Goal: Task Accomplishment & Management: Use online tool/utility

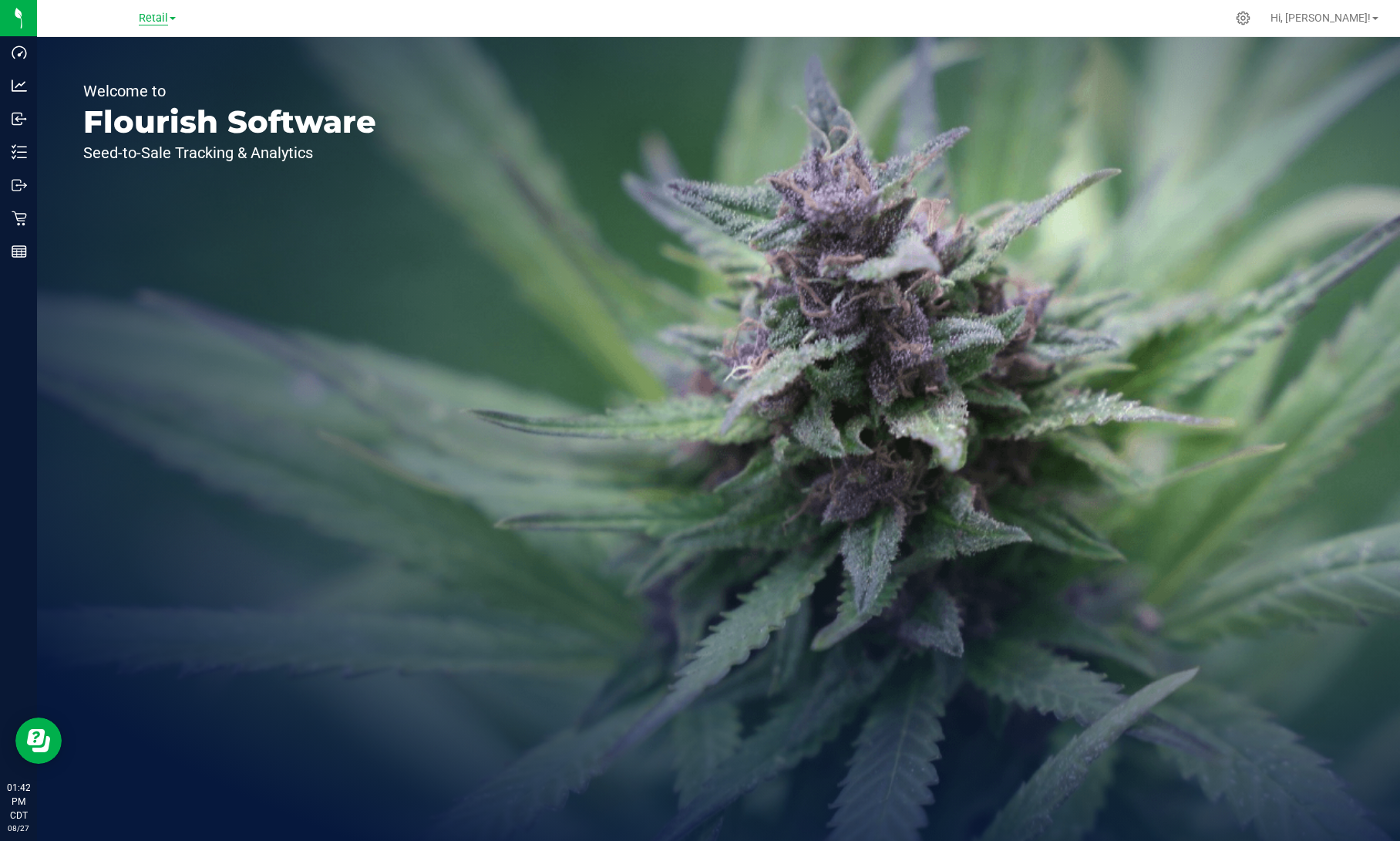
click at [166, 20] on span "Retail" at bounding box center [153, 18] width 29 height 14
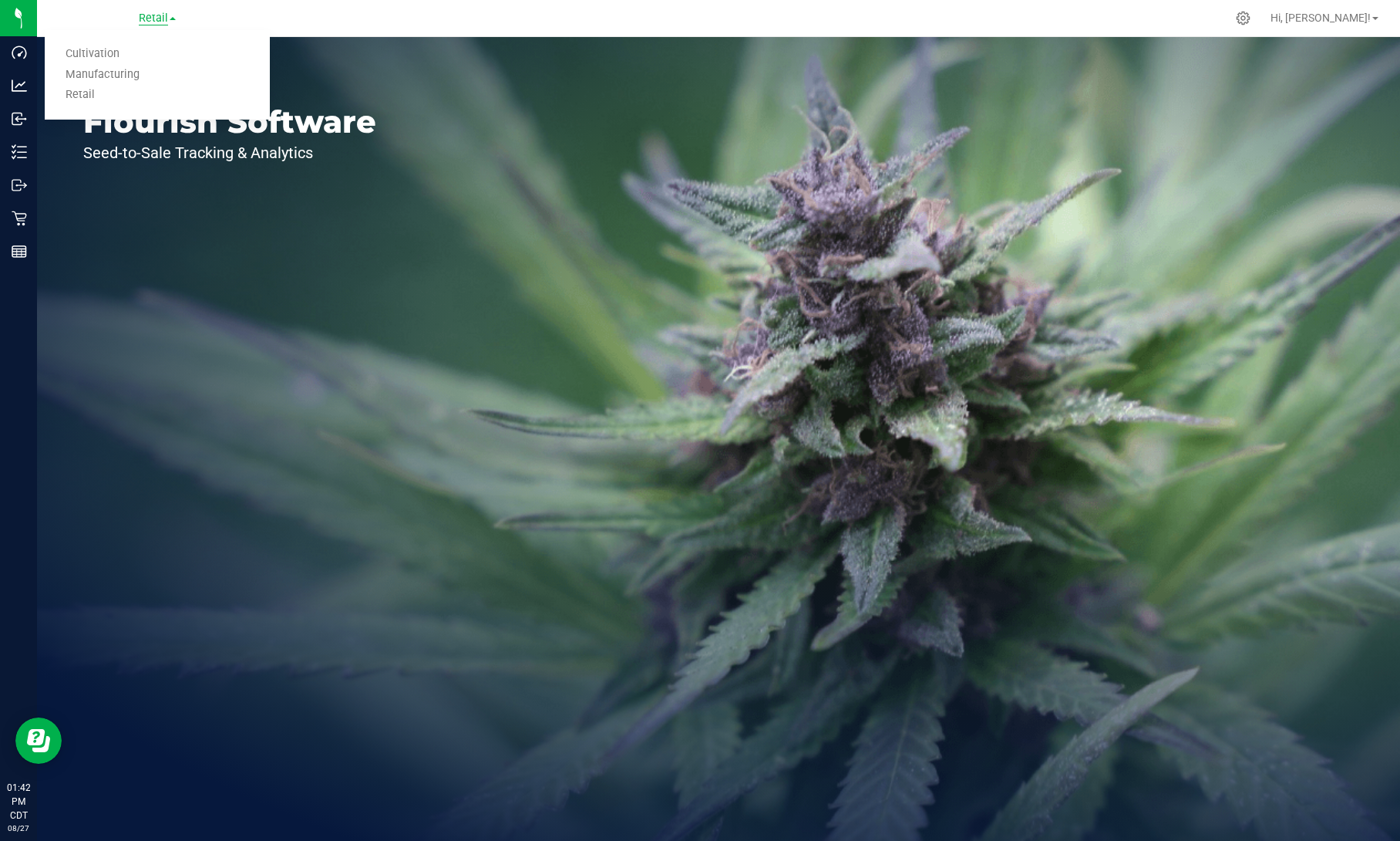
click at [157, 19] on span "Retail" at bounding box center [153, 18] width 29 height 14
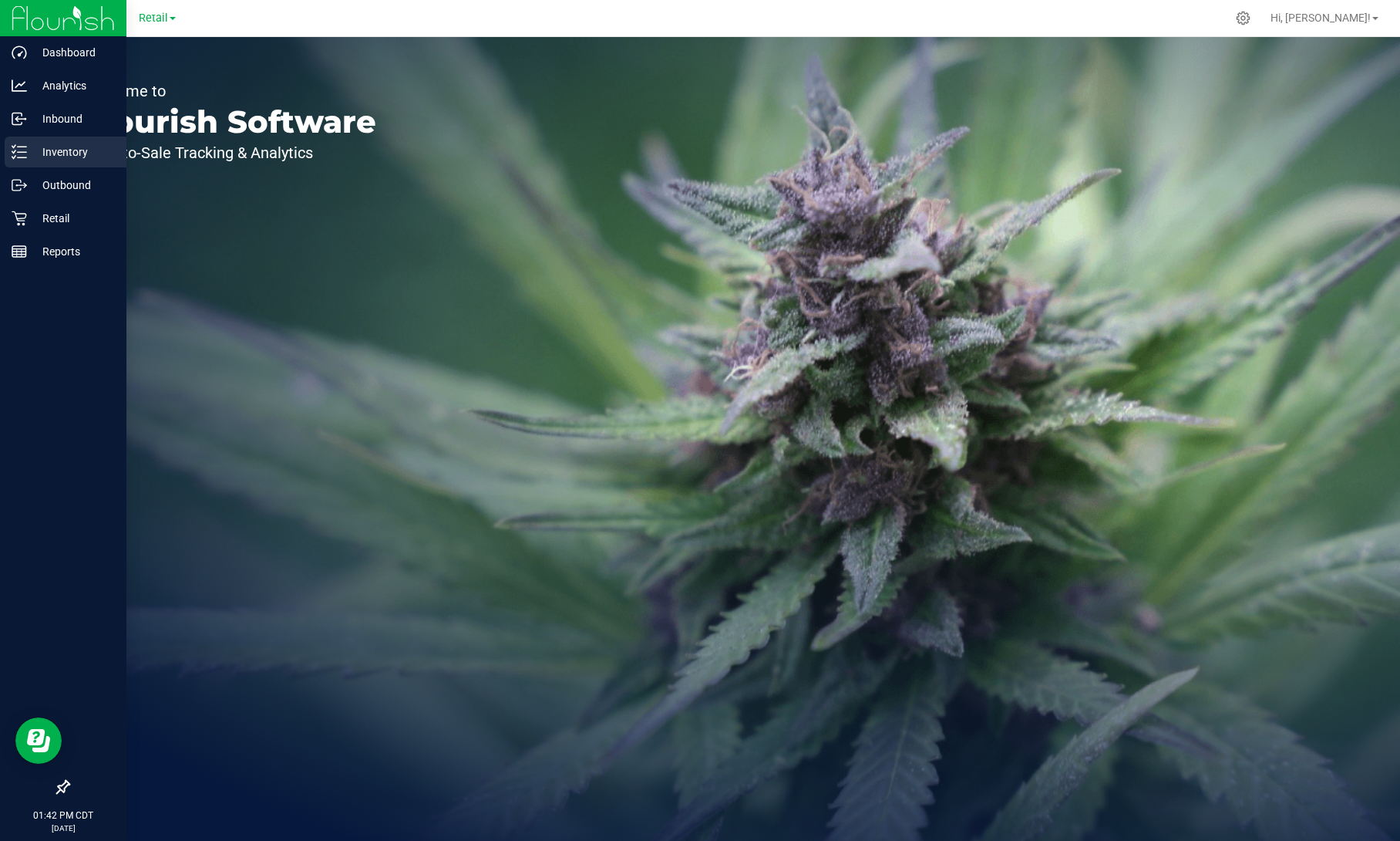
click at [68, 149] on p "Inventory" at bounding box center [72, 151] width 92 height 18
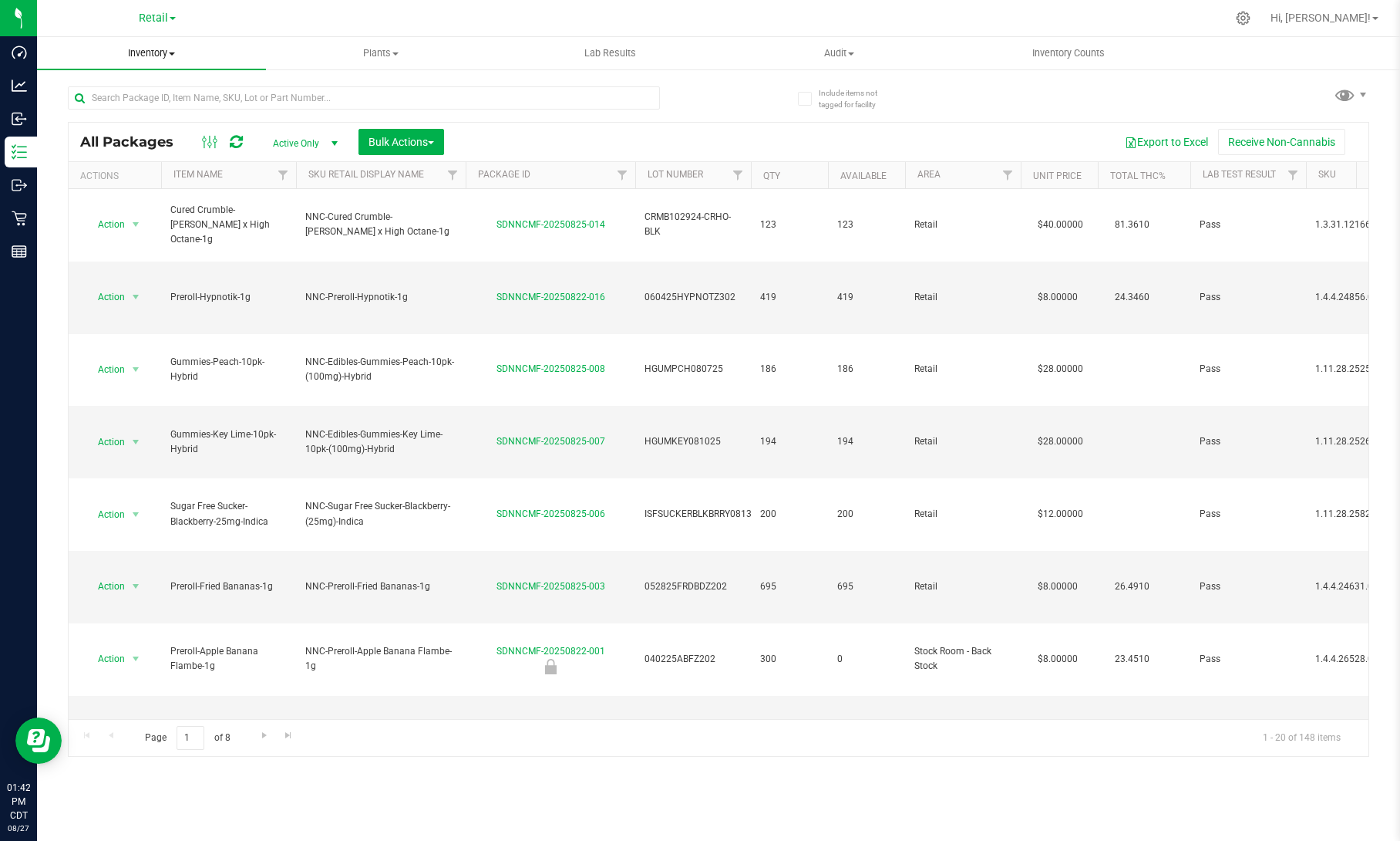
click at [177, 55] on span "Inventory" at bounding box center [152, 53] width 229 height 14
click at [112, 129] on span "Waste log" at bounding box center [83, 129] width 91 height 13
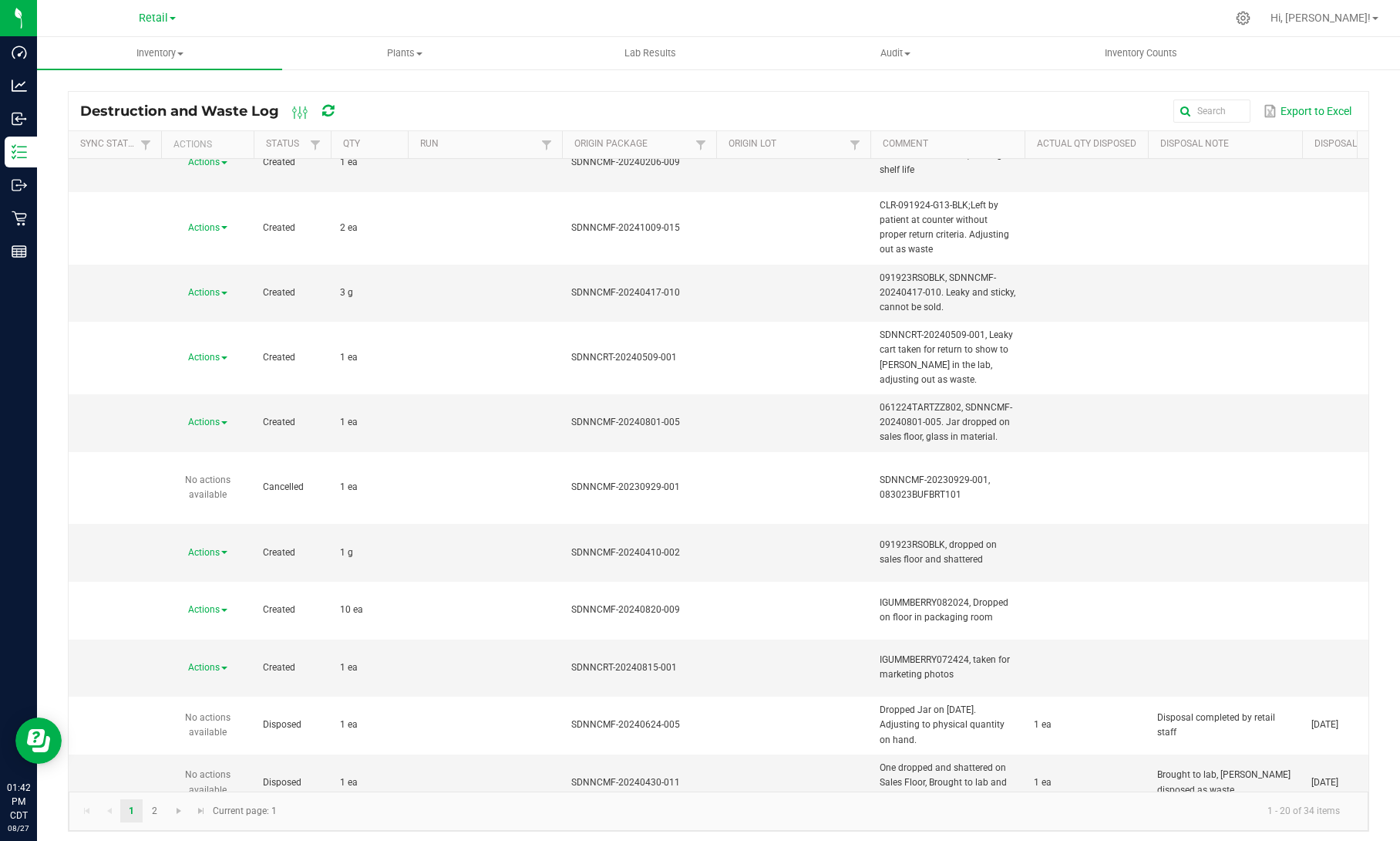
scroll to position [389, 0]
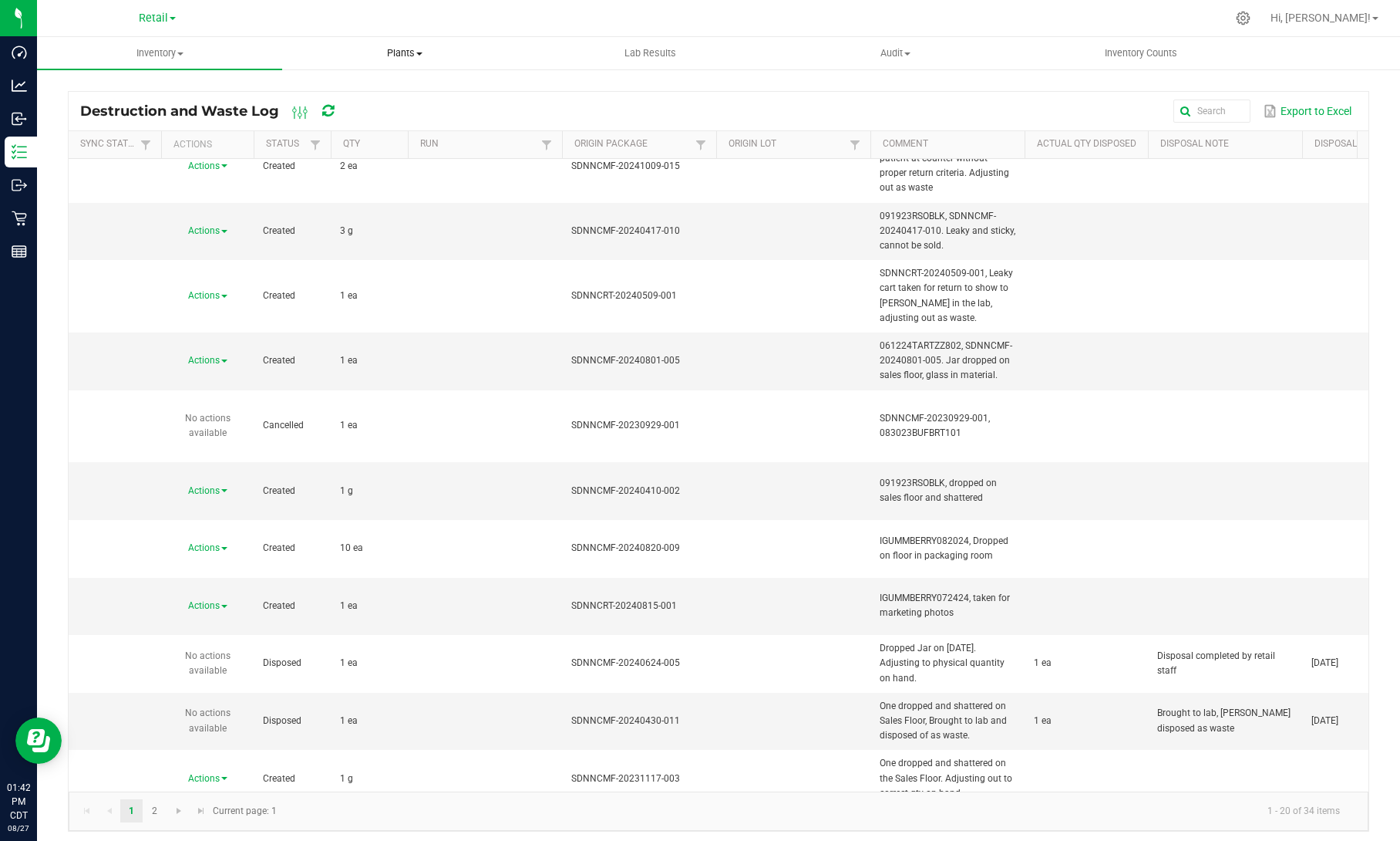
click at [409, 49] on span "Plants" at bounding box center [404, 53] width 244 height 14
click at [342, 110] on span "Waste log" at bounding box center [328, 111] width 91 height 13
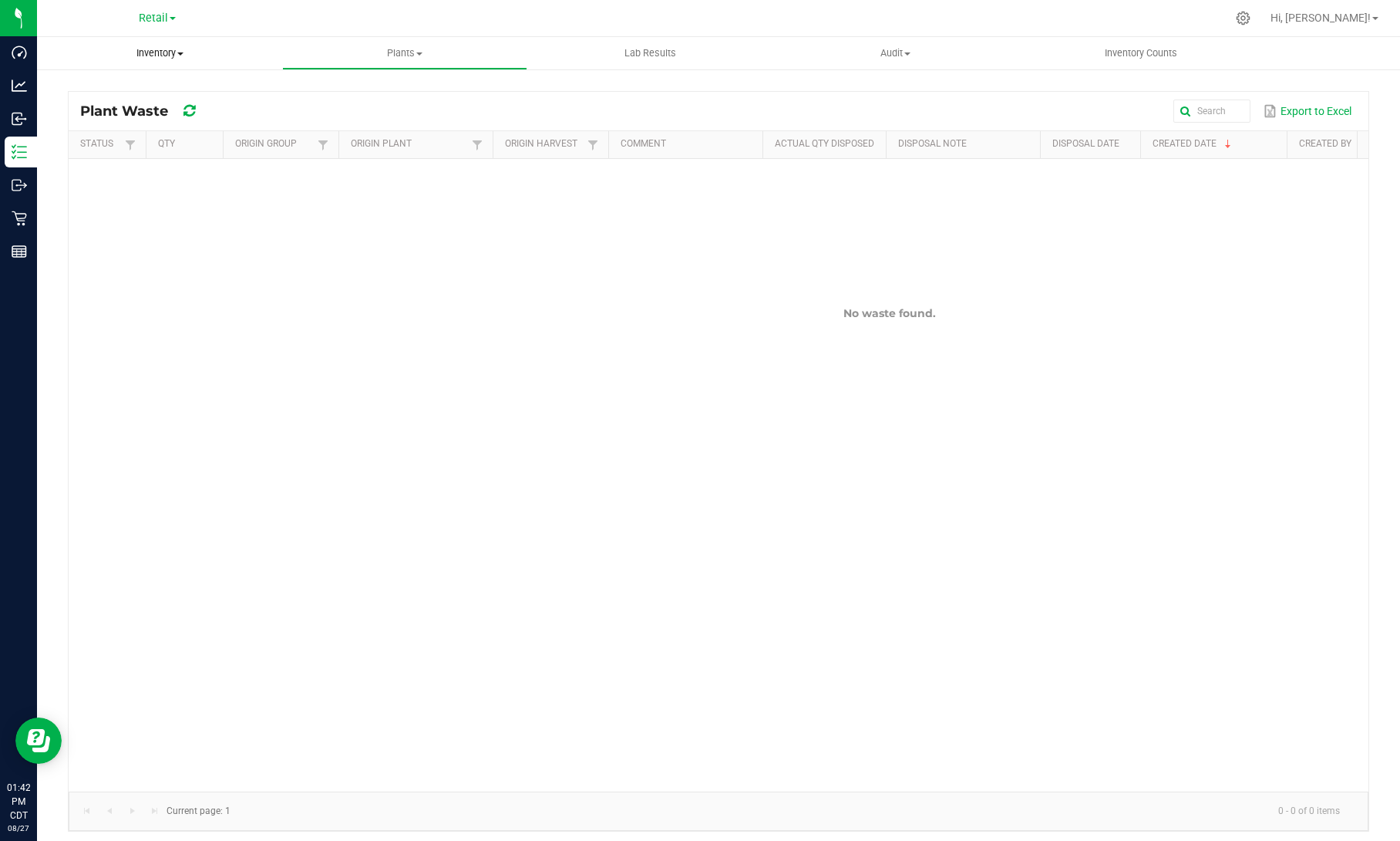
click at [178, 47] on span "Inventory" at bounding box center [159, 53] width 245 height 14
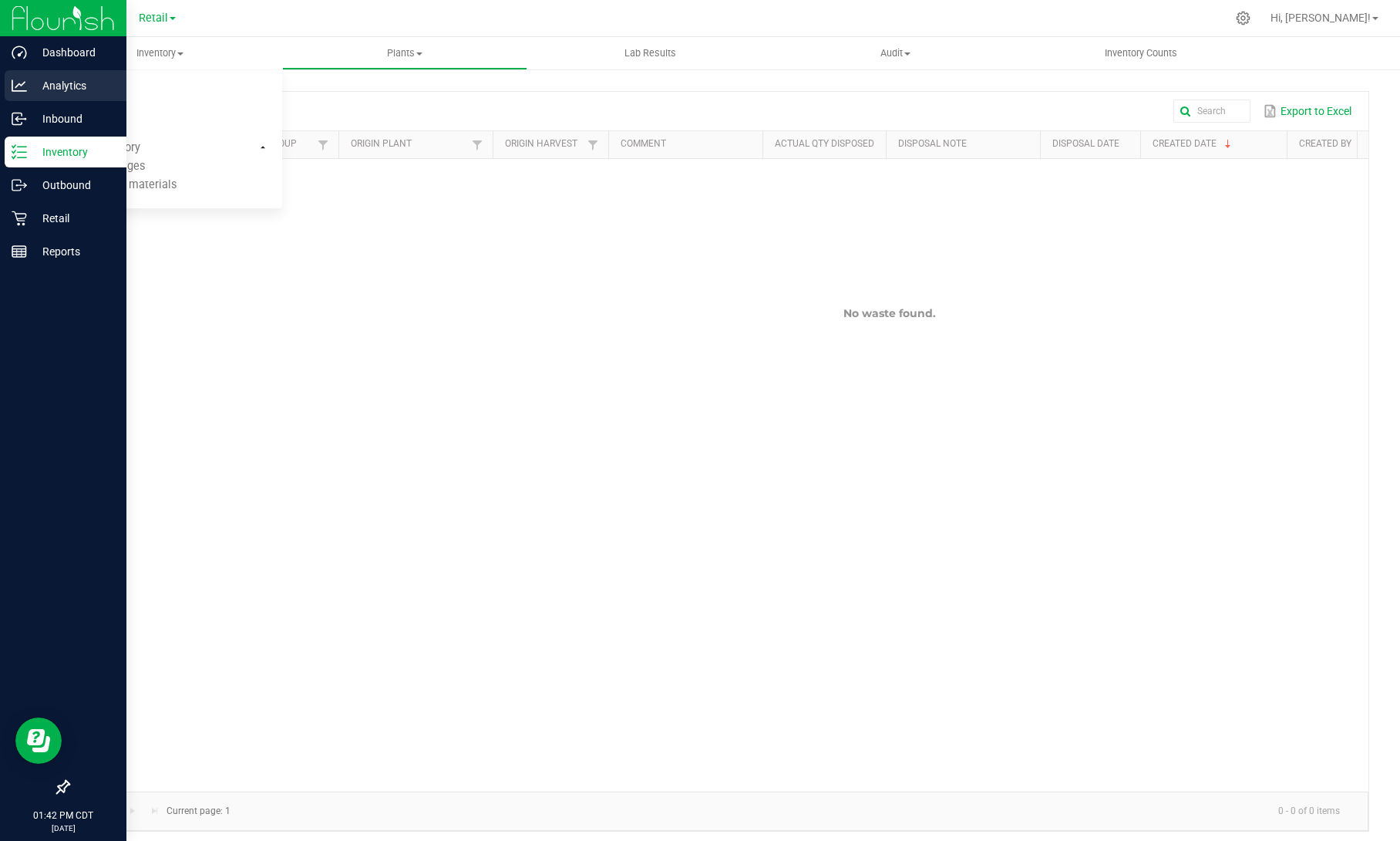
click at [22, 87] on icon at bounding box center [19, 85] width 16 height 16
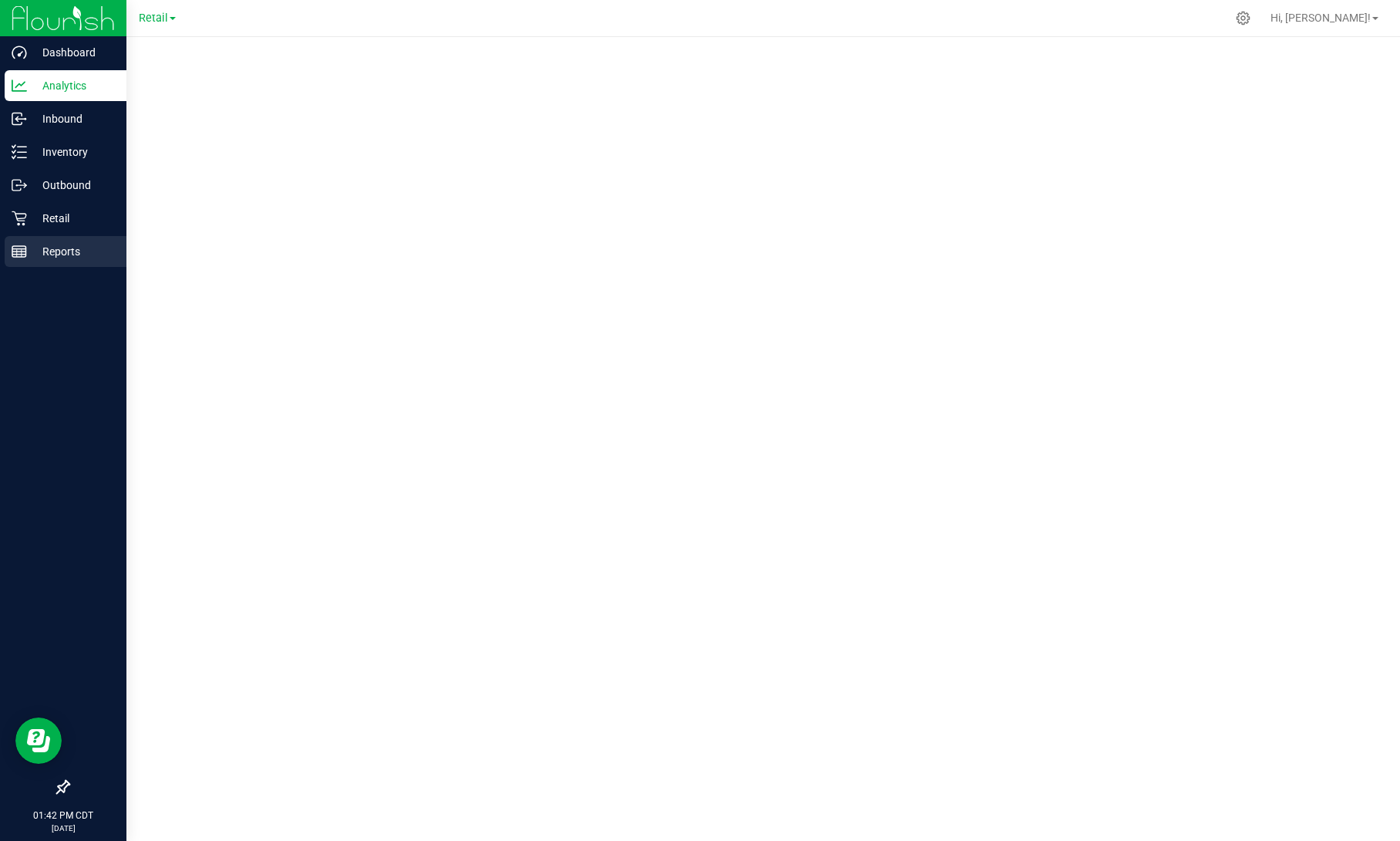
click at [25, 254] on line at bounding box center [19, 254] width 14 height 0
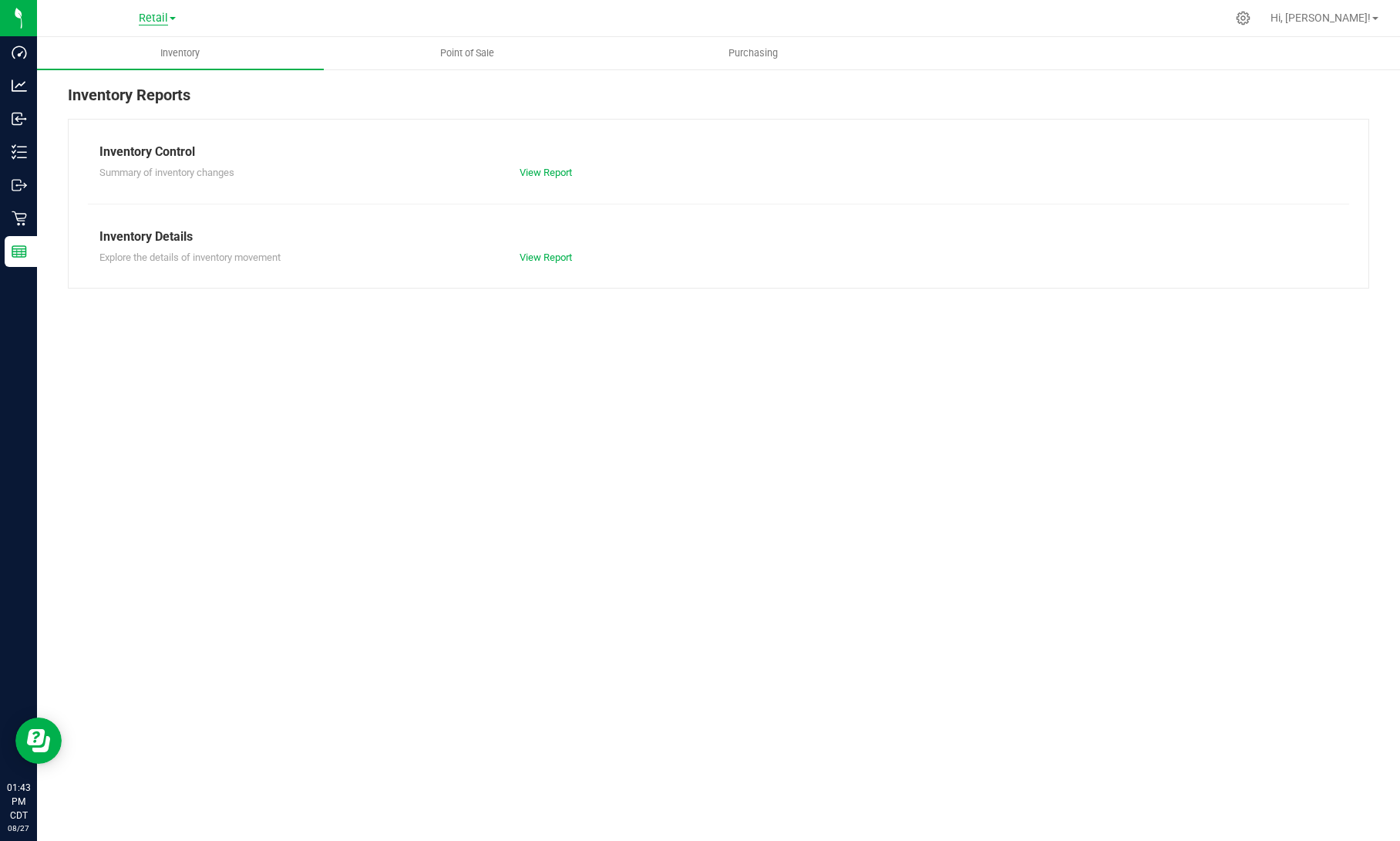
click at [164, 24] on span "Retail" at bounding box center [153, 18] width 29 height 14
click at [352, 112] on div "Inventory Reports" at bounding box center [719, 101] width 1302 height 35
click at [538, 172] on link "View Report" at bounding box center [546, 172] width 53 height 11
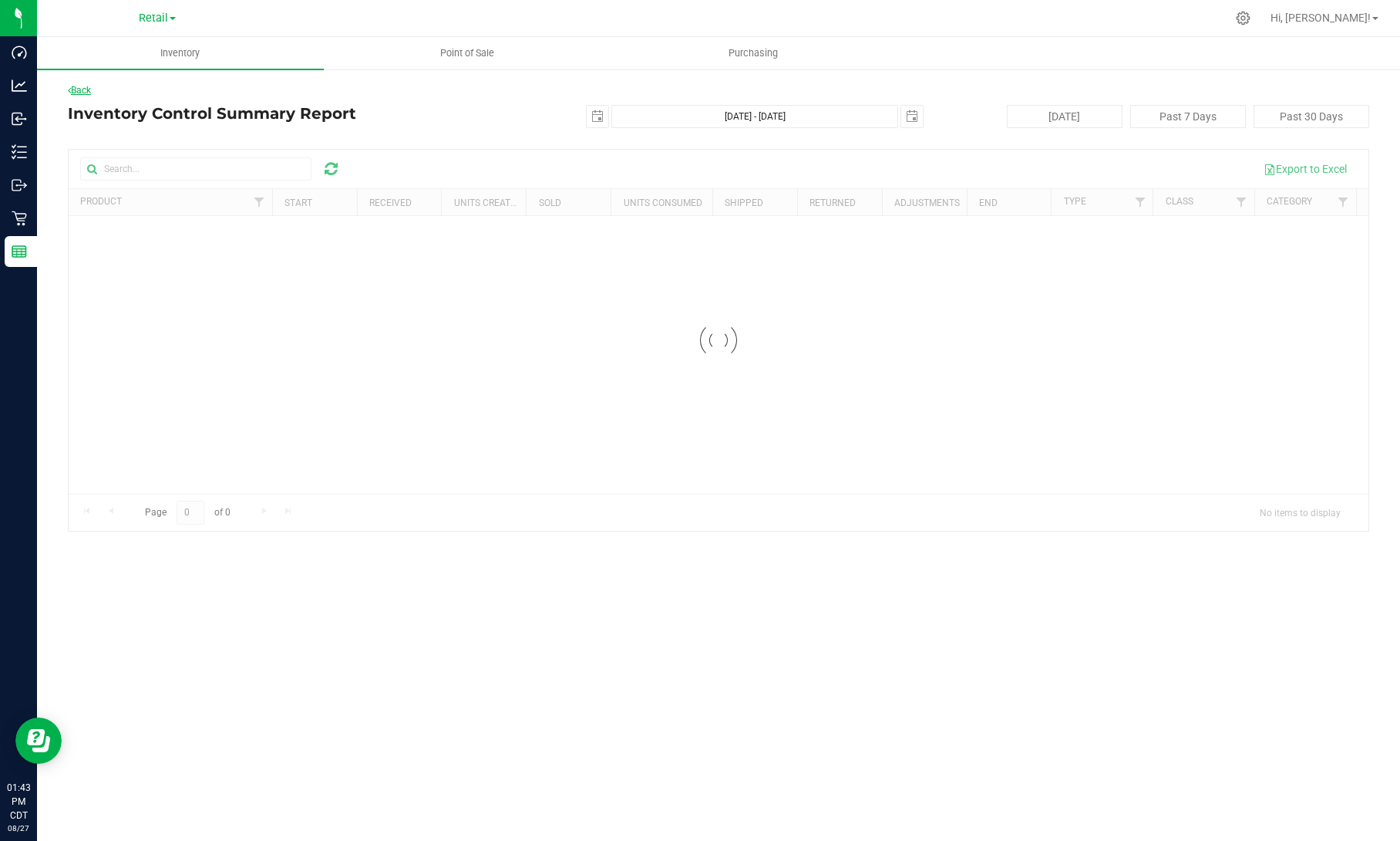
click at [84, 94] on link "Back" at bounding box center [79, 90] width 23 height 11
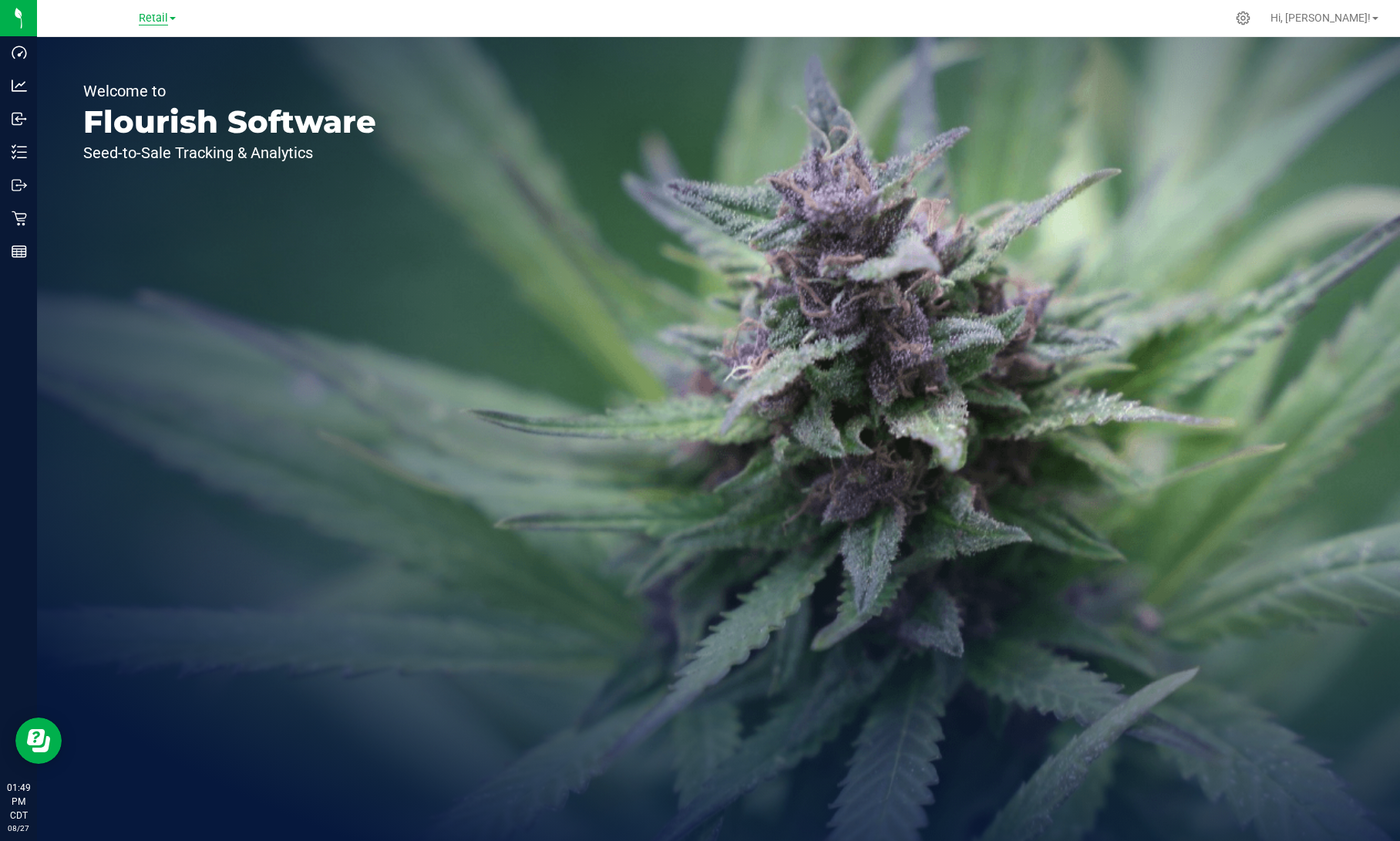
click at [164, 16] on span "Retail" at bounding box center [153, 18] width 29 height 14
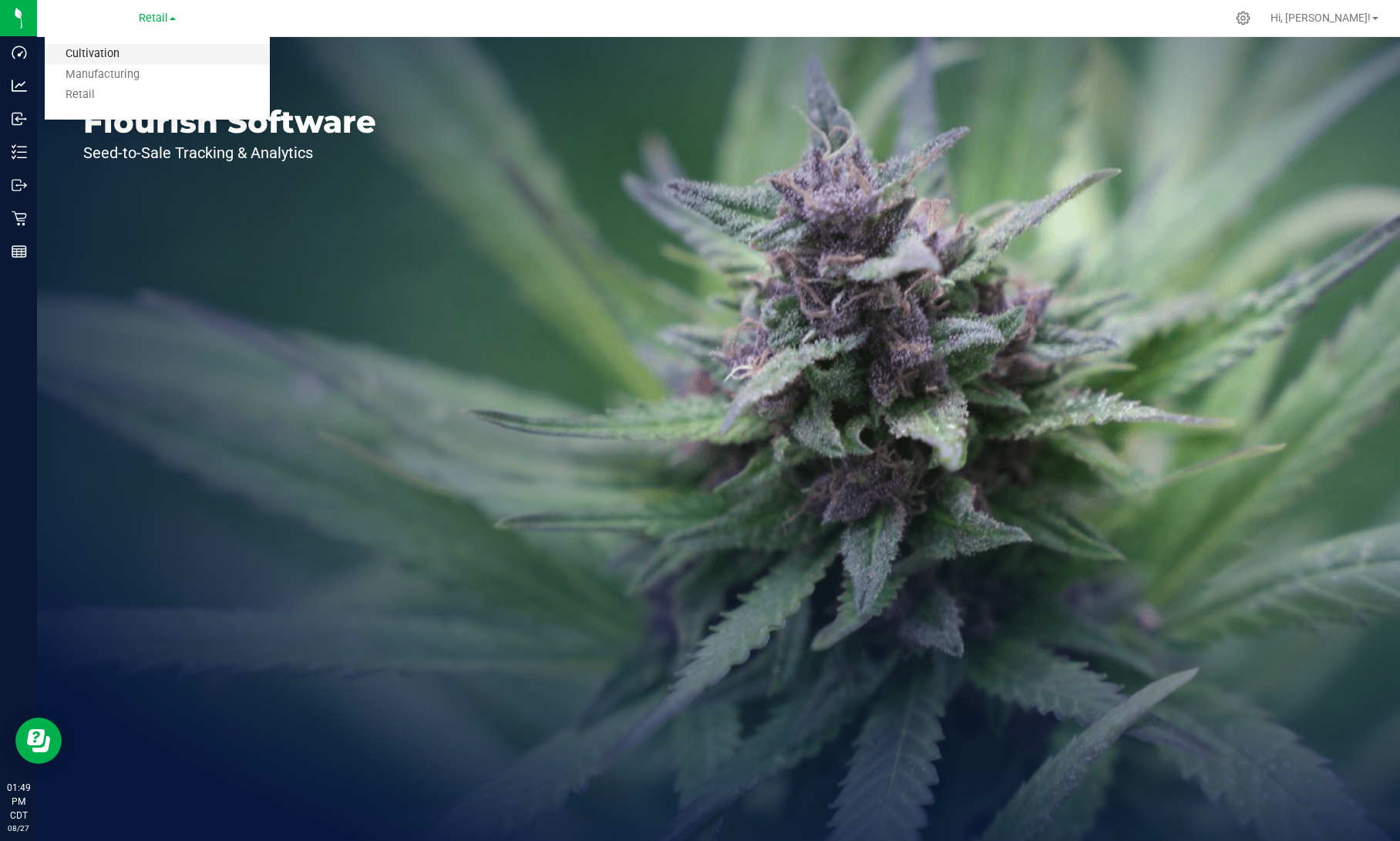
click at [119, 57] on link "Cultivation" at bounding box center [157, 54] width 225 height 21
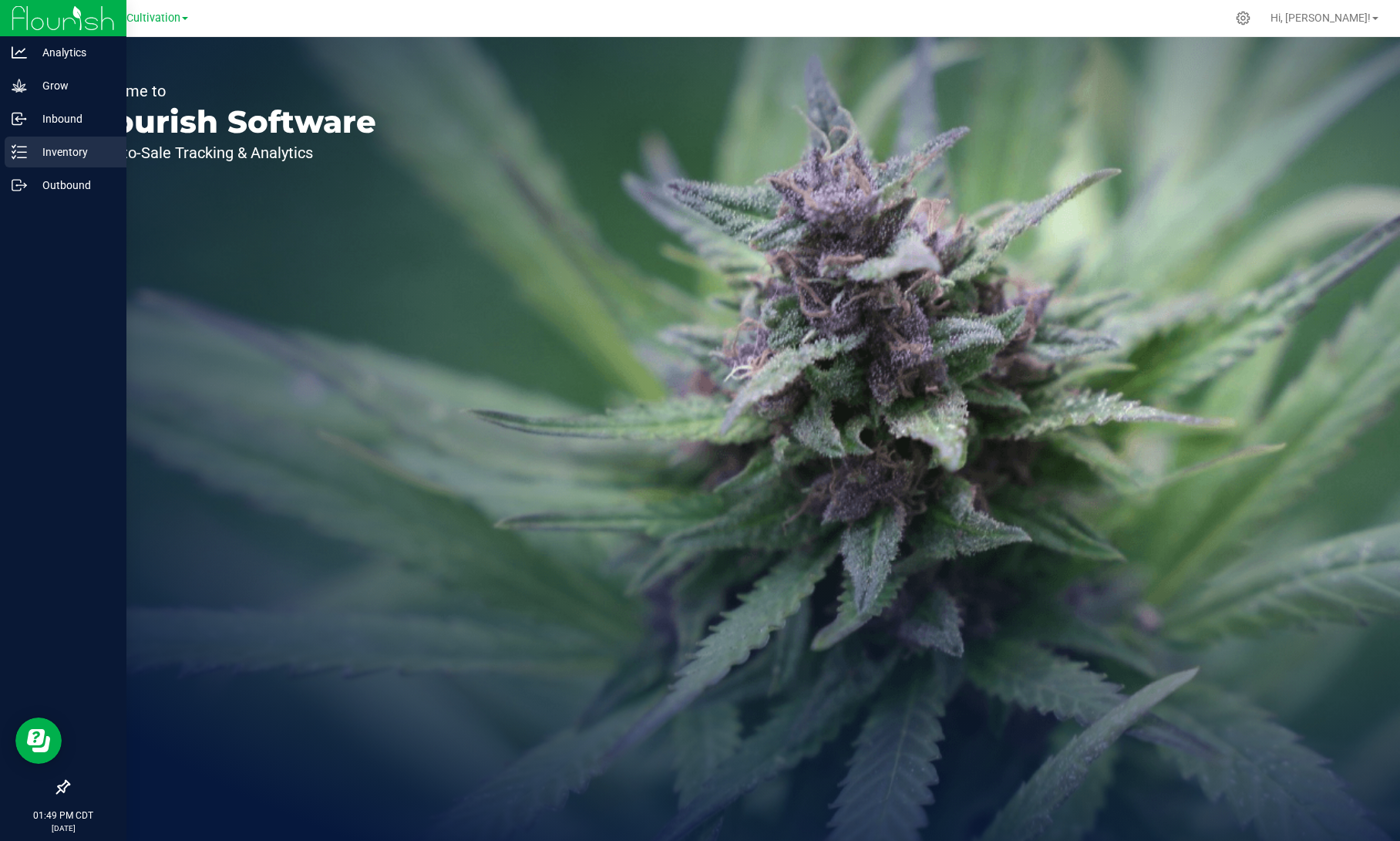
click at [43, 151] on p "Inventory" at bounding box center [72, 151] width 92 height 18
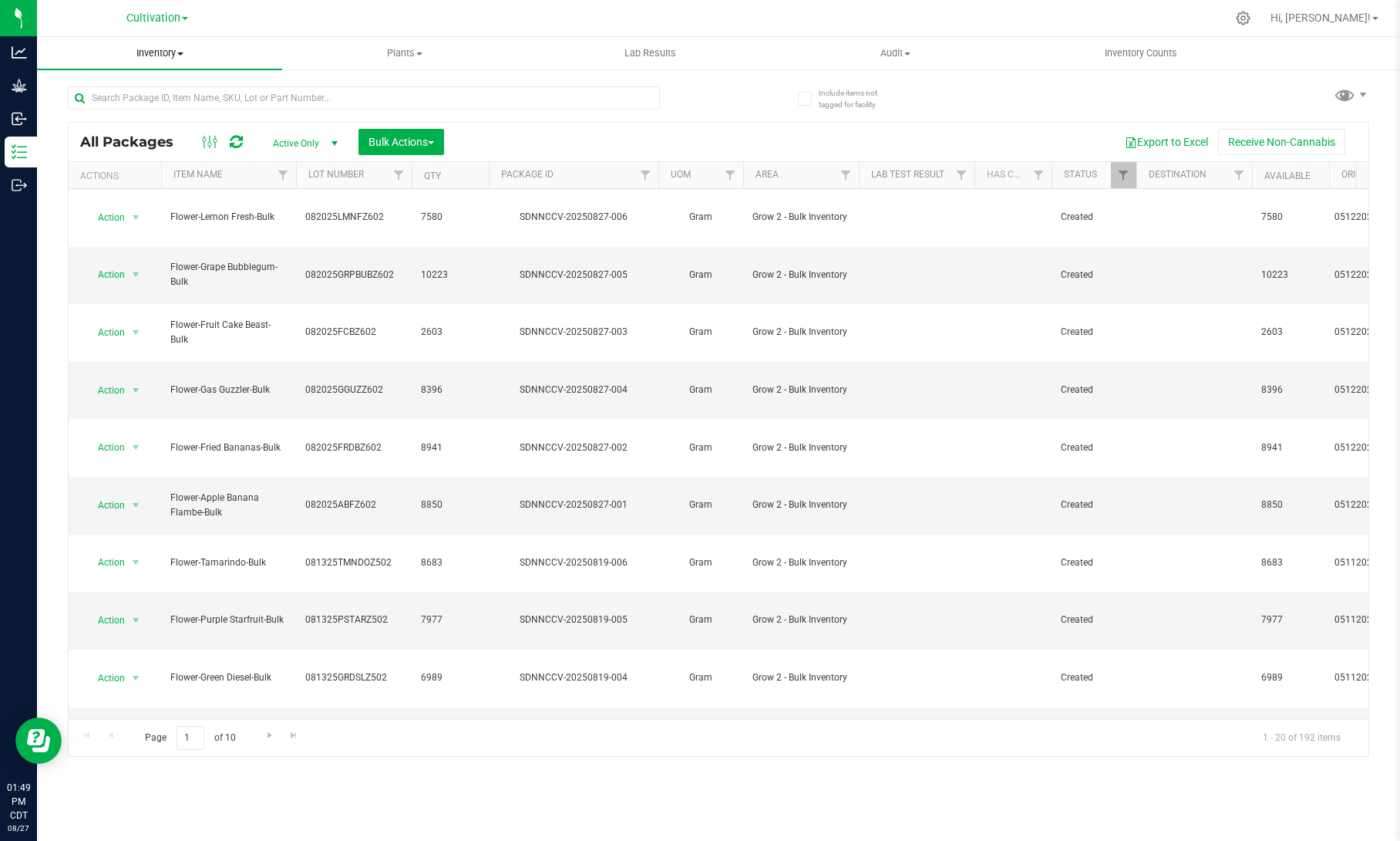
click at [176, 53] on span "Inventory" at bounding box center [159, 53] width 245 height 14
click at [103, 137] on li "Waste log" at bounding box center [159, 129] width 245 height 18
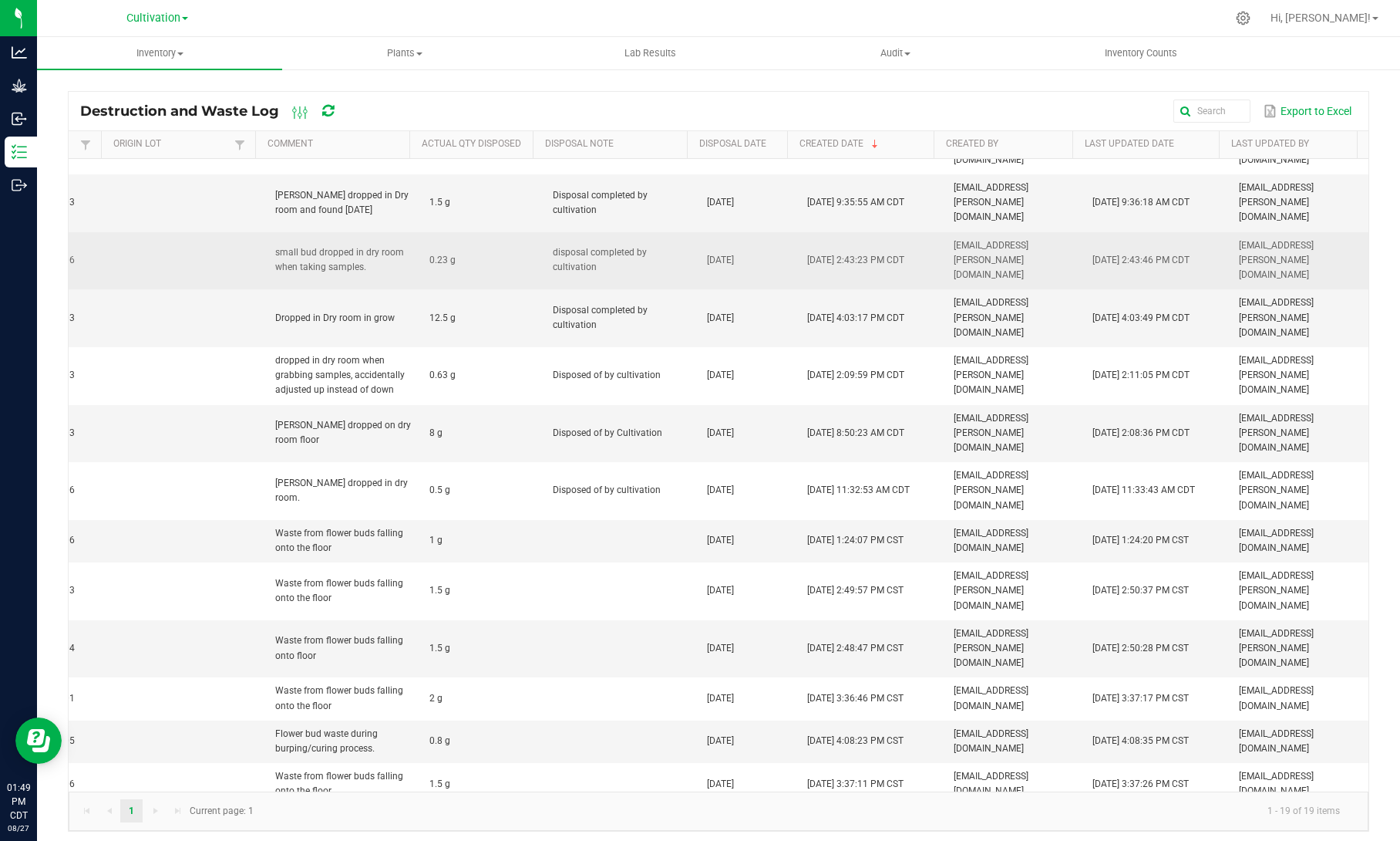
scroll to position [0, 557]
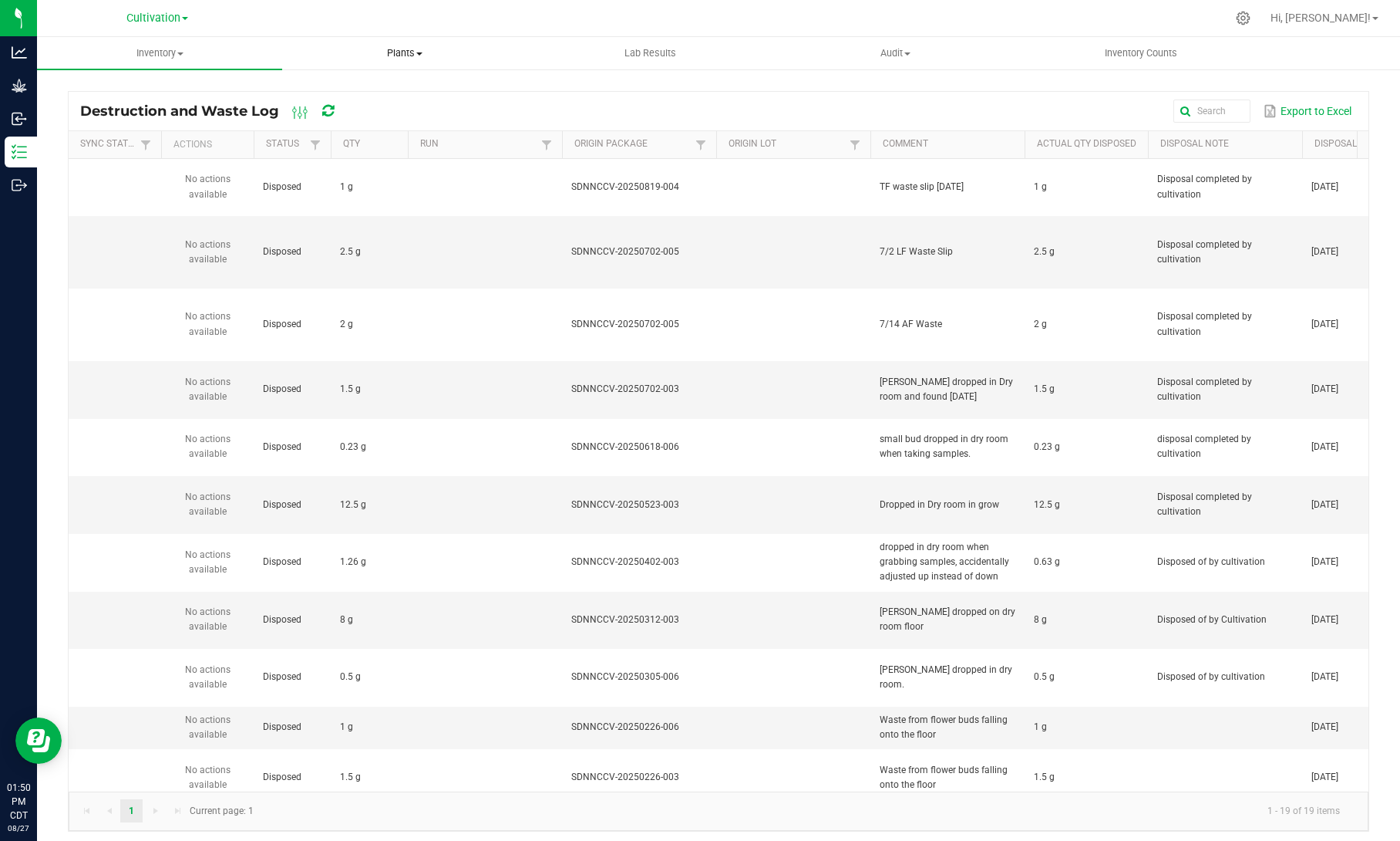
click at [407, 51] on span "Plants" at bounding box center [404, 53] width 244 height 14
click at [344, 112] on span "Waste log" at bounding box center [328, 111] width 91 height 13
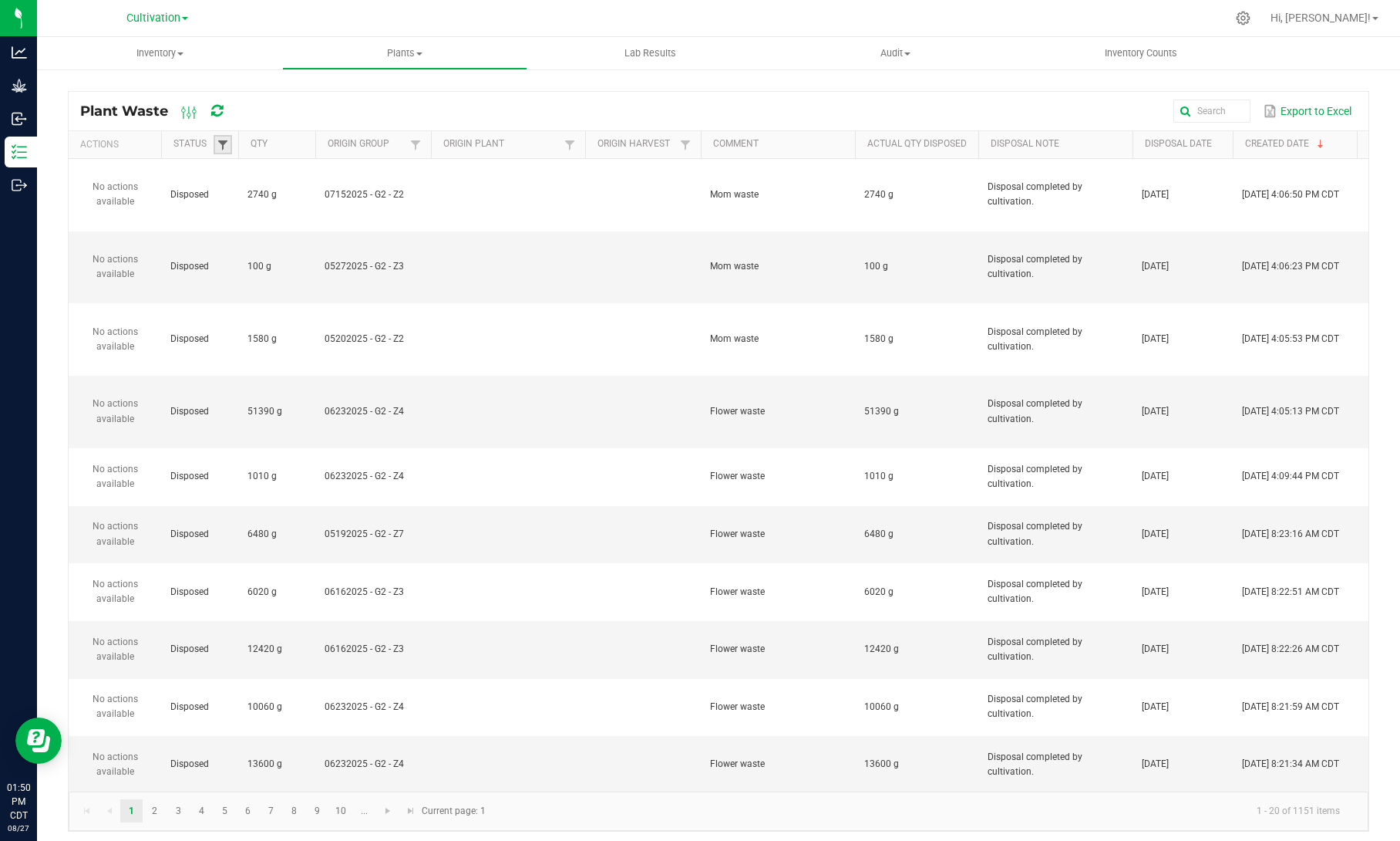
click at [216, 142] on span at bounding box center [222, 145] width 12 height 12
click at [240, 225] on li "Created" at bounding box center [297, 228] width 149 height 20
checkbox input "true"
click at [242, 266] on li "Scheduled" at bounding box center [297, 268] width 149 height 20
checkbox input "true"
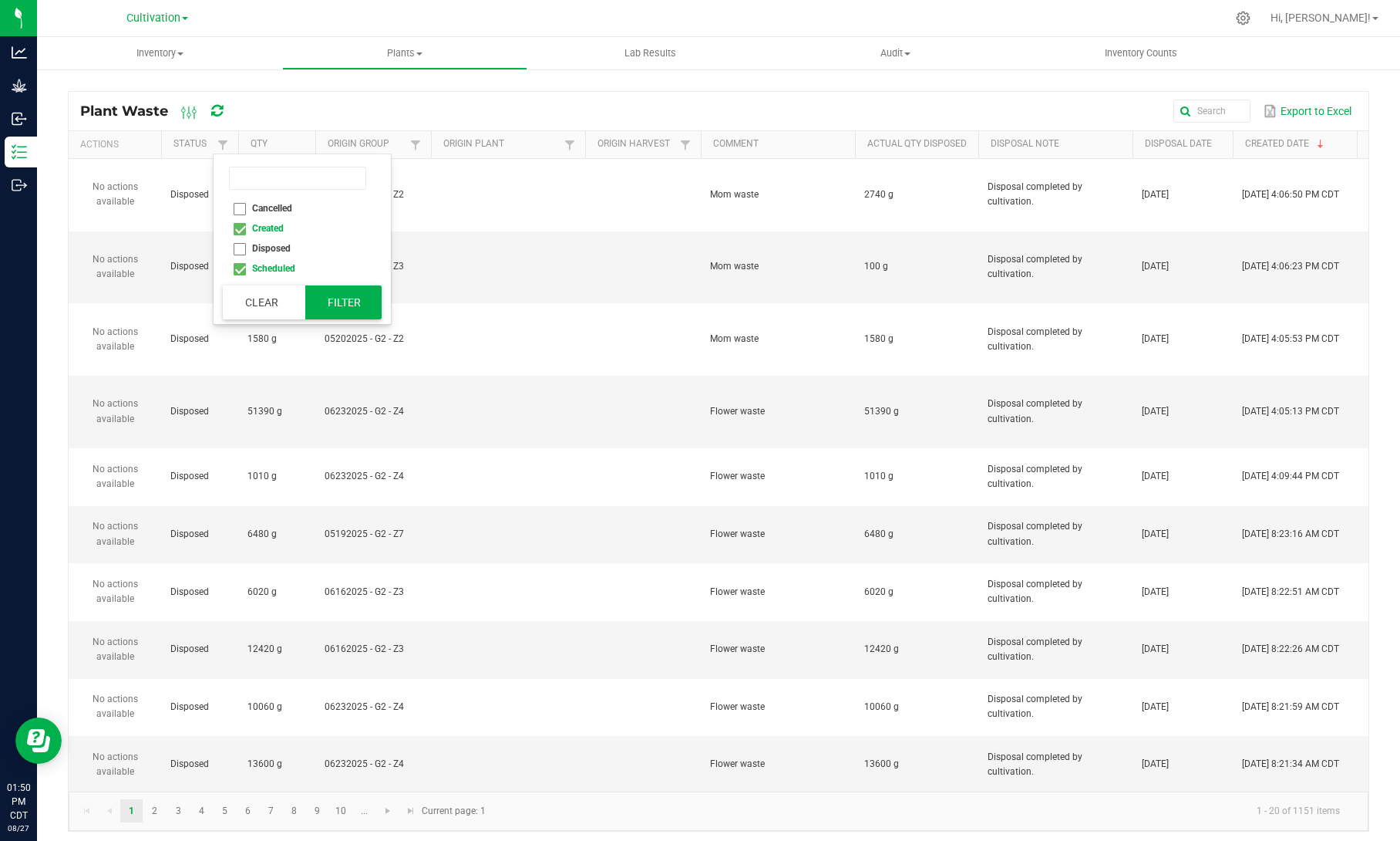
click at [324, 290] on button "Filter" at bounding box center [343, 302] width 77 height 34
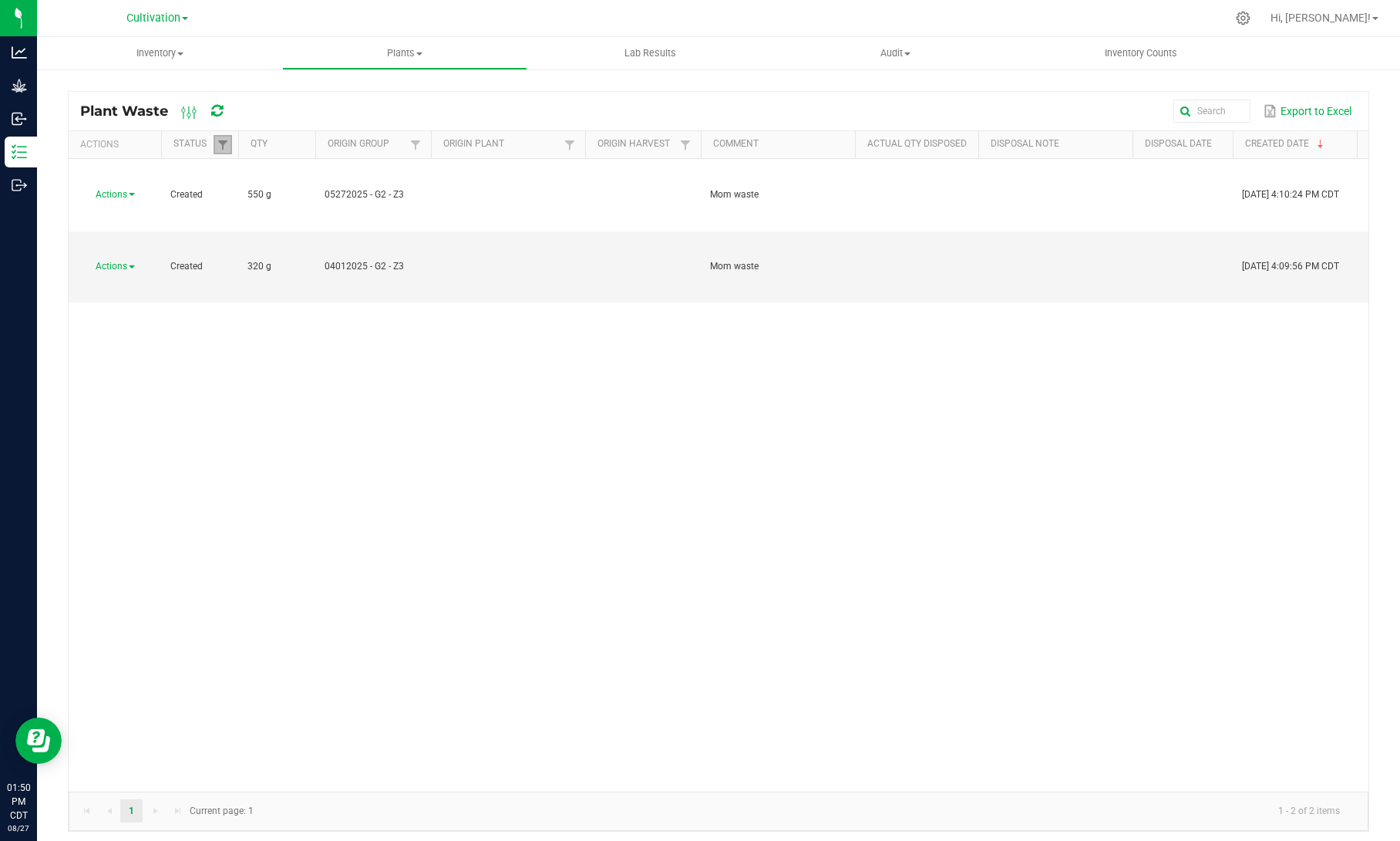
click at [216, 151] on link at bounding box center [222, 145] width 18 height 19
click at [258, 294] on button "Clear" at bounding box center [260, 302] width 77 height 34
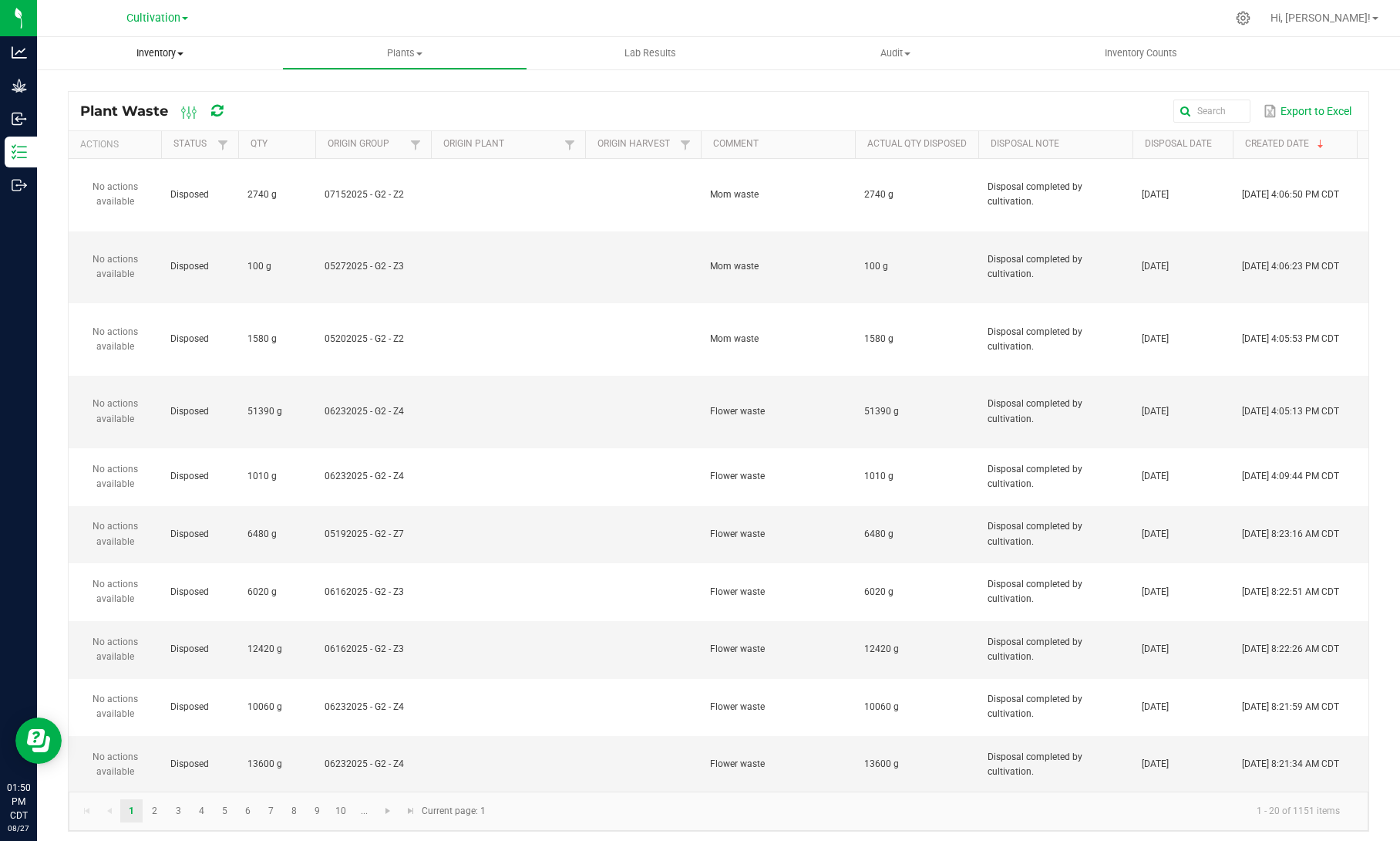
click at [168, 53] on span "Inventory" at bounding box center [159, 53] width 245 height 14
click at [149, 129] on li "Waste log" at bounding box center [159, 129] width 245 height 18
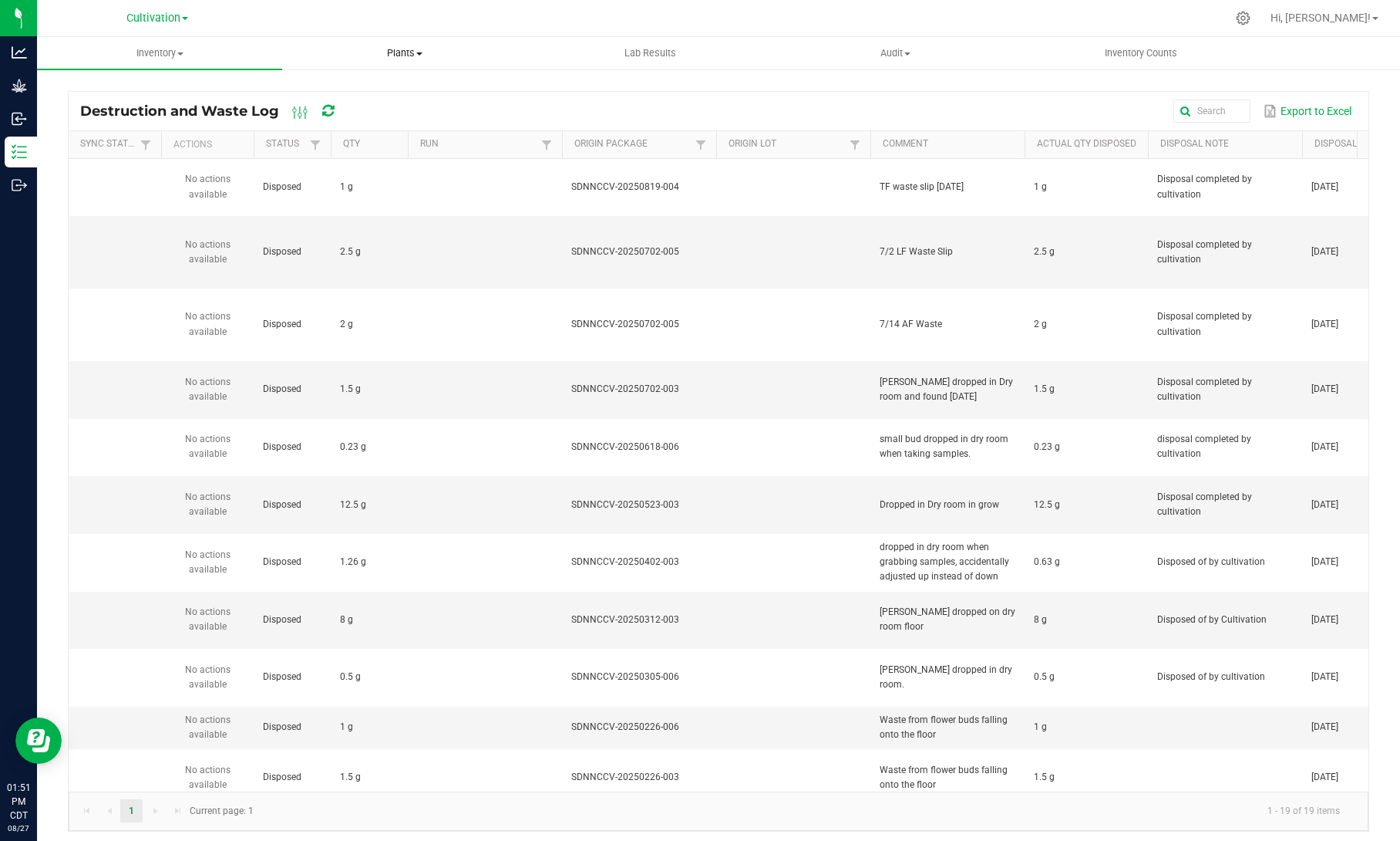
click at [397, 57] on span "Plants" at bounding box center [404, 53] width 244 height 14
click at [336, 108] on span "Waste log" at bounding box center [328, 111] width 91 height 13
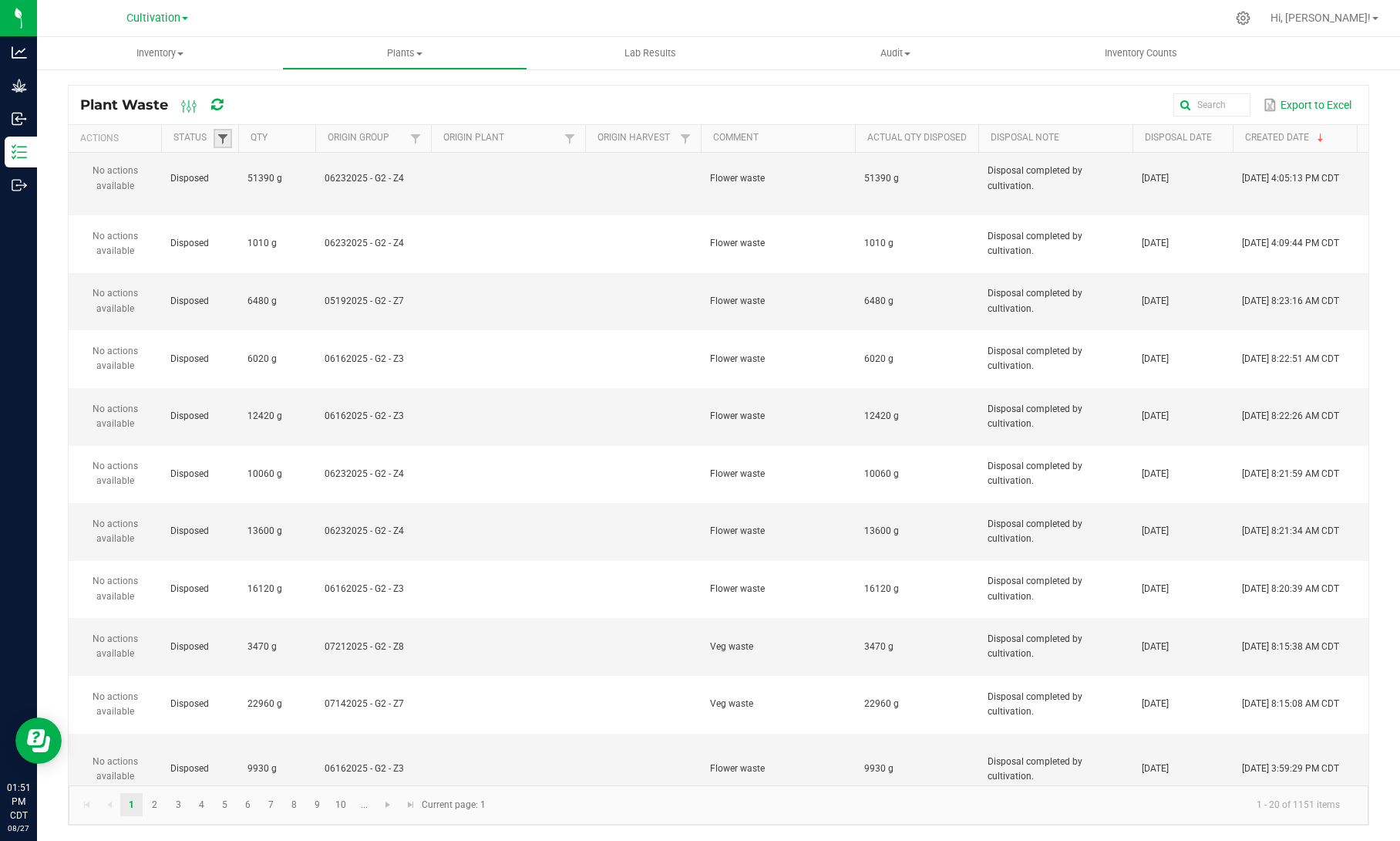
click at [223, 137] on span at bounding box center [222, 139] width 12 height 12
click at [238, 223] on li "Created" at bounding box center [297, 222] width 149 height 20
checkbox input "true"
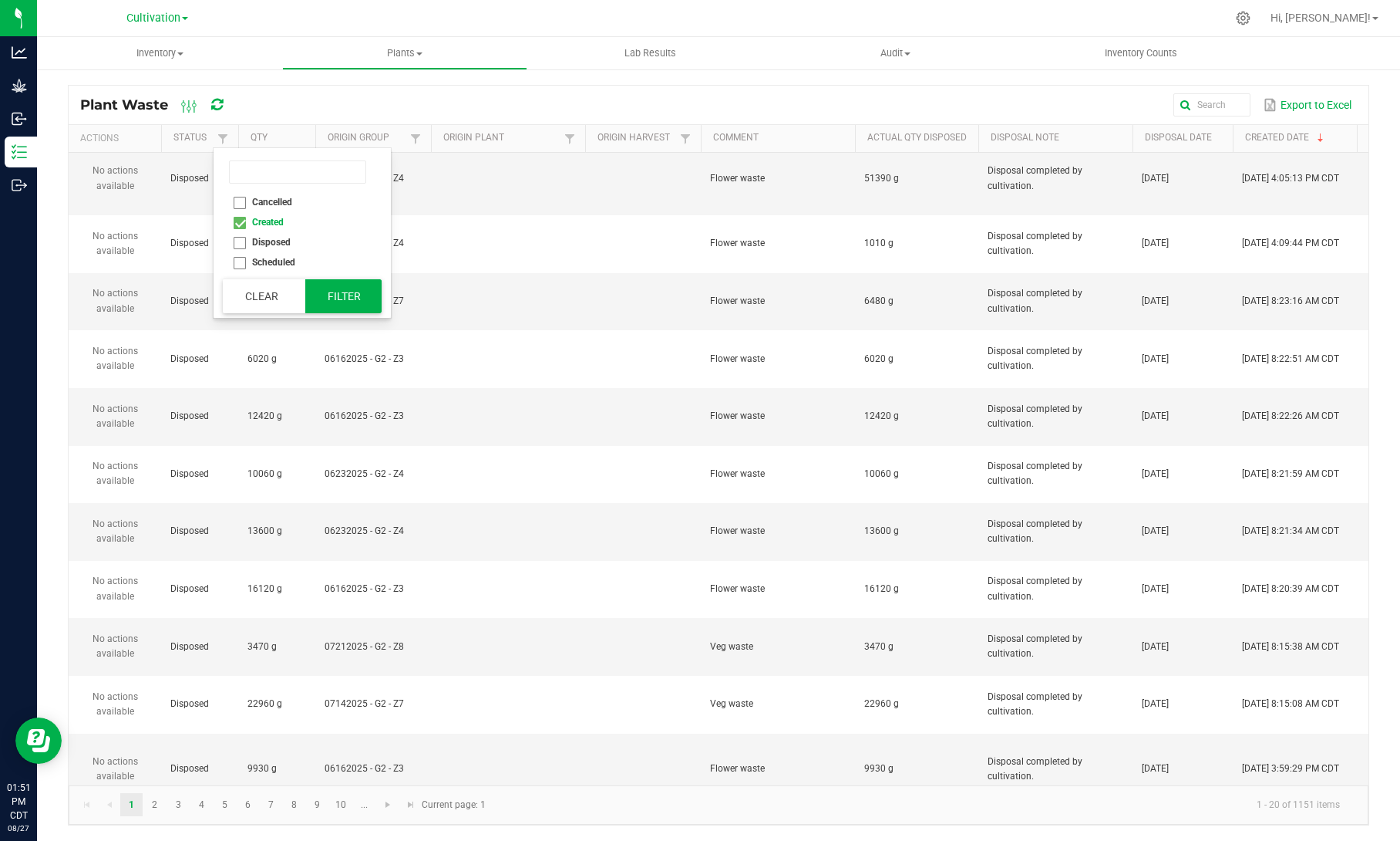
click at [333, 298] on button "Filter" at bounding box center [343, 296] width 77 height 34
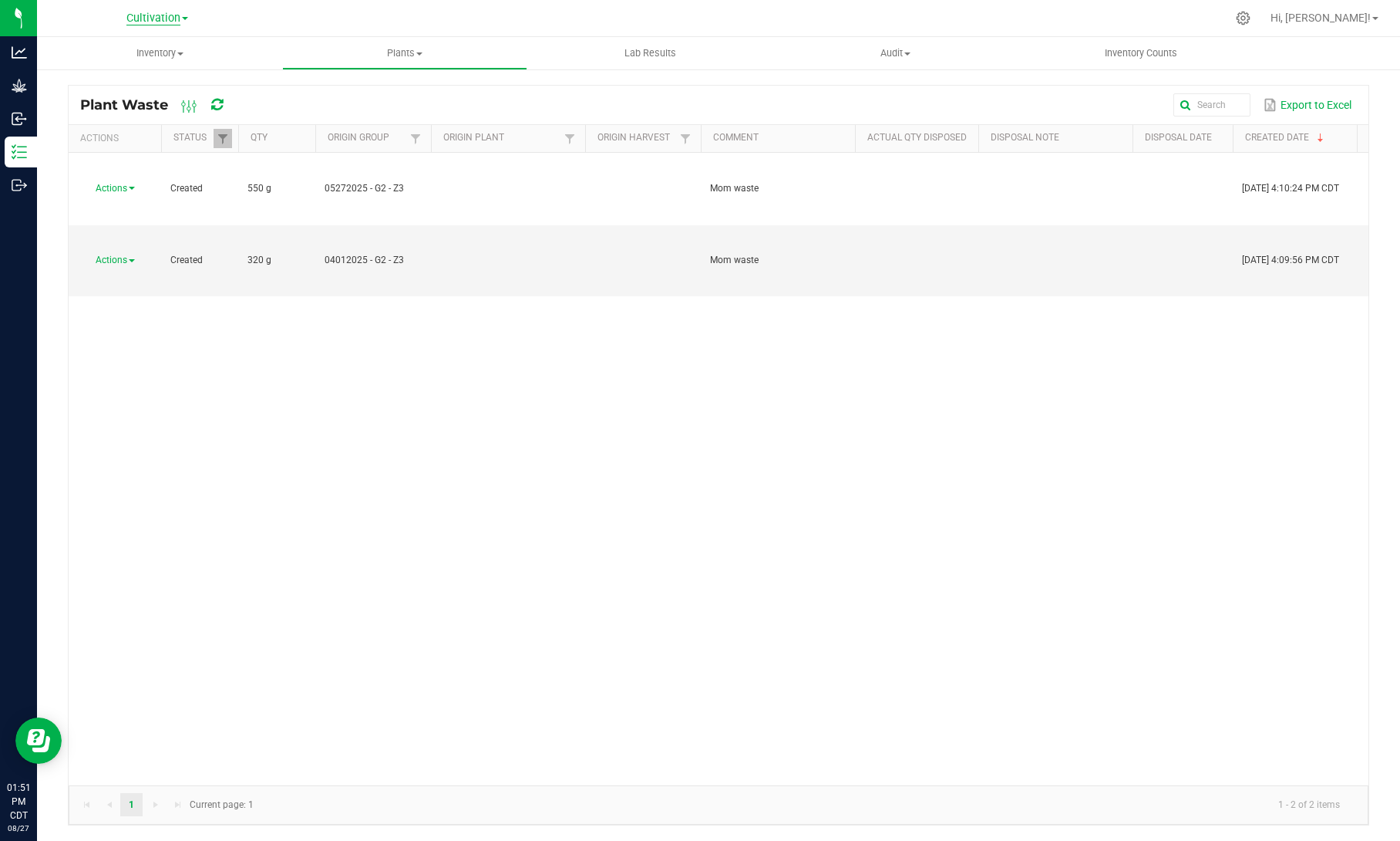
click at [166, 14] on span "Cultivation" at bounding box center [153, 18] width 54 height 14
click at [134, 74] on link "Manufacturing" at bounding box center [157, 75] width 225 height 21
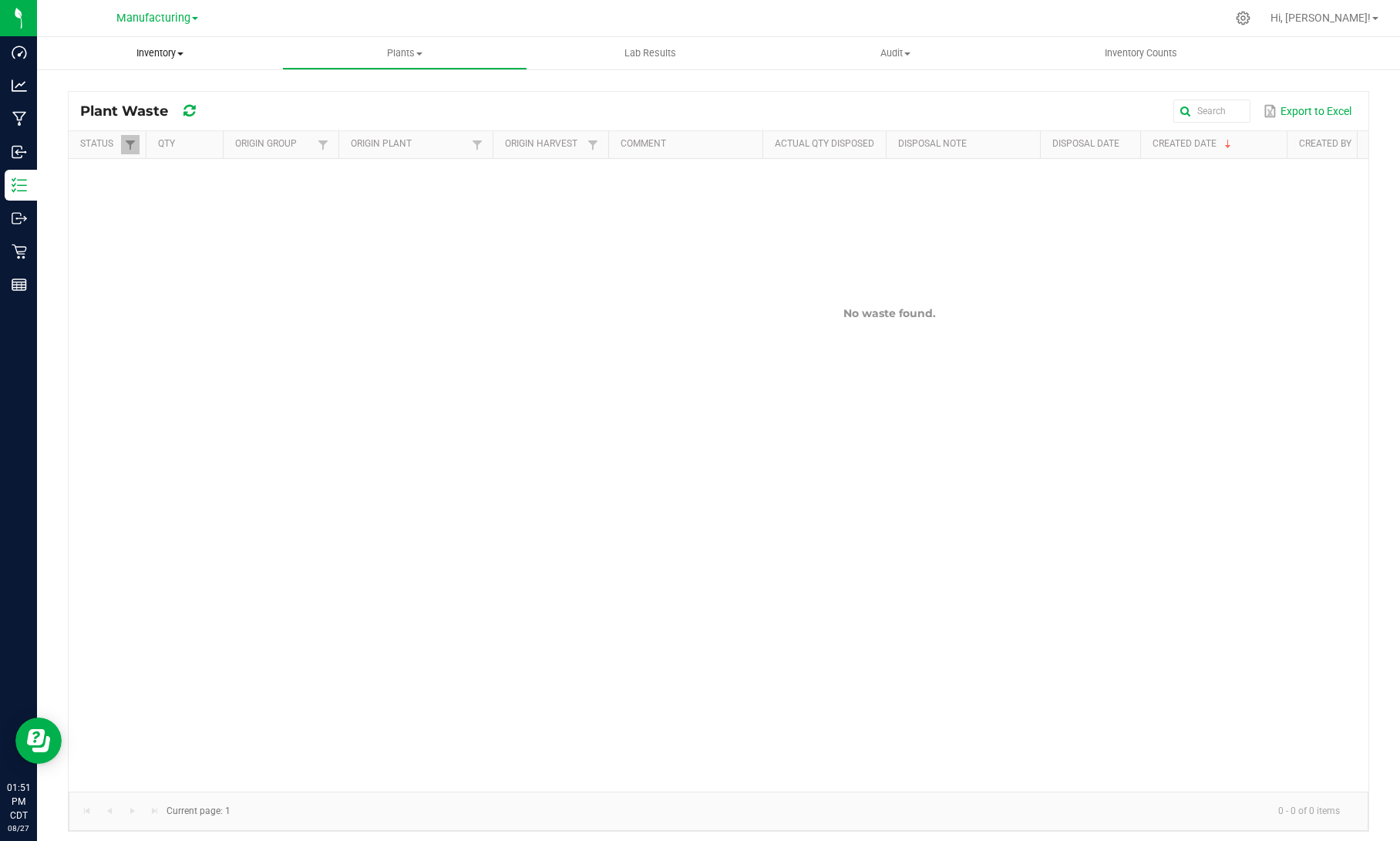
click at [174, 59] on span "Inventory" at bounding box center [159, 53] width 245 height 14
click at [122, 131] on span "Waste log" at bounding box center [83, 129] width 91 height 13
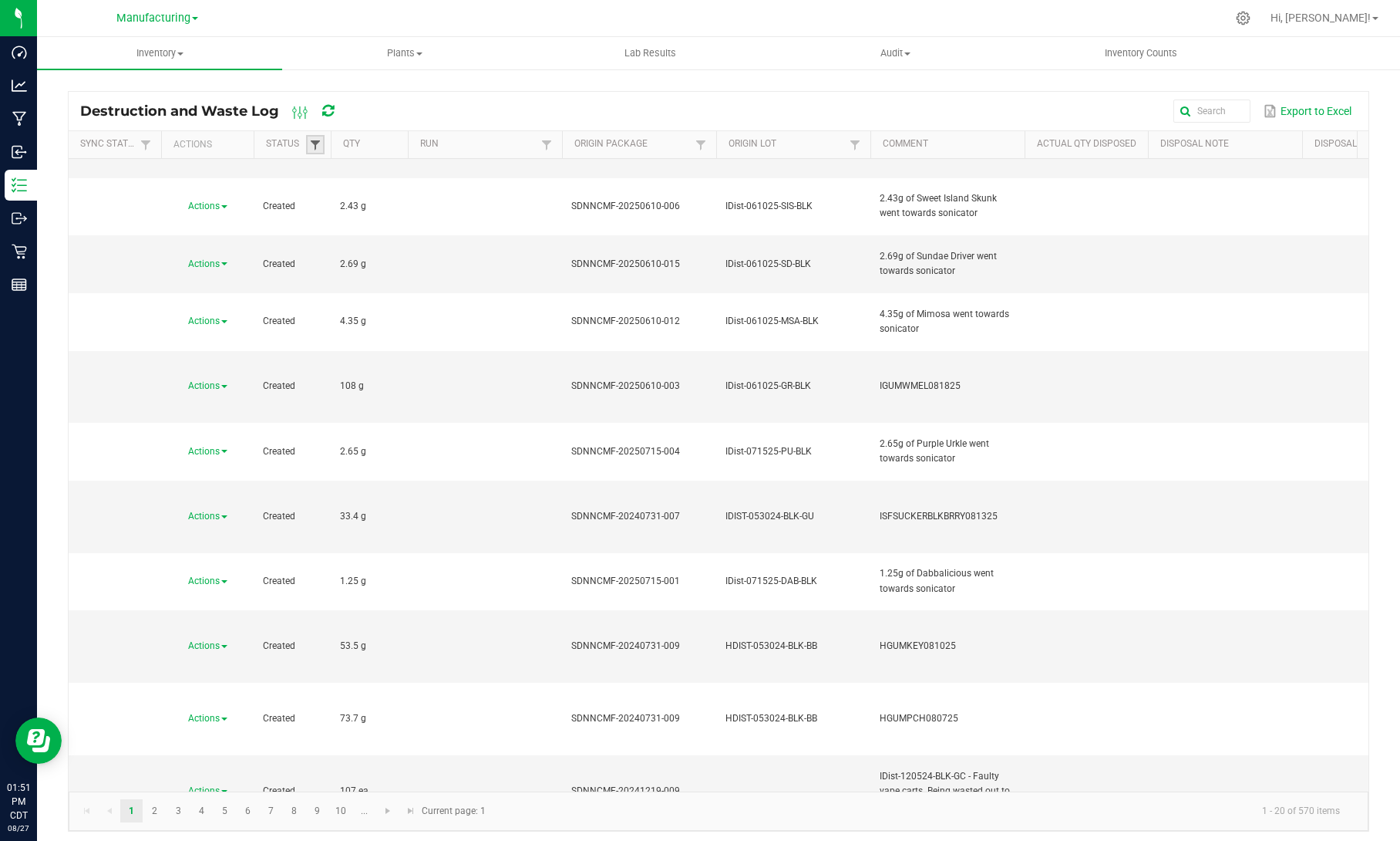
click at [309, 148] on span at bounding box center [316, 145] width 12 height 12
click at [333, 225] on li "Created" at bounding box center [390, 228] width 149 height 20
checkbox input "true"
click at [334, 211] on li "Cancelled" at bounding box center [390, 208] width 149 height 20
checkbox input "true"
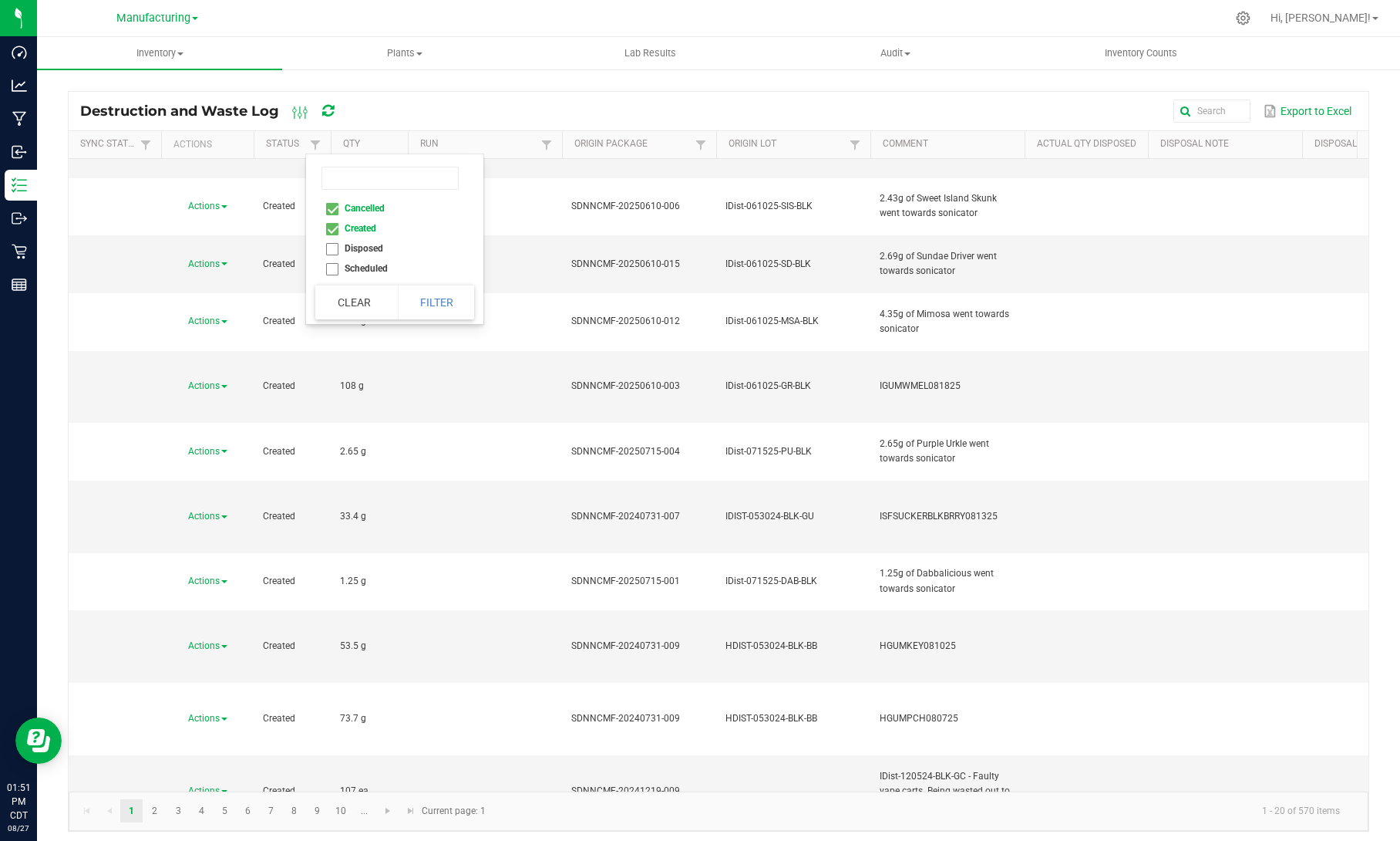
click at [334, 223] on li "Created" at bounding box center [390, 228] width 149 height 20
checkbox input "false"
click at [433, 303] on button "Filter" at bounding box center [435, 302] width 77 height 34
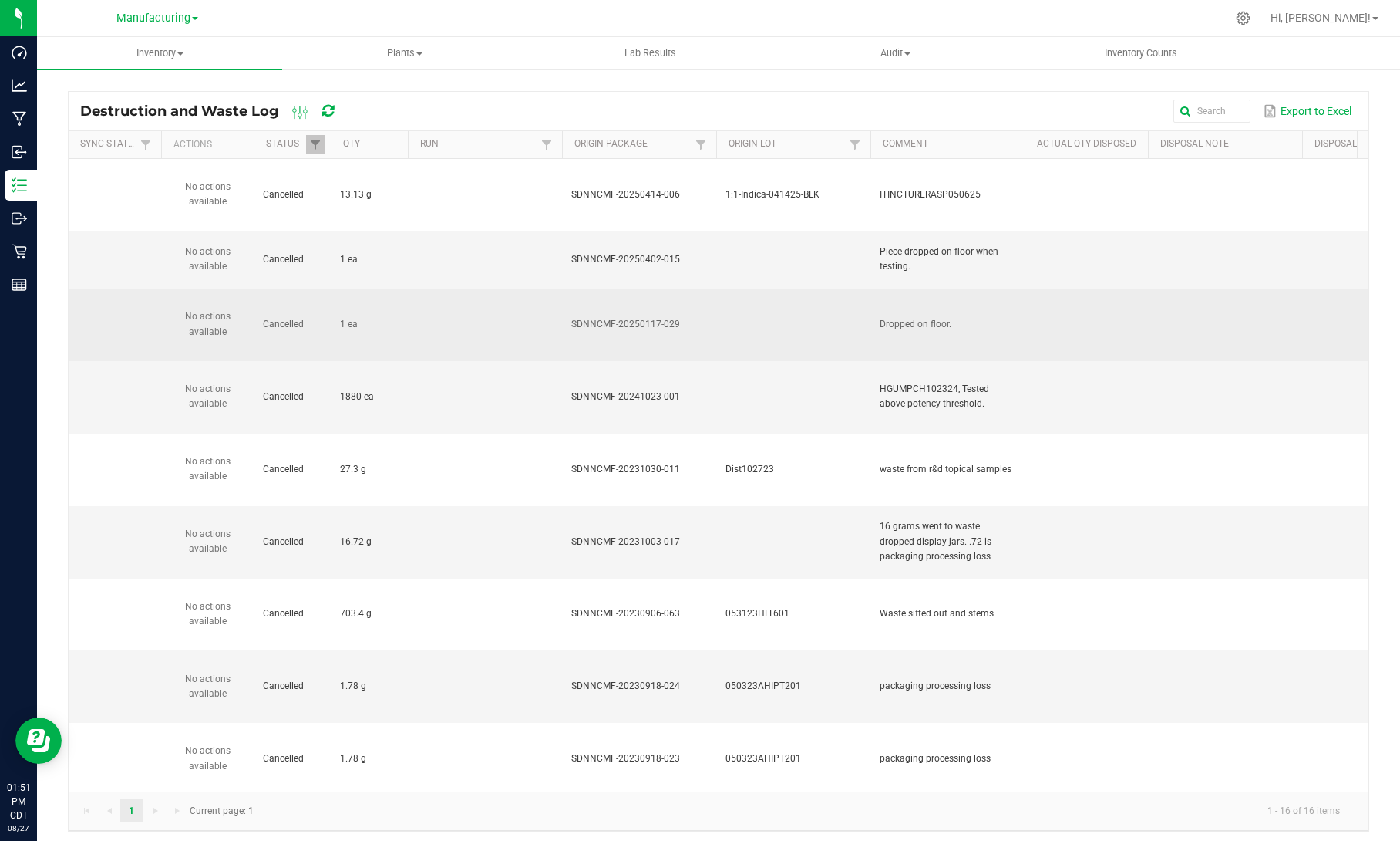
scroll to position [71, 0]
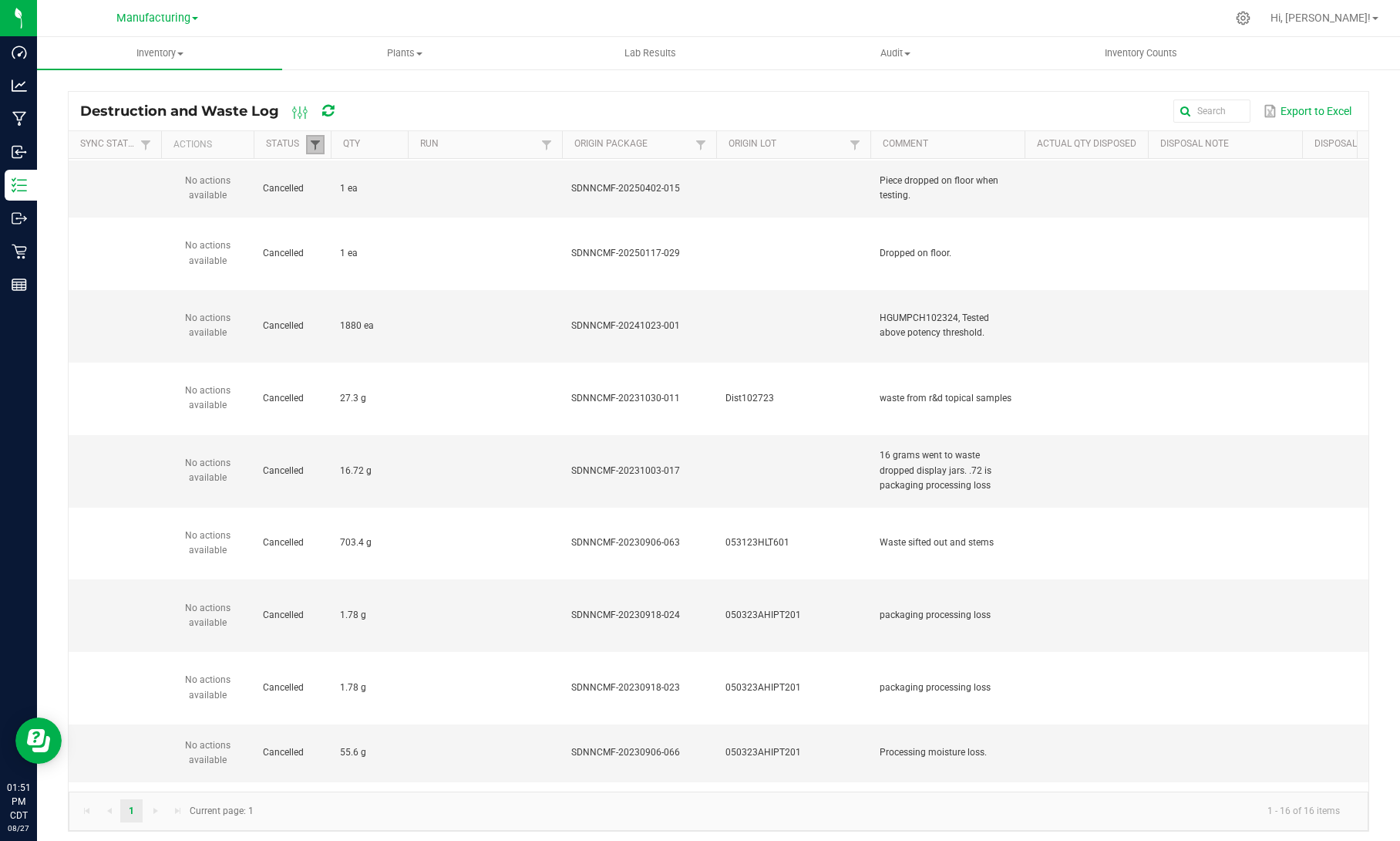
click at [310, 145] on span at bounding box center [316, 145] width 12 height 12
click at [332, 215] on li "Cancelled" at bounding box center [390, 208] width 149 height 20
checkbox input "false"
click at [336, 243] on li "Disposed" at bounding box center [390, 248] width 149 height 20
checkbox input "true"
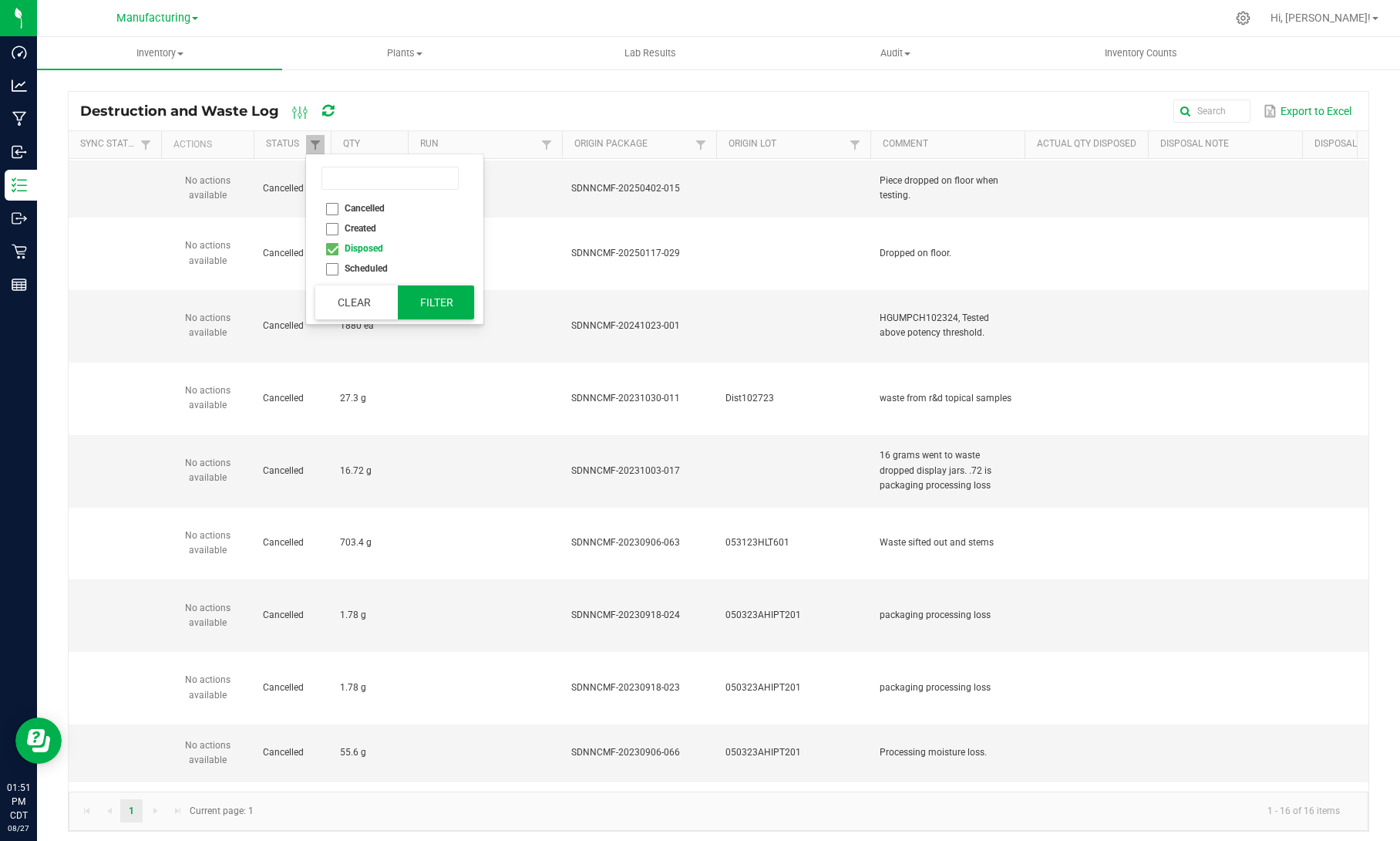
click at [431, 311] on button "Filter" at bounding box center [435, 302] width 77 height 34
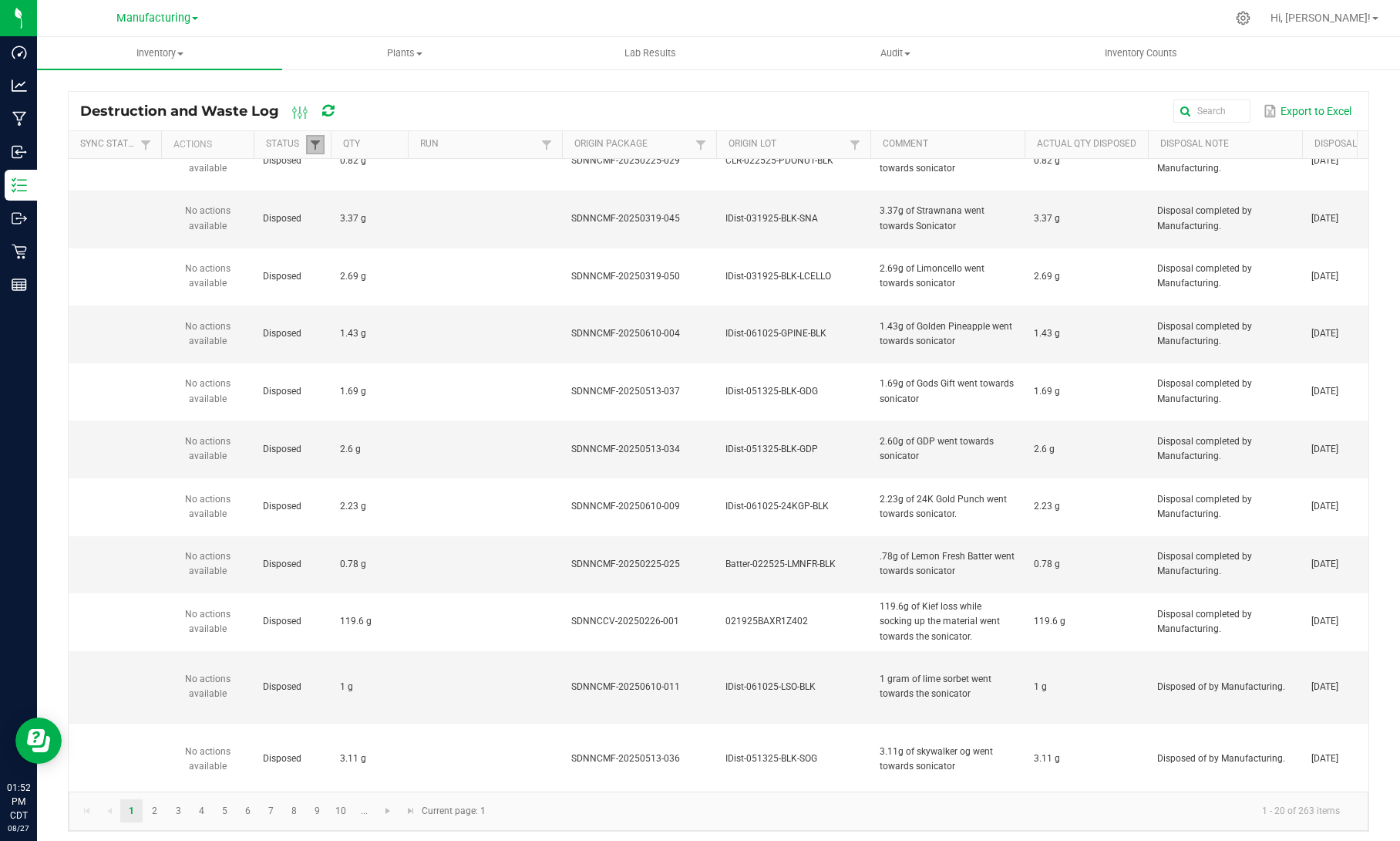
click at [314, 146] on span at bounding box center [316, 145] width 12 height 12
click at [333, 250] on li "Disposed" at bounding box center [390, 248] width 149 height 20
checkbox input "false"
click at [332, 267] on li "Scheduled" at bounding box center [390, 268] width 149 height 20
checkbox input "true"
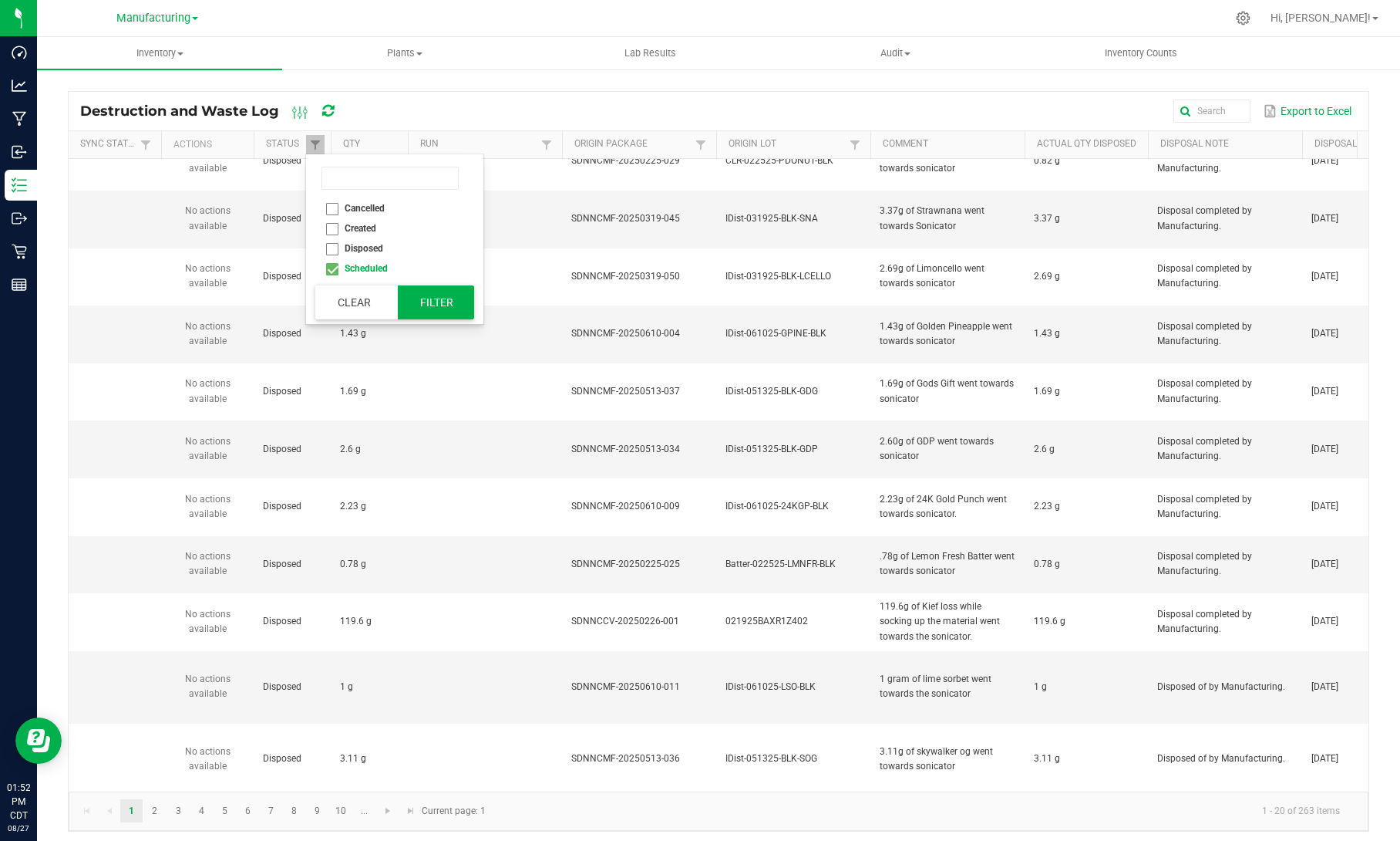
click at [415, 296] on button "Filter" at bounding box center [435, 302] width 77 height 34
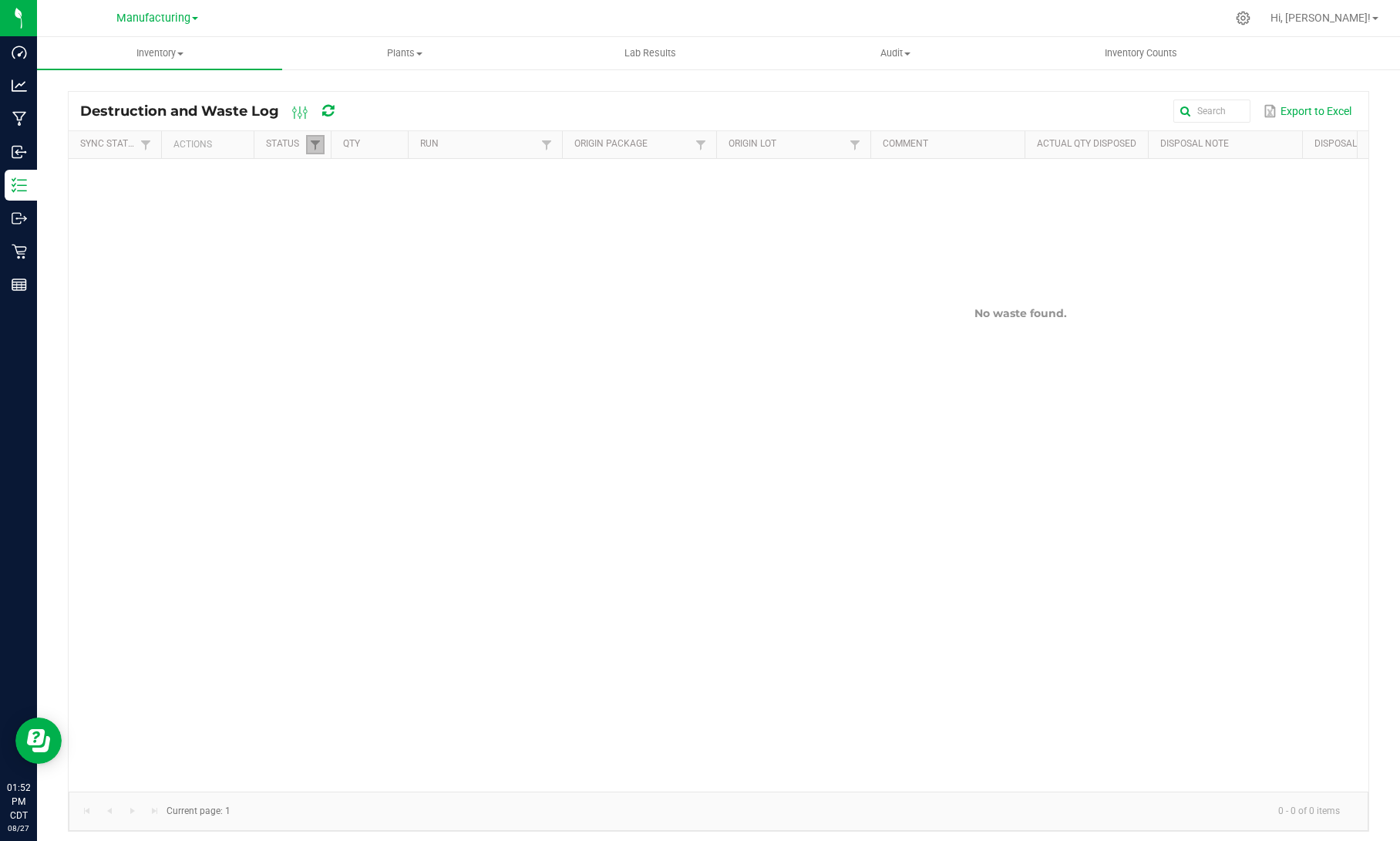
click at [319, 151] on link at bounding box center [315, 145] width 18 height 19
click at [334, 274] on li "Scheduled" at bounding box center [390, 268] width 149 height 20
checkbox input "false"
click at [333, 229] on li "Created" at bounding box center [390, 228] width 149 height 20
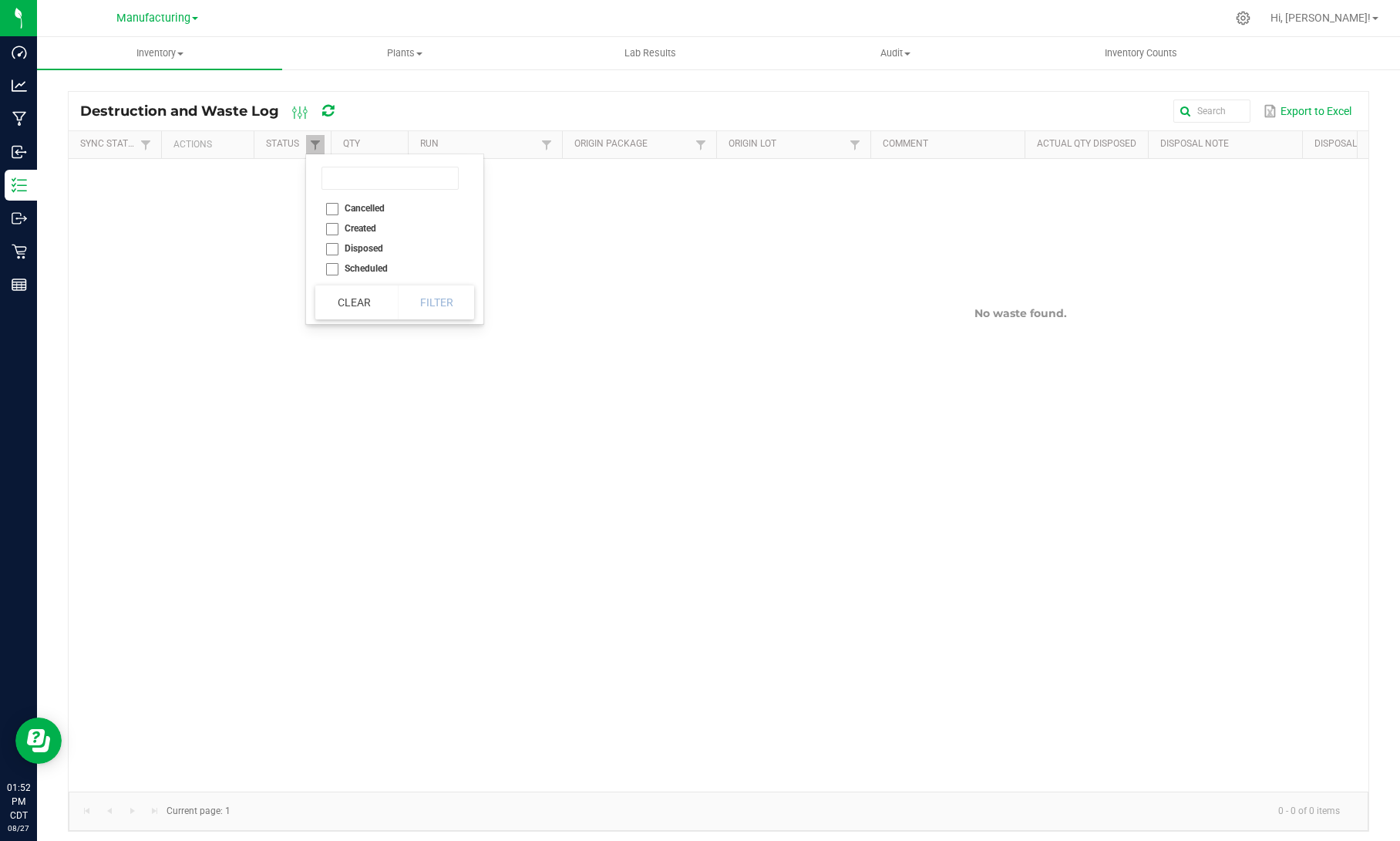
click at [328, 228] on li "Created" at bounding box center [390, 228] width 149 height 20
checkbox input "true"
click at [439, 297] on button "Filter" at bounding box center [435, 302] width 77 height 34
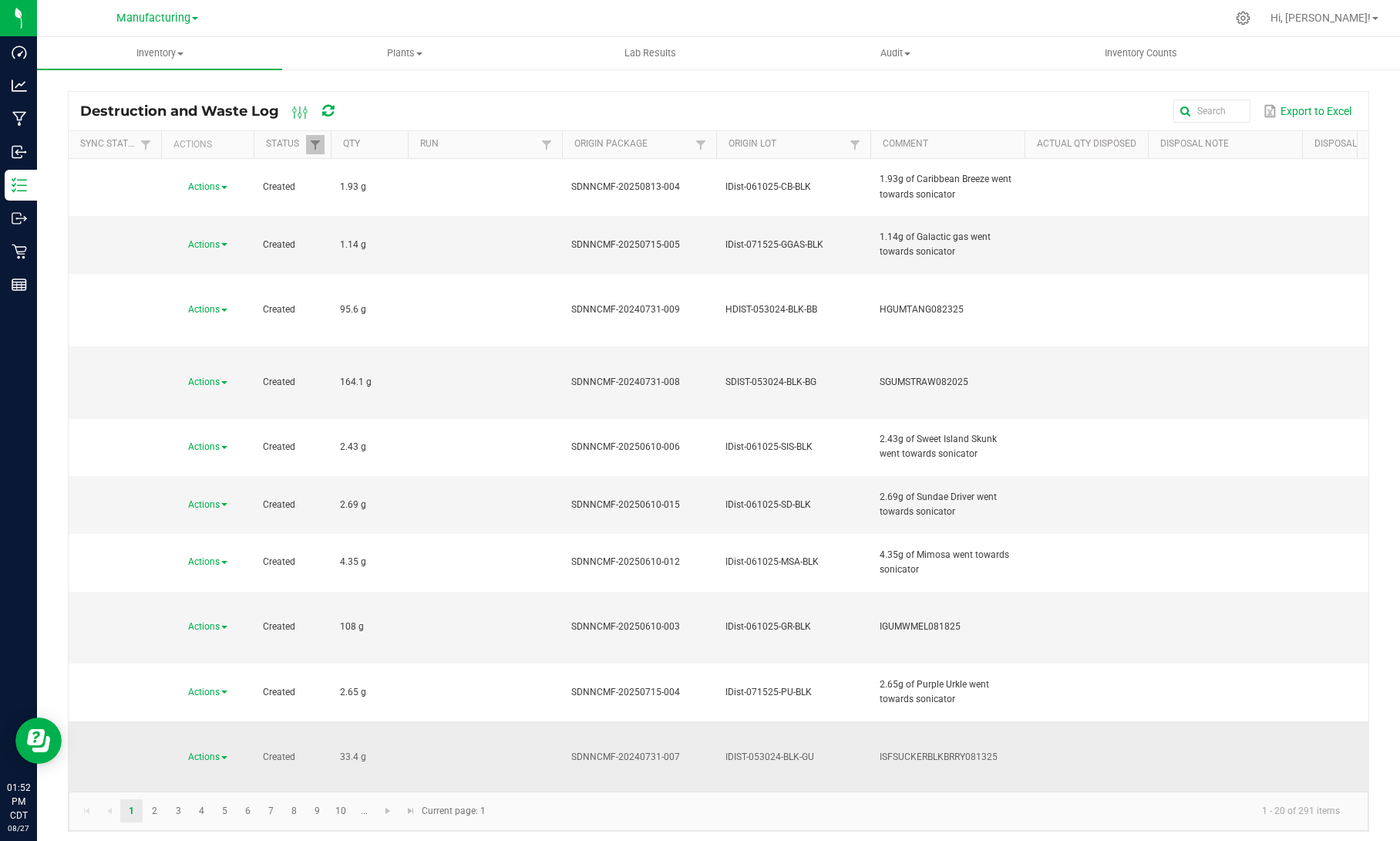
scroll to position [241, 0]
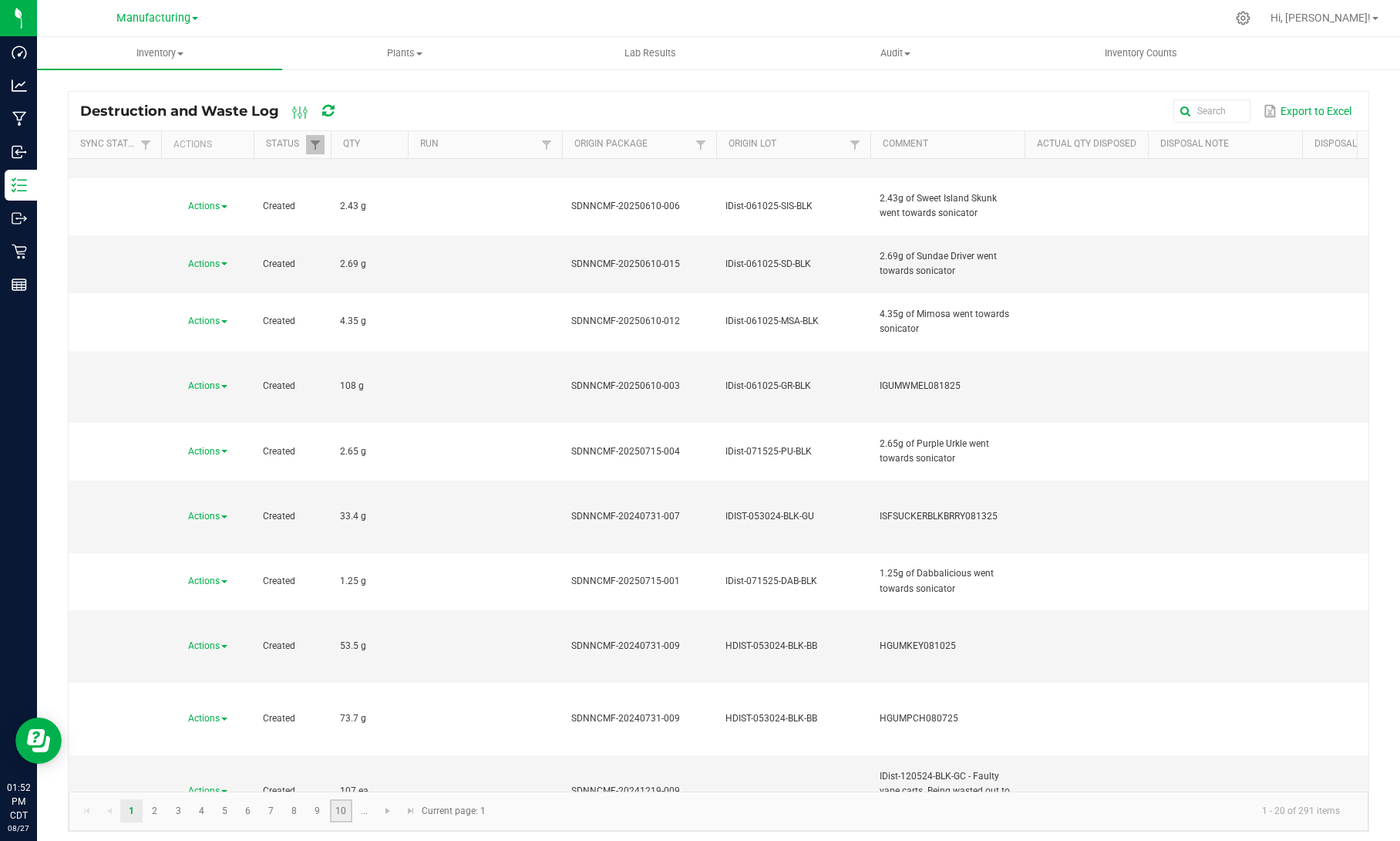
click at [341, 809] on link "10" at bounding box center [341, 811] width 22 height 23
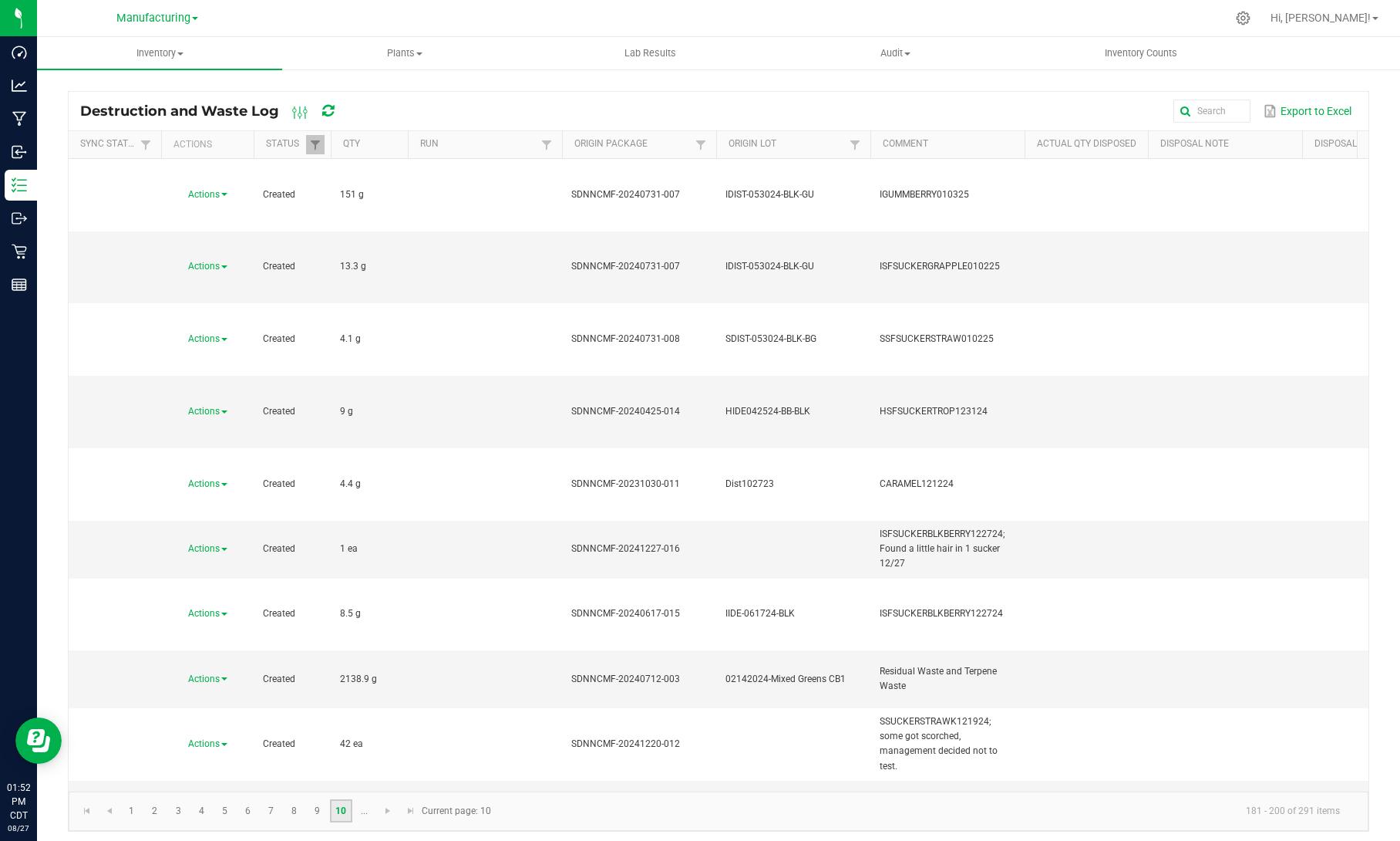
scroll to position [4, 0]
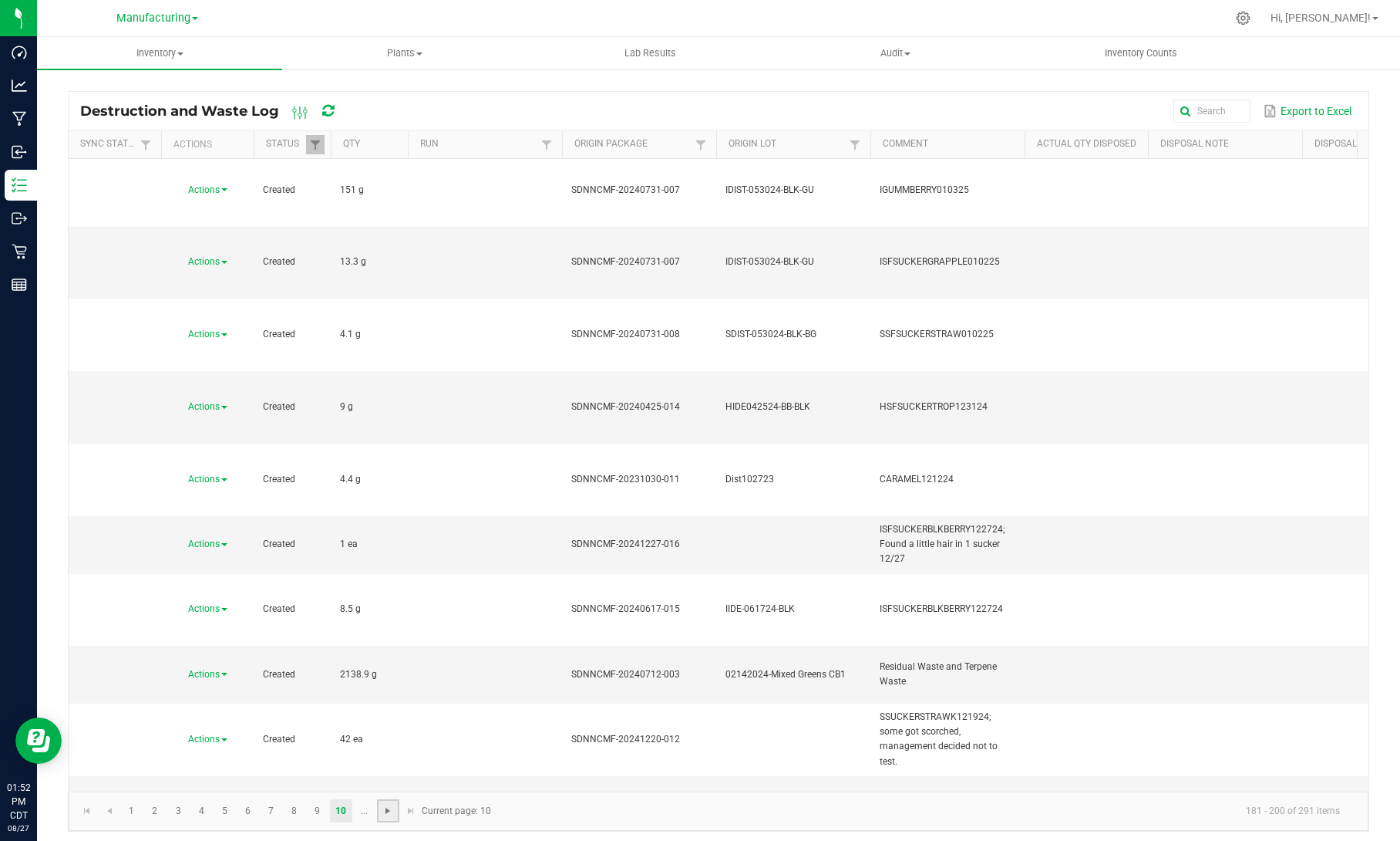
click at [388, 808] on span "Go to the next page" at bounding box center [388, 811] width 12 height 12
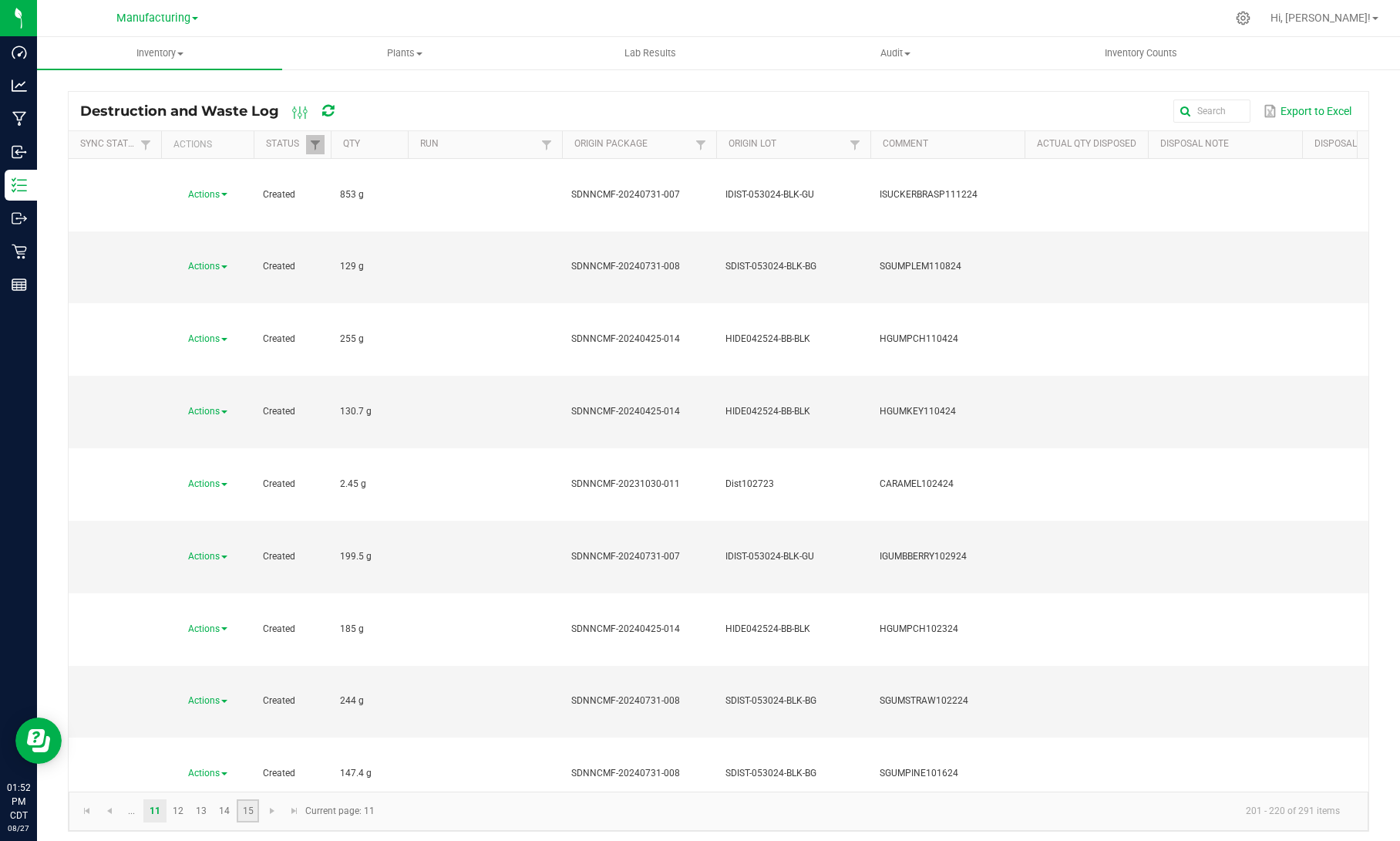
click at [250, 810] on link "15" at bounding box center [248, 811] width 22 height 23
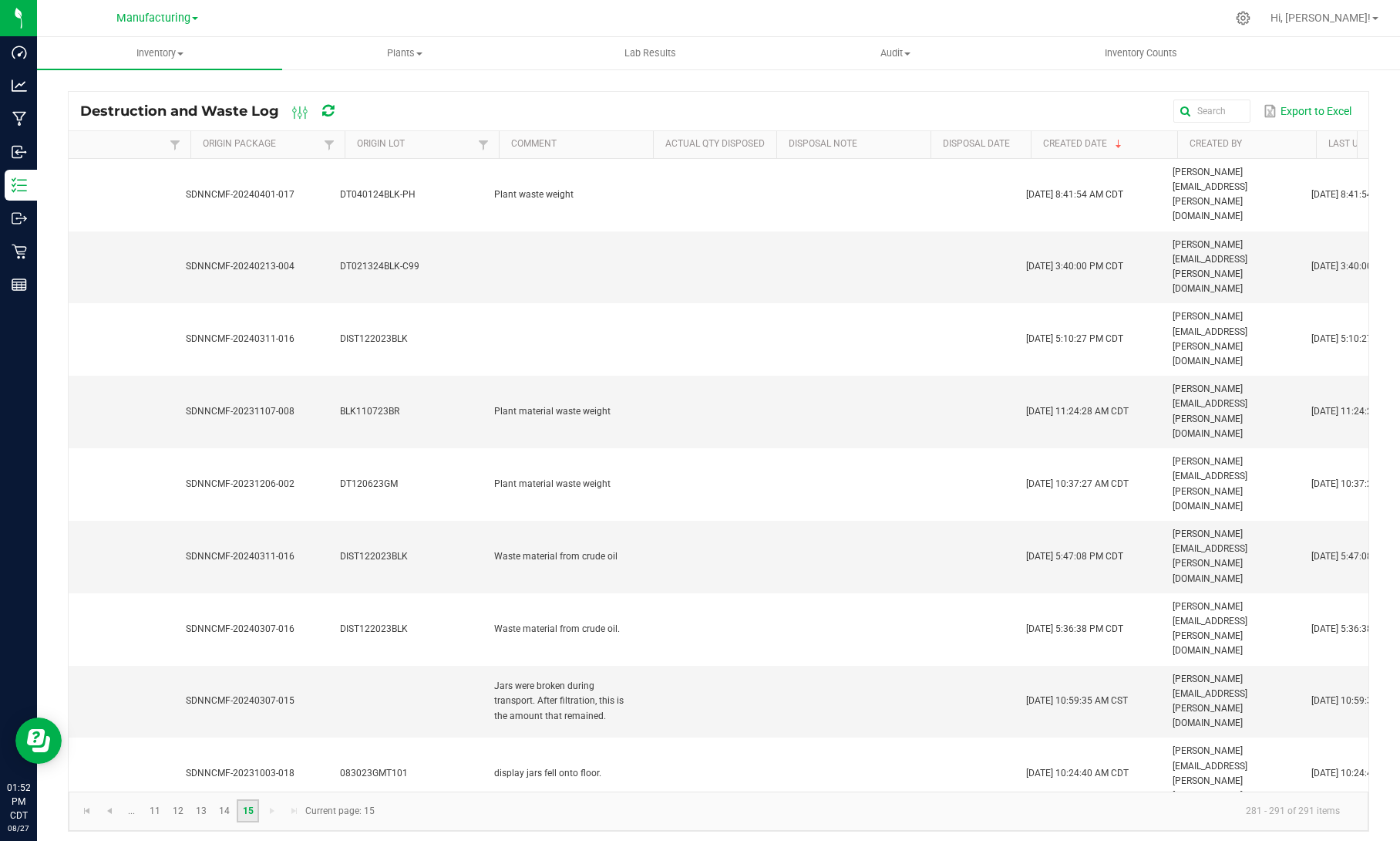
scroll to position [0, 385]
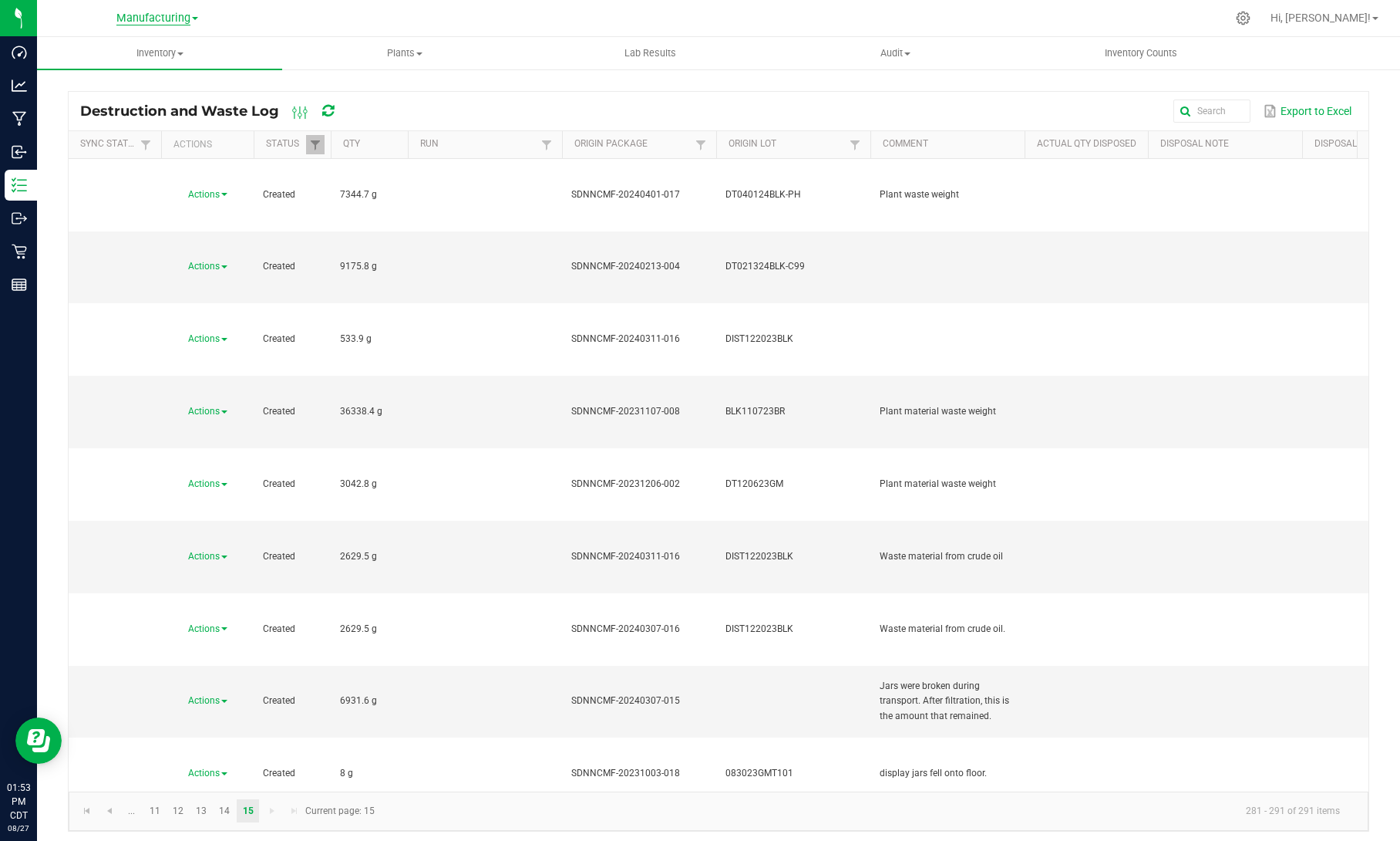
click at [174, 16] on span "Manufacturing" at bounding box center [153, 18] width 74 height 14
click at [104, 96] on link "Retail" at bounding box center [157, 95] width 225 height 21
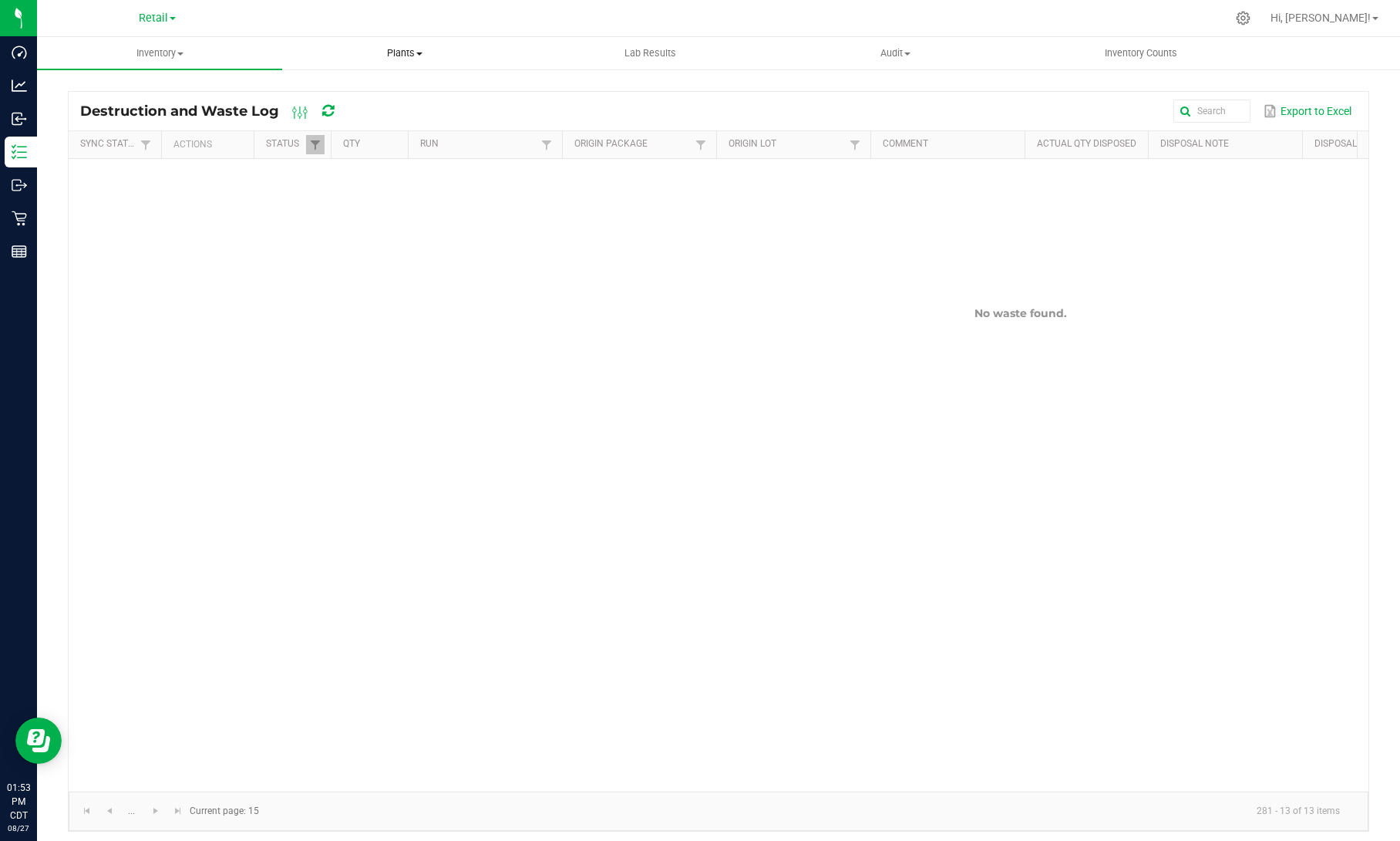
click at [418, 54] on span at bounding box center [419, 54] width 6 height 3
click at [366, 116] on span "Waste log" at bounding box center [328, 111] width 91 height 13
click at [422, 52] on span "Plants" at bounding box center [404, 53] width 244 height 14
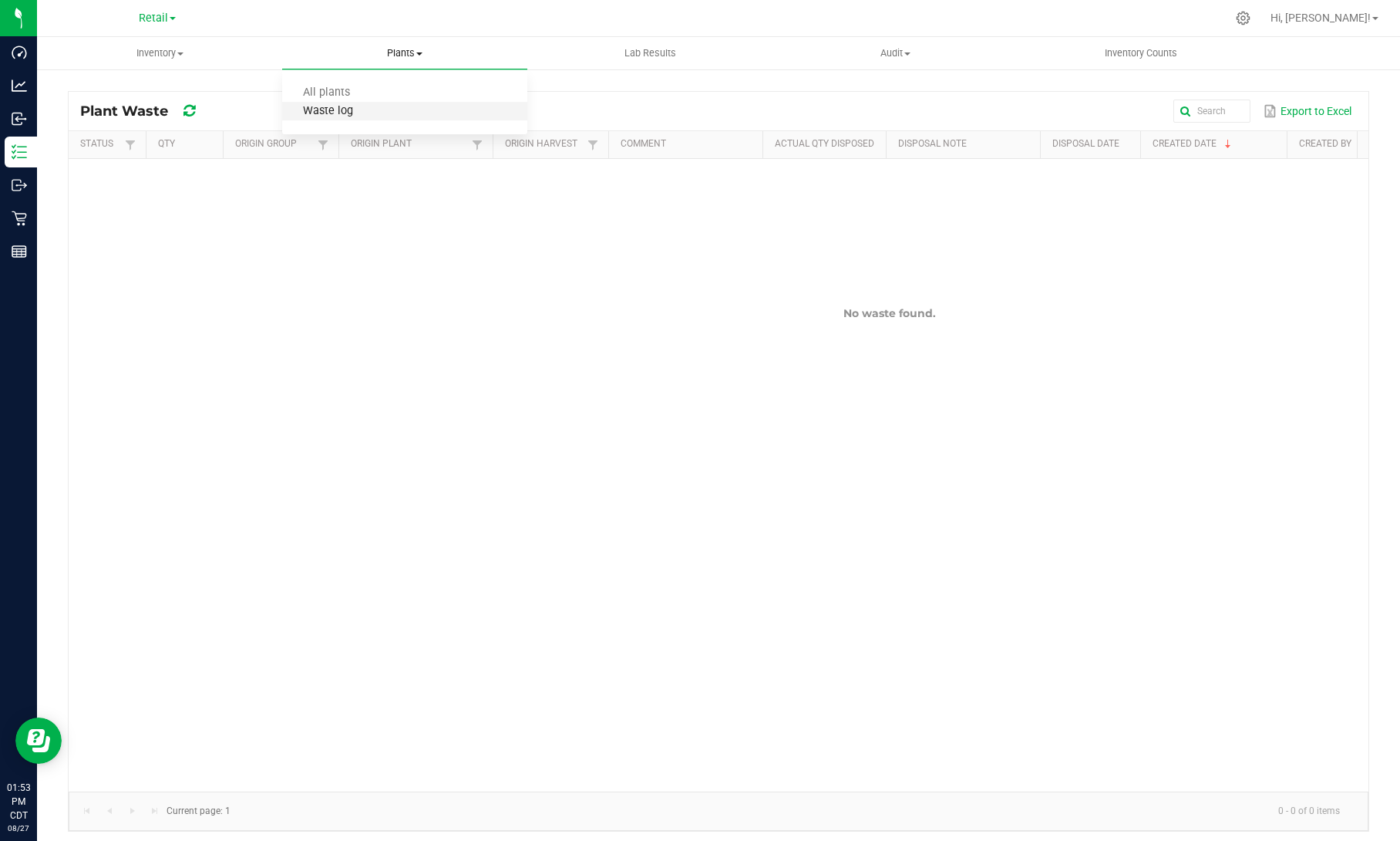
click at [343, 110] on span "Waste log" at bounding box center [328, 111] width 91 height 13
click at [162, 15] on span "Retail" at bounding box center [153, 18] width 29 height 14
click at [149, 59] on link "Cultivation" at bounding box center [157, 54] width 225 height 21
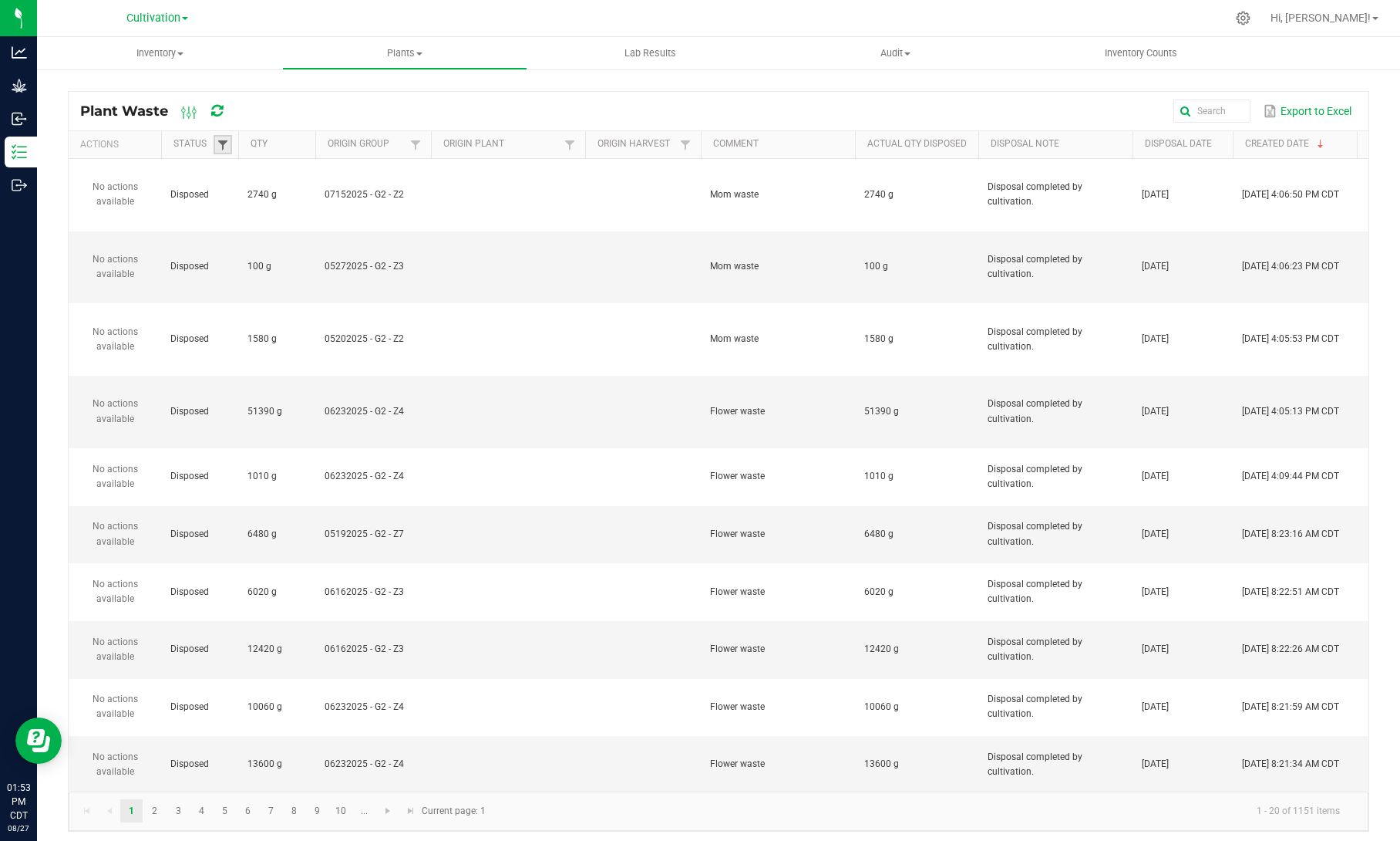
click at [217, 144] on span at bounding box center [222, 145] width 12 height 12
click at [241, 219] on li "Created" at bounding box center [297, 228] width 149 height 20
checkbox input "true"
click at [328, 300] on button "Filter" at bounding box center [343, 302] width 77 height 34
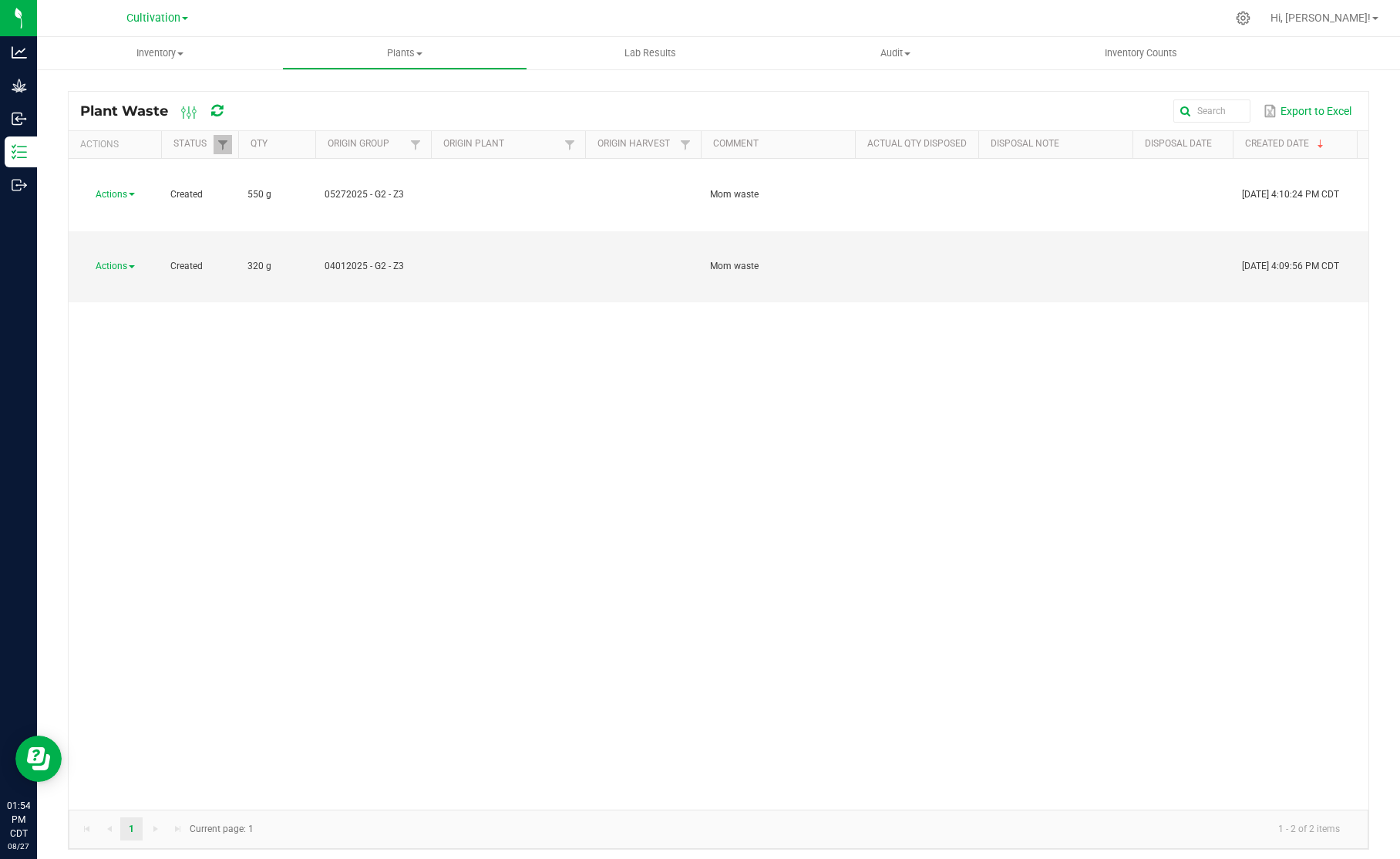
click at [1233, 534] on div "Actions Created 550 g 05272025 - G2 - Z3 Mom waste [DATE] 4:10:24 PM CDT [PERSO…" at bounding box center [719, 484] width 1300 height 651
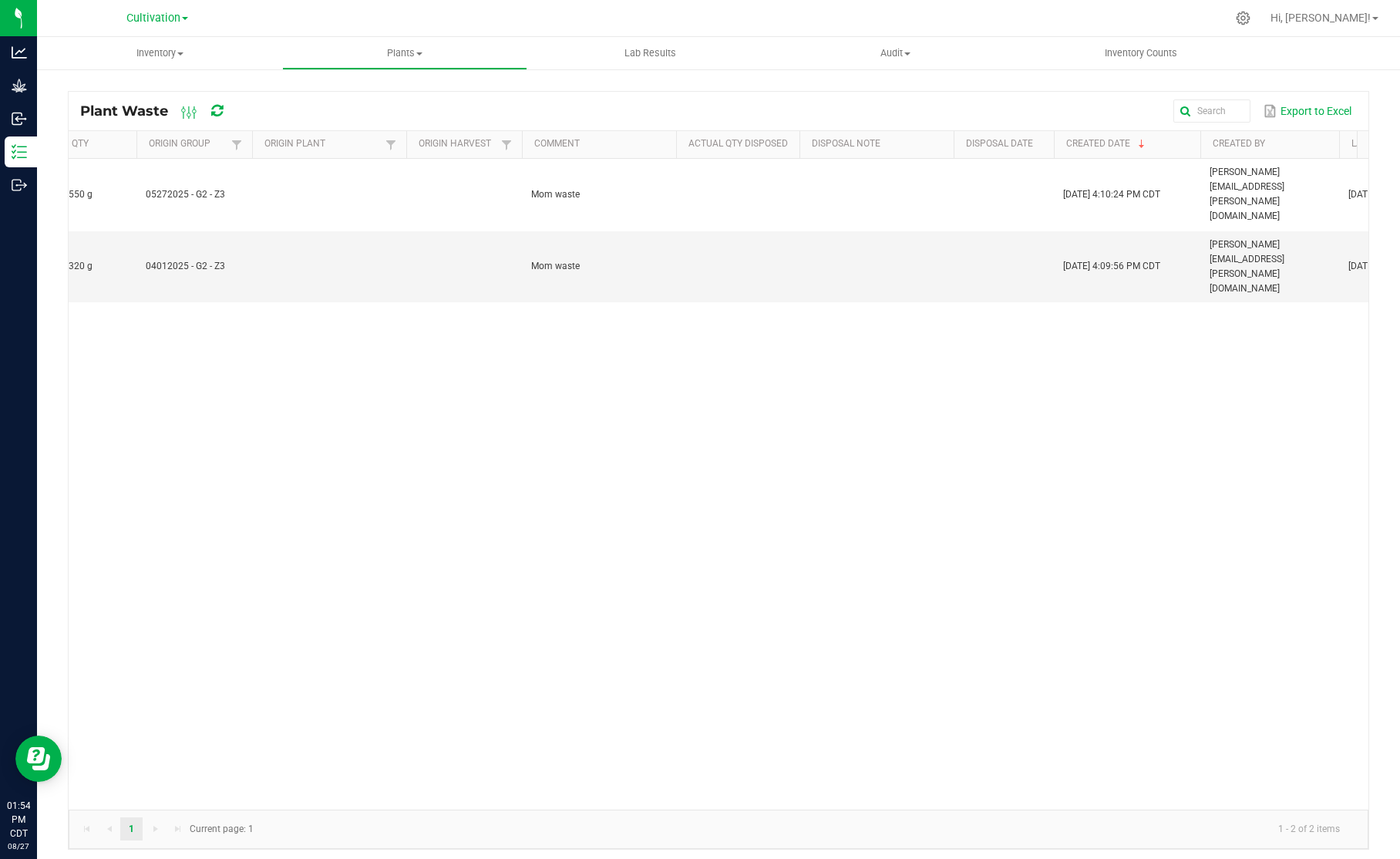
scroll to position [0, 183]
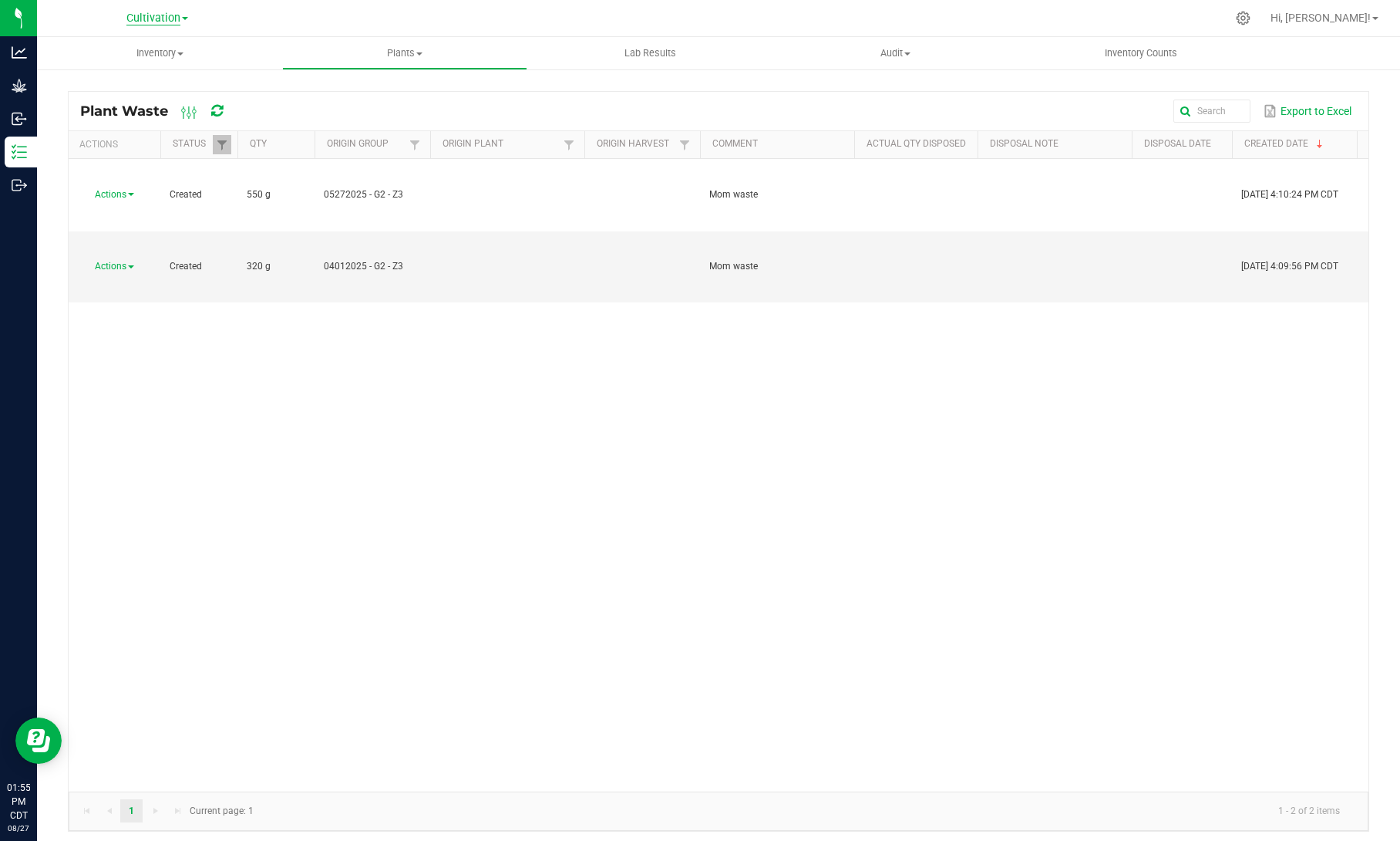
click at [175, 18] on span "Cultivation" at bounding box center [153, 18] width 54 height 14
click at [147, 77] on link "Manufacturing" at bounding box center [157, 75] width 225 height 21
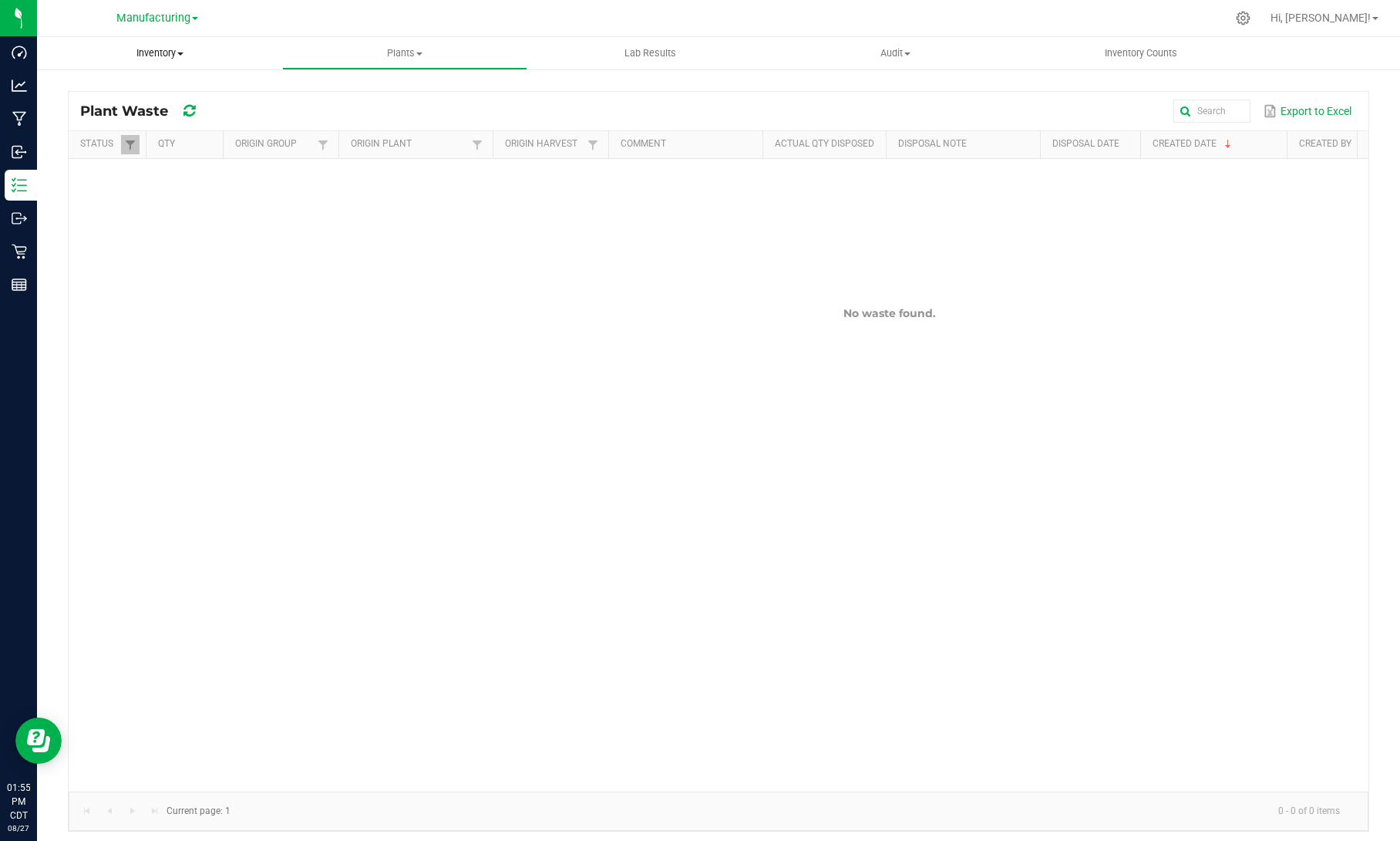
click at [196, 44] on uib-tab-heading "Inventory All packages All inventory Waste log Create inventory" at bounding box center [159, 53] width 245 height 33
click at [112, 128] on span "Waste log" at bounding box center [83, 129] width 91 height 13
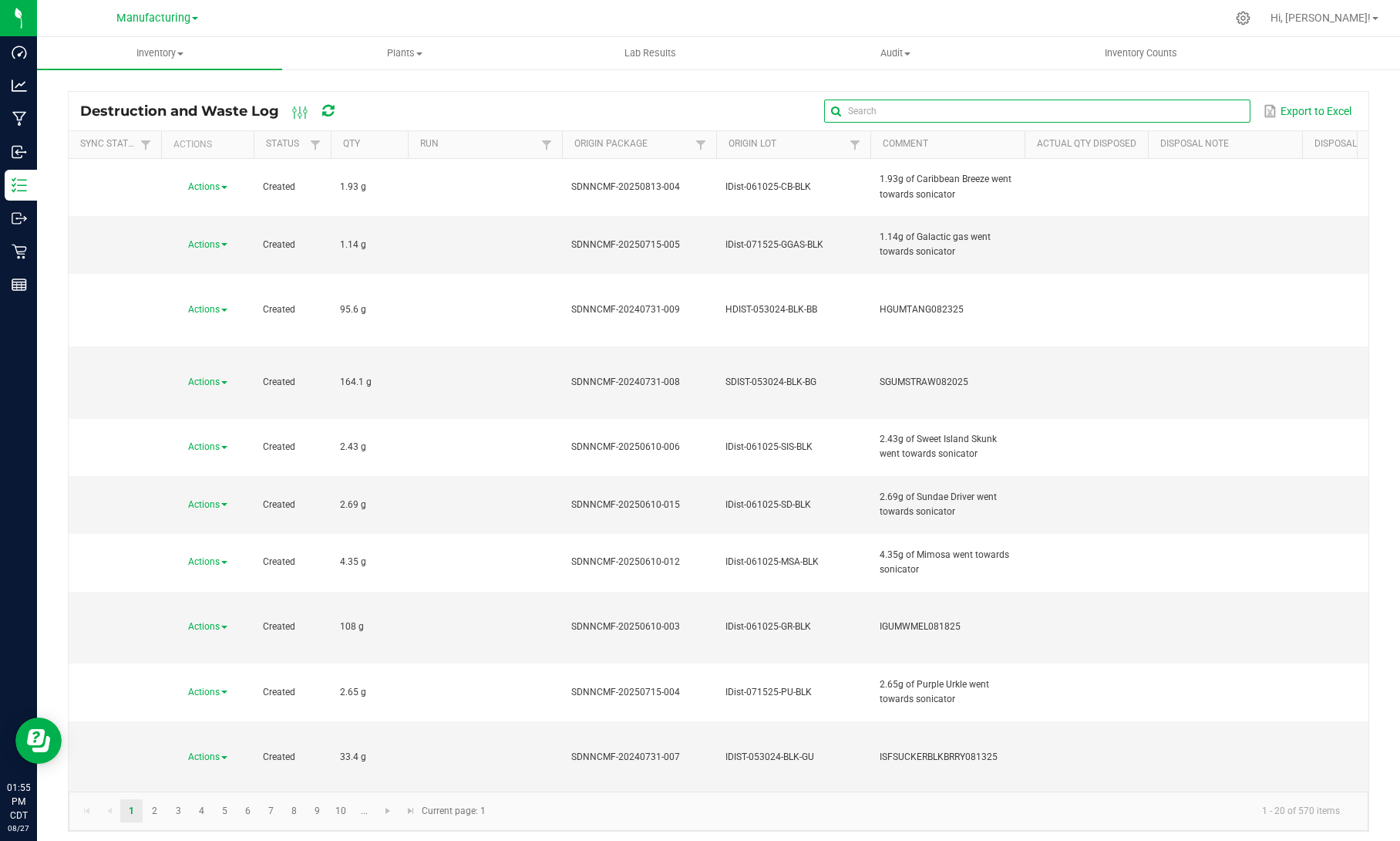
click at [1195, 114] on input "text" at bounding box center [1037, 110] width 426 height 23
paste input "IGUMBBERRY070324"
type input "IGUMBBERRY070324"
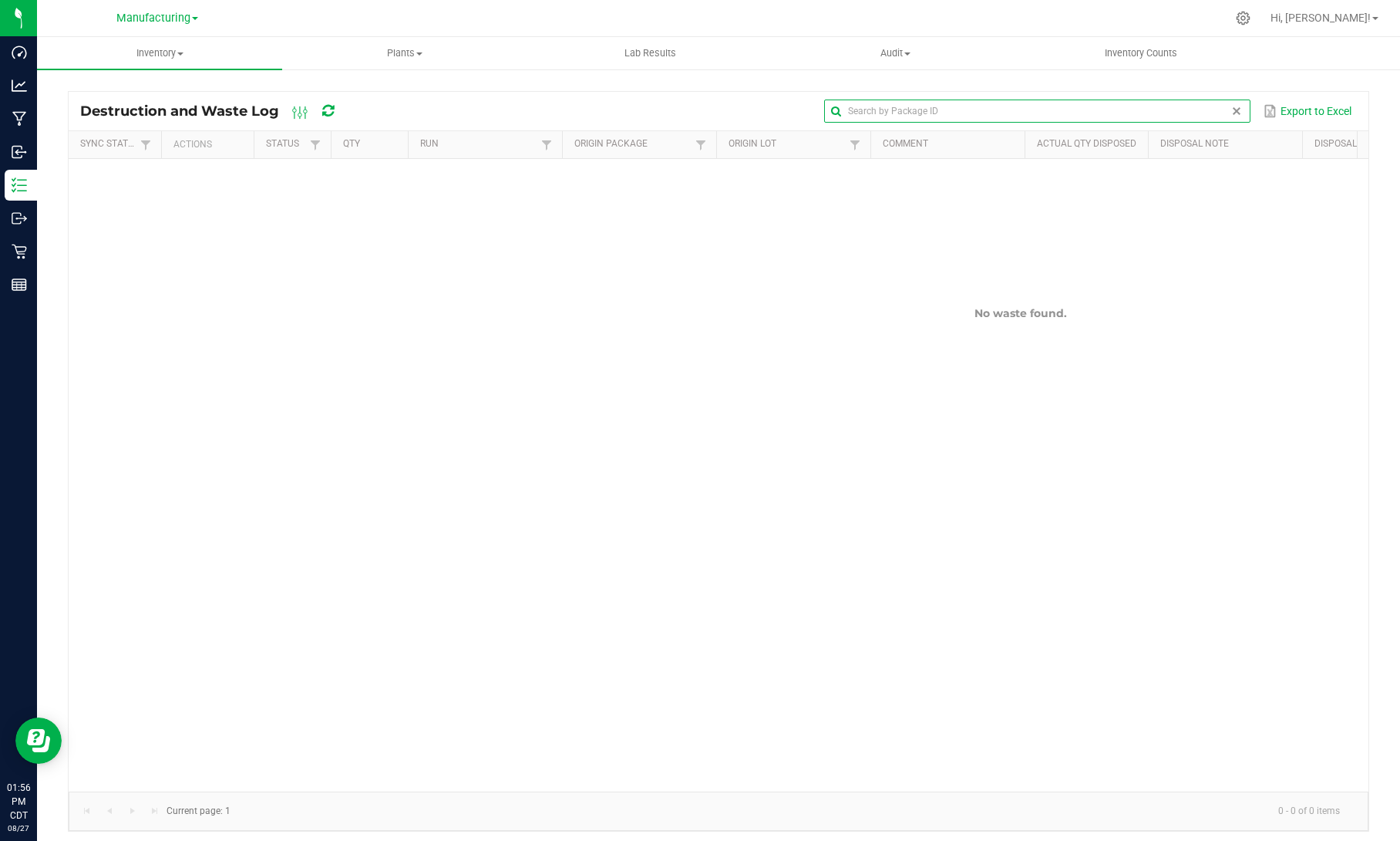
click at [1238, 107] on span at bounding box center [1236, 111] width 12 height 12
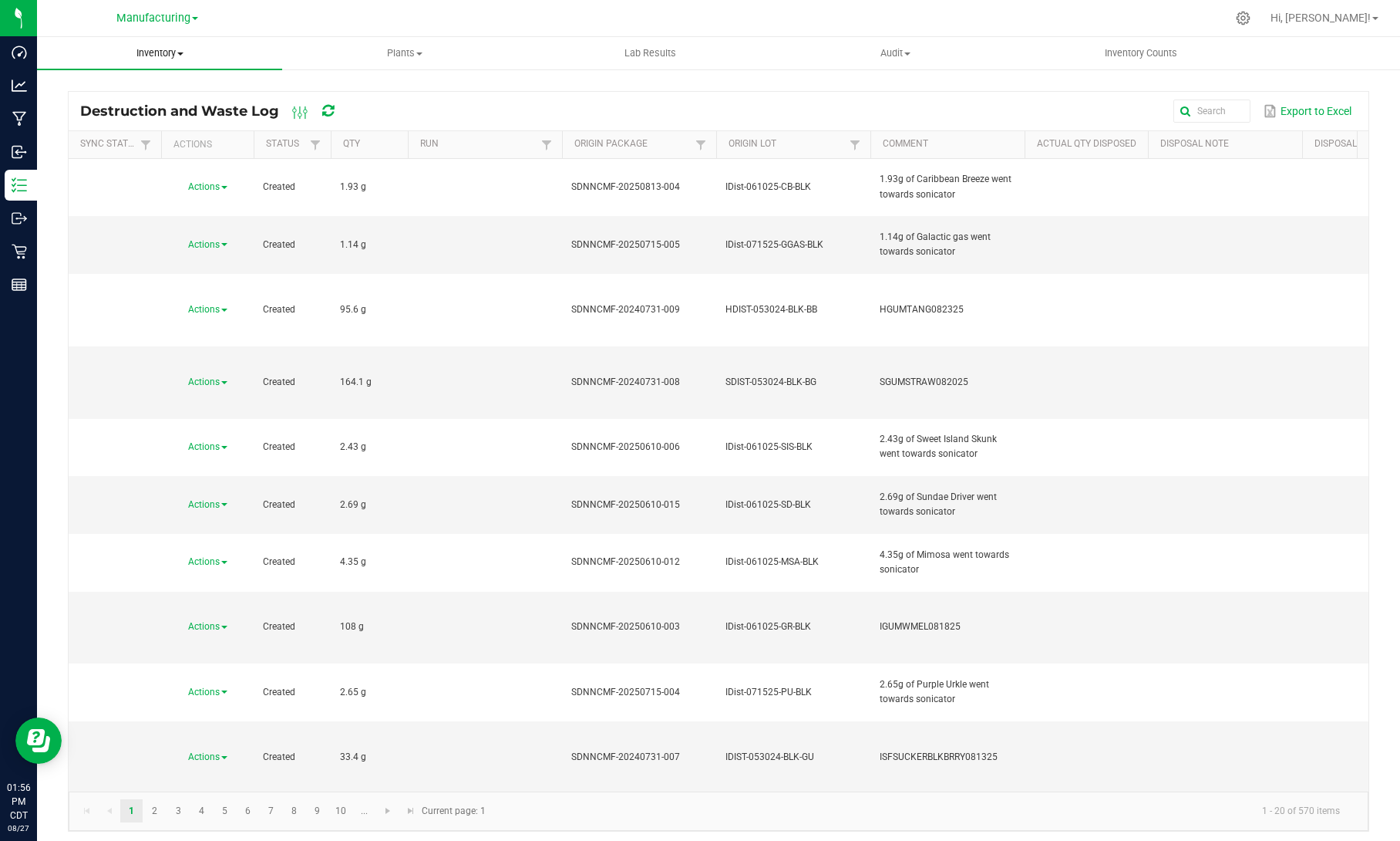
click at [170, 49] on span "Inventory" at bounding box center [159, 53] width 245 height 14
click at [119, 93] on span "All packages" at bounding box center [90, 92] width 106 height 13
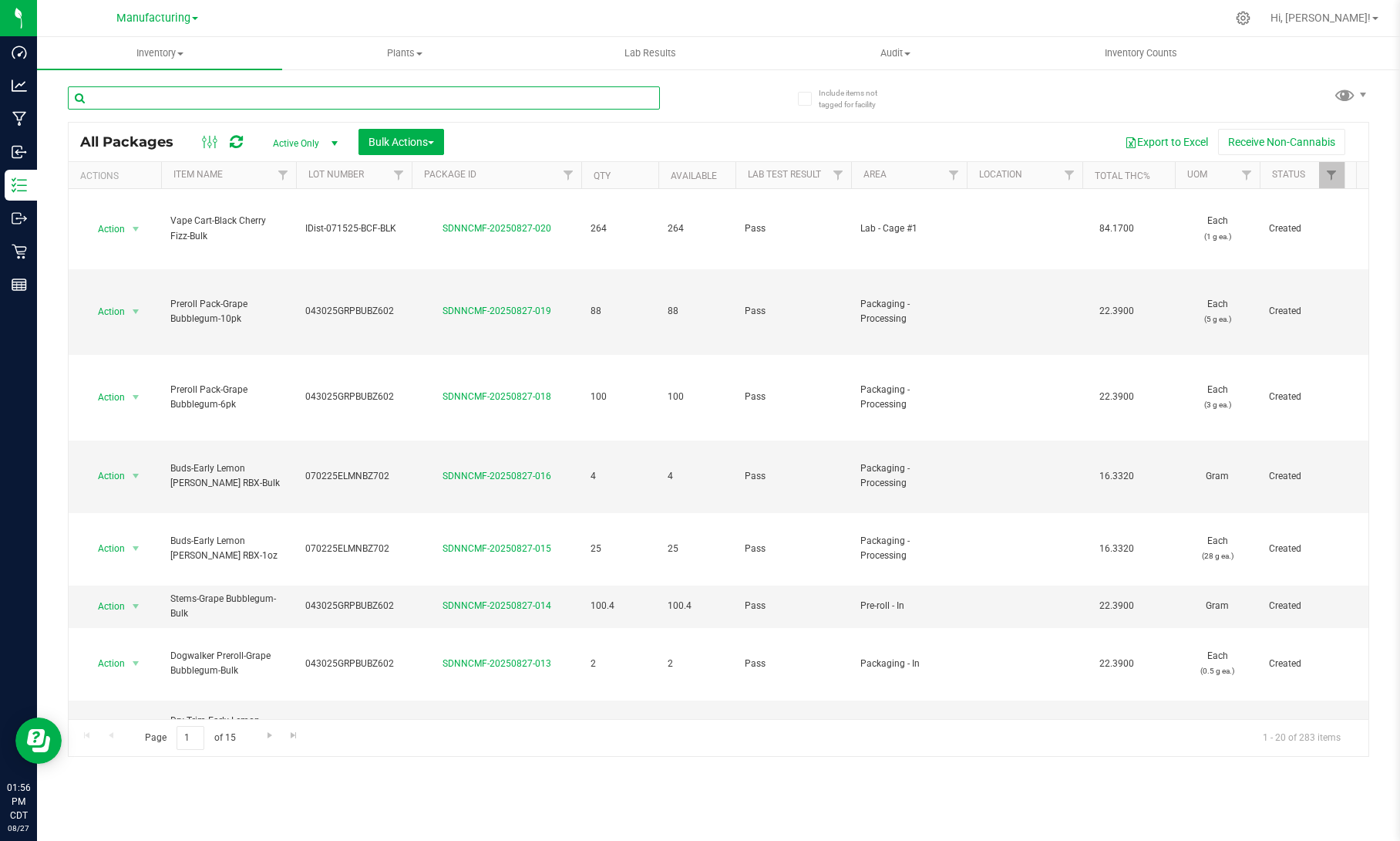
click at [360, 100] on input "text" at bounding box center [364, 97] width 592 height 23
paste input "IGUMBBERRY070324"
type input "IGUMBBERRY070324"
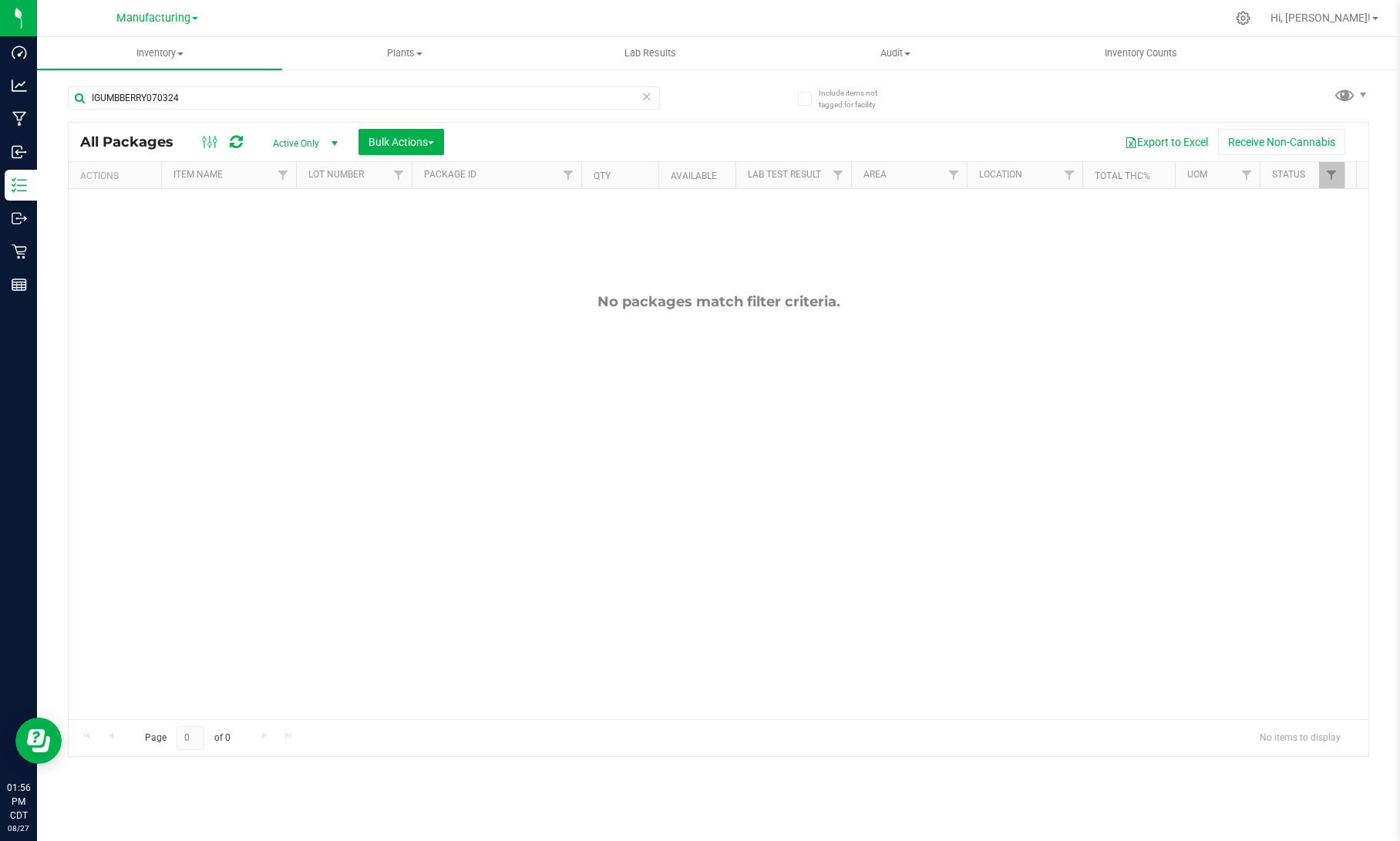
click at [301, 142] on span "Active Only" at bounding box center [302, 143] width 84 height 22
click at [281, 239] on li "All" at bounding box center [301, 237] width 84 height 23
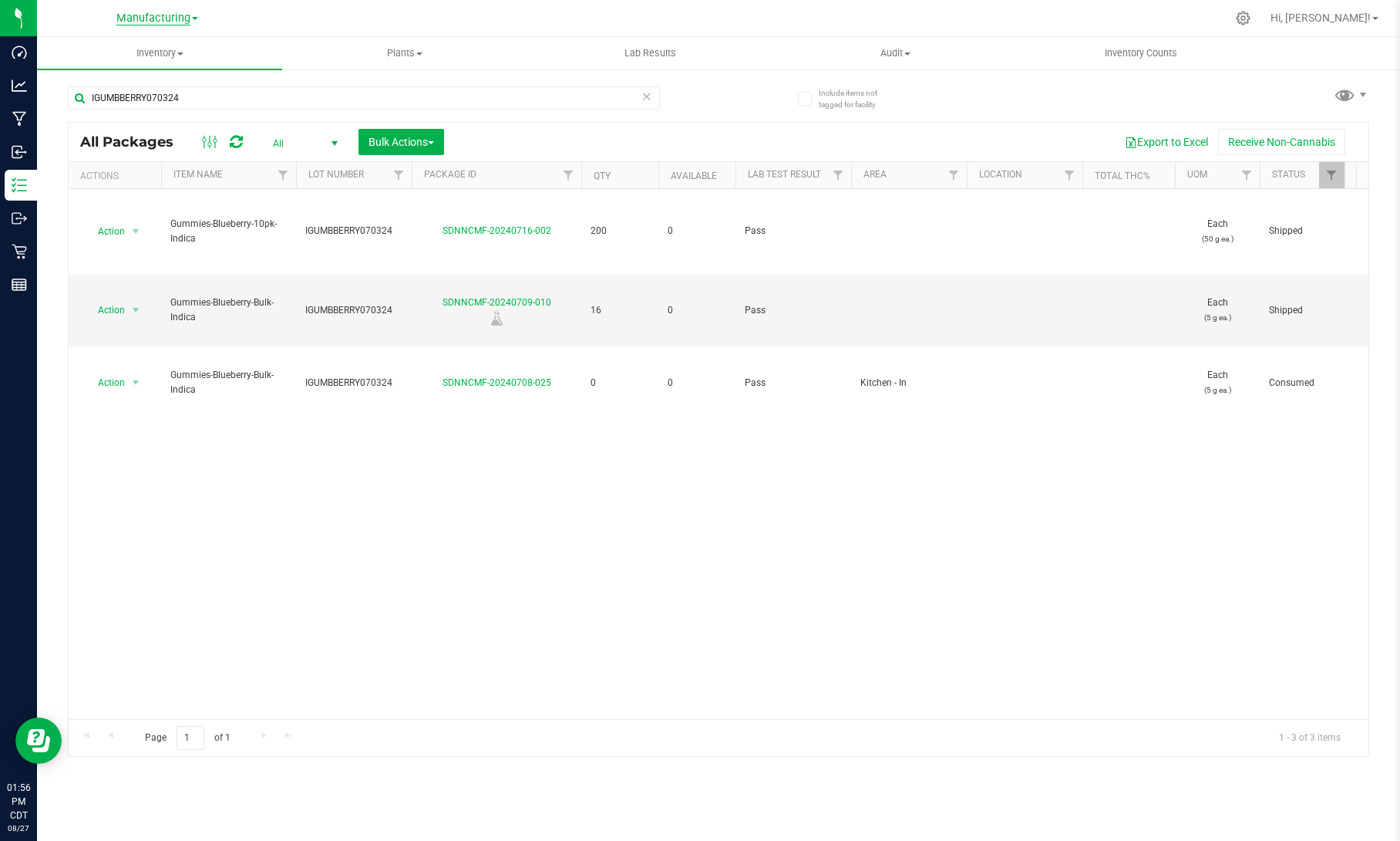
click at [184, 22] on span "Manufacturing" at bounding box center [153, 18] width 74 height 14
click at [142, 96] on link "Retail" at bounding box center [157, 95] width 225 height 21
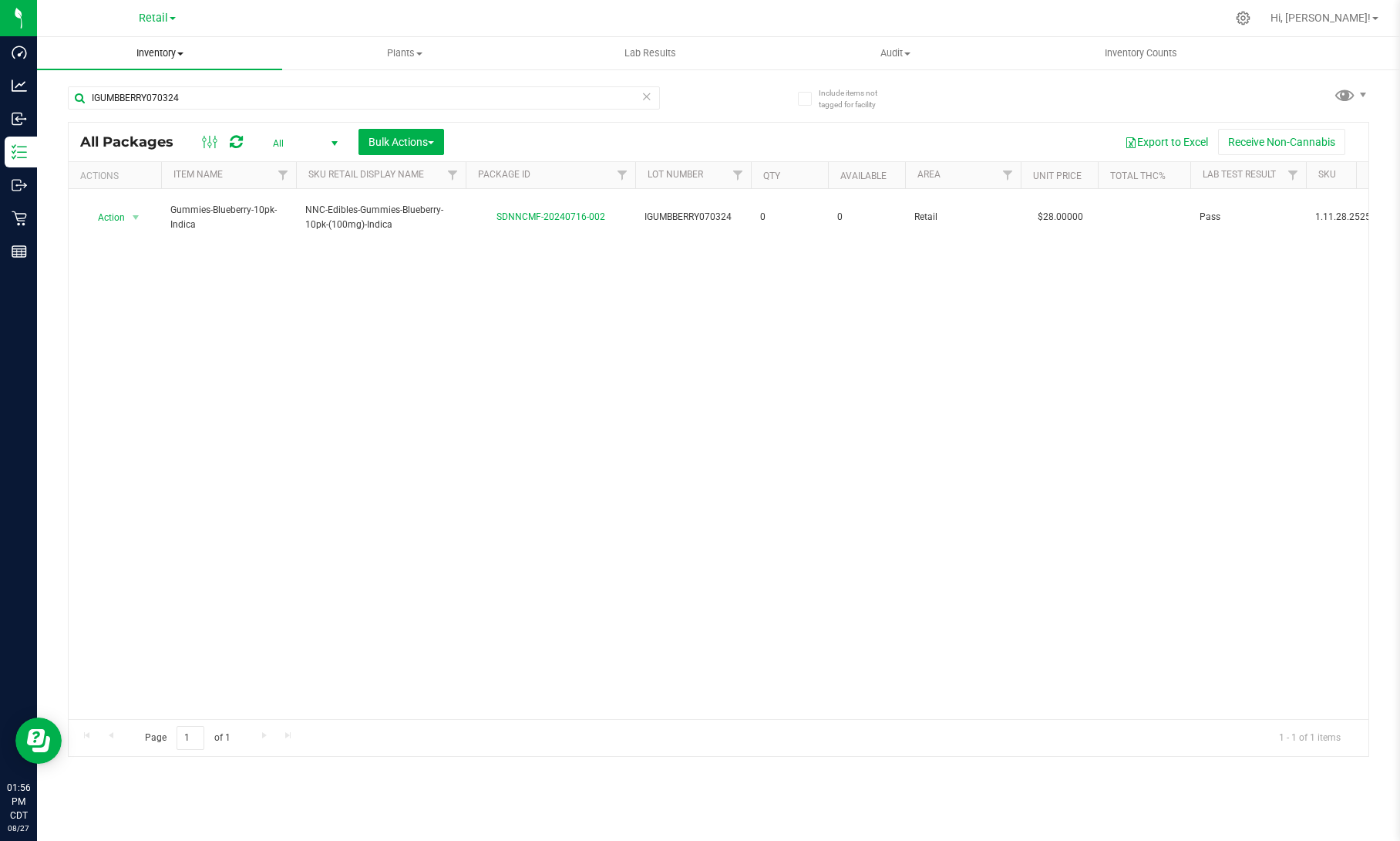
click at [184, 56] on span "Inventory" at bounding box center [159, 53] width 245 height 14
click at [127, 125] on span "Waste log" at bounding box center [83, 129] width 91 height 13
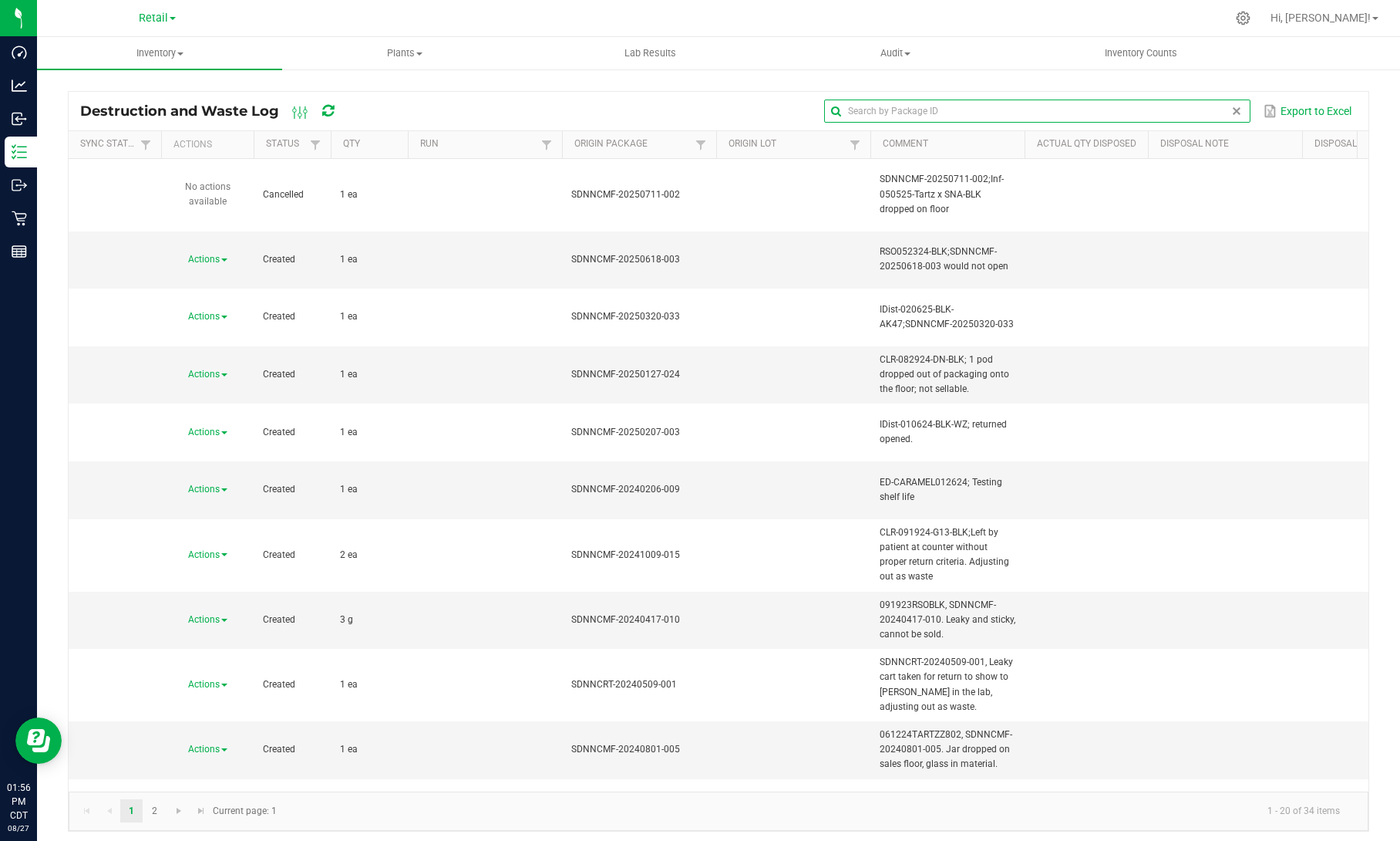
click at [1188, 116] on input "text" at bounding box center [1037, 110] width 426 height 23
paste input "IGUMBBERRY070324"
type input "IGUMBBERRY070324"
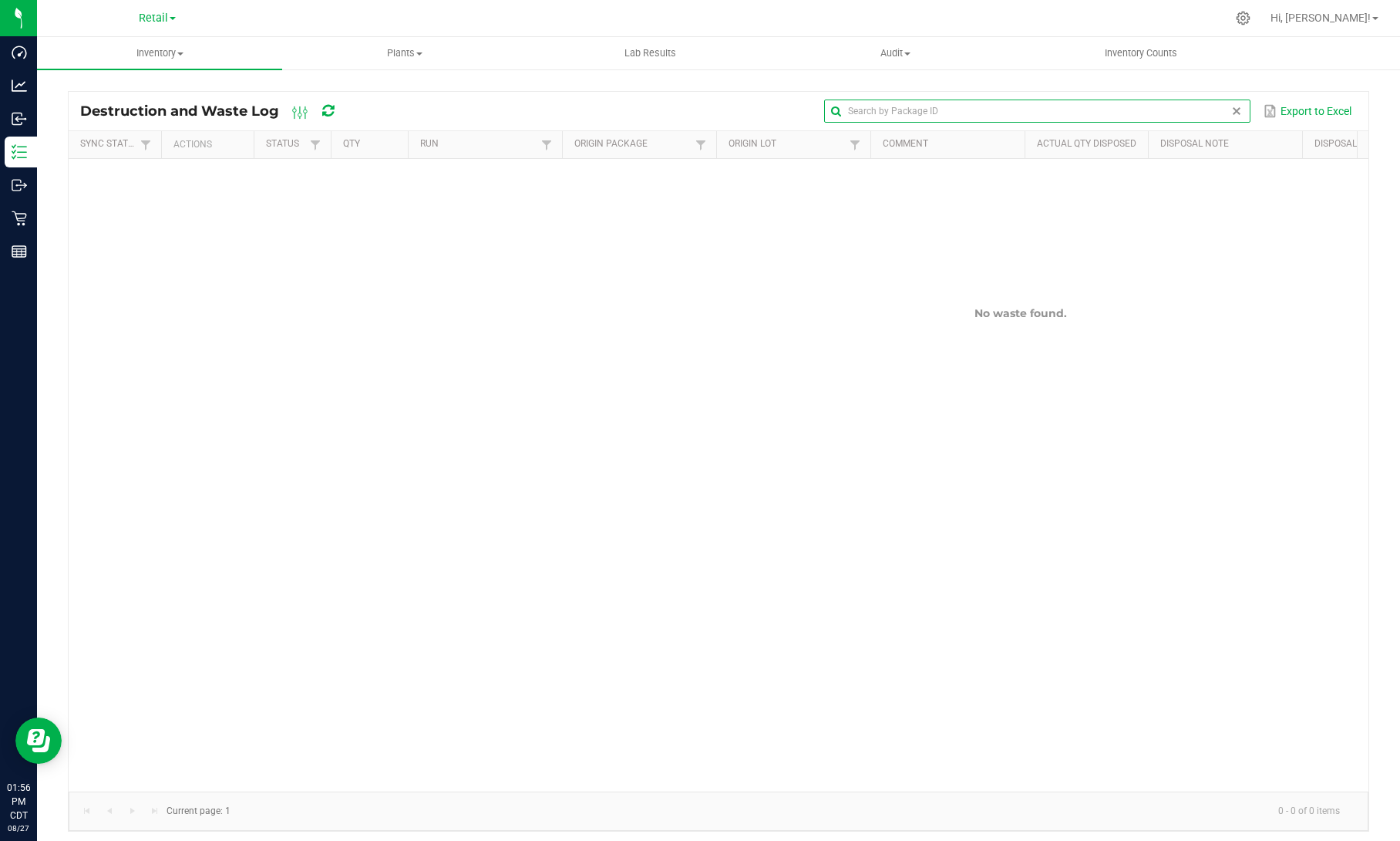
click at [1235, 110] on span at bounding box center [1236, 111] width 12 height 12
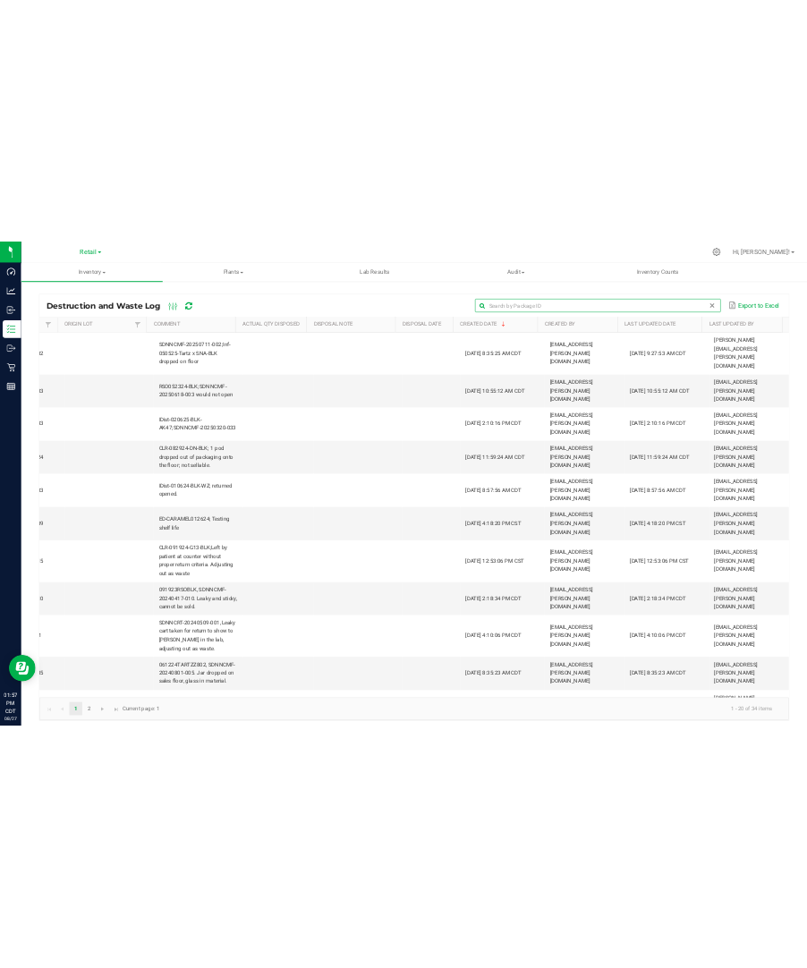
scroll to position [0, 714]
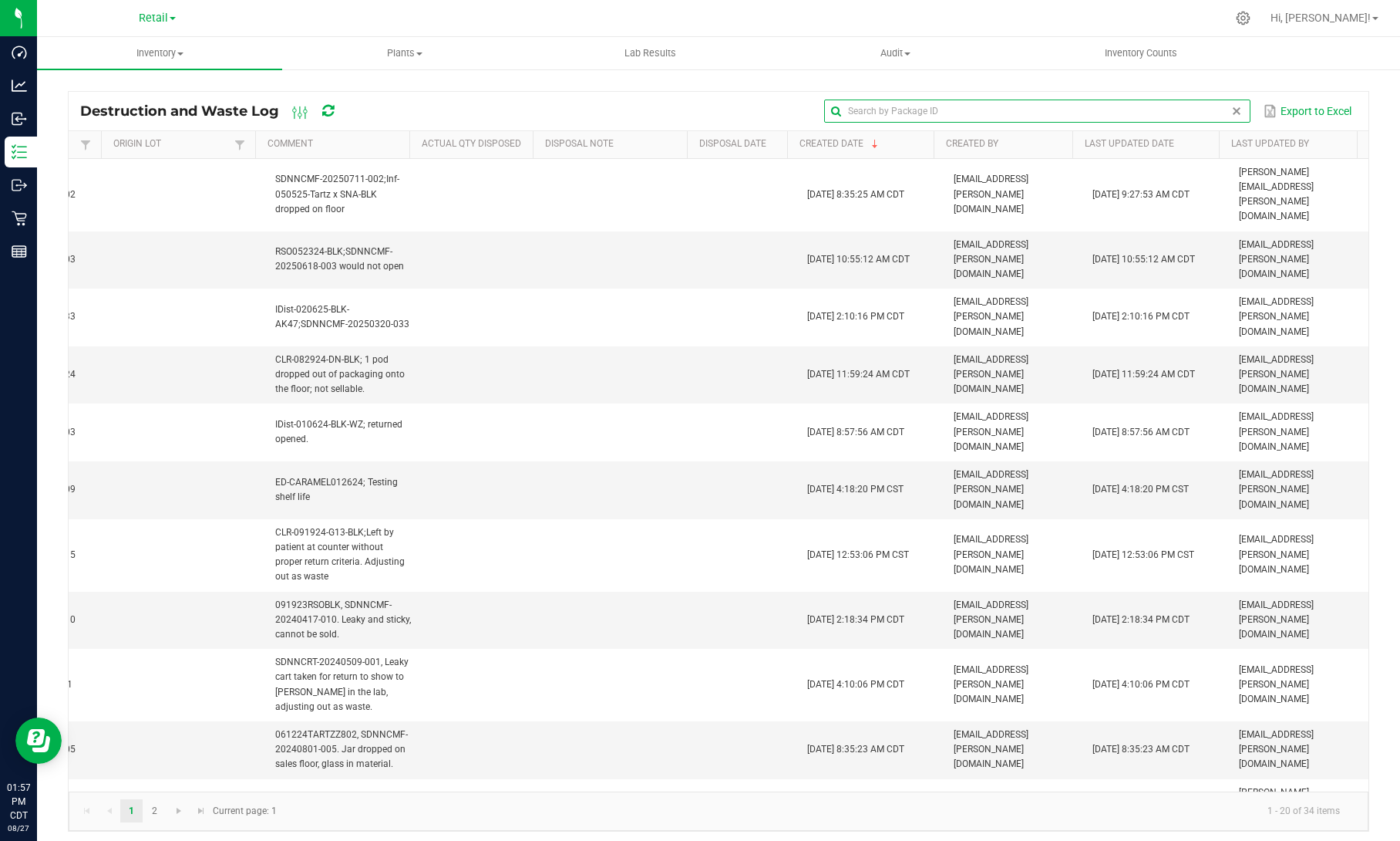
click at [880, 114] on input "text" at bounding box center [1037, 110] width 426 height 23
paste input "SDNNCMF-20240708-025"
type input "SDNNCMF-20240708-025"
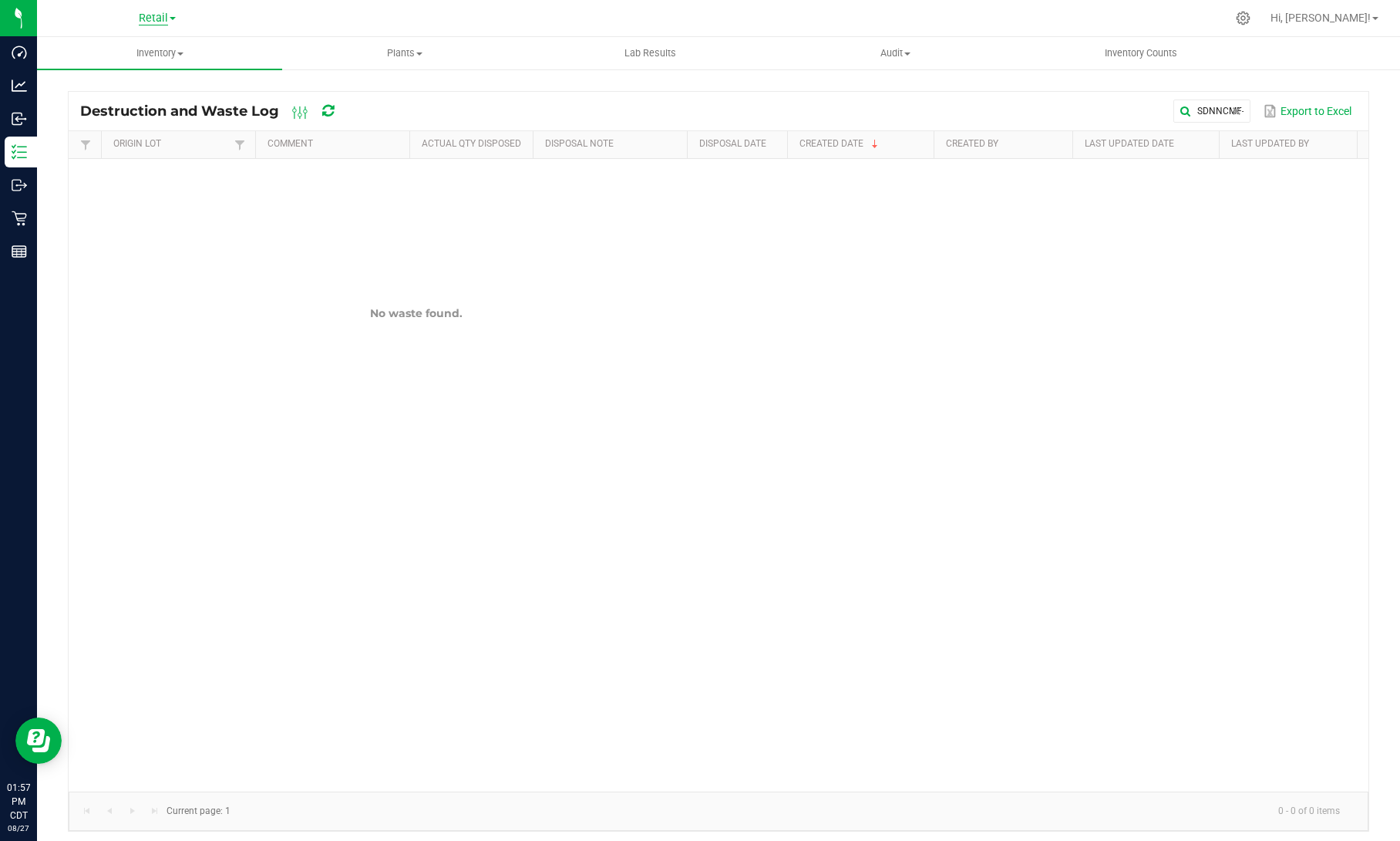
click at [164, 18] on span "Retail" at bounding box center [153, 18] width 29 height 14
click at [128, 71] on link "Manufacturing" at bounding box center [157, 75] width 225 height 21
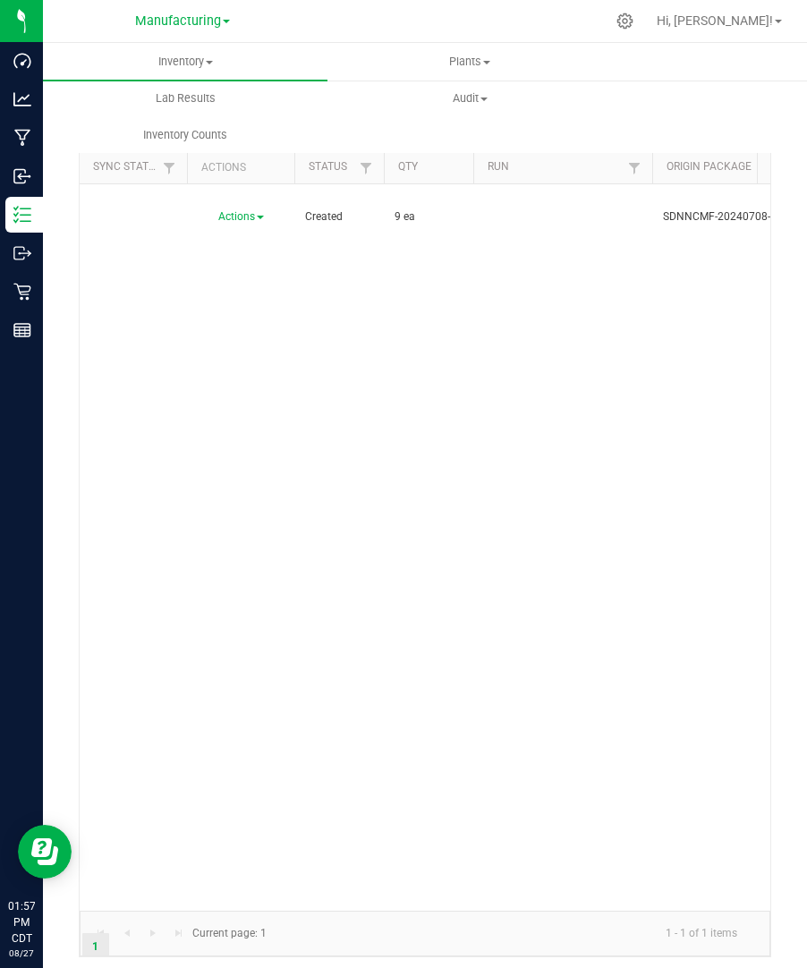
click at [683, 279] on div "Actions Created 9 ea SDNNCMF-20240708-025 IGUMBBERRY070324, one floor gummy, 8 …" at bounding box center [425, 547] width 690 height 726
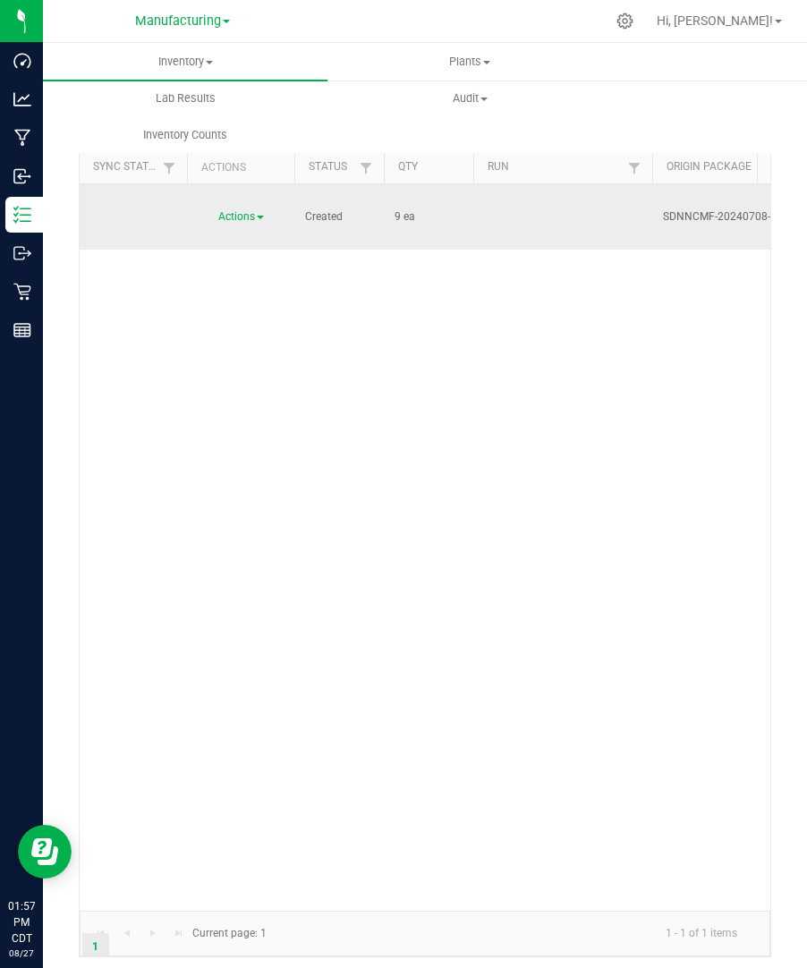
click at [255, 210] on span "Actions" at bounding box center [236, 216] width 37 height 13
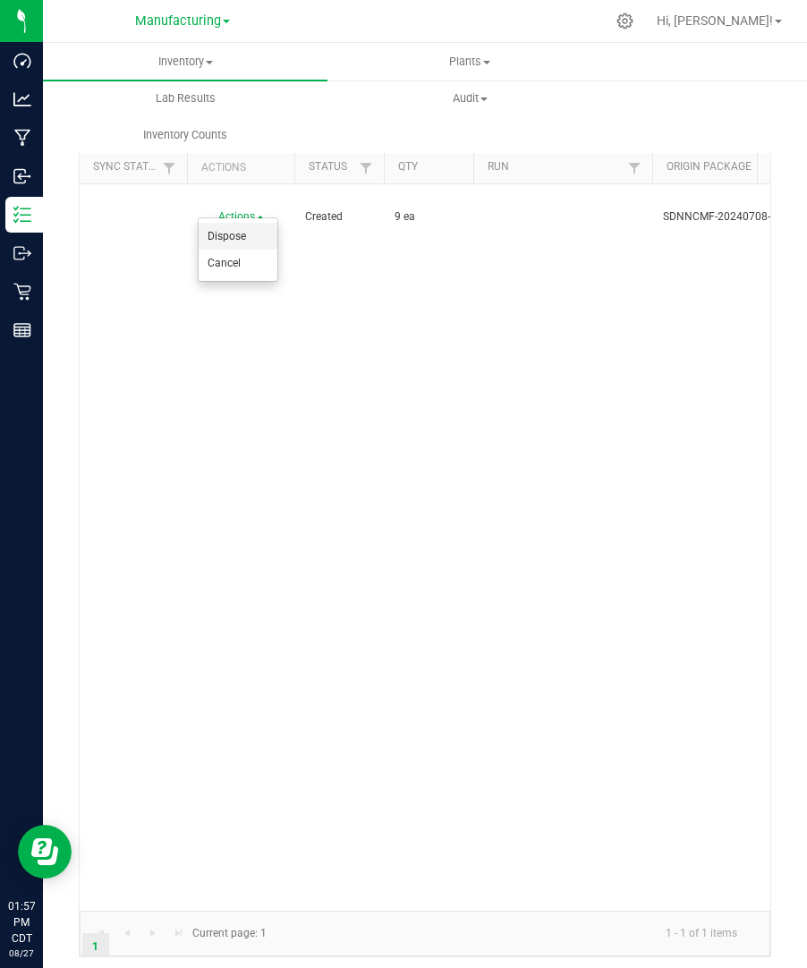
click at [236, 233] on span "Dispose" at bounding box center [226, 236] width 38 height 13
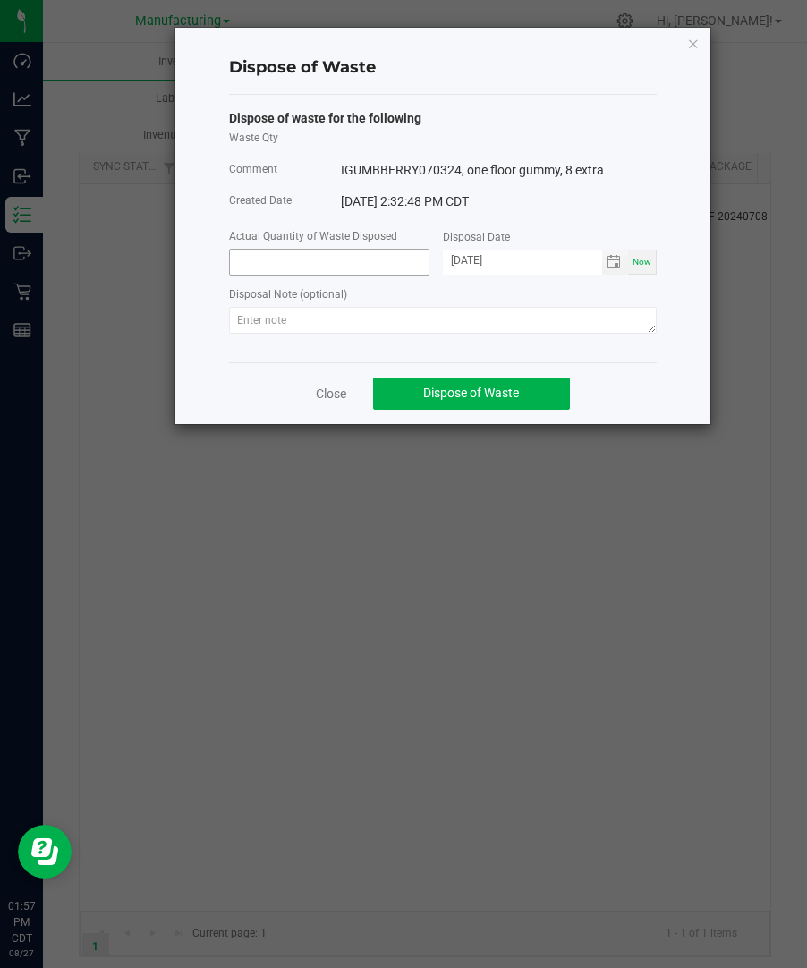
click at [367, 260] on input at bounding box center [329, 262] width 199 height 25
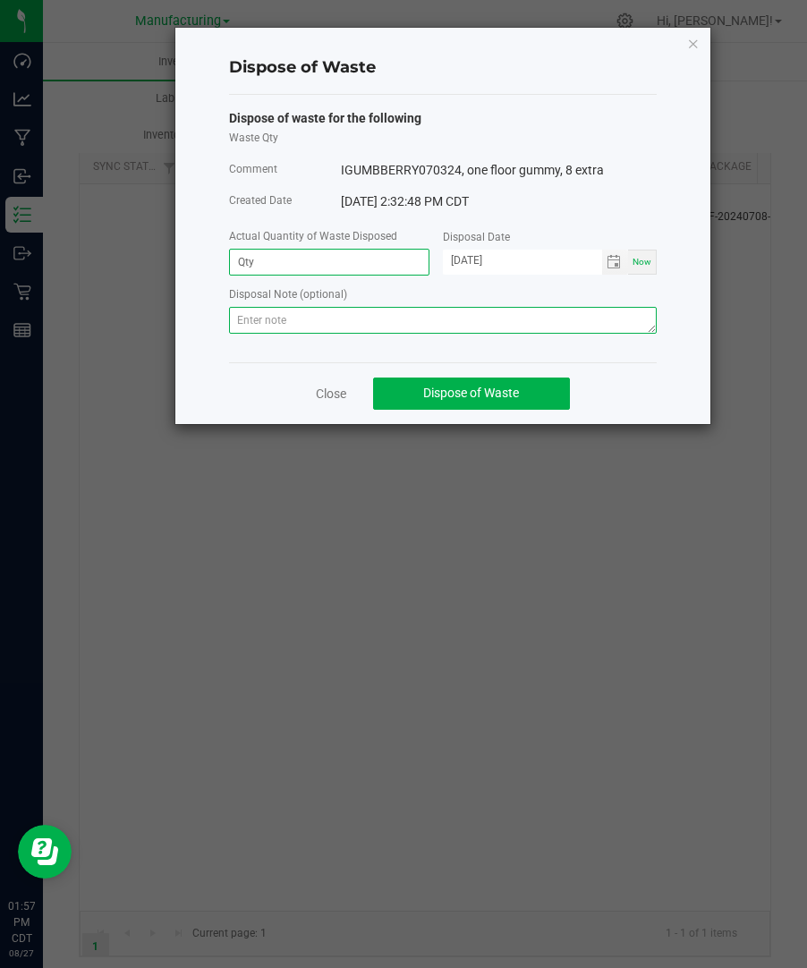
click at [467, 330] on textarea at bounding box center [442, 320] width 427 height 27
click at [466, 326] on textarea "Disposed of by compliance." at bounding box center [442, 320] width 427 height 27
click at [617, 258] on span "Toggle calendar" at bounding box center [613, 262] width 14 height 14
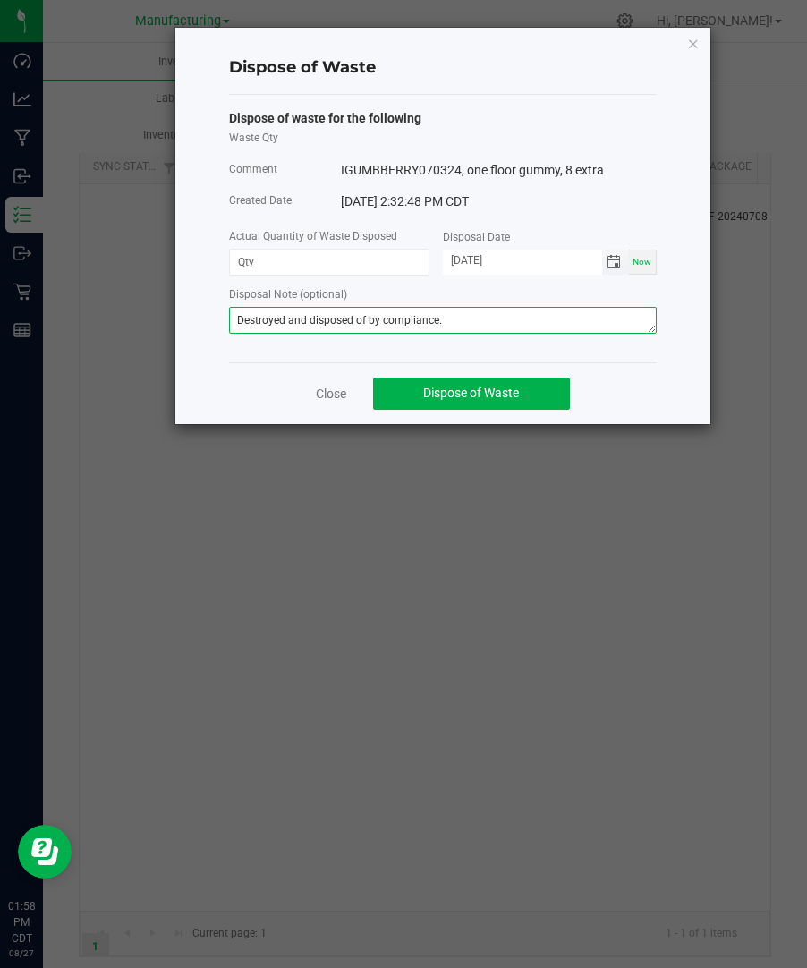
type textarea "Destroyed and disposed of by compliance."
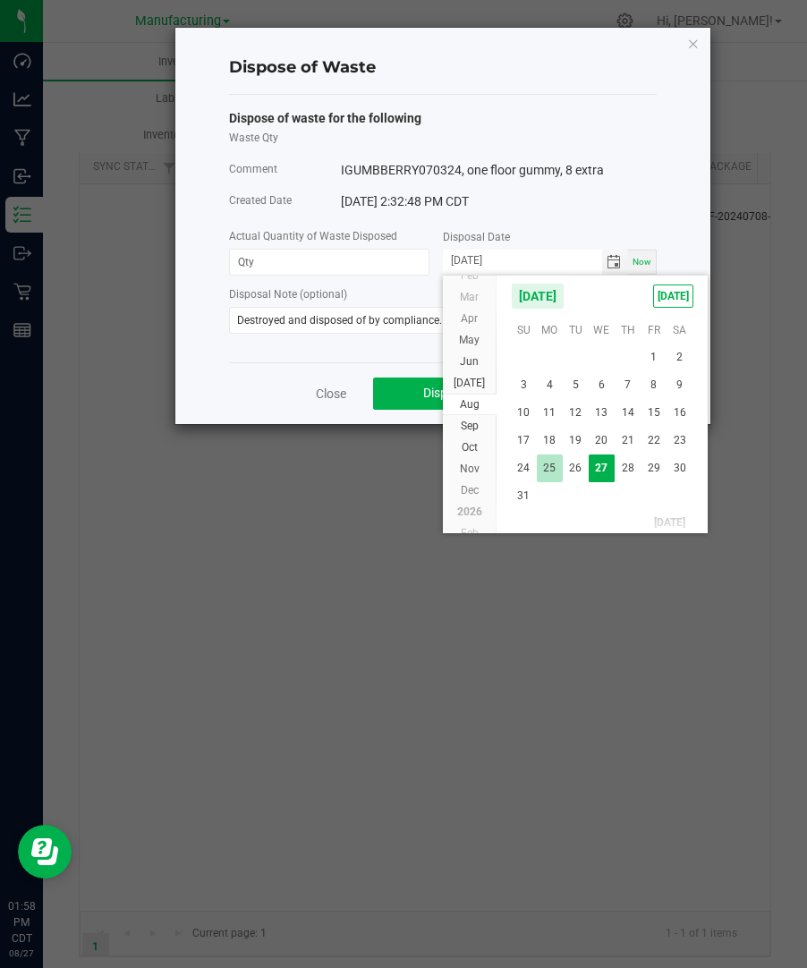
click at [543, 461] on span "25" at bounding box center [550, 468] width 26 height 28
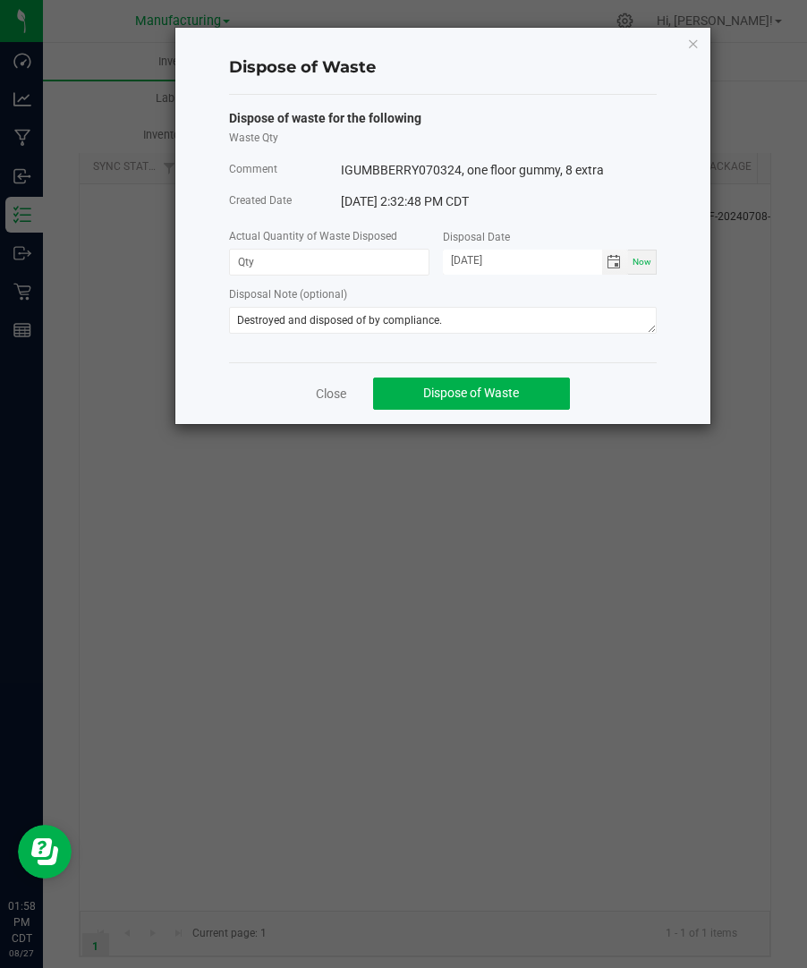
type input "[DATE]"
click at [392, 272] on input at bounding box center [329, 262] width 199 height 25
click at [688, 41] on icon "button" at bounding box center [693, 42] width 13 height 21
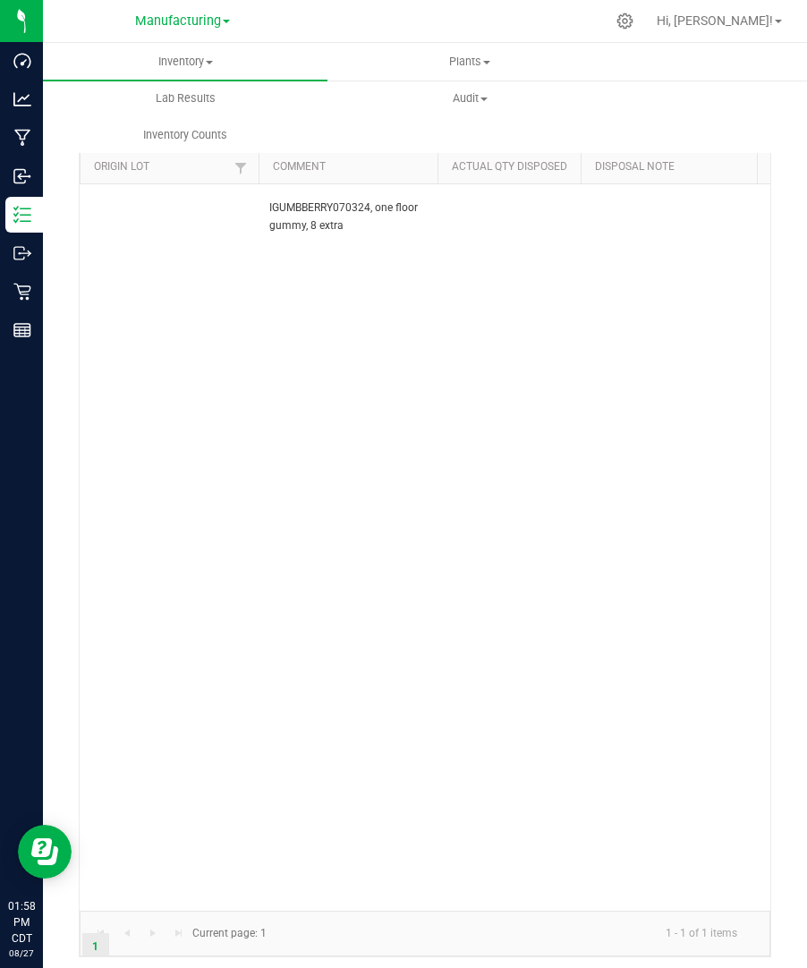
scroll to position [0, 759]
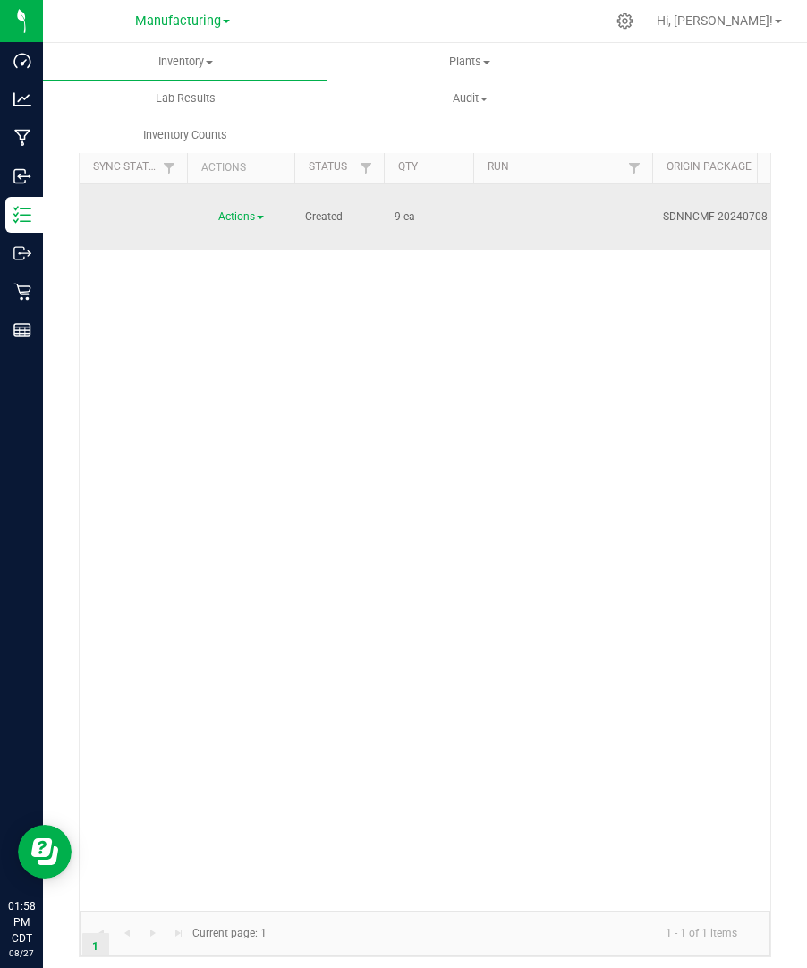
click at [261, 216] on span at bounding box center [260, 218] width 7 height 4
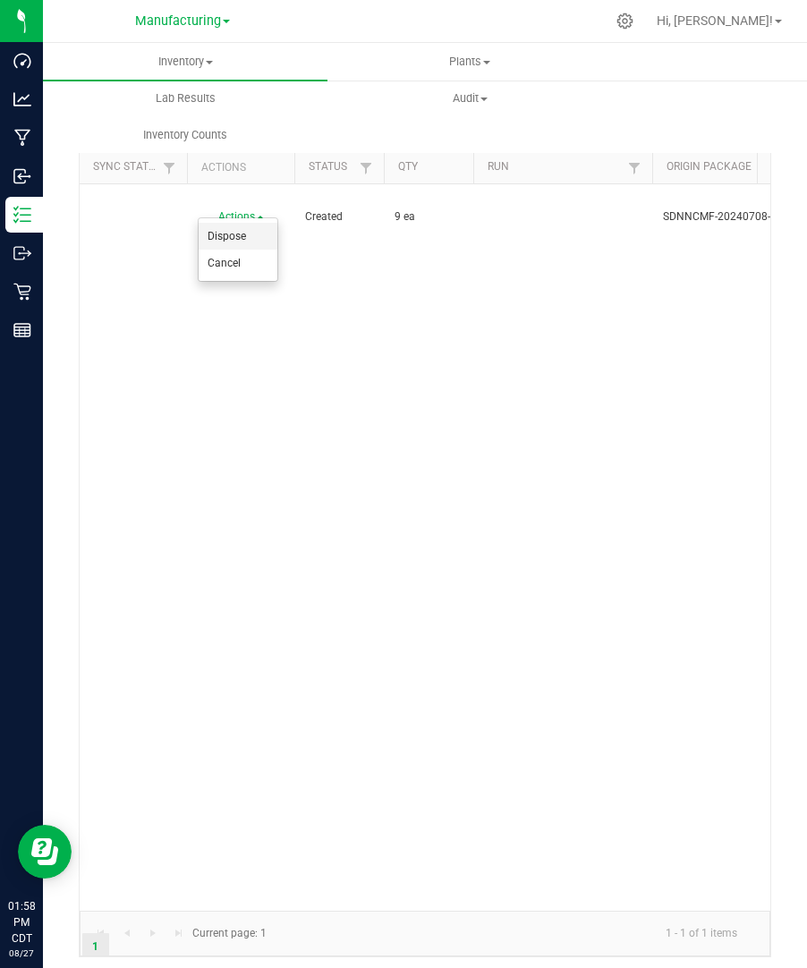
click at [250, 228] on li "Dispose" at bounding box center [238, 236] width 79 height 27
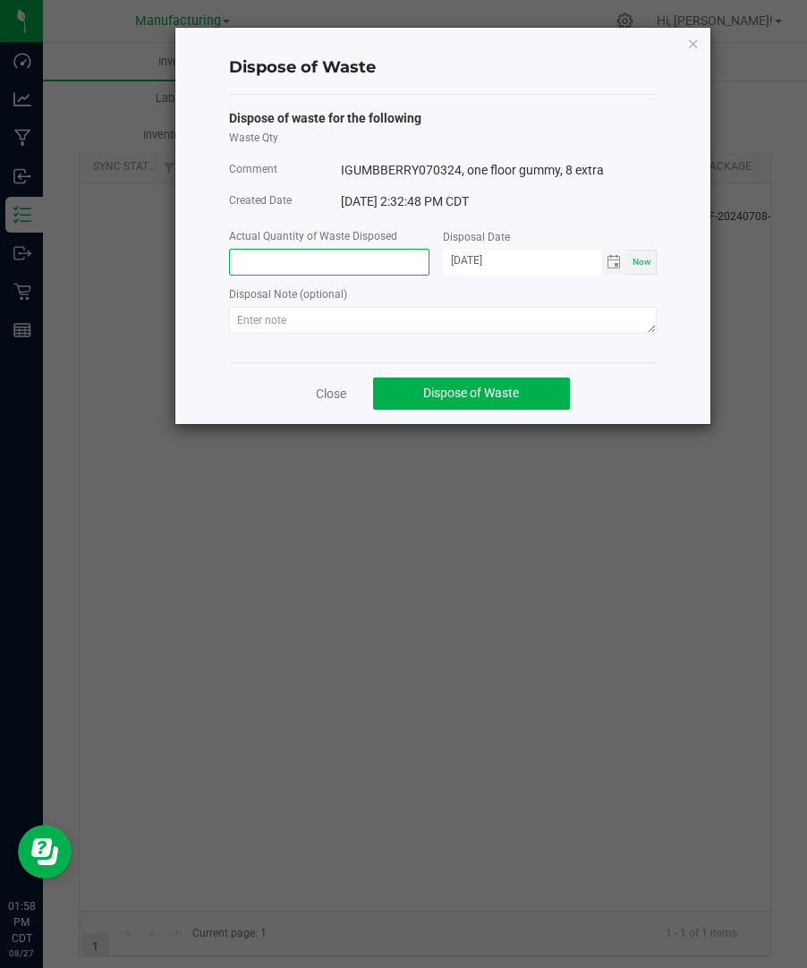
click at [334, 254] on input at bounding box center [329, 262] width 199 height 25
click at [619, 266] on span "Toggle calendar" at bounding box center [613, 262] width 14 height 14
type input "9.0000 ea"
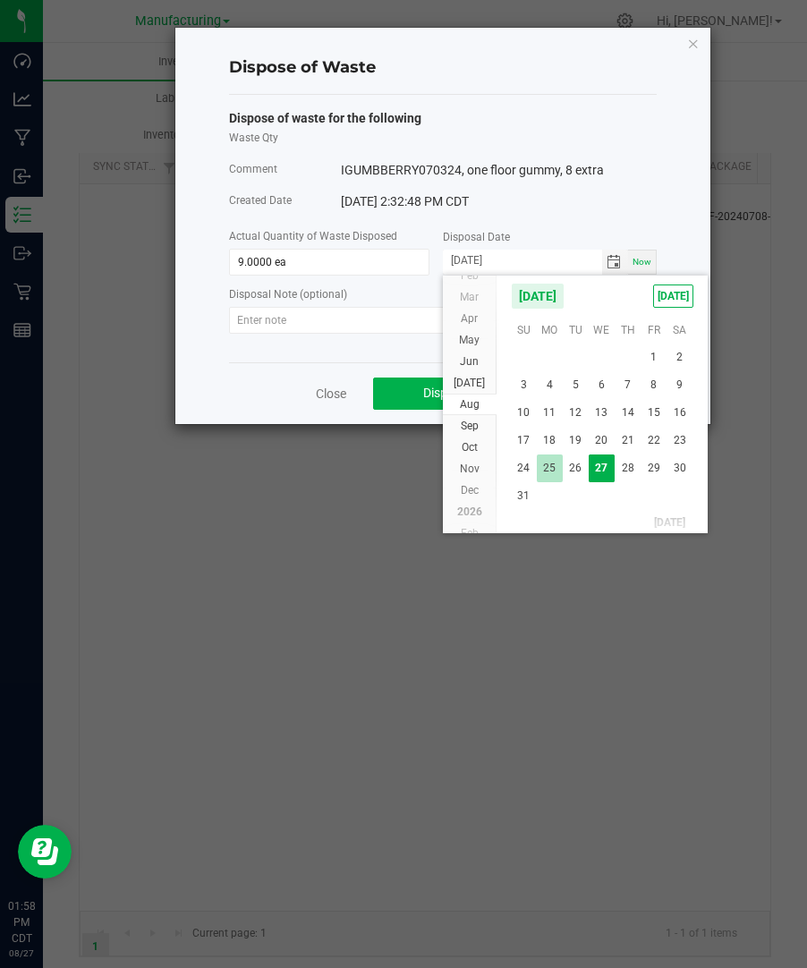
click at [547, 464] on span "25" at bounding box center [550, 468] width 26 height 28
type input "[DATE]"
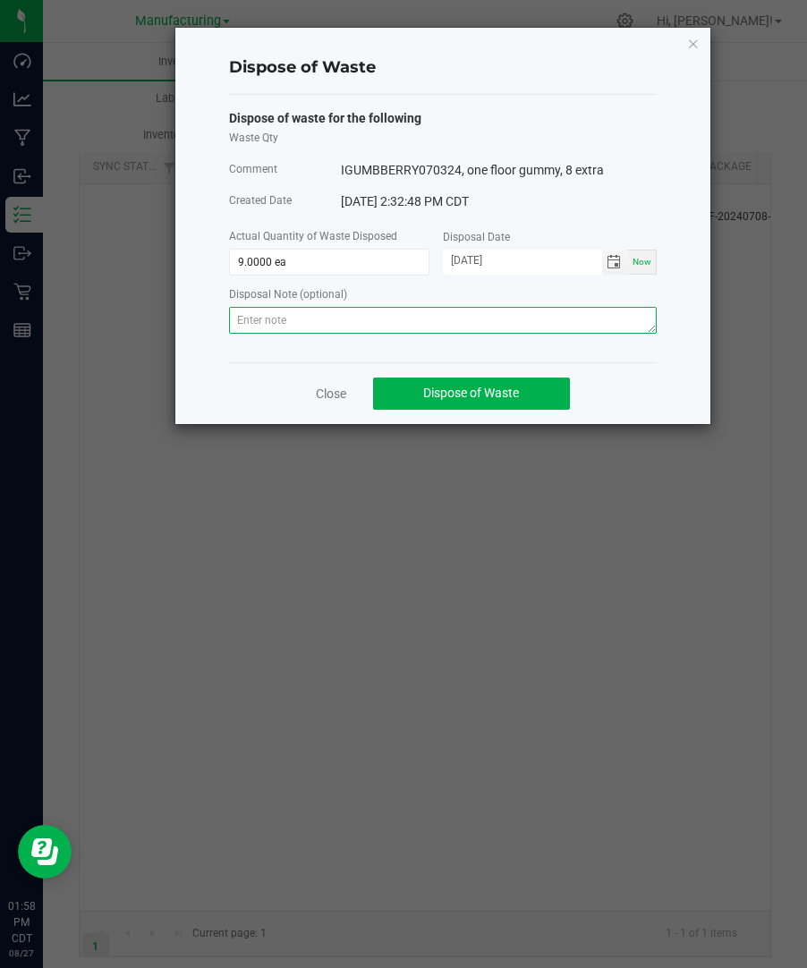
click at [477, 326] on textarea at bounding box center [442, 320] width 427 height 27
paste textarea "Destroyed and disposed of by compliance."
type textarea "Destroyed and disposed of by compliance."
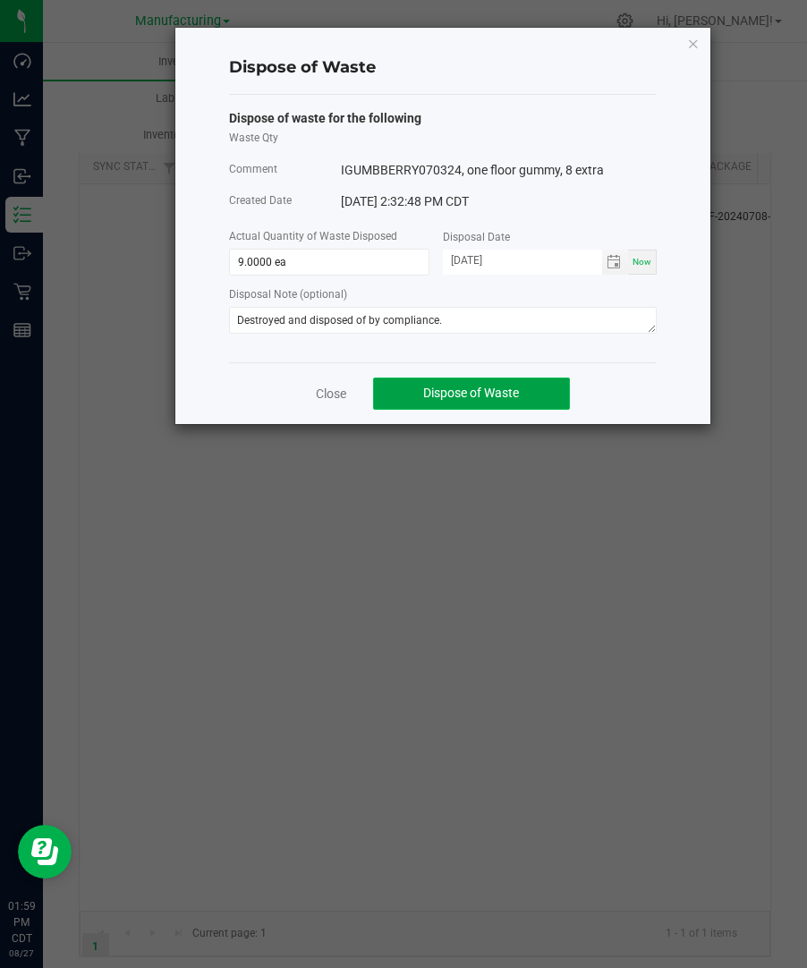
click at [533, 388] on button "Dispose of Waste" at bounding box center [471, 393] width 197 height 32
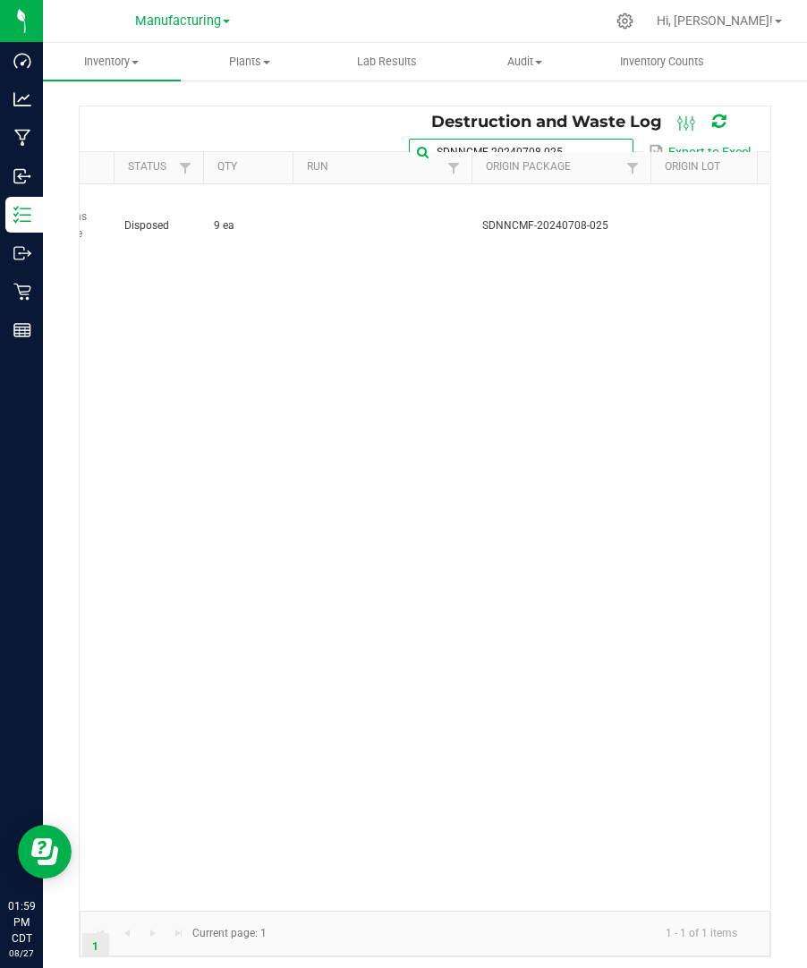
click at [594, 139] on input "SDNNCMF-20240708-025" at bounding box center [521, 152] width 224 height 27
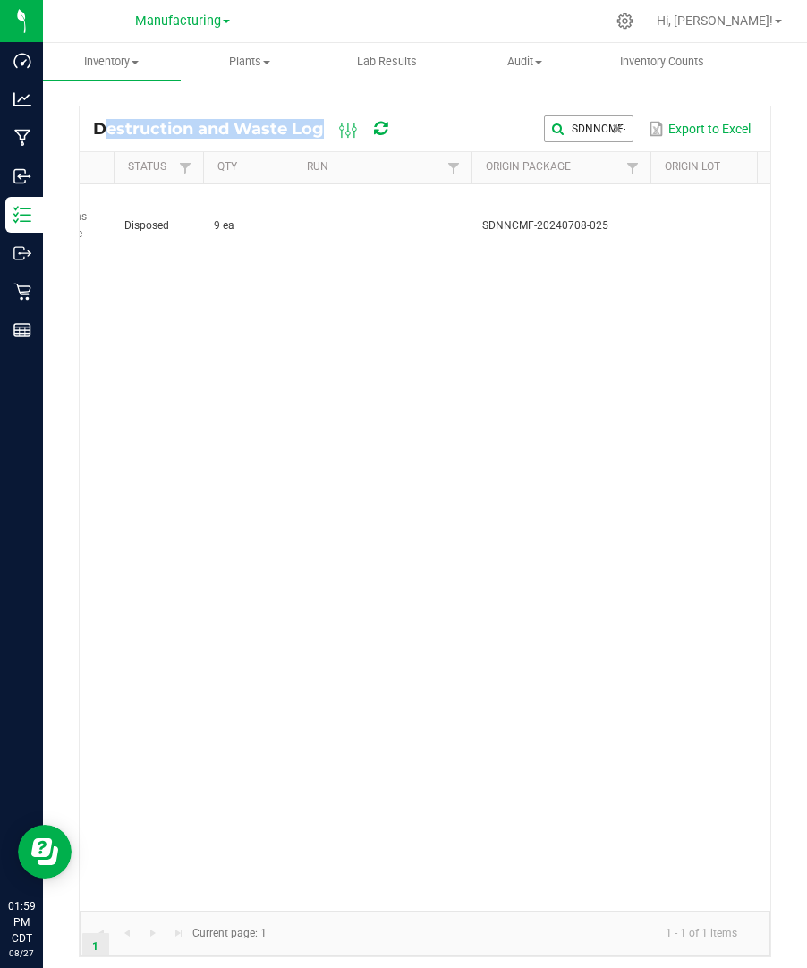
click at [594, 124] on div "Destruction and Waste Log SDNNCMF-20240708-025 Export to Excel" at bounding box center [425, 128] width 690 height 45
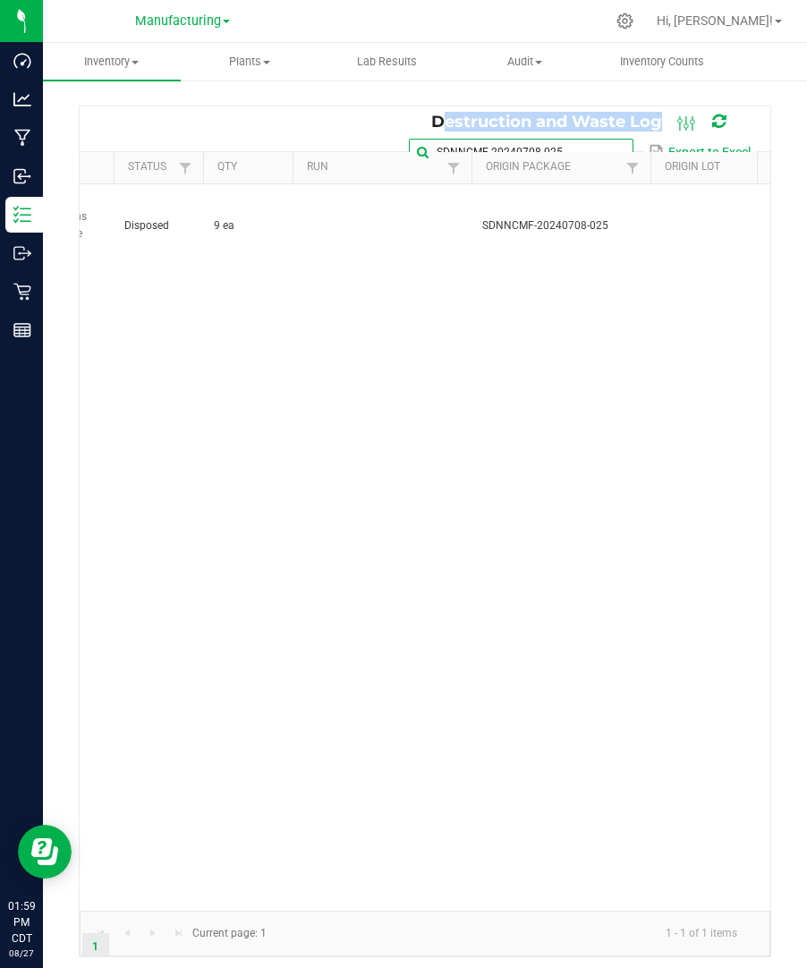
click at [594, 139] on input "SDNNCMF-20240708-025" at bounding box center [521, 152] width 224 height 27
click at [594, 124] on div "Destruction and Waste Log SDNNCMF-20240708-025 Export to Excel" at bounding box center [425, 128] width 690 height 45
click at [615, 149] on span at bounding box center [617, 152] width 14 height 14
paste input "SDNNCMF-20240912-020"
type input "SDNNCMF-20240912-020"
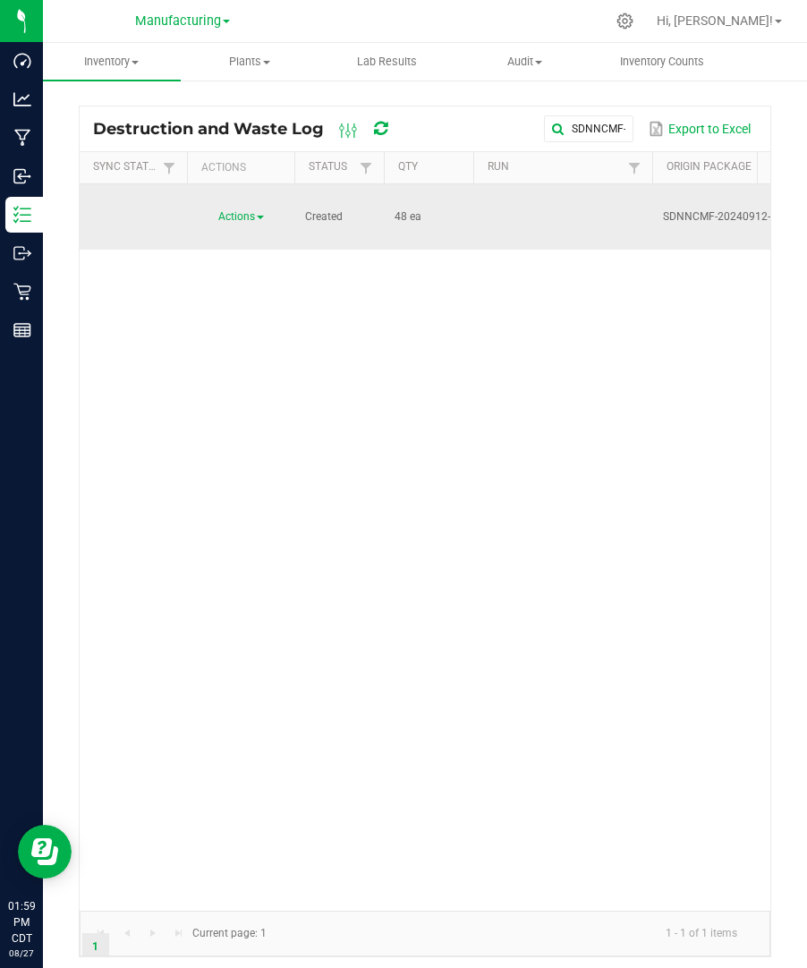
click at [255, 210] on span "Actions" at bounding box center [236, 216] width 37 height 13
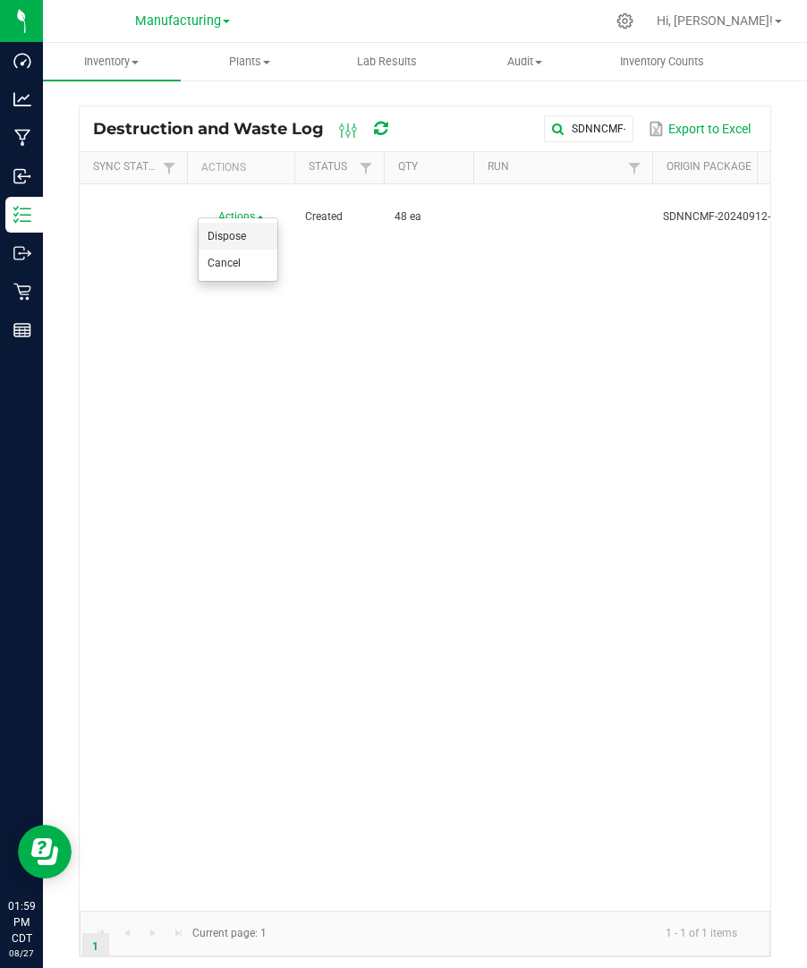
click at [247, 232] on li "Dispose" at bounding box center [238, 236] width 79 height 27
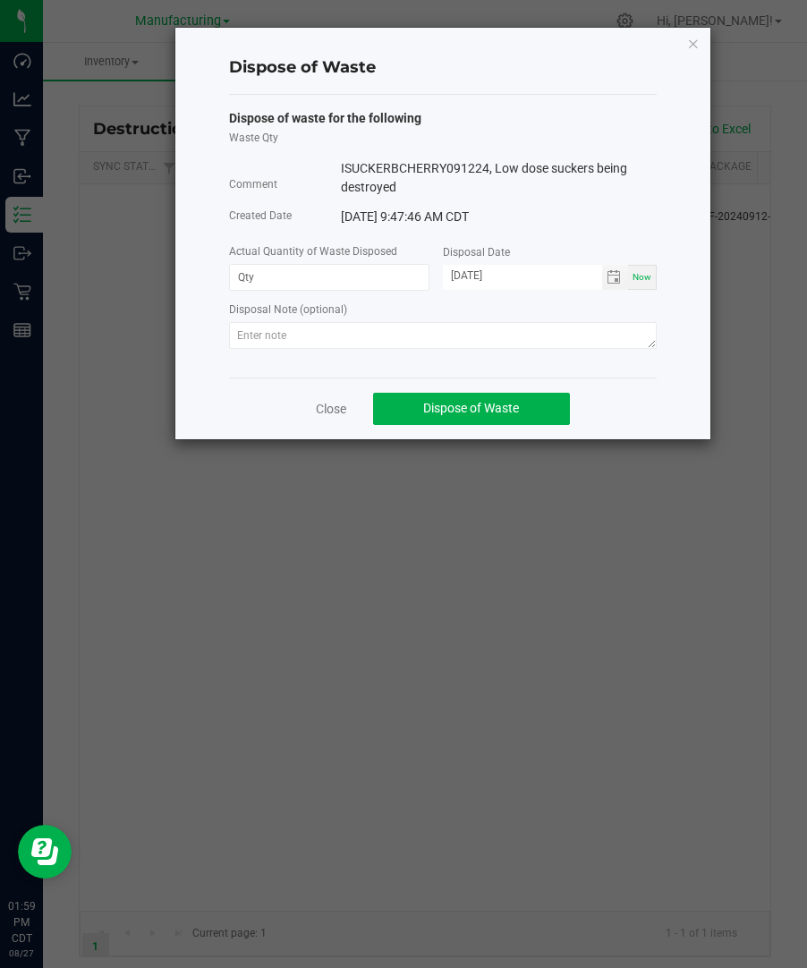
click at [377, 320] on div "Disposal Note (optional)" at bounding box center [442, 311] width 427 height 22
click at [374, 328] on textarea at bounding box center [442, 335] width 427 height 27
paste textarea "SDNNCMF-20240912-020"
type textarea "SDNNCMF-20240912-020"
click at [355, 269] on input at bounding box center [329, 277] width 199 height 25
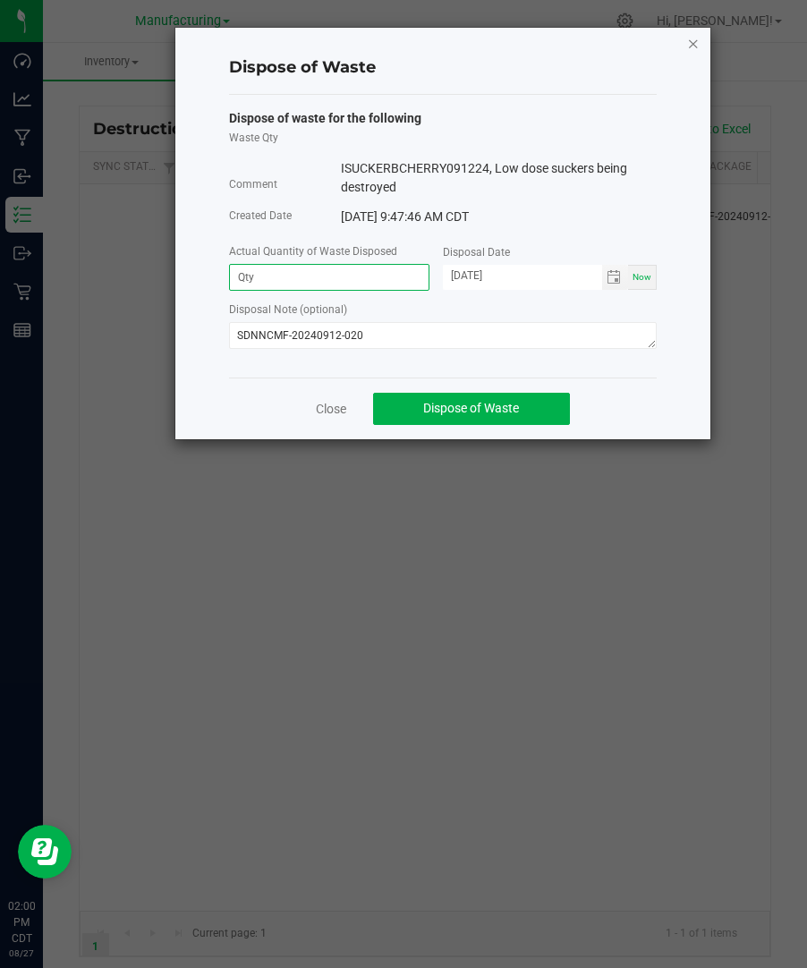
click at [690, 41] on icon "button" at bounding box center [693, 42] width 13 height 21
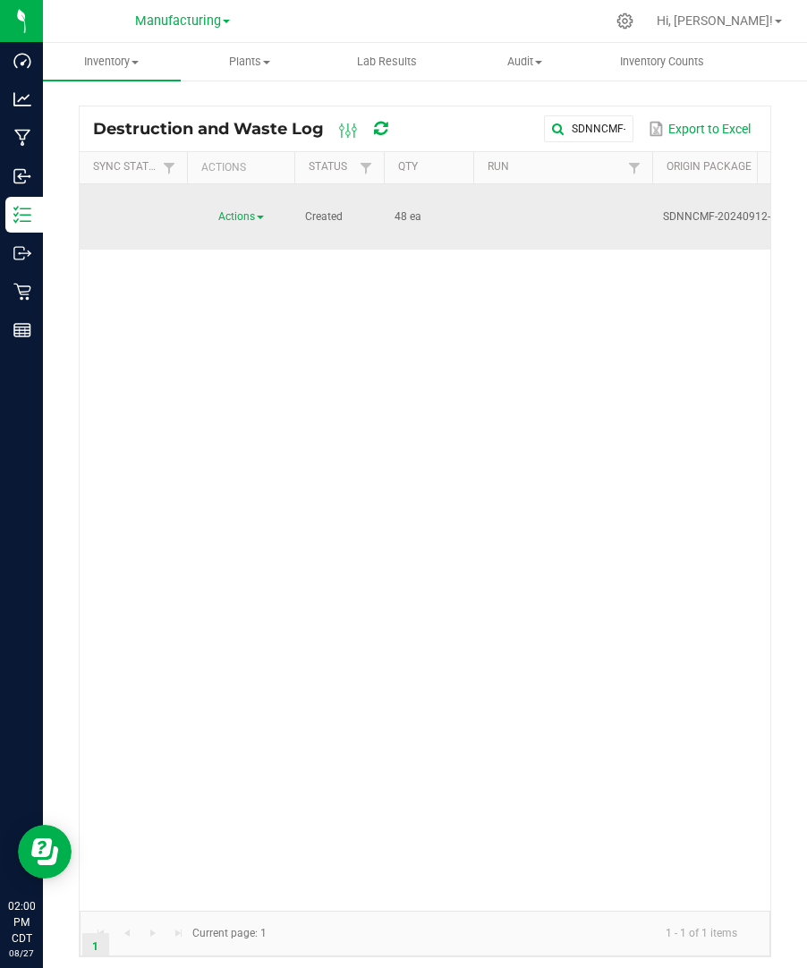
click at [250, 210] on span "Actions" at bounding box center [236, 216] width 37 height 13
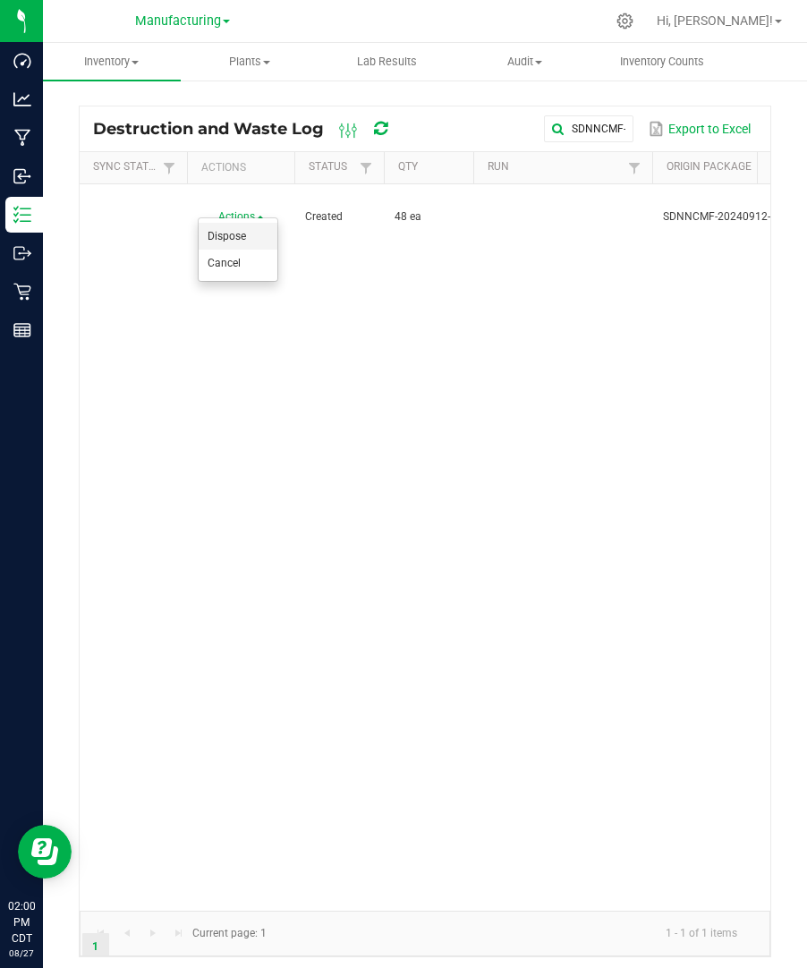
click at [246, 239] on li "Dispose" at bounding box center [238, 236] width 79 height 27
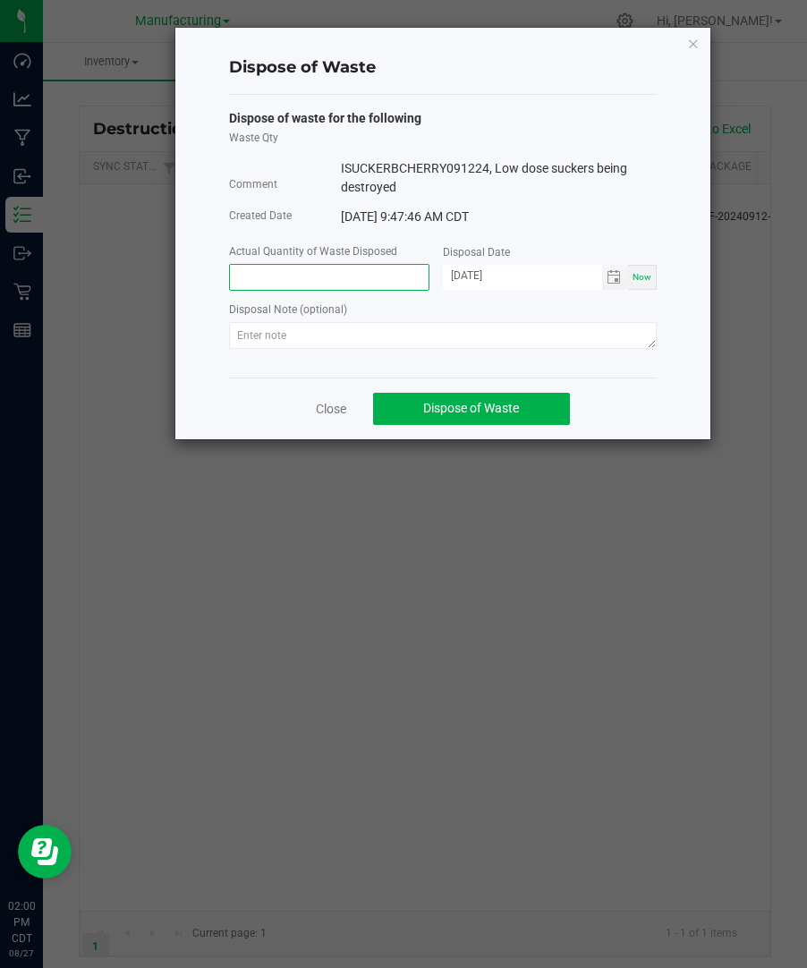
click at [317, 280] on input at bounding box center [329, 277] width 199 height 25
click at [608, 276] on span "Toggle calendar" at bounding box center [613, 277] width 14 height 14
type input "48.0000 ea"
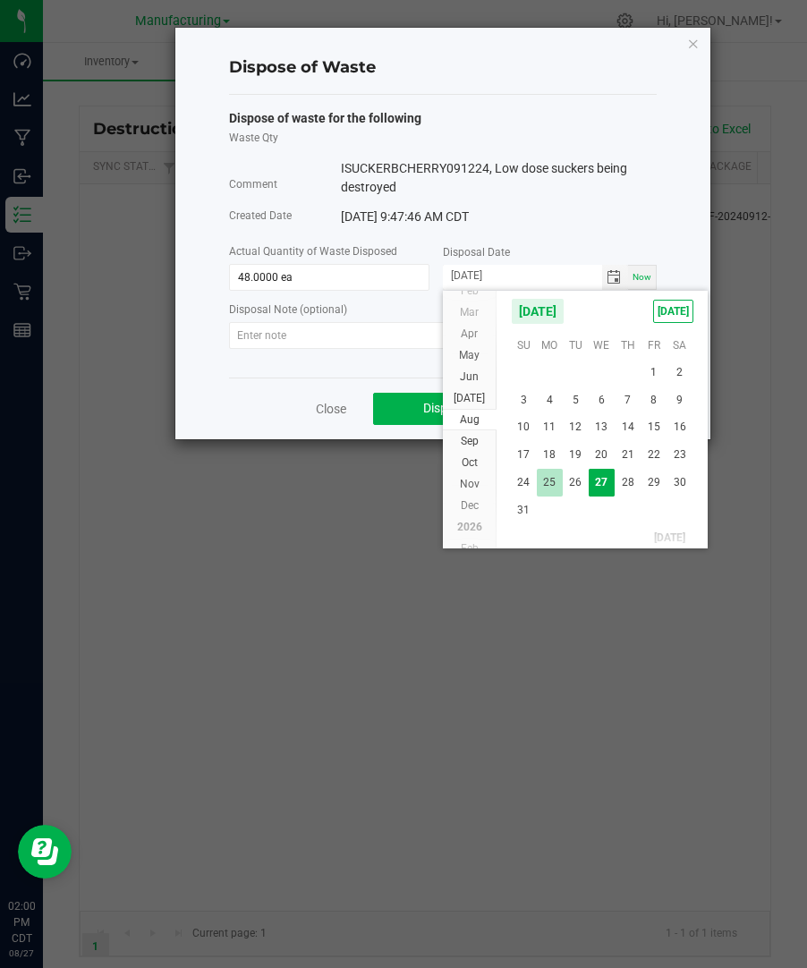
click at [552, 492] on span "25" at bounding box center [550, 483] width 26 height 28
type input "[DATE]"
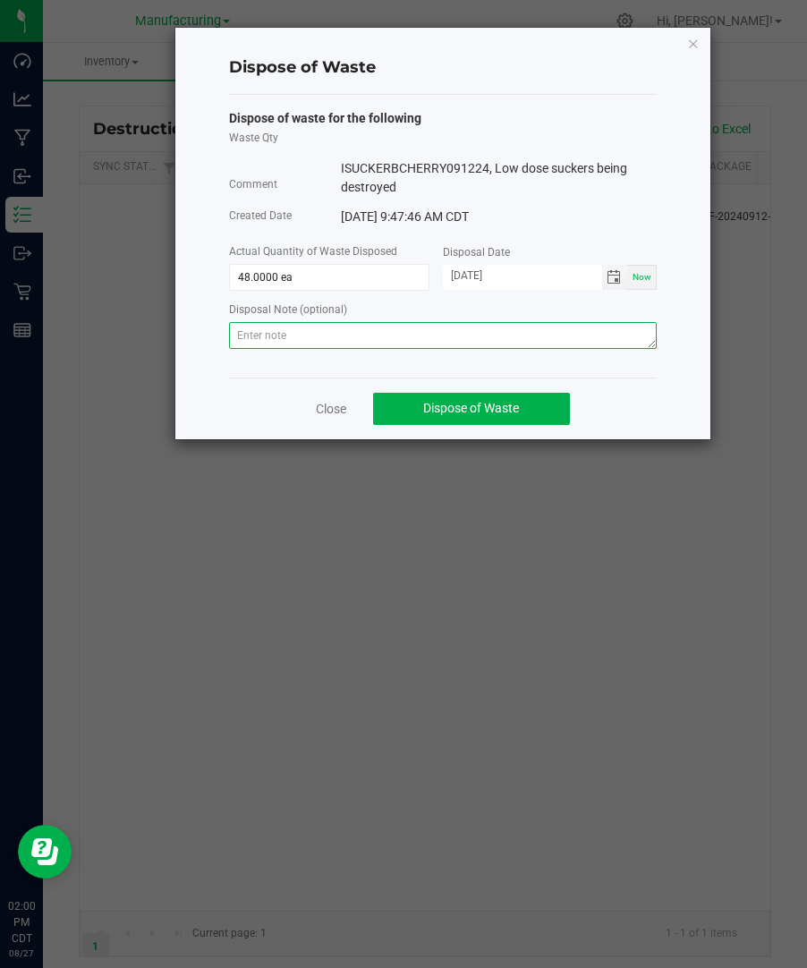
click at [524, 348] on textarea at bounding box center [442, 335] width 427 height 27
paste textarea "SDNNCMF-20240912-020"
click at [495, 343] on textarea "SDNNCMF-20240912-020" at bounding box center [442, 335] width 427 height 27
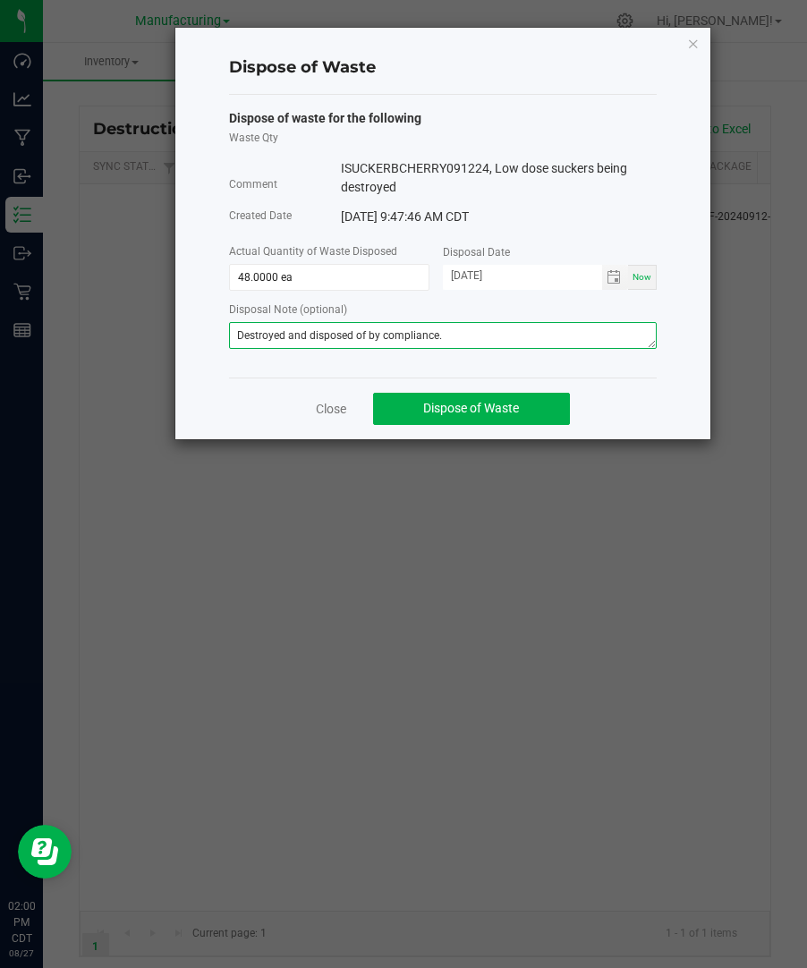
type textarea "Destroyed and disposed of by compliance."
click at [562, 331] on textarea "Destroyed and disposed of by compliance." at bounding box center [442, 335] width 427 height 27
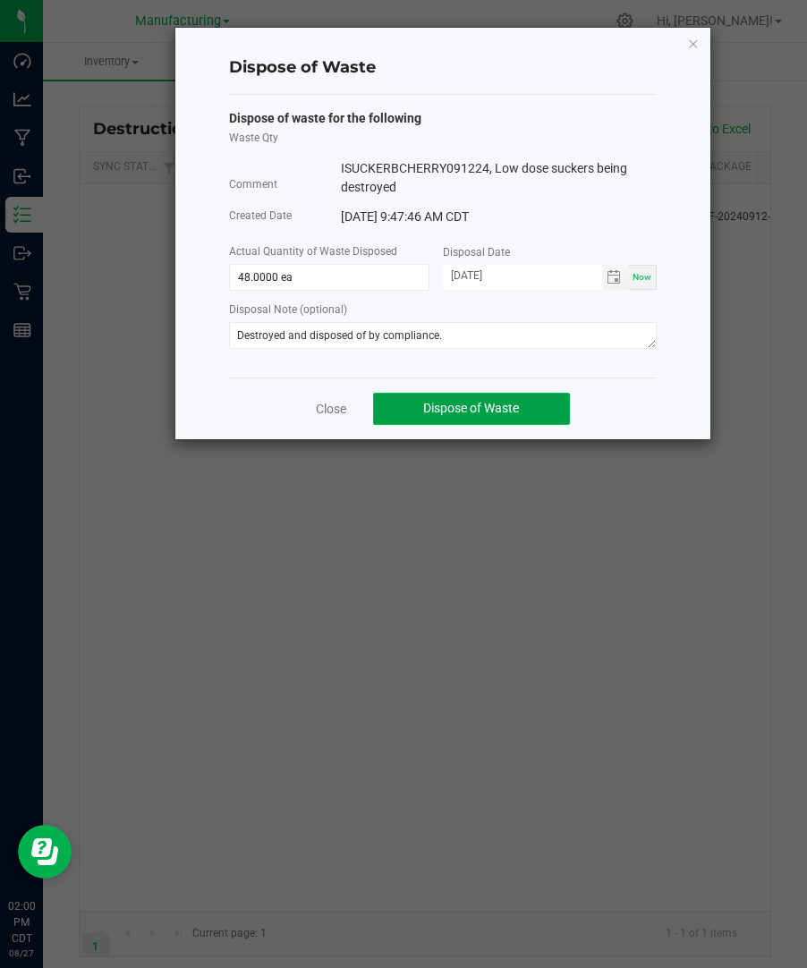
click at [509, 416] on button "Dispose of Waste" at bounding box center [471, 409] width 197 height 32
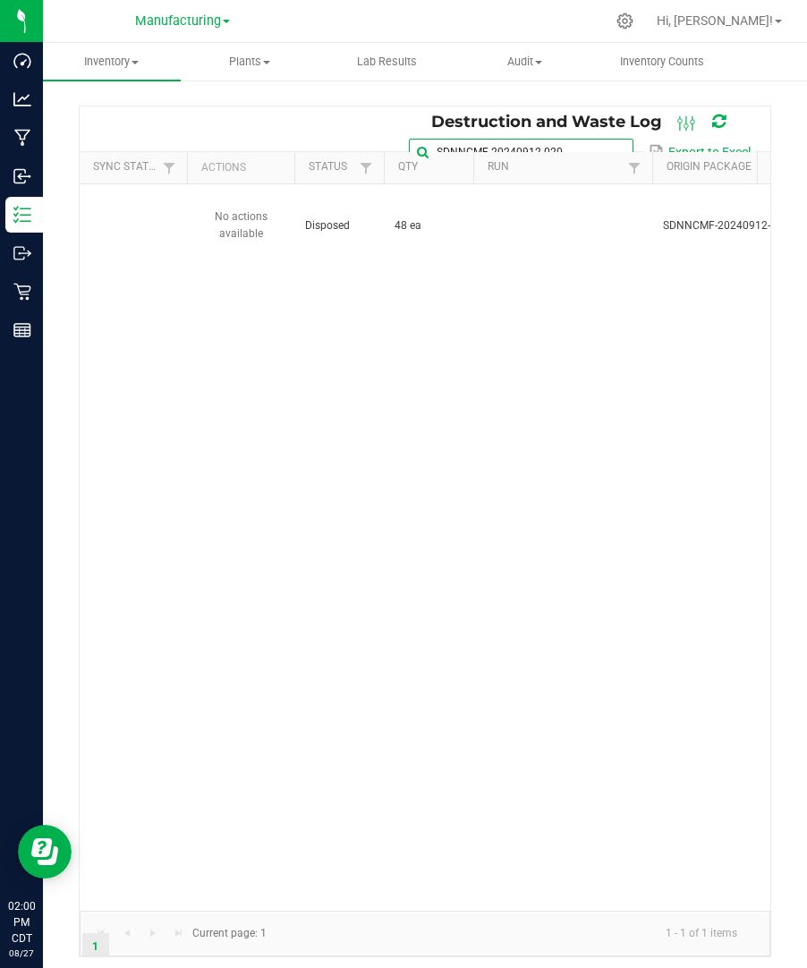
click at [601, 139] on input "SDNNCMF-20240912-020" at bounding box center [521, 152] width 224 height 27
click at [617, 148] on span at bounding box center [617, 152] width 14 height 14
paste input "SDNNCMF-20240913-012"
type input "SDNNCMF-20240913-012"
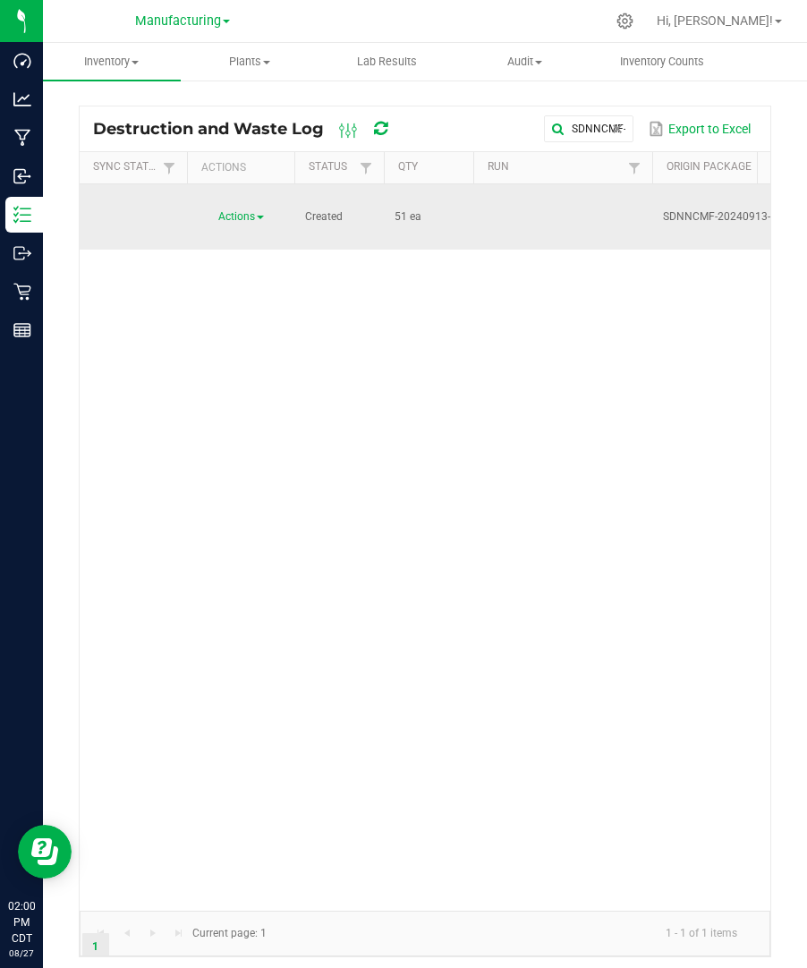
click at [247, 218] on span "Actions" at bounding box center [236, 216] width 37 height 13
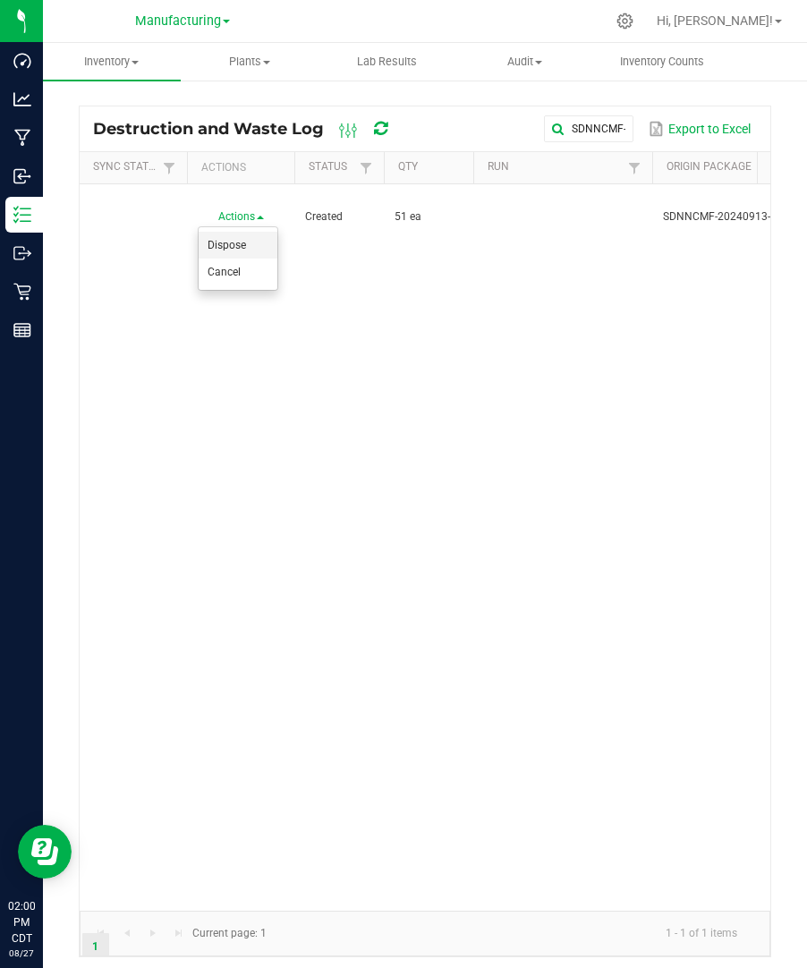
click at [255, 247] on li "Dispose" at bounding box center [238, 245] width 79 height 27
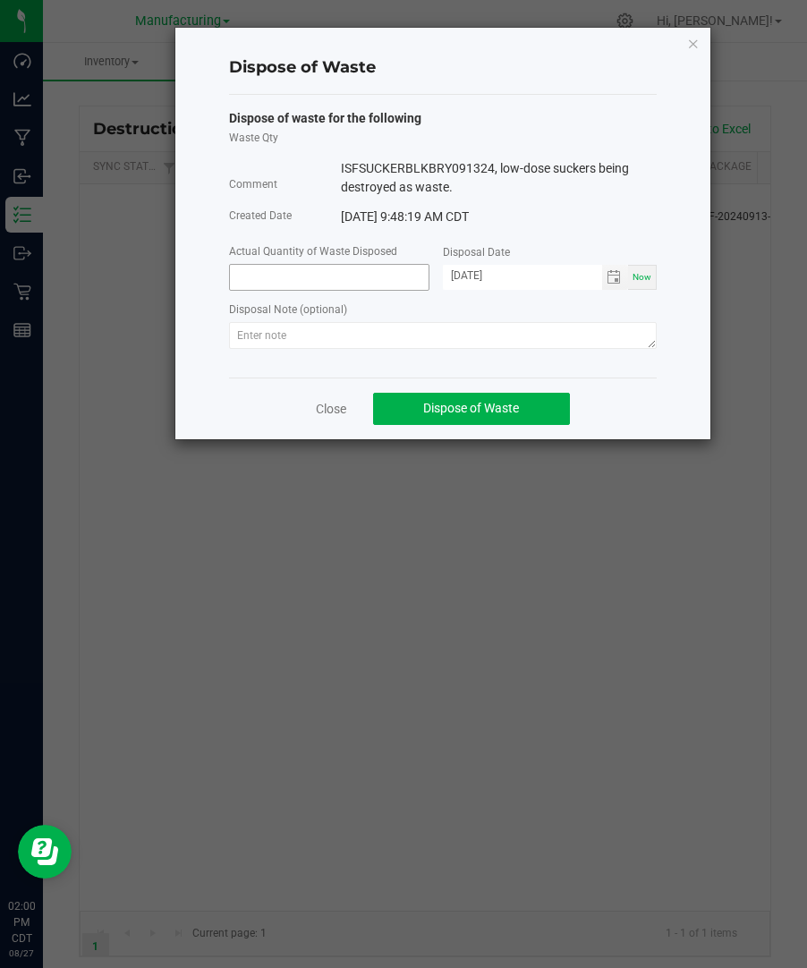
click at [337, 287] on input at bounding box center [329, 277] width 199 height 25
click at [617, 287] on span "Toggle calendar" at bounding box center [615, 277] width 26 height 25
type input "51.0000 ea"
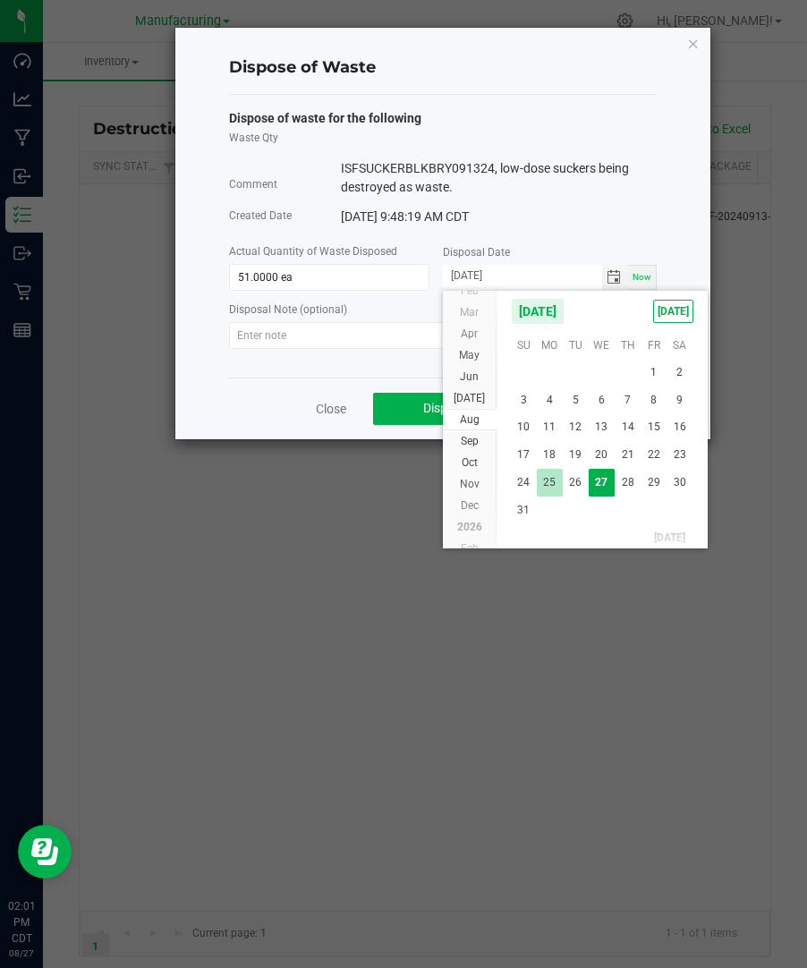
click at [543, 478] on span "25" at bounding box center [550, 483] width 26 height 28
type input "[DATE]"
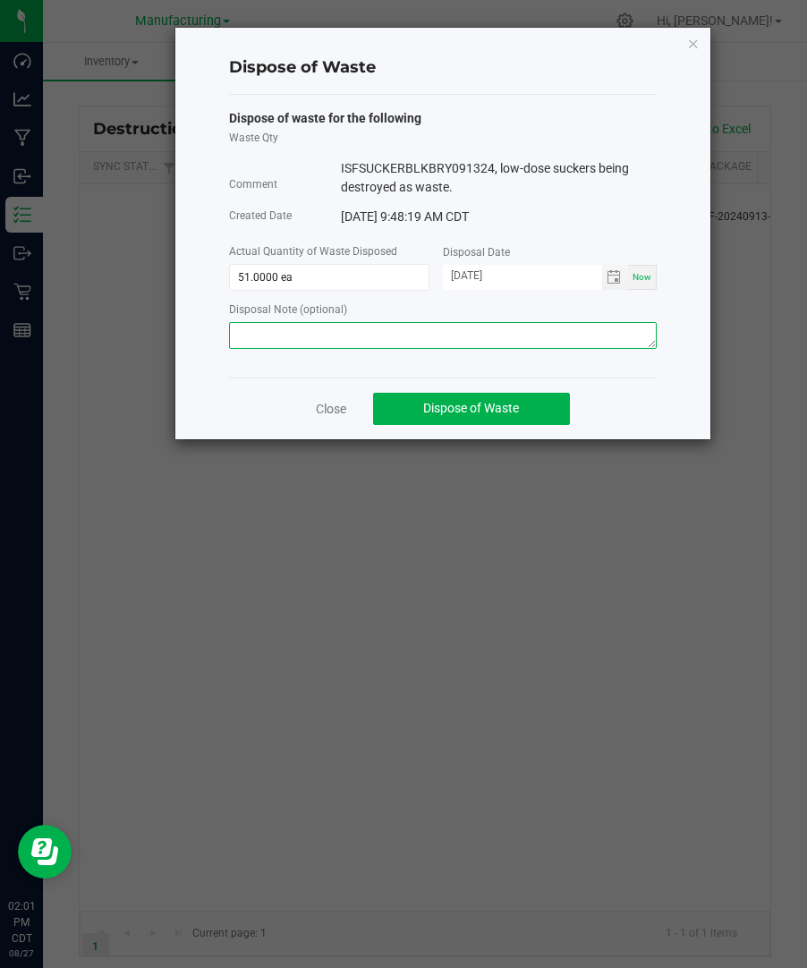
click at [516, 337] on textarea at bounding box center [442, 335] width 427 height 27
paste textarea "SDNNCMF-20240913-012"
type textarea "SDNNCMF-20240913-012"
click at [513, 343] on textarea "SDNNCMF-20240913-012" at bounding box center [442, 335] width 427 height 27
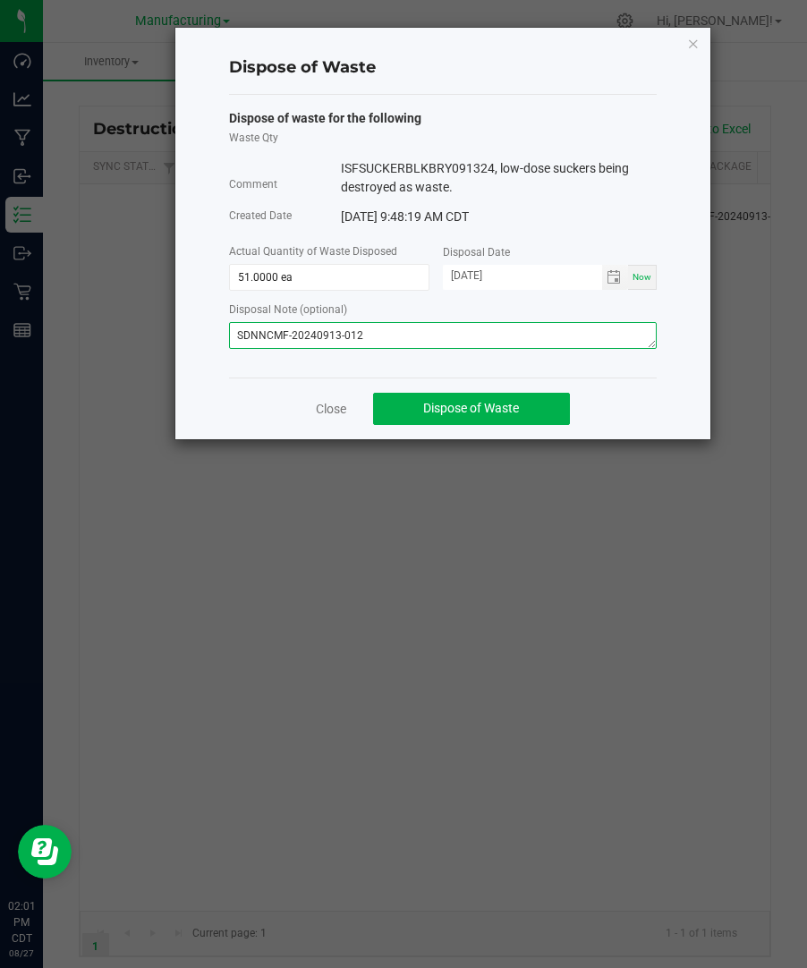
click at [513, 343] on textarea "SDNNCMF-20240913-012" at bounding box center [442, 335] width 427 height 27
click at [538, 339] on textarea at bounding box center [442, 335] width 427 height 27
paste textarea "Destroyed and disposed of by compliance."
type textarea "Destroyed and disposed of by compliance."
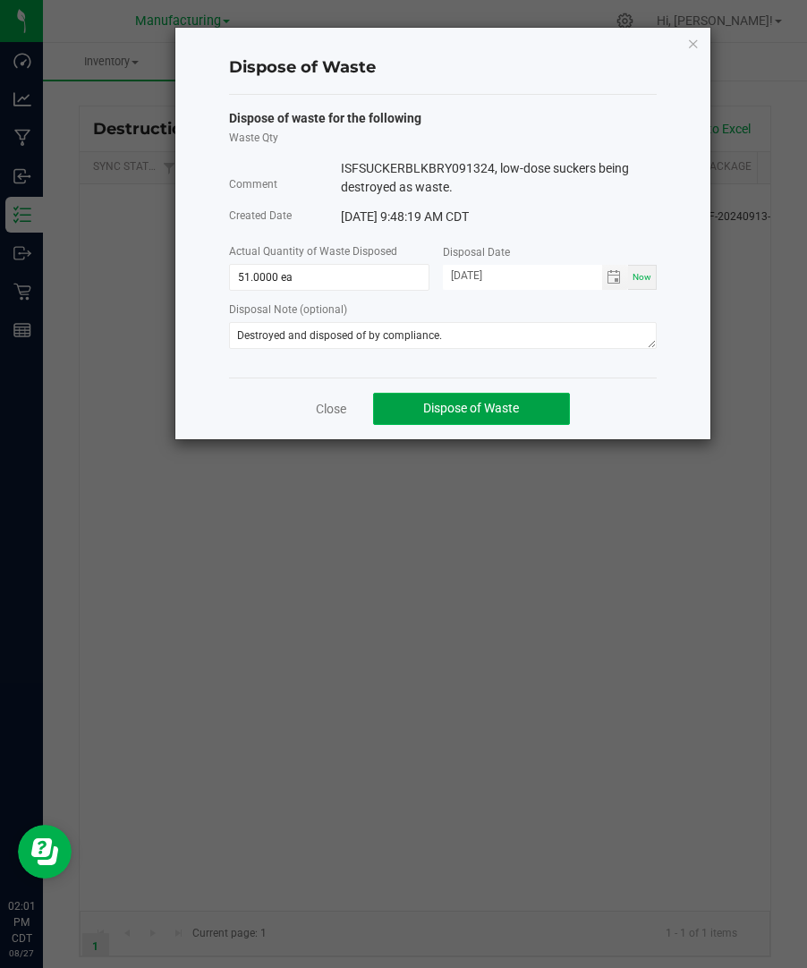
click at [490, 402] on span "Dispose of Waste" at bounding box center [471, 408] width 96 height 14
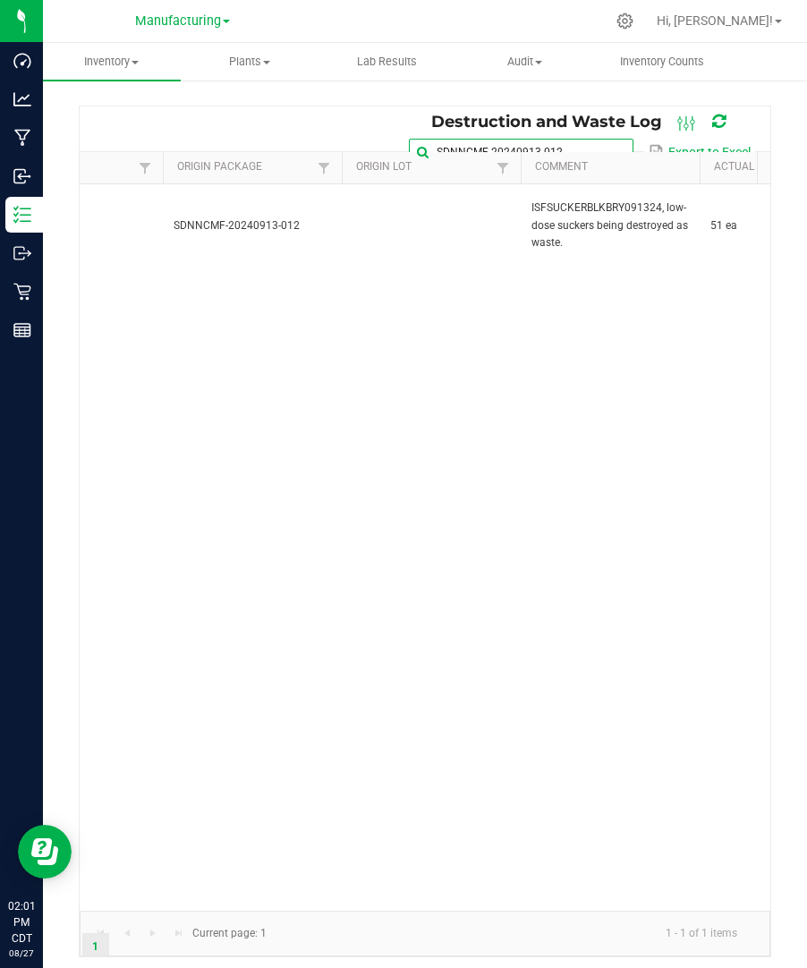
click at [601, 139] on input "SDNNCMF-20240913-012" at bounding box center [521, 152] width 224 height 27
click at [614, 148] on span at bounding box center [617, 152] width 14 height 14
paste input "SDNNCMF-20240916-012"
type input "SDNNCMF-20240916-012"
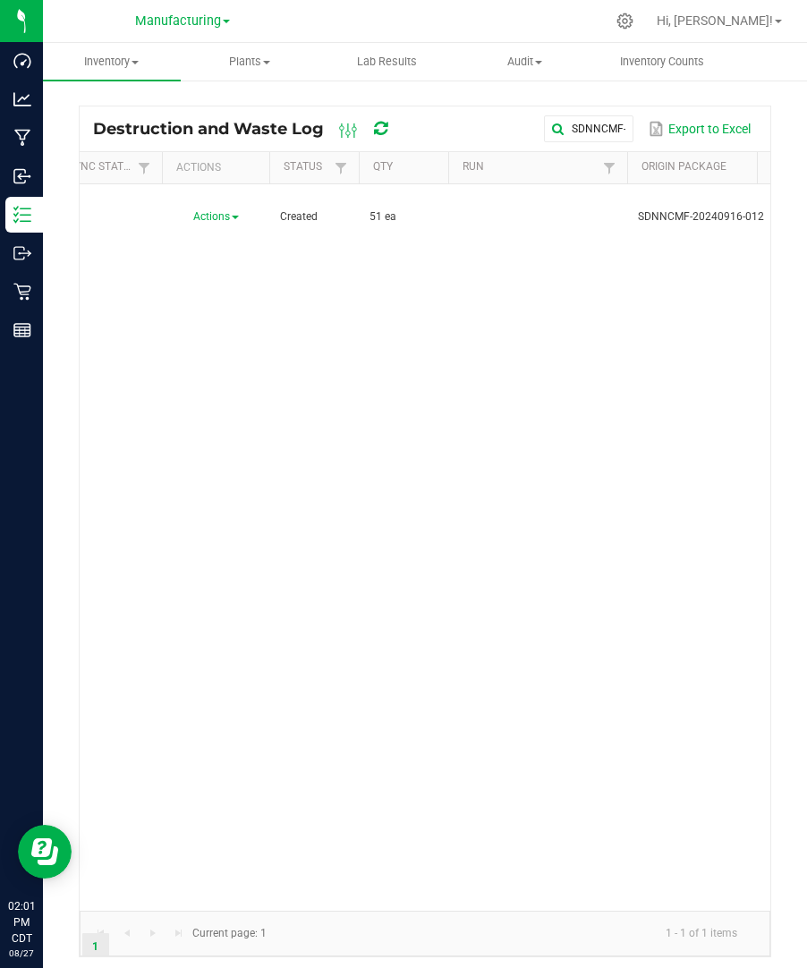
scroll to position [0, 22]
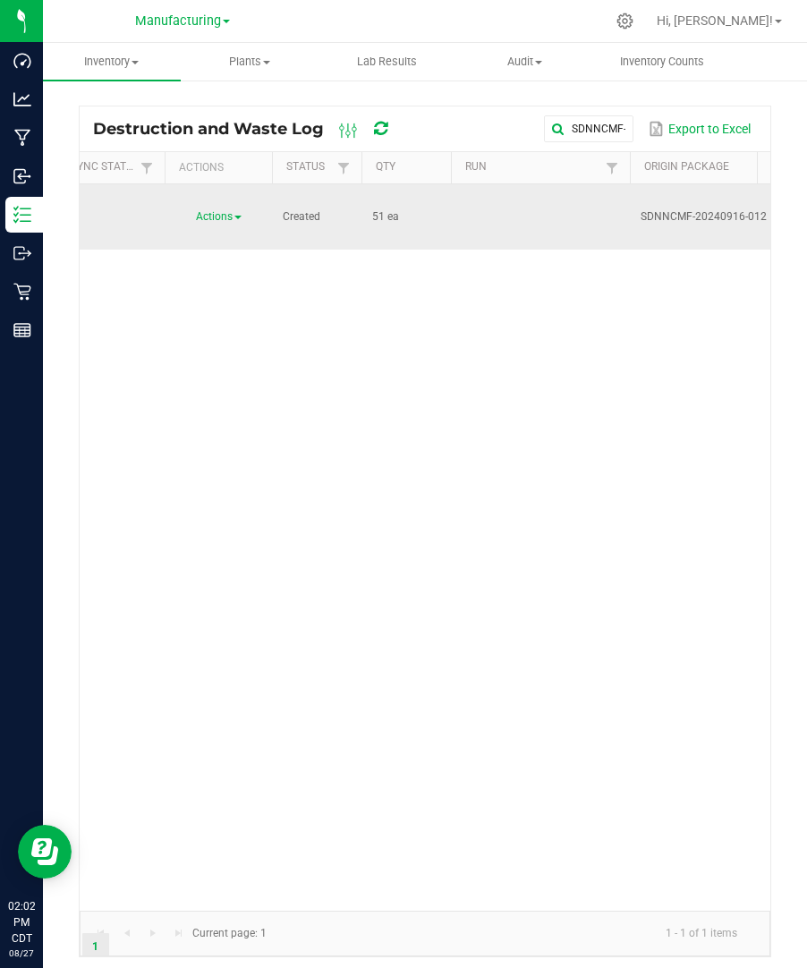
click at [233, 210] on link "Actions" at bounding box center [219, 216] width 46 height 13
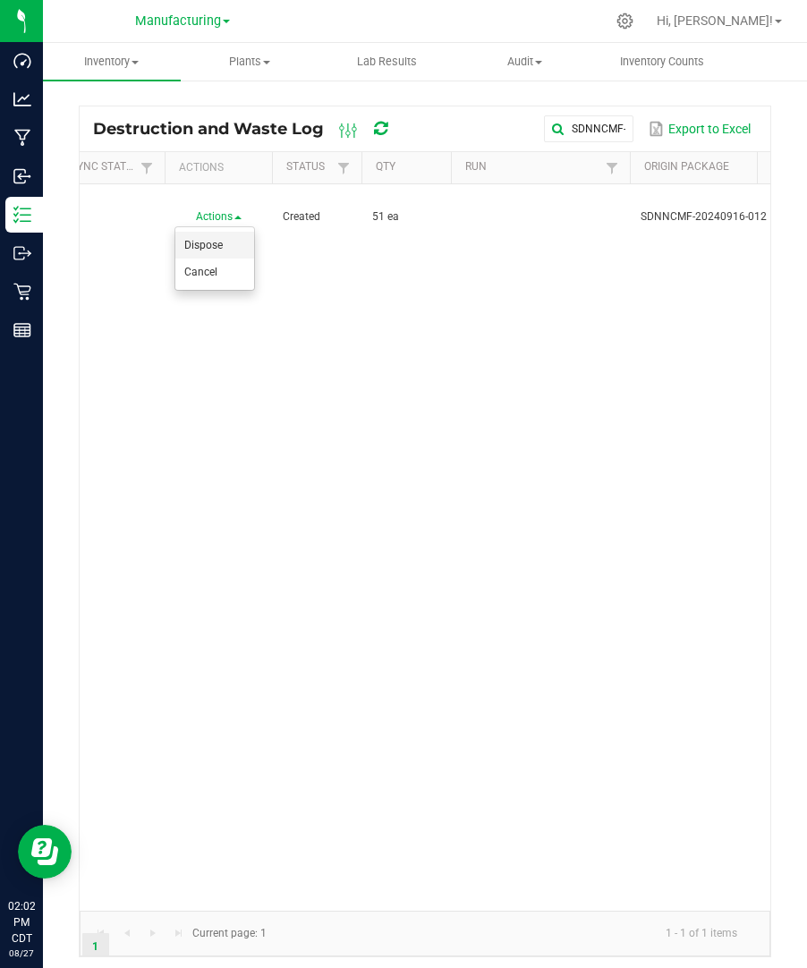
click at [224, 244] on li "Dispose" at bounding box center [214, 245] width 79 height 27
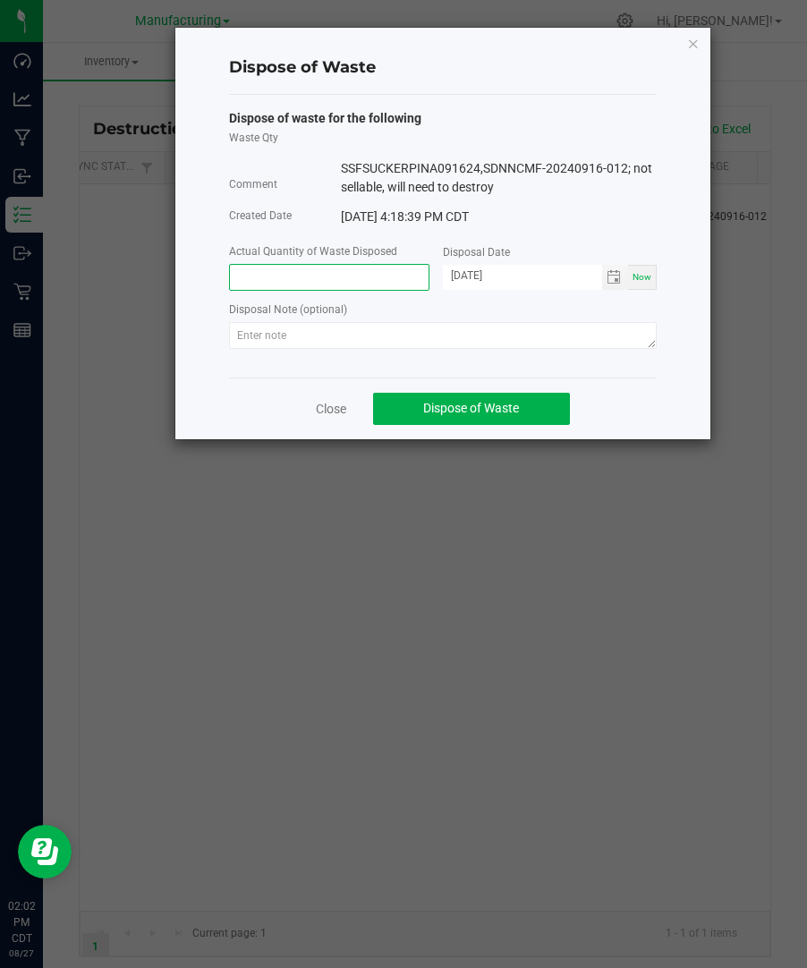
click at [290, 278] on input at bounding box center [329, 277] width 199 height 25
type input "51.0000 ea"
click at [395, 337] on textarea at bounding box center [442, 335] width 427 height 27
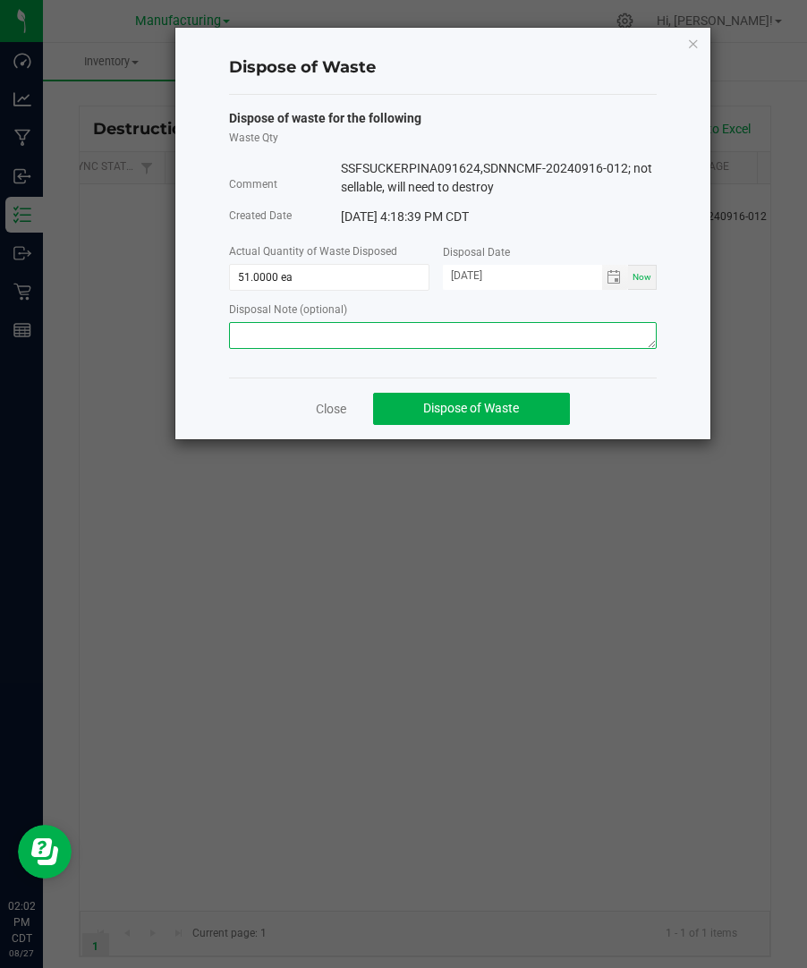
paste textarea "Destroyed and disposed of by compliance."
click at [618, 276] on span "Toggle calendar" at bounding box center [613, 277] width 14 height 14
type textarea "Destroyed and disposed of by compliance."
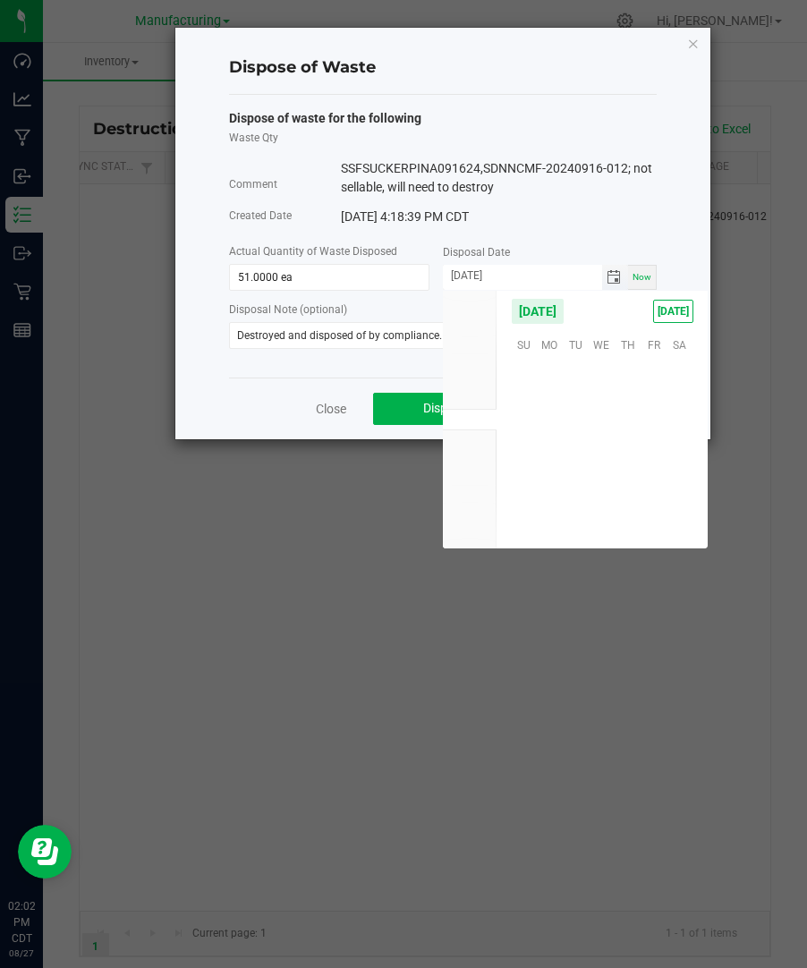
scroll to position [289845, 0]
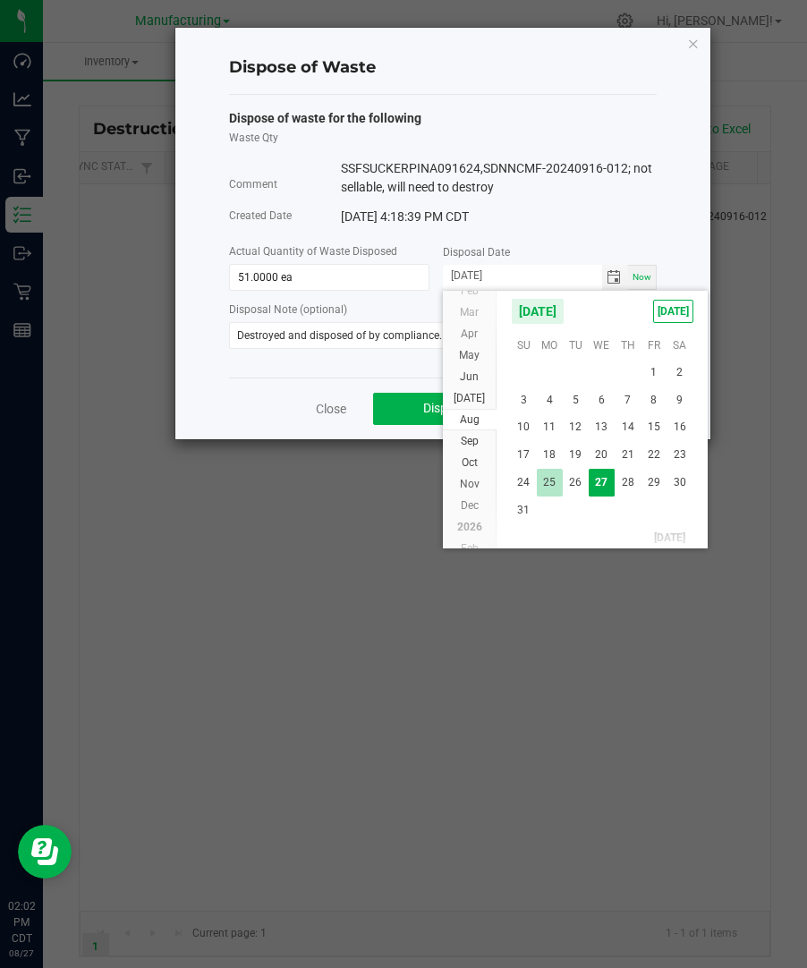
click at [545, 485] on span "25" at bounding box center [550, 483] width 26 height 28
type input "[DATE]"
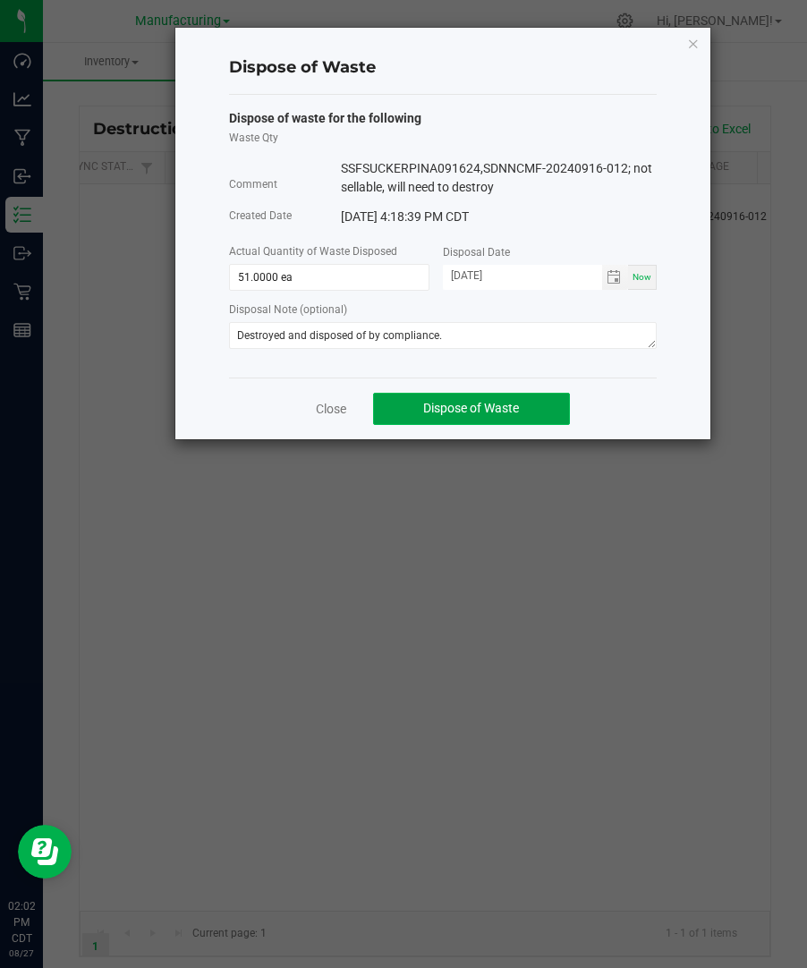
click at [527, 410] on button "Dispose of Waste" at bounding box center [471, 409] width 197 height 32
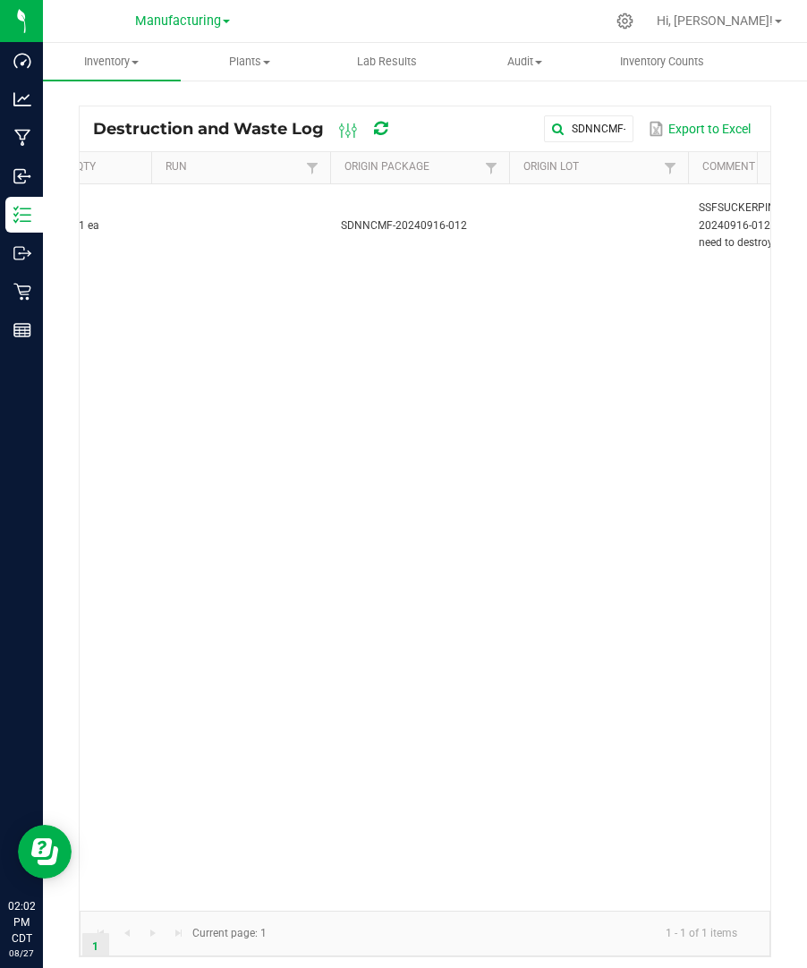
scroll to position [0, 407]
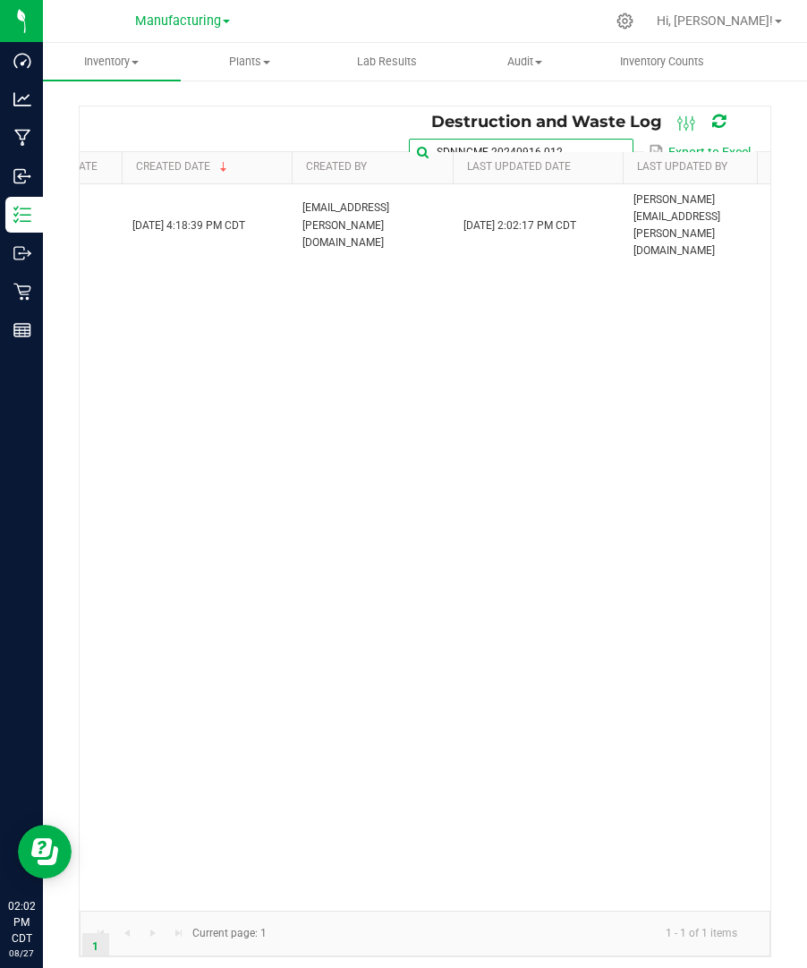
click at [605, 139] on input "SDNNCMF-20240916-012" at bounding box center [521, 152] width 224 height 27
click at [621, 148] on span at bounding box center [617, 152] width 14 height 14
paste input "SDNNCMF-20240916-010"
type input "SDNNCMF-20240916-010"
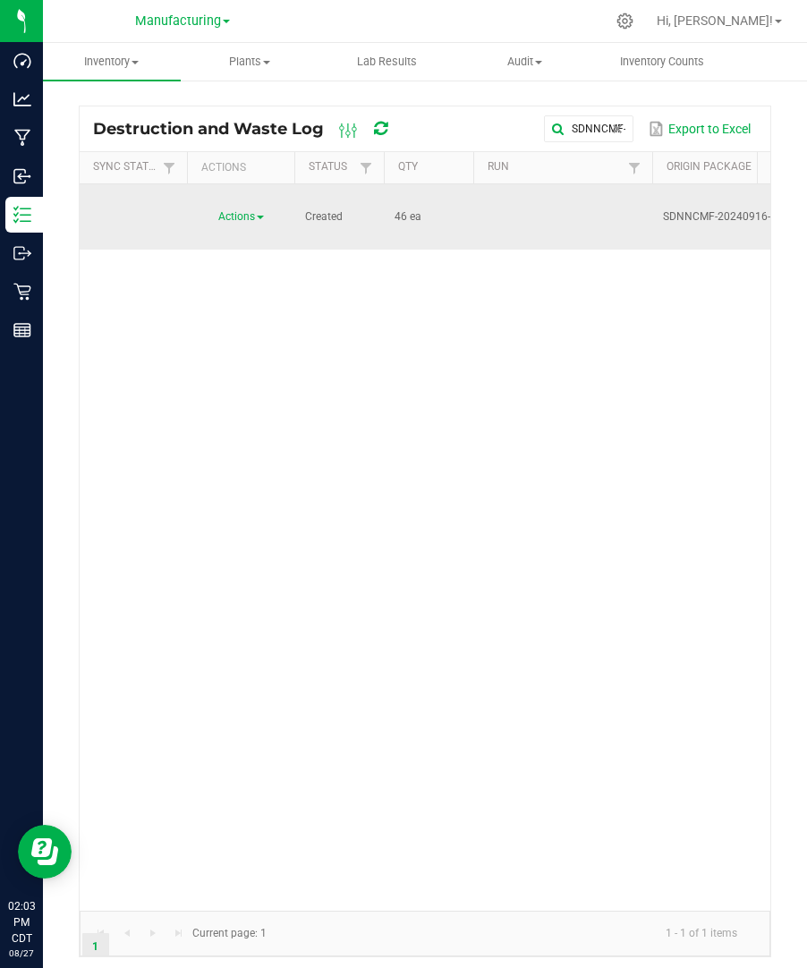
click at [249, 216] on span "Actions" at bounding box center [236, 216] width 37 height 13
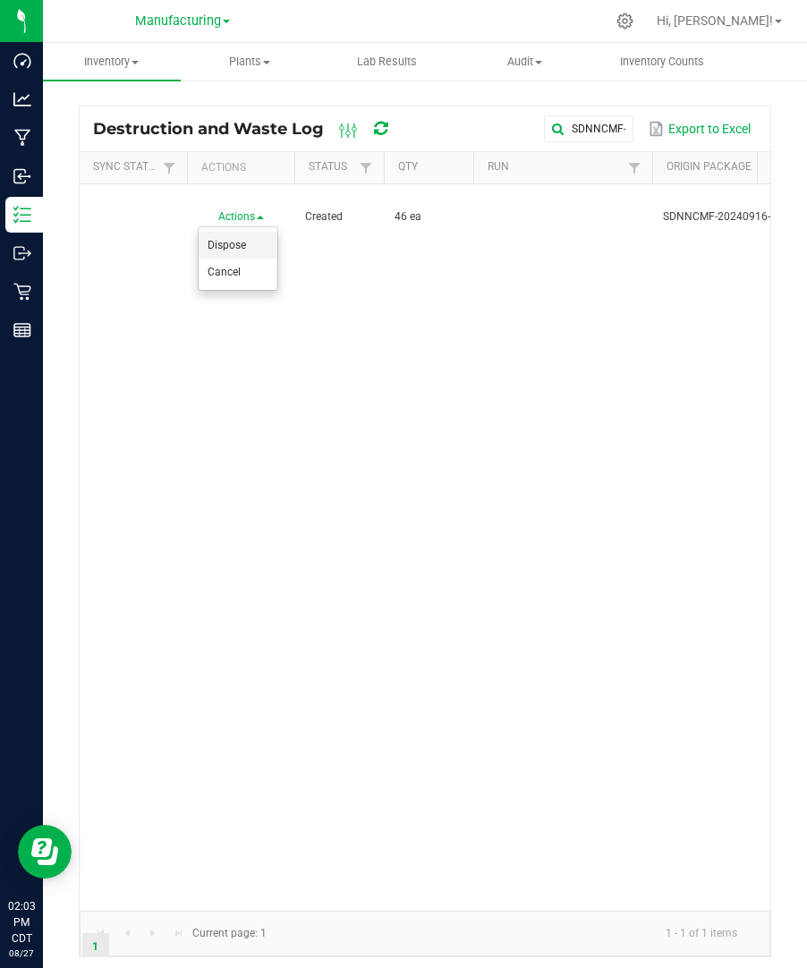
click at [241, 250] on span "Dispose" at bounding box center [226, 245] width 38 height 13
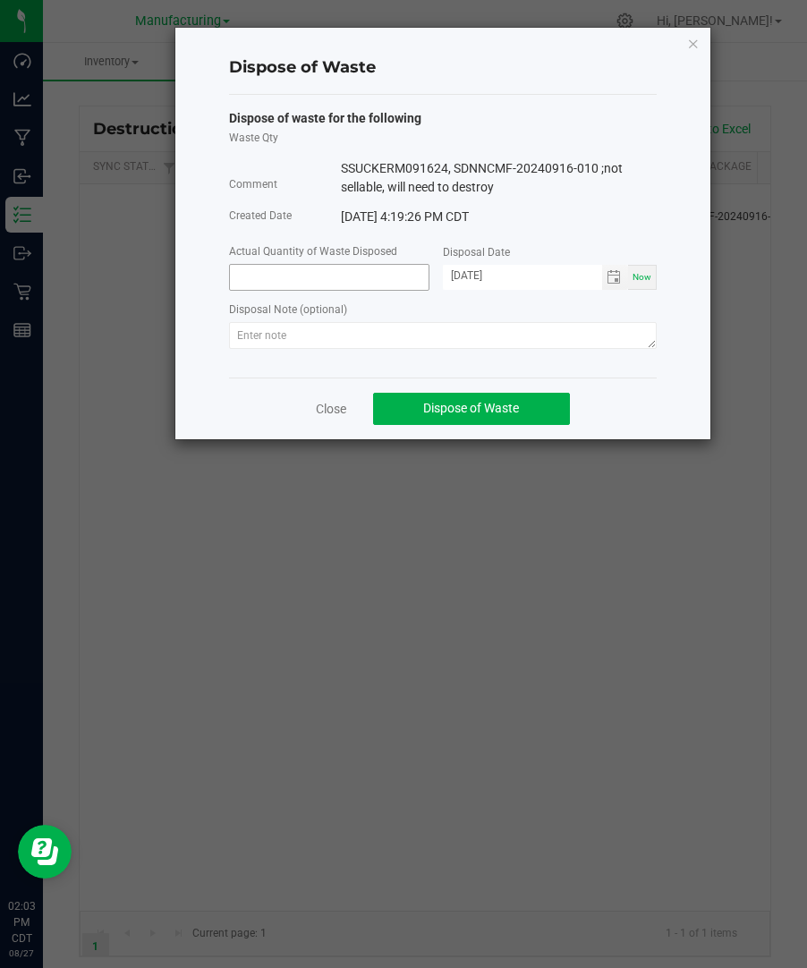
click at [310, 273] on input at bounding box center [329, 277] width 199 height 25
click at [615, 287] on span "Toggle calendar" at bounding box center [615, 277] width 26 height 25
type input "46.0000 ea"
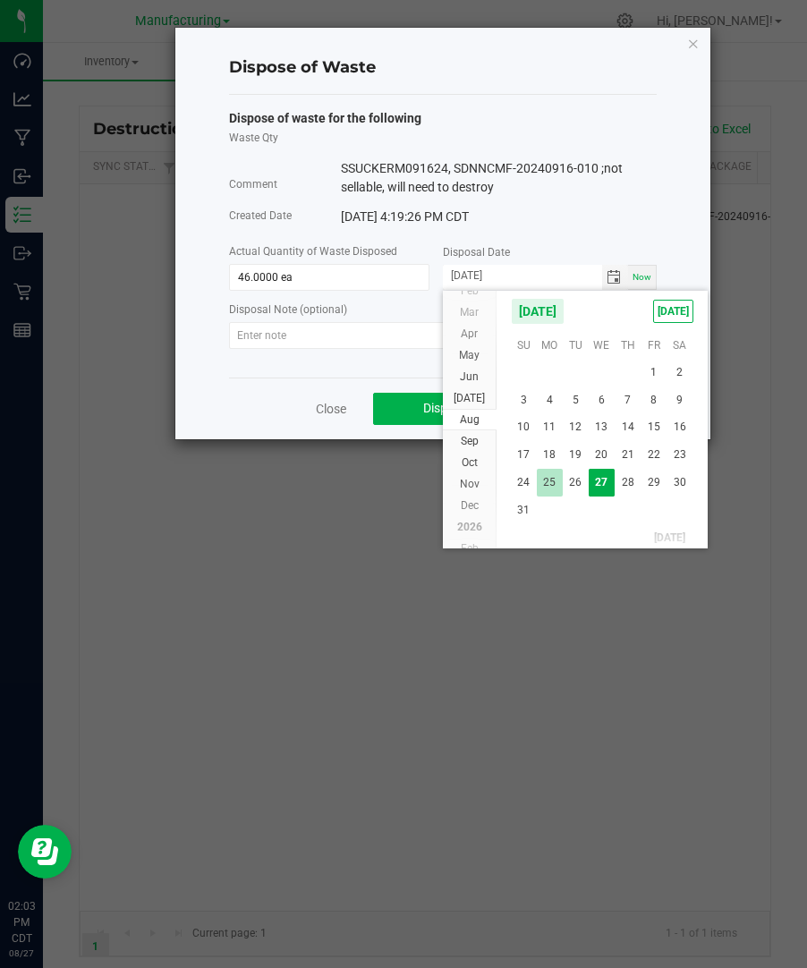
click at [545, 490] on span "25" at bounding box center [550, 483] width 26 height 28
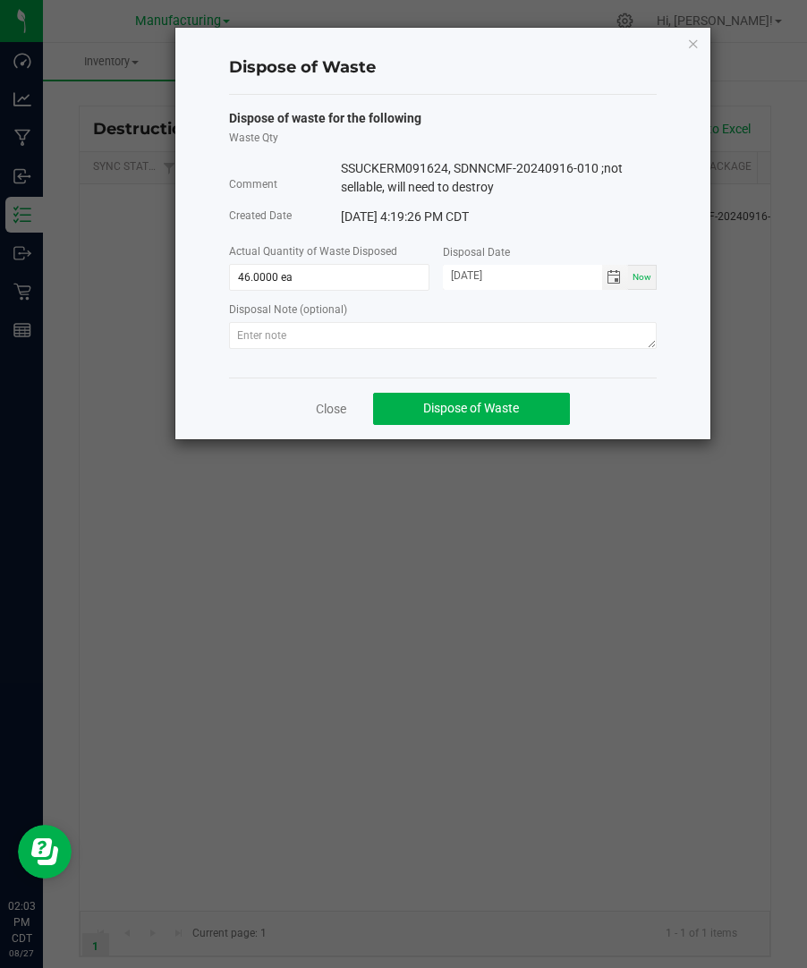
type input "[DATE]"
click at [402, 343] on textarea at bounding box center [442, 335] width 427 height 27
paste textarea "Destroyed and disposed of by compliance."
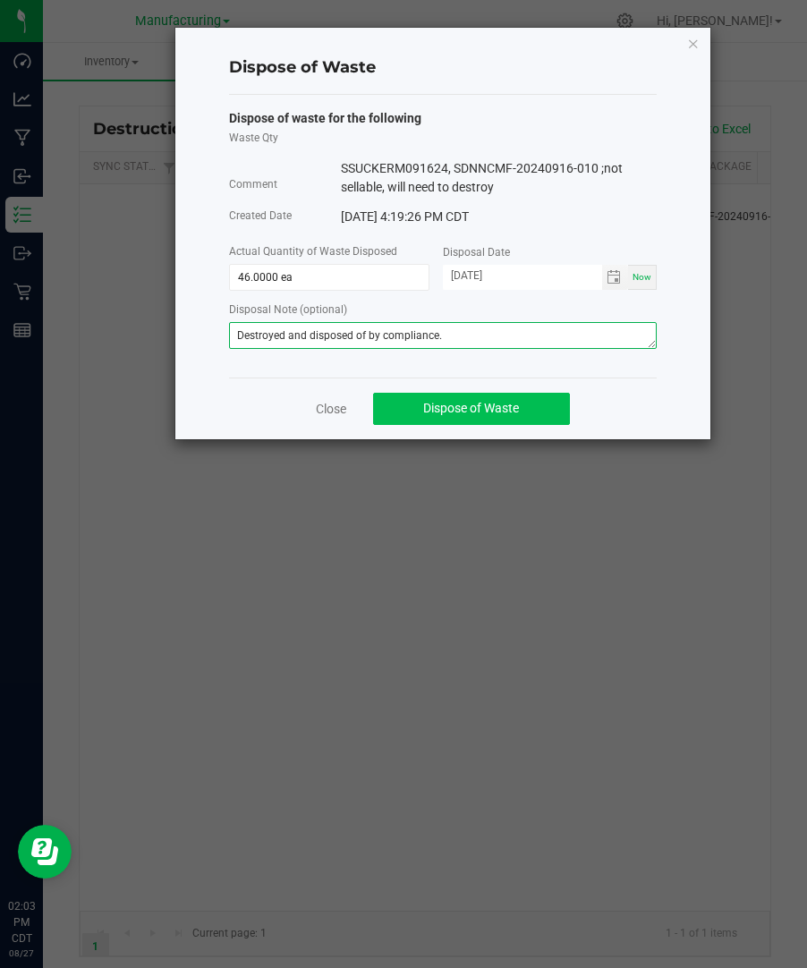
type textarea "Destroyed and disposed of by compliance."
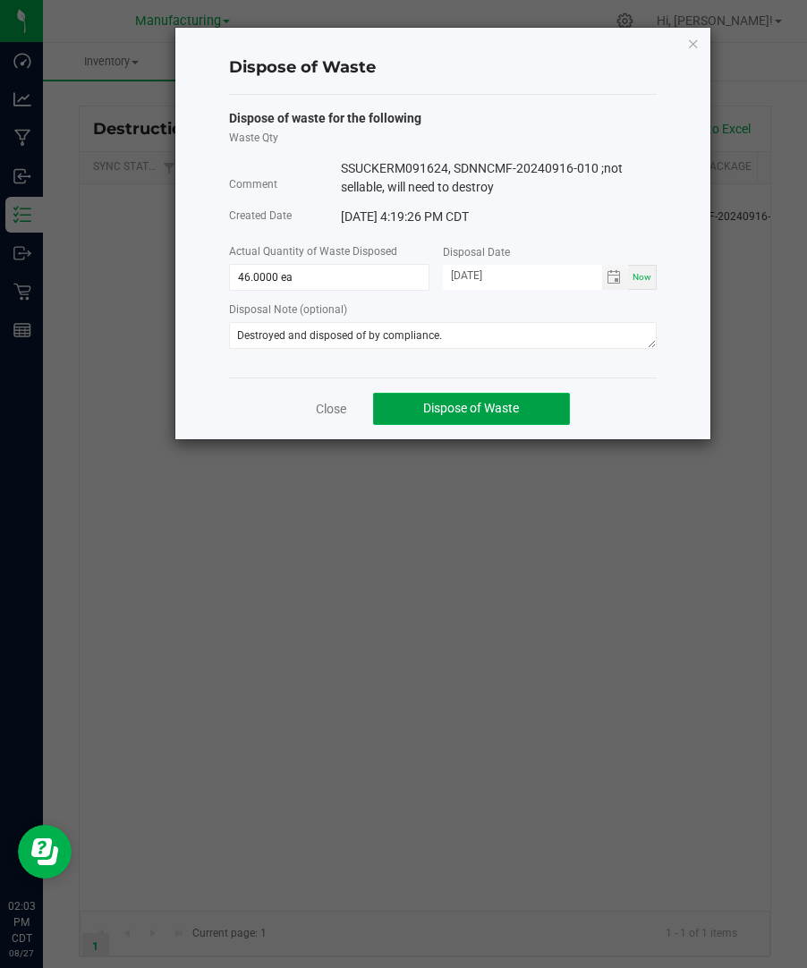
click at [506, 407] on span "Dispose of Waste" at bounding box center [471, 408] width 96 height 14
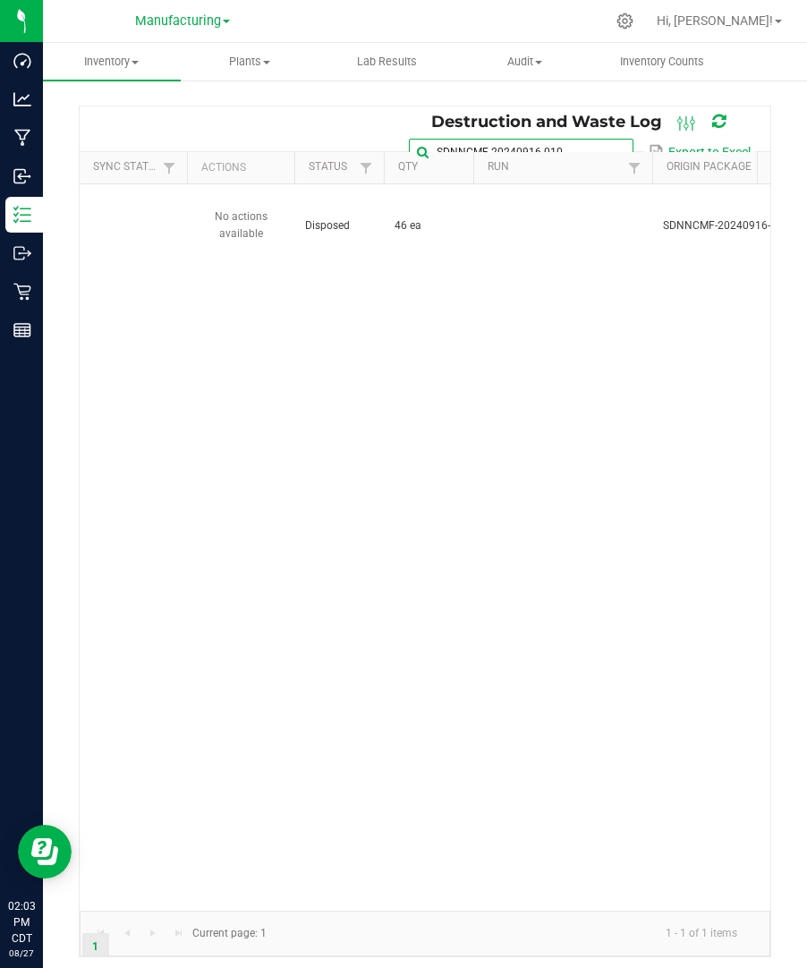
click at [613, 146] on global-search-input-ngx "SDNNCMF-20240916-010" at bounding box center [521, 152] width 224 height 13
click at [614, 148] on span at bounding box center [617, 152] width 14 height 14
paste input "SDNNCMF-20240923-016"
type input "SDNNCMF-20240923-016"
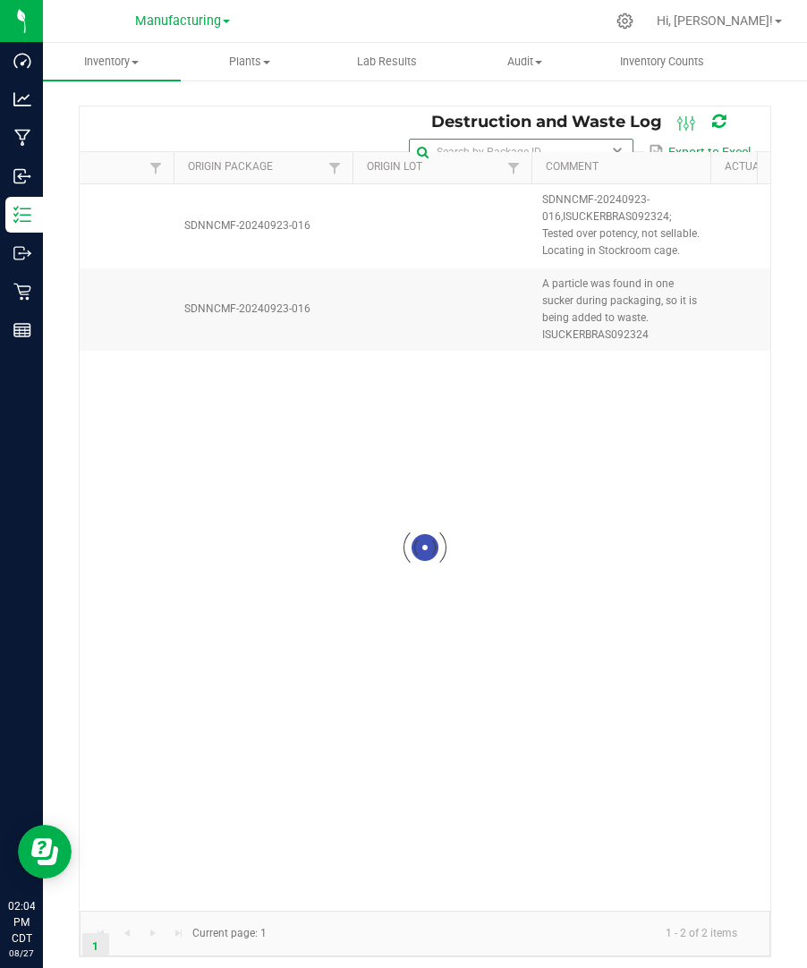
click at [616, 145] on span at bounding box center [617, 152] width 14 height 14
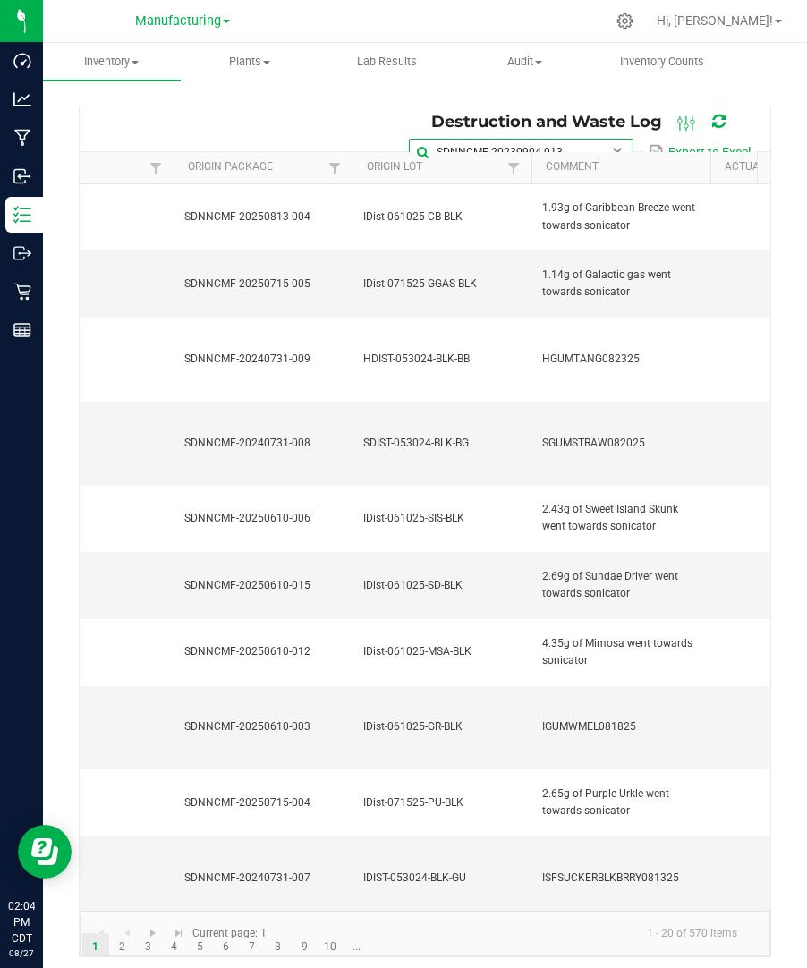
type input "SDNNCMF-20230904-013"
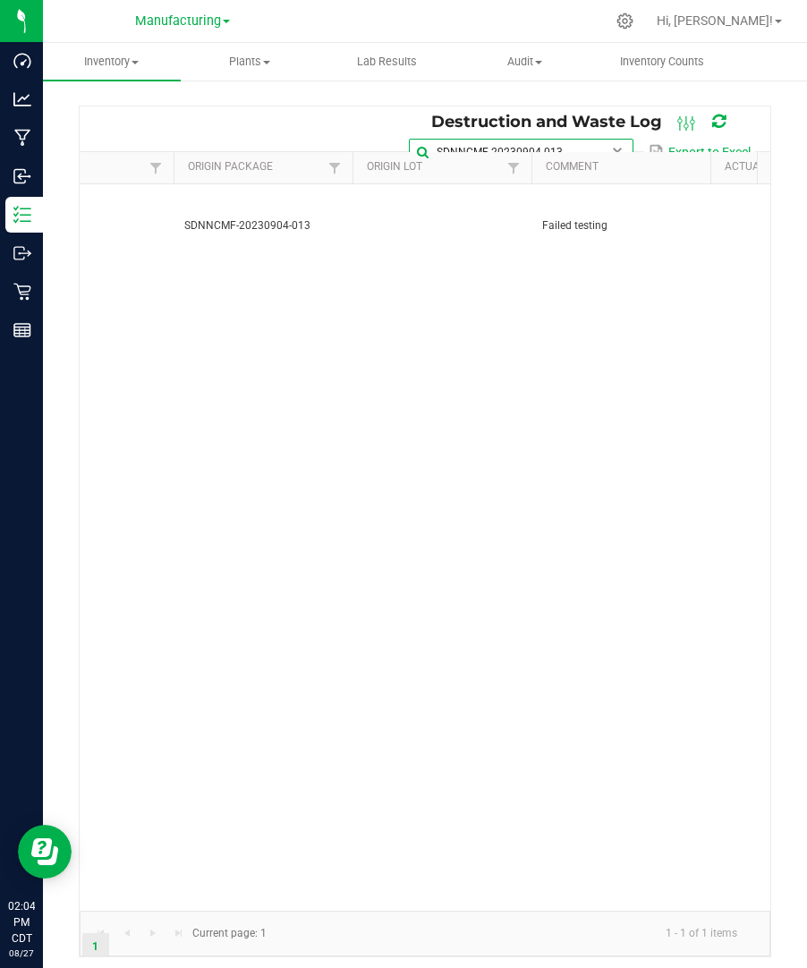
scroll to position [0, 618]
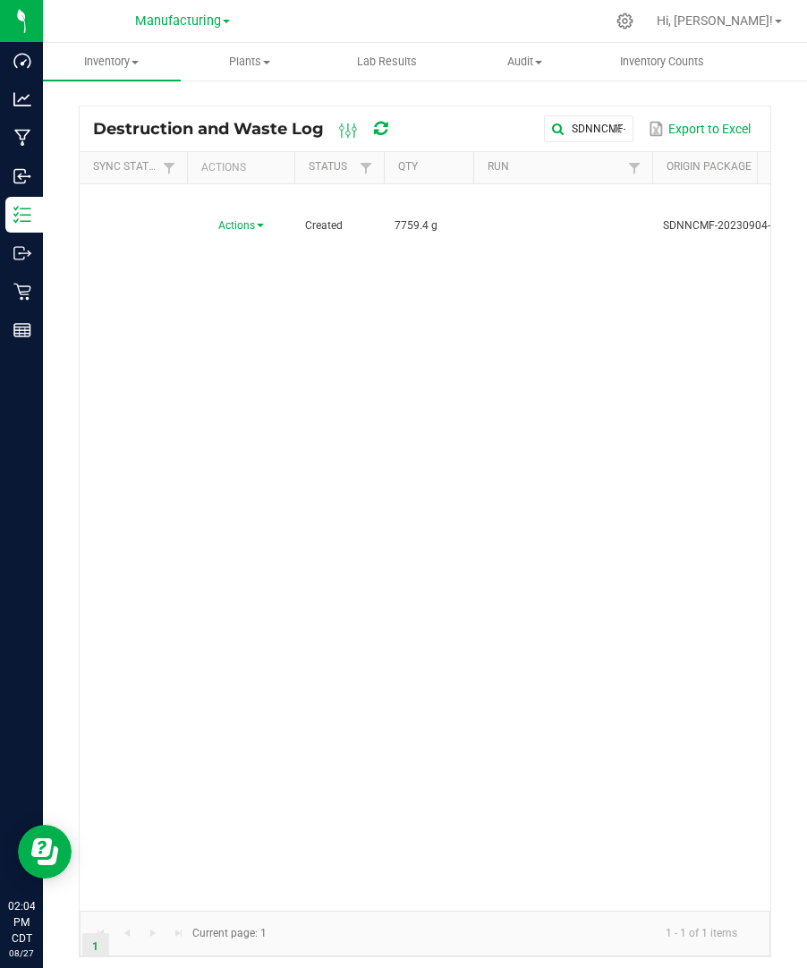
click at [221, 20] on link "Manufacturing" at bounding box center [182, 20] width 95 height 17
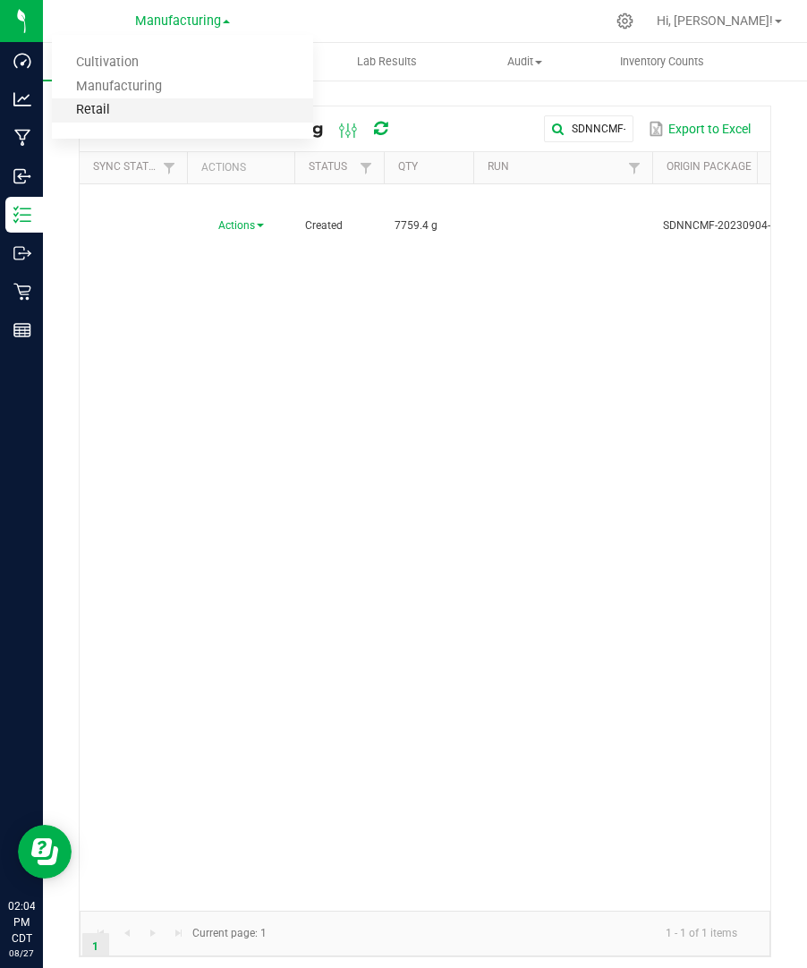
click at [173, 110] on link "Retail" at bounding box center [182, 110] width 261 height 24
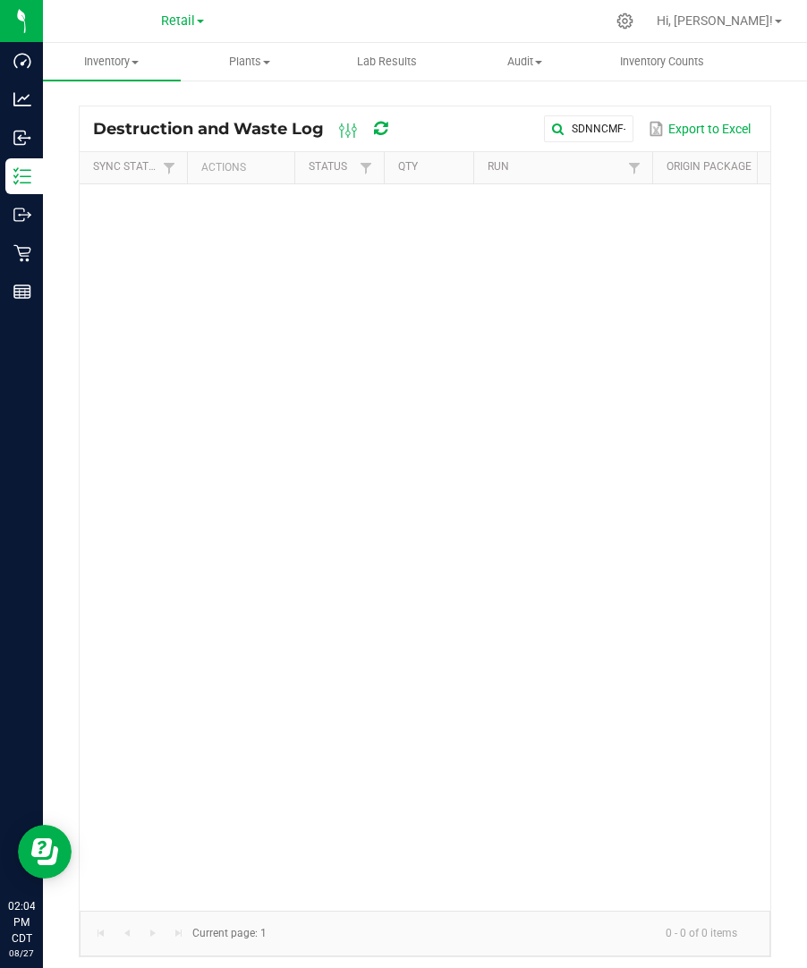
click at [199, 19] on link "Retail" at bounding box center [182, 20] width 43 height 17
click at [143, 89] on link "Manufacturing" at bounding box center [182, 87] width 261 height 24
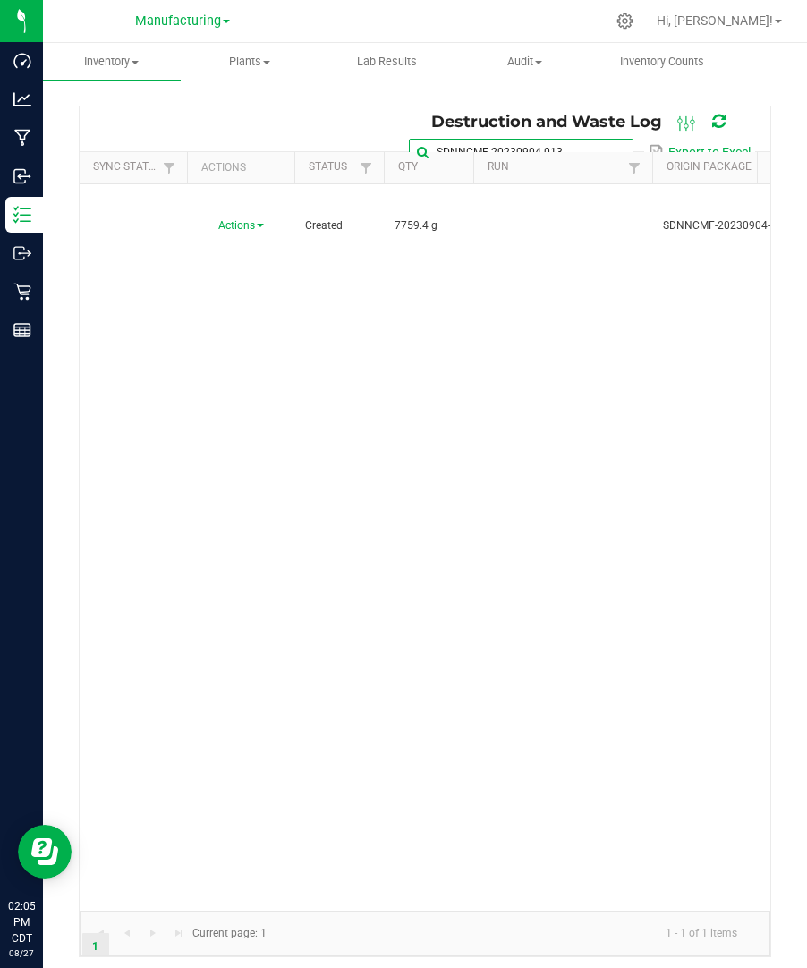
click at [591, 139] on input "SDNNCMF-20230904-013" at bounding box center [521, 152] width 224 height 27
click at [615, 148] on span at bounding box center [617, 152] width 14 height 14
paste input "SDNNCMF-20230922-006"
type input "SDNNCMF-20230922-006"
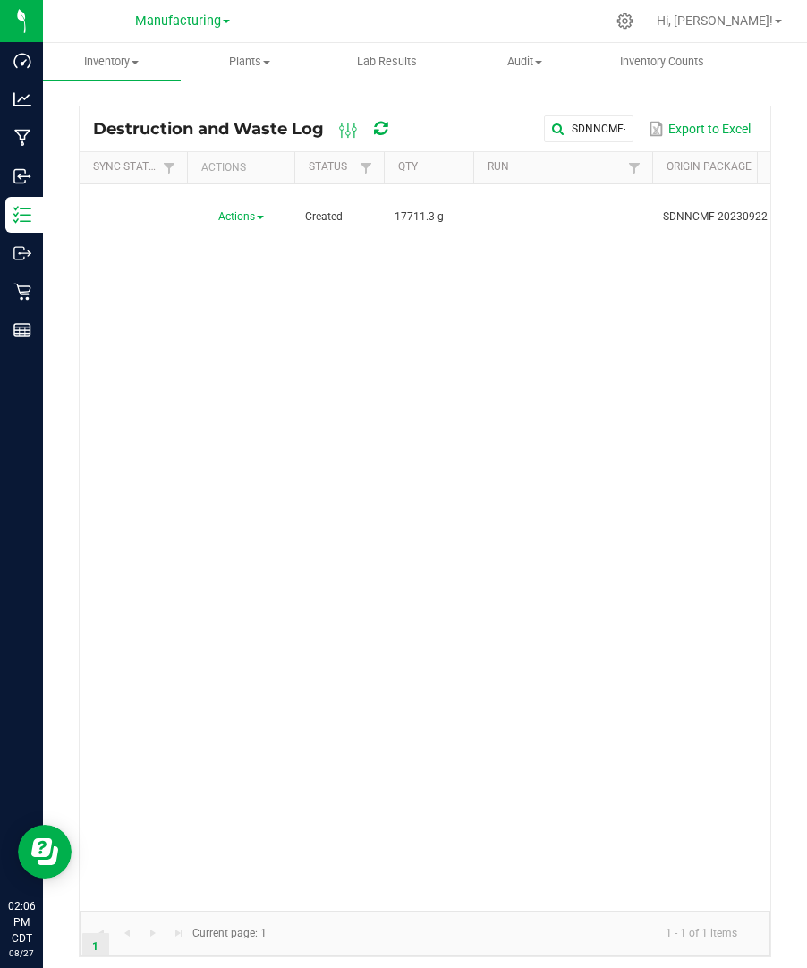
click at [549, 287] on div "Actions Created 17711.3 g SDNNCMF-20230922-006 1:1CBDTHC092223Bulk;SDNNCMF-2023…" at bounding box center [425, 547] width 690 height 726
drag, startPoint x: 549, startPoint y: 287, endPoint x: 631, endPoint y: 361, distance: 110.8
click at [631, 361] on div "Actions Created 17711.3 g SDNNCMF-20230922-006 1:1CBDTHC092223Bulk;SDNNCMF-2023…" at bounding box center [425, 547] width 690 height 726
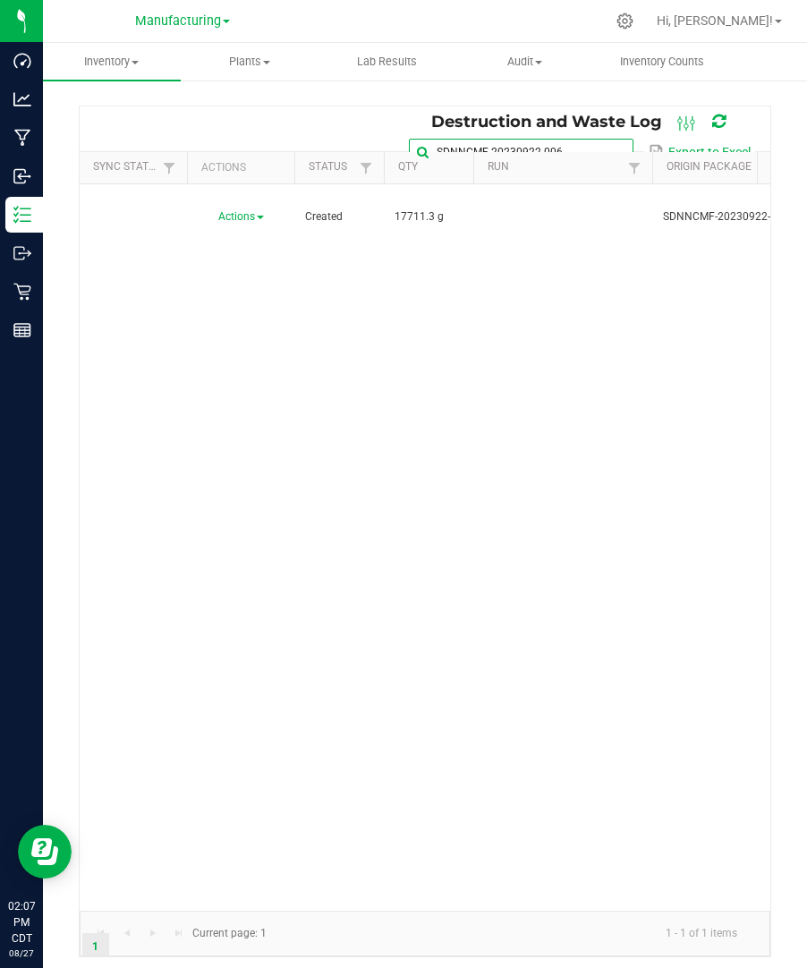
click at [610, 146] on global-search-input-ngx "SDNNCMF-20230922-006" at bounding box center [521, 152] width 224 height 13
click at [603, 139] on input "SDNNCMF-20230922-006" at bounding box center [521, 152] width 224 height 27
click at [617, 148] on span at bounding box center [617, 152] width 14 height 14
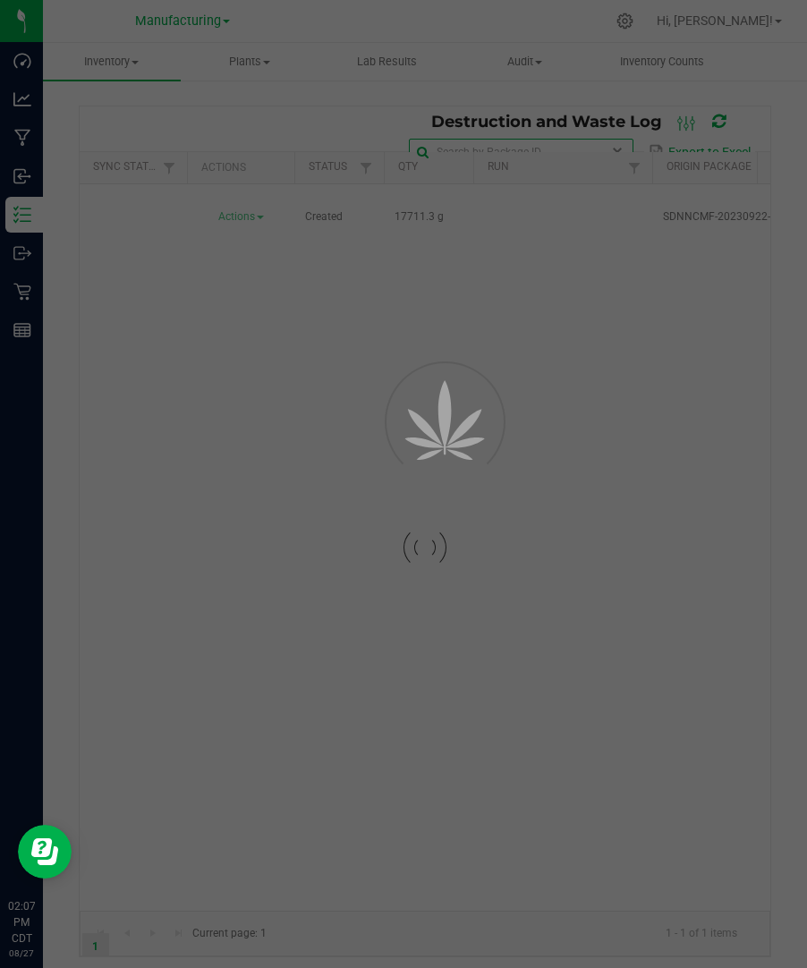
paste input "SDNNCMF-20230904-013"
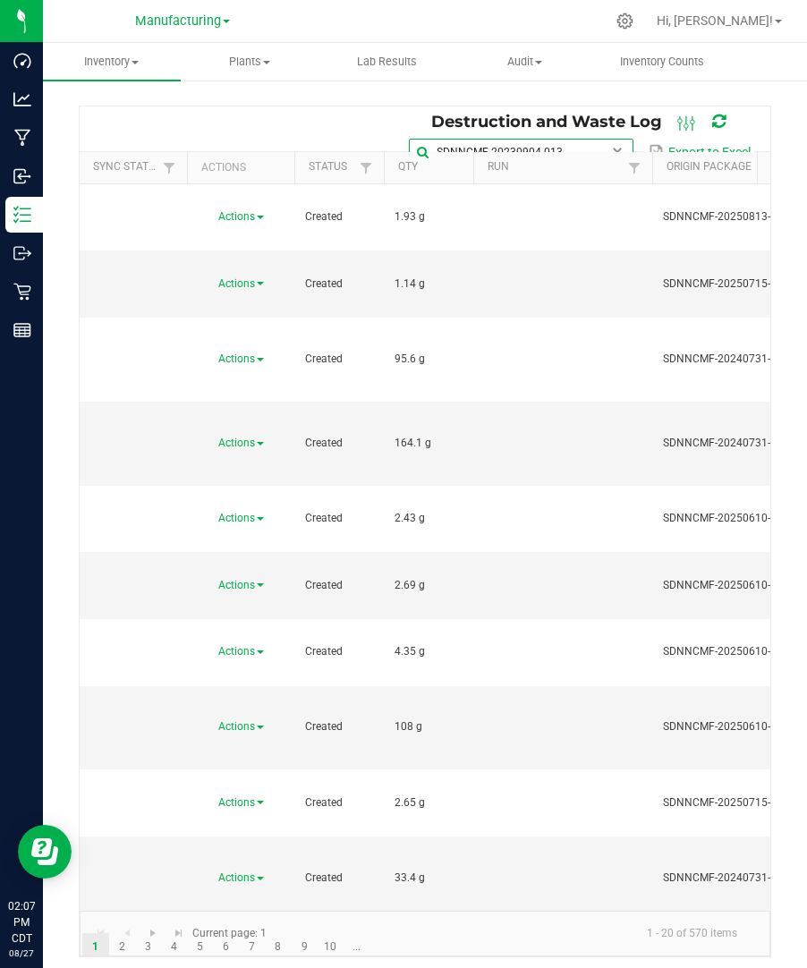
type input "SDNNCMF-20230904-013"
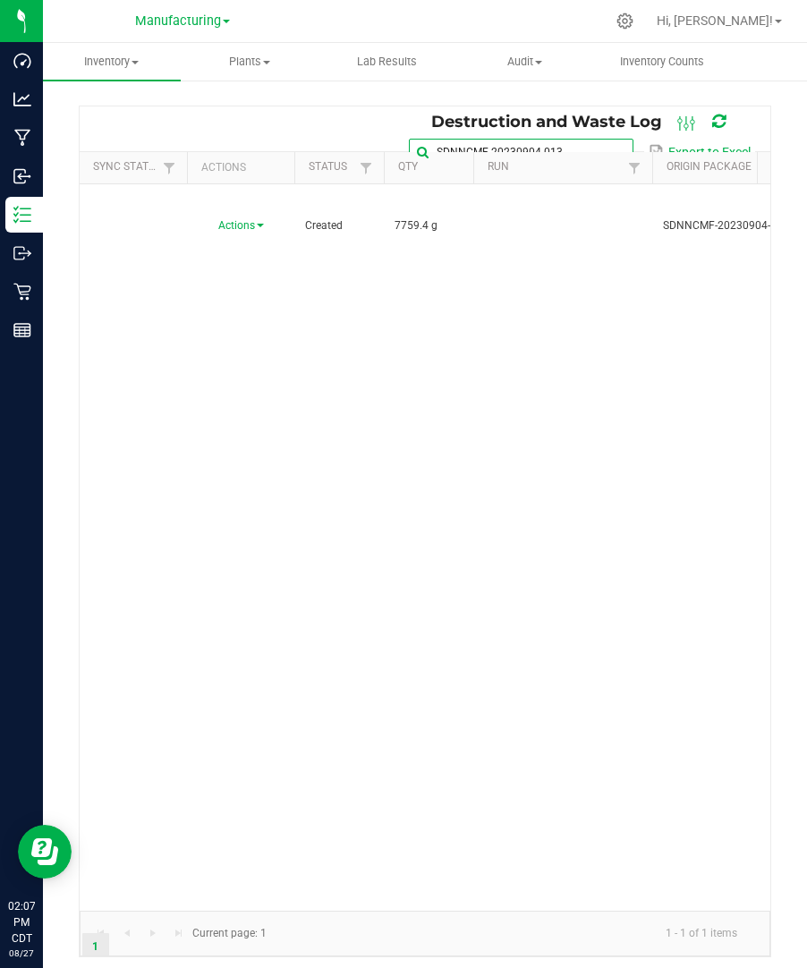
click at [582, 139] on input "SDNNCMF-20230904-013" at bounding box center [521, 152] width 224 height 27
click at [618, 146] on span at bounding box center [617, 152] width 14 height 14
paste input "SDNNCMF-20231030-011"
type input "SDNNCMF-20231030-011"
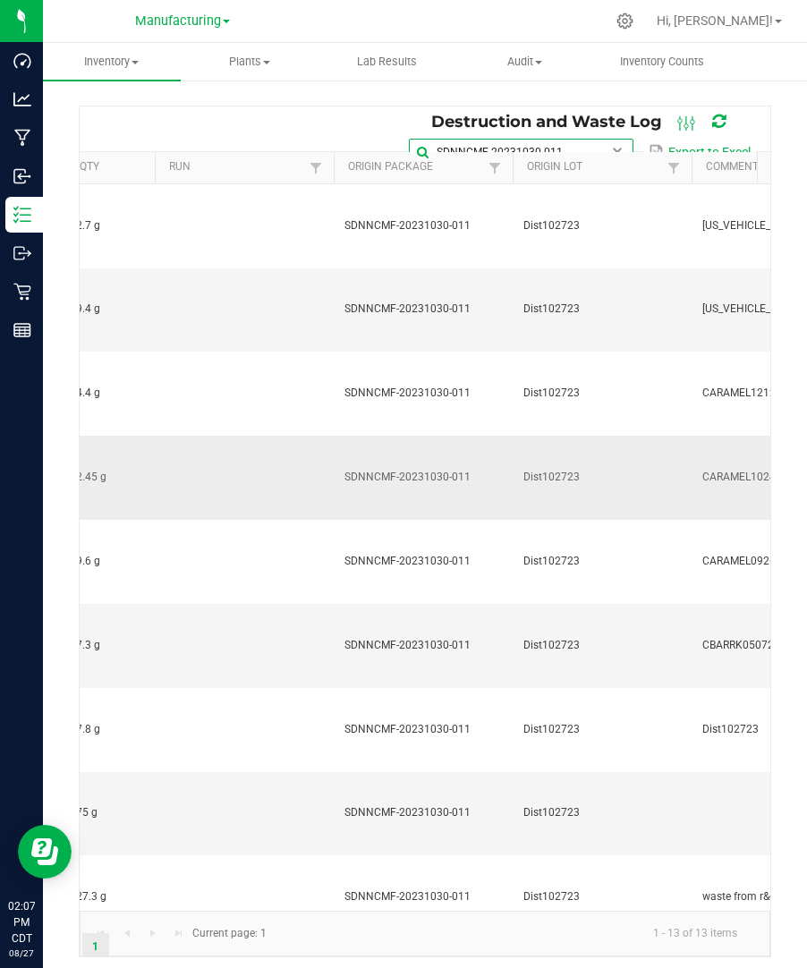
scroll to position [0, 187]
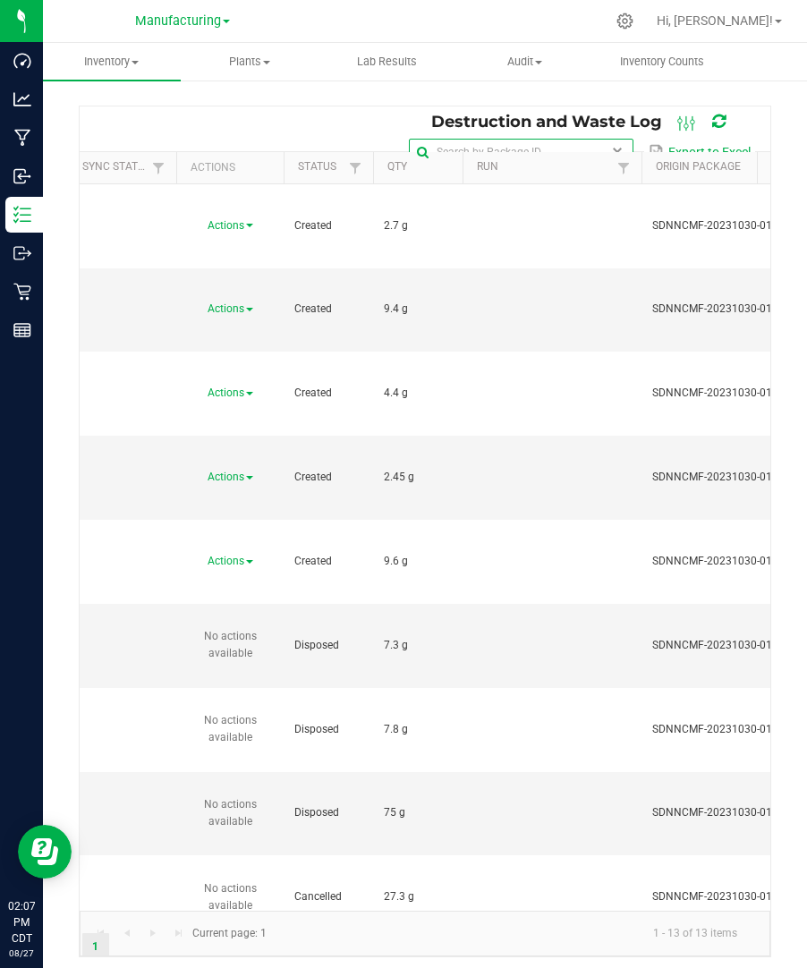
click at [615, 147] on span at bounding box center [617, 152] width 14 height 14
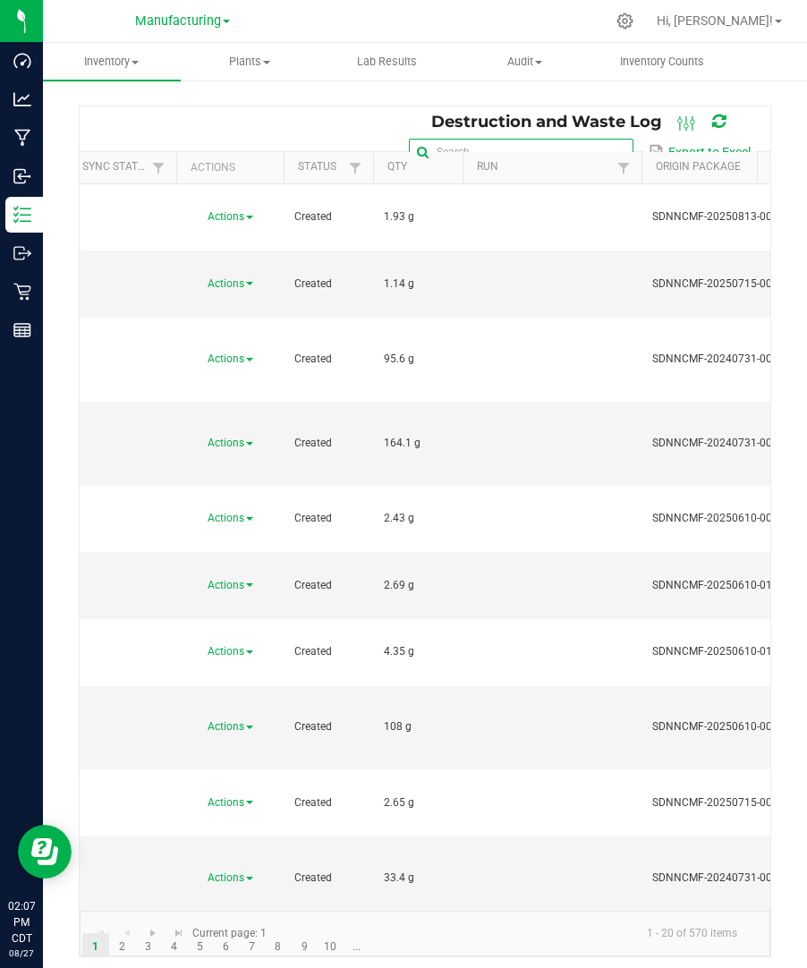
click at [591, 139] on input "text" at bounding box center [521, 152] width 224 height 27
paste input "SDNNCMF-20230922-006"
type input "SDNNCMF-20230922-006"
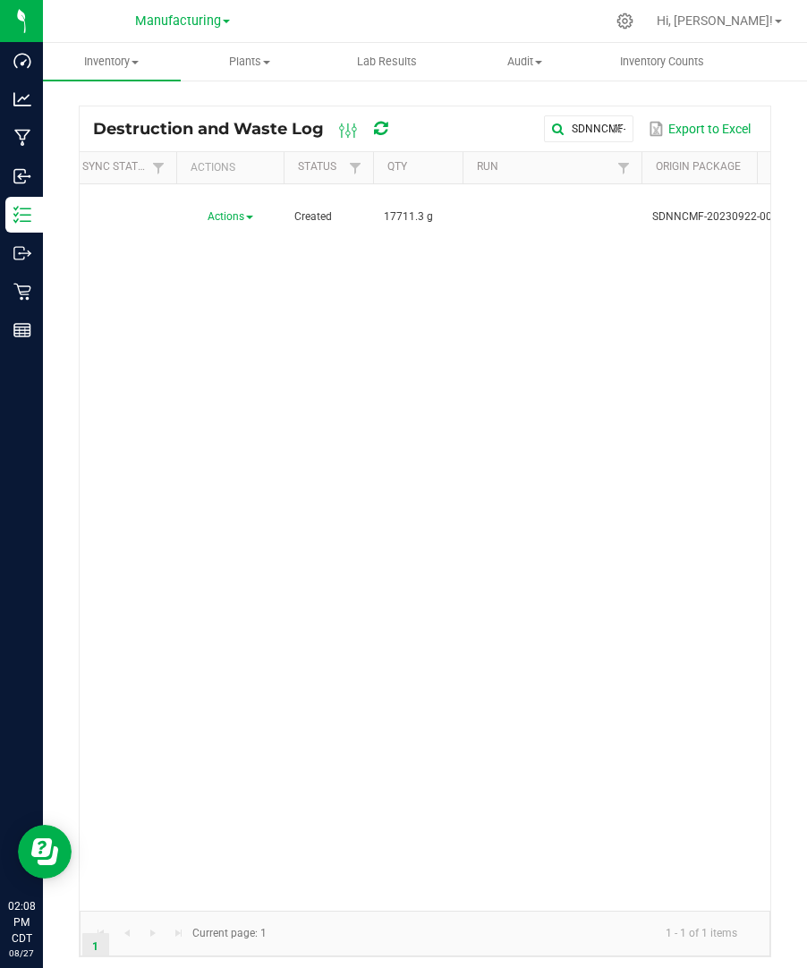
click at [578, 400] on div "Actions Created 17711.3 g SDNNCMF-20230922-006 1:1CBDTHC092223Bulk;SDNNCMF-2023…" at bounding box center [425, 547] width 690 height 726
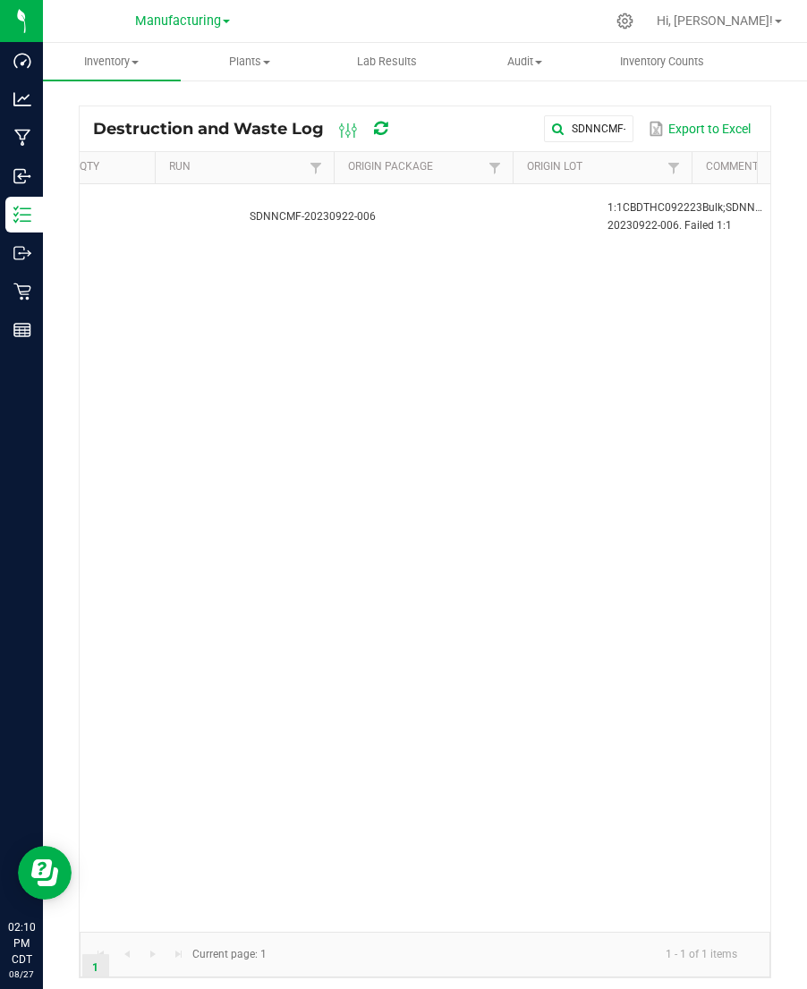
scroll to position [0, 413]
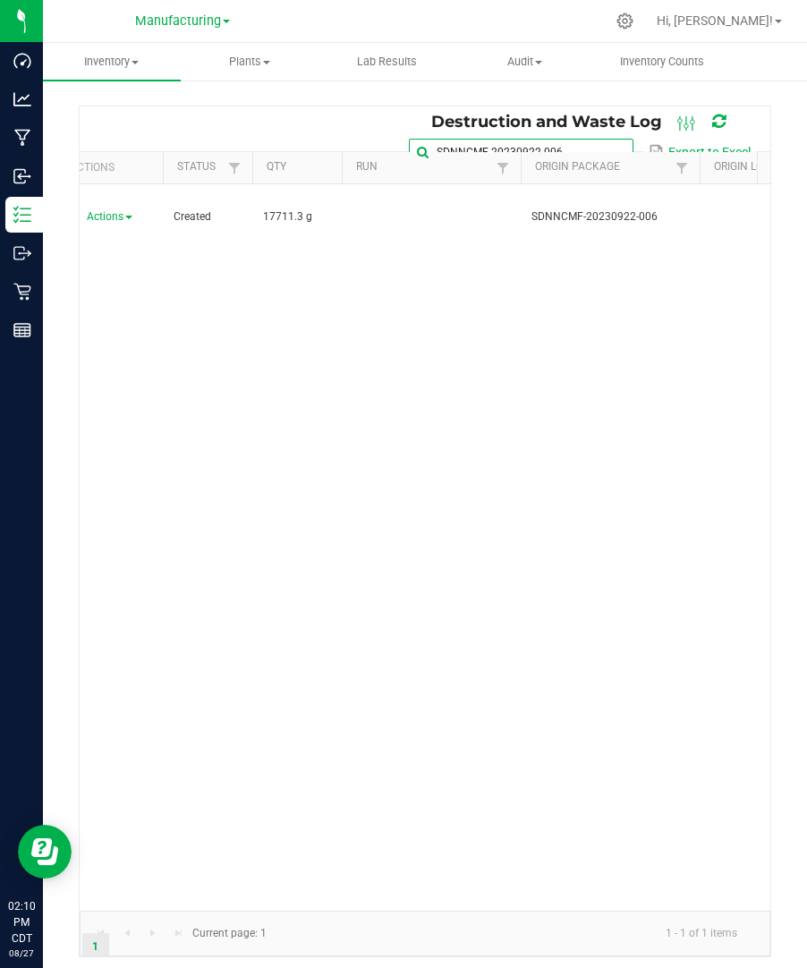
click at [607, 139] on input "SDNNCMF-20230922-006" at bounding box center [521, 152] width 224 height 27
click at [621, 148] on span at bounding box center [617, 152] width 14 height 14
paste input "SDNNCMF-20240708-025"
type input "SDNNCMF-20240708-025"
click at [597, 139] on input "SDNNCMF-20240708-025" at bounding box center [521, 152] width 224 height 27
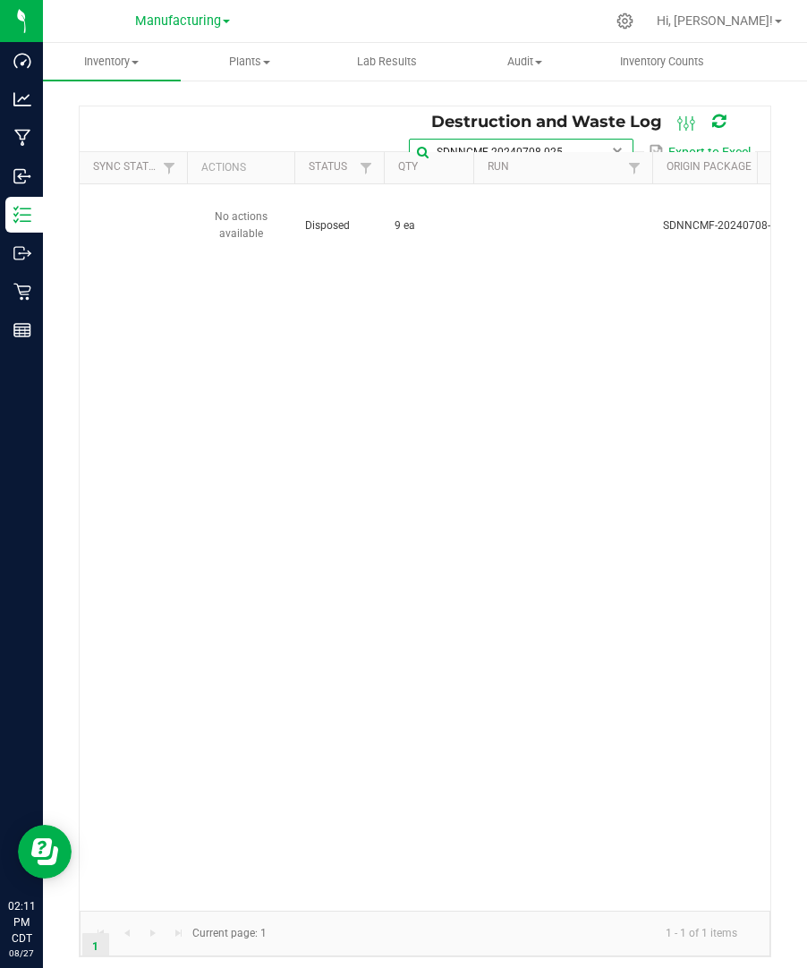
click at [615, 142] on input "SDNNCMF-20240708-025" at bounding box center [521, 152] width 224 height 27
click at [615, 146] on span at bounding box center [617, 152] width 14 height 14
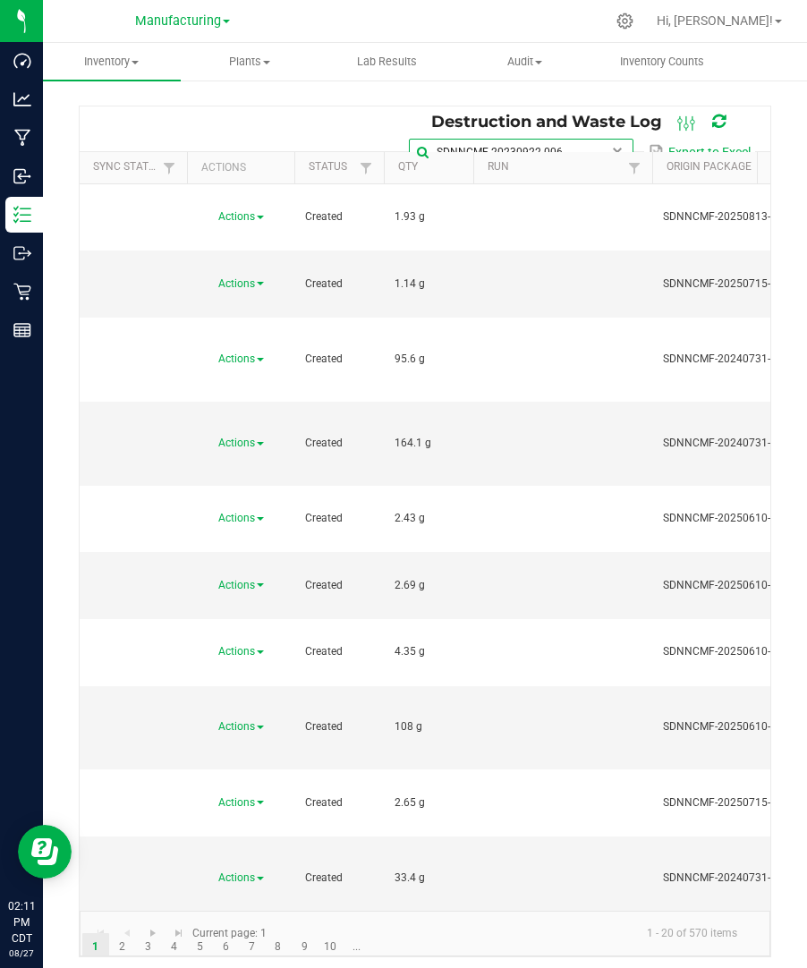
type input "SDNNCMF-20230922-006"
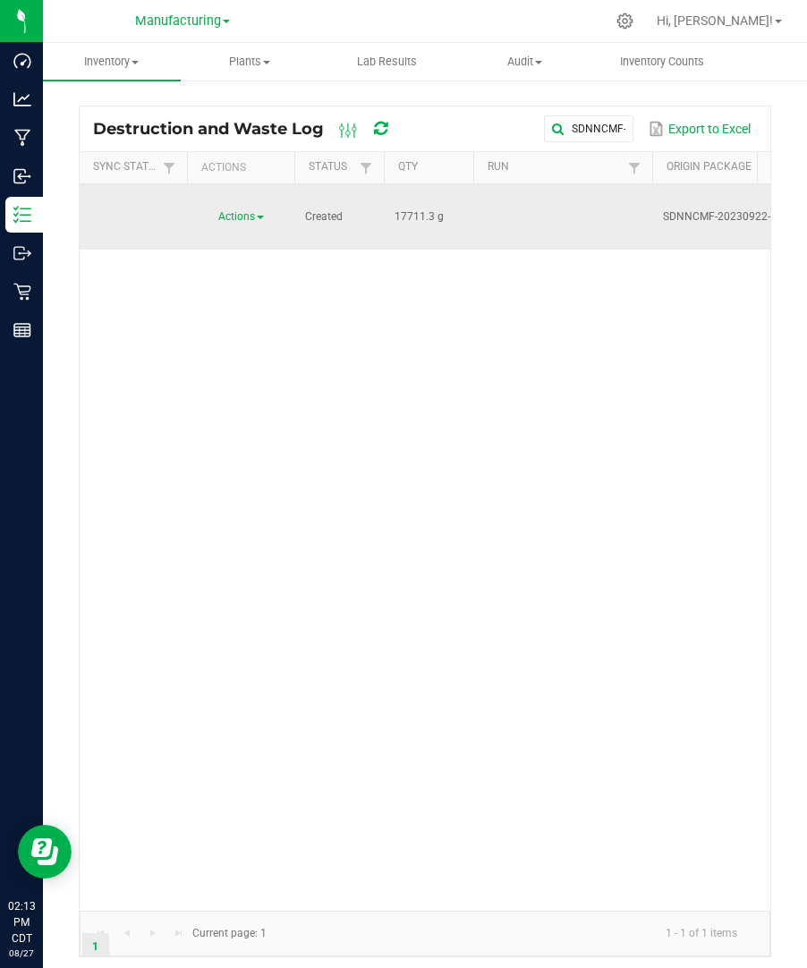
click at [251, 212] on span "Actions" at bounding box center [236, 216] width 37 height 13
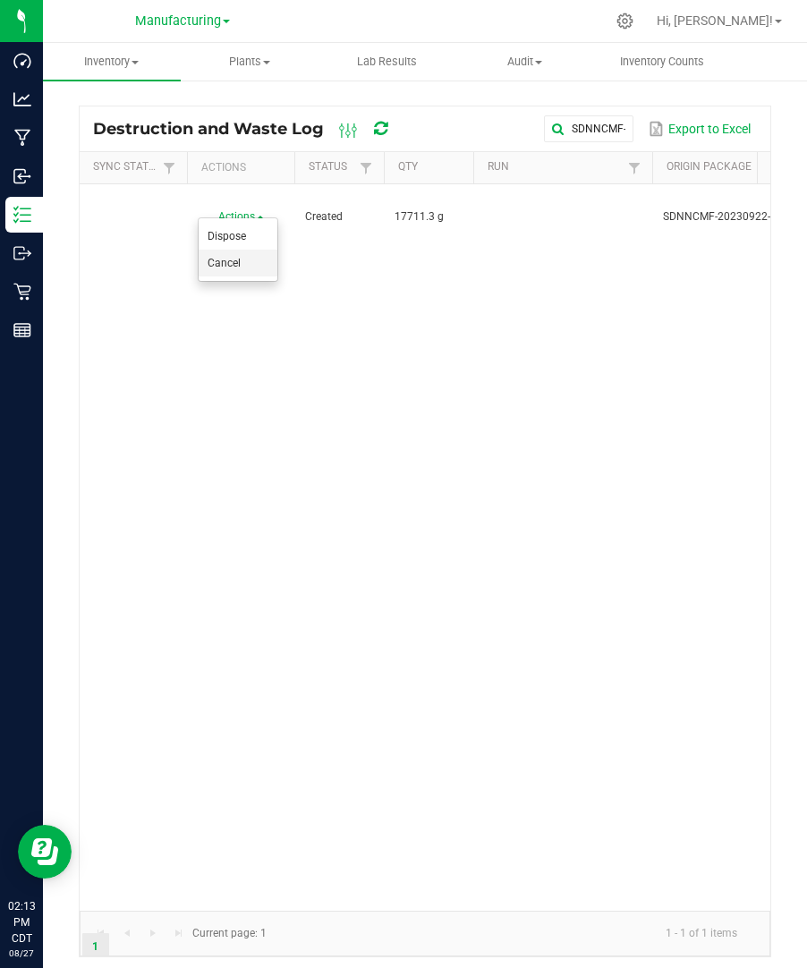
click at [245, 263] on li "Cancel" at bounding box center [238, 263] width 79 height 27
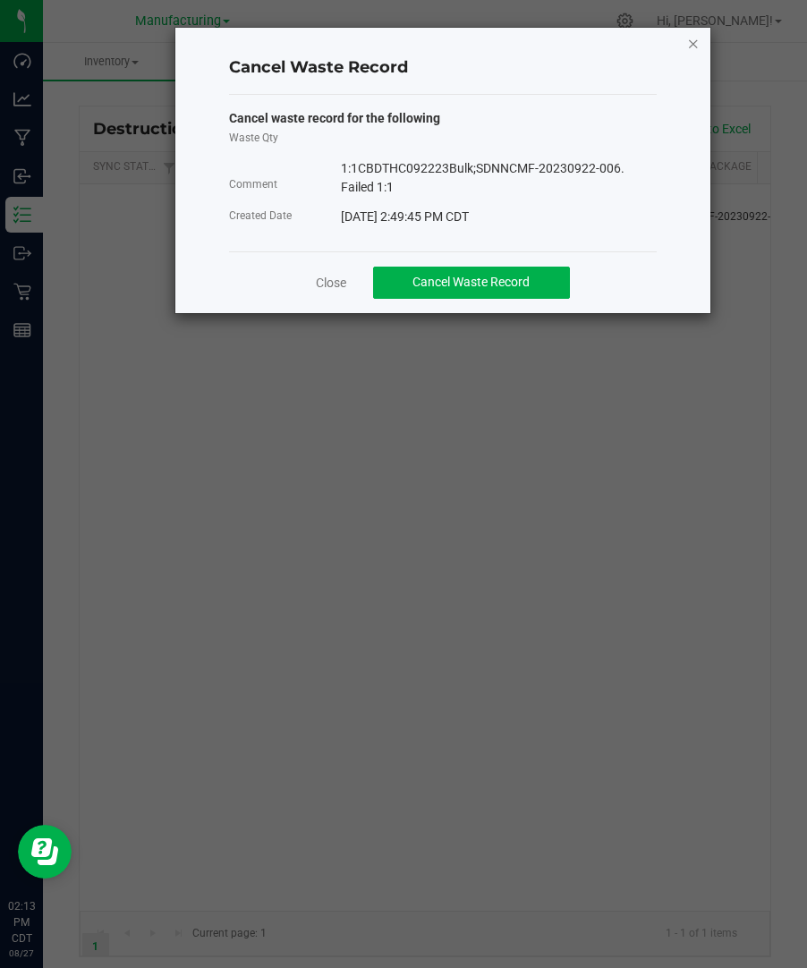
click at [692, 47] on icon "button" at bounding box center [693, 42] width 13 height 21
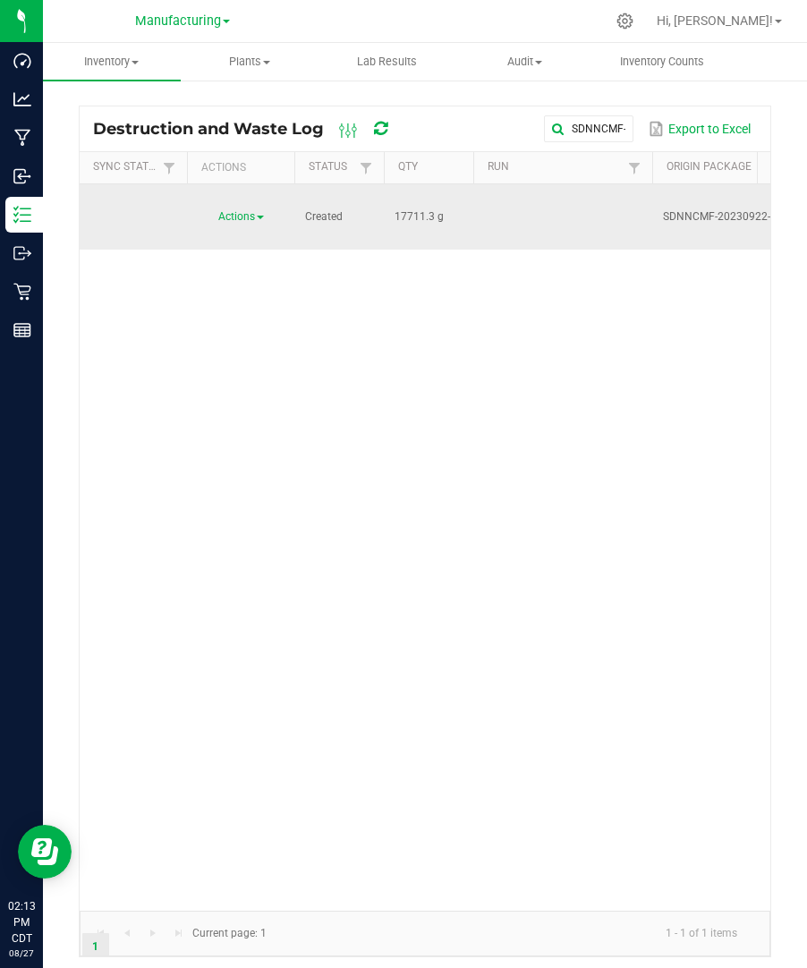
click at [257, 213] on link "Actions" at bounding box center [241, 216] width 46 height 13
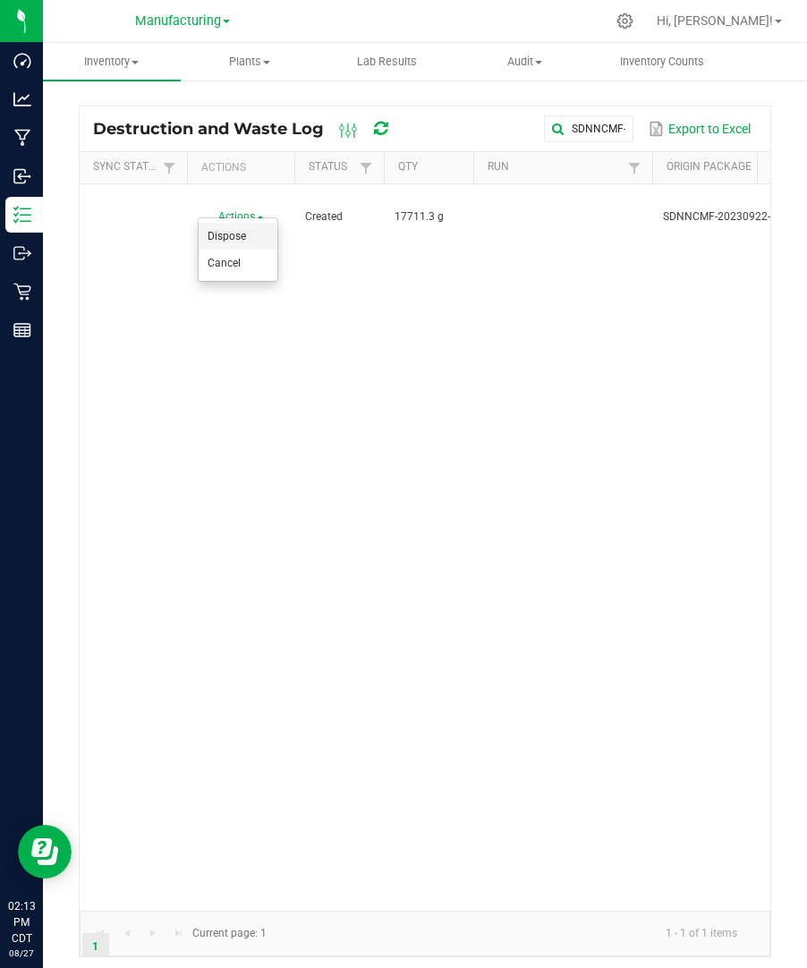
click at [231, 233] on span "Dispose" at bounding box center [226, 236] width 38 height 13
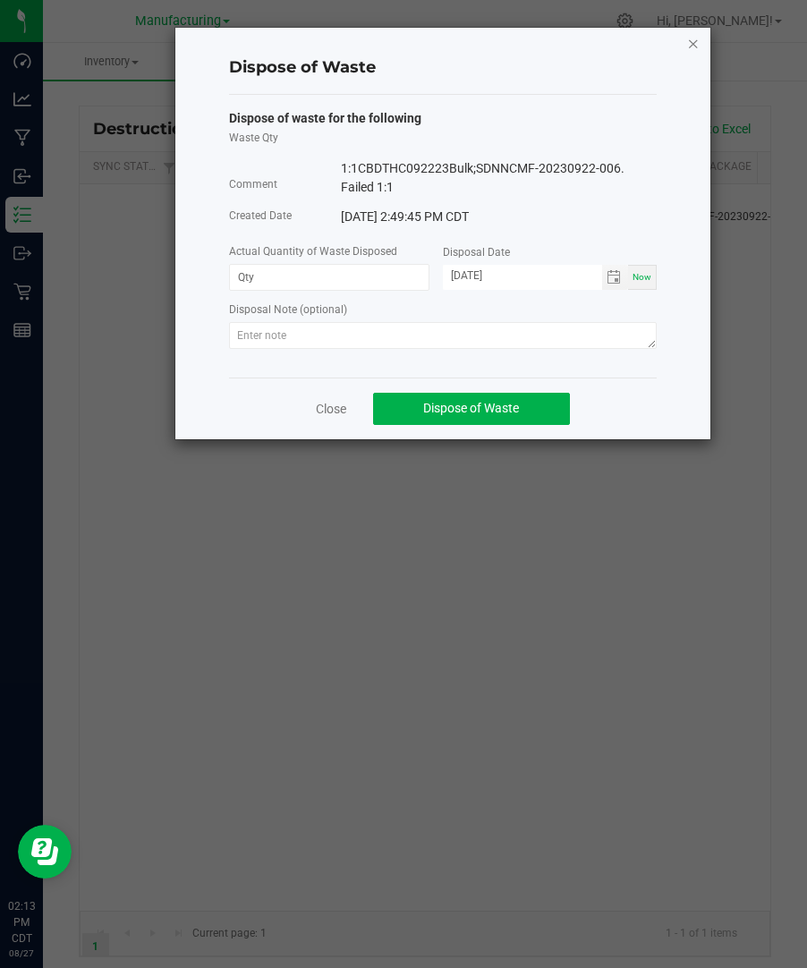
click at [698, 41] on icon "button" at bounding box center [693, 42] width 13 height 21
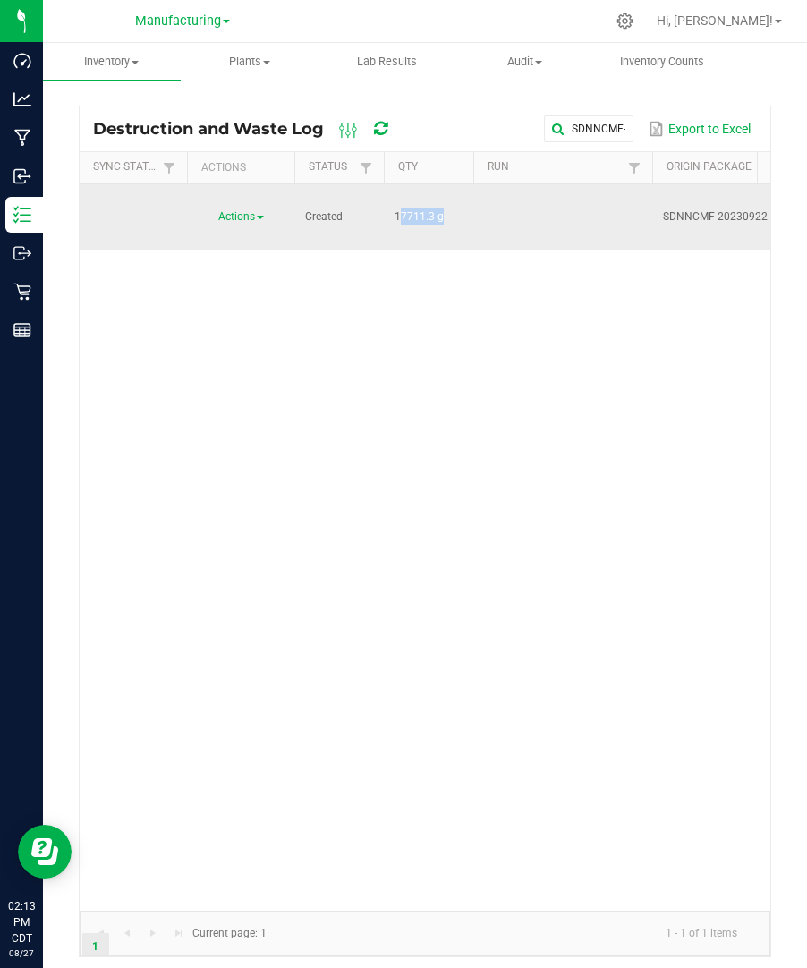
drag, startPoint x: 435, startPoint y: 212, endPoint x: 393, endPoint y: 203, distance: 42.1
click at [393, 203] on td "17711.3 g" at bounding box center [428, 217] width 89 height 66
copy span "17711.3"
click at [258, 210] on link "Actions" at bounding box center [241, 216] width 46 height 13
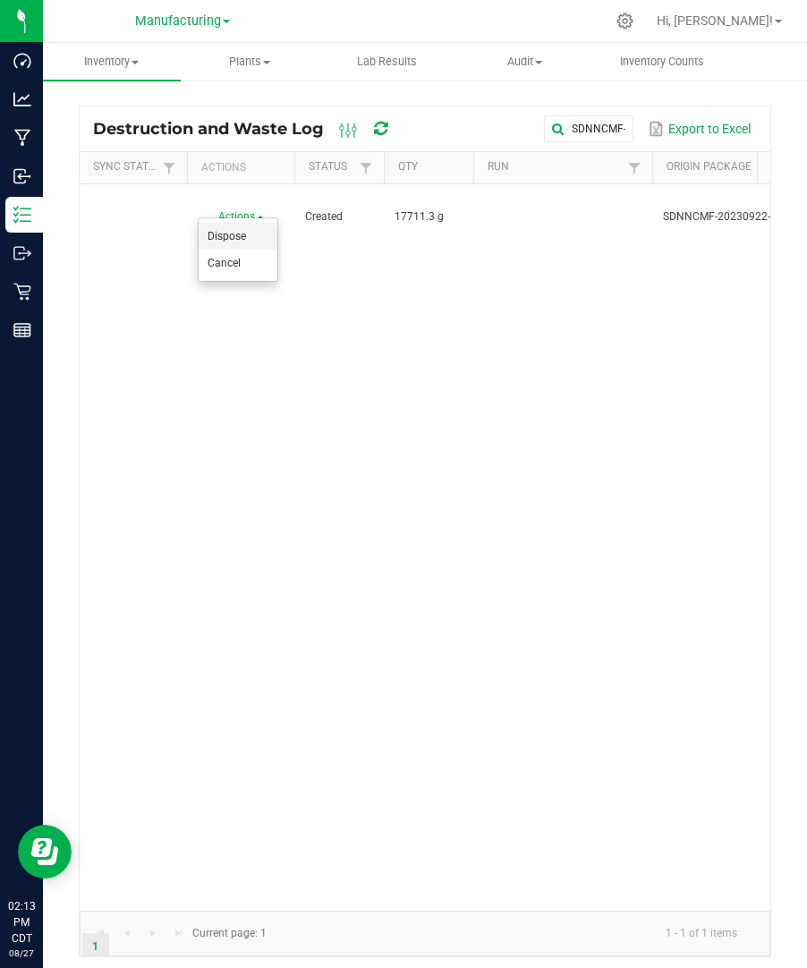
click at [252, 228] on li "Dispose" at bounding box center [238, 236] width 79 height 27
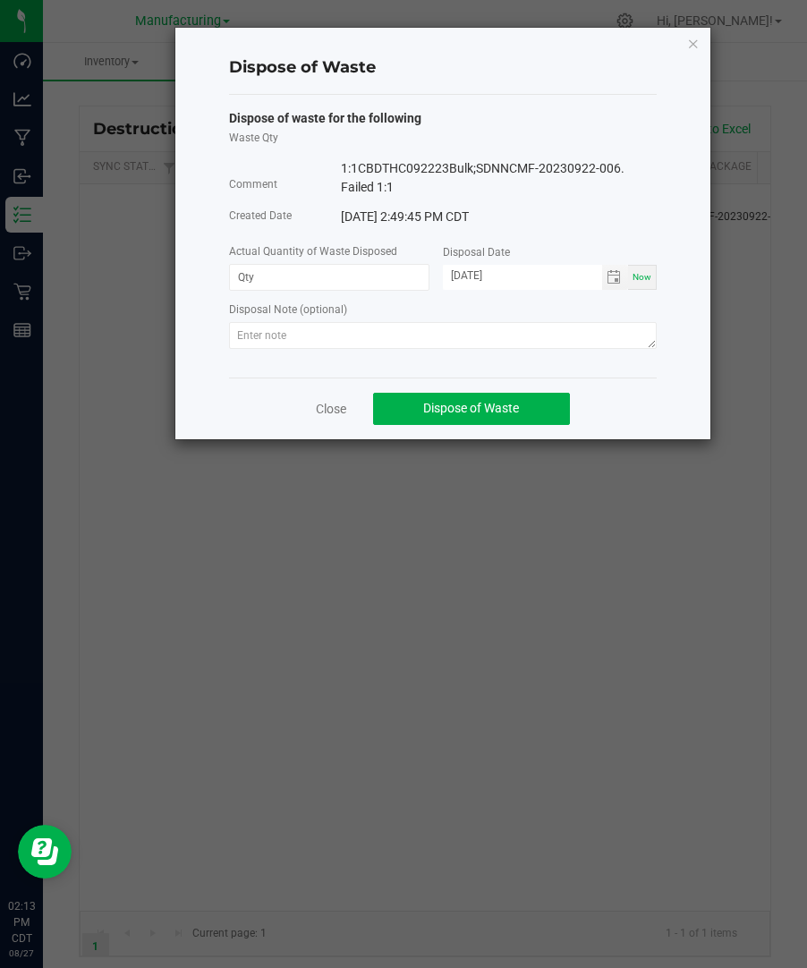
click at [354, 262] on div "Actual Quantity of Waste Disposed" at bounding box center [336, 252] width 214 height 22
click at [351, 268] on input at bounding box center [329, 277] width 199 height 25
paste input "17711.3"
click at [613, 275] on span "Toggle calendar" at bounding box center [613, 277] width 14 height 14
type input "17711.3000 g"
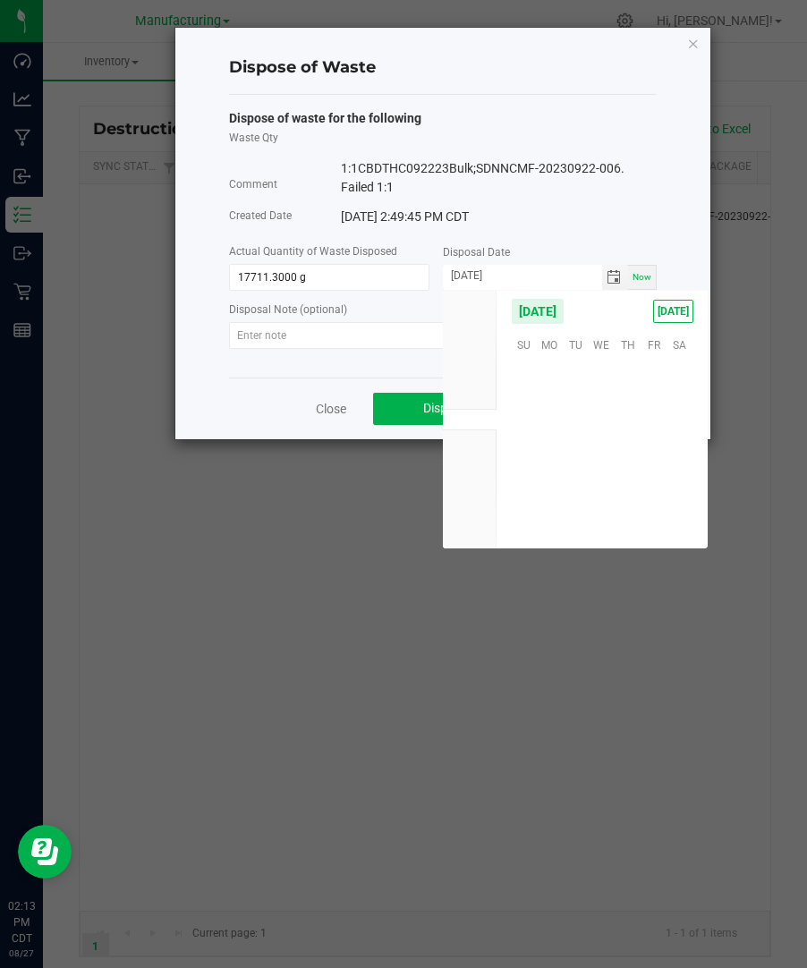
scroll to position [289845, 0]
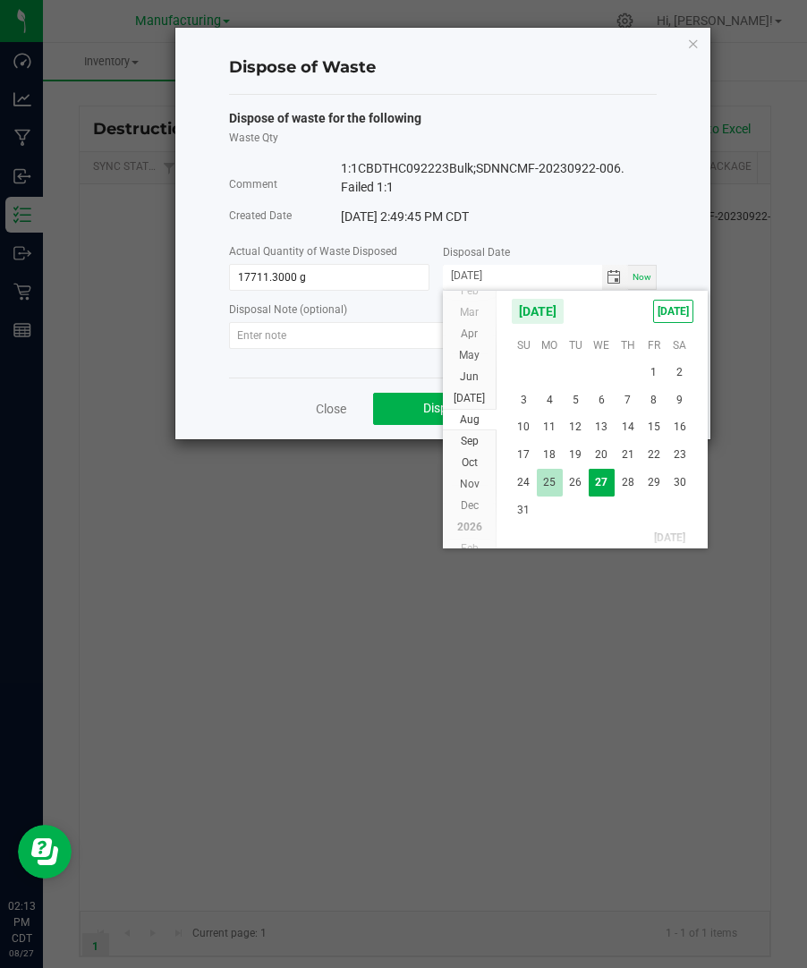
click at [544, 471] on span "25" at bounding box center [550, 483] width 26 height 28
type input "[DATE]"
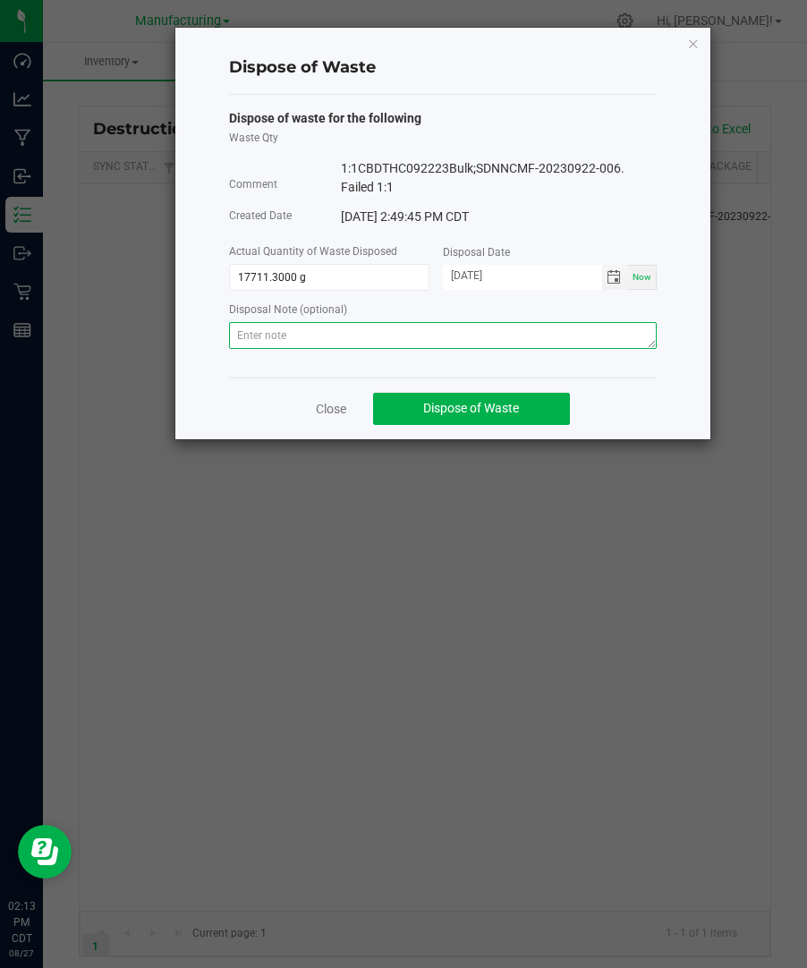
click at [540, 337] on textarea at bounding box center [442, 335] width 427 height 27
paste textarea "Destroyed and disposed of by compliance."
type textarea "Destroyed and disposed of by compliance."
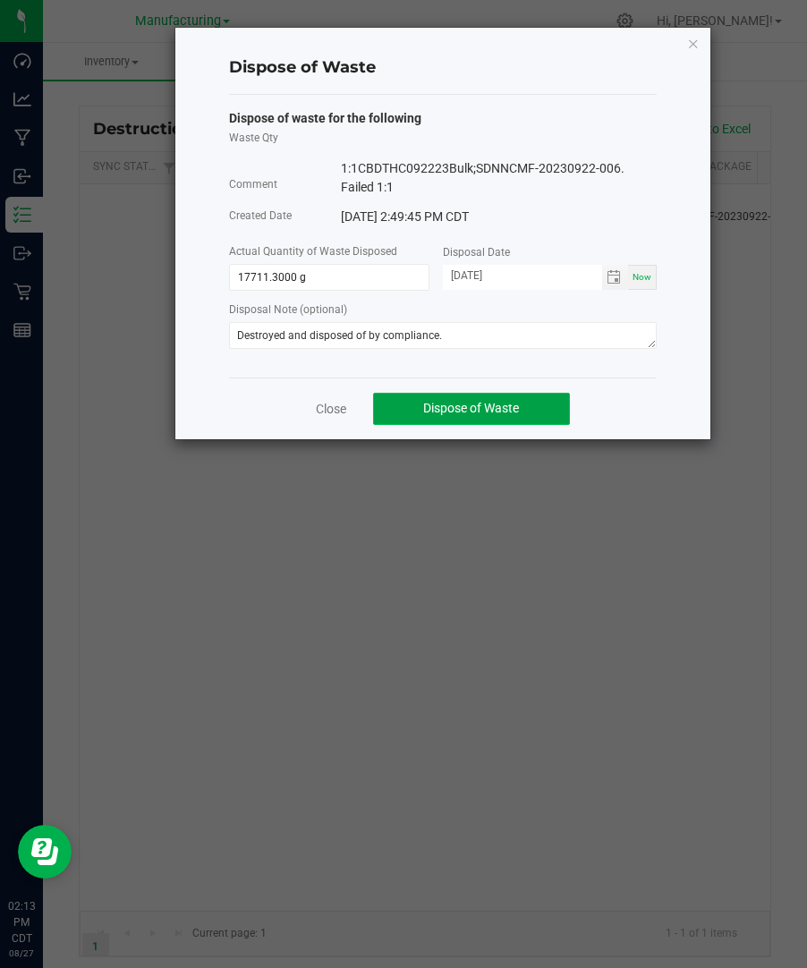
click at [533, 410] on button "Dispose of Waste" at bounding box center [471, 409] width 197 height 32
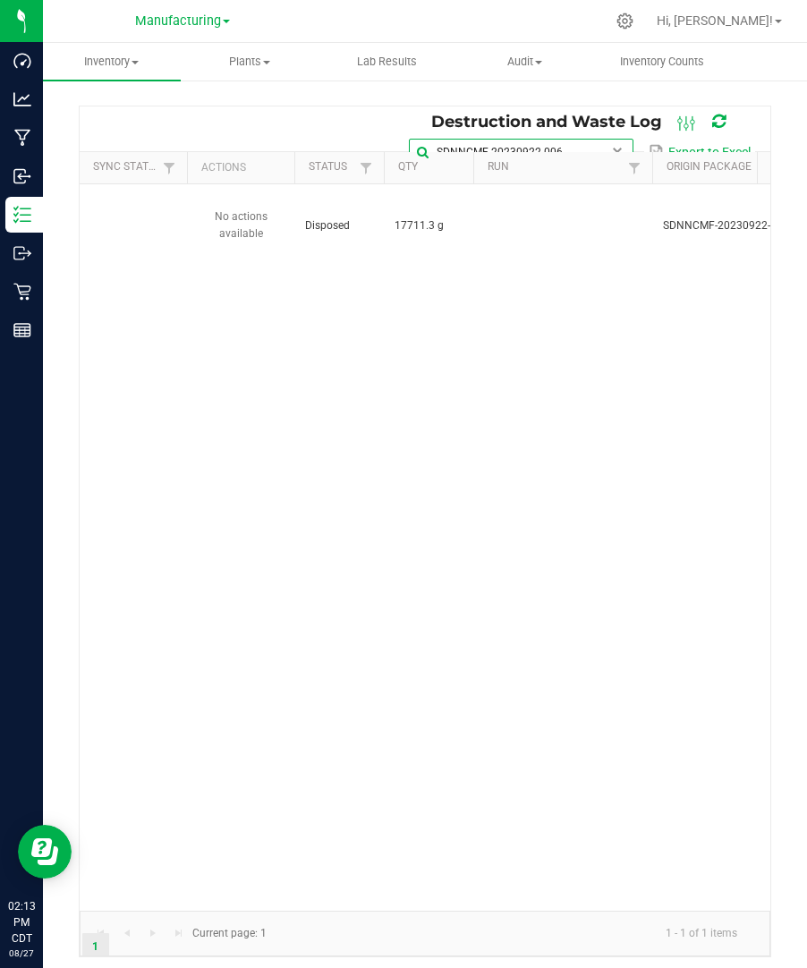
click at [597, 139] on input "SDNNCMF-20230922-006" at bounding box center [521, 152] width 224 height 27
click at [615, 146] on span at bounding box center [617, 152] width 14 height 14
paste input "SDNNCMF-20230904-013"
type input "SDNNCMF-20230904-013"
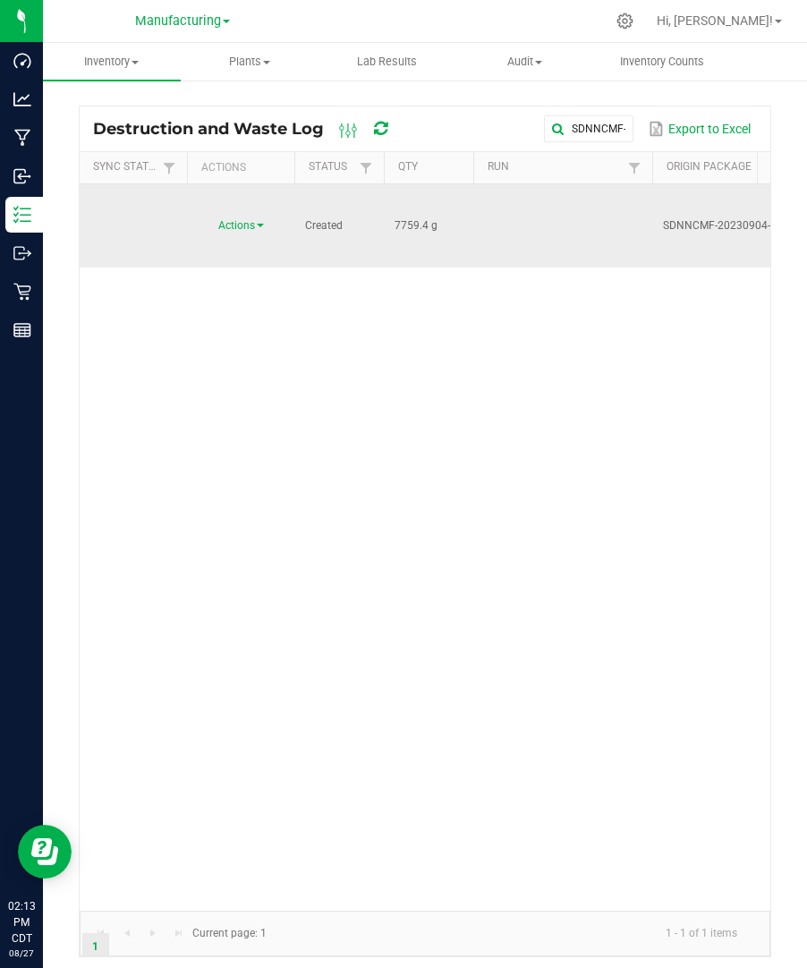
drag, startPoint x: 426, startPoint y: 199, endPoint x: 379, endPoint y: 199, distance: 46.5
copy tr "7759.4"
click at [256, 219] on link "Actions" at bounding box center [241, 225] width 46 height 13
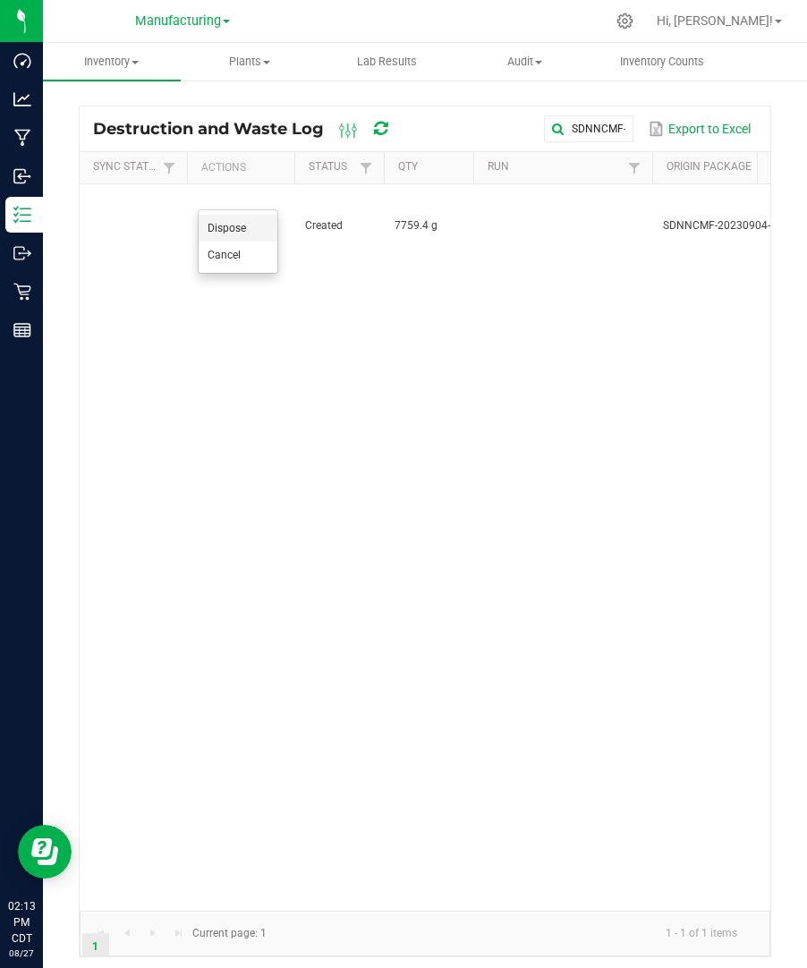
click at [253, 225] on li "Dispose" at bounding box center [238, 228] width 79 height 27
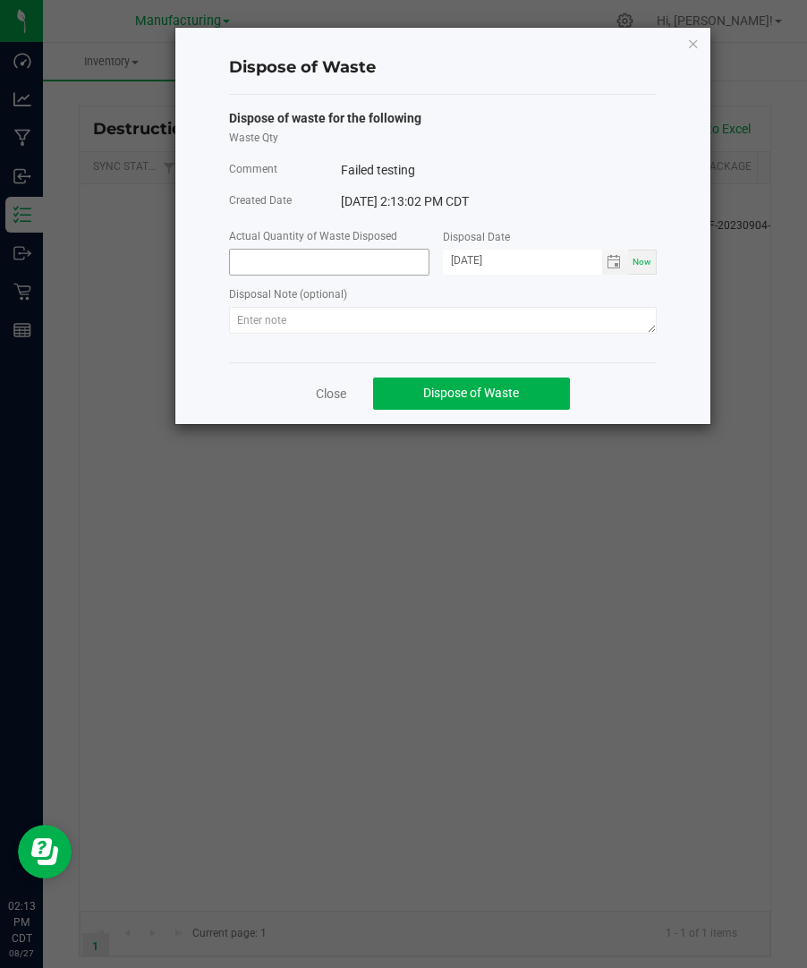
click at [291, 267] on input at bounding box center [329, 262] width 199 height 25
paste input "7759.4"
click at [614, 263] on span "Toggle calendar" at bounding box center [613, 262] width 14 height 14
type input "7759.4000 g"
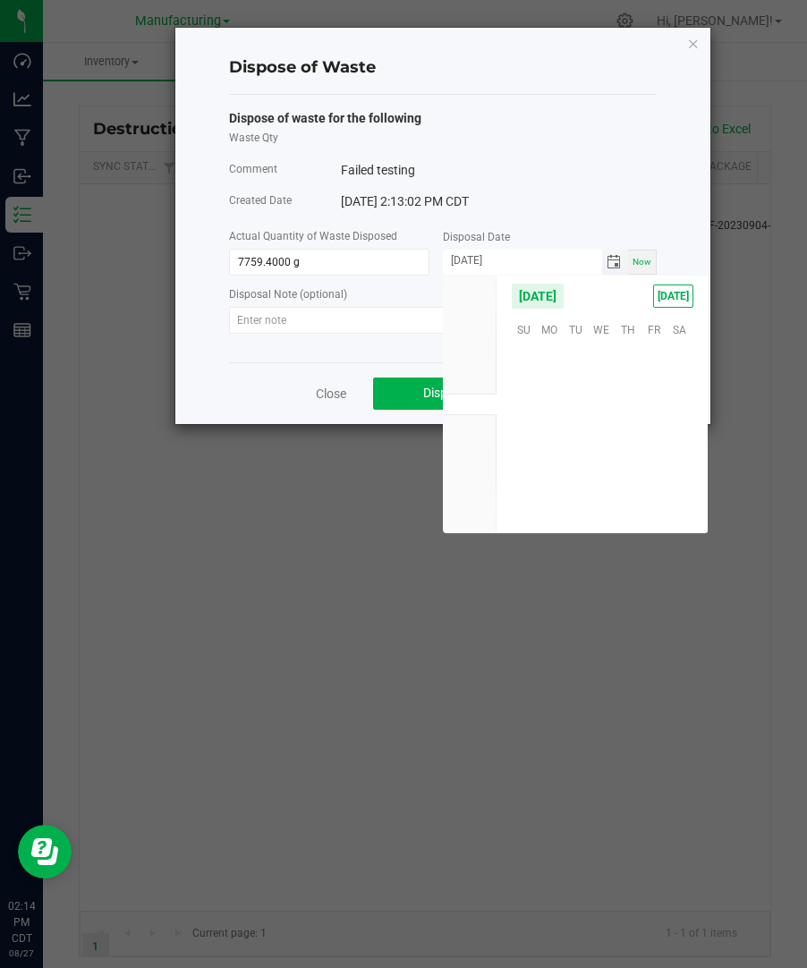
scroll to position [289845, 0]
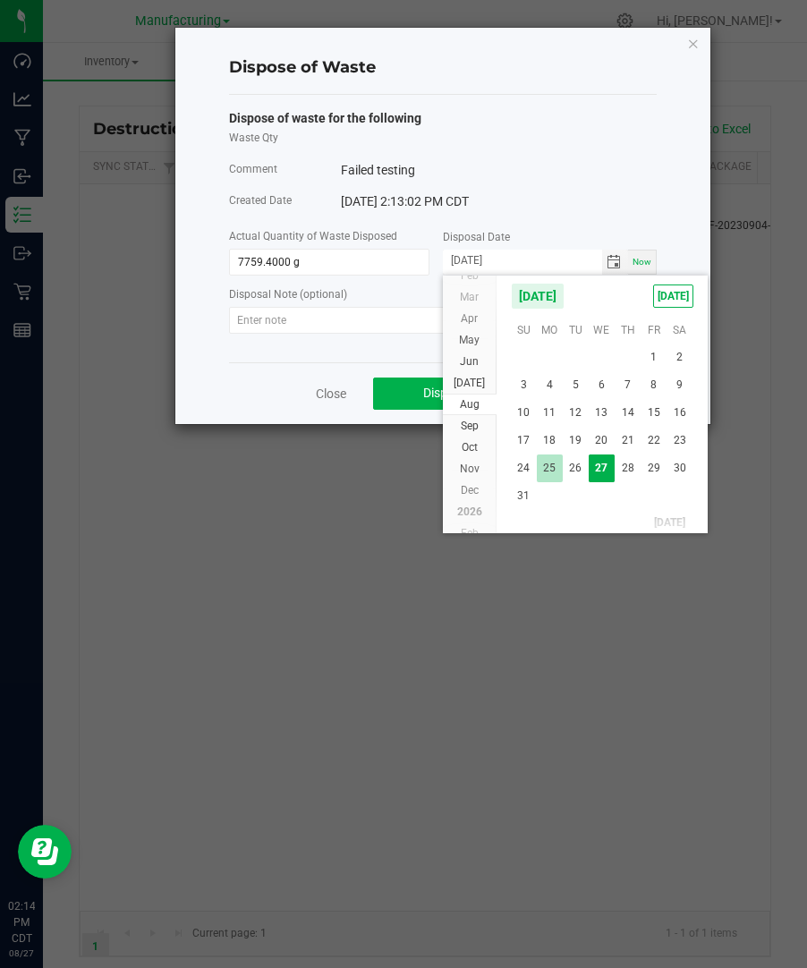
click at [544, 462] on span "25" at bounding box center [550, 468] width 26 height 28
type input "[DATE]"
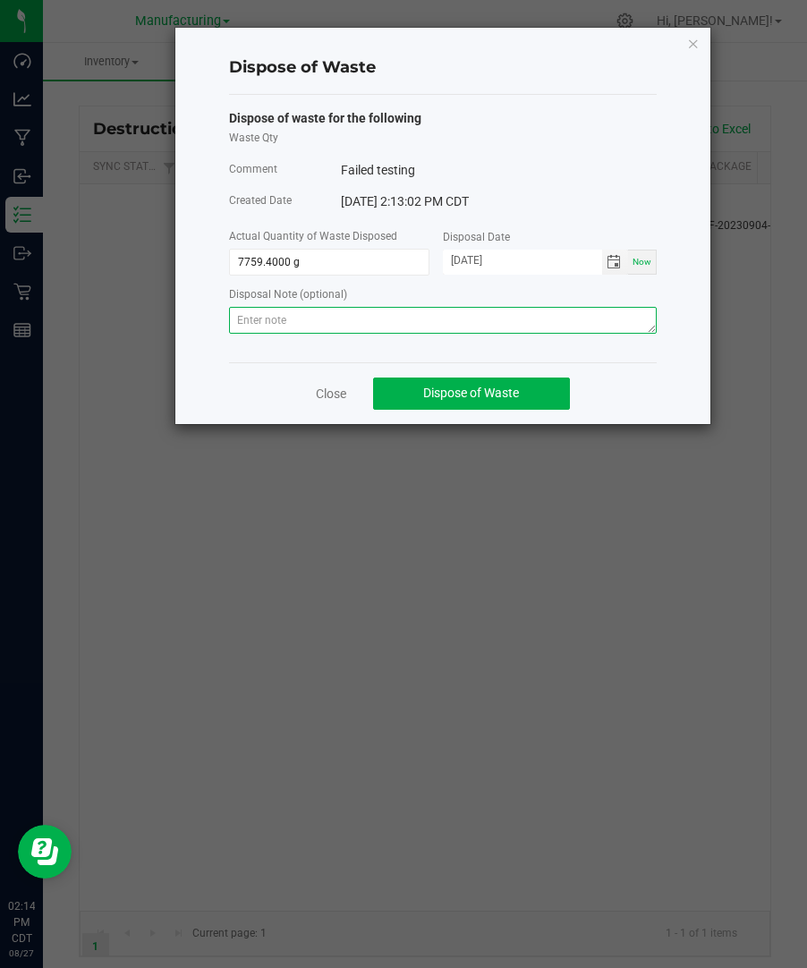
click at [506, 326] on textarea at bounding box center [442, 320] width 427 height 27
click at [586, 333] on textarea at bounding box center [442, 320] width 427 height 27
paste textarea "Destroyed and disposed of by compliance."
type textarea "Destroyed and disposed of by compliance."
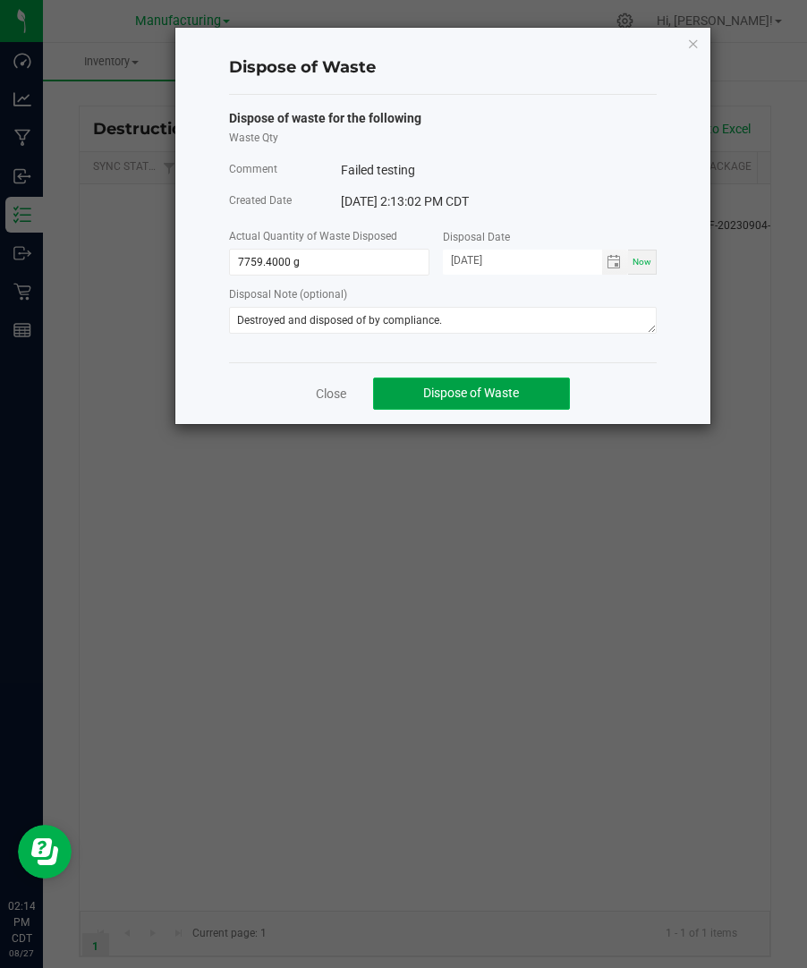
click at [450, 400] on span "Dispose of Waste" at bounding box center [471, 392] width 96 height 14
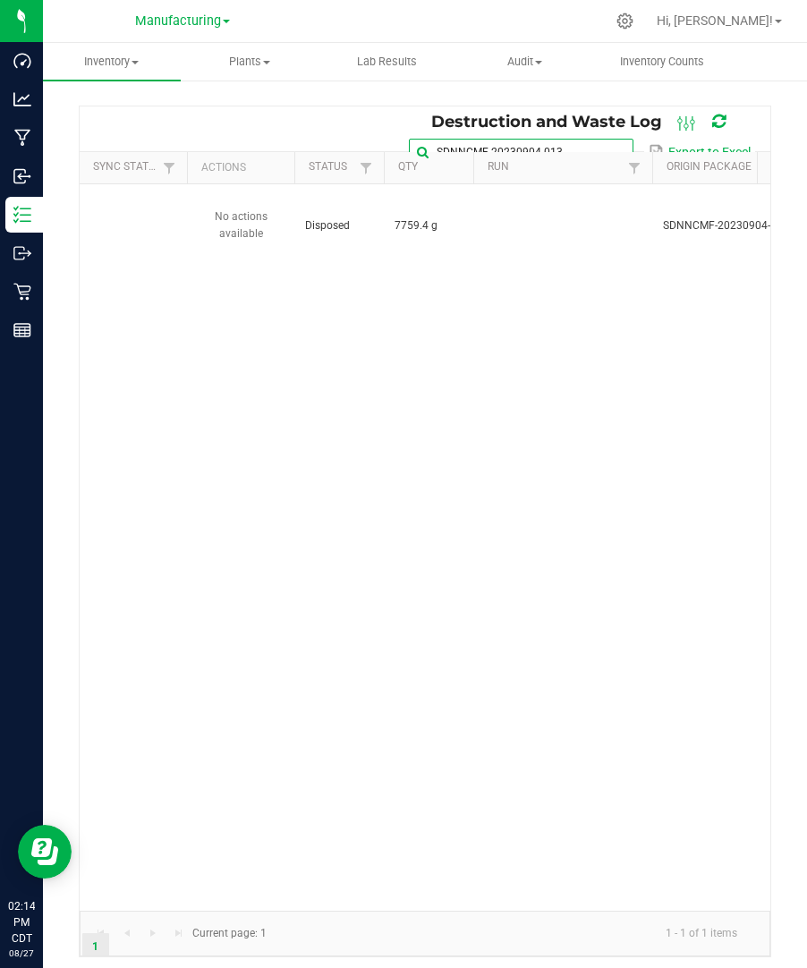
click at [588, 139] on input "SDNNCMF-20230904-013" at bounding box center [521, 152] width 224 height 27
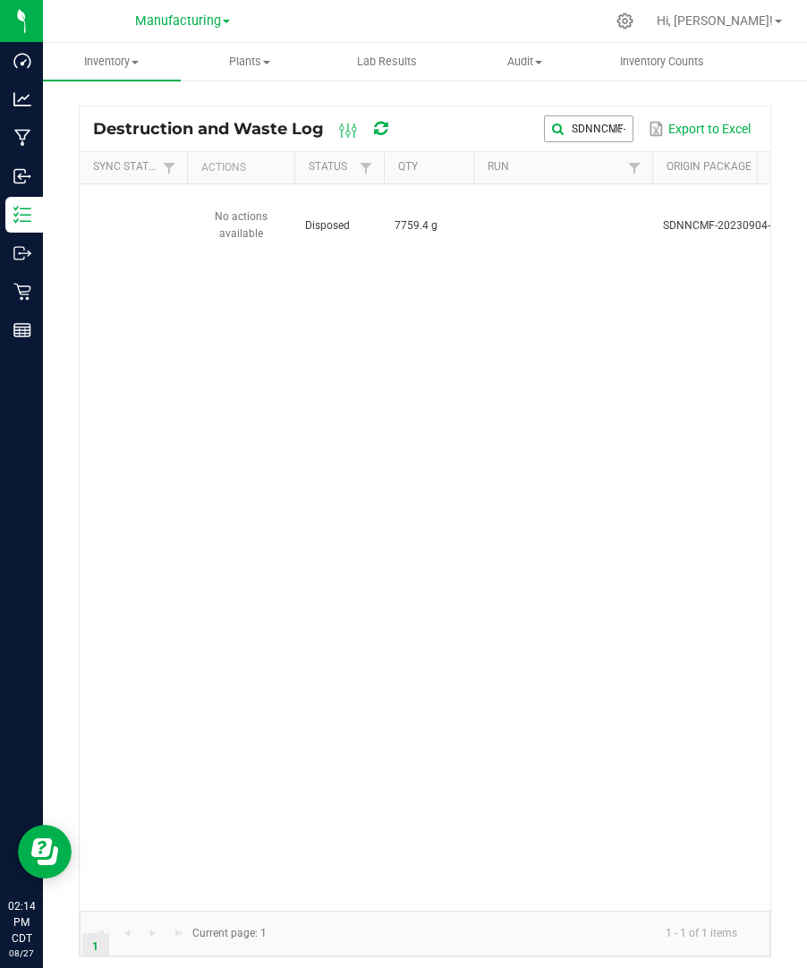
click at [588, 130] on div "Destruction and Waste Log SDNNCMF-20230904-013 Export to Excel" at bounding box center [425, 128] width 690 height 45
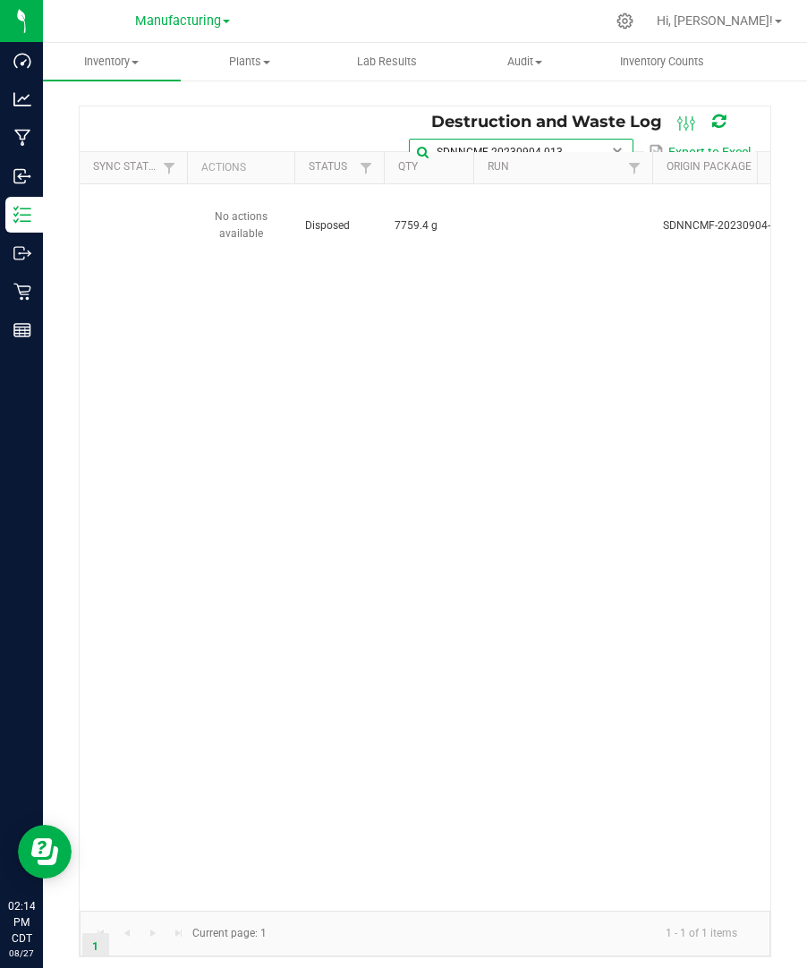
click at [588, 139] on input "SDNNCMF-20230904-013" at bounding box center [521, 152] width 224 height 27
paste input "1030-011"
type input "SDNNCMF-20231030-011"
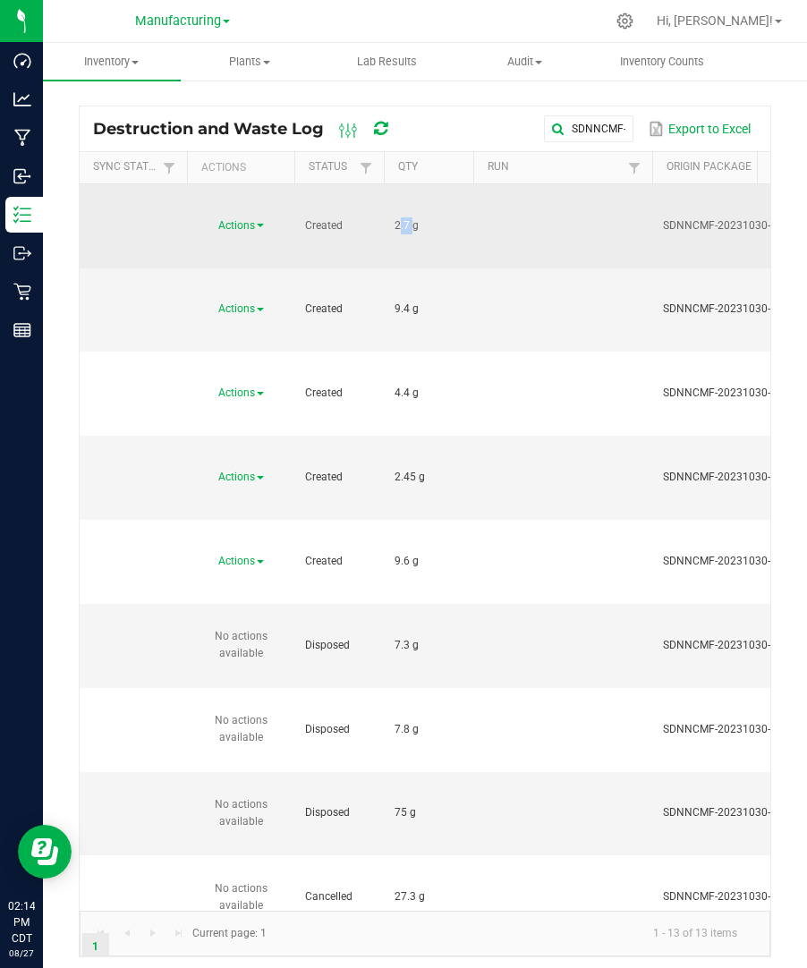
drag, startPoint x: 406, startPoint y: 203, endPoint x: 396, endPoint y: 203, distance: 9.8
click at [396, 219] on span "2.7 g" at bounding box center [406, 225] width 24 height 13
copy span "2.7"
click at [250, 219] on span "Actions" at bounding box center [236, 225] width 37 height 13
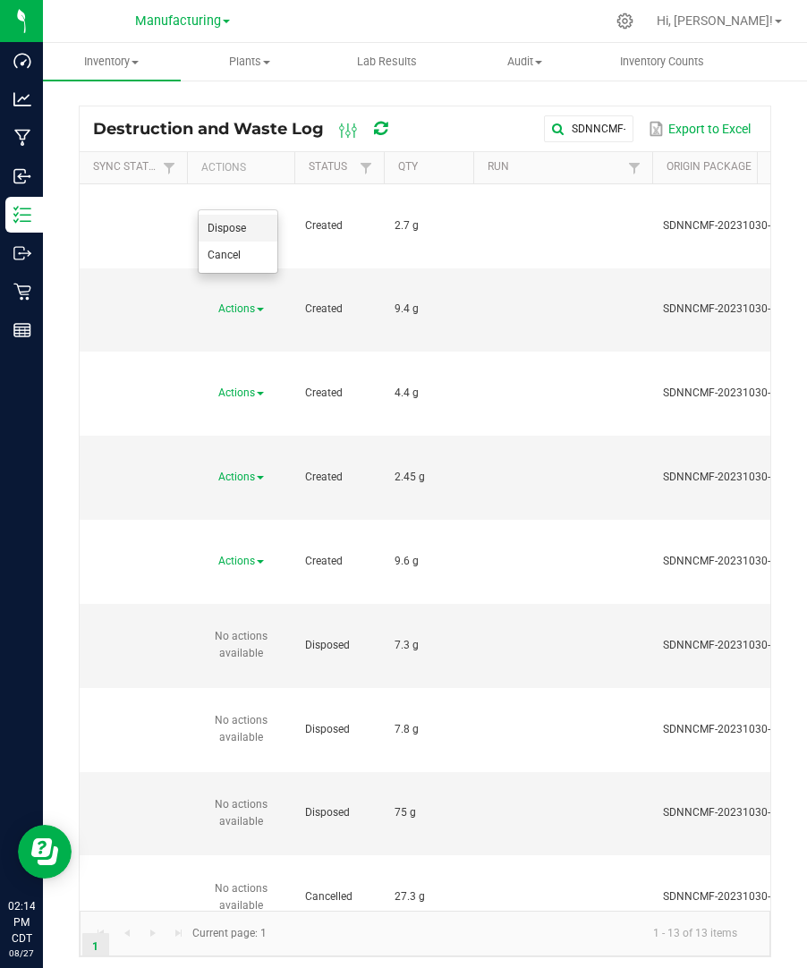
click at [252, 224] on li "Dispose" at bounding box center [238, 228] width 79 height 27
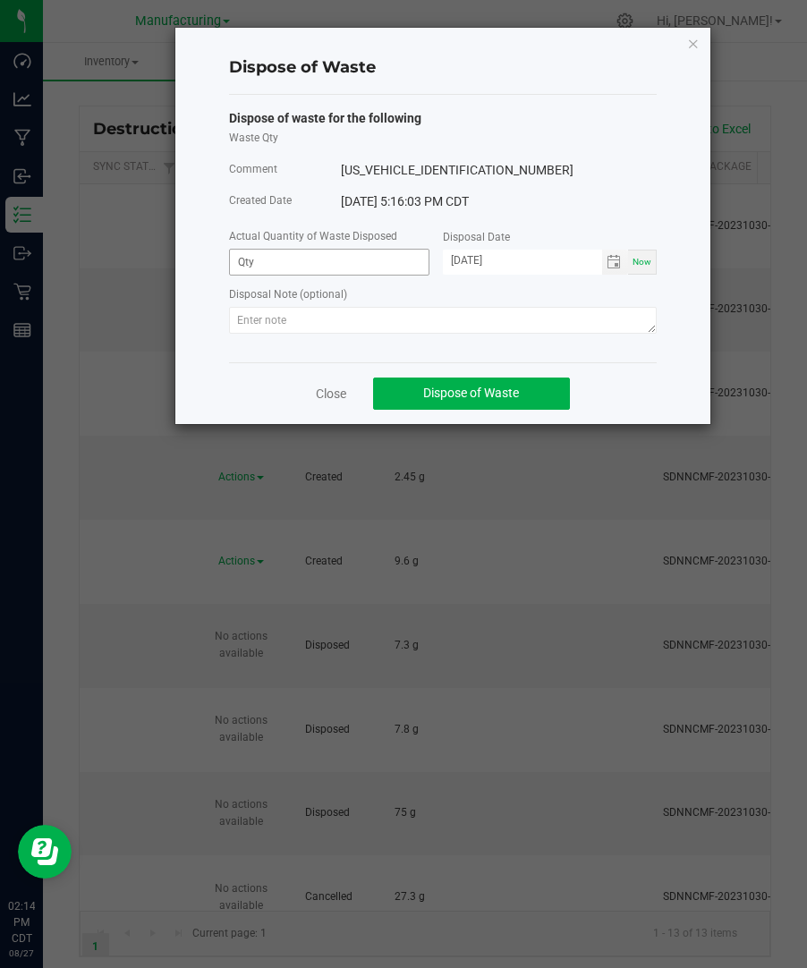
click at [348, 275] on span at bounding box center [329, 262] width 200 height 27
click at [347, 273] on input at bounding box center [329, 262] width 199 height 25
paste input "2.7"
click at [612, 259] on span "Toggle calendar" at bounding box center [613, 262] width 14 height 14
type input "2.7000 g"
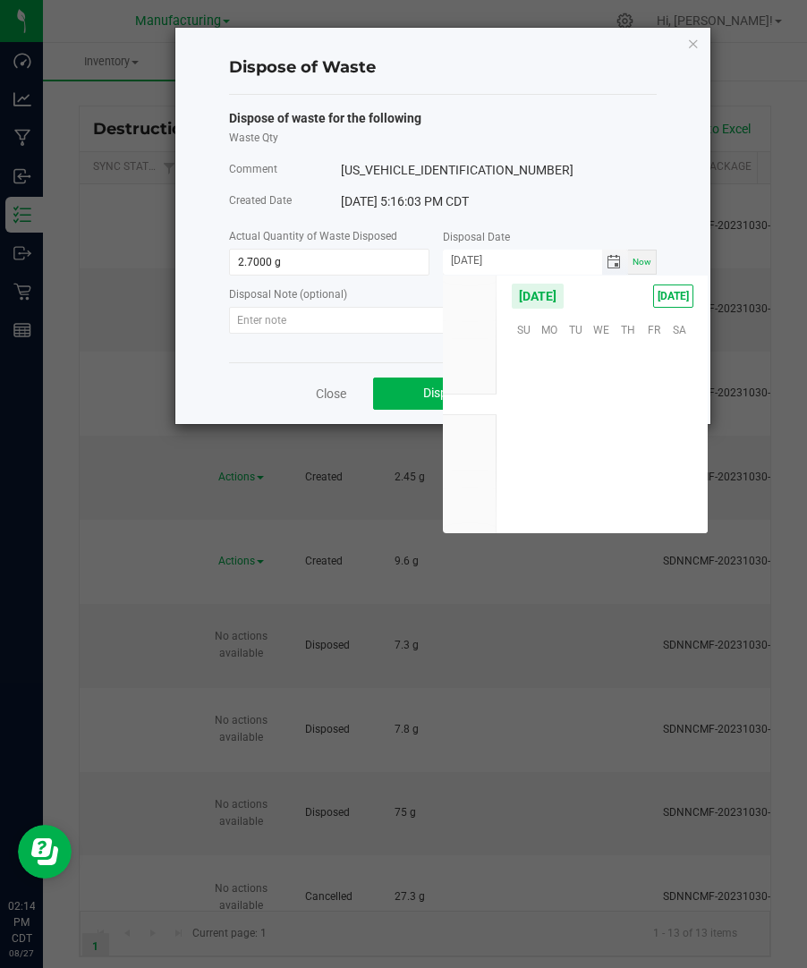
scroll to position [289845, 0]
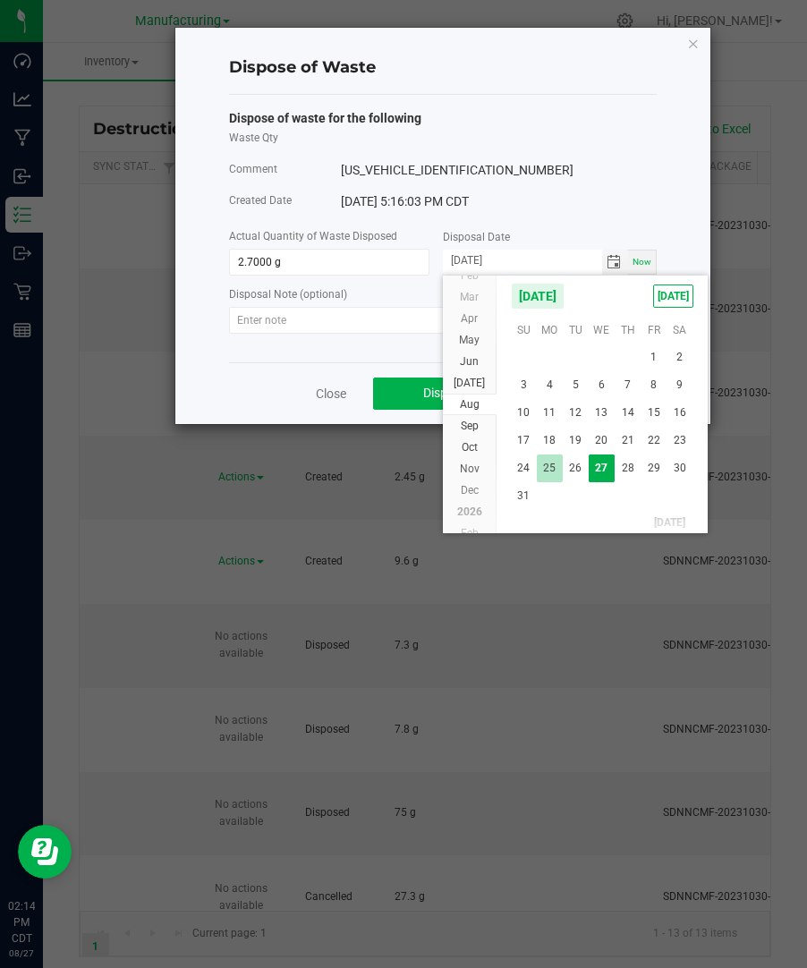
click at [555, 465] on span "25" at bounding box center [550, 468] width 26 height 28
type input "[DATE]"
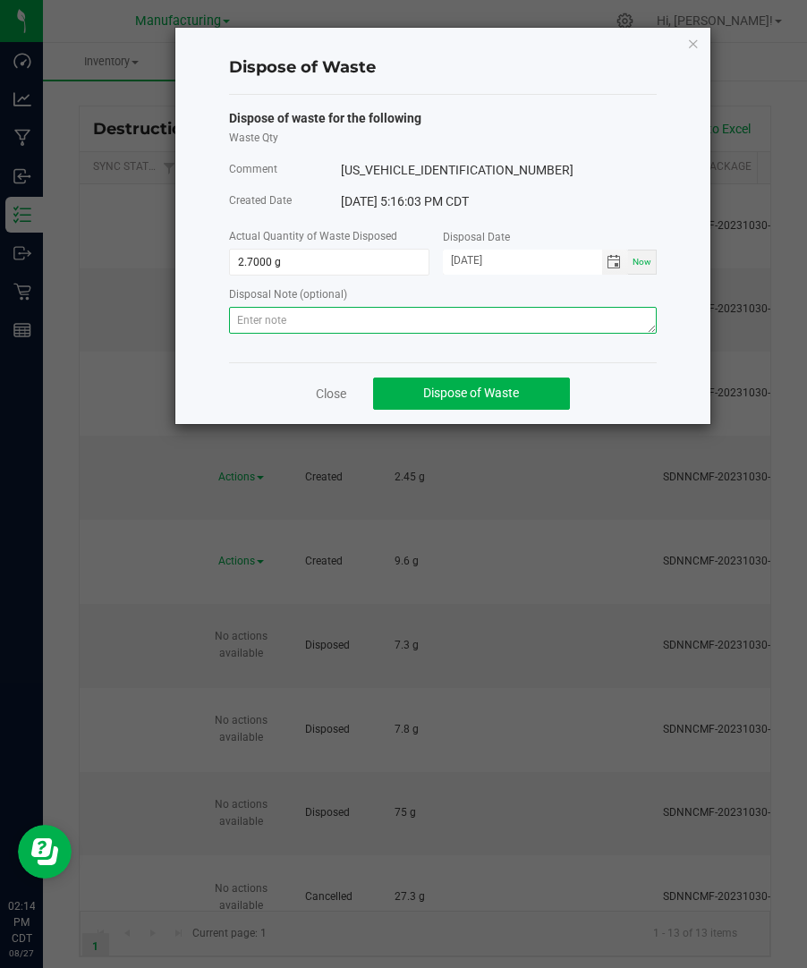
click at [488, 323] on textarea at bounding box center [442, 320] width 427 height 27
click at [602, 323] on textarea at bounding box center [442, 320] width 427 height 27
paste textarea "Destroyed and disposed of by compliance."
type textarea "Destroyed and disposed of by compliance."
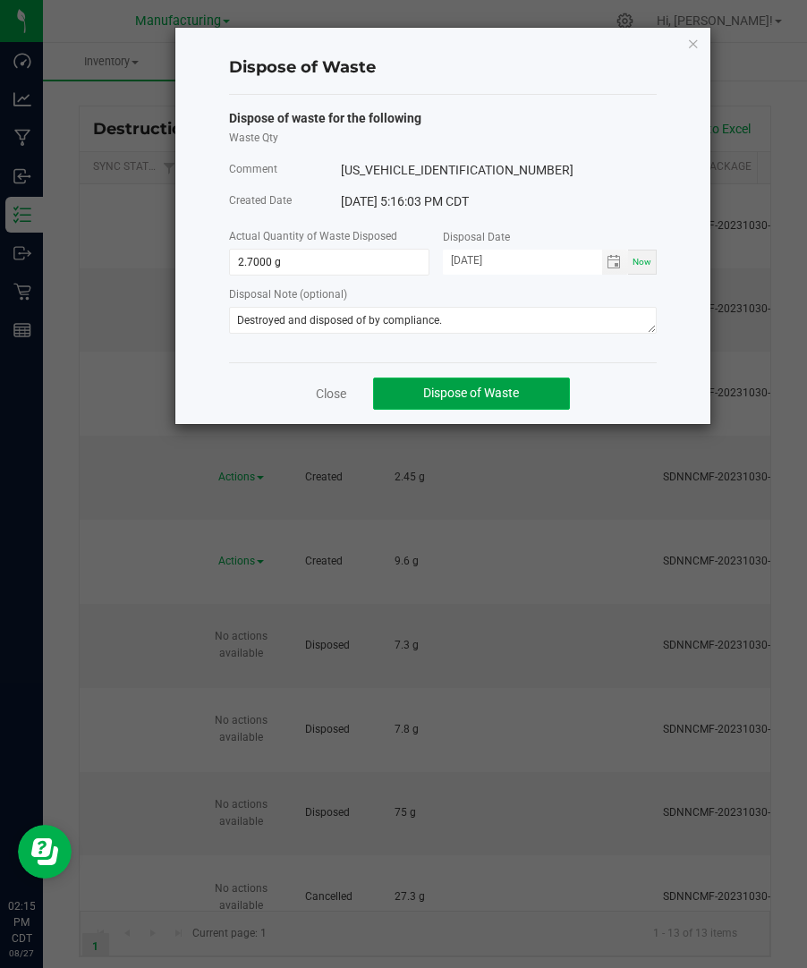
click at [537, 391] on button "Dispose of Waste" at bounding box center [471, 393] width 197 height 32
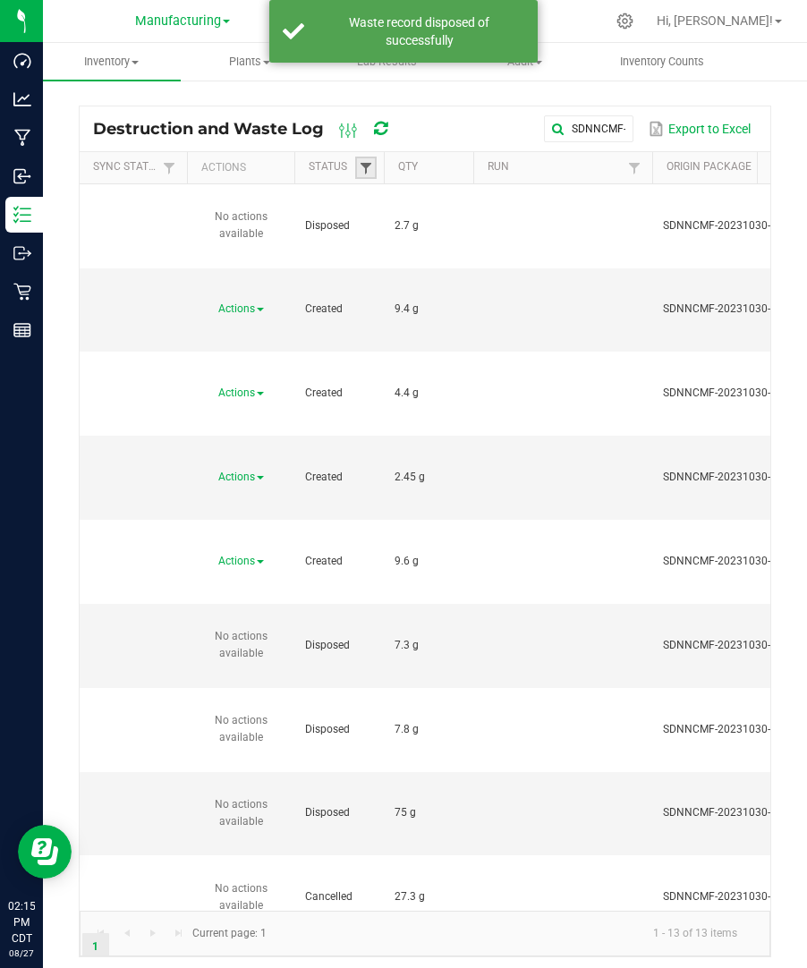
click at [359, 164] on span at bounding box center [366, 168] width 14 height 14
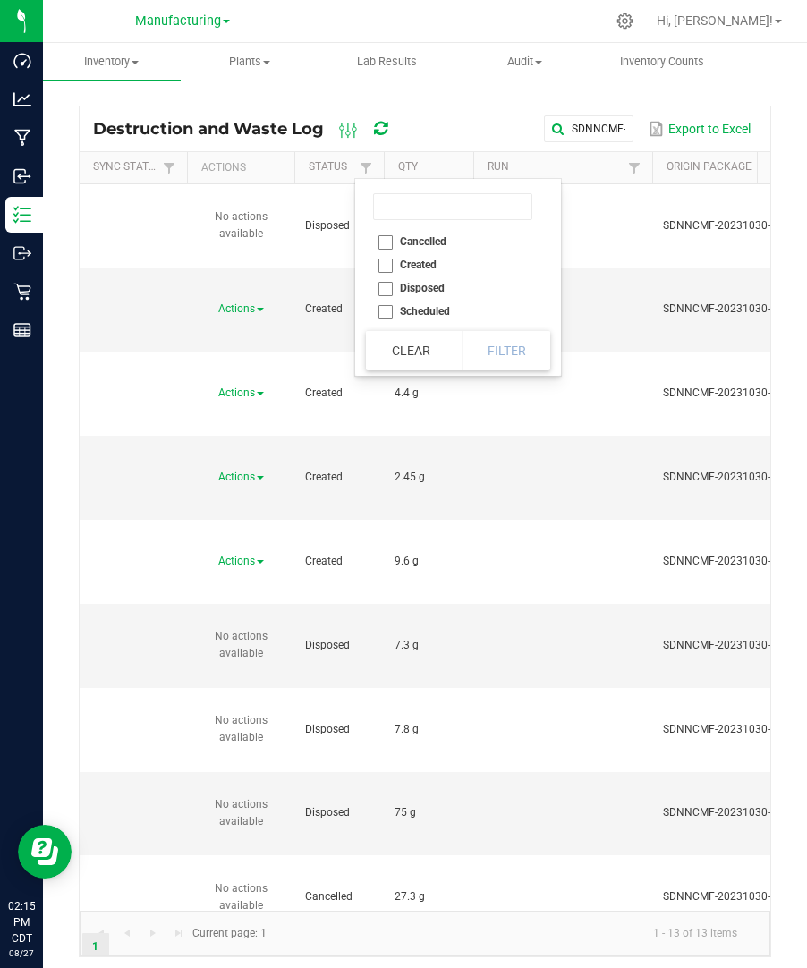
click at [386, 265] on li "Created" at bounding box center [452, 264] width 173 height 23
checkbox input "true"
click at [495, 340] on button "Filter" at bounding box center [505, 350] width 89 height 39
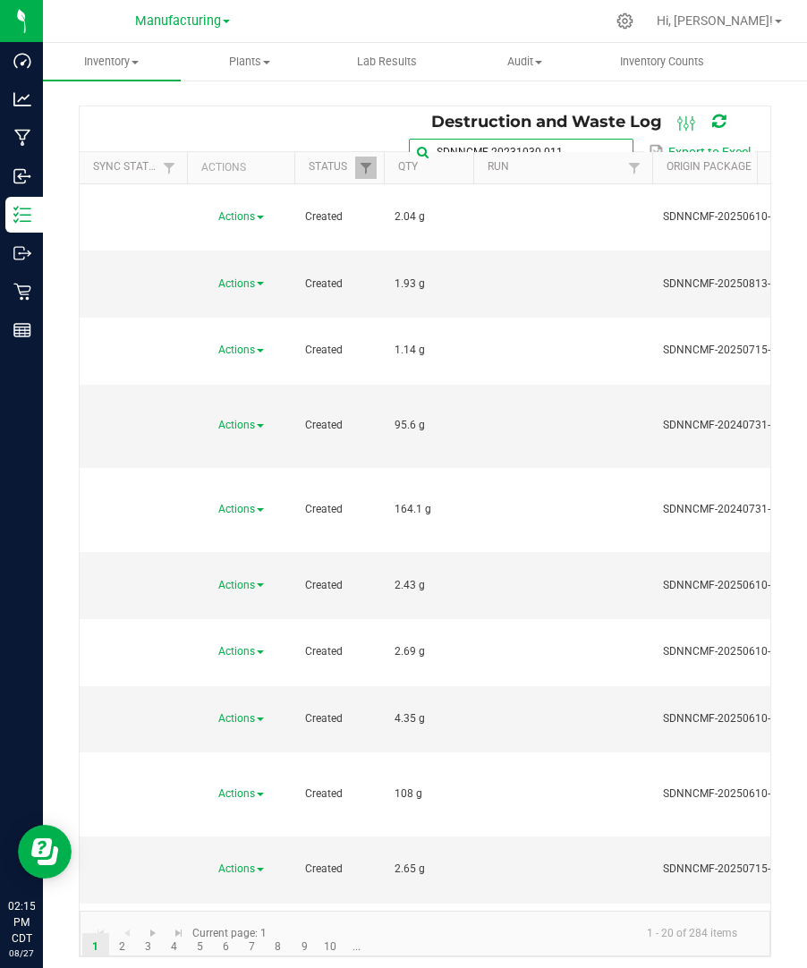
click at [595, 139] on input "SDNNCMF-20231030-011" at bounding box center [521, 152] width 224 height 27
click at [597, 146] on input "SDNNCMF-20231030-011" at bounding box center [521, 152] width 224 height 27
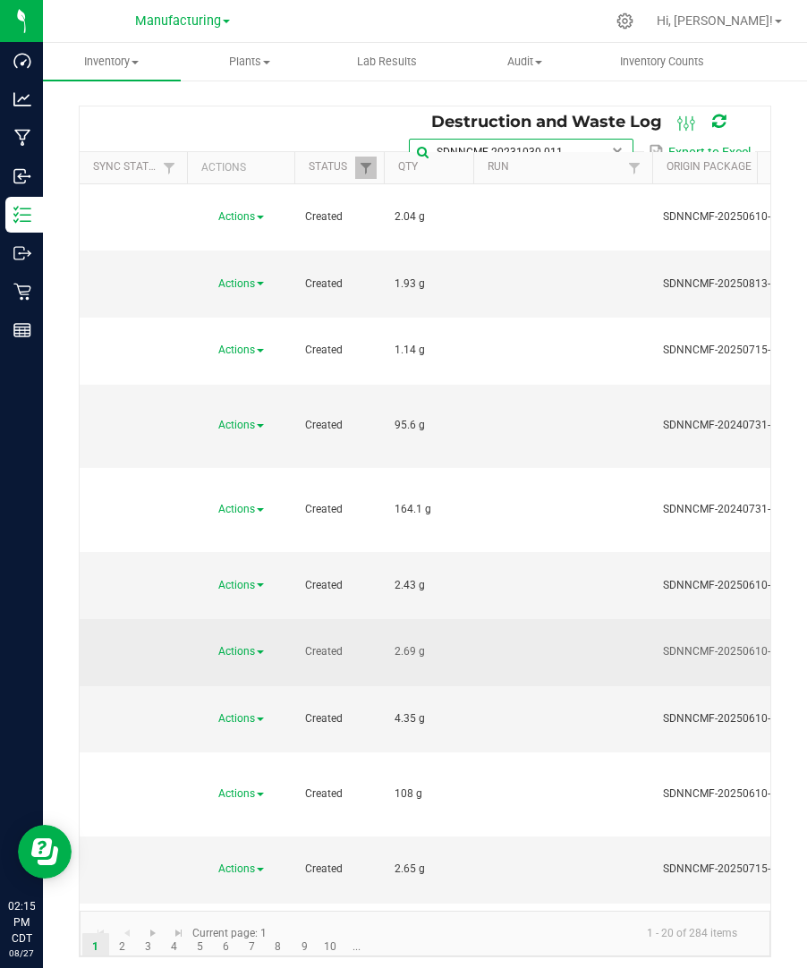
scroll to position [0, 113]
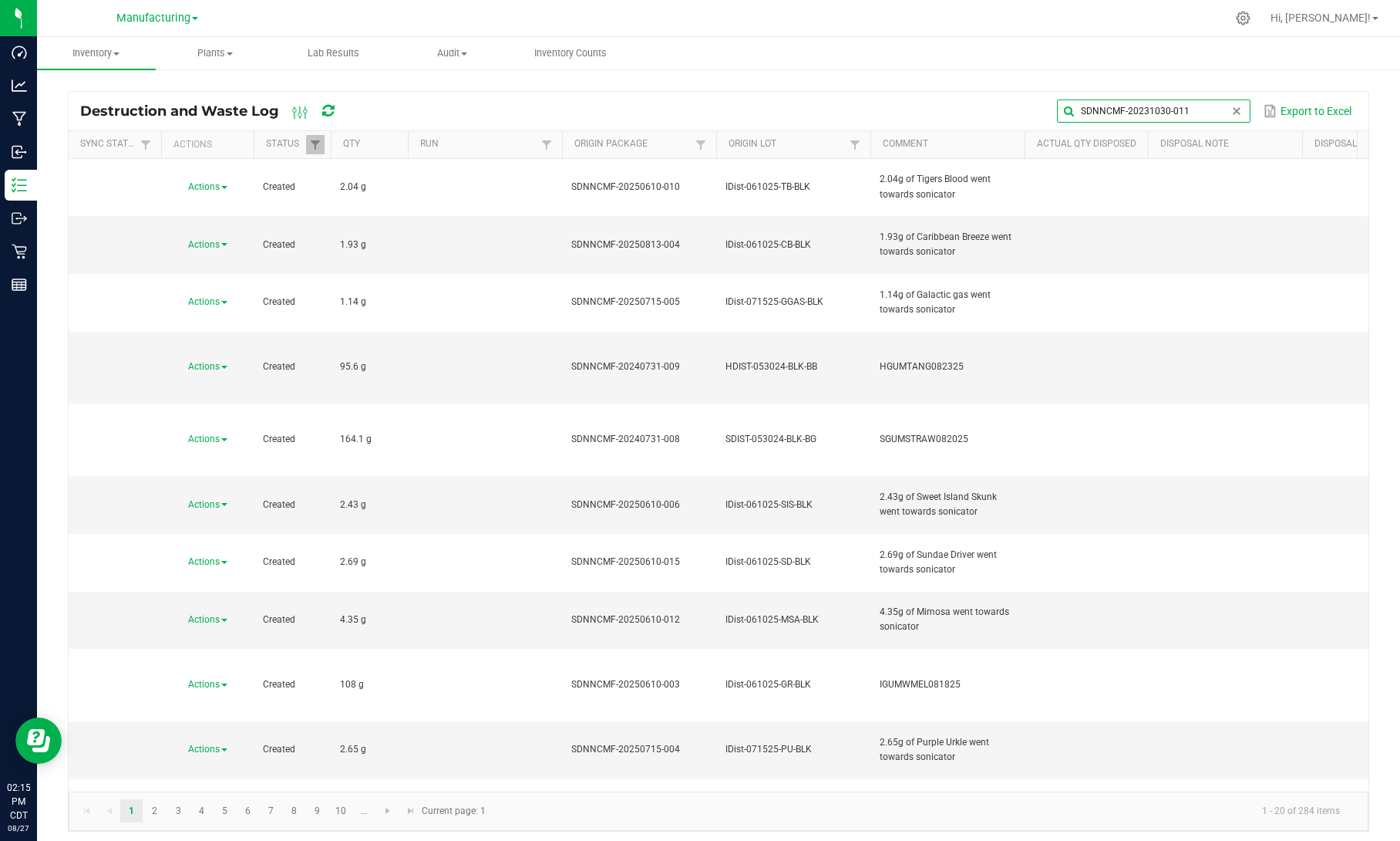
click at [1210, 106] on input "SDNNCMF-20231030-011" at bounding box center [1153, 110] width 193 height 23
click at [1199, 223] on td at bounding box center [1225, 244] width 154 height 58
click at [1232, 106] on global-search-input-ngx "SDNNCMF-20231030-011" at bounding box center [1153, 111] width 193 height 11
click at [1203, 112] on input "SDNNCMF-20231030-011" at bounding box center [1153, 110] width 193 height 23
click at [1218, 105] on input "text" at bounding box center [1037, 110] width 426 height 23
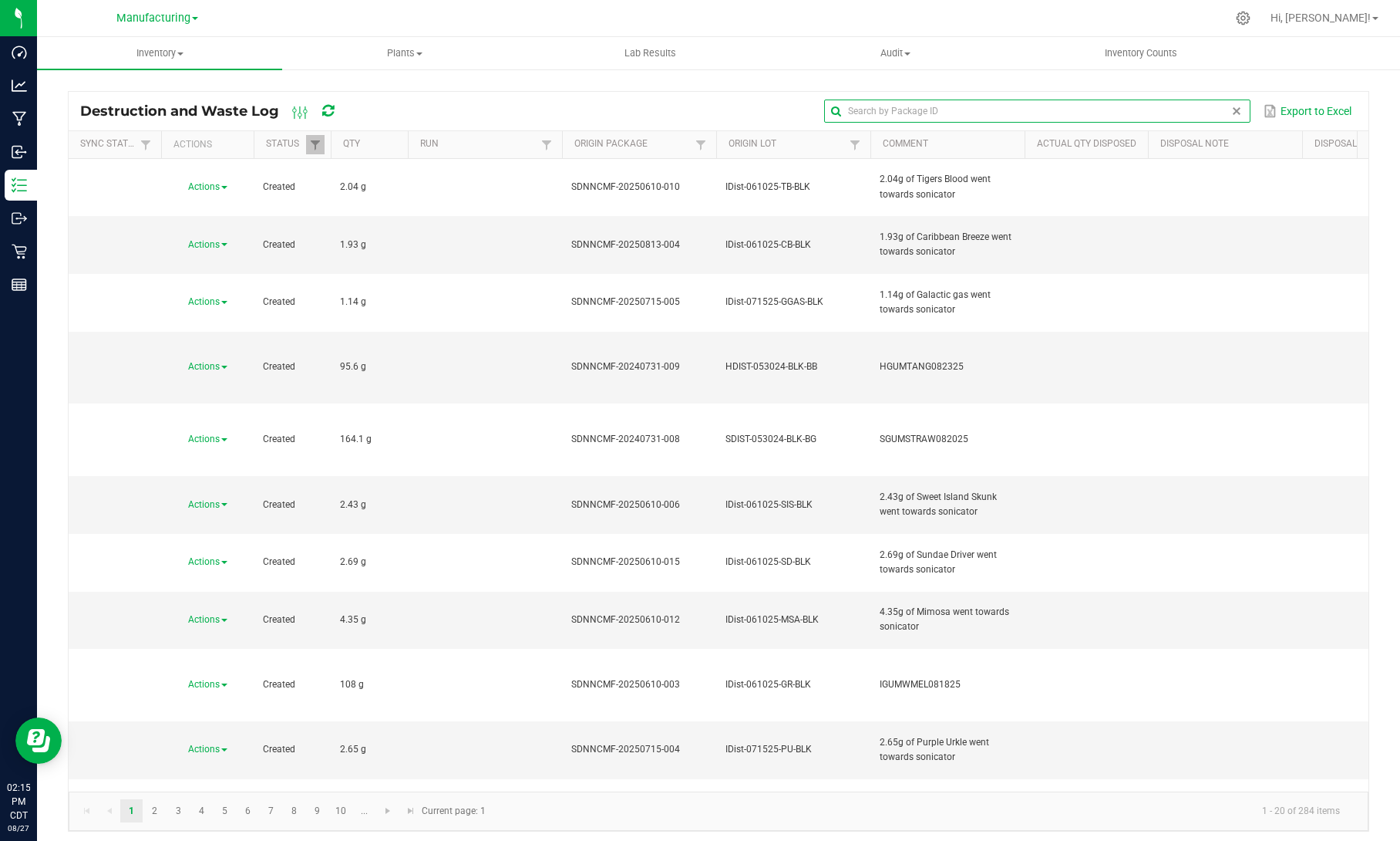
click at [1137, 108] on input "text" at bounding box center [1037, 110] width 426 height 23
click at [987, 118] on input "text" at bounding box center [1037, 110] width 426 height 23
paste input "SDNNCMF-20231030-011"
type input "SDNNCMF-20231030-011"
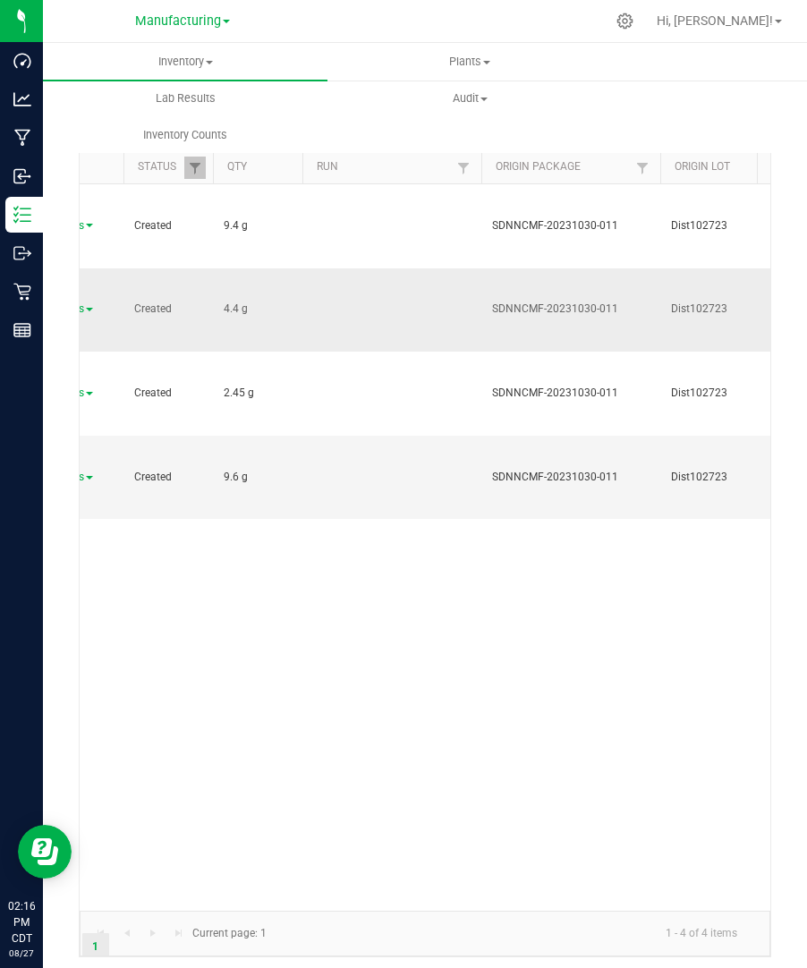
scroll to position [0, 165]
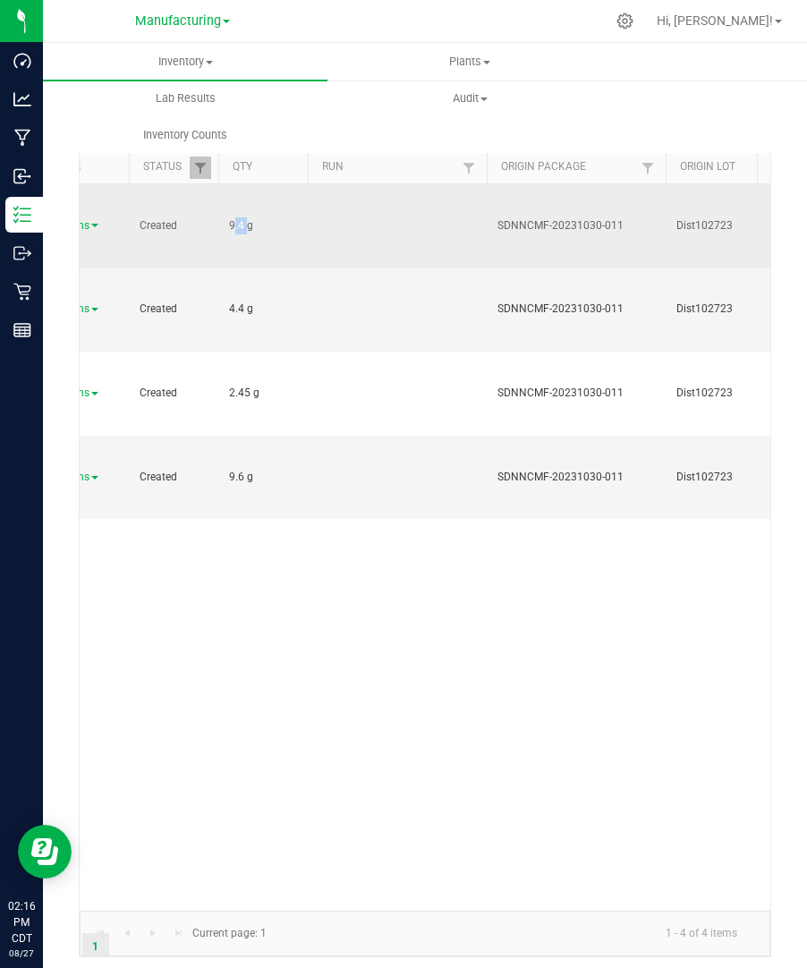
drag, startPoint x: 243, startPoint y: 200, endPoint x: 226, endPoint y: 200, distance: 17.0
click at [226, 200] on td "9.4 g" at bounding box center [262, 226] width 89 height 84
copy span "9.4"
click at [91, 224] on span at bounding box center [94, 226] width 7 height 4
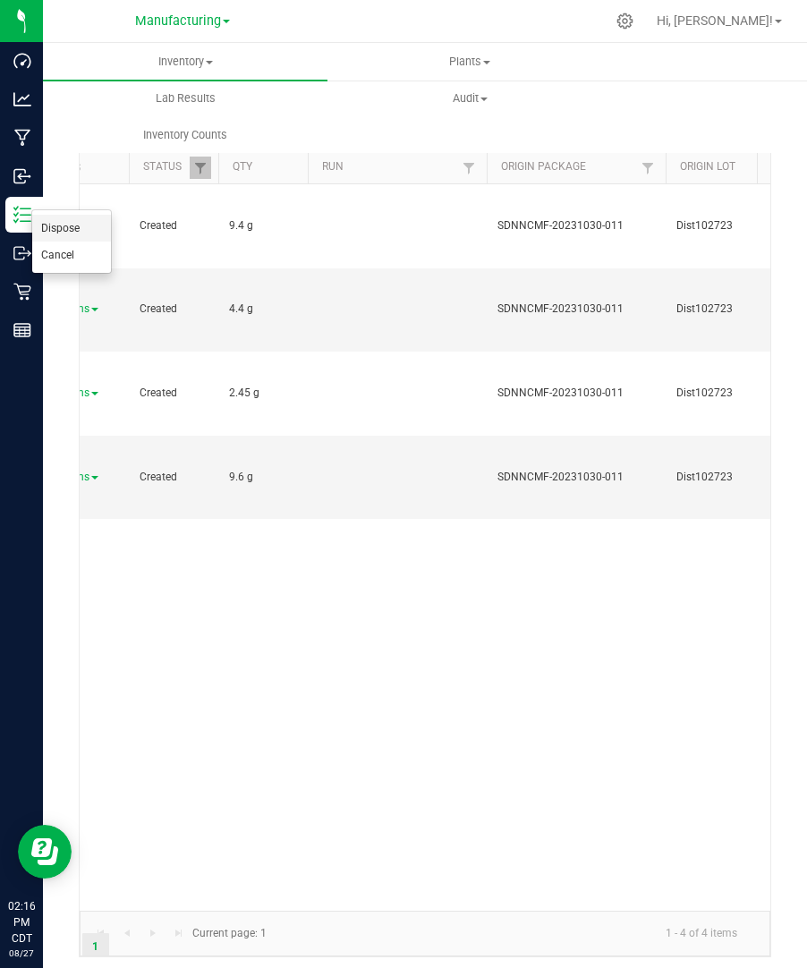
click at [95, 223] on li "Dispose" at bounding box center [71, 228] width 79 height 27
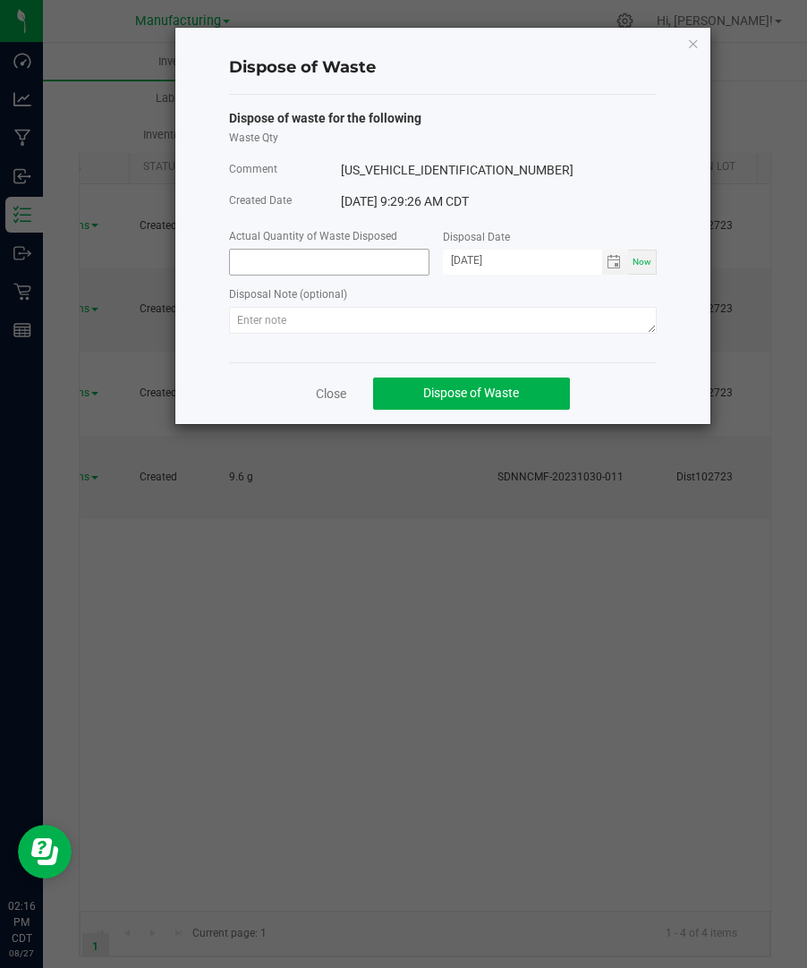
click at [379, 273] on input at bounding box center [329, 262] width 199 height 25
paste input "9.4"
click at [621, 258] on span "Toggle calendar" at bounding box center [613, 262] width 14 height 14
type input "9.4000 g"
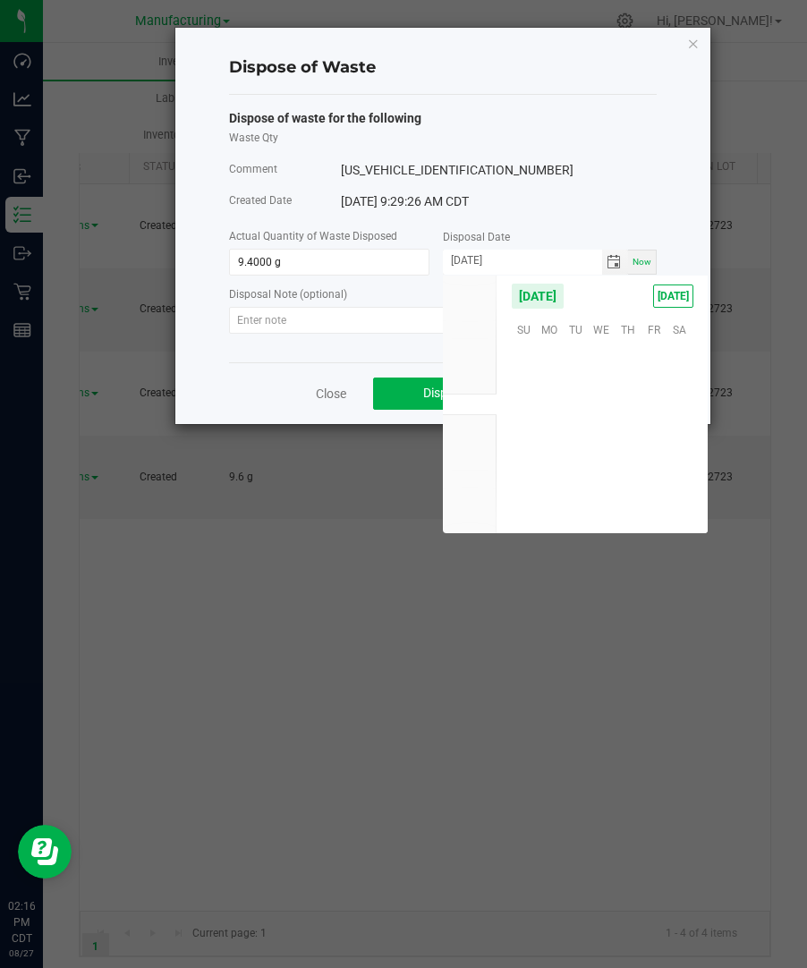
scroll to position [289845, 0]
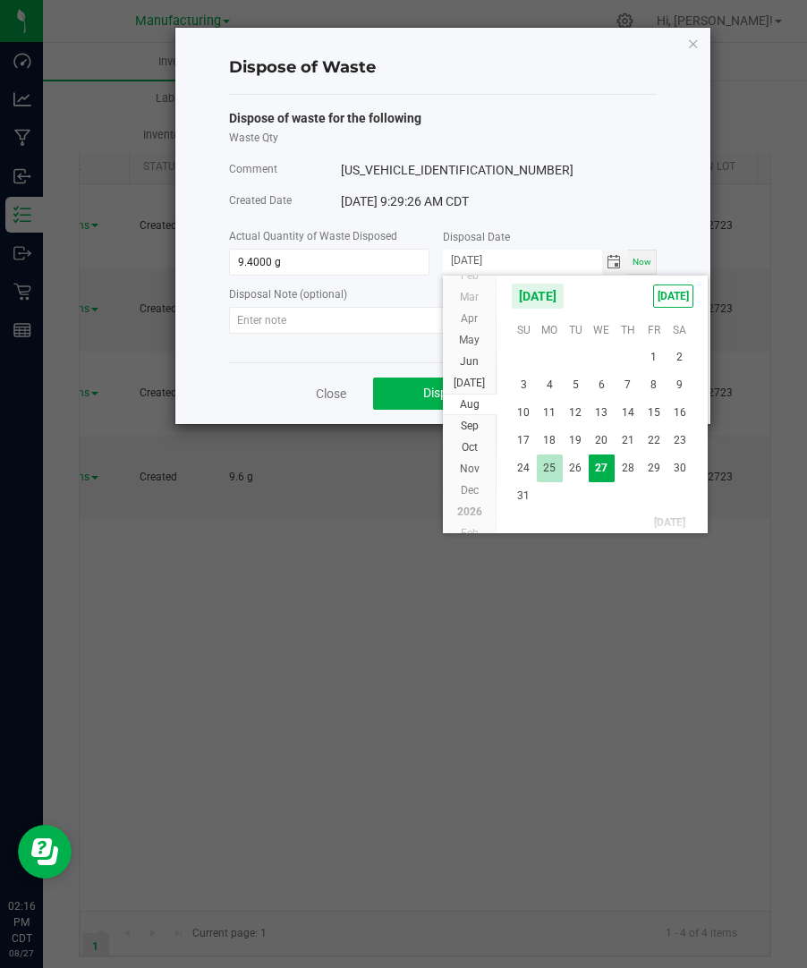
click at [542, 461] on span "25" at bounding box center [550, 468] width 26 height 28
type input "[DATE]"
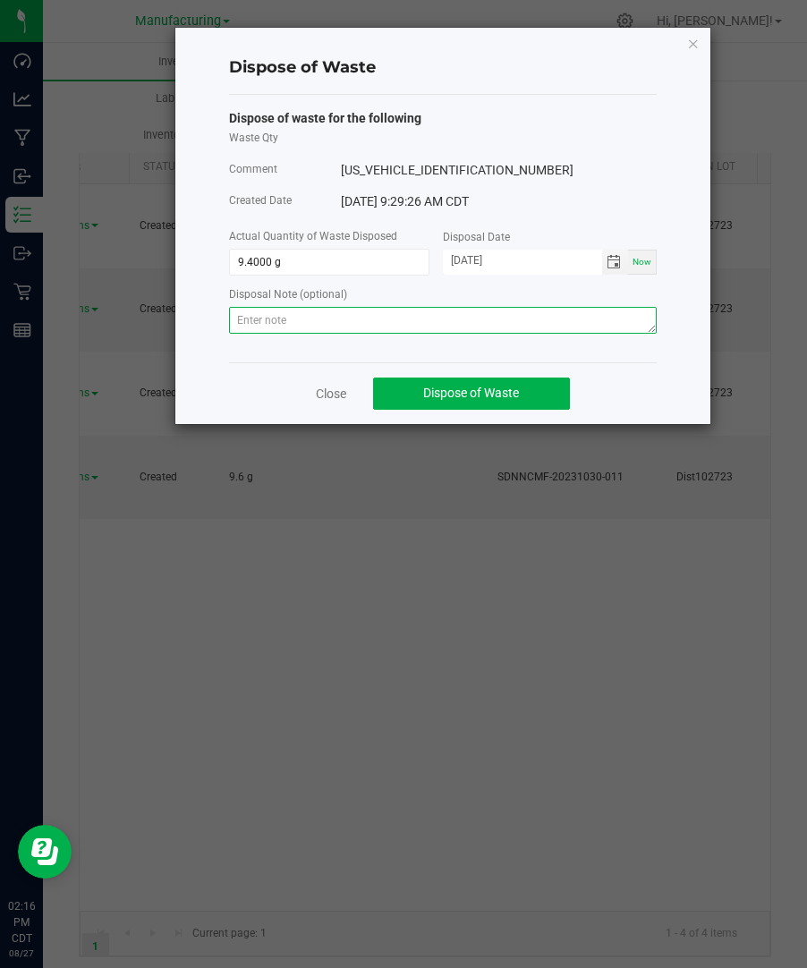
click at [615, 312] on textarea at bounding box center [442, 320] width 427 height 27
paste textarea "Destroyed and disposed of by compliance."
type textarea "Destroyed and disposed of by compliance."
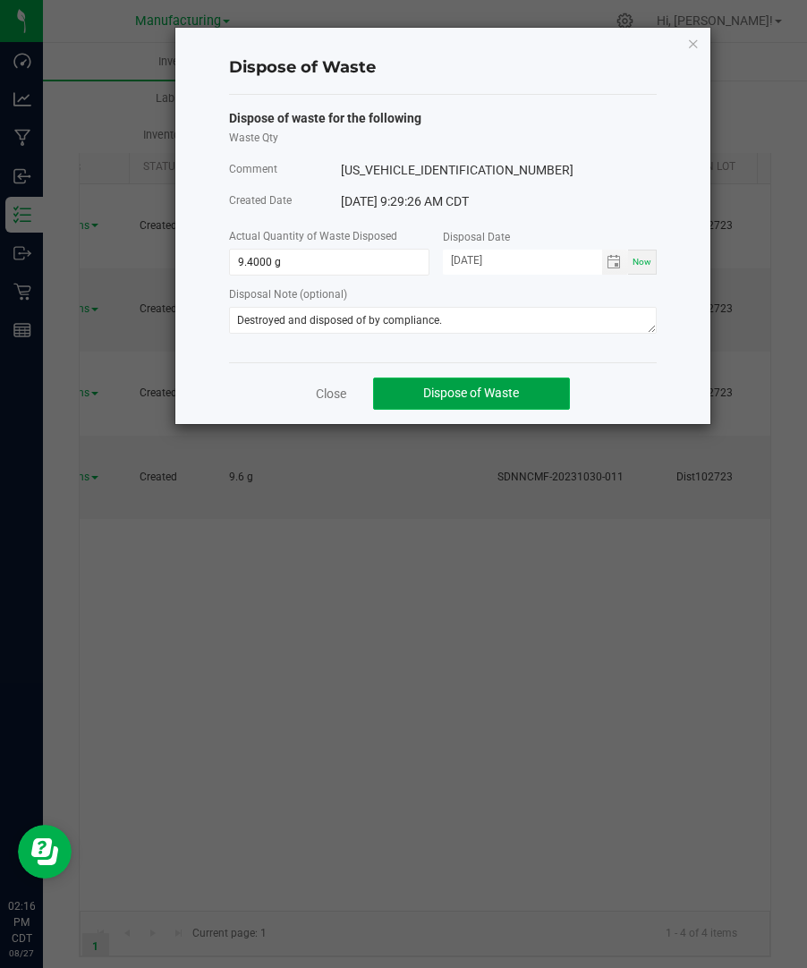
click at [485, 389] on span "Dispose of Waste" at bounding box center [471, 392] width 96 height 14
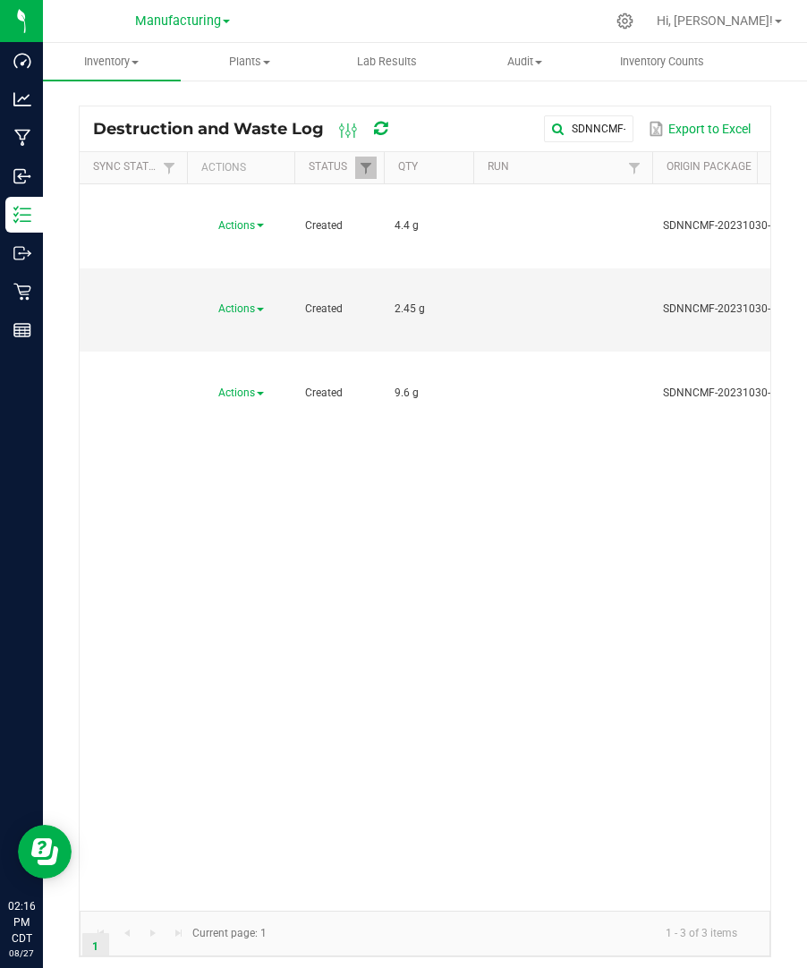
scroll to position [0, 0]
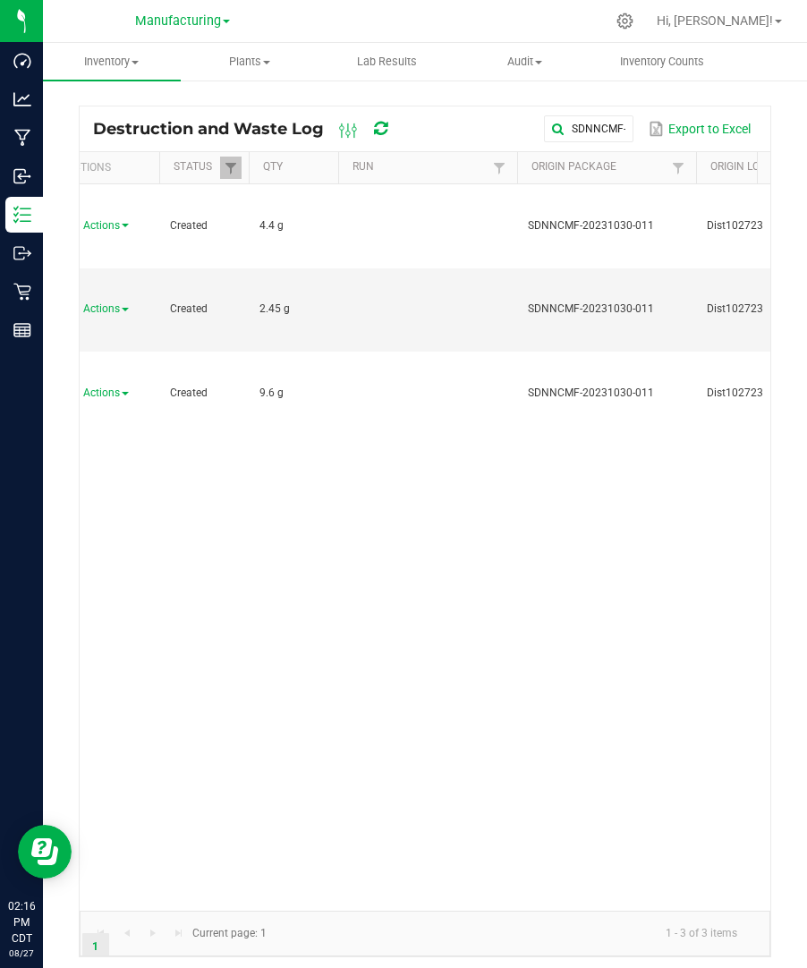
click at [580, 344] on div "Actions Created 4.4 g SDNNCMF-20231030-011 Dist102723 CARAMEL121224 12/30/2024 …" at bounding box center [425, 547] width 690 height 726
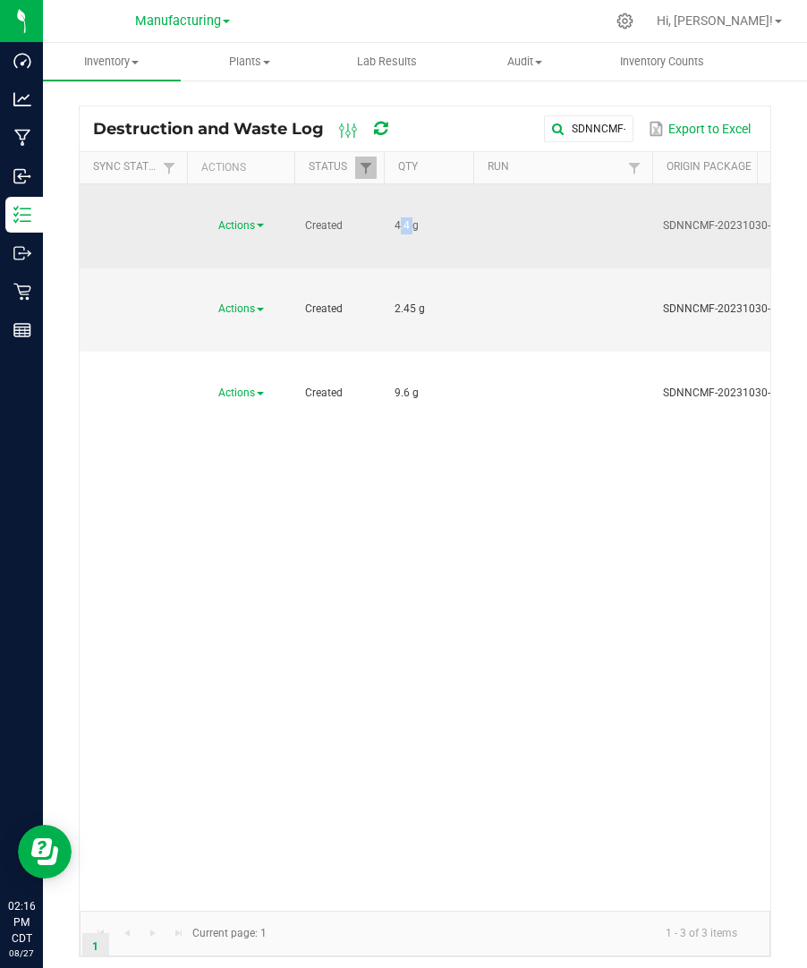
drag, startPoint x: 410, startPoint y: 197, endPoint x: 385, endPoint y: 199, distance: 25.2
click at [385, 199] on td "4.4 g" at bounding box center [428, 226] width 89 height 84
copy span "4.4"
click at [254, 219] on span "Actions" at bounding box center [236, 225] width 37 height 13
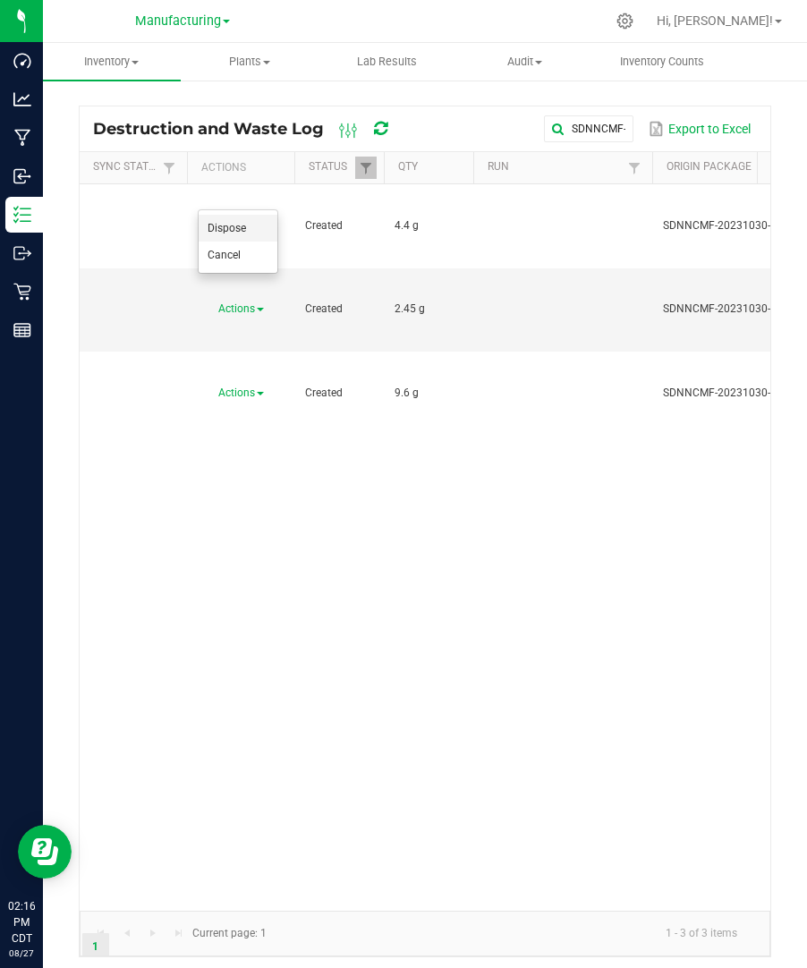
click at [250, 222] on li "Dispose" at bounding box center [238, 228] width 79 height 27
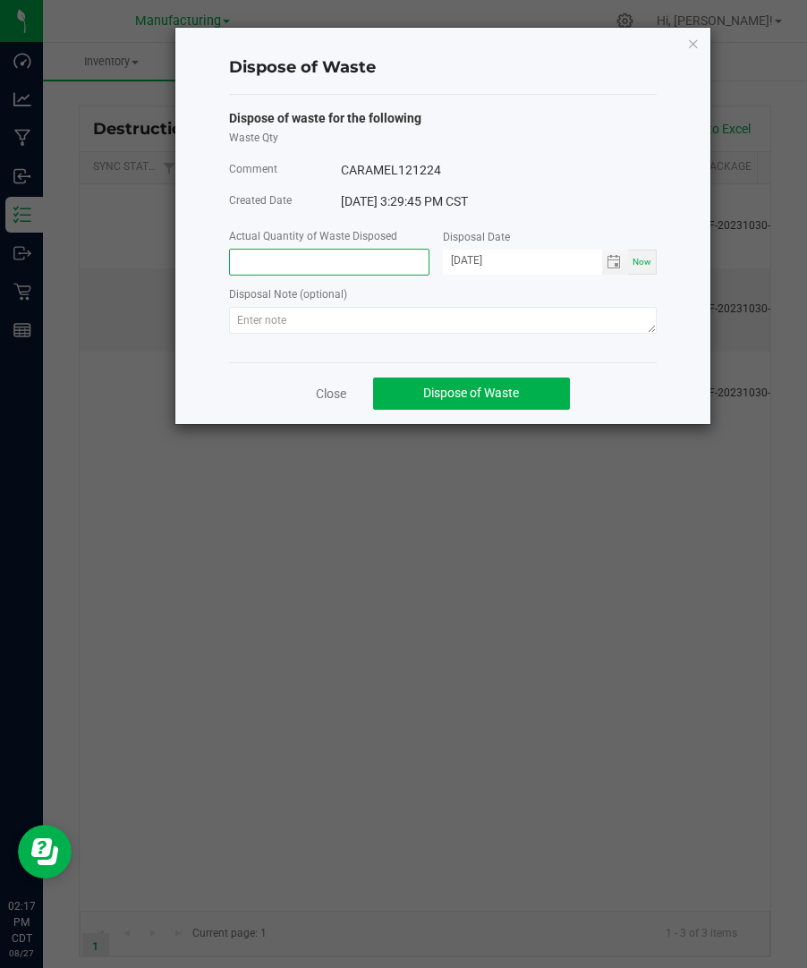
click at [369, 267] on input at bounding box center [329, 262] width 199 height 25
paste input "4.4"
click at [616, 266] on span "Toggle calendar" at bounding box center [613, 262] width 14 height 14
type input "4.4000 g"
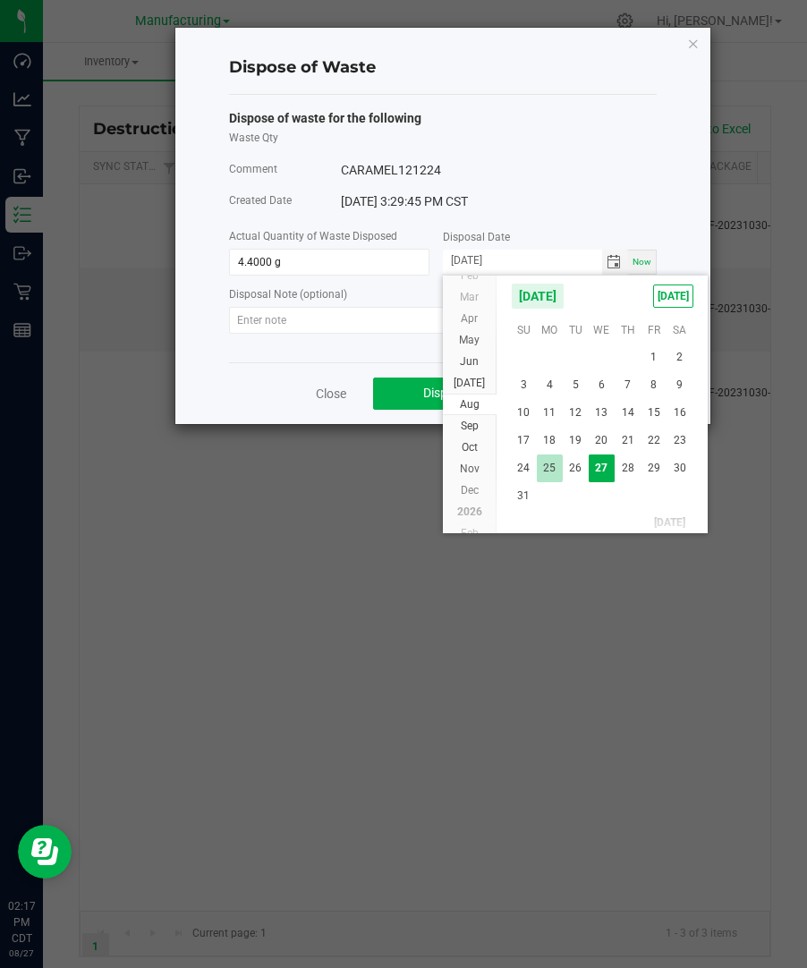
click at [546, 458] on span "25" at bounding box center [550, 468] width 26 height 28
type input "[DATE]"
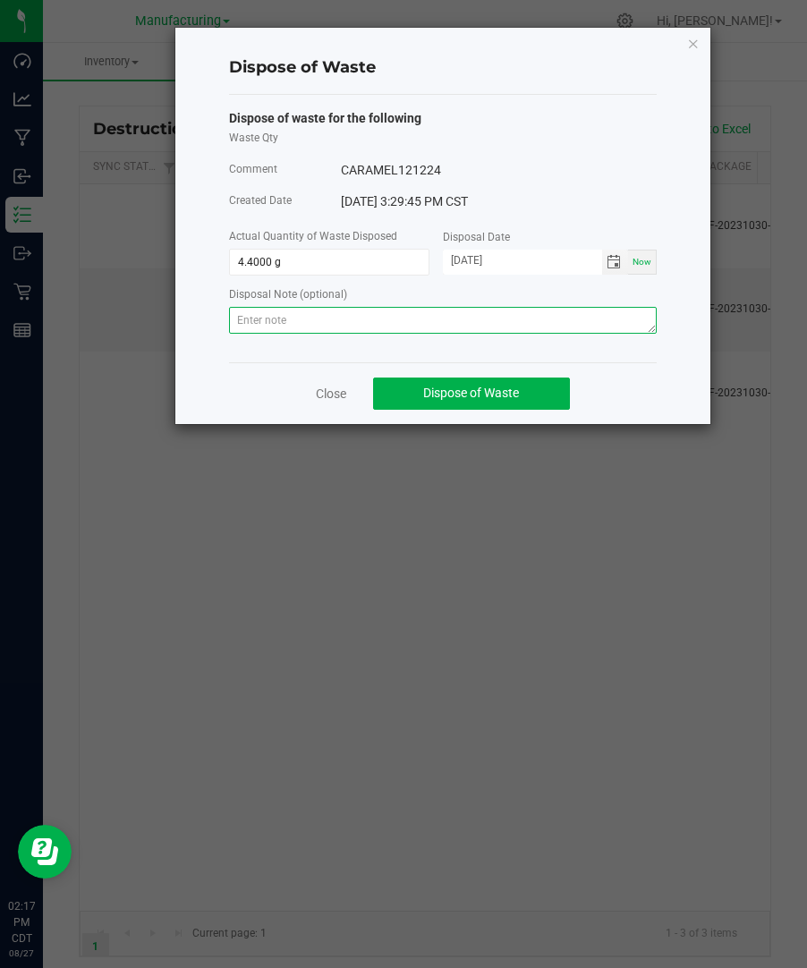
click at [565, 315] on textarea at bounding box center [442, 320] width 427 height 27
paste textarea "Destroyed and disposed of by compliance."
type textarea "Destroyed and disposed of by compliance."
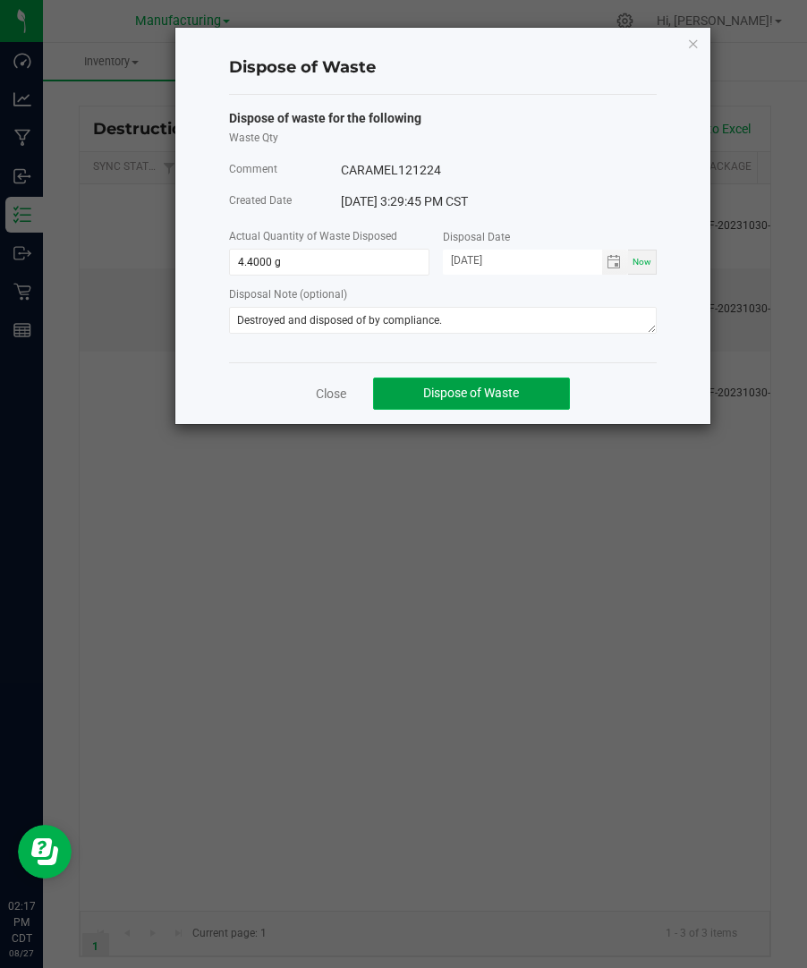
click at [444, 393] on span "Dispose of Waste" at bounding box center [471, 392] width 96 height 14
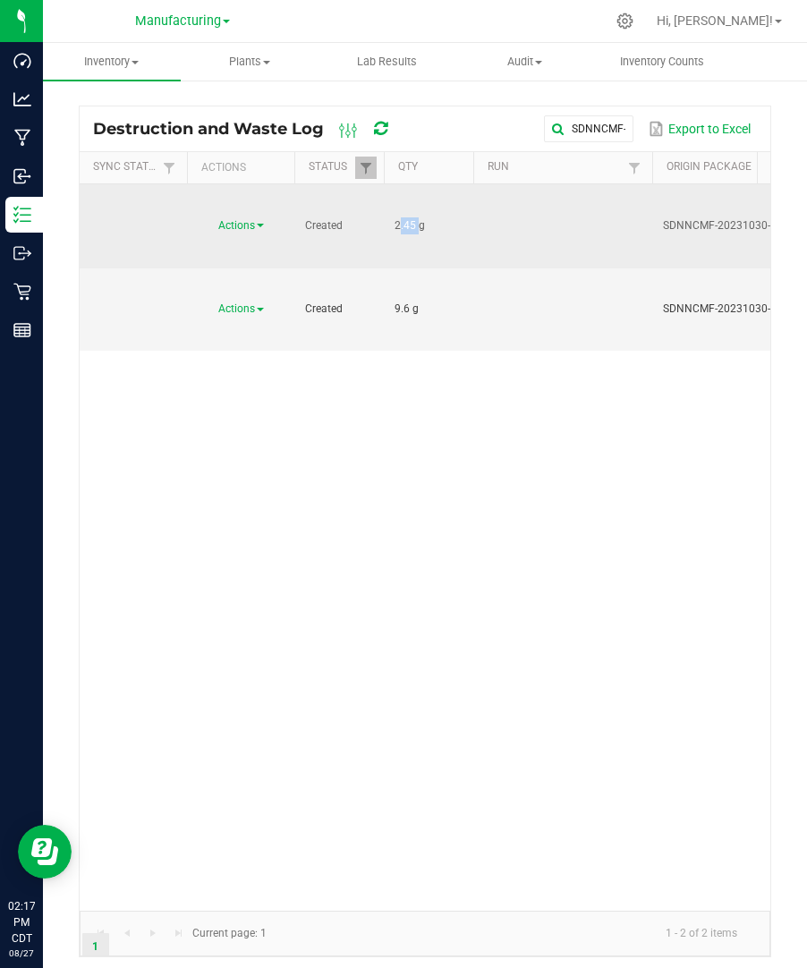
drag, startPoint x: 415, startPoint y: 199, endPoint x: 393, endPoint y: 199, distance: 21.5
click at [393, 199] on td "2.45 g" at bounding box center [428, 226] width 89 height 84
copy span "2.45"
click at [246, 219] on span "Actions" at bounding box center [236, 225] width 37 height 13
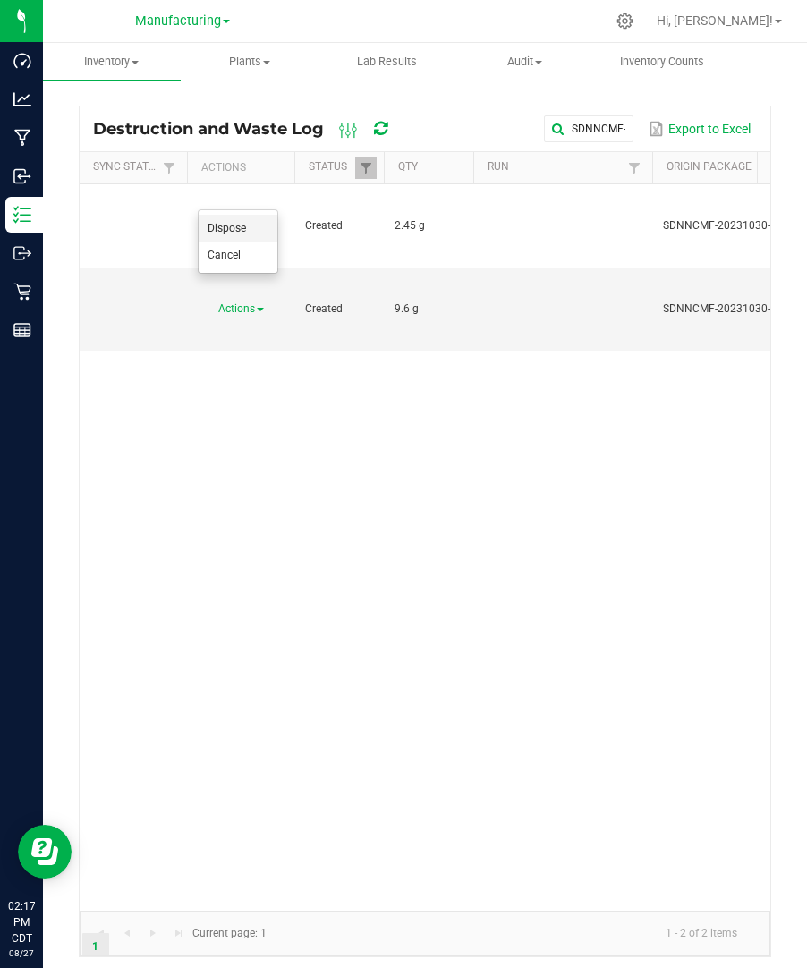
click at [248, 239] on li "Dispose" at bounding box center [238, 228] width 79 height 27
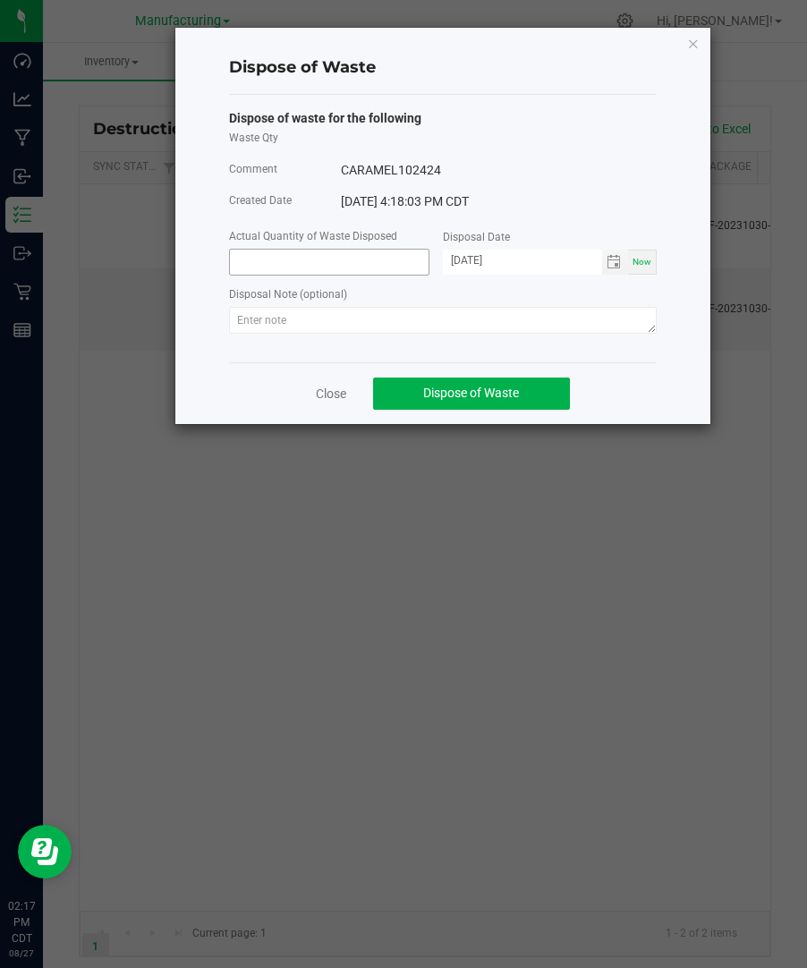
click at [360, 260] on input at bounding box center [329, 262] width 199 height 25
paste input "2.45"
click at [605, 264] on span "Toggle calendar" at bounding box center [615, 262] width 26 height 25
type input "2.4500 g"
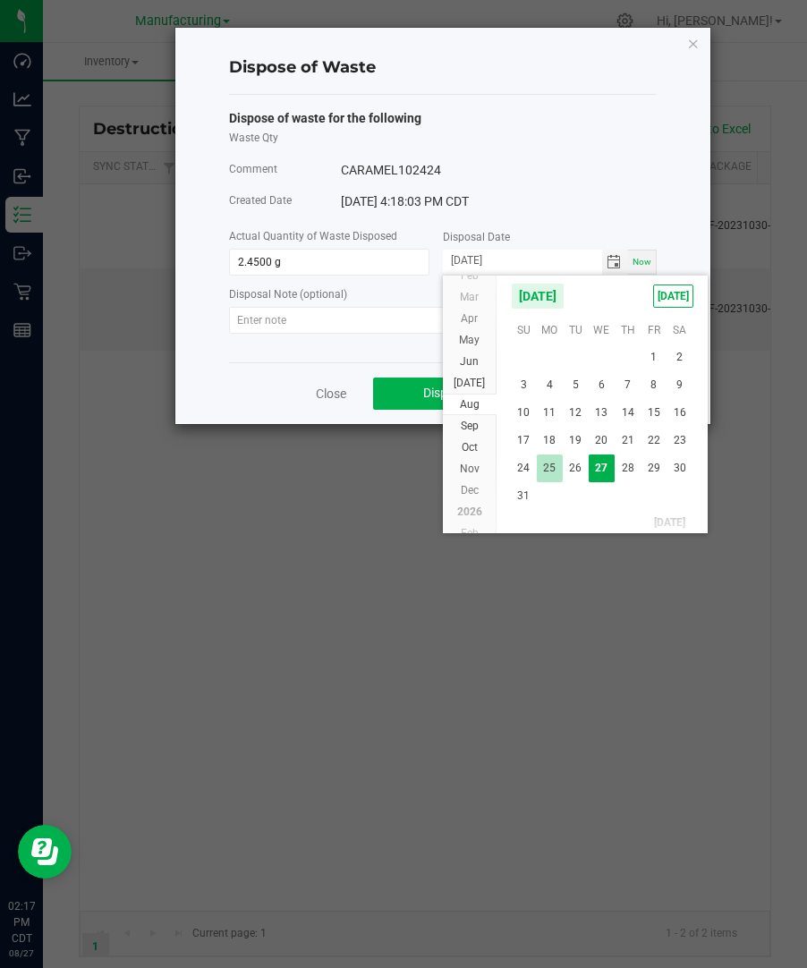
click at [551, 461] on span "25" at bounding box center [550, 468] width 26 height 28
type input "[DATE]"
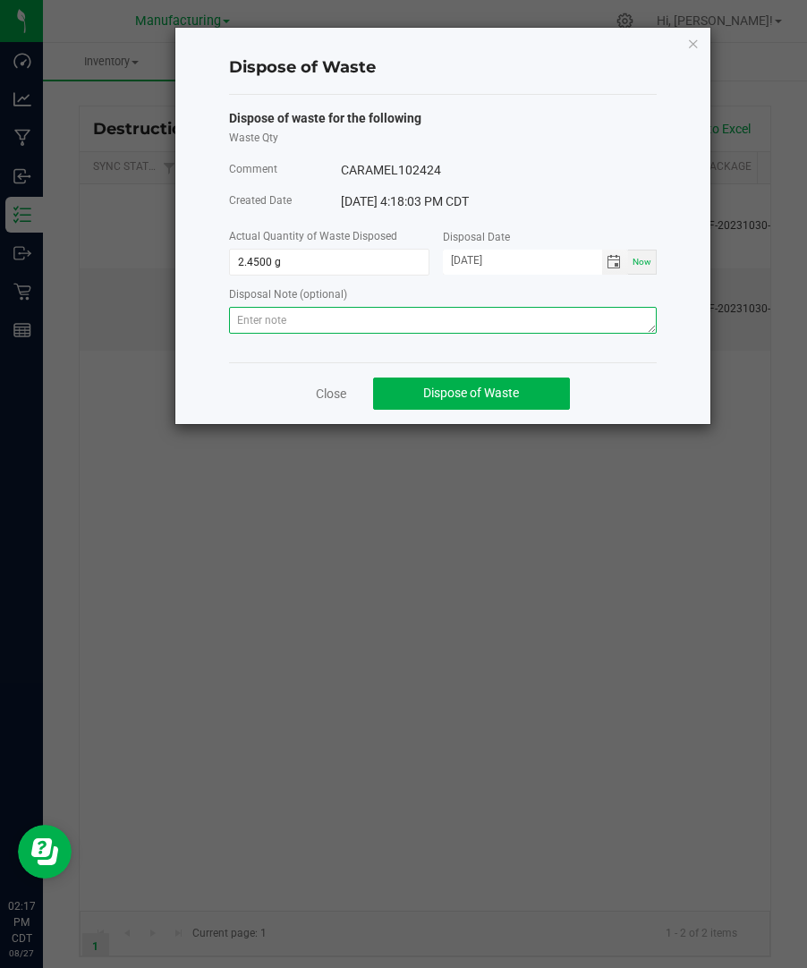
click at [333, 321] on textarea at bounding box center [442, 320] width 427 height 27
paste textarea "Destroyed and disposed of by compliance."
type textarea "Destroyed and disposed of by compliance."
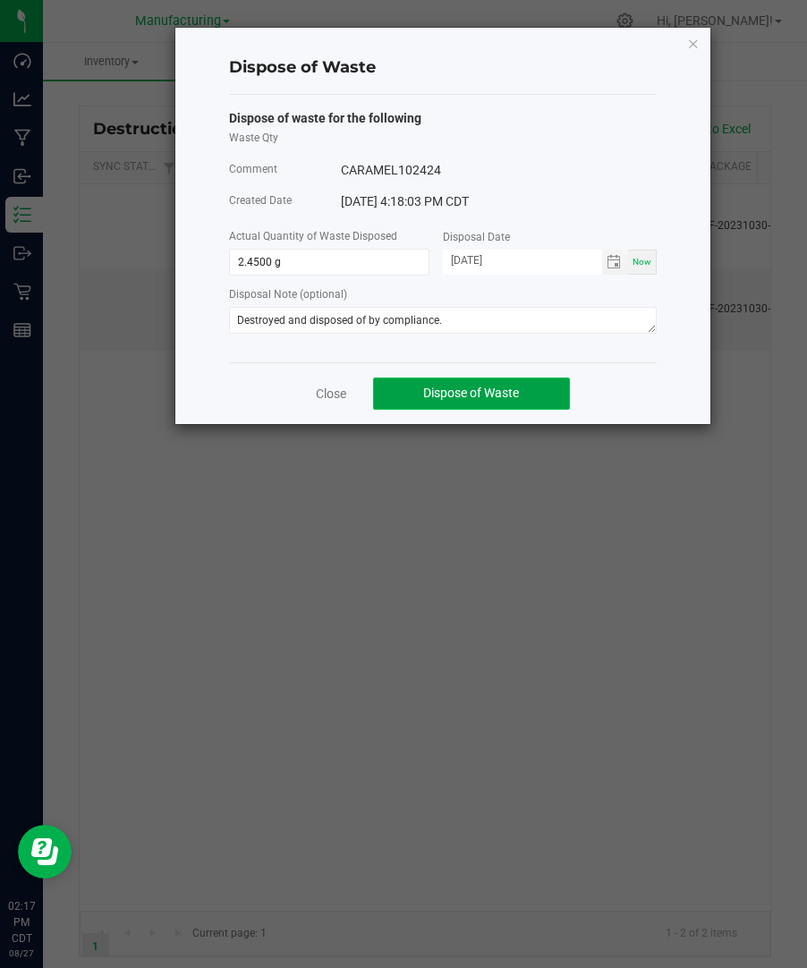
click at [451, 395] on span "Dispose of Waste" at bounding box center [471, 392] width 96 height 14
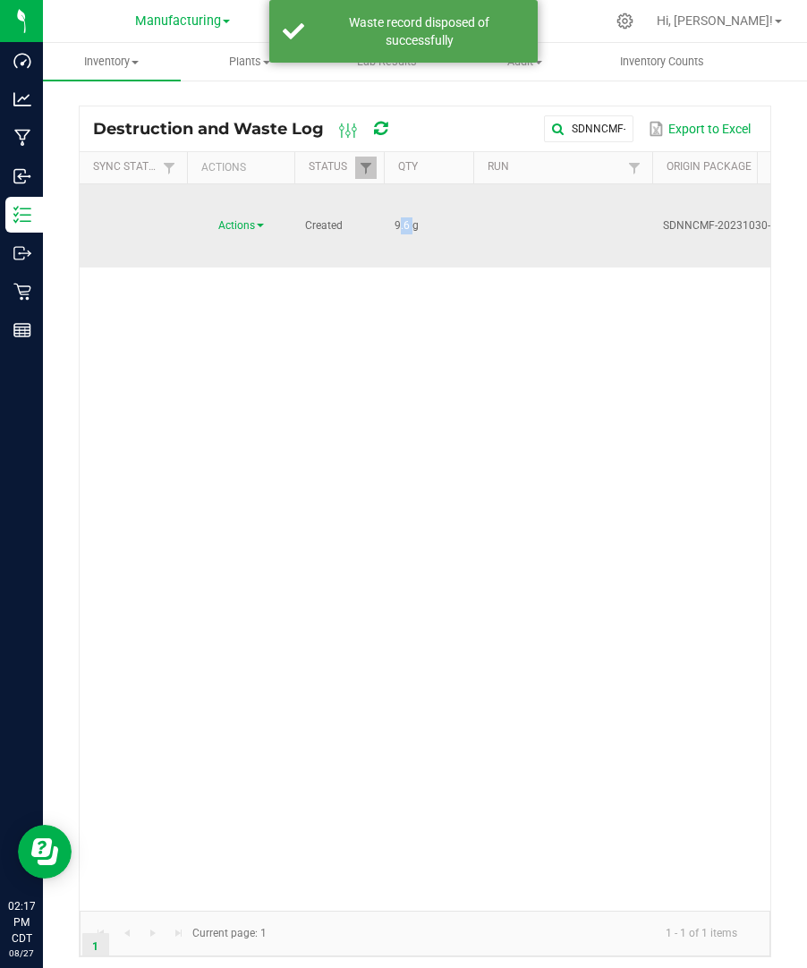
drag, startPoint x: 410, startPoint y: 194, endPoint x: 390, endPoint y: 200, distance: 20.6
click at [390, 200] on td "9.6 g" at bounding box center [428, 225] width 89 height 83
copy span "9.6"
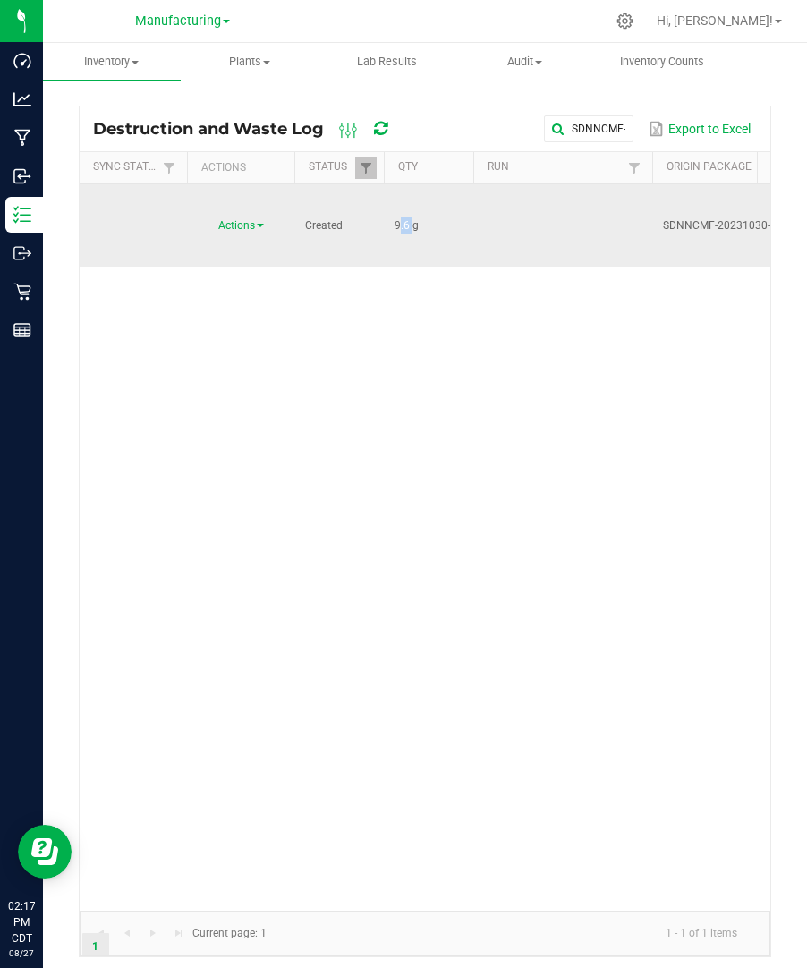
click at [258, 224] on span at bounding box center [260, 226] width 7 height 4
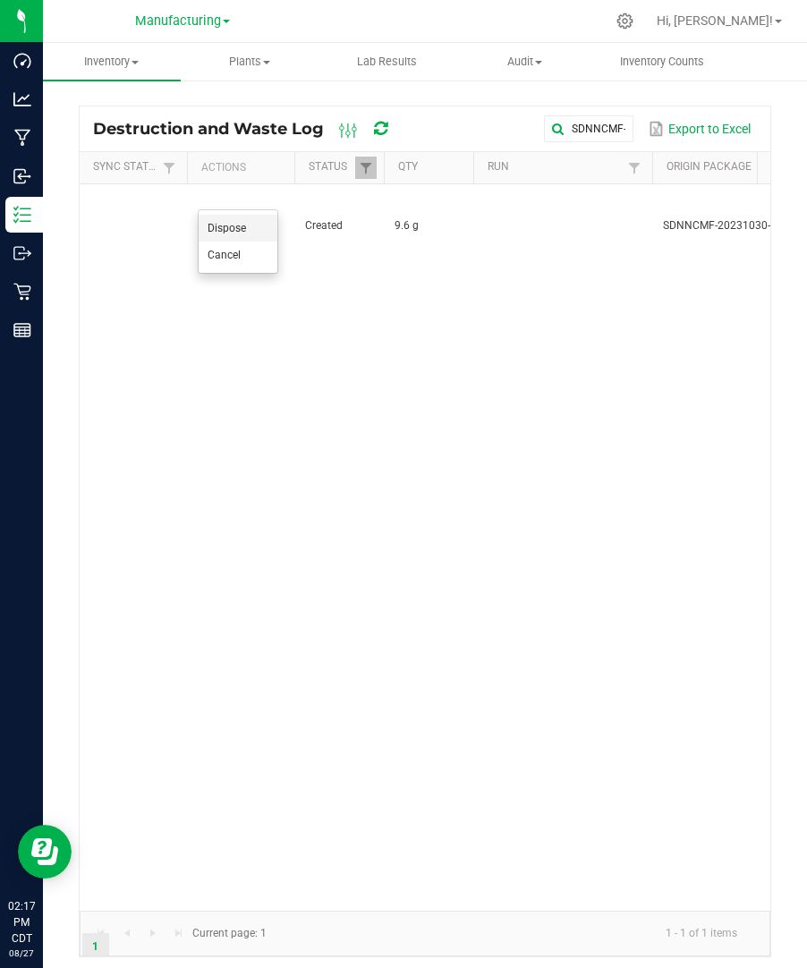
click at [249, 221] on li "Dispose" at bounding box center [238, 228] width 79 height 27
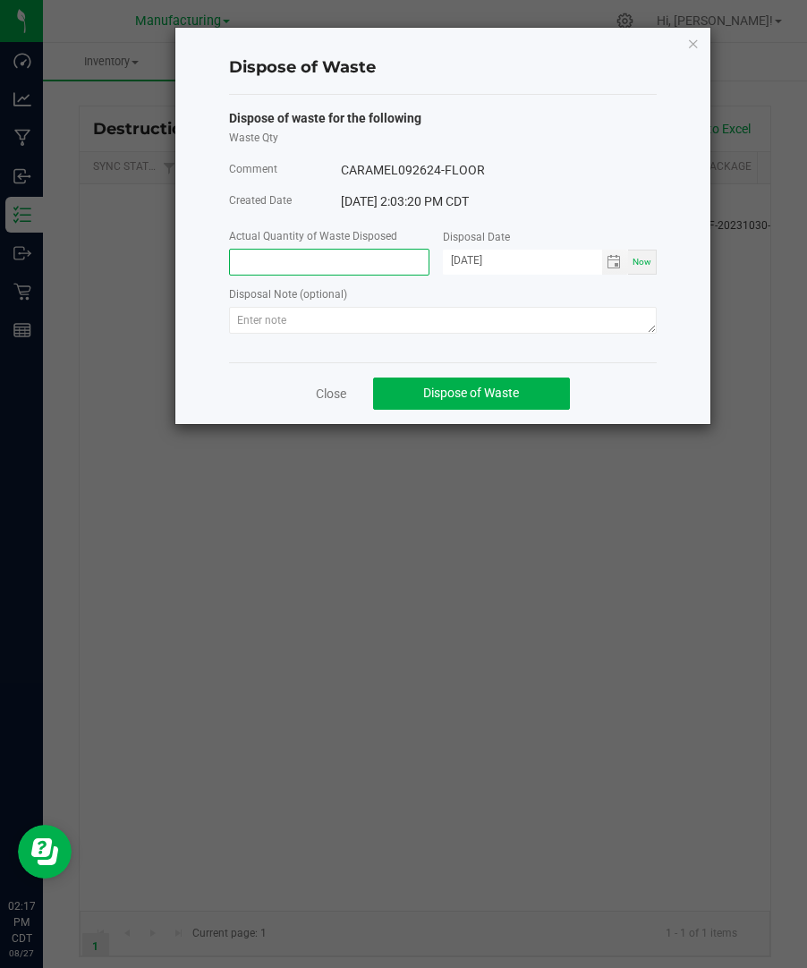
click at [331, 258] on input at bounding box center [329, 262] width 199 height 25
paste input "9.6"
click at [612, 253] on span "Toggle calendar" at bounding box center [615, 262] width 26 height 25
type input "9.6000 g"
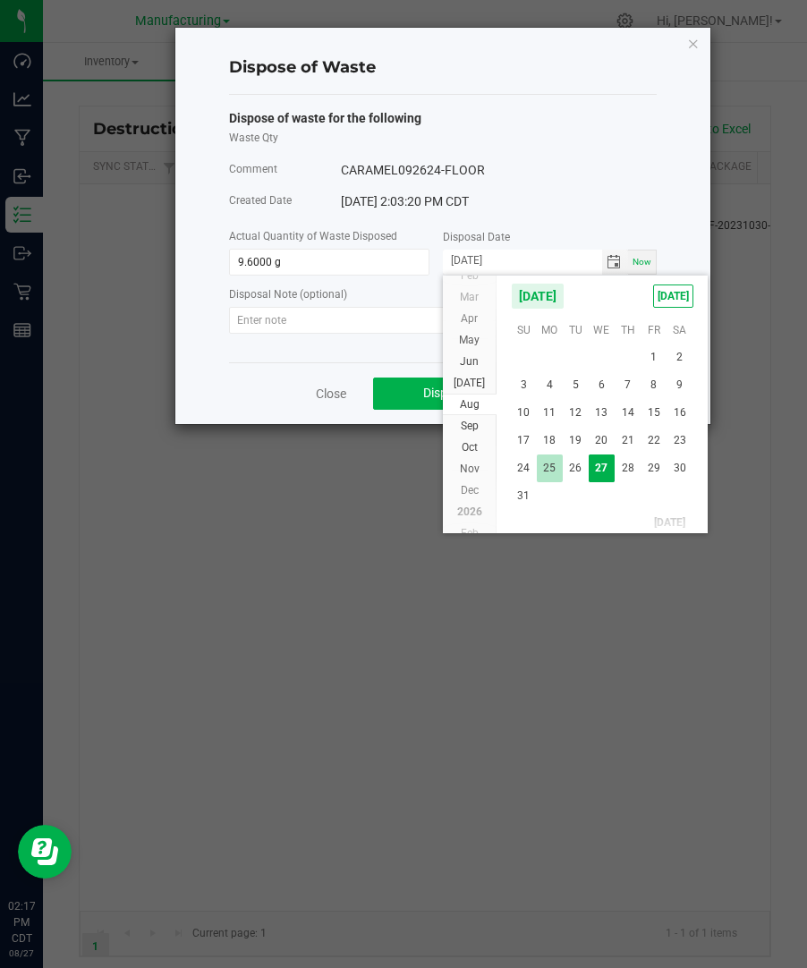
click at [561, 465] on span "25" at bounding box center [550, 468] width 26 height 28
type input "[DATE]"
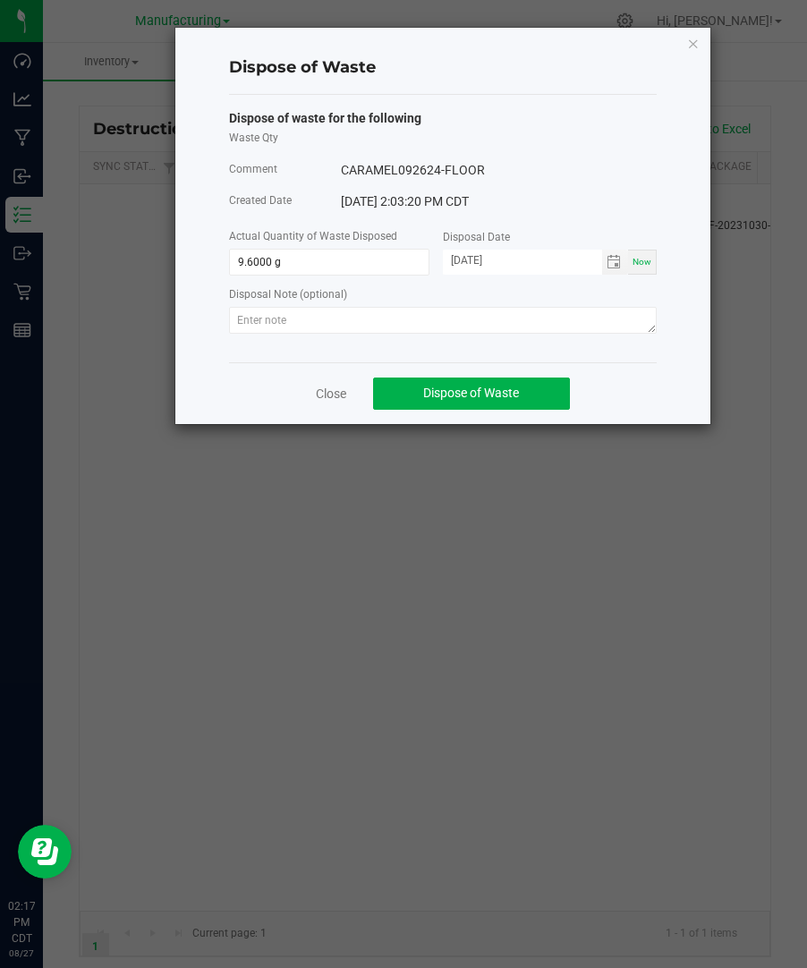
click at [561, 465] on ngb-modal-window "Dispose of Waste Dispose of waste for the following Waste Qty Comment CARAMEL09…" at bounding box center [410, 484] width 820 height 968
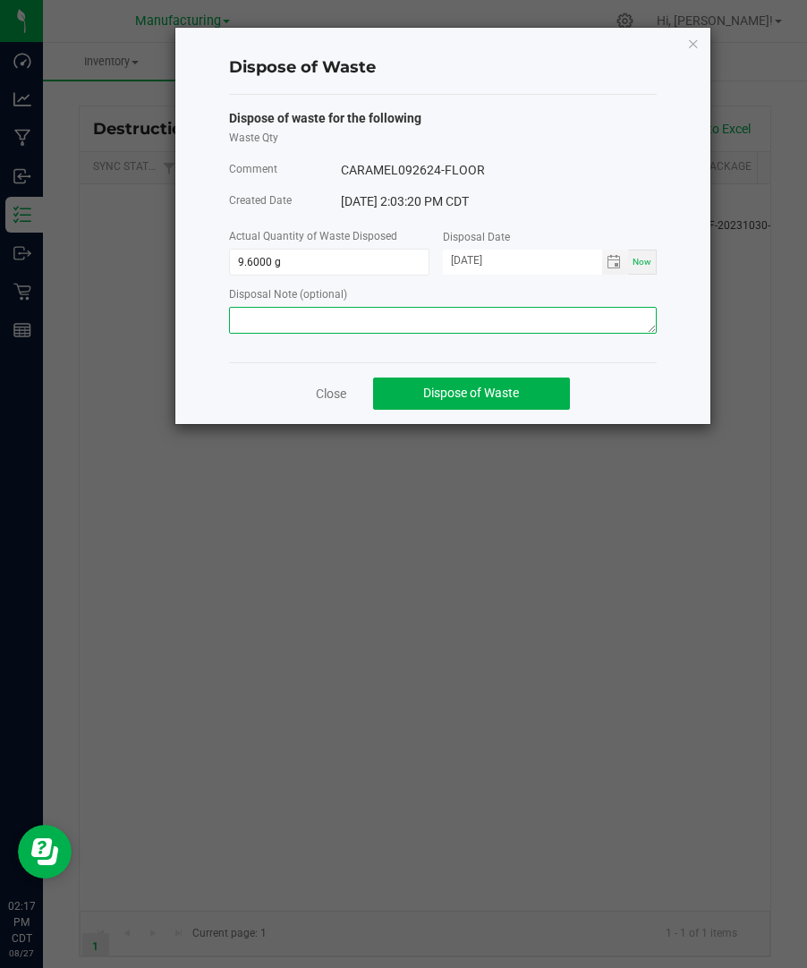
click at [544, 334] on textarea at bounding box center [442, 320] width 427 height 27
click at [429, 328] on textarea at bounding box center [442, 320] width 427 height 27
paste textarea "Destroyed and disposed of by compliance."
type textarea "Destroyed and disposed of by compliance."
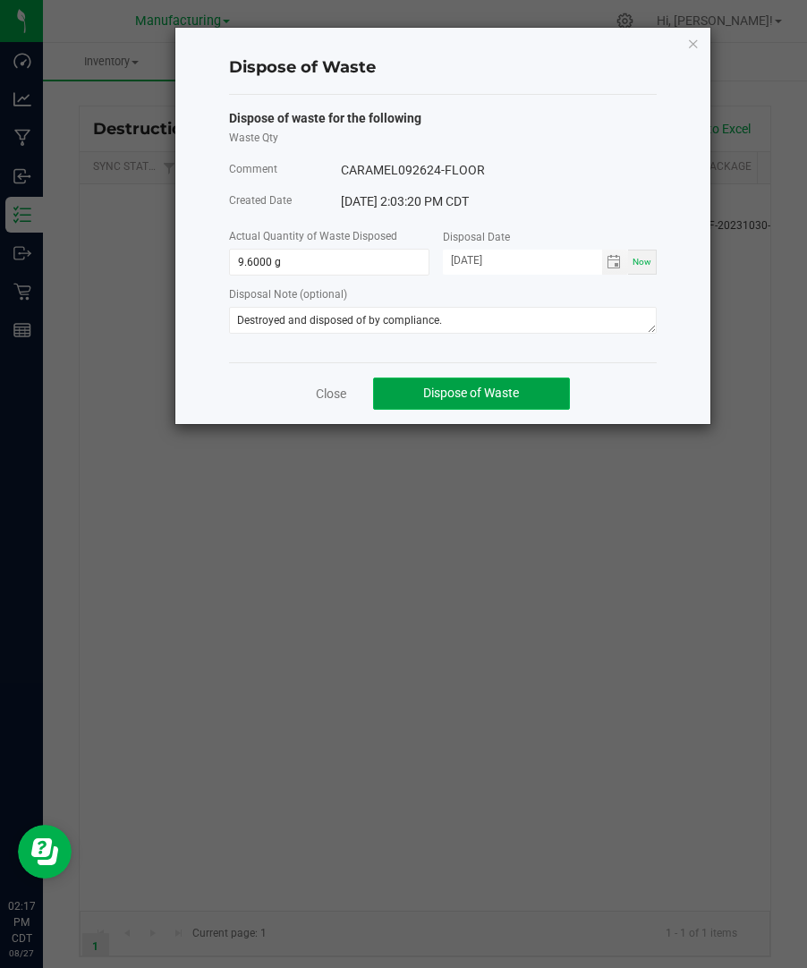
click at [483, 393] on span "Dispose of Waste" at bounding box center [471, 392] width 96 height 14
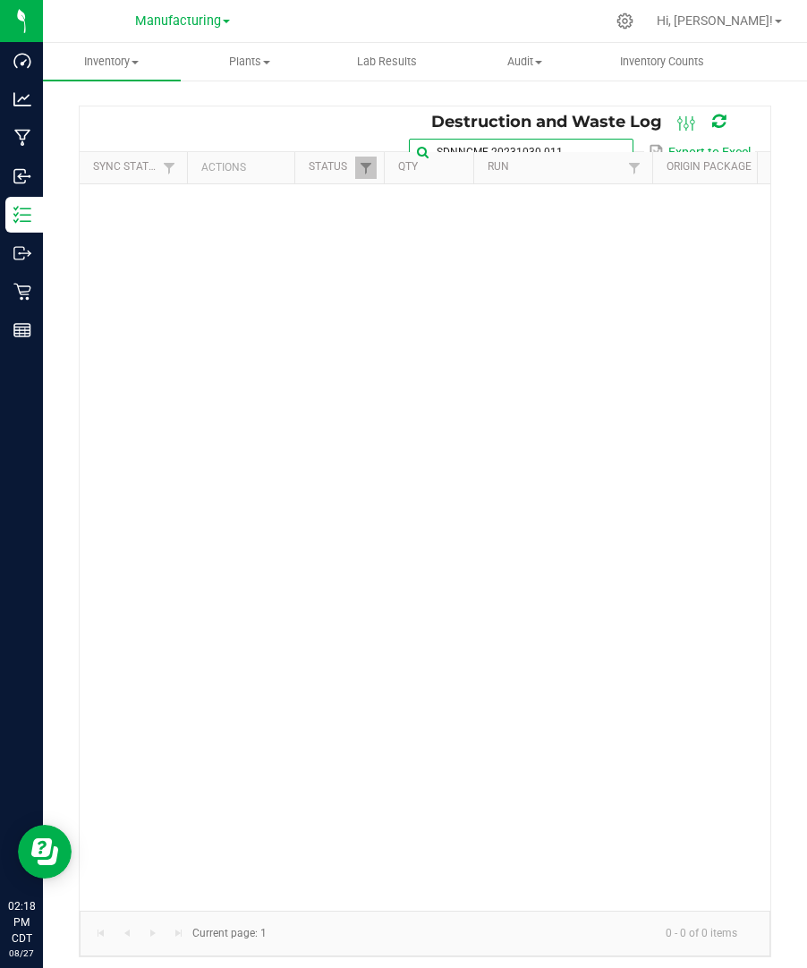
click at [607, 139] on input "SDNNCMF-20231030-011" at bounding box center [521, 152] width 224 height 27
click at [612, 146] on span at bounding box center [617, 152] width 14 height 14
paste input "SDNNCMF-20231117-003"
type input "SDNNCMF-20231117-003"
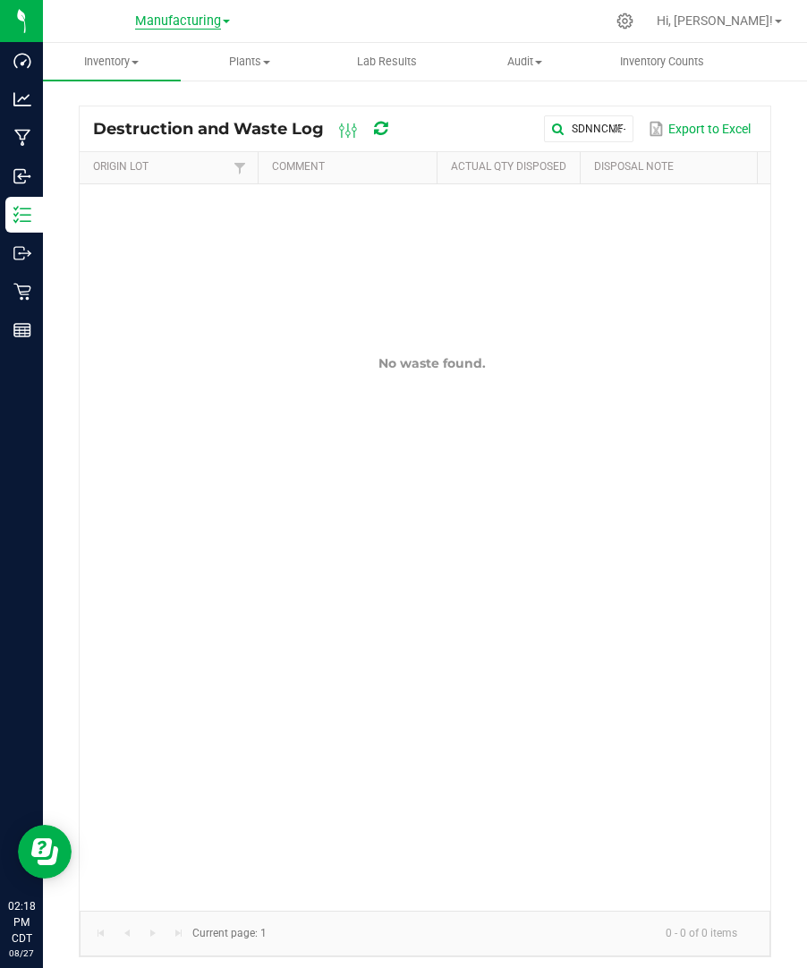
click at [179, 15] on span "Manufacturing" at bounding box center [178, 21] width 86 height 16
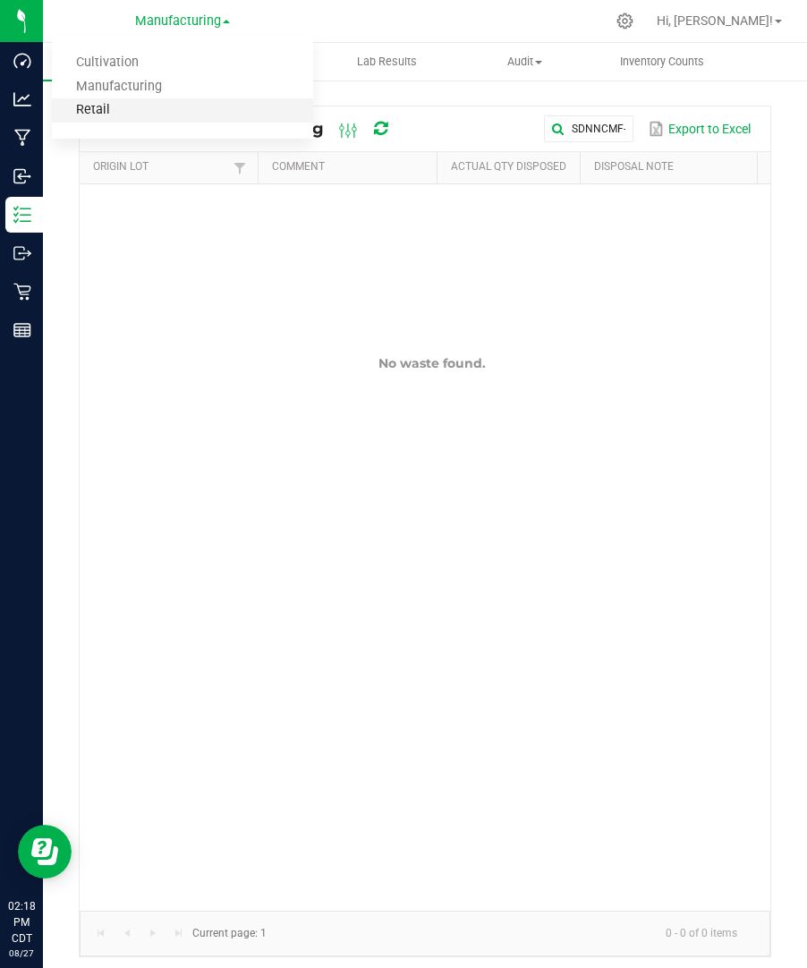
click at [141, 108] on link "Retail" at bounding box center [182, 110] width 261 height 24
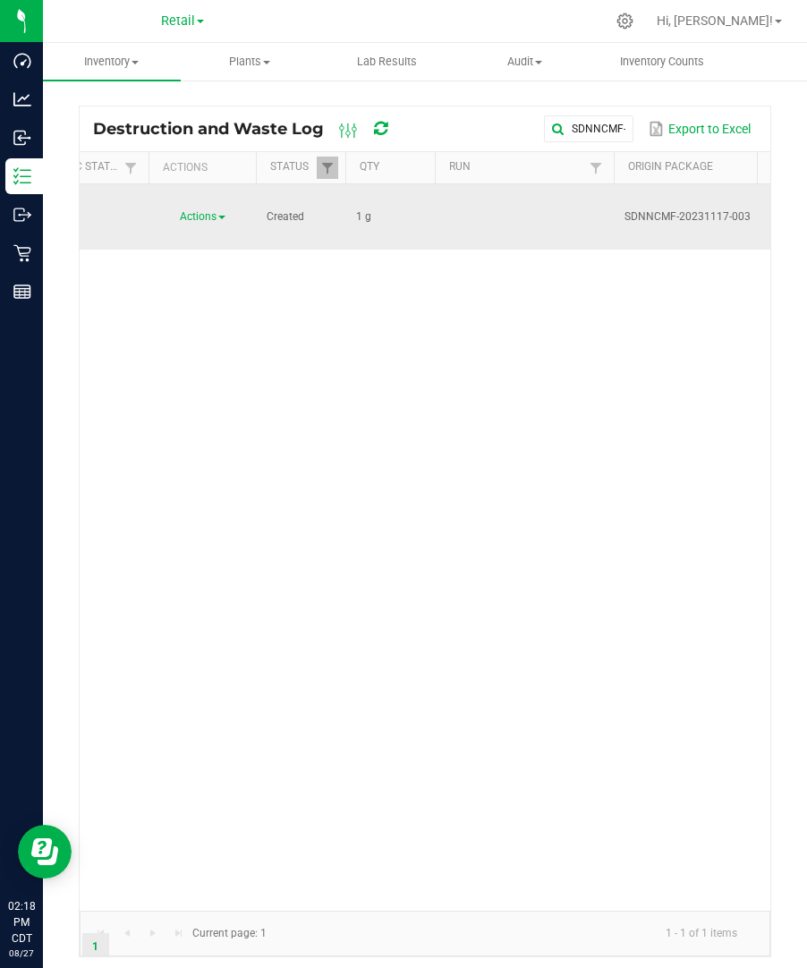
click at [221, 217] on span at bounding box center [221, 218] width 7 height 4
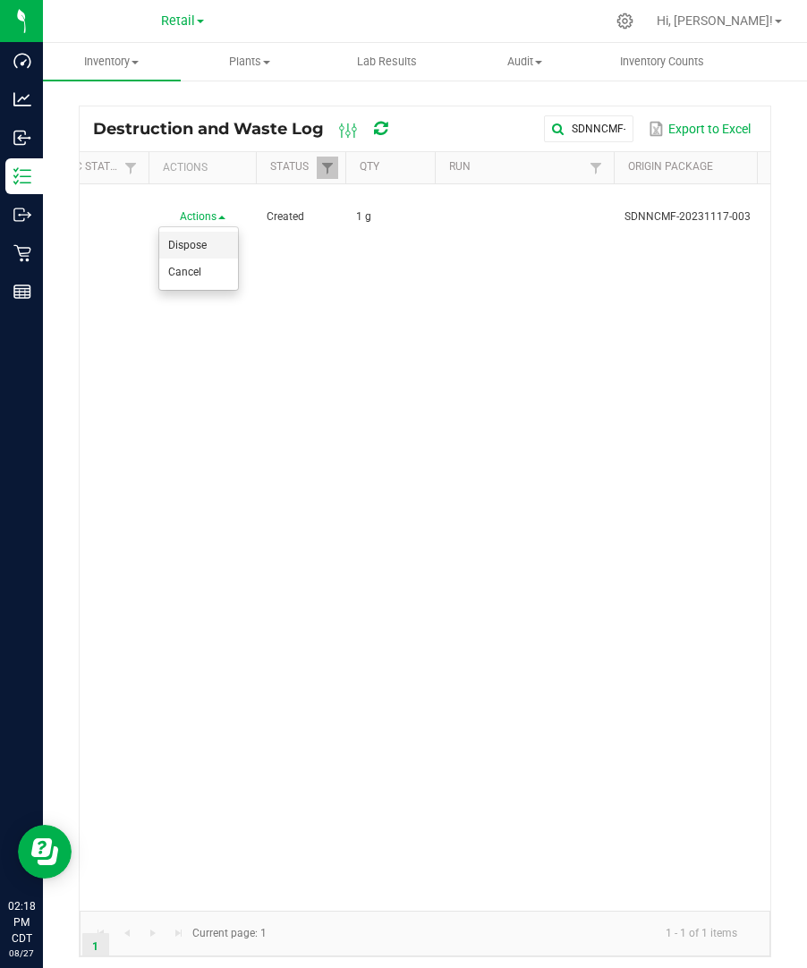
click at [207, 242] on li "Dispose" at bounding box center [198, 245] width 79 height 27
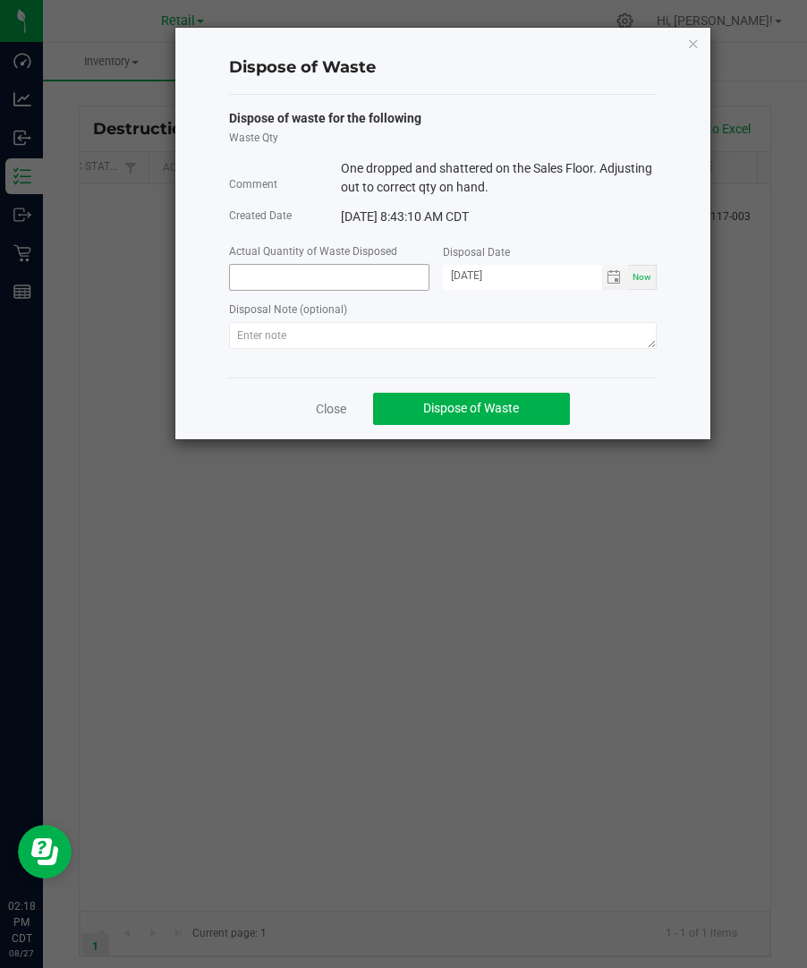
click at [270, 275] on input at bounding box center [329, 277] width 199 height 25
click at [616, 283] on span "Toggle calendar" at bounding box center [613, 277] width 14 height 14
type input "1.0000 g"
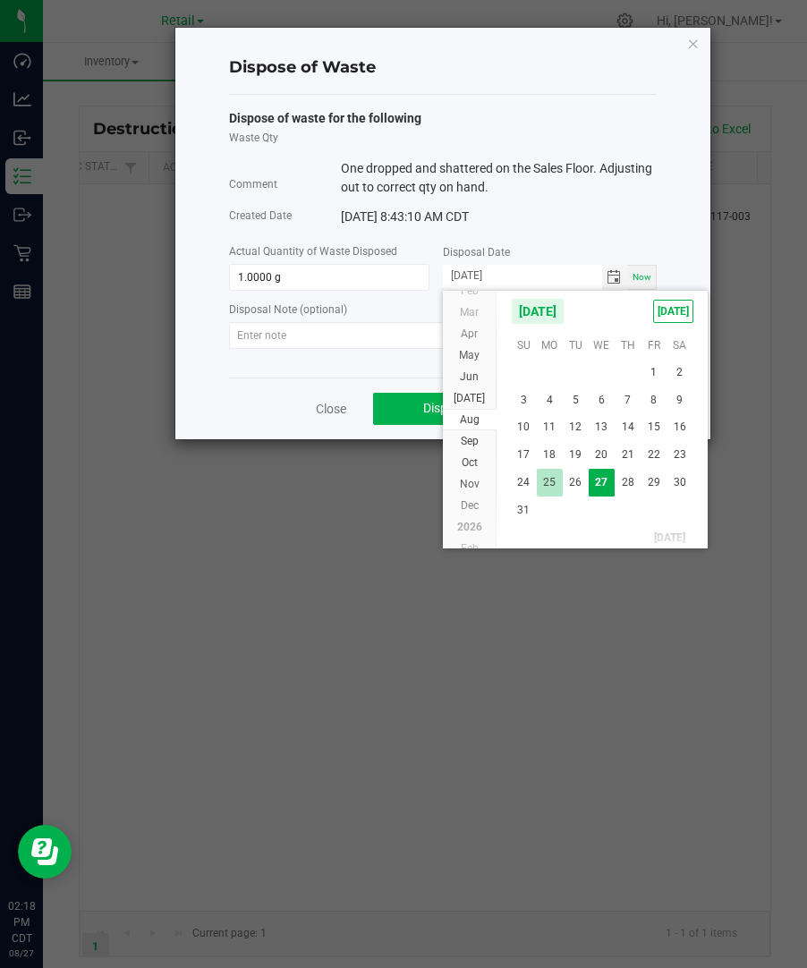
click at [544, 478] on span "25" at bounding box center [550, 483] width 26 height 28
type input "[DATE]"
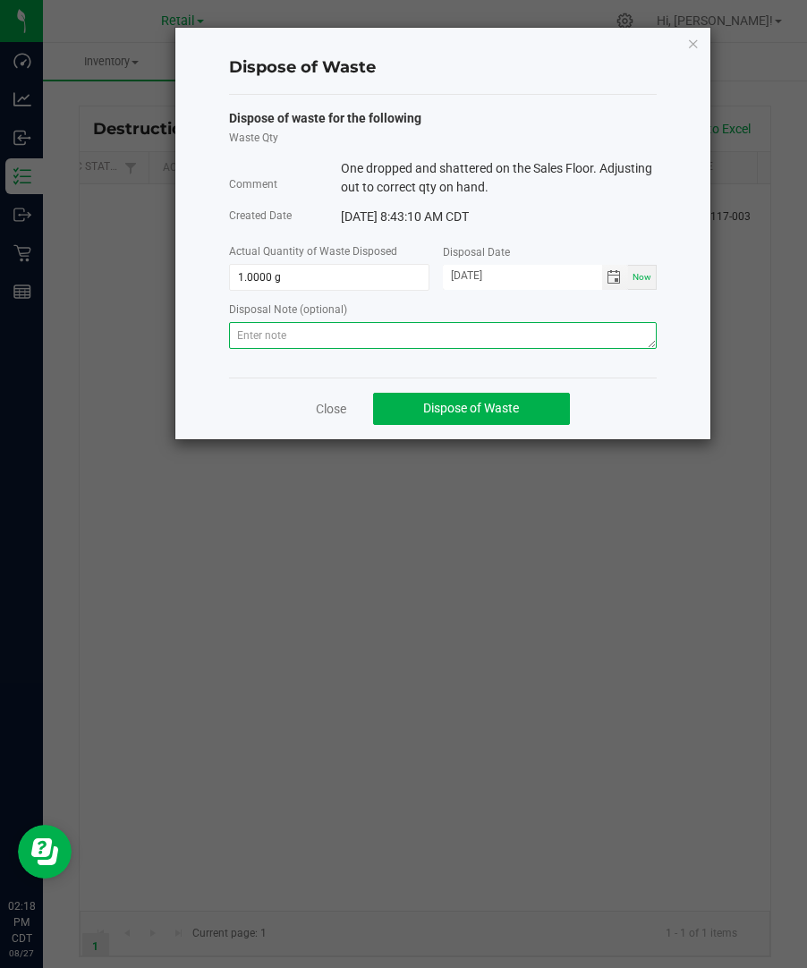
click at [542, 347] on textarea at bounding box center [442, 335] width 427 height 27
paste textarea "Destroyed and disposed of by compliance."
type textarea "Destroyed and disposed of by compliance."
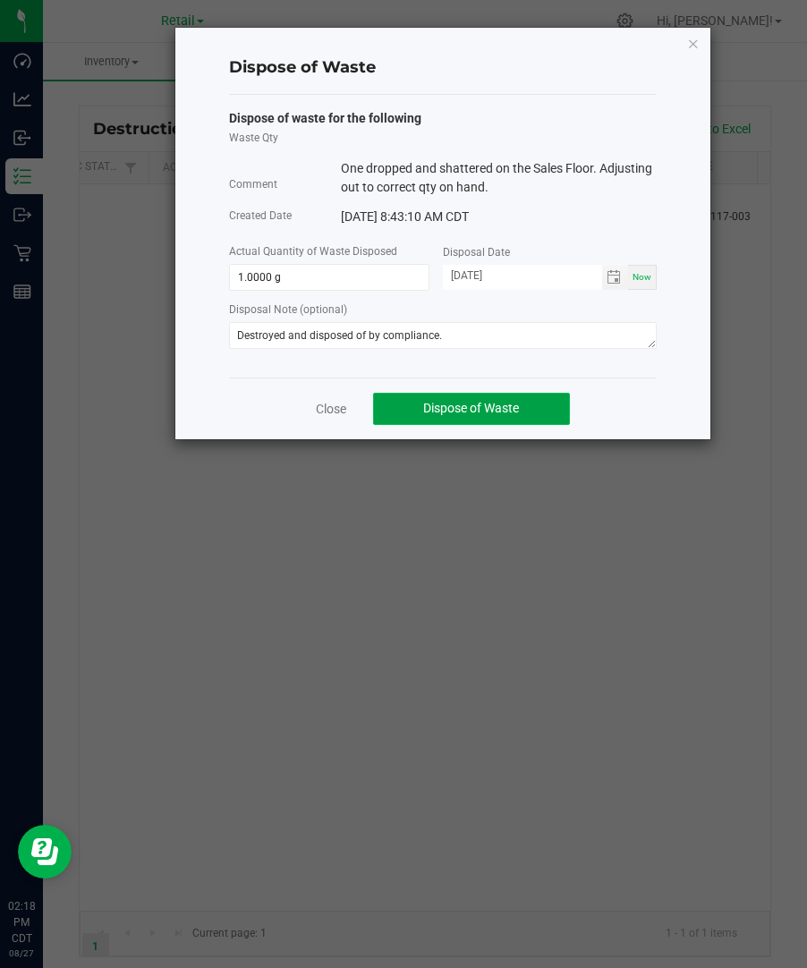
click at [538, 400] on button "Dispose of Waste" at bounding box center [471, 409] width 197 height 32
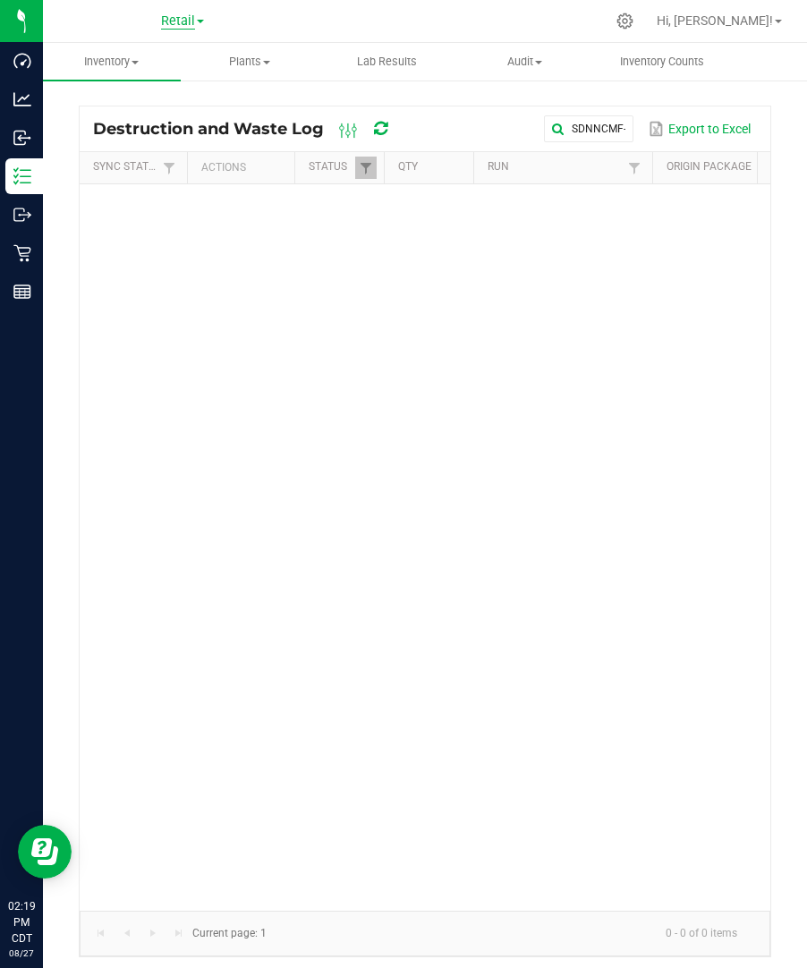
click at [193, 23] on span "Retail" at bounding box center [178, 21] width 34 height 16
click at [158, 88] on link "Manufacturing" at bounding box center [182, 87] width 261 height 24
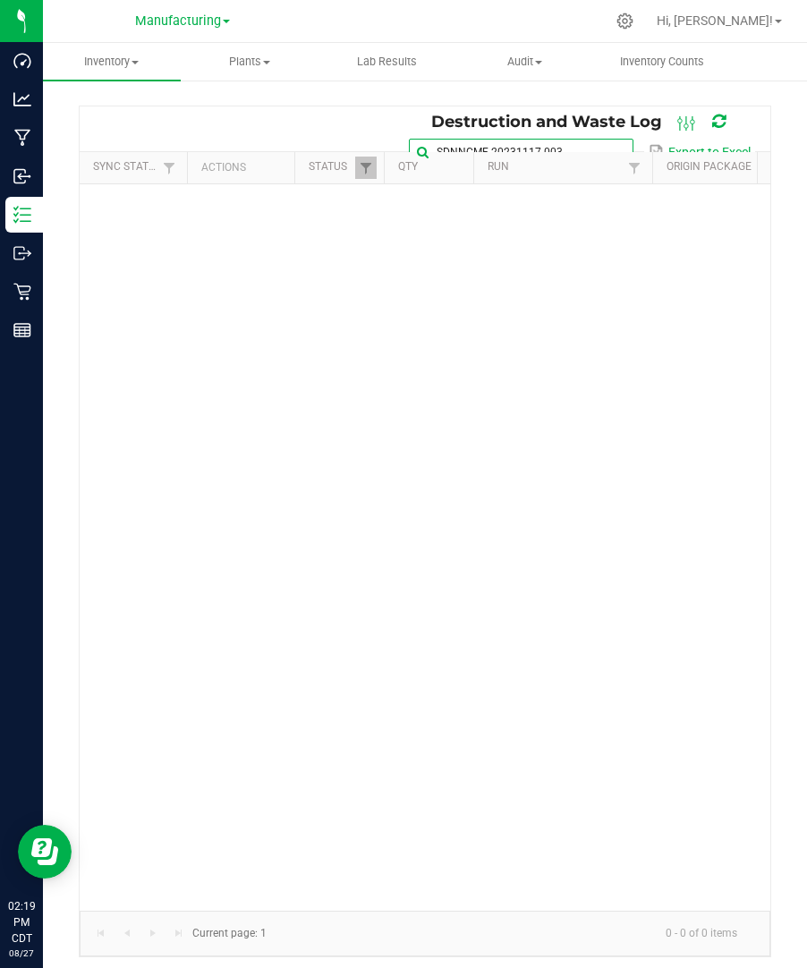
click at [598, 139] on input "SDNNCMF-20231117-003" at bounding box center [521, 152] width 224 height 27
click at [610, 146] on span at bounding box center [617, 152] width 14 height 14
paste input "SDNNCMF-20240206-009"
type input "SDNNCMF-20240206-009"
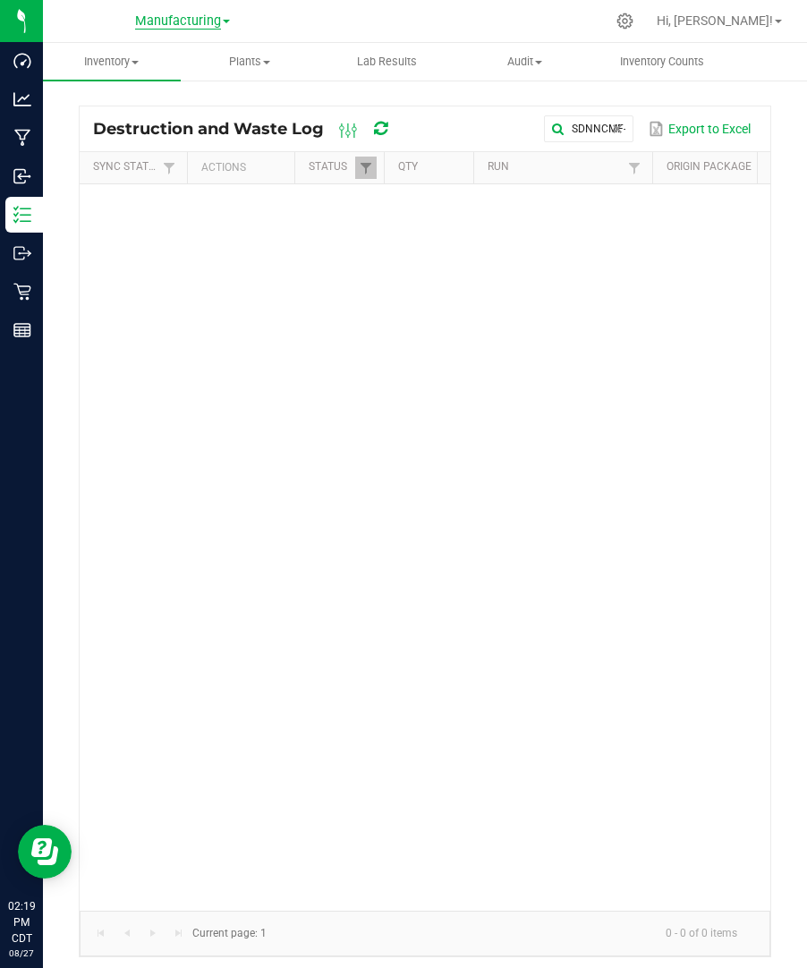
click at [216, 14] on span "Manufacturing" at bounding box center [178, 21] width 86 height 16
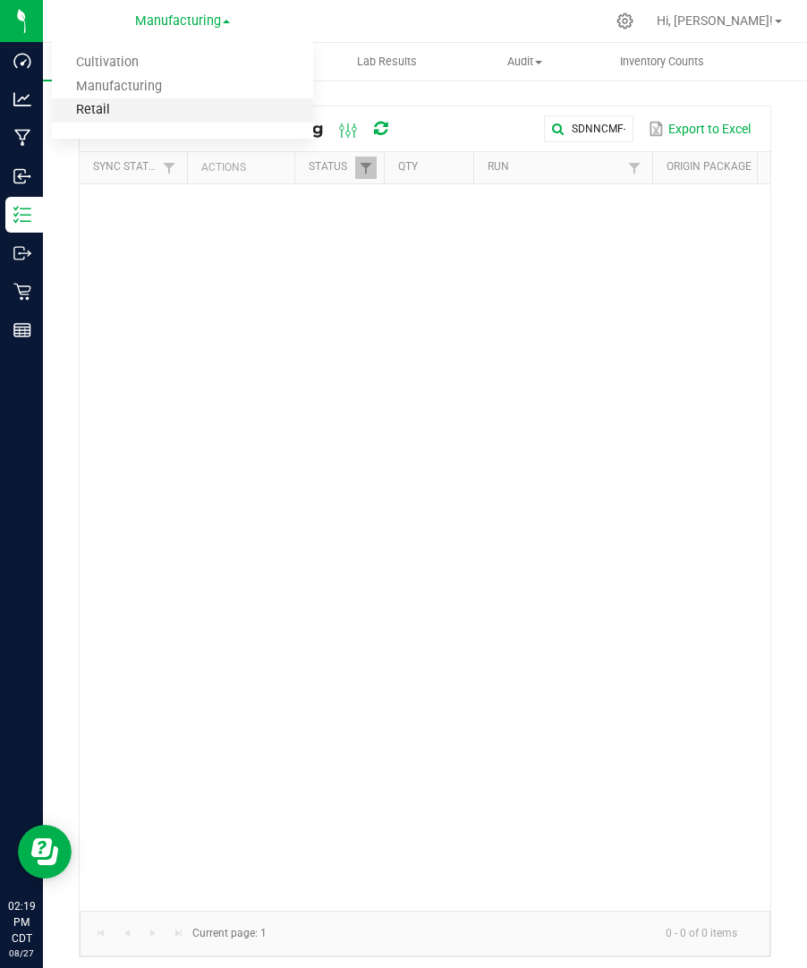
click at [148, 105] on link "Retail" at bounding box center [182, 110] width 261 height 24
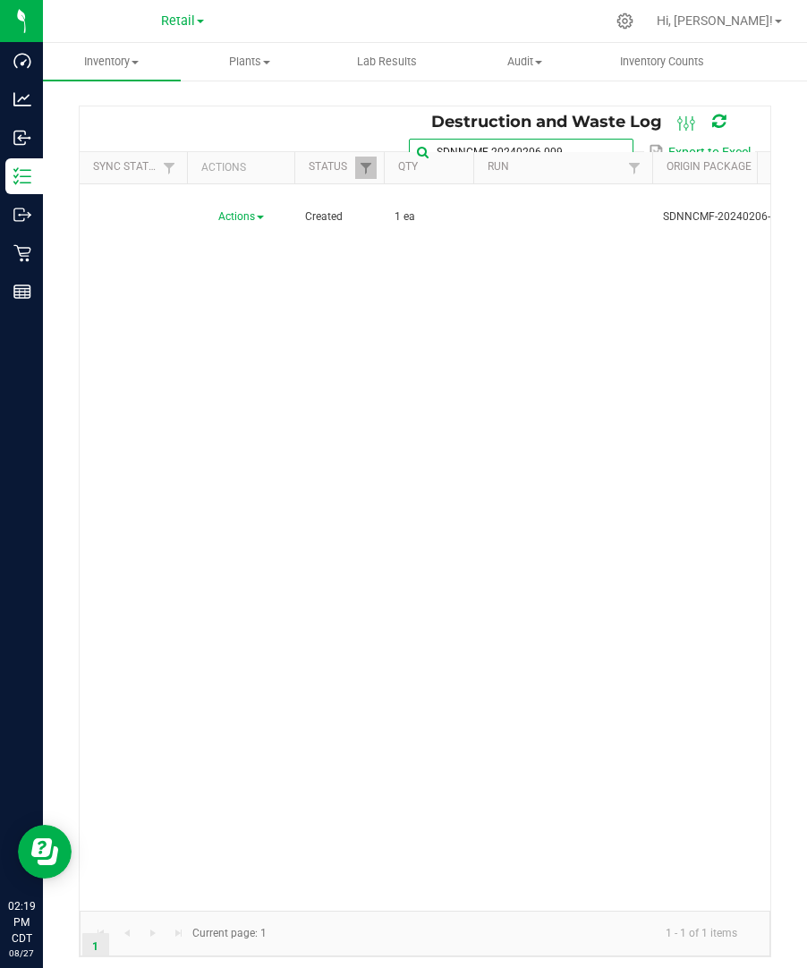
click at [595, 139] on input "SDNNCMF-20240206-009" at bounding box center [521, 152] width 224 height 27
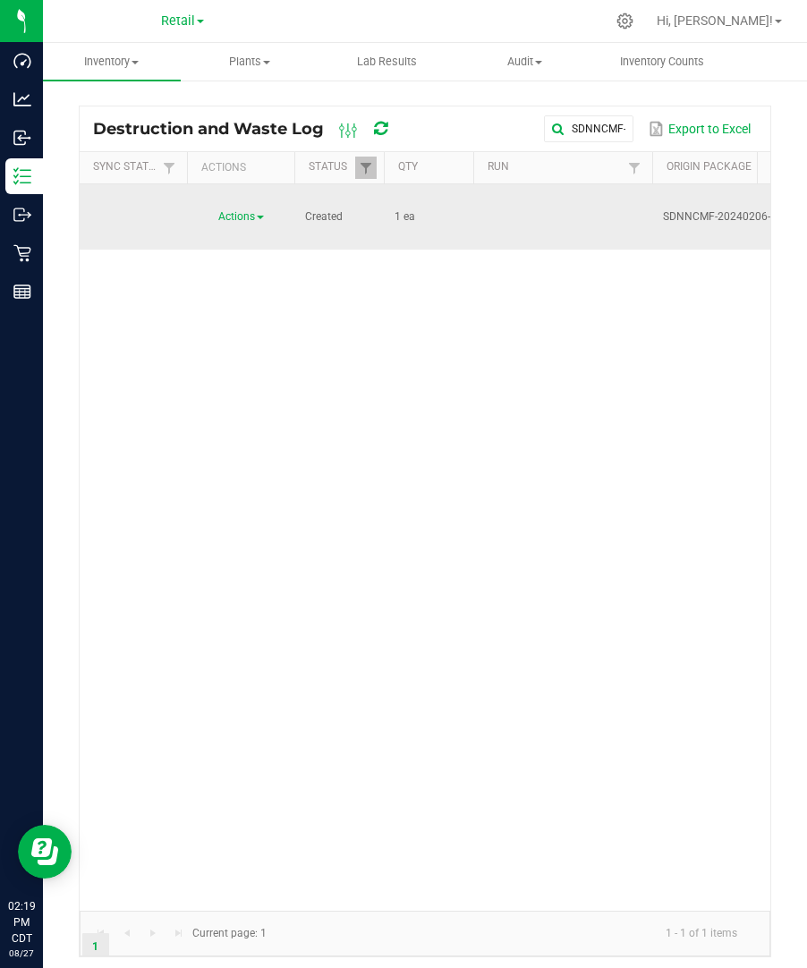
click at [252, 210] on span "Actions" at bounding box center [236, 216] width 37 height 13
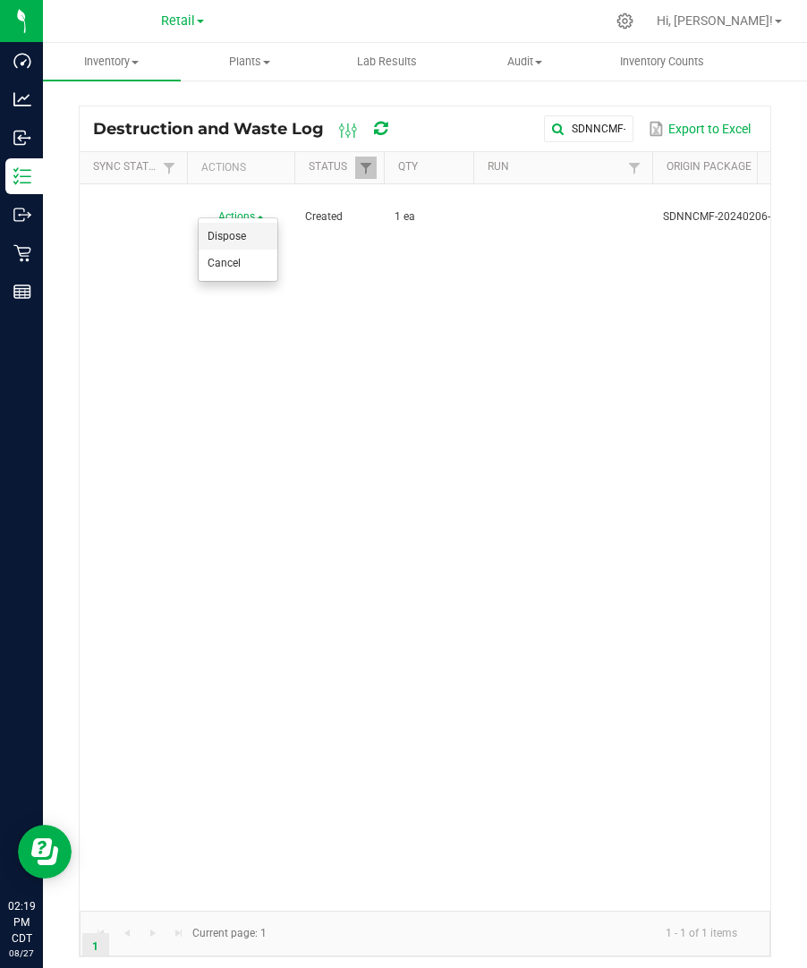
click at [247, 231] on li "Dispose" at bounding box center [238, 236] width 79 height 27
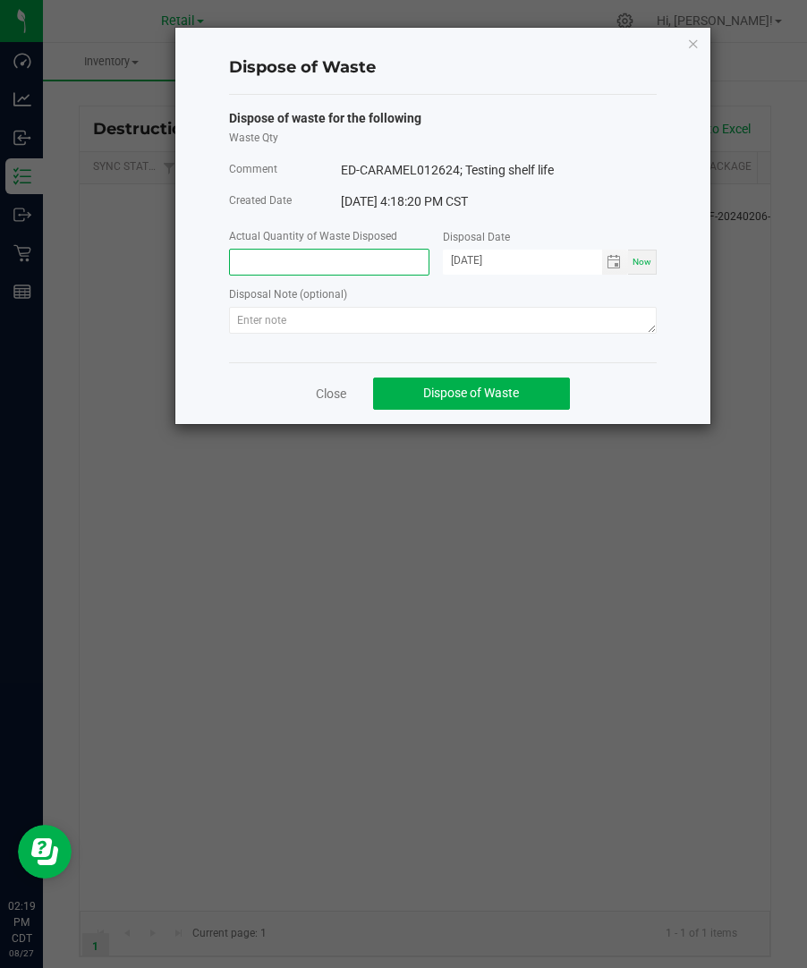
click at [280, 268] on input at bounding box center [329, 262] width 199 height 25
type input "1.0000 ea"
click at [459, 335] on div at bounding box center [442, 323] width 427 height 32
click at [613, 268] on span "Toggle calendar" at bounding box center [613, 262] width 14 height 14
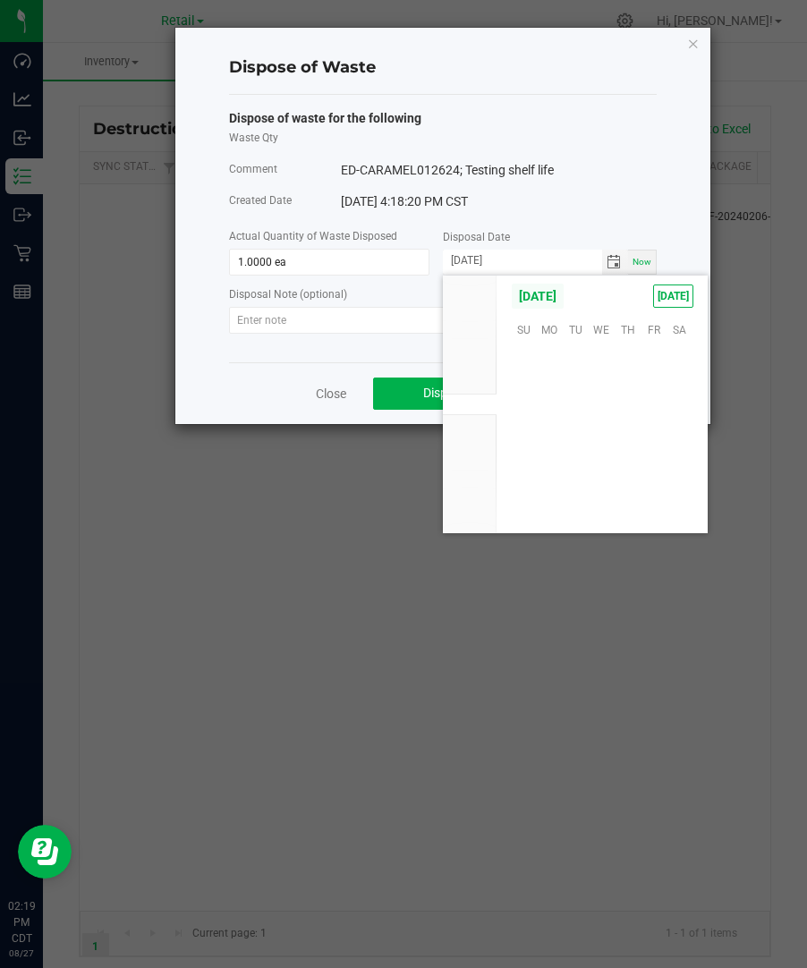
scroll to position [289845, 0]
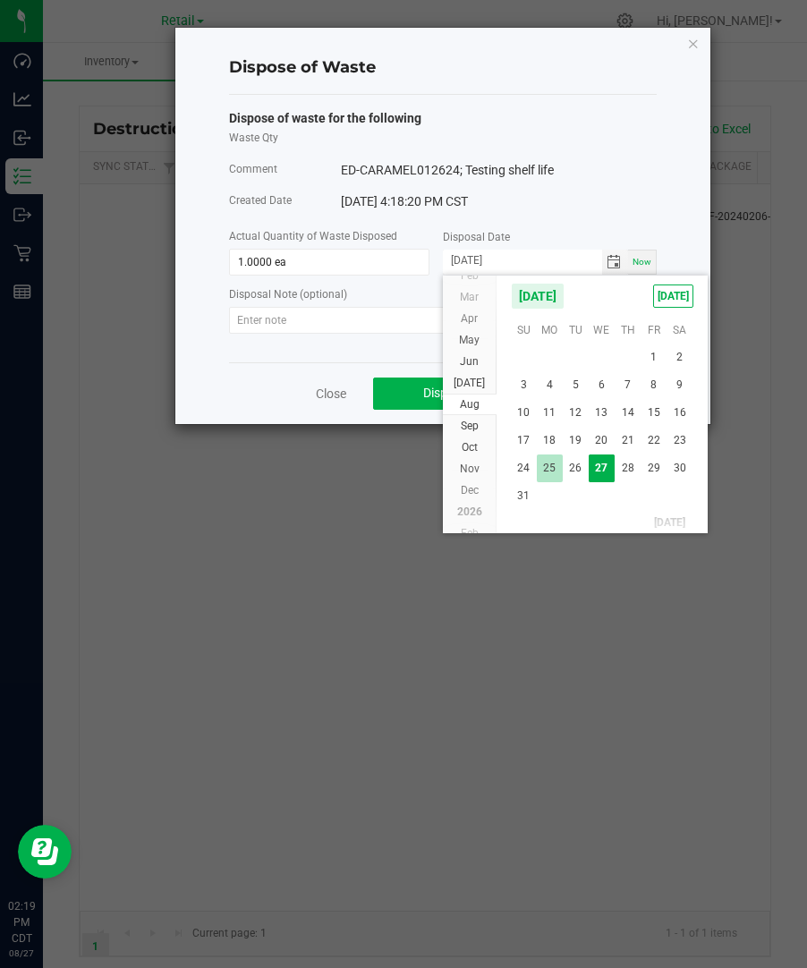
click at [546, 464] on span "25" at bounding box center [550, 468] width 26 height 28
type input "[DATE]"
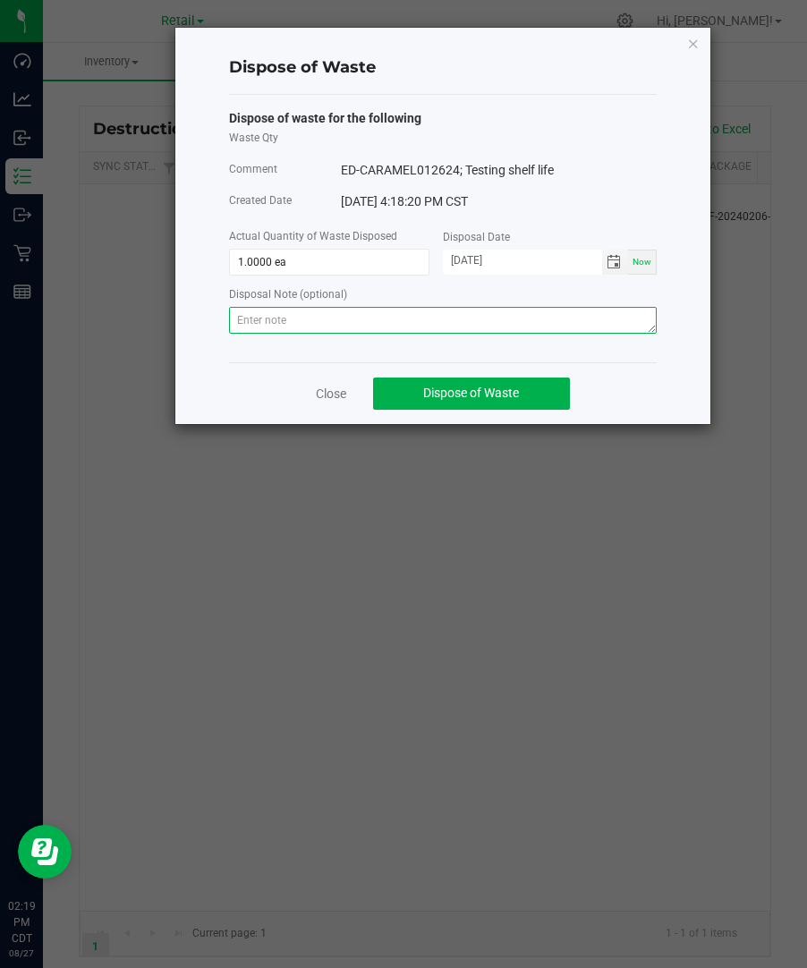
click at [594, 325] on textarea at bounding box center [442, 320] width 427 height 27
paste textarea "Destroyed and disposed of by compliance."
type textarea "Destroyed and disposed of by compliance."
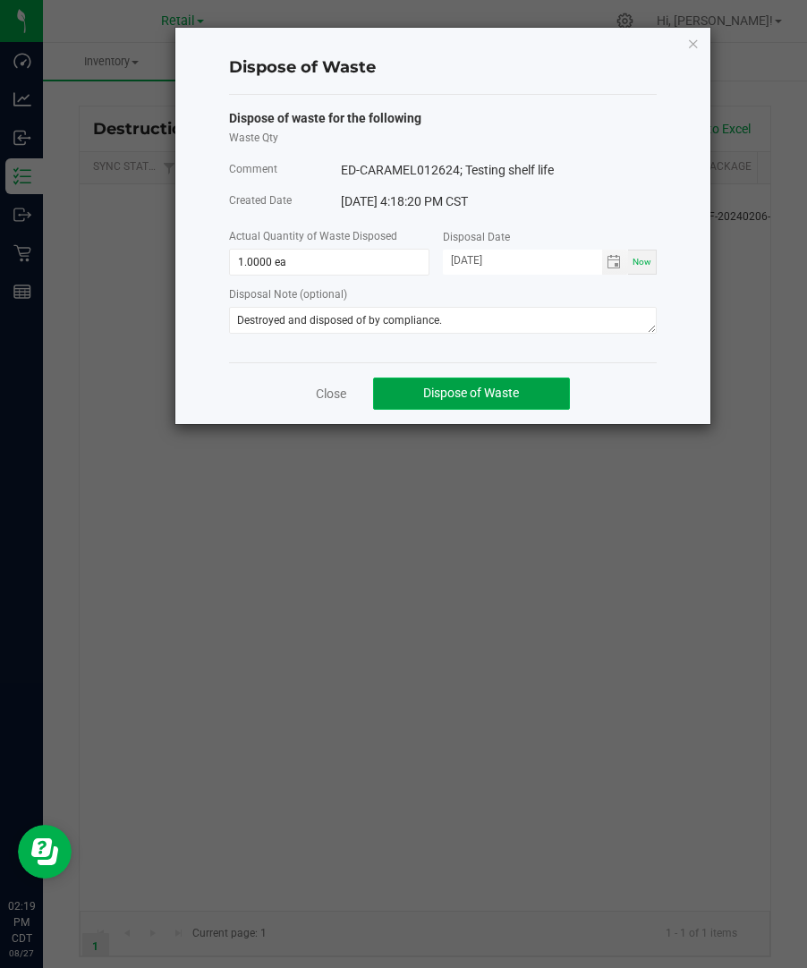
click at [512, 394] on span "Dispose of Waste" at bounding box center [471, 392] width 96 height 14
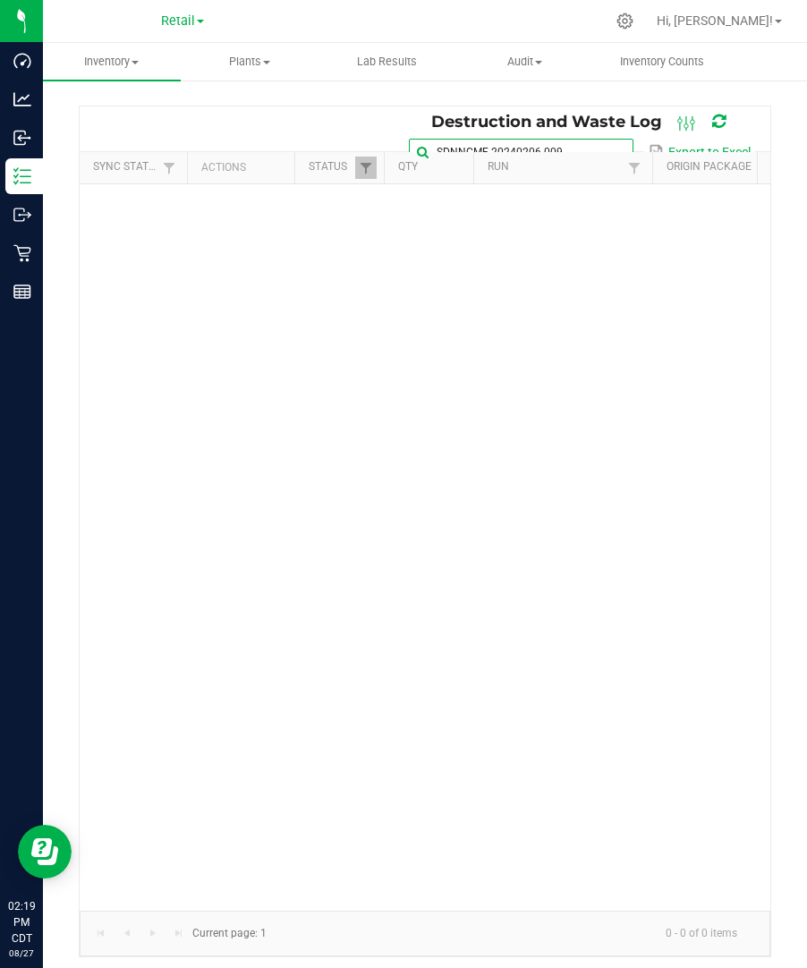
click at [605, 139] on input "SDNNCMF-20240206-009" at bounding box center [521, 152] width 224 height 27
click at [621, 146] on span at bounding box center [617, 152] width 14 height 14
paste input "SDNNCMF-20240402-005"
type input "SDNNCMF-20240402-005"
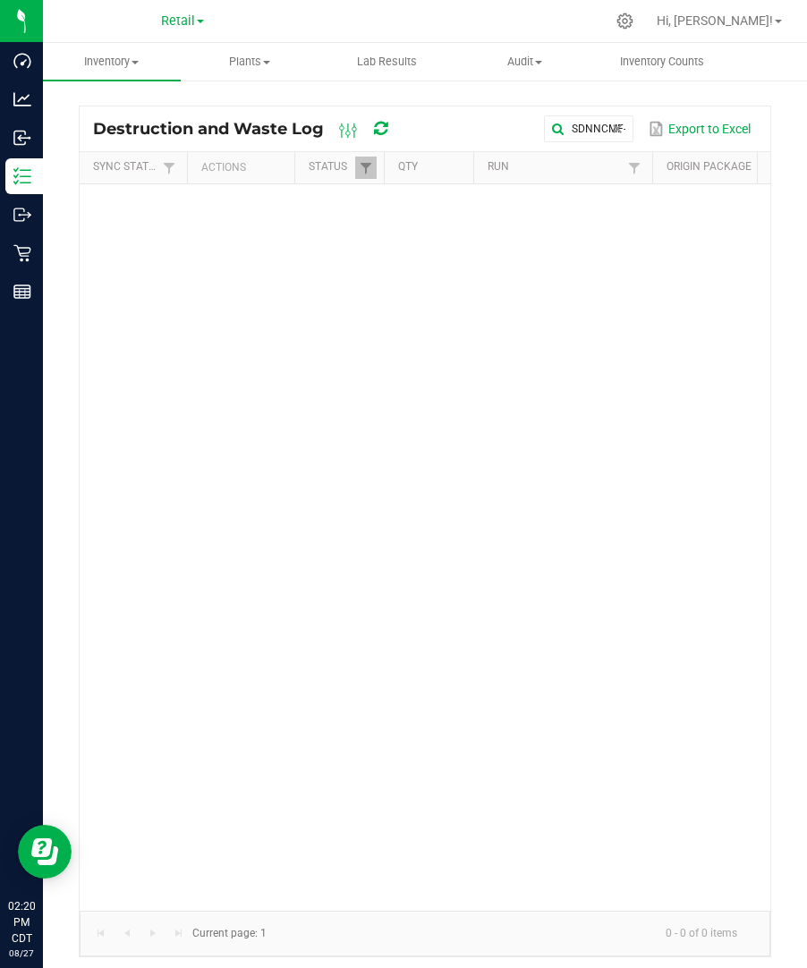
click at [198, 21] on span at bounding box center [200, 22] width 7 height 4
click at [182, 83] on link "Manufacturing" at bounding box center [182, 87] width 261 height 24
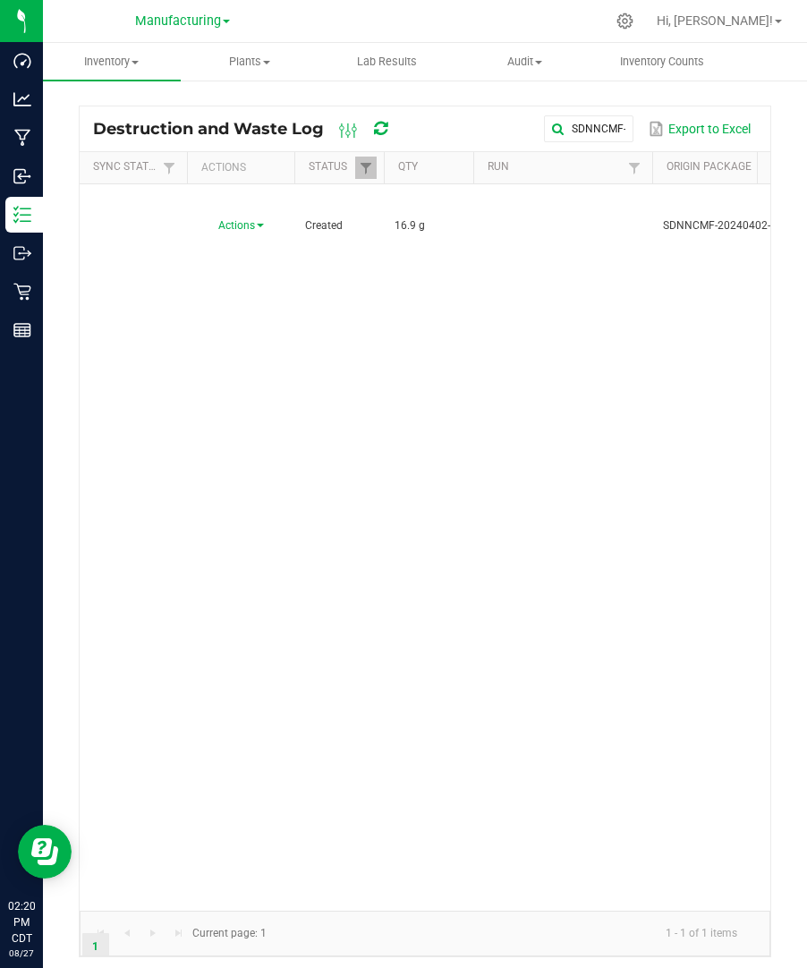
scroll to position [0, 112]
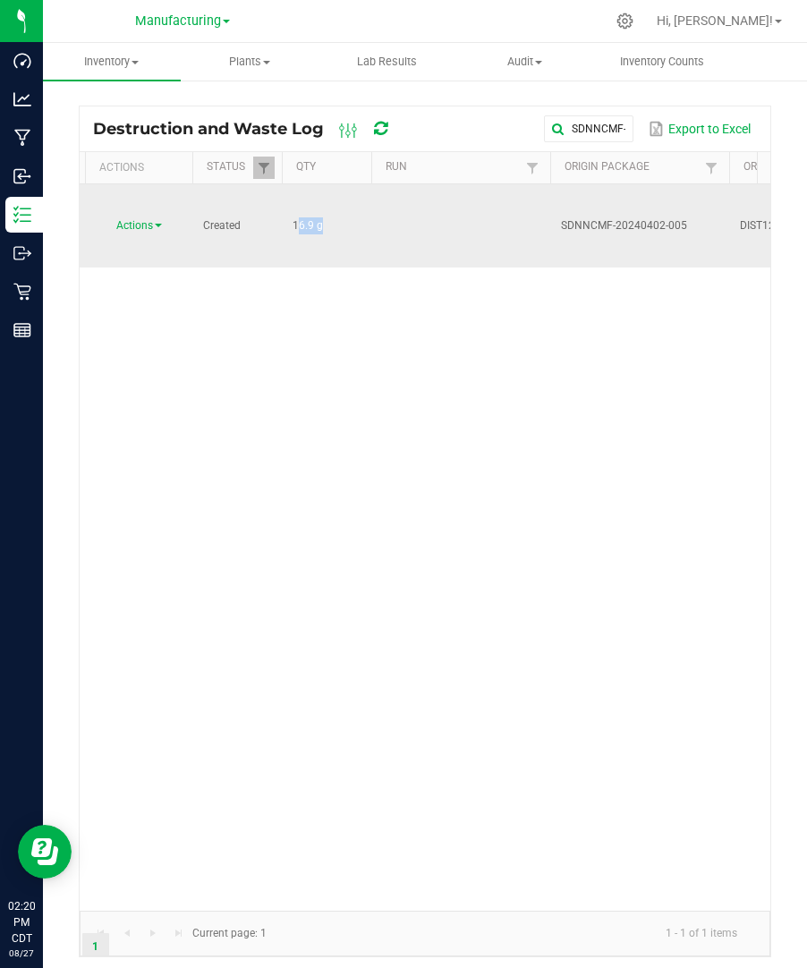
drag, startPoint x: 318, startPoint y: 200, endPoint x: 290, endPoint y: 196, distance: 29.0
click at [290, 196] on td "16.9 g" at bounding box center [326, 225] width 89 height 83
copy span "16.9"
click at [142, 219] on span "Actions" at bounding box center [134, 225] width 37 height 13
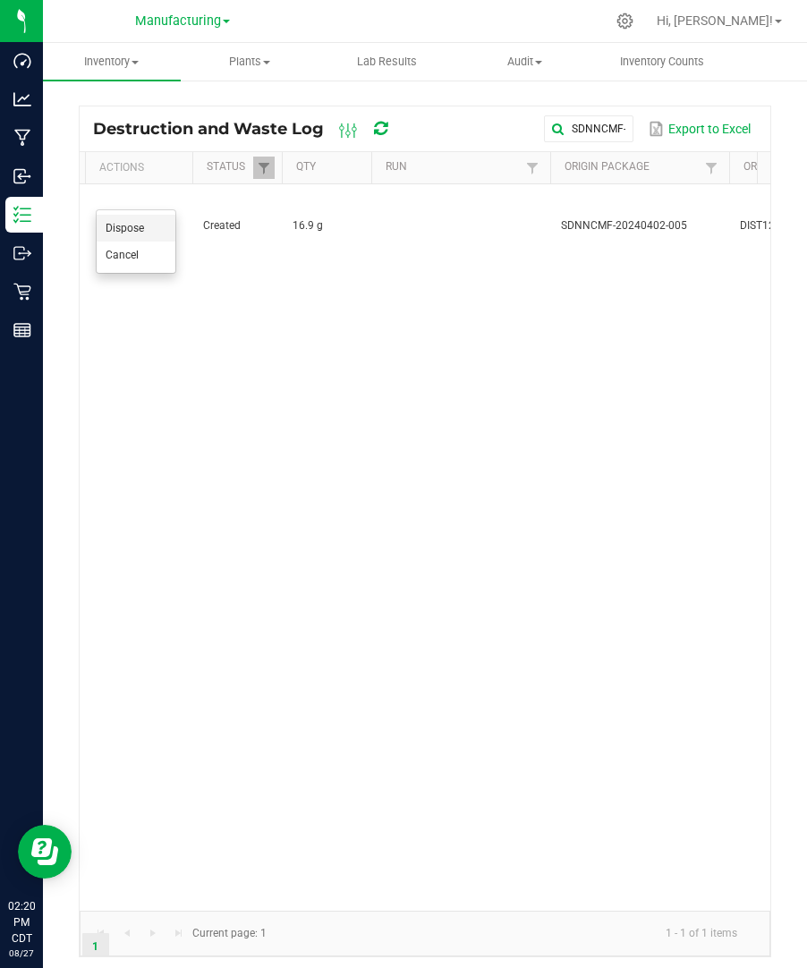
click at [141, 220] on li "Dispose" at bounding box center [136, 228] width 79 height 27
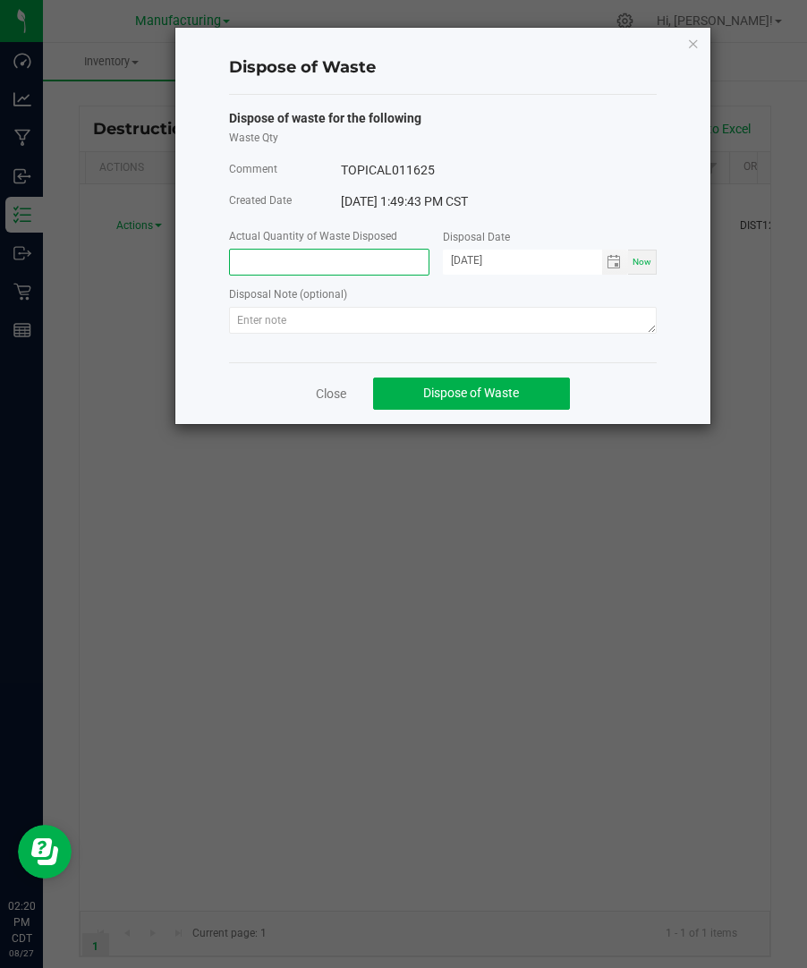
click at [355, 267] on input at bounding box center [329, 262] width 199 height 25
paste input "16.9"
click at [613, 260] on span "Toggle calendar" at bounding box center [613, 262] width 14 height 14
type input "16.9000 g"
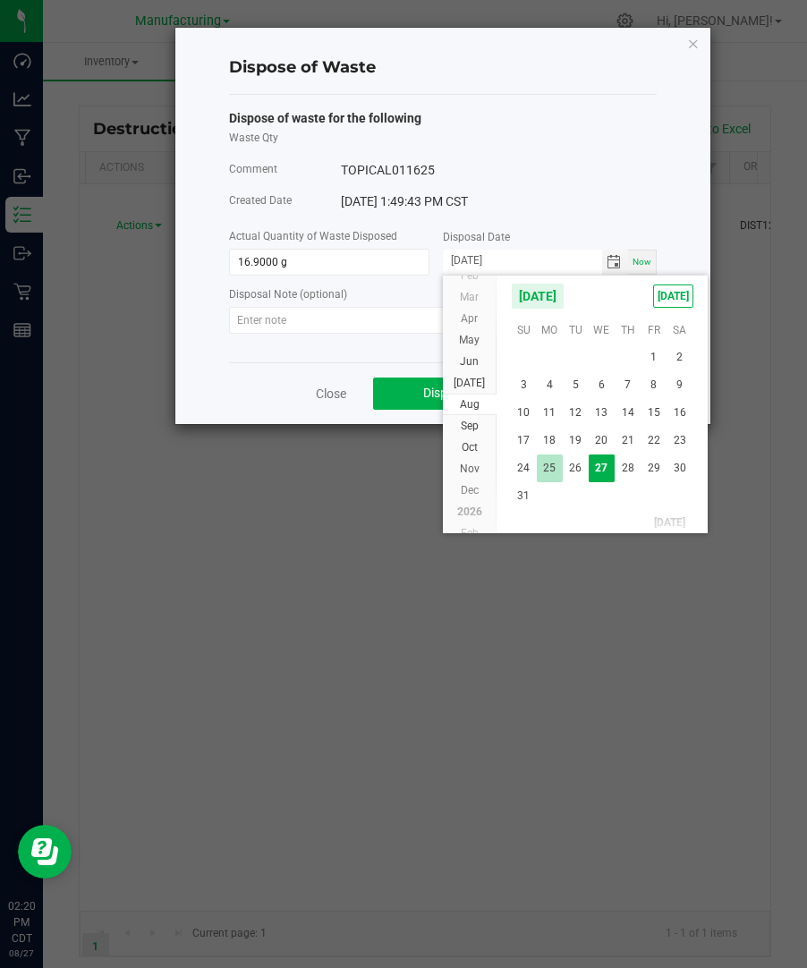
click at [554, 475] on span "25" at bounding box center [550, 468] width 26 height 28
type input "[DATE]"
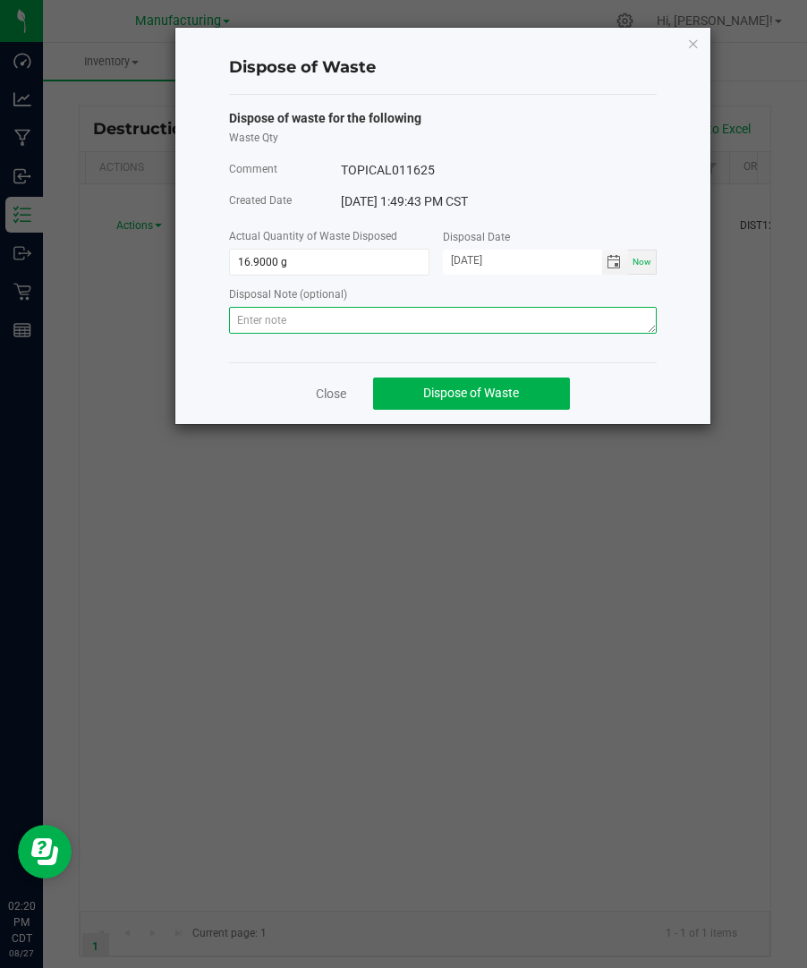
click at [357, 309] on textarea at bounding box center [442, 320] width 427 height 27
paste textarea "Destroyed and disposed of by compliance."
type textarea "Destroyed and disposed of by compliance."
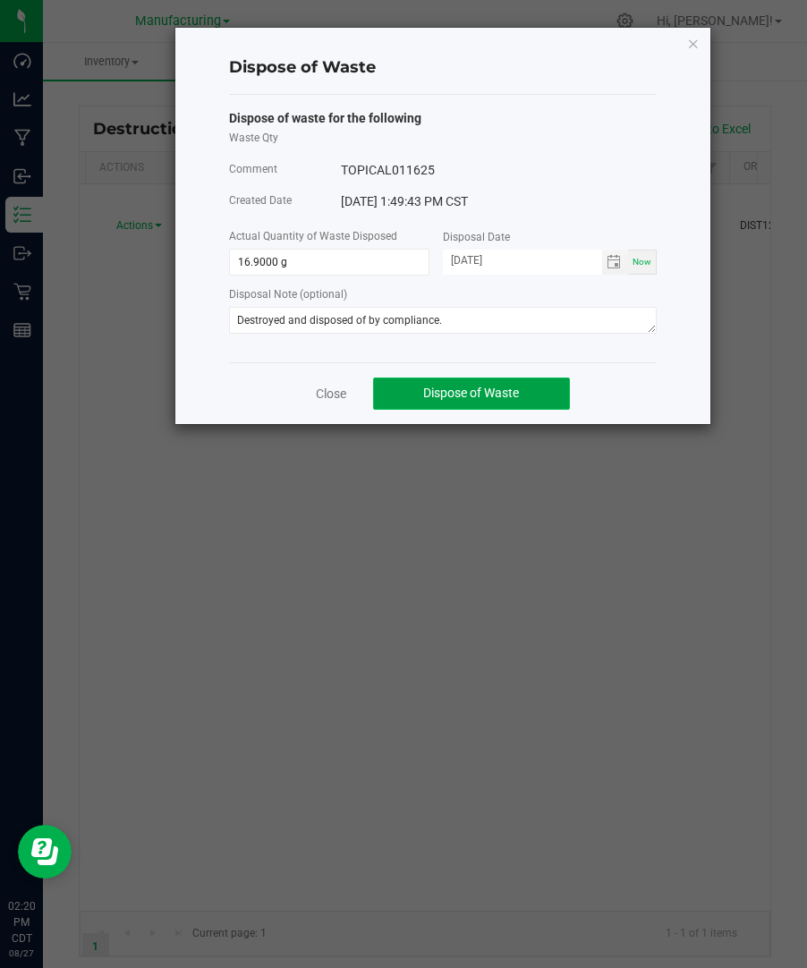
click at [439, 393] on span "Dispose of Waste" at bounding box center [471, 392] width 96 height 14
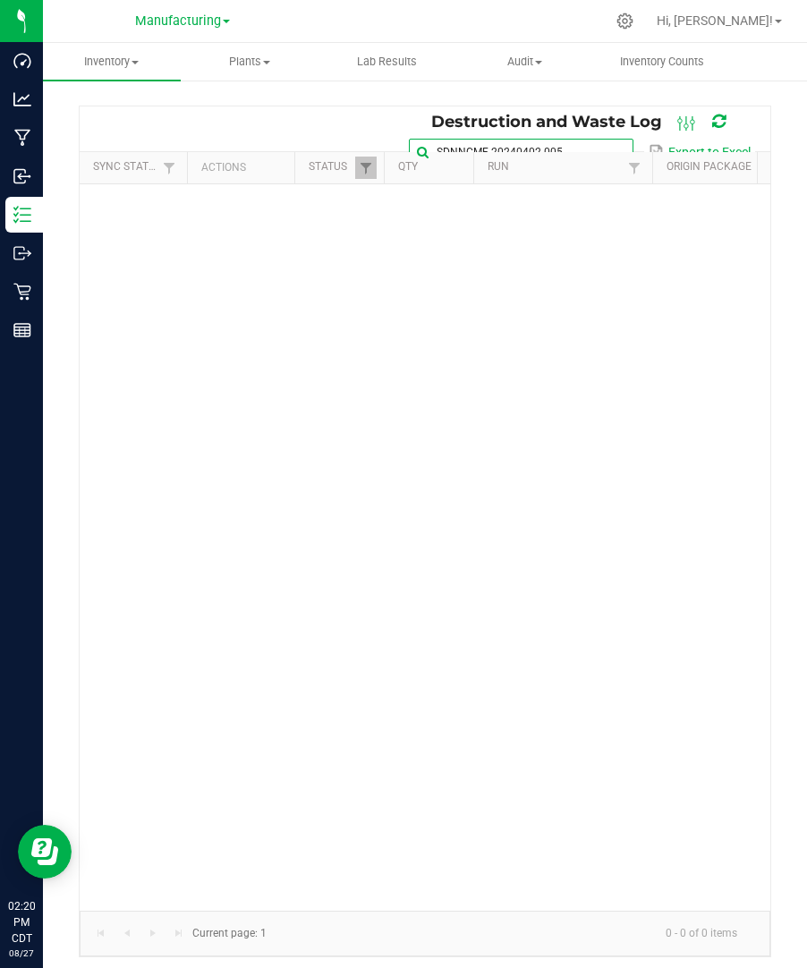
click at [603, 139] on input "SDNNCMF-20240402-005" at bounding box center [521, 152] width 224 height 27
click at [614, 147] on span at bounding box center [617, 152] width 14 height 14
paste input "SDNNCMF-20240410-002"
type input "SDNNCMF-20240410-002"
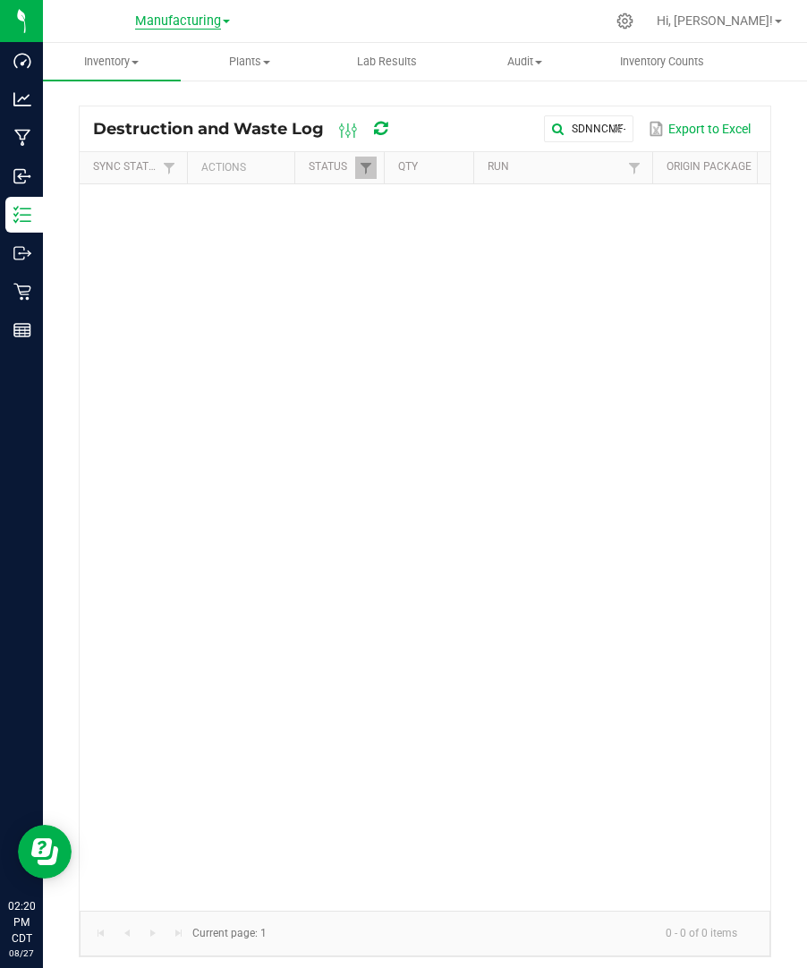
click at [179, 18] on span "Manufacturing" at bounding box center [178, 21] width 86 height 16
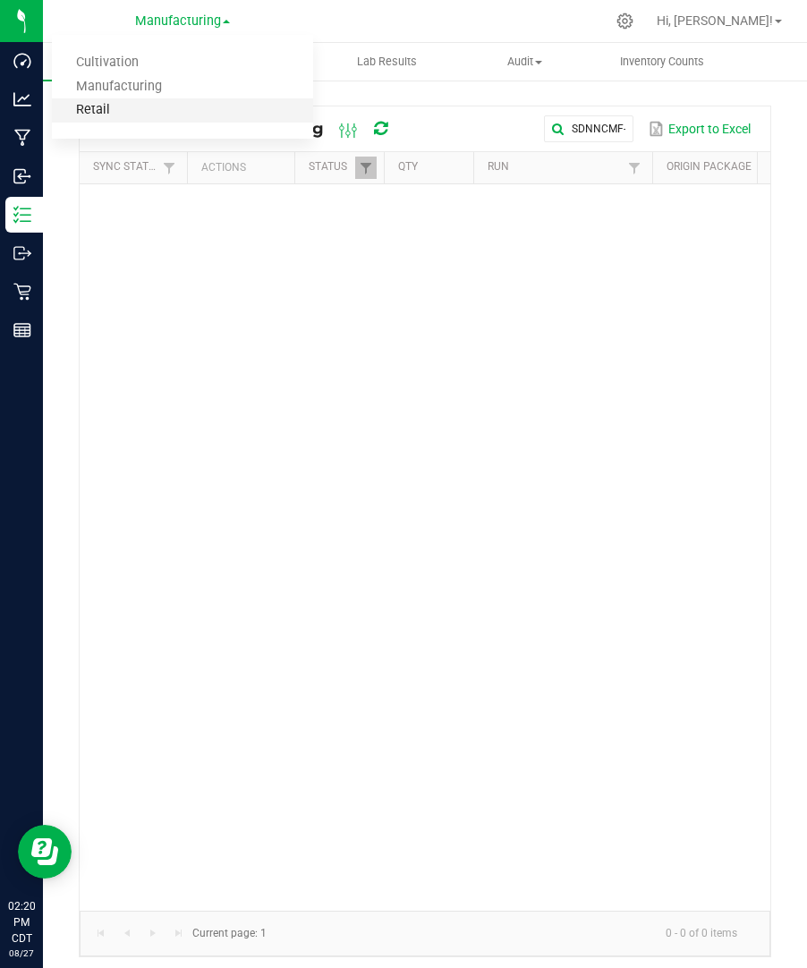
click at [133, 112] on link "Retail" at bounding box center [182, 110] width 261 height 24
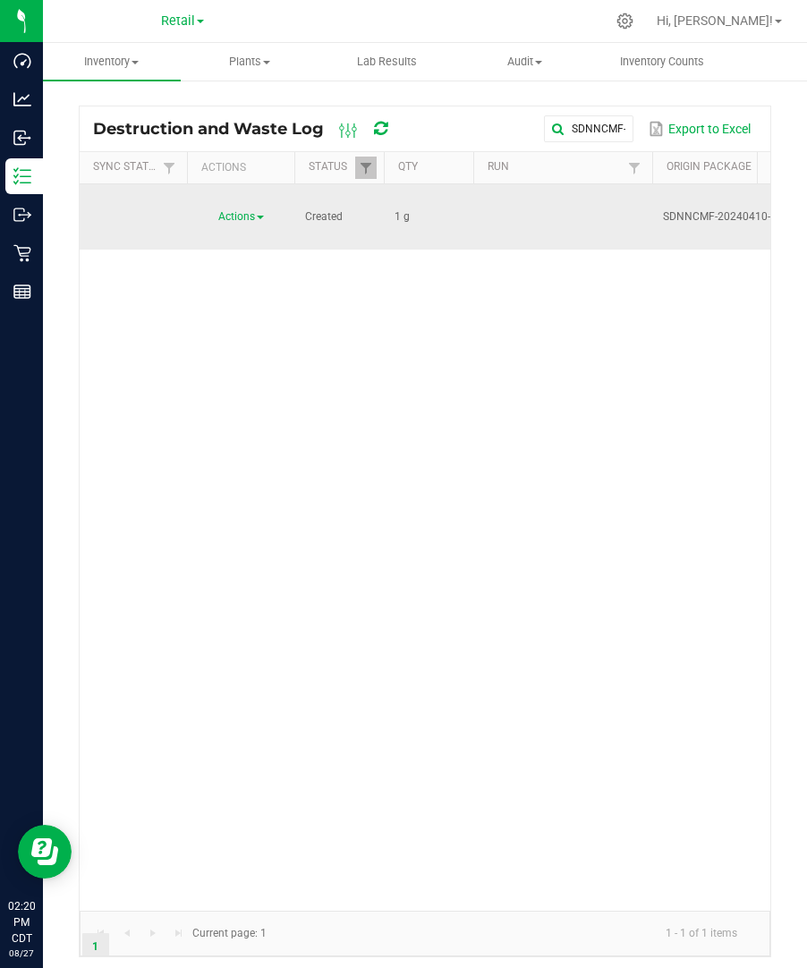
click at [254, 210] on span "Actions" at bounding box center [236, 216] width 37 height 13
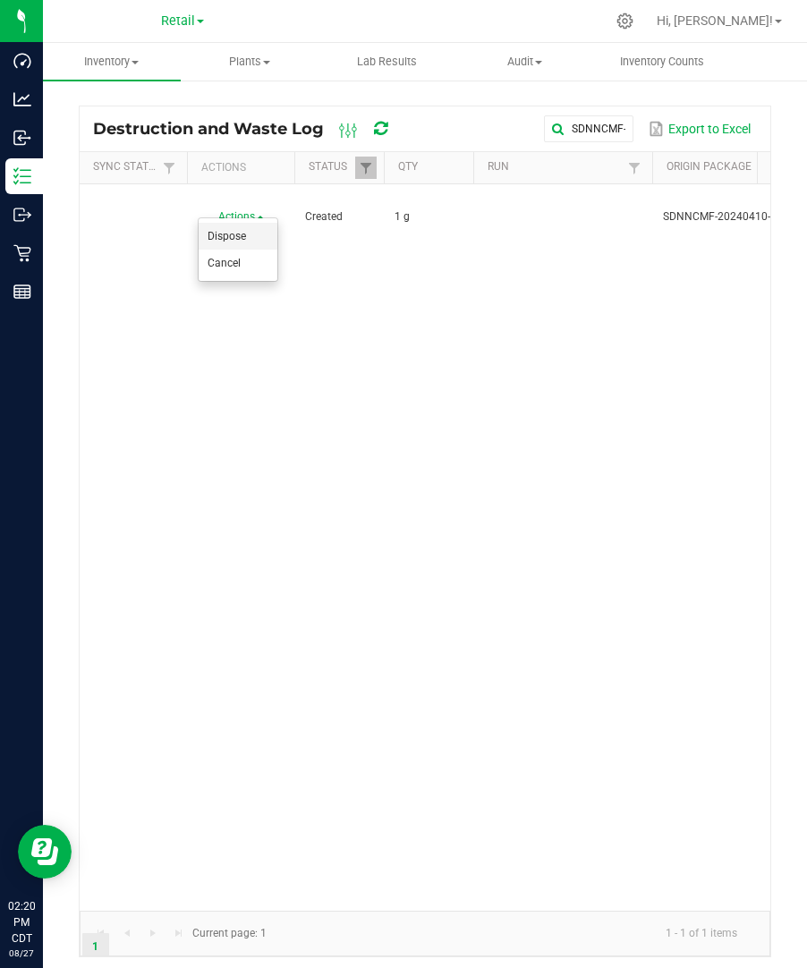
click at [249, 232] on li "Dispose" at bounding box center [238, 236] width 79 height 27
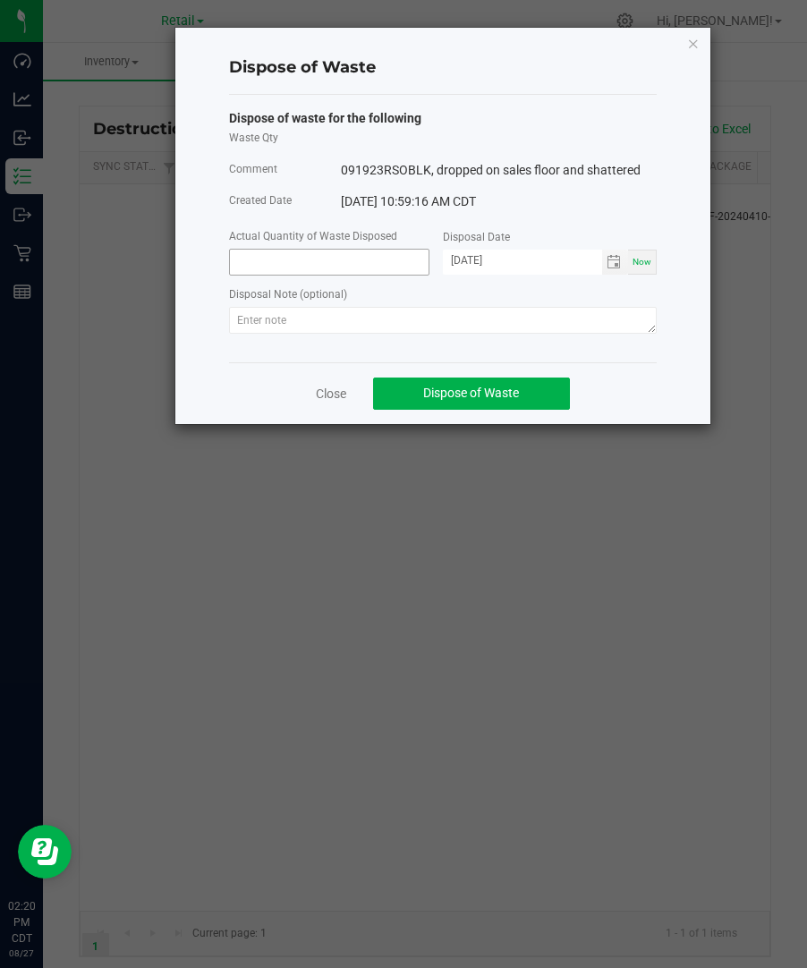
click at [362, 269] on input at bounding box center [329, 262] width 199 height 25
click at [622, 264] on span "Toggle calendar" at bounding box center [615, 262] width 26 height 25
type input "1.0000 g"
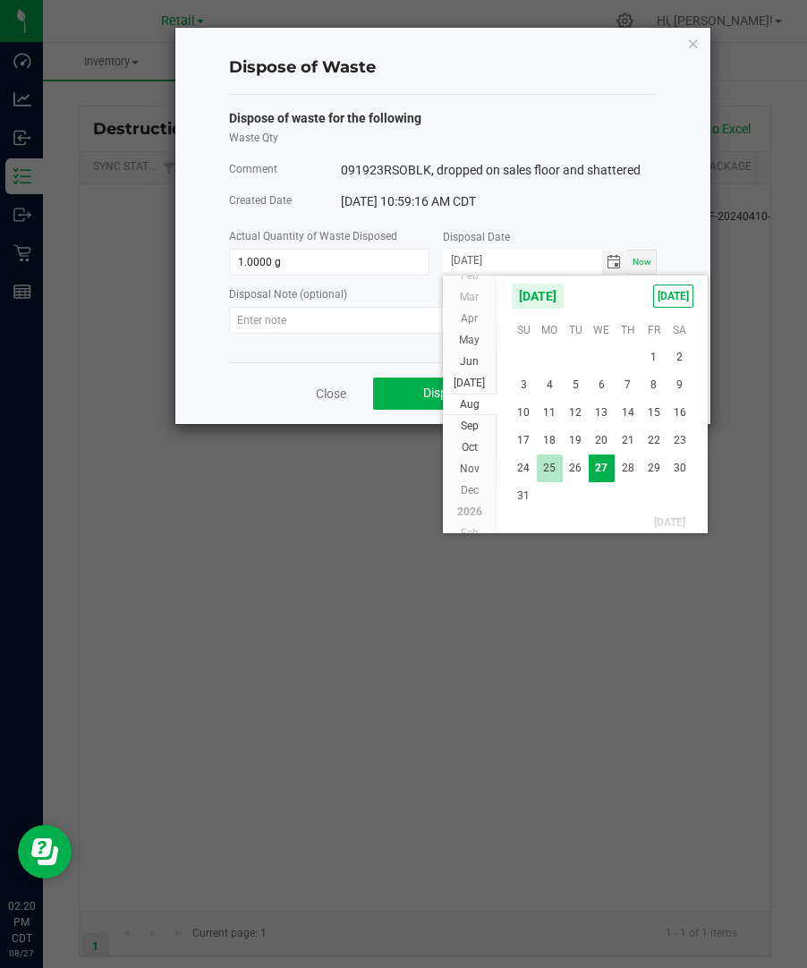
click at [551, 469] on span "25" at bounding box center [550, 468] width 26 height 28
type input "[DATE]"
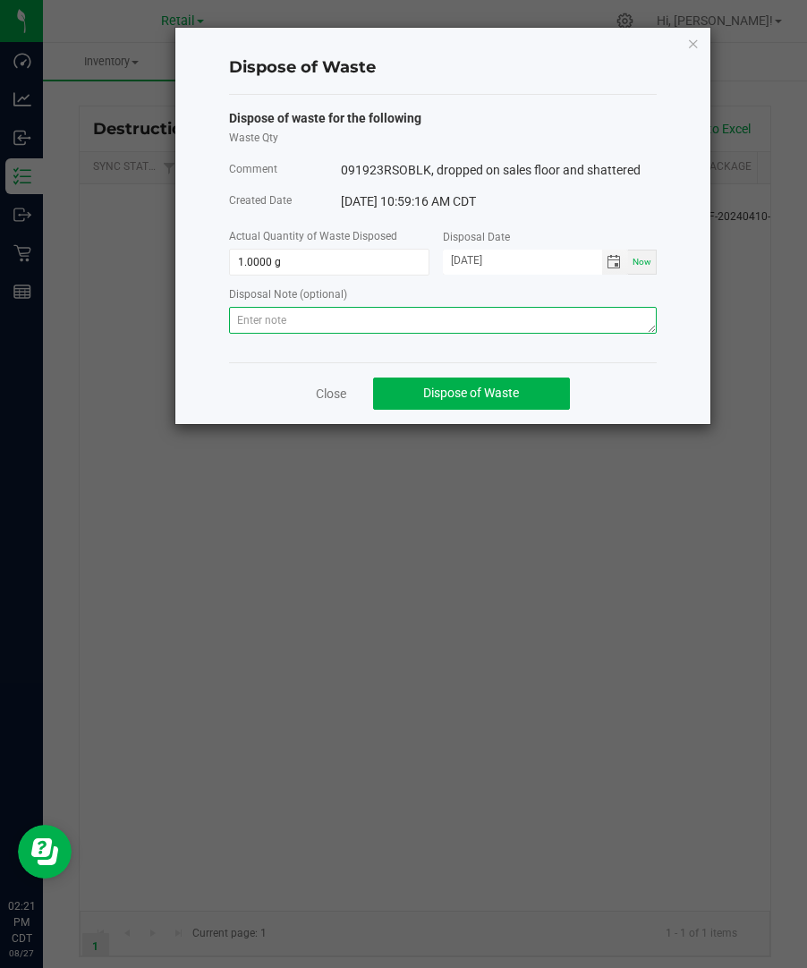
click at [310, 334] on textarea at bounding box center [442, 320] width 427 height 27
paste textarea "Destroyed and disposed of by compliance."
type textarea "Destroyed and disposed of by compliance."
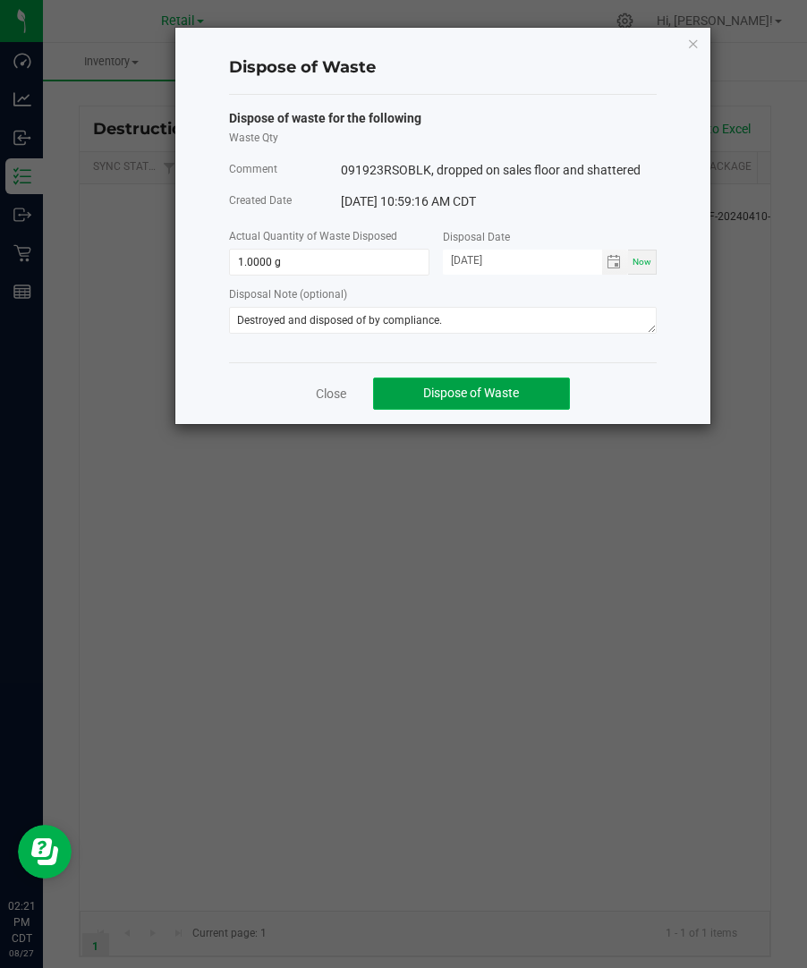
click at [449, 397] on span "Dispose of Waste" at bounding box center [471, 392] width 96 height 14
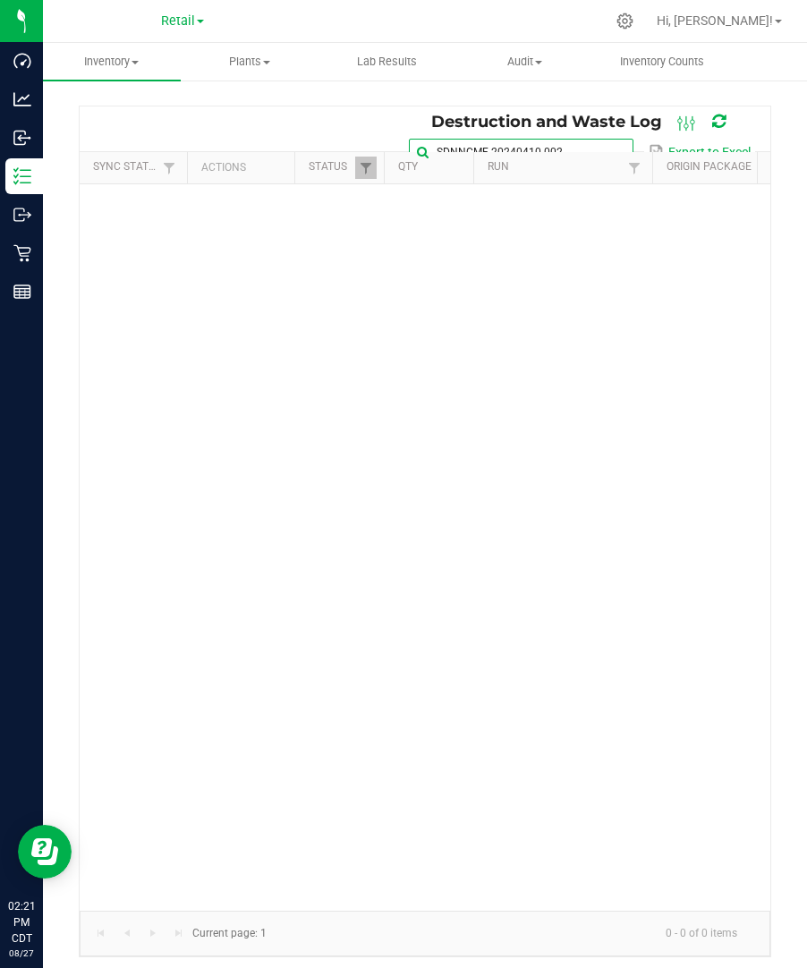
click at [605, 139] on input "SDNNCMF-20240410-002" at bounding box center [521, 152] width 224 height 27
click at [614, 148] on span at bounding box center [617, 152] width 14 height 14
paste input "SDNNCMF-20240417-010"
type input "SDNNCMF-20240417-010"
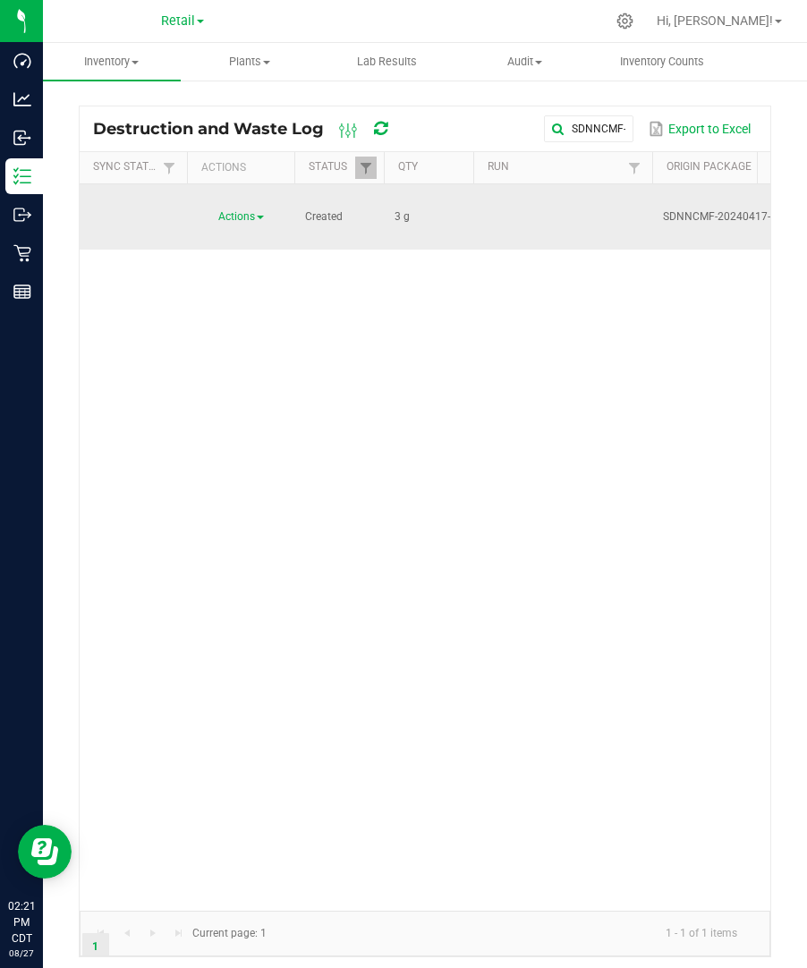
click at [244, 223] on div "Actions" at bounding box center [241, 216] width 86 height 17
click at [249, 216] on span "Actions" at bounding box center [236, 216] width 37 height 13
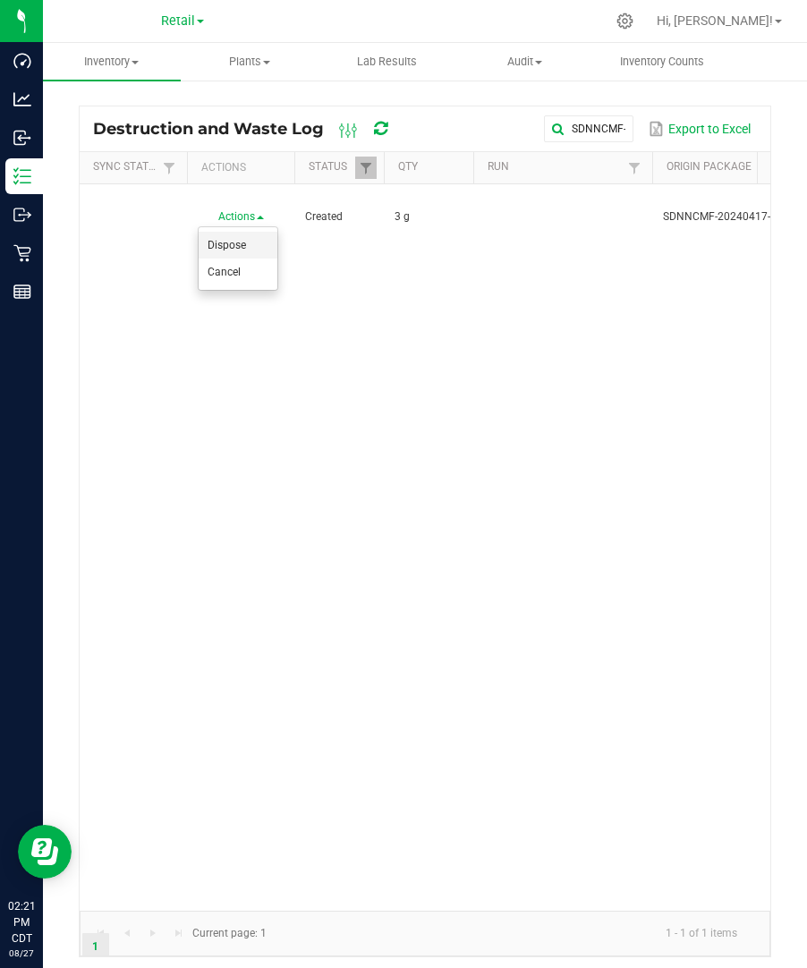
click at [247, 239] on li "Dispose" at bounding box center [238, 245] width 79 height 27
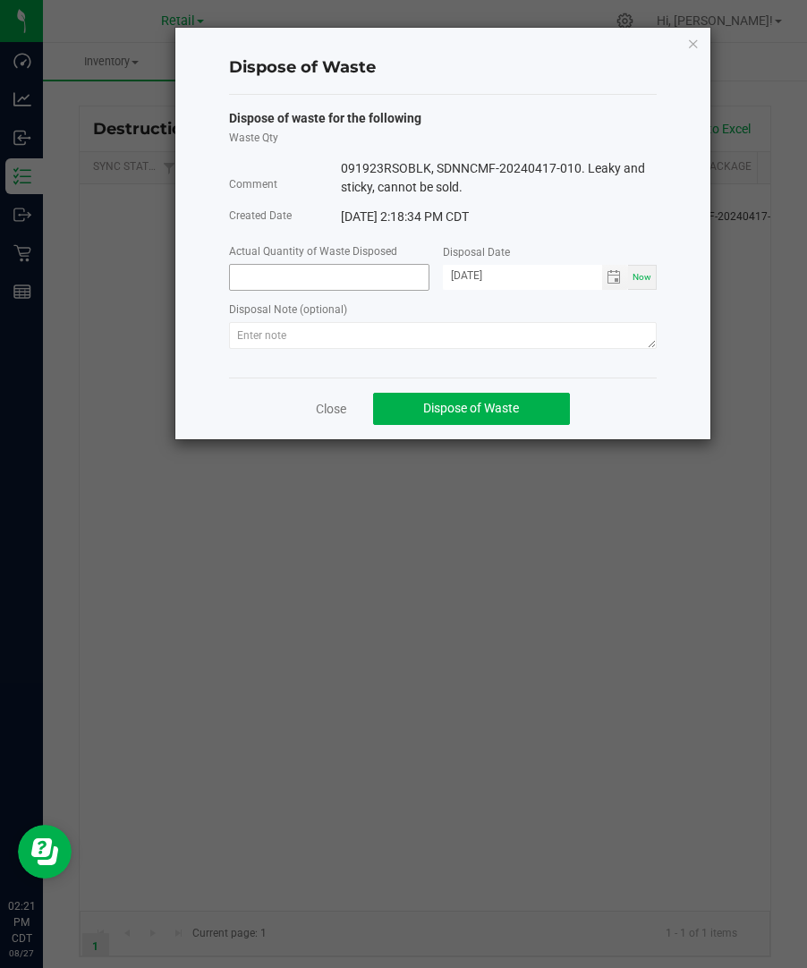
click at [282, 267] on input at bounding box center [329, 277] width 199 height 25
type input "3.0000 g"
click at [374, 339] on textarea at bounding box center [442, 335] width 427 height 27
click at [503, 340] on textarea at bounding box center [442, 335] width 427 height 27
paste textarea "Destroyed and disposed of by compliance."
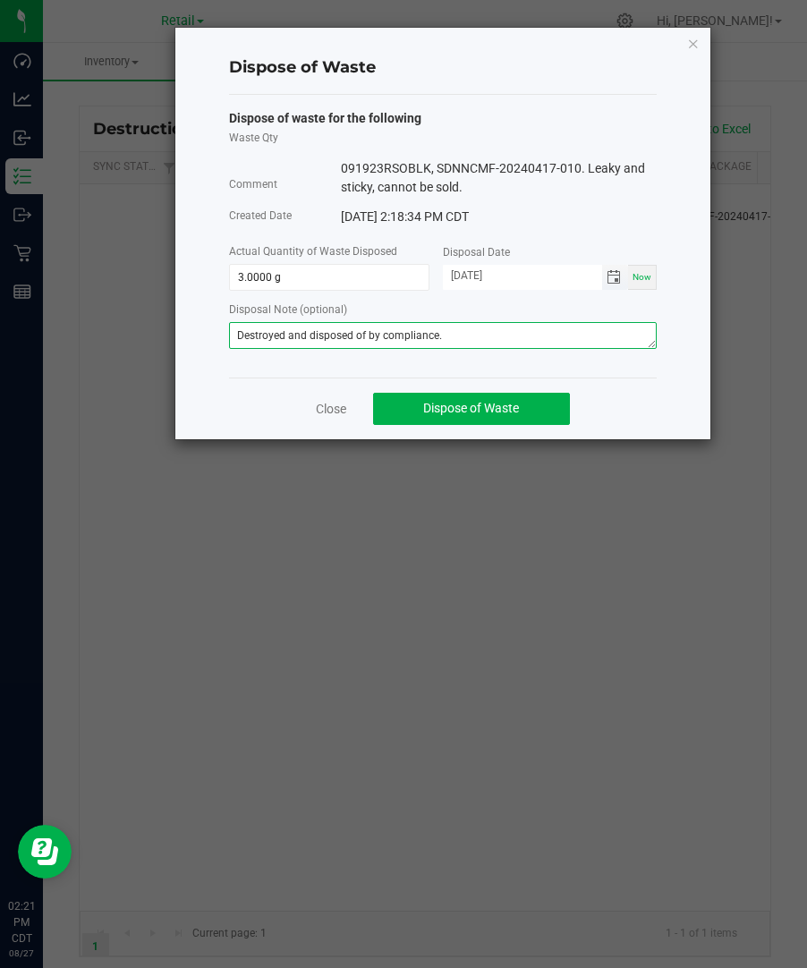
click at [620, 279] on span "Toggle calendar" at bounding box center [613, 277] width 14 height 14
type textarea "Destroyed and disposed of by compliance."
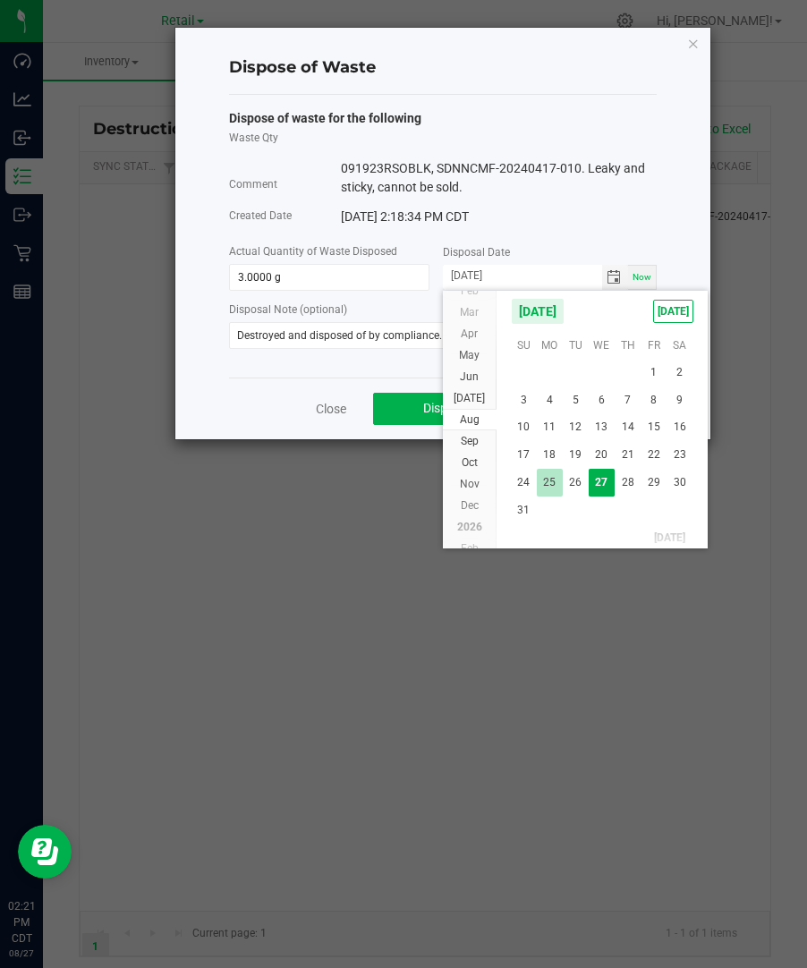
click at [547, 484] on span "25" at bounding box center [550, 483] width 26 height 28
type input "[DATE]"
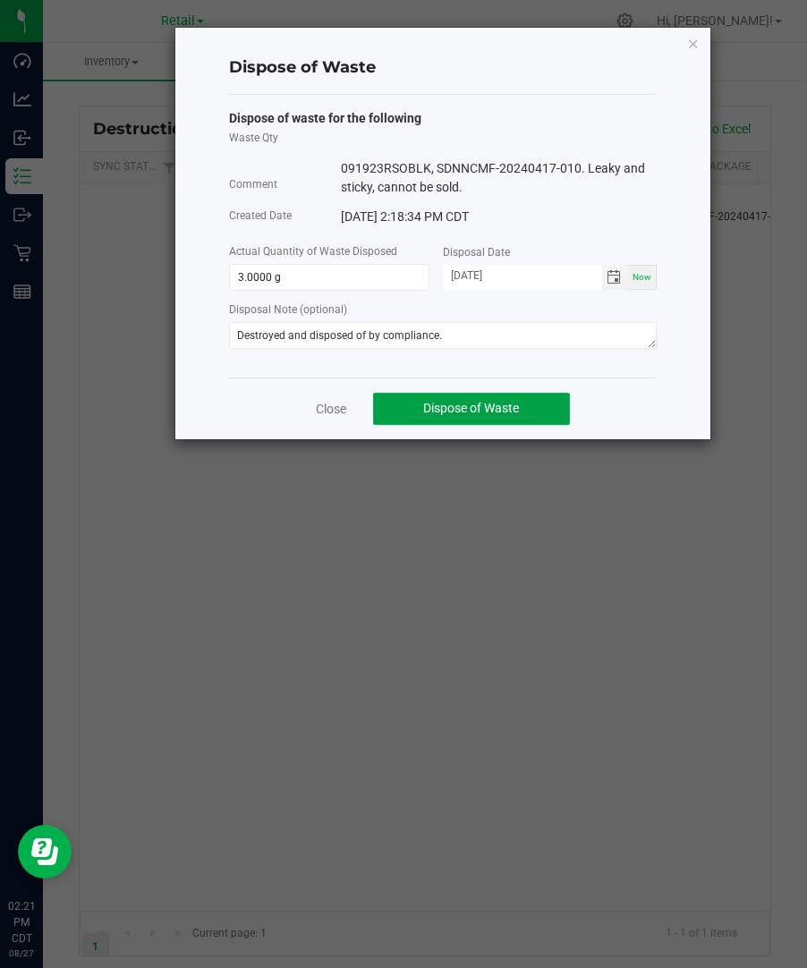
click at [531, 409] on button "Dispose of Waste" at bounding box center [471, 409] width 197 height 32
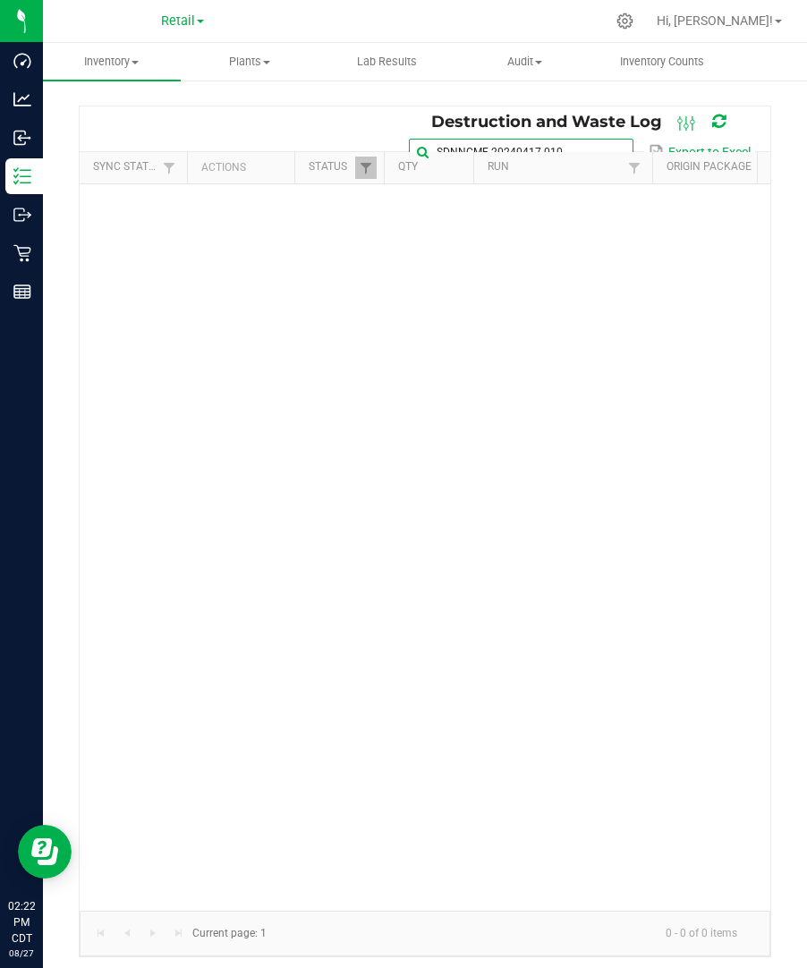
click at [608, 139] on input "SDNNCMF-20240417-010" at bounding box center [521, 152] width 224 height 27
click at [616, 149] on span at bounding box center [617, 152] width 14 height 14
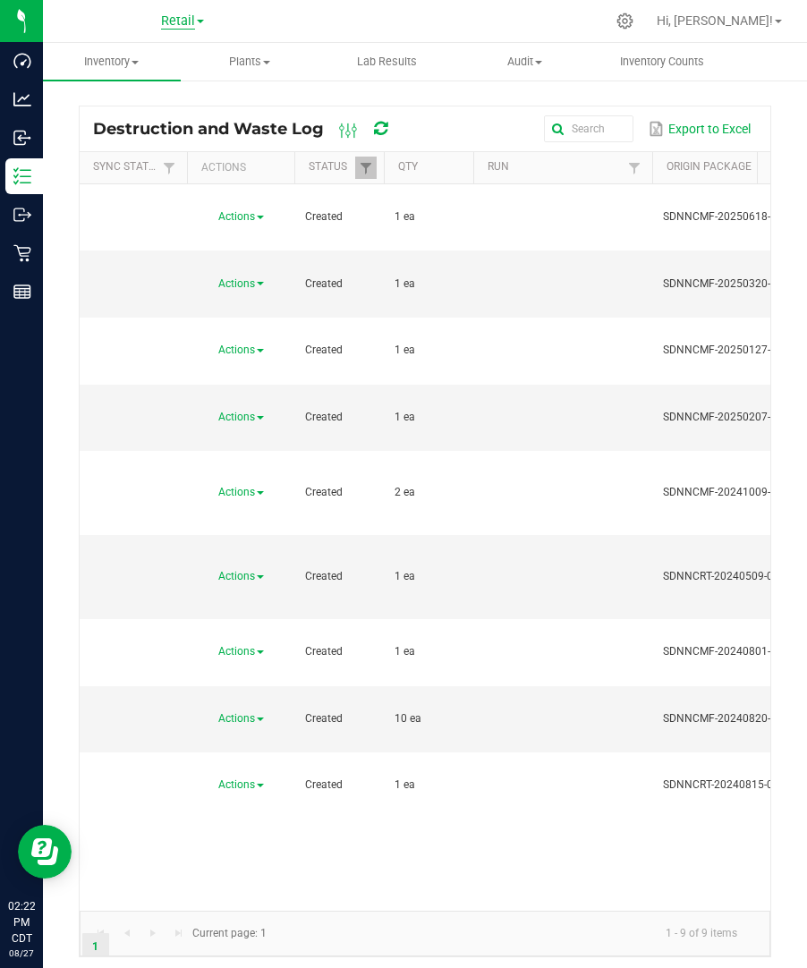
click at [182, 24] on span "Retail" at bounding box center [178, 21] width 34 height 16
click at [152, 89] on link "Manufacturing" at bounding box center [182, 87] width 261 height 24
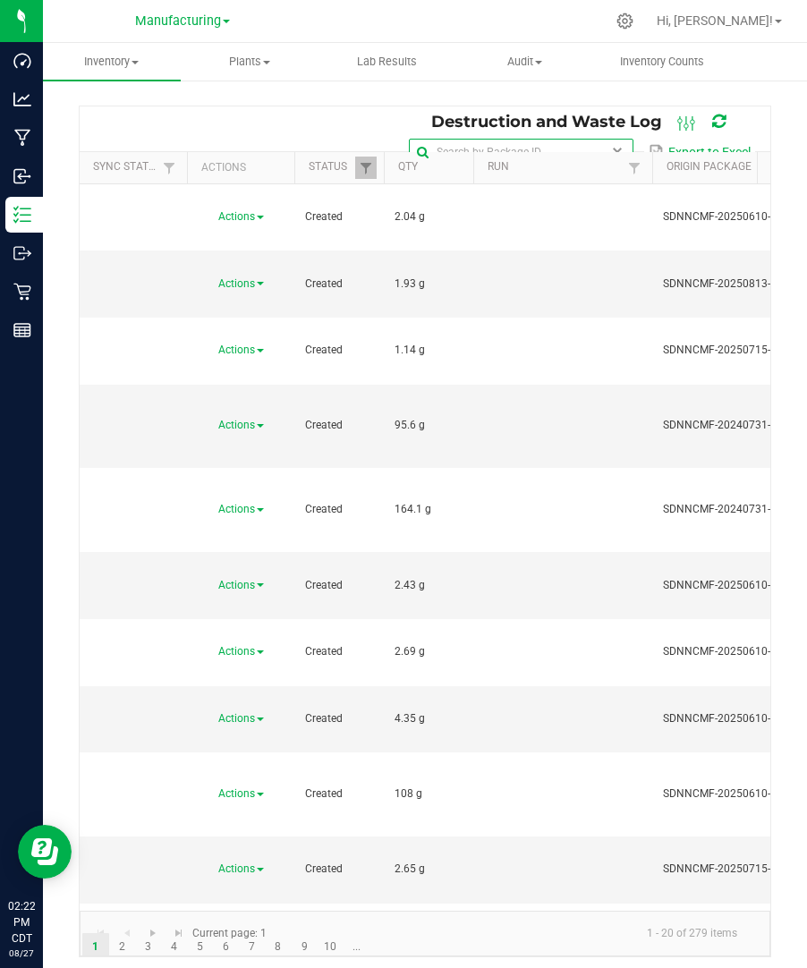
click at [581, 139] on input "text" at bounding box center [521, 152] width 224 height 27
paste input "SDNNCMF-20240425-013"
type input "SDNNCMF-20240425-013"
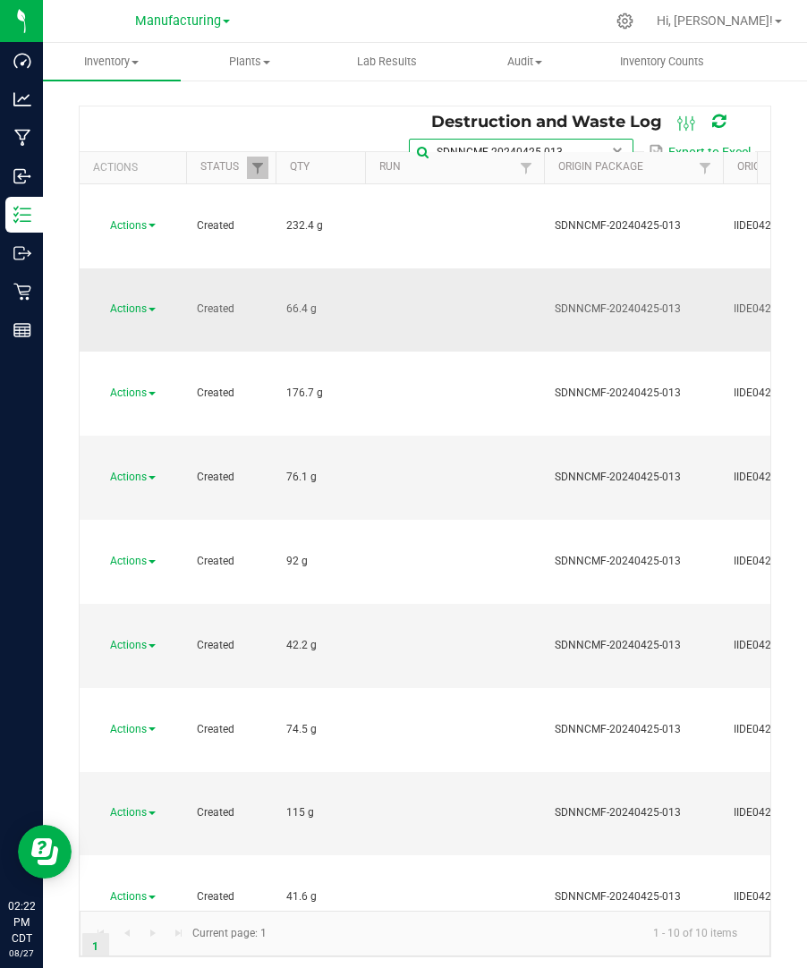
scroll to position [0, 58]
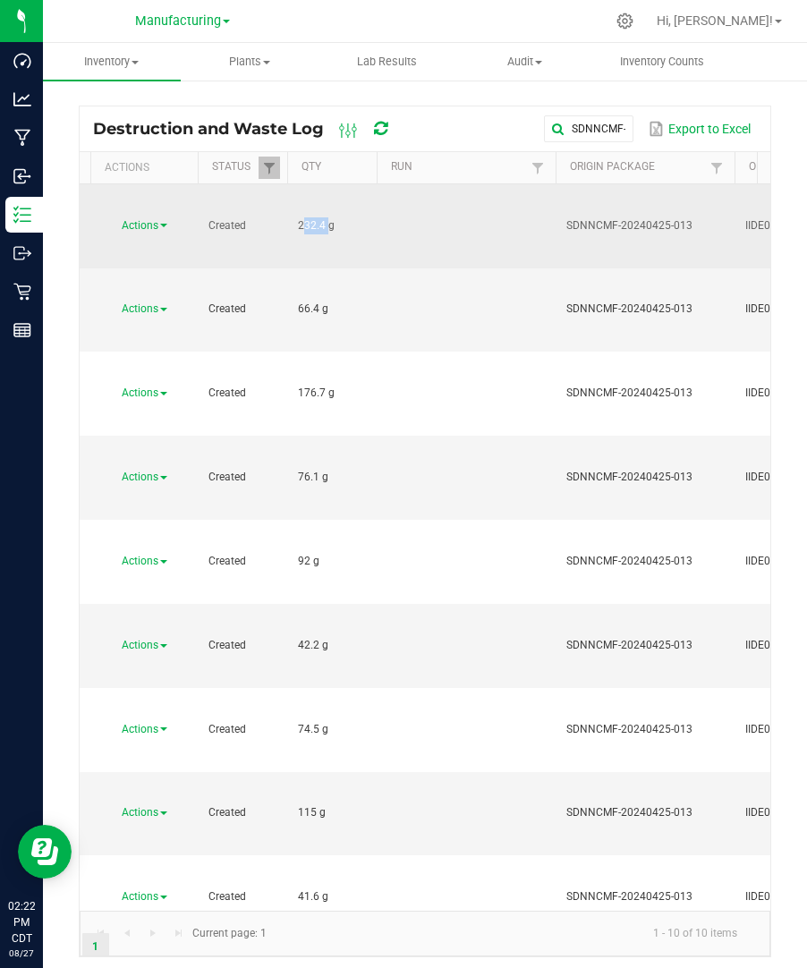
drag, startPoint x: 324, startPoint y: 204, endPoint x: 296, endPoint y: 203, distance: 27.7
click at [296, 203] on td "232.4 g" at bounding box center [331, 226] width 89 height 84
copy span "232.4"
click at [148, 219] on span "Actions" at bounding box center [140, 225] width 37 height 13
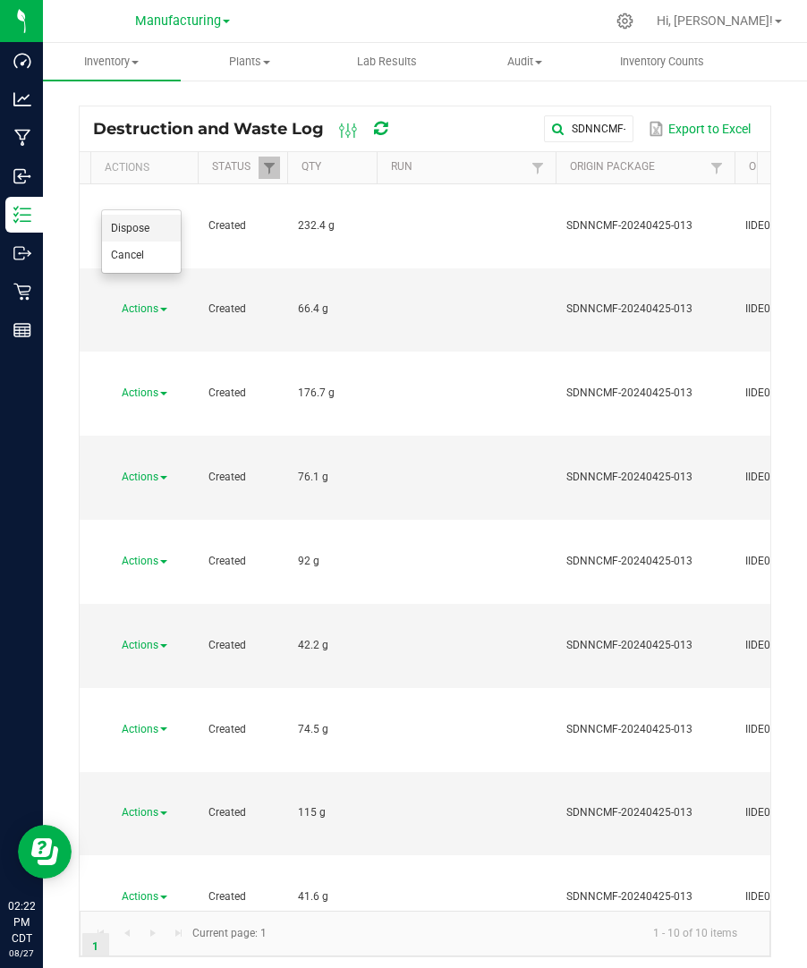
click at [150, 226] on li "Dispose" at bounding box center [141, 228] width 79 height 27
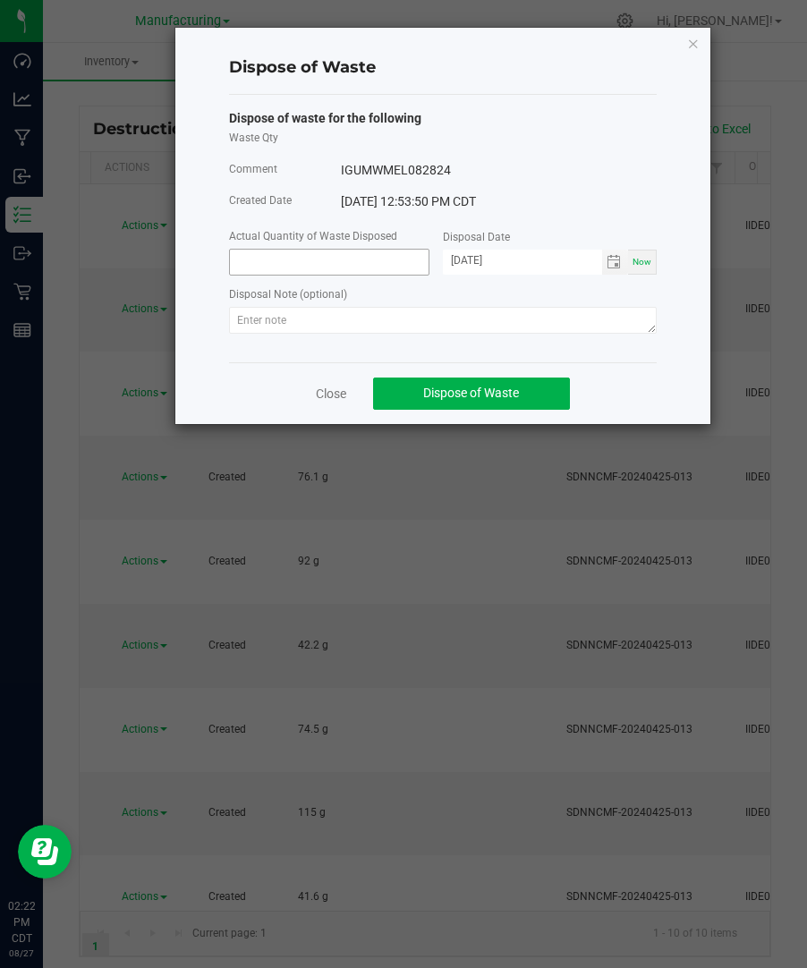
click at [402, 260] on input at bounding box center [329, 262] width 199 height 25
paste input "232.4"
type input "232.4000 g"
click at [629, 255] on div "Now" at bounding box center [642, 262] width 29 height 25
click at [617, 262] on span "Toggle calendar" at bounding box center [613, 262] width 14 height 14
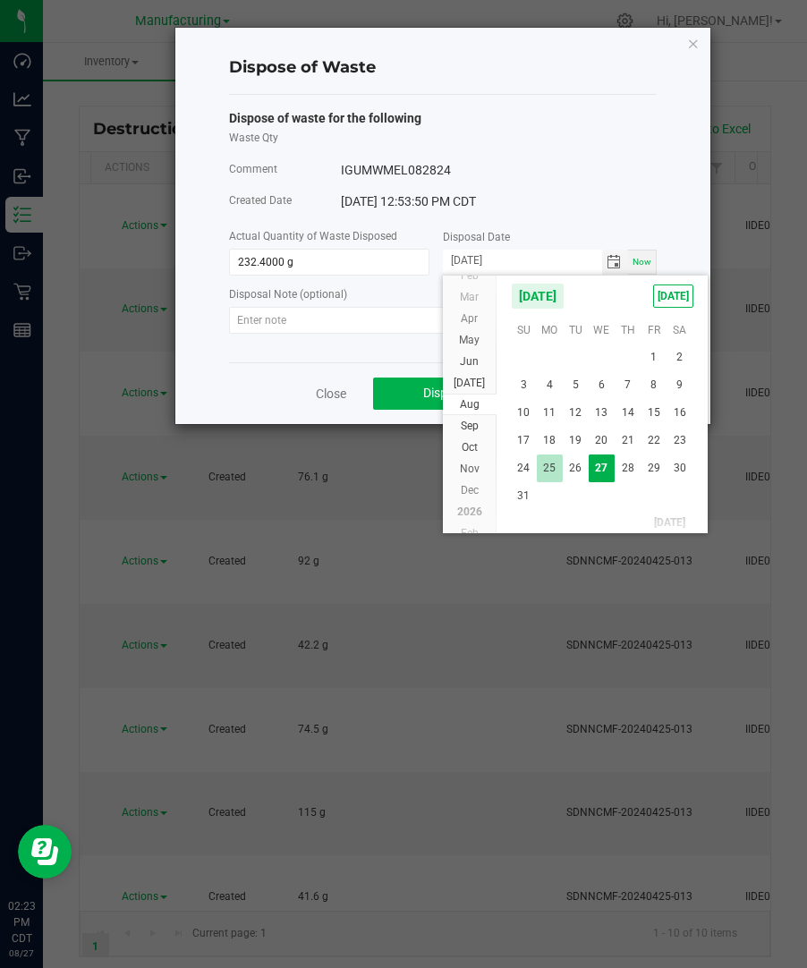
click at [558, 465] on span "25" at bounding box center [550, 468] width 26 height 28
type input "[DATE]"
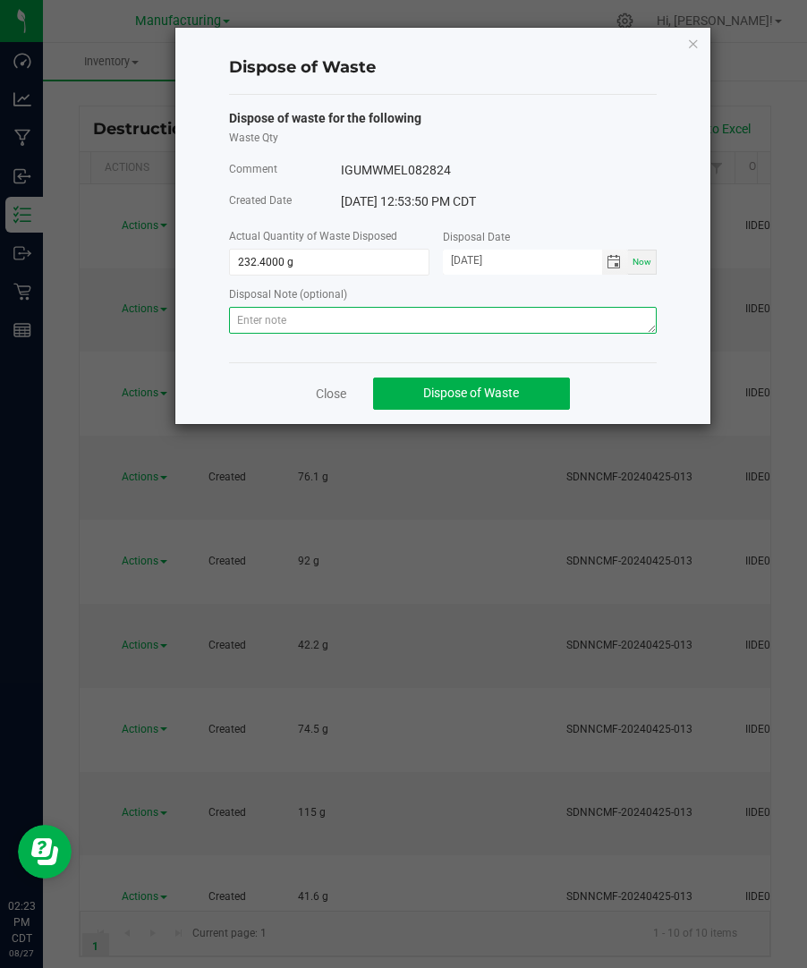
click at [478, 325] on textarea at bounding box center [442, 320] width 427 height 27
paste textarea "Destroyed and disposed of by compliance."
type textarea "Destroyed and disposed of by compliance."
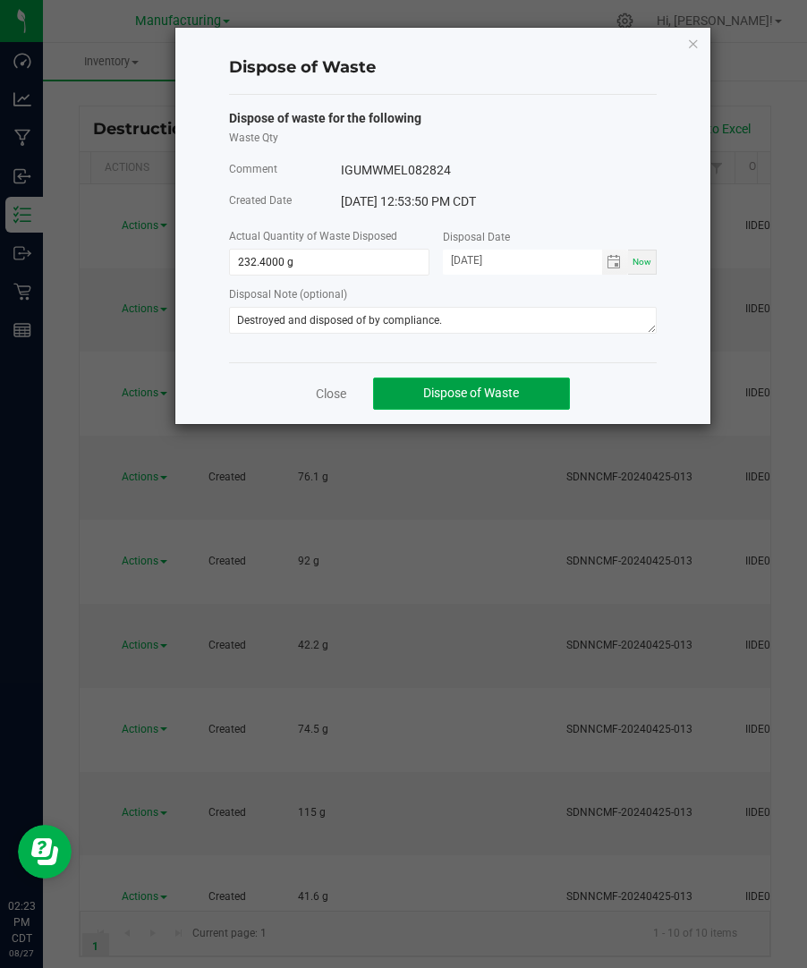
click at [487, 393] on span "Dispose of Waste" at bounding box center [471, 392] width 96 height 14
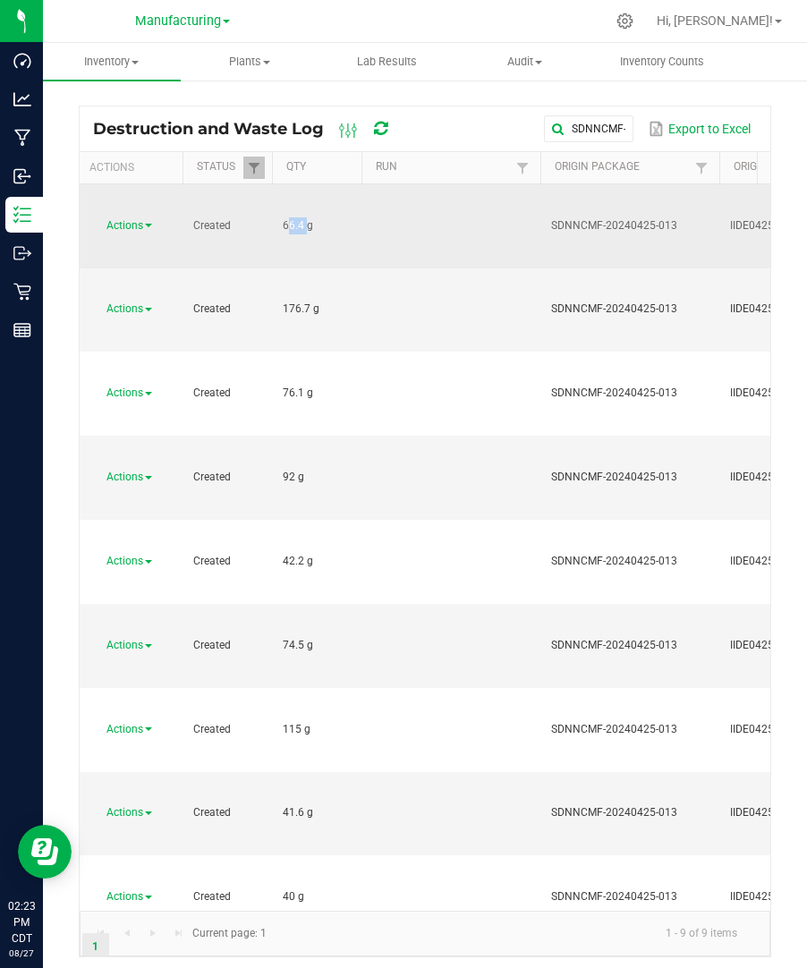
drag, startPoint x: 301, startPoint y: 195, endPoint x: 274, endPoint y: 205, distance: 29.4
click at [274, 205] on td "66.4 g" at bounding box center [316, 226] width 89 height 84
copy span "66.4"
click at [134, 219] on span "Actions" at bounding box center [124, 225] width 37 height 13
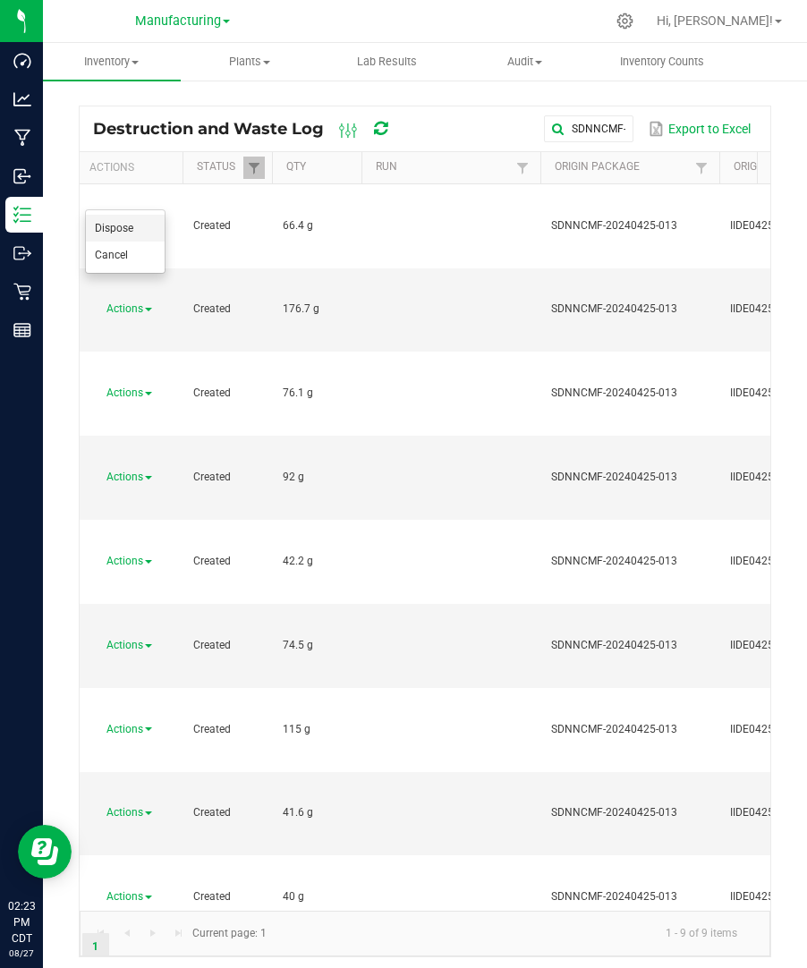
click at [140, 228] on li "Dispose" at bounding box center [125, 228] width 79 height 27
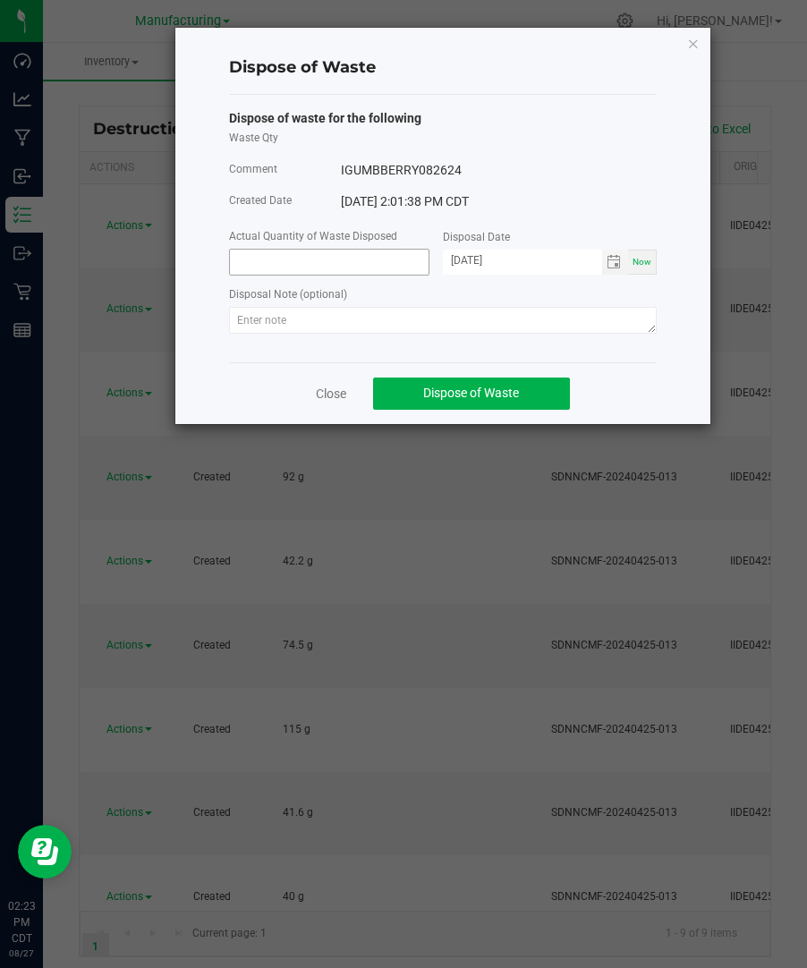
click at [329, 257] on input at bounding box center [329, 262] width 199 height 25
paste input "66.4"
click at [624, 261] on span "Toggle calendar" at bounding box center [615, 262] width 26 height 25
type input "66.4000 g"
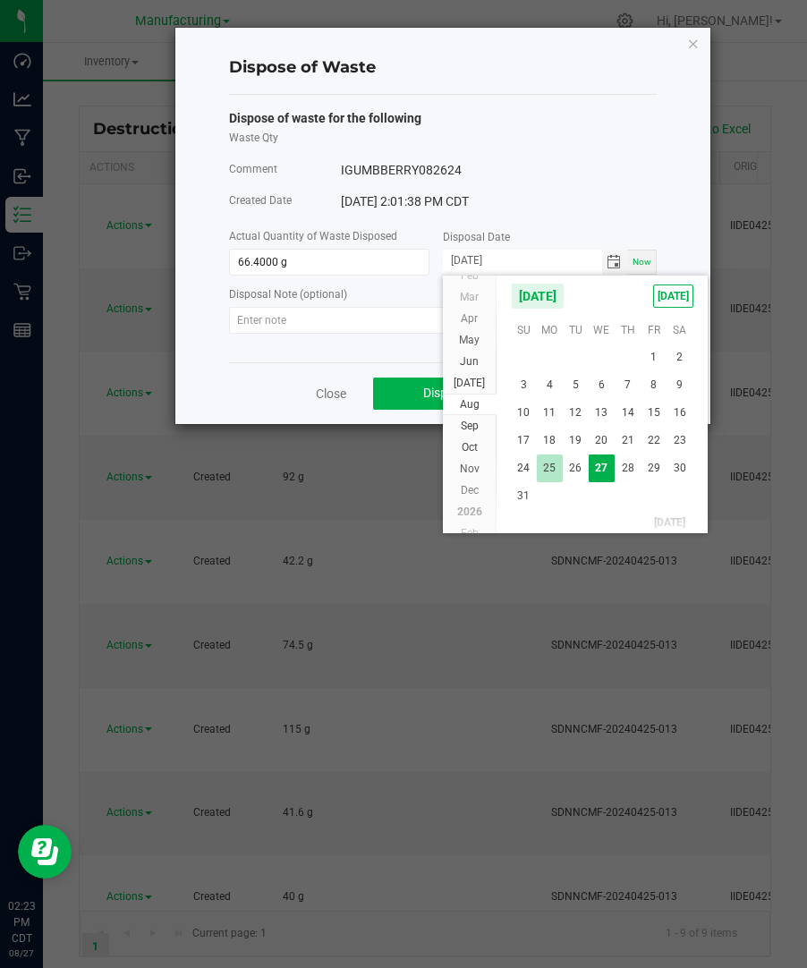
click at [547, 464] on span "25" at bounding box center [550, 468] width 26 height 28
type input "[DATE]"
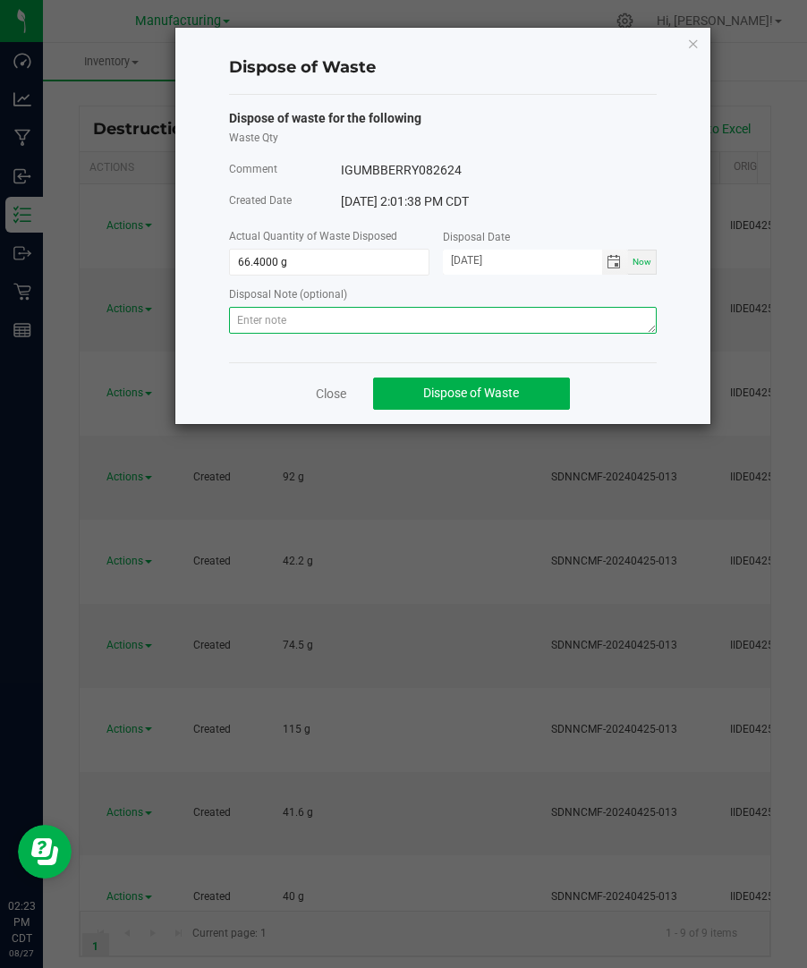
click at [403, 326] on textarea at bounding box center [442, 320] width 427 height 27
paste textarea "Destroyed and disposed of by compliance."
type textarea "Destroyed and disposed of by compliance."
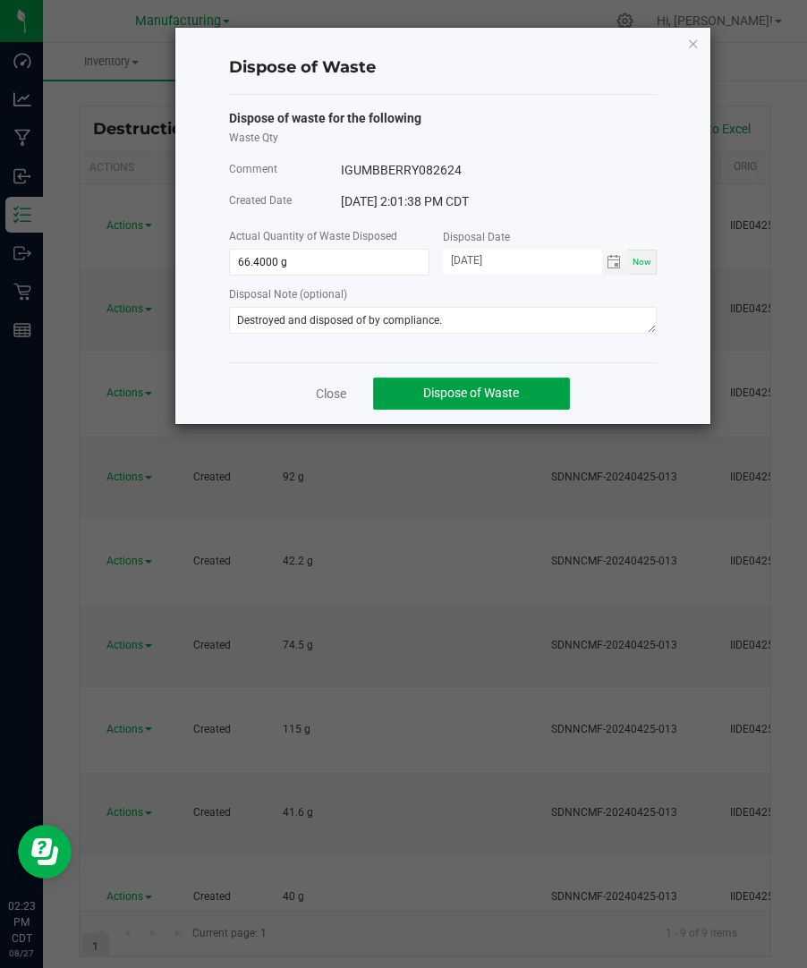
click at [482, 393] on span "Dispose of Waste" at bounding box center [471, 392] width 96 height 14
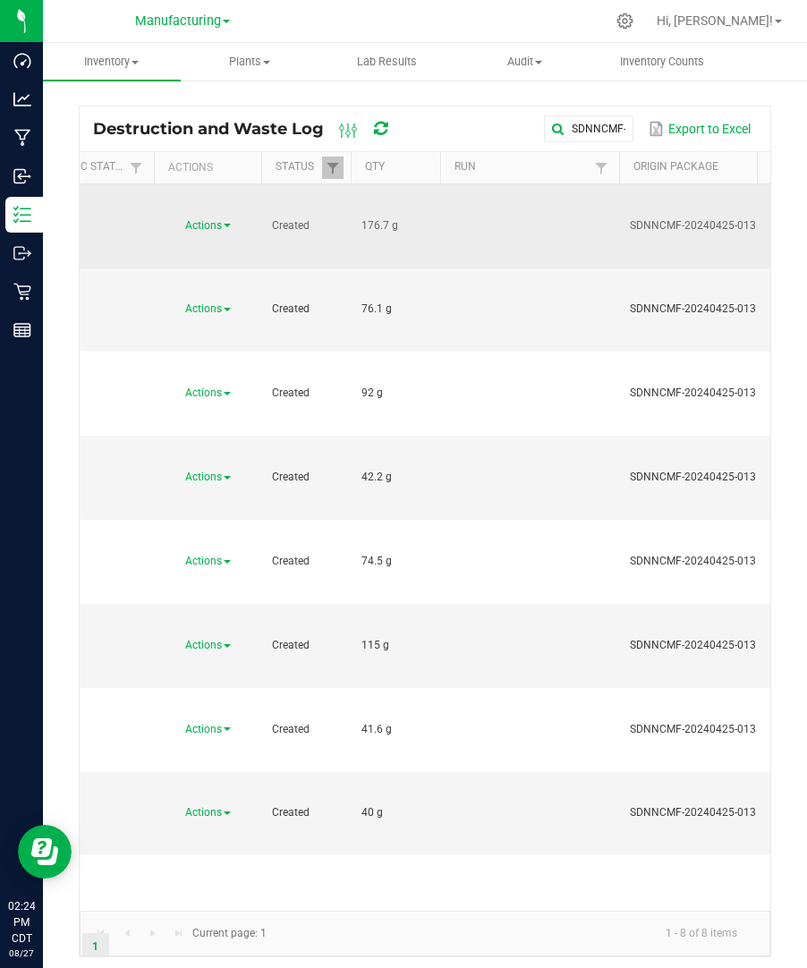
drag, startPoint x: 388, startPoint y: 199, endPoint x: 342, endPoint y: 196, distance: 46.6
copy tr "176.7"
click at [212, 219] on span "Actions" at bounding box center [203, 225] width 37 height 13
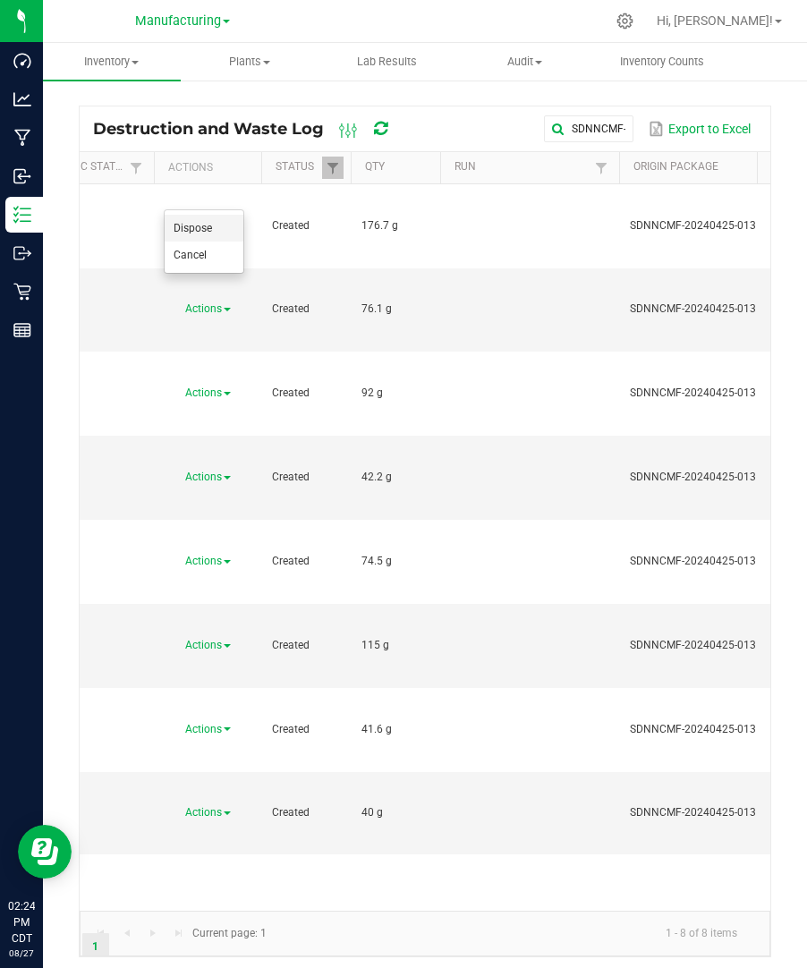
click at [211, 219] on li "Dispose" at bounding box center [204, 228] width 79 height 27
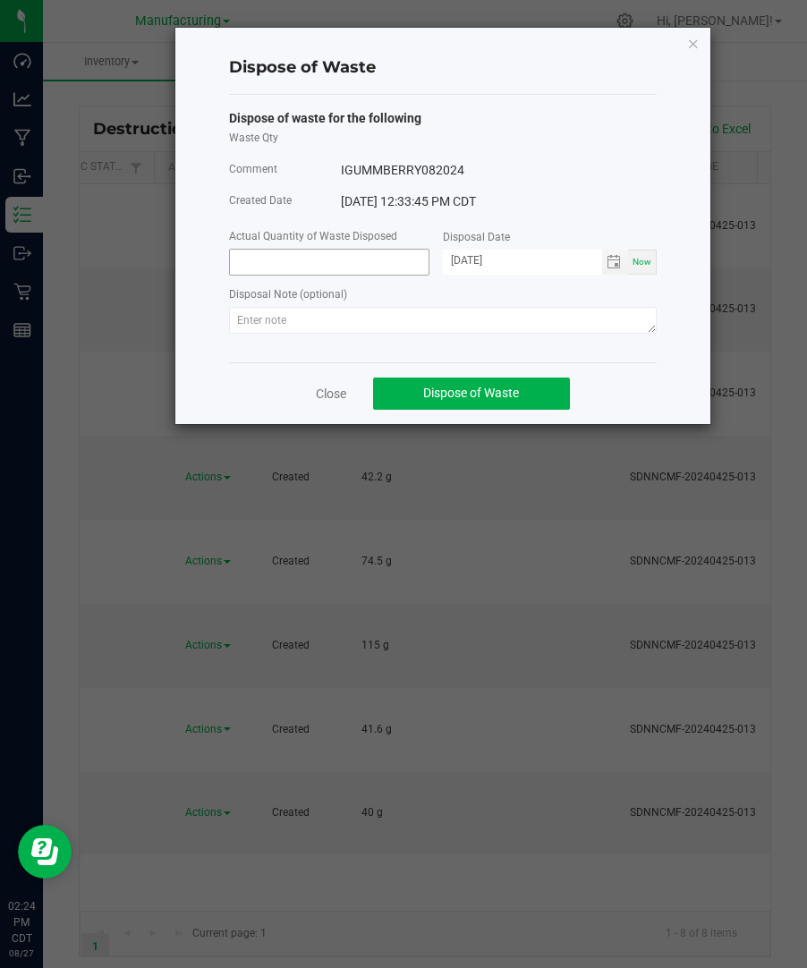
click at [303, 267] on input at bounding box center [329, 262] width 199 height 25
paste input "176.7"
click at [608, 262] on span "Toggle calendar" at bounding box center [613, 262] width 14 height 14
type input "176.7000 g"
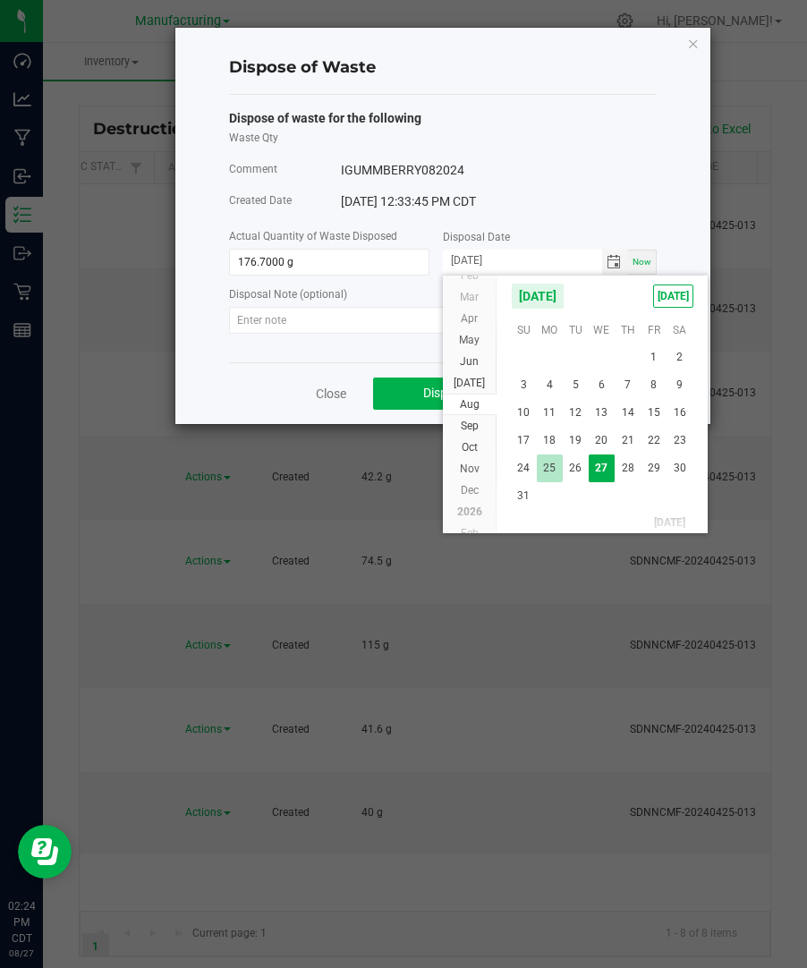
click at [549, 473] on span "25" at bounding box center [550, 468] width 26 height 28
type input "[DATE]"
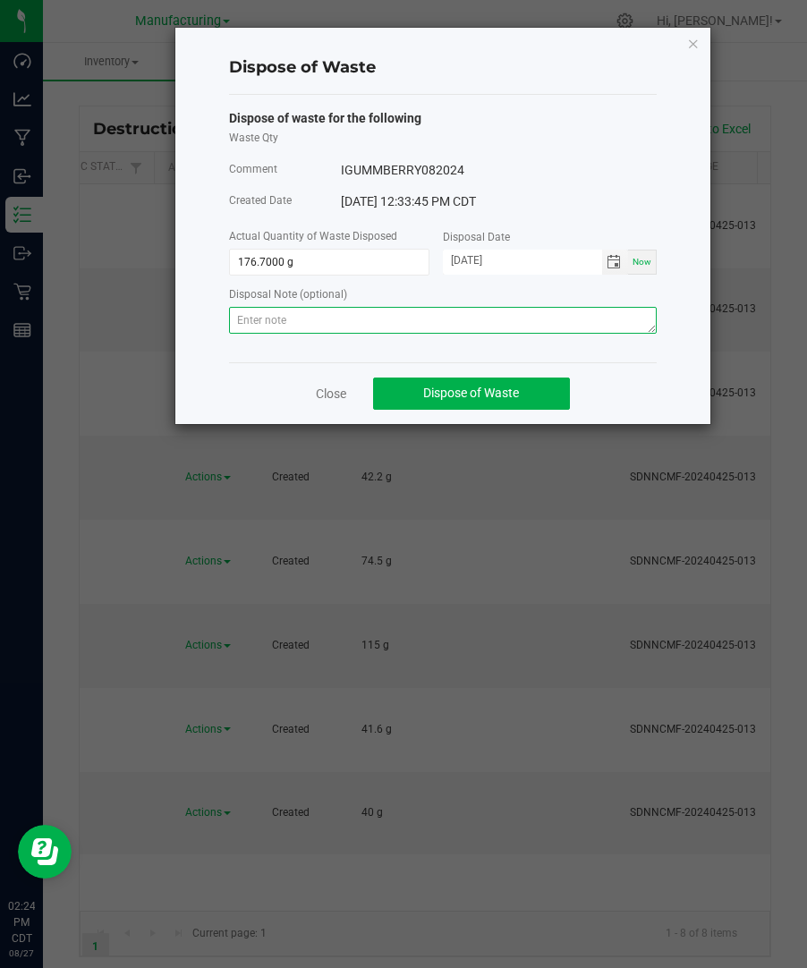
click at [615, 323] on textarea at bounding box center [442, 320] width 427 height 27
paste textarea "Destroyed and disposed of by compliance."
type textarea "Destroyed and disposed of by compliance."
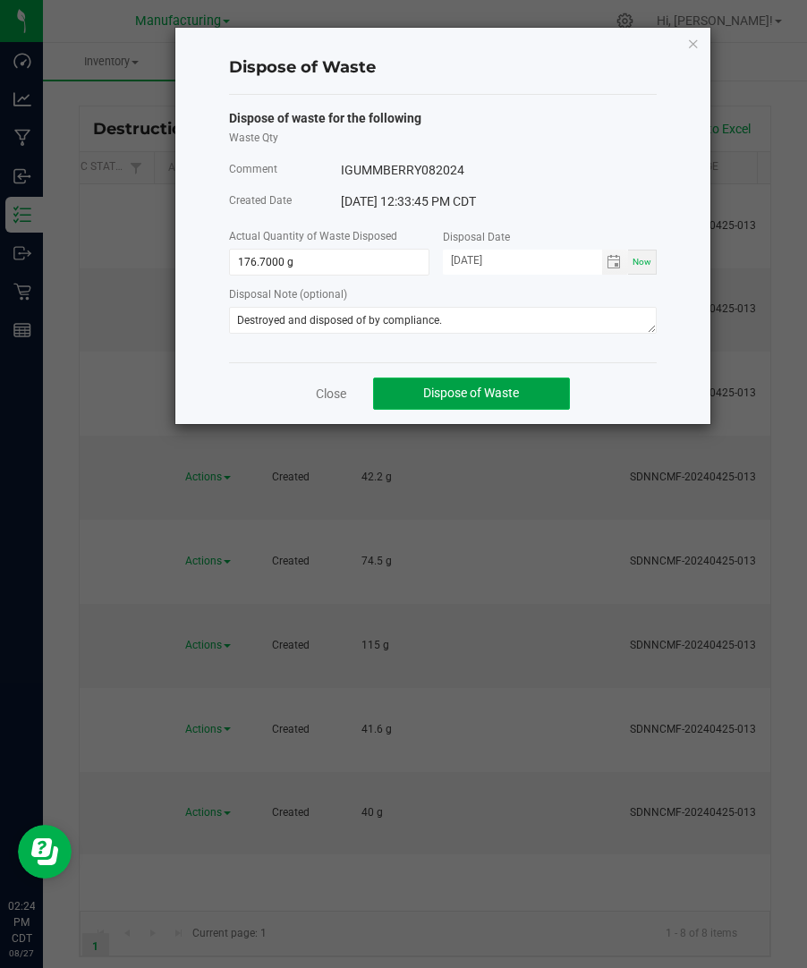
click at [533, 391] on button "Dispose of Waste" at bounding box center [471, 393] width 197 height 32
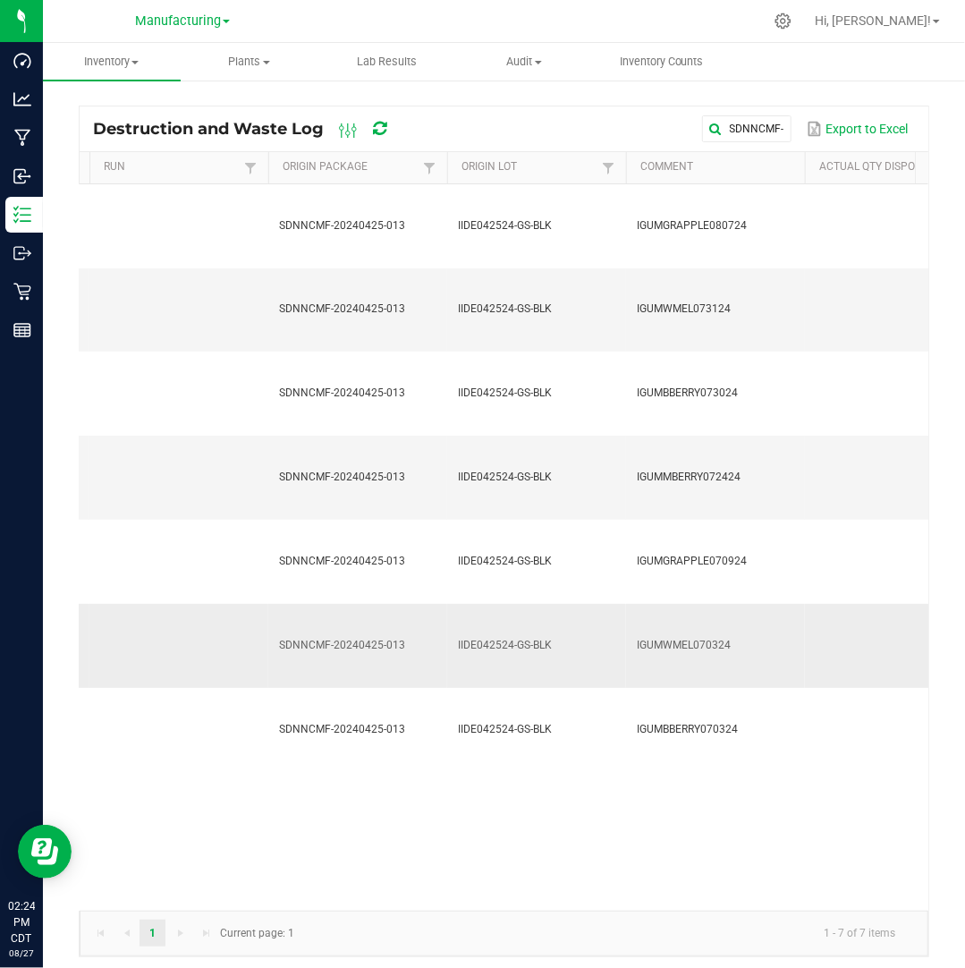
click at [729, 604] on td "IGUMWMEL070324" at bounding box center [715, 646] width 179 height 84
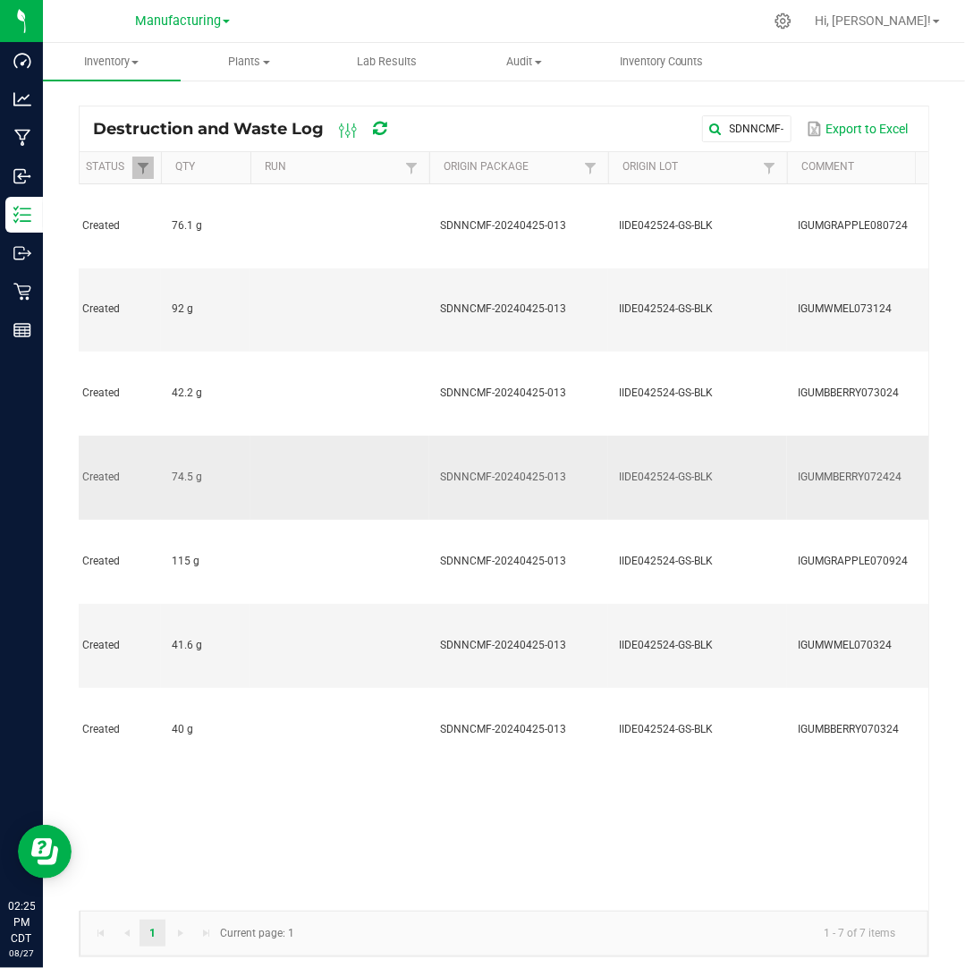
scroll to position [0, 336]
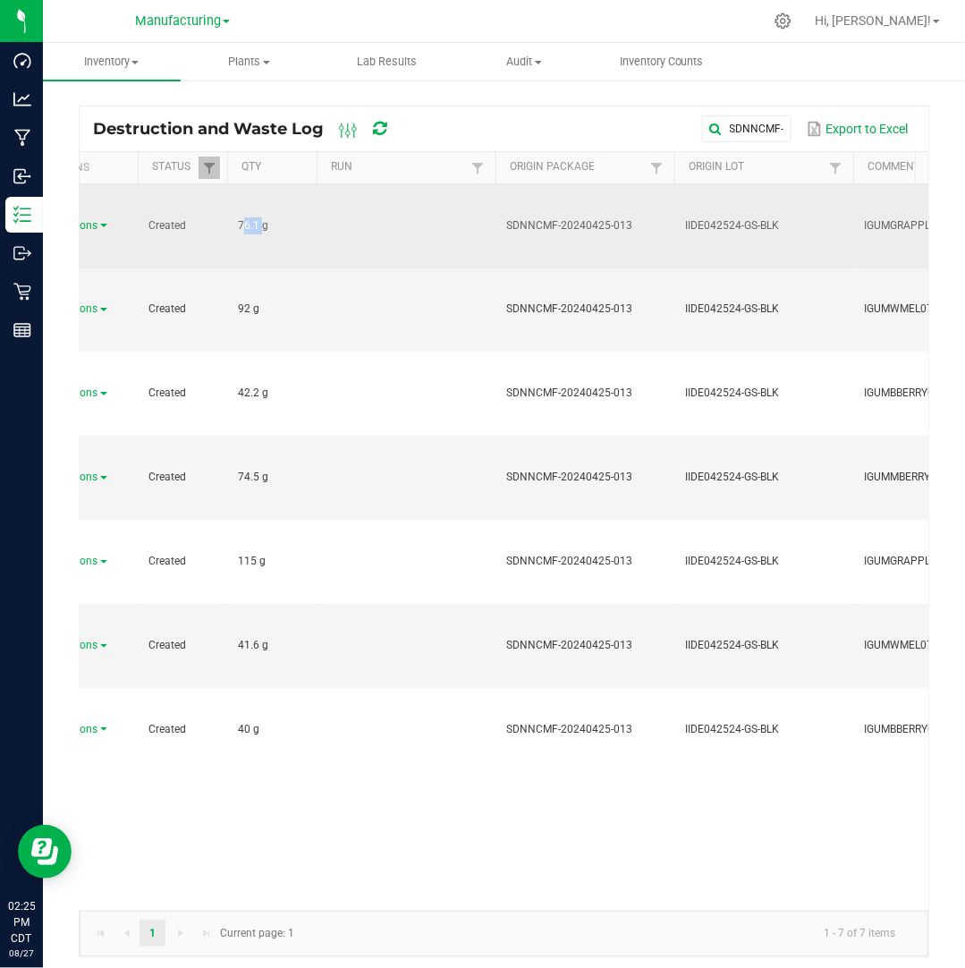
drag, startPoint x: 256, startPoint y: 195, endPoint x: 232, endPoint y: 199, distance: 24.6
click at [232, 199] on td "76.1 g" at bounding box center [271, 226] width 89 height 84
copy span "76.1"
click at [110, 217] on div "Actions" at bounding box center [84, 225] width 86 height 17
click at [106, 219] on link "Actions" at bounding box center [85, 225] width 46 height 13
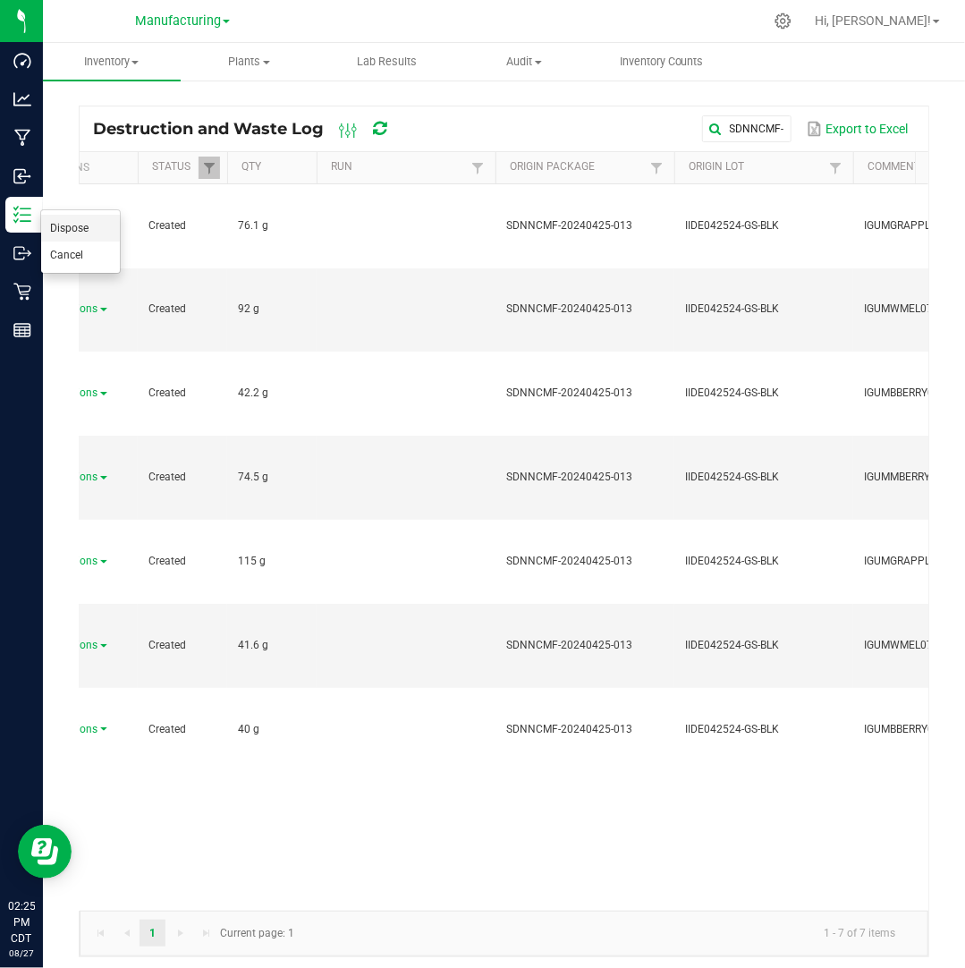
click at [101, 223] on li "Dispose" at bounding box center [80, 228] width 79 height 27
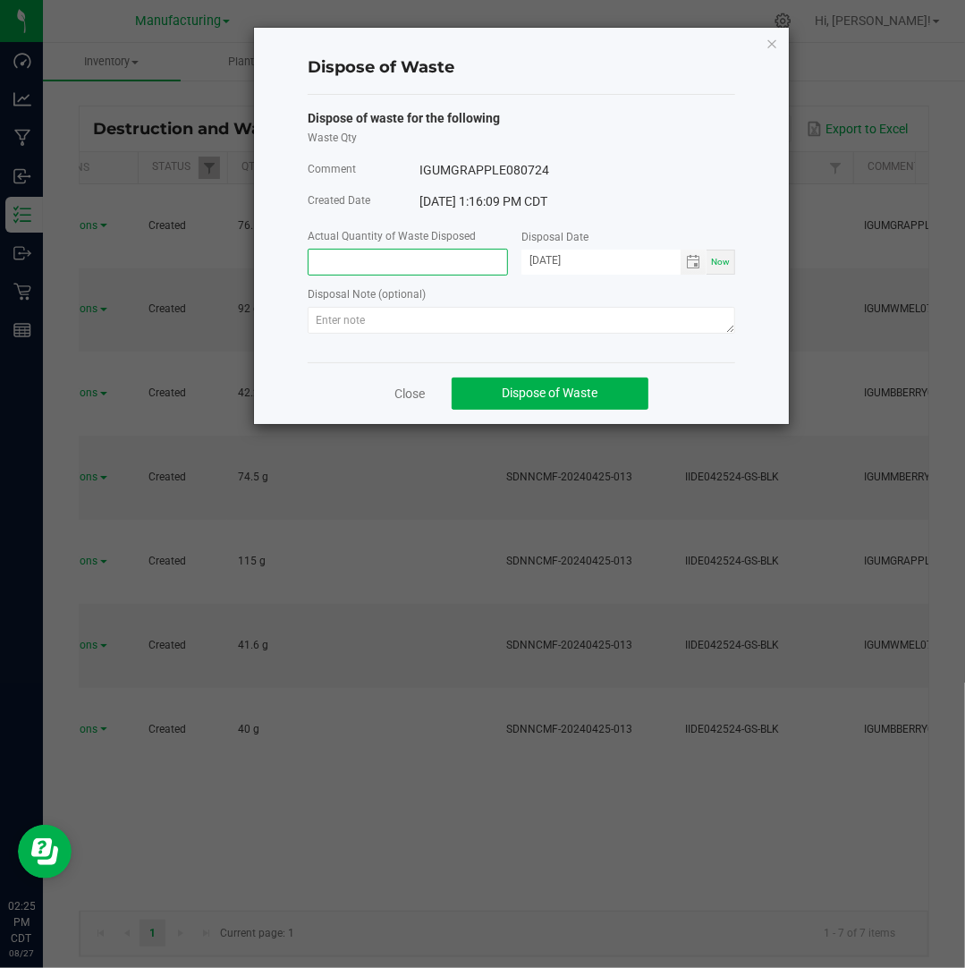
click at [371, 263] on input at bounding box center [408, 262] width 199 height 25
paste input "76.1"
click at [686, 266] on span "Toggle calendar" at bounding box center [694, 262] width 26 height 25
type input "76.1000 g"
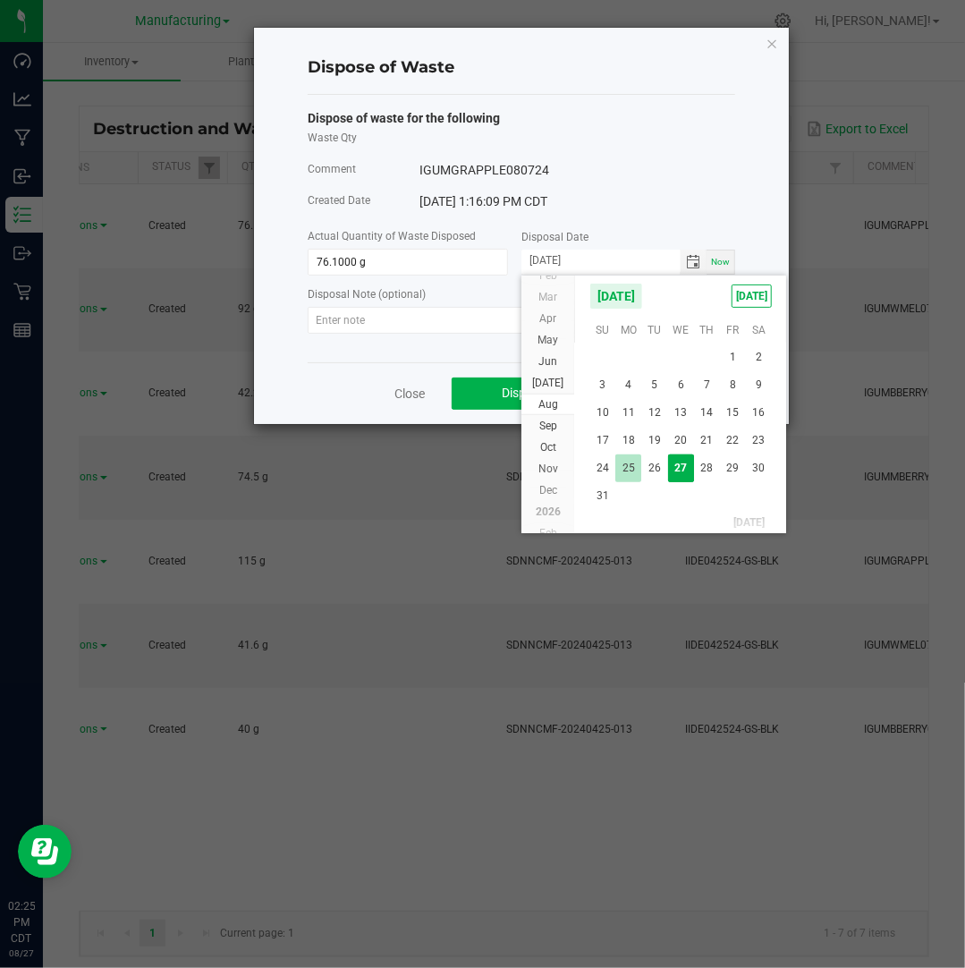
click at [633, 471] on span "25" at bounding box center [628, 468] width 26 height 28
type input "[DATE]"
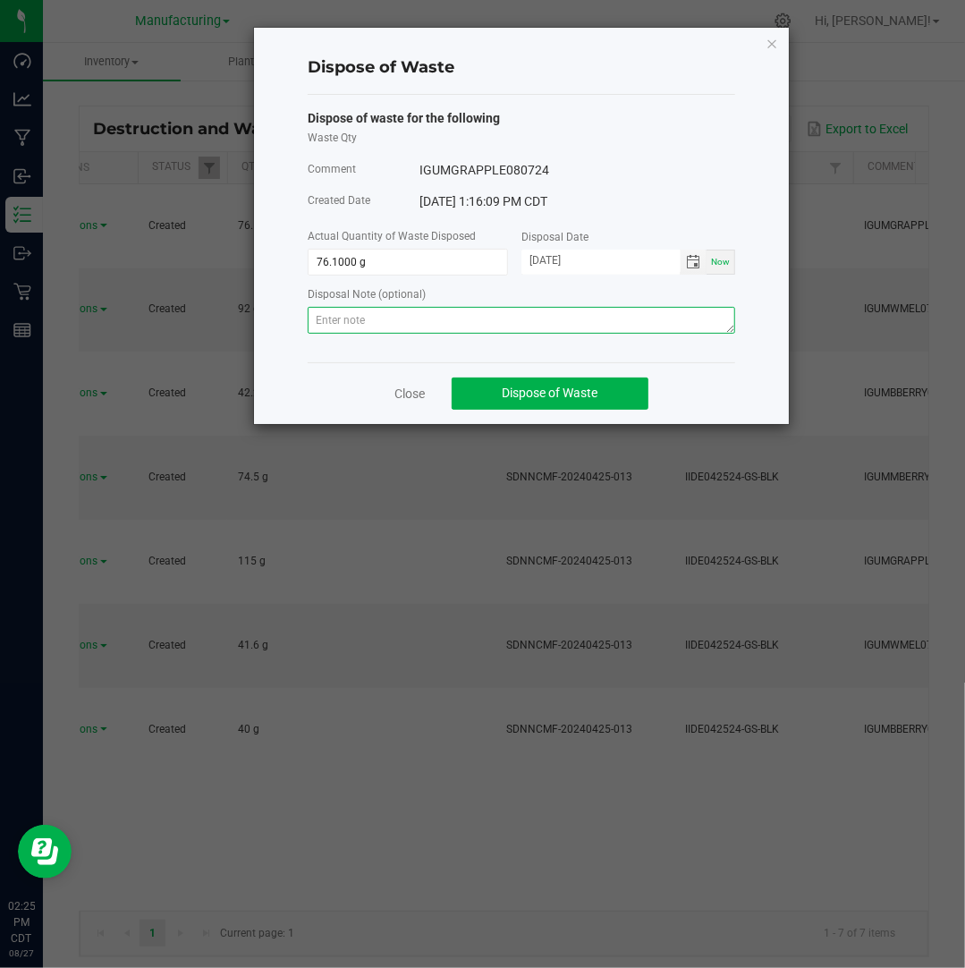
click at [599, 325] on textarea at bounding box center [521, 320] width 427 height 27
paste textarea "Destroyed and disposed of by compliance."
type textarea "Destroyed and disposed of by compliance."
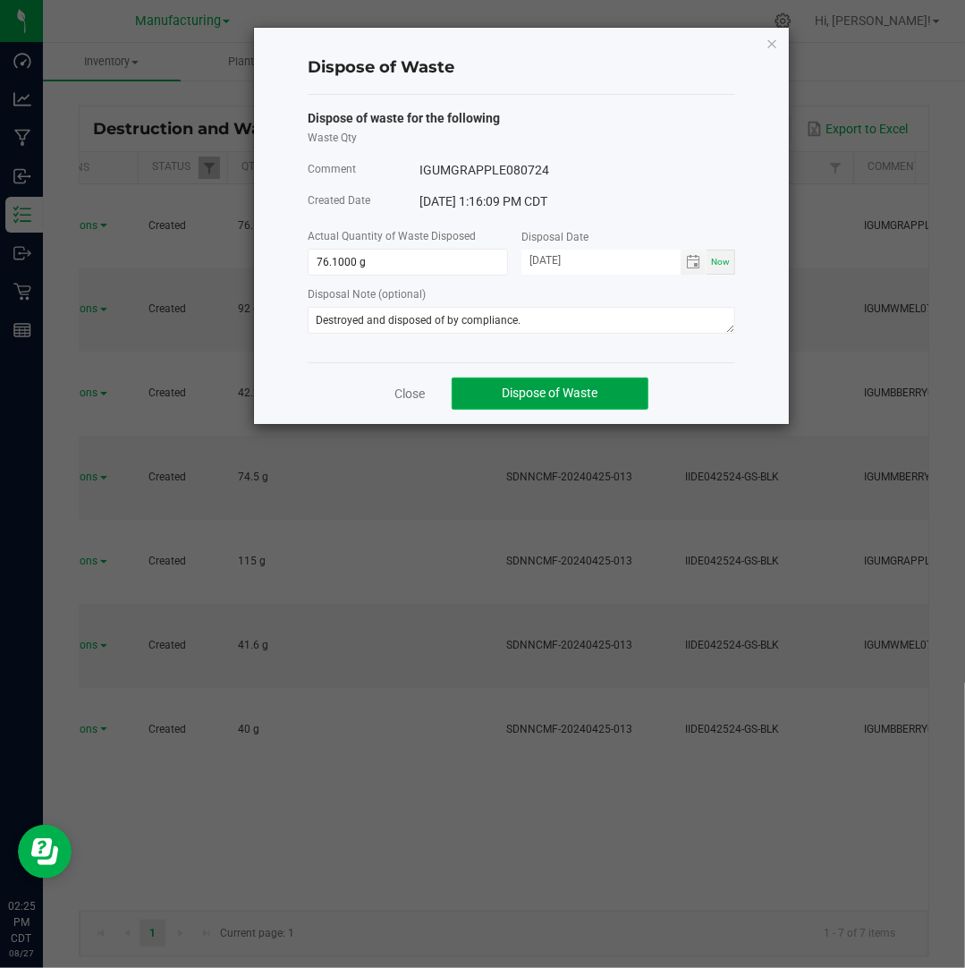
click at [554, 386] on span "Dispose of Waste" at bounding box center [551, 392] width 96 height 14
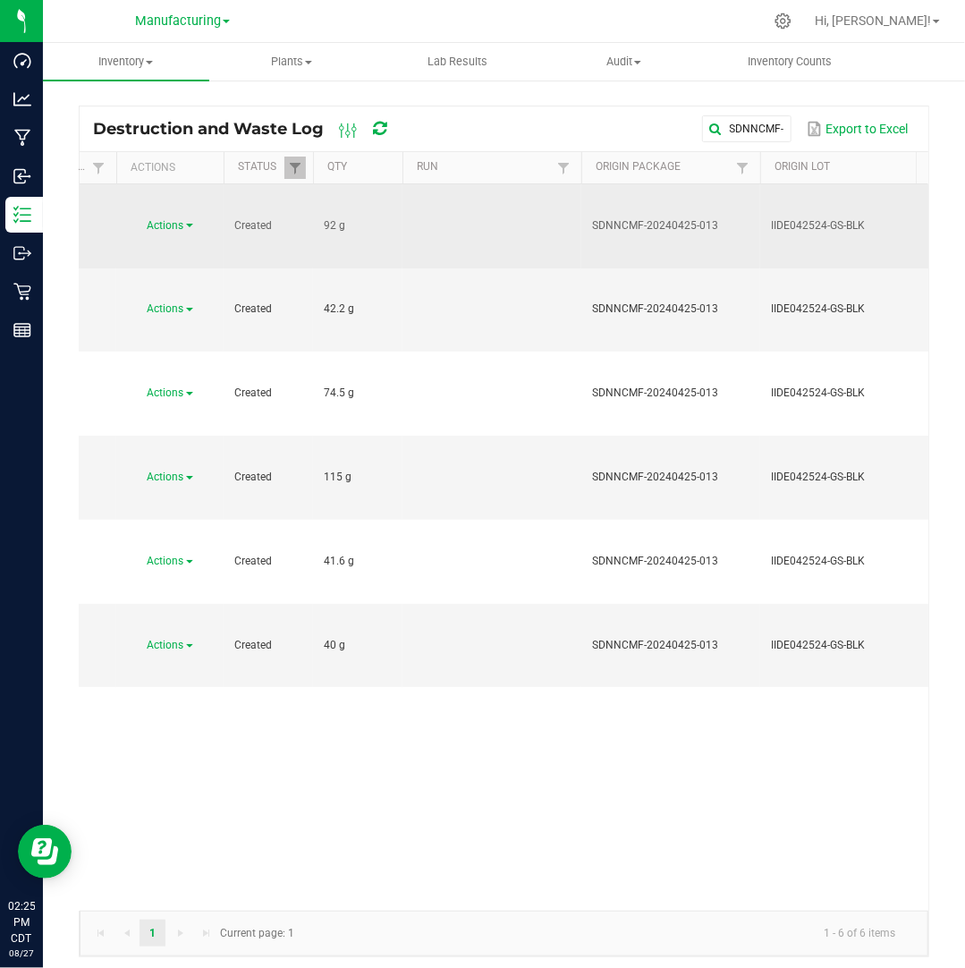
click at [158, 219] on span "Actions" at bounding box center [166, 225] width 37 height 13
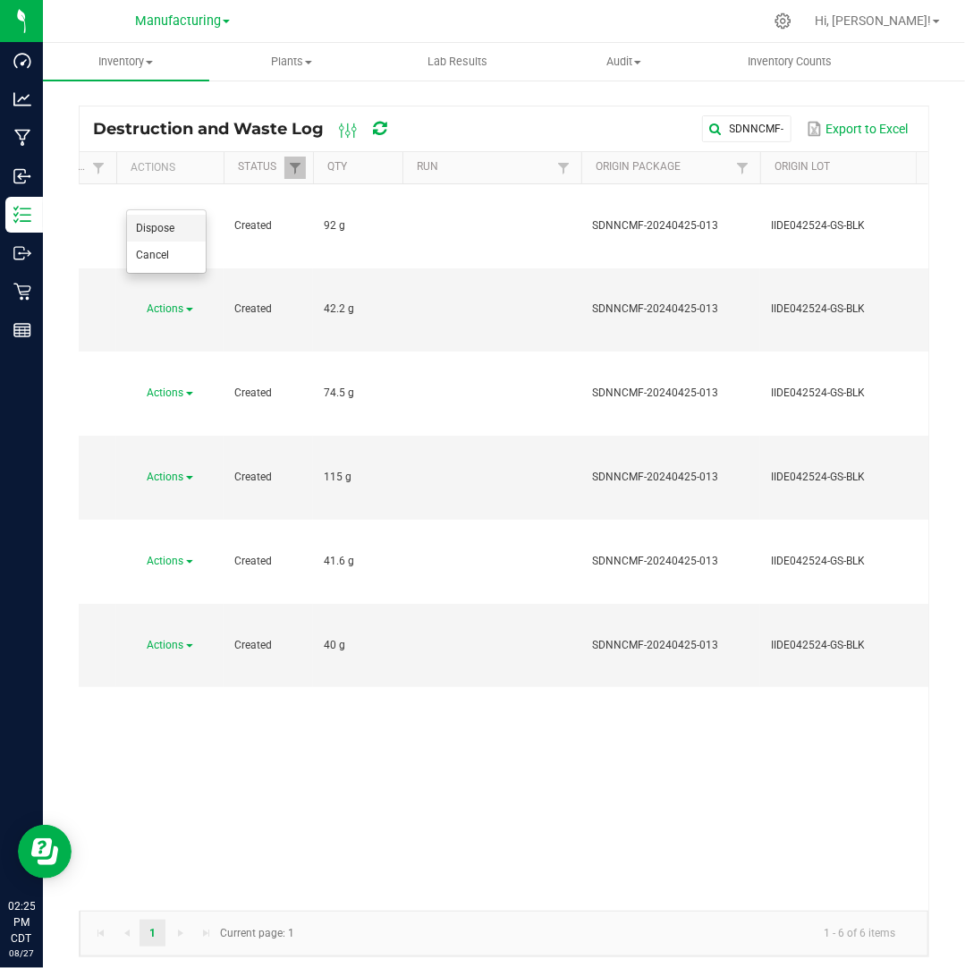
click at [170, 230] on span "Dispose" at bounding box center [155, 228] width 38 height 13
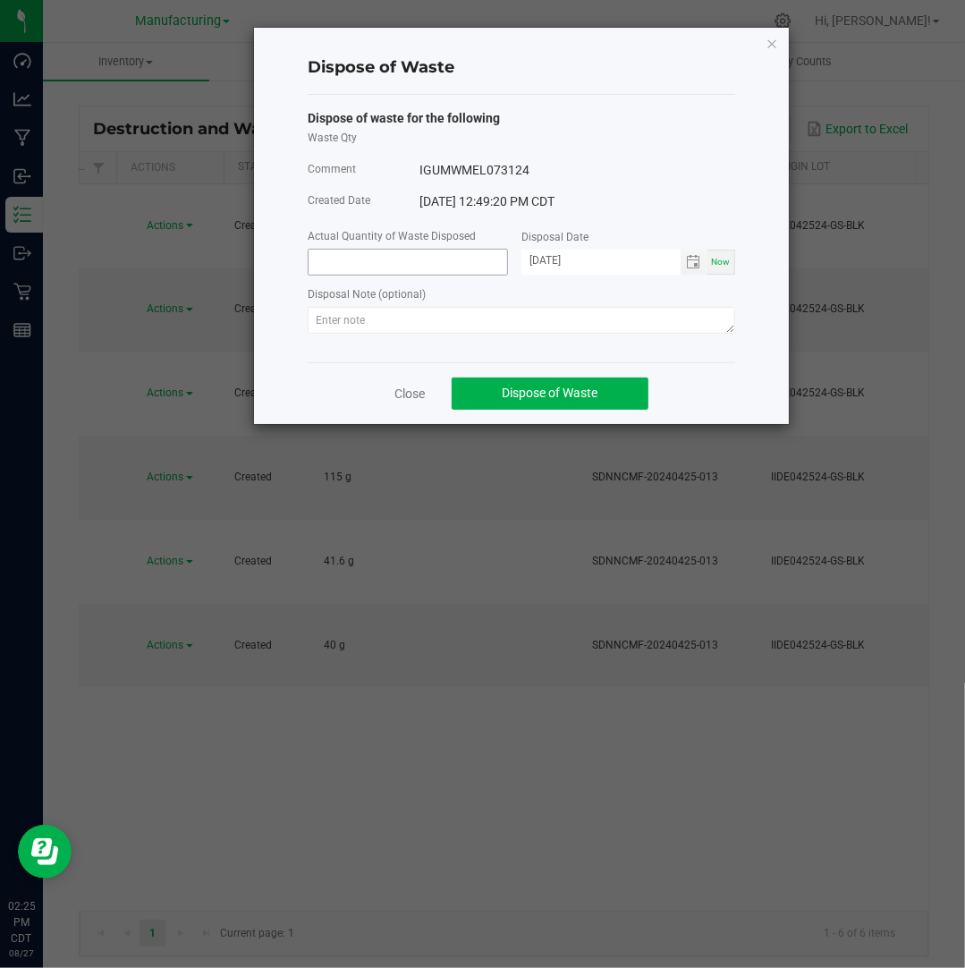
click at [376, 263] on input at bounding box center [408, 262] width 199 height 25
click at [701, 260] on span "Toggle calendar" at bounding box center [694, 262] width 26 height 25
type input "92.0000 g"
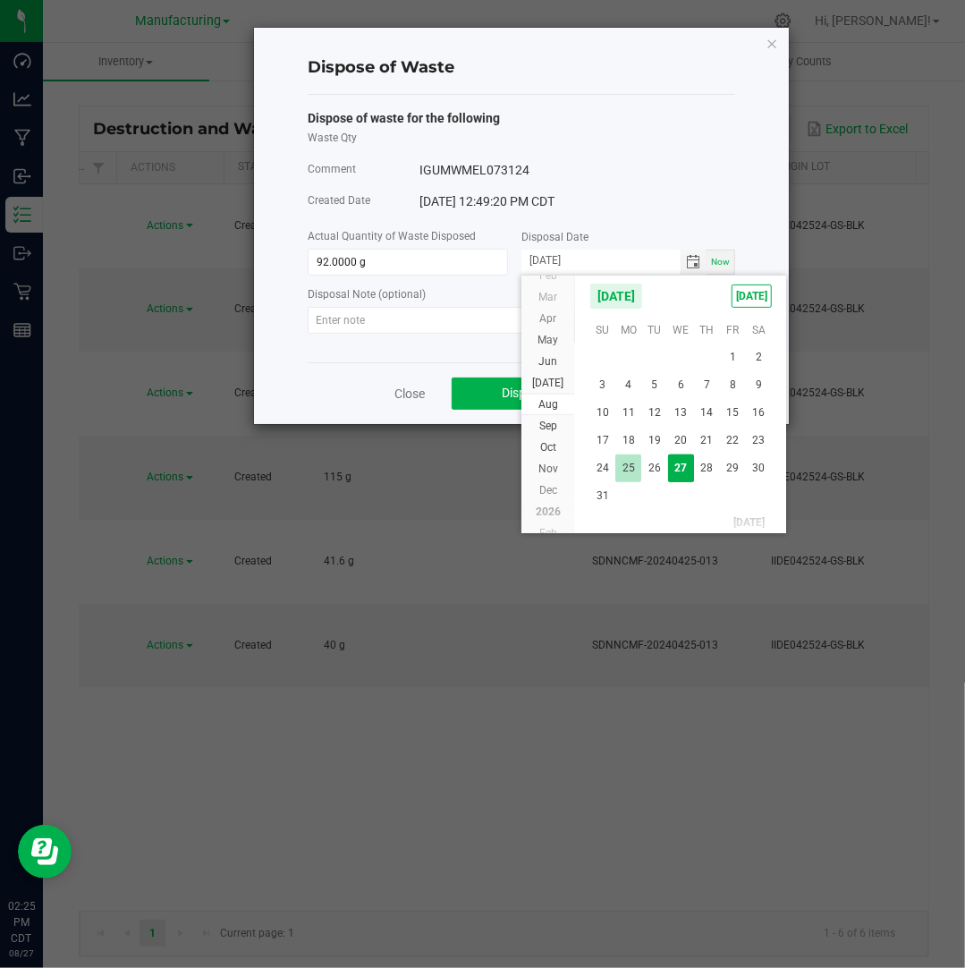
click at [617, 472] on span "25" at bounding box center [628, 468] width 26 height 28
type input "[DATE]"
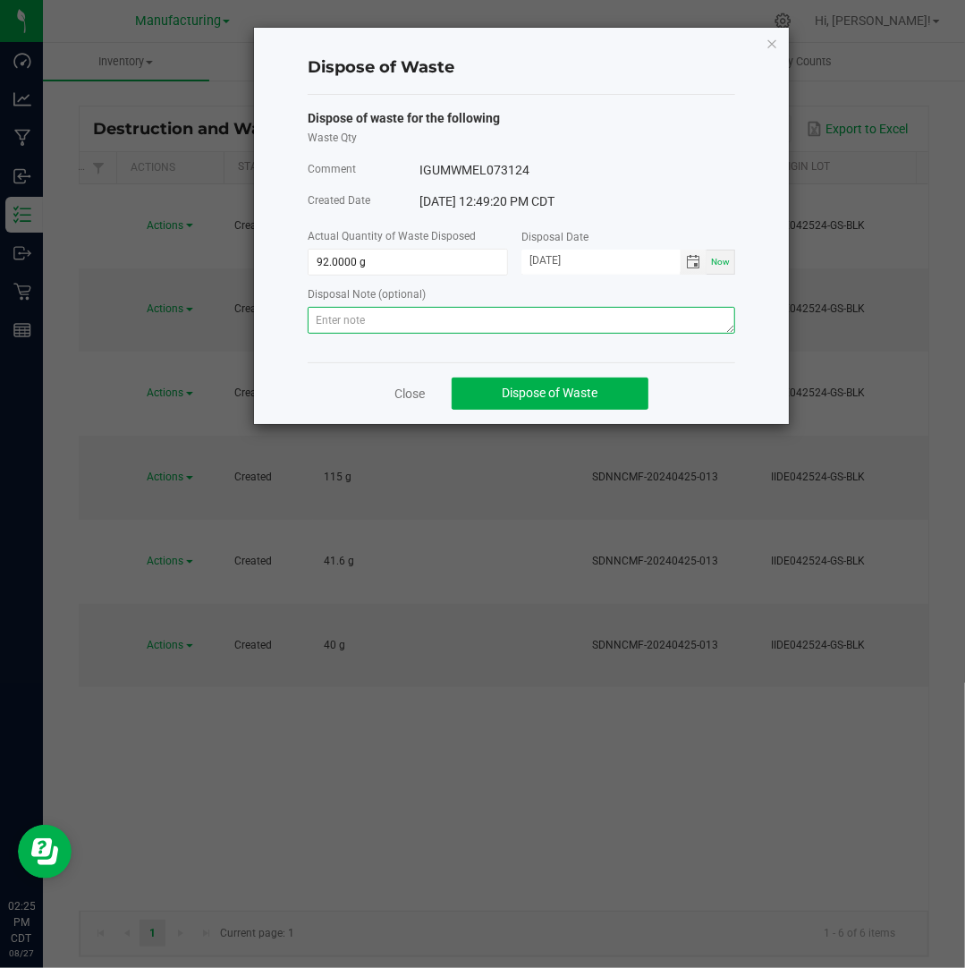
click at [594, 321] on textarea at bounding box center [521, 320] width 427 height 27
click at [663, 315] on textarea at bounding box center [521, 320] width 427 height 27
paste textarea "Destroyed and disposed of by compliance."
type textarea "Destroyed and disposed of by compliance."
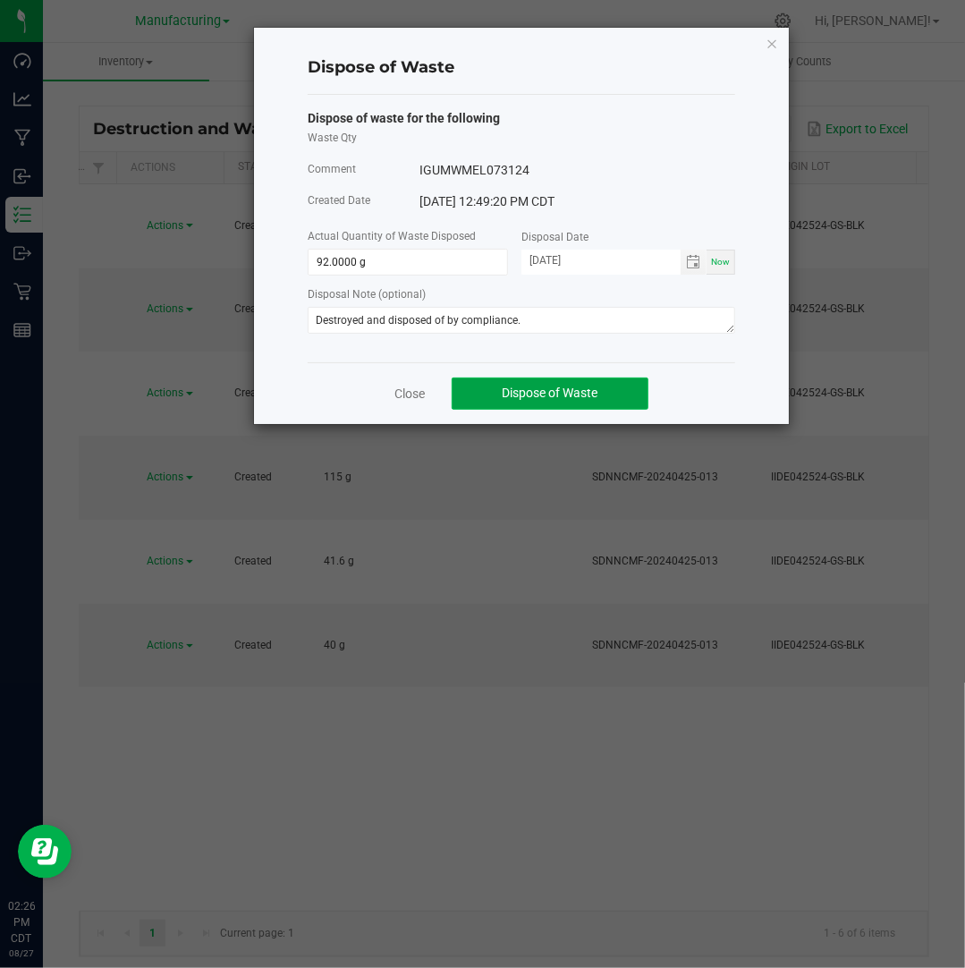
click at [597, 395] on span "Dispose of Waste" at bounding box center [551, 392] width 96 height 14
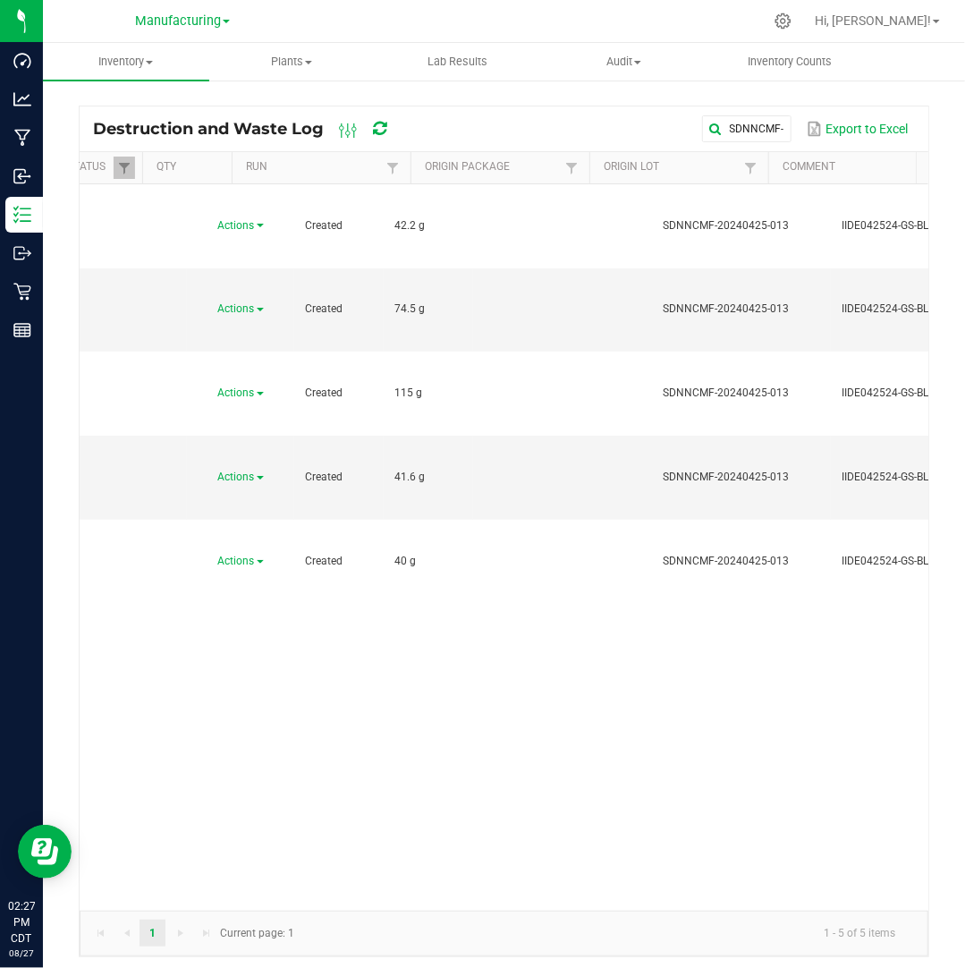
scroll to position [0, 0]
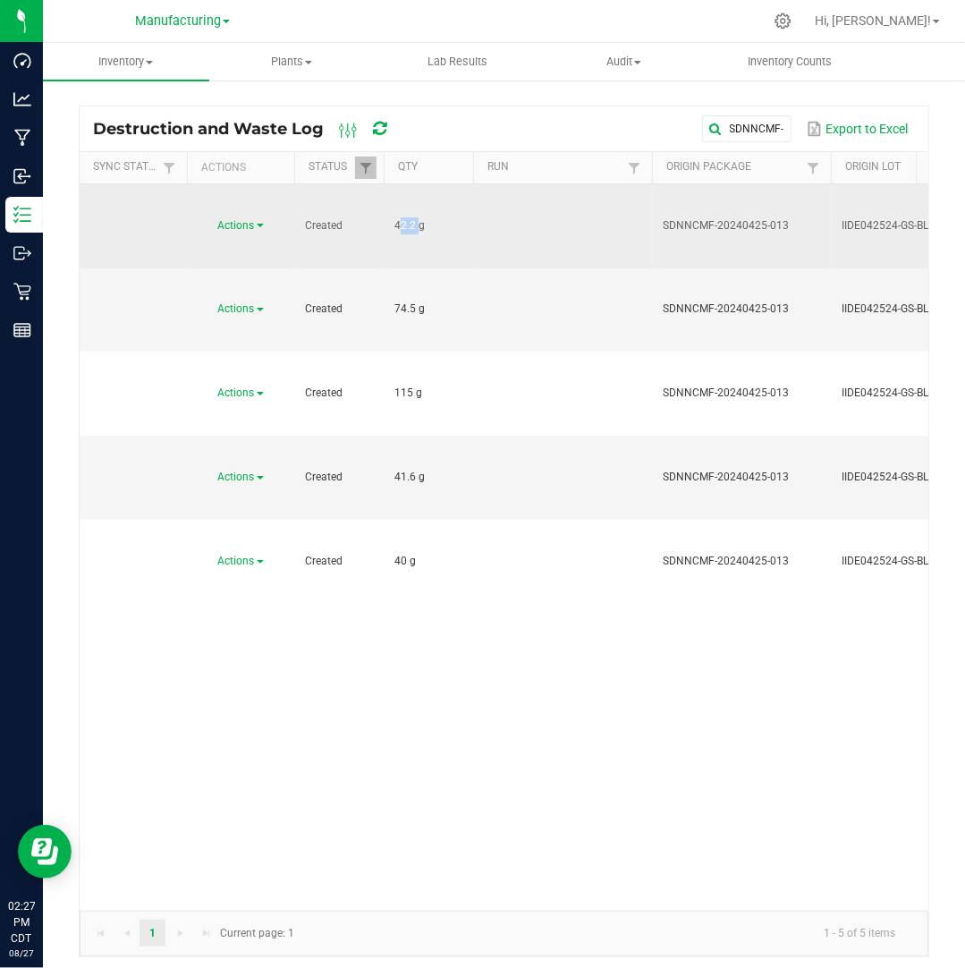
drag, startPoint x: 415, startPoint y: 200, endPoint x: 388, endPoint y: 204, distance: 27.1
click at [388, 204] on td "42.2 g" at bounding box center [428, 226] width 89 height 84
copy span "42.2"
click at [236, 219] on span "Actions" at bounding box center [236, 225] width 37 height 13
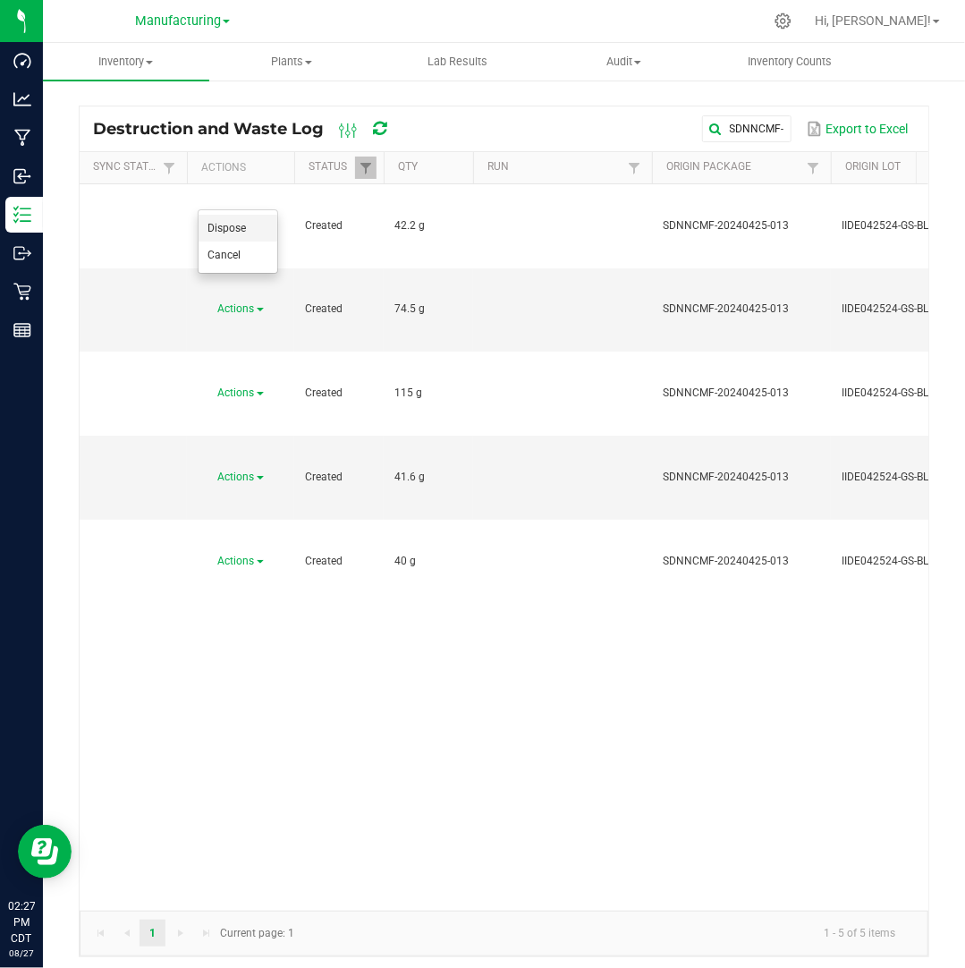
click at [252, 227] on li "Dispose" at bounding box center [238, 228] width 79 height 27
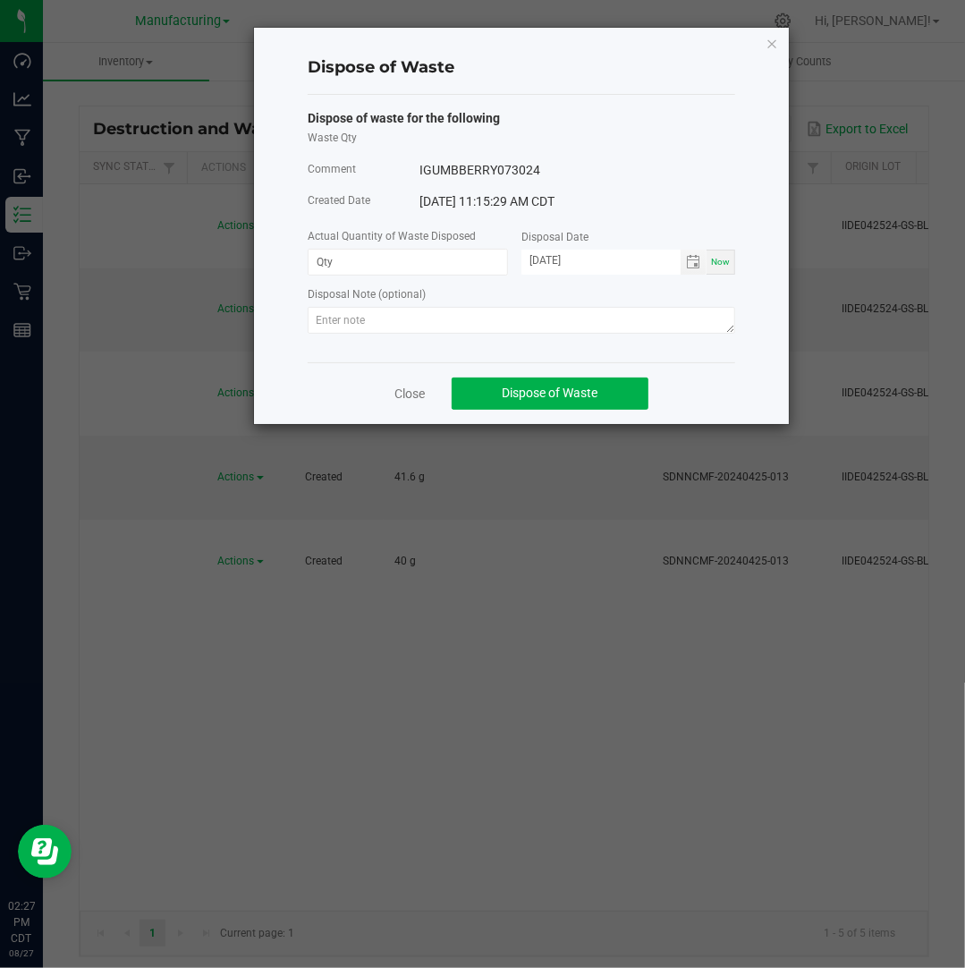
click at [385, 277] on div "Dispose of waste for the following Waste Qty Comment IGUMBBERRY073024 Created D…" at bounding box center [521, 224] width 427 height 230
click at [388, 268] on input at bounding box center [408, 262] width 199 height 25
paste input "42.2"
click at [697, 268] on span "Toggle calendar" at bounding box center [693, 262] width 14 height 14
type input "42.2000 g"
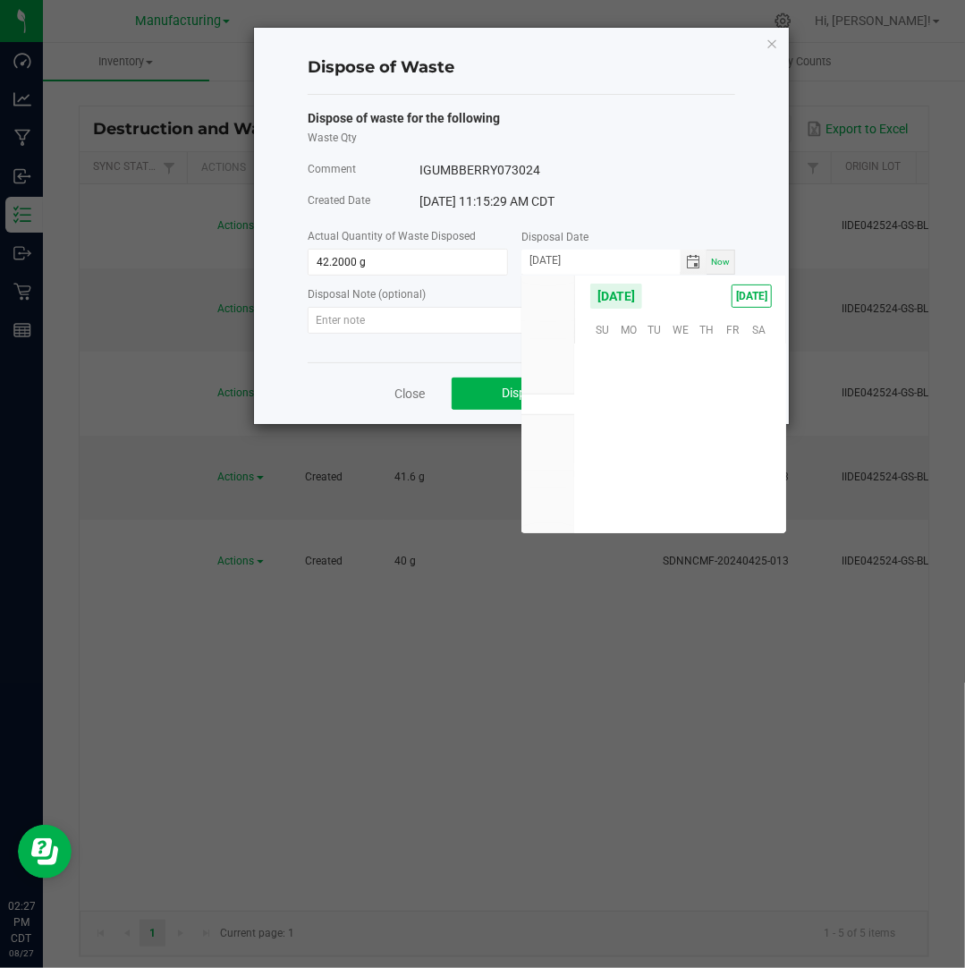
scroll to position [289845, 0]
click at [630, 459] on span "25" at bounding box center [628, 468] width 26 height 28
type input "[DATE]"
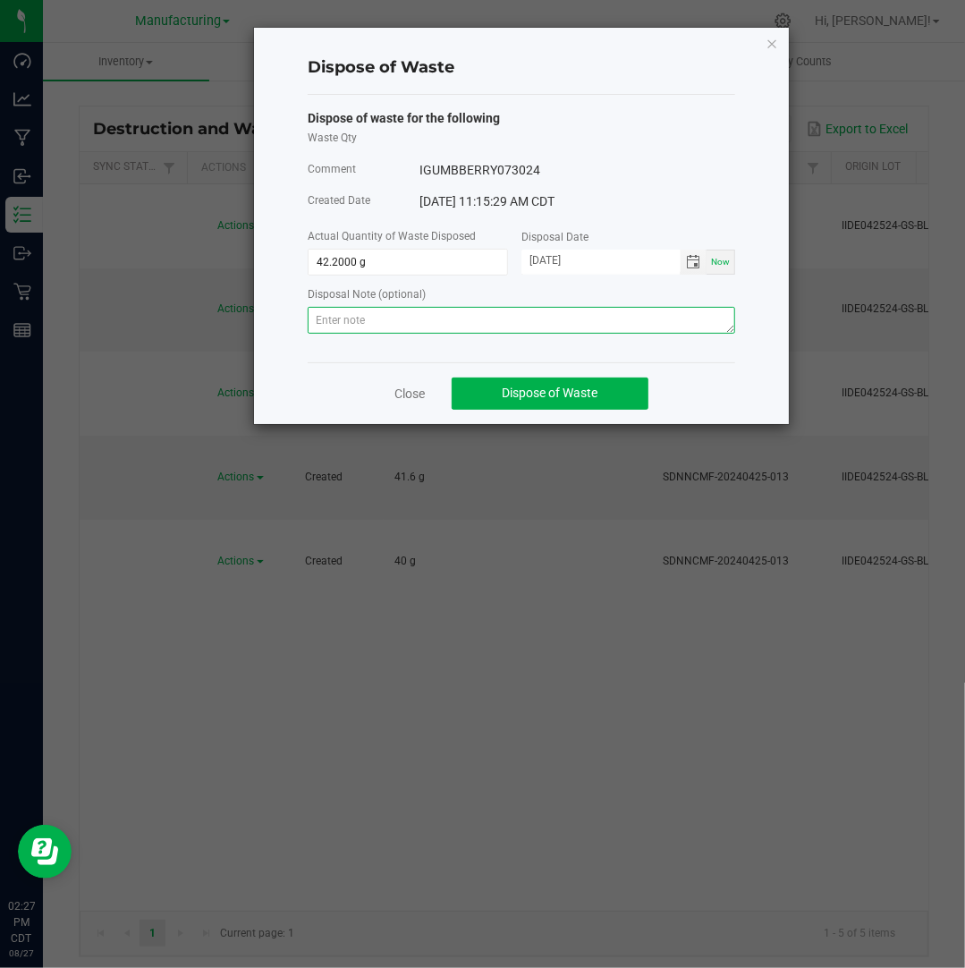
click at [584, 328] on textarea at bounding box center [521, 320] width 427 height 27
paste textarea "Destroyed and disposed of by compliance."
type textarea "Destroyed and disposed of by compliance."
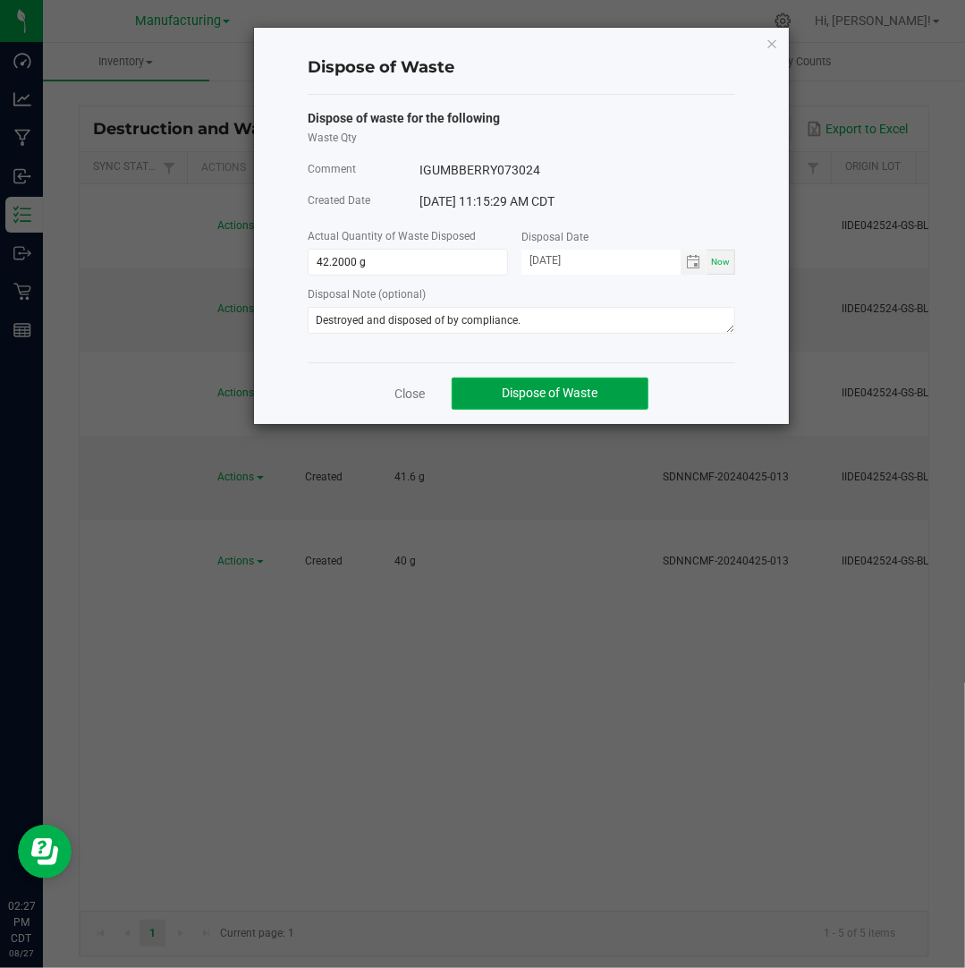
click at [562, 393] on span "Dispose of Waste" at bounding box center [551, 392] width 96 height 14
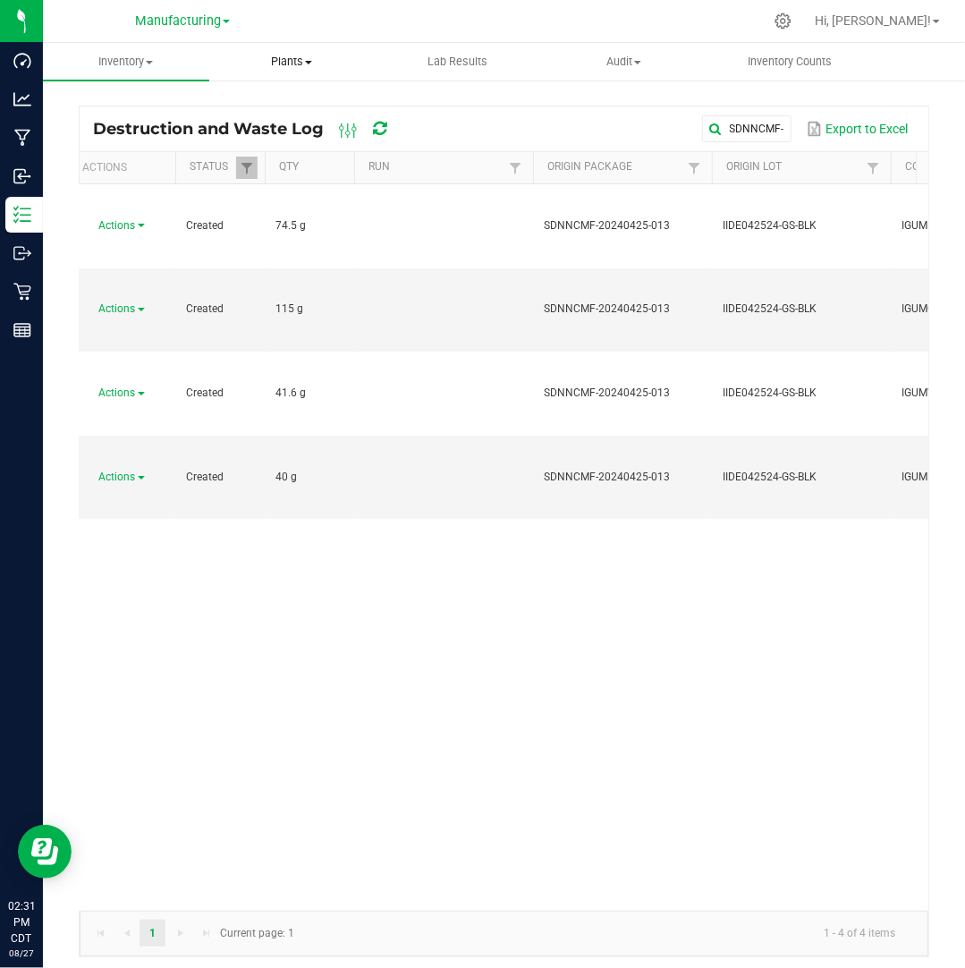
scroll to position [0, 116]
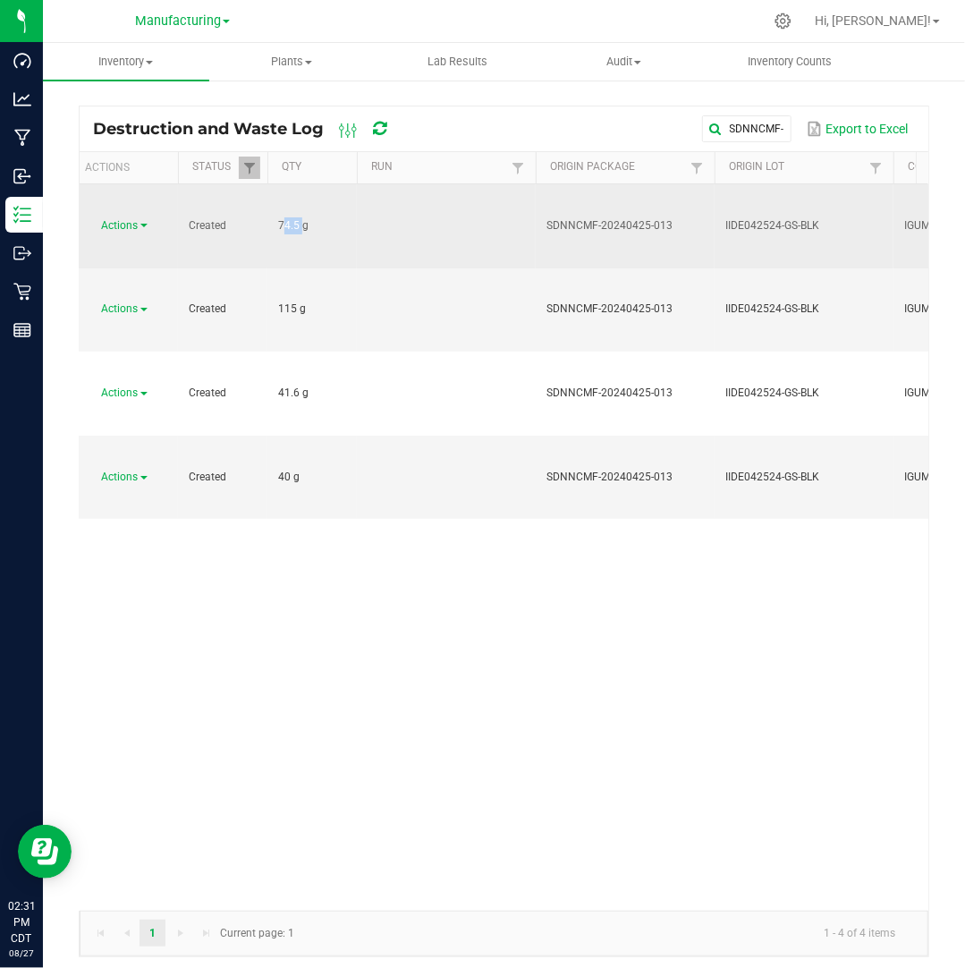
drag, startPoint x: 300, startPoint y: 199, endPoint x: 279, endPoint y: 198, distance: 20.6
click at [279, 219] on span "74.5 g" at bounding box center [293, 225] width 30 height 13
click at [134, 219] on span "Actions" at bounding box center [120, 225] width 37 height 13
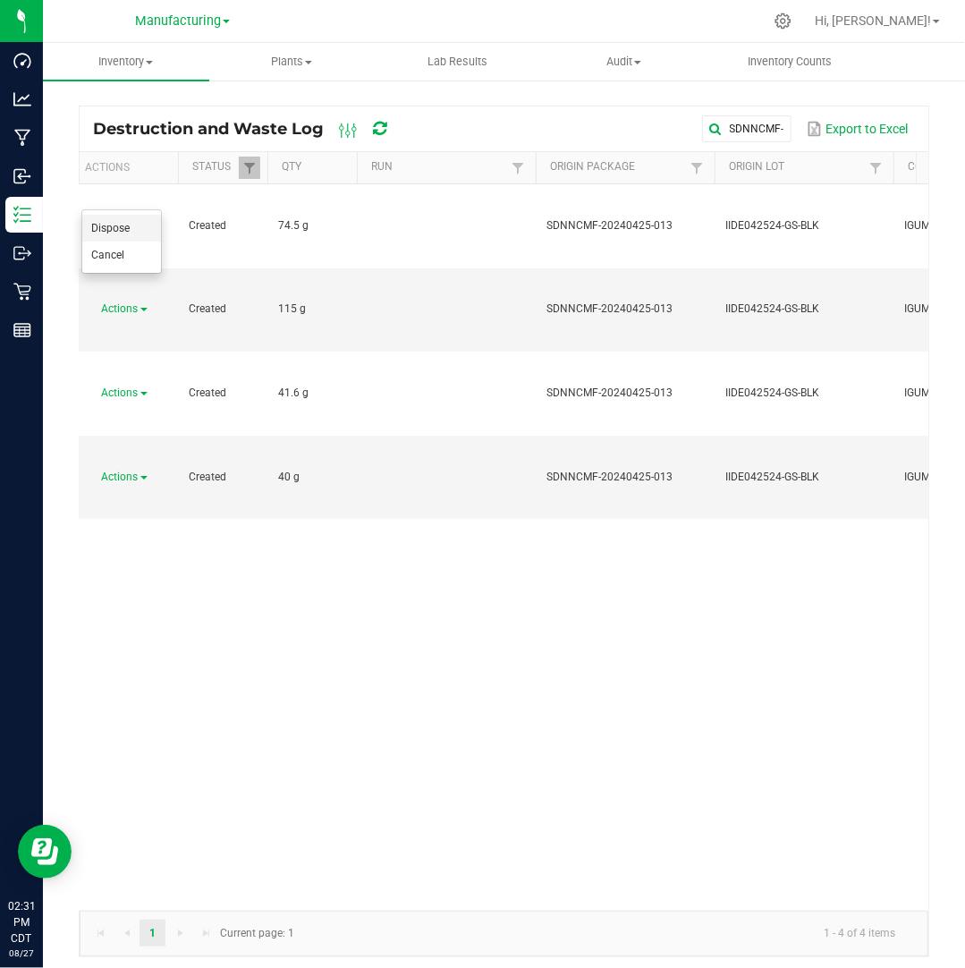
click at [148, 223] on li "Dispose" at bounding box center [121, 228] width 79 height 27
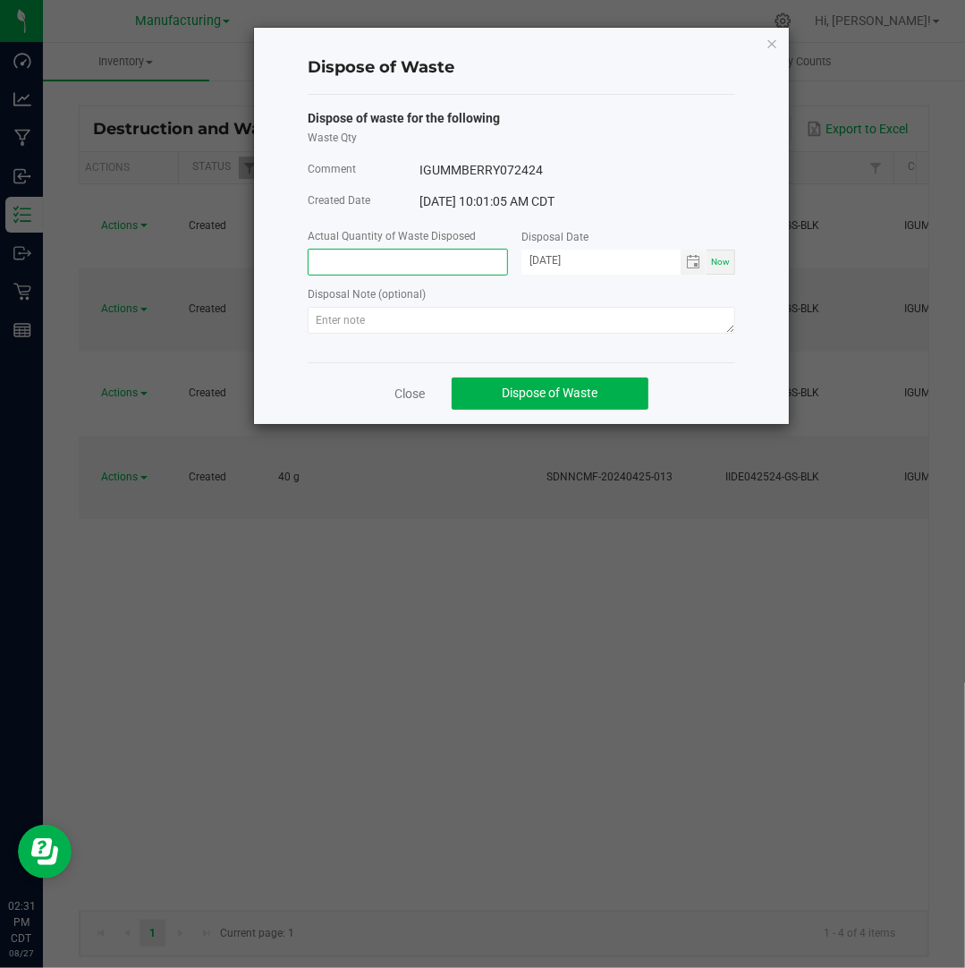
click at [360, 258] on input at bounding box center [408, 262] width 199 height 25
paste input "74.5"
click at [703, 266] on span "Toggle calendar" at bounding box center [694, 262] width 26 height 25
type input "74.5000 g"
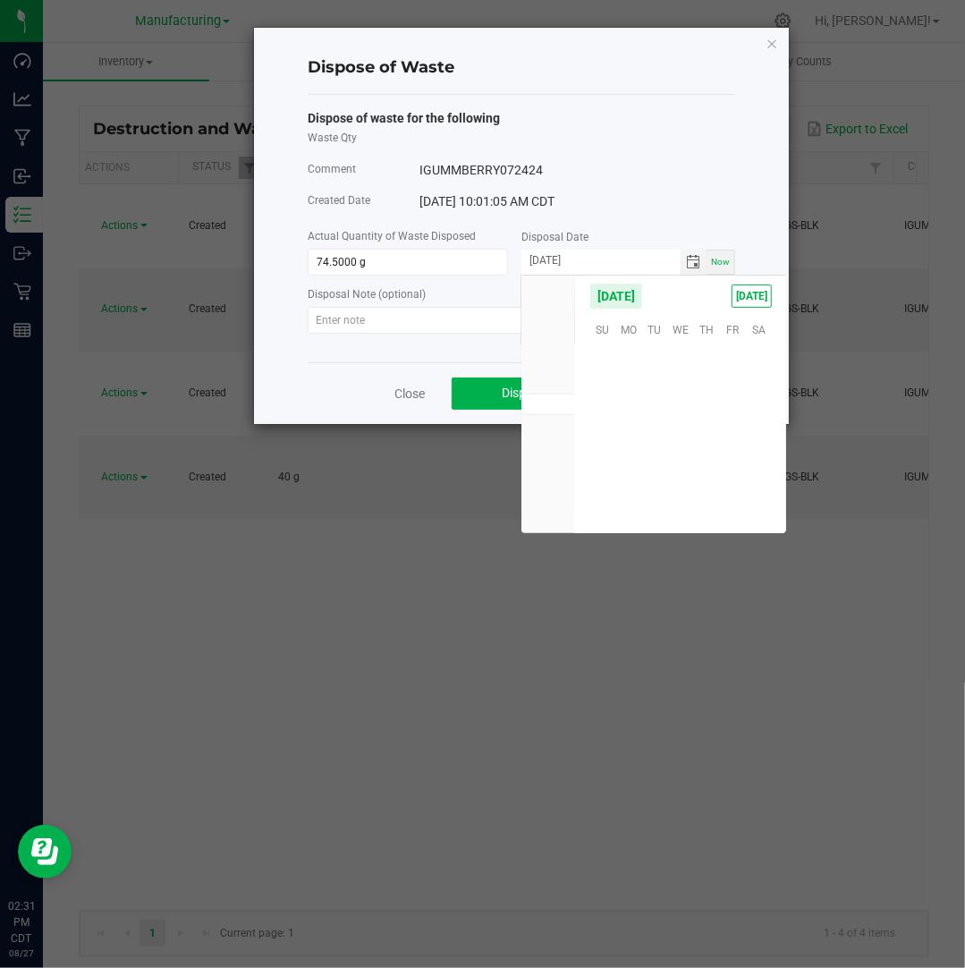
scroll to position [289845, 0]
click at [622, 470] on span "25" at bounding box center [628, 468] width 26 height 28
type input "[DATE]"
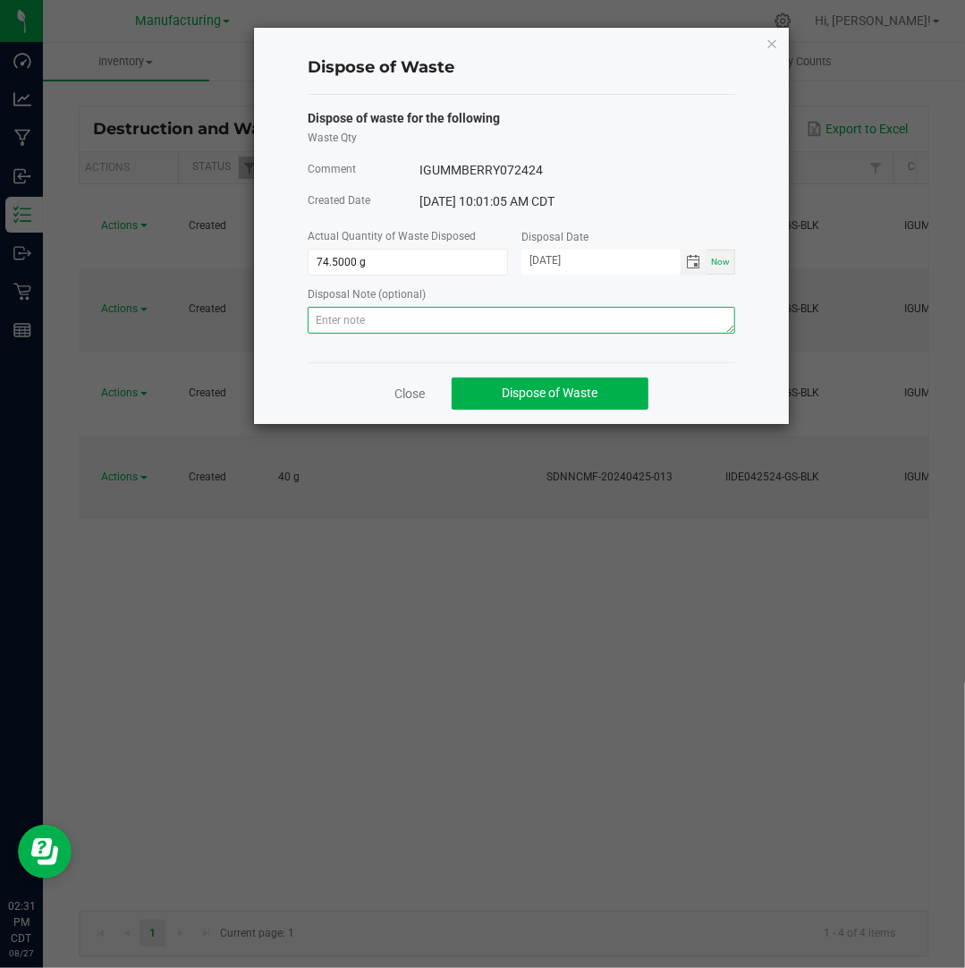
click at [607, 316] on textarea at bounding box center [521, 320] width 427 height 27
paste textarea "Destroyed and disposed of by compliance."
type textarea "Destroyed and disposed of by compliance."
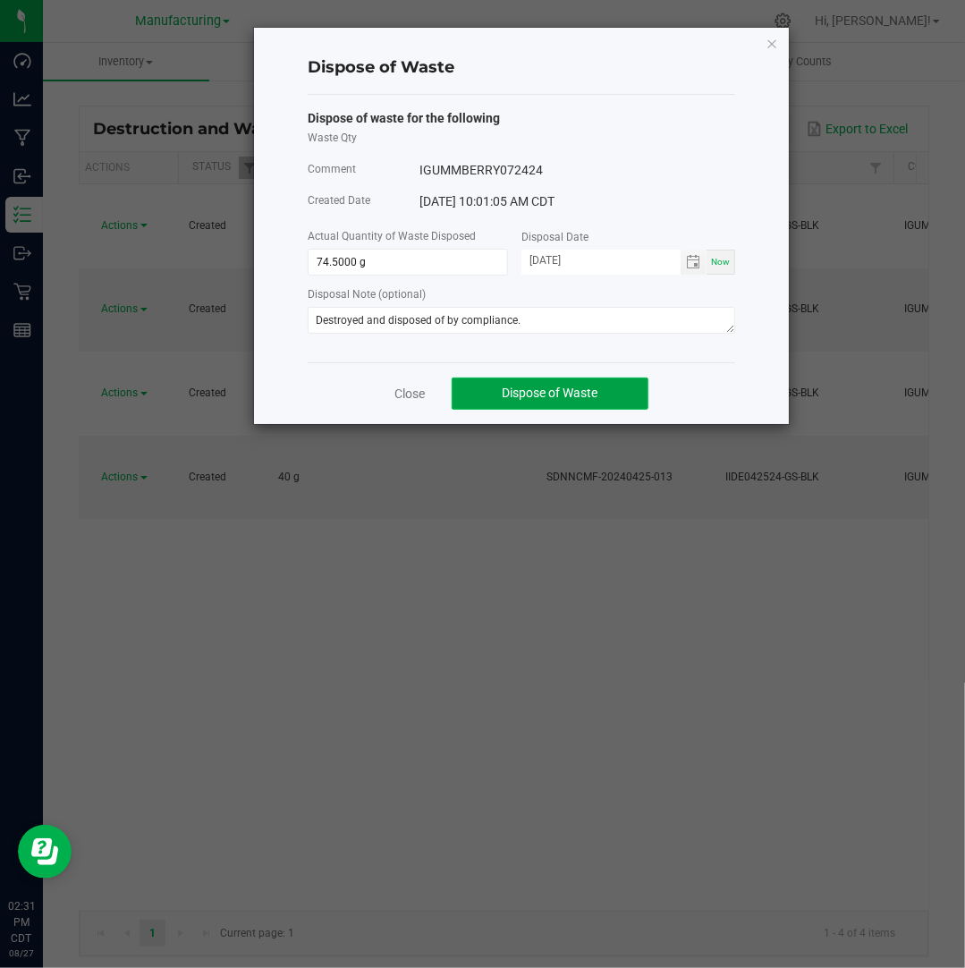
click at [532, 382] on button "Dispose of Waste" at bounding box center [550, 393] width 197 height 32
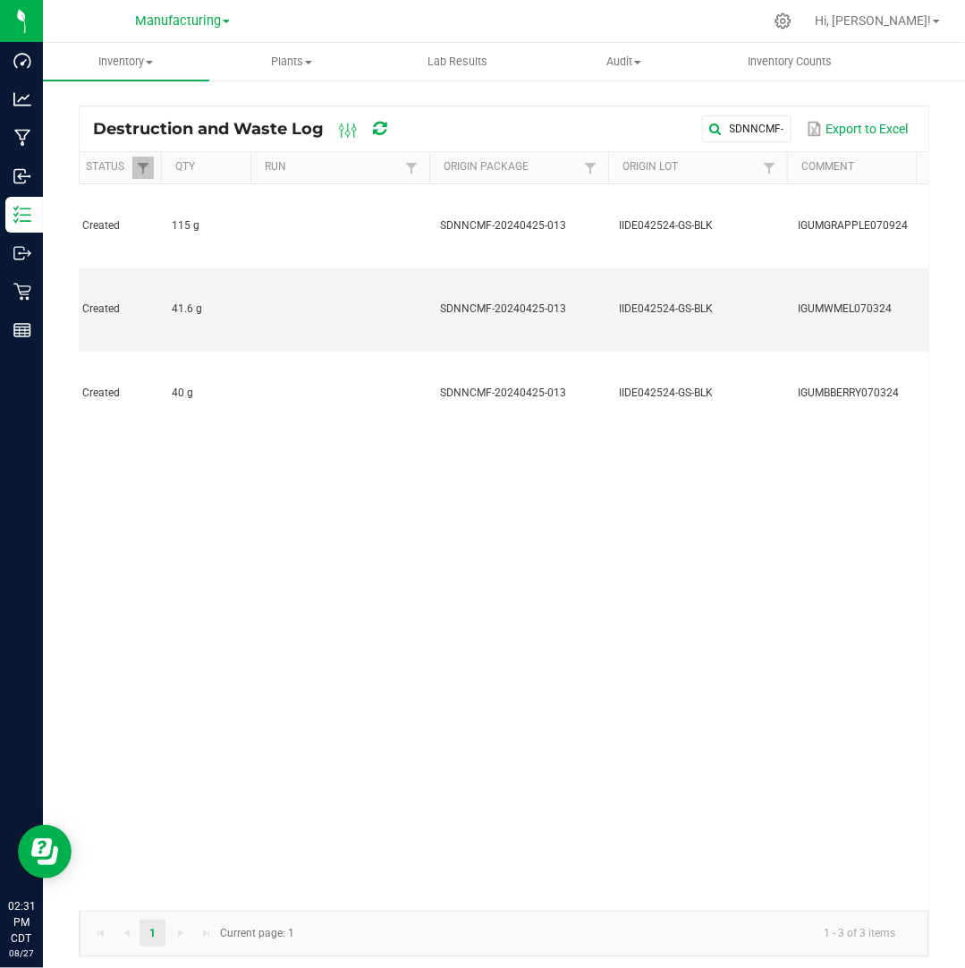
scroll to position [0, 272]
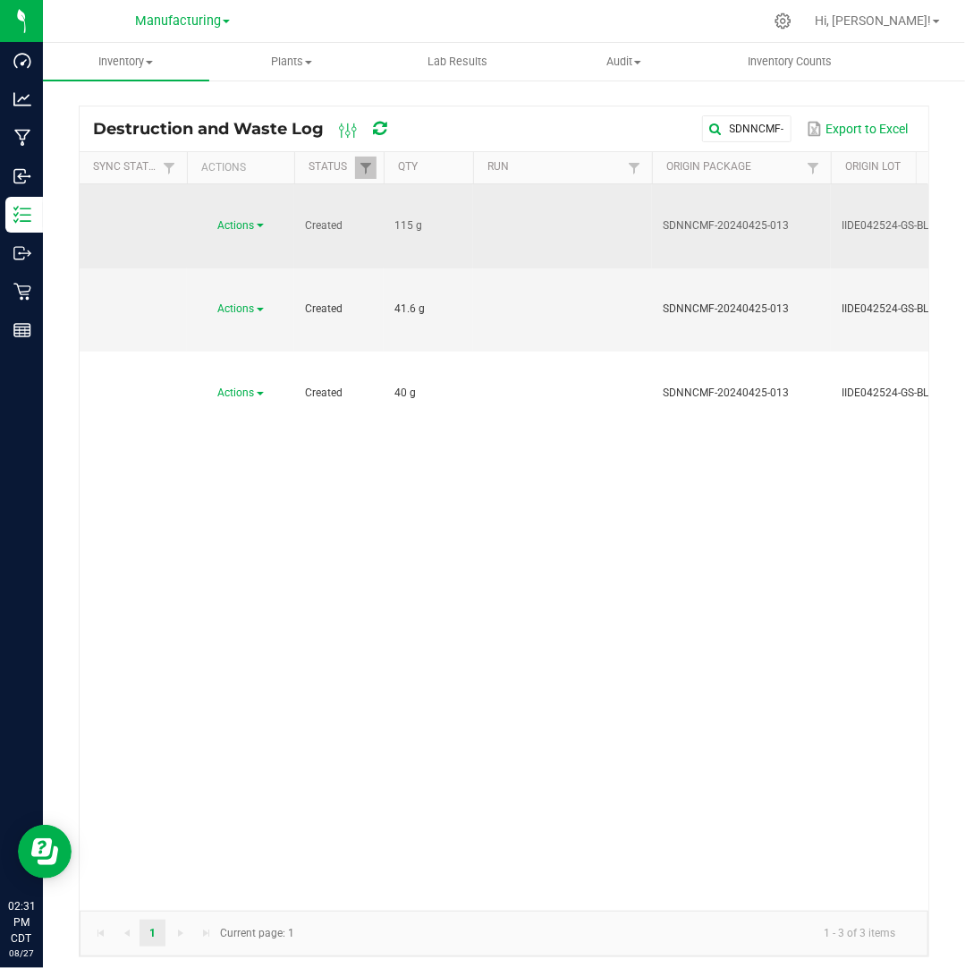
click at [250, 219] on span "Actions" at bounding box center [236, 225] width 37 height 13
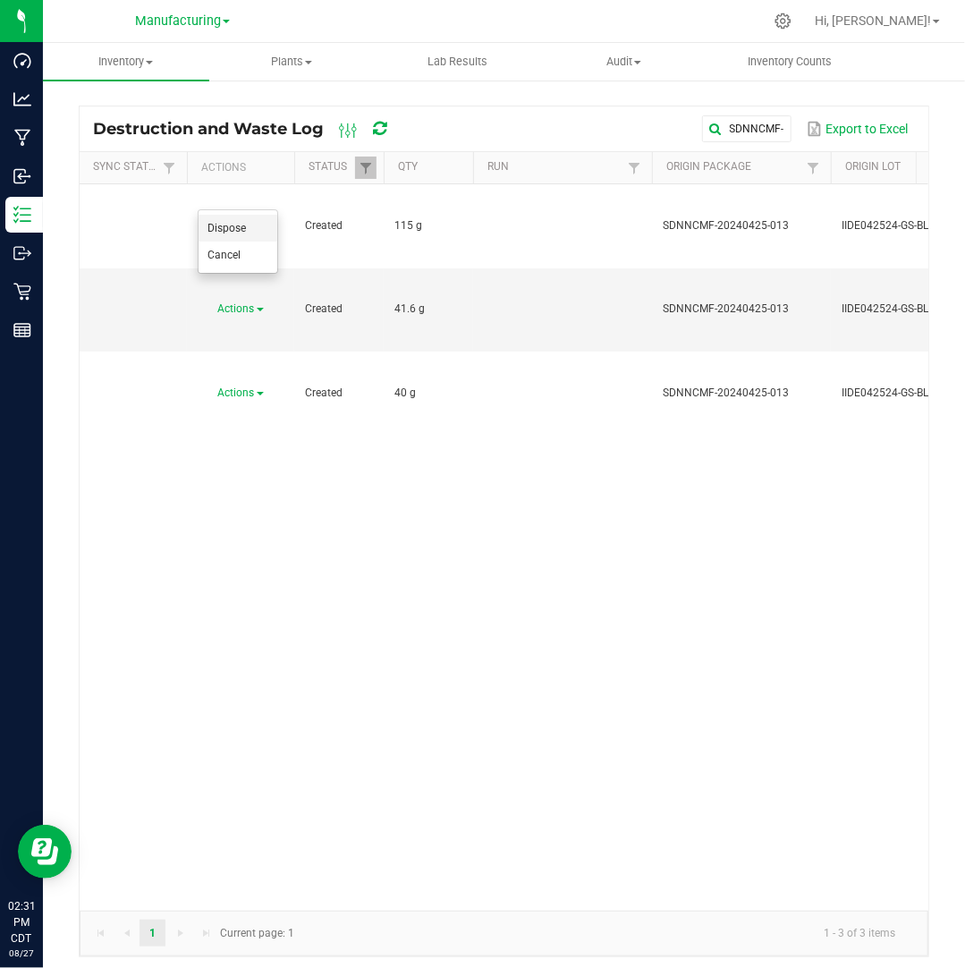
click at [246, 221] on li "Dispose" at bounding box center [238, 228] width 79 height 27
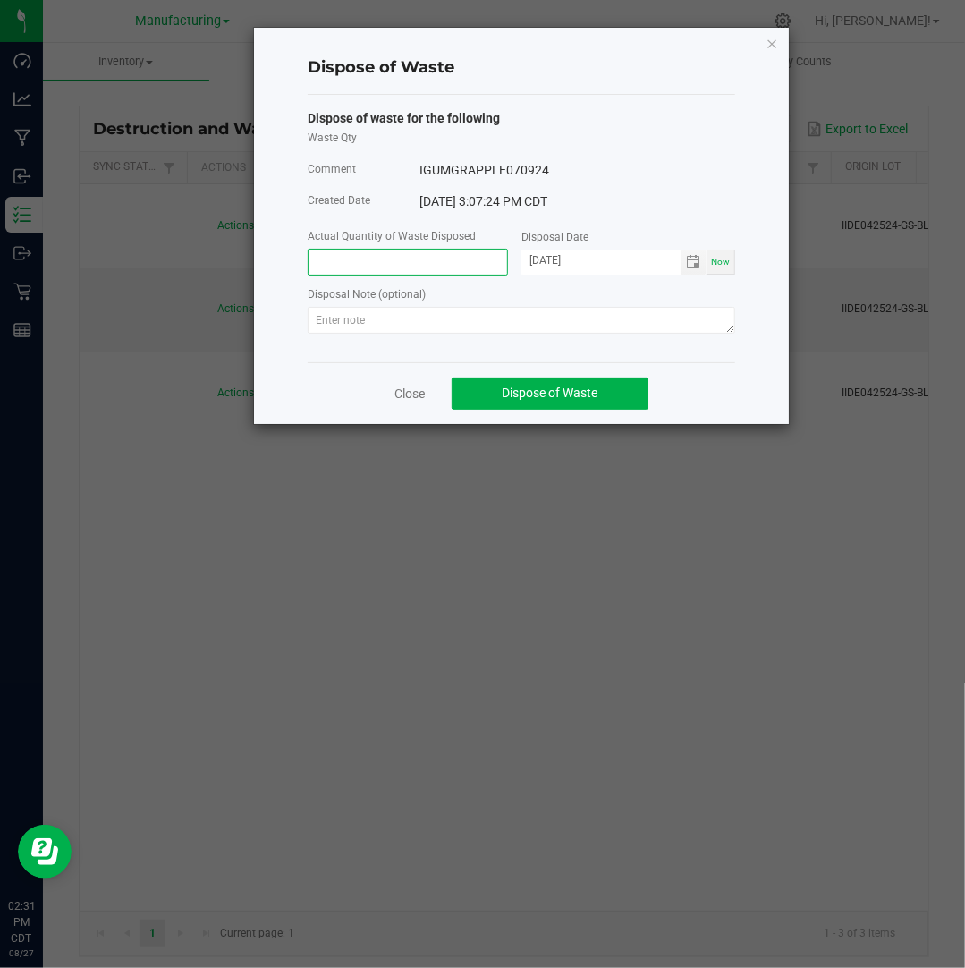
click at [404, 266] on input at bounding box center [408, 262] width 199 height 25
click at [696, 265] on span "Toggle calendar" at bounding box center [693, 262] width 14 height 14
type input "115.0000 g"
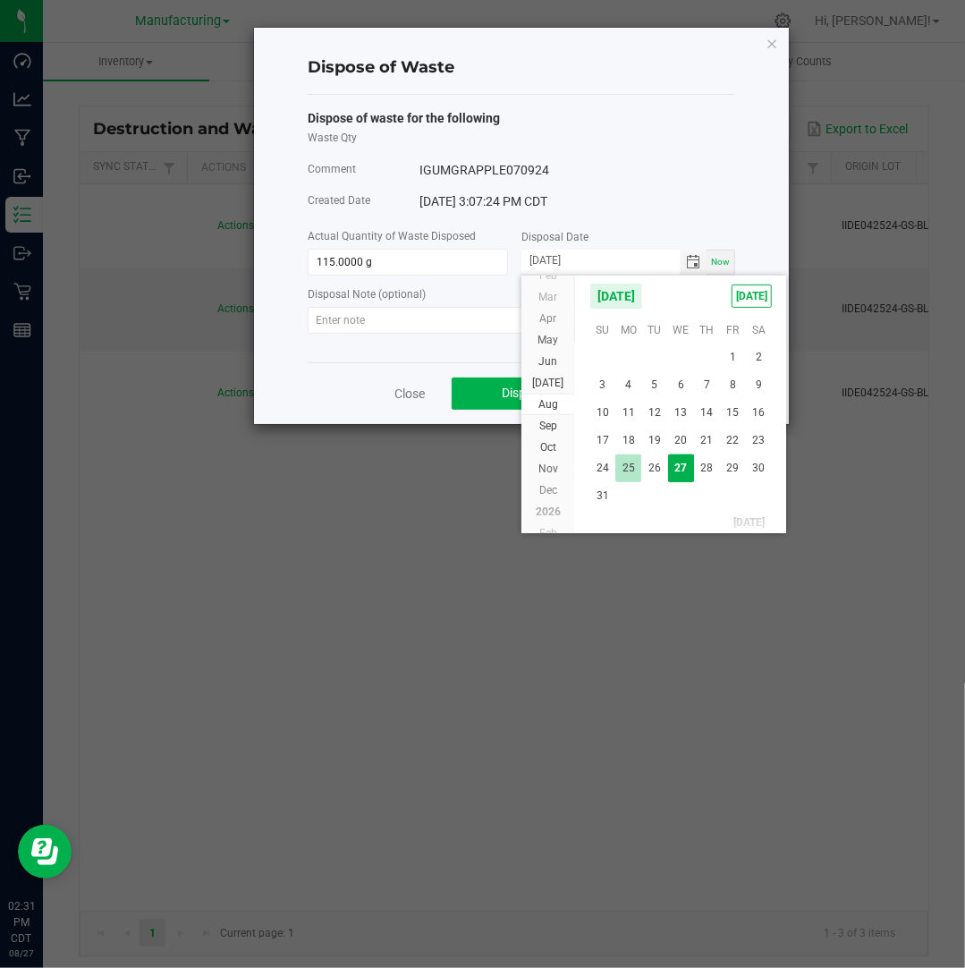
click at [626, 476] on span "25" at bounding box center [628, 468] width 26 height 28
type input "[DATE]"
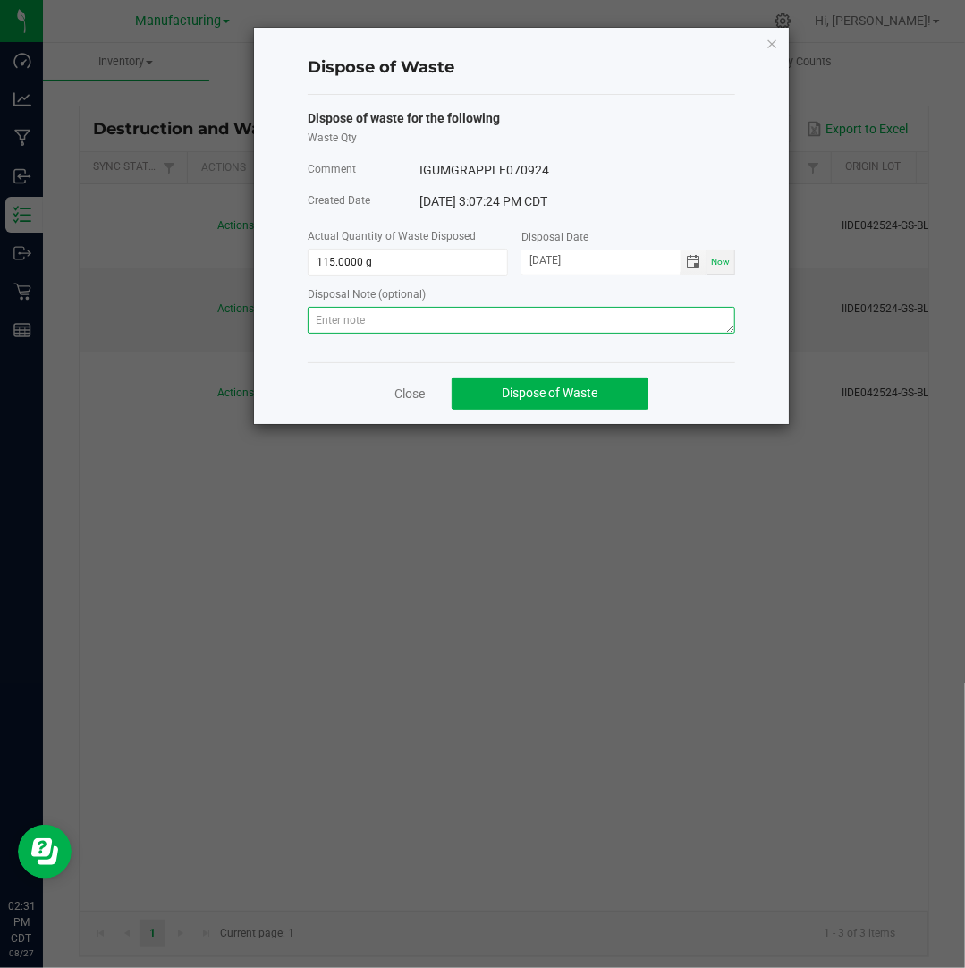
click at [599, 317] on textarea at bounding box center [521, 320] width 427 height 27
click at [681, 320] on textarea at bounding box center [521, 320] width 427 height 27
paste textarea "Destroyed and disposed of by compliance."
type textarea "Destroyed and disposed of by compliance."
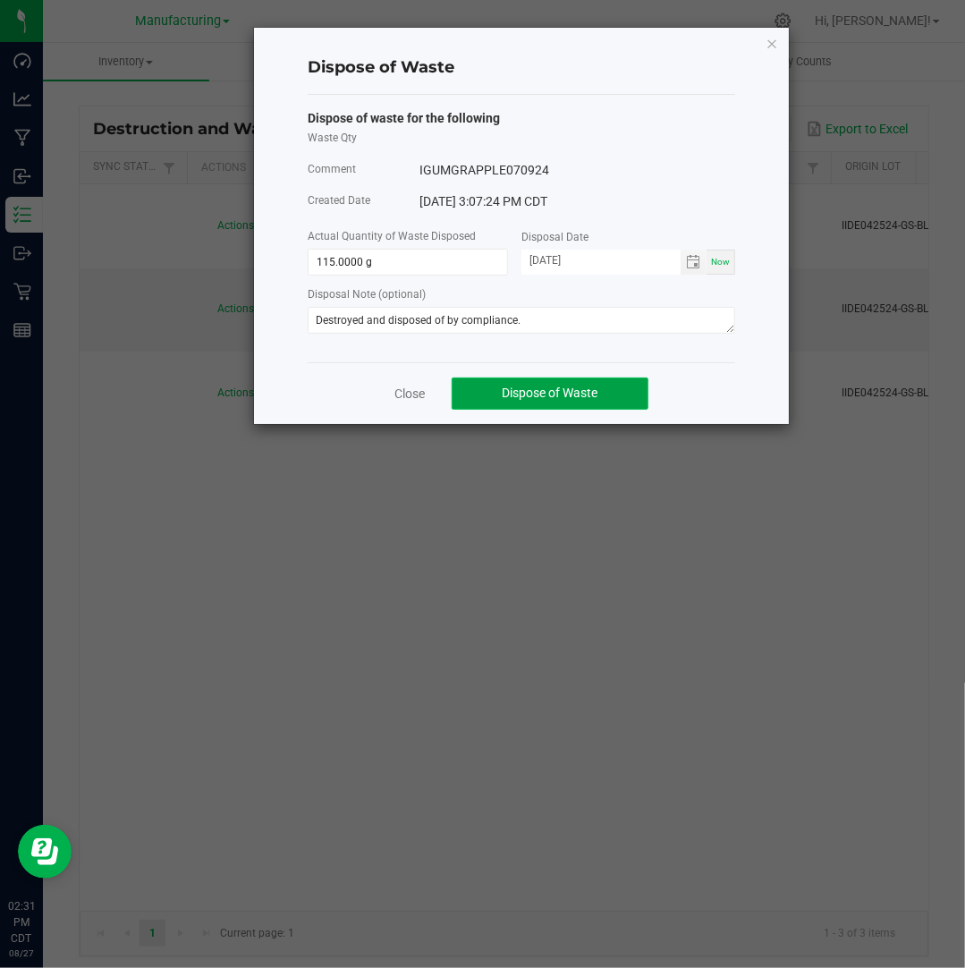
click at [553, 385] on button "Dispose of Waste" at bounding box center [550, 393] width 197 height 32
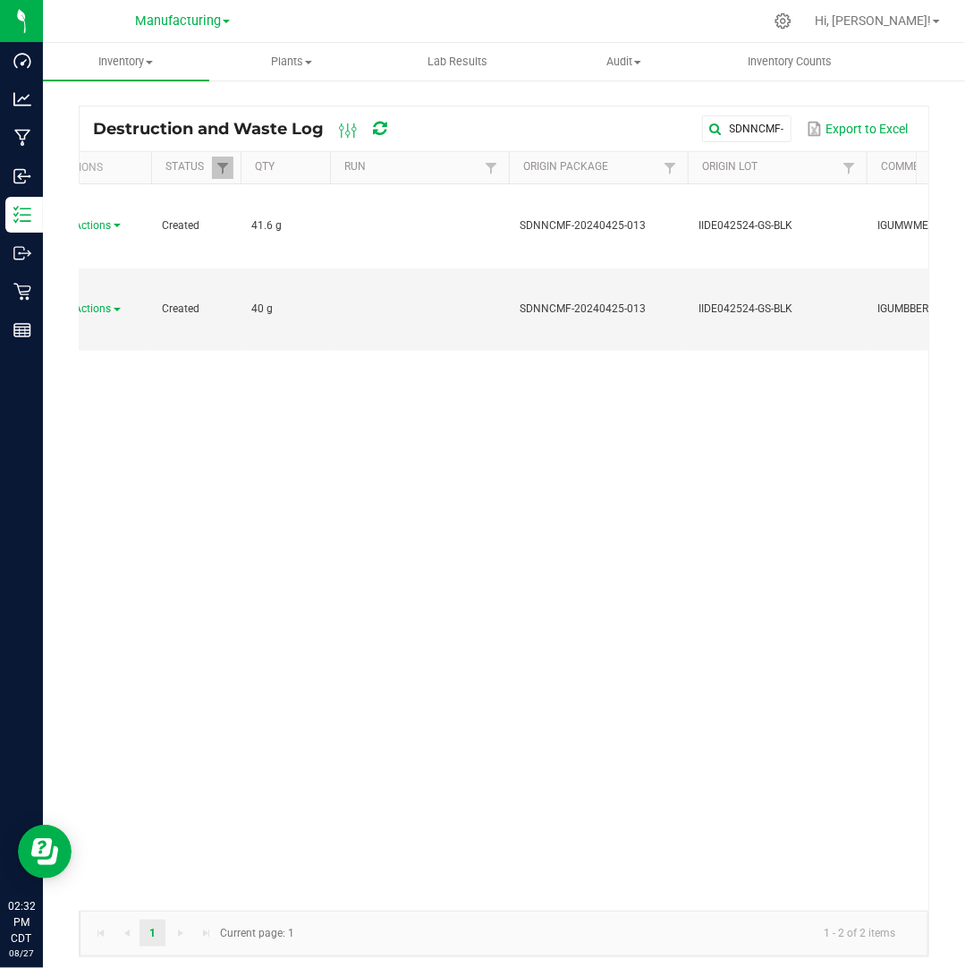
scroll to position [0, 136]
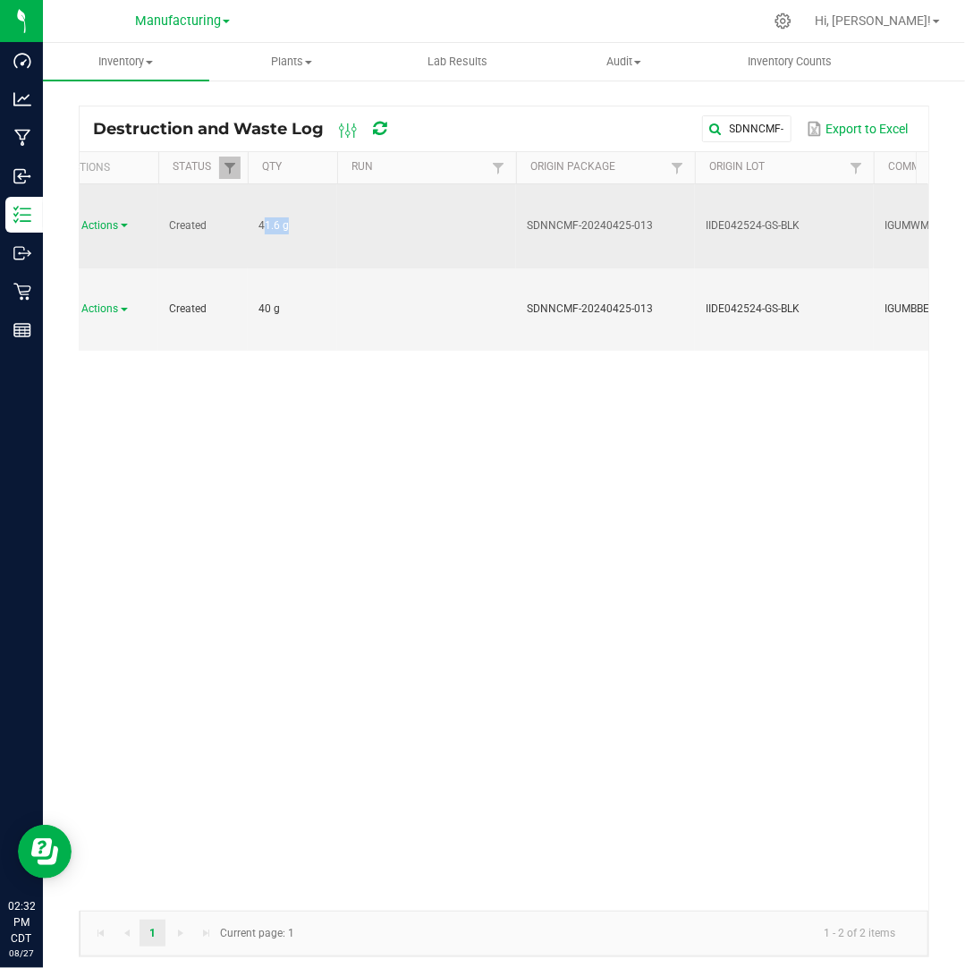
drag, startPoint x: 281, startPoint y: 202, endPoint x: 250, endPoint y: 189, distance: 33.2
click at [250, 189] on td "41.6 g" at bounding box center [292, 226] width 89 height 84
click at [111, 219] on span "Actions" at bounding box center [100, 225] width 37 height 13
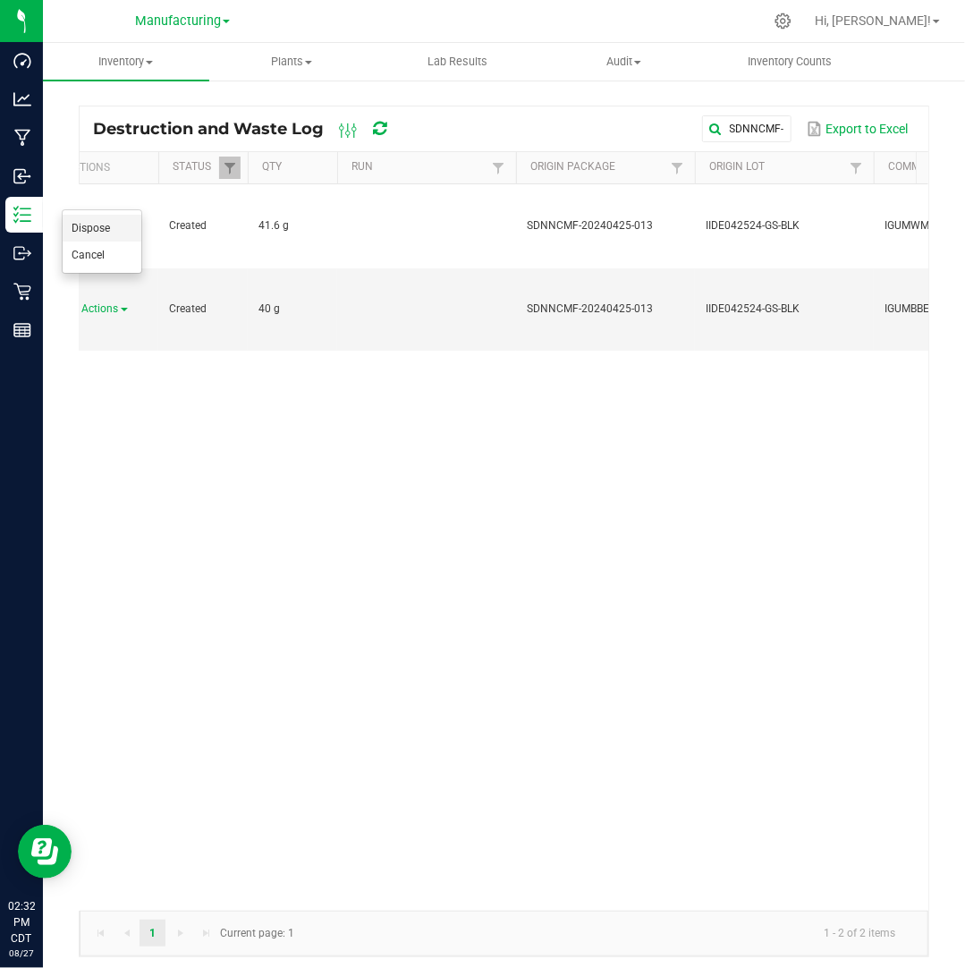
click at [118, 223] on li "Dispose" at bounding box center [102, 228] width 79 height 27
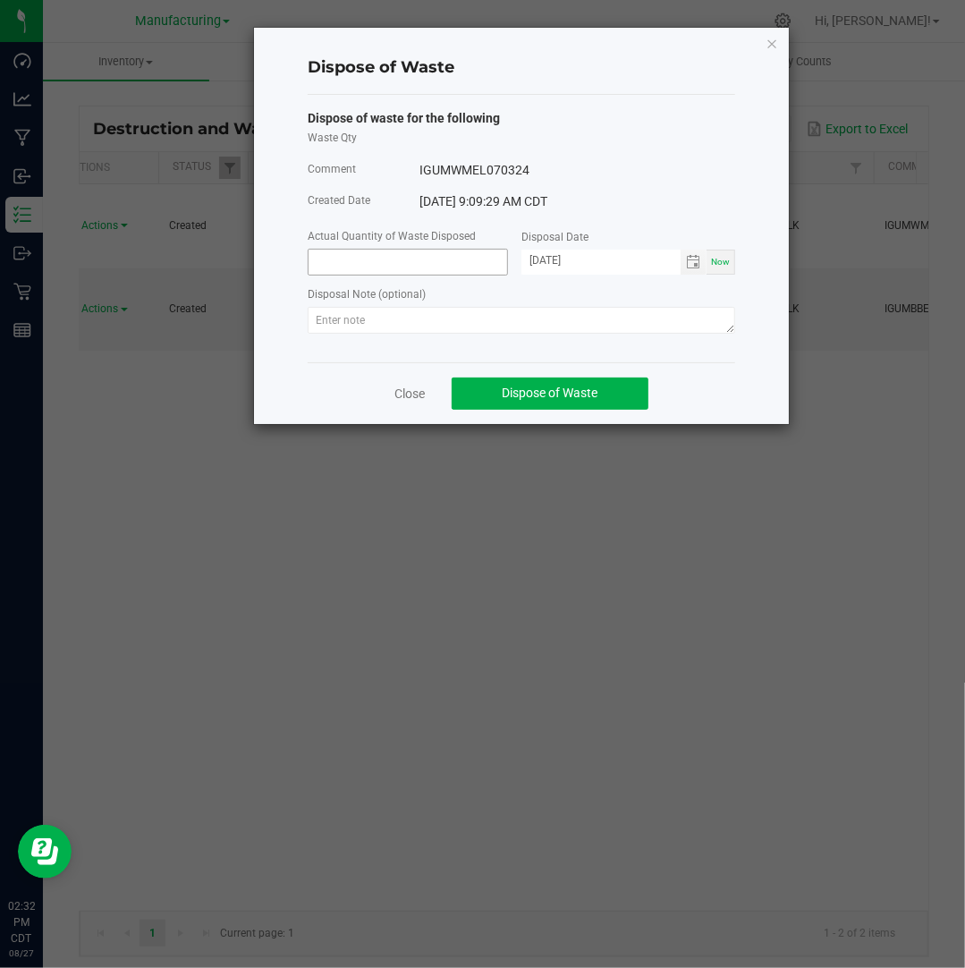
click at [322, 264] on input at bounding box center [408, 262] width 199 height 25
paste input "41.6"
click at [693, 260] on span "Toggle calendar" at bounding box center [693, 262] width 14 height 14
type input "41.6000 g"
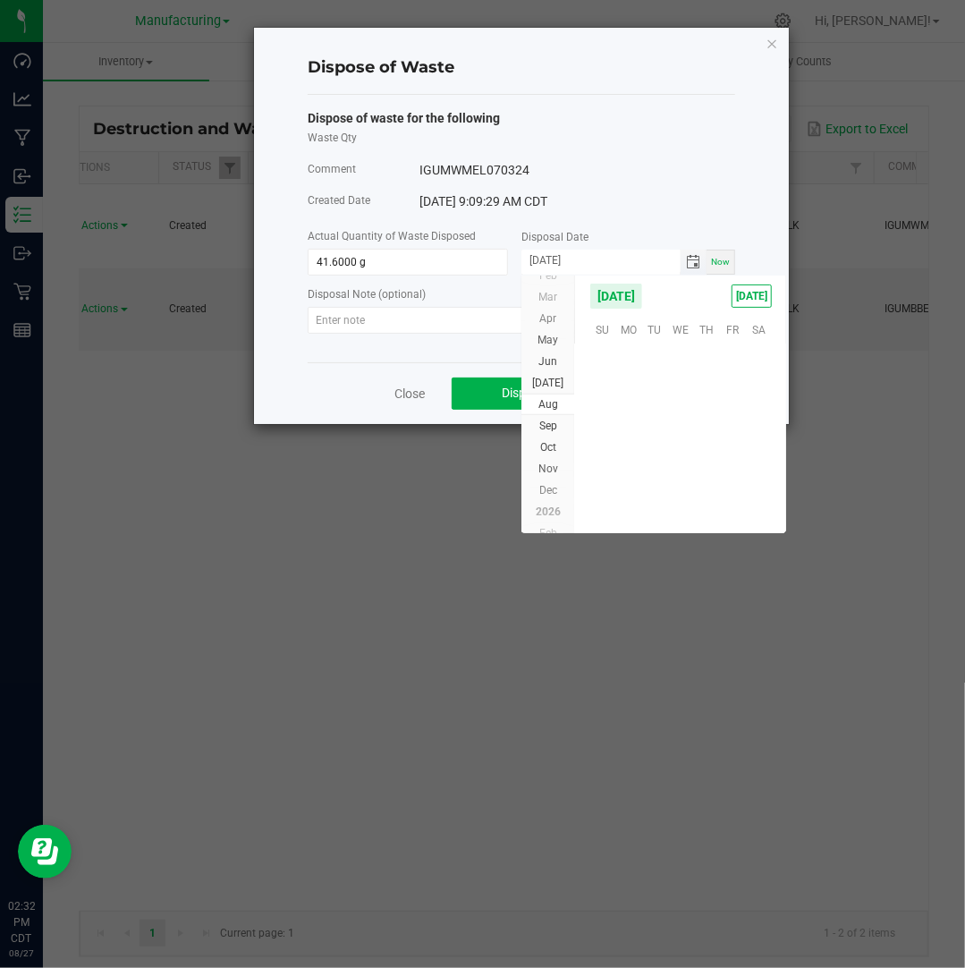
scroll to position [289845, 0]
click at [639, 461] on span "25" at bounding box center [628, 468] width 26 height 28
type input "[DATE]"
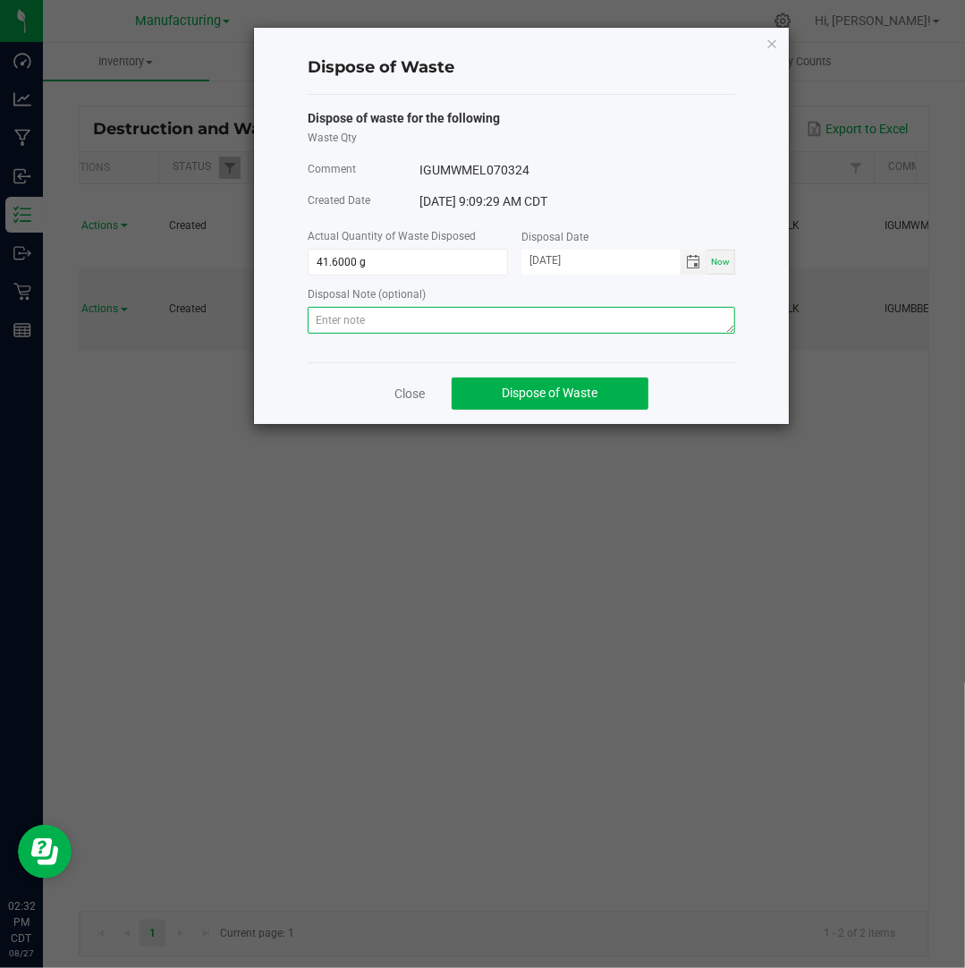
click at [518, 323] on textarea at bounding box center [521, 320] width 427 height 27
paste textarea "Destroyed and disposed of by compliance."
type textarea "Destroyed and disposed of by compliance."
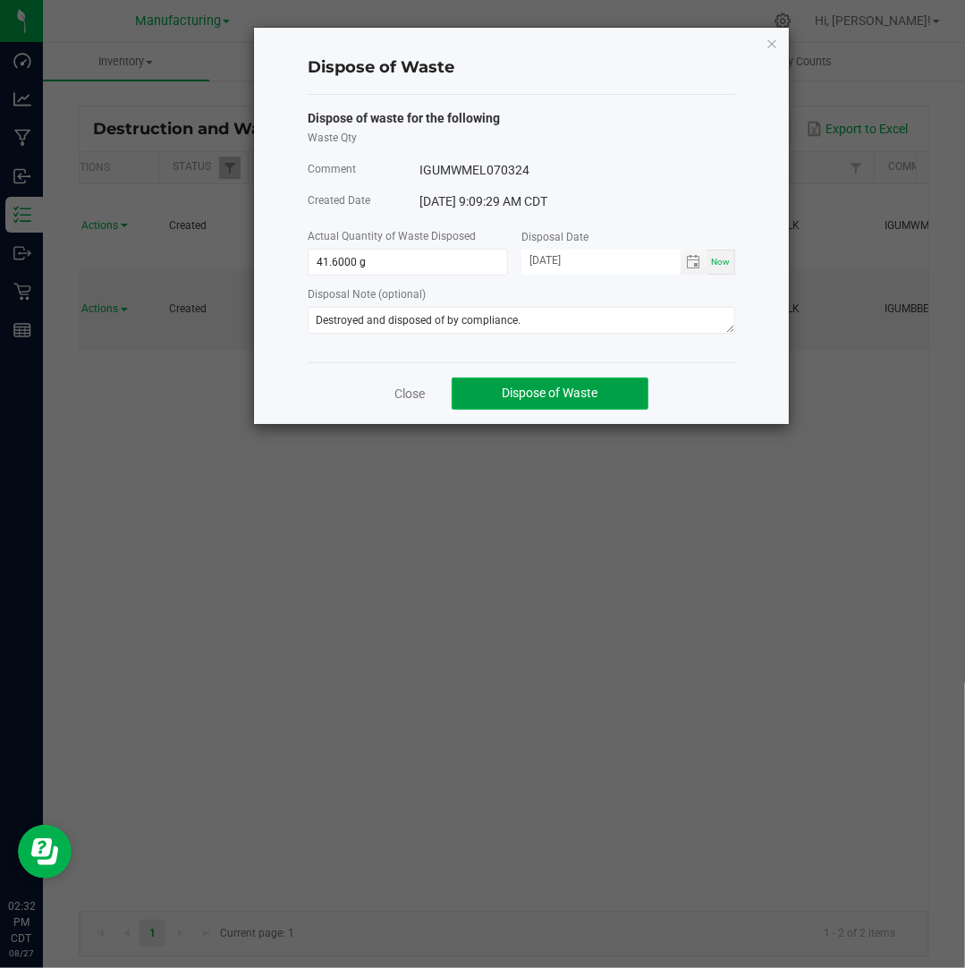
click at [520, 393] on span "Dispose of Waste" at bounding box center [551, 392] width 96 height 14
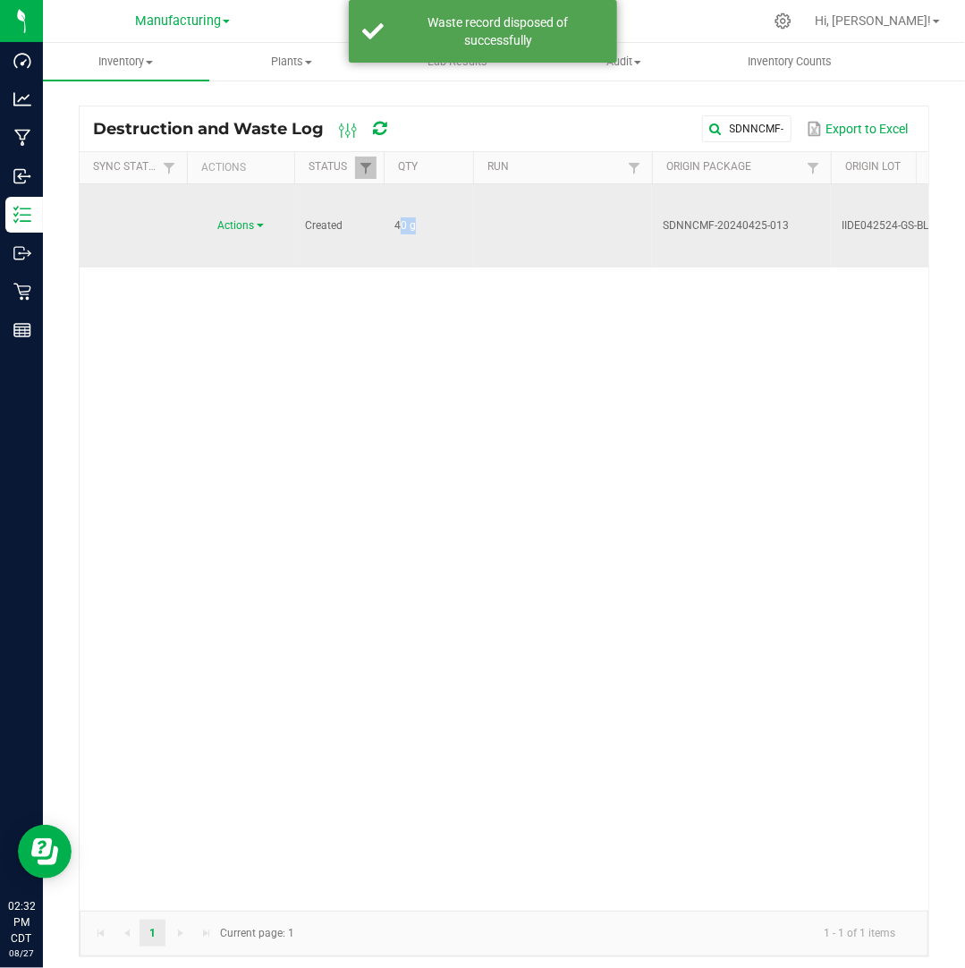
drag, startPoint x: 409, startPoint y: 201, endPoint x: 383, endPoint y: 202, distance: 26.0
click at [384, 202] on td "40 g" at bounding box center [428, 225] width 89 height 83
click at [265, 217] on div "Actions" at bounding box center [241, 225] width 86 height 17
click at [254, 219] on span "Actions" at bounding box center [236, 225] width 37 height 13
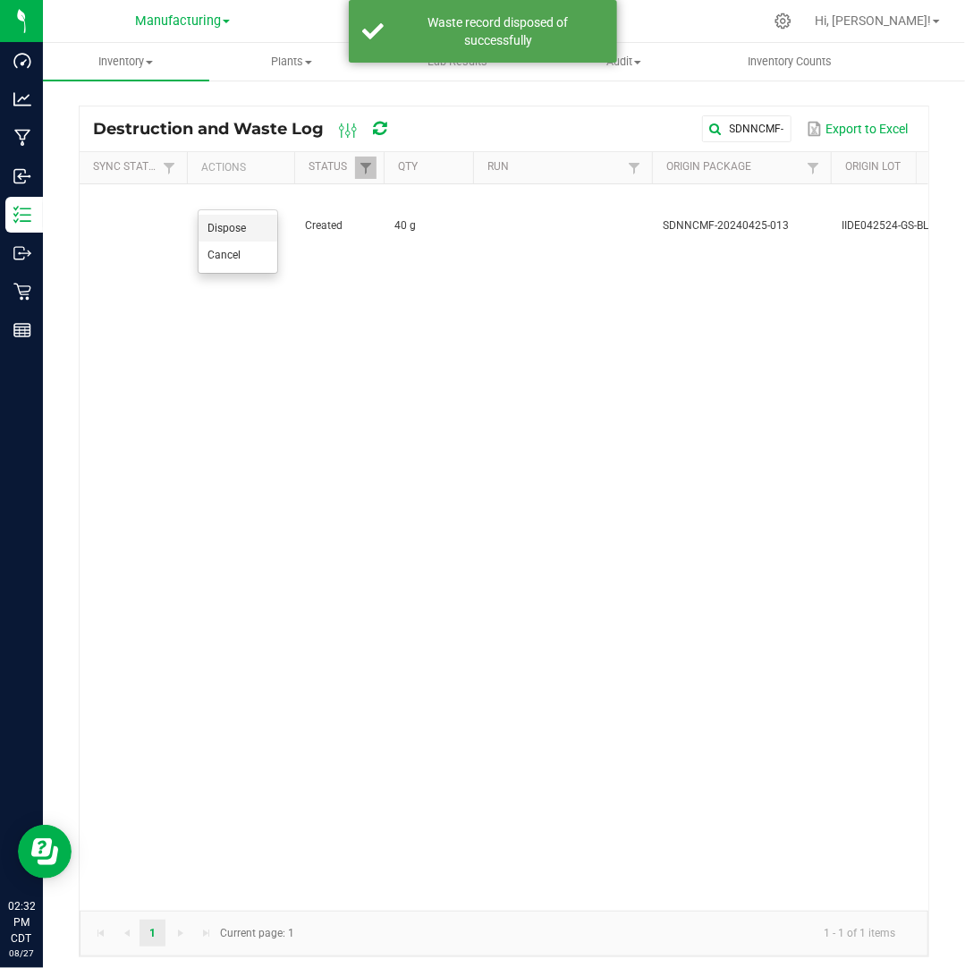
click at [244, 230] on span "Dispose" at bounding box center [226, 228] width 38 height 13
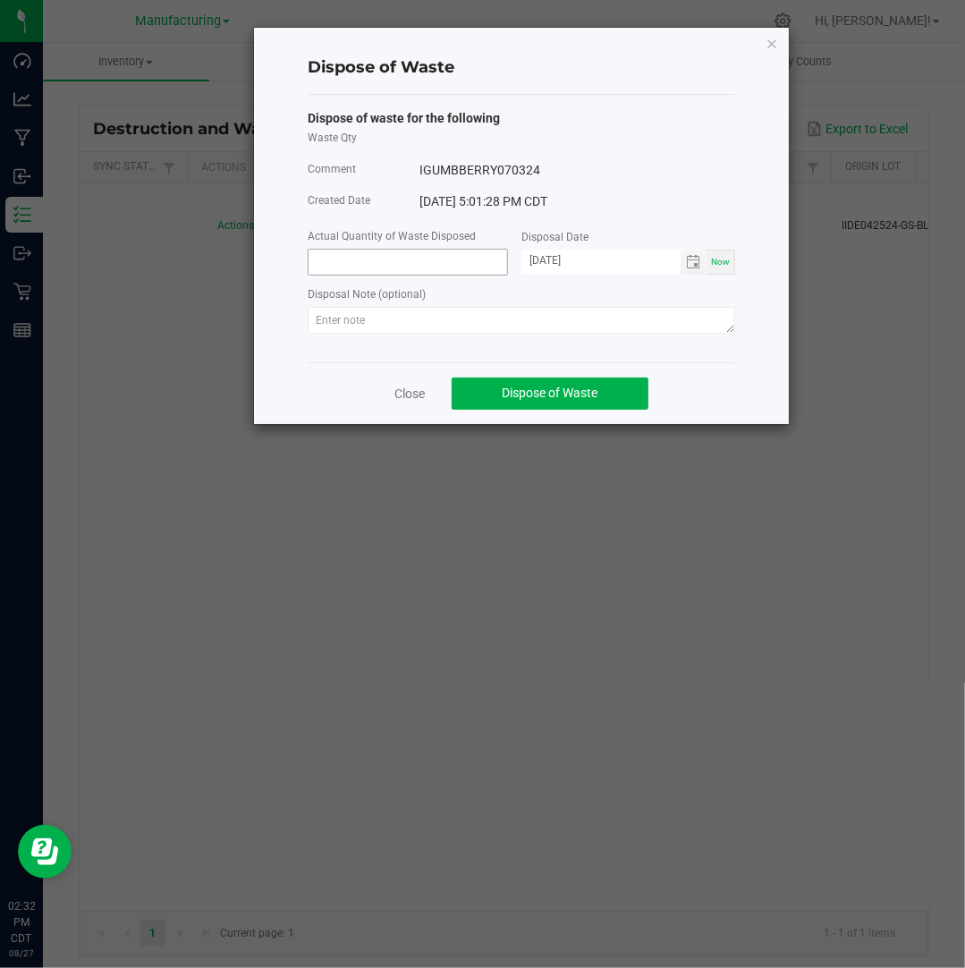
click at [460, 256] on input at bounding box center [408, 262] width 199 height 25
paste input "40"
click at [690, 264] on span "Toggle calendar" at bounding box center [693, 262] width 14 height 14
type input "40.0000 g"
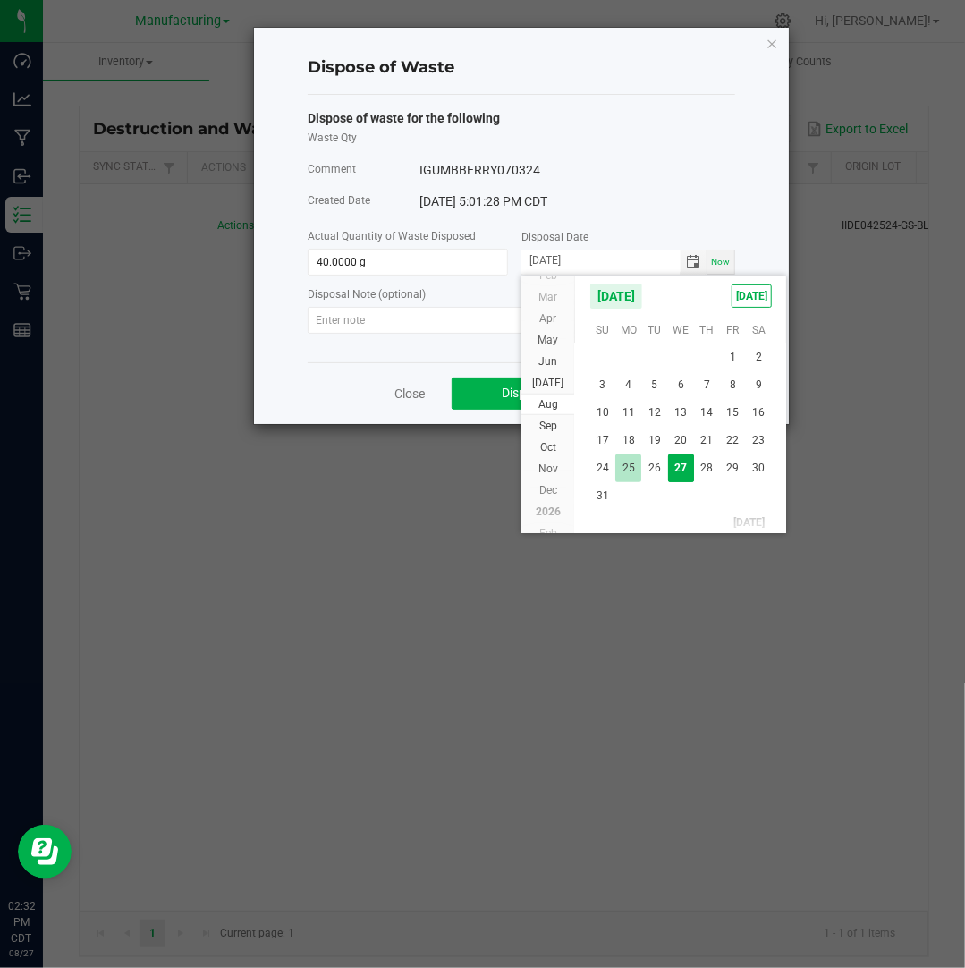
click at [623, 466] on span "25" at bounding box center [628, 468] width 26 height 28
type input "[DATE]"
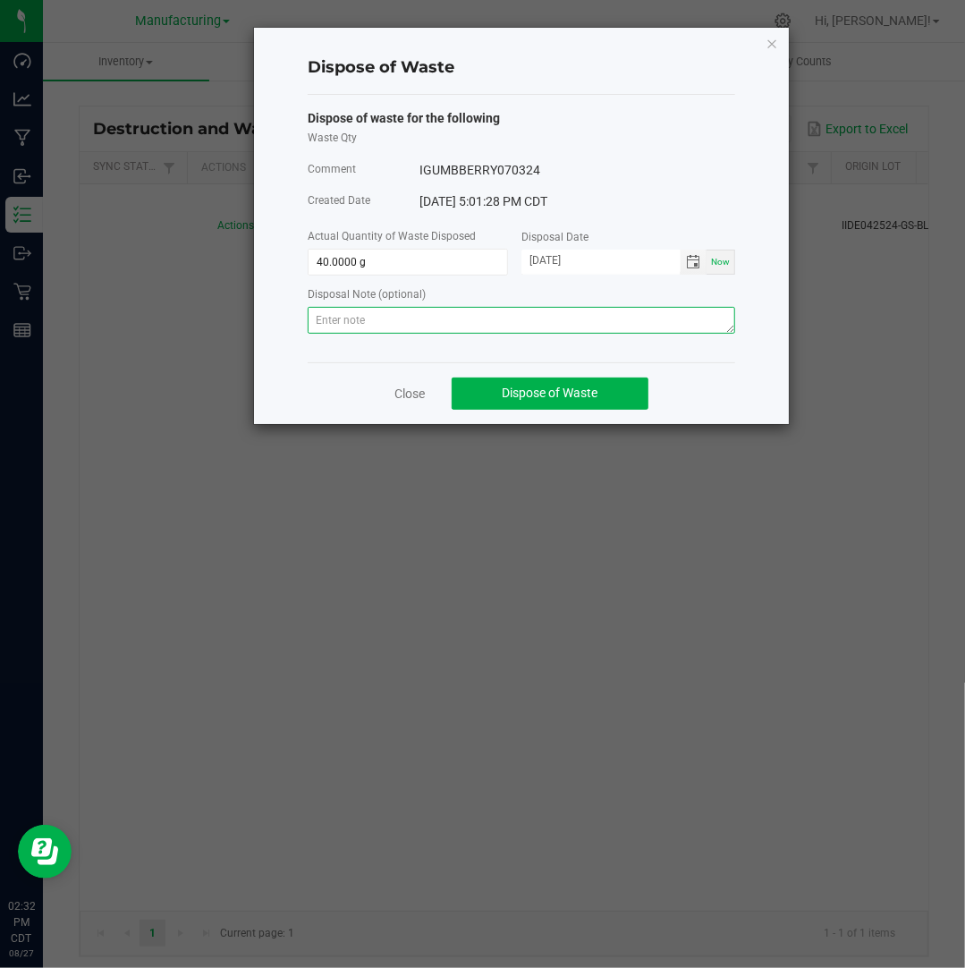
click at [434, 315] on textarea at bounding box center [521, 320] width 427 height 27
paste textarea "Destroyed and disposed of by compliance."
type textarea "Destroyed and disposed of by compliance."
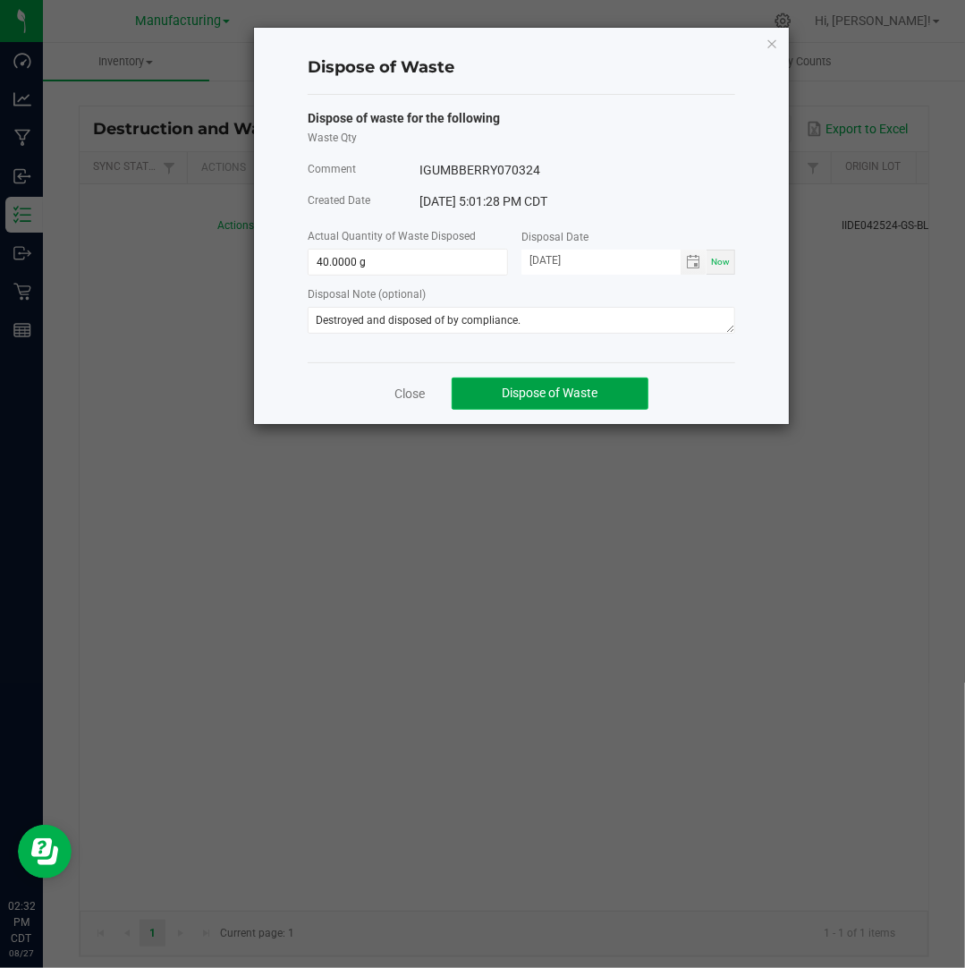
click at [554, 385] on button "Dispose of Waste" at bounding box center [550, 393] width 197 height 32
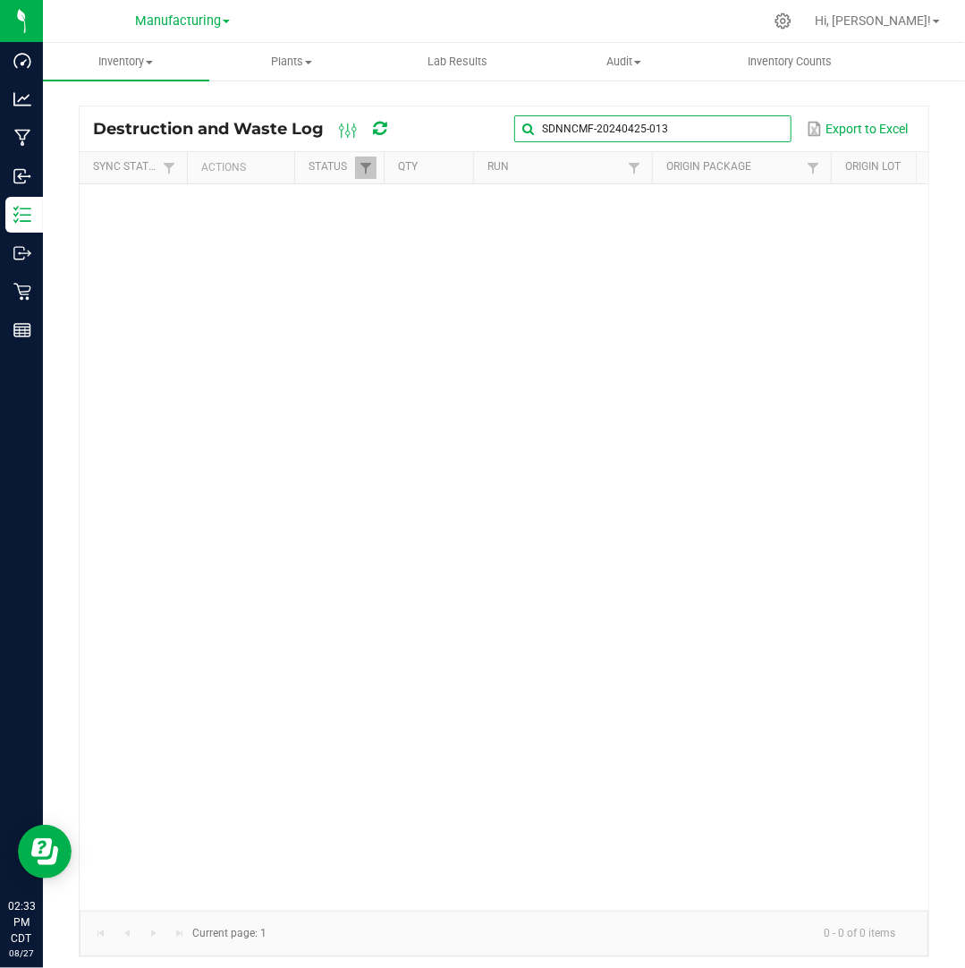
click at [762, 123] on input "SDNNCMF-20240425-013" at bounding box center [652, 128] width 276 height 27
click at [776, 129] on span at bounding box center [775, 129] width 14 height 14
paste input "SDNNCMF-20240425-014"
type input "SDNNCMF-20240425-014"
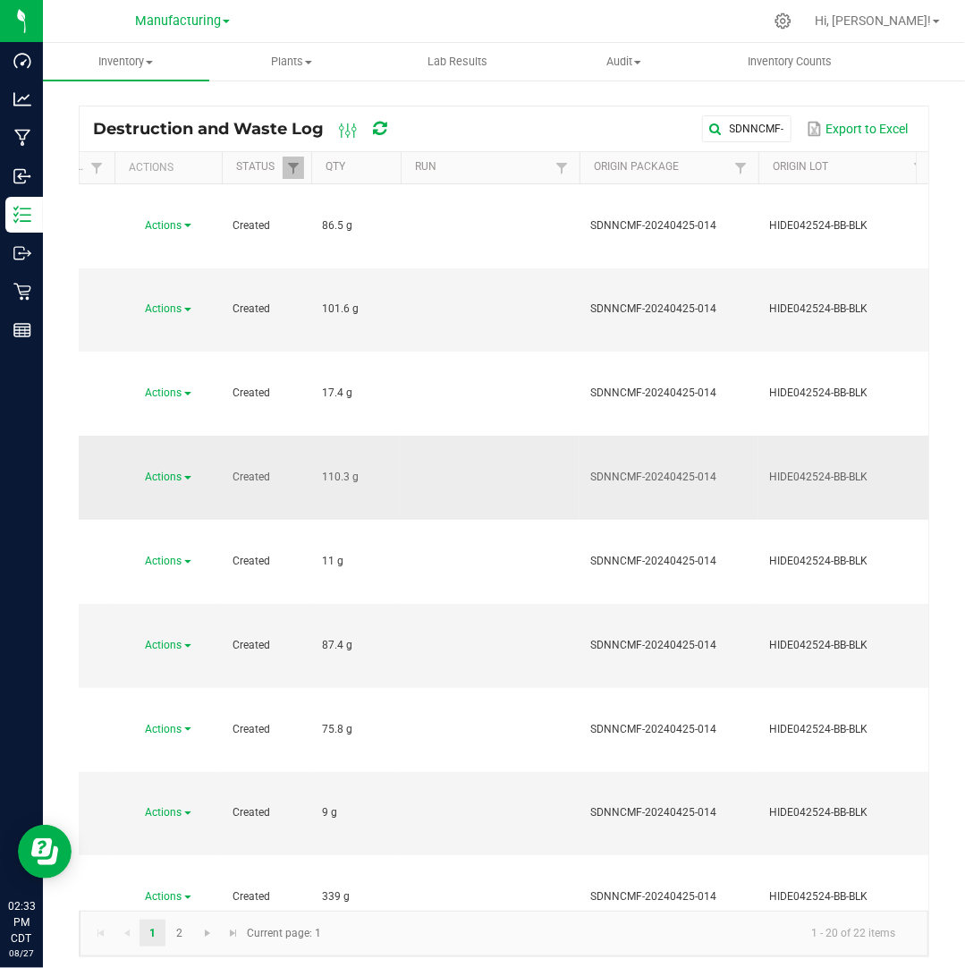
scroll to position [0, 63]
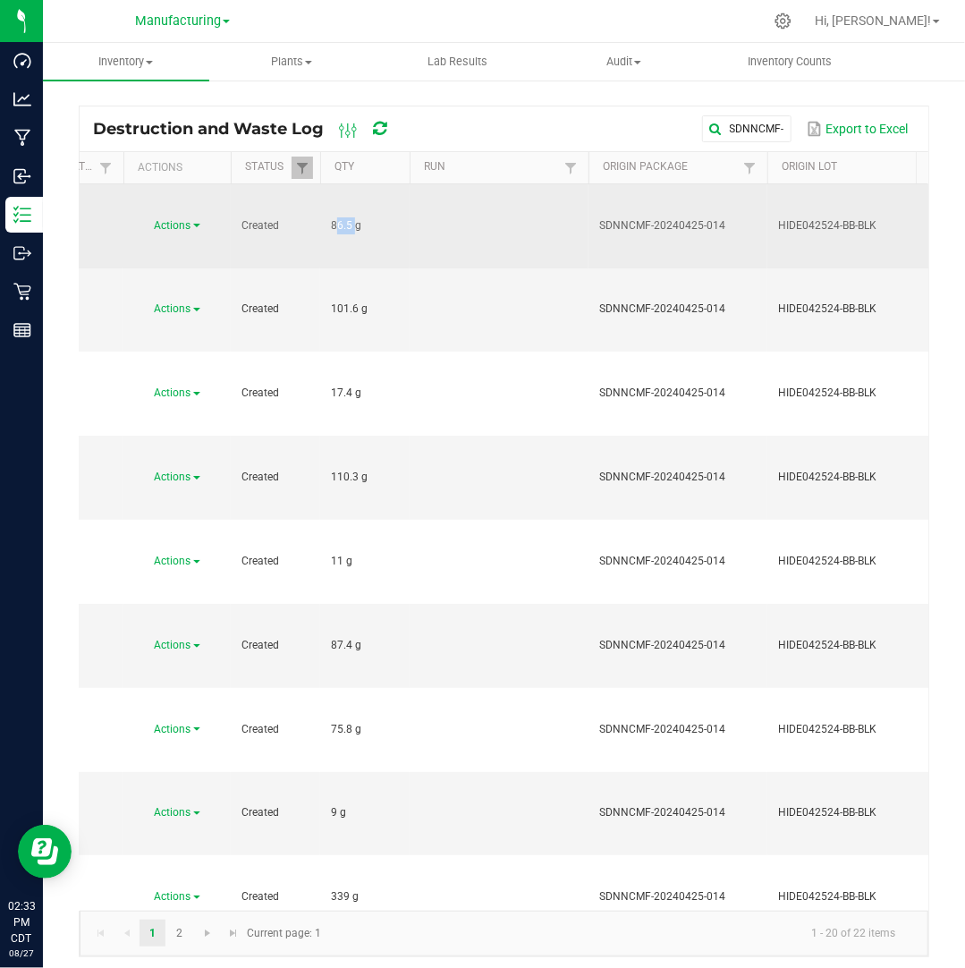
drag, startPoint x: 351, startPoint y: 199, endPoint x: 323, endPoint y: 199, distance: 27.7
click at [323, 199] on td "86.5 g" at bounding box center [364, 226] width 89 height 84
click at [187, 219] on span "Actions" at bounding box center [173, 225] width 37 height 13
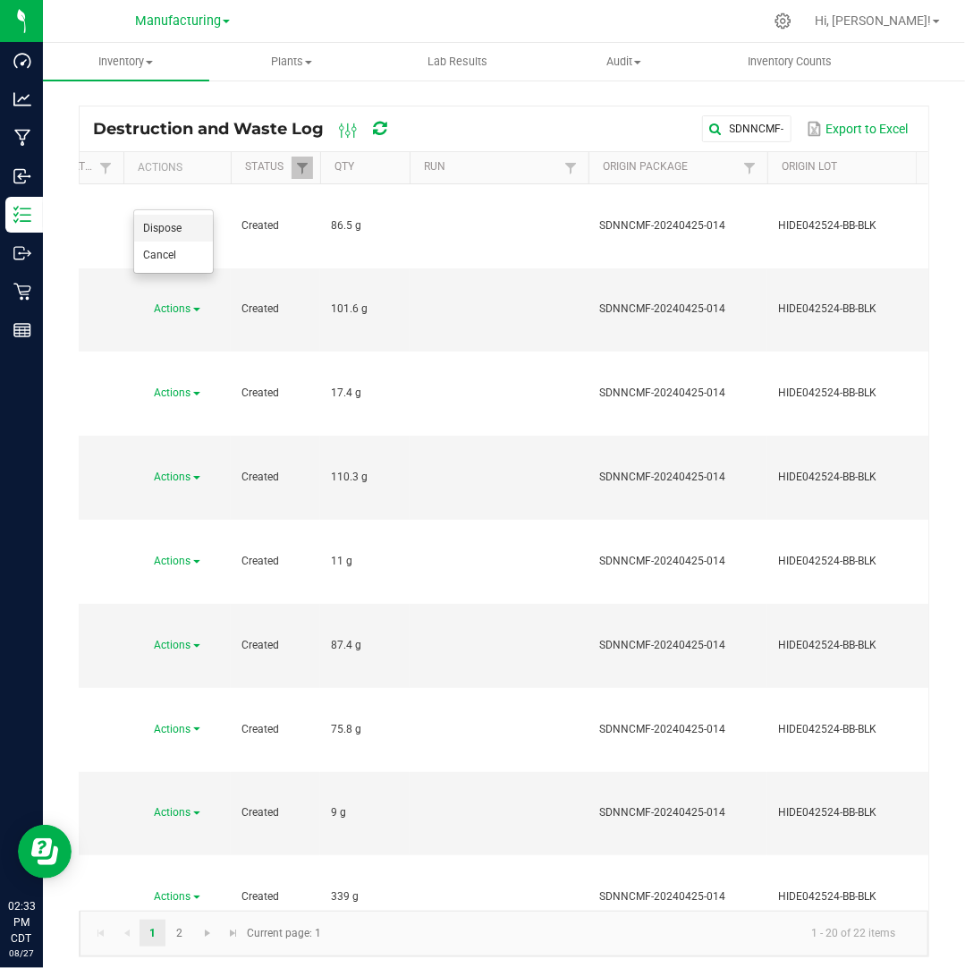
click at [188, 229] on li "Dispose" at bounding box center [173, 228] width 79 height 27
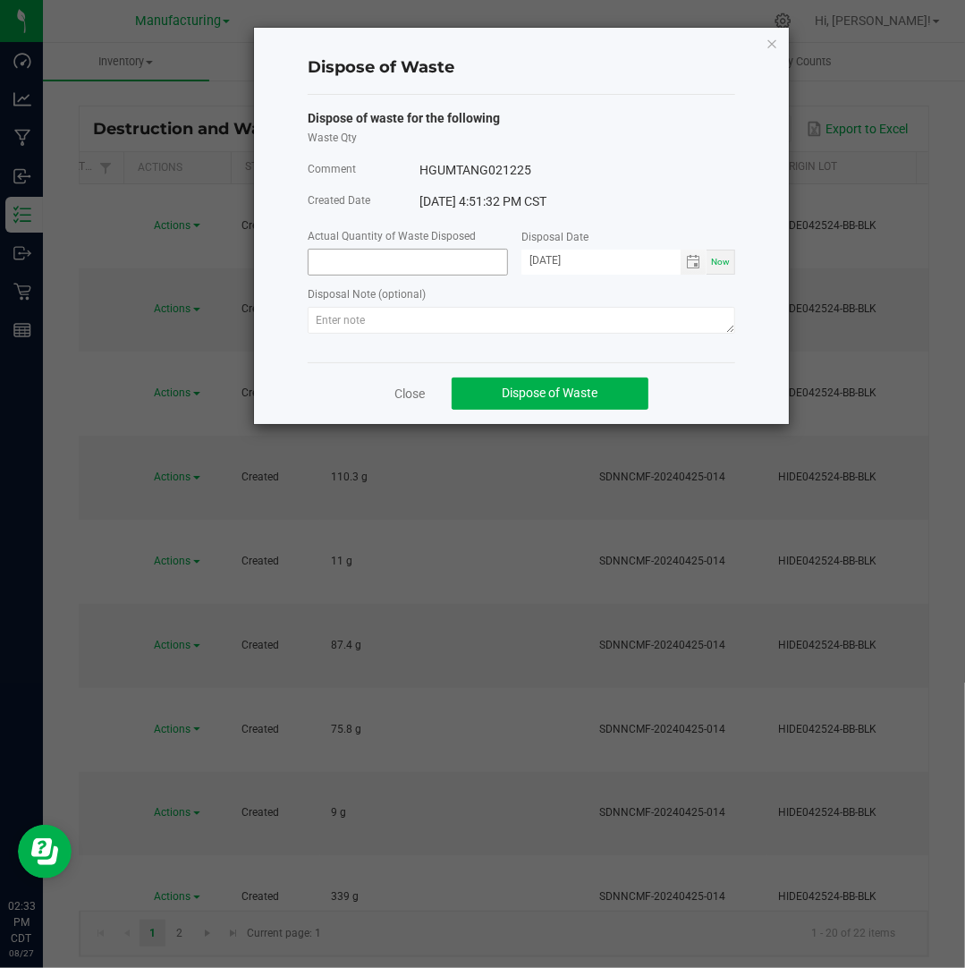
click at [334, 263] on input at bounding box center [408, 262] width 199 height 25
paste input "86.5"
click at [703, 253] on span "Toggle calendar" at bounding box center [694, 262] width 26 height 25
type input "86.5000 g"
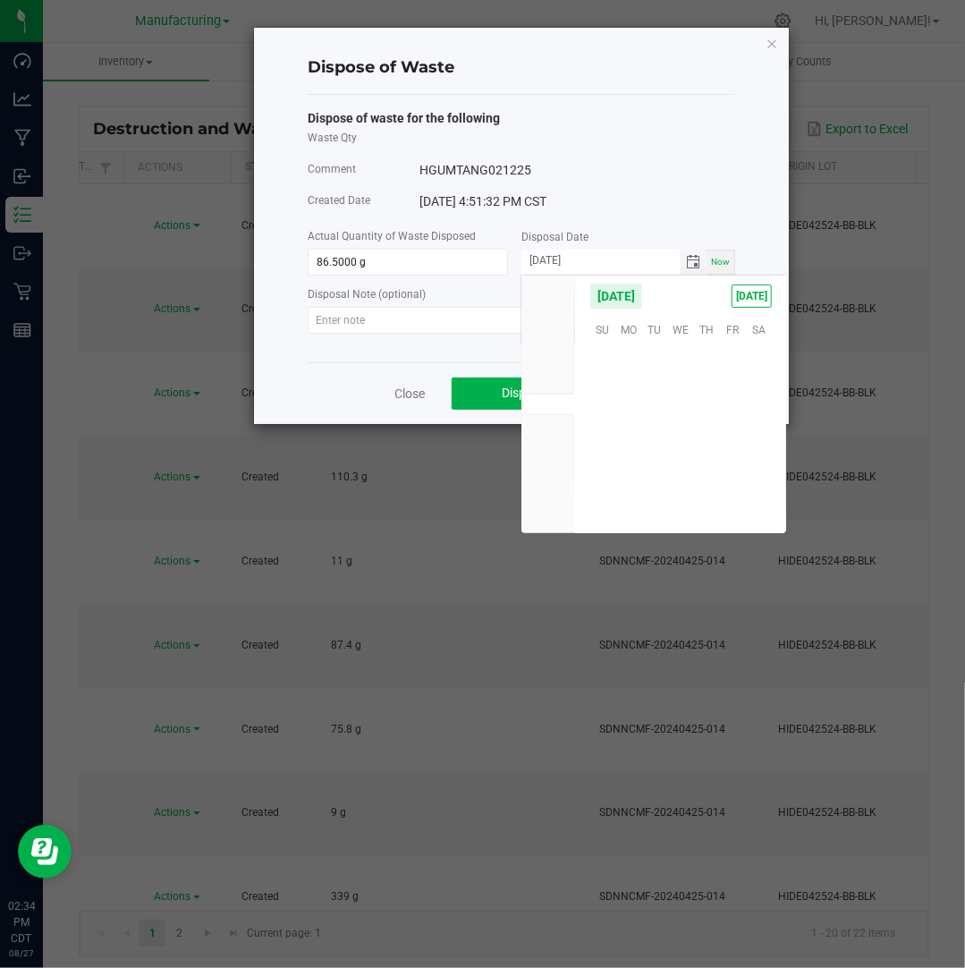
scroll to position [289845, 0]
click at [696, 258] on span "Toggle calendar" at bounding box center [693, 262] width 14 height 14
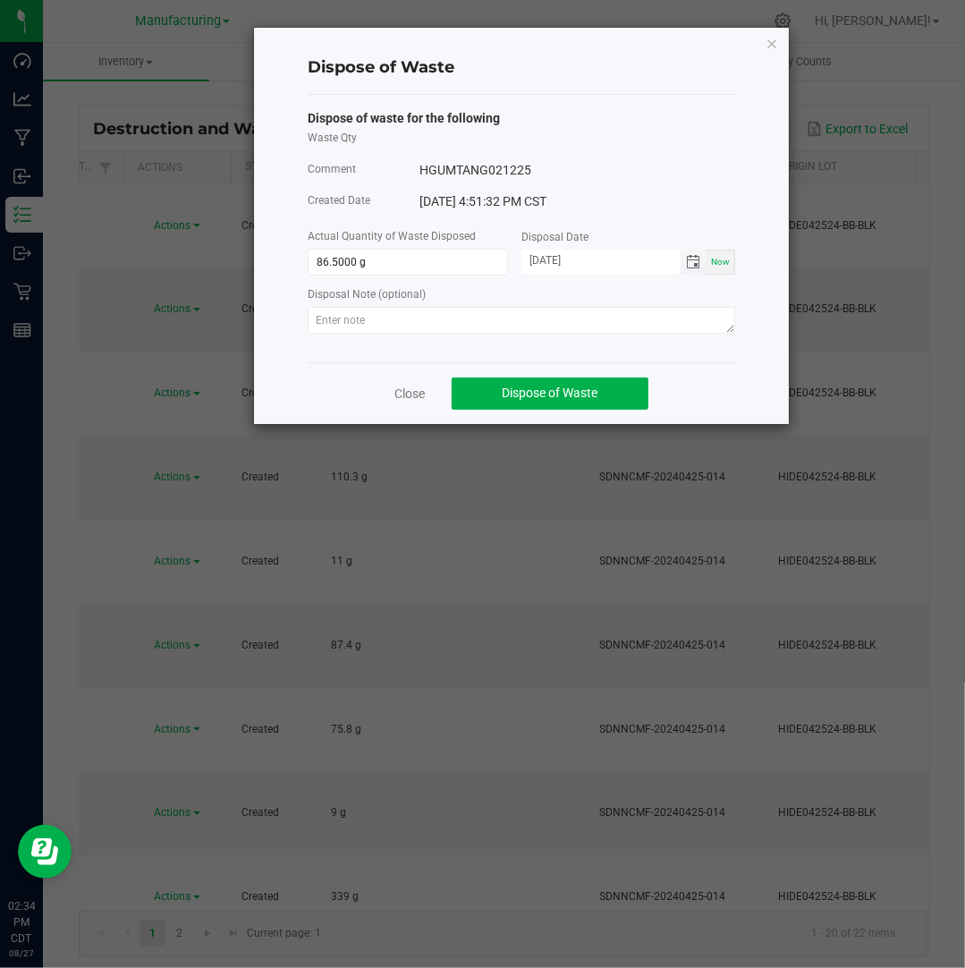
click at [690, 263] on span "Toggle calendar" at bounding box center [693, 262] width 14 height 14
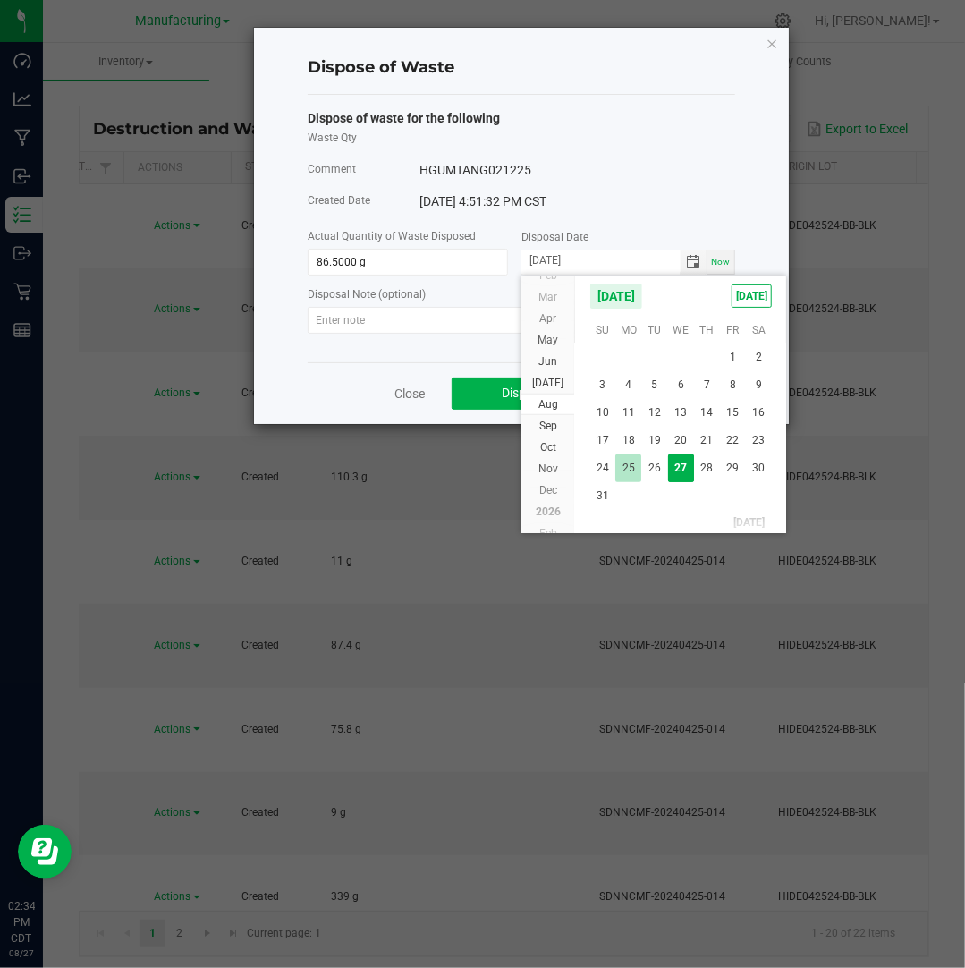
click at [628, 466] on span "25" at bounding box center [628, 468] width 26 height 28
type input "[DATE]"
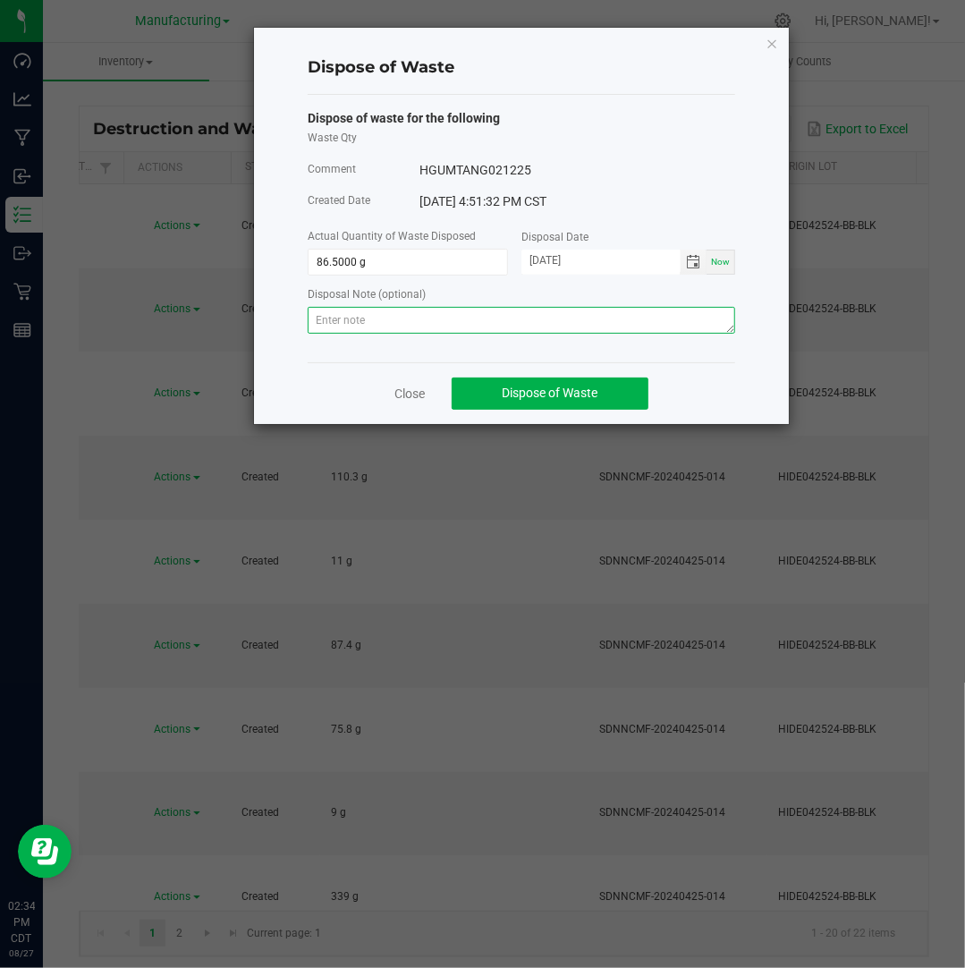
click at [703, 317] on textarea at bounding box center [521, 320] width 427 height 27
paste textarea "Destroyed and disposed of by compliance."
type textarea "Destroyed and disposed of by compliance."
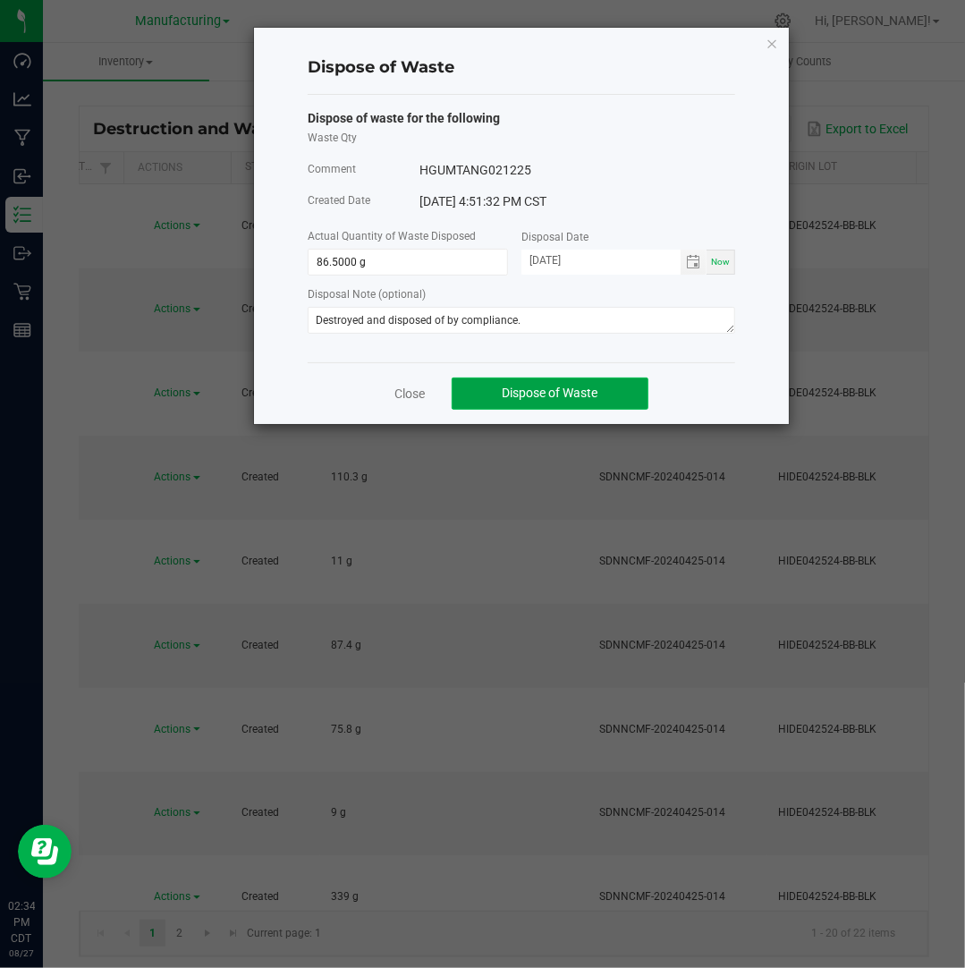
click at [593, 387] on span "Dispose of Waste" at bounding box center [551, 392] width 96 height 14
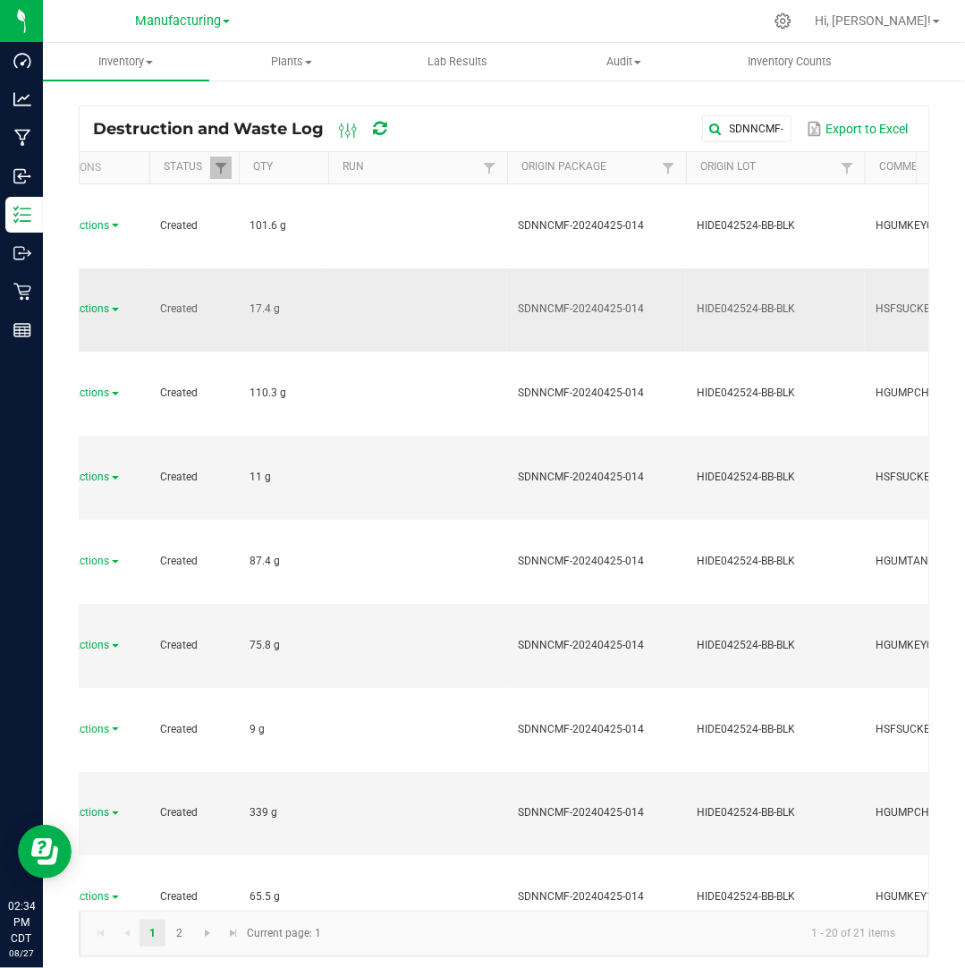
scroll to position [0, 148]
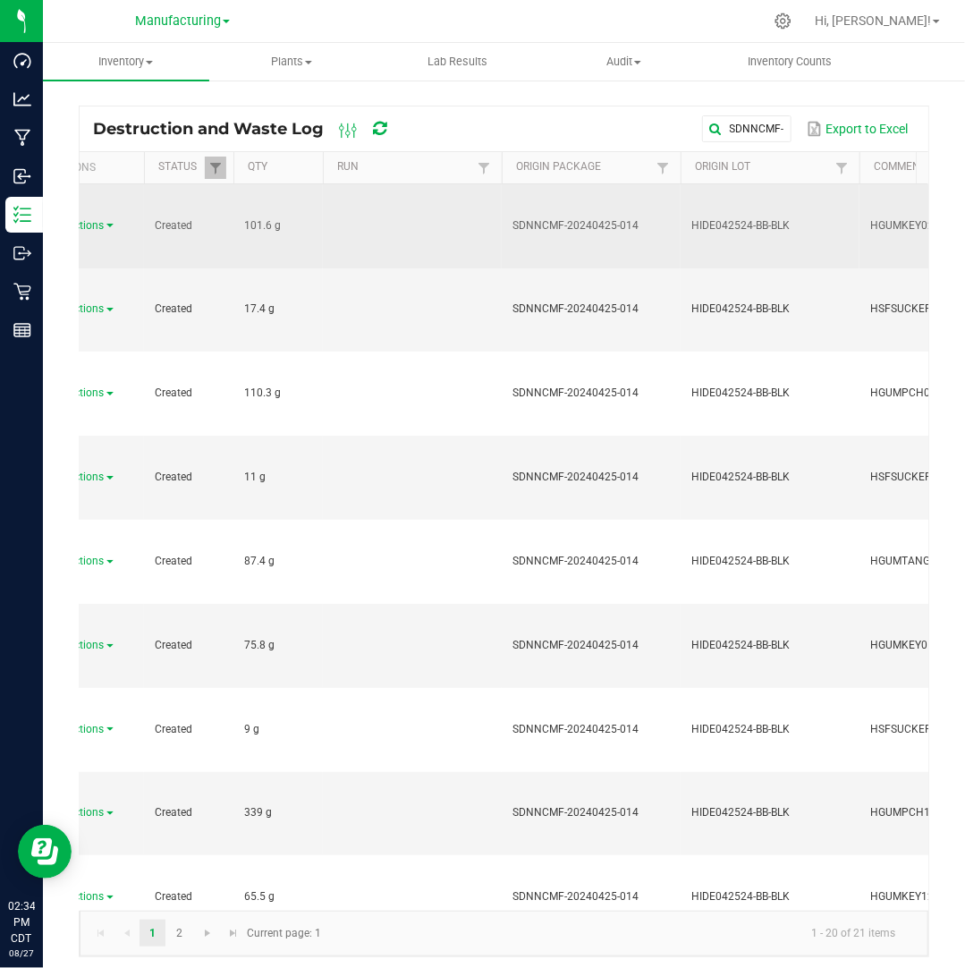
drag, startPoint x: 270, startPoint y: 198, endPoint x: 228, endPoint y: 198, distance: 42.0
click at [100, 217] on div "Actions" at bounding box center [90, 225] width 86 height 17
click at [100, 219] on span "Actions" at bounding box center [86, 225] width 37 height 13
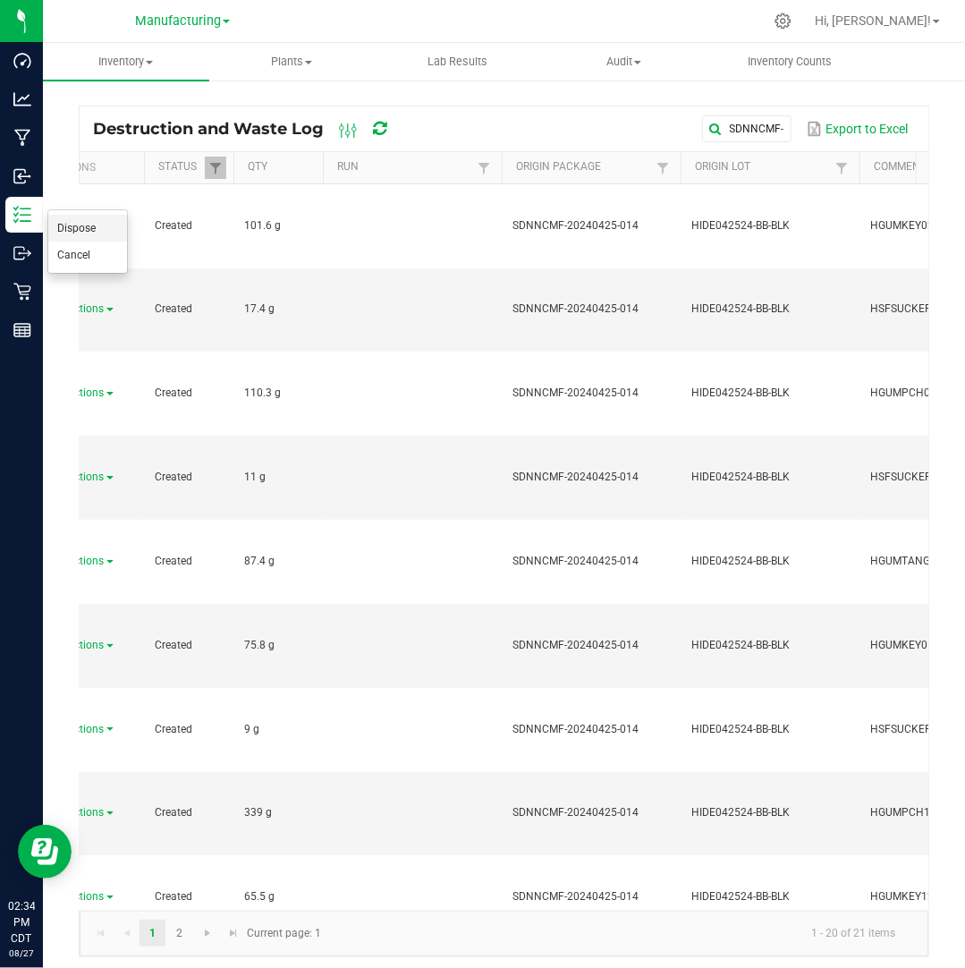
click at [107, 224] on li "Dispose" at bounding box center [87, 228] width 79 height 27
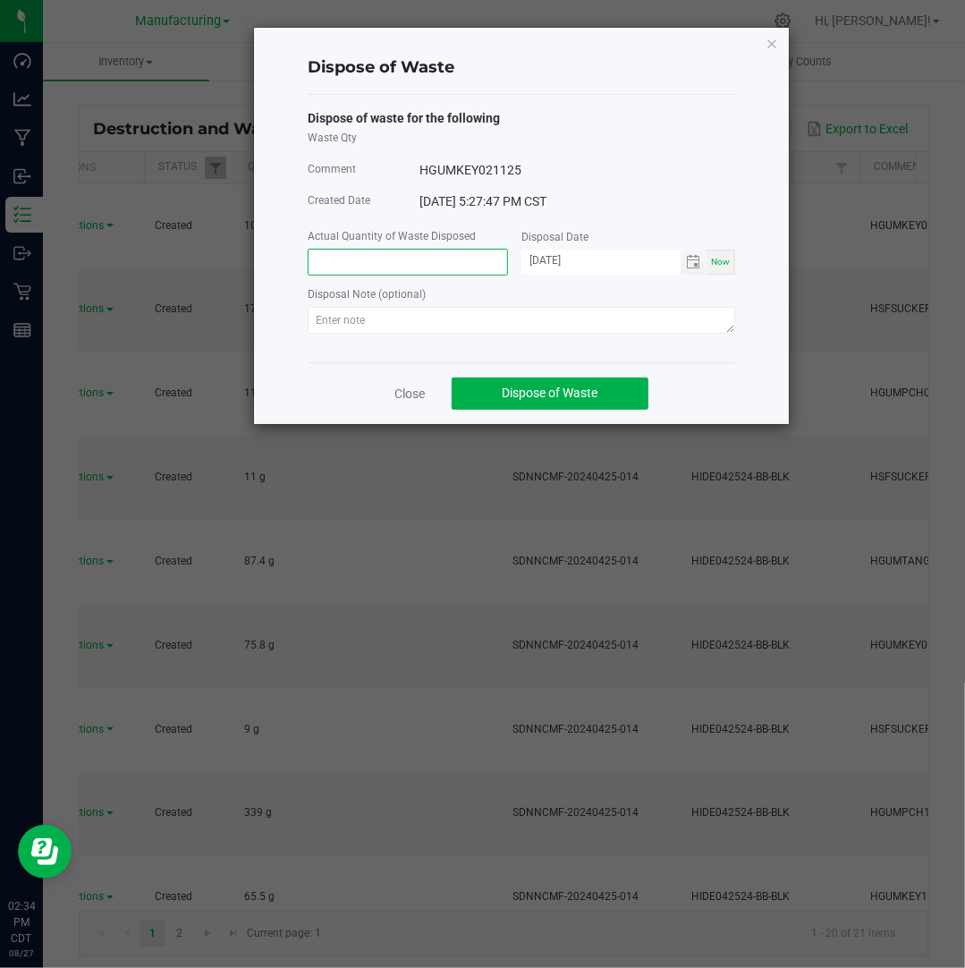
drag, startPoint x: 357, startPoint y: 267, endPoint x: 381, endPoint y: 257, distance: 26.4
click at [381, 257] on input at bounding box center [408, 262] width 199 height 25
paste input "101.6"
click at [687, 273] on span "Toggle calendar" at bounding box center [694, 262] width 26 height 25
type input "101.6000 g"
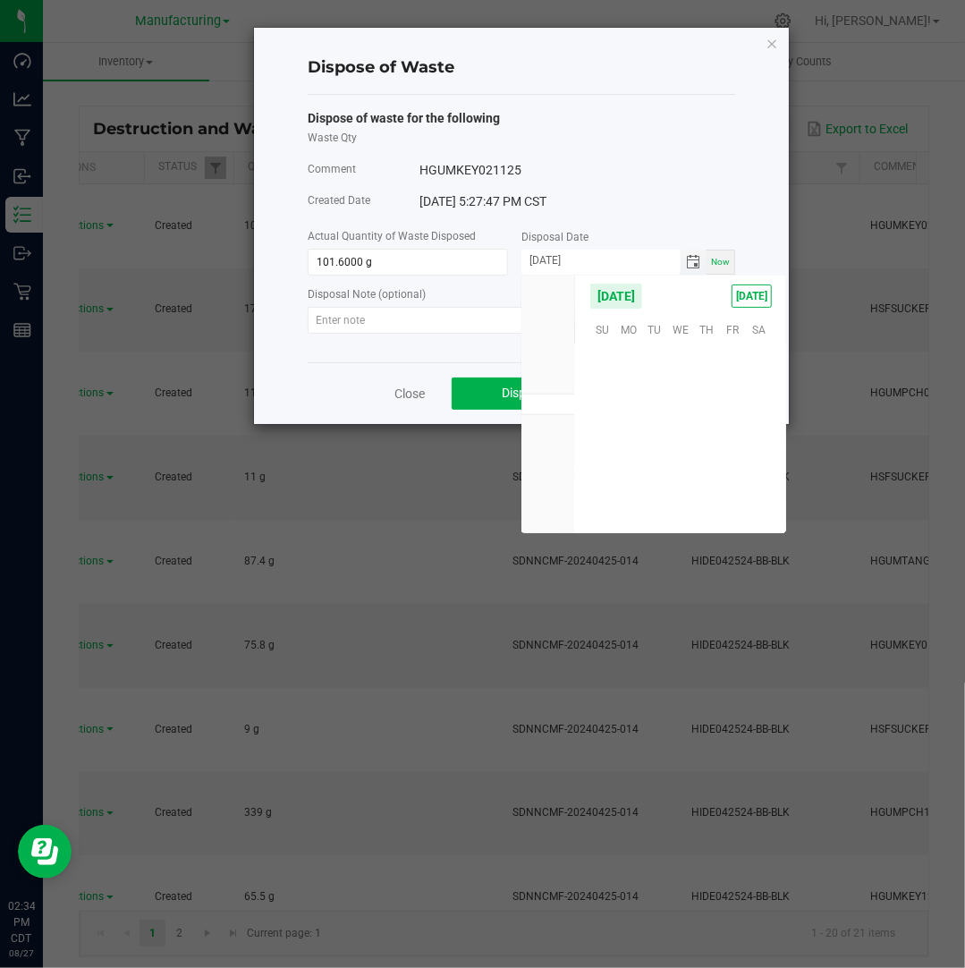
scroll to position [289845, 0]
click at [633, 473] on span "25" at bounding box center [628, 468] width 26 height 28
type input "[DATE]"
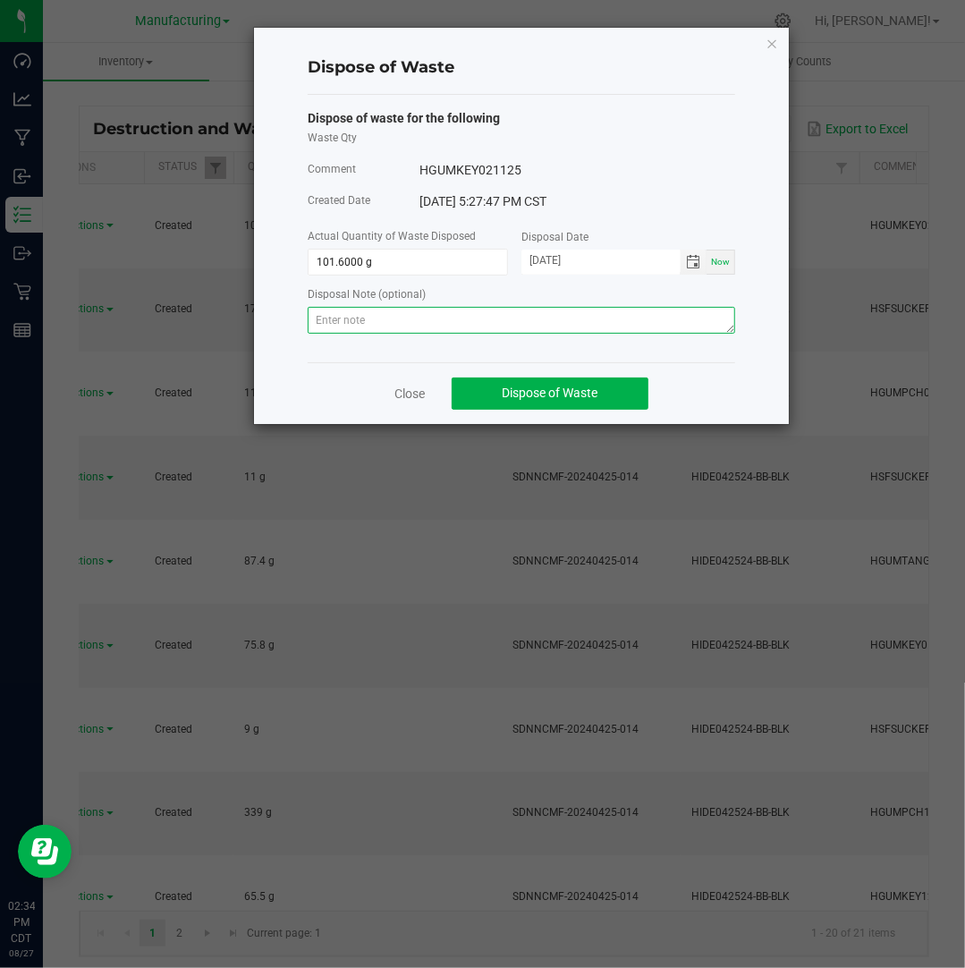
click at [567, 324] on textarea at bounding box center [521, 320] width 427 height 27
paste textarea "Destroyed and disposed of by compliance."
type textarea "Destroyed and disposed of by compliance."
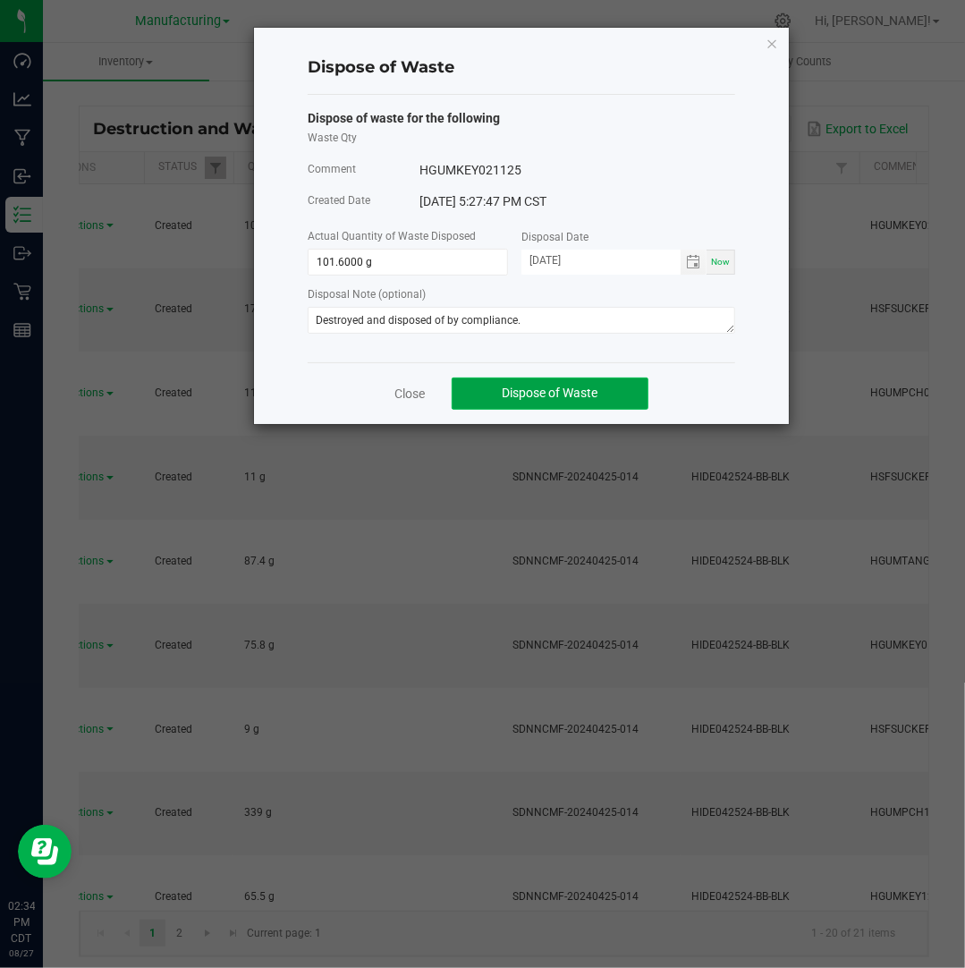
click at [537, 388] on span "Dispose of Waste" at bounding box center [551, 392] width 96 height 14
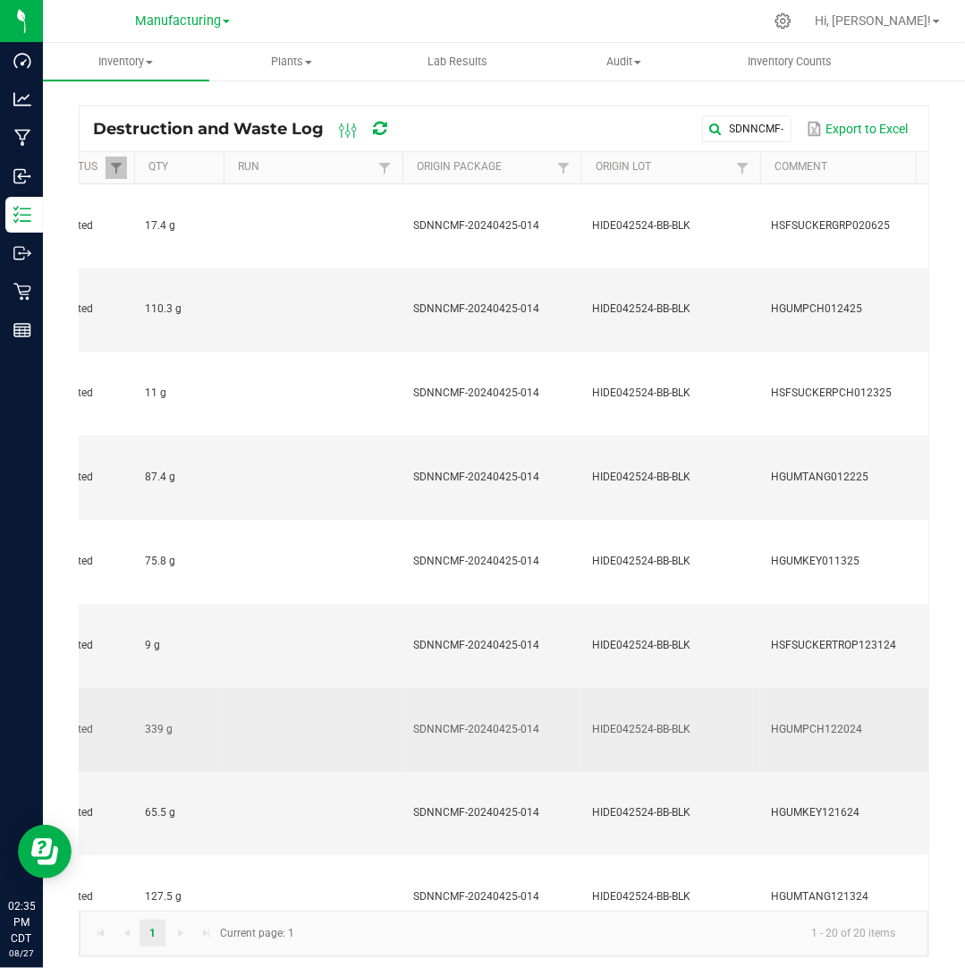
scroll to position [0, 96]
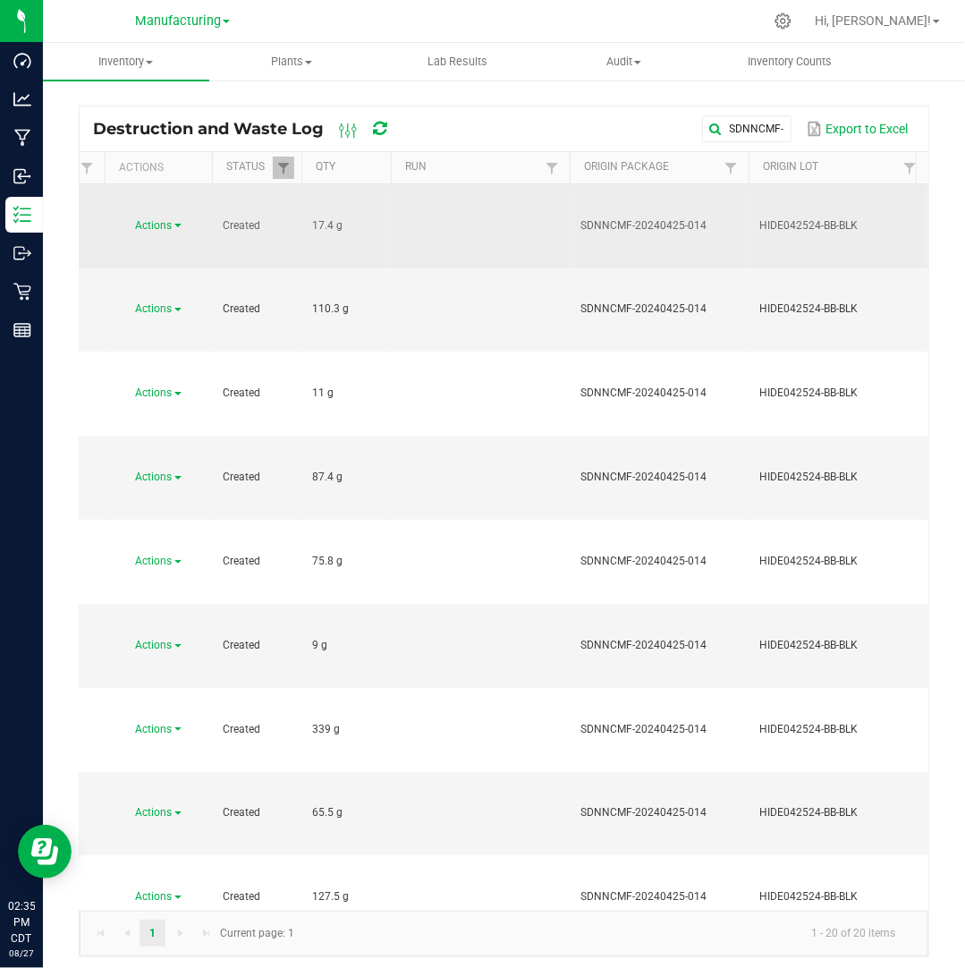
click at [168, 219] on span "Actions" at bounding box center [154, 225] width 37 height 13
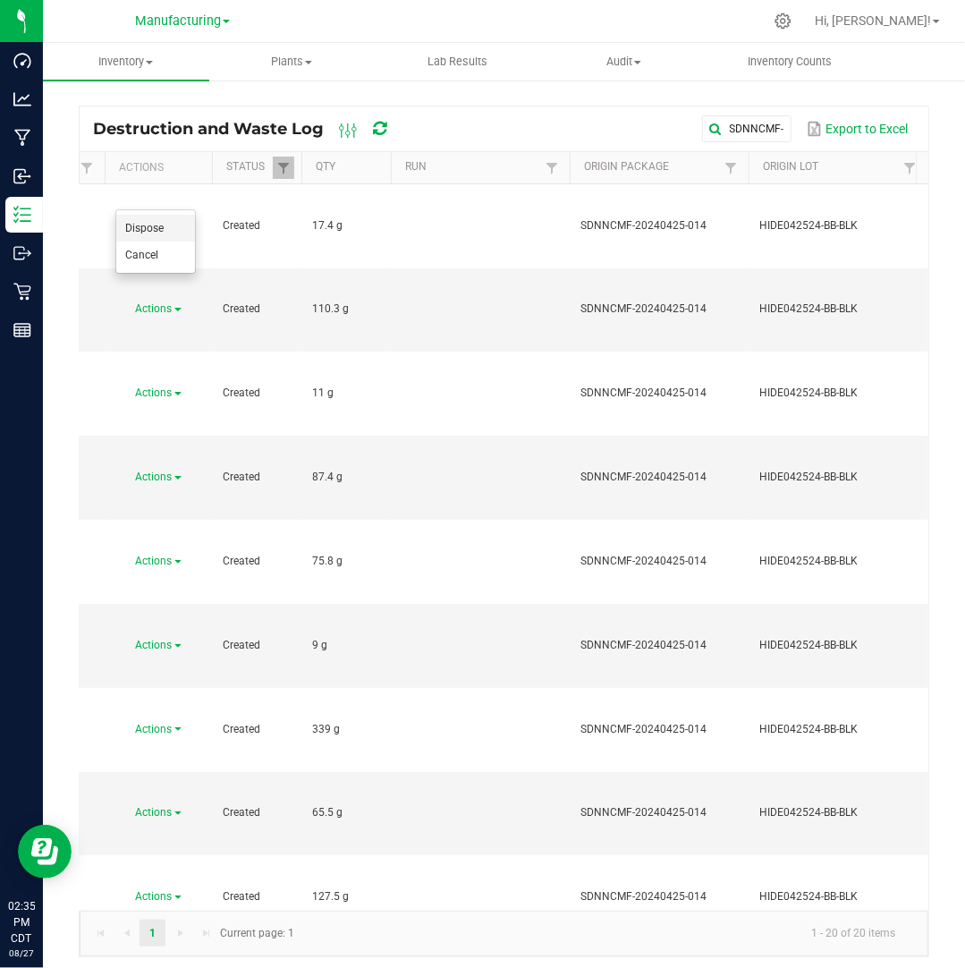
click at [163, 233] on span "Dispose" at bounding box center [144, 228] width 38 height 13
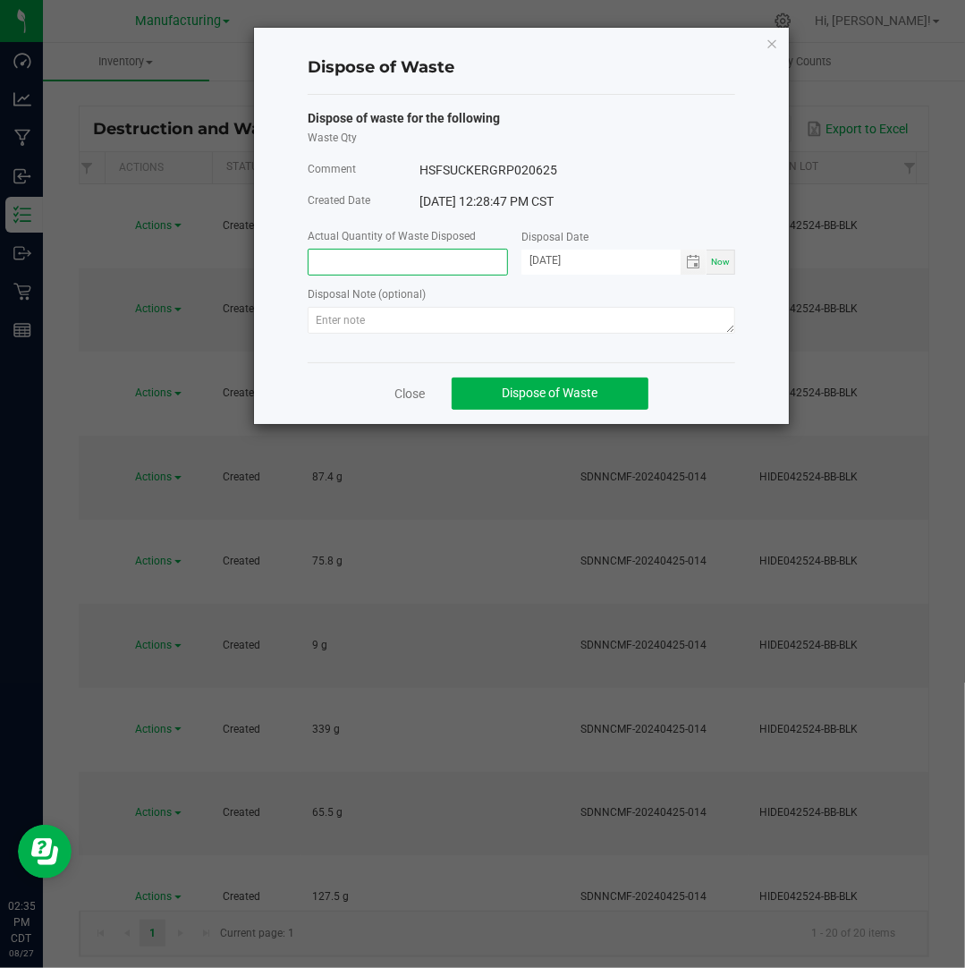
click at [389, 271] on input at bounding box center [408, 262] width 199 height 25
click at [690, 269] on span "Toggle calendar" at bounding box center [693, 262] width 14 height 14
type input "17.4000 g"
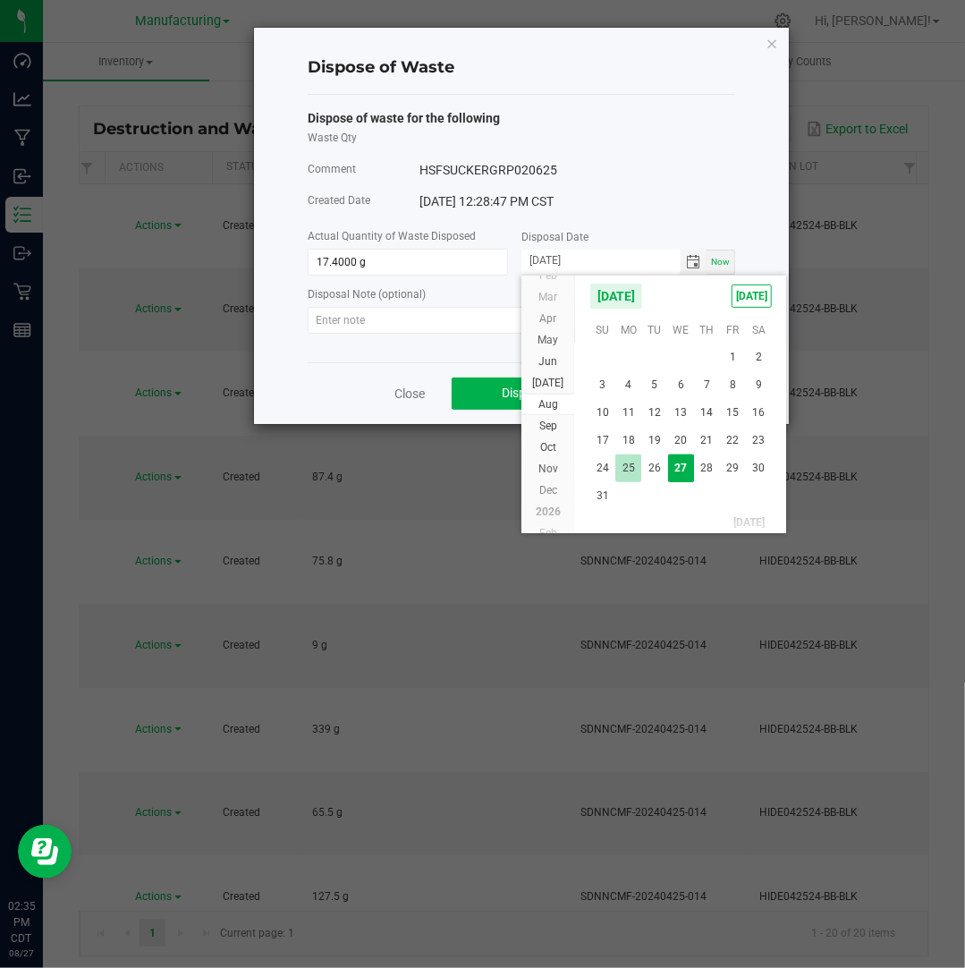
click at [633, 464] on span "25" at bounding box center [628, 468] width 26 height 28
type input "[DATE]"
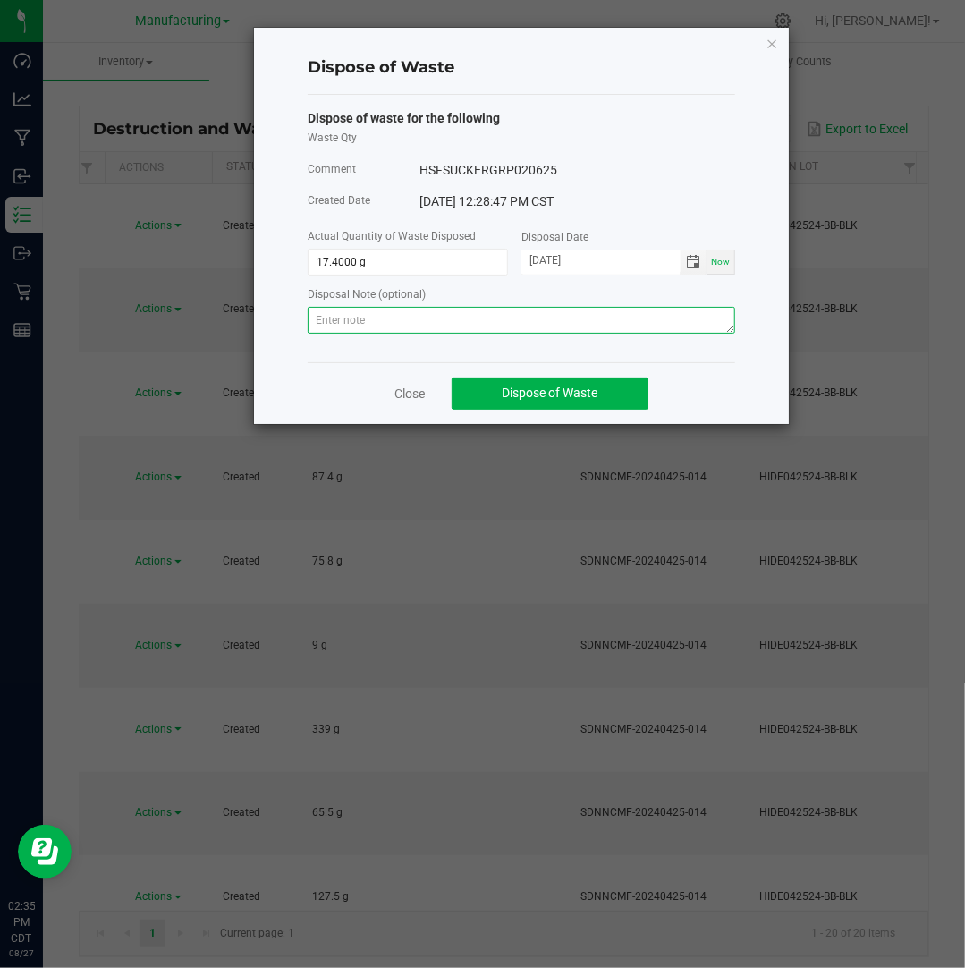
click at [613, 320] on textarea at bounding box center [521, 320] width 427 height 27
paste textarea "Destroyed and disposed of by compliance."
type textarea "Destroyed and disposed of by compliance."
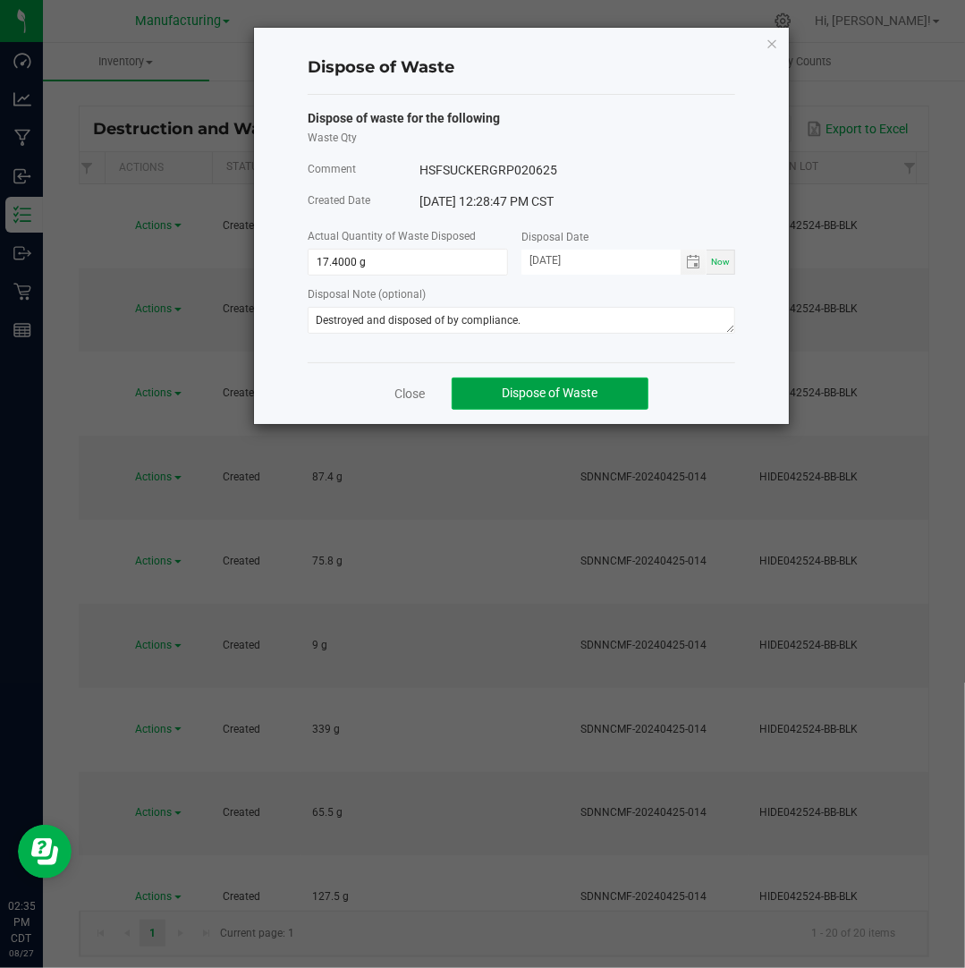
click at [574, 396] on span "Dispose of Waste" at bounding box center [551, 392] width 96 height 14
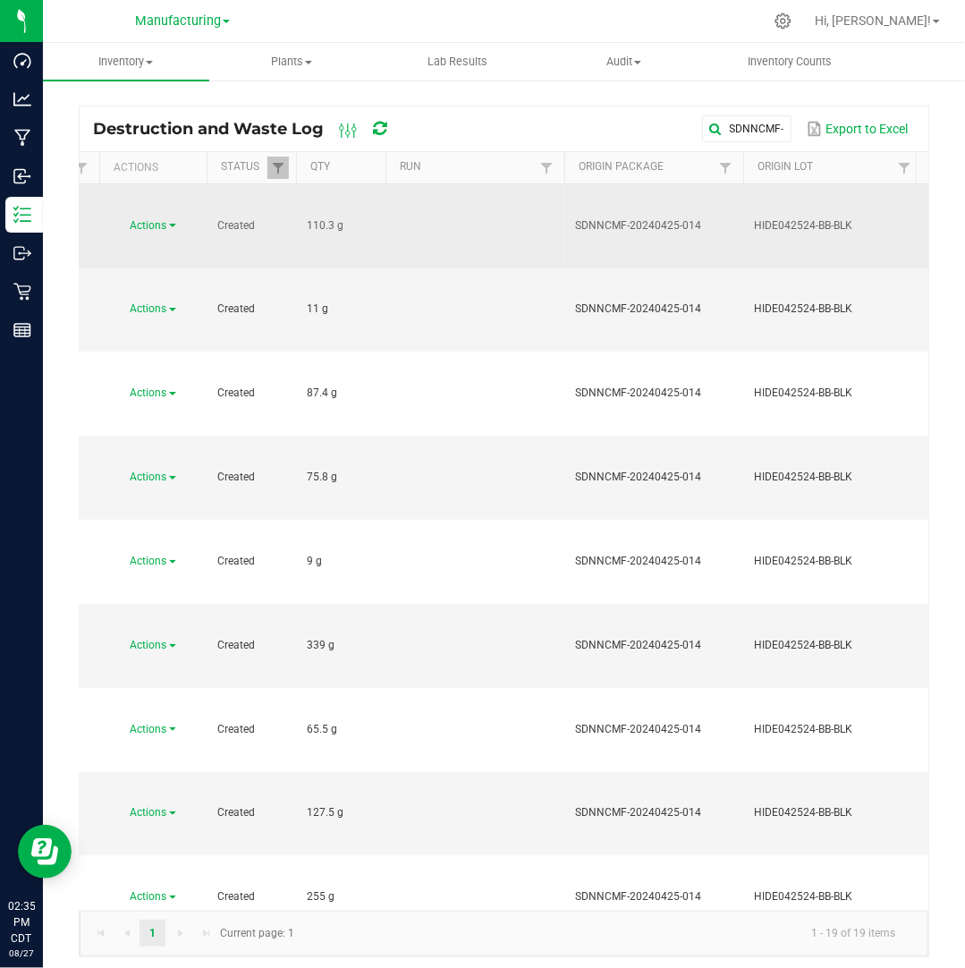
drag, startPoint x: 338, startPoint y: 196, endPoint x: 290, endPoint y: 205, distance: 49.1
click at [150, 219] on span "Actions" at bounding box center [149, 225] width 37 height 13
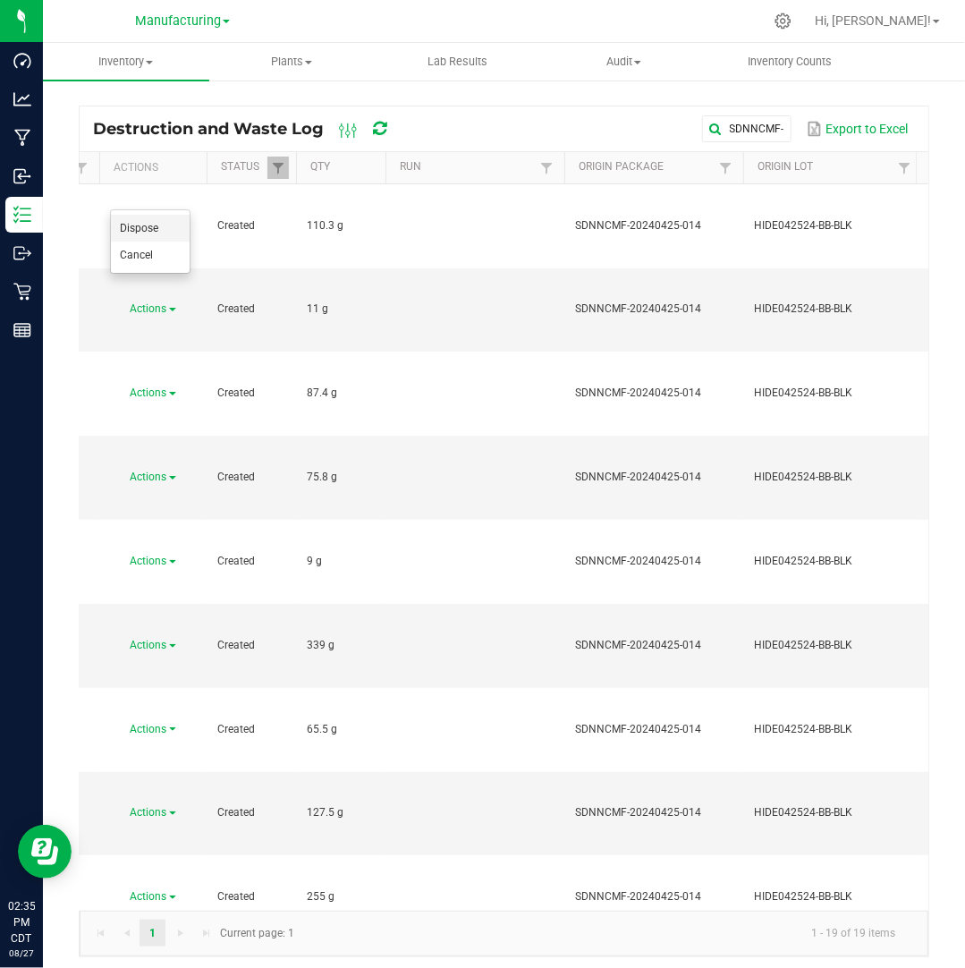
click at [165, 228] on li "Dispose" at bounding box center [150, 228] width 79 height 27
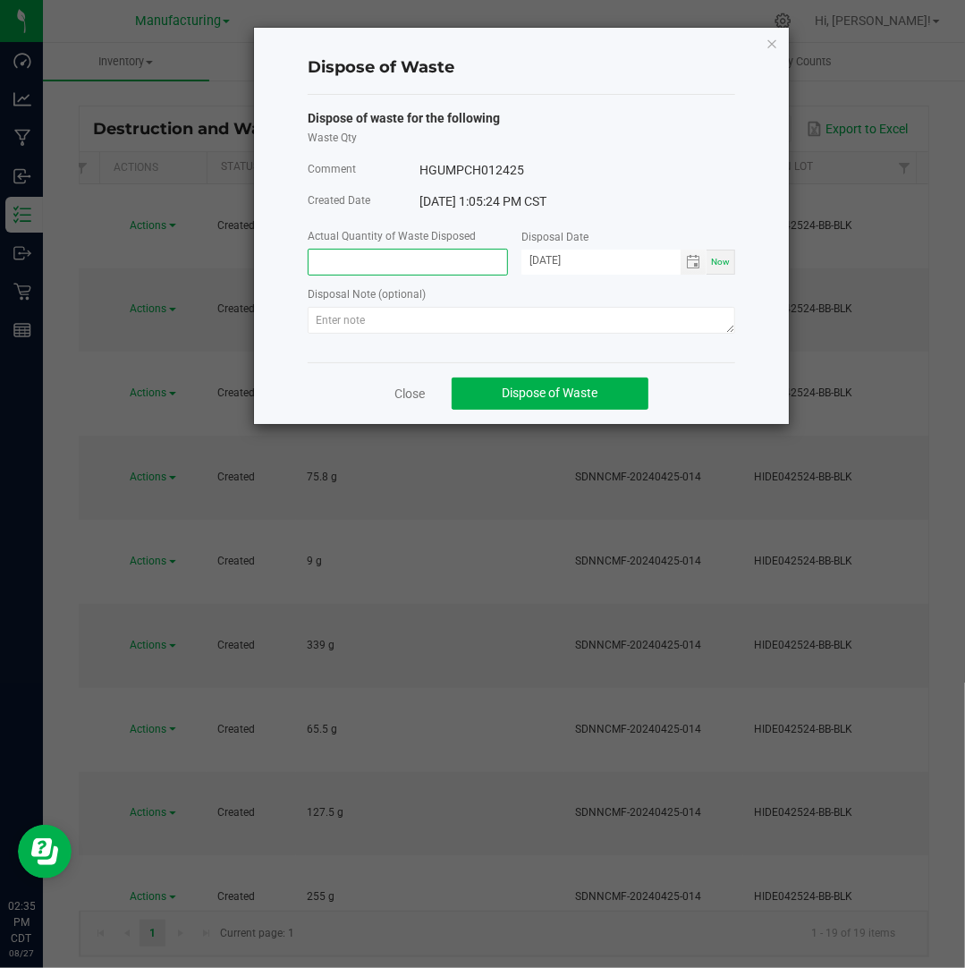
click at [375, 267] on input at bounding box center [408, 262] width 199 height 25
paste input "110.3"
click at [703, 271] on span "Toggle calendar" at bounding box center [694, 262] width 26 height 25
type input "110.3000 g"
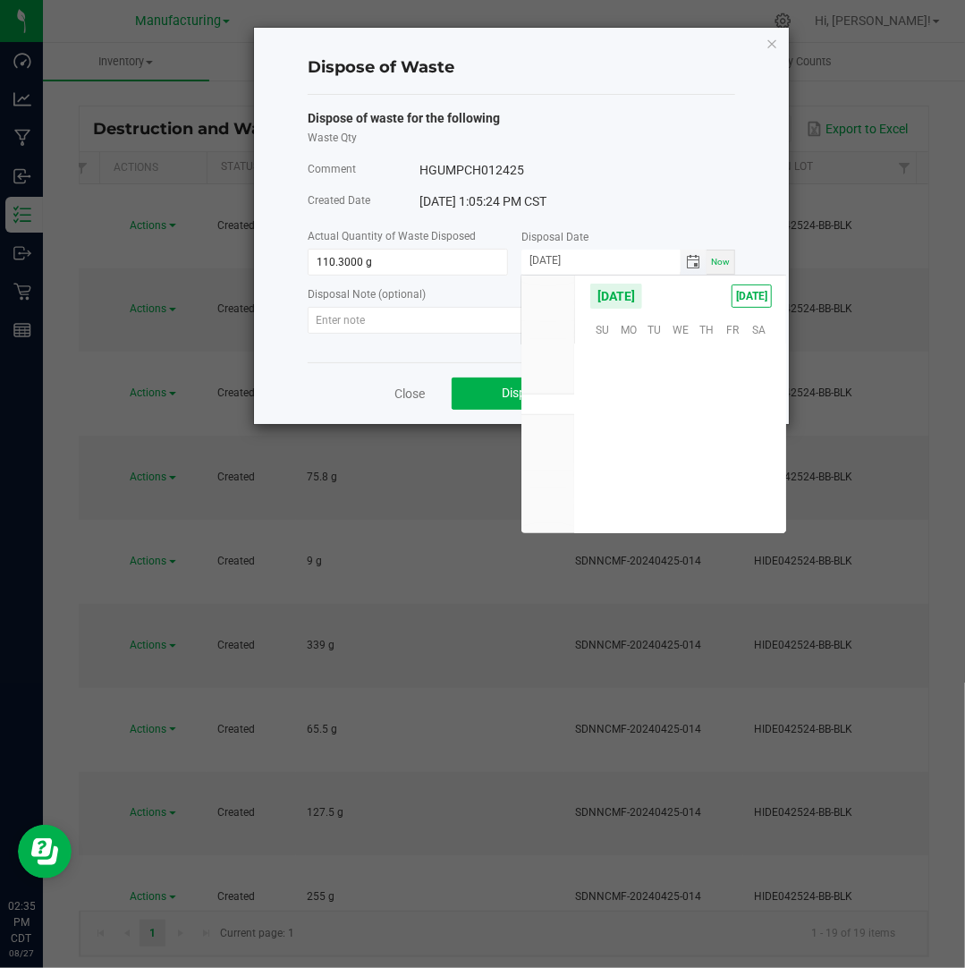
scroll to position [289845, 0]
click at [637, 461] on span "25" at bounding box center [628, 468] width 26 height 28
type input "[DATE]"
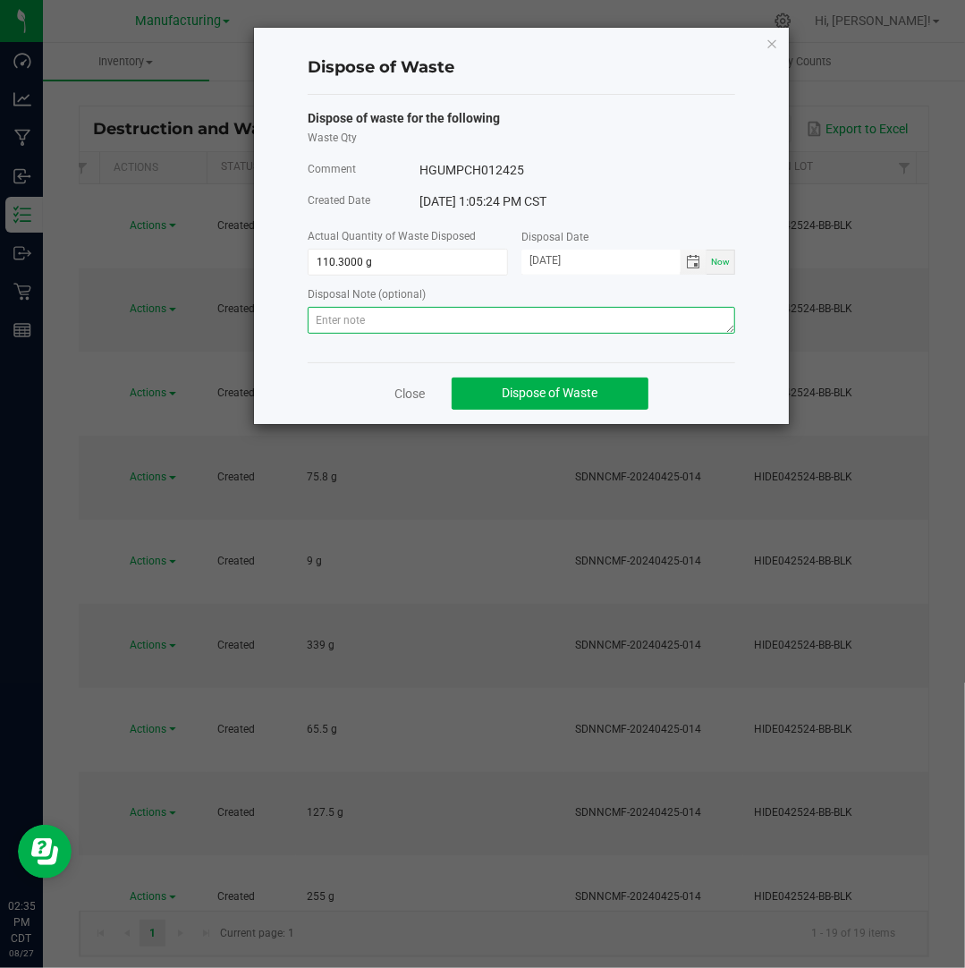
click at [567, 326] on textarea at bounding box center [521, 320] width 427 height 27
click at [719, 326] on textarea at bounding box center [521, 320] width 427 height 27
paste textarea "Destroyed and disposed of by compliance."
type textarea "Destroyed and disposed of by compliance."
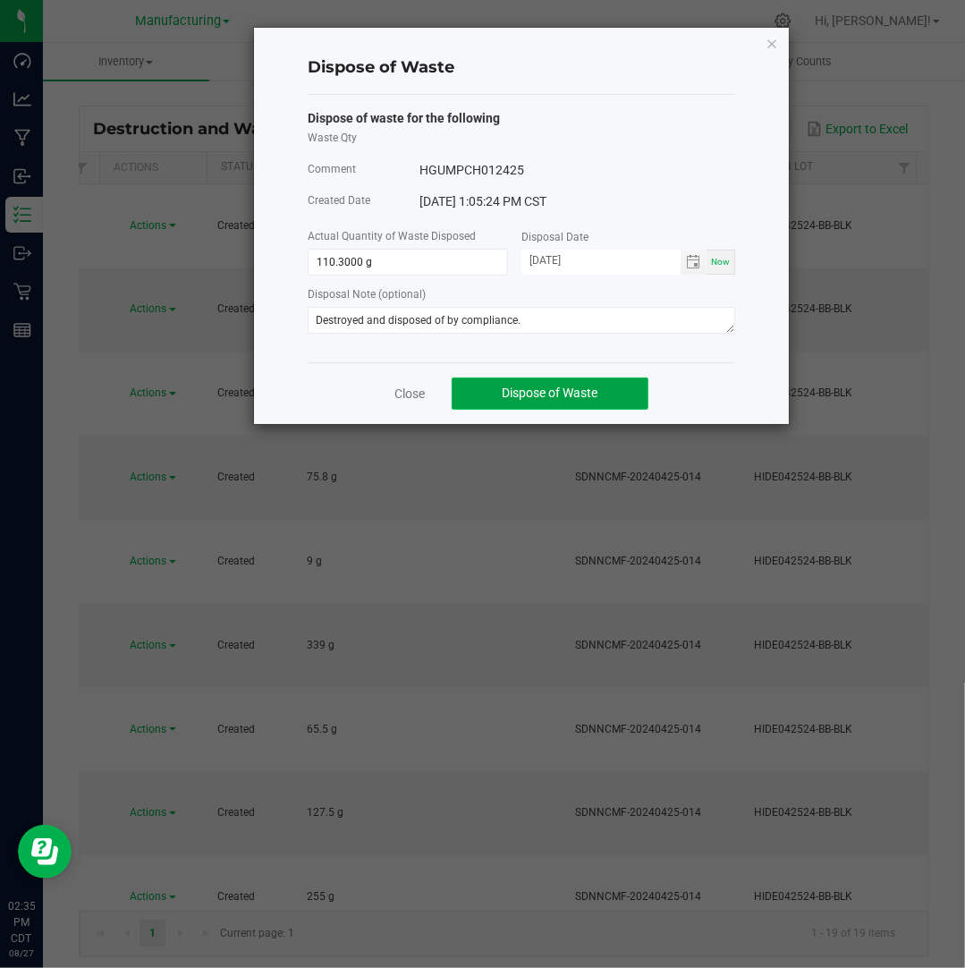
click at [569, 391] on span "Dispose of Waste" at bounding box center [551, 392] width 96 height 14
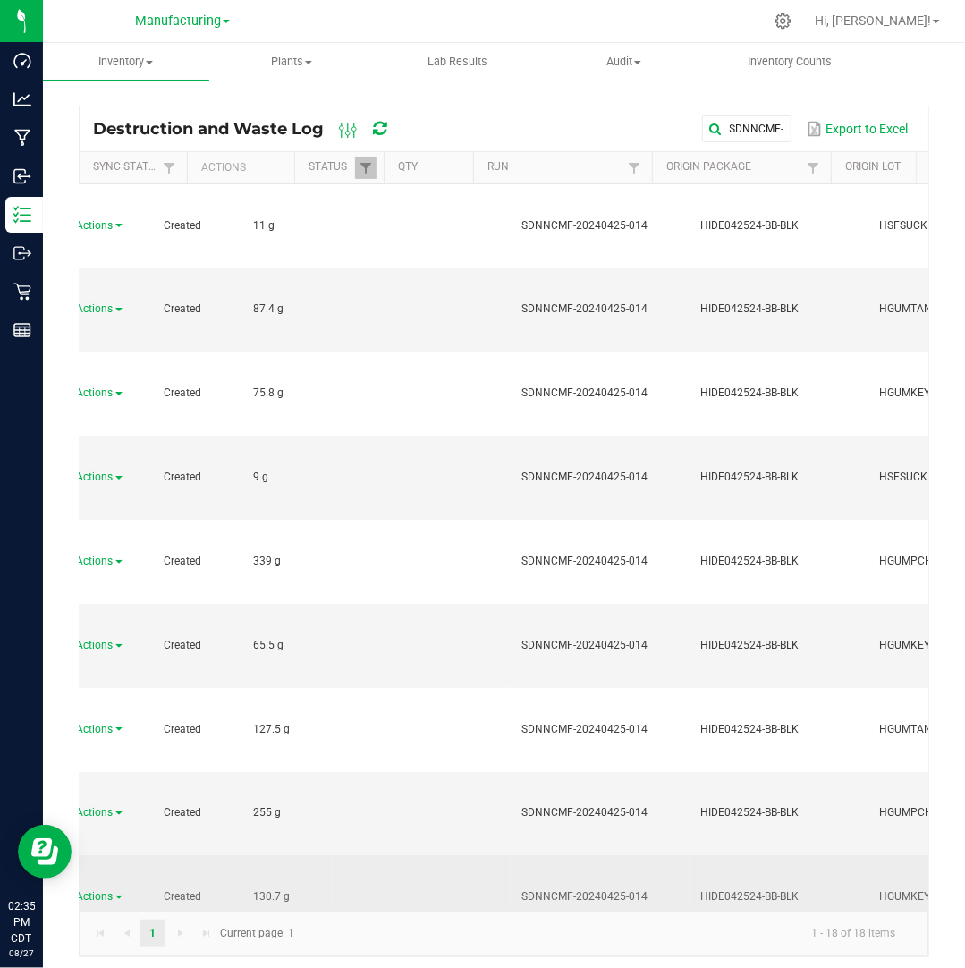
scroll to position [0, 141]
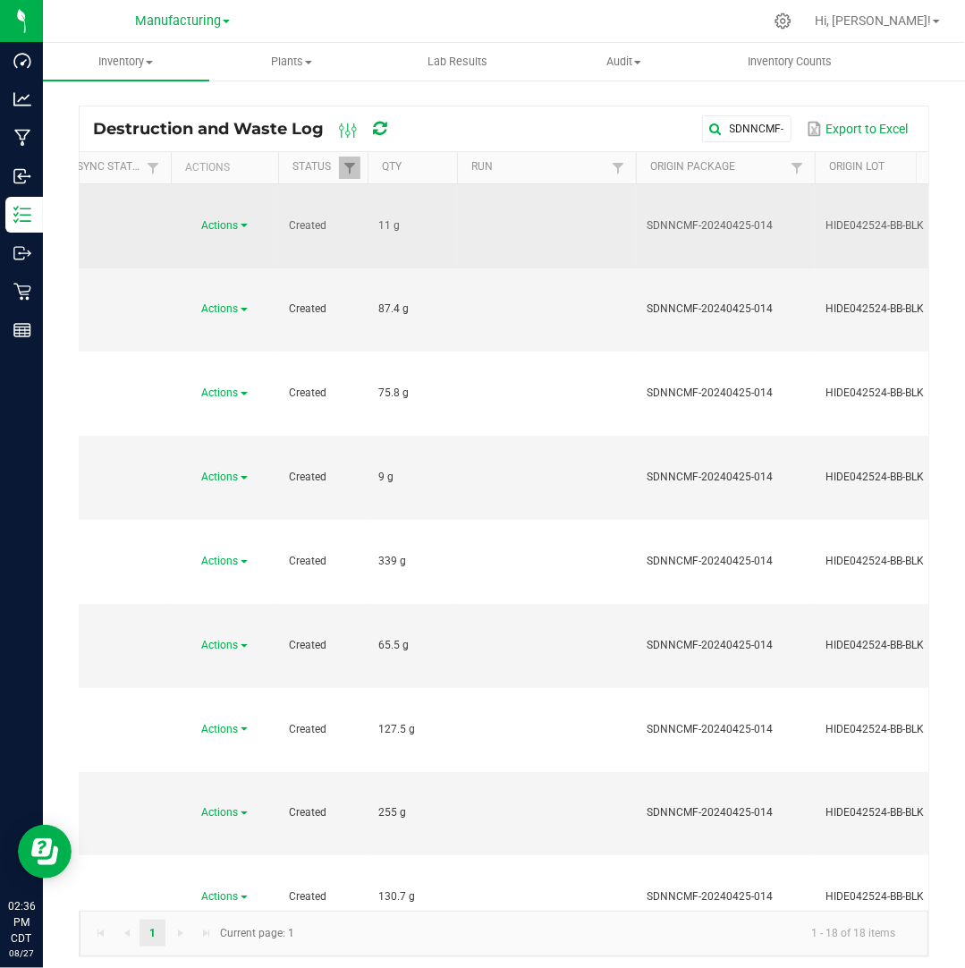
click at [223, 219] on span "Actions" at bounding box center [220, 225] width 37 height 13
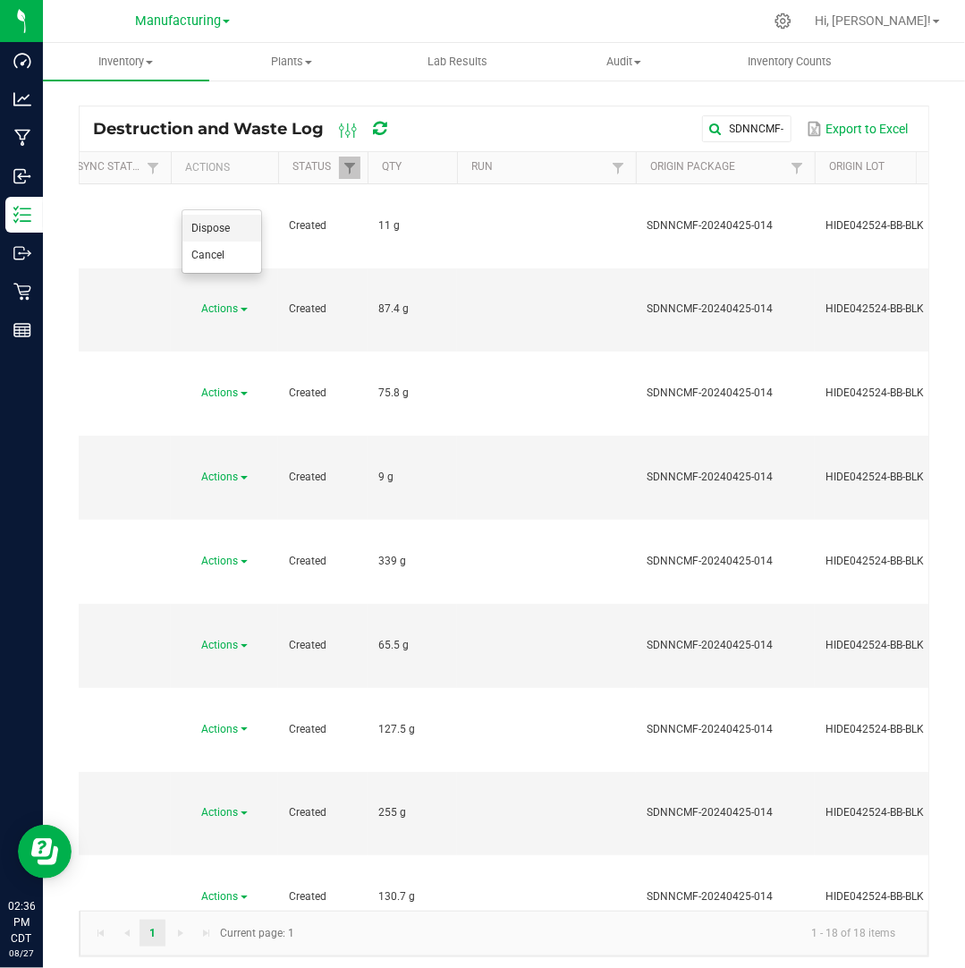
click at [234, 233] on li "Dispose" at bounding box center [221, 228] width 79 height 27
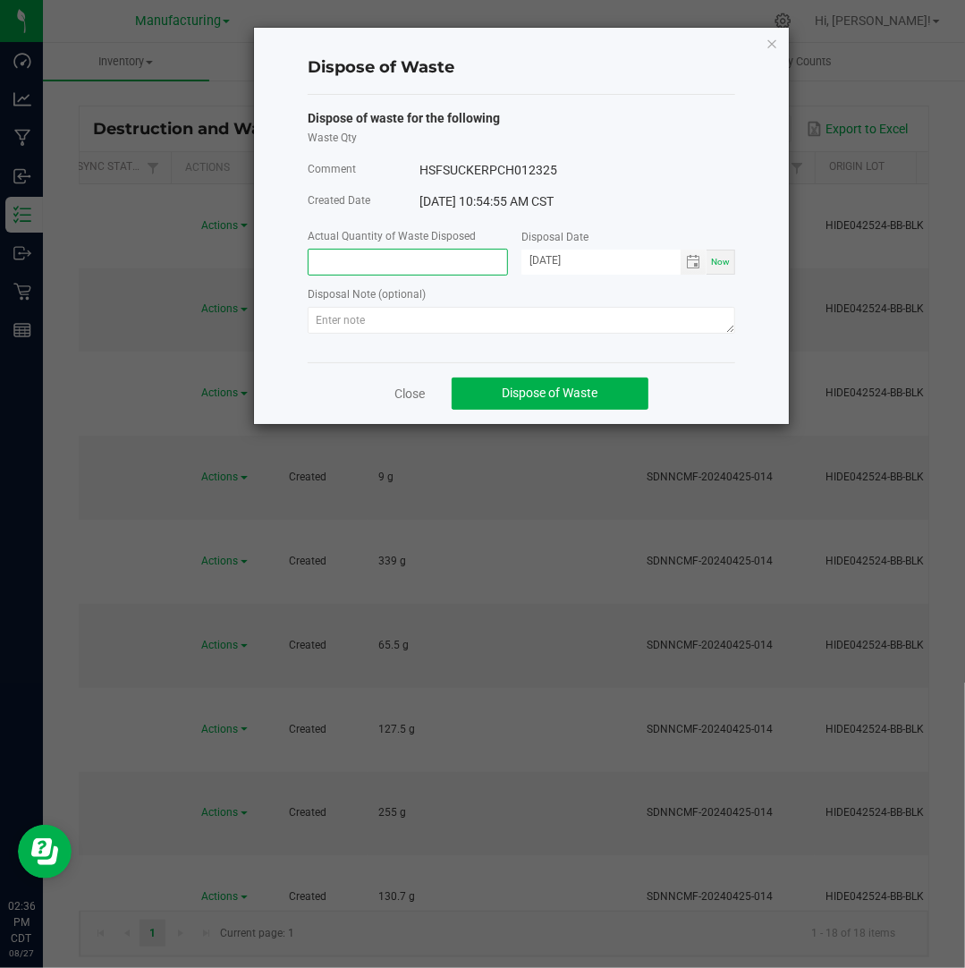
click at [327, 269] on input at bounding box center [408, 262] width 199 height 25
click at [551, 260] on input "[DATE]" at bounding box center [600, 261] width 159 height 22
type input "11.0000 g"
type input "[DATE]"
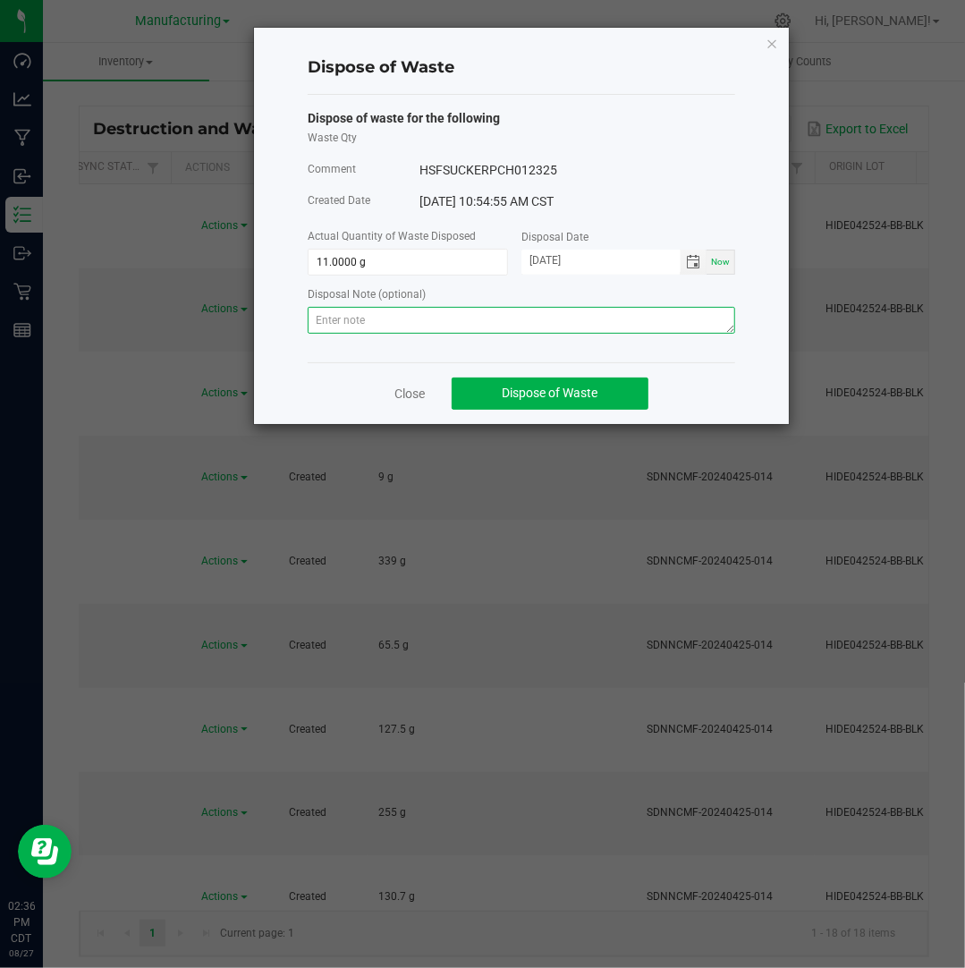
click at [701, 319] on textarea at bounding box center [521, 320] width 427 height 27
paste textarea "Destroyed and disposed of by compliance."
type textarea "Destroyed and disposed of by compliance."
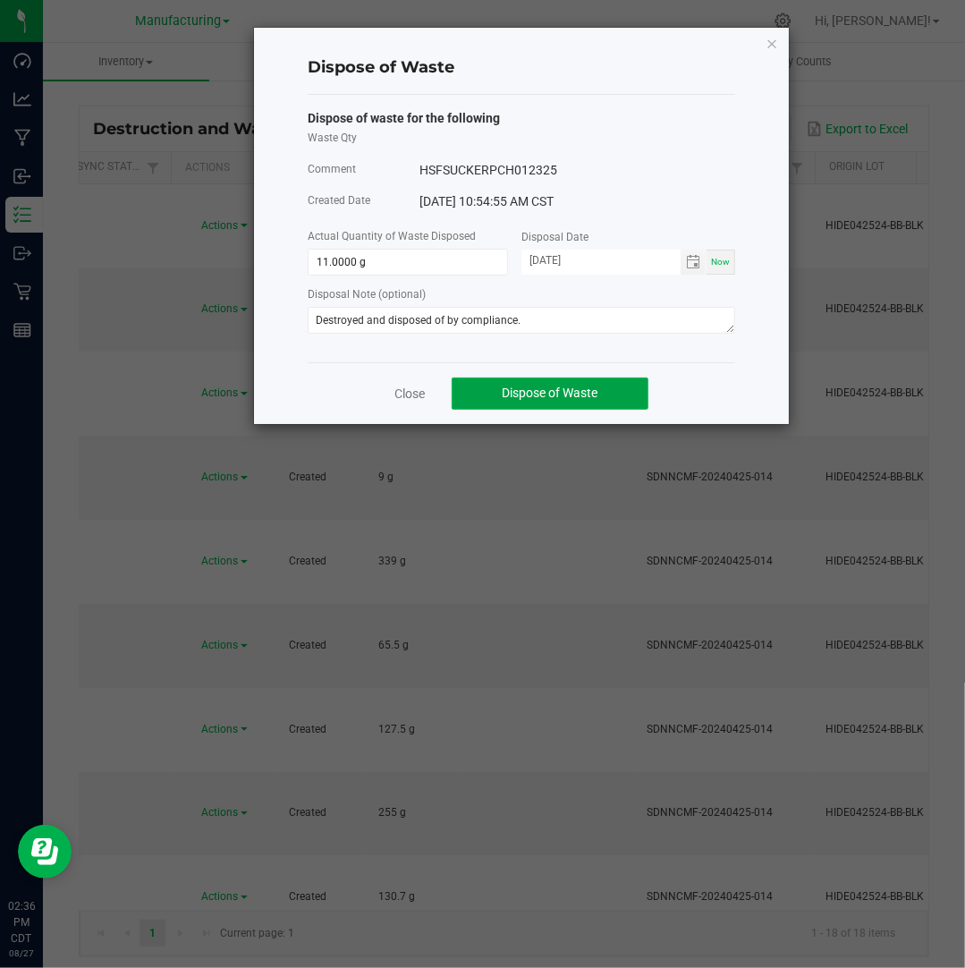
click at [541, 394] on span "Dispose of Waste" at bounding box center [551, 392] width 96 height 14
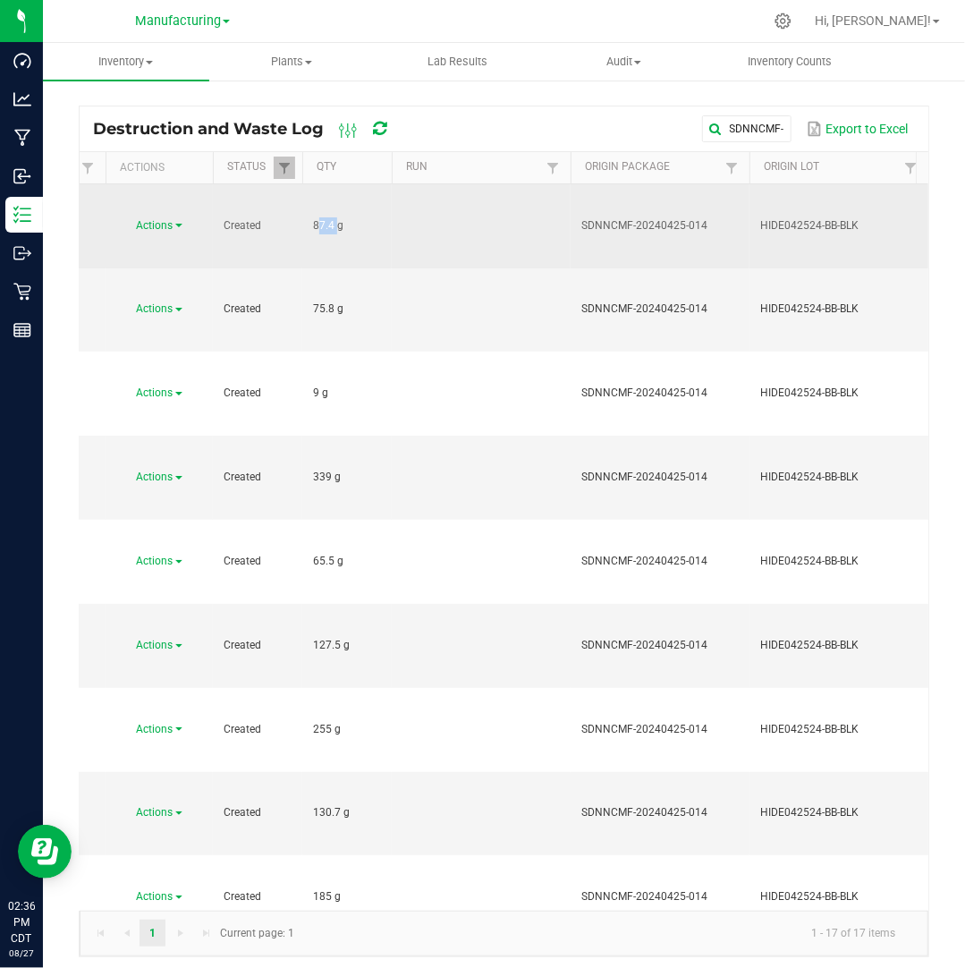
drag, startPoint x: 333, startPoint y: 201, endPoint x: 307, endPoint y: 196, distance: 26.5
click at [307, 196] on td "87.4 g" at bounding box center [346, 226] width 89 height 84
click at [172, 219] on span "Actions" at bounding box center [155, 225] width 37 height 13
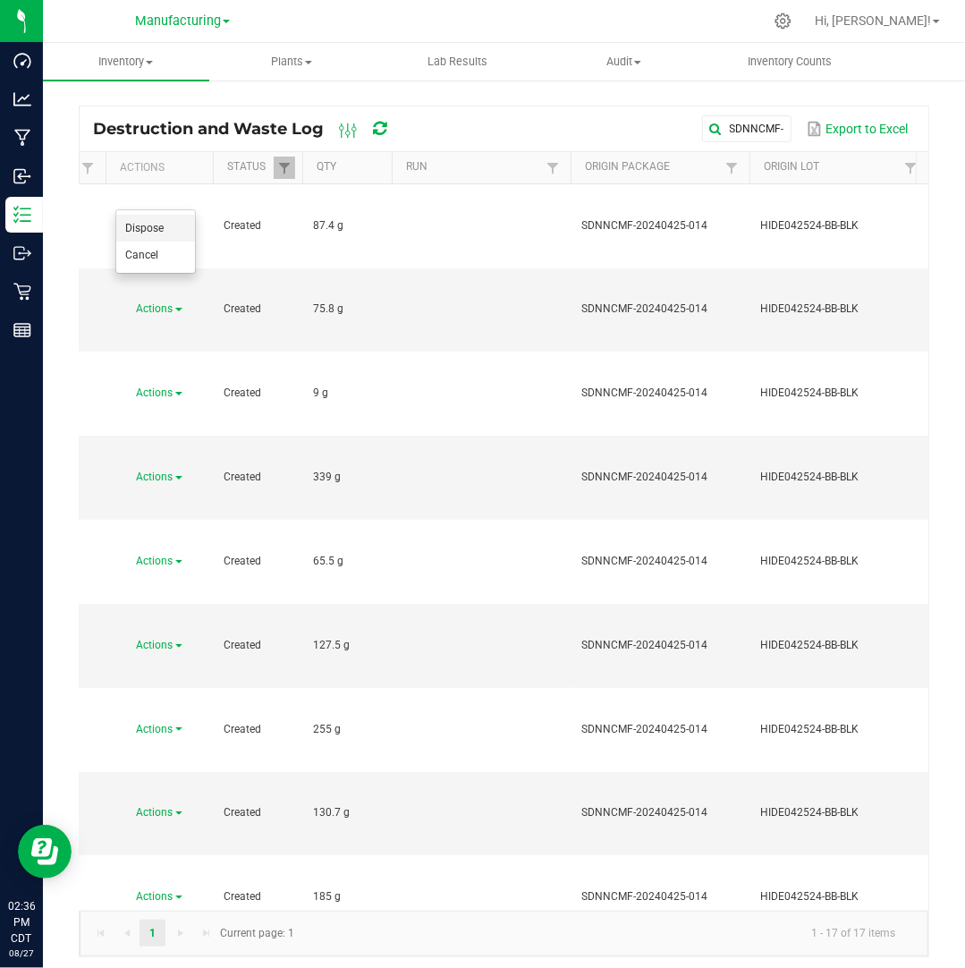
click at [170, 222] on li "Dispose" at bounding box center [155, 228] width 79 height 27
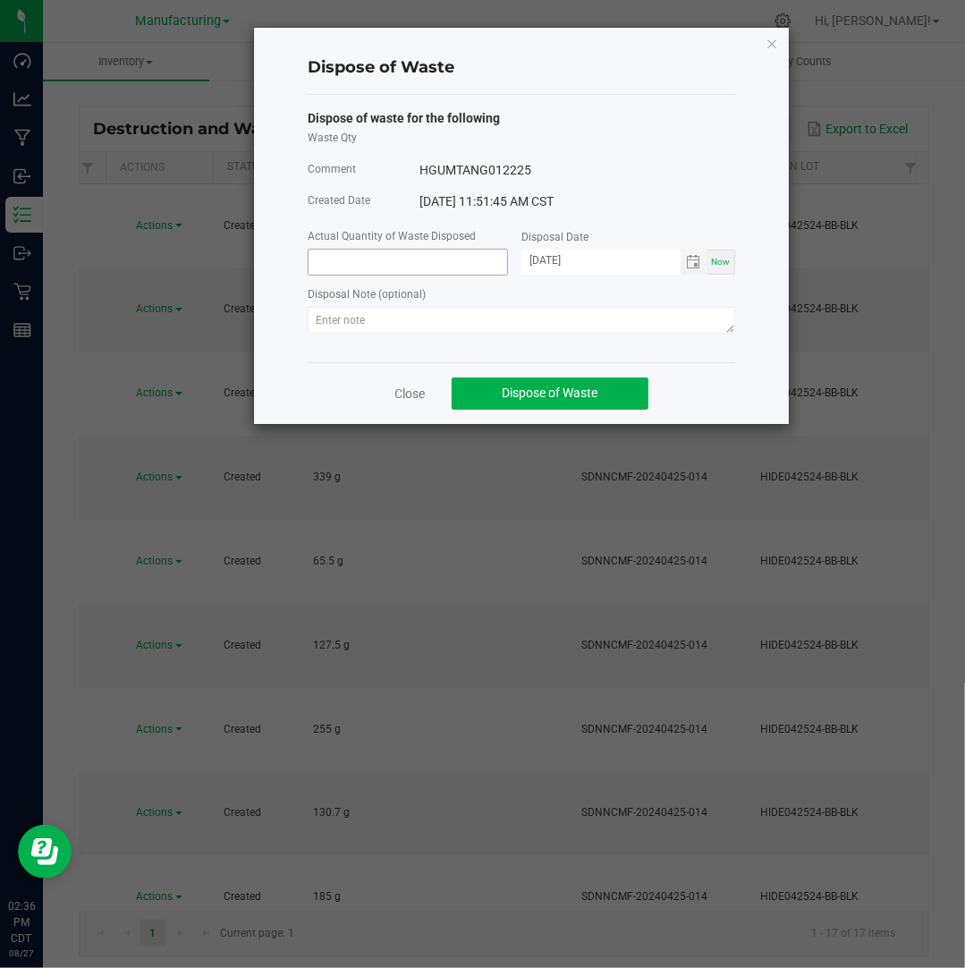
click at [336, 267] on input at bounding box center [408, 262] width 199 height 25
paste input "87.4"
click at [553, 258] on input "[DATE]" at bounding box center [600, 261] width 159 height 22
type input "87.4000 g"
type input "[DATE]"
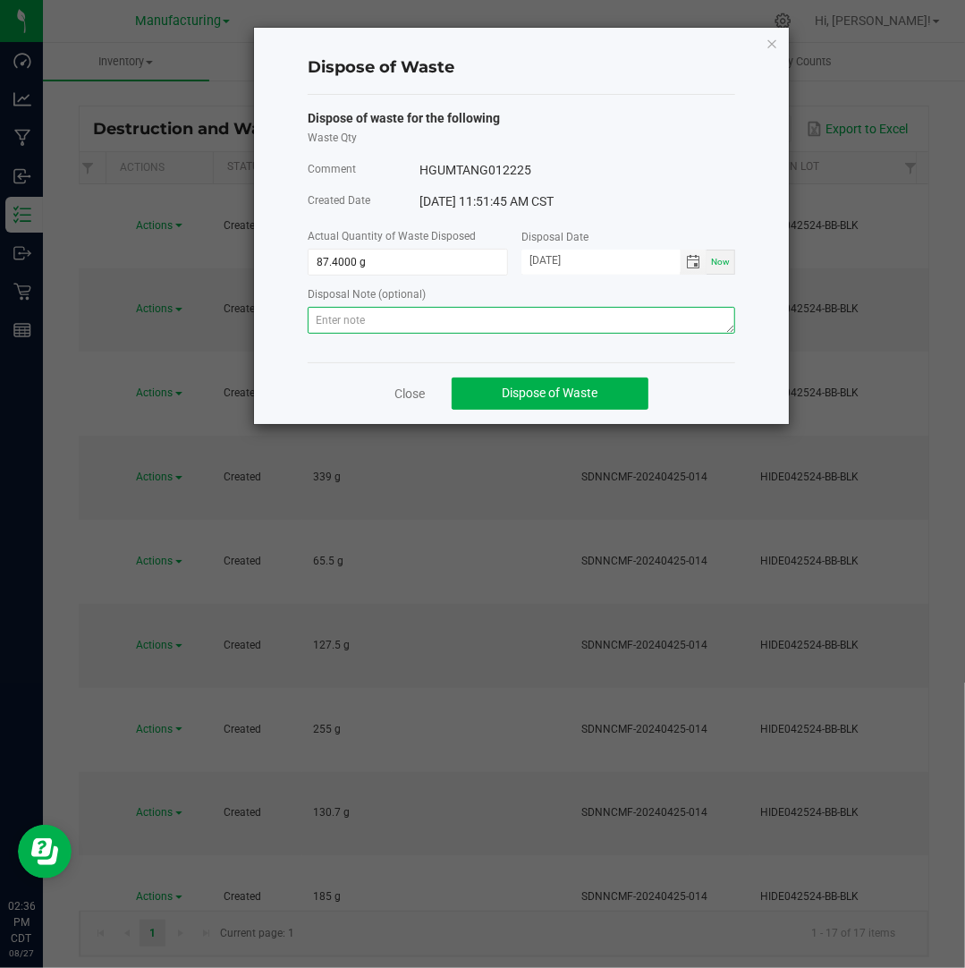
click at [547, 319] on textarea at bounding box center [521, 320] width 427 height 27
paste textarea "Destroyed and disposed of by compliance."
type textarea "Destroyed and disposed of by compliance."
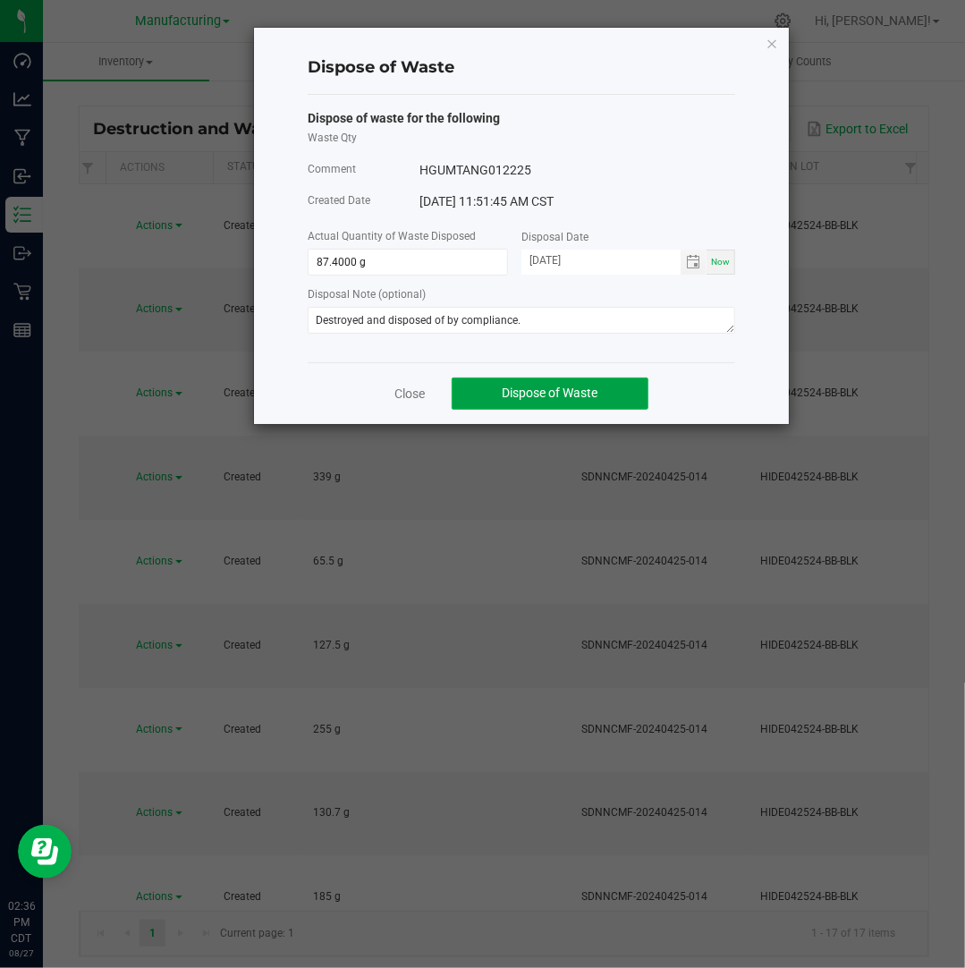
click at [546, 392] on span "Dispose of Waste" at bounding box center [551, 392] width 96 height 14
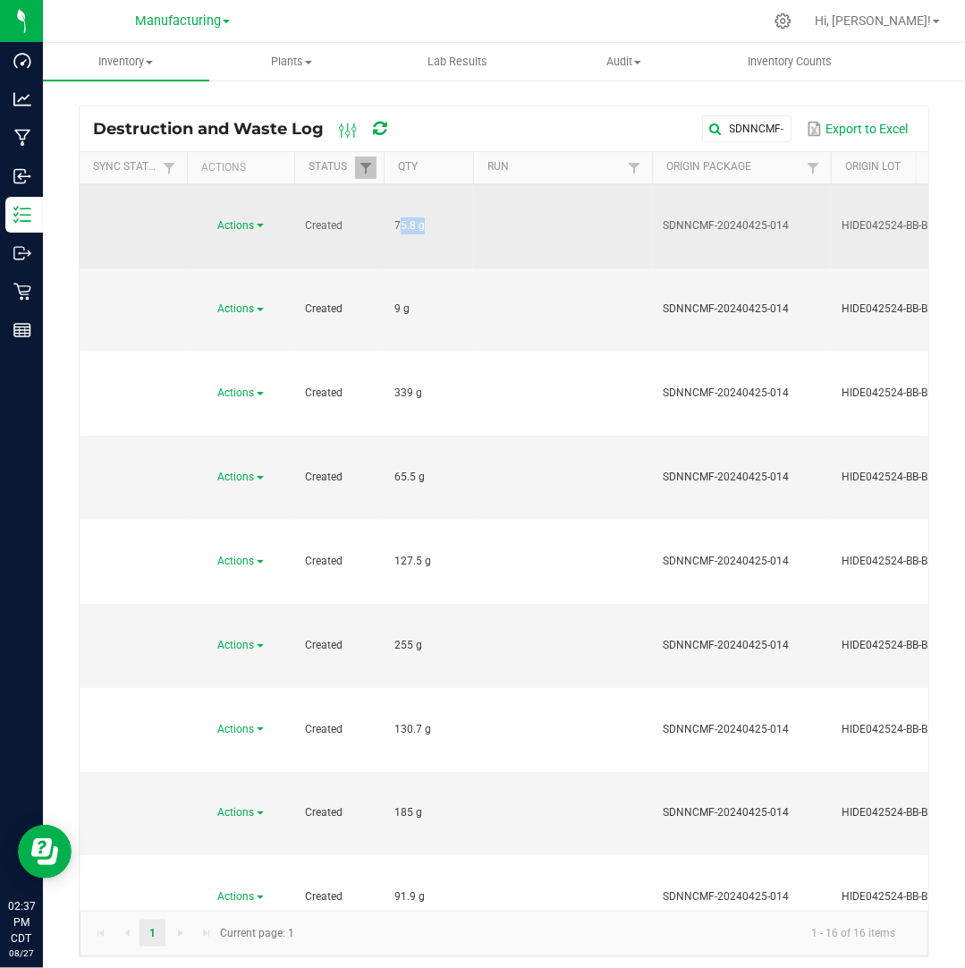
drag, startPoint x: 417, startPoint y: 199, endPoint x: 385, endPoint y: 203, distance: 32.4
click at [385, 203] on td "75.8 g" at bounding box center [428, 226] width 89 height 84
click at [262, 219] on link "Actions" at bounding box center [241, 225] width 46 height 13
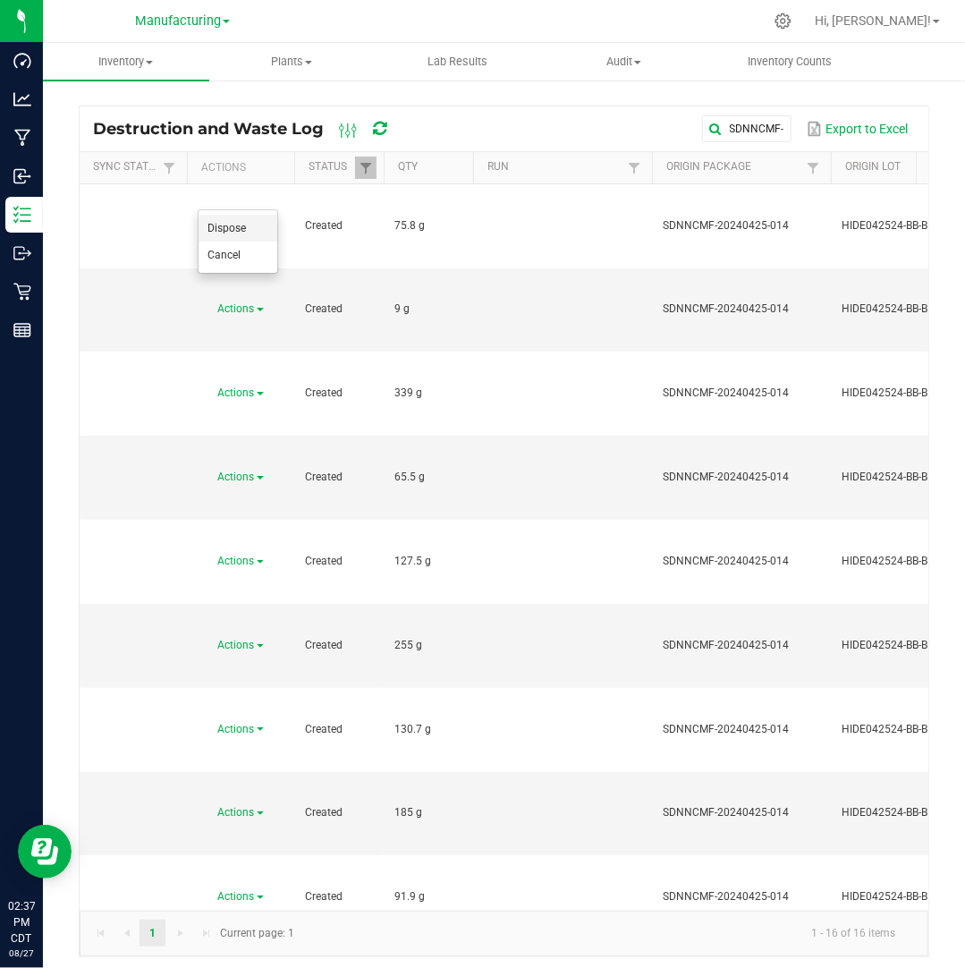
click at [251, 224] on li "Dispose" at bounding box center [238, 228] width 79 height 27
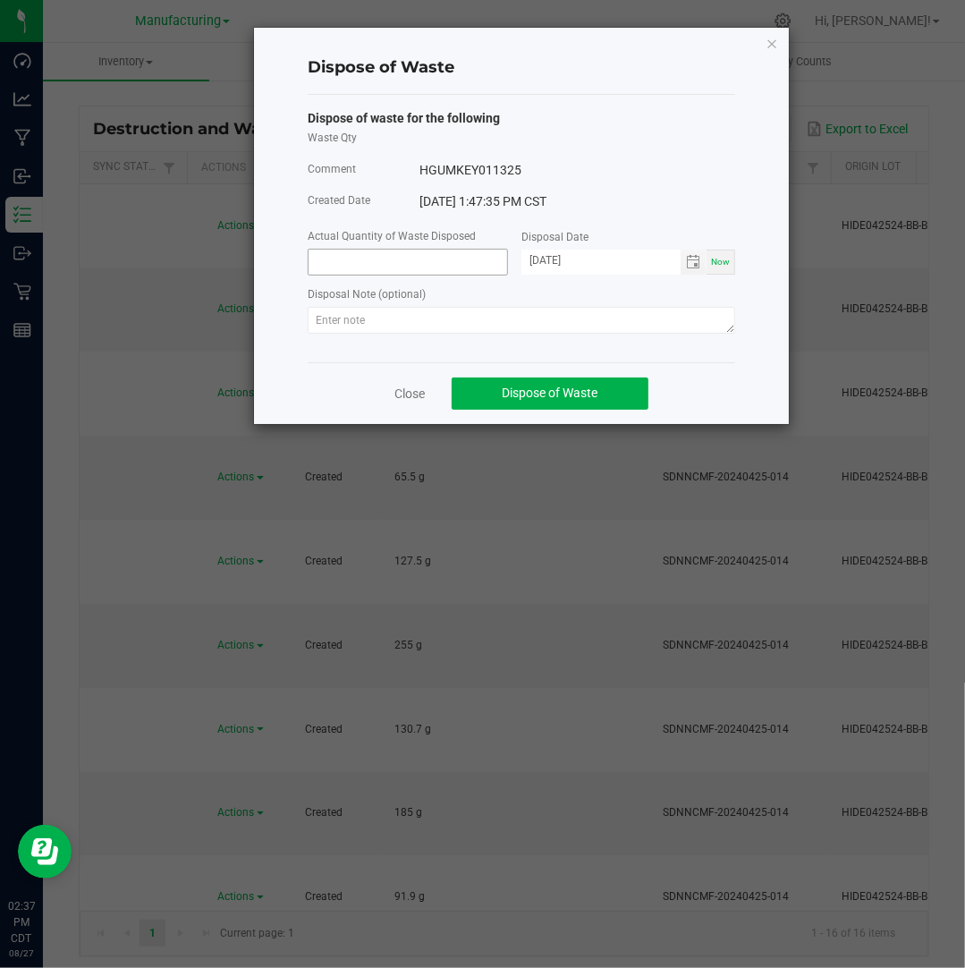
click at [334, 262] on input at bounding box center [408, 262] width 199 height 25
paste input "75.8"
click at [699, 260] on span "Toggle calendar" at bounding box center [693, 262] width 14 height 14
type input "75.8000 g"
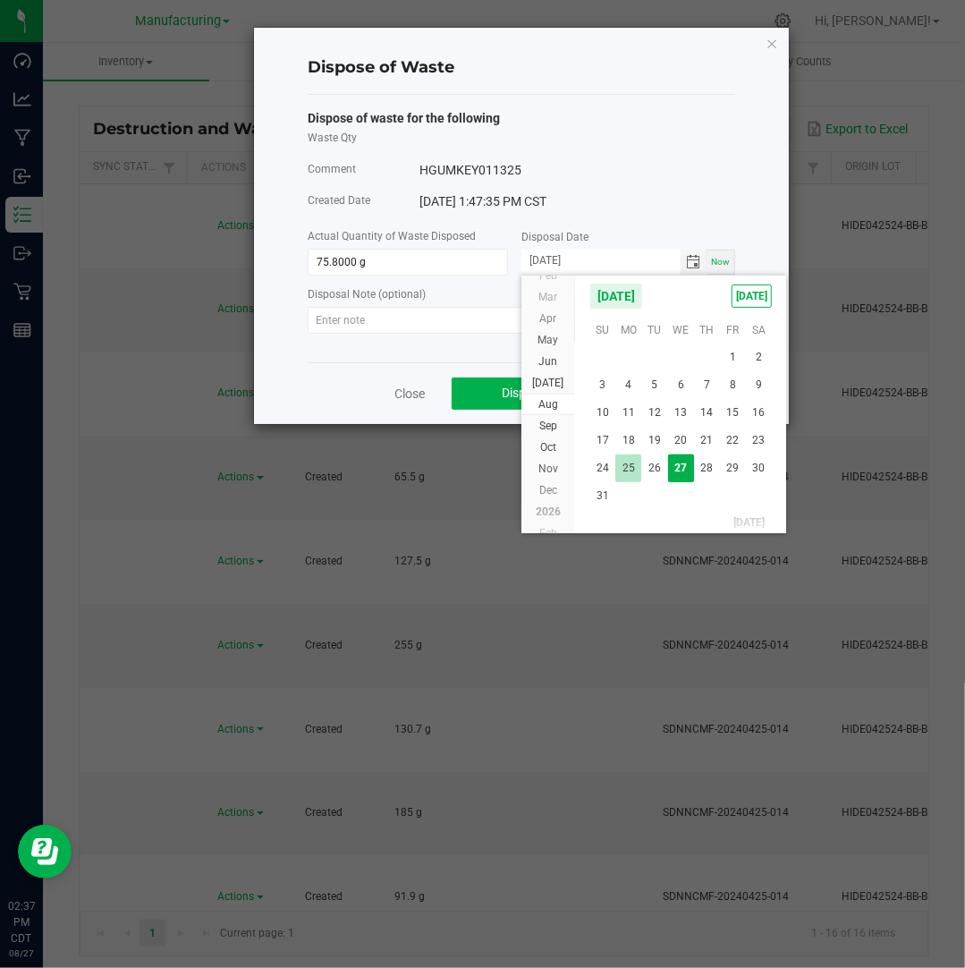
click at [637, 475] on span "25" at bounding box center [628, 468] width 26 height 28
type input "[DATE]"
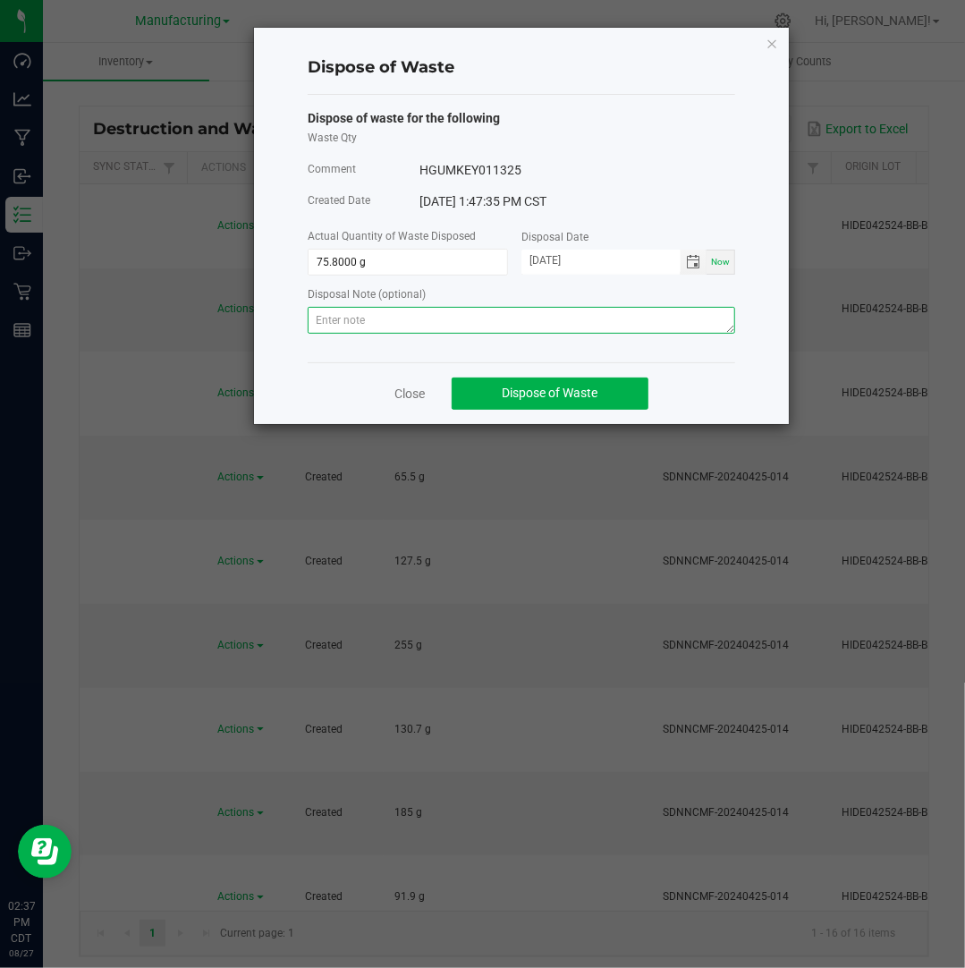
click at [617, 317] on textarea at bounding box center [521, 320] width 427 height 27
paste textarea "Destroyed and disposed of by compliance."
type textarea "Destroyed and disposed of by compliance."
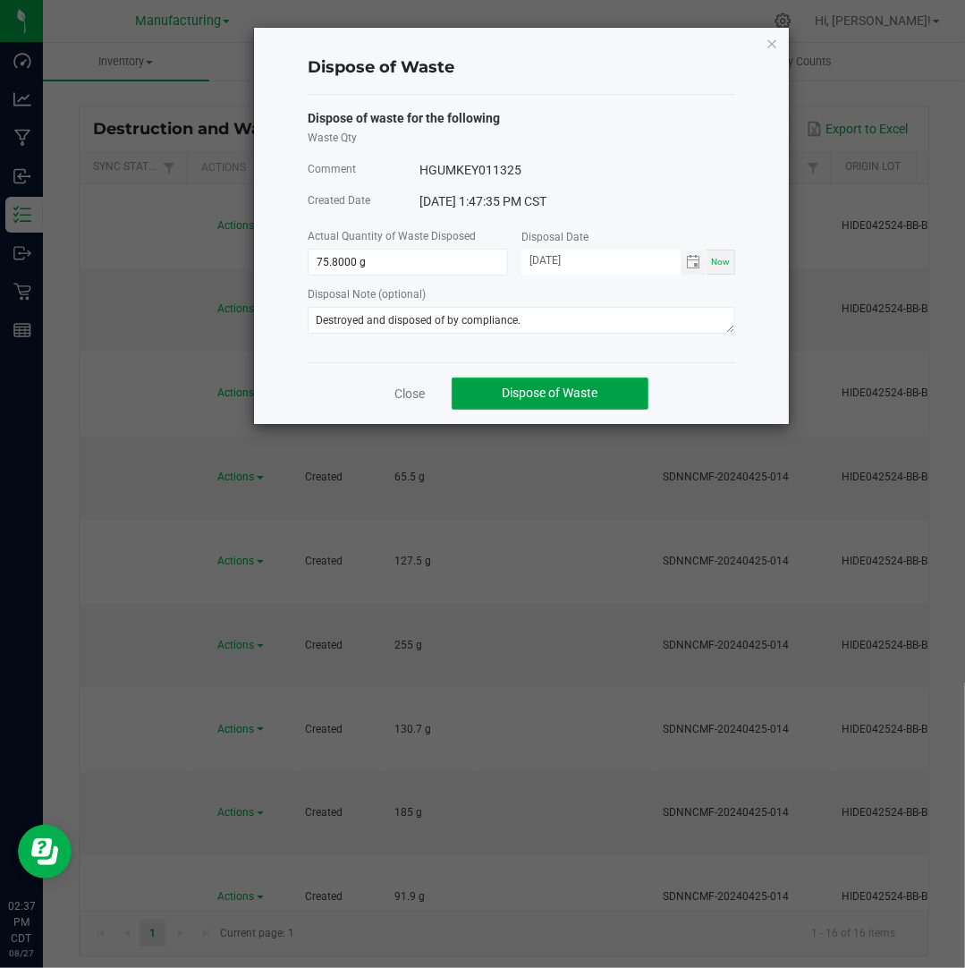
click at [553, 396] on span "Dispose of Waste" at bounding box center [551, 392] width 96 height 14
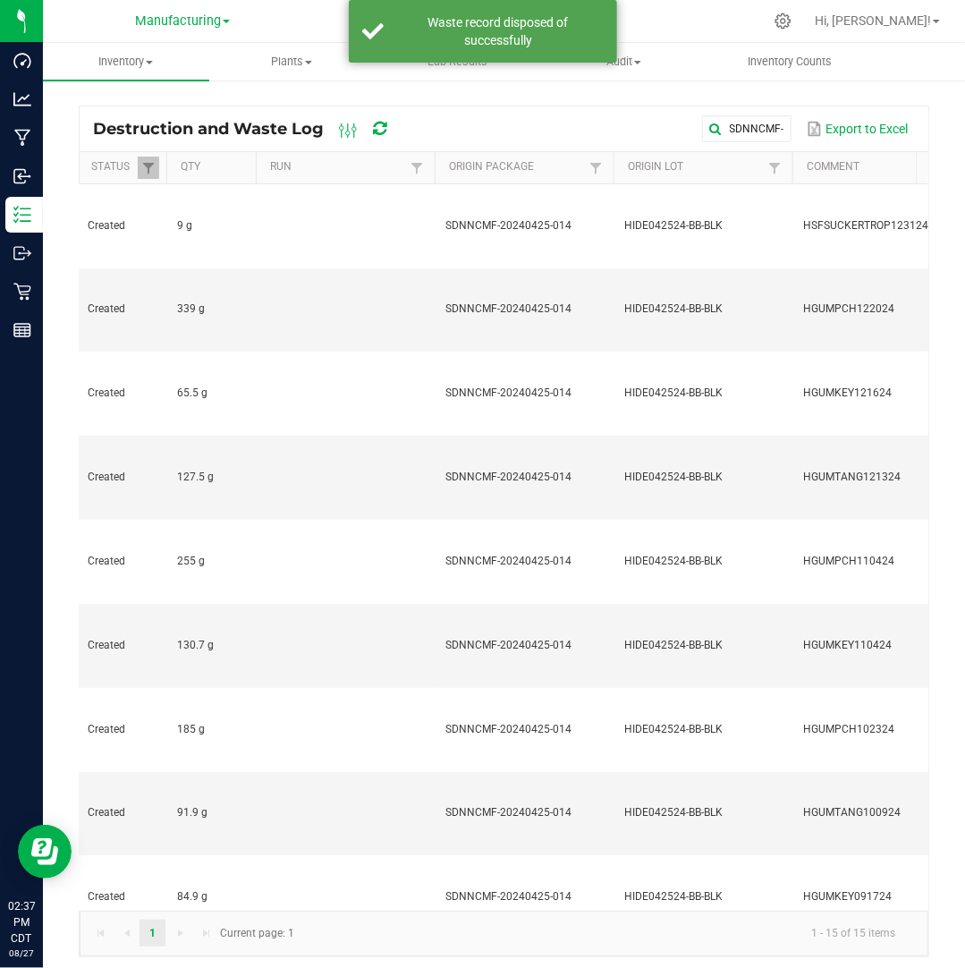
scroll to position [0, 234]
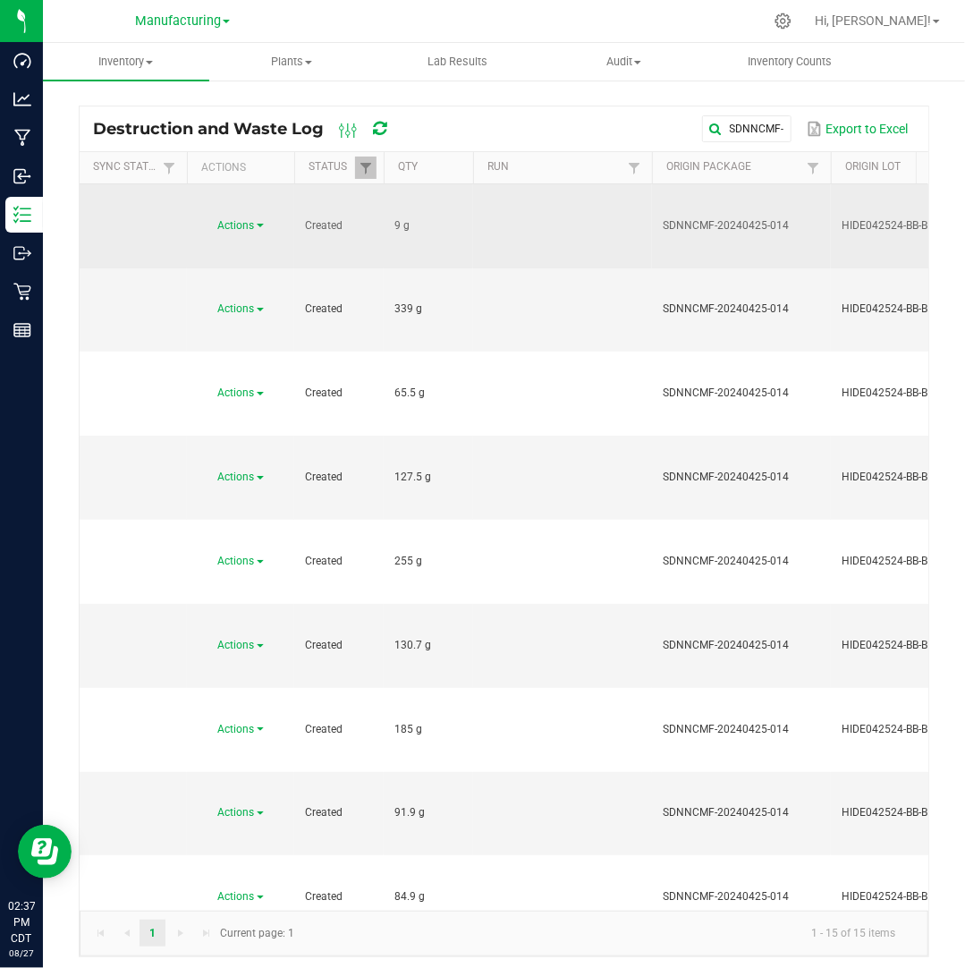
click at [233, 189] on td "Actions" at bounding box center [240, 226] width 107 height 84
click at [233, 219] on span "Actions" at bounding box center [236, 225] width 37 height 13
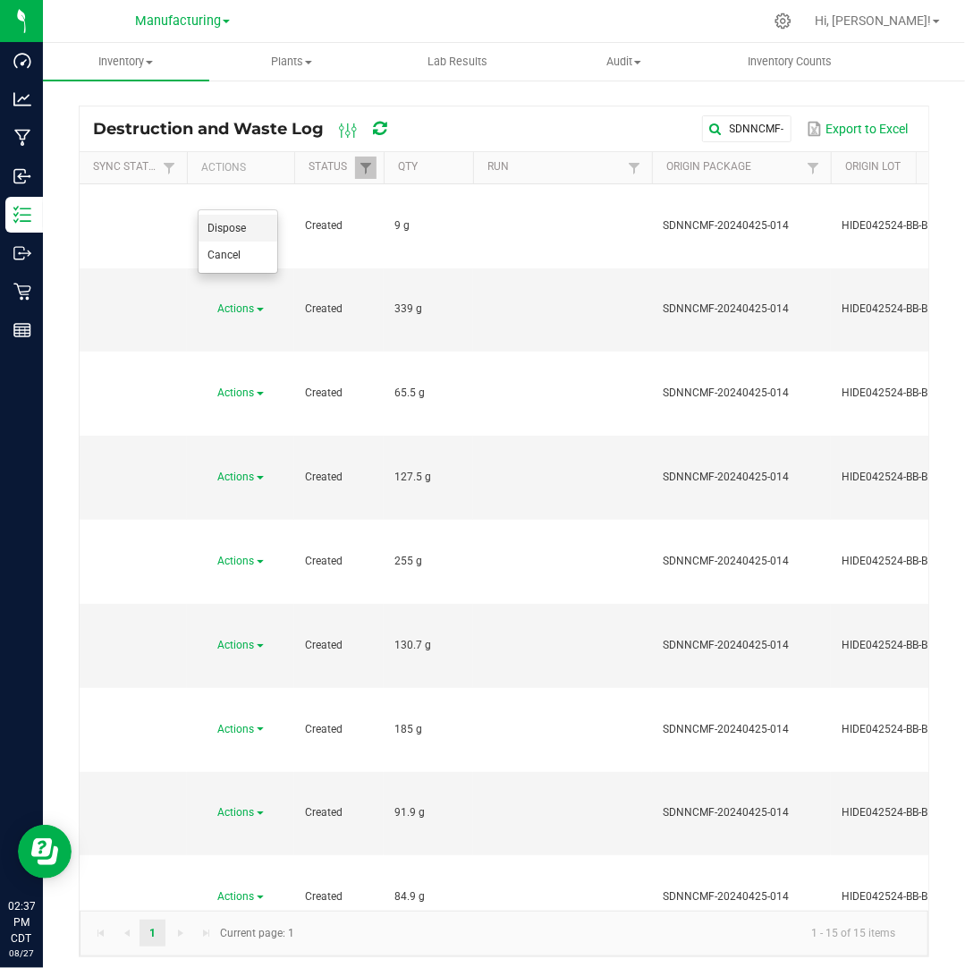
click at [255, 226] on li "Dispose" at bounding box center [238, 228] width 79 height 27
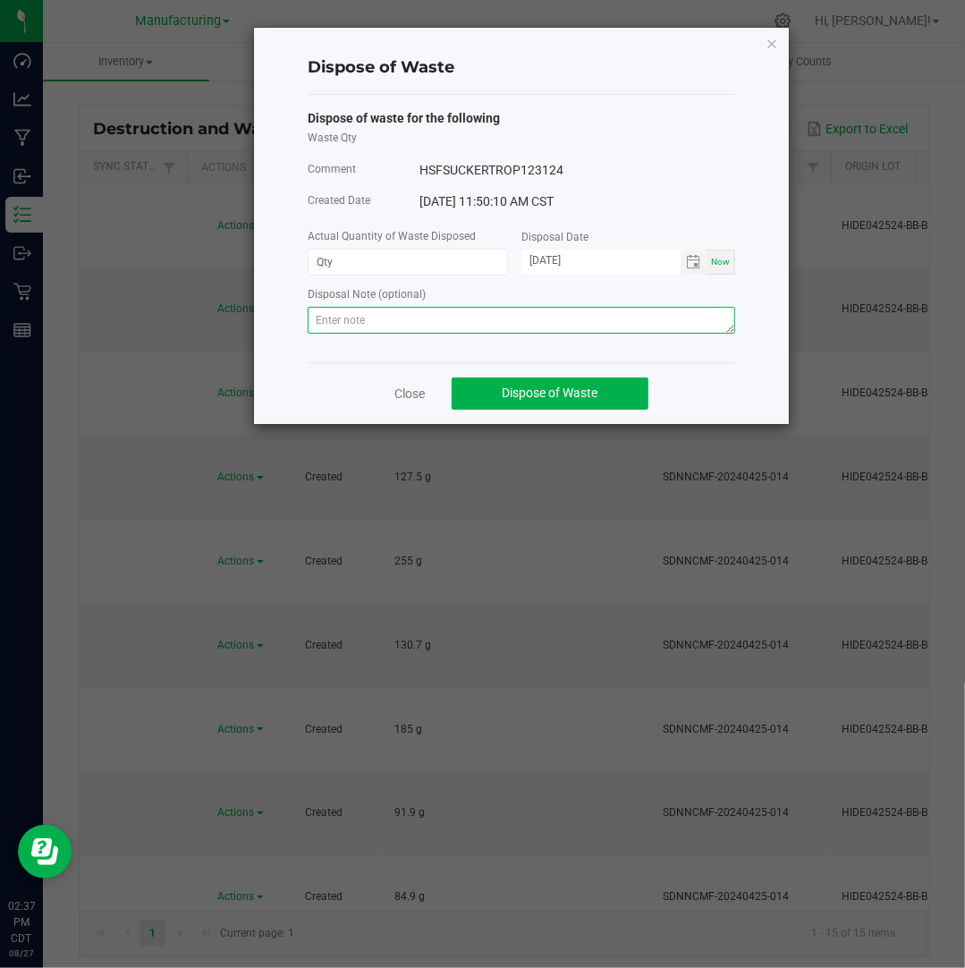
click at [389, 326] on textarea at bounding box center [521, 320] width 427 height 27
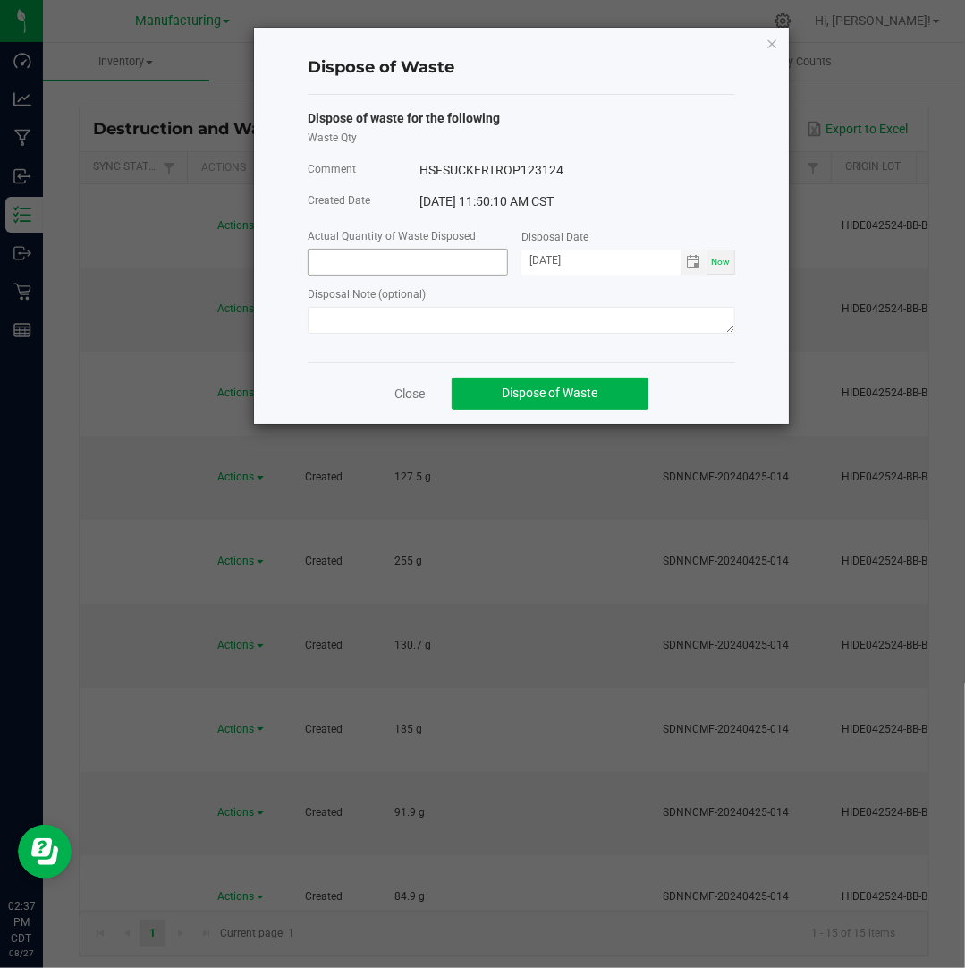
click at [453, 272] on input at bounding box center [408, 262] width 199 height 25
click at [698, 263] on span "Toggle calendar" at bounding box center [693, 262] width 14 height 14
type input "9.0000 g"
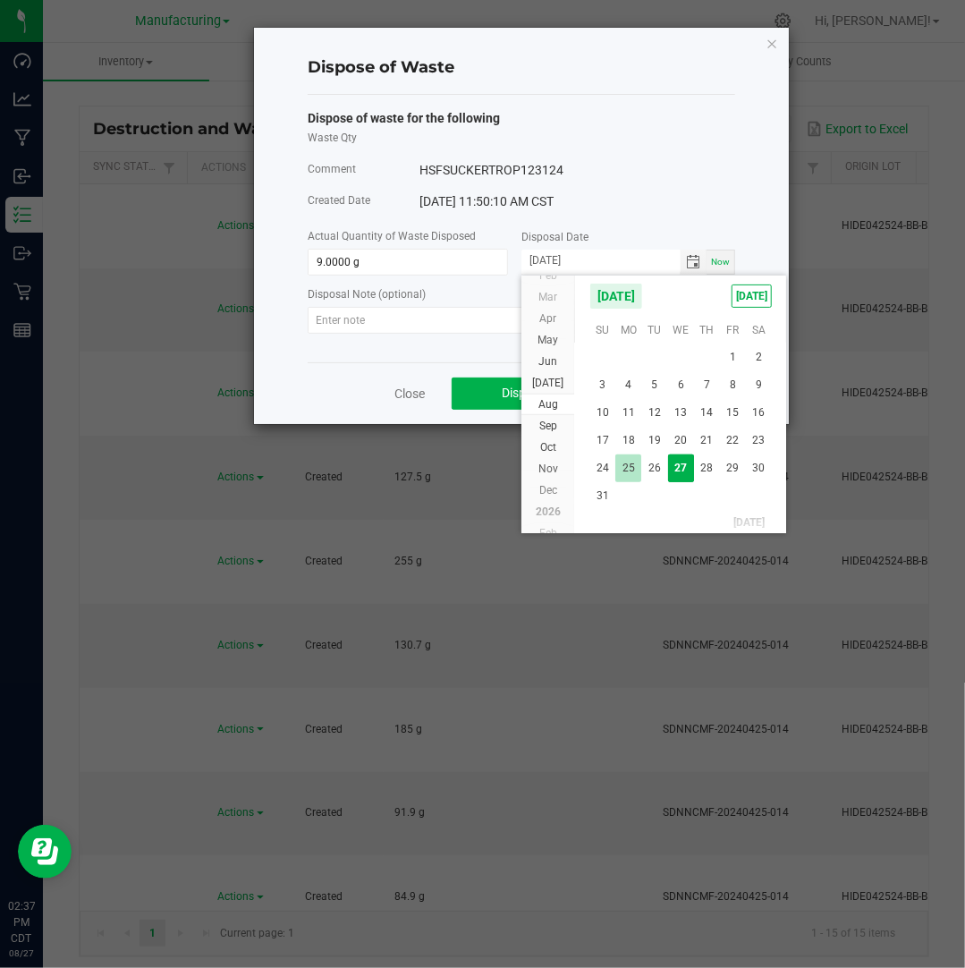
click at [630, 466] on span "25" at bounding box center [628, 468] width 26 height 28
type input "[DATE]"
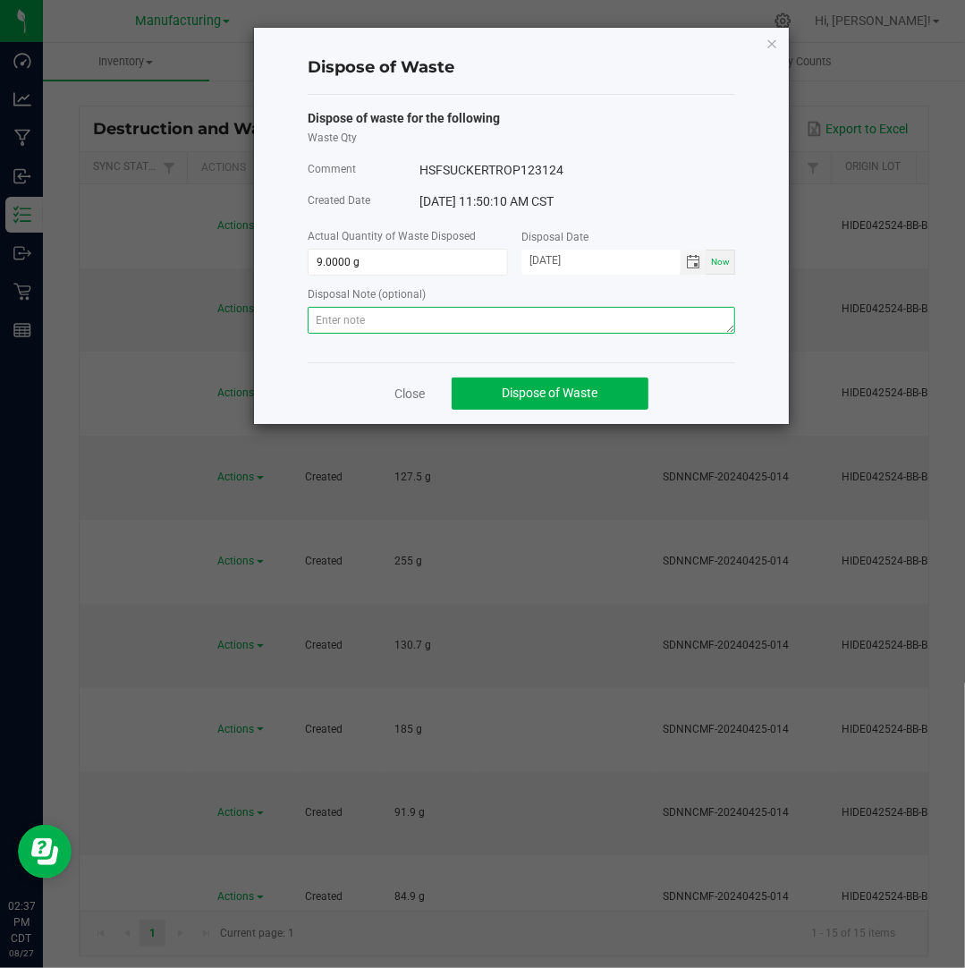
click at [630, 318] on textarea at bounding box center [521, 320] width 427 height 27
paste textarea "Destroyed and disposed of by compliance."
type textarea "Destroyed and disposed of by compliance."
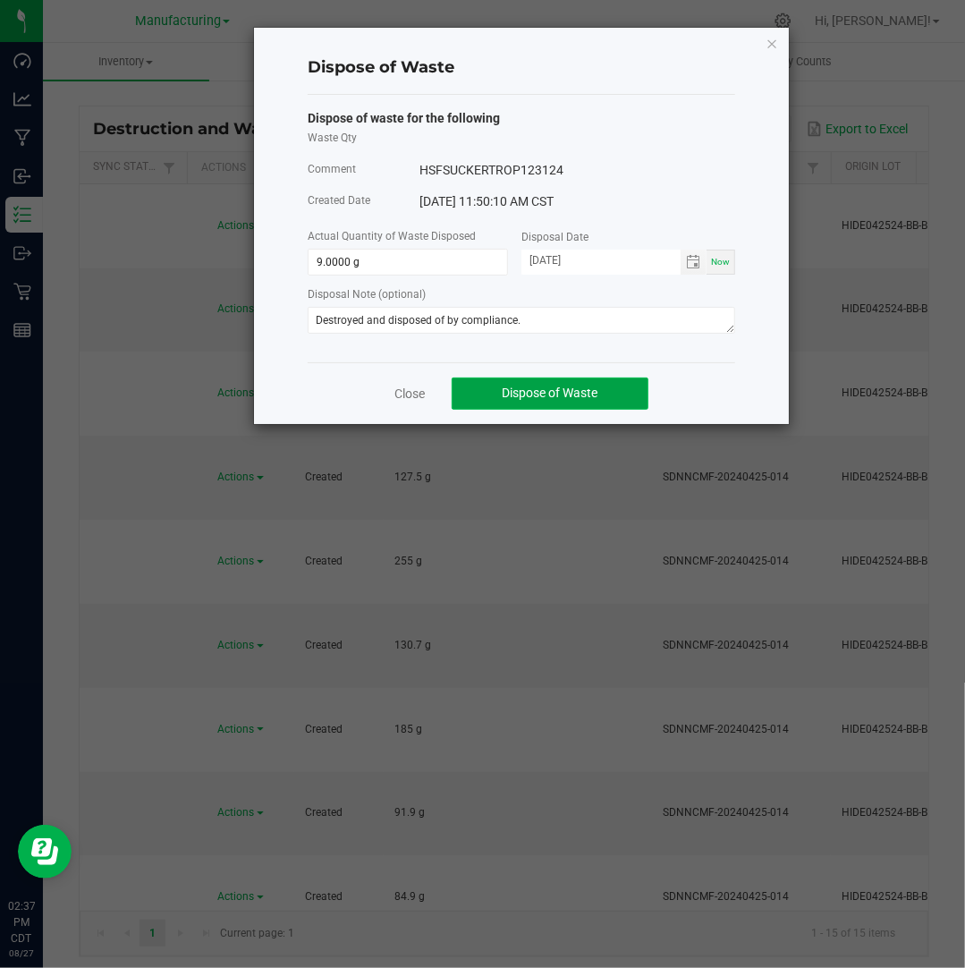
click at [559, 395] on span "Dispose of Waste" at bounding box center [551, 392] width 96 height 14
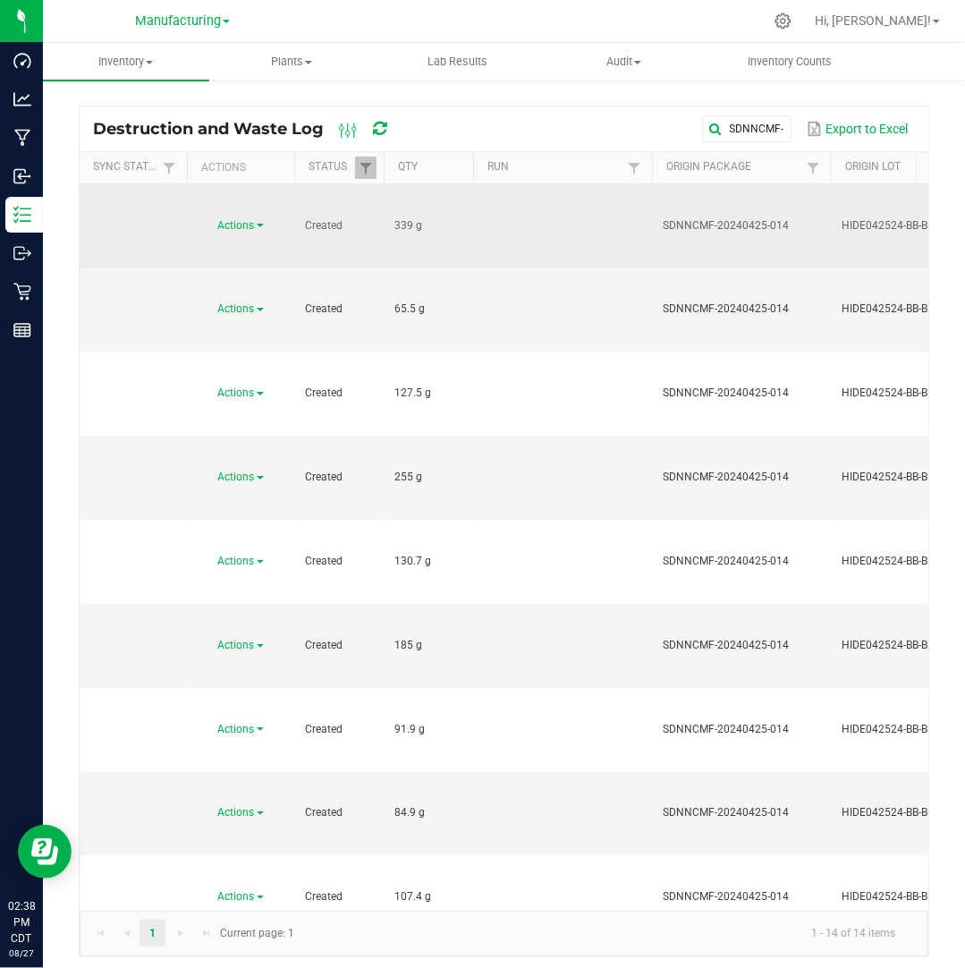
click at [257, 224] on span at bounding box center [260, 226] width 7 height 4
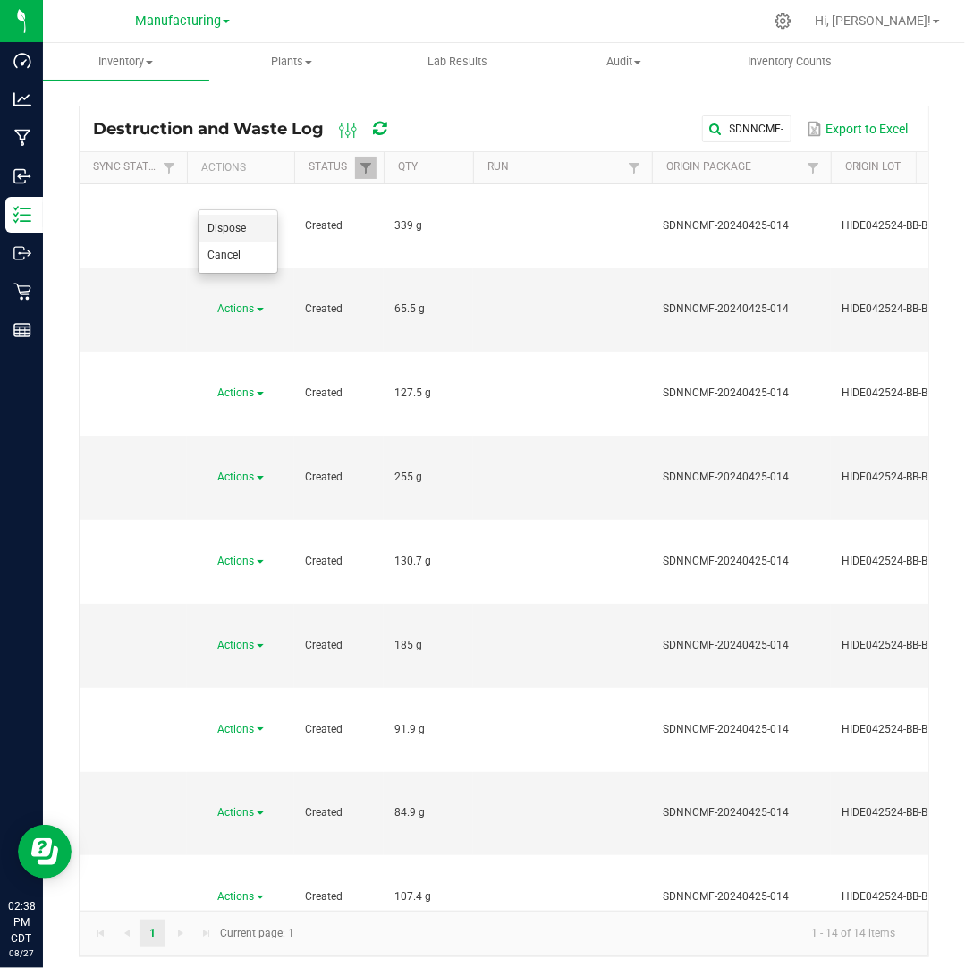
click at [254, 233] on li "Dispose" at bounding box center [238, 228] width 79 height 27
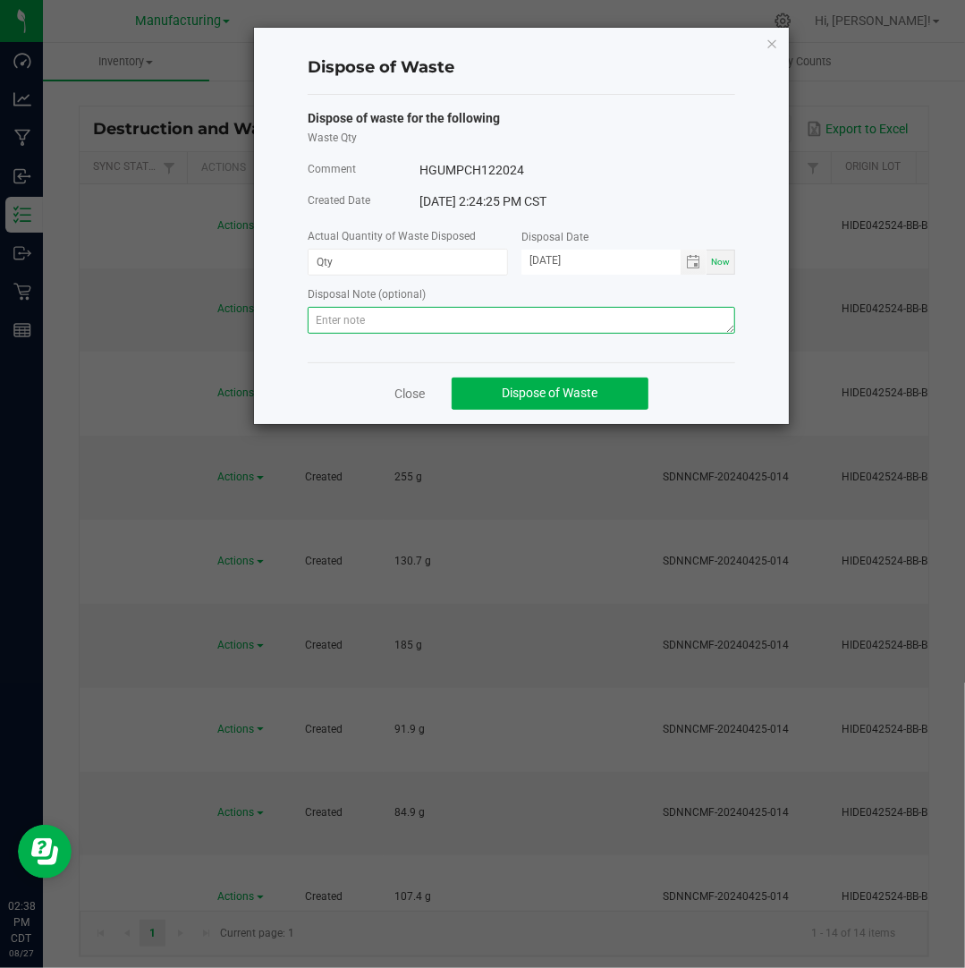
click at [361, 321] on textarea at bounding box center [521, 320] width 427 height 27
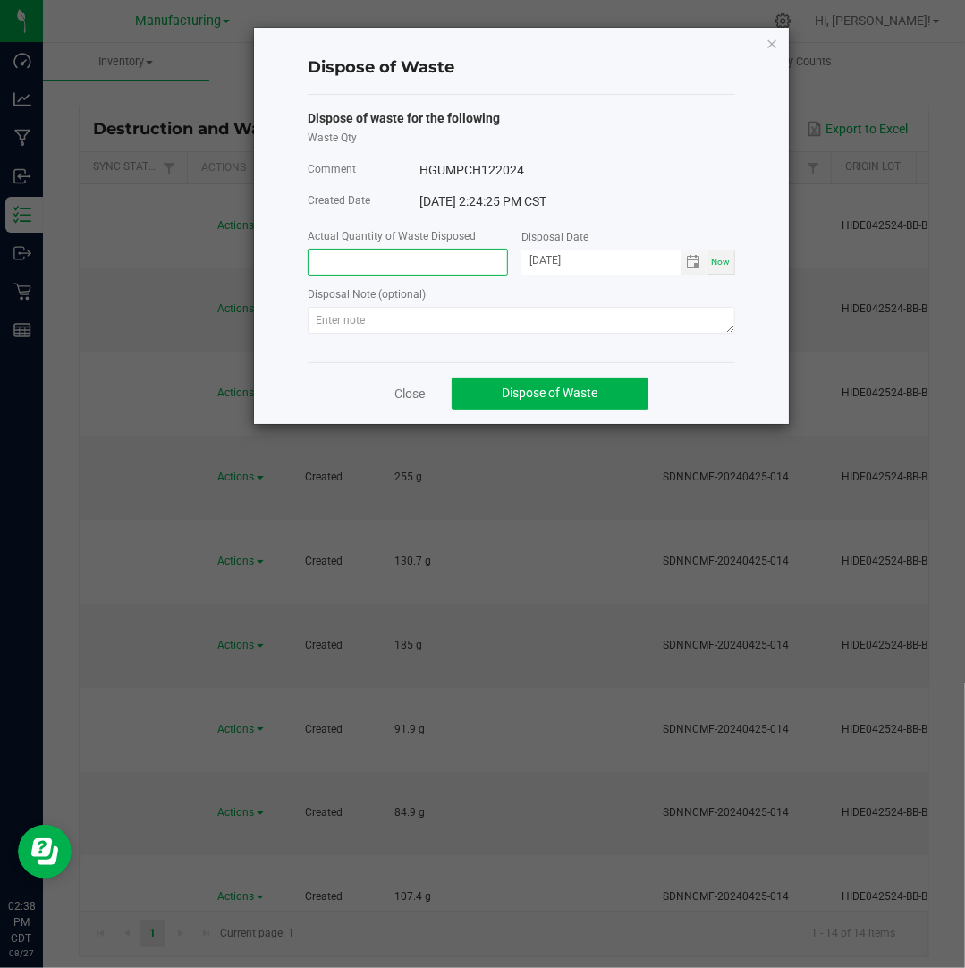
click at [388, 262] on input at bounding box center [408, 262] width 199 height 25
click at [548, 262] on input "[DATE]" at bounding box center [600, 261] width 159 height 22
type input "339.0000 g"
type input "[DATE]"
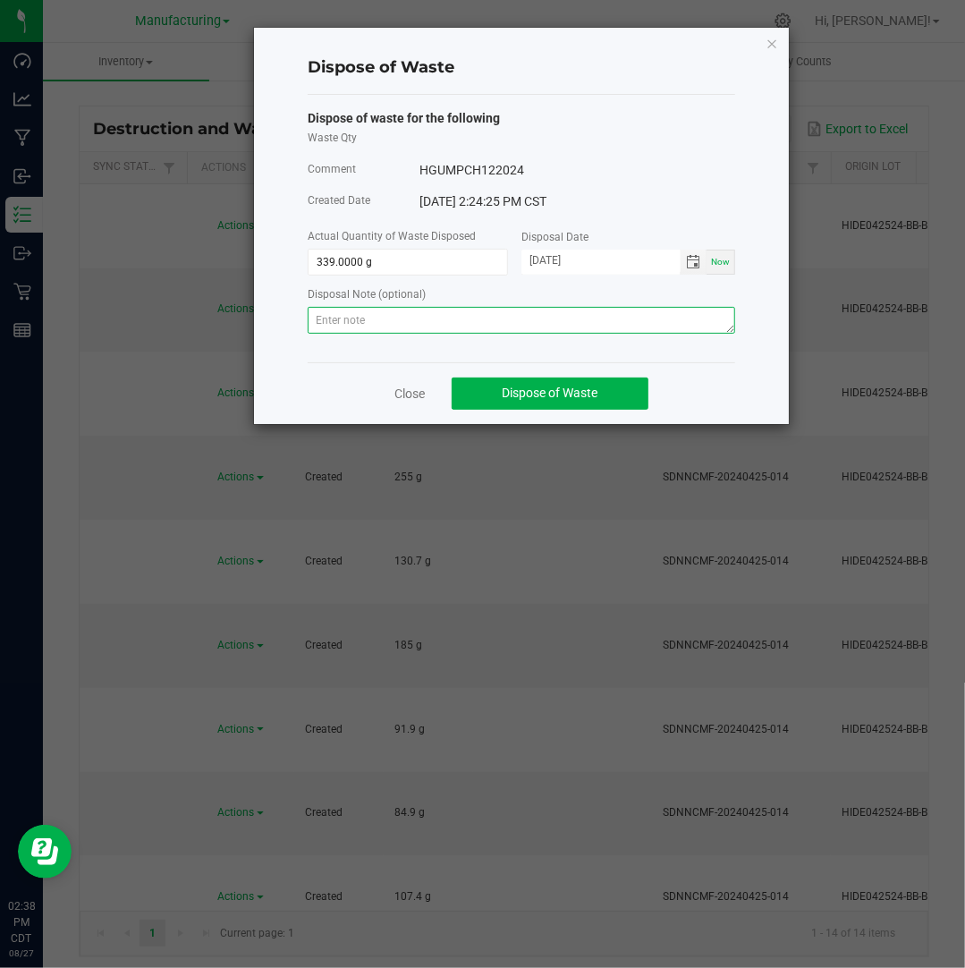
click at [610, 321] on textarea at bounding box center [521, 320] width 427 height 27
paste textarea "Destroyed and disposed of by compliance."
type textarea "Destroyed and disposed of by compliance."
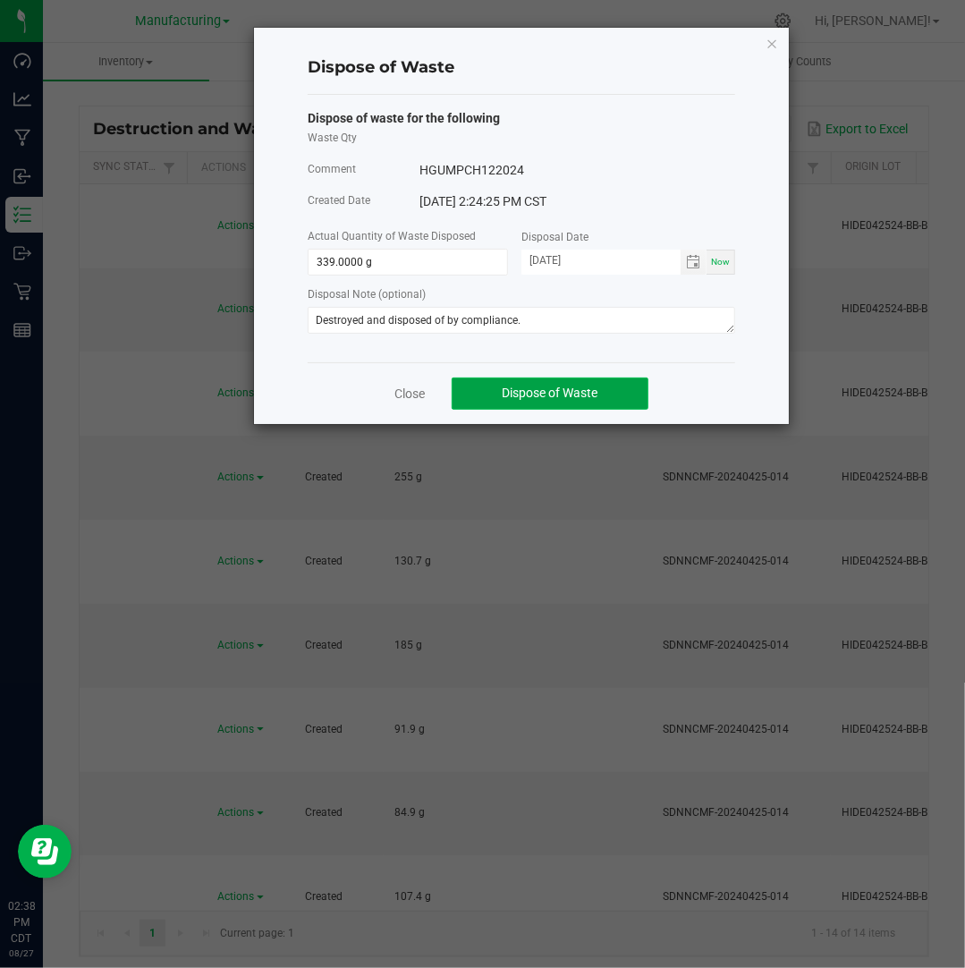
click at [562, 399] on span "Dispose of Waste" at bounding box center [551, 392] width 96 height 14
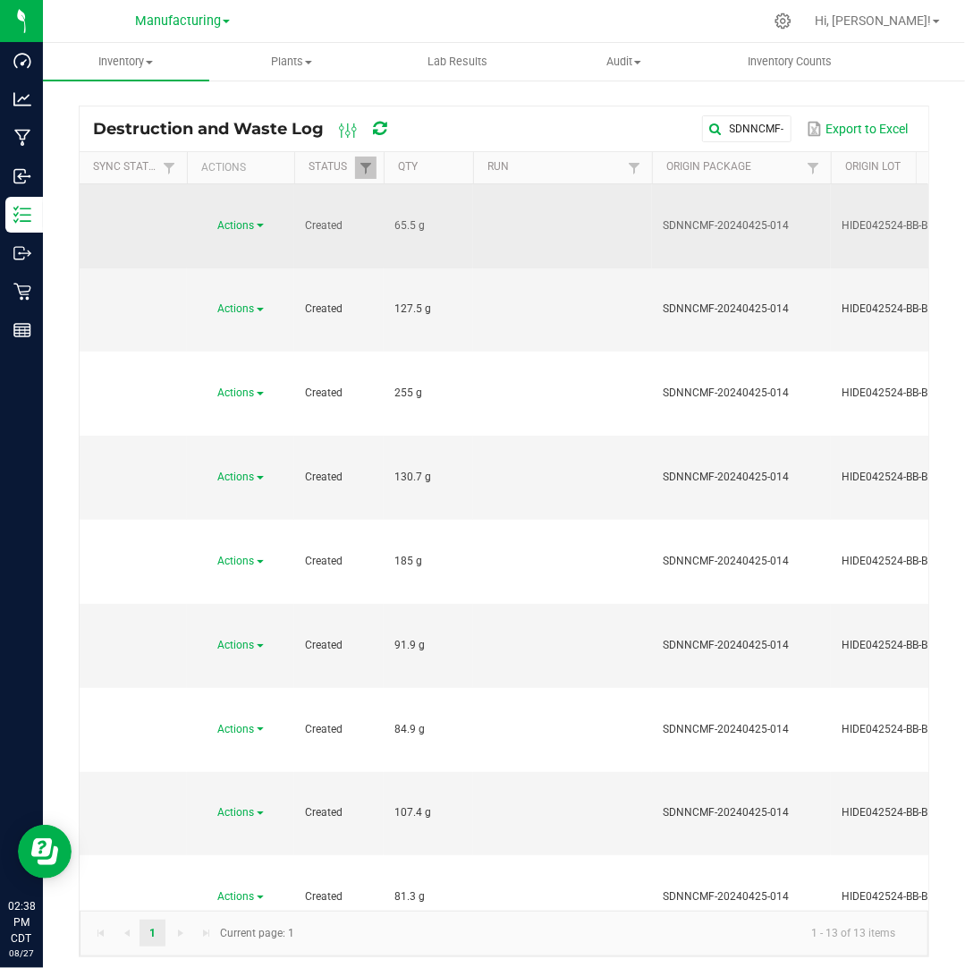
click at [254, 219] on span "Actions" at bounding box center [236, 225] width 37 height 13
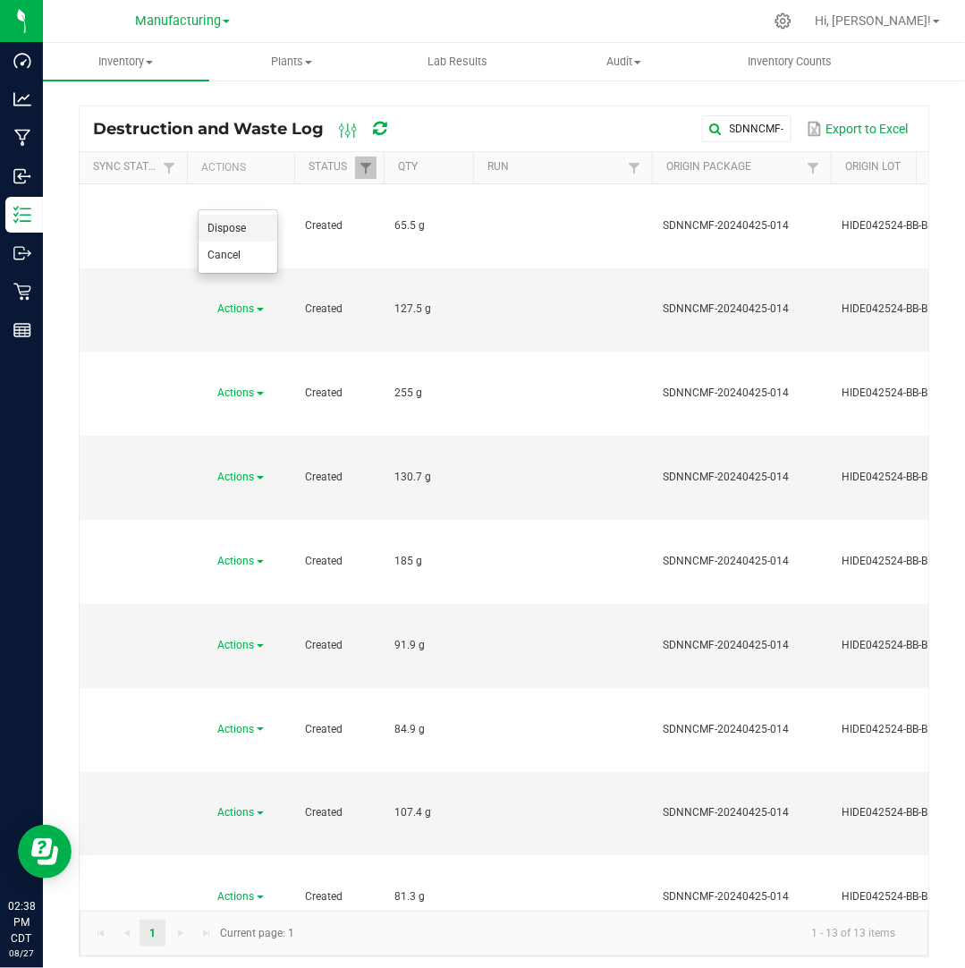
click at [242, 226] on span "Dispose" at bounding box center [226, 228] width 38 height 13
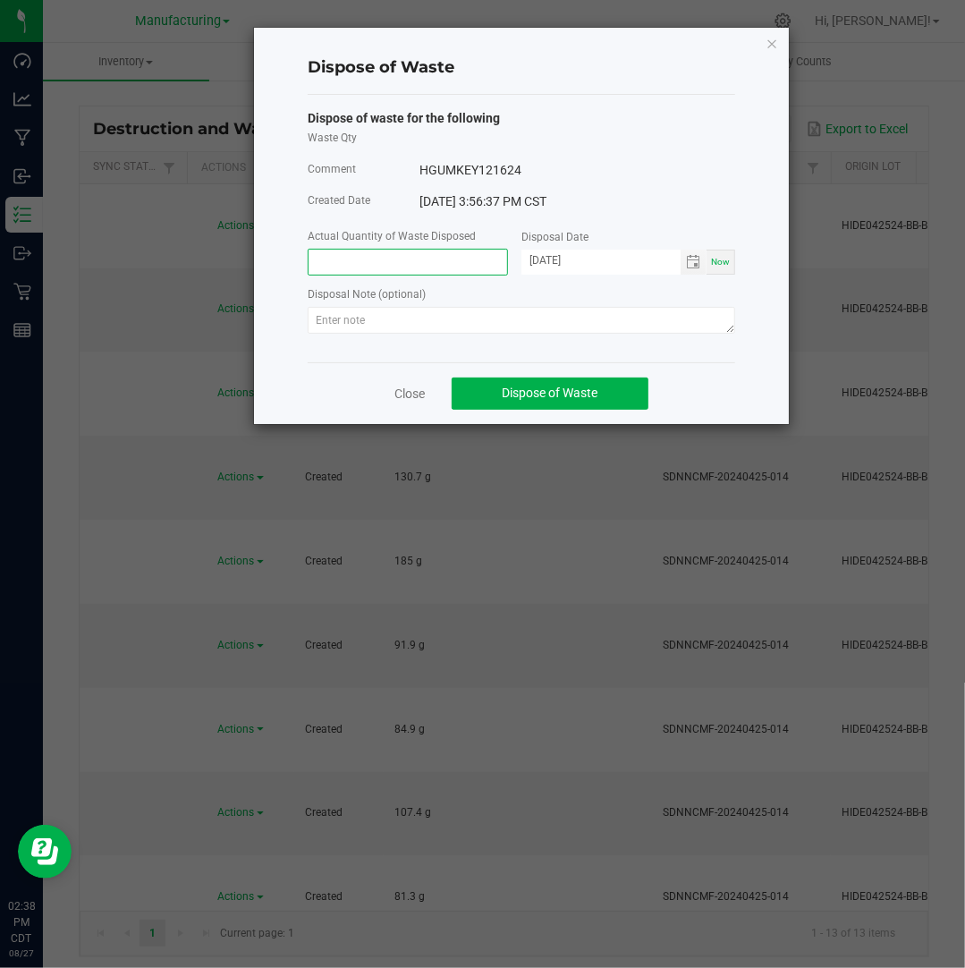
click at [384, 252] on input at bounding box center [408, 262] width 199 height 25
click at [693, 258] on span "Toggle calendar" at bounding box center [693, 262] width 14 height 14
type input "65.5000 g"
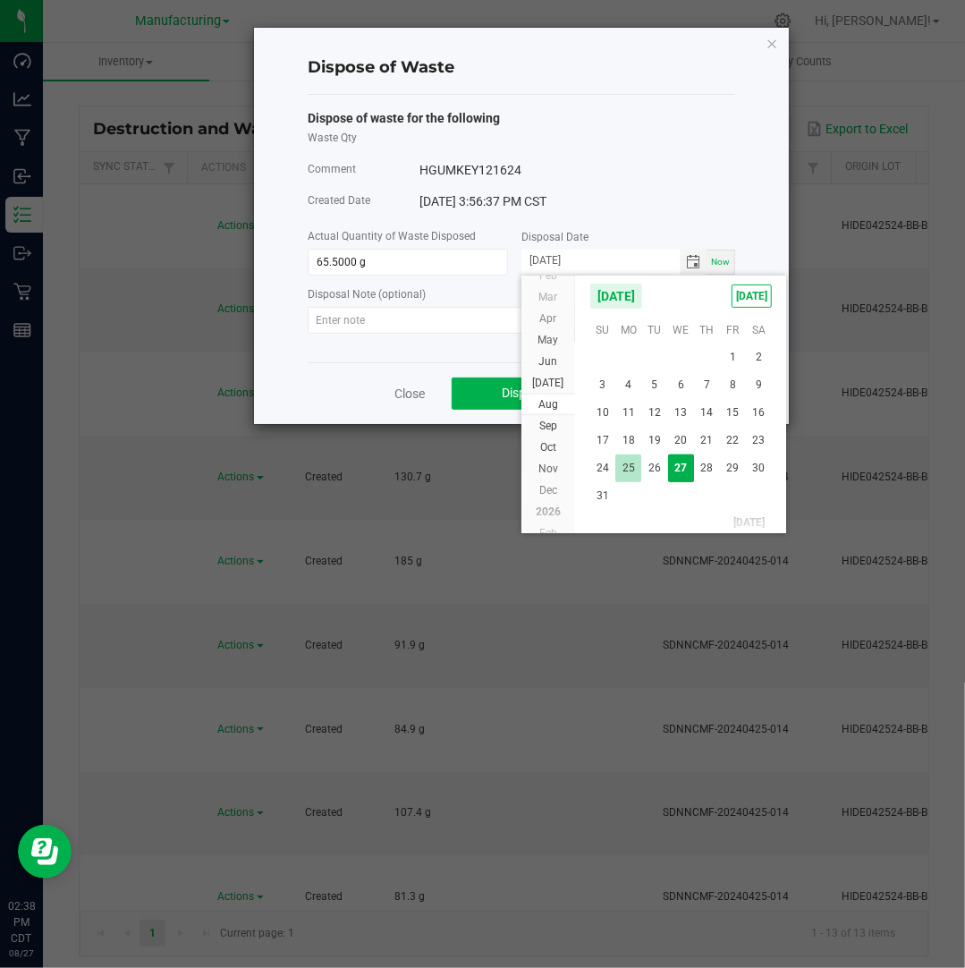
click at [637, 461] on span "25" at bounding box center [628, 468] width 26 height 28
type input "[DATE]"
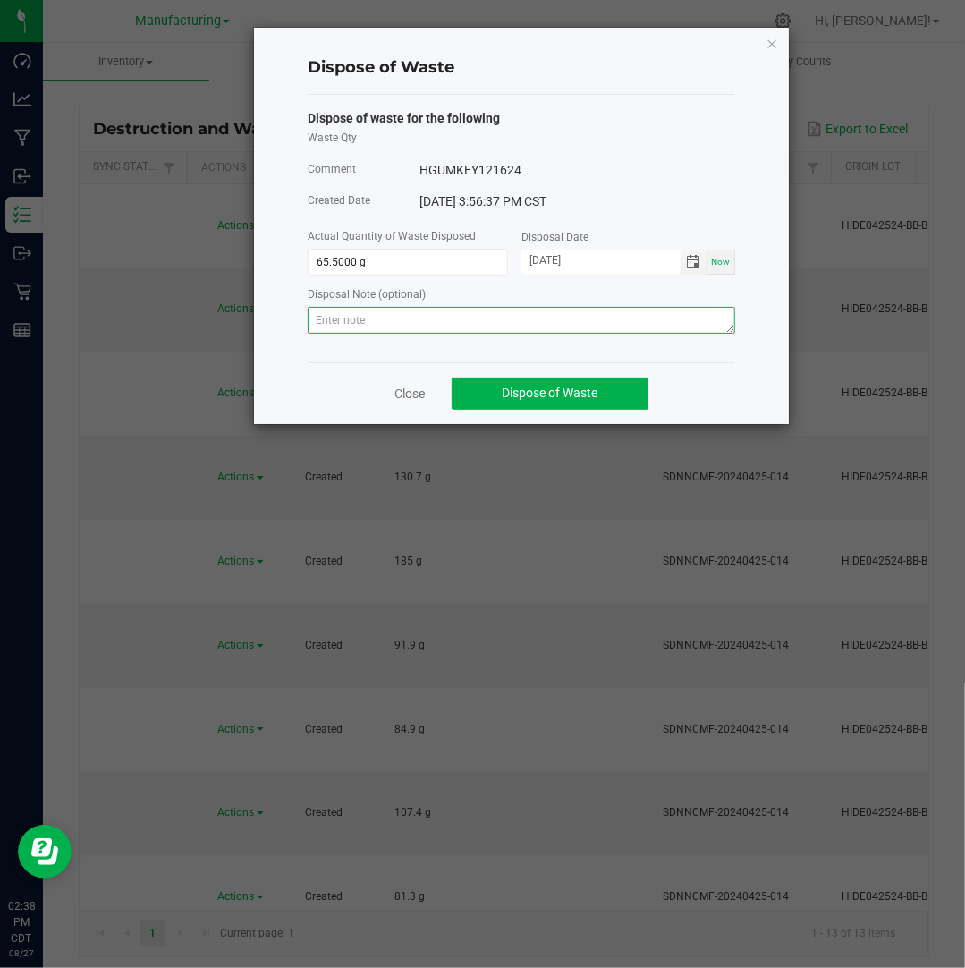
click at [570, 325] on textarea at bounding box center [521, 320] width 427 height 27
paste textarea "Destroyed and disposed of by compliance."
type textarea "Destroyed and disposed of by compliance."
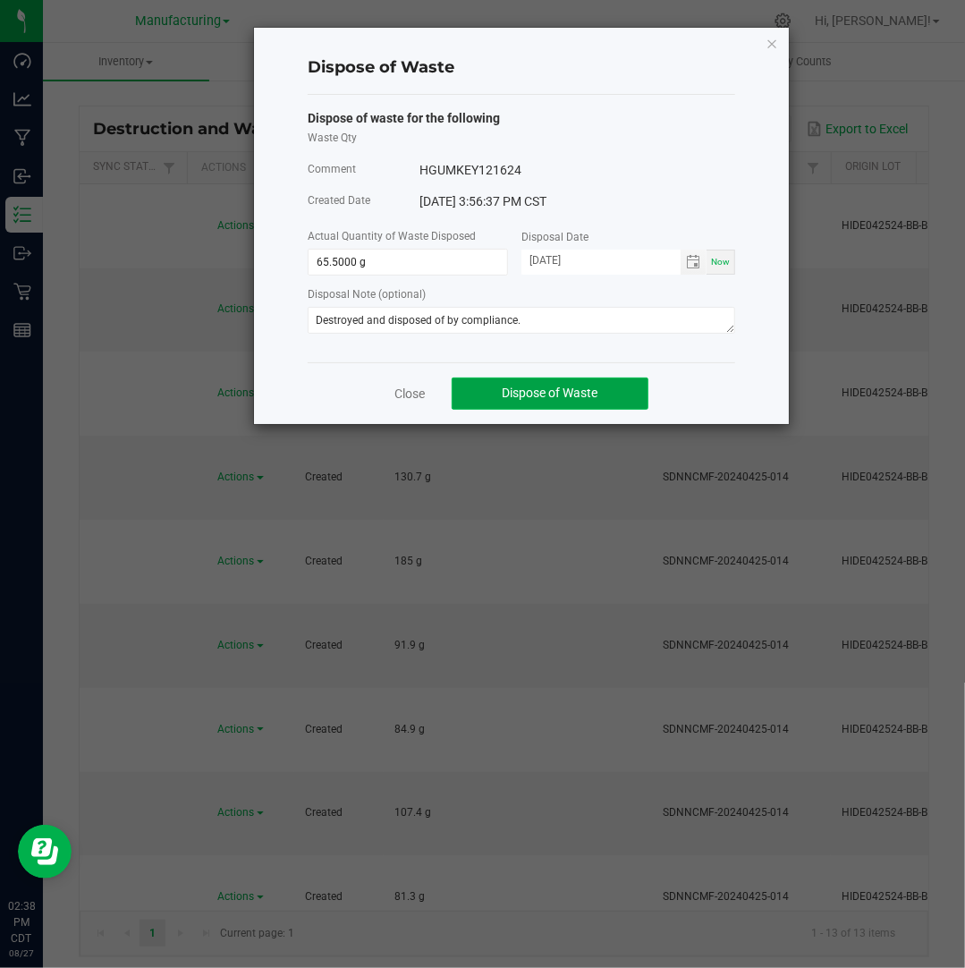
click at [565, 392] on span "Dispose of Waste" at bounding box center [551, 392] width 96 height 14
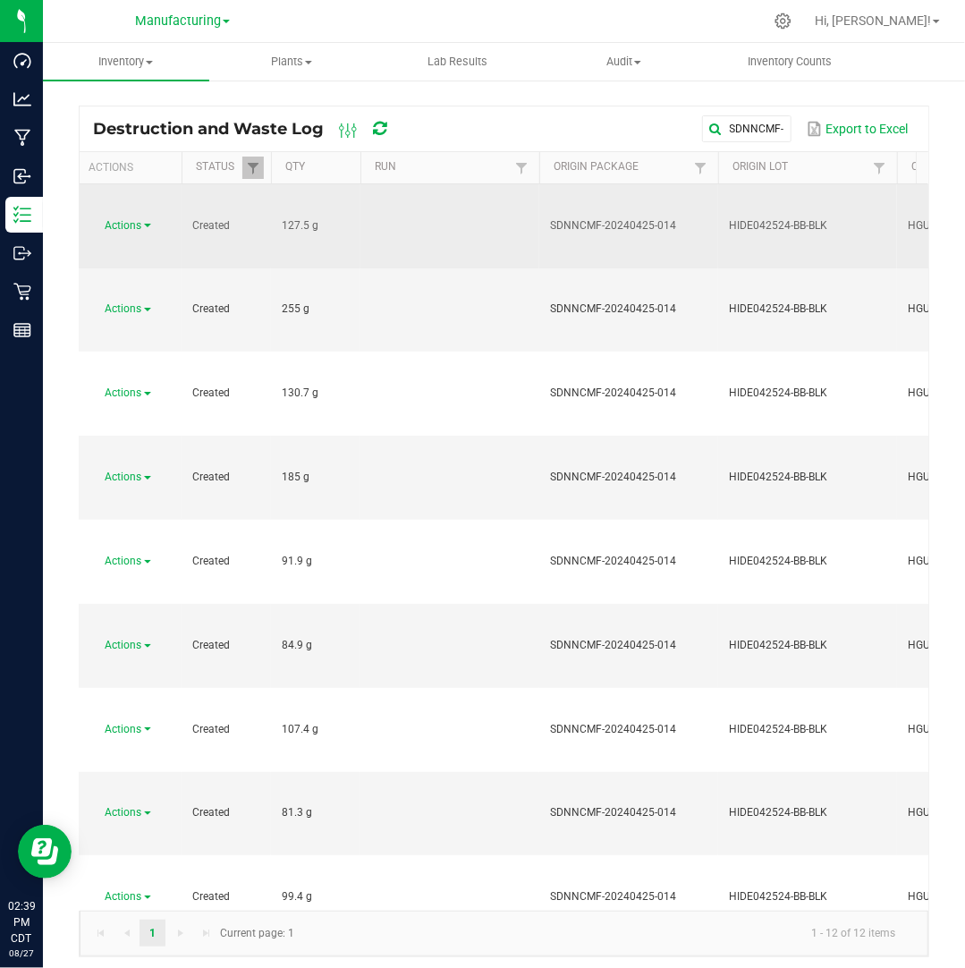
click at [144, 219] on link "Actions" at bounding box center [129, 225] width 46 height 13
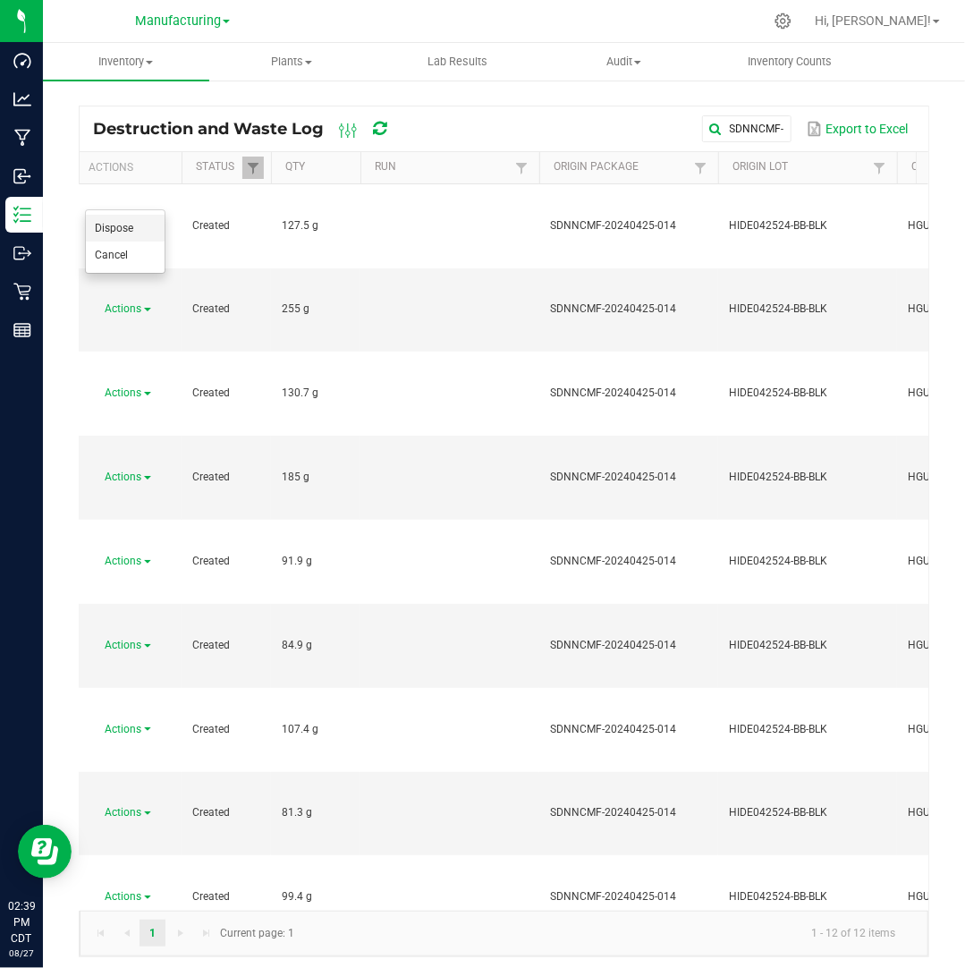
click at [147, 234] on li "Dispose" at bounding box center [125, 228] width 79 height 27
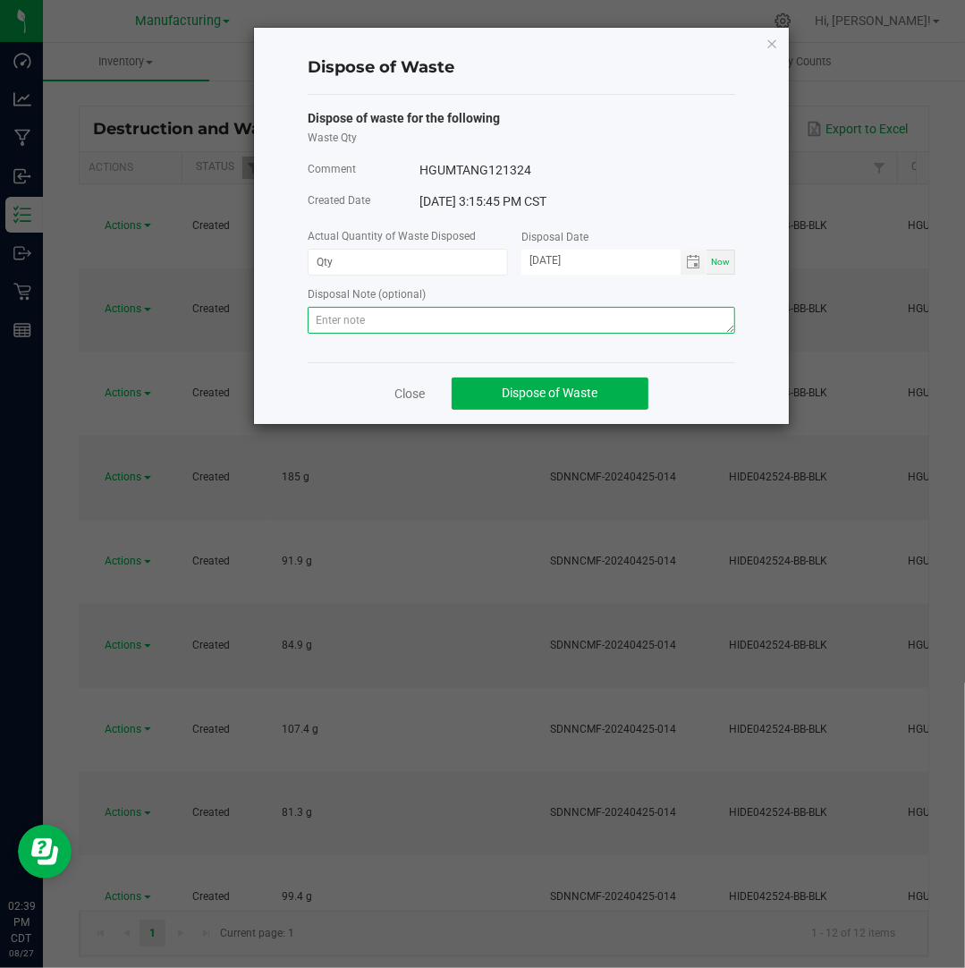
click at [344, 317] on textarea at bounding box center [521, 320] width 427 height 27
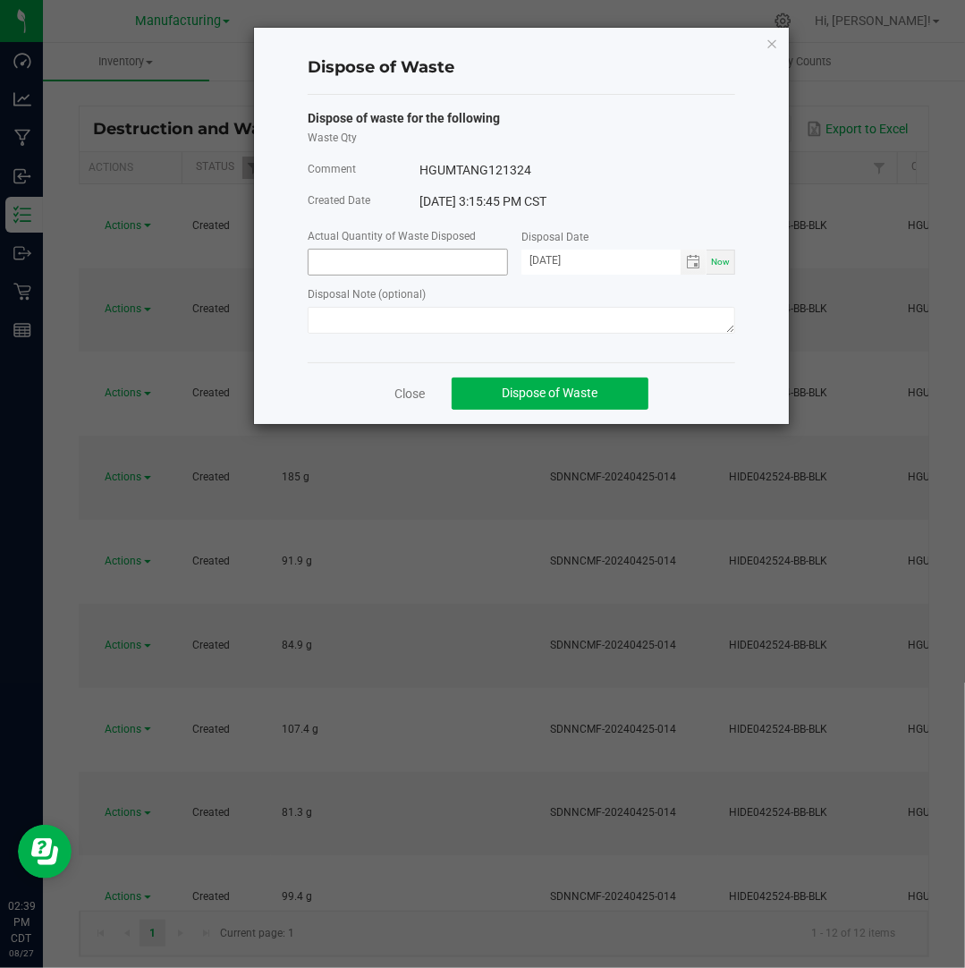
click at [386, 260] on input at bounding box center [408, 262] width 199 height 25
click at [700, 268] on span "Toggle calendar" at bounding box center [693, 262] width 14 height 14
type input "127.5000 g"
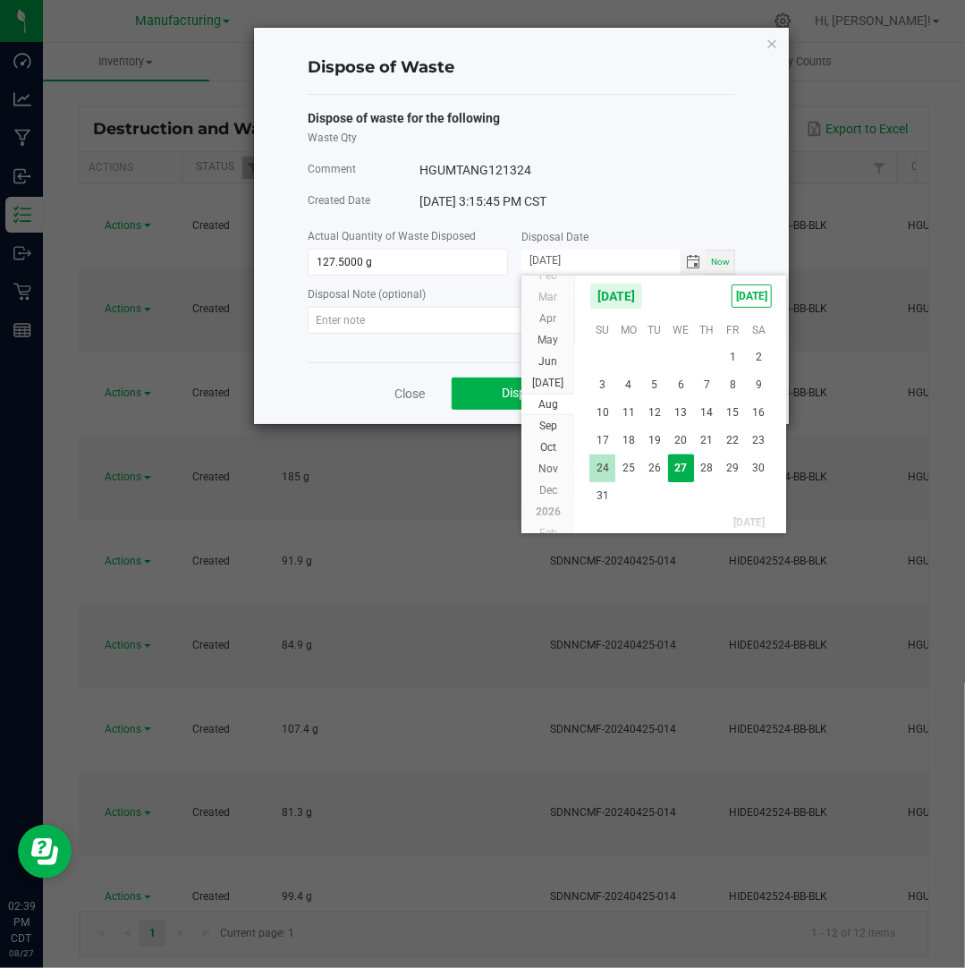
click at [612, 475] on span "24" at bounding box center [602, 468] width 26 height 28
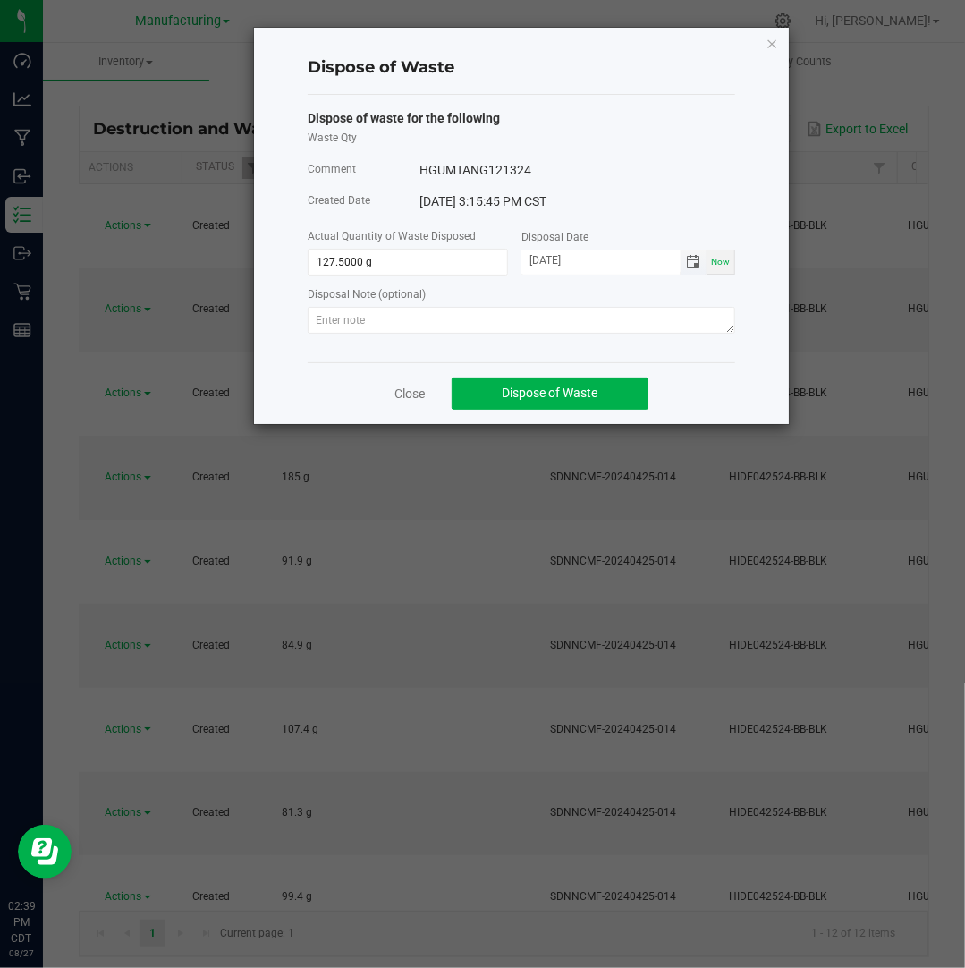
type input "[DATE]"
click at [649, 320] on textarea at bounding box center [521, 320] width 427 height 27
paste textarea "Destroyed and disposed of by compliance."
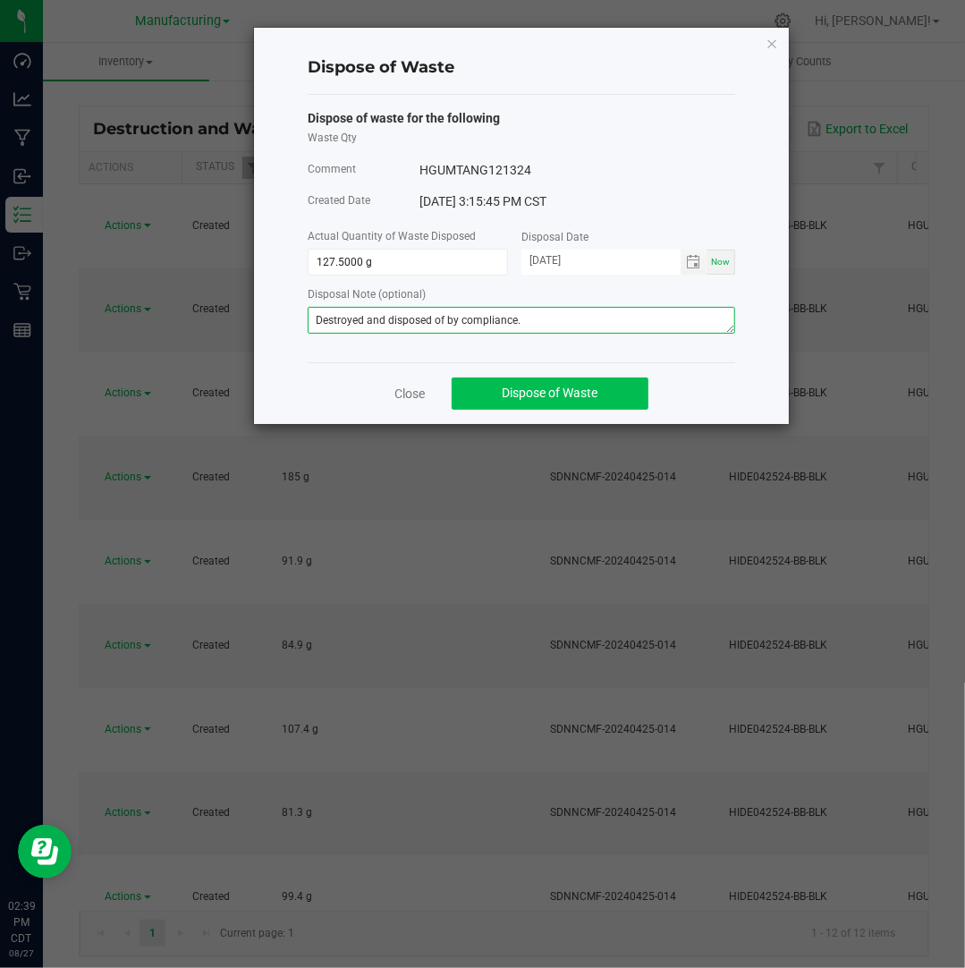
type textarea "Destroyed and disposed of by compliance."
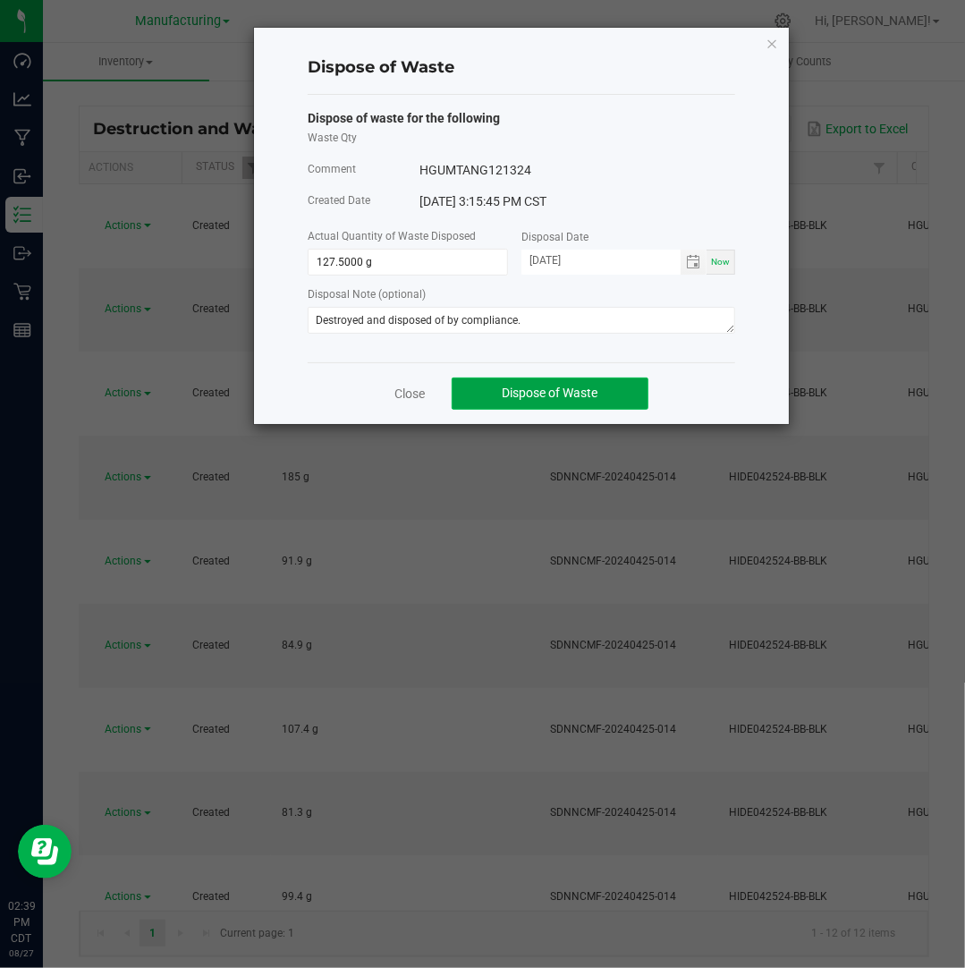
click at [556, 396] on span "Dispose of Waste" at bounding box center [551, 392] width 96 height 14
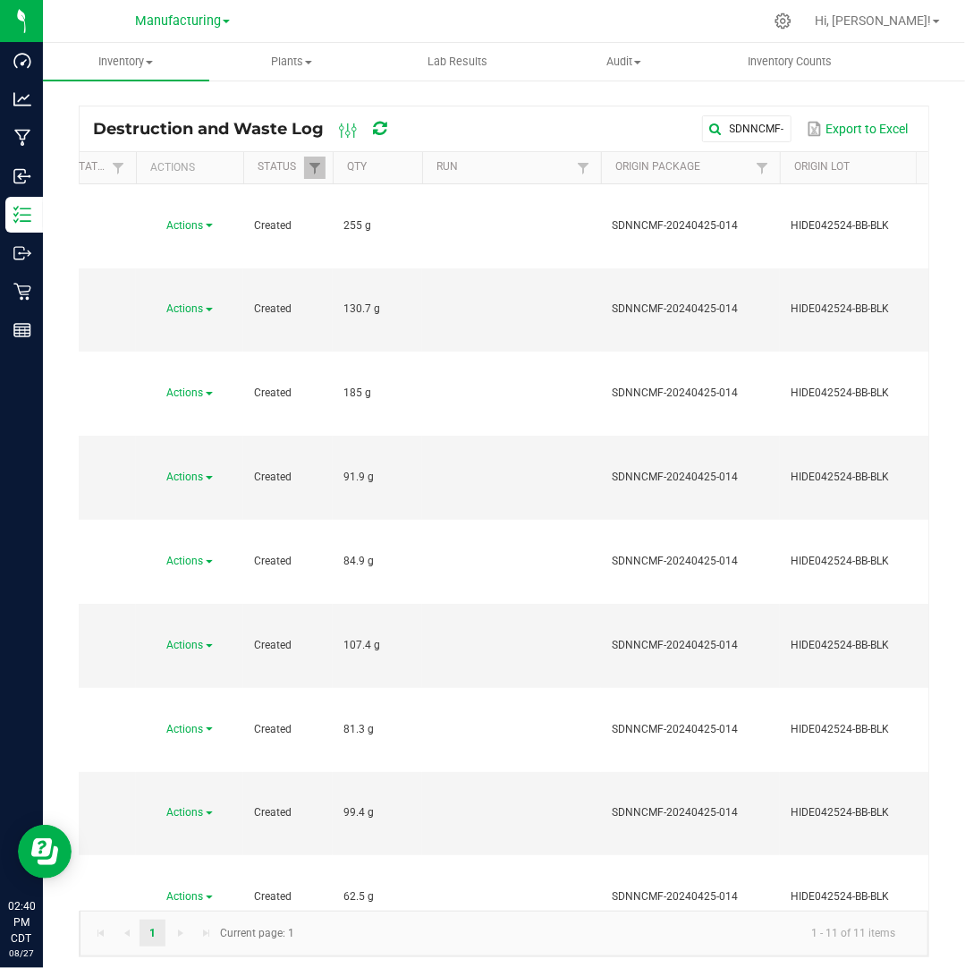
scroll to position [0, 0]
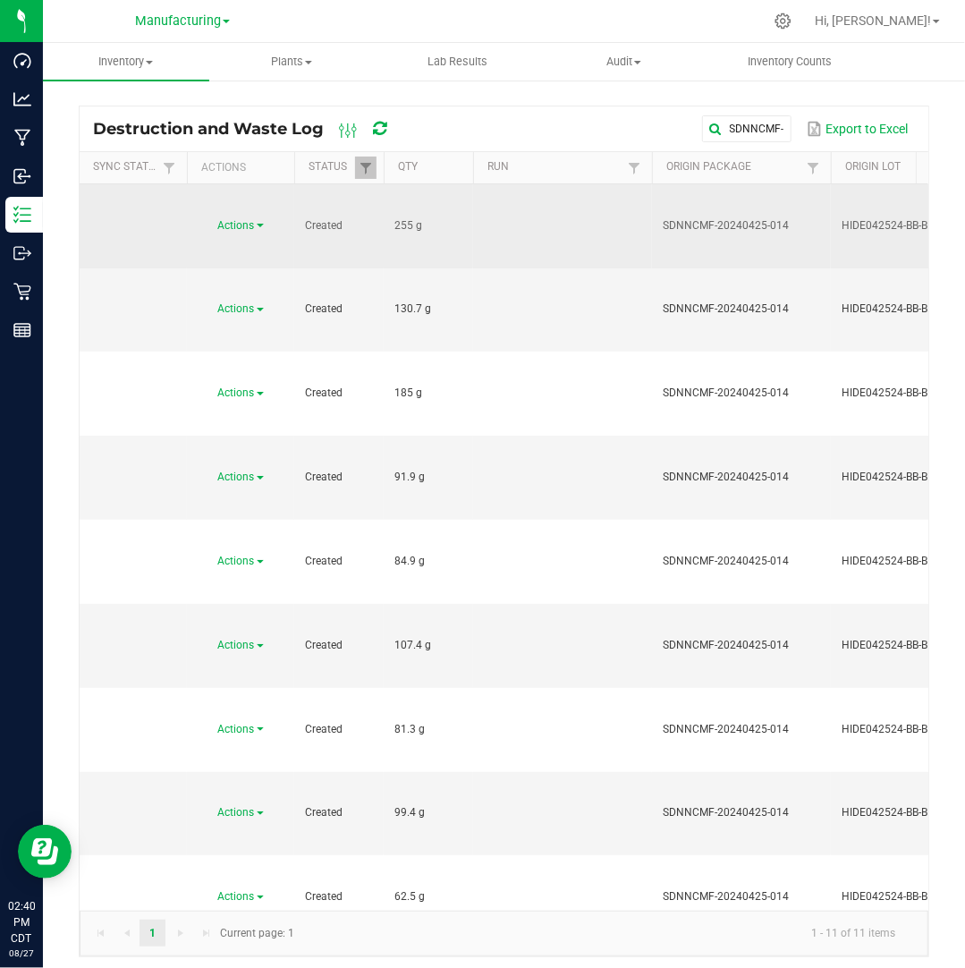
click at [249, 219] on span "Actions" at bounding box center [236, 225] width 37 height 13
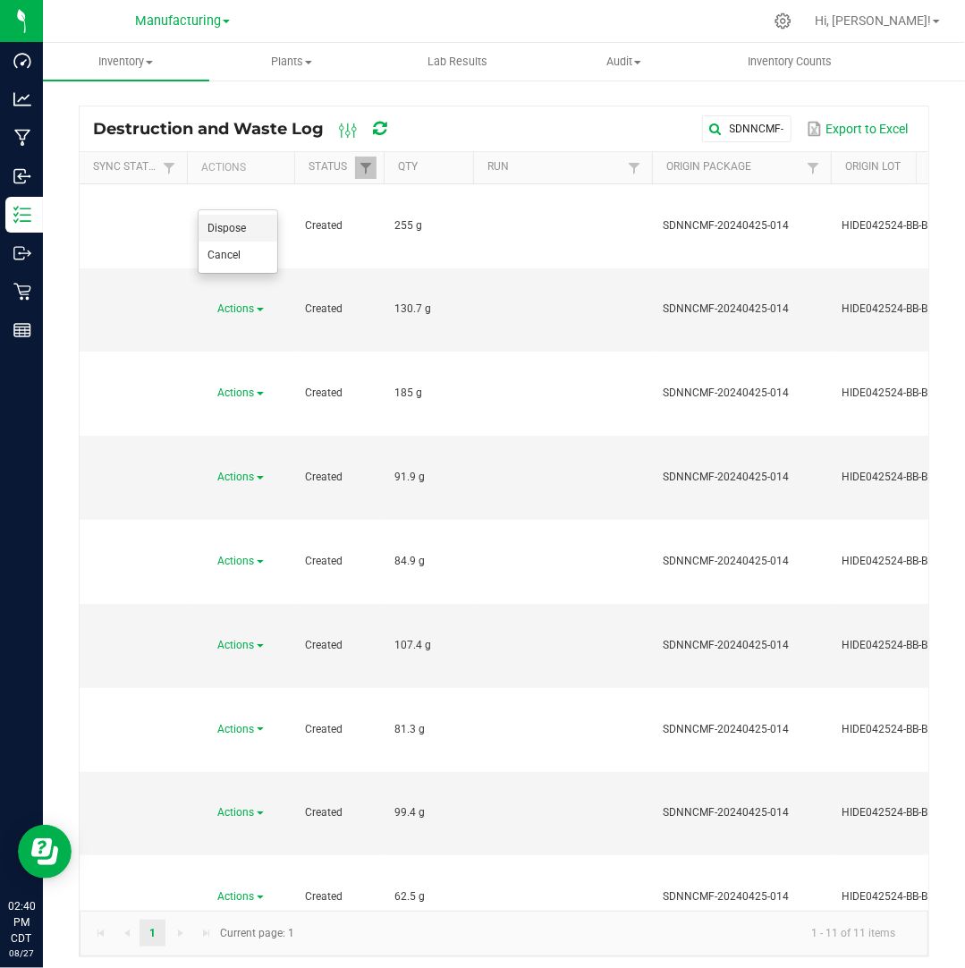
click at [241, 222] on span "Dispose" at bounding box center [226, 228] width 38 height 13
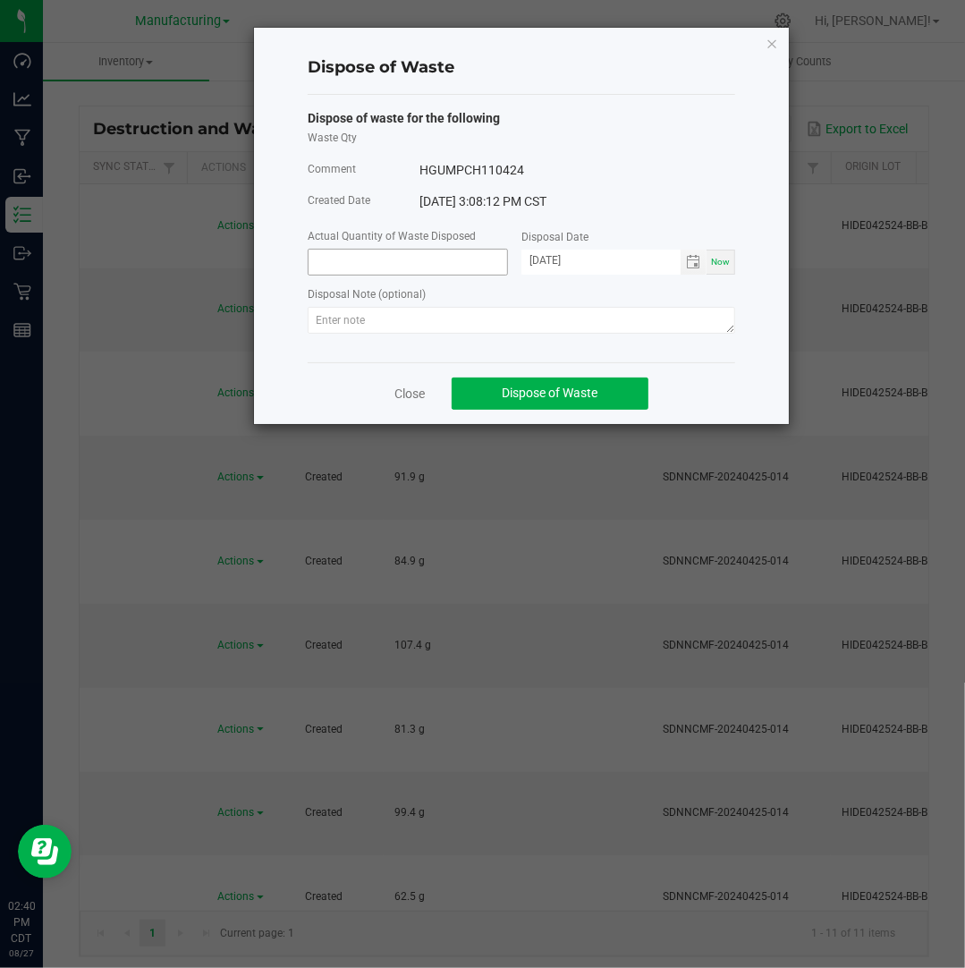
click at [338, 258] on input at bounding box center [408, 262] width 199 height 25
type input "255.0000 g"
type input "[DATE]"
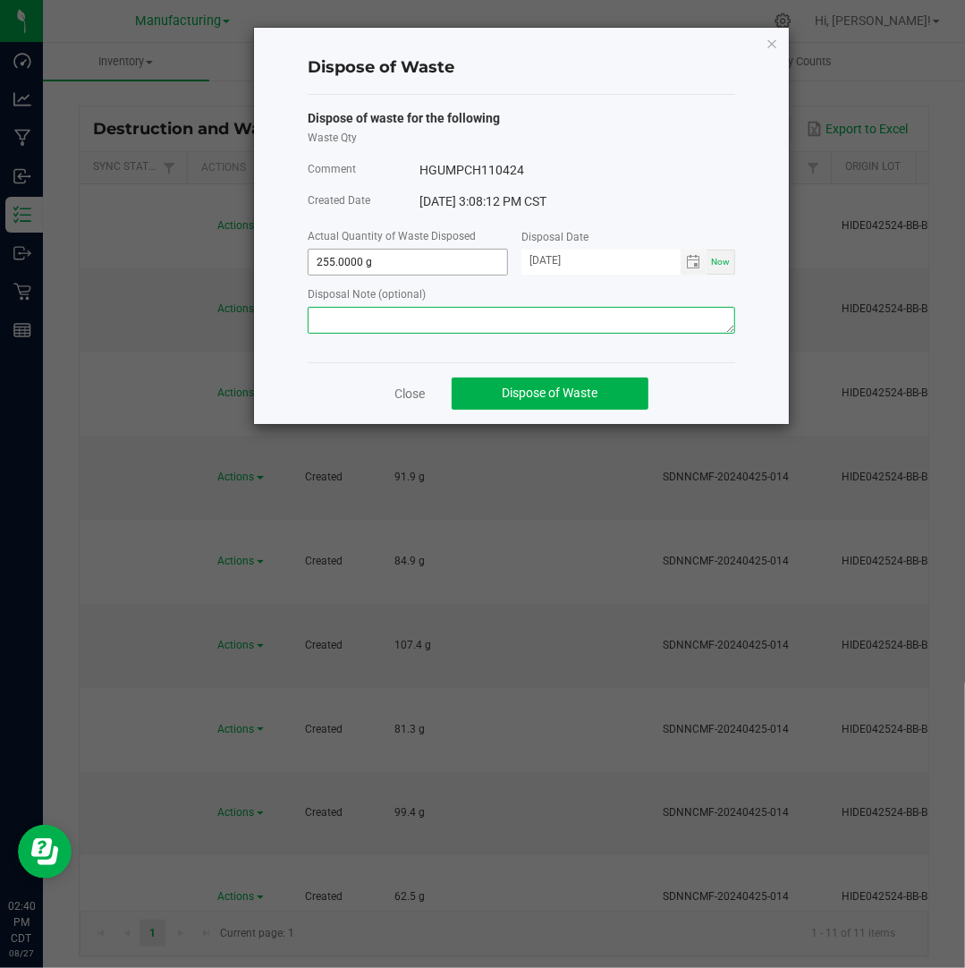
paste textarea "Destroyed and disposed of by compliance."
type textarea "Destroyed and disposed of by compliance."
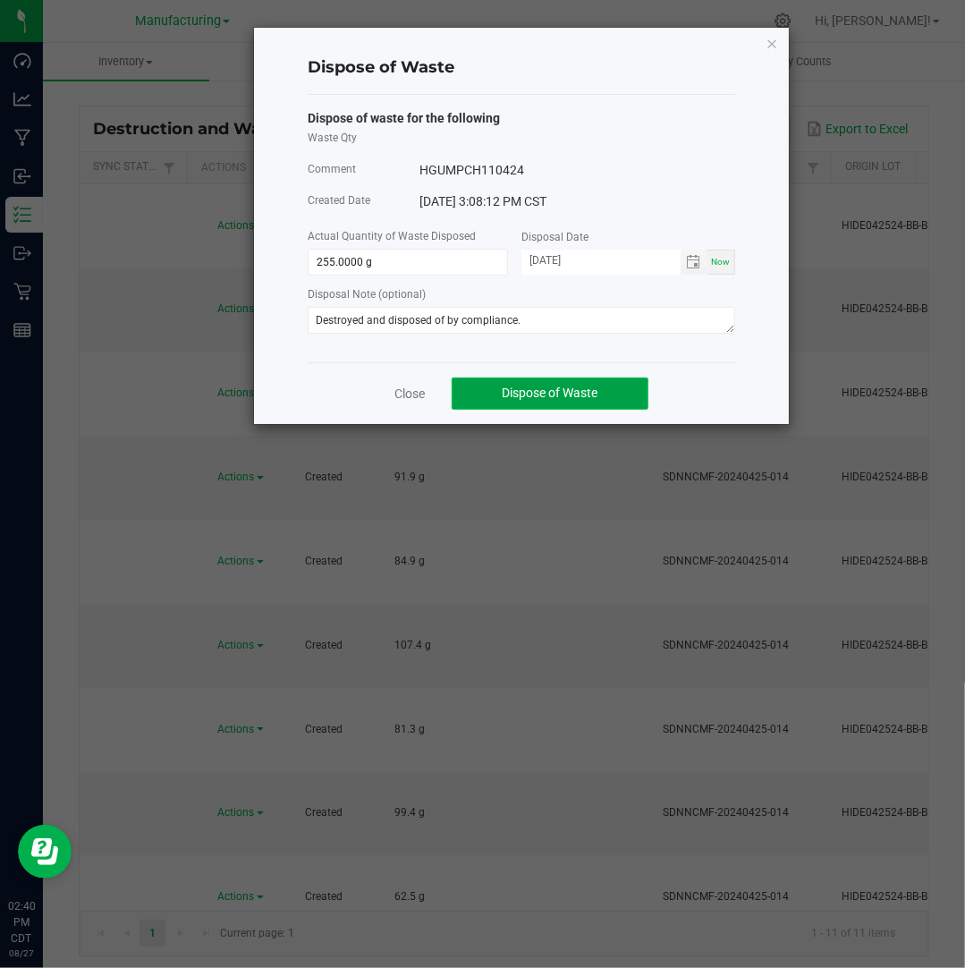
click at [571, 394] on span "Dispose of Waste" at bounding box center [551, 392] width 96 height 14
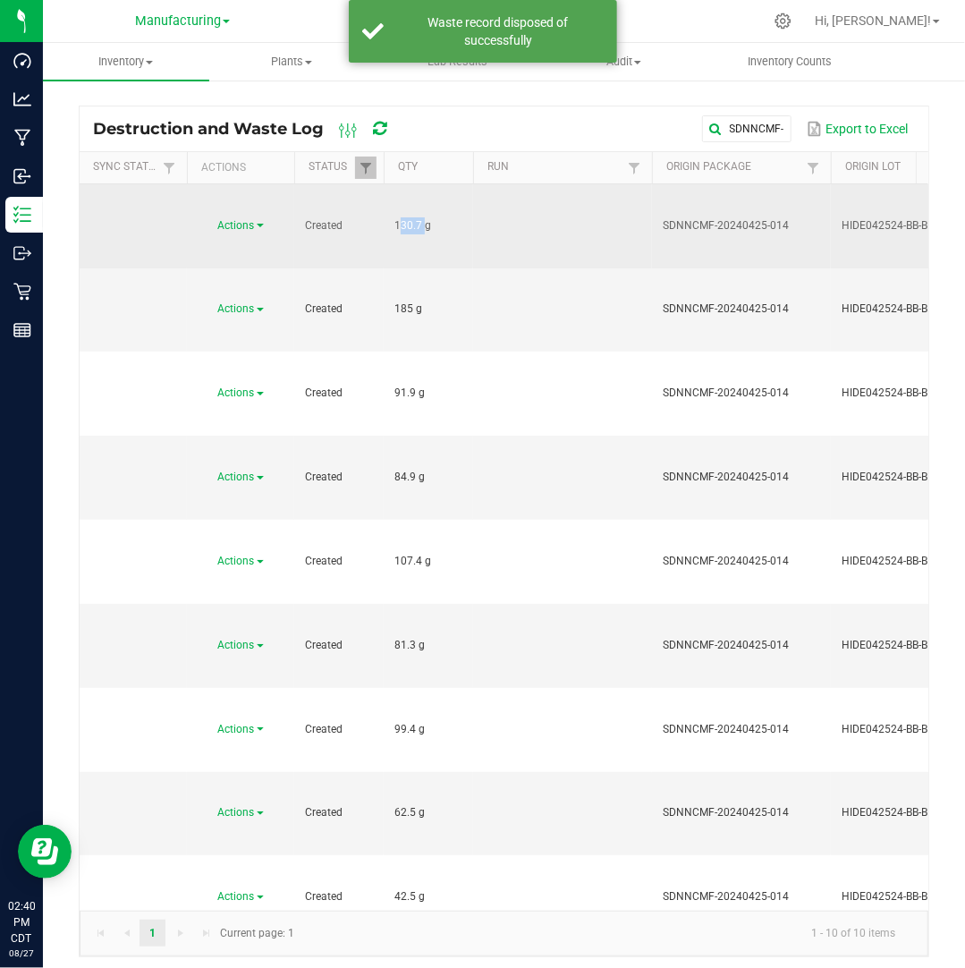
drag, startPoint x: 421, startPoint y: 195, endPoint x: 390, endPoint y: 195, distance: 31.3
click at [390, 195] on td "130.7 g" at bounding box center [428, 226] width 89 height 84
click at [238, 219] on span "Actions" at bounding box center [236, 225] width 37 height 13
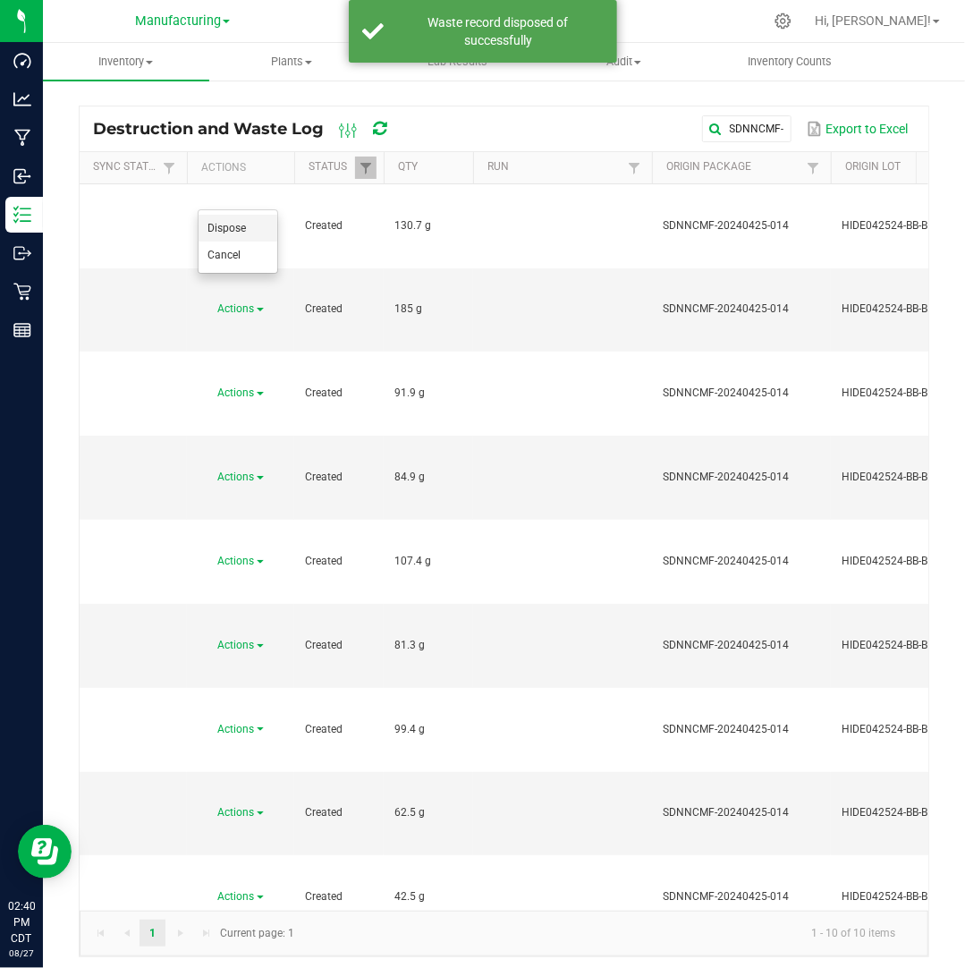
click at [241, 228] on span "Dispose" at bounding box center [226, 228] width 38 height 13
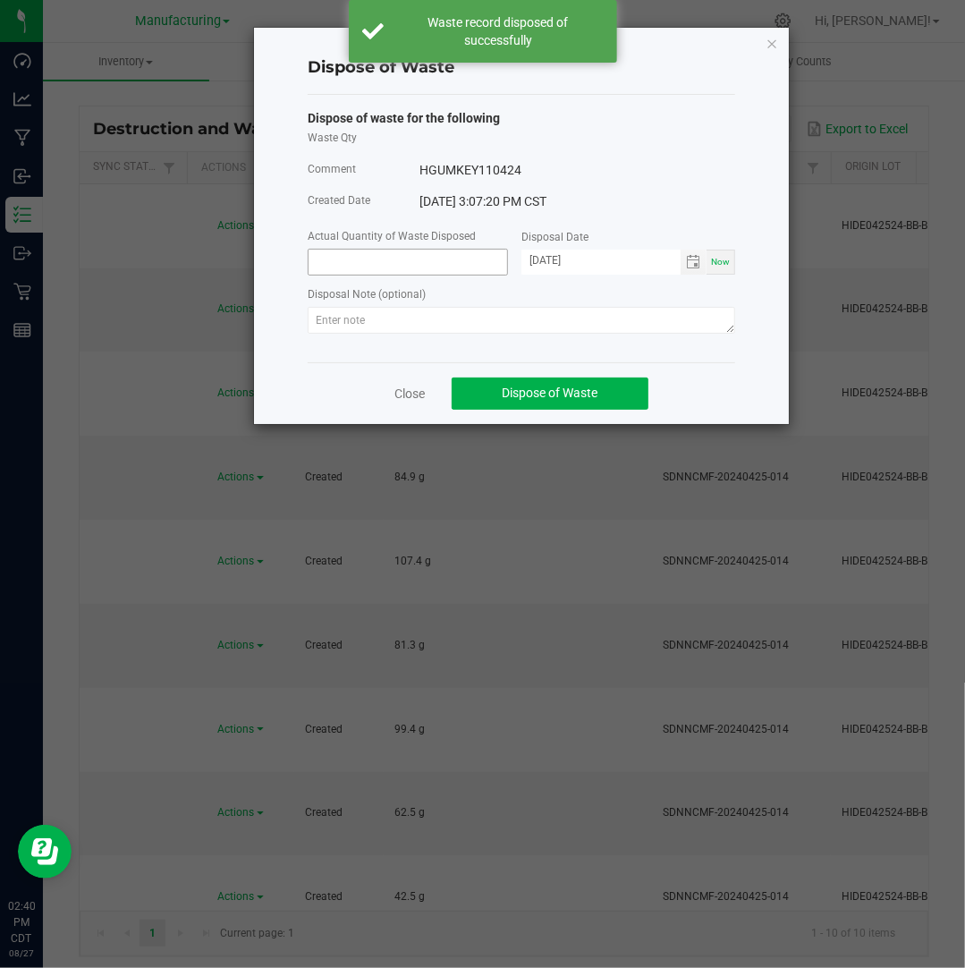
click at [354, 273] on input at bounding box center [408, 262] width 199 height 25
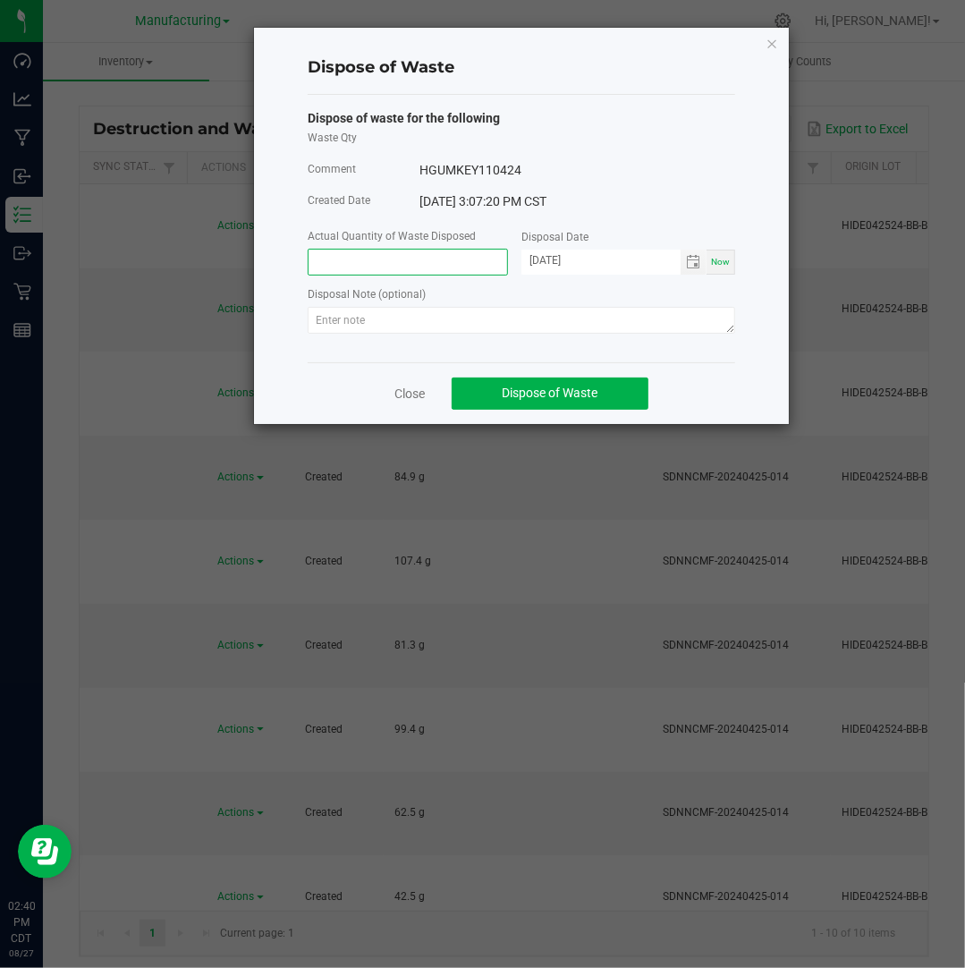
paste input "130.7"
type input "130.7000 g"
type input "[DATE]"
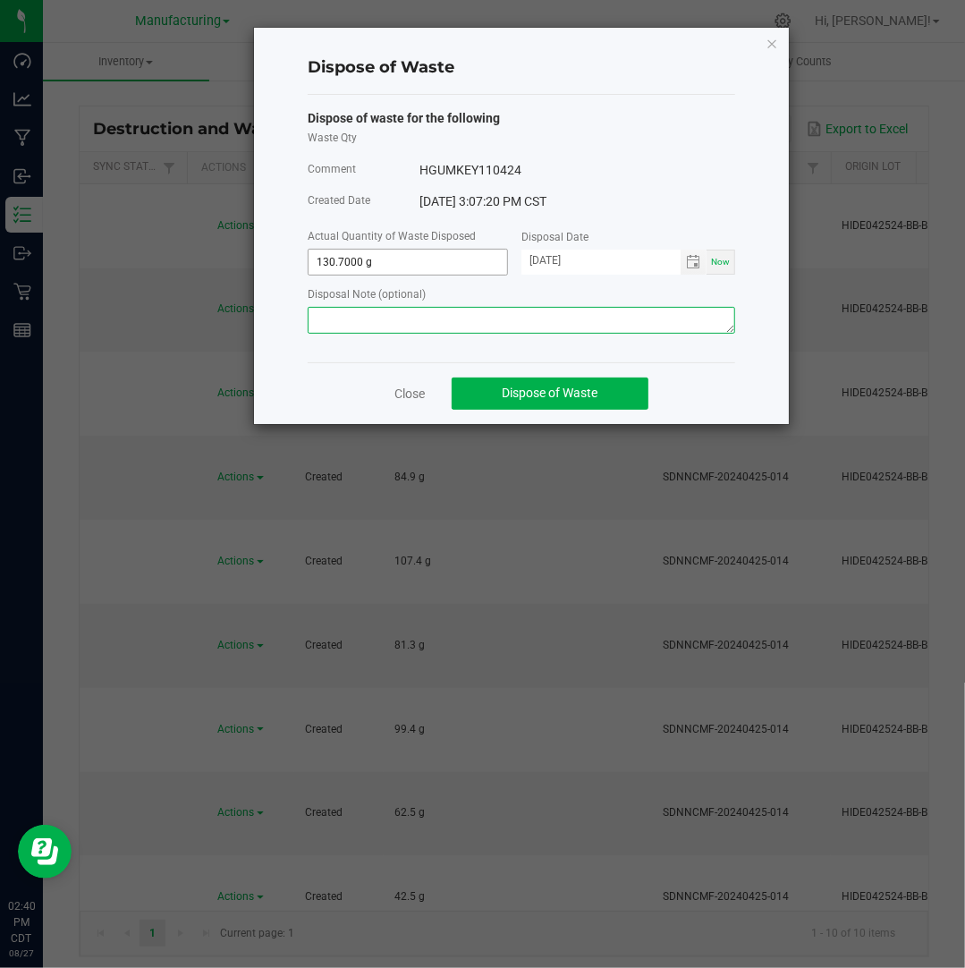
paste textarea "130.7"
type textarea "1"
click at [488, 328] on textarea at bounding box center [521, 320] width 427 height 27
paste textarea "Destroyed and disposed of by compliance."
type textarea "Destroyed and disposed of by compliance."
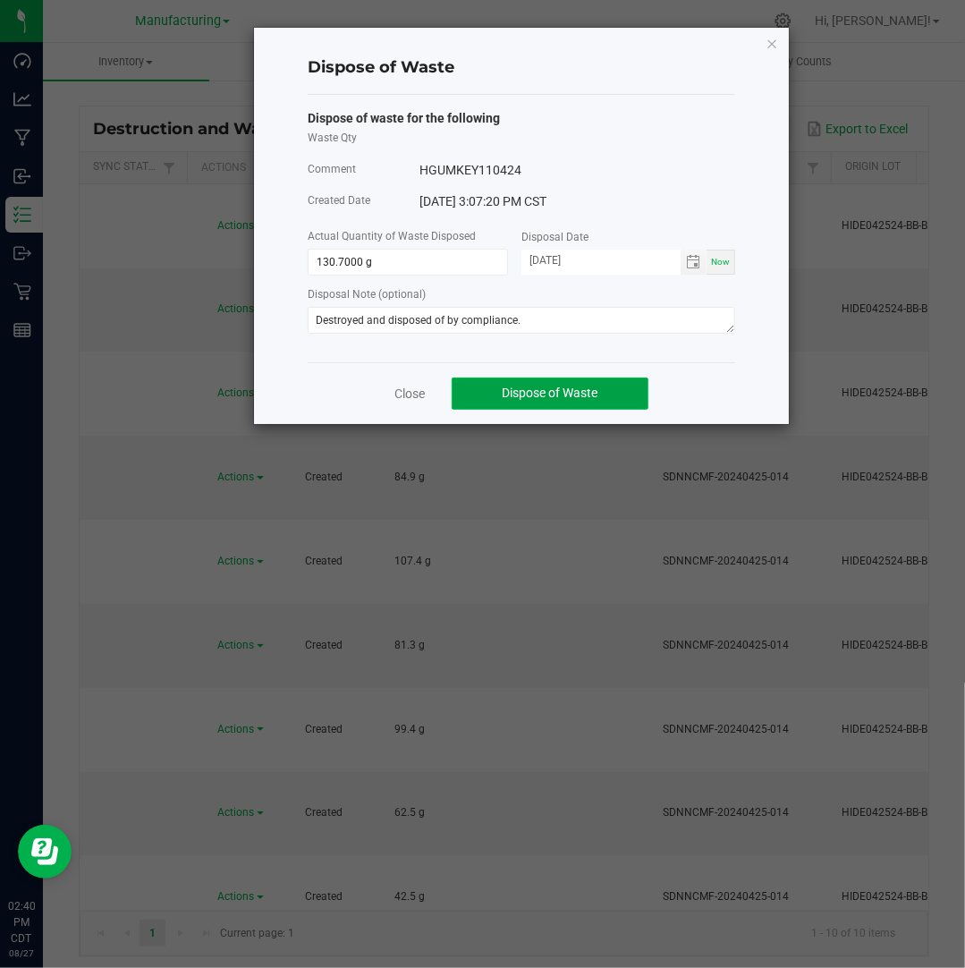
click at [520, 392] on span "Dispose of Waste" at bounding box center [551, 392] width 96 height 14
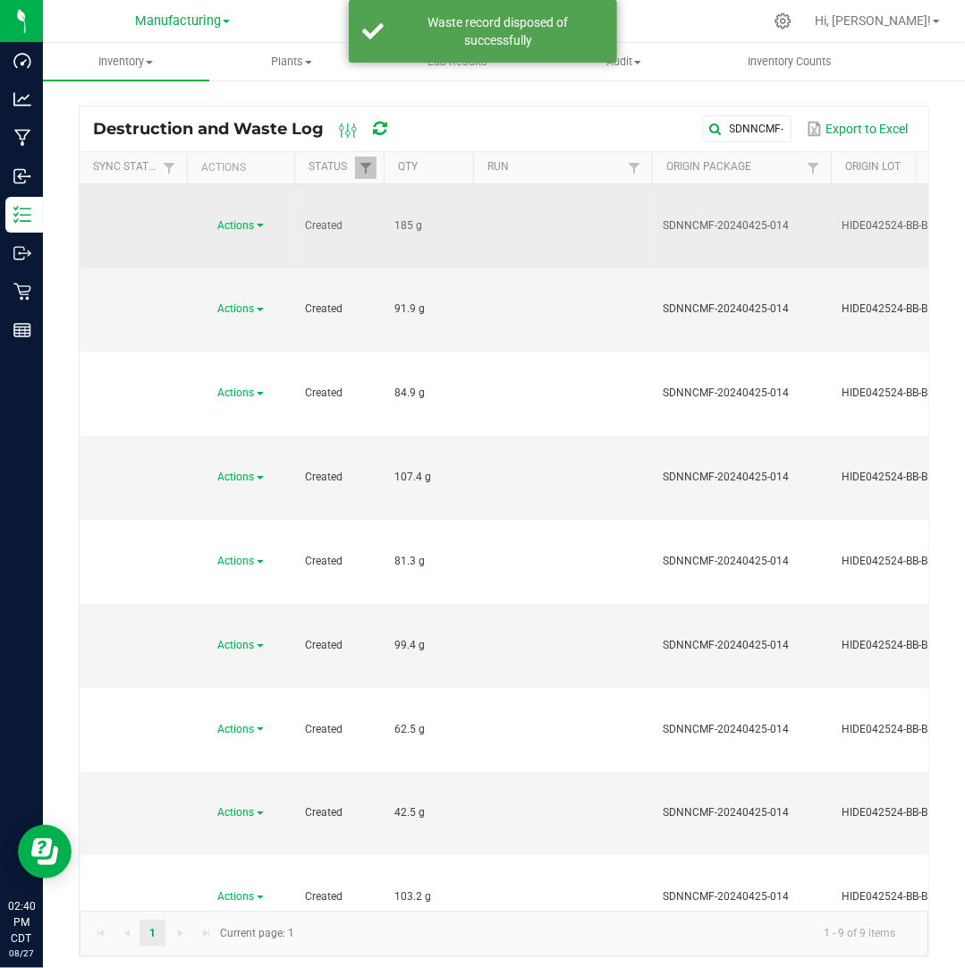
click at [258, 224] on span at bounding box center [260, 226] width 7 height 4
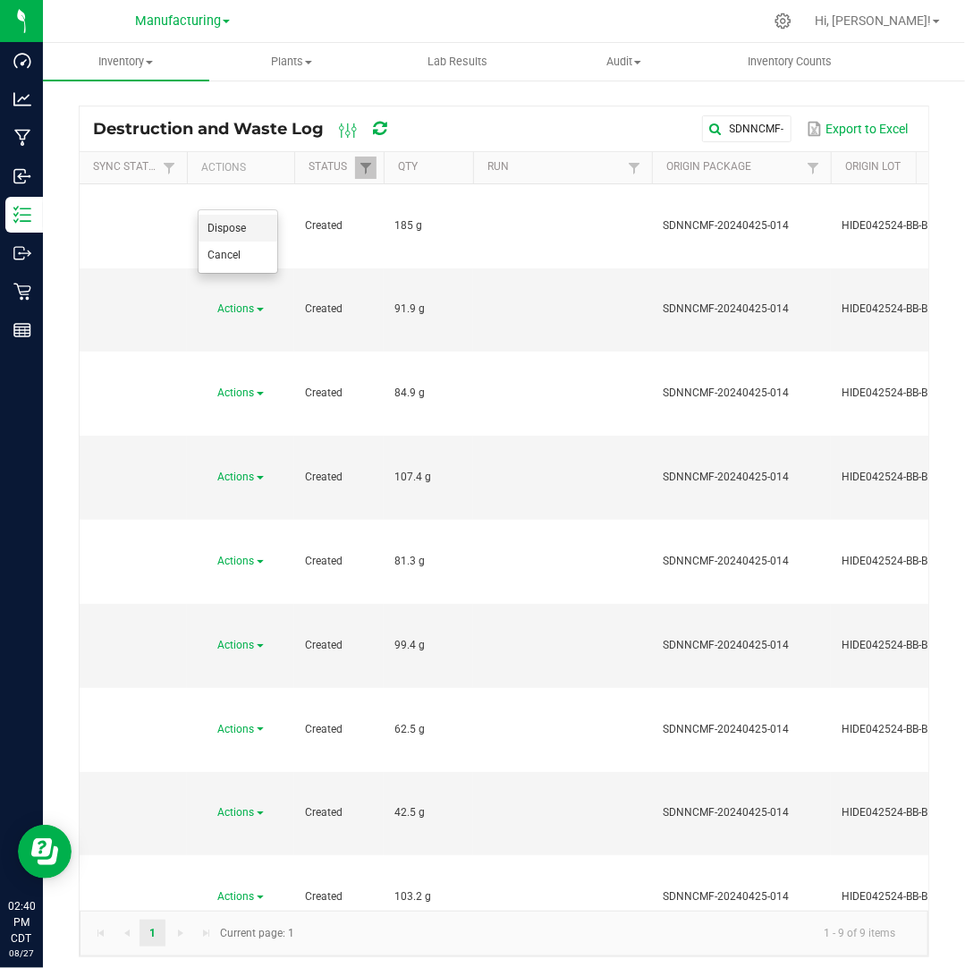
click at [239, 228] on span "Dispose" at bounding box center [226, 228] width 38 height 13
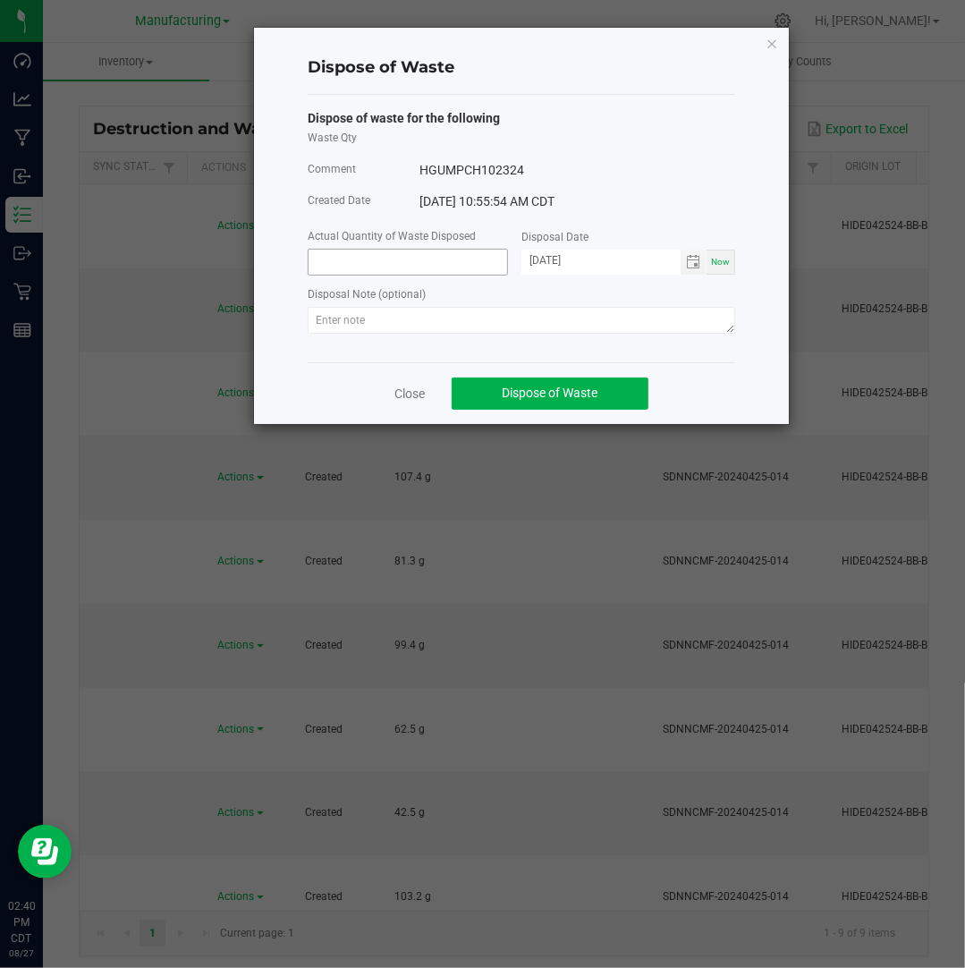
click at [339, 271] on input at bounding box center [408, 262] width 199 height 25
type input "185.0000 g"
type input "[DATE]"
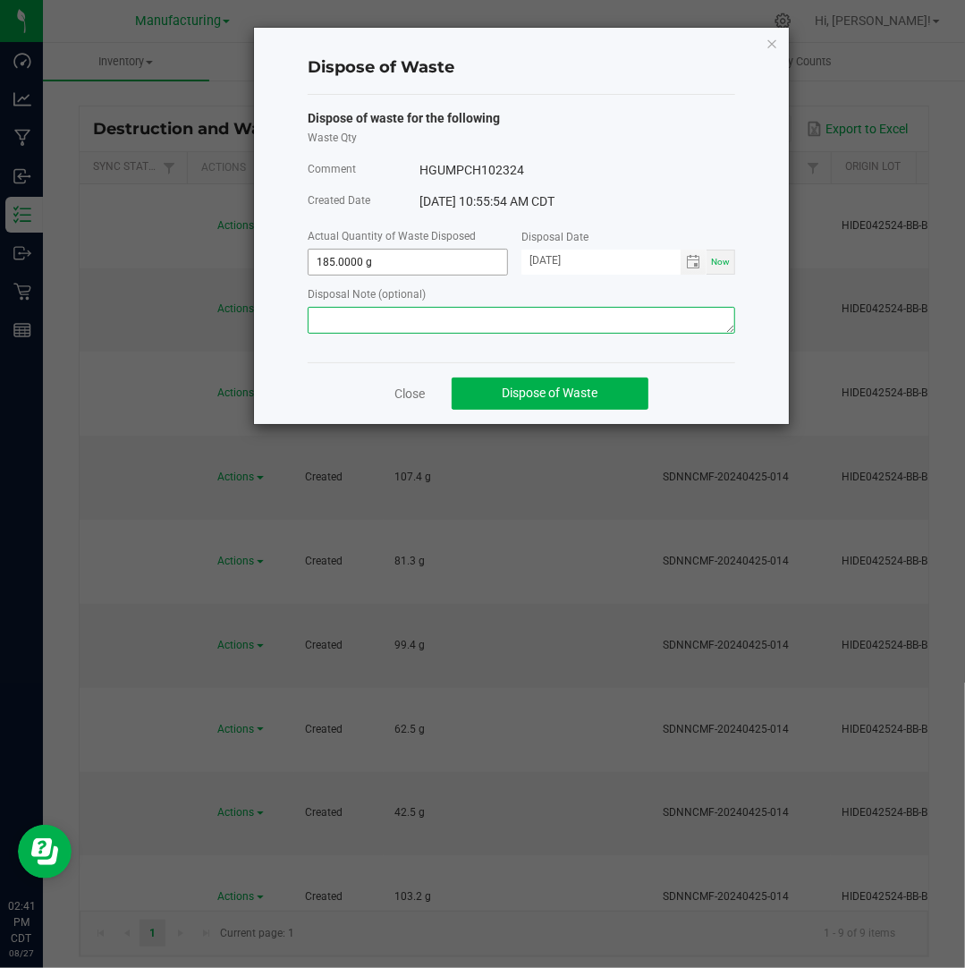
paste textarea "Destroyed and disposed of by compliance."
type textarea "Destroyed and disposed of by compliance."
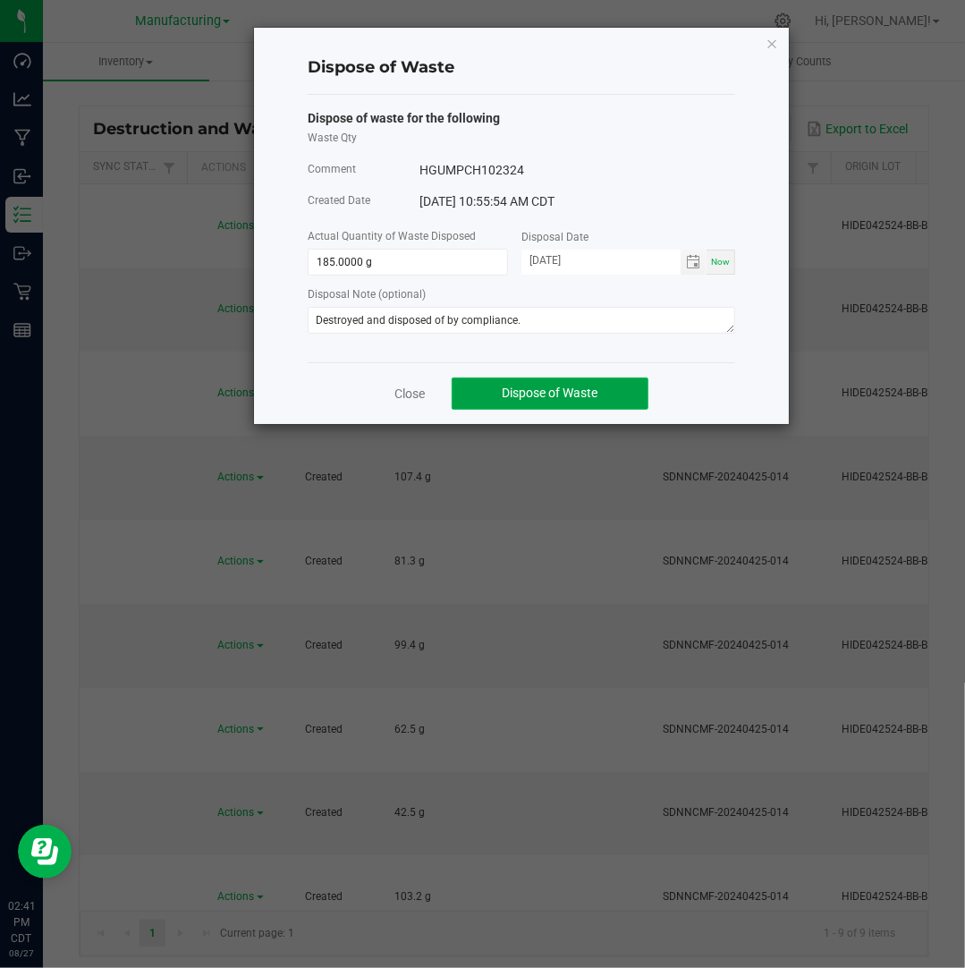
click at [489, 391] on button "Dispose of Waste" at bounding box center [550, 393] width 197 height 32
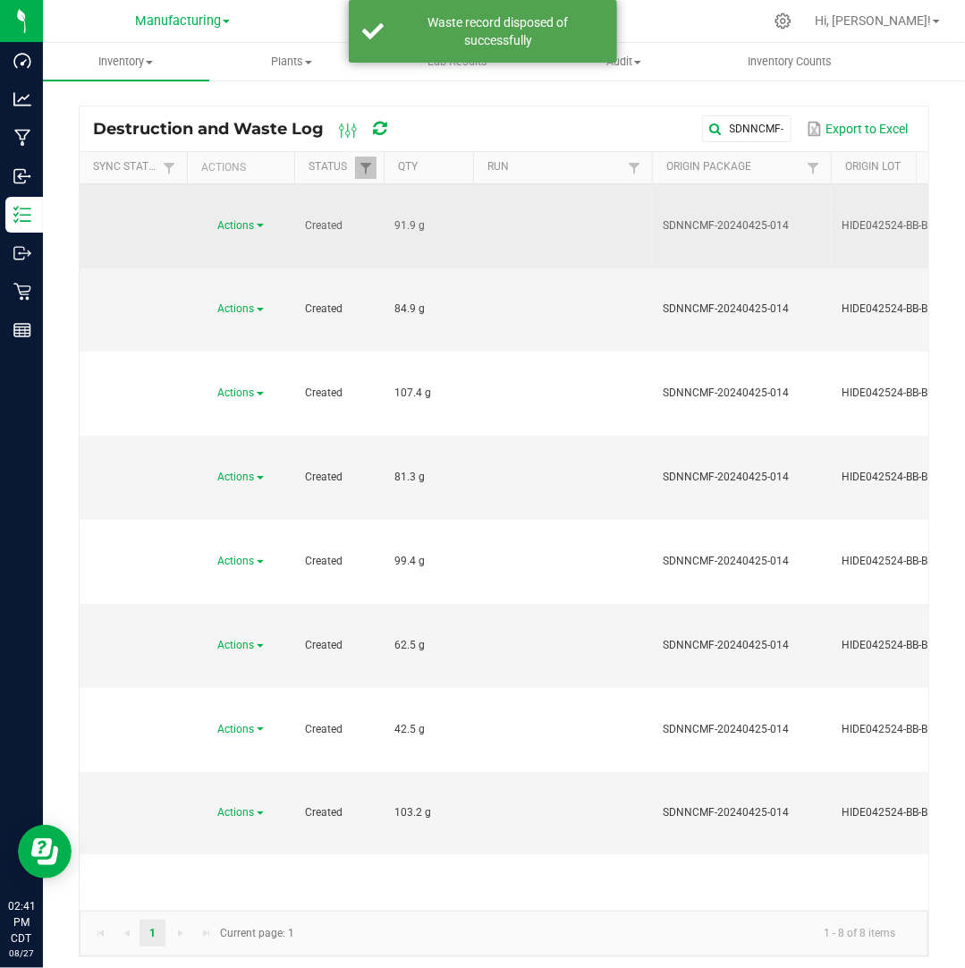
click at [243, 219] on span "Actions" at bounding box center [236, 225] width 37 height 13
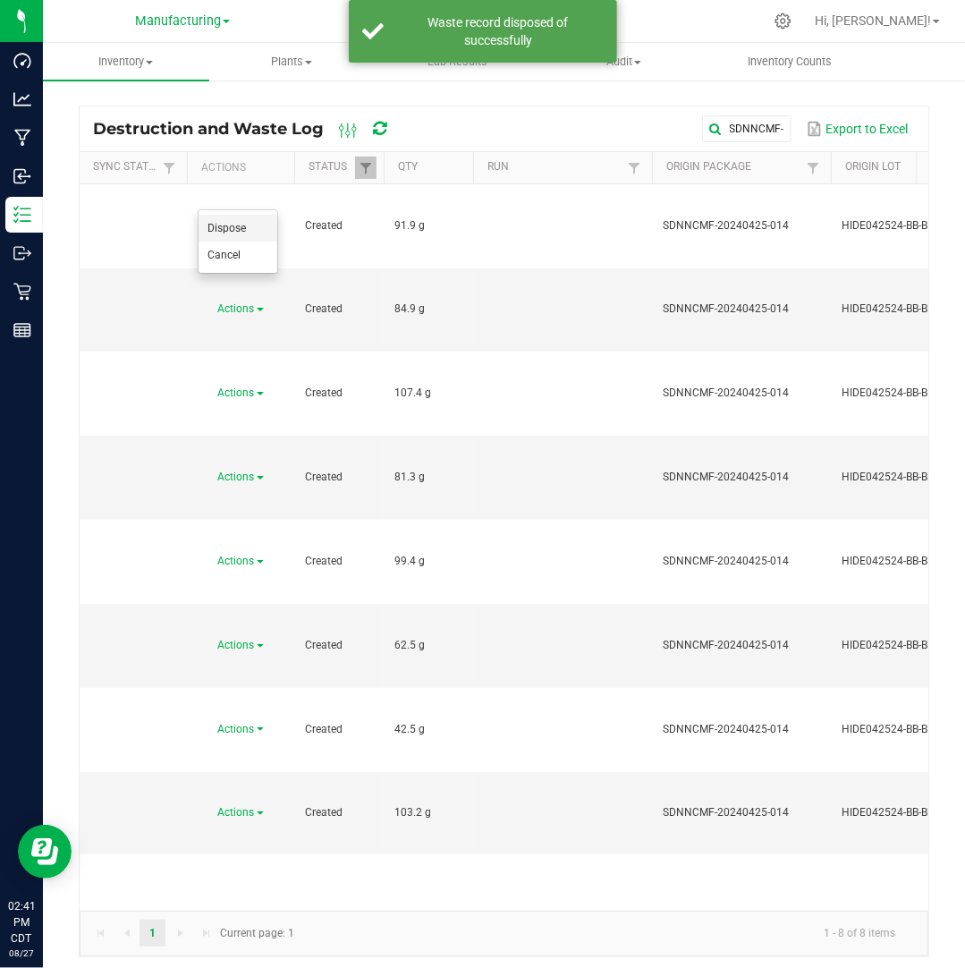
click at [247, 224] on li "Dispose" at bounding box center [238, 228] width 79 height 27
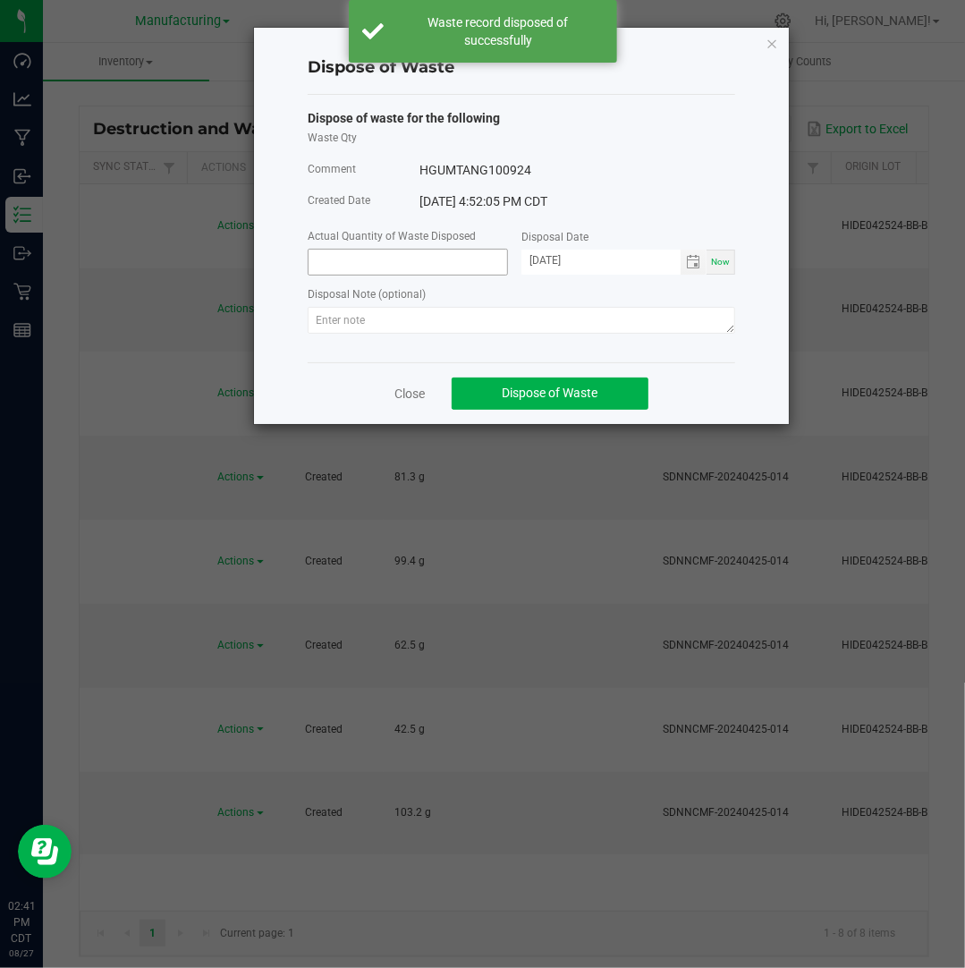
click at [368, 260] on input at bounding box center [408, 262] width 199 height 25
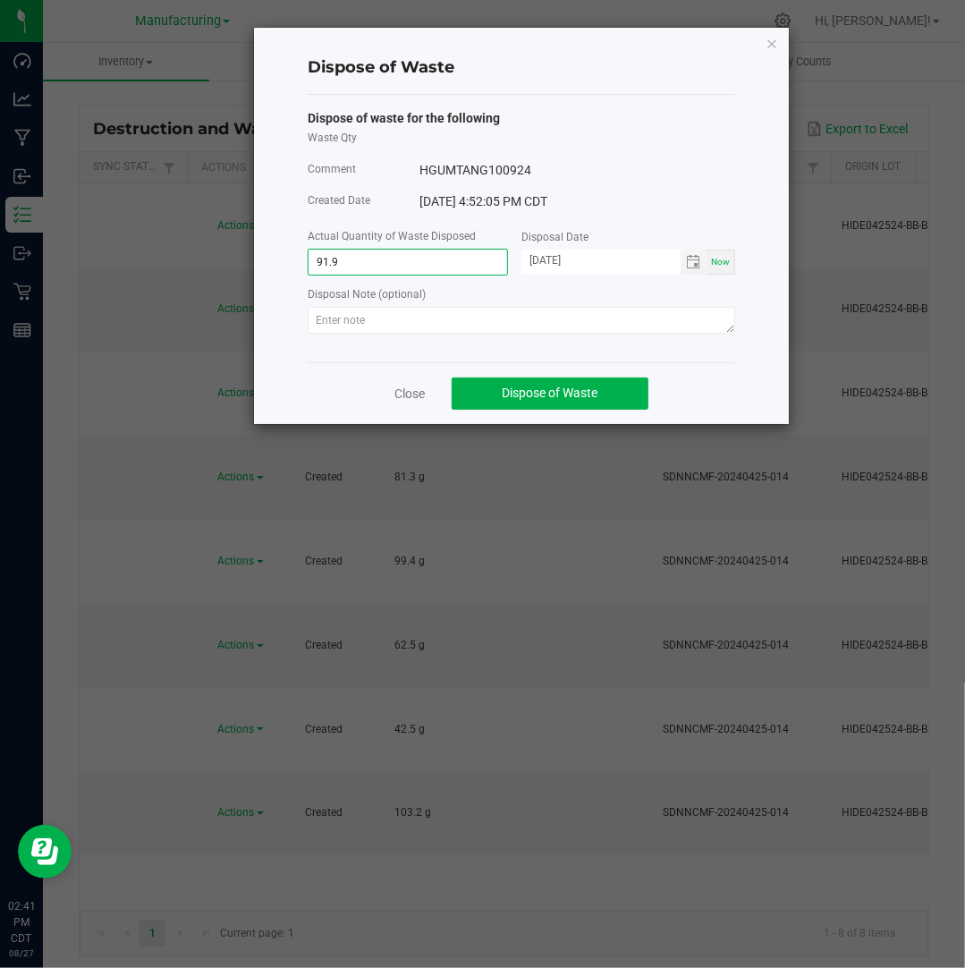
type input "91.9000 g"
type input "[DATE]"
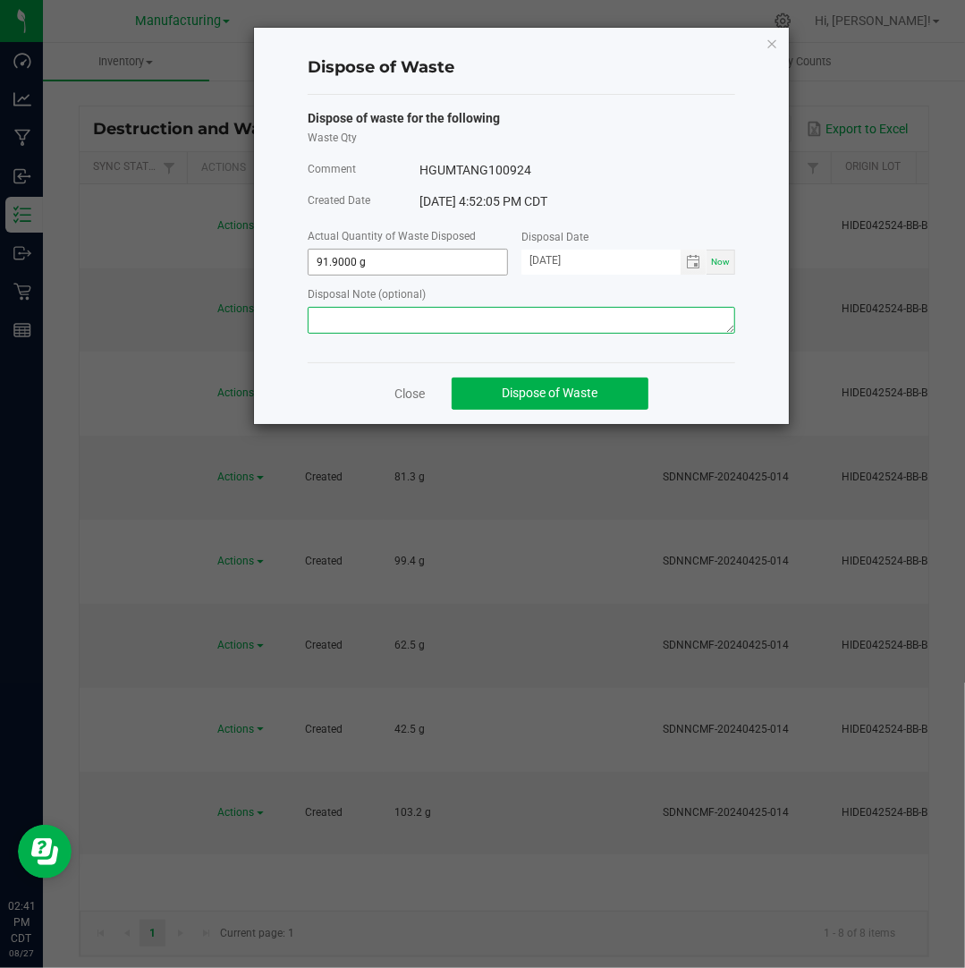
paste textarea "Destroyed and disposed of by compliance."
type textarea "Destroyed and disposed of by compliance."
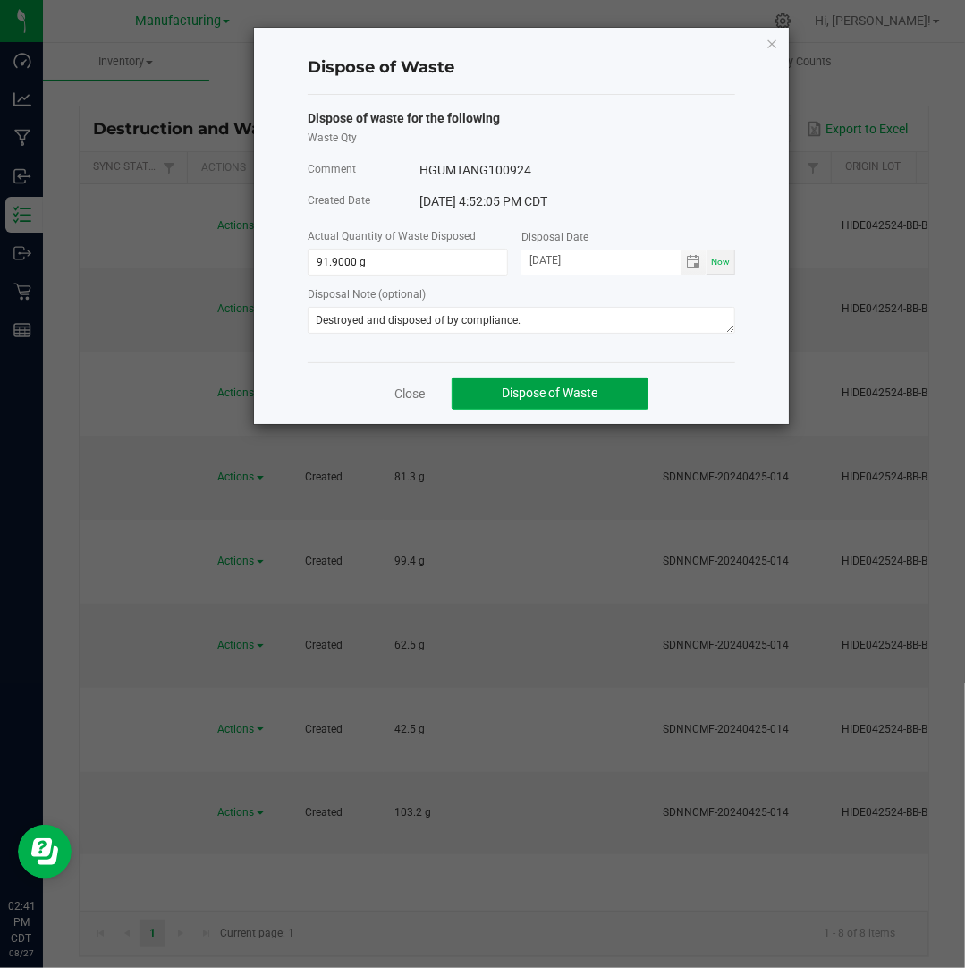
click at [517, 398] on span "Dispose of Waste" at bounding box center [551, 392] width 96 height 14
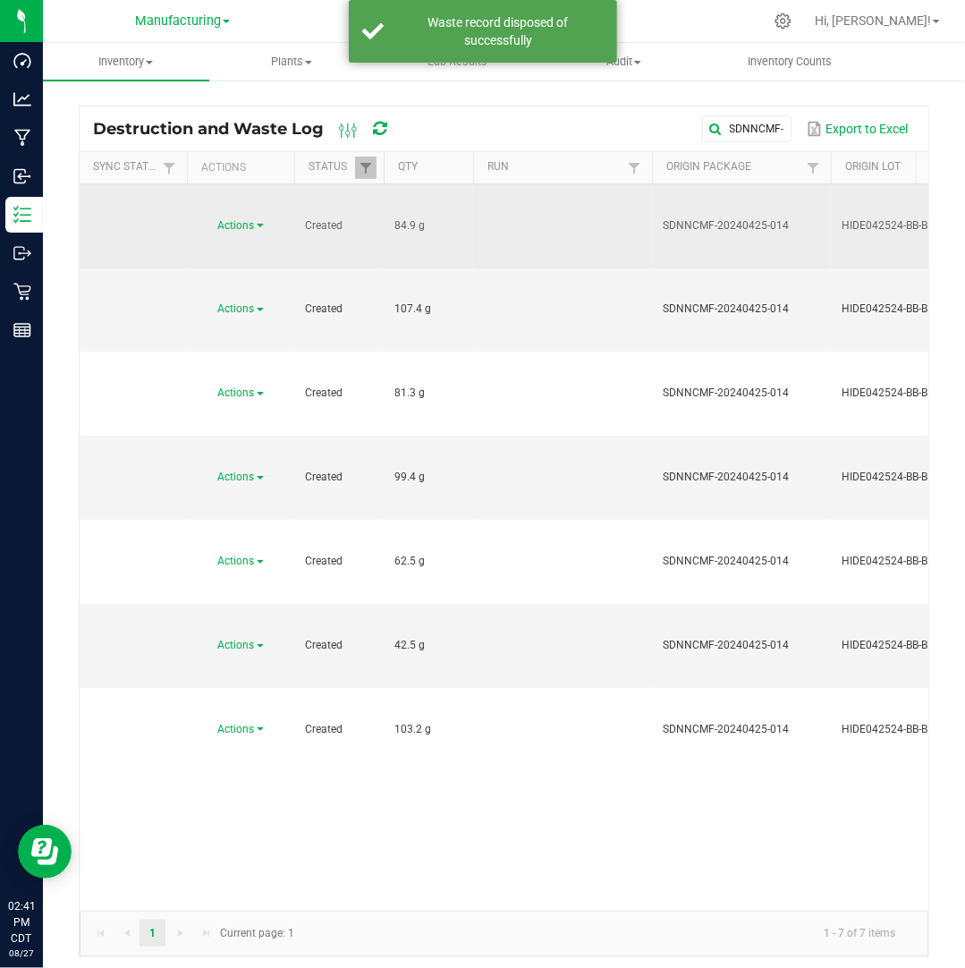
click at [250, 219] on span "Actions" at bounding box center [236, 225] width 37 height 13
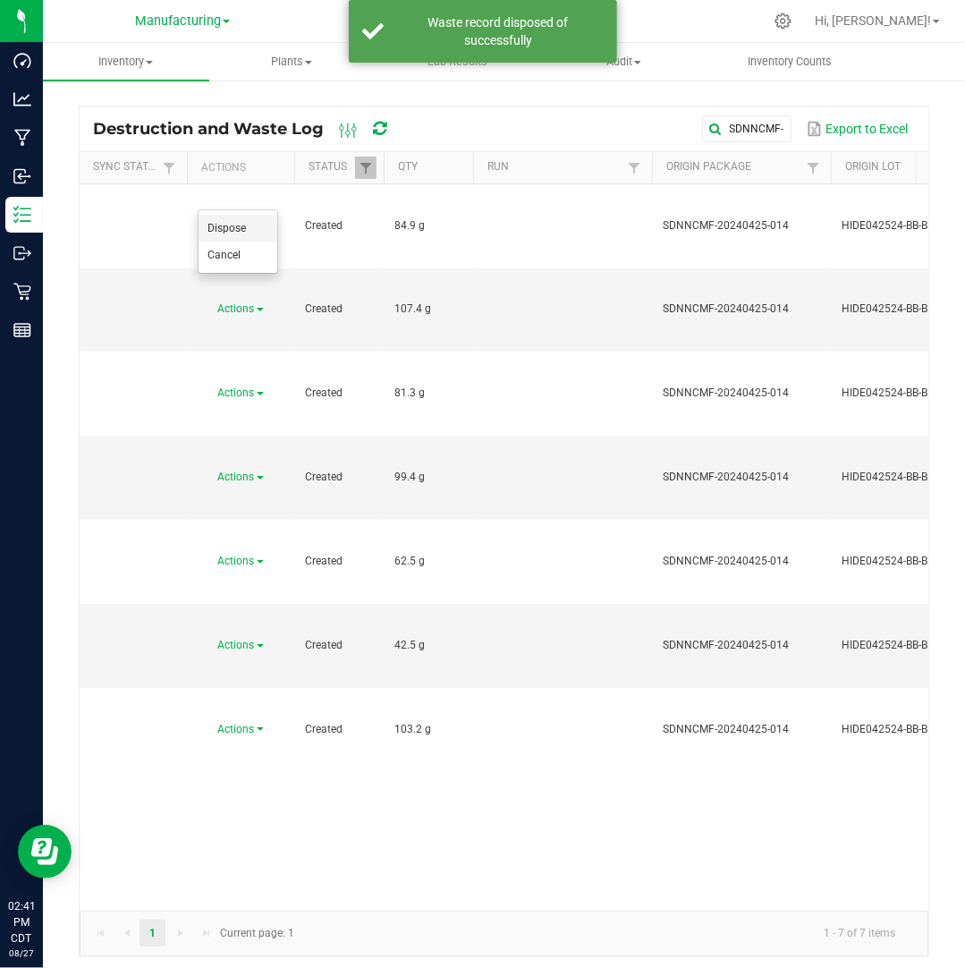
click at [241, 223] on span "Dispose" at bounding box center [226, 228] width 38 height 13
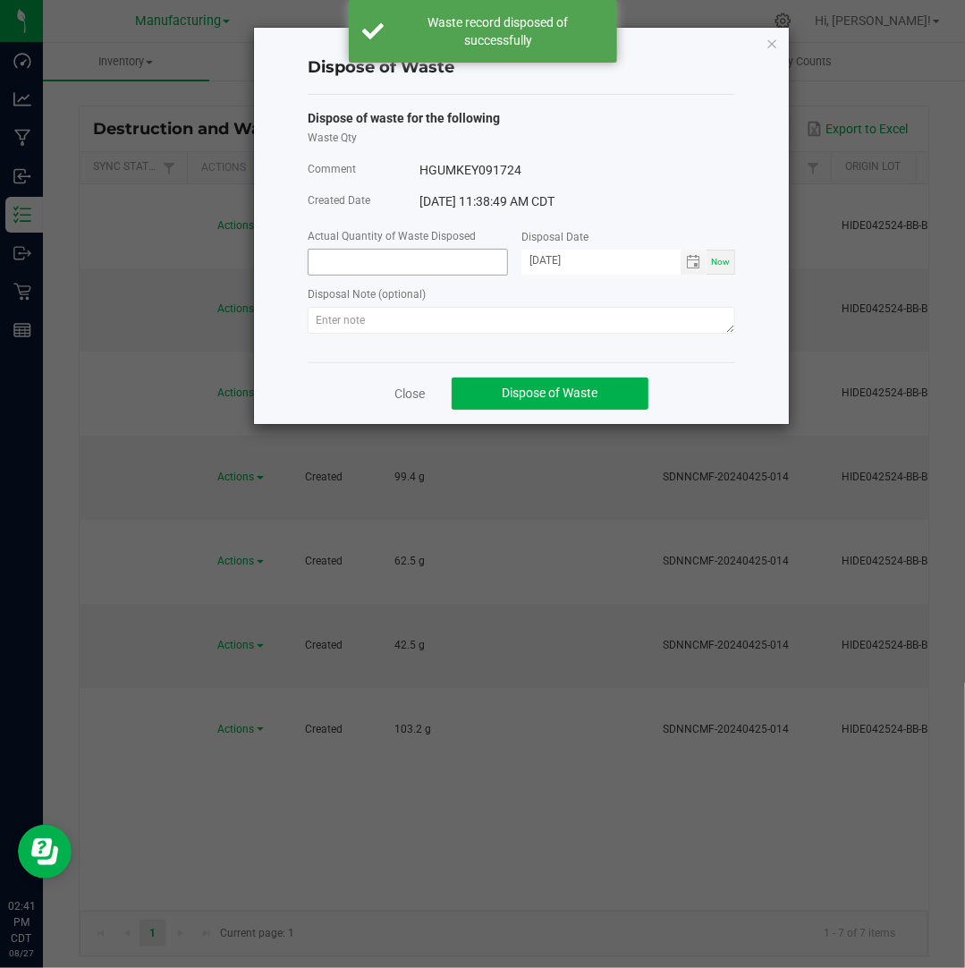
click at [408, 266] on input at bounding box center [408, 262] width 199 height 25
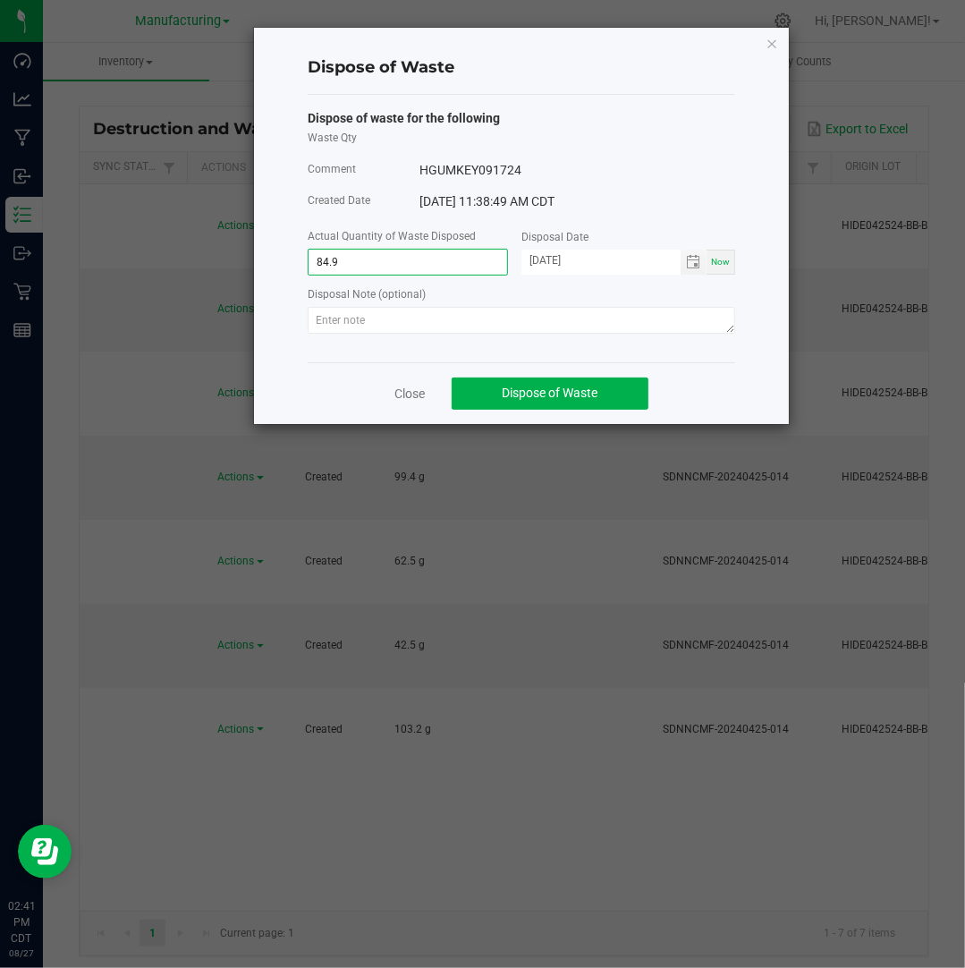
type input "84.9000 g"
type input "[DATE]"
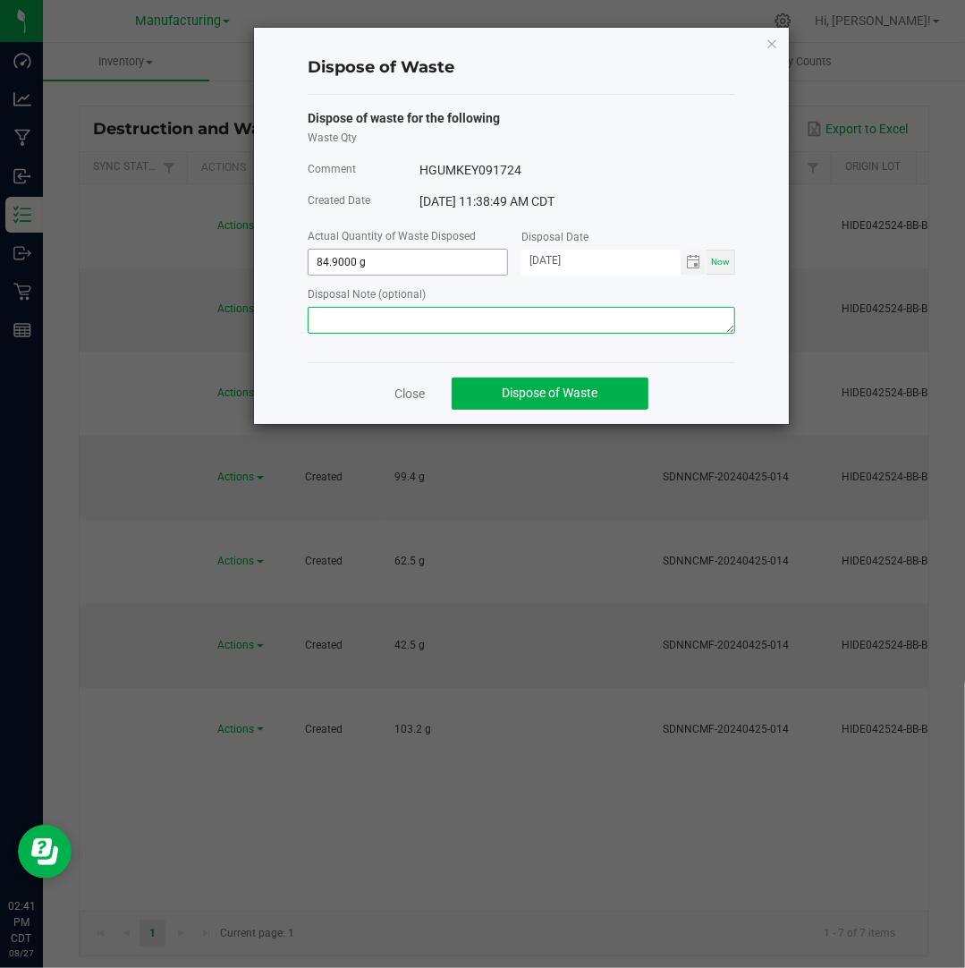
paste textarea "Destroyed and disposed of by compliance."
type textarea "Destroyed and disposed of by compliance."
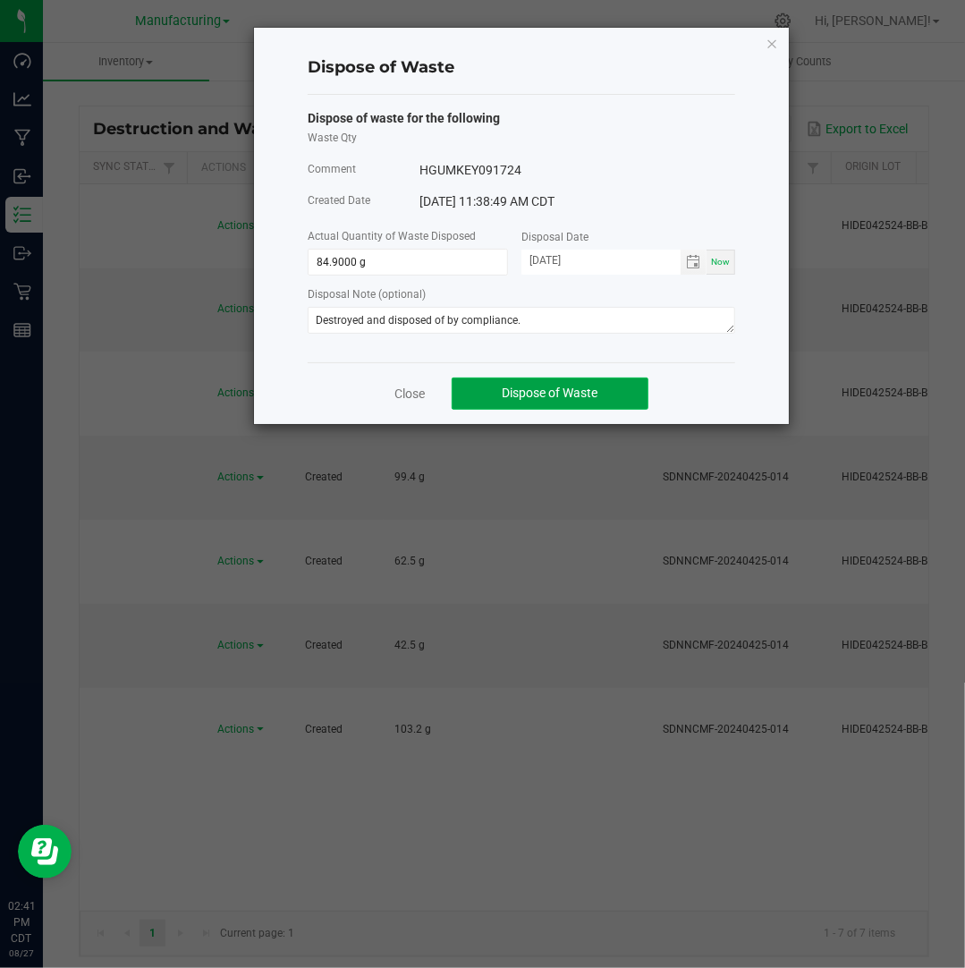
click at [506, 404] on button "Dispose of Waste" at bounding box center [550, 393] width 197 height 32
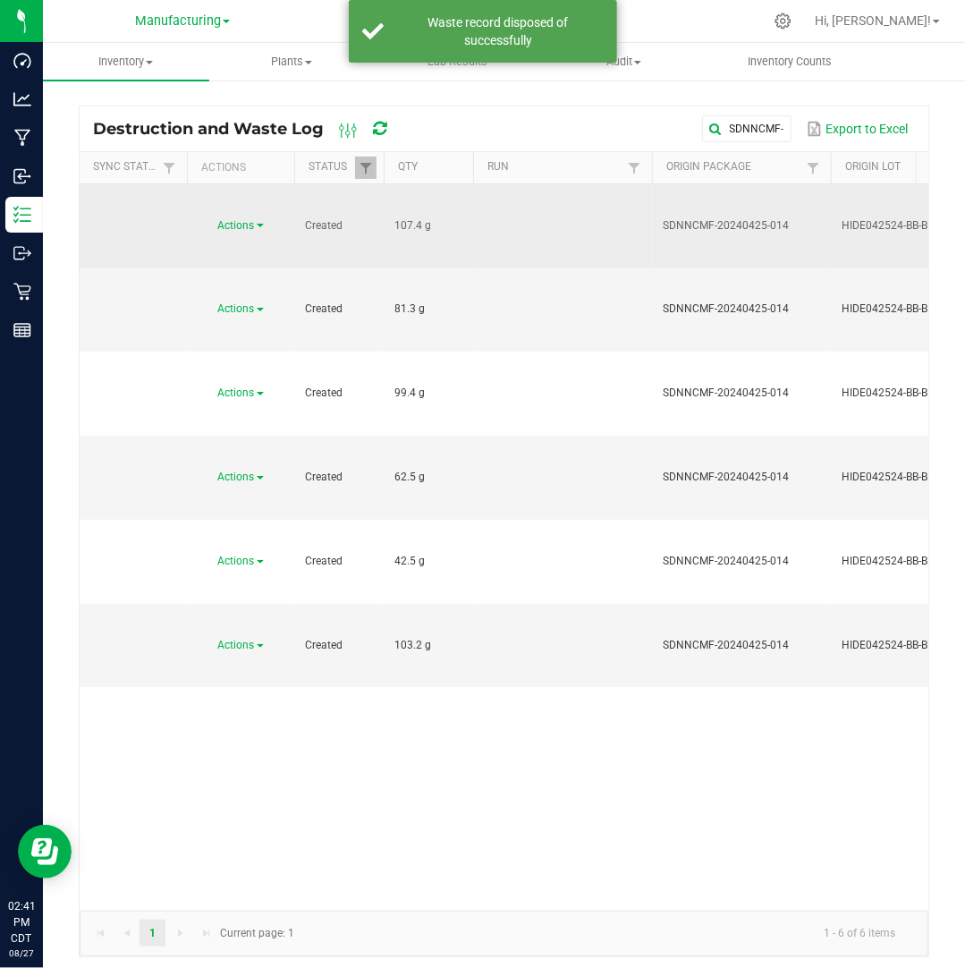
click at [258, 224] on span at bounding box center [260, 226] width 7 height 4
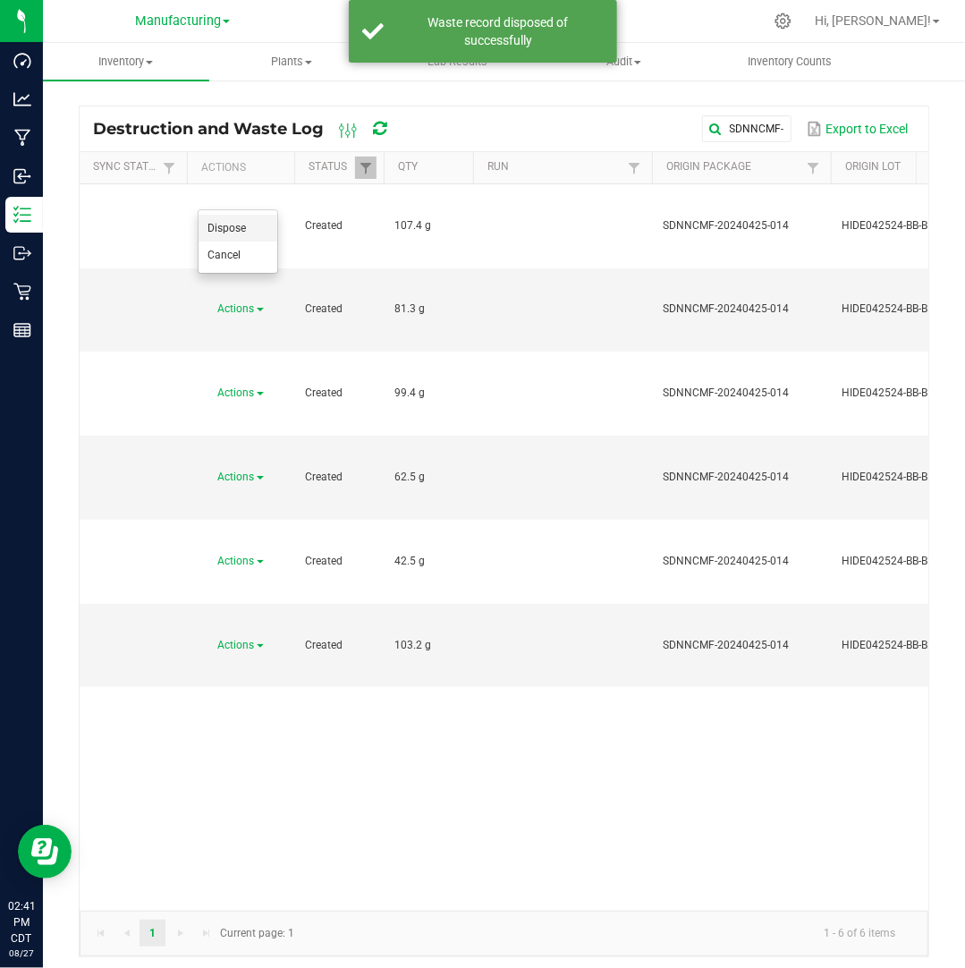
click at [250, 226] on li "Dispose" at bounding box center [238, 228] width 79 height 27
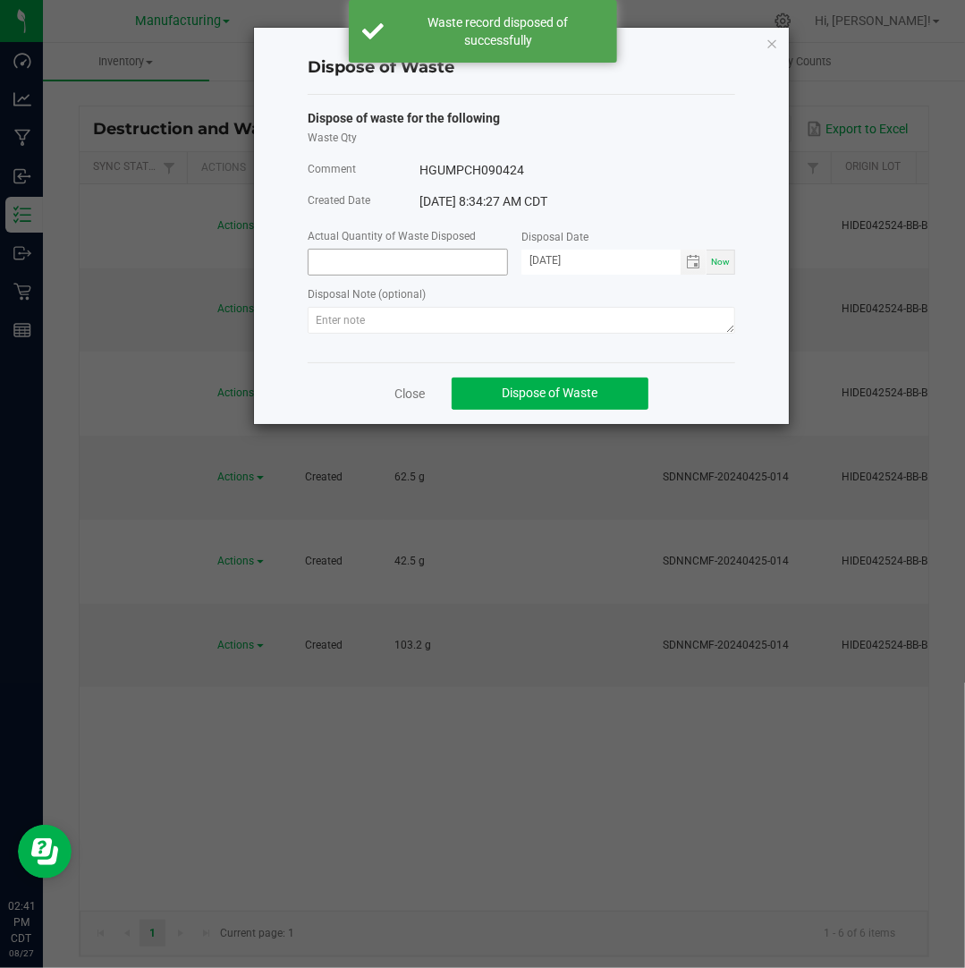
click at [422, 253] on input at bounding box center [408, 262] width 199 height 25
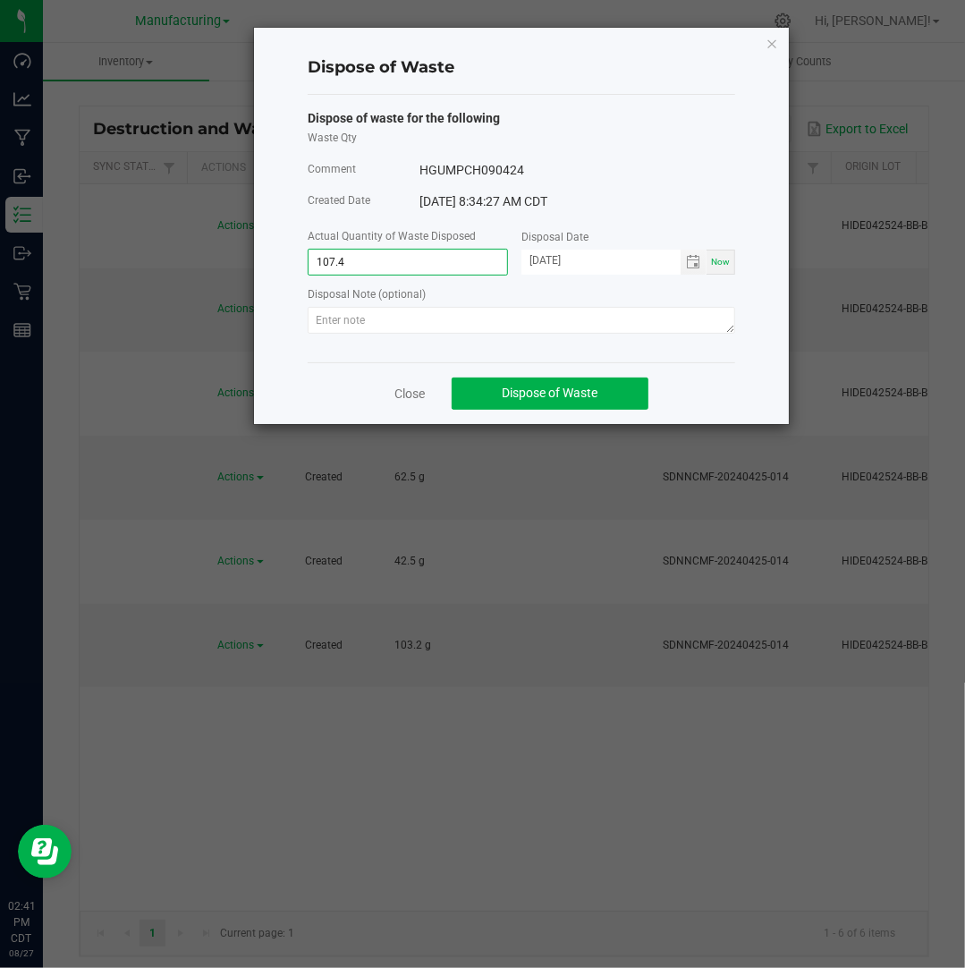
type input "107.4000 g"
type input "[DATE]"
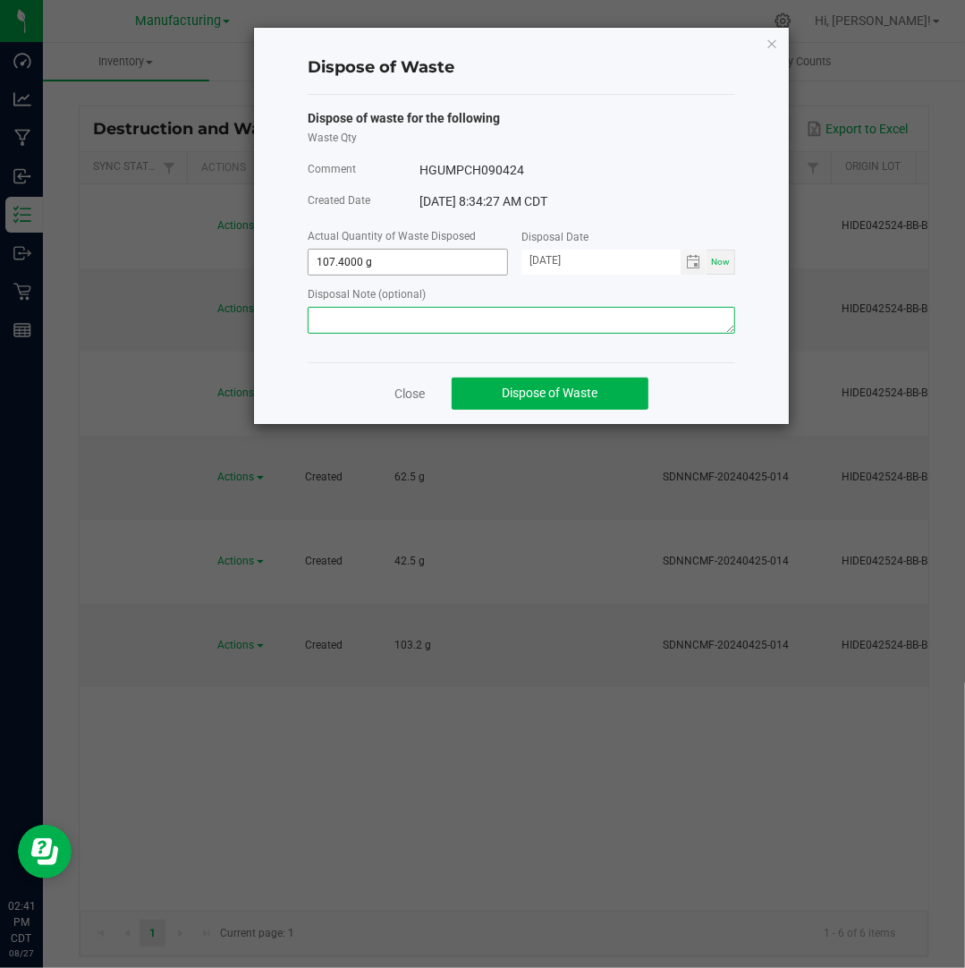
paste textarea "Destroyed and disposed of by compliance."
type textarea "Destroyed and disposed of by compliance."
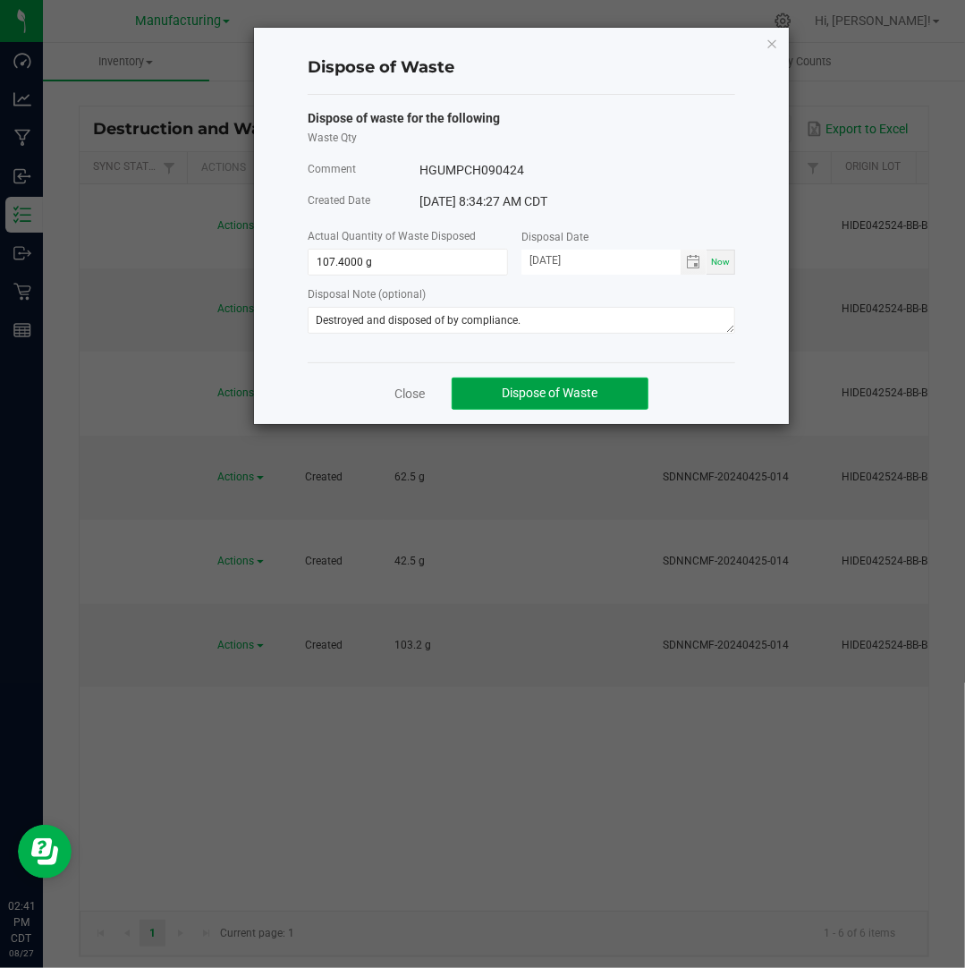
click at [506, 405] on button "Dispose of Waste" at bounding box center [550, 393] width 197 height 32
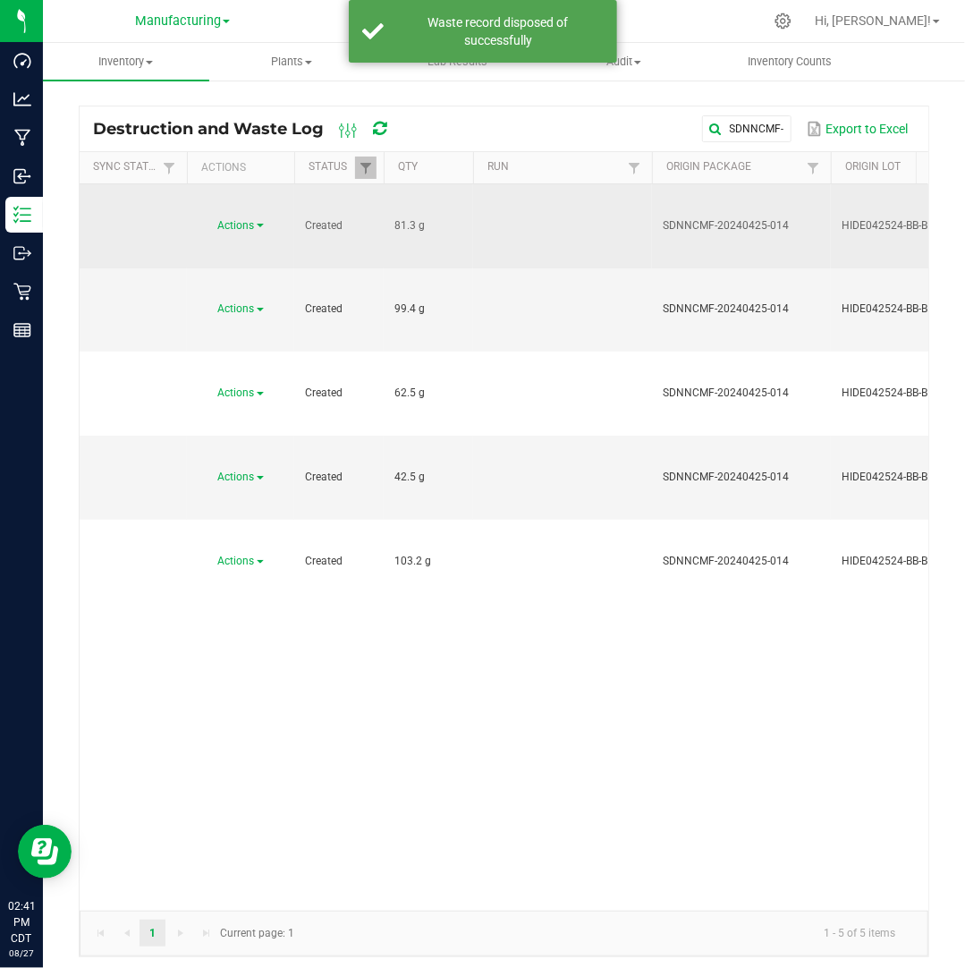
click at [258, 224] on span at bounding box center [260, 226] width 7 height 4
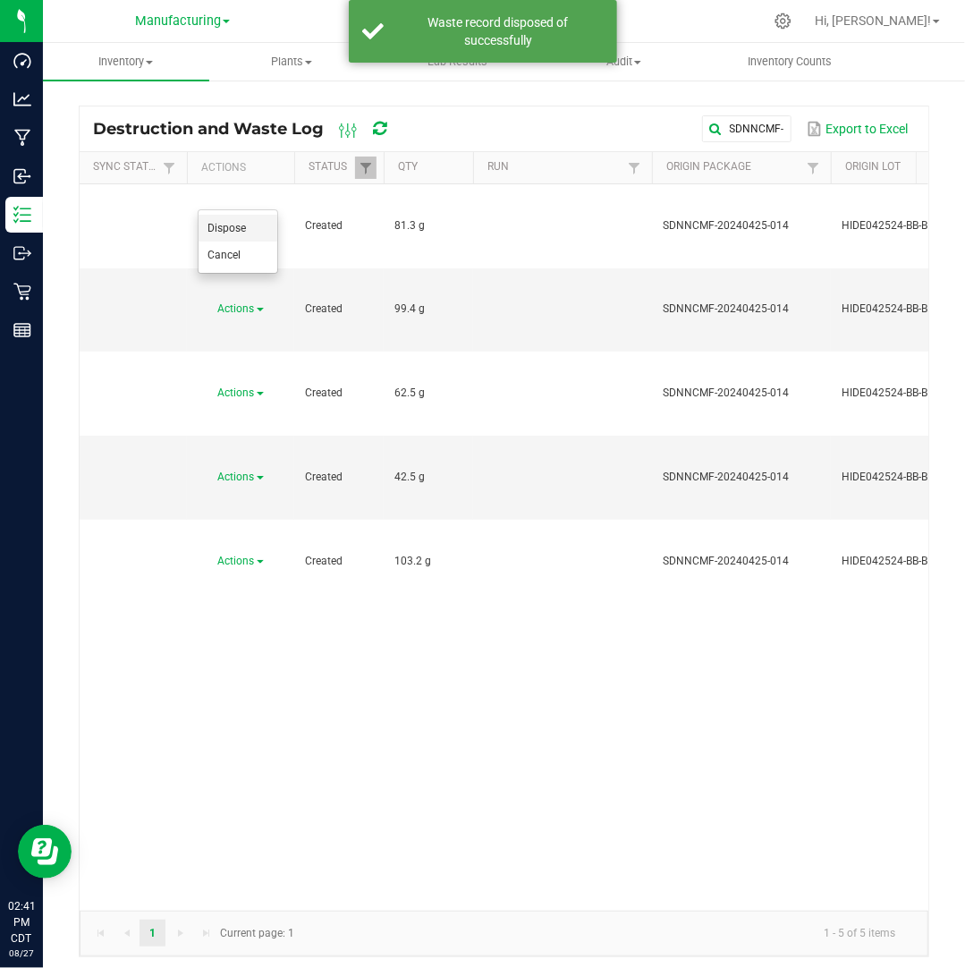
click at [254, 224] on li "Dispose" at bounding box center [238, 228] width 79 height 27
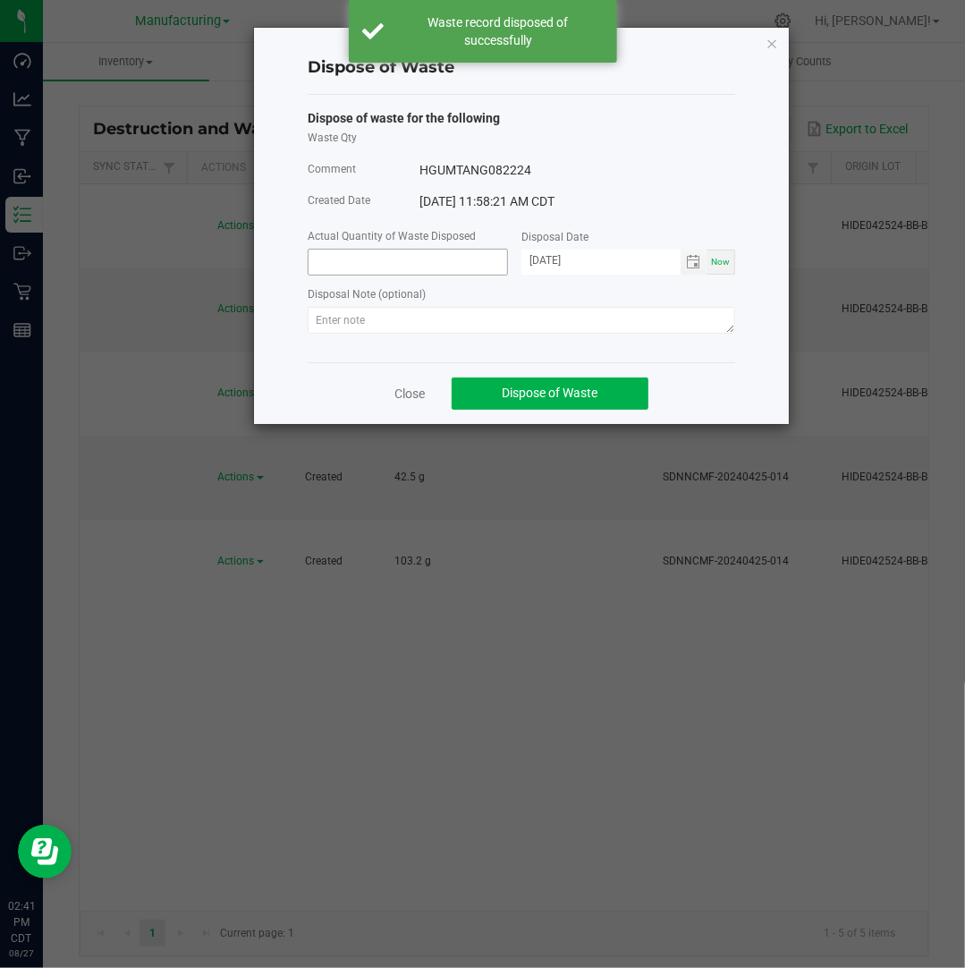
click at [389, 264] on input at bounding box center [408, 262] width 199 height 25
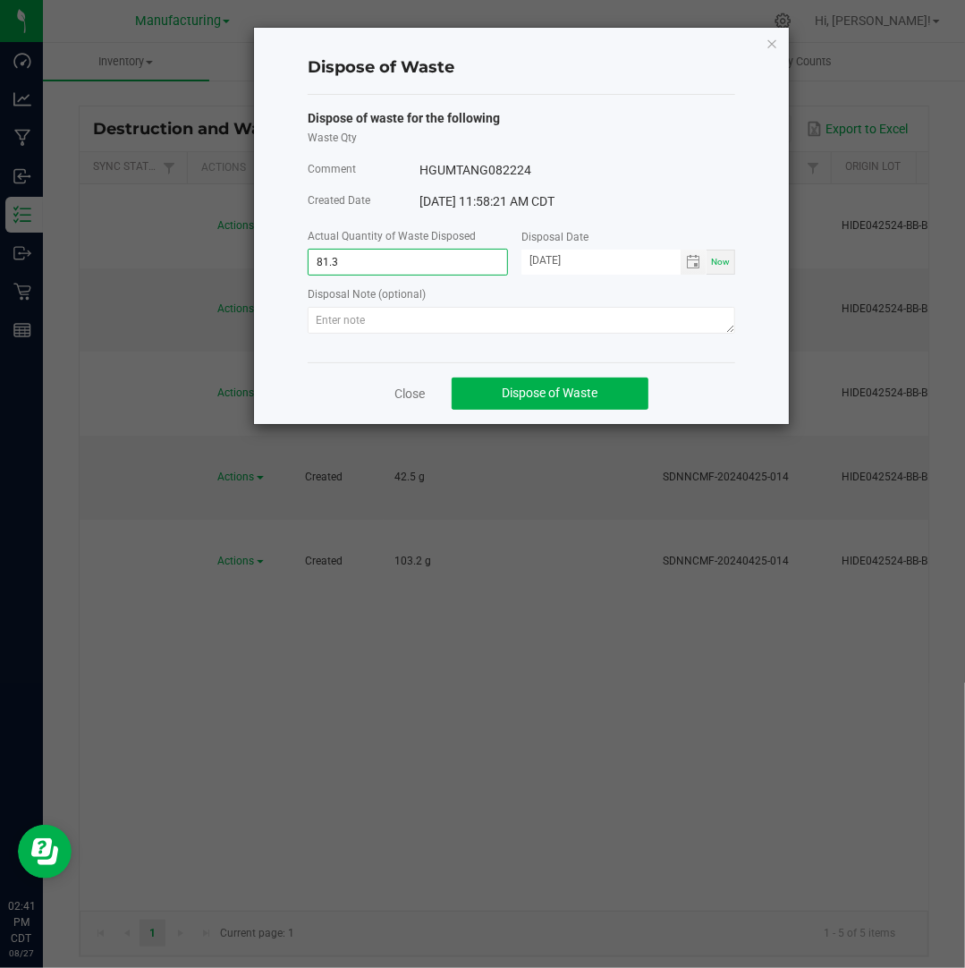
type input "81.3000 g"
type input "[DATE]"
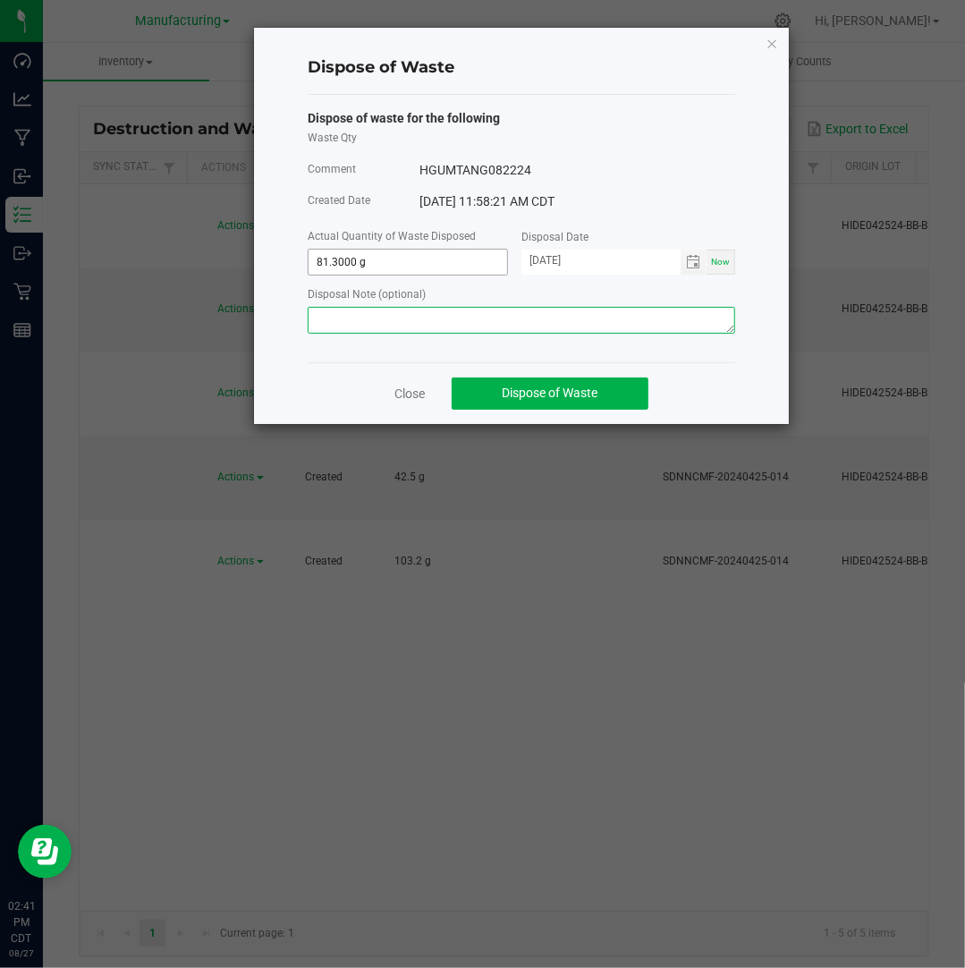
paste textarea "Destroyed and disposed of by compliance."
type textarea "Destroyed and disposed of by compliance."
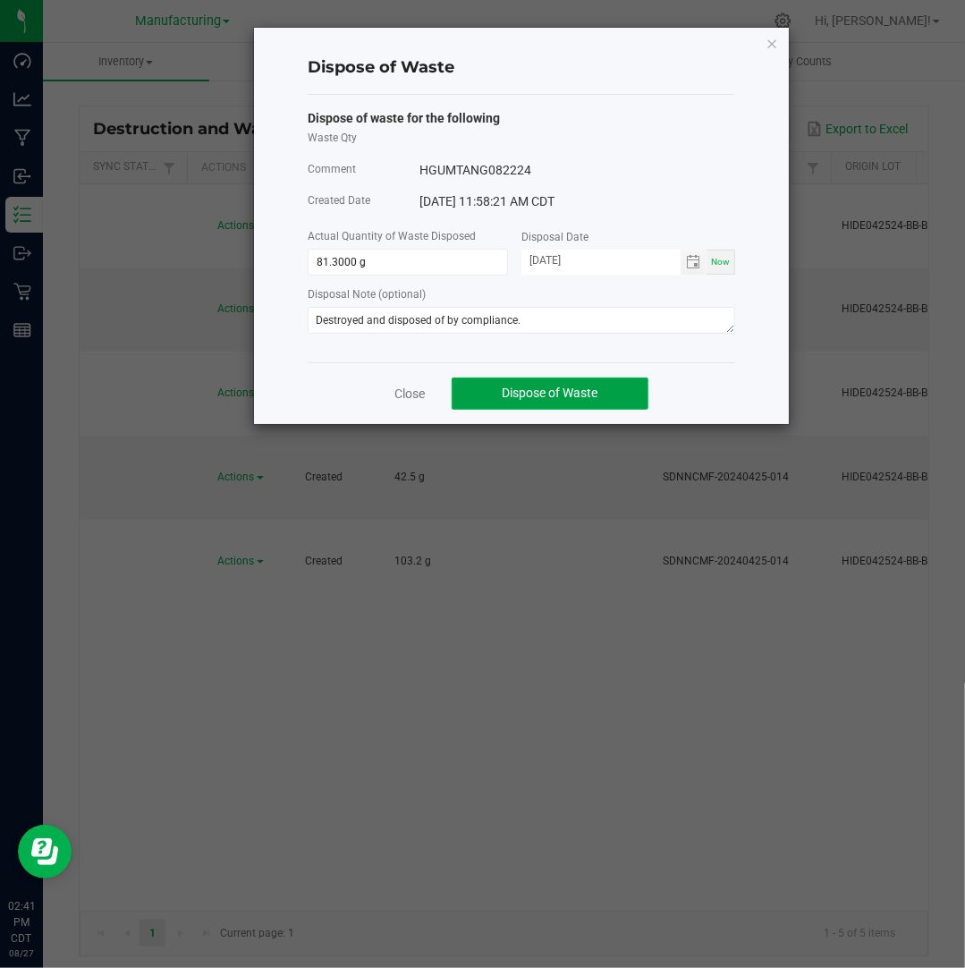
click at [541, 403] on button "Dispose of Waste" at bounding box center [550, 393] width 197 height 32
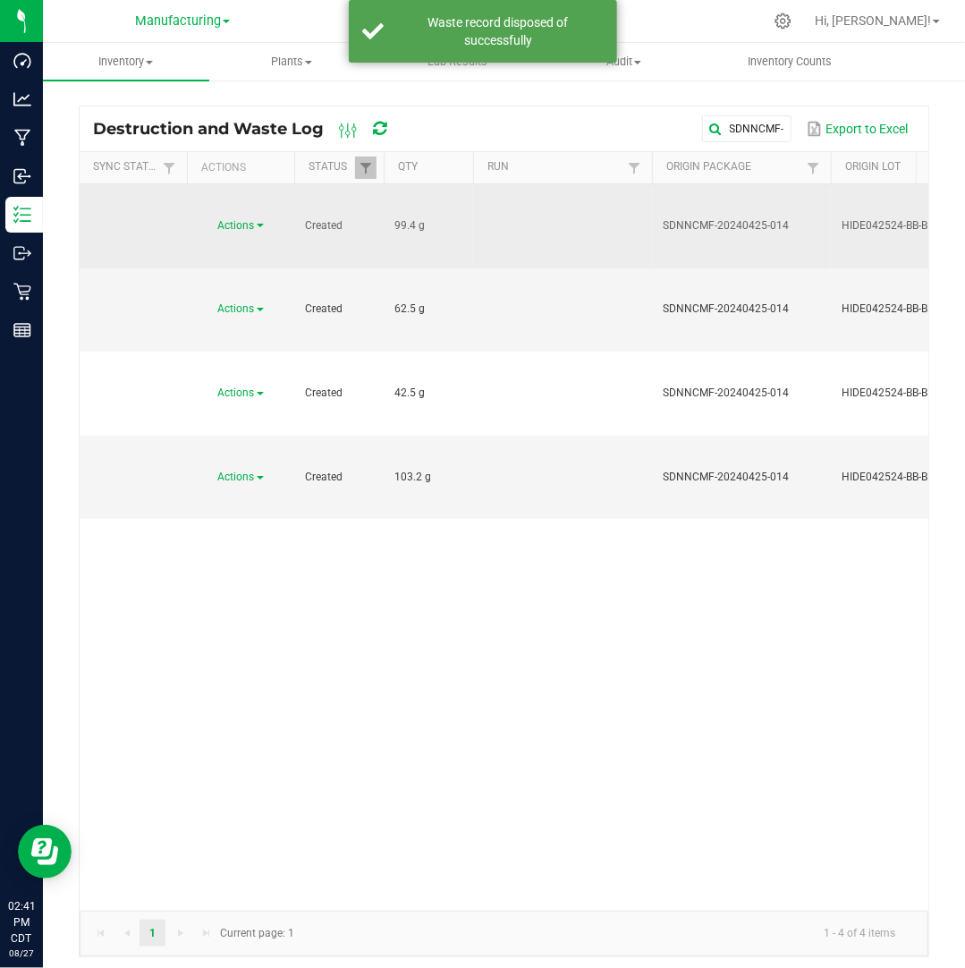
click at [258, 224] on span at bounding box center [260, 226] width 7 height 4
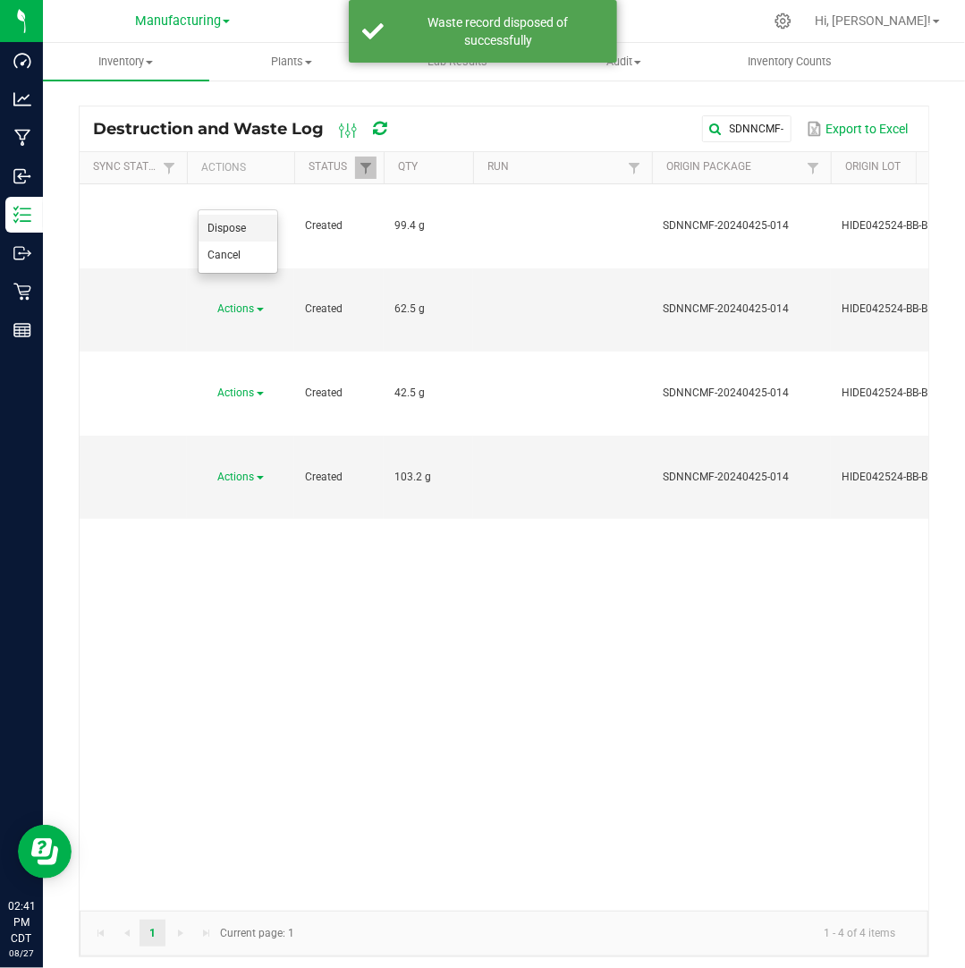
click at [242, 222] on span "Dispose" at bounding box center [226, 228] width 38 height 13
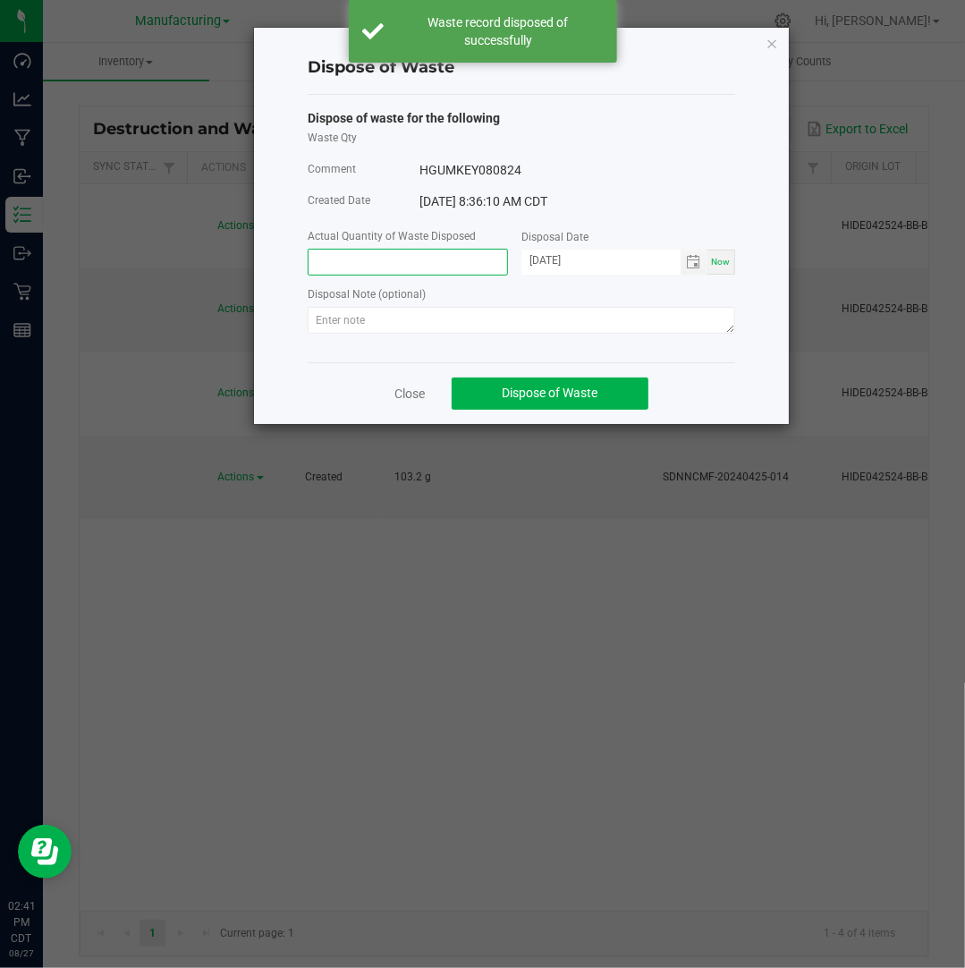
click at [351, 260] on input at bounding box center [408, 262] width 199 height 25
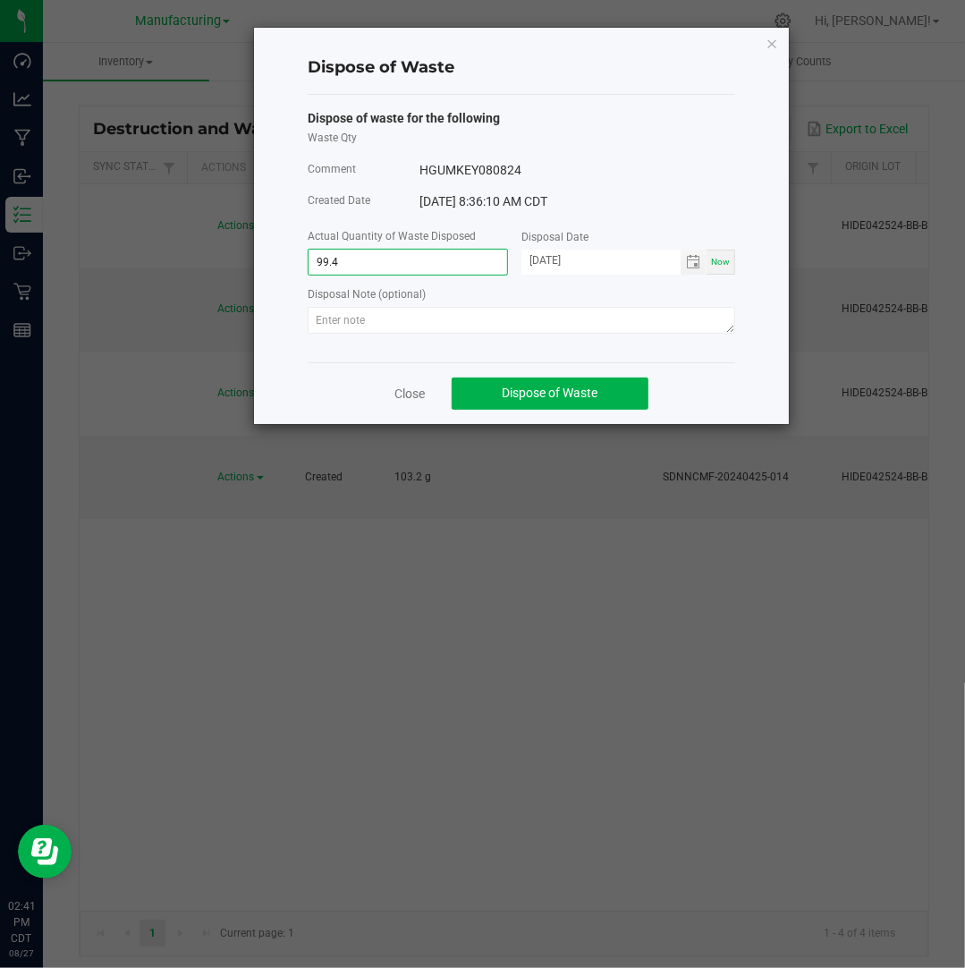
type input "99.4000 g"
type input "[DATE]"
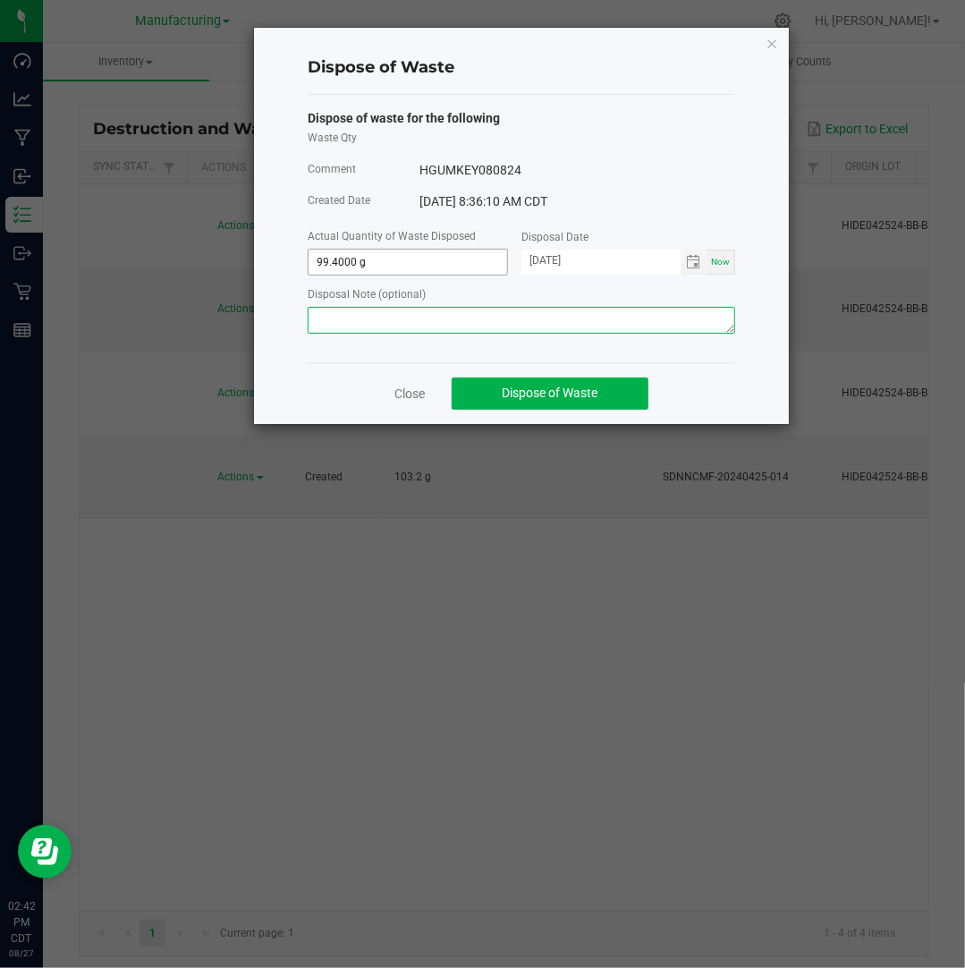
paste textarea "Destroyed and disposed of by compliance."
type textarea "Destroyed and disposed of by compliance."
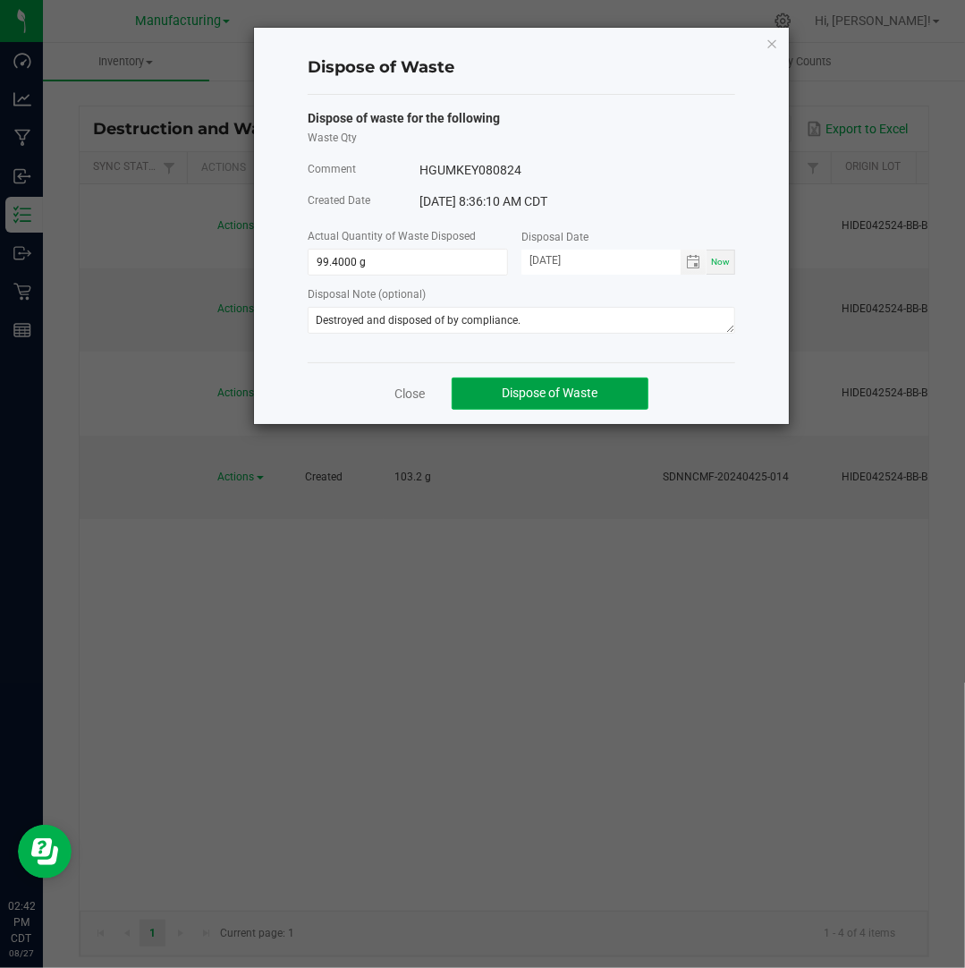
click at [520, 399] on span "Dispose of Waste" at bounding box center [551, 392] width 96 height 14
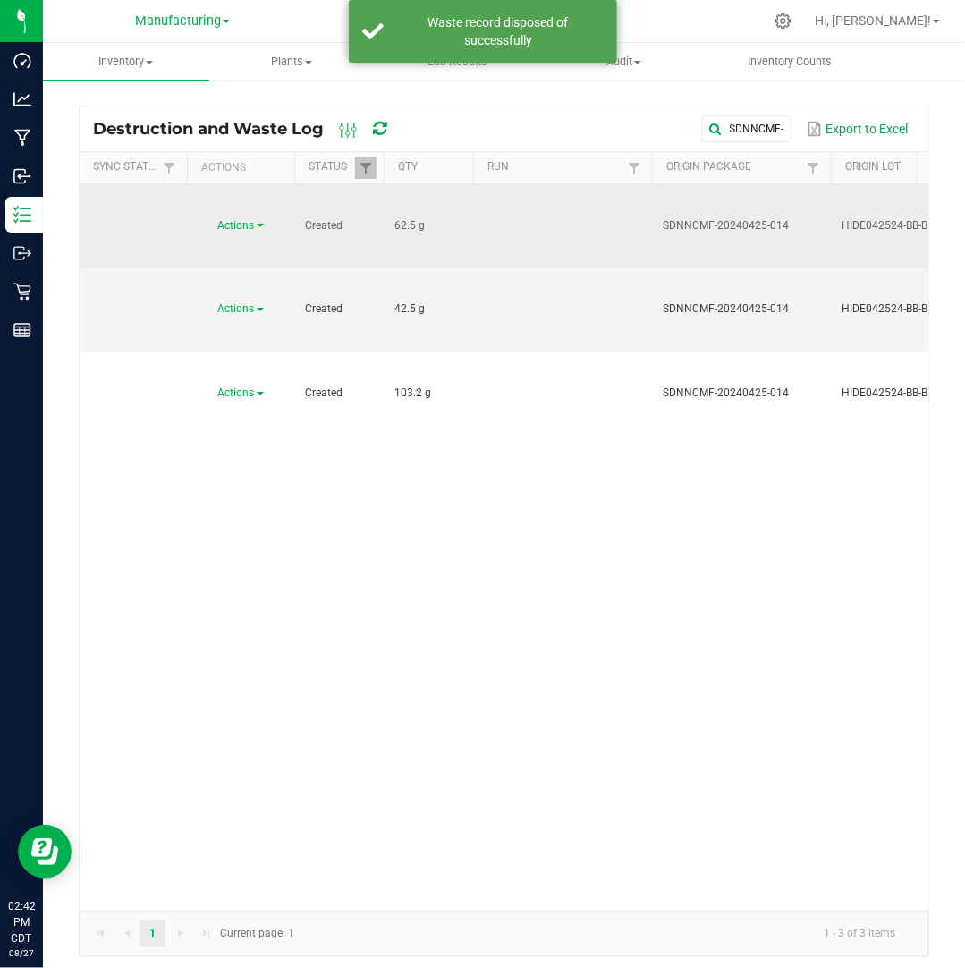
click at [258, 219] on link "Actions" at bounding box center [241, 225] width 46 height 13
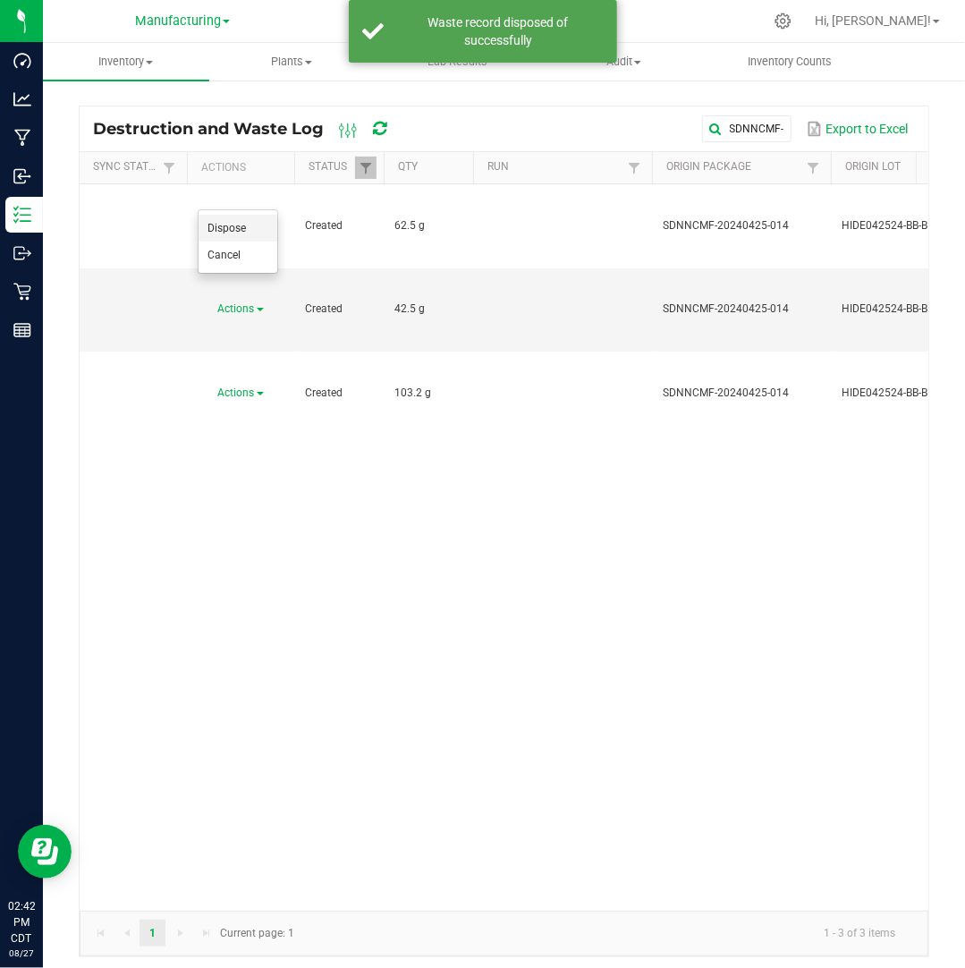
click at [254, 225] on li "Dispose" at bounding box center [238, 228] width 79 height 27
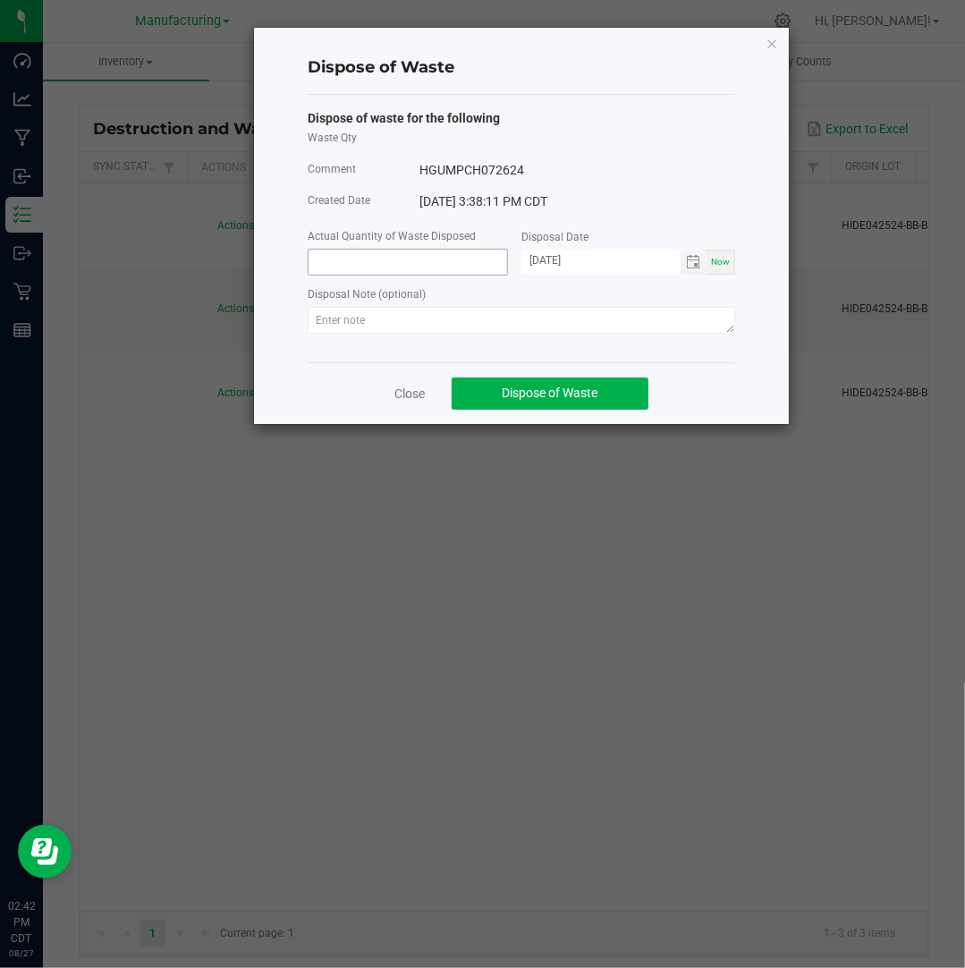
click at [395, 275] on input at bounding box center [408, 262] width 199 height 25
type input "62.5000 g"
type input "[DATE]"
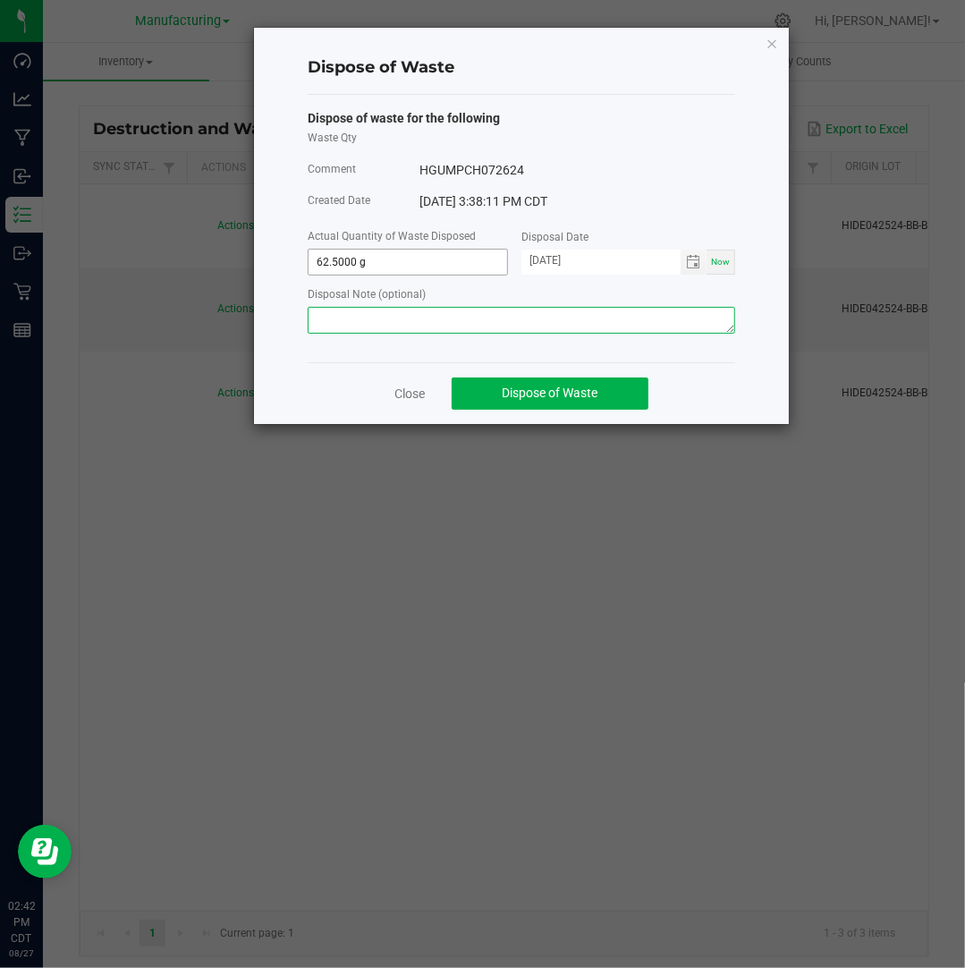
paste textarea "Destroyed and disposed of by compliance."
type textarea "Destroyed and disposed of by compliance."
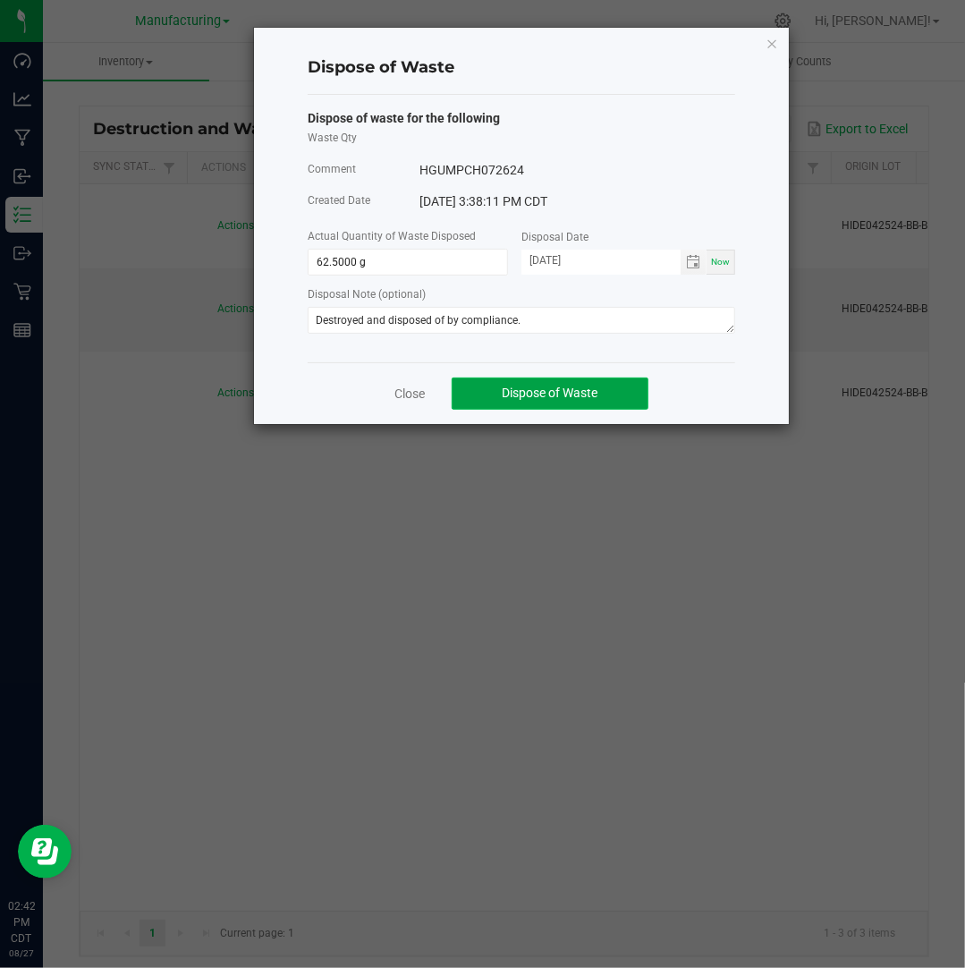
click at [604, 402] on button "Dispose of Waste" at bounding box center [550, 393] width 197 height 32
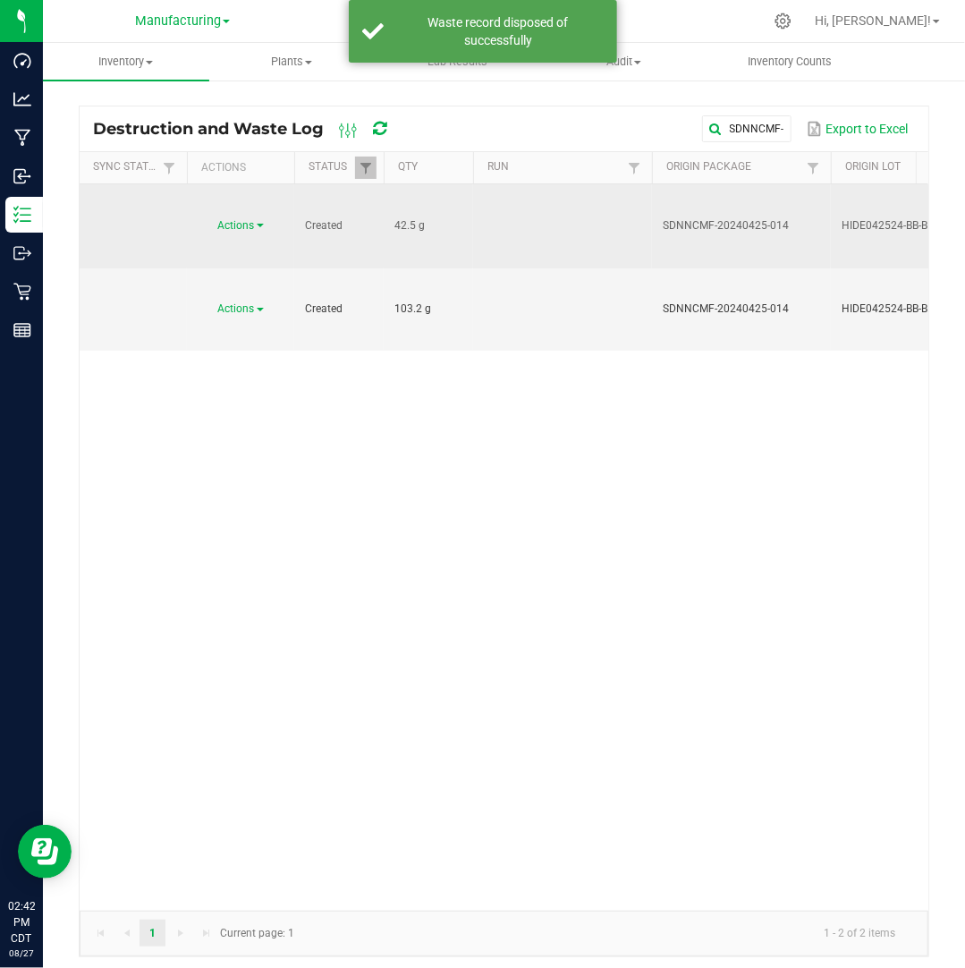
click at [251, 219] on span "Actions" at bounding box center [236, 225] width 37 height 13
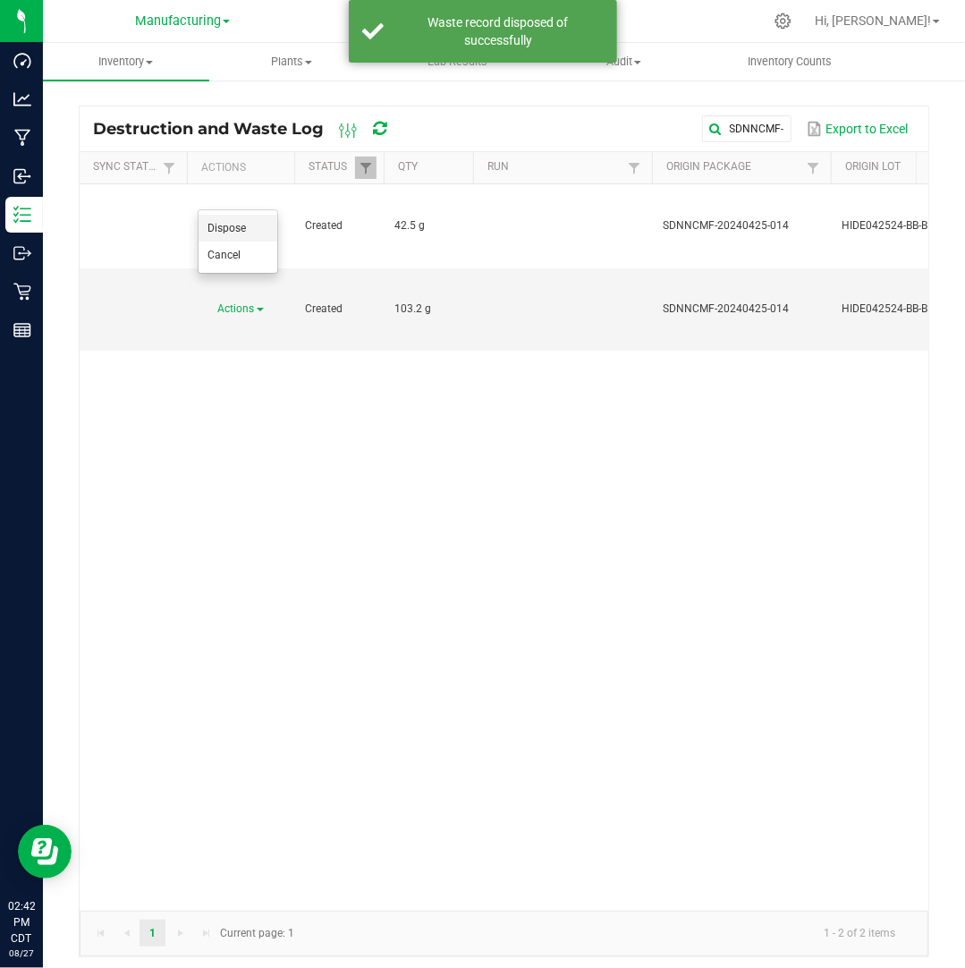
click at [240, 226] on span "Dispose" at bounding box center [226, 228] width 38 height 13
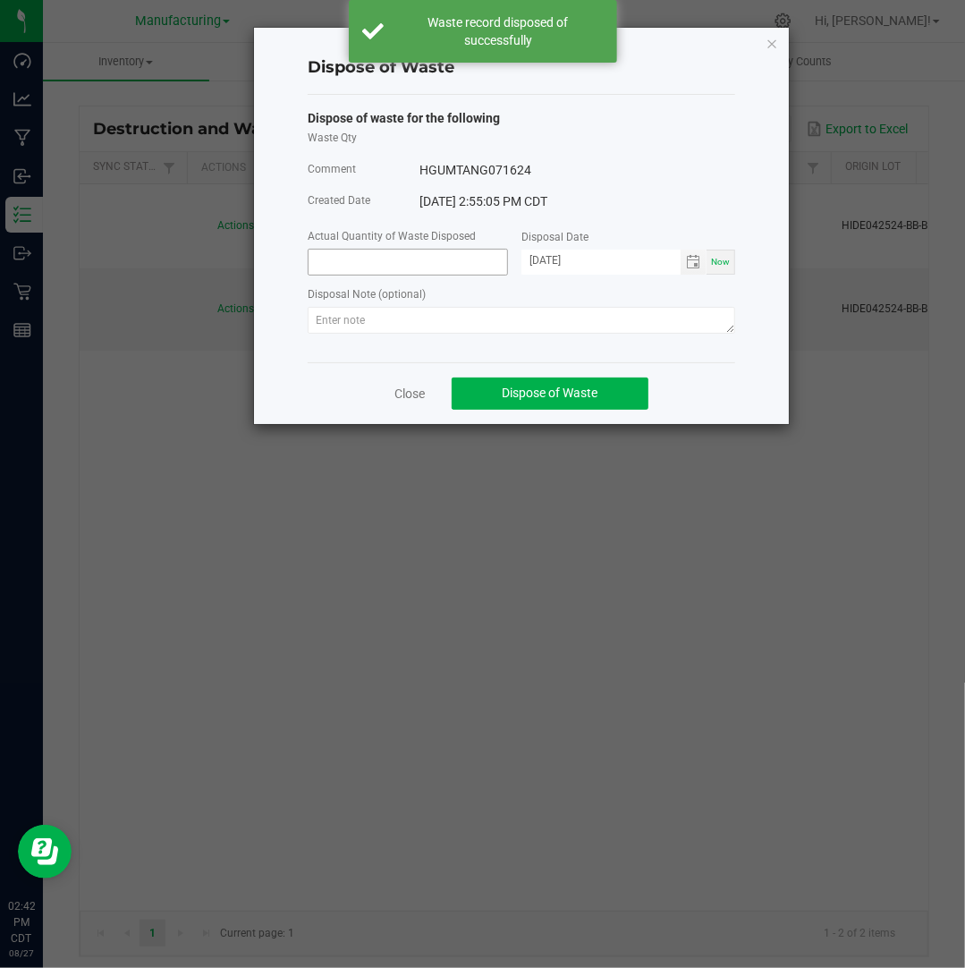
click at [391, 264] on input at bounding box center [408, 262] width 199 height 25
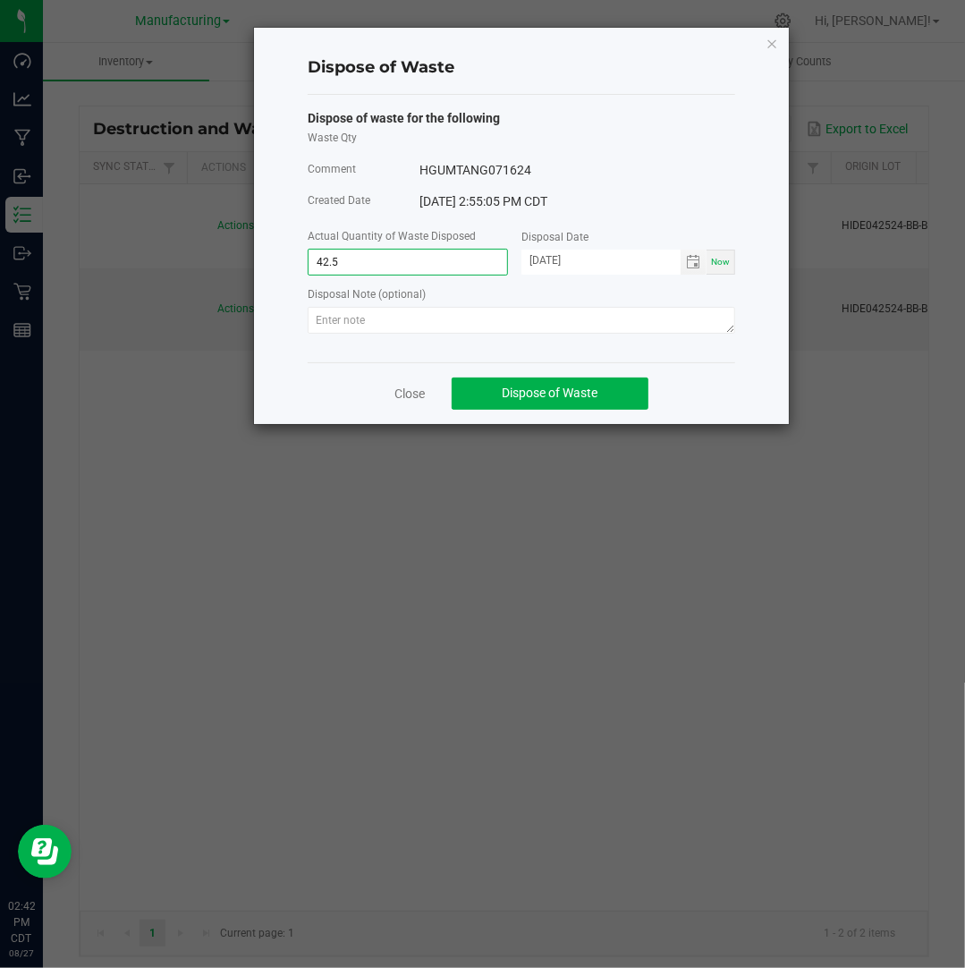
type input "42.5000 g"
type input "[DATE]"
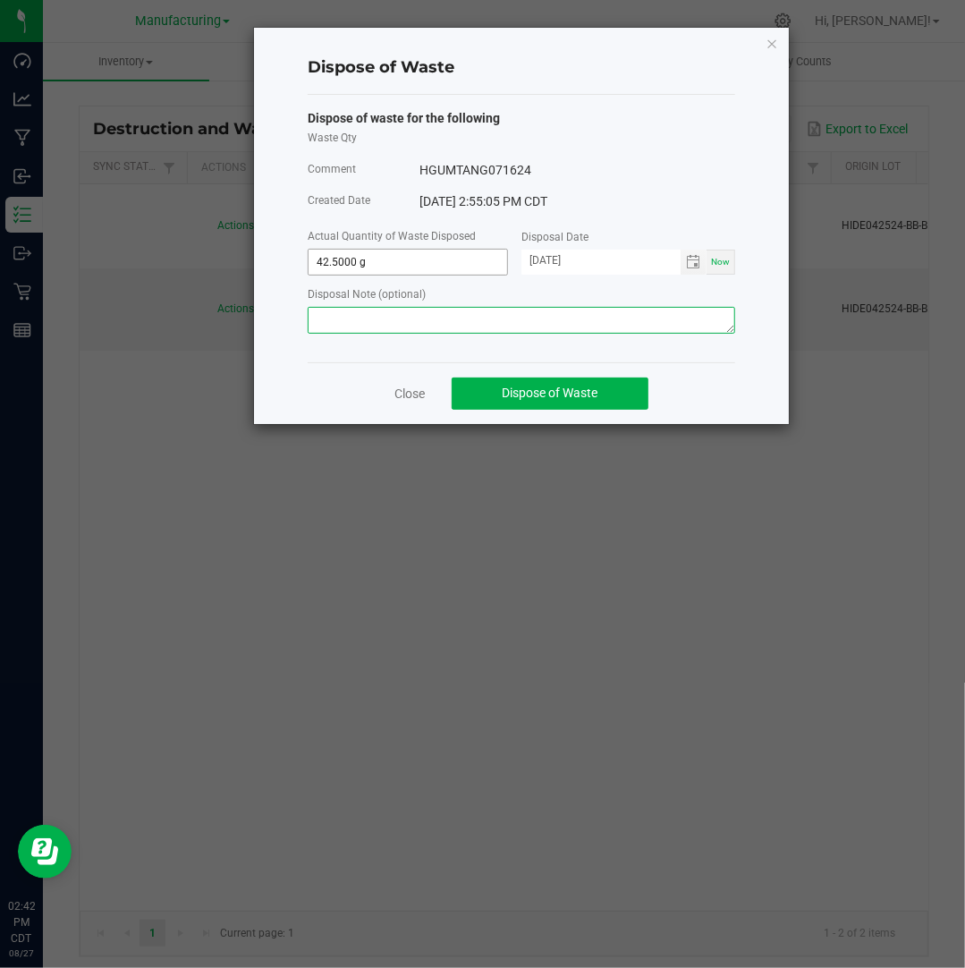
paste textarea "Destroyed and disposed of by compliance."
type textarea "Destroyed and disposed of by compliance."
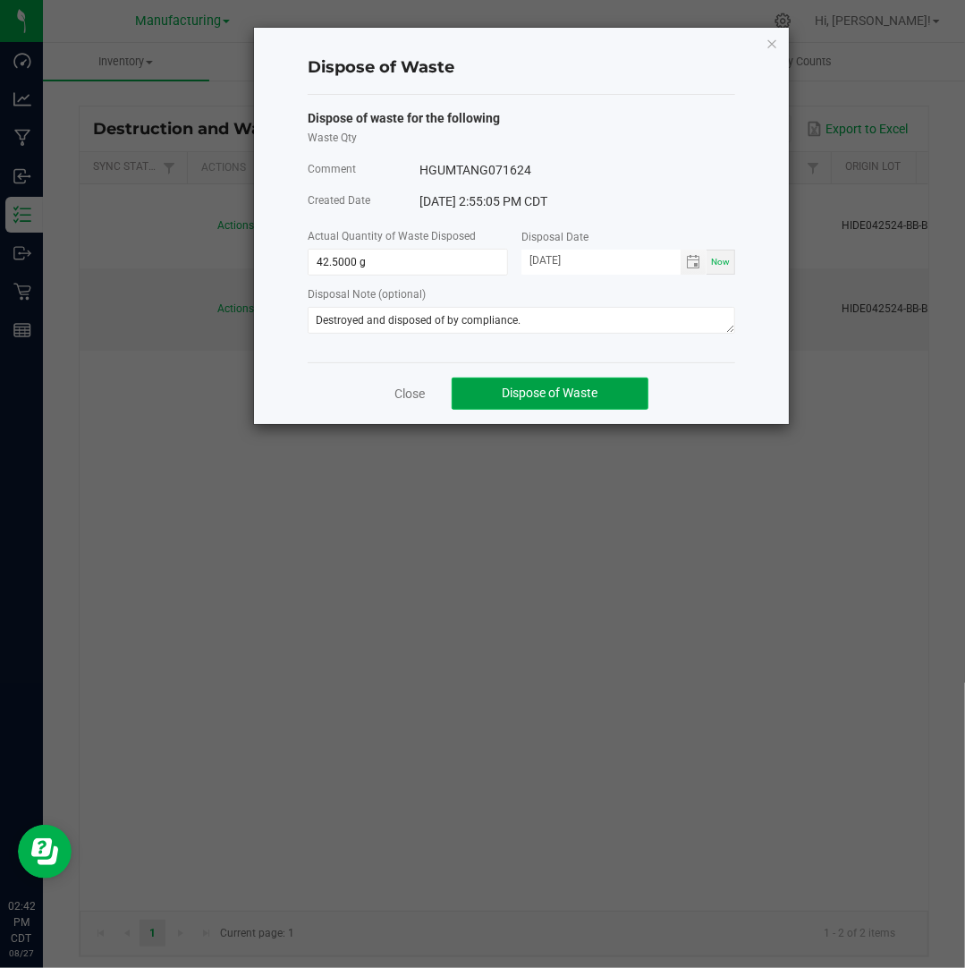
click at [565, 389] on span "Dispose of Waste" at bounding box center [551, 392] width 96 height 14
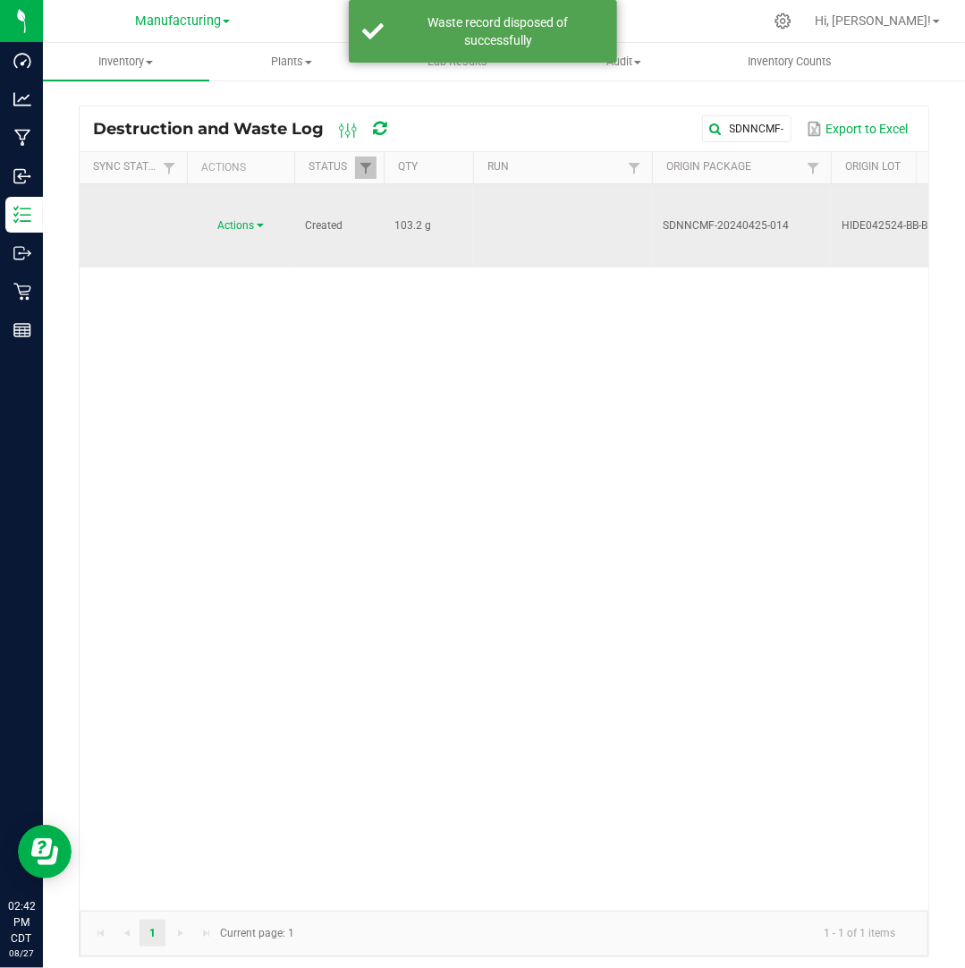
click at [254, 219] on span "Actions" at bounding box center [236, 225] width 37 height 13
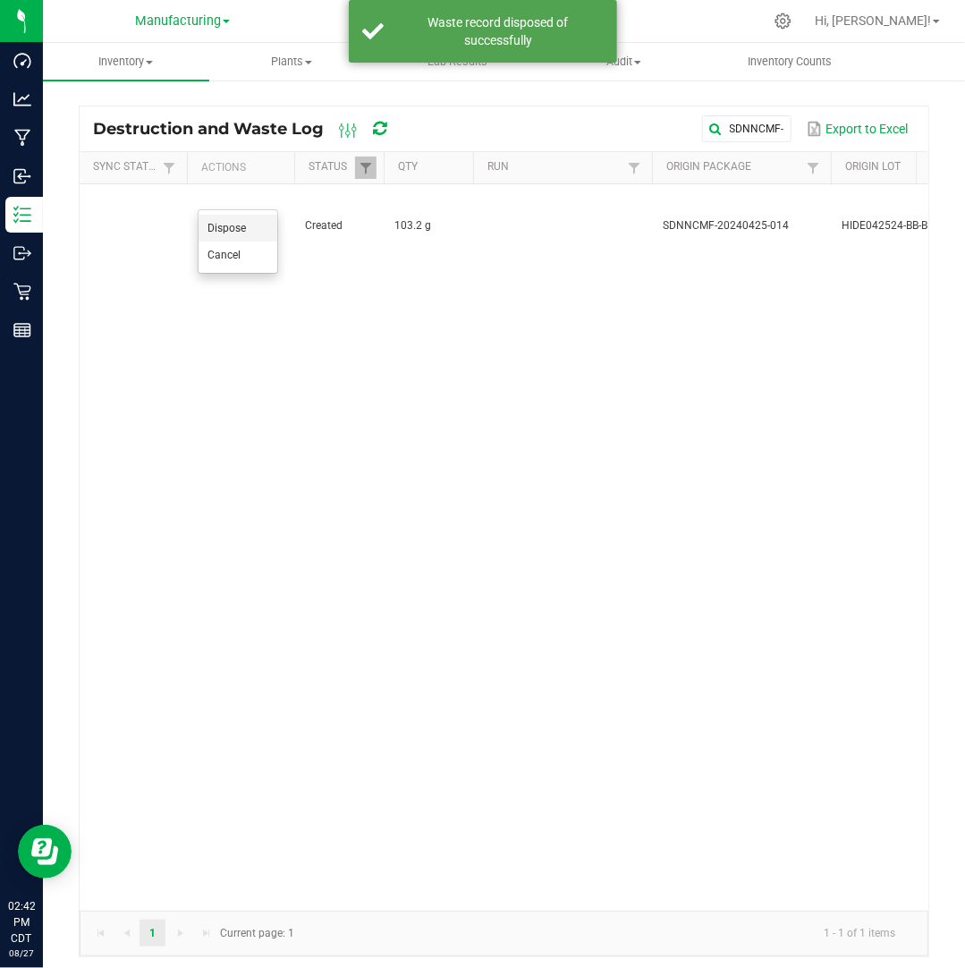
click at [249, 226] on li "Dispose" at bounding box center [238, 228] width 79 height 27
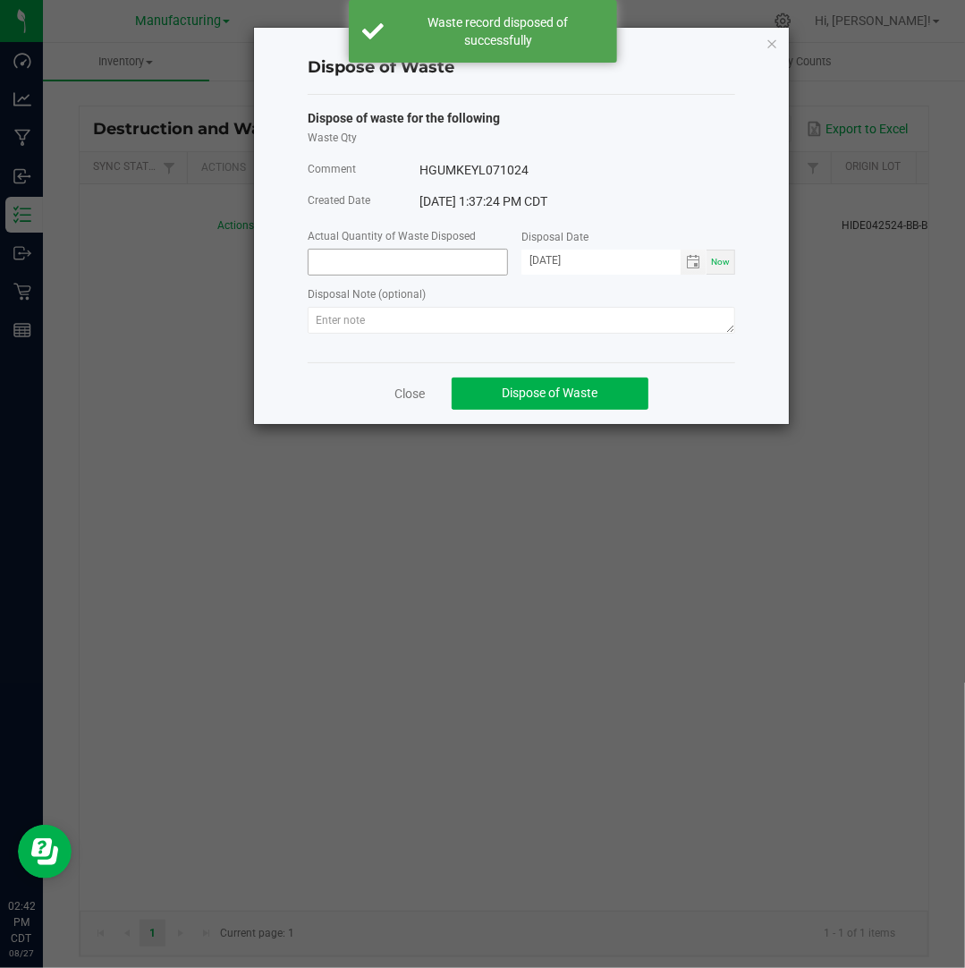
click at [388, 264] on input at bounding box center [408, 262] width 199 height 25
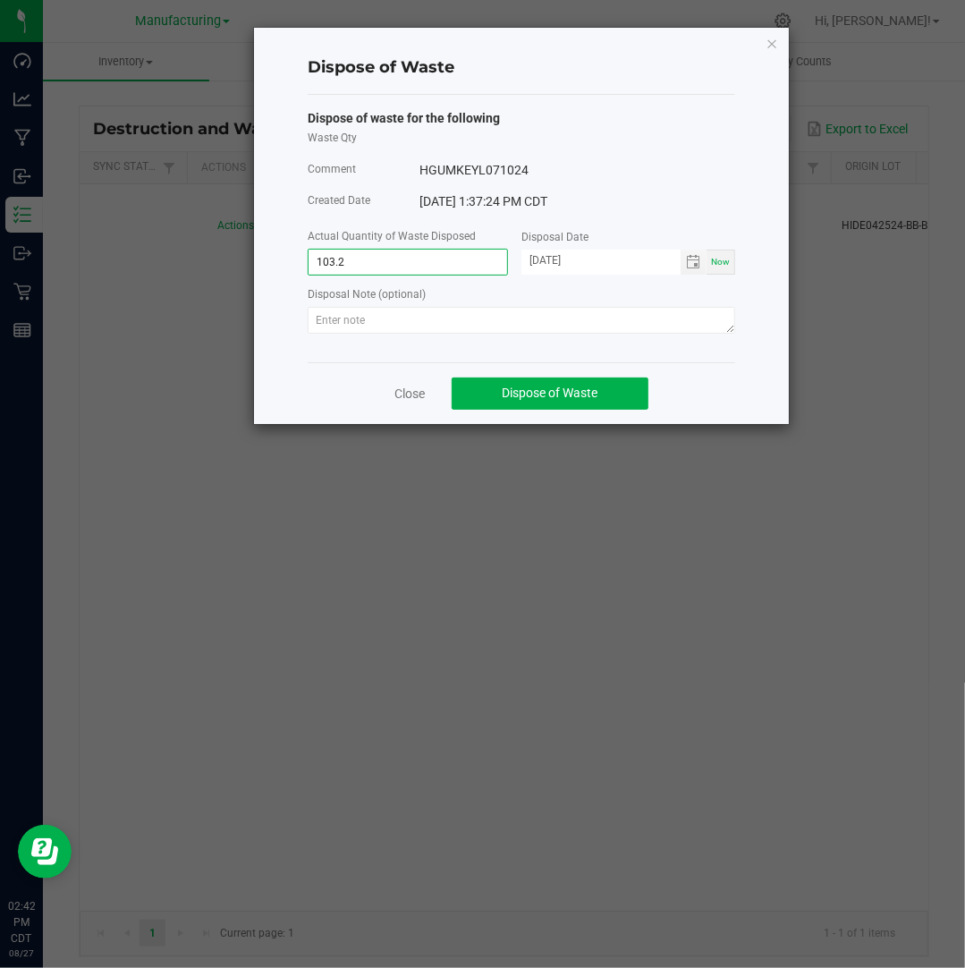
type input "103.2000 g"
type input "[DATE]"
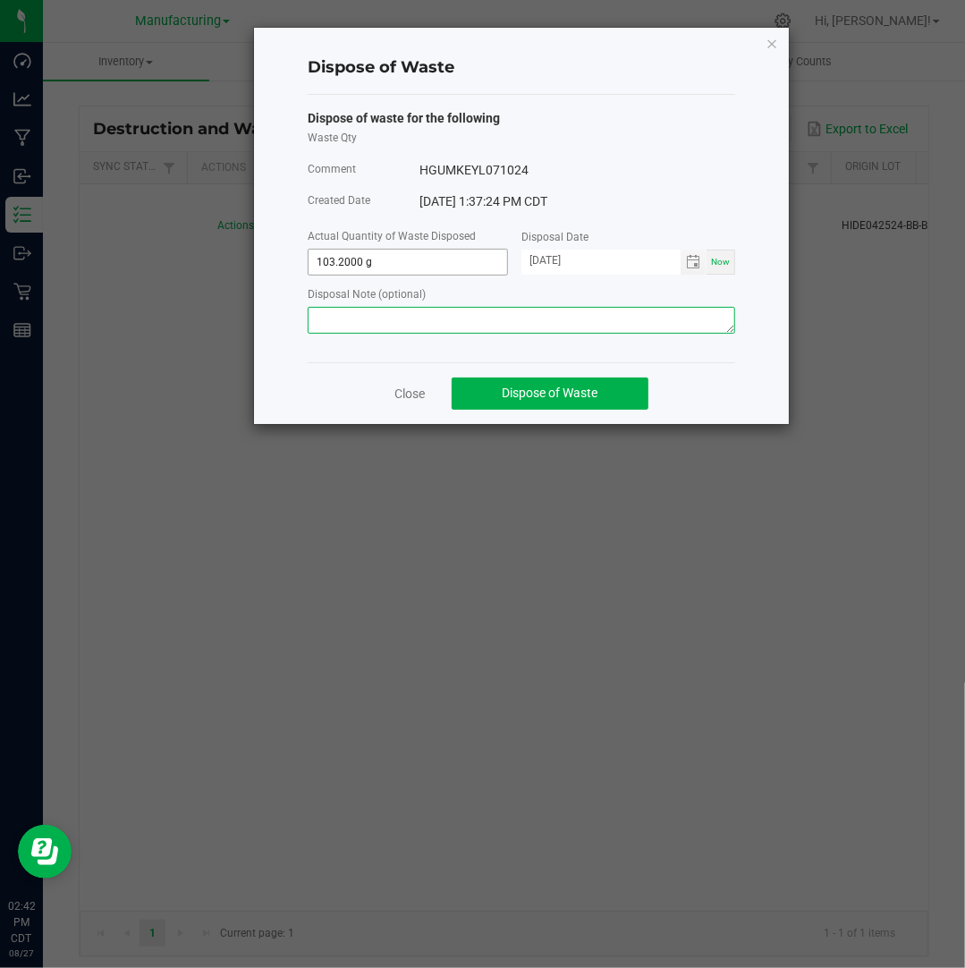
paste textarea "Destroyed and disposed of by compliance."
type textarea "Destroyed and disposed of by compliance."
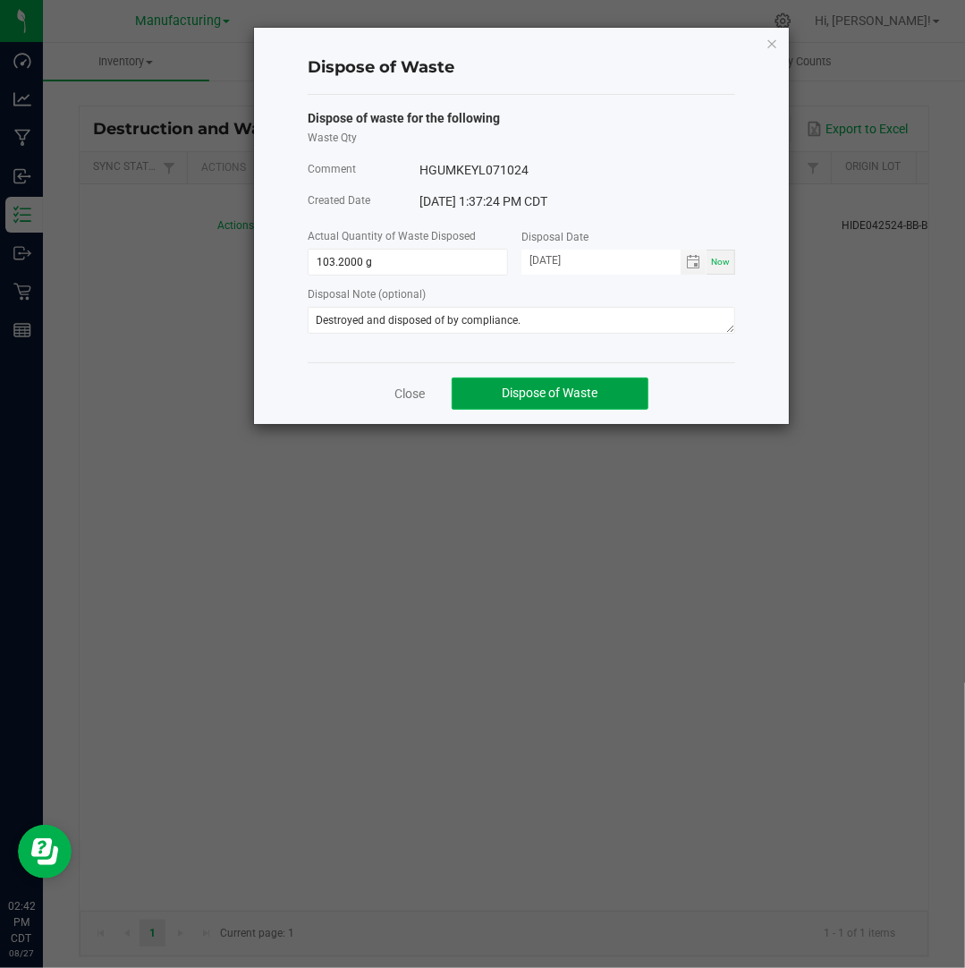
click at [515, 393] on span "Dispose of Waste" at bounding box center [551, 392] width 96 height 14
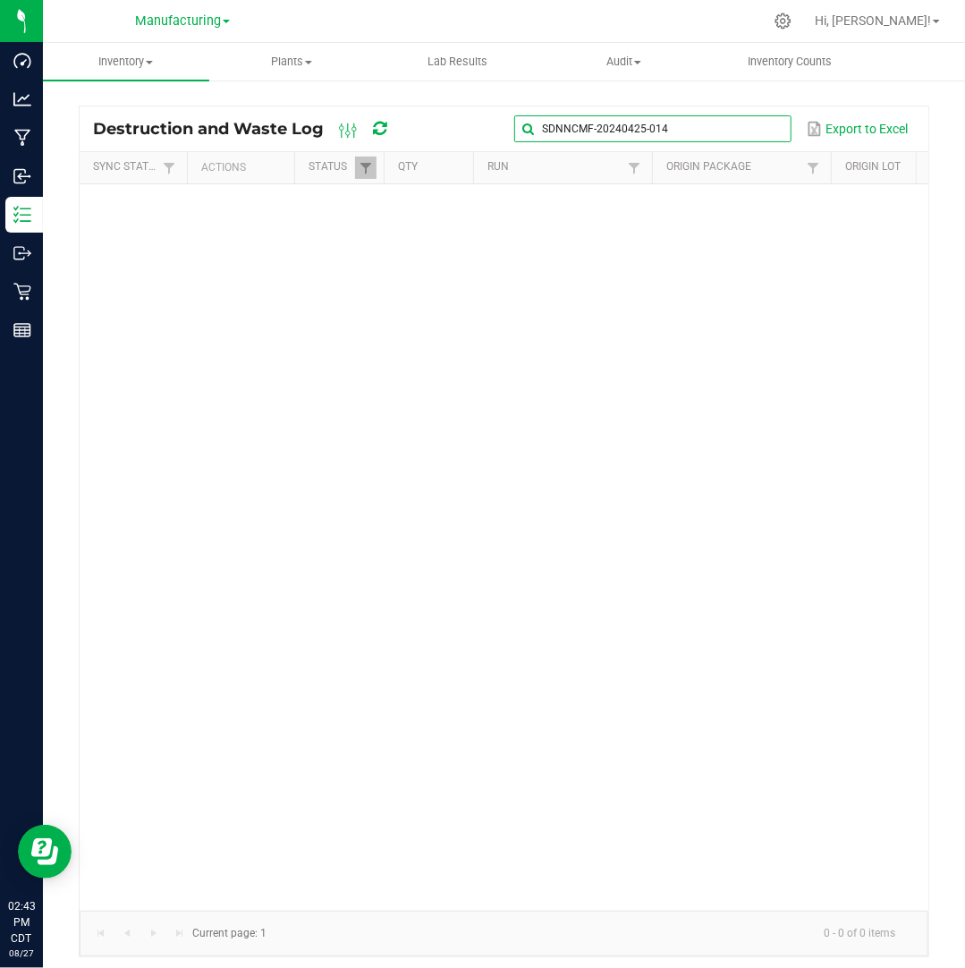
click at [745, 123] on input "SDNNCMF-20240425-014" at bounding box center [652, 128] width 276 height 27
click at [773, 132] on span at bounding box center [775, 129] width 14 height 14
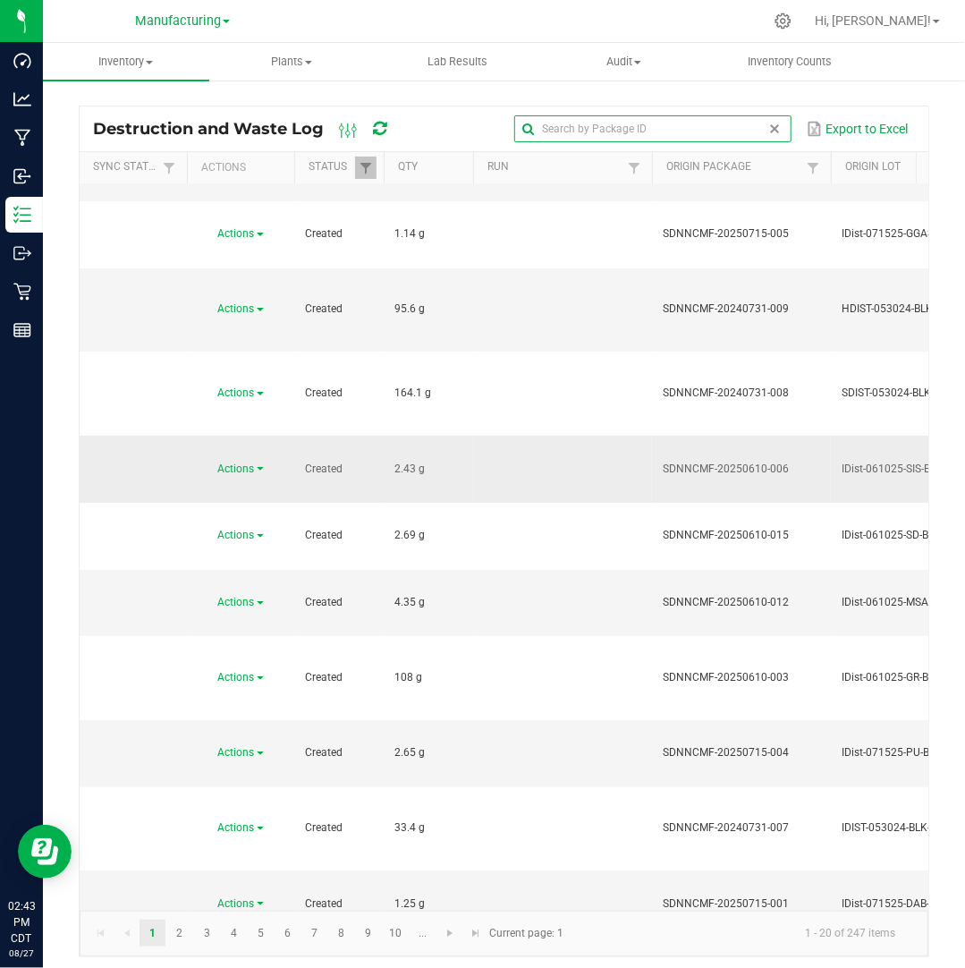
scroll to position [114, 0]
click at [687, 127] on input "text" at bounding box center [652, 128] width 276 height 27
click at [745, 123] on input "text" at bounding box center [652, 128] width 276 height 27
paste input "SDNNCMF-20240425-015"
type input "SDNNCMF-20240425-015"
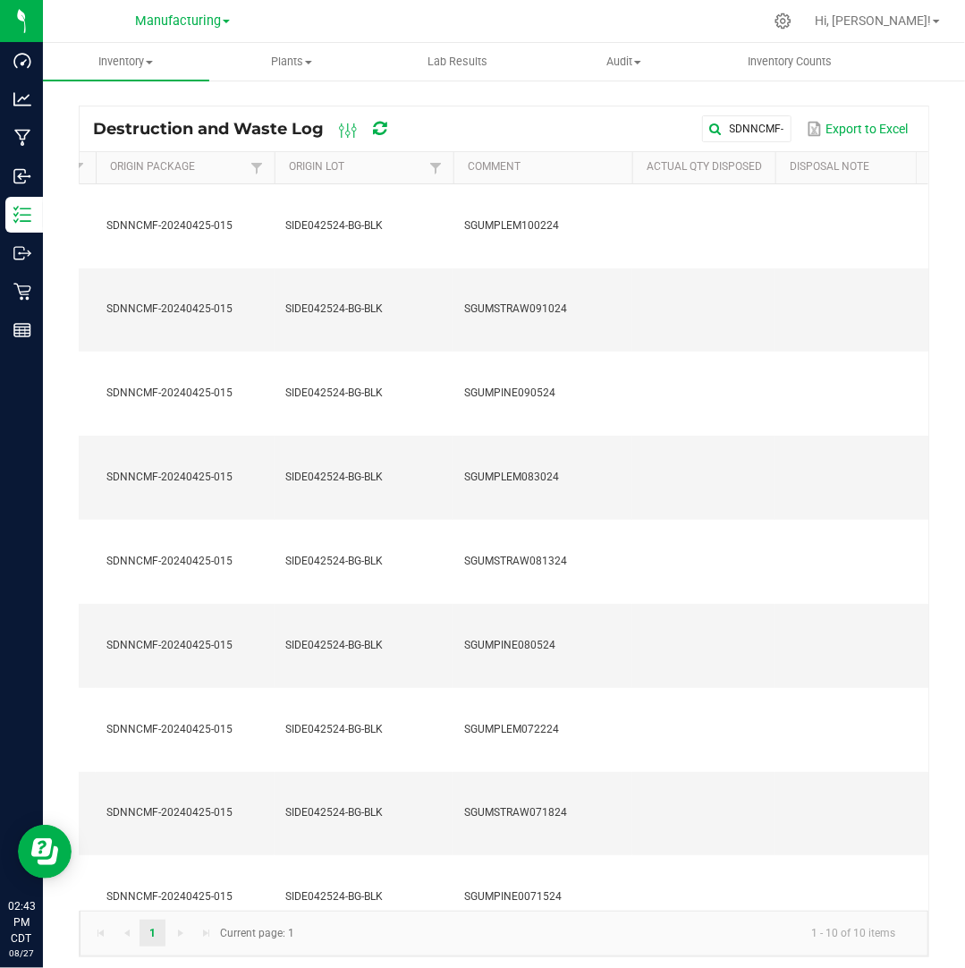
scroll to position [0, 590]
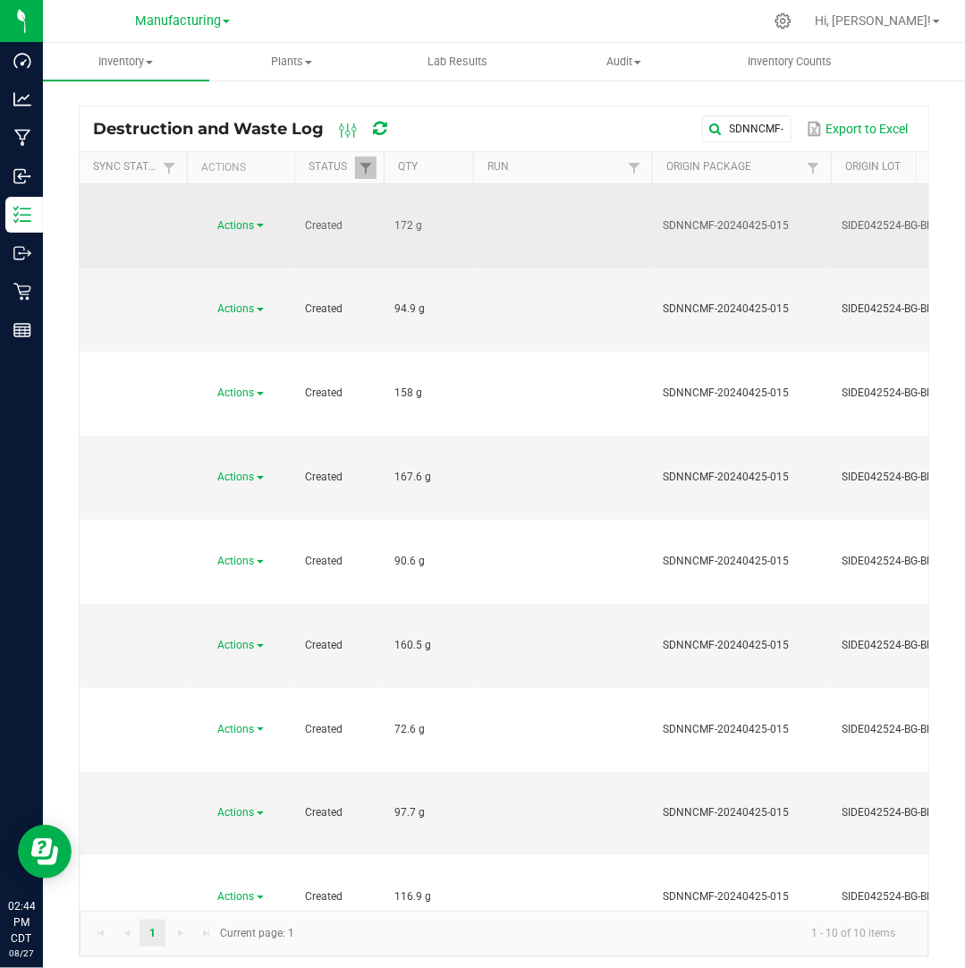
click at [233, 219] on span "Actions" at bounding box center [236, 225] width 37 height 13
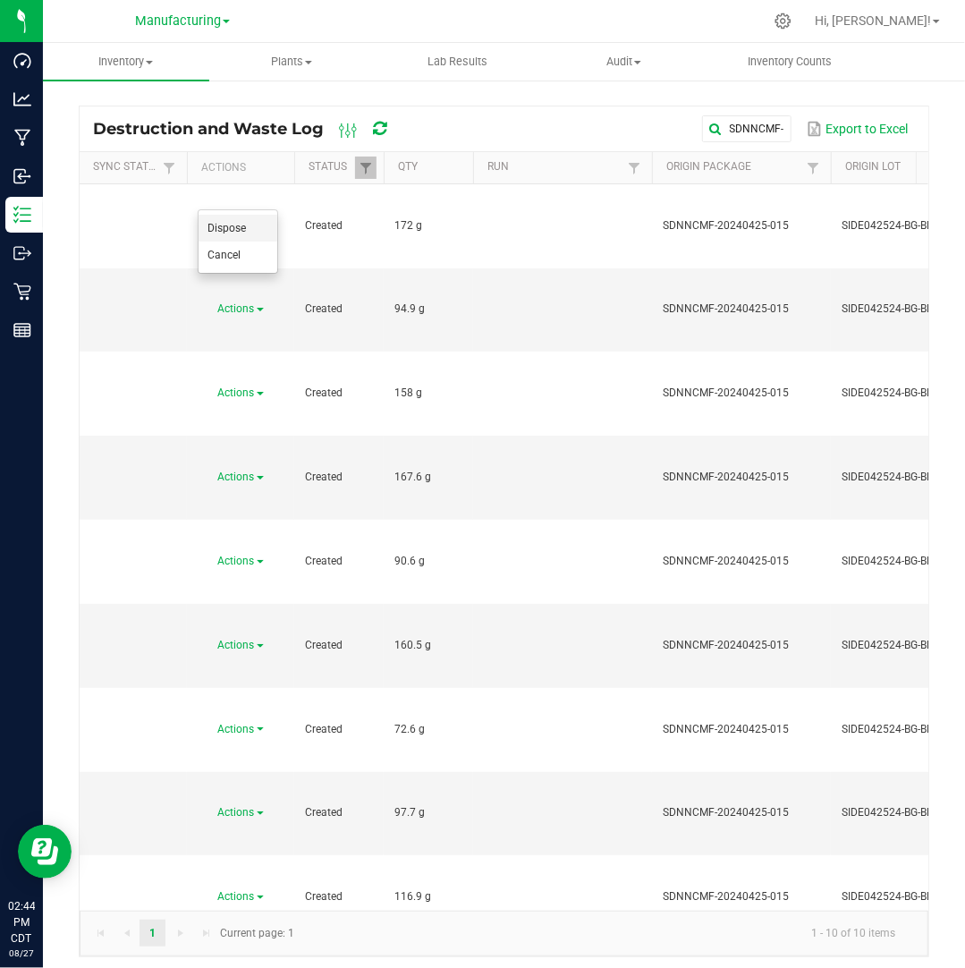
click at [236, 233] on span "Dispose" at bounding box center [226, 228] width 38 height 13
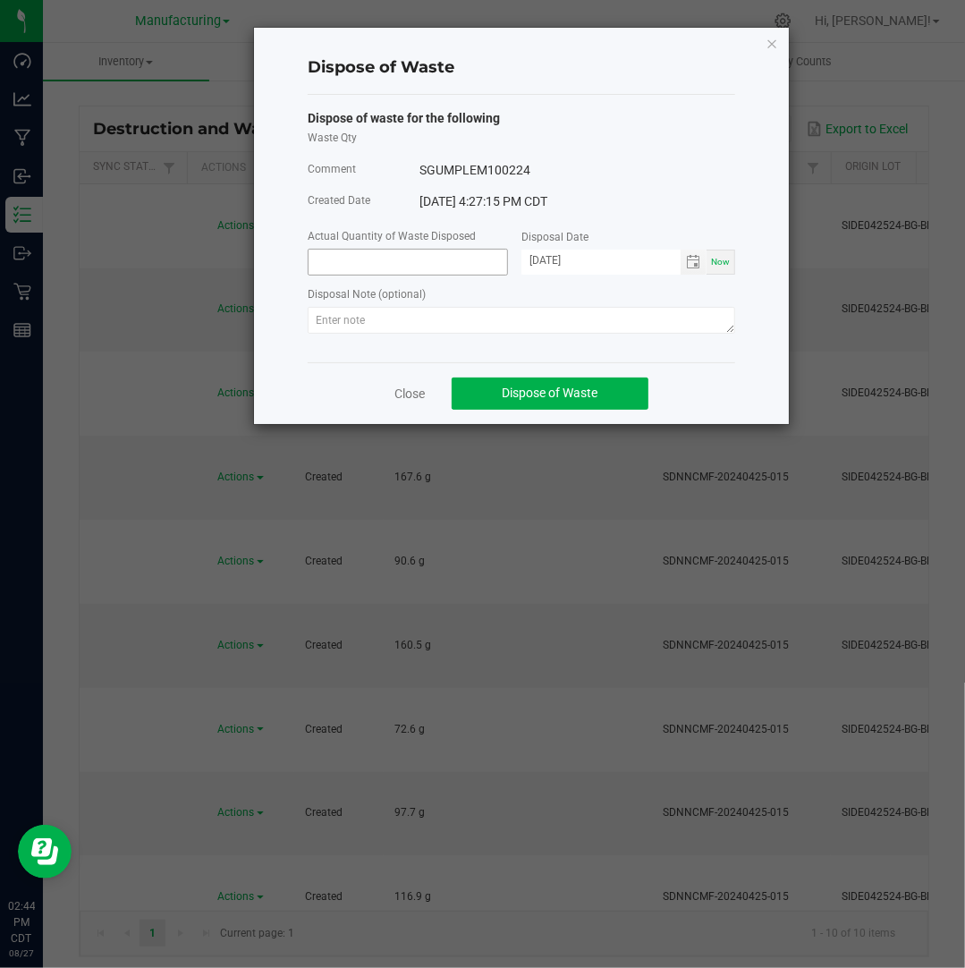
click at [350, 254] on input at bounding box center [408, 262] width 199 height 25
type input "172.0000 g"
type input "[DATE]"
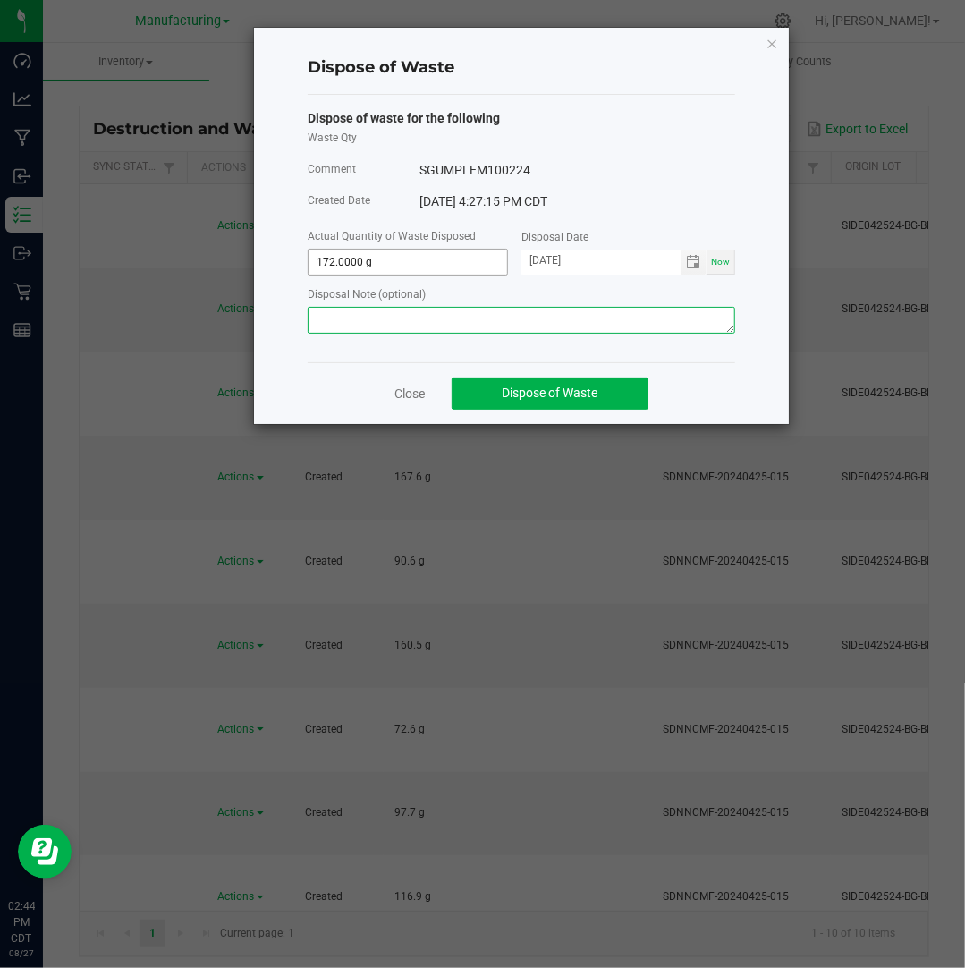
paste textarea "Destroyed and disposed of by compliance."
type textarea "Destroyed and disposed of by compliance."
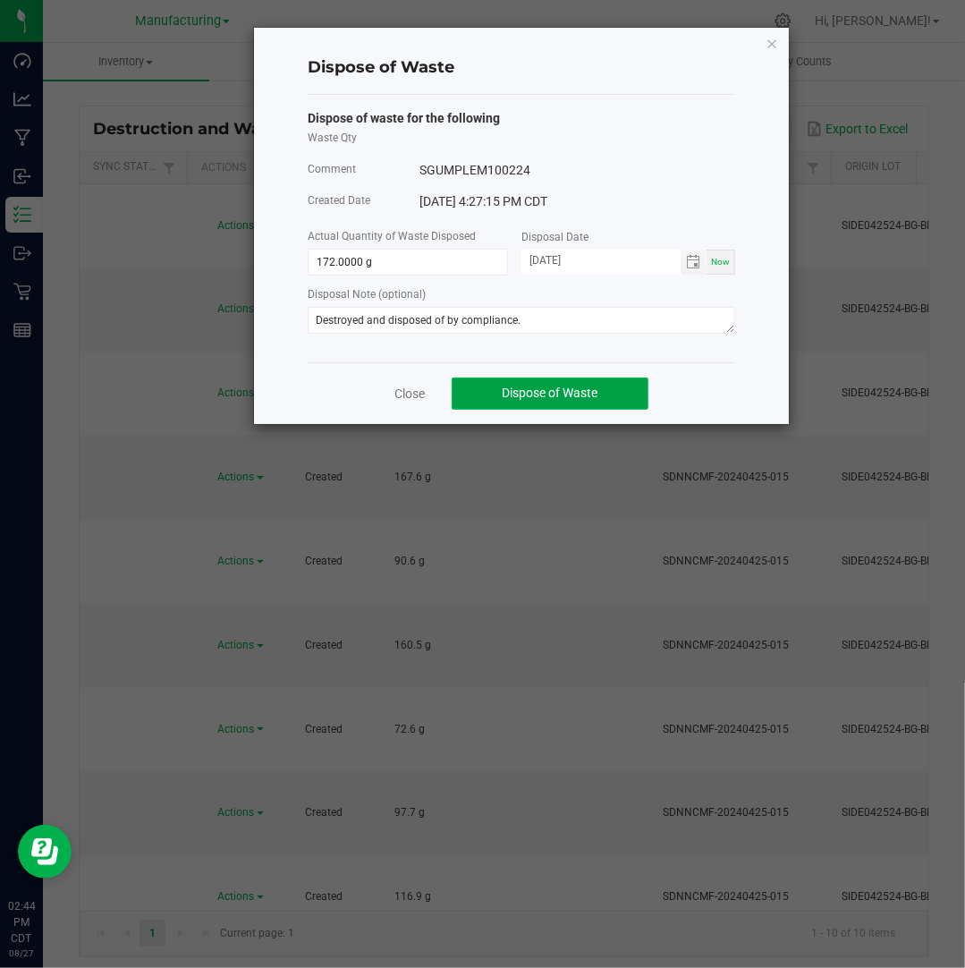
click at [574, 396] on span "Dispose of Waste" at bounding box center [551, 392] width 96 height 14
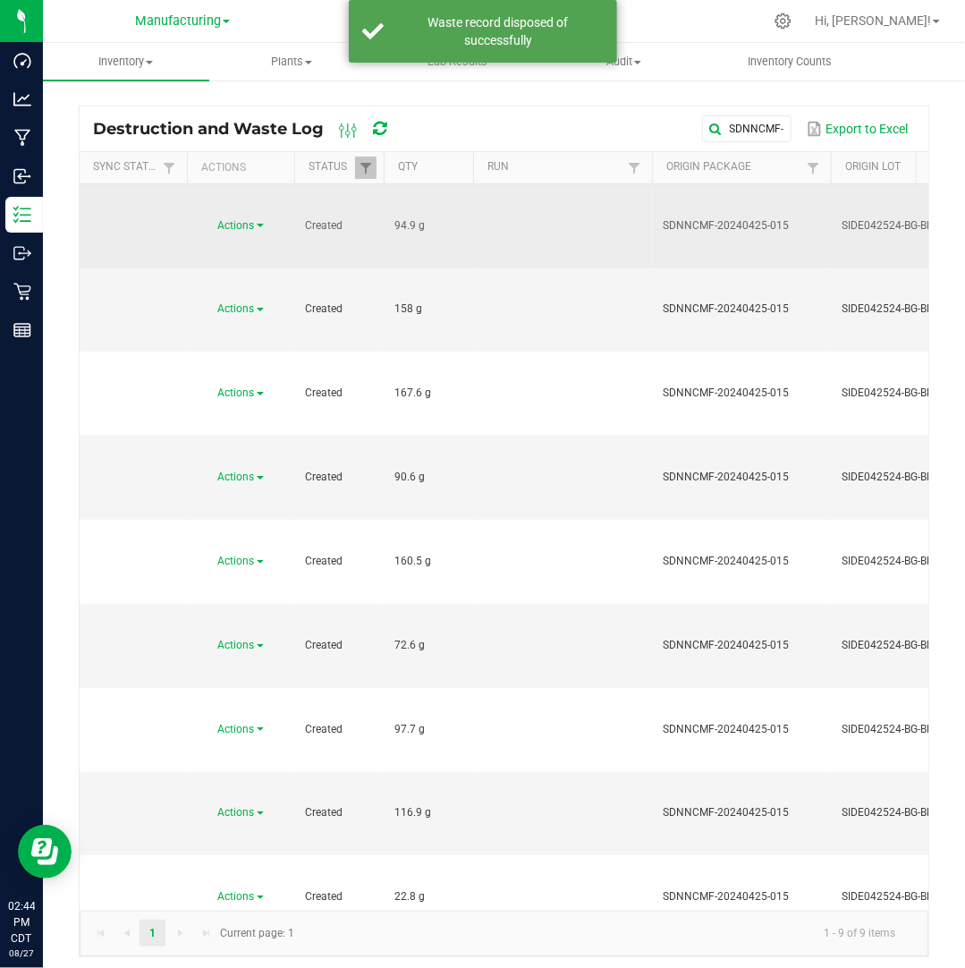
click at [256, 219] on link "Actions" at bounding box center [241, 225] width 46 height 13
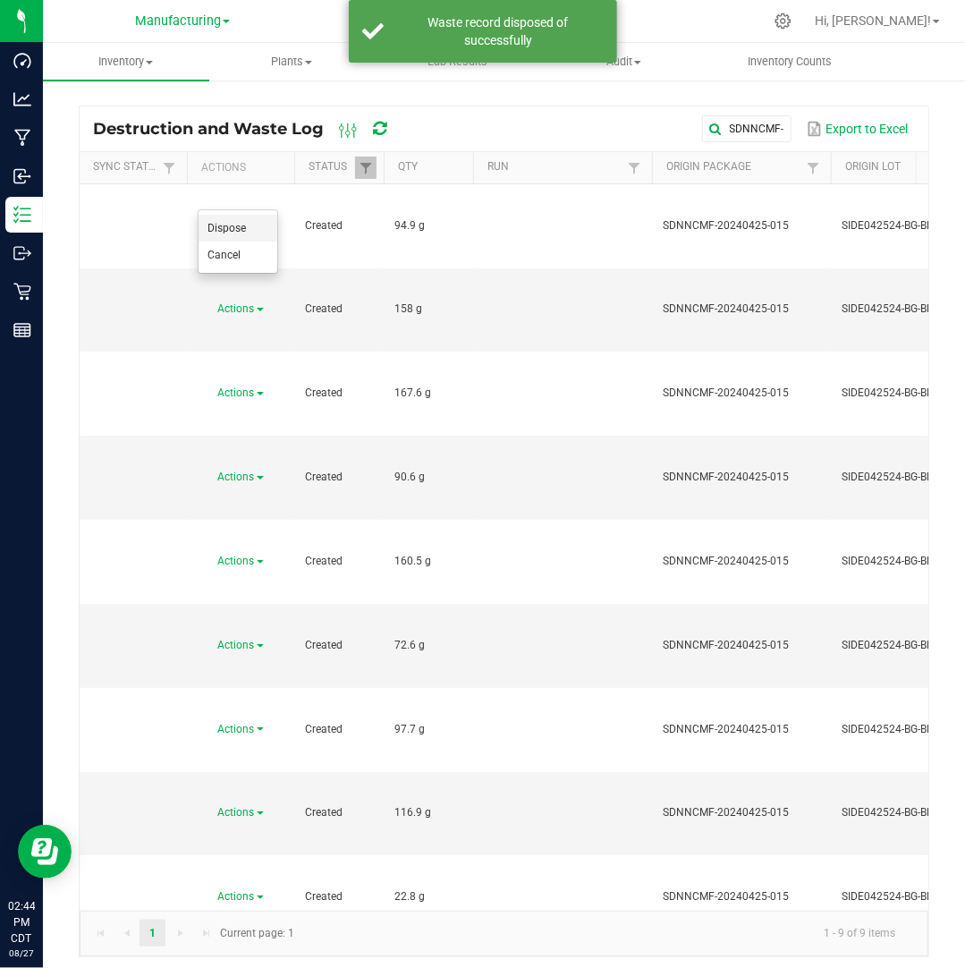
click at [251, 228] on li "Dispose" at bounding box center [238, 228] width 79 height 27
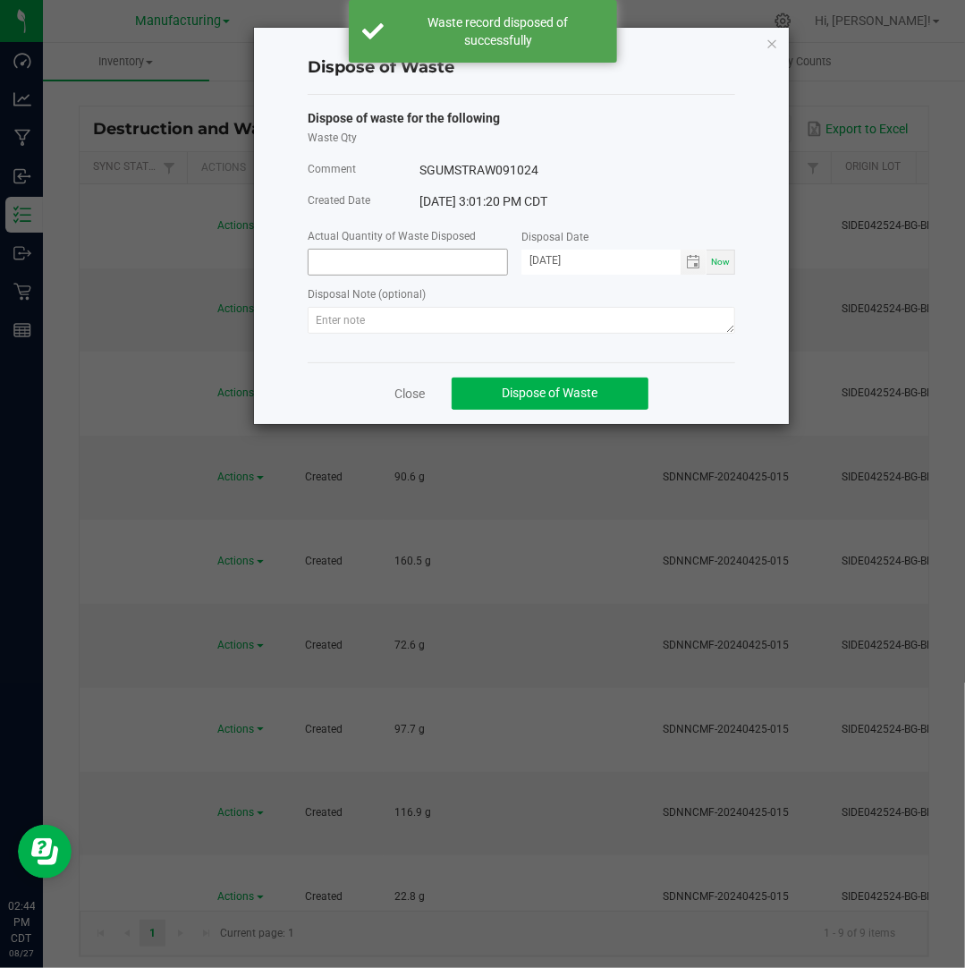
click at [345, 257] on input at bounding box center [408, 262] width 199 height 25
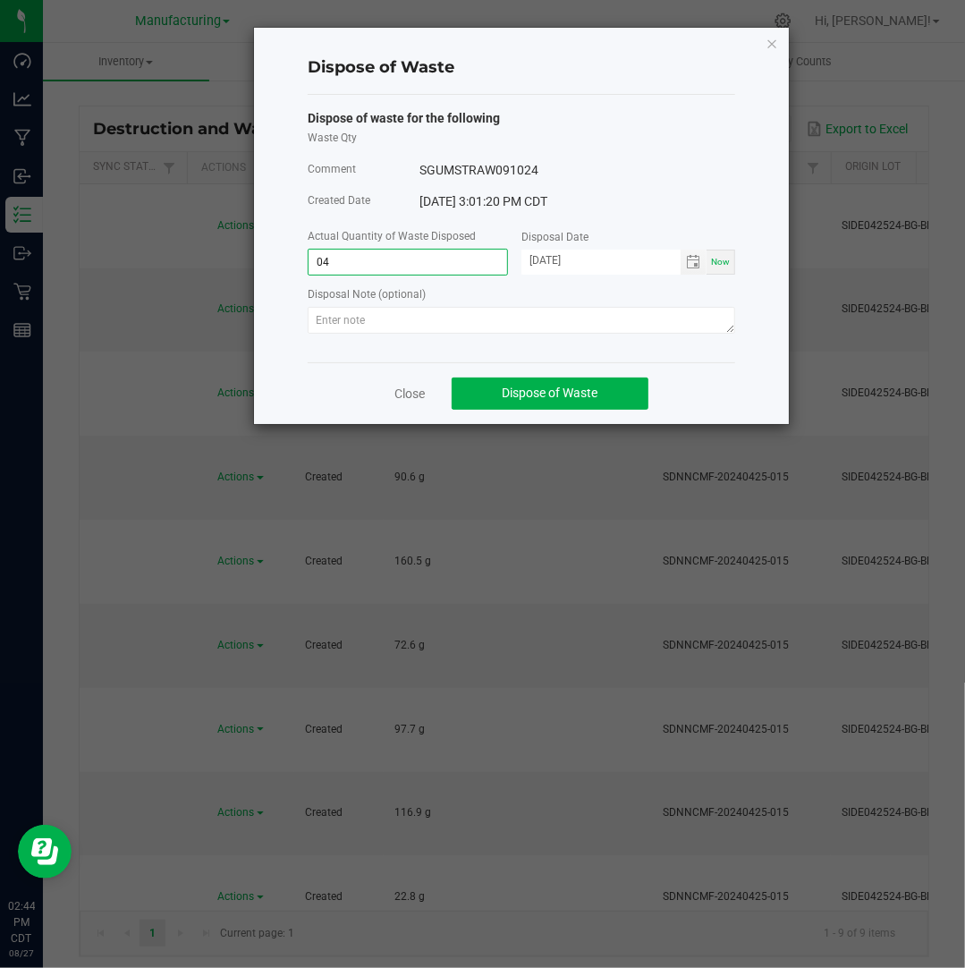
type input "0"
click at [704, 259] on span "Toggle calendar" at bounding box center [694, 262] width 26 height 25
type input "94.9000 g"
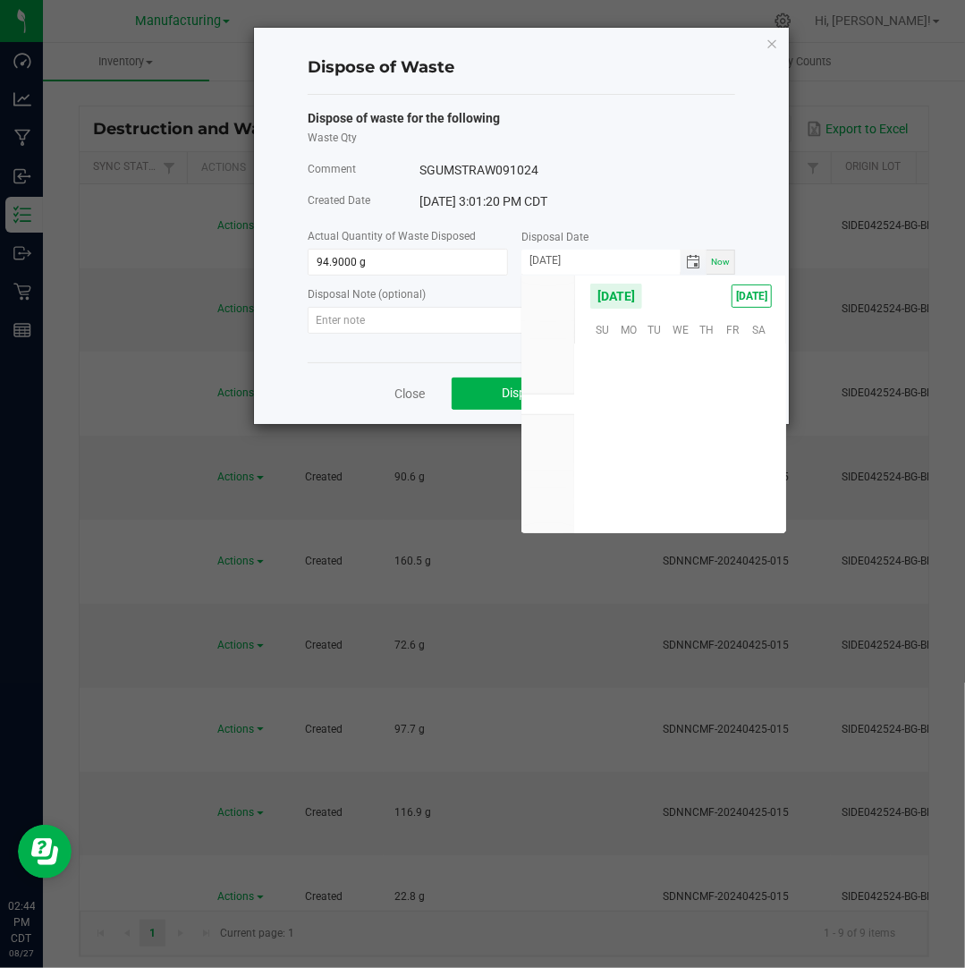
scroll to position [289845, 0]
click at [636, 466] on span "25" at bounding box center [628, 468] width 26 height 28
type input "[DATE]"
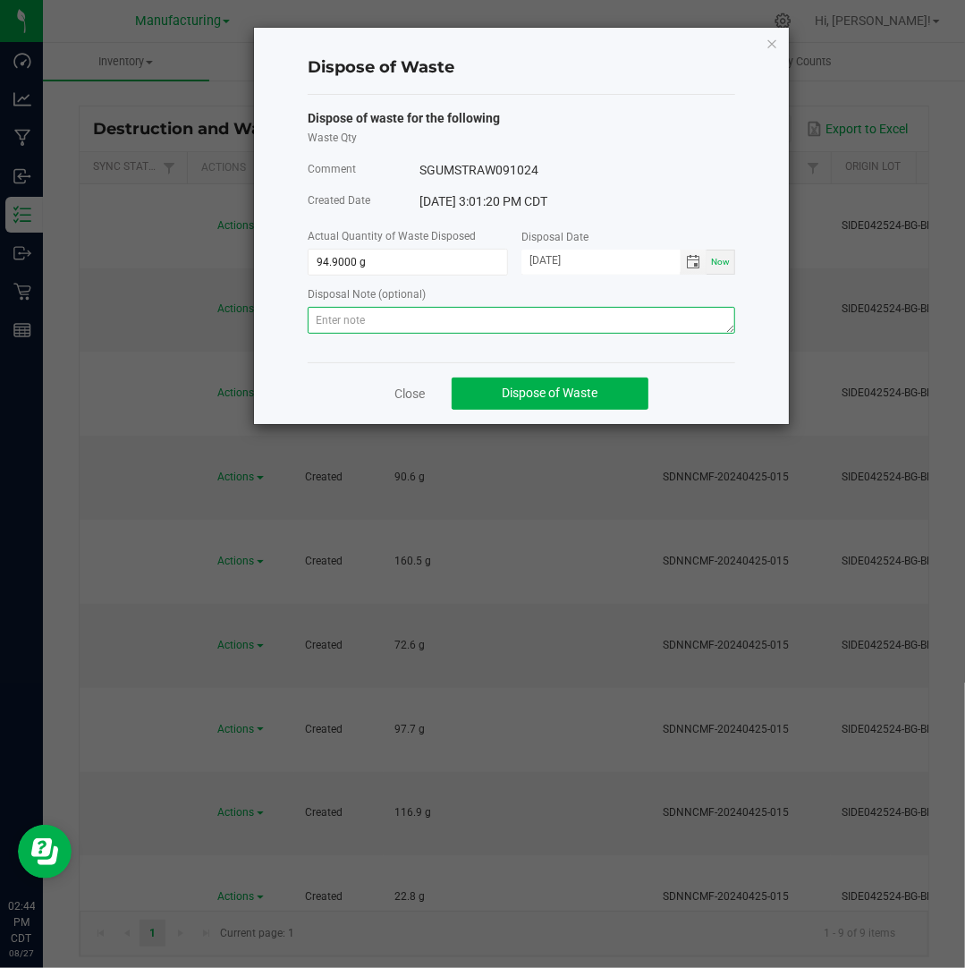
click at [579, 323] on textarea at bounding box center [521, 320] width 427 height 27
paste textarea "Destroyed and disposed of by compliance."
type textarea "Destroyed and disposed of by compliance."
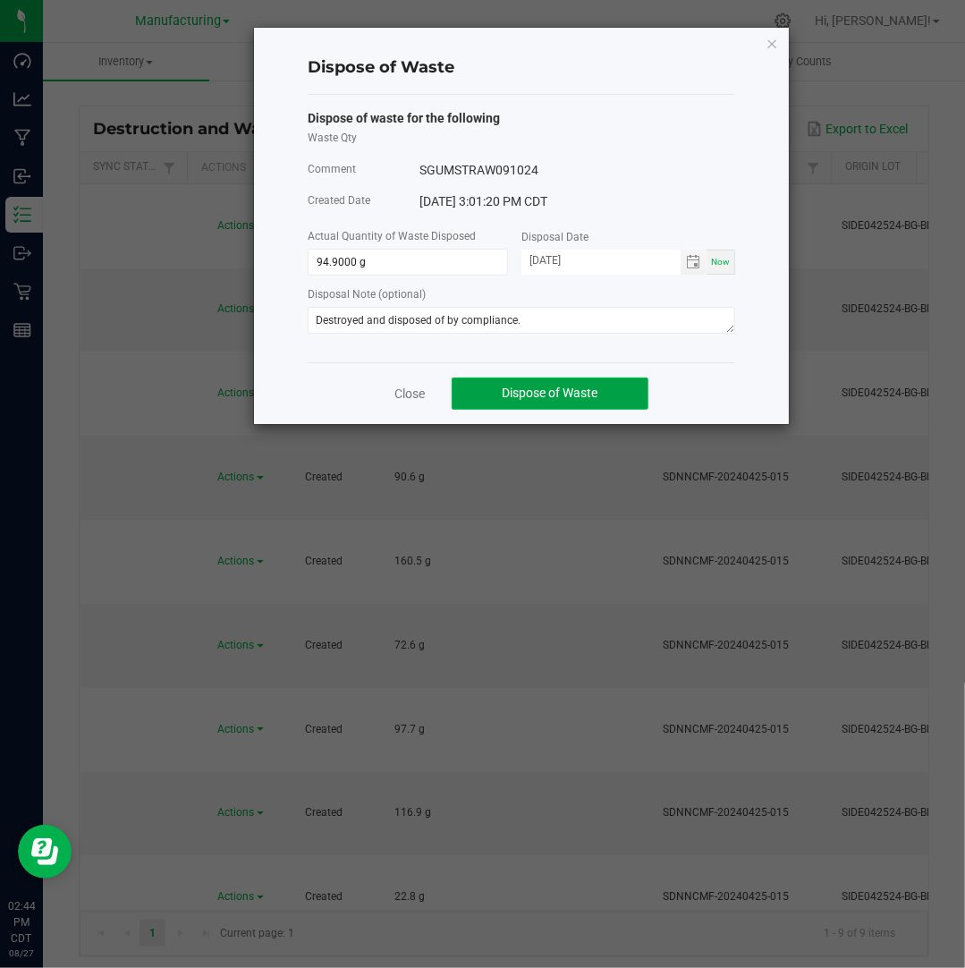
click at [542, 394] on span "Dispose of Waste" at bounding box center [551, 392] width 96 height 14
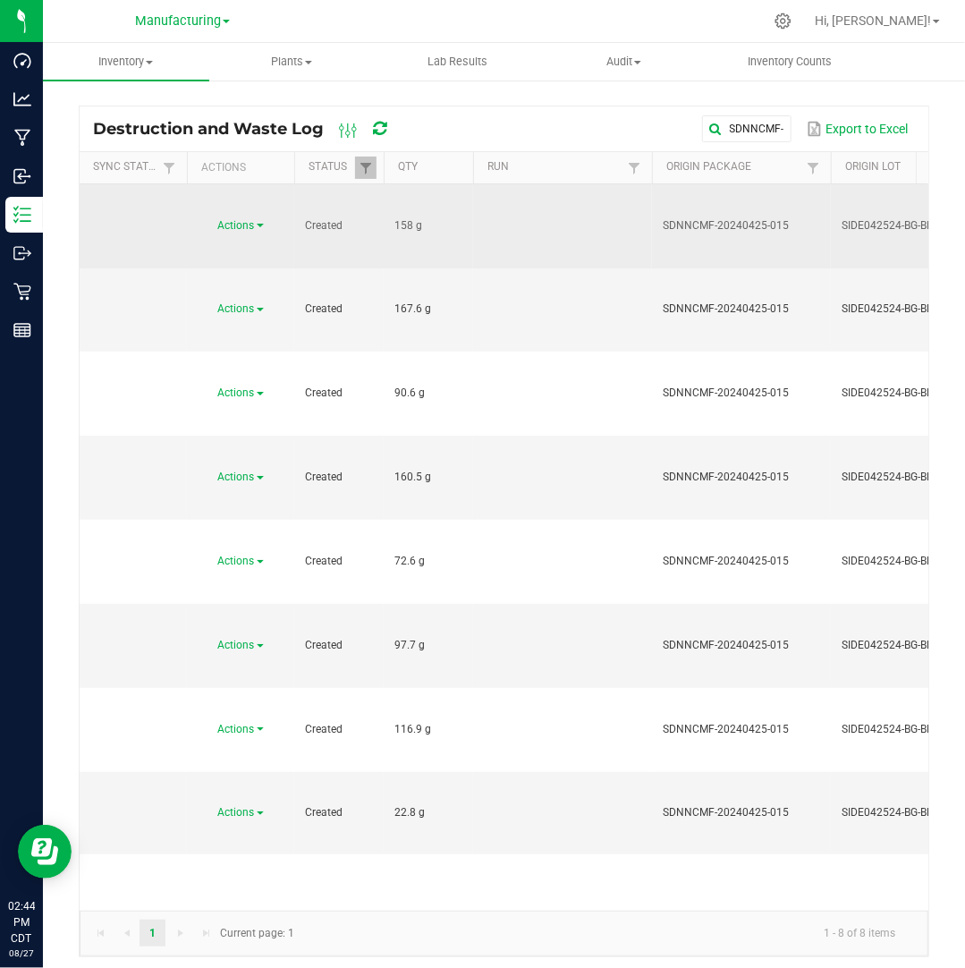
click at [255, 219] on span "Actions" at bounding box center [236, 225] width 37 height 13
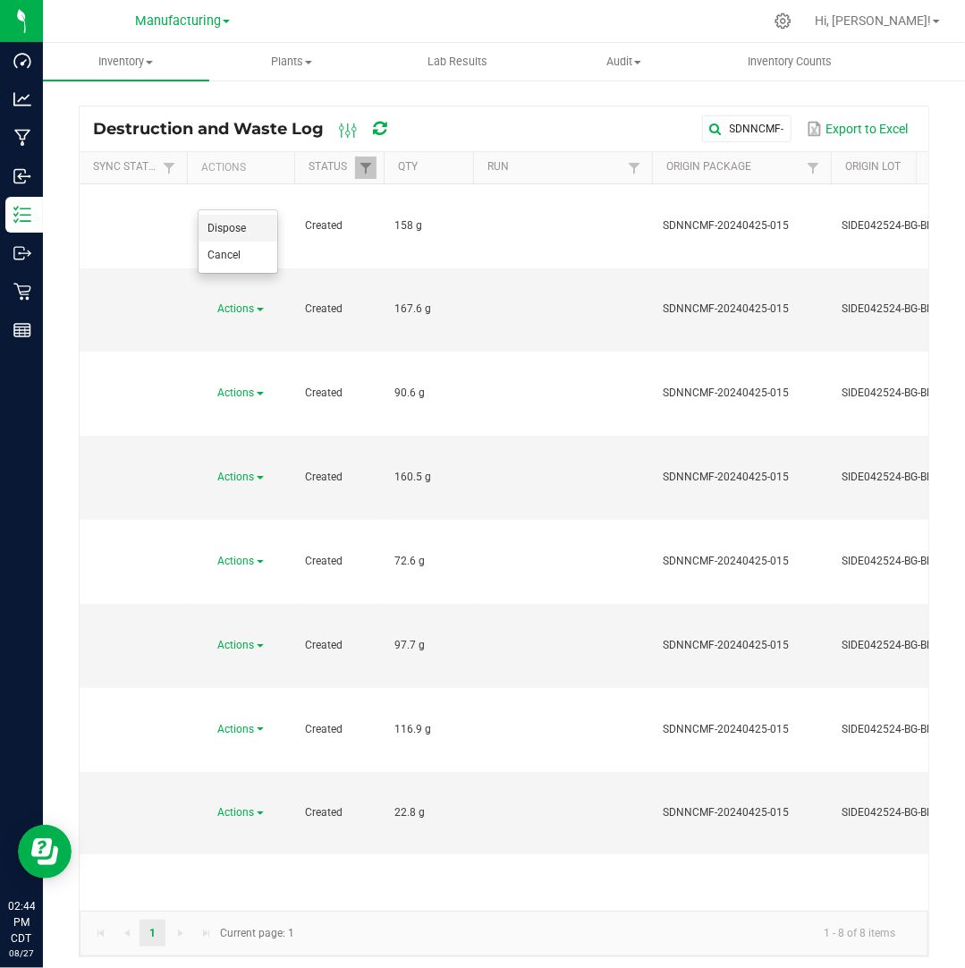
click at [258, 226] on li "Dispose" at bounding box center [238, 228] width 79 height 27
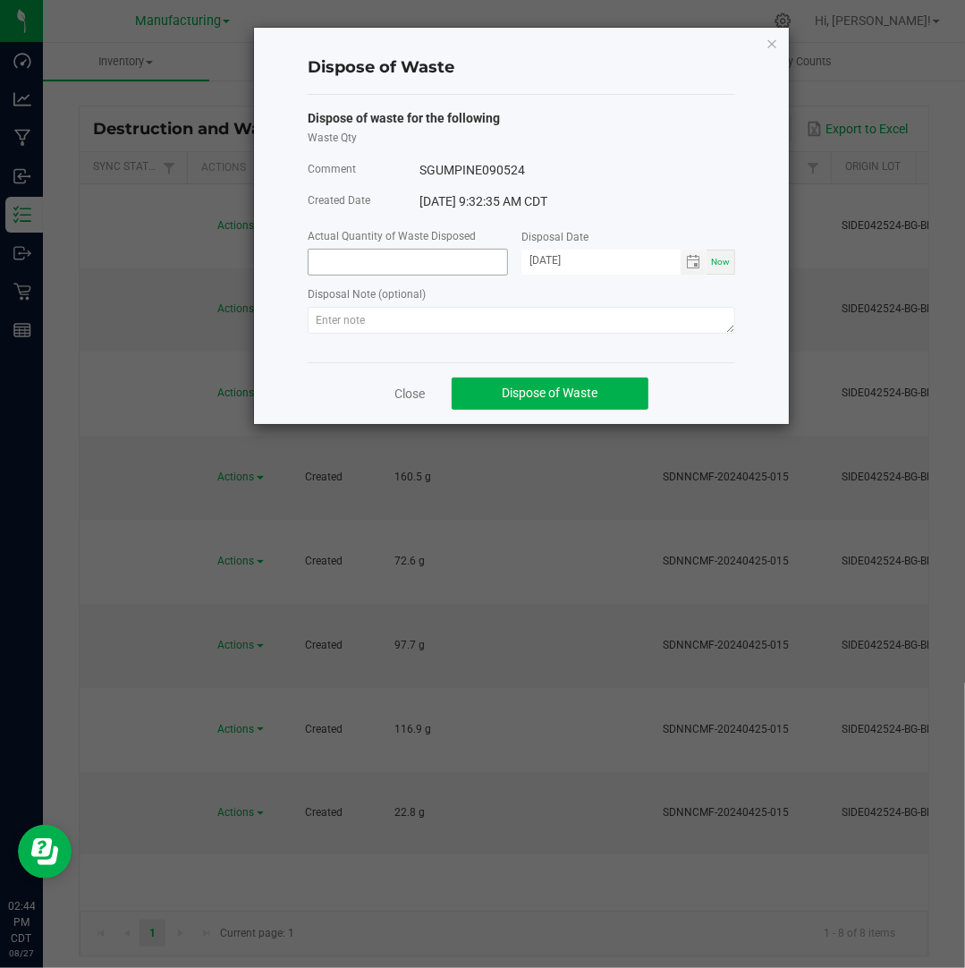
click at [397, 259] on input at bounding box center [408, 262] width 199 height 25
type input "158.0000 g"
type input "[DATE]"
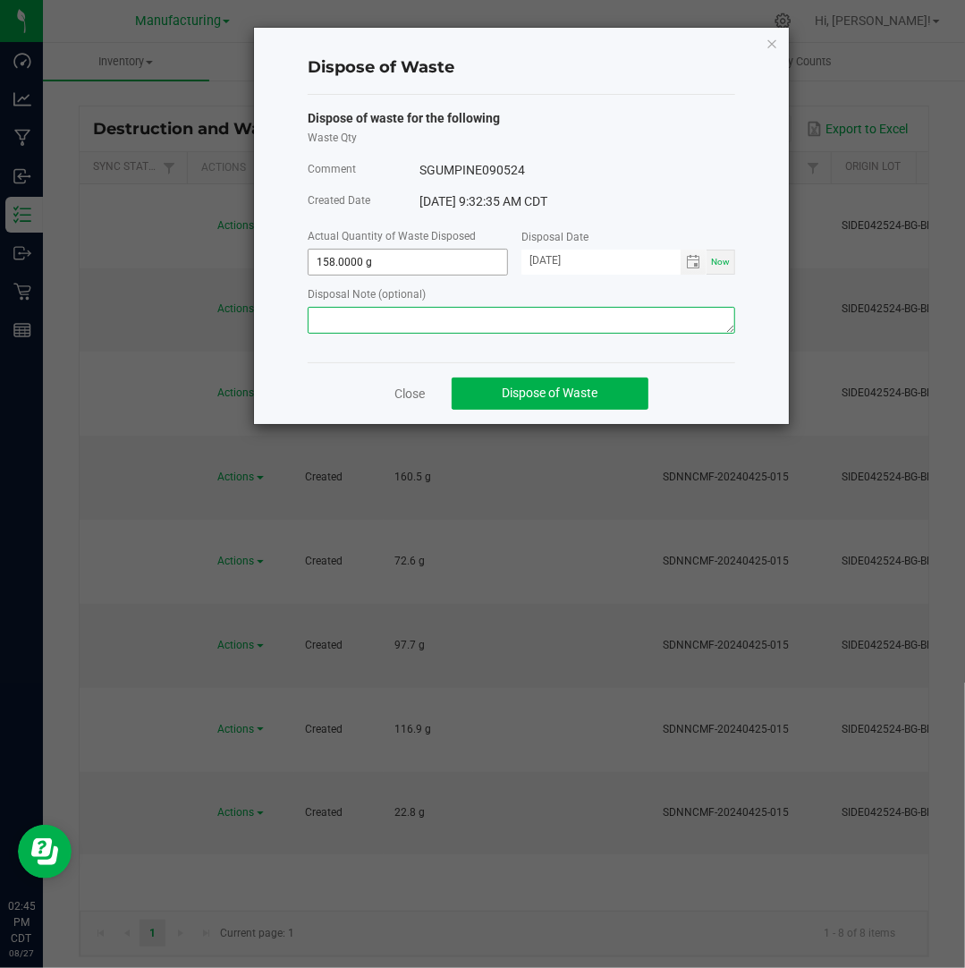
paste textarea "Destroyed and disposed of by compliance."
type textarea "Destroyed and disposed of by compliance."
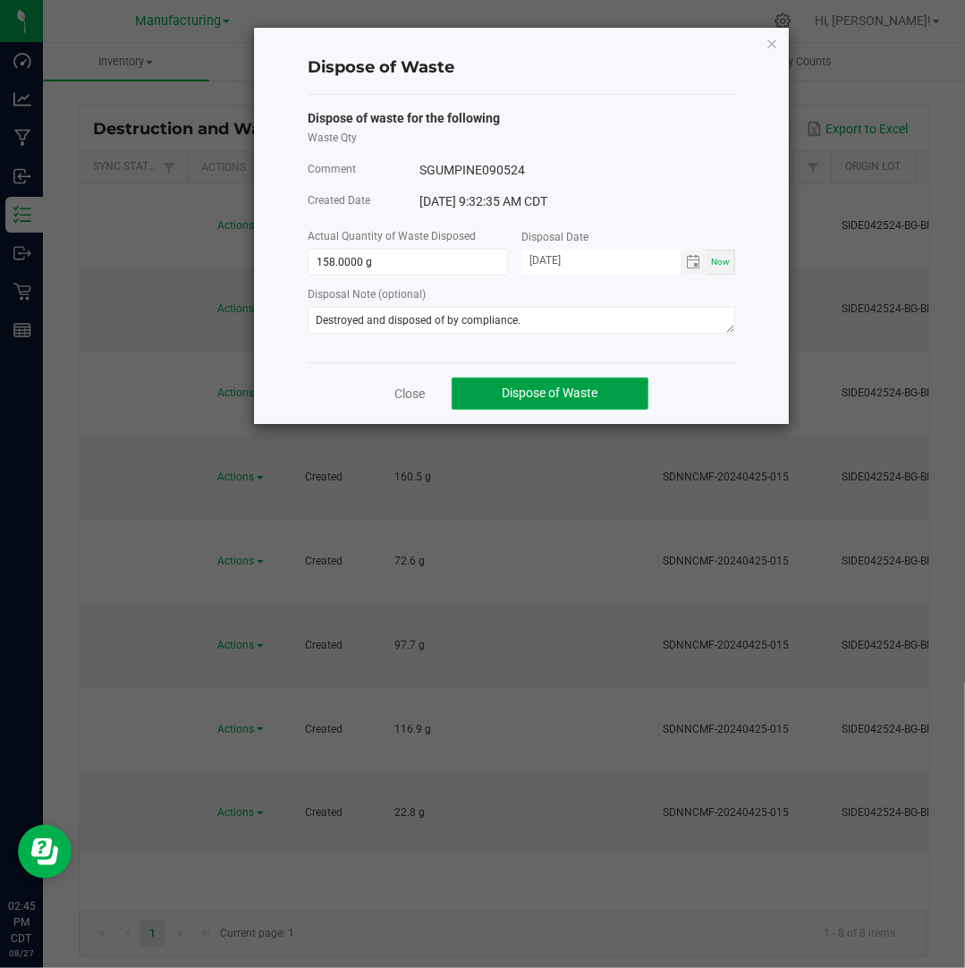
click at [528, 400] on span "Dispose of Waste" at bounding box center [551, 392] width 96 height 14
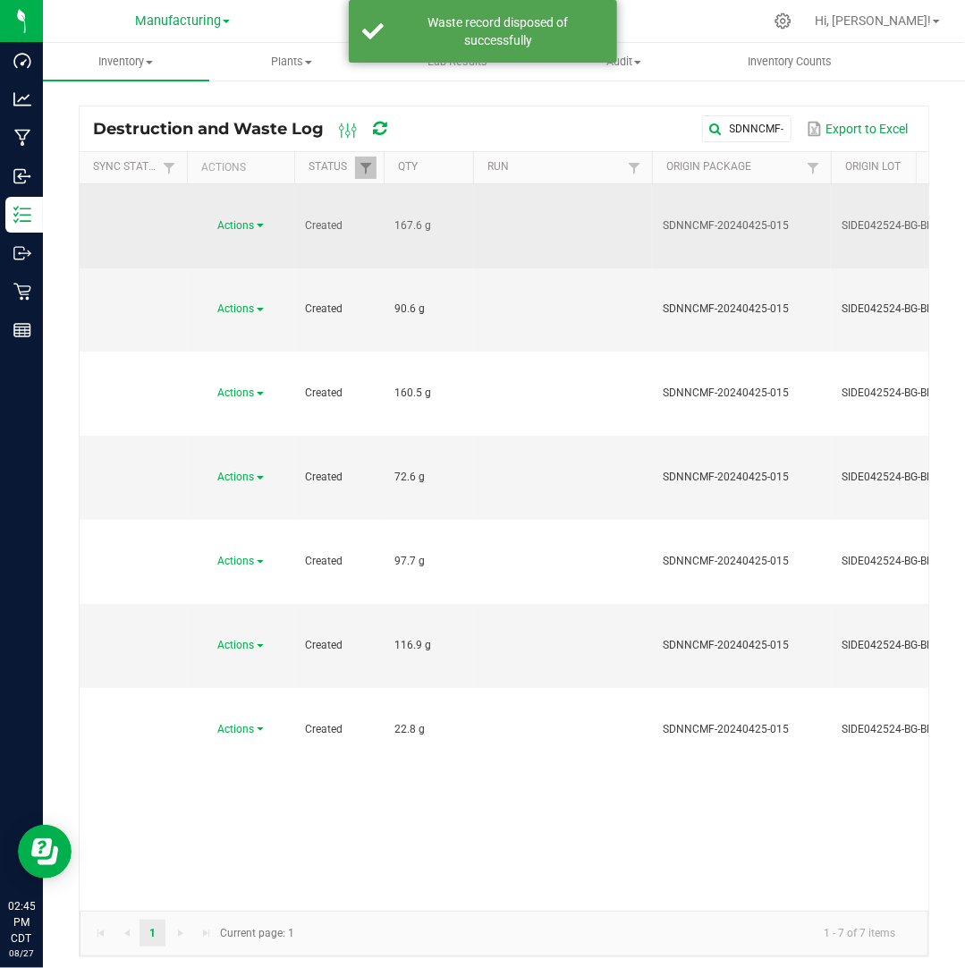
click at [252, 219] on span "Actions" at bounding box center [236, 225] width 37 height 13
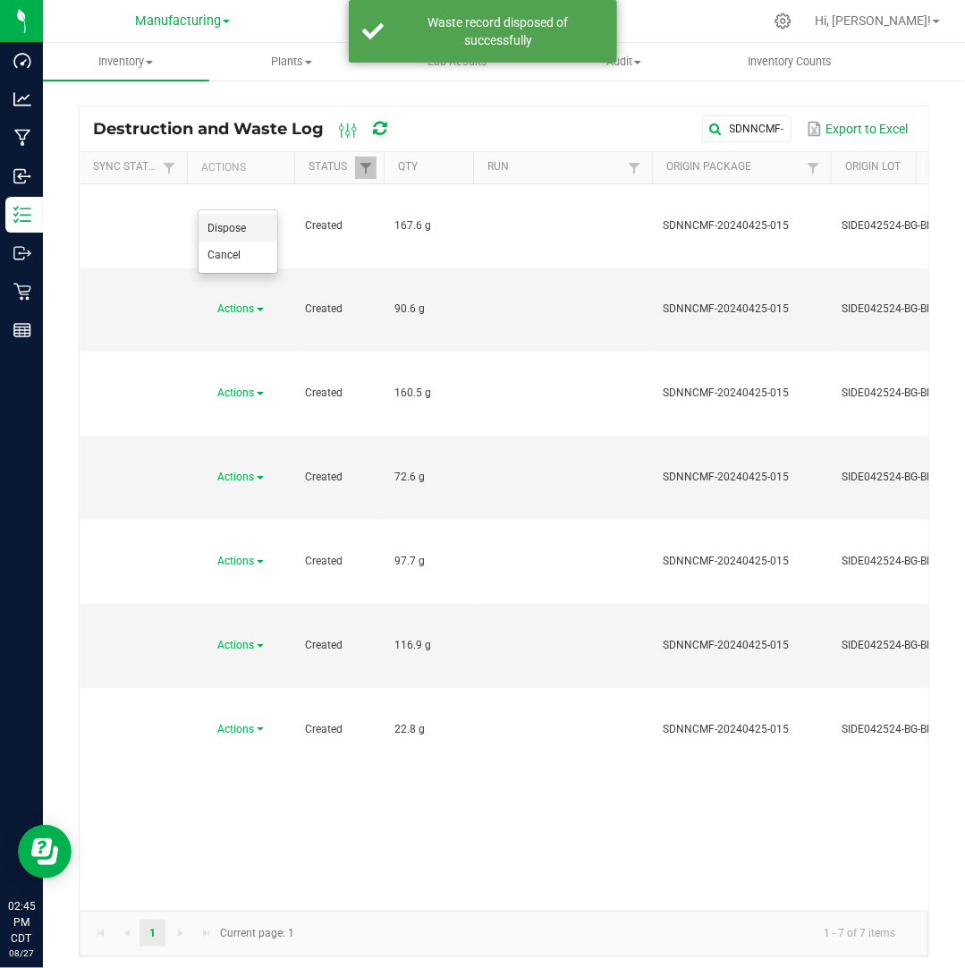
click at [251, 223] on li "Dispose" at bounding box center [238, 228] width 79 height 27
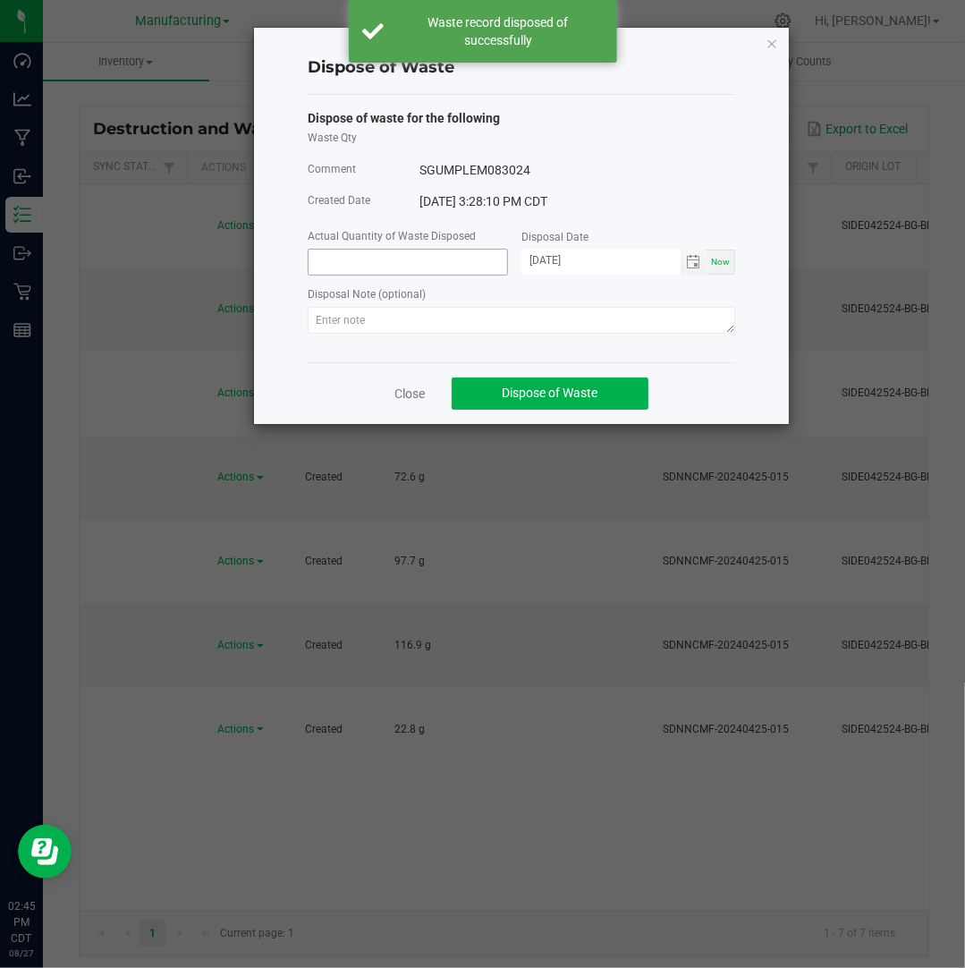
click at [385, 259] on input at bounding box center [408, 262] width 199 height 25
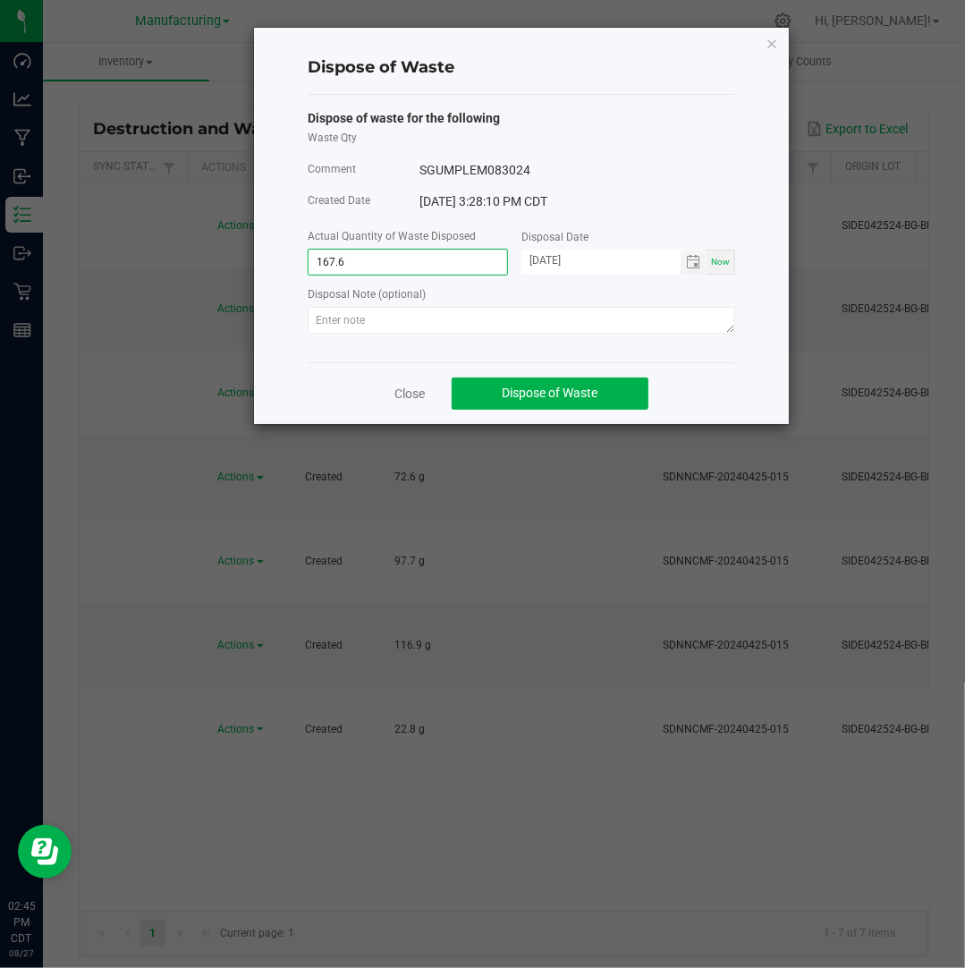
type input "167.6000 g"
type input "[DATE]"
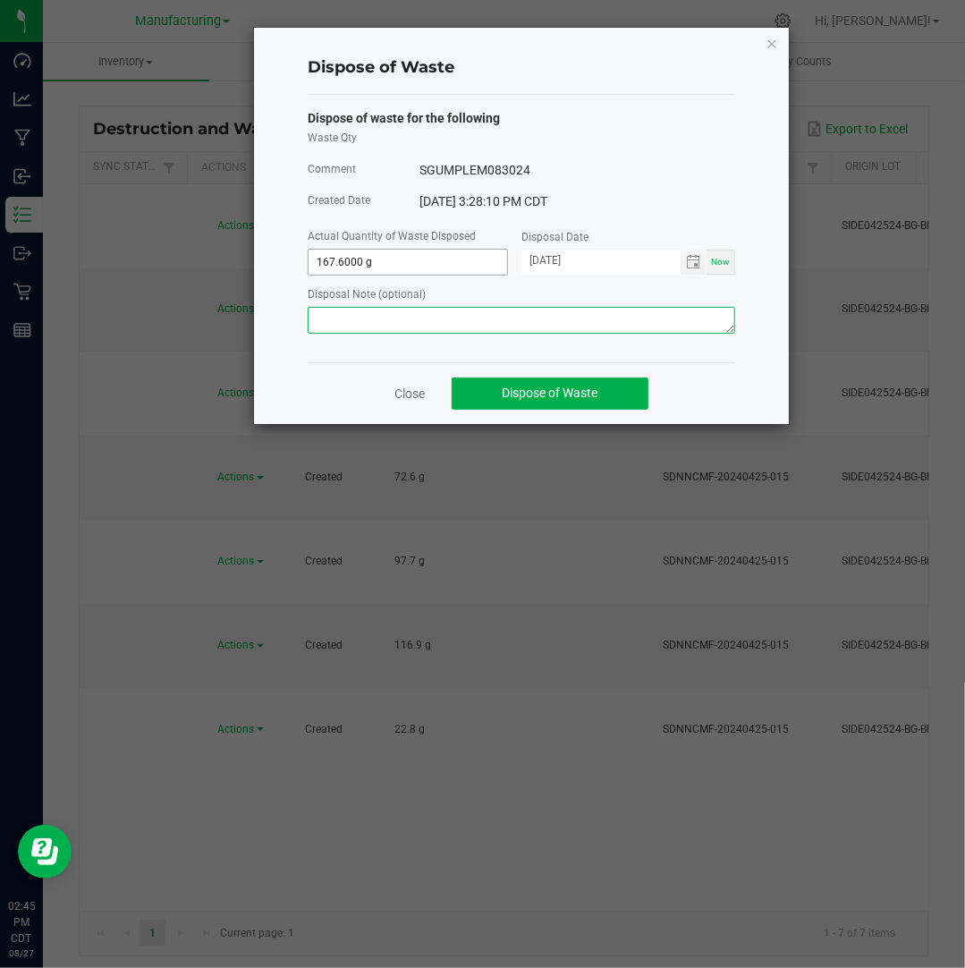
paste textarea "Destroyed and disposed of by compliance."
type textarea "Destroyed and disposed of by compliance."
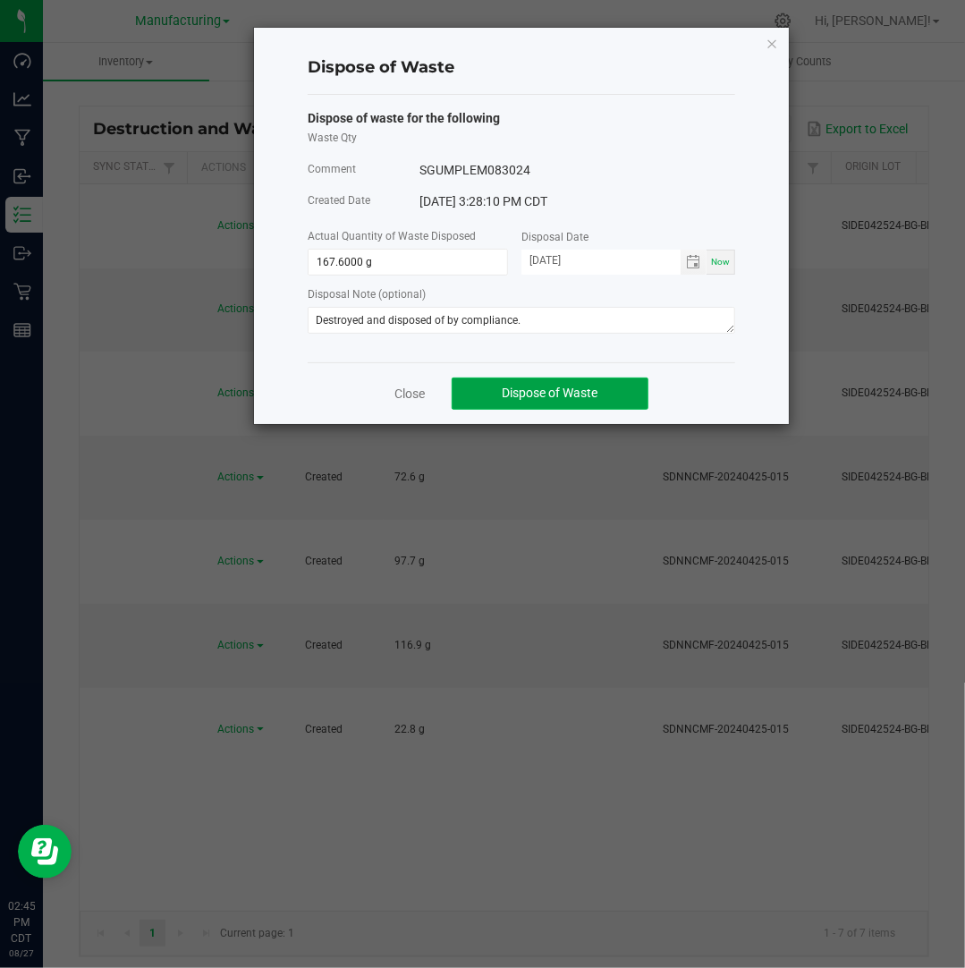
click at [547, 400] on span "Dispose of Waste" at bounding box center [551, 392] width 96 height 14
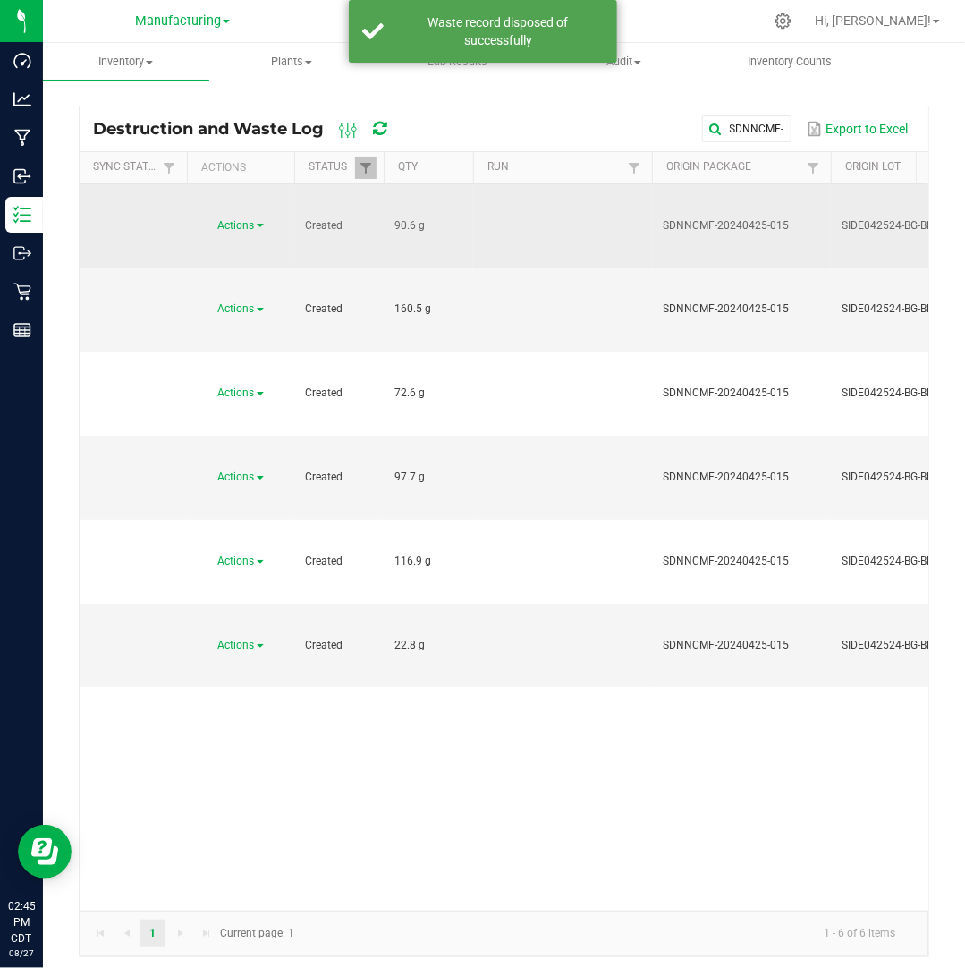
click at [252, 219] on span "Actions" at bounding box center [236, 225] width 37 height 13
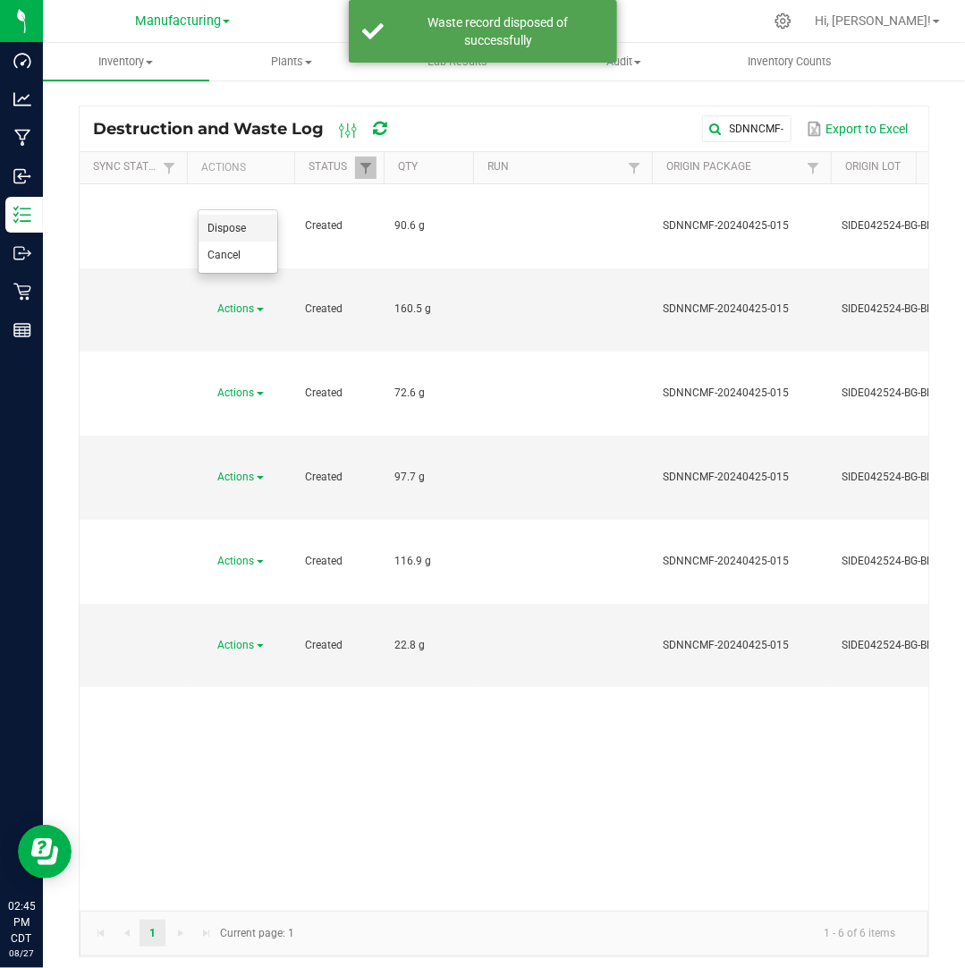
click at [250, 227] on li "Dispose" at bounding box center [238, 228] width 79 height 27
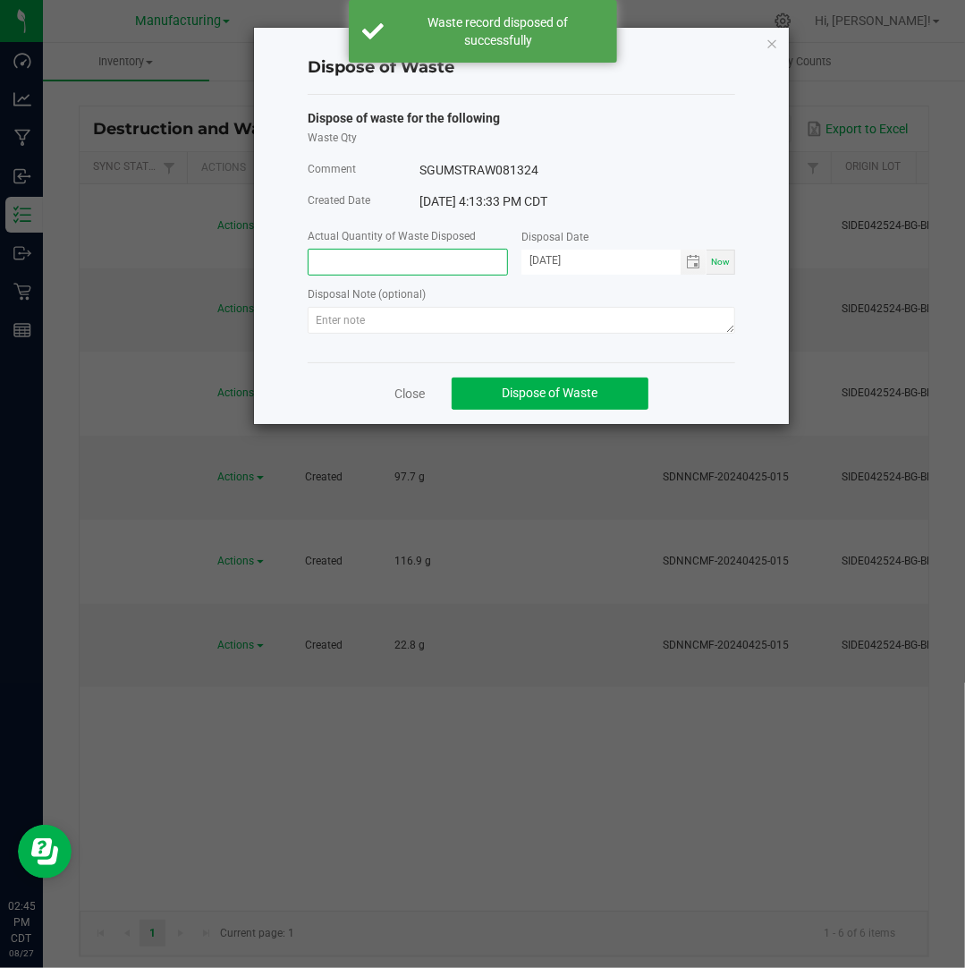
click at [368, 271] on input at bounding box center [408, 262] width 199 height 25
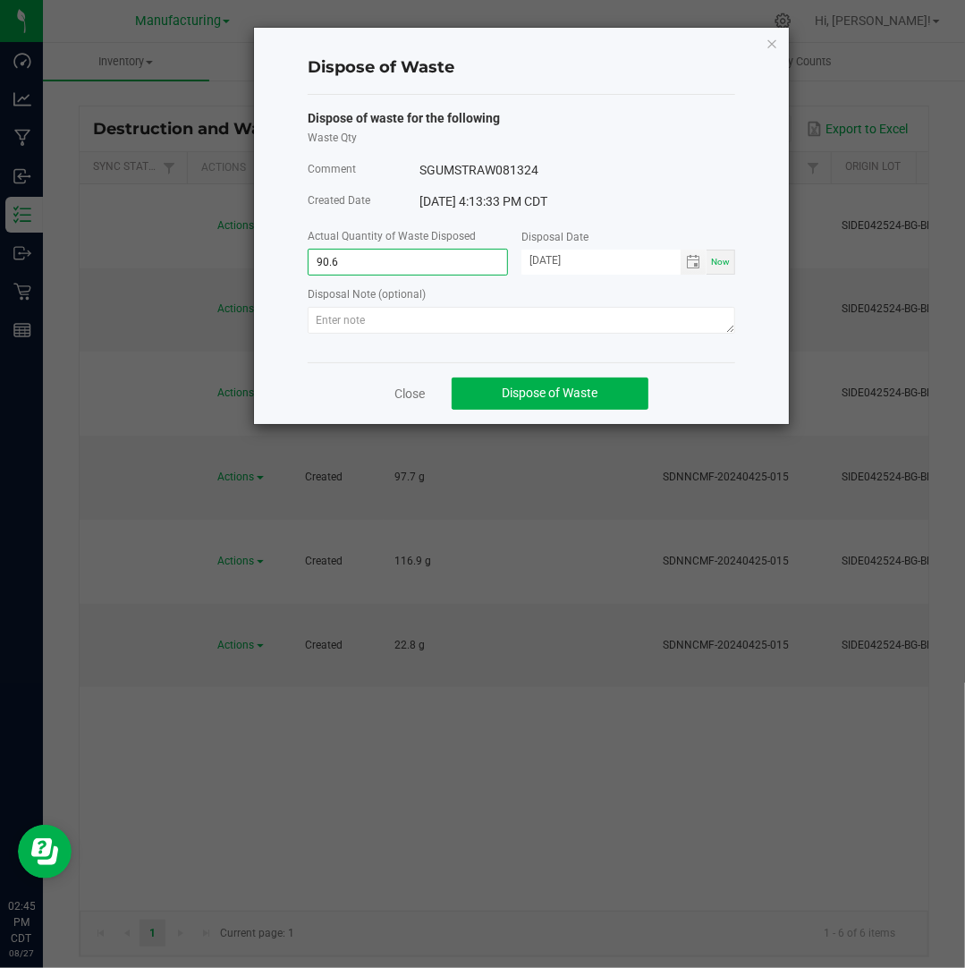
type input "90.6000 g"
type input "[DATE]"
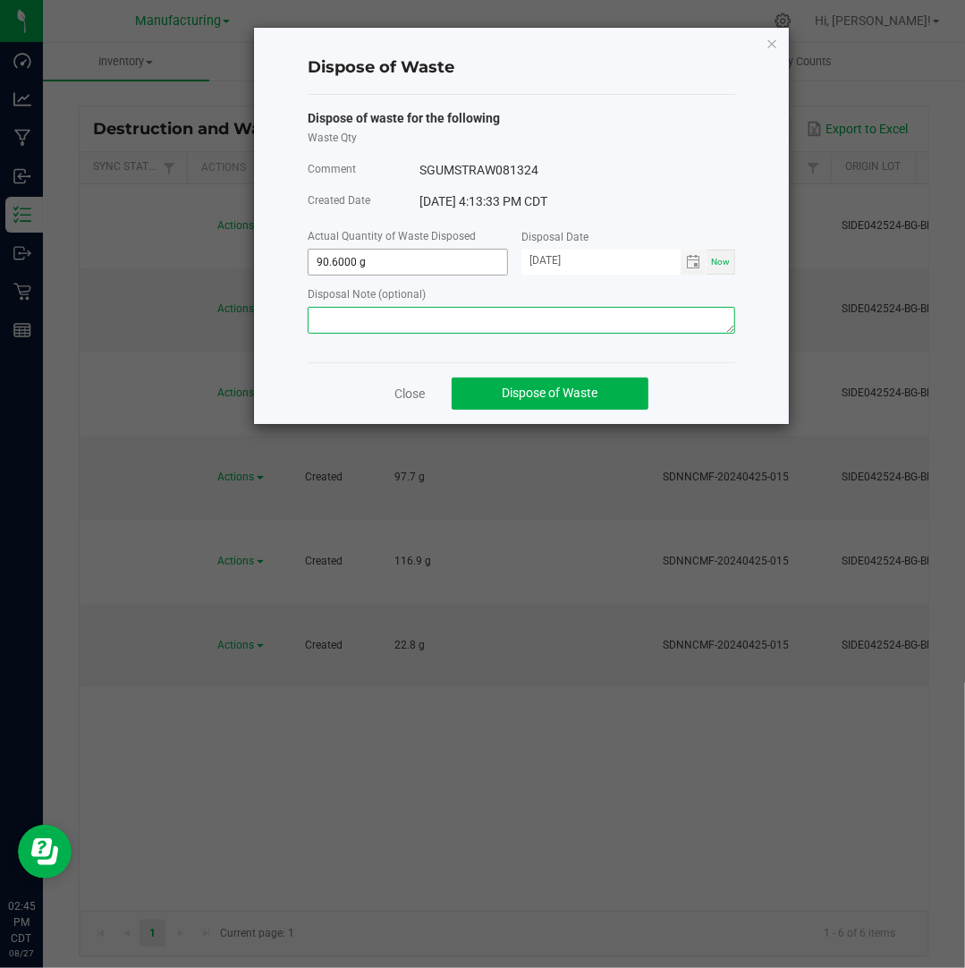
paste textarea "Destroyed and disposed of by compliance."
type textarea "Destroyed and disposed of by compliance."
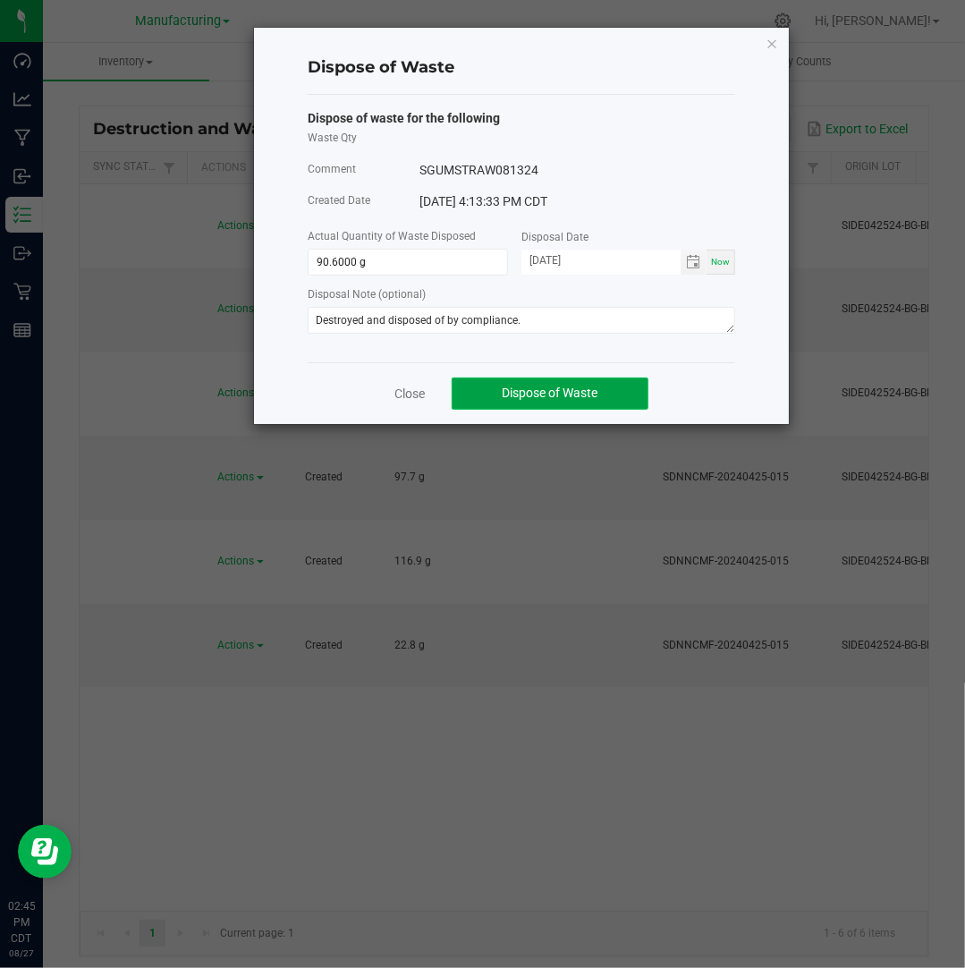
click at [526, 394] on span "Dispose of Waste" at bounding box center [551, 392] width 96 height 14
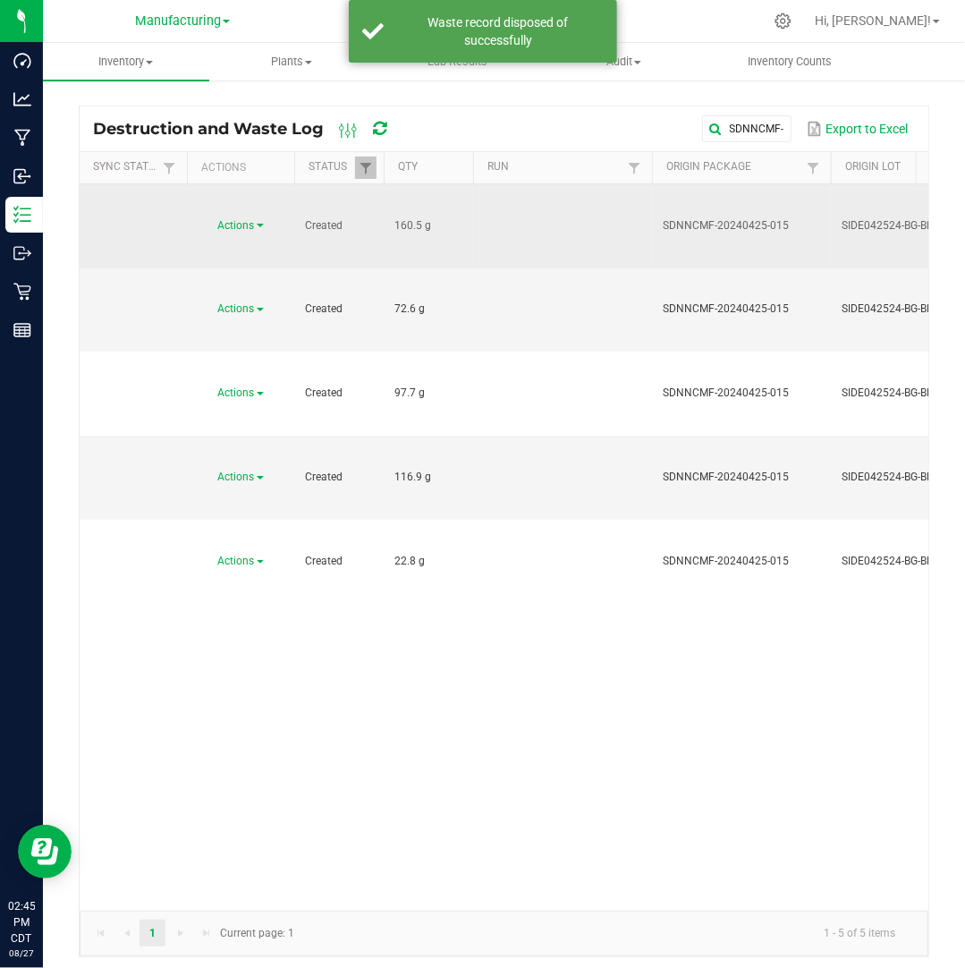
click at [252, 219] on span "Actions" at bounding box center [236, 225] width 37 height 13
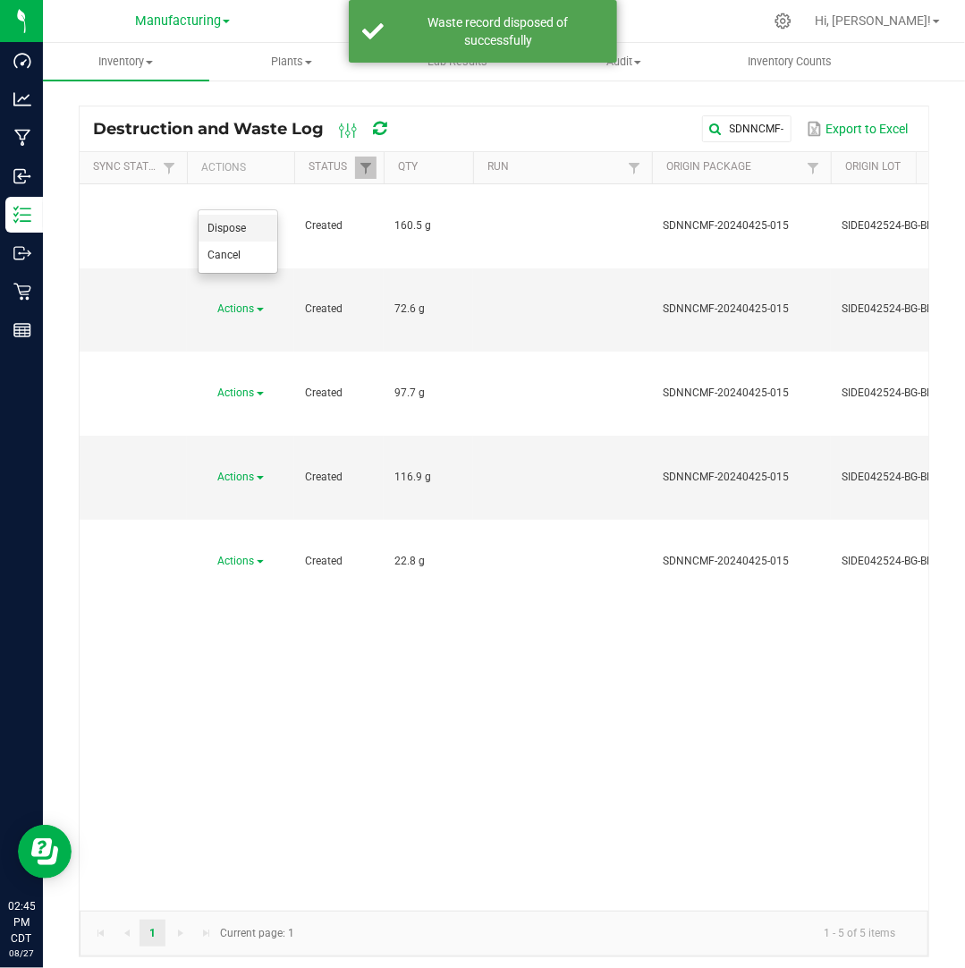
click at [241, 228] on span "Dispose" at bounding box center [226, 228] width 38 height 13
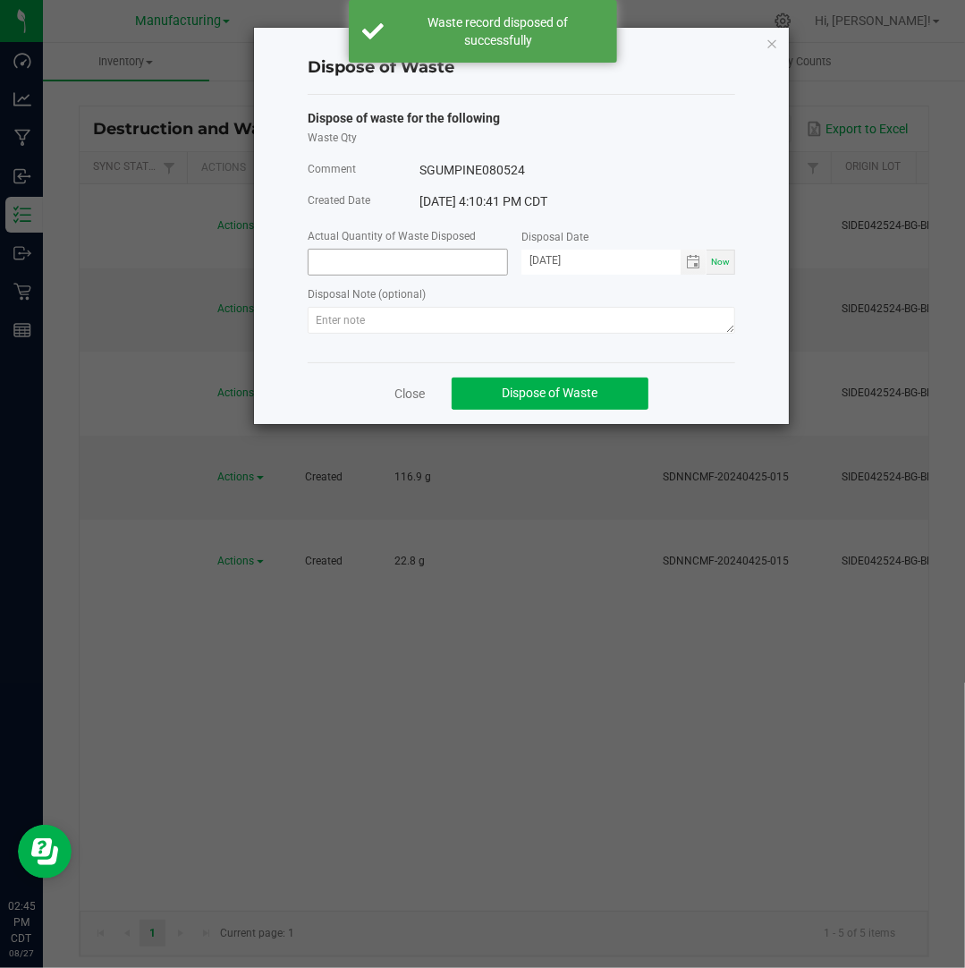
click at [399, 256] on input at bounding box center [408, 262] width 199 height 25
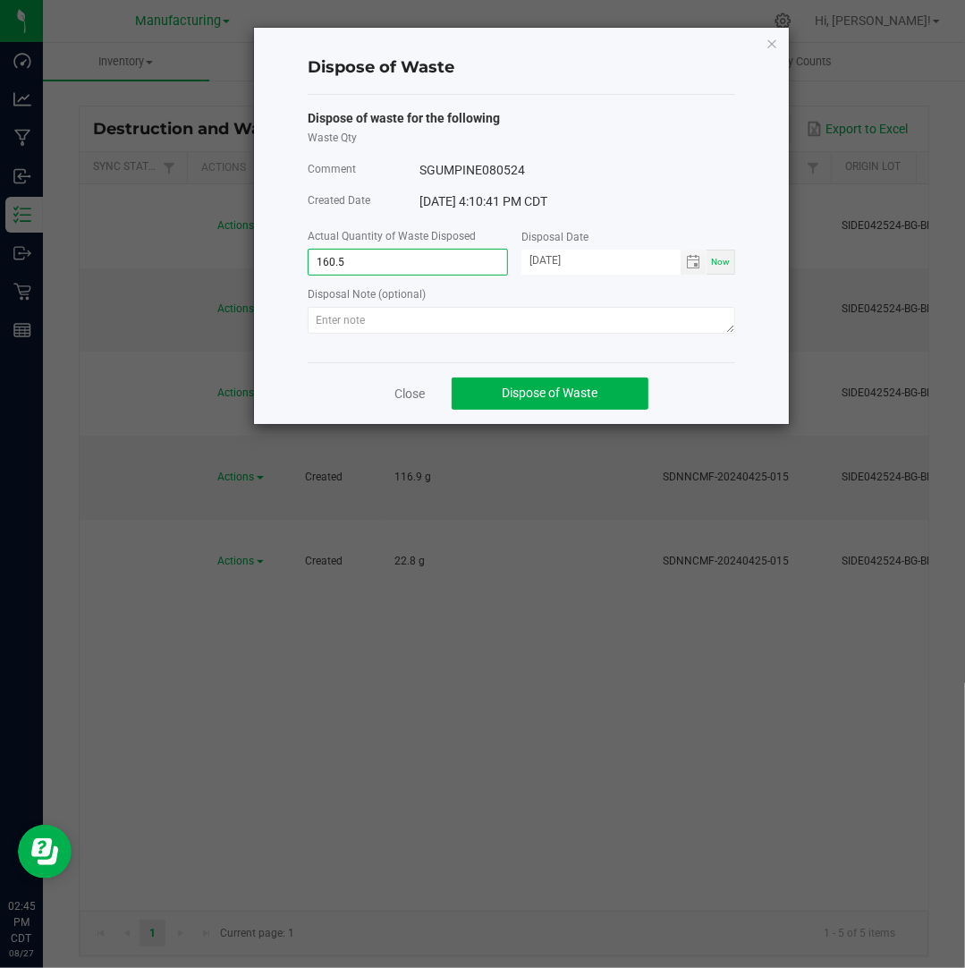
type input "160.5000 g"
type input "[DATE]"
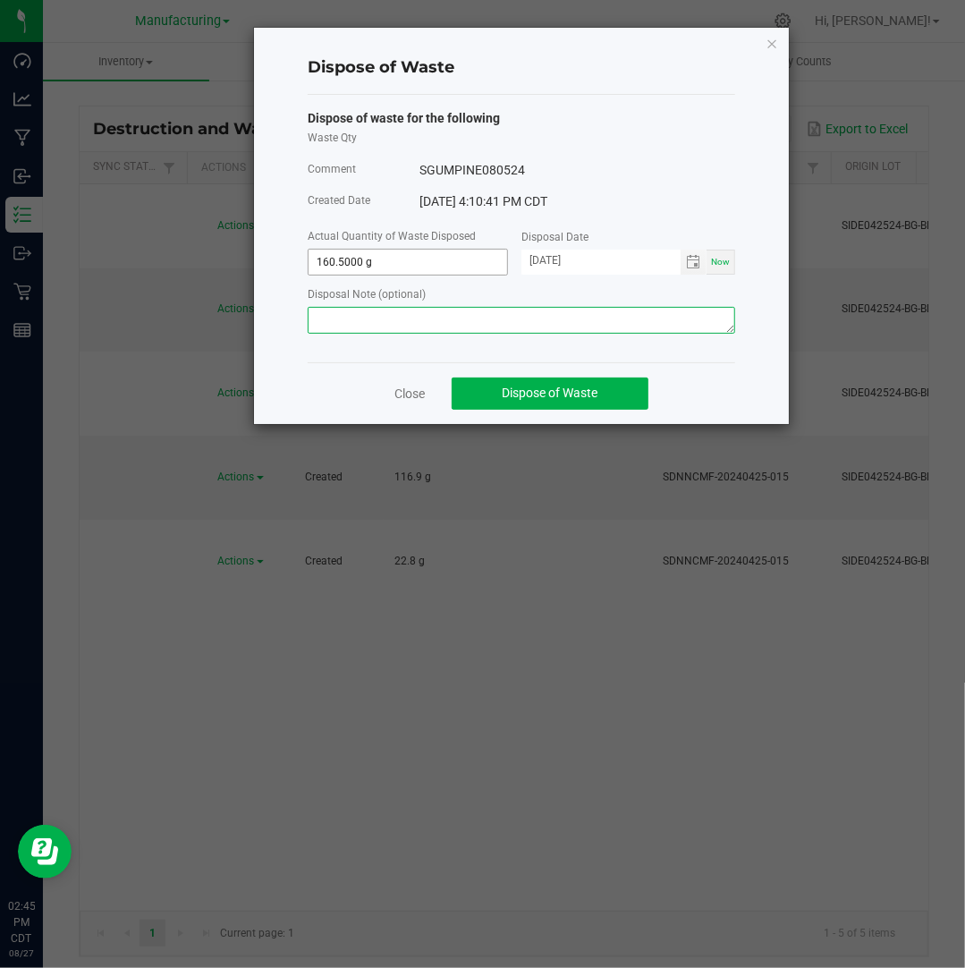
paste textarea "Destroyed and disposed of by compliance."
type textarea "Destroyed and disposed of by compliance."
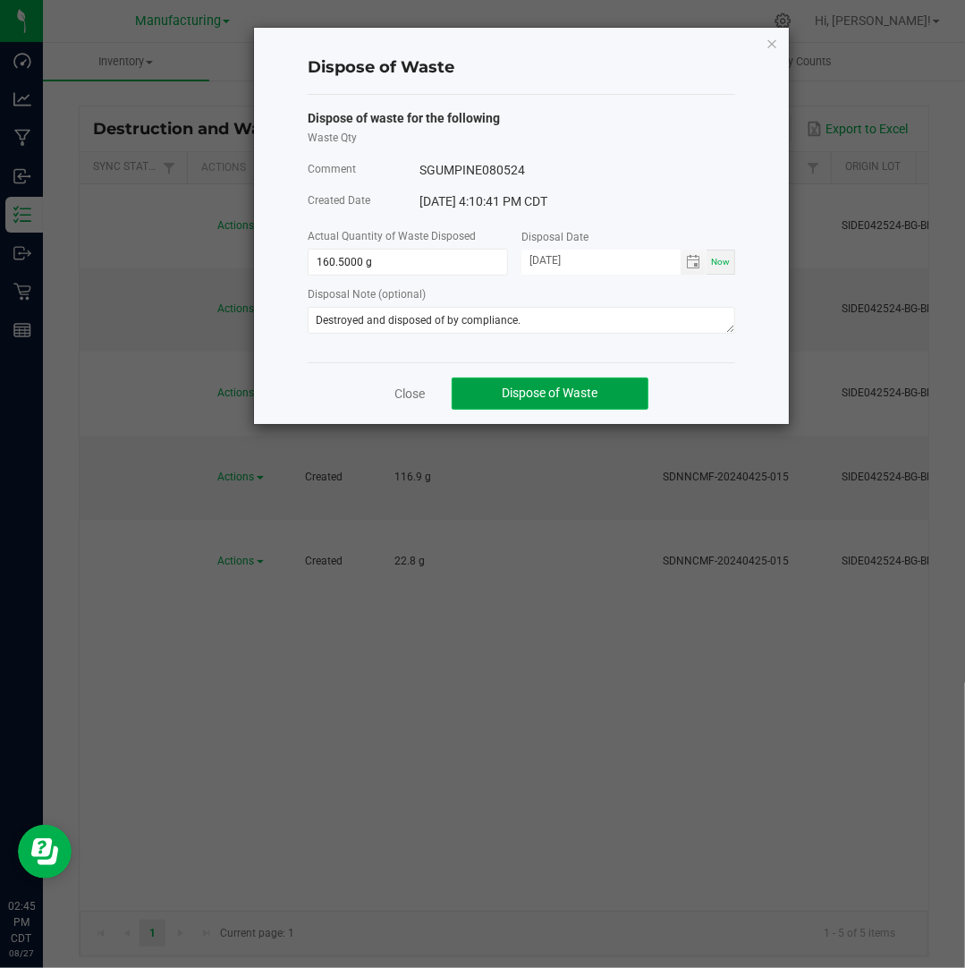
click at [494, 398] on button "Dispose of Waste" at bounding box center [550, 393] width 197 height 32
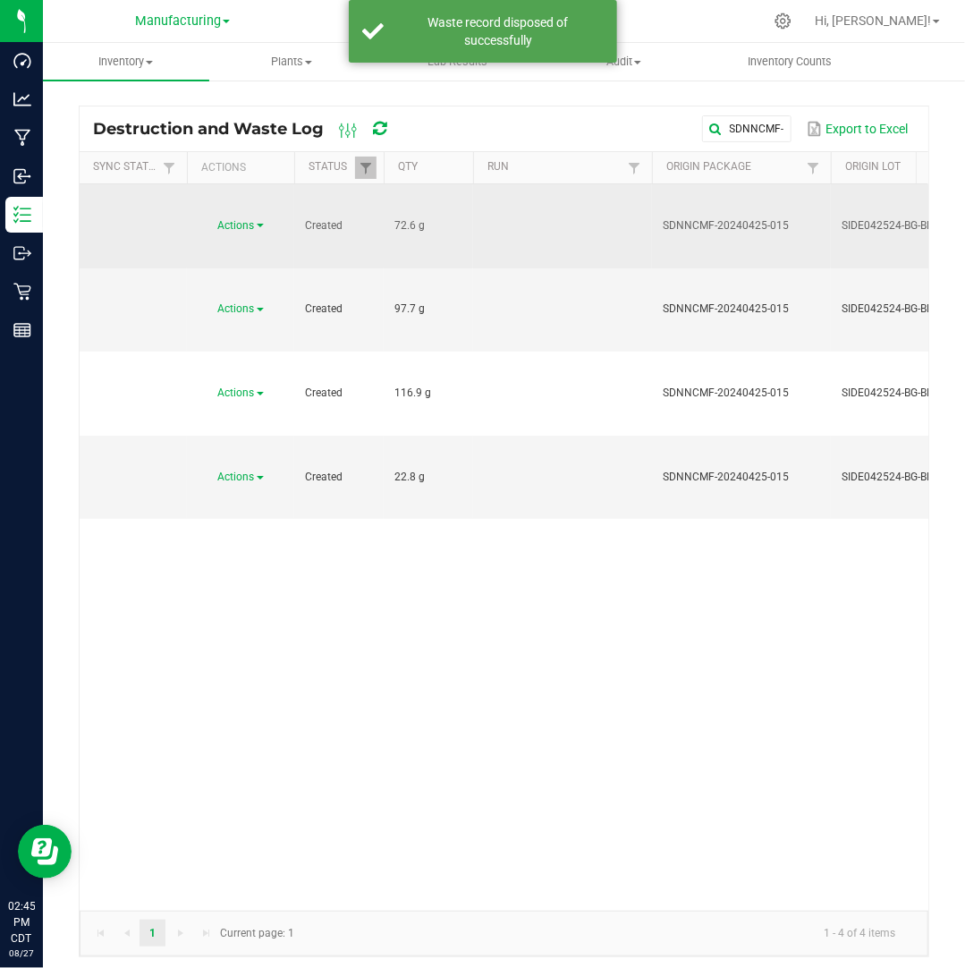
click at [256, 219] on link "Actions" at bounding box center [241, 225] width 46 height 13
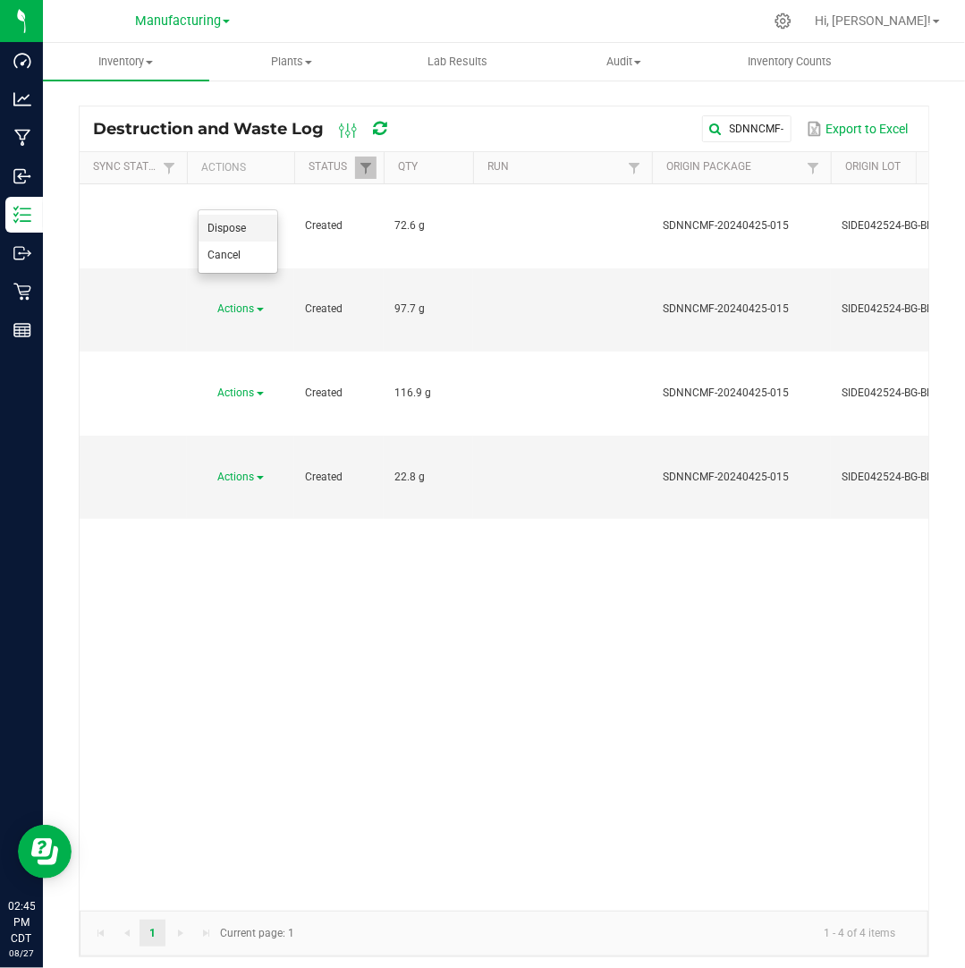
click at [249, 225] on li "Dispose" at bounding box center [238, 228] width 79 height 27
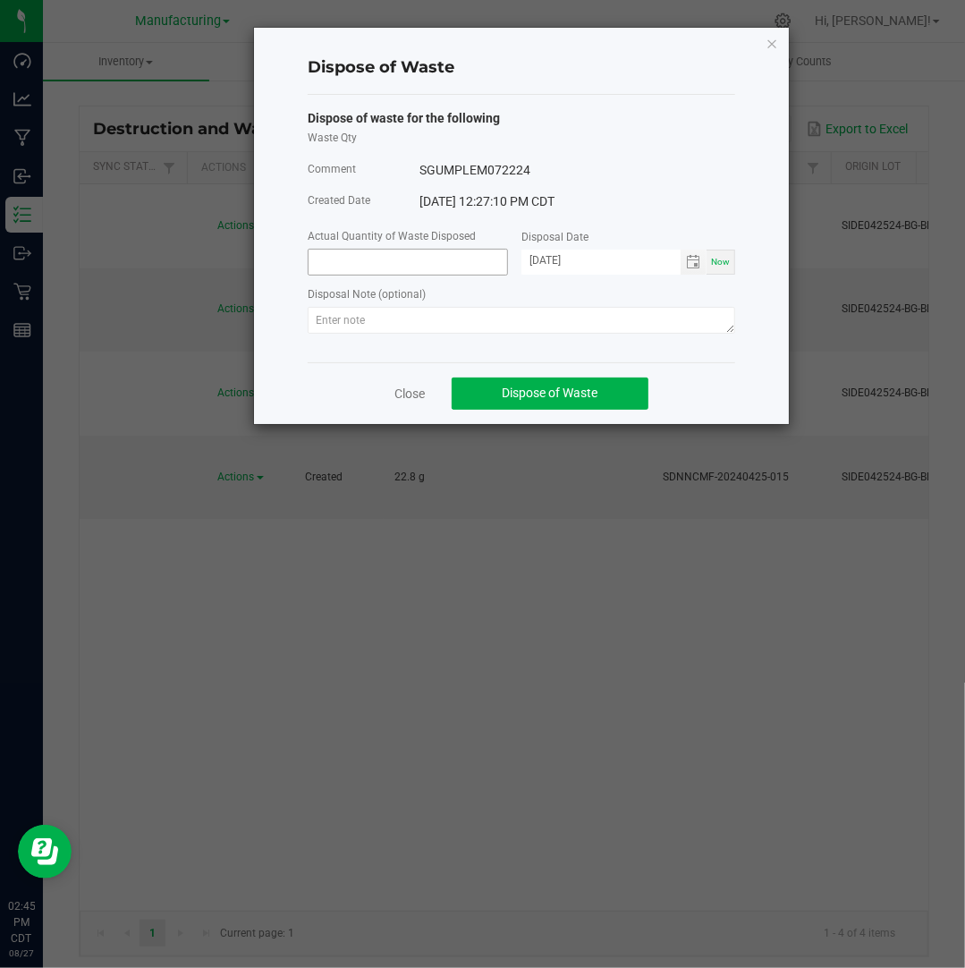
click at [410, 275] on input at bounding box center [408, 262] width 199 height 25
type input "72.6000 g"
type input "[DATE]"
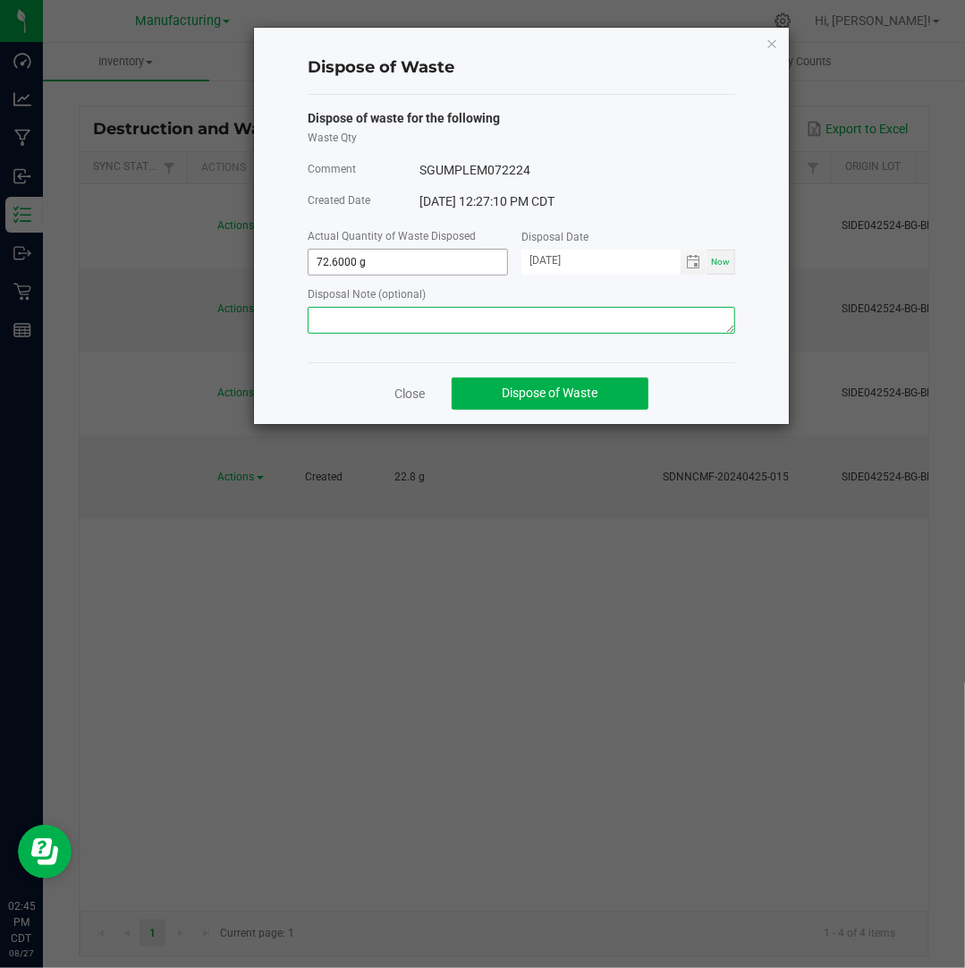
paste textarea "Destroyed and disposed of by compliance."
type textarea "Destroyed and disposed of by compliance."
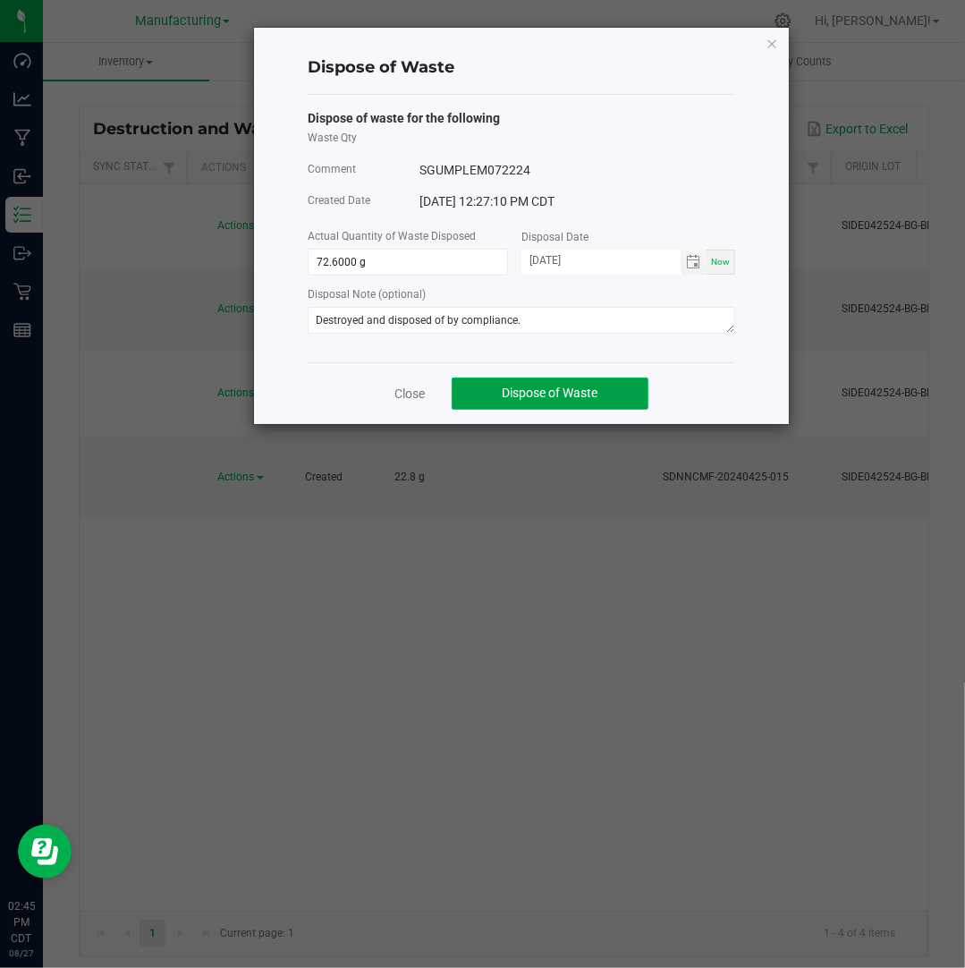
click at [538, 392] on span "Dispose of Waste" at bounding box center [551, 392] width 96 height 14
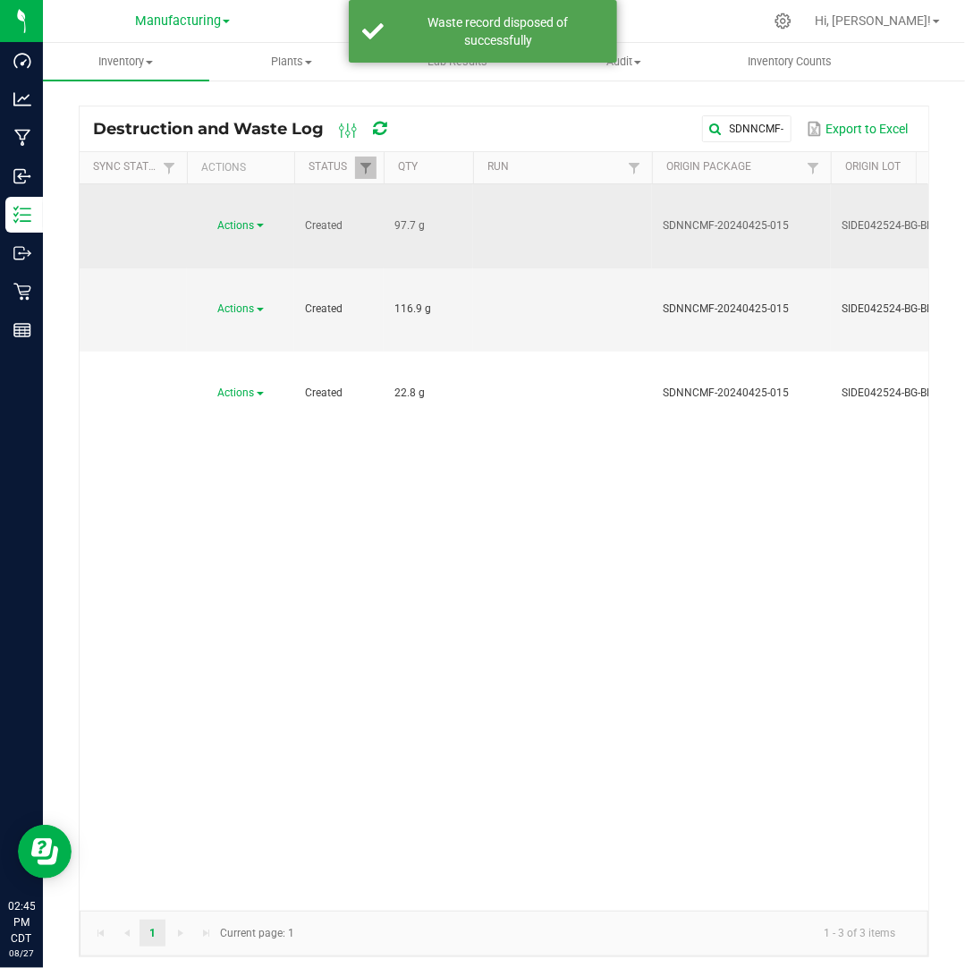
click at [258, 224] on span at bounding box center [260, 226] width 7 height 4
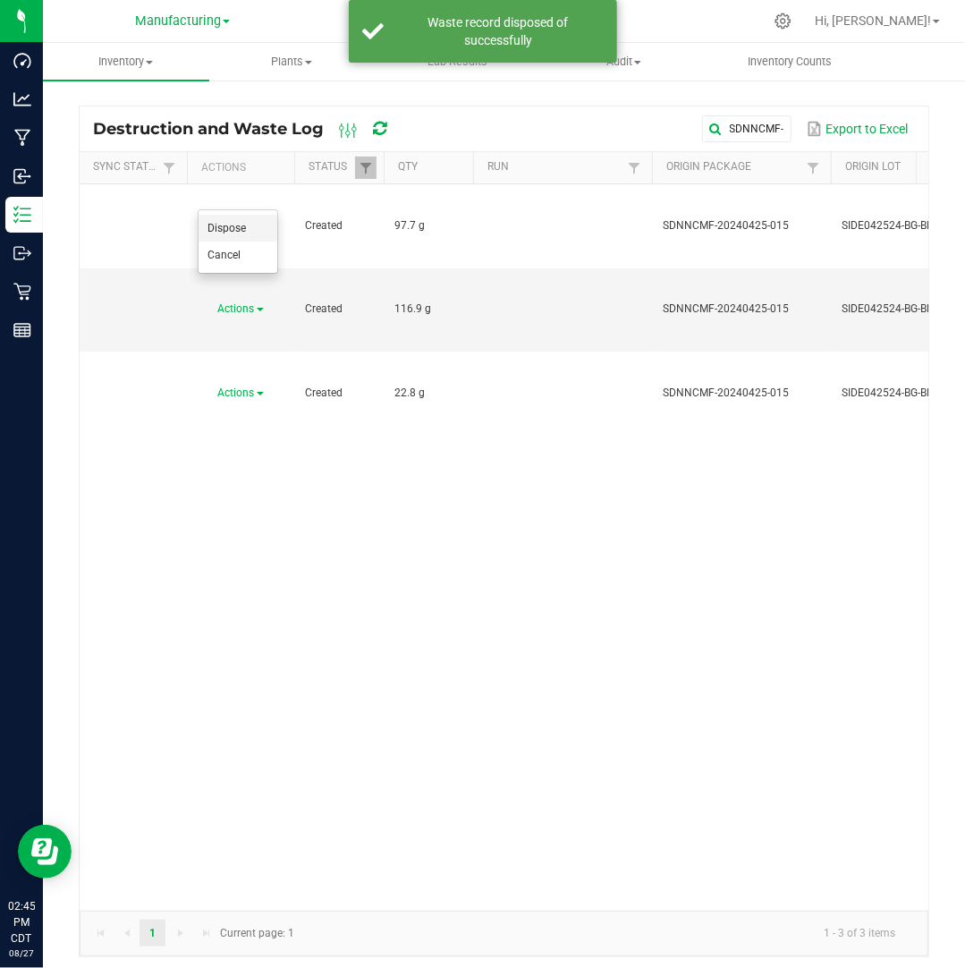
click at [246, 226] on li "Dispose" at bounding box center [238, 228] width 79 height 27
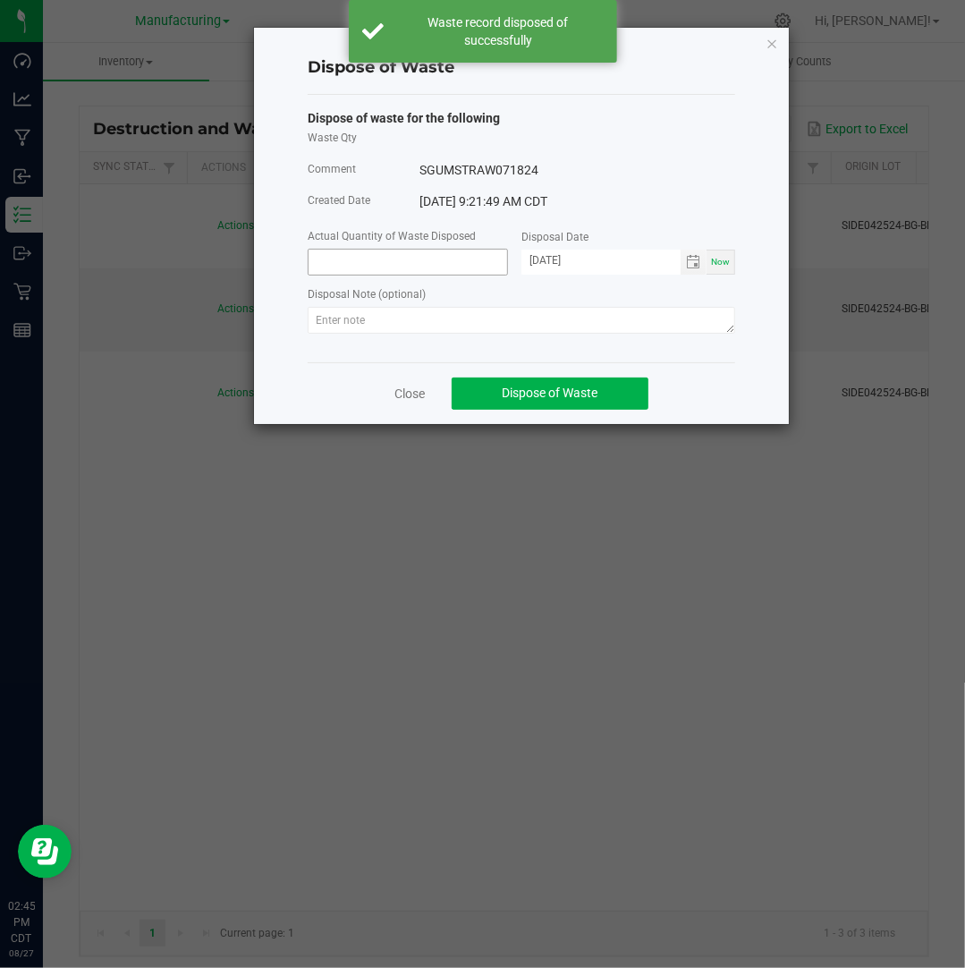
click at [385, 264] on input at bounding box center [408, 262] width 199 height 25
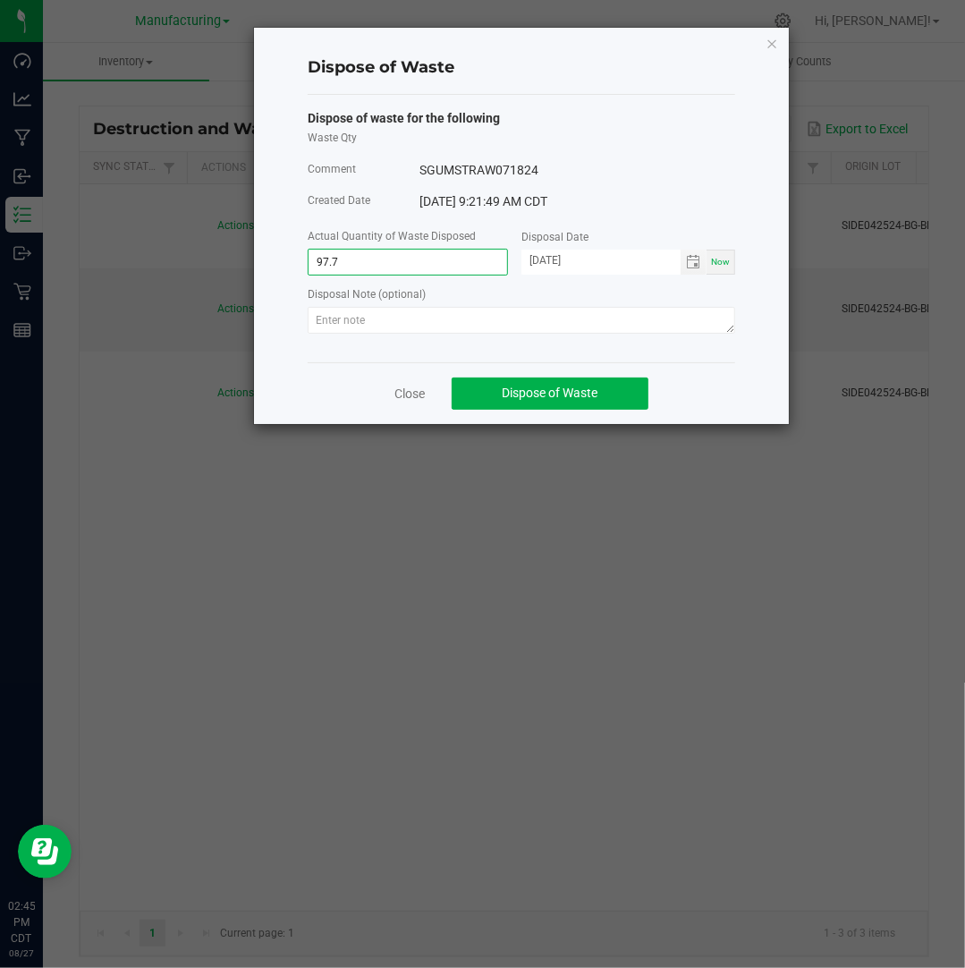
type input "97.7000 g"
type input "[DATE]"
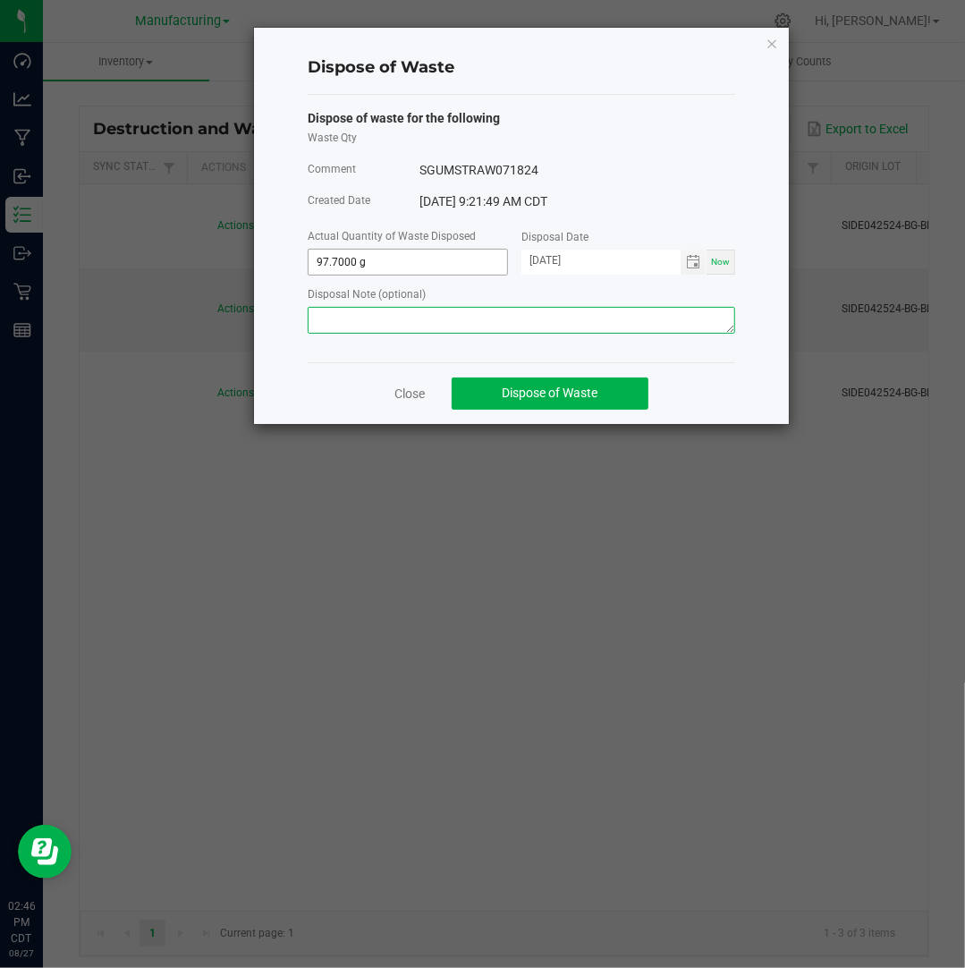
paste textarea "Destroyed and disposed of by compliance."
type textarea "Destroyed and disposed of by compliance."
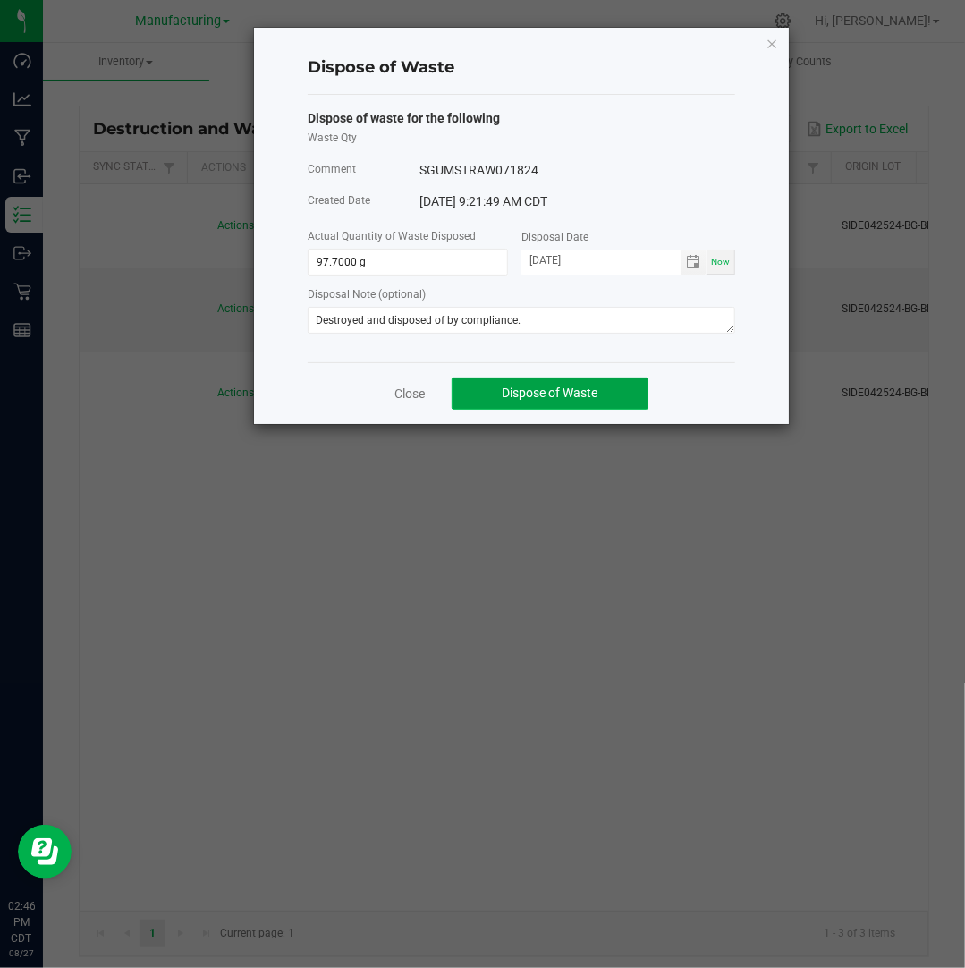
click at [503, 393] on span "Dispose of Waste" at bounding box center [551, 392] width 96 height 14
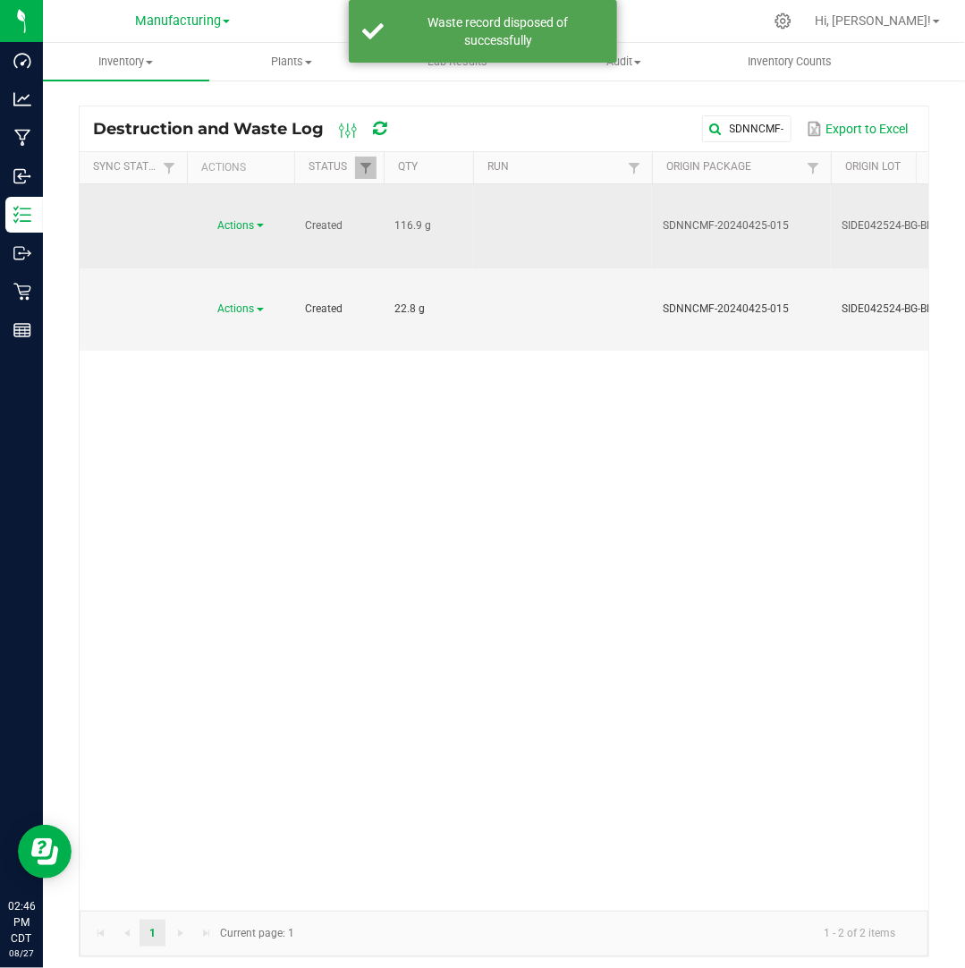
click at [256, 219] on link "Actions" at bounding box center [241, 225] width 46 height 13
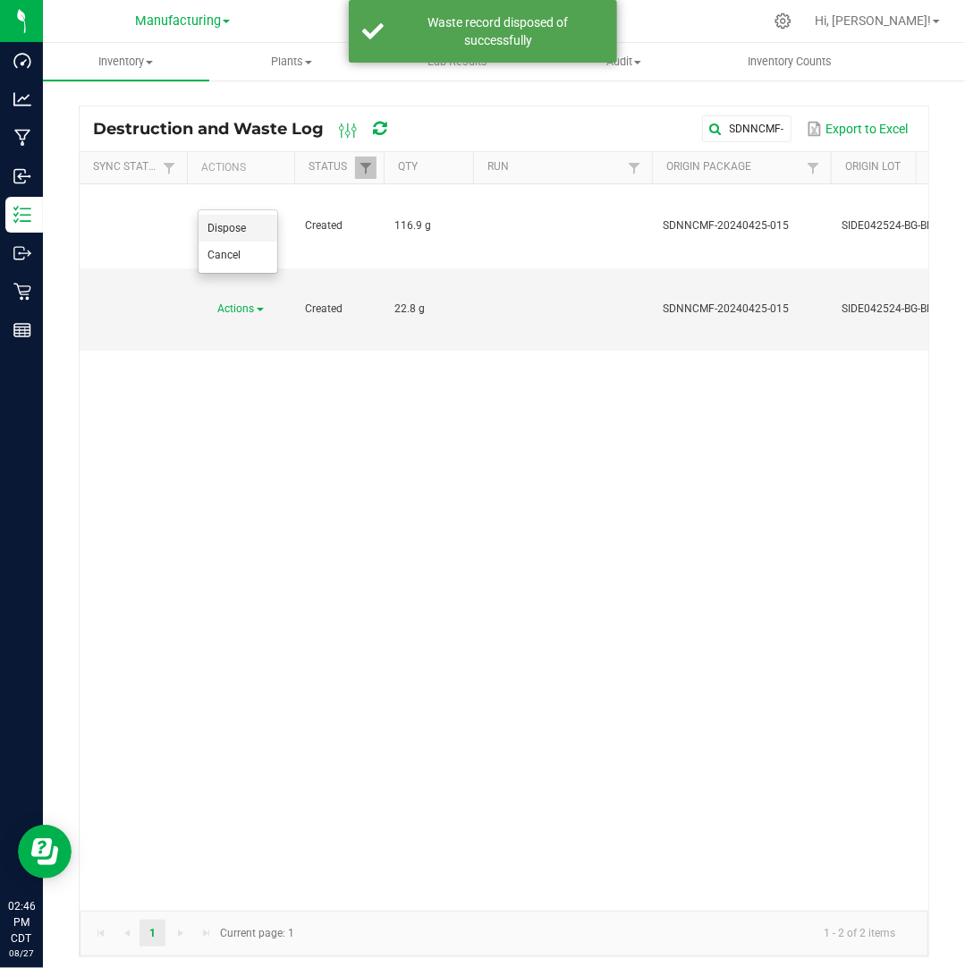
click at [247, 226] on li "Dispose" at bounding box center [238, 228] width 79 height 27
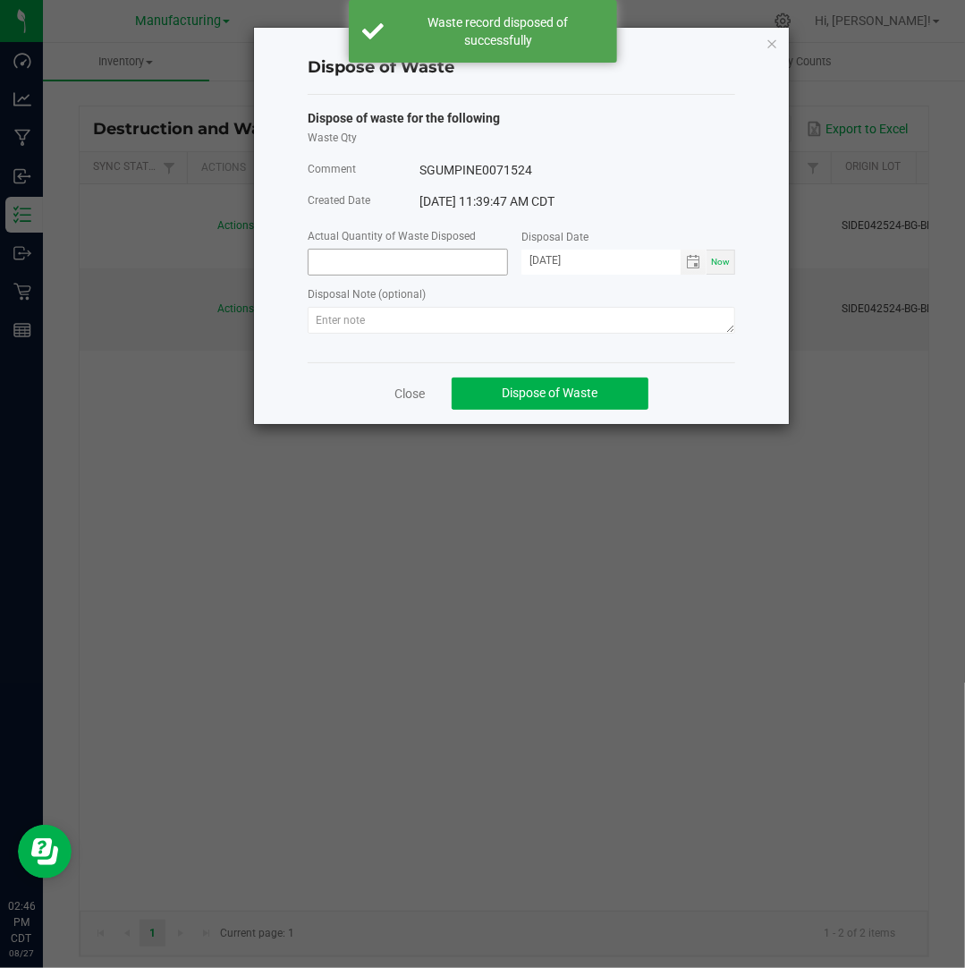
click at [392, 255] on input at bounding box center [408, 262] width 199 height 25
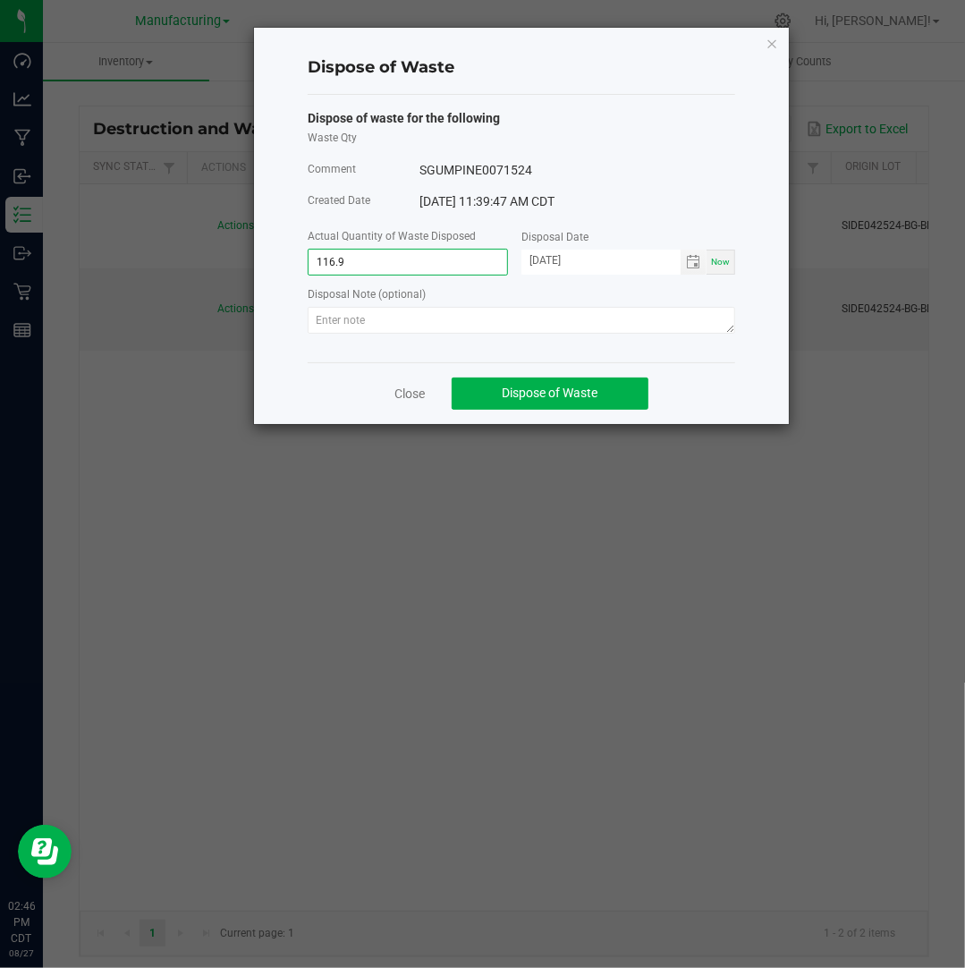
type input "116.9000 g"
type input "[DATE]"
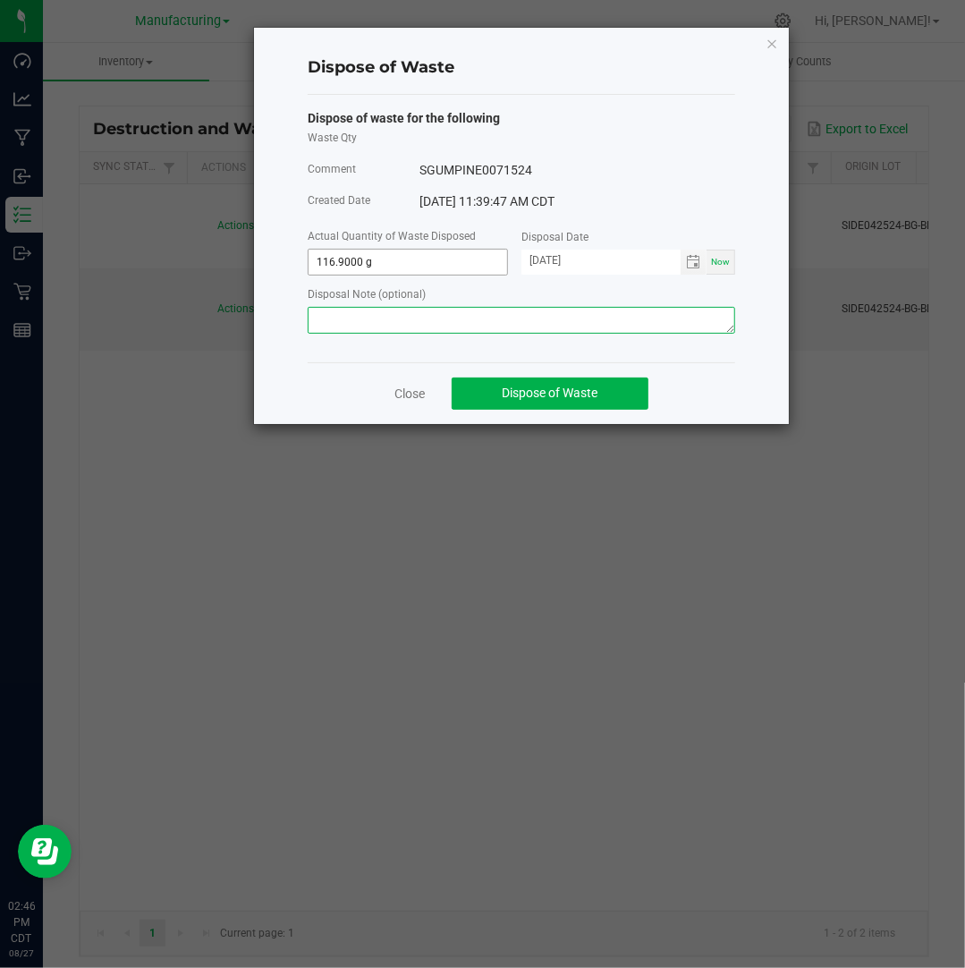
paste textarea "Destroyed and disposed of by compliance."
type textarea "Destroyed and disposed of by compliance."
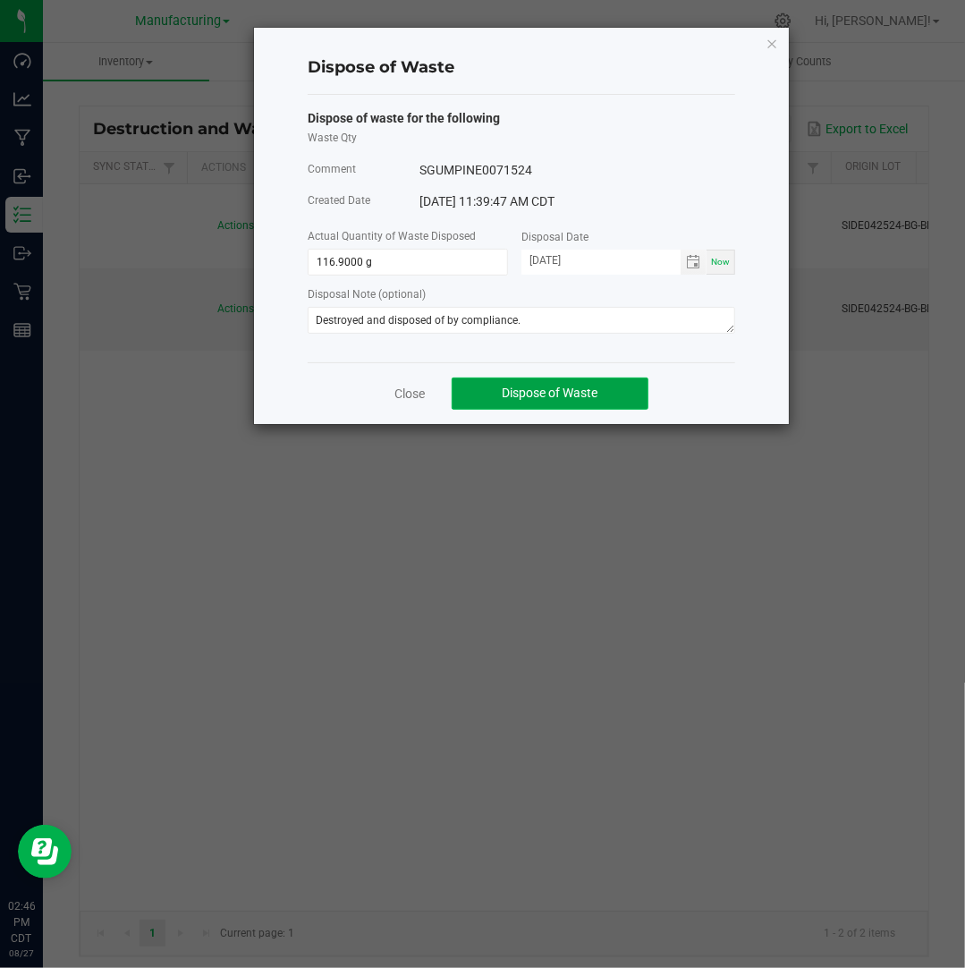
click at [520, 402] on button "Dispose of Waste" at bounding box center [550, 393] width 197 height 32
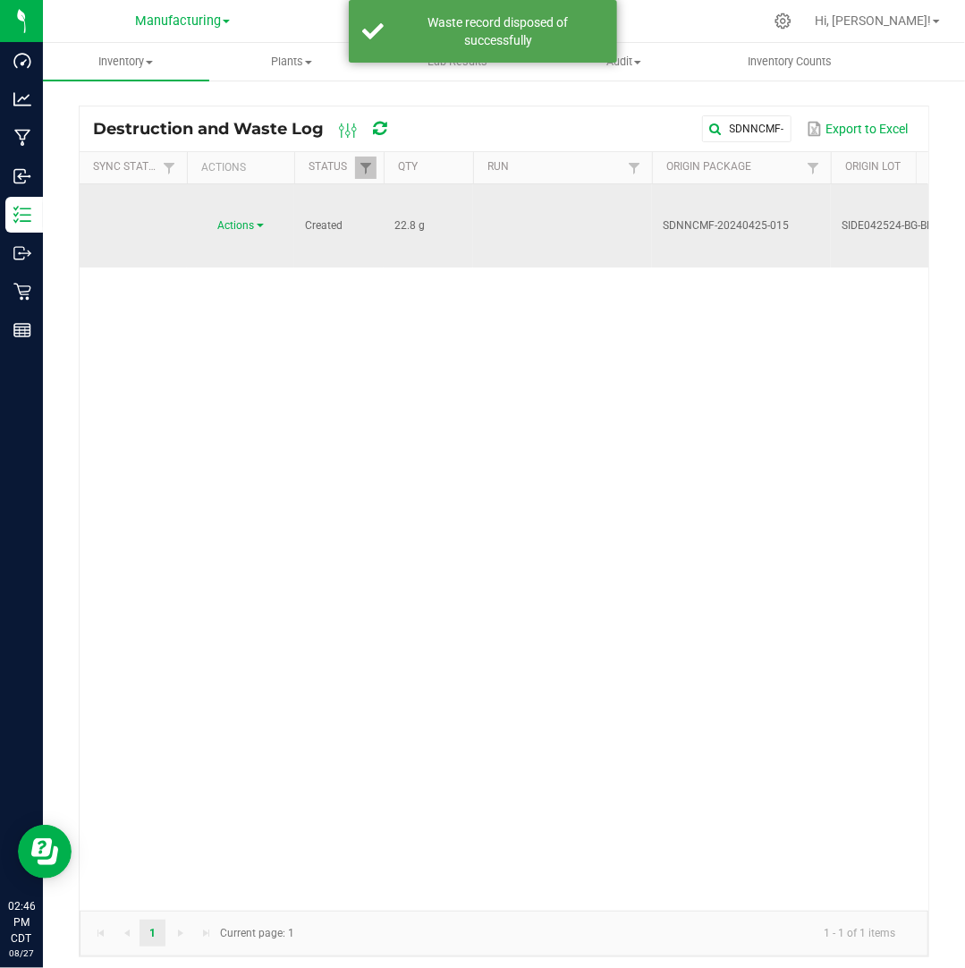
click at [261, 219] on link "Actions" at bounding box center [241, 225] width 46 height 13
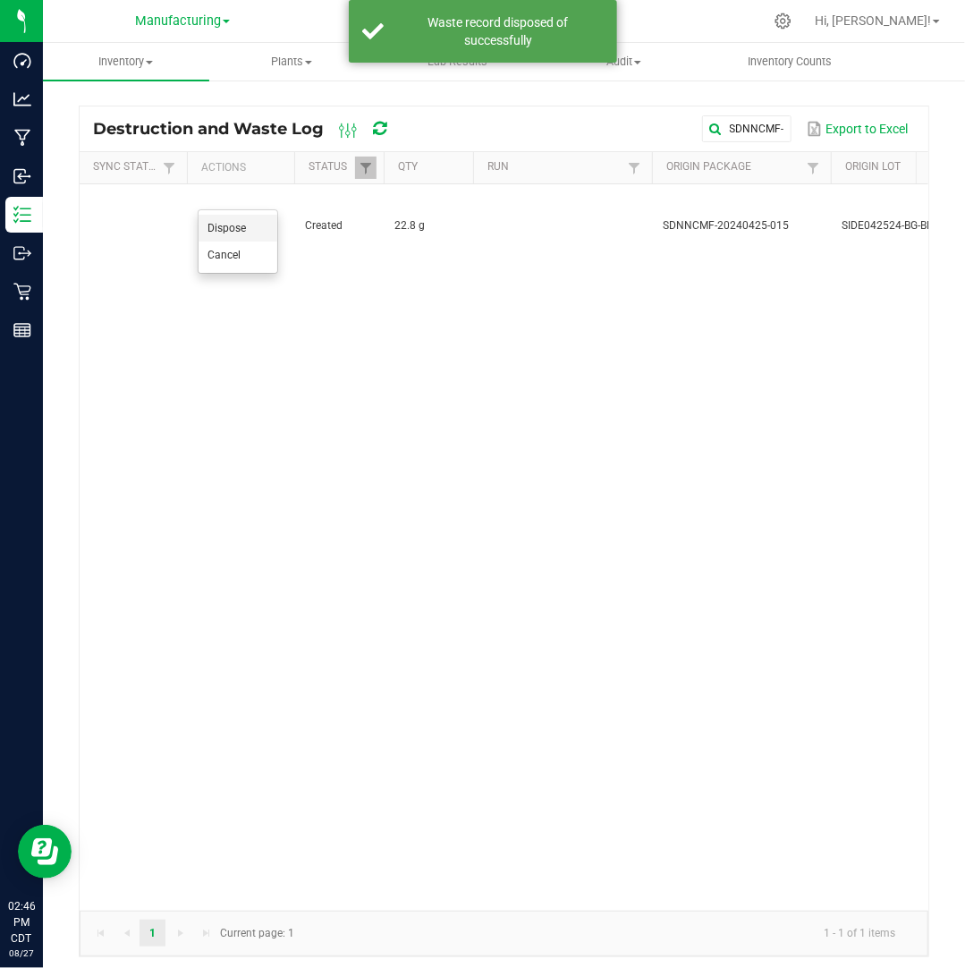
click at [250, 230] on li "Dispose" at bounding box center [238, 228] width 79 height 27
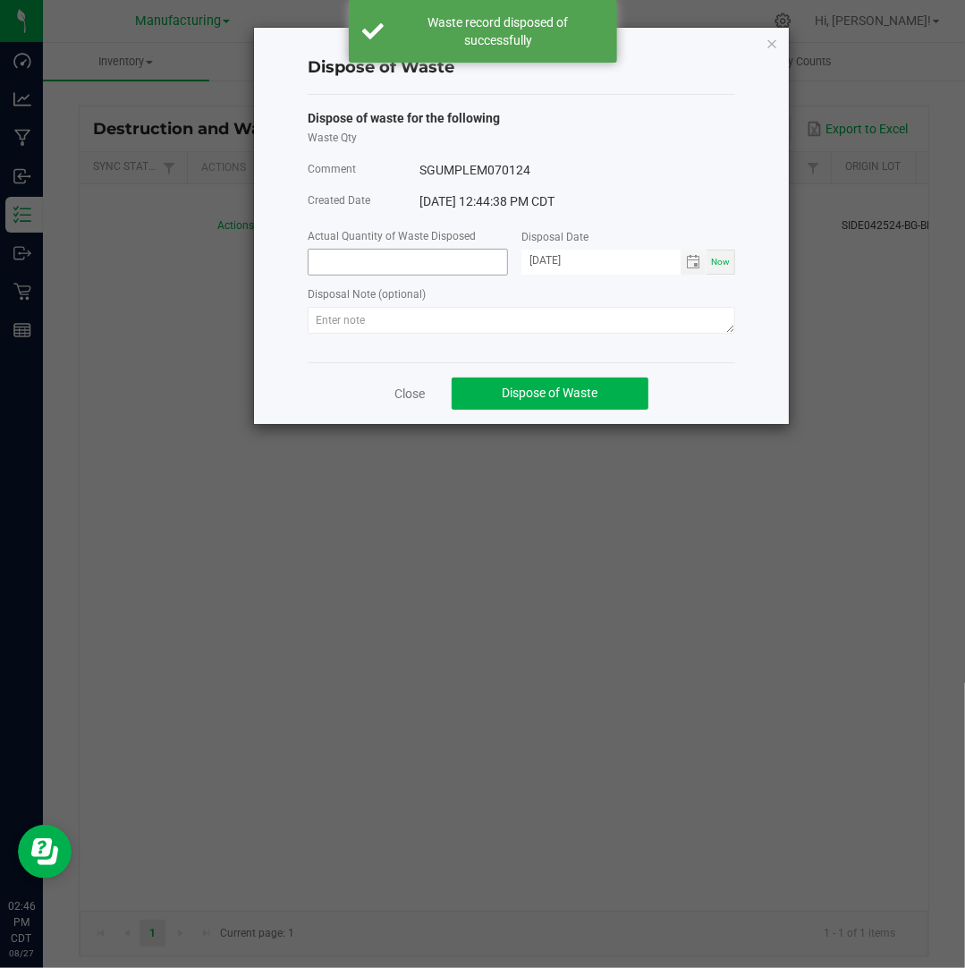
click at [351, 267] on input at bounding box center [408, 262] width 199 height 25
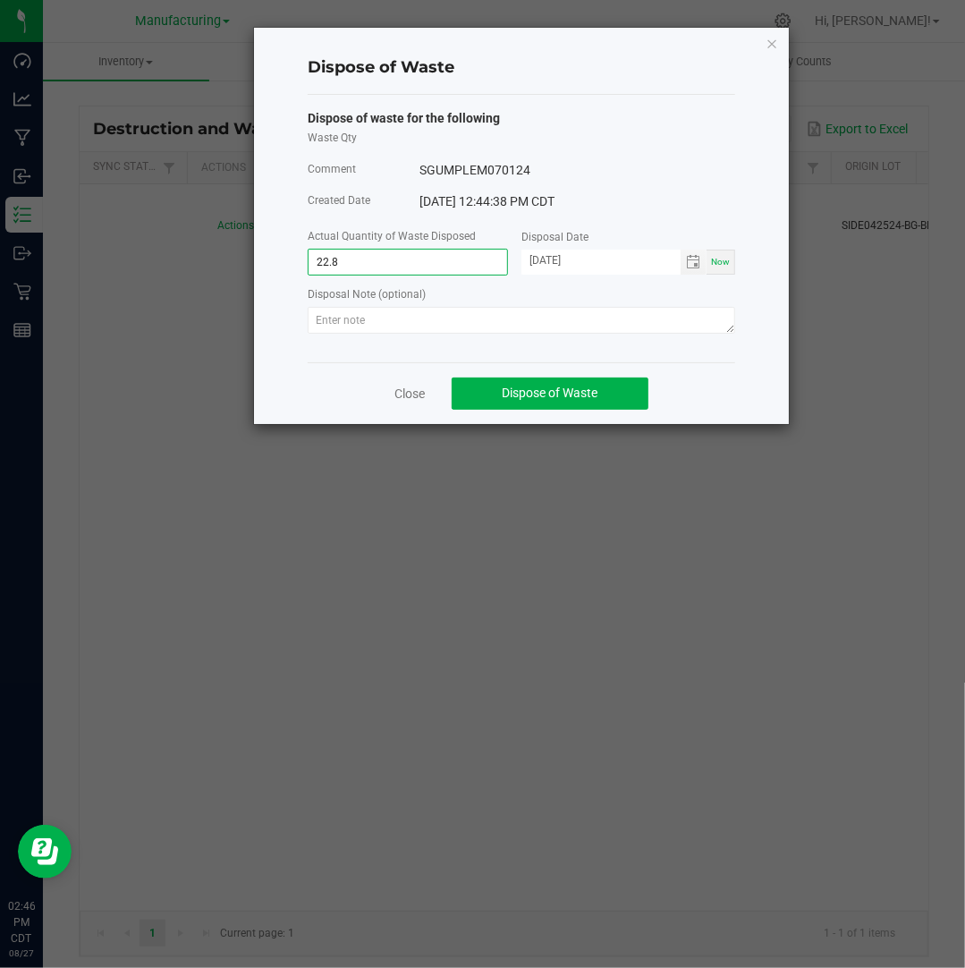
type input "22.8000 g"
type input "[DATE]"
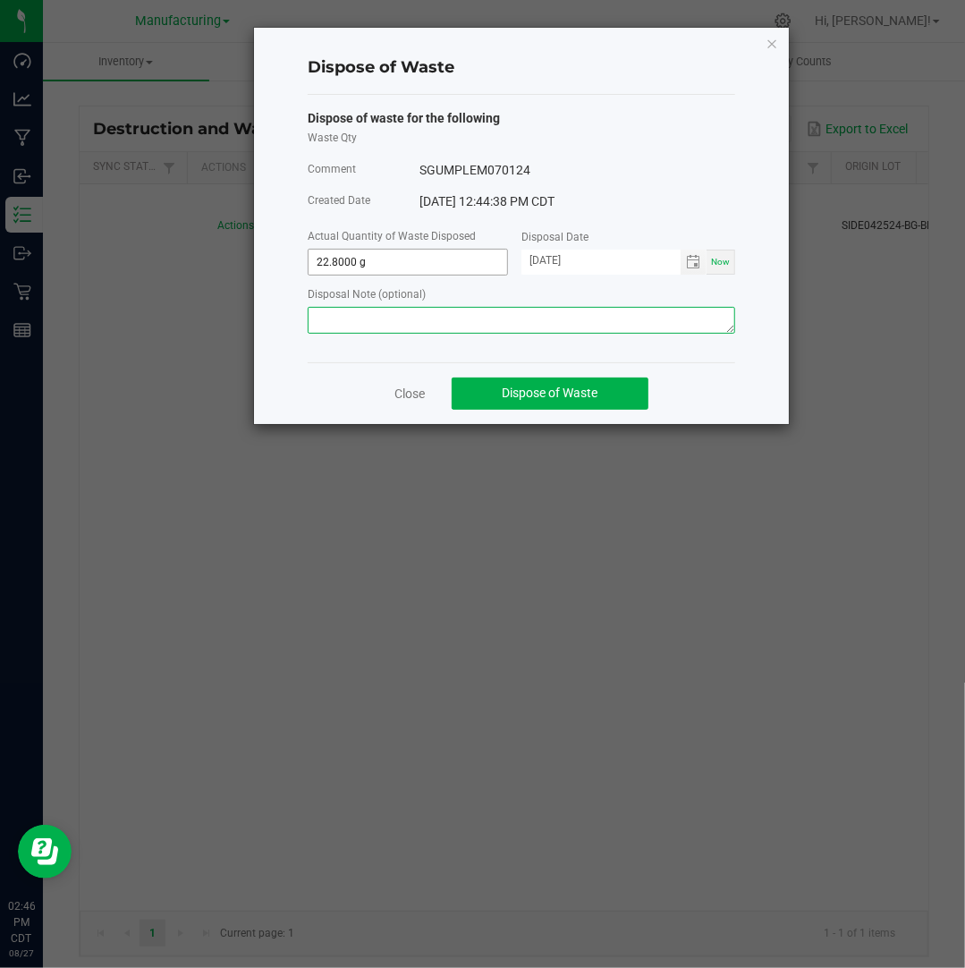
paste textarea "Destroyed and disposed of by compliance."
type textarea "Destroyed and disposed of by compliance."
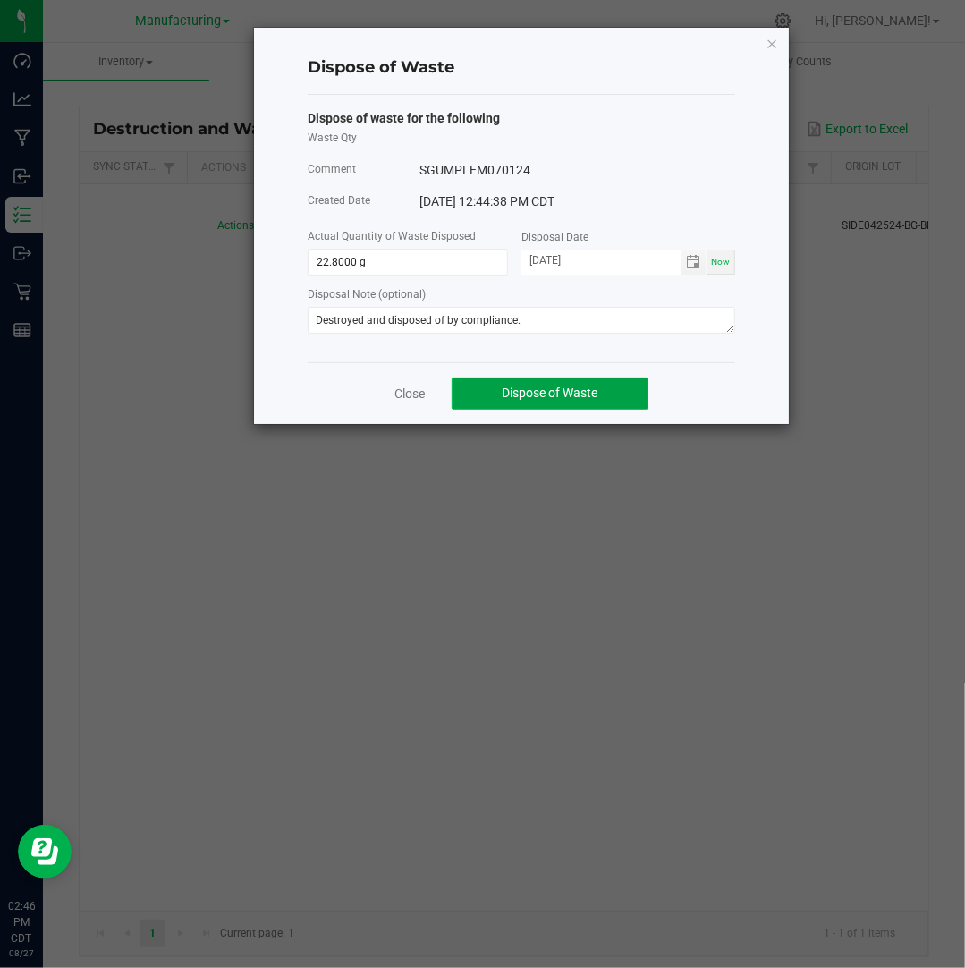
click at [547, 391] on span "Dispose of Waste" at bounding box center [551, 392] width 96 height 14
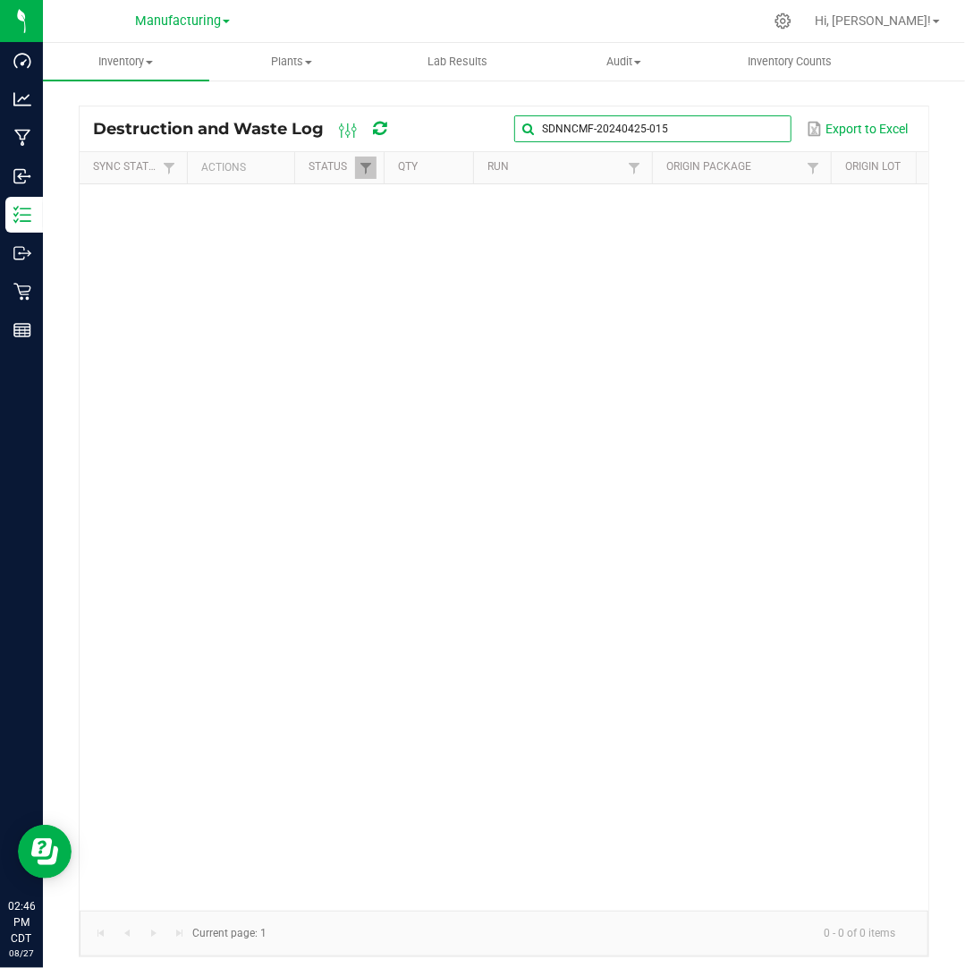
click at [756, 123] on input "SDNNCMF-20240425-015" at bounding box center [652, 128] width 276 height 27
click at [767, 130] on input "SDNNCMF-20240425-015" at bounding box center [652, 128] width 276 height 27
click at [773, 130] on span at bounding box center [775, 129] width 14 height 14
paste input "SDNNCMF-20240611-022"
type input "SDNNCMF-20240611-022"
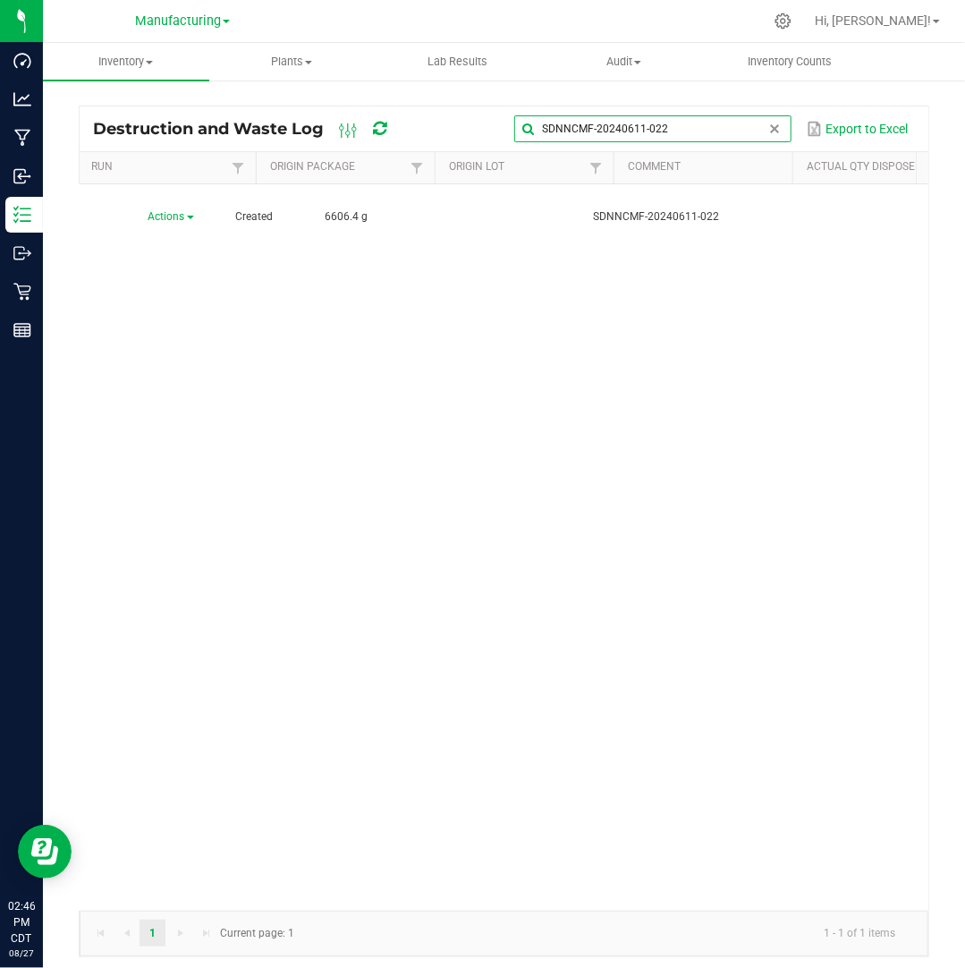
scroll to position [0, 70]
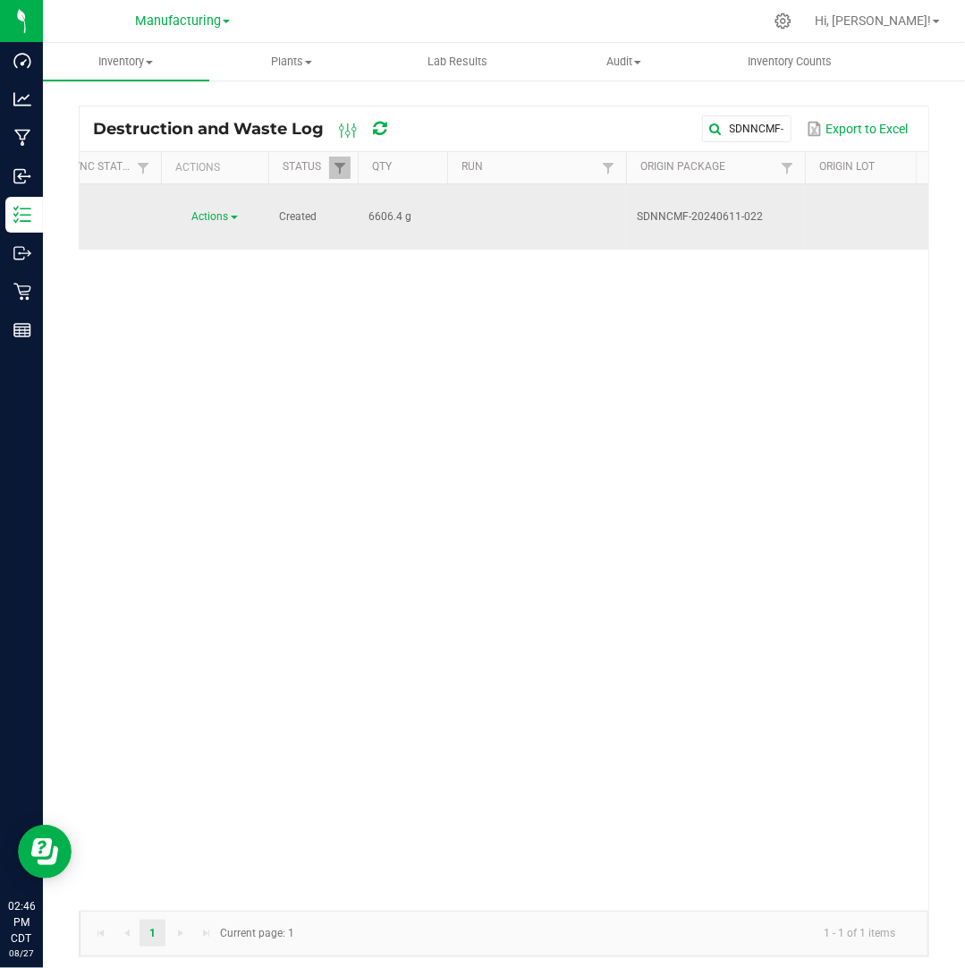
drag, startPoint x: 400, startPoint y: 205, endPoint x: 351, endPoint y: 201, distance: 48.4
click at [223, 210] on span "Actions" at bounding box center [210, 216] width 37 height 13
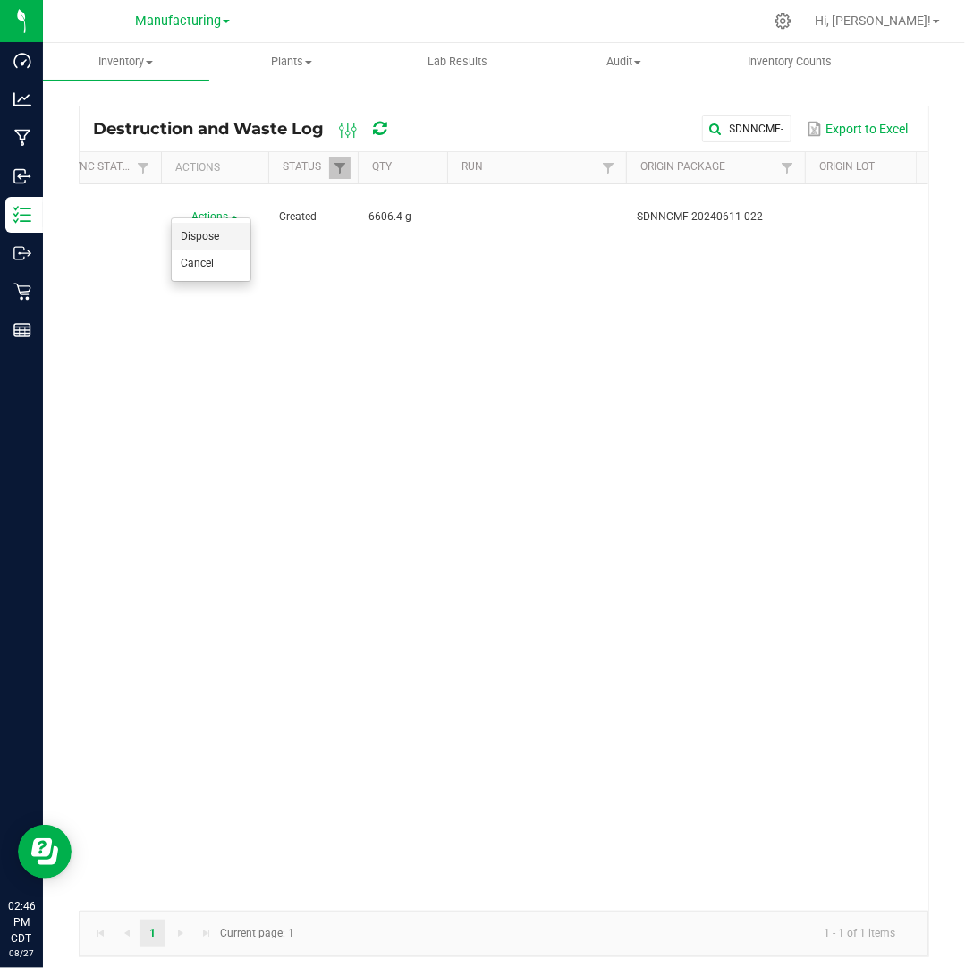
click at [223, 228] on li "Dispose" at bounding box center [211, 236] width 79 height 27
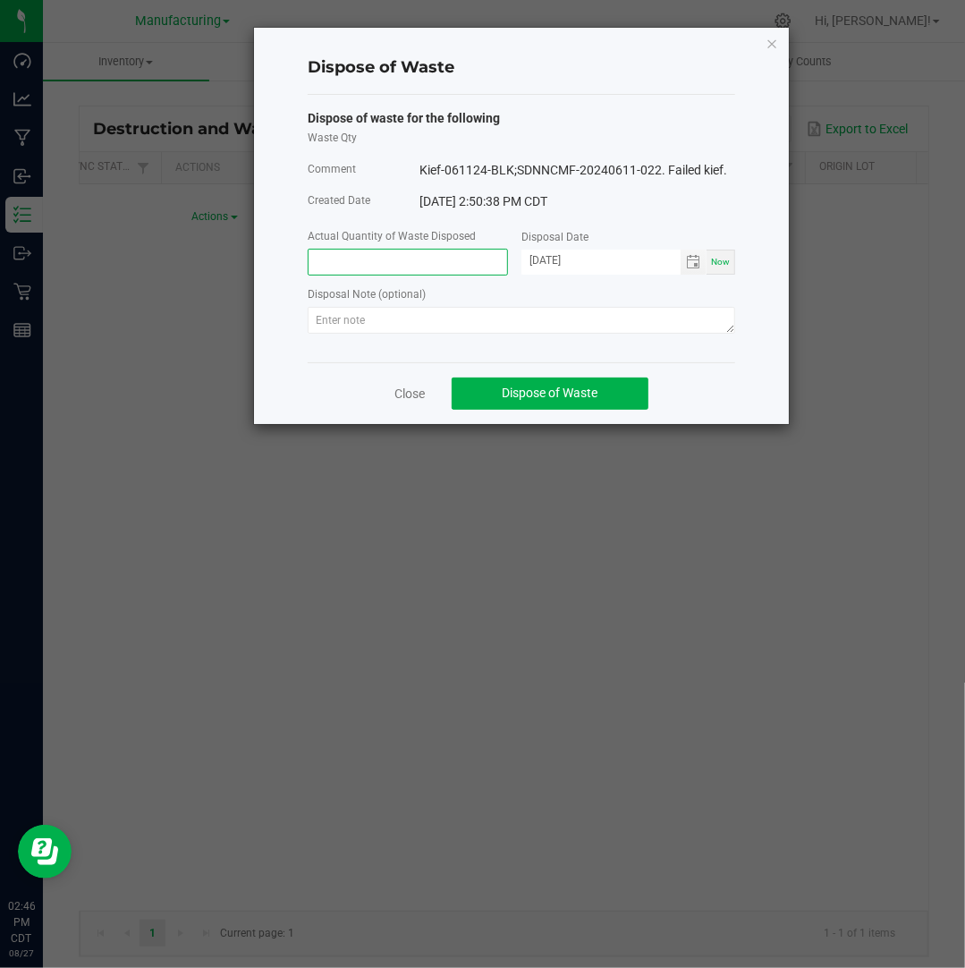
click at [353, 271] on input at bounding box center [408, 262] width 199 height 25
paste input "6606.4"
click at [689, 259] on span "Toggle calendar" at bounding box center [693, 262] width 14 height 14
type input "6606.4000 g"
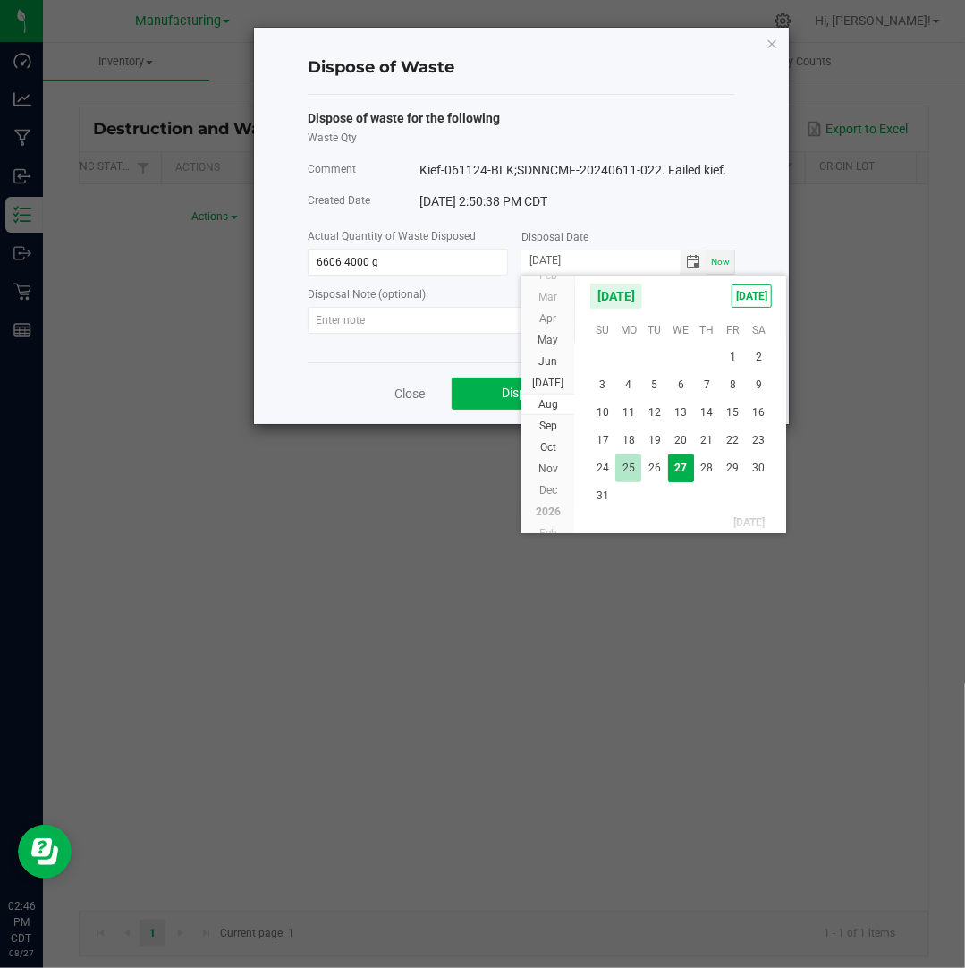
click at [632, 465] on span "25" at bounding box center [628, 468] width 26 height 28
type input "[DATE]"
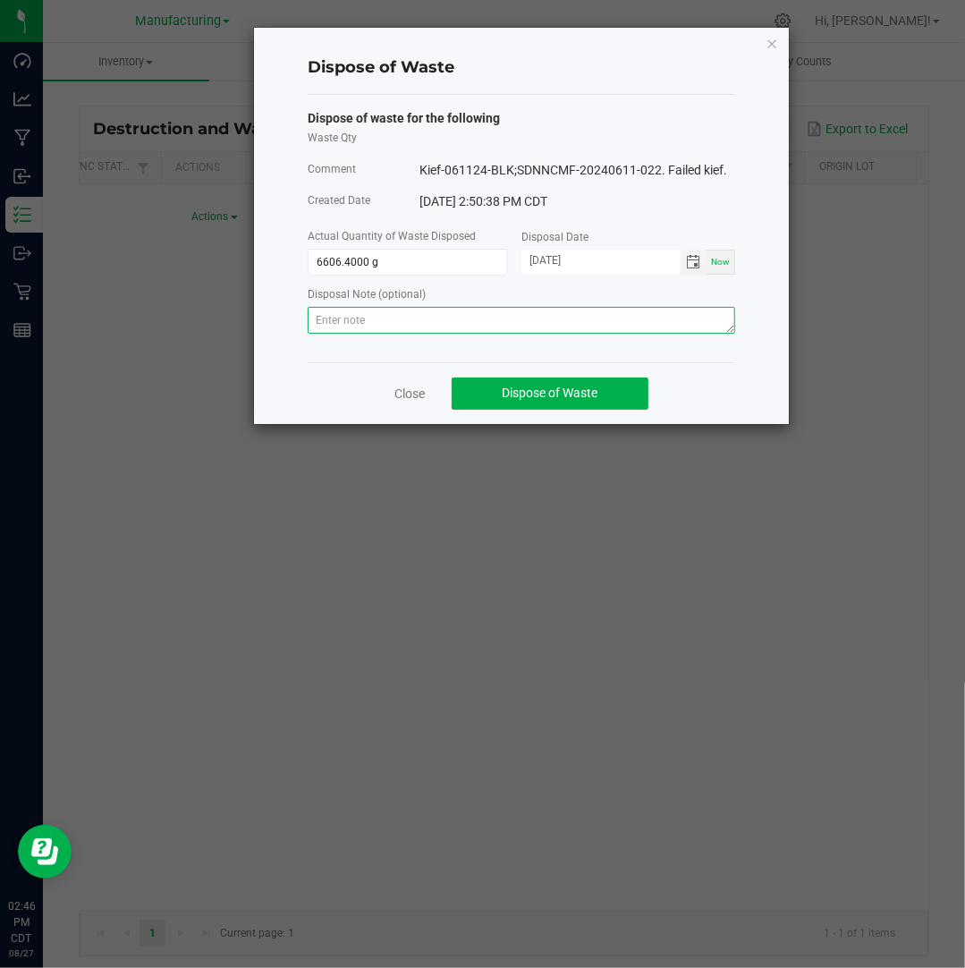
click at [635, 318] on textarea at bounding box center [521, 320] width 427 height 27
paste textarea "Destroyed and disposed of by compliance."
type textarea "Destroyed and disposed of by compliance."
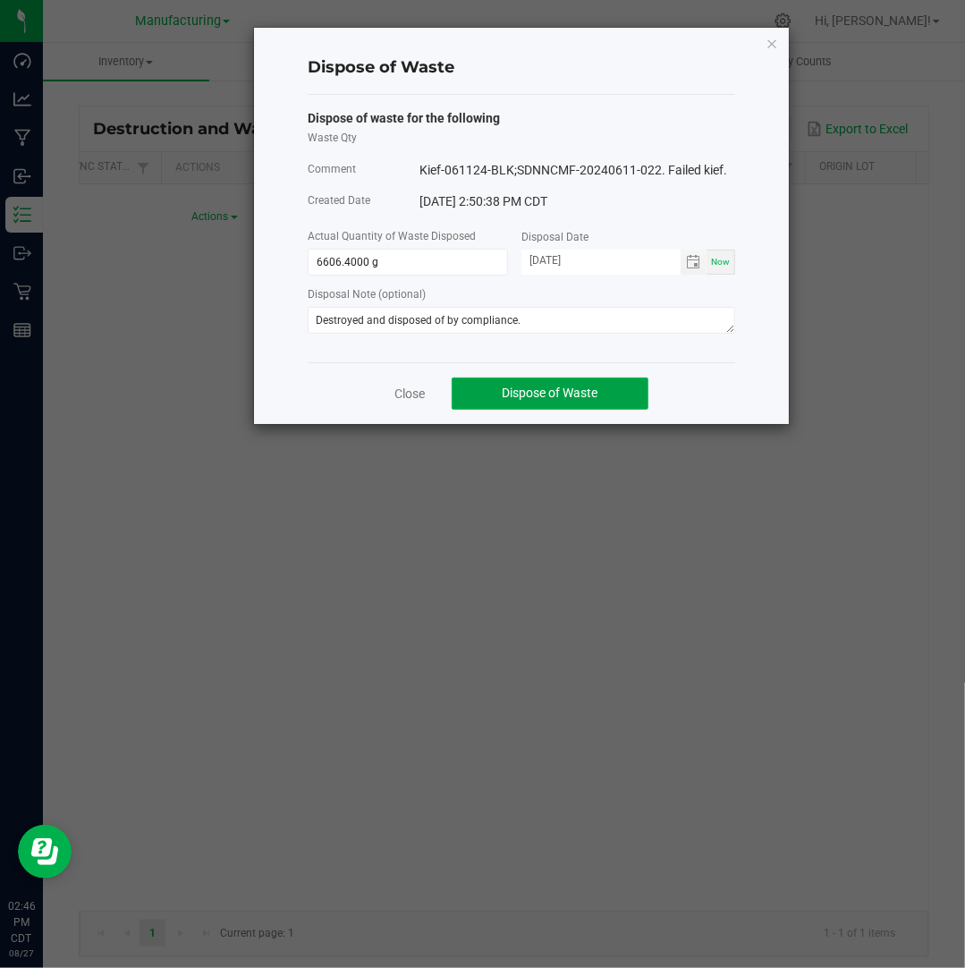
click at [564, 396] on span "Dispose of Waste" at bounding box center [551, 392] width 96 height 14
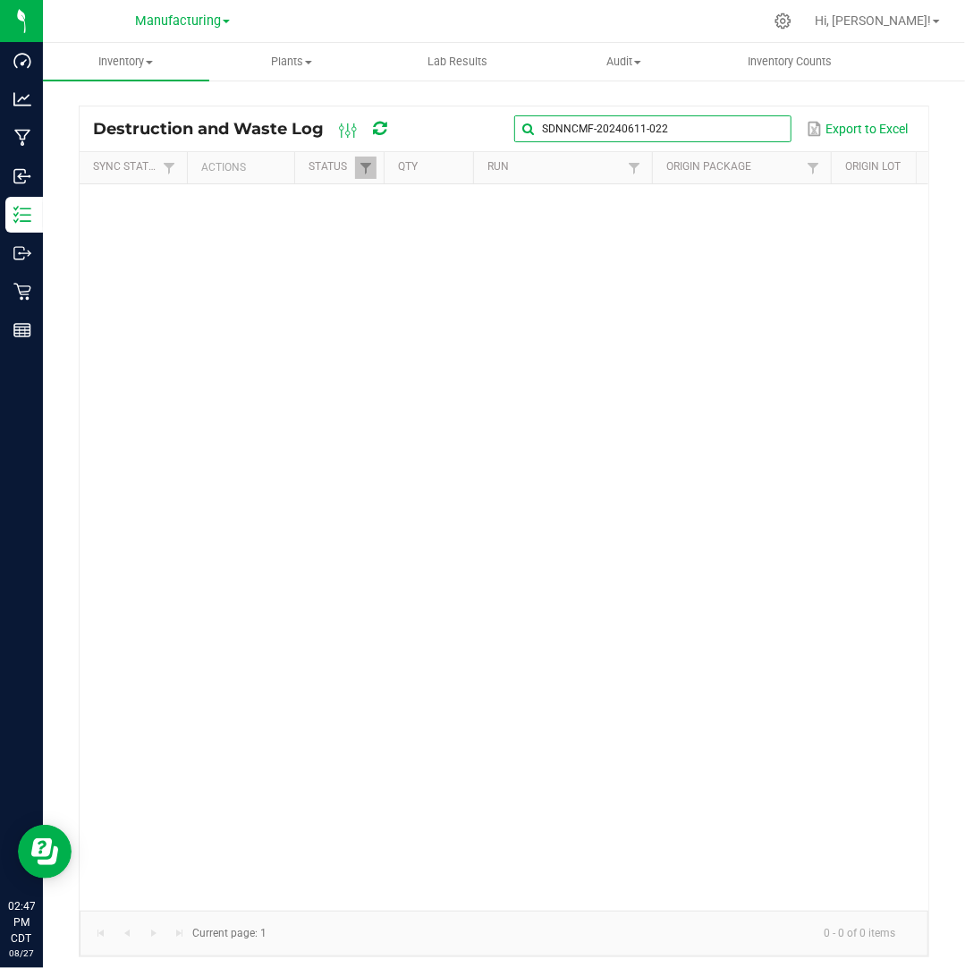
click at [764, 128] on input "SDNNCMF-20240611-022" at bounding box center [652, 128] width 276 height 27
click at [774, 135] on input "SDNNCMF-20240611-022" at bounding box center [652, 128] width 276 height 27
click at [774, 126] on span at bounding box center [775, 129] width 14 height 14
paste input "SDNNCMF-20240617-014"
type input "SDNNCMF-20240617-014"
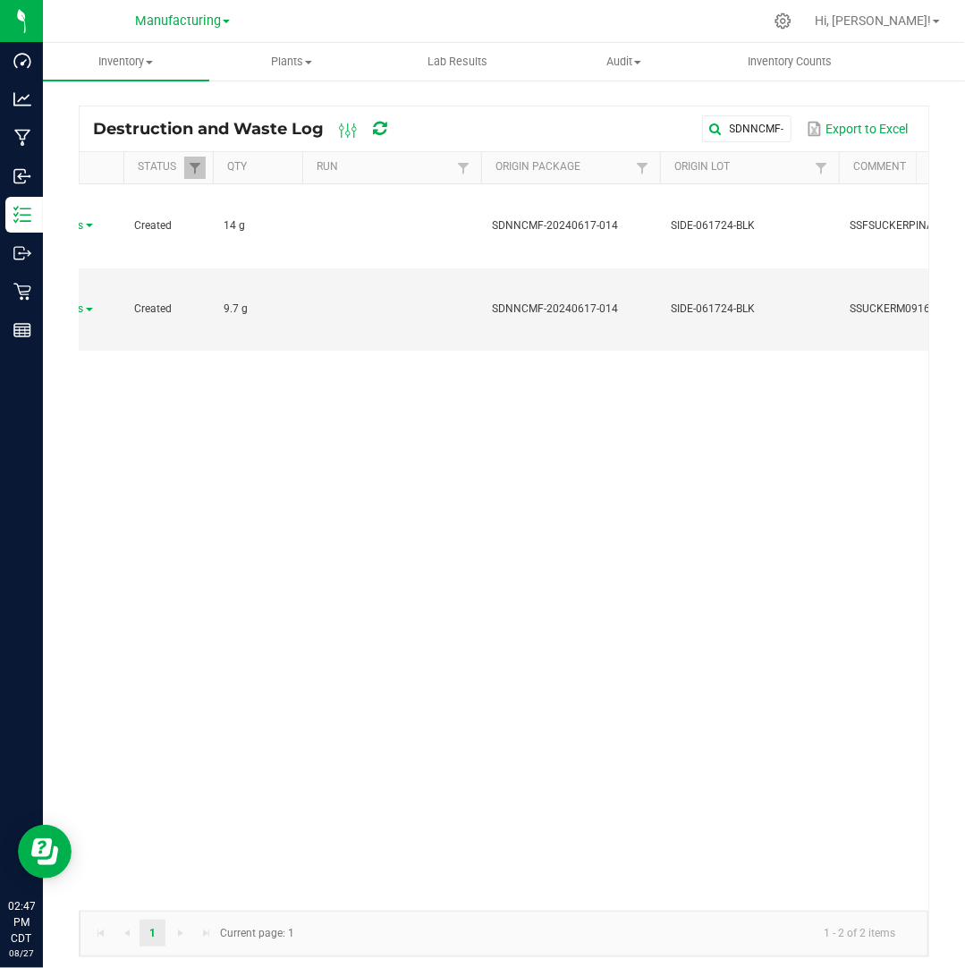
scroll to position [0, 169]
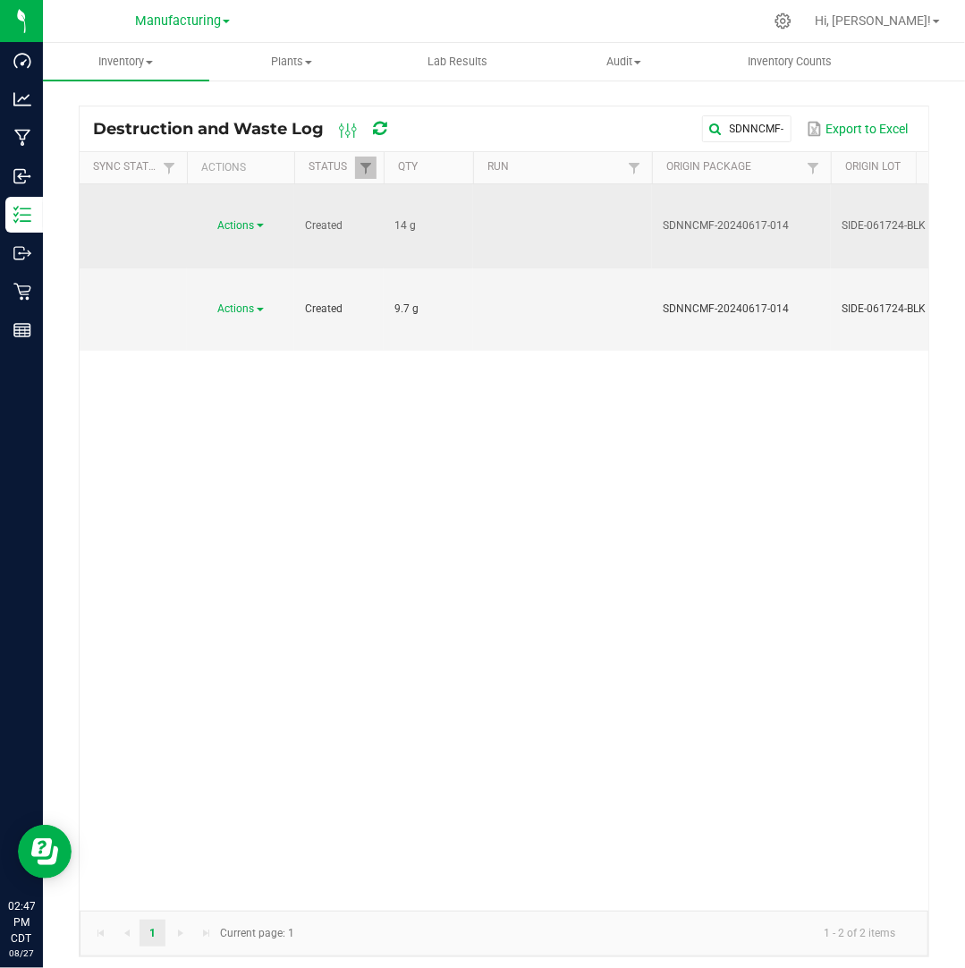
click at [247, 219] on span "Actions" at bounding box center [236, 225] width 37 height 13
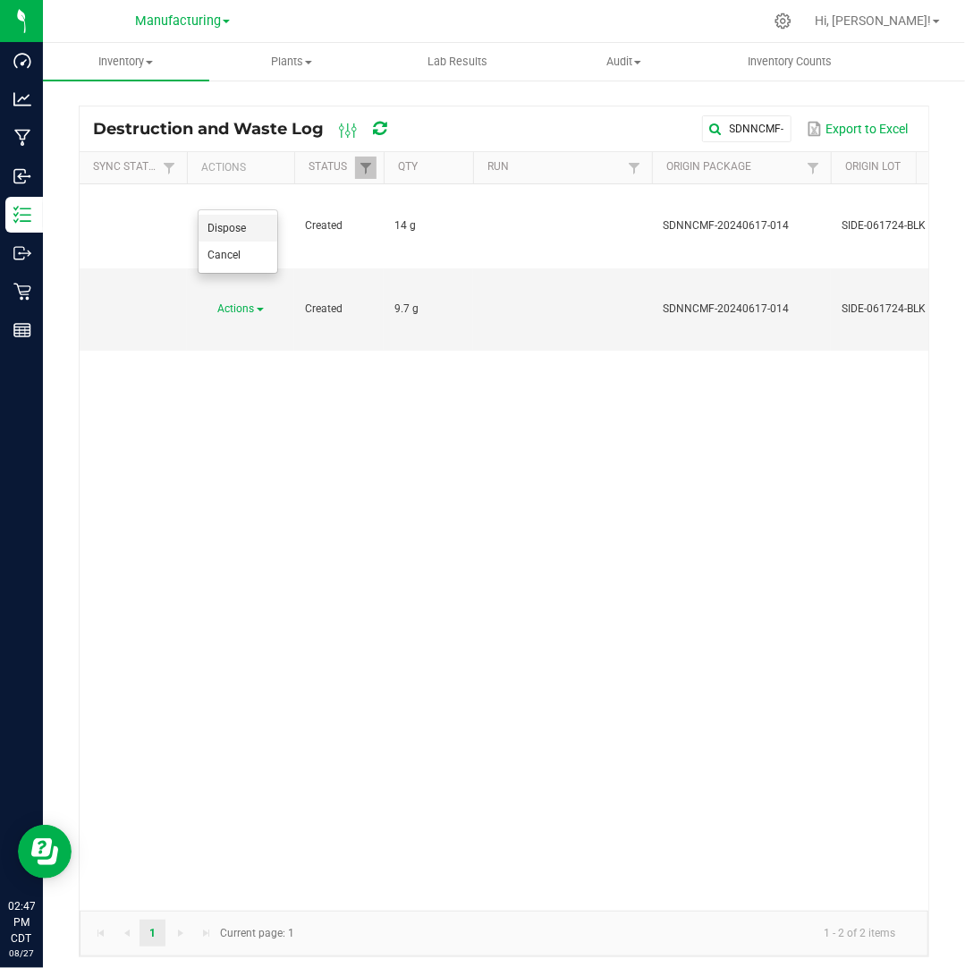
click at [247, 233] on li "Dispose" at bounding box center [238, 228] width 79 height 27
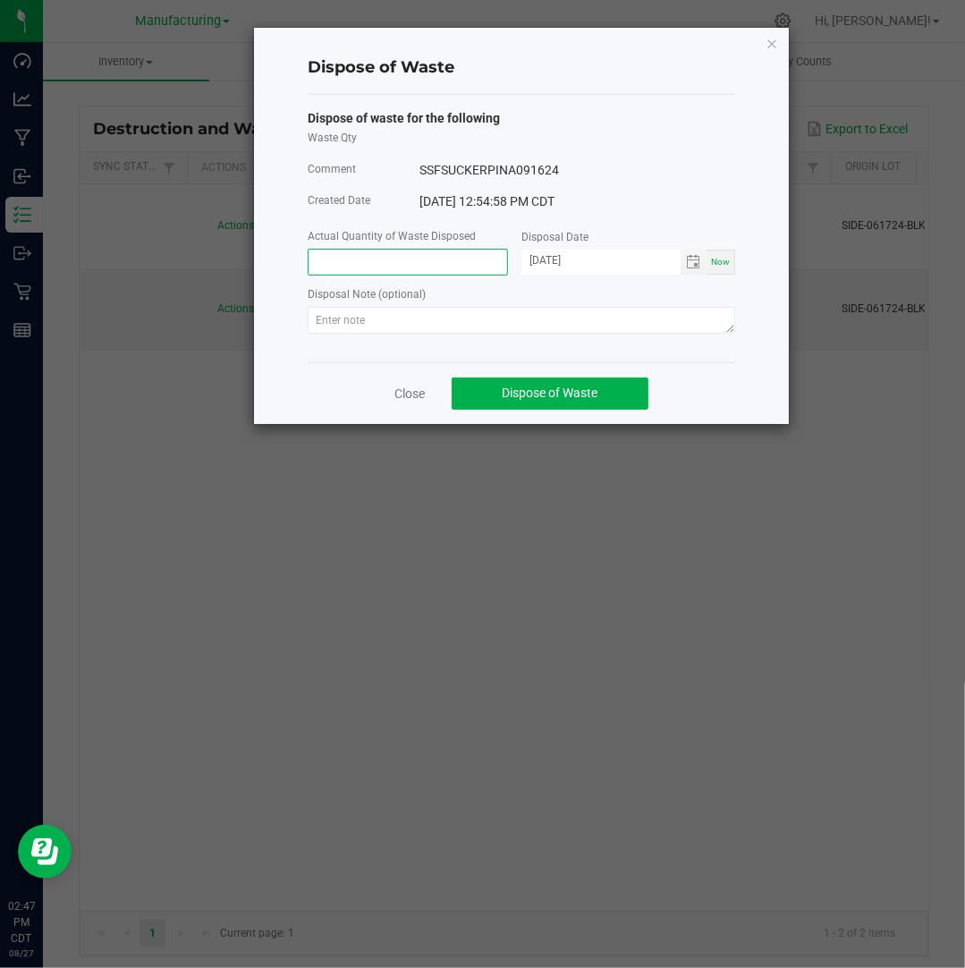
click at [349, 257] on input at bounding box center [408, 262] width 199 height 25
type input "14.0000 g"
type input "[DATE]"
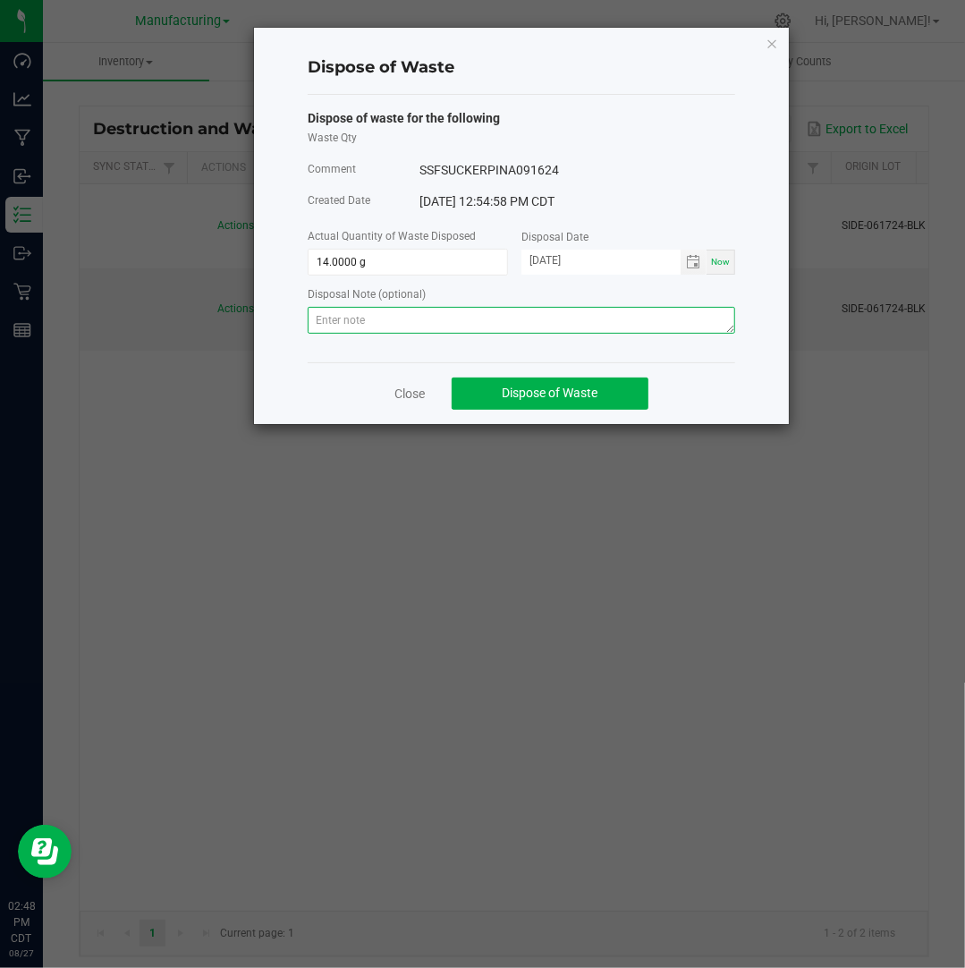
click at [558, 319] on textarea at bounding box center [521, 320] width 427 height 27
paste textarea "Destroyed and disposed of by compliance."
type textarea "Destroyed and disposed of by compliance."
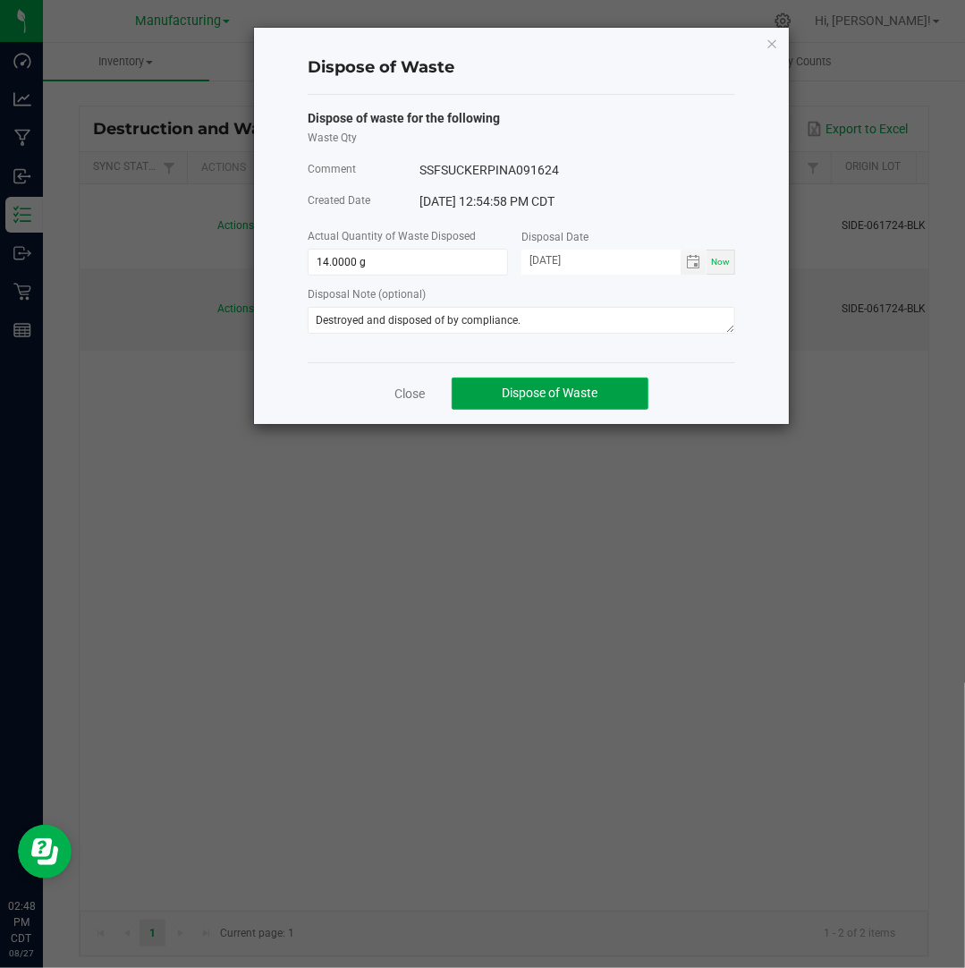
click at [572, 394] on span "Dispose of Waste" at bounding box center [551, 392] width 96 height 14
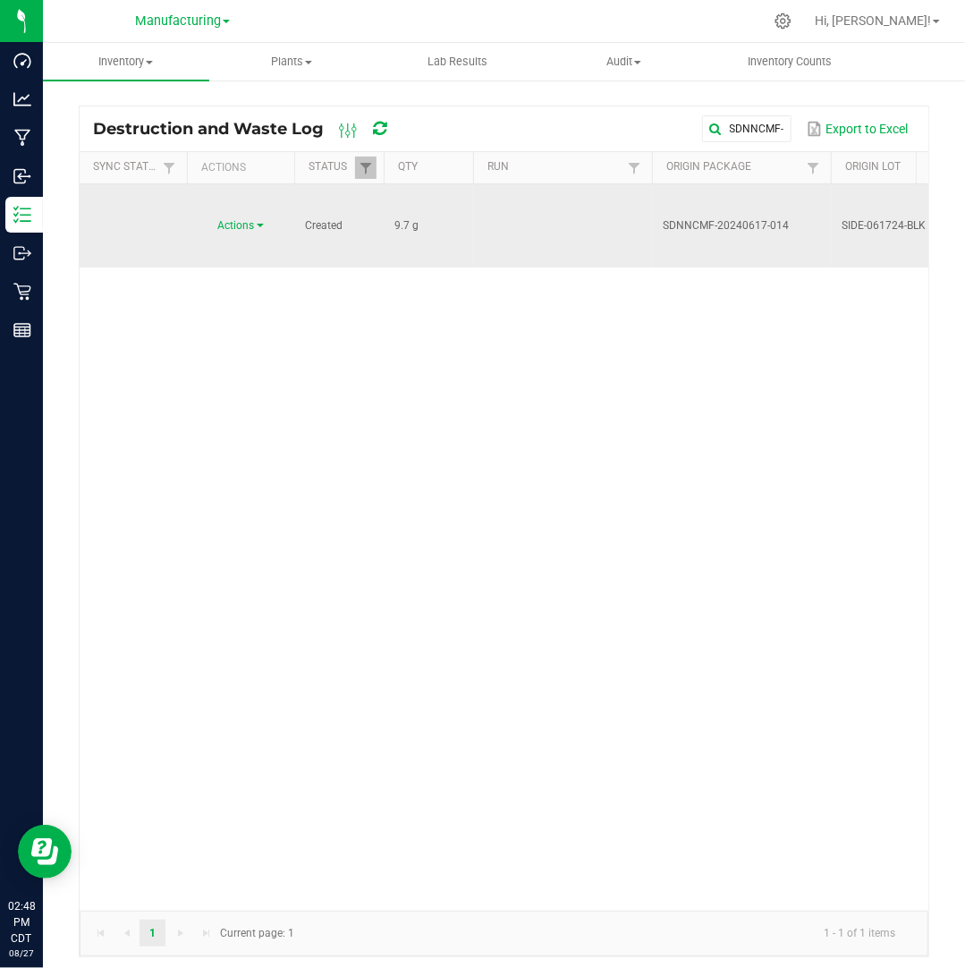
click at [240, 219] on span "Actions" at bounding box center [236, 225] width 37 height 13
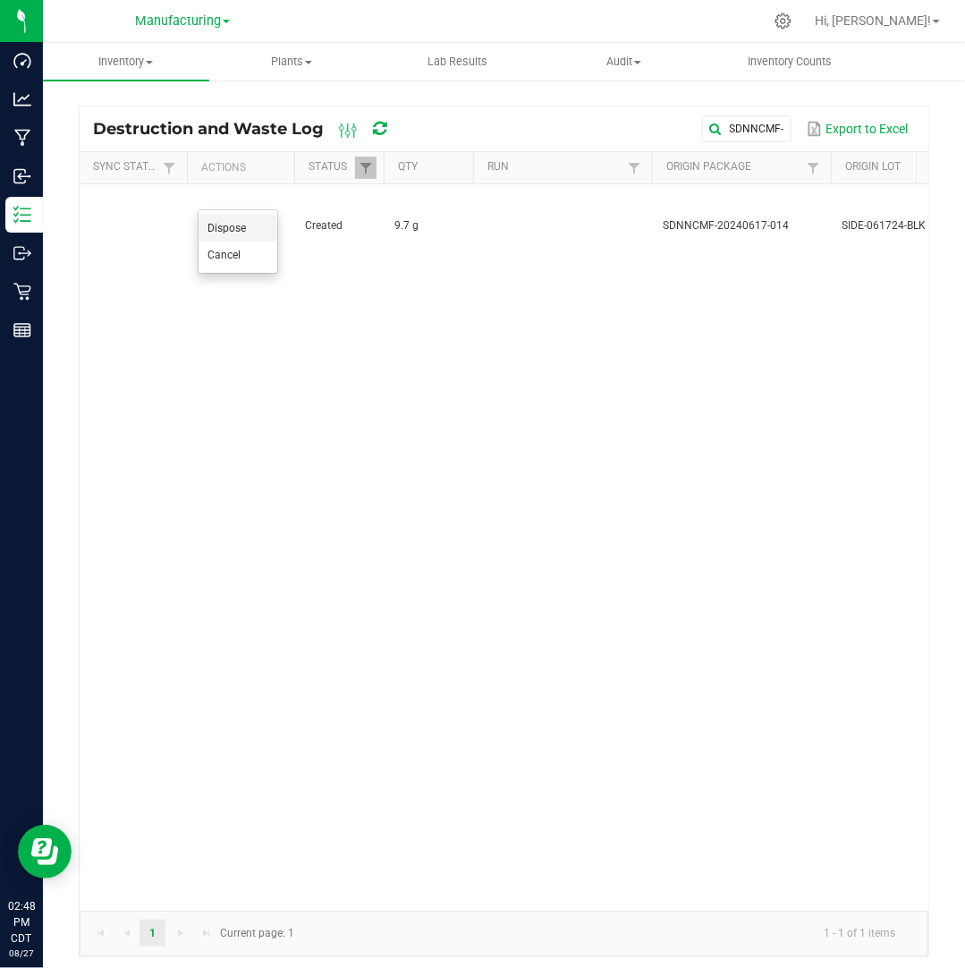
click at [241, 224] on span "Dispose" at bounding box center [226, 228] width 38 height 13
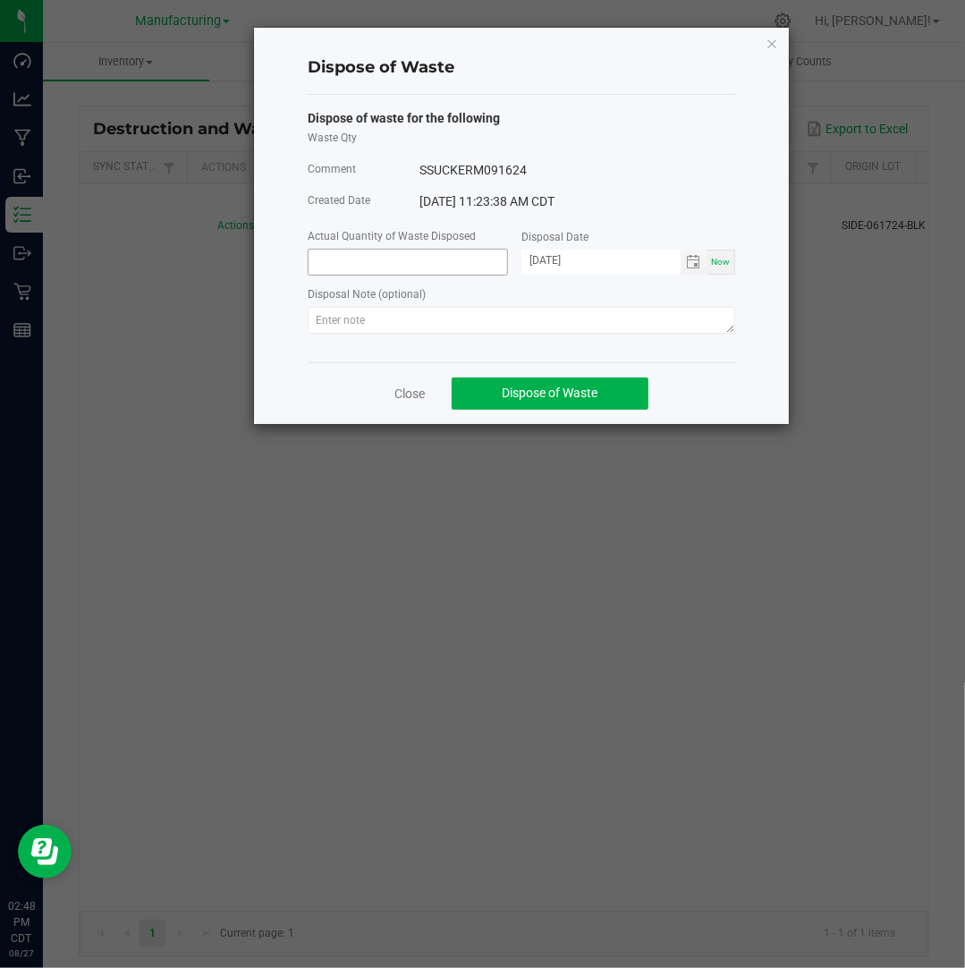
click at [367, 263] on input at bounding box center [408, 262] width 199 height 25
type input "9.7000 g"
type input "[DATE]"
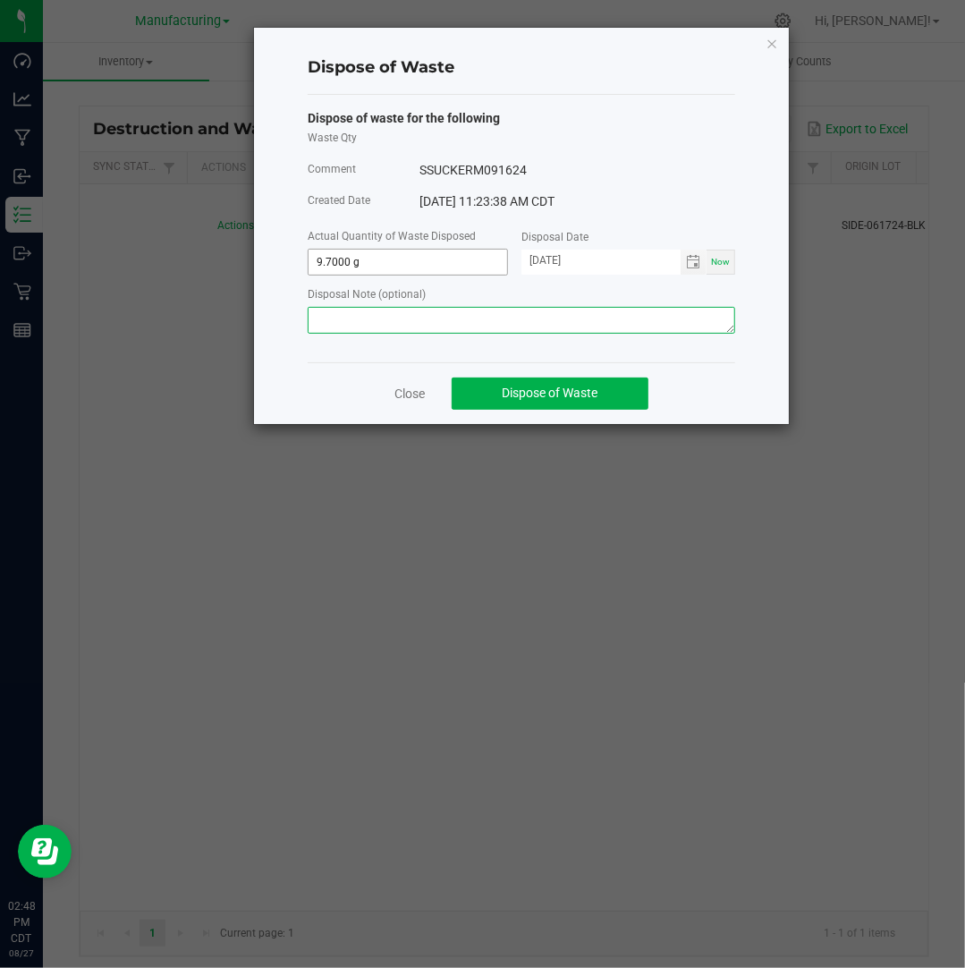
paste textarea "Destroyed and disposed of by compliance."
type textarea "Destroyed and disposed of by compliance."
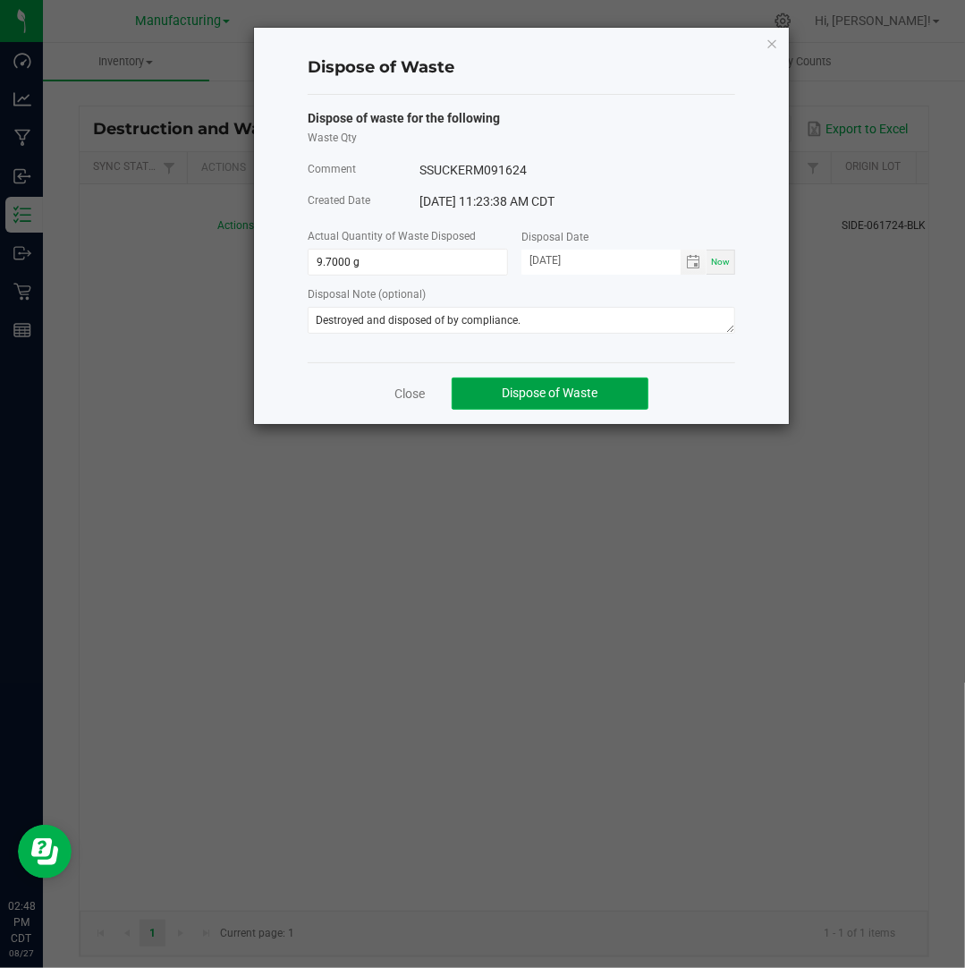
click at [540, 400] on span "Dispose of Waste" at bounding box center [551, 392] width 96 height 14
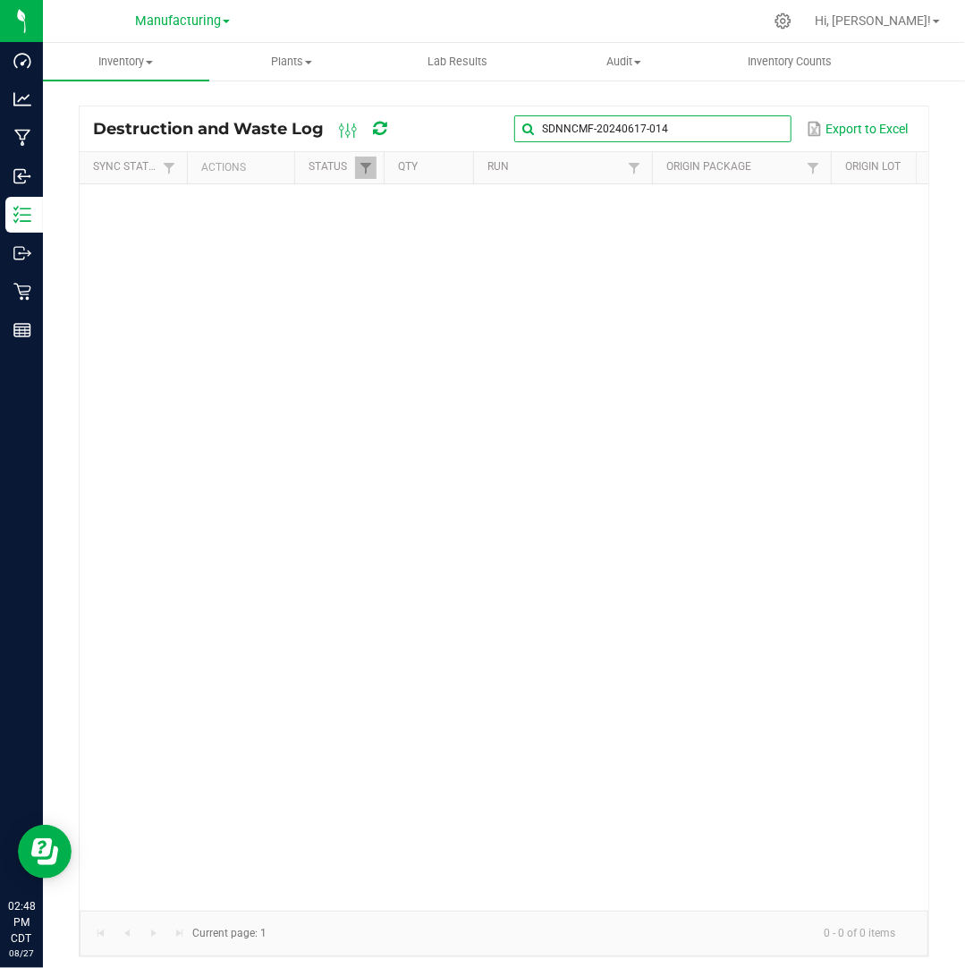
click at [757, 123] on input "SDNNCMF-20240617-014" at bounding box center [652, 128] width 276 height 27
click at [774, 129] on span at bounding box center [775, 129] width 14 height 14
paste input "SDNNCMF-20240617-015"
type input "SDNNCMF-20240617-015"
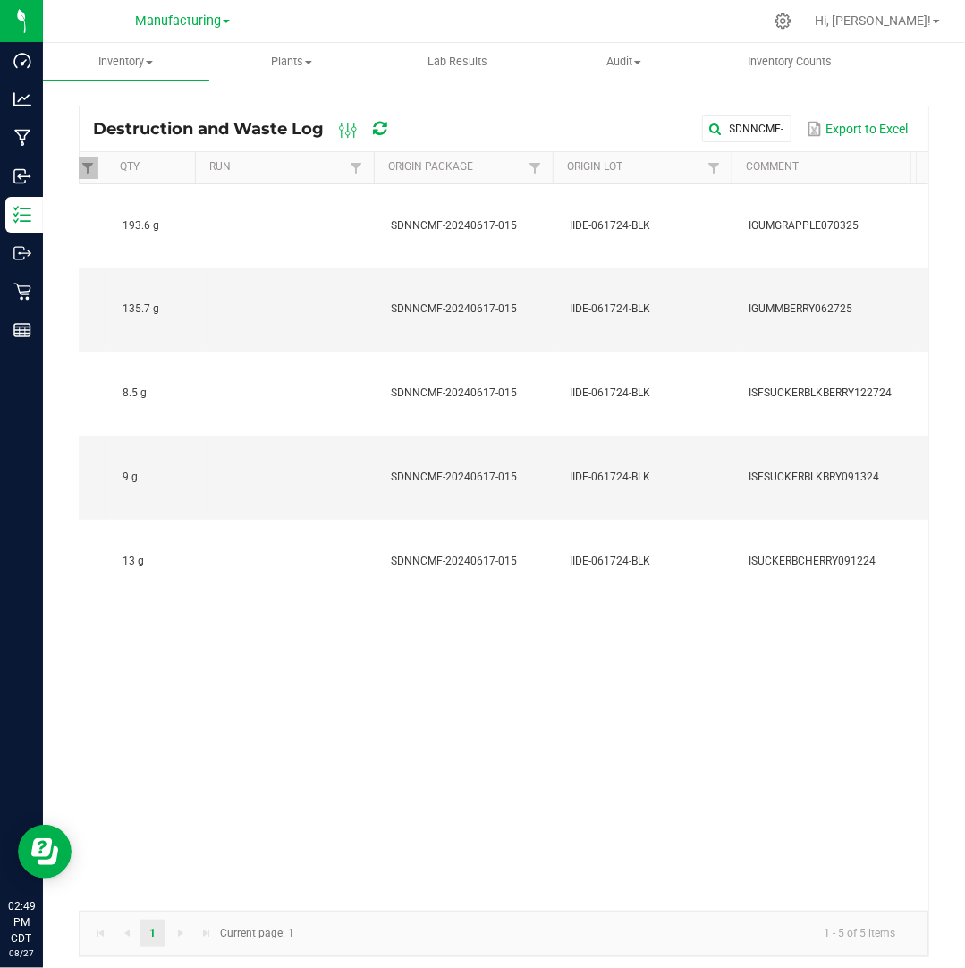
scroll to position [0, 272]
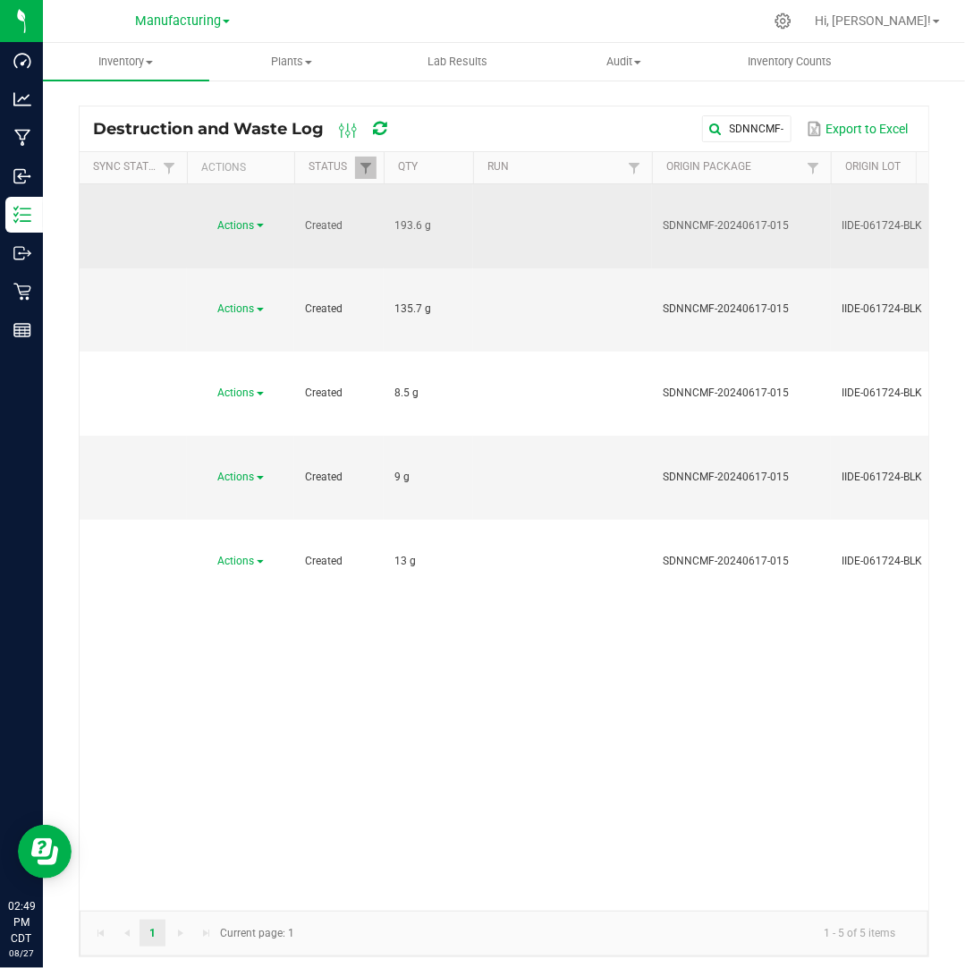
drag, startPoint x: 419, startPoint y: 194, endPoint x: 379, endPoint y: 195, distance: 40.3
click at [254, 219] on span "Actions" at bounding box center [236, 225] width 37 height 13
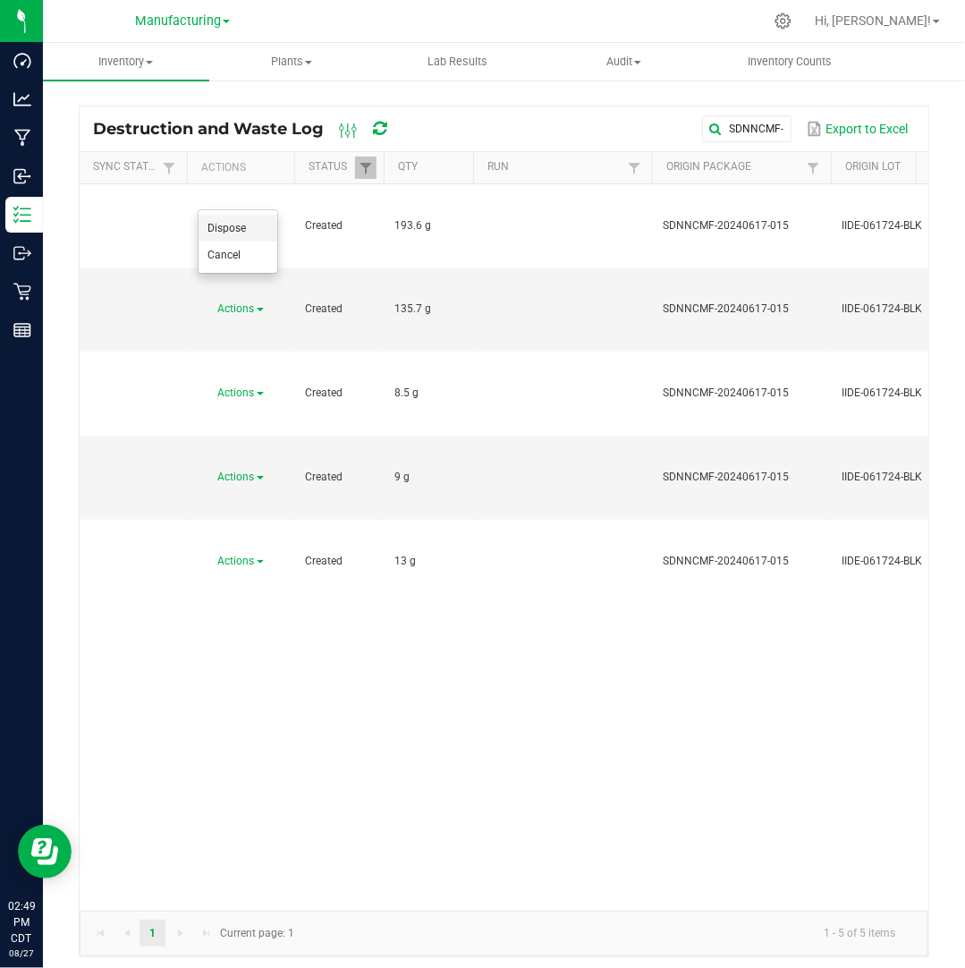
click at [245, 219] on li "Dispose" at bounding box center [238, 228] width 79 height 27
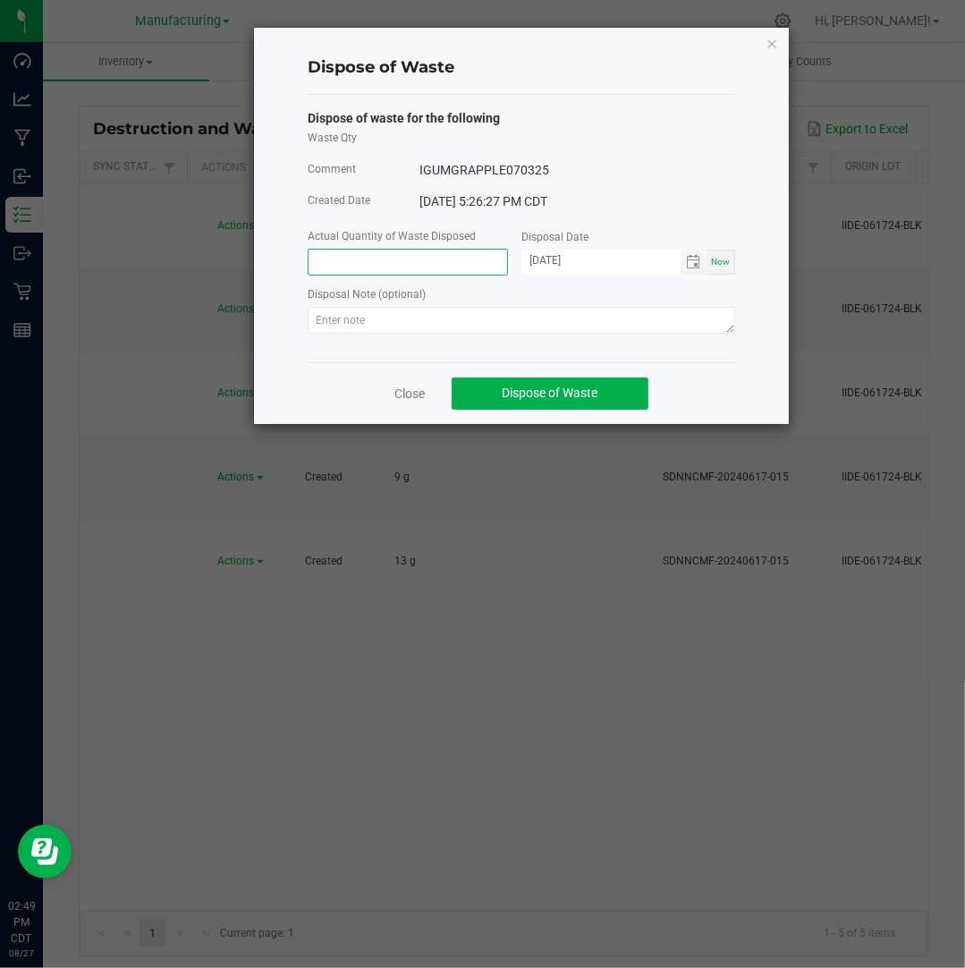
click at [371, 253] on input at bounding box center [408, 262] width 199 height 25
paste input "193.6"
click at [371, 253] on input "193.6" at bounding box center [408, 262] width 199 height 25
type input "193.6000 g"
type input "[DATE]"
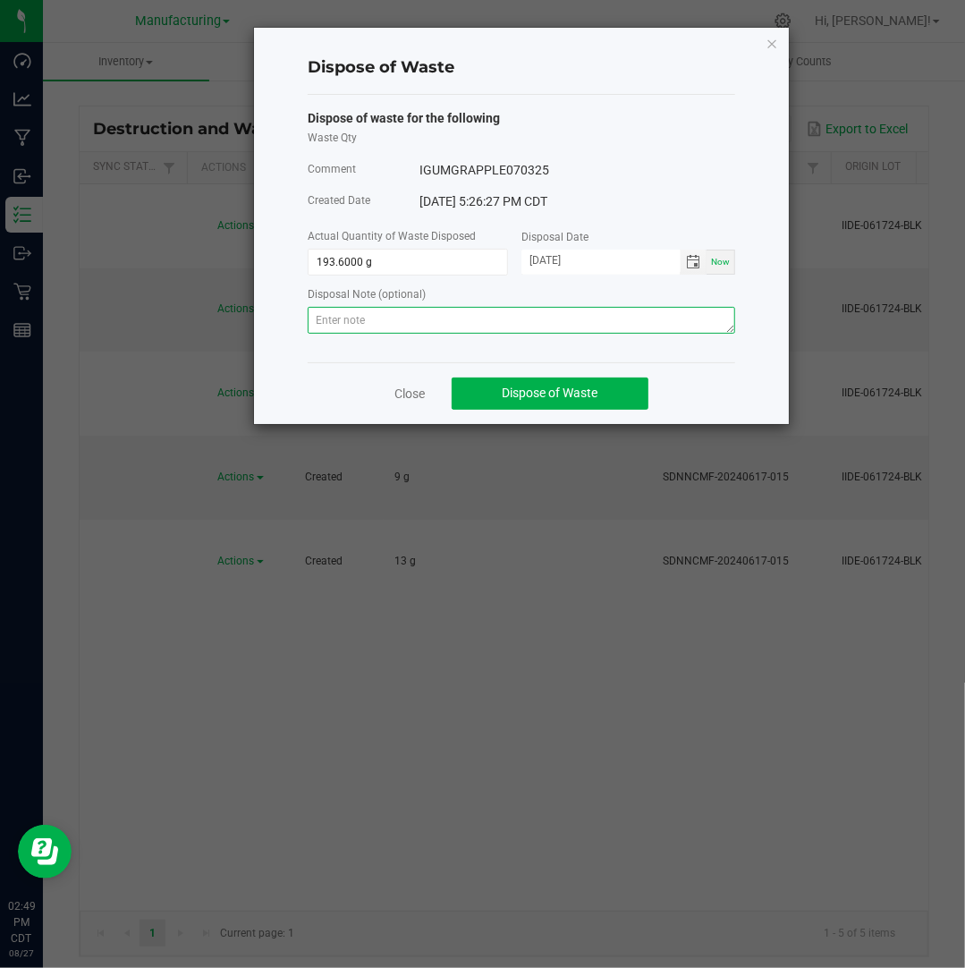
click at [621, 323] on textarea at bounding box center [521, 320] width 427 height 27
paste textarea "Destroyed and disposed of by compliance."
type textarea "Destroyed and disposed of by compliance."
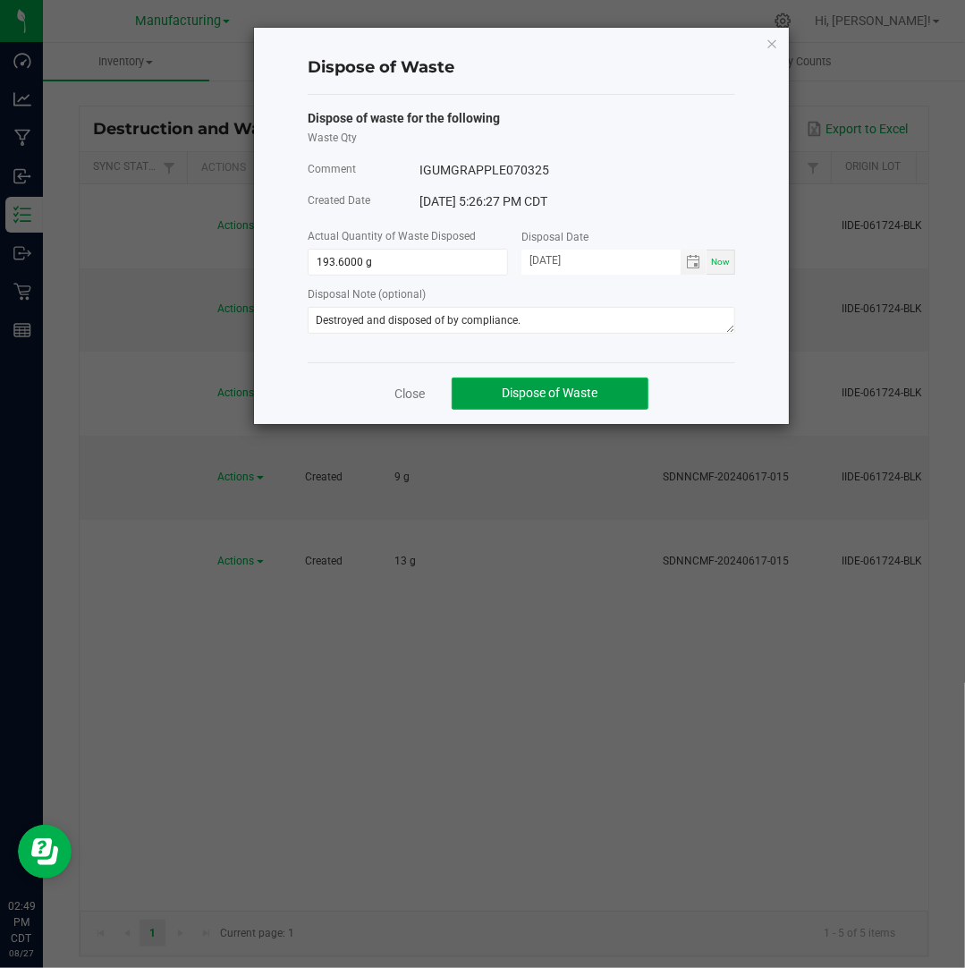
click at [563, 396] on span "Dispose of Waste" at bounding box center [551, 392] width 96 height 14
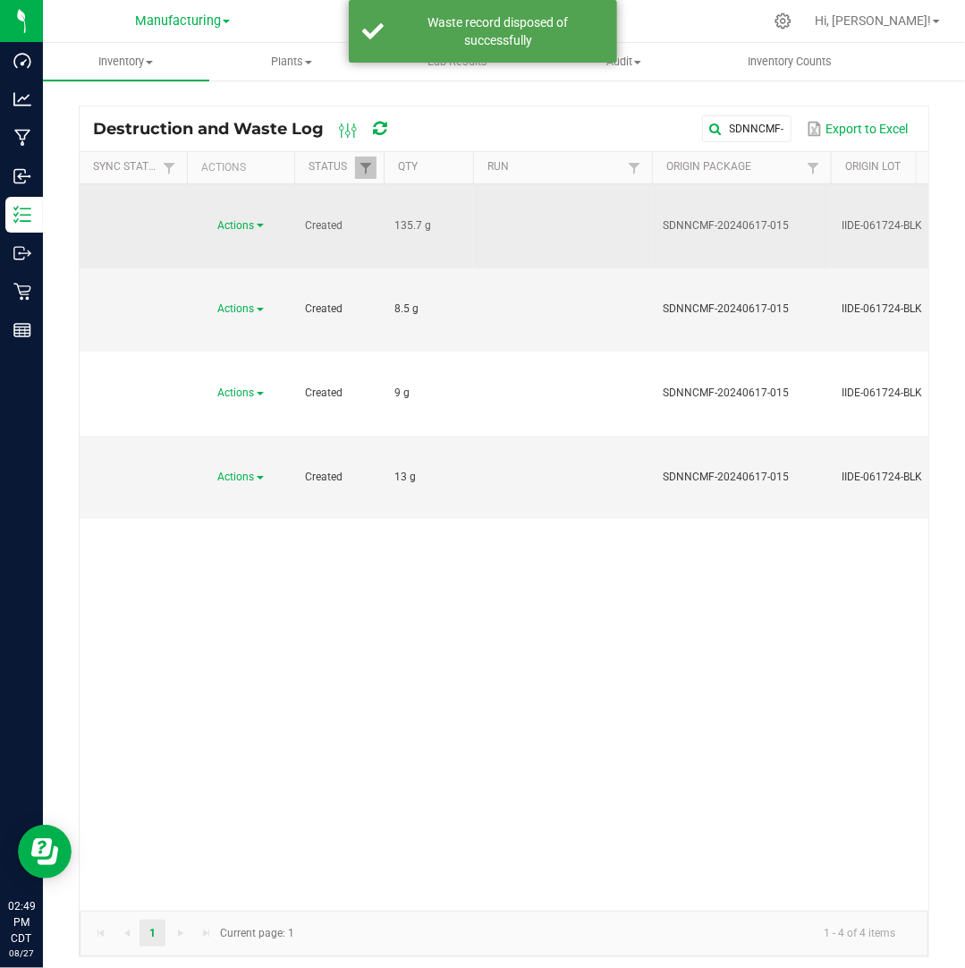
click at [254, 219] on span "Actions" at bounding box center [236, 225] width 37 height 13
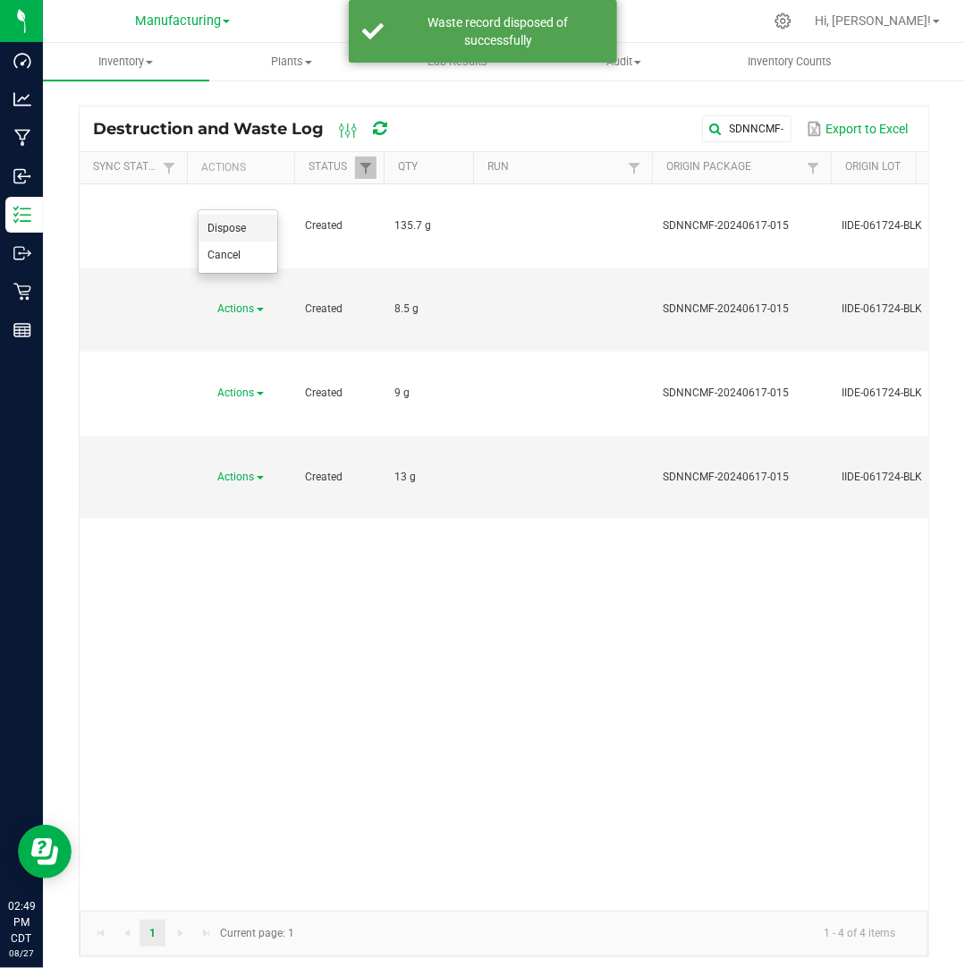
click at [252, 226] on li "Dispose" at bounding box center [238, 228] width 79 height 27
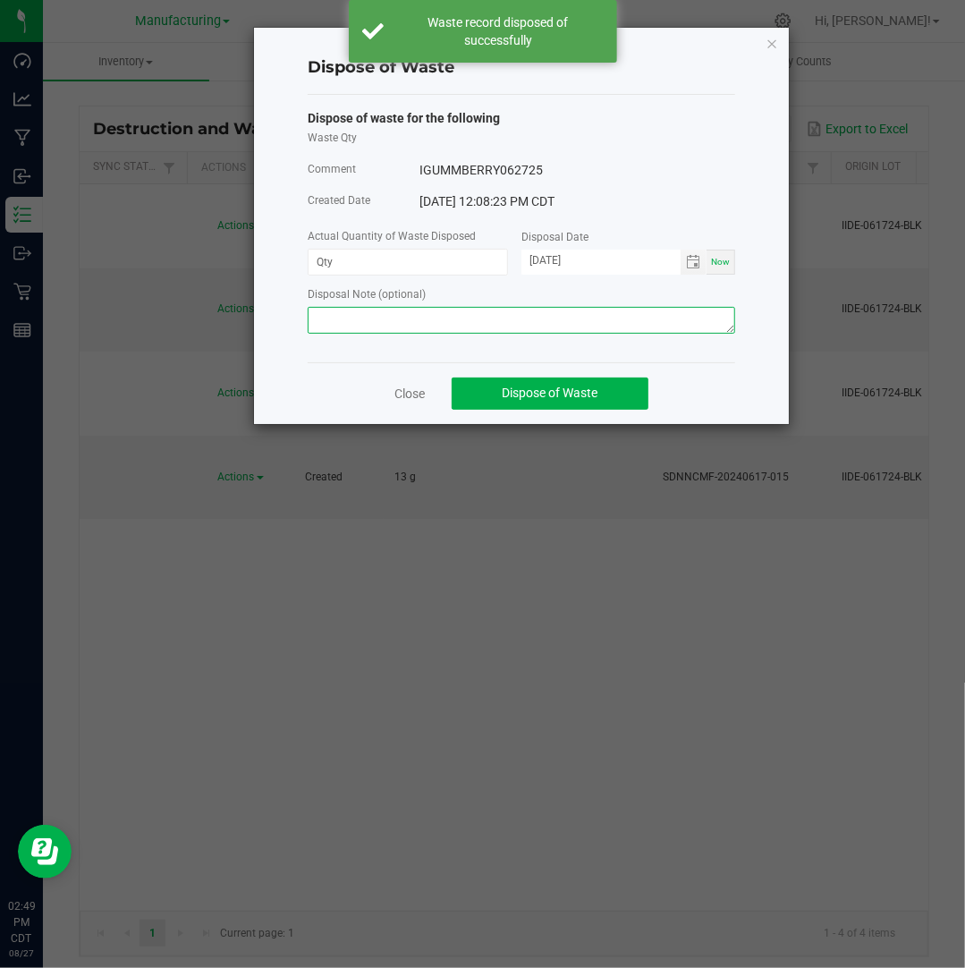
click at [447, 327] on textarea at bounding box center [521, 320] width 427 height 27
paste textarea "Destroyed and disposed of by compliance."
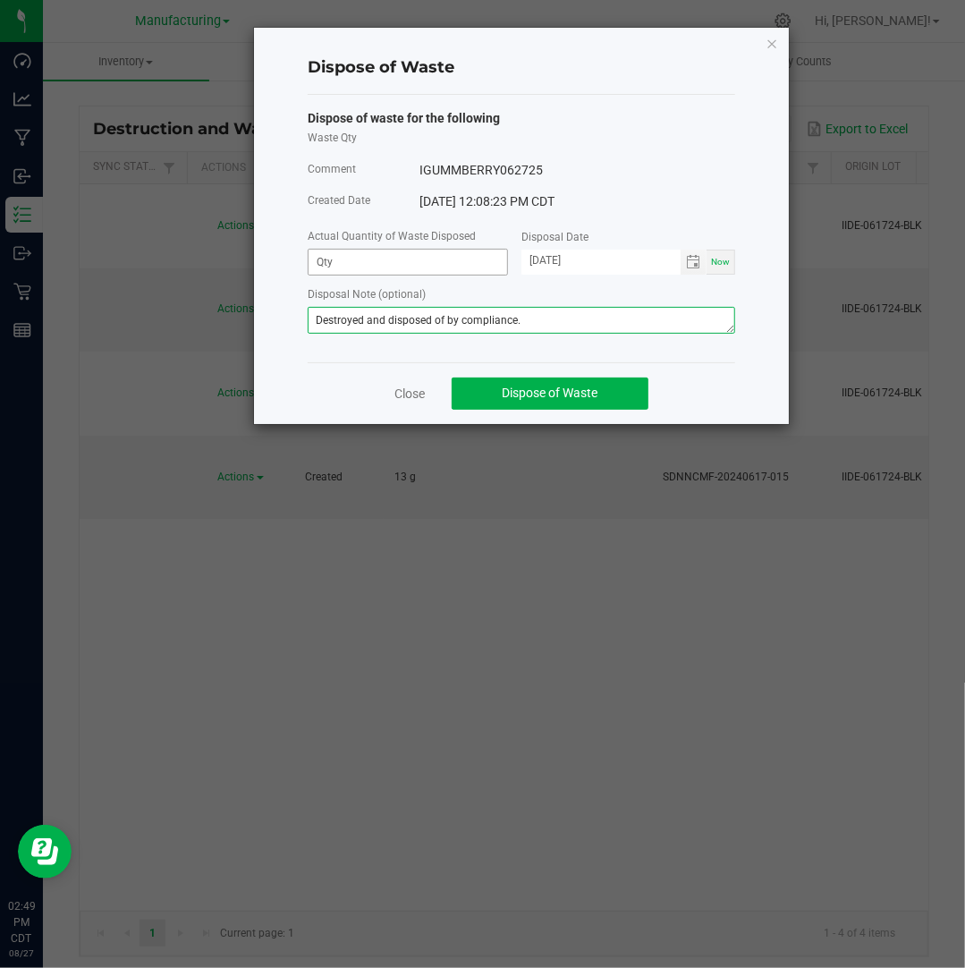
type textarea "Destroyed and disposed of by compliance."
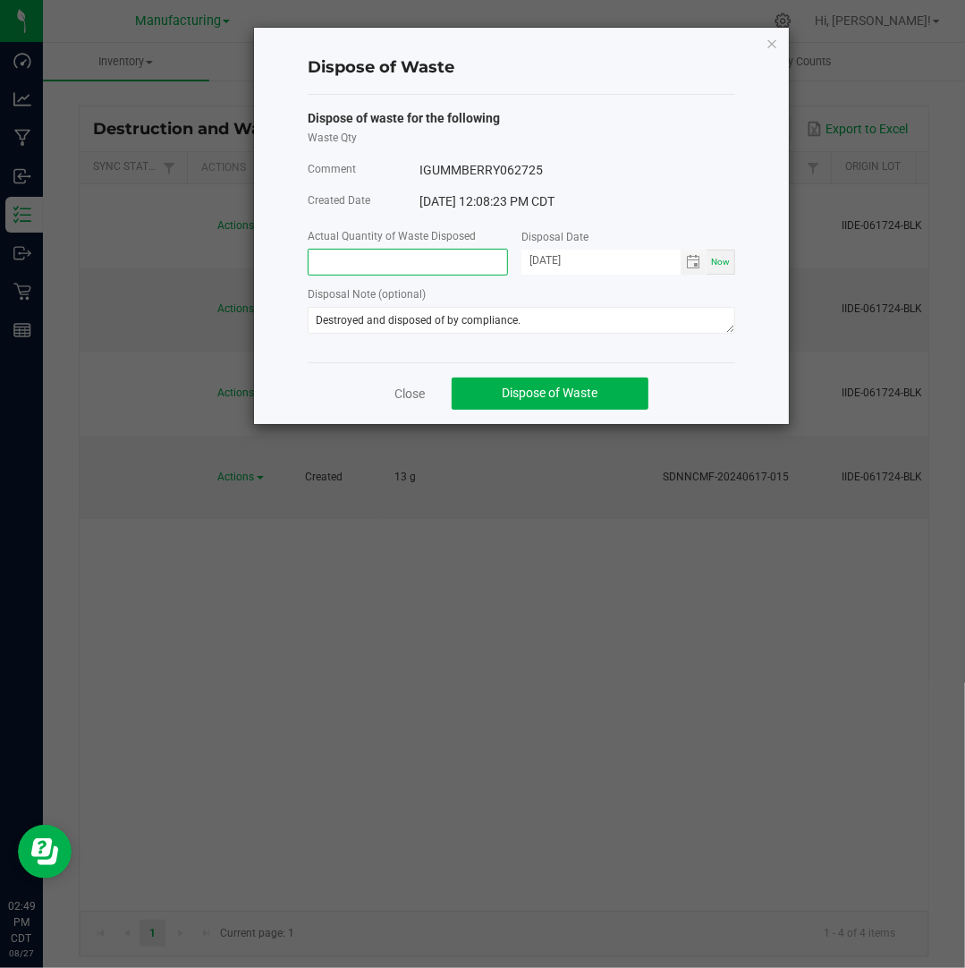
click at [411, 256] on input at bounding box center [408, 262] width 199 height 25
type input "135.7000 g"
click at [553, 262] on input "[DATE]" at bounding box center [600, 261] width 159 height 22
type input "[DATE]"
click at [597, 400] on span "Dispose of Waste" at bounding box center [551, 392] width 96 height 14
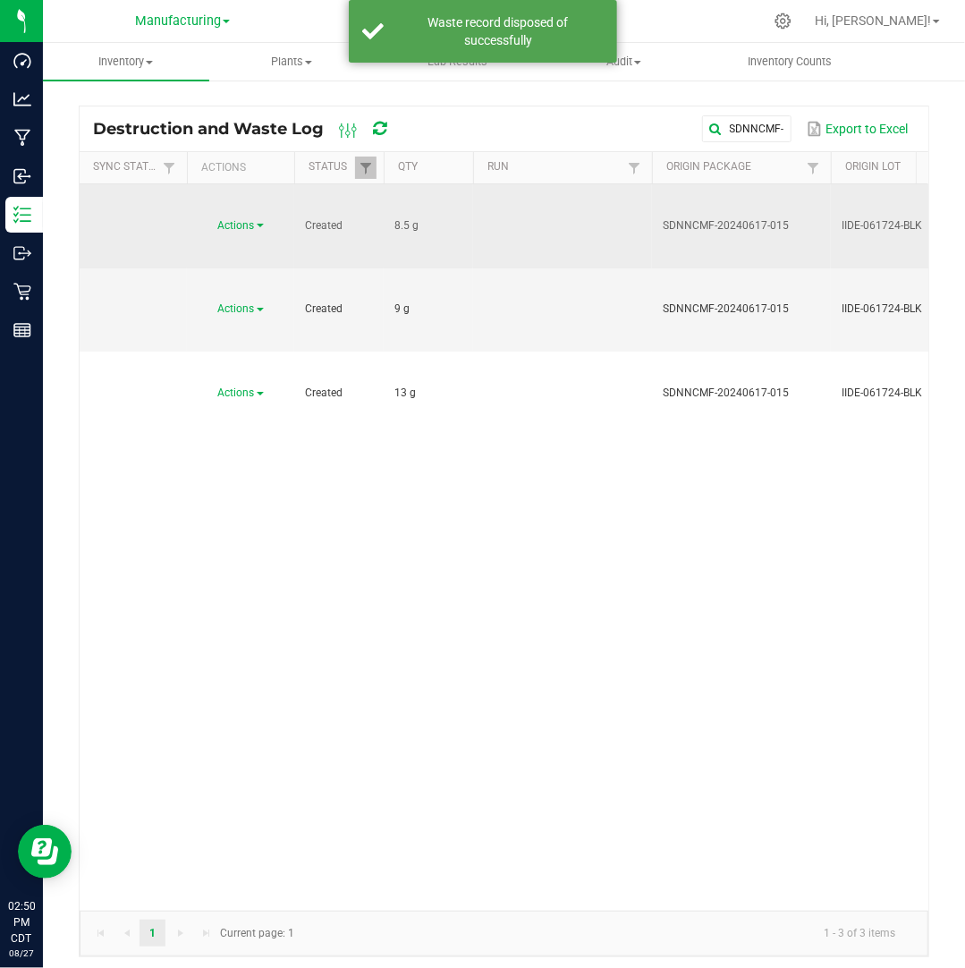
click at [254, 219] on span "Actions" at bounding box center [236, 225] width 37 height 13
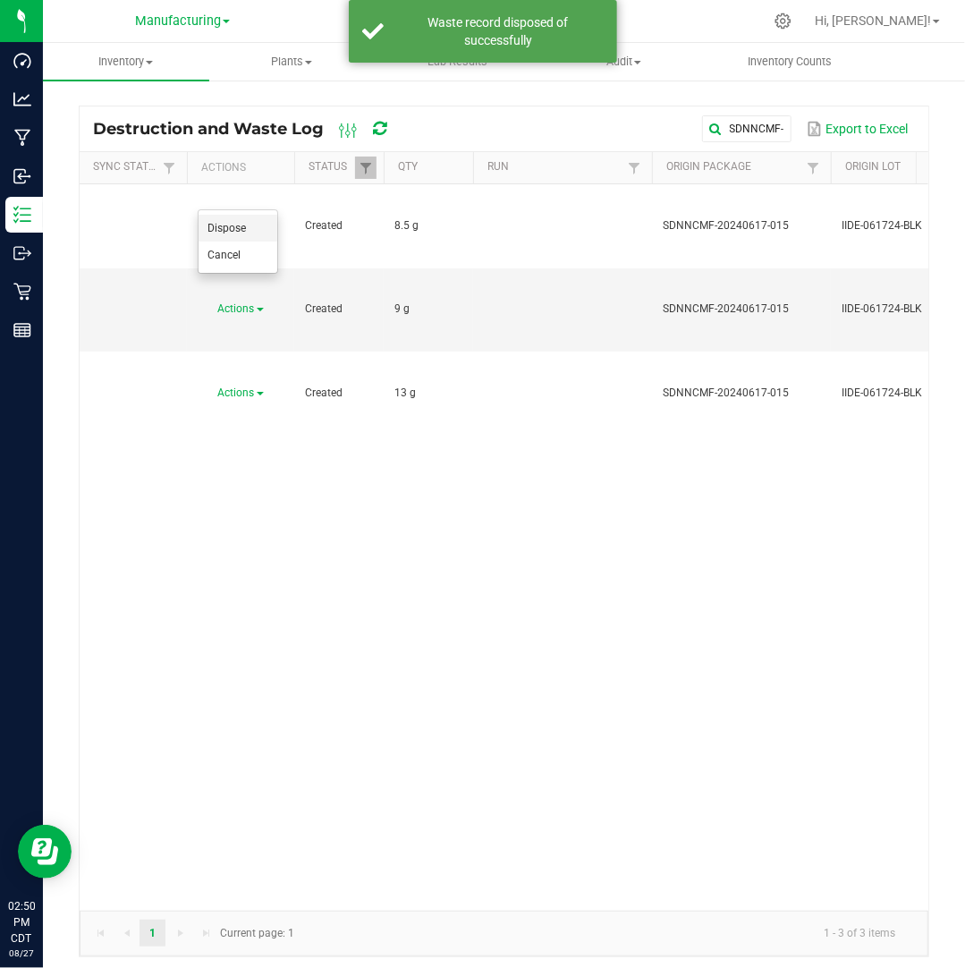
click at [261, 226] on li "Dispose" at bounding box center [238, 228] width 79 height 27
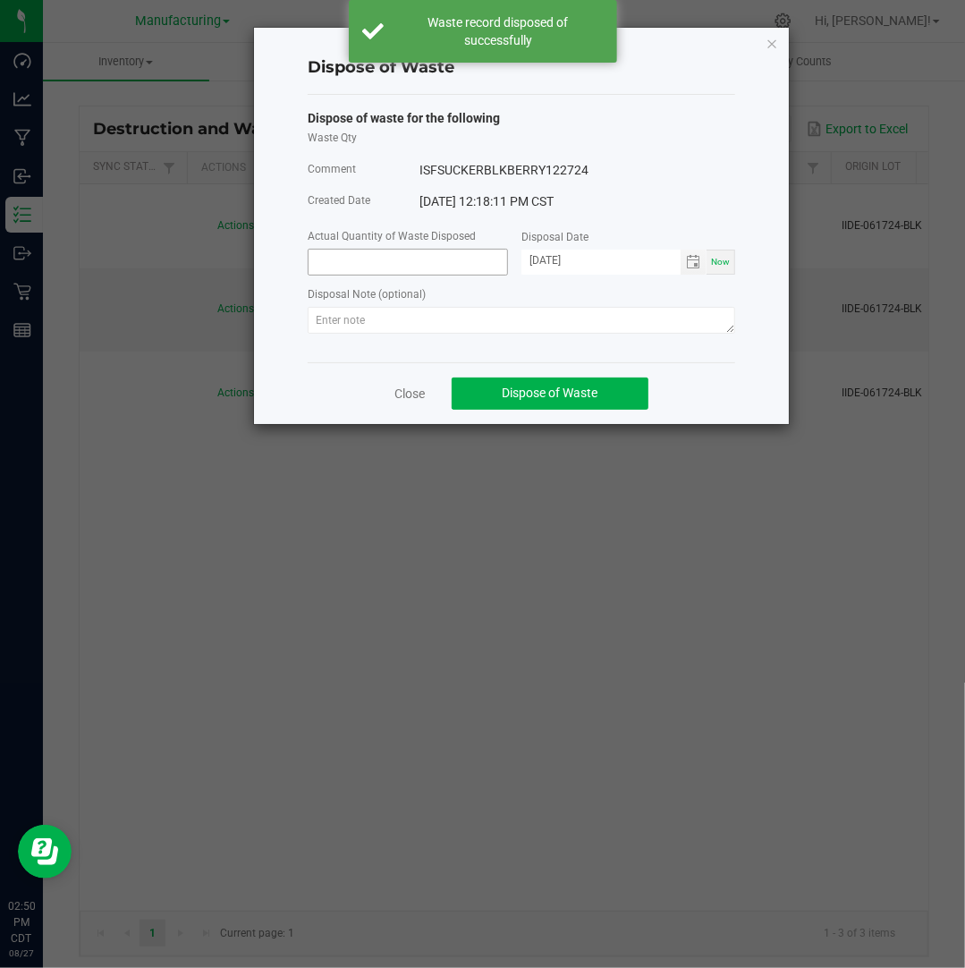
click at [455, 260] on input at bounding box center [408, 262] width 199 height 25
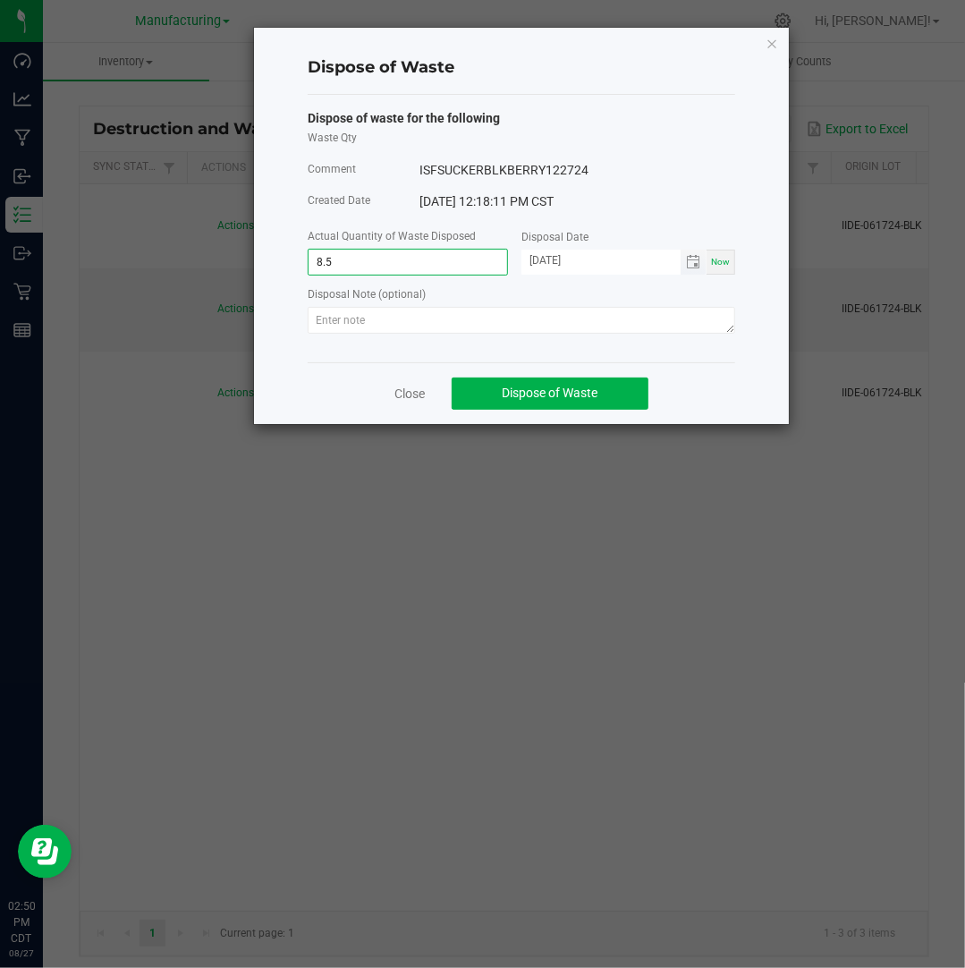
type input "8.5000 g"
click at [552, 262] on input "[DATE]" at bounding box center [600, 261] width 159 height 22
type input "[DATE]"
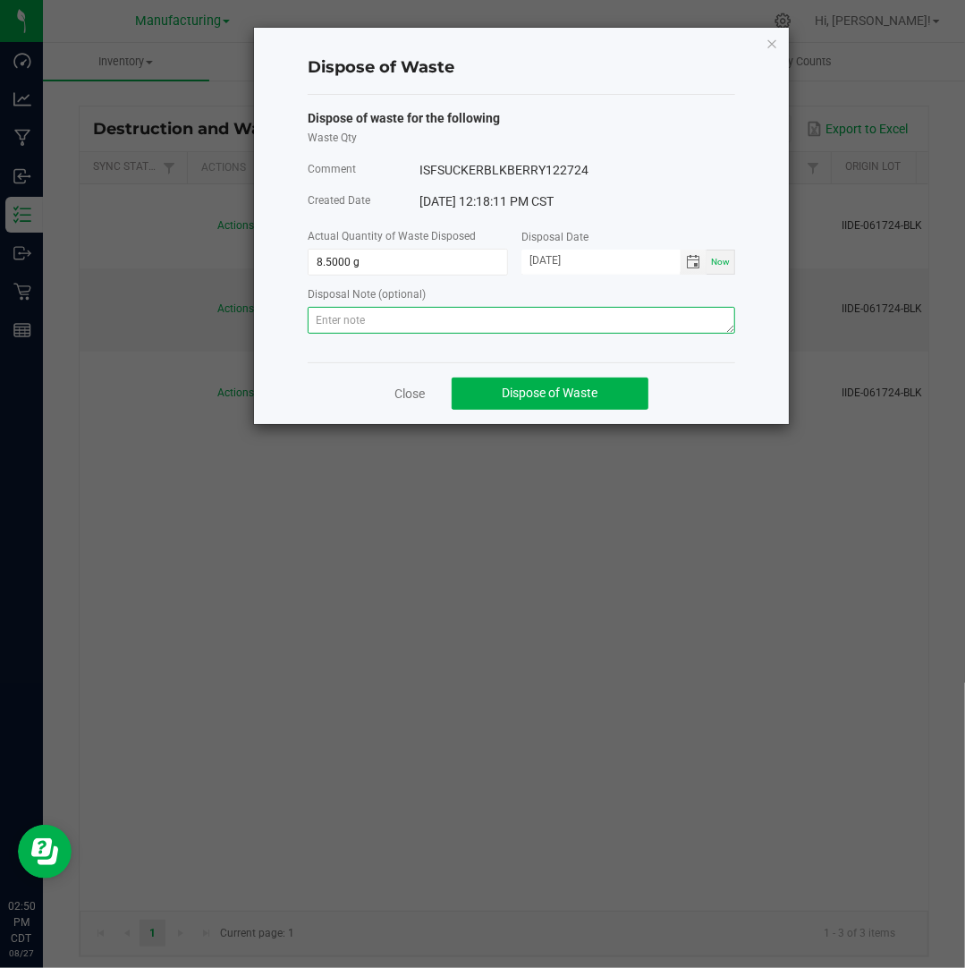
click at [610, 328] on textarea at bounding box center [521, 320] width 427 height 27
paste textarea "Destroyed and disposed of by compliance."
type textarea "Destroyed and disposed of by compliance."
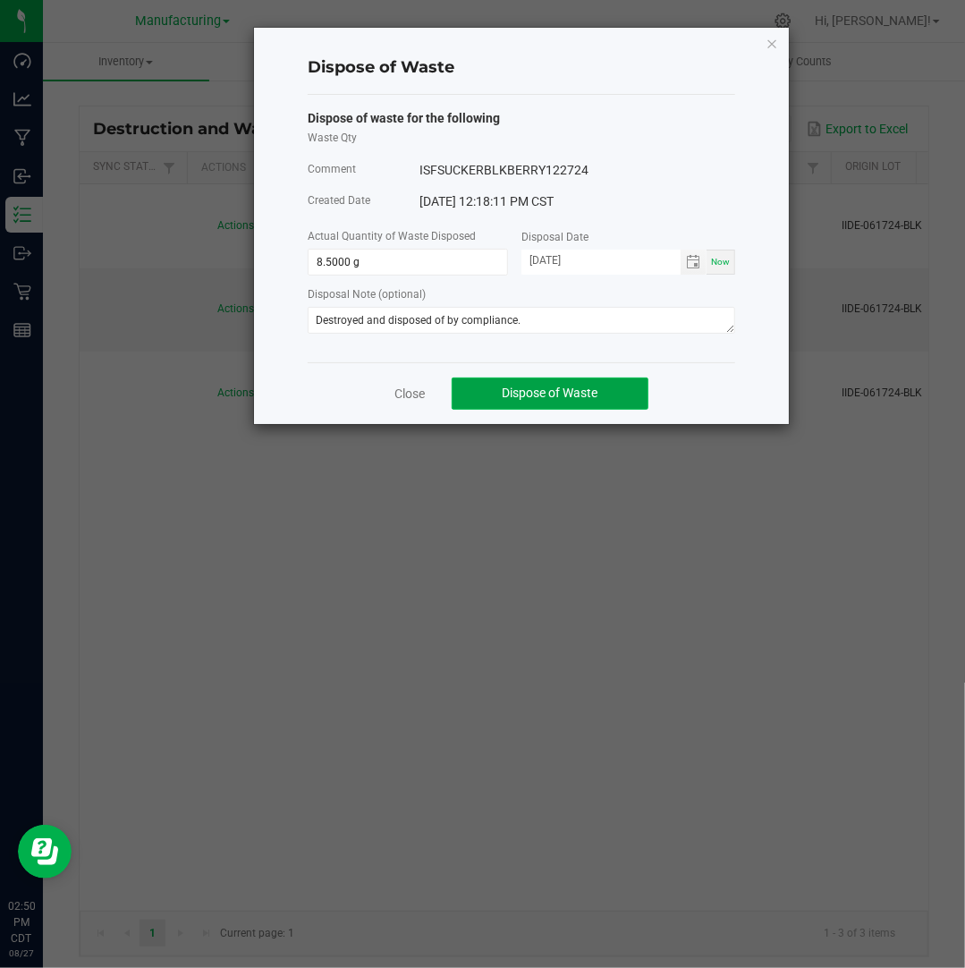
click at [543, 396] on span "Dispose of Waste" at bounding box center [551, 392] width 96 height 14
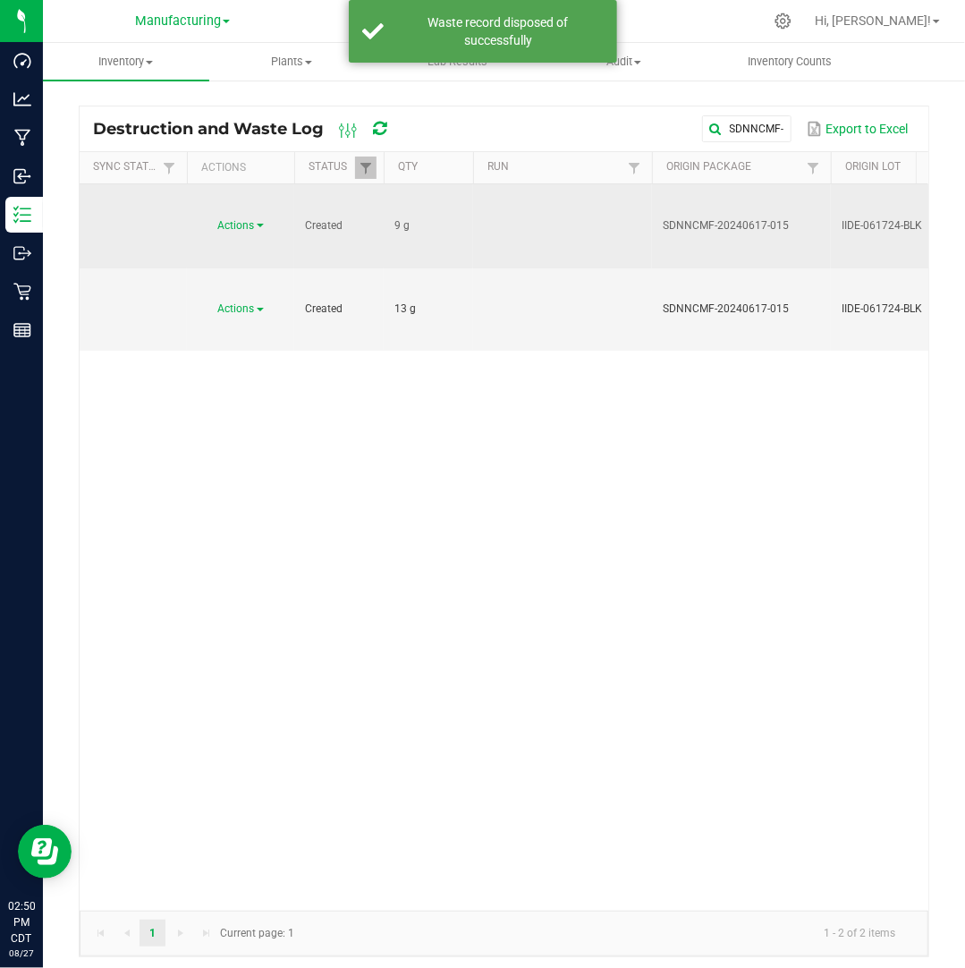
click at [265, 217] on div "Actions" at bounding box center [241, 225] width 86 height 17
click at [249, 219] on span "Actions" at bounding box center [236, 225] width 37 height 13
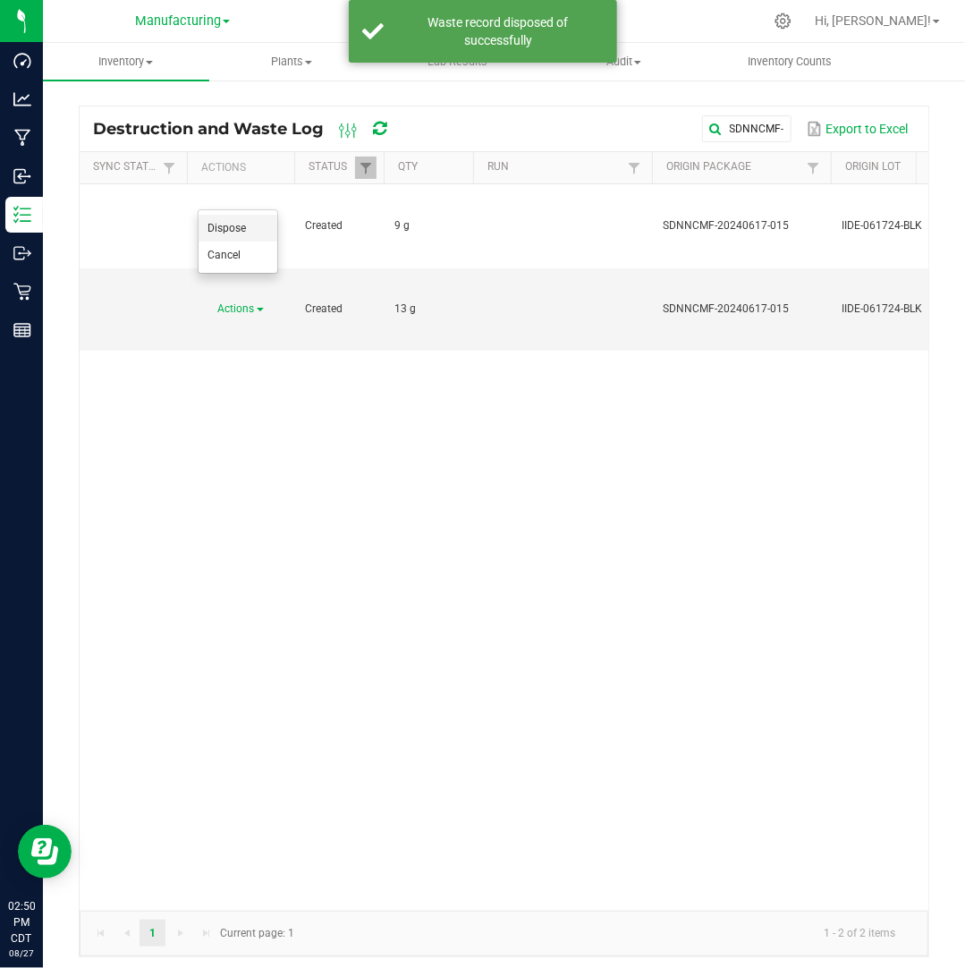
click at [256, 233] on li "Dispose" at bounding box center [238, 228] width 79 height 27
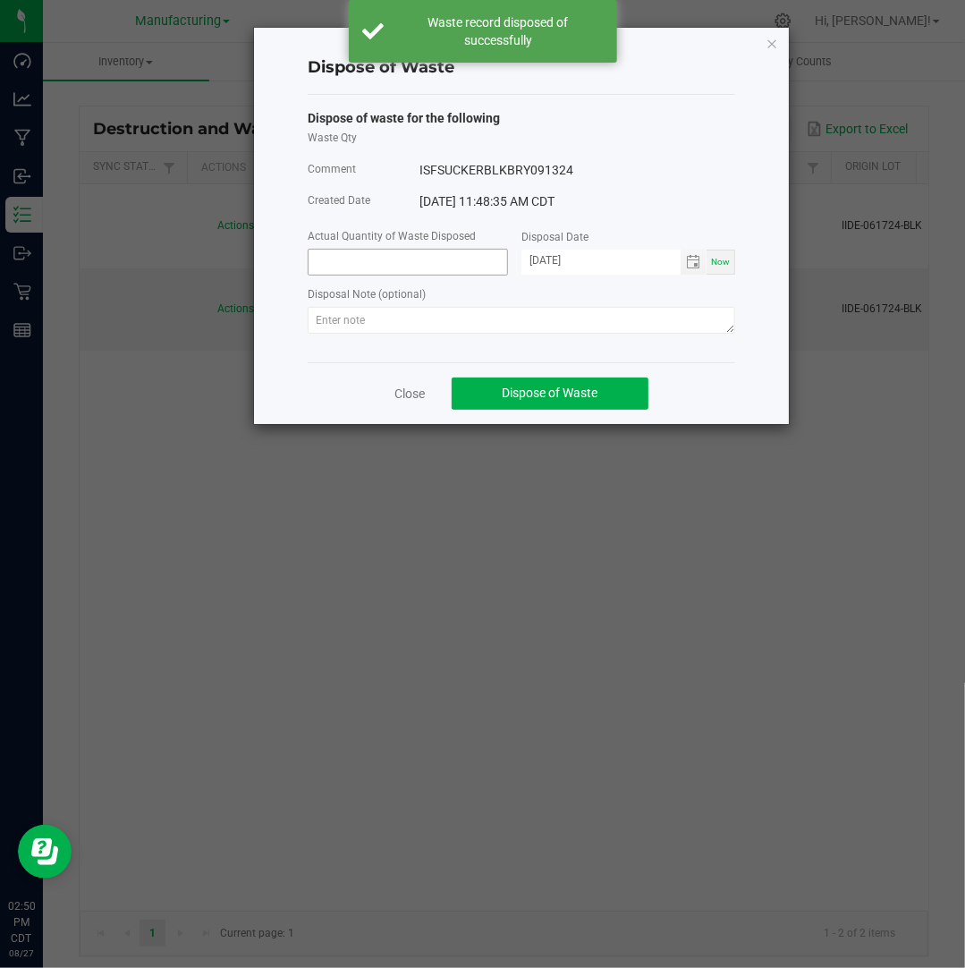
click at [357, 266] on input at bounding box center [408, 262] width 199 height 25
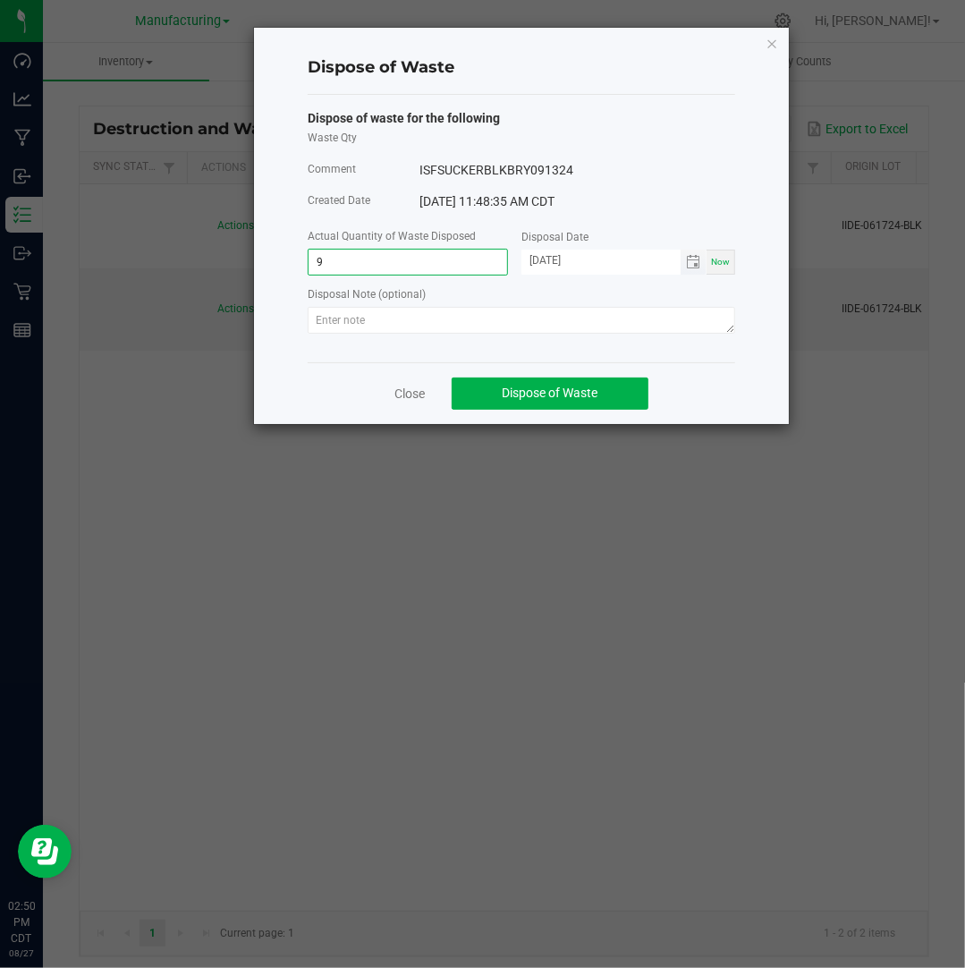
type input "9.0000 g"
click at [553, 258] on input "[DATE]" at bounding box center [600, 261] width 159 height 22
type input "[DATE]"
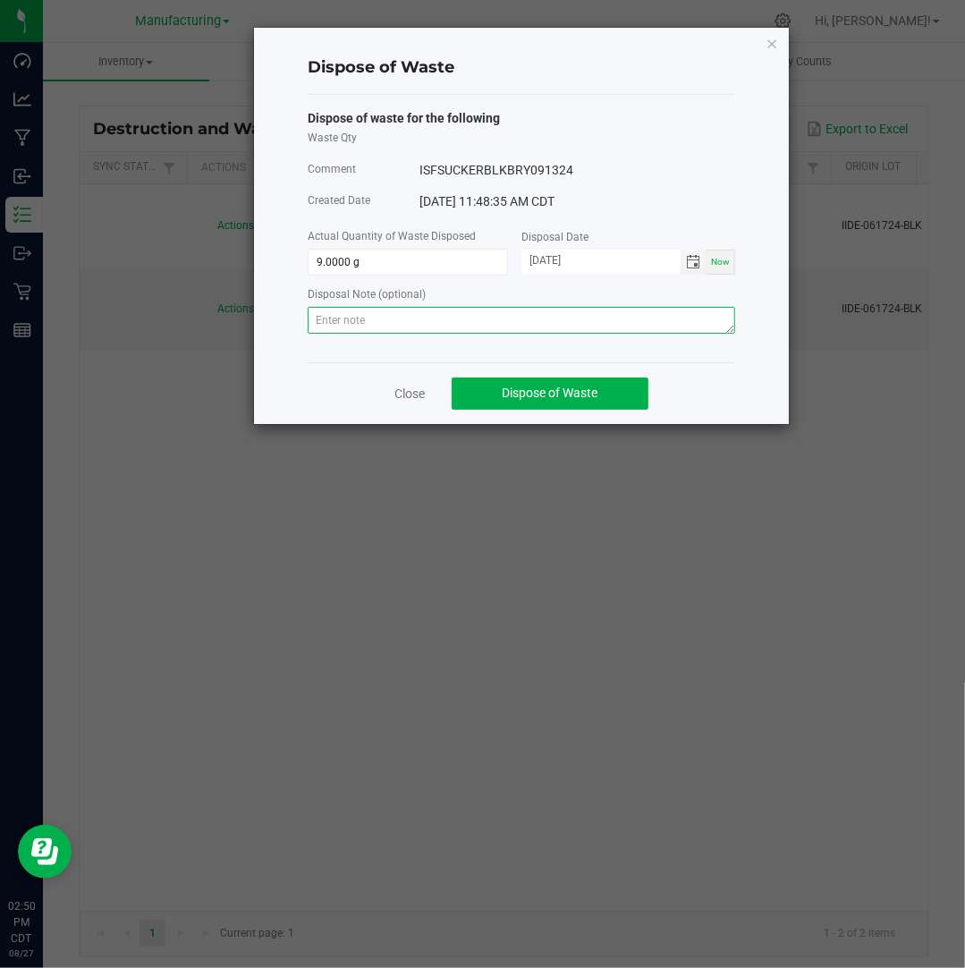
click at [622, 309] on textarea at bounding box center [521, 320] width 427 height 27
paste textarea "Destroyed and disposed of by compliance."
type textarea "Destroyed and disposed of by compliance."
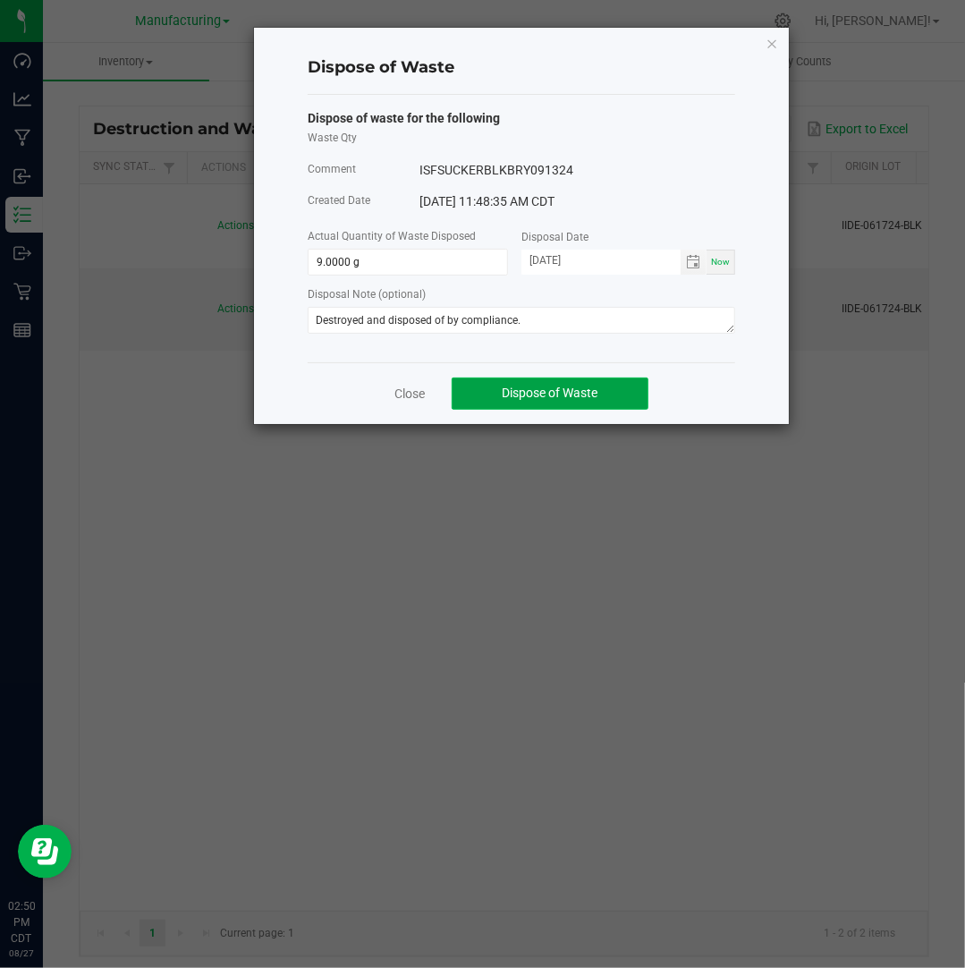
click at [546, 398] on span "Dispose of Waste" at bounding box center [551, 392] width 96 height 14
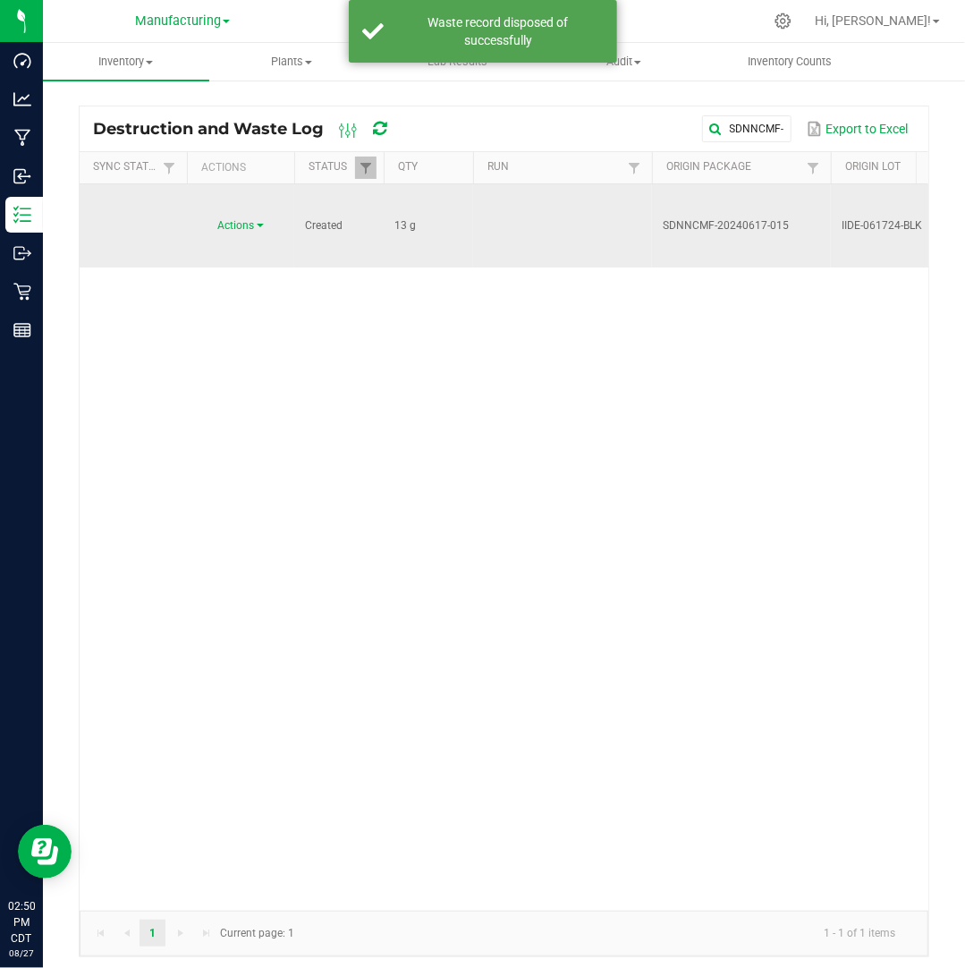
click at [259, 219] on link "Actions" at bounding box center [241, 225] width 46 height 13
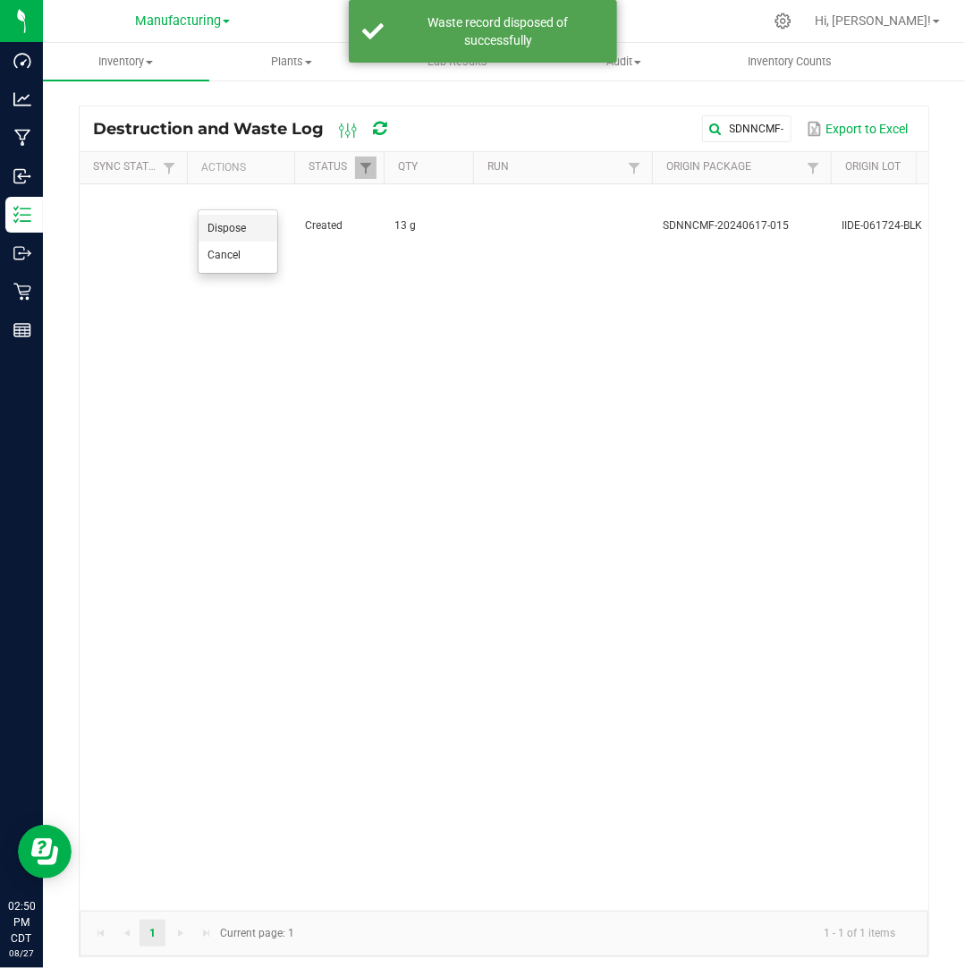
click at [249, 224] on li "Dispose" at bounding box center [238, 228] width 79 height 27
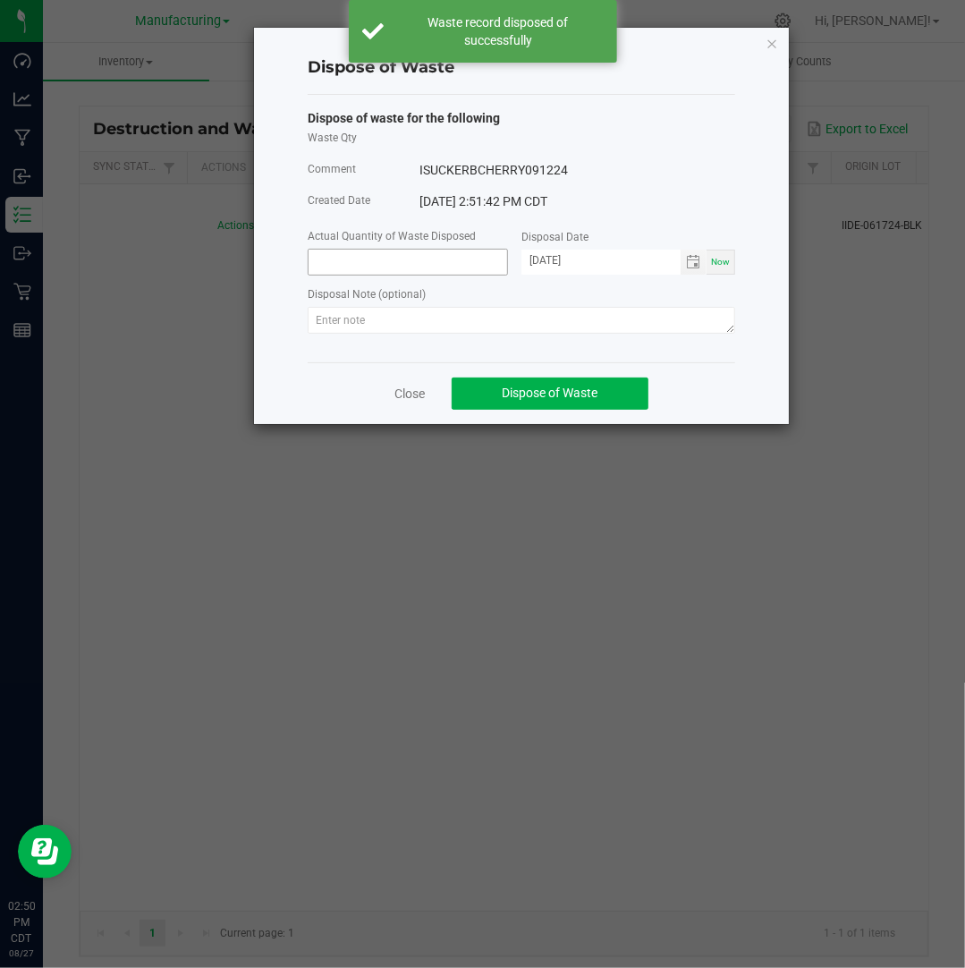
click at [327, 260] on input at bounding box center [408, 262] width 199 height 25
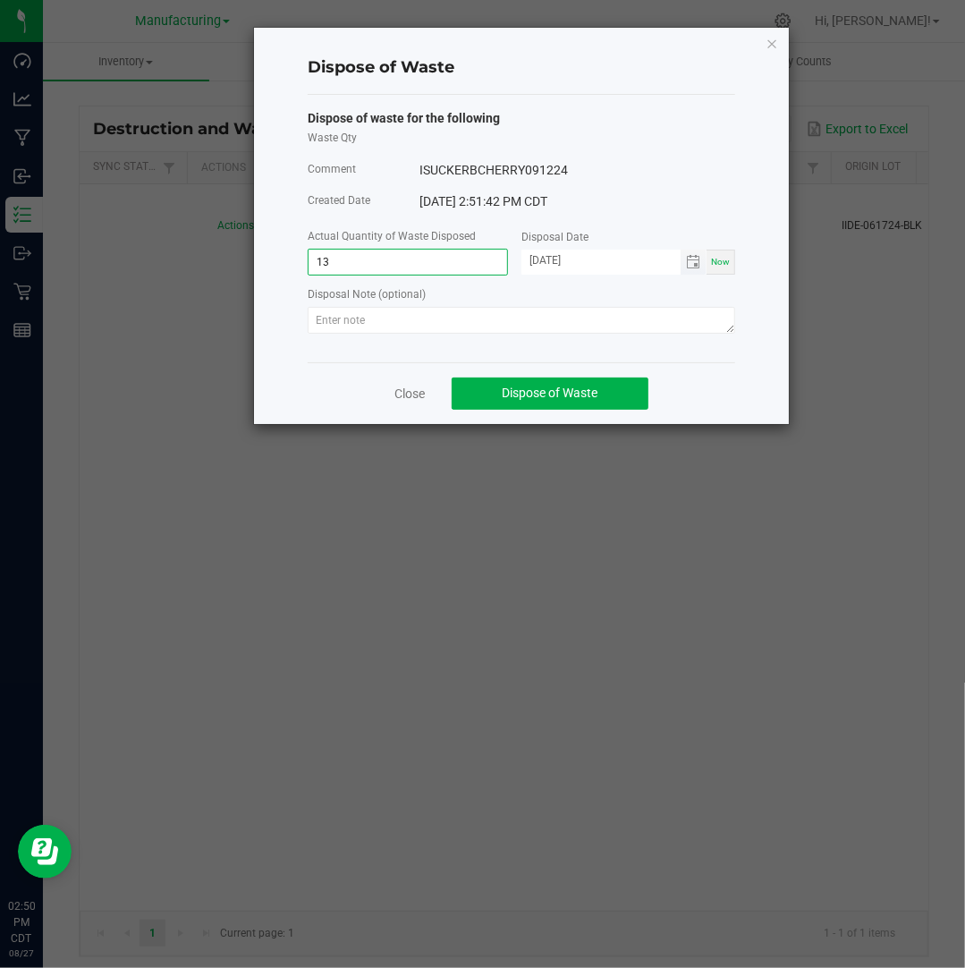
type input "13.0000 g"
click at [551, 262] on input "[DATE]" at bounding box center [600, 261] width 159 height 22
type input "[DATE]"
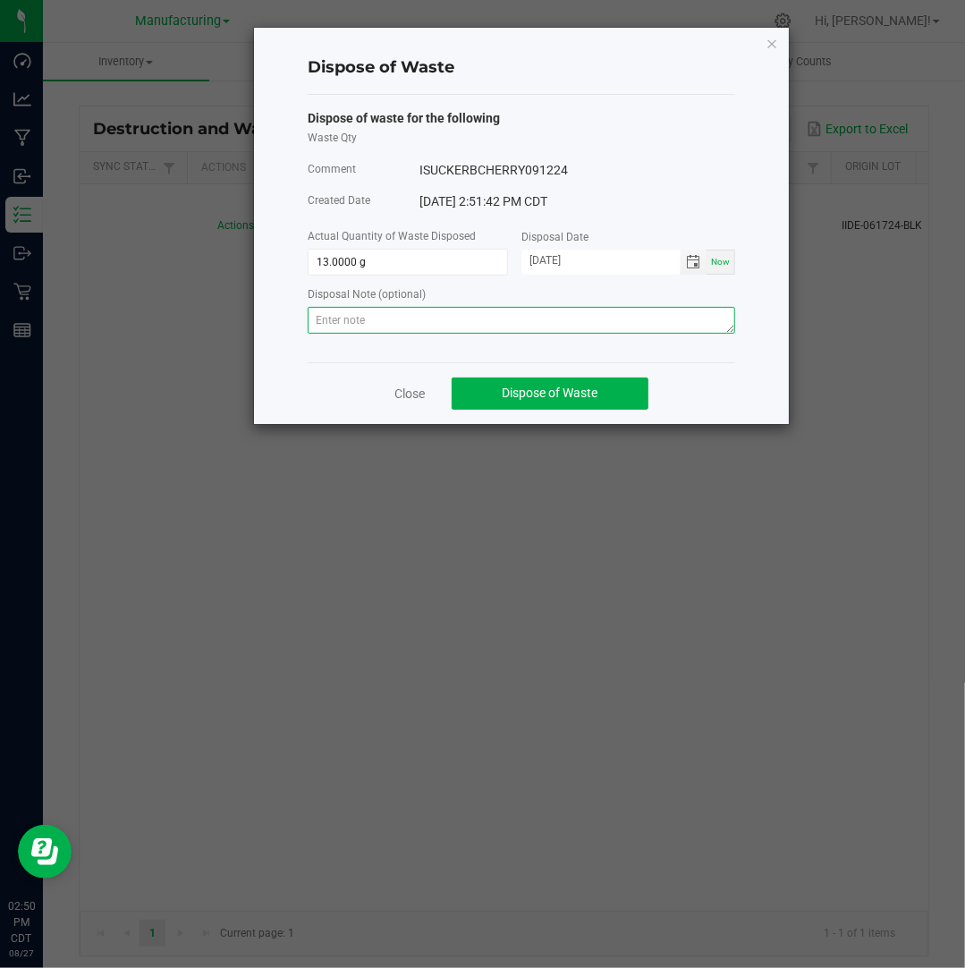
click at [573, 319] on textarea at bounding box center [521, 320] width 427 height 27
paste textarea "Destroyed and disposed of by compliance."
type textarea "Destroyed and disposed of by compliance."
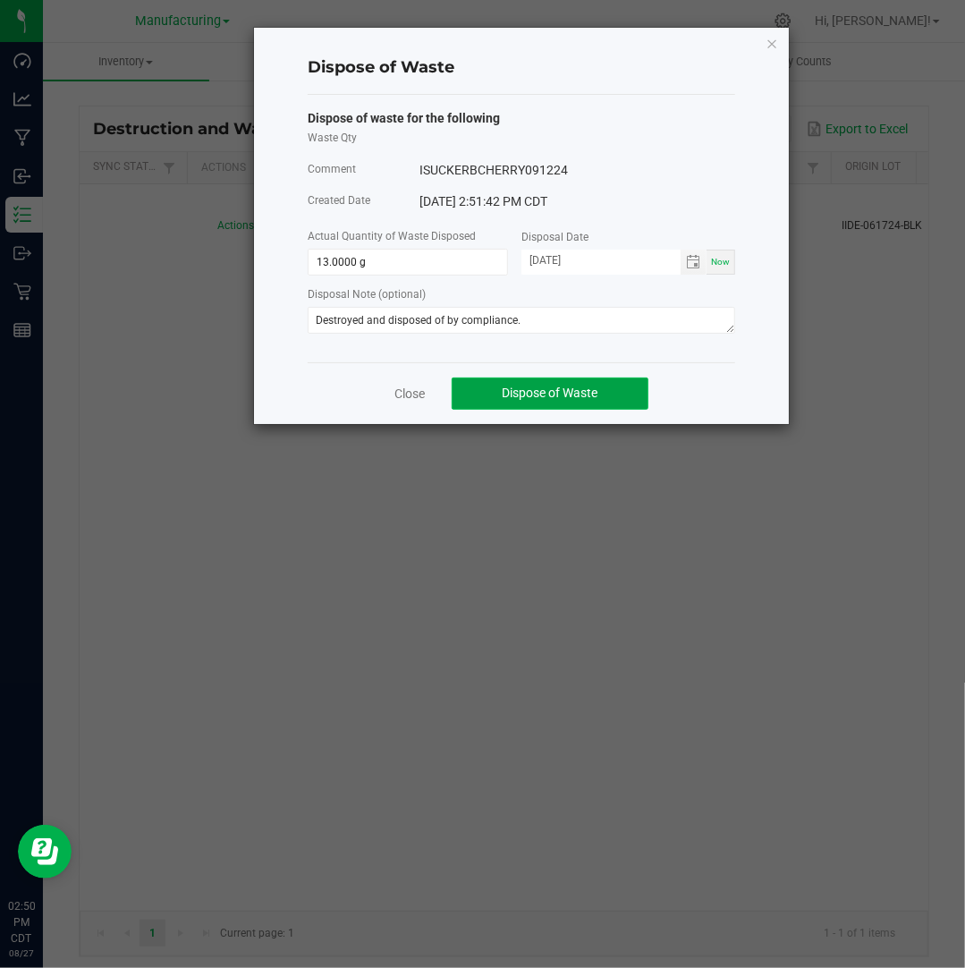
click at [550, 393] on span "Dispose of Waste" at bounding box center [551, 392] width 96 height 14
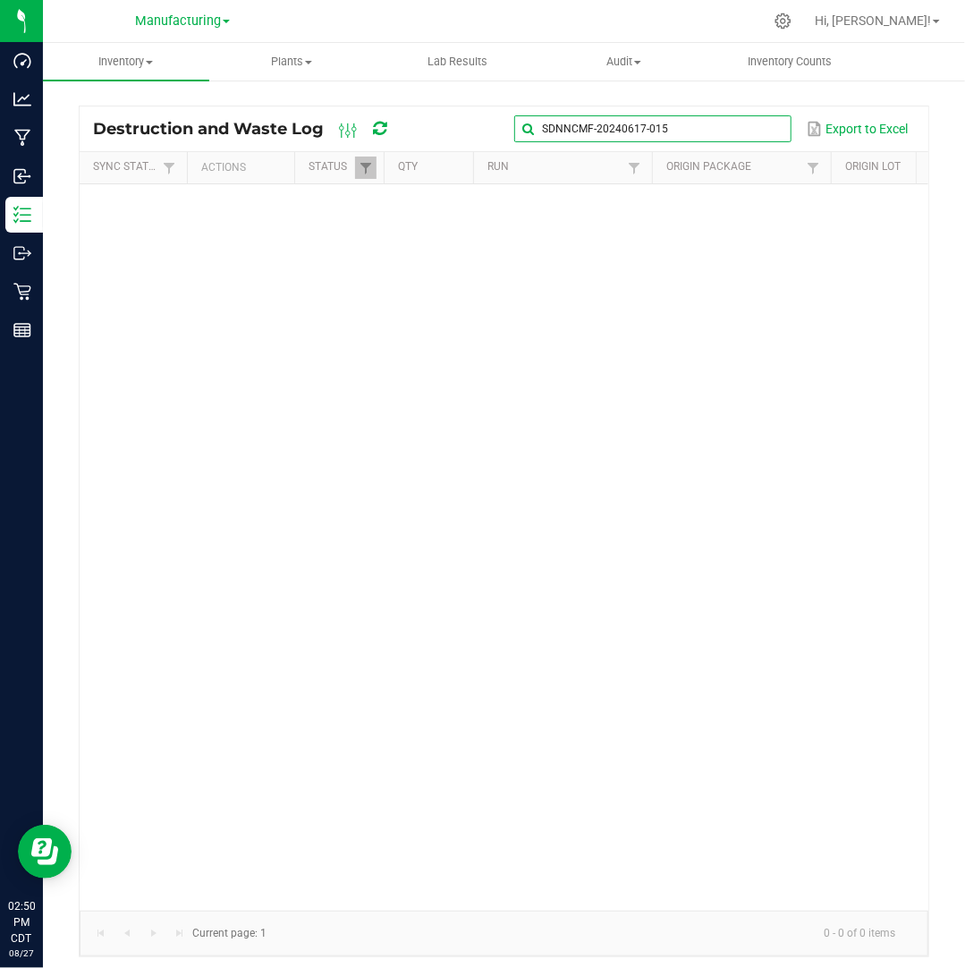
click at [758, 126] on input "SDNNCMF-20240617-015" at bounding box center [652, 128] width 276 height 27
click at [779, 130] on span at bounding box center [775, 129] width 14 height 14
paste input "SDNNCMF-20240708-025"
type input "SDNNCMF-20240708-025"
click at [200, 18] on span "Manufacturing" at bounding box center [178, 21] width 86 height 16
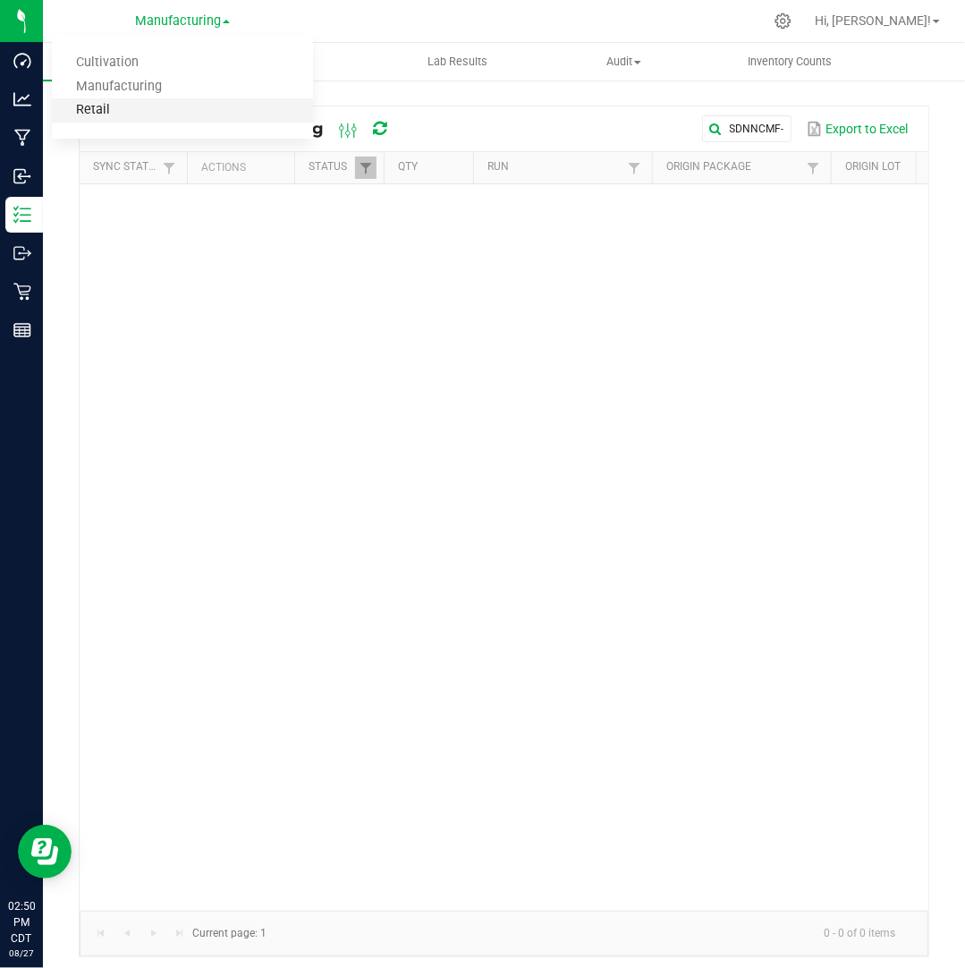
click at [168, 112] on link "Retail" at bounding box center [182, 110] width 261 height 24
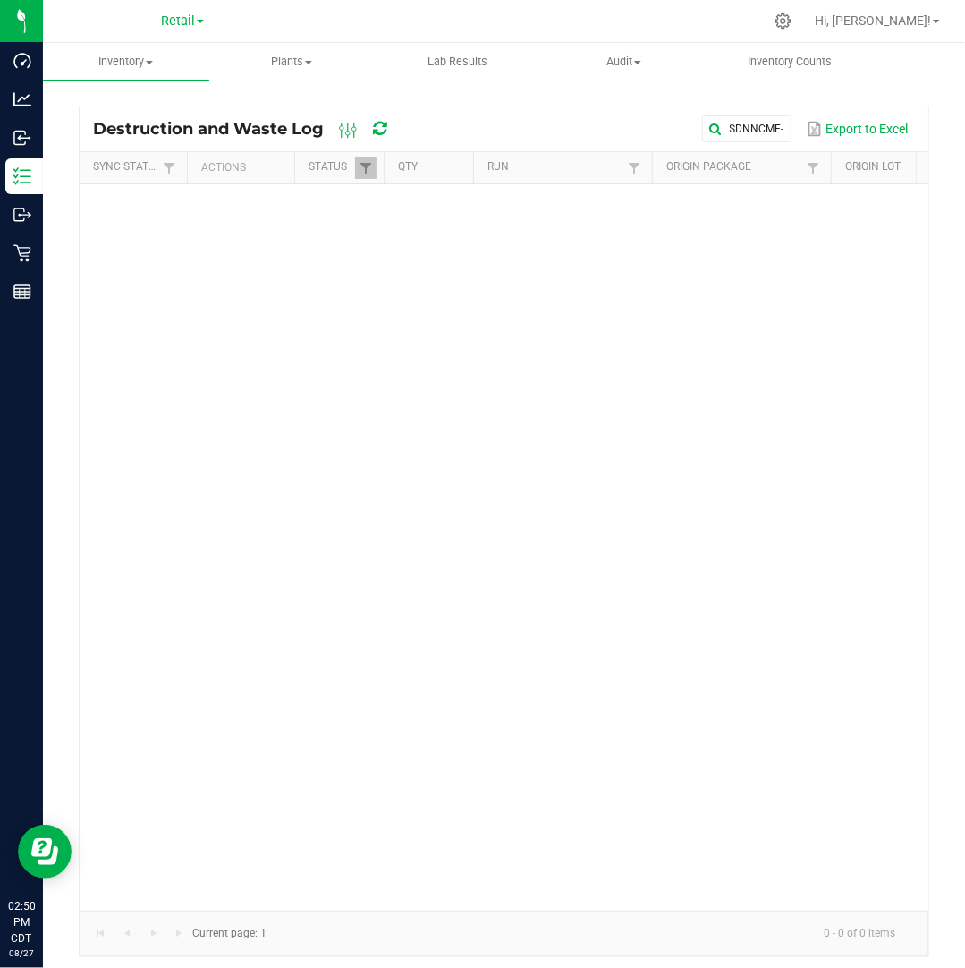
click at [197, 23] on link "Retail" at bounding box center [182, 20] width 43 height 17
click at [178, 89] on link "Manufacturing" at bounding box center [182, 87] width 261 height 24
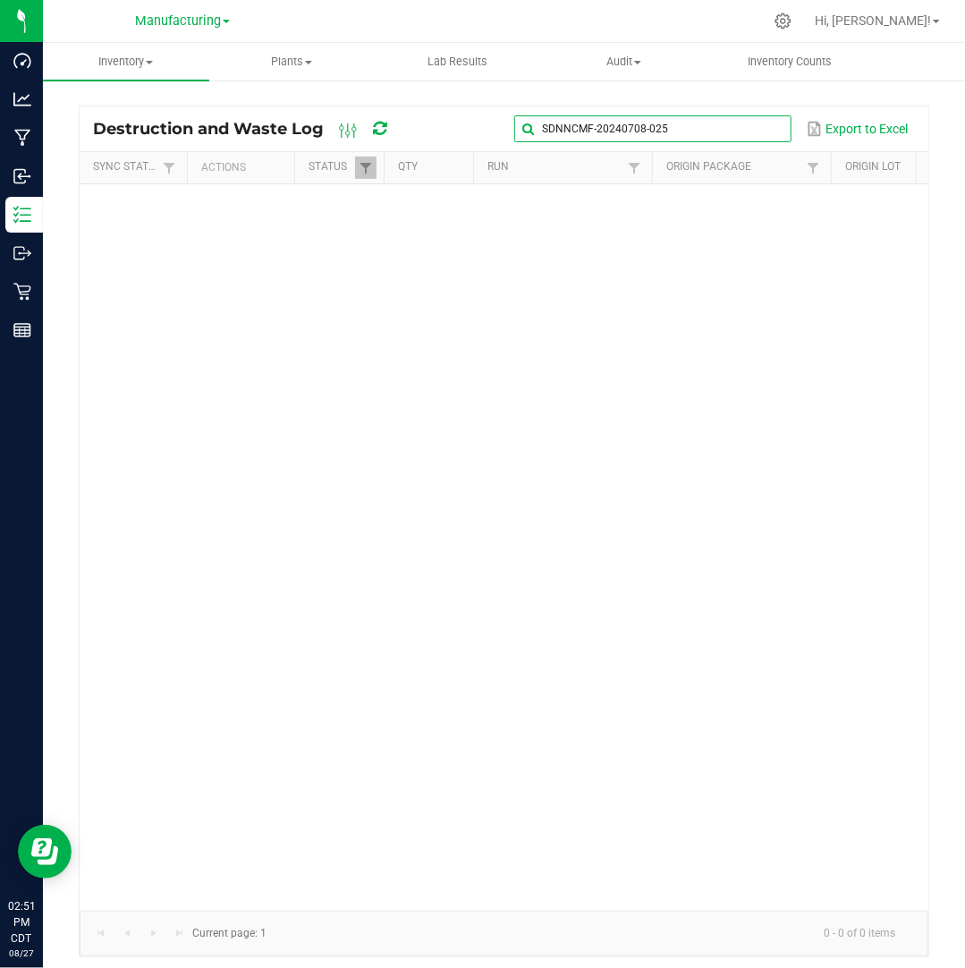
click at [741, 126] on input "SDNNCMF-20240708-025" at bounding box center [652, 128] width 276 height 27
click at [732, 131] on input "SDNNCMF-20240708-025" at bounding box center [652, 128] width 276 height 27
click at [216, 21] on span "Manufacturing" at bounding box center [178, 21] width 86 height 16
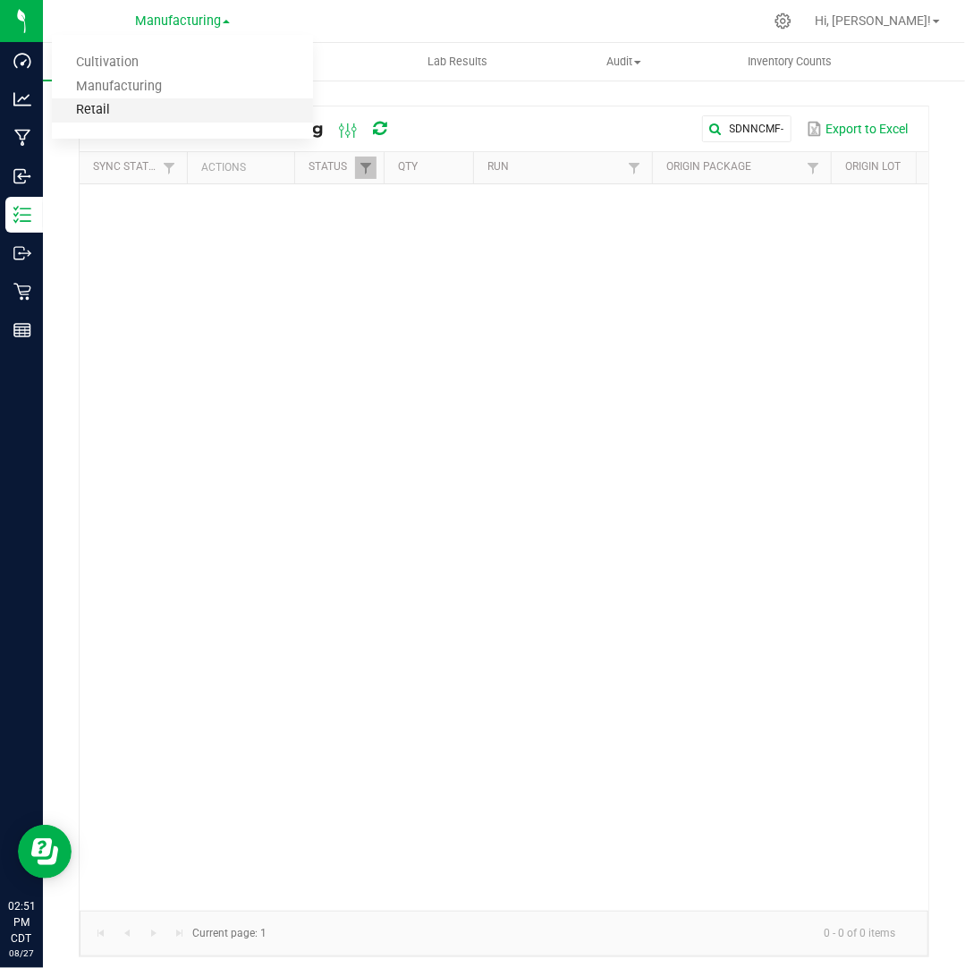
click at [181, 106] on link "Retail" at bounding box center [182, 110] width 261 height 24
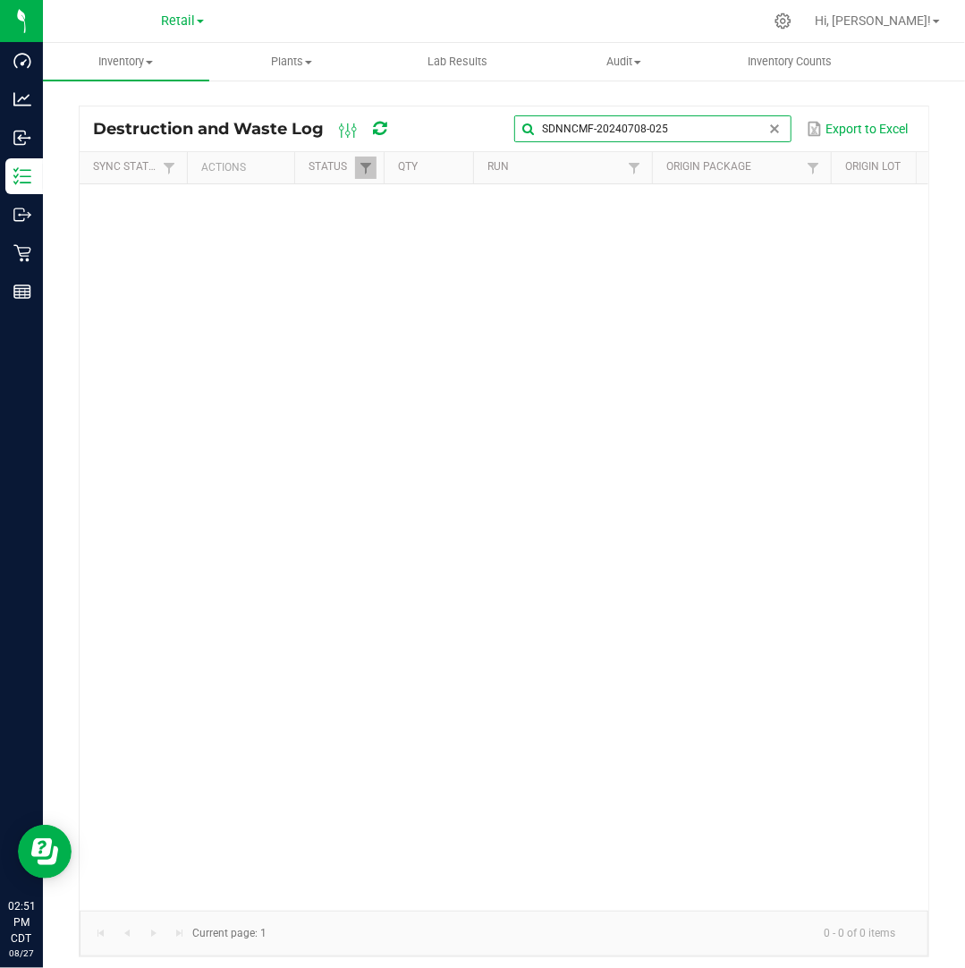
click at [758, 131] on input "SDNNCMF-20240708-025" at bounding box center [652, 128] width 276 height 27
click at [197, 15] on link "Retail" at bounding box center [182, 20] width 43 height 17
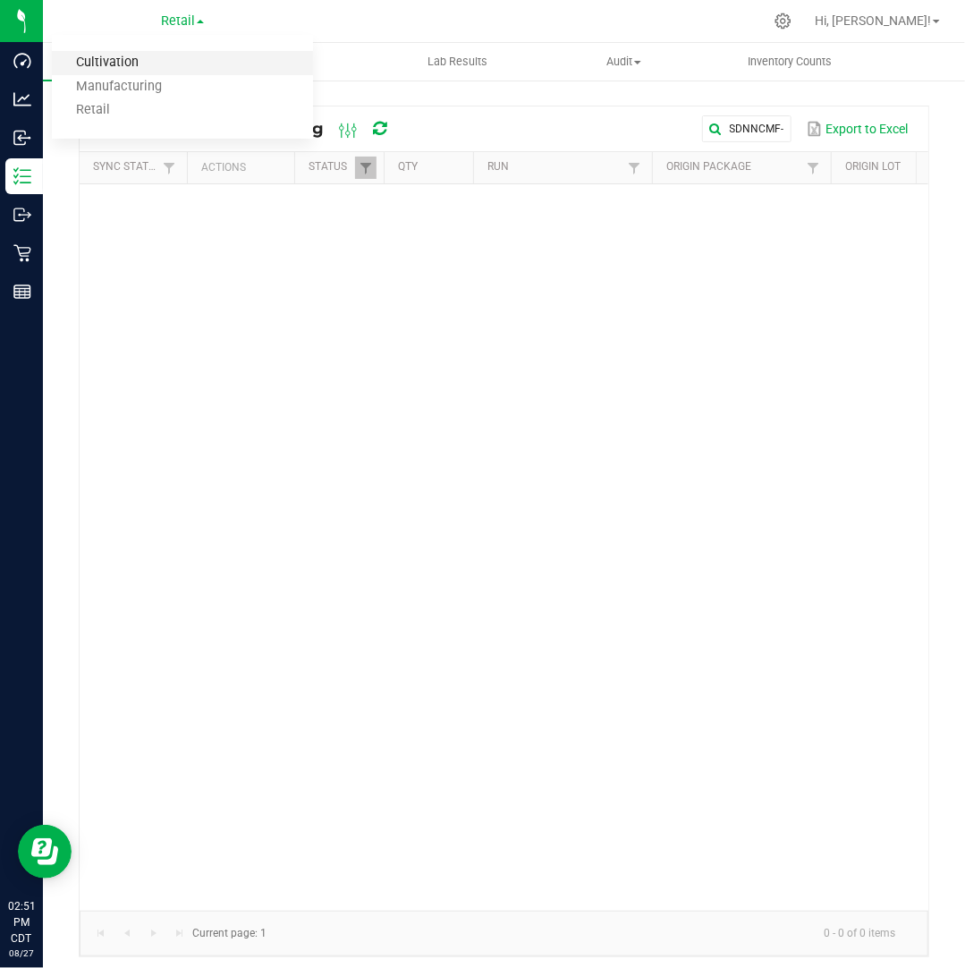
click at [173, 65] on link "Cultivation" at bounding box center [182, 63] width 261 height 24
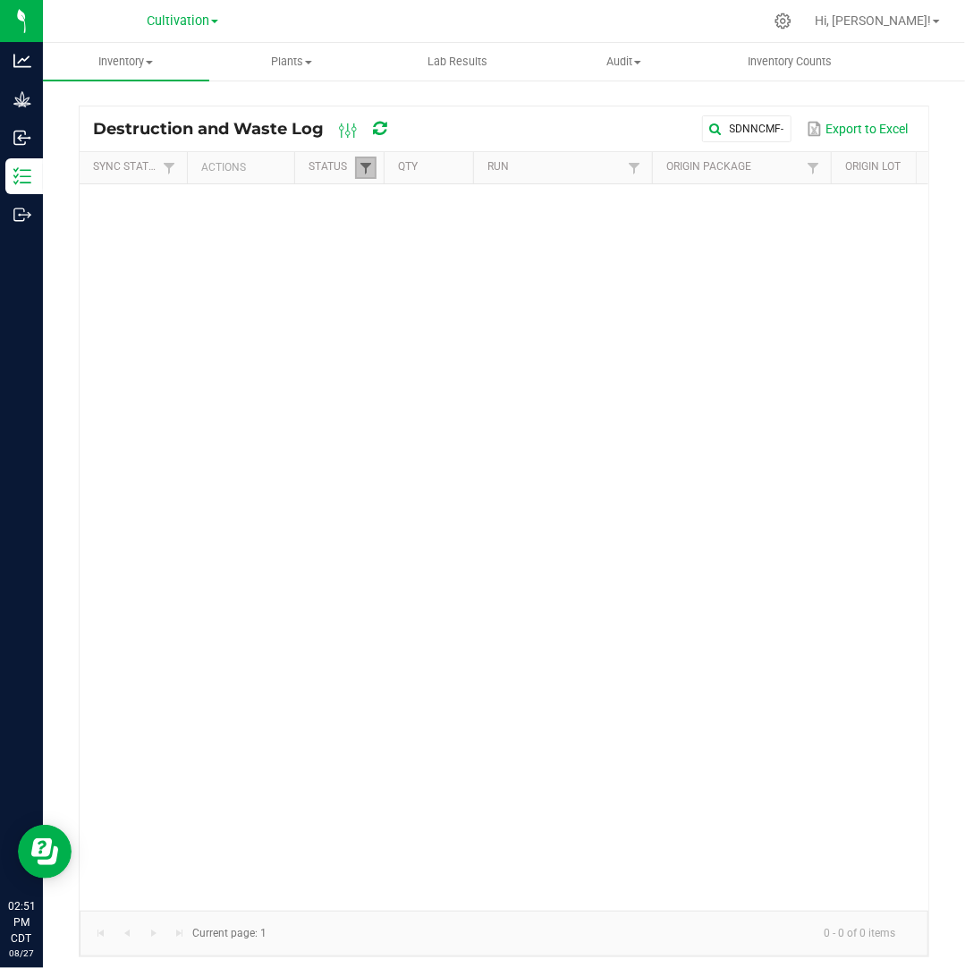
click at [361, 164] on span at bounding box center [366, 168] width 14 height 14
click at [392, 263] on li "Created" at bounding box center [452, 264] width 173 height 23
checkbox input "false"
click at [513, 348] on div "Clear Filter" at bounding box center [458, 350] width 184 height 40
click at [417, 339] on button "Clear" at bounding box center [410, 350] width 89 height 39
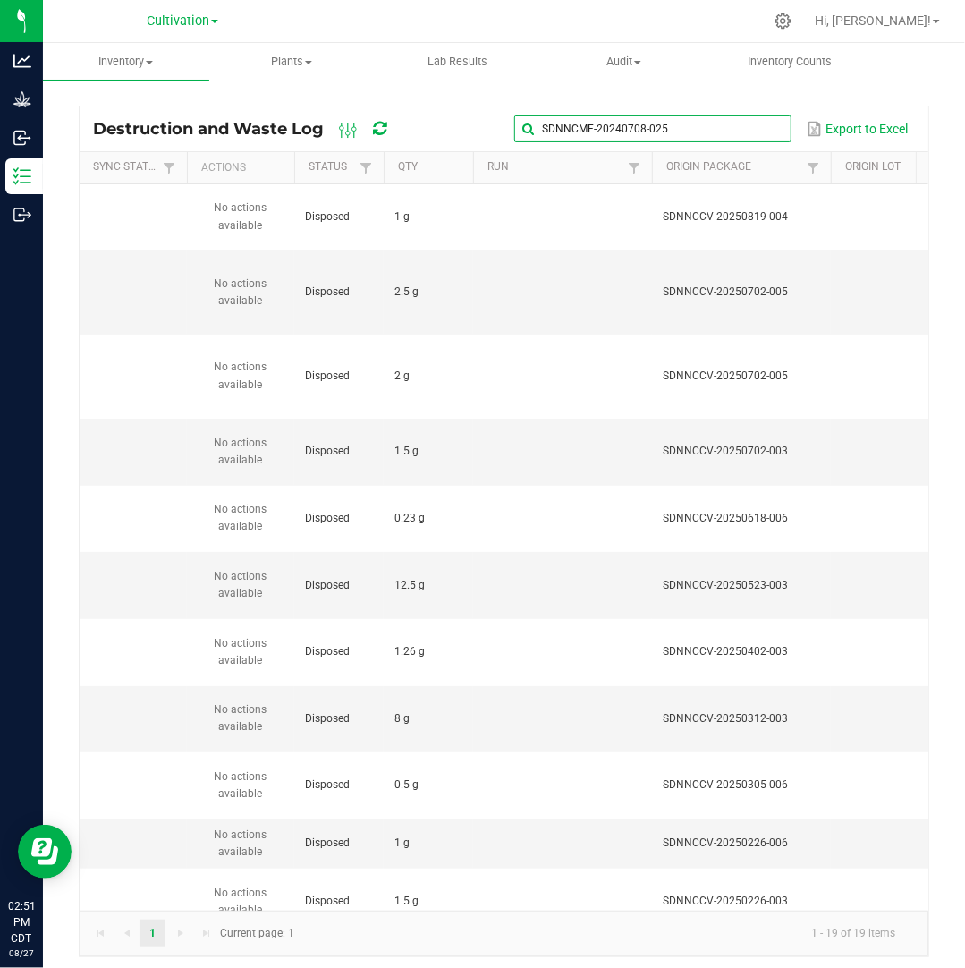
click at [757, 134] on input "SDNNCMF-20240708-025" at bounding box center [652, 128] width 276 height 27
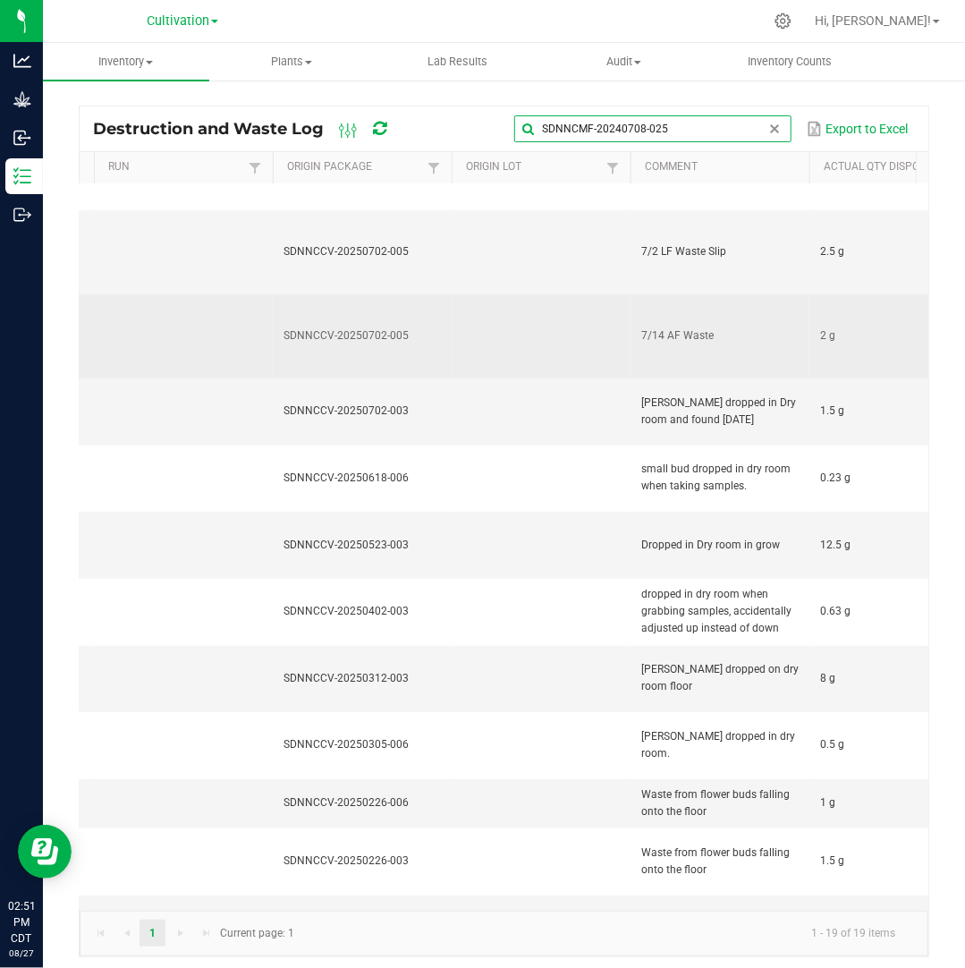
scroll to position [0, 385]
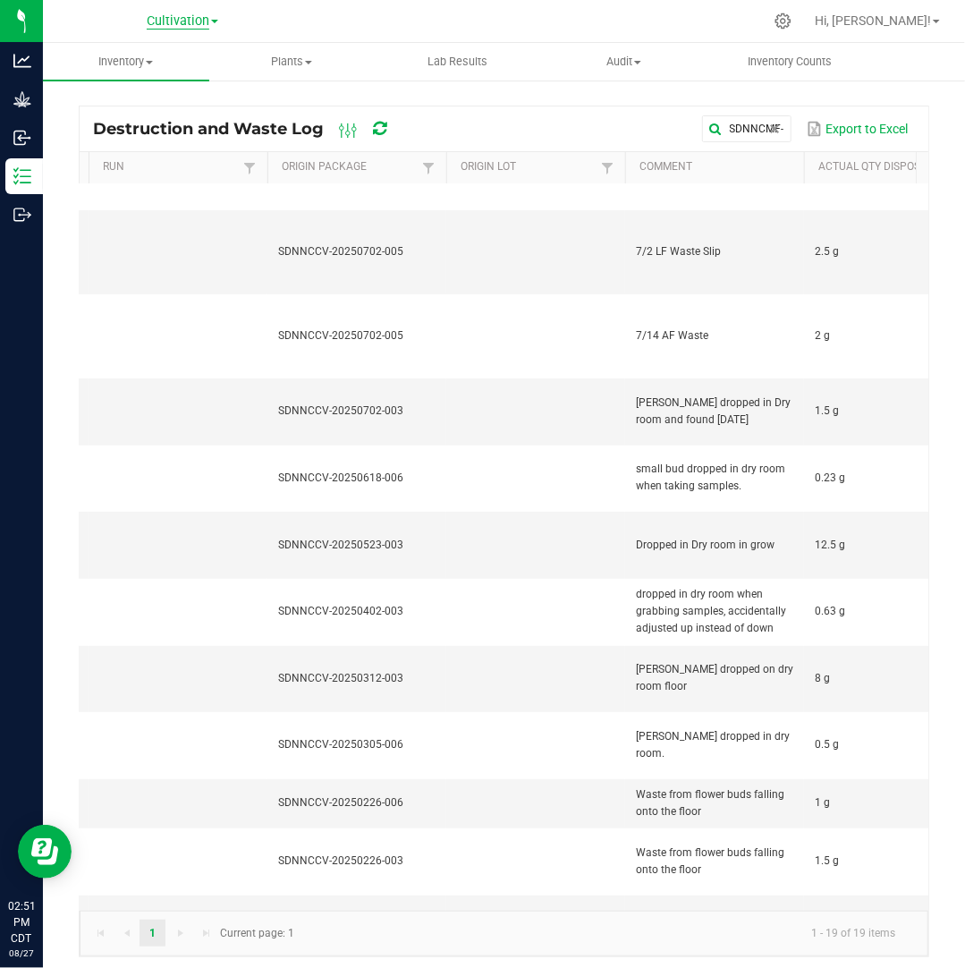
click at [208, 21] on span "Cultivation" at bounding box center [178, 21] width 63 height 16
click at [177, 91] on link "Manufacturing" at bounding box center [182, 87] width 261 height 24
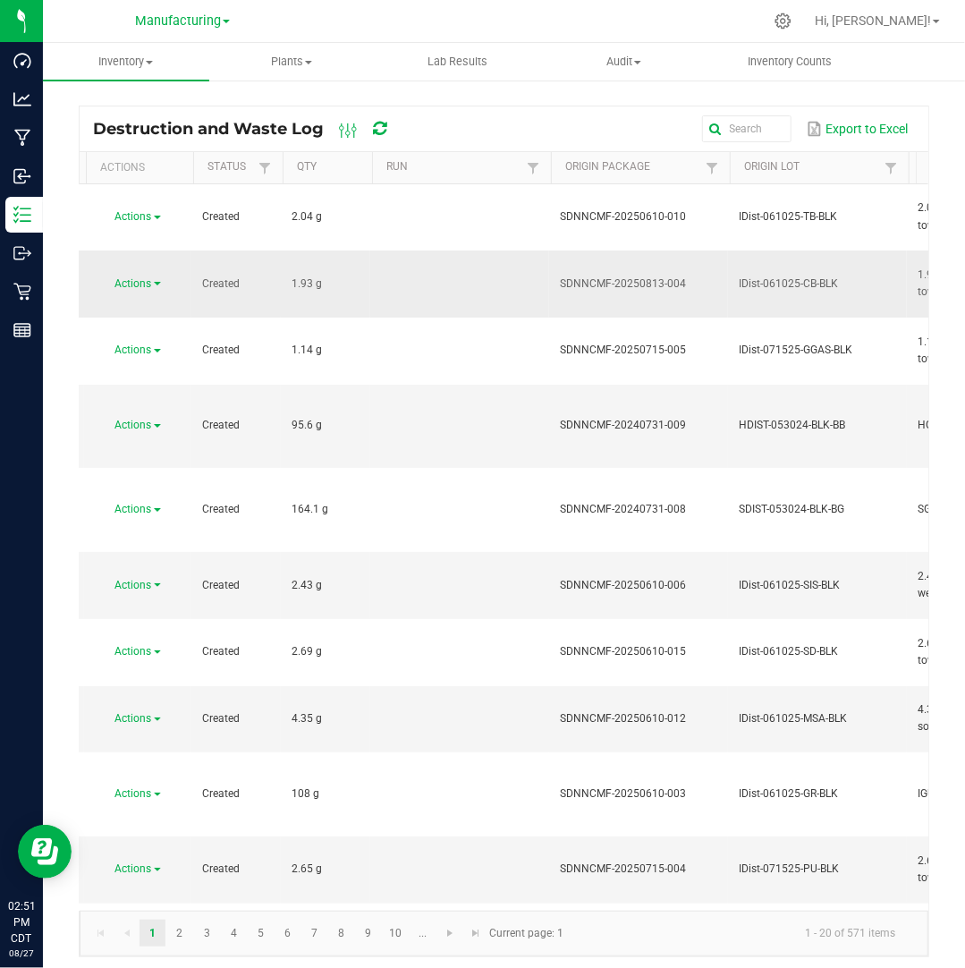
scroll to position [0, 103]
click at [583, 250] on td "SDNNCMF-20250813-004" at bounding box center [638, 283] width 179 height 67
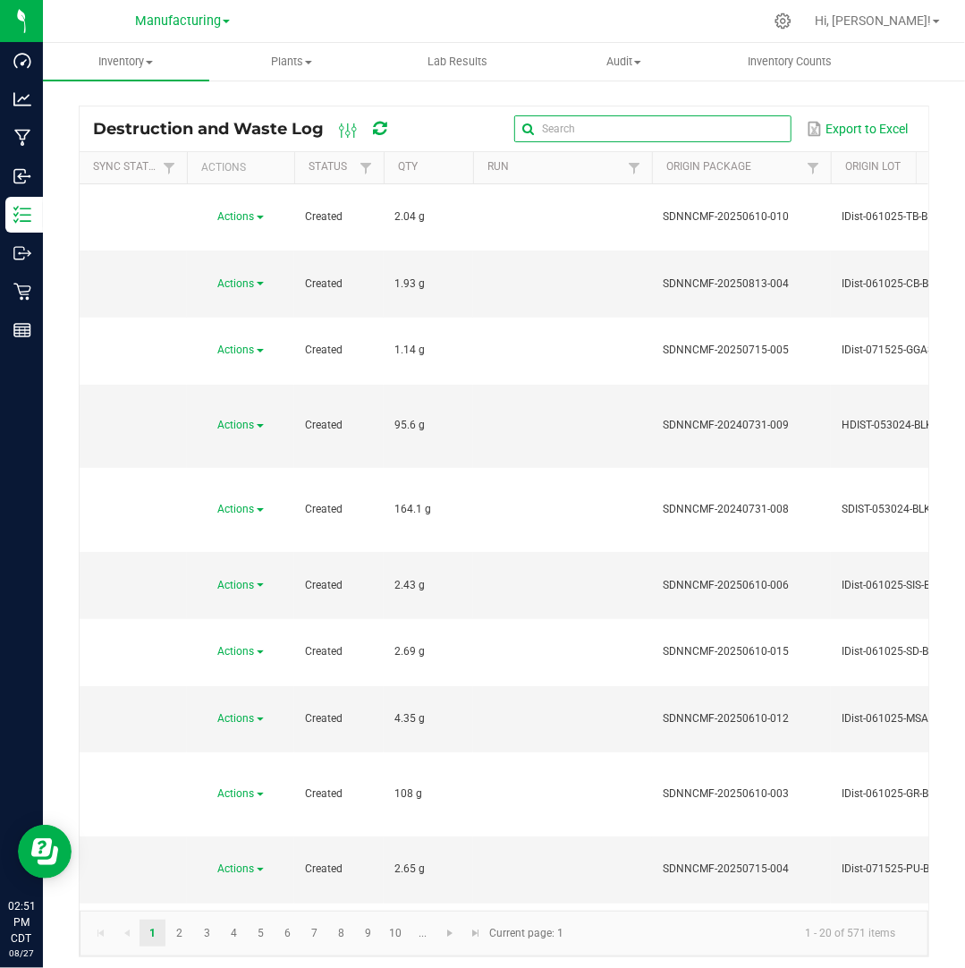
click at [754, 121] on input "text" at bounding box center [652, 128] width 276 height 27
paste input "SDNNCMF-20240708-025"
type input "SDNNCMF-20240708-025"
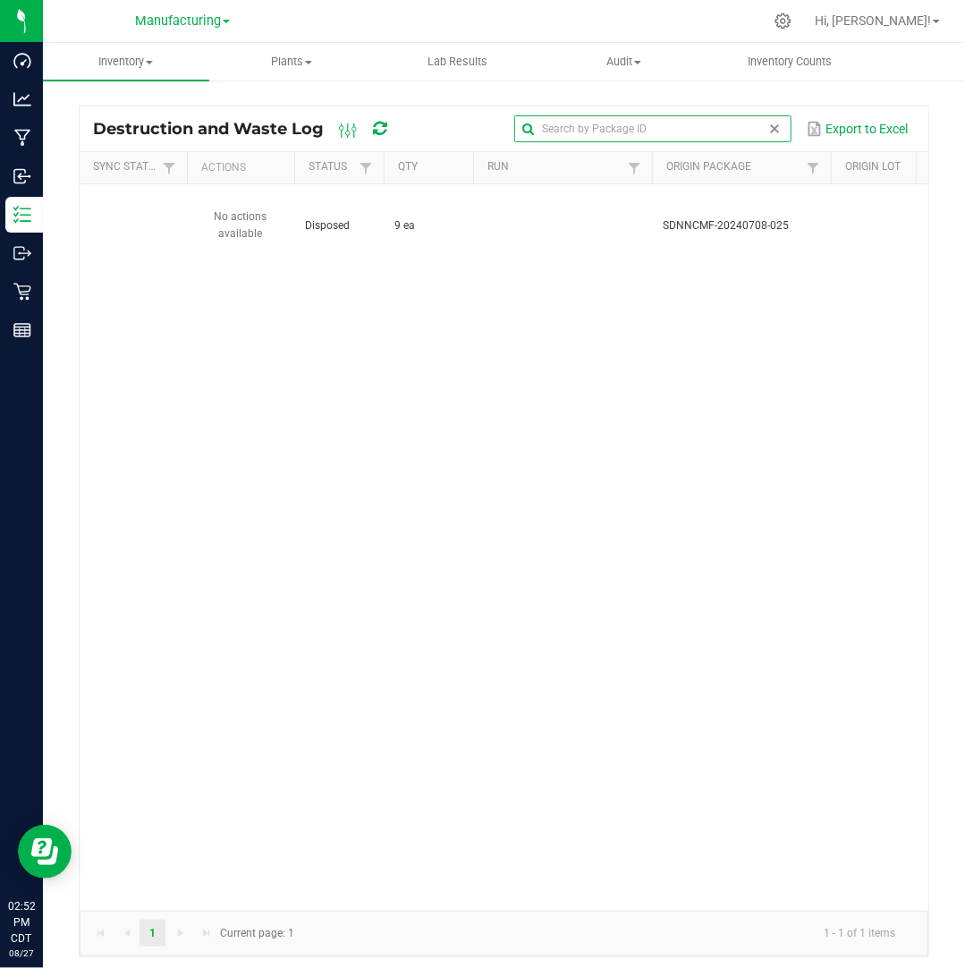
click at [773, 130] on span at bounding box center [775, 129] width 14 height 14
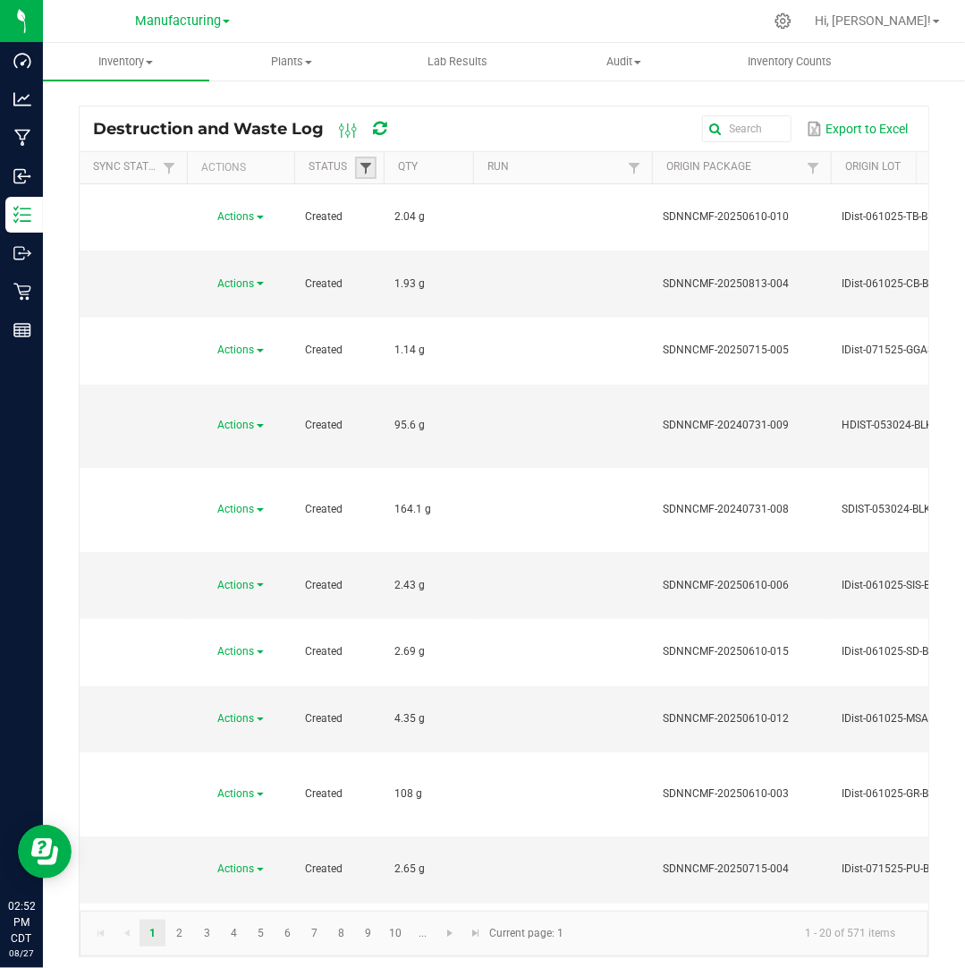
click at [363, 165] on span at bounding box center [366, 168] width 14 height 14
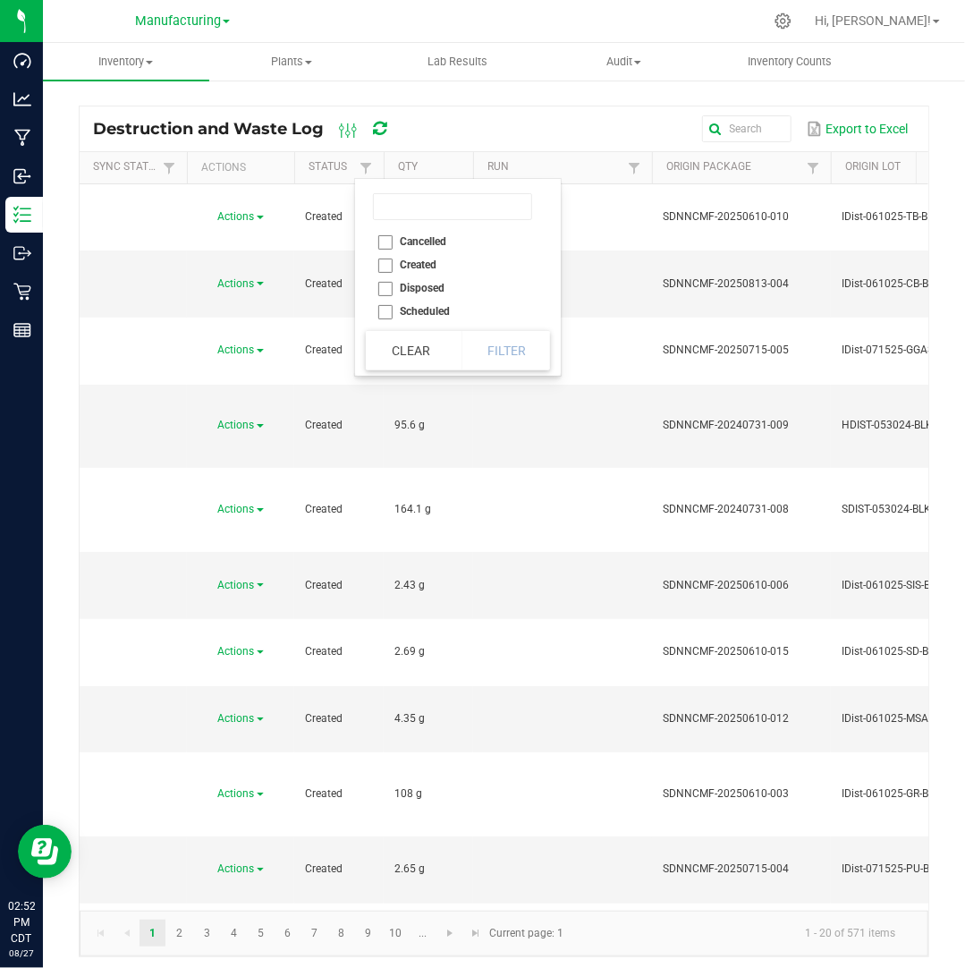
click at [385, 266] on li "Created" at bounding box center [452, 264] width 173 height 23
checkbox input "true"
click at [492, 349] on button "Filter" at bounding box center [505, 350] width 89 height 39
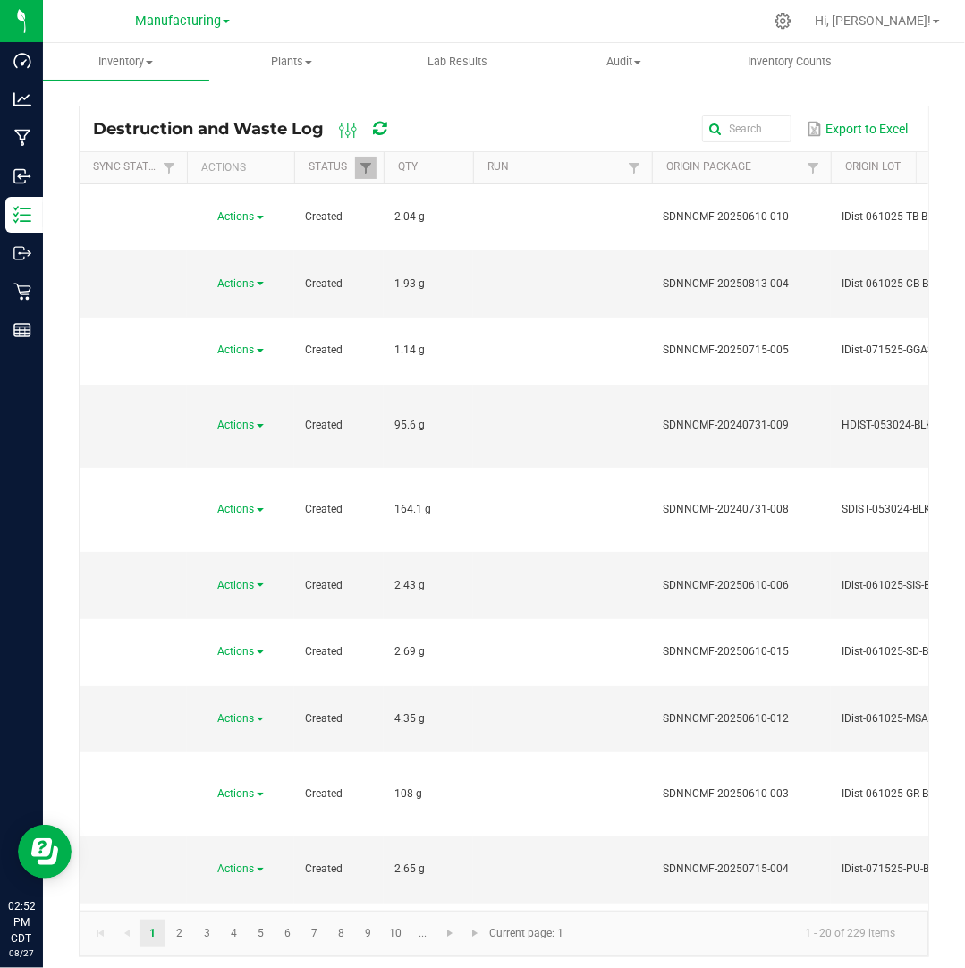
click at [768, 154] on th "Origin Package" at bounding box center [741, 168] width 179 height 32
click at [755, 125] on input "text" at bounding box center [652, 128] width 276 height 27
paste input "SDNNCMF-20240725-005"
type input "SDNNCMF-20240725-005"
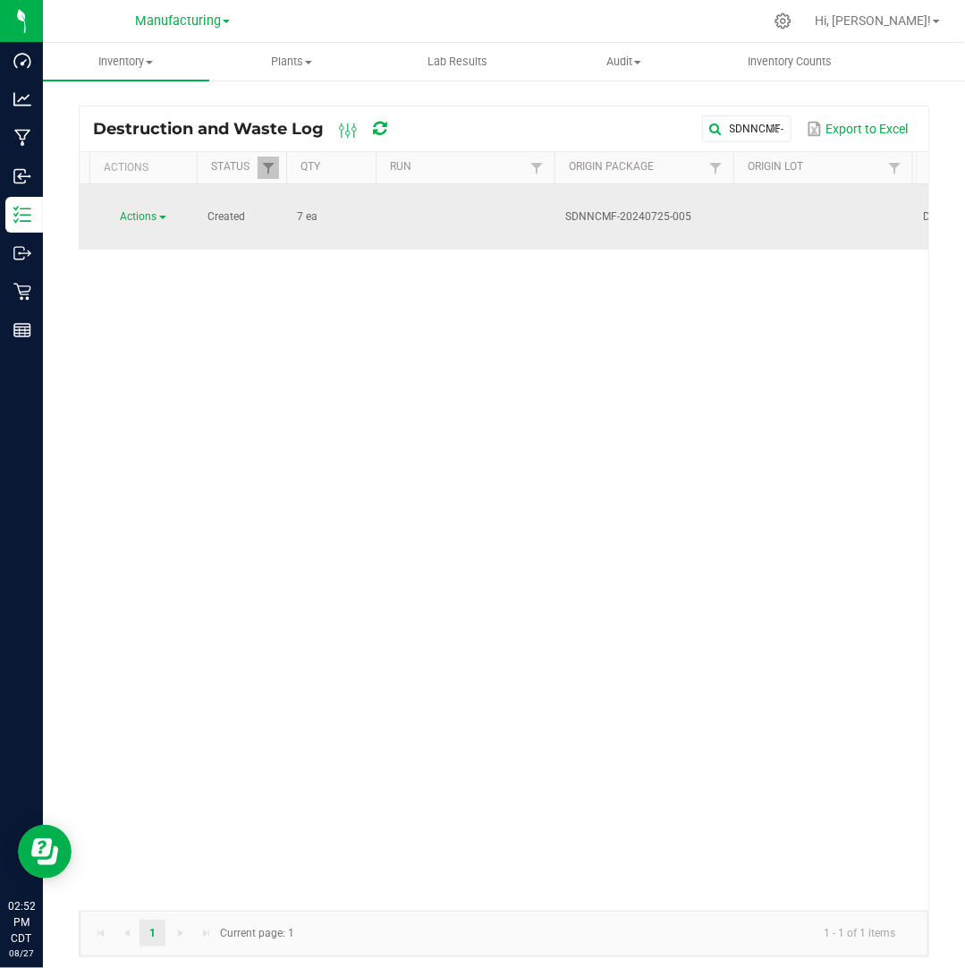
click at [148, 210] on span "Actions" at bounding box center [139, 216] width 37 height 13
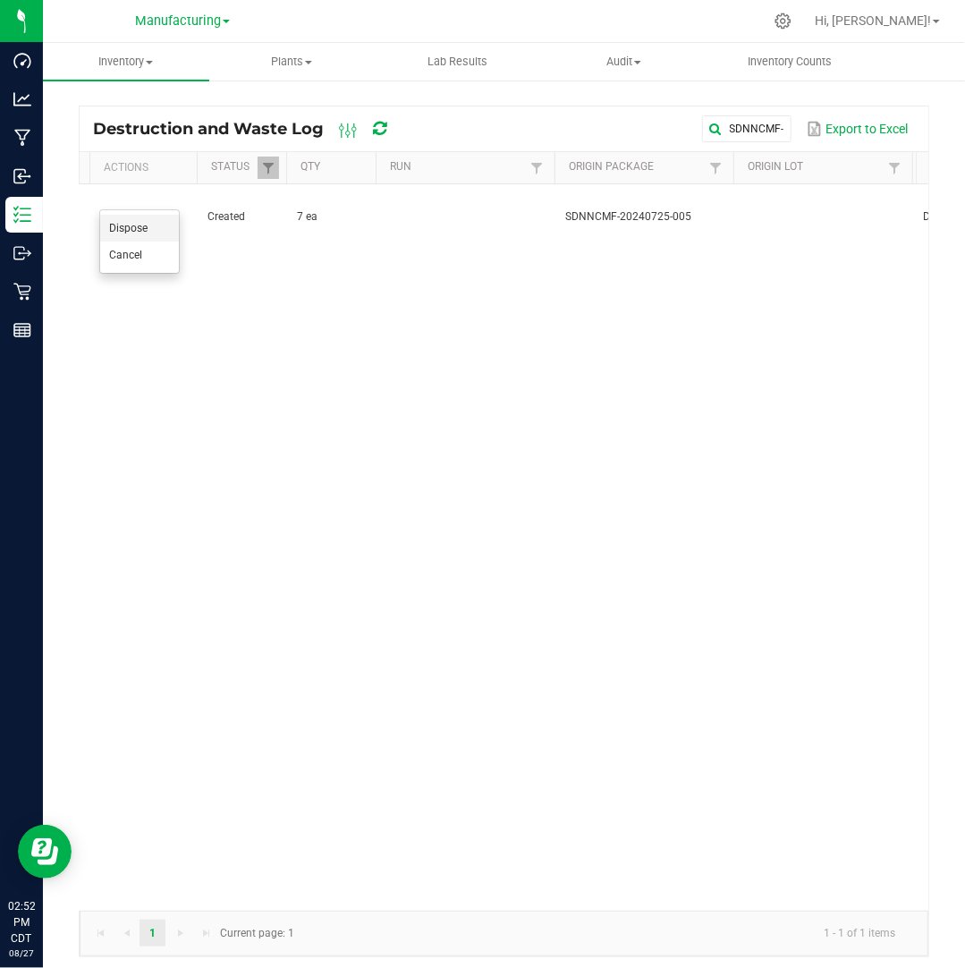
click at [148, 224] on li "Dispose" at bounding box center [139, 228] width 79 height 27
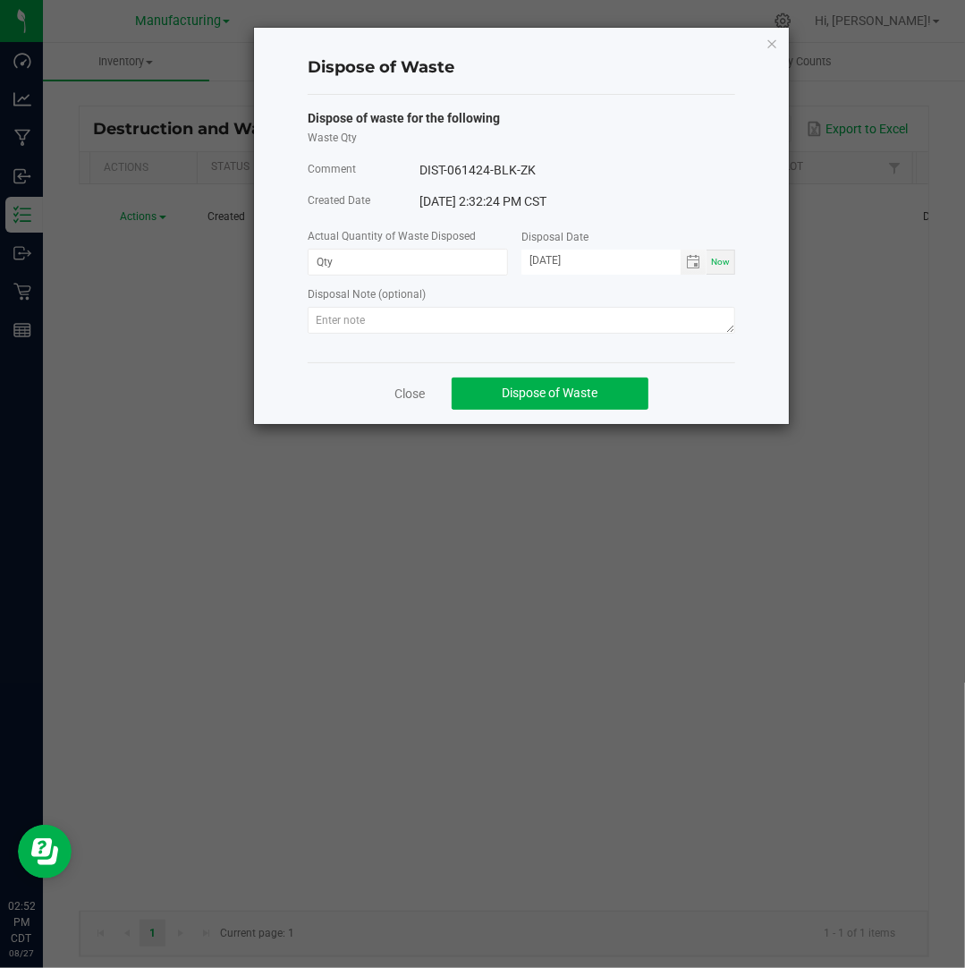
click at [365, 248] on div "Actual Quantity of Waste Disposed" at bounding box center [415, 237] width 214 height 22
click at [363, 258] on input at bounding box center [408, 262] width 199 height 25
click at [692, 265] on span "Toggle calendar" at bounding box center [693, 262] width 14 height 14
type input "7.0000 ea"
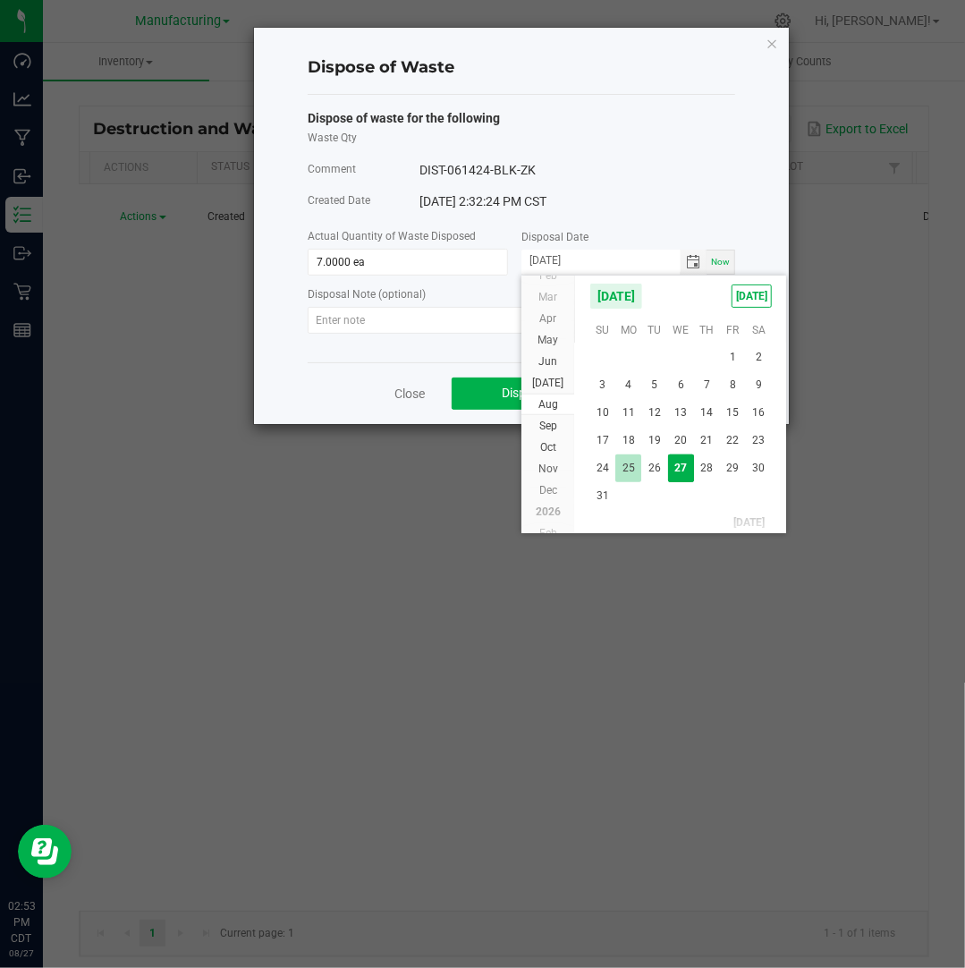
click at [636, 466] on span "25" at bounding box center [628, 468] width 26 height 28
type input "[DATE]"
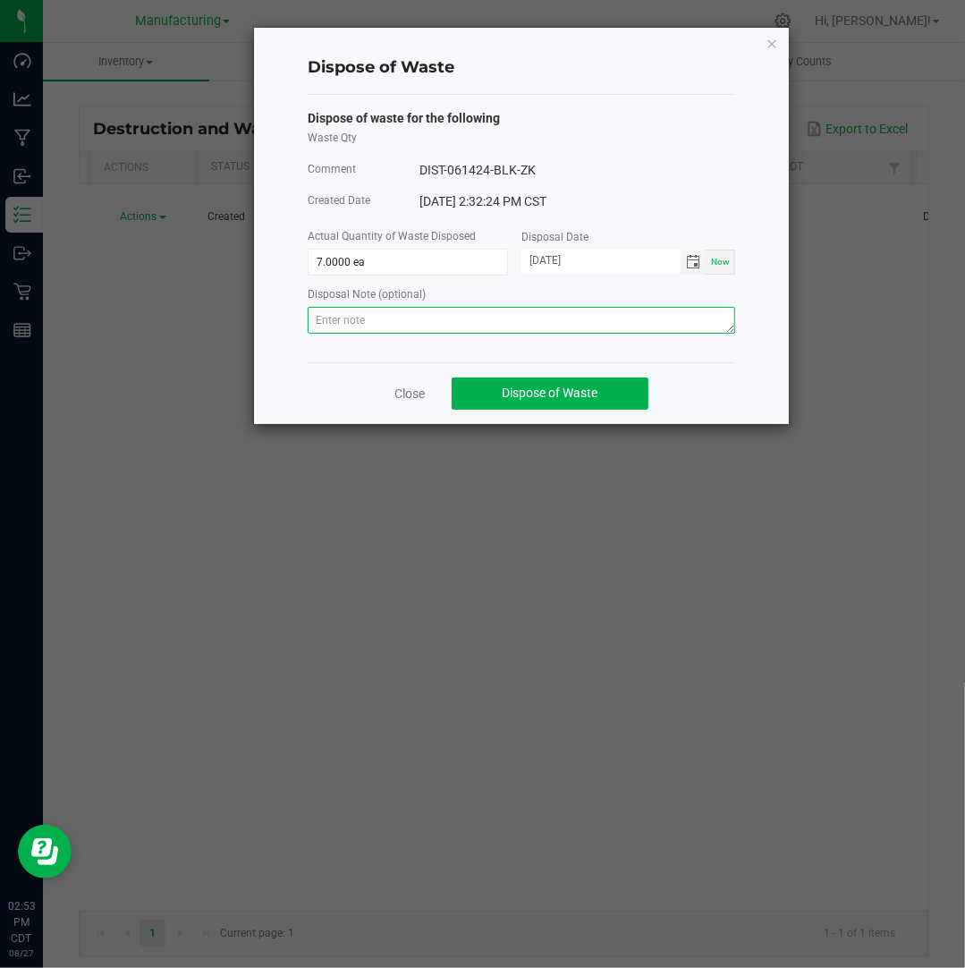
click at [654, 326] on textarea at bounding box center [521, 320] width 427 height 27
paste textarea "Destroyed and disposed of by compliance."
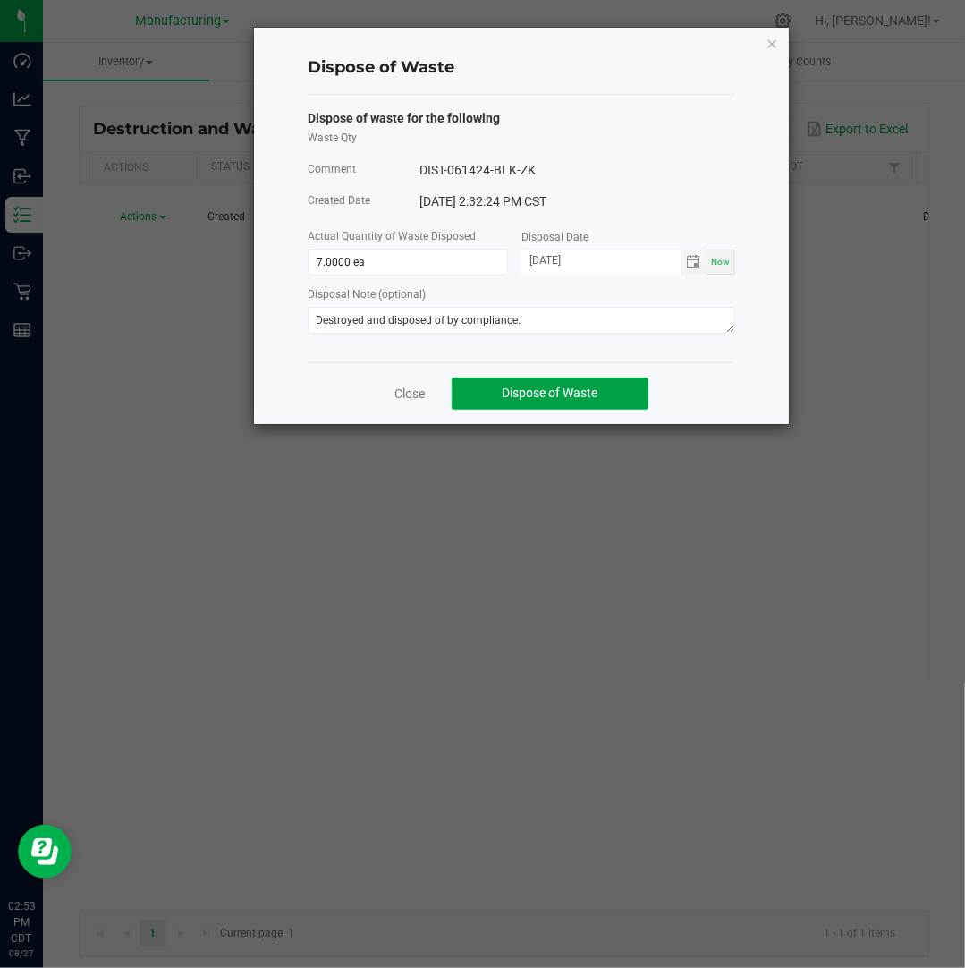
click at [561, 386] on span "Dispose of Waste" at bounding box center [551, 392] width 96 height 14
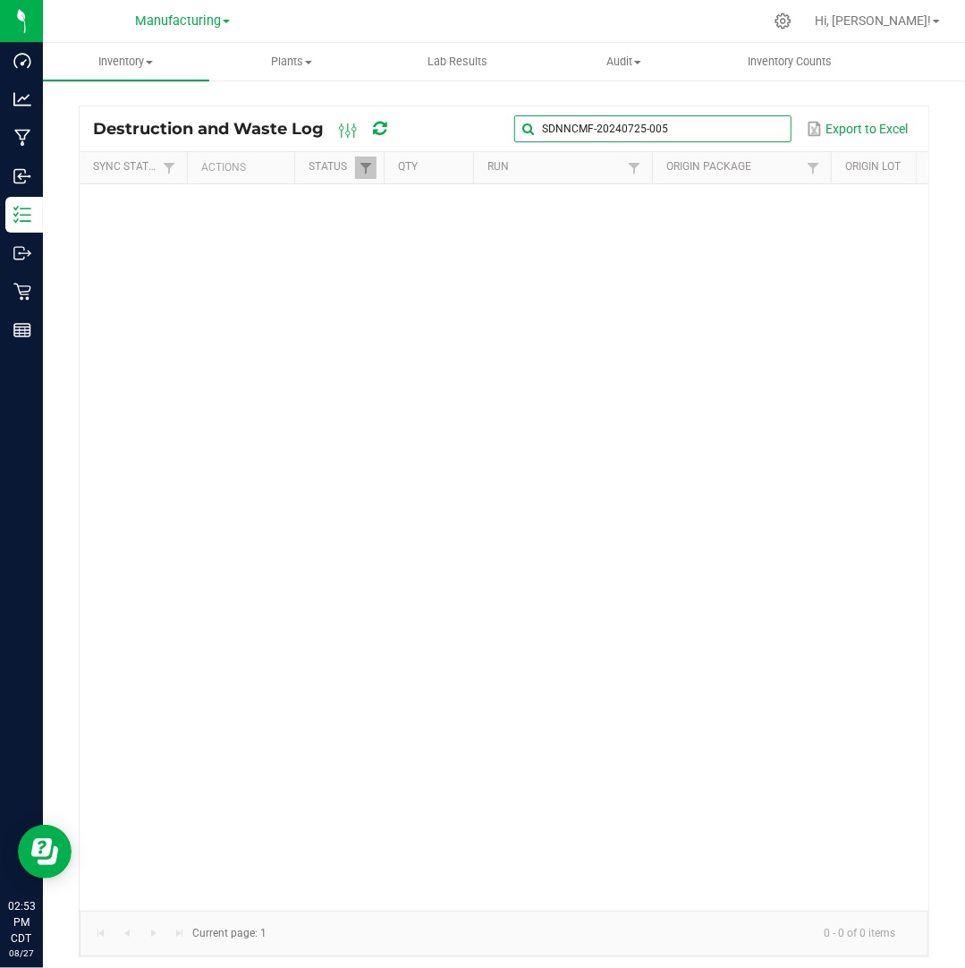
click at [760, 131] on input "SDNNCMF-20240725-005" at bounding box center [652, 128] width 276 height 27
click at [776, 125] on span at bounding box center [775, 129] width 14 height 14
paste input "SDNNCMF-20240729-022"
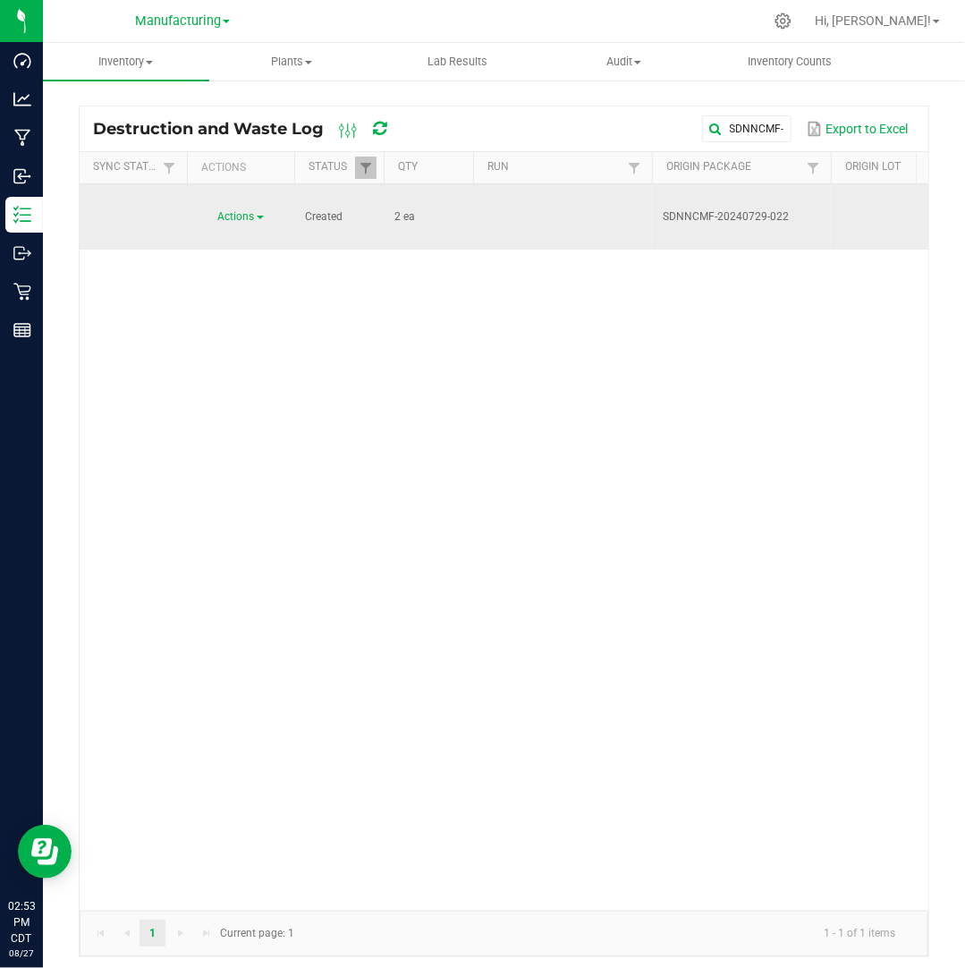
click at [234, 210] on span "Actions" at bounding box center [236, 216] width 37 height 13
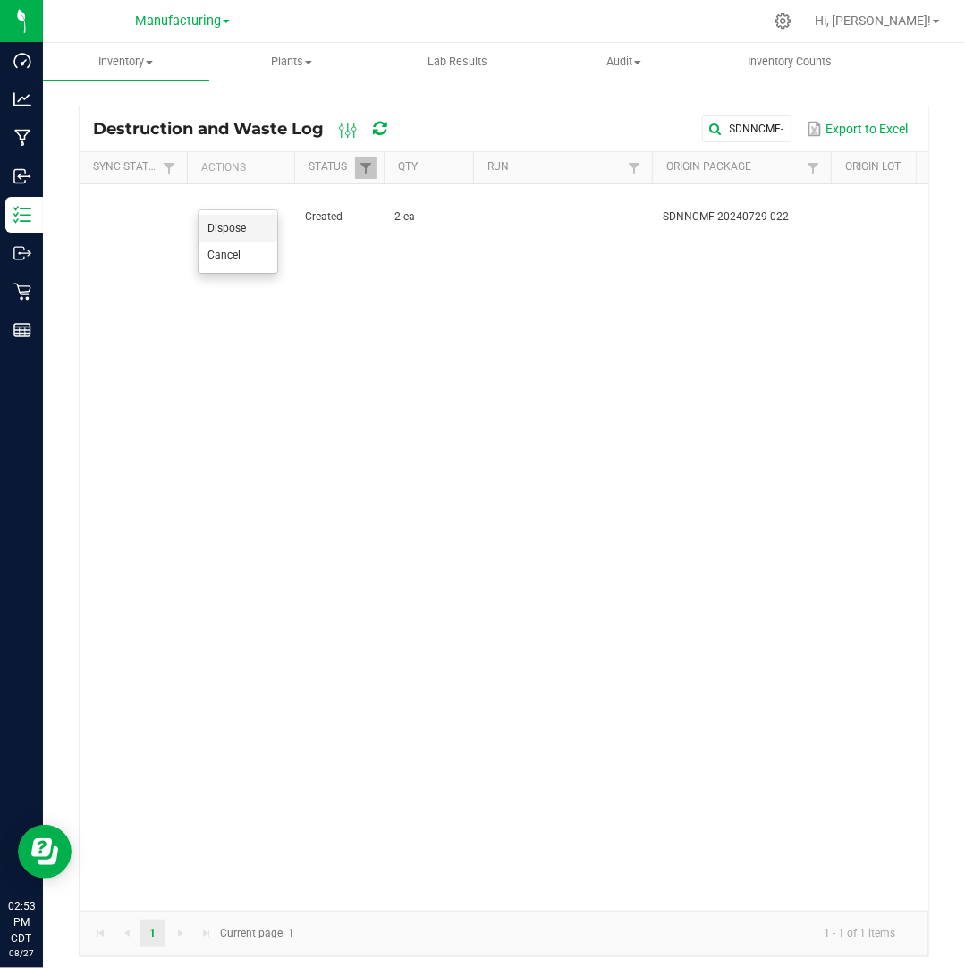
click at [232, 230] on span "Dispose" at bounding box center [226, 228] width 38 height 13
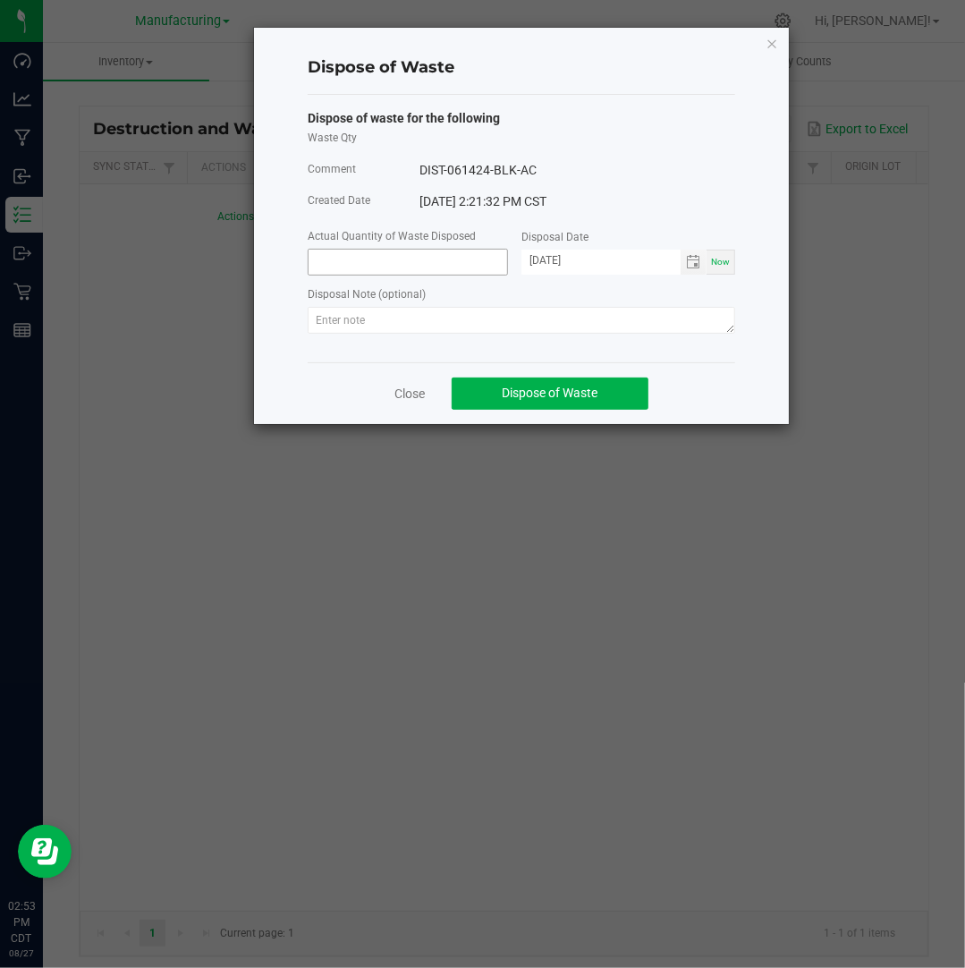
click at [373, 271] on input at bounding box center [408, 262] width 199 height 25
click at [552, 261] on input "[DATE]" at bounding box center [600, 261] width 159 height 22
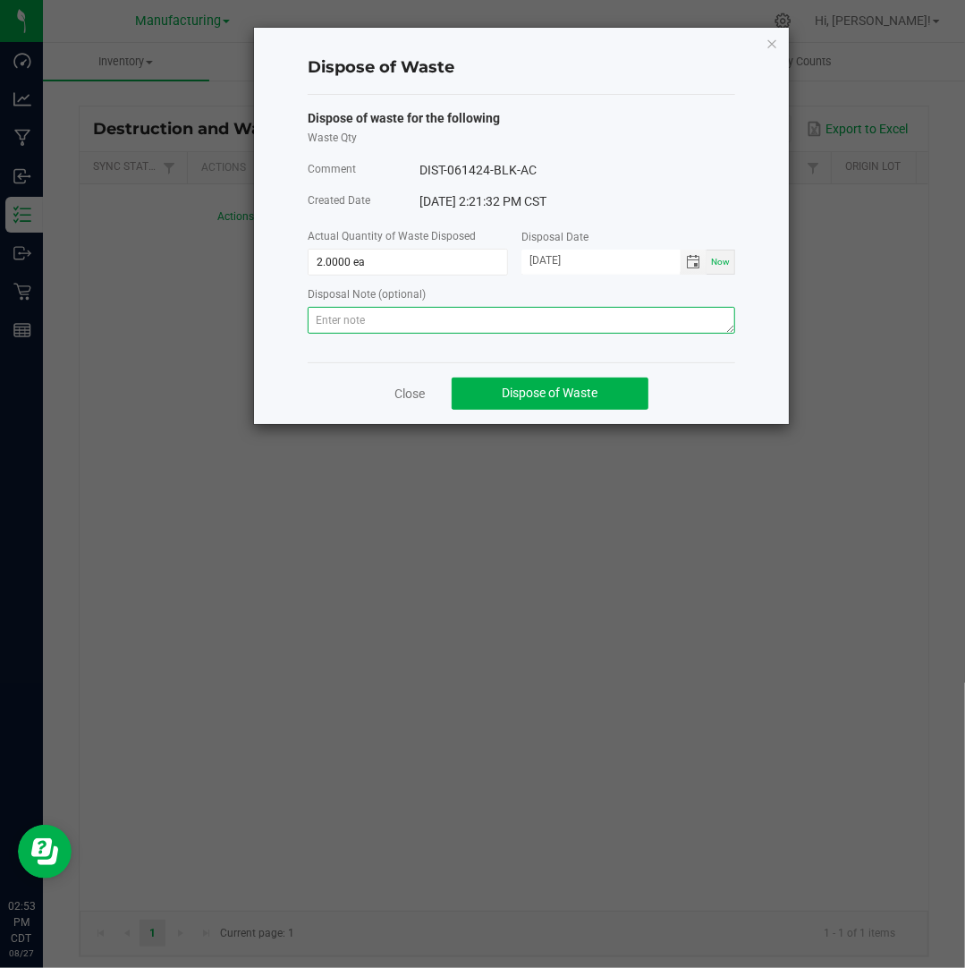
click at [583, 324] on textarea at bounding box center [521, 320] width 427 height 27
paste textarea "Destroyed and disposed of by compliance."
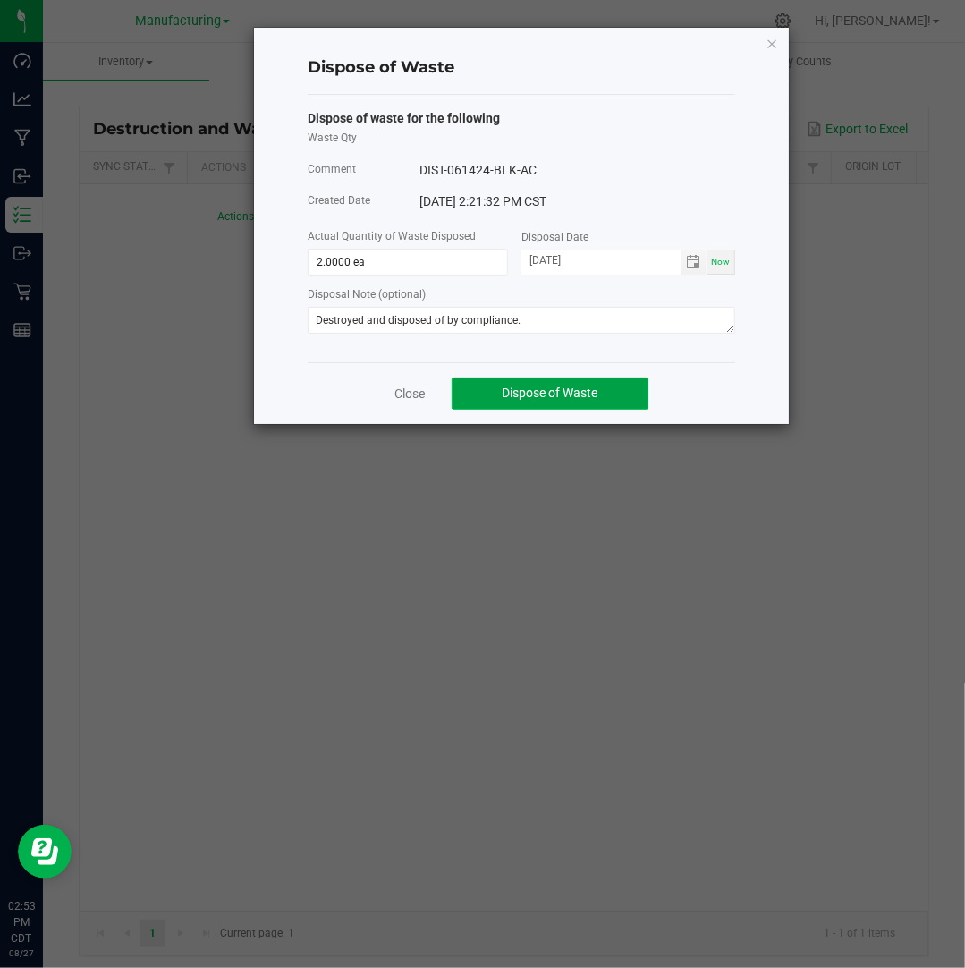
click at [618, 399] on button "Dispose of Waste" at bounding box center [550, 393] width 197 height 32
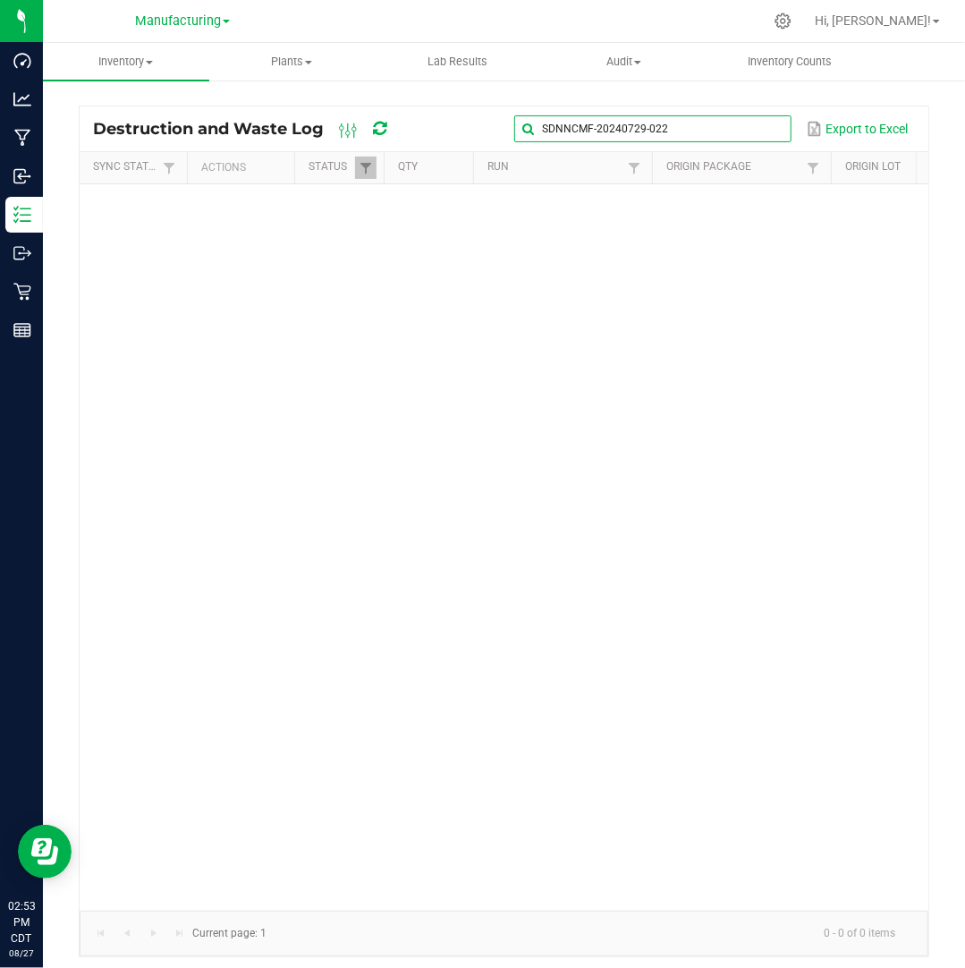
click at [729, 128] on input "SDNNCMF-20240729-022" at bounding box center [652, 128] width 276 height 27
click at [768, 130] on span at bounding box center [775, 129] width 14 height 14
paste input "SDNNCMF-20240729-023"
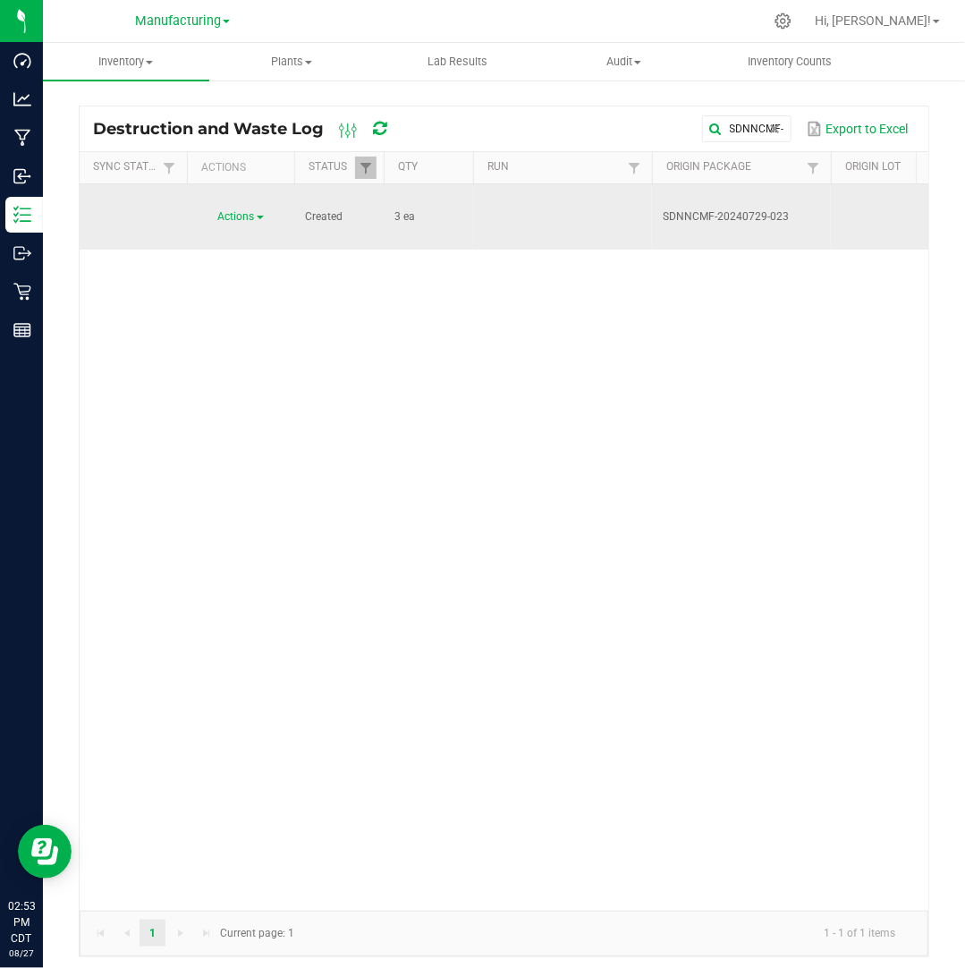
click at [250, 210] on span "Actions" at bounding box center [236, 216] width 37 height 13
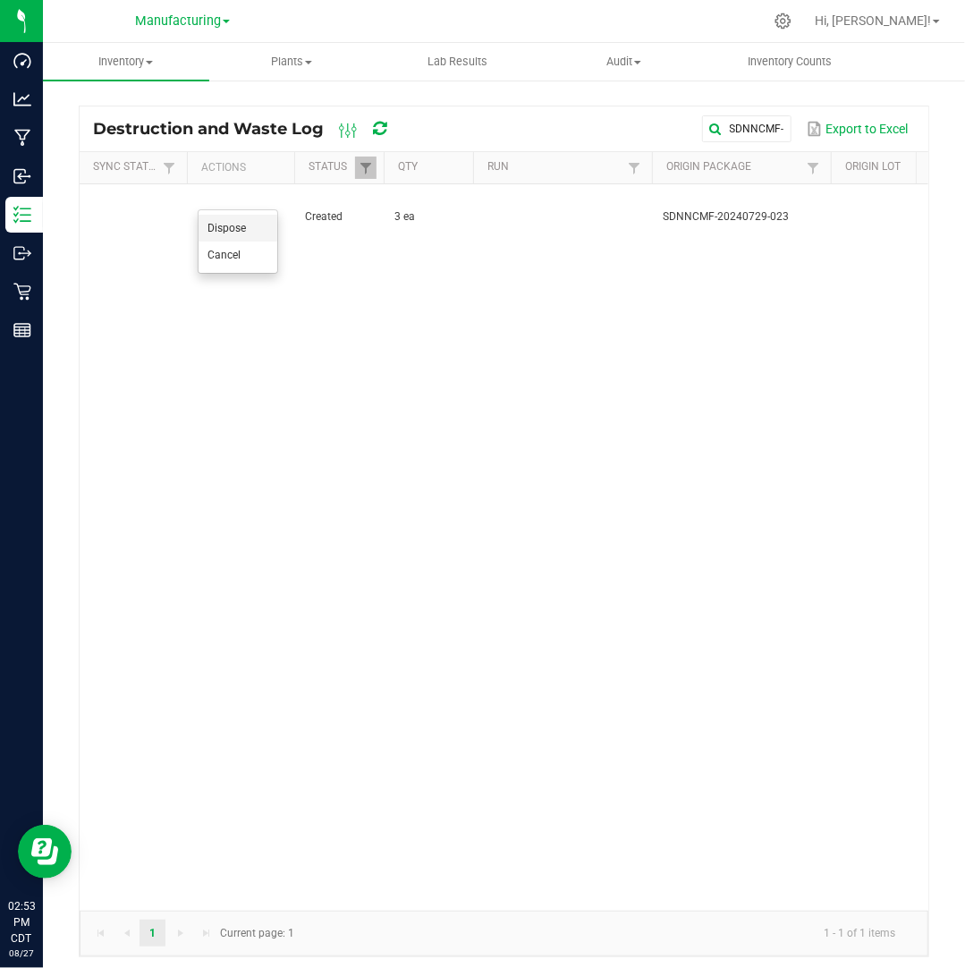
click at [263, 223] on li "Dispose" at bounding box center [238, 228] width 79 height 27
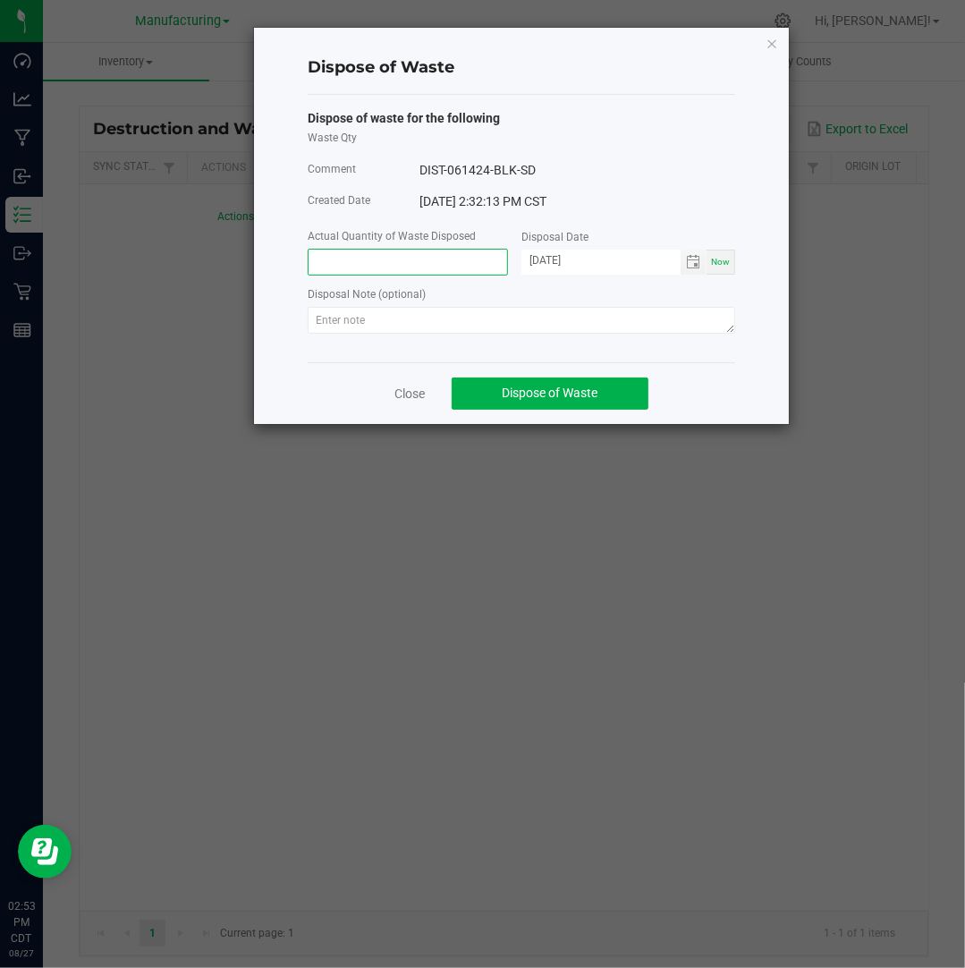
click at [367, 266] on input at bounding box center [408, 262] width 199 height 25
click at [549, 258] on input "[DATE]" at bounding box center [600, 261] width 159 height 22
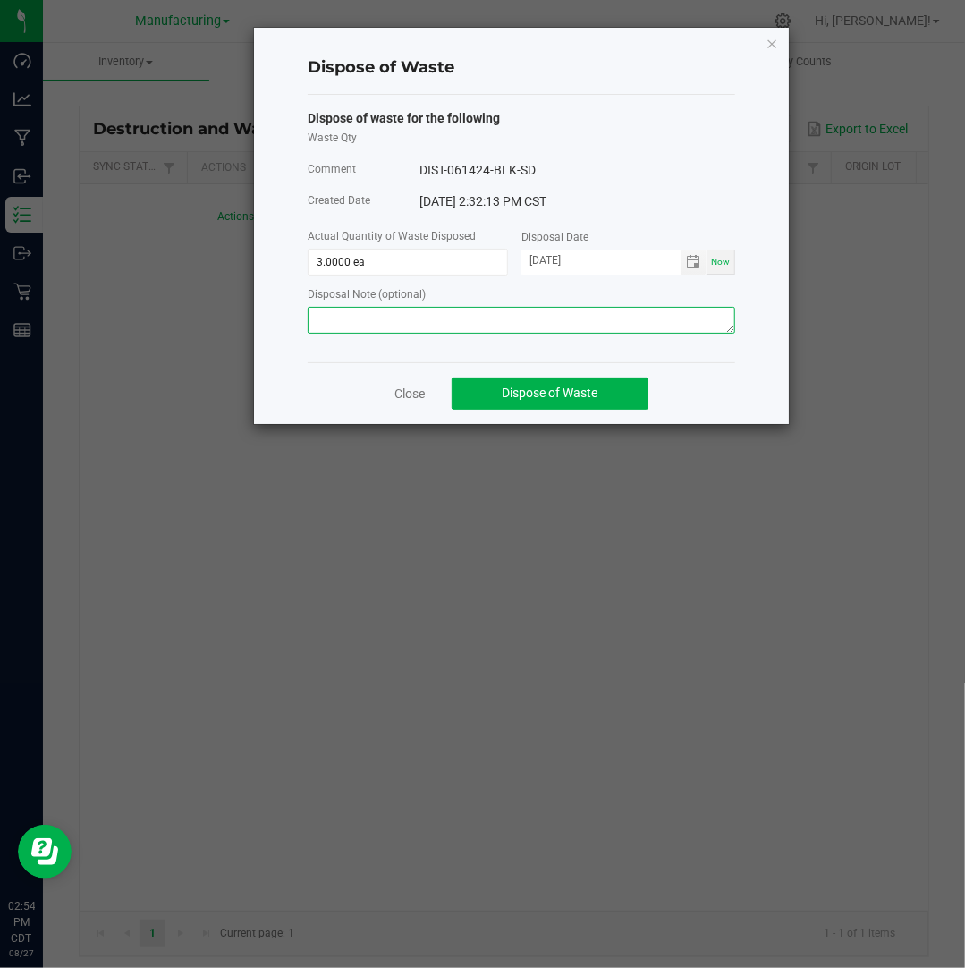
click at [666, 332] on textarea at bounding box center [521, 320] width 427 height 27
paste
click at [655, 318] on textarea "SDNNCMF-20240729-023" at bounding box center [521, 320] width 427 height 27
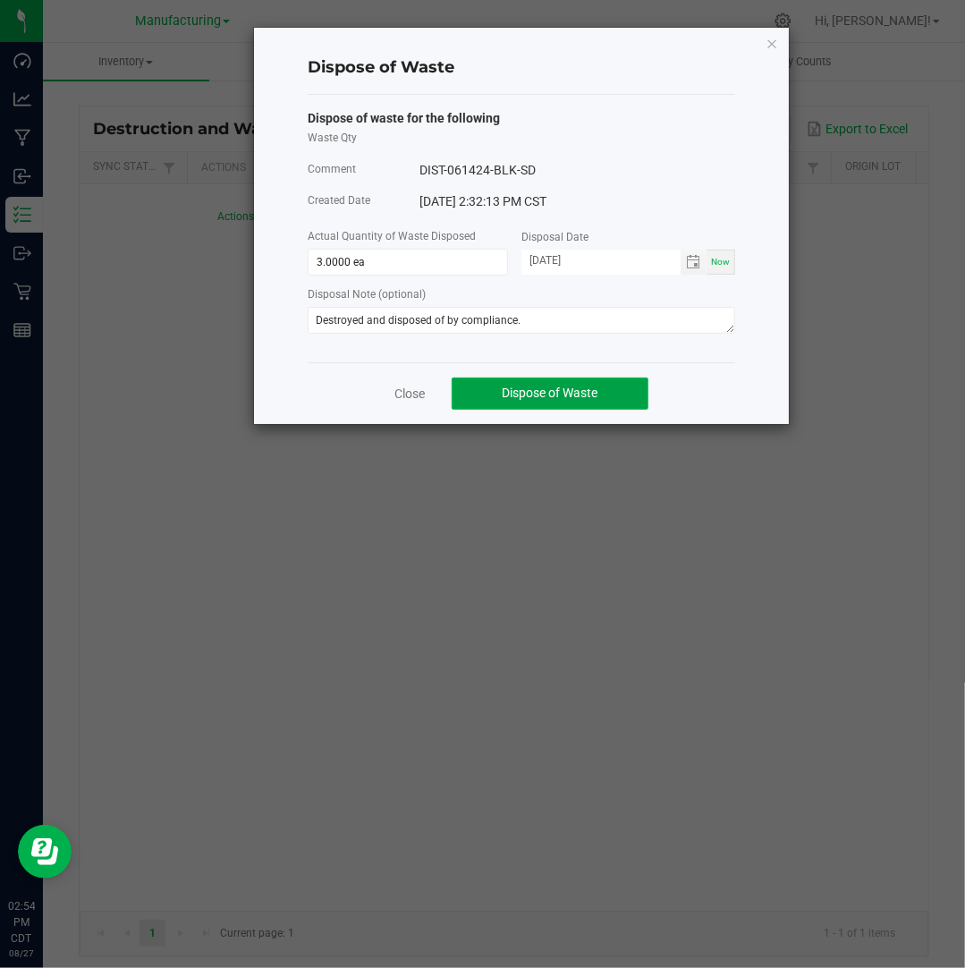
click at [599, 383] on button "Dispose of Waste" at bounding box center [550, 393] width 197 height 32
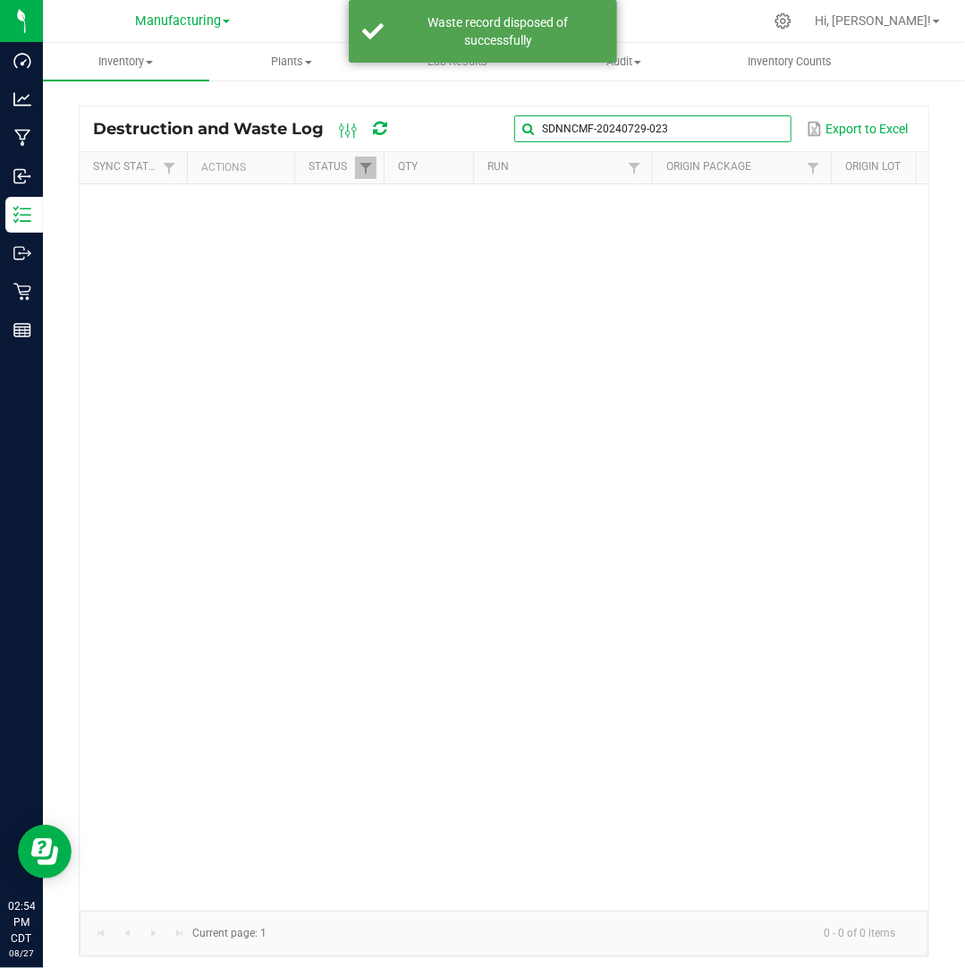
click at [754, 131] on input "SDNNCMF-20240729-023" at bounding box center [652, 128] width 276 height 27
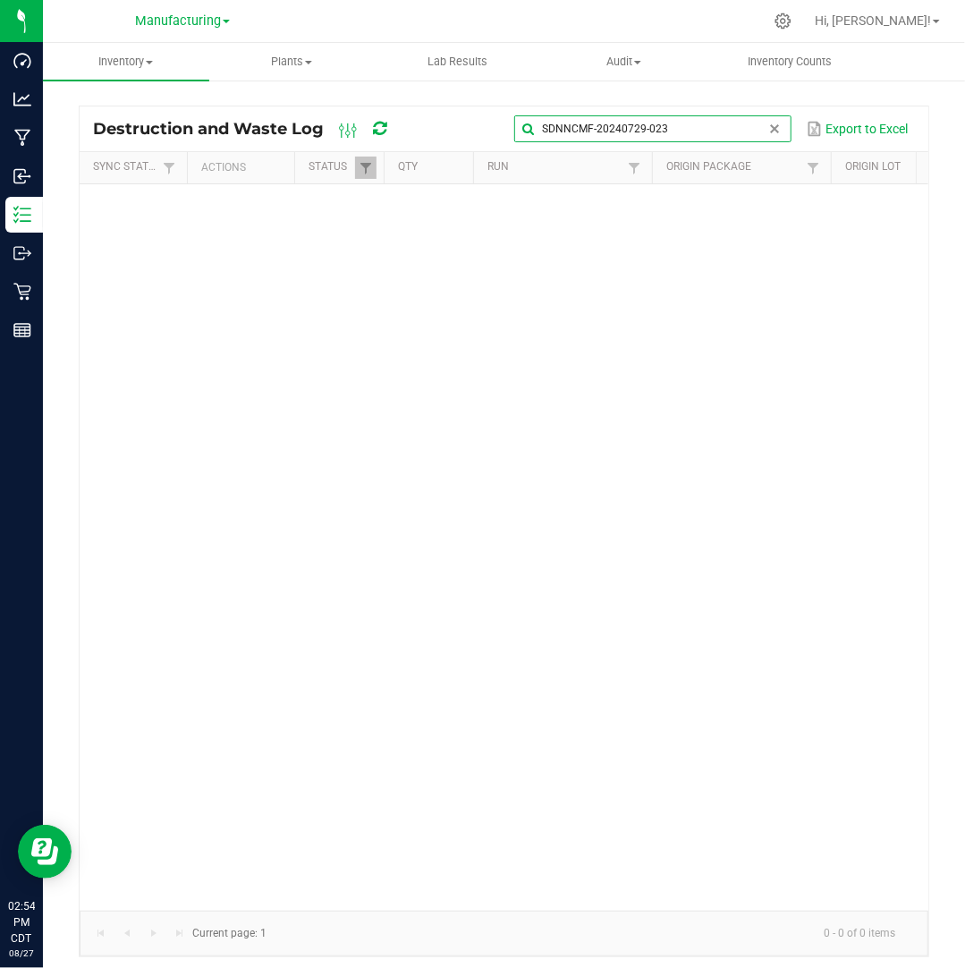
click at [754, 131] on input "SDNNCMF-20240729-023" at bounding box center [652, 128] width 276 height 27
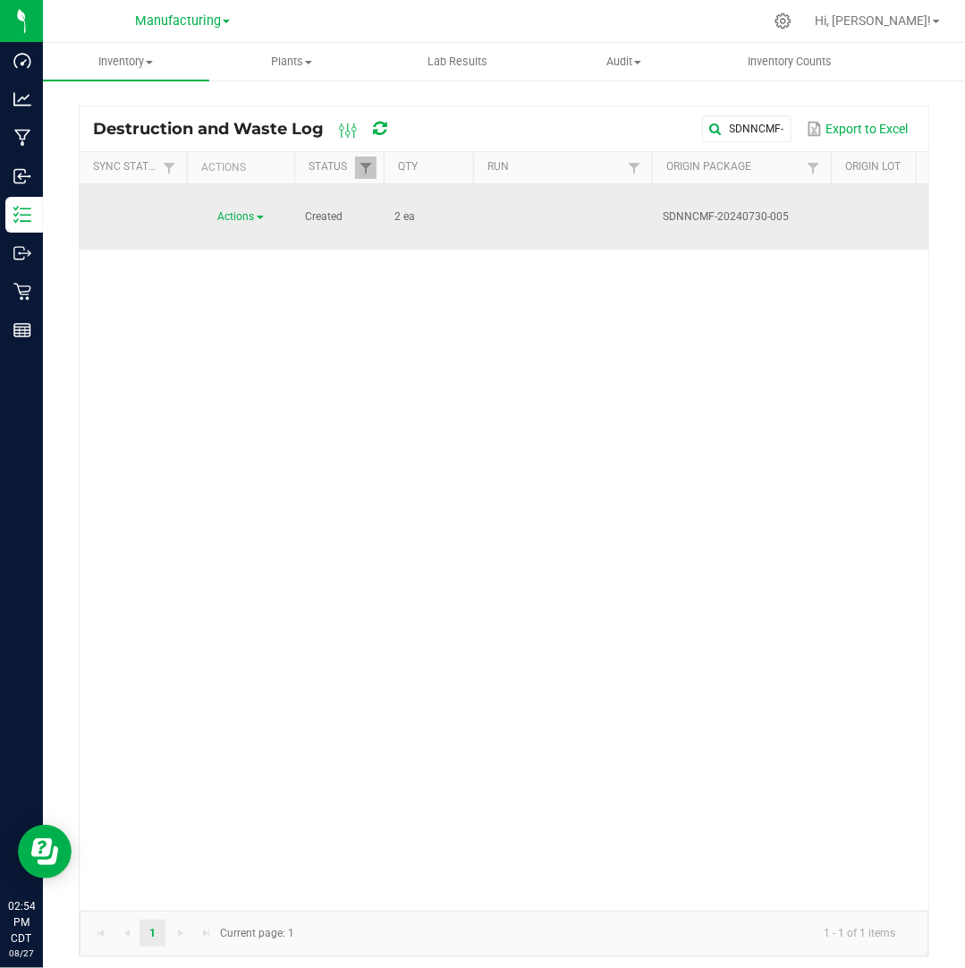
click at [261, 216] on span at bounding box center [260, 218] width 7 height 4
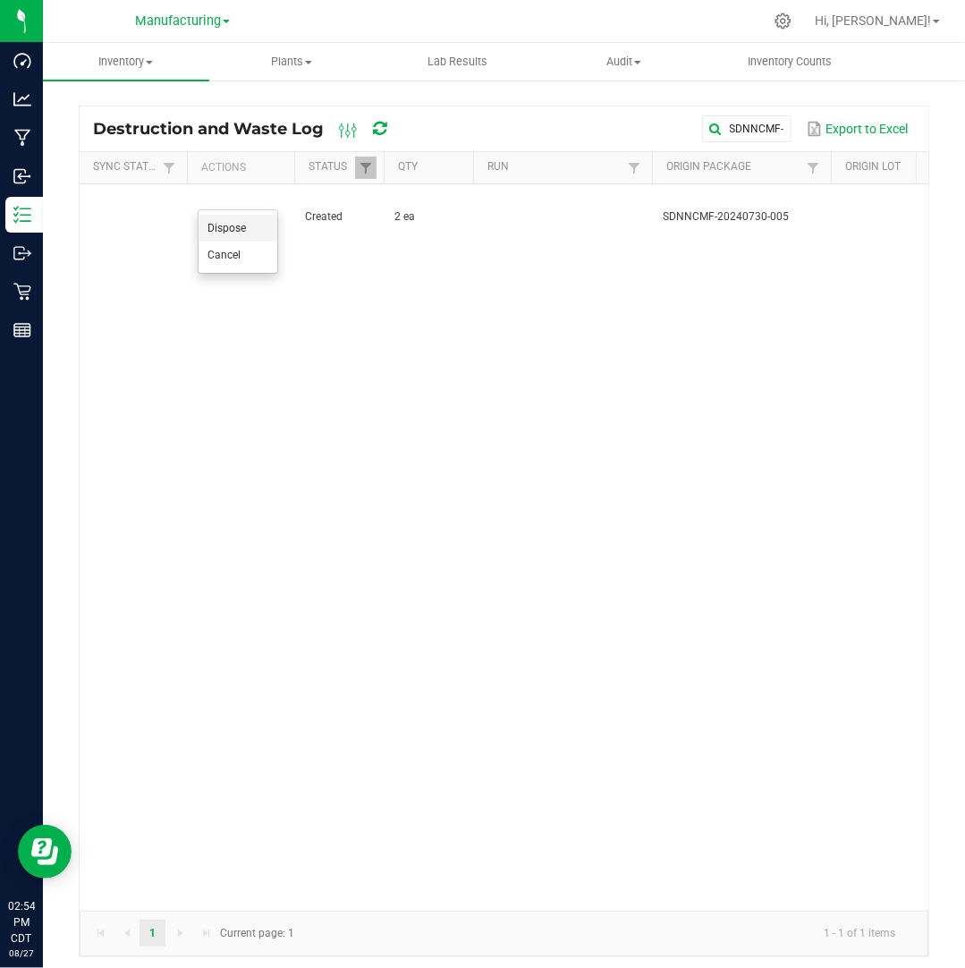
click at [258, 228] on li "Dispose" at bounding box center [238, 228] width 79 height 27
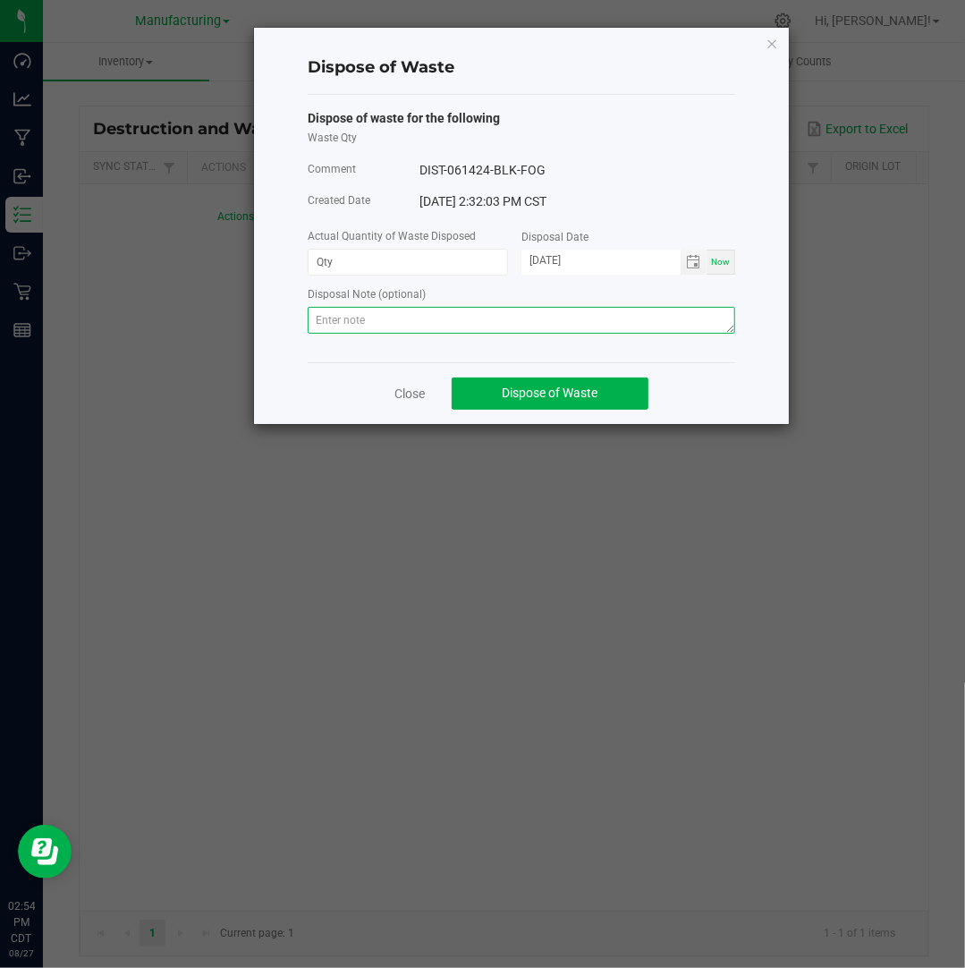
click at [369, 320] on textarea at bounding box center [521, 320] width 427 height 27
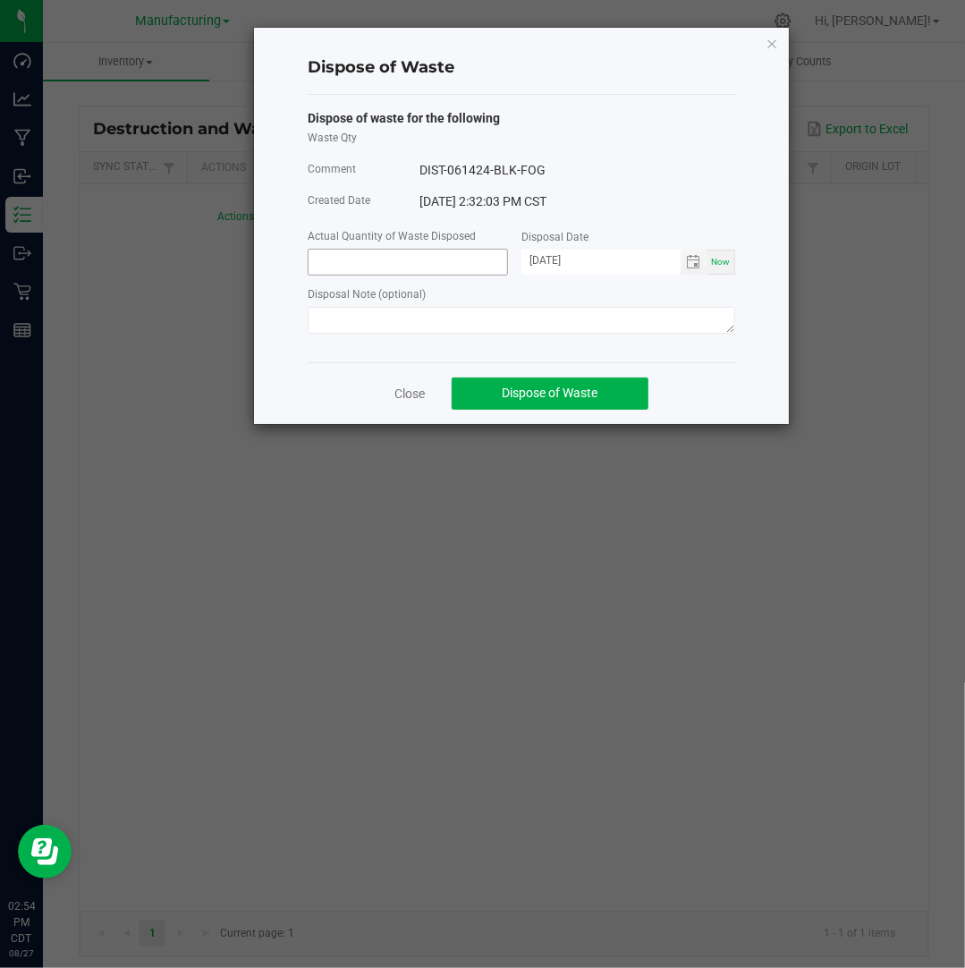
click at [371, 258] on input at bounding box center [408, 262] width 199 height 25
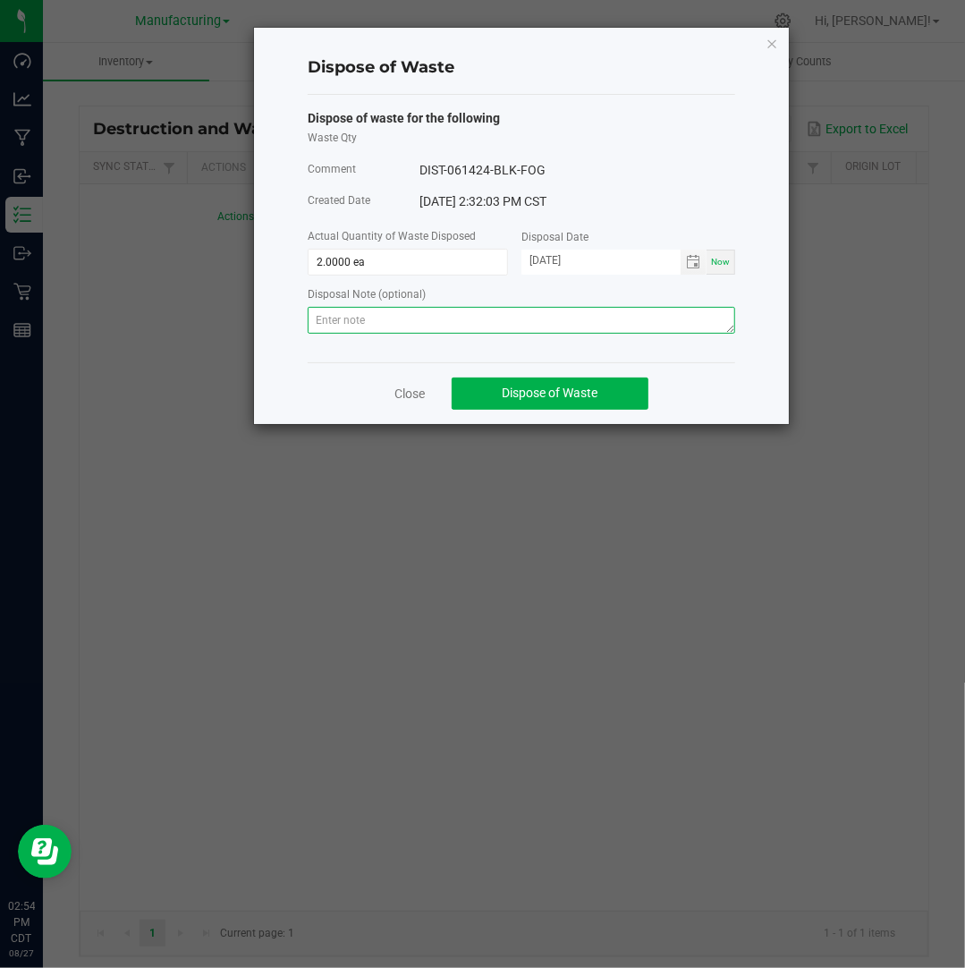
click at [711, 331] on textarea at bounding box center [521, 320] width 427 height 27
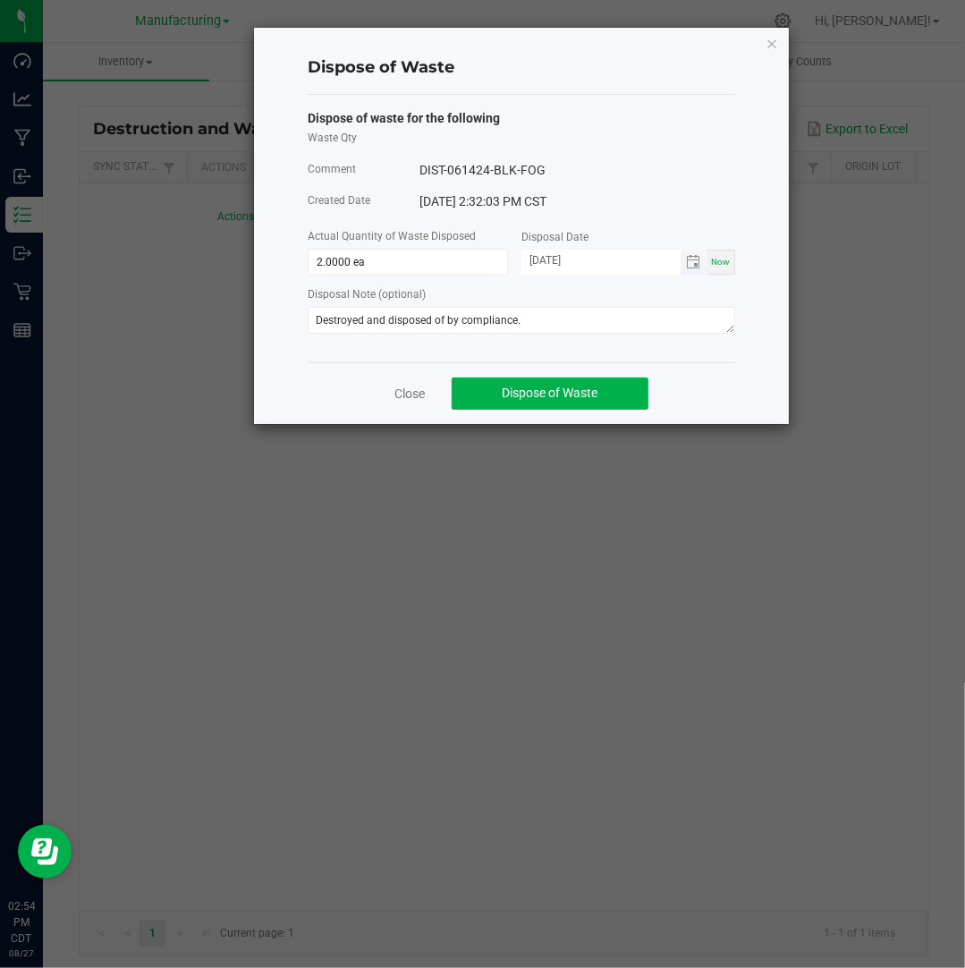
click at [553, 266] on input "[DATE]" at bounding box center [600, 261] width 159 height 22
click at [636, 395] on button "Dispose of Waste" at bounding box center [550, 393] width 197 height 32
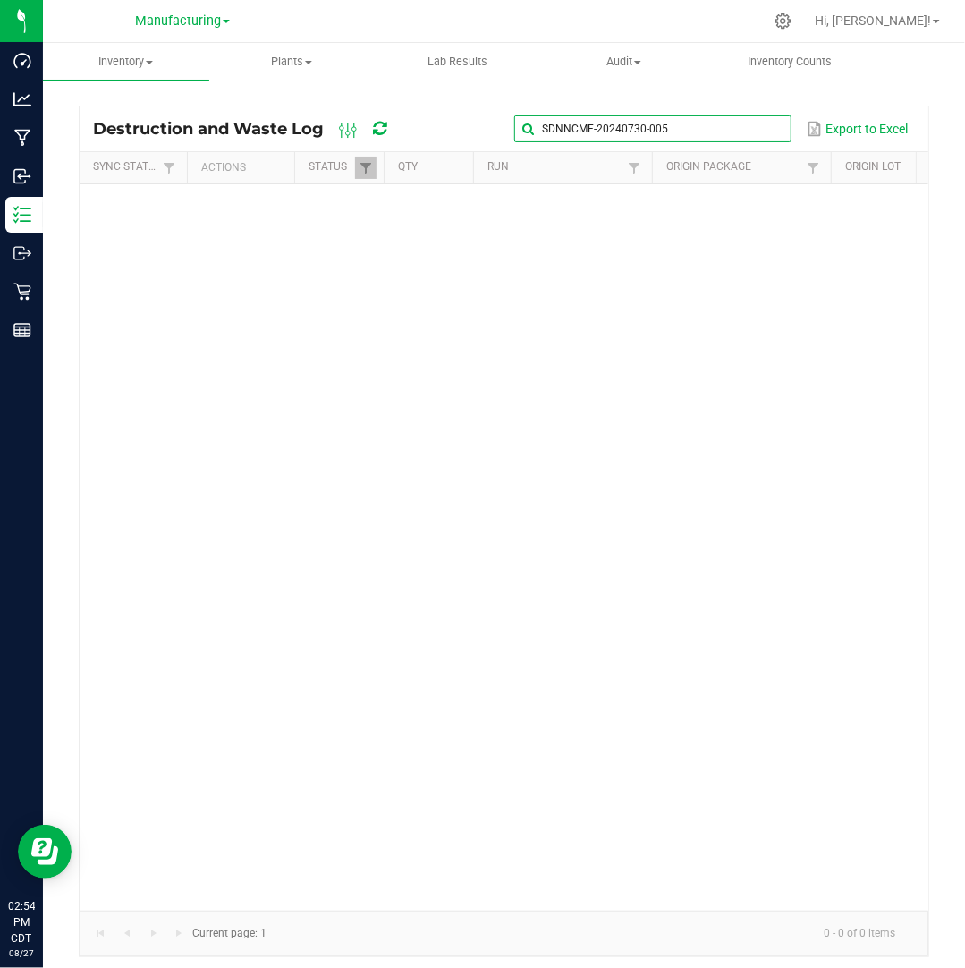
click at [766, 124] on input "SDNNCMF-20240730-005" at bounding box center [652, 128] width 276 height 27
click at [772, 128] on span at bounding box center [775, 129] width 14 height 14
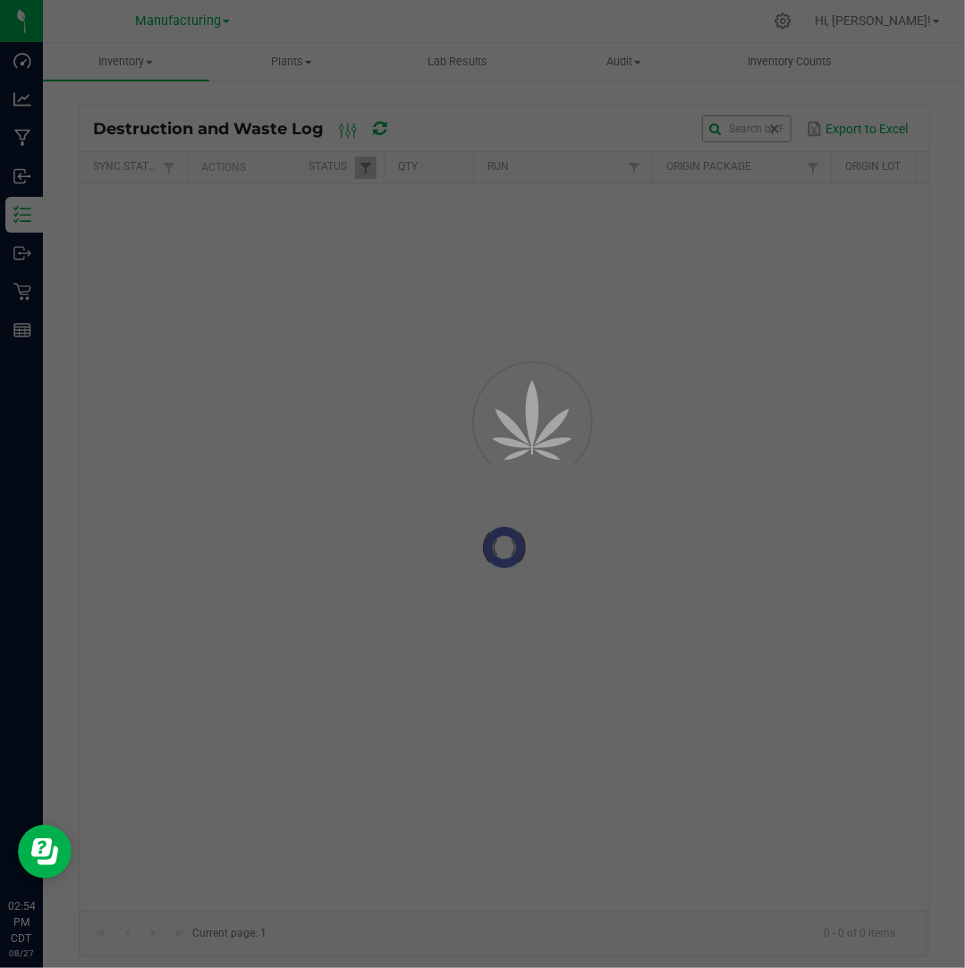
click at [733, 129] on div at bounding box center [482, 484] width 965 height 968
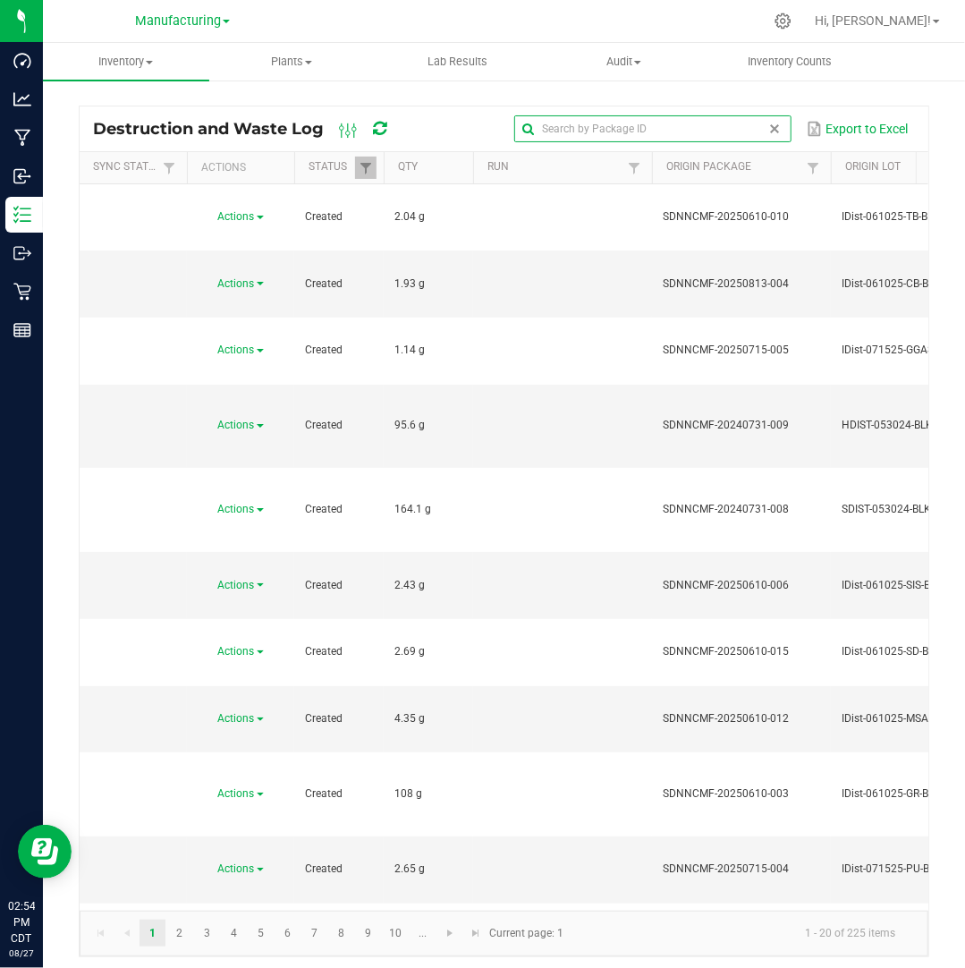
click at [733, 129] on input "text" at bounding box center [652, 128] width 276 height 27
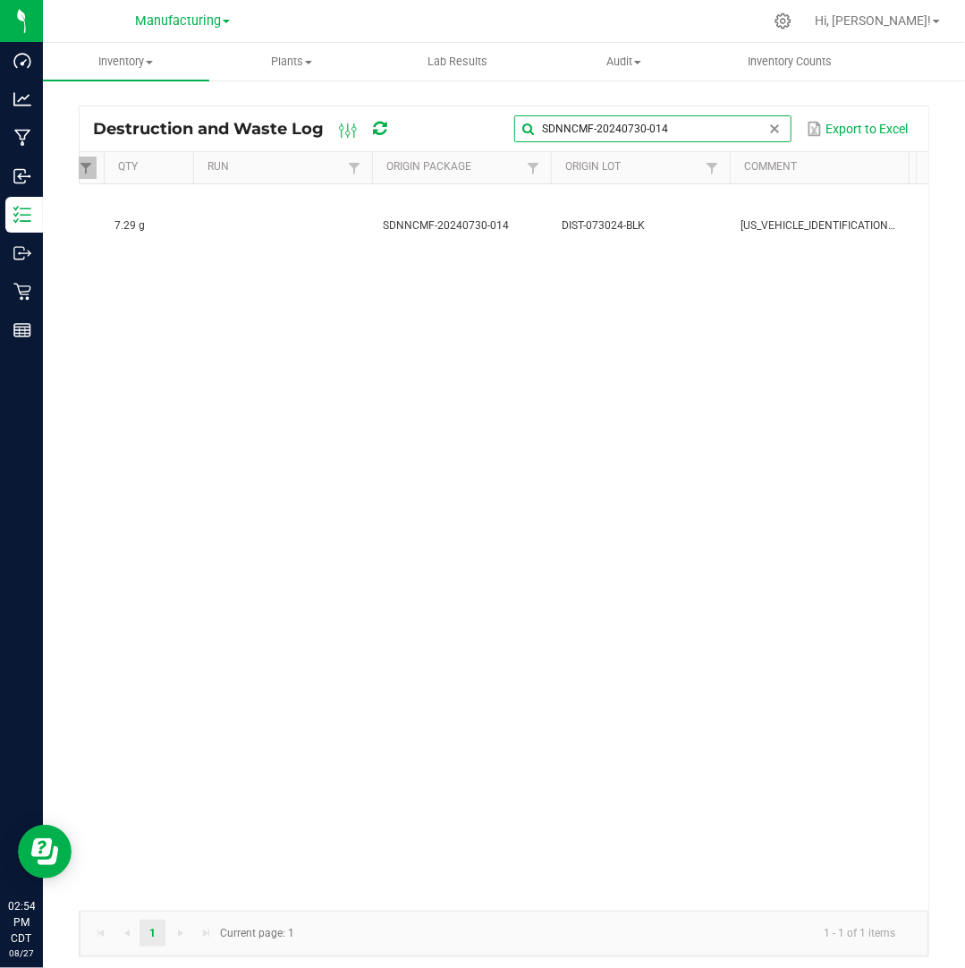
scroll to position [0, 343]
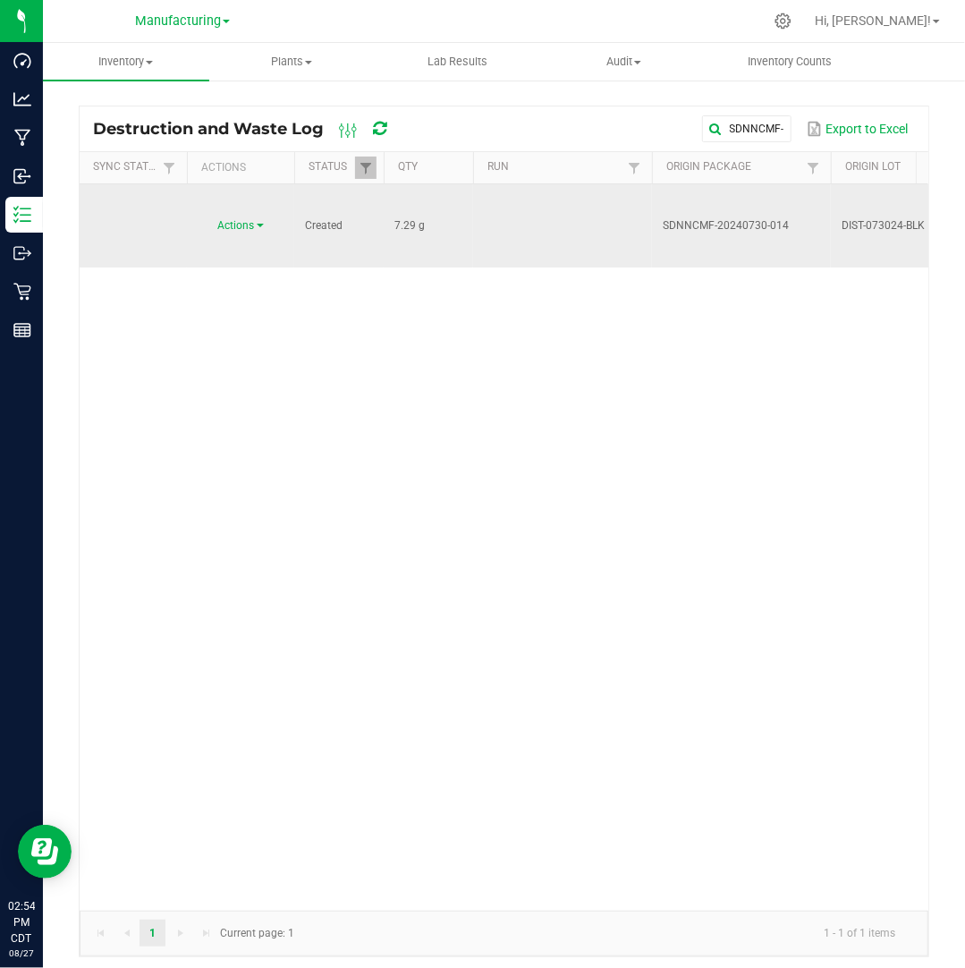
drag, startPoint x: 413, startPoint y: 201, endPoint x: 382, endPoint y: 201, distance: 31.3
click at [256, 219] on link "Actions" at bounding box center [241, 225] width 46 height 13
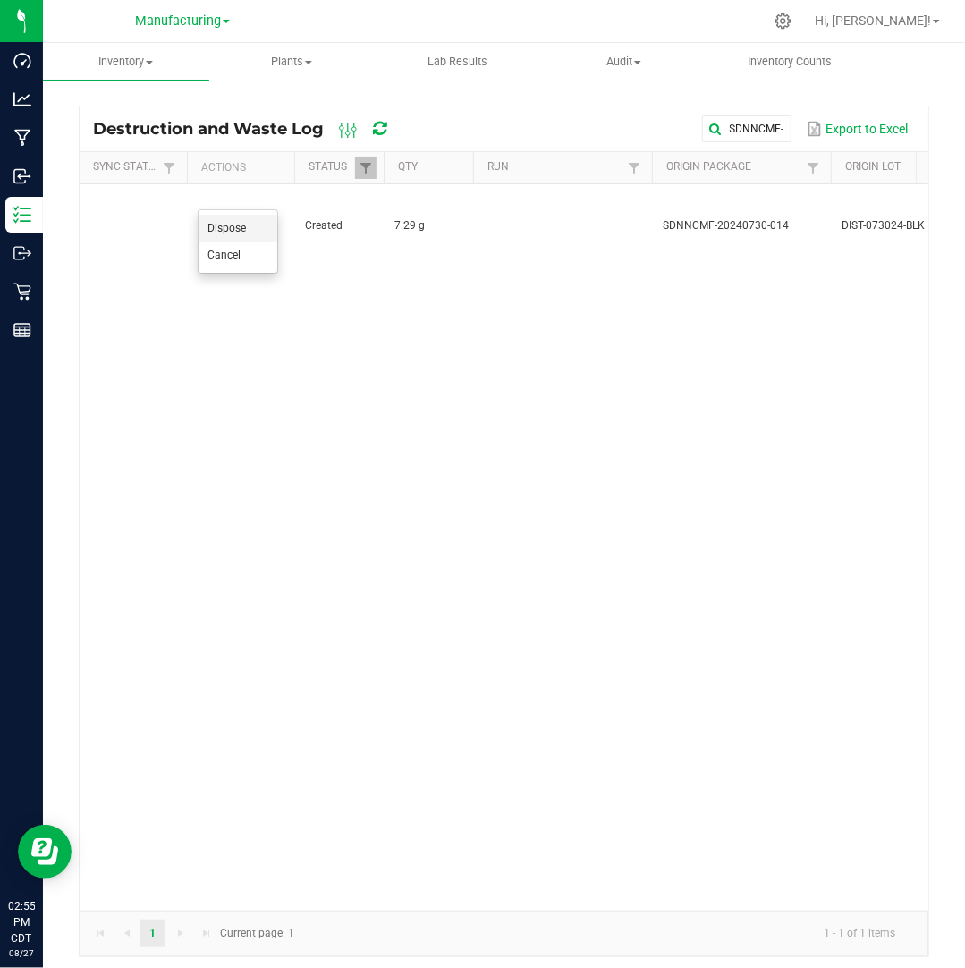
click at [253, 227] on li "Dispose" at bounding box center [238, 228] width 79 height 27
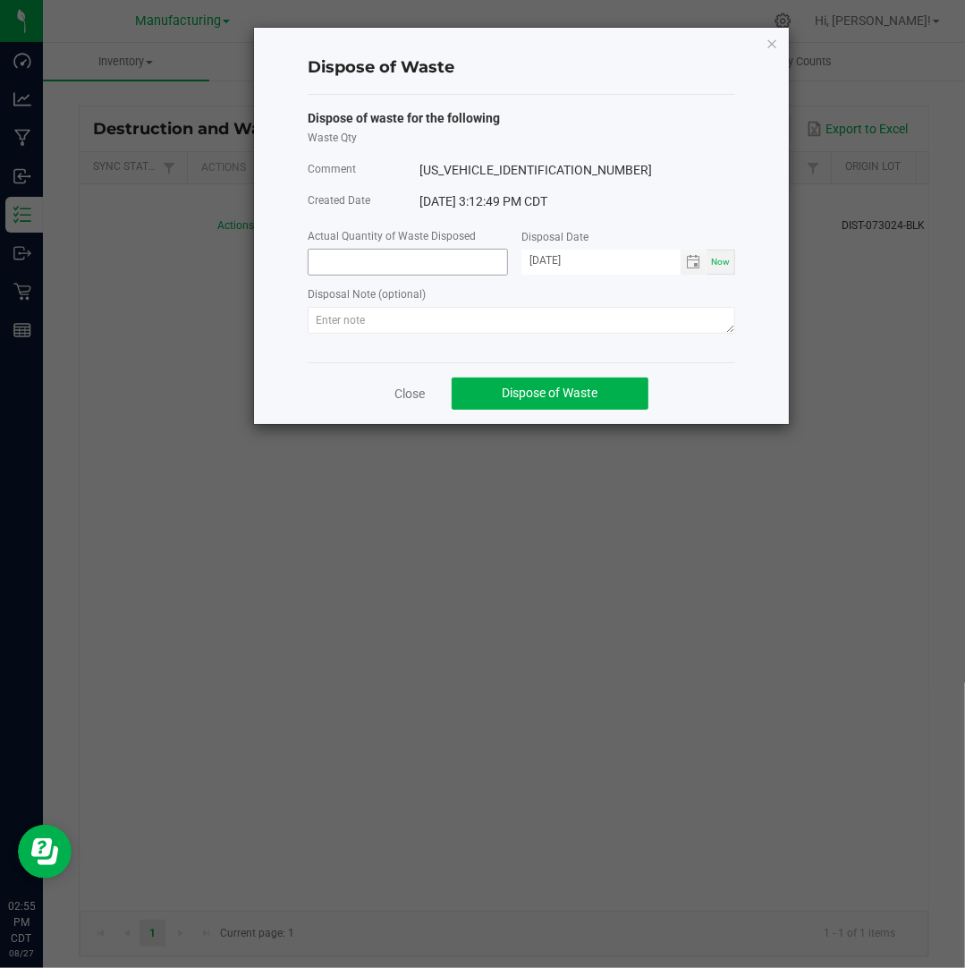
click at [393, 259] on input at bounding box center [408, 262] width 199 height 25
click at [555, 257] on input "[DATE]" at bounding box center [600, 261] width 159 height 22
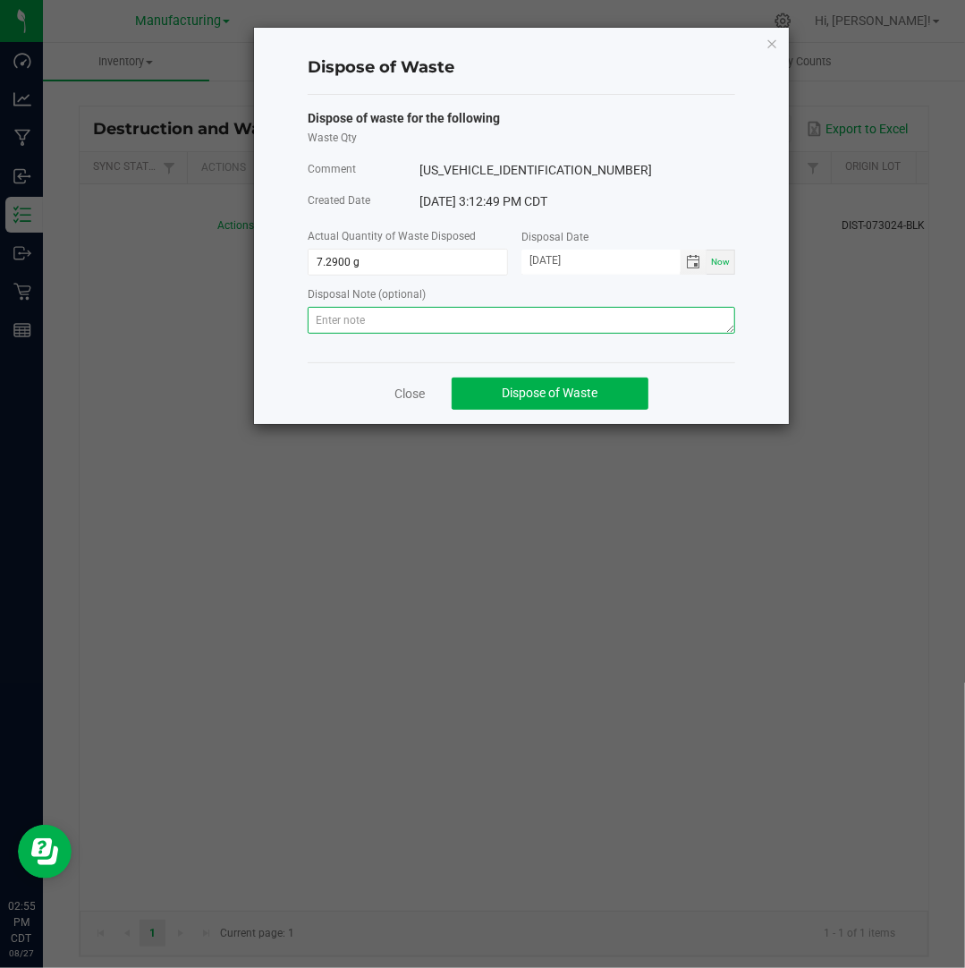
click at [693, 314] on textarea at bounding box center [521, 320] width 427 height 27
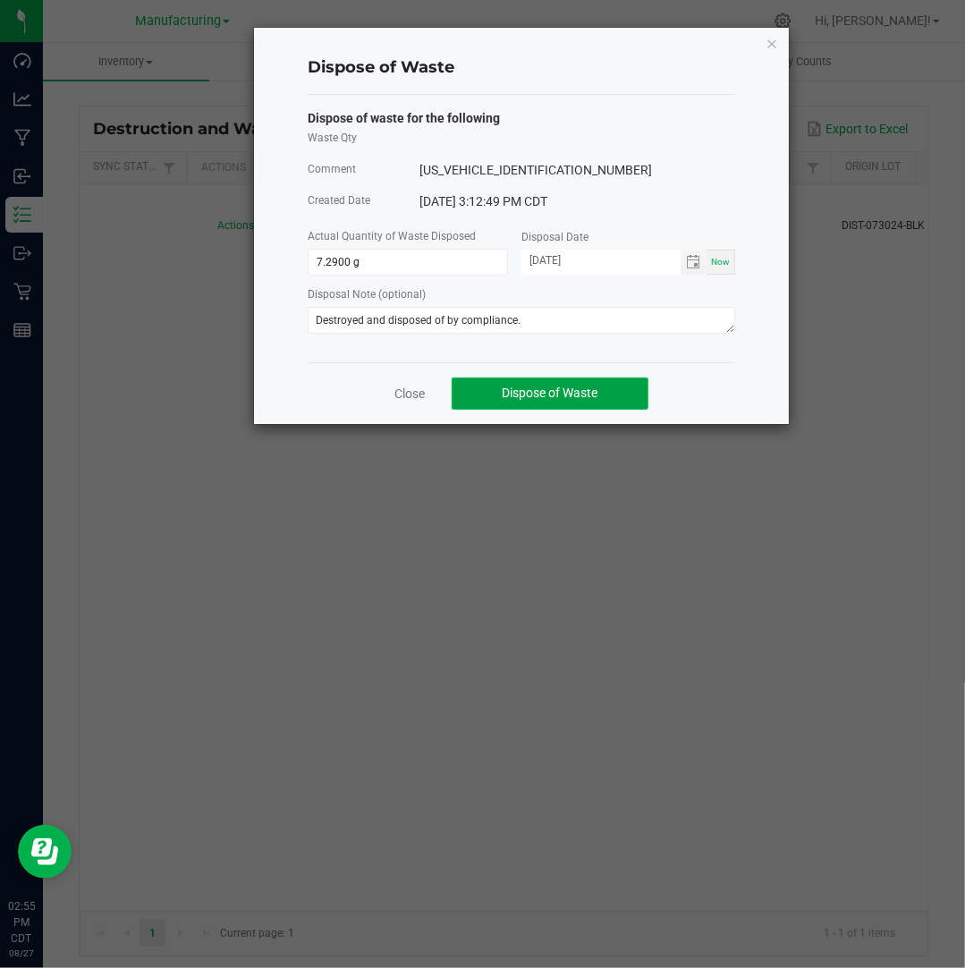
click at [610, 400] on button "Dispose of Waste" at bounding box center [550, 393] width 197 height 32
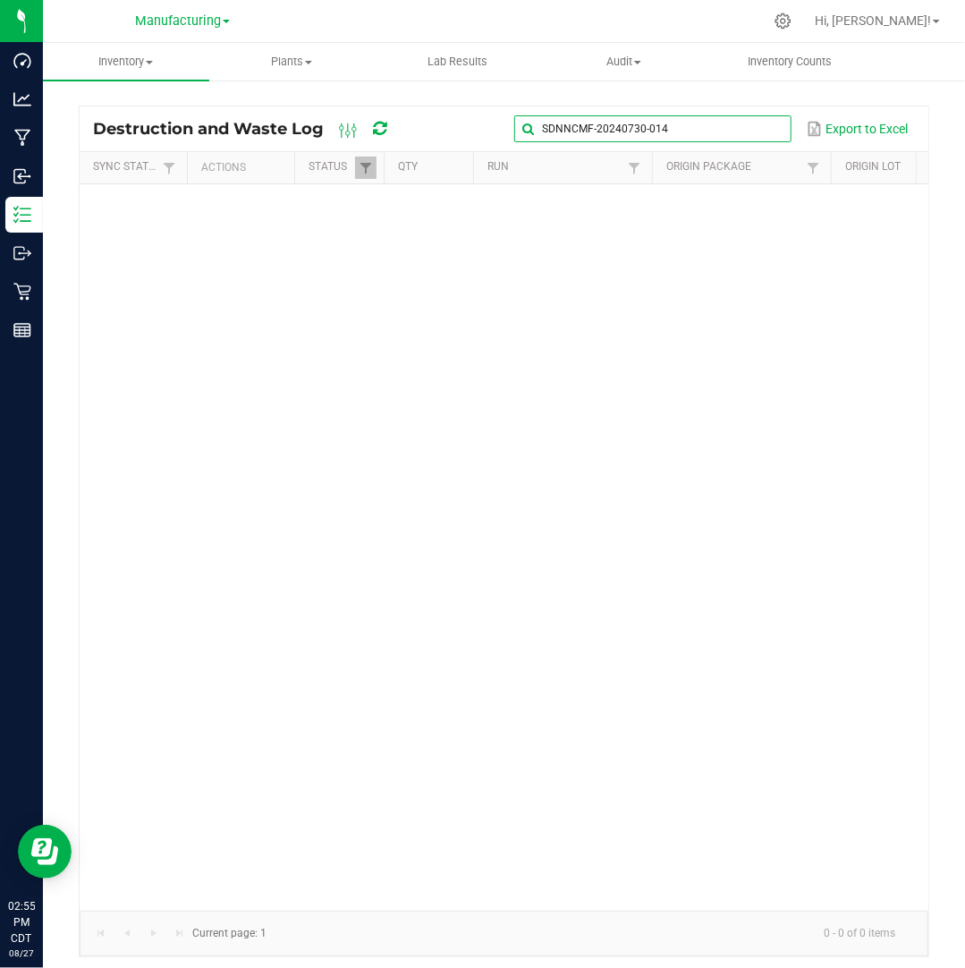
click at [767, 132] on global-search-input-ngx "SDNNCMF-20240730-014" at bounding box center [652, 129] width 276 height 13
click at [776, 130] on span at bounding box center [775, 129] width 14 height 14
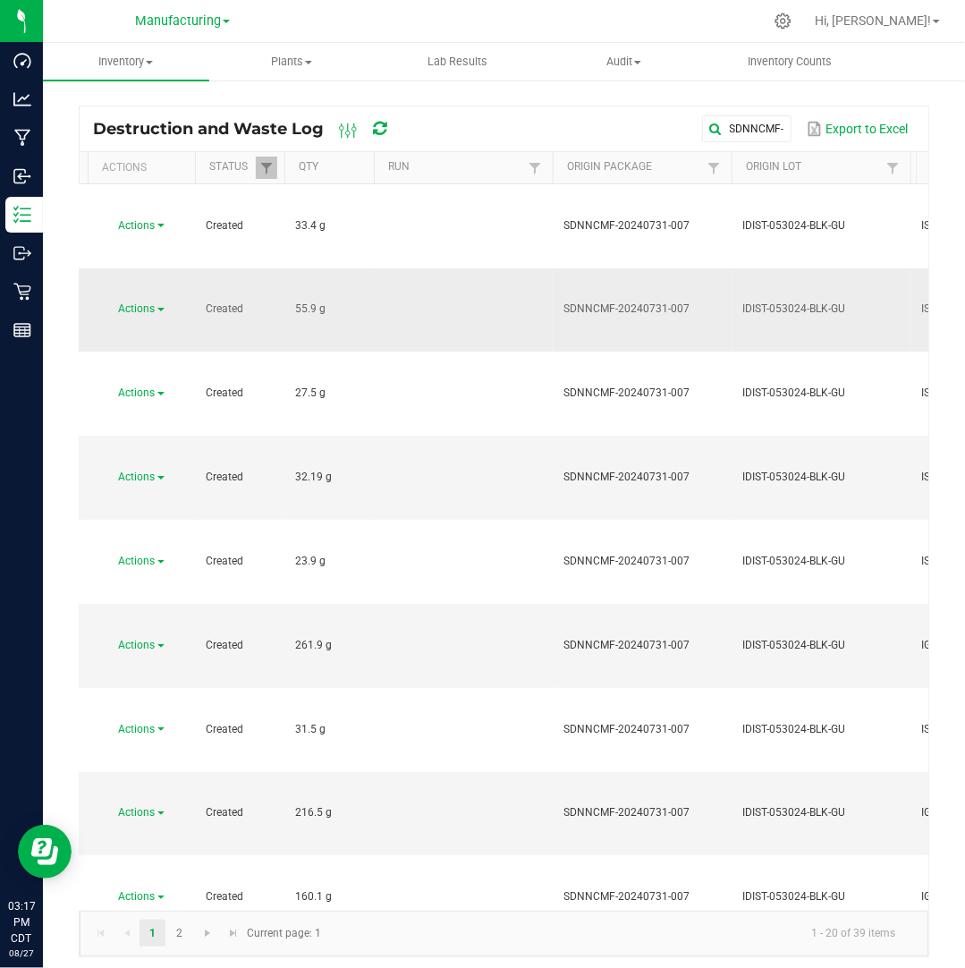
scroll to position [0, 81]
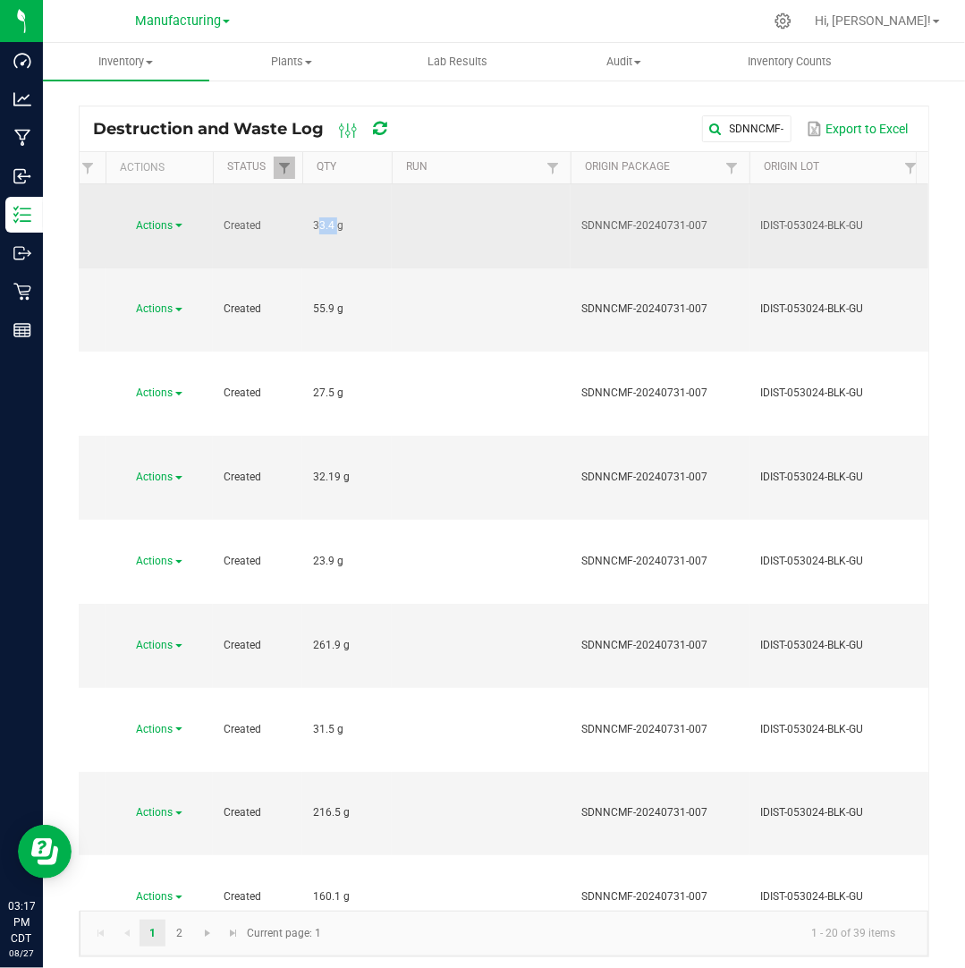
drag, startPoint x: 334, startPoint y: 199, endPoint x: 308, endPoint y: 199, distance: 25.9
click at [308, 199] on td "33.4 g" at bounding box center [346, 226] width 89 height 84
click at [174, 219] on link "Actions" at bounding box center [160, 225] width 46 height 13
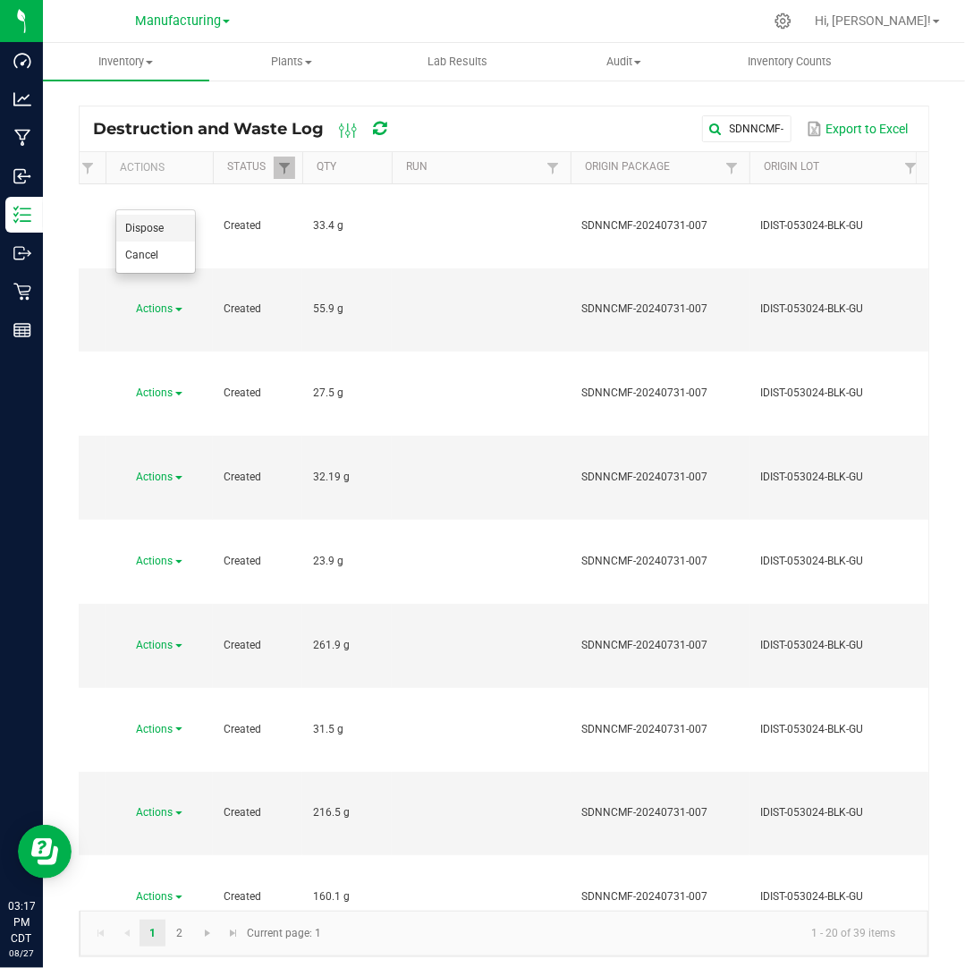
click at [168, 233] on li "Dispose" at bounding box center [155, 228] width 79 height 27
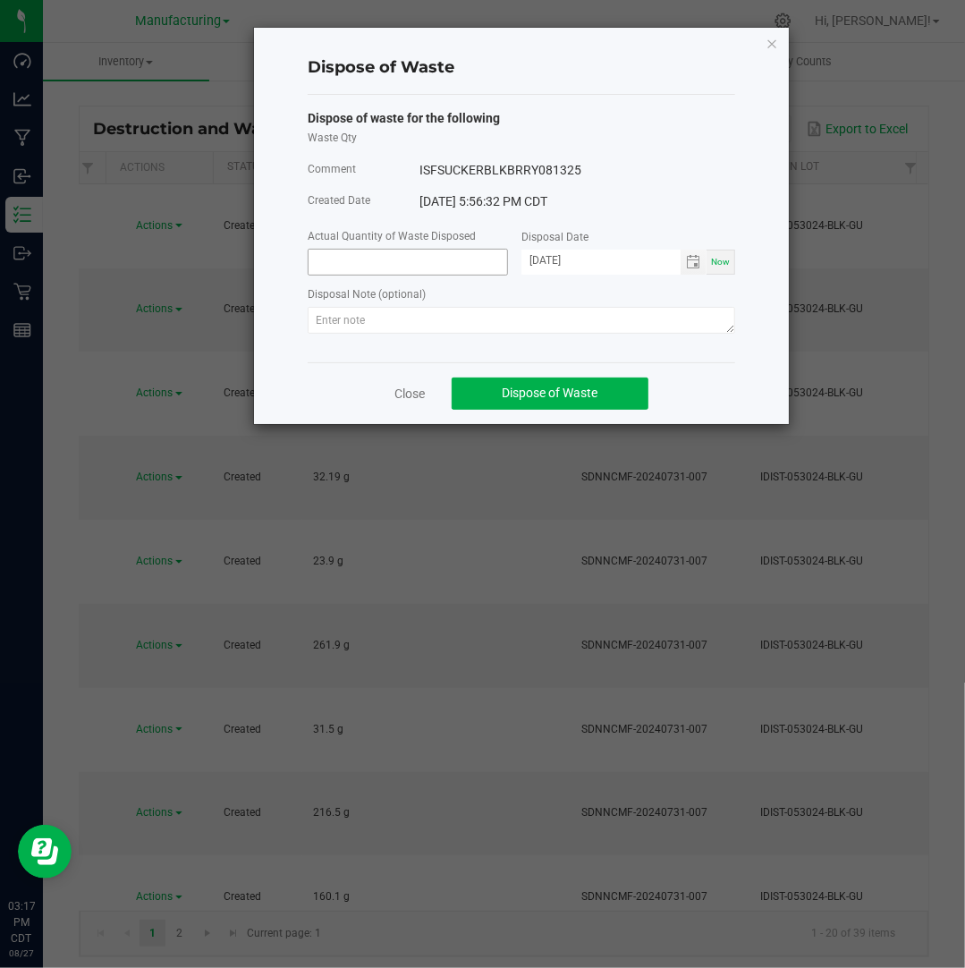
click at [408, 269] on input at bounding box center [408, 262] width 199 height 25
click at [706, 265] on span "Toggle calendar" at bounding box center [694, 262] width 26 height 25
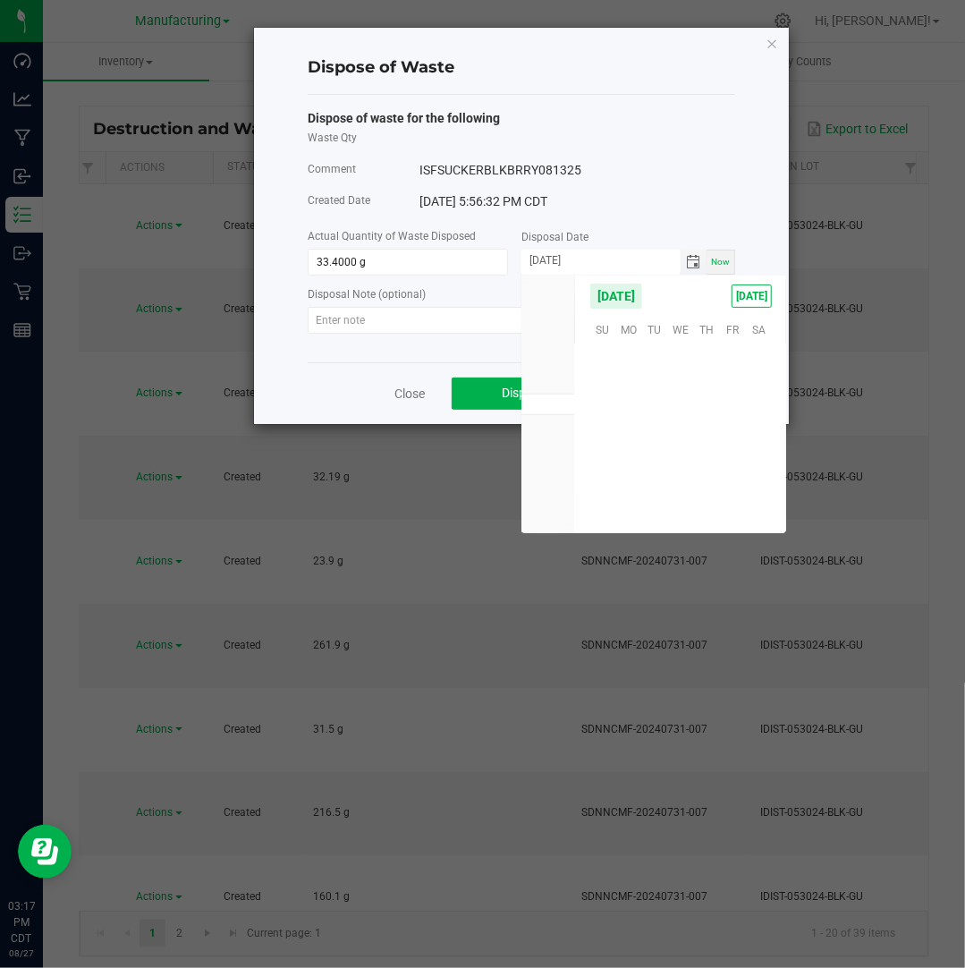
scroll to position [289845, 0]
click at [695, 266] on span "Toggle calendar" at bounding box center [693, 262] width 14 height 14
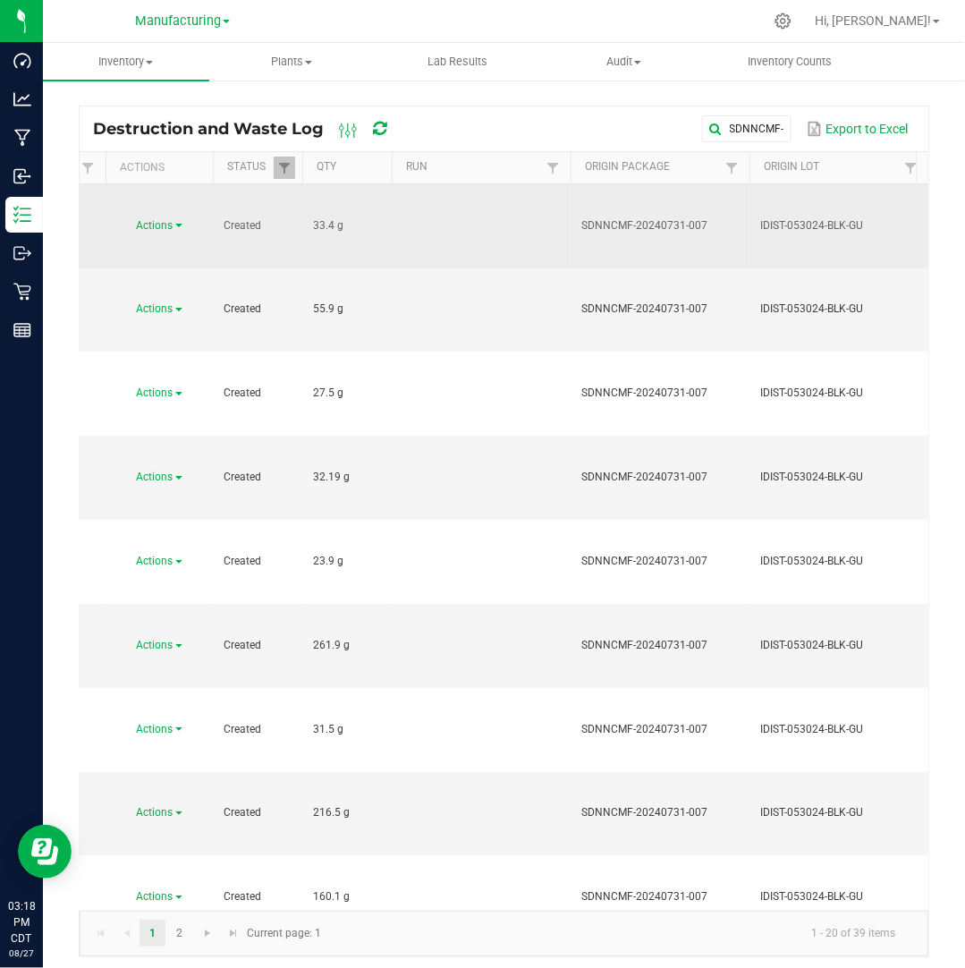
click at [150, 219] on span "Actions" at bounding box center [155, 225] width 37 height 13
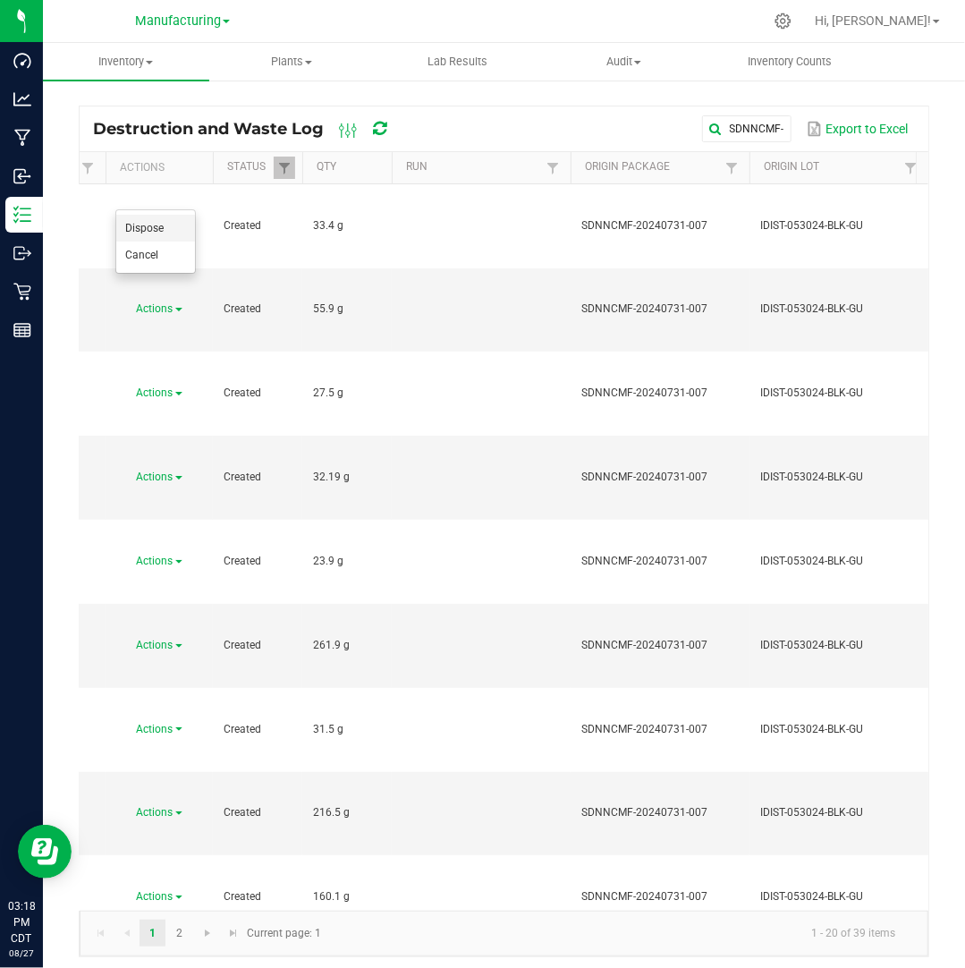
click at [157, 217] on li "Dispose" at bounding box center [155, 228] width 79 height 27
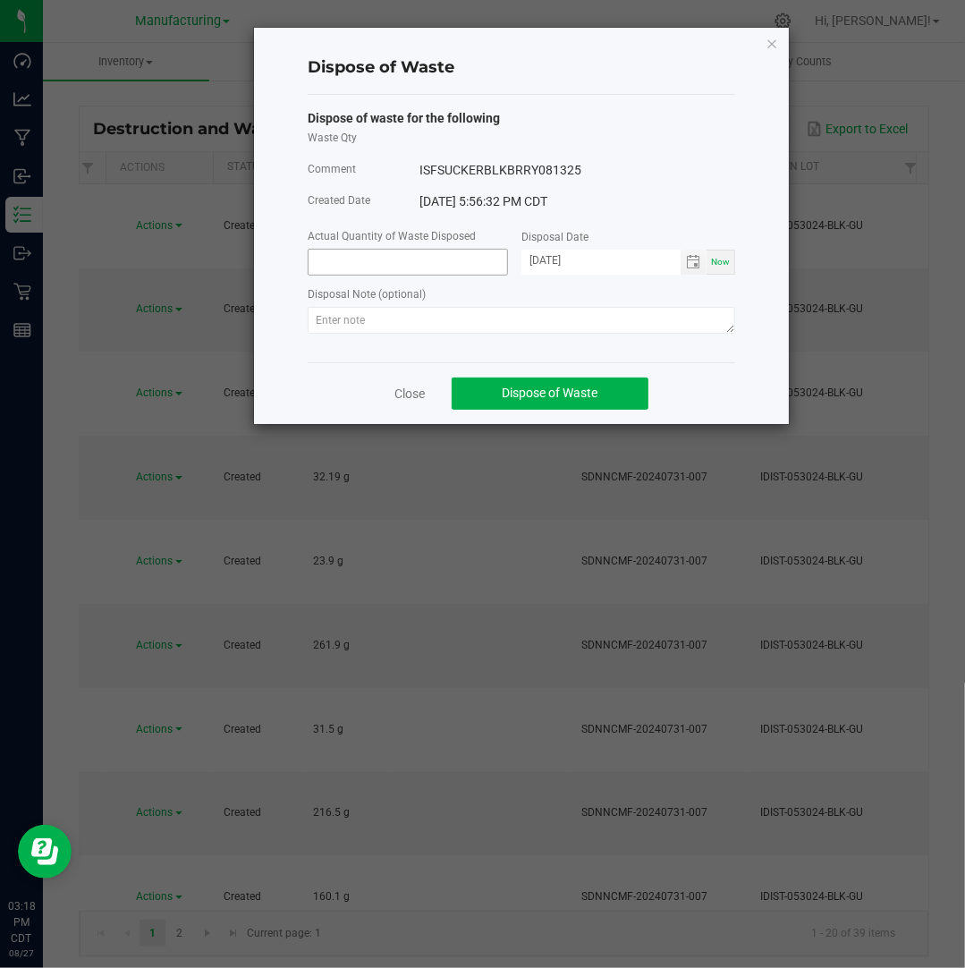
click at [330, 262] on input at bounding box center [408, 262] width 199 height 25
click at [546, 254] on input "[DATE]" at bounding box center [600, 261] width 159 height 22
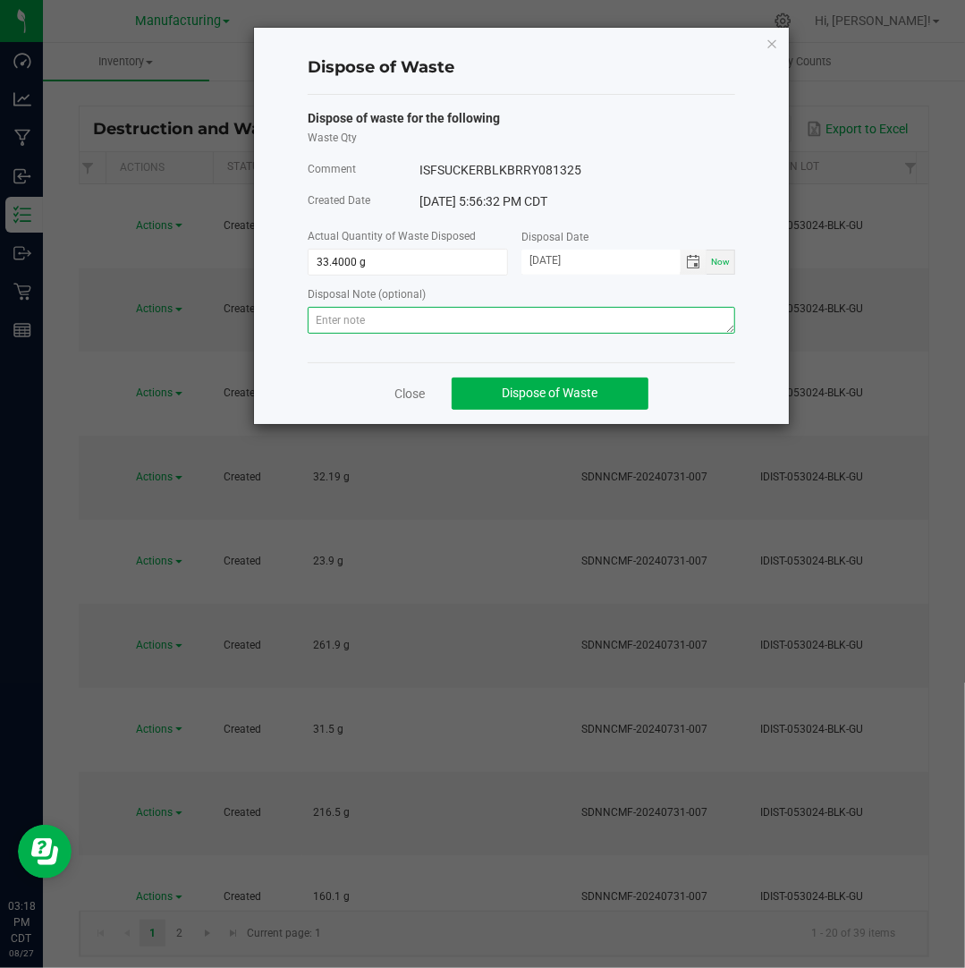
click at [596, 316] on textarea at bounding box center [521, 320] width 427 height 27
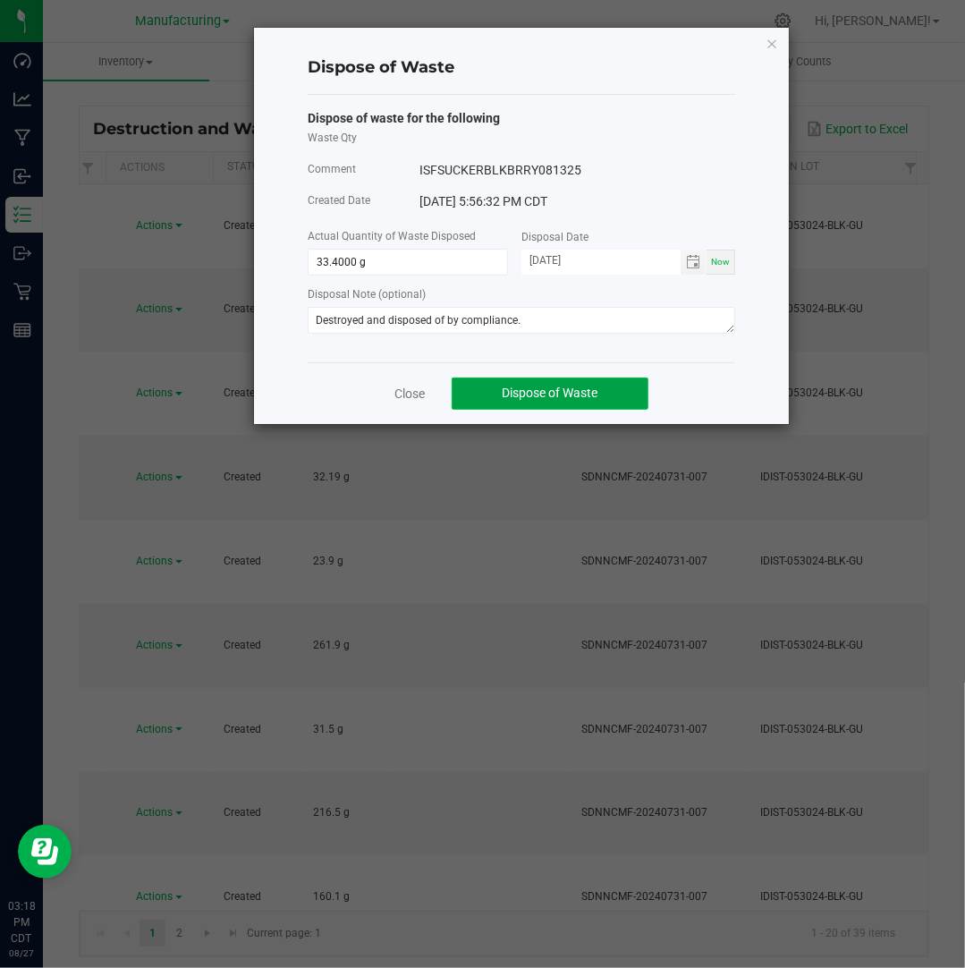
click at [591, 382] on button "Dispose of Waste" at bounding box center [550, 393] width 197 height 32
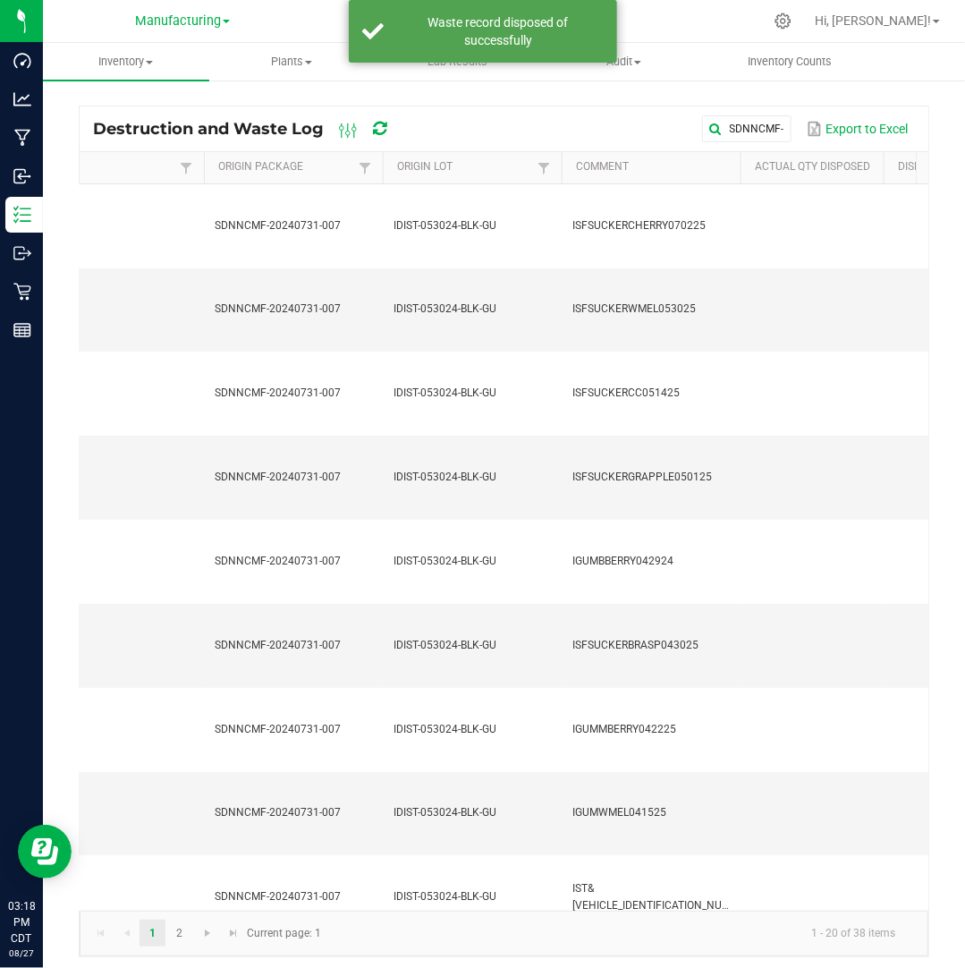
scroll to position [0, 465]
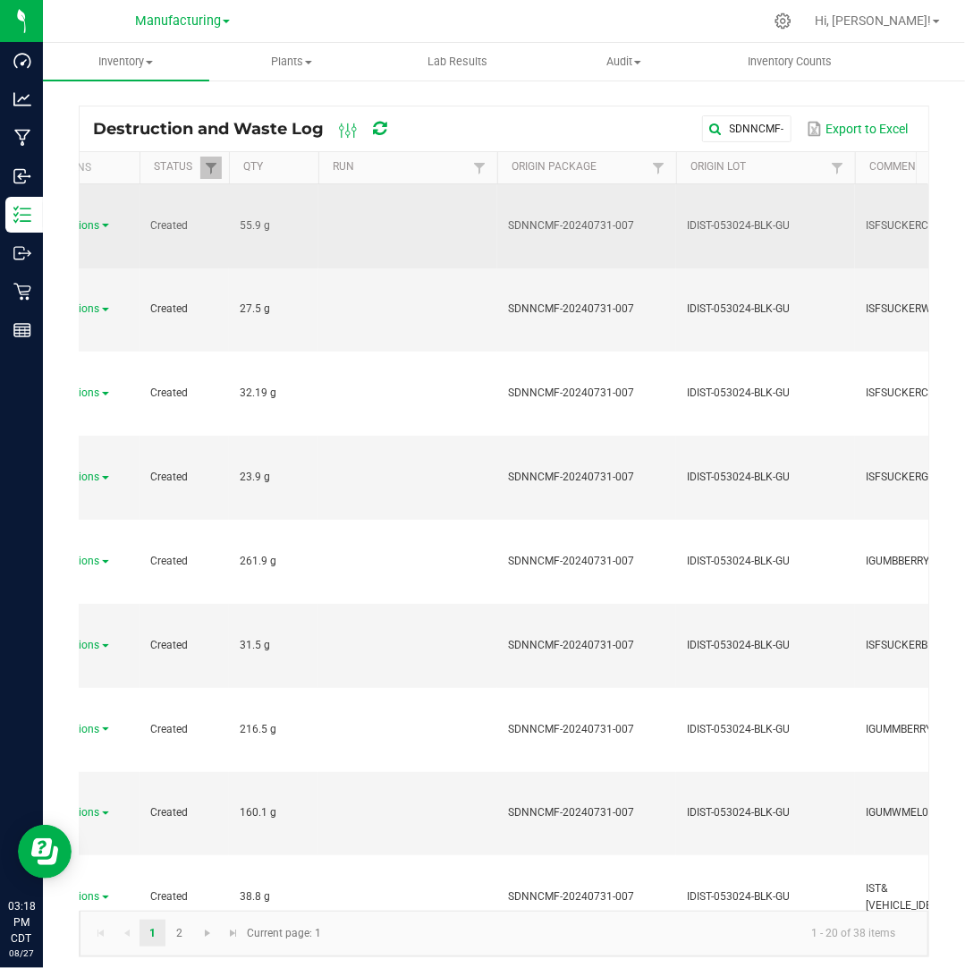
drag, startPoint x: 259, startPoint y: 194, endPoint x: 220, endPoint y: 200, distance: 39.8
click at [102, 219] on link "Actions" at bounding box center [86, 225] width 46 height 13
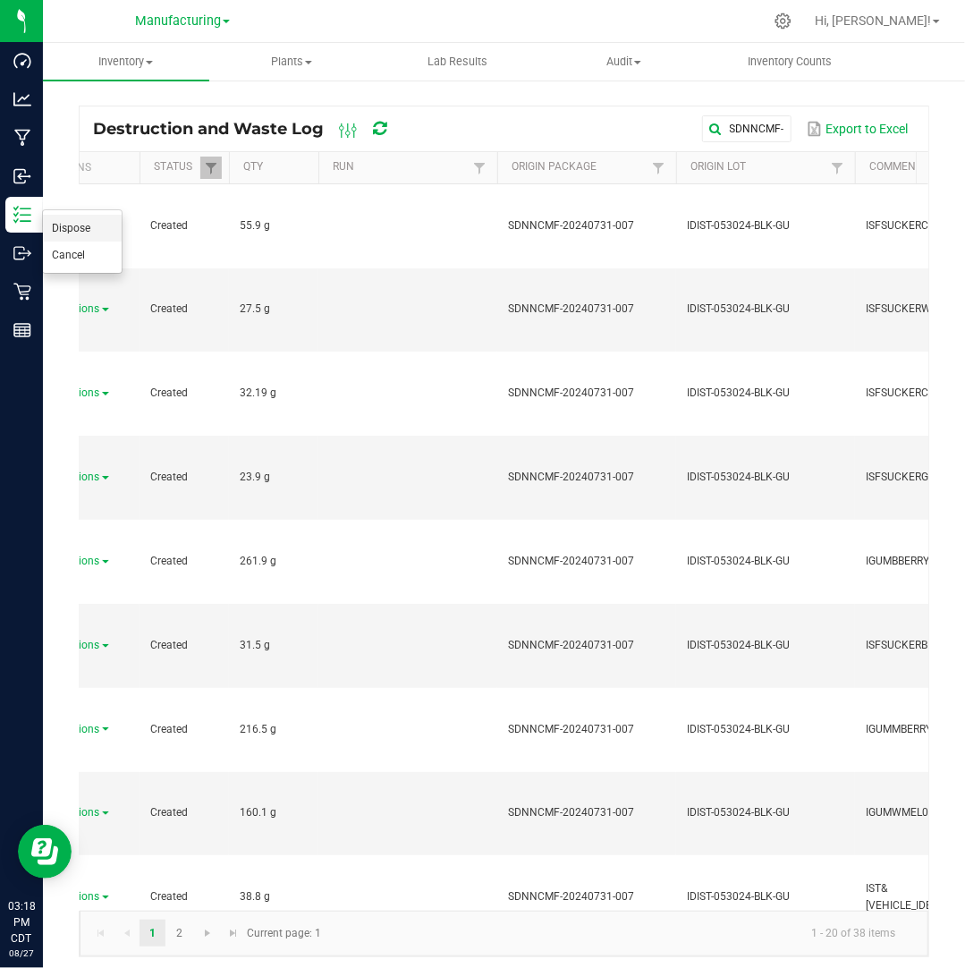
click at [89, 226] on span "Dispose" at bounding box center [71, 228] width 38 height 13
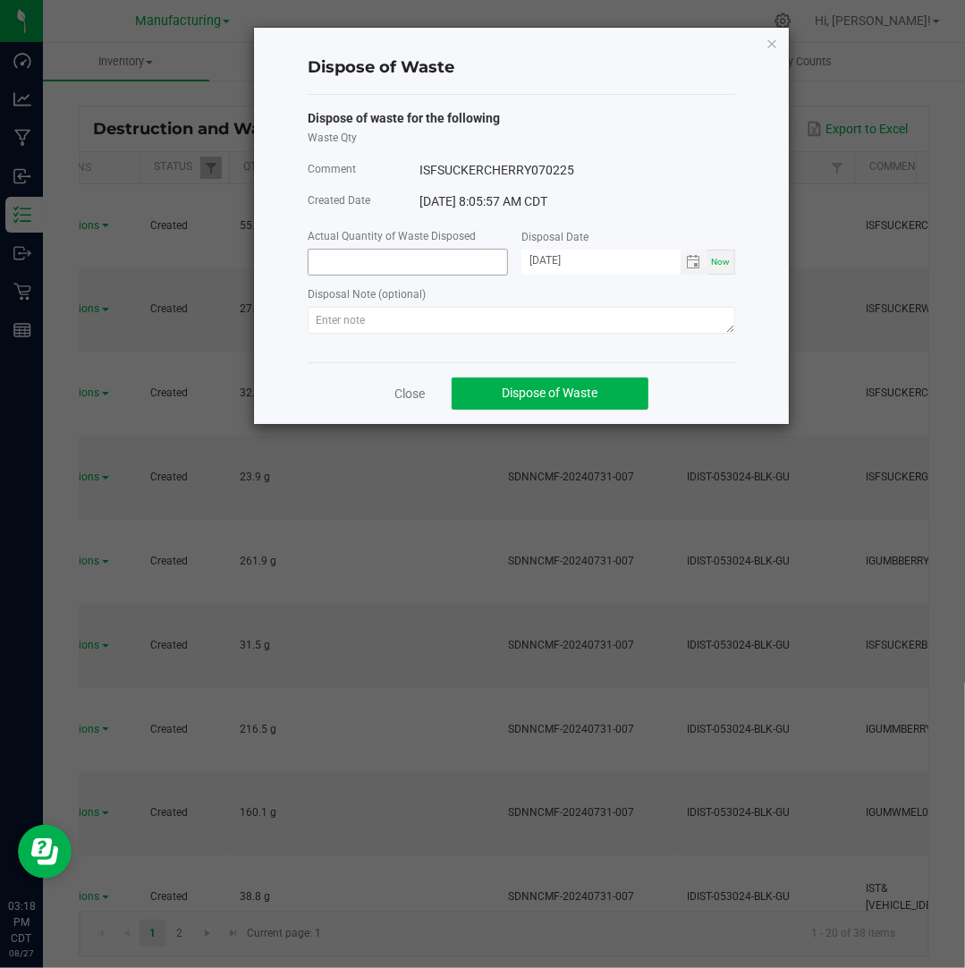
click at [372, 258] on input at bounding box center [408, 262] width 199 height 25
click at [557, 259] on input "[DATE]" at bounding box center [600, 261] width 159 height 22
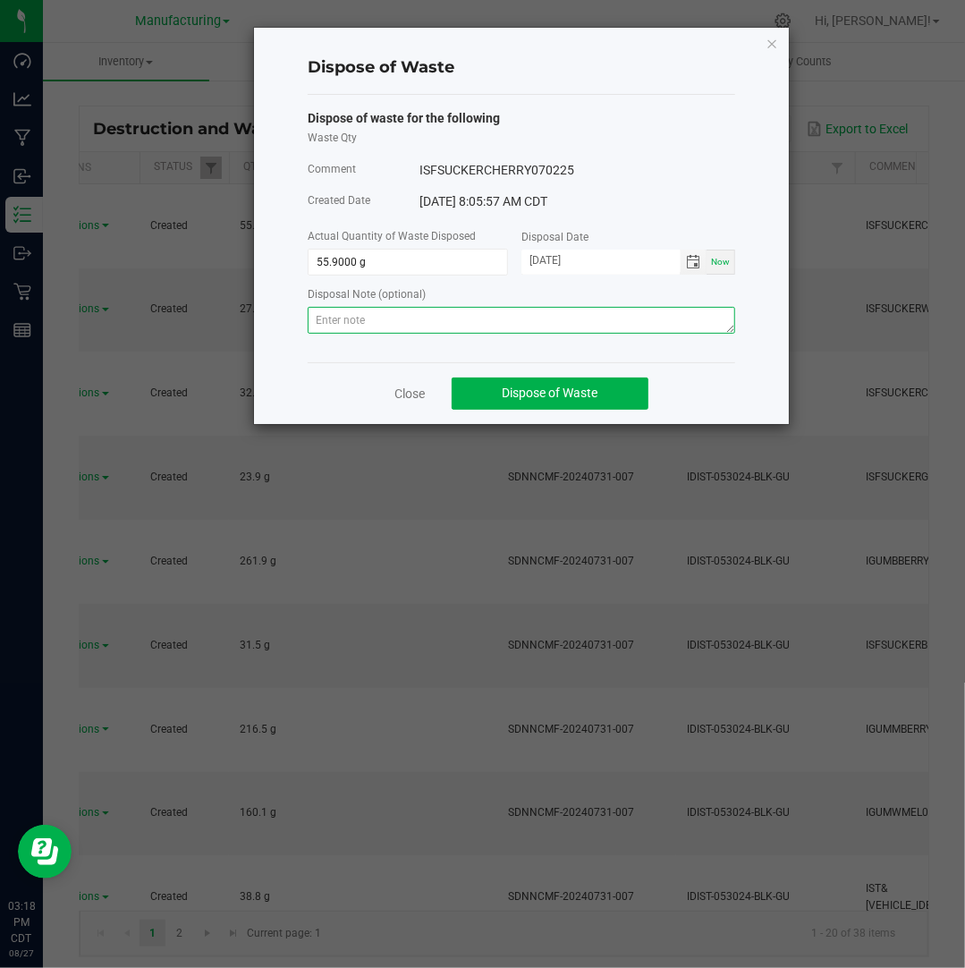
click at [597, 321] on textarea at bounding box center [521, 320] width 427 height 27
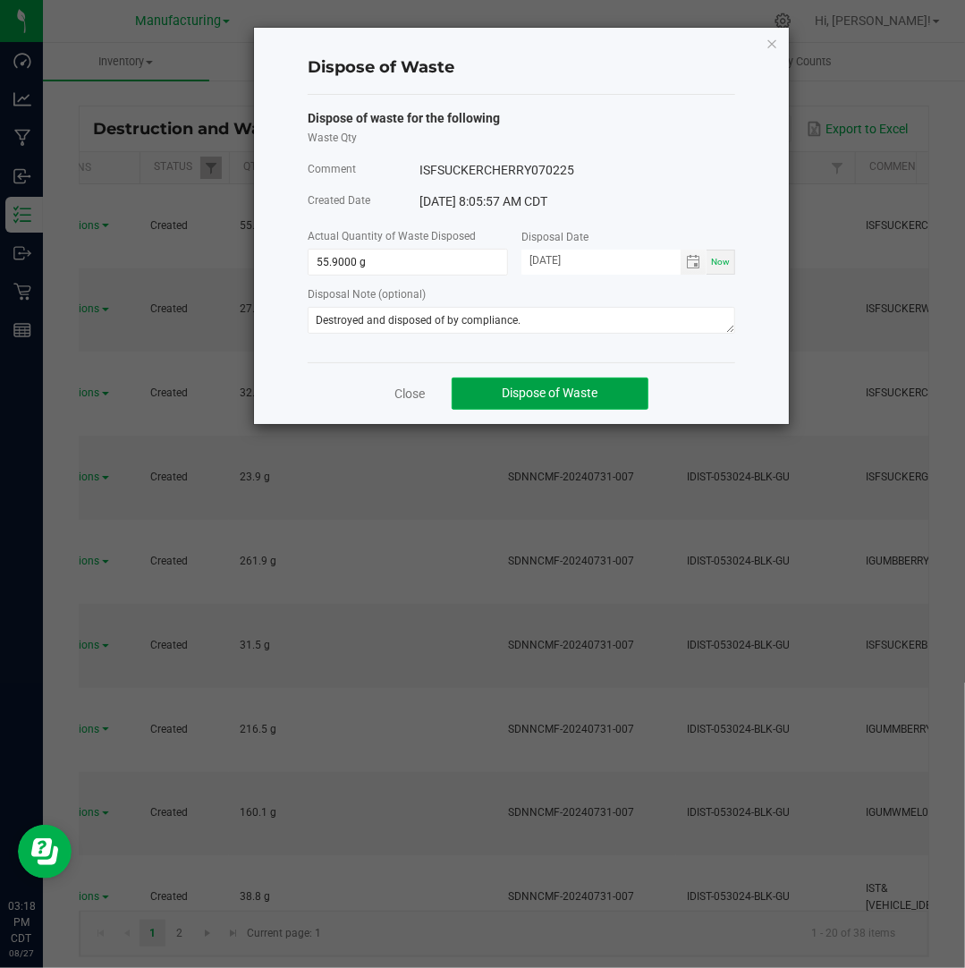
click at [556, 400] on span "Dispose of Waste" at bounding box center [551, 392] width 96 height 14
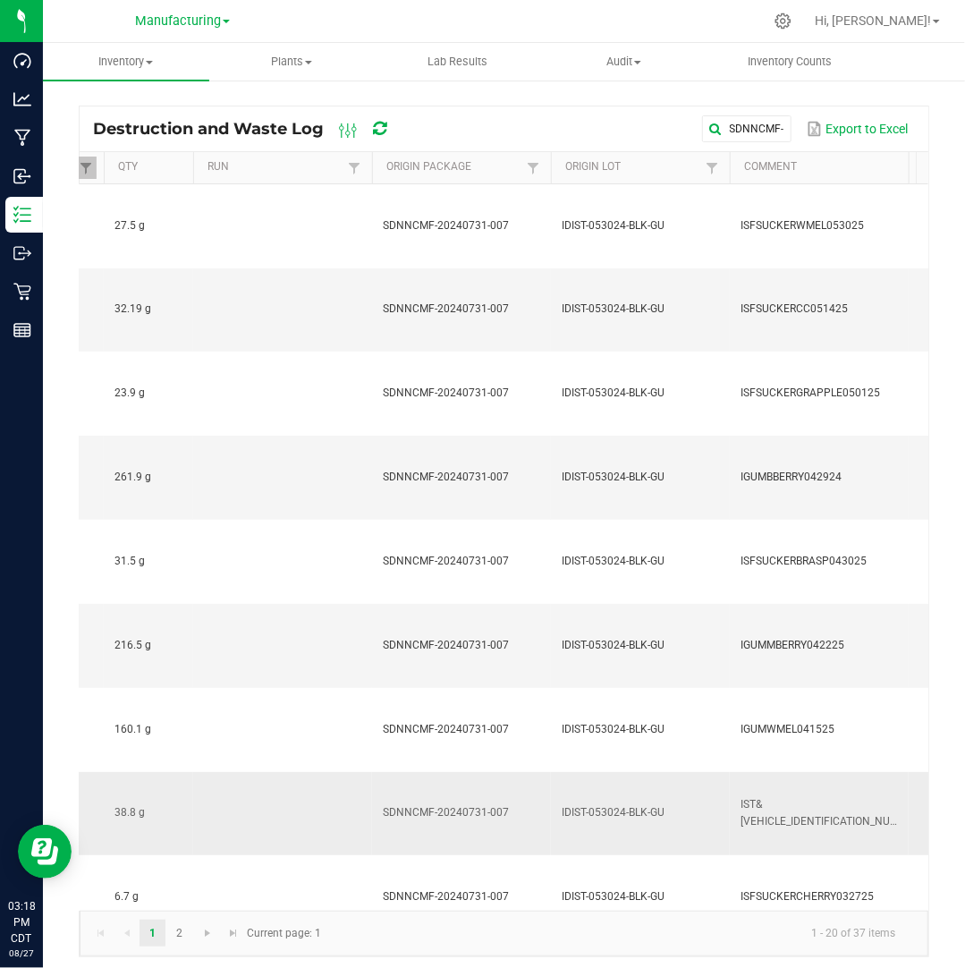
scroll to position [0, 320]
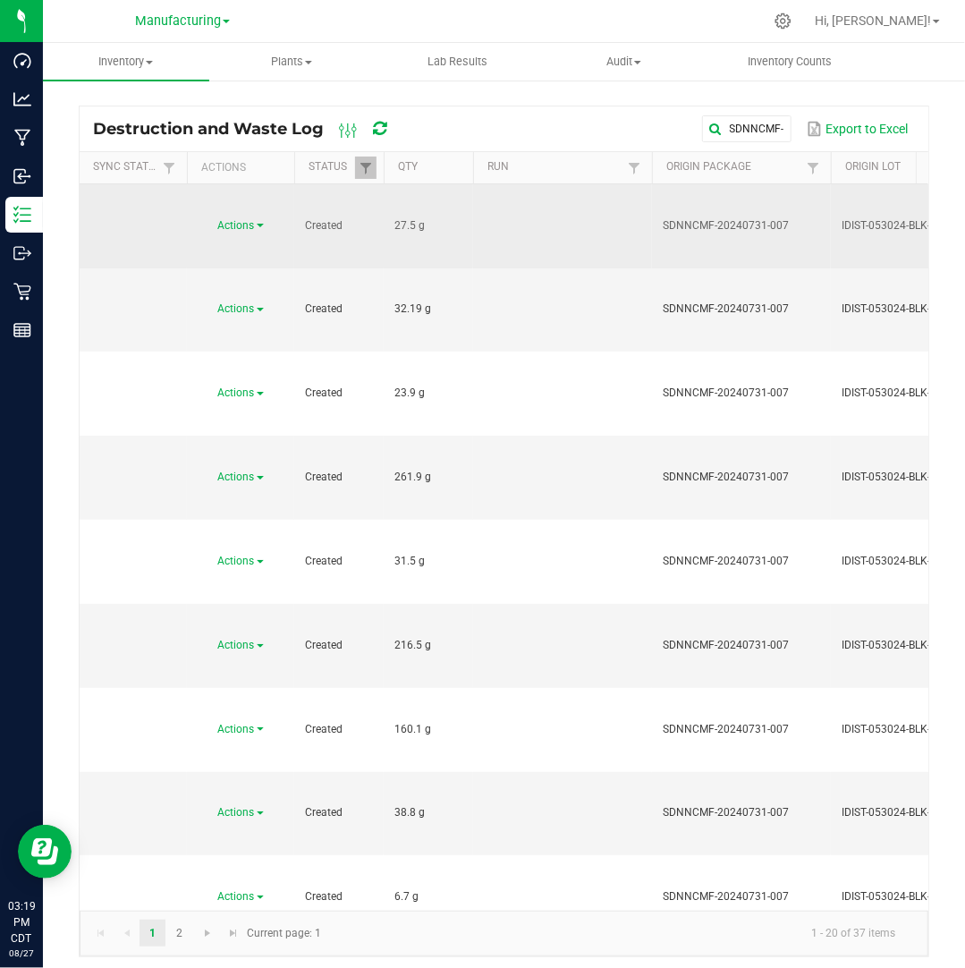
click at [258, 219] on link "Actions" at bounding box center [241, 225] width 46 height 13
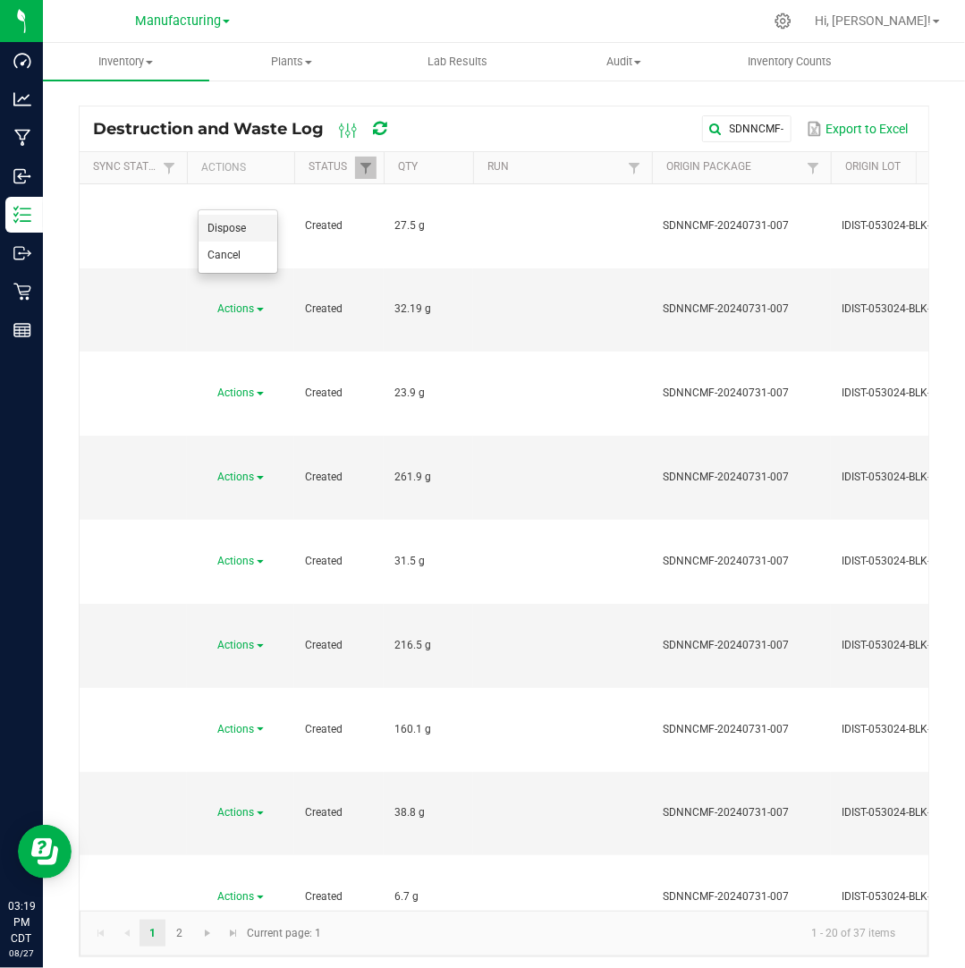
click at [241, 217] on li "Dispose" at bounding box center [238, 228] width 79 height 27
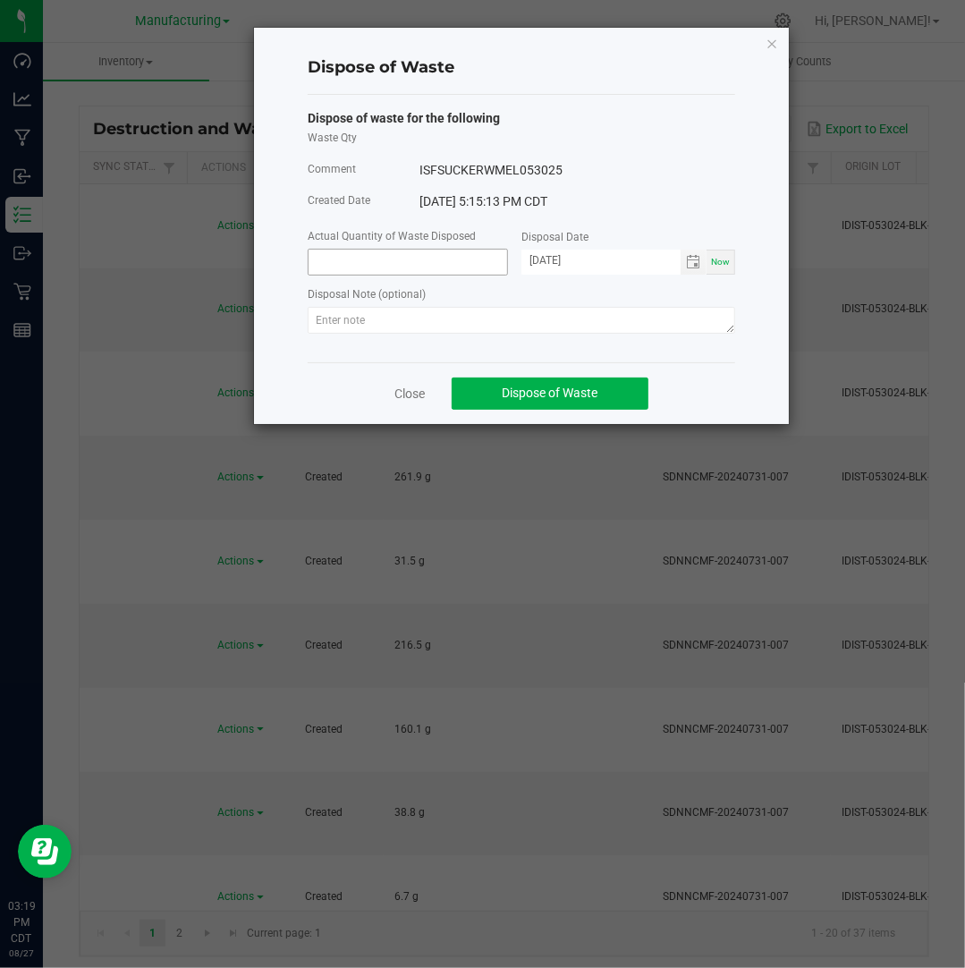
click at [347, 256] on input at bounding box center [408, 262] width 199 height 25
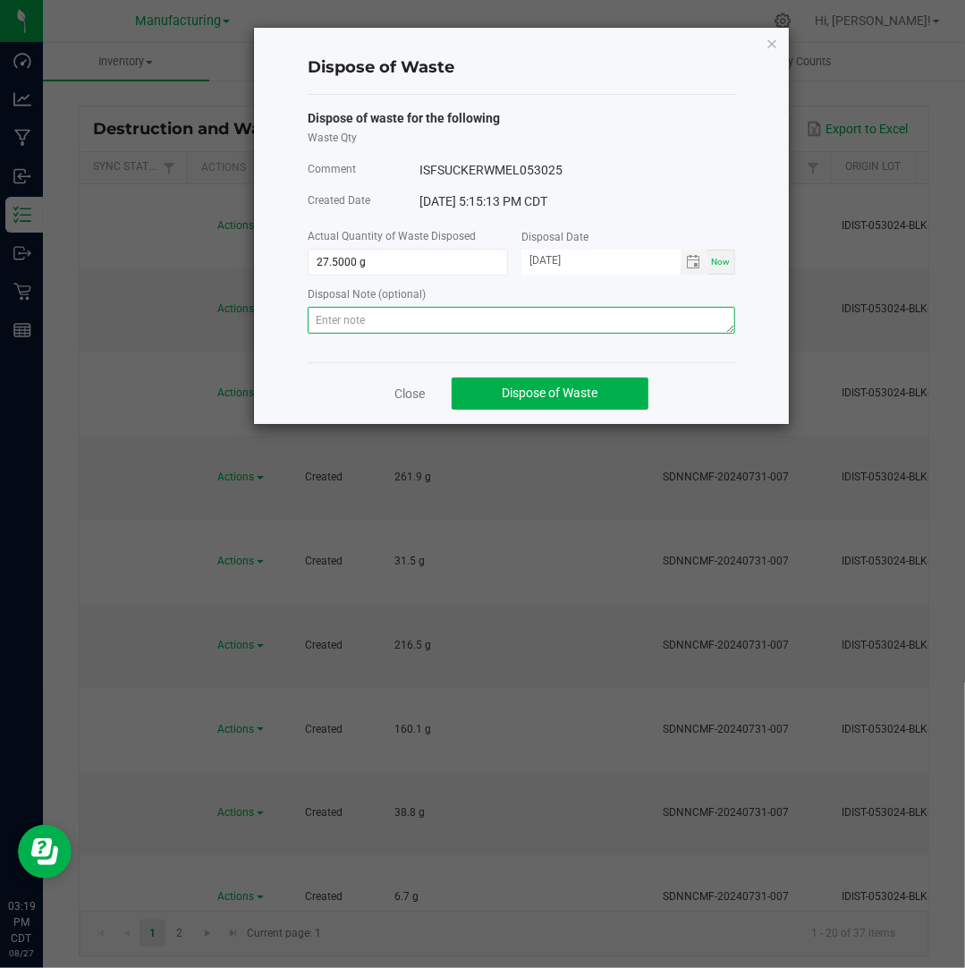
click at [630, 314] on textarea at bounding box center [521, 320] width 427 height 27
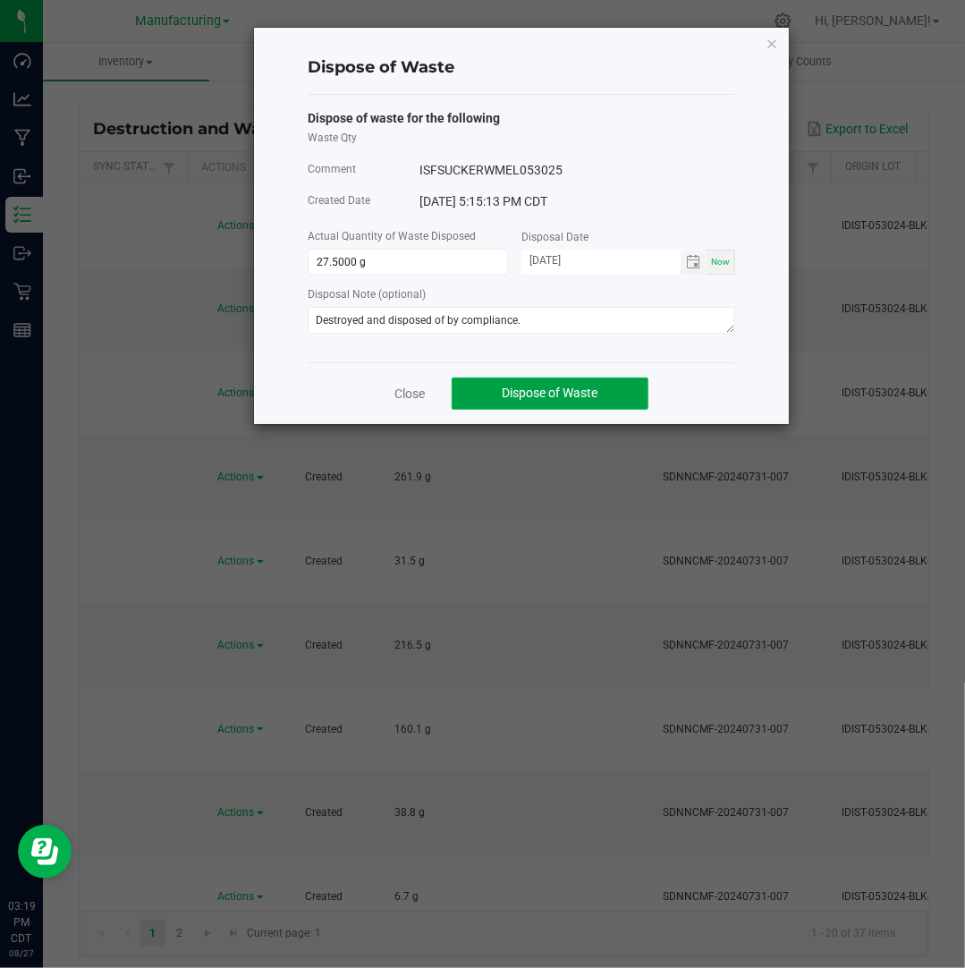
click at [529, 390] on span "Dispose of Waste" at bounding box center [551, 392] width 96 height 14
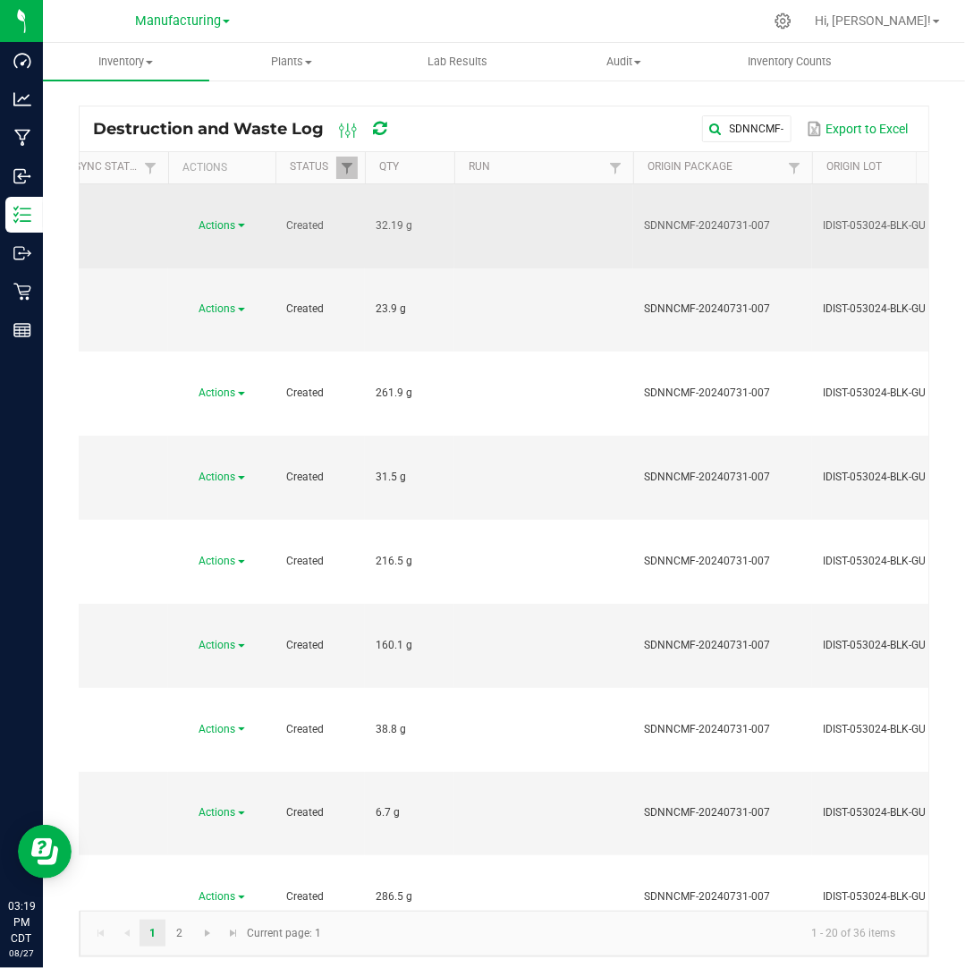
click at [235, 219] on span "Actions" at bounding box center [217, 225] width 37 height 13
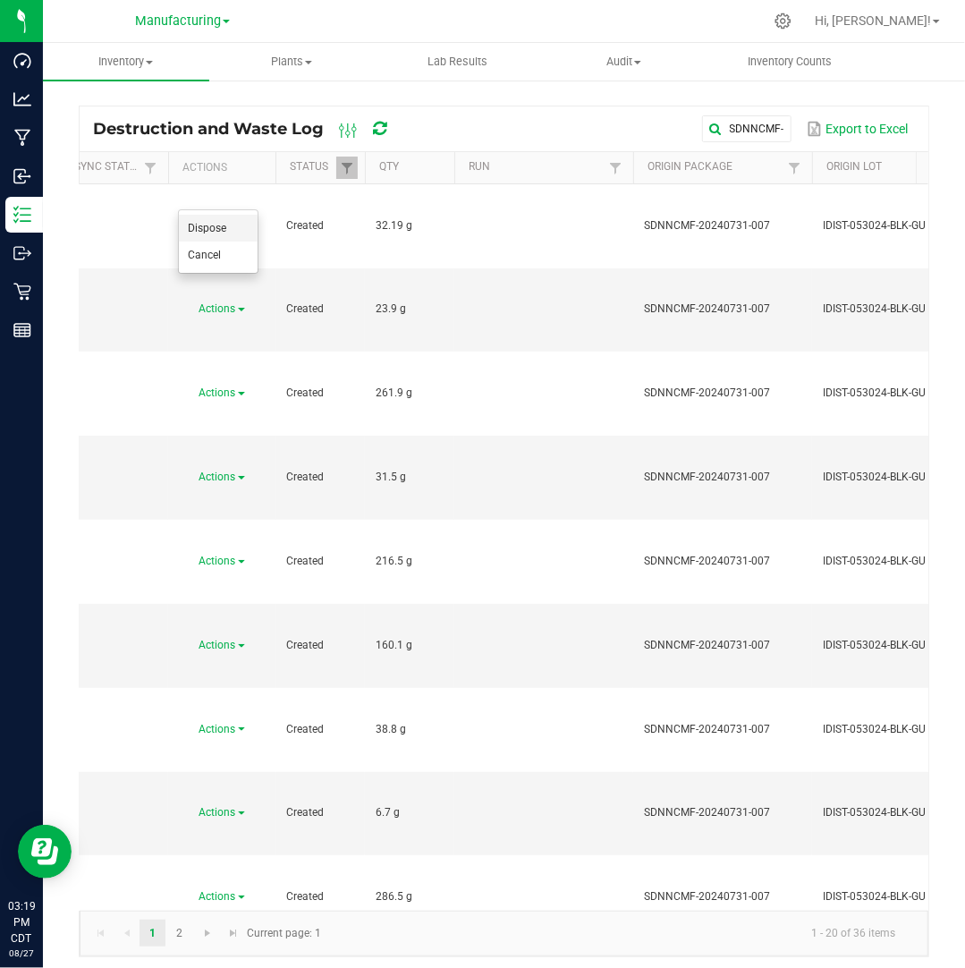
click at [215, 226] on span "Dispose" at bounding box center [207, 228] width 38 height 13
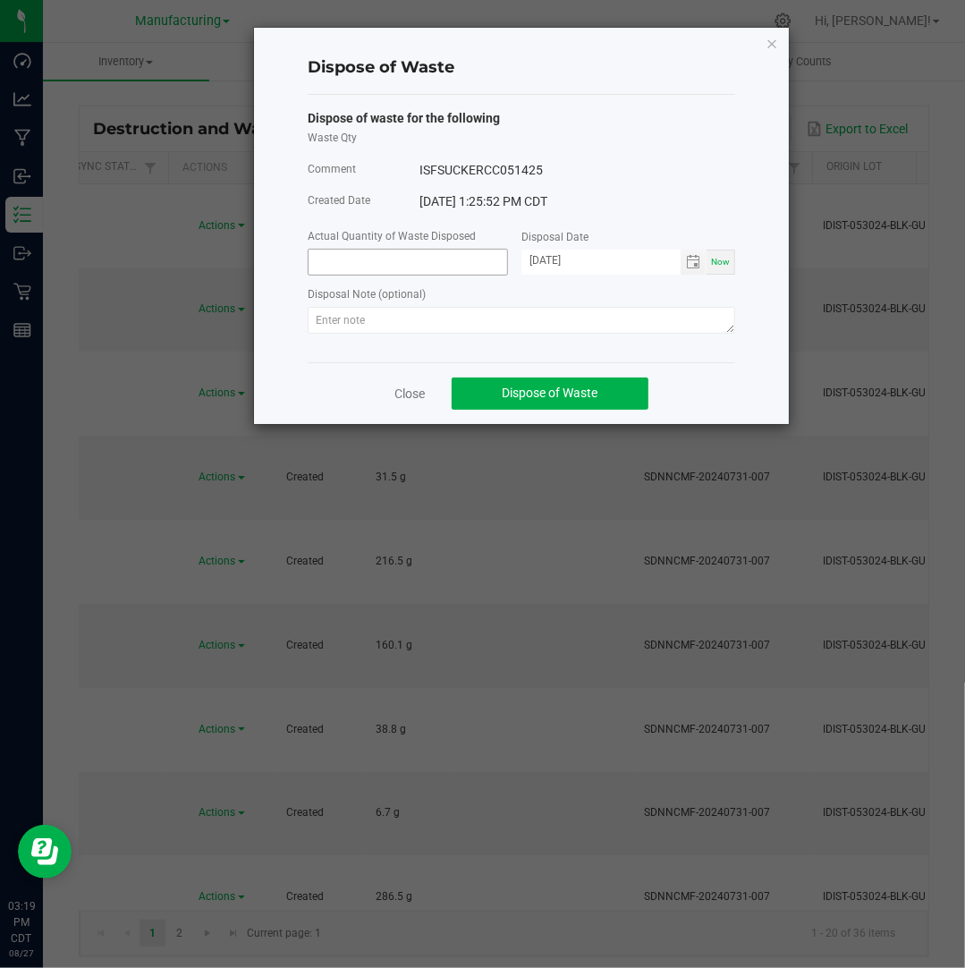
click at [322, 258] on input at bounding box center [408, 262] width 199 height 25
click at [546, 258] on input "[DATE]" at bounding box center [600, 261] width 159 height 22
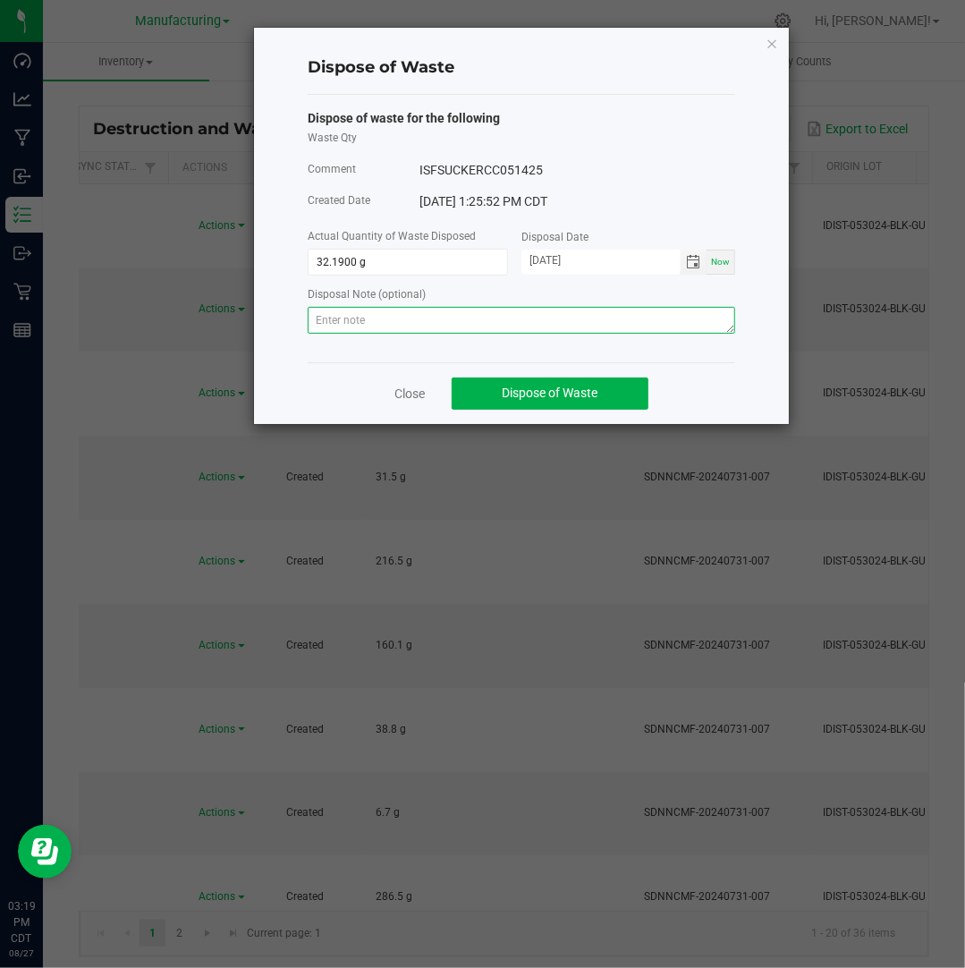
click at [560, 310] on textarea at bounding box center [521, 320] width 427 height 27
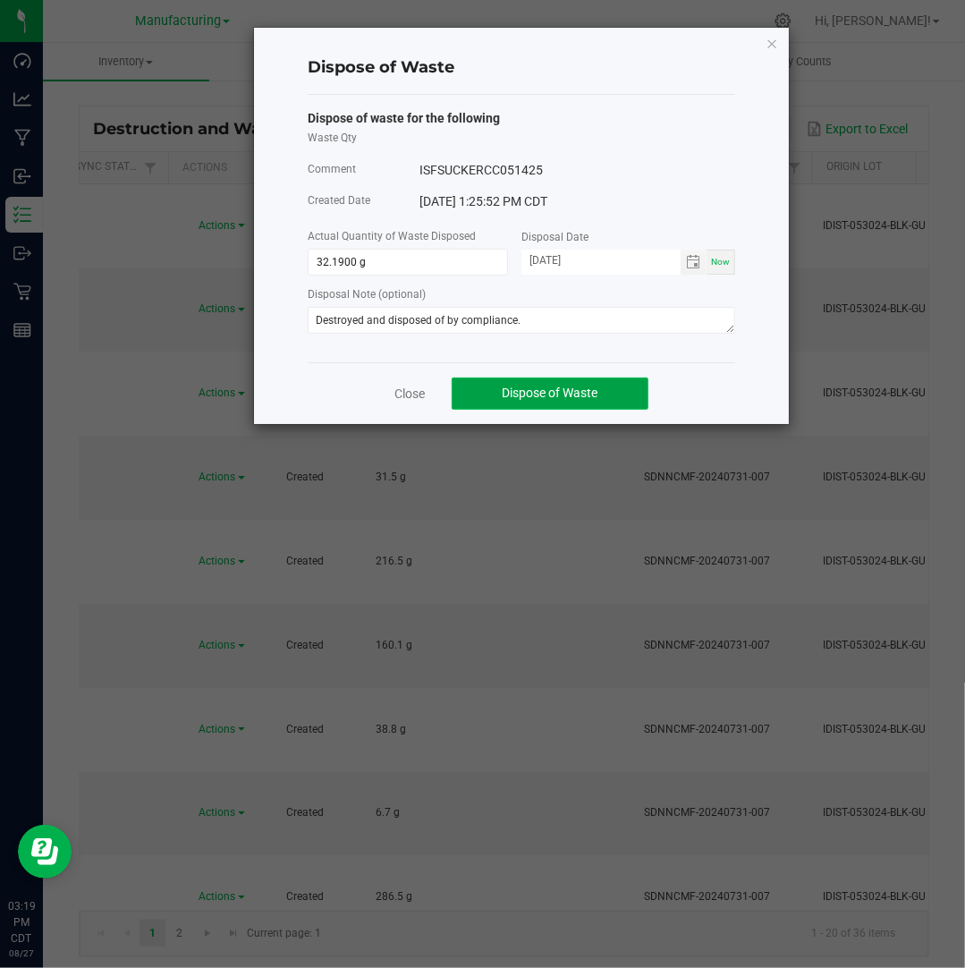
click at [538, 393] on span "Dispose of Waste" at bounding box center [551, 392] width 96 height 14
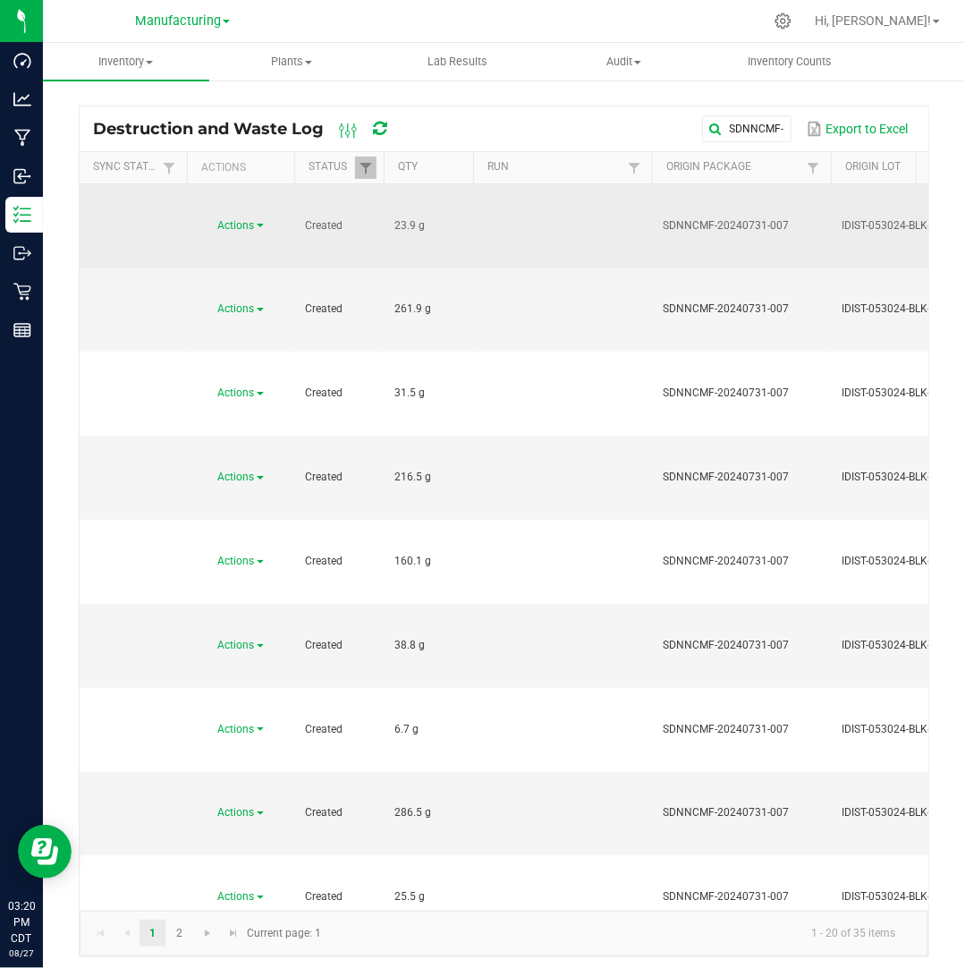
click at [247, 219] on span "Actions" at bounding box center [236, 225] width 37 height 13
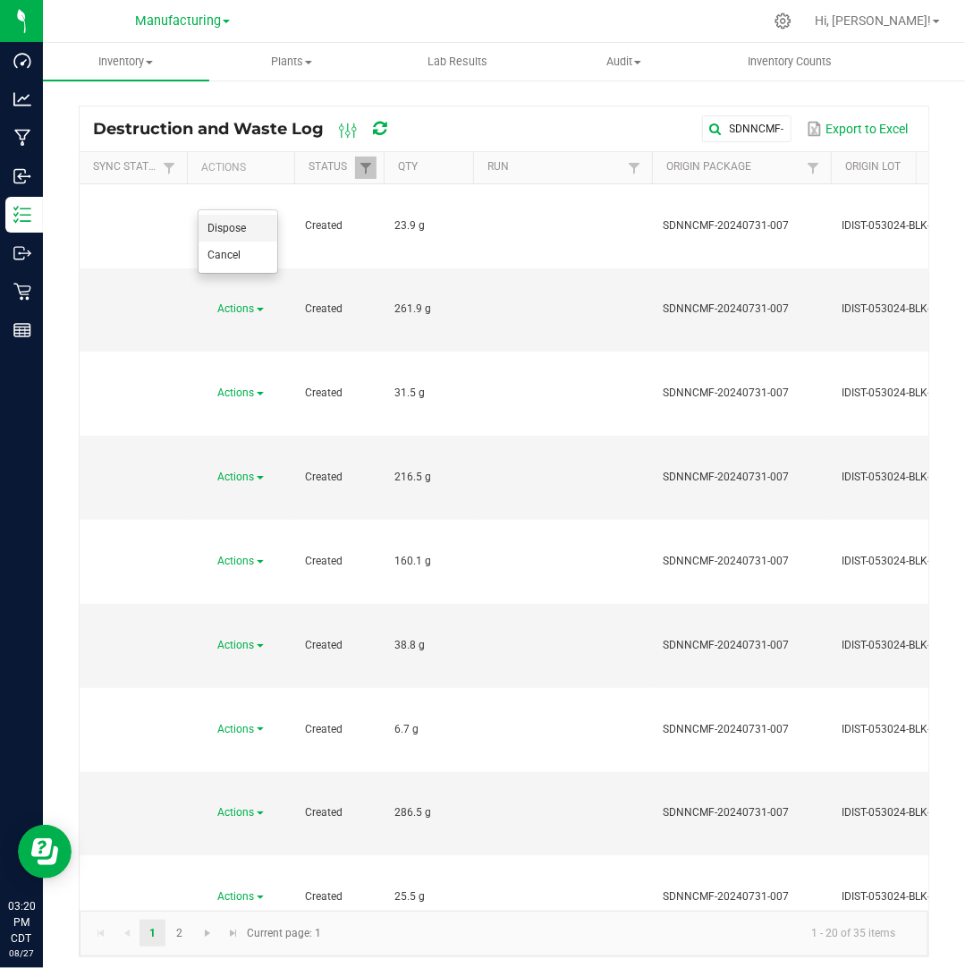
click at [256, 225] on li "Dispose" at bounding box center [238, 228] width 79 height 27
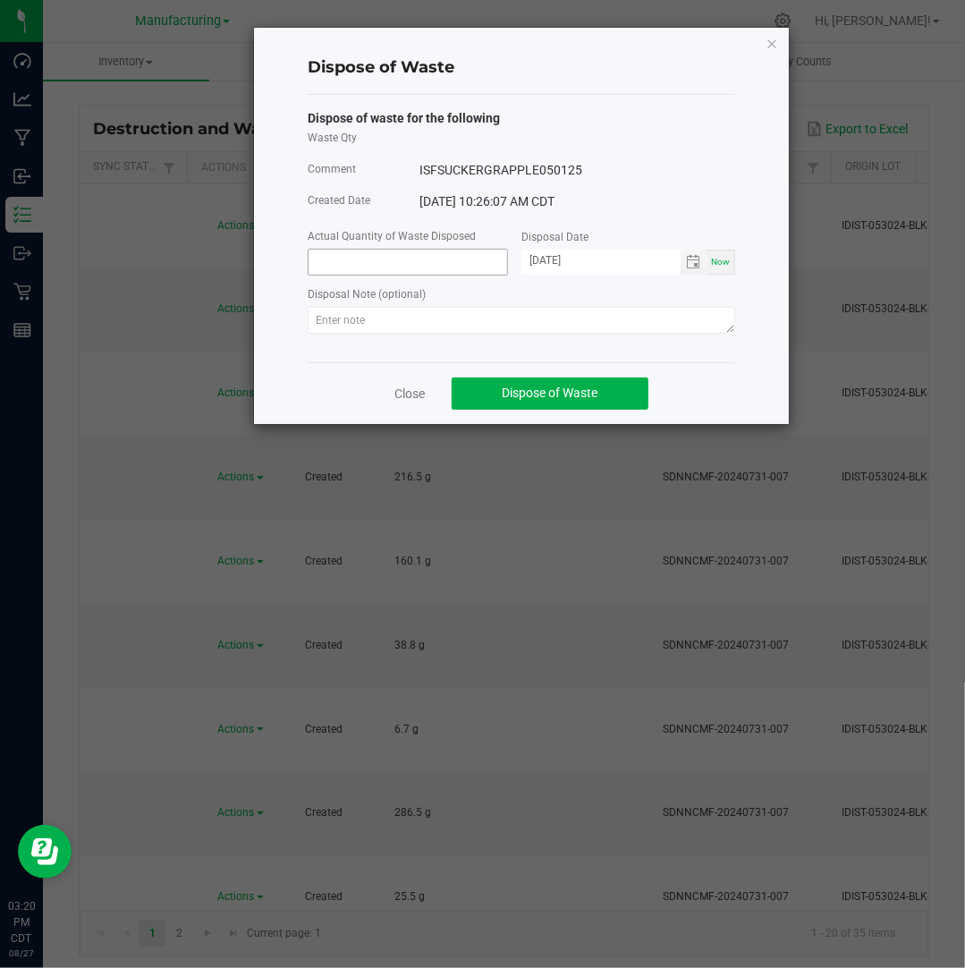
click at [395, 263] on input at bounding box center [408, 262] width 199 height 25
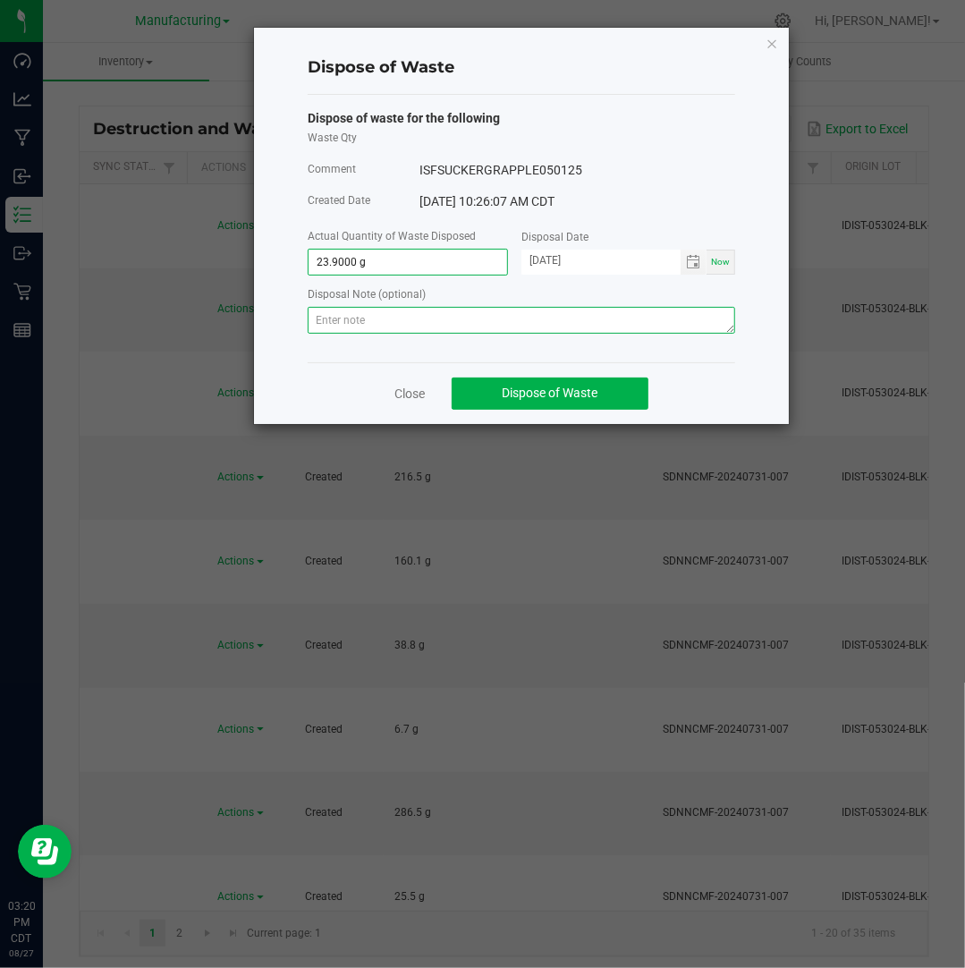
click at [449, 326] on textarea at bounding box center [521, 320] width 427 height 27
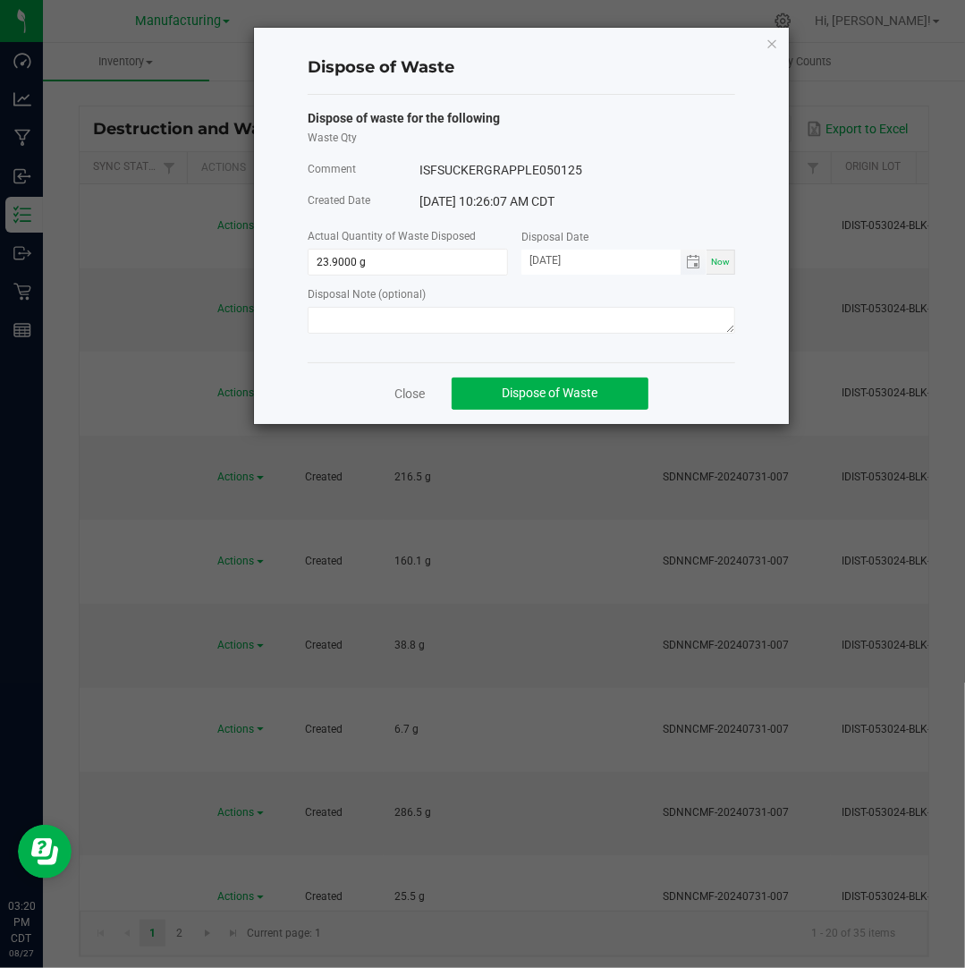
click at [554, 258] on input "[DATE]" at bounding box center [600, 261] width 159 height 22
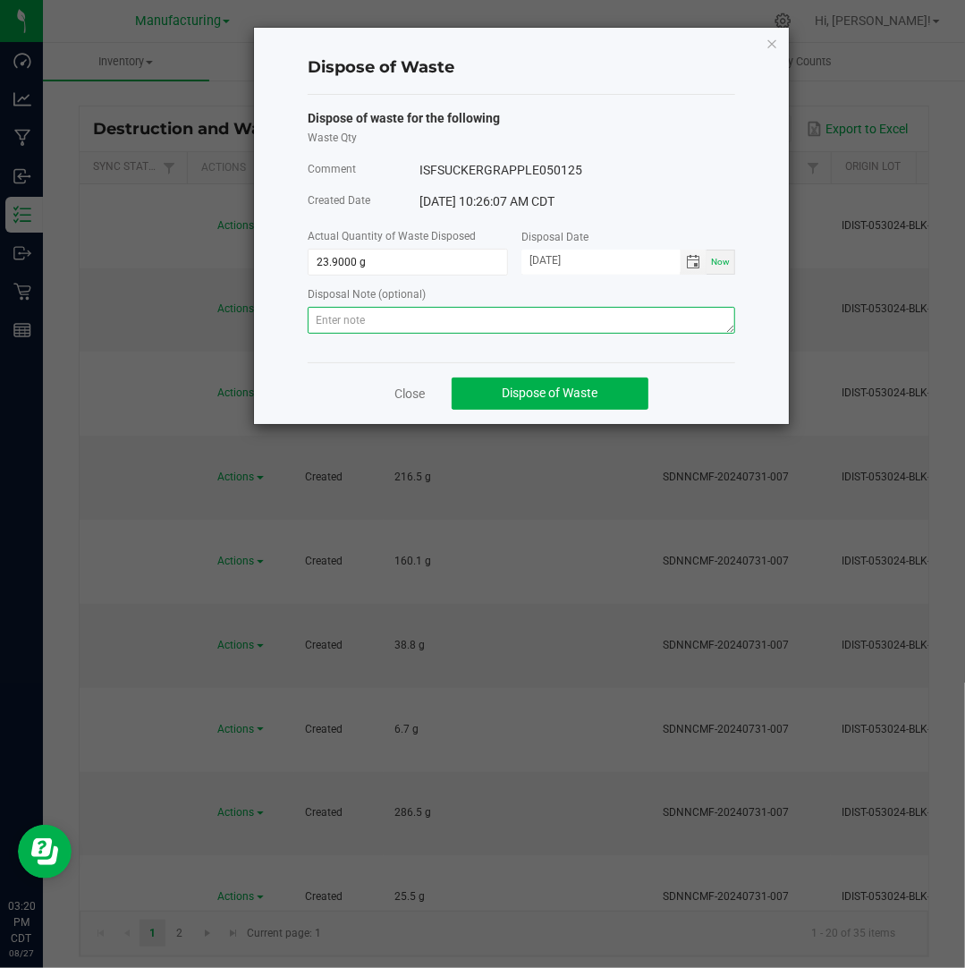
click at [681, 320] on textarea at bounding box center [521, 320] width 427 height 27
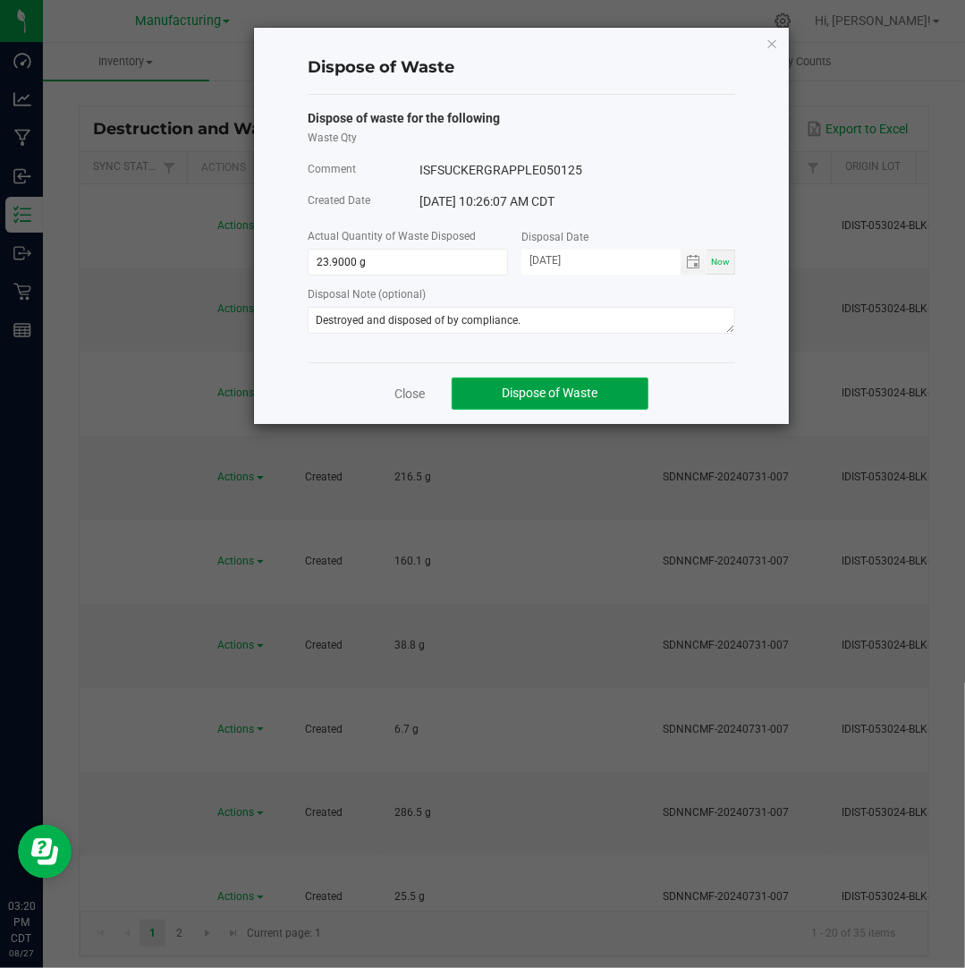
click at [601, 386] on button "Dispose of Waste" at bounding box center [550, 393] width 197 height 32
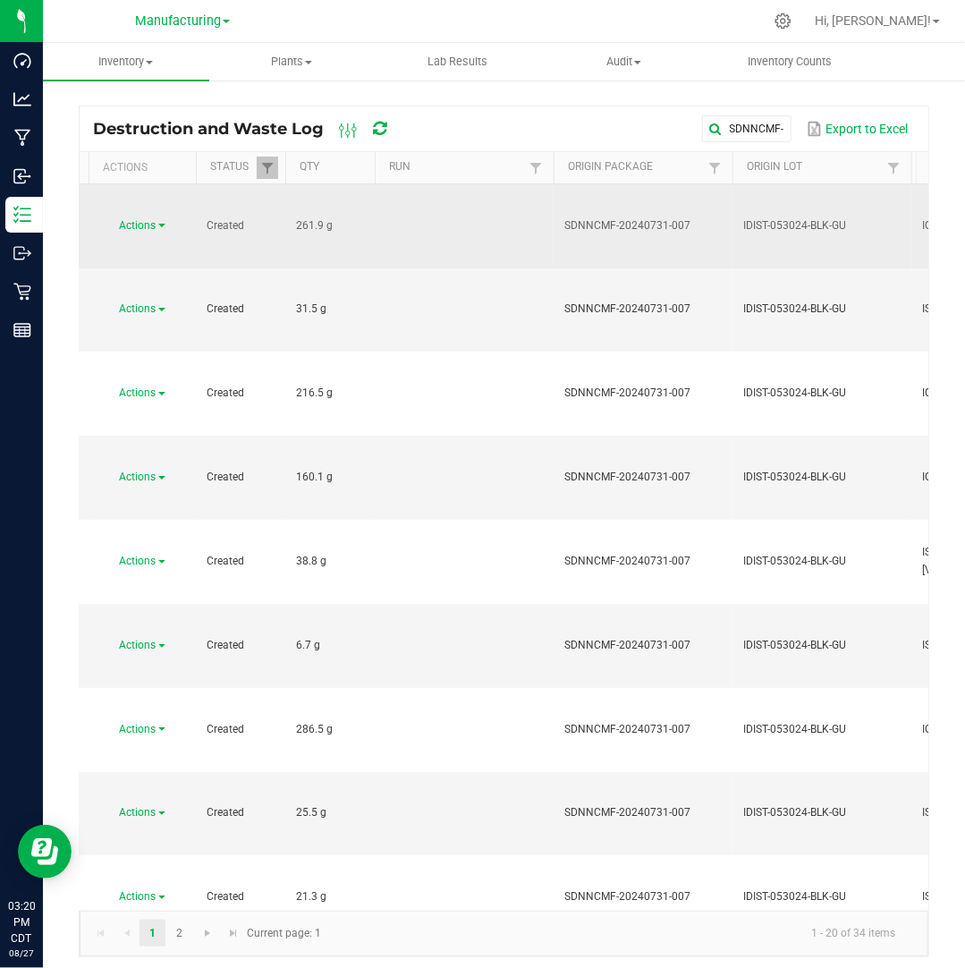
click at [160, 219] on link "Actions" at bounding box center [143, 225] width 46 height 13
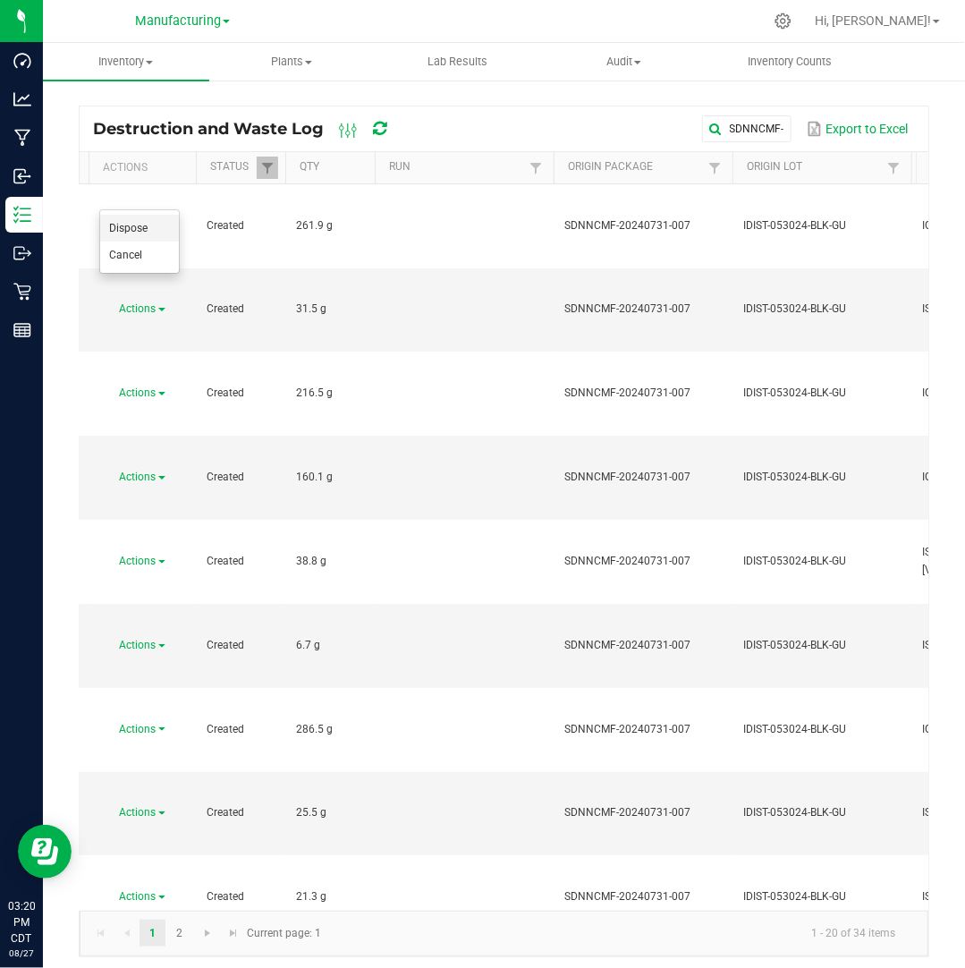
click at [150, 228] on li "Dispose" at bounding box center [139, 228] width 79 height 27
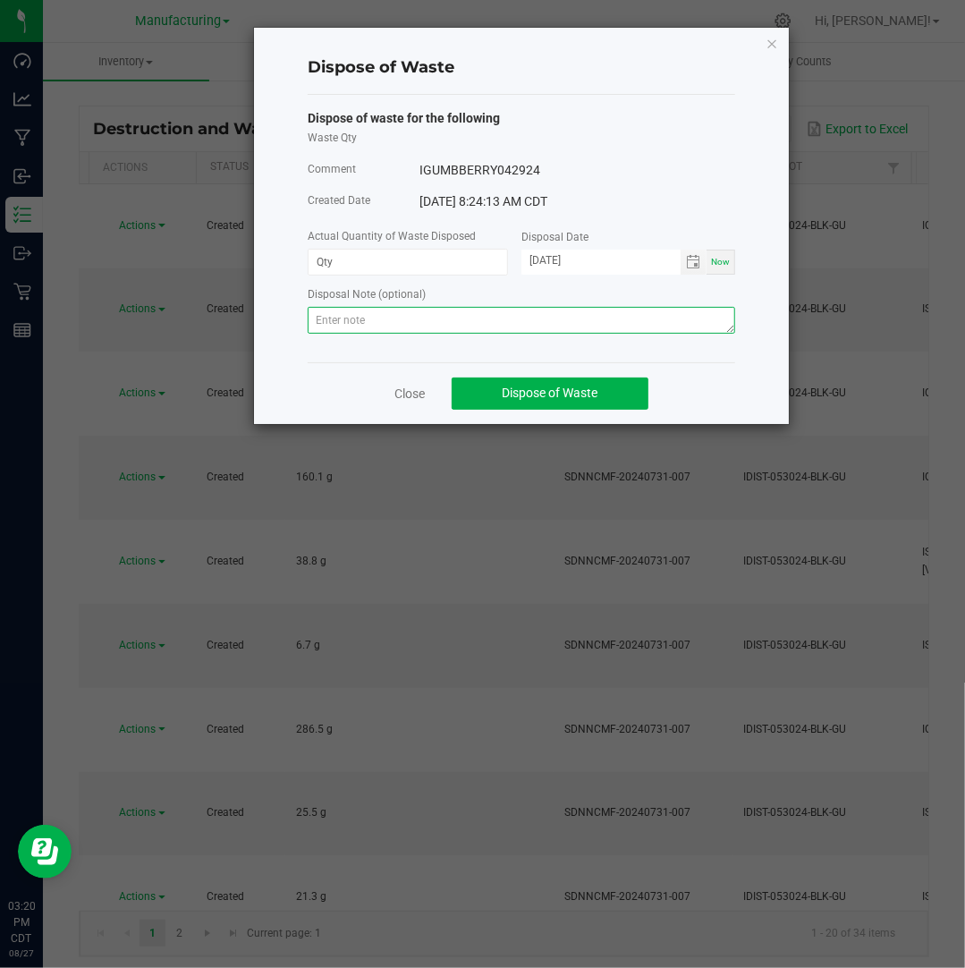
click at [404, 328] on textarea at bounding box center [521, 320] width 427 height 27
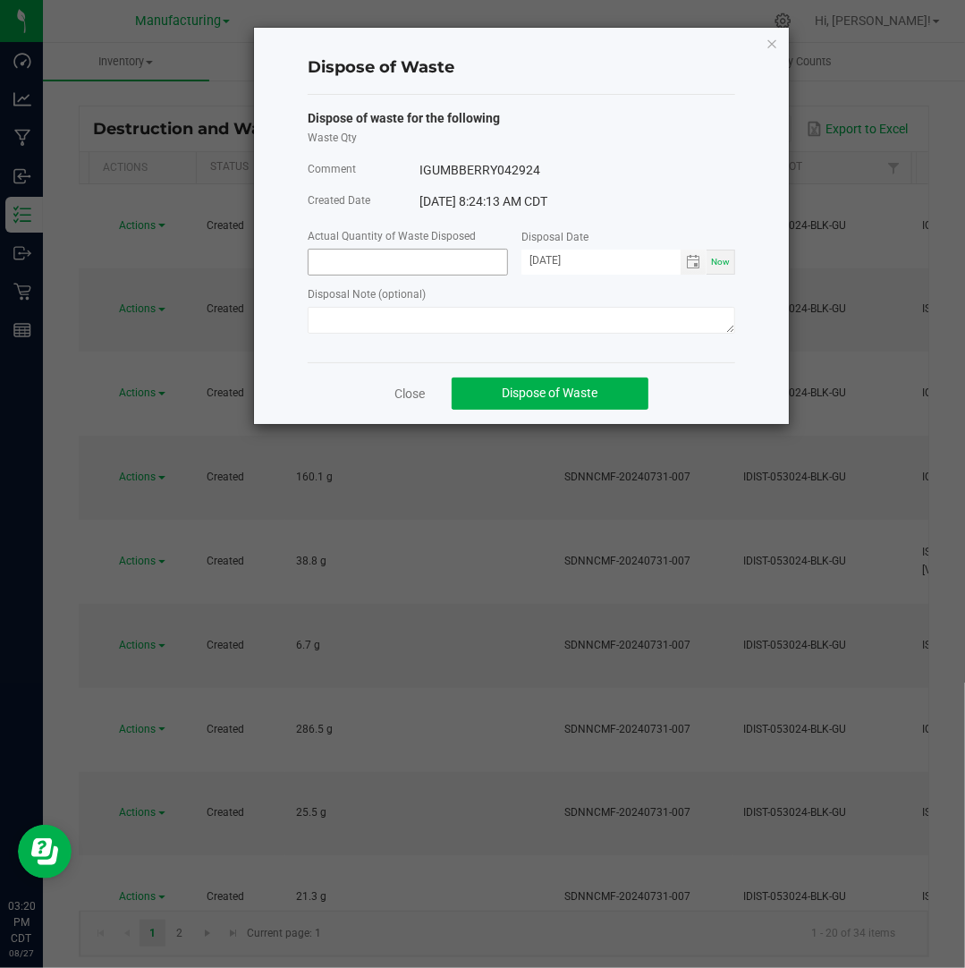
click at [393, 257] on input at bounding box center [408, 262] width 199 height 25
click at [553, 259] on input "[DATE]" at bounding box center [600, 261] width 159 height 22
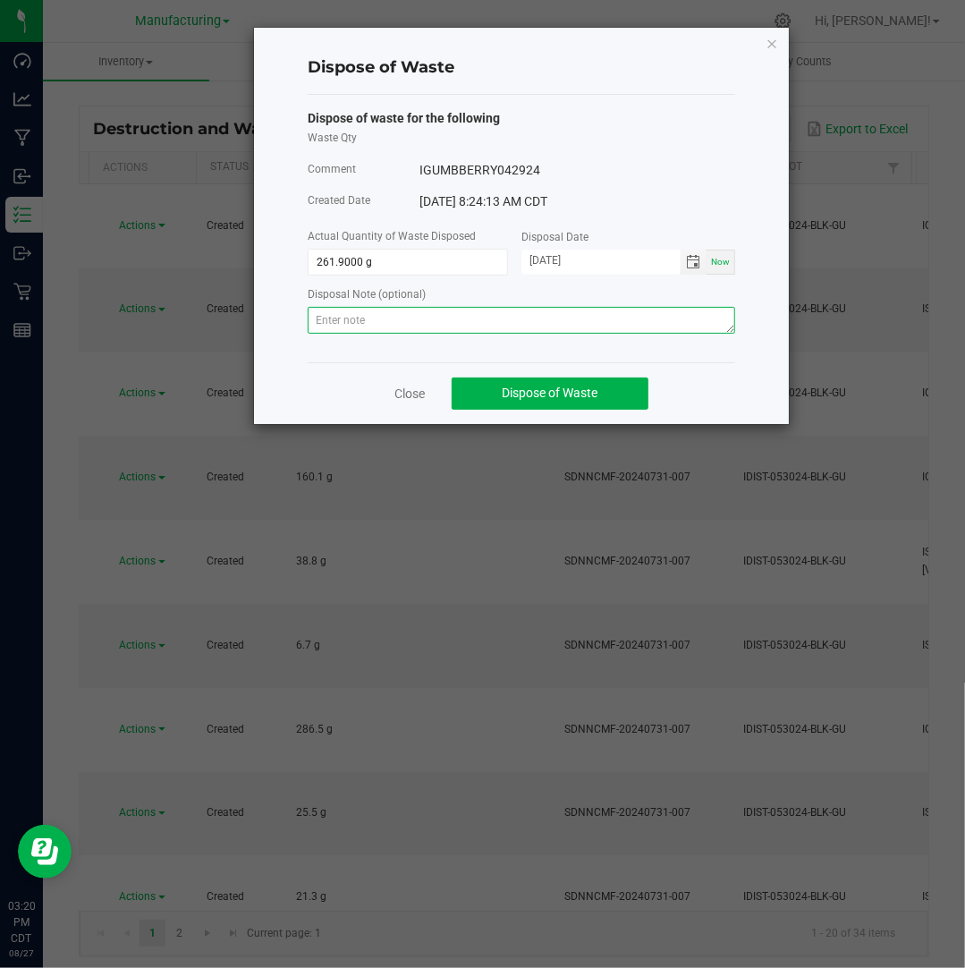
click at [626, 317] on textarea at bounding box center [521, 320] width 427 height 27
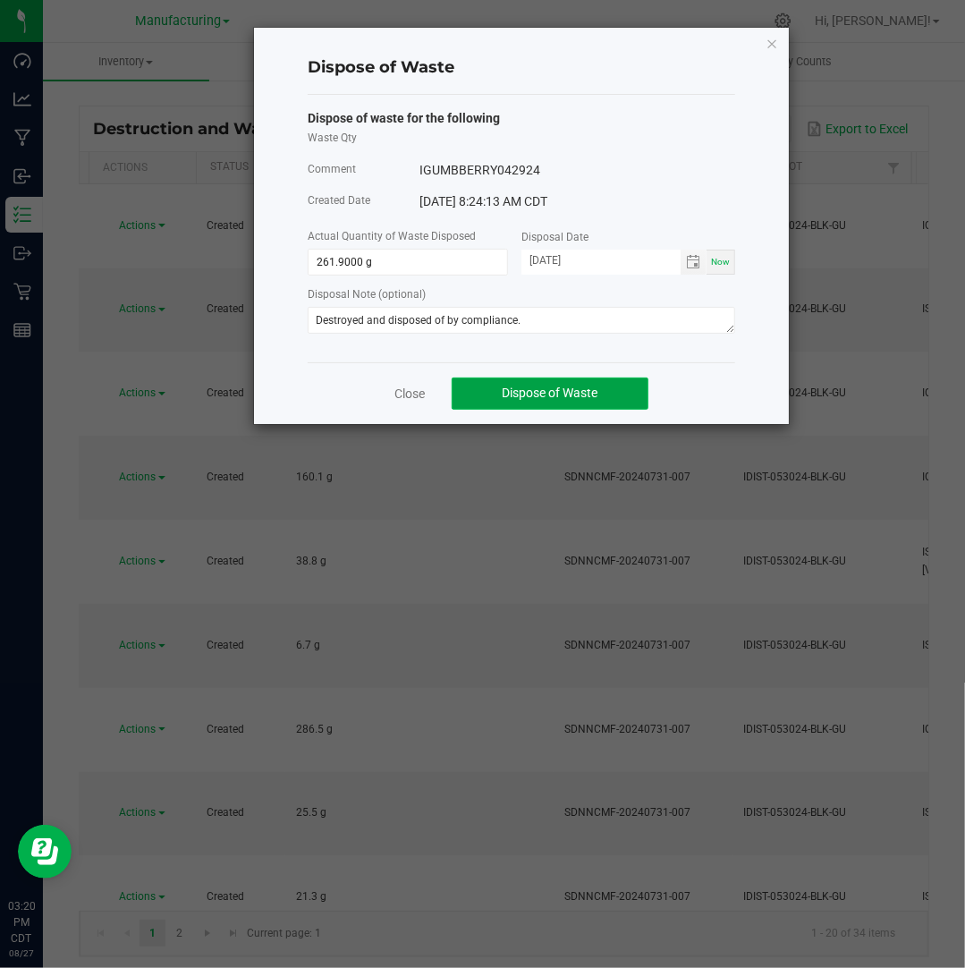
click at [579, 390] on span "Dispose of Waste" at bounding box center [551, 392] width 96 height 14
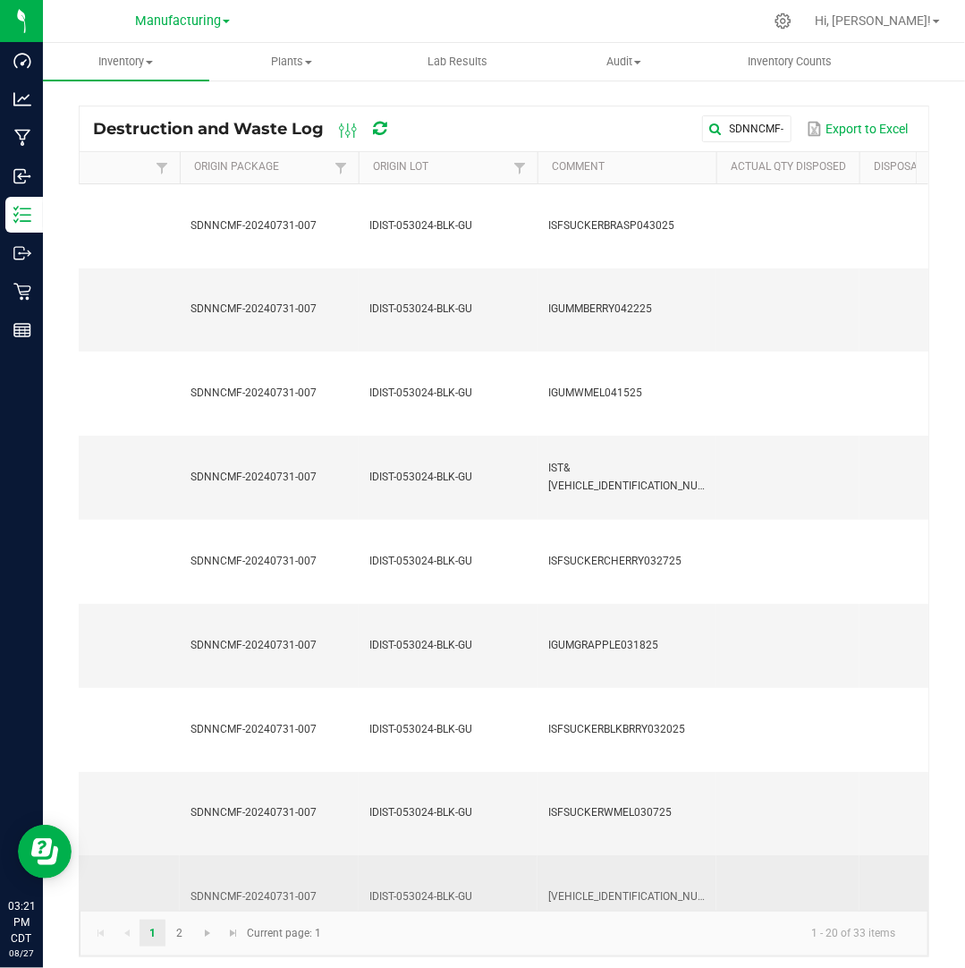
scroll to position [0, 221]
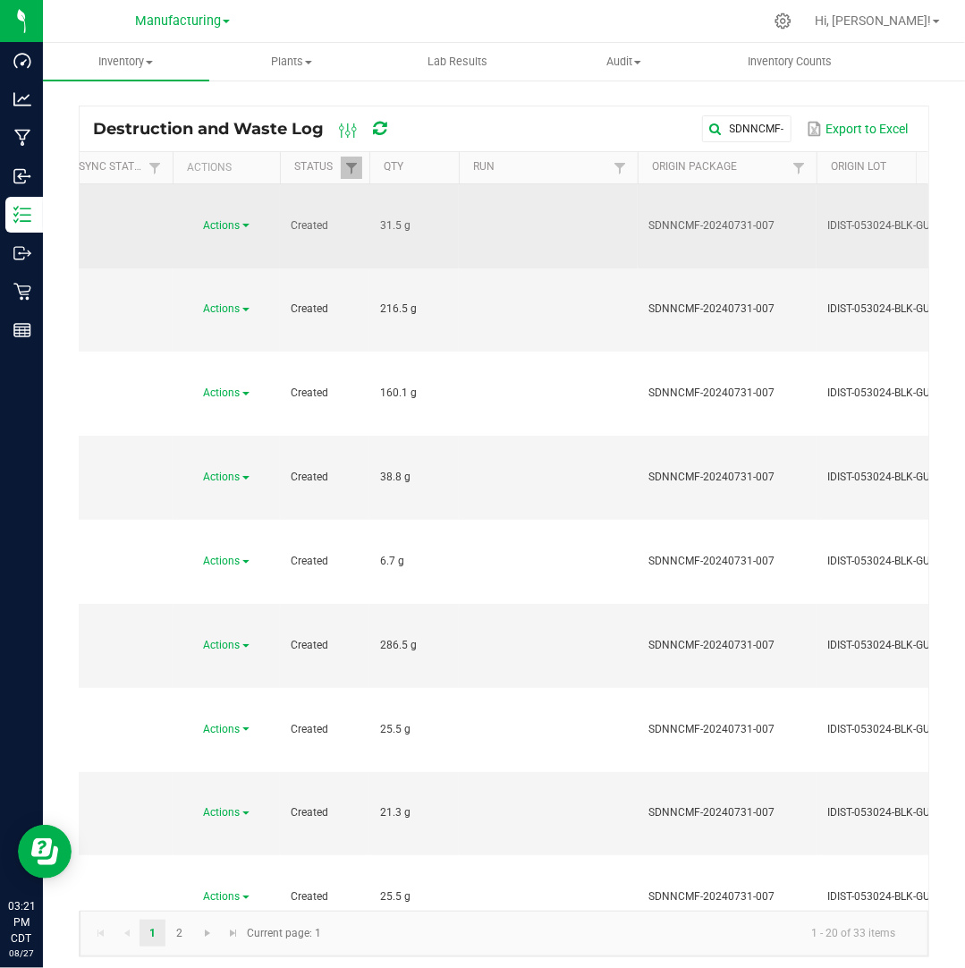
click at [227, 219] on span "Actions" at bounding box center [222, 225] width 37 height 13
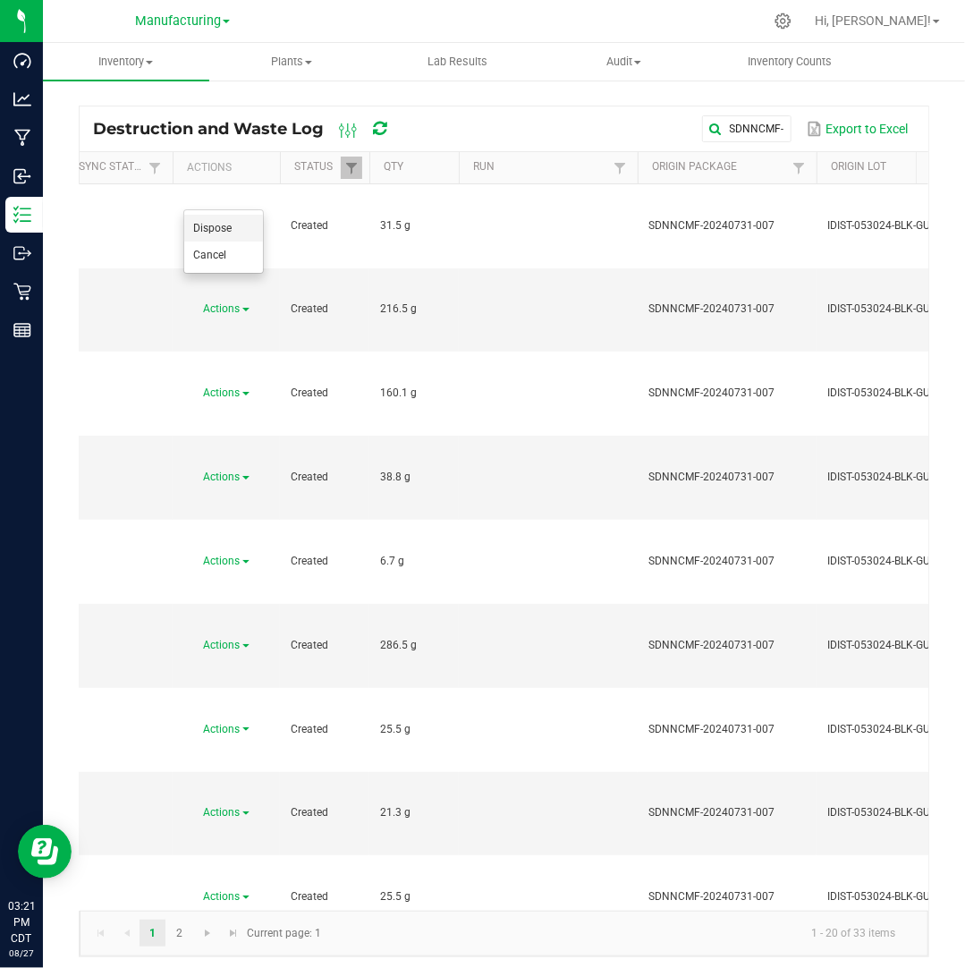
click at [231, 227] on span "Dispose" at bounding box center [212, 228] width 38 height 13
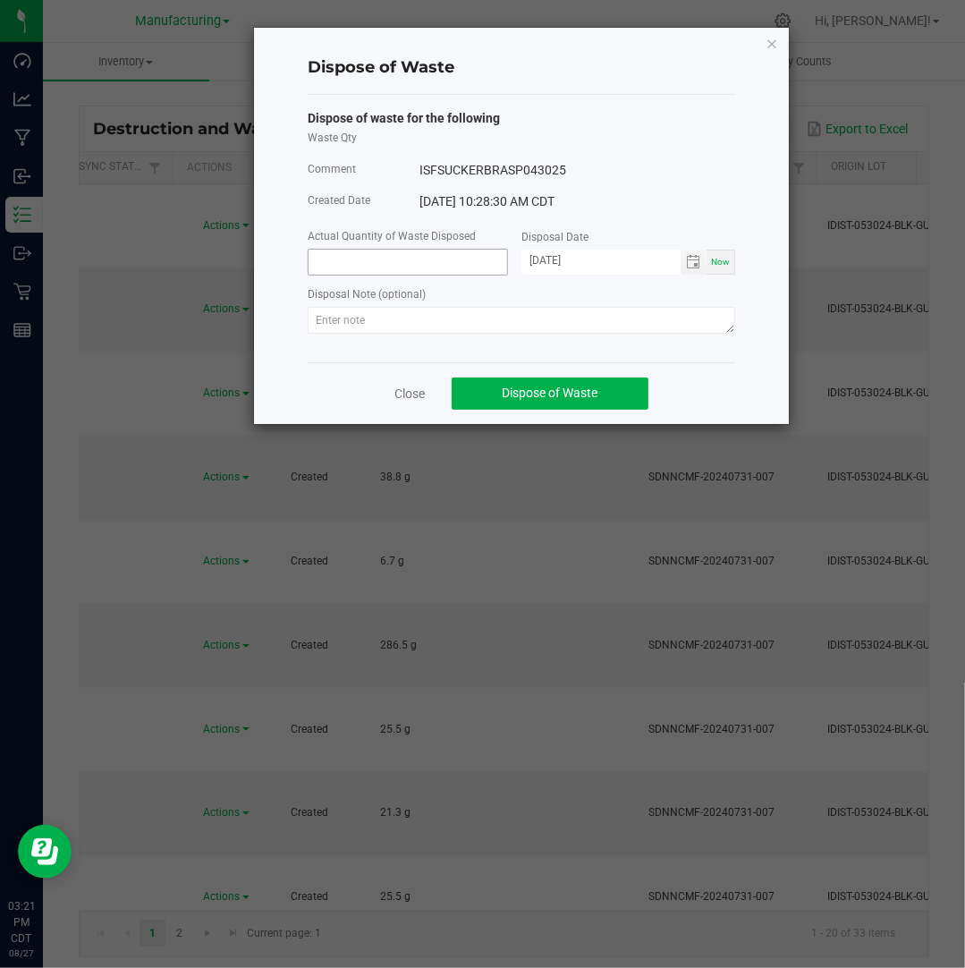
click at [355, 275] on input at bounding box center [408, 262] width 199 height 25
click at [554, 262] on input "[DATE]" at bounding box center [600, 261] width 159 height 22
click at [484, 303] on div "Disposal Note (optional)" at bounding box center [521, 295] width 427 height 22
click at [483, 307] on div "Disposal Note (optional)" at bounding box center [521, 295] width 427 height 22
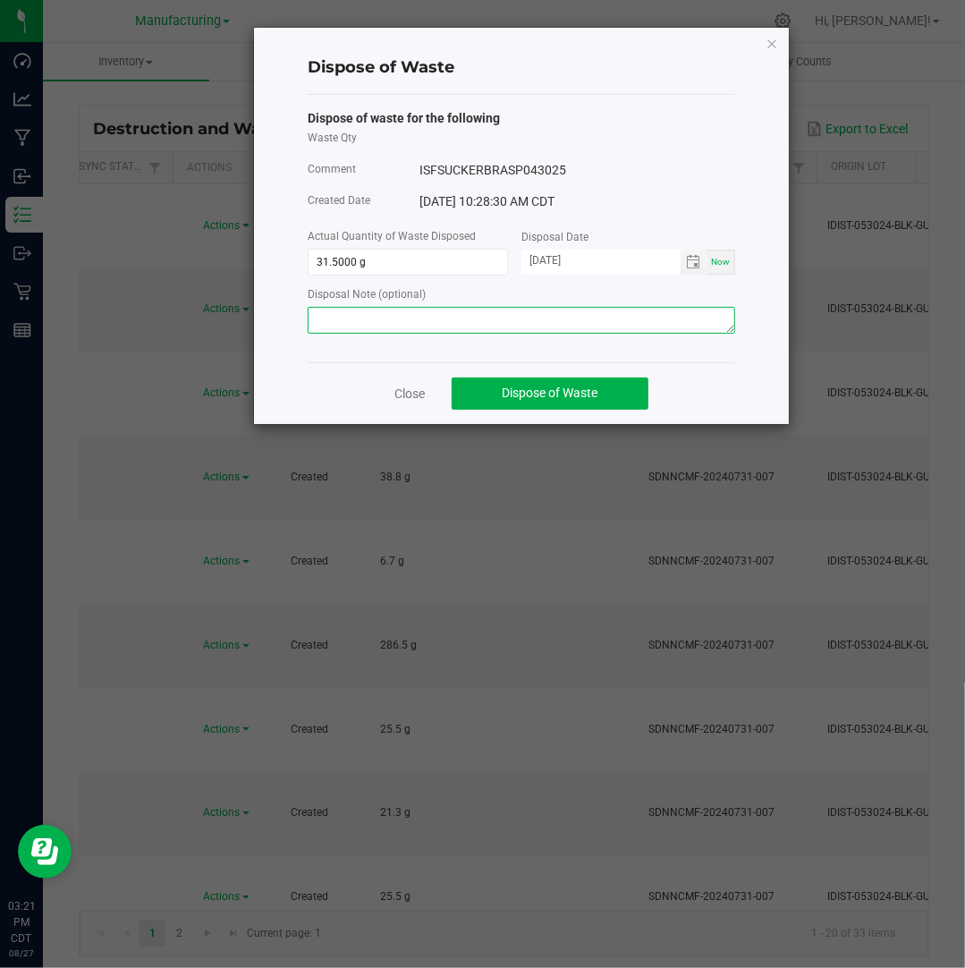
click at [483, 309] on textarea at bounding box center [521, 320] width 427 height 27
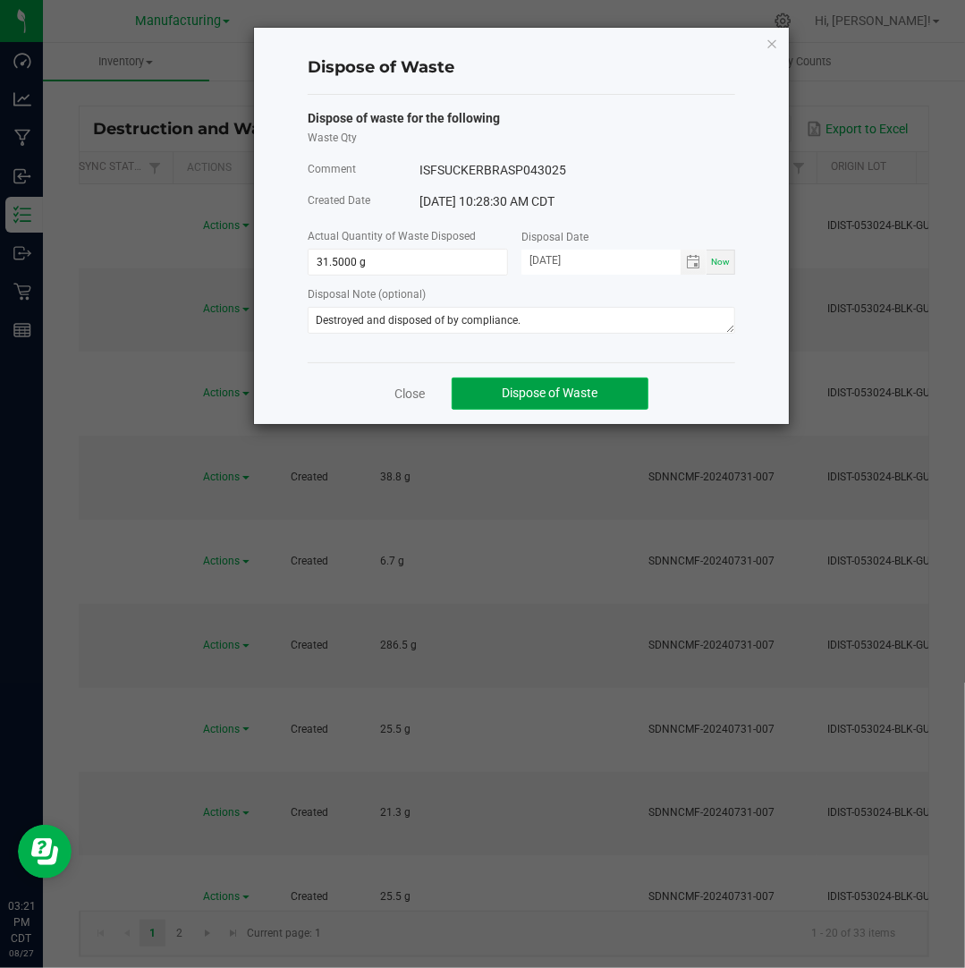
click at [542, 390] on span "Dispose of Waste" at bounding box center [551, 392] width 96 height 14
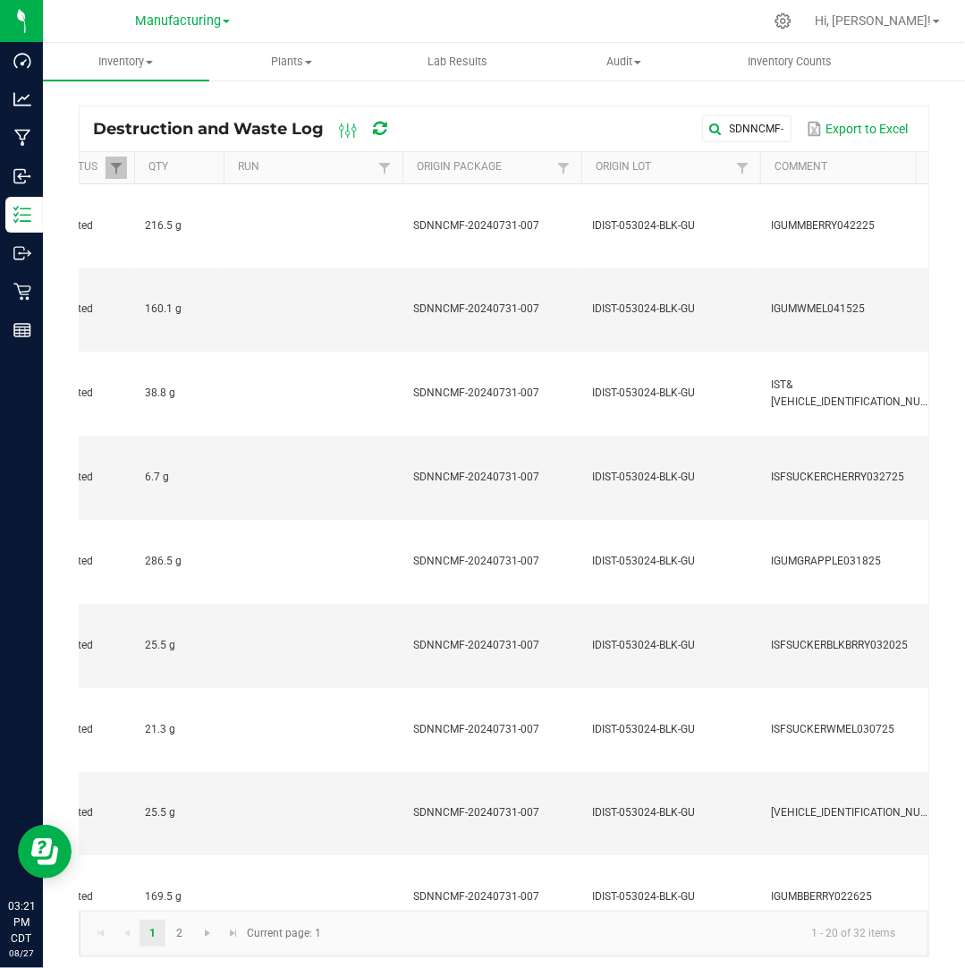
scroll to position [0, 310]
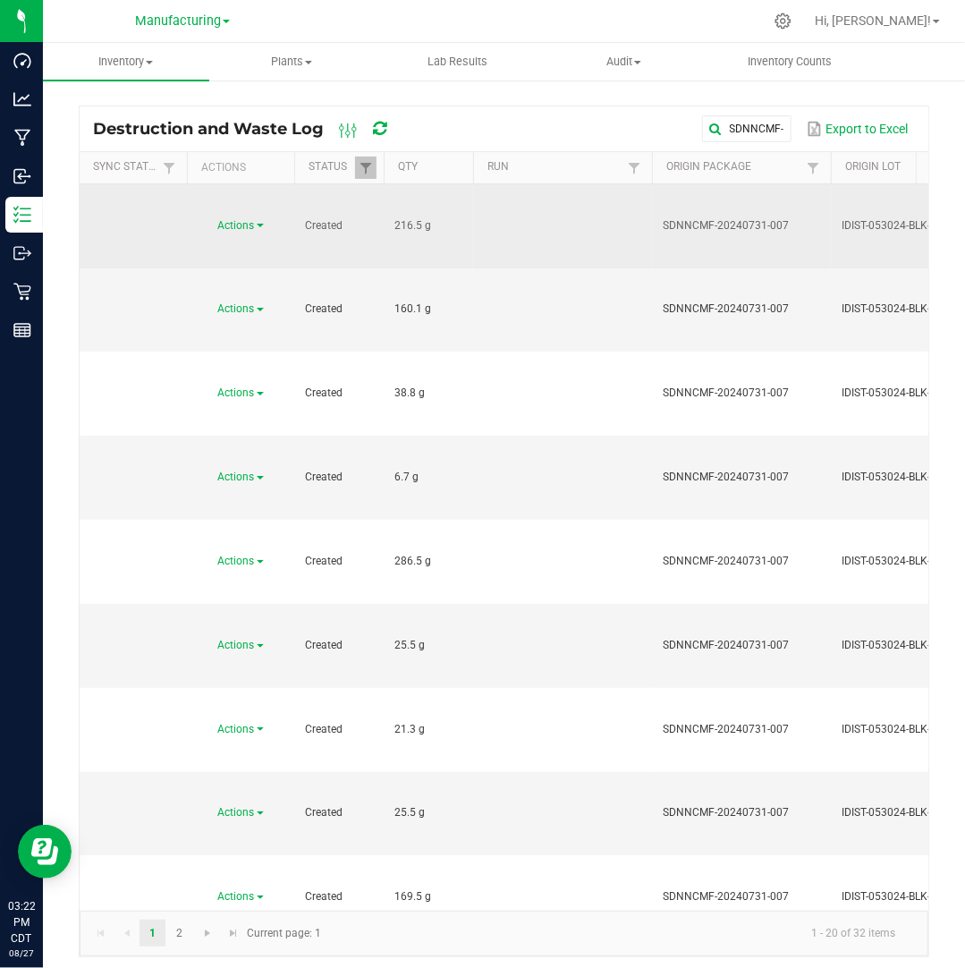
click at [252, 219] on span "Actions" at bounding box center [236, 225] width 37 height 13
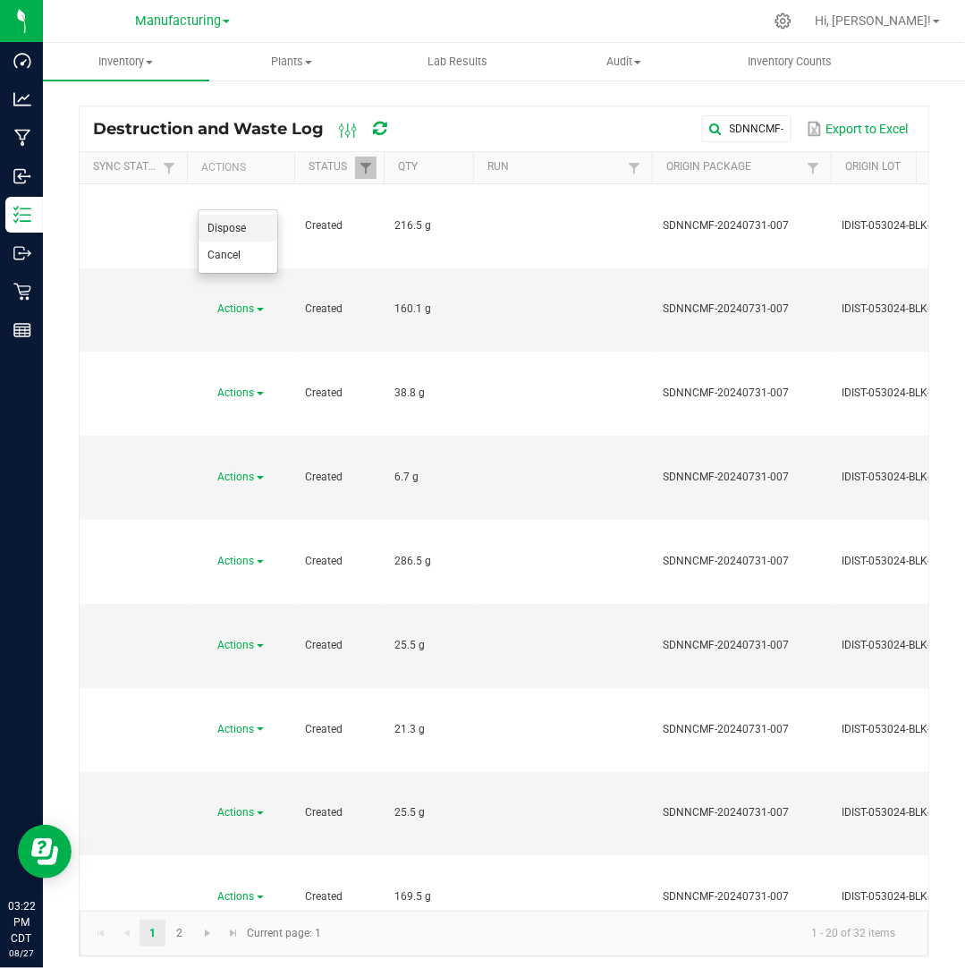
click at [254, 225] on li "Dispose" at bounding box center [238, 228] width 79 height 27
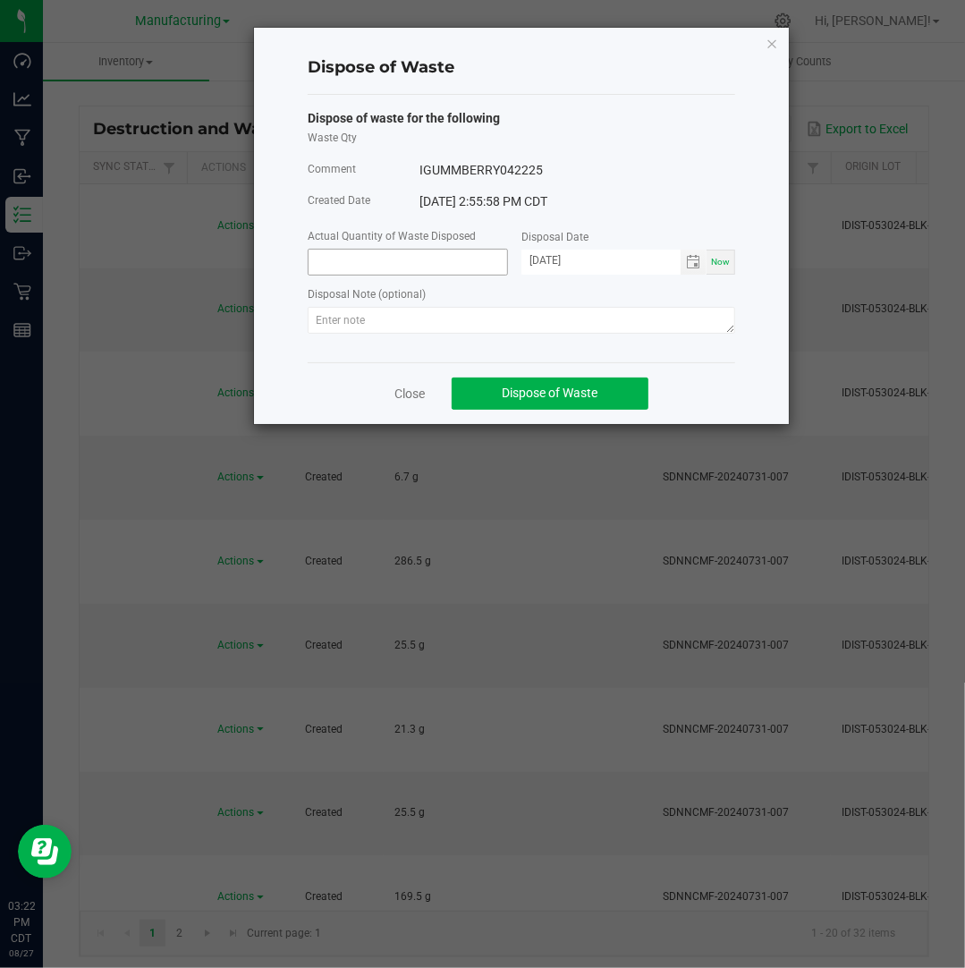
click at [408, 267] on input at bounding box center [408, 262] width 199 height 25
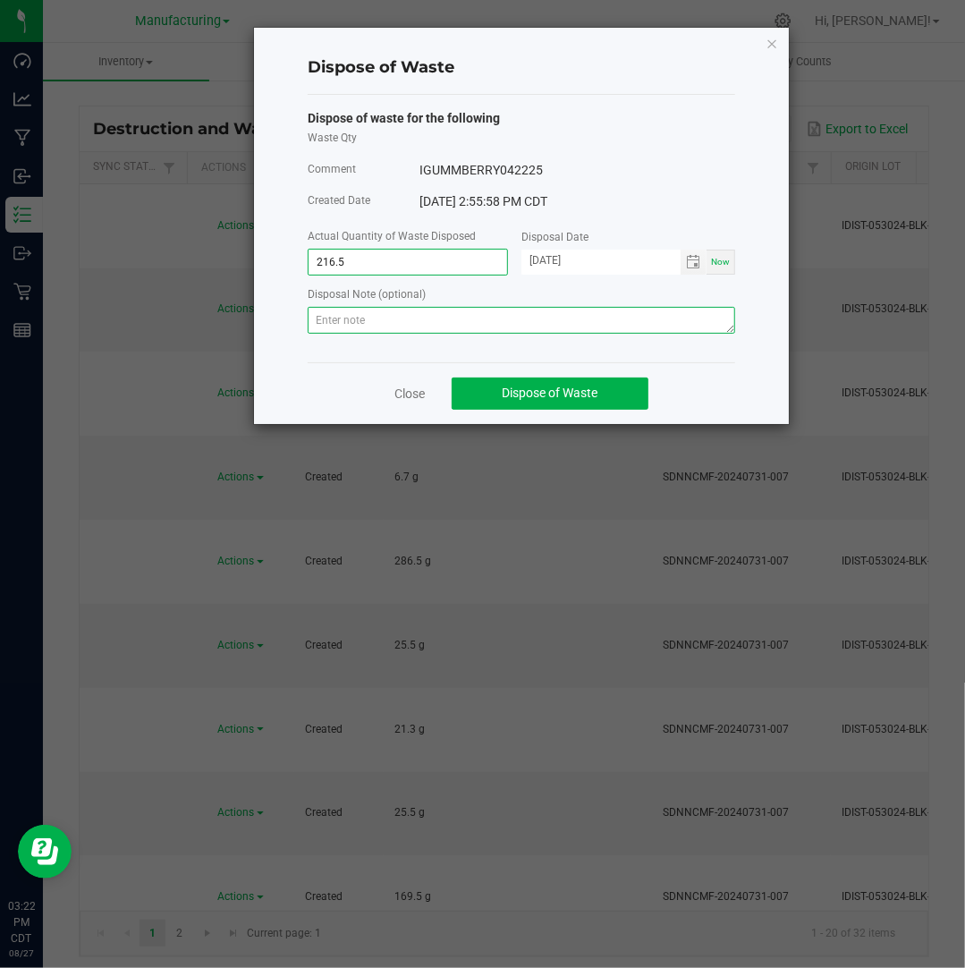
click at [428, 312] on textarea at bounding box center [521, 320] width 427 height 27
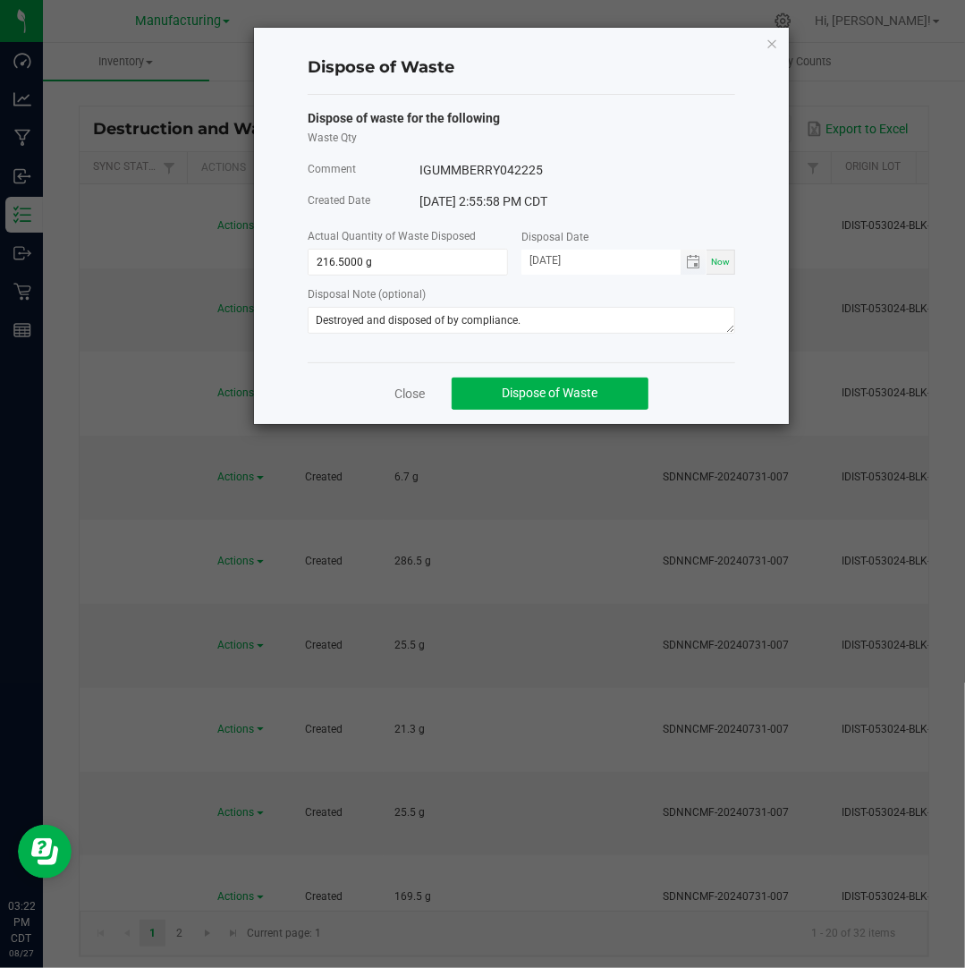
click at [549, 266] on input "[DATE]" at bounding box center [600, 261] width 159 height 22
click at [613, 388] on button "Dispose of Waste" at bounding box center [550, 393] width 197 height 32
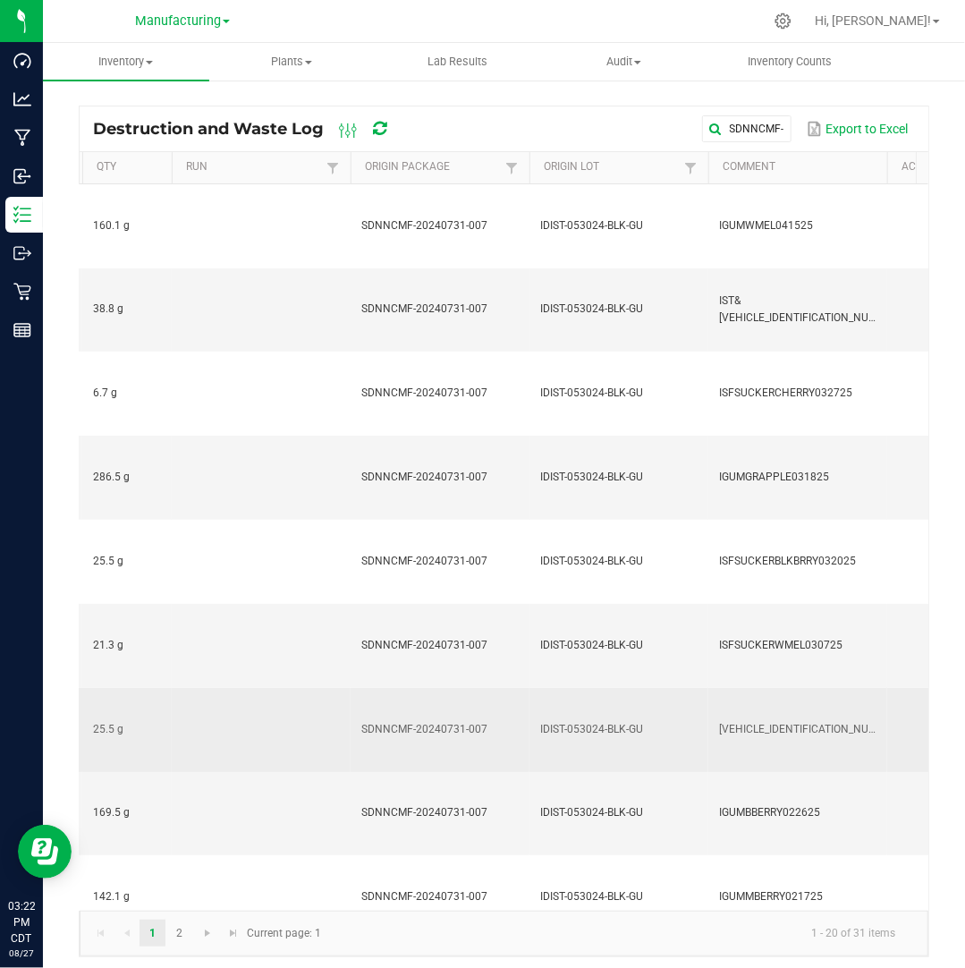
scroll to position [0, 291]
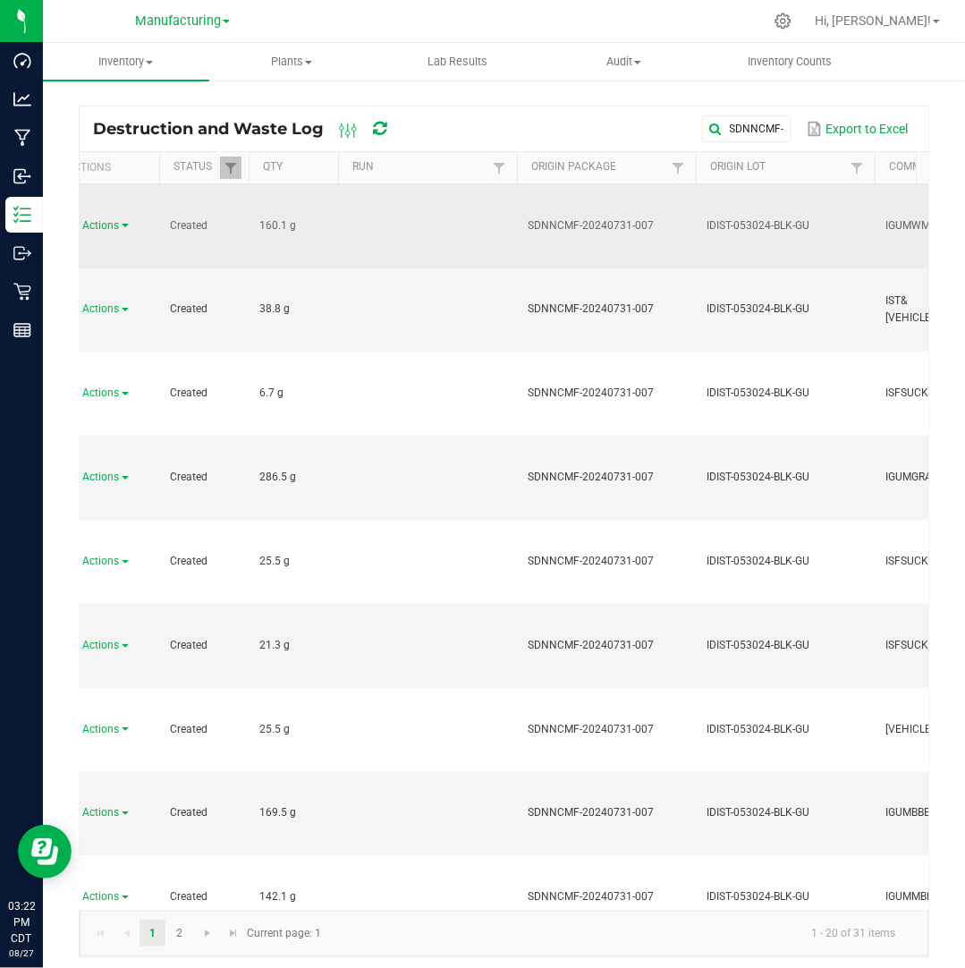
click at [113, 217] on div "Actions" at bounding box center [106, 225] width 86 height 17
click at [113, 219] on span "Actions" at bounding box center [101, 225] width 37 height 13
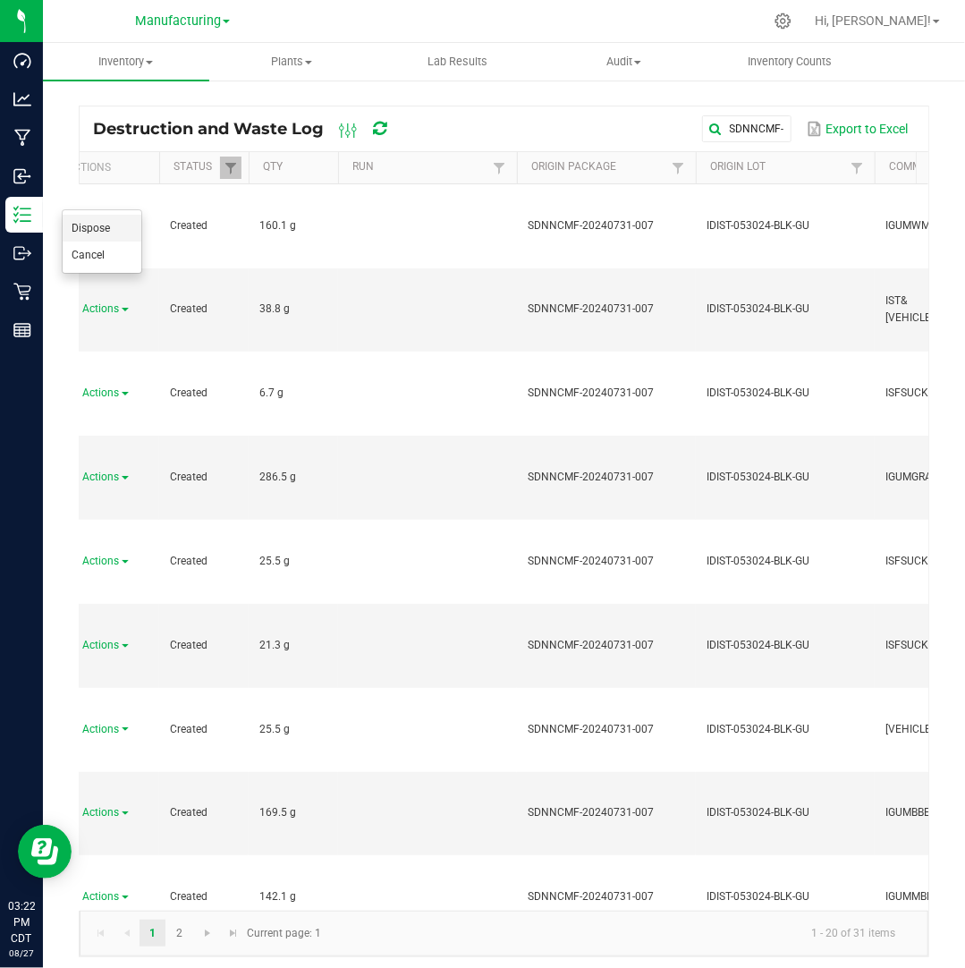
click at [118, 224] on li "Dispose" at bounding box center [102, 228] width 79 height 27
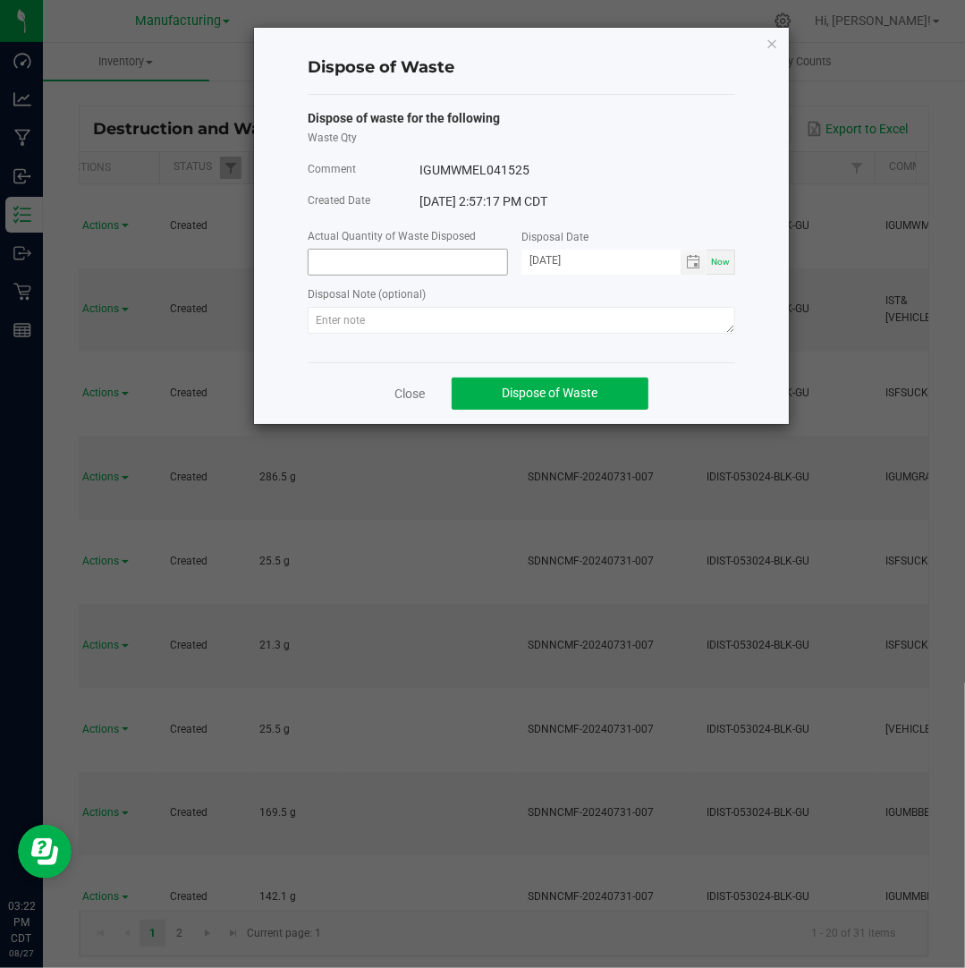
click at [348, 264] on input at bounding box center [408, 262] width 199 height 25
click at [554, 257] on input "[DATE]" at bounding box center [600, 261] width 159 height 22
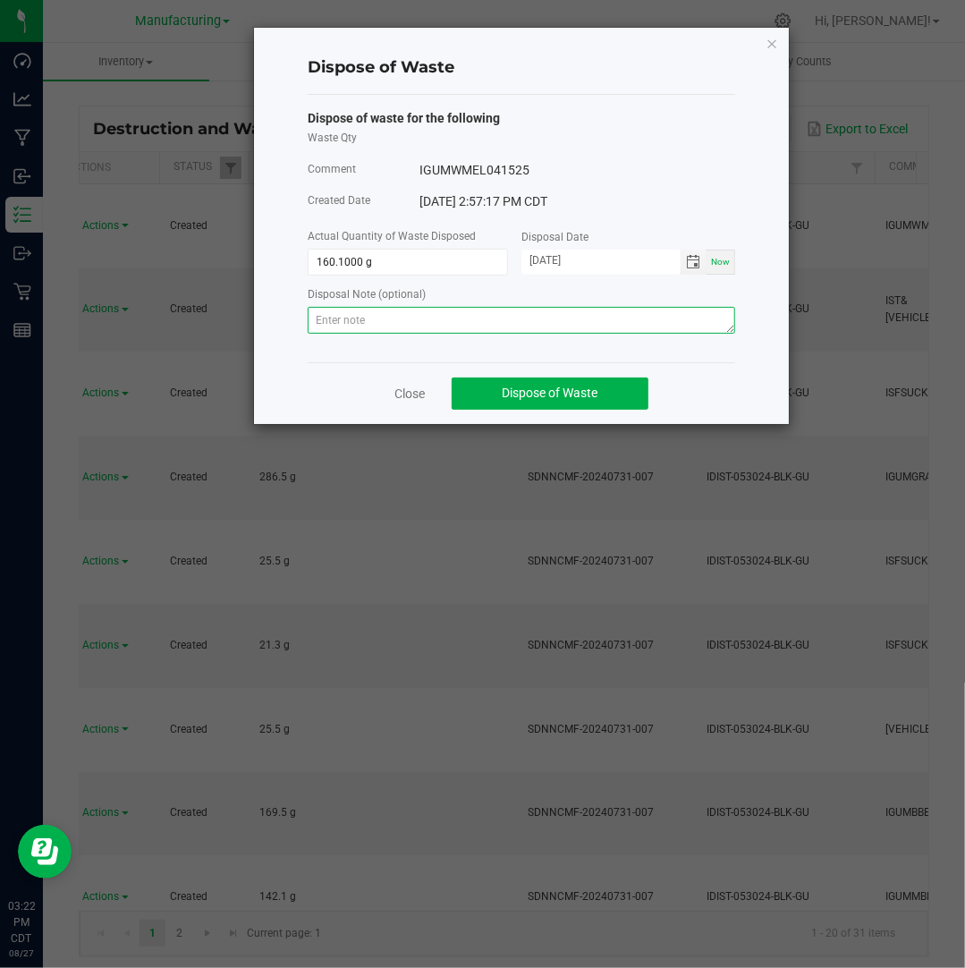
click at [658, 327] on textarea at bounding box center [521, 320] width 427 height 27
click at [634, 318] on textarea at bounding box center [521, 320] width 427 height 27
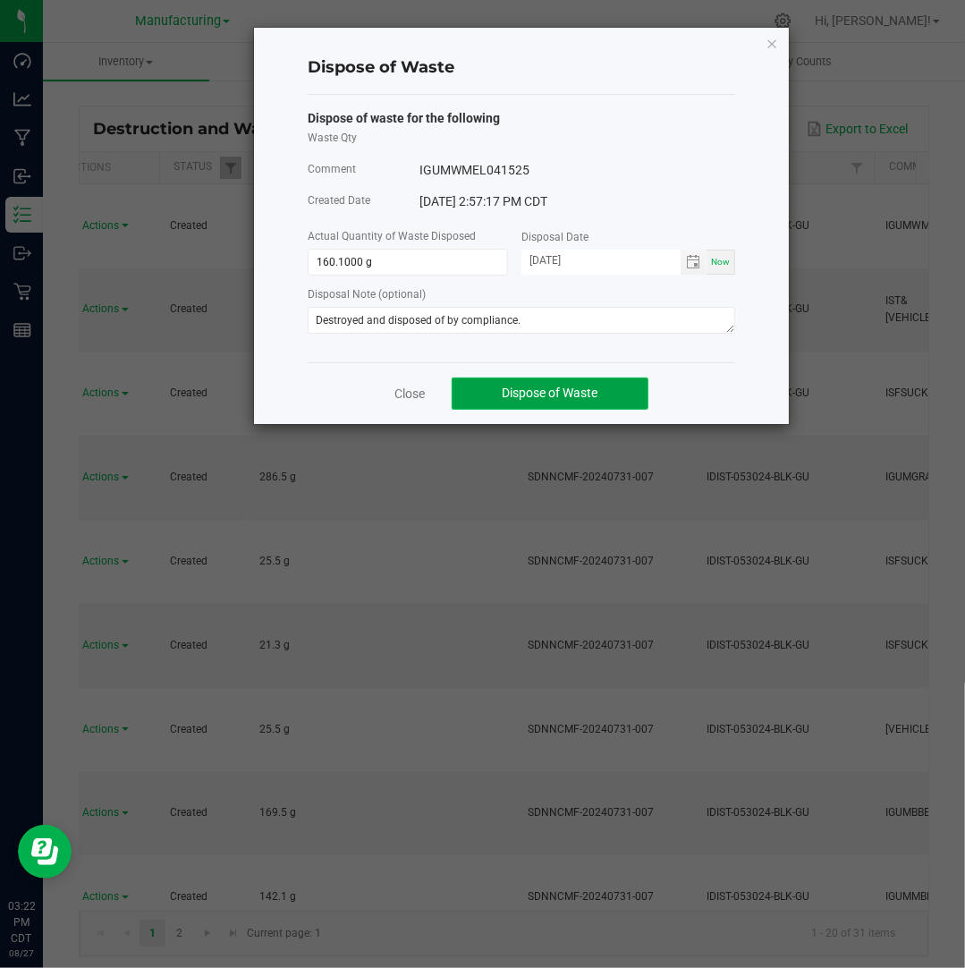
click at [599, 385] on button "Dispose of Waste" at bounding box center [550, 393] width 197 height 32
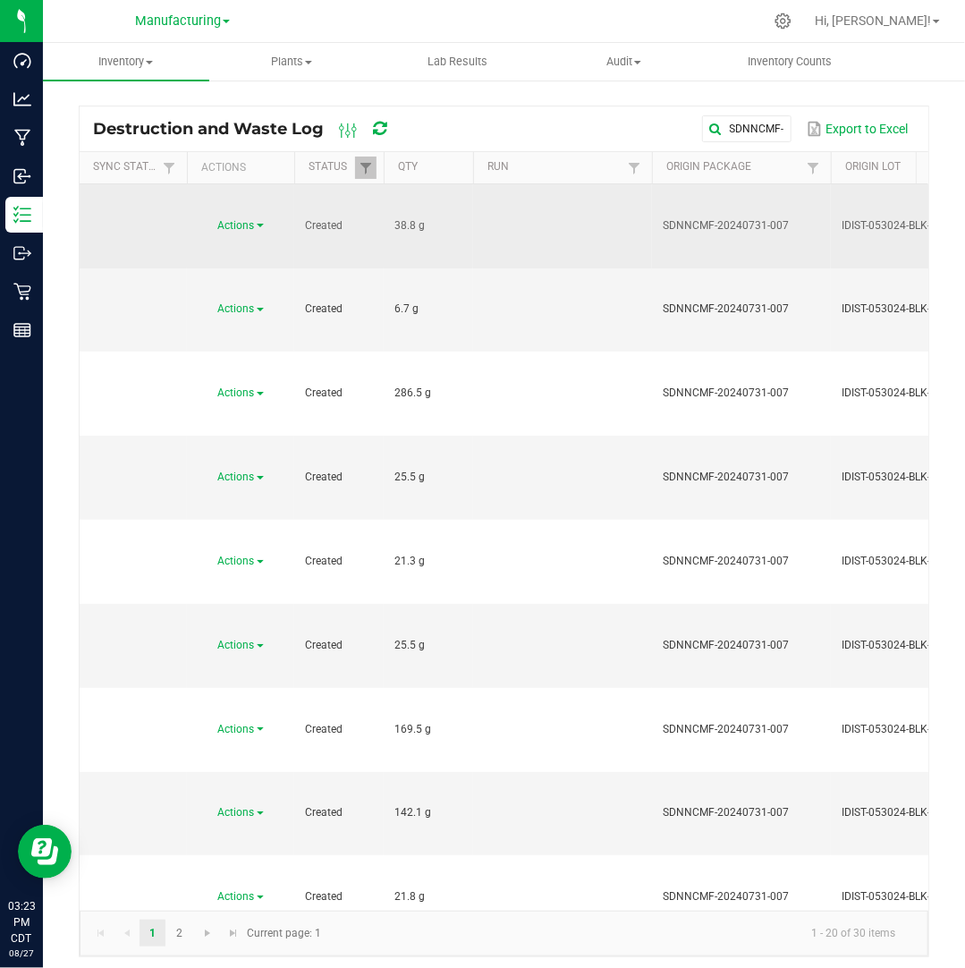
click at [257, 224] on span at bounding box center [260, 226] width 7 height 4
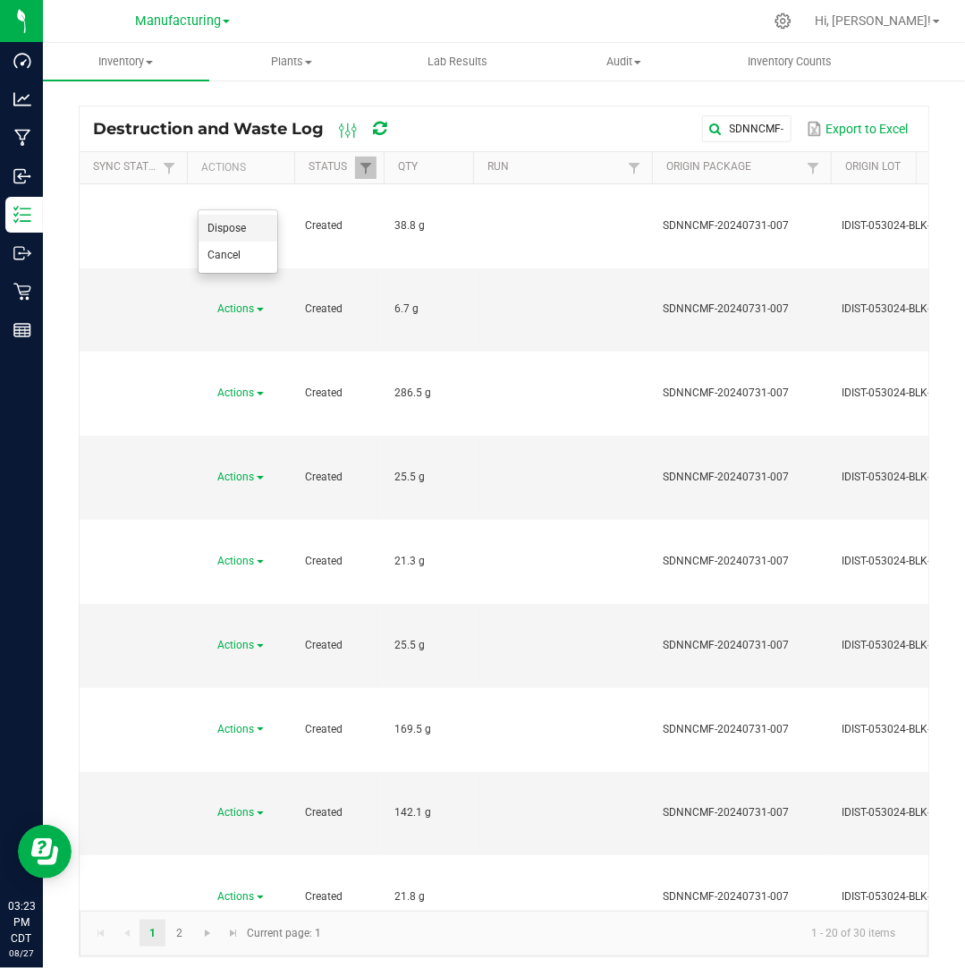
click at [247, 233] on li "Dispose" at bounding box center [238, 228] width 79 height 27
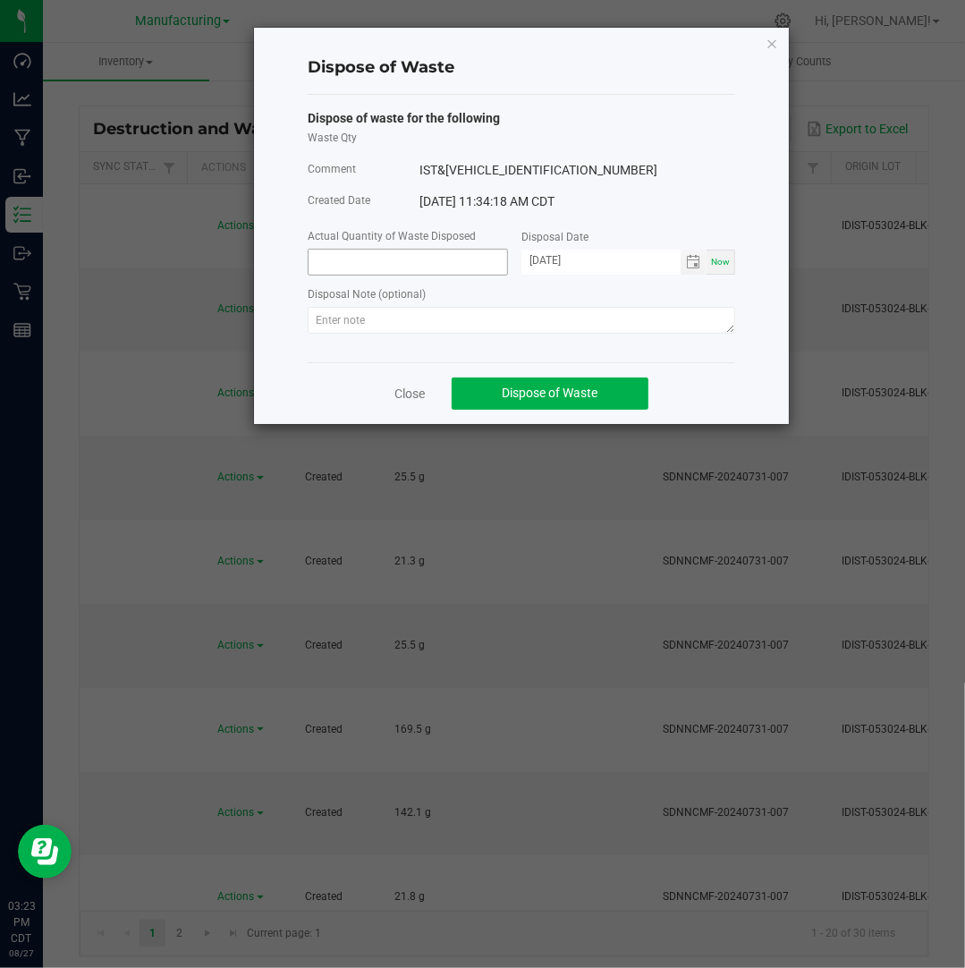
click at [342, 257] on input at bounding box center [408, 262] width 199 height 25
click at [551, 255] on input "[DATE]" at bounding box center [600, 261] width 159 height 22
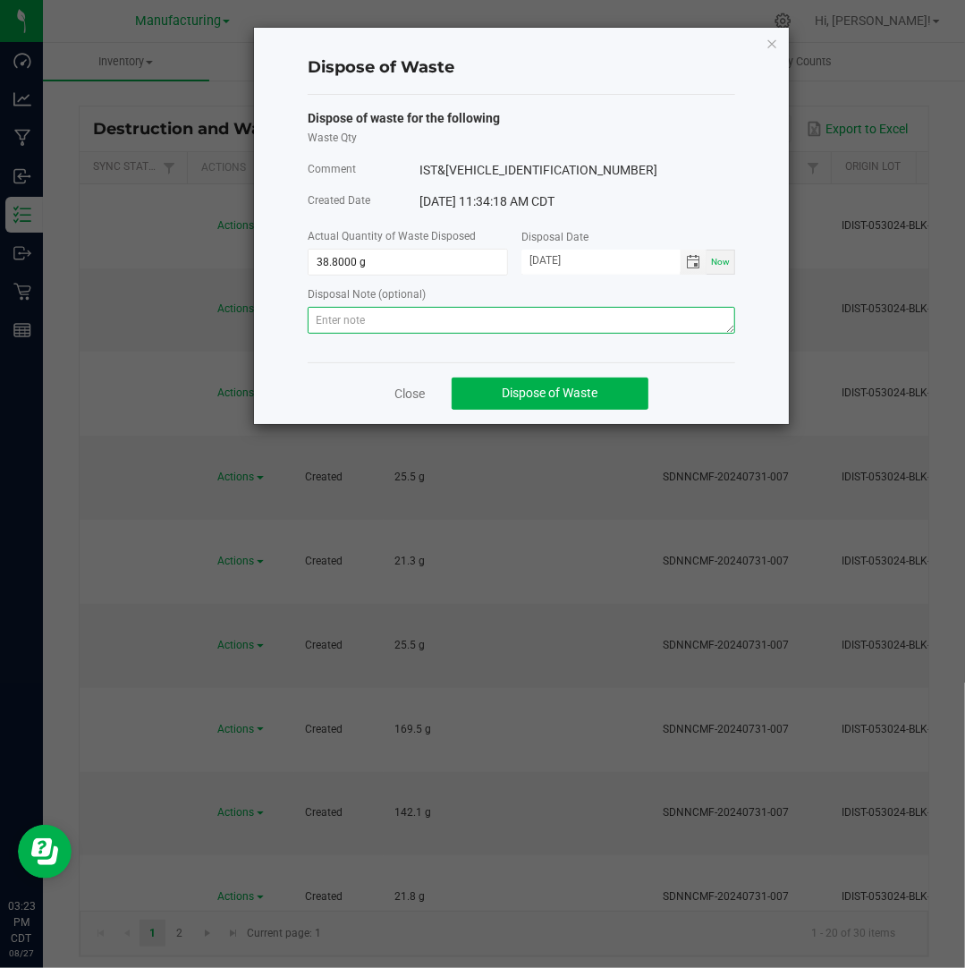
click at [617, 315] on textarea at bounding box center [521, 320] width 427 height 27
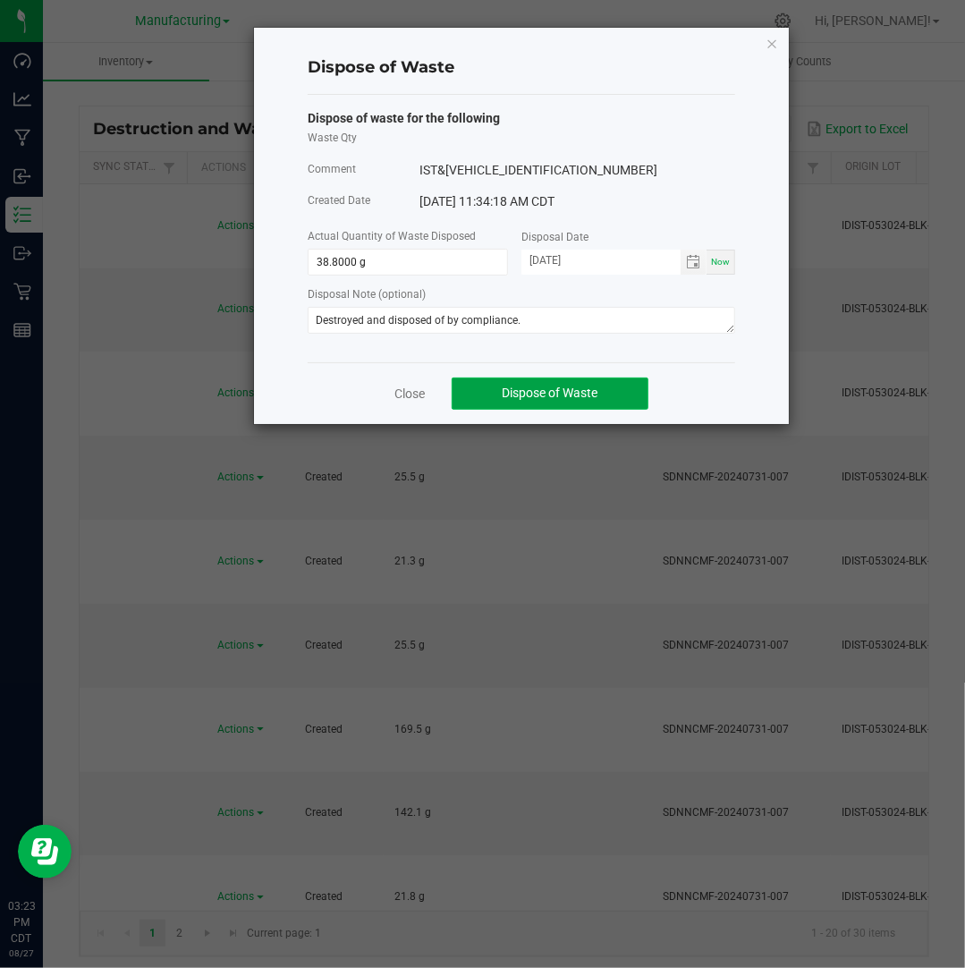
click at [590, 386] on span "Dispose of Waste" at bounding box center [551, 392] width 96 height 14
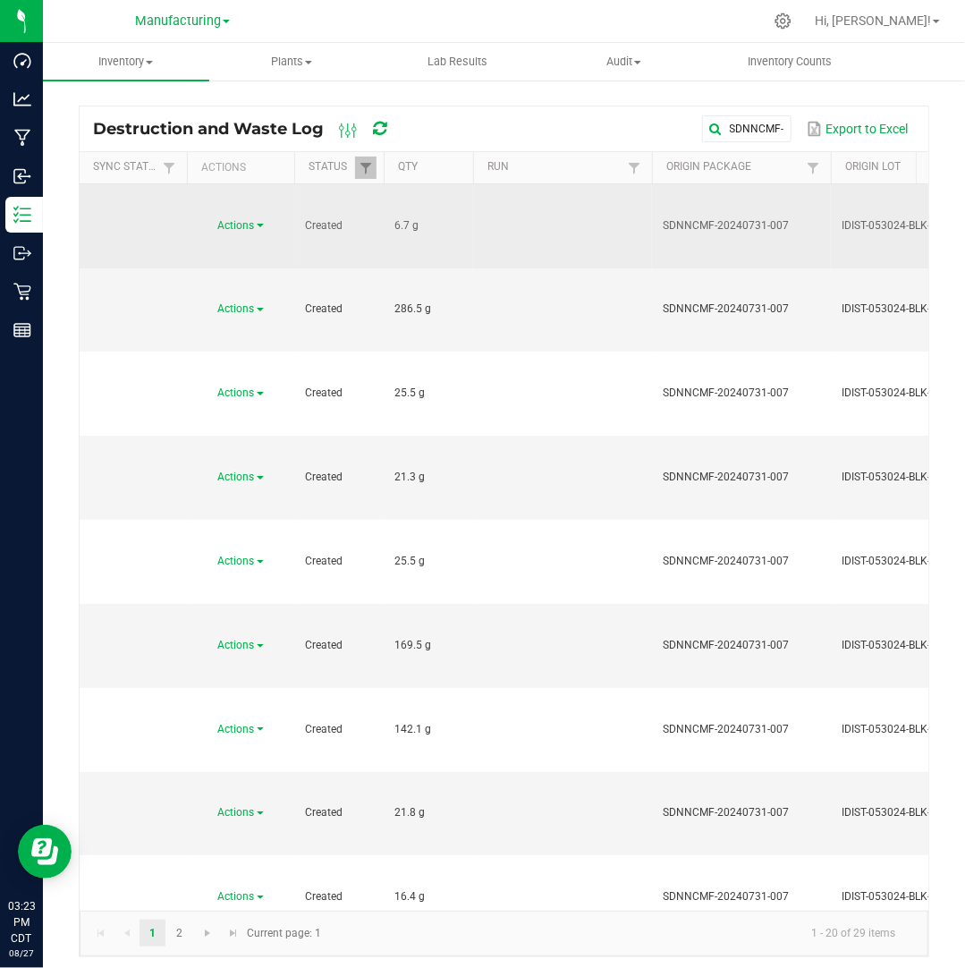
click at [256, 219] on link "Actions" at bounding box center [241, 225] width 46 height 13
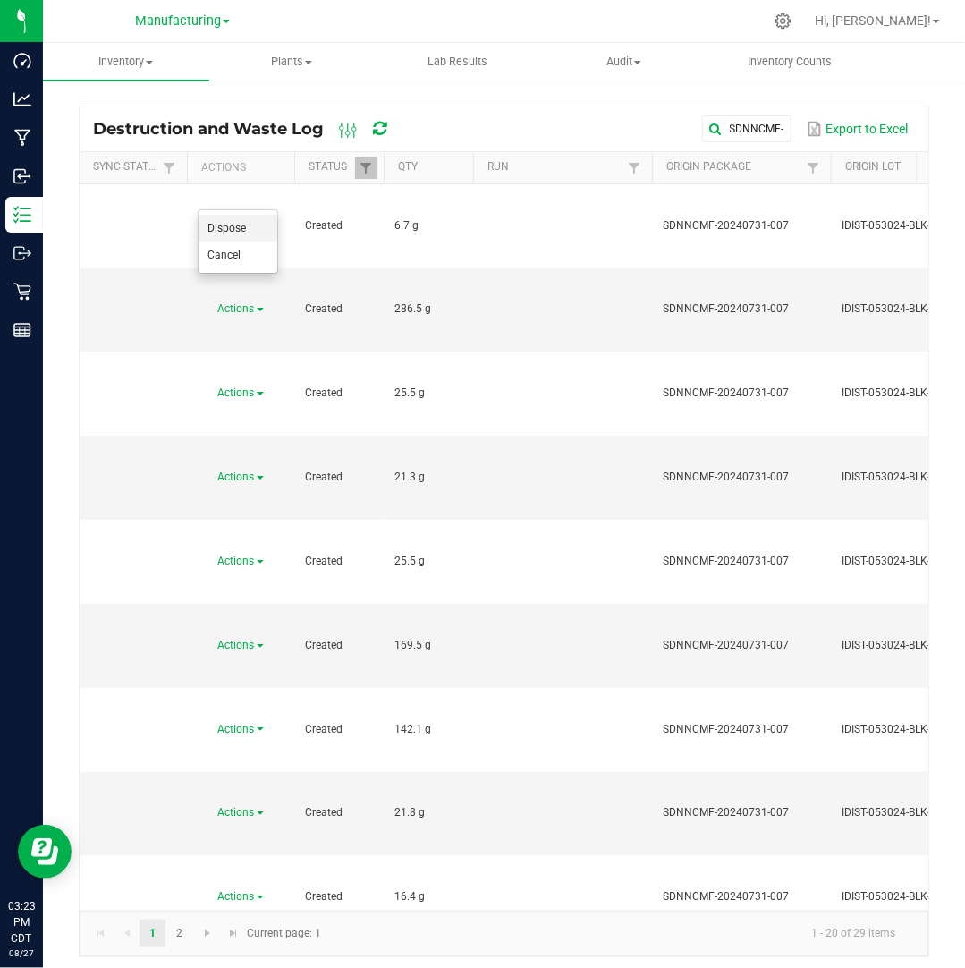
click at [253, 223] on li "Dispose" at bounding box center [238, 228] width 79 height 27
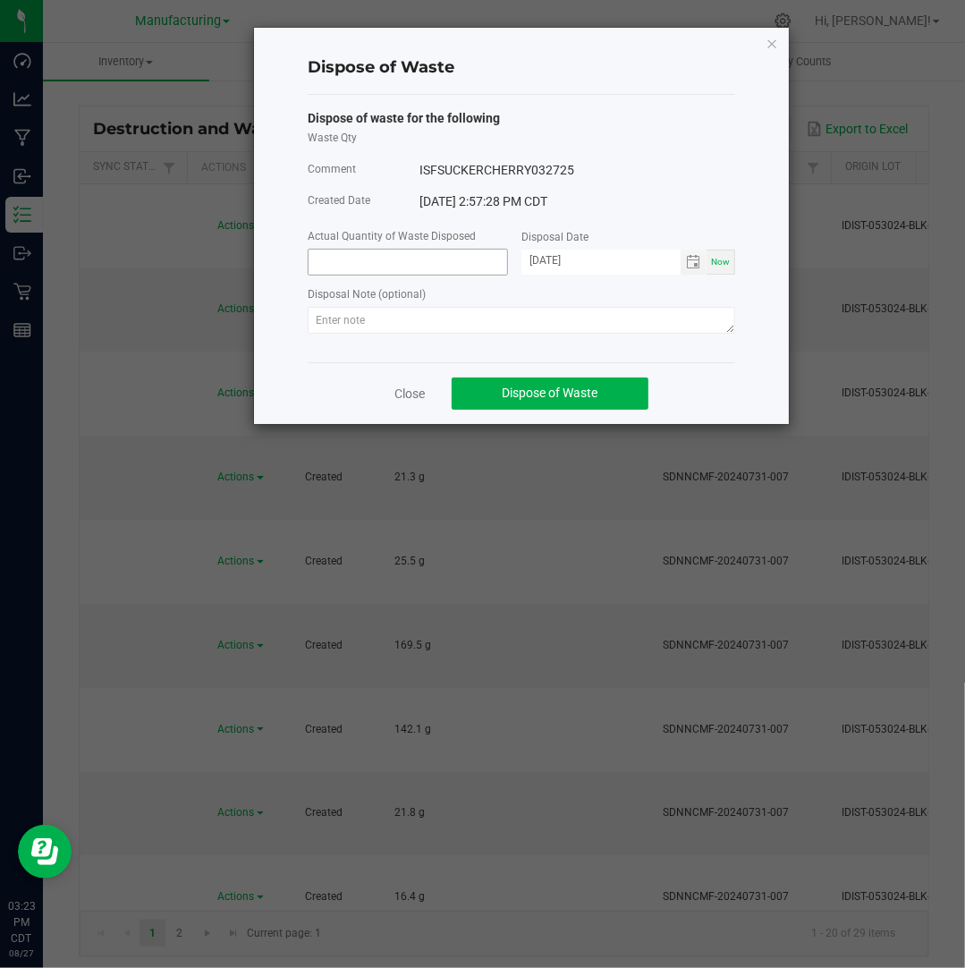
click at [350, 267] on input at bounding box center [408, 262] width 199 height 25
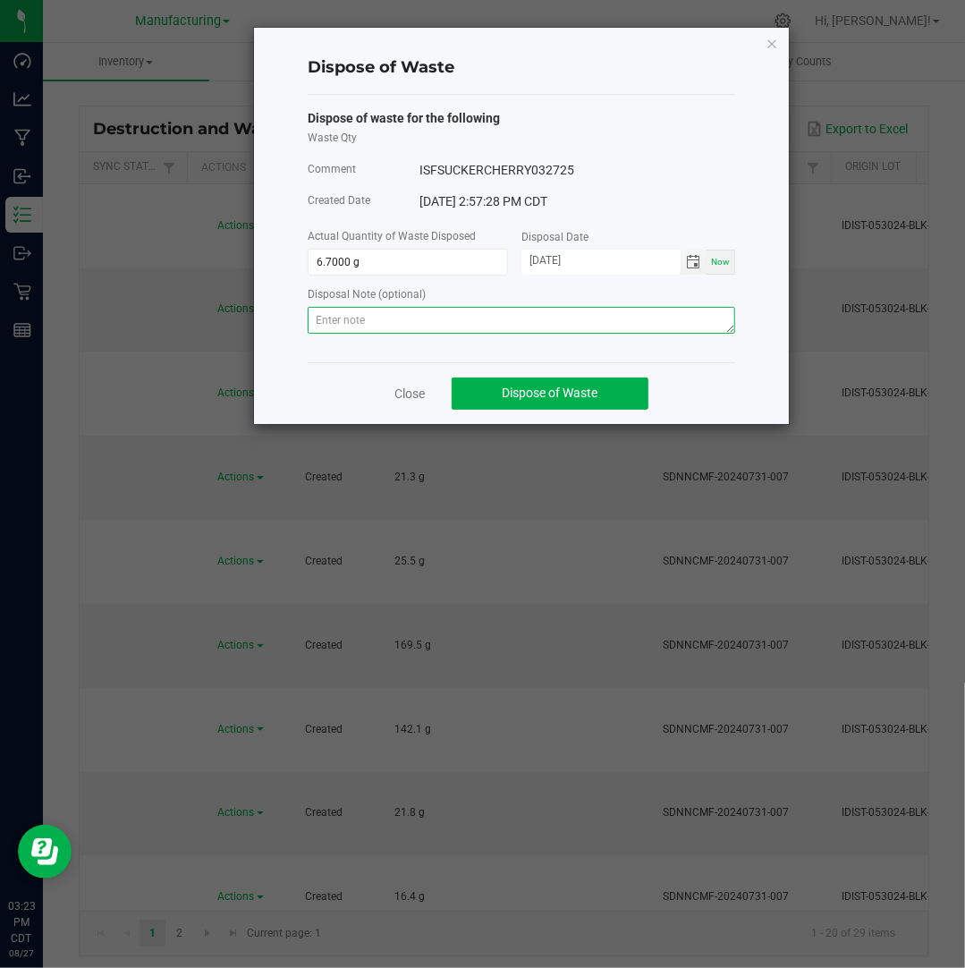
click at [639, 317] on textarea at bounding box center [521, 320] width 427 height 27
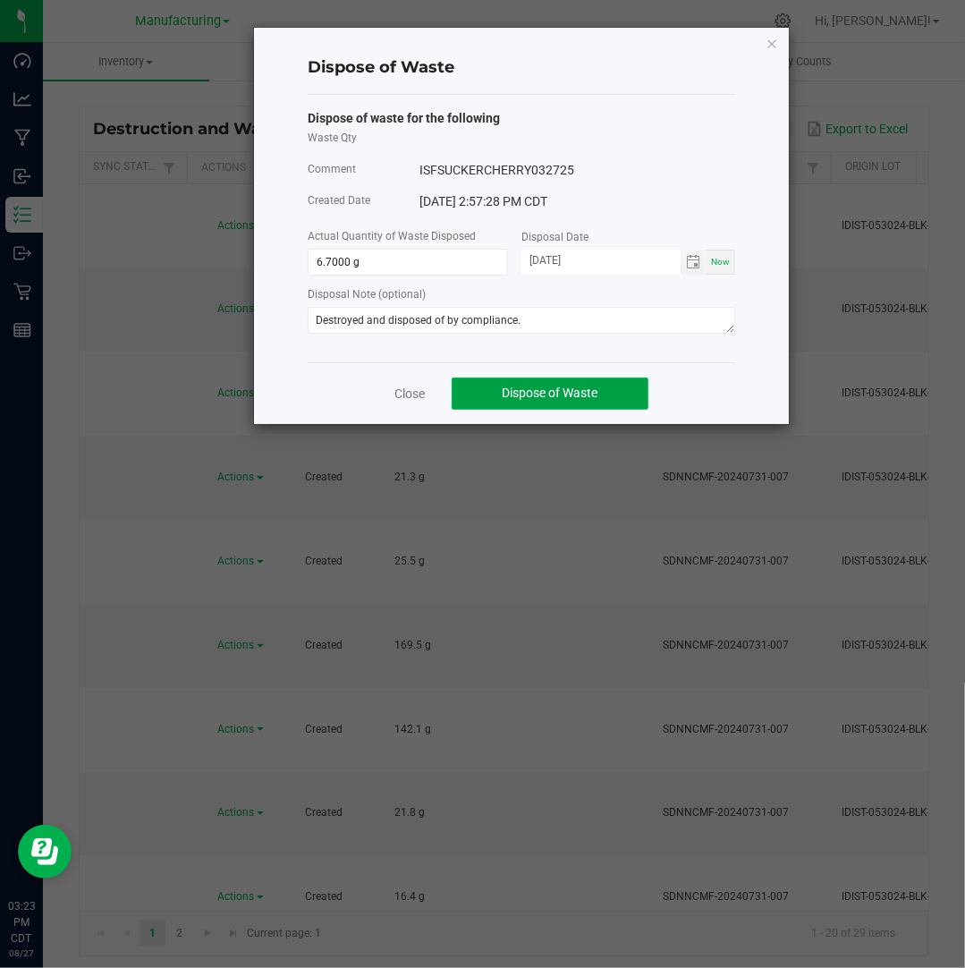
click at [579, 391] on span "Dispose of Waste" at bounding box center [551, 392] width 96 height 14
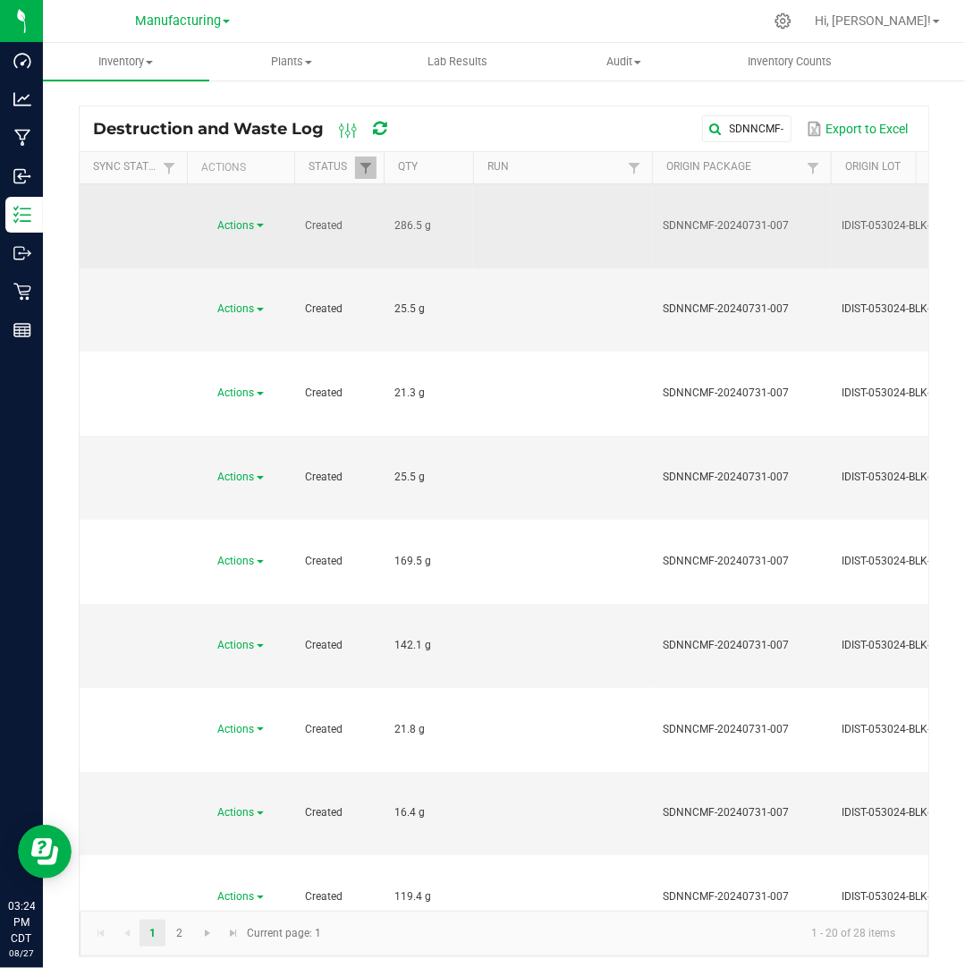
click at [261, 224] on span at bounding box center [260, 226] width 7 height 4
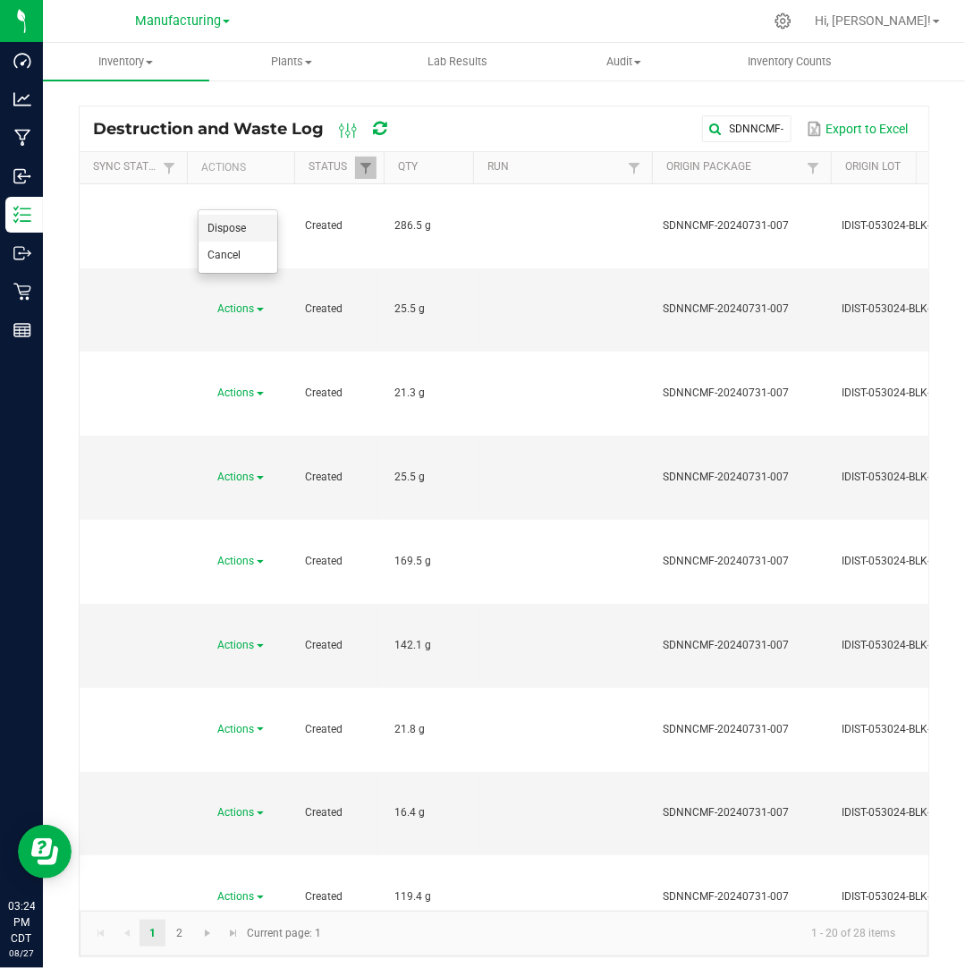
click at [253, 228] on li "Dispose" at bounding box center [238, 228] width 79 height 27
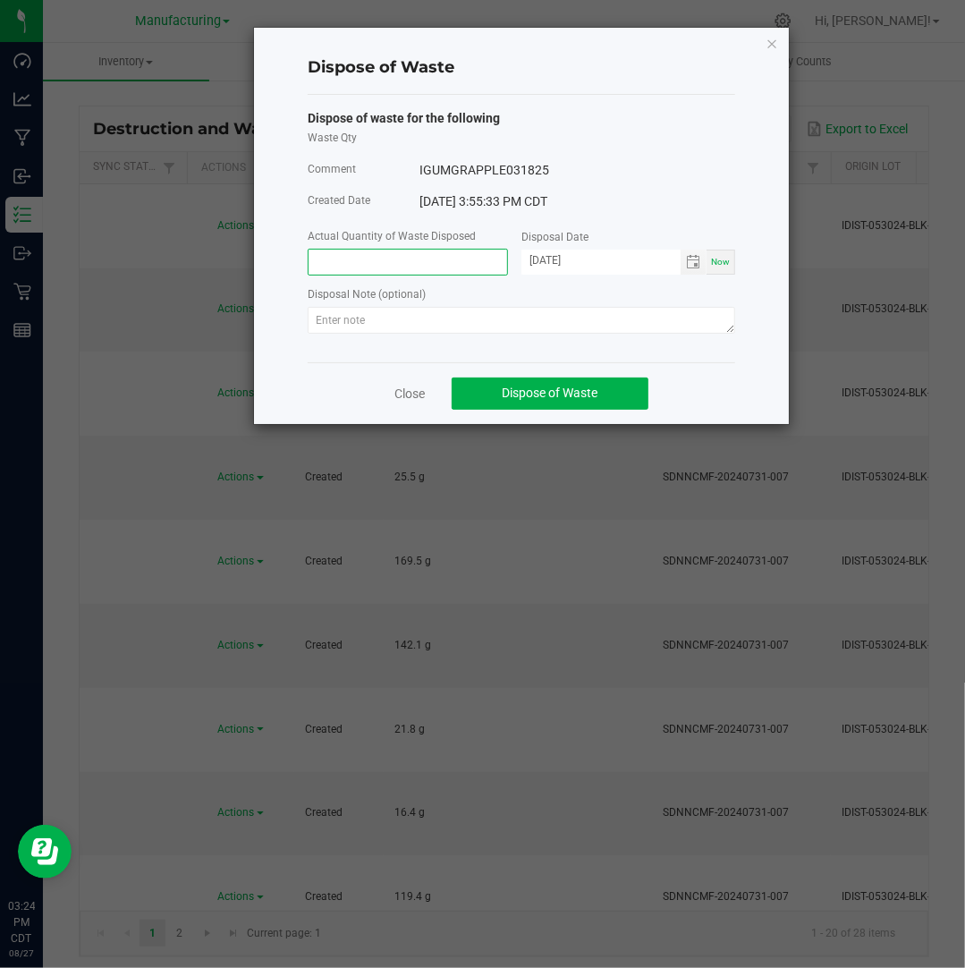
click at [372, 266] on input at bounding box center [408, 262] width 199 height 25
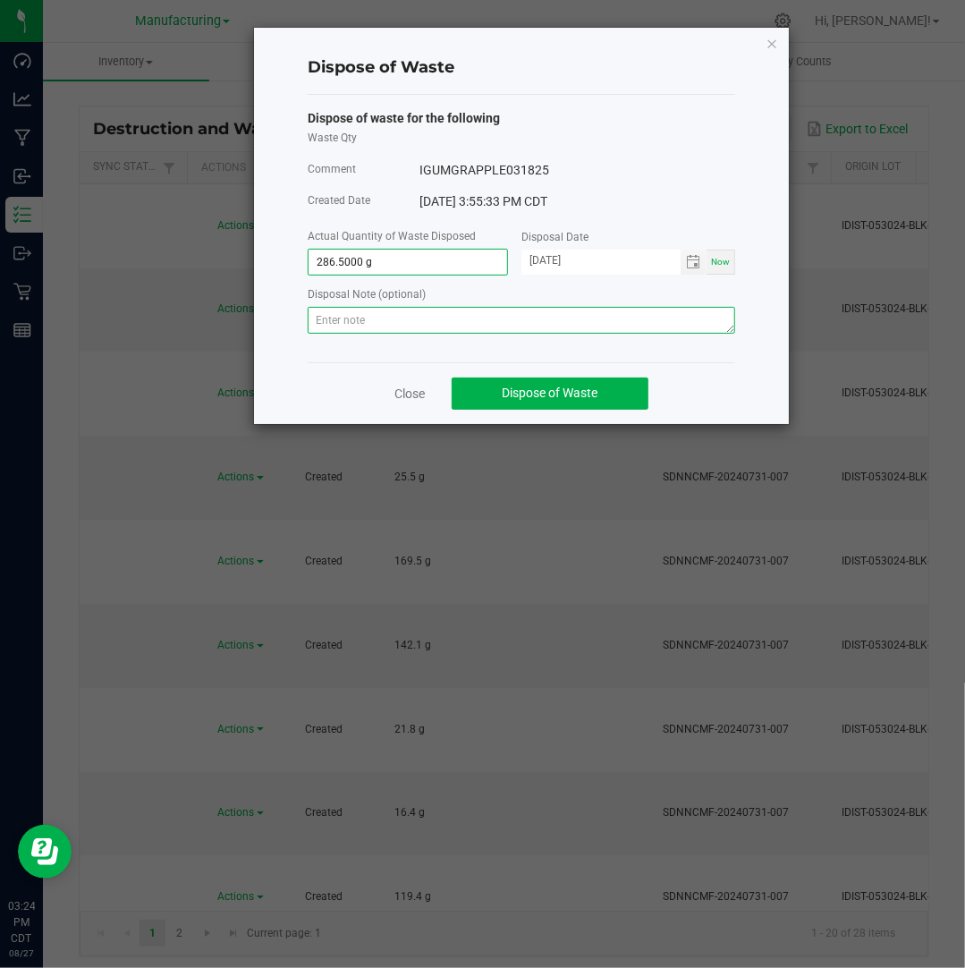
click at [362, 308] on textarea at bounding box center [521, 320] width 427 height 27
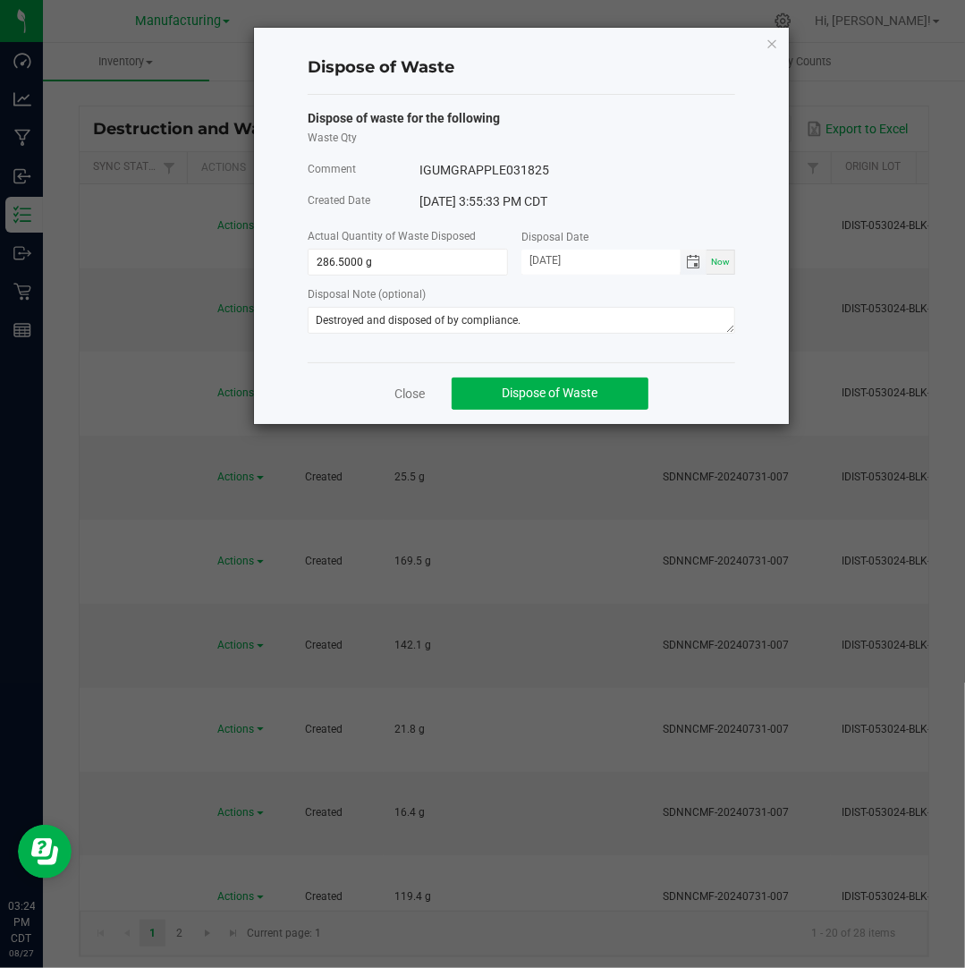
click at [554, 266] on input "[DATE]" at bounding box center [600, 261] width 159 height 22
click at [627, 394] on button "Dispose of Waste" at bounding box center [550, 393] width 197 height 32
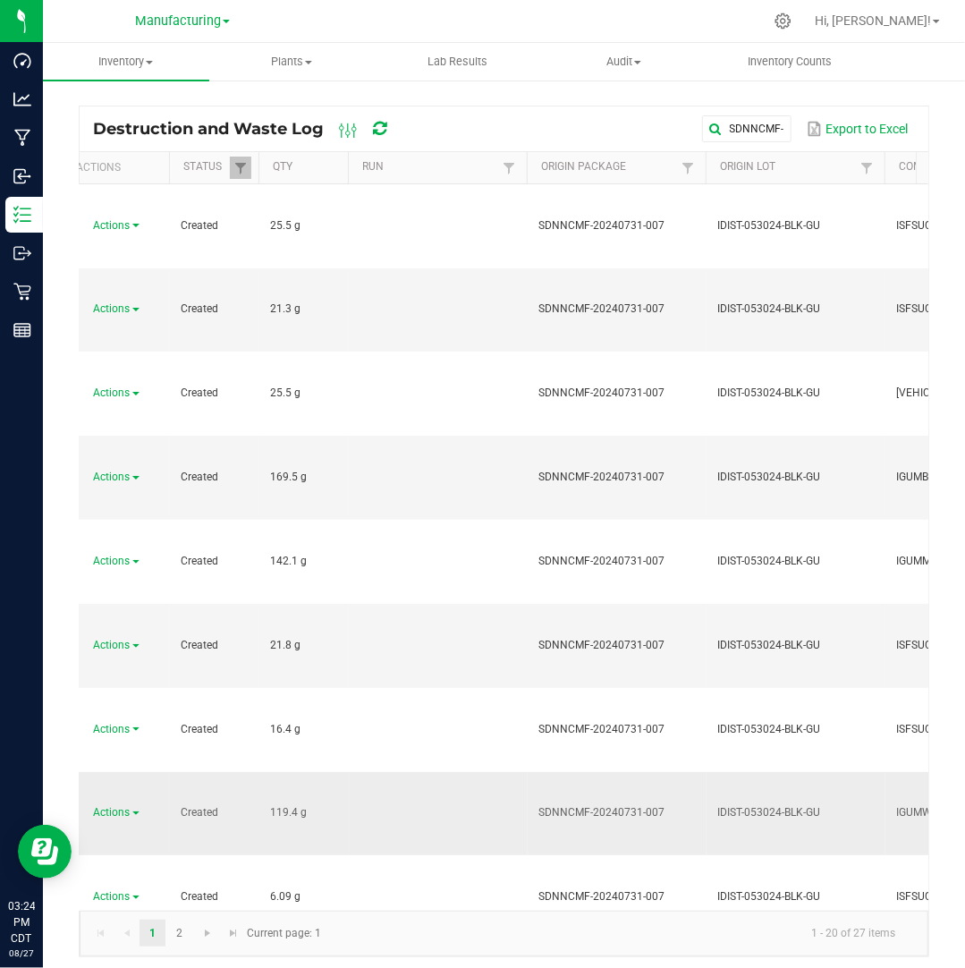
scroll to position [0, 11]
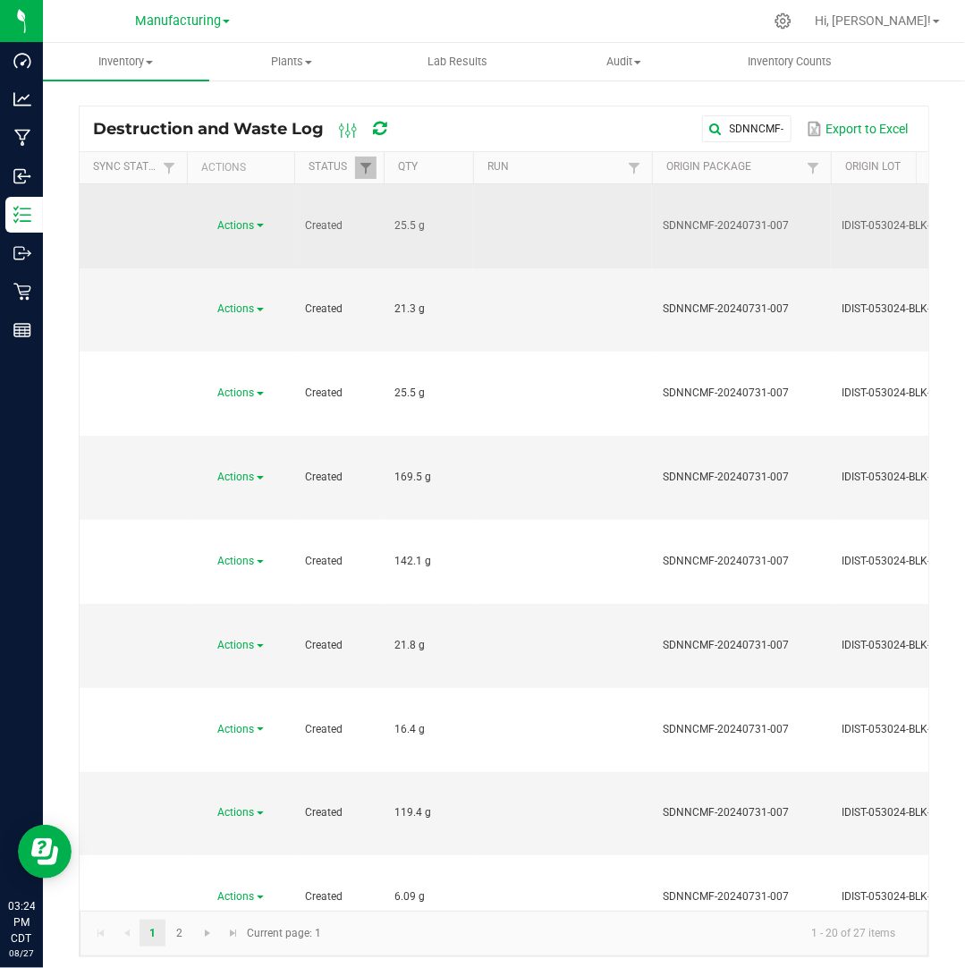
click at [252, 219] on span "Actions" at bounding box center [236, 225] width 37 height 13
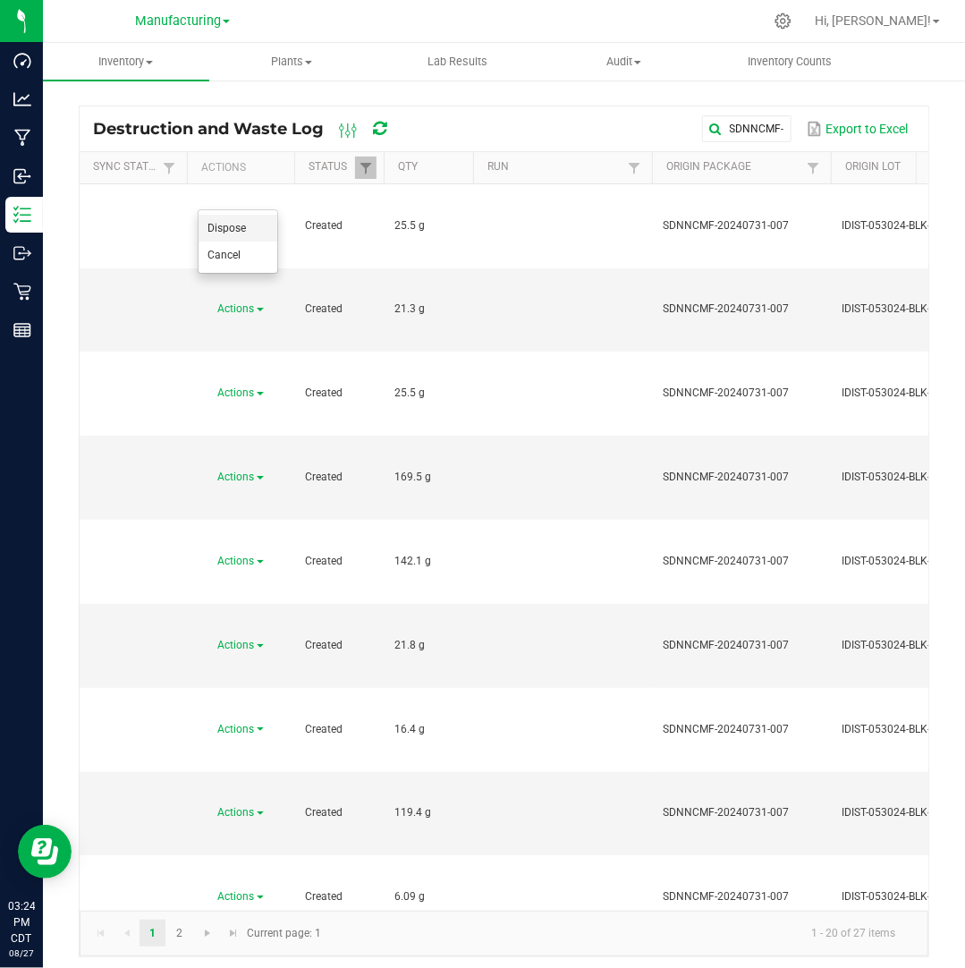
click at [263, 226] on li "Dispose" at bounding box center [238, 228] width 79 height 27
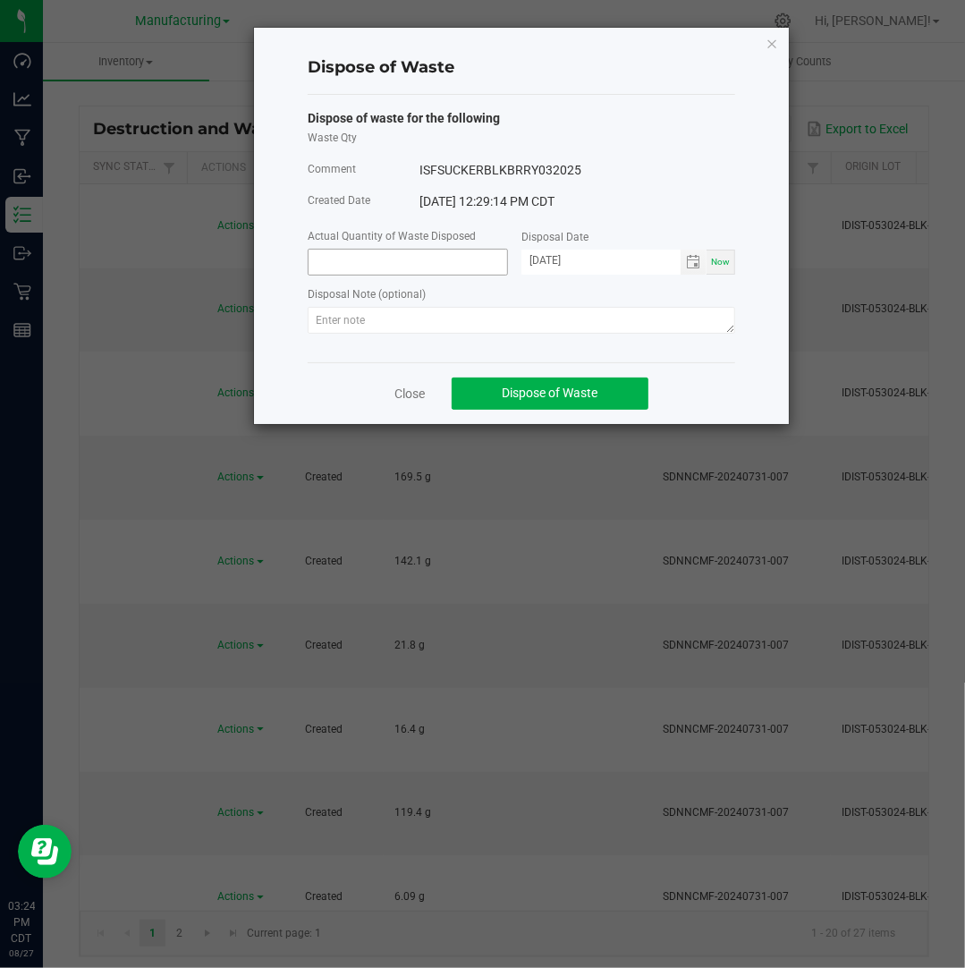
click at [399, 258] on input at bounding box center [408, 262] width 199 height 25
click at [551, 259] on input "[DATE]" at bounding box center [600, 261] width 159 height 22
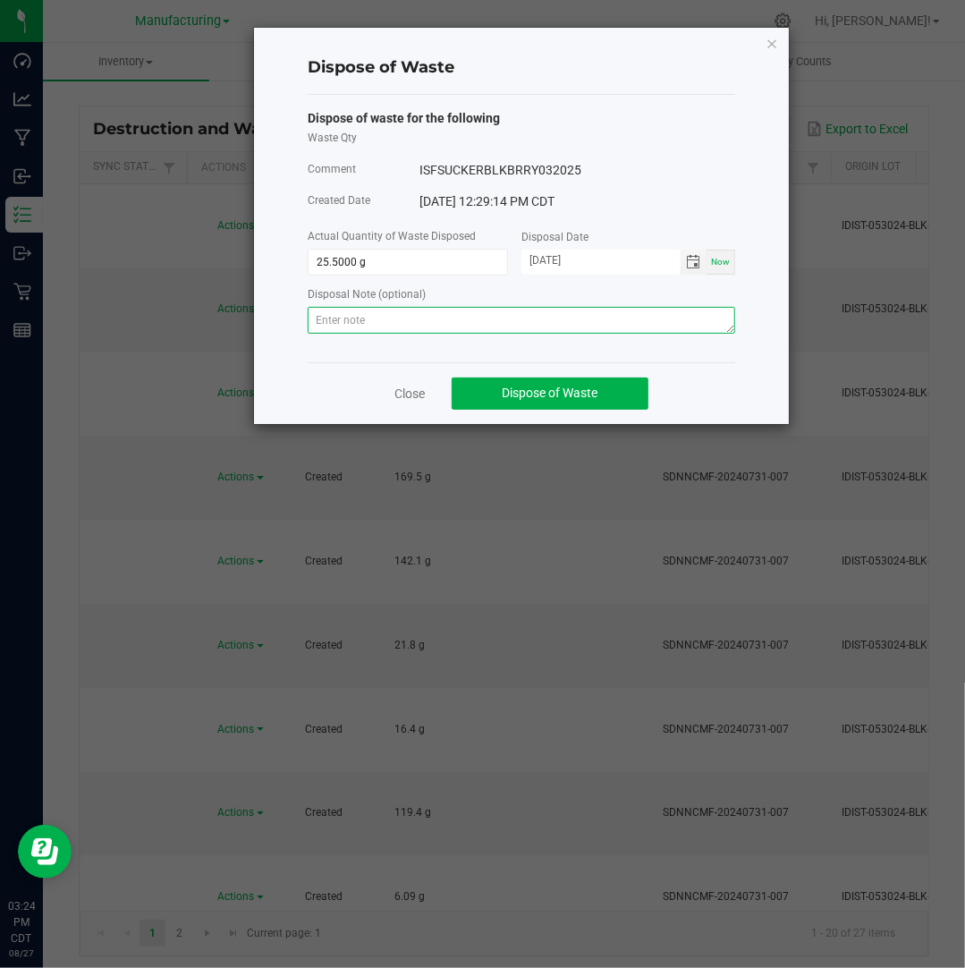
click at [605, 328] on textarea at bounding box center [521, 320] width 427 height 27
click at [499, 337] on div at bounding box center [521, 323] width 427 height 32
click at [499, 333] on textarea at bounding box center [521, 320] width 427 height 27
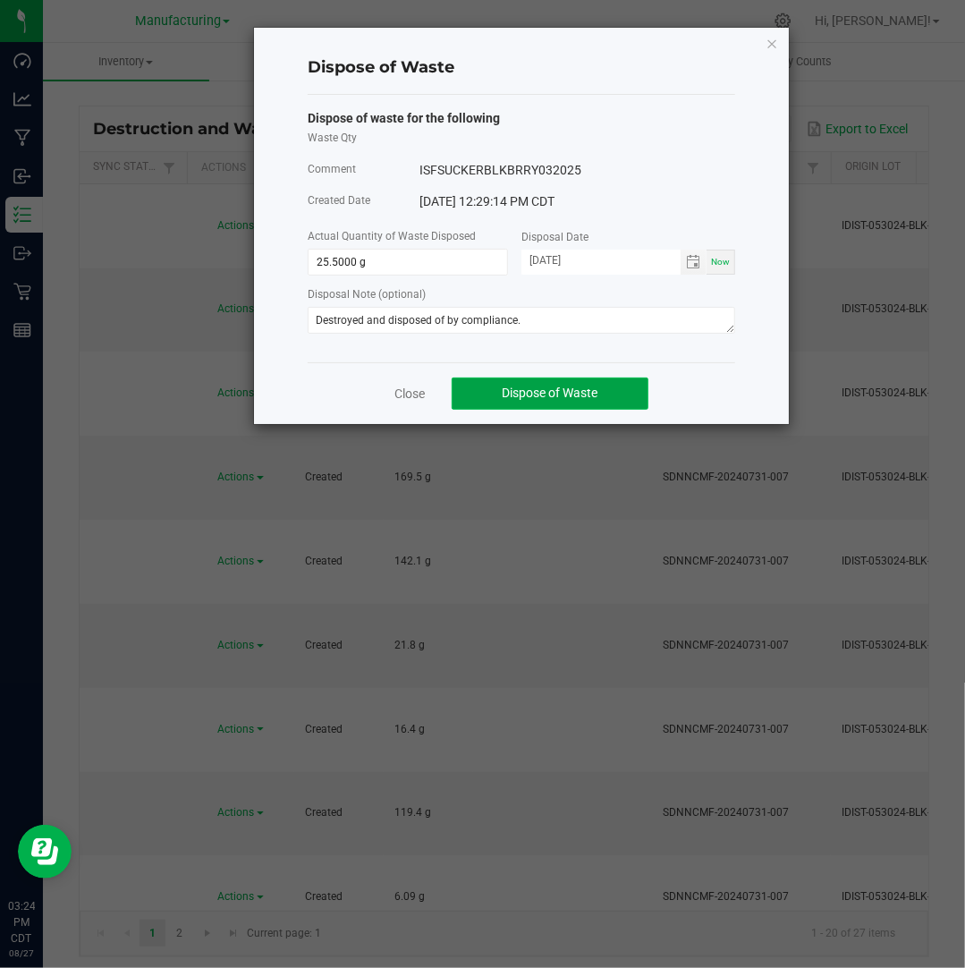
click at [574, 393] on span "Dispose of Waste" at bounding box center [551, 392] width 96 height 14
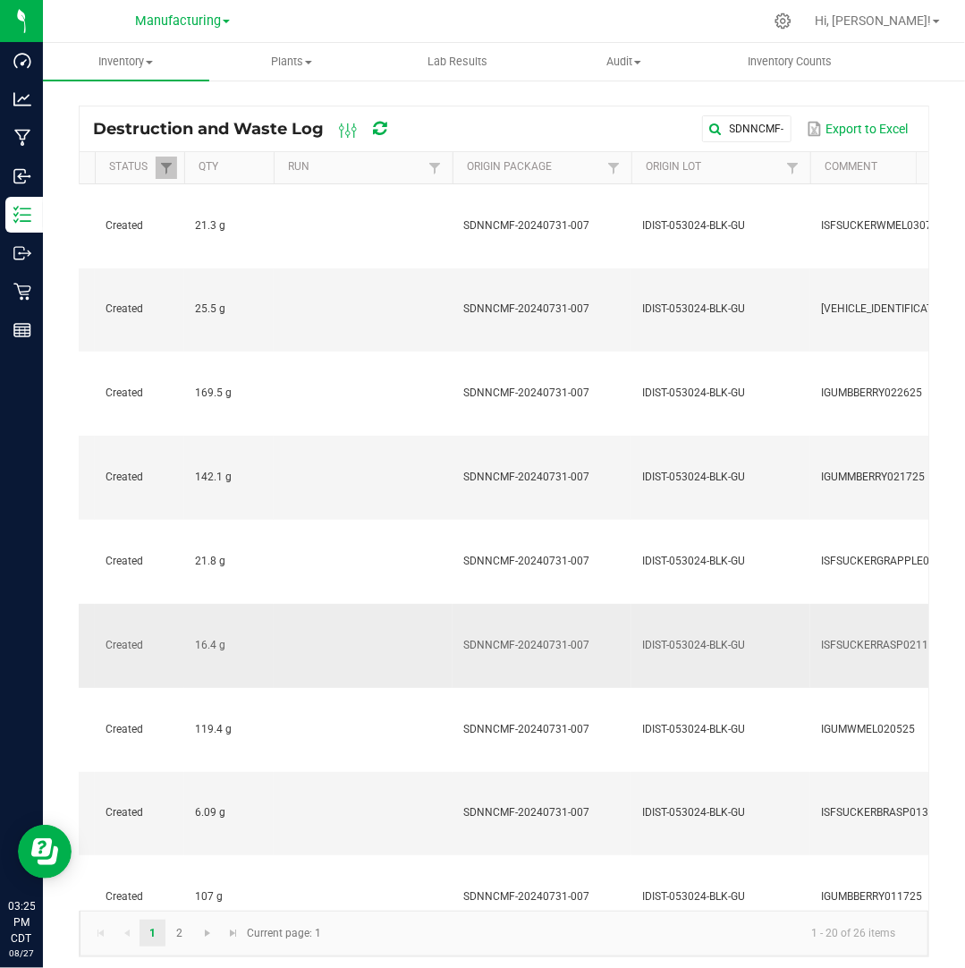
scroll to position [0, 86]
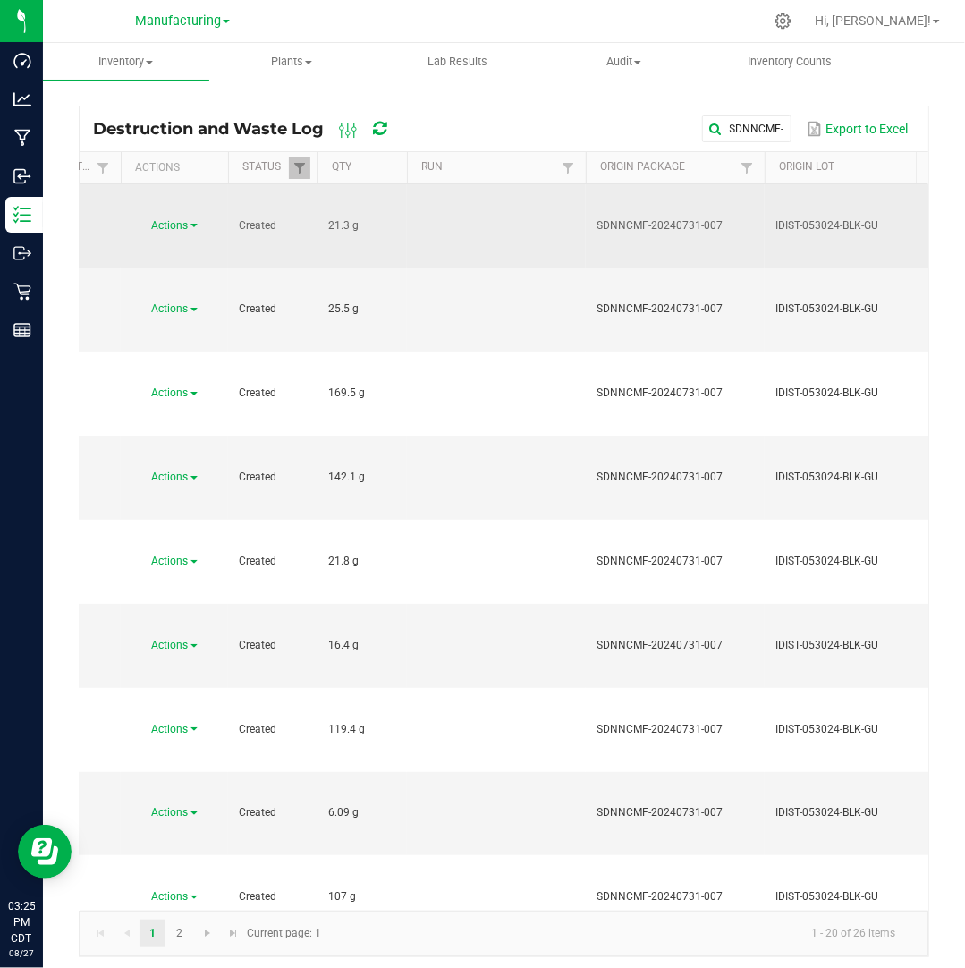
click at [190, 219] on link "Actions" at bounding box center [175, 225] width 46 height 13
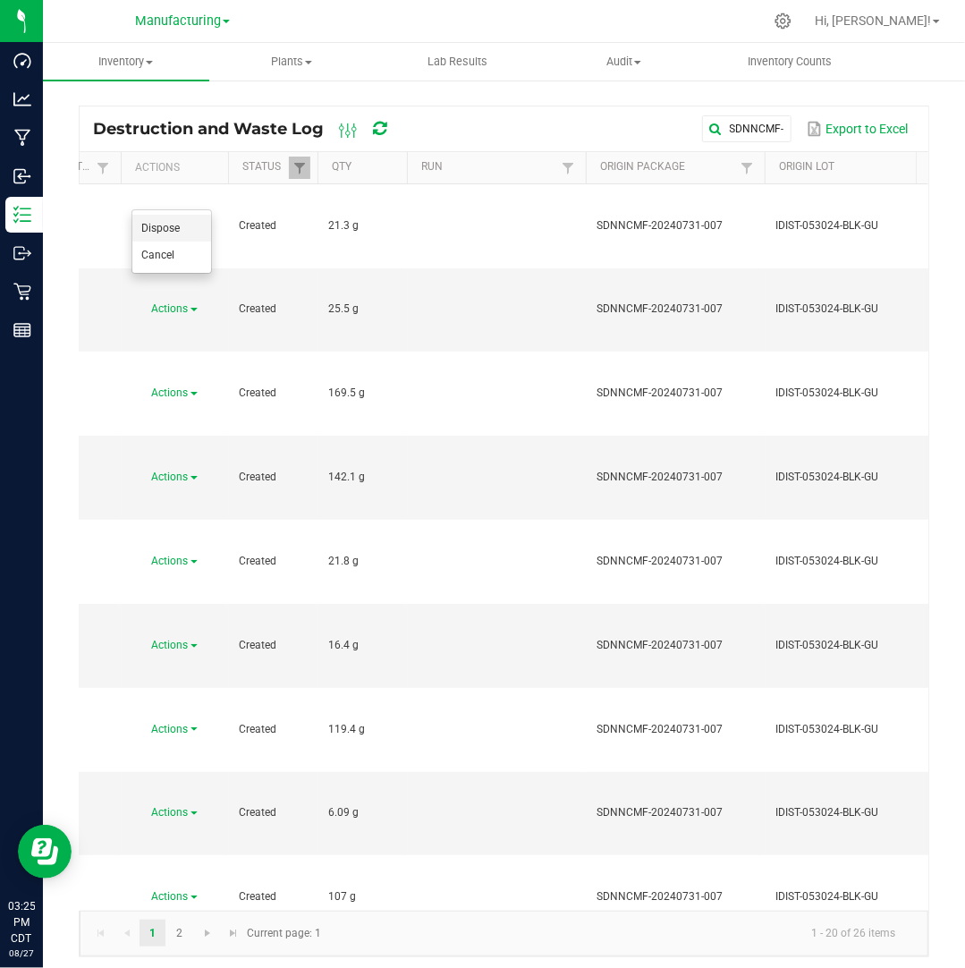
click at [187, 230] on li "Dispose" at bounding box center [171, 228] width 79 height 27
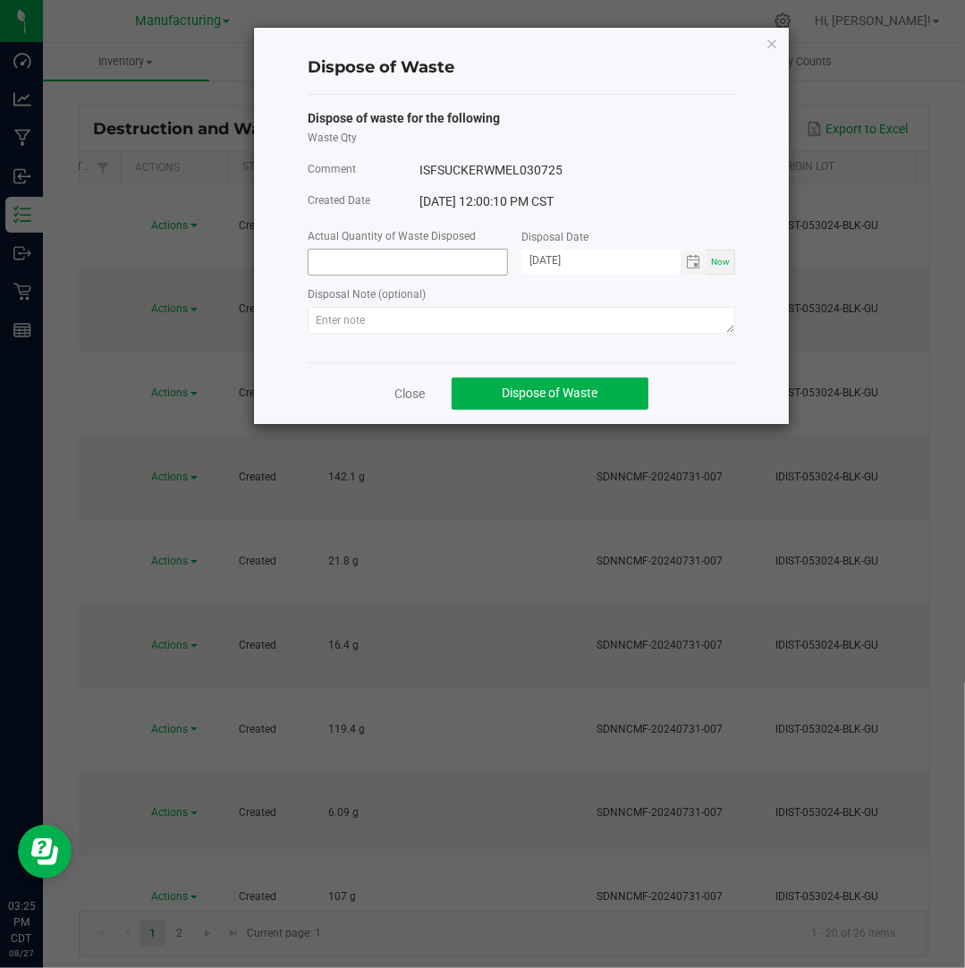
click at [342, 267] on input at bounding box center [408, 262] width 199 height 25
click at [554, 259] on input "[DATE]" at bounding box center [600, 261] width 159 height 22
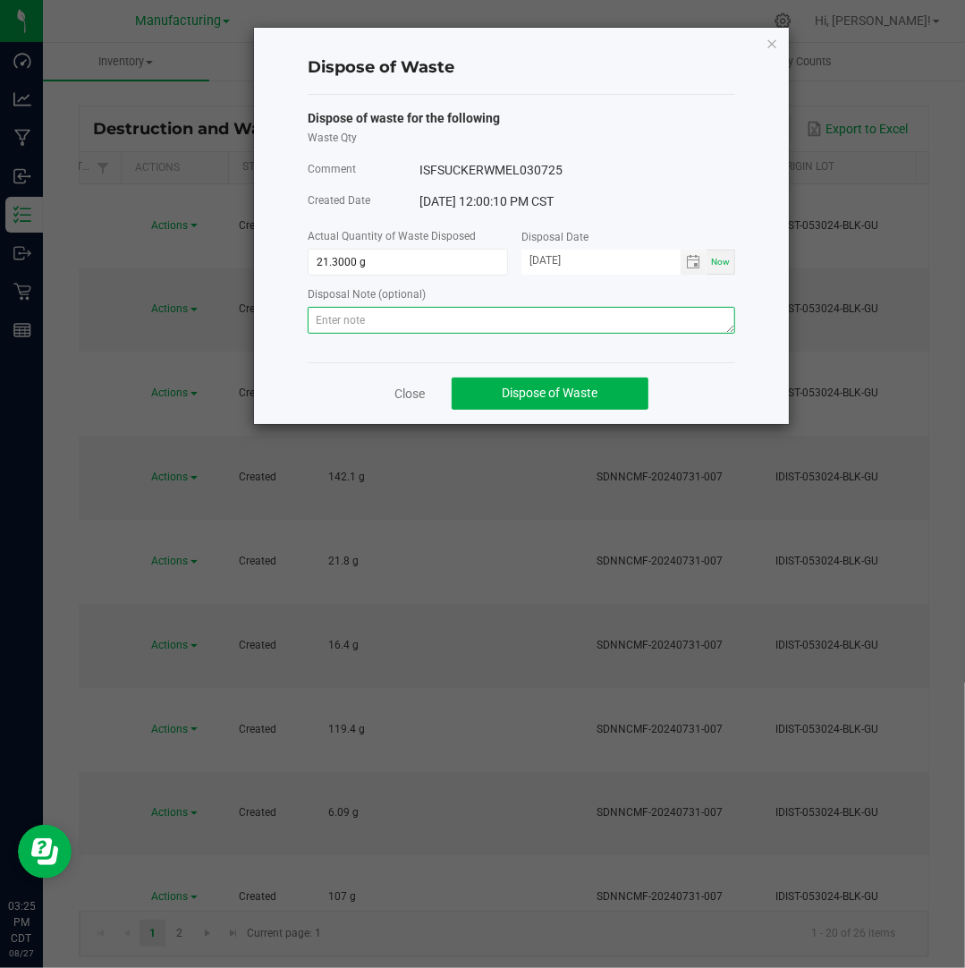
click at [648, 320] on textarea at bounding box center [521, 320] width 427 height 27
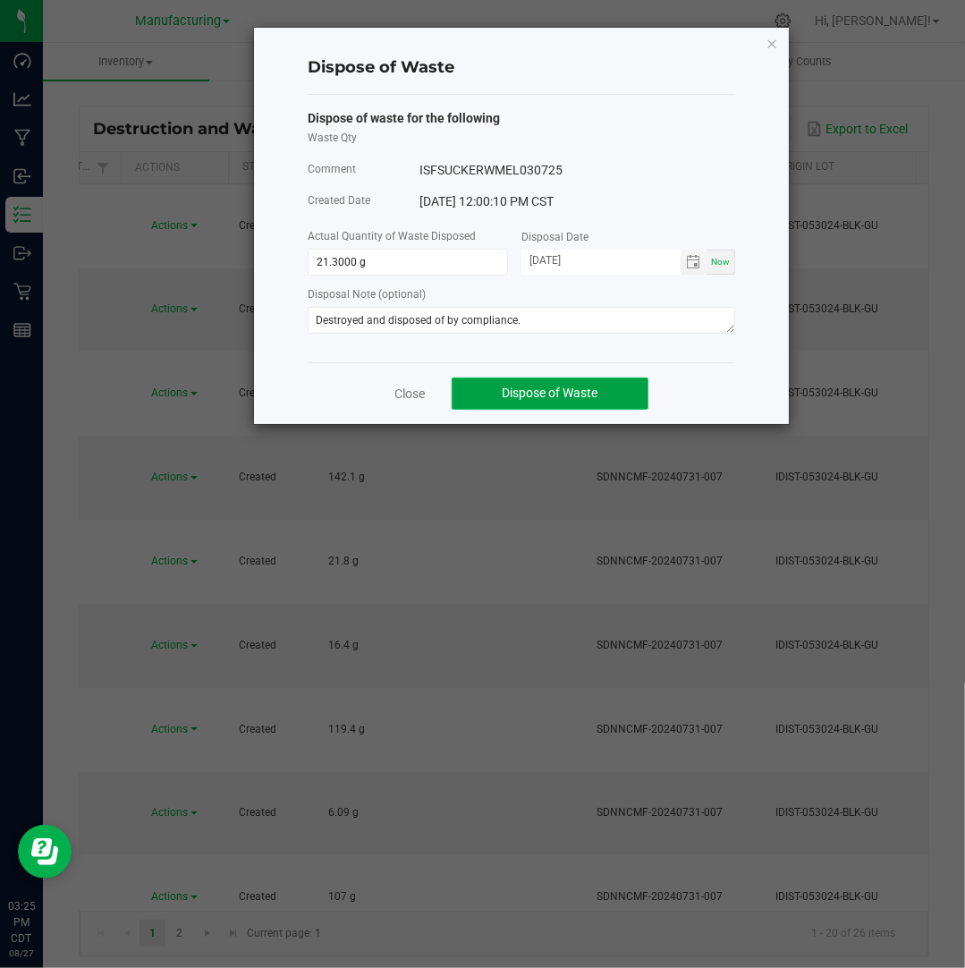
click at [567, 395] on span "Dispose of Waste" at bounding box center [551, 392] width 96 height 14
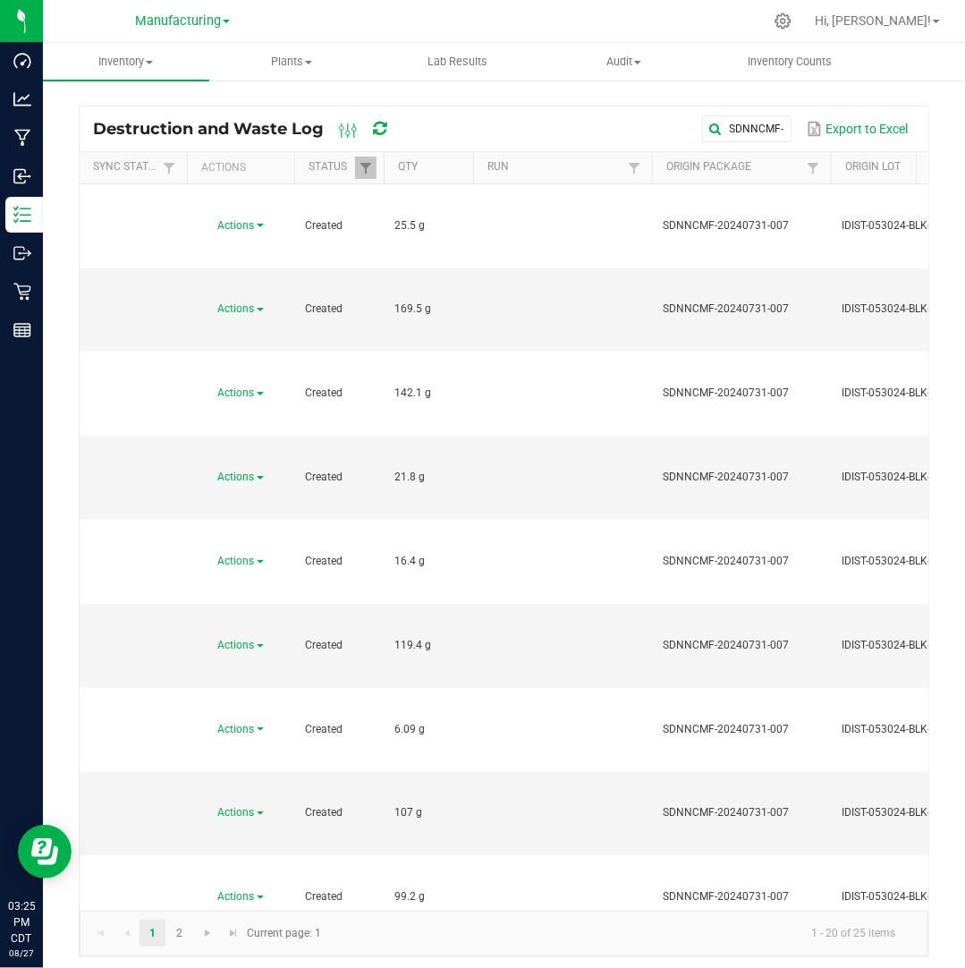
scroll to position [0, 135]
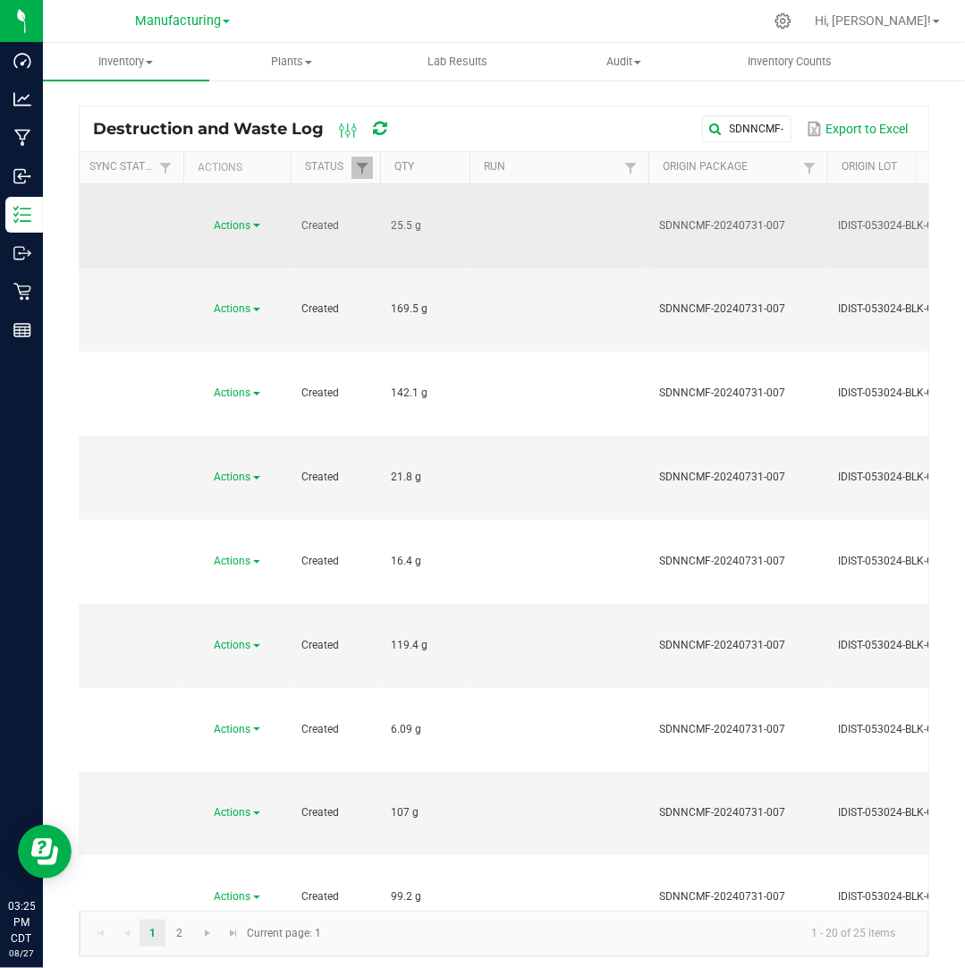
click at [255, 219] on link "Actions" at bounding box center [238, 225] width 46 height 13
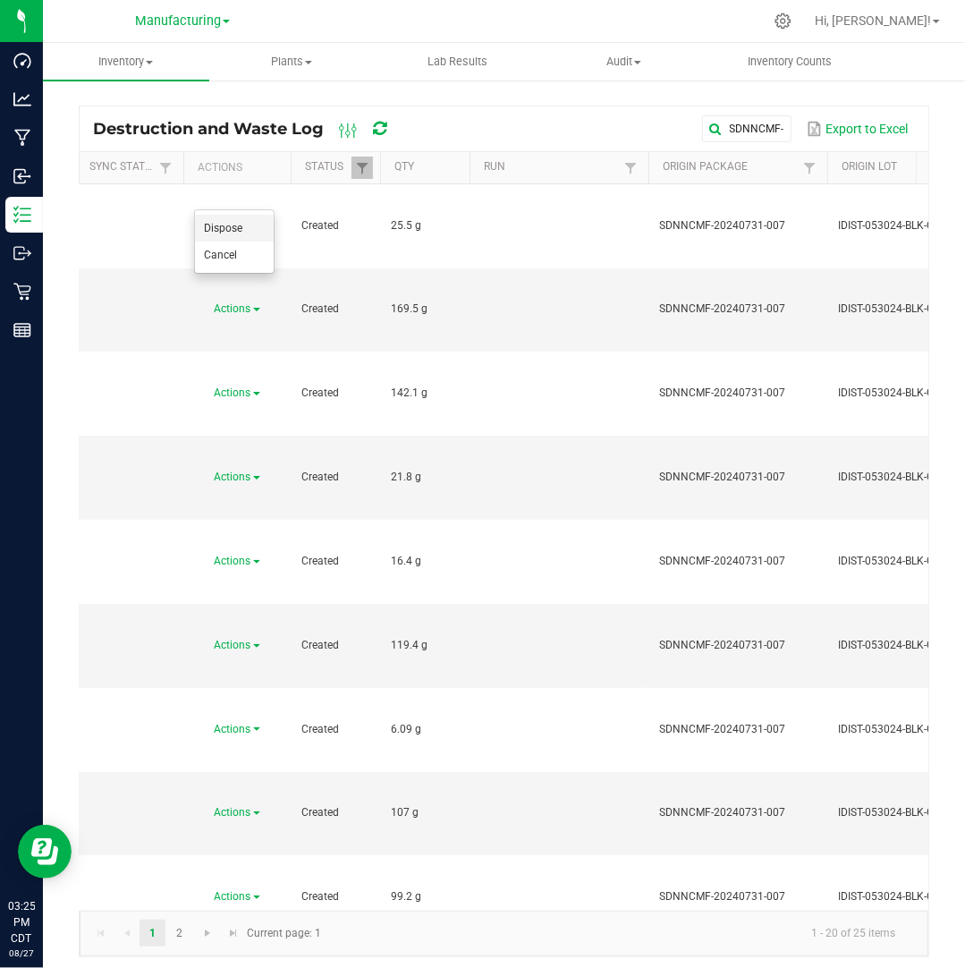
click at [243, 226] on li "Dispose" at bounding box center [234, 228] width 79 height 27
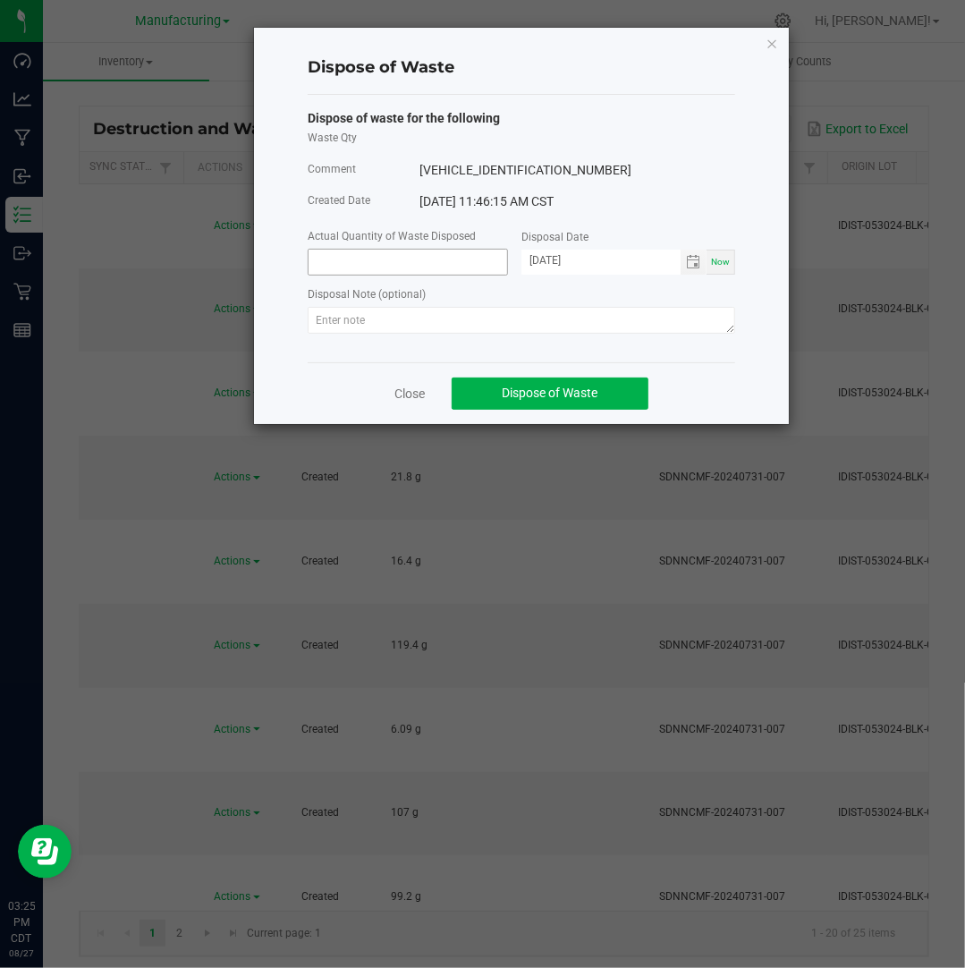
click at [388, 264] on input at bounding box center [408, 262] width 199 height 25
click at [549, 260] on input "[DATE]" at bounding box center [600, 261] width 159 height 22
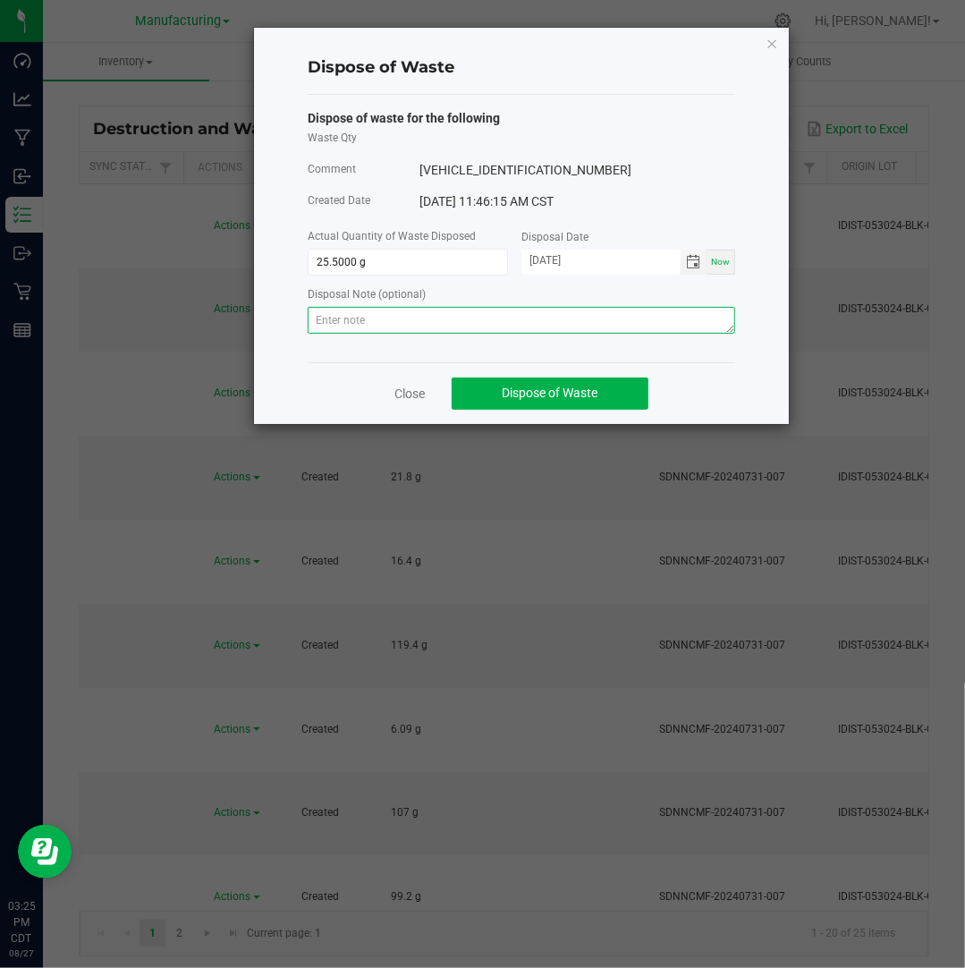
click at [639, 321] on textarea at bounding box center [521, 320] width 427 height 27
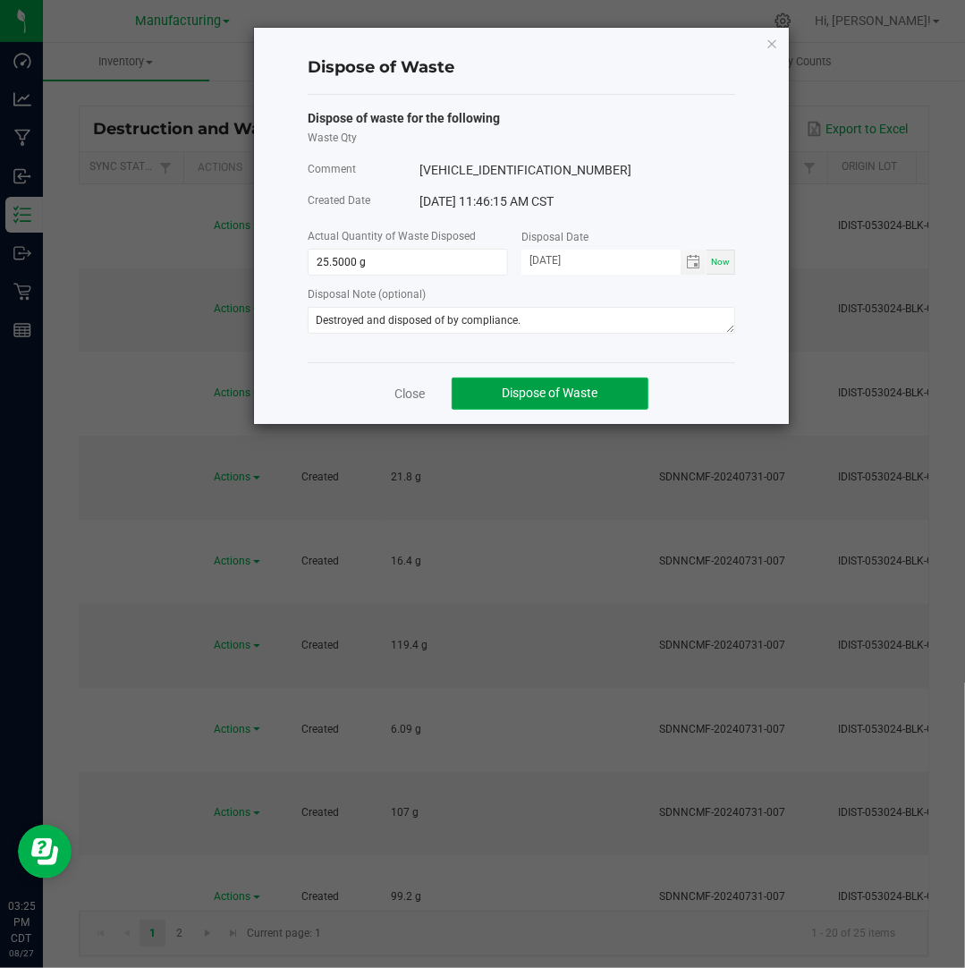
click at [581, 389] on span "Dispose of Waste" at bounding box center [551, 392] width 96 height 14
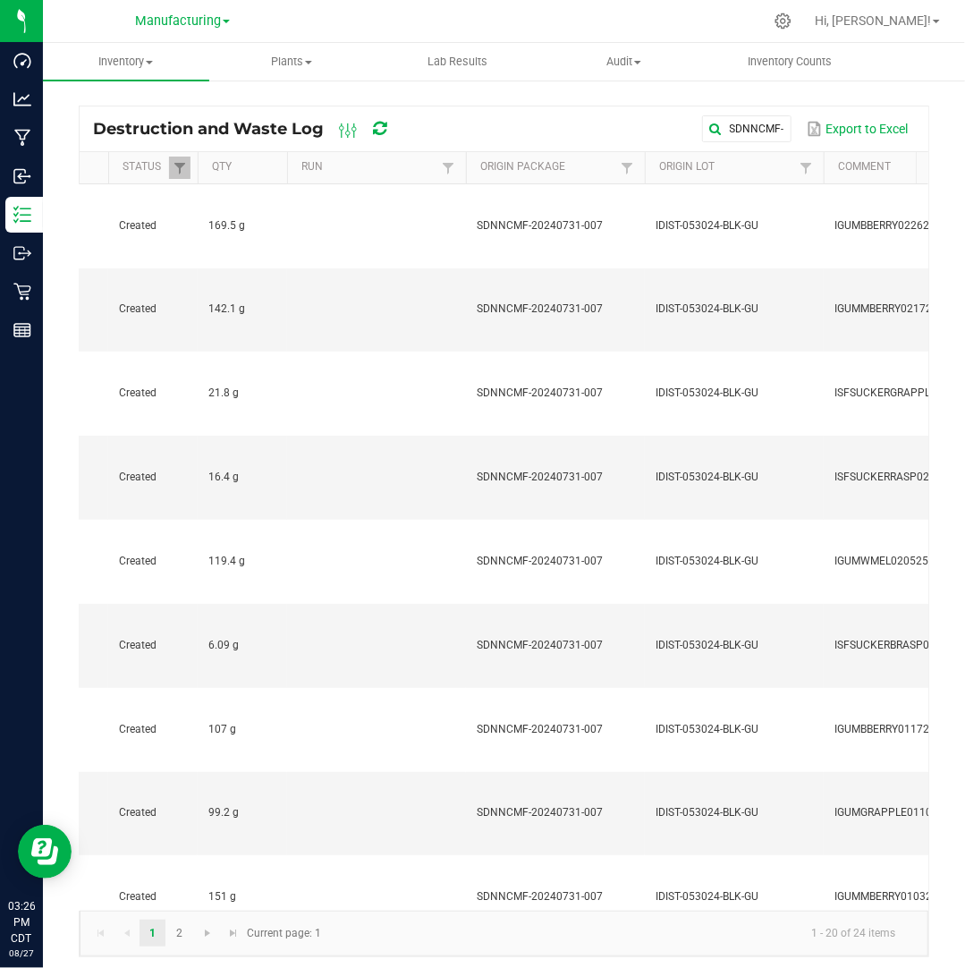
scroll to position [0, 533]
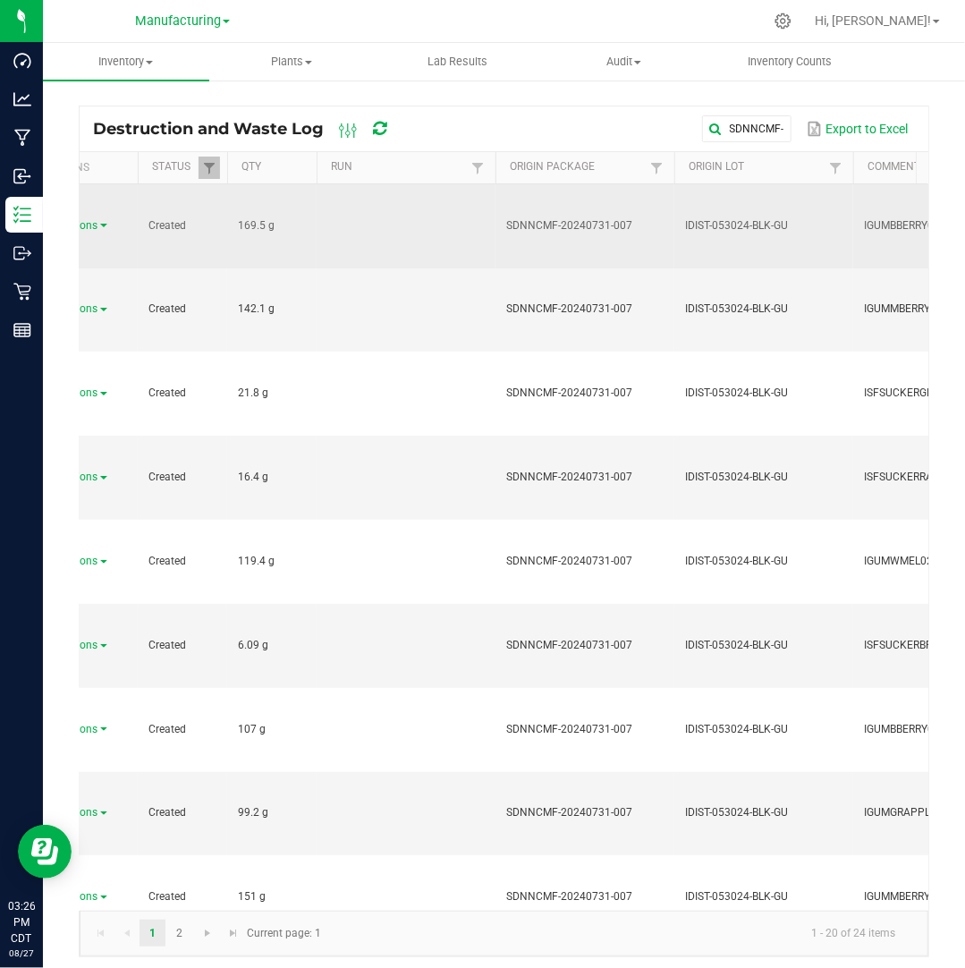
click at [100, 219] on link "Actions" at bounding box center [85, 225] width 46 height 13
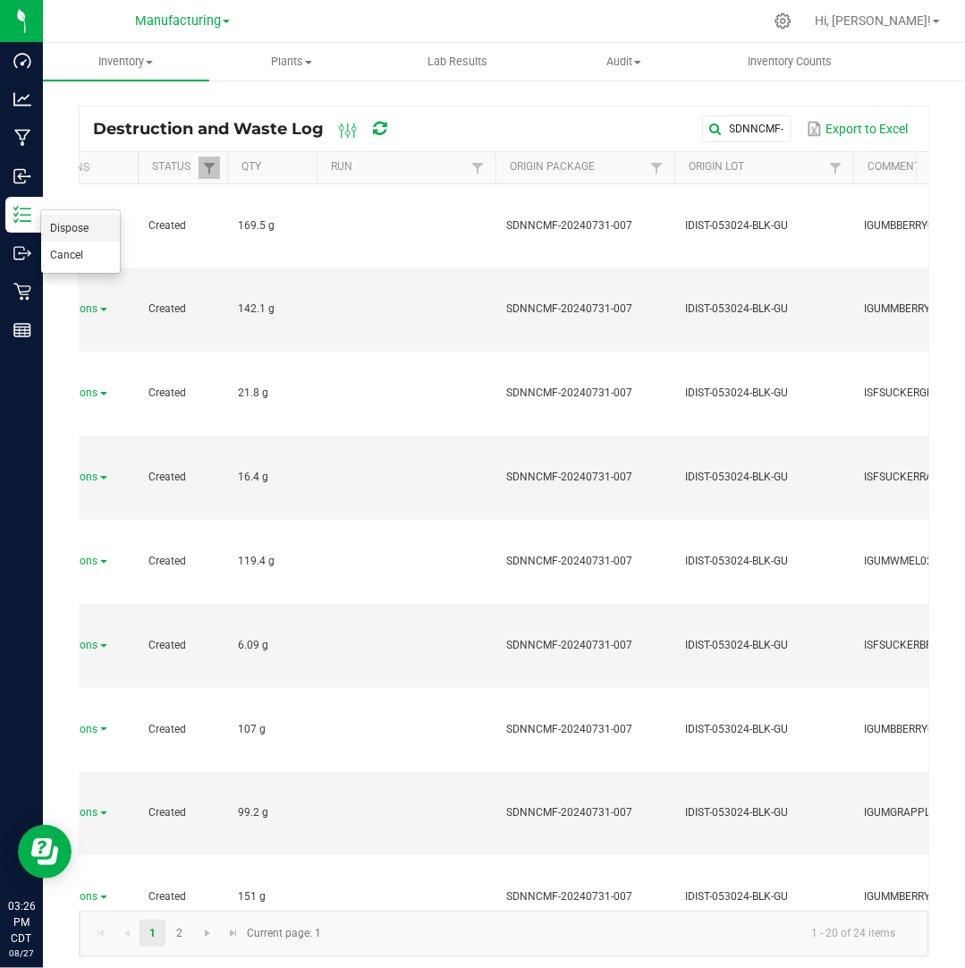
click at [104, 226] on li "Dispose" at bounding box center [80, 228] width 79 height 27
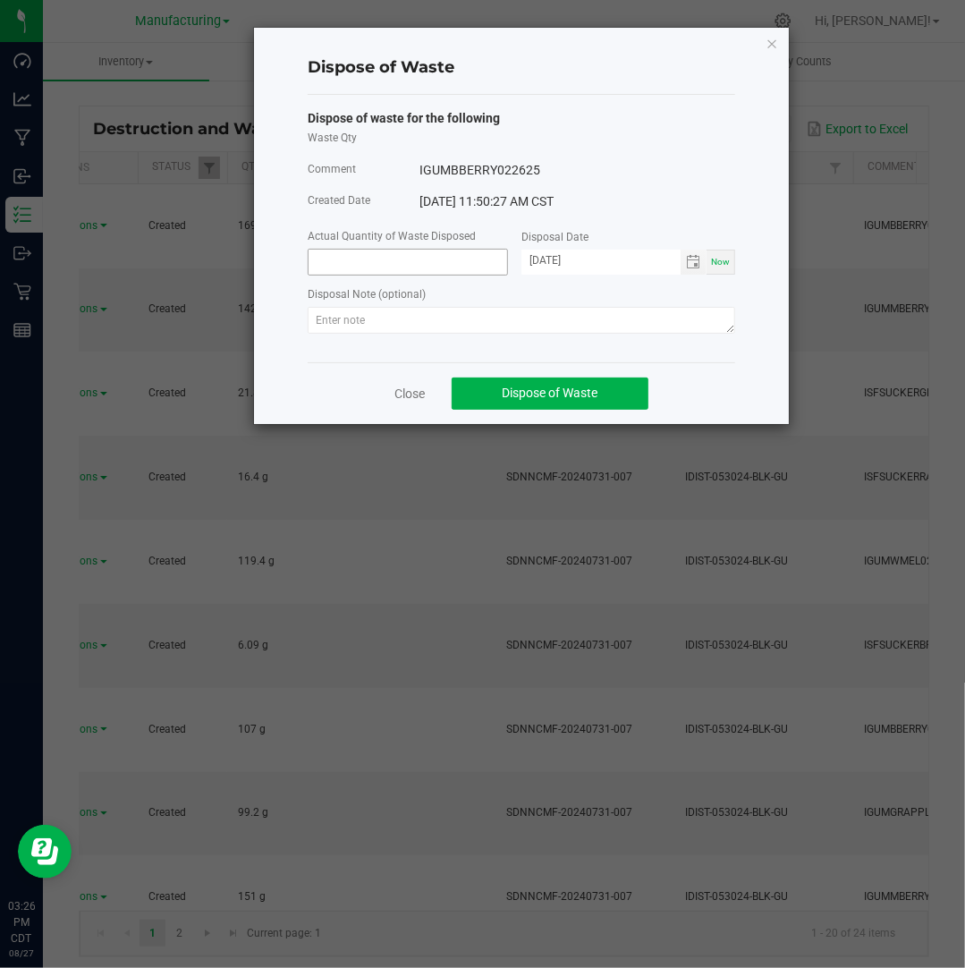
click at [433, 261] on input at bounding box center [408, 262] width 199 height 25
click at [692, 250] on div "Disposal Date" at bounding box center [628, 238] width 214 height 22
click at [692, 255] on span "Toggle calendar" at bounding box center [694, 262] width 26 height 25
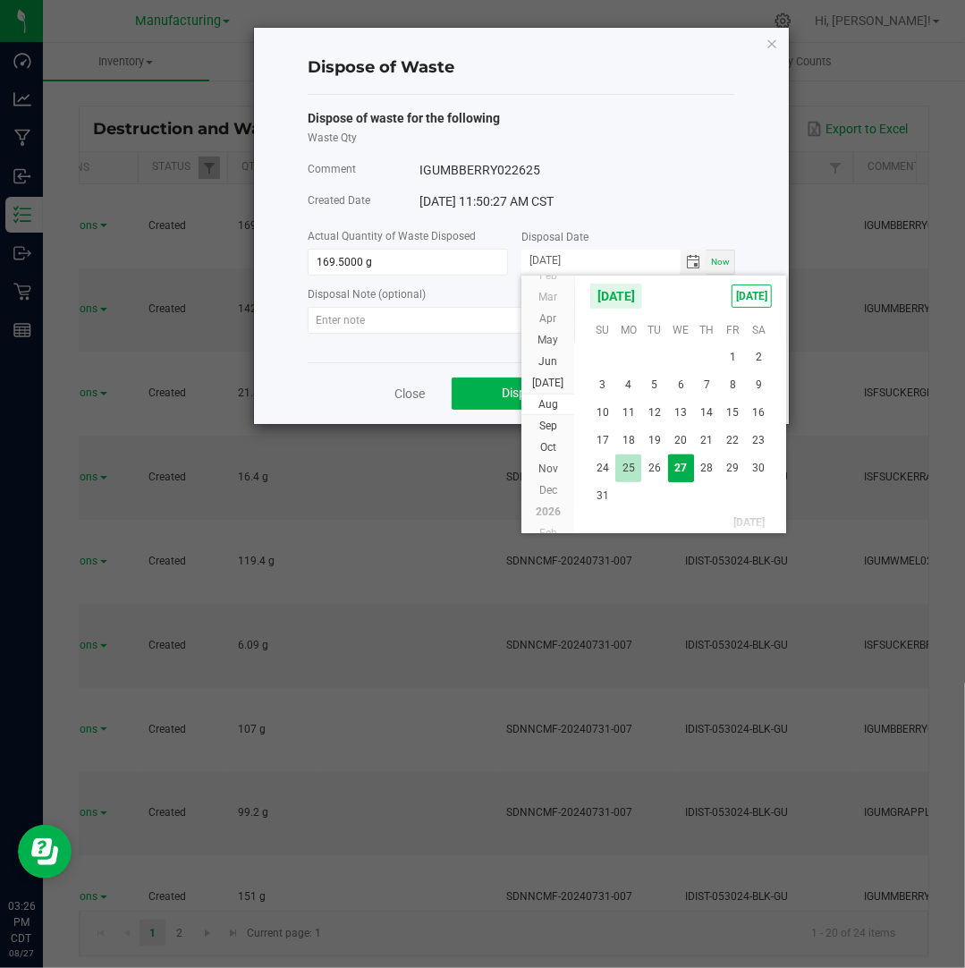
click at [636, 462] on span "25" at bounding box center [628, 468] width 26 height 28
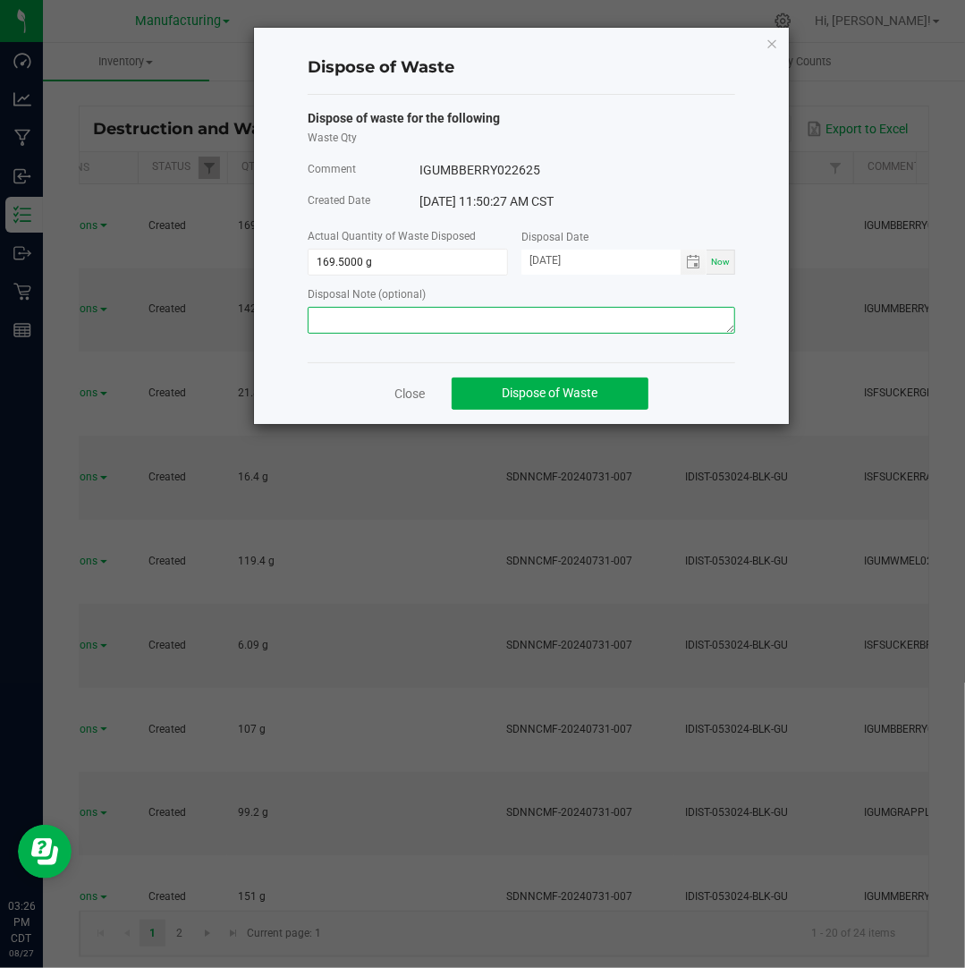
click at [684, 318] on textarea at bounding box center [521, 320] width 427 height 27
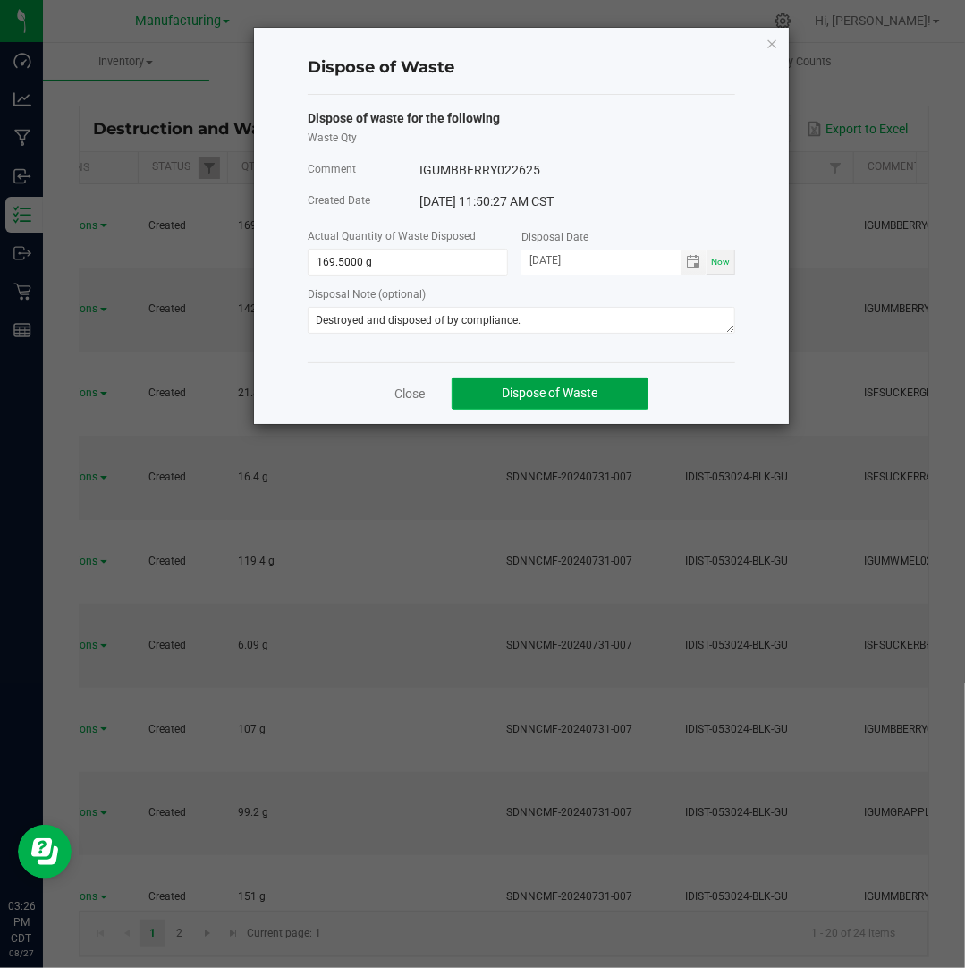
click at [630, 395] on button "Dispose of Waste" at bounding box center [550, 393] width 197 height 32
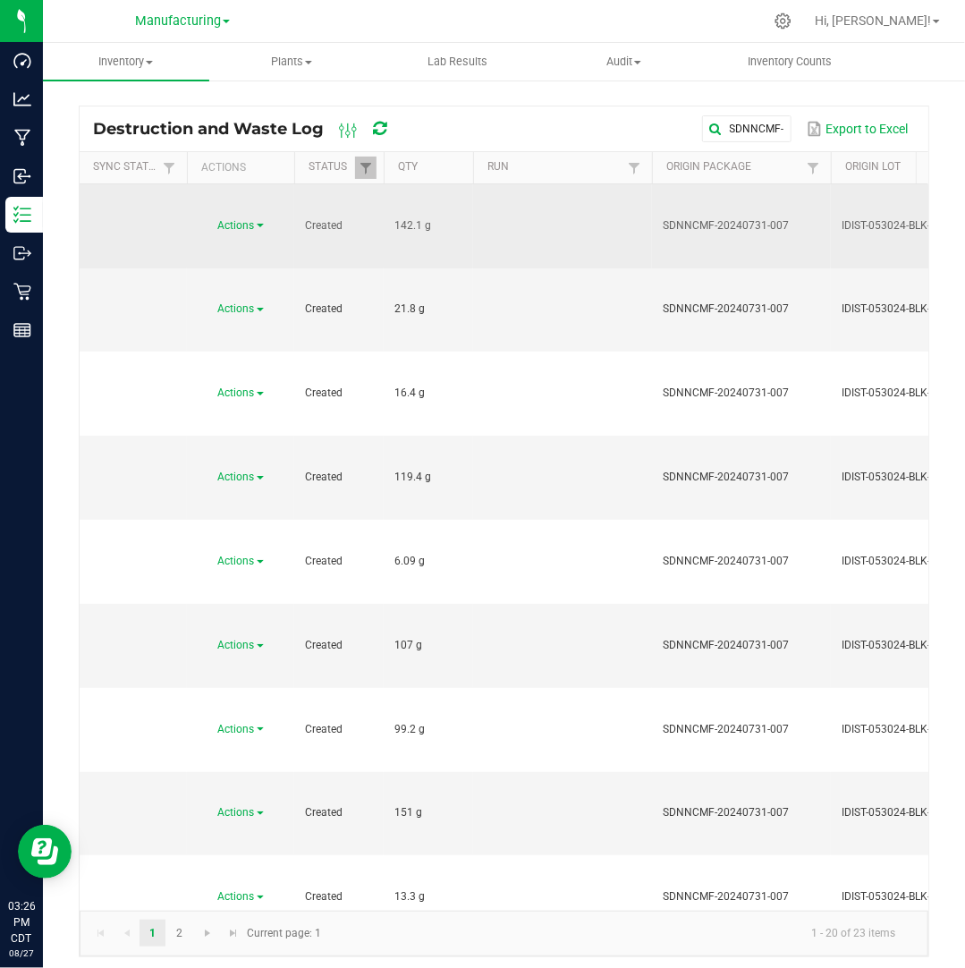
click at [257, 219] on link "Actions" at bounding box center [241, 225] width 46 height 13
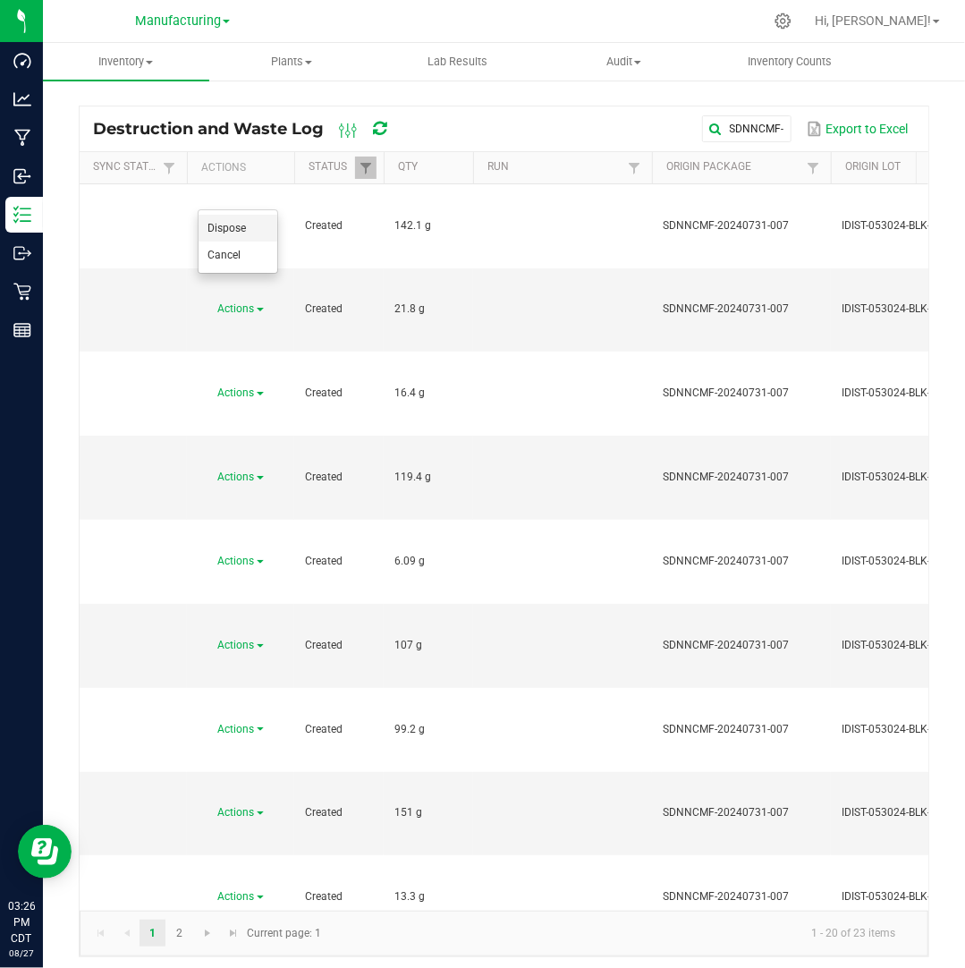
click at [258, 224] on li "Dispose" at bounding box center [238, 228] width 79 height 27
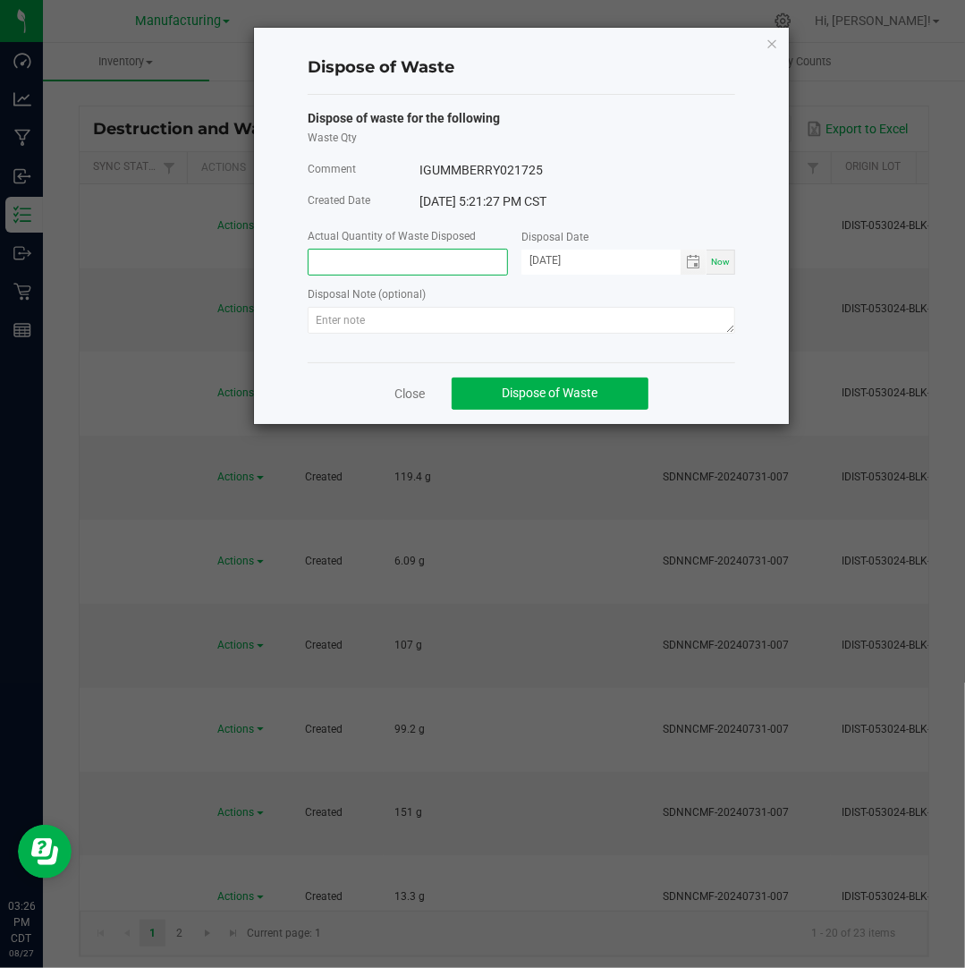
click at [390, 274] on input at bounding box center [408, 262] width 199 height 25
click at [699, 262] on span "Toggle calendar" at bounding box center [693, 262] width 14 height 14
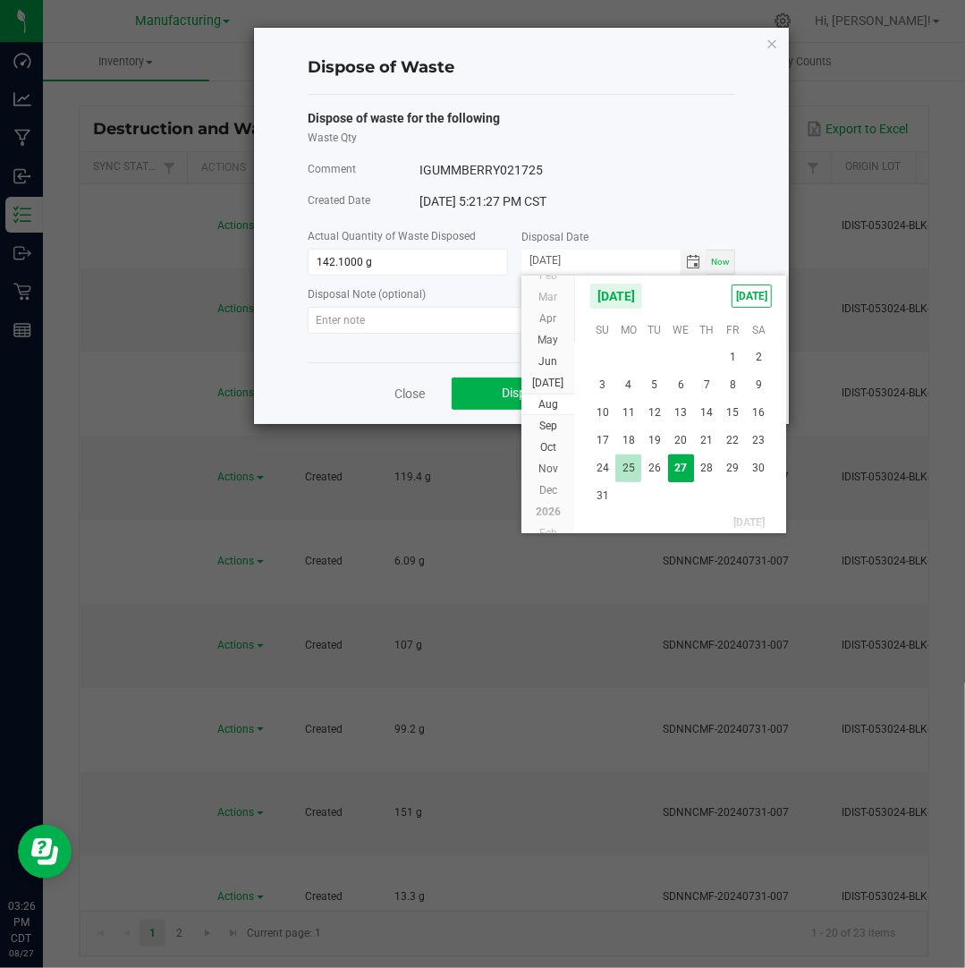
click at [634, 470] on span "25" at bounding box center [628, 468] width 26 height 28
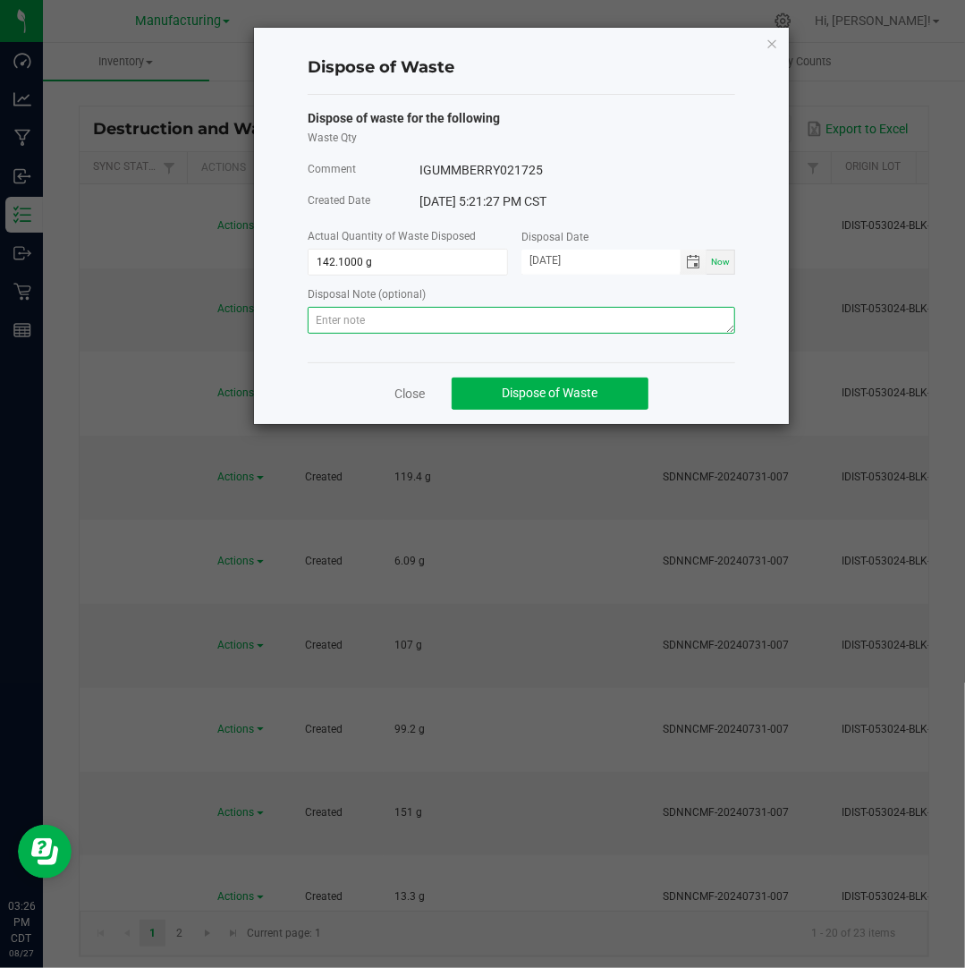
click at [567, 315] on textarea at bounding box center [521, 320] width 427 height 27
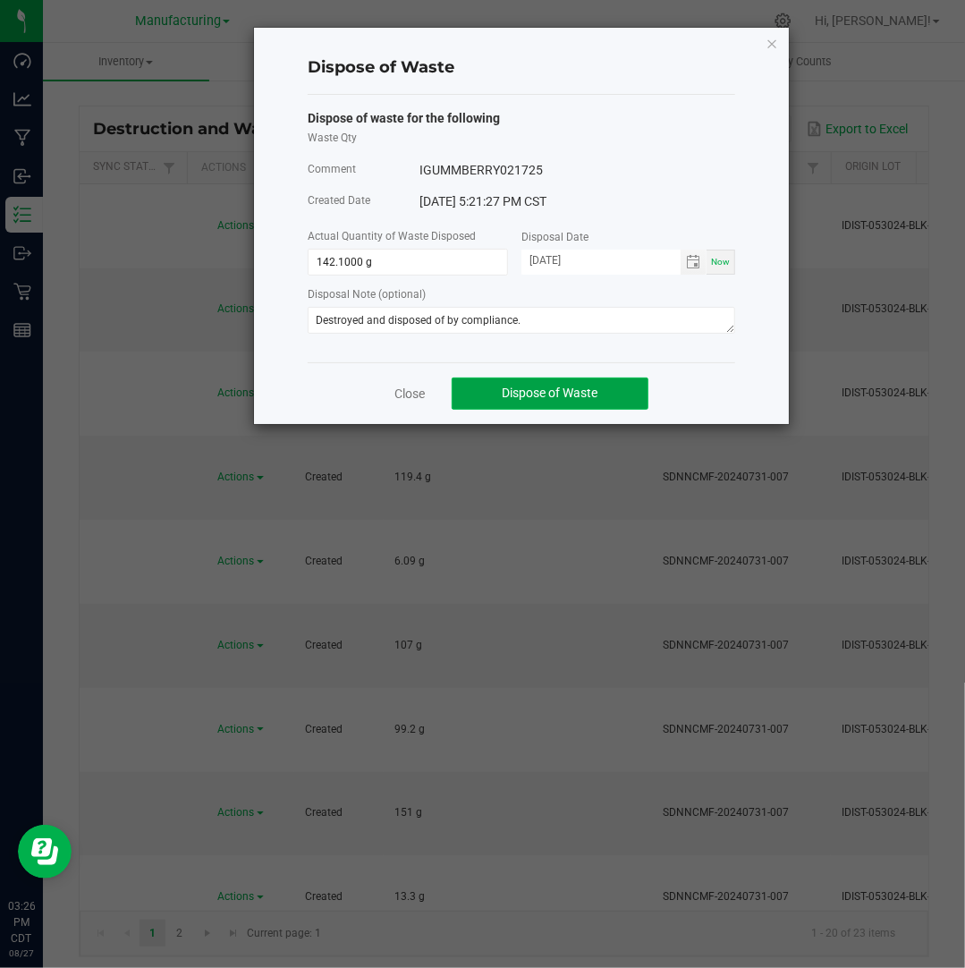
click at [580, 395] on span "Dispose of Waste" at bounding box center [551, 392] width 96 height 14
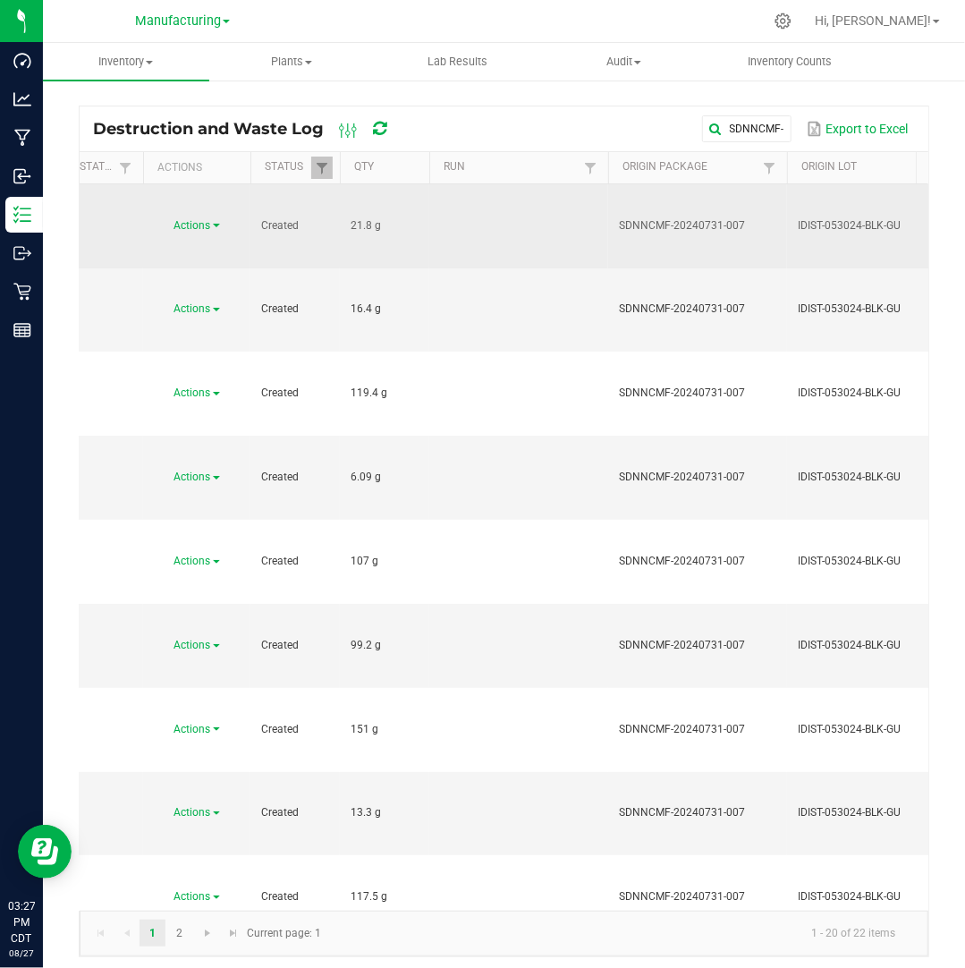
click at [198, 219] on span "Actions" at bounding box center [192, 225] width 37 height 13
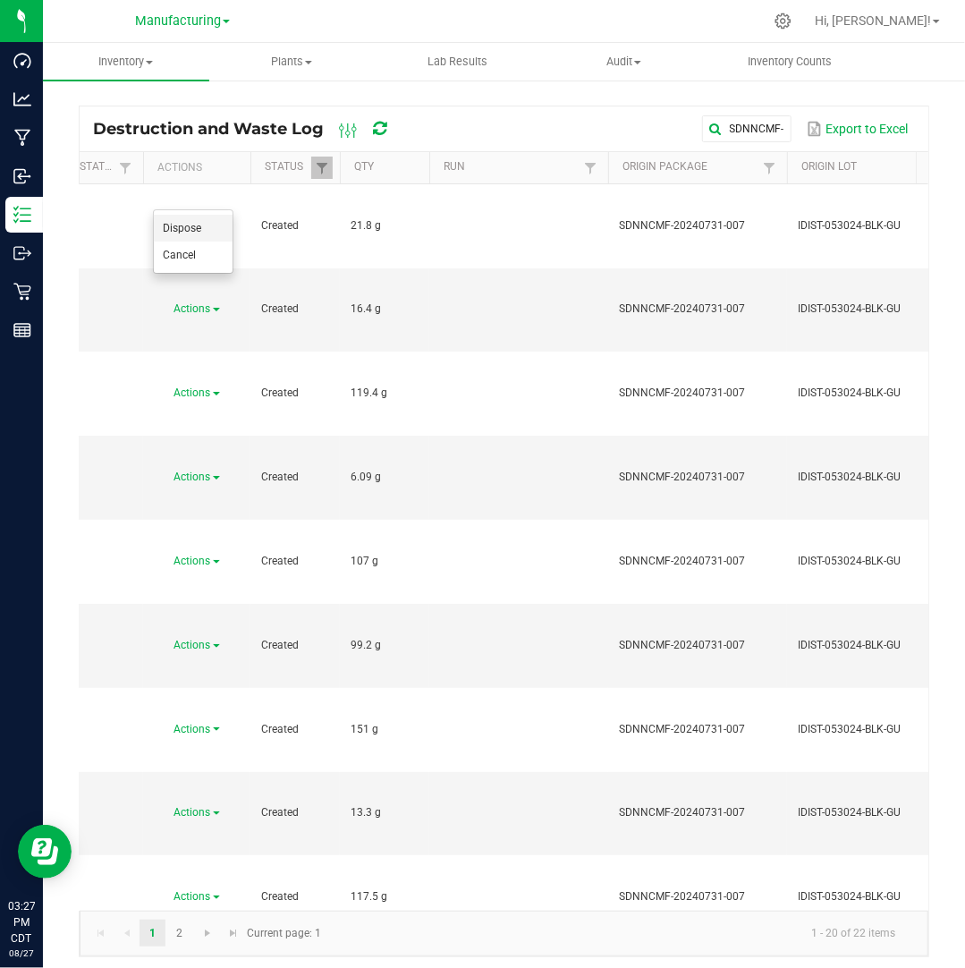
click at [216, 226] on li "Dispose" at bounding box center [193, 228] width 79 height 27
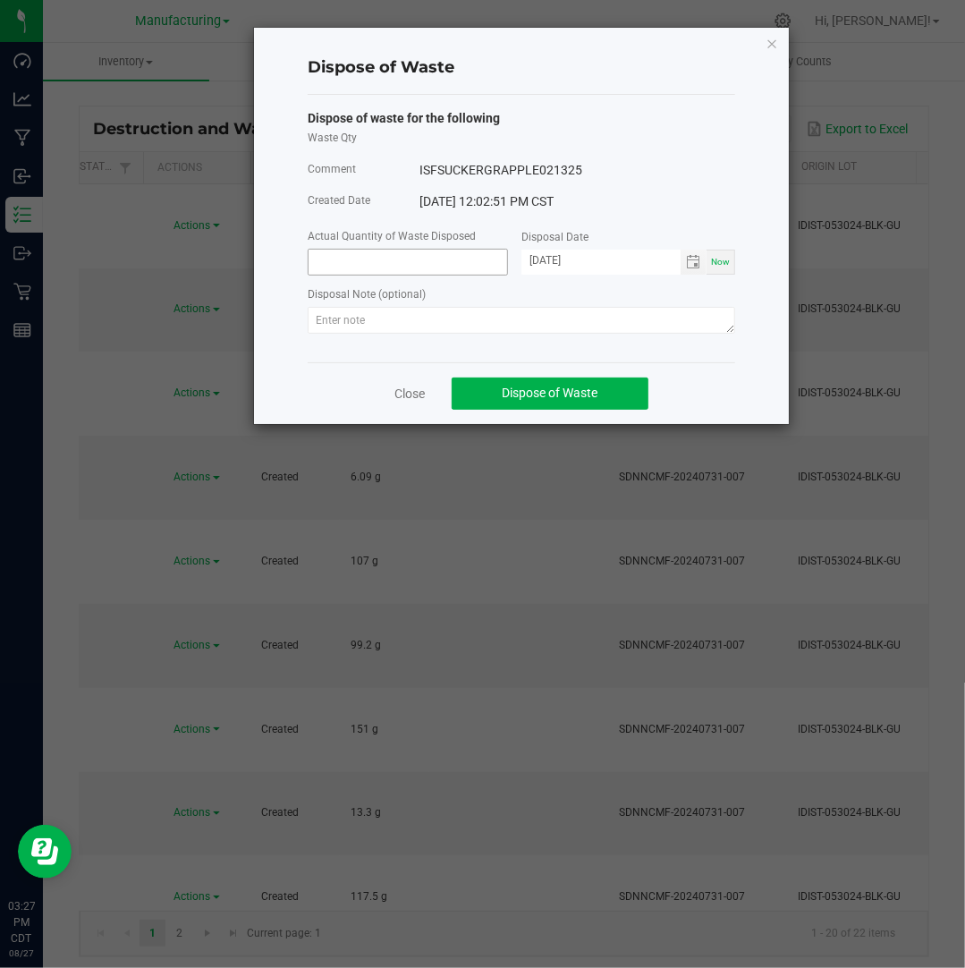
click at [352, 258] on input at bounding box center [408, 262] width 199 height 25
click at [698, 263] on span "Toggle calendar" at bounding box center [693, 262] width 14 height 14
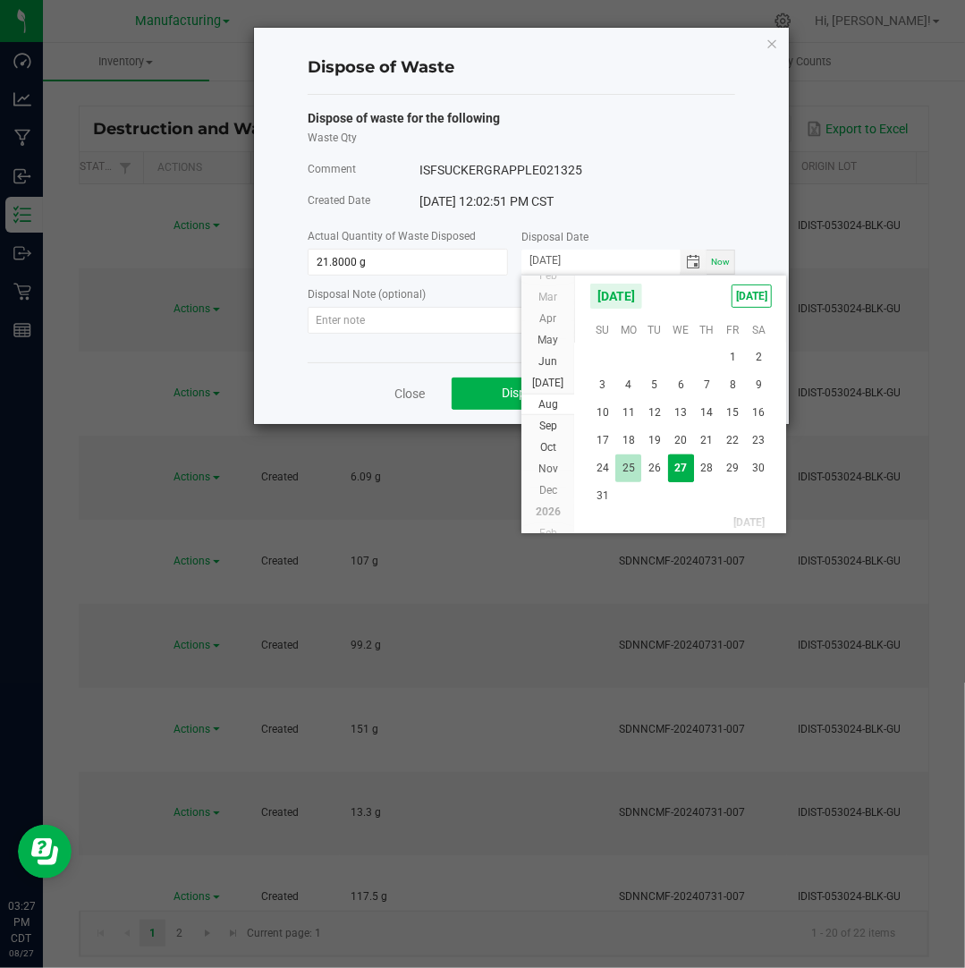
click at [620, 463] on span "25" at bounding box center [628, 468] width 26 height 28
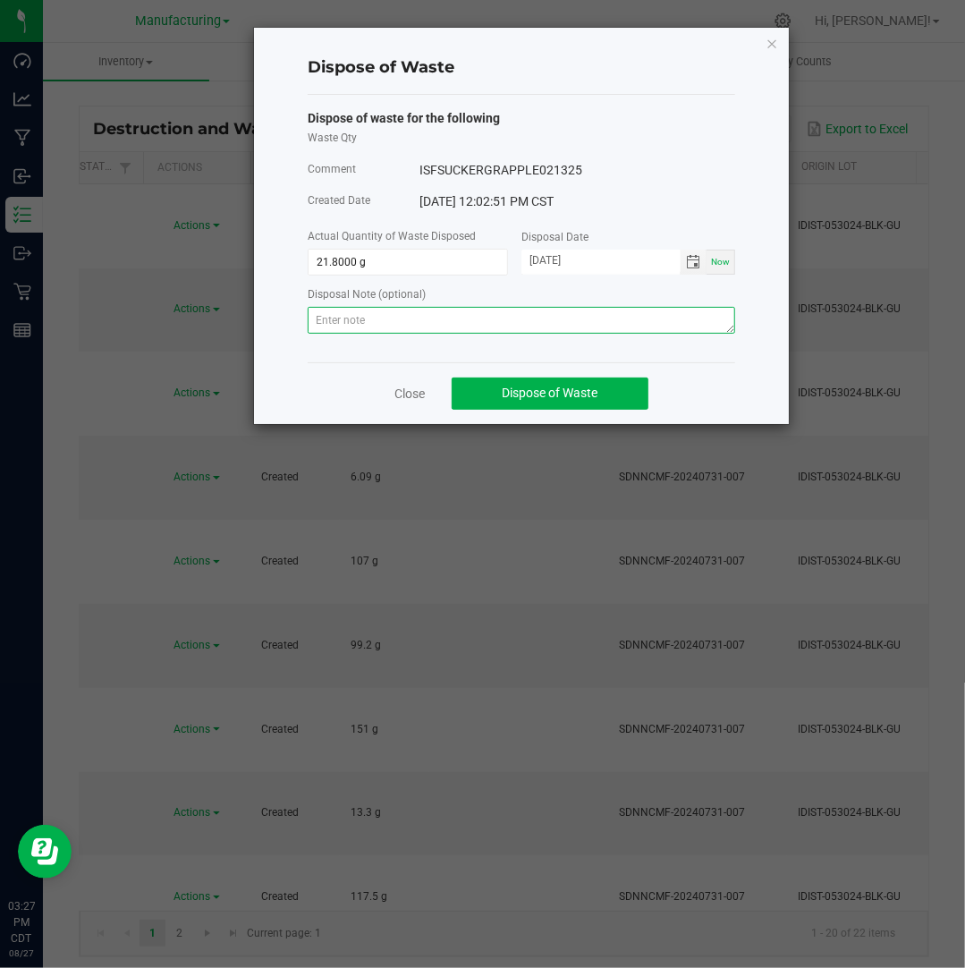
click at [612, 315] on textarea at bounding box center [521, 320] width 427 height 27
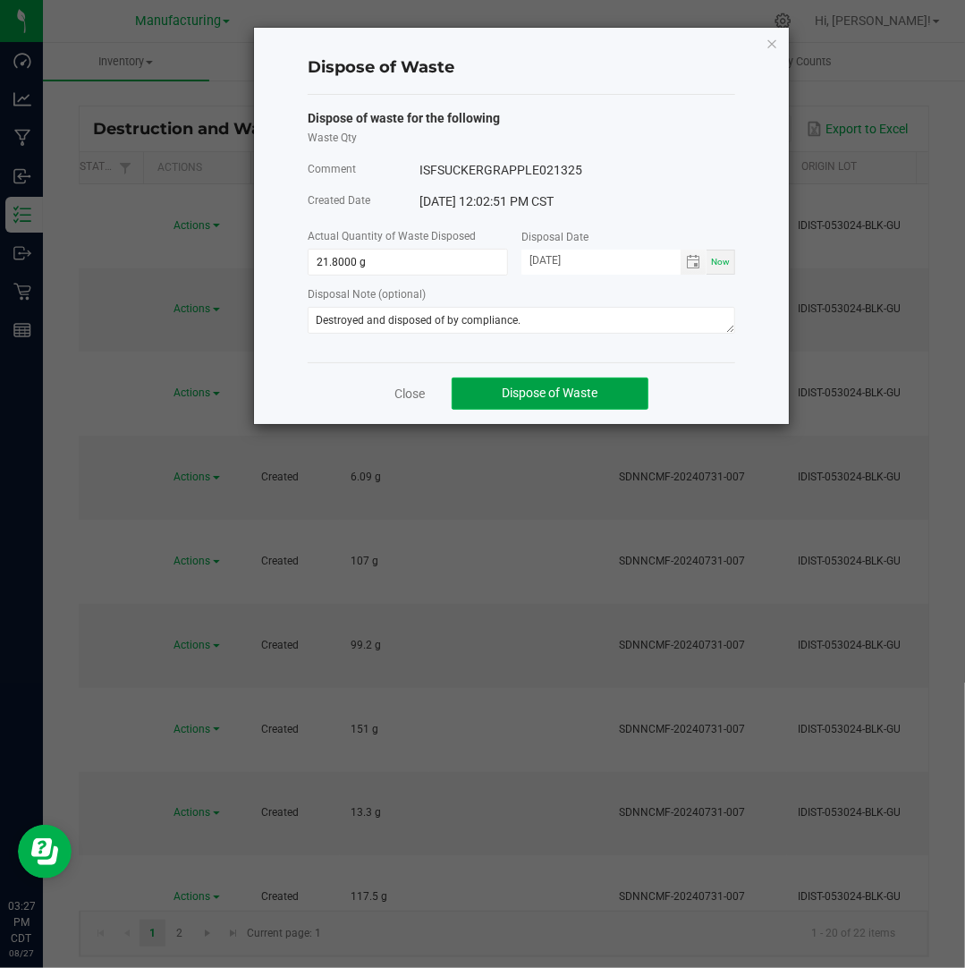
click at [597, 393] on span "Dispose of Waste" at bounding box center [551, 392] width 96 height 14
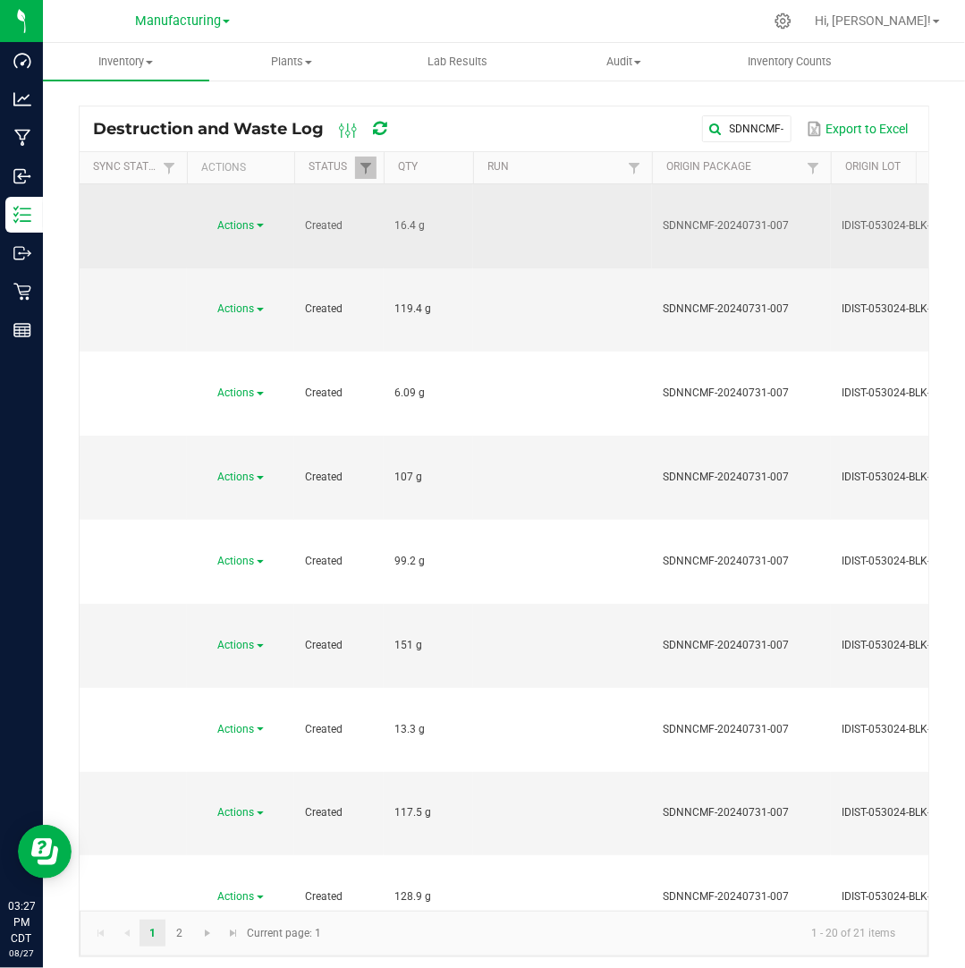
click at [246, 219] on span "Actions" at bounding box center [236, 225] width 37 height 13
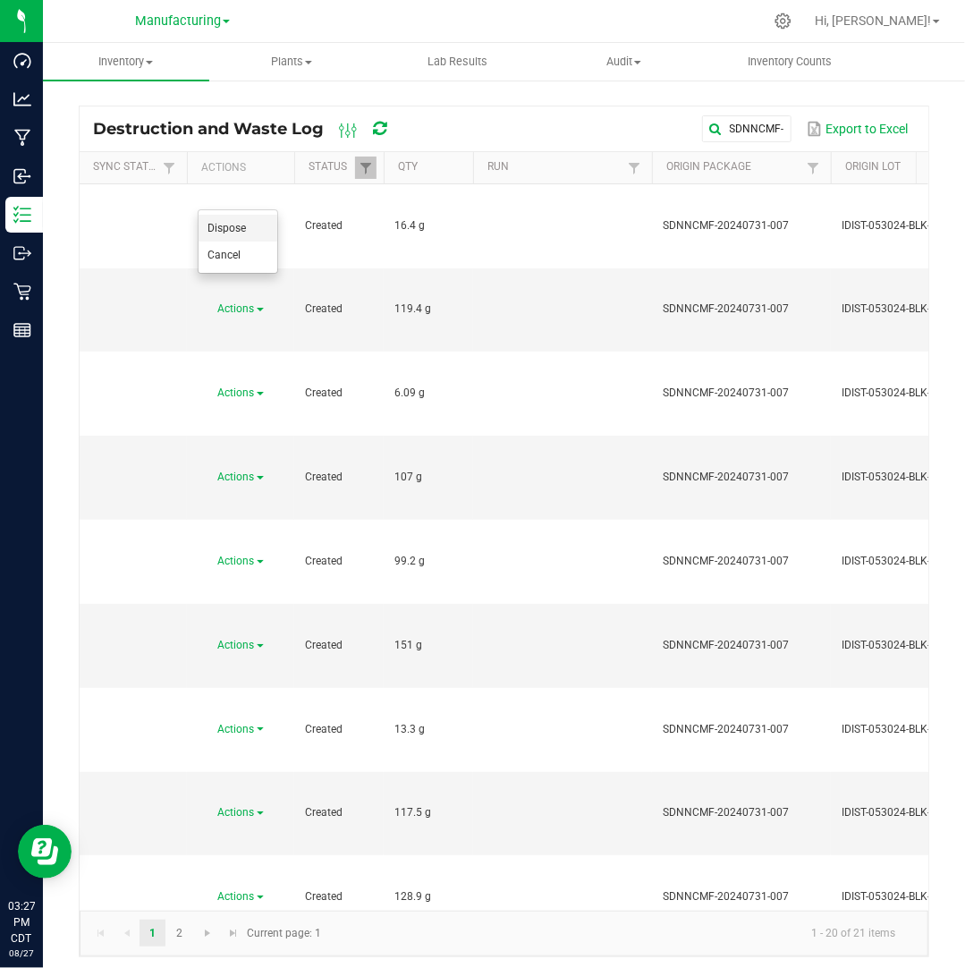
click at [258, 233] on li "Dispose" at bounding box center [238, 228] width 79 height 27
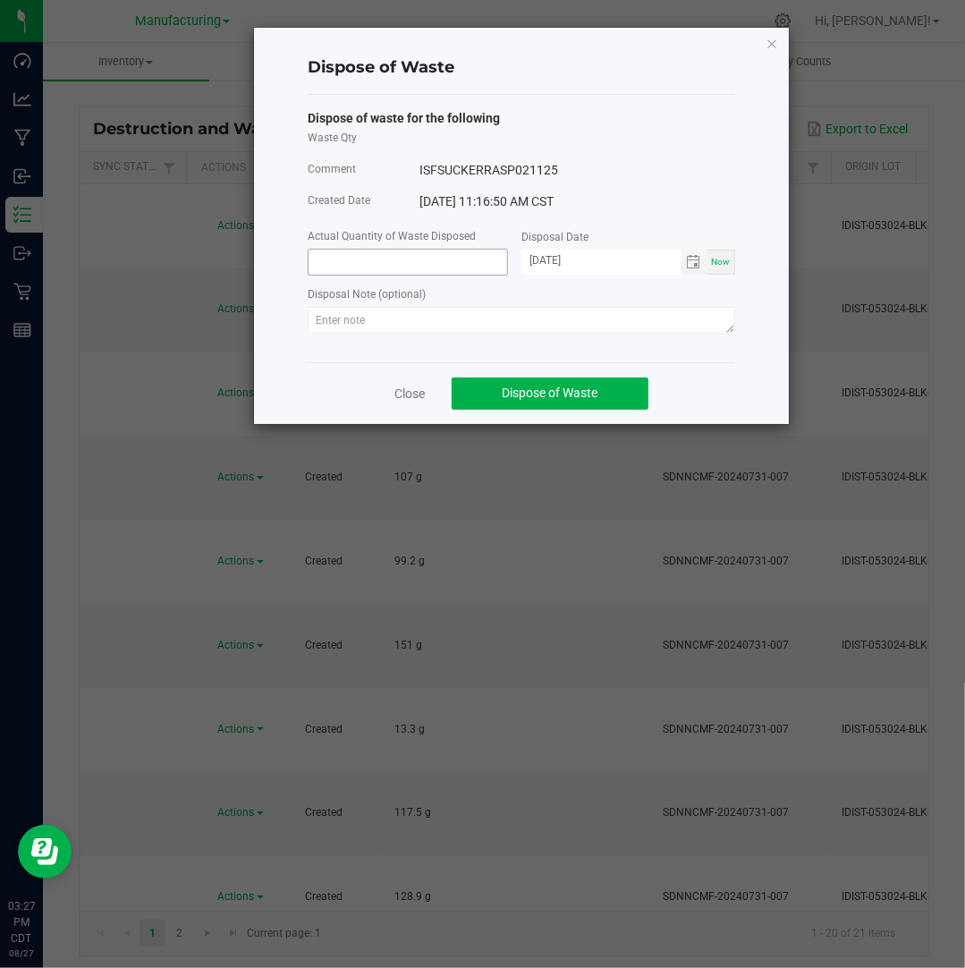
click at [430, 264] on input at bounding box center [408, 262] width 199 height 25
click at [554, 262] on input "[DATE]" at bounding box center [600, 261] width 159 height 22
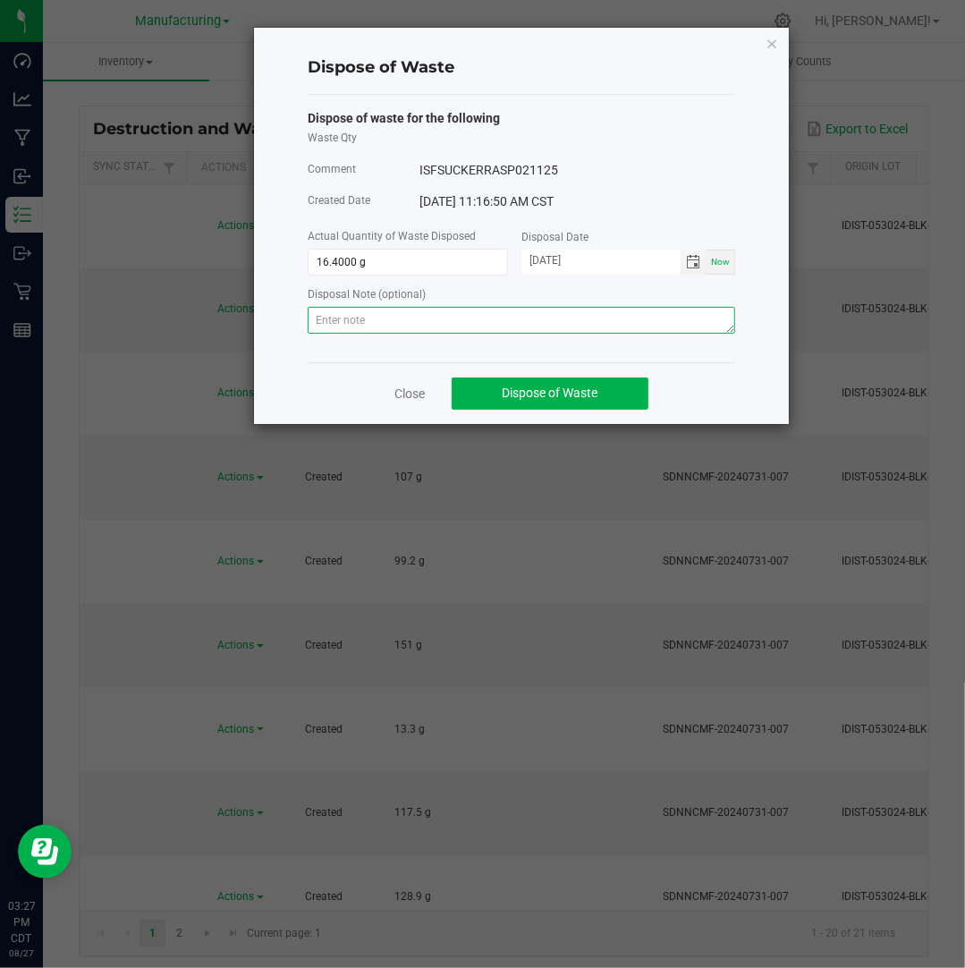
click at [566, 316] on textarea at bounding box center [521, 320] width 427 height 27
click at [654, 319] on textarea at bounding box center [521, 320] width 427 height 27
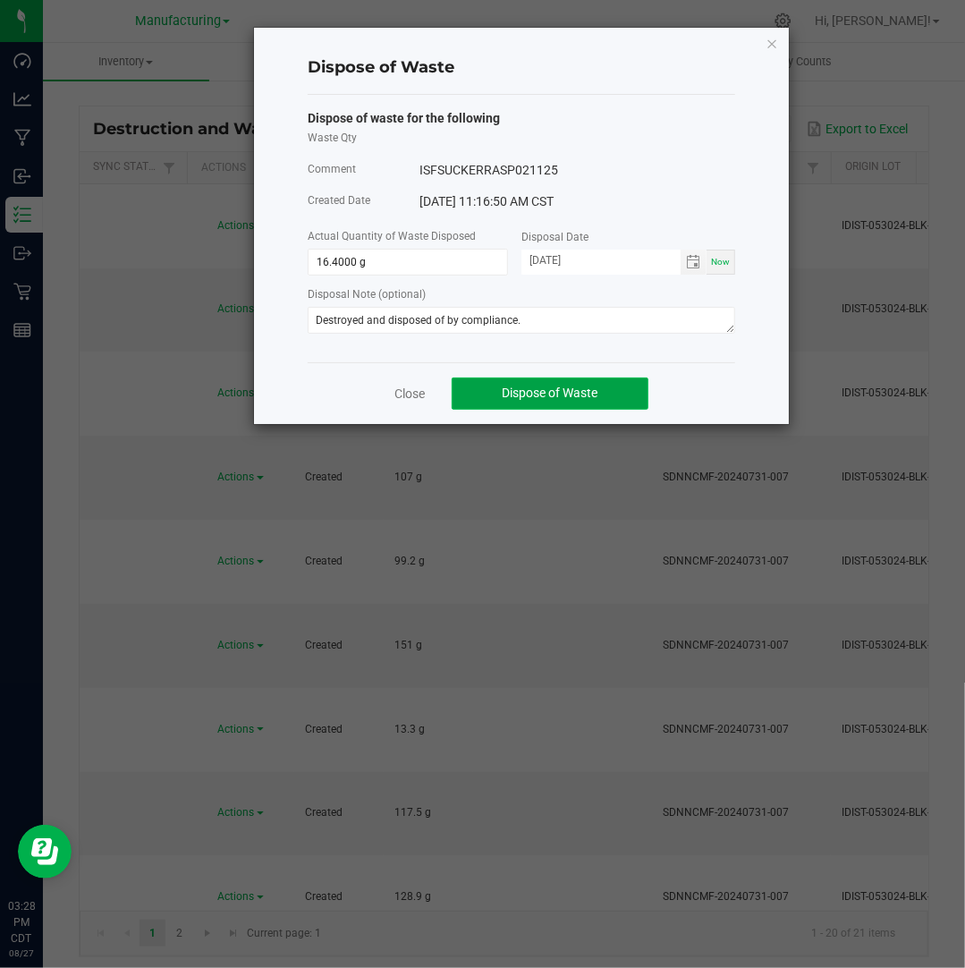
click at [567, 394] on span "Dispose of Waste" at bounding box center [551, 392] width 96 height 14
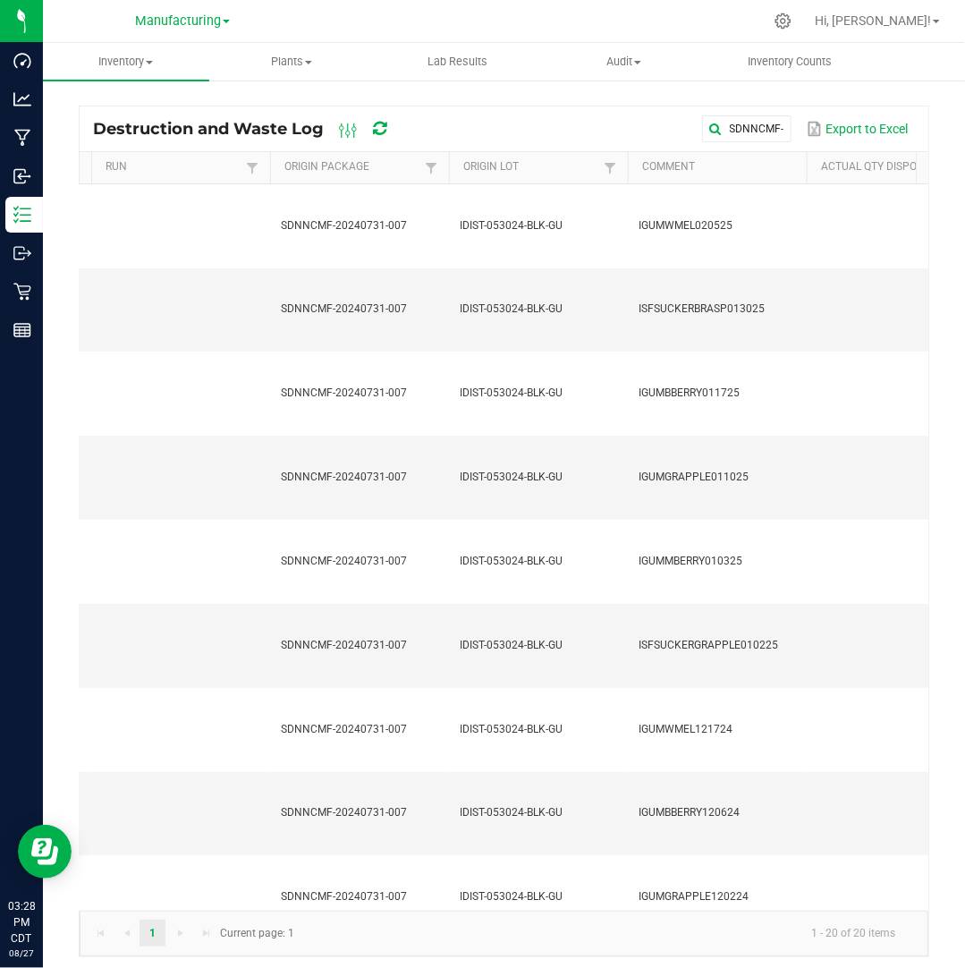
scroll to position [0, 400]
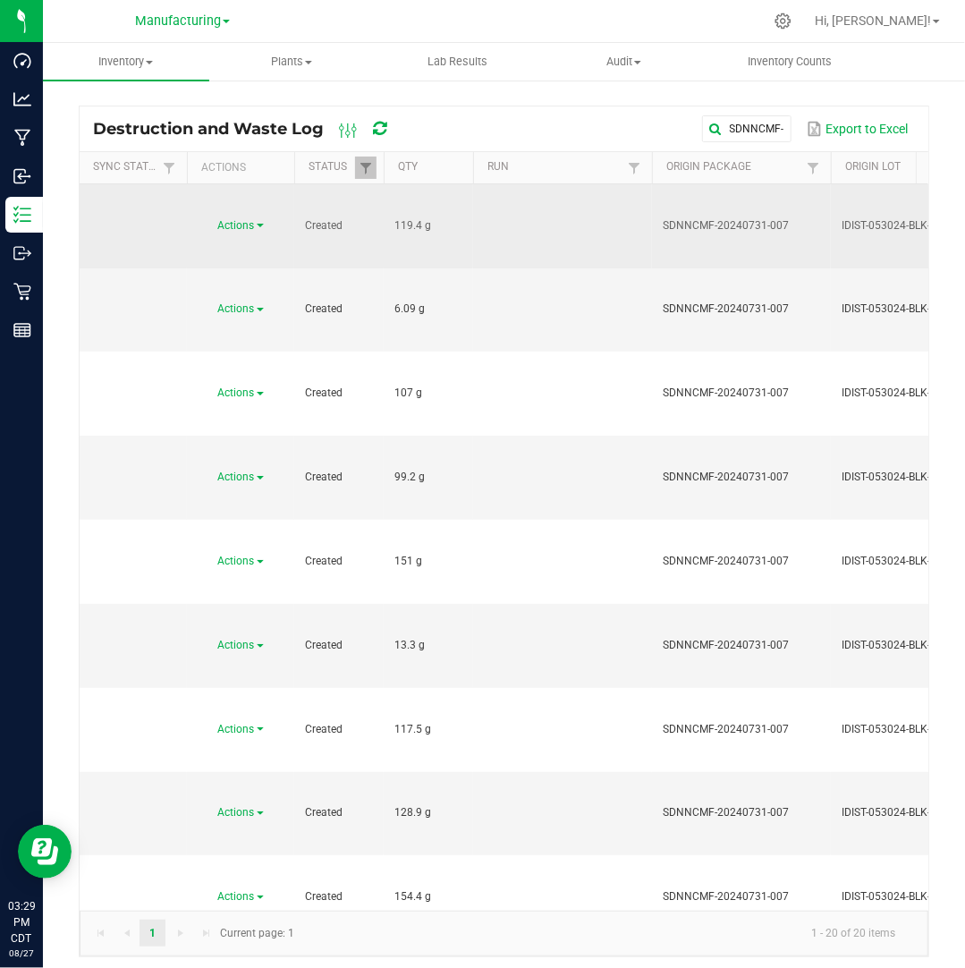
click at [245, 219] on span "Actions" at bounding box center [236, 225] width 37 height 13
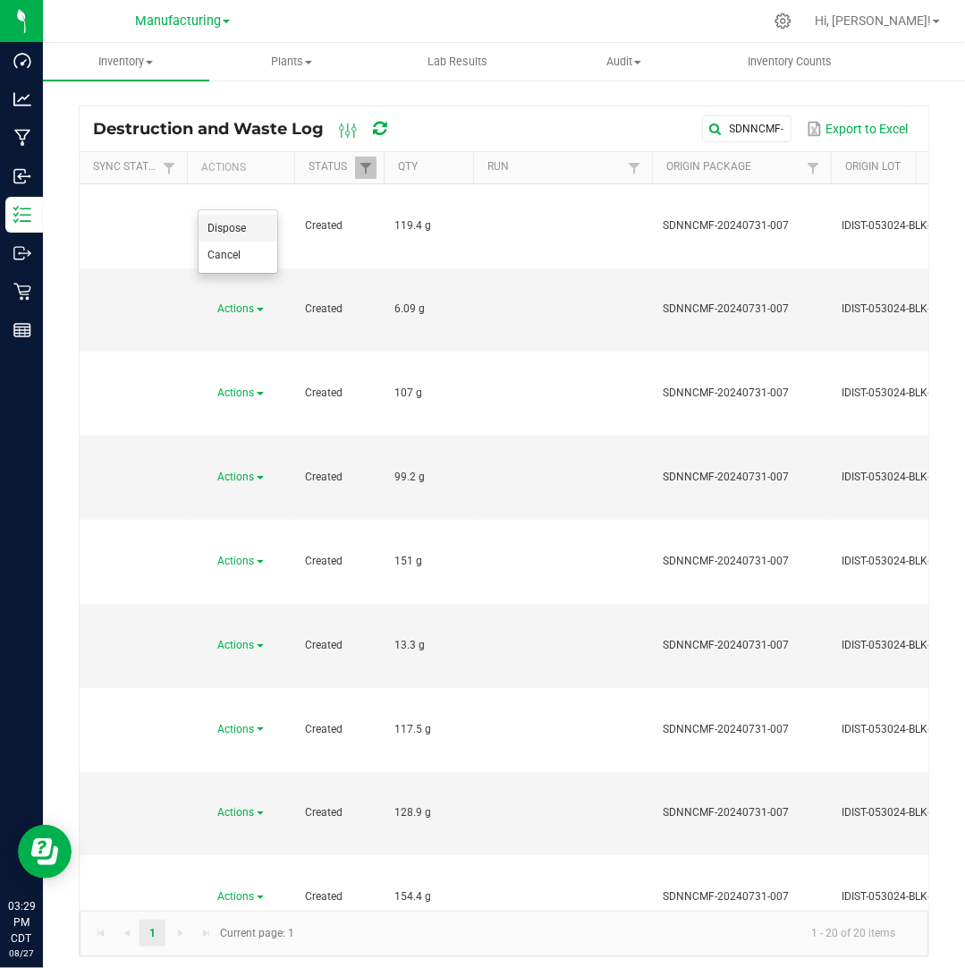
click at [238, 224] on span "Dispose" at bounding box center [226, 228] width 38 height 13
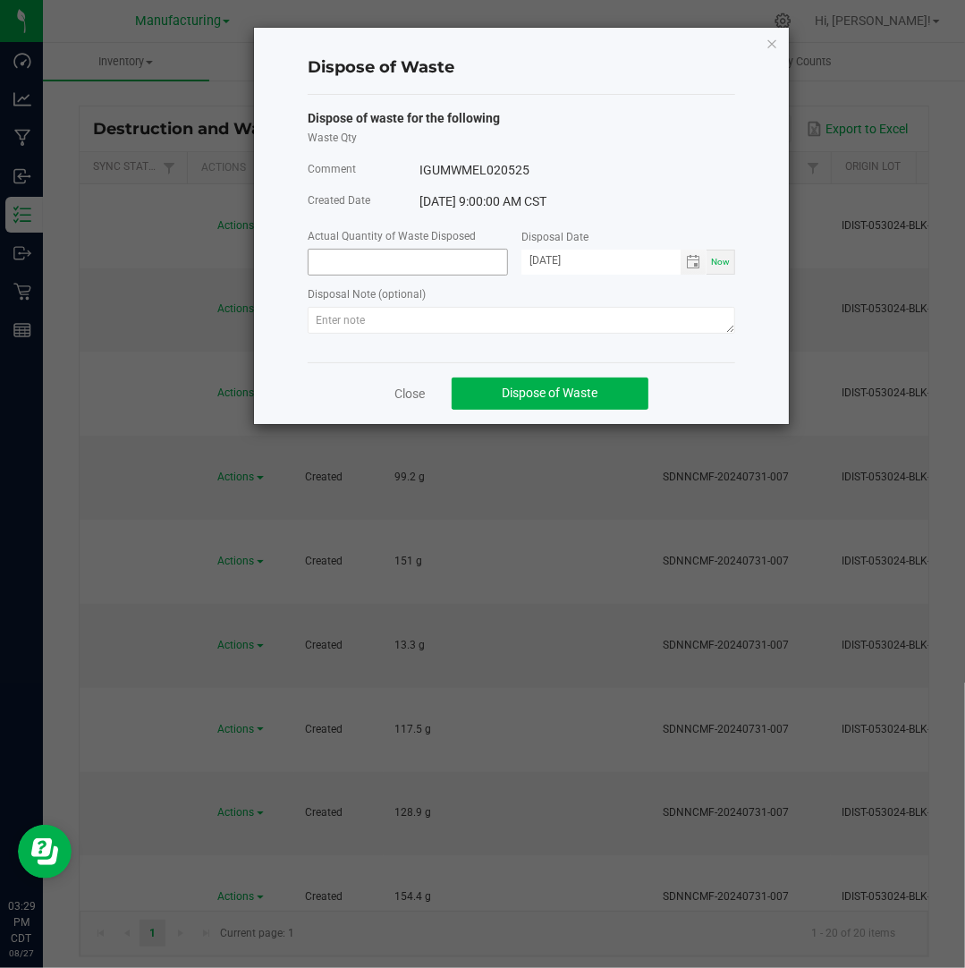
click at [404, 258] on input at bounding box center [408, 262] width 199 height 25
click at [548, 261] on input "[DATE]" at bounding box center [600, 261] width 159 height 22
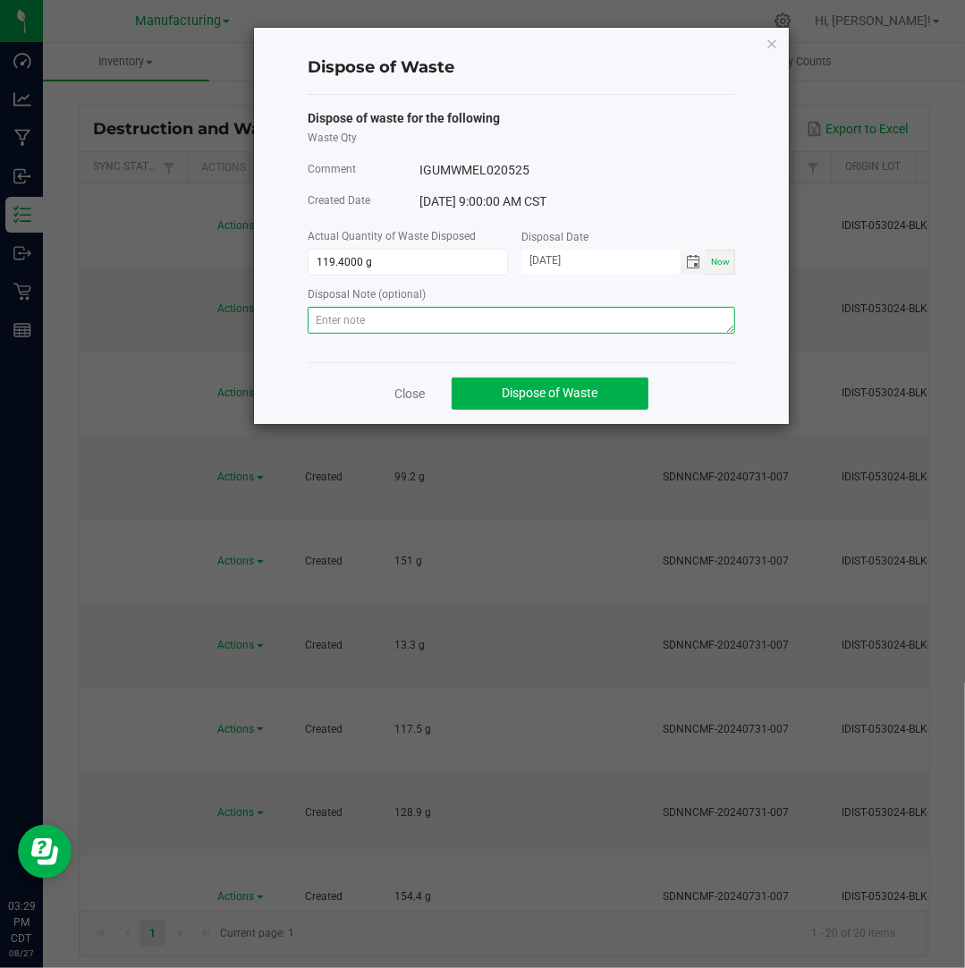
click at [661, 323] on textarea at bounding box center [521, 320] width 427 height 27
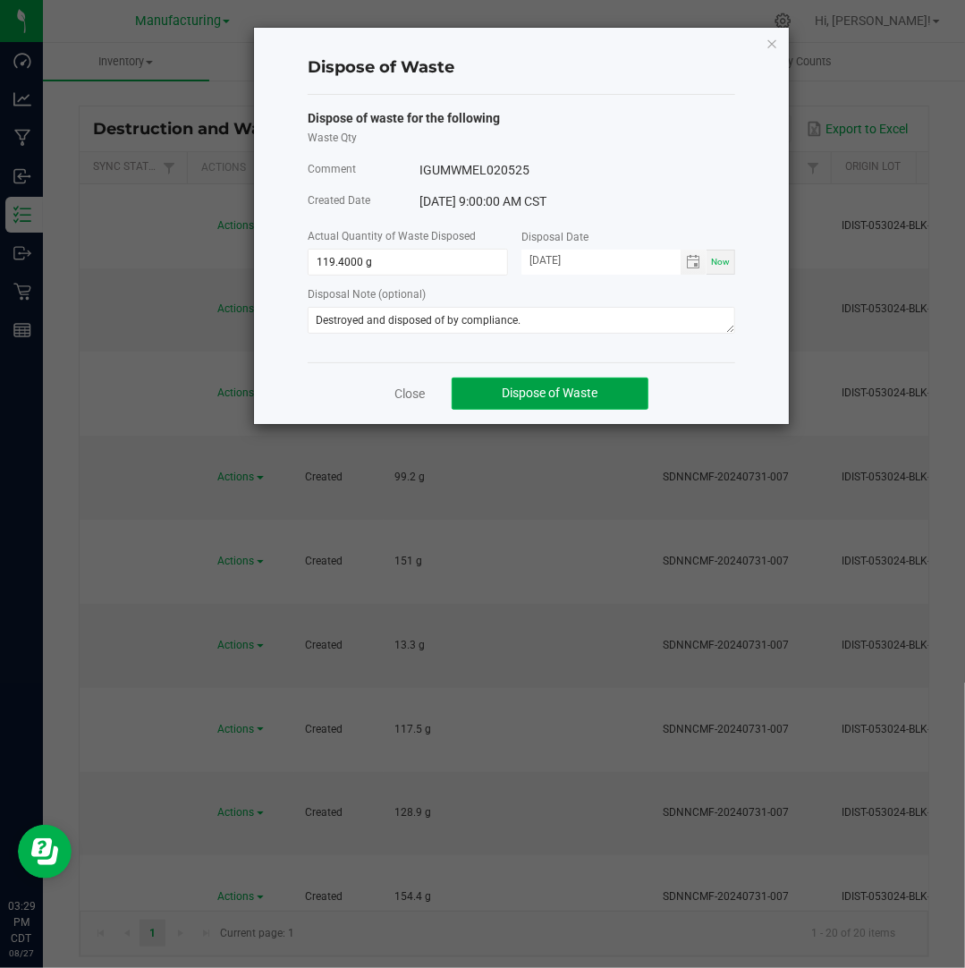
click at [554, 391] on span "Dispose of Waste" at bounding box center [551, 392] width 96 height 14
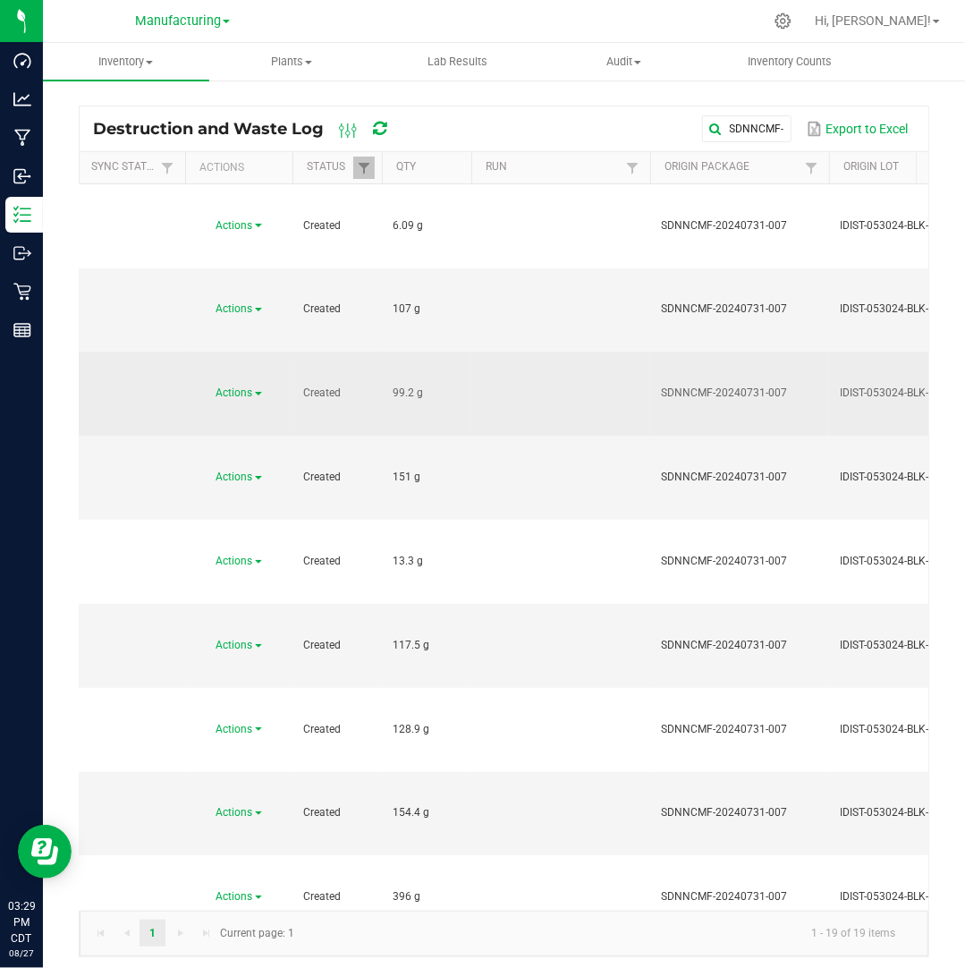
scroll to position [0, 1]
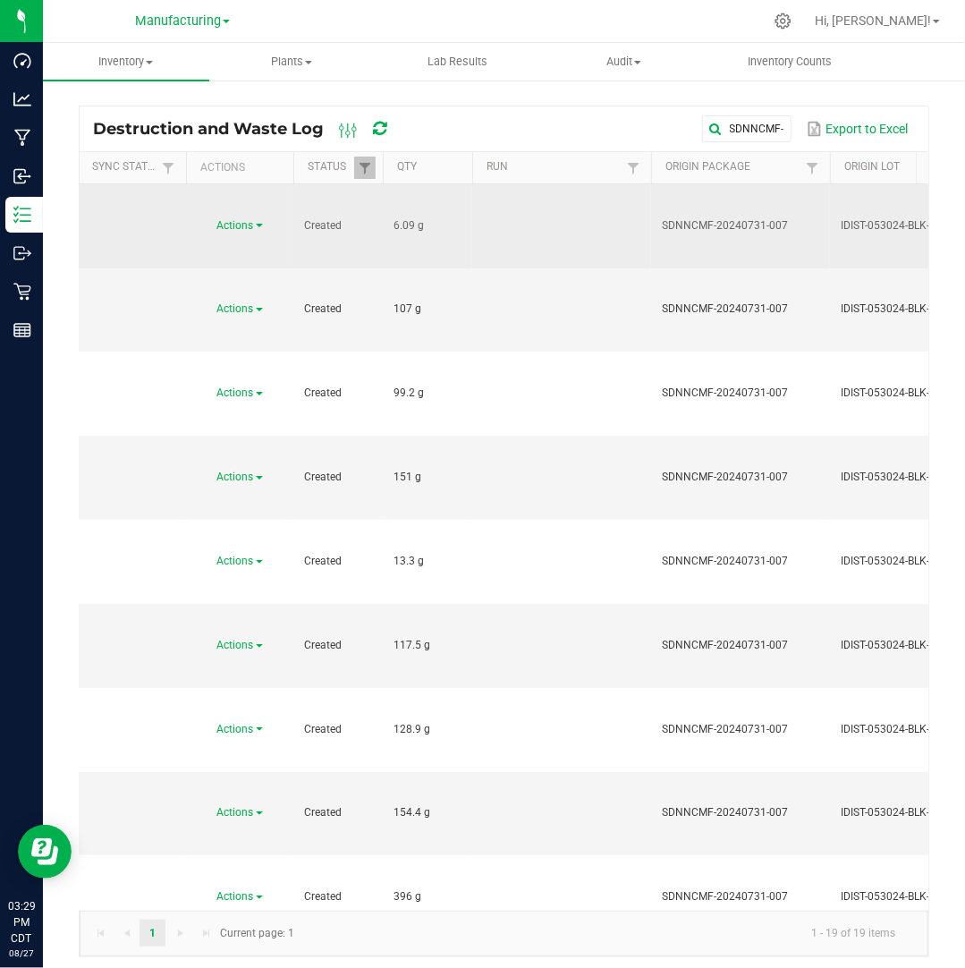
click at [254, 219] on link "Actions" at bounding box center [240, 225] width 46 height 13
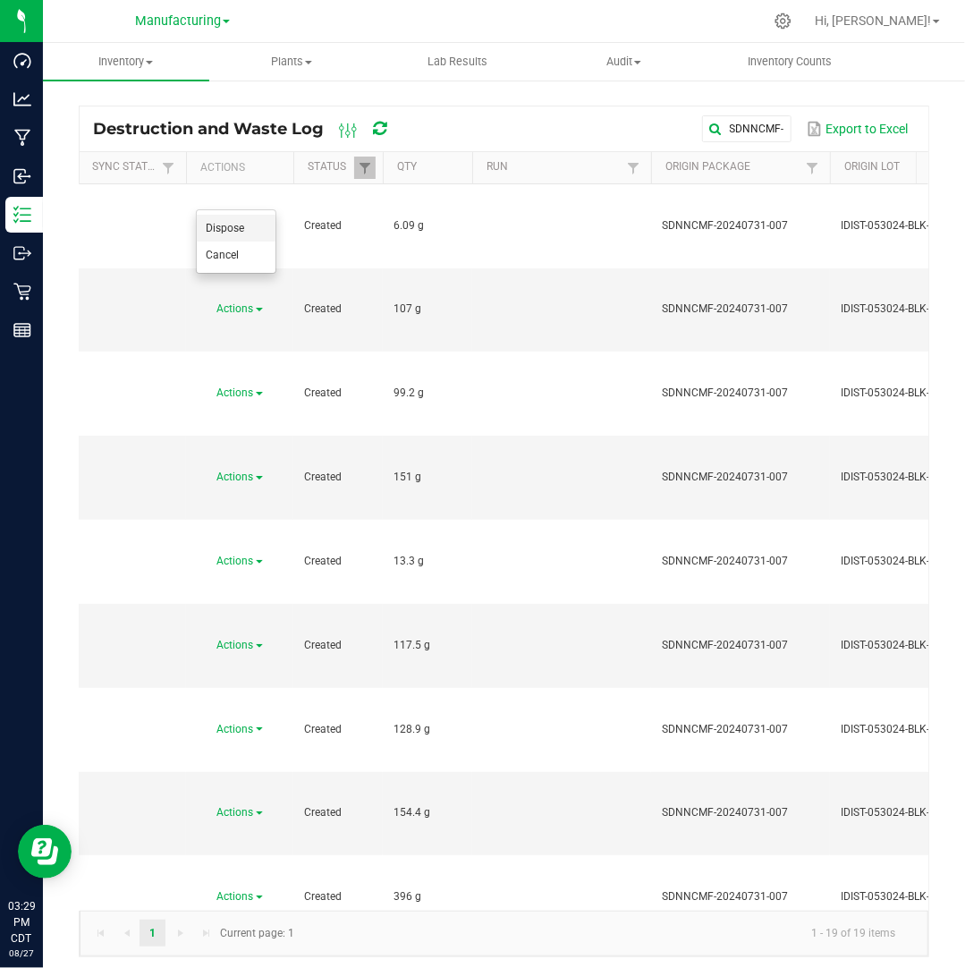
click at [254, 228] on li "Dispose" at bounding box center [236, 228] width 79 height 27
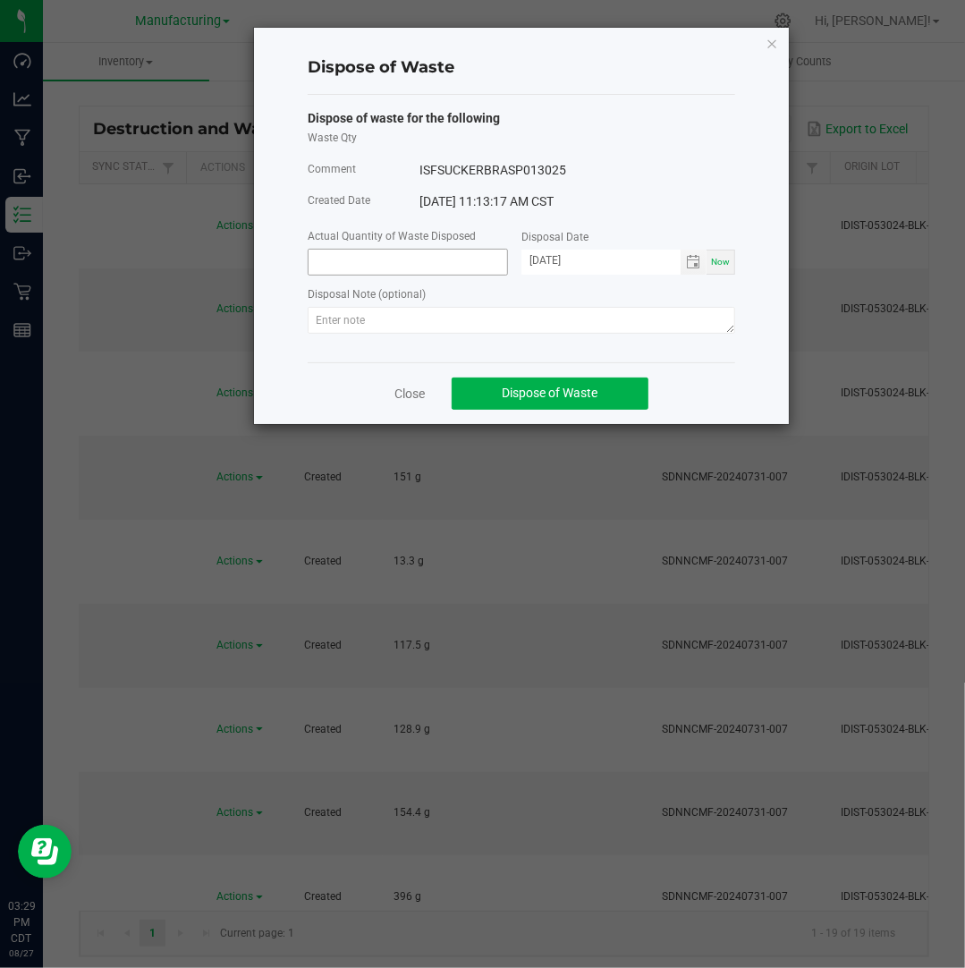
click at [452, 263] on input at bounding box center [408, 262] width 199 height 25
click at [692, 274] on span "Toggle calendar" at bounding box center [694, 262] width 26 height 25
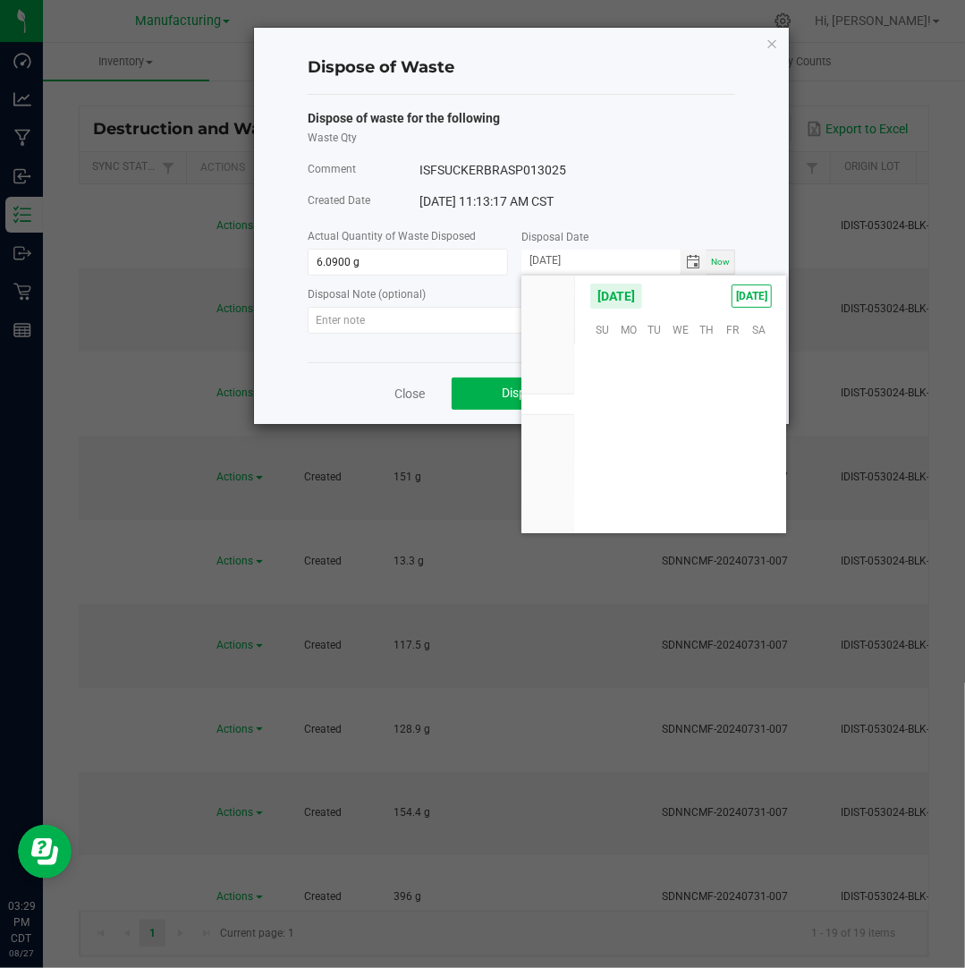
scroll to position [289845, 0]
click at [630, 461] on span "25" at bounding box center [628, 468] width 26 height 28
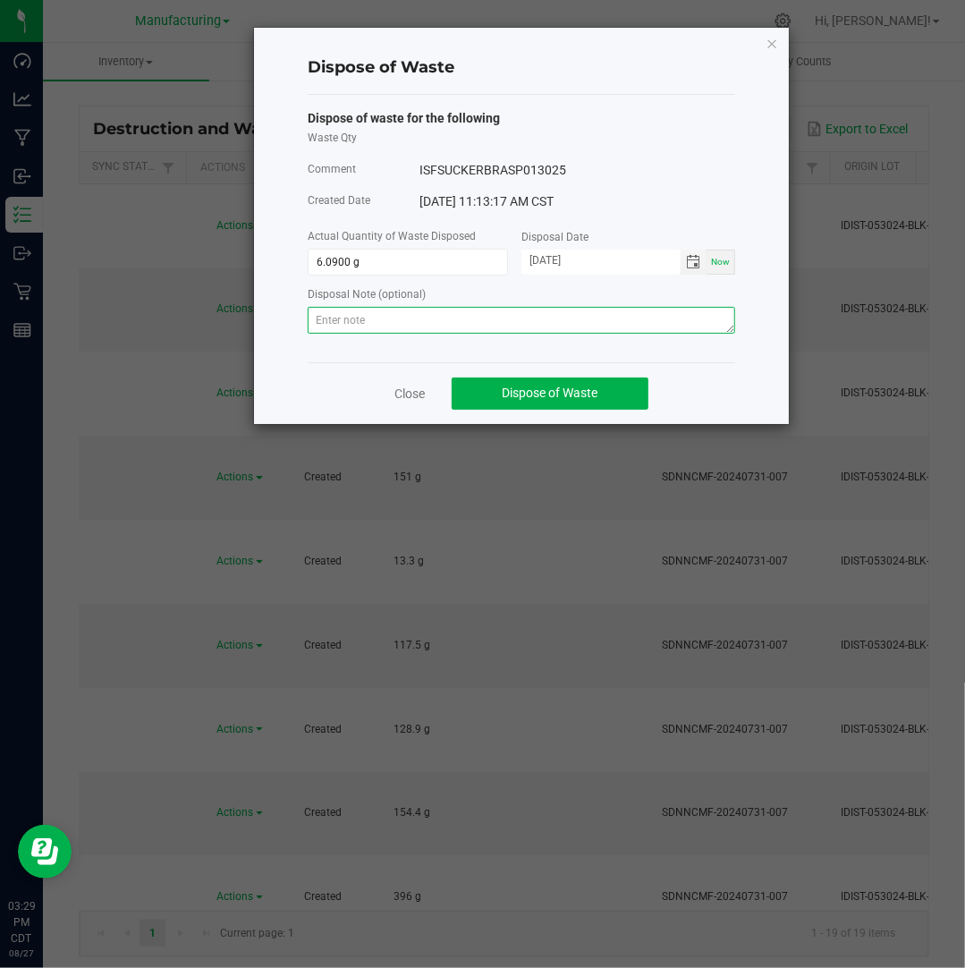
click at [671, 326] on textarea at bounding box center [521, 320] width 427 height 27
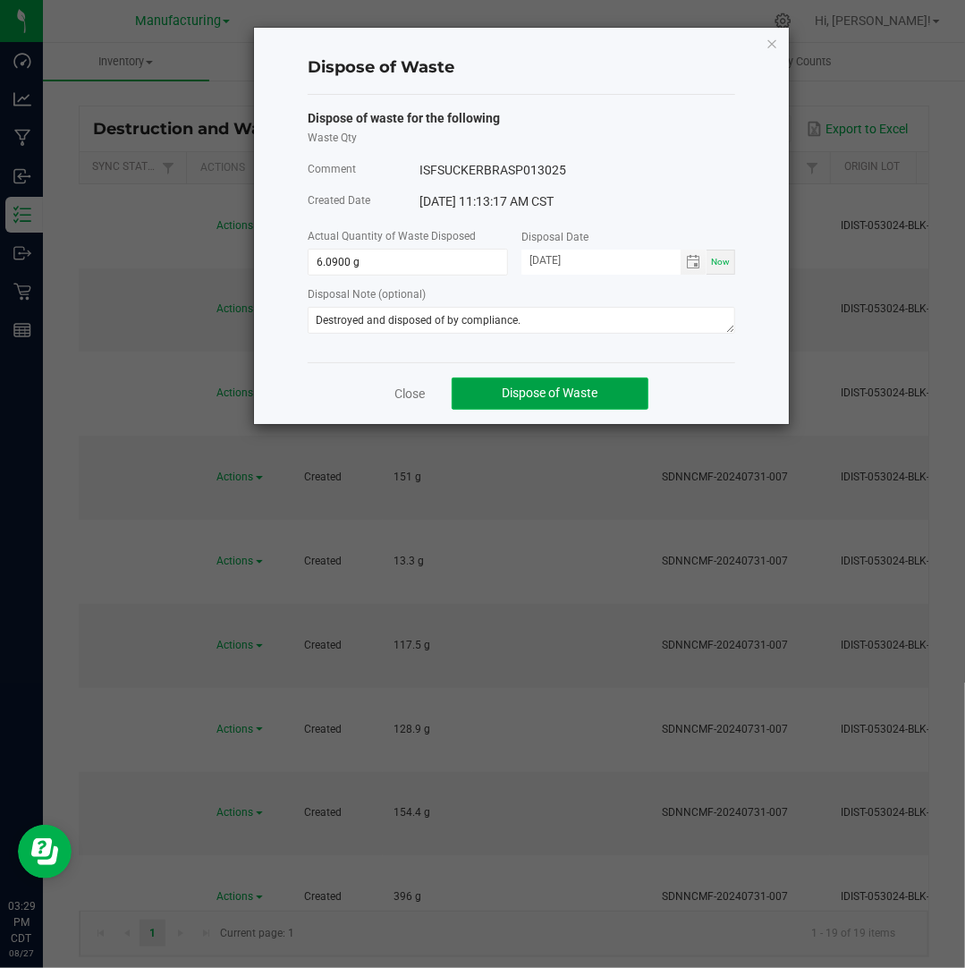
click at [588, 394] on span "Dispose of Waste" at bounding box center [551, 392] width 96 height 14
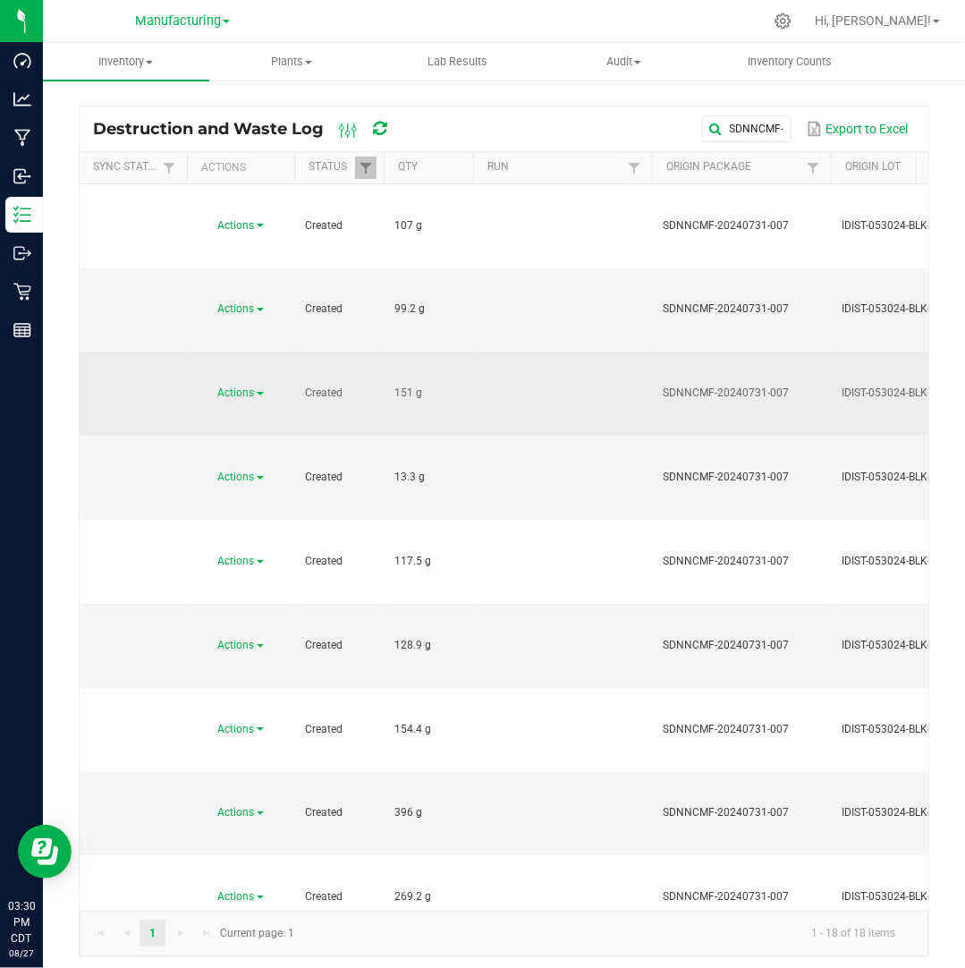
scroll to position [0, 71]
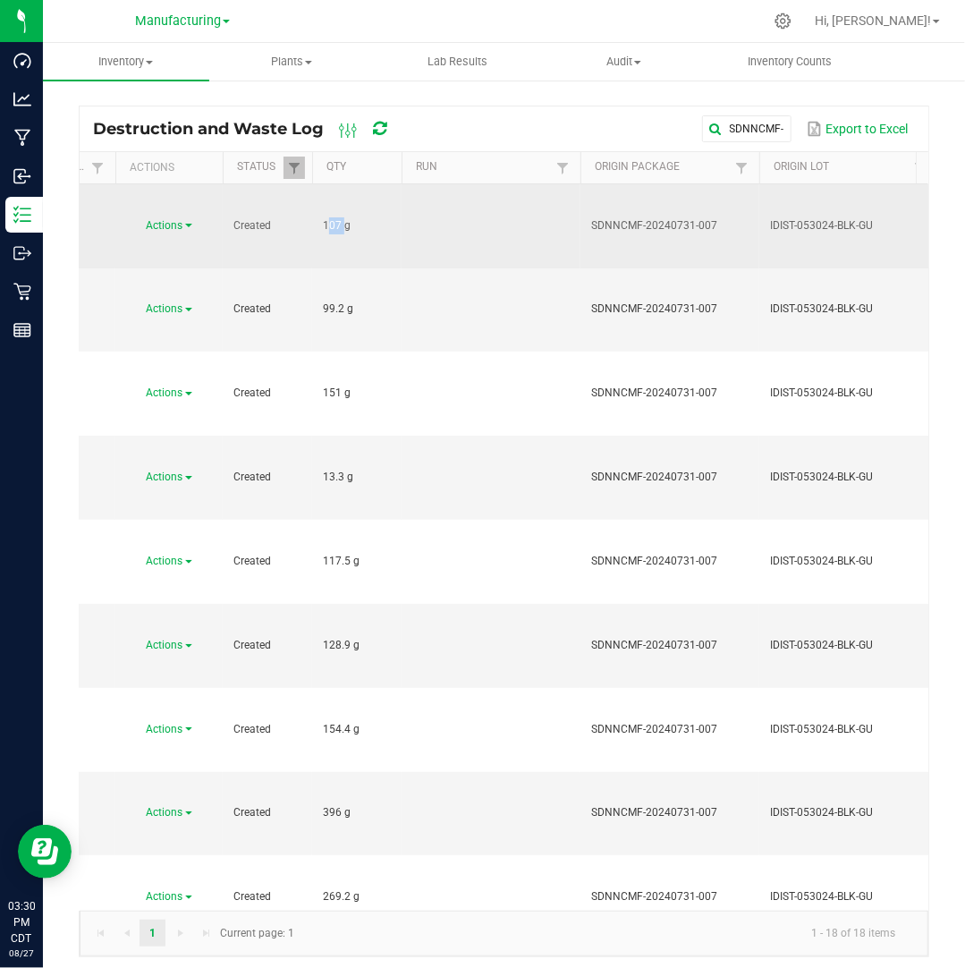
drag, startPoint x: 340, startPoint y: 201, endPoint x: 312, endPoint y: 199, distance: 27.8
click at [312, 199] on td "107 g" at bounding box center [356, 226] width 89 height 84
click at [182, 219] on span "Actions" at bounding box center [165, 225] width 37 height 13
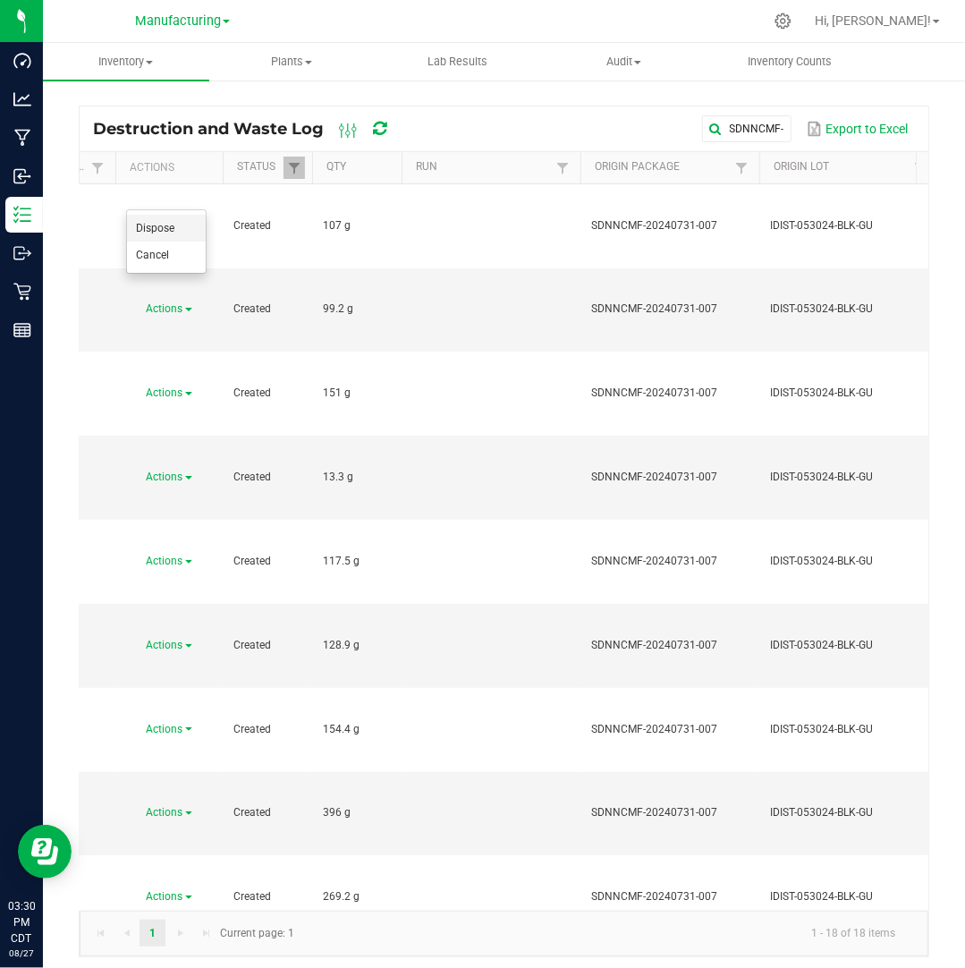
click at [190, 233] on li "Dispose" at bounding box center [166, 228] width 79 height 27
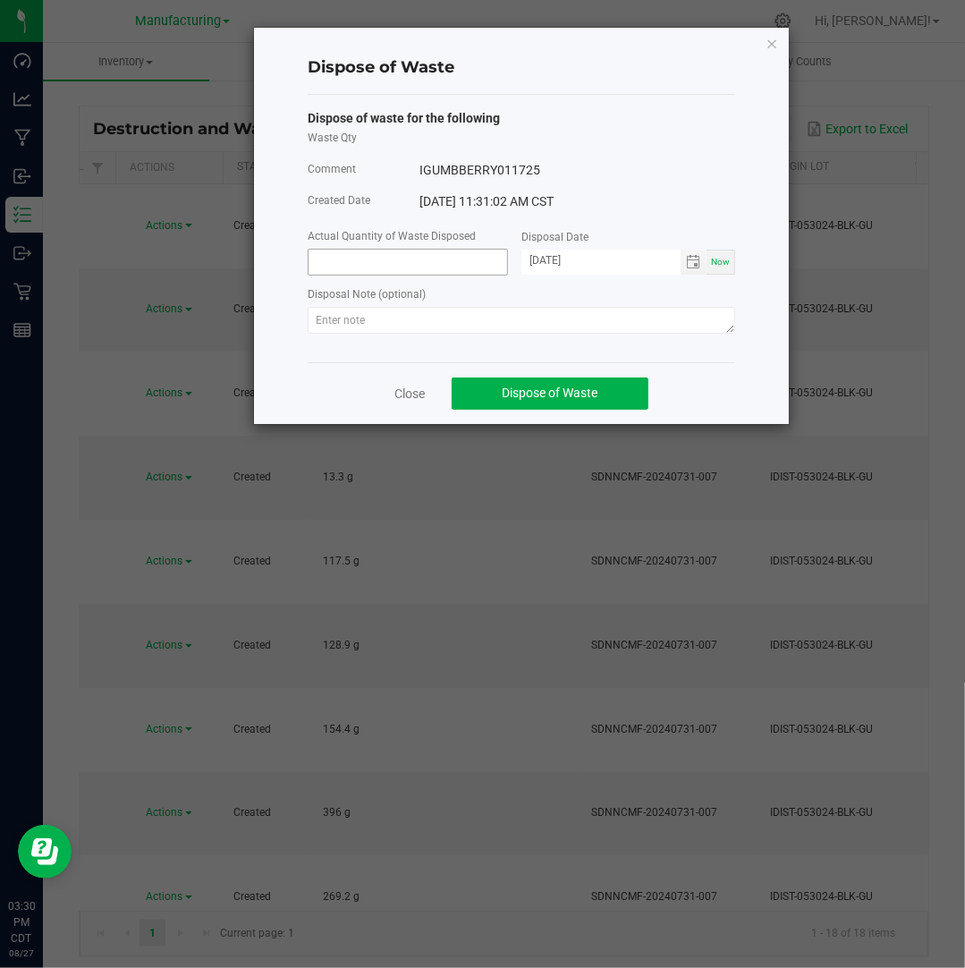
click at [427, 262] on input at bounding box center [408, 262] width 199 height 25
click at [549, 262] on input "[DATE]" at bounding box center [600, 261] width 159 height 22
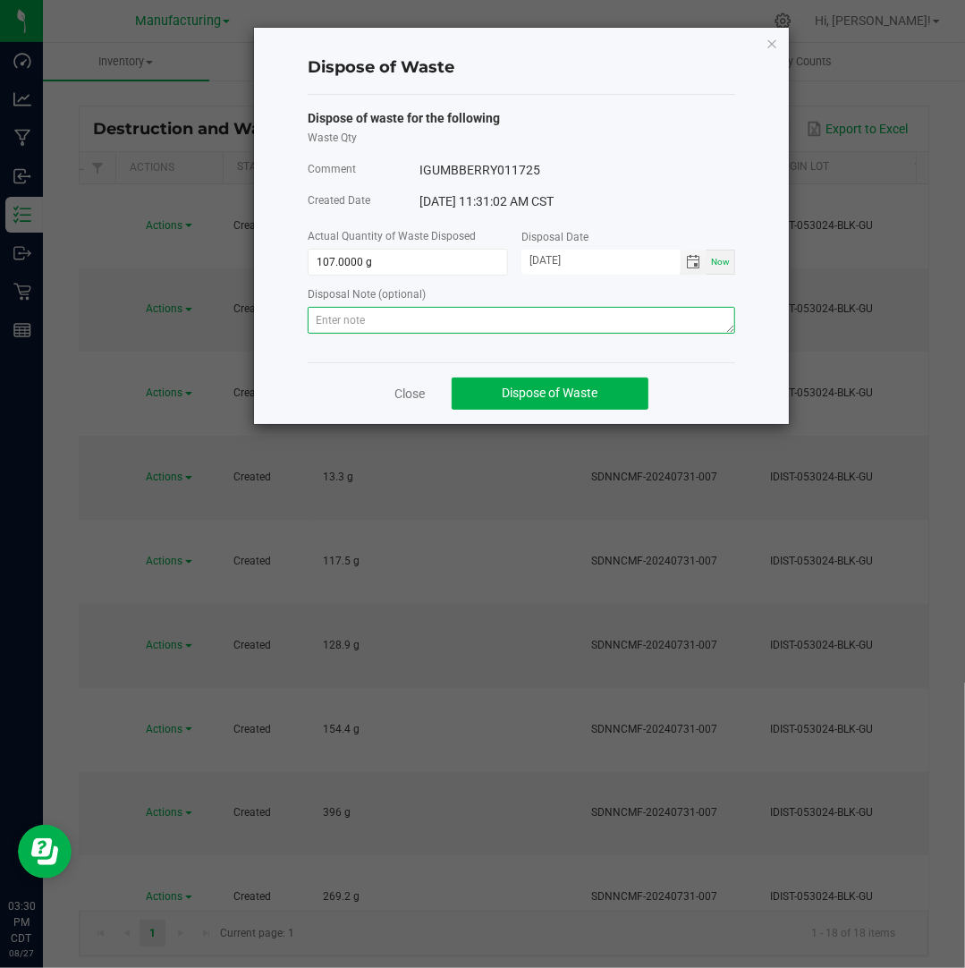
click at [630, 329] on textarea at bounding box center [521, 320] width 427 height 27
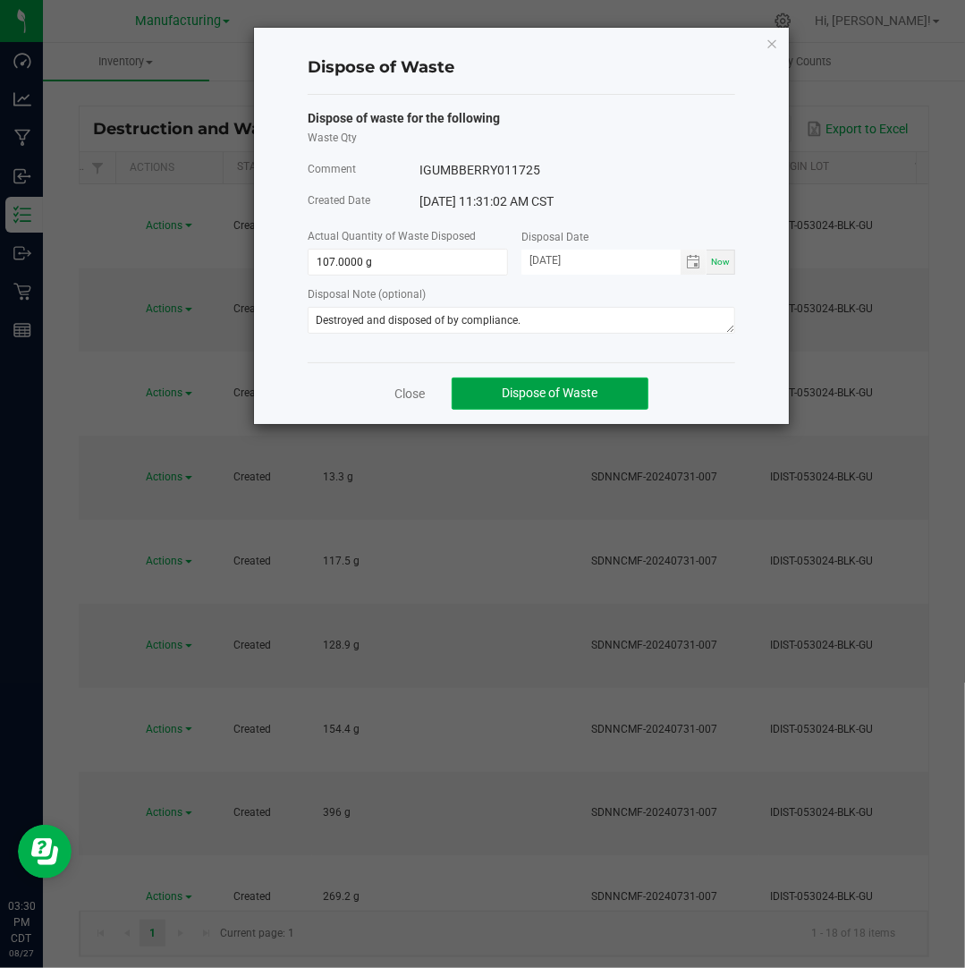
click at [611, 393] on button "Dispose of Waste" at bounding box center [550, 393] width 197 height 32
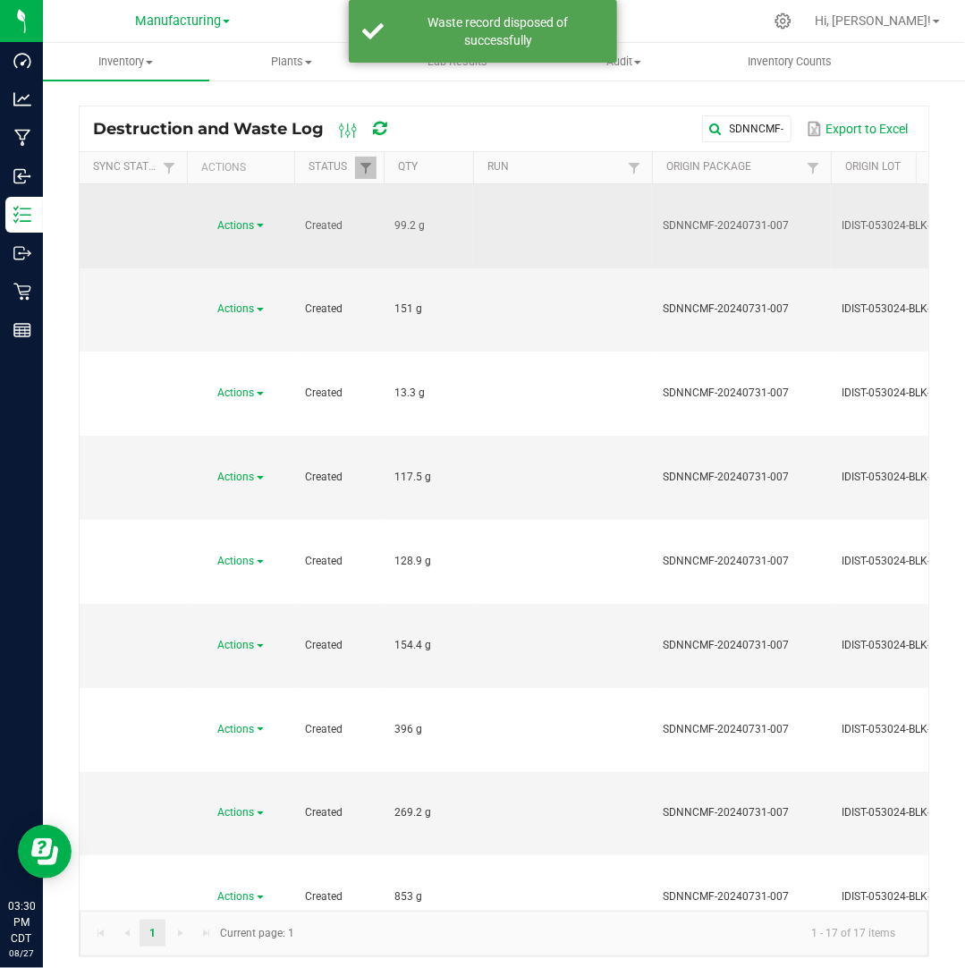
click at [240, 219] on span "Actions" at bounding box center [236, 225] width 37 height 13
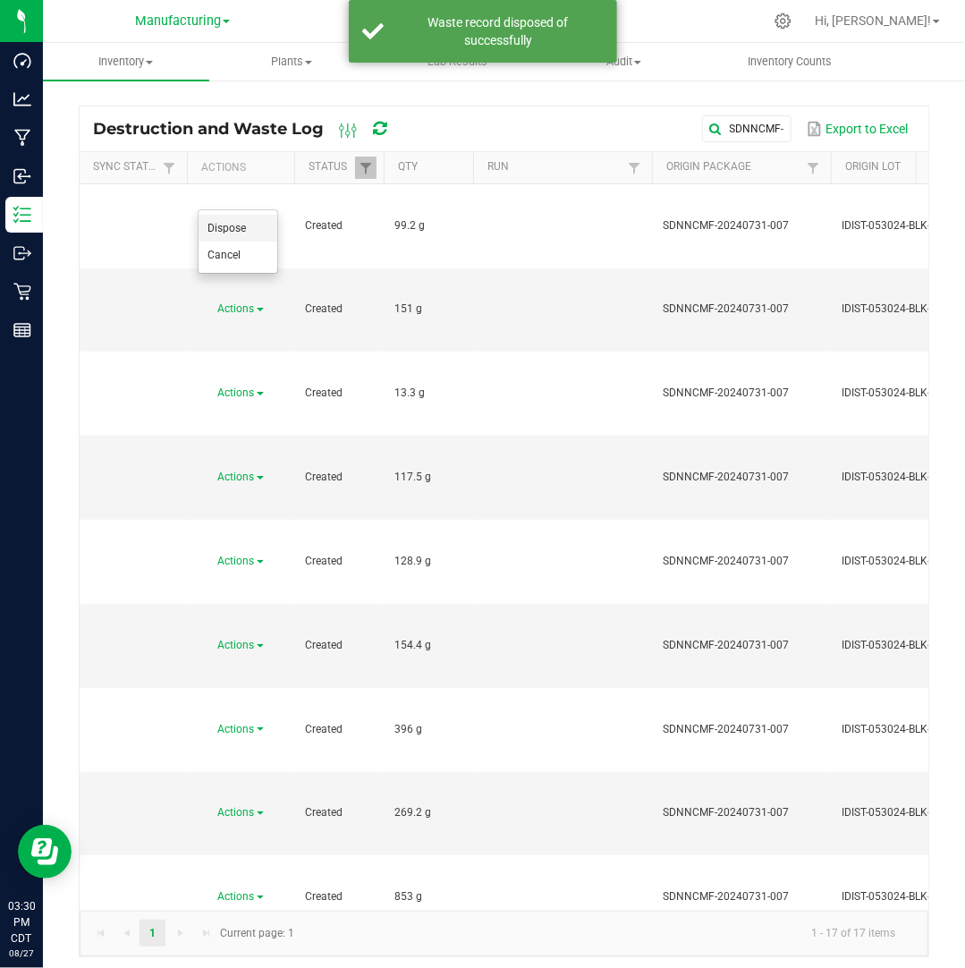
click at [249, 220] on li "Dispose" at bounding box center [238, 228] width 79 height 27
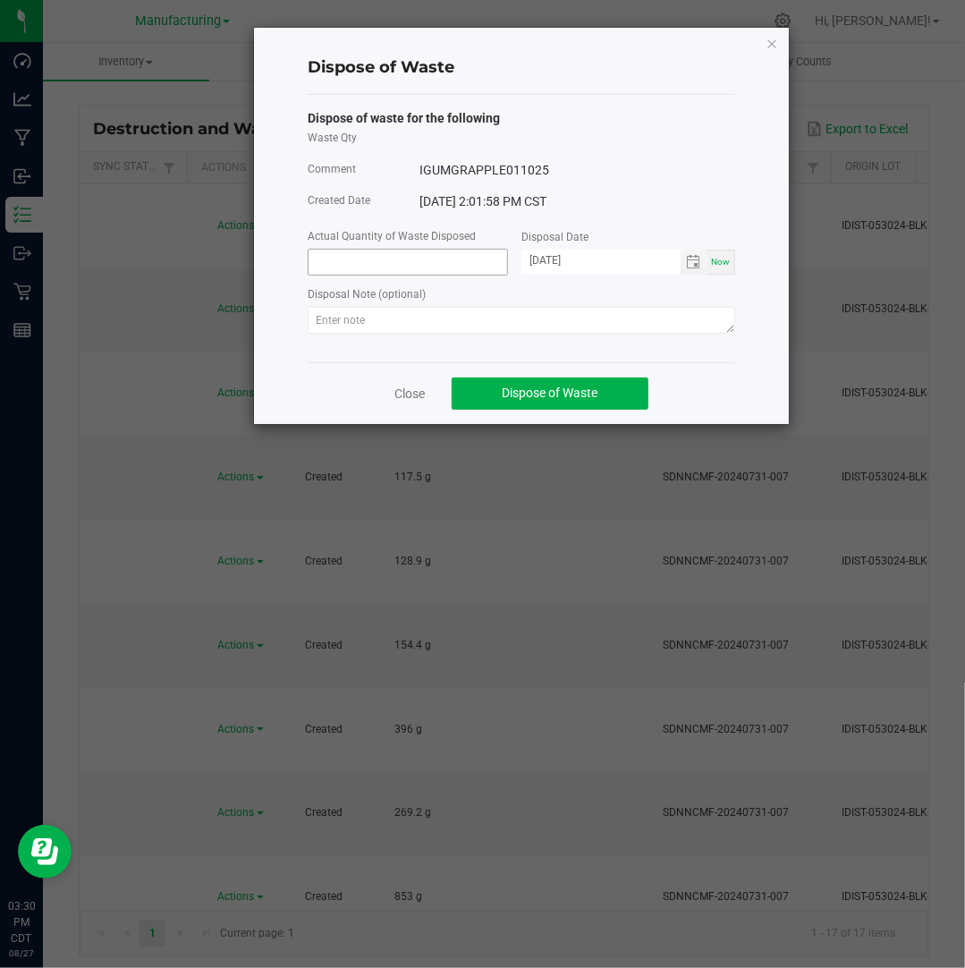
click at [404, 264] on input at bounding box center [408, 262] width 199 height 25
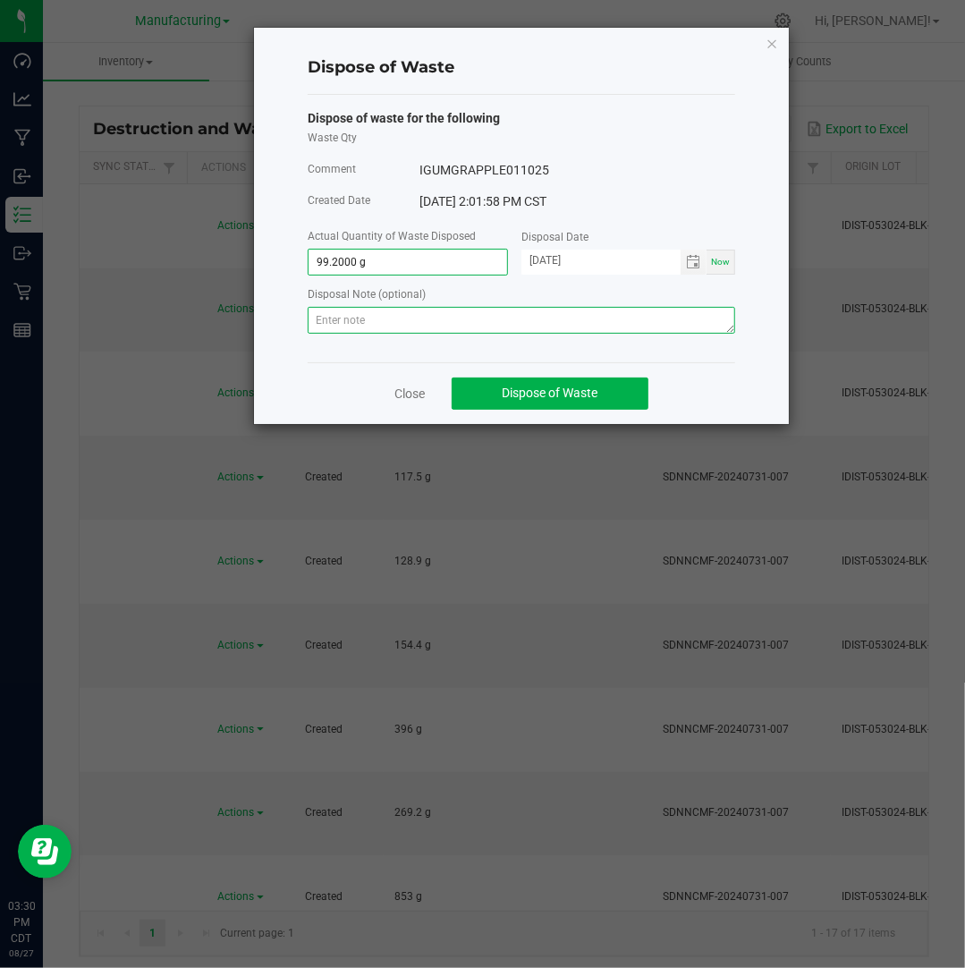
click at [399, 317] on textarea at bounding box center [521, 320] width 427 height 27
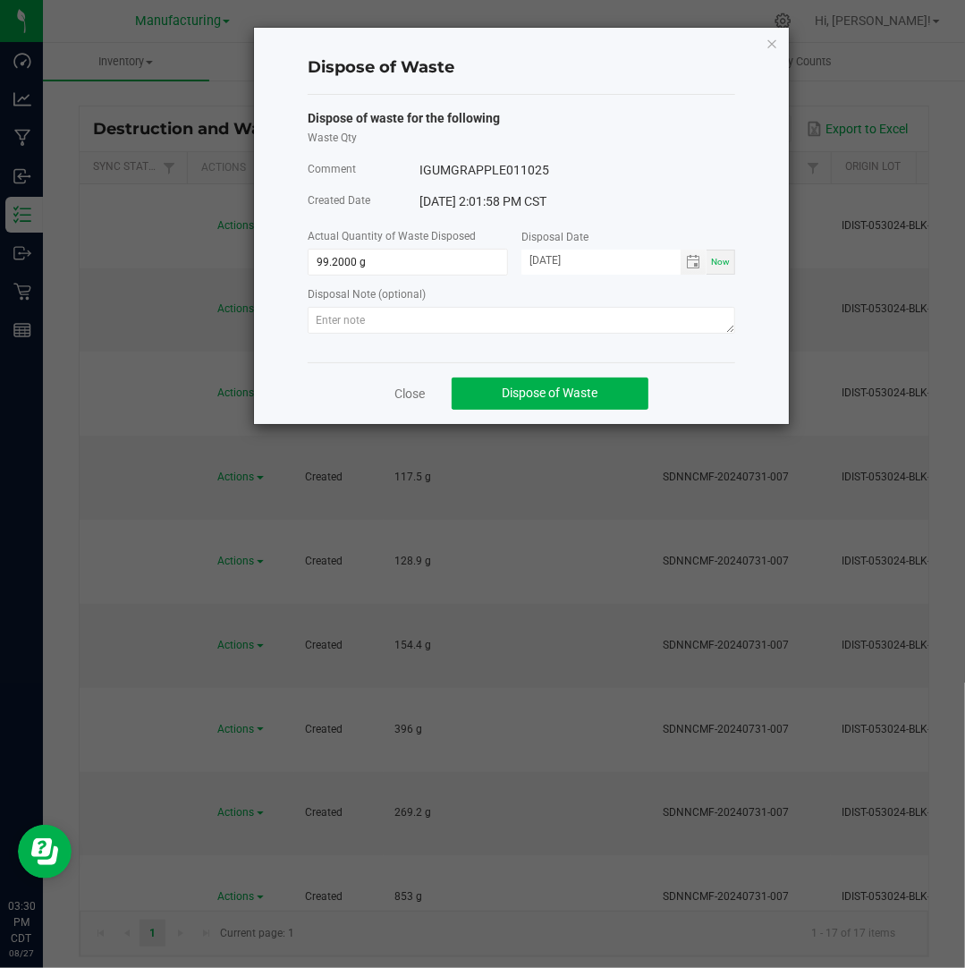
click at [559, 335] on div at bounding box center [521, 323] width 427 height 32
click at [559, 326] on textarea at bounding box center [521, 320] width 427 height 27
click at [549, 260] on input "[DATE]" at bounding box center [600, 261] width 159 height 22
click at [593, 384] on button "Dispose of Waste" at bounding box center [550, 393] width 197 height 32
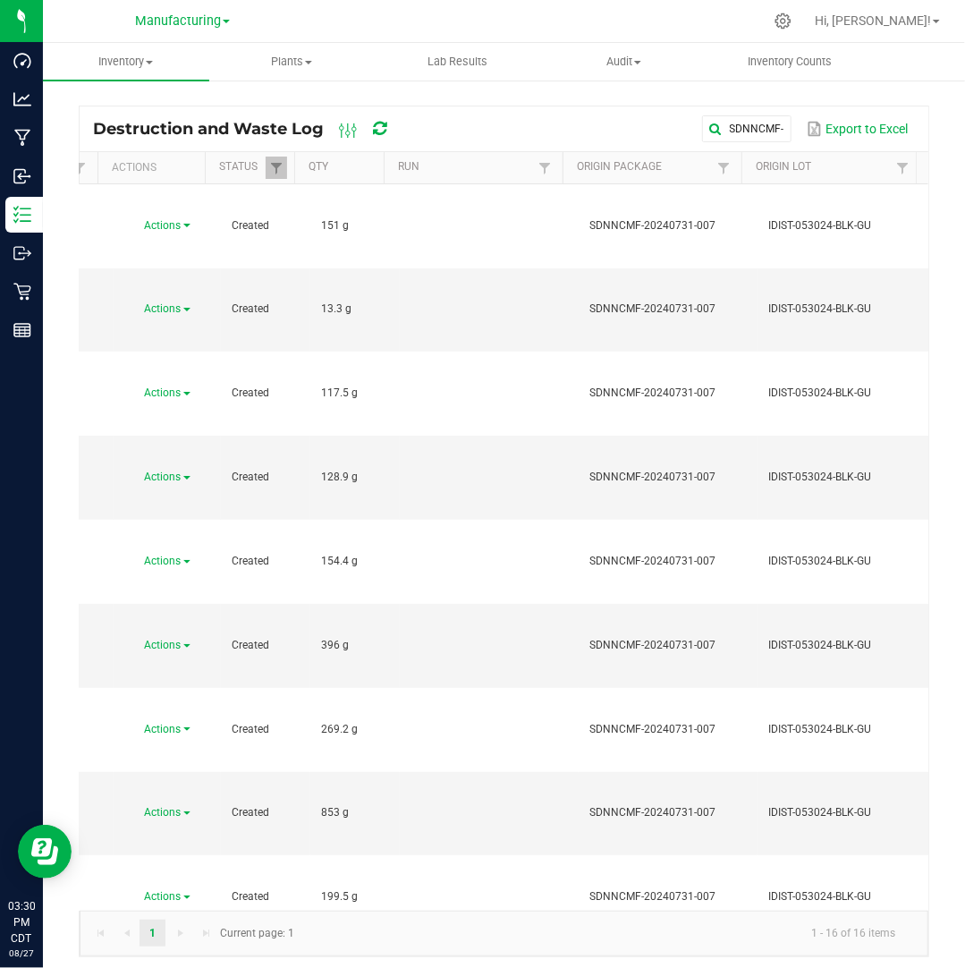
scroll to position [0, 70]
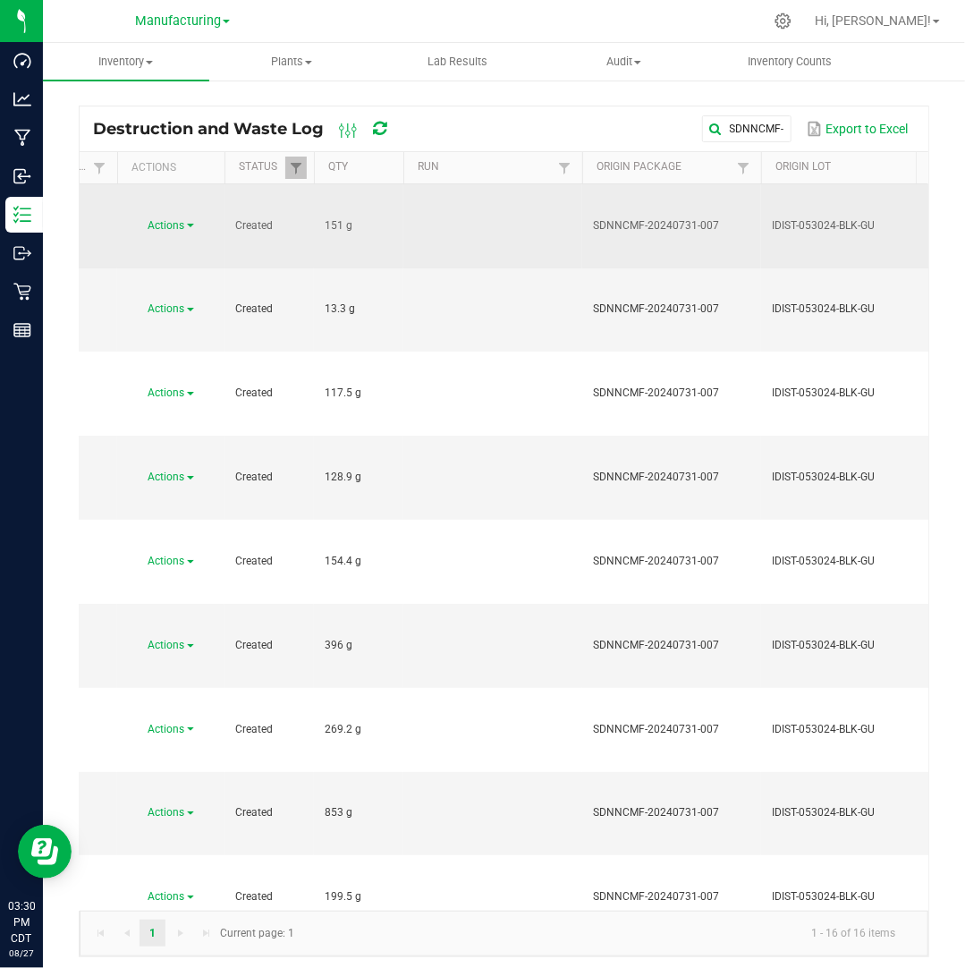
click at [190, 219] on link "Actions" at bounding box center [171, 225] width 46 height 13
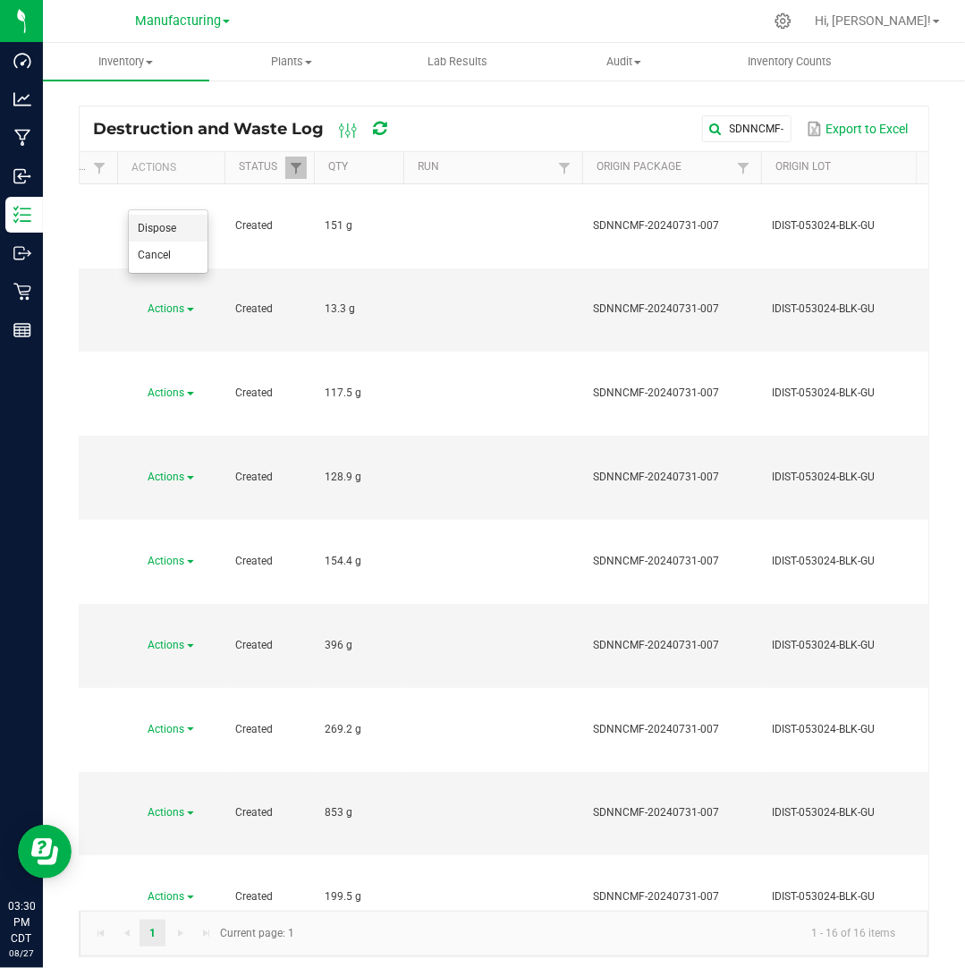
click at [188, 228] on li "Dispose" at bounding box center [168, 228] width 79 height 27
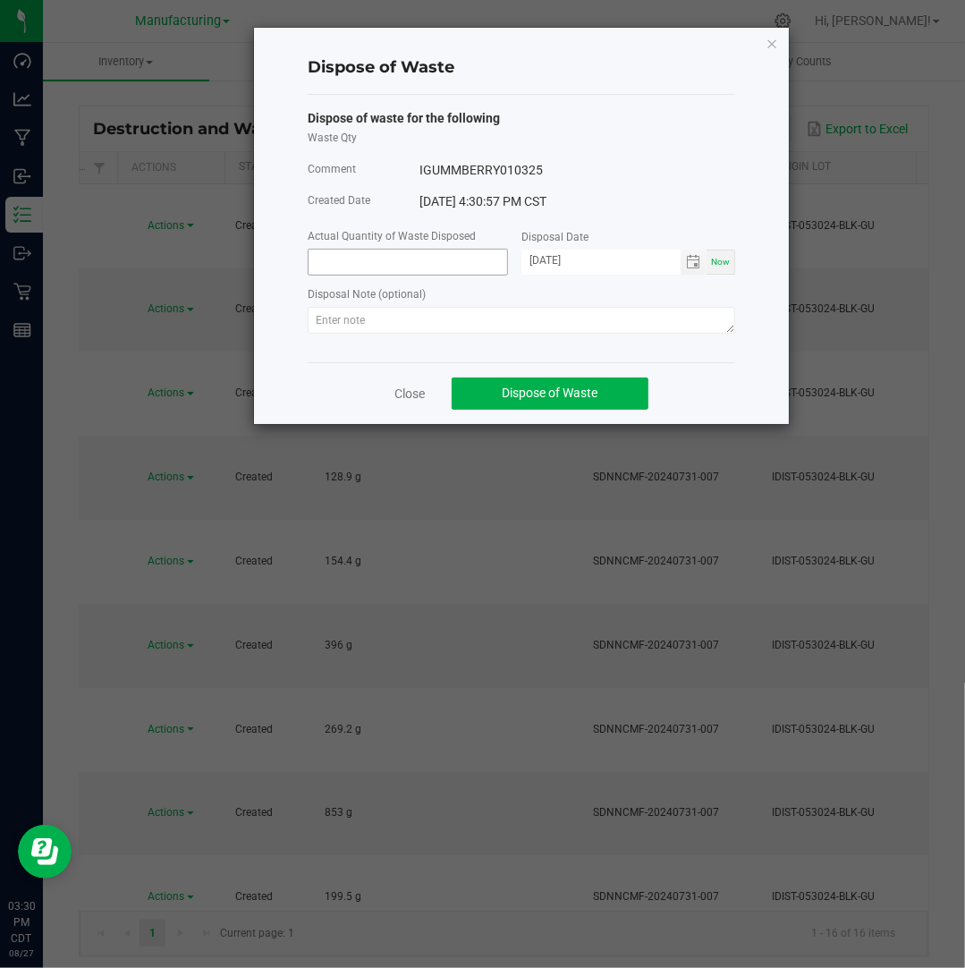
click at [338, 266] on input at bounding box center [408, 262] width 199 height 25
click at [551, 258] on input "[DATE]" at bounding box center [600, 261] width 159 height 22
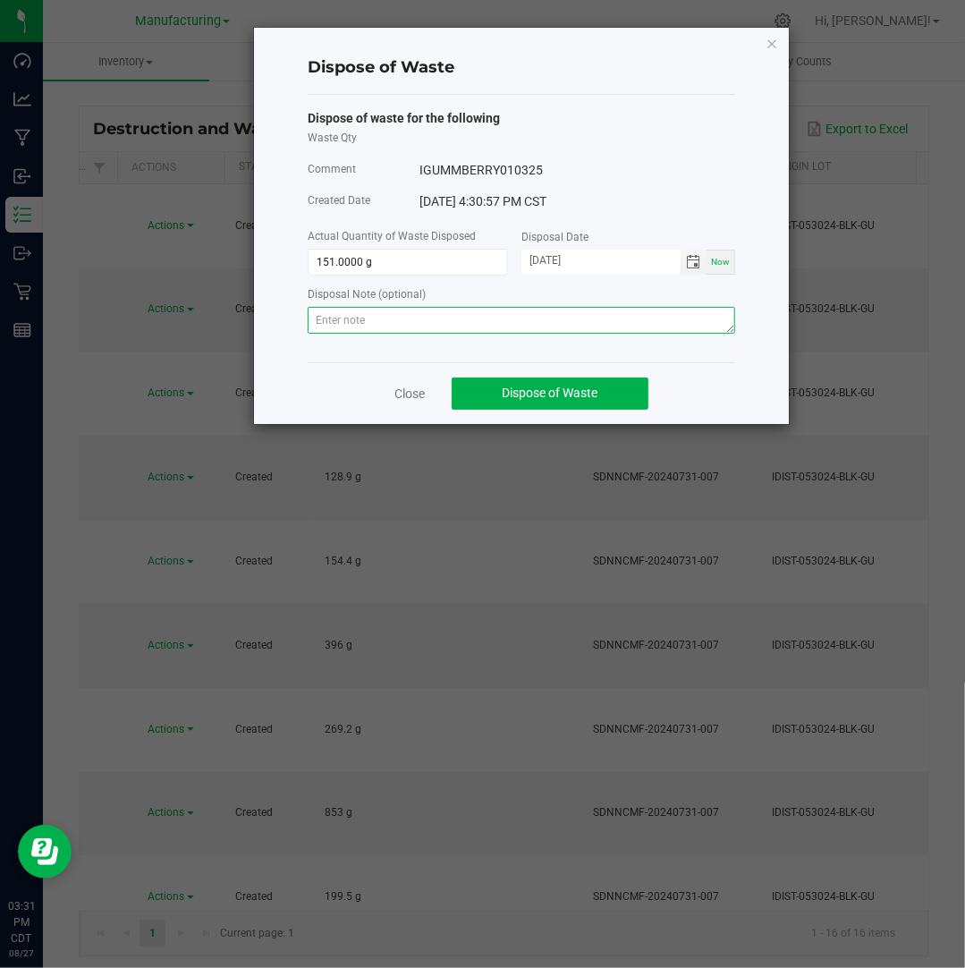
click at [622, 319] on textarea at bounding box center [521, 320] width 427 height 27
click at [680, 326] on textarea at bounding box center [521, 320] width 427 height 27
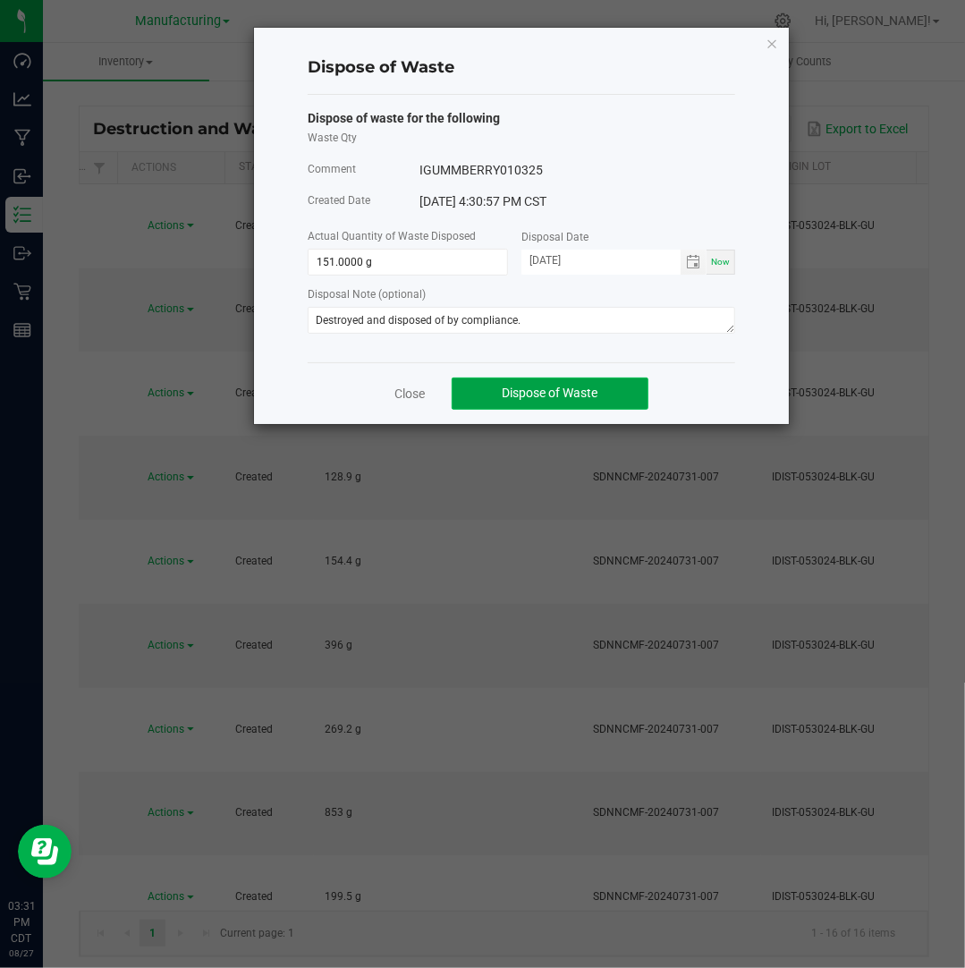
click at [608, 391] on button "Dispose of Waste" at bounding box center [550, 393] width 197 height 32
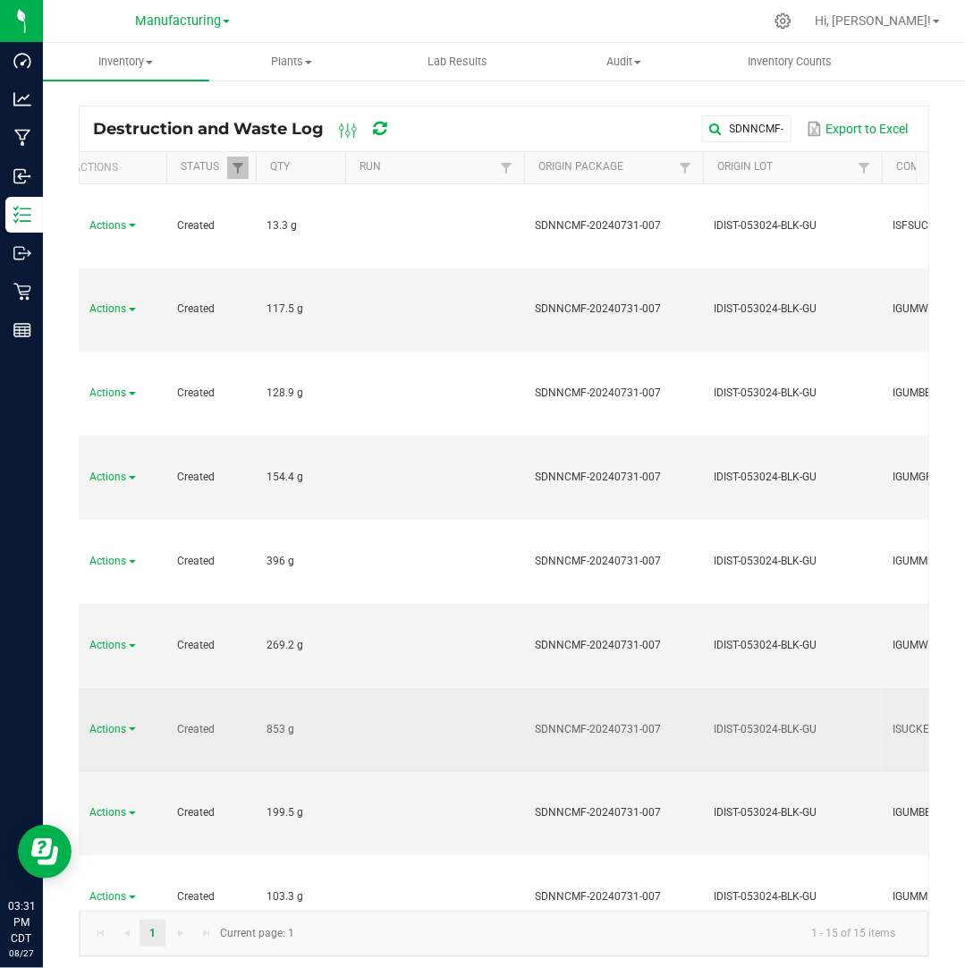
scroll to position [0, 0]
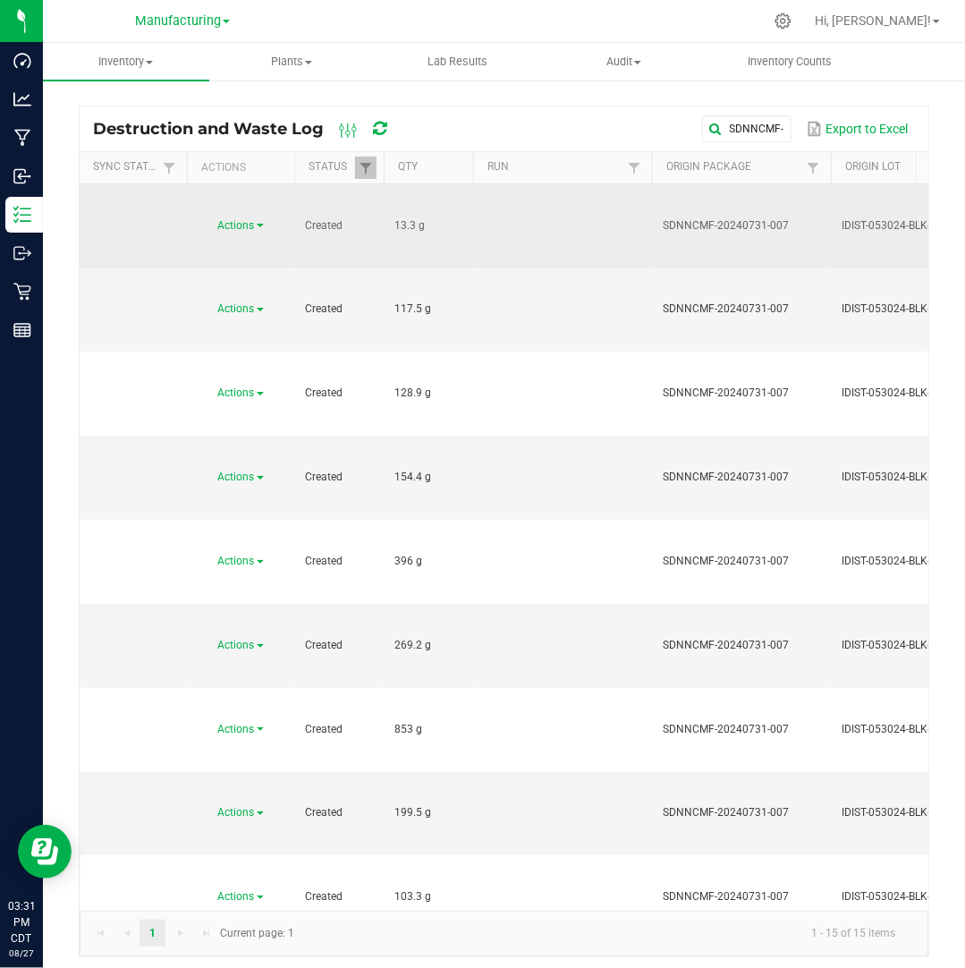
click at [255, 219] on span "Actions" at bounding box center [236, 225] width 37 height 13
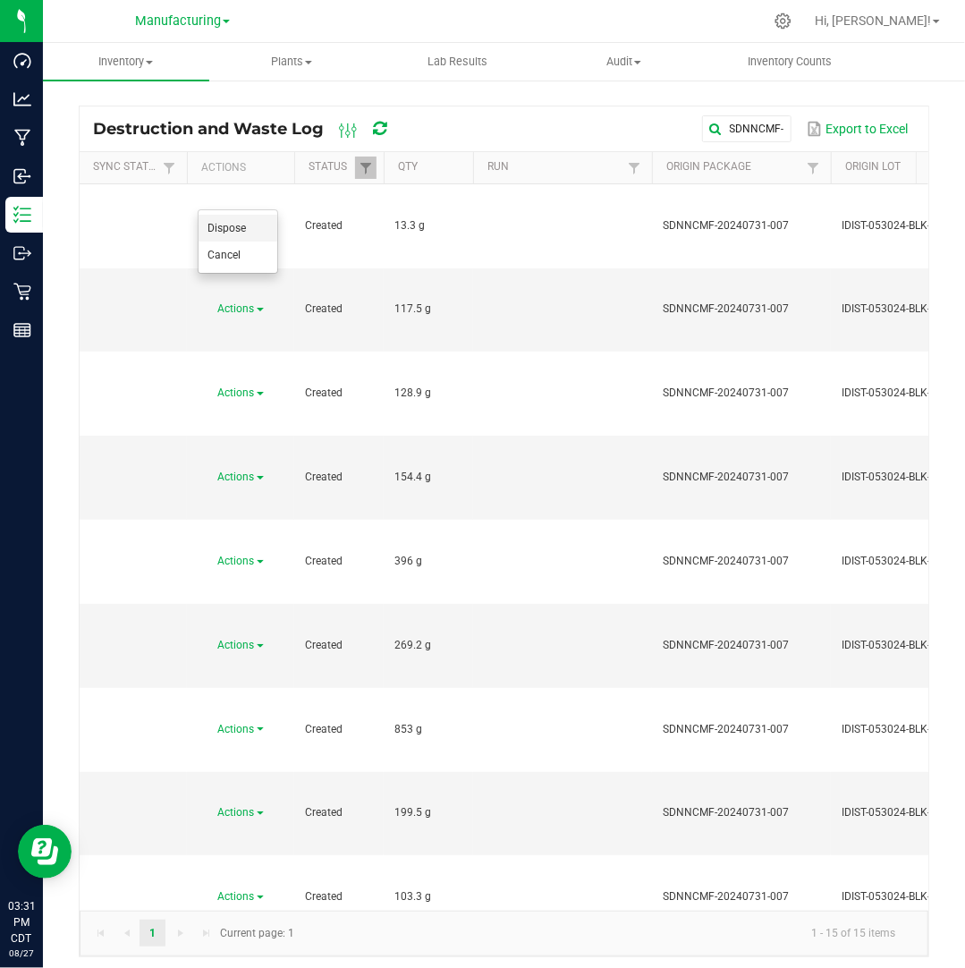
click at [247, 222] on li "Dispose" at bounding box center [238, 228] width 79 height 27
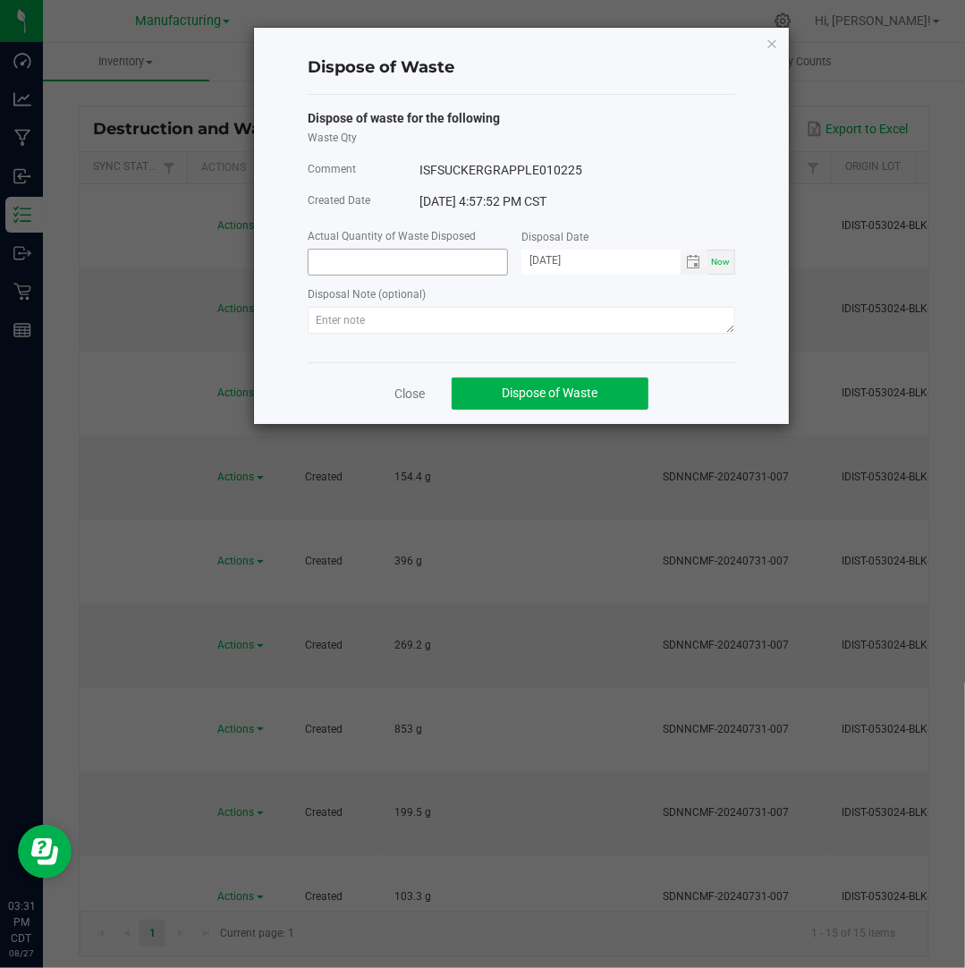
click at [387, 270] on input at bounding box center [408, 262] width 199 height 25
click at [551, 258] on input "[DATE]" at bounding box center [600, 261] width 159 height 22
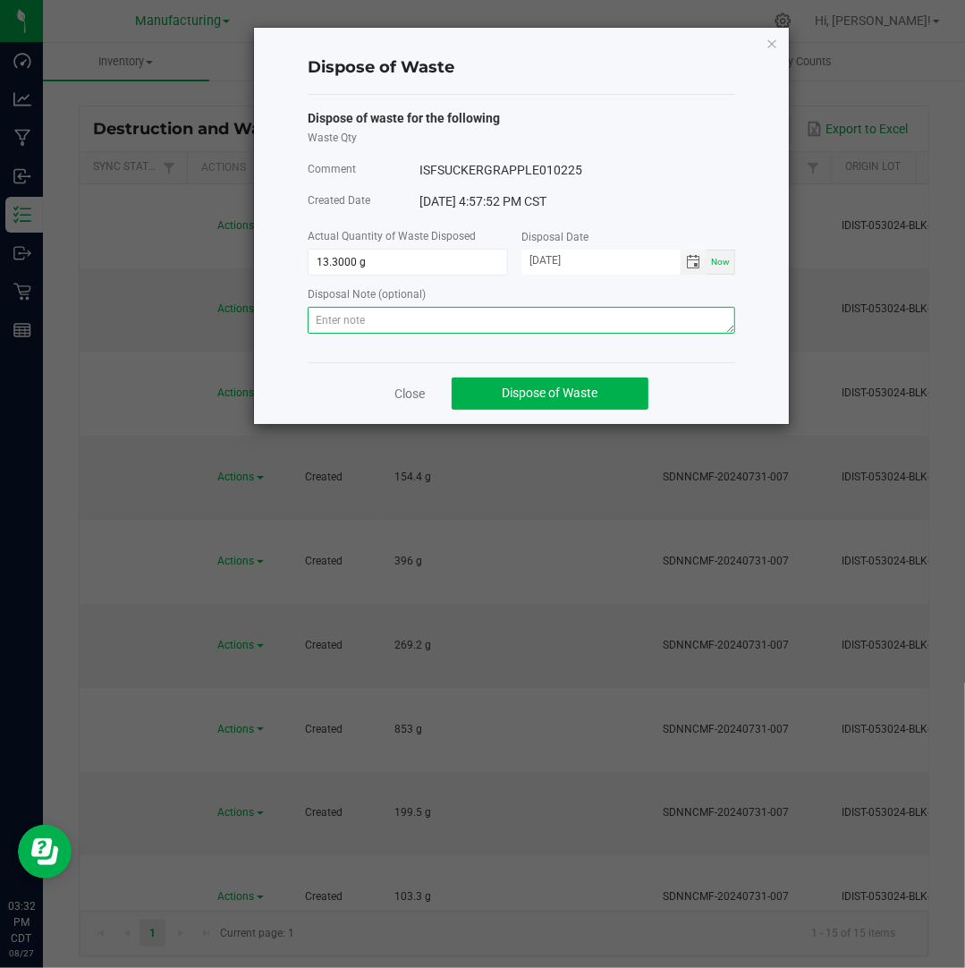
click at [560, 327] on textarea at bounding box center [521, 320] width 427 height 27
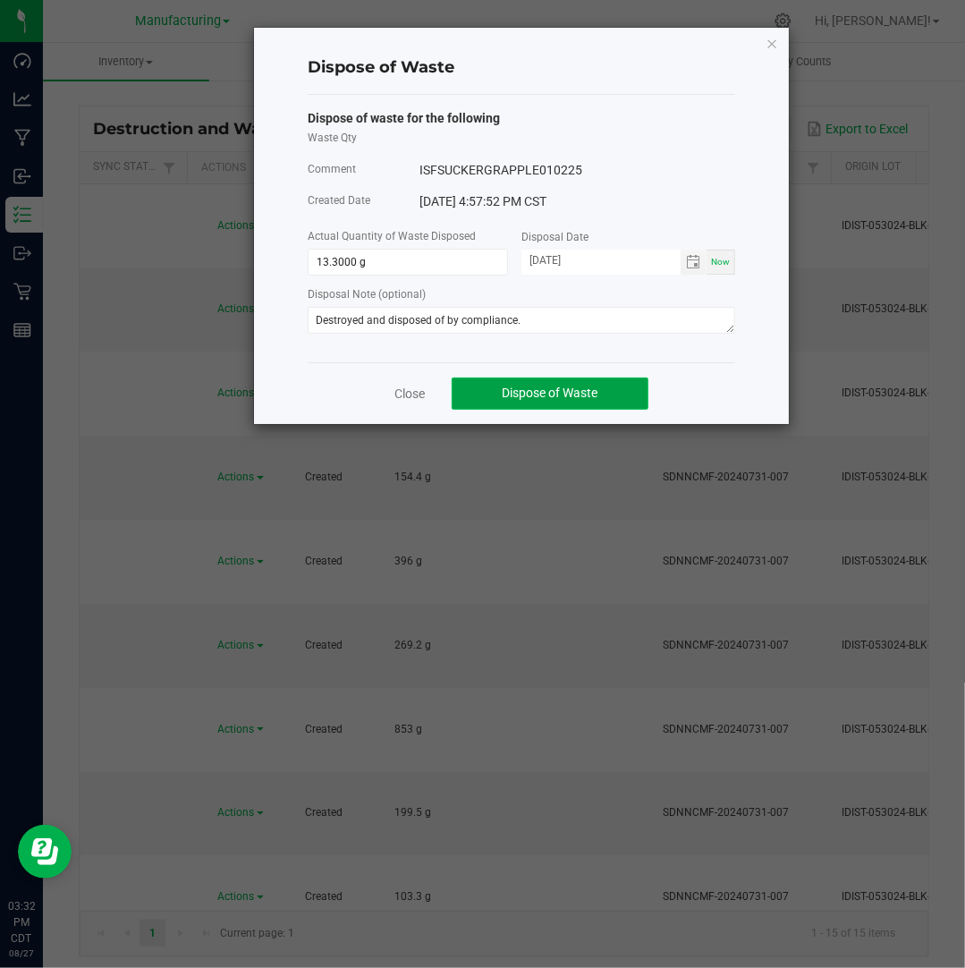
click at [558, 389] on span "Dispose of Waste" at bounding box center [551, 392] width 96 height 14
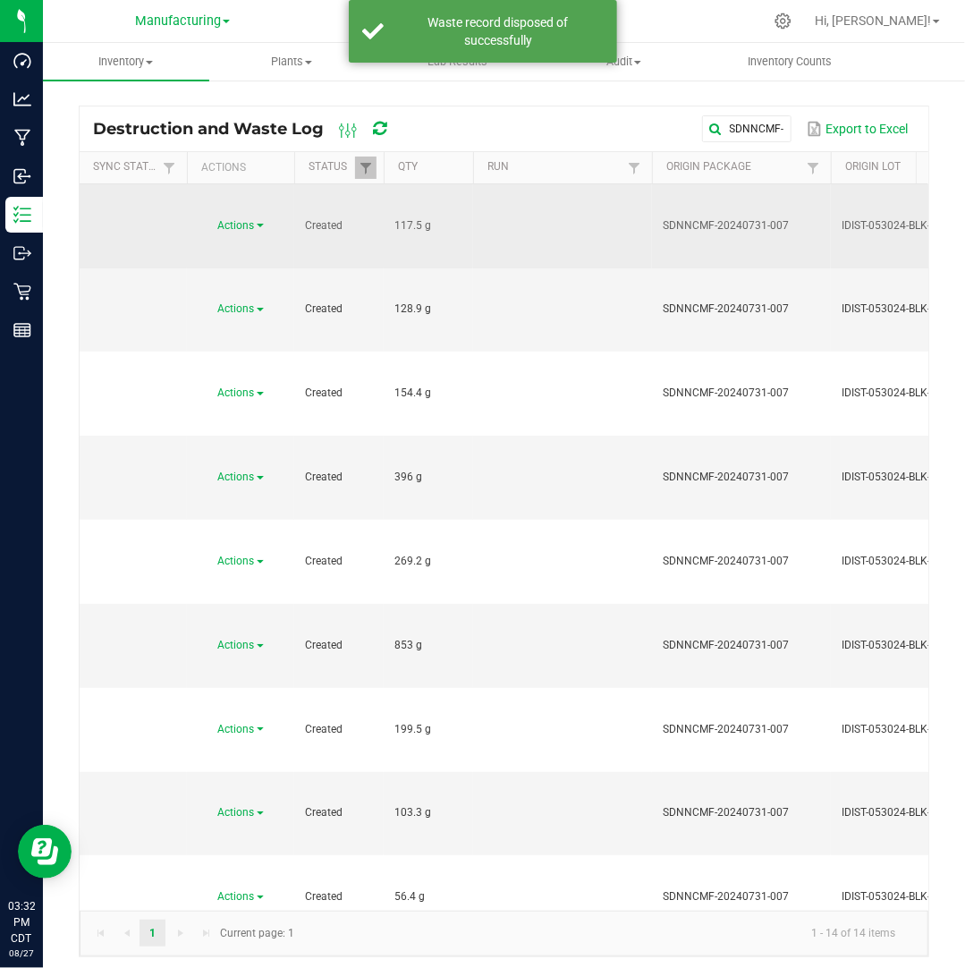
click at [254, 219] on span "Actions" at bounding box center [236, 225] width 37 height 13
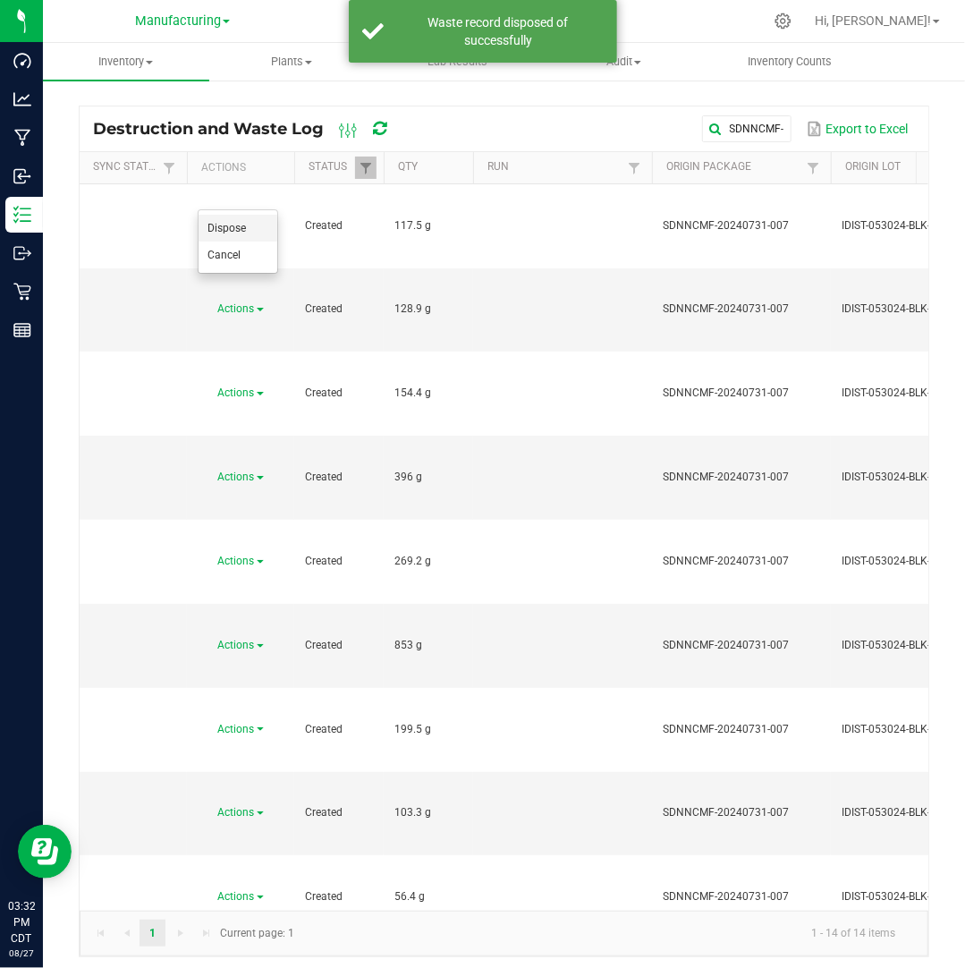
click at [252, 223] on li "Dispose" at bounding box center [238, 228] width 79 height 27
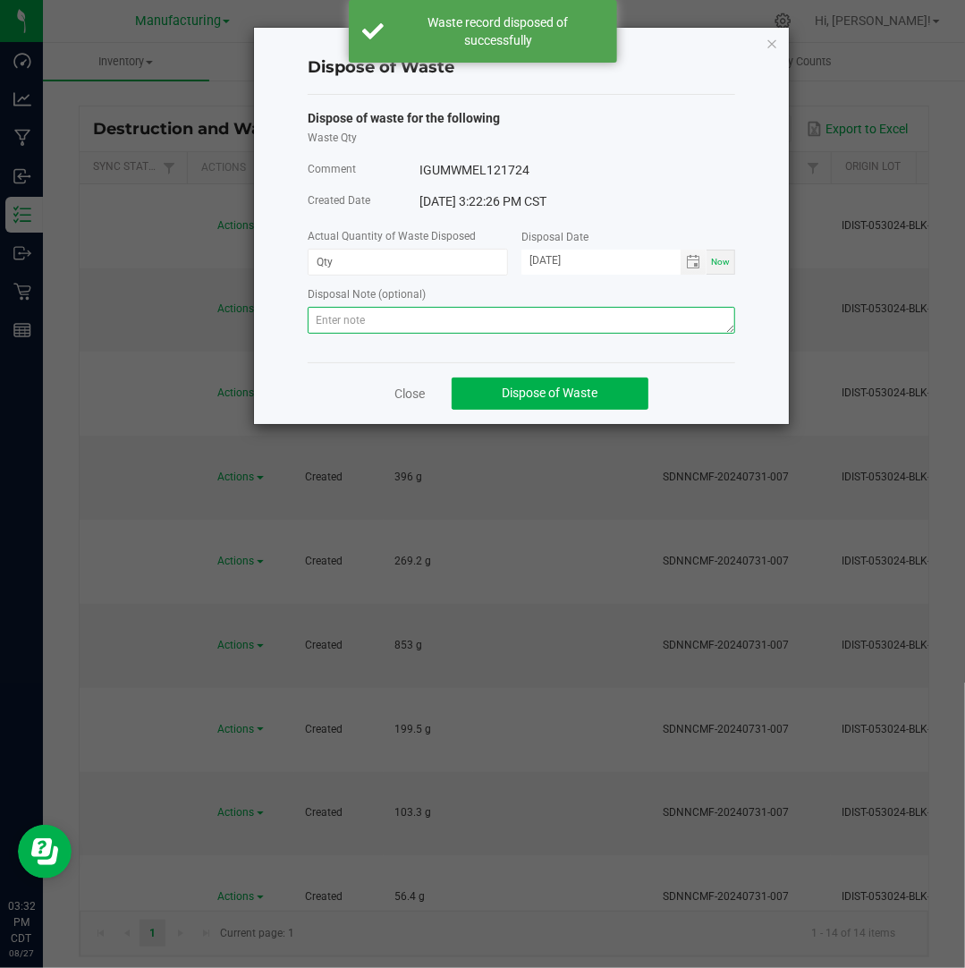
click at [391, 311] on textarea at bounding box center [521, 320] width 427 height 27
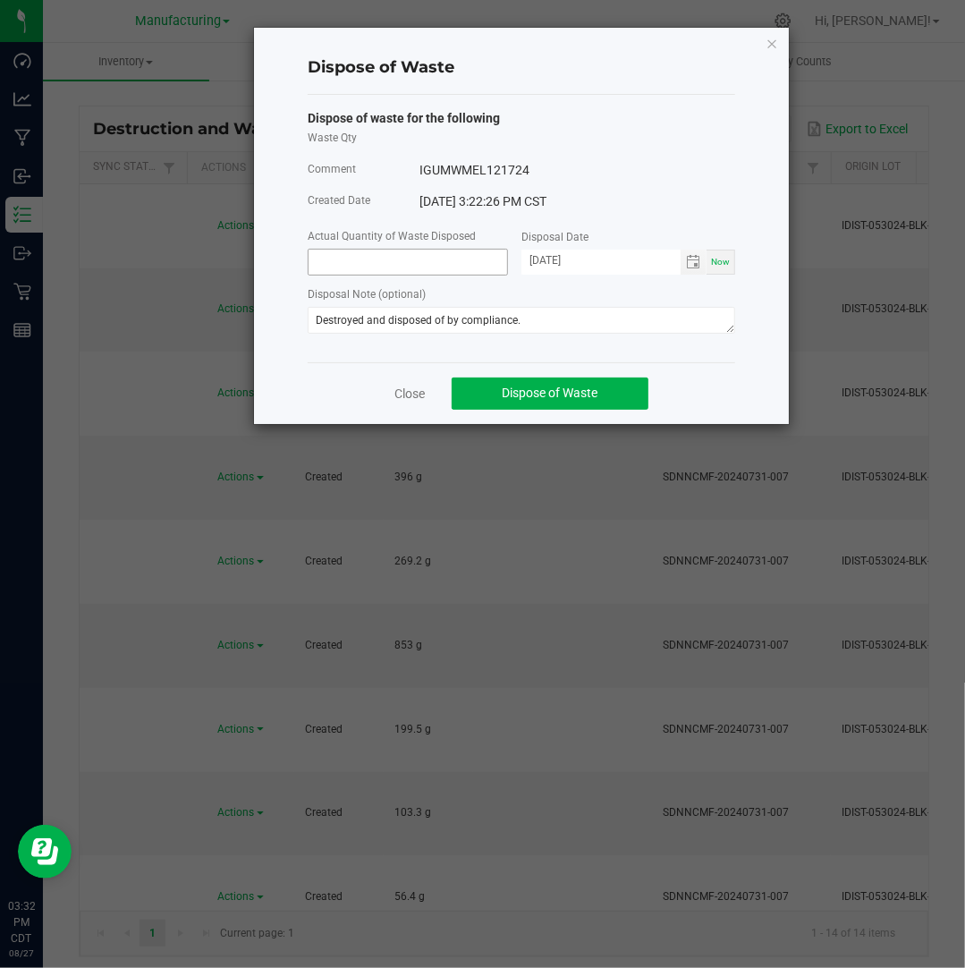
click at [377, 266] on input at bounding box center [408, 262] width 199 height 25
click at [556, 260] on input "[DATE]" at bounding box center [600, 261] width 159 height 22
click at [605, 395] on button "Dispose of Waste" at bounding box center [550, 393] width 197 height 32
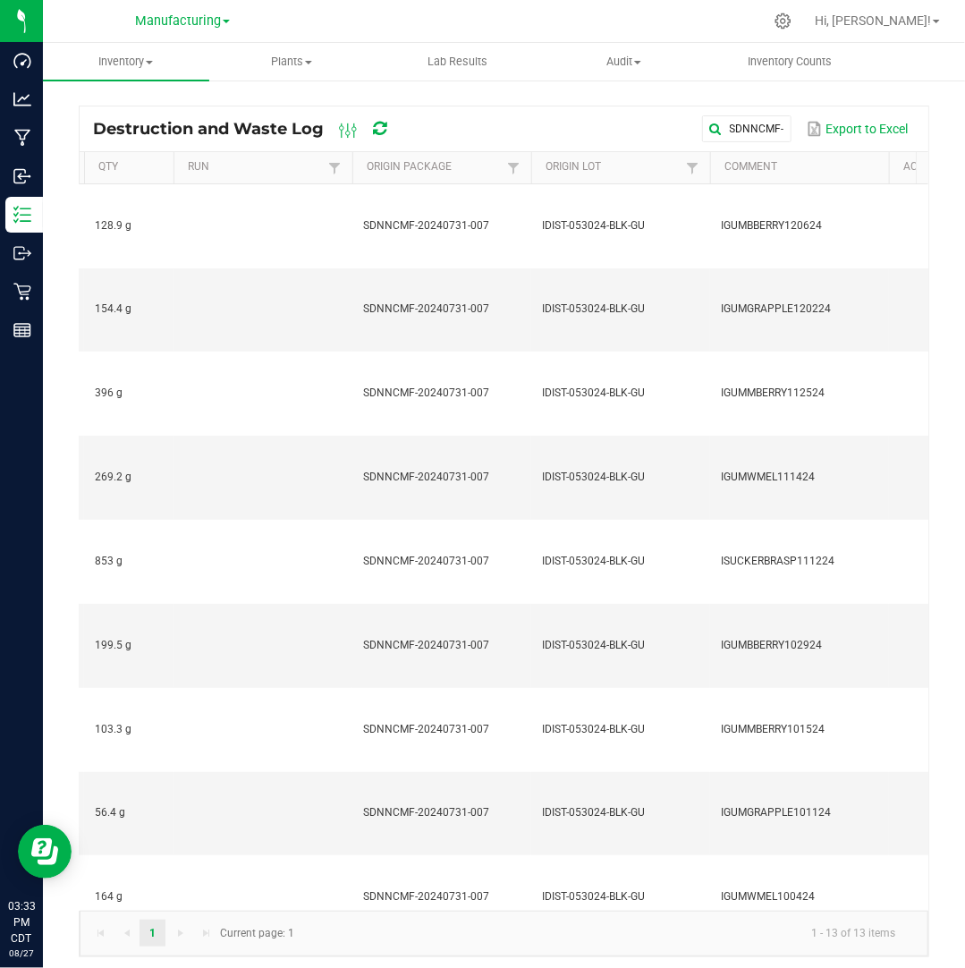
scroll to position [0, 351]
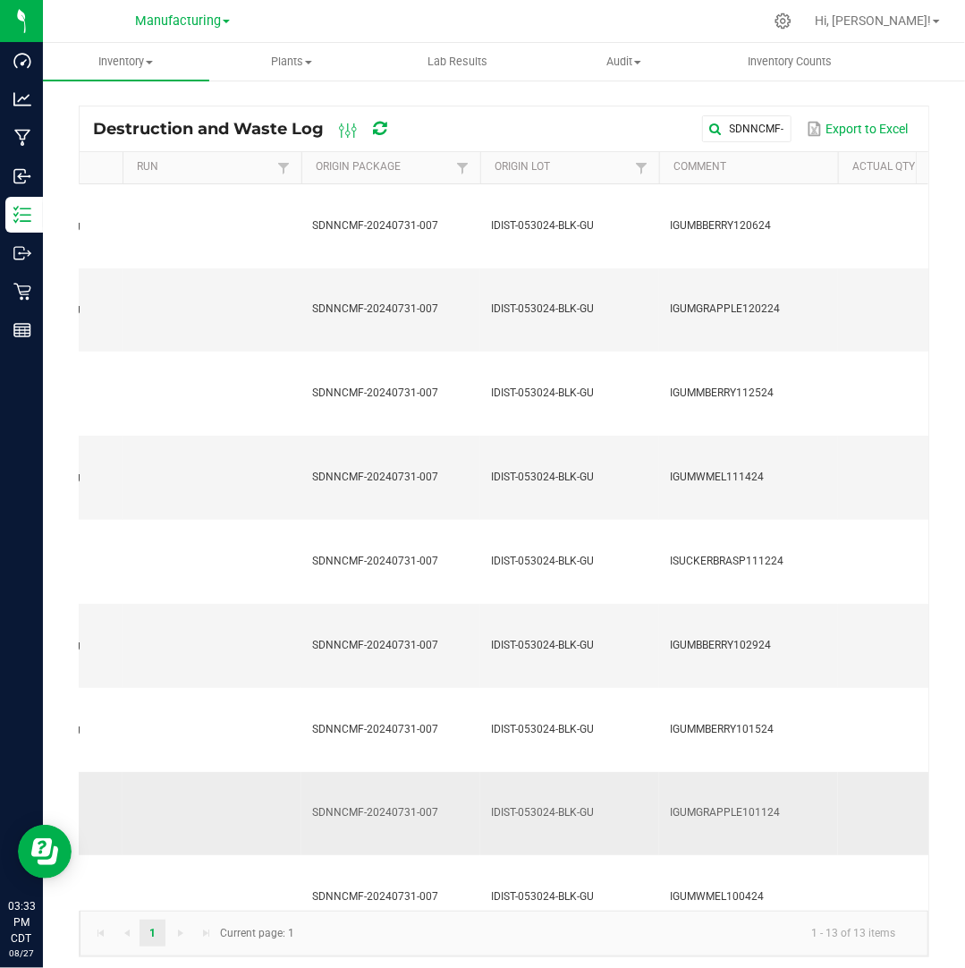
click at [608, 772] on td "IDIST-053024-BLK-GU" at bounding box center [569, 814] width 179 height 84
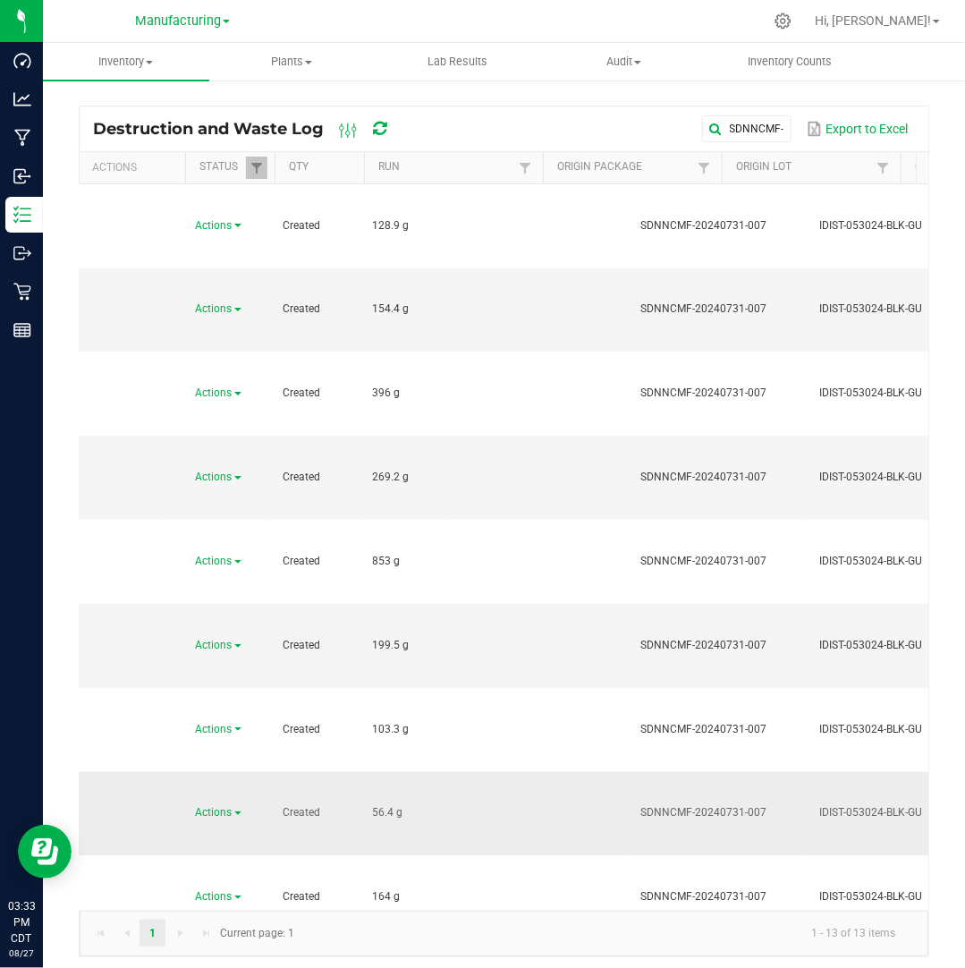
scroll to position [0, 22]
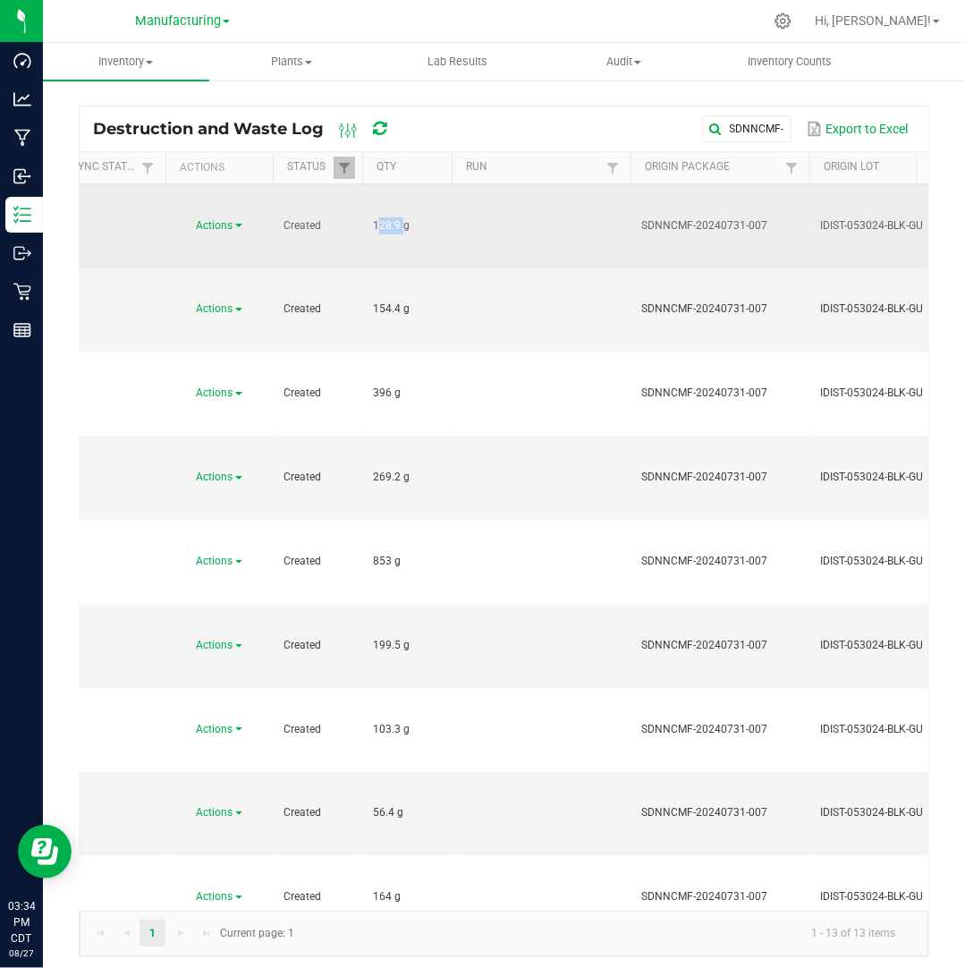
drag, startPoint x: 399, startPoint y: 199, endPoint x: 363, endPoint y: 199, distance: 35.8
click at [363, 199] on td "128.9 g" at bounding box center [406, 226] width 89 height 84
click at [223, 219] on span "Actions" at bounding box center [215, 225] width 37 height 13
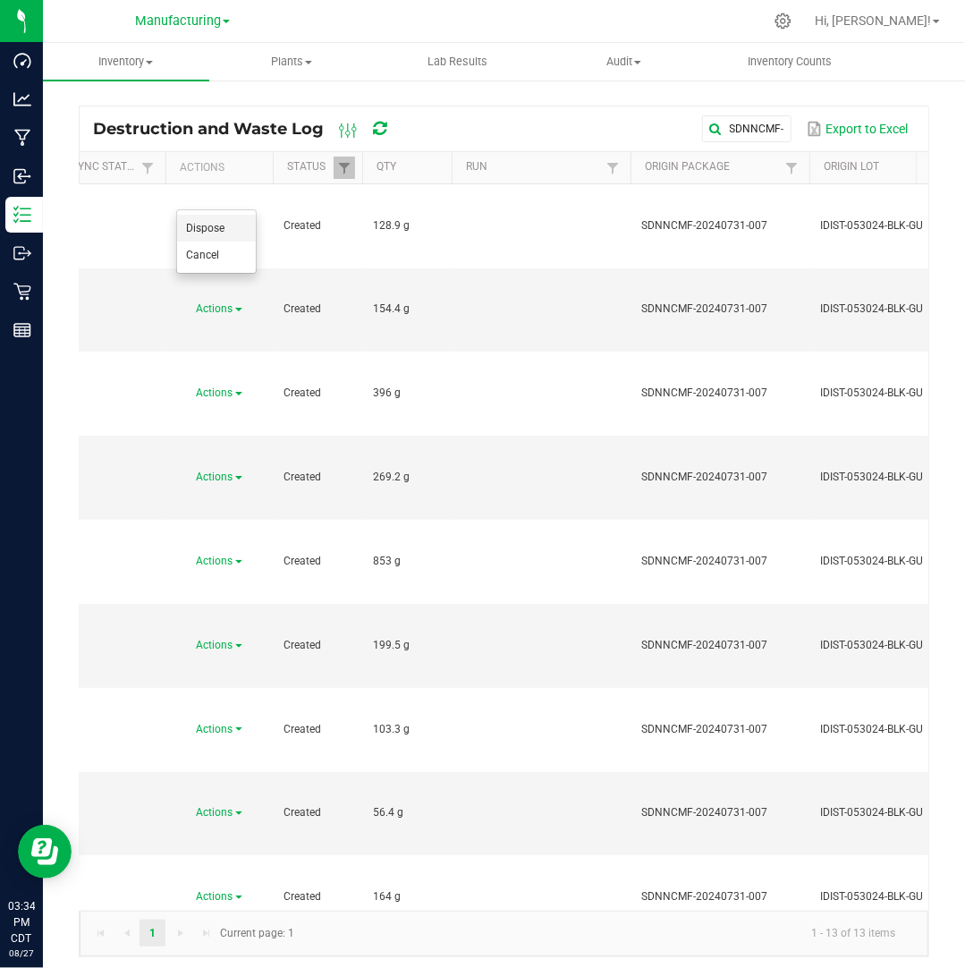
click at [231, 224] on li "Dispose" at bounding box center [216, 228] width 79 height 27
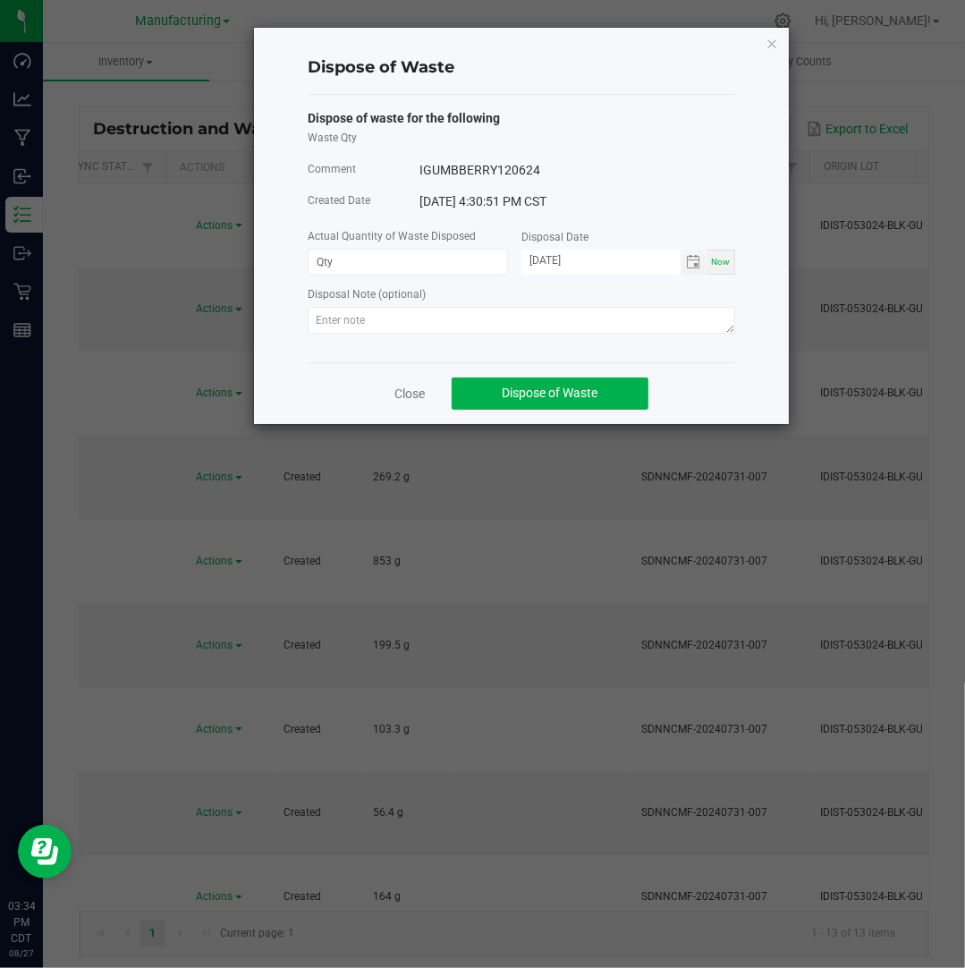
click at [422, 276] on div "Dispose of waste for the following Waste Qty Comment IGUMBBERRY120624 Created D…" at bounding box center [521, 224] width 427 height 230
click at [422, 267] on input at bounding box center [408, 262] width 199 height 25
click at [551, 261] on input "[DATE]" at bounding box center [600, 261] width 159 height 22
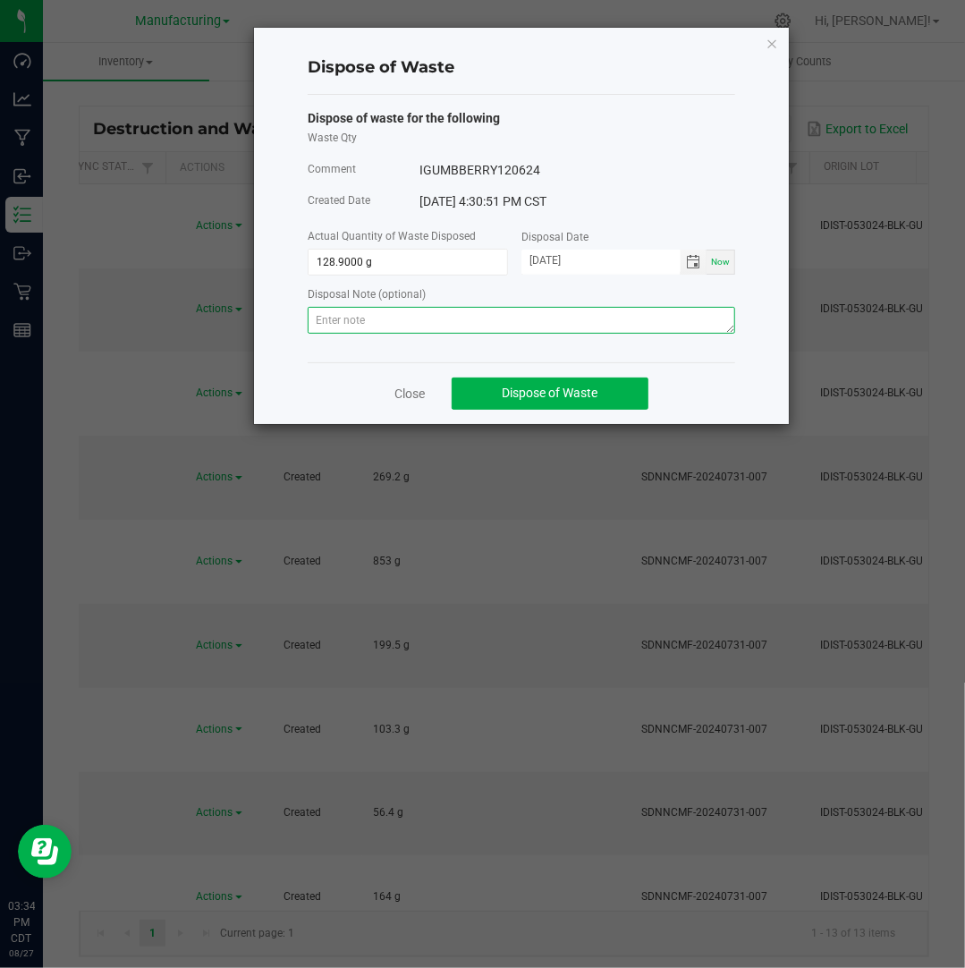
click at [588, 328] on textarea at bounding box center [521, 320] width 427 height 27
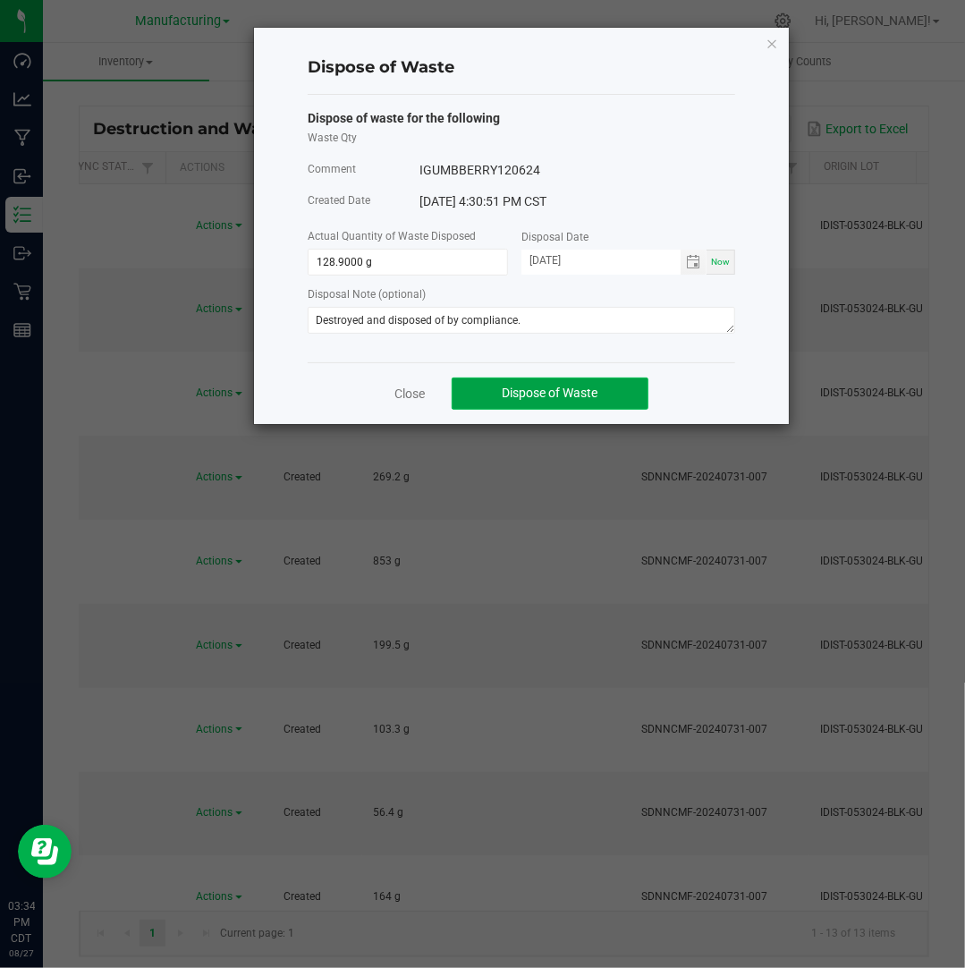
click at [604, 394] on button "Dispose of Waste" at bounding box center [550, 393] width 197 height 32
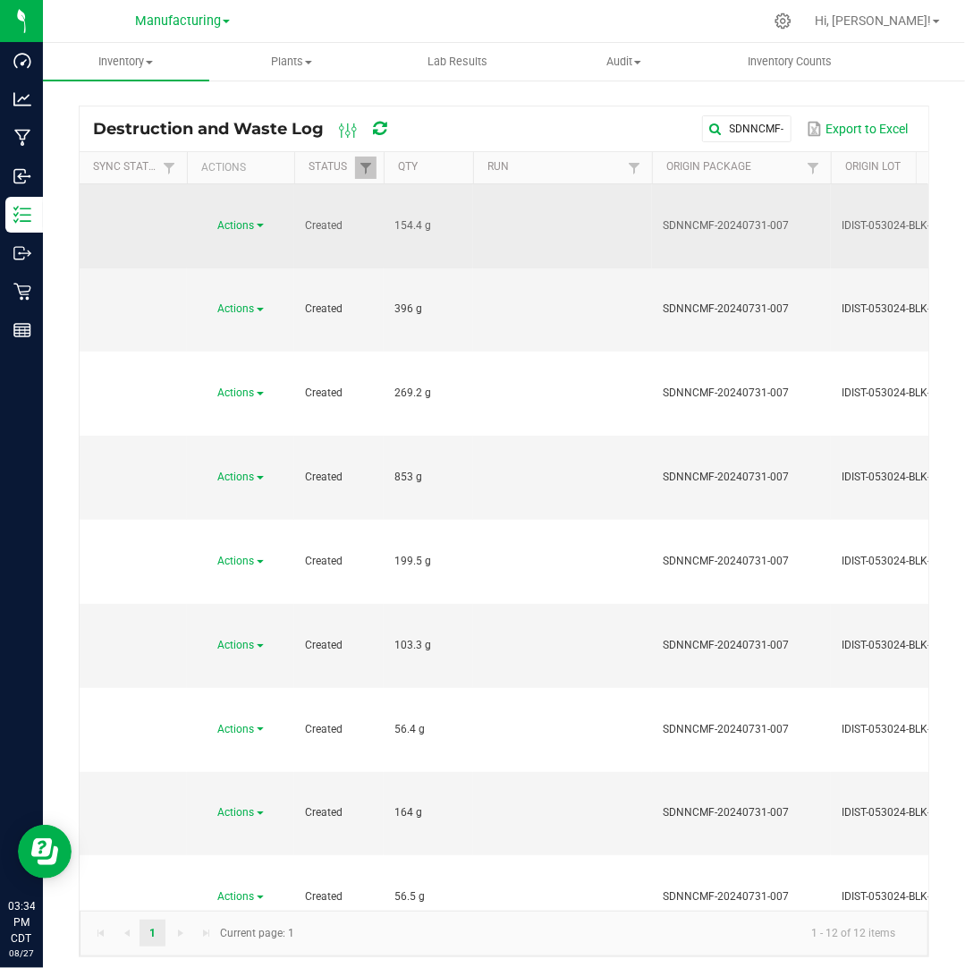
click at [258, 219] on link "Actions" at bounding box center [241, 225] width 46 height 13
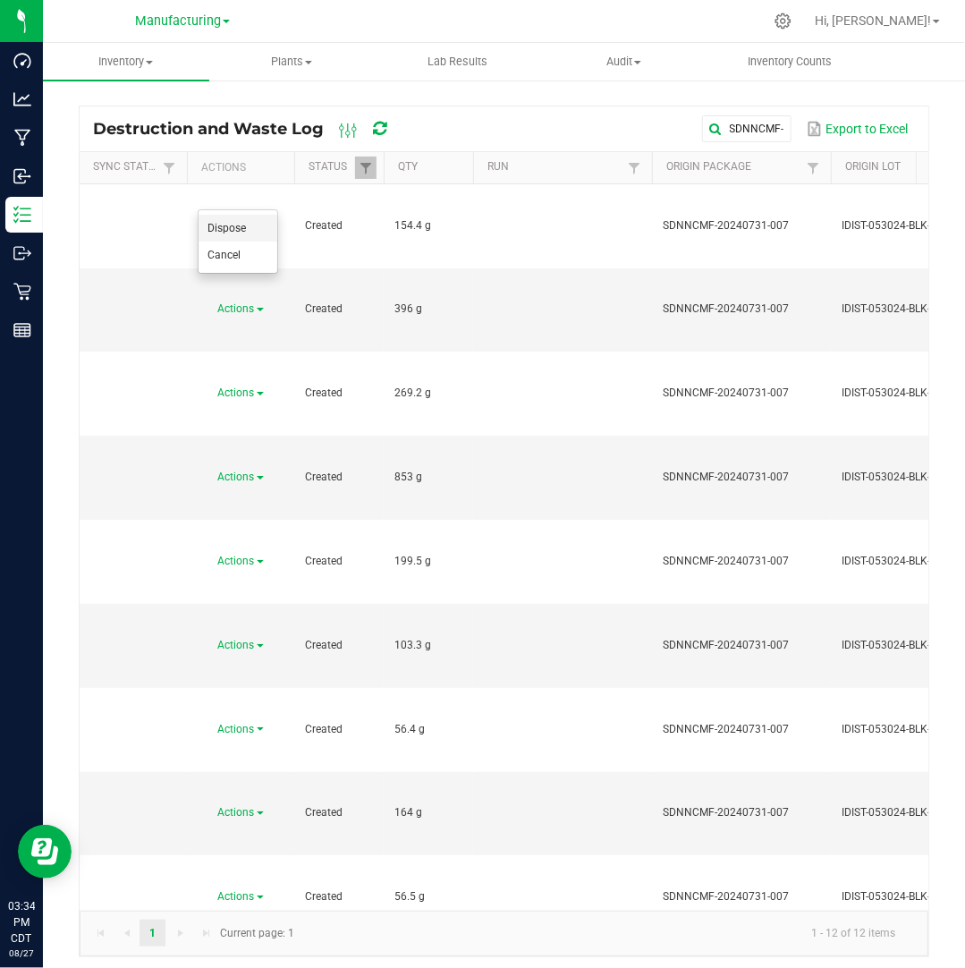
click at [256, 224] on li "Dispose" at bounding box center [238, 228] width 79 height 27
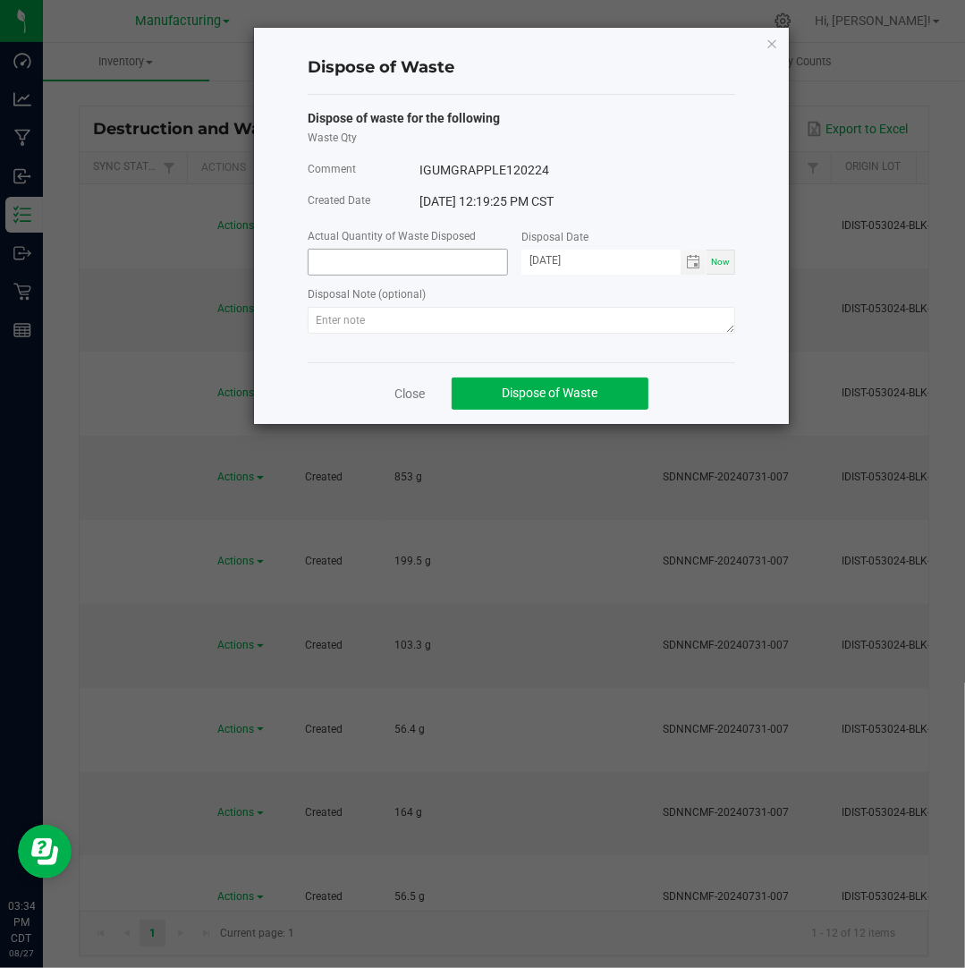
click at [389, 257] on input at bounding box center [408, 262] width 199 height 25
click at [547, 260] on input "[DATE]" at bounding box center [600, 261] width 159 height 22
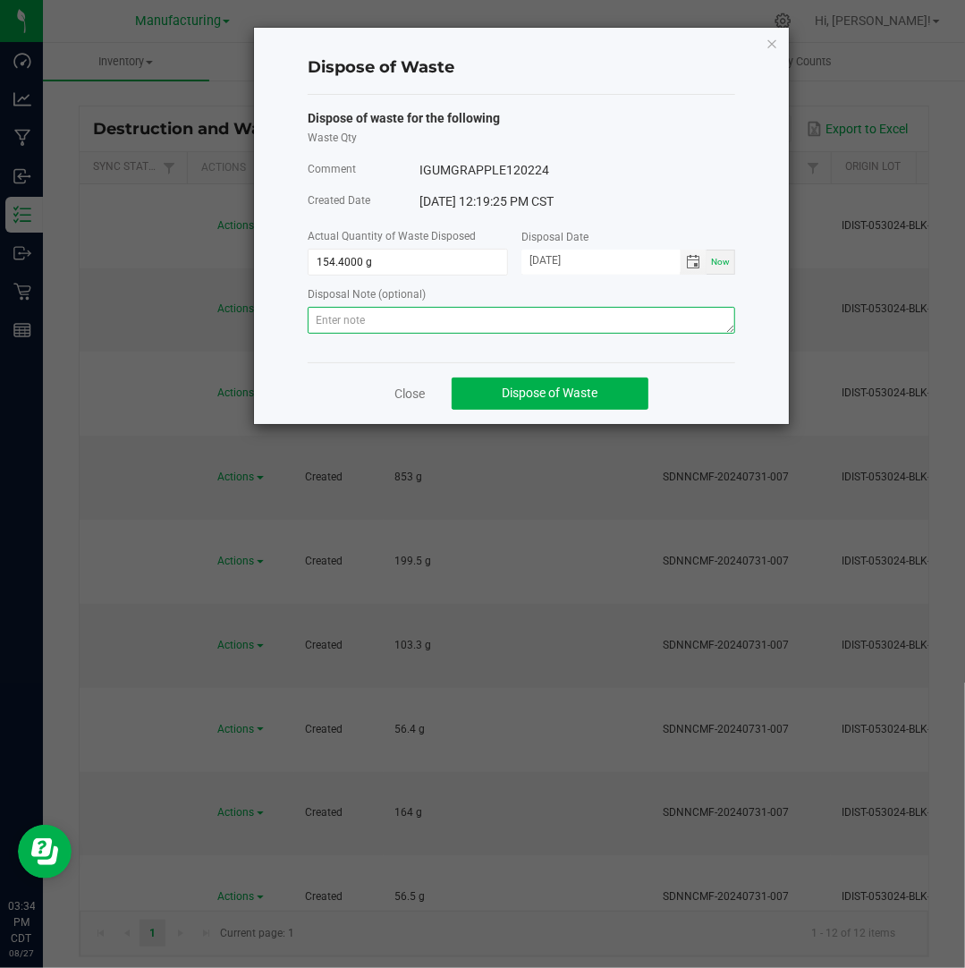
click at [523, 317] on textarea at bounding box center [521, 320] width 427 height 27
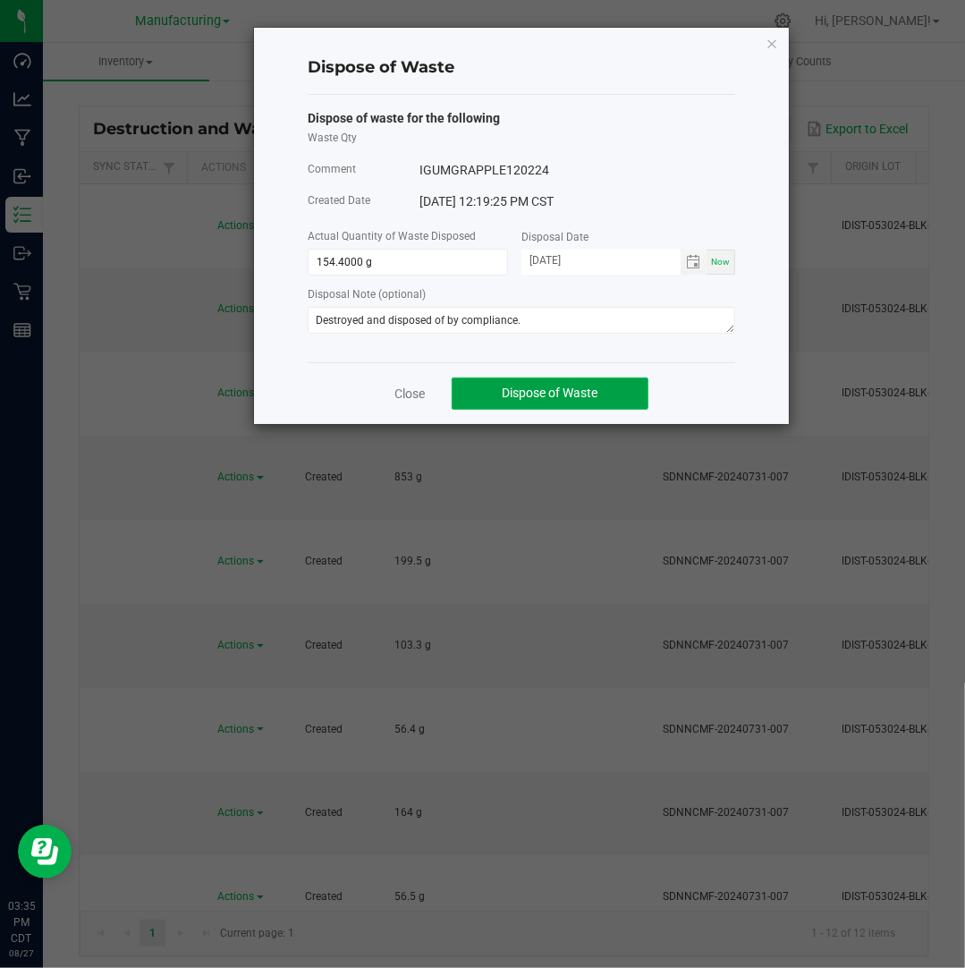
click at [610, 394] on button "Dispose of Waste" at bounding box center [550, 393] width 197 height 32
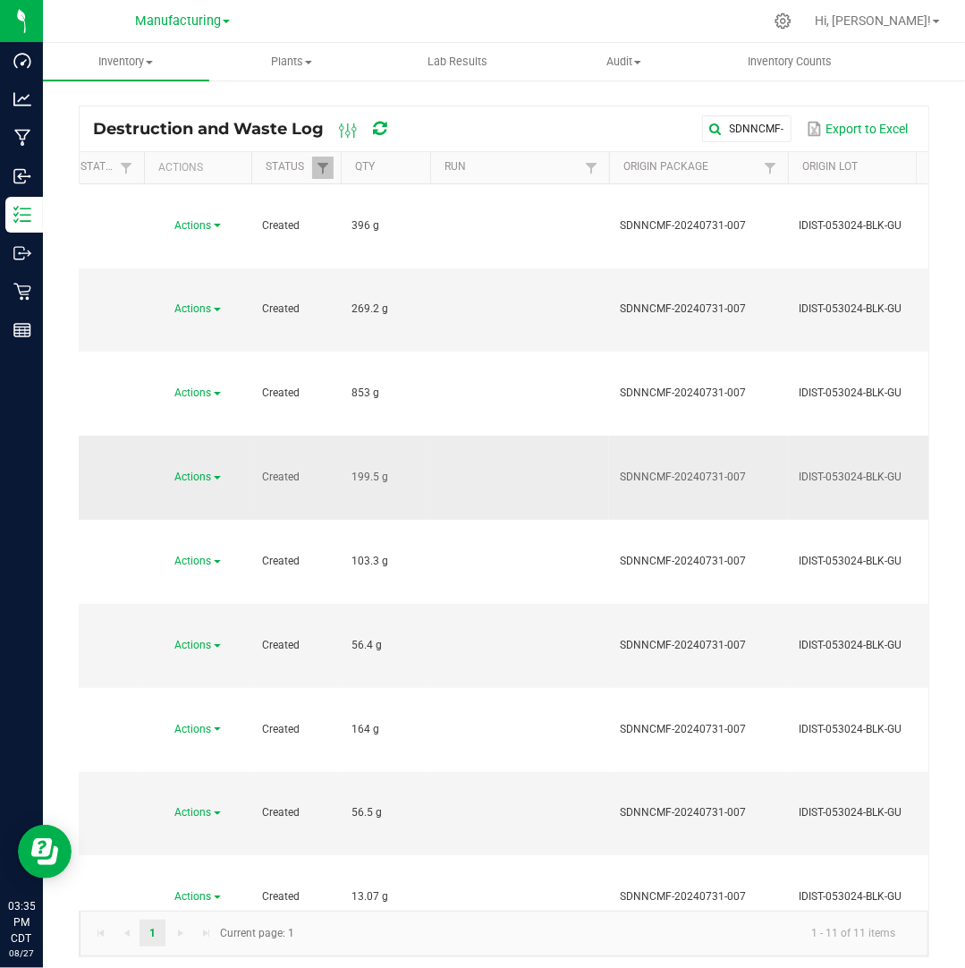
scroll to position [0, 40]
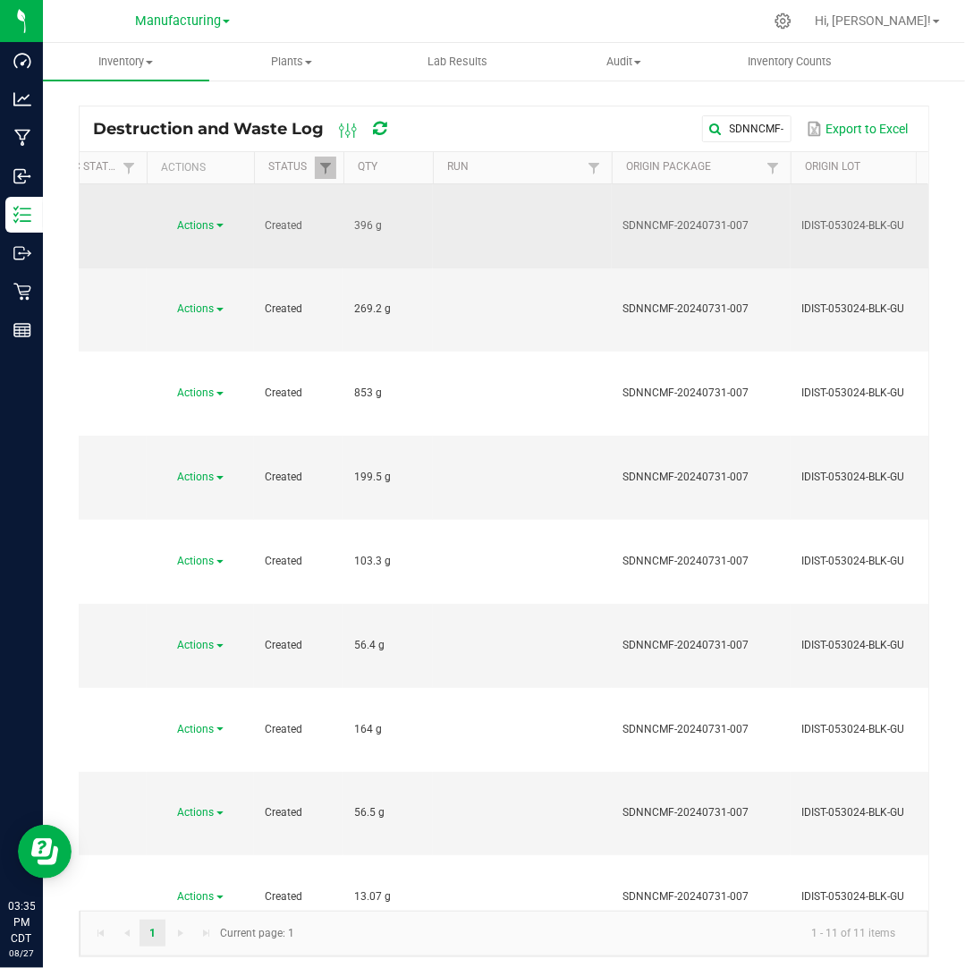
click at [222, 224] on span at bounding box center [219, 226] width 7 height 4
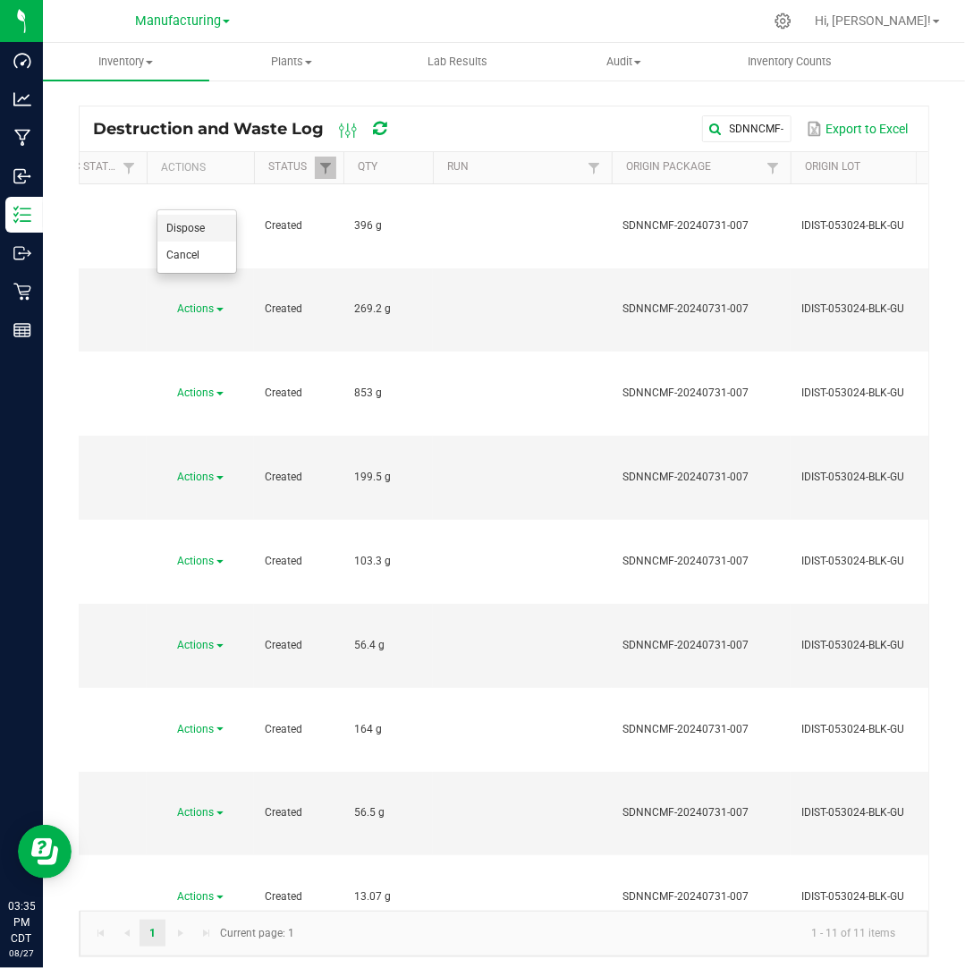
click at [219, 230] on li "Dispose" at bounding box center [196, 228] width 79 height 27
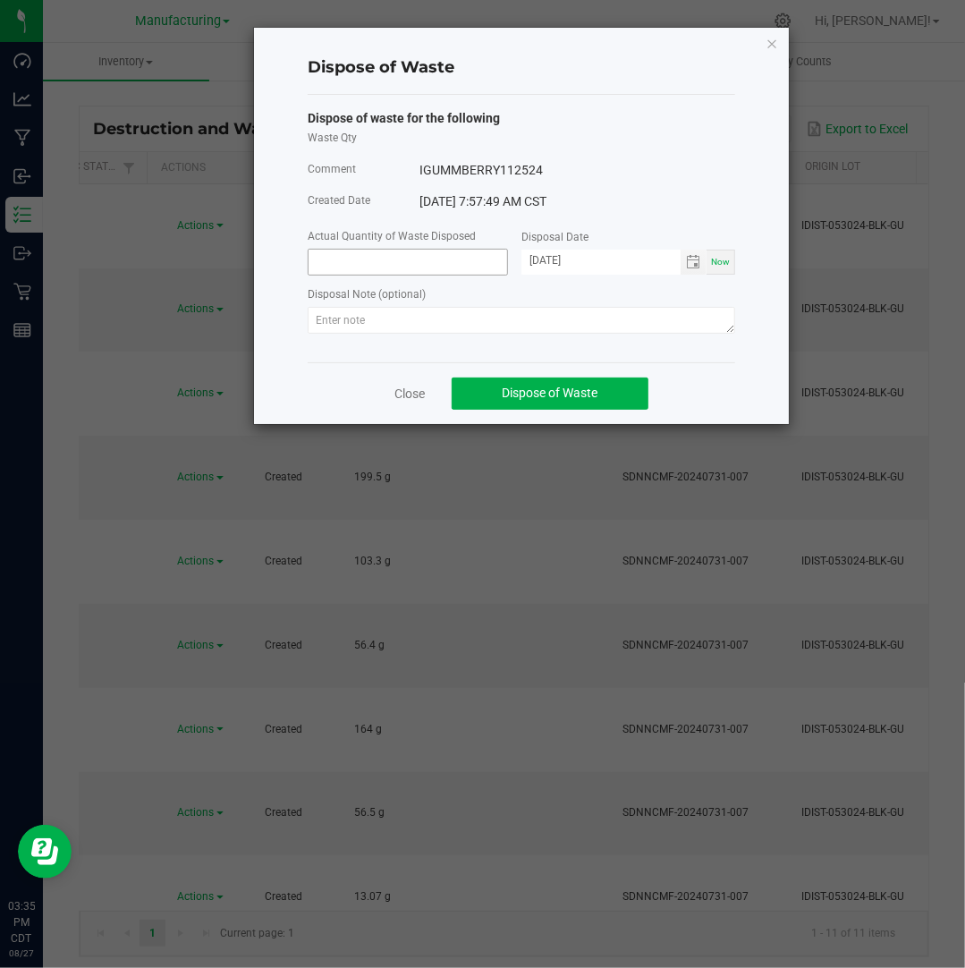
click at [364, 256] on input at bounding box center [408, 262] width 199 height 25
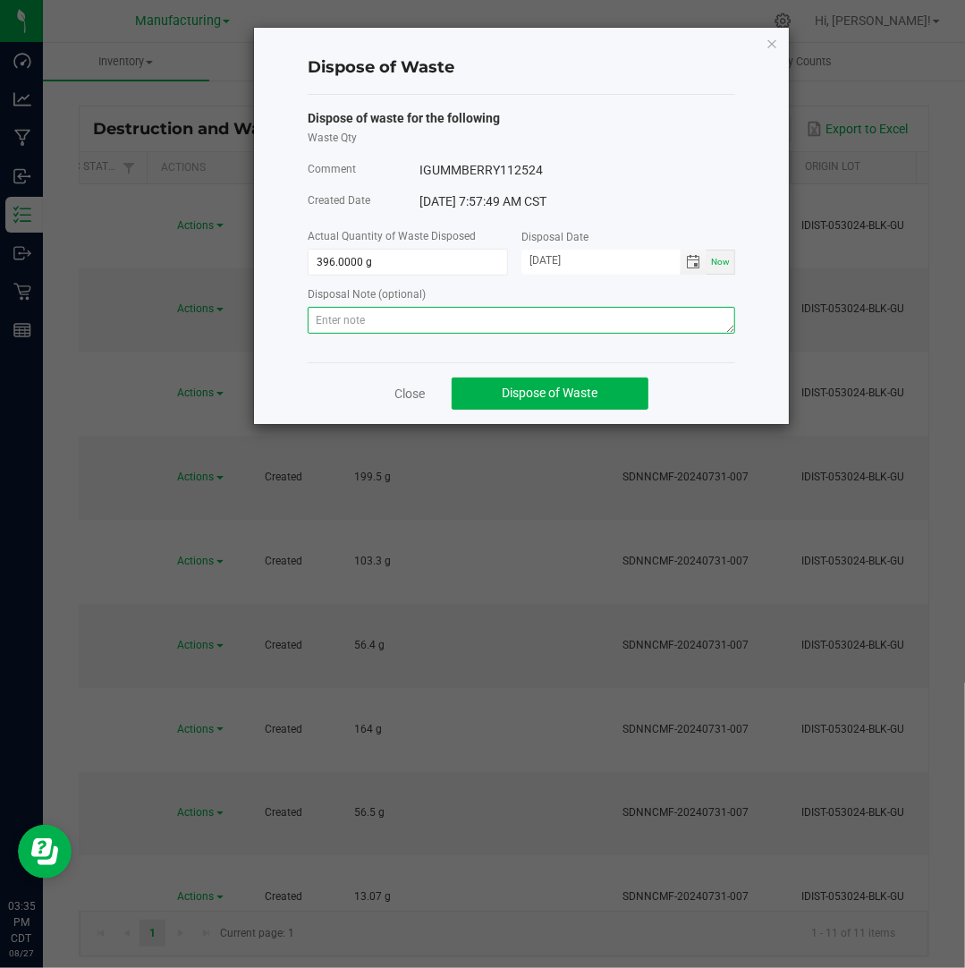
click at [379, 317] on textarea at bounding box center [521, 320] width 427 height 27
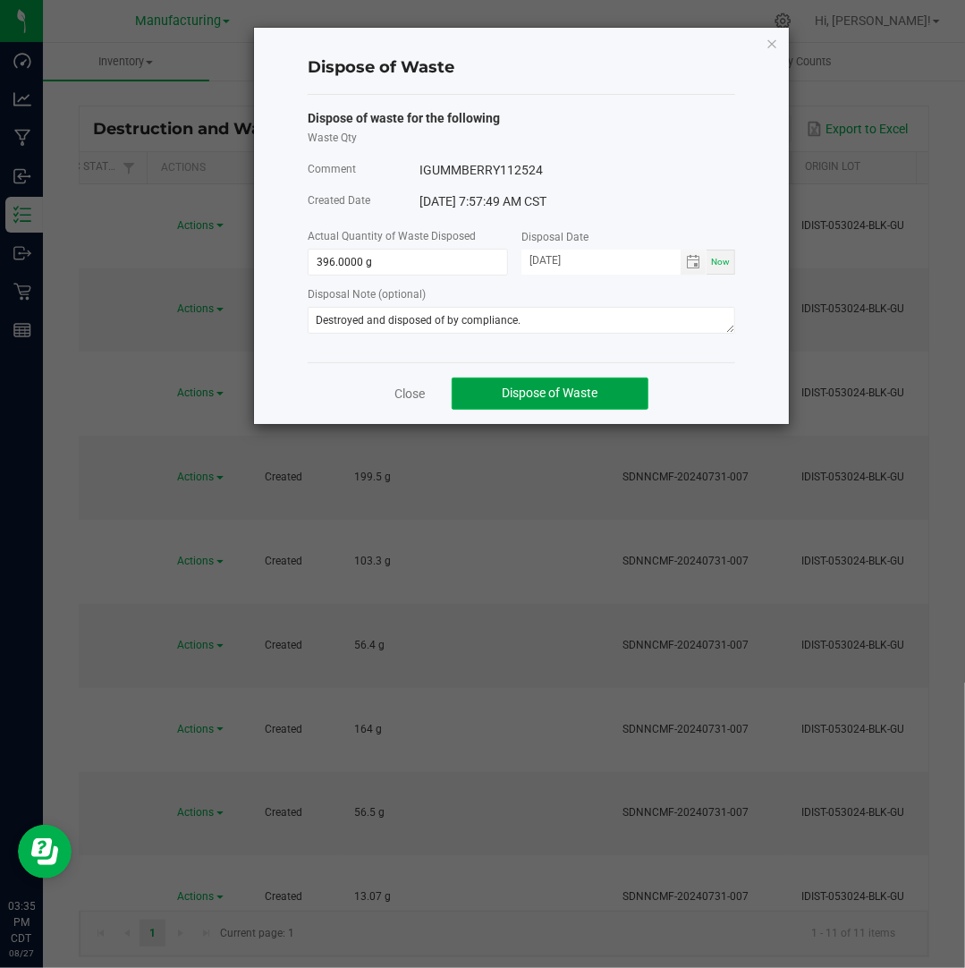
click at [530, 392] on span "Dispose of Waste" at bounding box center [551, 392] width 96 height 14
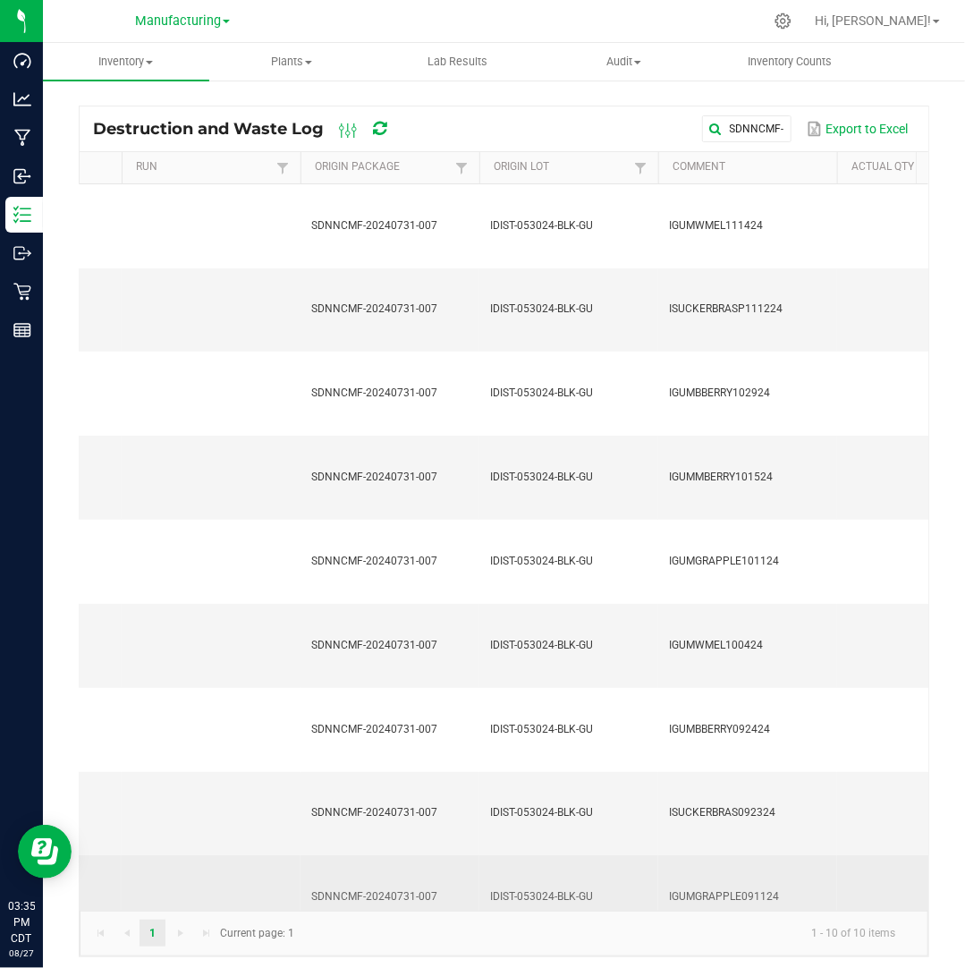
scroll to position [0, 0]
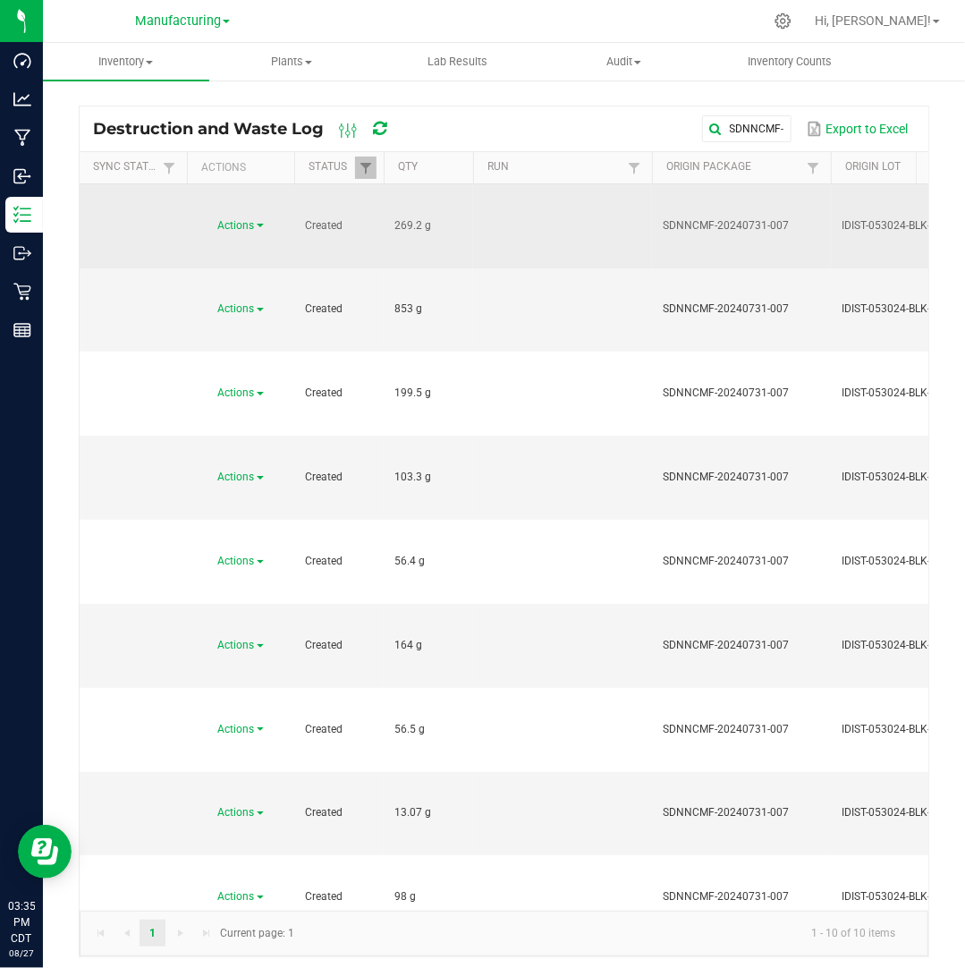
click at [261, 224] on span at bounding box center [260, 226] width 7 height 4
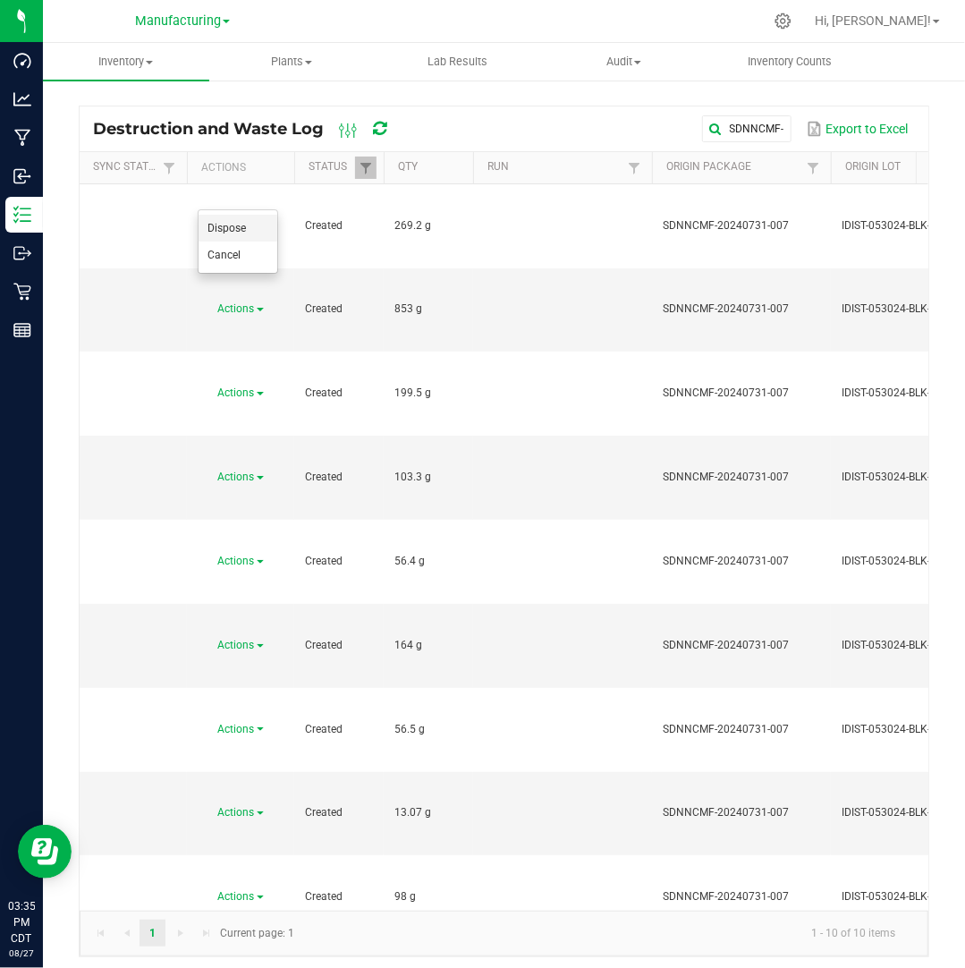
click at [257, 223] on li "Dispose" at bounding box center [238, 228] width 79 height 27
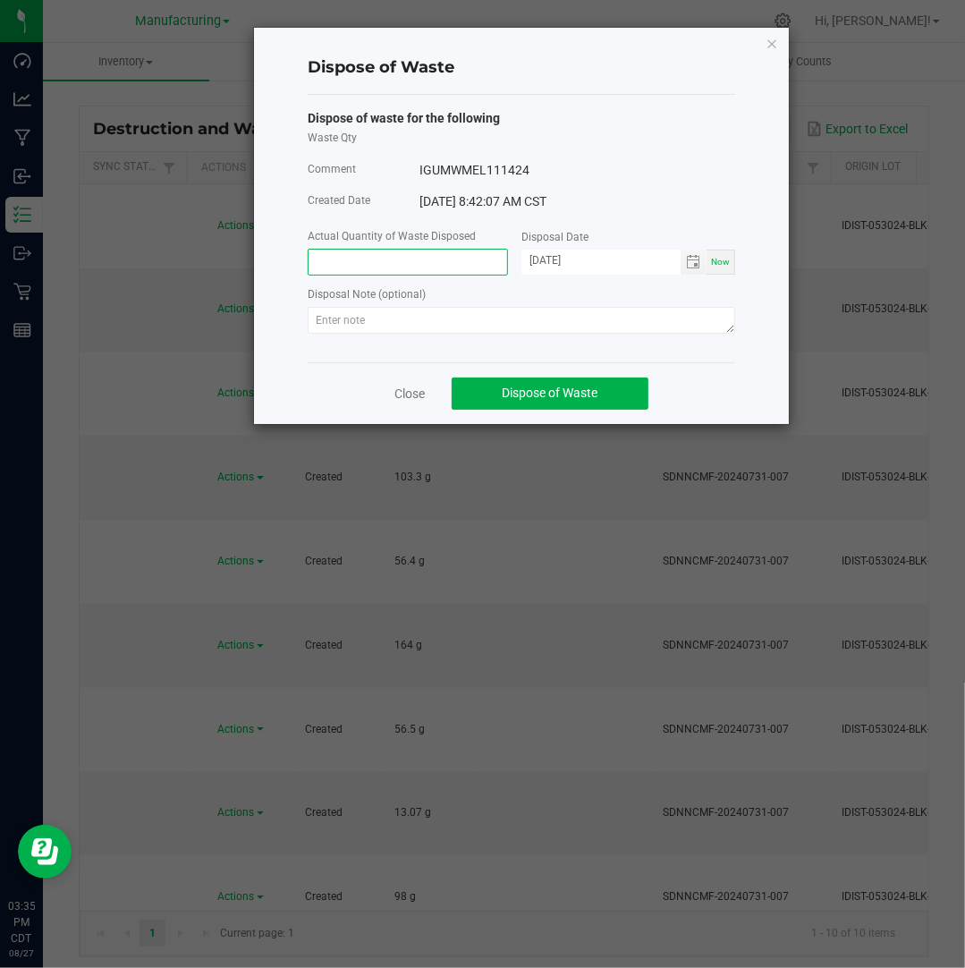
click at [389, 257] on input at bounding box center [408, 262] width 199 height 25
click at [554, 261] on input "[DATE]" at bounding box center [600, 261] width 159 height 22
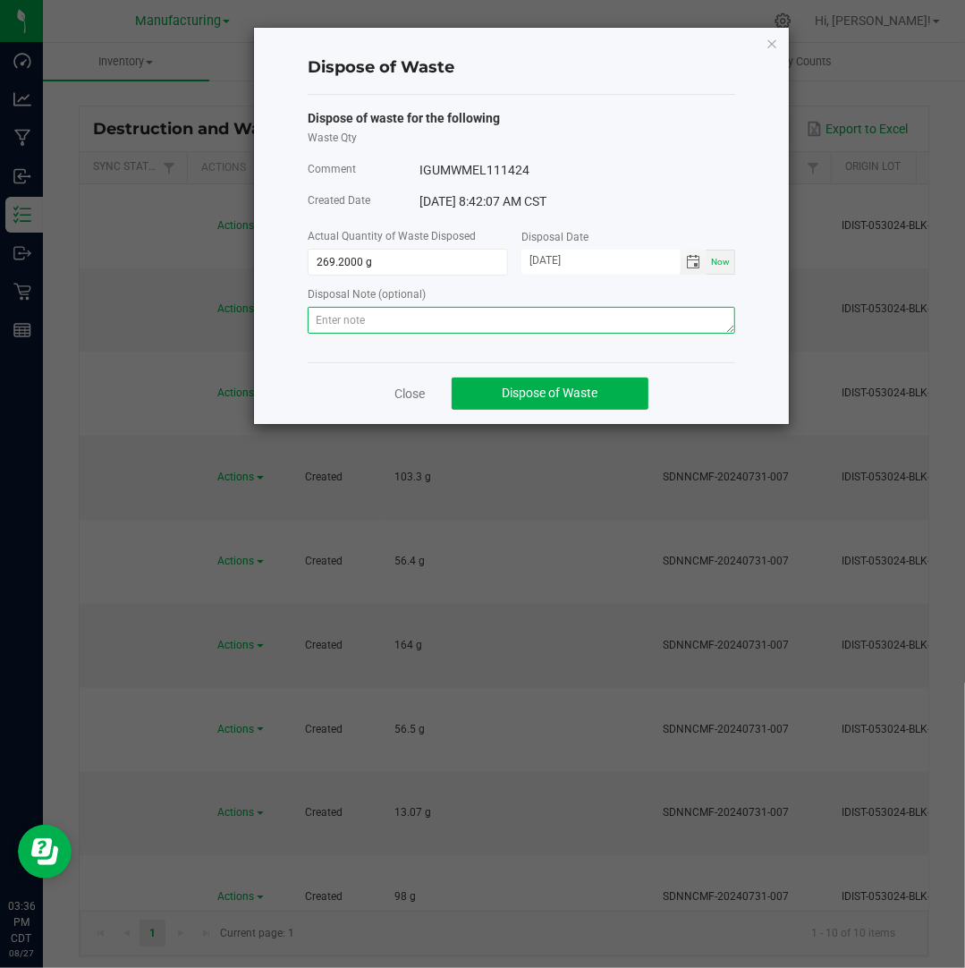
click at [571, 314] on textarea at bounding box center [521, 320] width 427 height 27
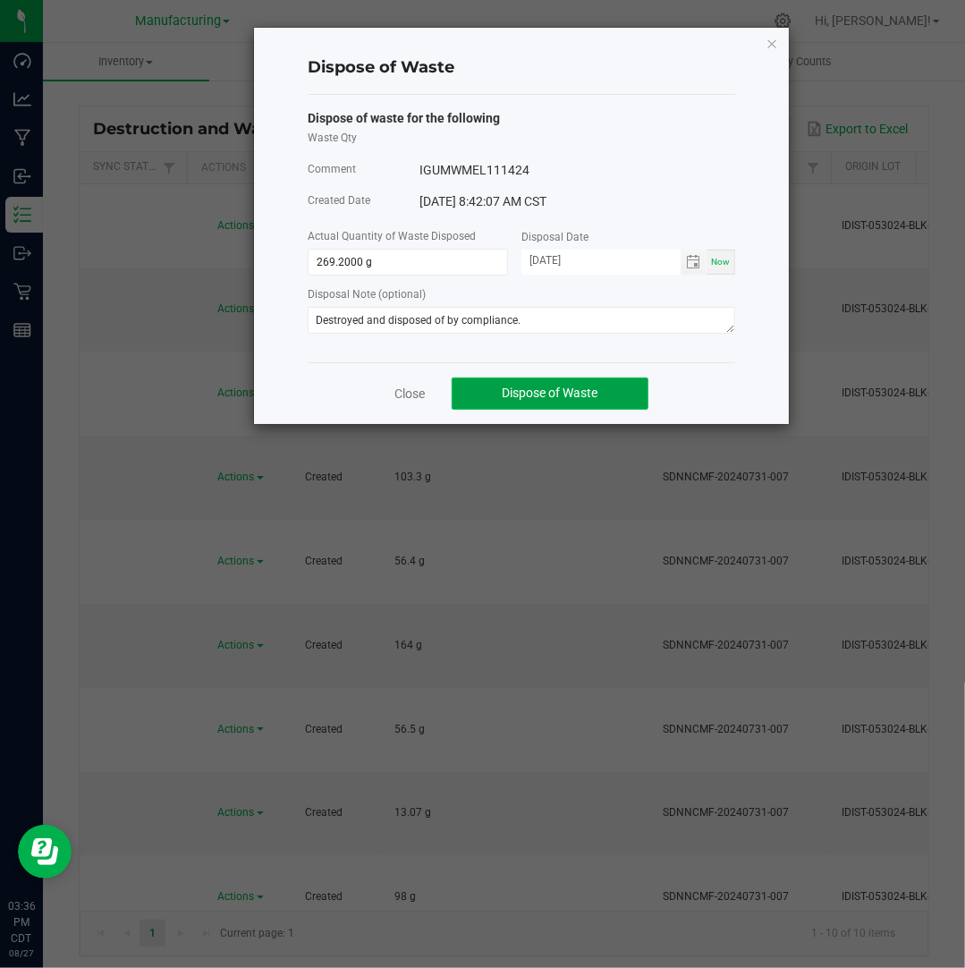
click at [560, 393] on span "Dispose of Waste" at bounding box center [551, 392] width 96 height 14
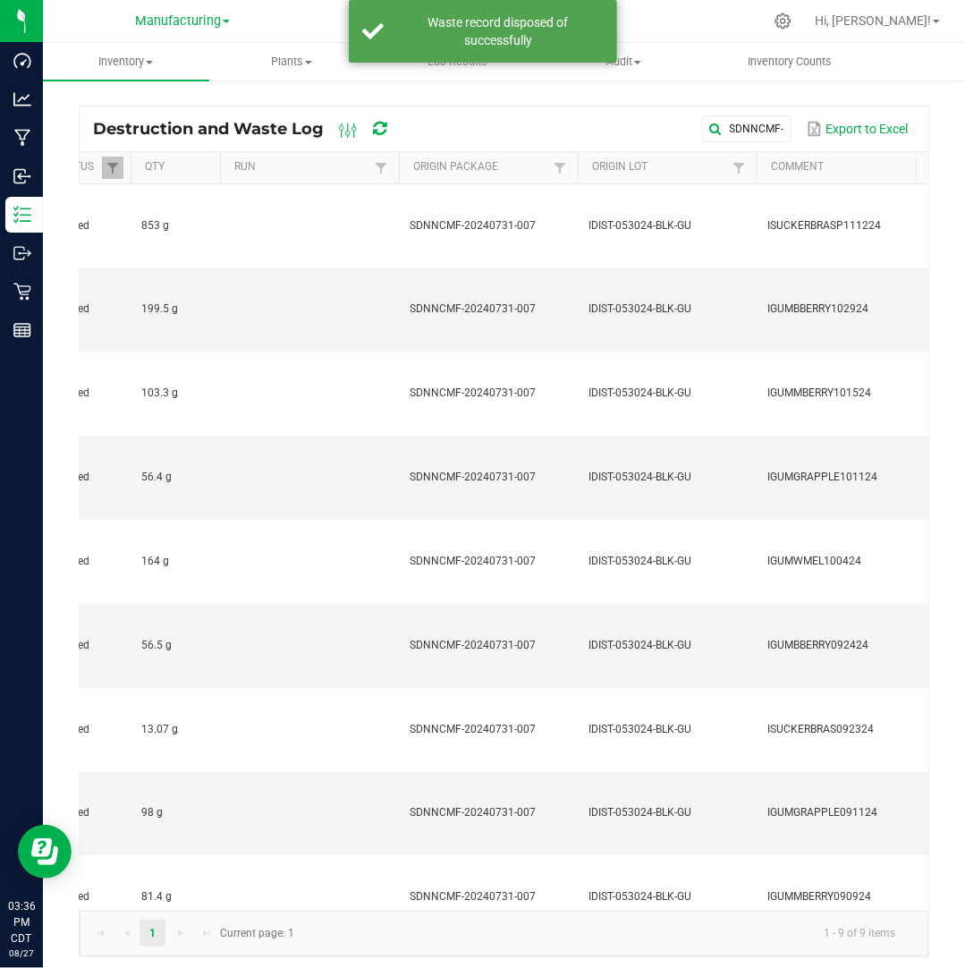
scroll to position [0, 258]
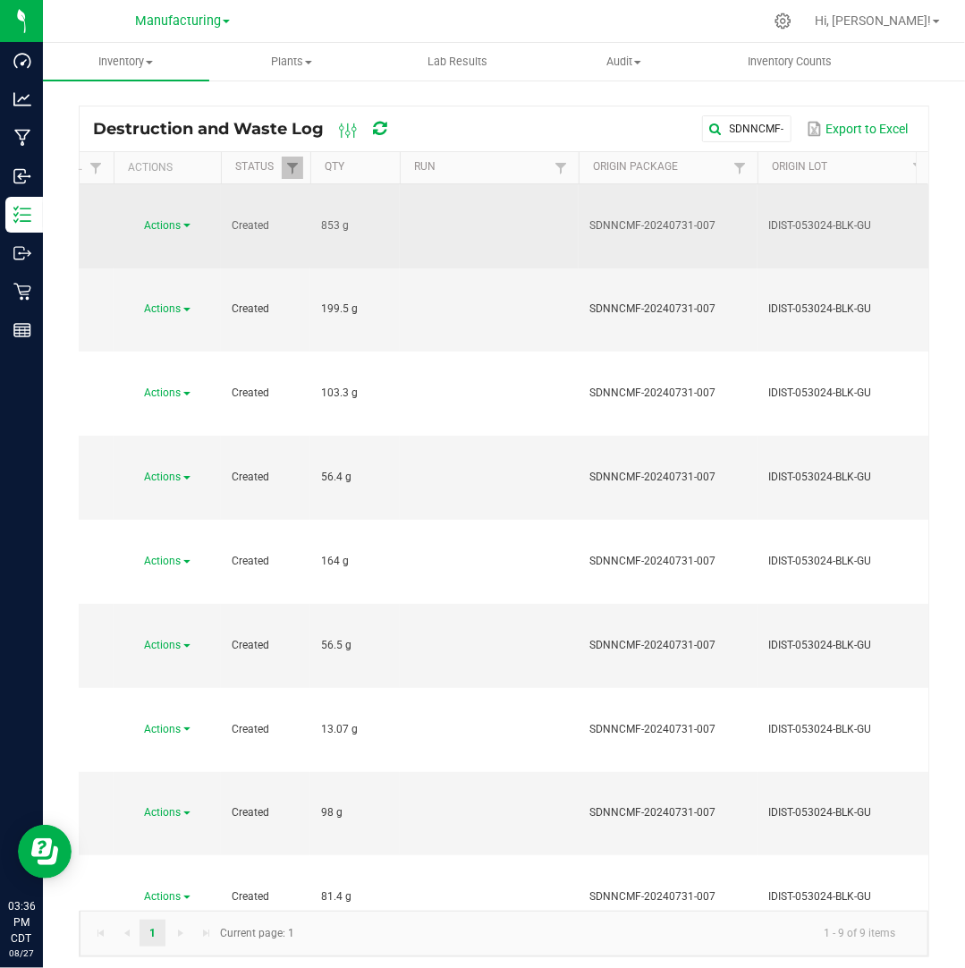
click at [177, 219] on span "Actions" at bounding box center [163, 225] width 37 height 13
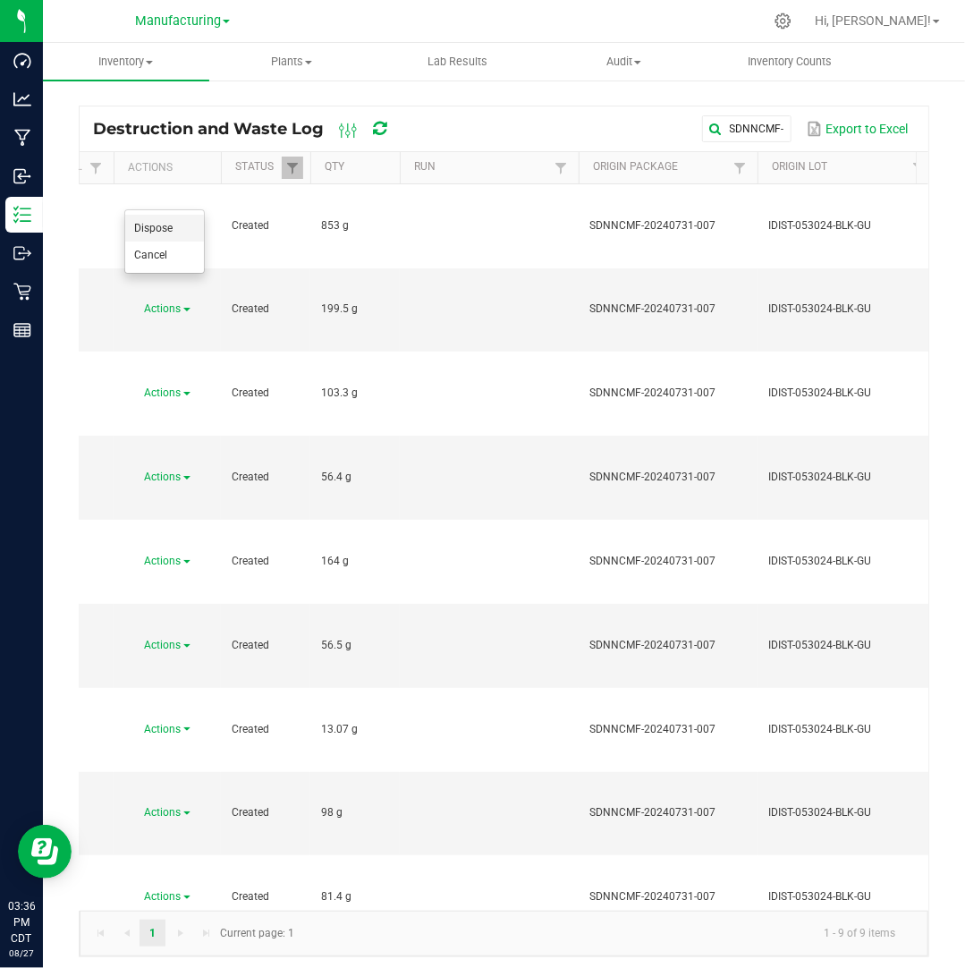
click at [173, 226] on li "Dispose" at bounding box center [164, 228] width 79 height 27
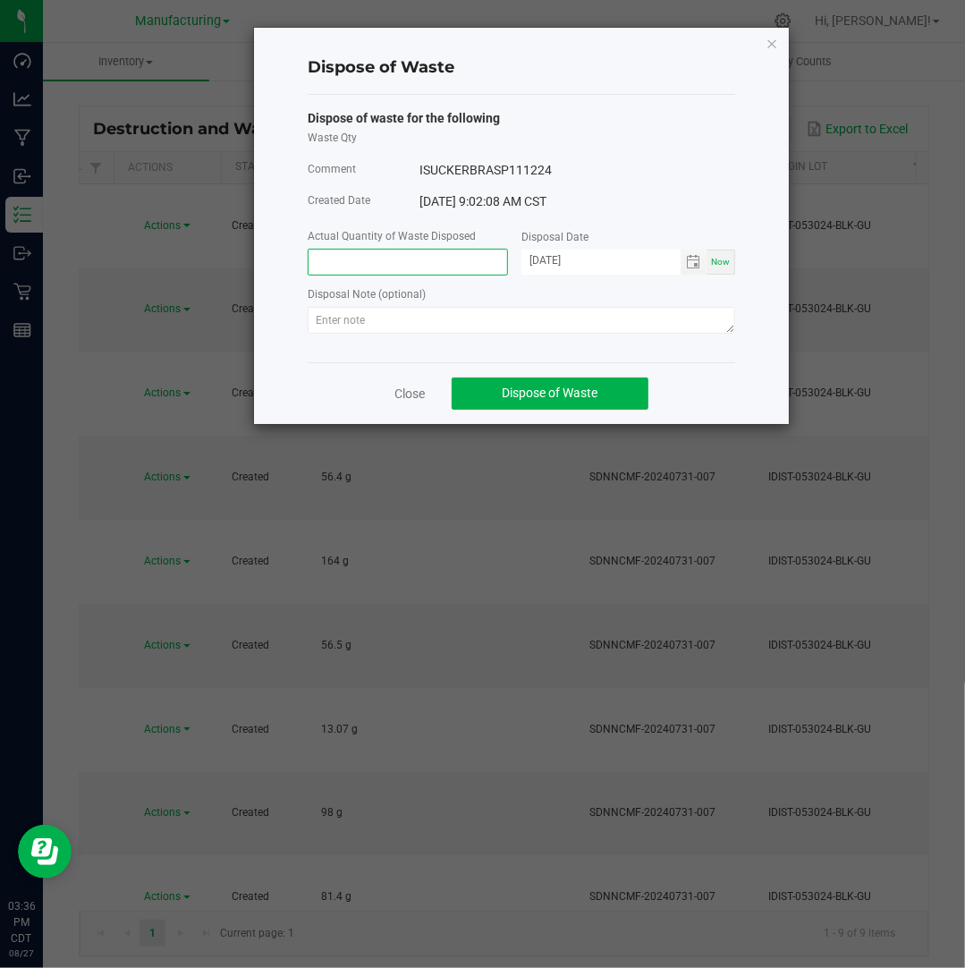
click at [336, 258] on input at bounding box center [408, 262] width 199 height 25
click at [547, 263] on input "[DATE]" at bounding box center [600, 261] width 159 height 22
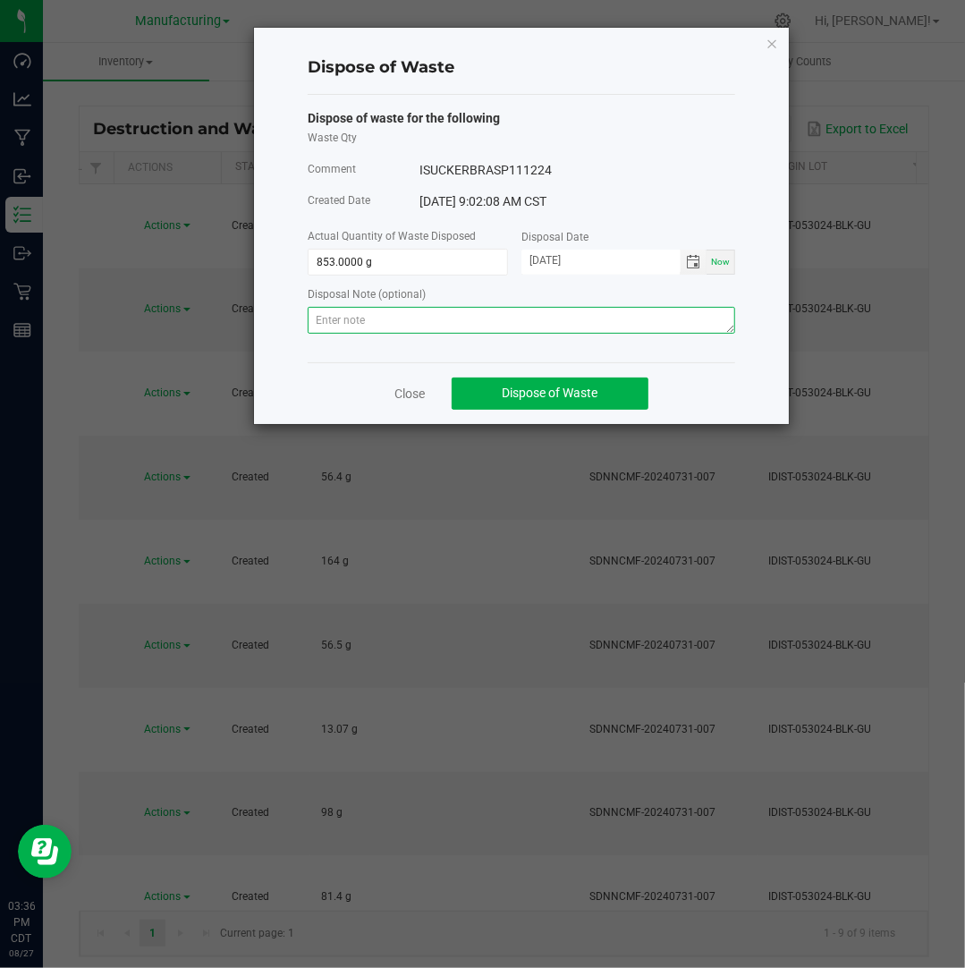
click at [547, 316] on textarea at bounding box center [521, 320] width 427 height 27
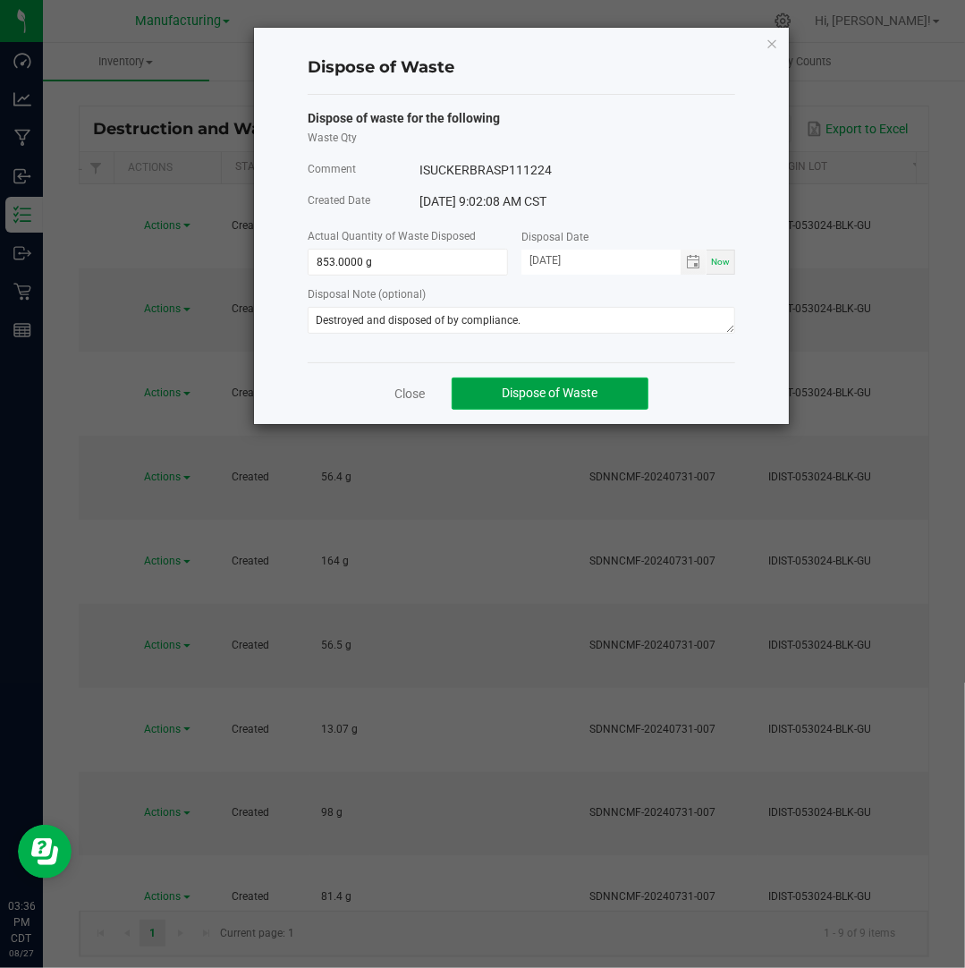
click at [546, 389] on span "Dispose of Waste" at bounding box center [551, 392] width 96 height 14
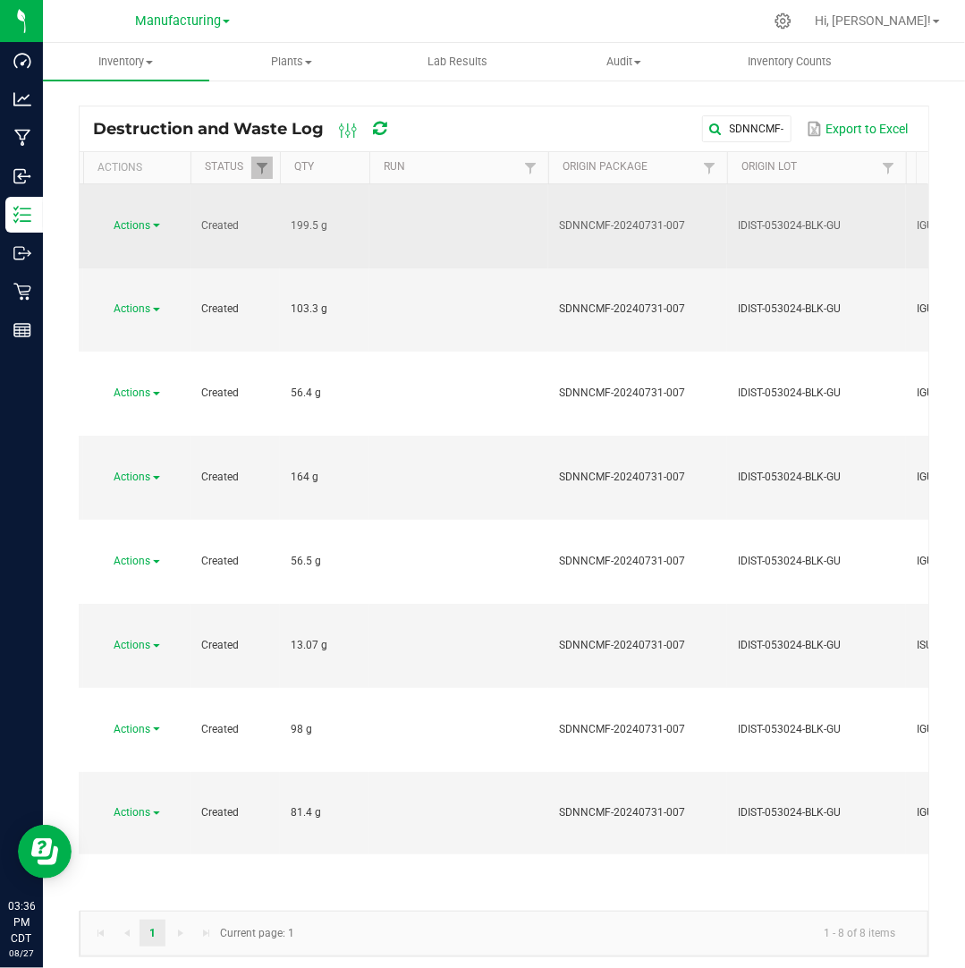
click at [149, 219] on span "Actions" at bounding box center [132, 225] width 37 height 13
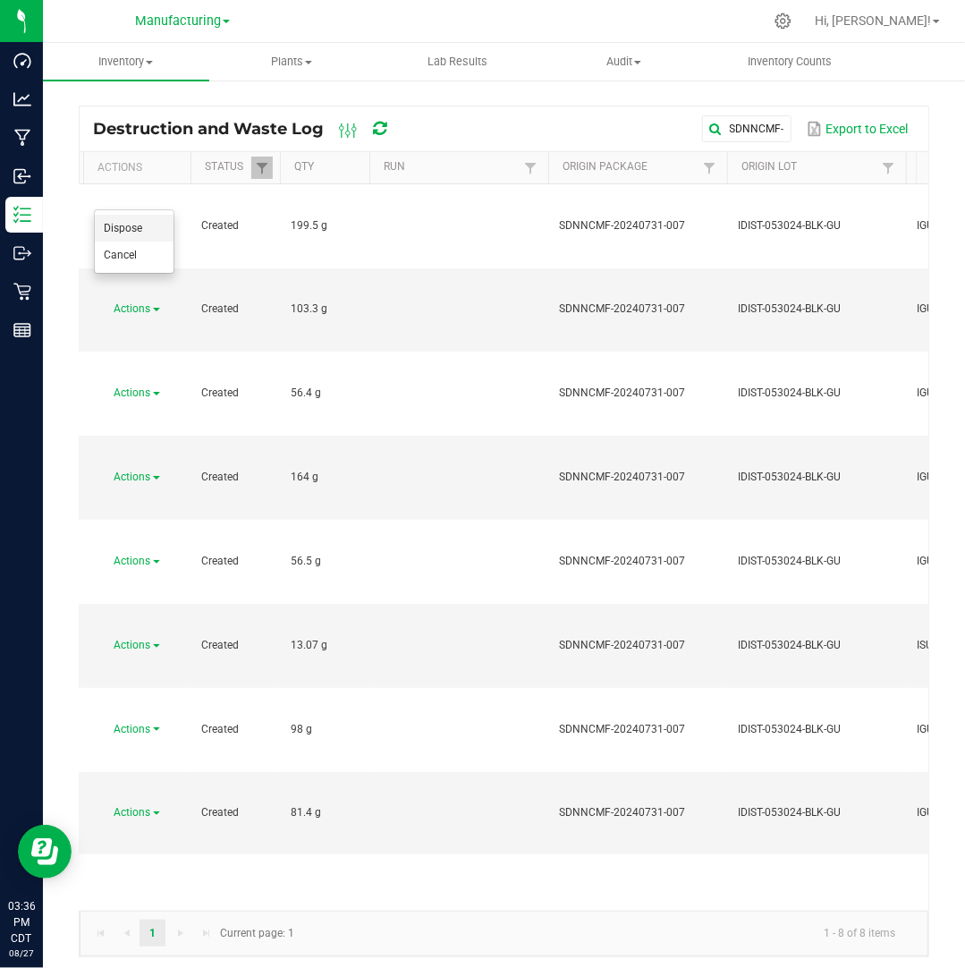
click at [154, 223] on li "Dispose" at bounding box center [134, 228] width 79 height 27
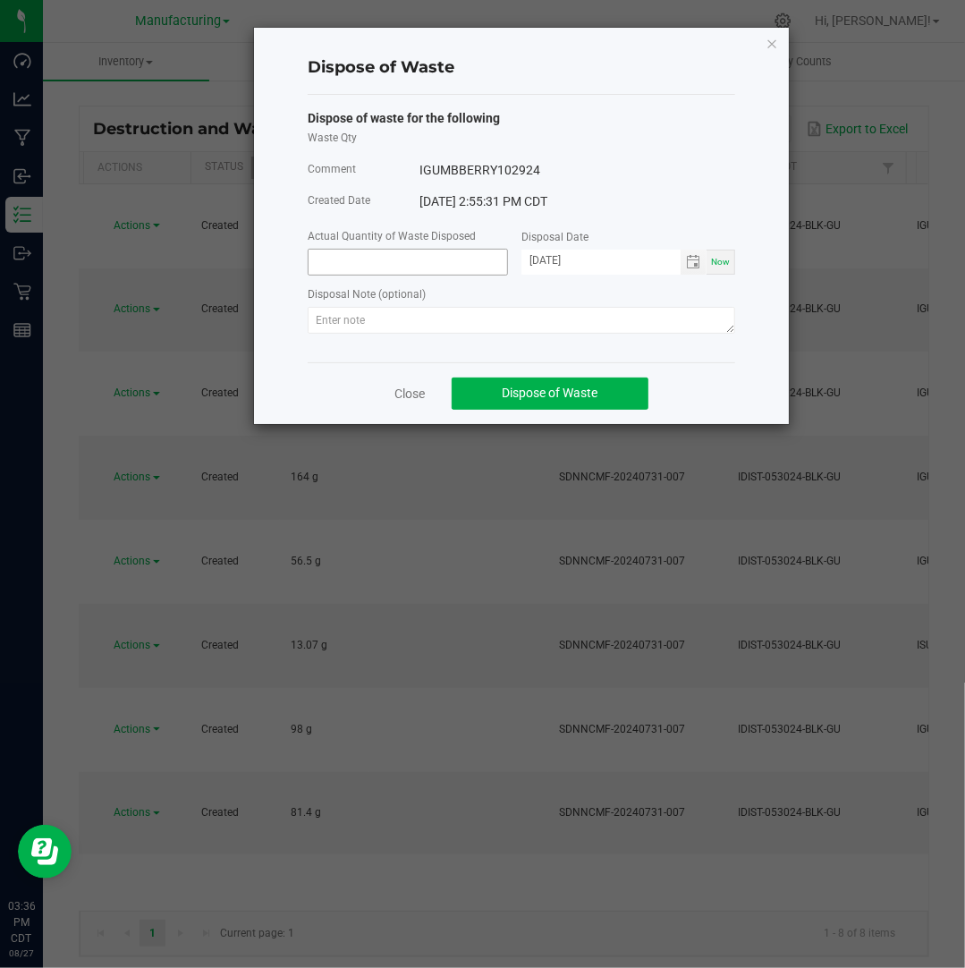
click at [351, 257] on input at bounding box center [408, 262] width 199 height 25
click at [553, 262] on input "[DATE]" at bounding box center [600, 261] width 159 height 22
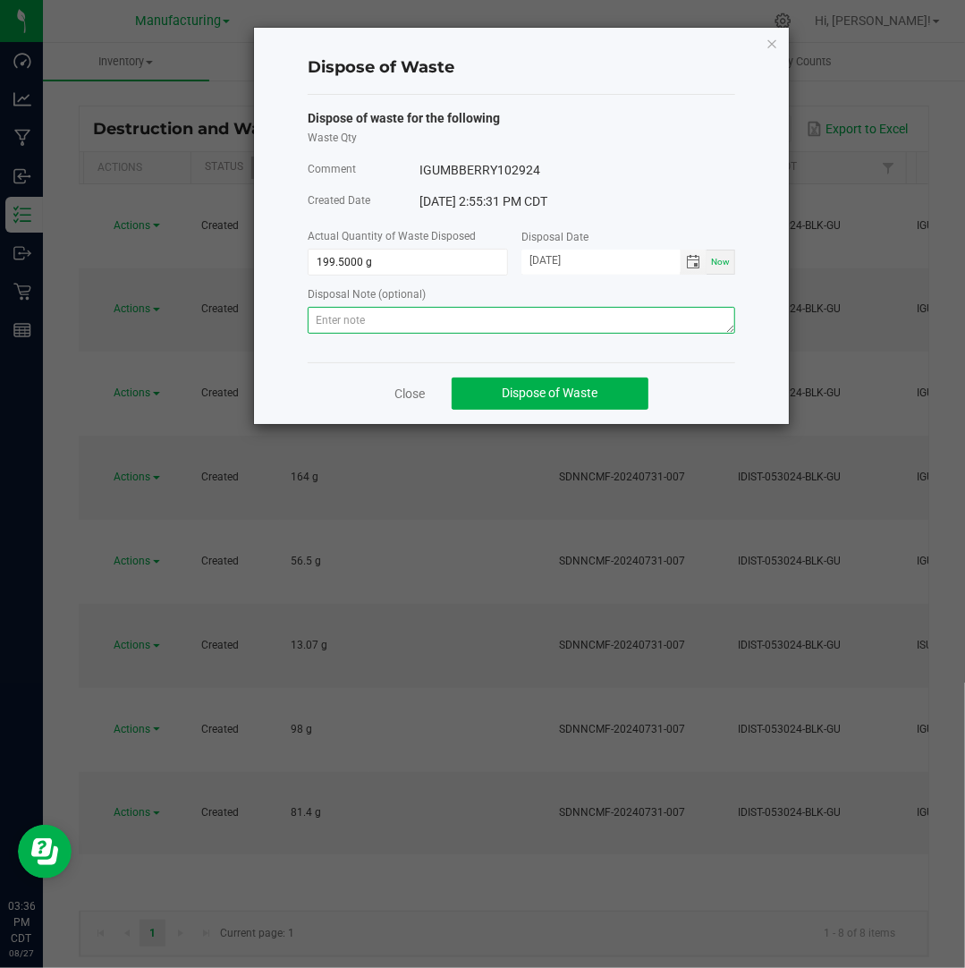
click at [563, 323] on textarea at bounding box center [521, 320] width 427 height 27
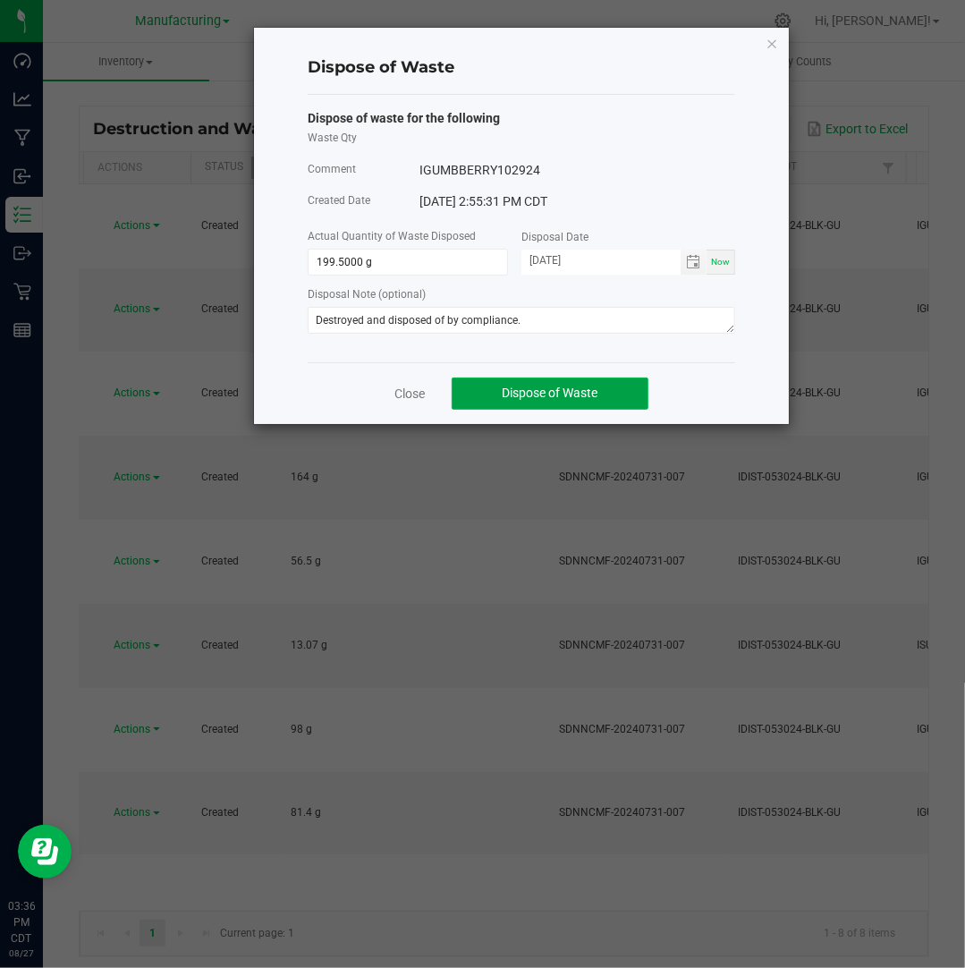
click at [554, 395] on span "Dispose of Waste" at bounding box center [551, 392] width 96 height 14
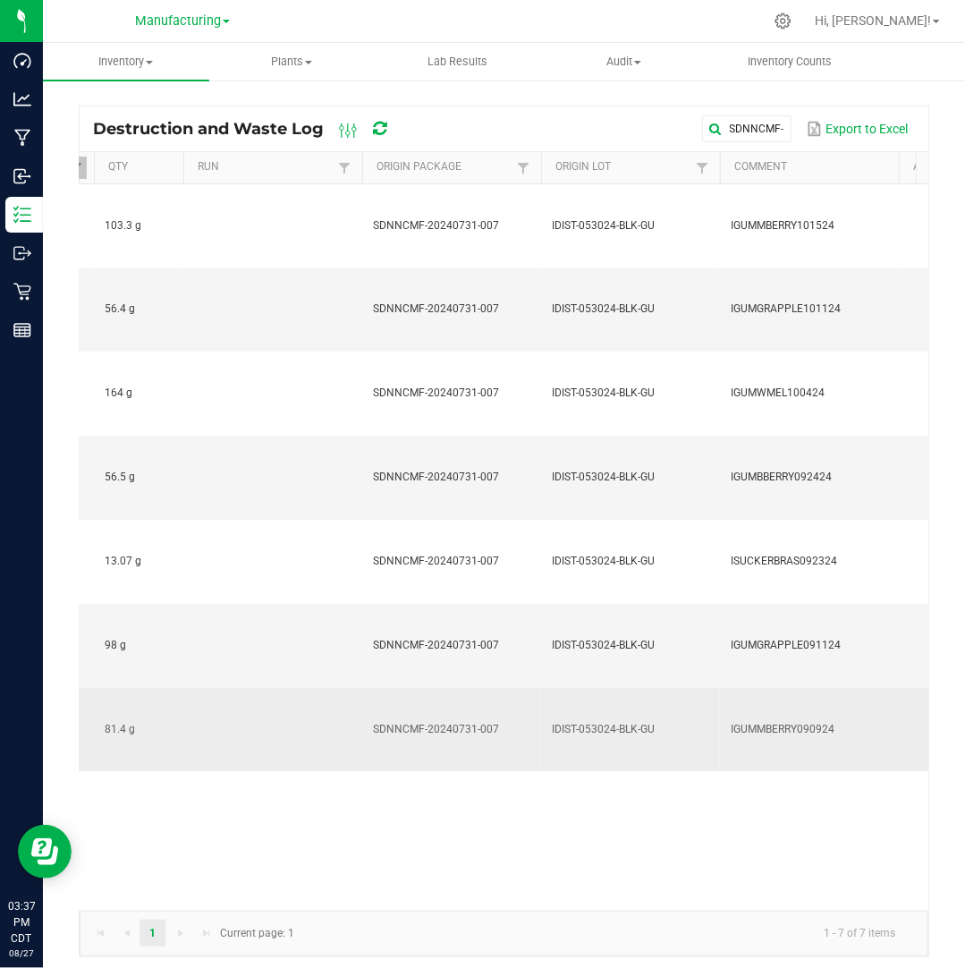
scroll to position [0, 153]
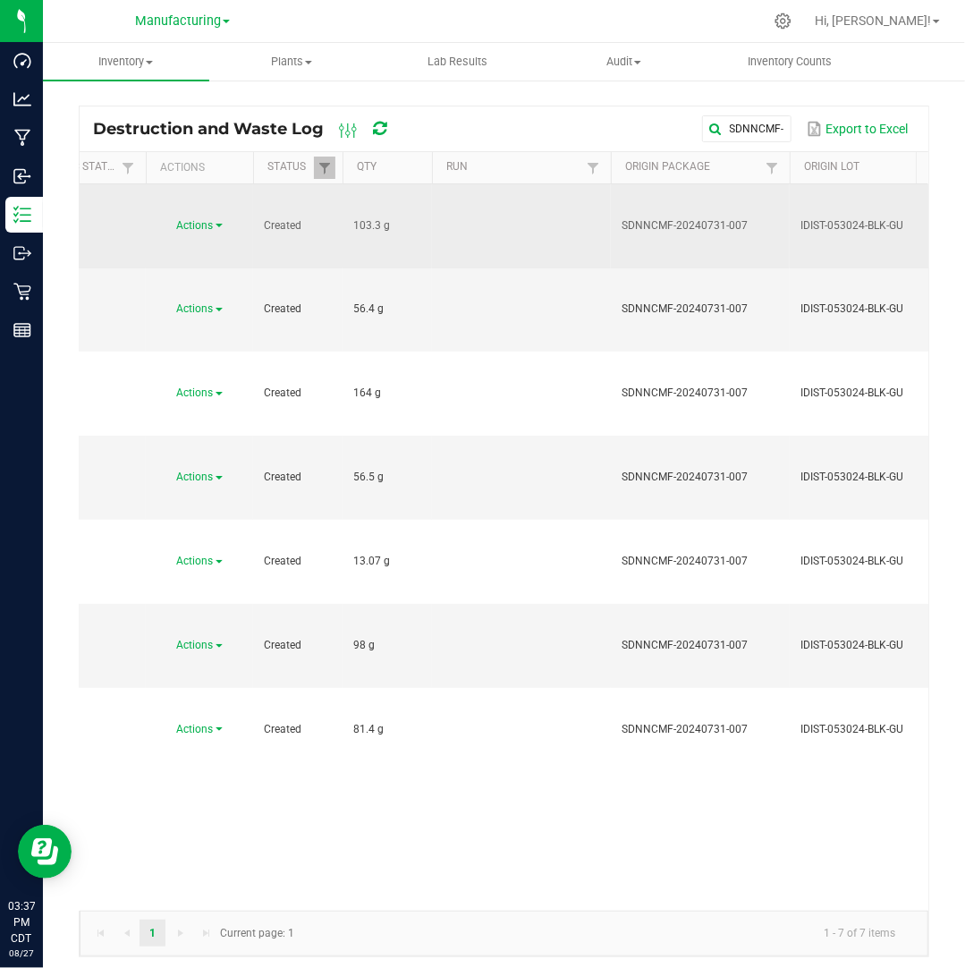
click at [212, 219] on span "Actions" at bounding box center [195, 225] width 37 height 13
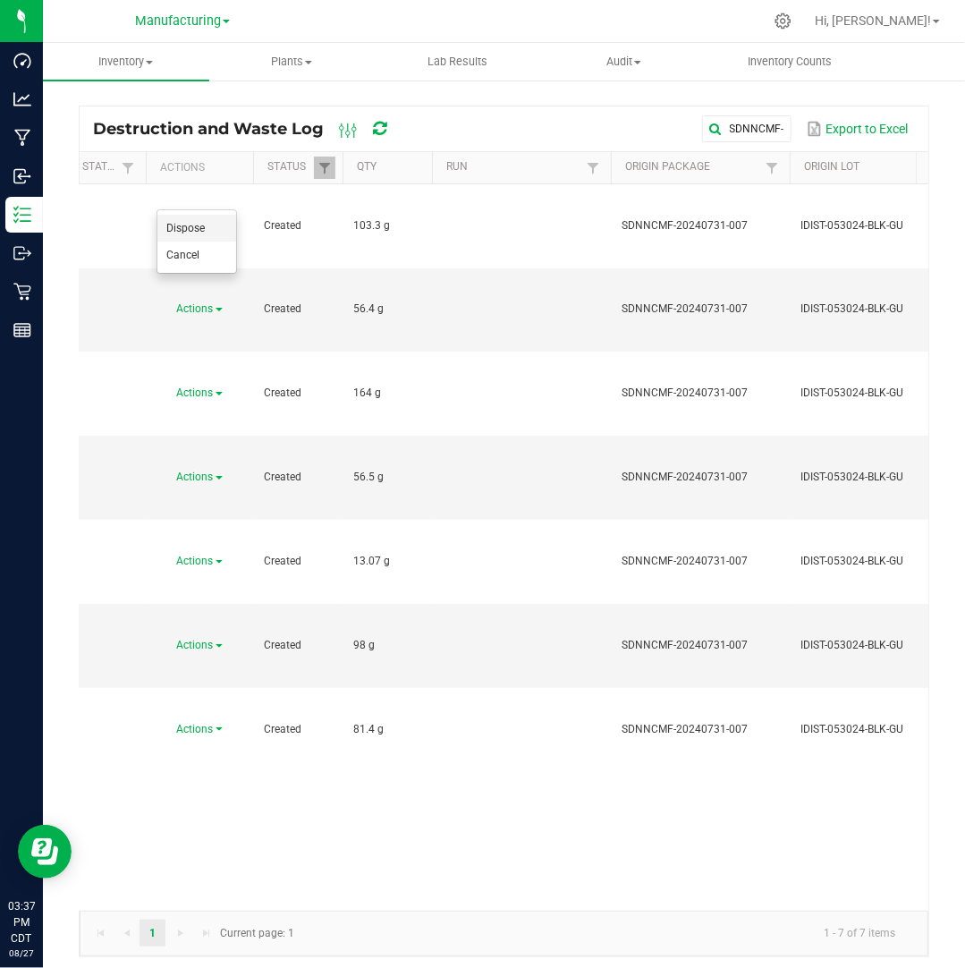
click at [213, 227] on li "Dispose" at bounding box center [196, 228] width 79 height 27
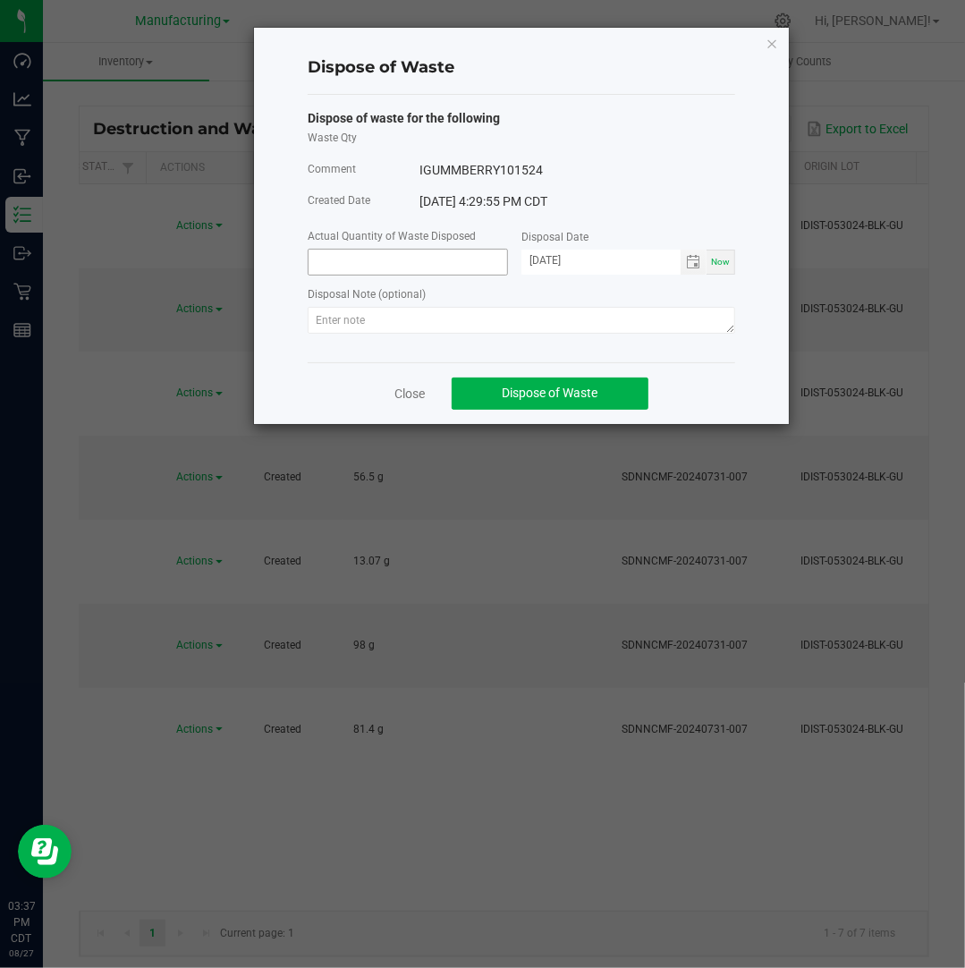
click at [434, 267] on input at bounding box center [408, 262] width 199 height 25
click at [554, 261] on input "[DATE]" at bounding box center [600, 261] width 159 height 22
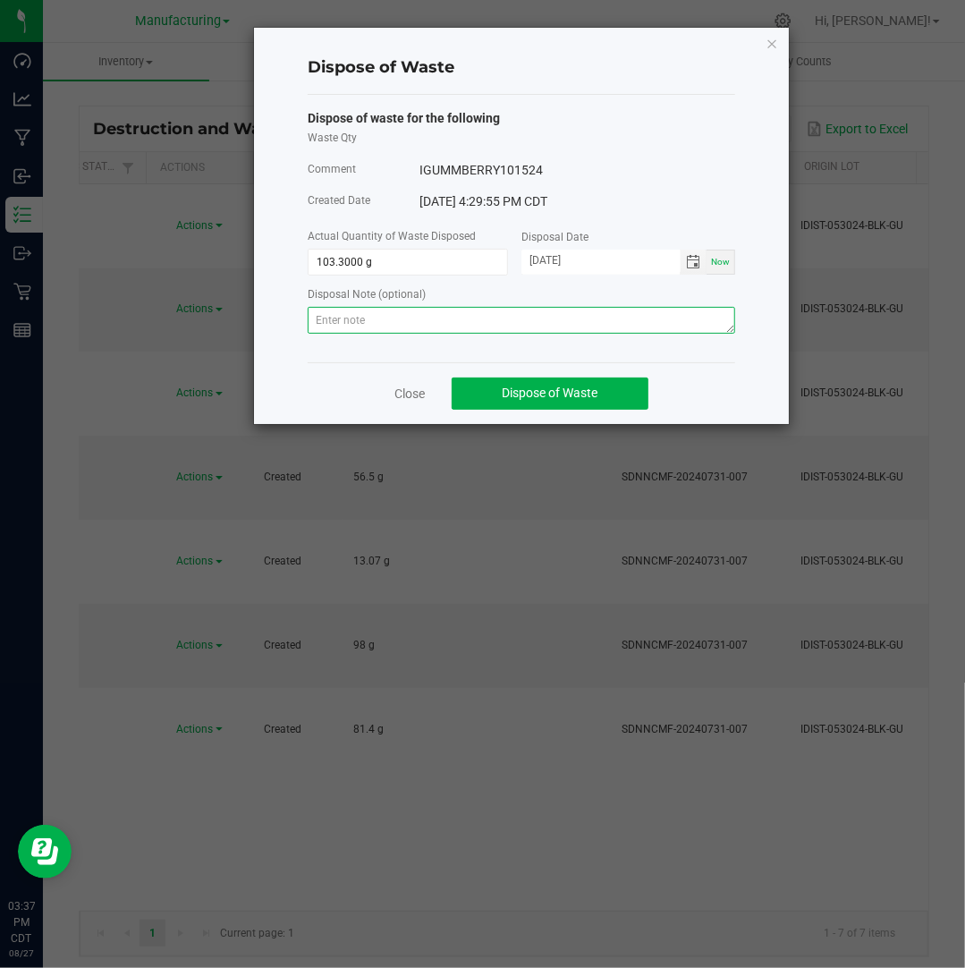
click at [652, 314] on textarea at bounding box center [521, 320] width 427 height 27
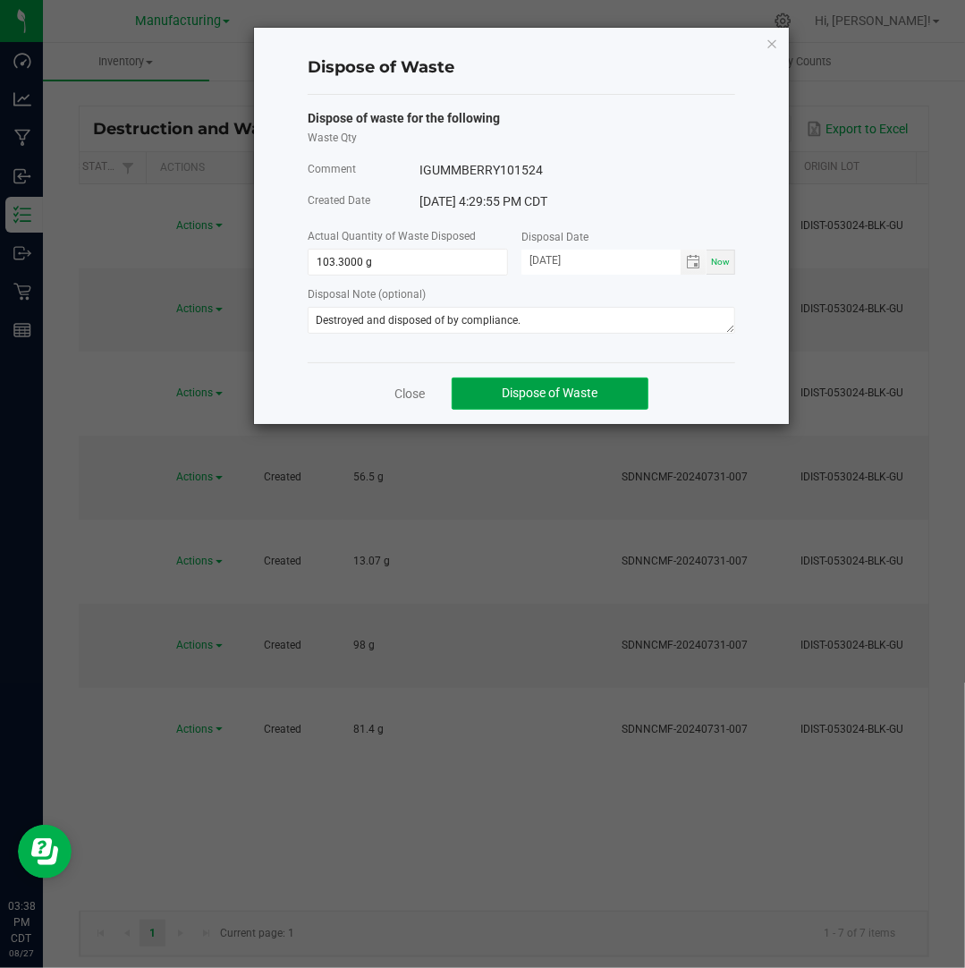
click at [610, 391] on button "Dispose of Waste" at bounding box center [550, 393] width 197 height 32
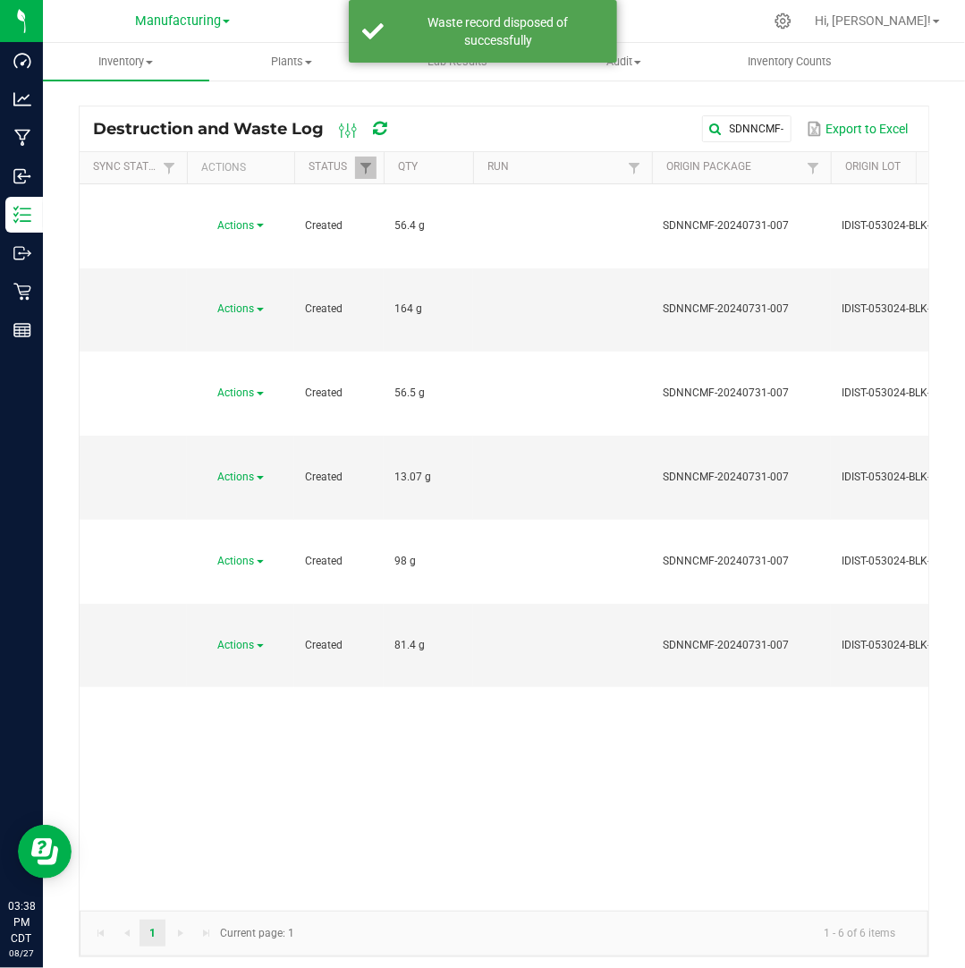
scroll to position [0, 22]
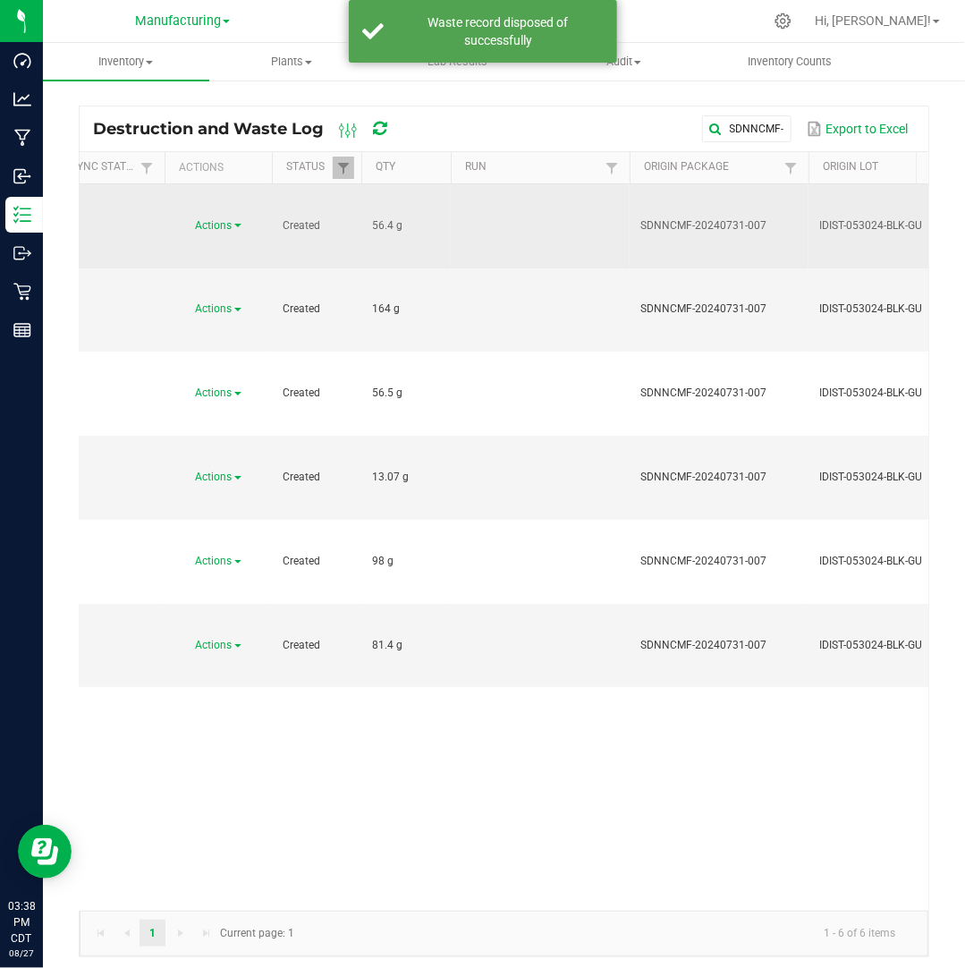
click at [240, 219] on link "Actions" at bounding box center [219, 225] width 46 height 13
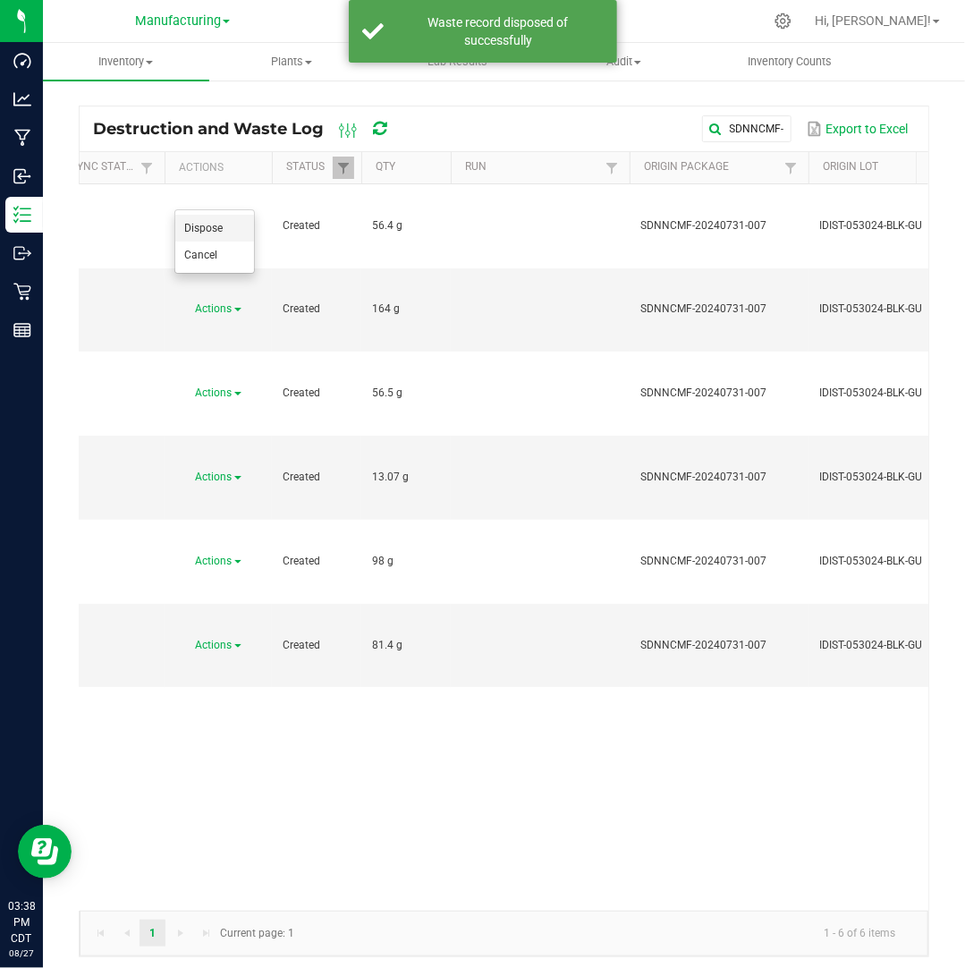
click at [239, 224] on li "Dispose" at bounding box center [214, 228] width 79 height 27
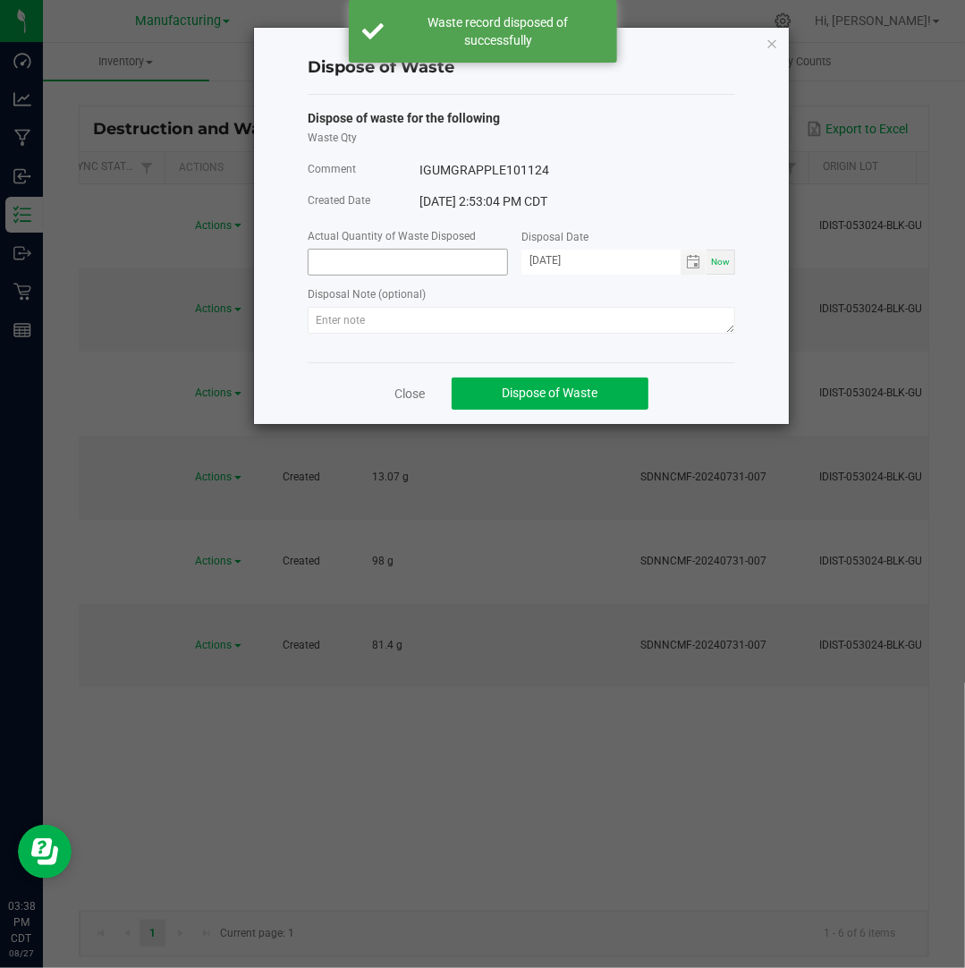
click at [406, 253] on input at bounding box center [408, 262] width 199 height 25
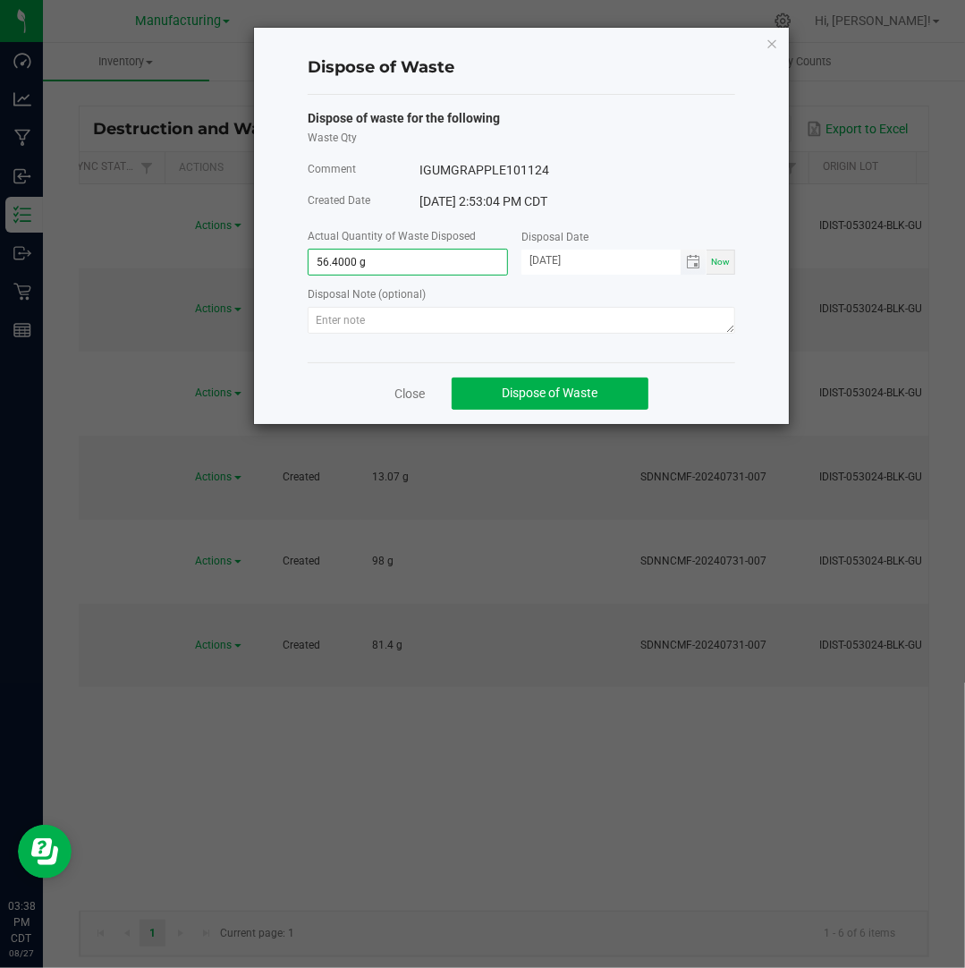
click at [552, 259] on input "[DATE]" at bounding box center [600, 261] width 159 height 22
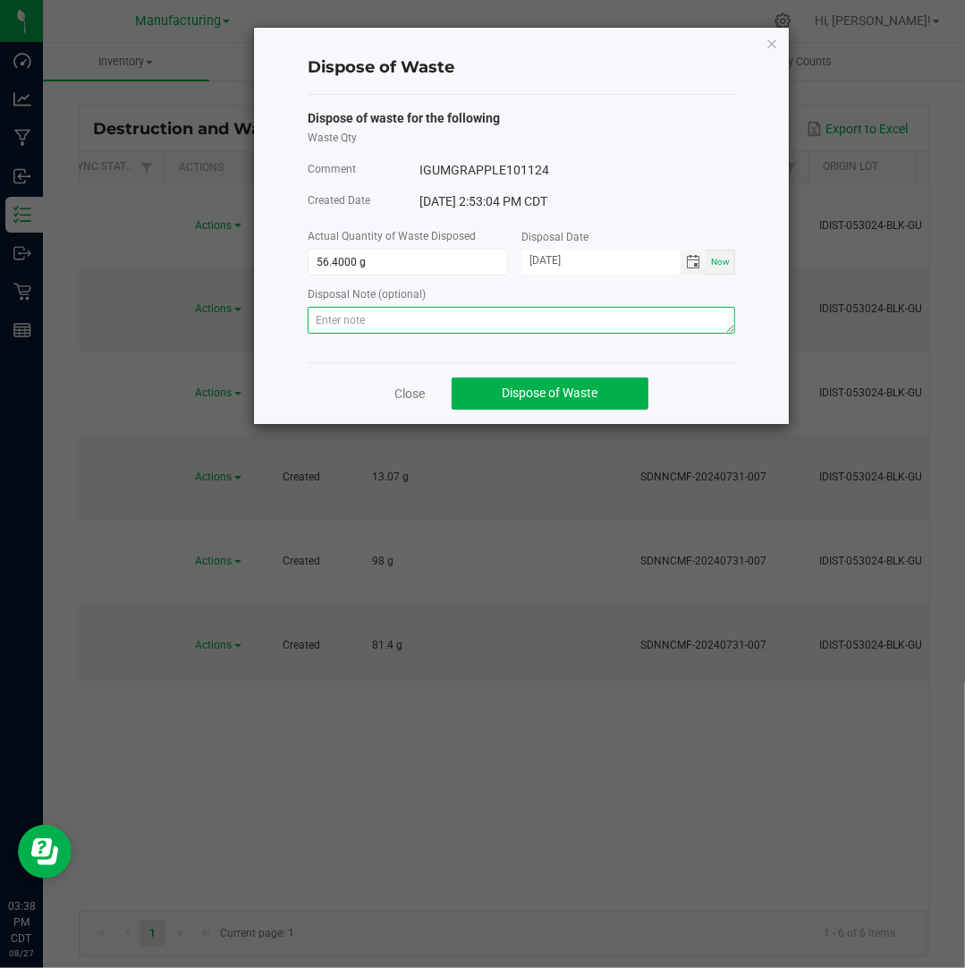
click at [674, 330] on textarea at bounding box center [521, 320] width 427 height 27
click at [551, 311] on textarea at bounding box center [521, 320] width 427 height 27
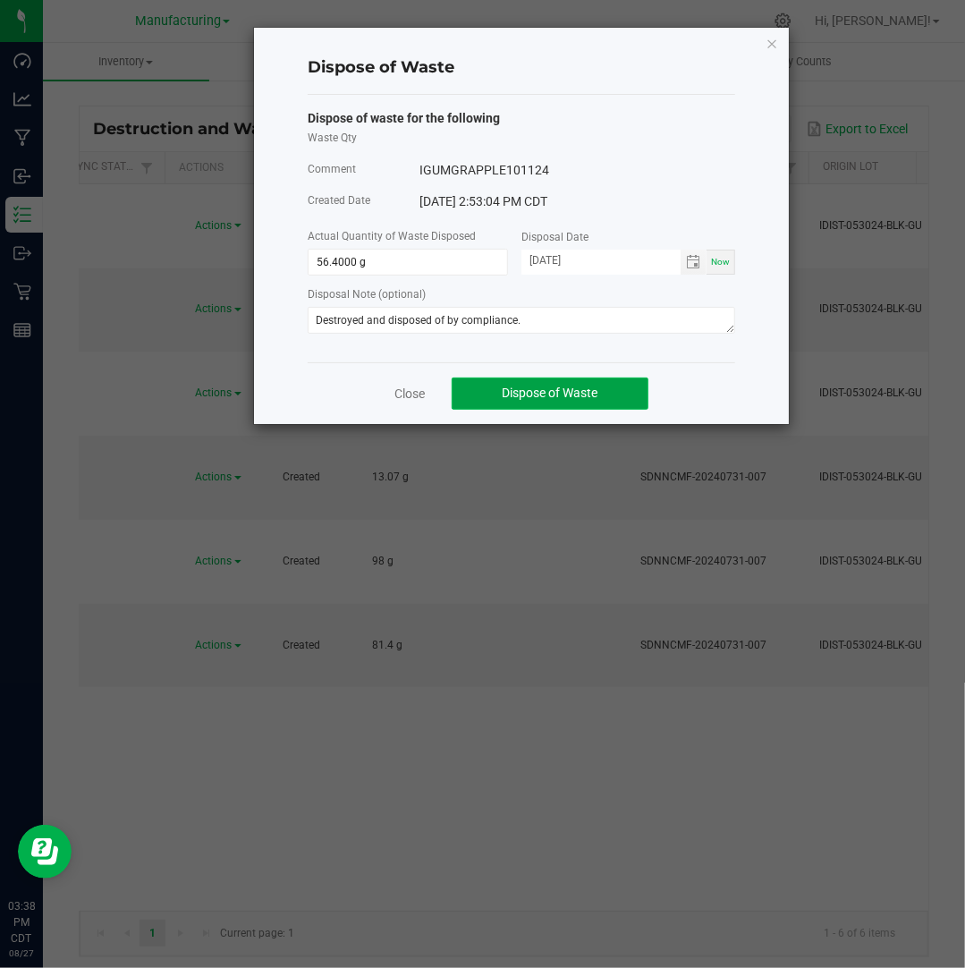
click at [593, 406] on button "Dispose of Waste" at bounding box center [550, 393] width 197 height 32
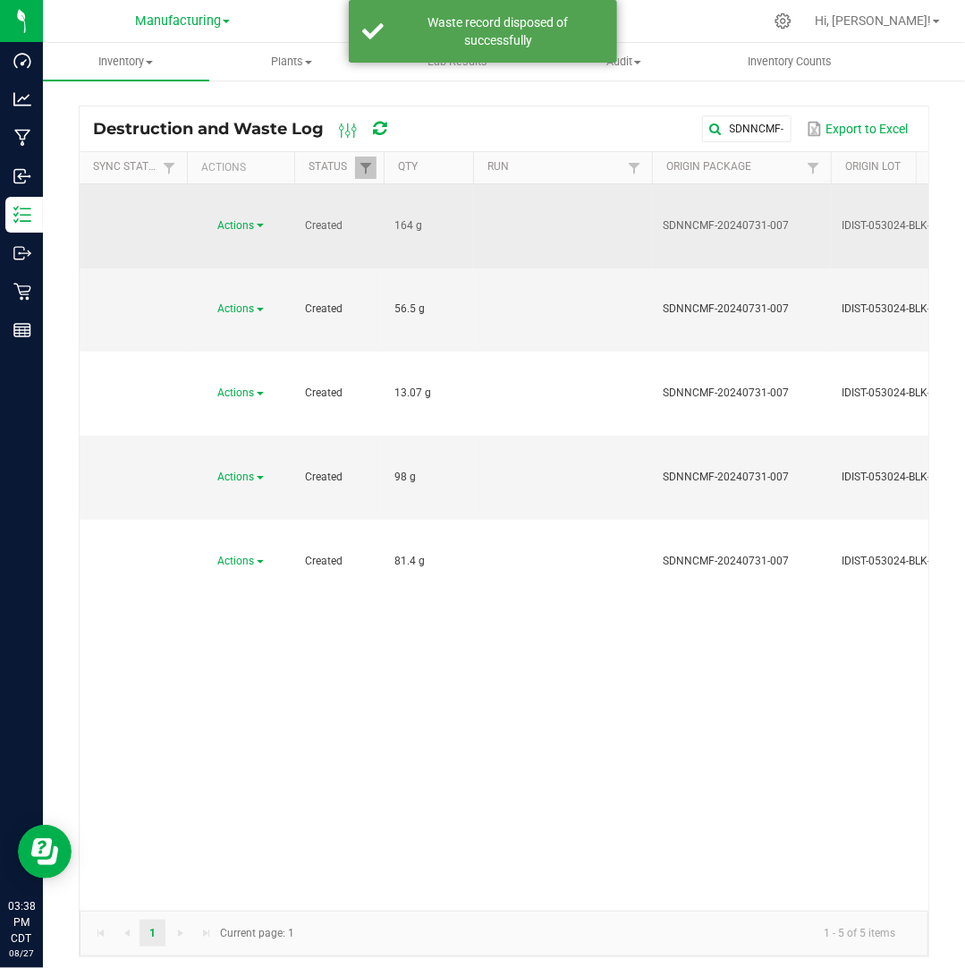
click at [256, 219] on link "Actions" at bounding box center [241, 225] width 46 height 13
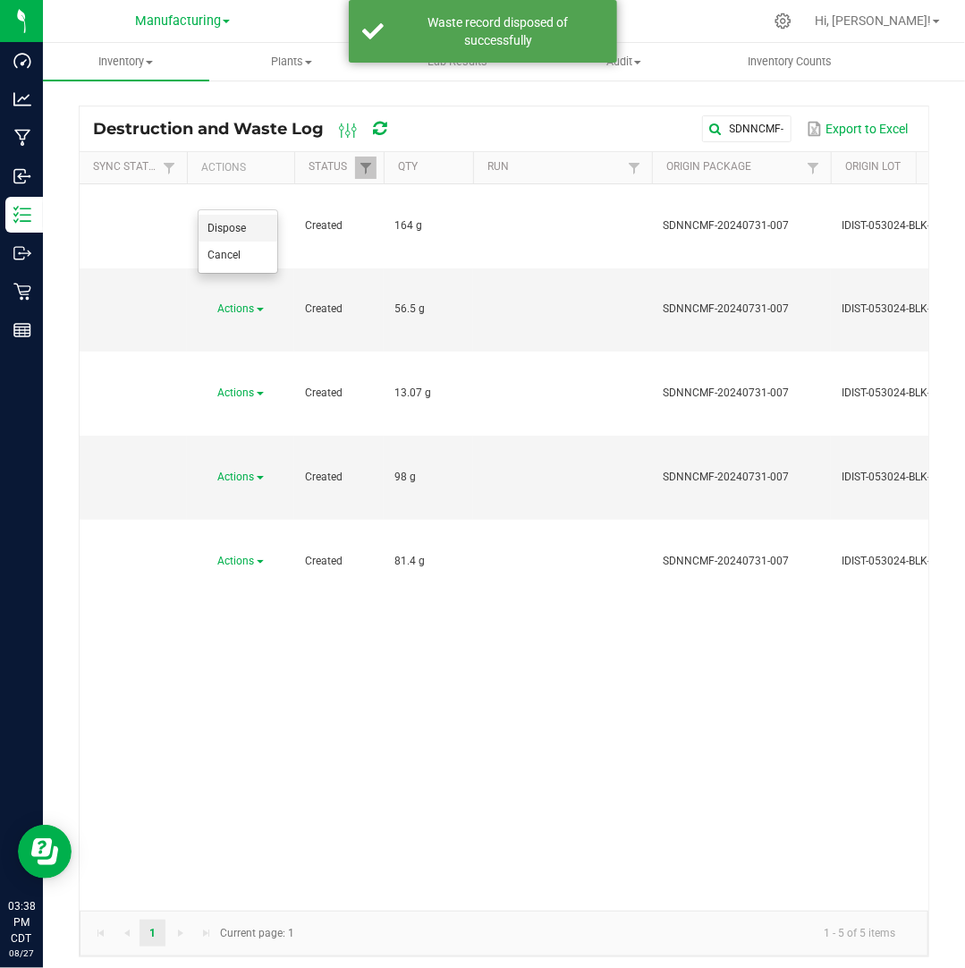
click at [258, 224] on li "Dispose" at bounding box center [238, 228] width 79 height 27
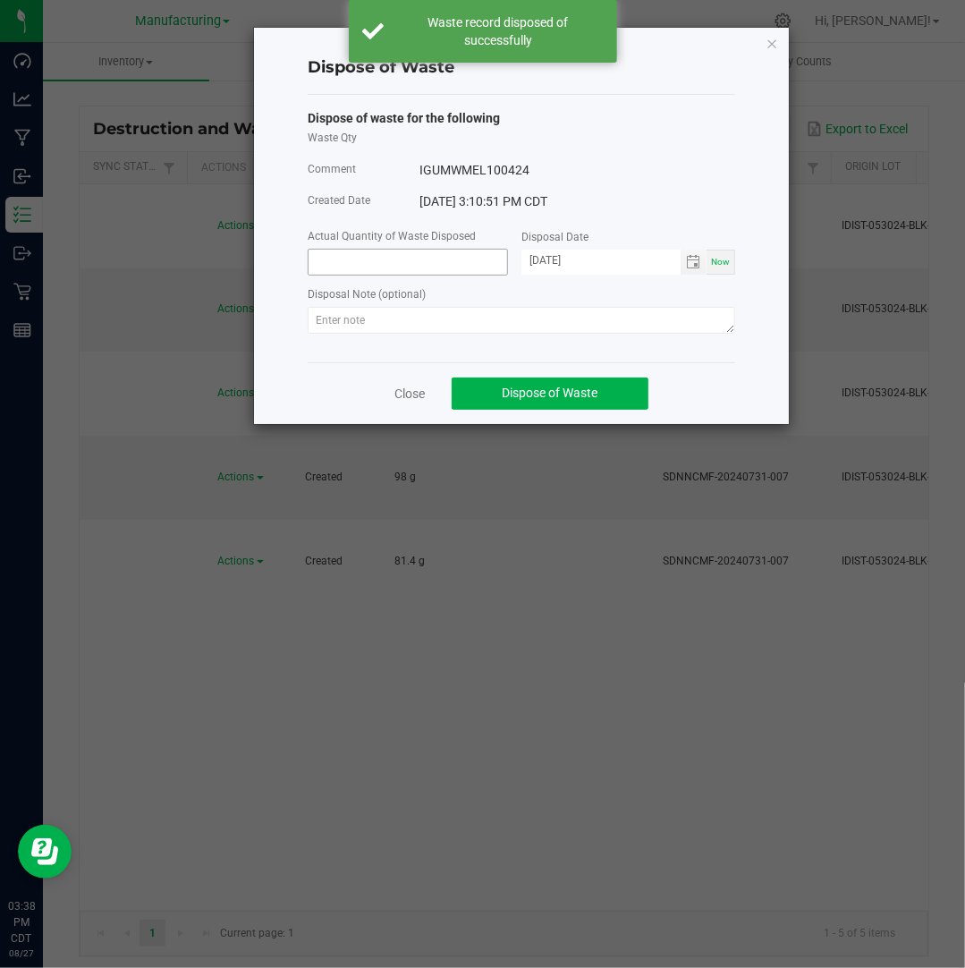
click at [363, 255] on input at bounding box center [408, 262] width 199 height 25
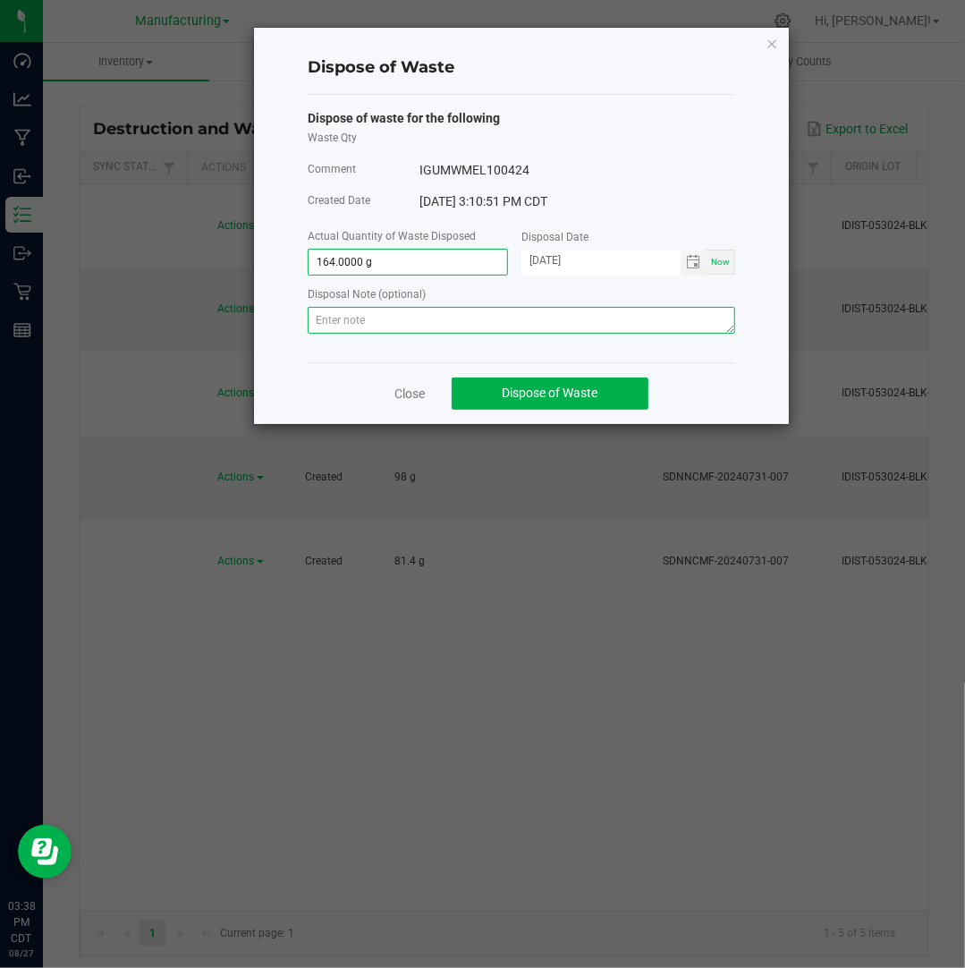
click at [363, 320] on textarea at bounding box center [521, 320] width 427 height 27
click at [635, 319] on textarea at bounding box center [521, 320] width 427 height 27
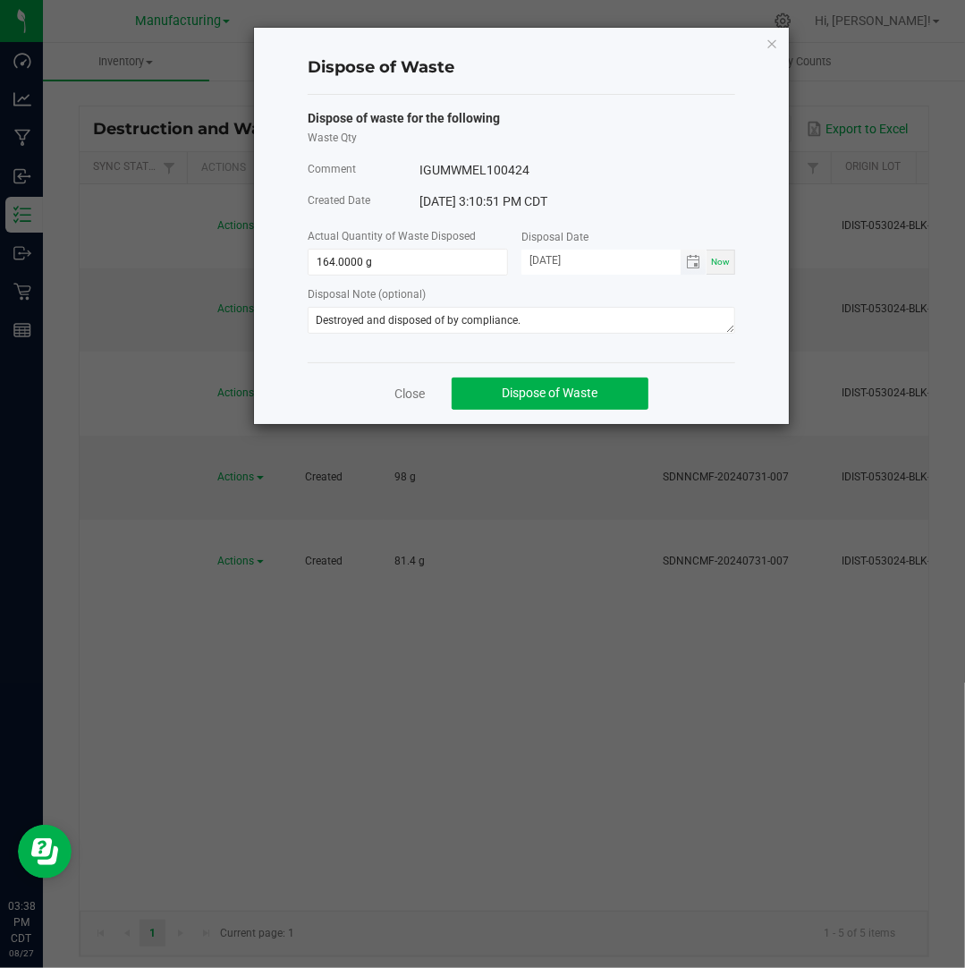
click at [554, 259] on input "[DATE]" at bounding box center [600, 261] width 159 height 22
click at [622, 394] on button "Dispose of Waste" at bounding box center [550, 393] width 197 height 32
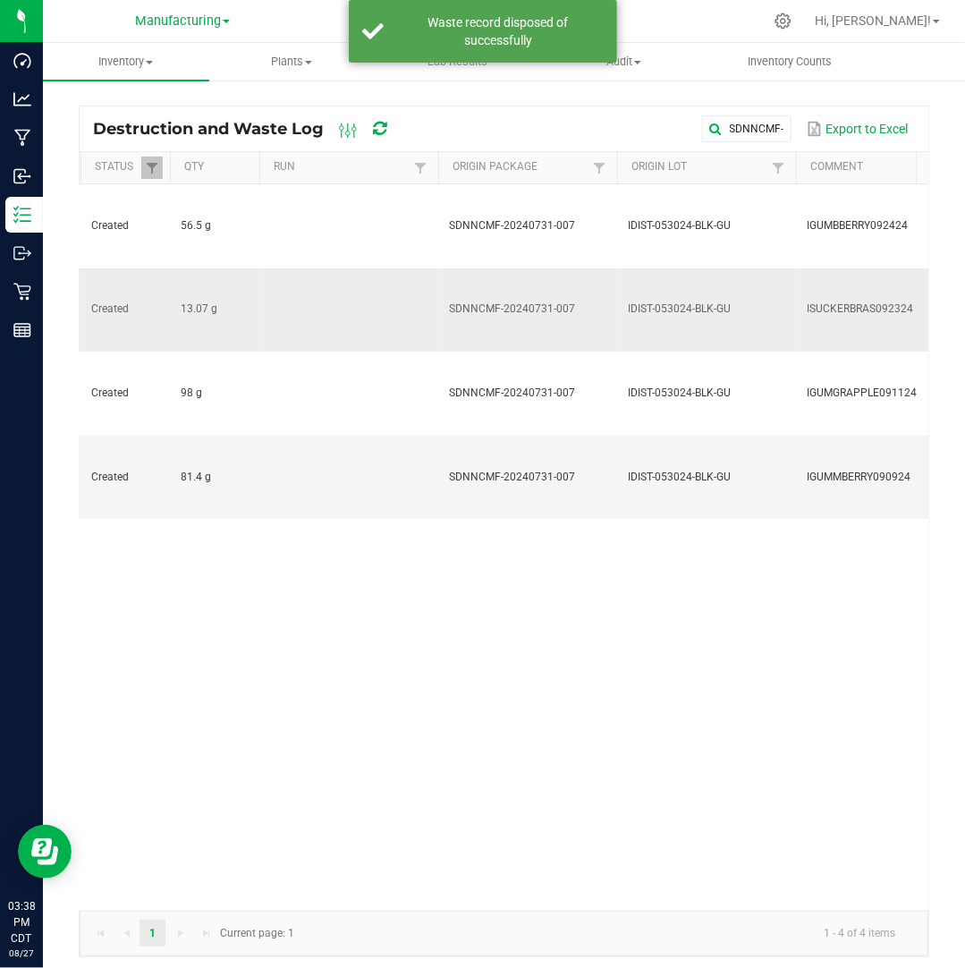
scroll to position [0, 0]
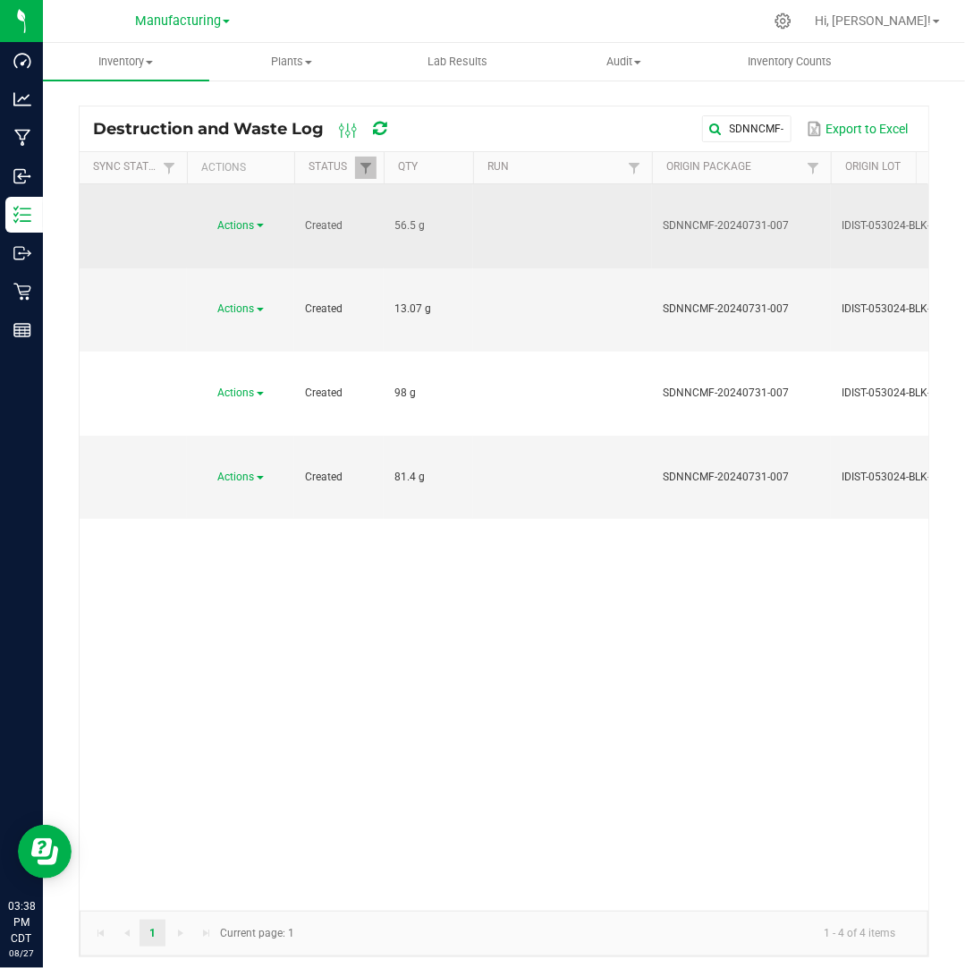
click at [251, 219] on span "Actions" at bounding box center [236, 225] width 37 height 13
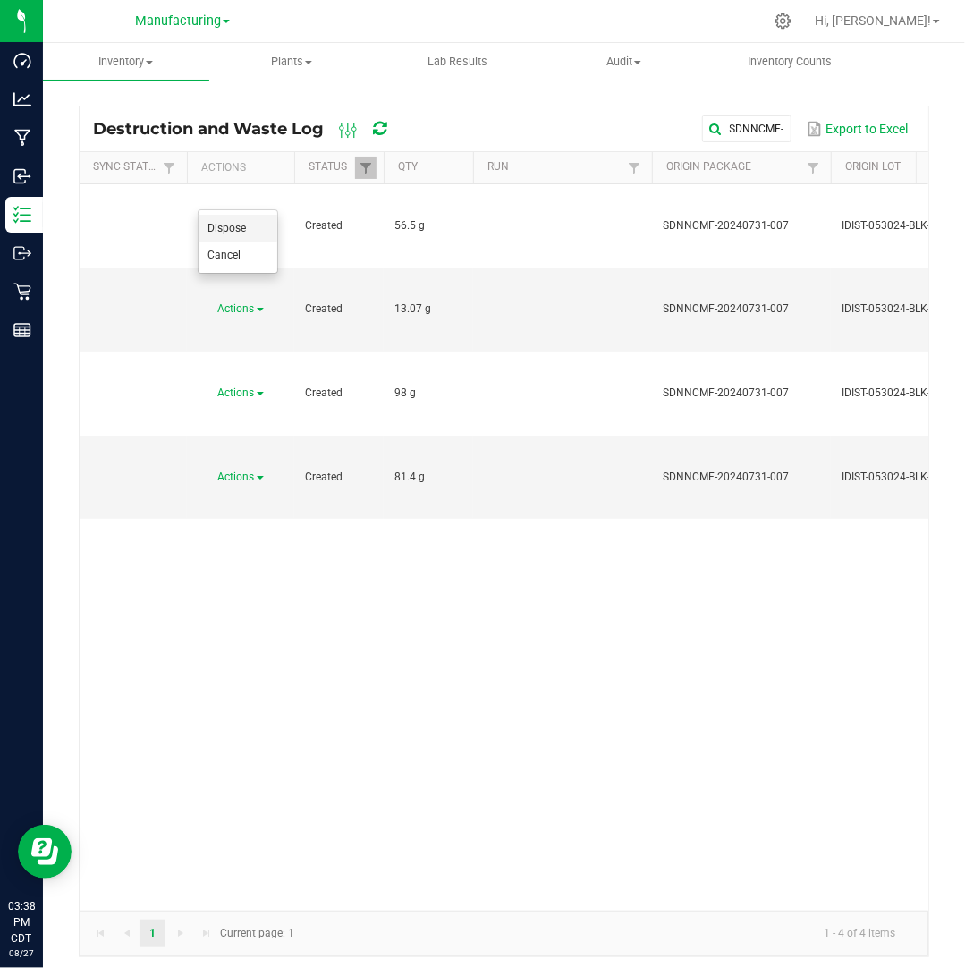
click at [263, 225] on li "Dispose" at bounding box center [238, 228] width 79 height 27
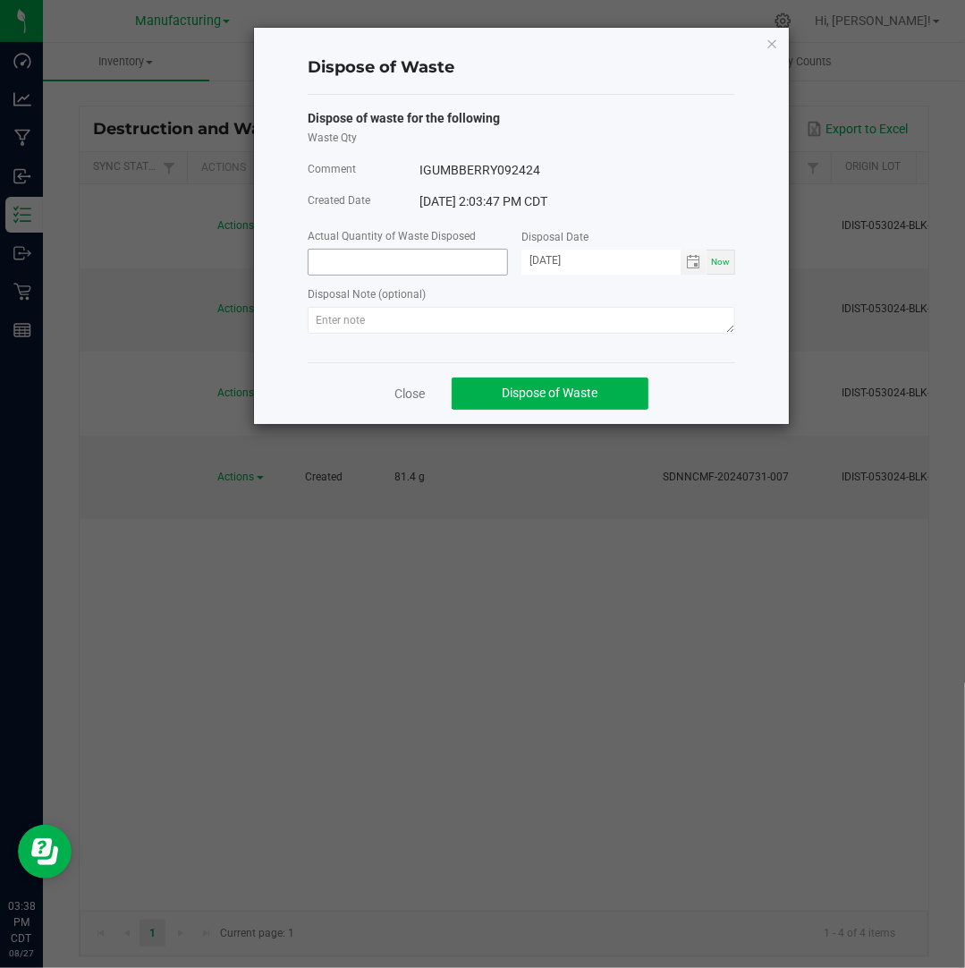
click at [453, 267] on input at bounding box center [408, 262] width 199 height 25
click at [552, 258] on input "[DATE]" at bounding box center [600, 261] width 159 height 22
click at [413, 307] on div "Disposal Note (optional)" at bounding box center [521, 295] width 427 height 22
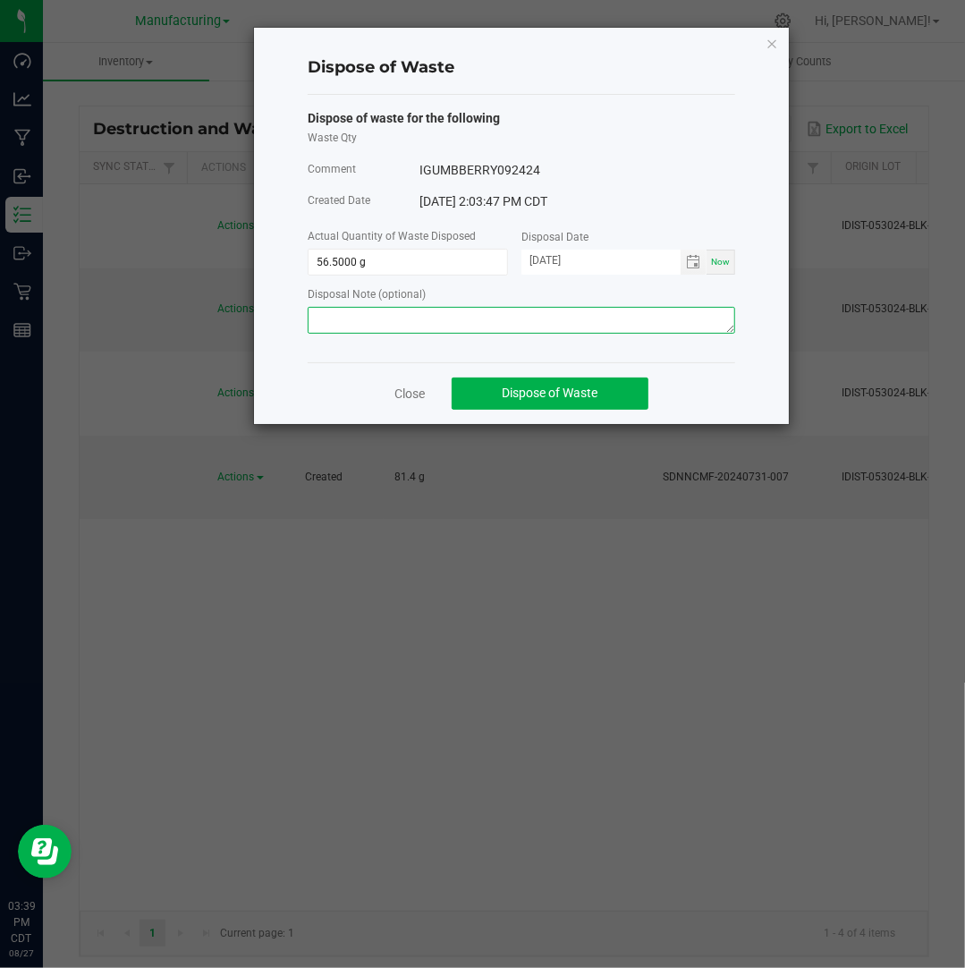
click at [409, 319] on textarea at bounding box center [521, 320] width 427 height 27
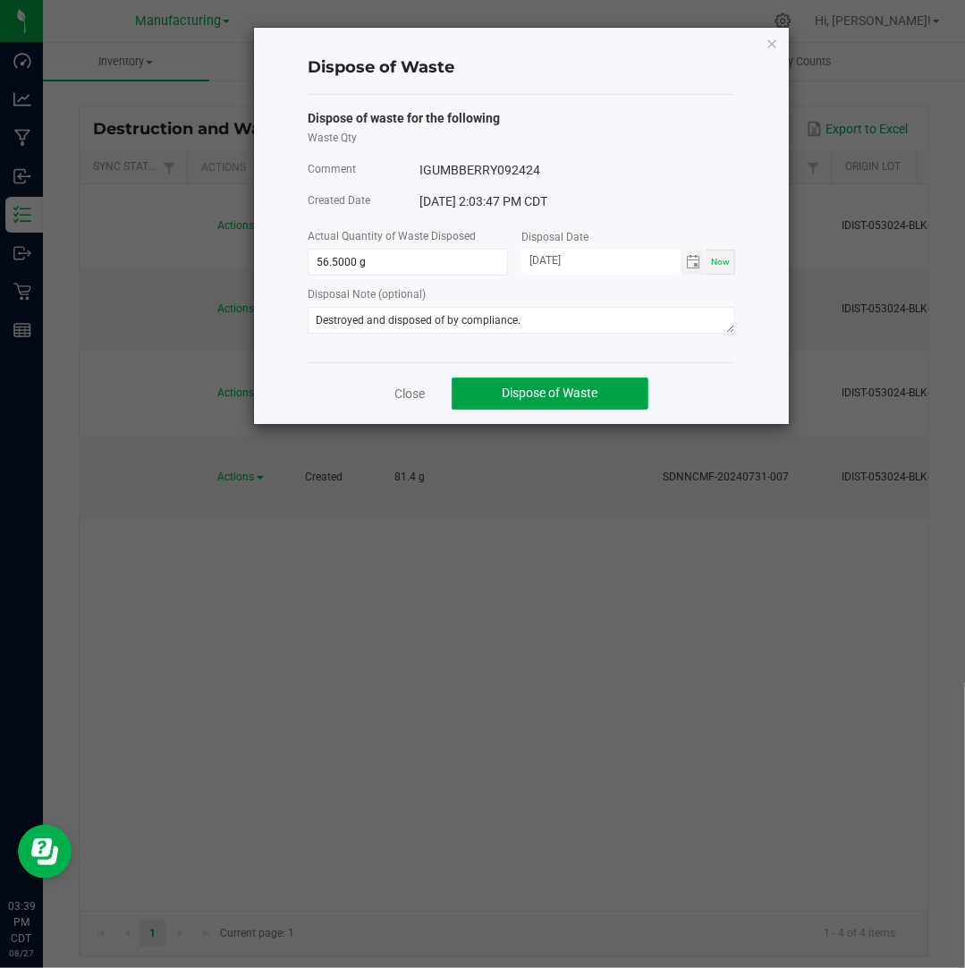
click at [567, 392] on span "Dispose of Waste" at bounding box center [551, 392] width 96 height 14
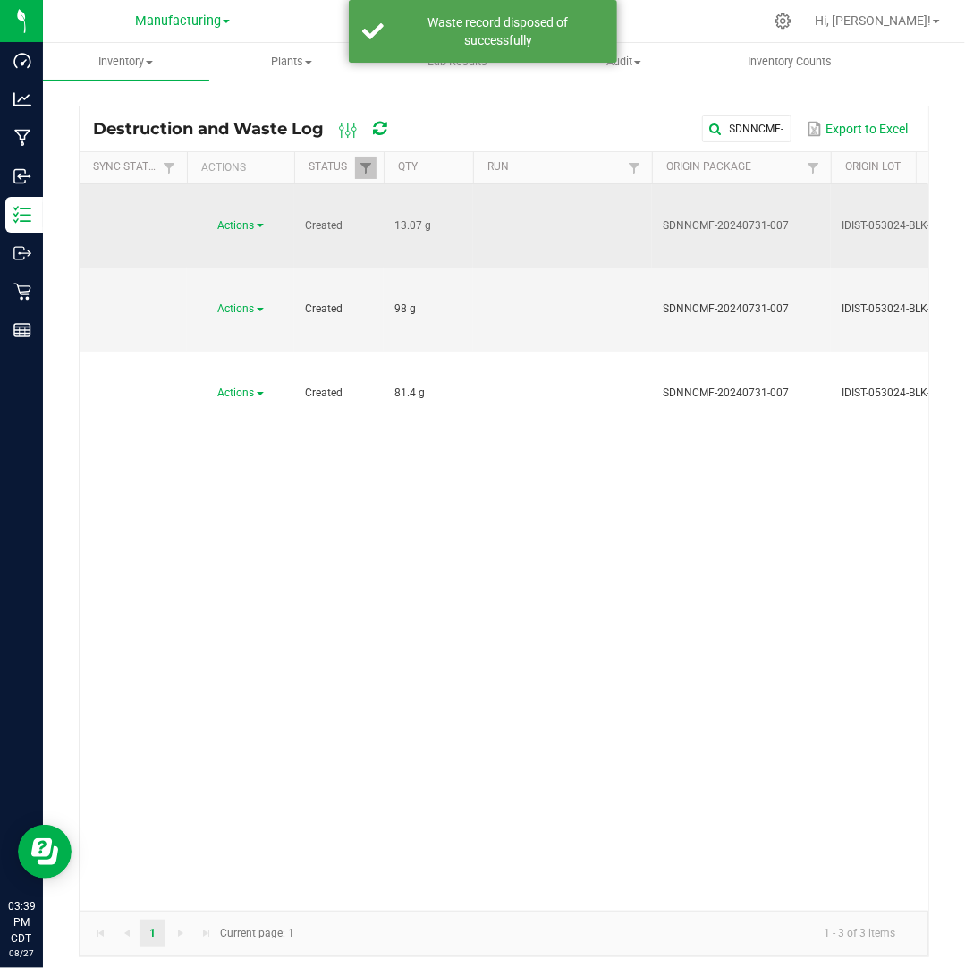
click at [255, 219] on span "Actions" at bounding box center [236, 225] width 37 height 13
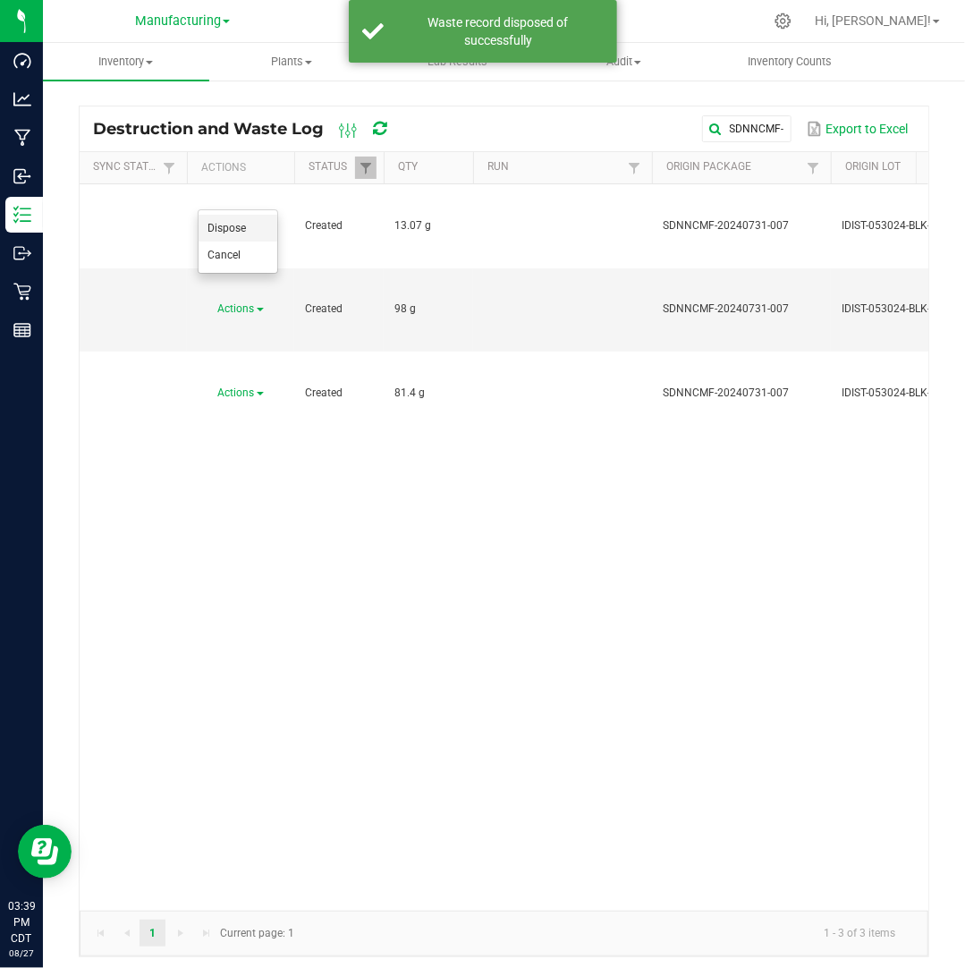
click at [259, 230] on li "Dispose" at bounding box center [238, 228] width 79 height 27
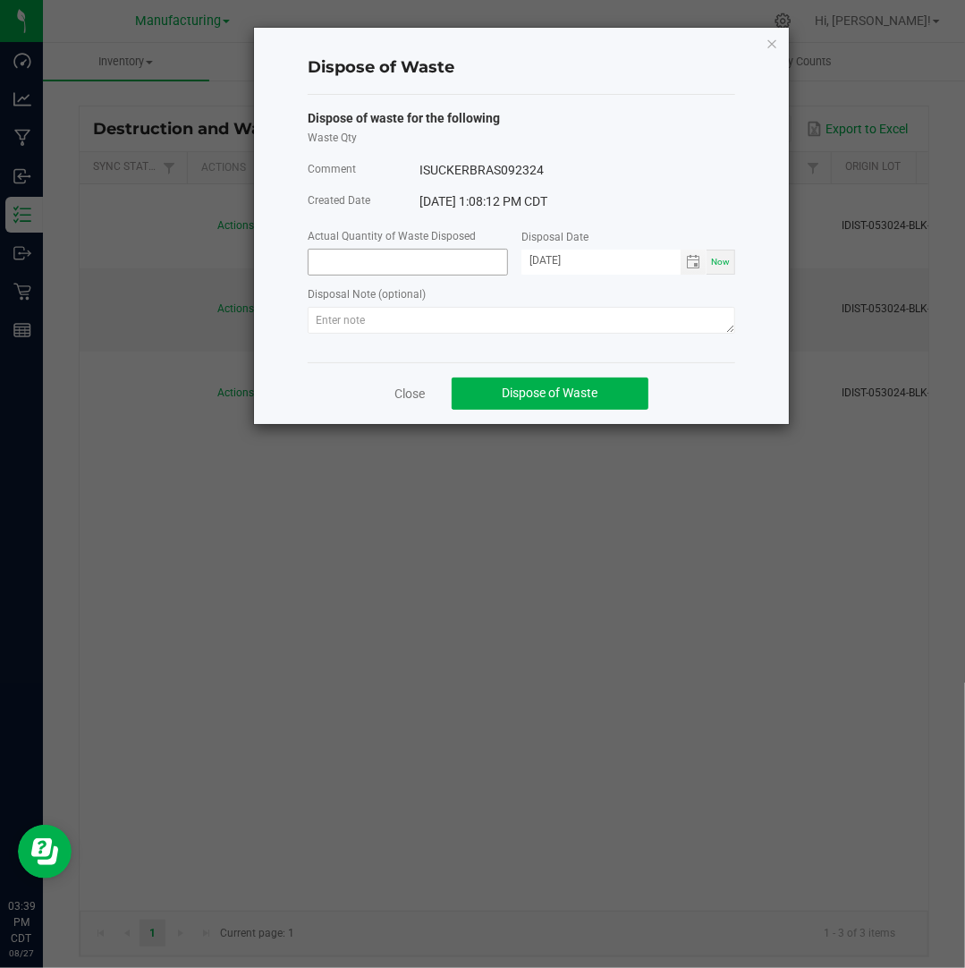
click at [422, 260] on input at bounding box center [408, 262] width 199 height 25
click at [546, 251] on input "[DATE]" at bounding box center [600, 261] width 159 height 22
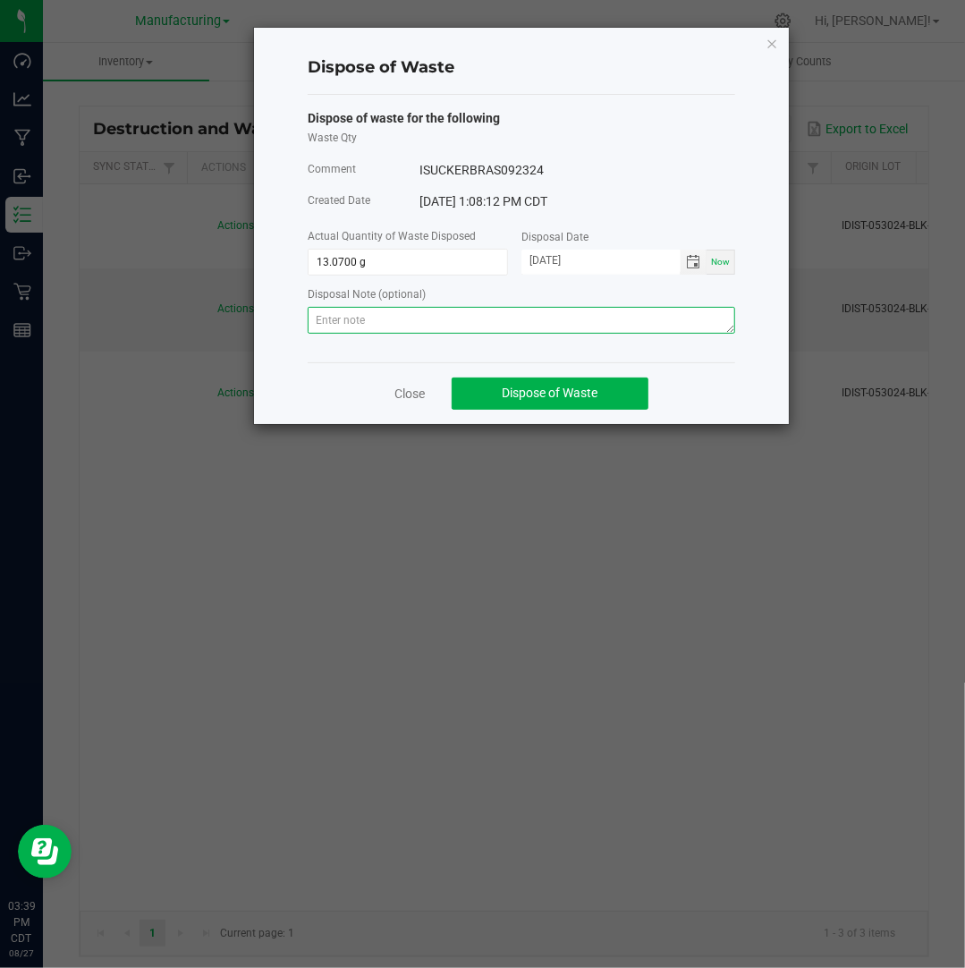
click at [655, 326] on textarea at bounding box center [521, 320] width 427 height 27
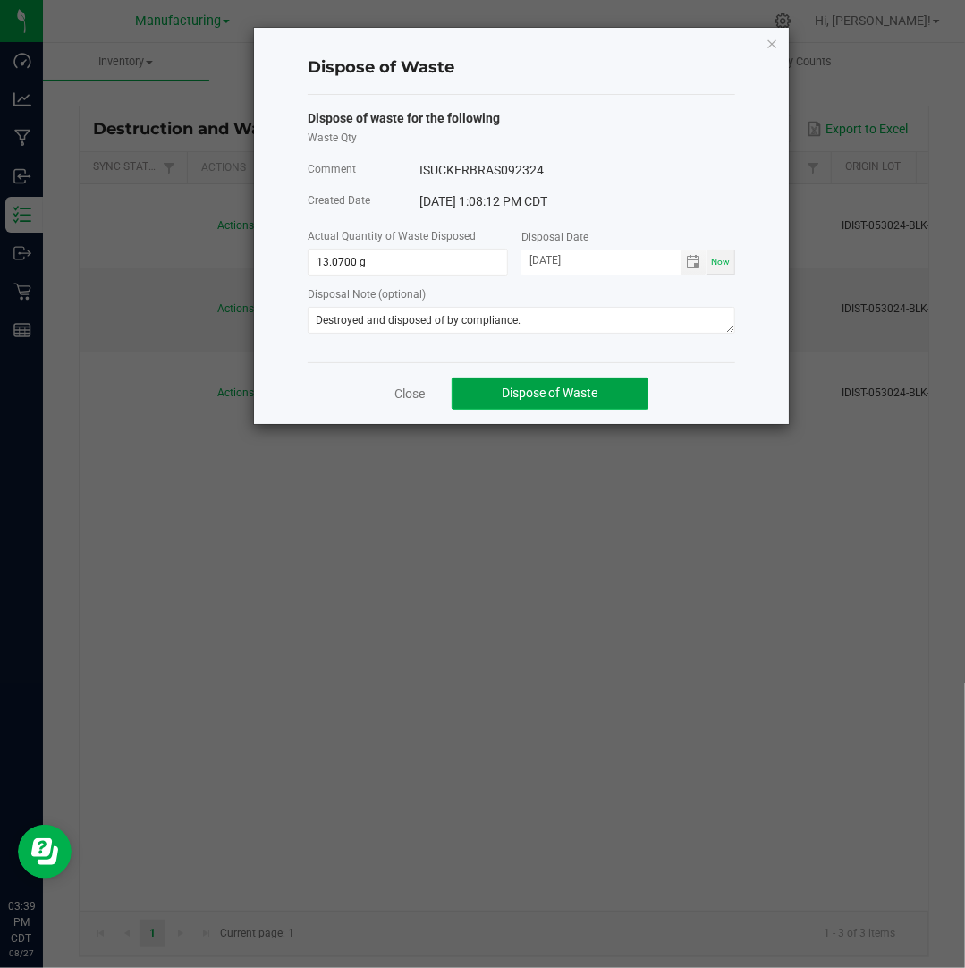
click at [553, 394] on span "Dispose of Waste" at bounding box center [551, 392] width 96 height 14
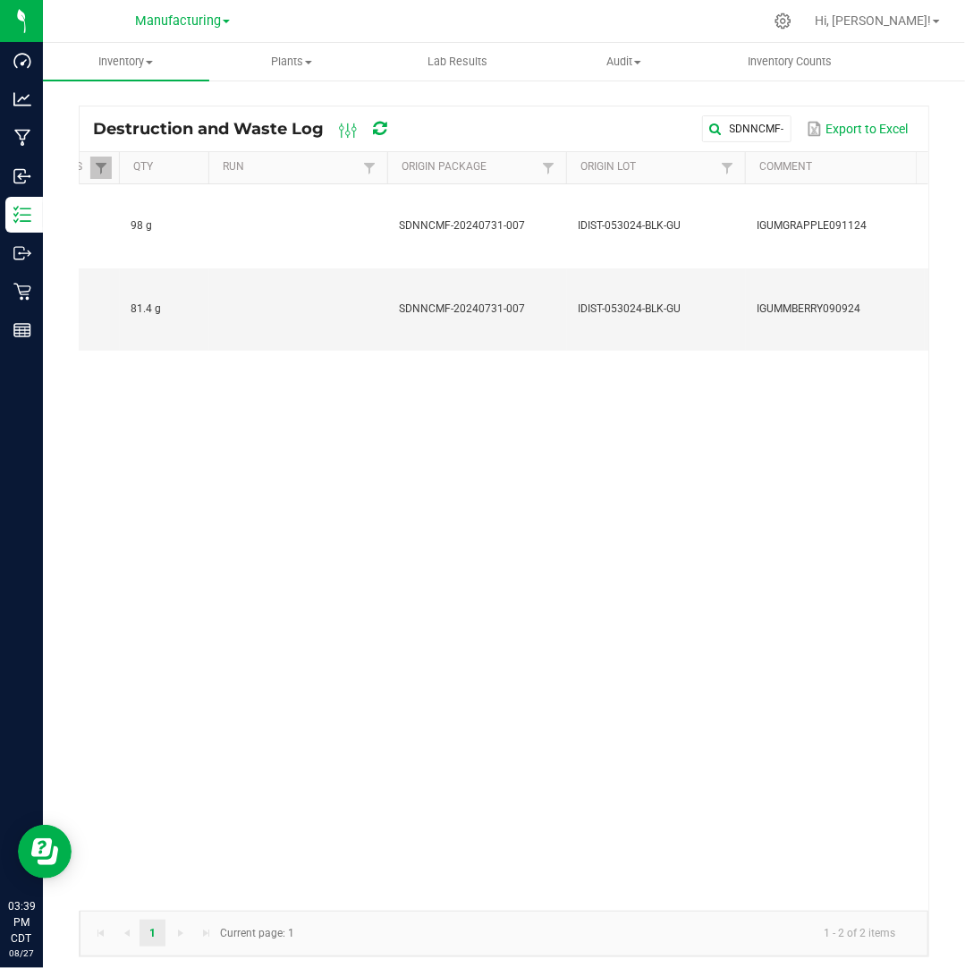
scroll to position [0, 264]
click at [796, 341] on div "Actions Created 98 g SDNNCMF-20240731-007 IDIST-053024-BLK-GU IGUMGRAPPLE091124…" at bounding box center [504, 547] width 849 height 726
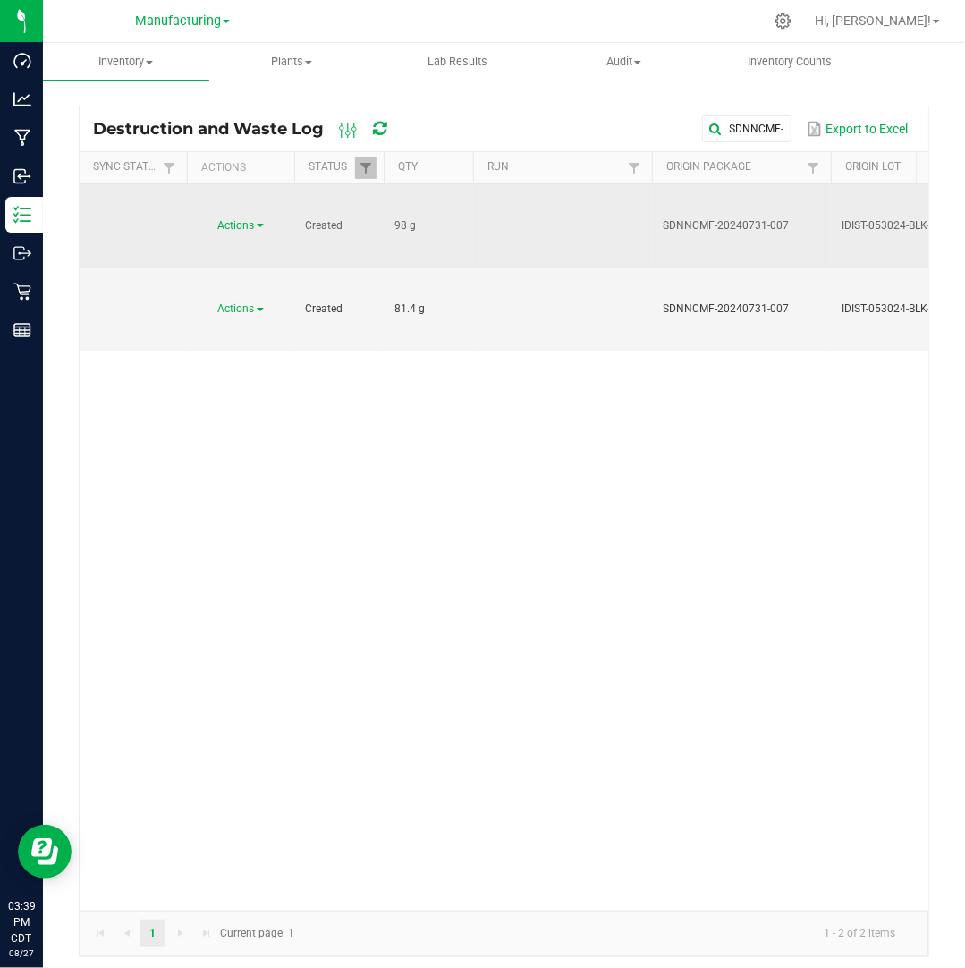
click at [244, 219] on span "Actions" at bounding box center [236, 225] width 37 height 13
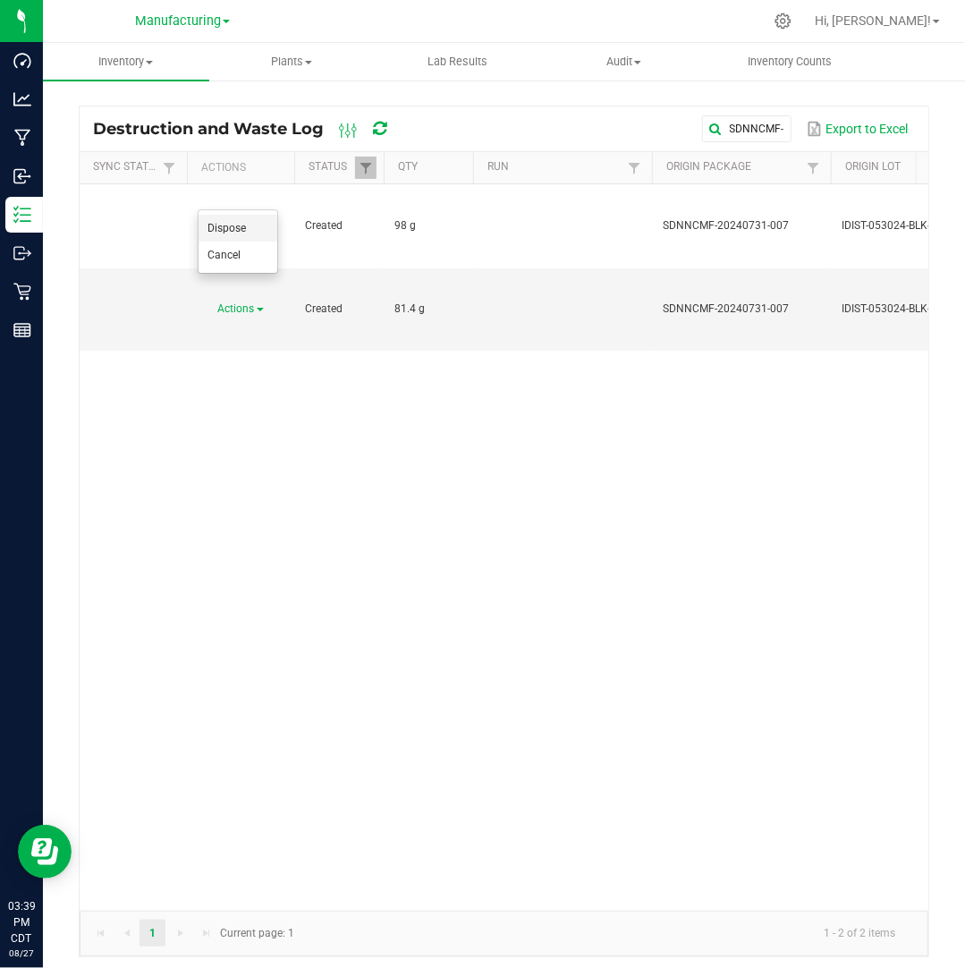
click at [261, 224] on li "Dispose" at bounding box center [238, 228] width 79 height 27
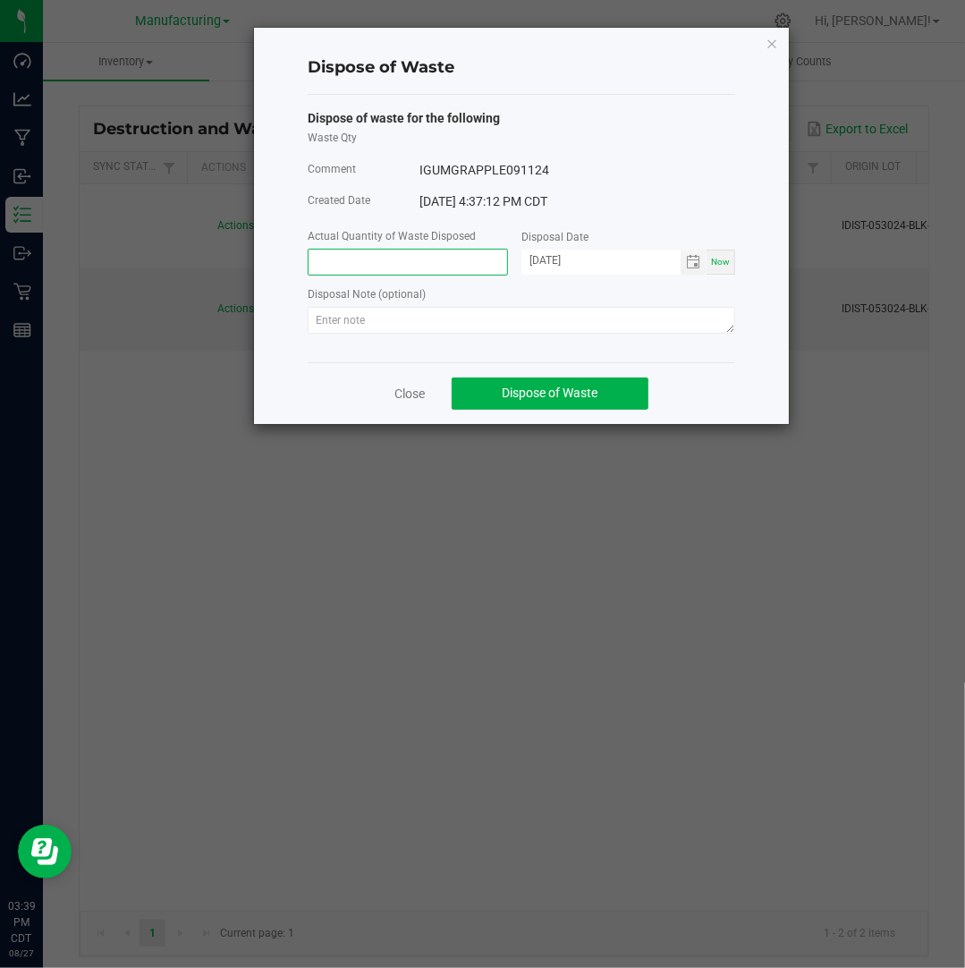
click at [370, 269] on input at bounding box center [408, 262] width 199 height 25
click at [549, 262] on input "[DATE]" at bounding box center [600, 261] width 159 height 22
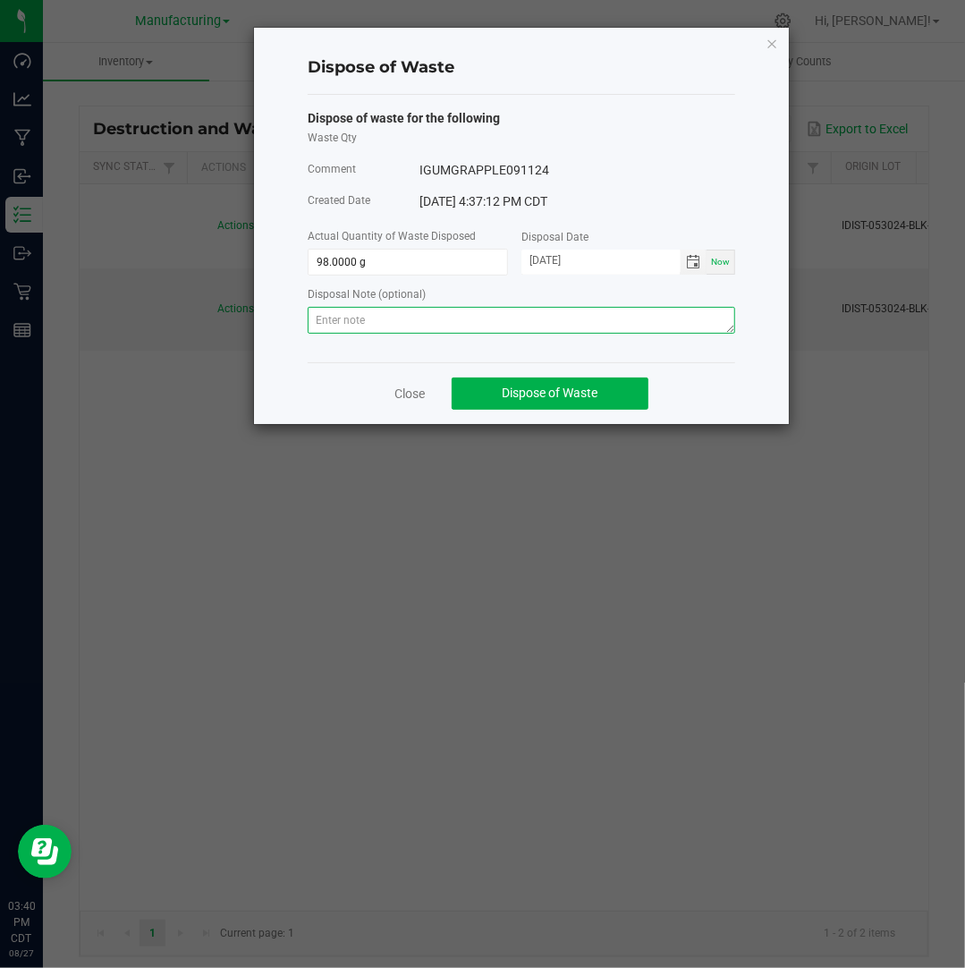
click at [626, 323] on textarea at bounding box center [521, 320] width 427 height 27
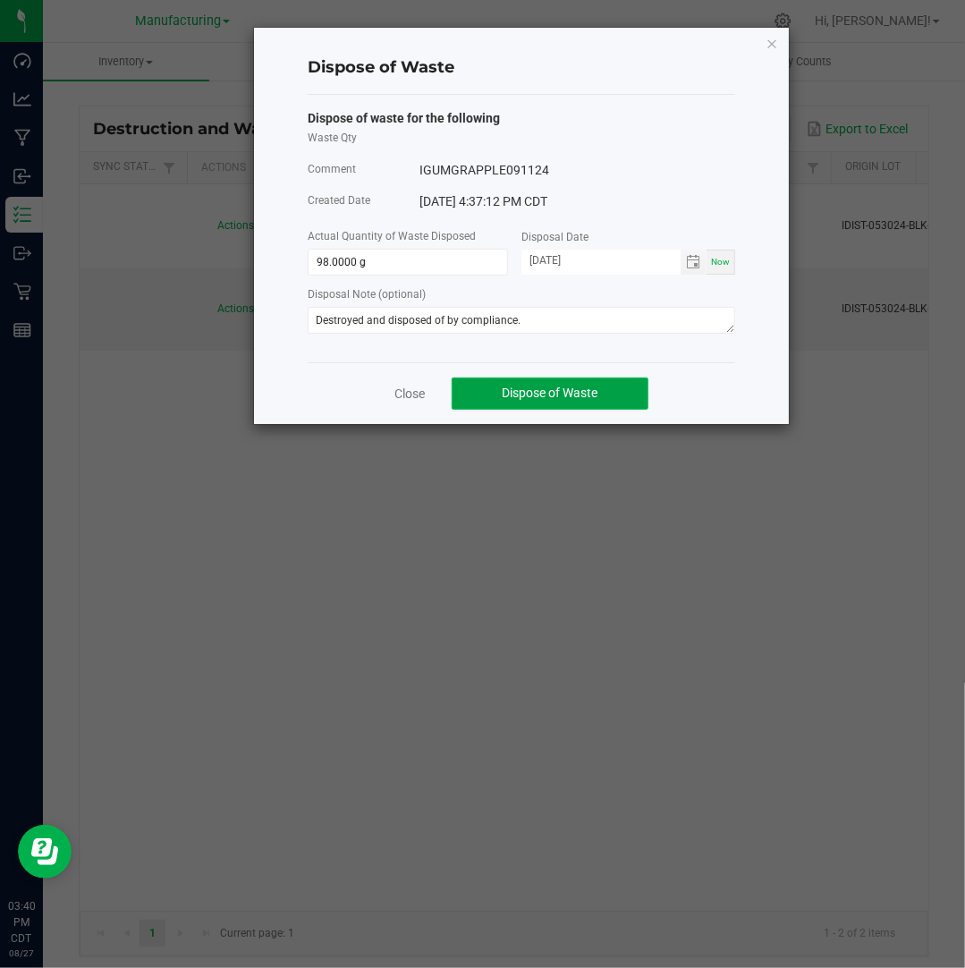
click at [591, 395] on span "Dispose of Waste" at bounding box center [551, 392] width 96 height 14
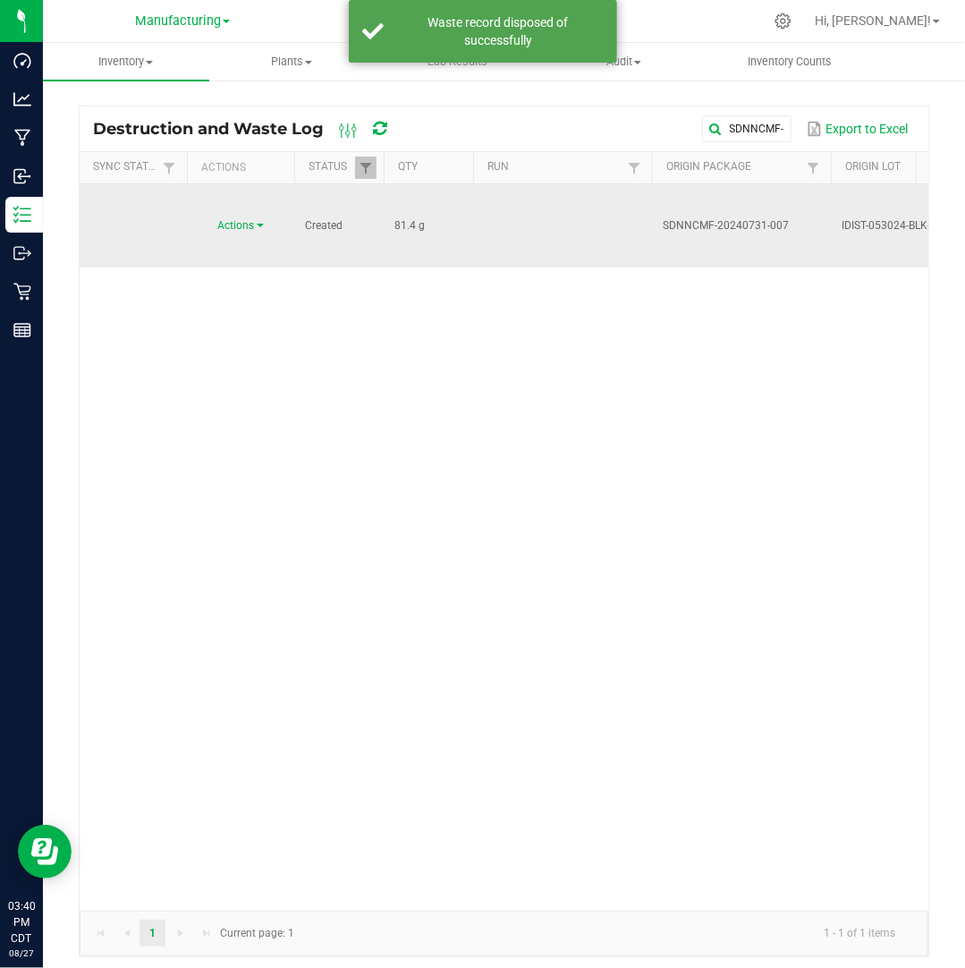
click at [257, 224] on span at bounding box center [260, 226] width 7 height 4
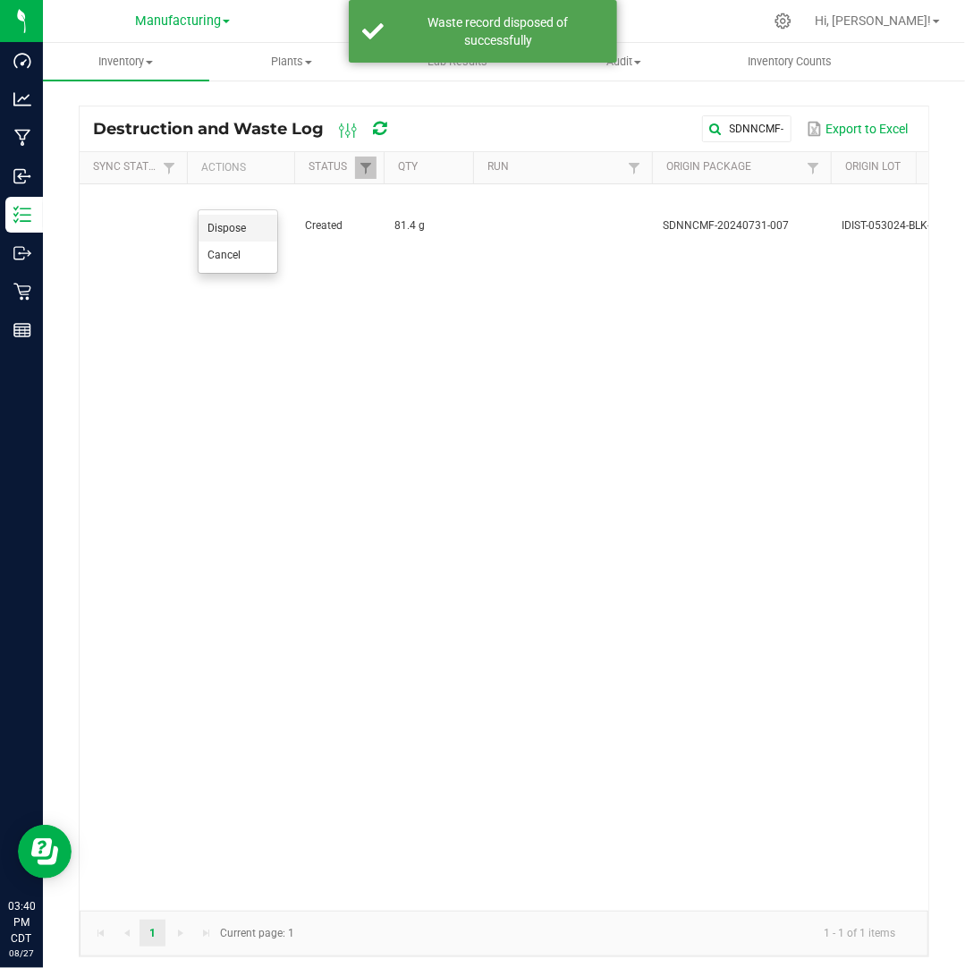
click at [252, 224] on li "Dispose" at bounding box center [238, 228] width 79 height 27
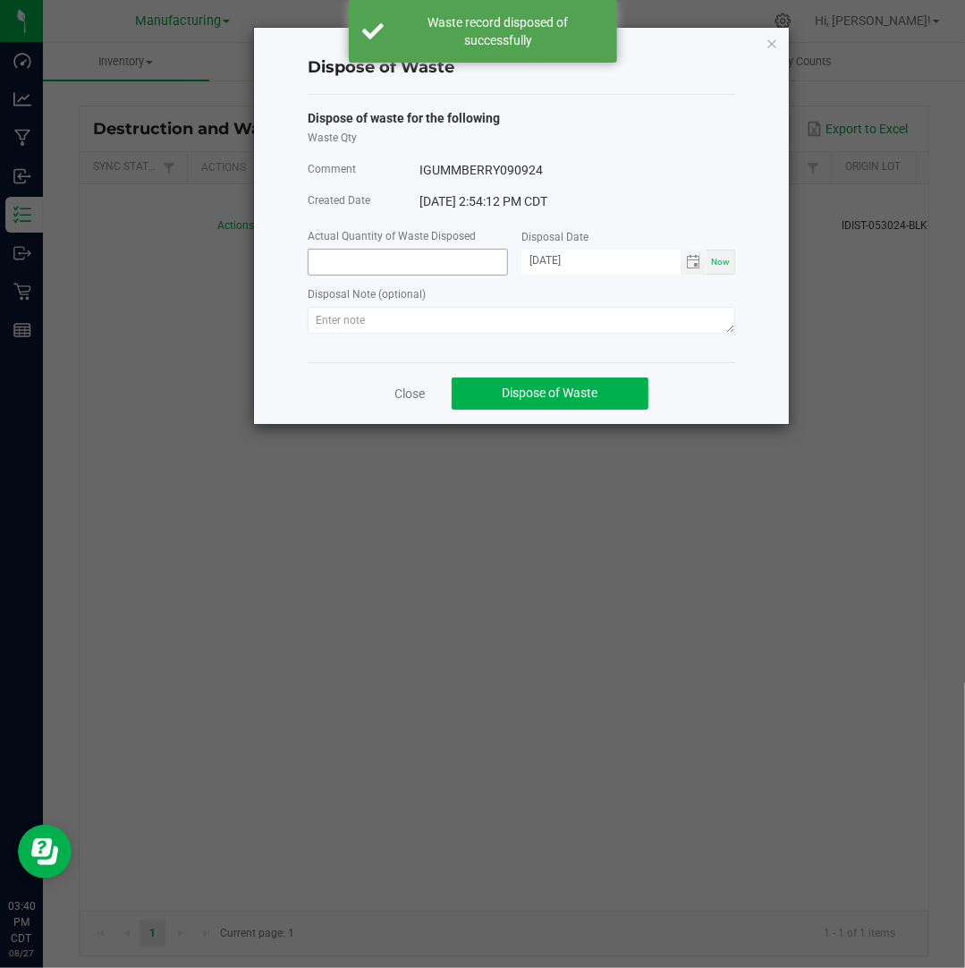
click at [402, 264] on input at bounding box center [408, 262] width 199 height 25
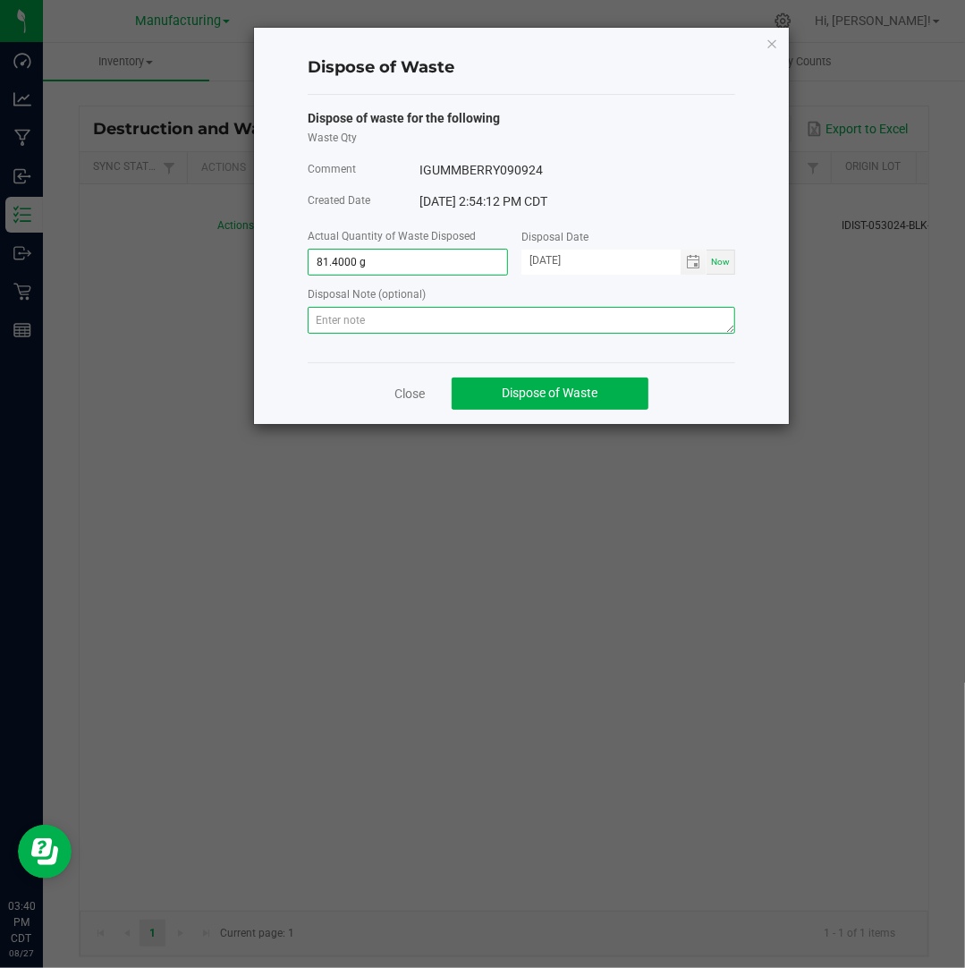
click at [401, 312] on textarea at bounding box center [521, 320] width 427 height 27
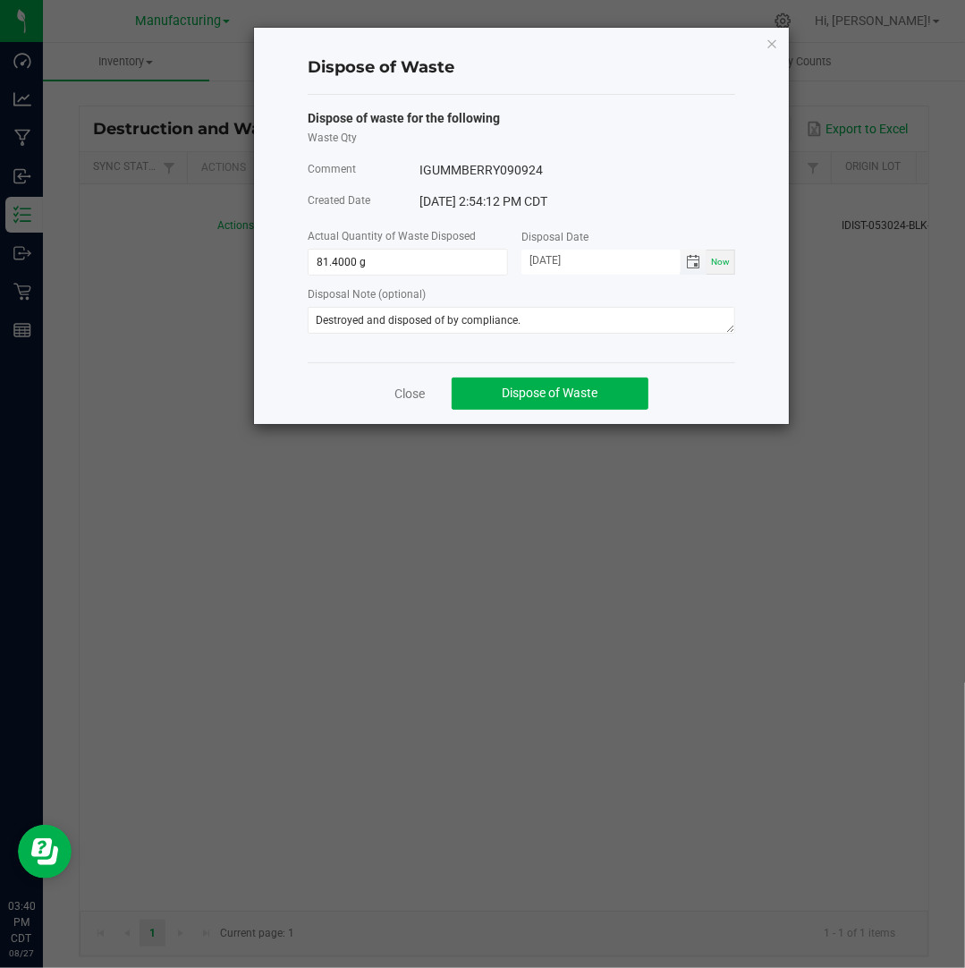
click at [554, 260] on input "[DATE]" at bounding box center [600, 261] width 159 height 22
click at [612, 391] on button "Dispose of Waste" at bounding box center [550, 393] width 197 height 32
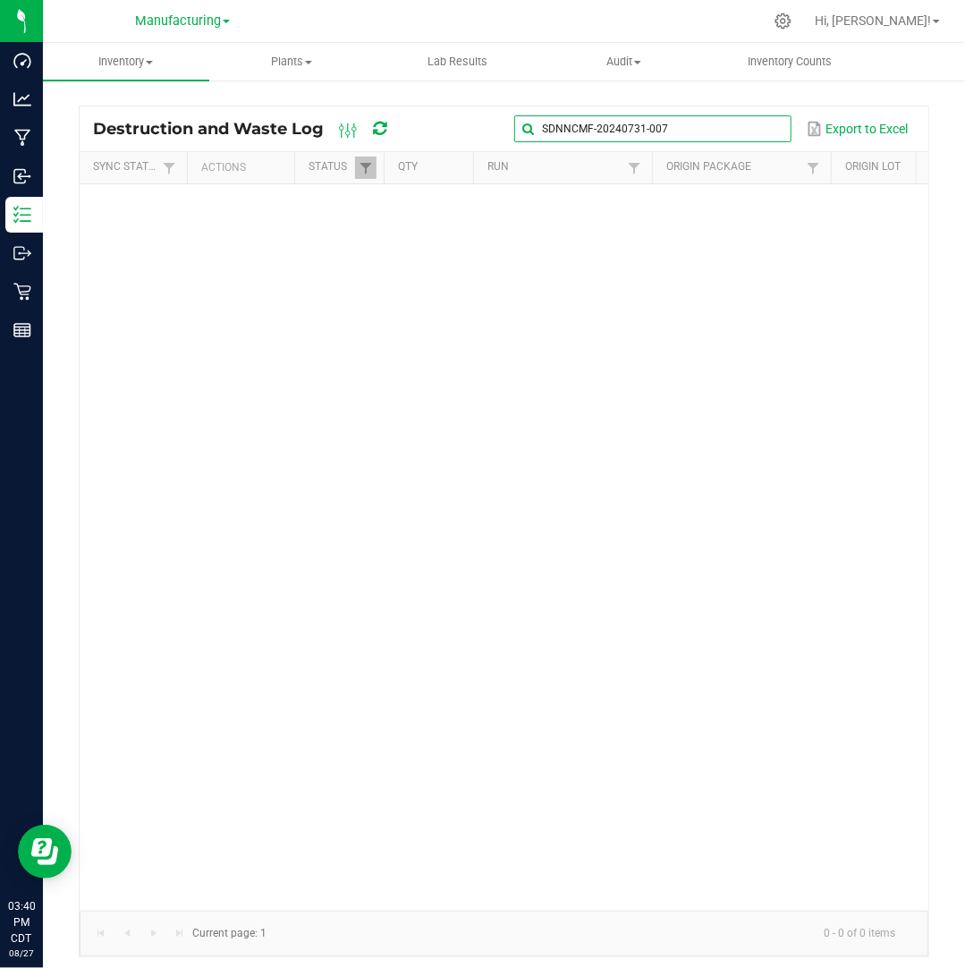
click at [754, 119] on input "SDNNCMF-20240731-007" at bounding box center [652, 128] width 276 height 27
click at [782, 136] on input "SDNNCMF-20240731-007" at bounding box center [652, 128] width 276 height 27
click at [780, 131] on span at bounding box center [775, 129] width 14 height 14
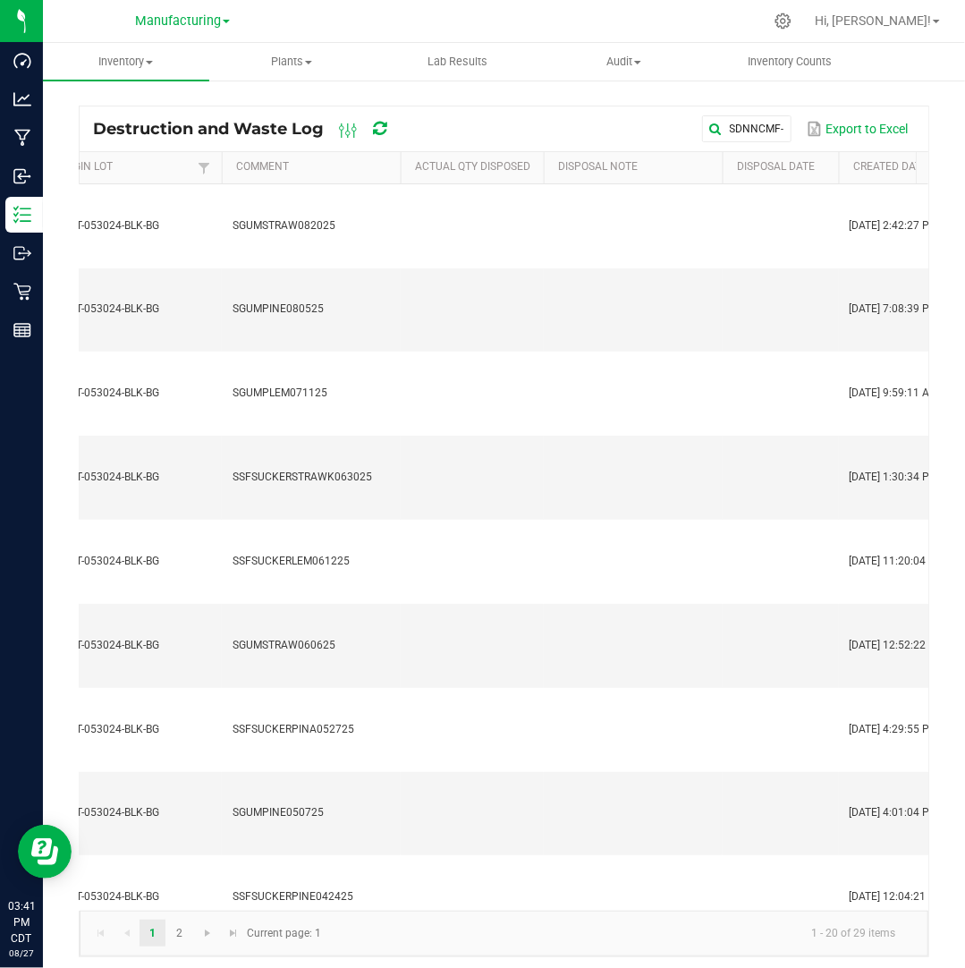
scroll to position [0, 813]
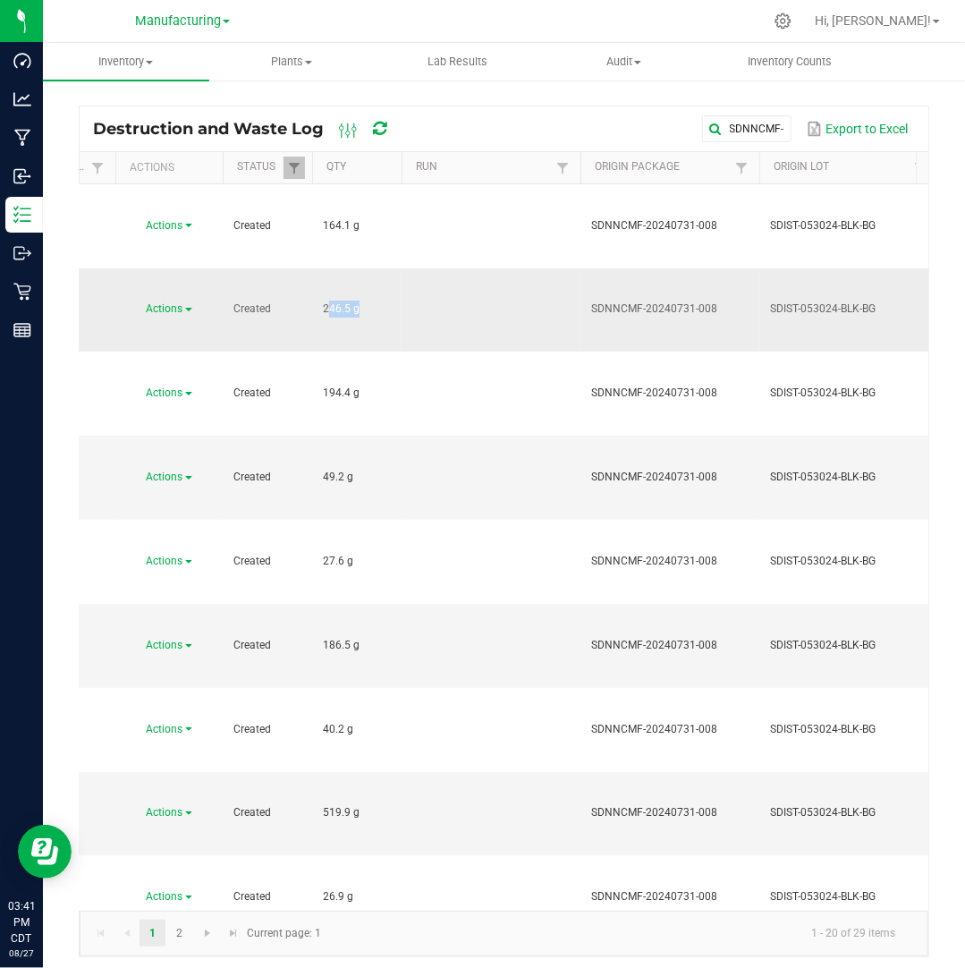
drag, startPoint x: 351, startPoint y: 227, endPoint x: 317, endPoint y: 230, distance: 34.1
click at [317, 268] on td "246.5 g" at bounding box center [356, 310] width 89 height 84
click at [181, 302] on span "Actions" at bounding box center [165, 308] width 37 height 13
click at [188, 258] on li "Dispose" at bounding box center [166, 260] width 79 height 27
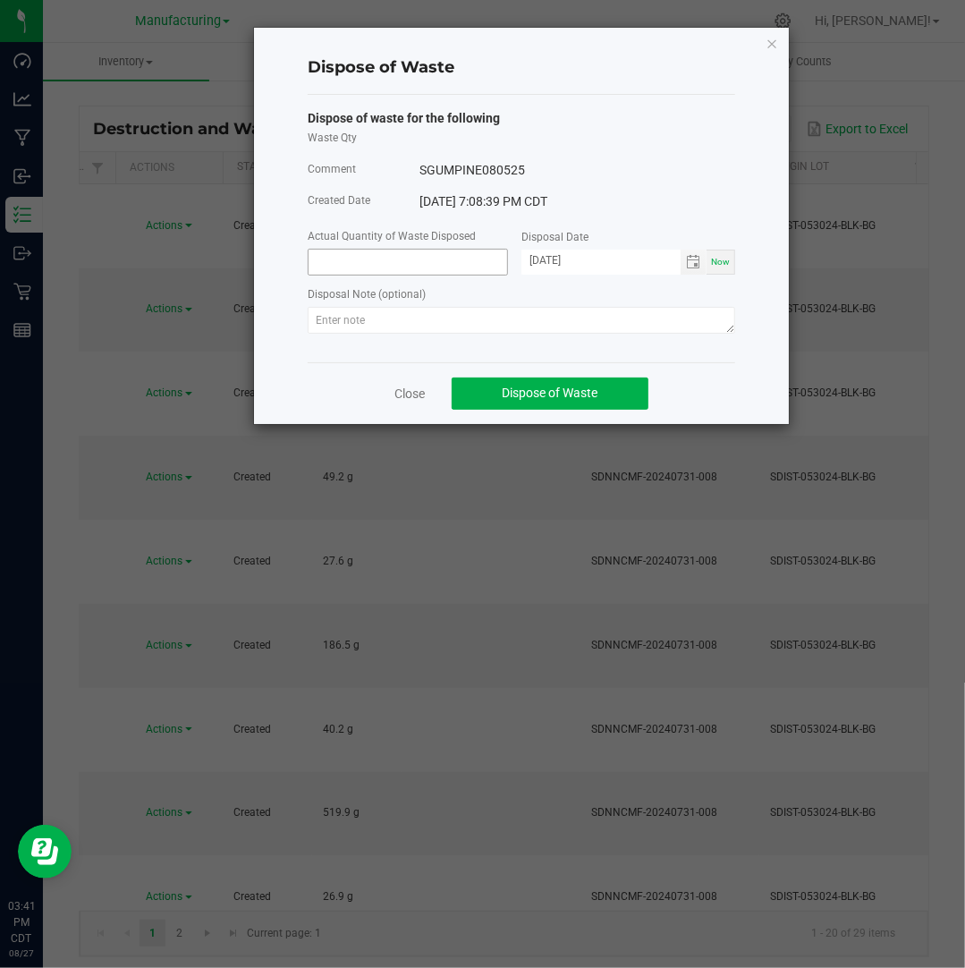
click at [394, 263] on input at bounding box center [408, 262] width 199 height 25
click at [549, 260] on input "[DATE]" at bounding box center [600, 261] width 159 height 22
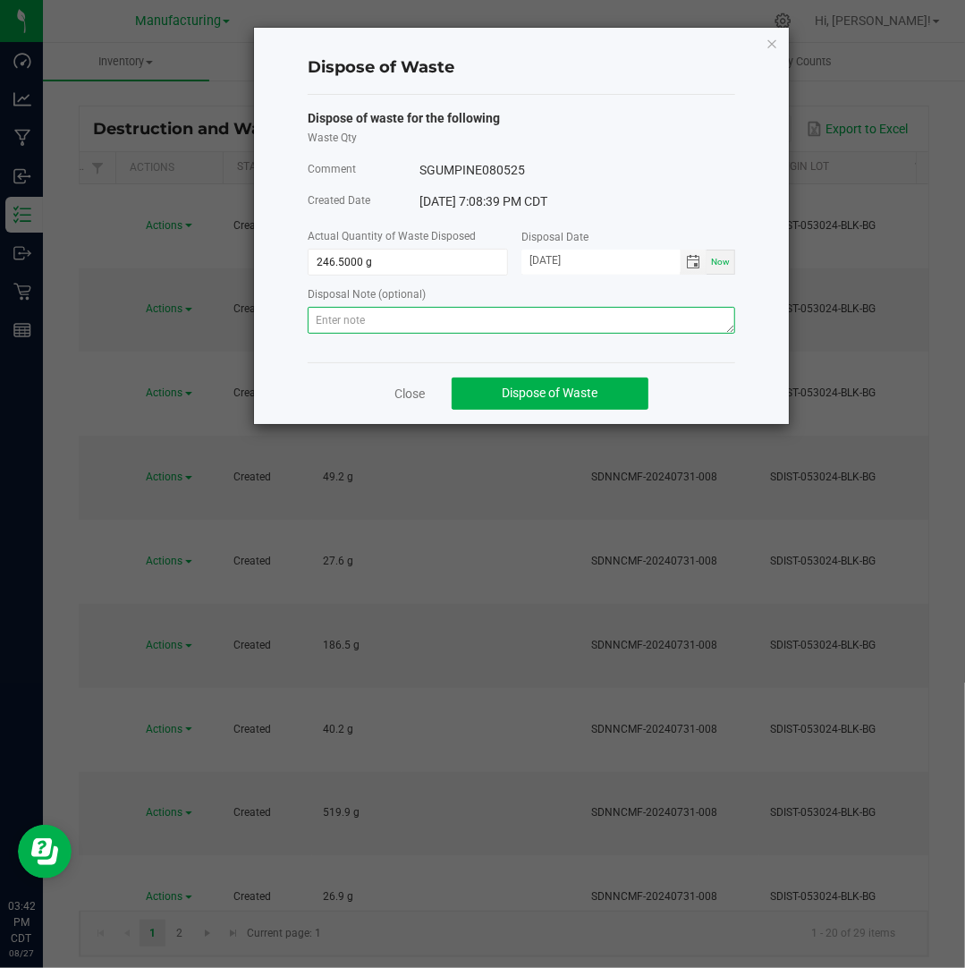
click at [441, 320] on textarea at bounding box center [521, 320] width 427 height 27
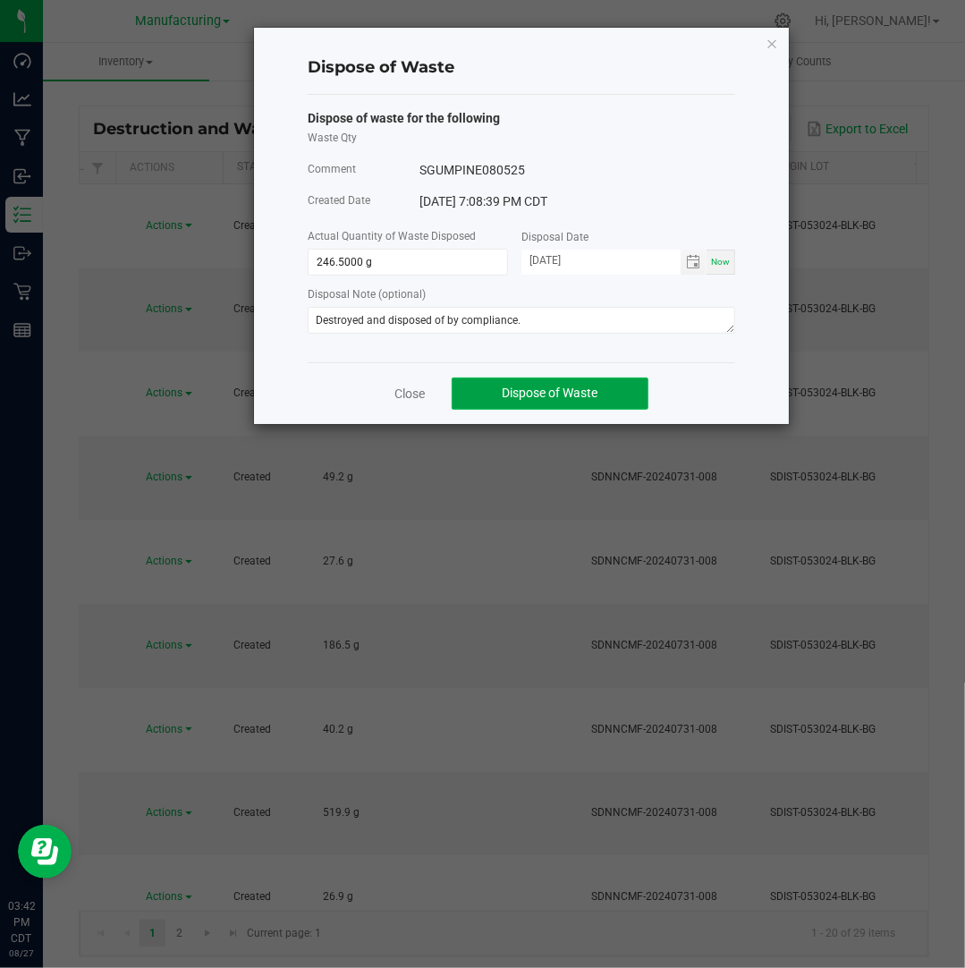
click at [557, 389] on span "Dispose of Waste" at bounding box center [551, 392] width 96 height 14
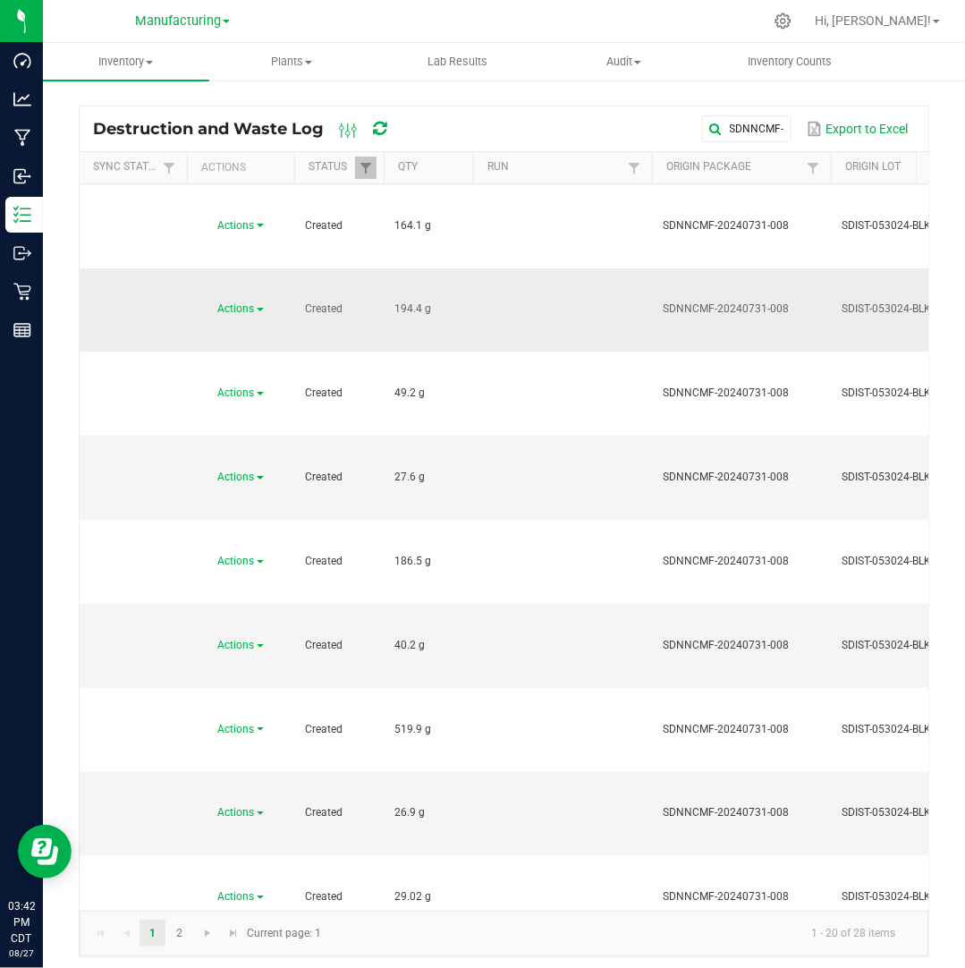
click at [252, 302] on span "Actions" at bounding box center [236, 308] width 37 height 13
click at [248, 263] on li "Dispose" at bounding box center [238, 260] width 79 height 27
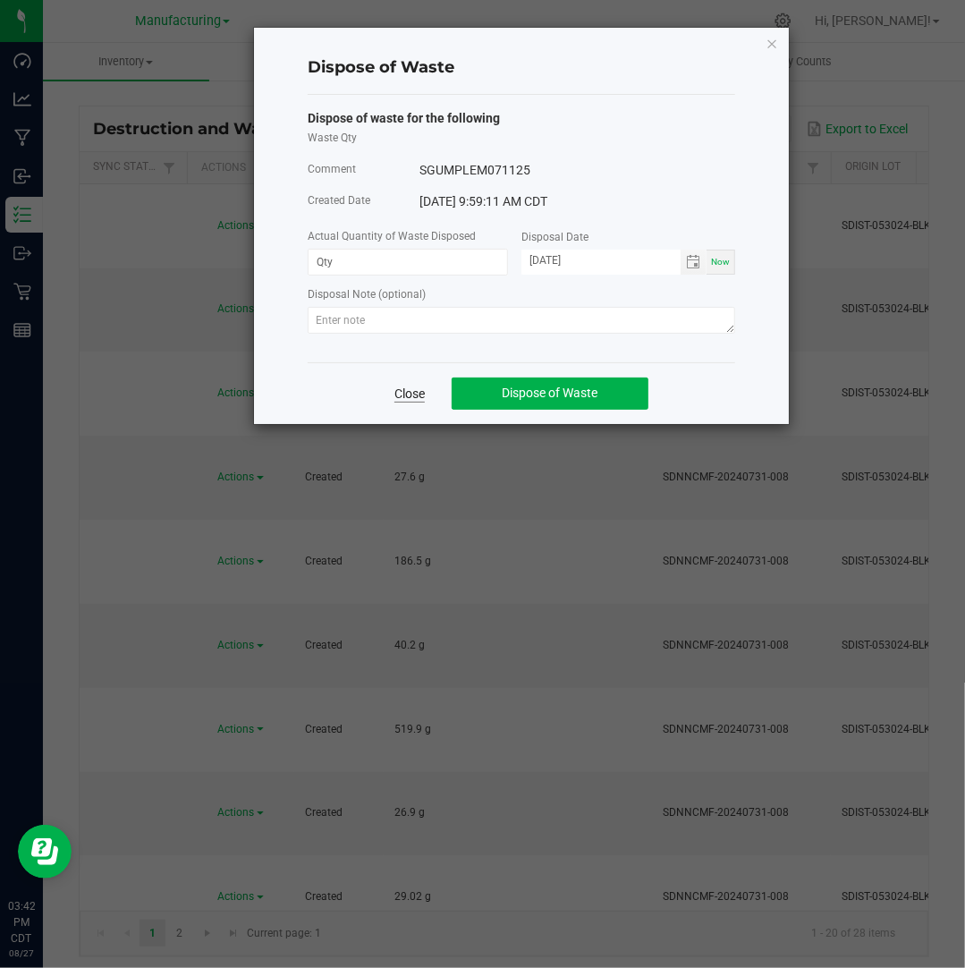
click at [406, 396] on link "Close" at bounding box center [409, 394] width 30 height 18
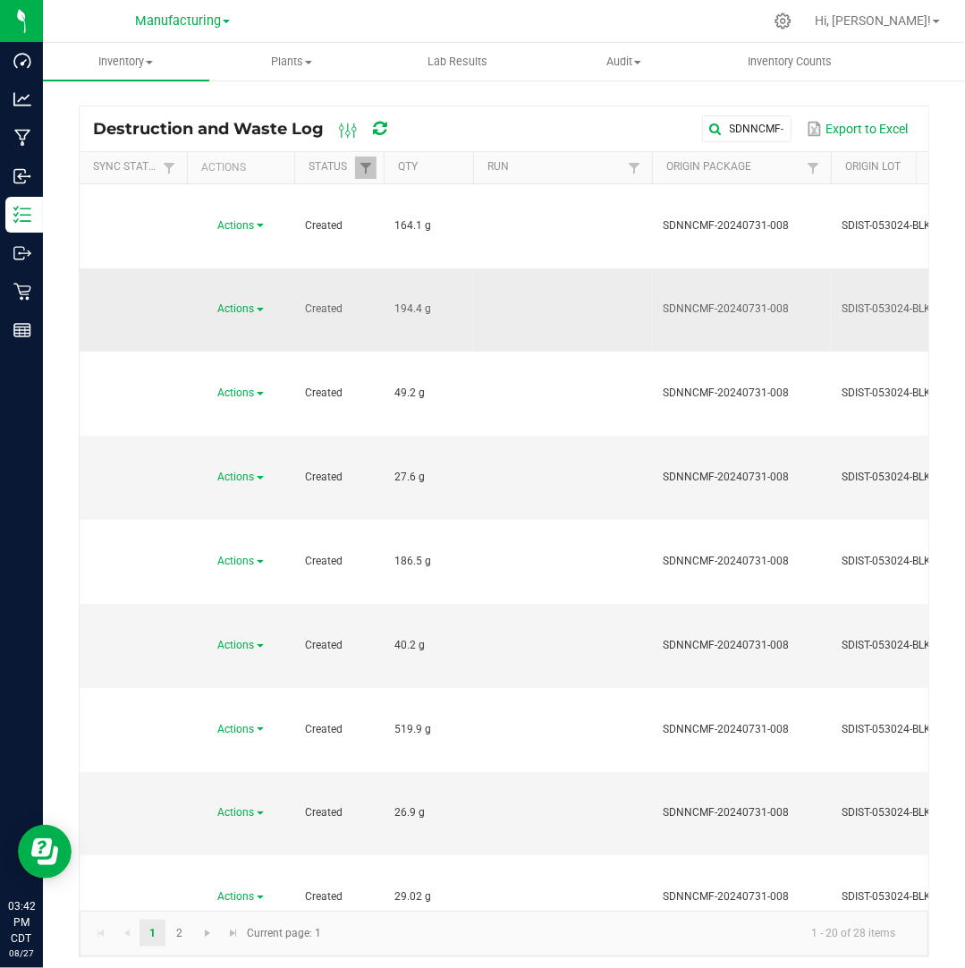
drag, startPoint x: 422, startPoint y: 230, endPoint x: 381, endPoint y: 224, distance: 41.5
click at [258, 308] on span at bounding box center [260, 310] width 7 height 4
click at [256, 265] on li "Dispose" at bounding box center [238, 260] width 79 height 27
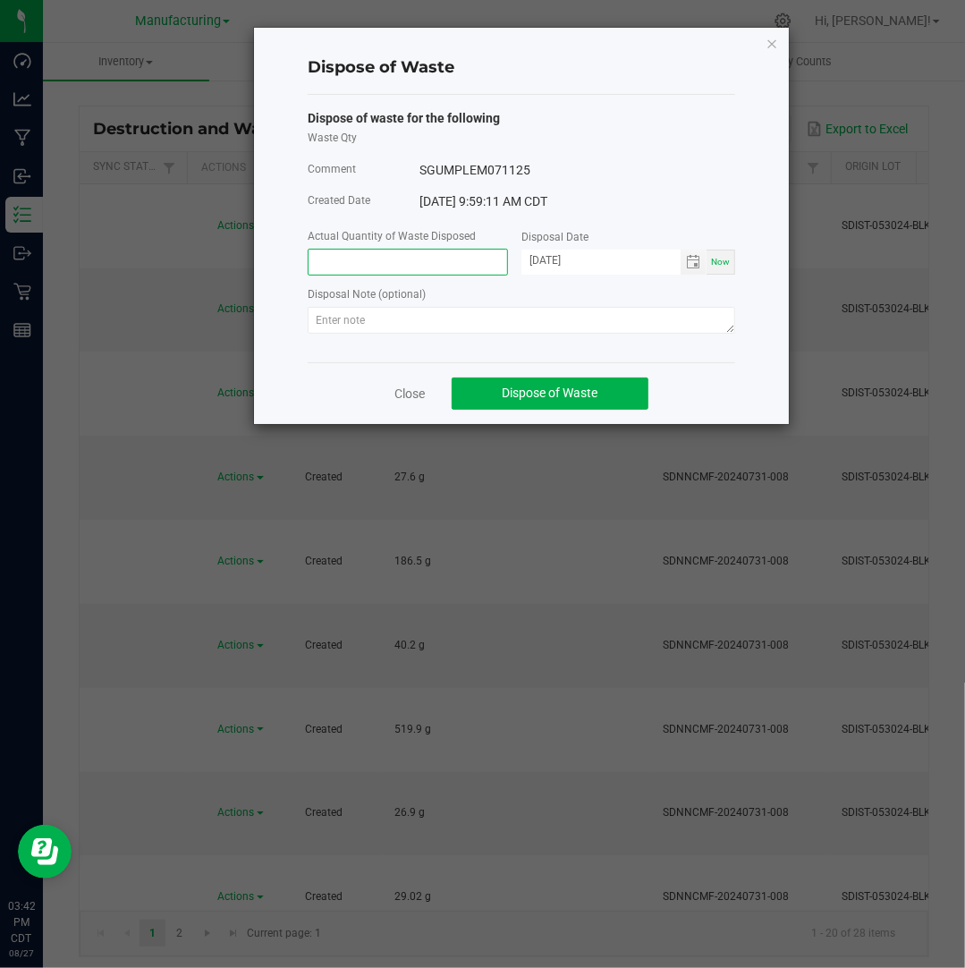
click at [419, 271] on input at bounding box center [408, 262] width 199 height 25
click at [554, 268] on input "[DATE]" at bounding box center [600, 261] width 159 height 22
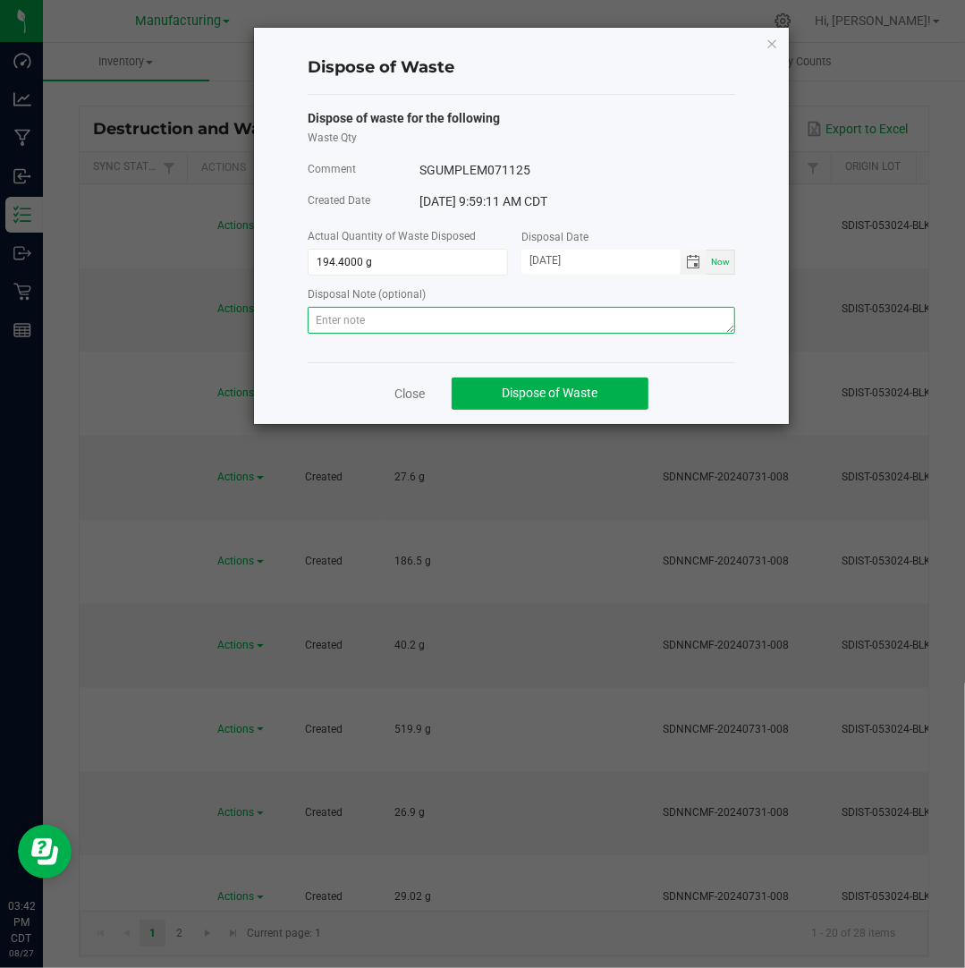
click at [684, 323] on textarea at bounding box center [521, 320] width 427 height 27
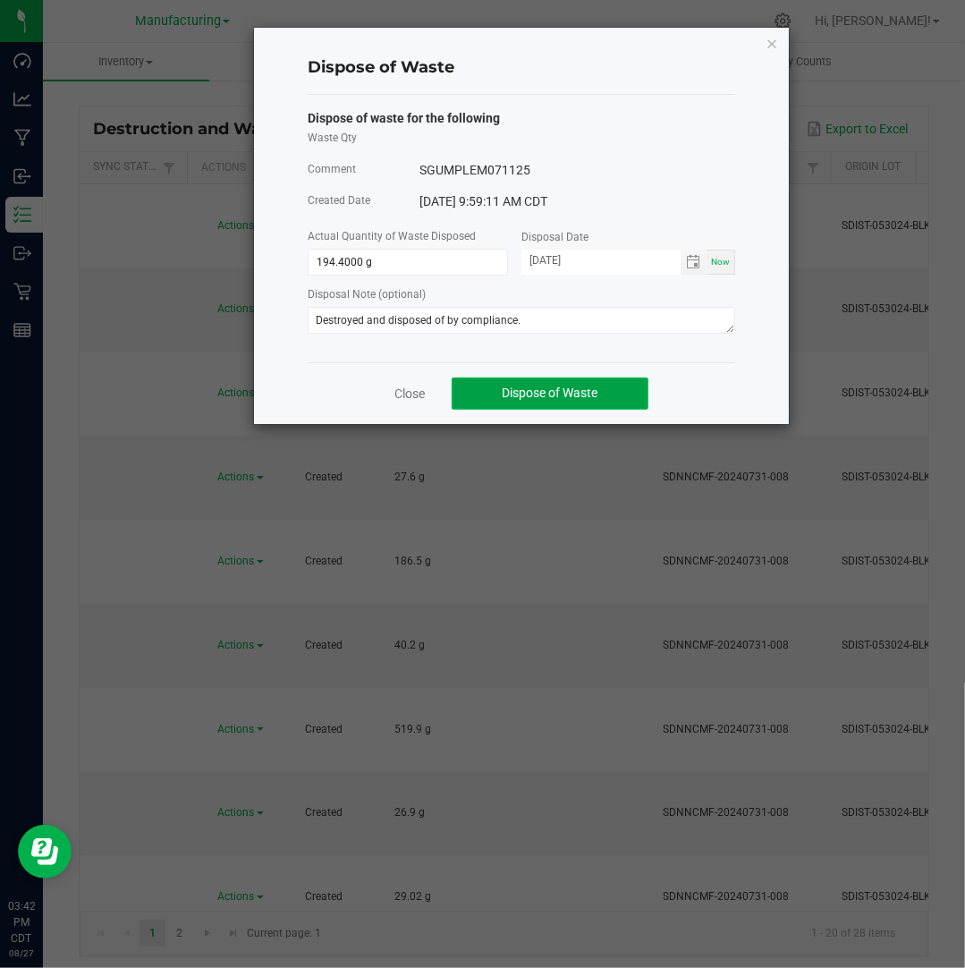
click at [620, 396] on button "Dispose of Waste" at bounding box center [550, 393] width 197 height 32
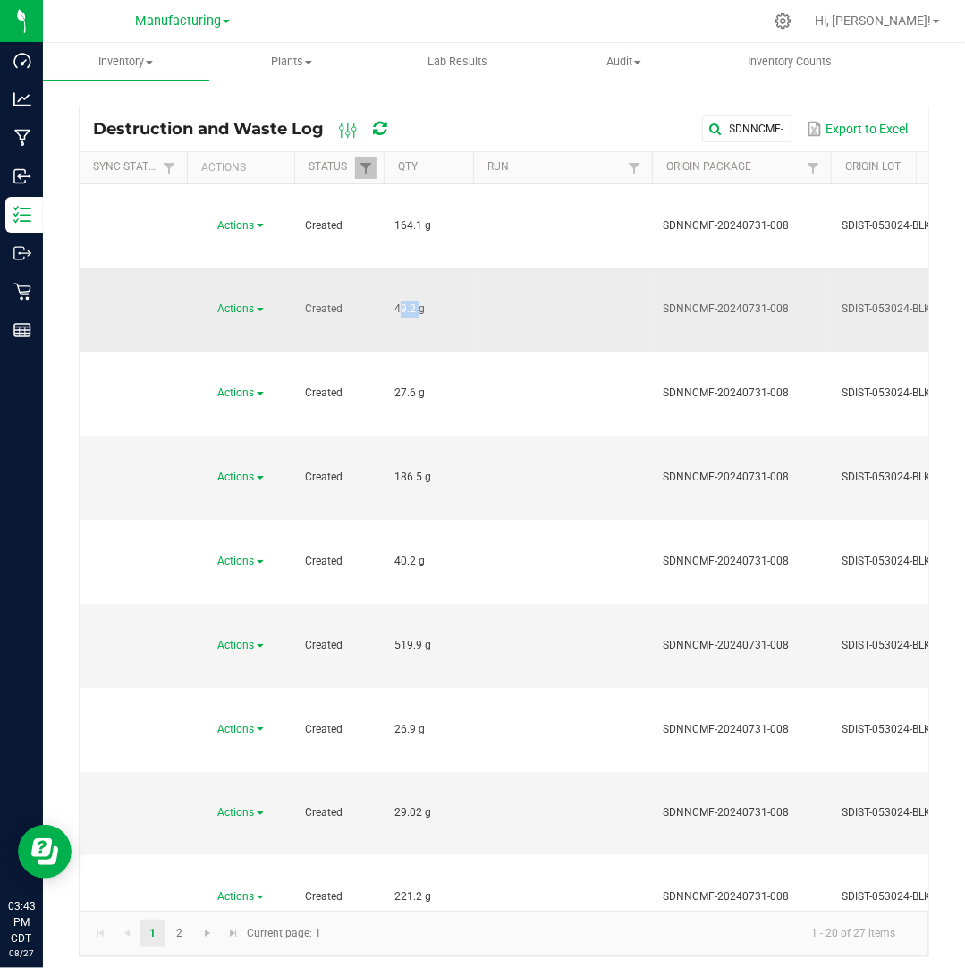
drag, startPoint x: 413, startPoint y: 228, endPoint x: 392, endPoint y: 226, distance: 21.5
click at [392, 268] on td "49.2 g" at bounding box center [428, 310] width 89 height 84
click at [254, 302] on span "Actions" at bounding box center [236, 308] width 37 height 13
click at [250, 254] on li "Dispose" at bounding box center [238, 260] width 79 height 27
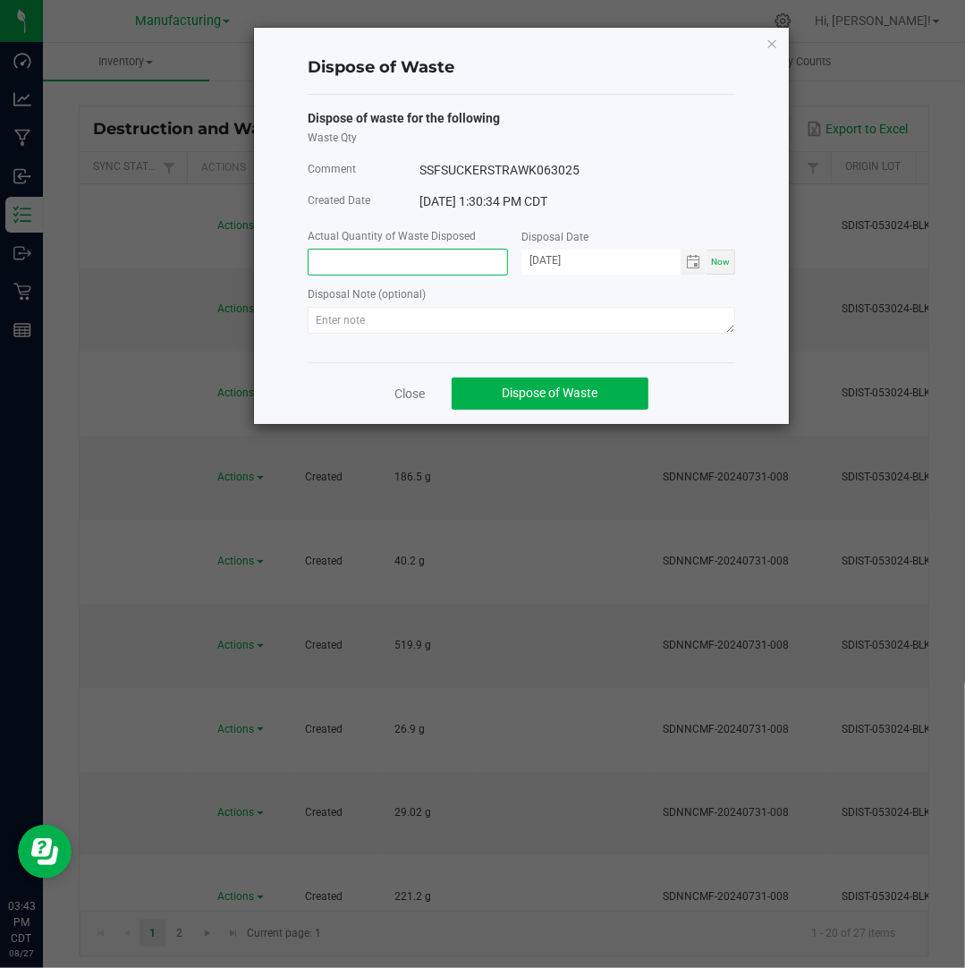
click at [393, 258] on input at bounding box center [408, 262] width 199 height 25
click at [553, 260] on input "[DATE]" at bounding box center [600, 261] width 159 height 22
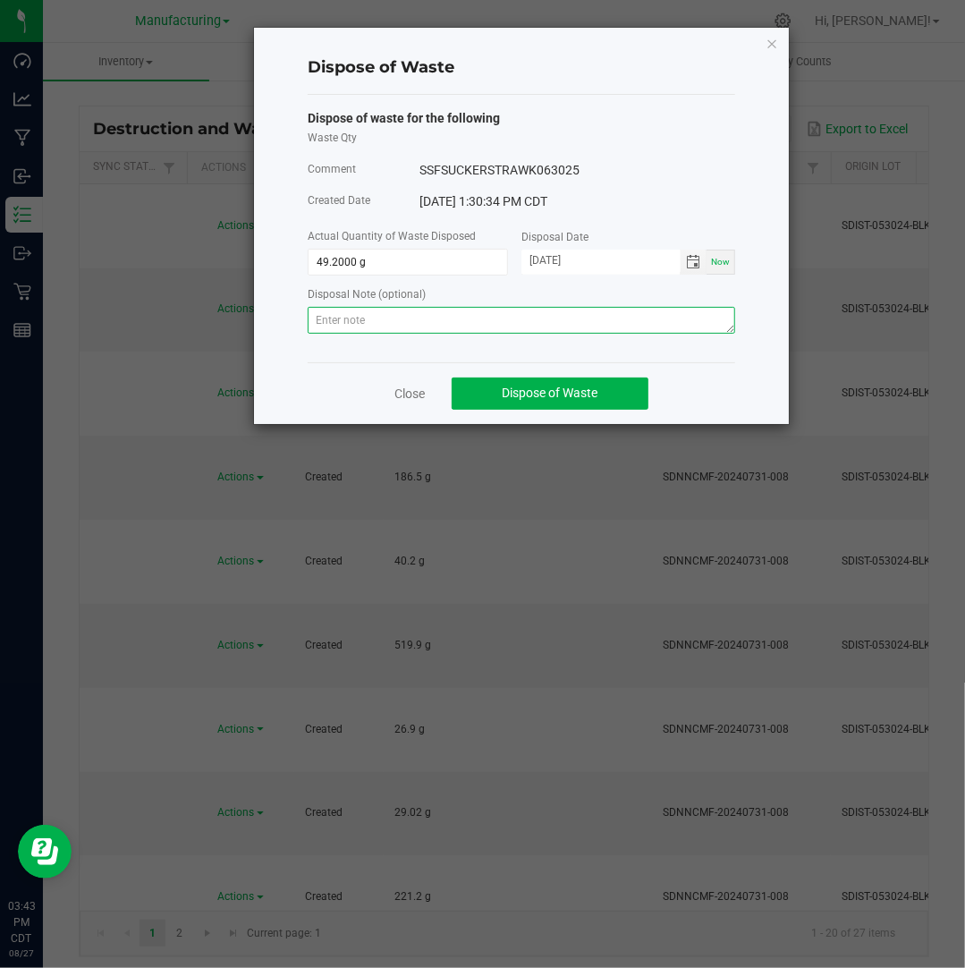
click at [690, 320] on textarea at bounding box center [521, 320] width 427 height 27
paste textarea "Destroyed and disposed of by compliance."
type textarea "Destroyed and disposed of by compliance."
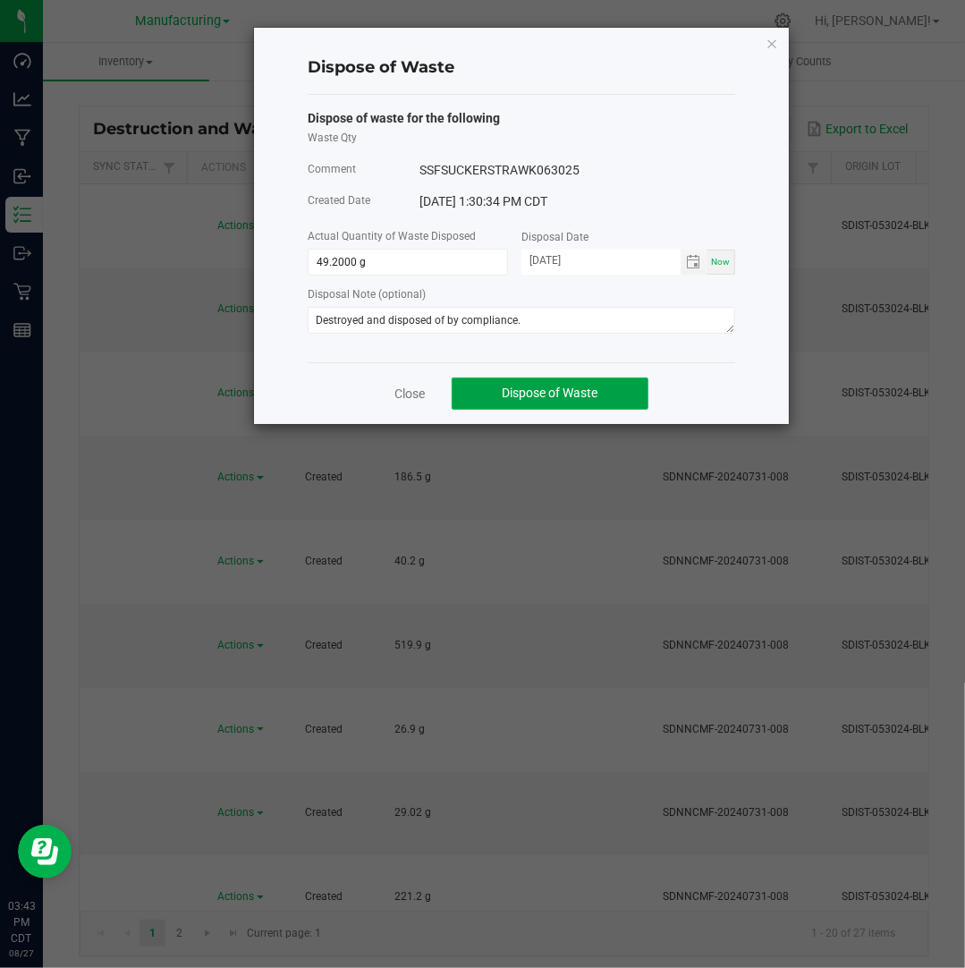
click at [599, 387] on button "Dispose of Waste" at bounding box center [550, 393] width 197 height 32
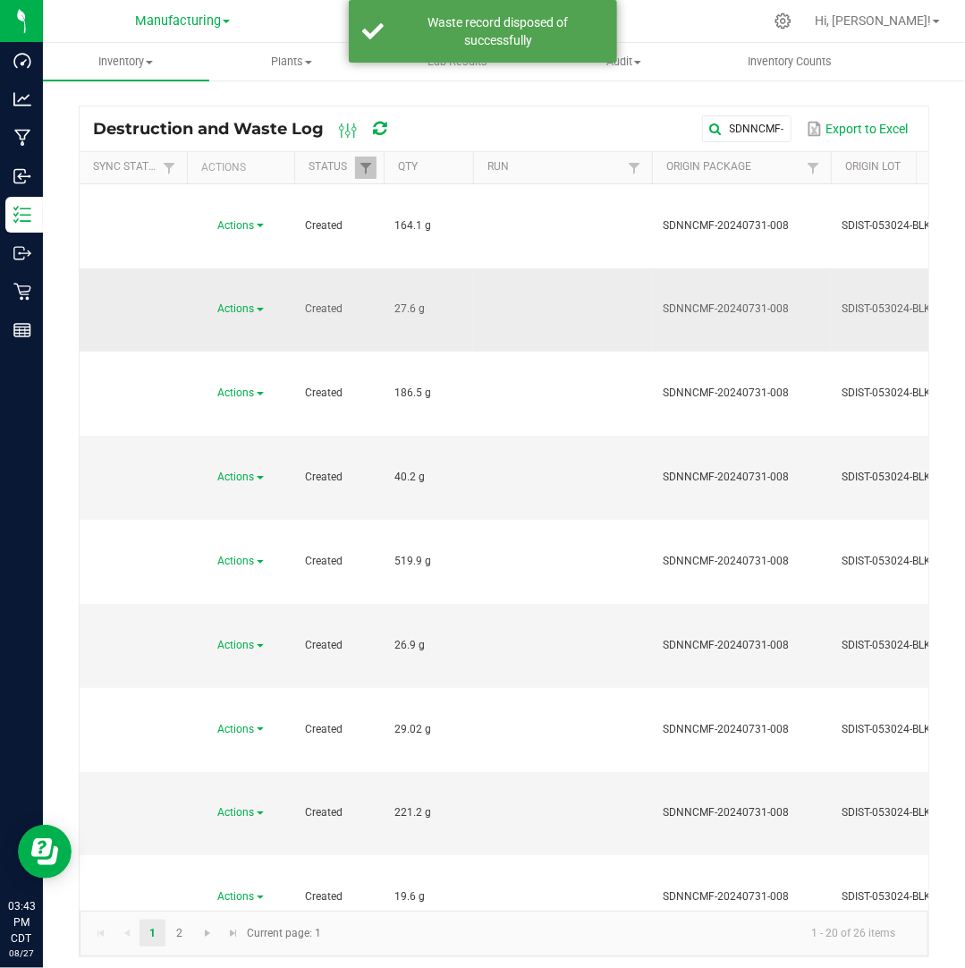
drag, startPoint x: 417, startPoint y: 232, endPoint x: 383, endPoint y: 224, distance: 34.7
copy tr "27.6"
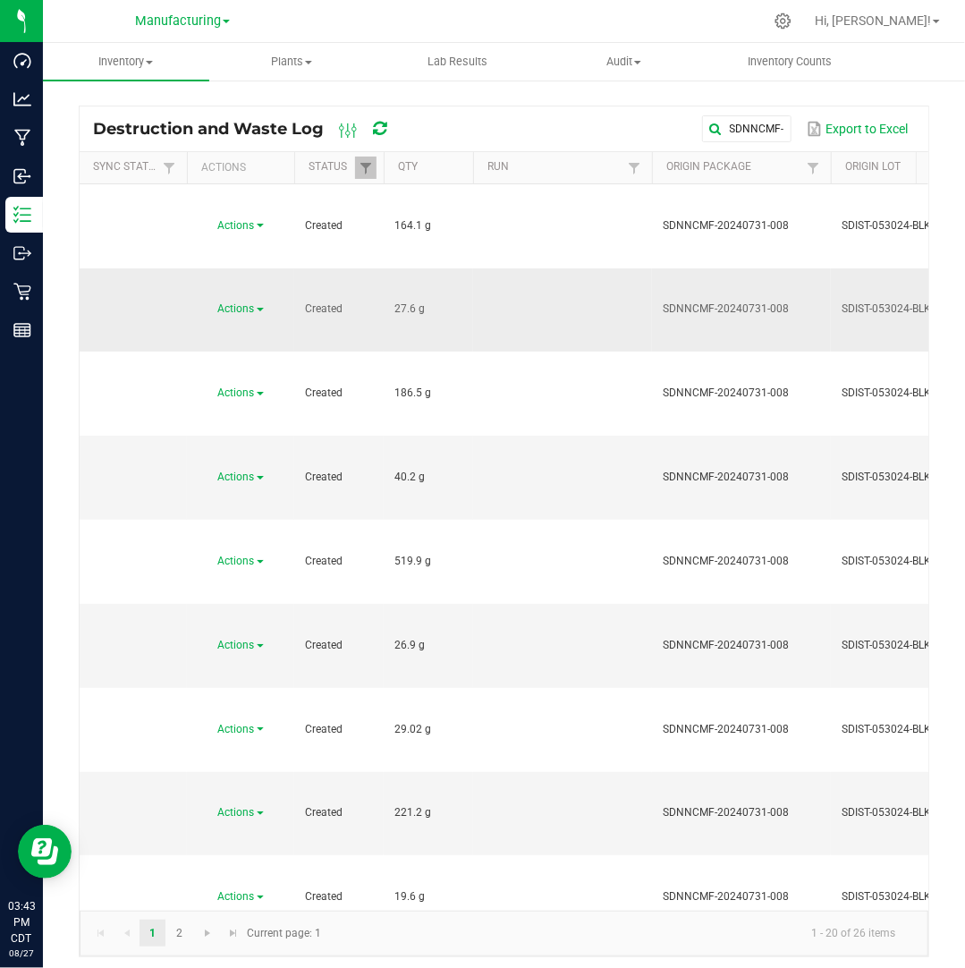
click at [258, 302] on link "Actions" at bounding box center [241, 308] width 46 height 13
click at [258, 257] on li "Dispose" at bounding box center [238, 260] width 79 height 27
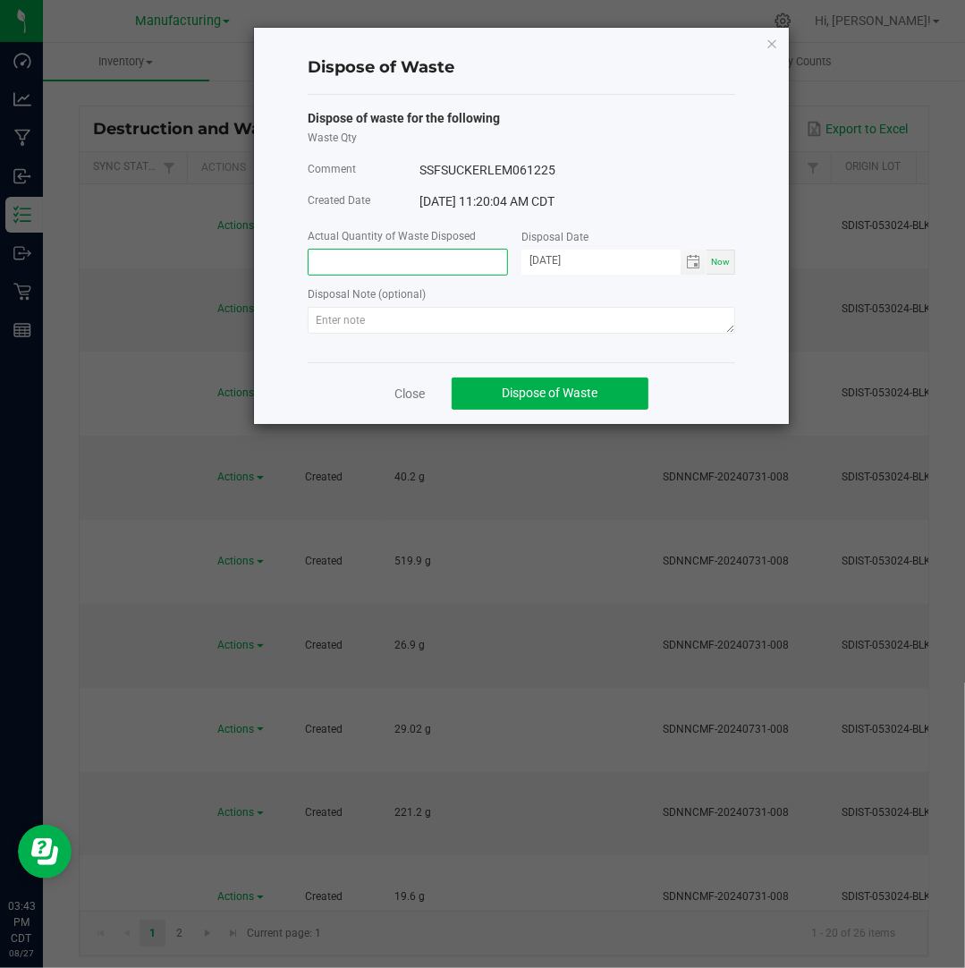
click at [426, 258] on input at bounding box center [408, 262] width 199 height 25
paste input "27.6"
type input "27.6000 g"
click at [549, 262] on input "[DATE]" at bounding box center [600, 261] width 159 height 22
type input "[DATE]"
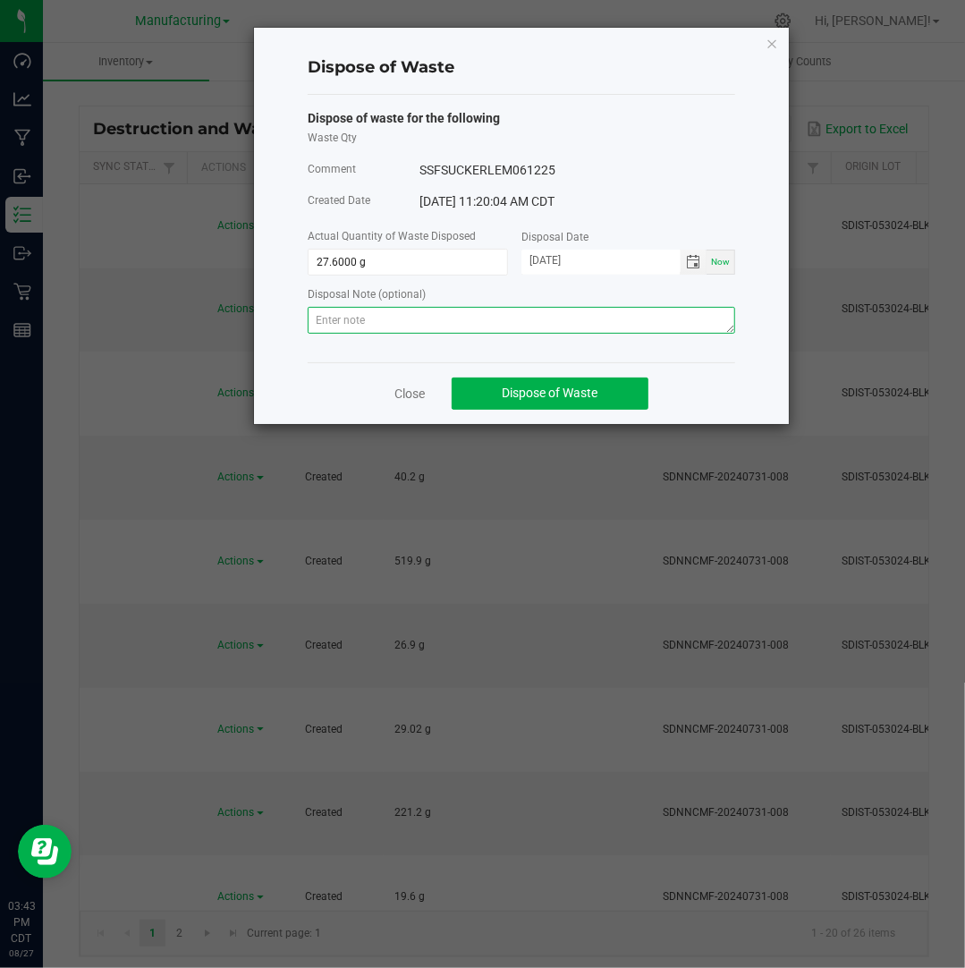
click at [673, 321] on textarea at bounding box center [521, 320] width 427 height 27
paste textarea "Destroyed and disposed of by compliance."
type textarea "Destroyed and disposed of by compliance."
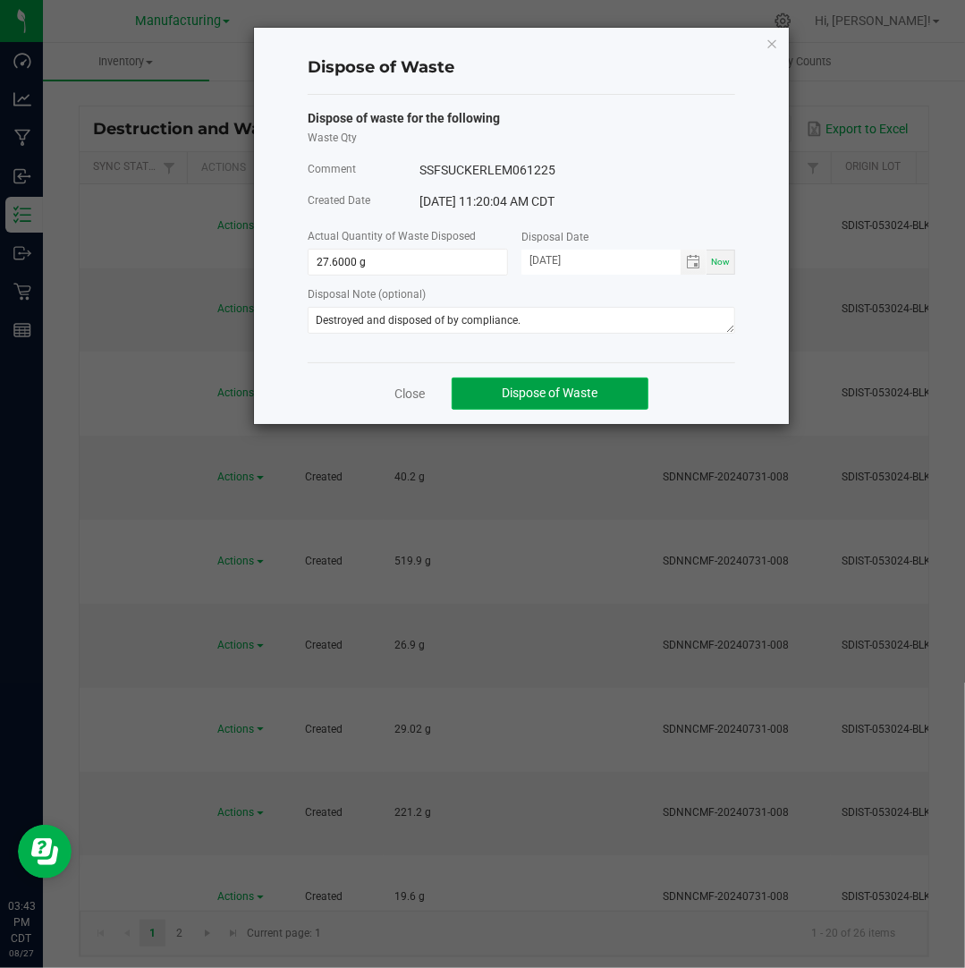
click at [603, 390] on button "Dispose of Waste" at bounding box center [550, 393] width 197 height 32
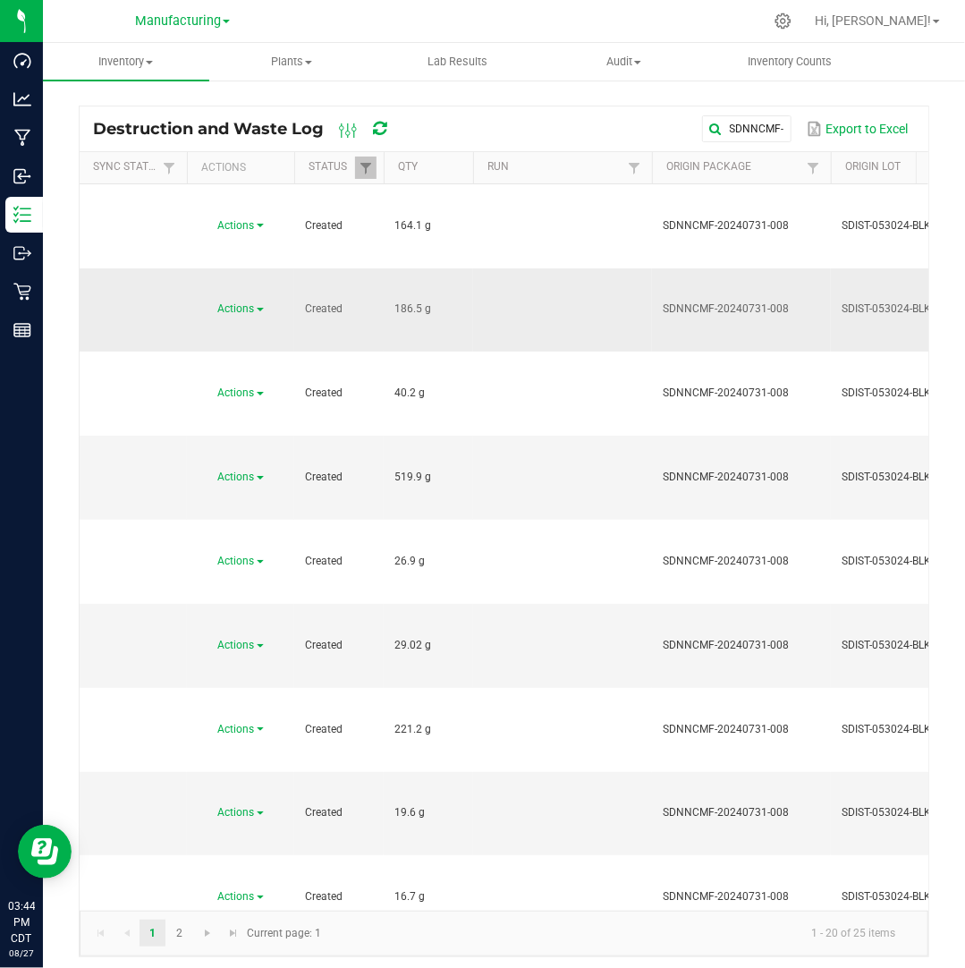
click at [240, 302] on span "Actions" at bounding box center [236, 308] width 37 height 13
click at [255, 264] on li "Dispose" at bounding box center [238, 260] width 79 height 27
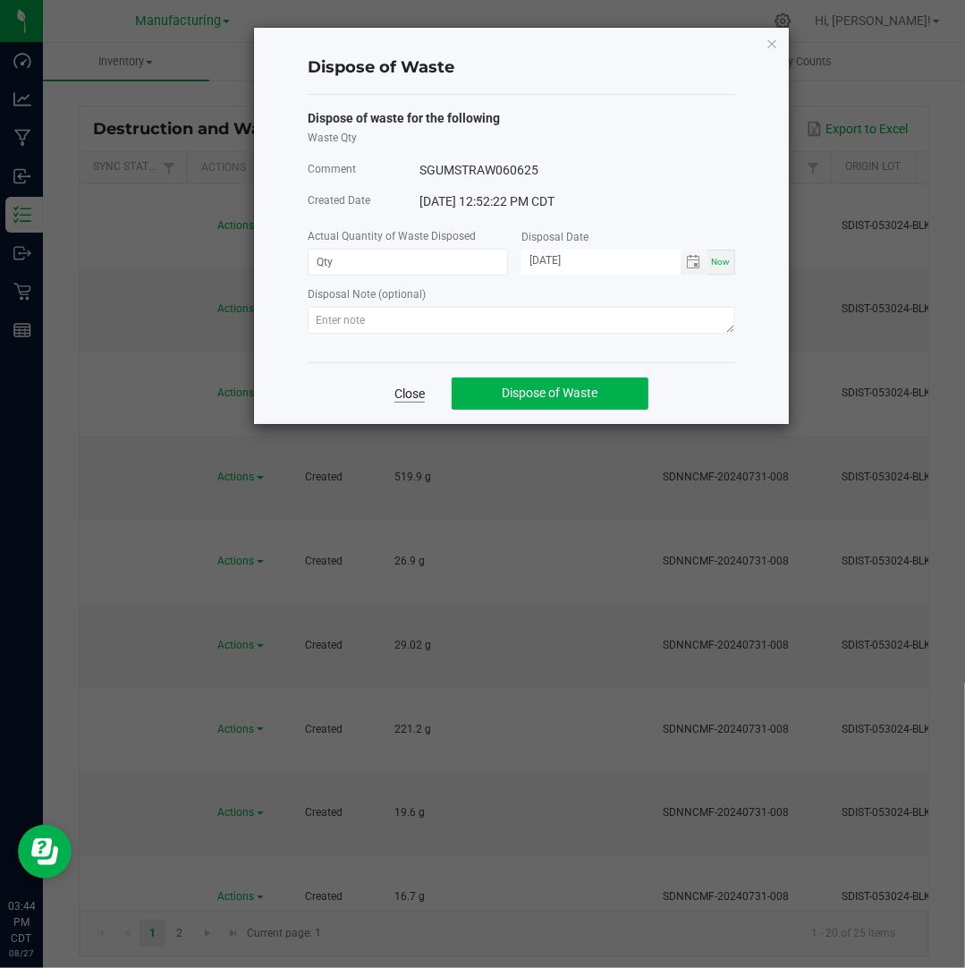
click at [420, 400] on link "Close" at bounding box center [409, 394] width 30 height 18
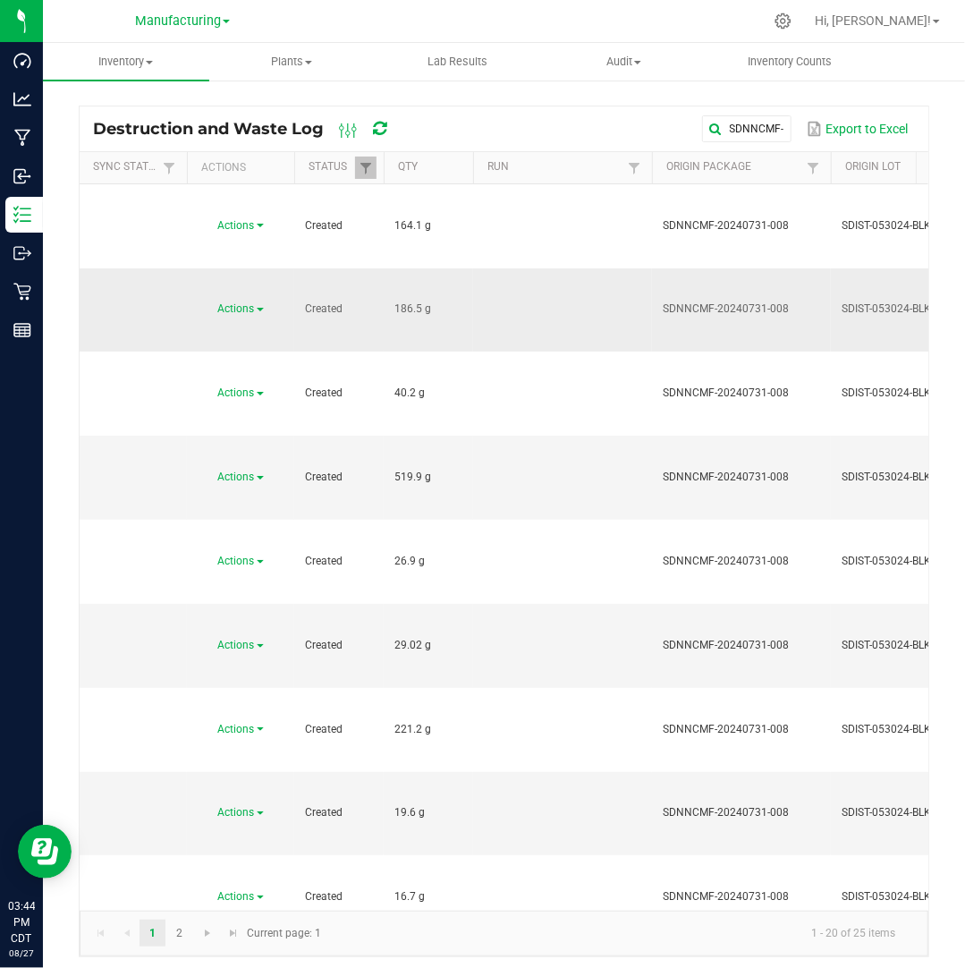
drag, startPoint x: 422, startPoint y: 231, endPoint x: 377, endPoint y: 236, distance: 45.9
copy tr "186.5"
click at [259, 308] on span at bounding box center [260, 310] width 7 height 4
click at [250, 260] on li "Dispose" at bounding box center [238, 260] width 79 height 27
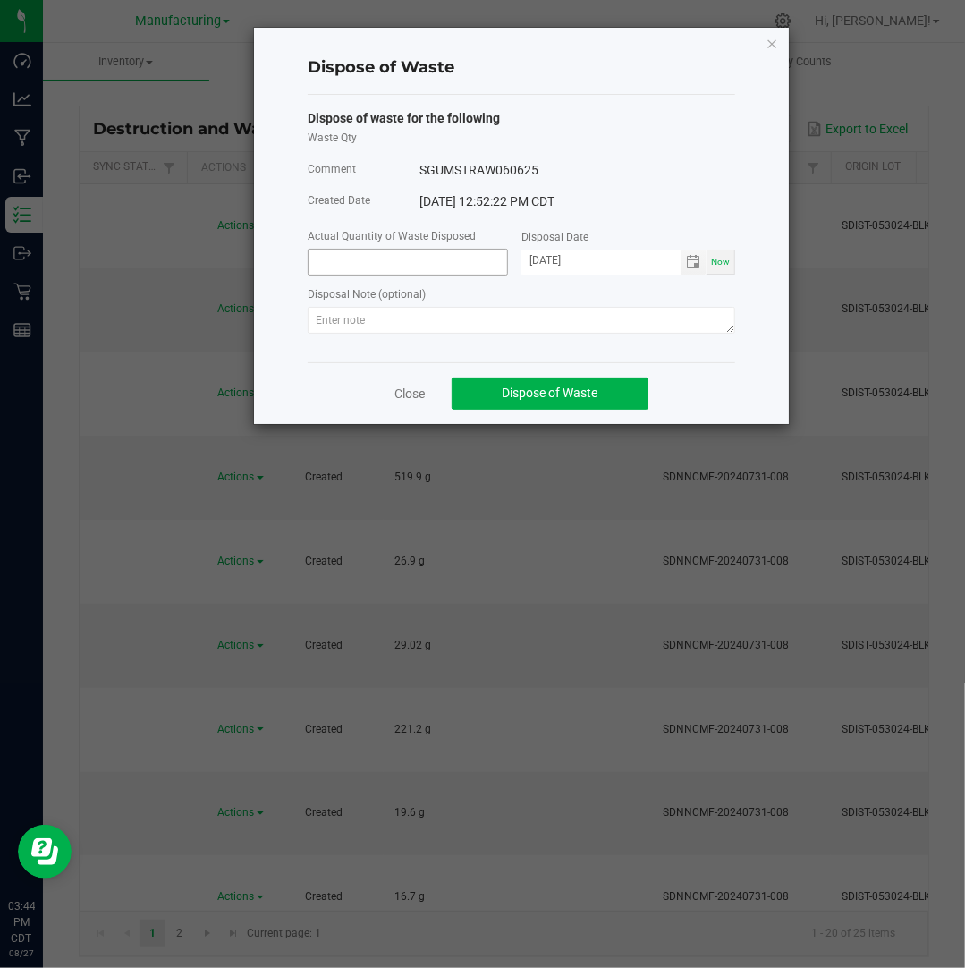
click at [330, 265] on input at bounding box center [408, 262] width 199 height 25
paste input "186.5"
click at [549, 258] on input "[DATE]" at bounding box center [600, 261] width 159 height 22
type input "186.5000 g"
type input "[DATE]"
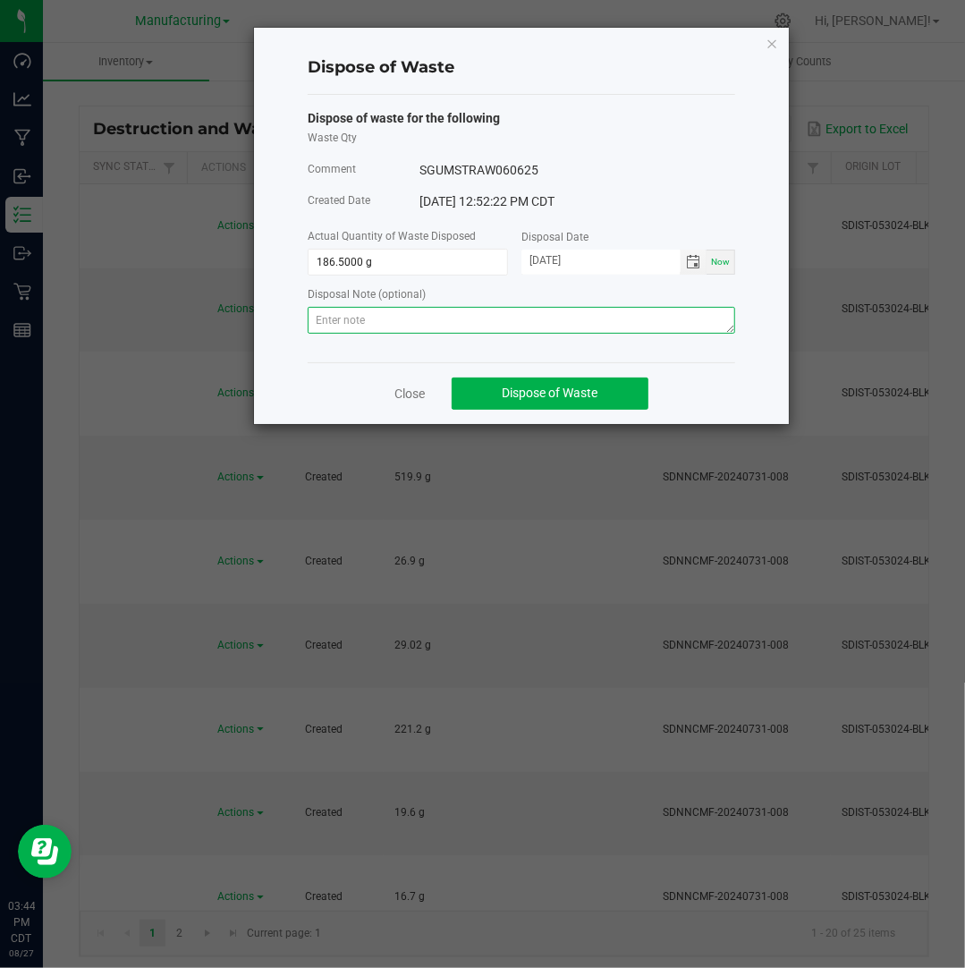
click at [596, 319] on textarea at bounding box center [521, 320] width 427 height 27
paste textarea "Destroyed and disposed of by compliance."
type textarea "Destroyed and disposed of by compliance."
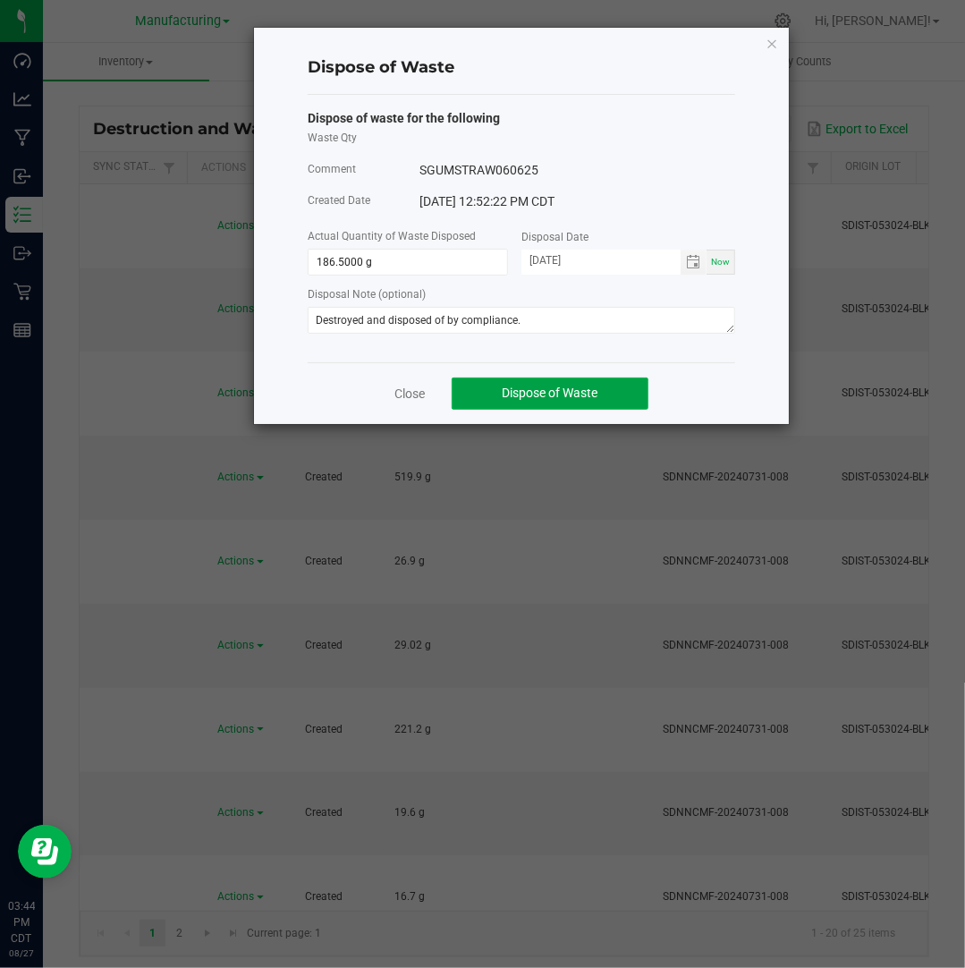
click at [594, 389] on span "Dispose of Waste" at bounding box center [551, 392] width 96 height 14
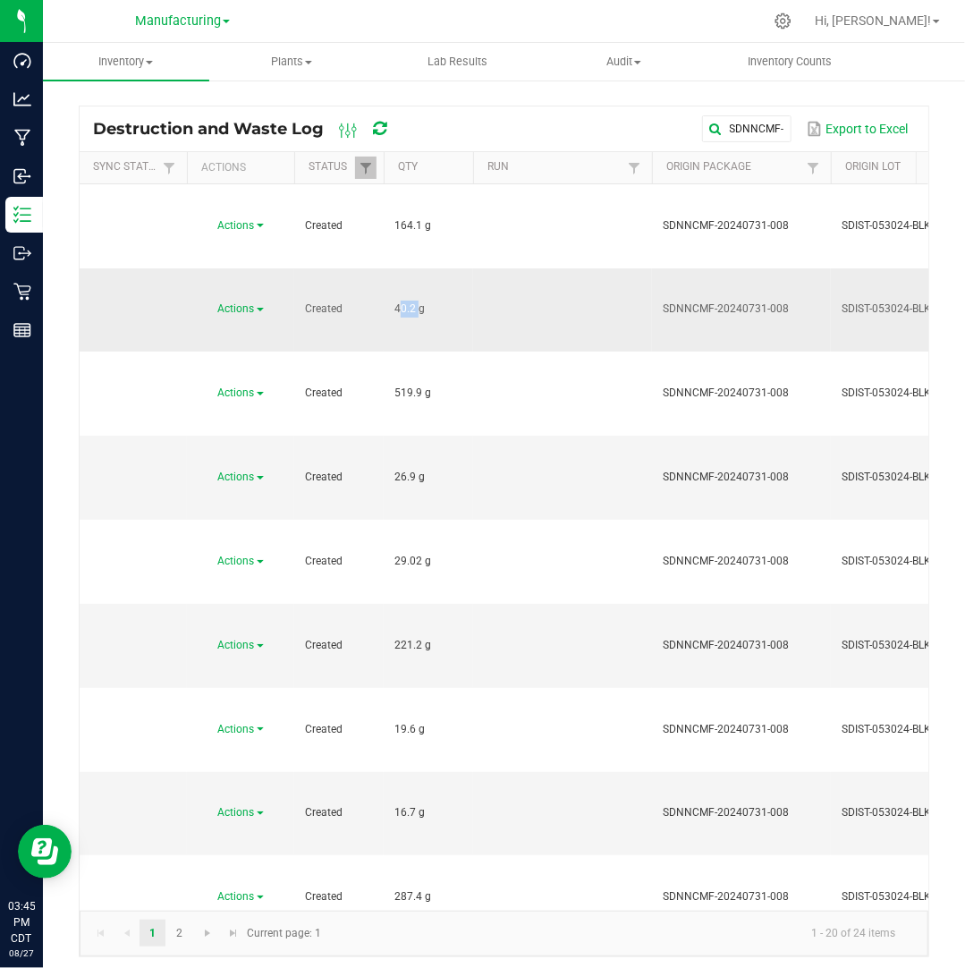
drag, startPoint x: 413, startPoint y: 231, endPoint x: 385, endPoint y: 224, distance: 29.5
click at [385, 268] on td "40.2 g" at bounding box center [428, 310] width 89 height 84
copy span "40.2"
click at [254, 302] on span "Actions" at bounding box center [236, 308] width 37 height 13
click at [250, 264] on li "Dispose" at bounding box center [238, 260] width 79 height 27
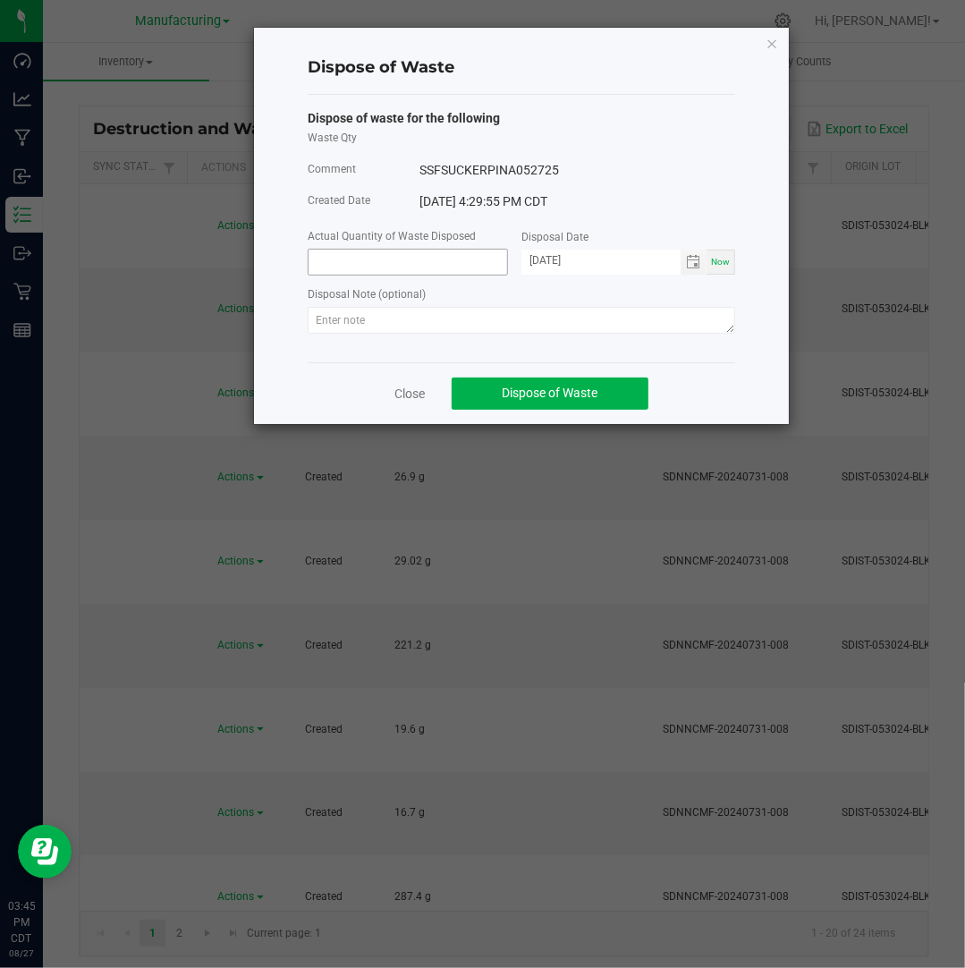
click at [410, 268] on input at bounding box center [408, 262] width 199 height 25
paste input "40.2"
click at [555, 259] on input "[DATE]" at bounding box center [600, 261] width 159 height 22
type input "40.2000 g"
type input "[DATE]"
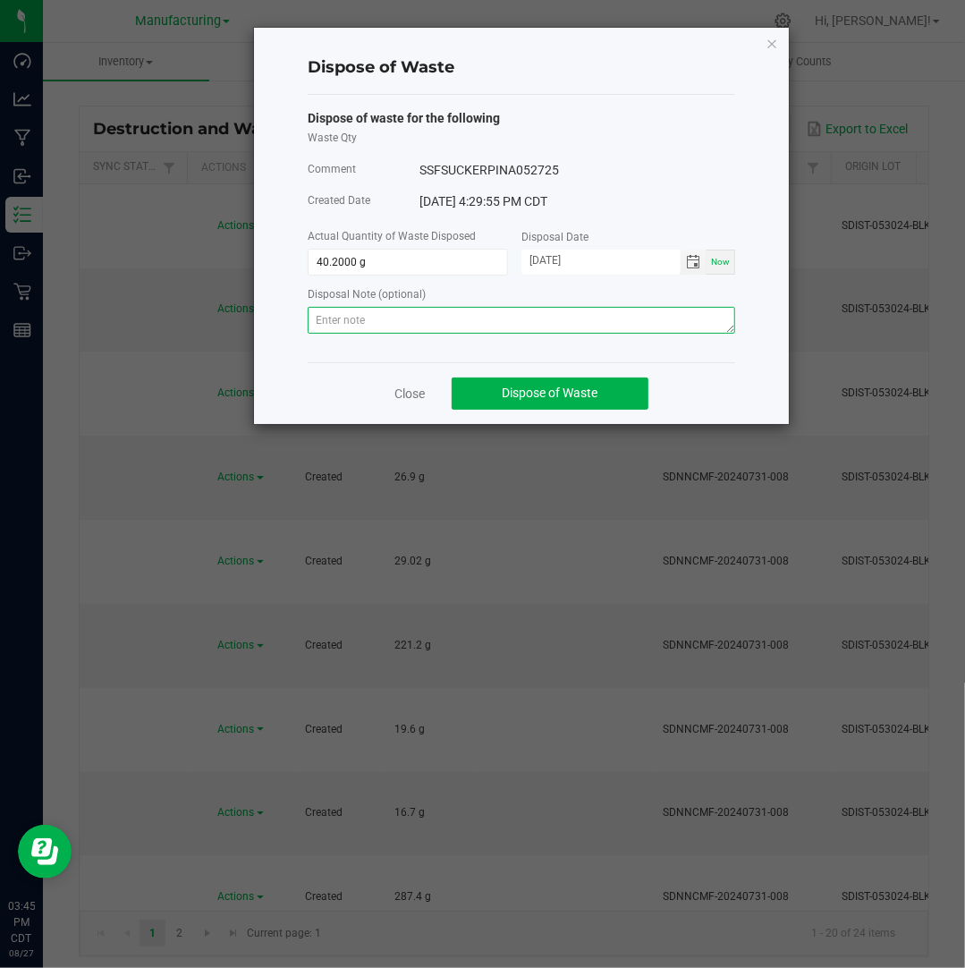
click at [596, 323] on textarea at bounding box center [521, 320] width 427 height 27
click at [624, 318] on textarea at bounding box center [521, 320] width 427 height 27
paste textarea "Destroyed and disposed of by compliance."
type textarea "Destroyed and disposed of by compliance."
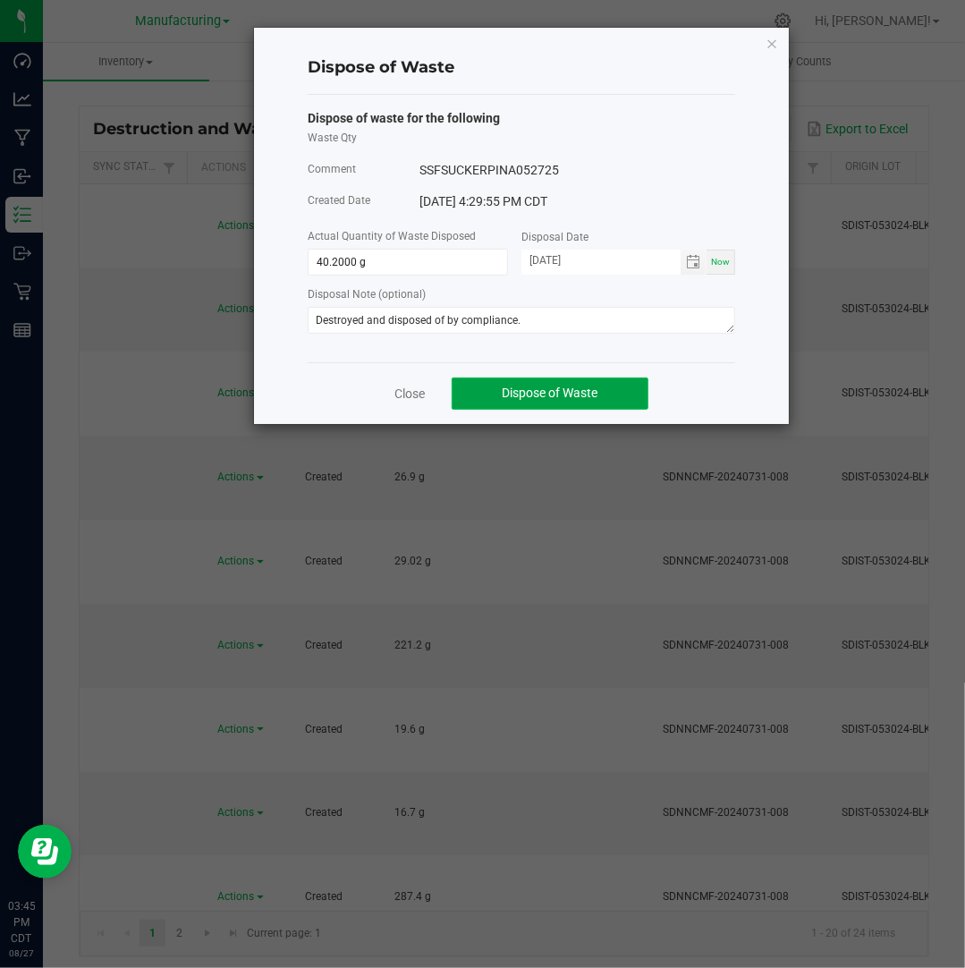
click at [585, 397] on span "Dispose of Waste" at bounding box center [551, 392] width 96 height 14
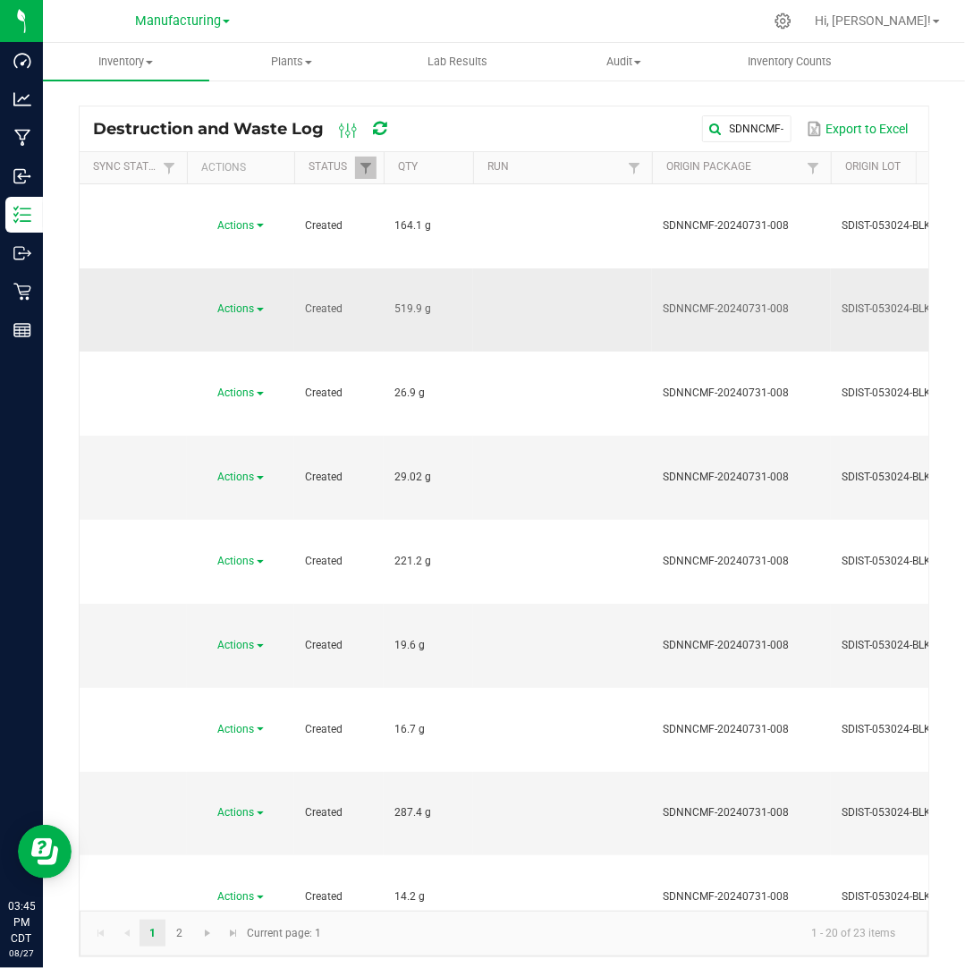
click at [261, 302] on link "Actions" at bounding box center [241, 308] width 46 height 13
click at [258, 259] on li "Dispose" at bounding box center [238, 260] width 79 height 27
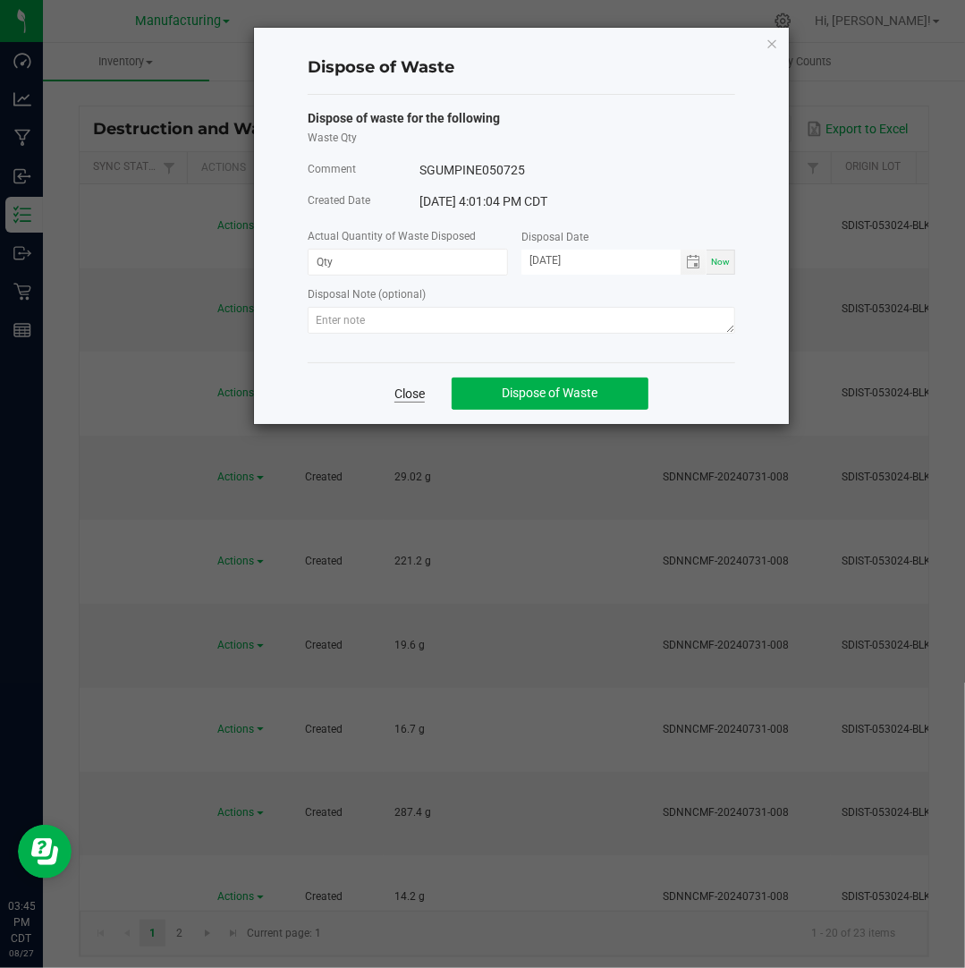
click at [414, 395] on link "Close" at bounding box center [409, 394] width 30 height 18
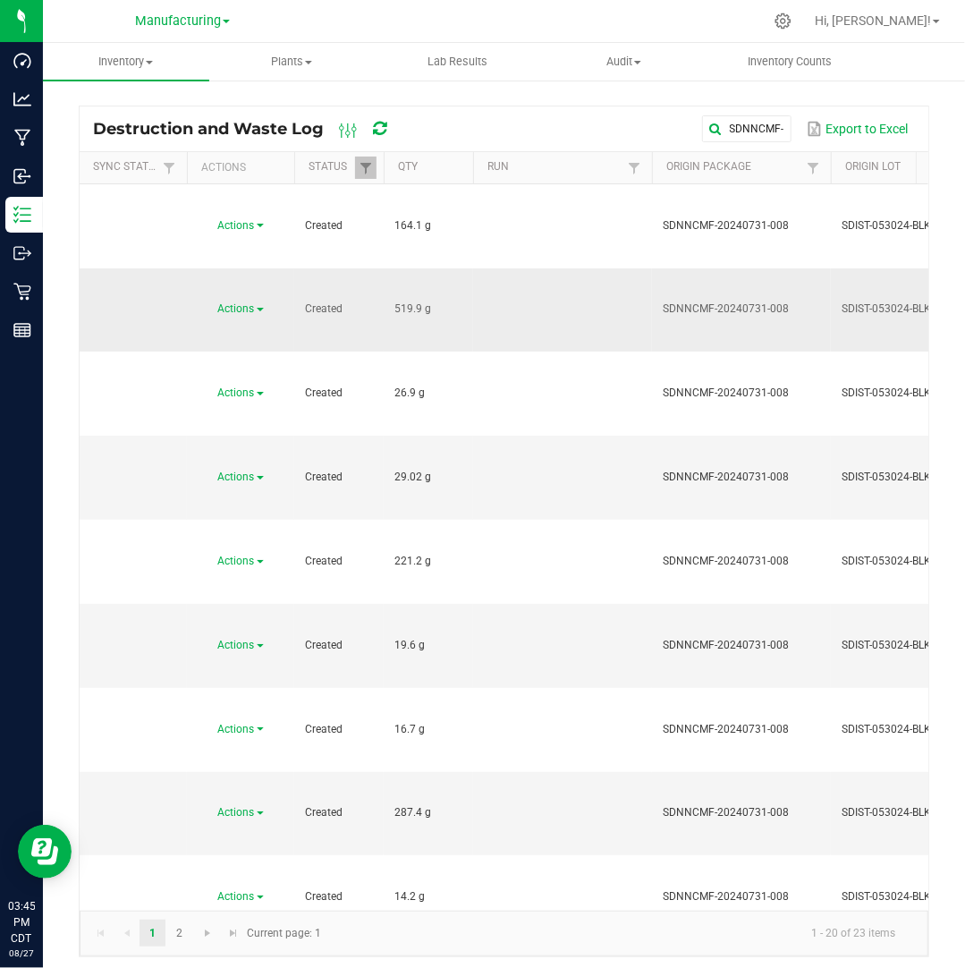
click at [260, 302] on link "Actions" at bounding box center [241, 308] width 46 height 13
click at [259, 255] on li "Dispose" at bounding box center [238, 260] width 79 height 27
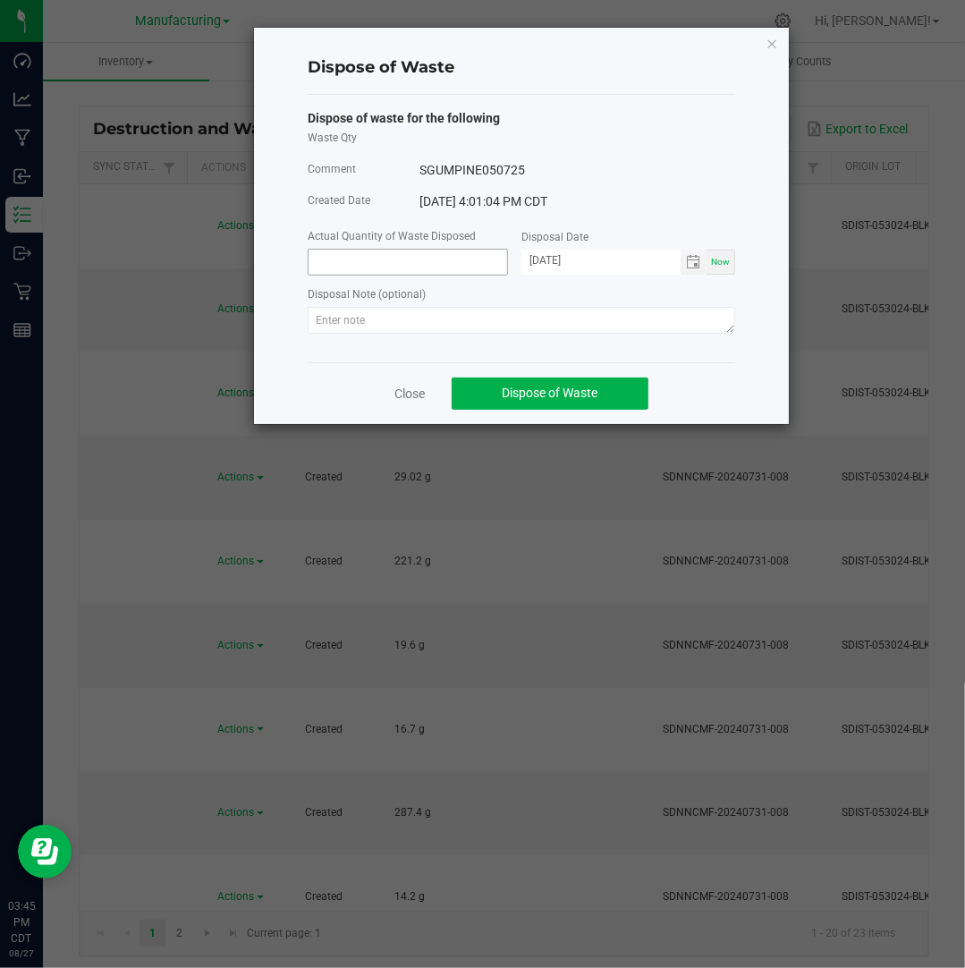
click at [361, 256] on input at bounding box center [408, 262] width 199 height 25
type input "519.9000 g"
click at [554, 260] on input "[DATE]" at bounding box center [600, 261] width 159 height 22
type input "[DATE]"
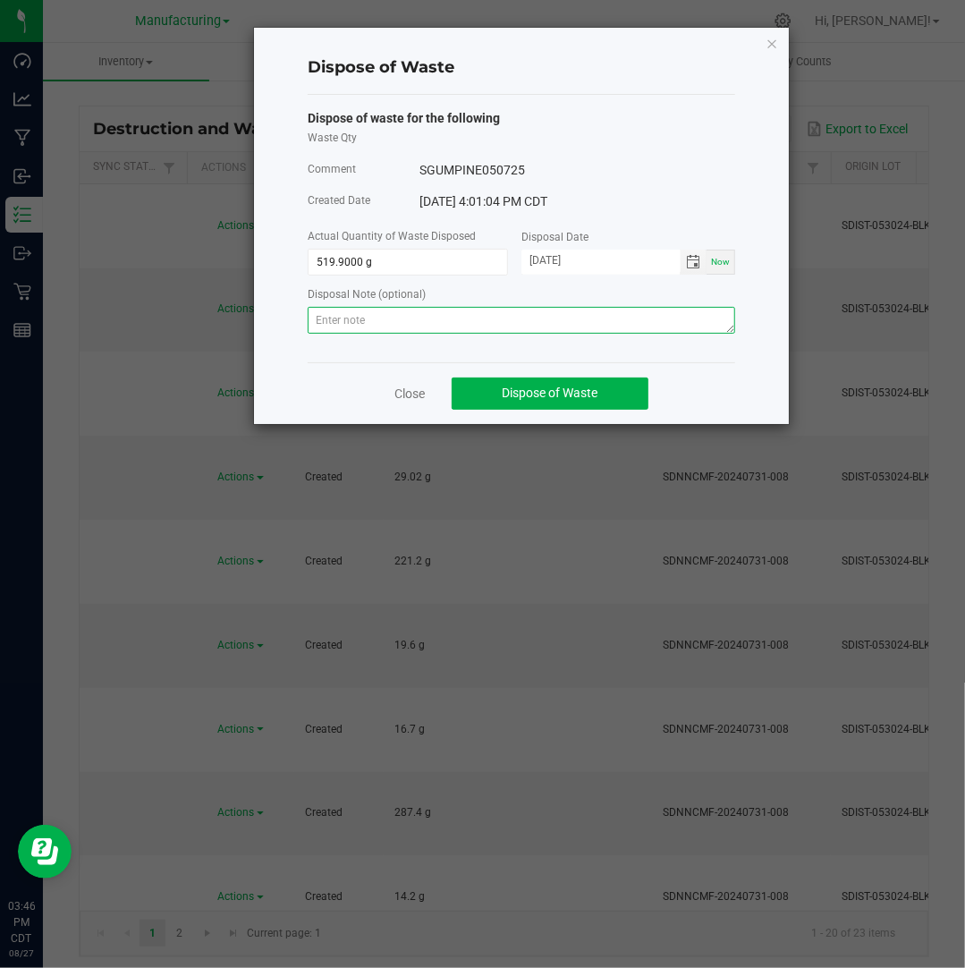
click at [626, 309] on textarea at bounding box center [521, 320] width 427 height 27
paste textarea "Destroyed and disposed of by compliance."
type textarea "Destroyed and disposed of by compliance."
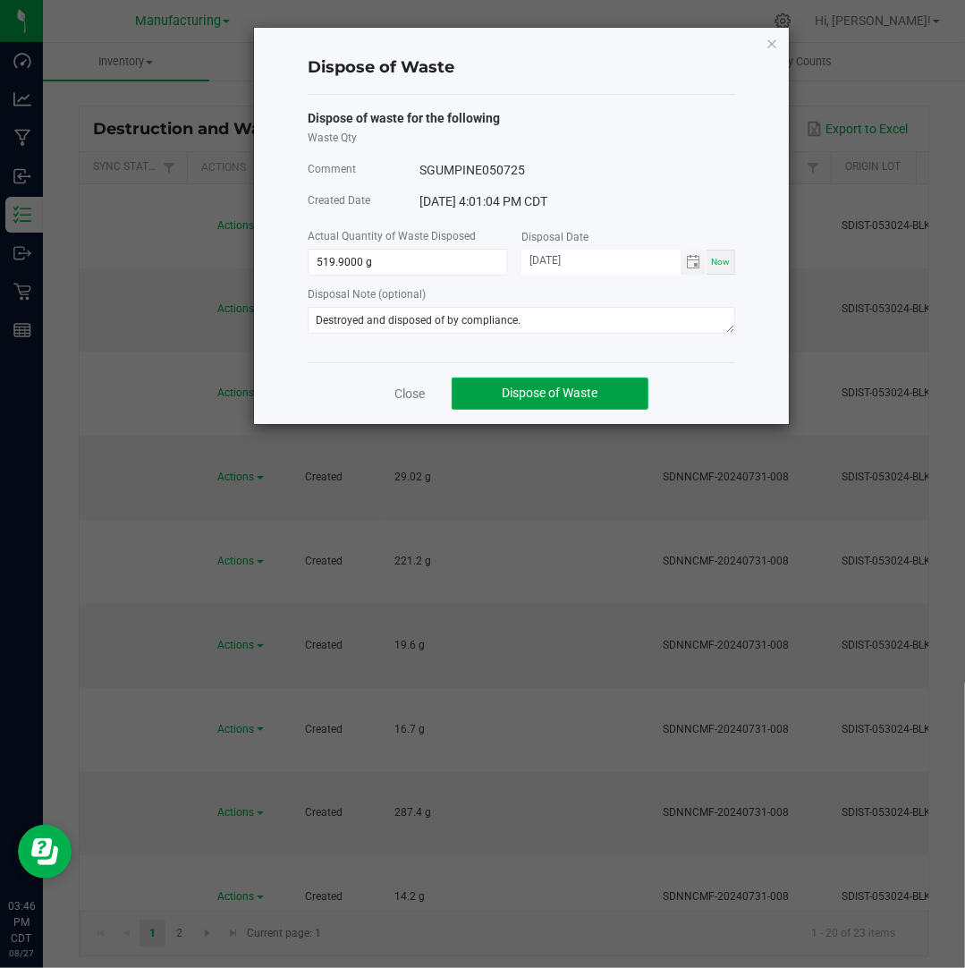
click at [578, 385] on button "Dispose of Waste" at bounding box center [550, 393] width 197 height 32
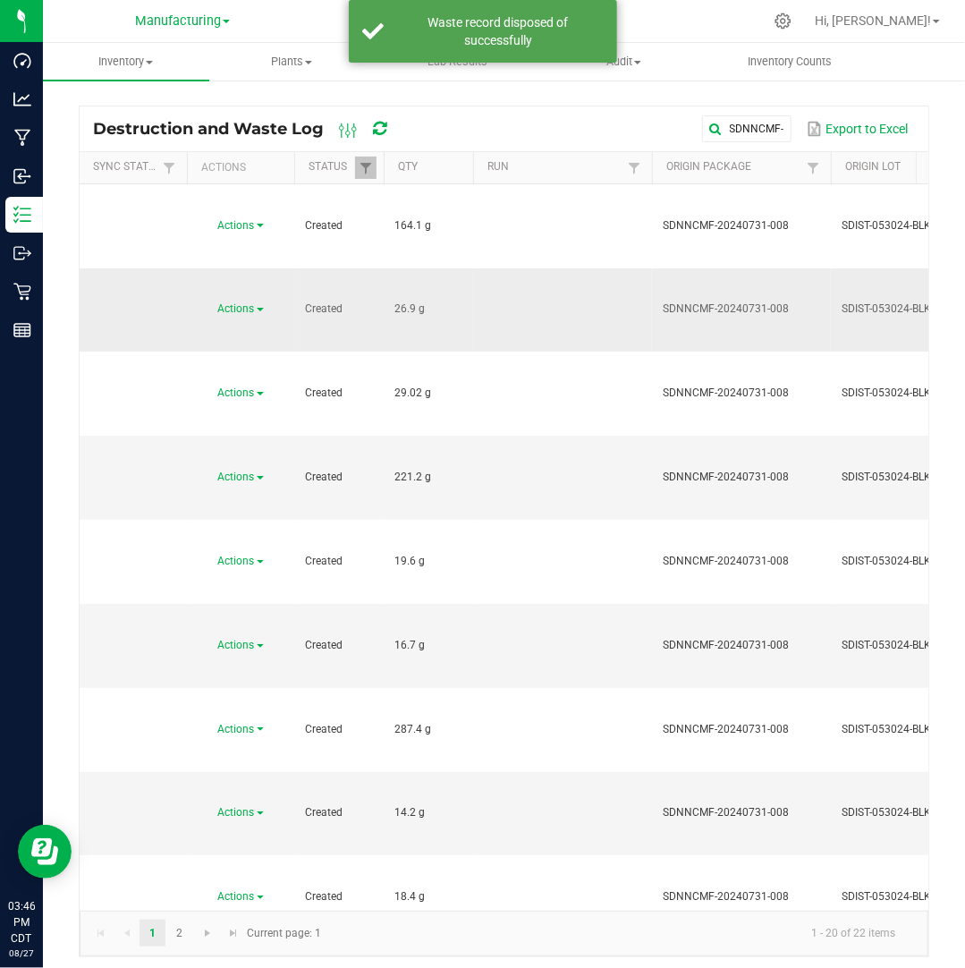
drag, startPoint x: 416, startPoint y: 232, endPoint x: 379, endPoint y: 234, distance: 36.8
copy tr "26.9"
click at [252, 302] on span "Actions" at bounding box center [236, 308] width 37 height 13
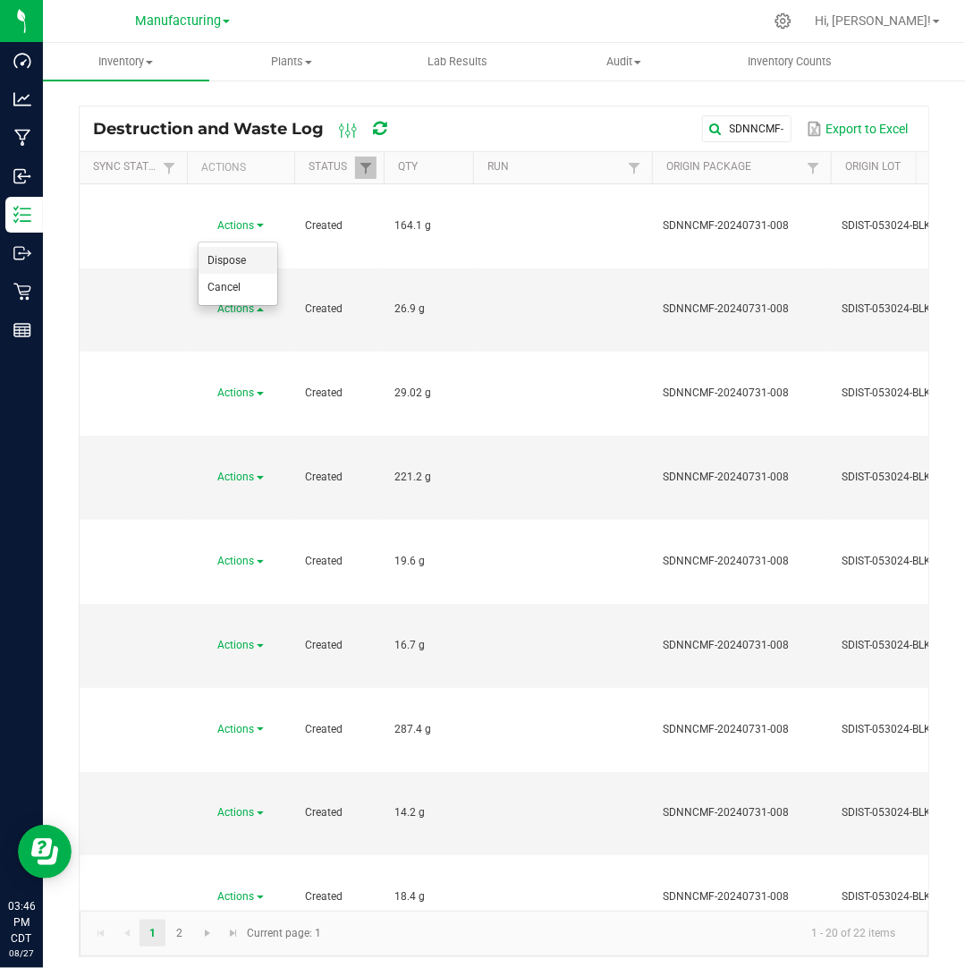
click at [248, 264] on li "Dispose" at bounding box center [238, 260] width 79 height 27
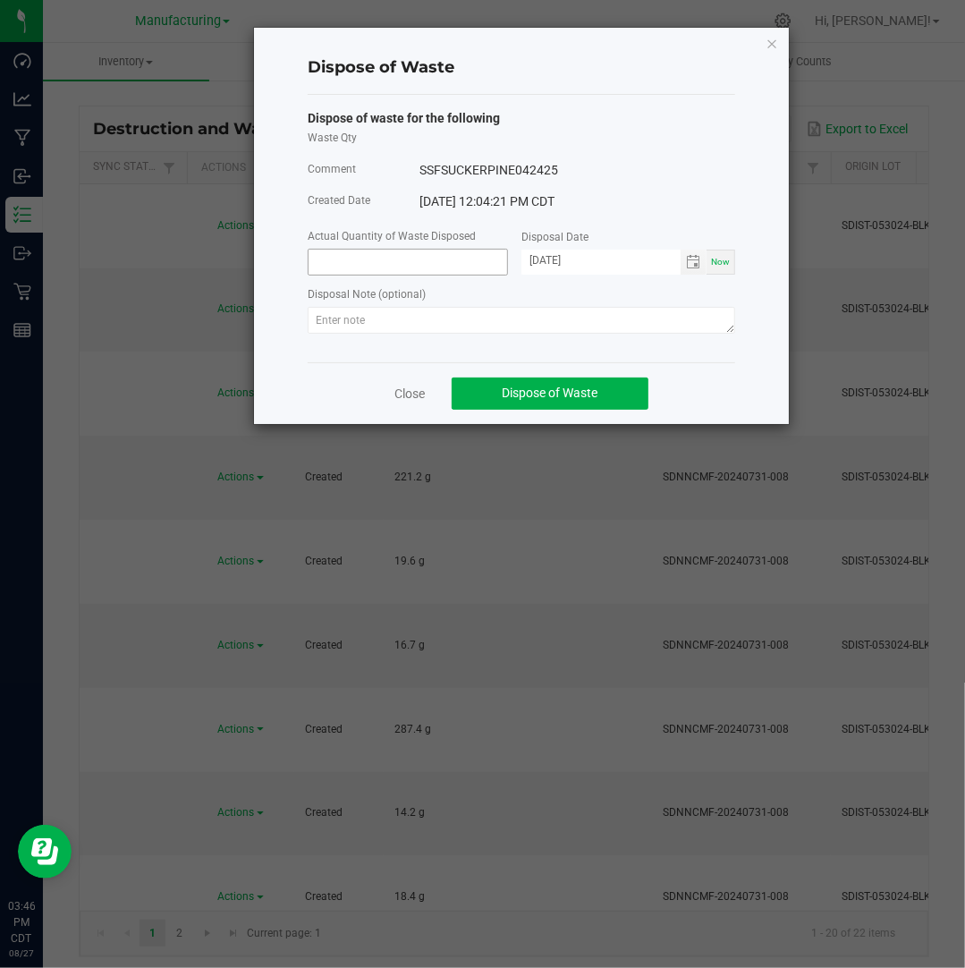
click at [368, 253] on input at bounding box center [408, 262] width 199 height 25
paste input "26.9"
click at [546, 262] on input "[DATE]" at bounding box center [600, 261] width 159 height 22
type input "26.9000 g"
type input "[DATE]"
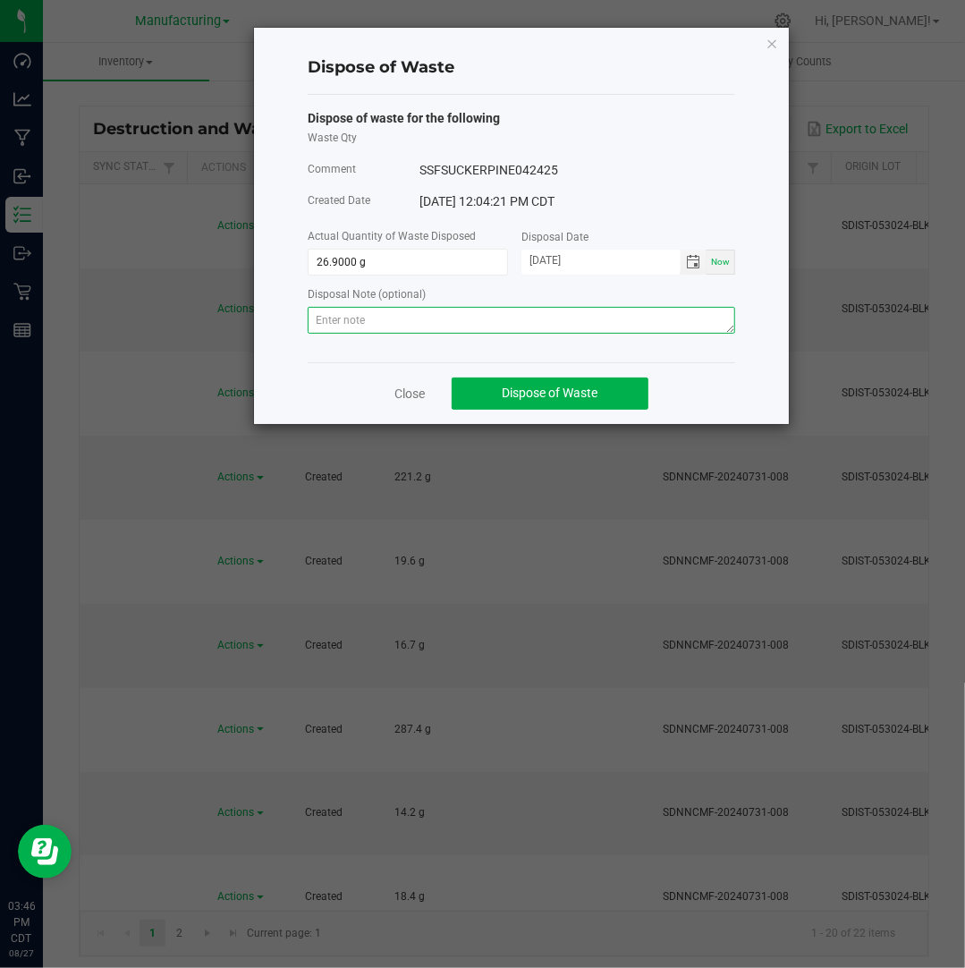
click at [683, 332] on textarea at bounding box center [521, 320] width 427 height 27
click at [506, 323] on textarea at bounding box center [521, 320] width 427 height 27
paste textarea "Destroyed and disposed of by compliance."
type textarea "Destroyed and disposed of by compliance."
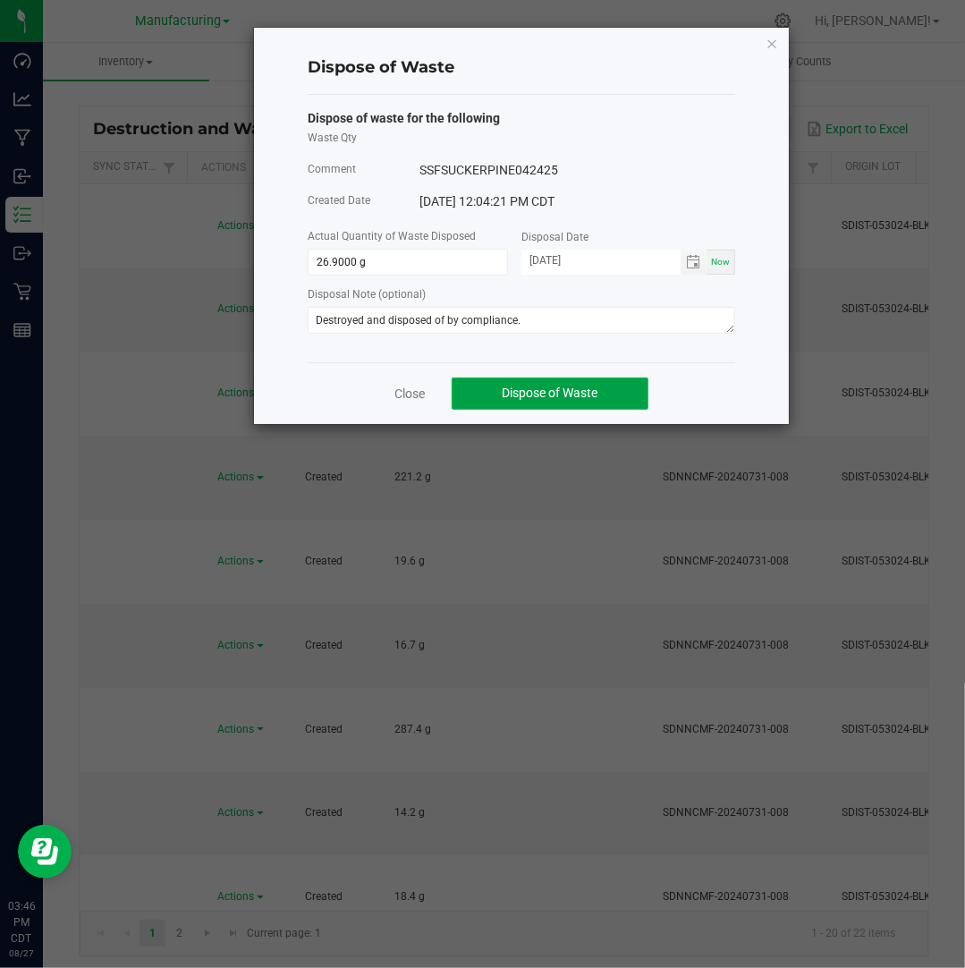
click at [589, 389] on span "Dispose of Waste" at bounding box center [551, 392] width 96 height 14
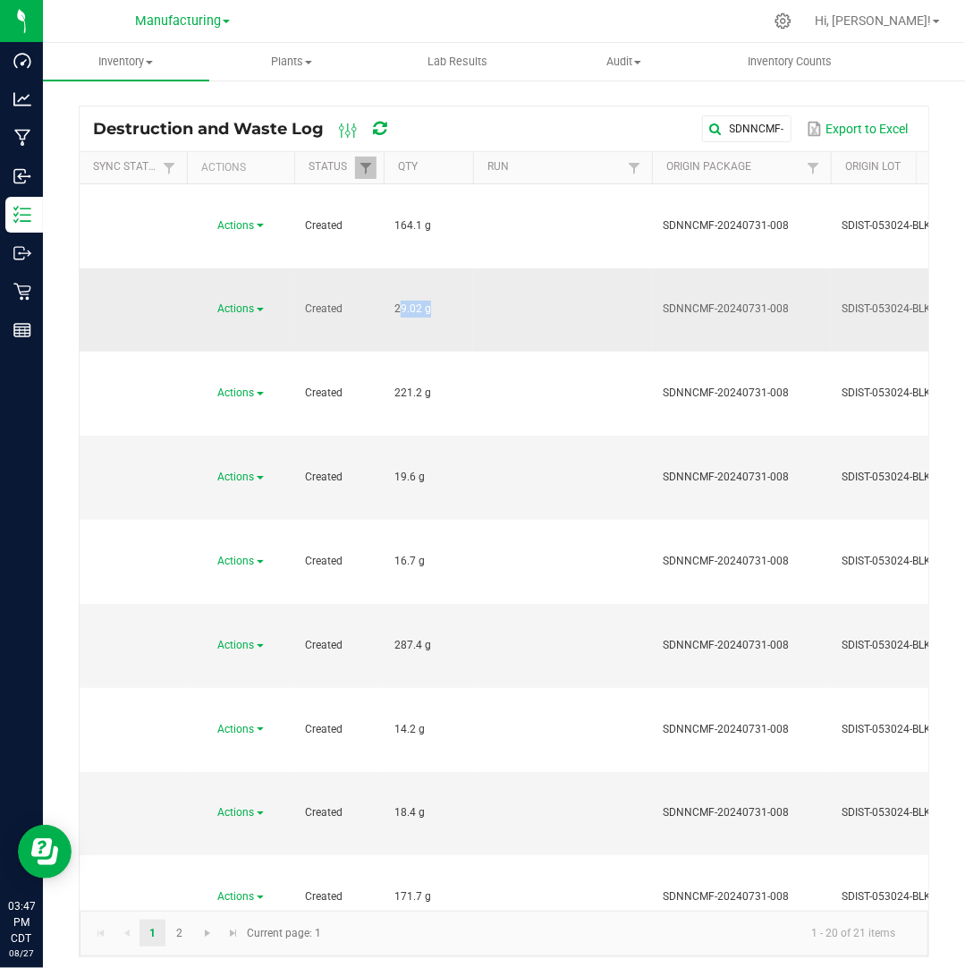
drag, startPoint x: 423, startPoint y: 232, endPoint x: 385, endPoint y: 220, distance: 39.3
click at [385, 268] on td "29.02 g" at bounding box center [428, 310] width 89 height 84
copy span "29.02"
click at [254, 302] on span "Actions" at bounding box center [236, 308] width 37 height 13
click at [259, 260] on li "Dispose" at bounding box center [238, 260] width 79 height 27
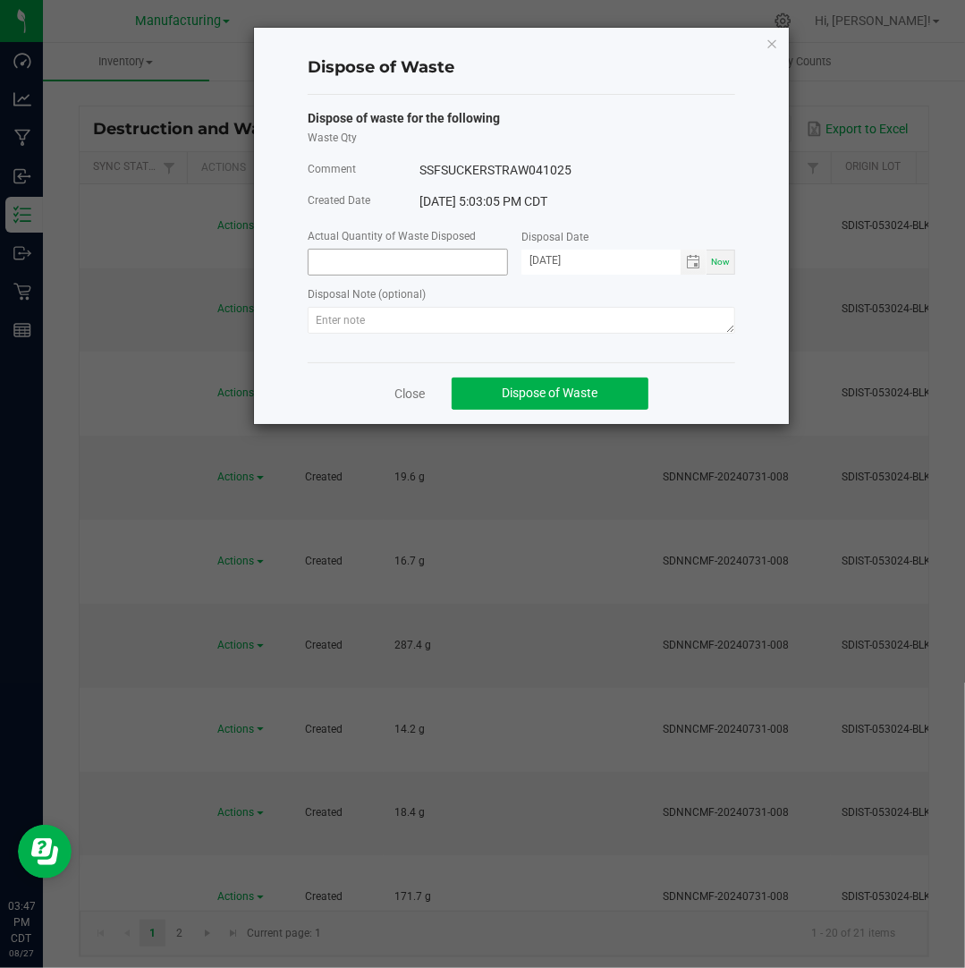
click at [420, 275] on input at bounding box center [408, 262] width 199 height 25
paste input "29.02"
type input "29.0200 g"
click at [554, 258] on input "[DATE]" at bounding box center [600, 261] width 159 height 22
type input "[DATE]"
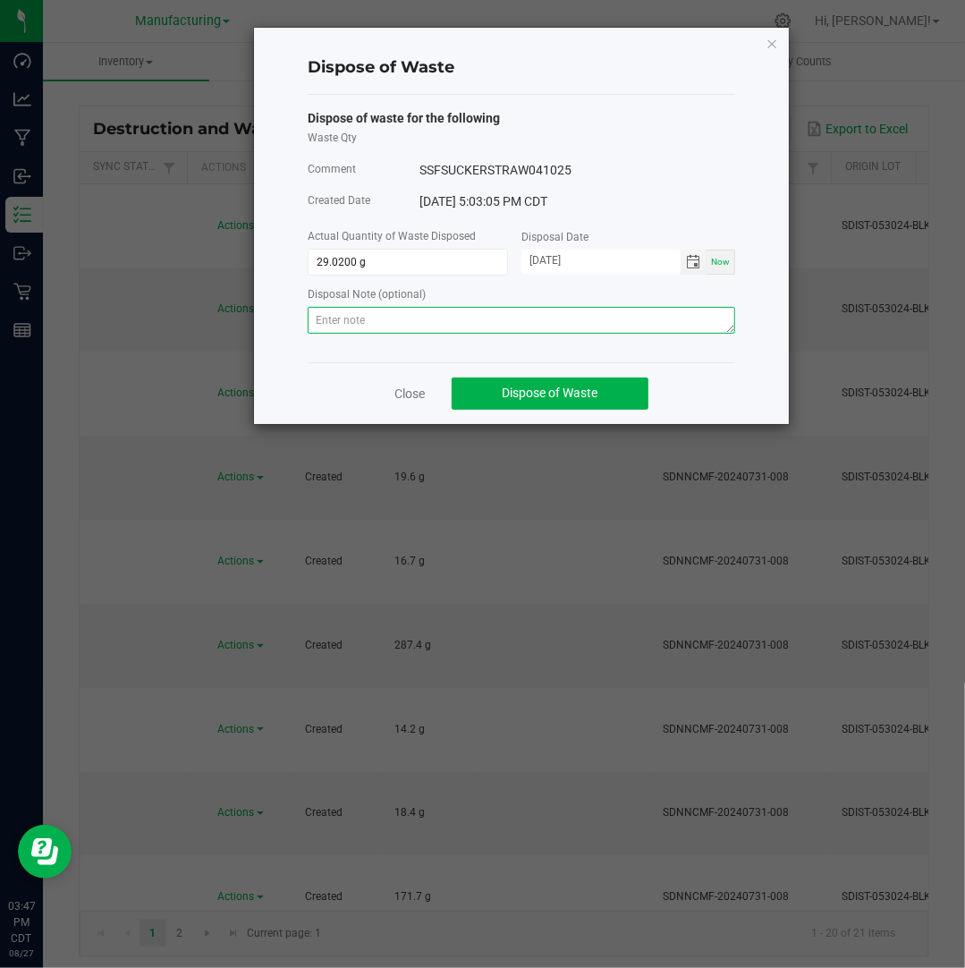
click at [612, 324] on textarea at bounding box center [521, 320] width 427 height 27
paste textarea "Destroyed and disposed of by compliance."
type textarea "Destroyed and disposed of by compliance."
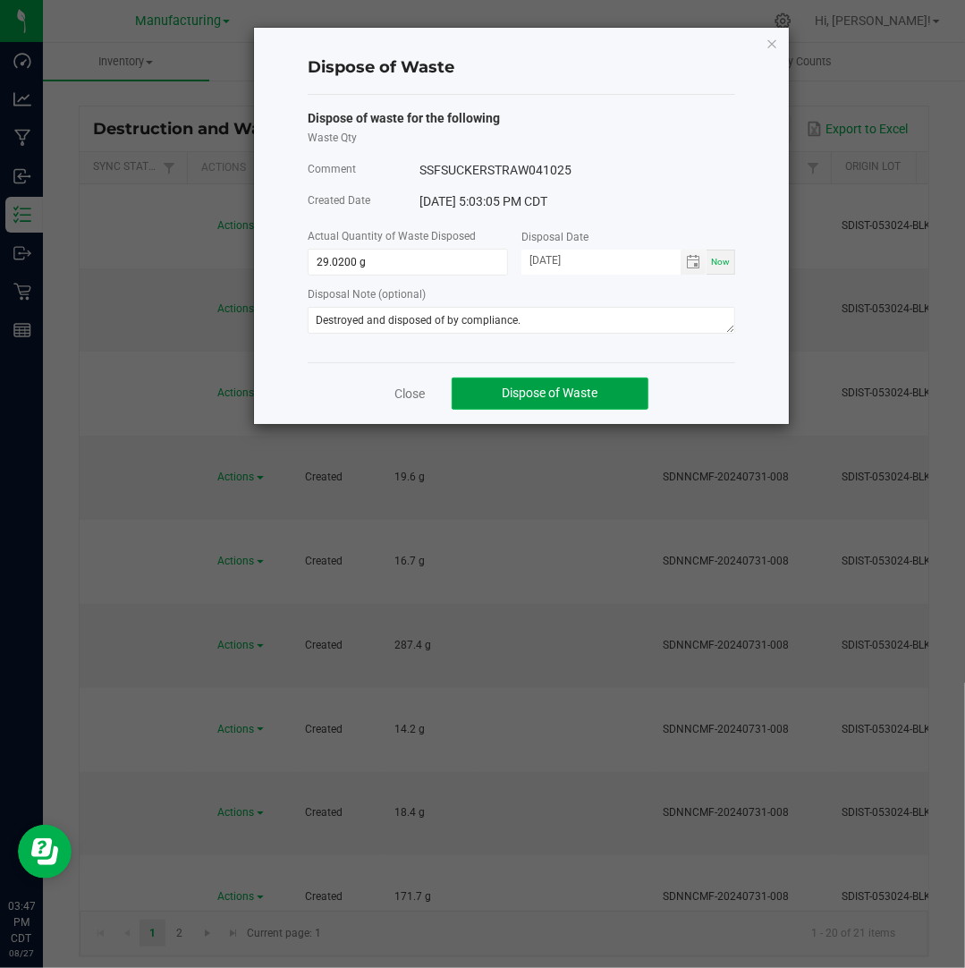
click at [613, 385] on button "Dispose of Waste" at bounding box center [550, 393] width 197 height 32
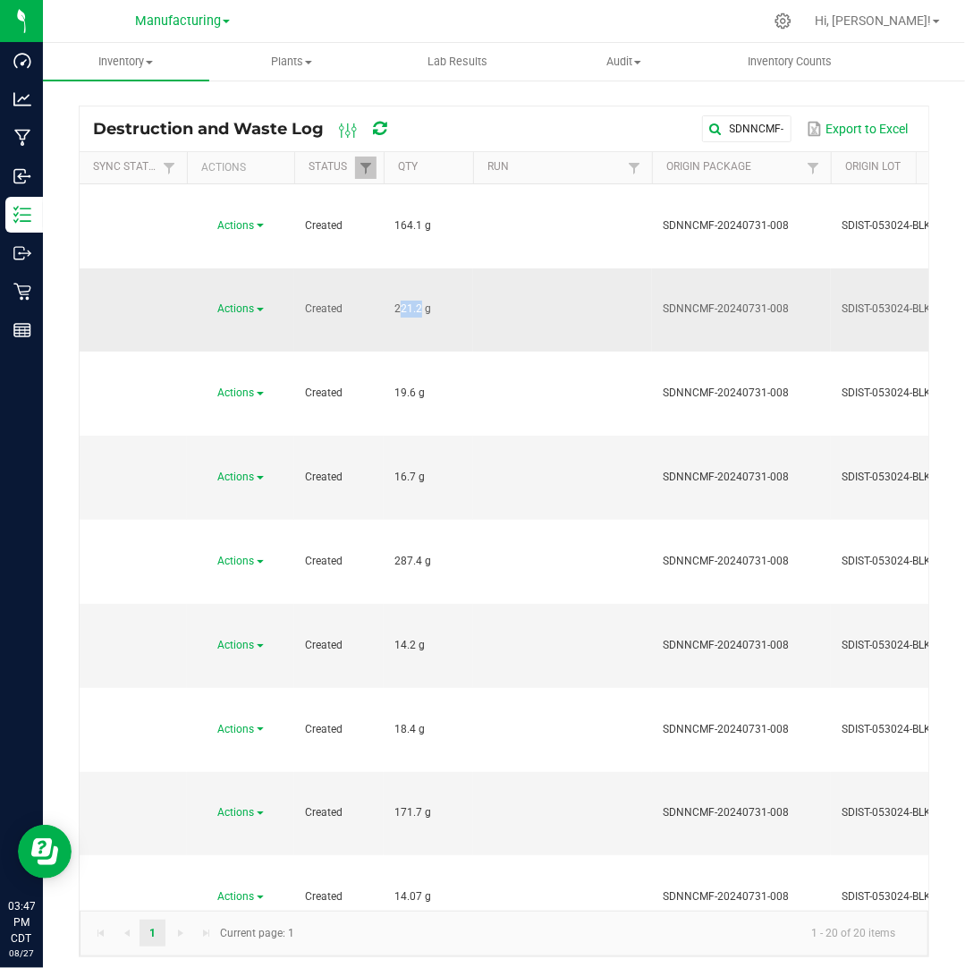
drag, startPoint x: 417, startPoint y: 231, endPoint x: 385, endPoint y: 226, distance: 32.5
click at [385, 268] on td "221.2 g" at bounding box center [428, 310] width 89 height 84
drag, startPoint x: 385, startPoint y: 226, endPoint x: 414, endPoint y: 233, distance: 30.2
click at [414, 302] on span "221.2 g" at bounding box center [412, 308] width 37 height 13
drag, startPoint x: 421, startPoint y: 230, endPoint x: 390, endPoint y: 237, distance: 32.1
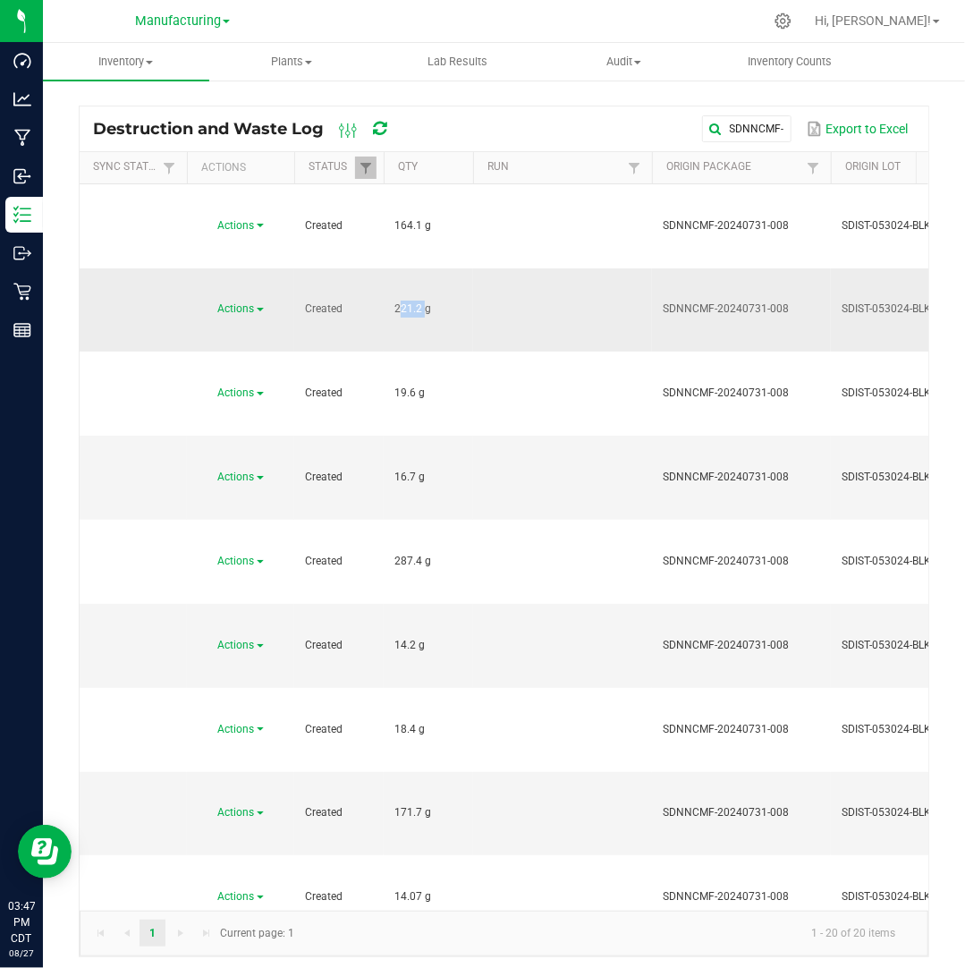
click at [390, 268] on td "221.2 g" at bounding box center [428, 310] width 89 height 84
copy span "221.2"
click at [252, 302] on span "Actions" at bounding box center [236, 308] width 37 height 13
click at [243, 259] on span "Dispose" at bounding box center [226, 260] width 38 height 13
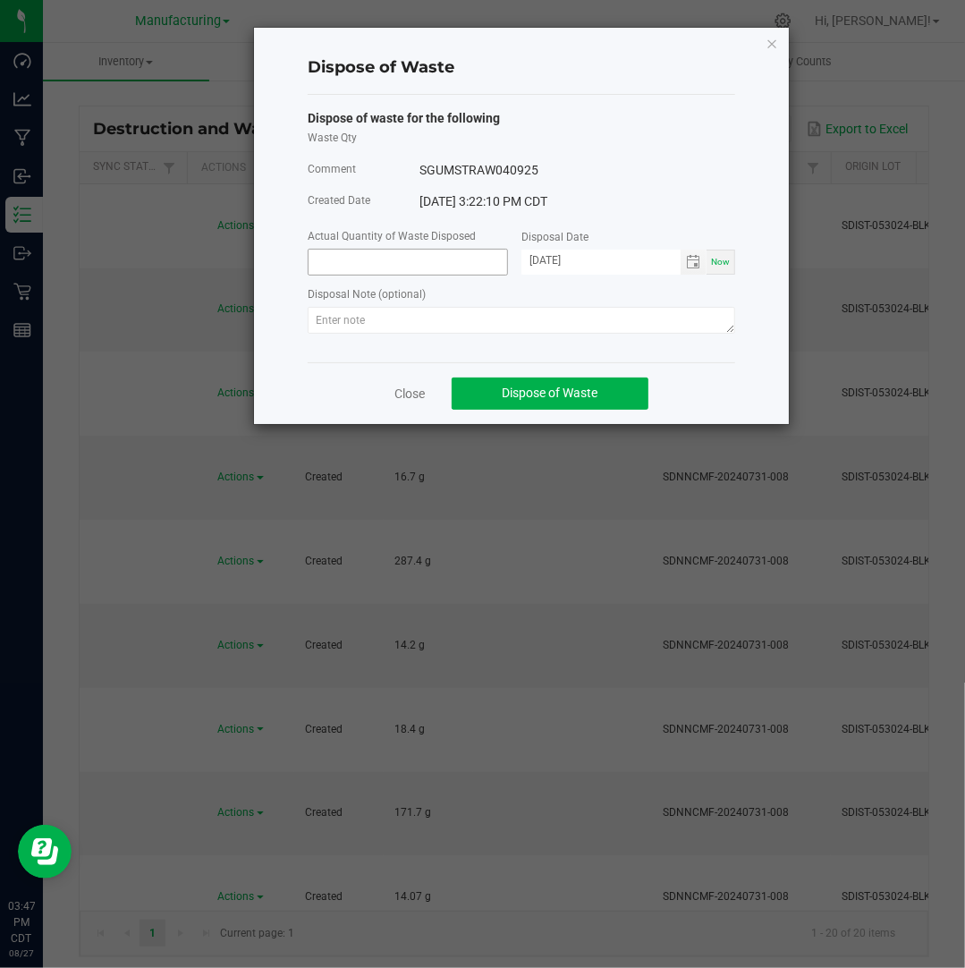
click at [403, 267] on input at bounding box center [408, 262] width 199 height 25
paste input "221.2"
type input "221.2000 g"
click at [551, 261] on input "[DATE]" at bounding box center [600, 261] width 159 height 22
type input "[DATE]"
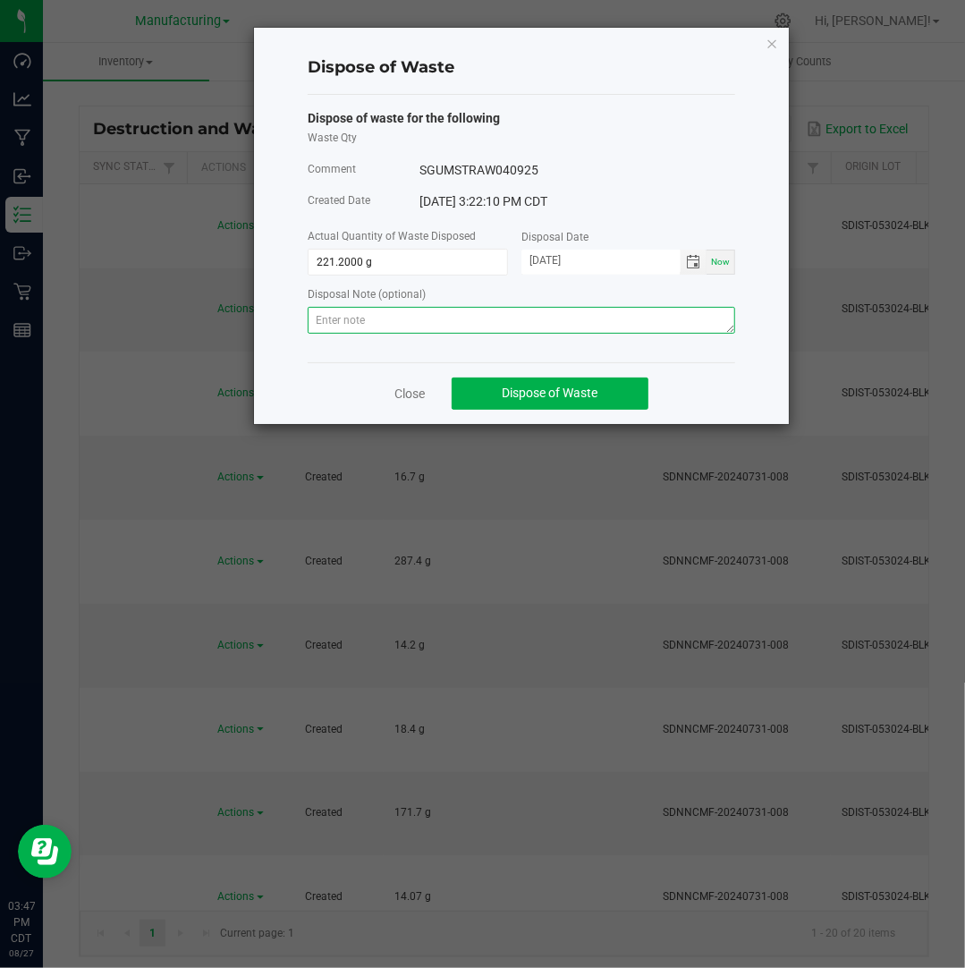
click at [610, 325] on textarea at bounding box center [521, 320] width 427 height 27
paste textarea "Destroyed and disposed of by compliance."
type textarea "Destroyed and disposed of by compliance."
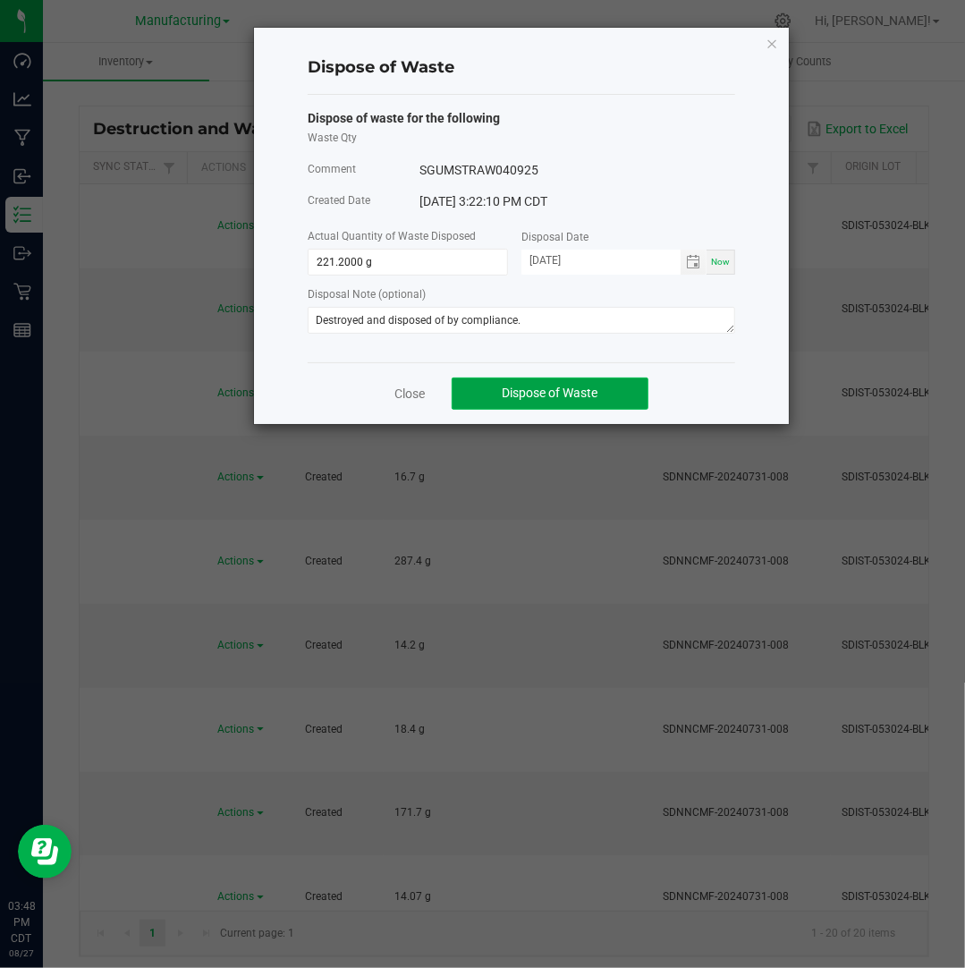
click at [580, 398] on span "Dispose of Waste" at bounding box center [551, 392] width 96 height 14
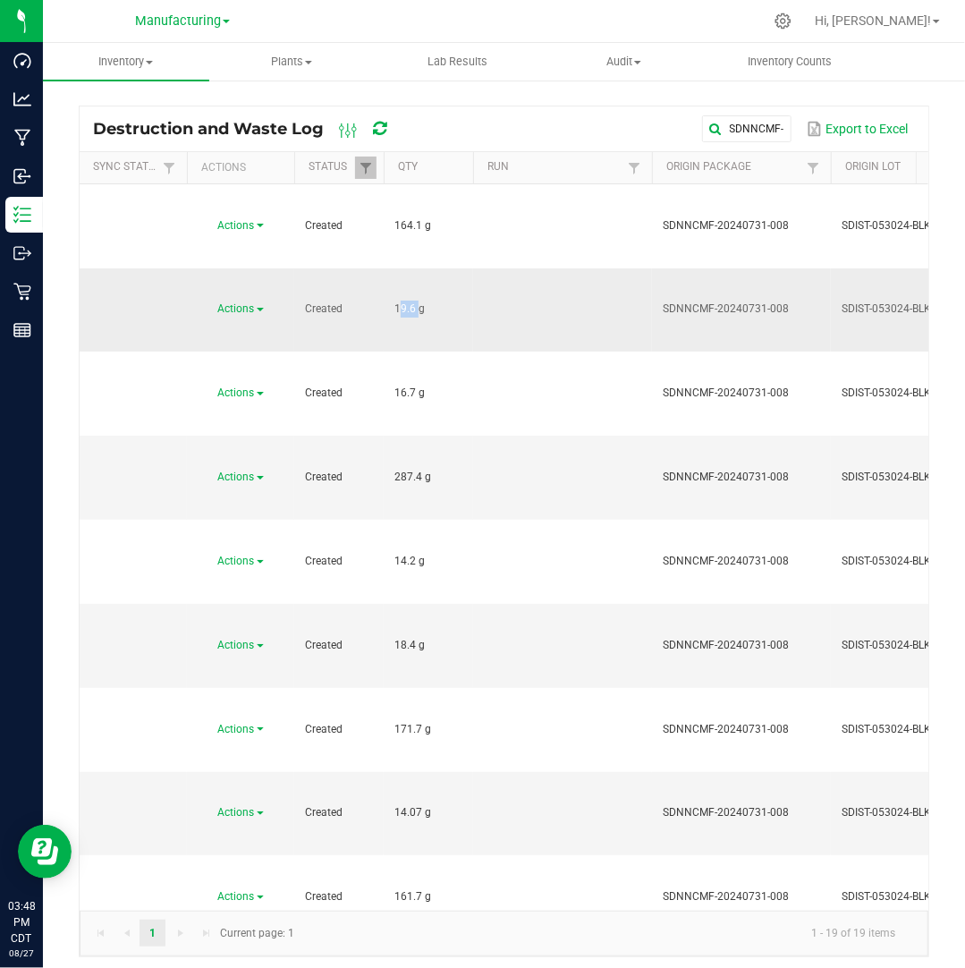
drag, startPoint x: 415, startPoint y: 228, endPoint x: 386, endPoint y: 228, distance: 28.6
click at [386, 268] on td "19.6 g" at bounding box center [428, 310] width 89 height 84
copy span "19.6"
click at [247, 302] on span "Actions" at bounding box center [236, 308] width 37 height 13
click at [247, 259] on li "Dispose" at bounding box center [238, 260] width 79 height 27
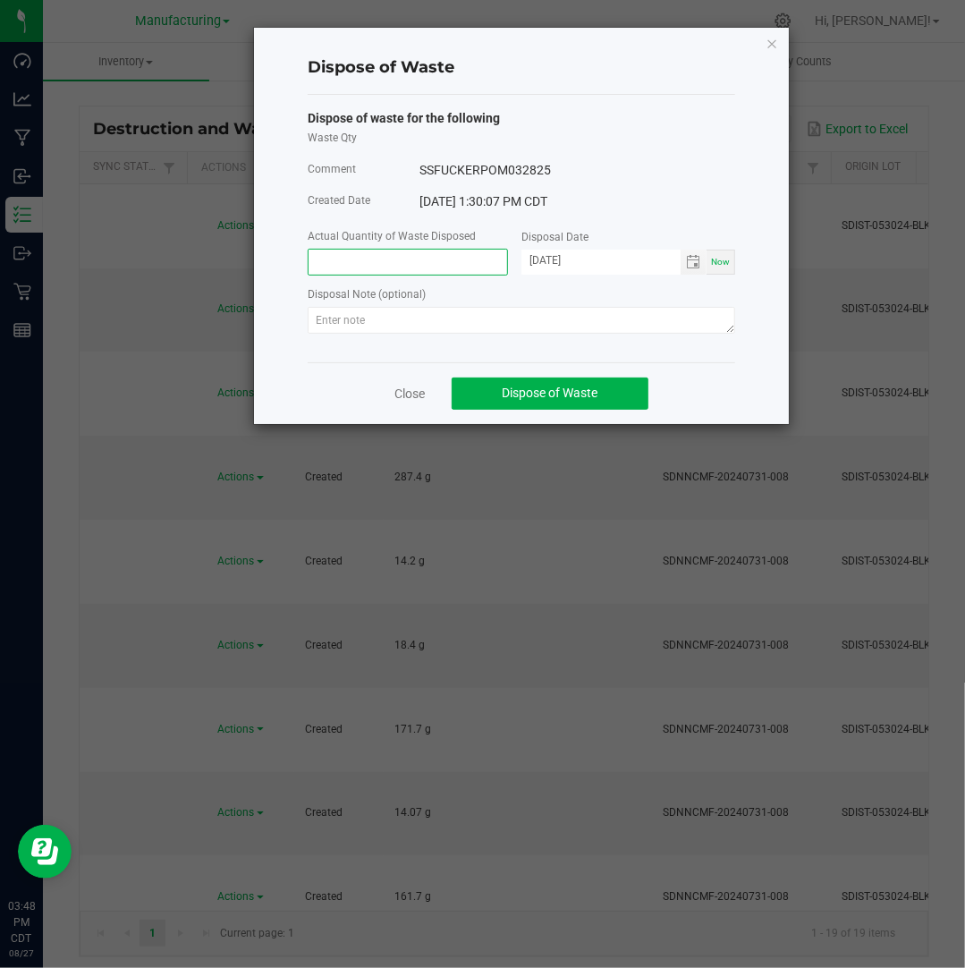
click at [406, 258] on input at bounding box center [408, 262] width 199 height 25
paste input "19.6"
type input "19.6000 g"
click at [549, 258] on input "[DATE]" at bounding box center [600, 261] width 159 height 22
type input "[DATE]"
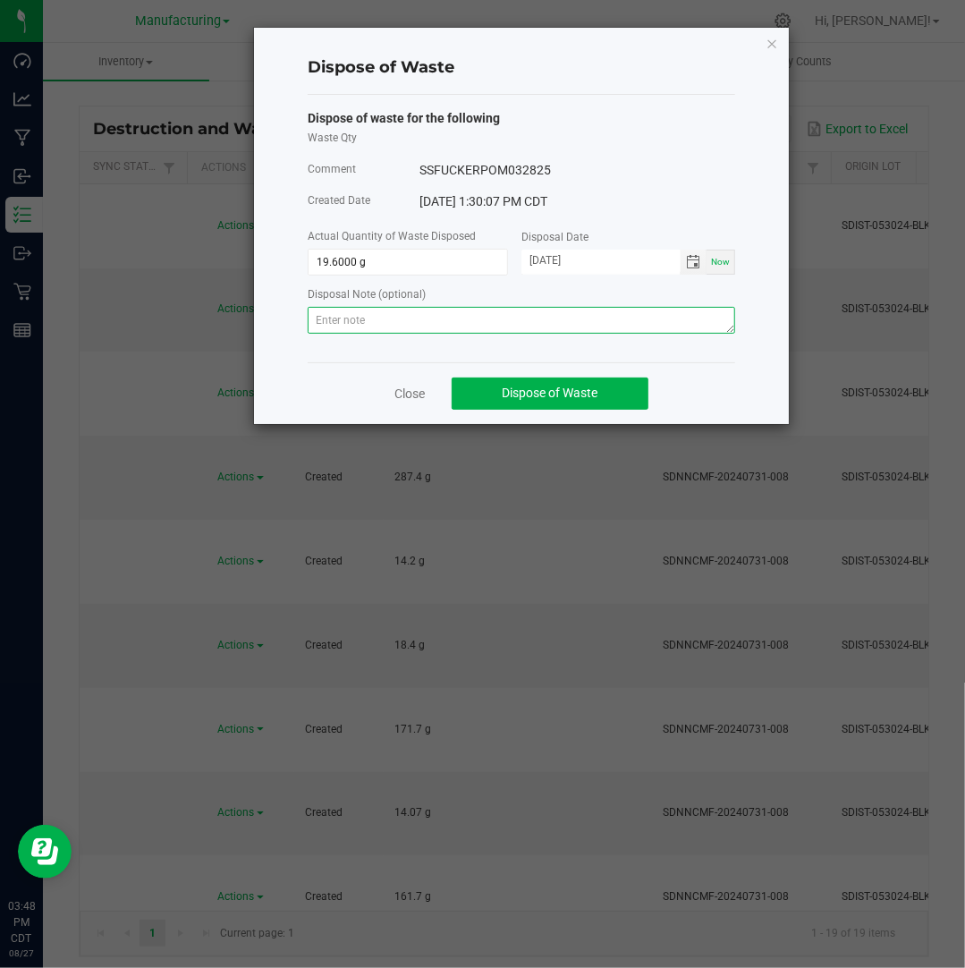
click at [576, 322] on textarea at bounding box center [521, 320] width 427 height 27
paste textarea "Destroyed and disposed of by compliance."
type textarea "Destroyed and disposed of by compliance."
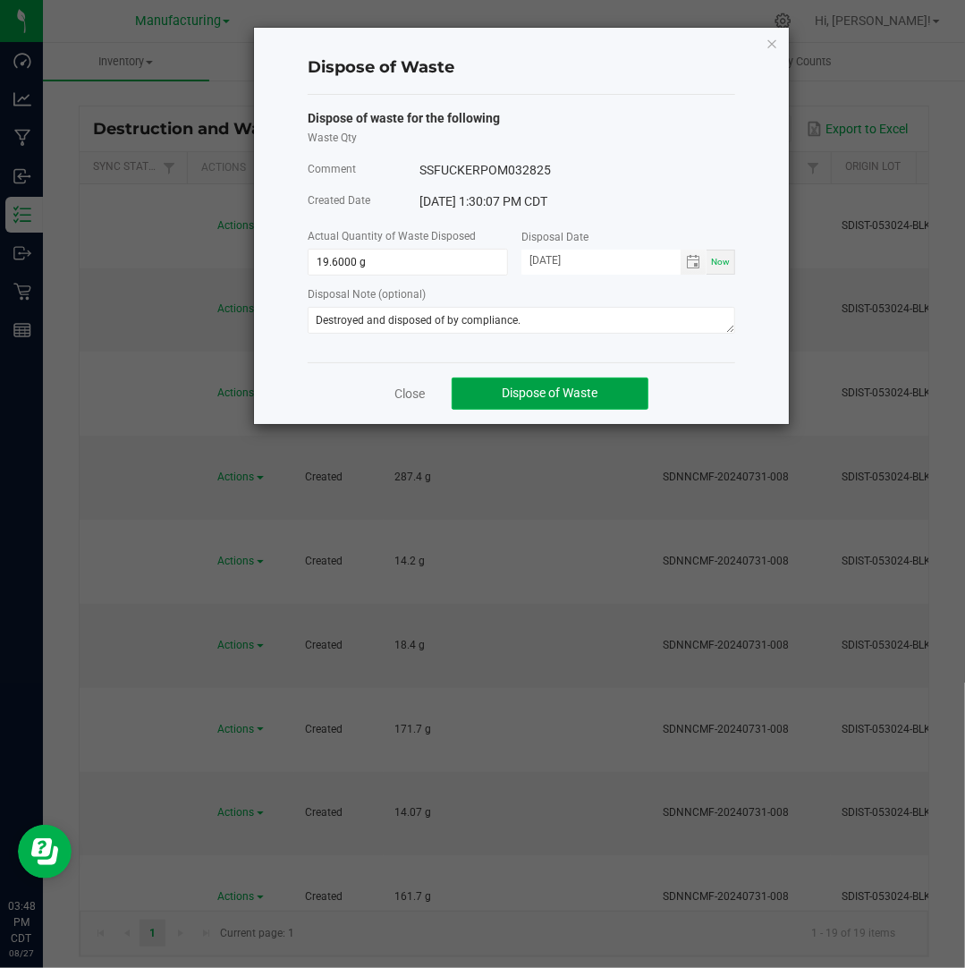
click at [610, 398] on button "Dispose of Waste" at bounding box center [550, 393] width 197 height 32
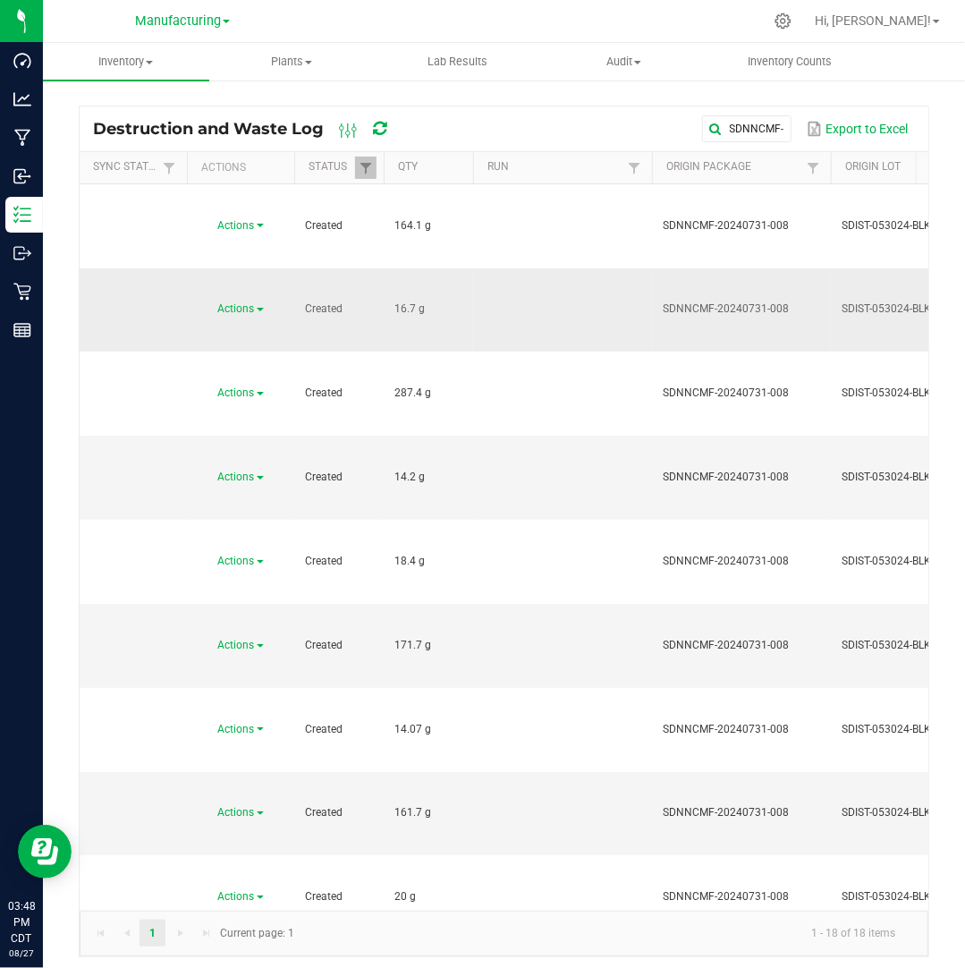
drag, startPoint x: 417, startPoint y: 230, endPoint x: 380, endPoint y: 237, distance: 37.4
copy tr "16.7"
click at [252, 302] on span "Actions" at bounding box center [236, 308] width 37 height 13
click at [249, 260] on li "Dispose" at bounding box center [238, 260] width 79 height 27
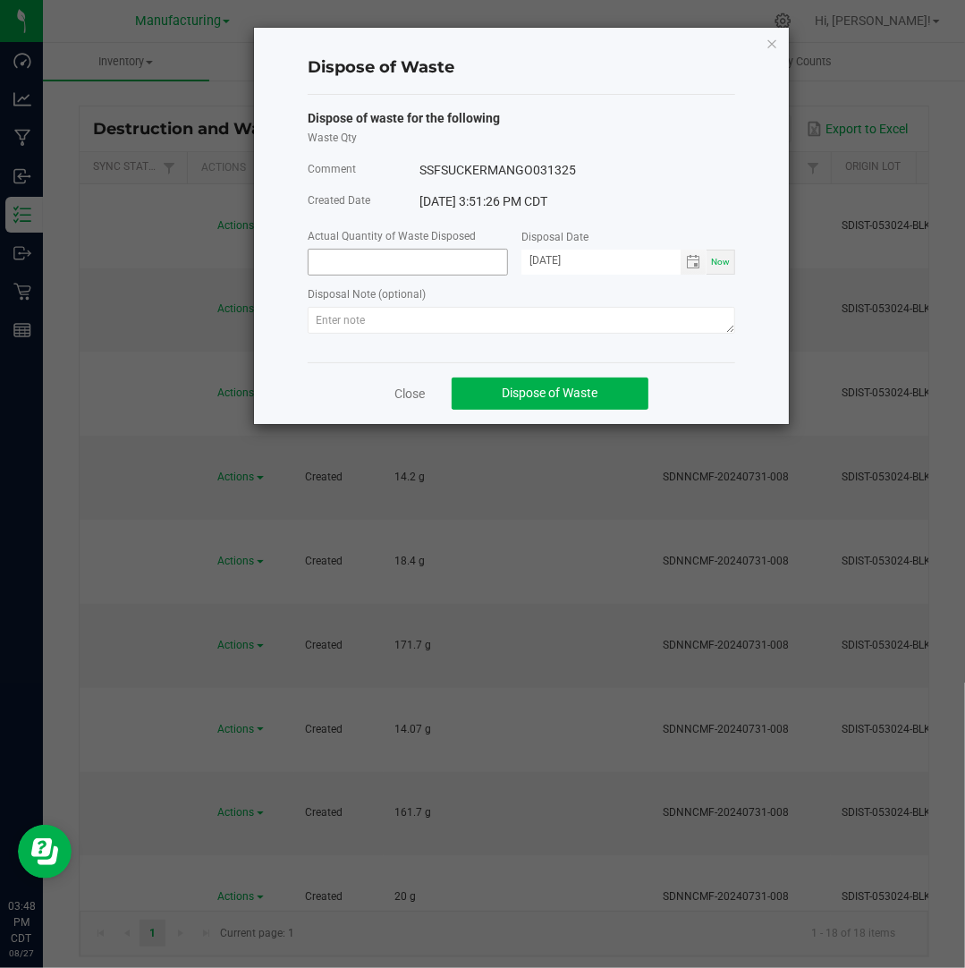
click at [378, 264] on input at bounding box center [408, 262] width 199 height 25
paste input "16.7"
type input "16.7000 g"
click at [553, 262] on input "[DATE]" at bounding box center [600, 261] width 159 height 22
type input "[DATE]"
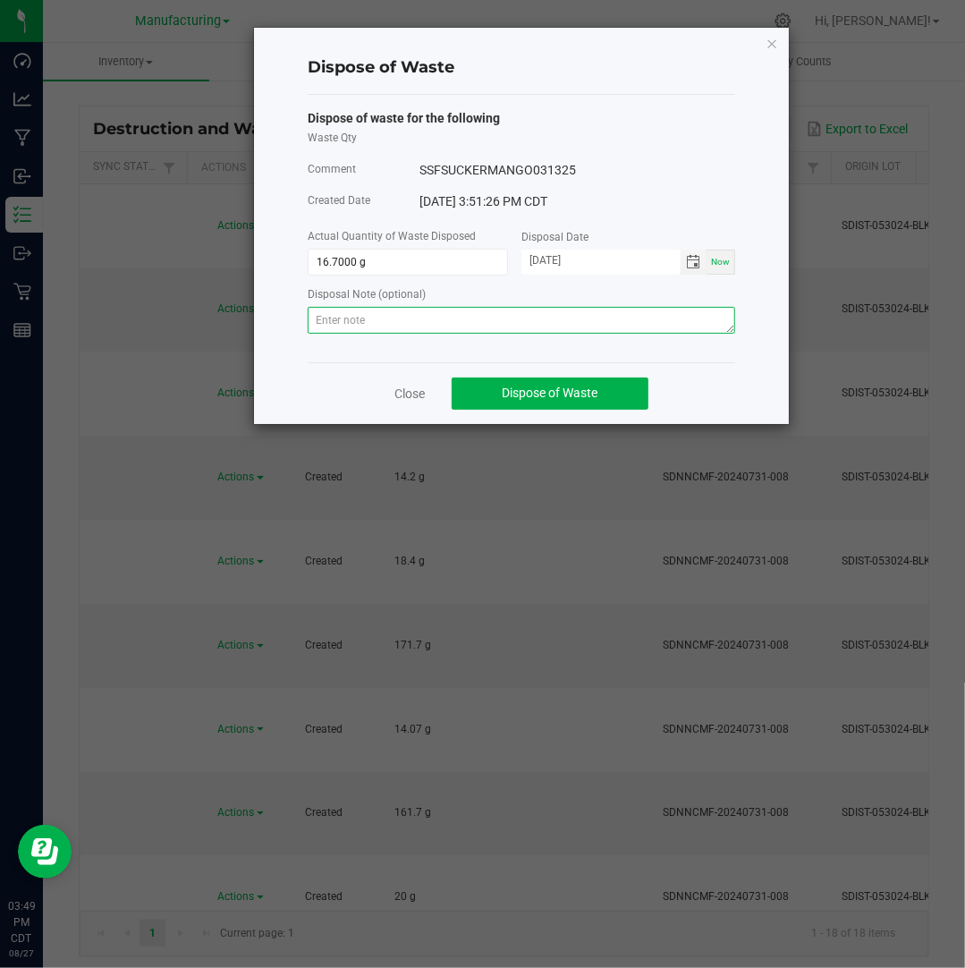
click at [667, 321] on textarea at bounding box center [521, 320] width 427 height 27
paste textarea "Destroyed and disposed of by compliance."
type textarea "Destroyed and disposed of by compliance."
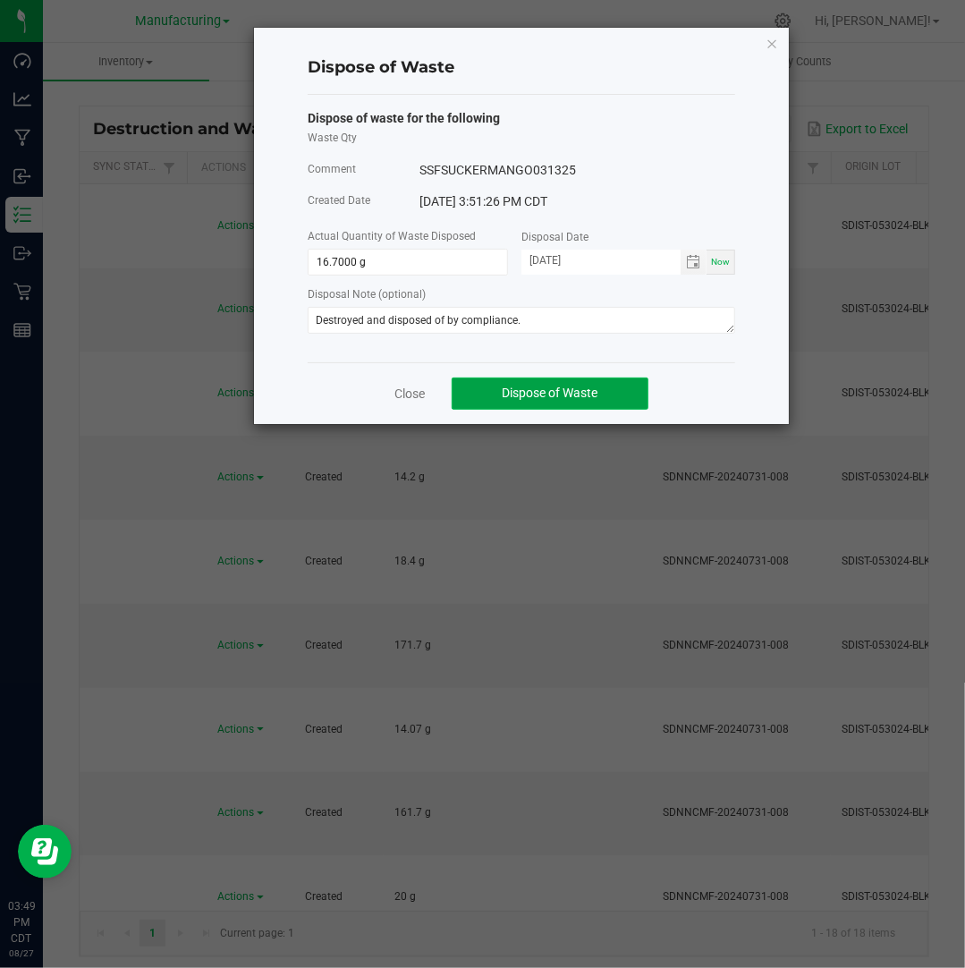
click at [588, 387] on span "Dispose of Waste" at bounding box center [551, 392] width 96 height 14
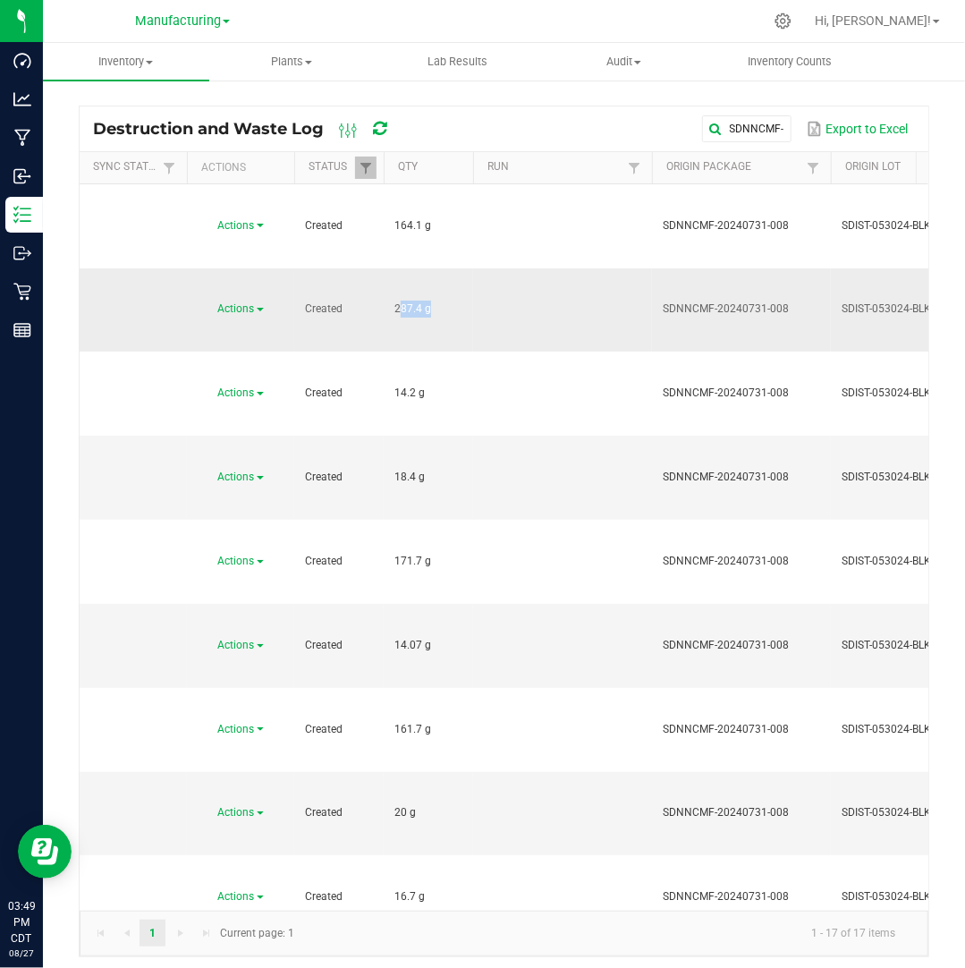
drag, startPoint x: 422, startPoint y: 229, endPoint x: 390, endPoint y: 228, distance: 32.2
click at [390, 268] on td "287.4 g" at bounding box center [428, 310] width 89 height 84
copy span "287.4"
click at [243, 302] on span "Actions" at bounding box center [236, 308] width 37 height 13
click at [249, 251] on li "Dispose" at bounding box center [238, 260] width 79 height 27
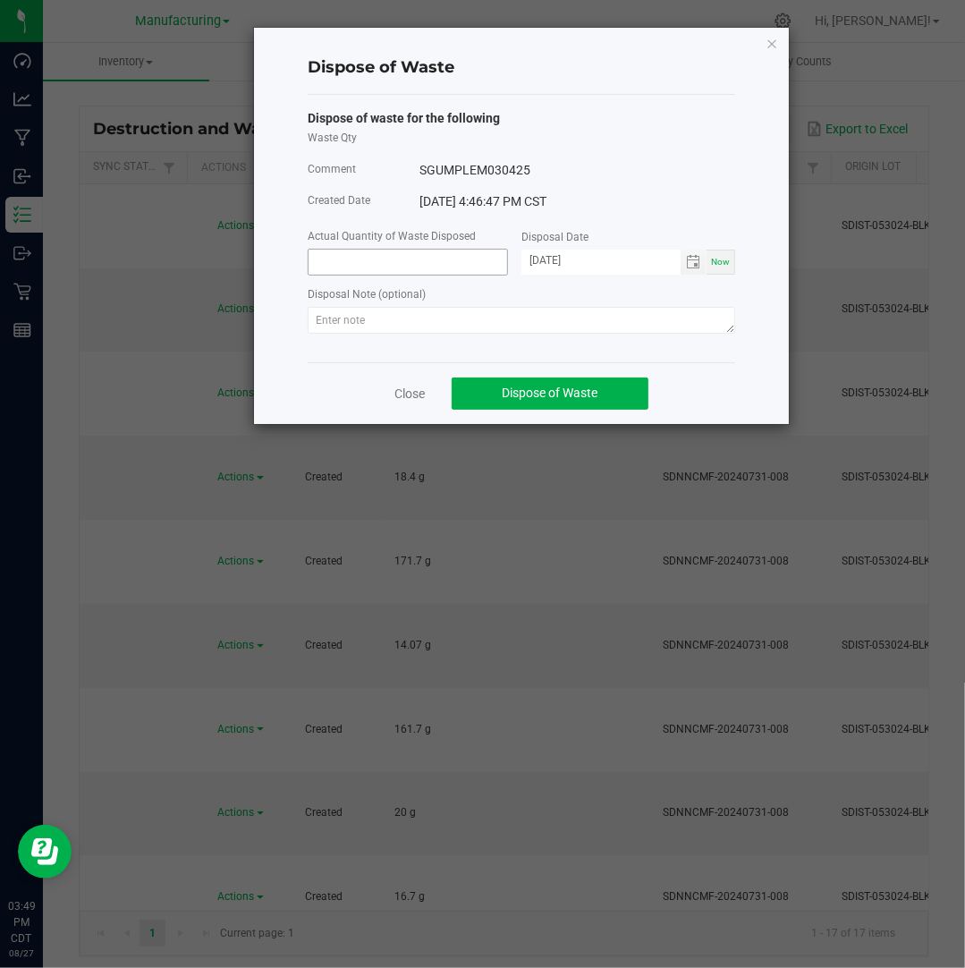
click at [365, 258] on input at bounding box center [408, 262] width 199 height 25
paste input "287.4"
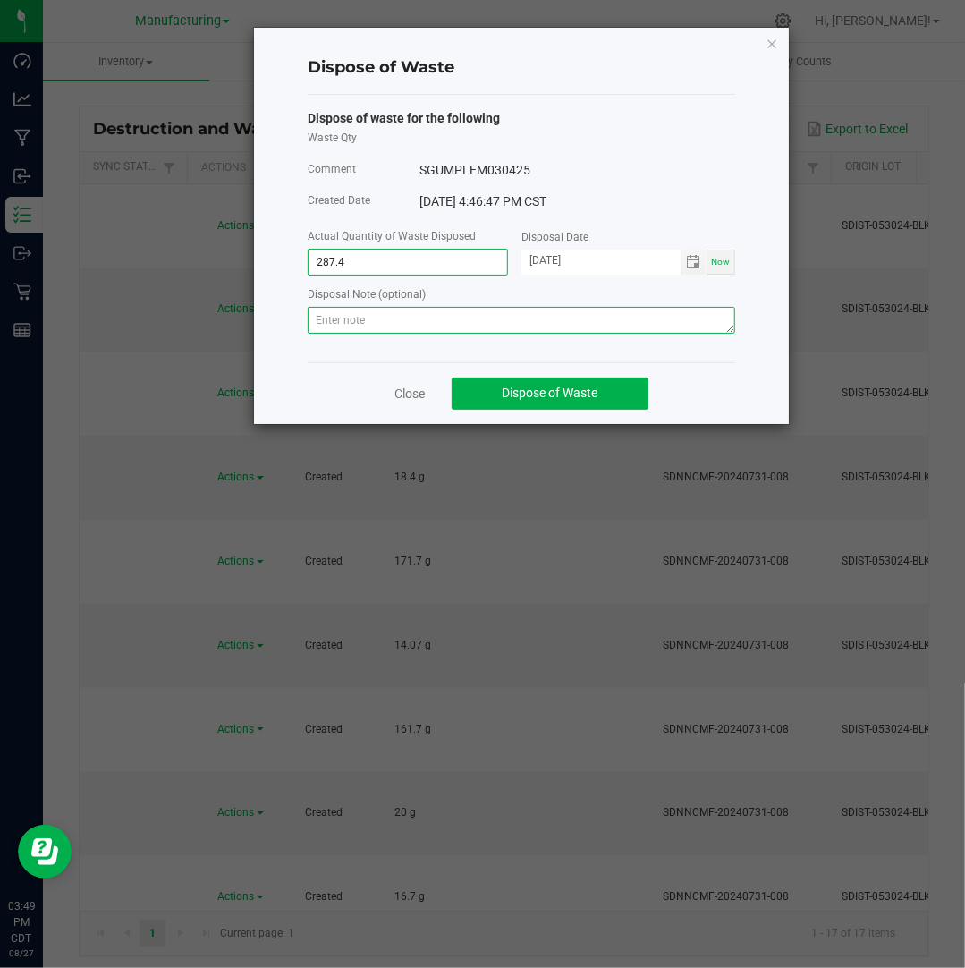
click at [527, 314] on textarea at bounding box center [521, 320] width 427 height 27
type input "287.4000 g"
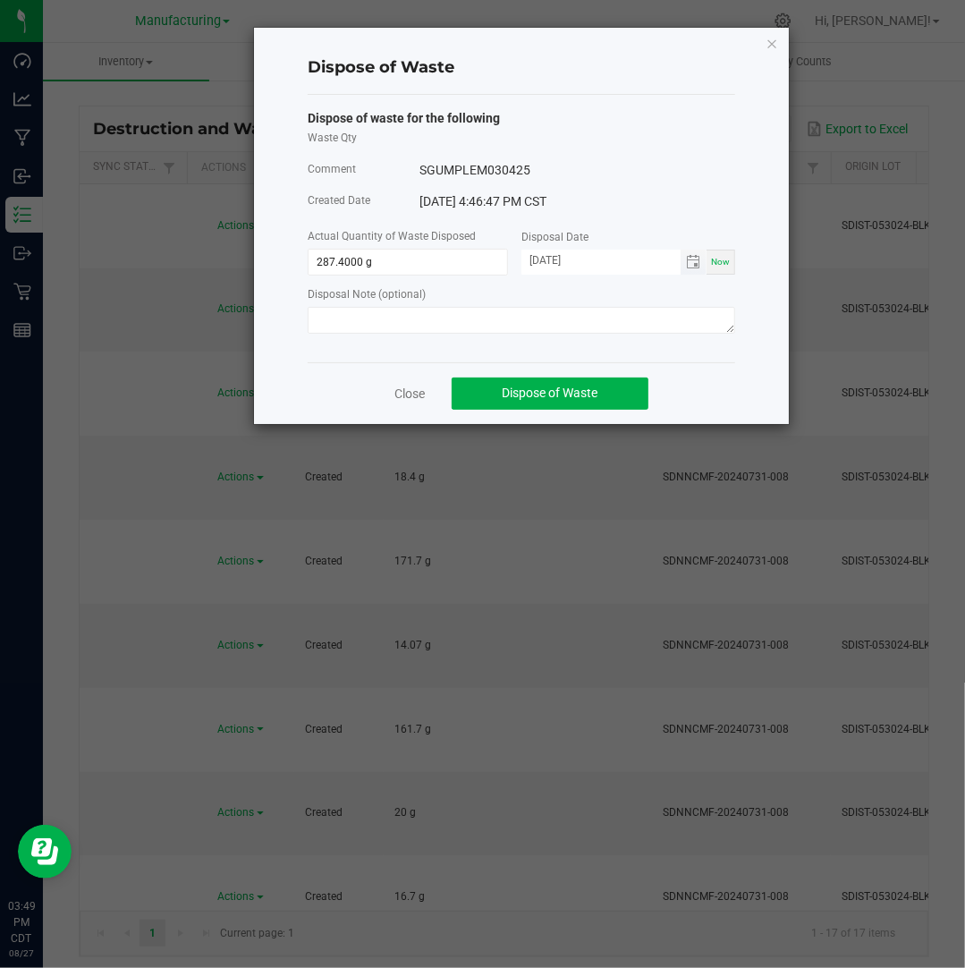
click at [551, 263] on input "[DATE]" at bounding box center [600, 261] width 159 height 22
type input "[DATE]"
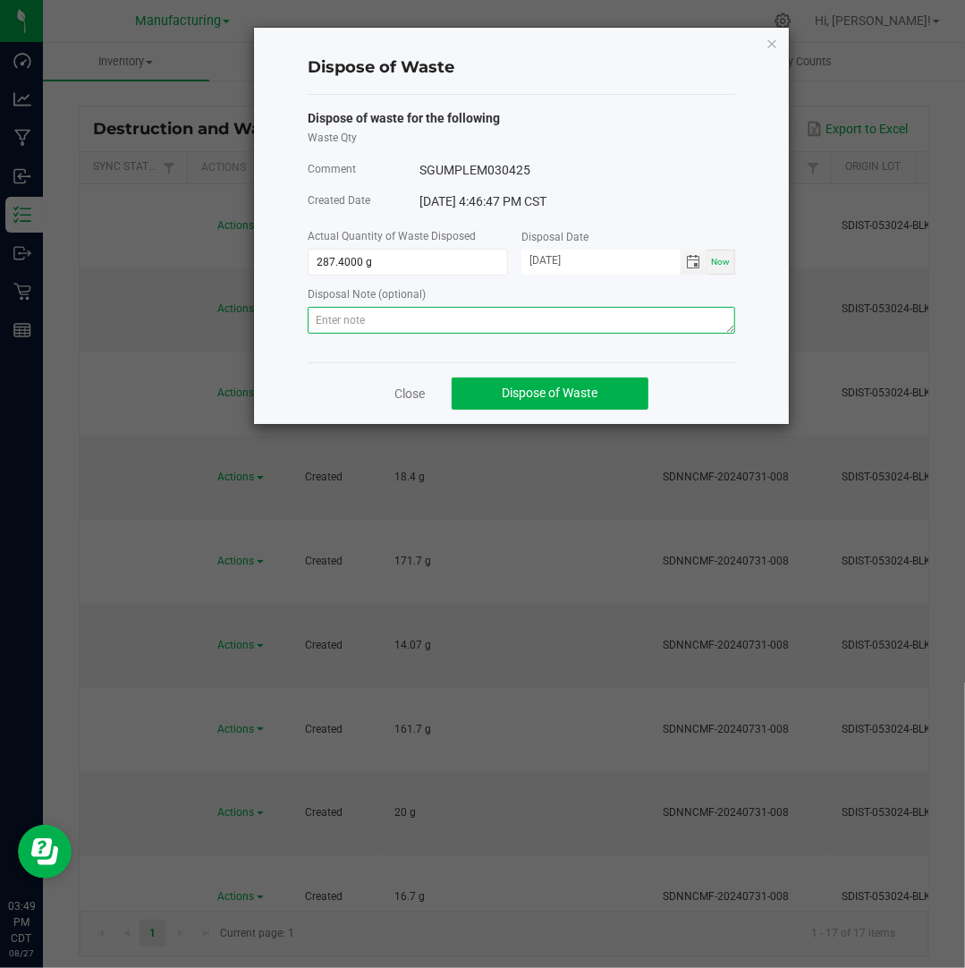
click at [606, 311] on textarea at bounding box center [521, 320] width 427 height 27
click at [639, 310] on textarea at bounding box center [521, 320] width 427 height 27
paste textarea "Destroyed and disposed of by compliance."
type textarea "Destroyed and disposed of by compliance."
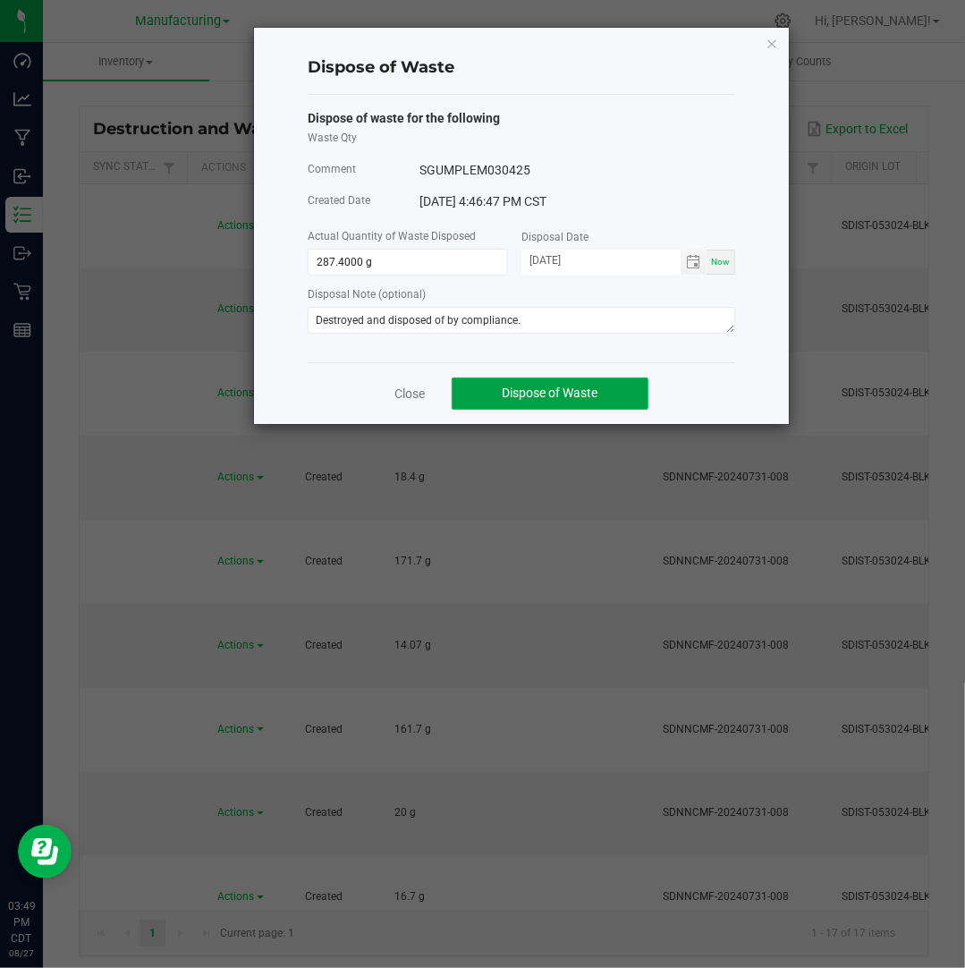
click at [613, 387] on button "Dispose of Waste" at bounding box center [550, 393] width 197 height 32
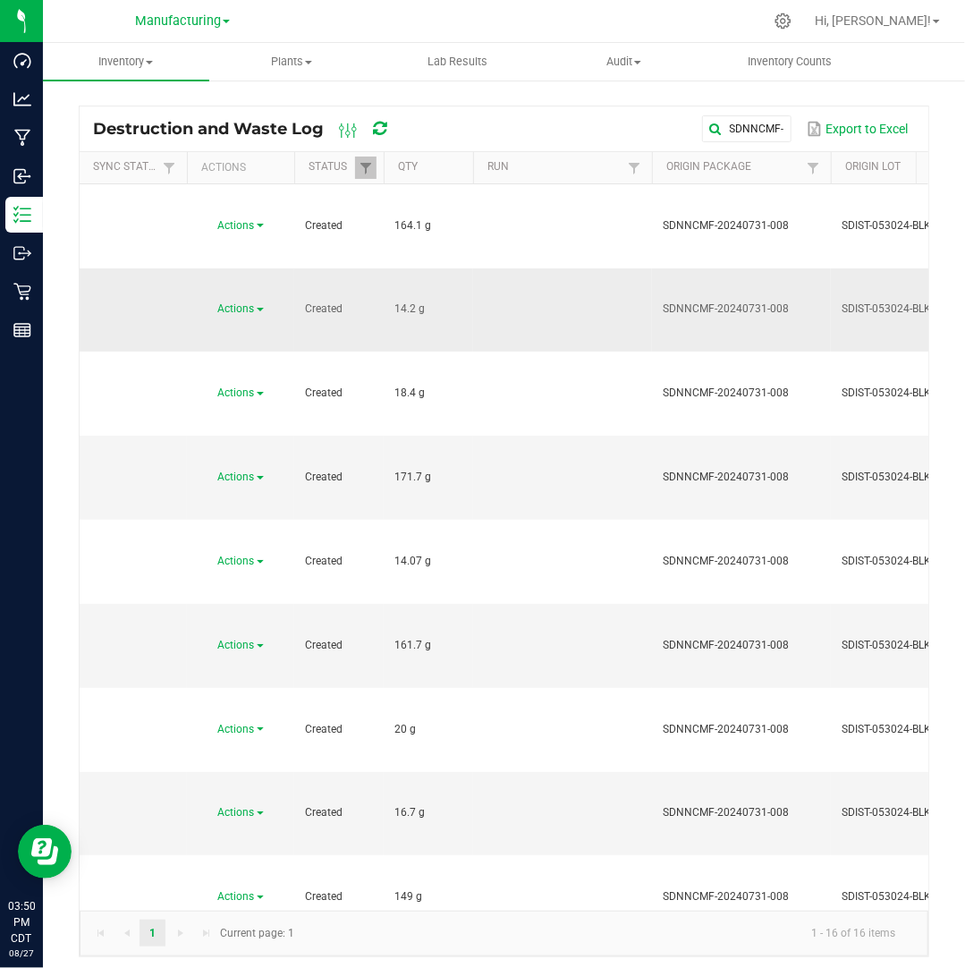
drag, startPoint x: 417, startPoint y: 230, endPoint x: 377, endPoint y: 229, distance: 39.4
copy tr "14.2"
click at [248, 302] on span "Actions" at bounding box center [236, 308] width 37 height 13
click at [254, 261] on li "Dispose" at bounding box center [238, 260] width 79 height 27
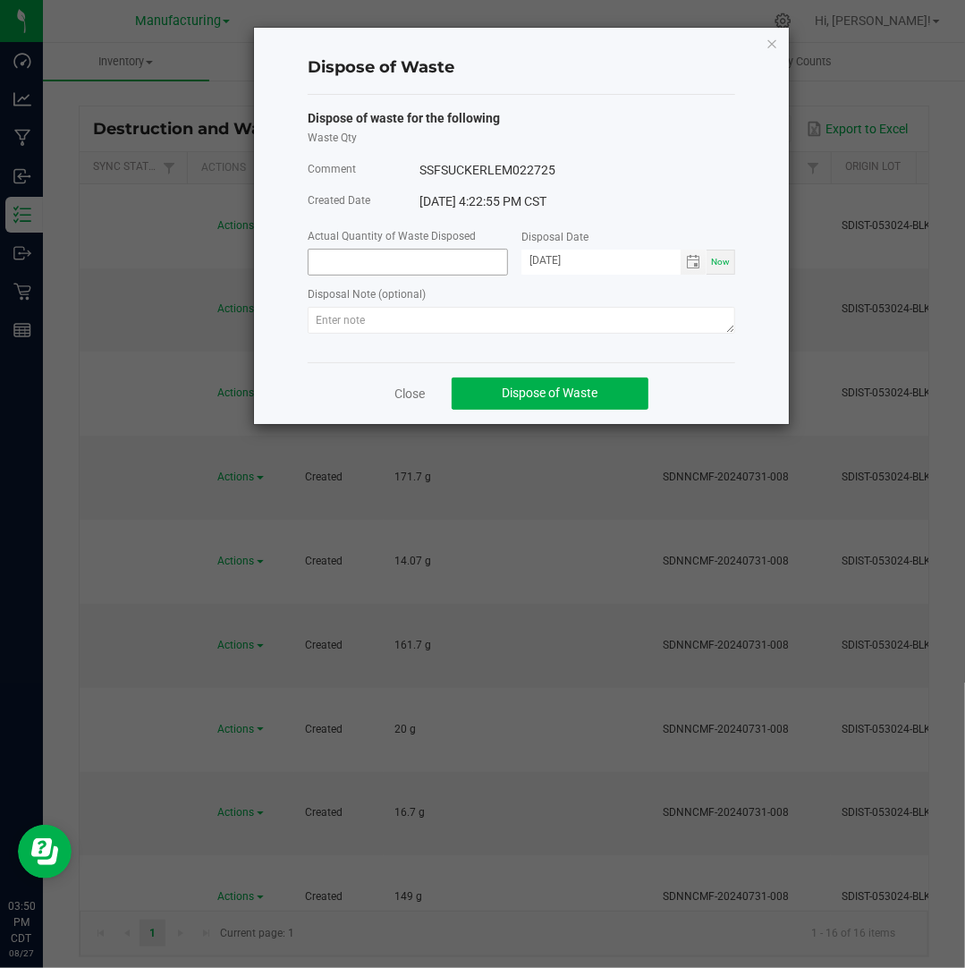
click at [388, 263] on input at bounding box center [408, 262] width 199 height 25
paste input "14.2"
click at [552, 262] on input "[DATE]" at bounding box center [600, 261] width 159 height 22
type input "14.2000 g"
type input "[DATE]"
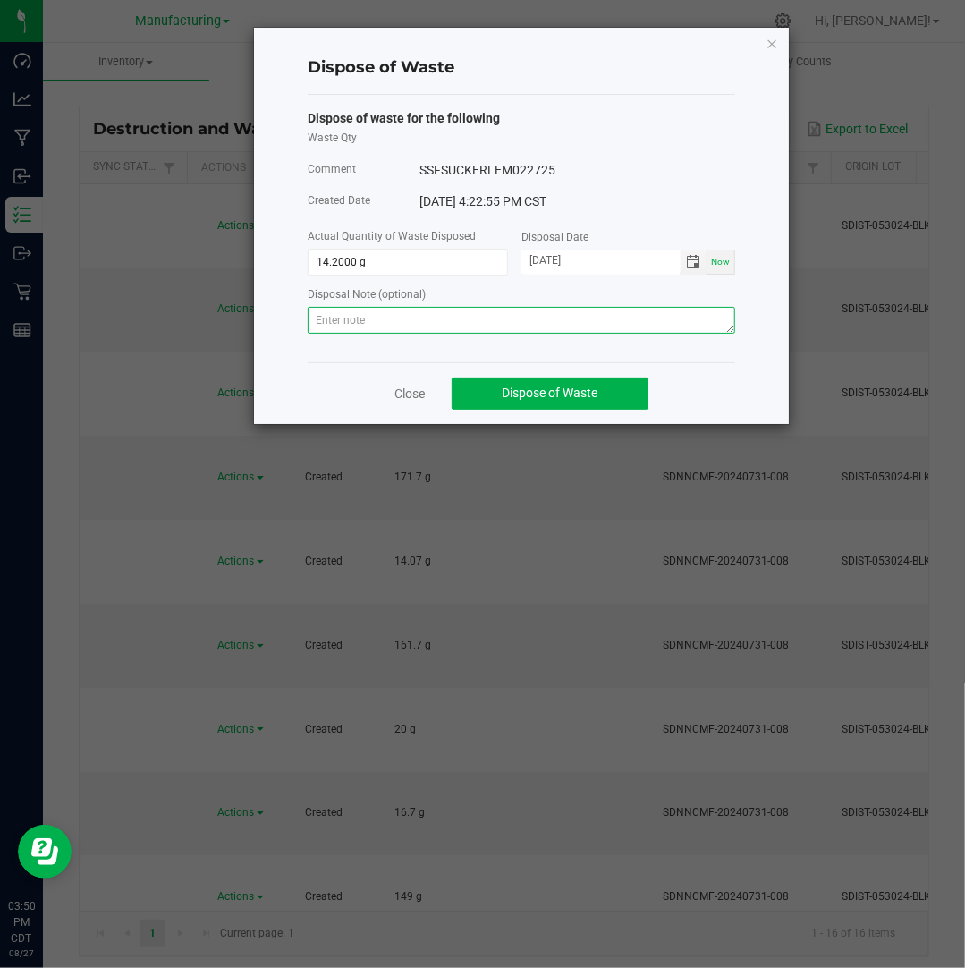
click at [667, 310] on textarea at bounding box center [521, 320] width 427 height 27
paste textarea "Destroyed and disposed of by compliance."
type textarea "Destroyed and disposed of by compliance."
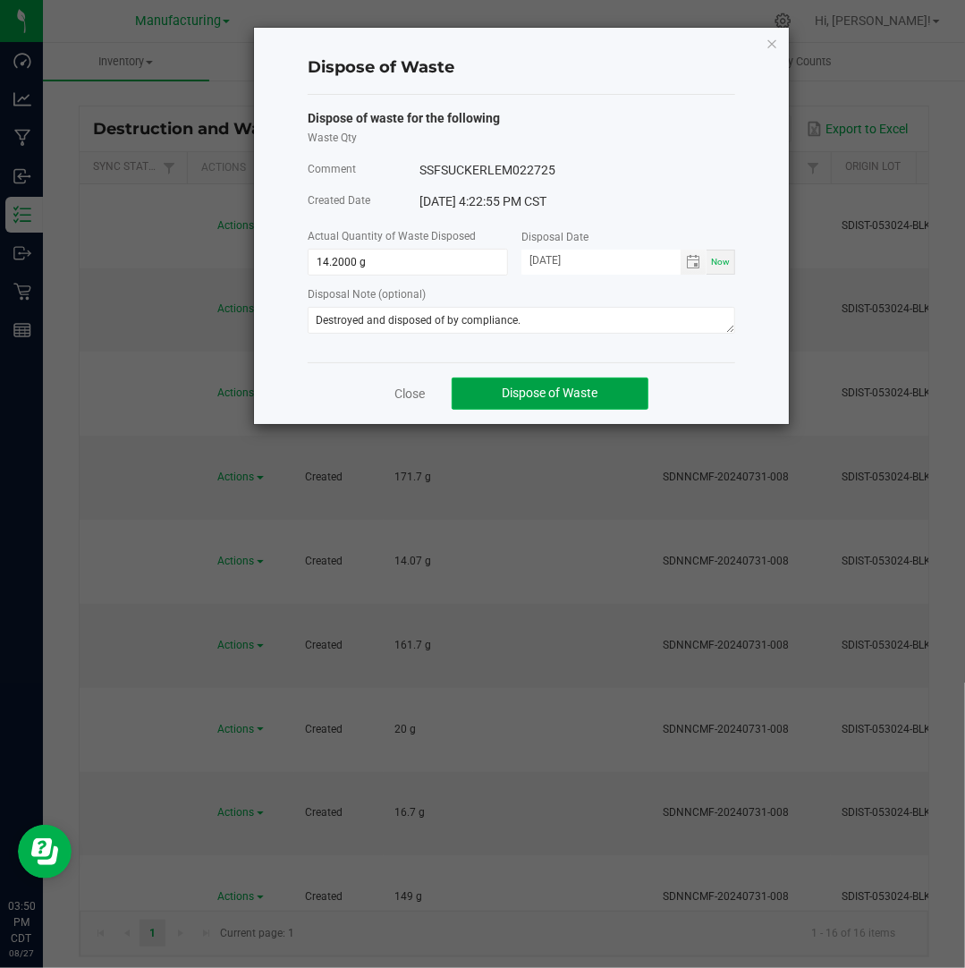
click at [574, 394] on span "Dispose of Waste" at bounding box center [551, 392] width 96 height 14
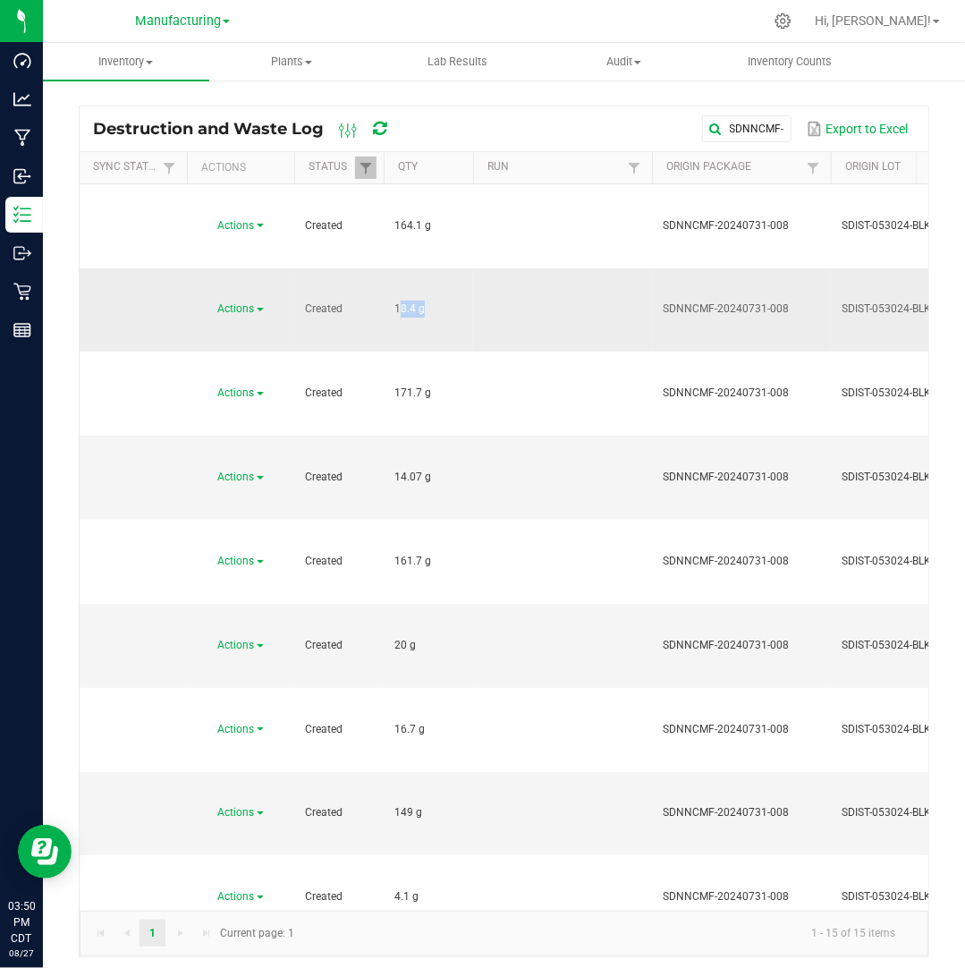
drag, startPoint x: 417, startPoint y: 230, endPoint x: 393, endPoint y: 231, distance: 23.3
click at [394, 302] on span "18.4 g" at bounding box center [409, 308] width 30 height 13
click at [252, 302] on span "Actions" at bounding box center [236, 308] width 37 height 13
click at [248, 254] on li "Dispose" at bounding box center [238, 260] width 79 height 27
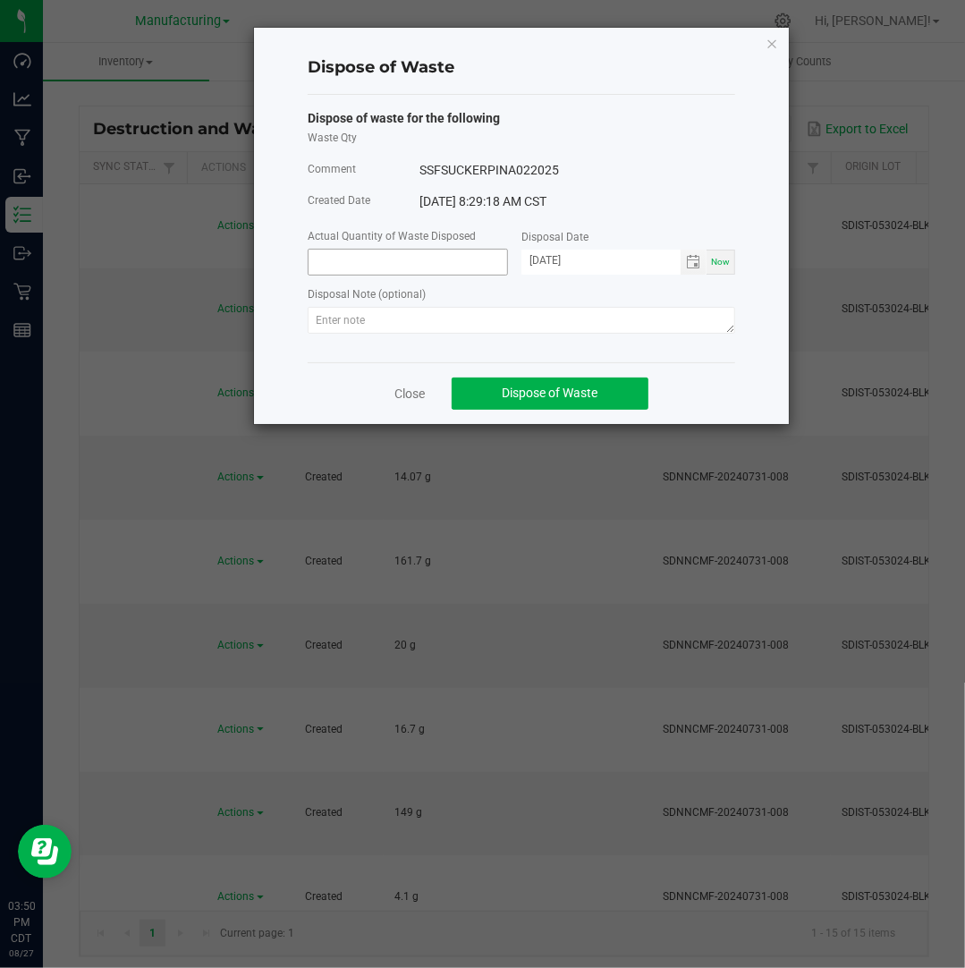
click at [346, 269] on input at bounding box center [408, 262] width 199 height 25
paste input "18.4"
click at [546, 260] on input "[DATE]" at bounding box center [600, 261] width 159 height 22
type input "18.4000 g"
type input "[DATE]"
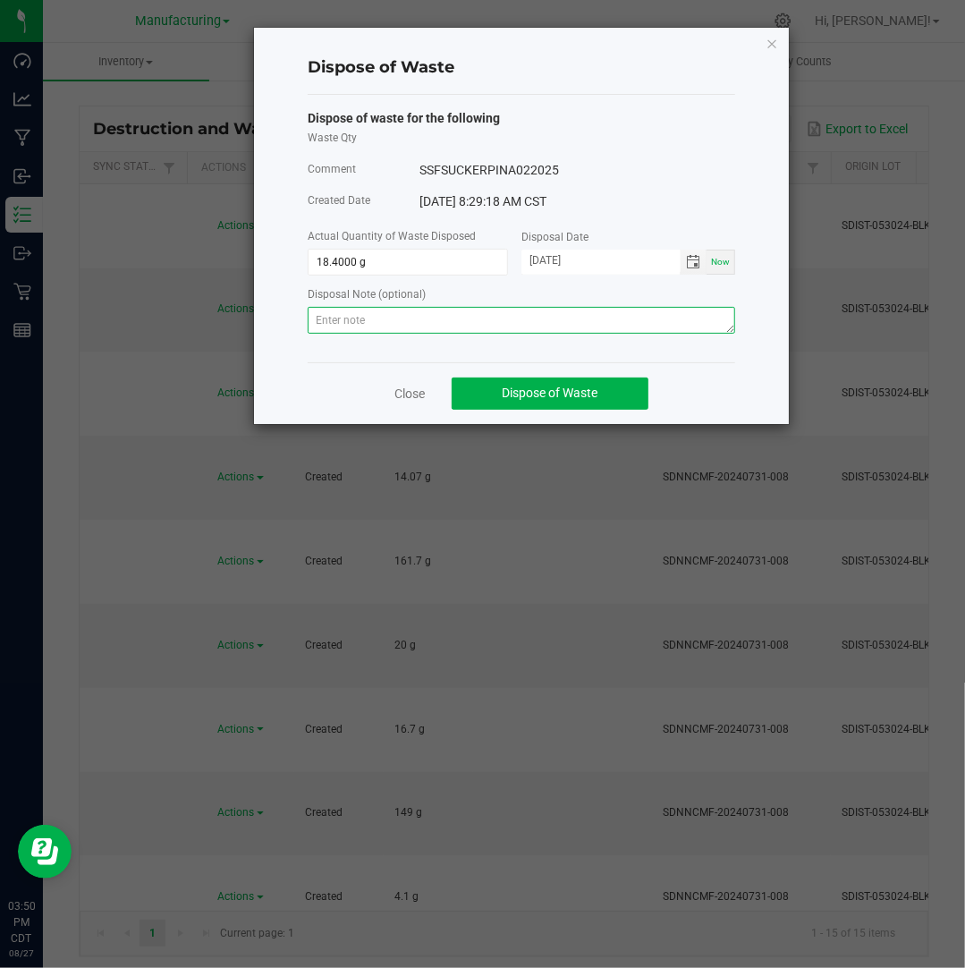
click at [606, 316] on textarea at bounding box center [521, 320] width 427 height 27
paste textarea "Destroyed and disposed of by compliance."
type textarea "Destroyed and disposed of by compliance."
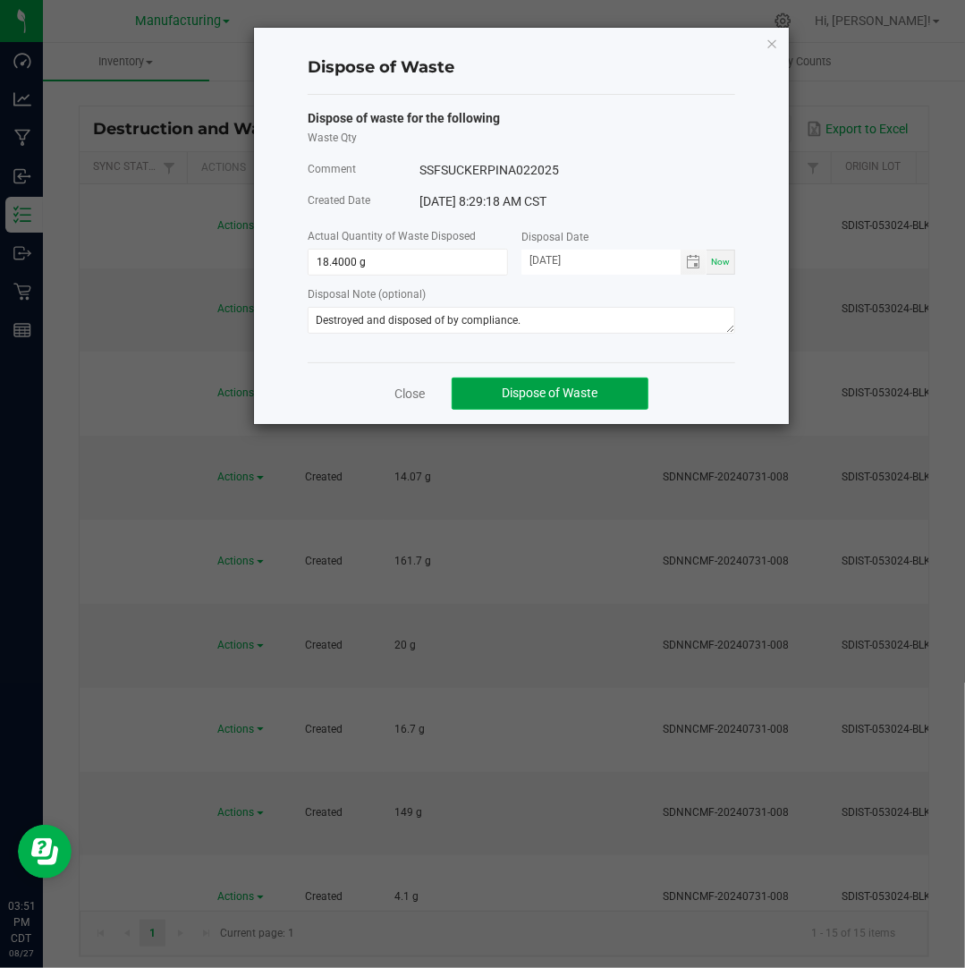
click at [590, 397] on span "Dispose of Waste" at bounding box center [551, 392] width 96 height 14
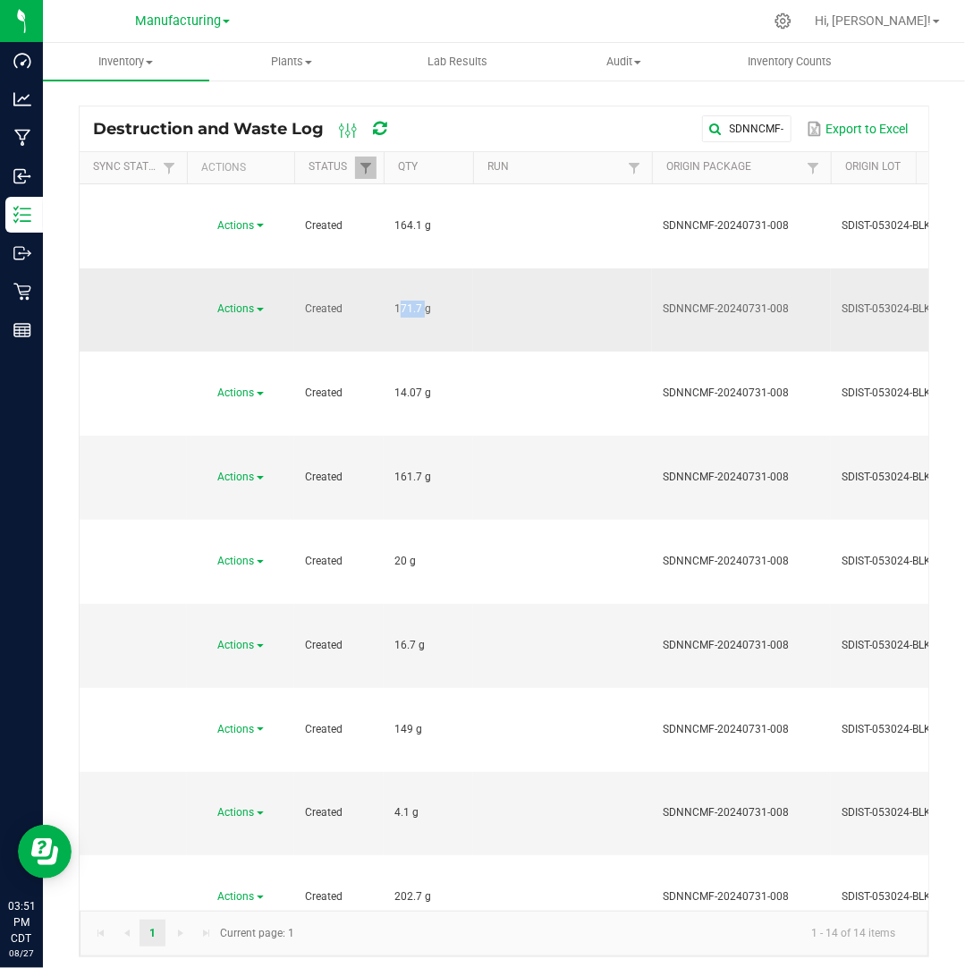
drag, startPoint x: 420, startPoint y: 230, endPoint x: 386, endPoint y: 232, distance: 34.0
click at [386, 268] on td "171.7 g" at bounding box center [428, 310] width 89 height 84
click at [258, 302] on link "Actions" at bounding box center [241, 308] width 46 height 13
click at [257, 255] on li "Dispose" at bounding box center [238, 260] width 79 height 27
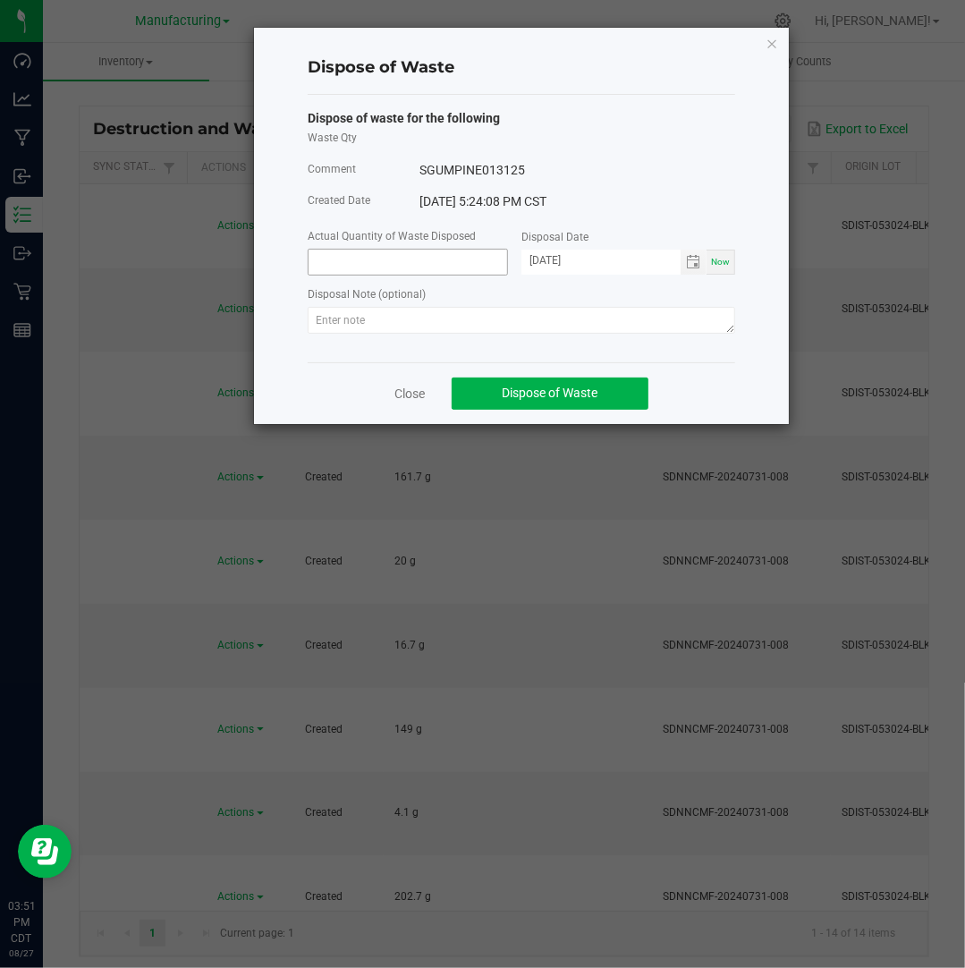
click at [419, 267] on input at bounding box center [408, 262] width 199 height 25
paste input "171.7"
click at [547, 267] on input "[DATE]" at bounding box center [600, 261] width 159 height 22
type input "171.7000 g"
type input "[DATE]"
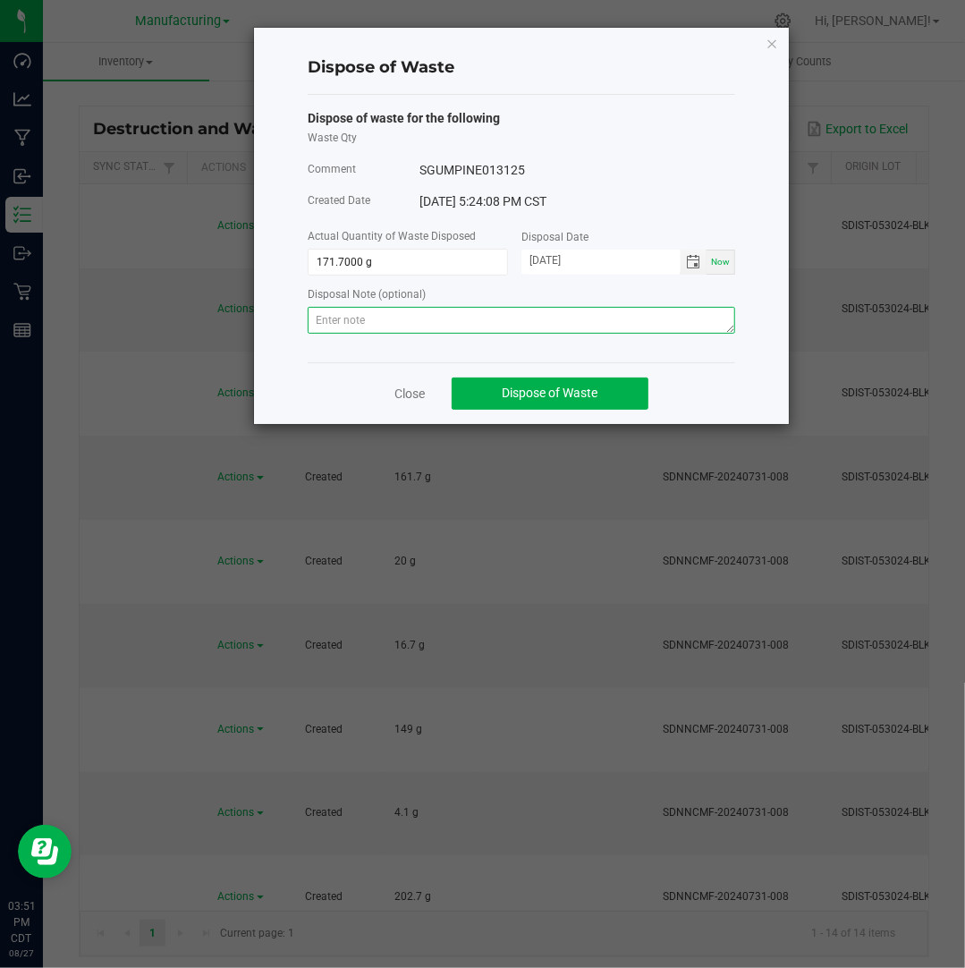
click at [619, 313] on textarea at bounding box center [521, 320] width 427 height 27
paste textarea "Destroyed and disposed of by compliance."
type textarea "Destroyed and disposed of by compliance."
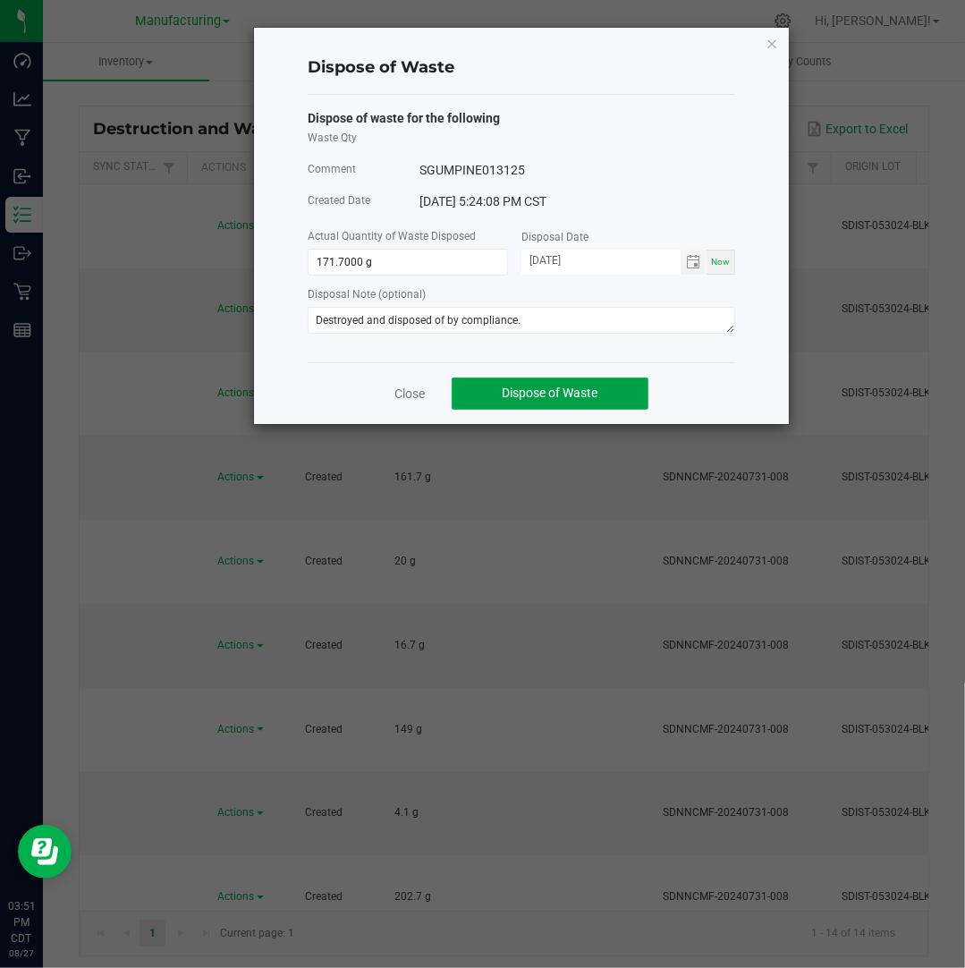
click at [581, 394] on span "Dispose of Waste" at bounding box center [551, 392] width 96 height 14
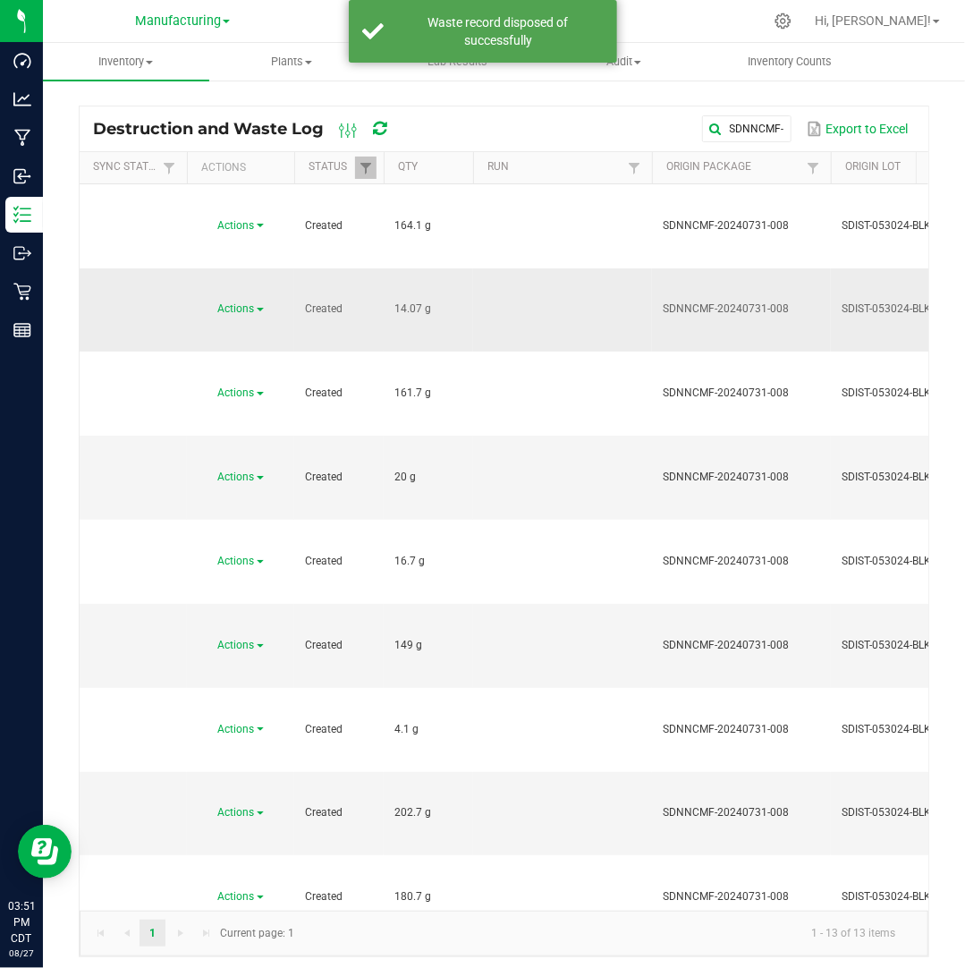
drag, startPoint x: 420, startPoint y: 231, endPoint x: 383, endPoint y: 230, distance: 37.6
click at [384, 268] on td "14.07 g" at bounding box center [428, 310] width 89 height 84
click at [258, 302] on link "Actions" at bounding box center [241, 308] width 46 height 13
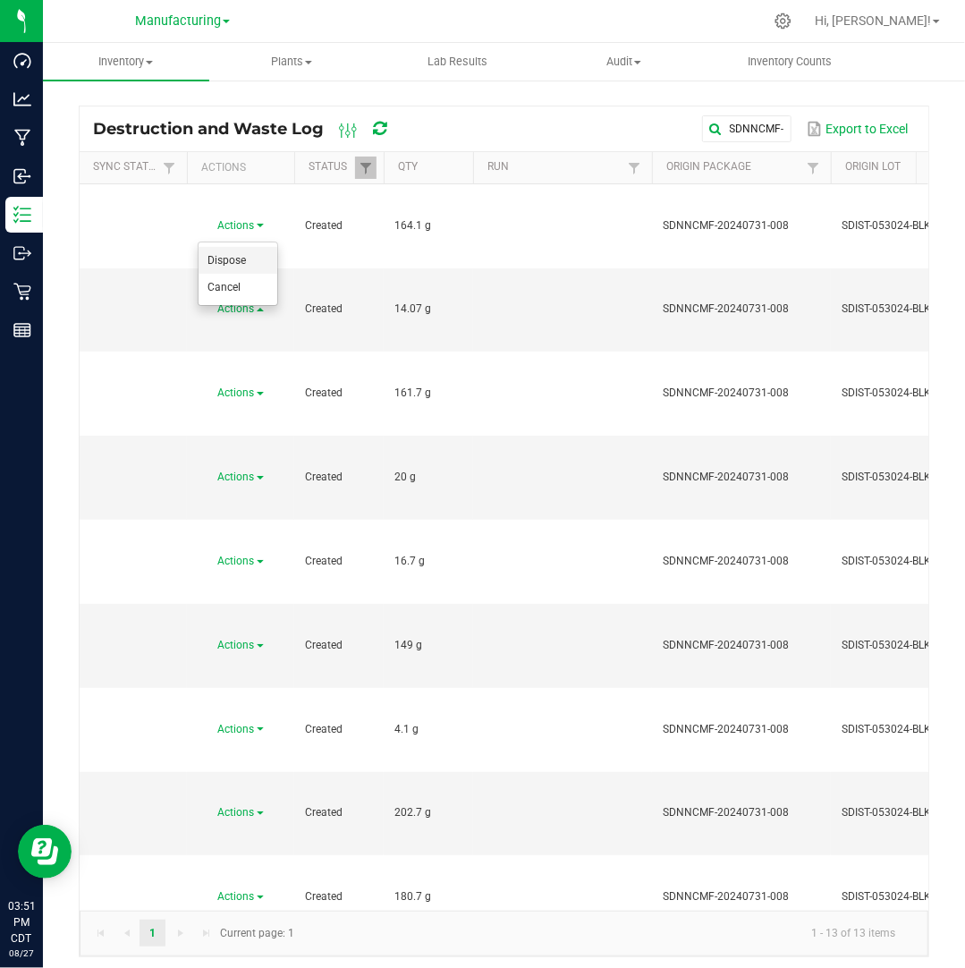
click at [251, 251] on li "Dispose" at bounding box center [238, 260] width 79 height 27
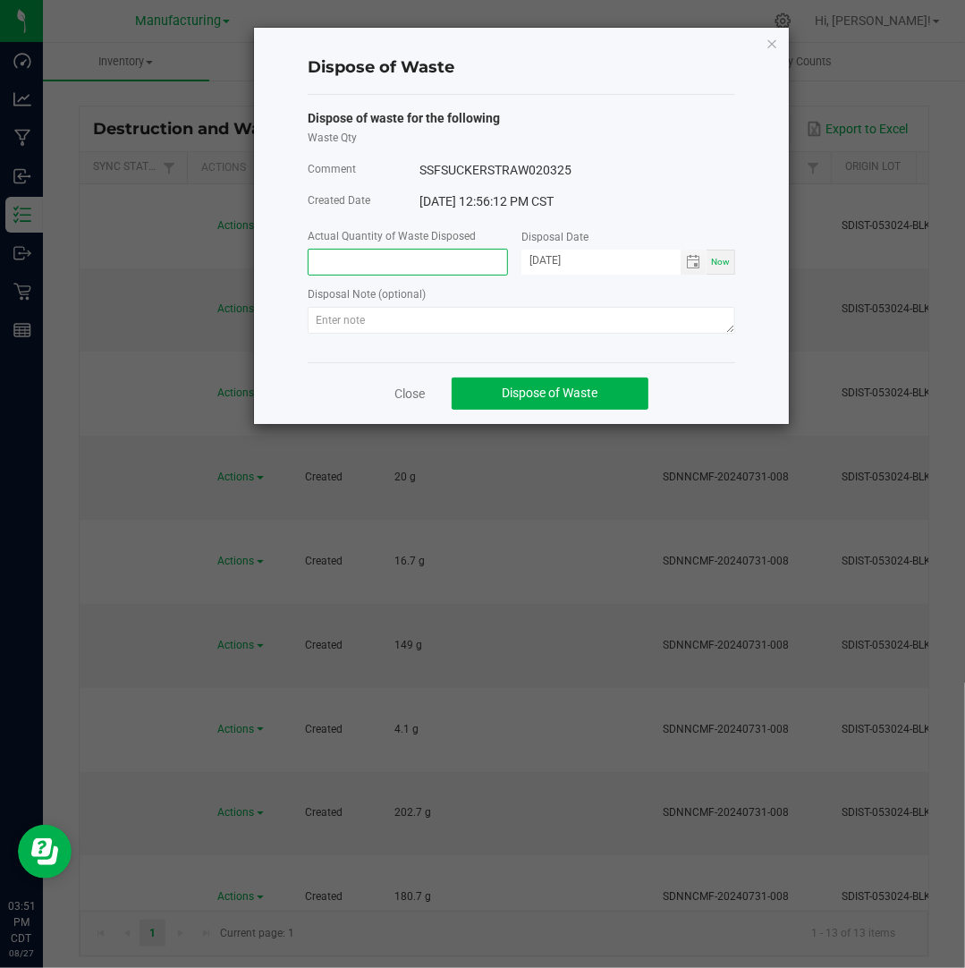
click at [405, 258] on input at bounding box center [408, 262] width 199 height 25
paste input "14.07"
click at [546, 267] on input "[DATE]" at bounding box center [600, 261] width 159 height 22
type input "14.0700 g"
type input "[DATE]"
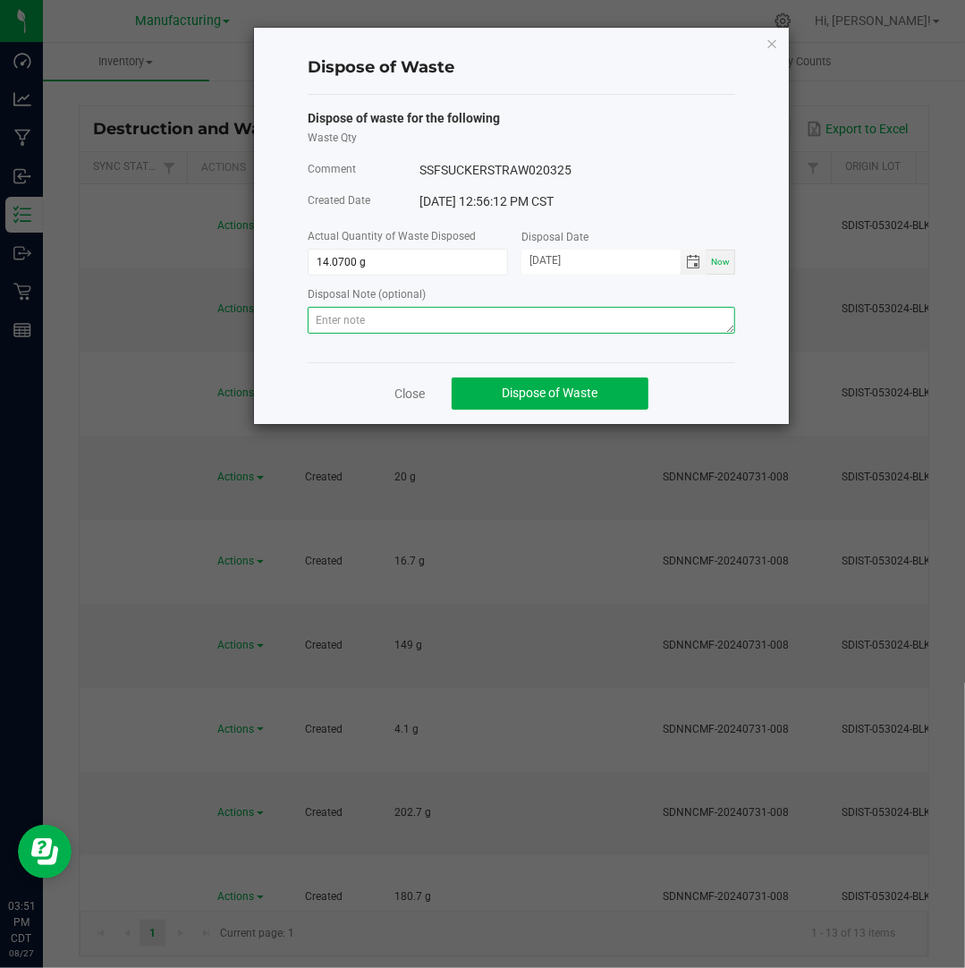
click at [658, 330] on textarea at bounding box center [521, 320] width 427 height 27
paste textarea "Destroyed and disposed of by compliance."
type textarea "Destroyed and disposed of by compliance."
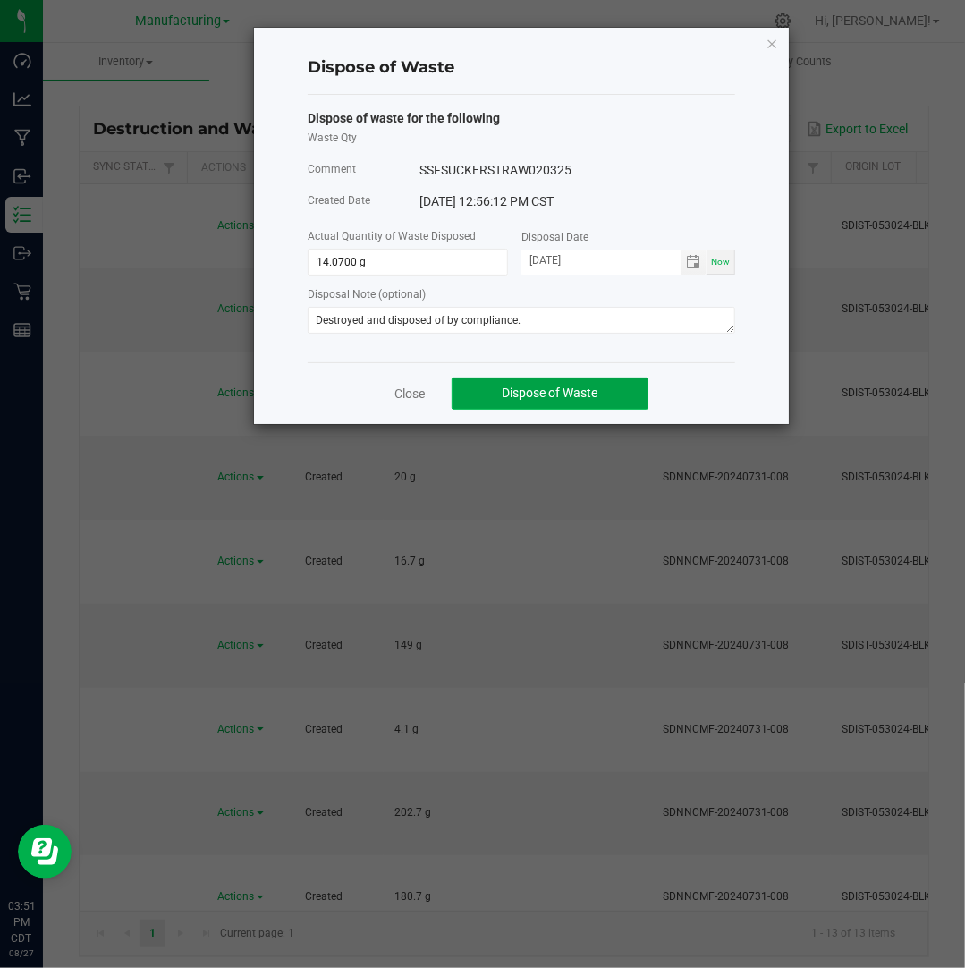
click at [613, 391] on button "Dispose of Waste" at bounding box center [550, 393] width 197 height 32
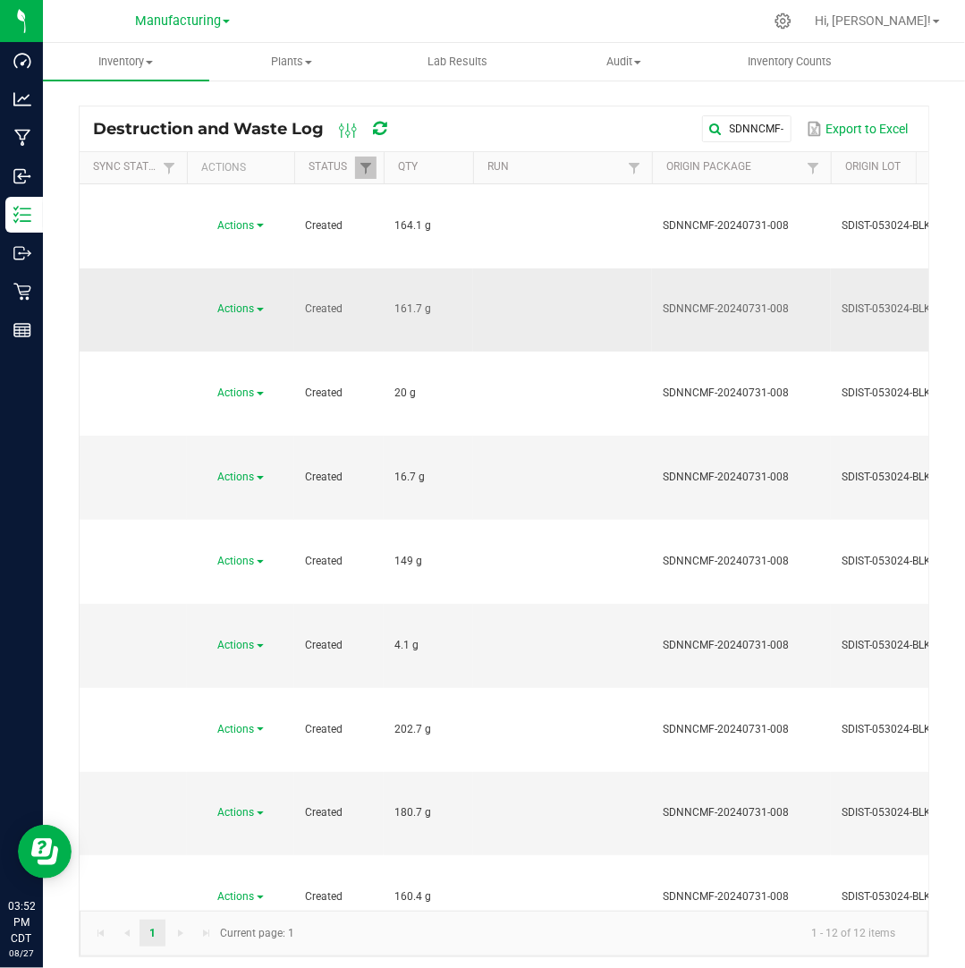
drag, startPoint x: 419, startPoint y: 232, endPoint x: 383, endPoint y: 232, distance: 35.8
click at [250, 302] on span "Actions" at bounding box center [236, 308] width 37 height 13
click at [254, 251] on li "Dispose" at bounding box center [238, 260] width 79 height 27
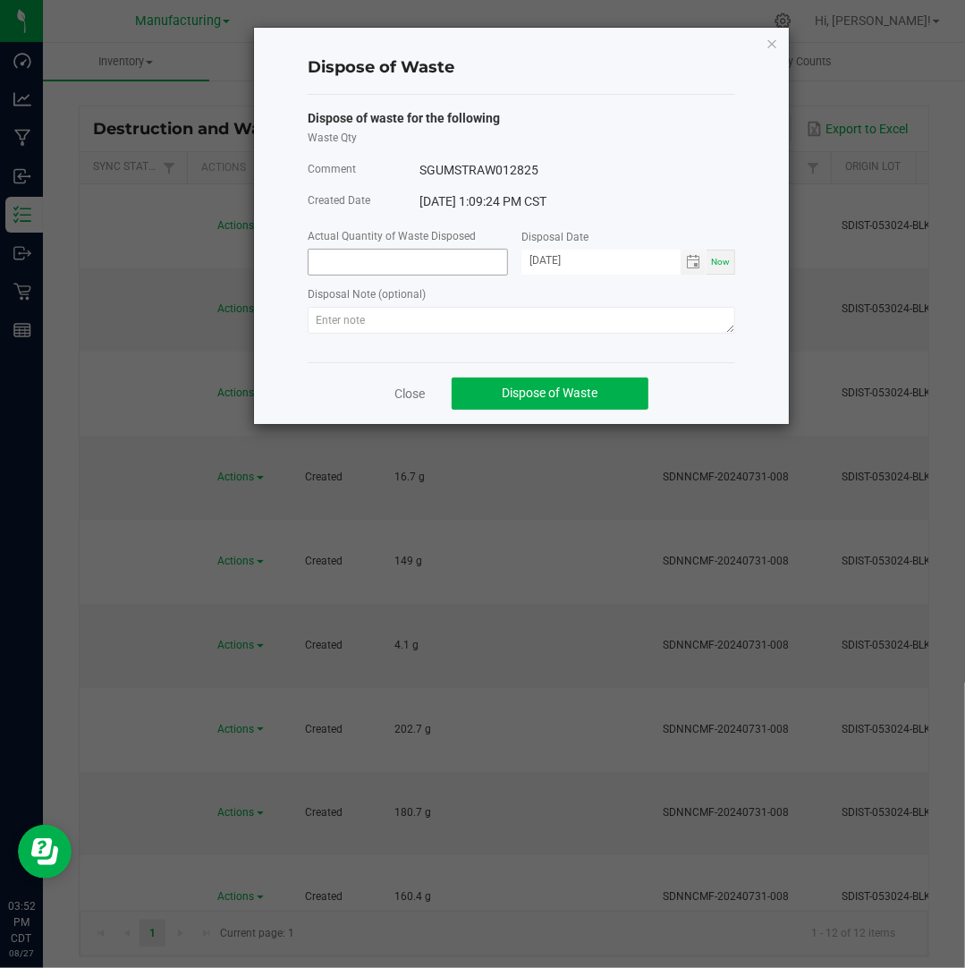
click at [440, 275] on input at bounding box center [408, 262] width 199 height 25
paste input "161.7"
type input "161.7000 g"
click at [553, 263] on input "[DATE]" at bounding box center [600, 261] width 159 height 22
type input "[DATE]"
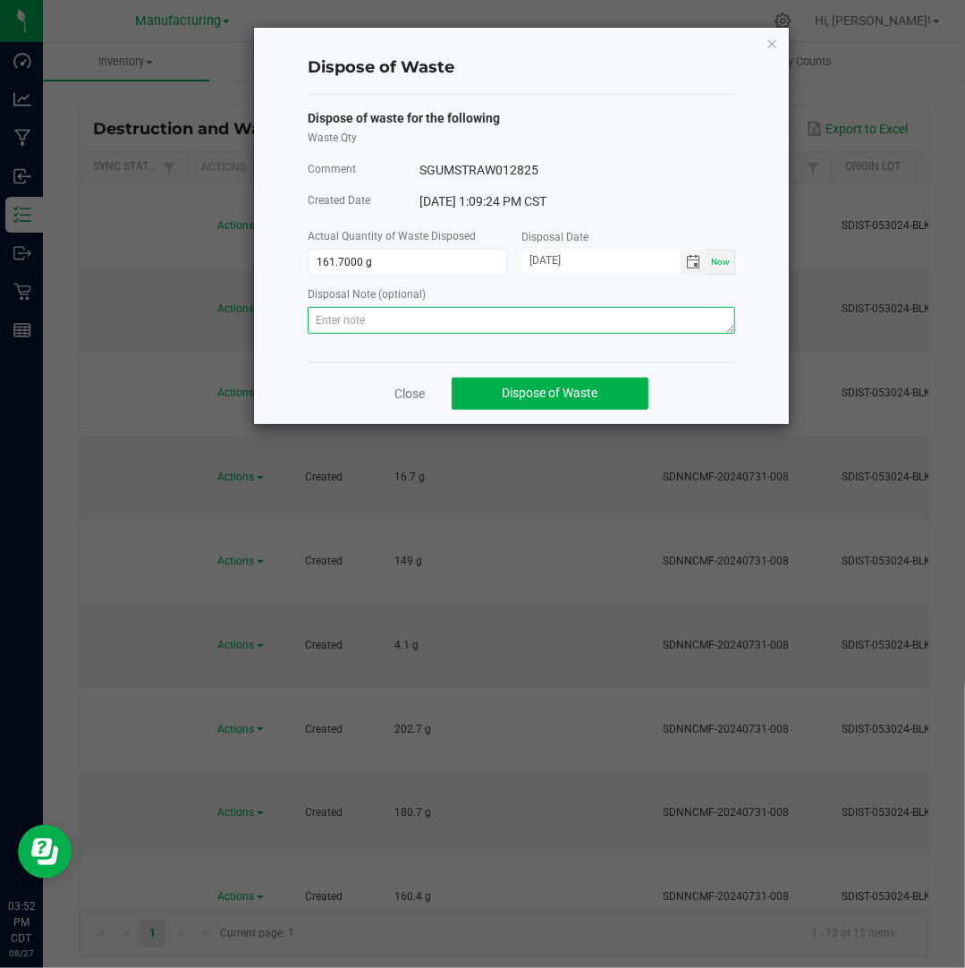
click at [669, 319] on textarea at bounding box center [521, 320] width 427 height 27
paste textarea "Destroyed and disposed of by compliance."
type textarea "Destroyed and disposed of by compliance."
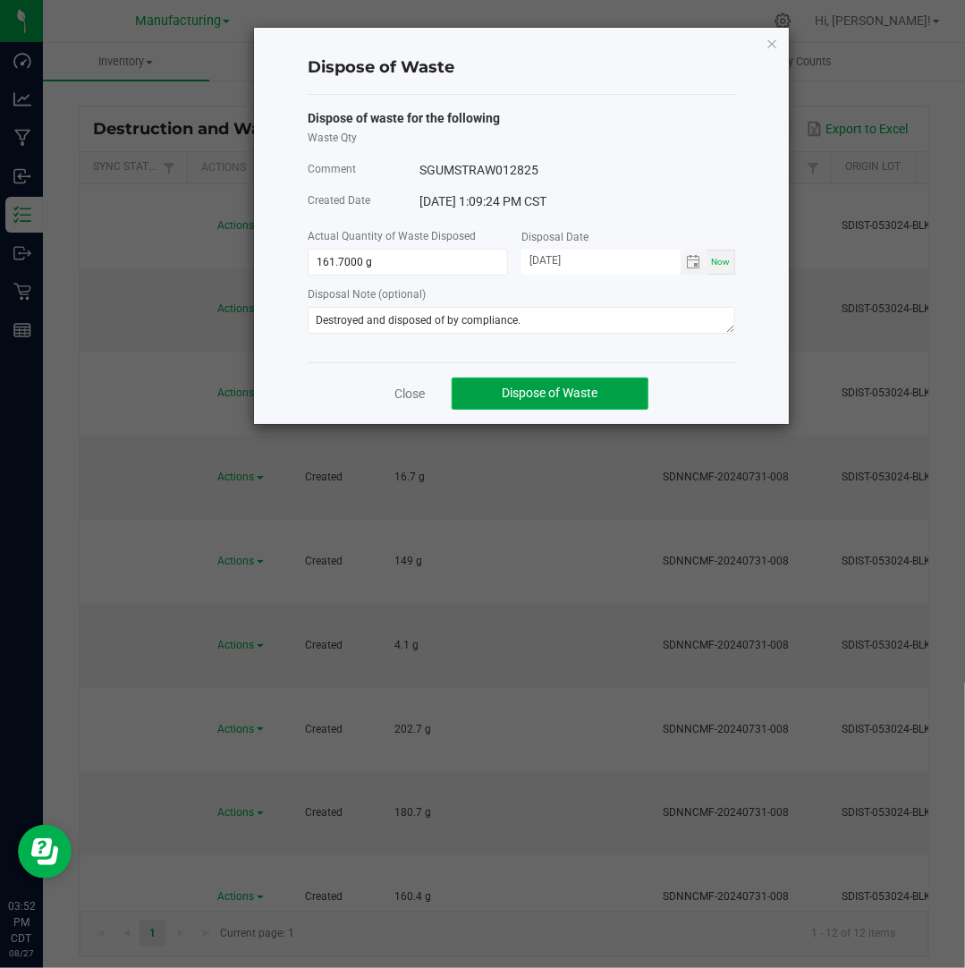
click at [614, 389] on button "Dispose of Waste" at bounding box center [550, 393] width 197 height 32
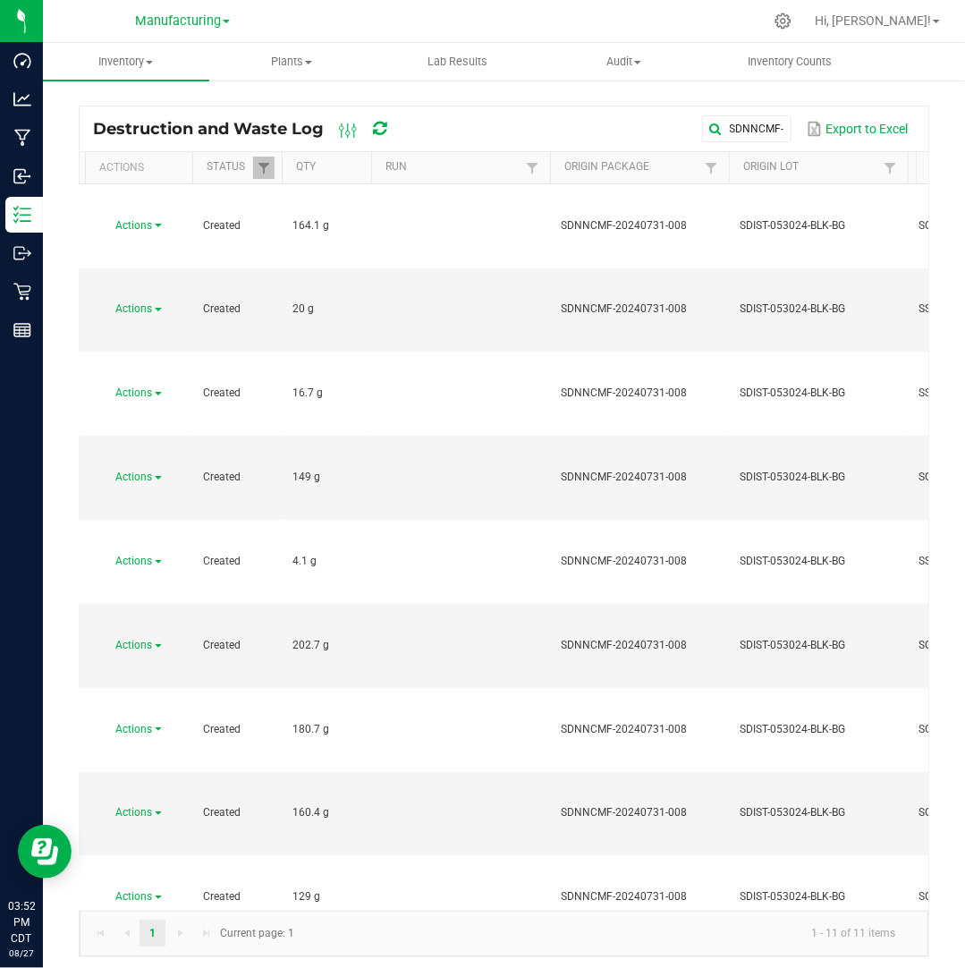
scroll to position [0, 114]
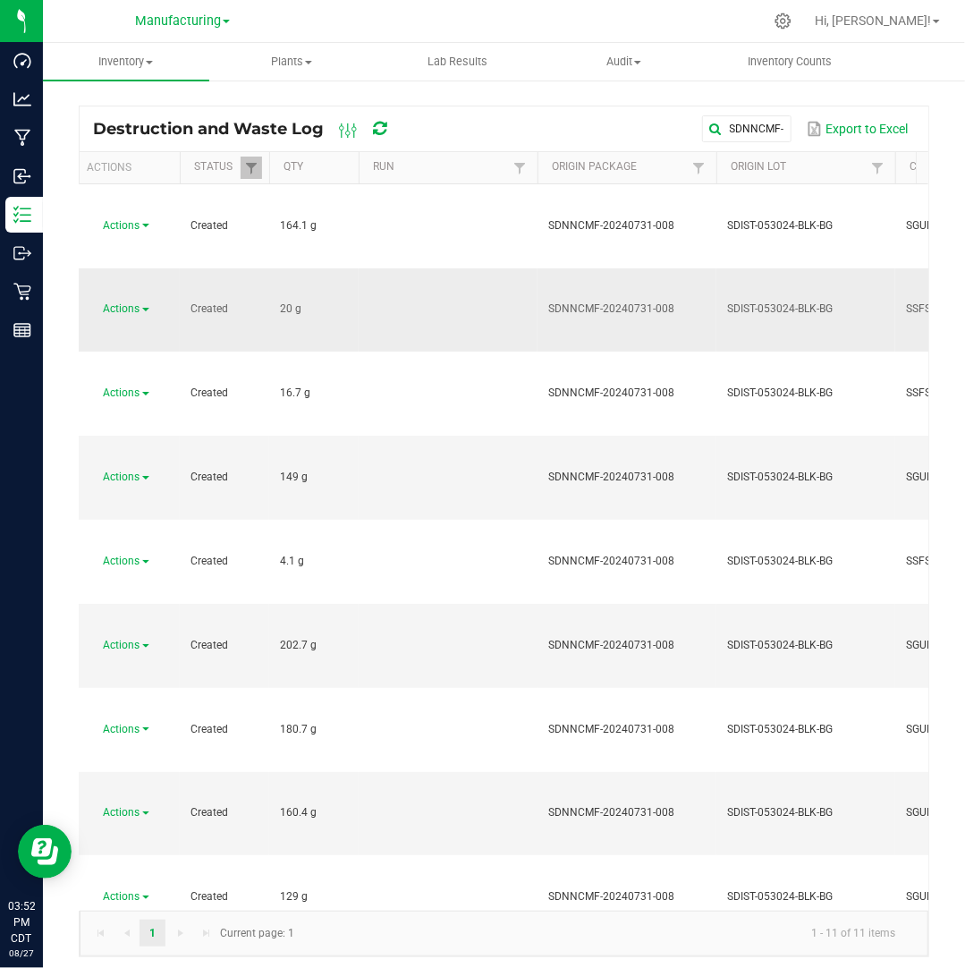
click at [141, 302] on link "Actions" at bounding box center [127, 308] width 46 height 13
click at [149, 258] on li "Dispose" at bounding box center [123, 260] width 79 height 27
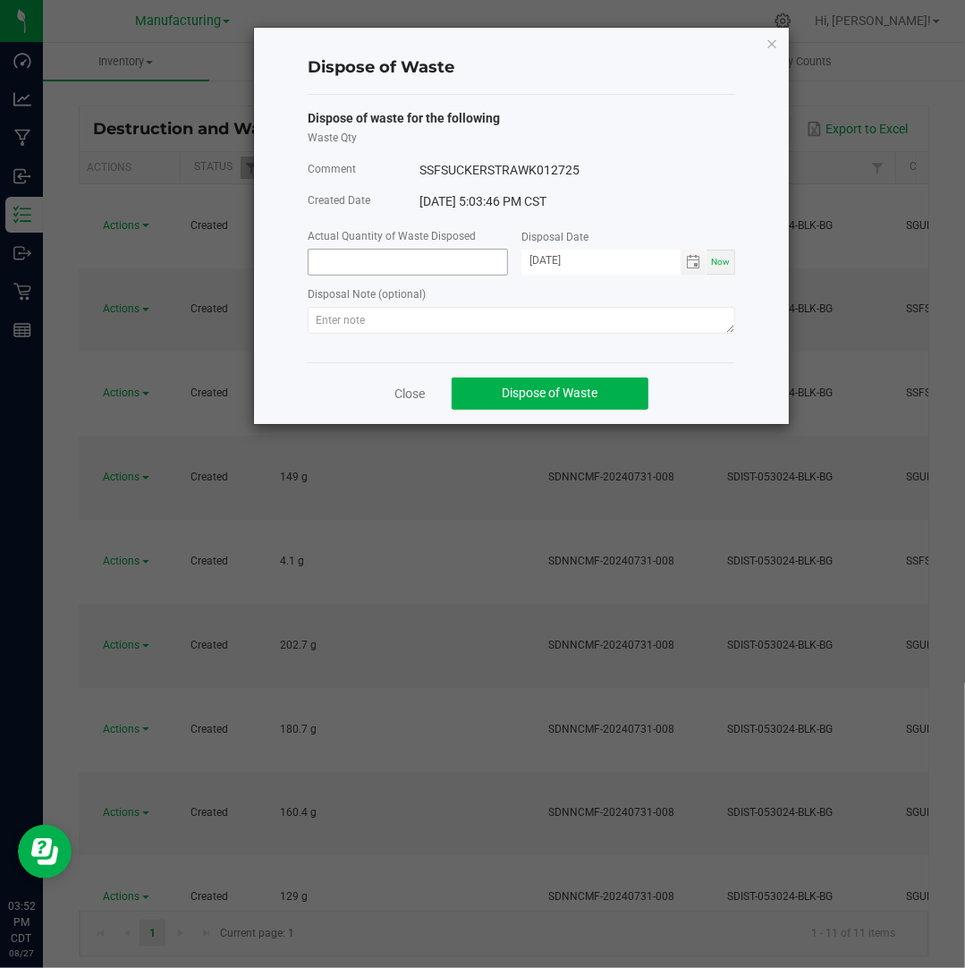
click at [328, 262] on input at bounding box center [408, 262] width 199 height 25
type input "20.0000 g"
click at [551, 258] on input "[DATE]" at bounding box center [600, 261] width 159 height 22
type input "[DATE]"
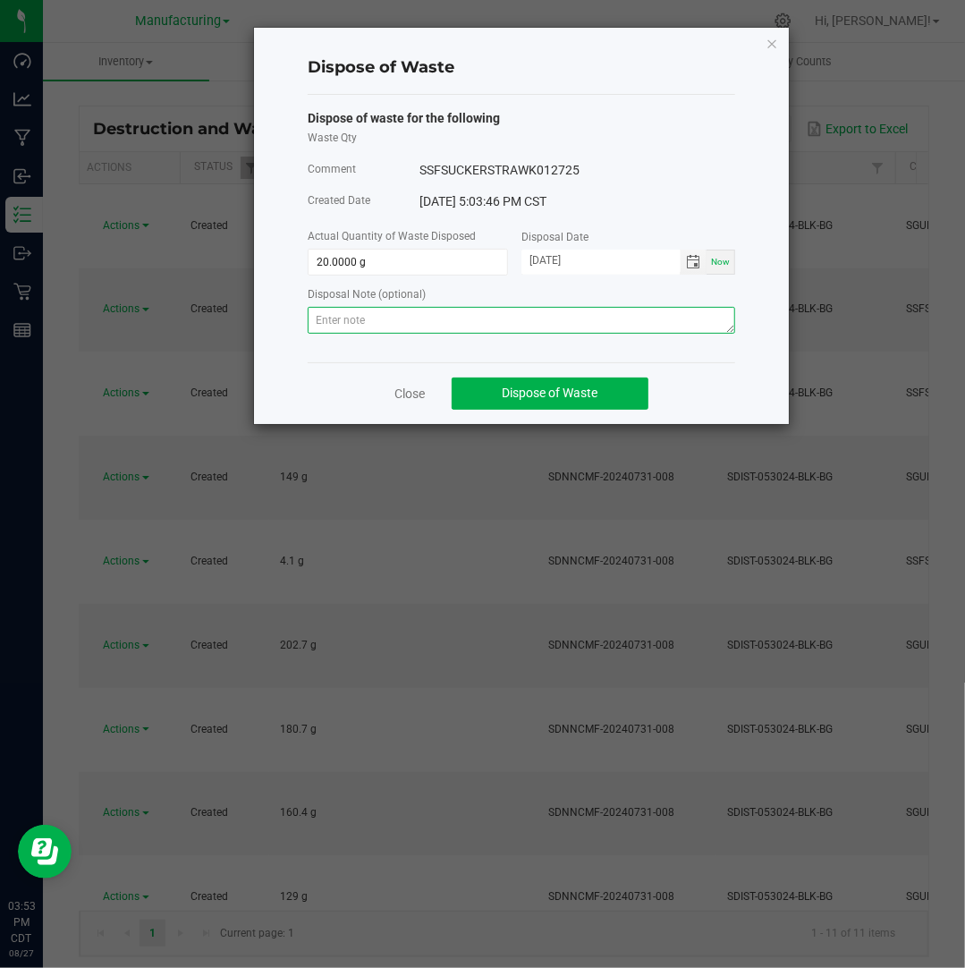
click at [585, 323] on textarea at bounding box center [521, 320] width 427 height 27
paste textarea "Destroyed and disposed of by compliance."
type textarea "Destroyed and disposed of by compliance."
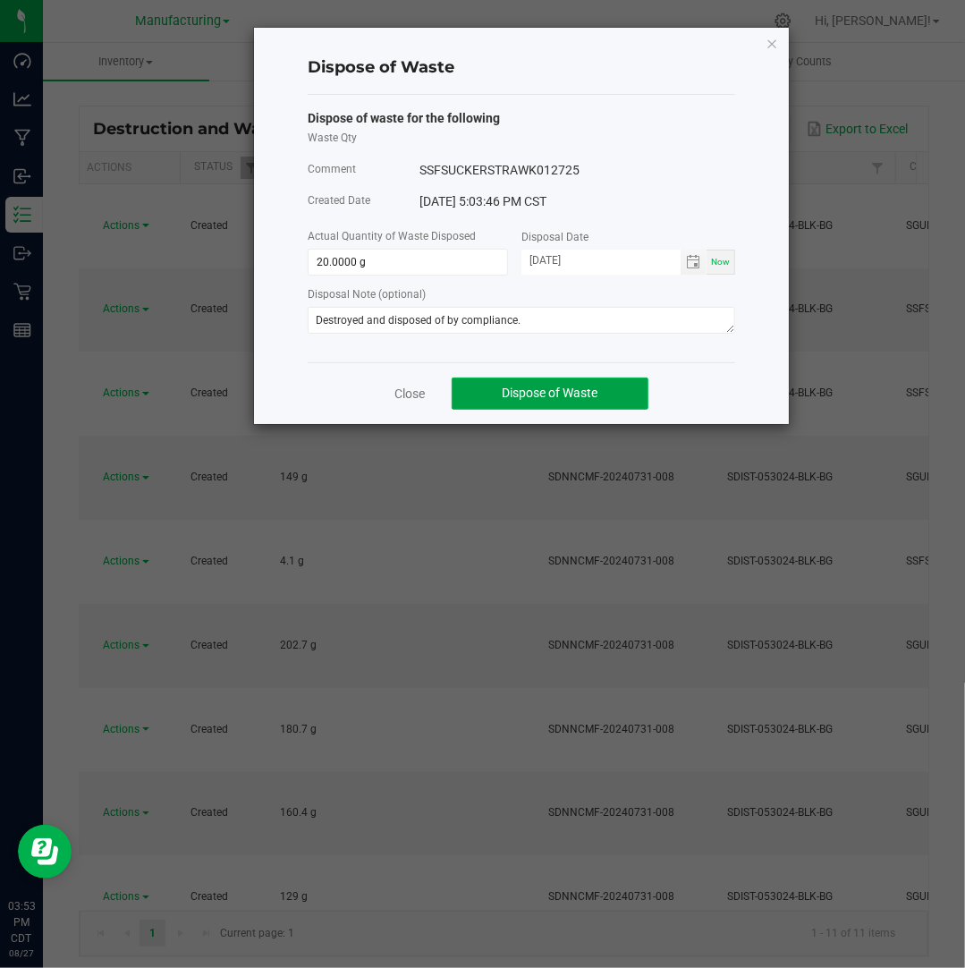
click at [576, 391] on span "Dispose of Waste" at bounding box center [551, 392] width 96 height 14
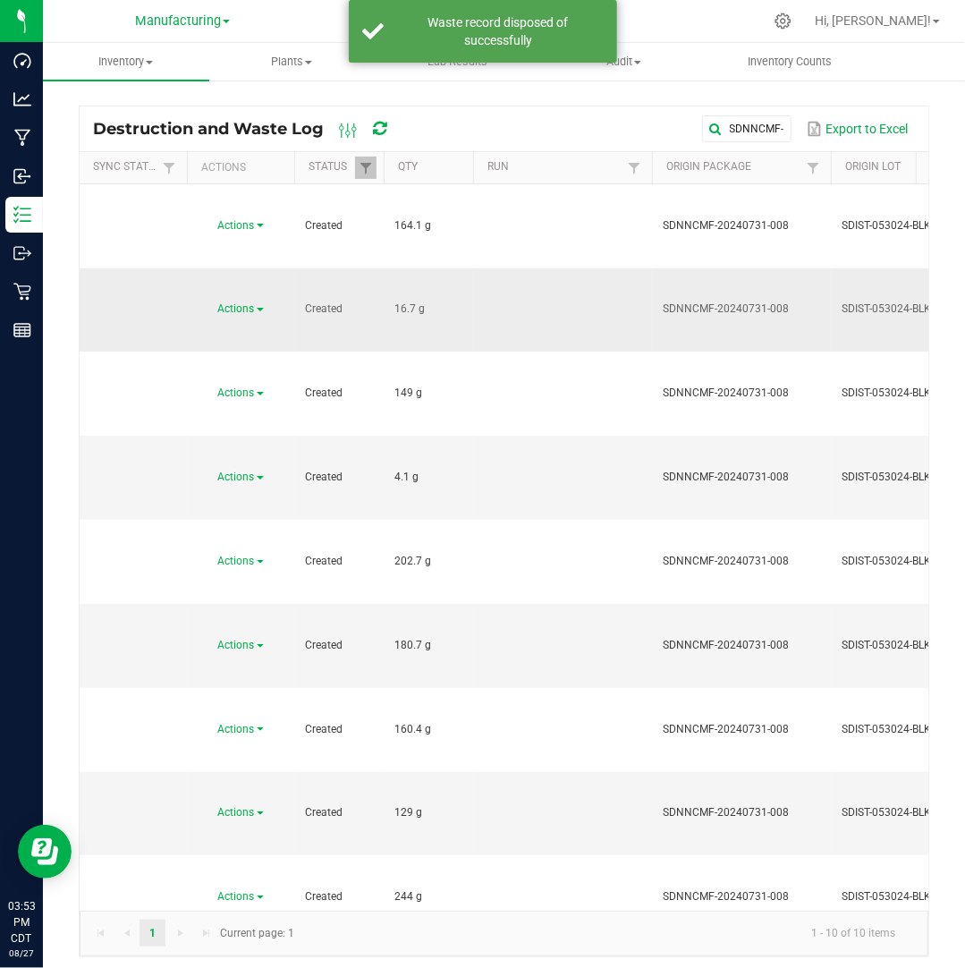
click at [261, 308] on span at bounding box center [260, 310] width 7 height 4
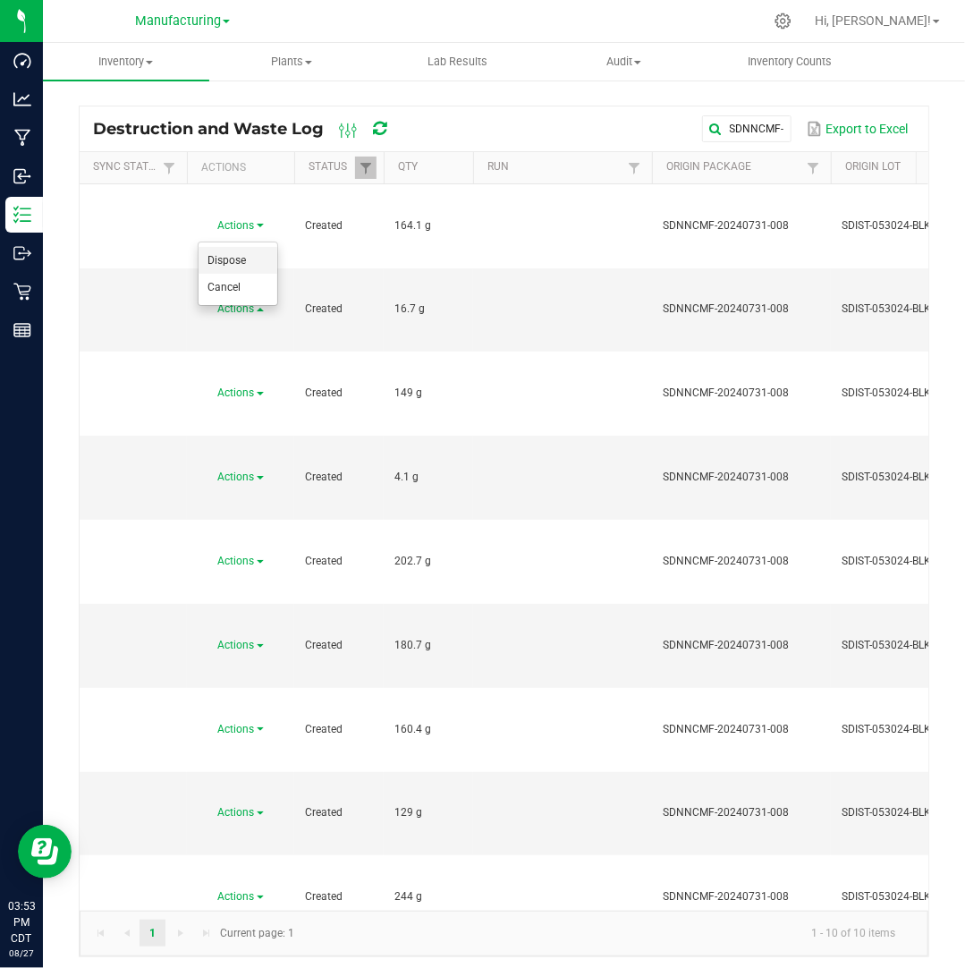
click at [247, 258] on li "Dispose" at bounding box center [238, 260] width 79 height 27
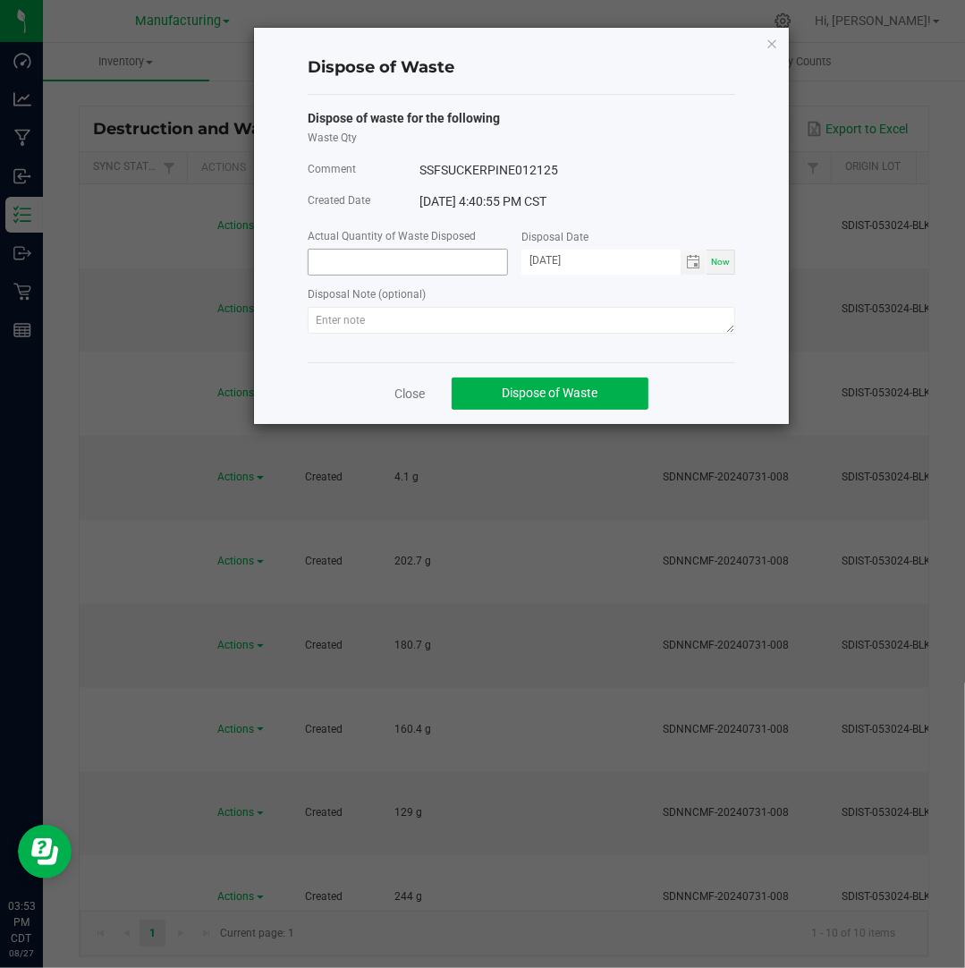
click at [354, 264] on input at bounding box center [408, 262] width 199 height 25
click at [553, 257] on input "[DATE]" at bounding box center [600, 261] width 159 height 22
type input "16.7000 g"
type input "[DATE]"
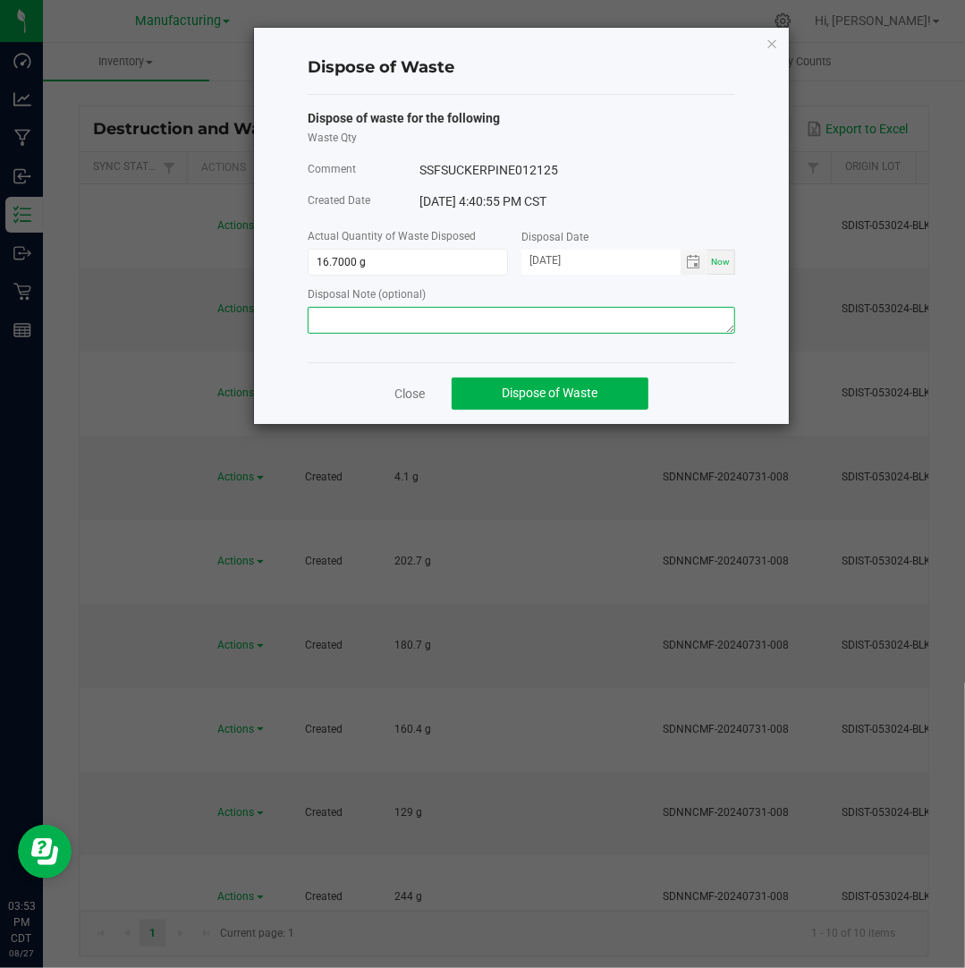
click at [668, 333] on textarea at bounding box center [521, 320] width 427 height 27
click at [665, 317] on textarea at bounding box center [521, 320] width 427 height 27
paste textarea "Destroyed and disposed of by compliance."
type textarea "Destroyed and disposed of by compliance."
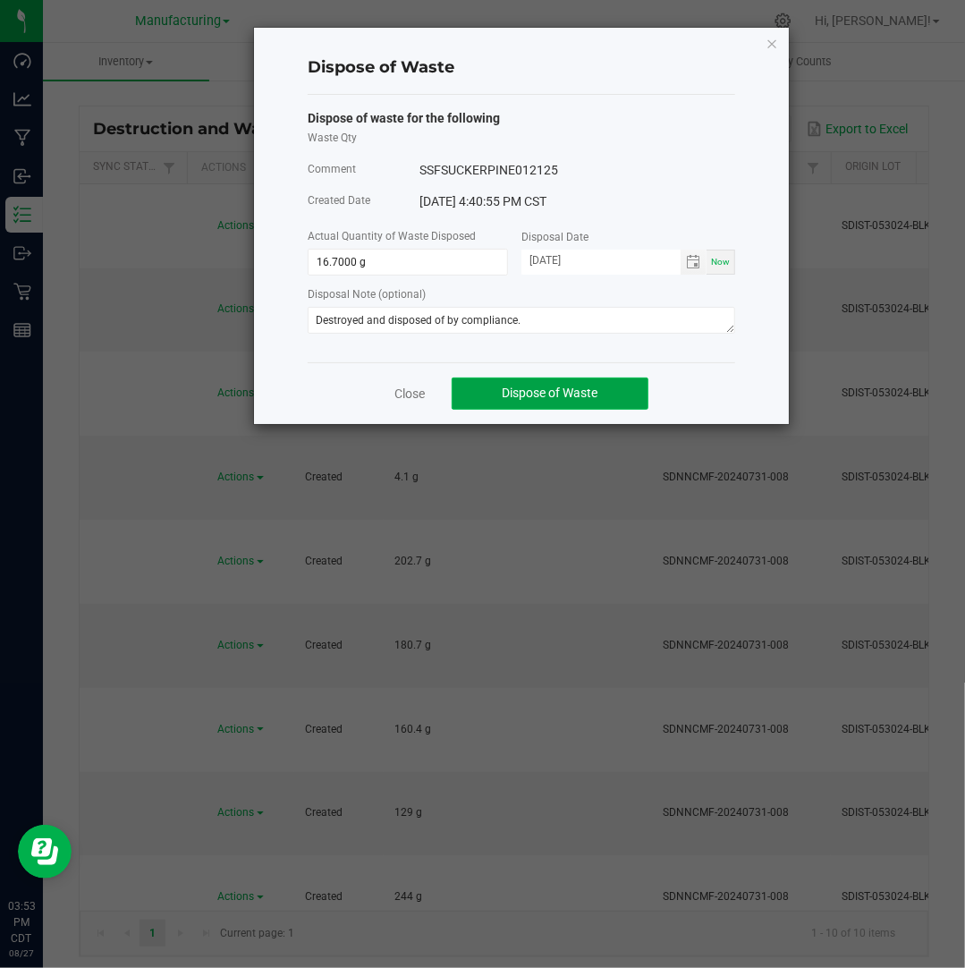
click at [613, 386] on button "Dispose of Waste" at bounding box center [550, 393] width 197 height 32
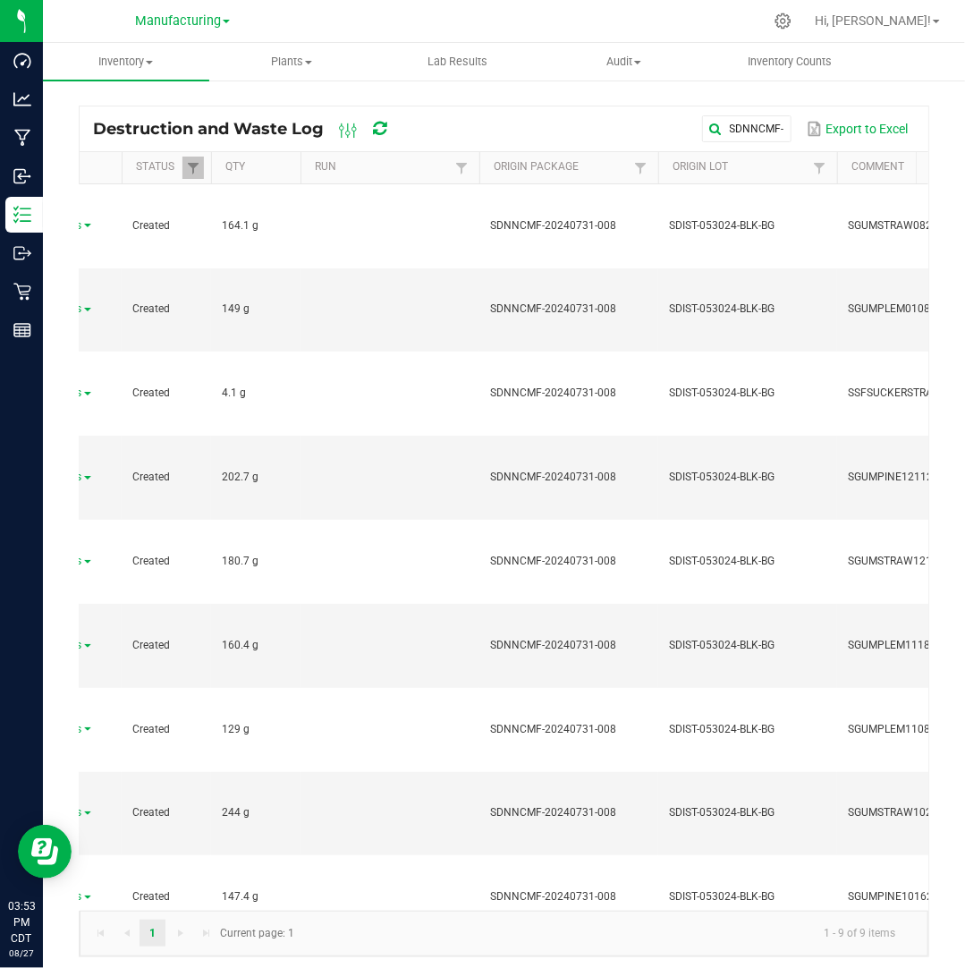
scroll to position [0, 168]
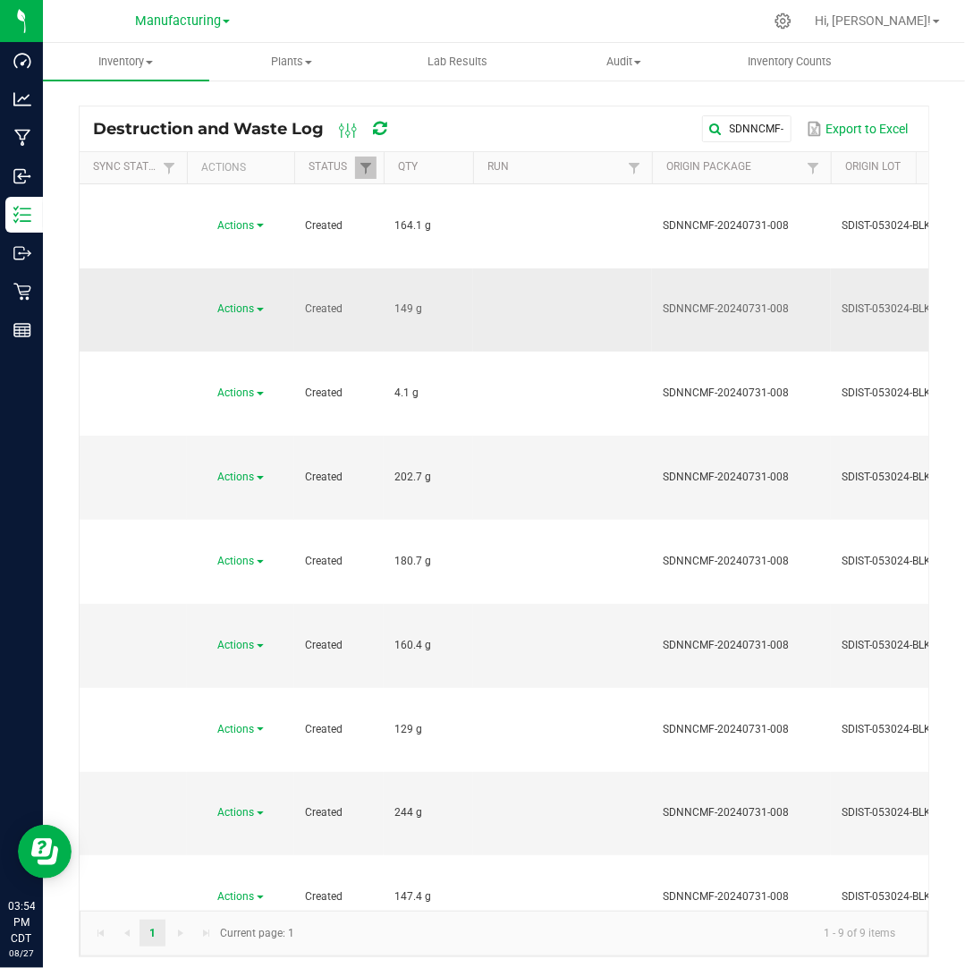
click at [256, 302] on link "Actions" at bounding box center [241, 308] width 46 height 13
click at [243, 262] on span "Dispose" at bounding box center [226, 260] width 38 height 13
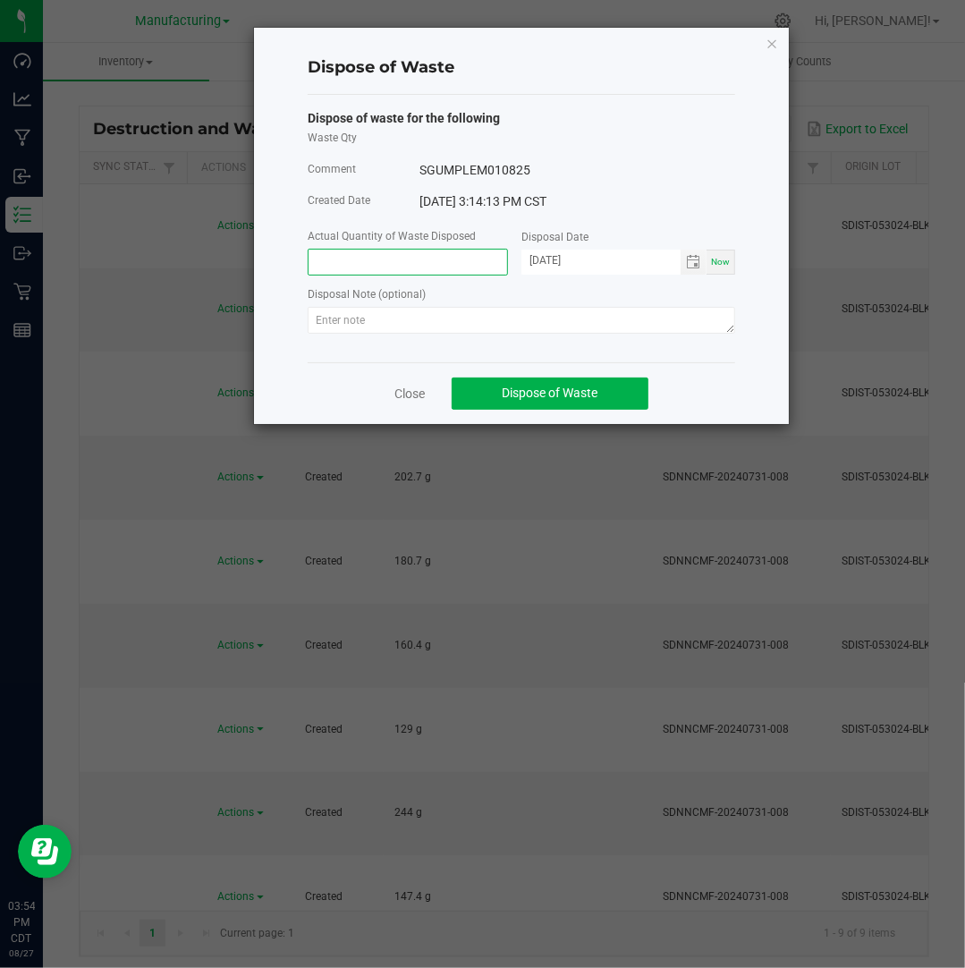
click at [347, 267] on input at bounding box center [408, 262] width 199 height 25
type input "149.0000 g"
click at [555, 258] on input "[DATE]" at bounding box center [600, 261] width 159 height 22
type input "[DATE]"
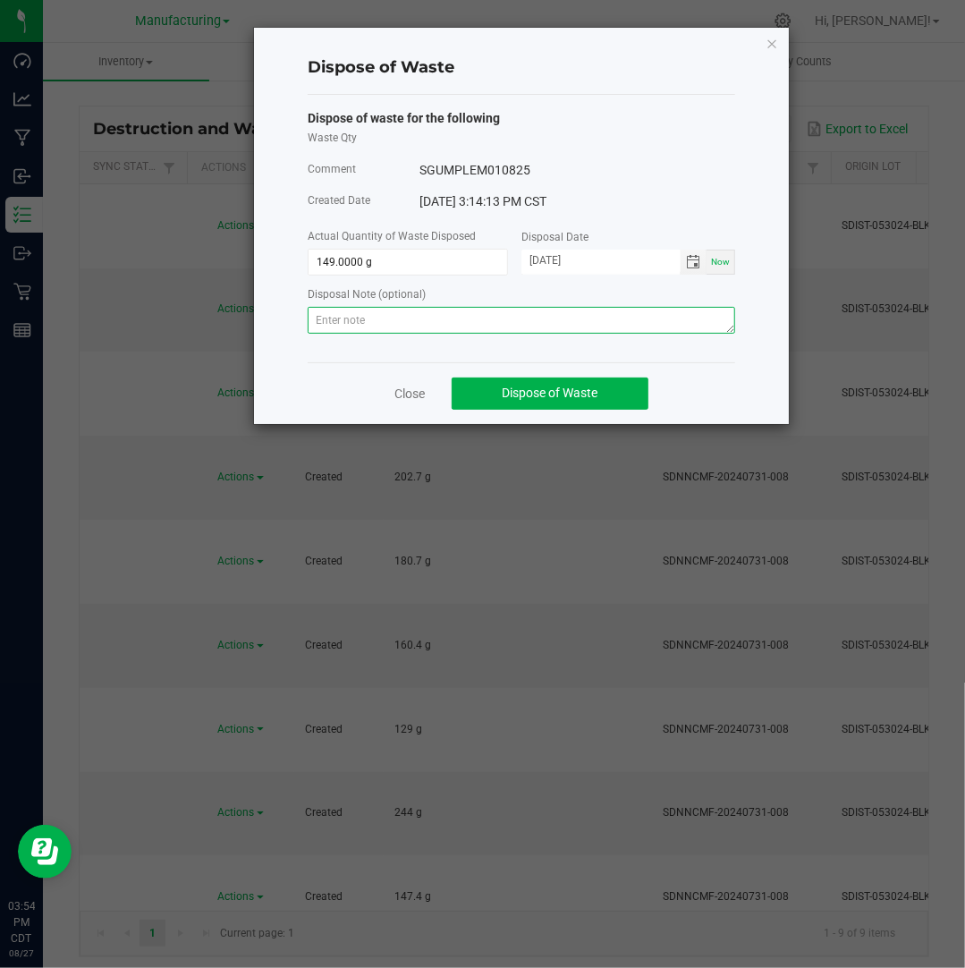
click at [580, 323] on textarea at bounding box center [521, 320] width 427 height 27
paste textarea "Destroyed and disposed of by compliance."
type textarea "Destroyed and disposed of by compliance."
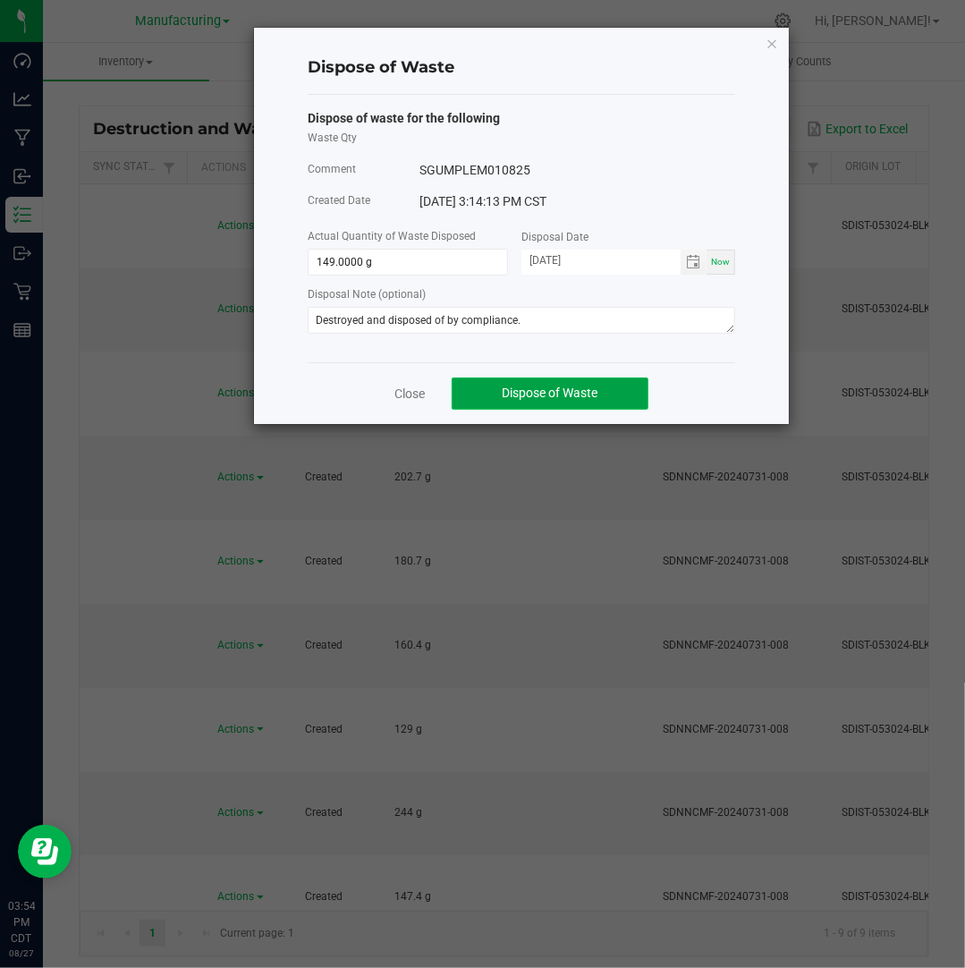
click at [593, 389] on span "Dispose of Waste" at bounding box center [551, 392] width 96 height 14
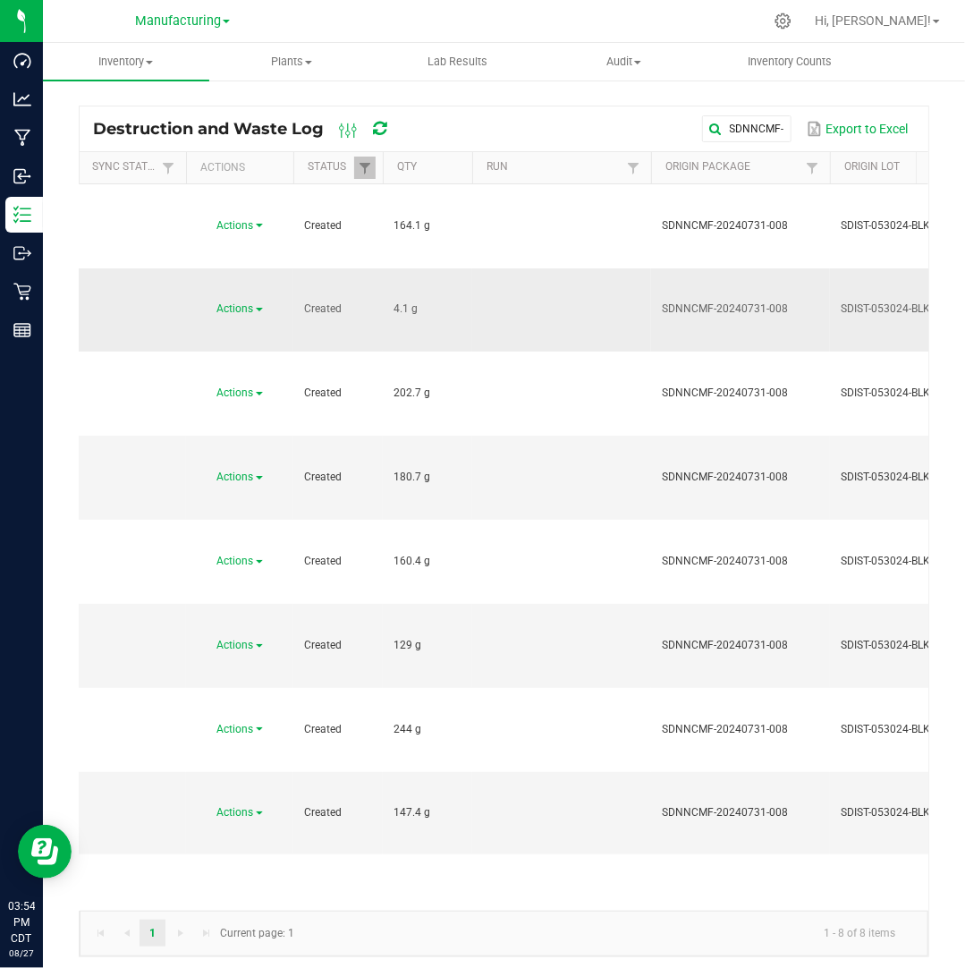
click at [254, 302] on span "Actions" at bounding box center [235, 308] width 37 height 13
click at [247, 251] on li "Dispose" at bounding box center [236, 260] width 79 height 27
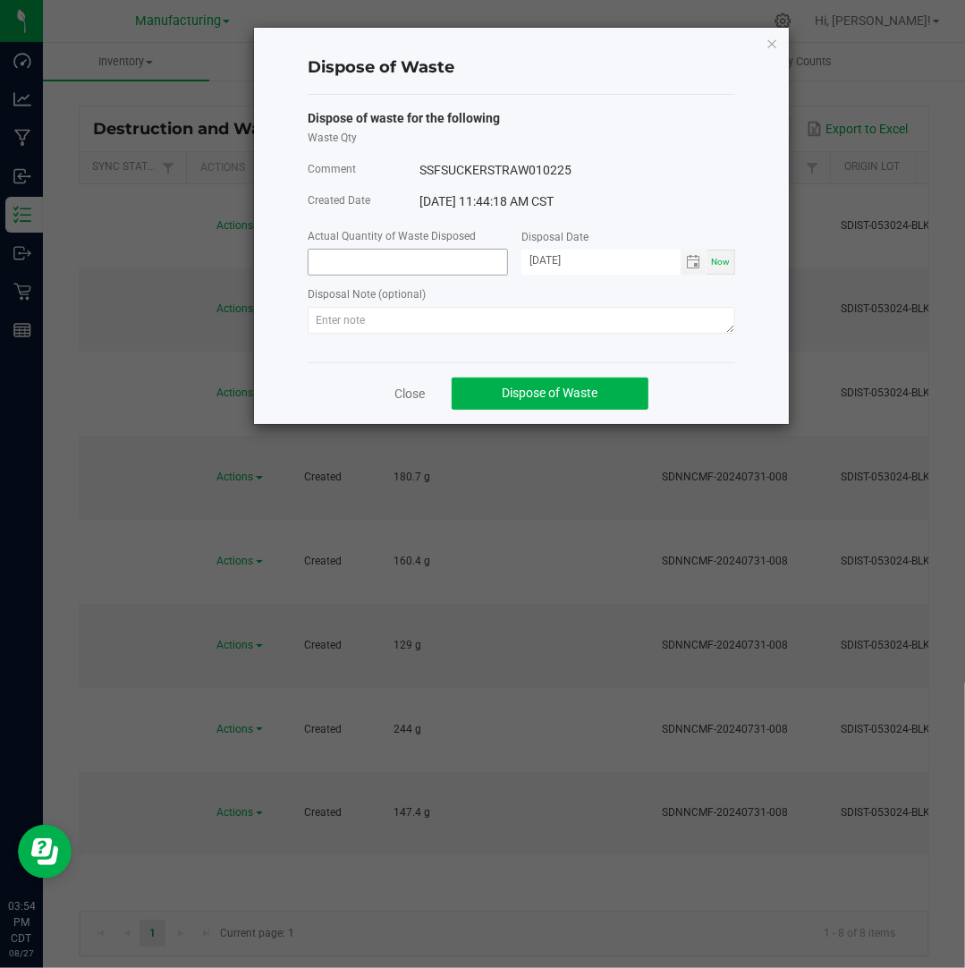
click at [339, 257] on input at bounding box center [408, 262] width 199 height 25
click at [549, 264] on input "[DATE]" at bounding box center [600, 261] width 159 height 22
type input "4.1000 g"
type input "[DATE]"
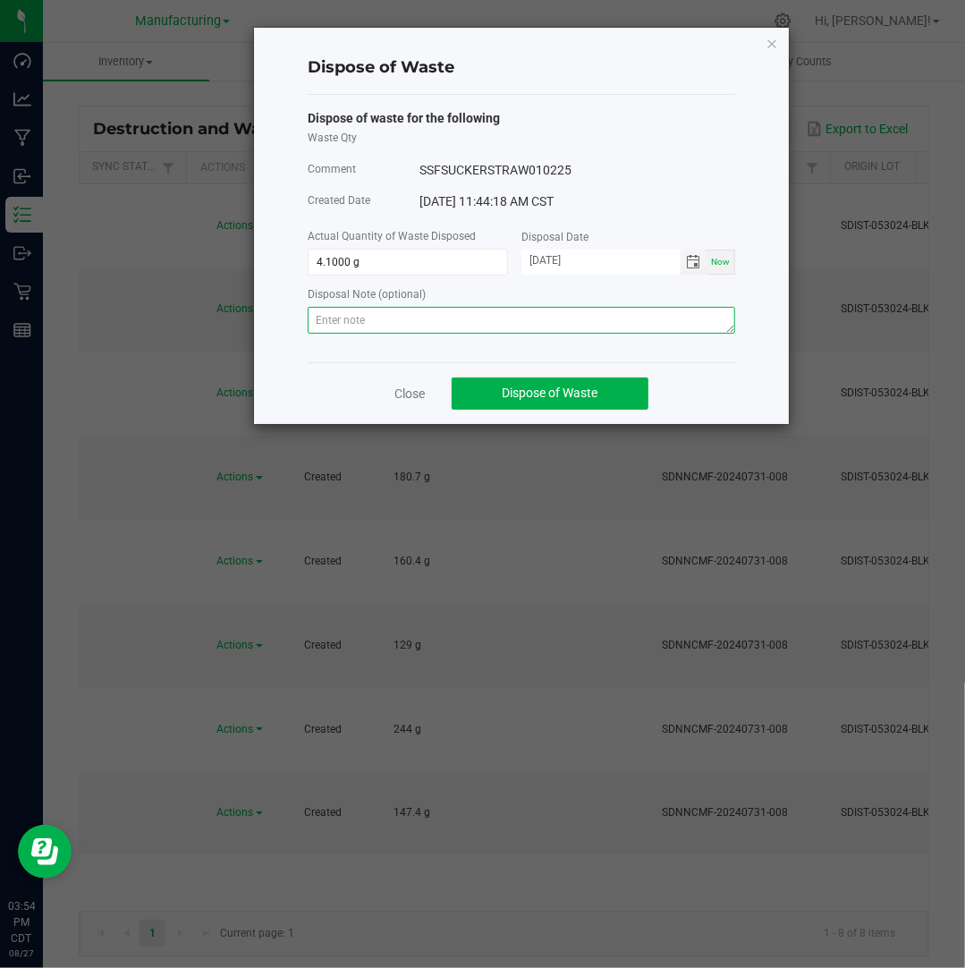
click at [663, 332] on textarea at bounding box center [521, 320] width 427 height 27
paste textarea "Destroyed and disposed of by compliance."
type textarea "Destroyed and disposed of by compliance."
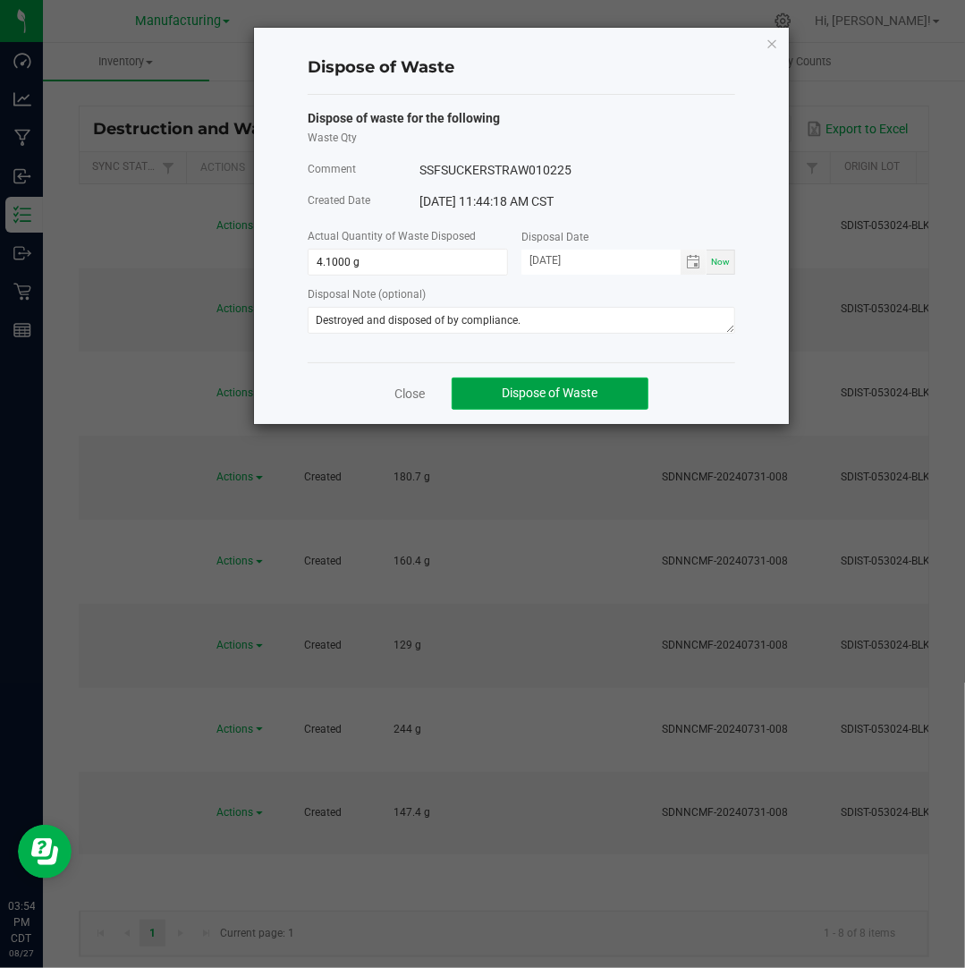
click at [540, 393] on span "Dispose of Waste" at bounding box center [551, 392] width 96 height 14
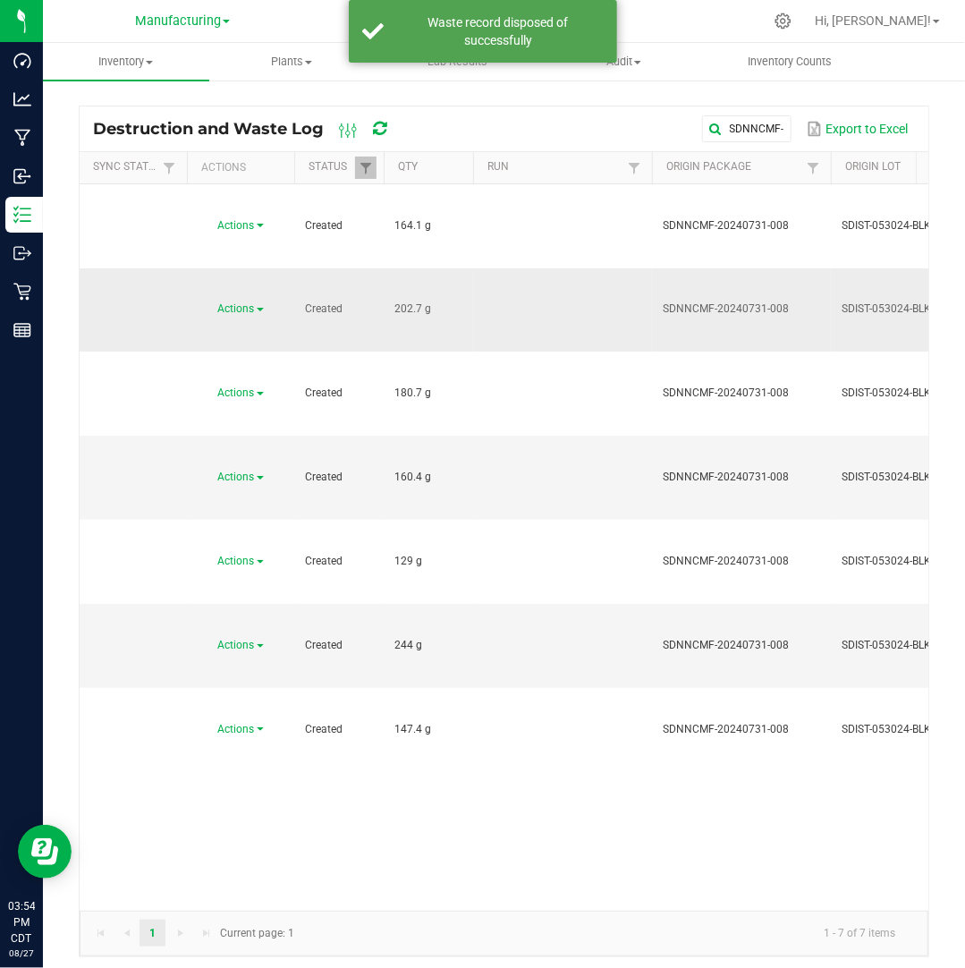
click at [262, 308] on span at bounding box center [260, 310] width 7 height 4
click at [259, 257] on li "Dispose" at bounding box center [238, 260] width 79 height 27
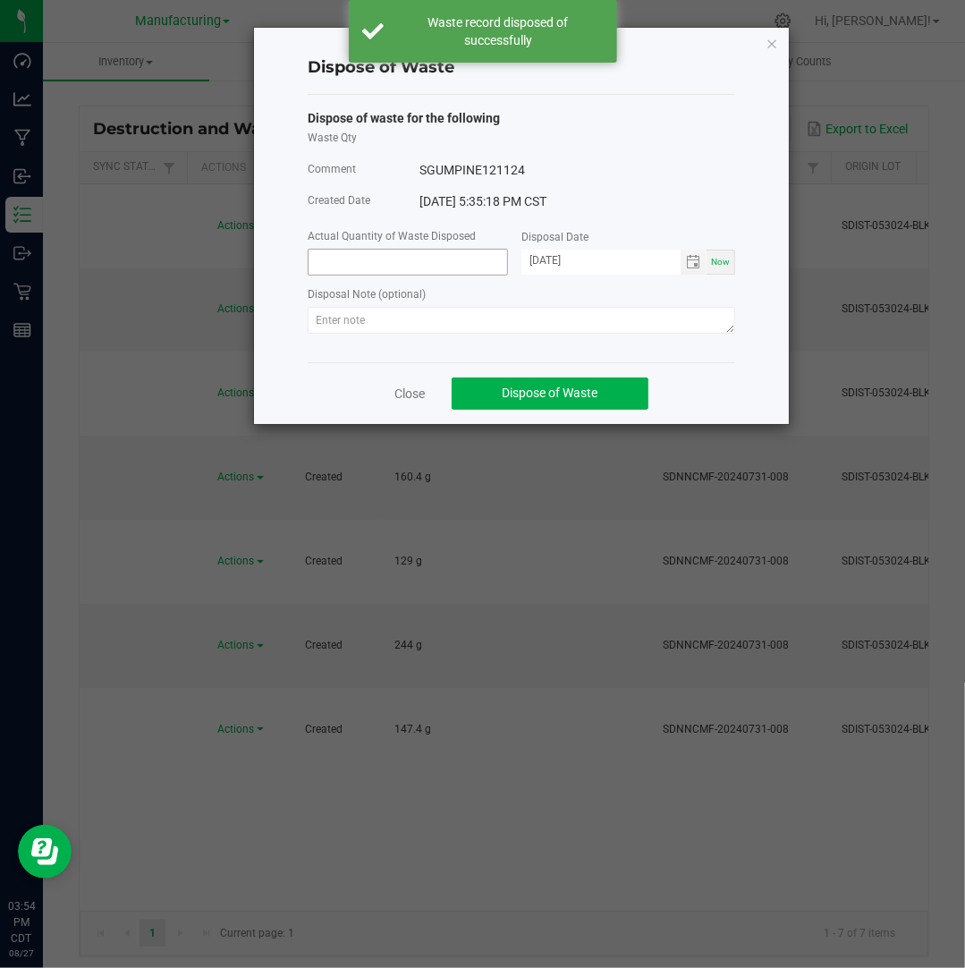
click at [327, 251] on input at bounding box center [408, 262] width 199 height 25
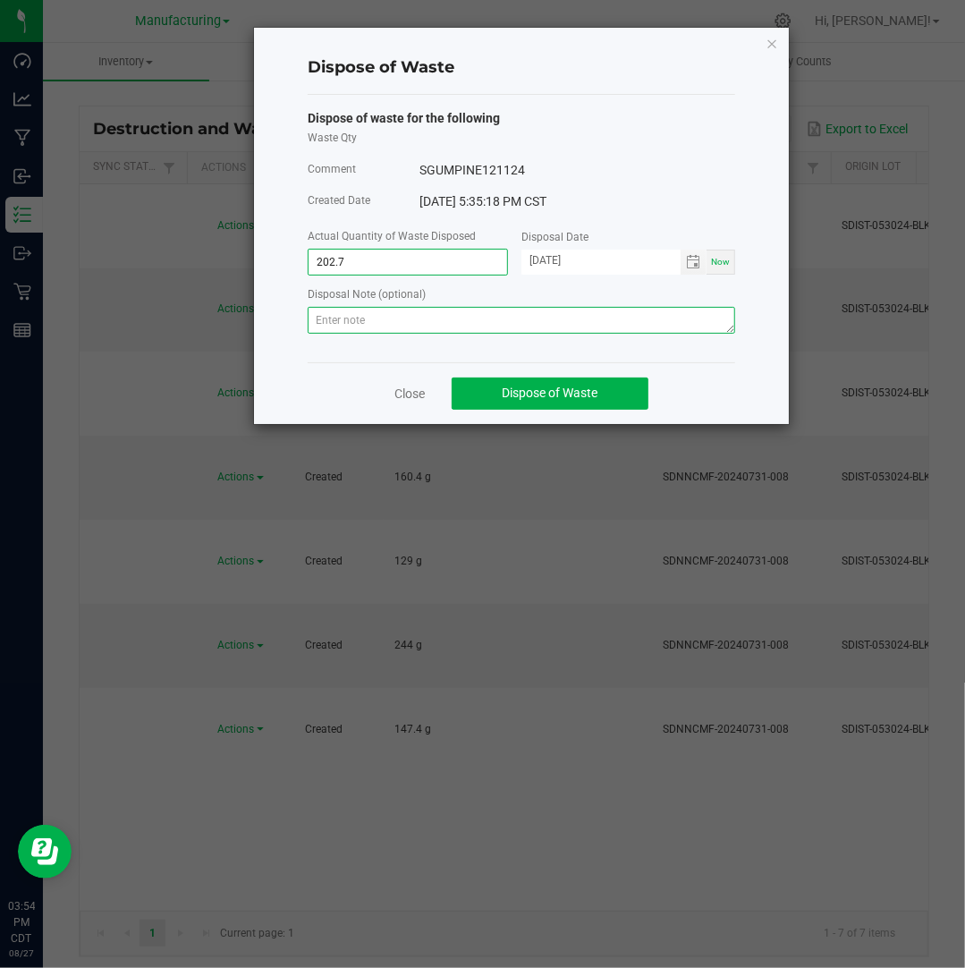
type input "202.7000 g"
click at [345, 317] on textarea at bounding box center [521, 320] width 427 height 27
paste textarea "Destroyed and disposed of by compliance."
type textarea "Destroyed and disposed of by compliance."
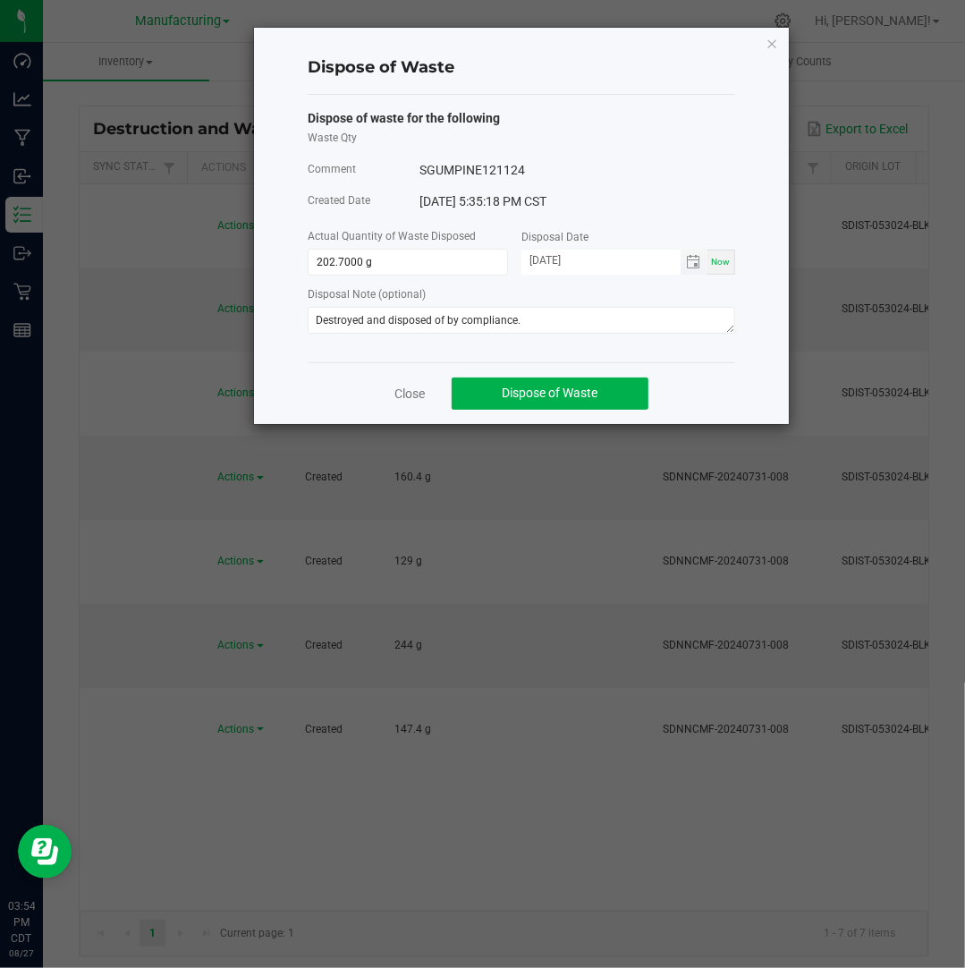
click at [550, 263] on input "[DATE]" at bounding box center [600, 261] width 159 height 22
type input "[DATE]"
click at [608, 385] on button "Dispose of Waste" at bounding box center [550, 393] width 197 height 32
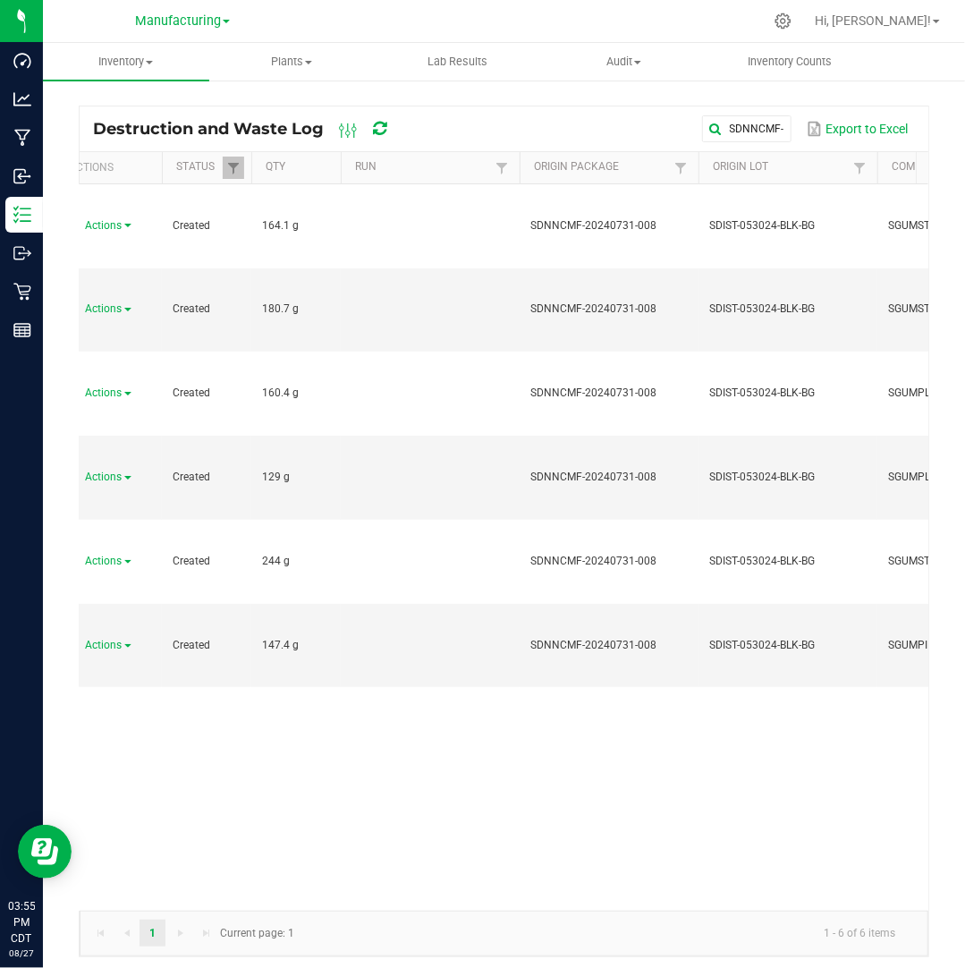
scroll to position [0, 114]
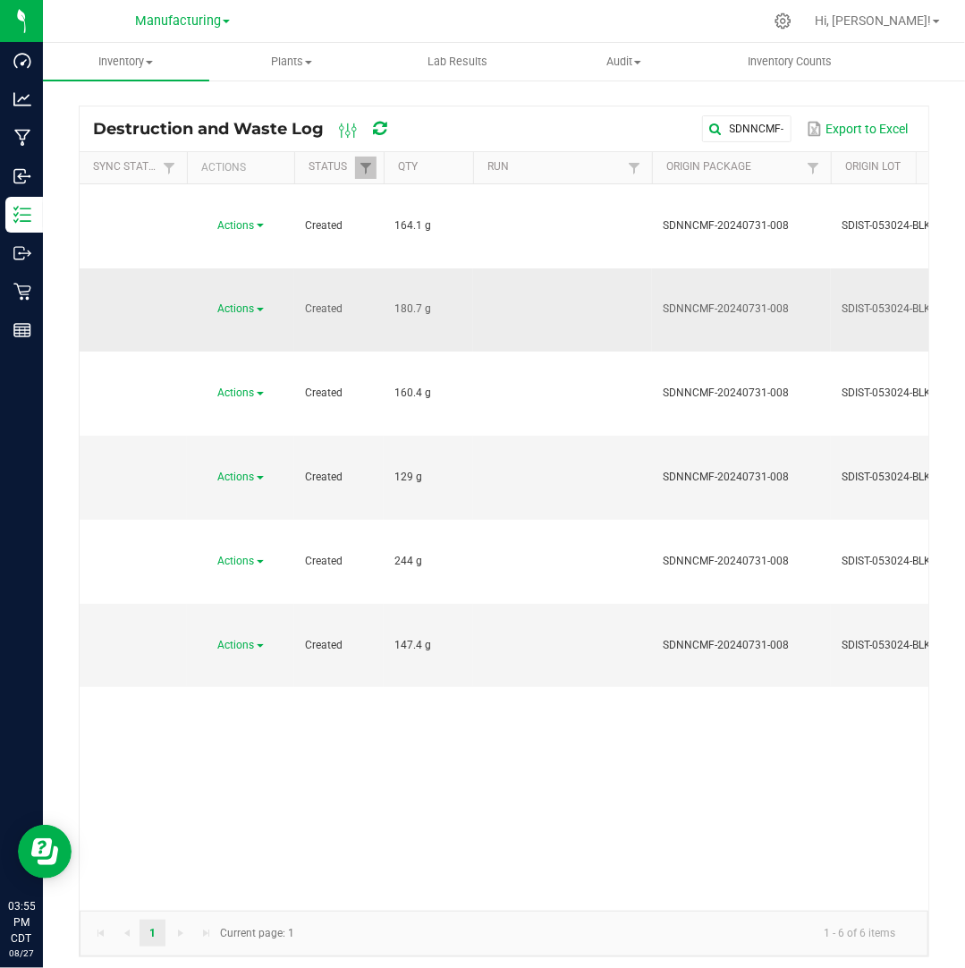
click at [245, 302] on span "Actions" at bounding box center [236, 308] width 37 height 13
click at [250, 257] on li "Dispose" at bounding box center [238, 260] width 79 height 27
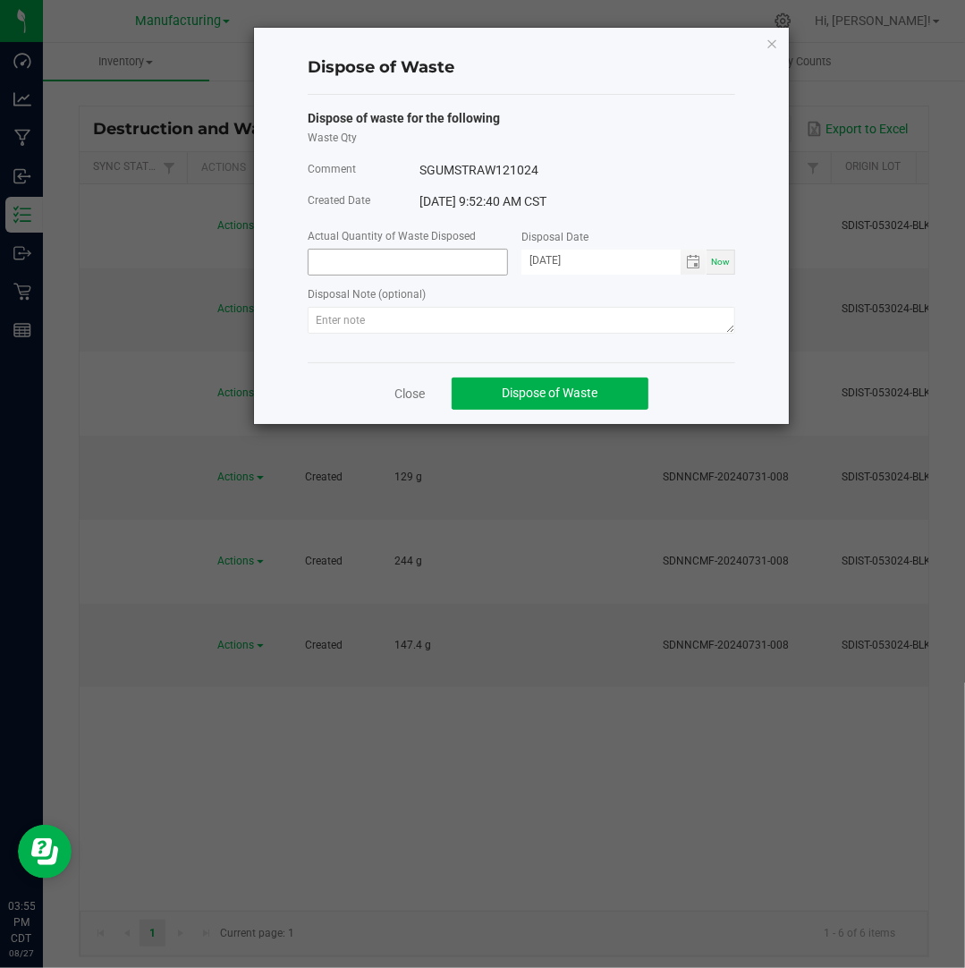
click at [403, 269] on input at bounding box center [408, 262] width 199 height 25
type input "180.7000 g"
click at [558, 259] on input "[DATE]" at bounding box center [600, 261] width 159 height 22
type input "[DATE]"
click at [566, 337] on div at bounding box center [521, 323] width 427 height 32
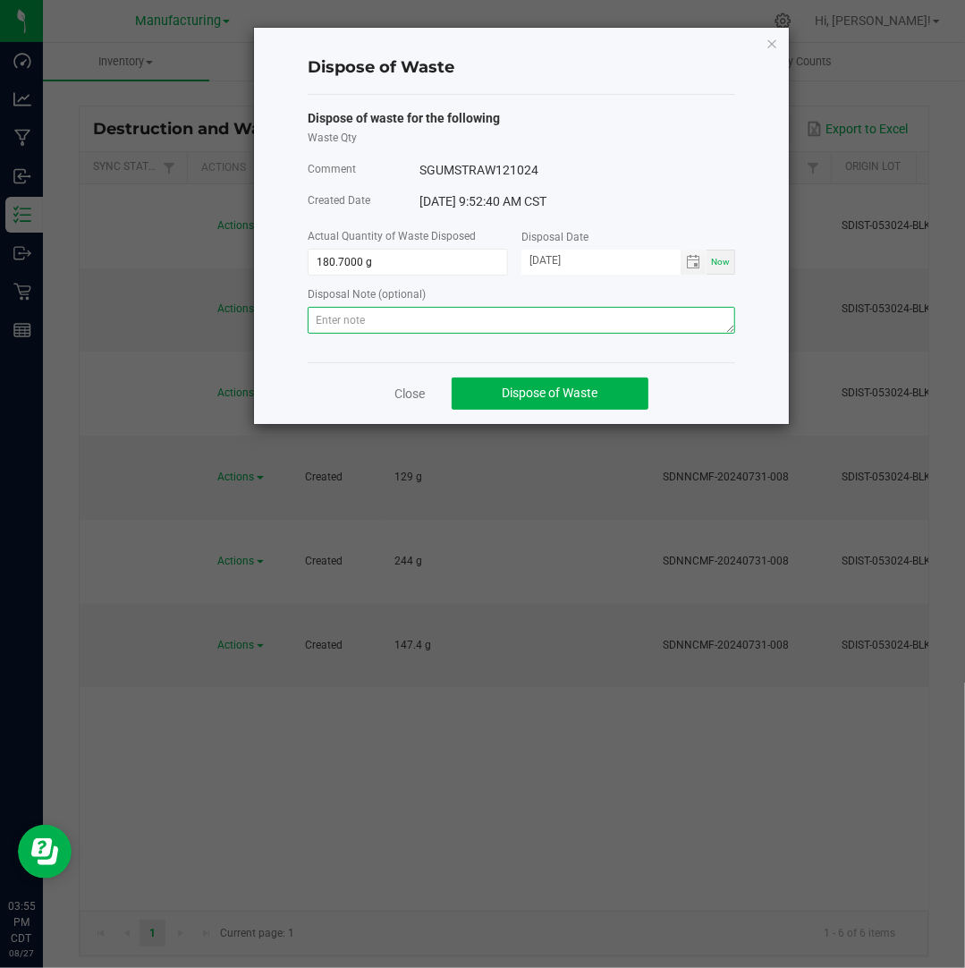
click at [614, 312] on textarea at bounding box center [521, 320] width 427 height 27
paste textarea "Destroyed and disposed of by compliance."
type textarea "Destroyed and disposed of by compliance."
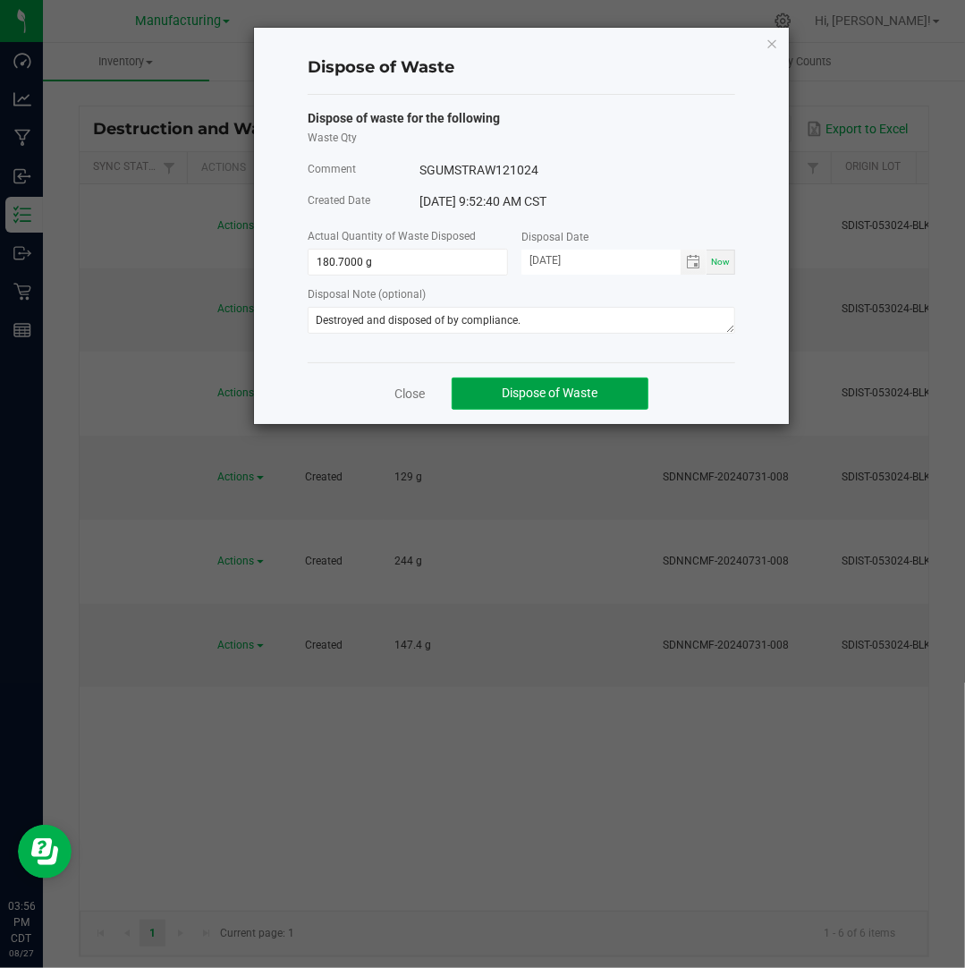
click at [563, 394] on span "Dispose of Waste" at bounding box center [551, 392] width 96 height 14
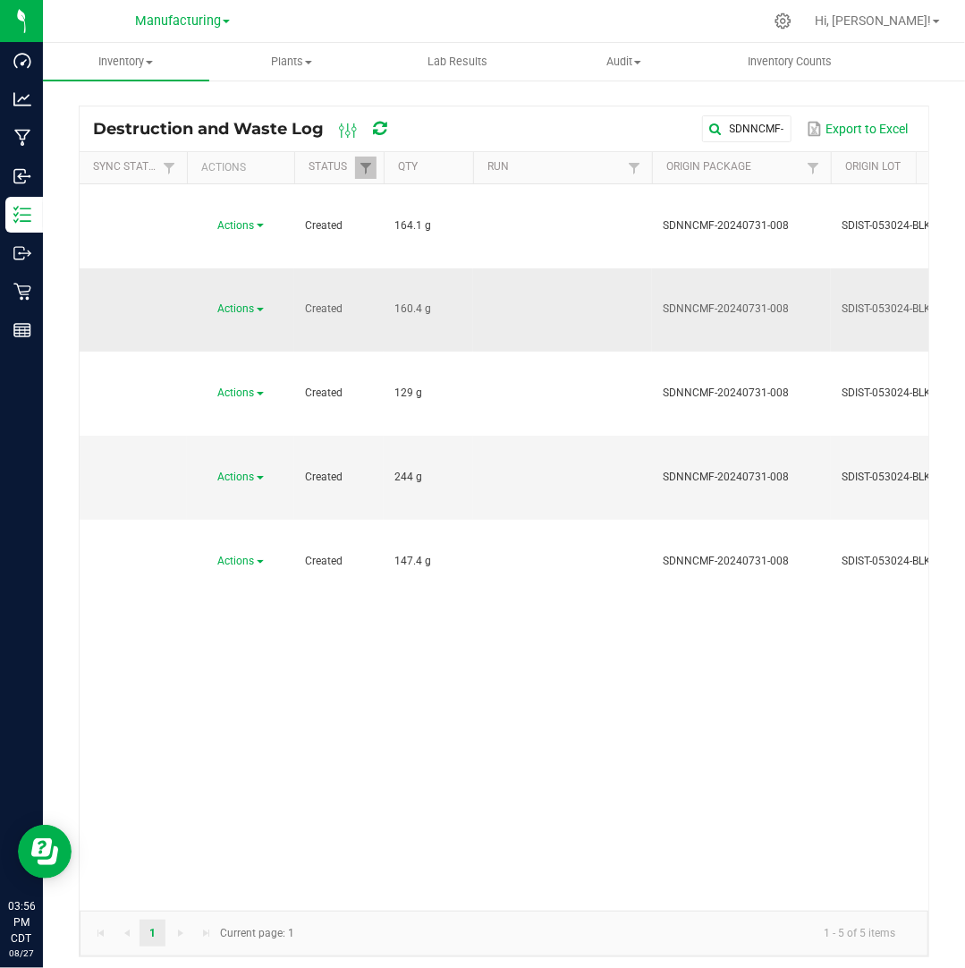
click at [253, 302] on span "Actions" at bounding box center [236, 308] width 37 height 13
click at [250, 264] on li "Dispose" at bounding box center [238, 260] width 79 height 27
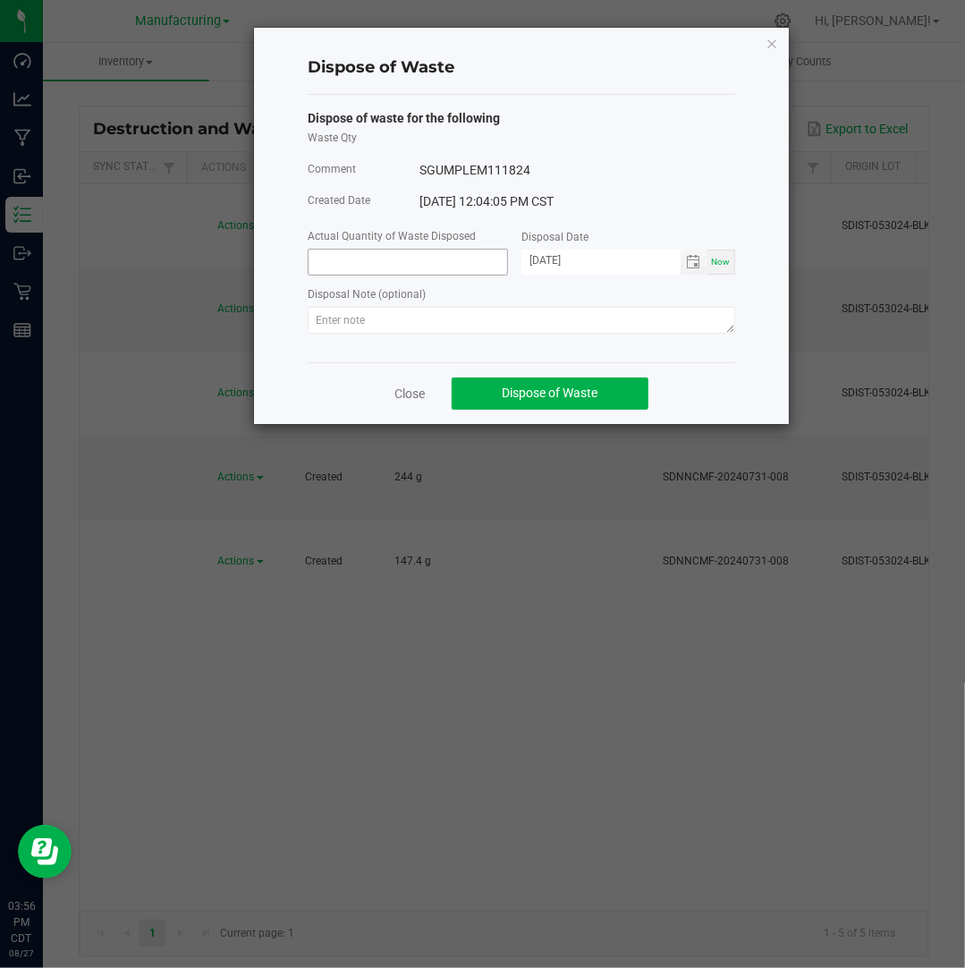
click at [352, 275] on input at bounding box center [408, 262] width 199 height 25
type input "160.4000 g"
click at [549, 262] on input "[DATE]" at bounding box center [600, 261] width 159 height 22
type input "[DATE]"
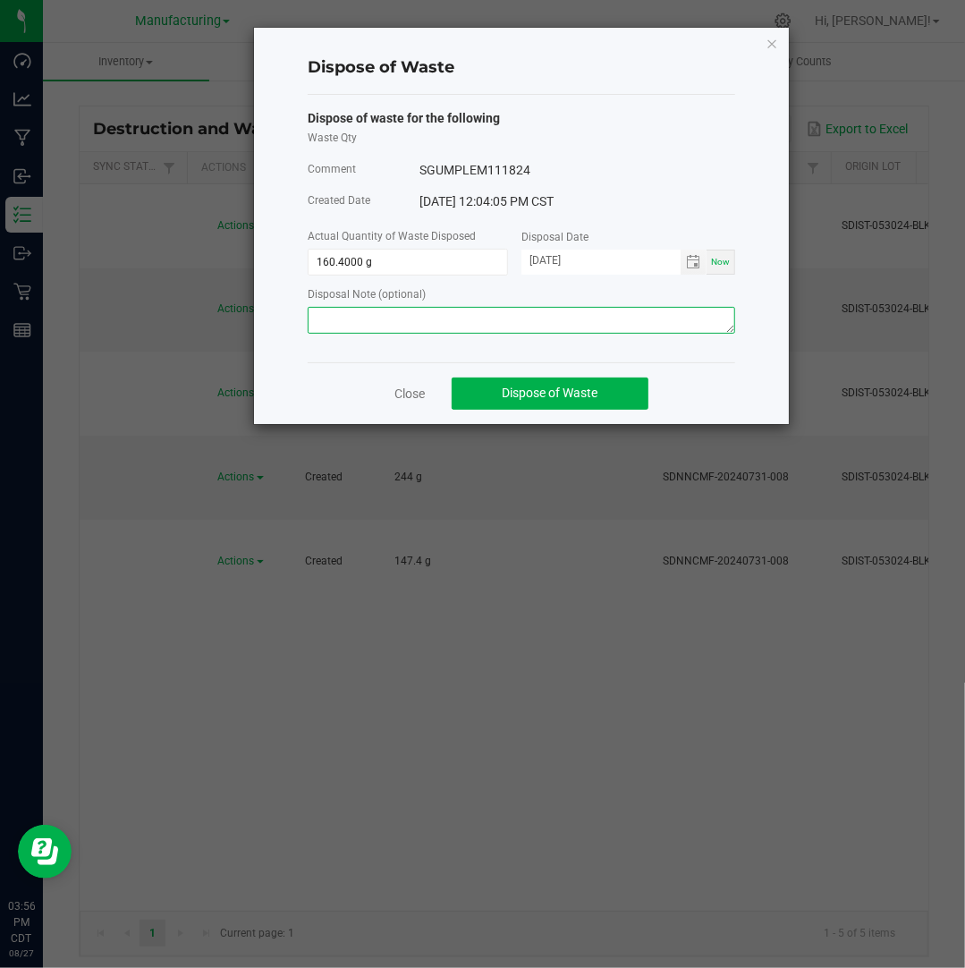
click at [607, 317] on textarea at bounding box center [521, 320] width 427 height 27
click at [651, 312] on textarea at bounding box center [521, 320] width 427 height 27
paste textarea "Destroyed and disposed of by compliance."
type textarea "Destroyed and disposed of by compliance."
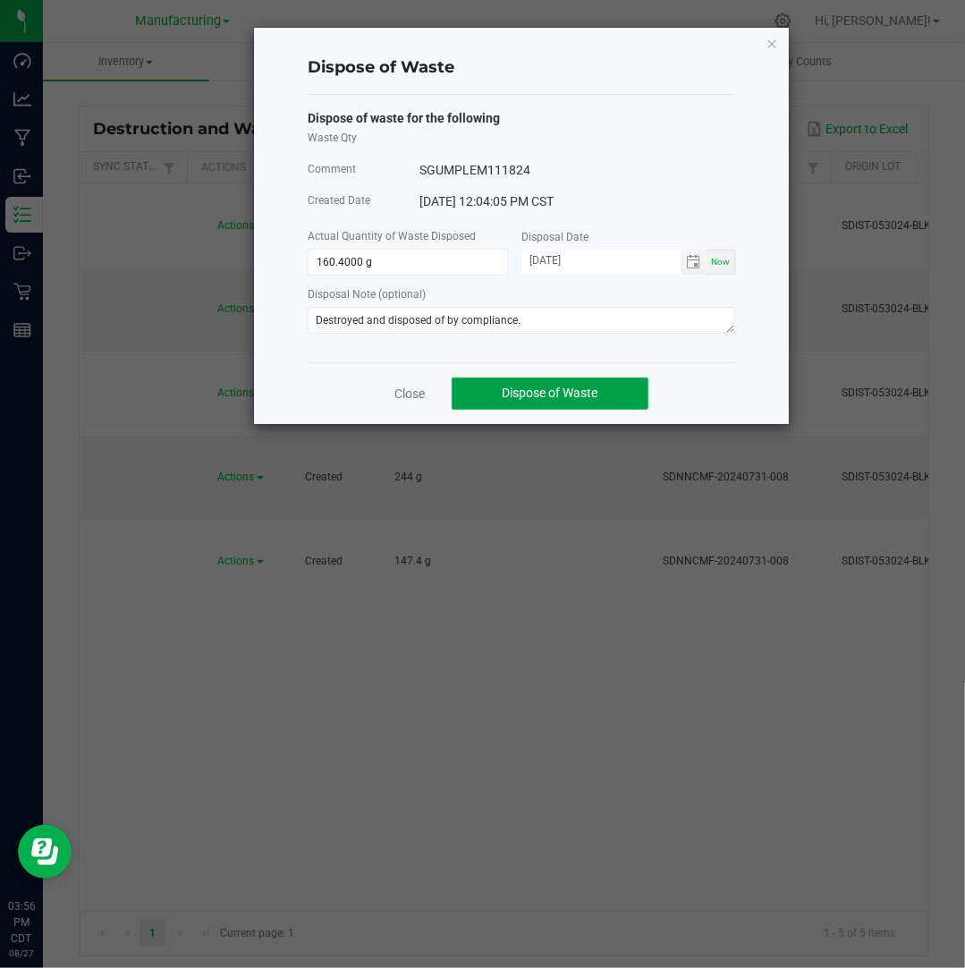
click at [589, 384] on button "Dispose of Waste" at bounding box center [550, 393] width 197 height 32
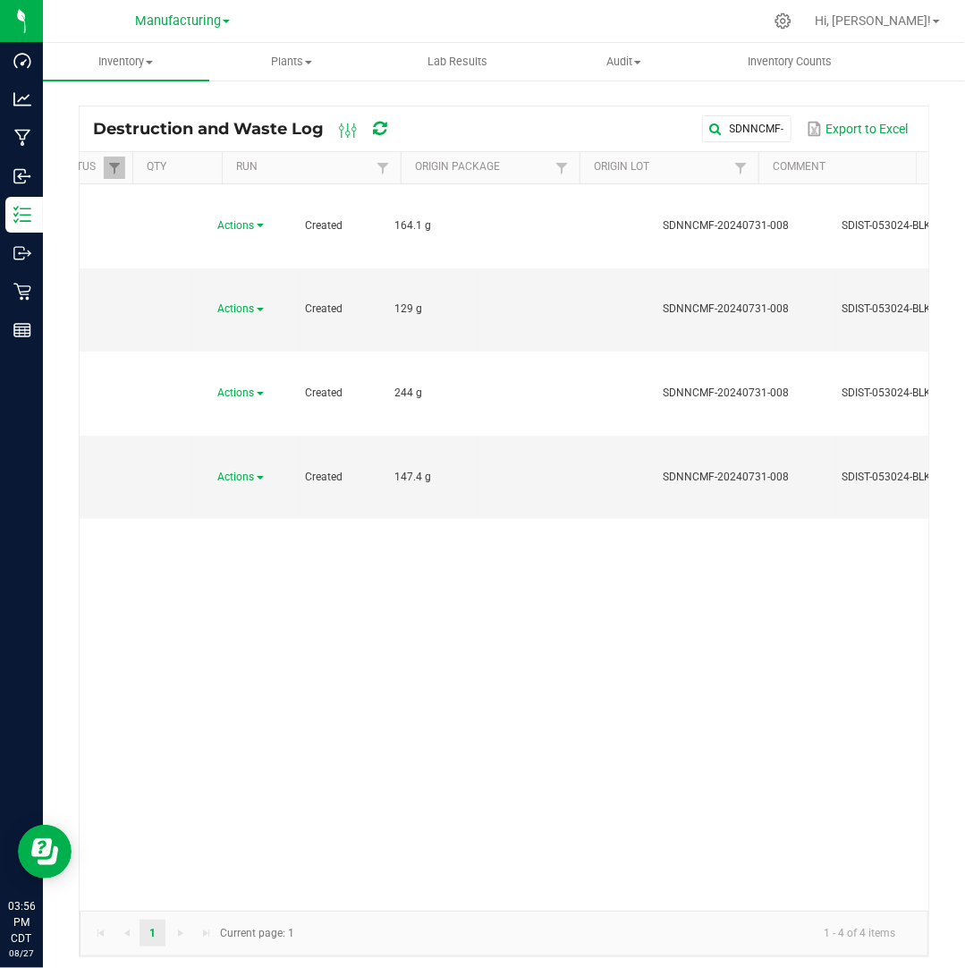
scroll to position [0, 0]
click at [243, 302] on span "Actions" at bounding box center [236, 308] width 37 height 13
click at [250, 258] on li "Dispose" at bounding box center [238, 260] width 79 height 27
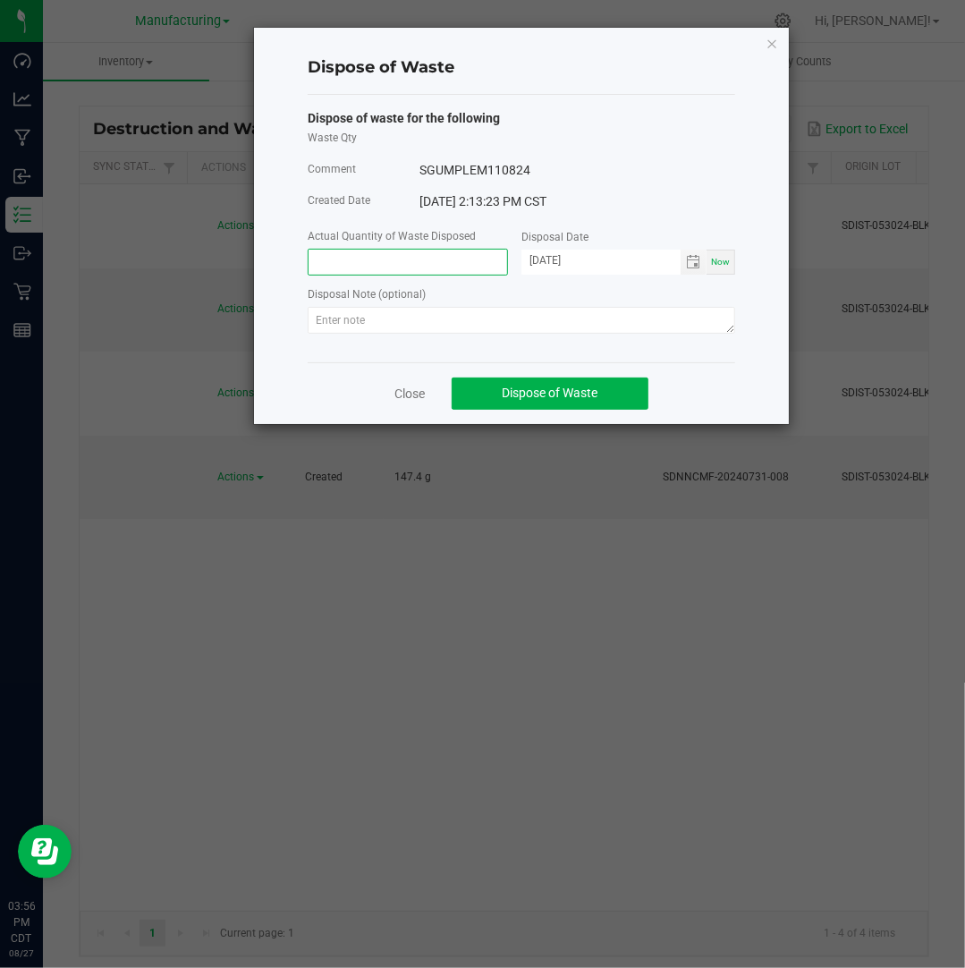
click at [342, 266] on input at bounding box center [408, 262] width 199 height 25
click at [554, 258] on input "[DATE]" at bounding box center [600, 261] width 159 height 22
type input "129.0000 g"
type input "[DATE]"
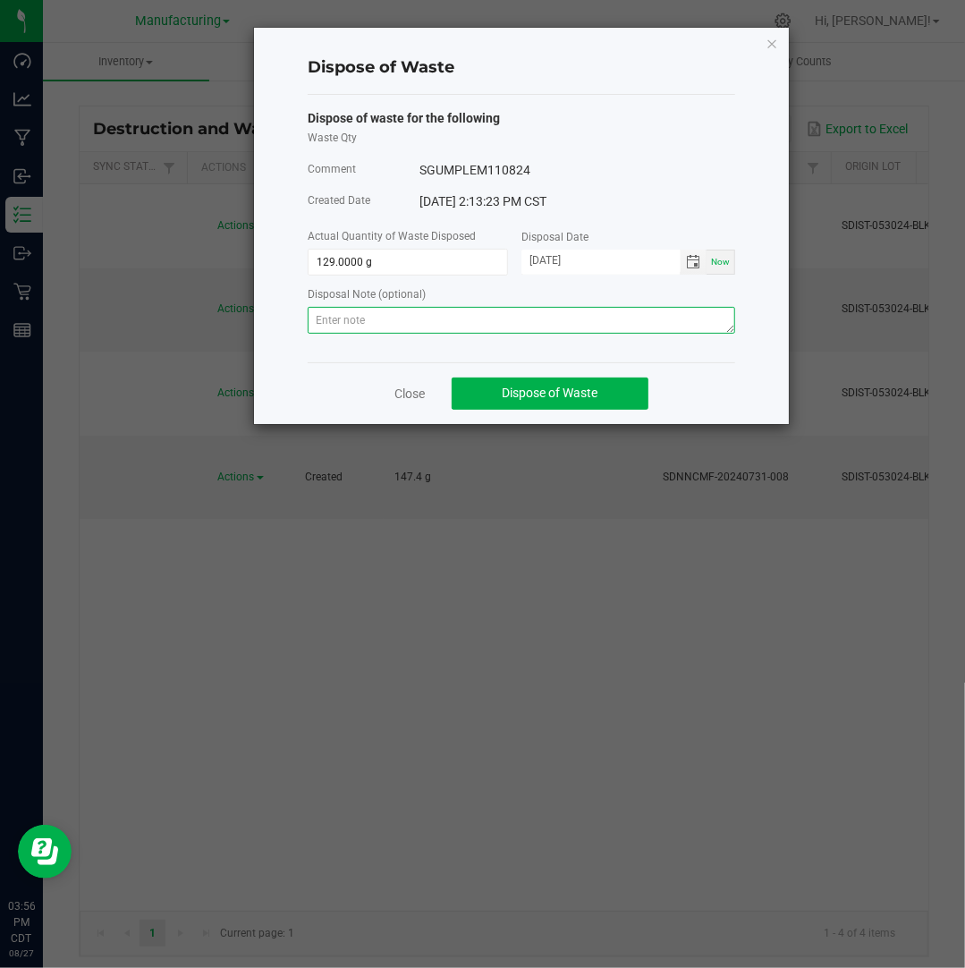
click at [596, 321] on textarea at bounding box center [521, 320] width 427 height 27
paste textarea "Destroyed and disposed of by compliance."
type textarea "Destroyed and disposed of by compliance."
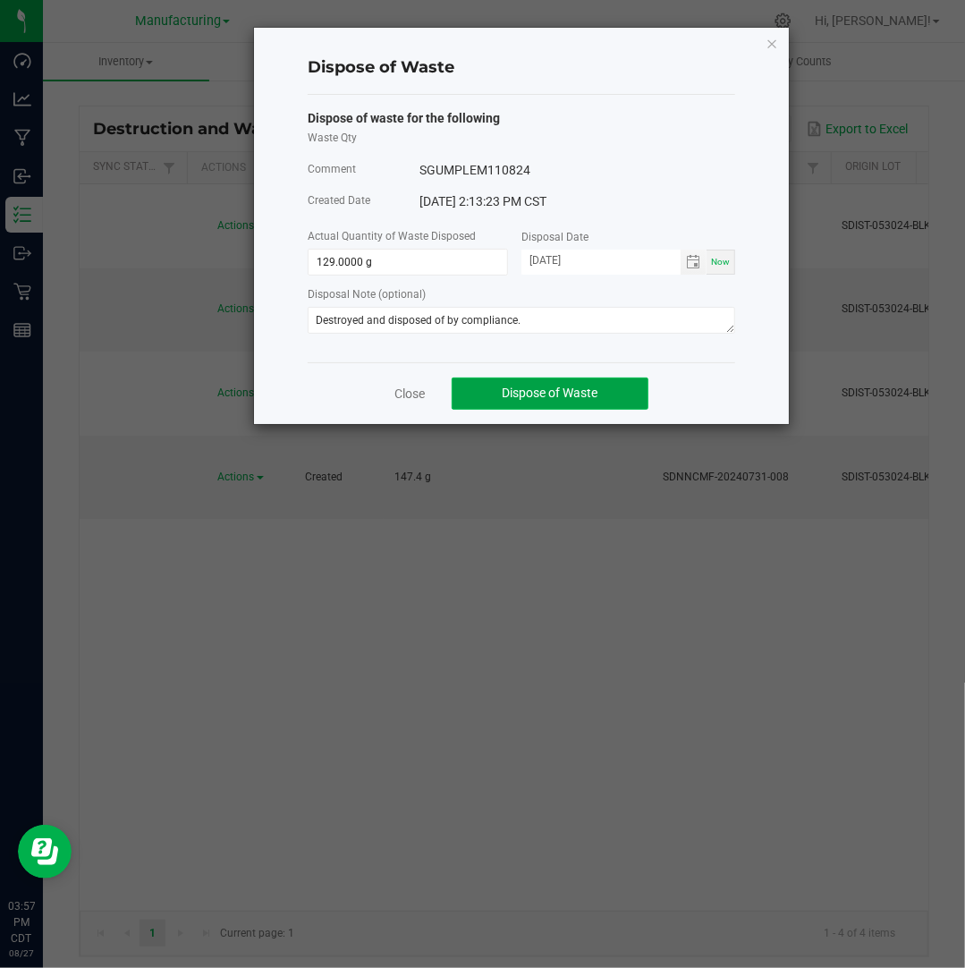
click at [598, 391] on span "Dispose of Waste" at bounding box center [551, 392] width 96 height 14
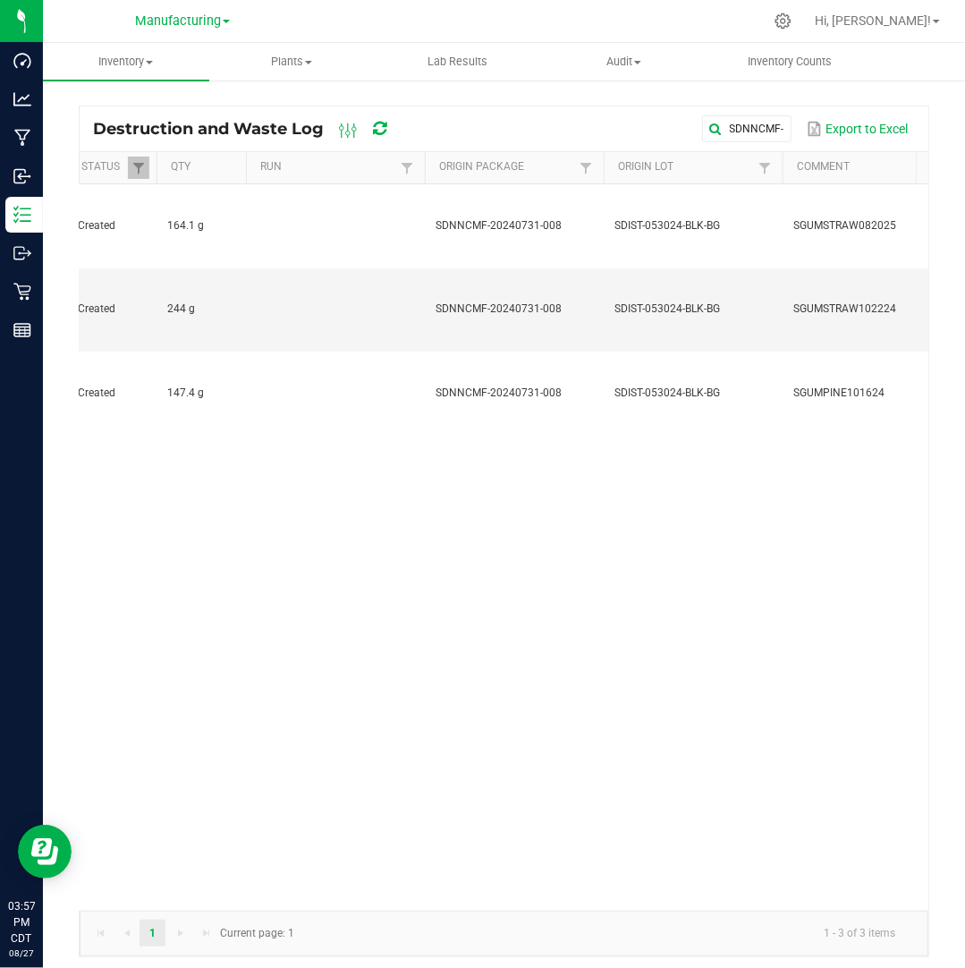
scroll to position [0, 198]
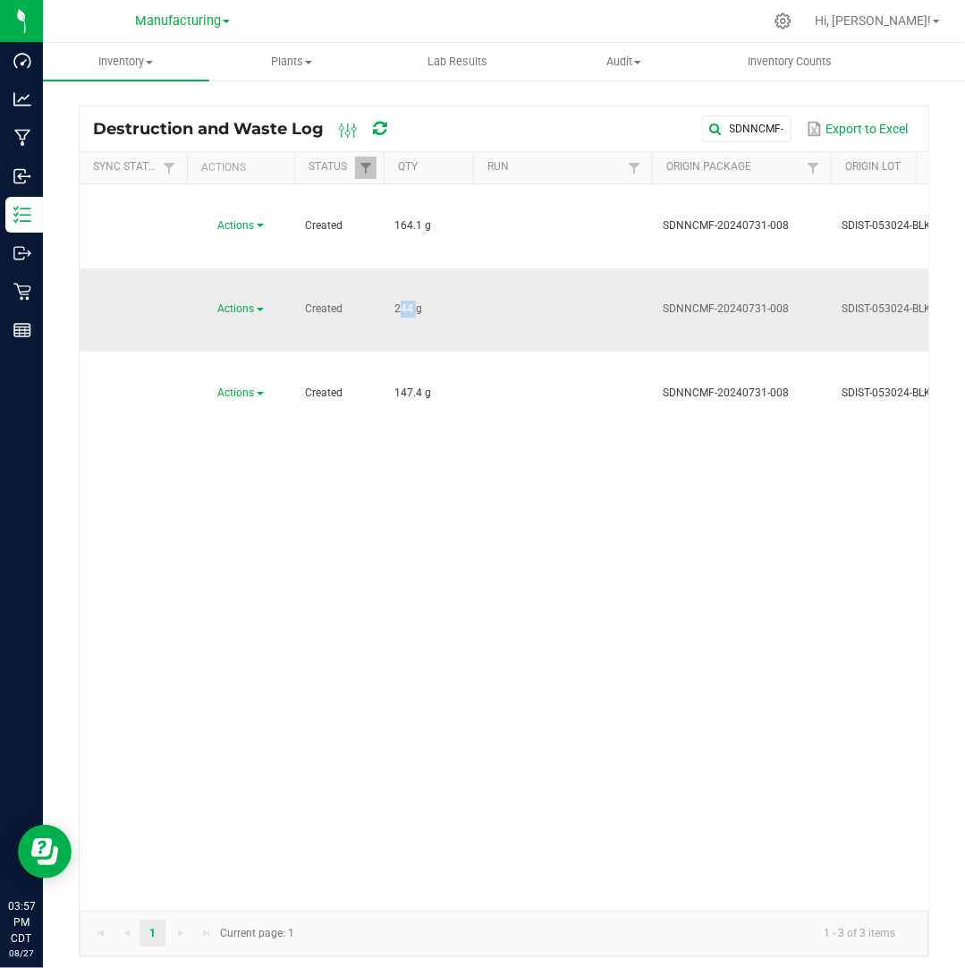
drag, startPoint x: 412, startPoint y: 233, endPoint x: 390, endPoint y: 227, distance: 23.2
click at [390, 268] on td "244 g" at bounding box center [428, 310] width 89 height 84
click at [249, 300] on div "Actions" at bounding box center [241, 308] width 86 height 17
click at [250, 302] on span "Actions" at bounding box center [236, 308] width 37 height 13
click at [250, 260] on li "Dispose" at bounding box center [238, 260] width 79 height 27
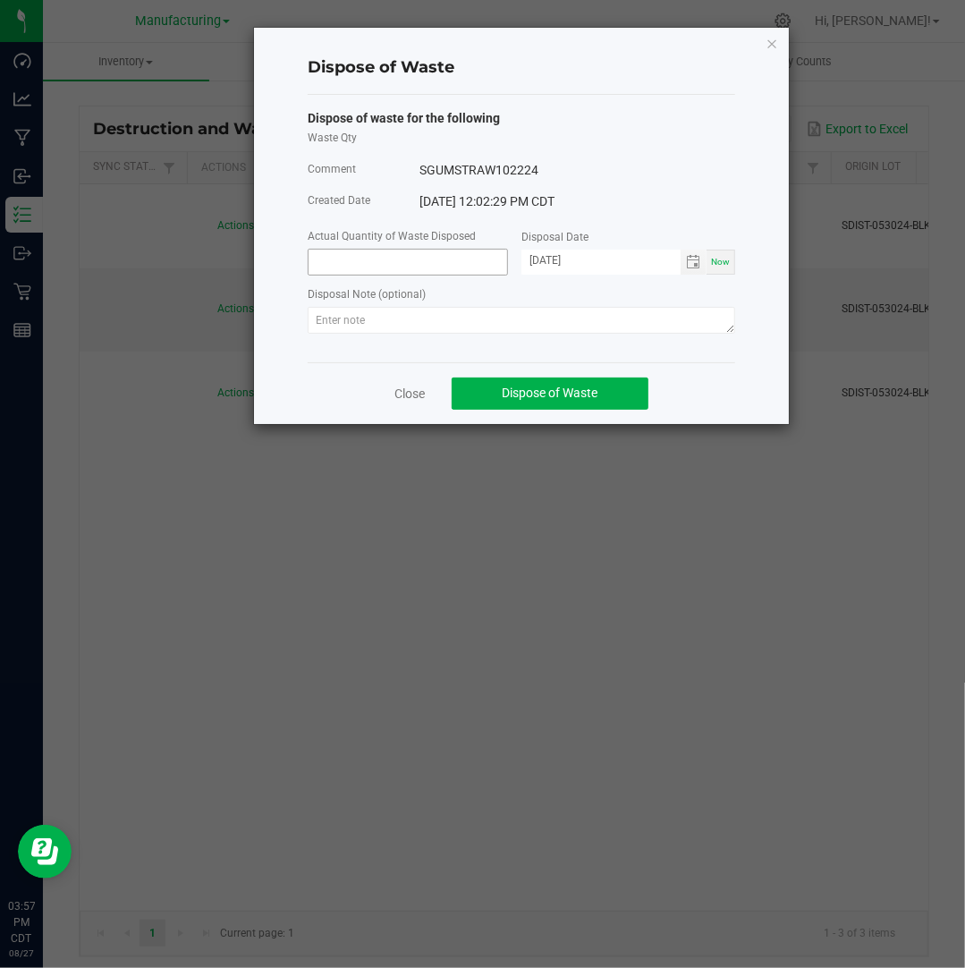
click at [387, 258] on input at bounding box center [408, 262] width 199 height 25
paste input "244"
type input "244.0000 g"
click at [552, 260] on input "[DATE]" at bounding box center [600, 261] width 159 height 22
type input "[DATE]"
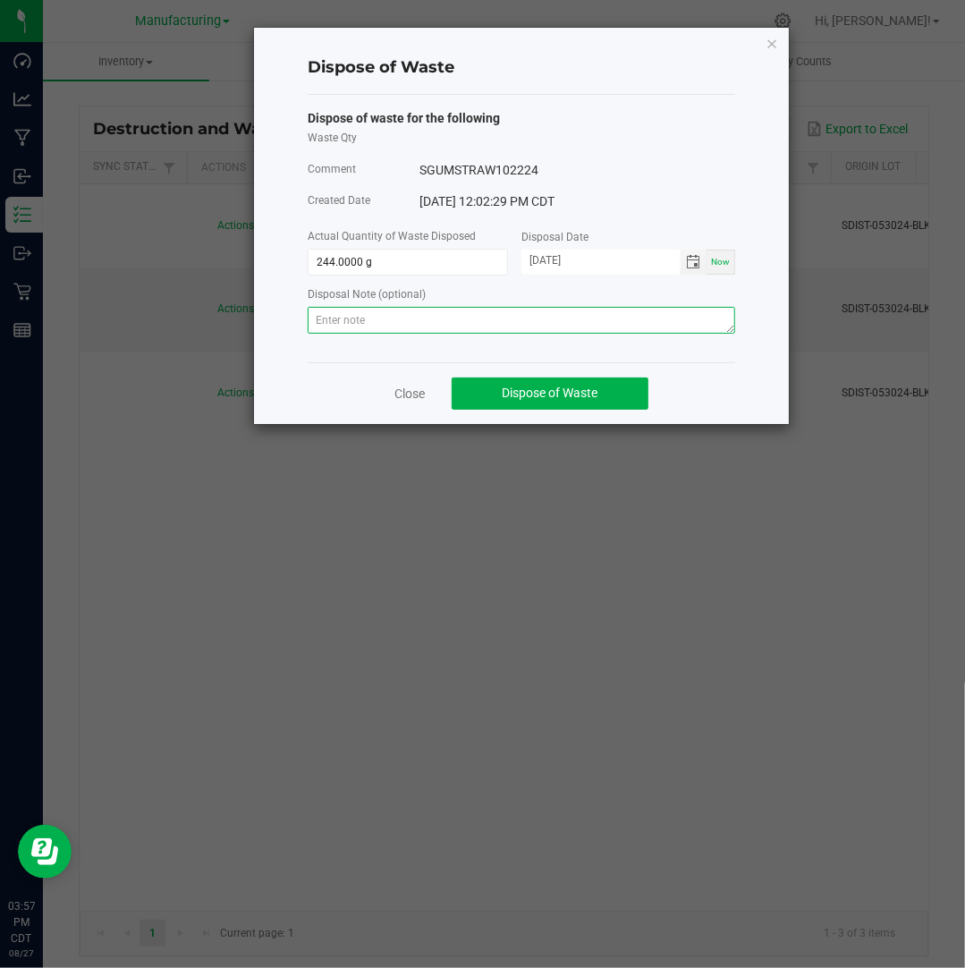
click at [669, 314] on textarea at bounding box center [521, 320] width 427 height 27
paste textarea "Destroyed and disposed of by compliance."
type textarea "Destroyed and disposed of by compliance."
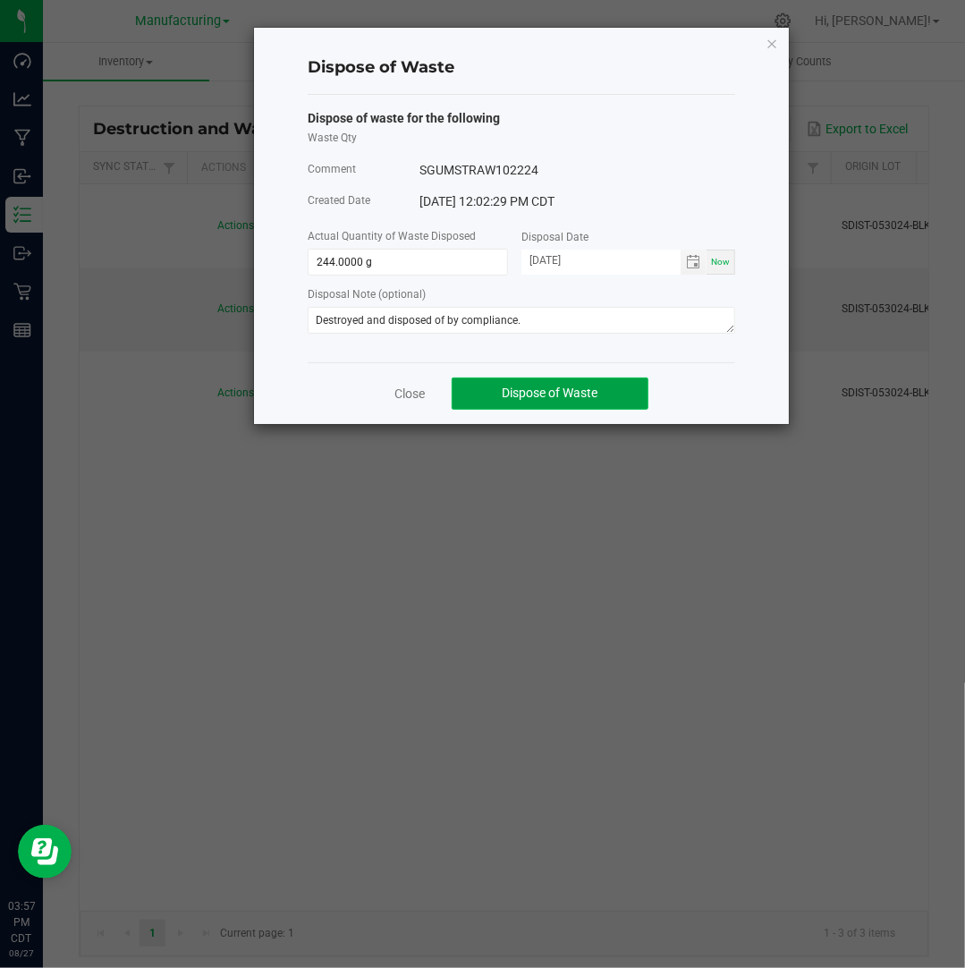
click at [579, 393] on span "Dispose of Waste" at bounding box center [551, 392] width 96 height 14
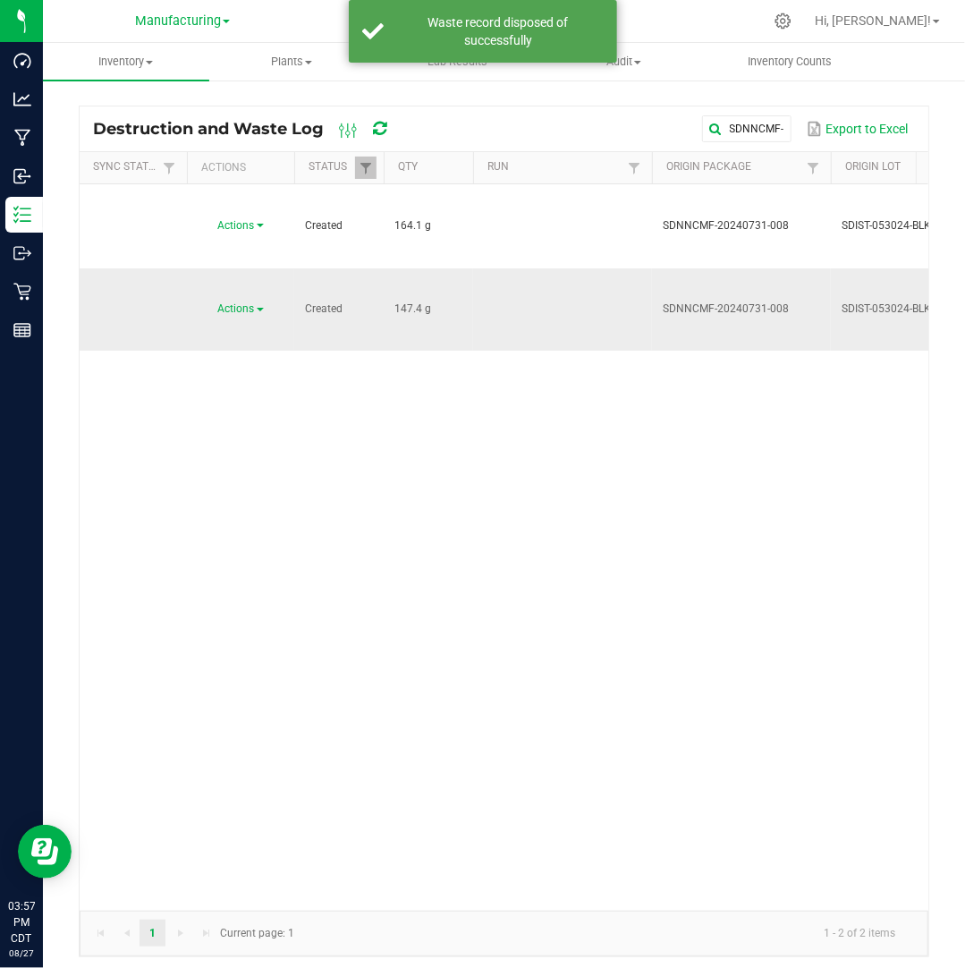
click at [258, 302] on link "Actions" at bounding box center [241, 308] width 46 height 13
click at [254, 255] on li "Dispose" at bounding box center [238, 260] width 79 height 27
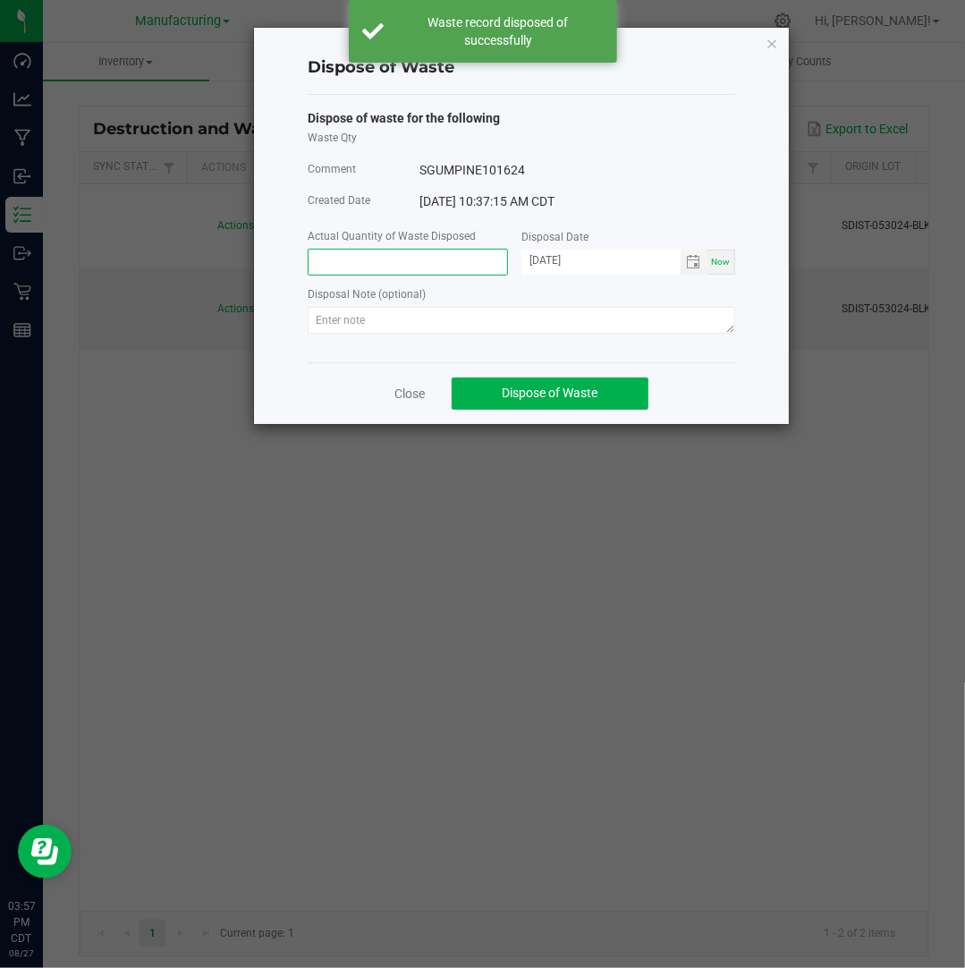
click at [339, 263] on input at bounding box center [408, 262] width 199 height 25
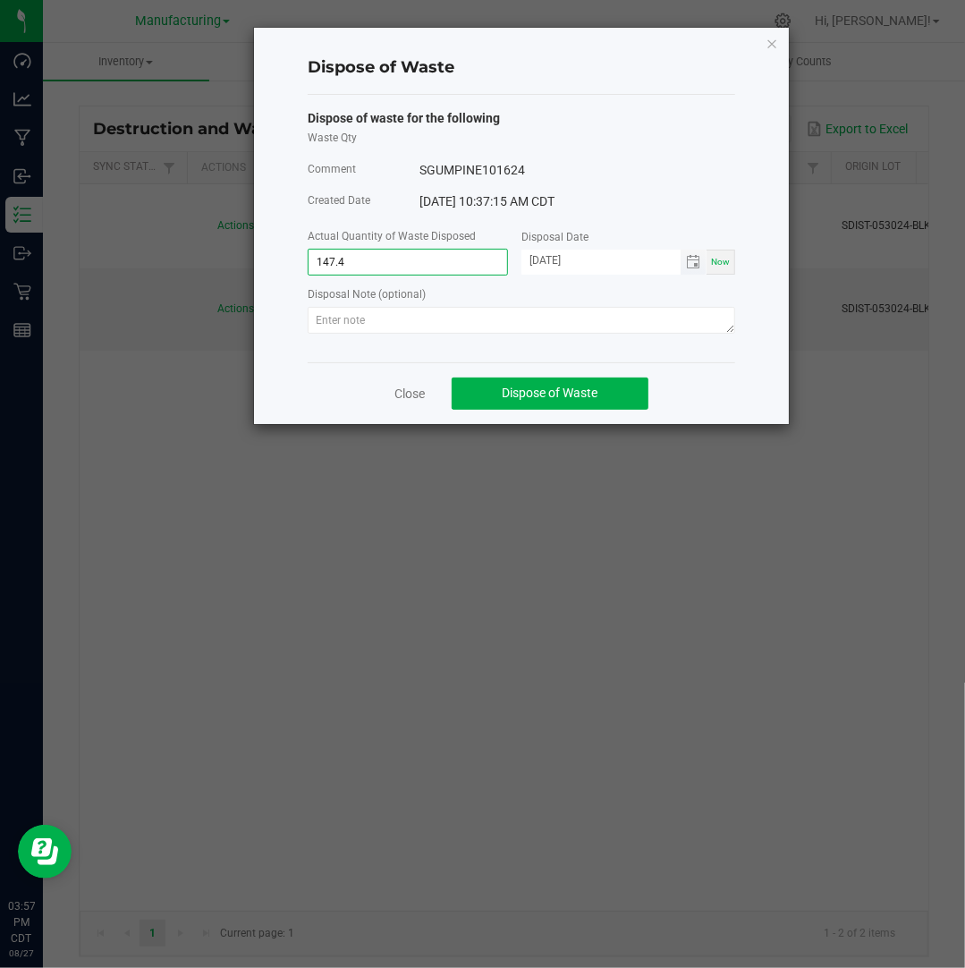
type input "147.4000 g"
click at [554, 259] on input "[DATE]" at bounding box center [600, 261] width 159 height 22
type input "[DATE]"
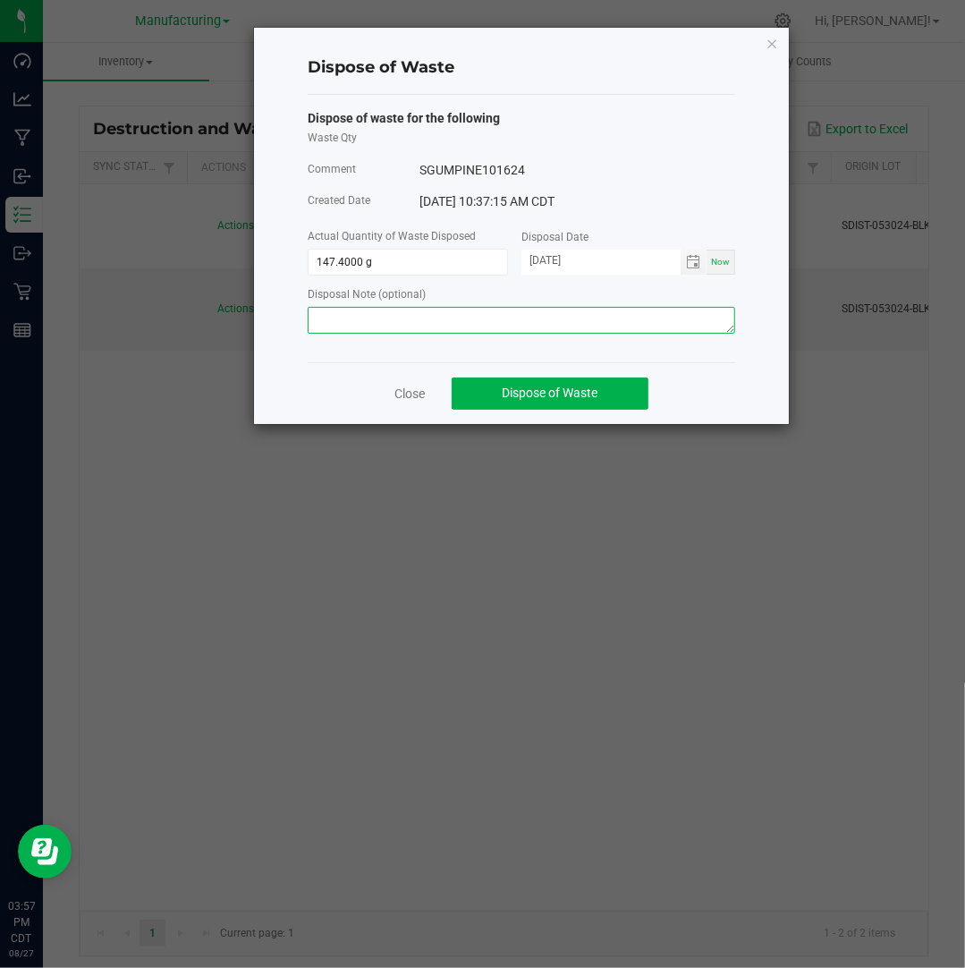
click at [580, 311] on textarea at bounding box center [521, 320] width 427 height 27
paste textarea "Destroyed and disposed of by compliance."
type textarea "Destroyed and disposed of by compliance."
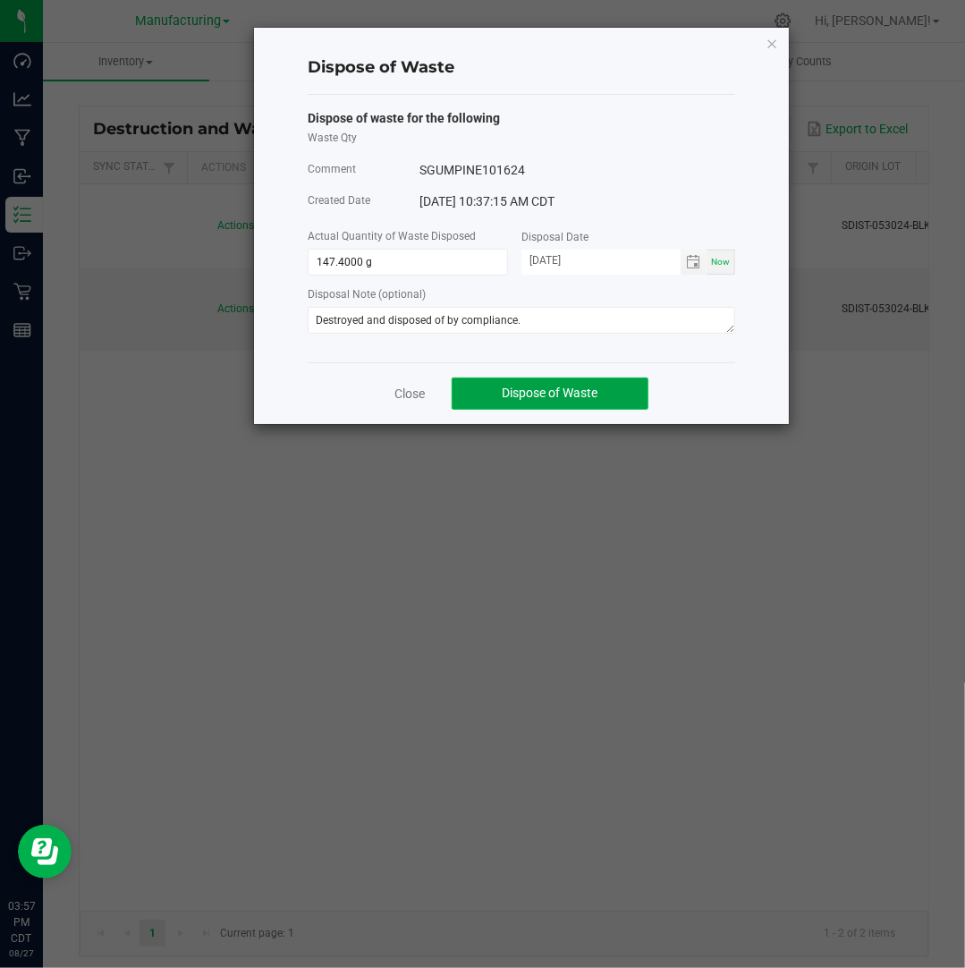
click at [544, 396] on span "Dispose of Waste" at bounding box center [551, 392] width 96 height 14
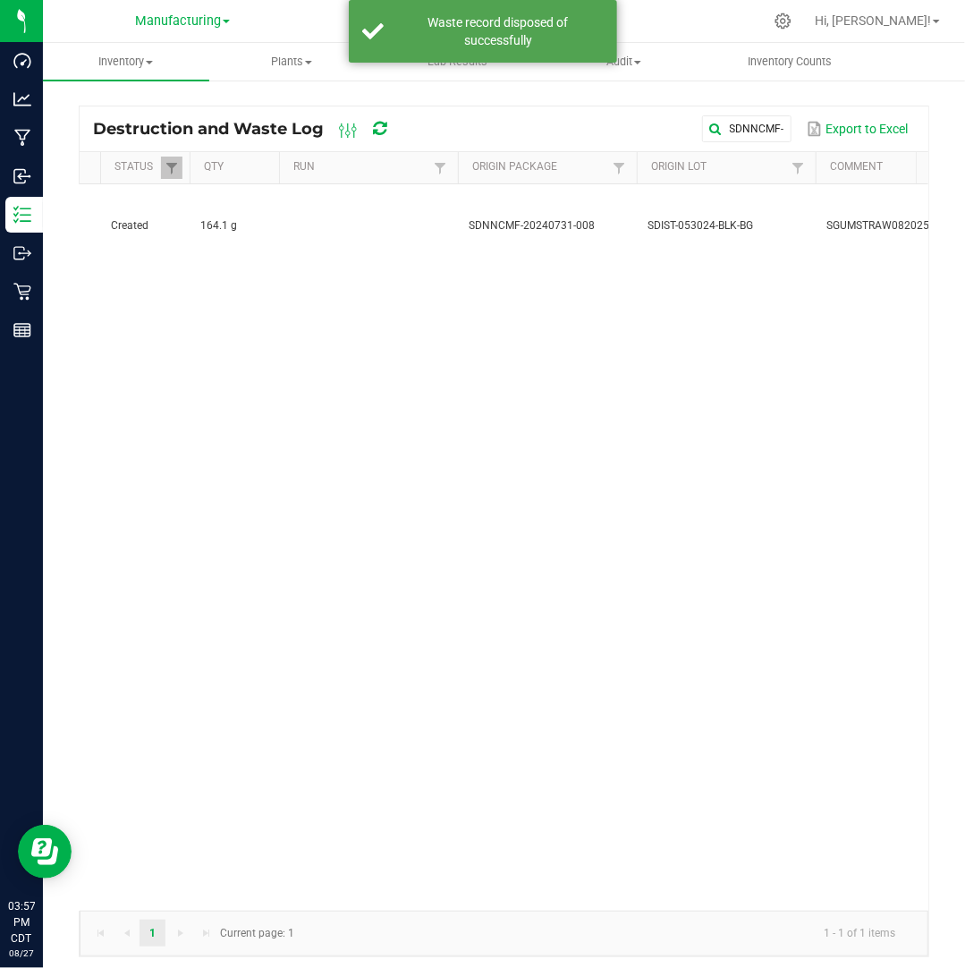
scroll to position [0, 314]
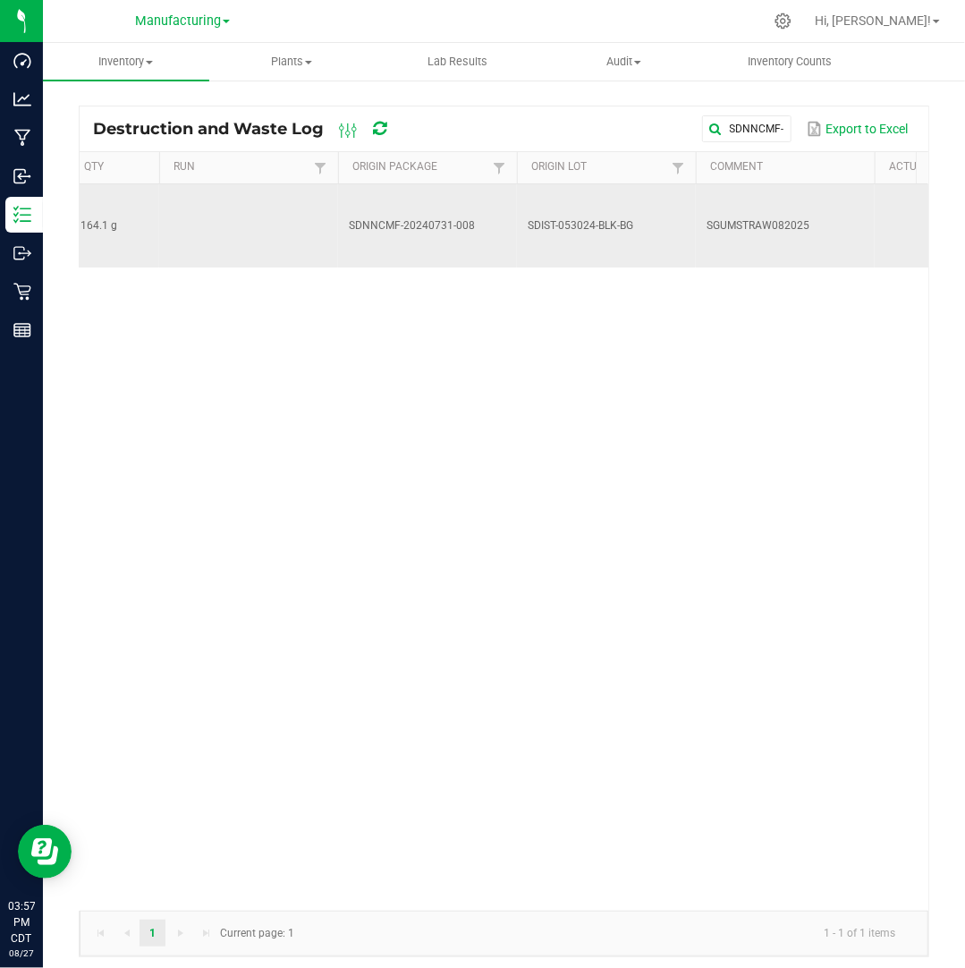
click at [769, 219] on span "SGUMSTRAW082025" at bounding box center [758, 225] width 103 height 13
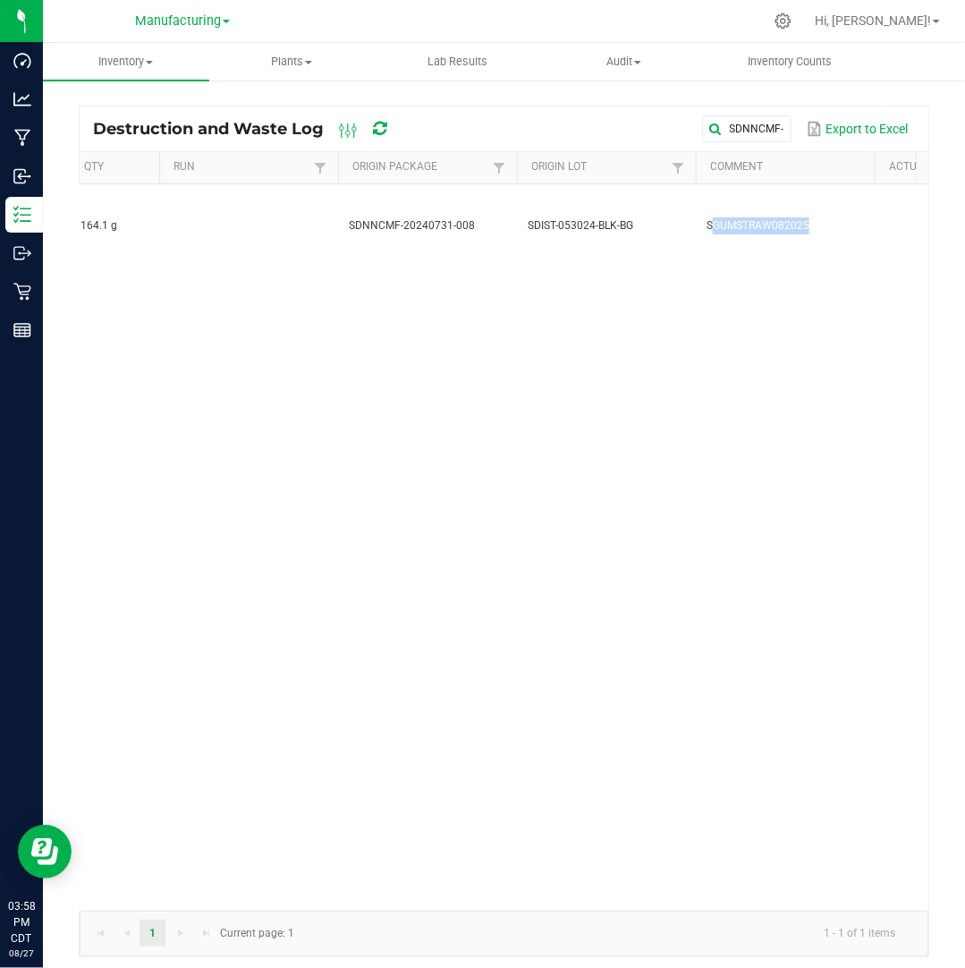
click at [510, 530] on div "Actions Created 164.1 g SDNNCMF-20240731-008 SDIST-053024-BLK-BG SGUMSTRAW08202…" at bounding box center [504, 547] width 849 height 726
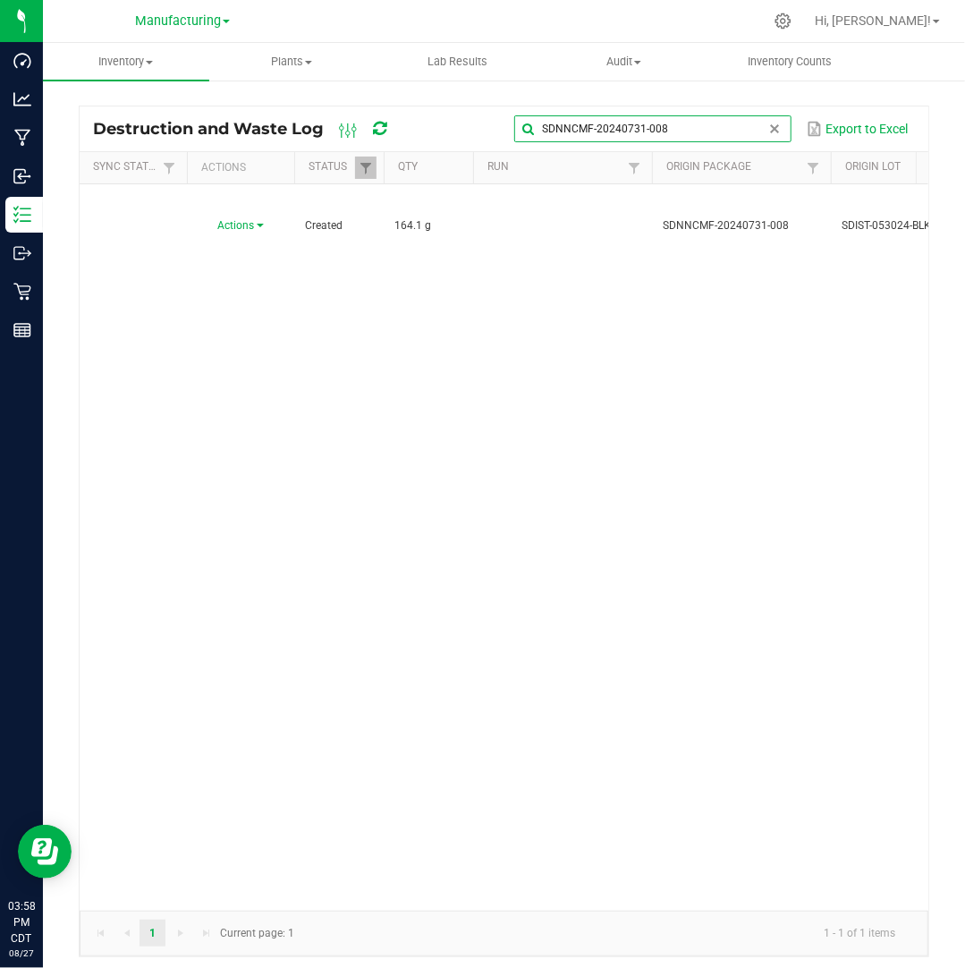
click at [750, 135] on input "SDNNCMF-20240731-008" at bounding box center [652, 128] width 276 height 27
click at [782, 130] on span at bounding box center [775, 129] width 14 height 14
paste input "SDNNCMF-20240731-009"
type input "SDNNCMF-20240731-009"
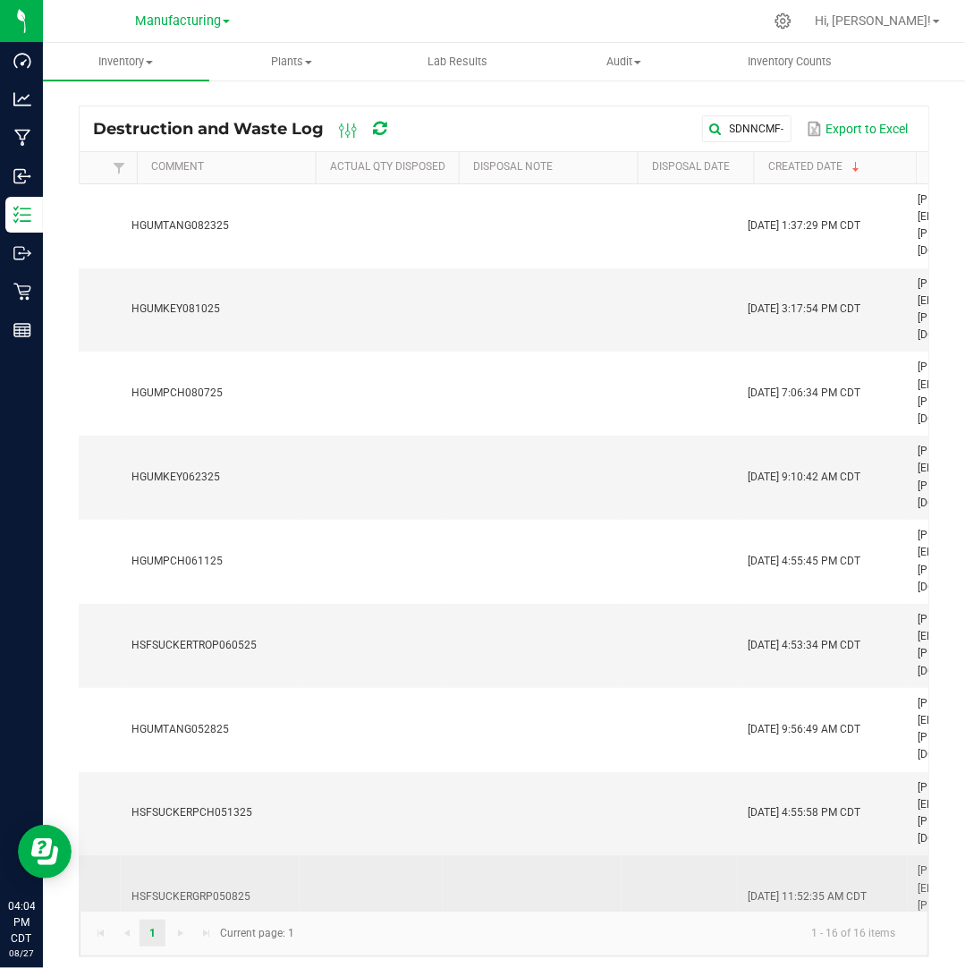
scroll to position [0, 890]
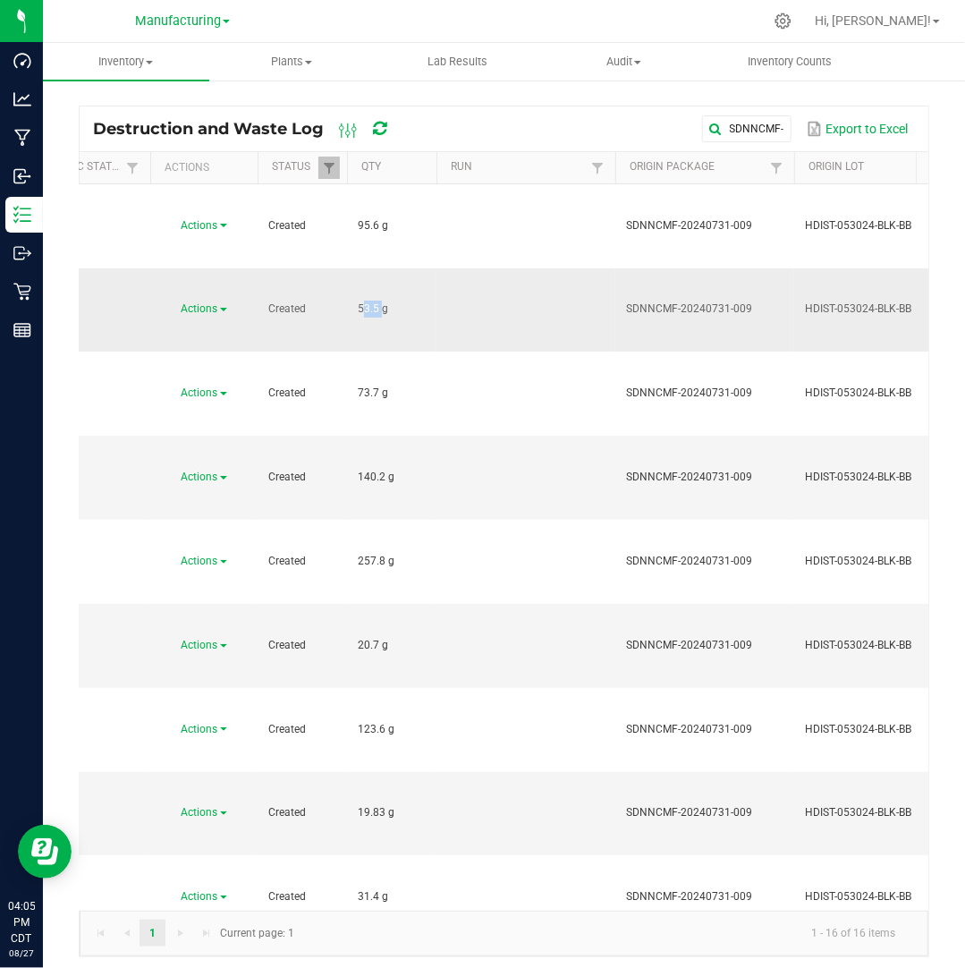
drag, startPoint x: 377, startPoint y: 225, endPoint x: 346, endPoint y: 244, distance: 36.5
click at [347, 268] on td "53.5 g" at bounding box center [391, 310] width 89 height 84
click at [213, 302] on span "Actions" at bounding box center [200, 308] width 37 height 13
click at [215, 257] on li "Dispose" at bounding box center [200, 260] width 79 height 27
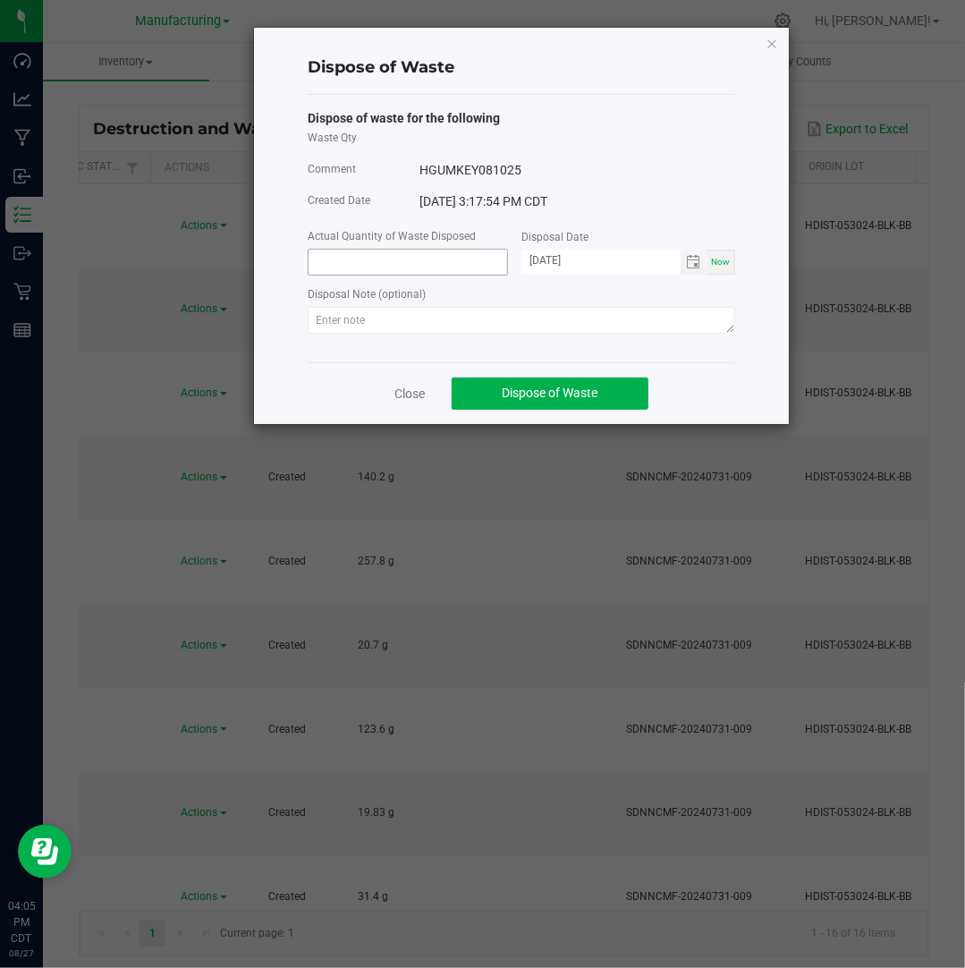
click at [399, 270] on input at bounding box center [408, 262] width 199 height 25
paste input "53.5"
type input "53.5000 g"
click at [553, 260] on input "[DATE]" at bounding box center [600, 261] width 159 height 22
type input "[DATE]"
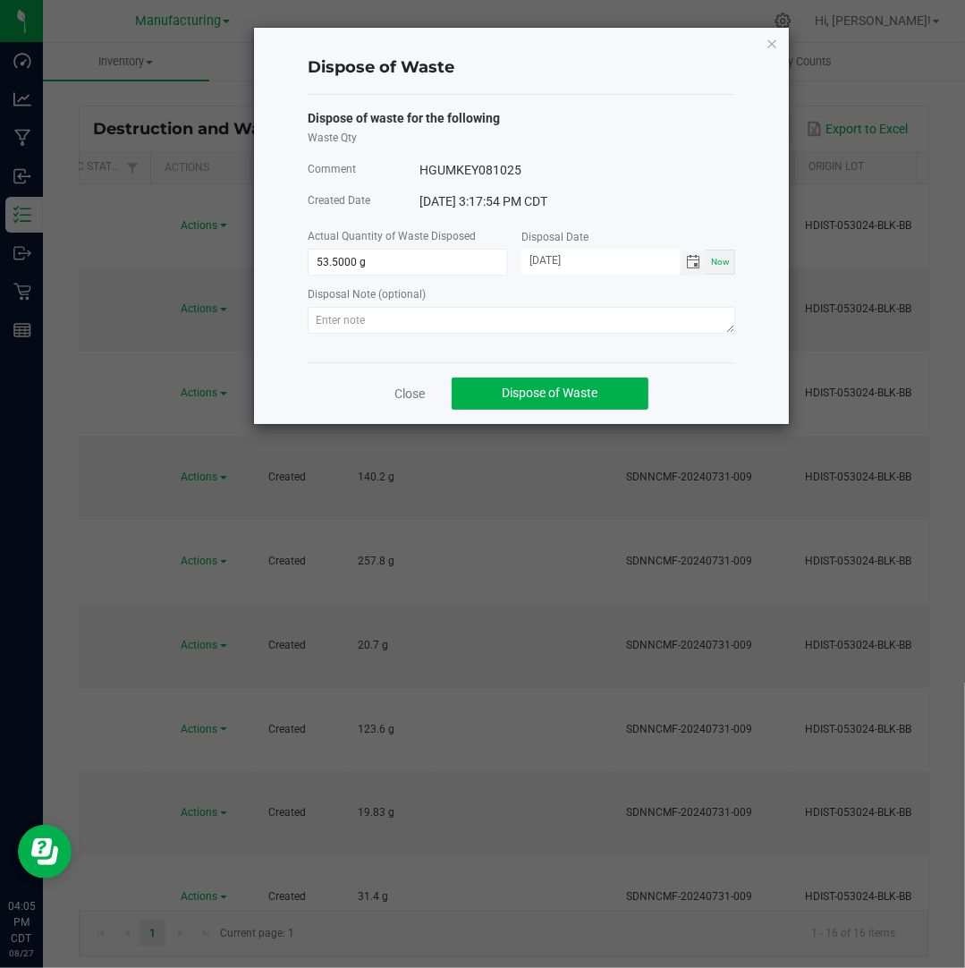
click at [638, 303] on div "Disposal Note (optional)" at bounding box center [521, 295] width 427 height 22
click at [632, 309] on textarea at bounding box center [521, 320] width 427 height 27
click at [614, 318] on textarea at bounding box center [521, 320] width 427 height 27
click at [647, 314] on textarea at bounding box center [521, 320] width 427 height 27
paste textarea "Destroyed and disposed of by compliance."
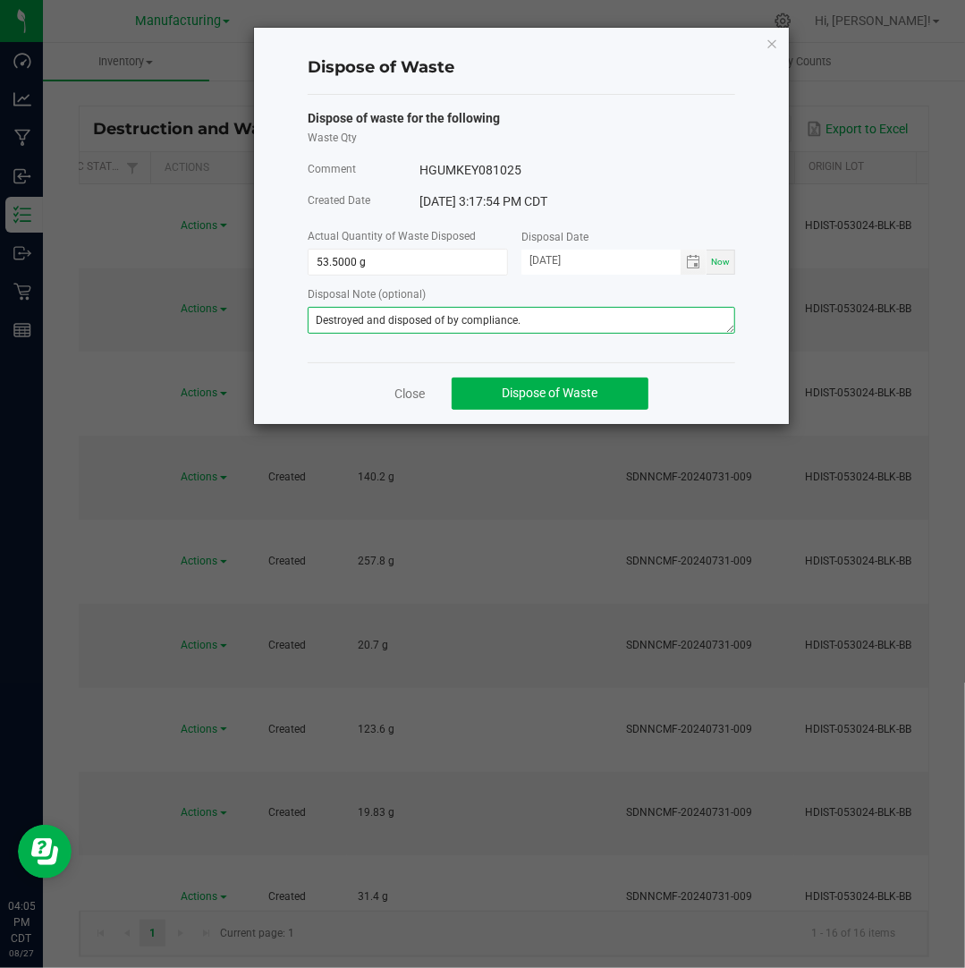
type textarea "Destroyed and disposed of by compliance."
click at [766, 41] on icon "button" at bounding box center [772, 42] width 13 height 21
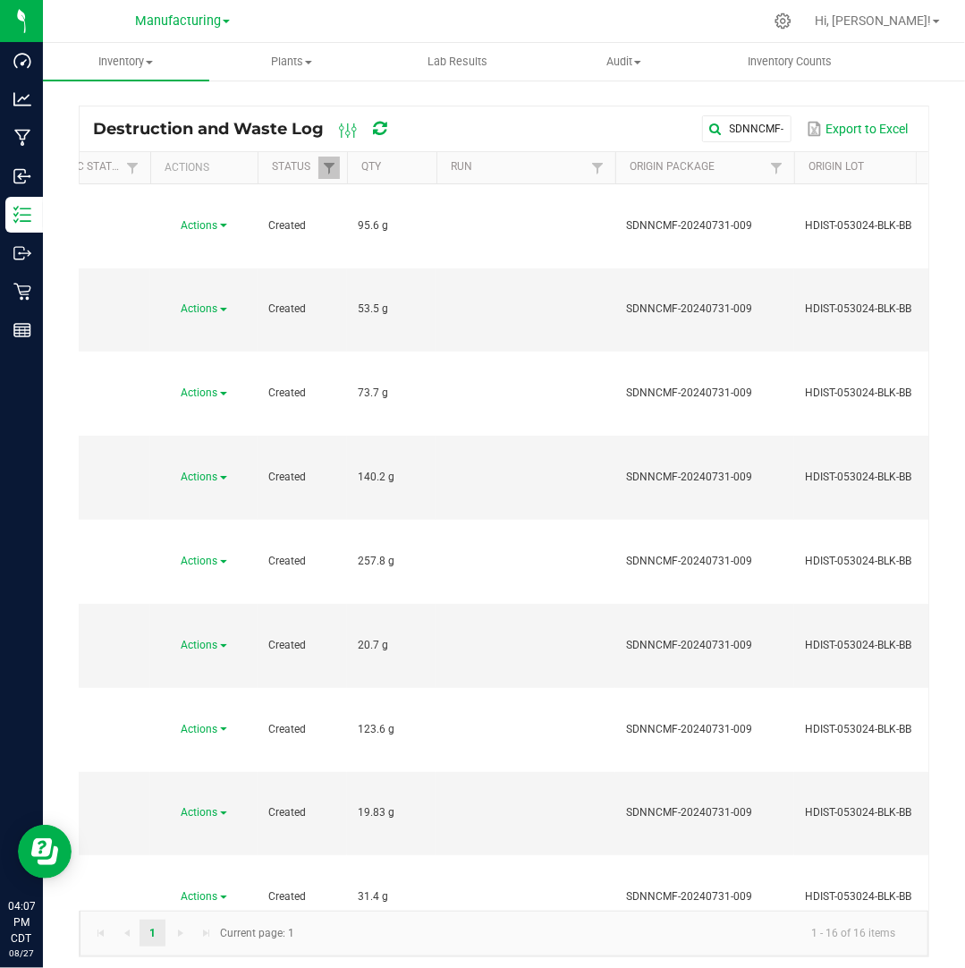
click at [766, 41] on nav "Manufacturing Cultivation Manufacturing Retail Hi, Kerrie!" at bounding box center [504, 21] width 922 height 43
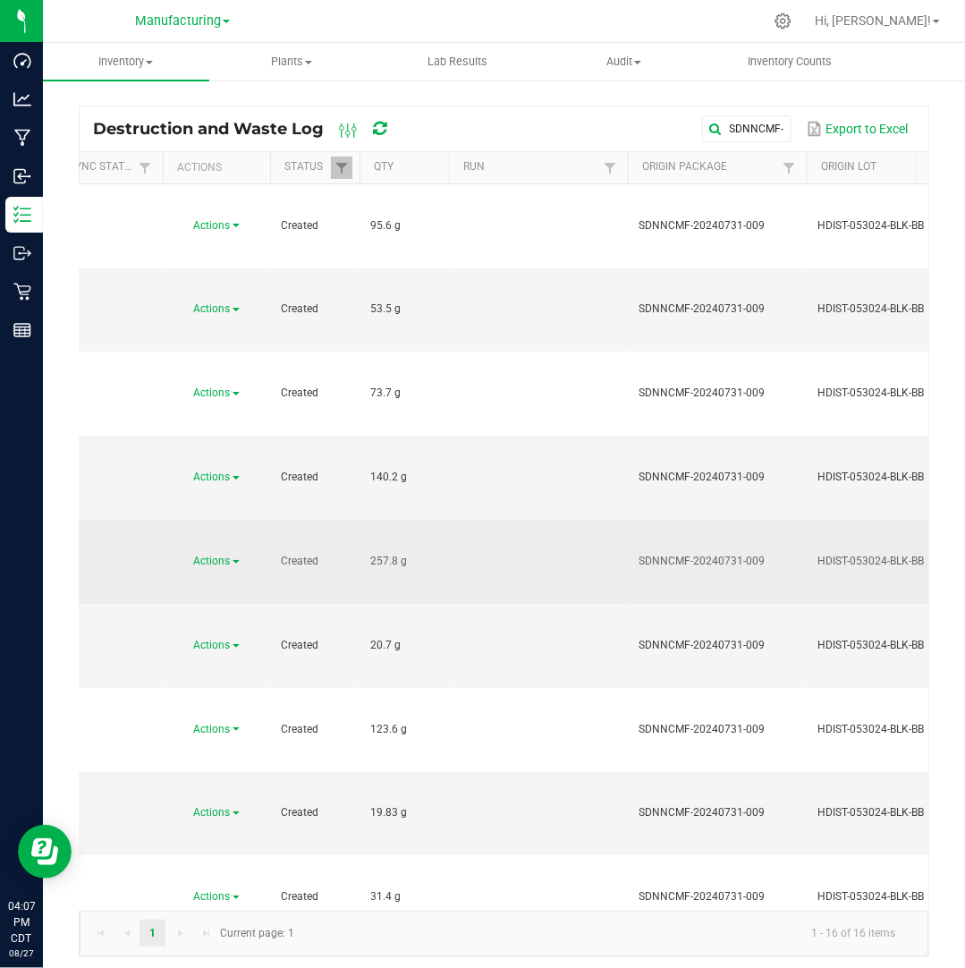
scroll to position [0, 0]
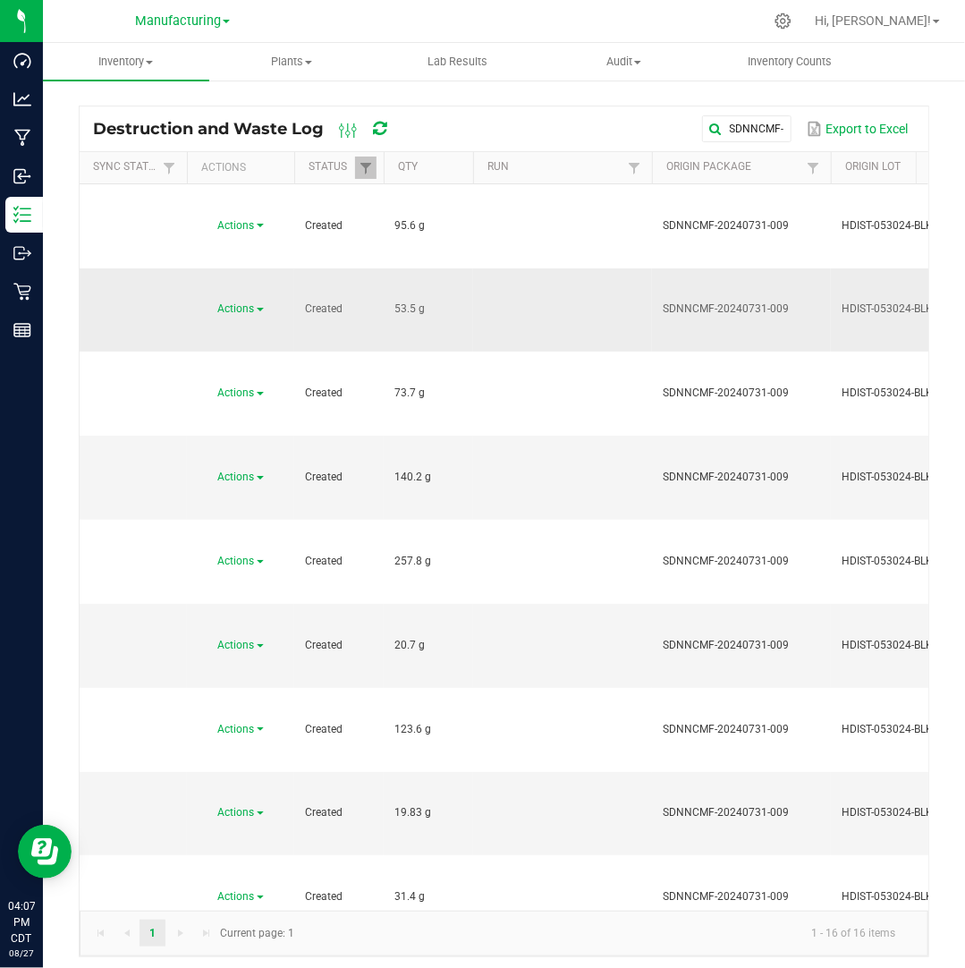
click at [232, 302] on span "Actions" at bounding box center [236, 308] width 37 height 13
click at [256, 252] on li "Dispose" at bounding box center [238, 260] width 79 height 27
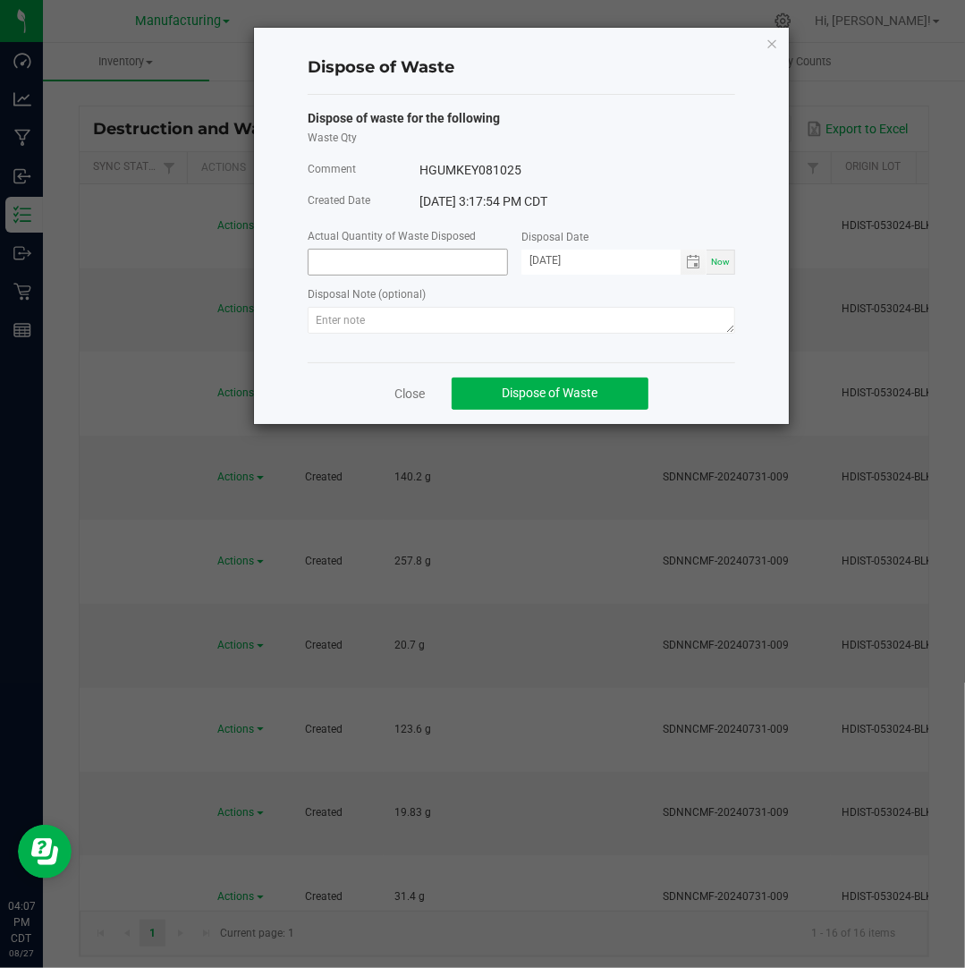
click at [361, 256] on input at bounding box center [408, 262] width 199 height 25
click at [552, 264] on input "[DATE]" at bounding box center [600, 261] width 159 height 22
type input "53.5000 g"
type input "[DATE]"
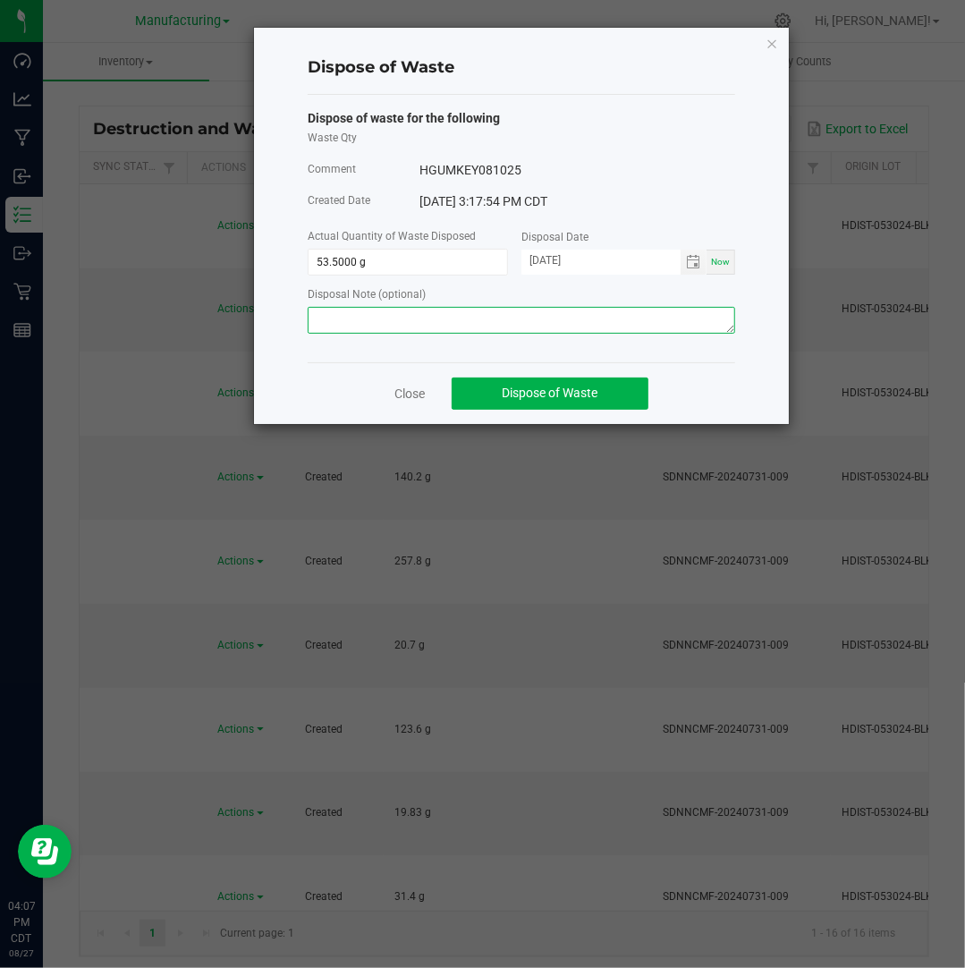
click at [586, 326] on textarea at bounding box center [521, 320] width 427 height 27
click at [646, 317] on textarea at bounding box center [521, 320] width 427 height 27
paste textarea "Destroyed and disposed of by compliance."
type textarea "Destroyed and disposed of by compliance."
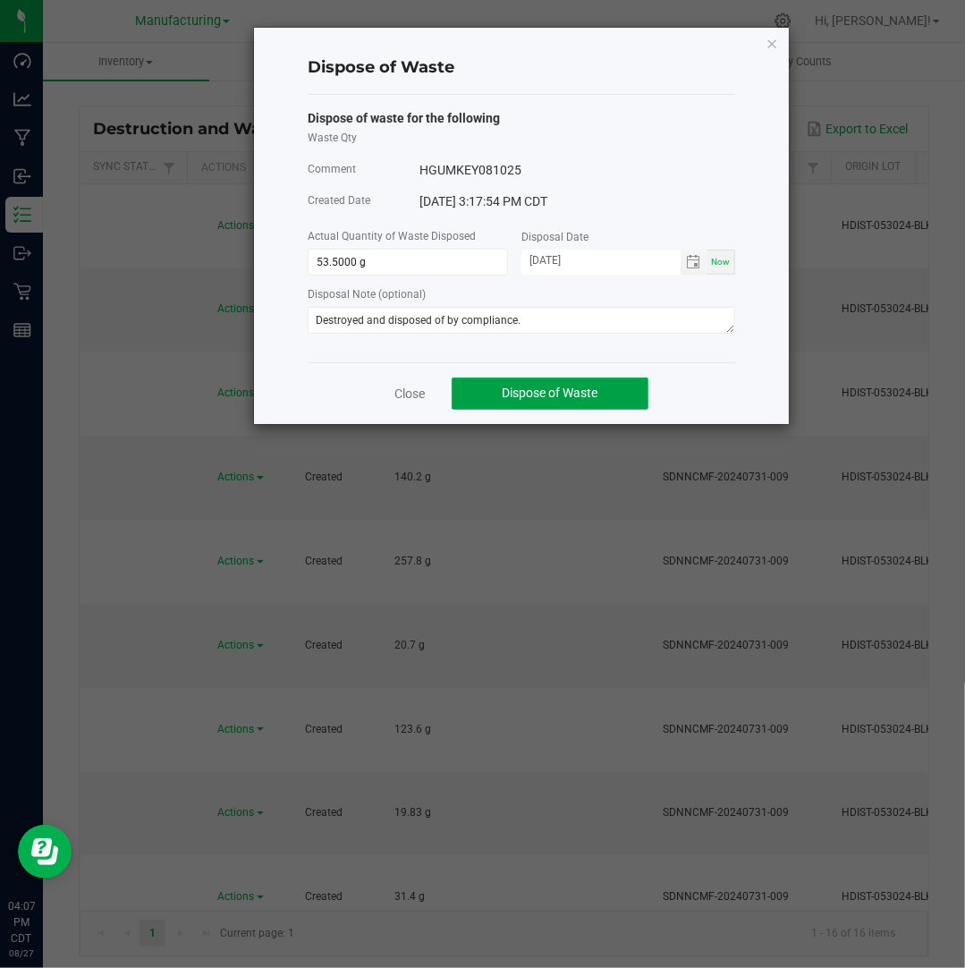
click at [549, 392] on span "Dispose of Waste" at bounding box center [551, 392] width 96 height 14
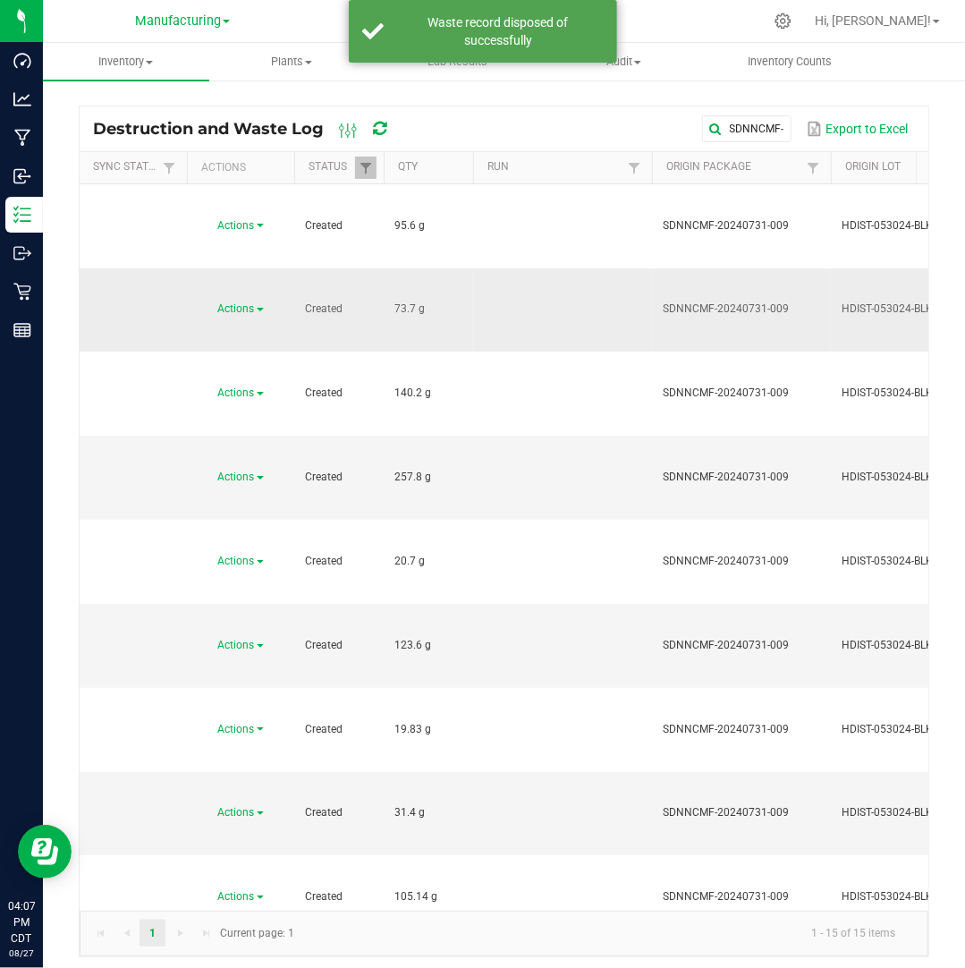
click at [250, 302] on span "Actions" at bounding box center [236, 308] width 37 height 13
click at [249, 266] on li "Dispose" at bounding box center [238, 260] width 79 height 27
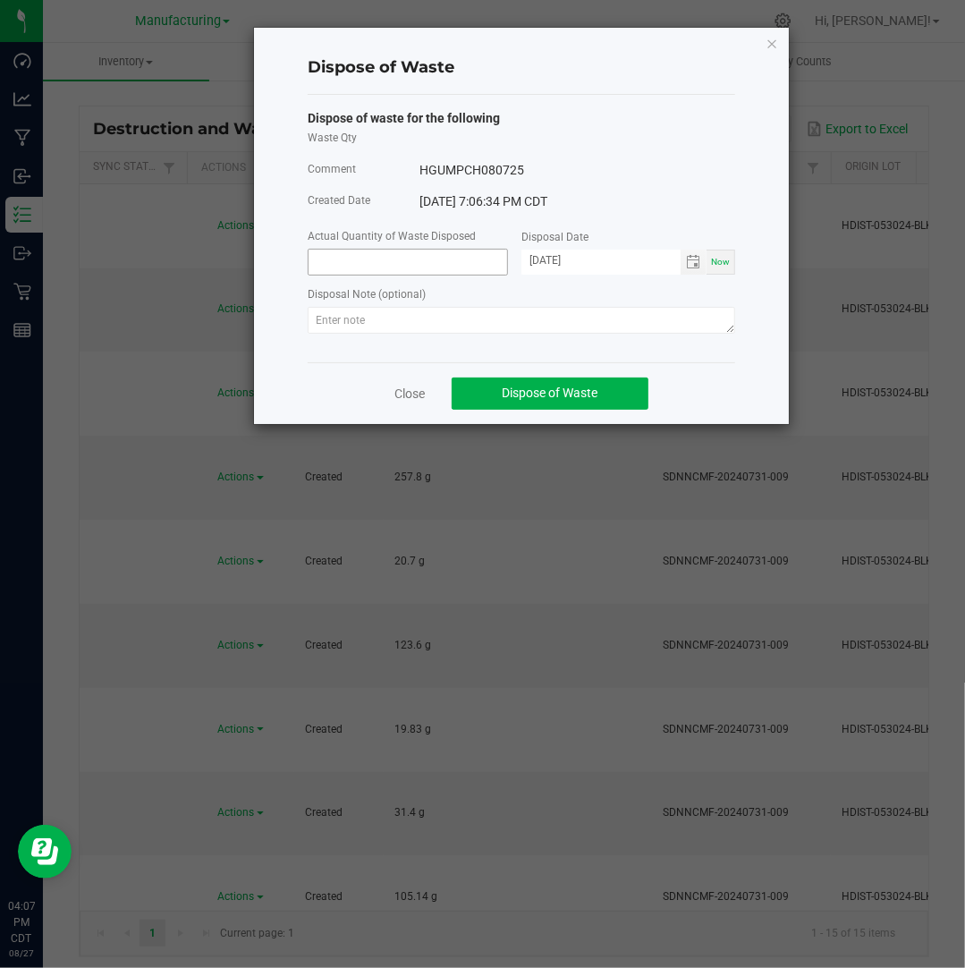
click at [411, 267] on input at bounding box center [408, 262] width 199 height 25
click at [416, 314] on textarea at bounding box center [521, 320] width 427 height 27
type input "73.7000 g"
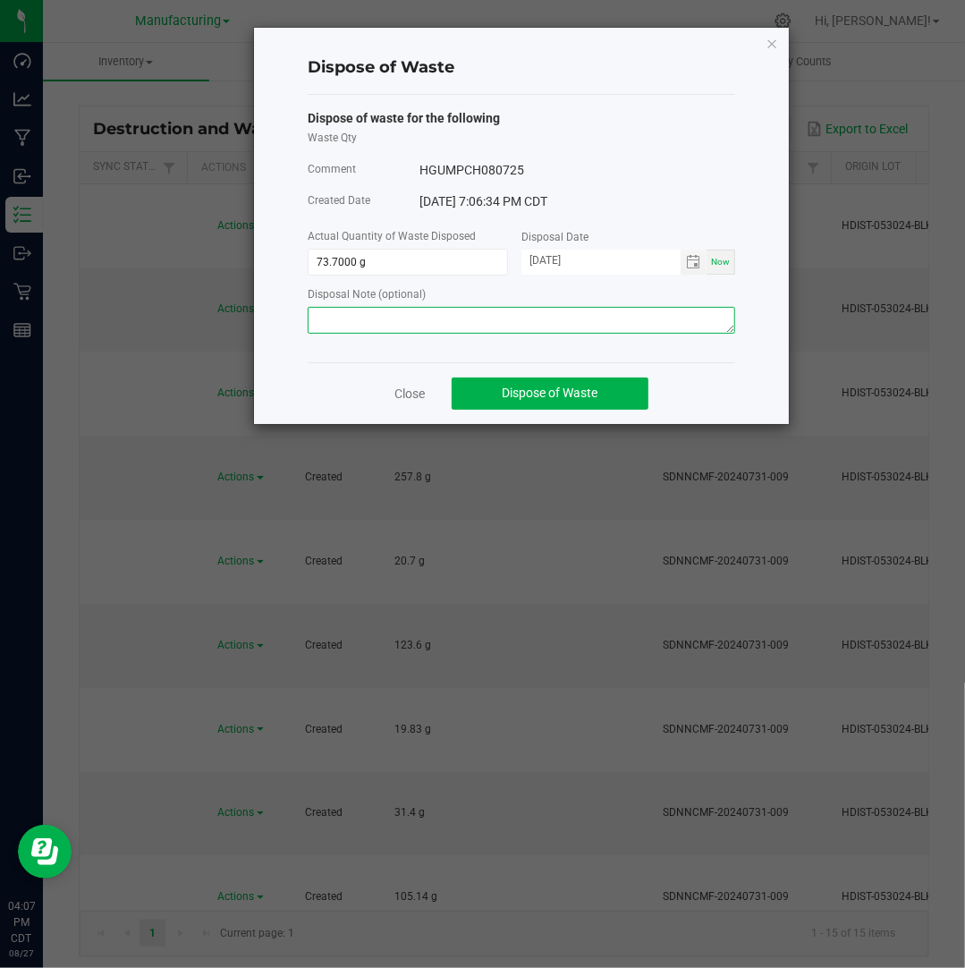
paste textarea "Destroyed and disposed of by compliance."
type textarea "Destroyed and disposed of by compliance."
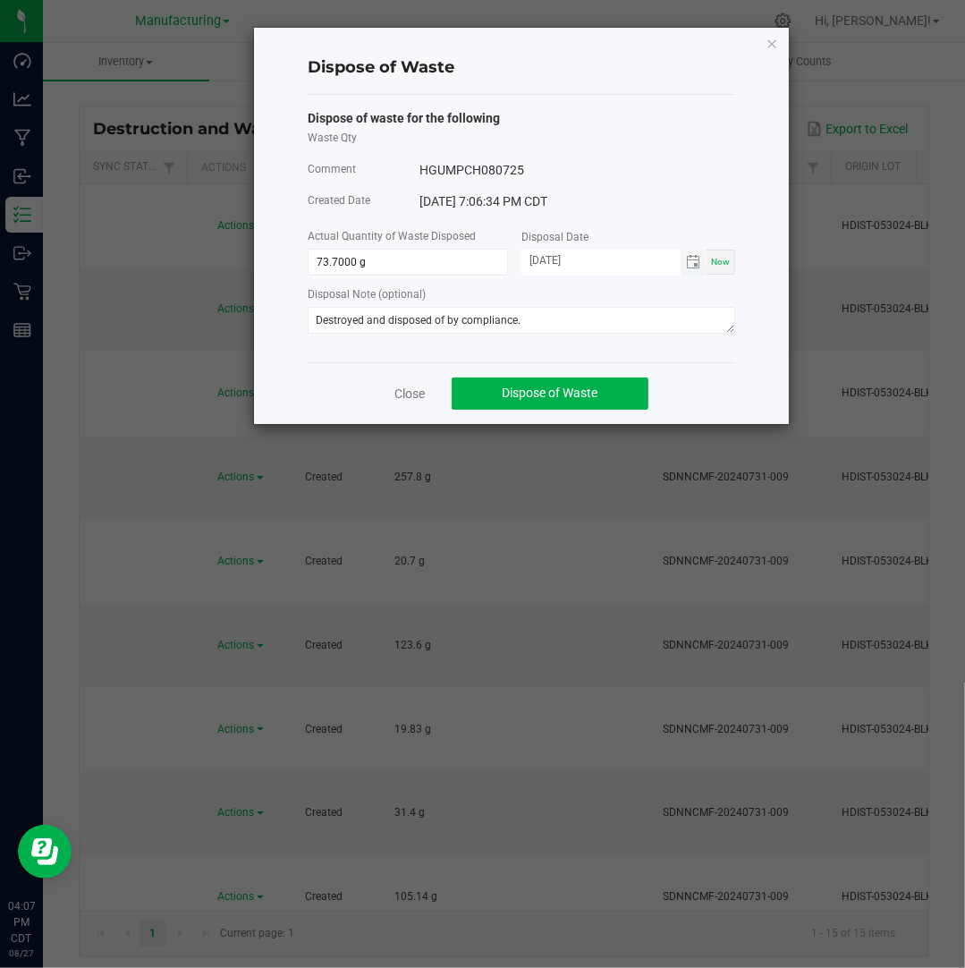
click at [553, 264] on input "[DATE]" at bounding box center [600, 261] width 159 height 22
type input "[DATE]"
click at [590, 400] on span "Dispose of Waste" at bounding box center [551, 392] width 96 height 14
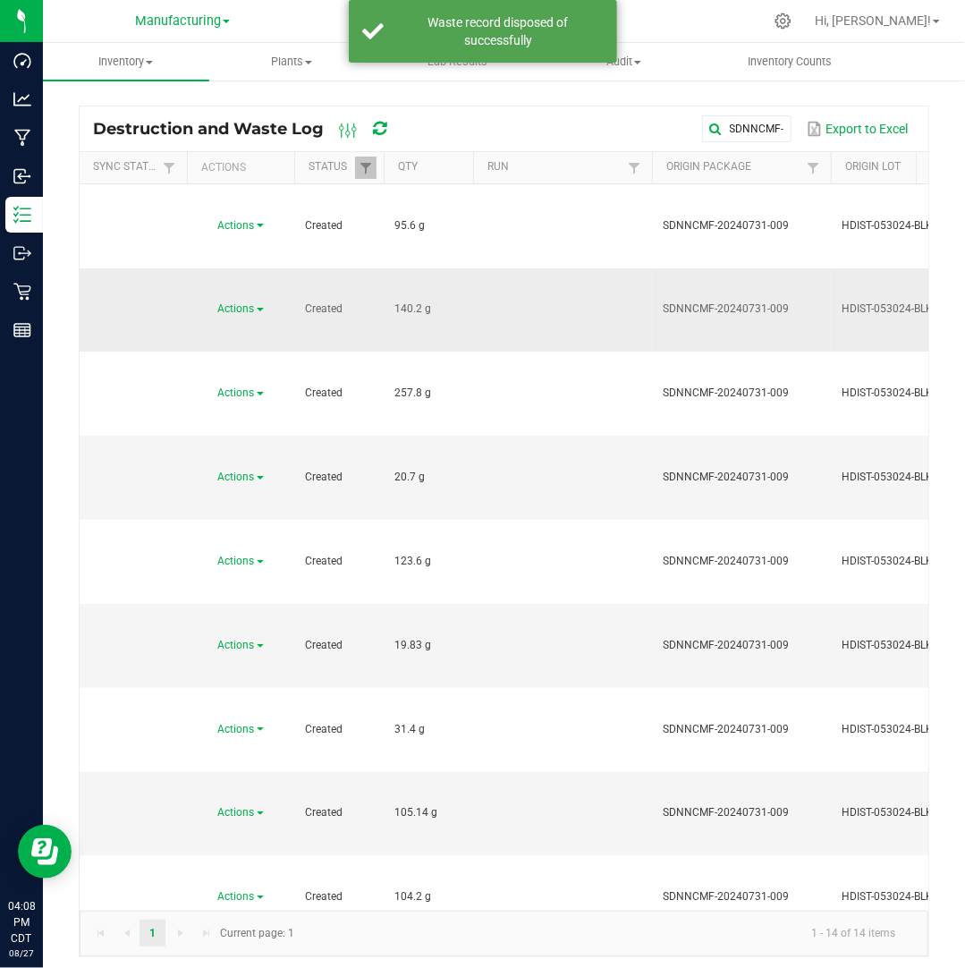
click at [257, 302] on link "Actions" at bounding box center [241, 308] width 46 height 13
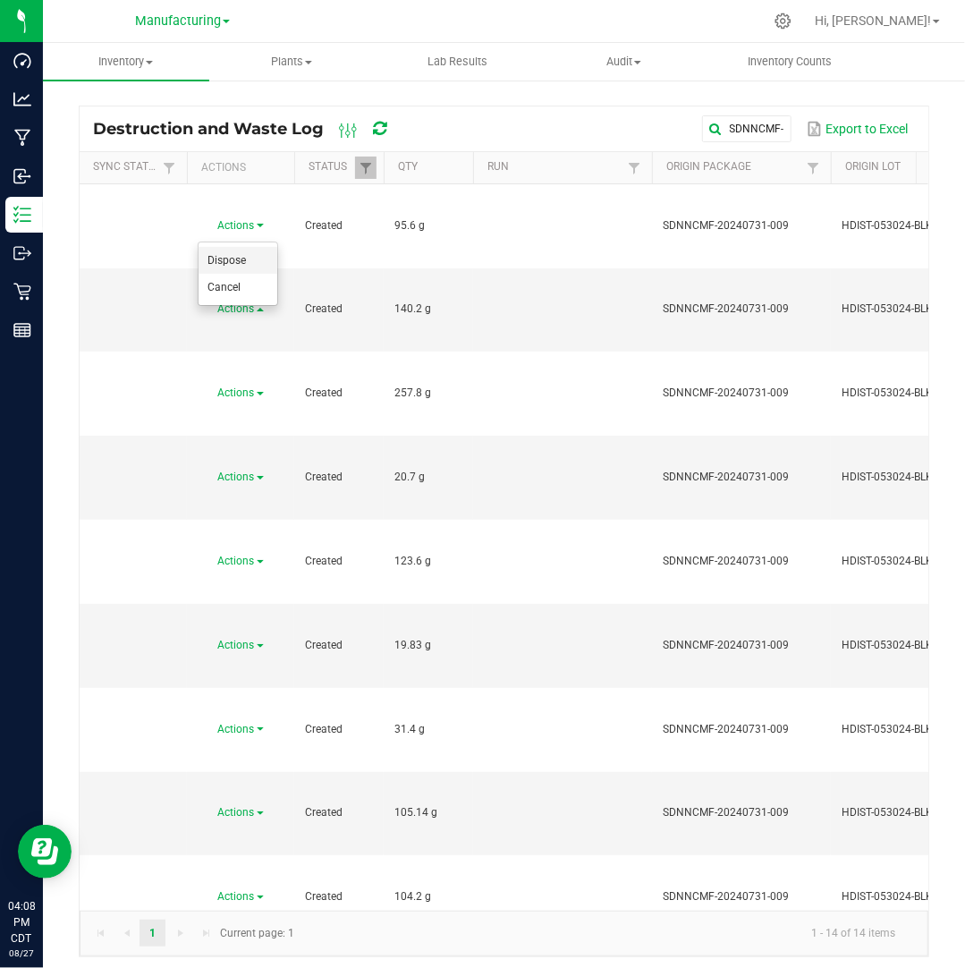
click at [252, 257] on li "Dispose" at bounding box center [238, 260] width 79 height 27
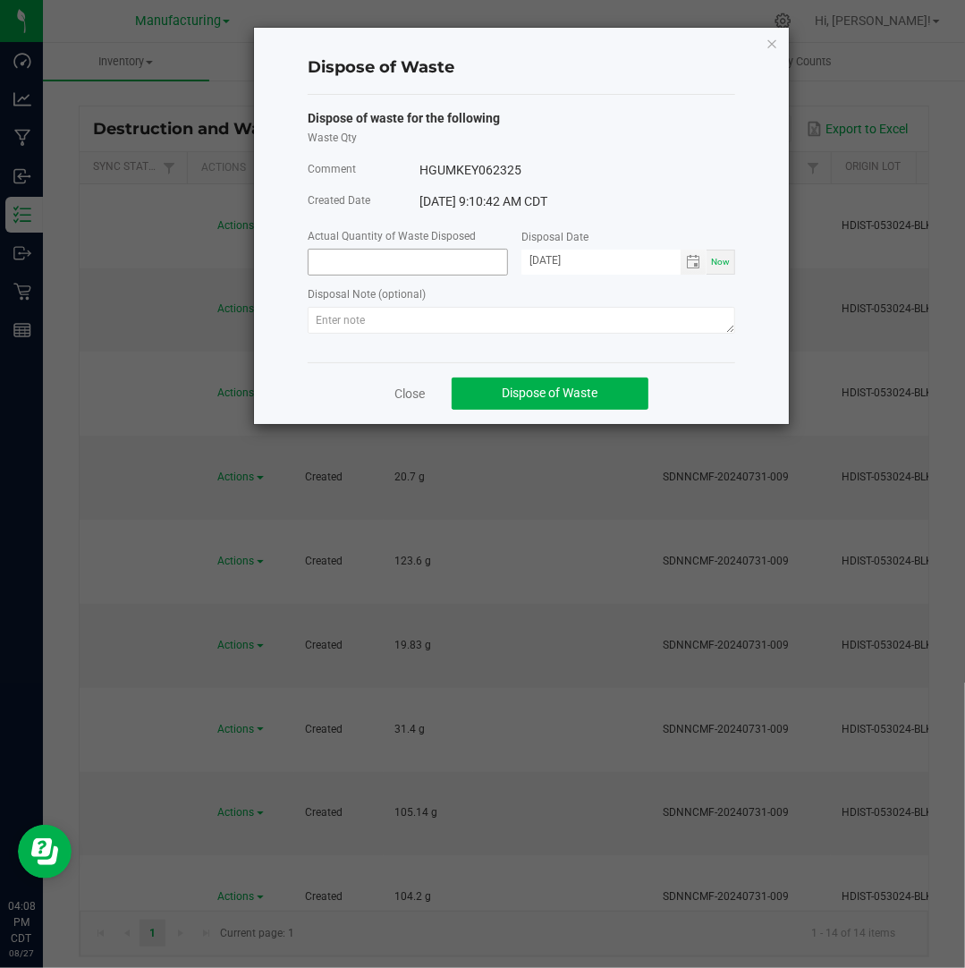
click at [348, 255] on input at bounding box center [408, 262] width 199 height 25
type input "140.2000 g"
click at [554, 260] on input "[DATE]" at bounding box center [600, 261] width 159 height 22
type input "[DATE]"
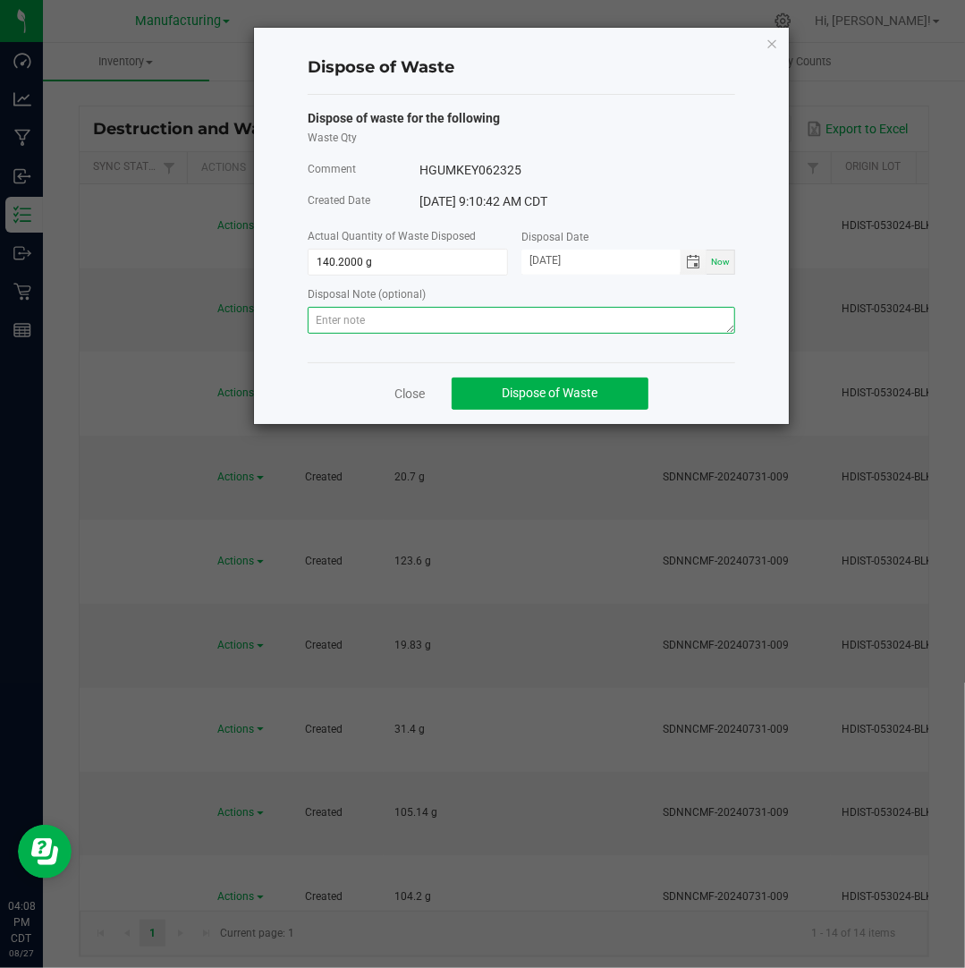
click at [492, 326] on textarea at bounding box center [521, 320] width 427 height 27
paste textarea "Destroyed and disposed of by compliance."
type textarea "Destroyed and disposed of by compliance."
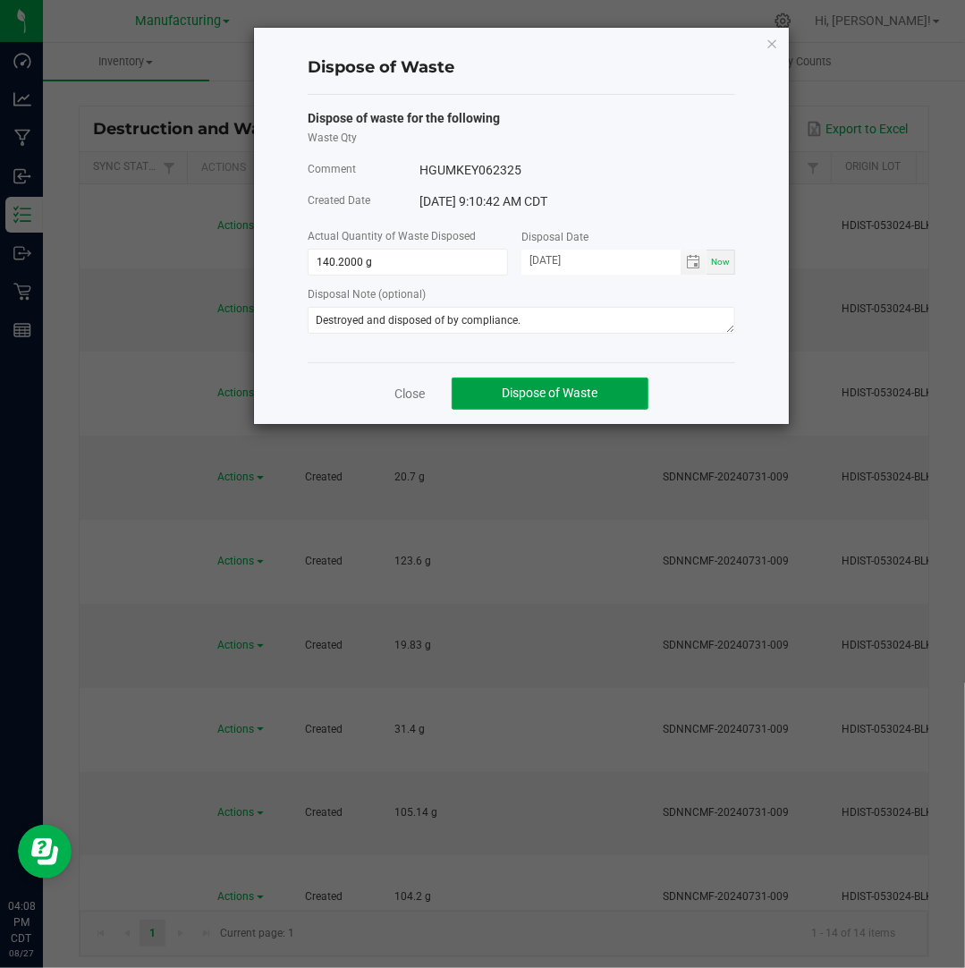
click at [588, 394] on span "Dispose of Waste" at bounding box center [551, 392] width 96 height 14
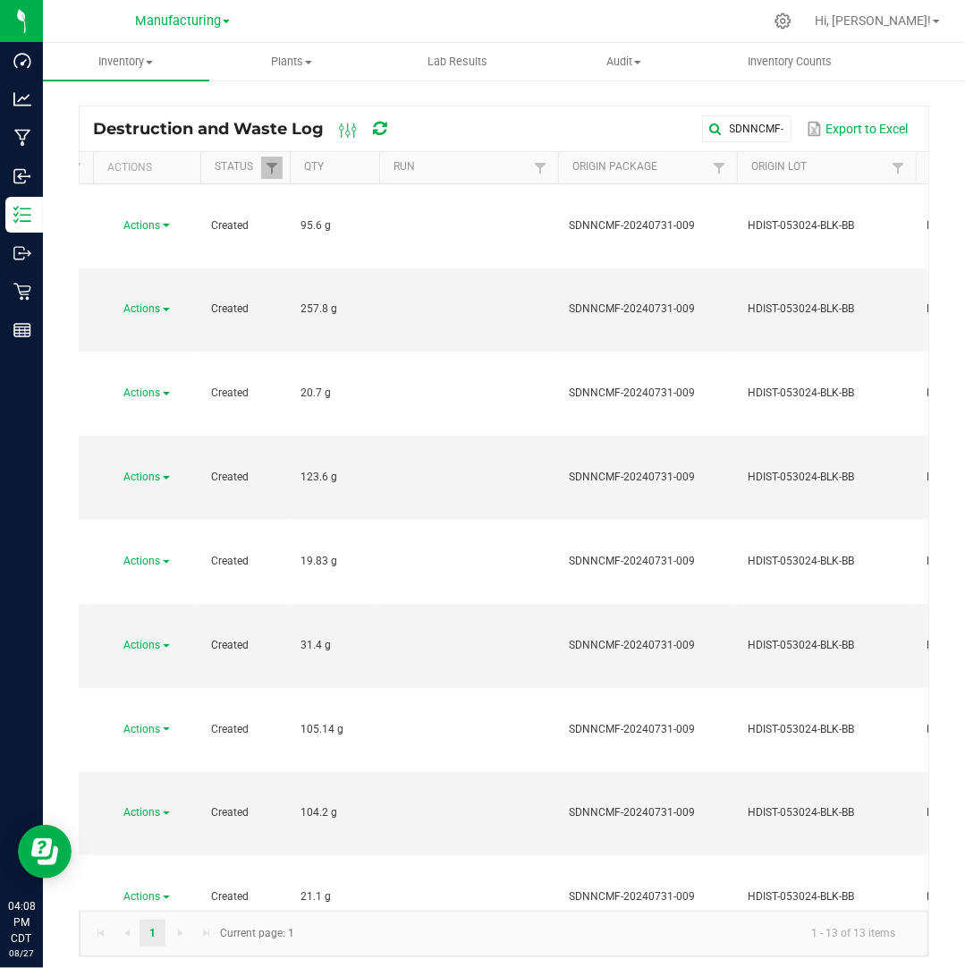
scroll to position [0, 83]
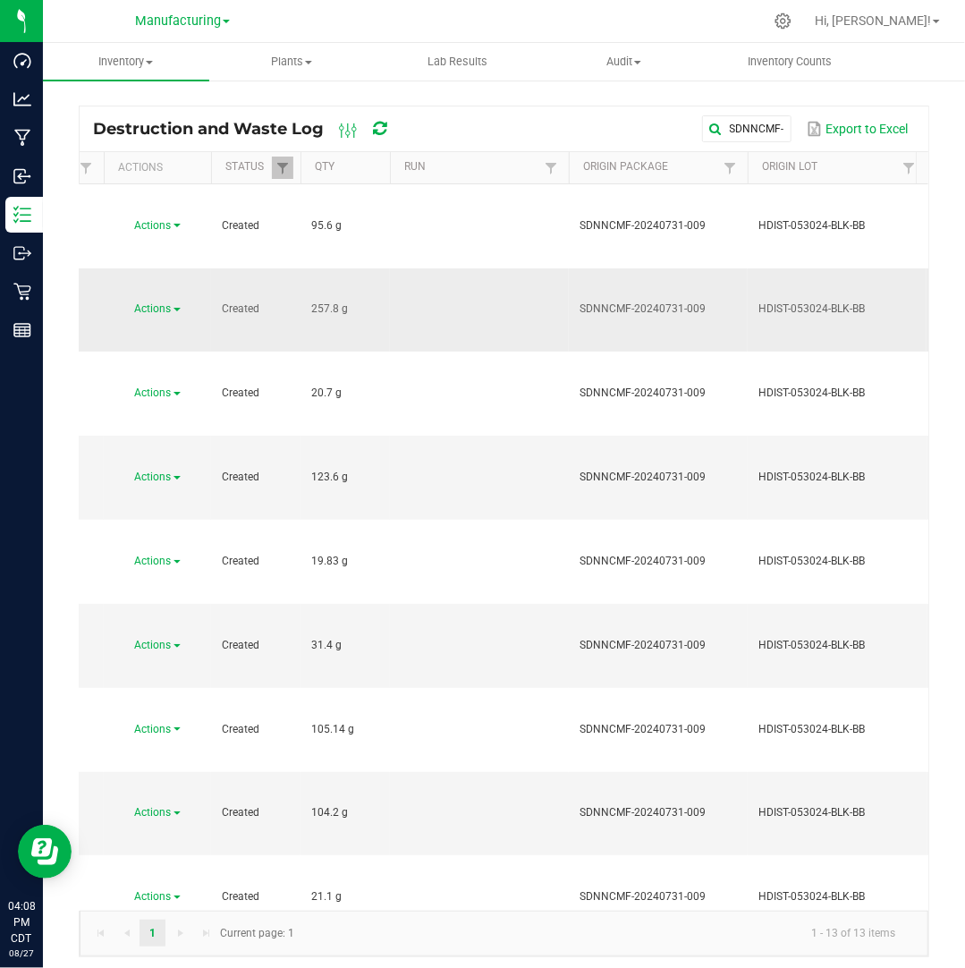
drag, startPoint x: 340, startPoint y: 229, endPoint x: 298, endPoint y: 233, distance: 42.2
click at [166, 300] on div "Actions" at bounding box center [157, 308] width 86 height 17
click at [163, 302] on span "Actions" at bounding box center [153, 308] width 37 height 13
click at [165, 253] on li "Dispose" at bounding box center [153, 260] width 79 height 27
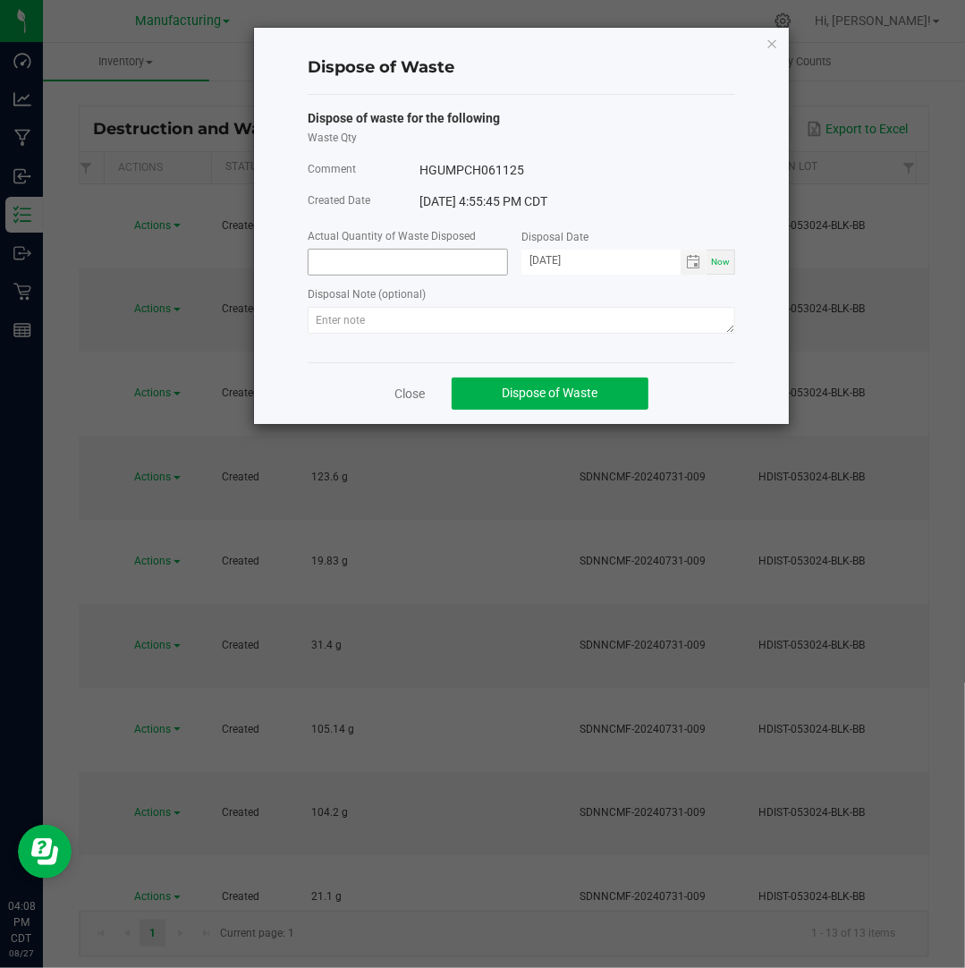
click at [358, 266] on input at bounding box center [408, 262] width 199 height 25
paste input "257.8"
click at [553, 258] on input "[DATE]" at bounding box center [600, 261] width 159 height 22
type input "257.8000 g"
type input "[DATE]"
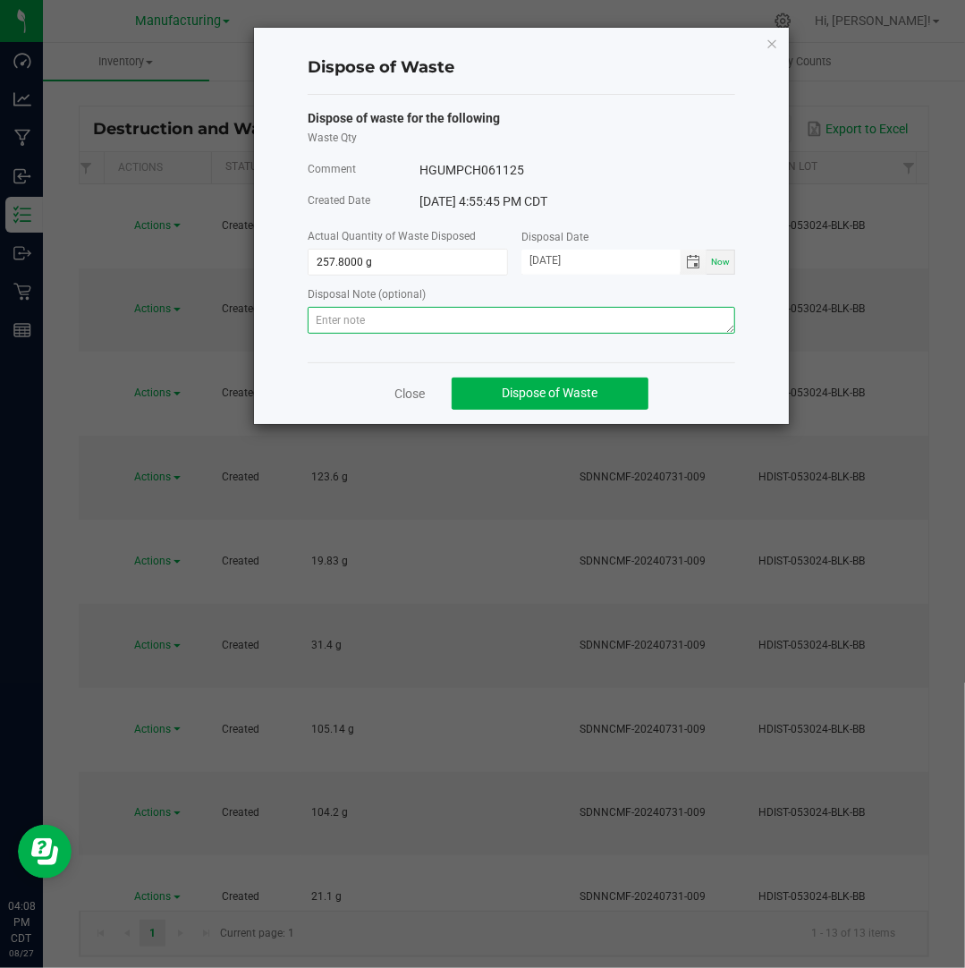
click at [575, 334] on textarea at bounding box center [521, 320] width 427 height 27
paste textarea "Destroyed and disposed of by compliance."
type textarea "Destroyed and disposed of by compliance."
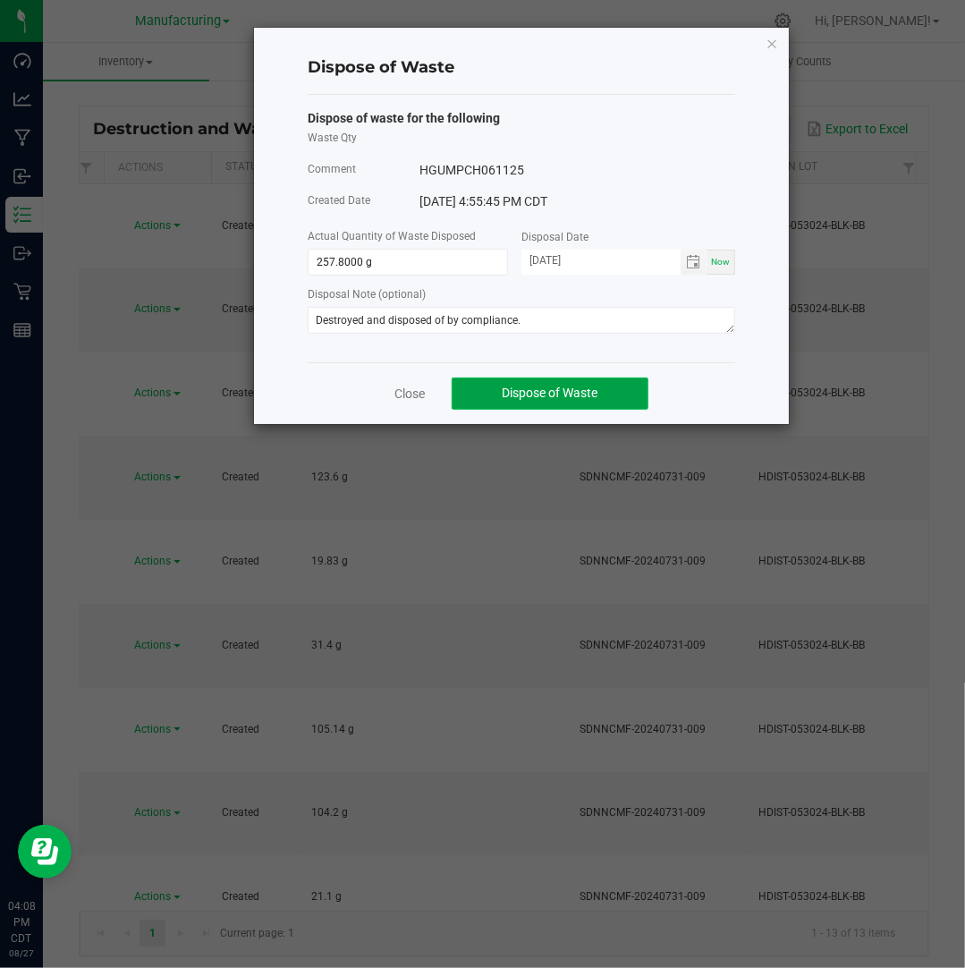
click at [554, 390] on span "Dispose of Waste" at bounding box center [551, 392] width 96 height 14
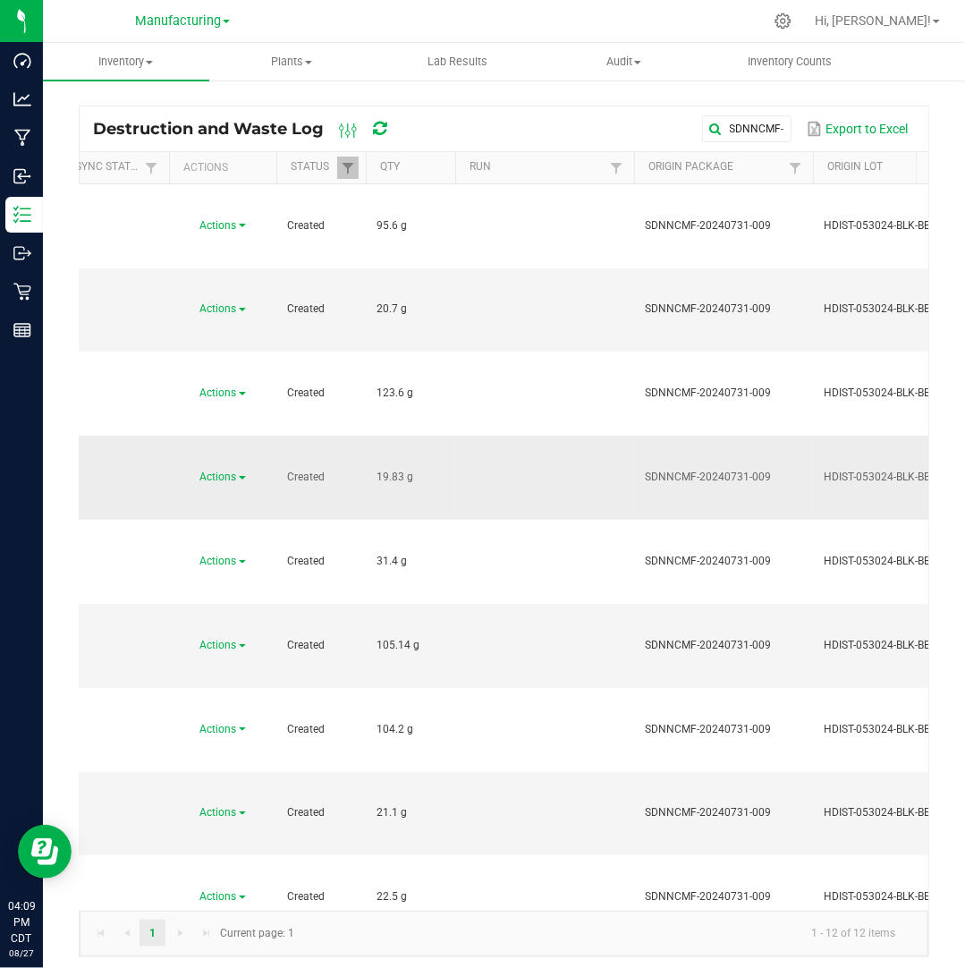
scroll to position [0, 0]
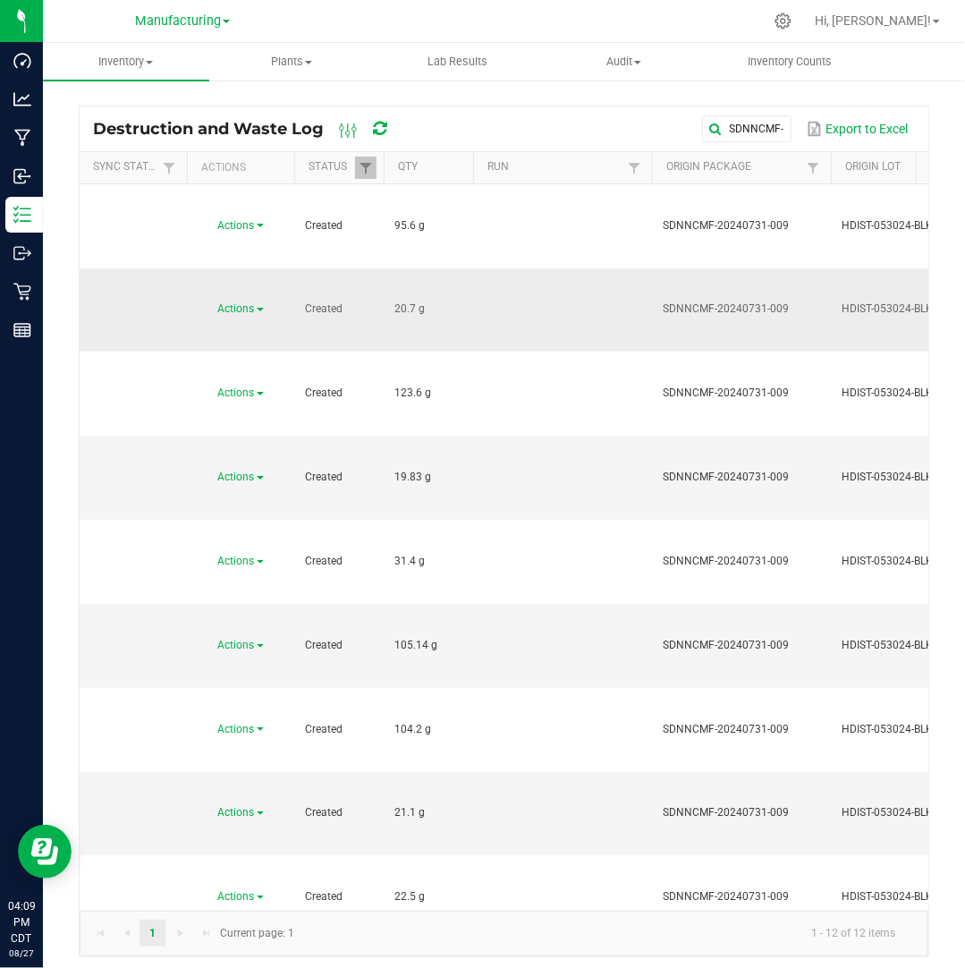
drag, startPoint x: 413, startPoint y: 227, endPoint x: 381, endPoint y: 228, distance: 32.2
click at [250, 302] on span "Actions" at bounding box center [236, 308] width 37 height 13
click at [242, 254] on span "Dispose" at bounding box center [226, 260] width 38 height 13
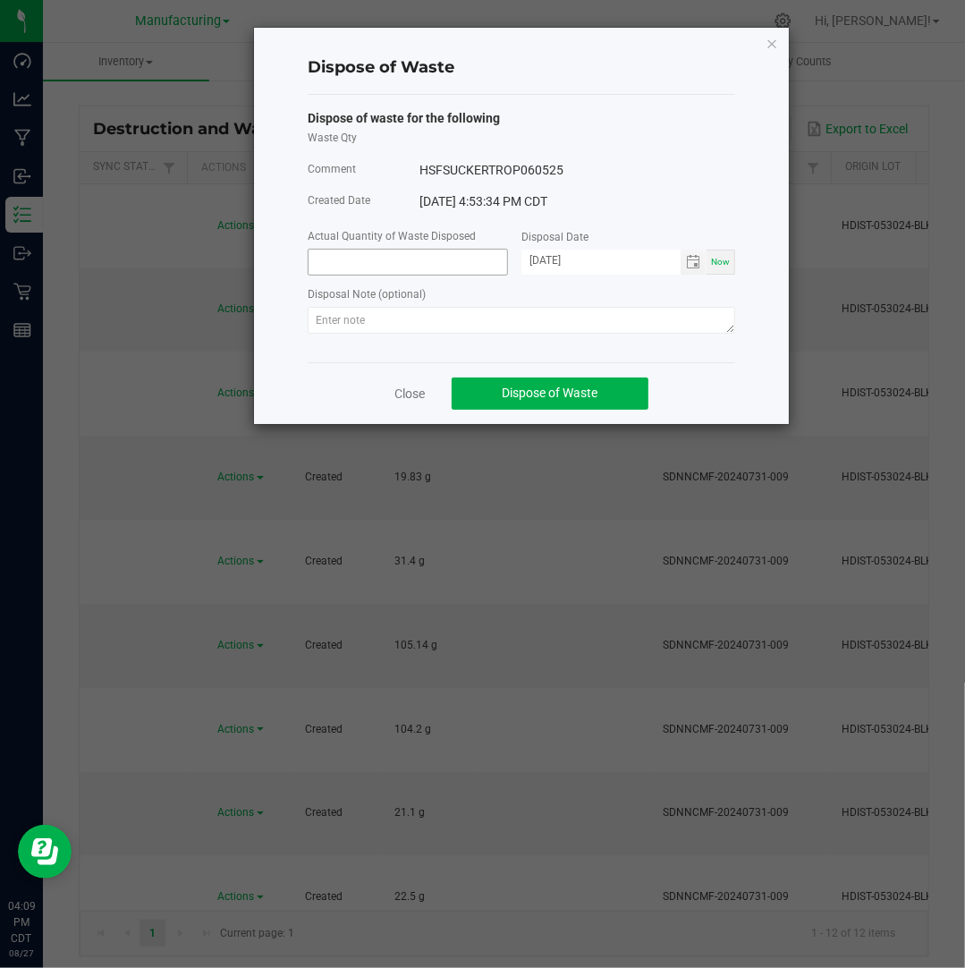
click at [343, 268] on input at bounding box center [408, 262] width 199 height 25
paste input "20.7"
click at [555, 266] on input "[DATE]" at bounding box center [600, 261] width 159 height 22
type input "20.7000 g"
type input "[DATE]"
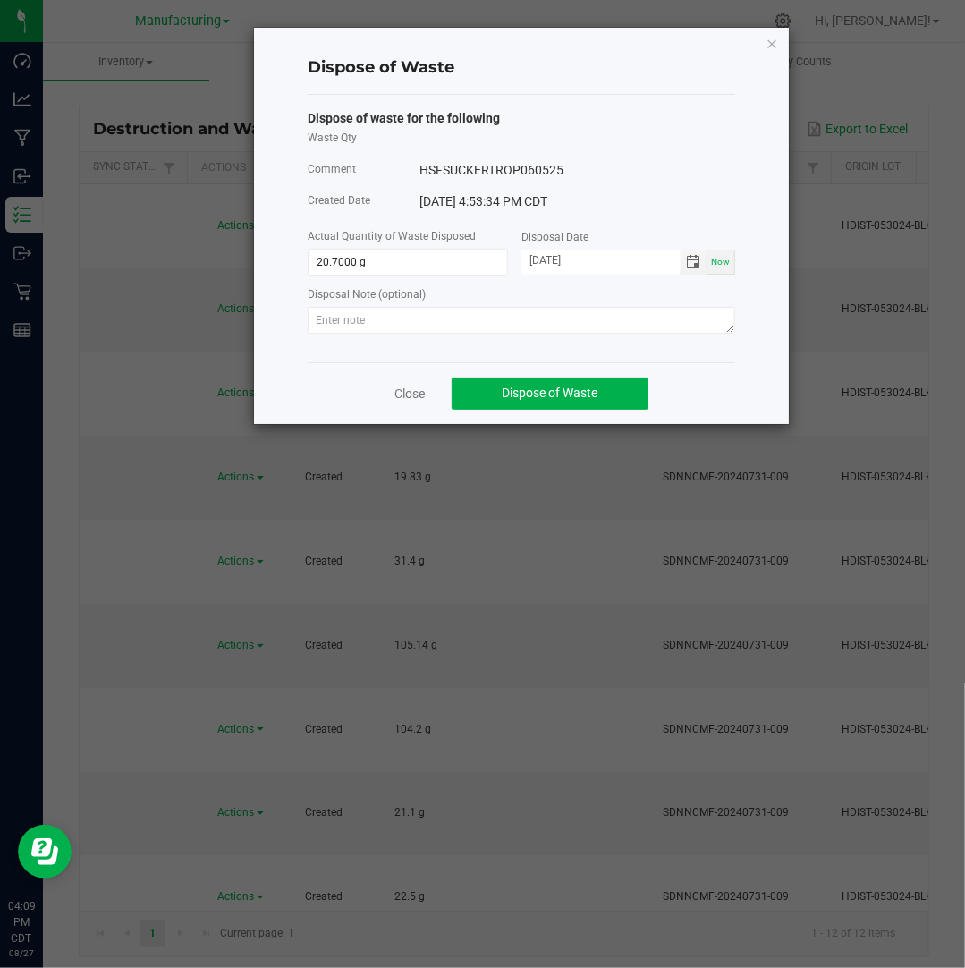
click at [632, 346] on div "Dispose of waste for the following Waste Qty Comment HSFSUCKERTROP060525 Create…" at bounding box center [521, 228] width 427 height 267
click at [630, 332] on textarea at bounding box center [521, 320] width 427 height 27
paste textarea "Destroyed and disposed of by compliance."
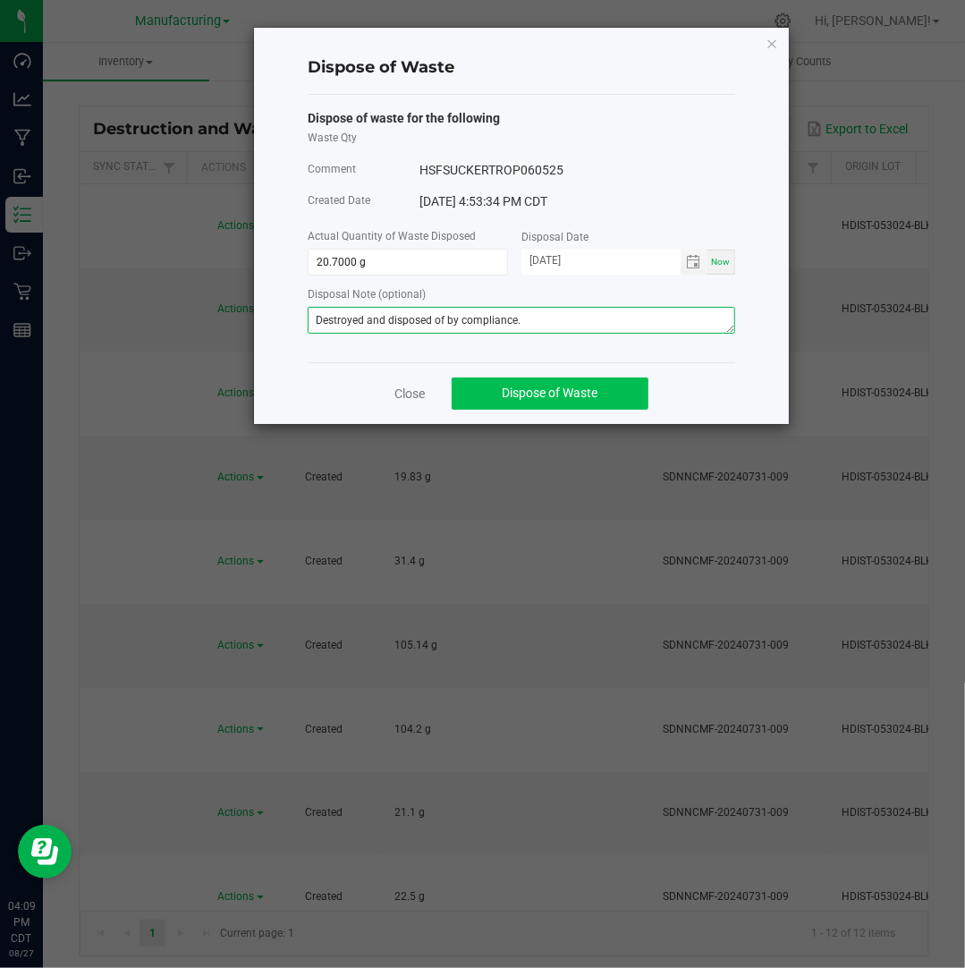
type textarea "Destroyed and disposed of by compliance."
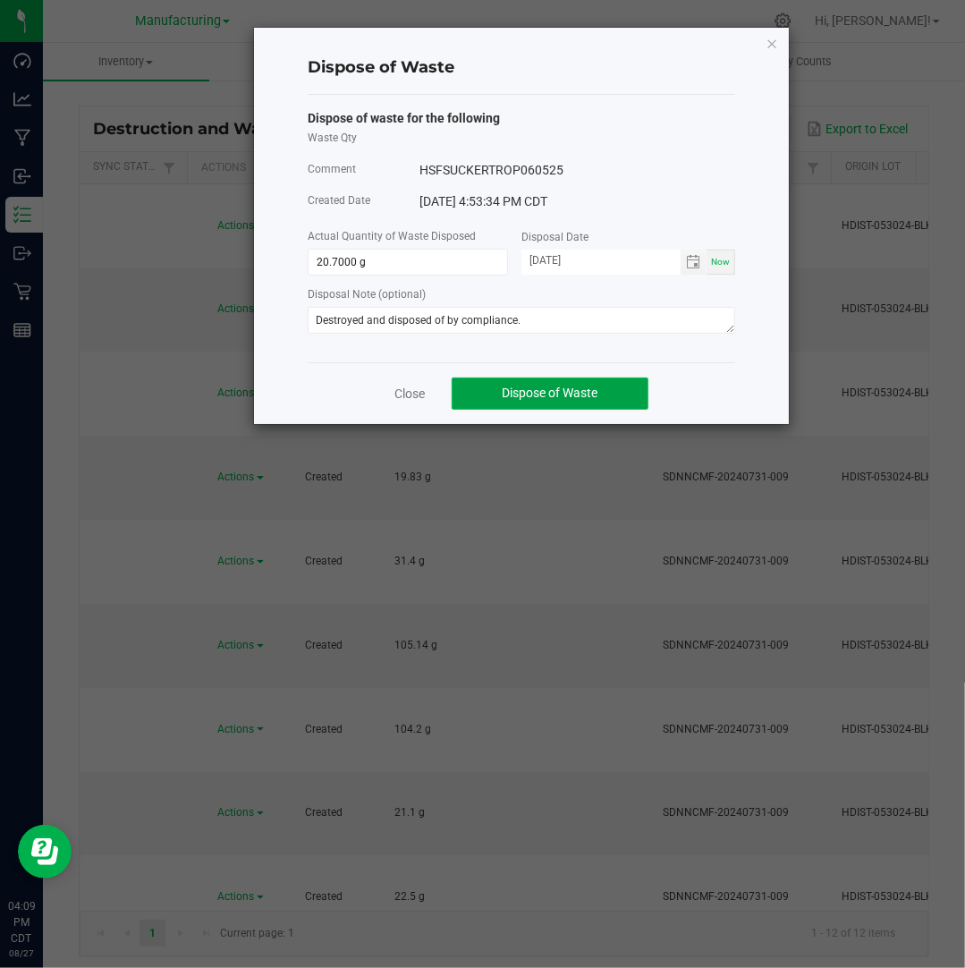
click at [581, 402] on button "Dispose of Waste" at bounding box center [550, 393] width 197 height 32
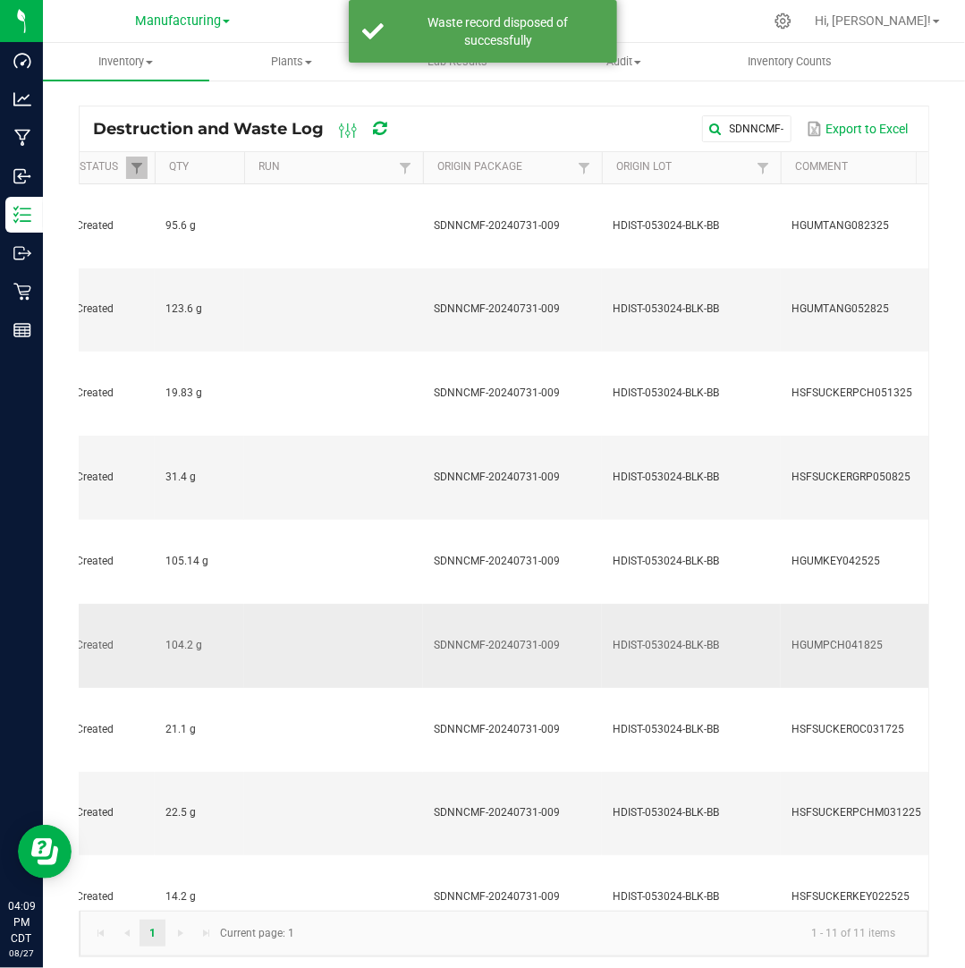
scroll to position [0, 249]
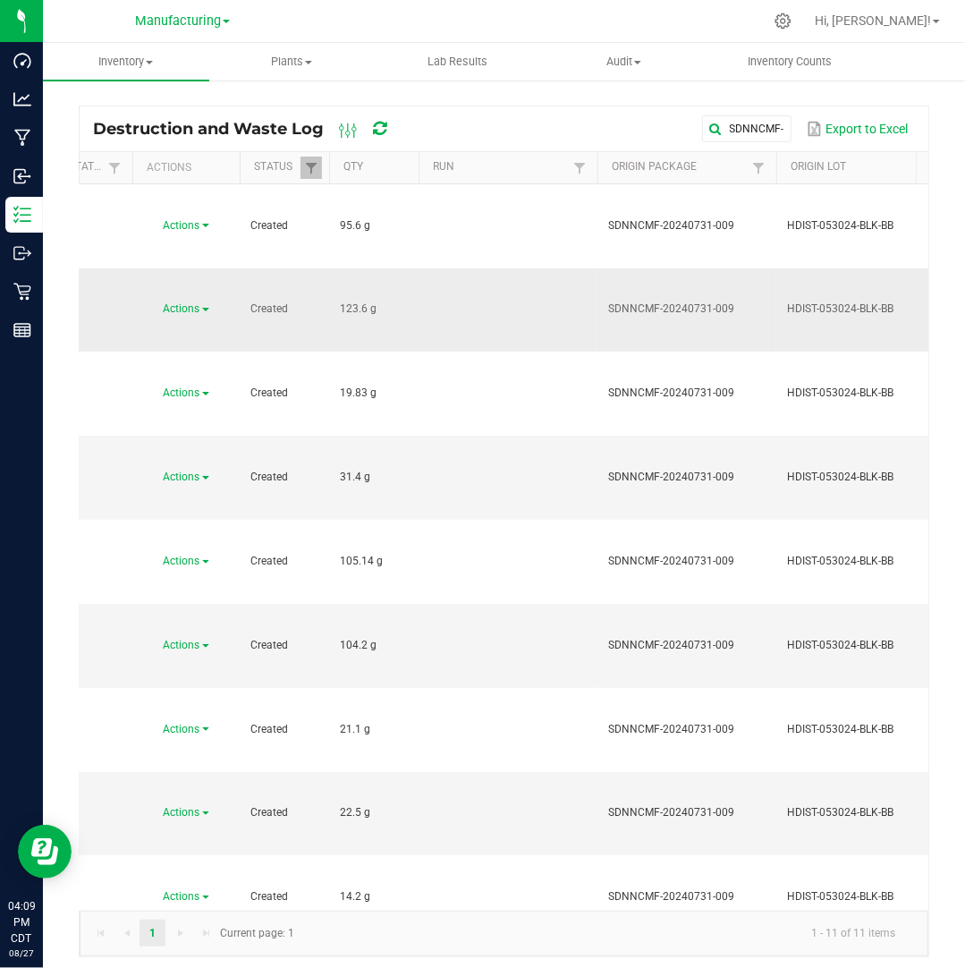
click at [199, 302] on span "Actions" at bounding box center [182, 308] width 37 height 13
click at [187, 264] on span "Dispose" at bounding box center [171, 260] width 38 height 13
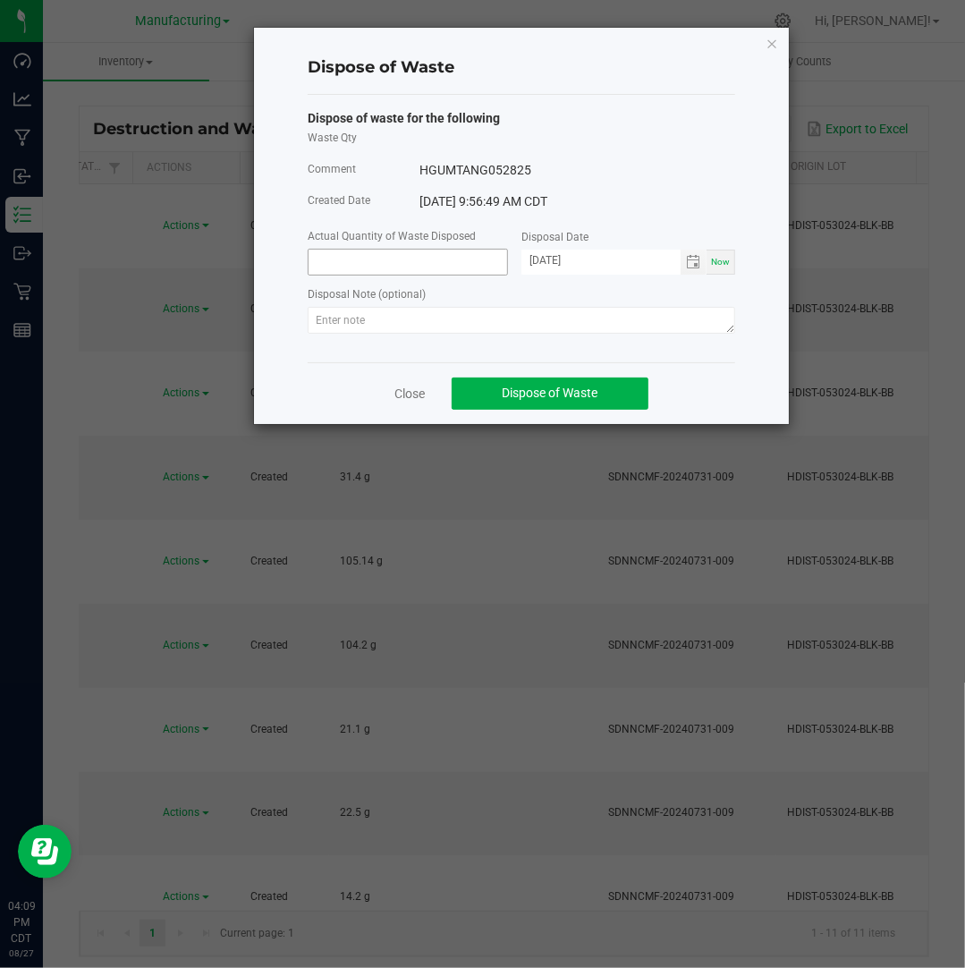
click at [360, 267] on input at bounding box center [408, 262] width 199 height 25
type input "123.6000 g"
click at [551, 266] on input "[DATE]" at bounding box center [600, 261] width 159 height 22
type input "[DATE]"
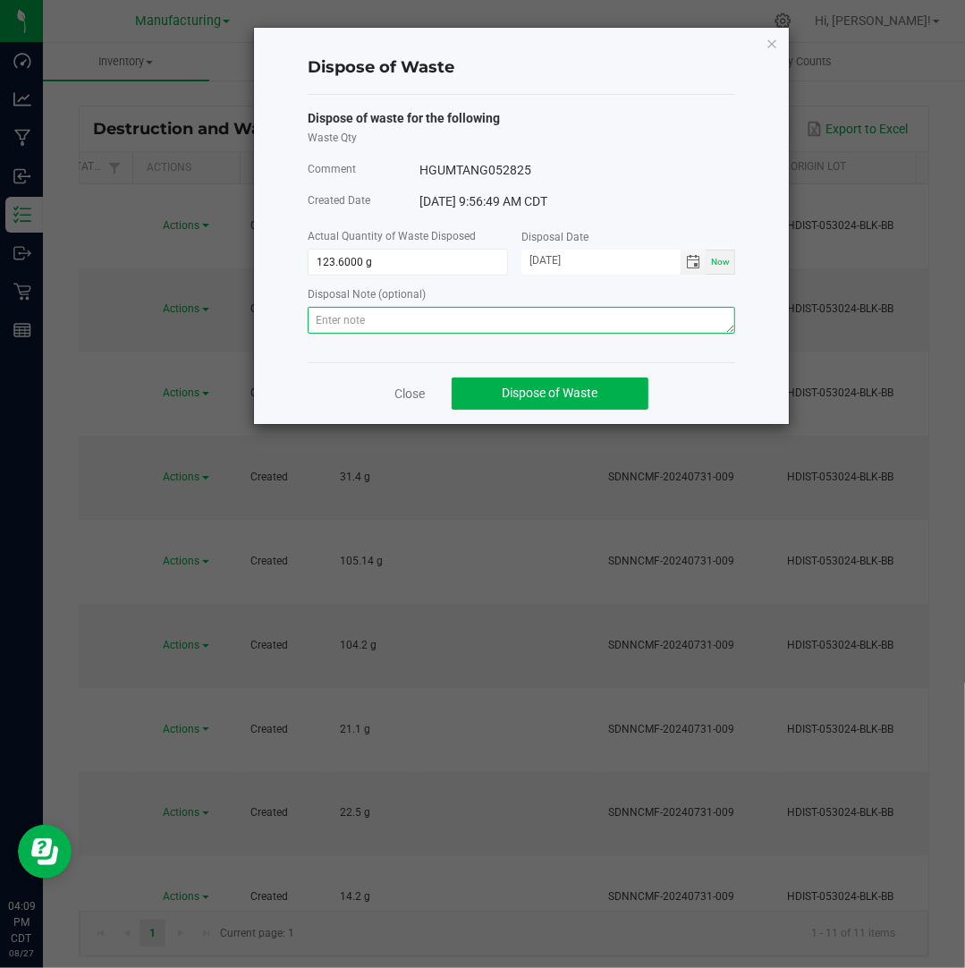
click at [563, 323] on textarea at bounding box center [521, 320] width 427 height 27
paste textarea "Destroyed and disposed of by compliance."
type textarea "Destroyed and disposed of by compliance."
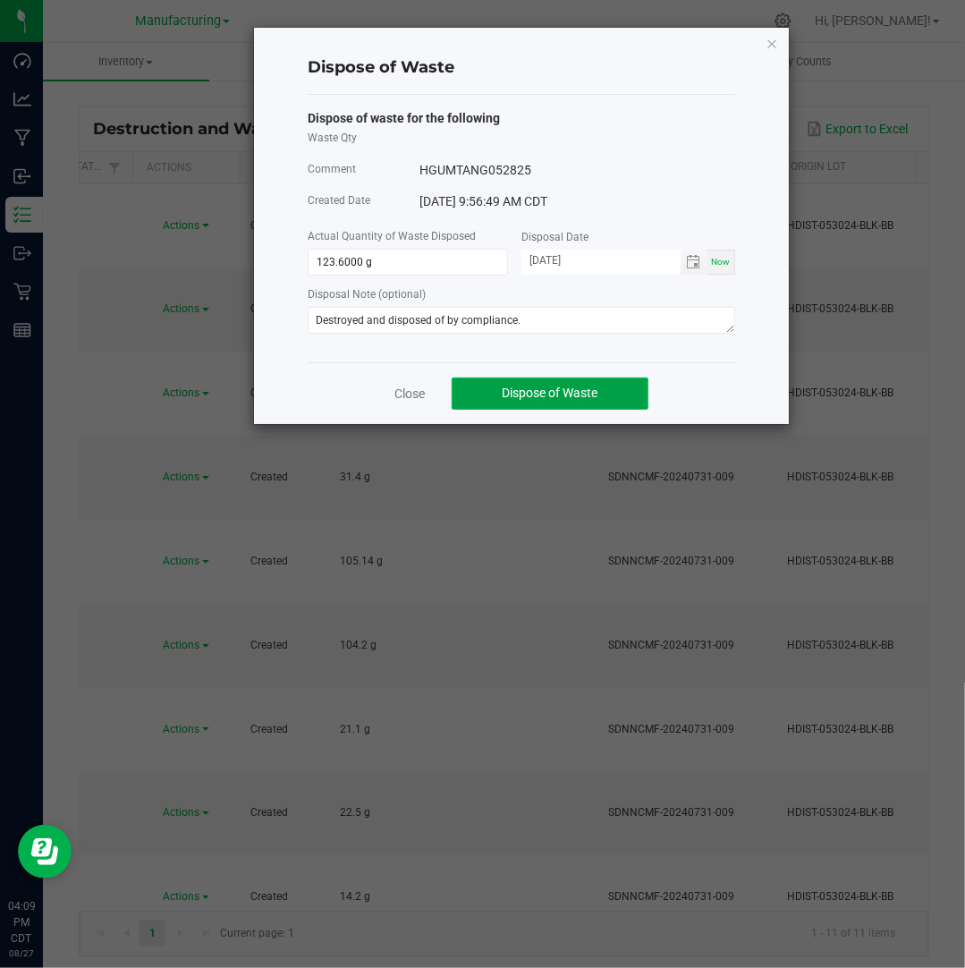
click at [608, 387] on button "Dispose of Waste" at bounding box center [550, 393] width 197 height 32
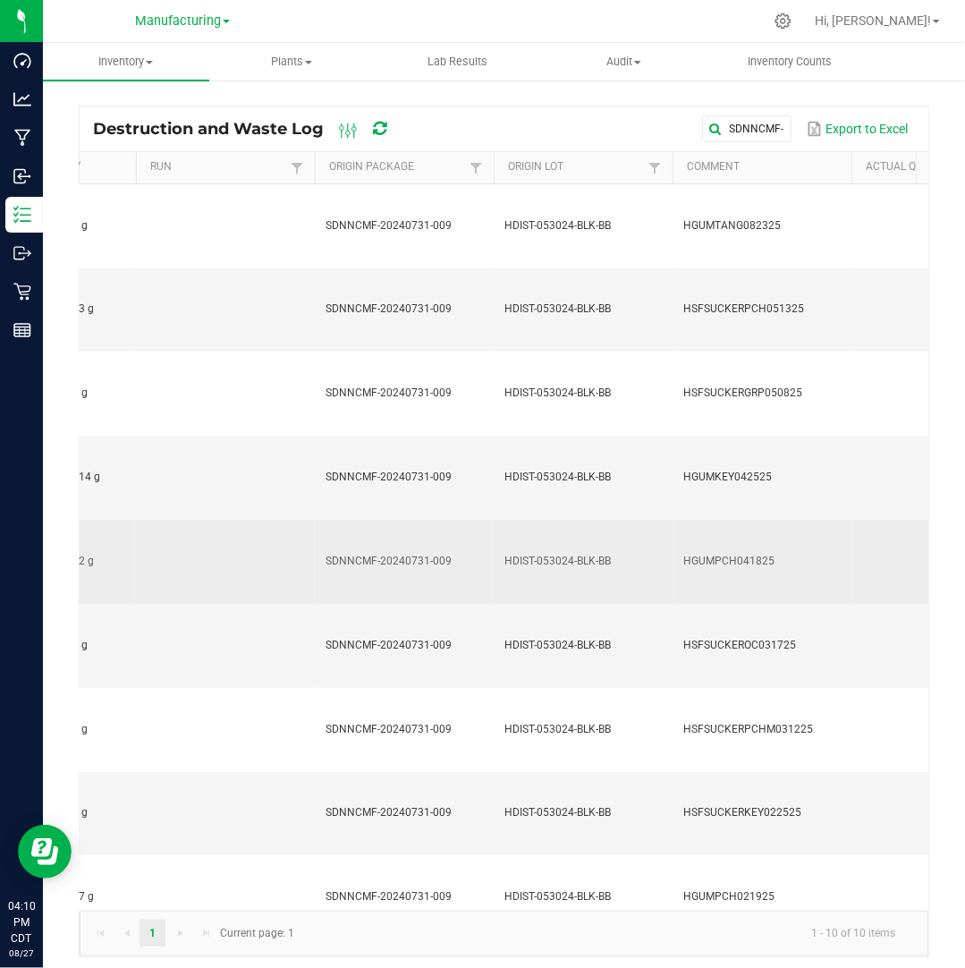
scroll to position [0, 199]
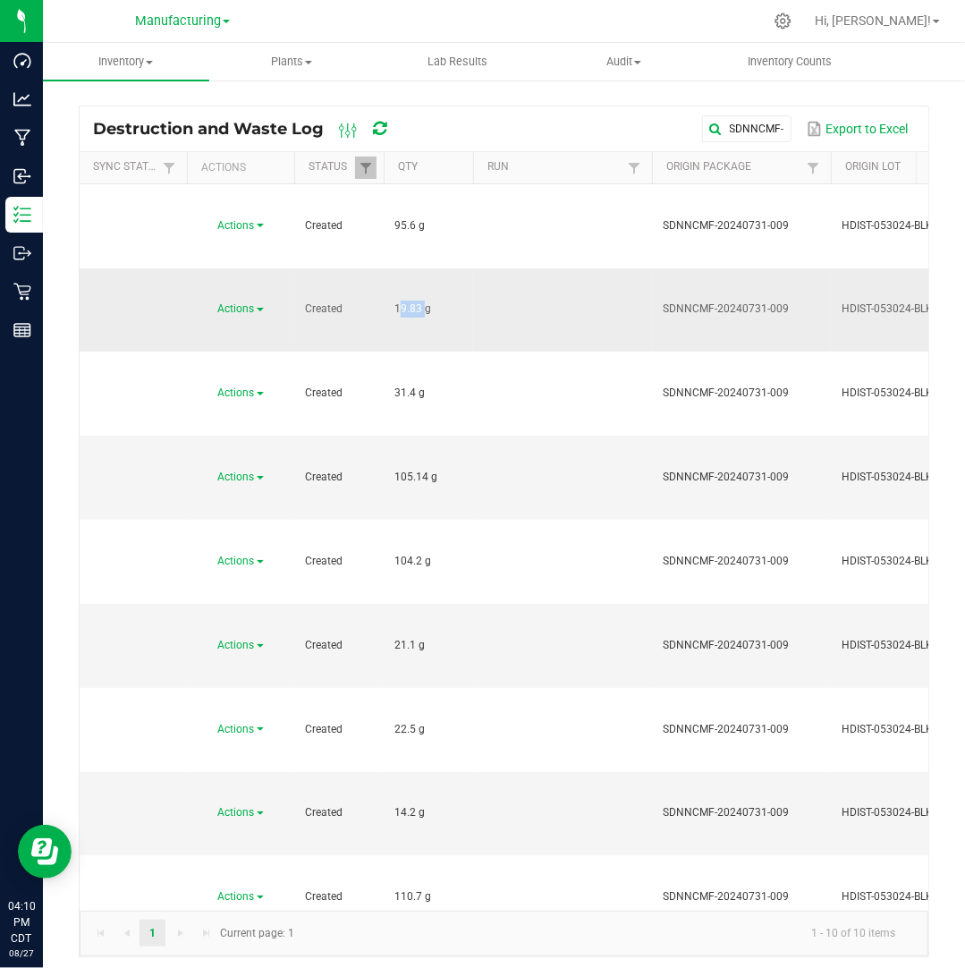
drag, startPoint x: 421, startPoint y: 229, endPoint x: 393, endPoint y: 240, distance: 30.6
click at [393, 268] on td "19.83 g" at bounding box center [428, 310] width 89 height 84
click at [256, 302] on link "Actions" at bounding box center [241, 308] width 46 height 13
click at [251, 253] on li "Dispose" at bounding box center [238, 260] width 79 height 27
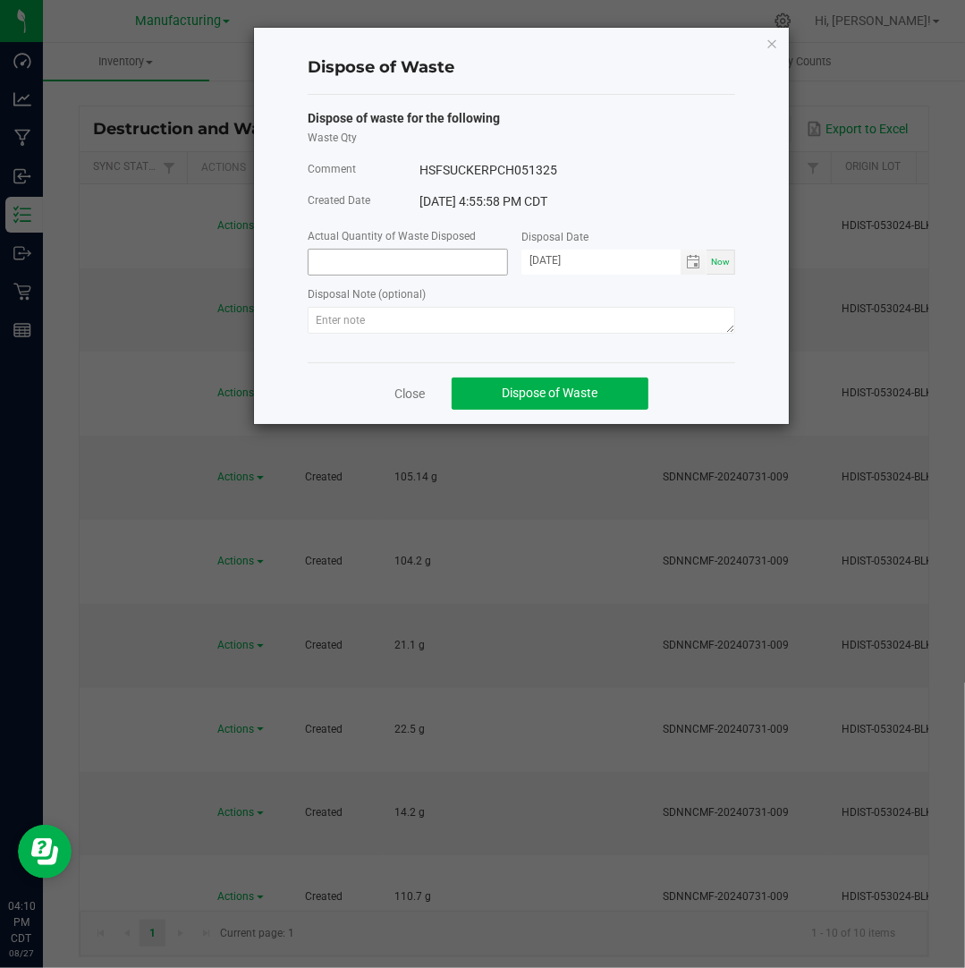
click at [363, 258] on input at bounding box center [408, 262] width 199 height 25
paste input "19.83"
click at [552, 258] on input "[DATE]" at bounding box center [600, 261] width 159 height 22
type input "19.8300 g"
type input "[DATE]"
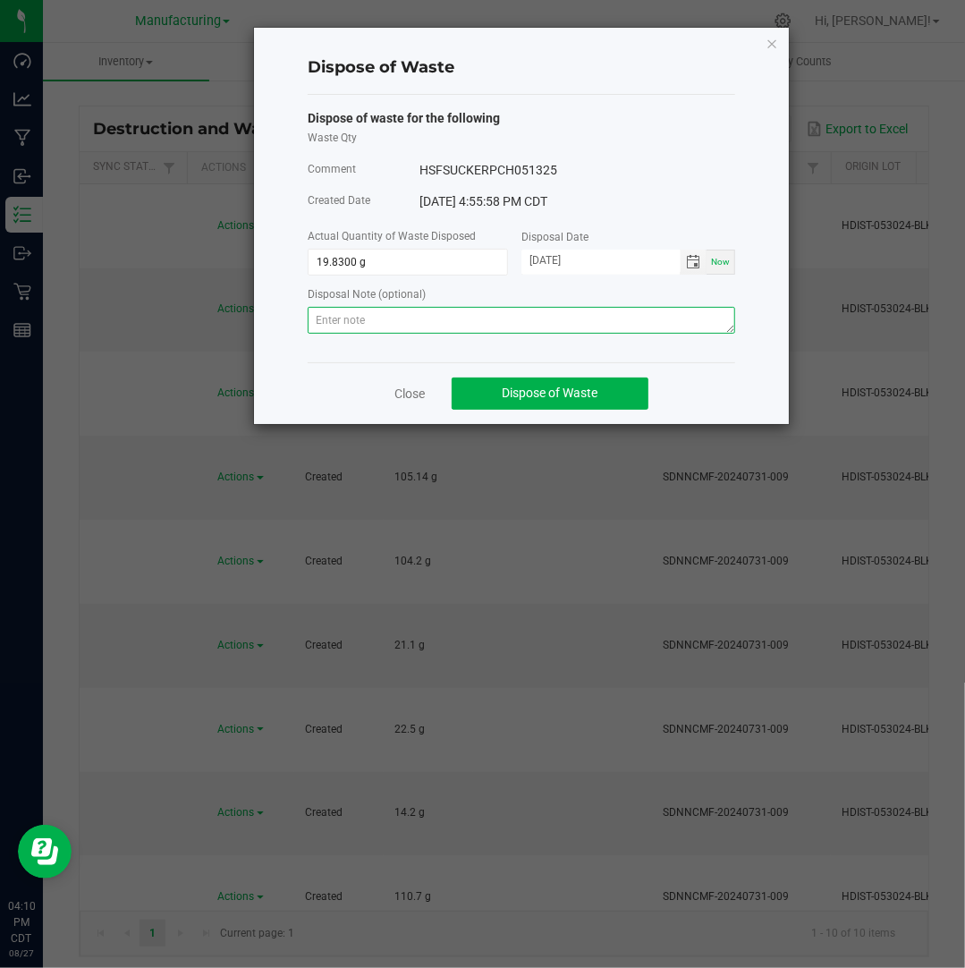
click at [671, 324] on textarea at bounding box center [521, 320] width 427 height 27
paste textarea "Destroyed and disposed of by compliance."
type textarea "Destroyed and disposed of by compliance."
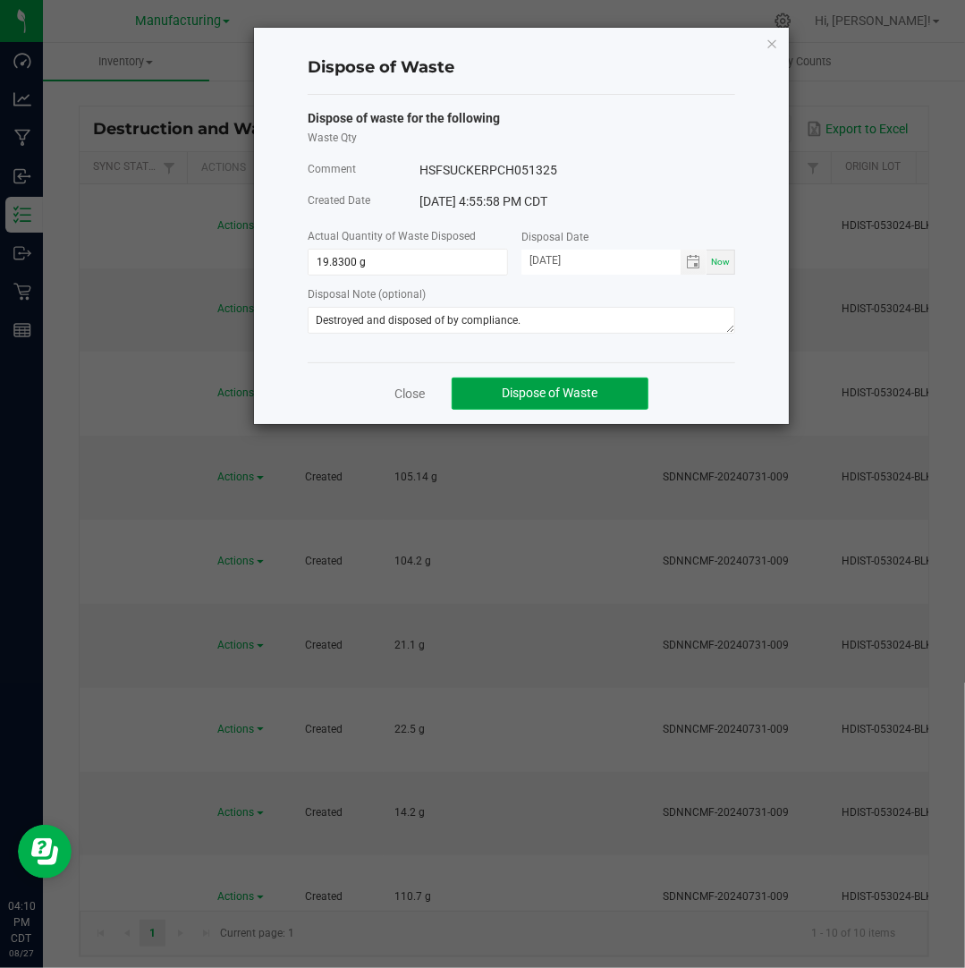
click at [598, 391] on span "Dispose of Waste" at bounding box center [551, 392] width 96 height 14
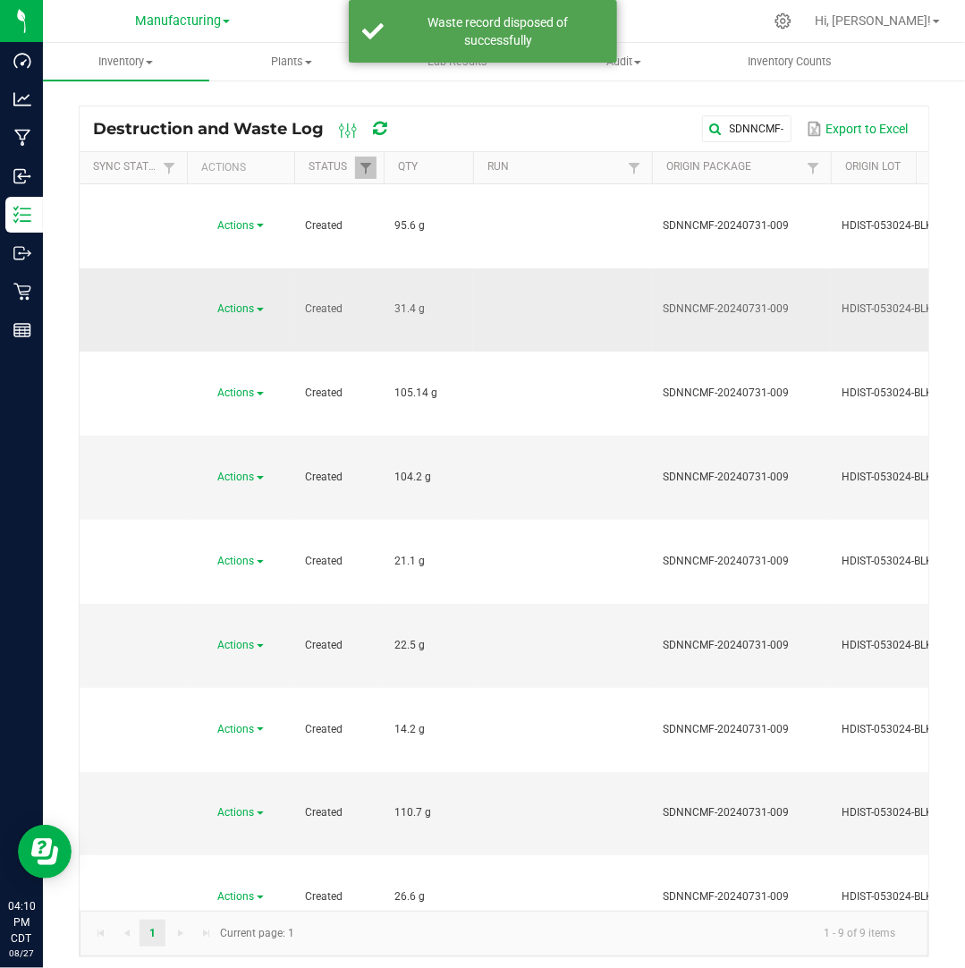
click at [258, 308] on span at bounding box center [260, 310] width 7 height 4
click at [258, 253] on li "Dispose" at bounding box center [238, 260] width 79 height 27
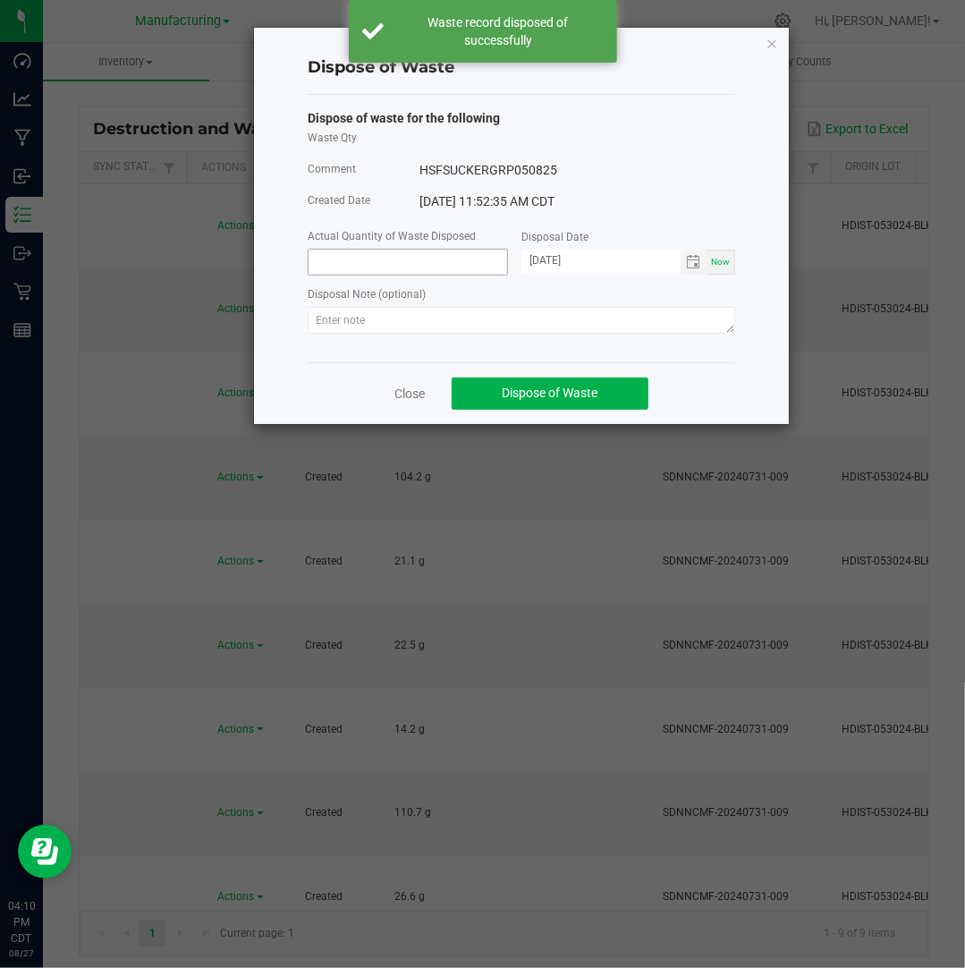
click at [352, 262] on input at bounding box center [408, 262] width 199 height 25
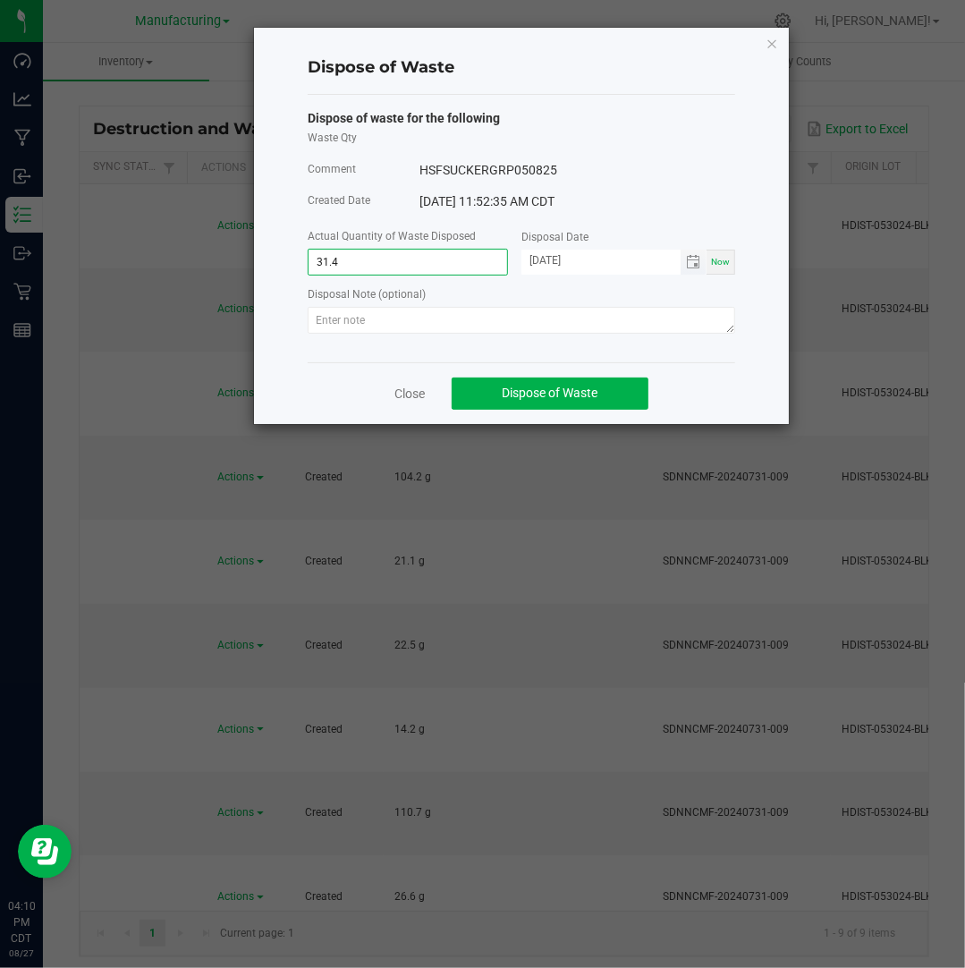
type input "31.4000 g"
click at [547, 262] on input "[DATE]" at bounding box center [600, 261] width 159 height 22
type input "[DATE]"
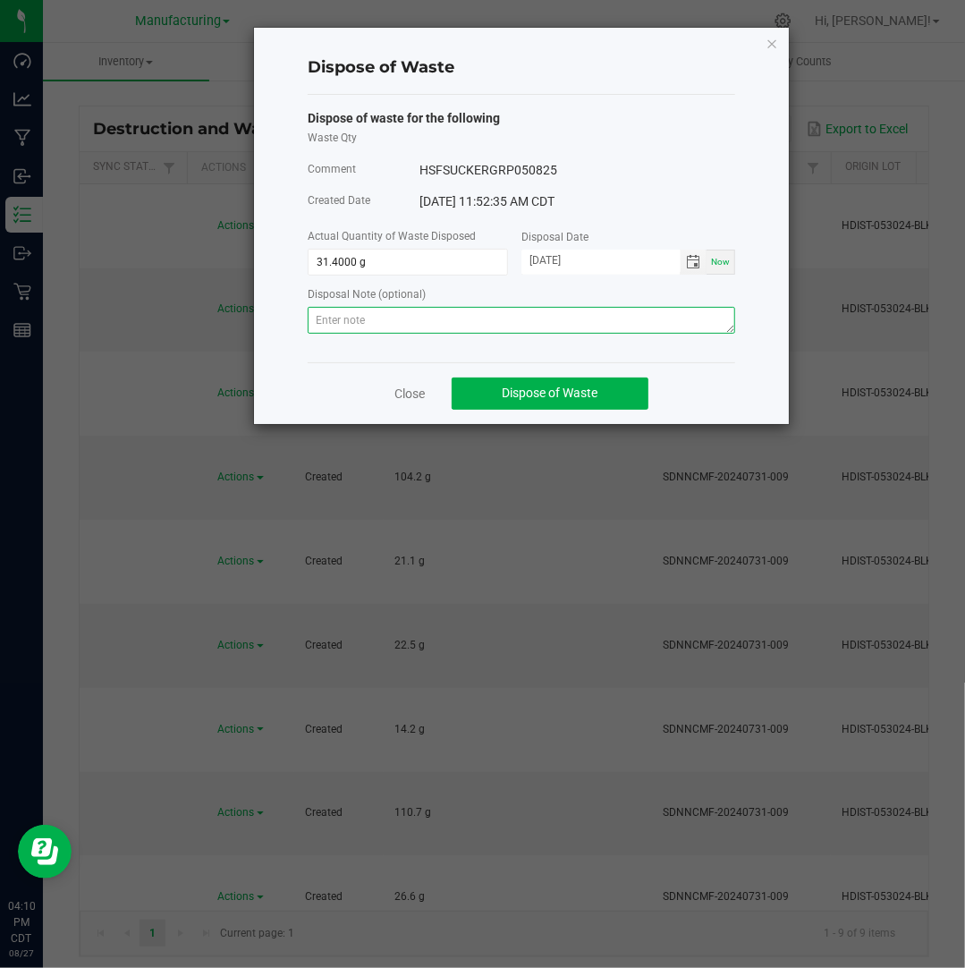
click at [533, 314] on textarea at bounding box center [521, 320] width 427 height 27
paste textarea "Destroyed and disposed of by compliance."
type textarea "Destroyed and disposed of by compliance."
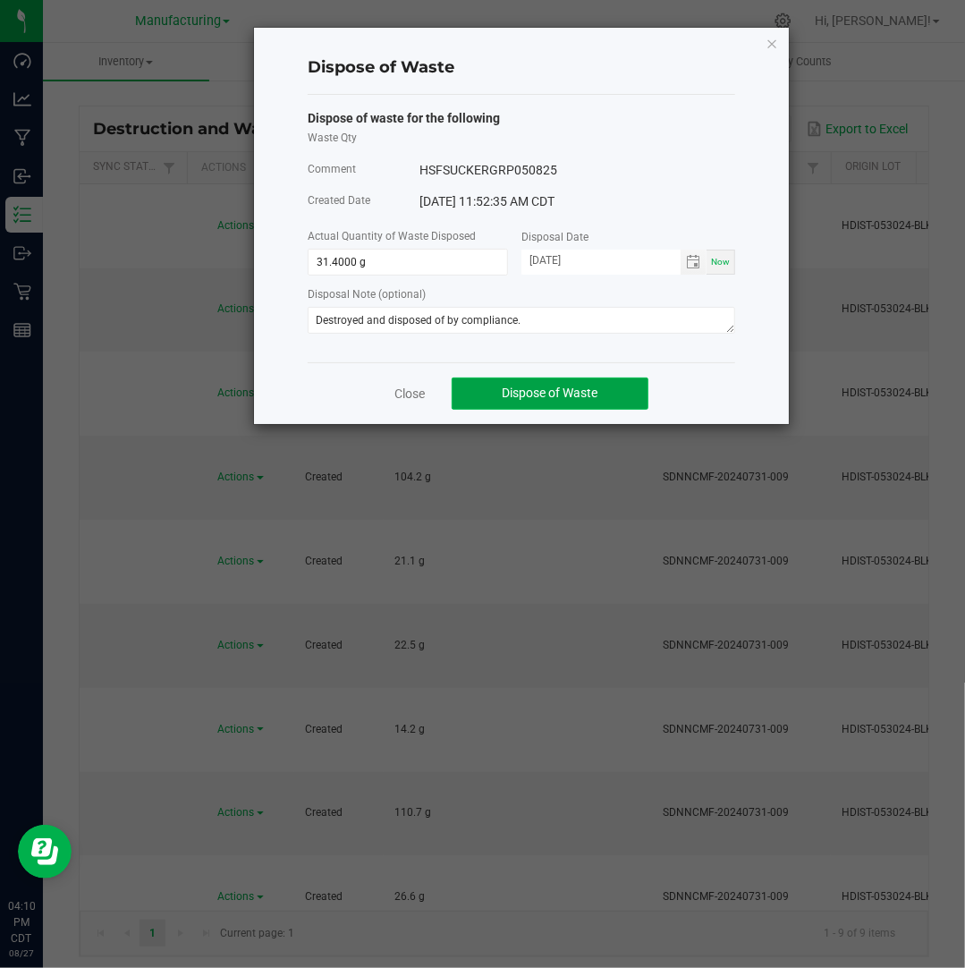
click at [528, 393] on span "Dispose of Waste" at bounding box center [551, 392] width 96 height 14
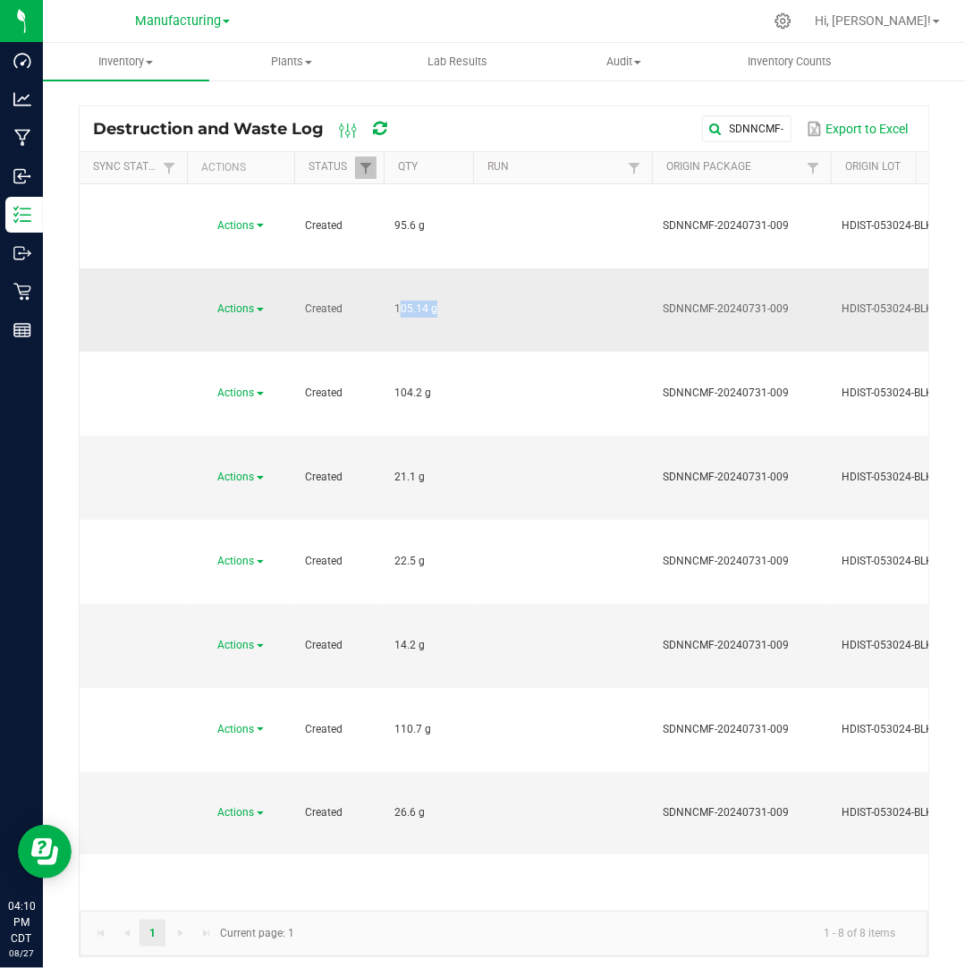
drag, startPoint x: 429, startPoint y: 227, endPoint x: 390, endPoint y: 225, distance: 39.4
click at [390, 268] on td "105.14 g" at bounding box center [428, 310] width 89 height 84
click at [258, 302] on link "Actions" at bounding box center [241, 308] width 46 height 13
click at [264, 259] on li "Dispose" at bounding box center [238, 260] width 79 height 27
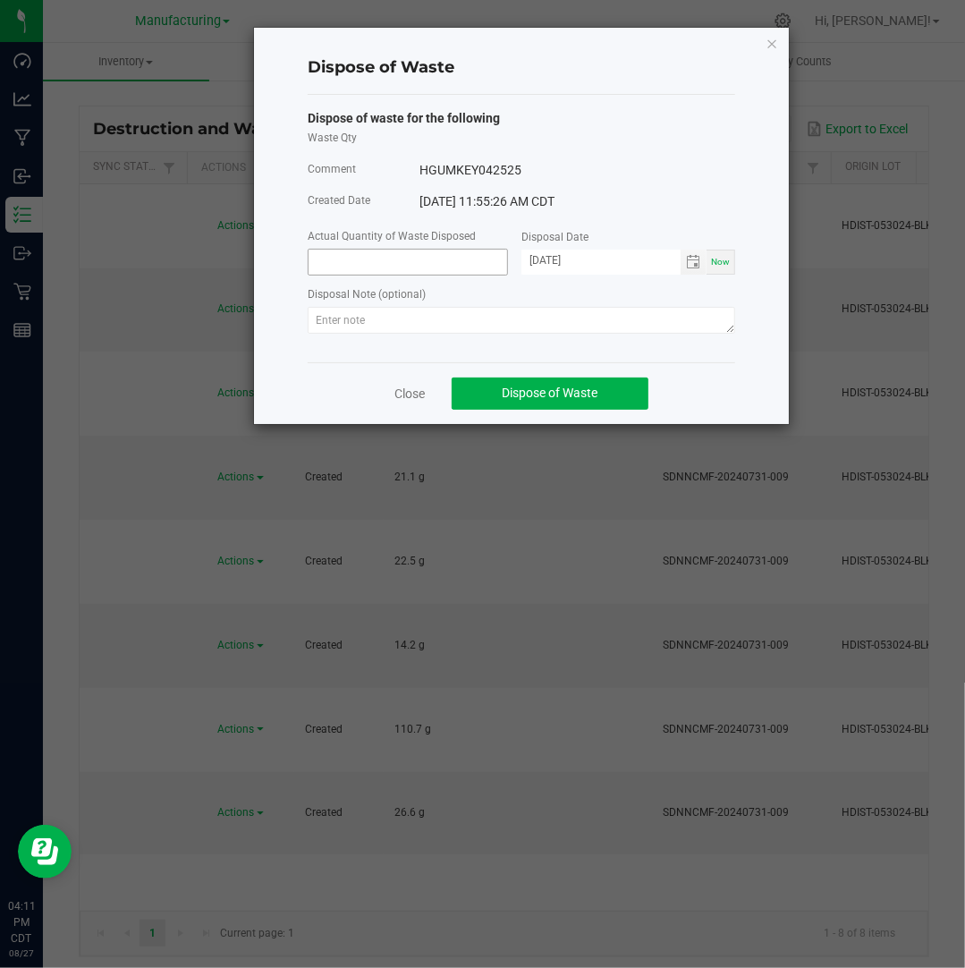
click at [431, 262] on input at bounding box center [408, 262] width 199 height 25
paste input "105.14"
type input "105.1400 g"
click at [542, 263] on input "[DATE]" at bounding box center [600, 261] width 159 height 22
click at [547, 262] on input "[DATE]" at bounding box center [600, 261] width 159 height 22
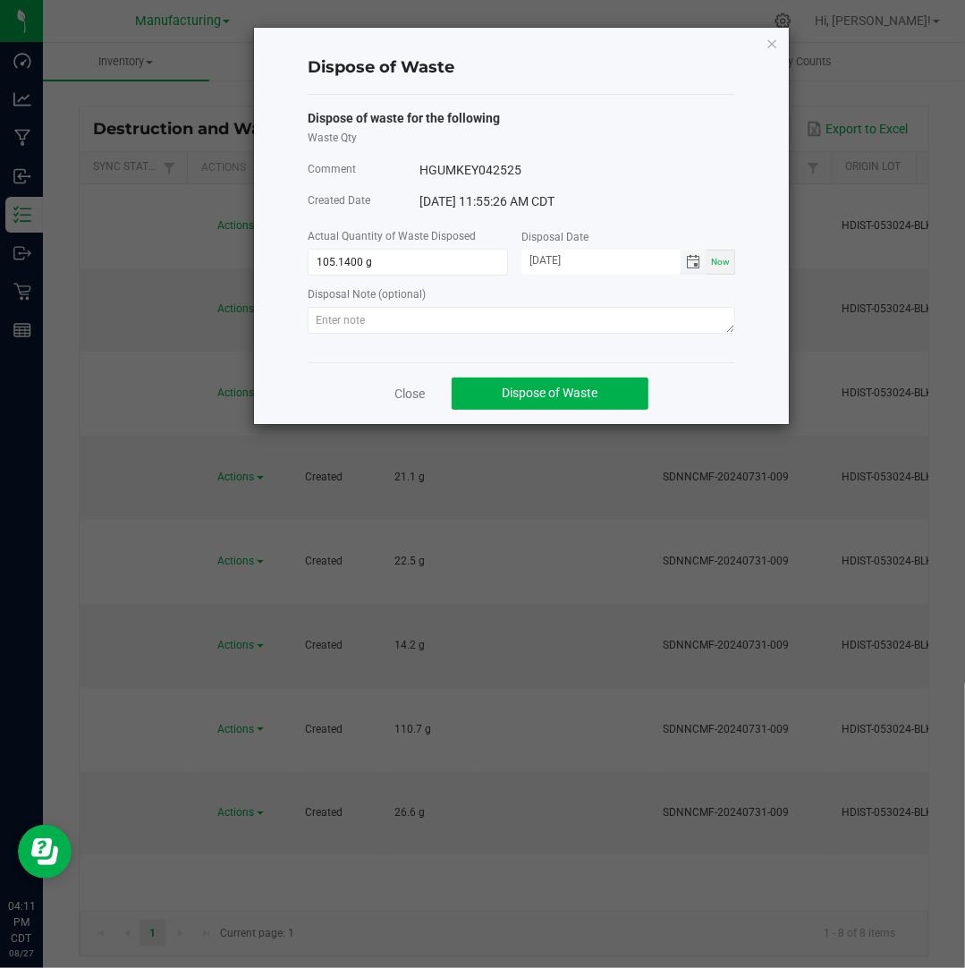
type input "[DATE]"
click at [677, 330] on textarea at bounding box center [521, 320] width 427 height 27
paste textarea "Destroyed and disposed of by compliance."
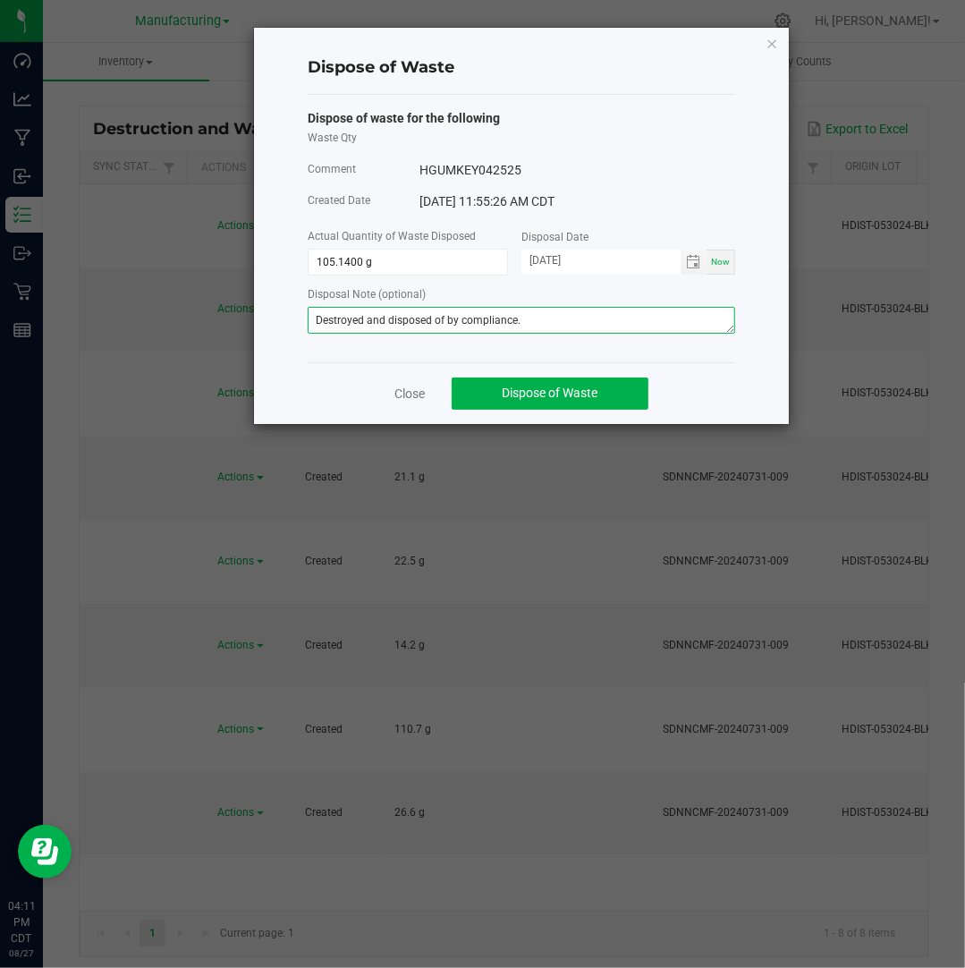
type textarea "Destroyed and disposed of by compliance."
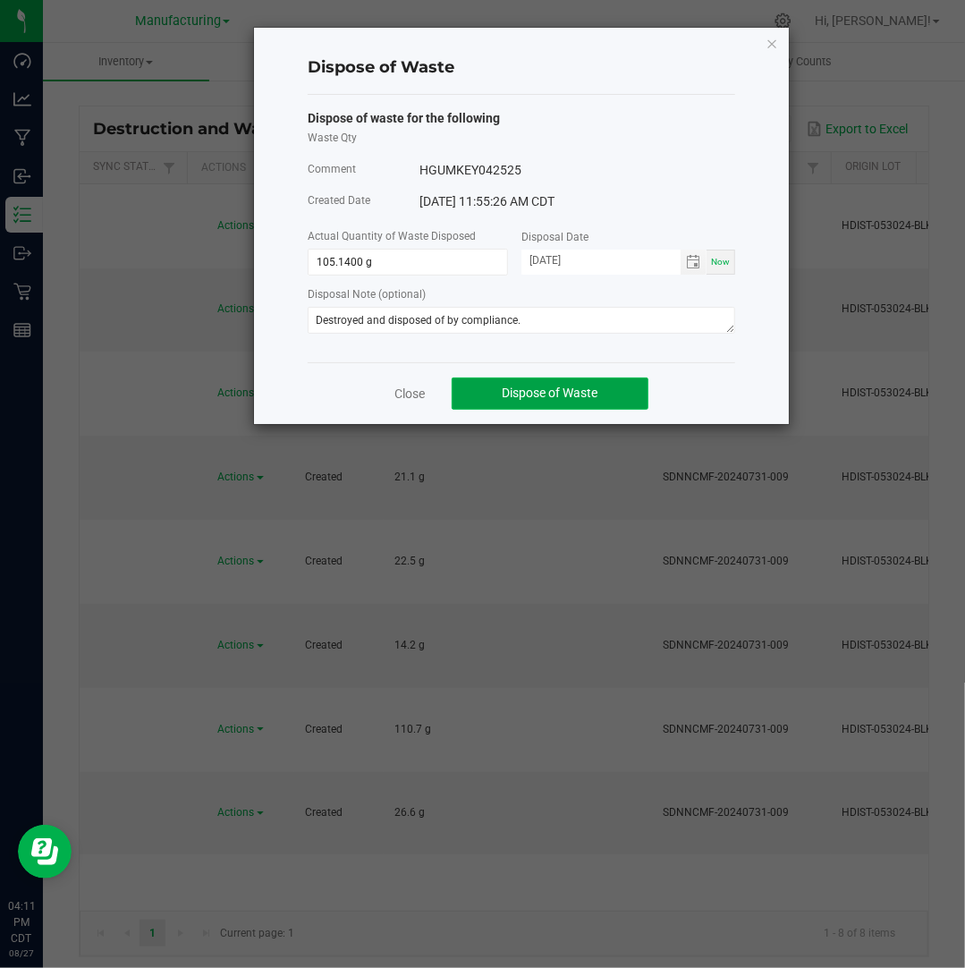
click at [618, 385] on button "Dispose of Waste" at bounding box center [550, 393] width 197 height 32
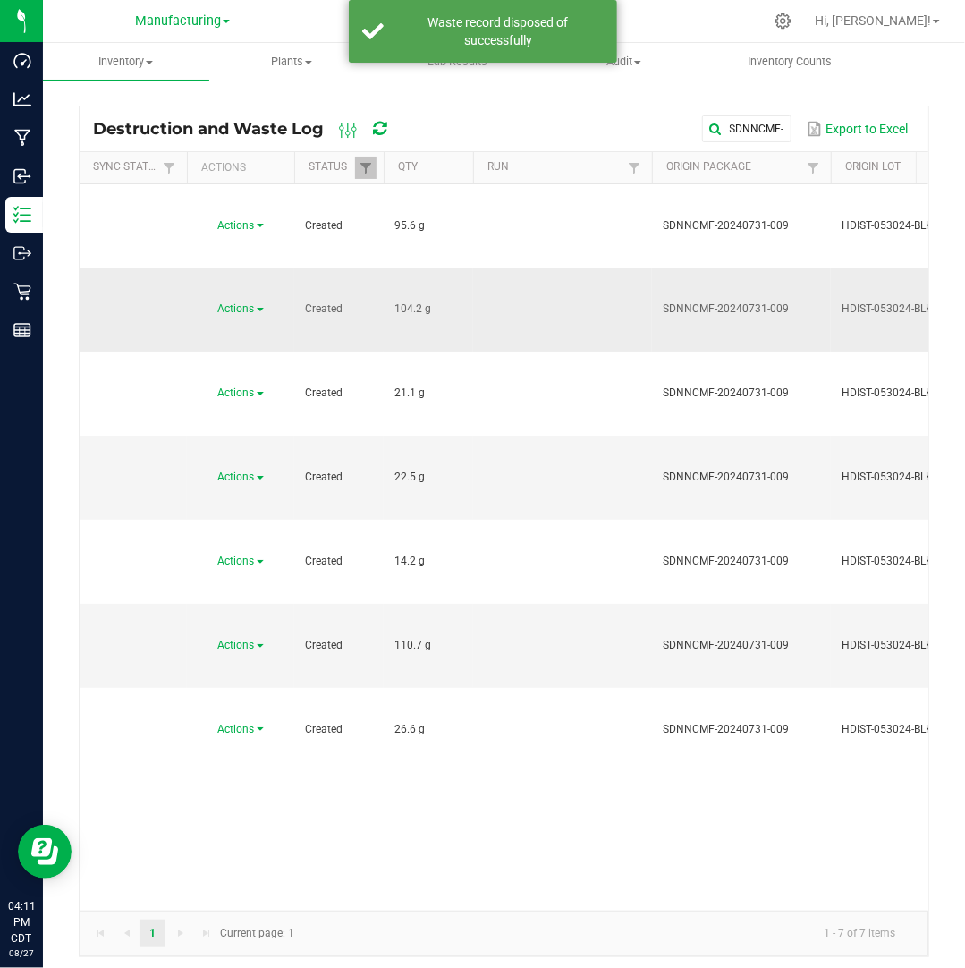
click at [257, 308] on span at bounding box center [260, 310] width 7 height 4
click at [256, 263] on li "Dispose" at bounding box center [238, 260] width 79 height 27
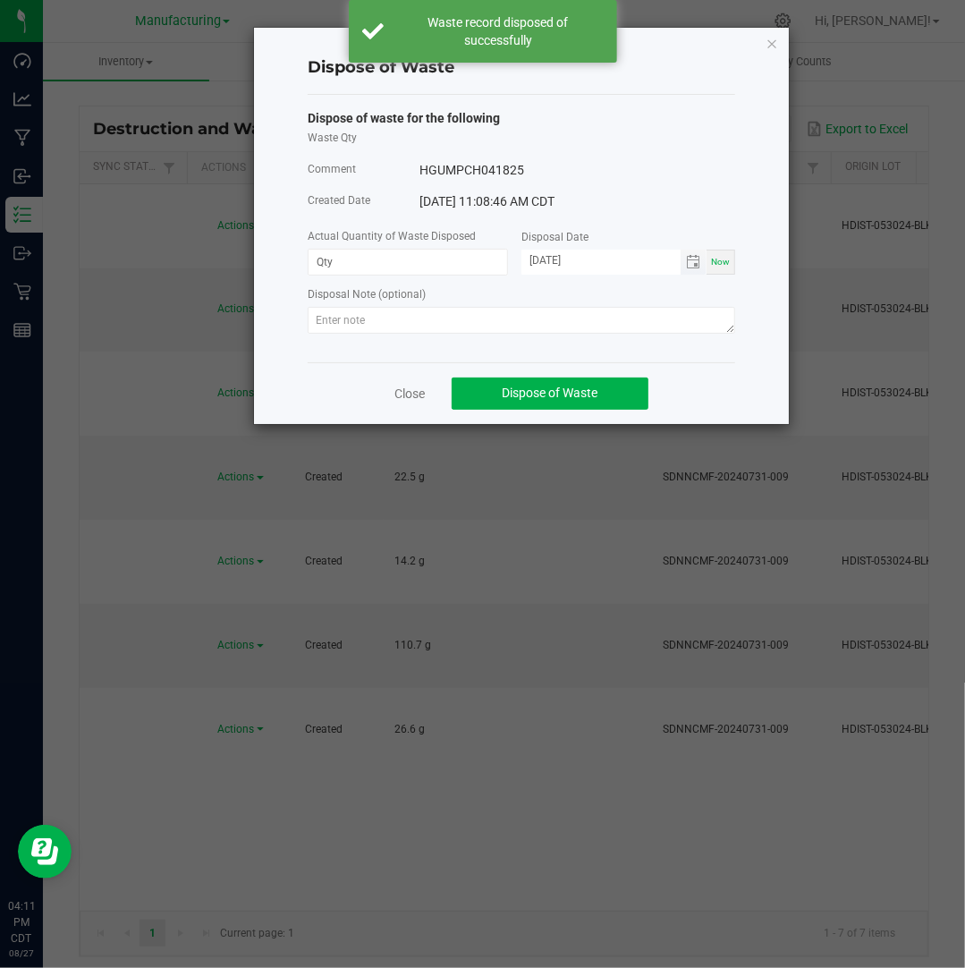
click at [554, 257] on input "[DATE]" at bounding box center [600, 261] width 159 height 22
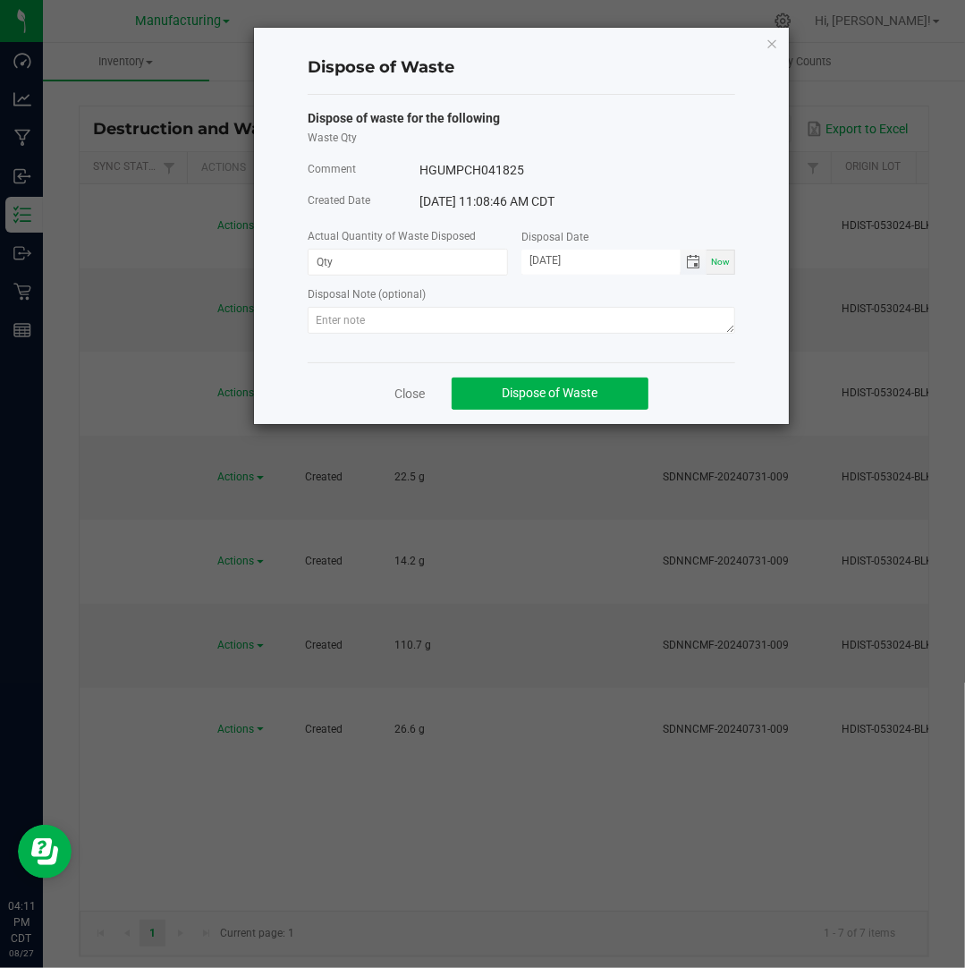
type input "[DATE]"
click at [562, 314] on textarea at bounding box center [521, 320] width 427 height 27
click at [588, 325] on textarea at bounding box center [521, 320] width 427 height 27
paste textarea "Destroyed and disposed of by compliance."
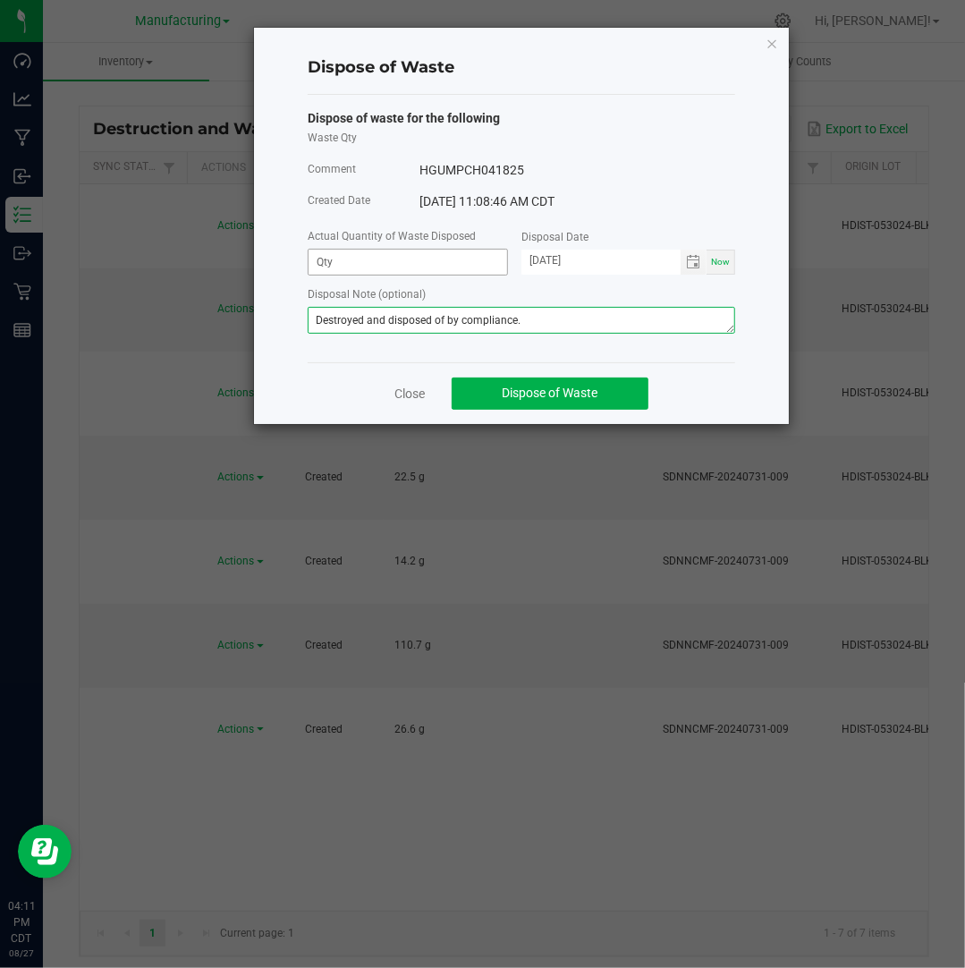
type textarea "Destroyed and disposed of by compliance."
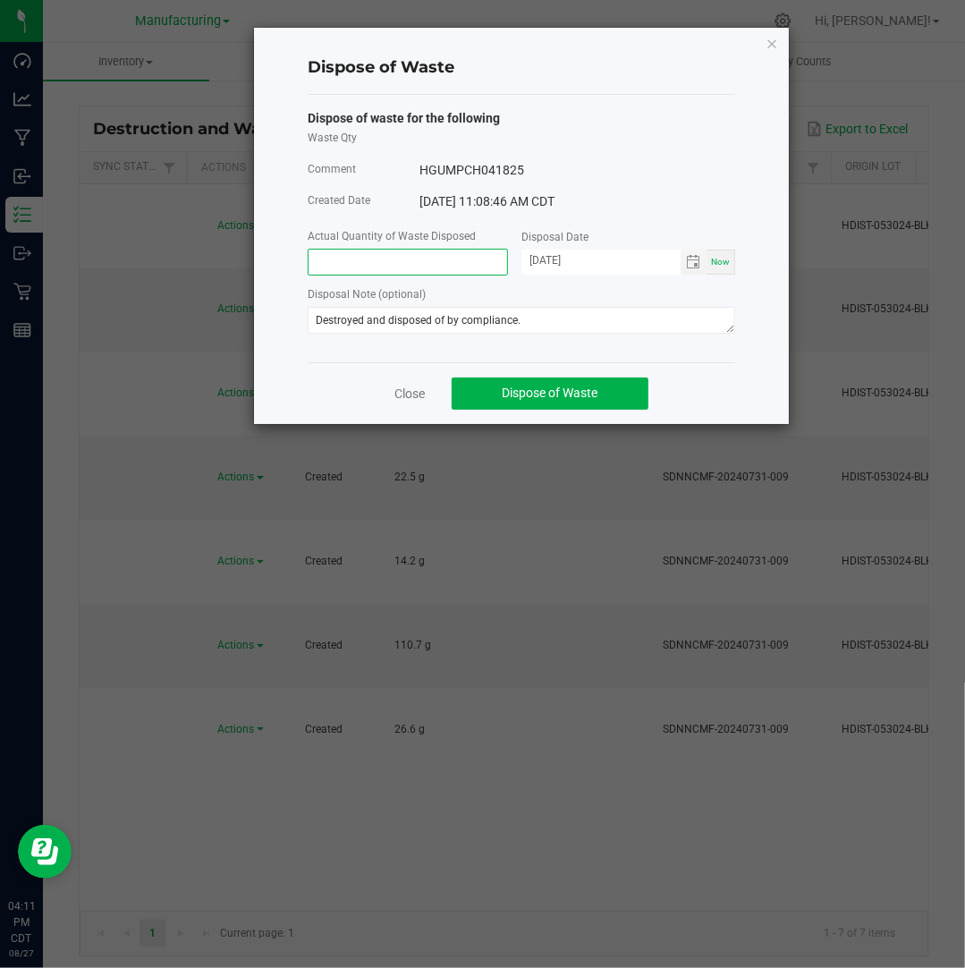
click at [448, 255] on input at bounding box center [408, 262] width 199 height 25
click at [773, 45] on icon "button" at bounding box center [772, 42] width 13 height 21
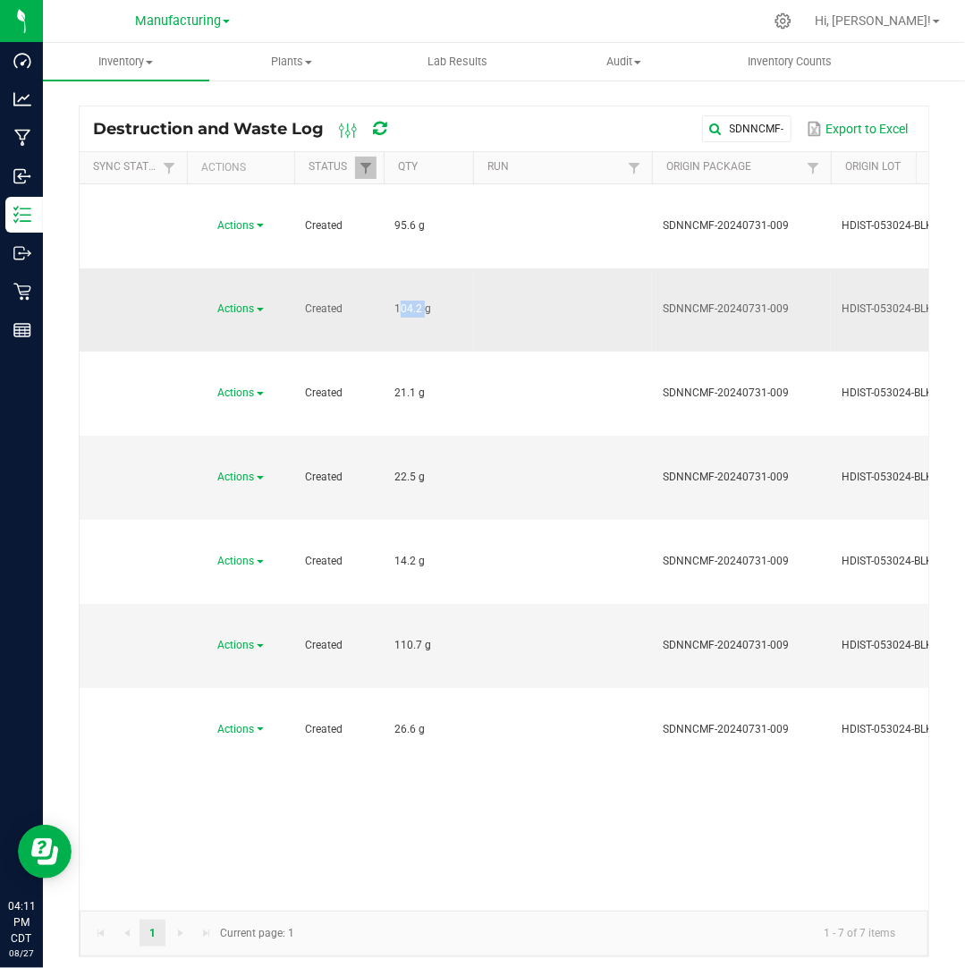
drag, startPoint x: 420, startPoint y: 226, endPoint x: 384, endPoint y: 225, distance: 36.7
click at [384, 268] on td "104.2 g" at bounding box center [428, 310] width 89 height 84
click at [255, 302] on span "Actions" at bounding box center [236, 308] width 37 height 13
click at [258, 253] on li "Dispose" at bounding box center [238, 260] width 79 height 27
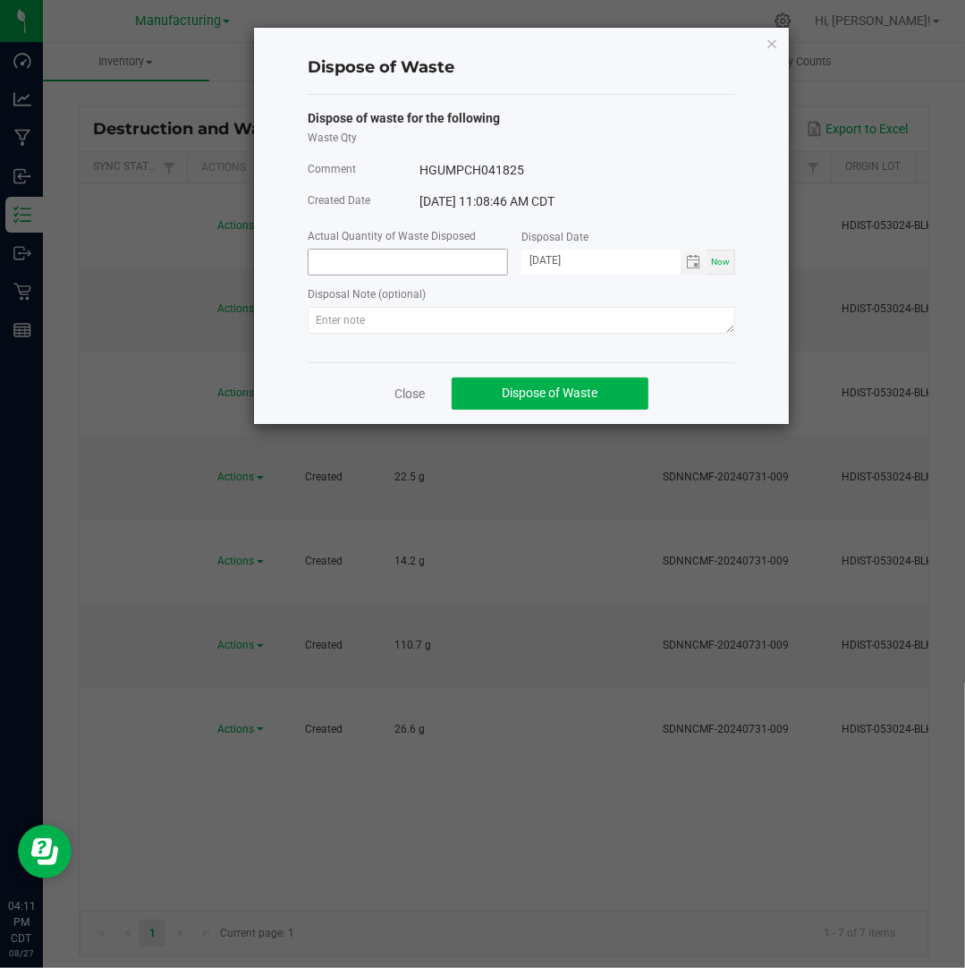
click at [413, 271] on input at bounding box center [408, 262] width 199 height 25
paste input "104.2"
click at [552, 255] on input "[DATE]" at bounding box center [600, 261] width 159 height 22
type input "104.2000 g"
type input "[DATE]"
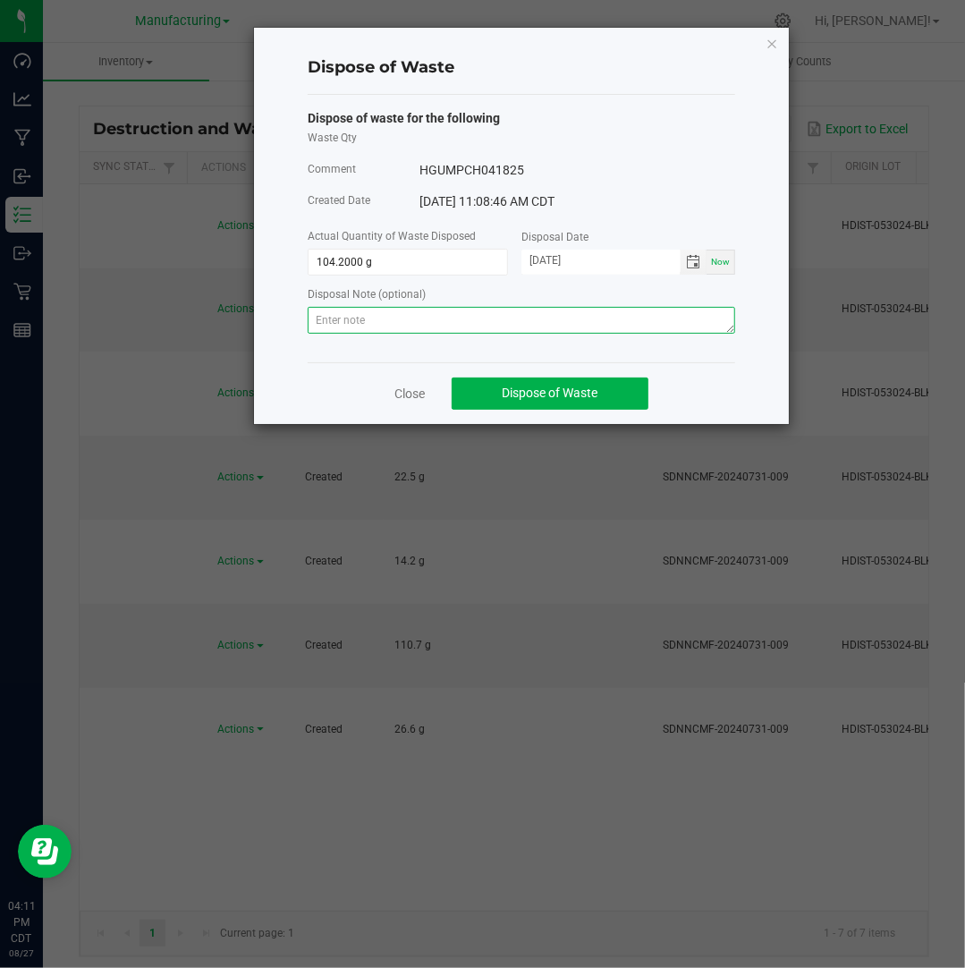
click at [529, 309] on textarea at bounding box center [521, 320] width 427 height 27
paste textarea "Destroyed and disposed of by compliance."
type textarea "Destroyed and disposed of by compliance."
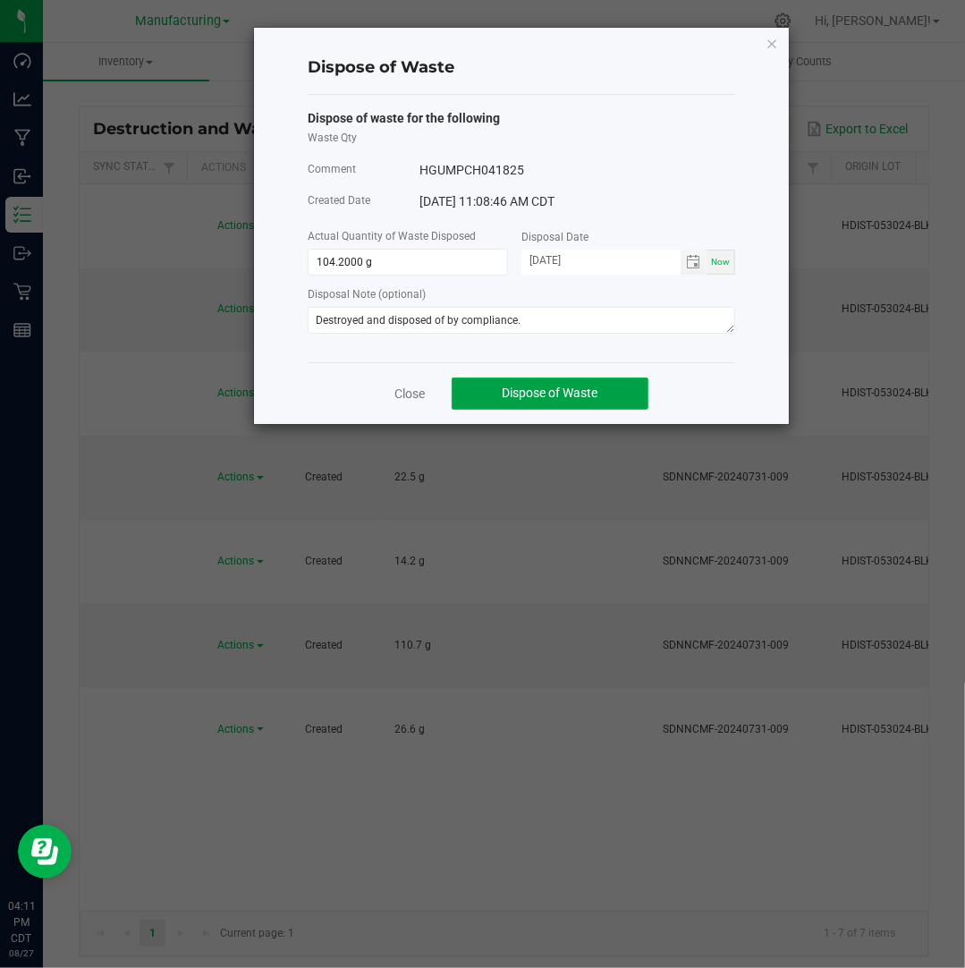
click at [569, 403] on button "Dispose of Waste" at bounding box center [550, 393] width 197 height 32
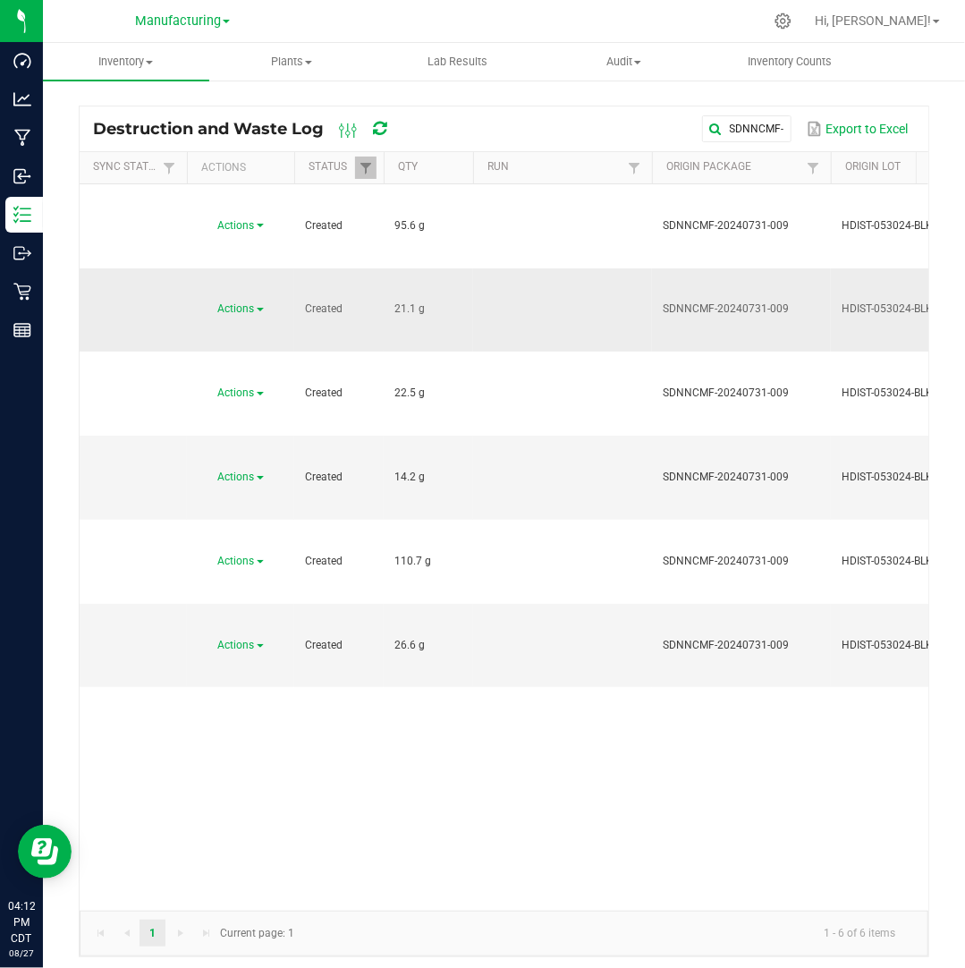
drag, startPoint x: 411, startPoint y: 230, endPoint x: 381, endPoint y: 241, distance: 32.2
drag, startPoint x: 381, startPoint y: 241, endPoint x: 256, endPoint y: 230, distance: 125.7
click at [256, 302] on link "Actions" at bounding box center [241, 308] width 46 height 13
click at [244, 254] on span "Dispose" at bounding box center [226, 260] width 38 height 13
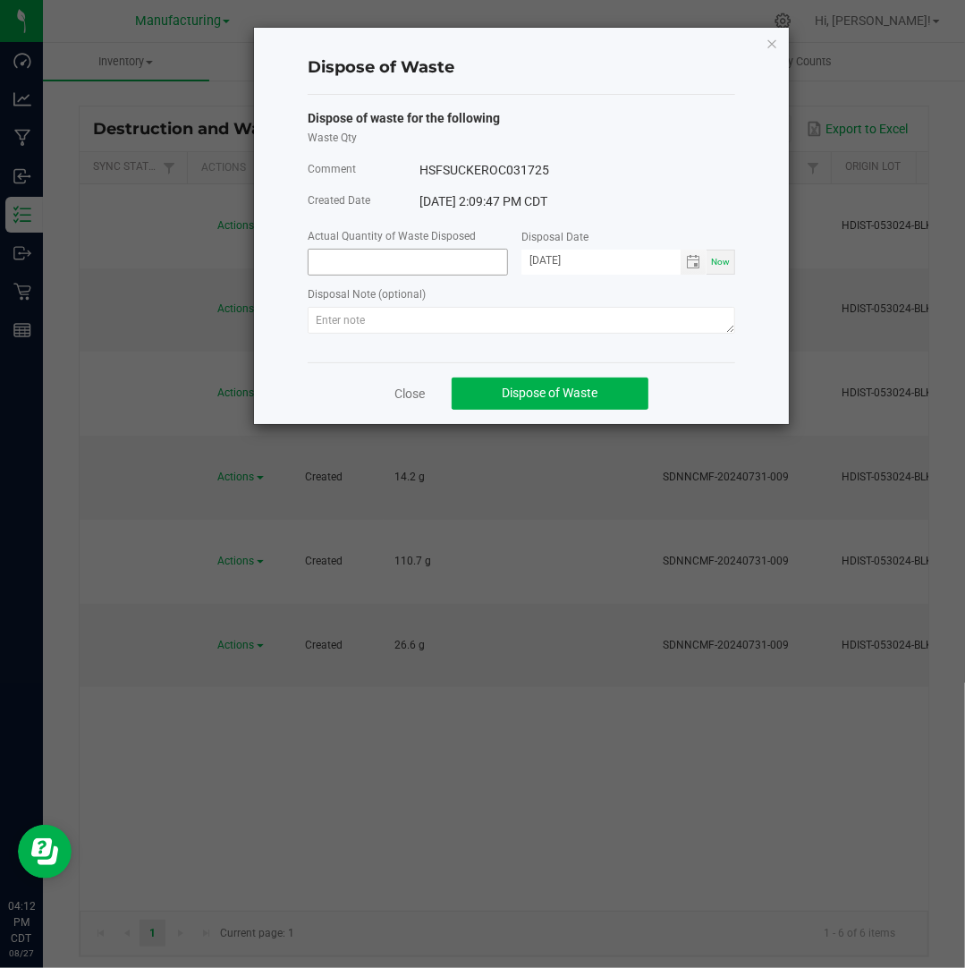
click at [351, 257] on input at bounding box center [408, 262] width 199 height 25
type input "21.1000 g"
click at [553, 265] on input "[DATE]" at bounding box center [600, 261] width 159 height 22
type input "[DATE]"
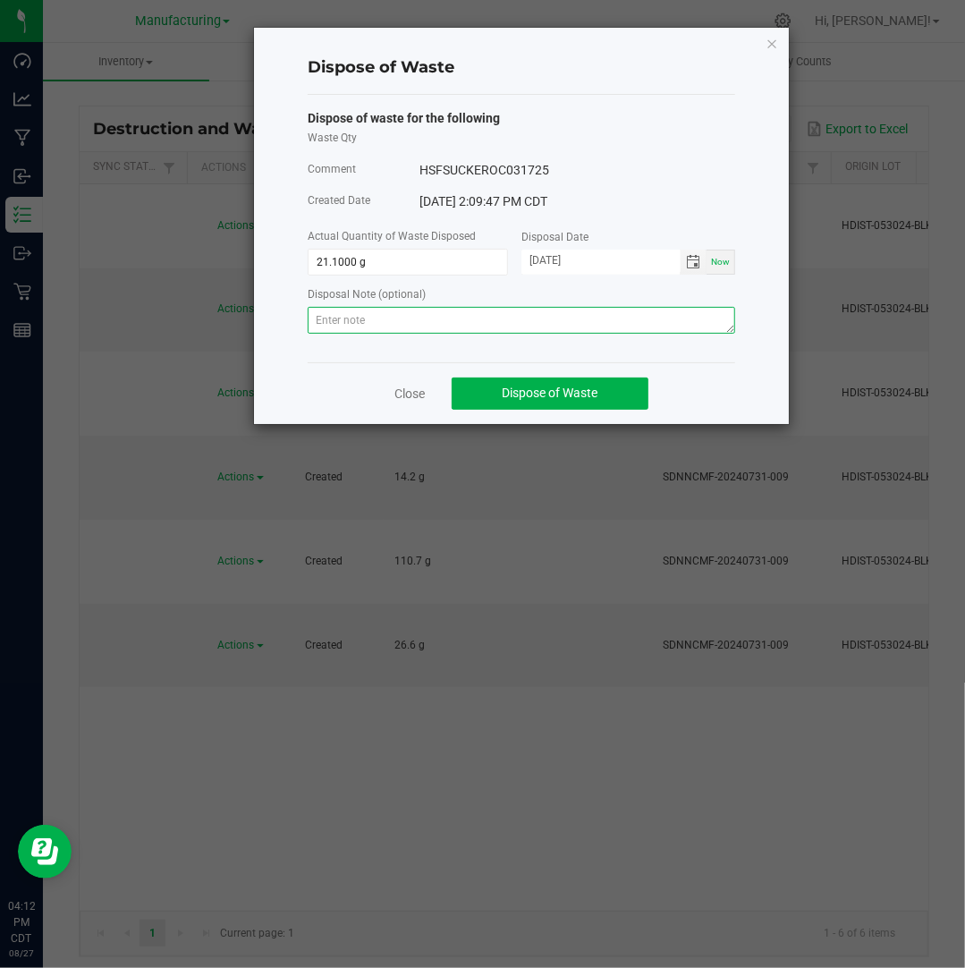
click at [637, 325] on textarea at bounding box center [521, 320] width 427 height 27
paste textarea "Destroyed and disposed of by compliance."
type textarea "Destroyed and disposed of by compliance."
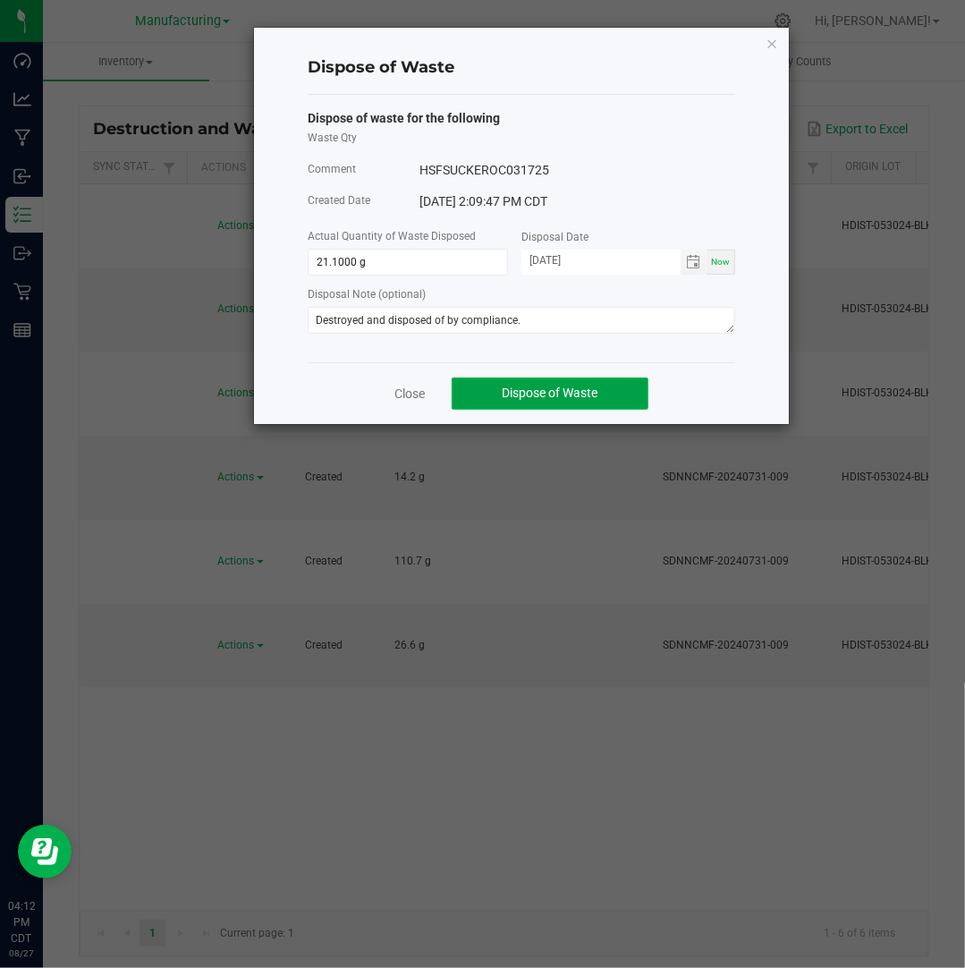
click at [606, 396] on button "Dispose of Waste" at bounding box center [550, 393] width 197 height 32
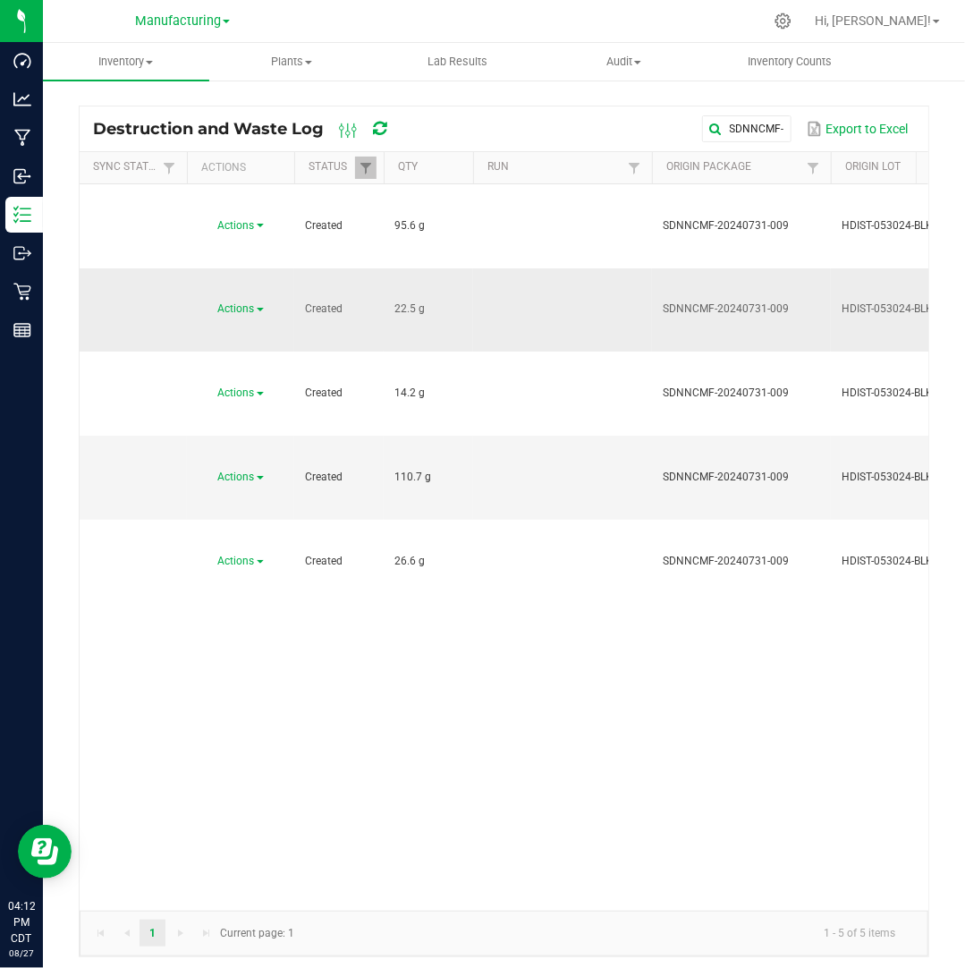
click at [248, 302] on span "Actions" at bounding box center [236, 308] width 37 height 13
click at [248, 257] on li "Dispose" at bounding box center [238, 260] width 79 height 27
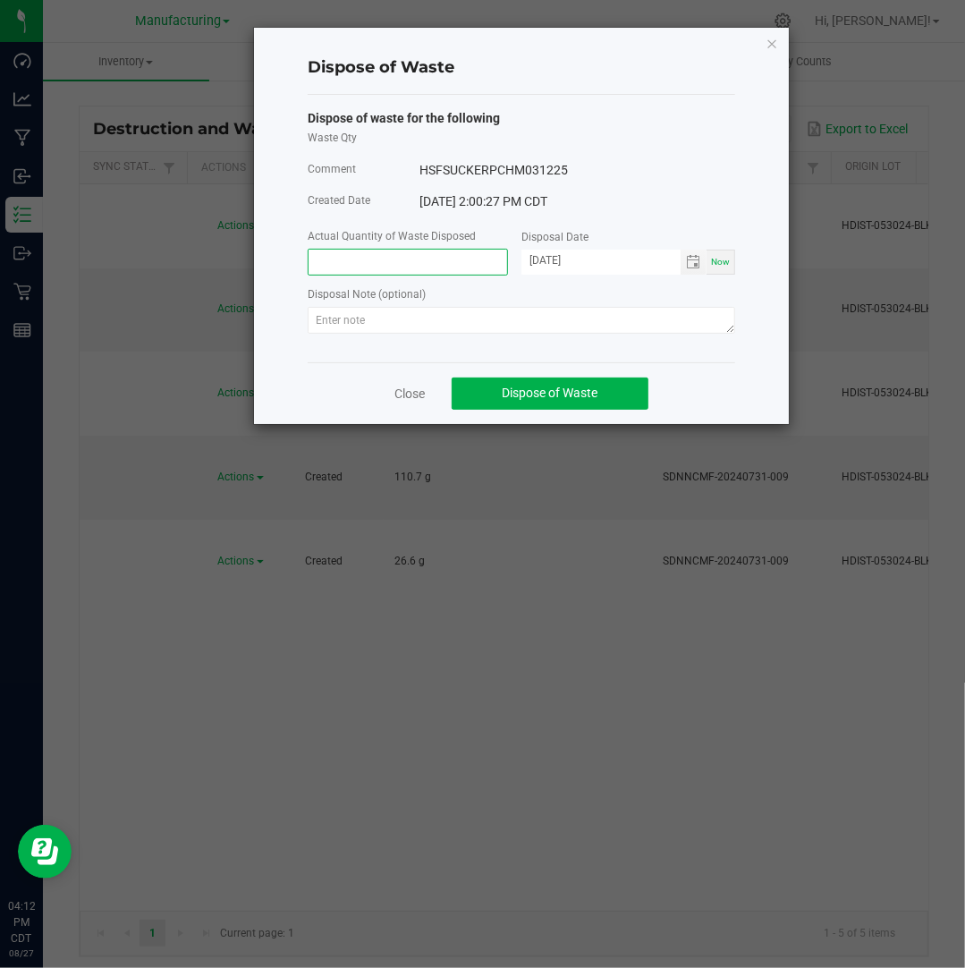
click at [351, 262] on input at bounding box center [408, 262] width 199 height 25
type input "22.5000 g"
click at [554, 262] on input "[DATE]" at bounding box center [600, 261] width 159 height 22
type input "[DATE]"
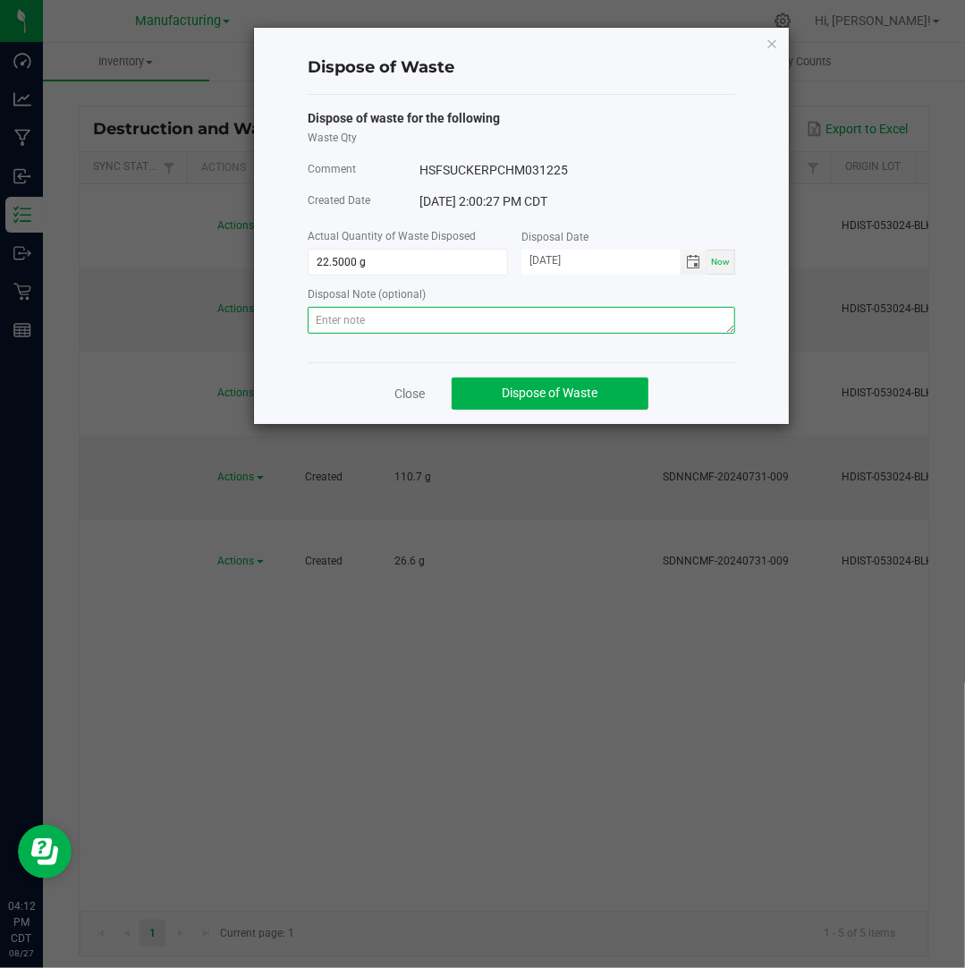
click at [680, 329] on textarea at bounding box center [521, 320] width 427 height 27
paste textarea "Destroyed and disposed of by compliance."
type textarea "Destroyed and disposed of by compliance."
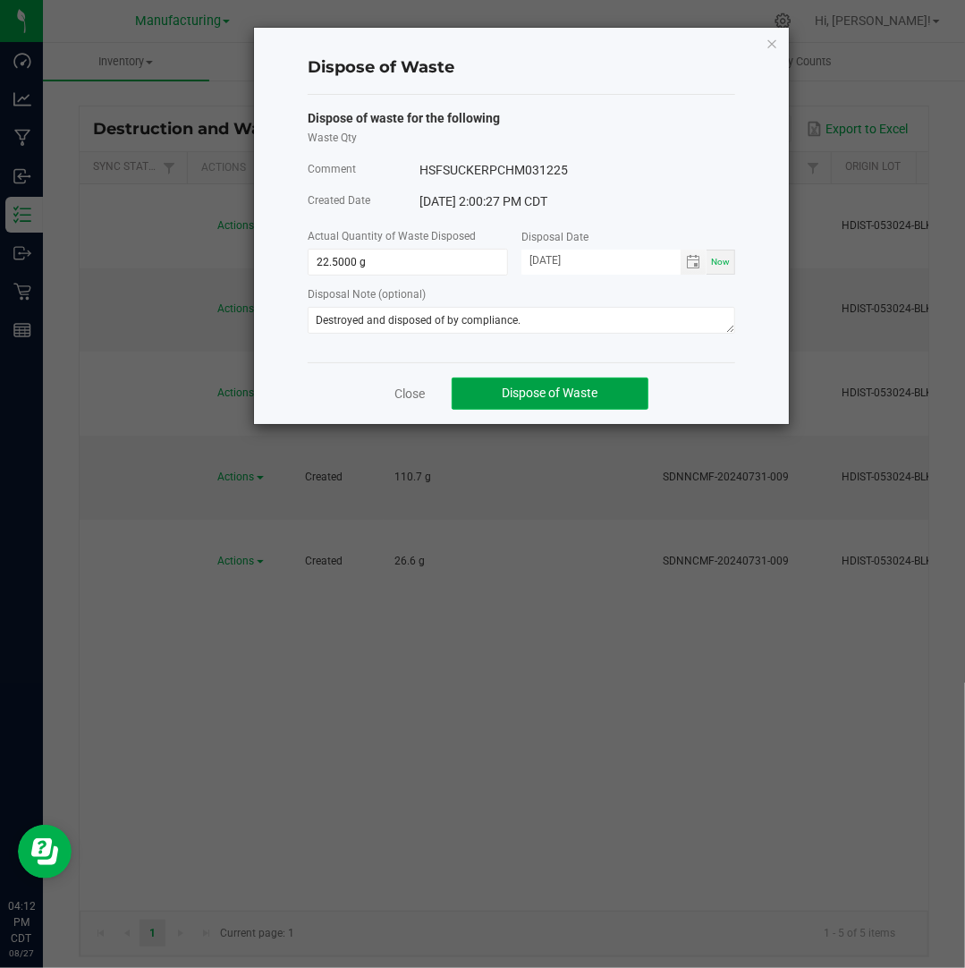
click at [570, 395] on span "Dispose of Waste" at bounding box center [551, 392] width 96 height 14
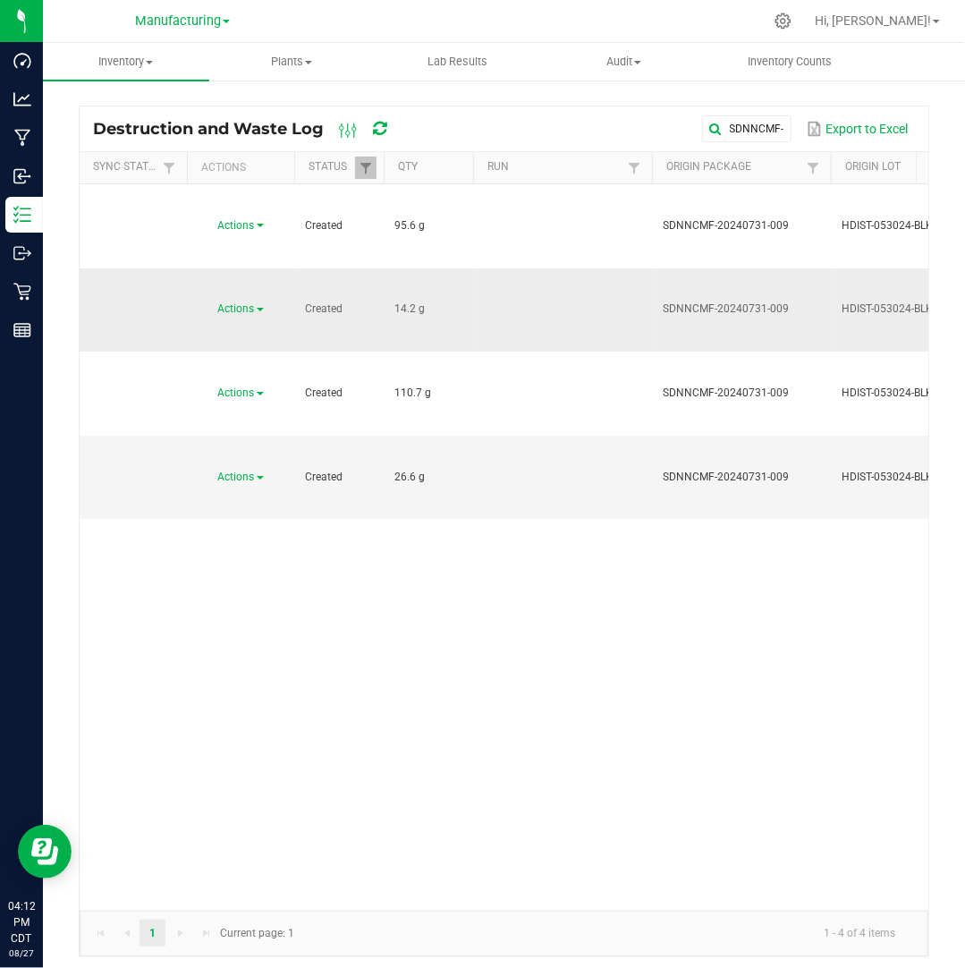
click at [252, 302] on span "Actions" at bounding box center [236, 308] width 37 height 13
click at [249, 258] on li "Dispose" at bounding box center [238, 260] width 79 height 27
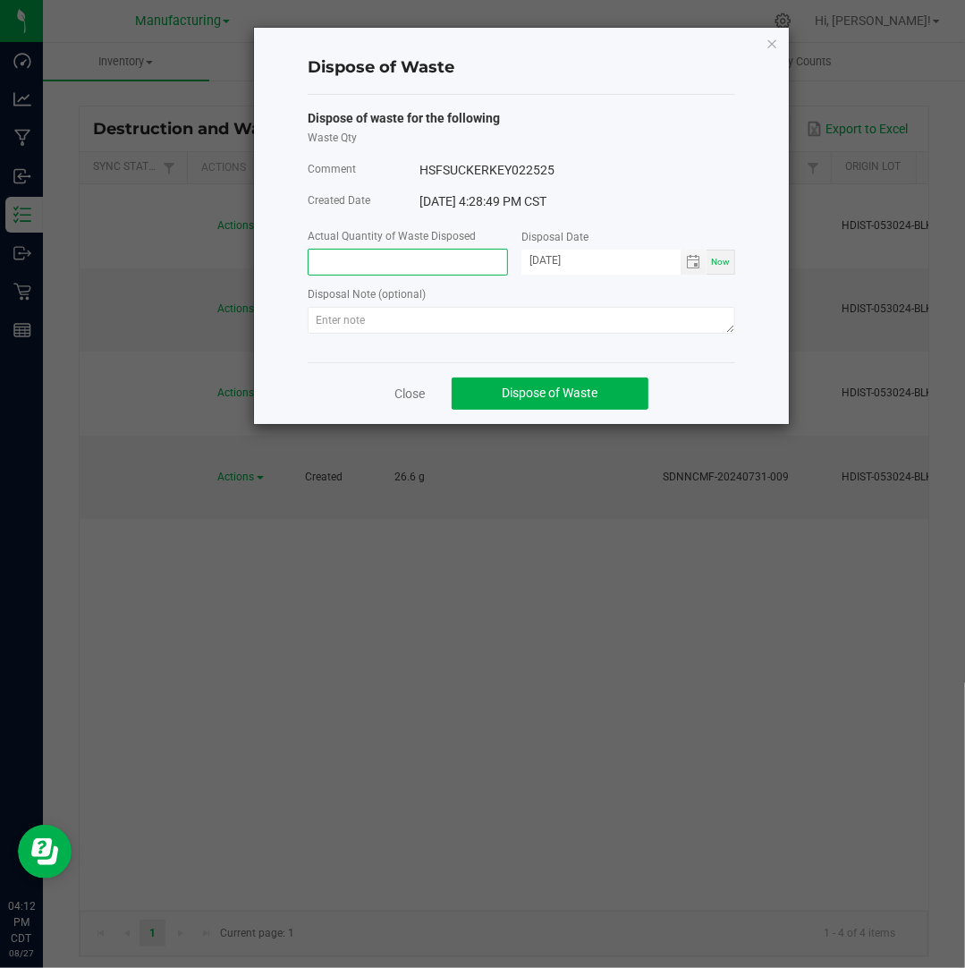
click at [463, 260] on input at bounding box center [408, 262] width 199 height 25
type input "14.2000 g"
click at [550, 257] on input "[DATE]" at bounding box center [600, 261] width 159 height 22
type input "[DATE]"
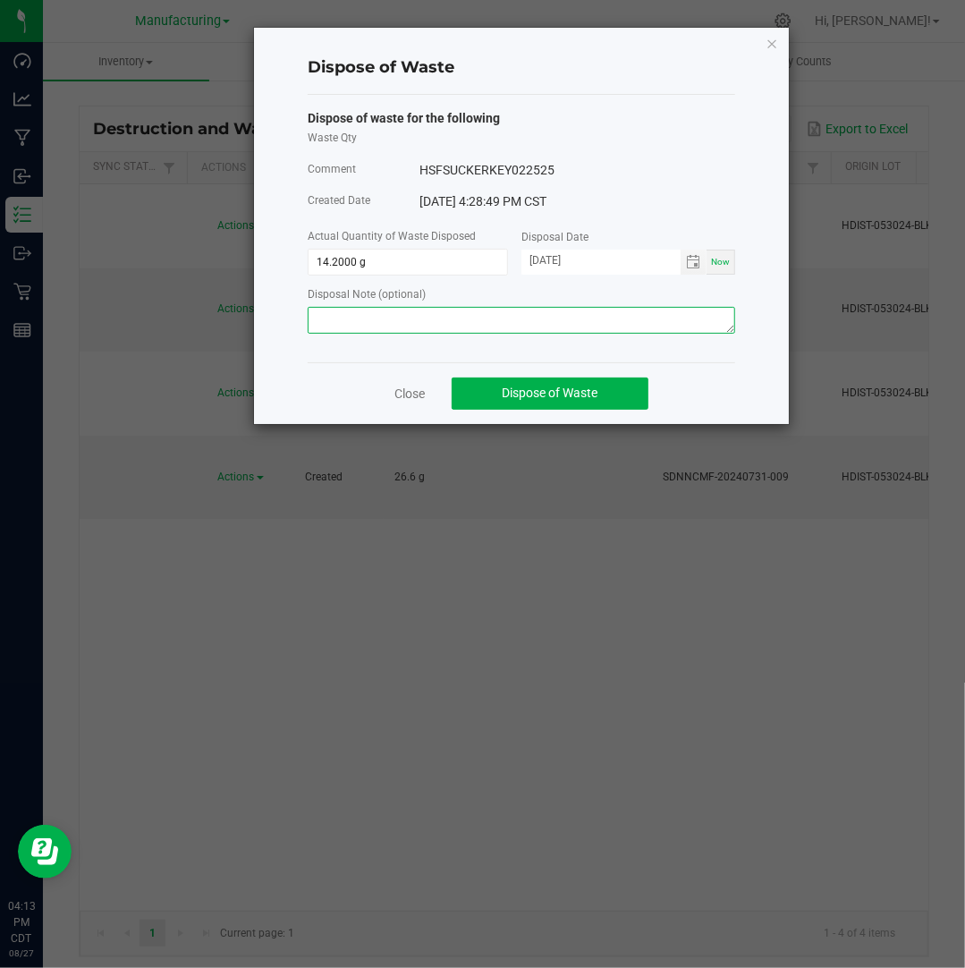
click at [581, 312] on textarea at bounding box center [521, 320] width 427 height 27
click at [665, 314] on textarea at bounding box center [521, 320] width 427 height 27
paste textarea "Destroyed and disposed of by compliance."
type textarea "Destroyed and disposed of by compliance."
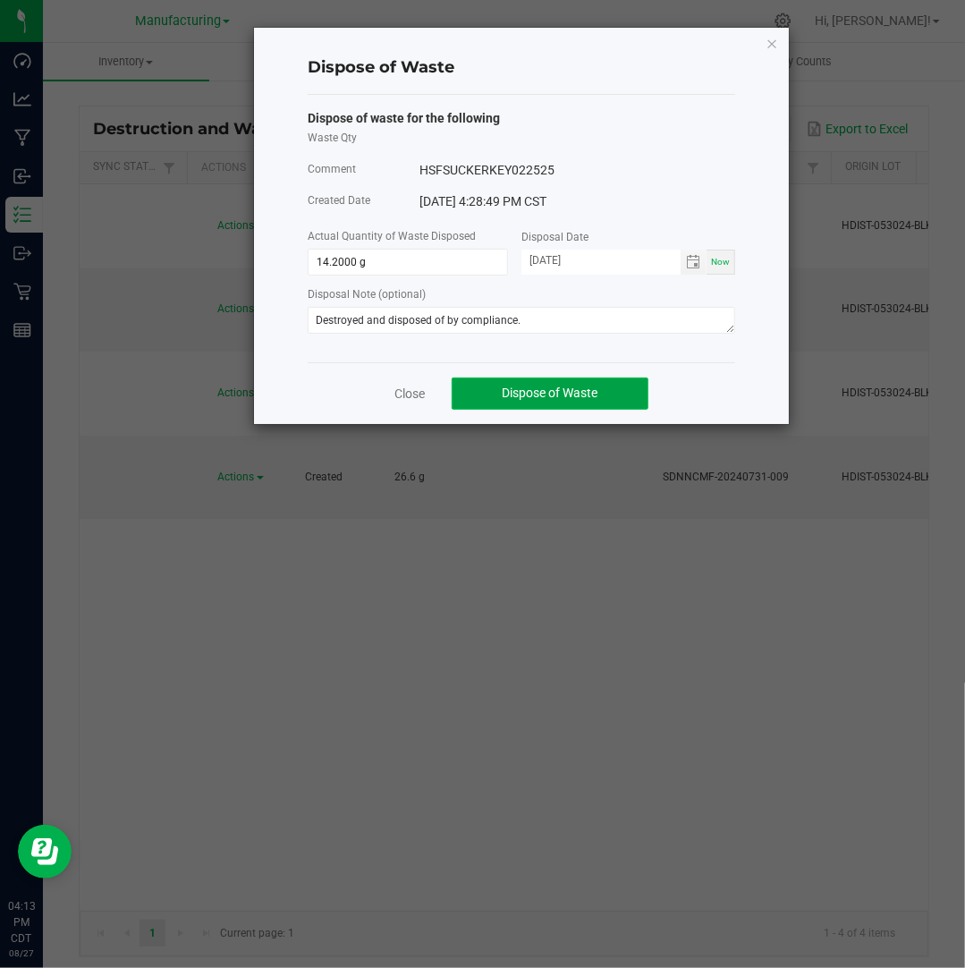
click at [595, 393] on span "Dispose of Waste" at bounding box center [551, 392] width 96 height 14
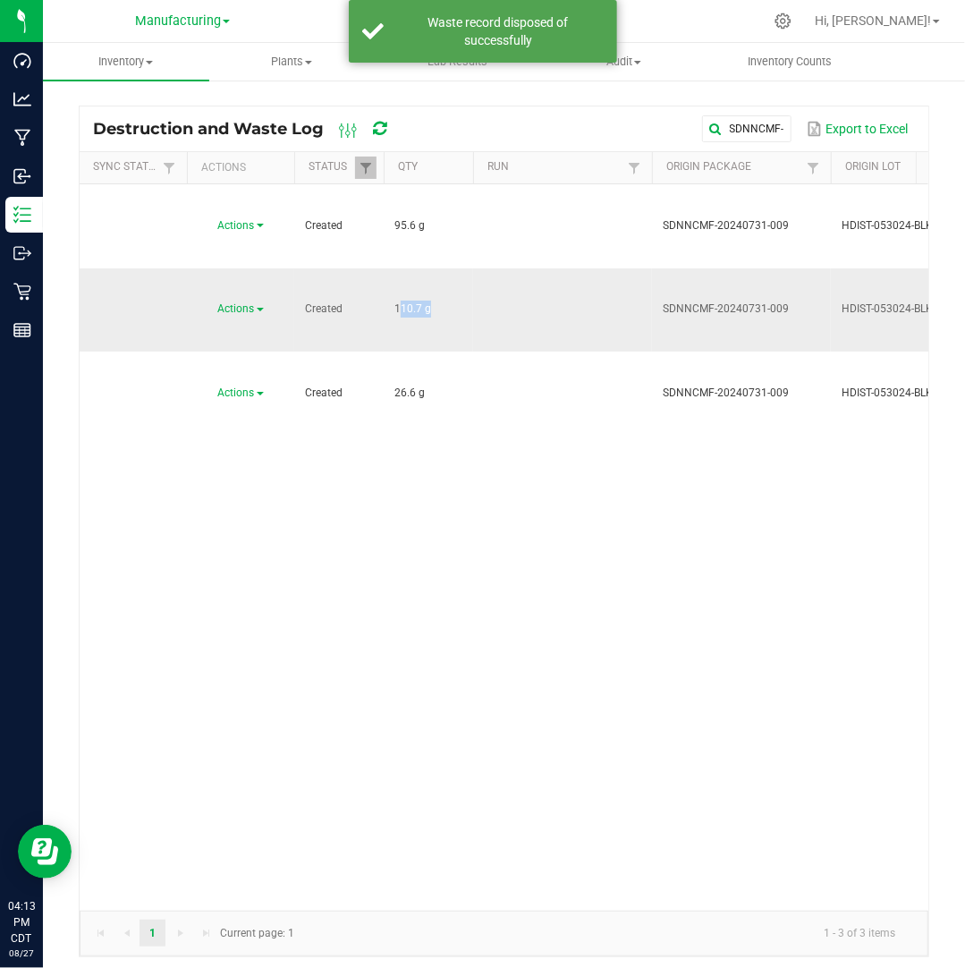
drag, startPoint x: 424, startPoint y: 232, endPoint x: 389, endPoint y: 232, distance: 34.9
click at [389, 268] on td "110.7 g" at bounding box center [428, 310] width 89 height 84
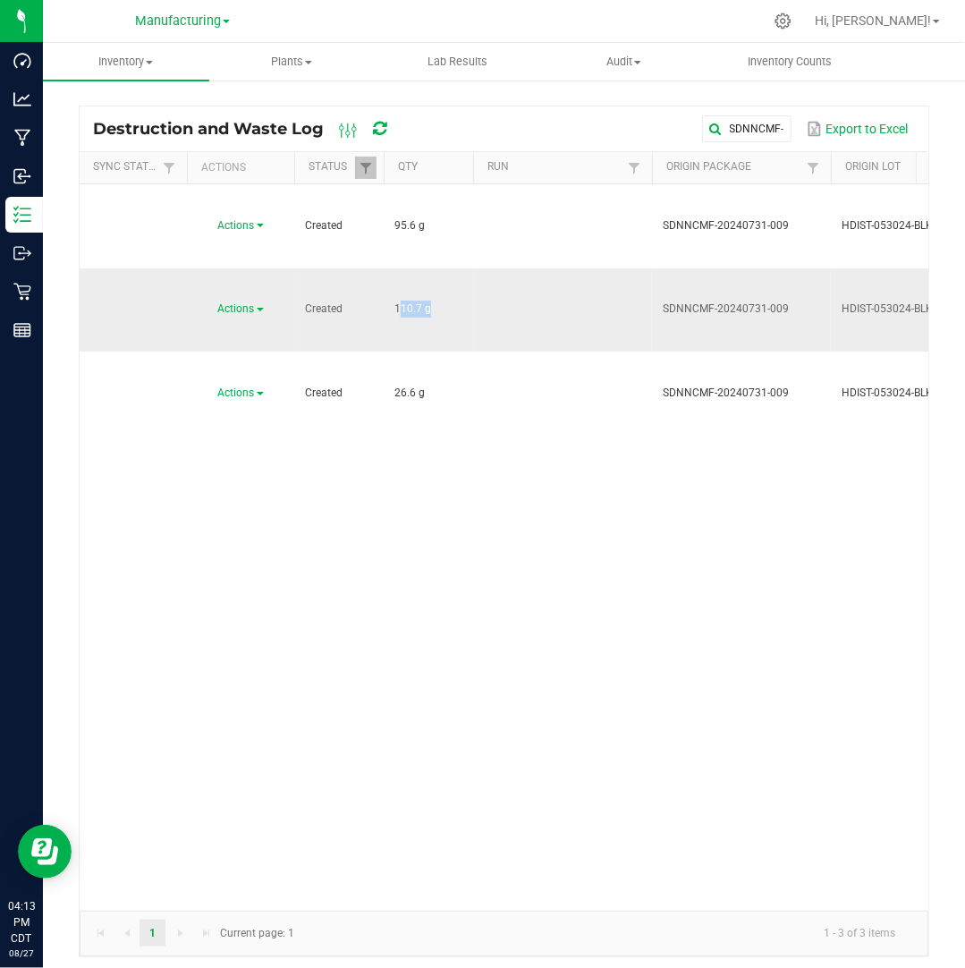
click at [235, 302] on span "Actions" at bounding box center [236, 308] width 37 height 13
click at [242, 256] on span "Dispose" at bounding box center [226, 260] width 38 height 13
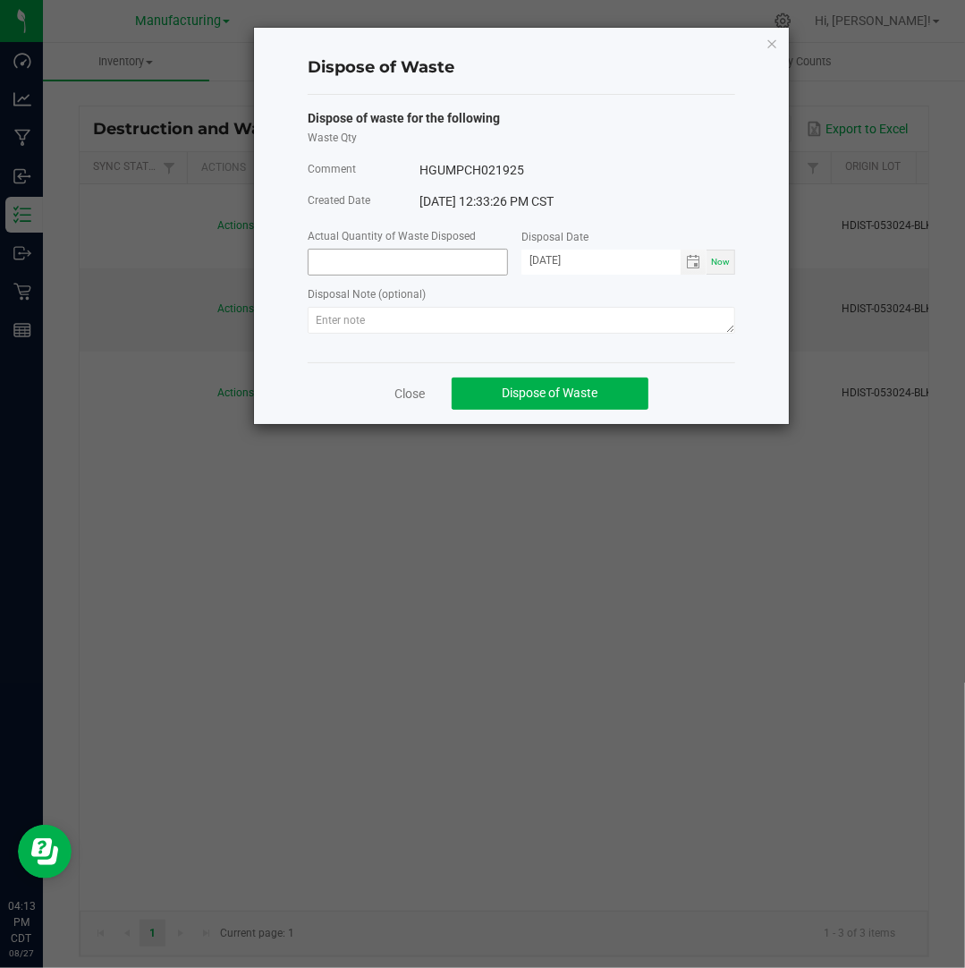
click at [393, 267] on input at bounding box center [408, 262] width 199 height 25
paste input "110.7"
click at [554, 258] on input "[DATE]" at bounding box center [600, 261] width 159 height 22
type input "110.7000 g"
type input "[DATE]"
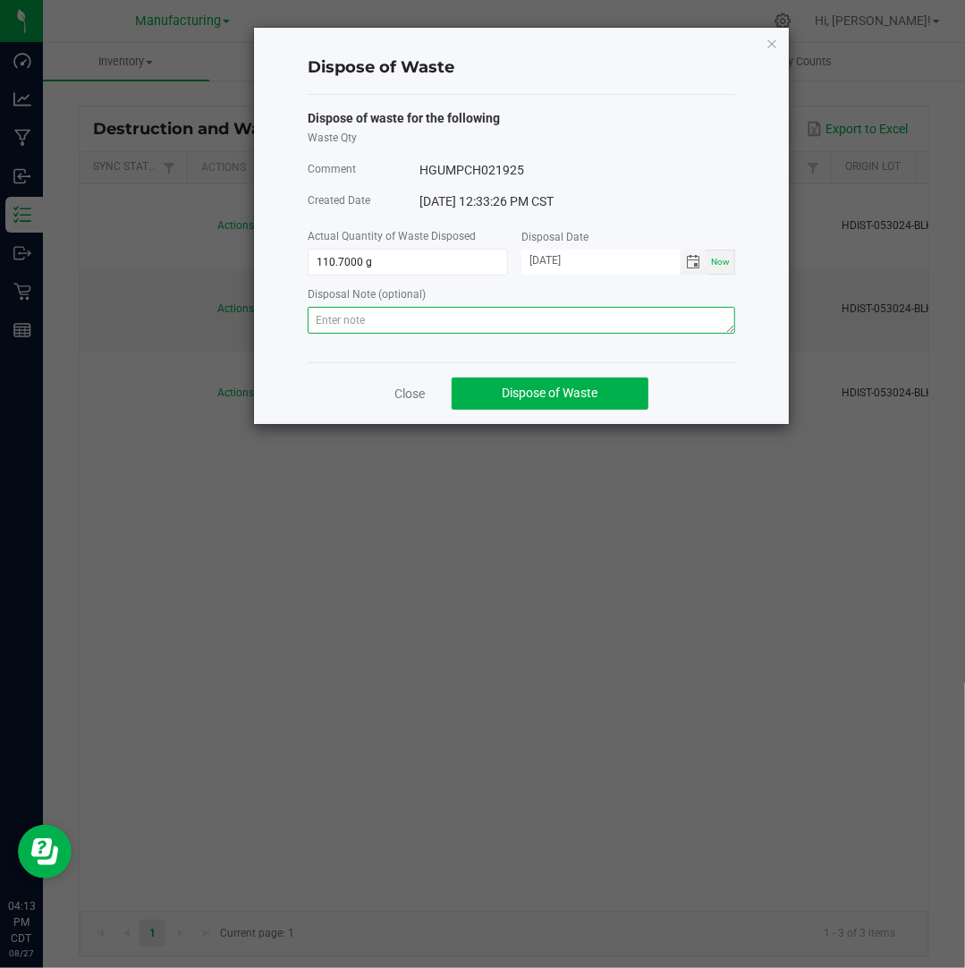
click at [676, 328] on textarea at bounding box center [521, 320] width 427 height 27
paste textarea "110.7"
click at [538, 321] on textarea "110.7" at bounding box center [521, 320] width 427 height 27
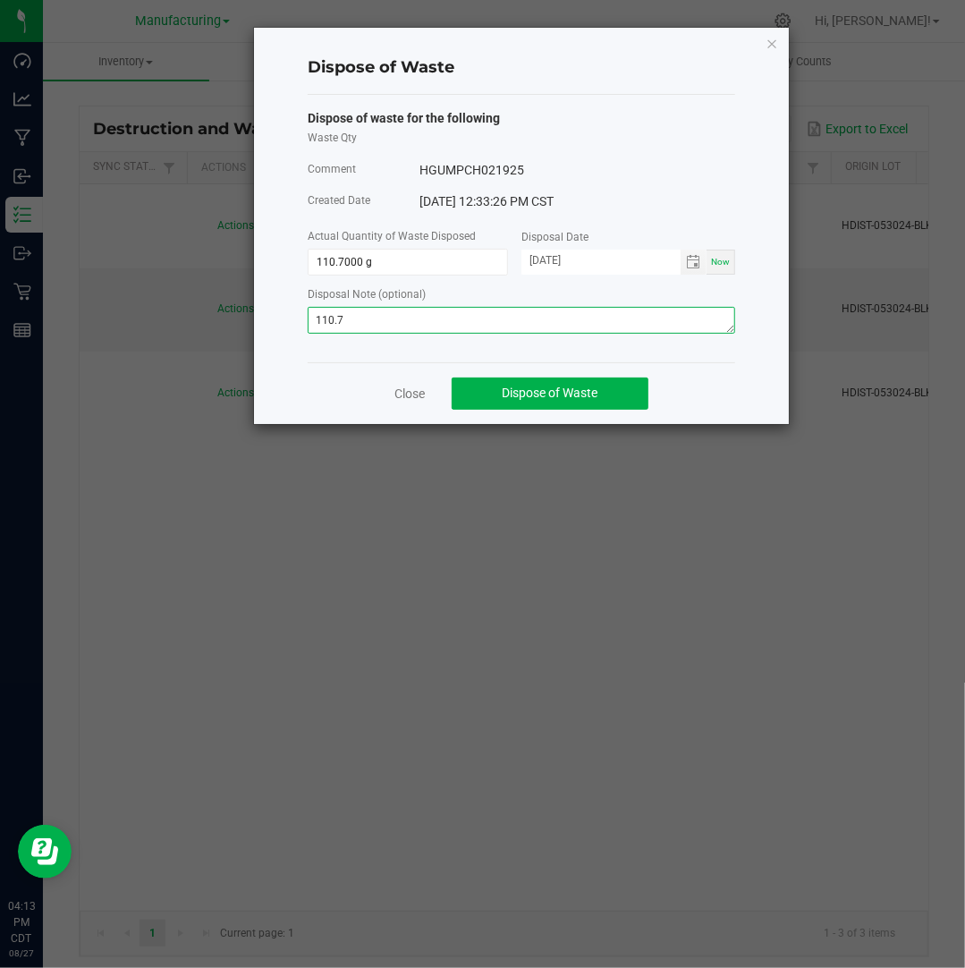
paste textarea "Destroyed and disposed of by compliance."
type textarea "Destroyed and disposed of by compliance."
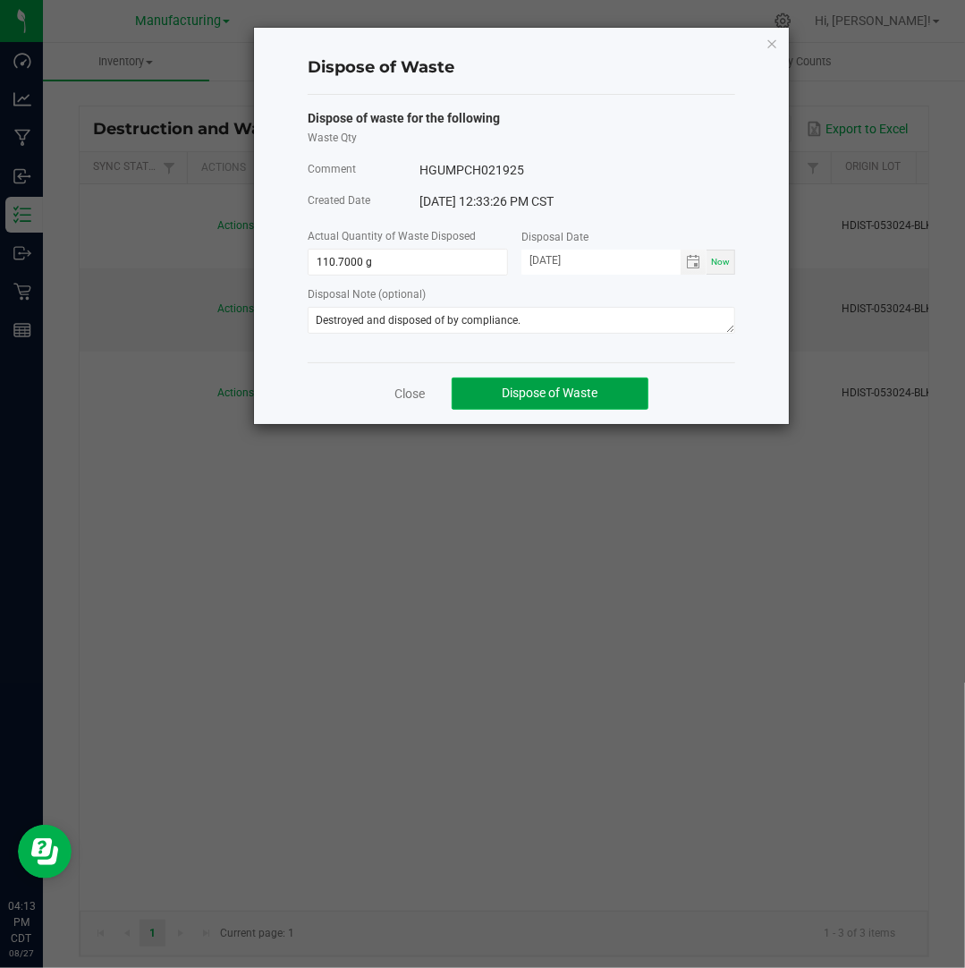
click at [551, 394] on span "Dispose of Waste" at bounding box center [551, 392] width 96 height 14
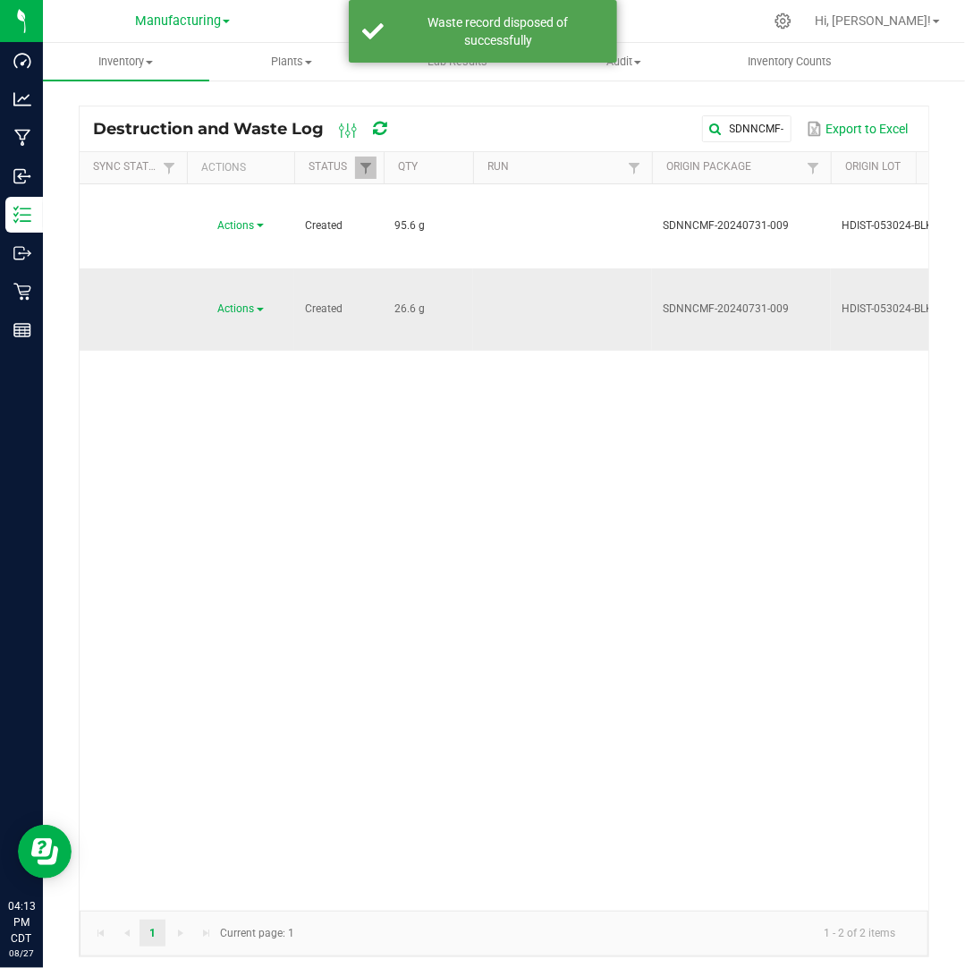
drag, startPoint x: 418, startPoint y: 233, endPoint x: 360, endPoint y: 232, distance: 57.3
click at [250, 302] on span "Actions" at bounding box center [236, 308] width 37 height 13
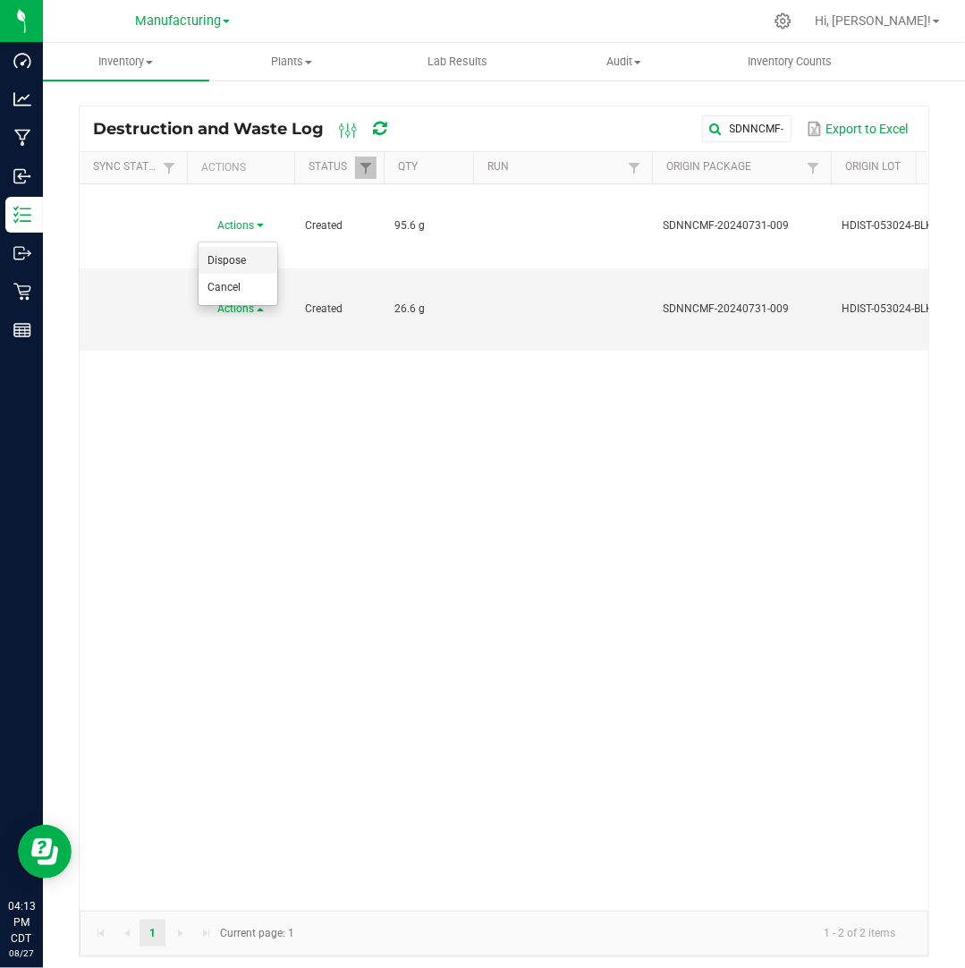
click at [250, 251] on li "Dispose" at bounding box center [238, 260] width 79 height 27
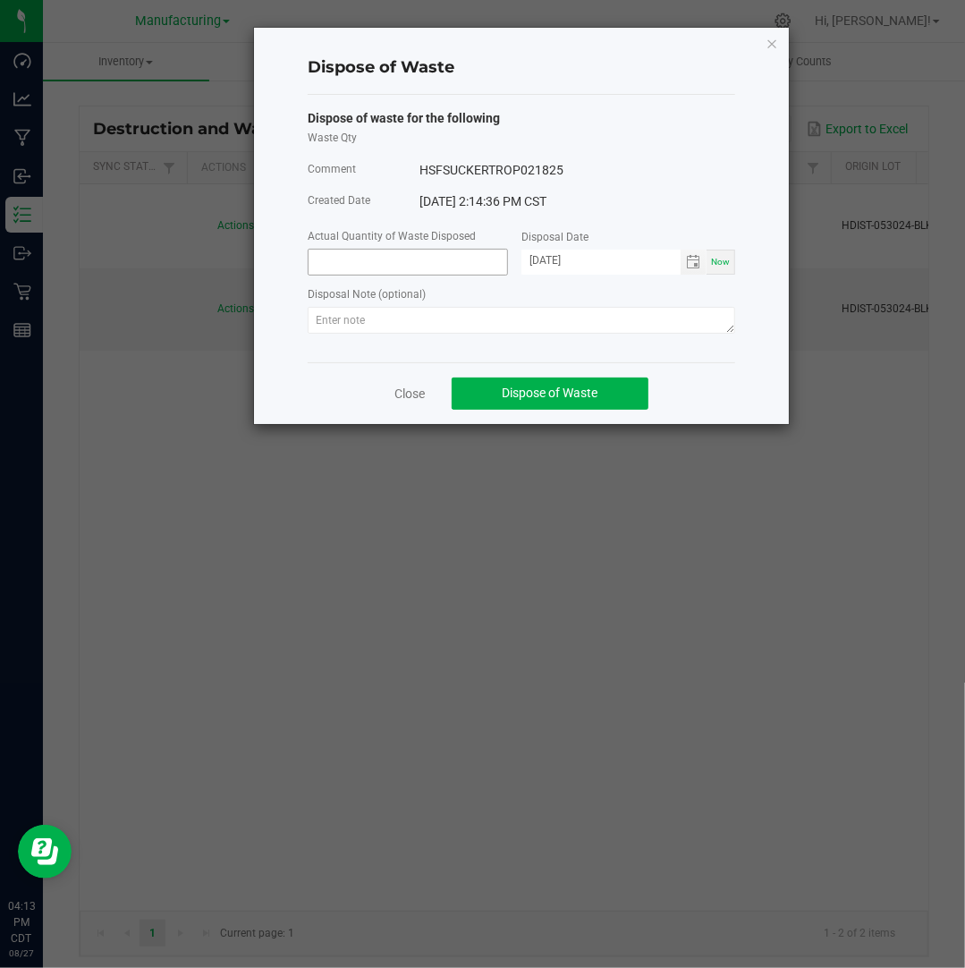
click at [374, 267] on input at bounding box center [408, 262] width 199 height 25
paste input "26.6"
type input "26.6000 g"
click at [552, 262] on input "[DATE]" at bounding box center [600, 261] width 159 height 22
type input "[DATE]"
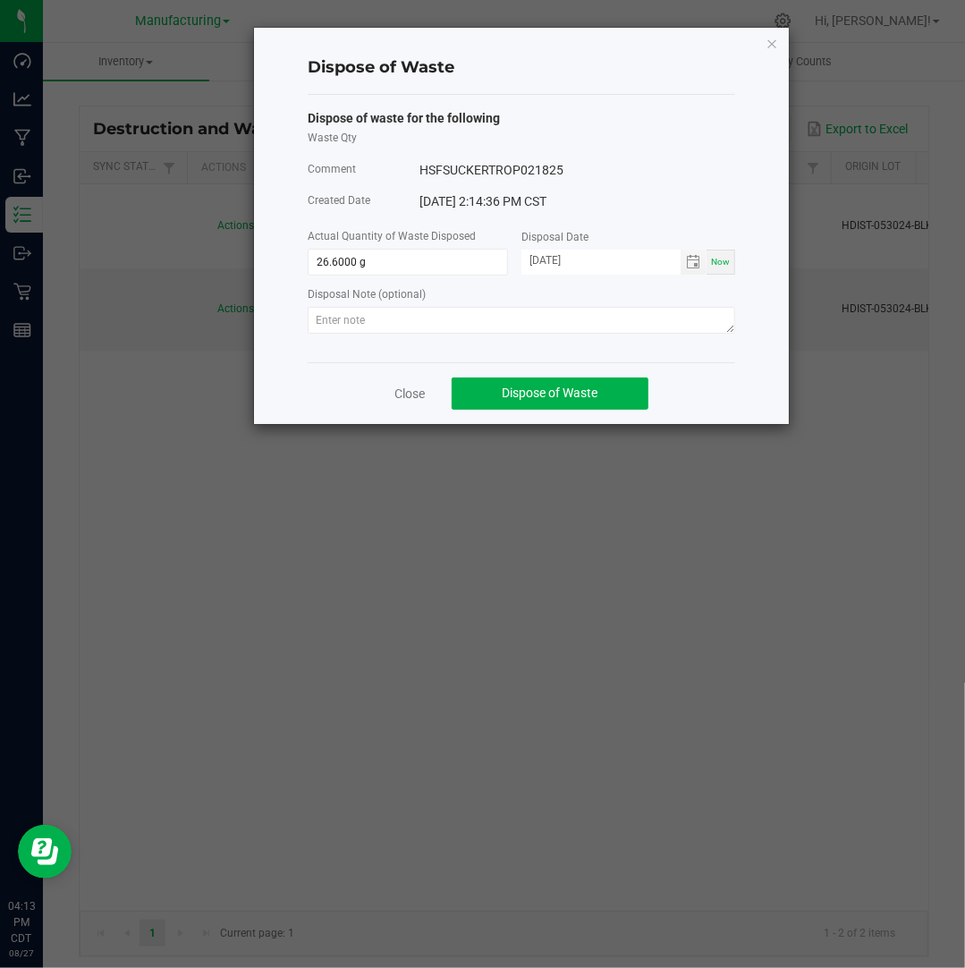
click at [622, 342] on div "Dispose of waste for the following Waste Qty Comment HSFSUCKERTROP021825 Create…" at bounding box center [521, 228] width 427 height 267
click at [617, 321] on textarea at bounding box center [521, 320] width 427 height 27
paste textarea "Destroyed and disposed of by compliance."
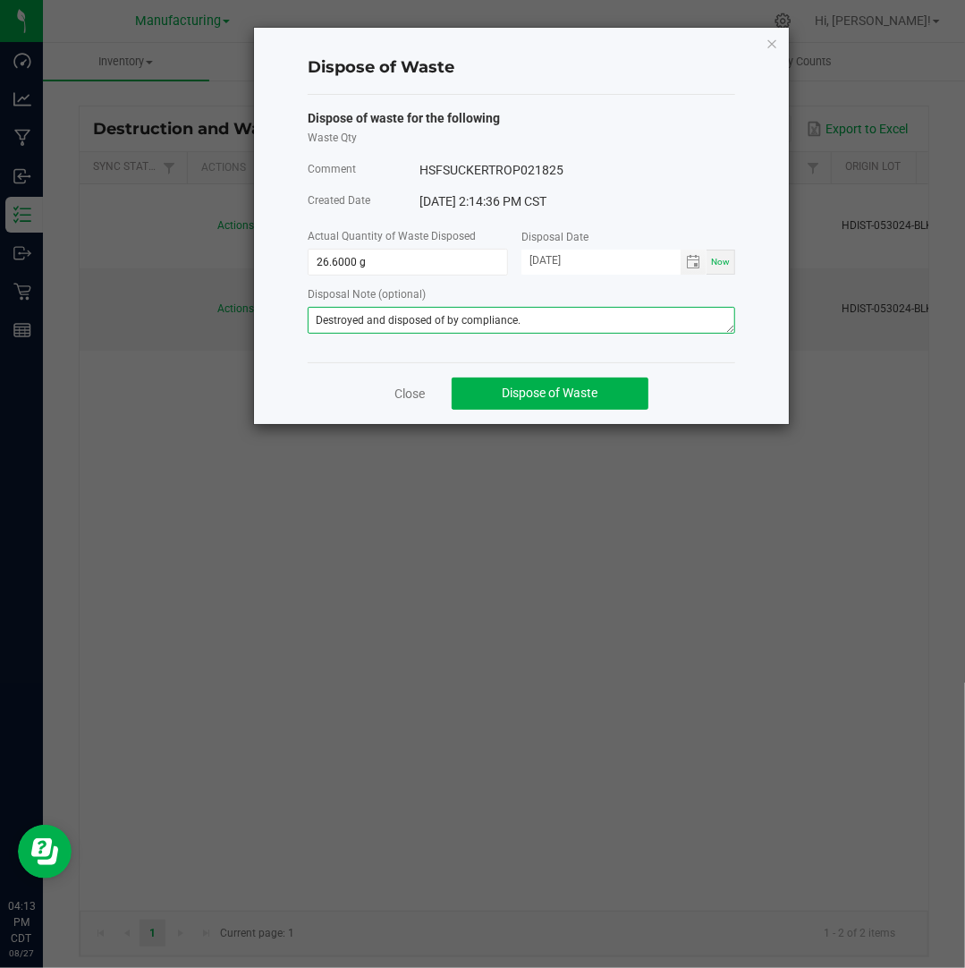
type textarea "Destroyed and disposed of by compliance."
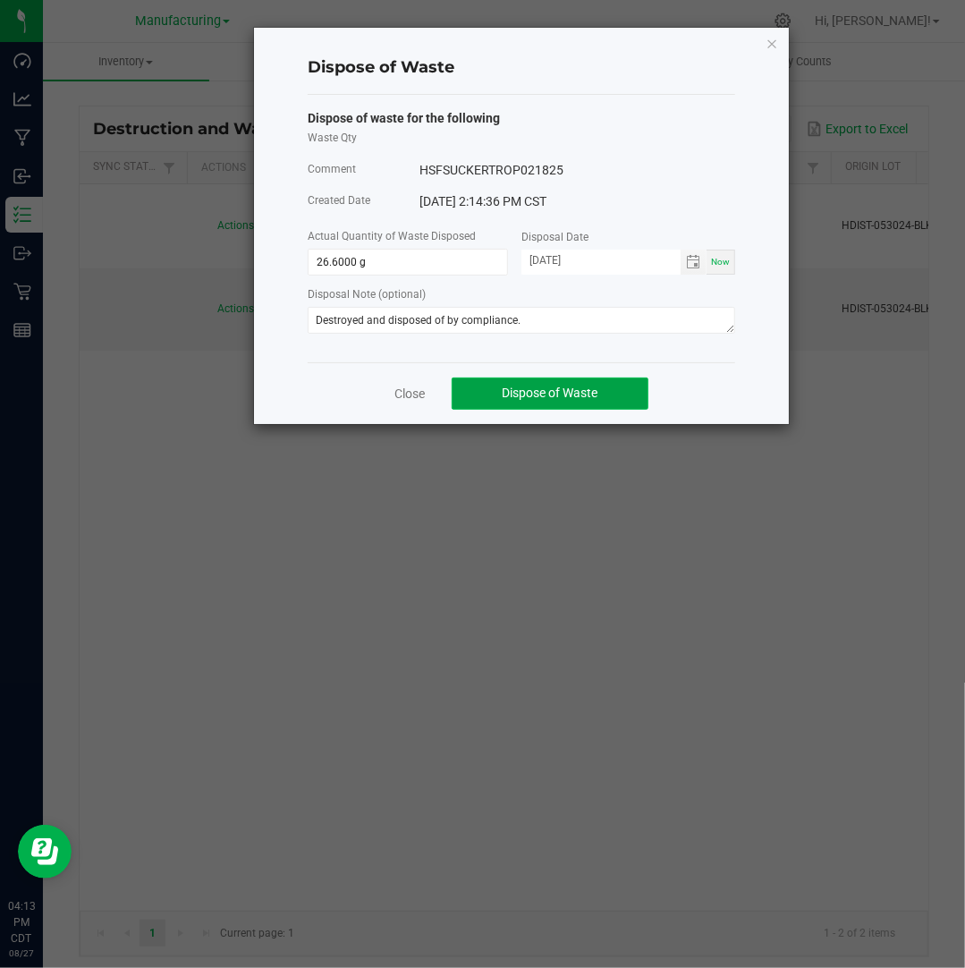
click at [641, 389] on button "Dispose of Waste" at bounding box center [550, 393] width 197 height 32
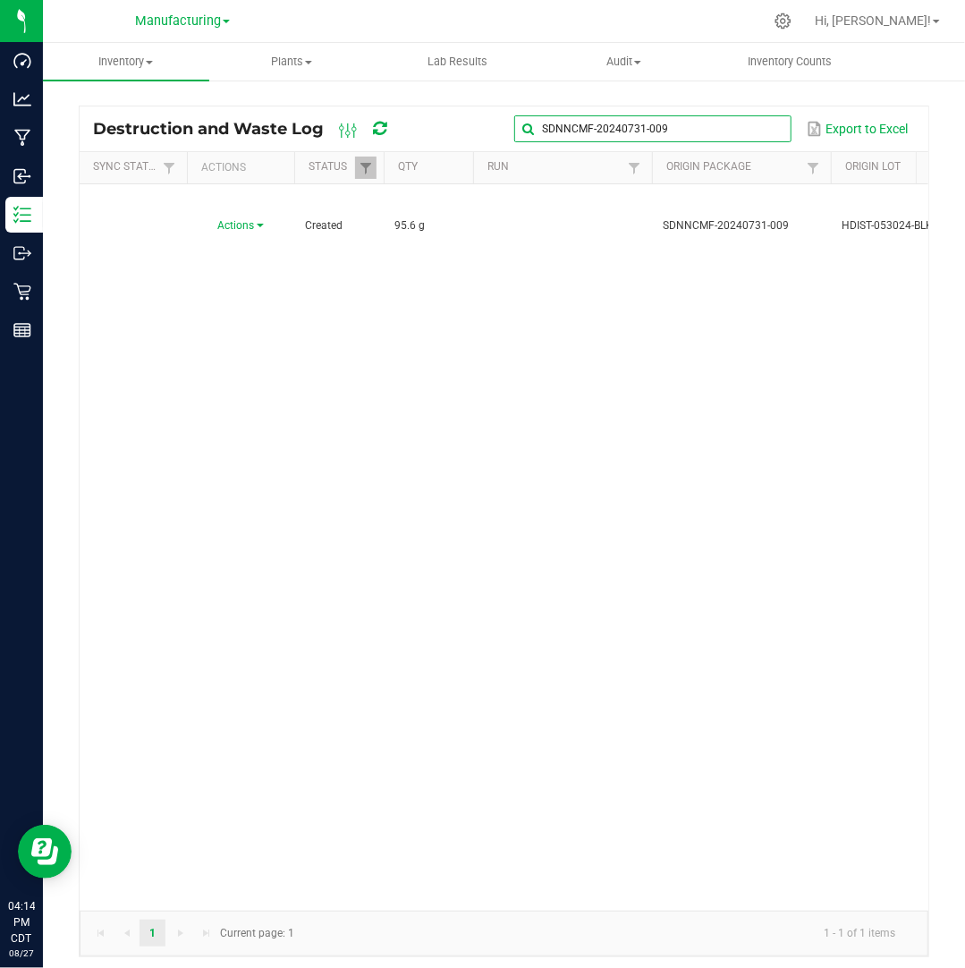
click at [753, 128] on input "SDNNCMF-20240731-009" at bounding box center [652, 128] width 276 height 27
paste input "801-005"
type input "SDNNCMF-20240801-005"
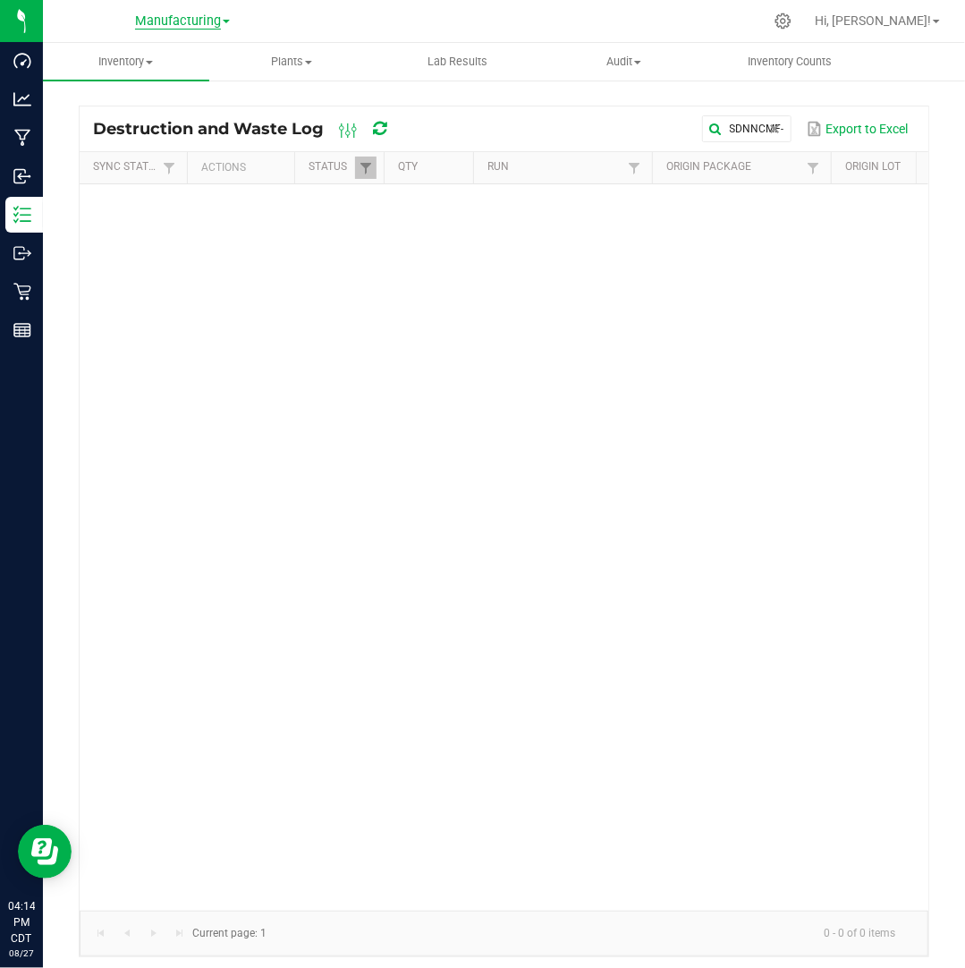
click at [197, 26] on span "Manufacturing" at bounding box center [178, 21] width 86 height 16
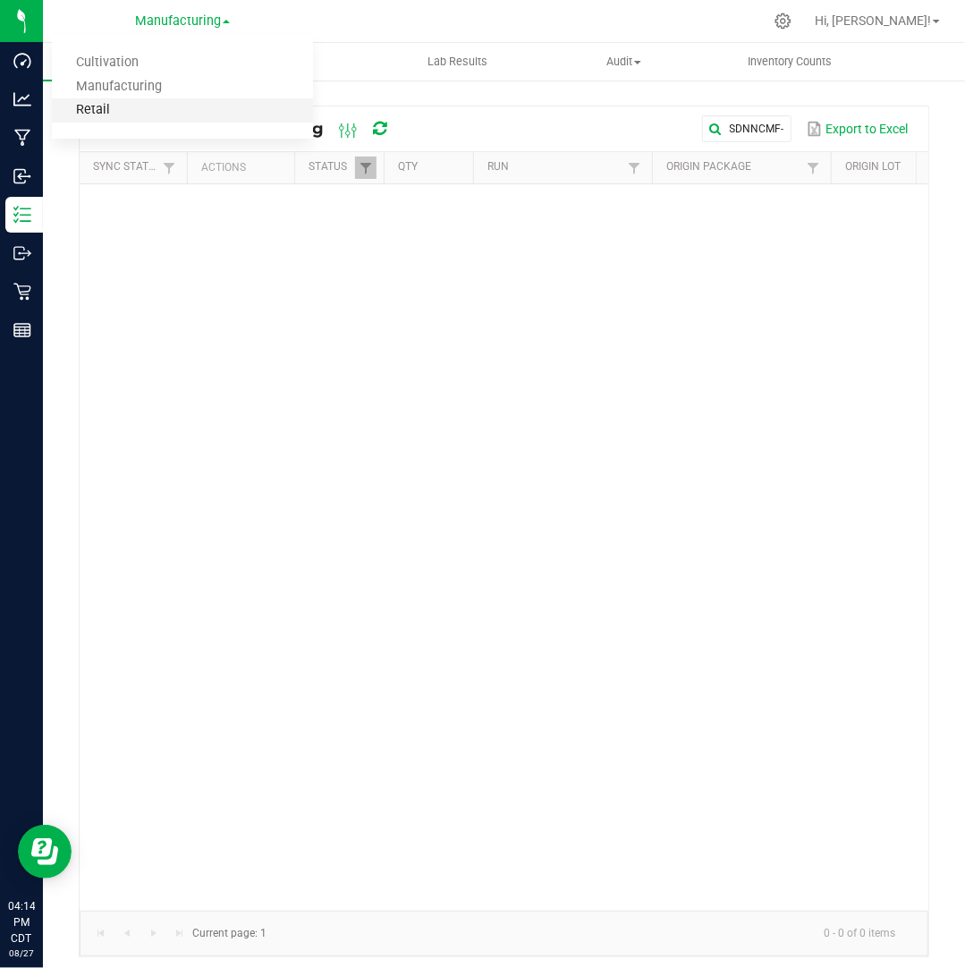
click at [146, 121] on link "Retail" at bounding box center [182, 110] width 261 height 24
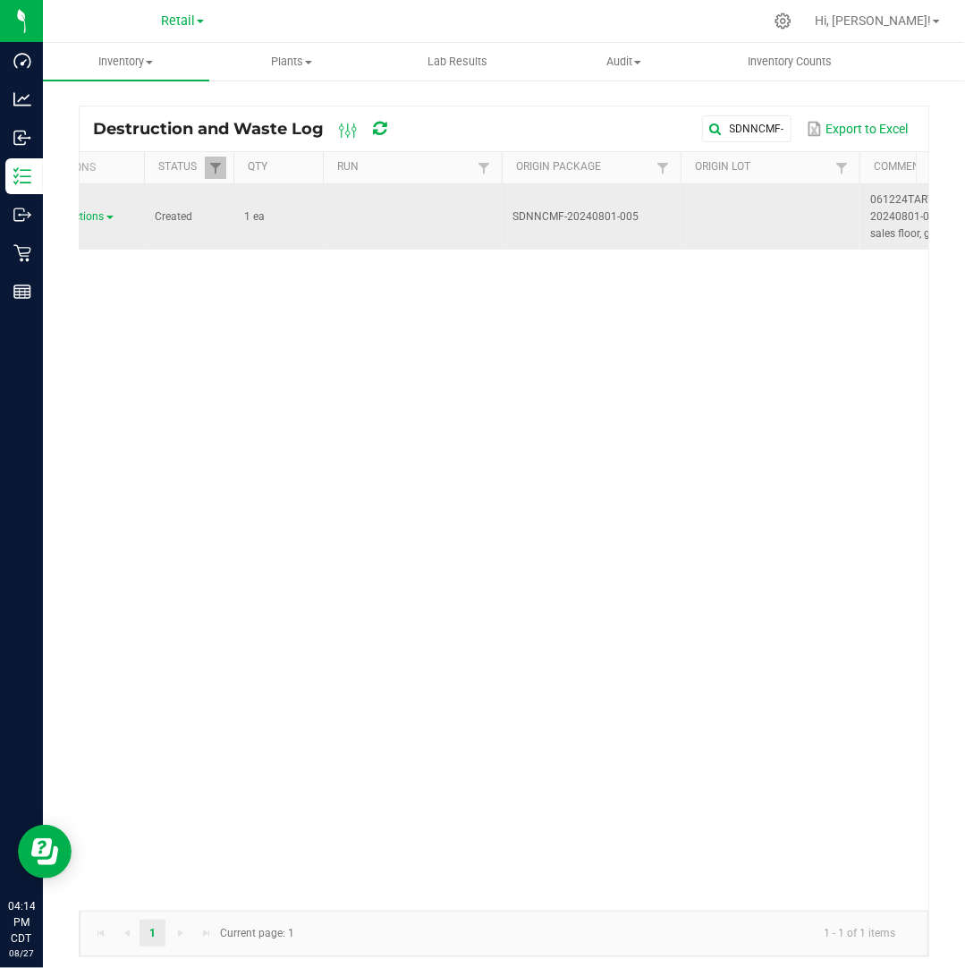
scroll to position [0, 148]
click at [106, 217] on span "Actions" at bounding box center [88, 216] width 37 height 13
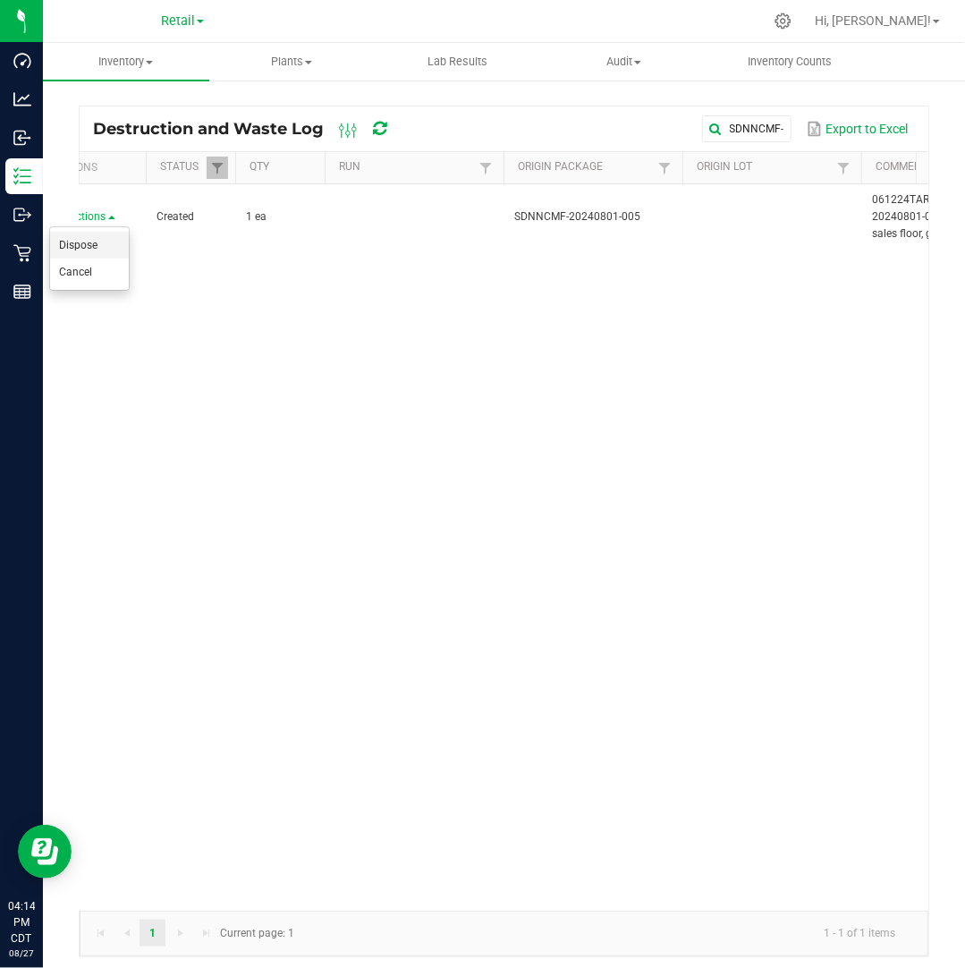
click at [101, 245] on li "Dispose" at bounding box center [89, 245] width 79 height 27
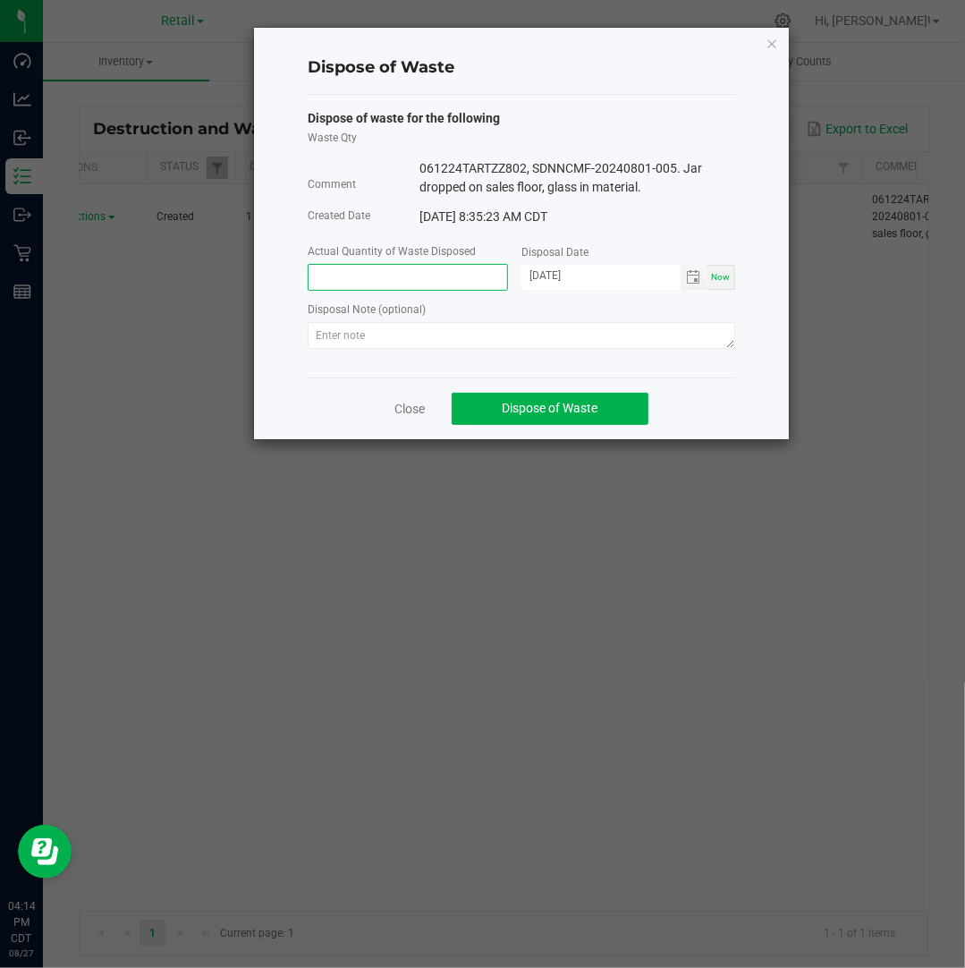
click at [354, 273] on input at bounding box center [408, 277] width 199 height 25
type input "1.0000 ea"
click at [551, 278] on input "[DATE]" at bounding box center [600, 276] width 159 height 22
type input "[DATE]"
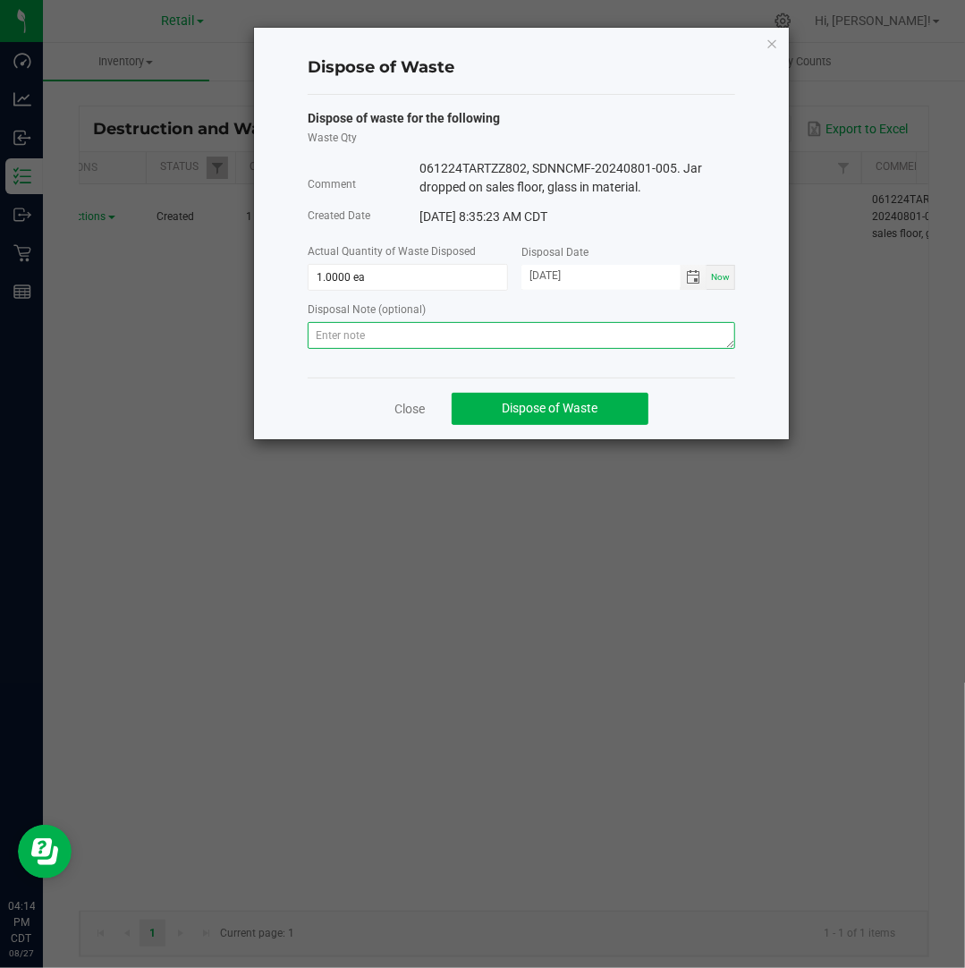
click at [615, 332] on textarea at bounding box center [521, 335] width 427 height 27
paste textarea "Destroyed and disposed of by compliance."
type textarea "Destroyed and disposed of by compliance."
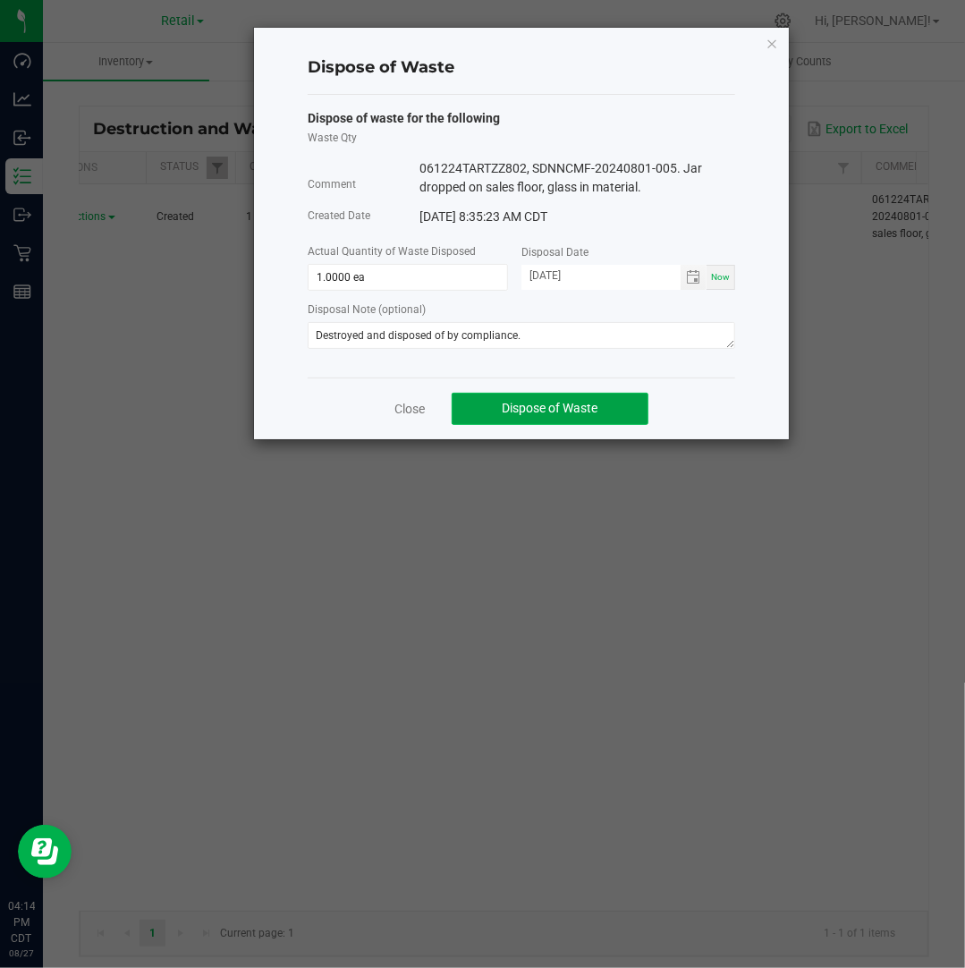
click at [594, 405] on span "Dispose of Waste" at bounding box center [551, 408] width 96 height 14
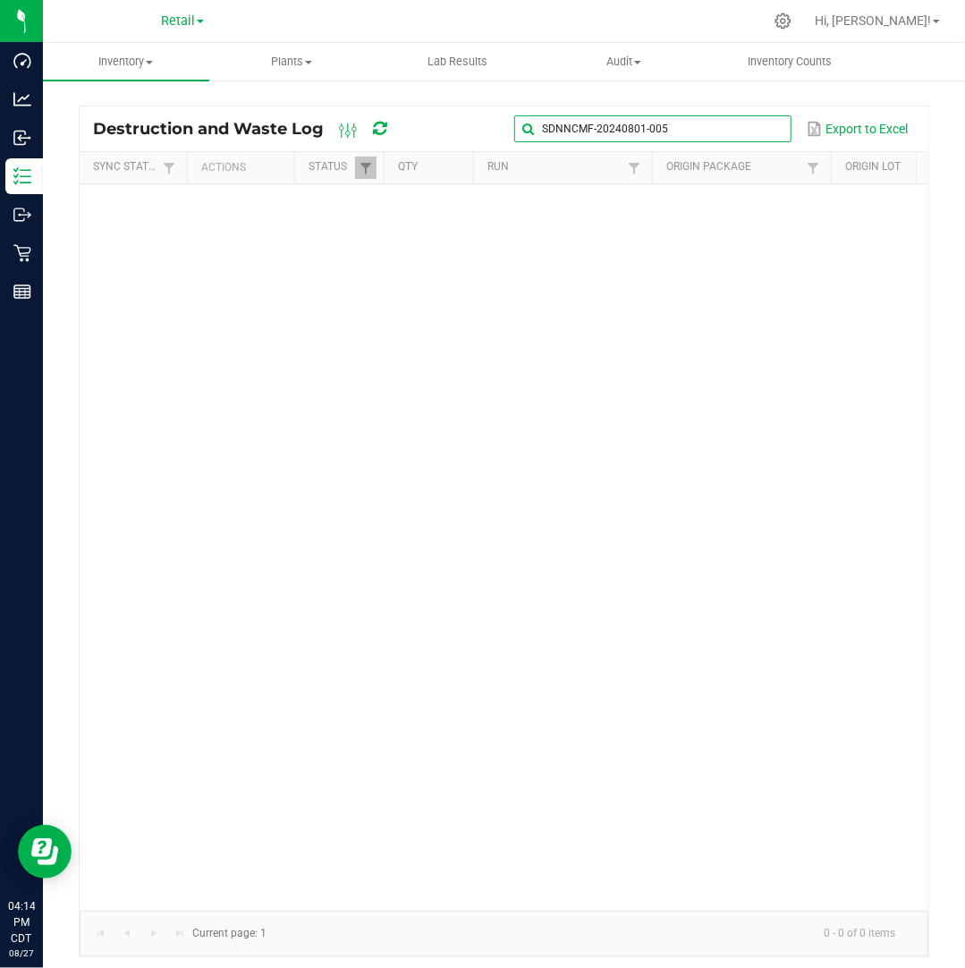
click at [775, 133] on global-search-input-ngx "SDNNCMF-20240801-005" at bounding box center [652, 129] width 276 height 13
click at [775, 133] on span at bounding box center [775, 129] width 14 height 14
paste input "SDNNCMF-20240802-019"
type input "SDNNCMF-20240802-019"
click at [204, 24] on link "Retail" at bounding box center [182, 20] width 43 height 17
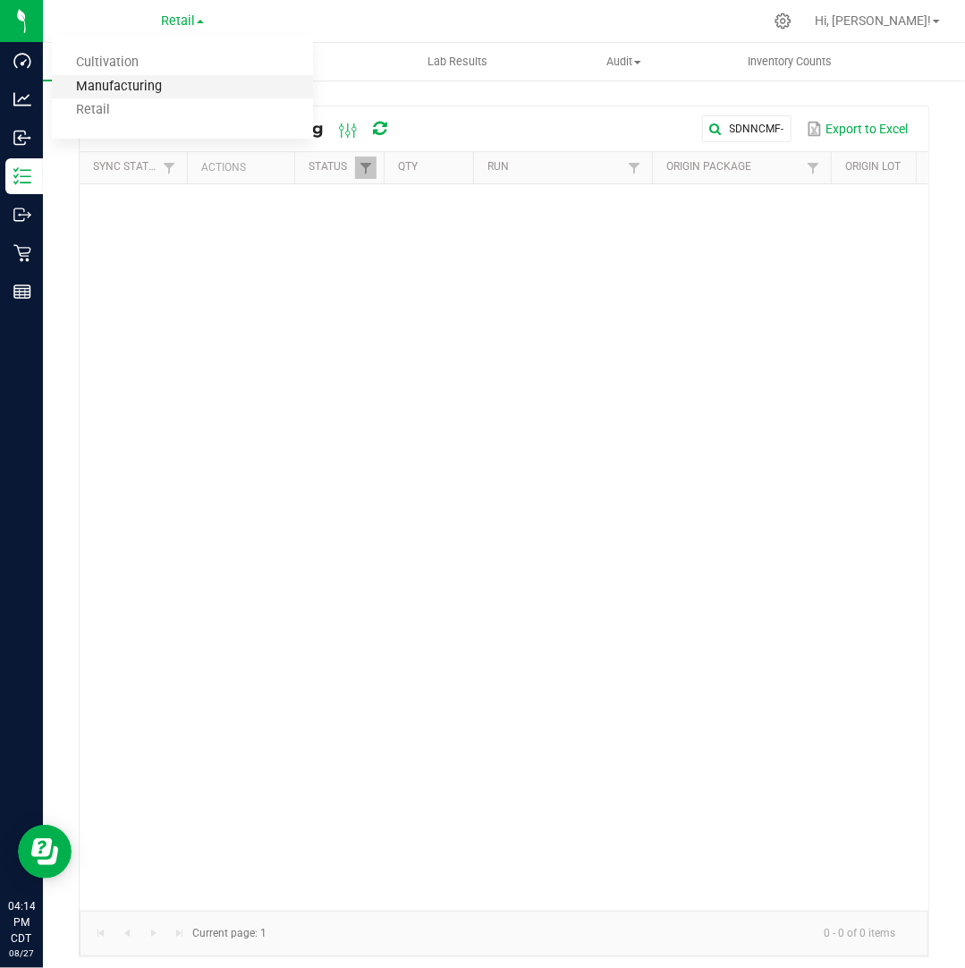
click at [163, 90] on link "Manufacturing" at bounding box center [182, 87] width 261 height 24
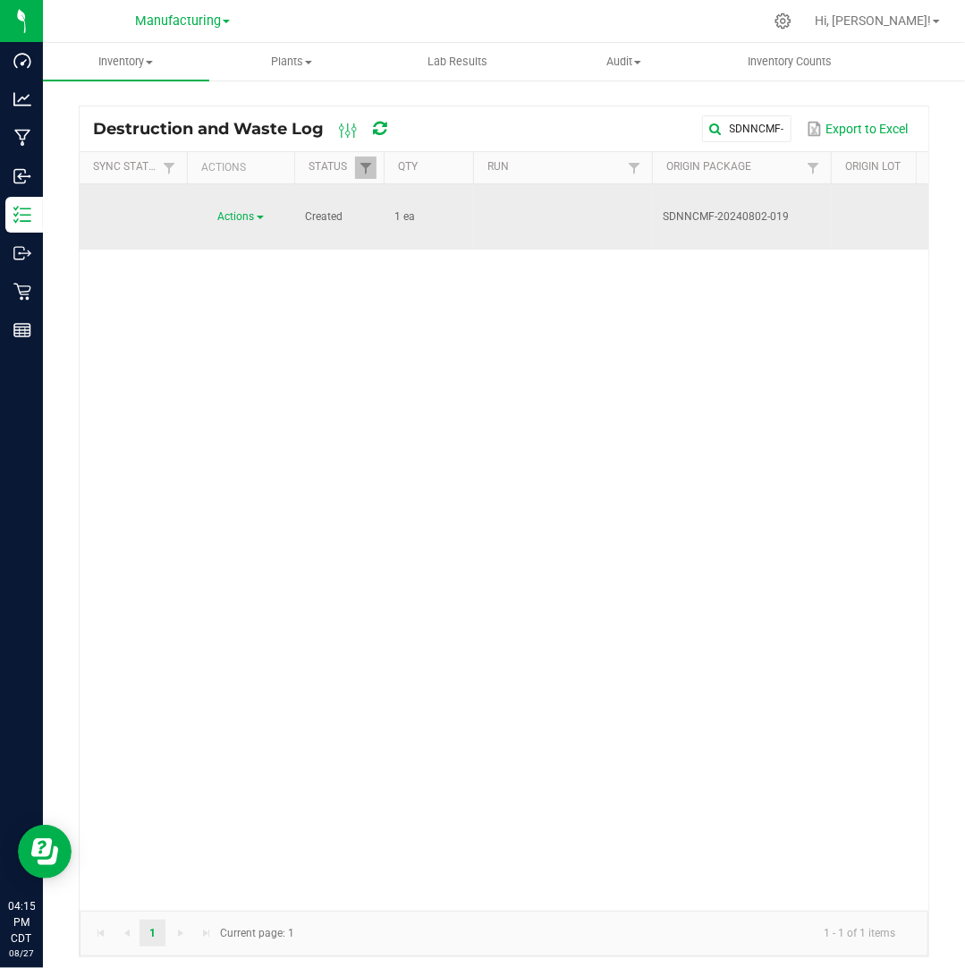
click at [256, 210] on link "Actions" at bounding box center [241, 216] width 46 height 13
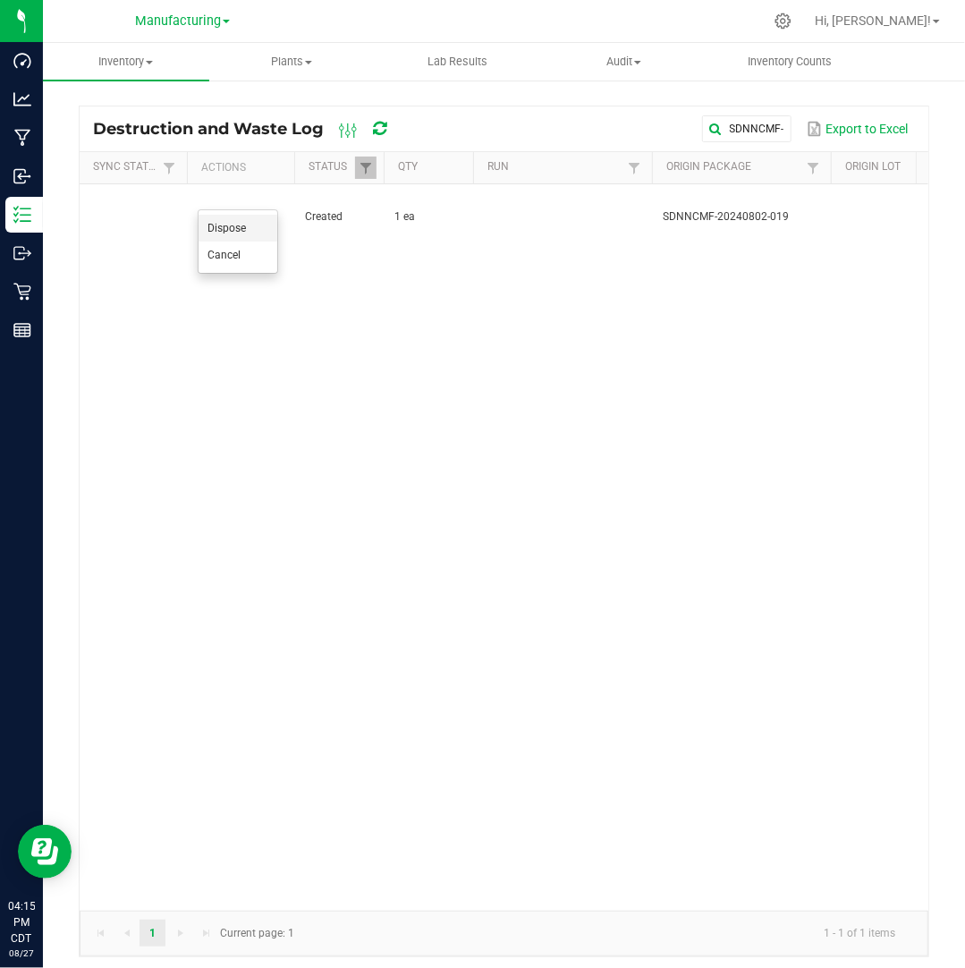
click at [241, 229] on span "Dispose" at bounding box center [226, 228] width 38 height 13
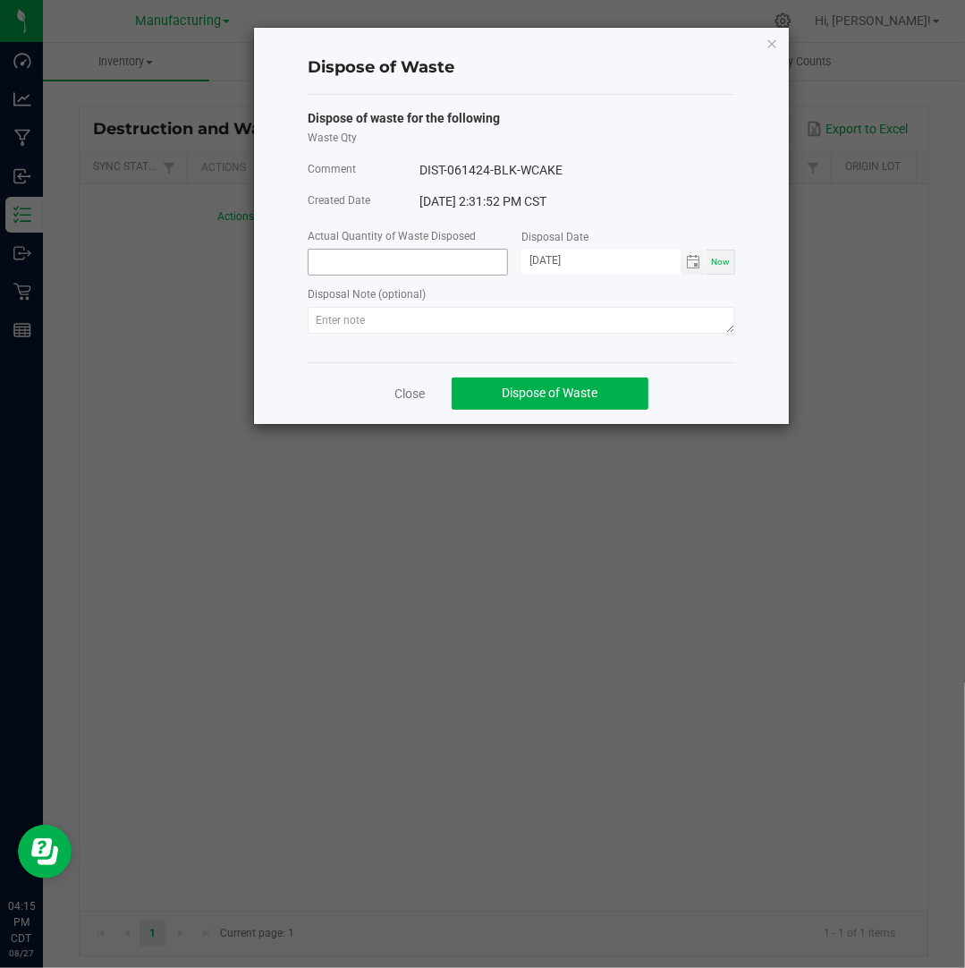
click at [351, 266] on input at bounding box center [408, 262] width 199 height 25
type input "1.0000 ea"
click at [554, 258] on input "[DATE]" at bounding box center [600, 261] width 159 height 22
type input "[DATE]"
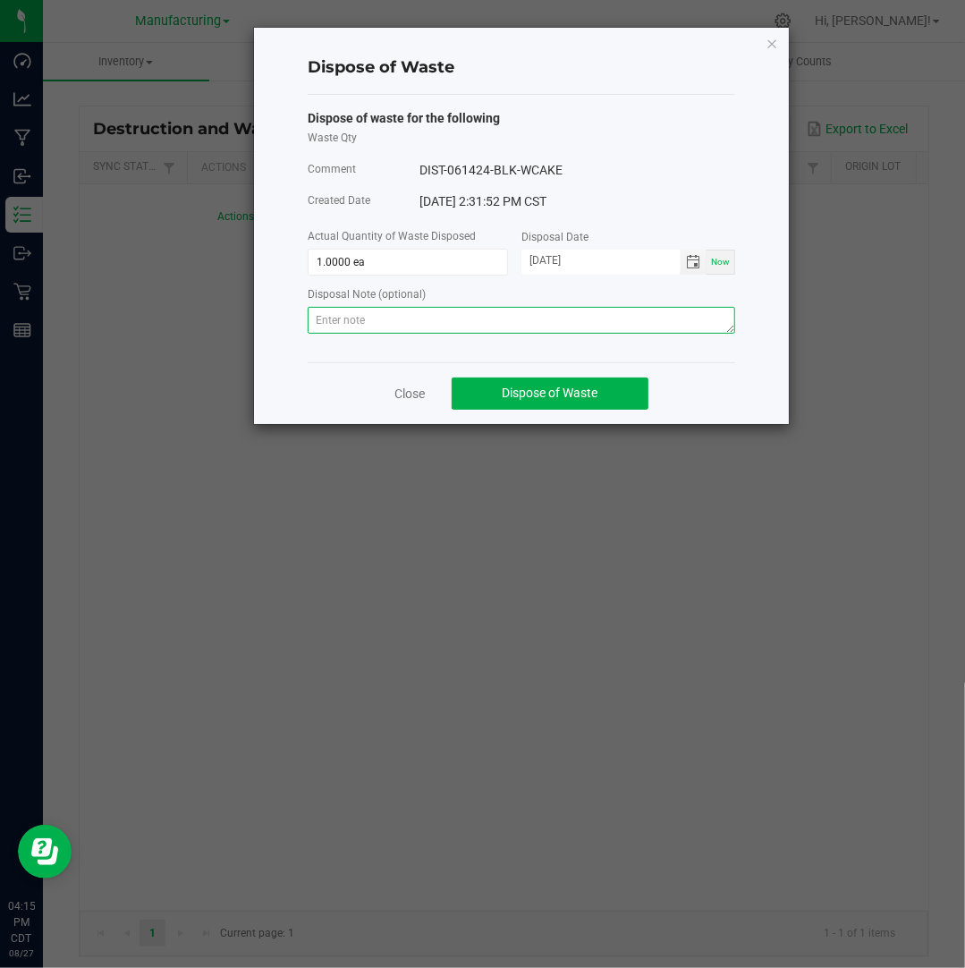
click at [632, 317] on textarea at bounding box center [521, 320] width 427 height 27
paste textarea "Destroyed and disposed of by compliance."
type textarea "Destroyed and disposed of by compliance."
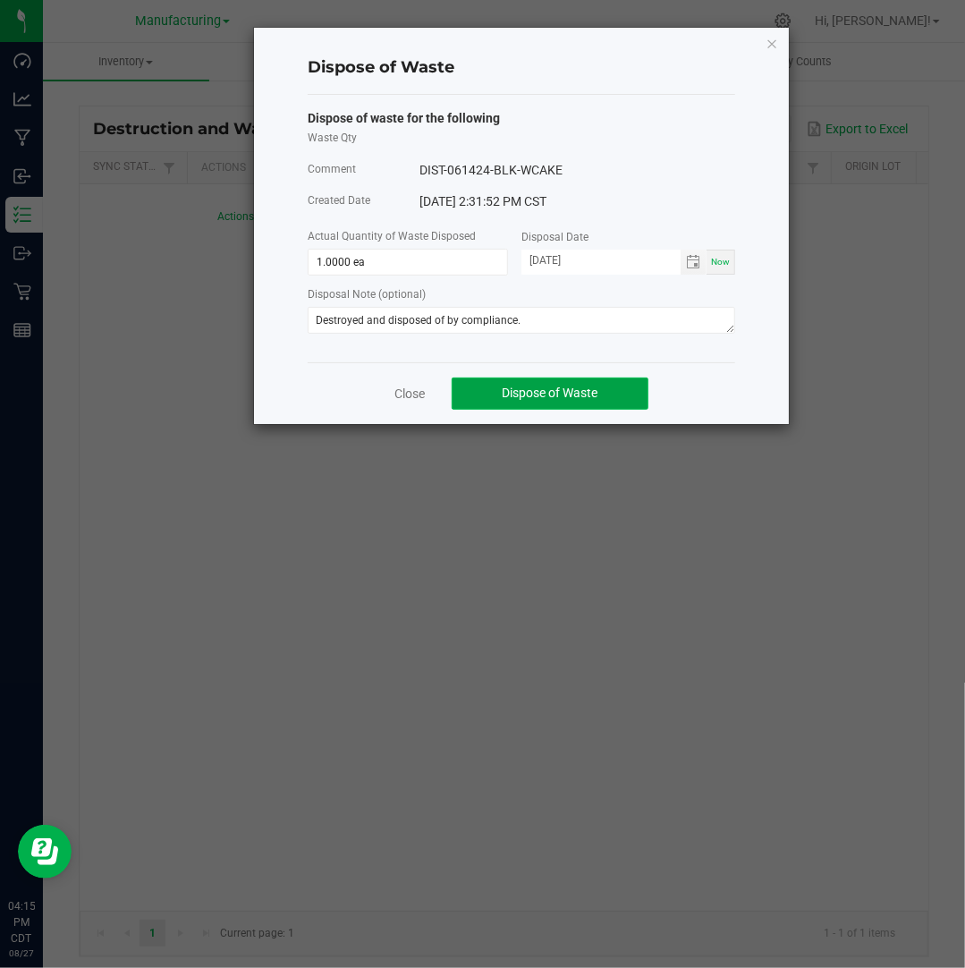
click at [594, 390] on span "Dispose of Waste" at bounding box center [551, 392] width 96 height 14
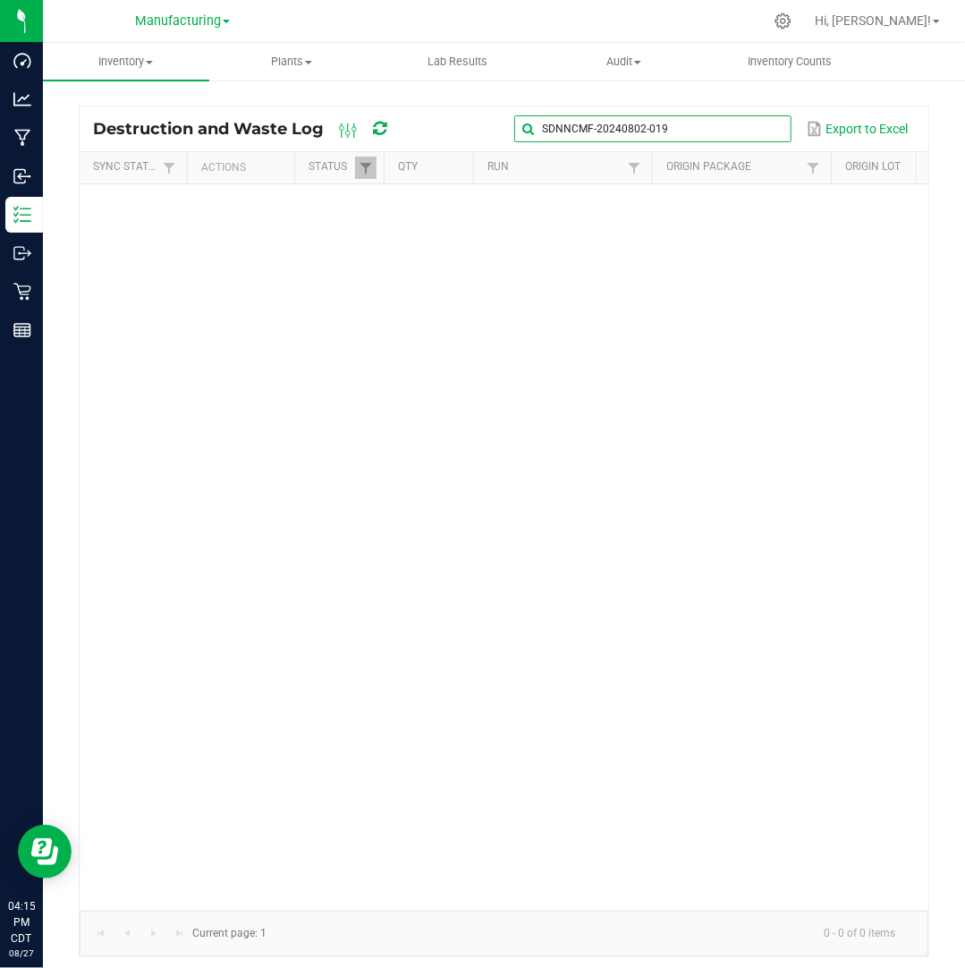
click at [778, 139] on input "SDNNCMF-20240802-019" at bounding box center [652, 128] width 276 height 27
click at [771, 127] on span at bounding box center [775, 129] width 14 height 14
paste input "SDNNCMF-20240806-007"
type input "SDNNCMF-20240806-007"
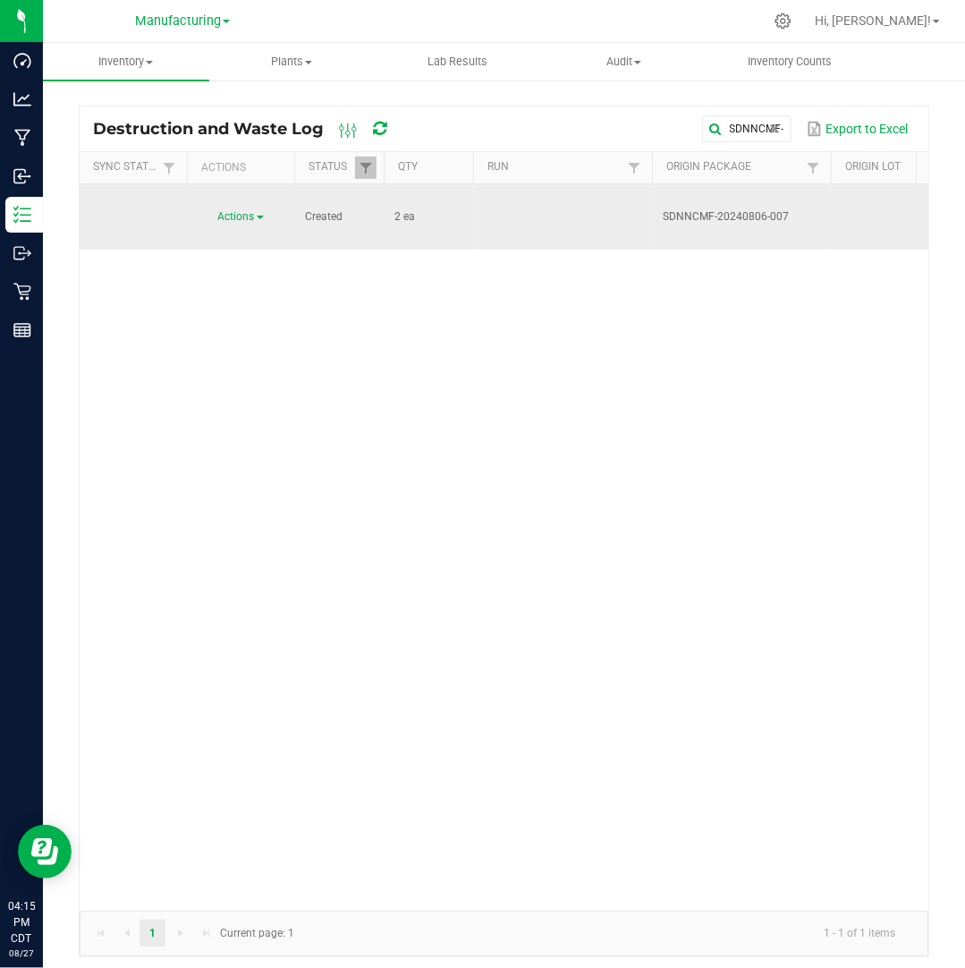
click at [252, 210] on span "Actions" at bounding box center [236, 216] width 37 height 13
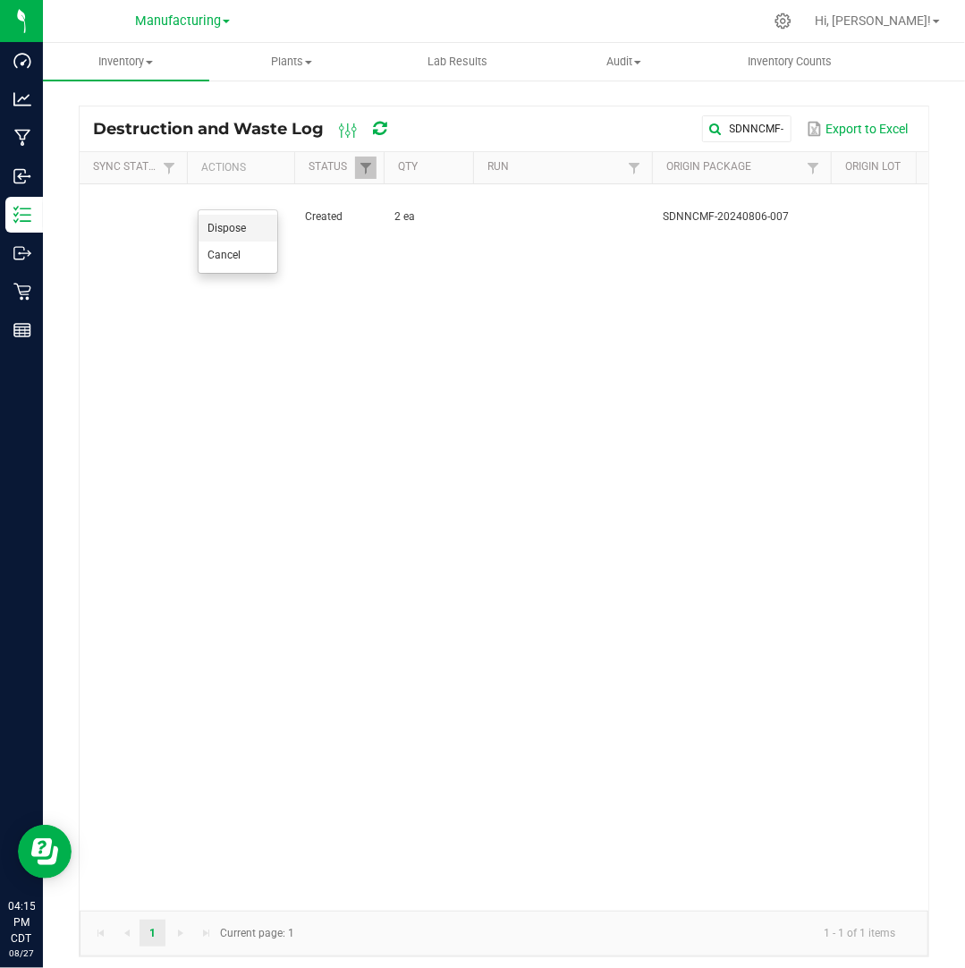
click at [238, 233] on span "Dispose" at bounding box center [226, 228] width 38 height 13
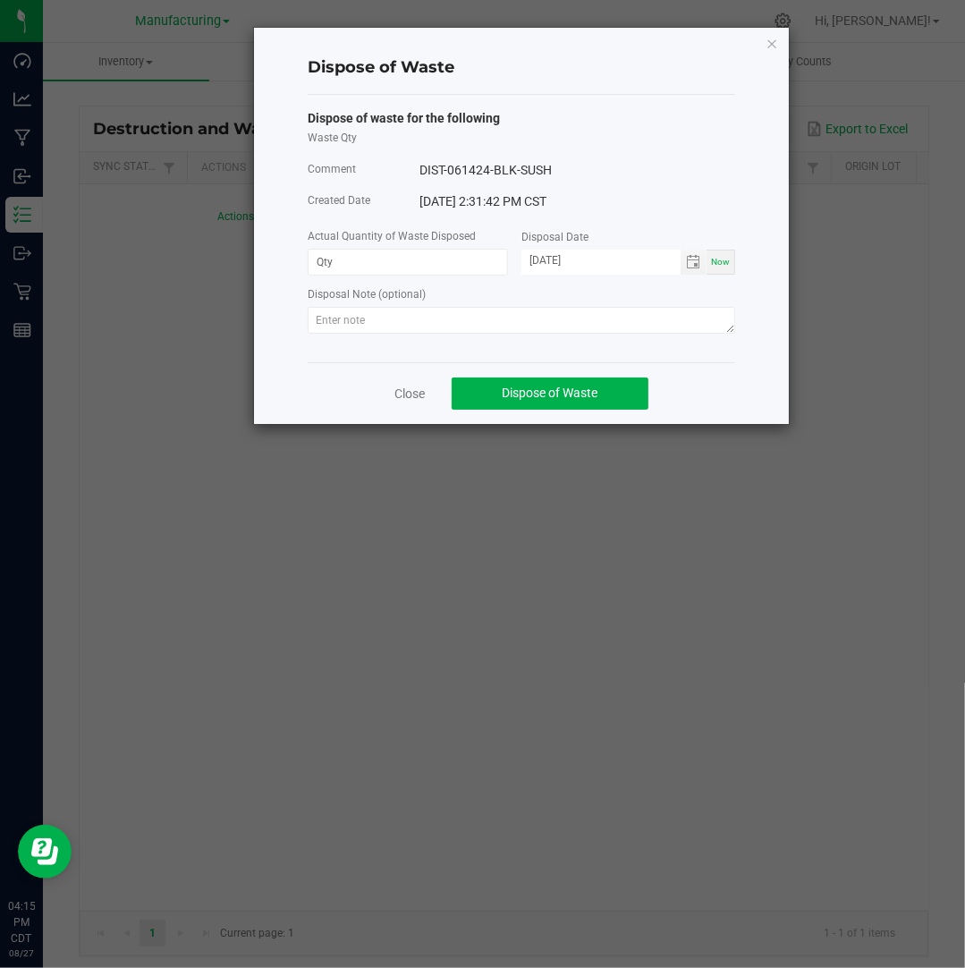
click at [345, 248] on div "Actual Quantity of Waste Disposed" at bounding box center [415, 237] width 214 height 22
click at [345, 253] on input at bounding box center [408, 262] width 199 height 25
click at [551, 257] on input "[DATE]" at bounding box center [600, 261] width 159 height 22
type input "2.0000 ea"
type input "[DATE]"
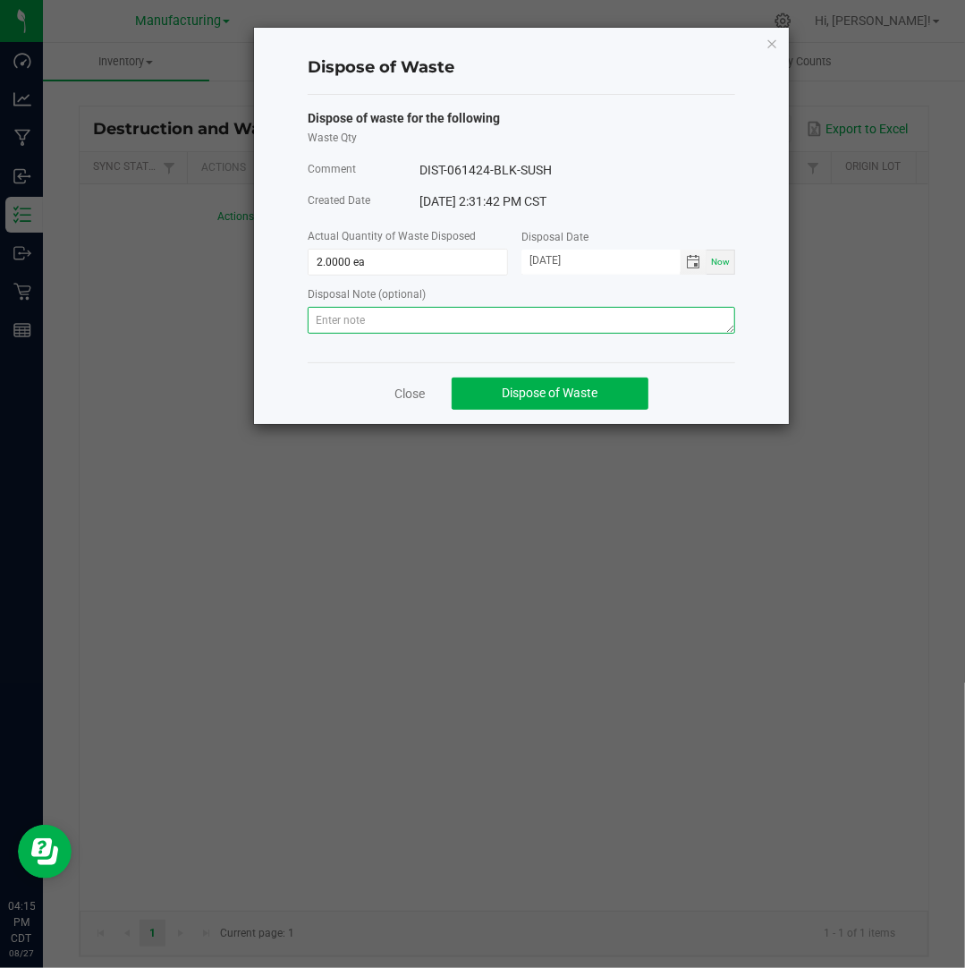
click at [617, 326] on textarea at bounding box center [521, 320] width 427 height 27
paste textarea "Destroyed and disposed of by compliance."
type textarea "Destroyed and disposed of by compliance."
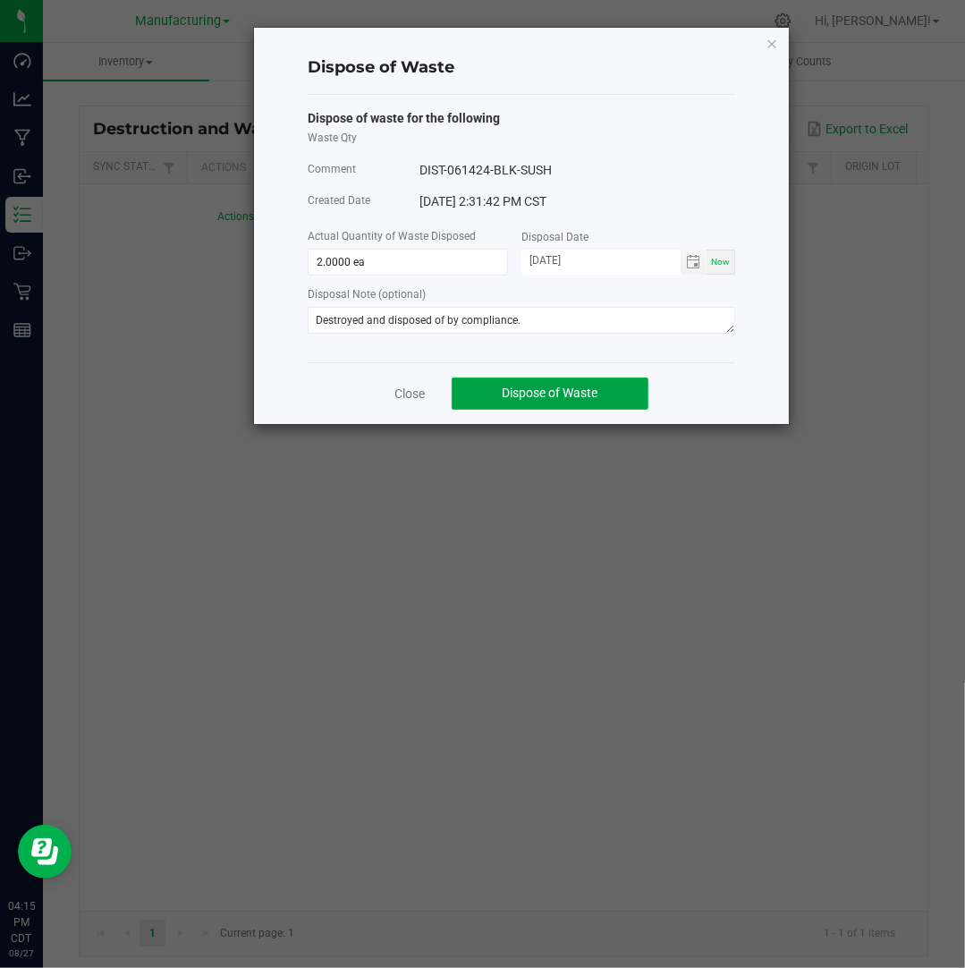
click at [624, 380] on button "Dispose of Waste" at bounding box center [550, 393] width 197 height 32
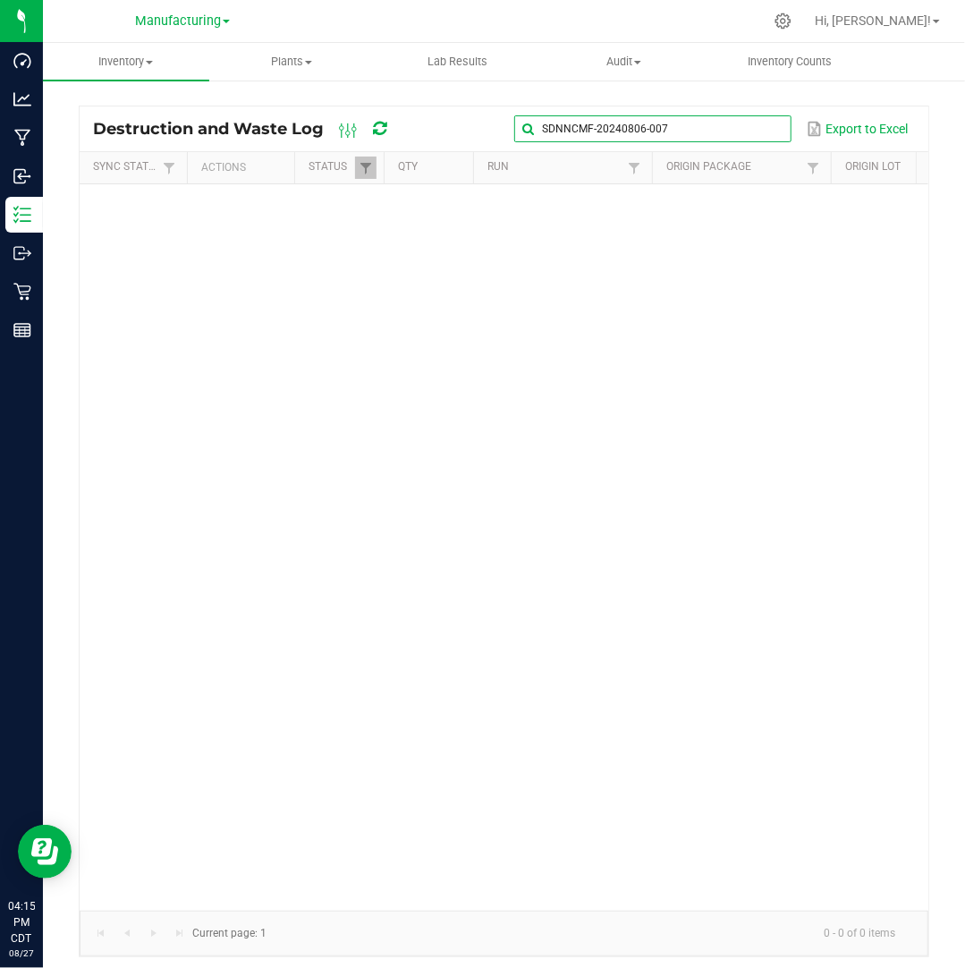
click at [733, 126] on input "SDNNCMF-20240806-007" at bounding box center [652, 128] width 276 height 27
click at [772, 132] on span at bounding box center [775, 129] width 14 height 14
paste input "SDNNCMF-20240808-014"
type input "SDNNCMF-20240808-014"
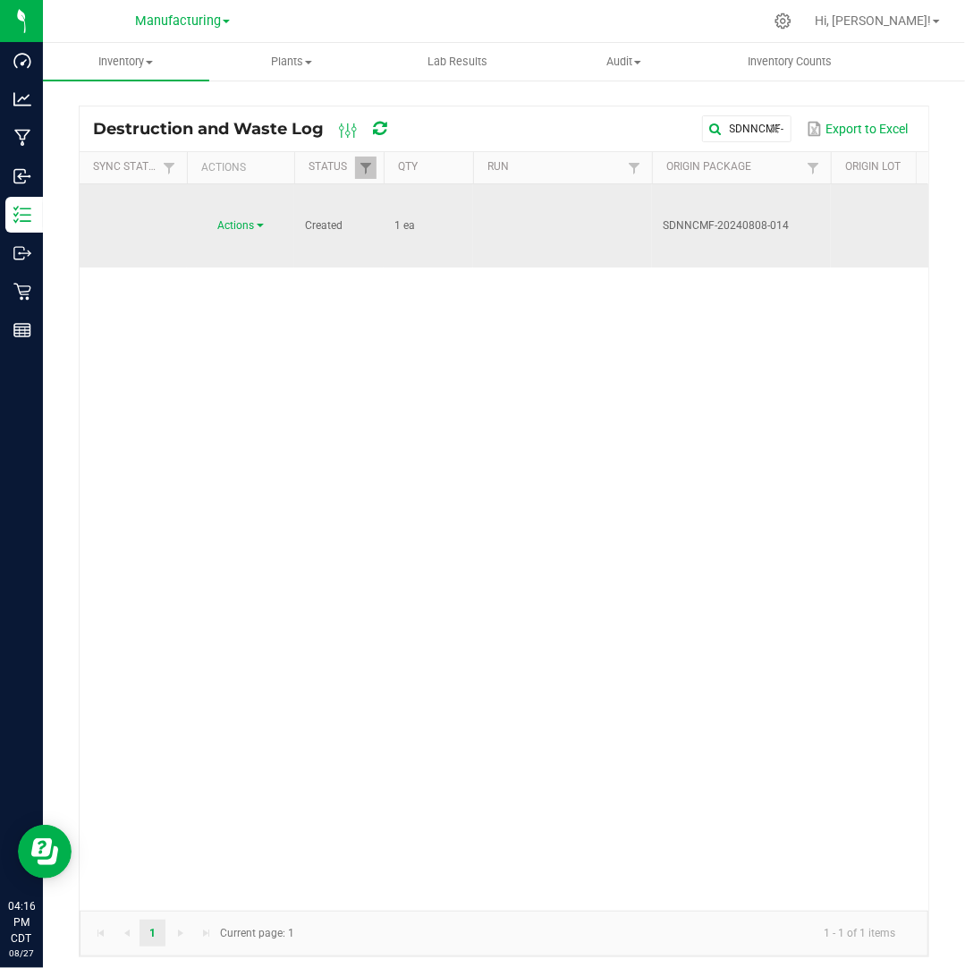
click at [260, 219] on link "Actions" at bounding box center [241, 225] width 46 height 13
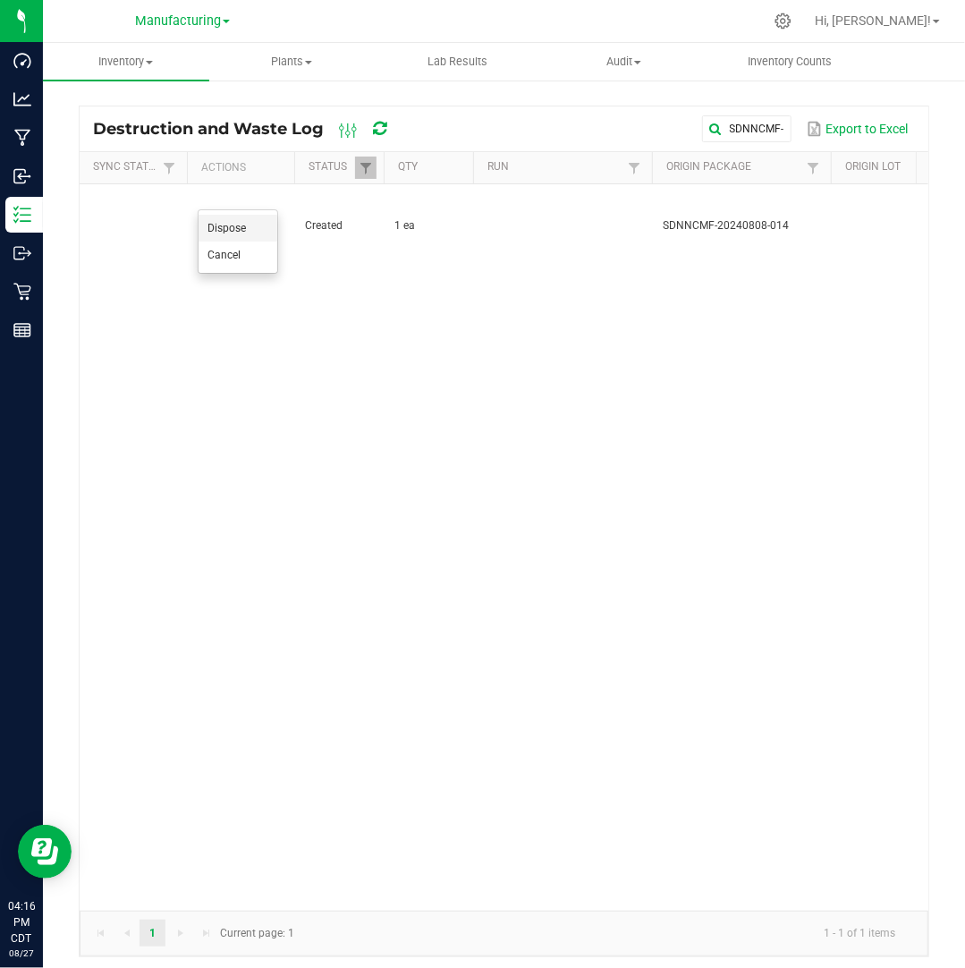
click at [240, 232] on span "Dispose" at bounding box center [226, 228] width 38 height 13
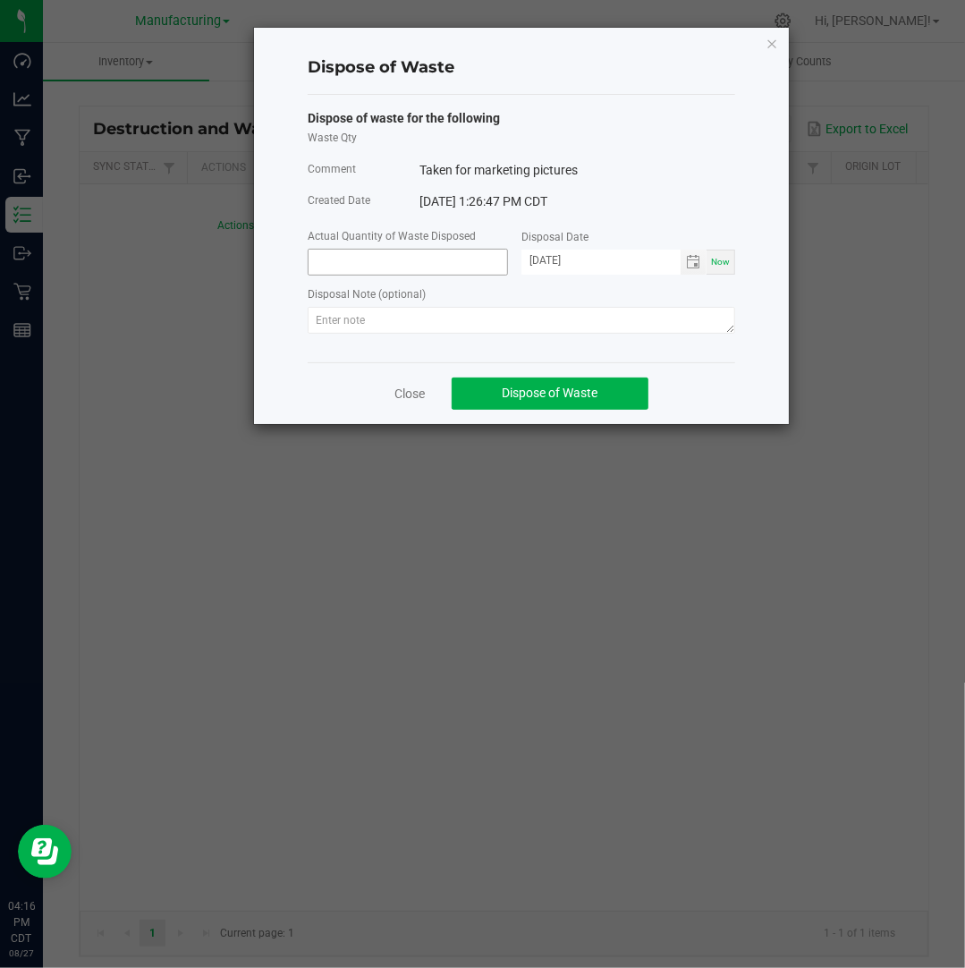
click at [363, 257] on input at bounding box center [408, 262] width 199 height 25
type input "1.0000 ea"
click at [553, 258] on input "[DATE]" at bounding box center [600, 261] width 159 height 22
type input "[DATE]"
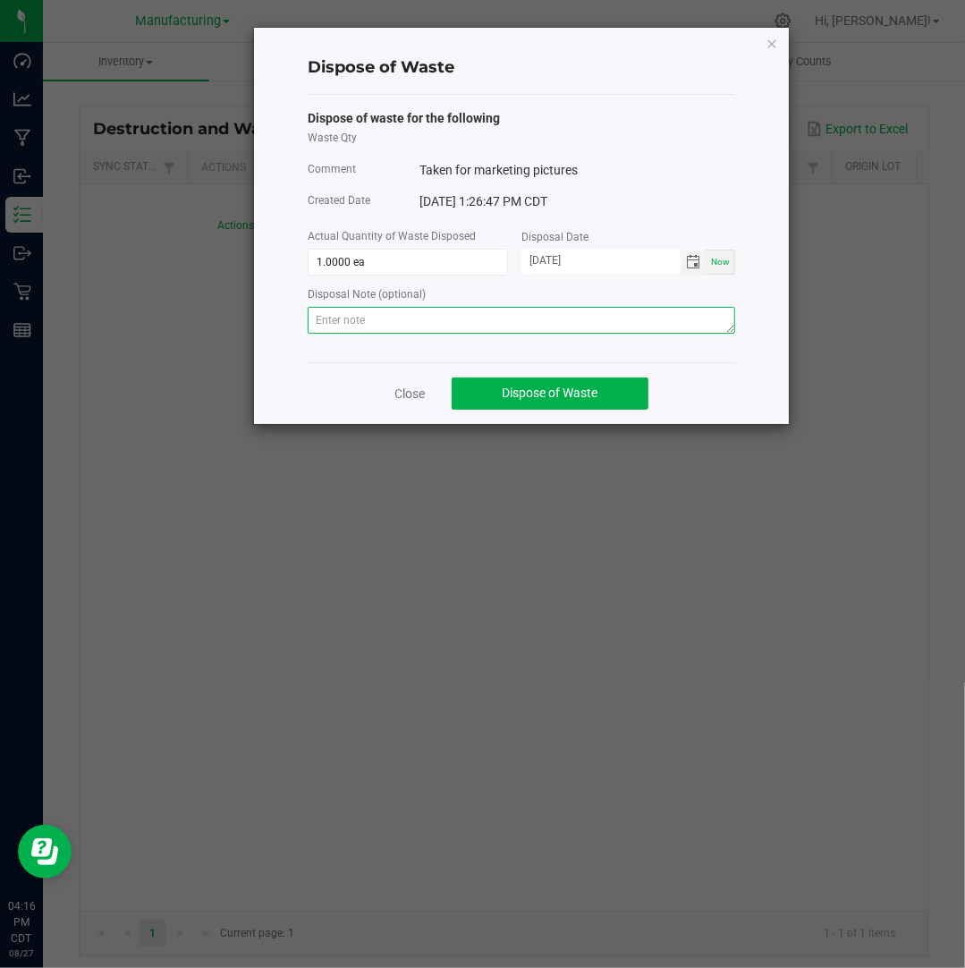
click at [576, 312] on textarea at bounding box center [521, 320] width 427 height 27
paste textarea "Destroyed and disposed of by compliance."
type textarea "Destroyed and disposed of by compliance."
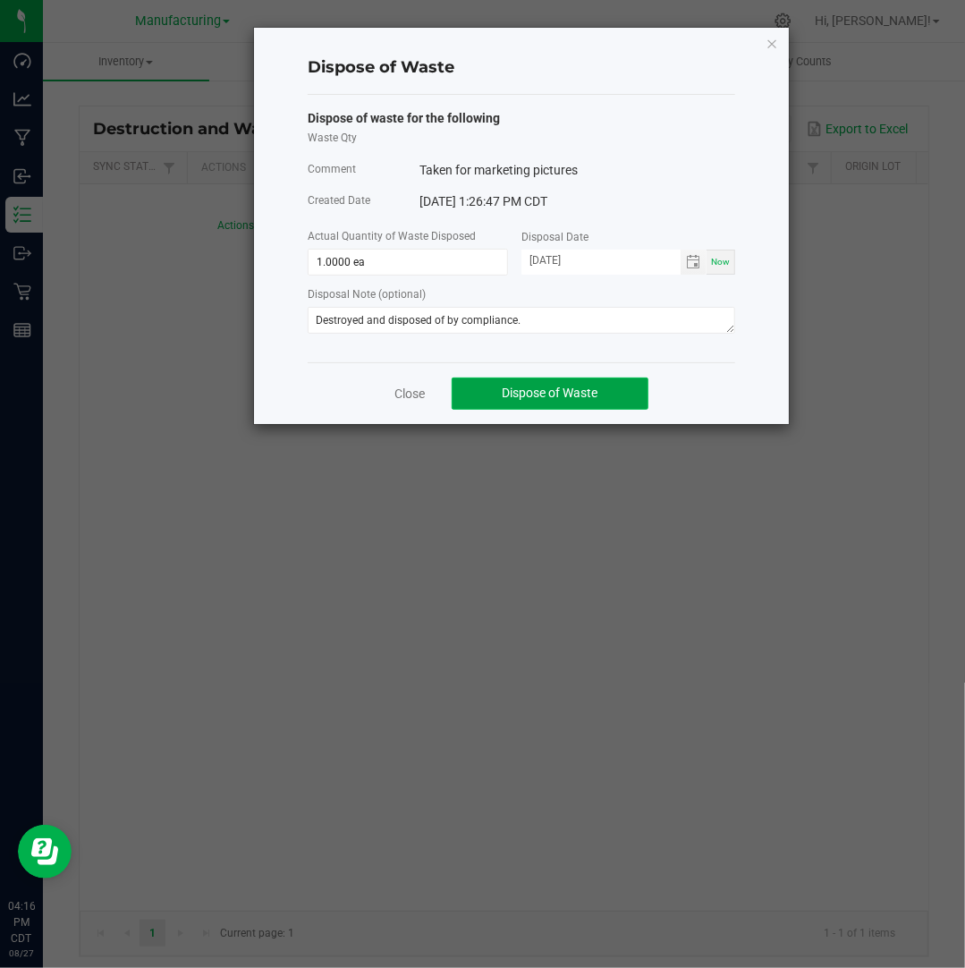
click at [571, 400] on span "Dispose of Waste" at bounding box center [551, 392] width 96 height 14
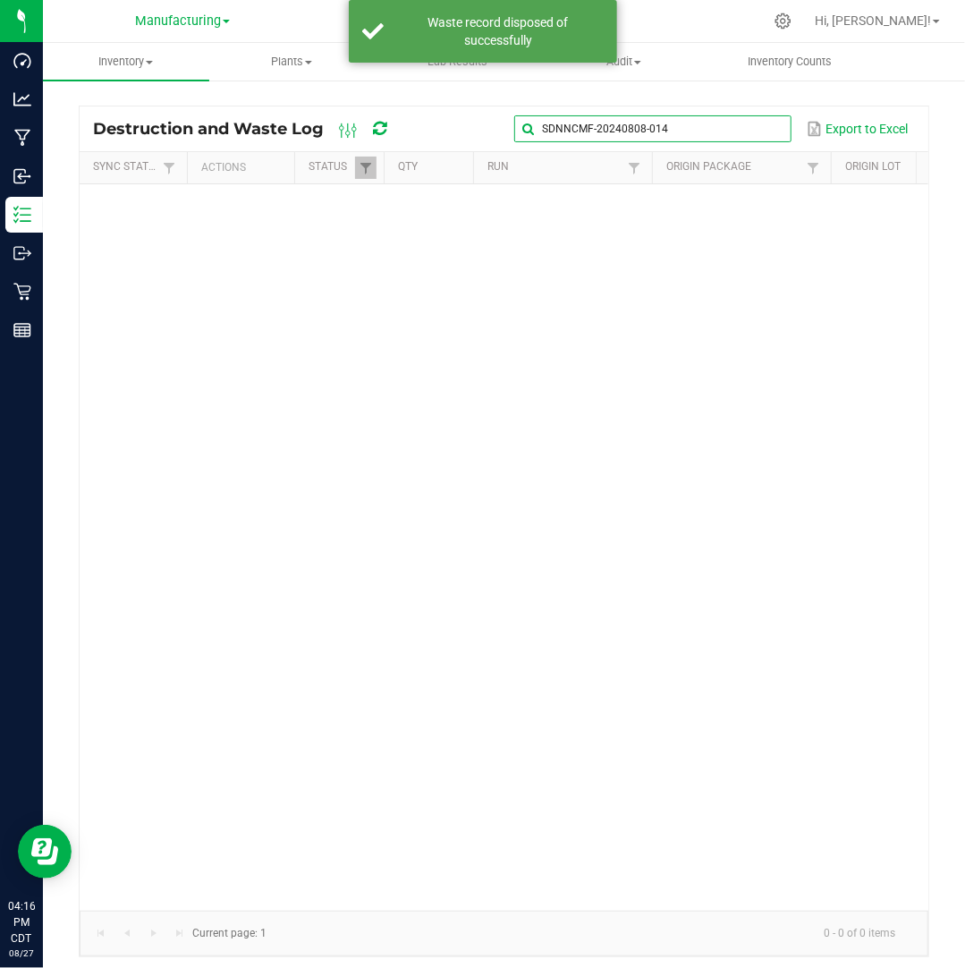
click at [740, 120] on input "SDNNCMF-20240808-014" at bounding box center [652, 128] width 276 height 27
click at [770, 126] on span at bounding box center [775, 129] width 14 height 14
paste input "SDNNCMF-20240820-009"
type input "SDNNCMF-20240820-009"
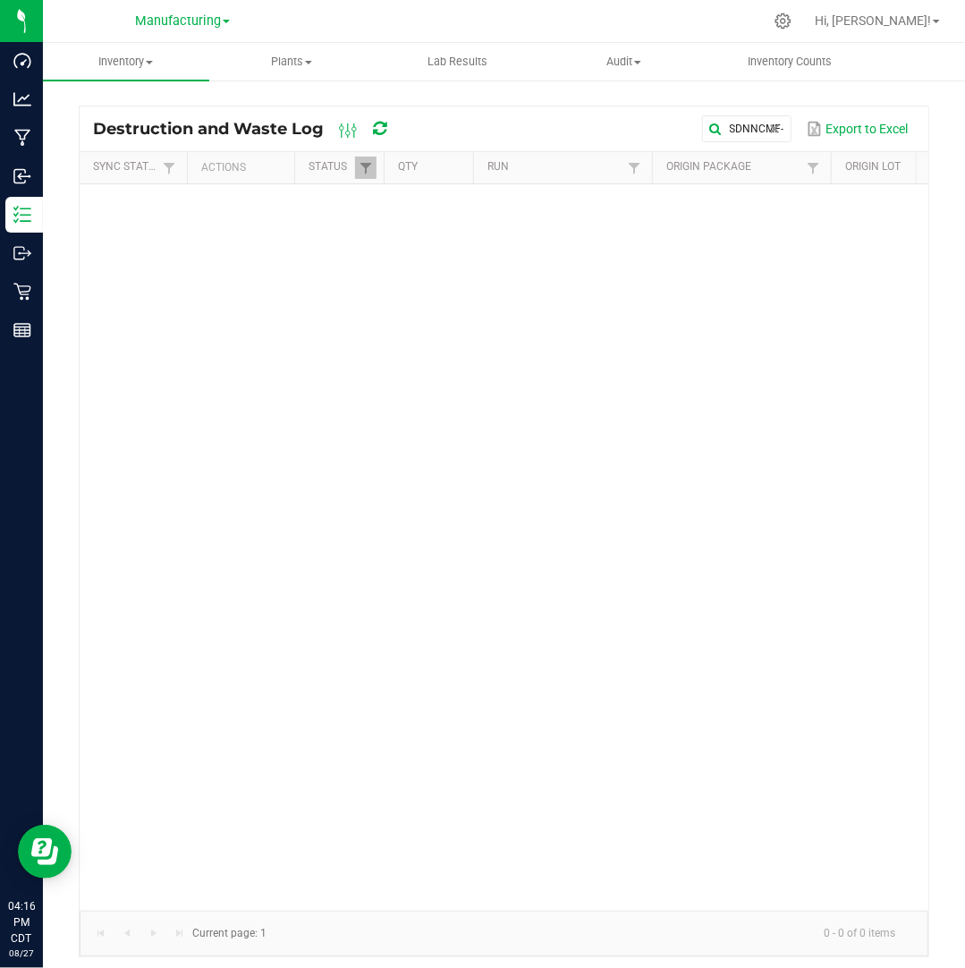
click at [223, 17] on link "Manufacturing" at bounding box center [182, 20] width 95 height 17
click at [170, 123] on ul "Cultivation Manufacturing Retail" at bounding box center [182, 87] width 261 height 104
click at [187, 31] on div "Manufacturing Cultivation Manufacturing Retail" at bounding box center [182, 20] width 95 height 21
click at [187, 25] on span "Manufacturing" at bounding box center [178, 21] width 86 height 16
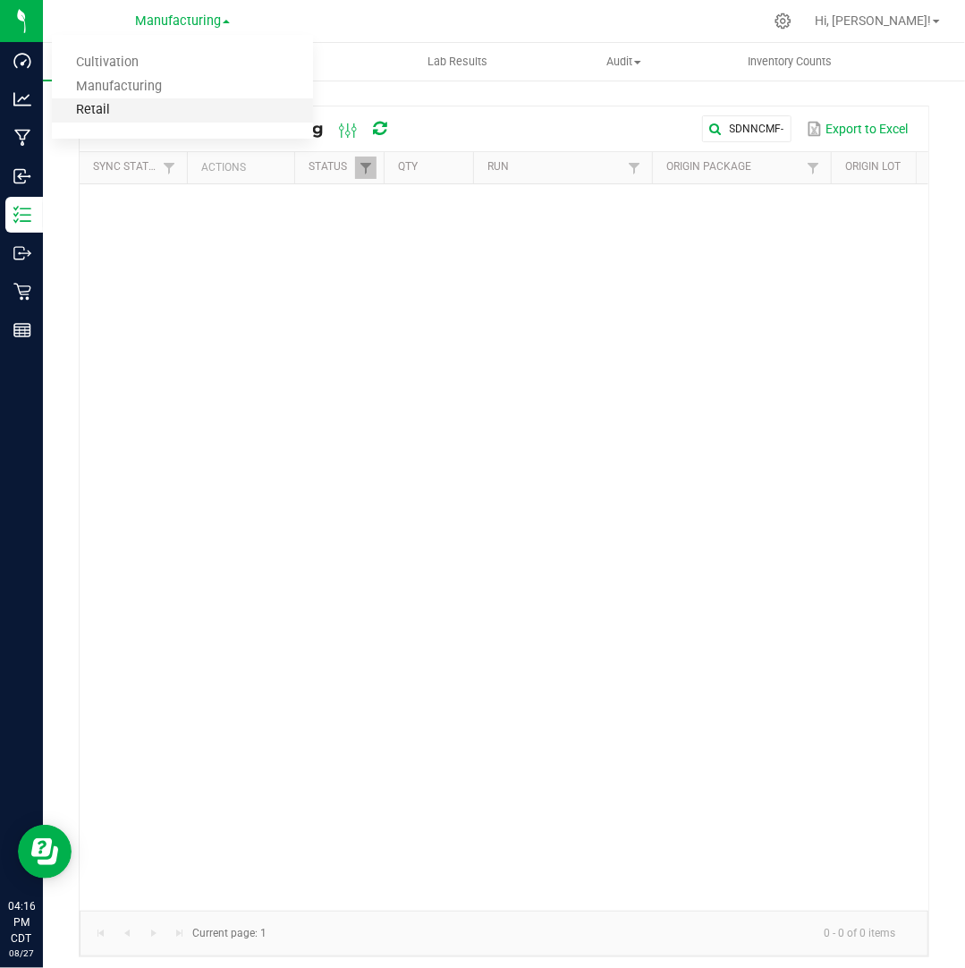
click at [142, 111] on link "Retail" at bounding box center [182, 110] width 261 height 24
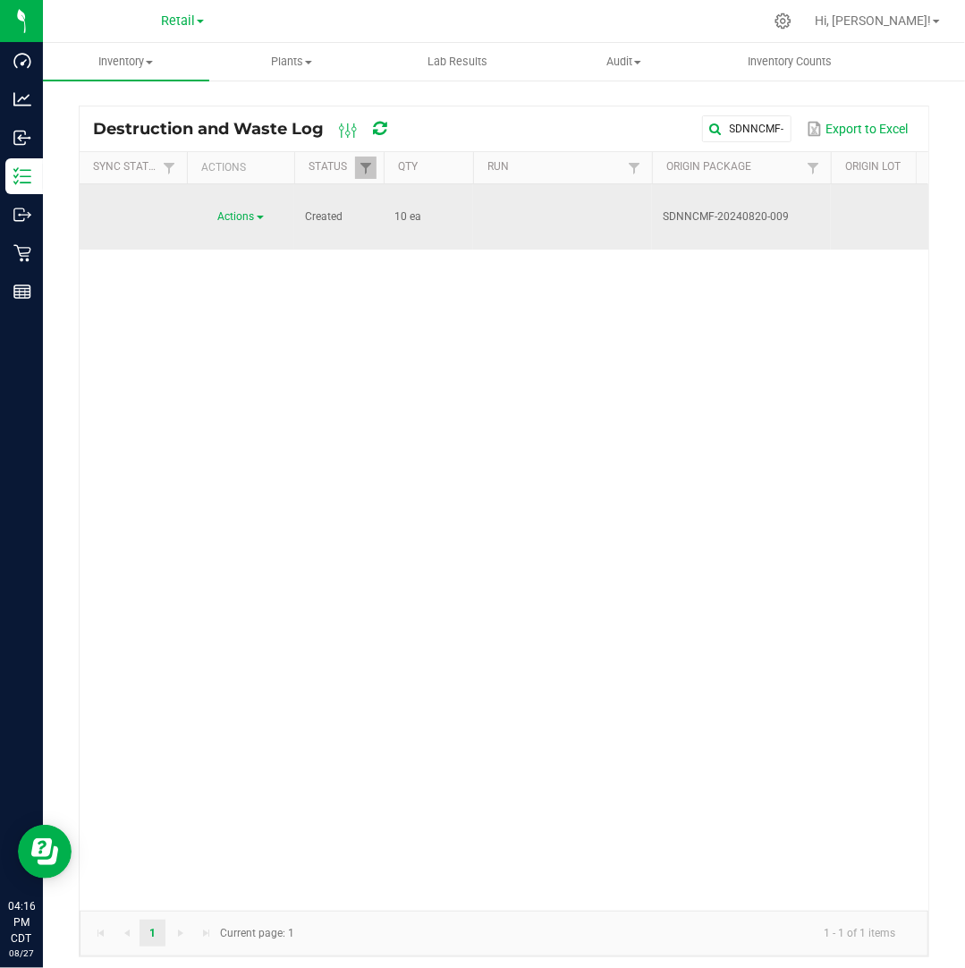
click at [245, 208] on div "Actions" at bounding box center [241, 216] width 86 height 17
click at [245, 210] on span "Actions" at bounding box center [236, 216] width 37 height 13
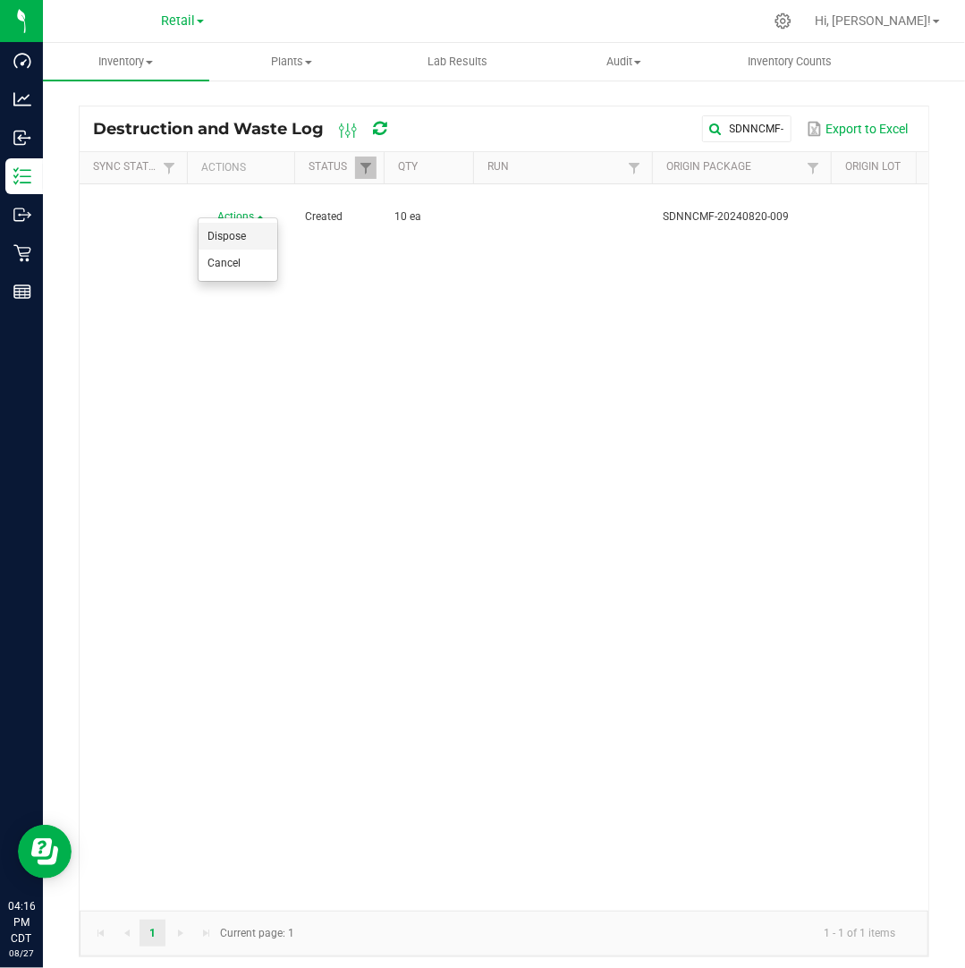
click at [258, 234] on li "Dispose" at bounding box center [238, 236] width 79 height 27
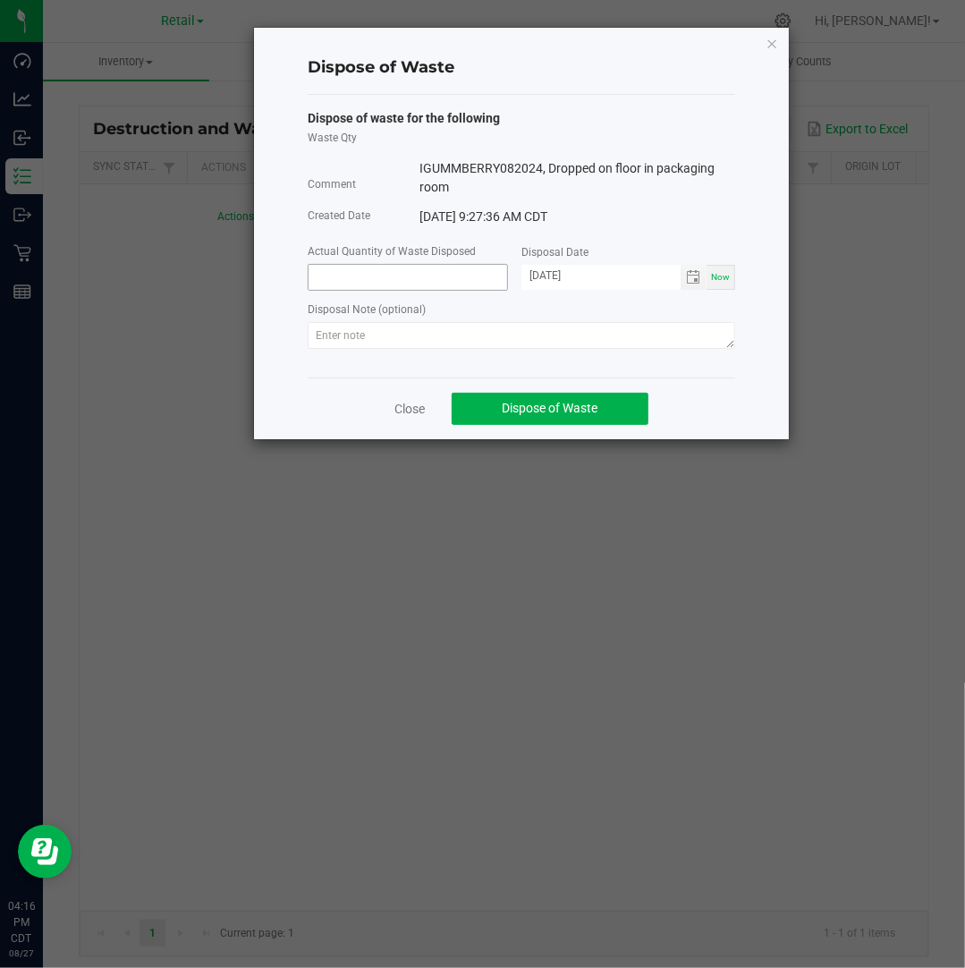
click at [413, 283] on input at bounding box center [408, 277] width 199 height 25
type input "10.0000 ea"
type input "[DATE]"
click at [482, 333] on textarea at bounding box center [521, 335] width 427 height 27
click at [652, 340] on textarea at bounding box center [521, 335] width 427 height 27
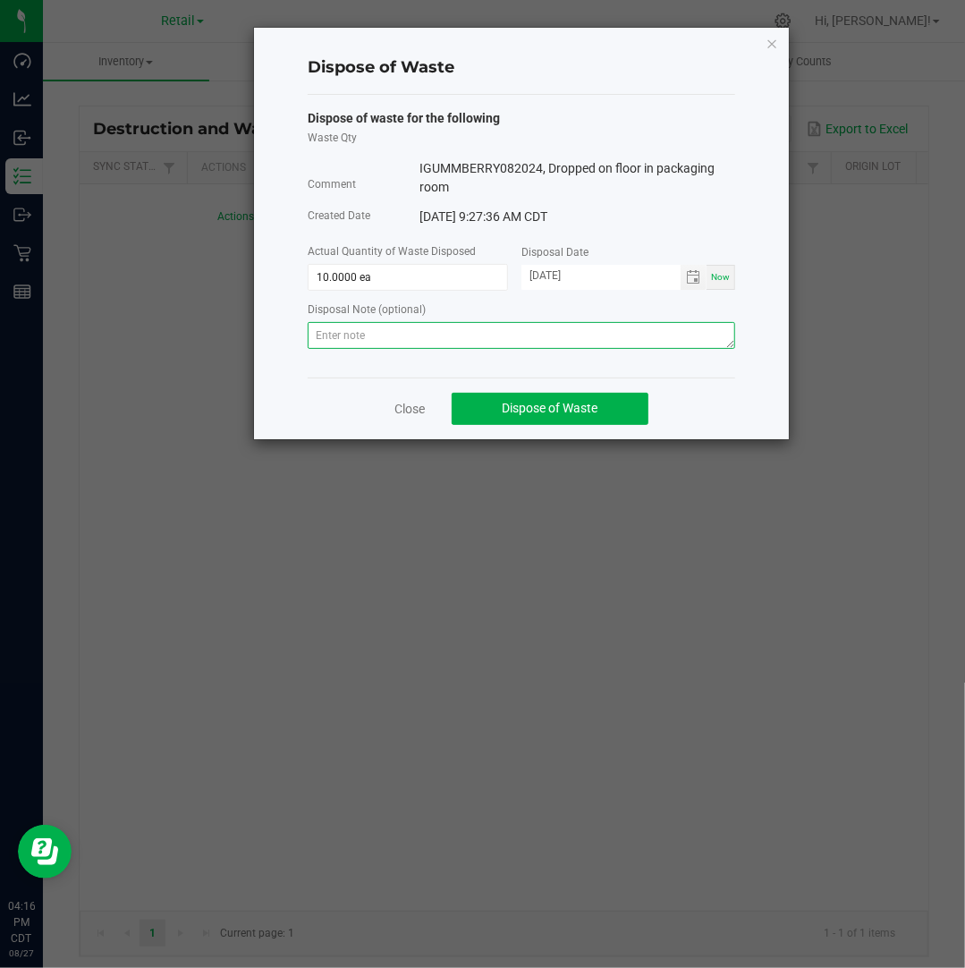
paste textarea "Destroyed and disposed of by compliance."
type textarea "Destroyed and disposed of by compliance."
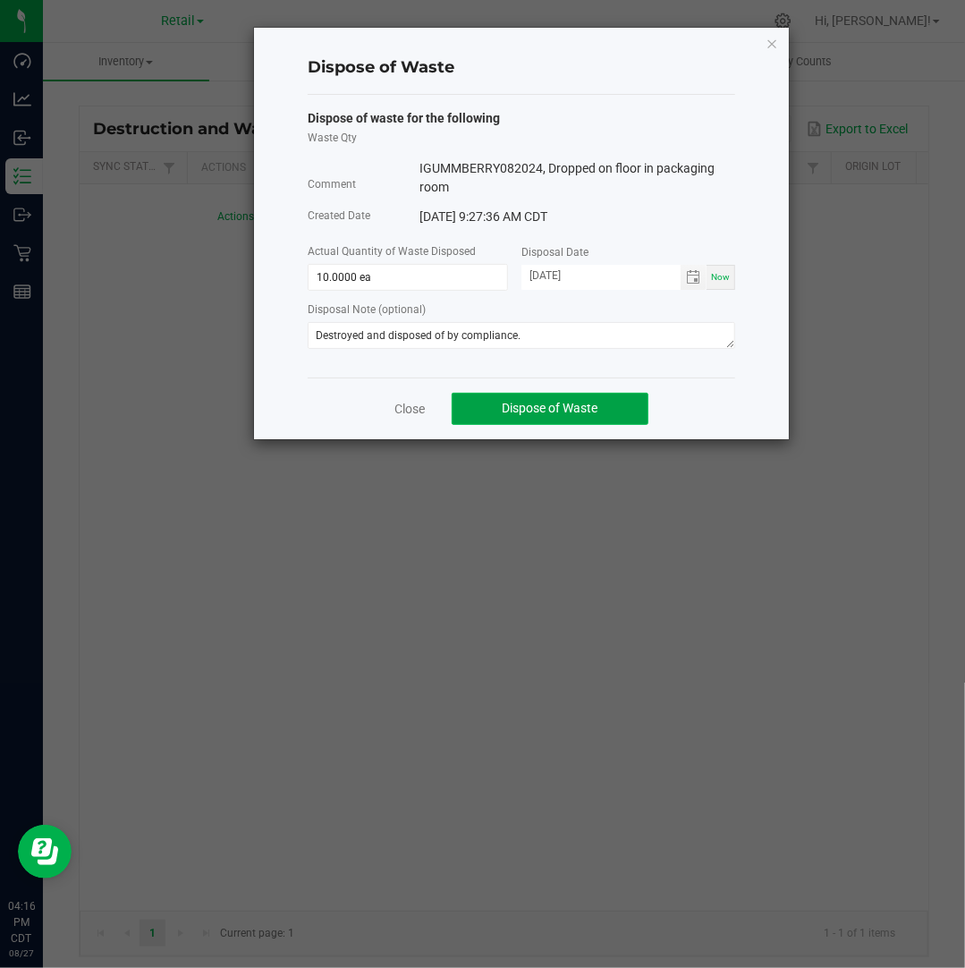
click at [546, 416] on button "Dispose of Waste" at bounding box center [550, 409] width 197 height 32
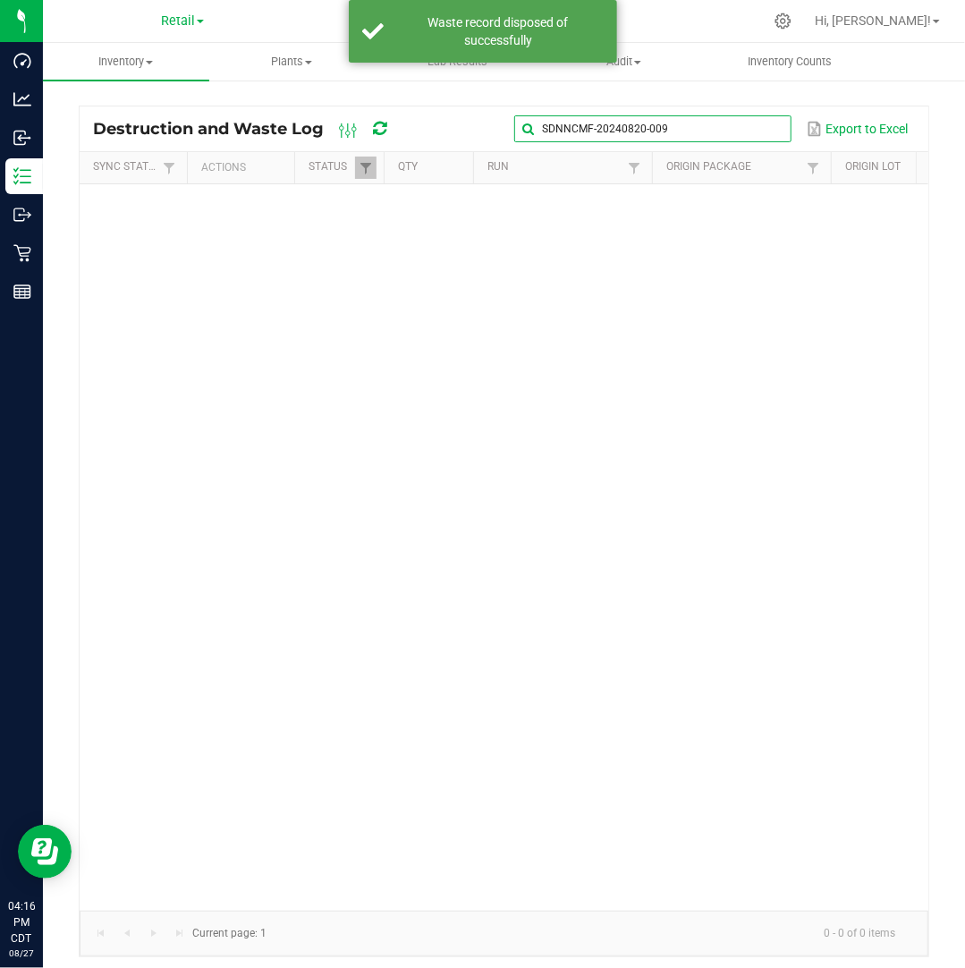
click at [755, 123] on input "SDNNCMF-20240820-009" at bounding box center [652, 128] width 276 height 27
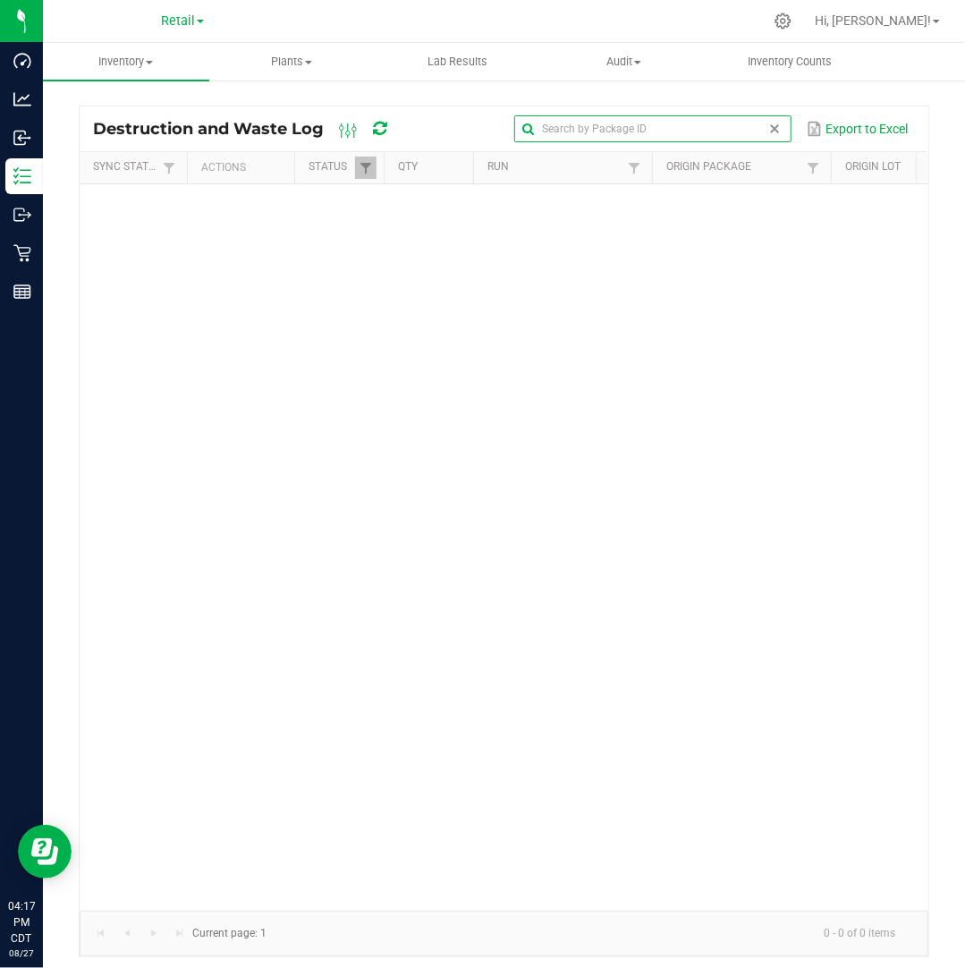
click at [778, 131] on span at bounding box center [775, 129] width 14 height 14
paste input "SDNNCMF-20240821-004"
type input "SDNNCMF-20240821-004"
click at [198, 17] on link "Retail" at bounding box center [182, 20] width 43 height 17
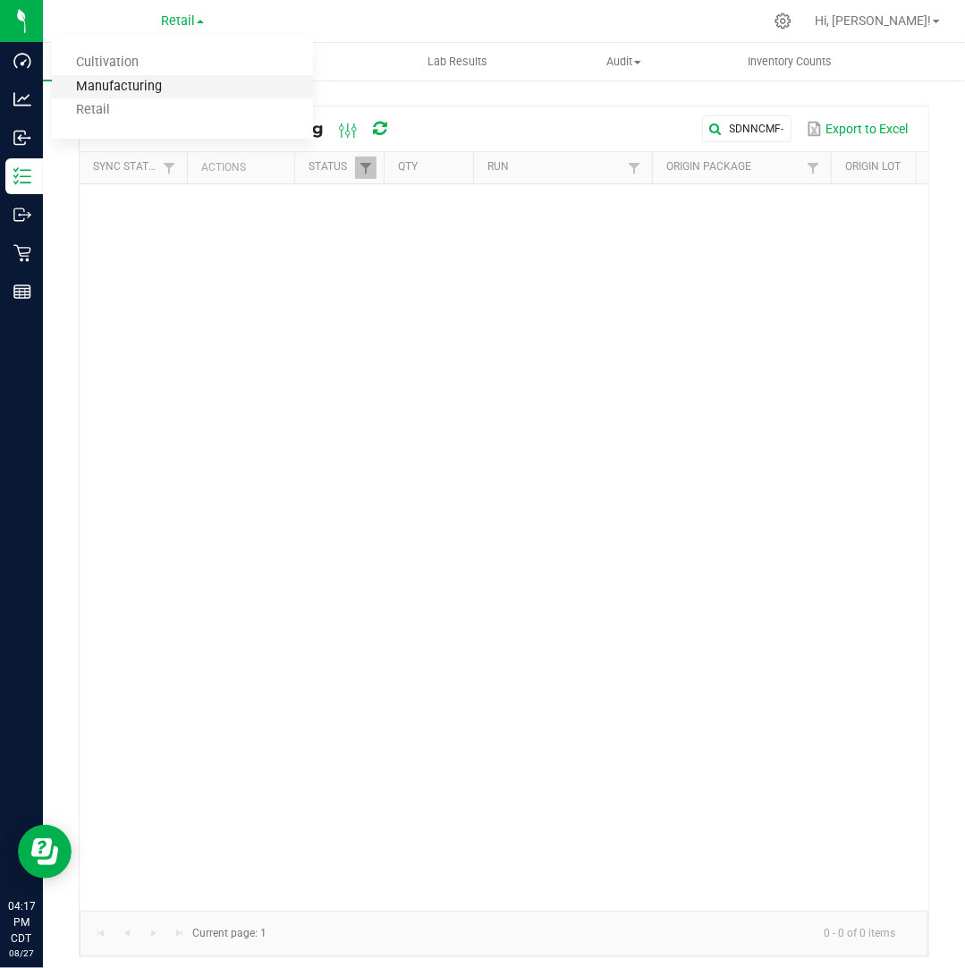
click at [170, 83] on link "Manufacturing" at bounding box center [182, 87] width 261 height 24
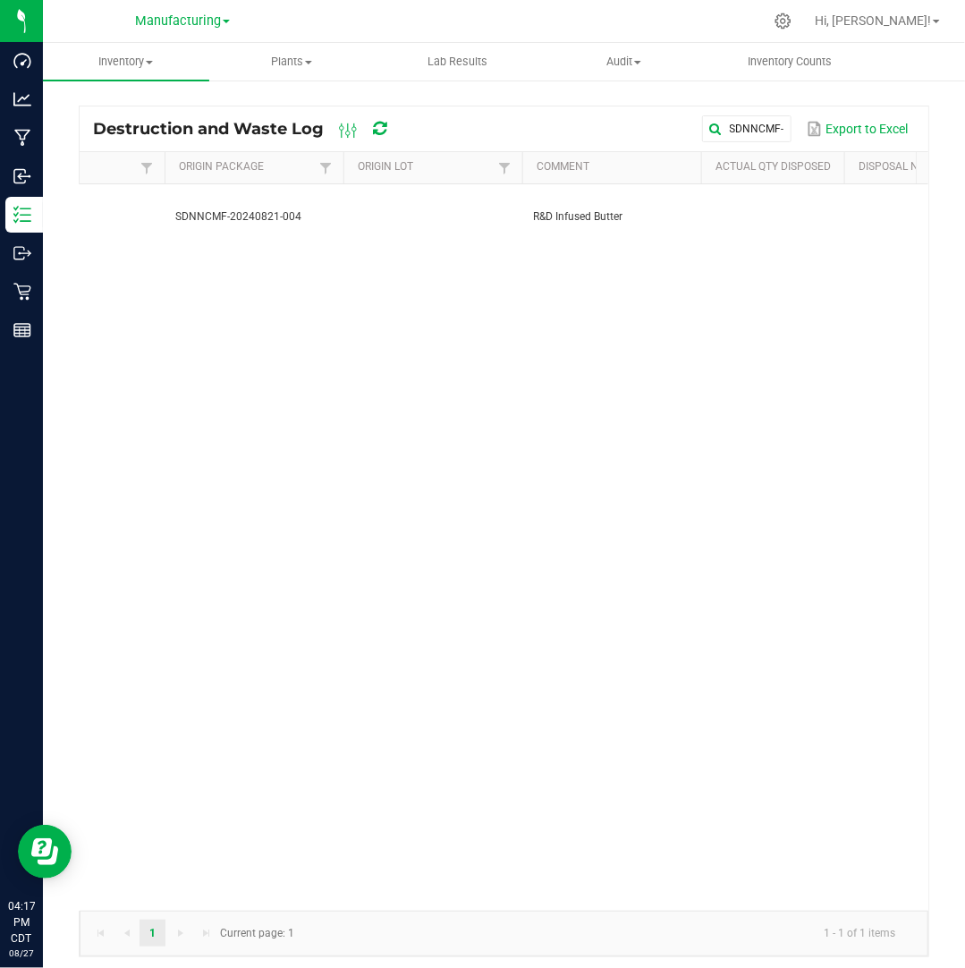
scroll to position [0, 520]
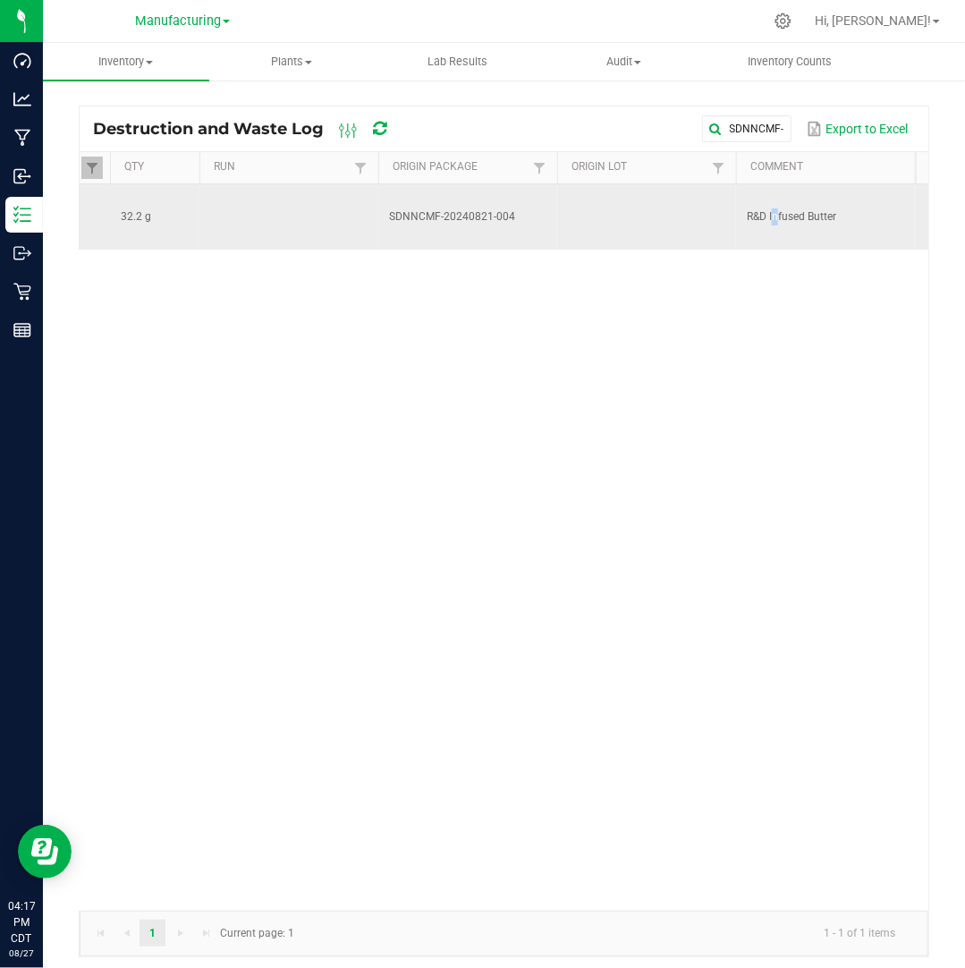
click at [771, 210] on span "R&D Infused Butter" at bounding box center [791, 216] width 89 height 13
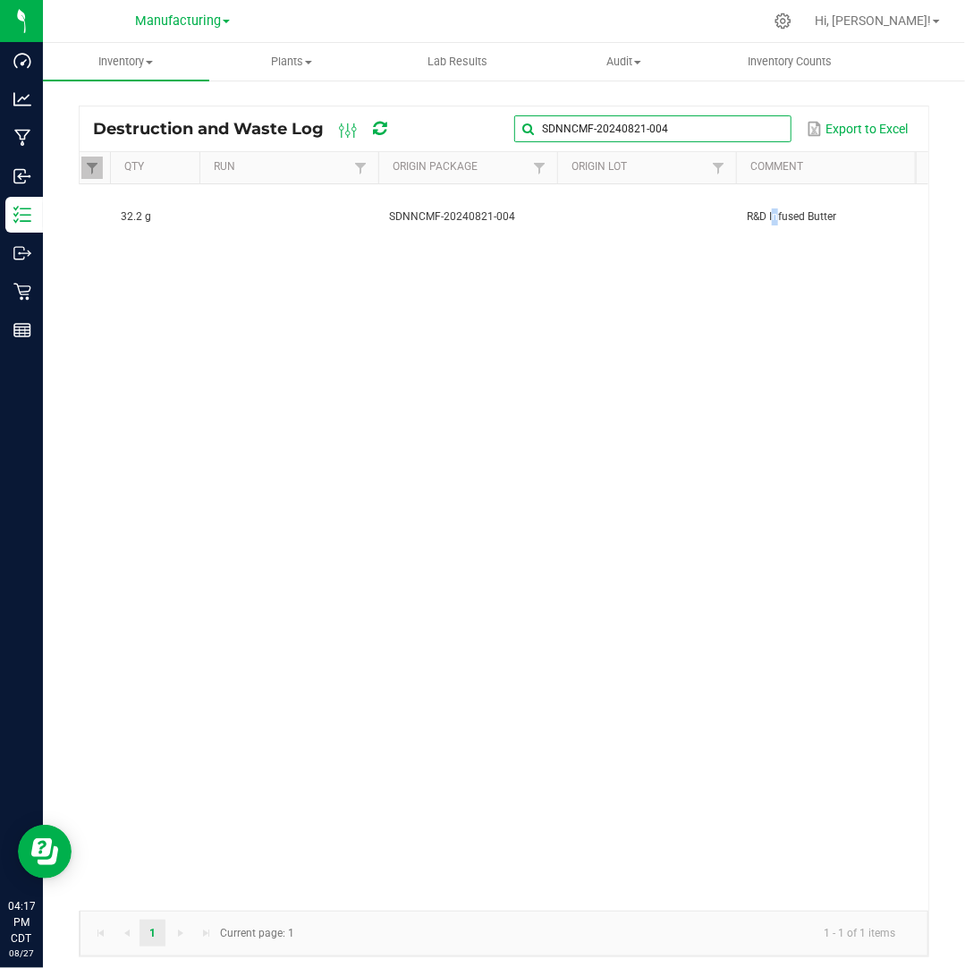
drag, startPoint x: 771, startPoint y: 198, endPoint x: 751, endPoint y: 124, distance: 75.9
click at [751, 124] on input "SDNNCMF-20240821-004" at bounding box center [652, 128] width 276 height 27
click at [776, 132] on span at bounding box center [775, 129] width 14 height 14
type input "r&d butter"
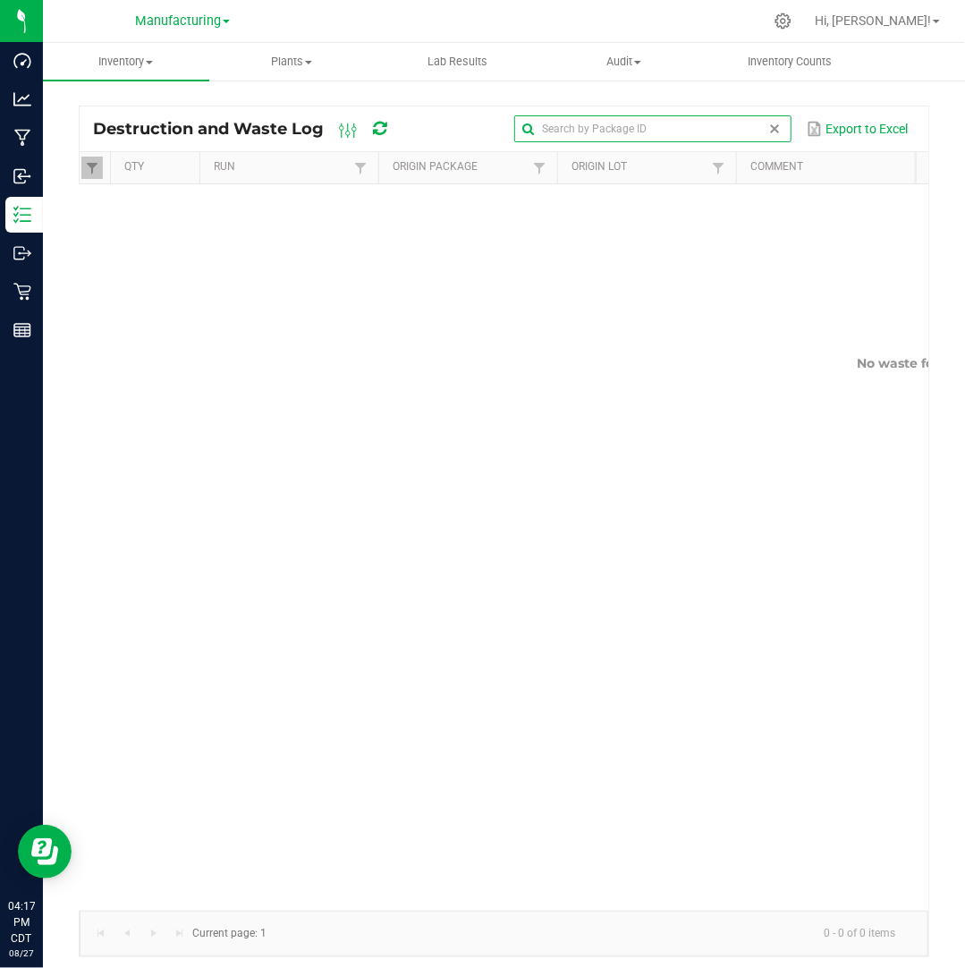
click at [776, 132] on span at bounding box center [775, 129] width 14 height 14
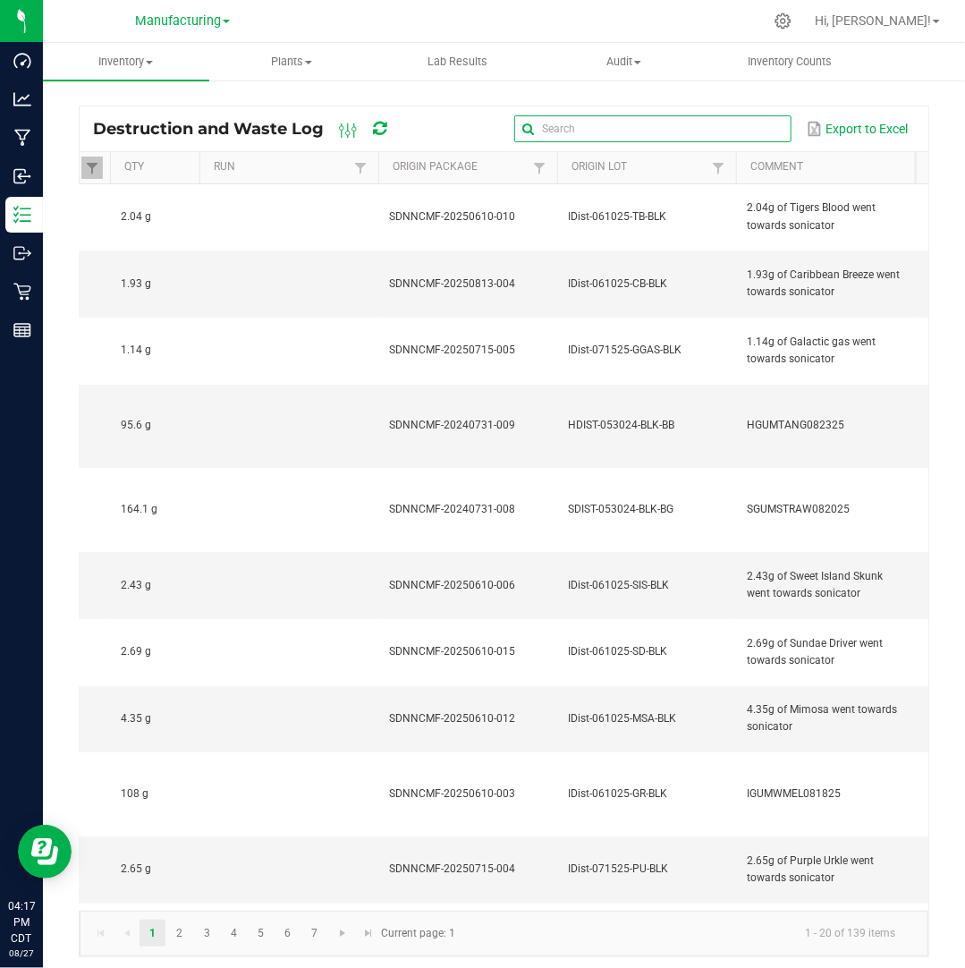
click at [735, 124] on input "text" at bounding box center [652, 128] width 276 height 27
paste input "SDNNCMF-20240821-004"
type input "SDNNCMF-20240821-004"
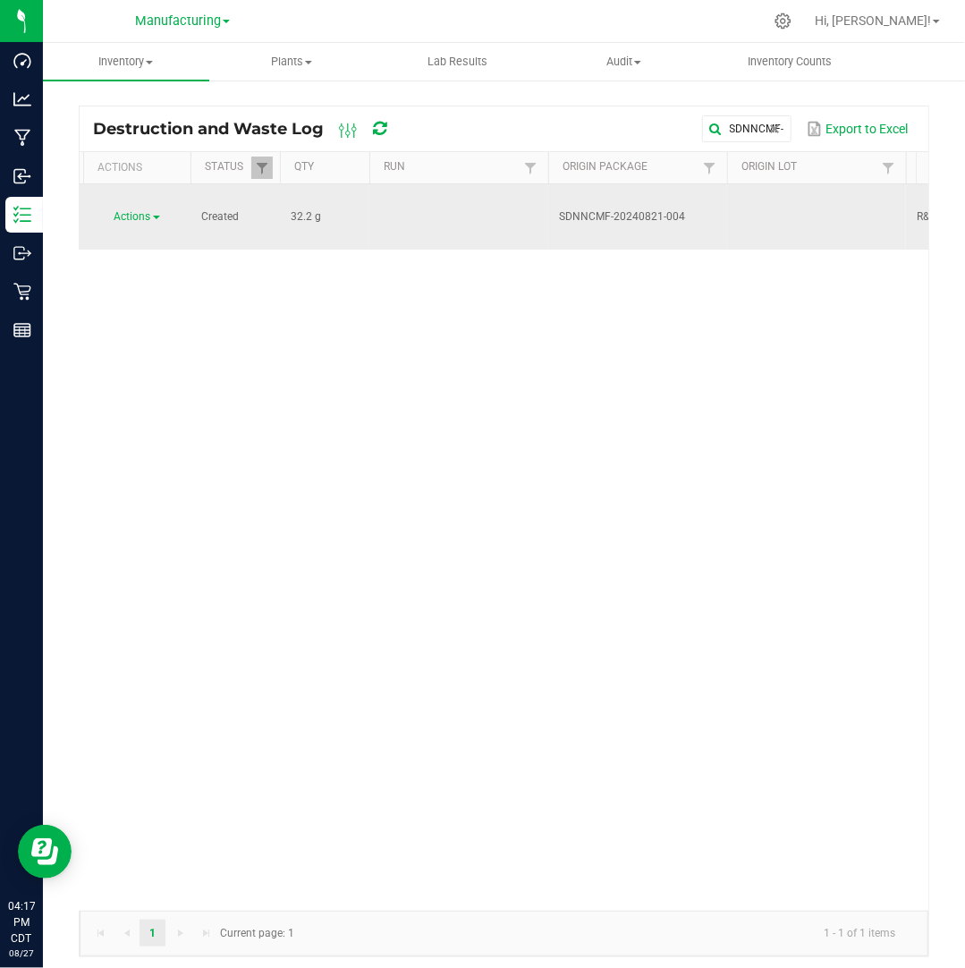
click at [141, 210] on span "Actions" at bounding box center [132, 216] width 37 height 13
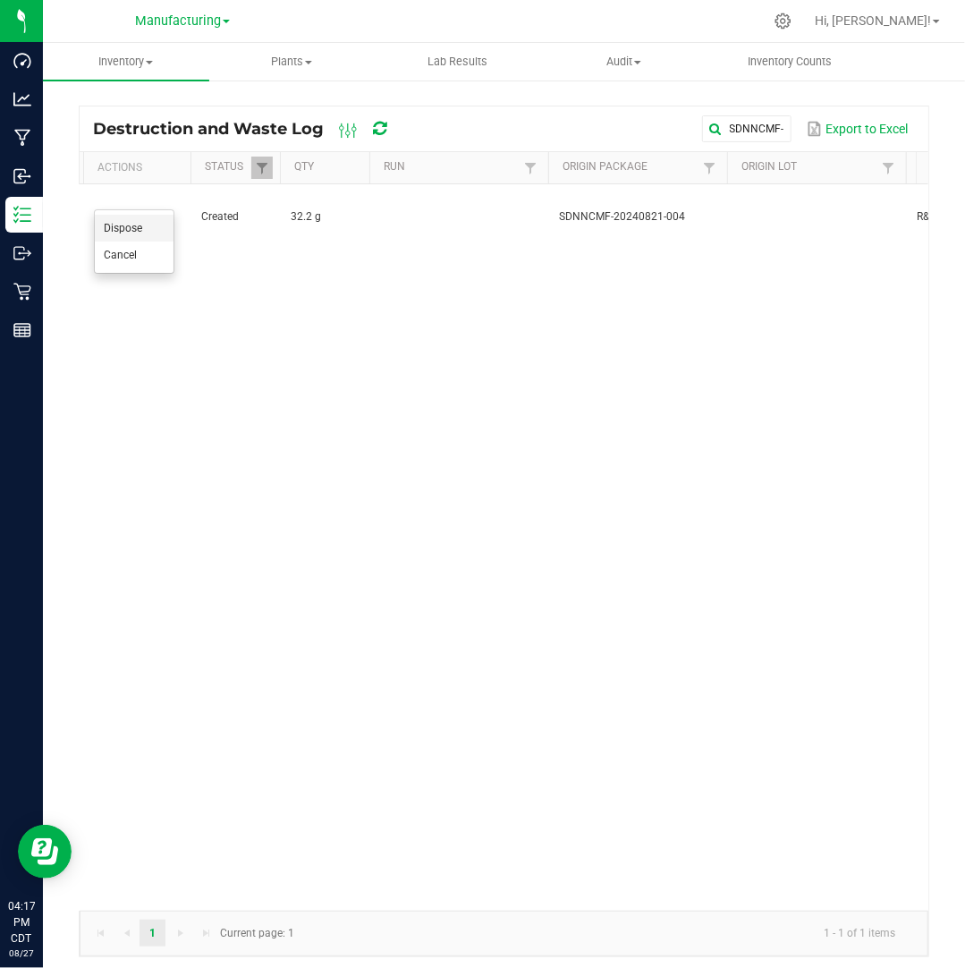
click at [135, 228] on span "Dispose" at bounding box center [123, 228] width 38 height 13
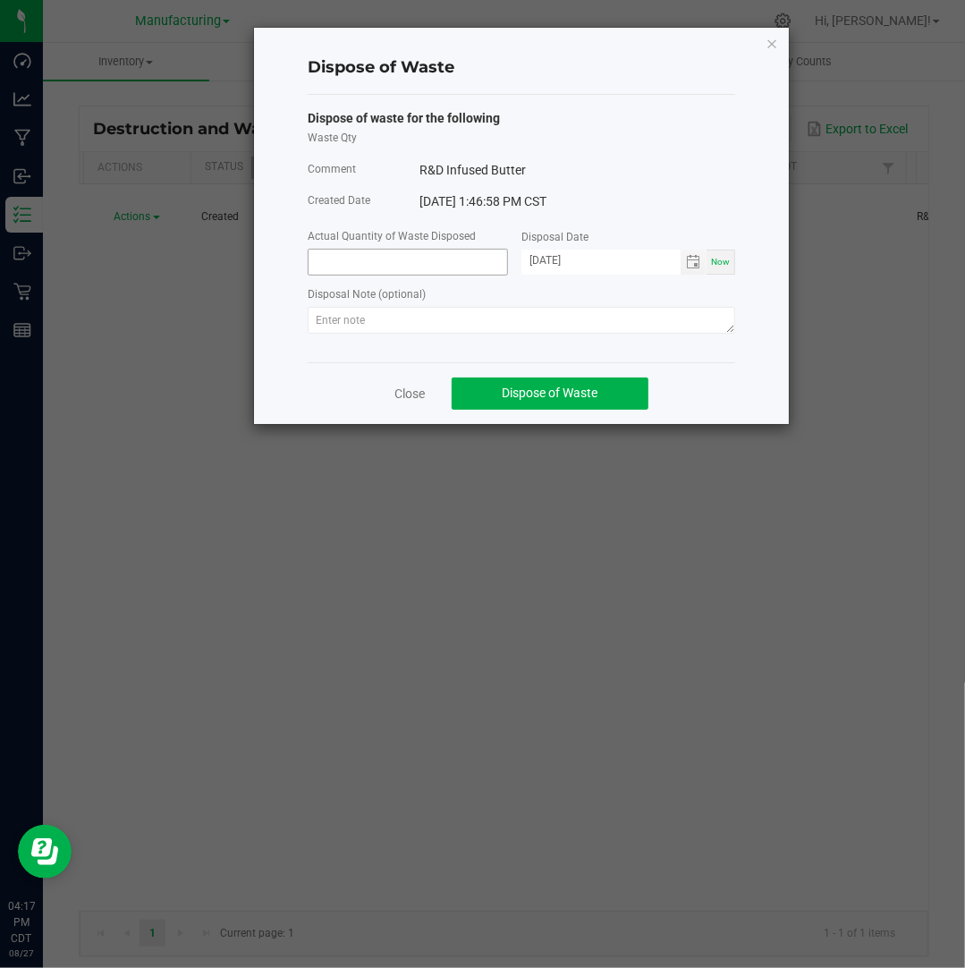
click at [334, 258] on input at bounding box center [408, 262] width 199 height 25
type input "32.2000 g"
click at [549, 259] on input "[DATE]" at bounding box center [600, 261] width 159 height 22
type input "[DATE]"
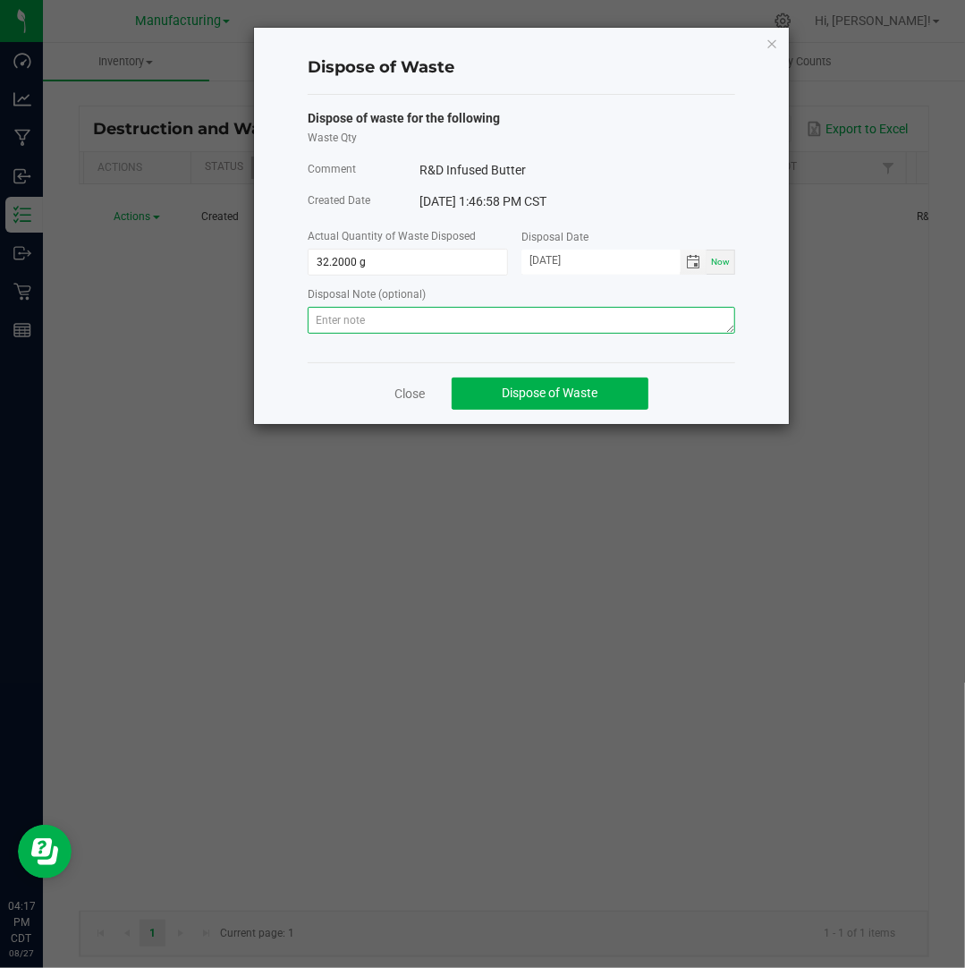
click at [659, 311] on textarea at bounding box center [521, 320] width 427 height 27
paste textarea "Destroyed and disposed of by compliance."
type textarea "Destroyed and disposed of by compliance."
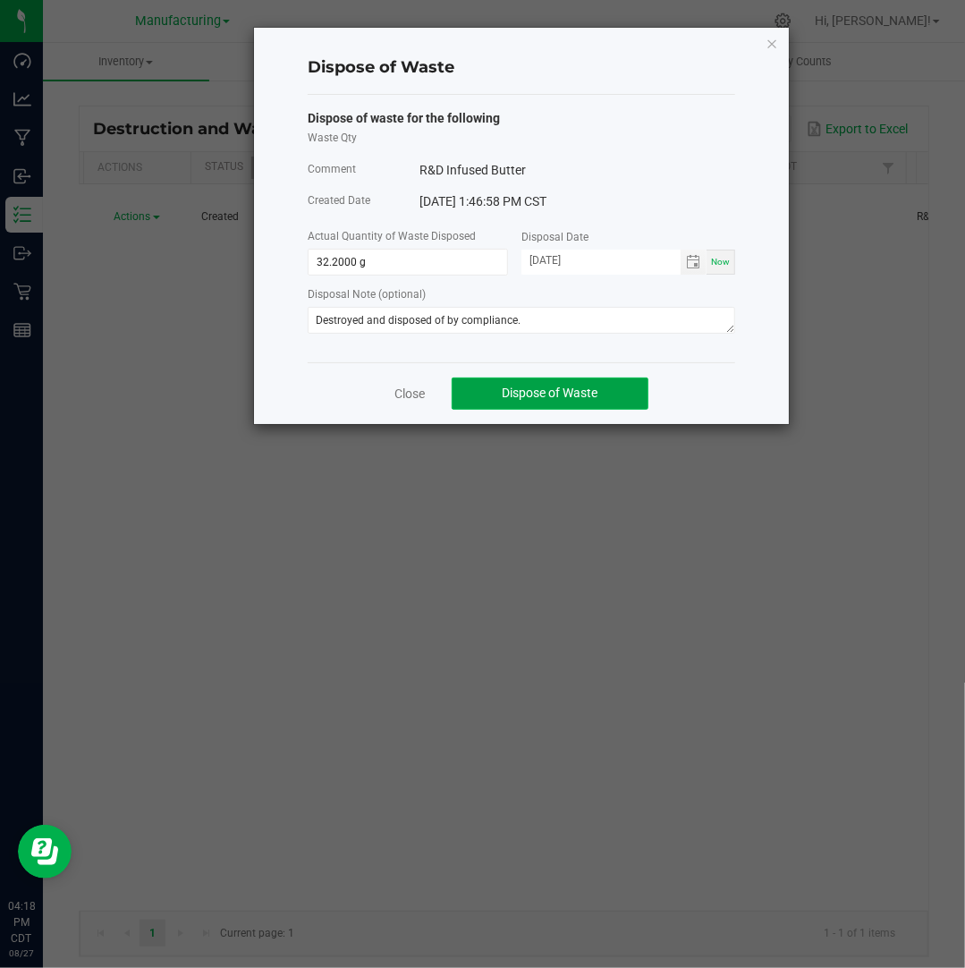
click at [588, 398] on span "Dispose of Waste" at bounding box center [551, 392] width 96 height 14
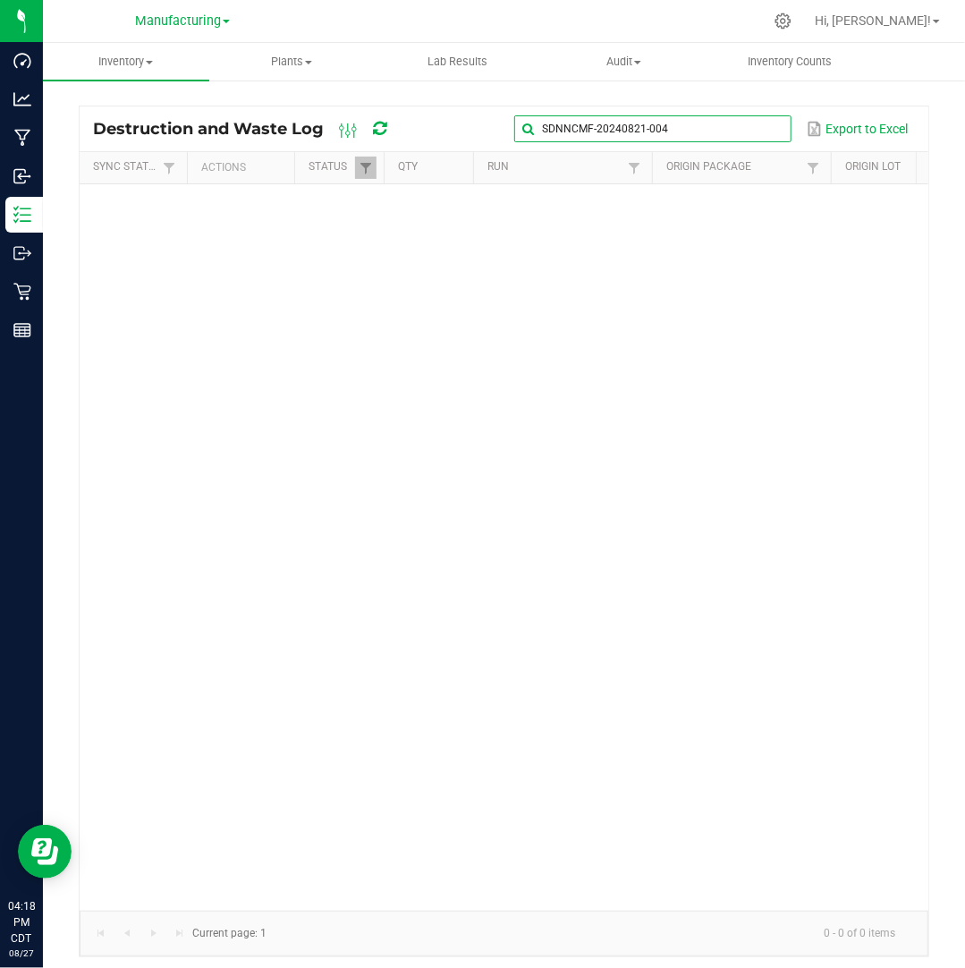
click at [758, 122] on input "SDNNCMF-20240821-004" at bounding box center [652, 128] width 276 height 27
click at [778, 131] on span at bounding box center [775, 129] width 14 height 14
paste input "SDNNCMF-20240826-014"
type input "SDNNCMF-20240826-014"
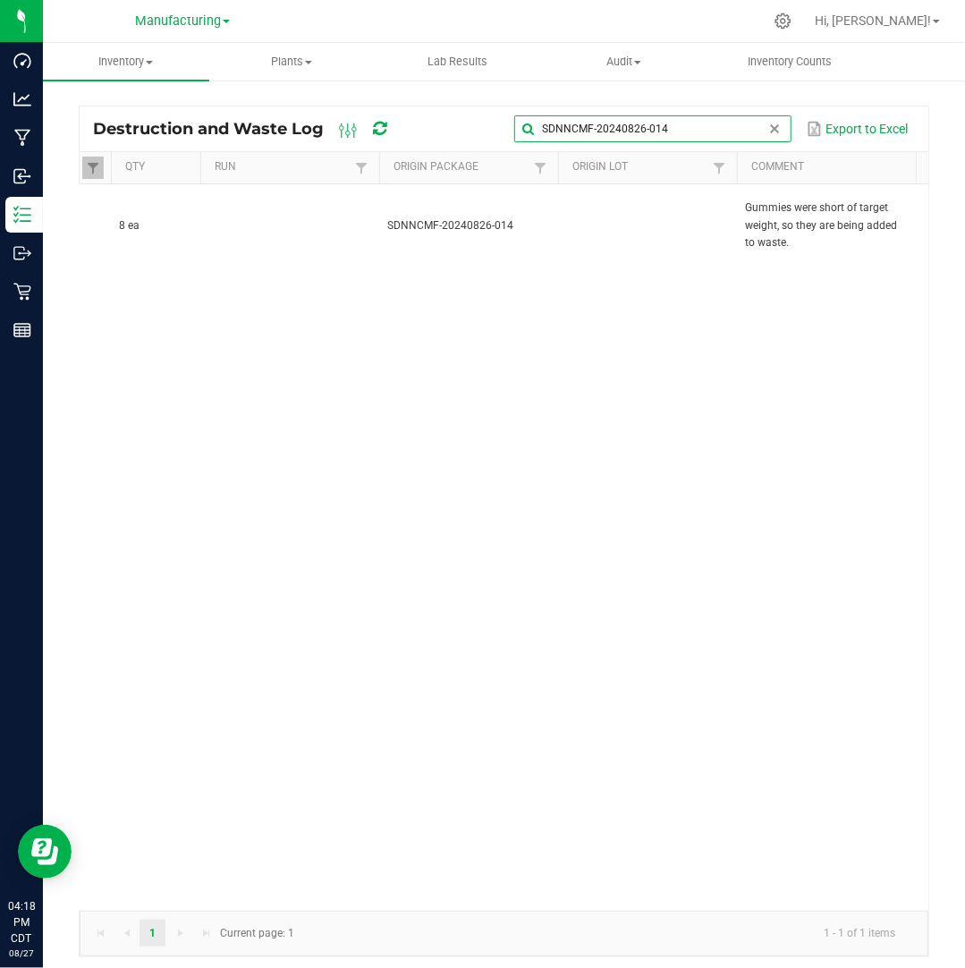
scroll to position [0, 275]
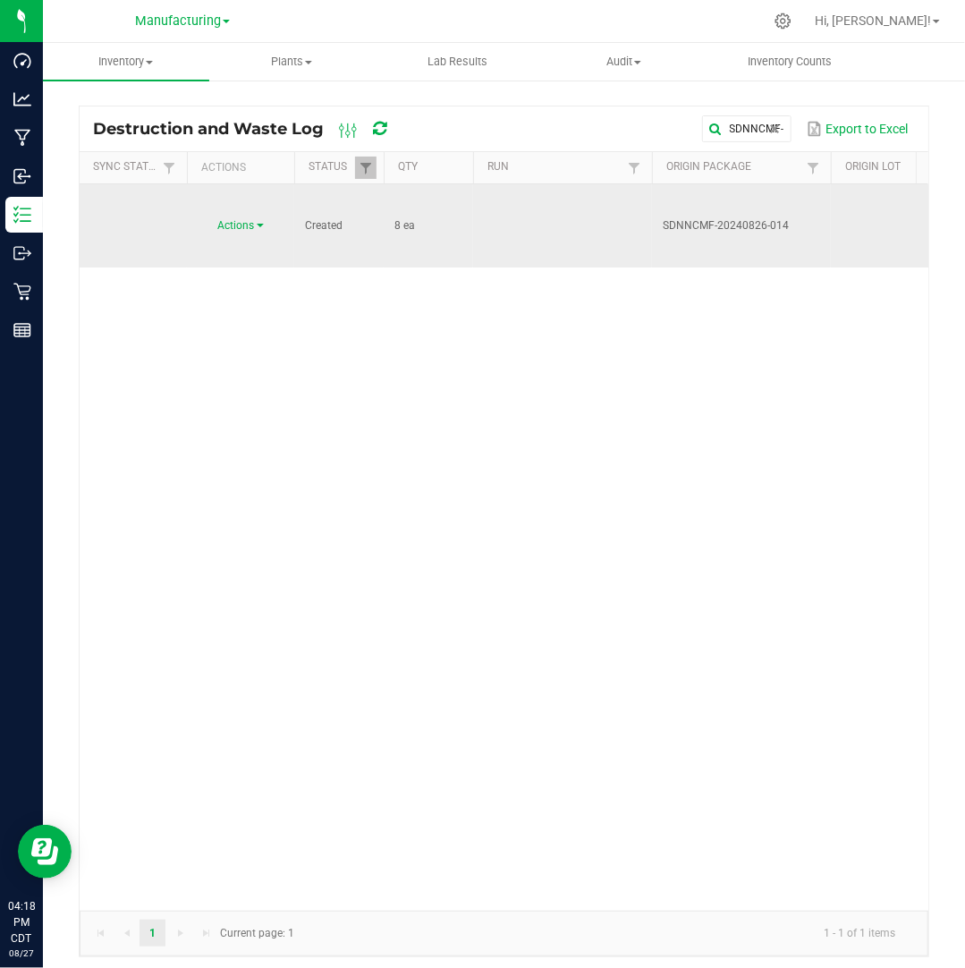
click at [251, 219] on span "Actions" at bounding box center [236, 225] width 37 height 13
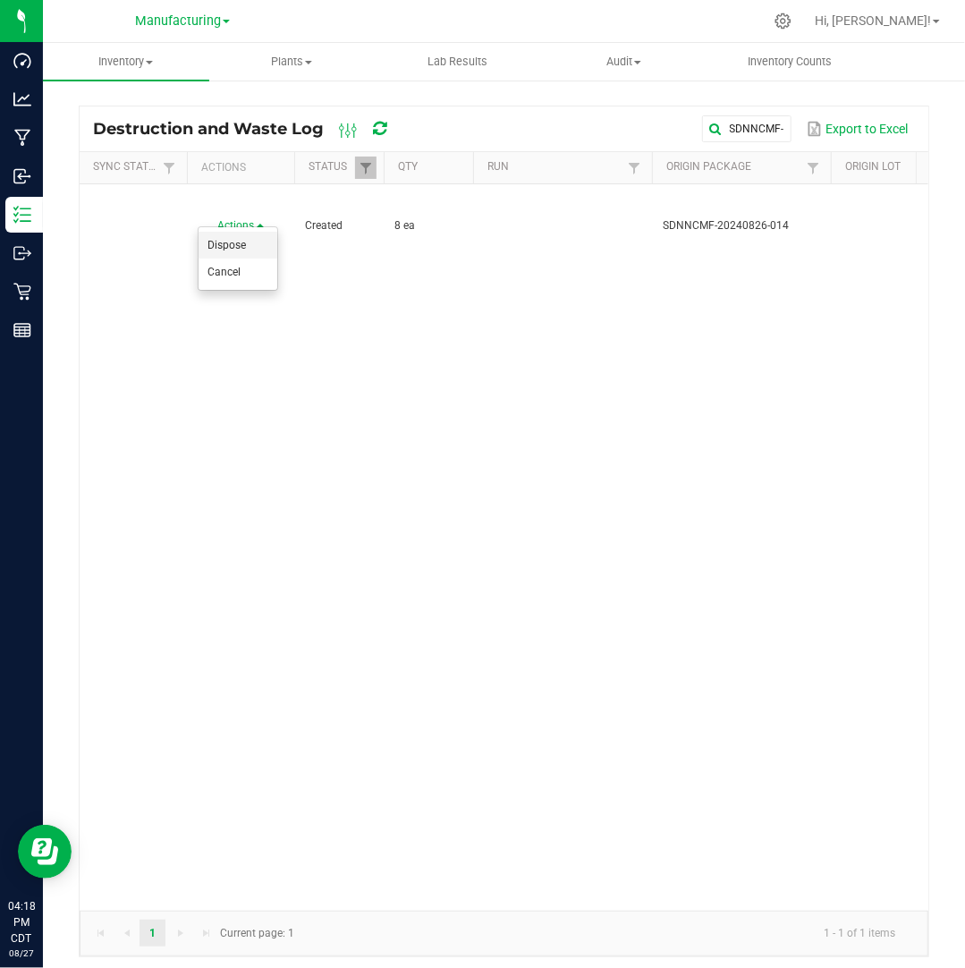
click at [247, 242] on li "Dispose" at bounding box center [238, 245] width 79 height 27
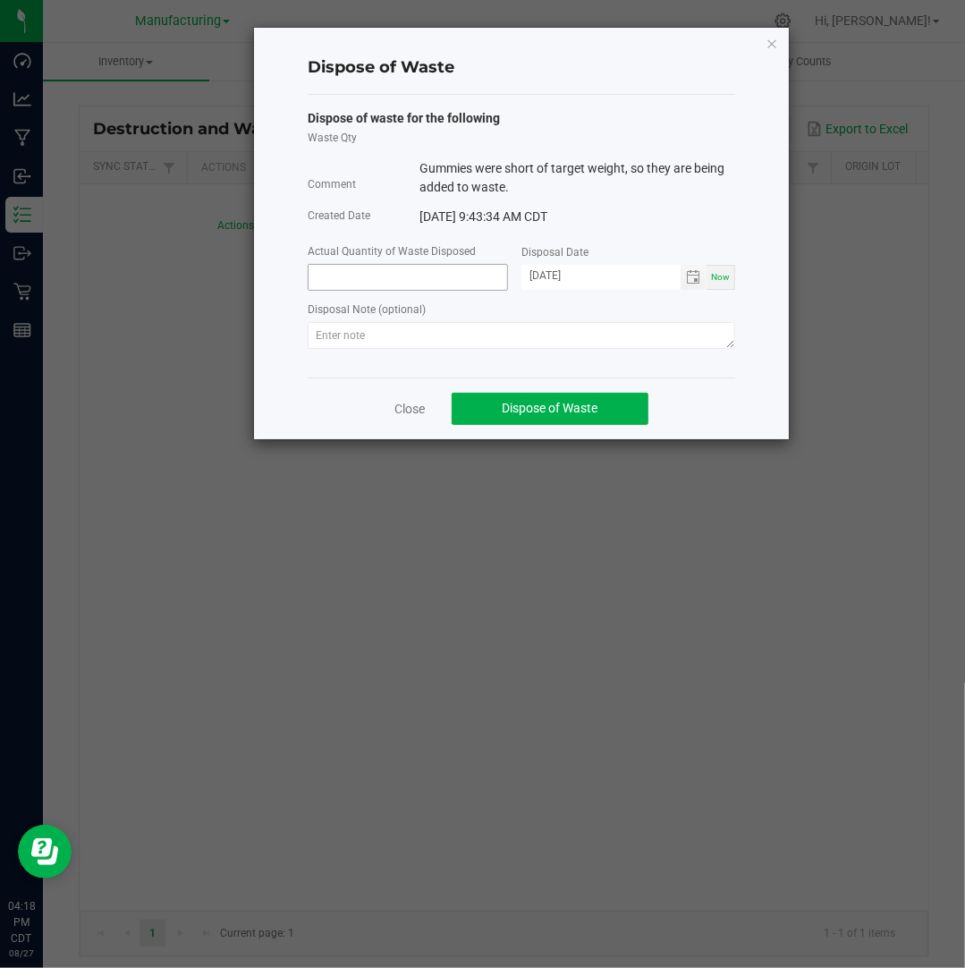
click at [347, 283] on input at bounding box center [408, 277] width 199 height 25
type input "8.0000 ea"
click at [547, 276] on input "[DATE]" at bounding box center [600, 276] width 159 height 22
type input "[DATE]"
click at [692, 334] on textarea at bounding box center [521, 335] width 427 height 27
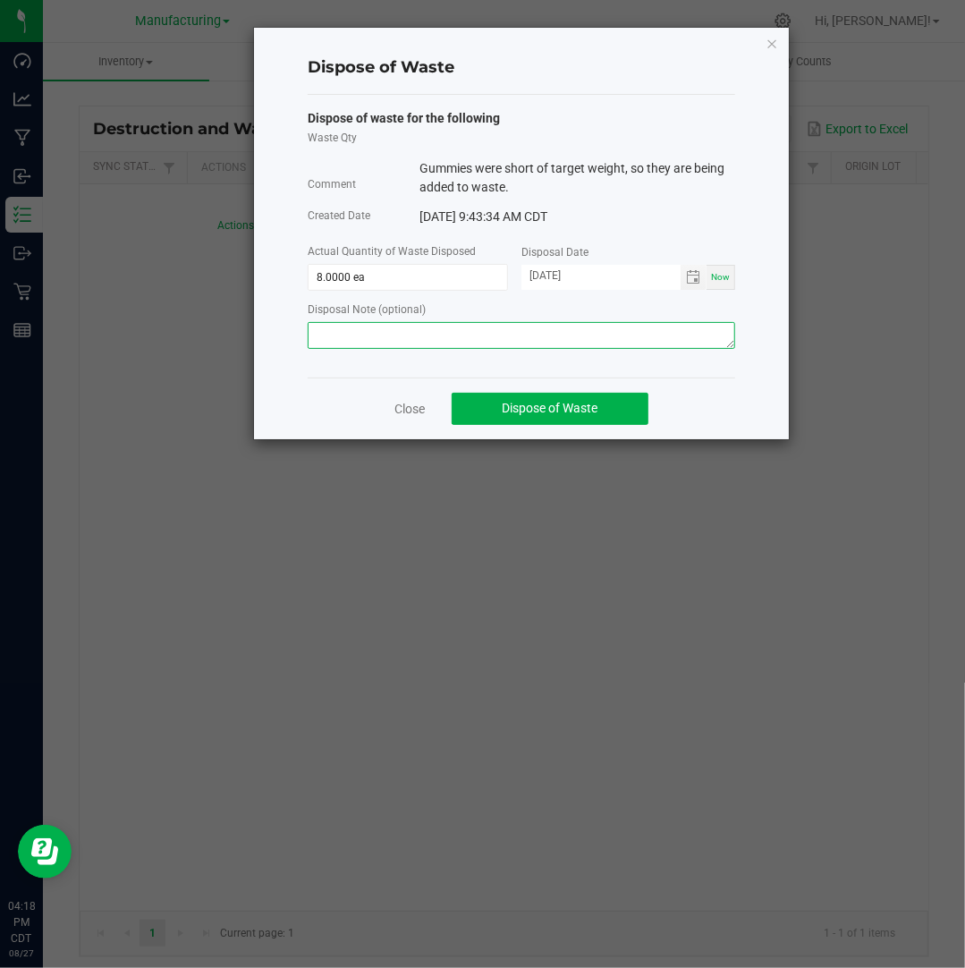
paste textarea "Destroyed and disposed of by compliance."
type textarea "Destroyed and disposed of by compliance."
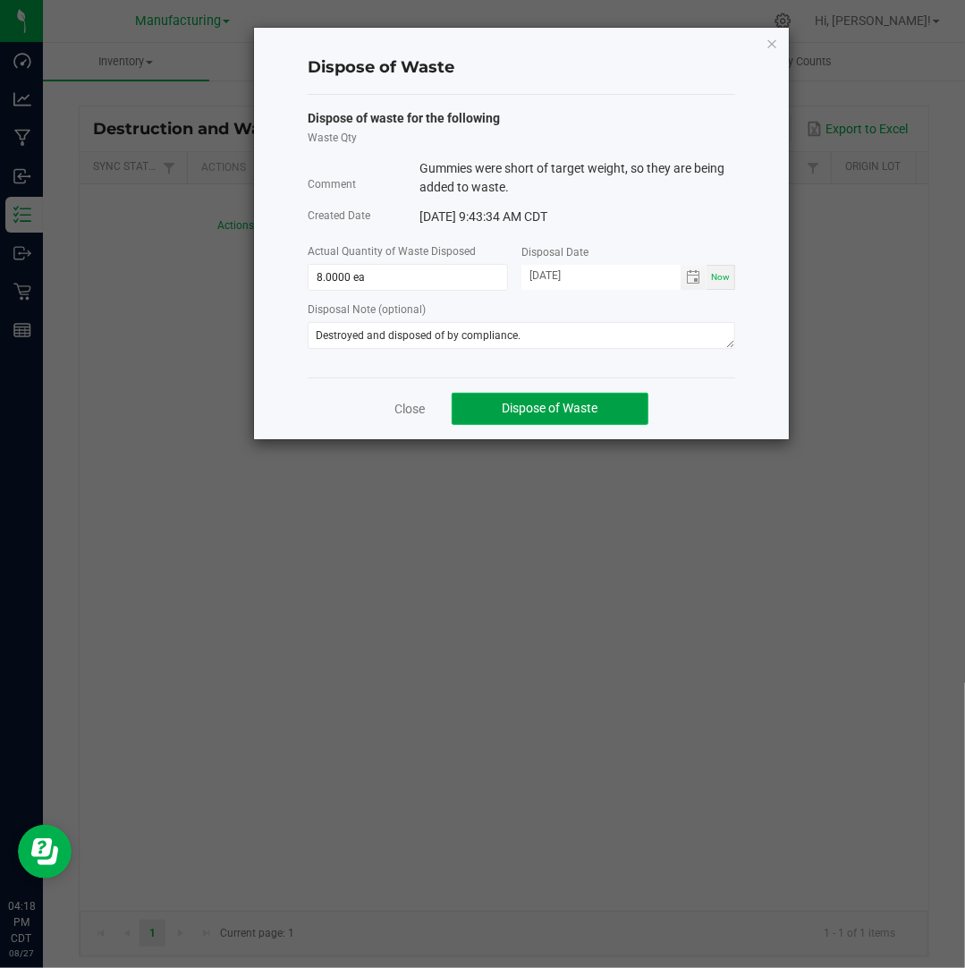
click at [558, 407] on span "Dispose of Waste" at bounding box center [551, 408] width 96 height 14
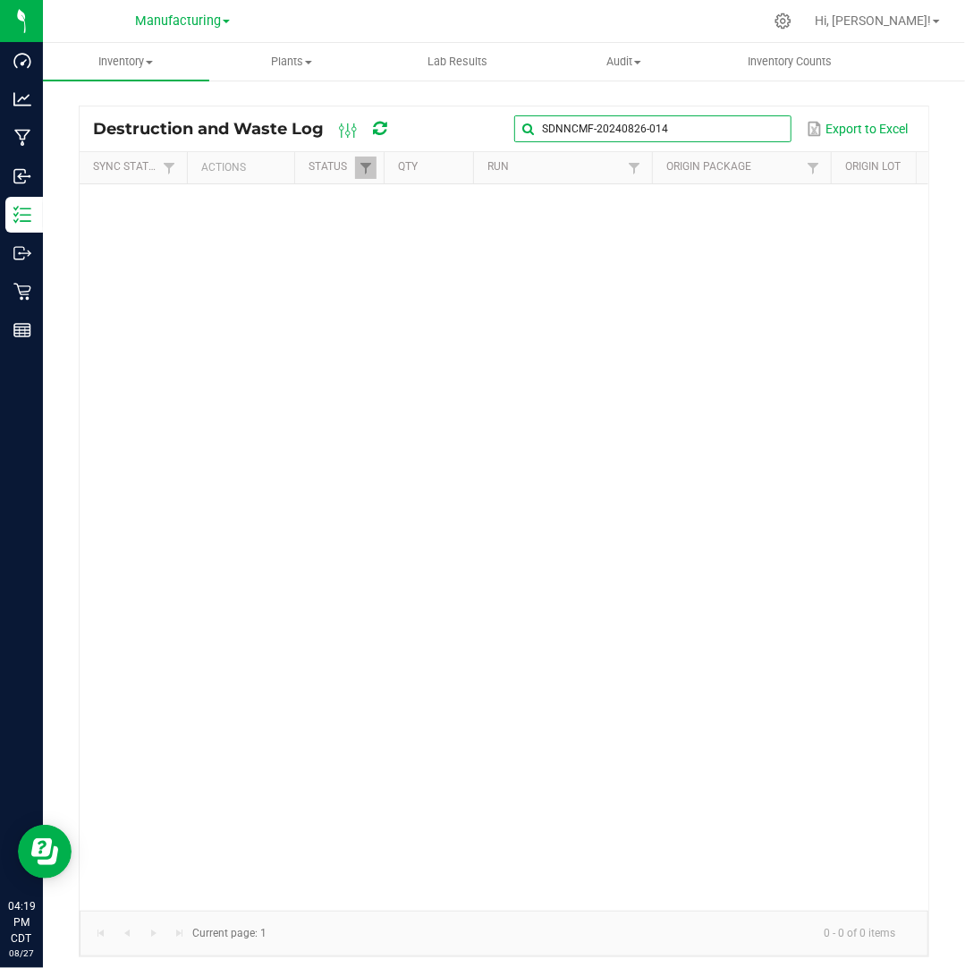
click at [755, 126] on input "SDNNCMF-20240826-014" at bounding box center [652, 128] width 276 height 27
click at [780, 126] on span at bounding box center [775, 129] width 14 height 14
paste input "SDNNCMF-20240827-025"
type input "SDNNCMF-20240827-025"
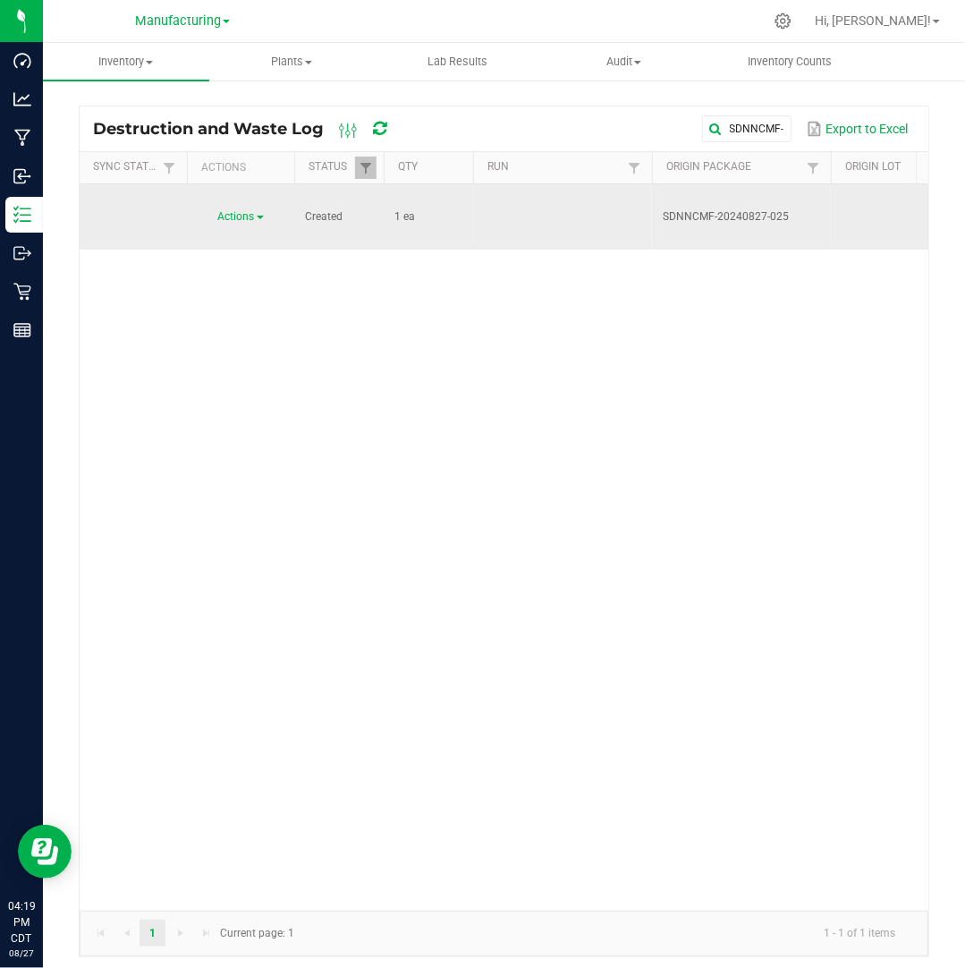
click at [256, 210] on link "Actions" at bounding box center [241, 216] width 46 height 13
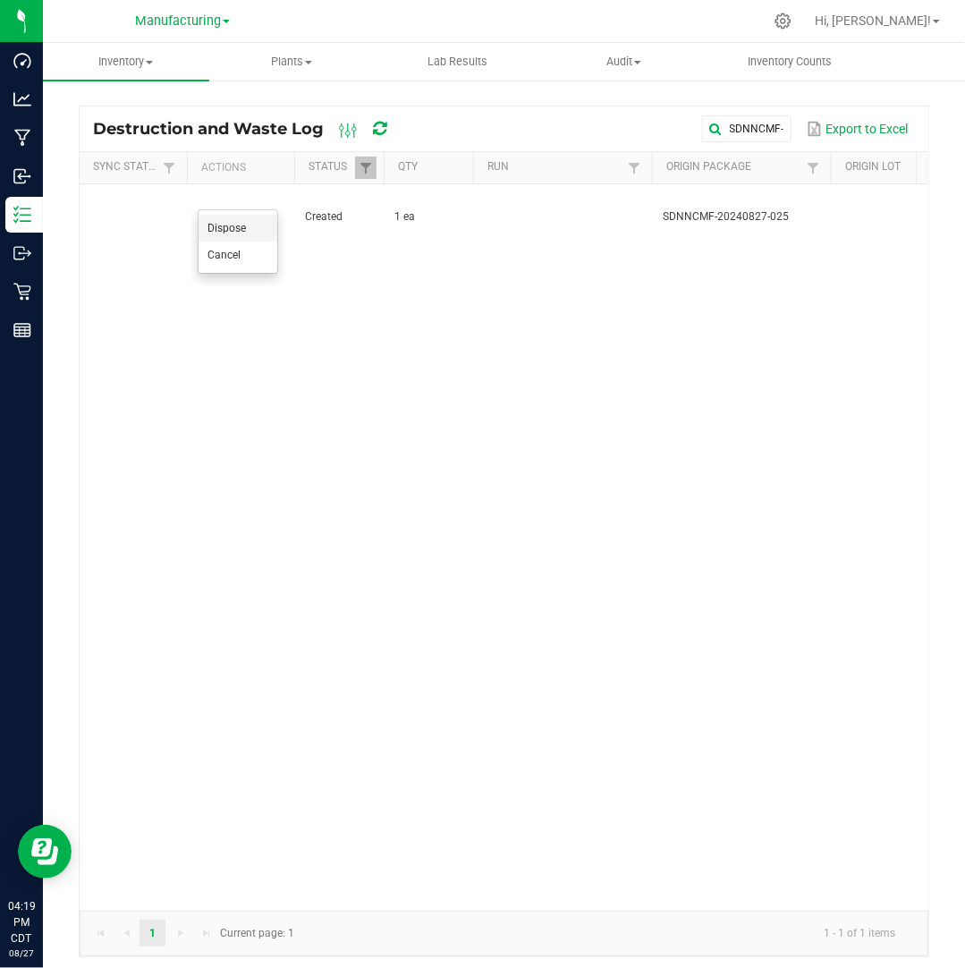
click at [247, 228] on li "Dispose" at bounding box center [238, 228] width 79 height 27
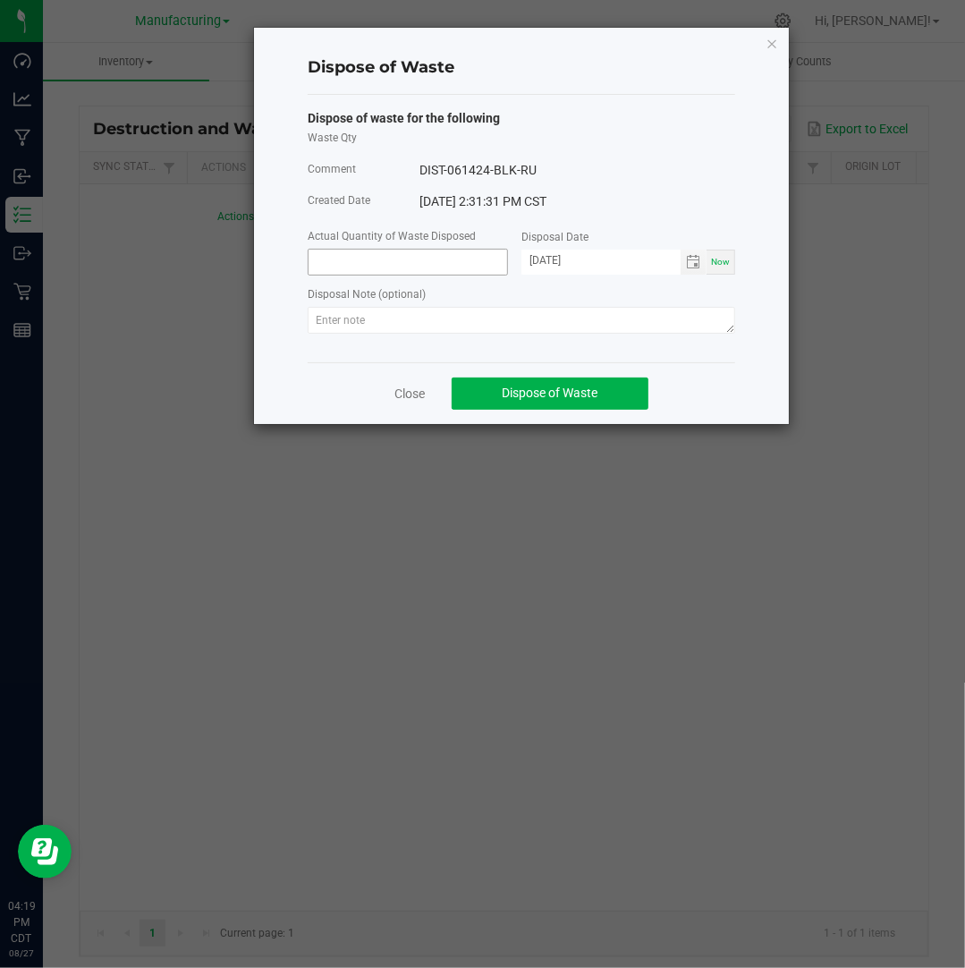
click at [350, 268] on input at bounding box center [408, 262] width 199 height 25
type input "1.0000 ea"
click at [552, 260] on input "[DATE]" at bounding box center [600, 261] width 159 height 22
type input "[DATE]"
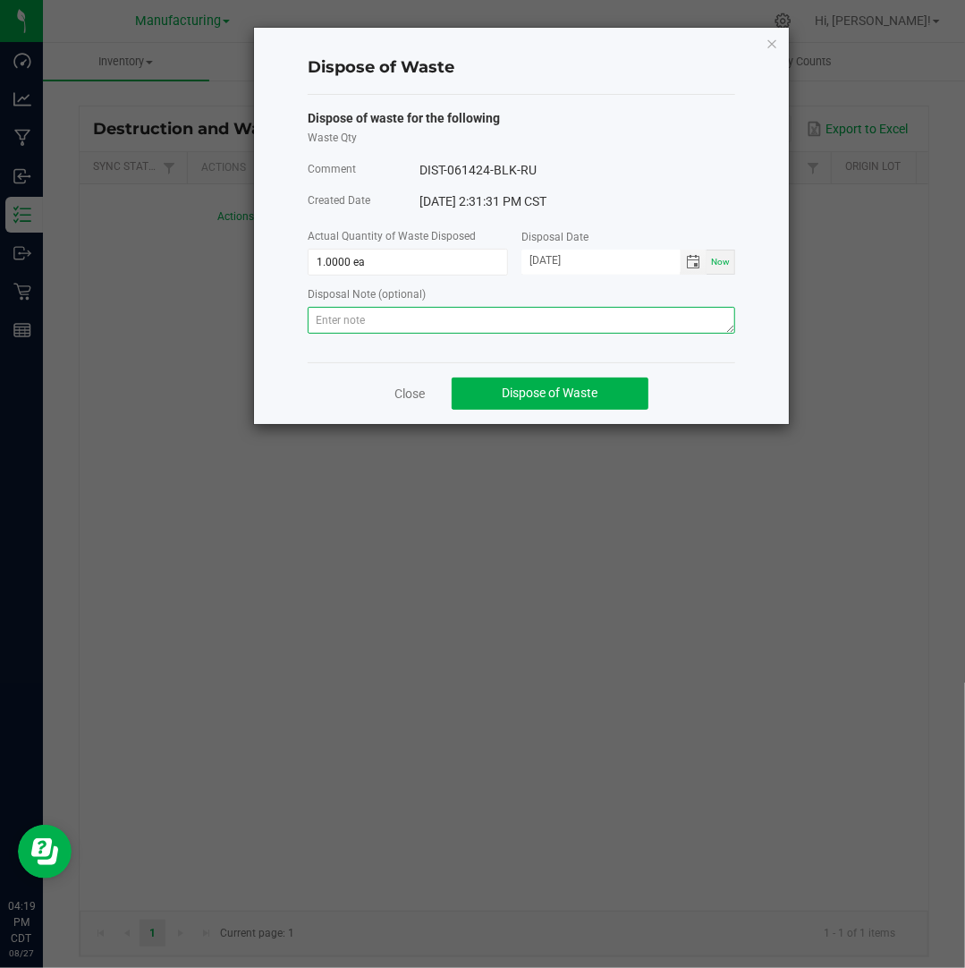
click at [592, 316] on textarea at bounding box center [521, 320] width 427 height 27
click at [649, 317] on textarea at bounding box center [521, 320] width 427 height 27
paste textarea "Destroyed and disposed of by compliance."
type textarea "Destroyed and disposed of by compliance."
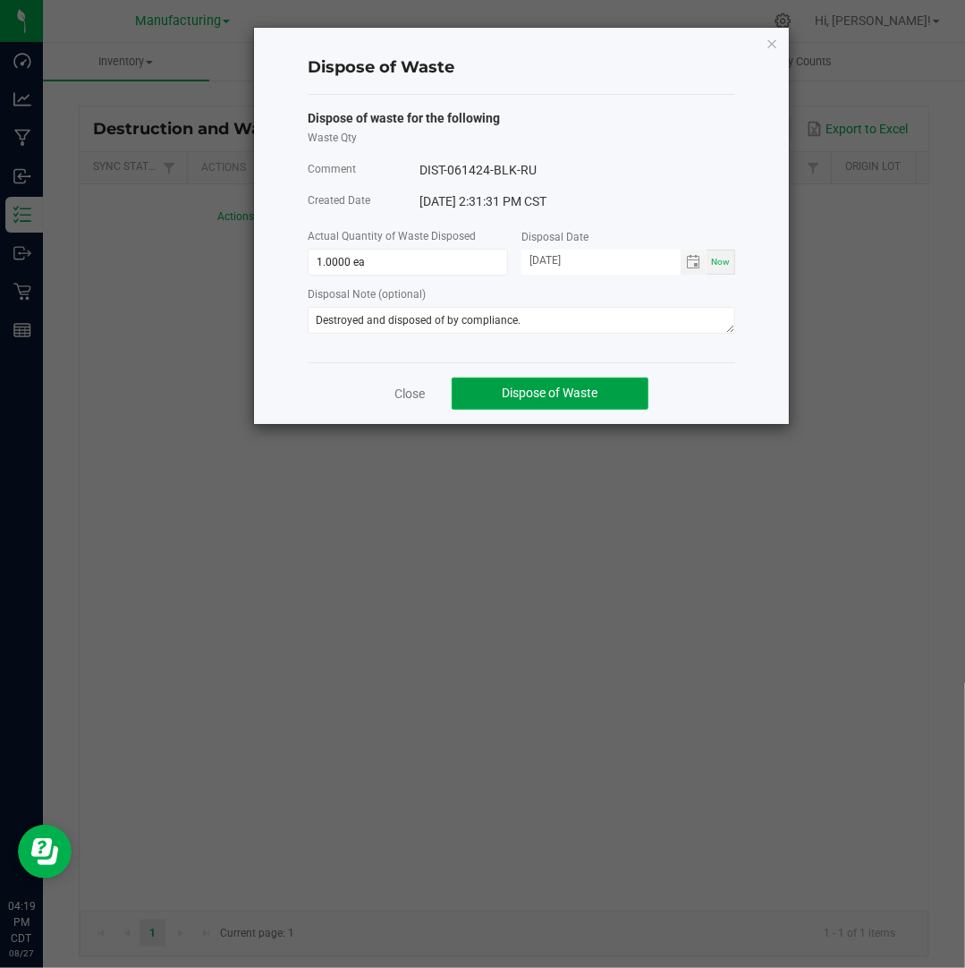
click at [563, 394] on span "Dispose of Waste" at bounding box center [551, 392] width 96 height 14
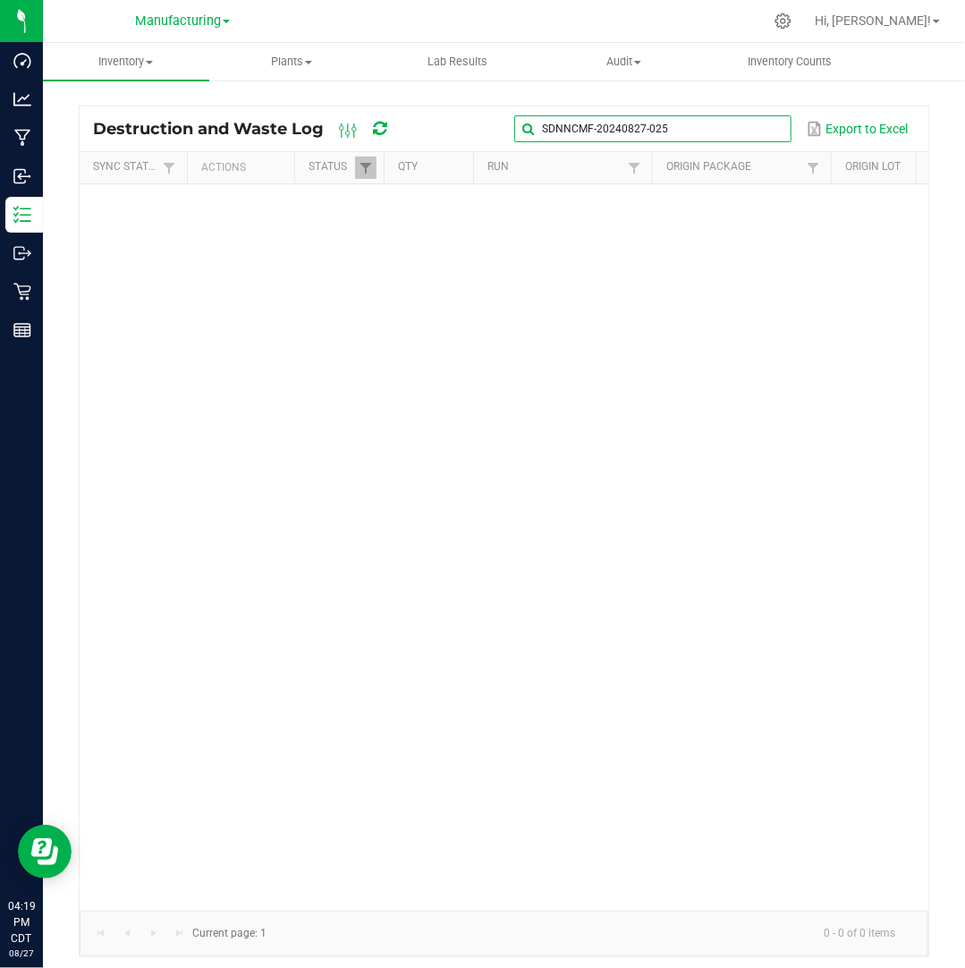
click at [776, 129] on global-search-input-ngx "SDNNCMF-20240827-025" at bounding box center [652, 129] width 276 height 13
click at [758, 123] on input "SDNNCMF-20240827-025" at bounding box center [652, 128] width 276 height 27
click at [774, 129] on span at bounding box center [775, 129] width 14 height 14
paste input "SDNNCMF-20240903-008"
type input "SDNNCMF-20240903-008"
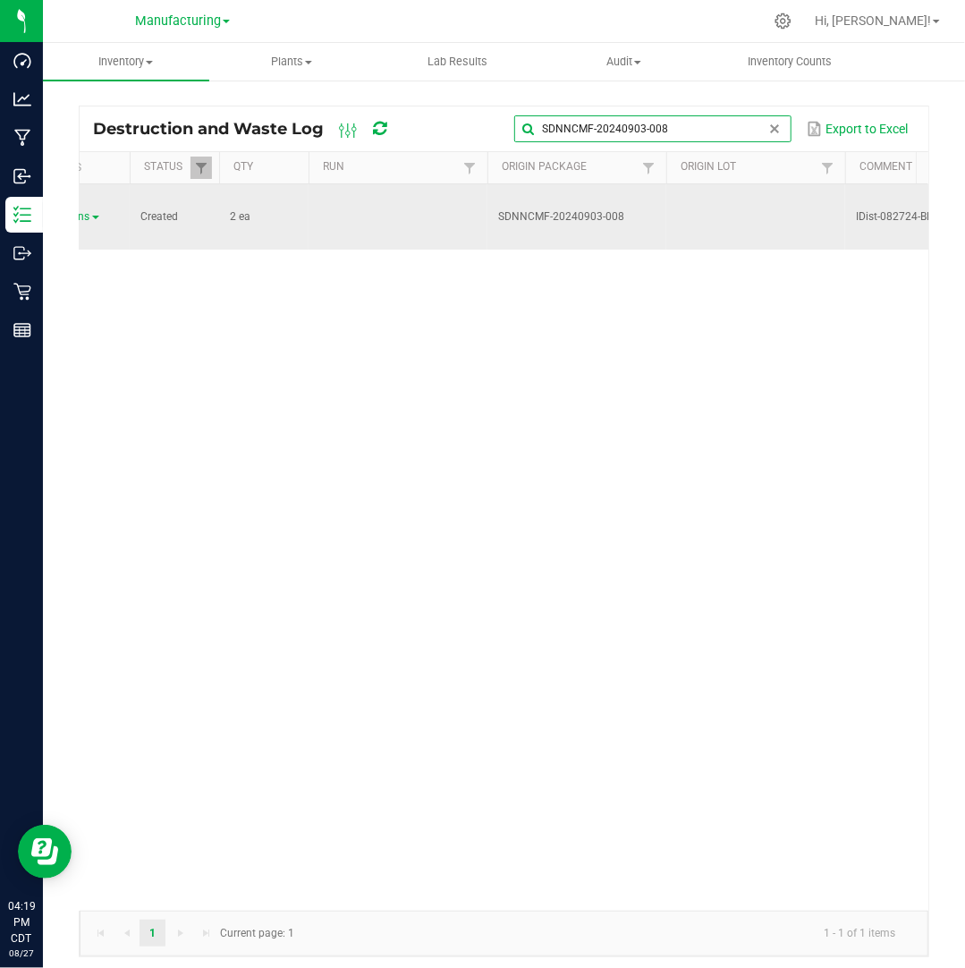
scroll to position [0, 152]
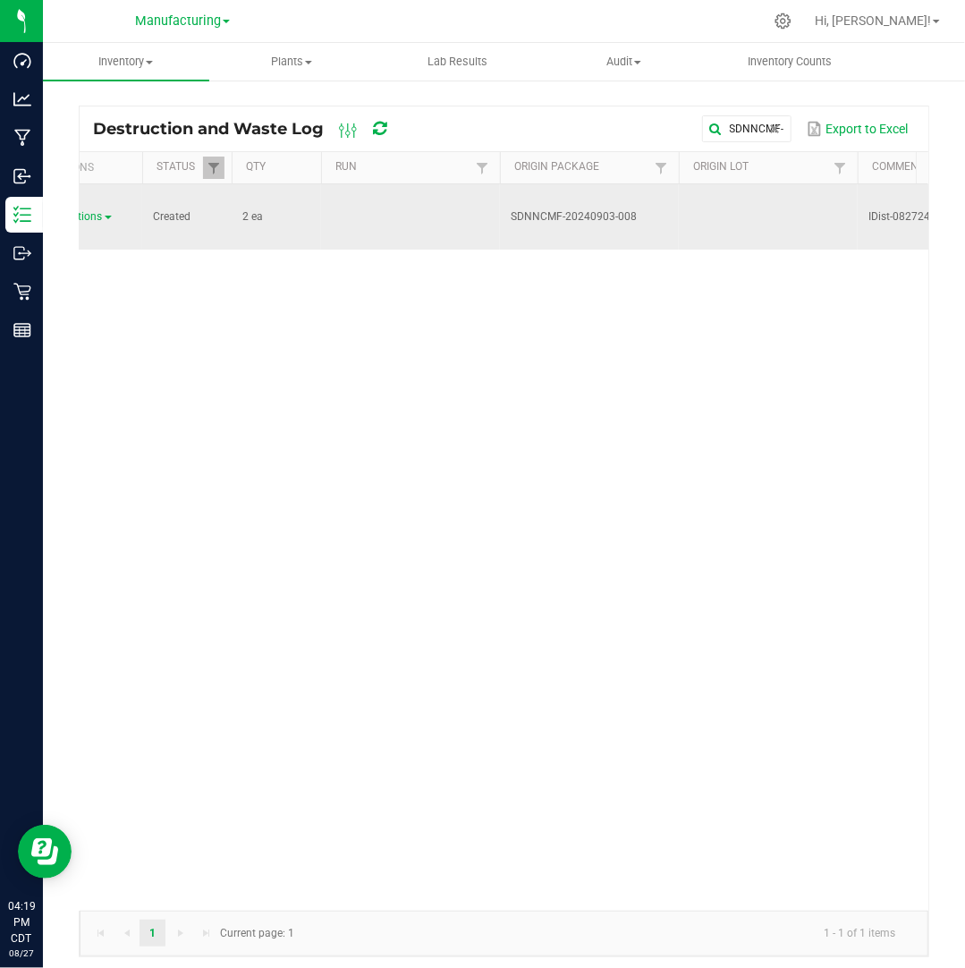
click at [105, 210] on link "Actions" at bounding box center [89, 216] width 46 height 13
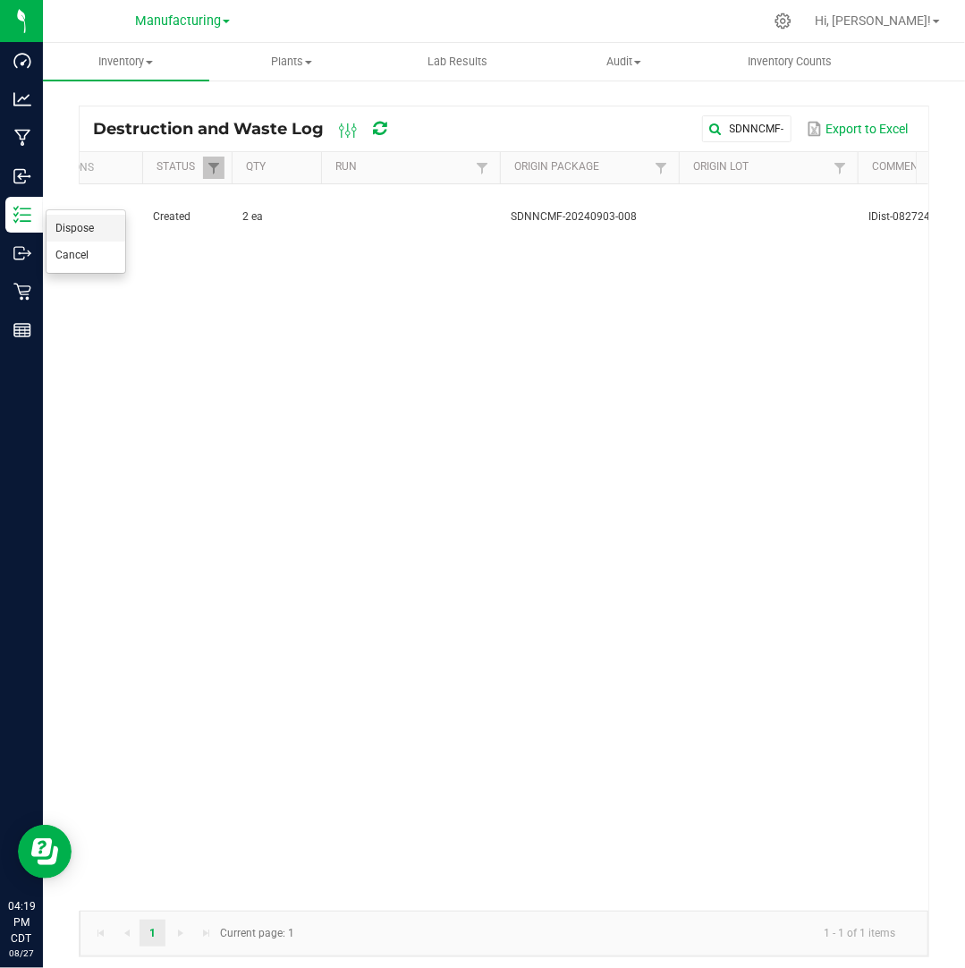
click at [104, 219] on li "Dispose" at bounding box center [86, 228] width 79 height 27
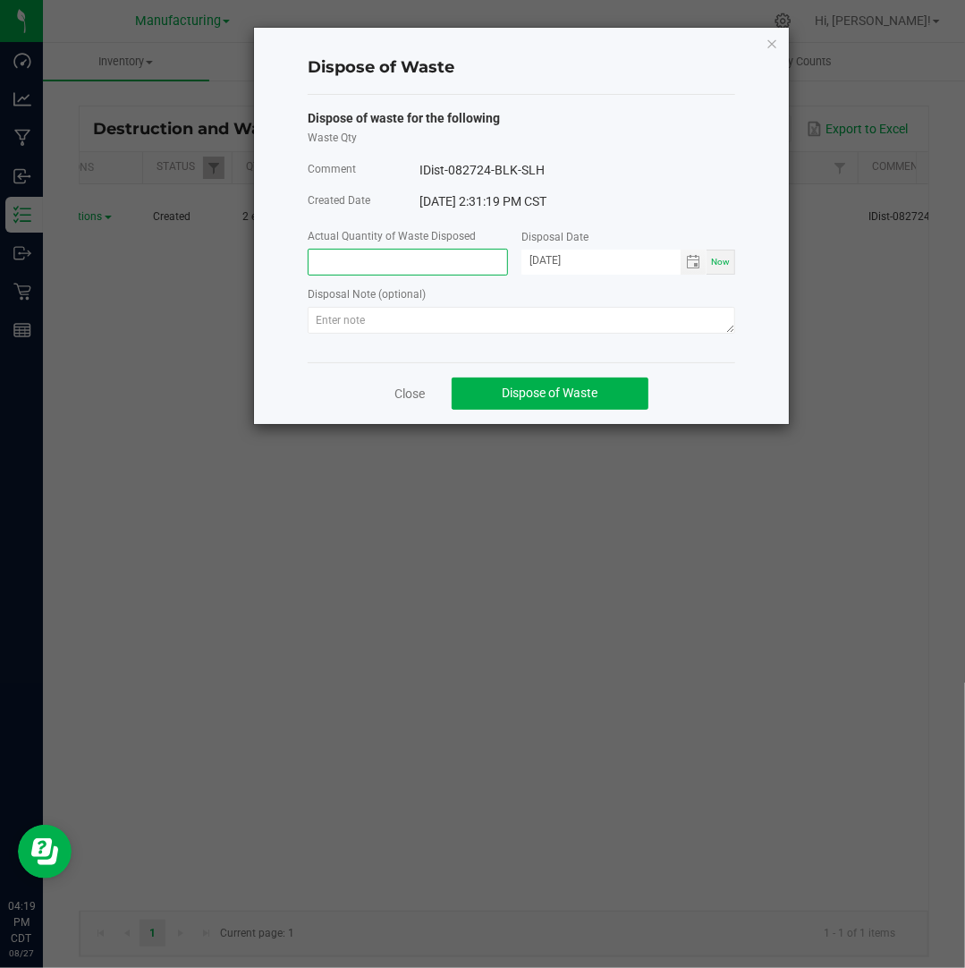
click at [379, 256] on input at bounding box center [408, 262] width 199 height 25
type input "2.0000 ea"
click at [548, 263] on input "[DATE]" at bounding box center [600, 261] width 159 height 22
type input "[DATE]"
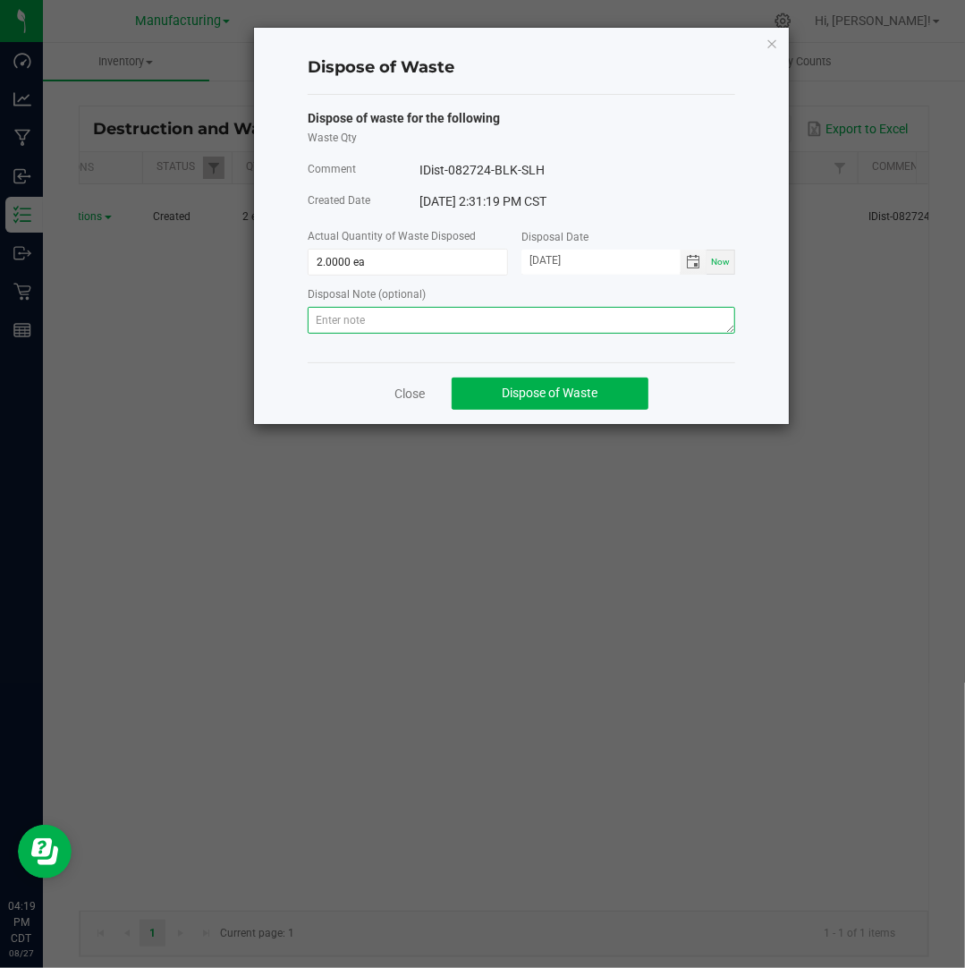
click at [590, 325] on textarea at bounding box center [521, 320] width 427 height 27
click at [683, 329] on textarea at bounding box center [521, 320] width 427 height 27
paste textarea "Destroyed and disposed of by compliance."
type textarea "Destroyed and disposed of by compliance."
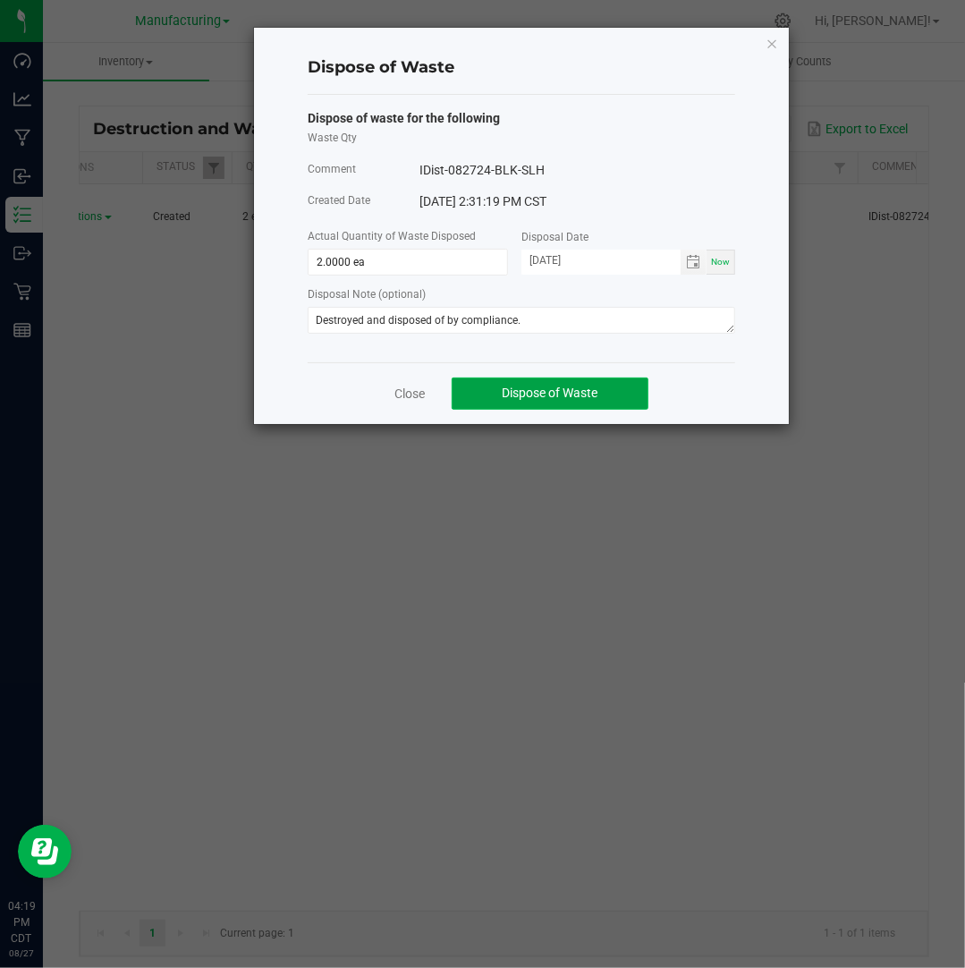
click at [563, 384] on button "Dispose of Waste" at bounding box center [550, 393] width 197 height 32
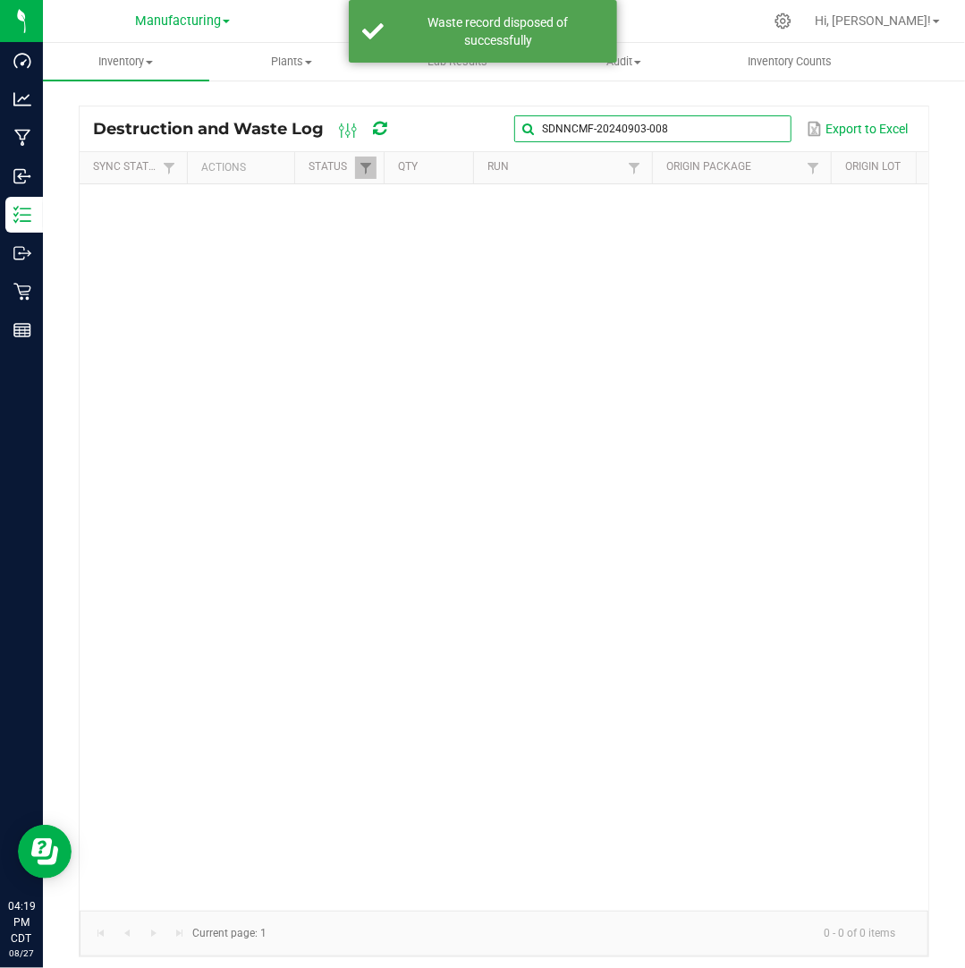
click at [768, 125] on global-search-input-ngx "SDNNCMF-20240903-008" at bounding box center [652, 129] width 276 height 13
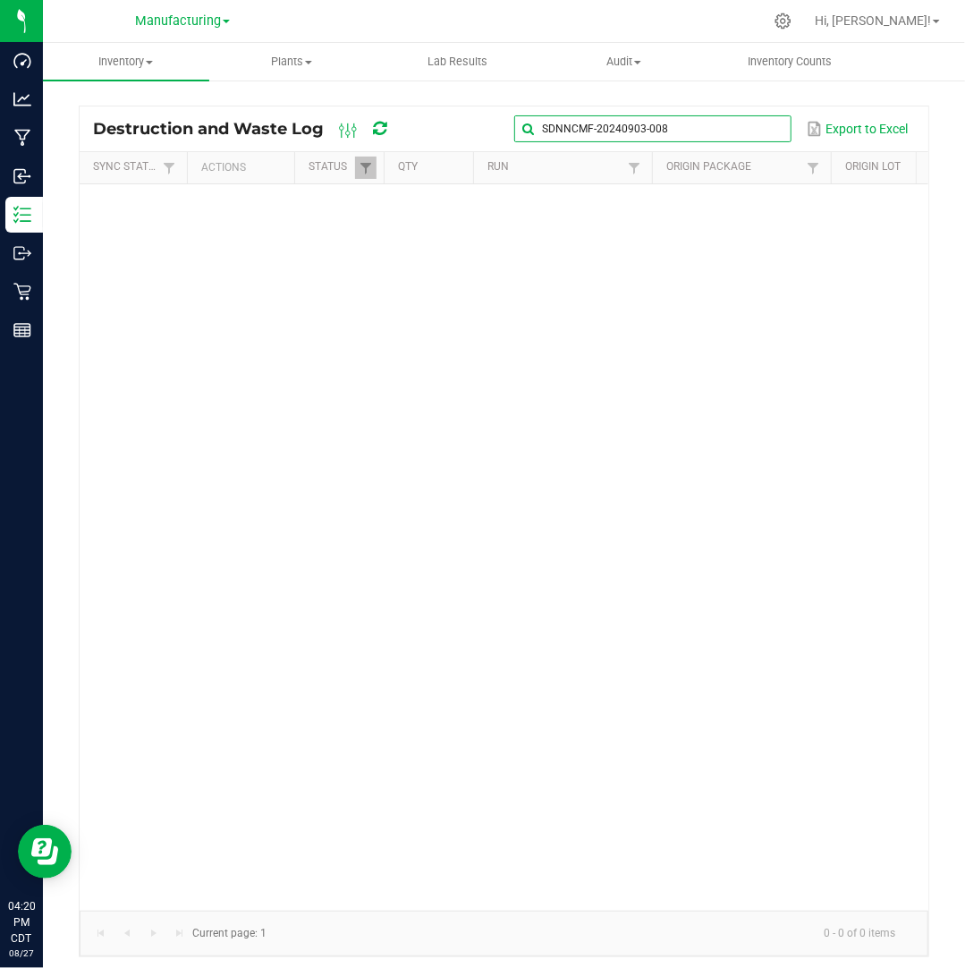
click at [755, 123] on input "SDNNCMF-20240903-008" at bounding box center [652, 128] width 276 height 27
click at [774, 133] on span at bounding box center [775, 129] width 14 height 14
paste input "SDNNCMF-20240903-014"
type input "SDNNCMF-20240903-014"
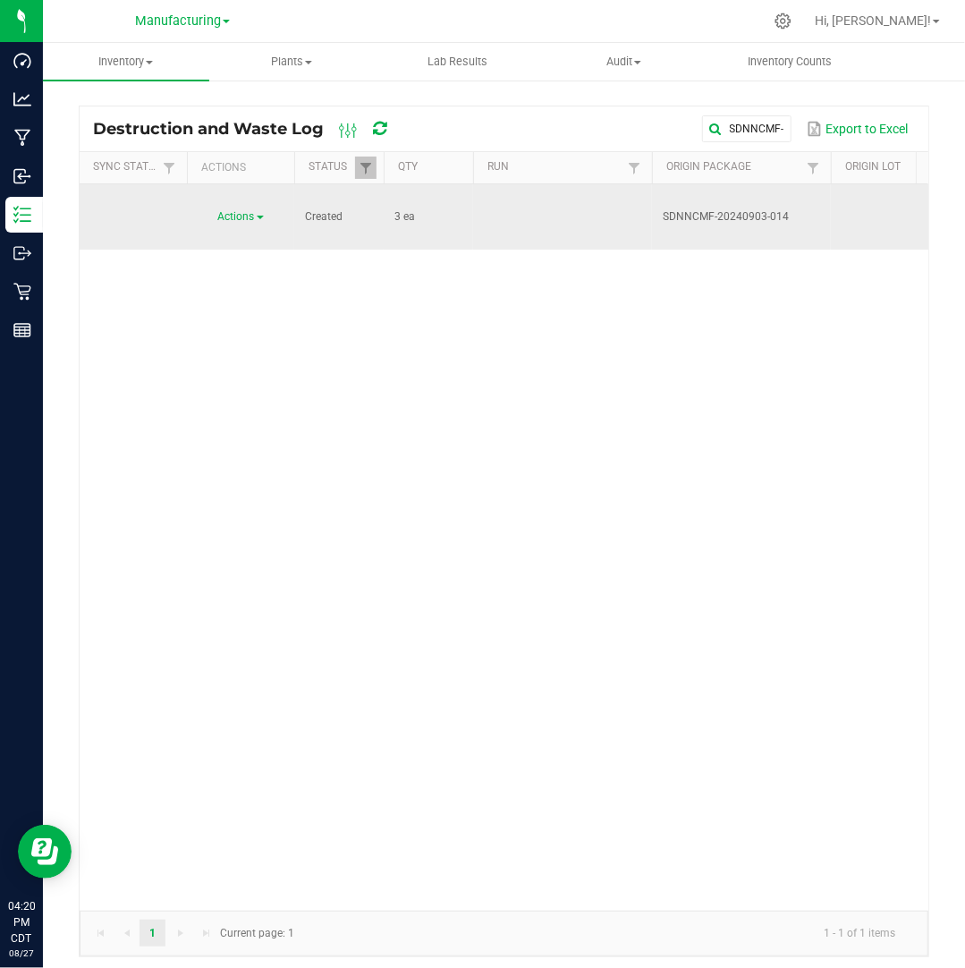
click at [249, 210] on span "Actions" at bounding box center [236, 216] width 37 height 13
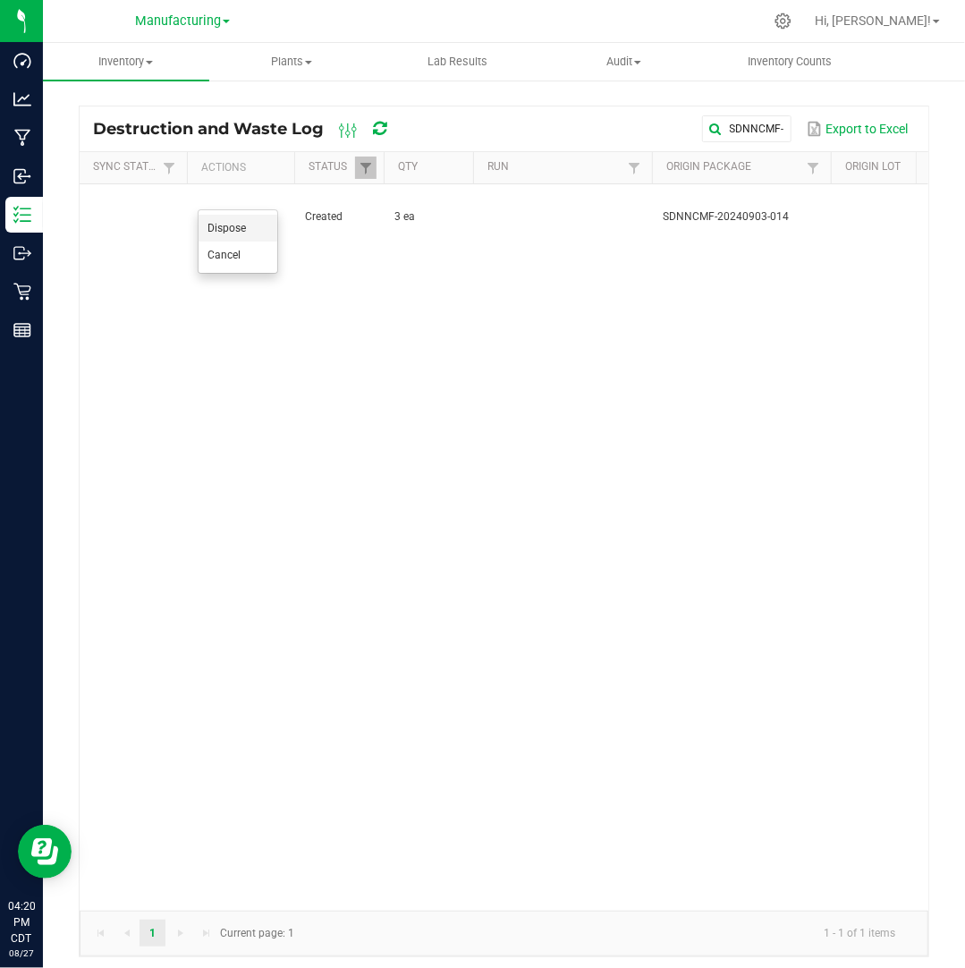
click at [257, 223] on li "Dispose" at bounding box center [238, 228] width 79 height 27
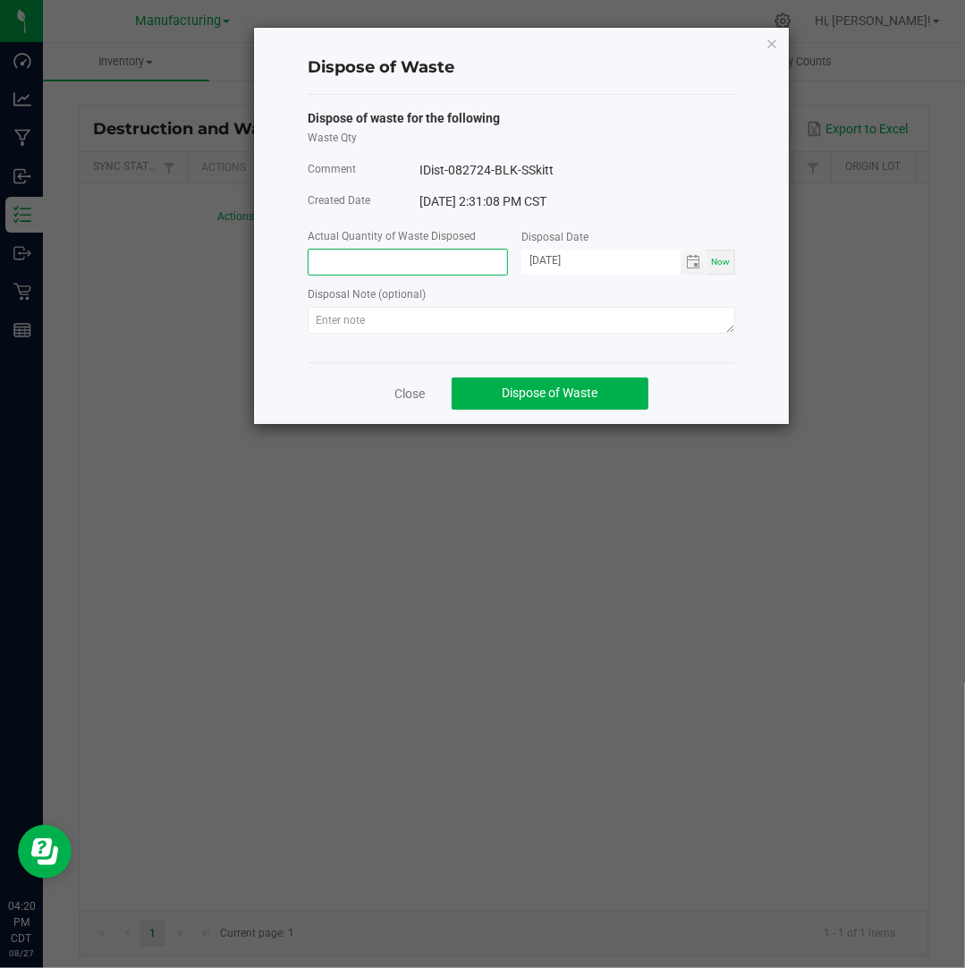
click at [338, 264] on input at bounding box center [408, 262] width 199 height 25
type input "3.0000 ea"
click at [553, 258] on input "[DATE]" at bounding box center [600, 261] width 159 height 22
type input "[DATE]"
click at [596, 305] on div "Disposal Note (optional)" at bounding box center [521, 295] width 427 height 22
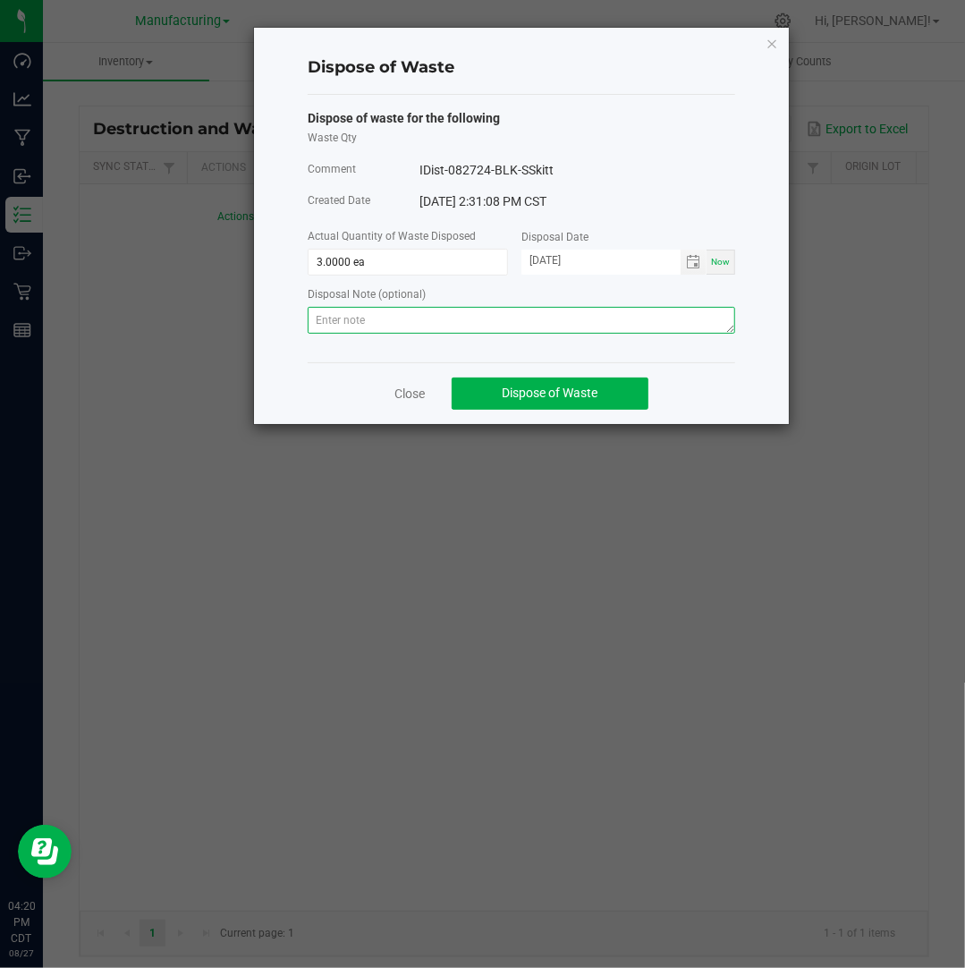
click at [597, 315] on textarea at bounding box center [521, 320] width 427 height 27
click at [664, 316] on textarea at bounding box center [521, 320] width 427 height 27
paste textarea "Destroyed and disposed of by compliance."
type textarea "Destroyed and disposed of by compliance."
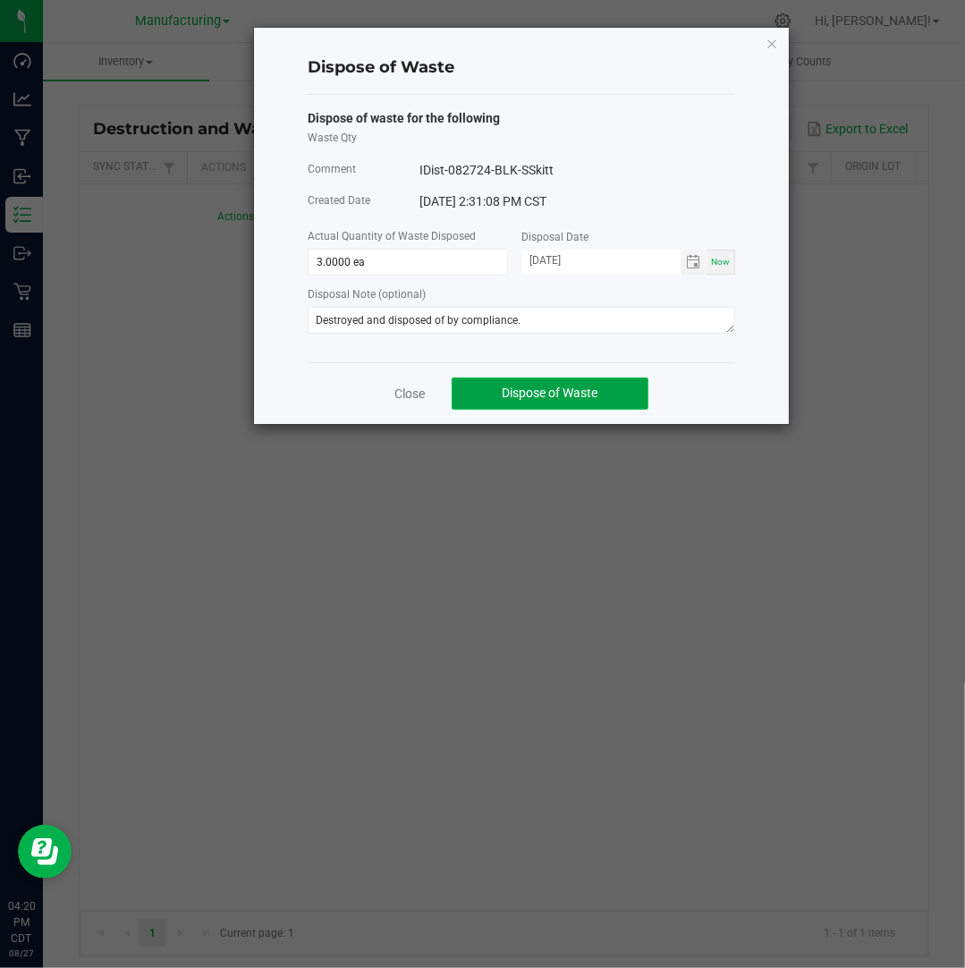
click at [556, 387] on span "Dispose of Waste" at bounding box center [551, 392] width 96 height 14
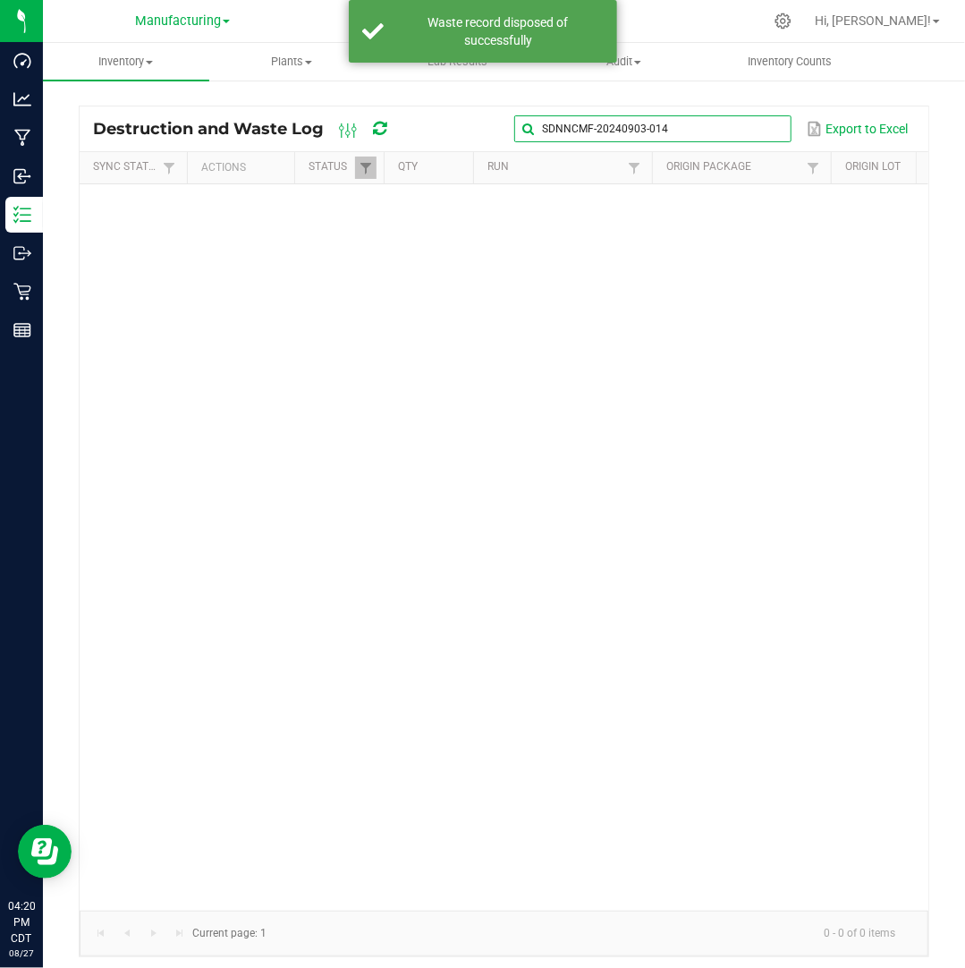
click at [774, 128] on global-search-input-ngx "SDNNCMF-20240903-014" at bounding box center [652, 129] width 276 height 13
click at [774, 128] on span at bounding box center [775, 129] width 14 height 14
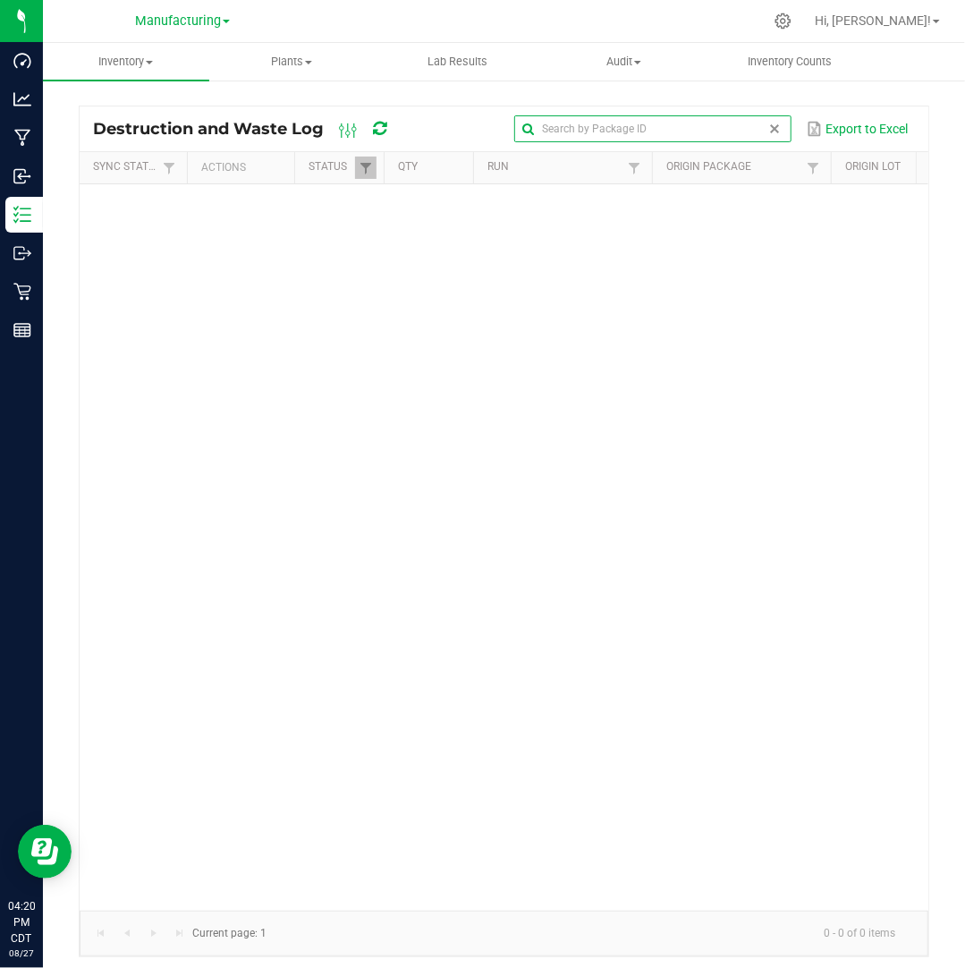
paste input "SDNNCMF-20240903-026"
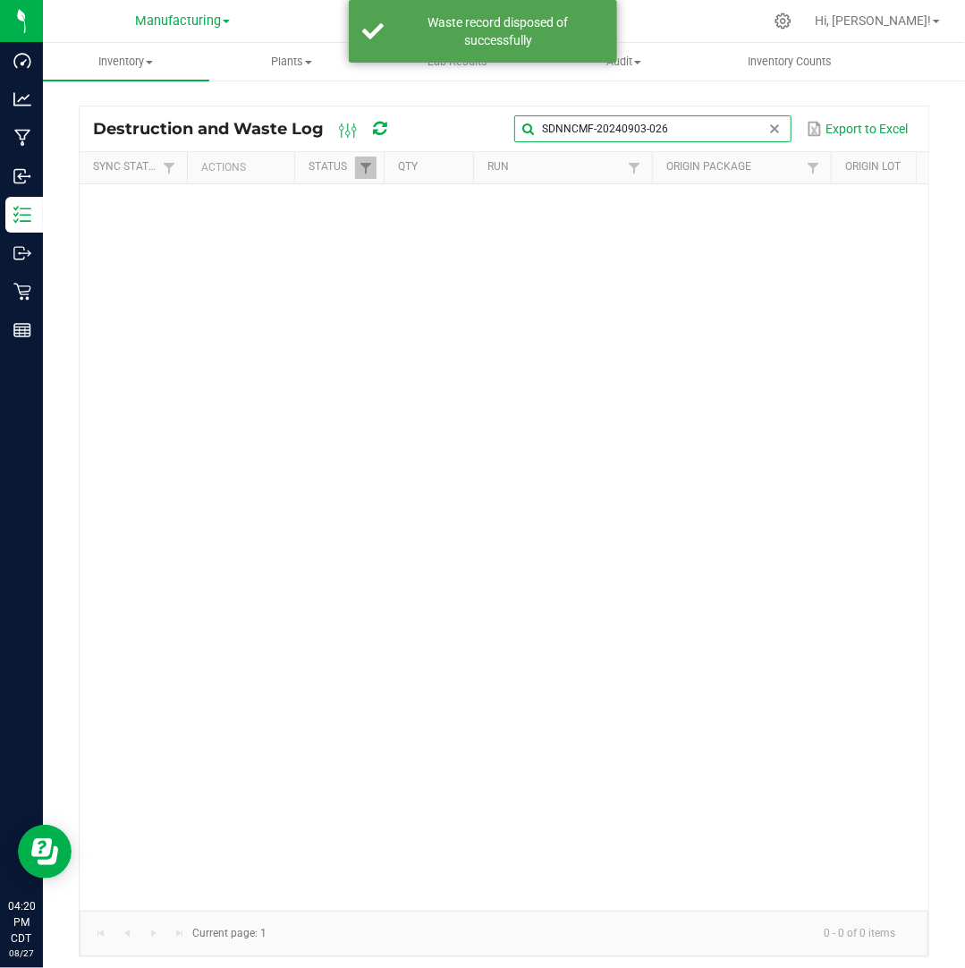
type input "SDNNCMF-20240903-026"
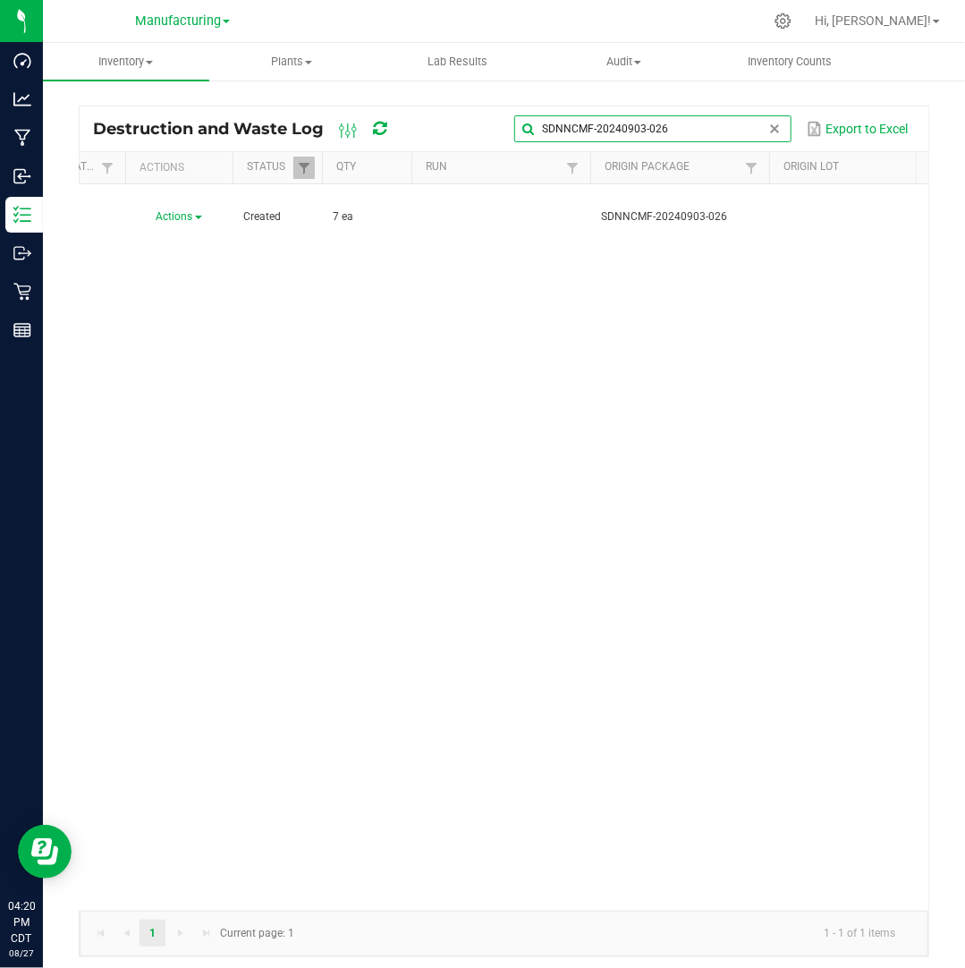
scroll to position [0, 30]
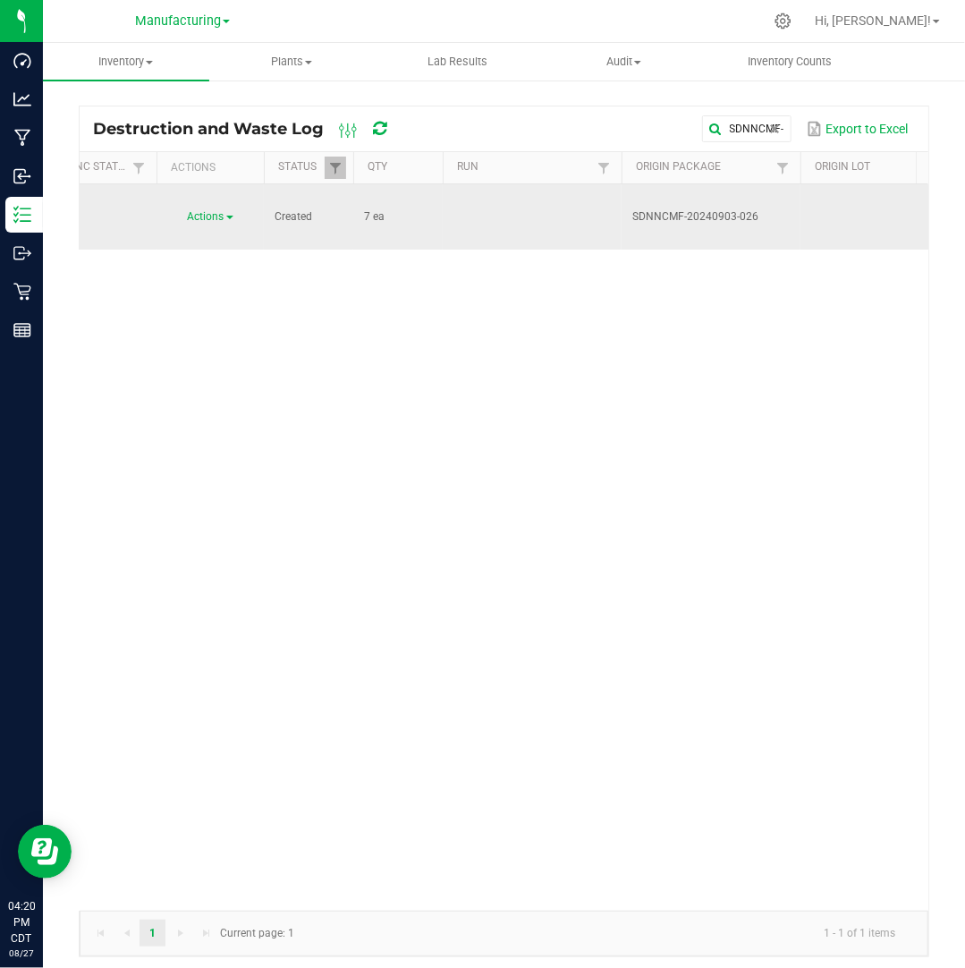
click at [227, 216] on span at bounding box center [229, 218] width 7 height 4
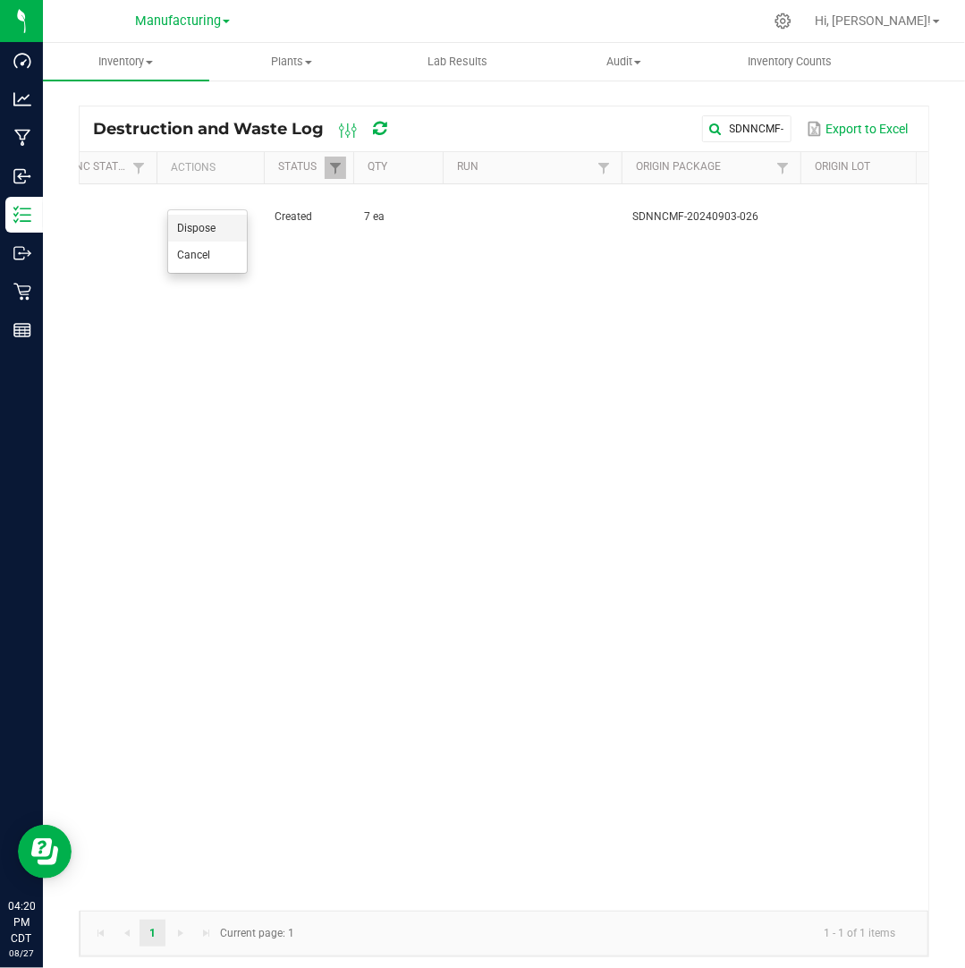
click at [220, 224] on li "Dispose" at bounding box center [207, 228] width 79 height 27
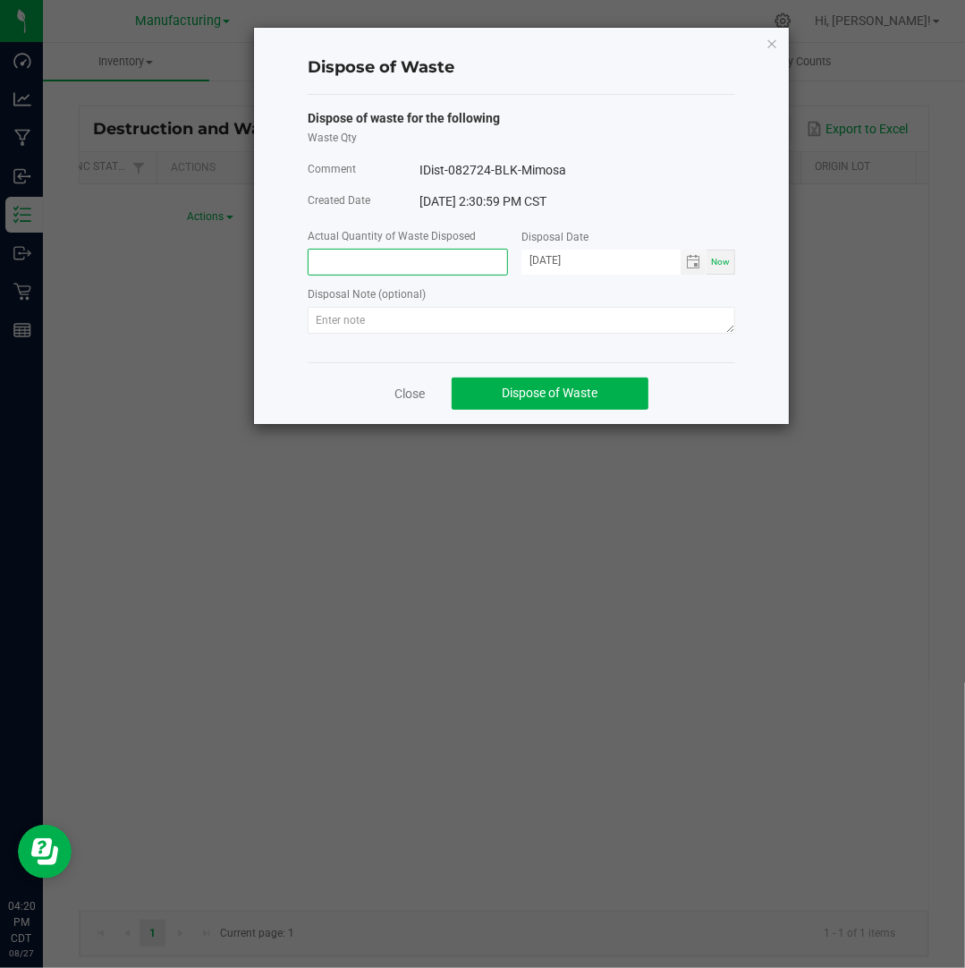
click at [341, 261] on input at bounding box center [408, 262] width 199 height 25
type input "7.0000 ea"
type input "[DATE]"
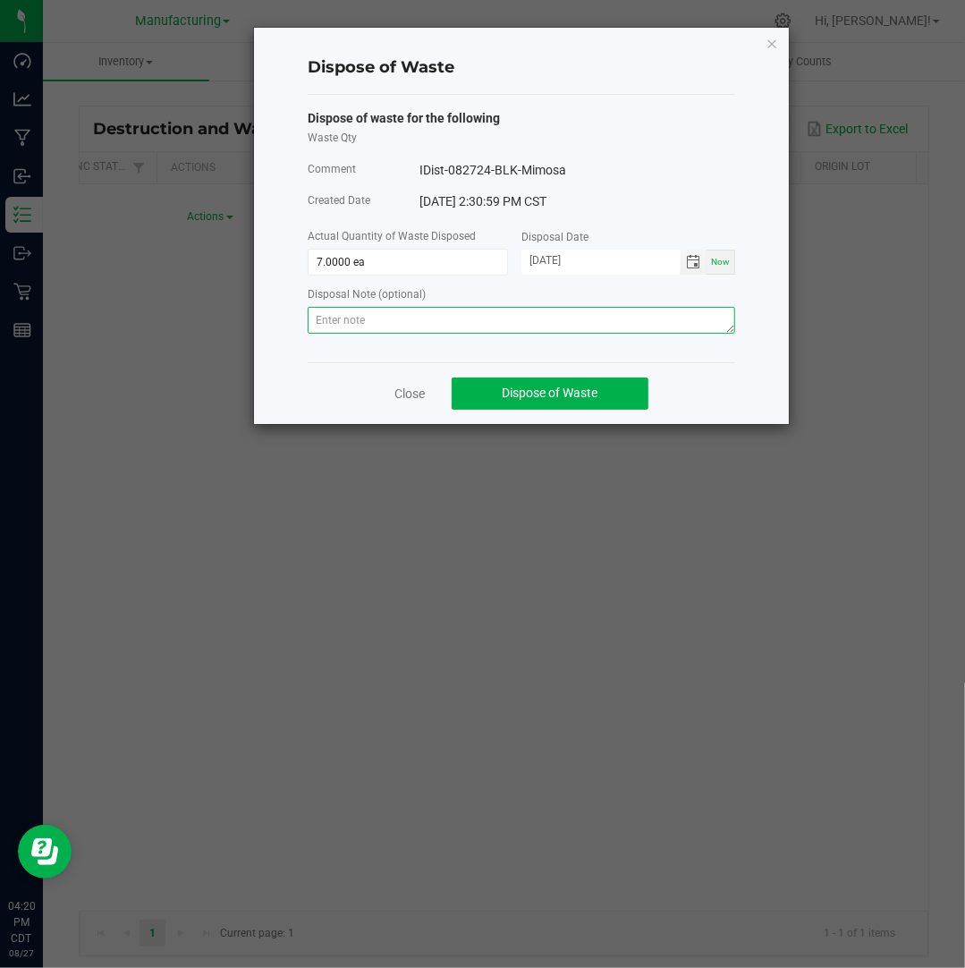
click at [643, 317] on textarea at bounding box center [521, 320] width 427 height 27
paste textarea "Destroyed and disposed of by compliance."
type textarea "Destroyed and disposed of by compliance."
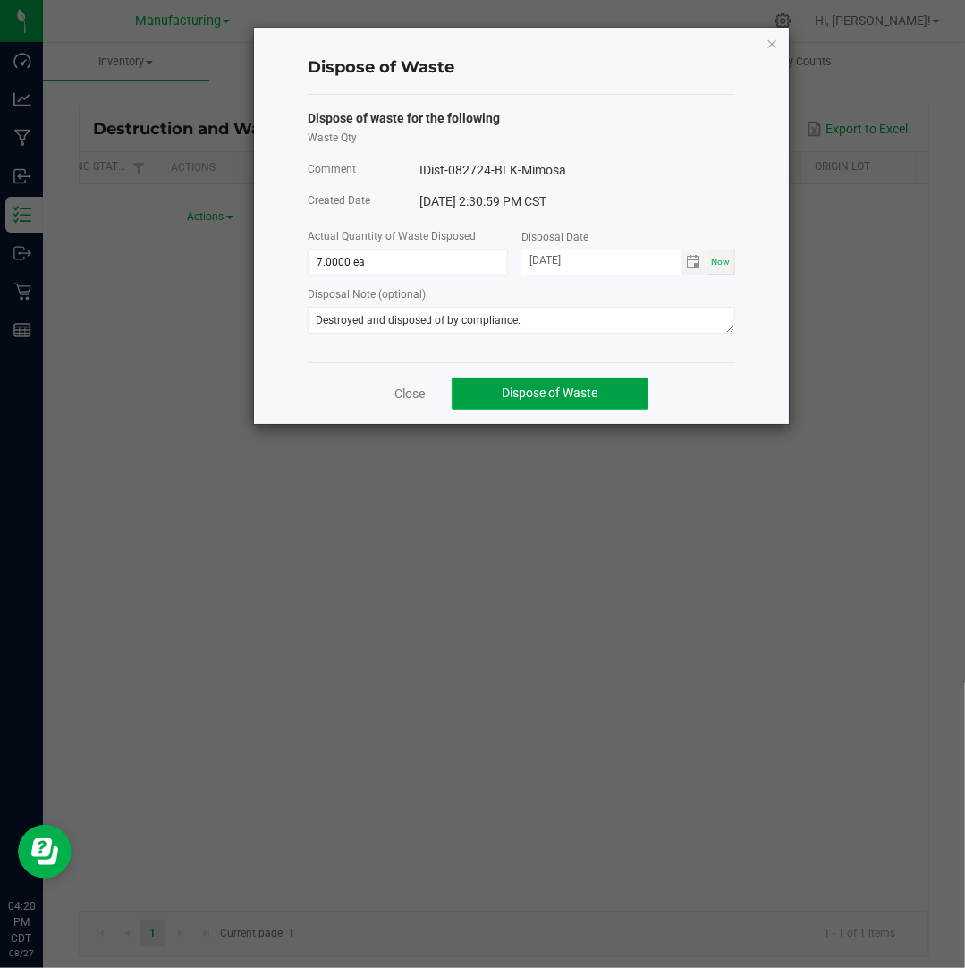
click at [548, 396] on span "Dispose of Waste" at bounding box center [551, 392] width 96 height 14
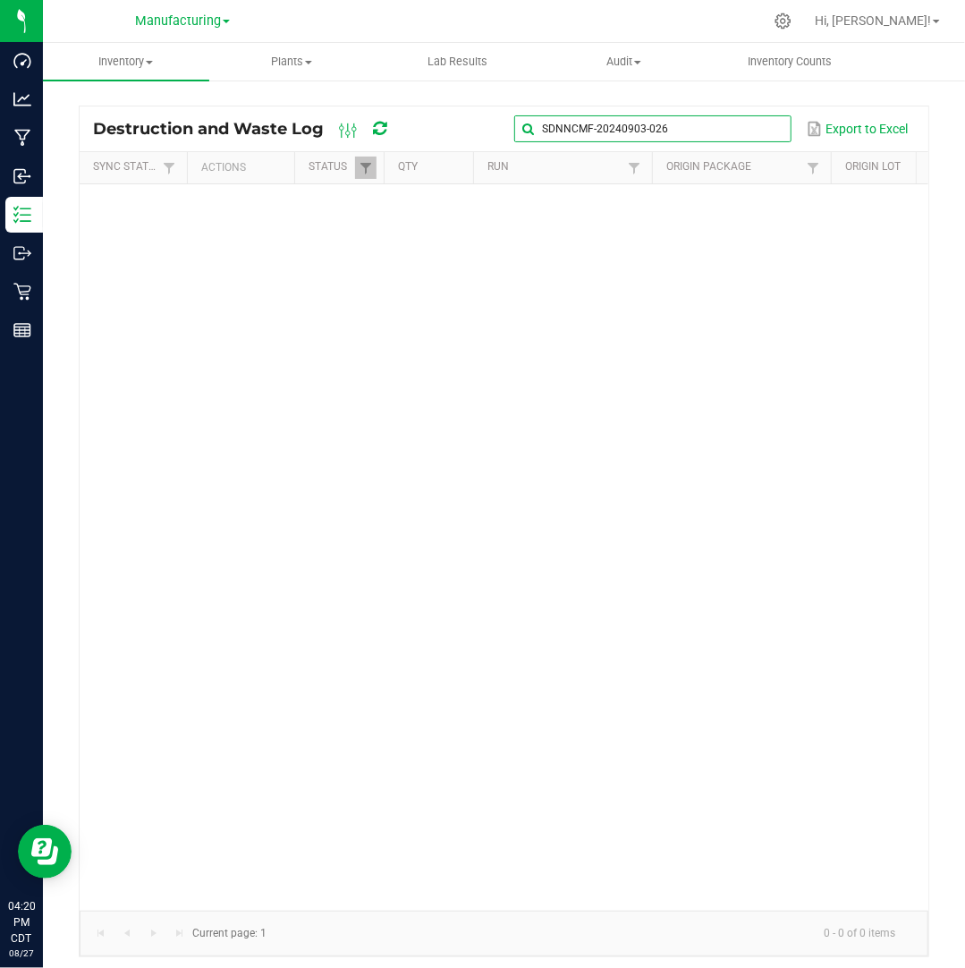
click at [733, 115] on input "SDNNCMF-20240903-026" at bounding box center [652, 128] width 276 height 27
click at [770, 128] on span at bounding box center [775, 129] width 14 height 14
paste input "SDNNCMF-20240903-028"
type input "SDNNCMF-20240903-028"
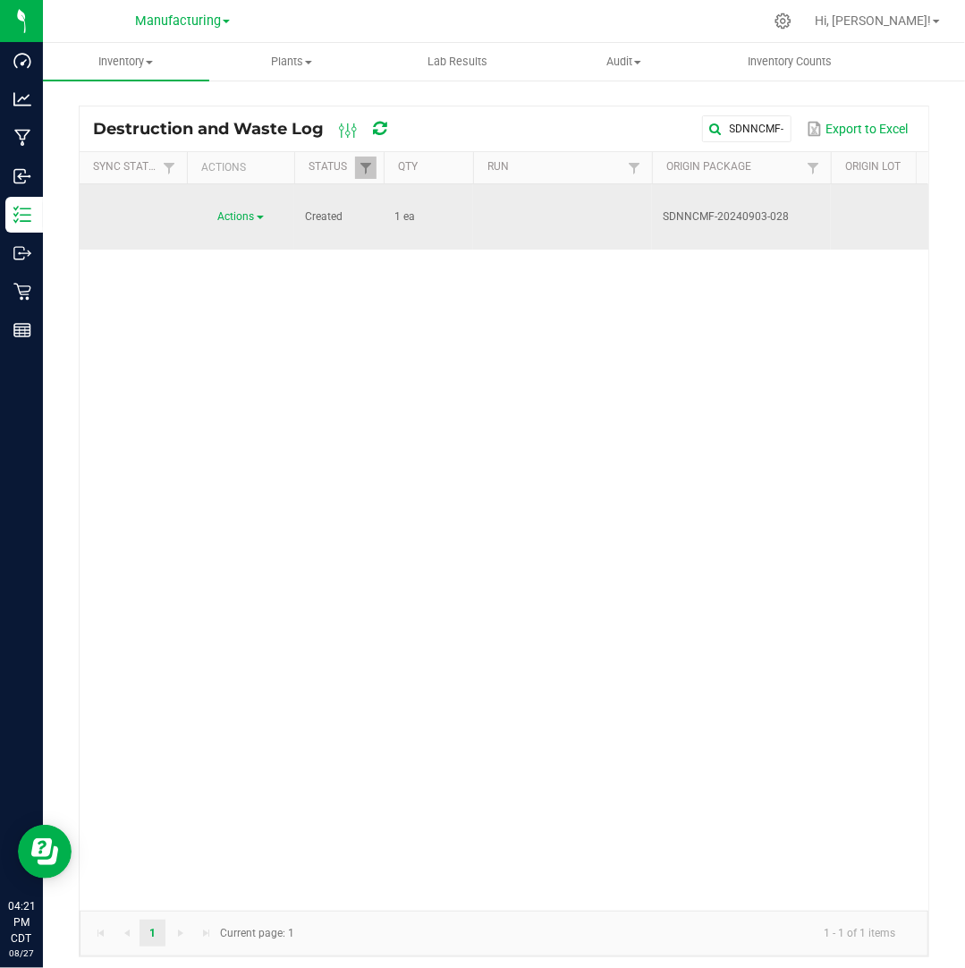
click at [246, 210] on span "Actions" at bounding box center [236, 216] width 37 height 13
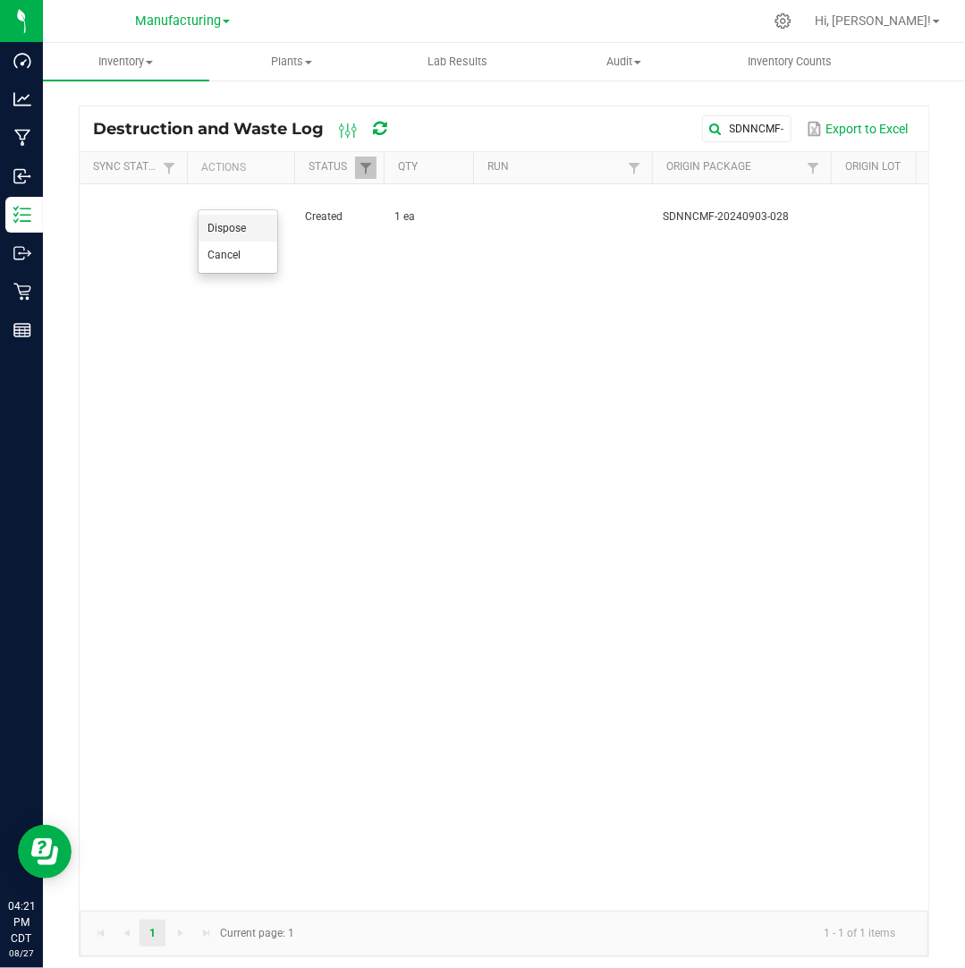
click at [248, 221] on li "Dispose" at bounding box center [238, 228] width 79 height 27
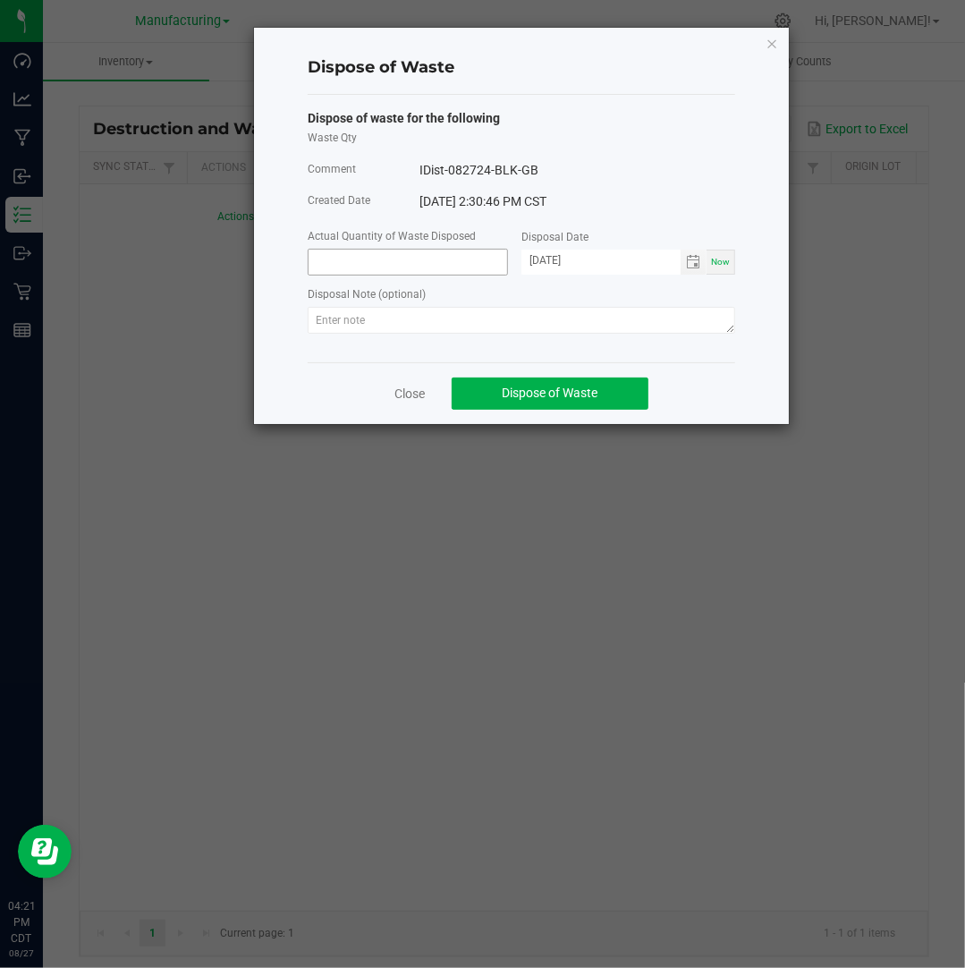
click at [325, 257] on input at bounding box center [408, 262] width 199 height 25
click at [553, 260] on input "[DATE]" at bounding box center [600, 261] width 159 height 22
type input "1.0000 ea"
type input "[DATE]"
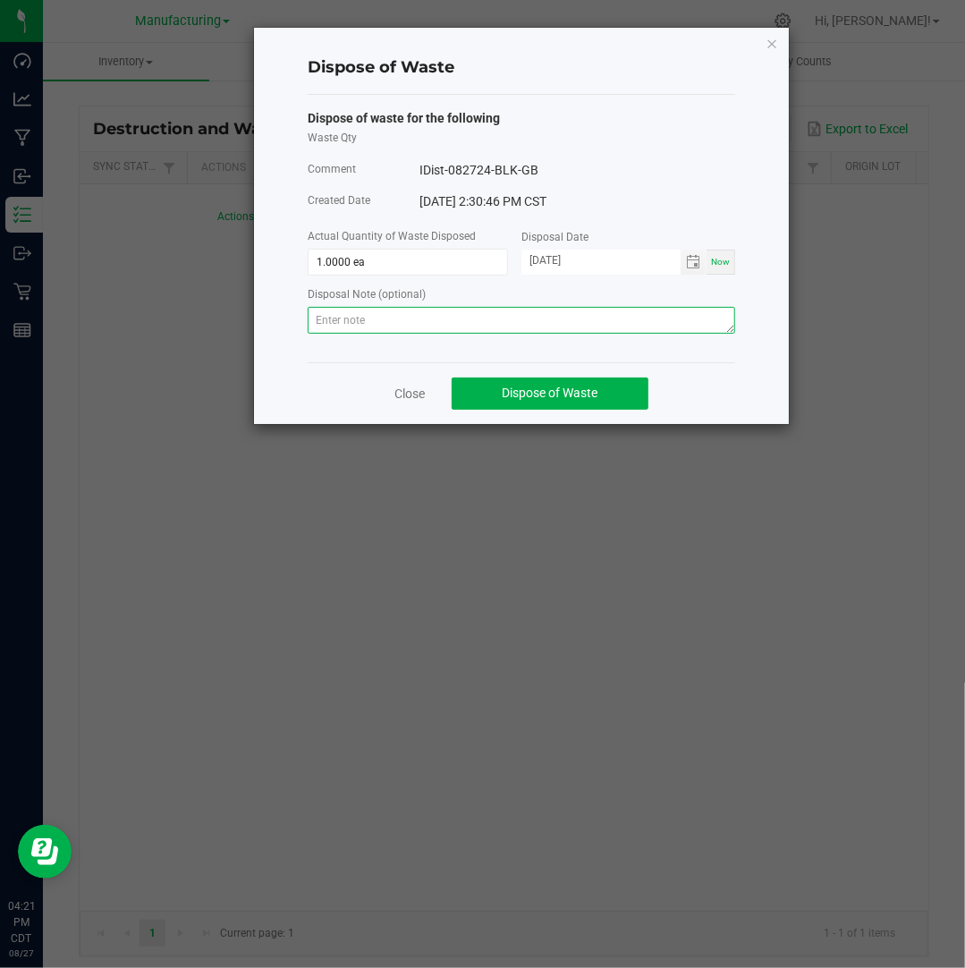
click at [662, 317] on textarea at bounding box center [521, 320] width 427 height 27
paste textarea "Destroyed and disposed of by compliance."
type textarea "Destroyed and disposed of by compliance."
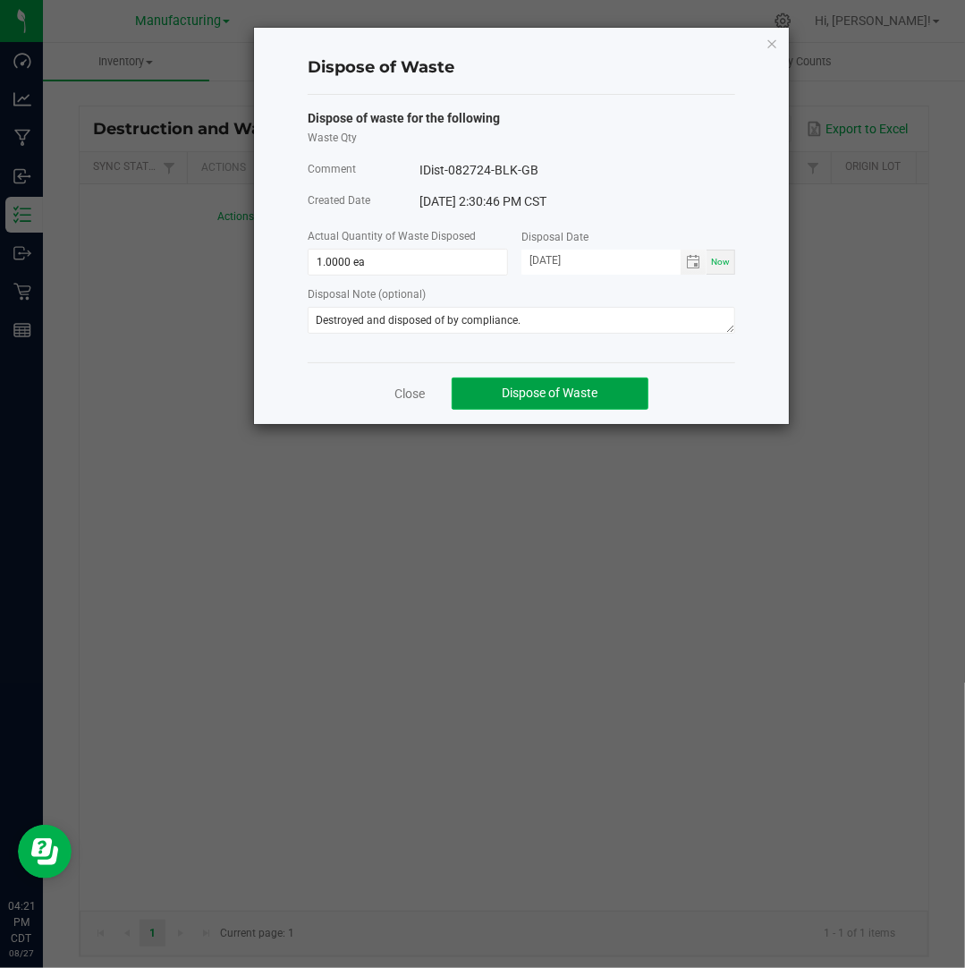
click at [547, 391] on span "Dispose of Waste" at bounding box center [551, 392] width 96 height 14
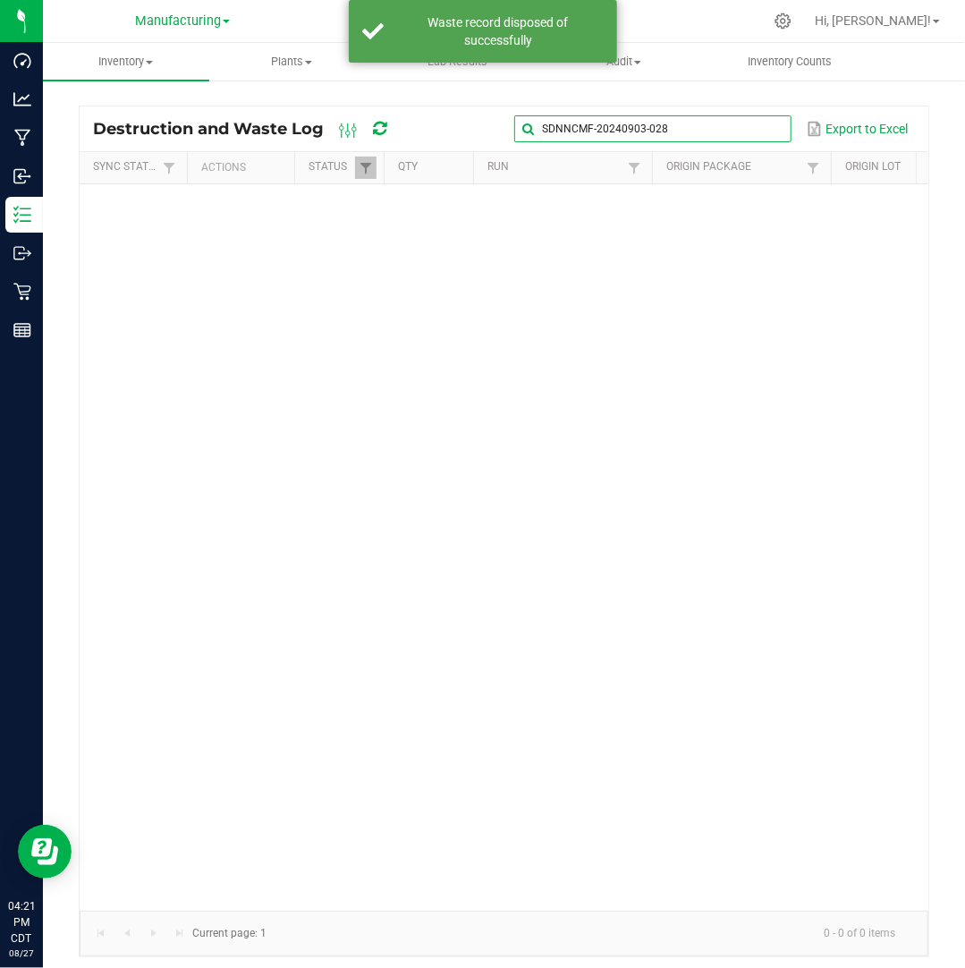
click at [758, 132] on input "SDNNCMF-20240903-028" at bounding box center [652, 128] width 276 height 27
click at [771, 128] on span at bounding box center [775, 129] width 14 height 14
paste input "SDNNCMF-20240904-024"
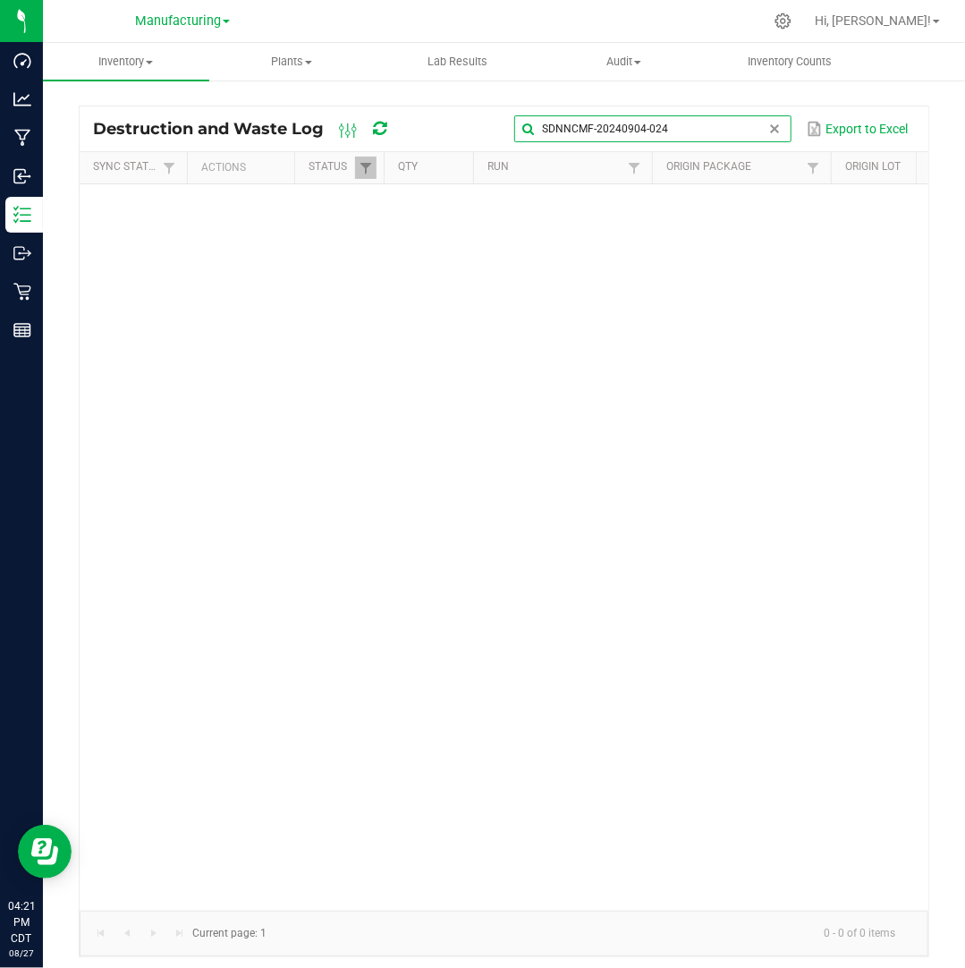
type input "SDNNCMF-20240904-024"
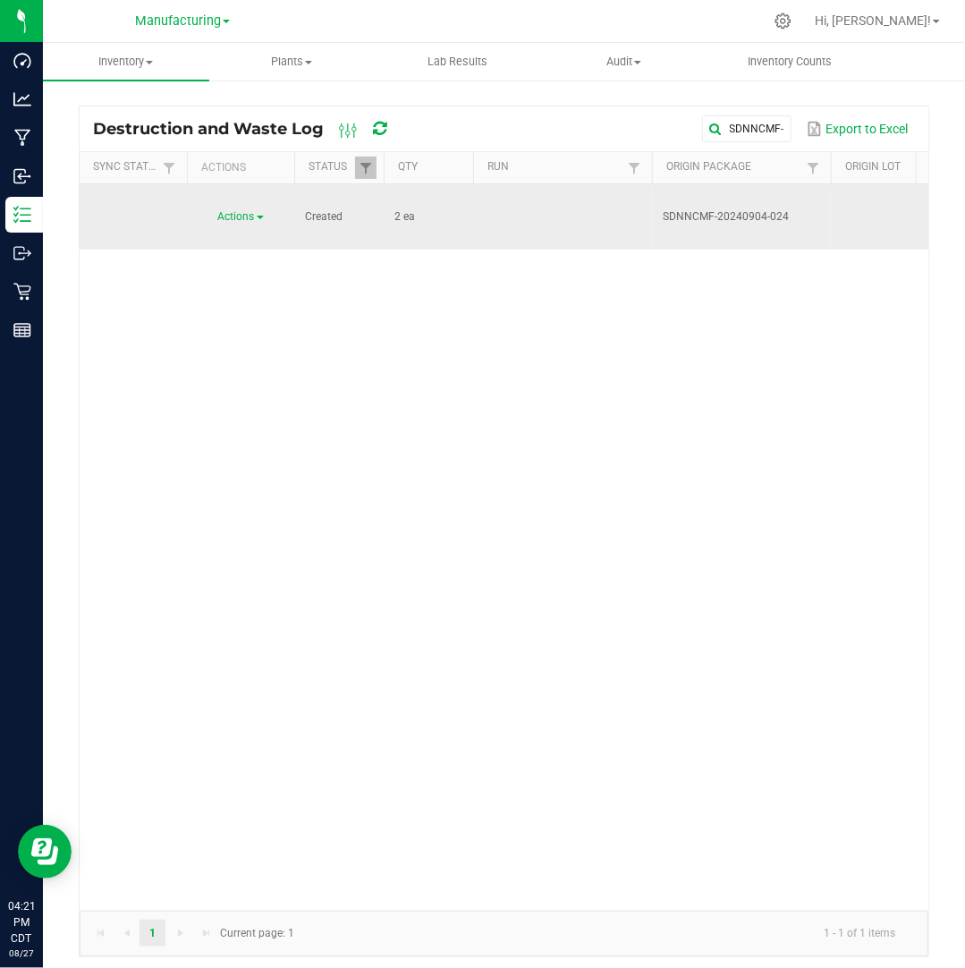
click at [263, 216] on span at bounding box center [260, 218] width 7 height 4
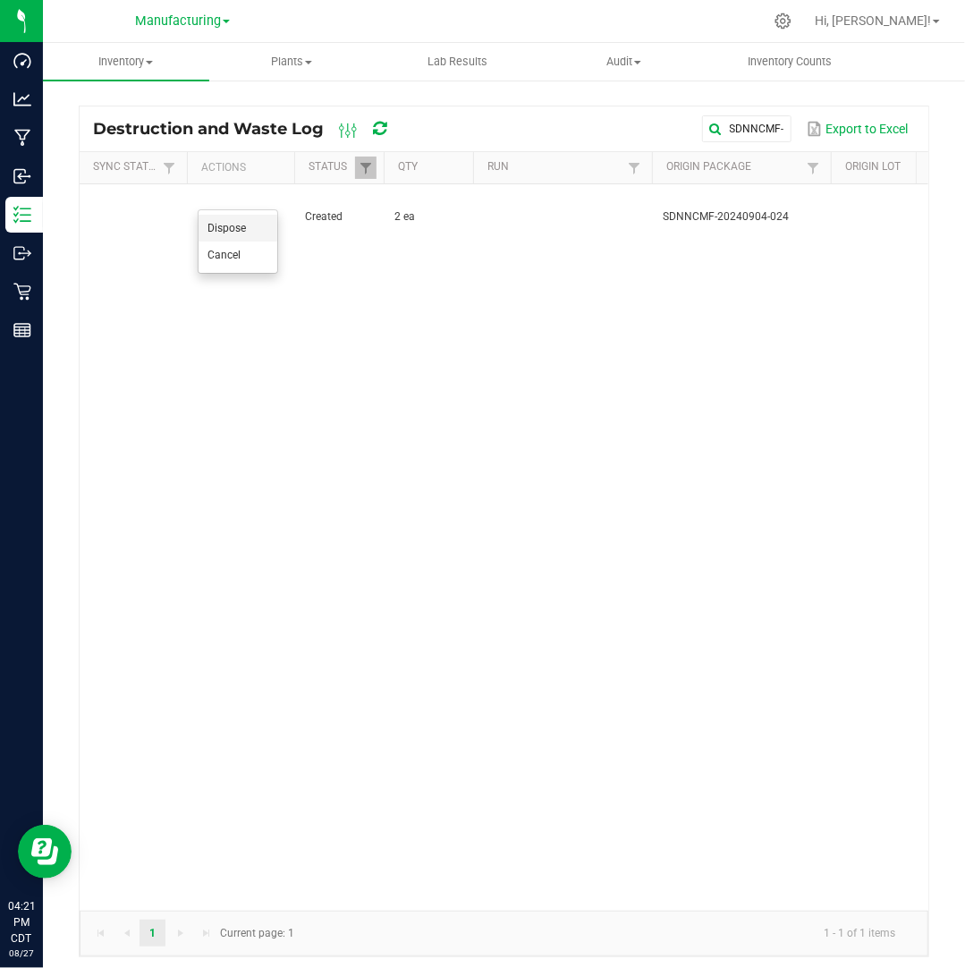
click at [256, 224] on li "Dispose" at bounding box center [238, 228] width 79 height 27
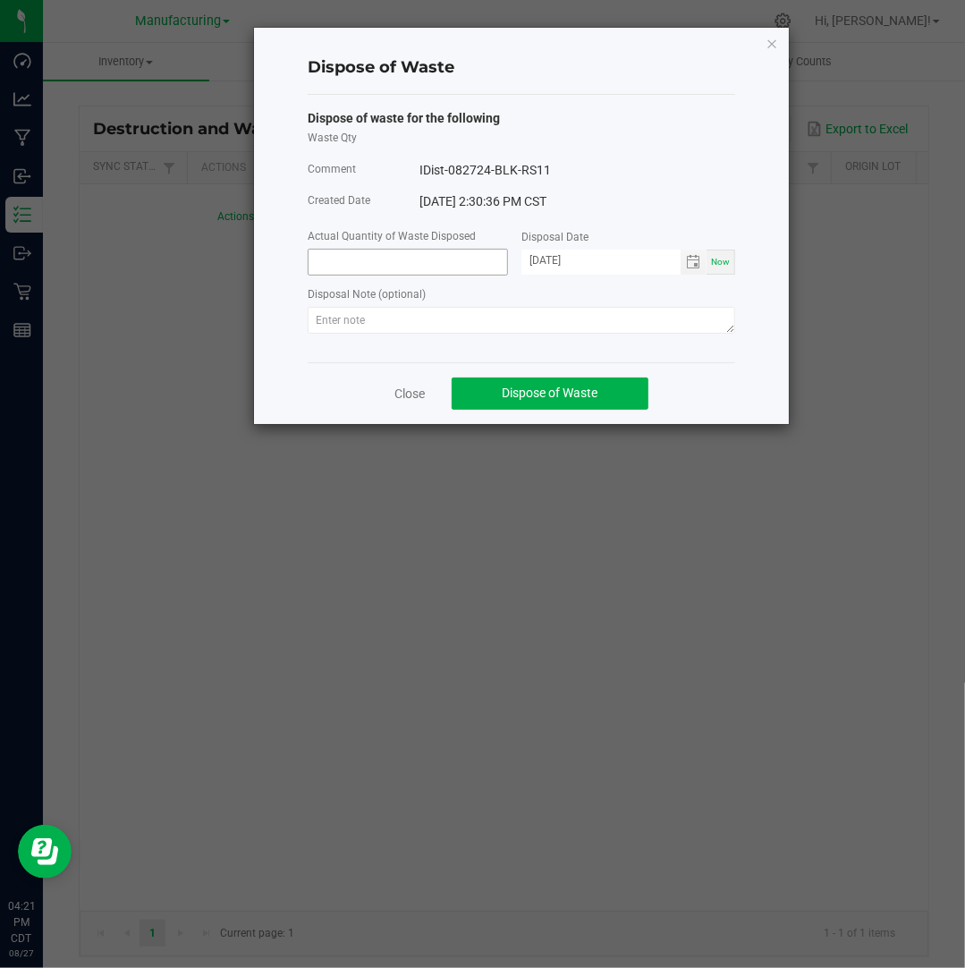
click at [356, 261] on input at bounding box center [408, 262] width 199 height 25
type input "2.0000 ea"
click at [553, 257] on input "[DATE]" at bounding box center [600, 261] width 159 height 22
type input "[DATE]"
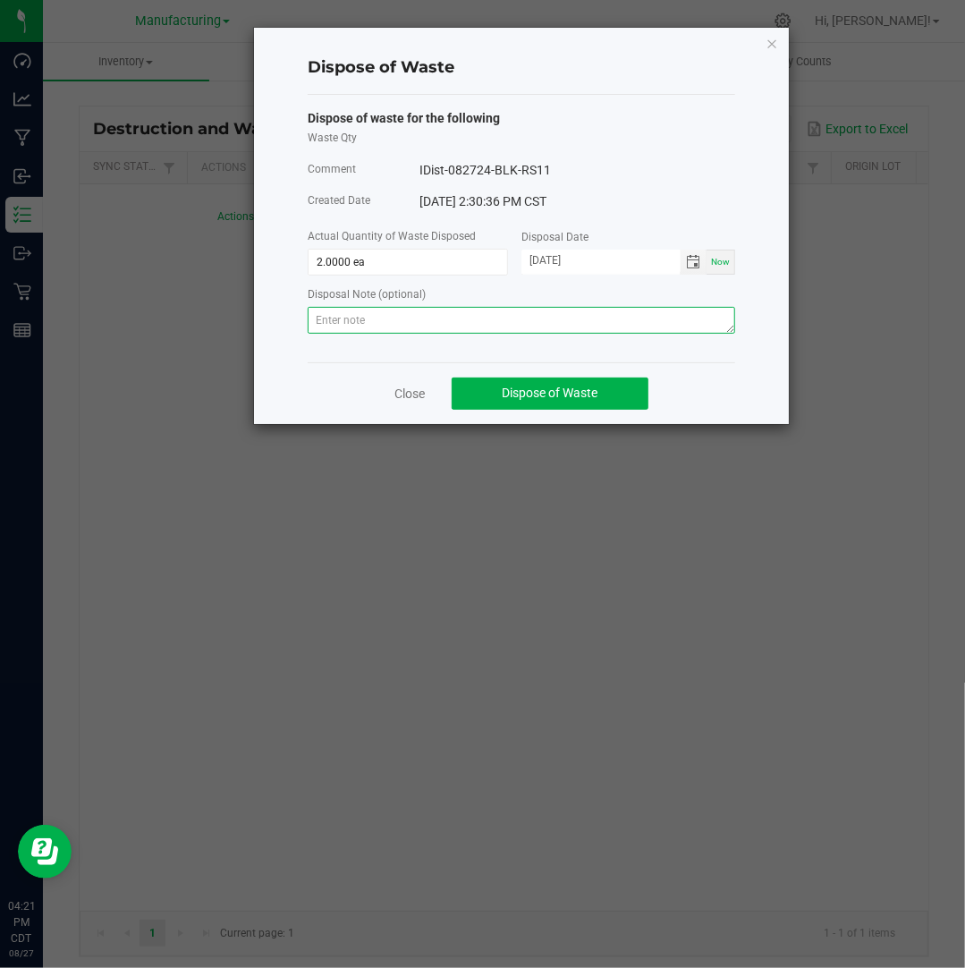
click at [631, 325] on textarea at bounding box center [521, 320] width 427 height 27
click at [589, 319] on textarea at bounding box center [521, 320] width 427 height 27
paste textarea "Destroyed and disposed of by compliance."
type textarea "Destroyed and disposed of by compliance."
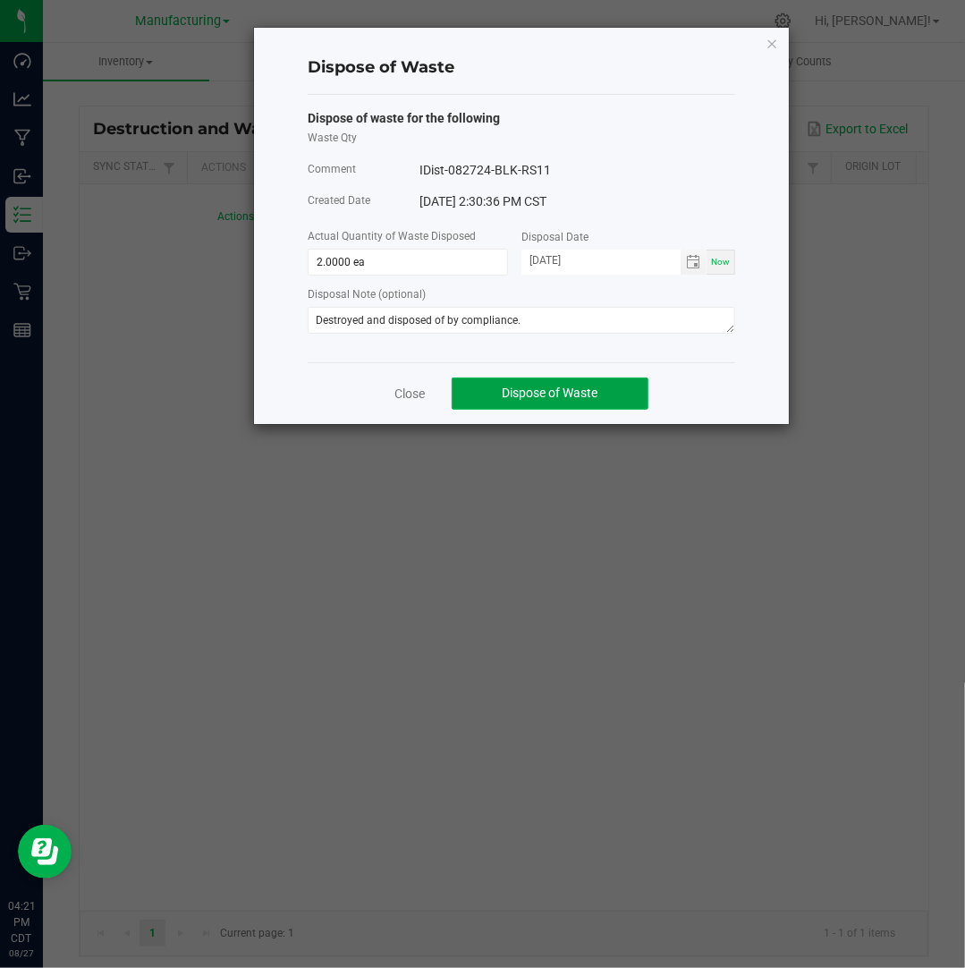
click at [563, 387] on span "Dispose of Waste" at bounding box center [551, 392] width 96 height 14
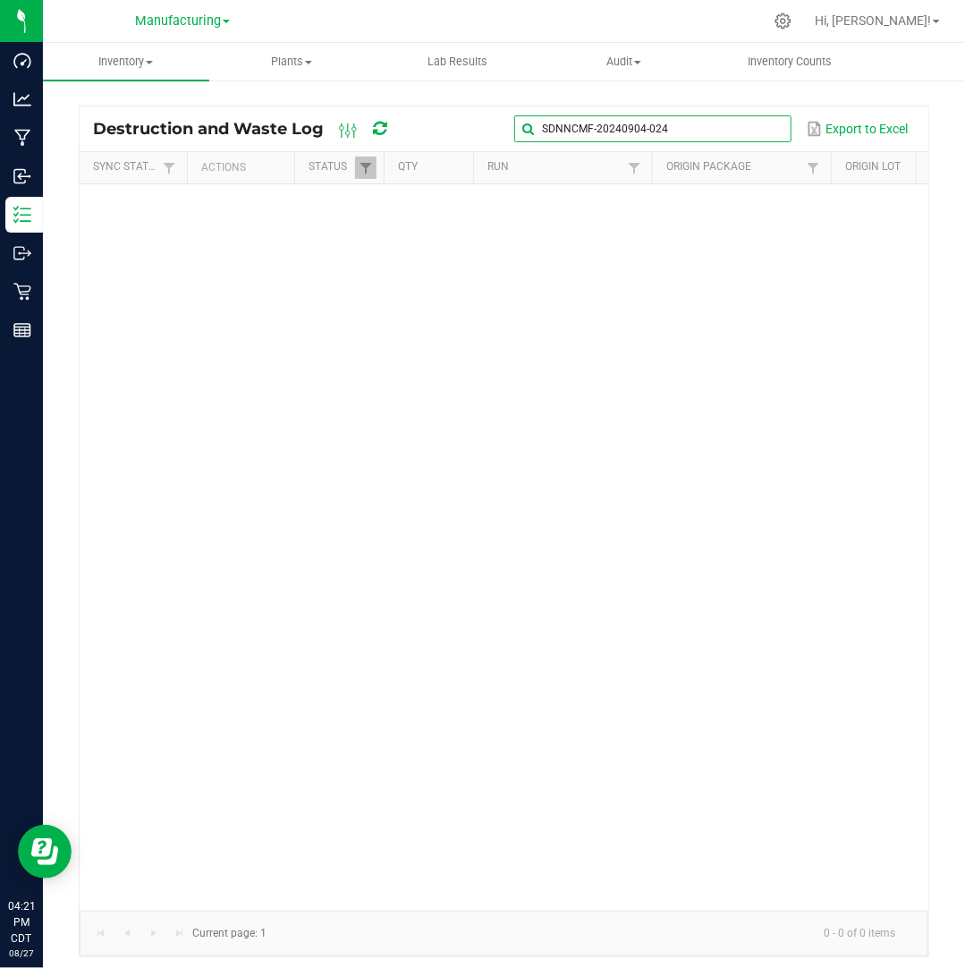
click at [769, 124] on global-search-input-ngx "SDNNCMF-20240904-024" at bounding box center [652, 129] width 276 height 13
click at [776, 127] on span at bounding box center [775, 129] width 14 height 14
paste input "SDNNCMF-20240917-002"
type input "SDNNCMF-20240917-002"
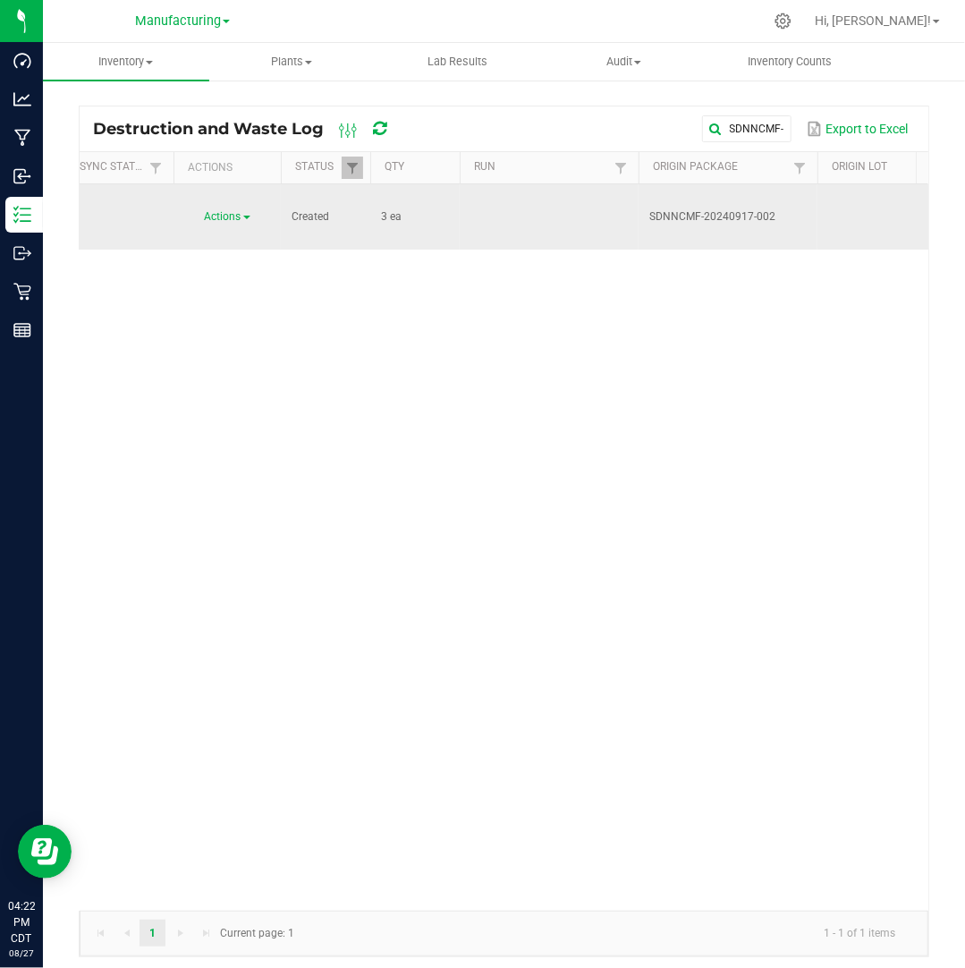
click at [219, 214] on span "Actions" at bounding box center [223, 216] width 37 height 13
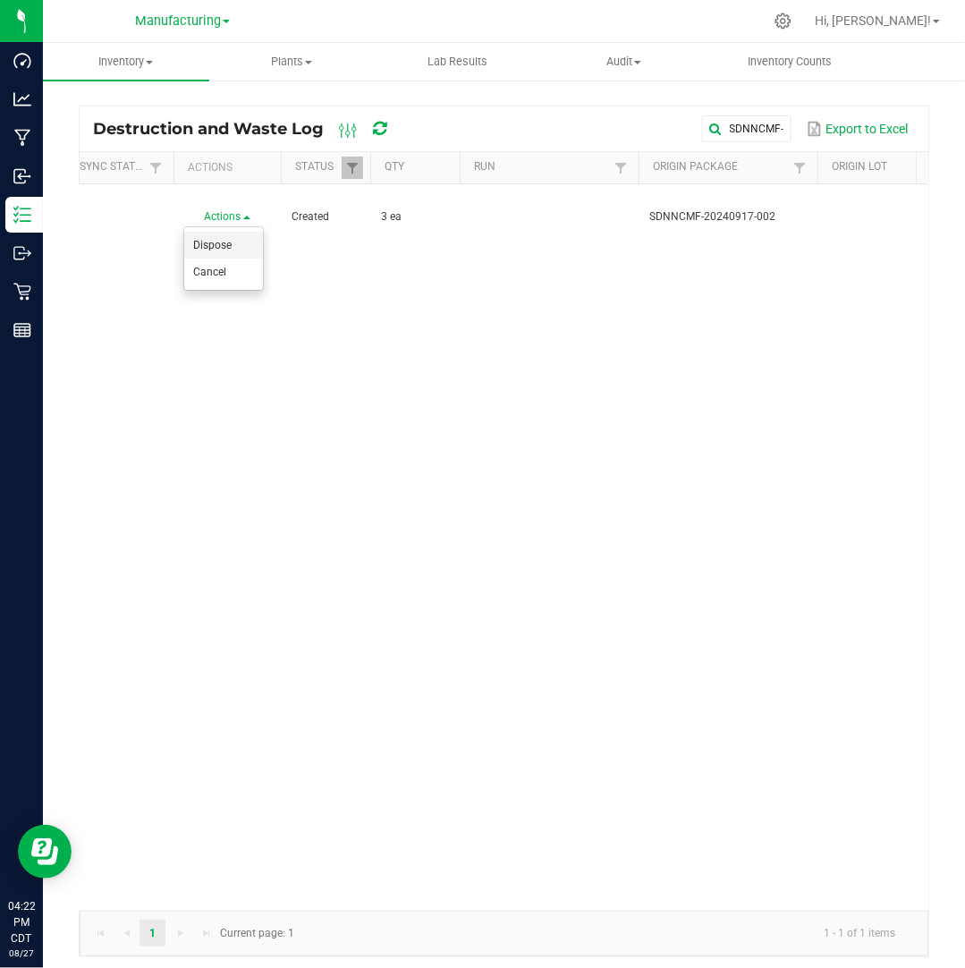
click at [225, 242] on span "Dispose" at bounding box center [212, 245] width 38 height 13
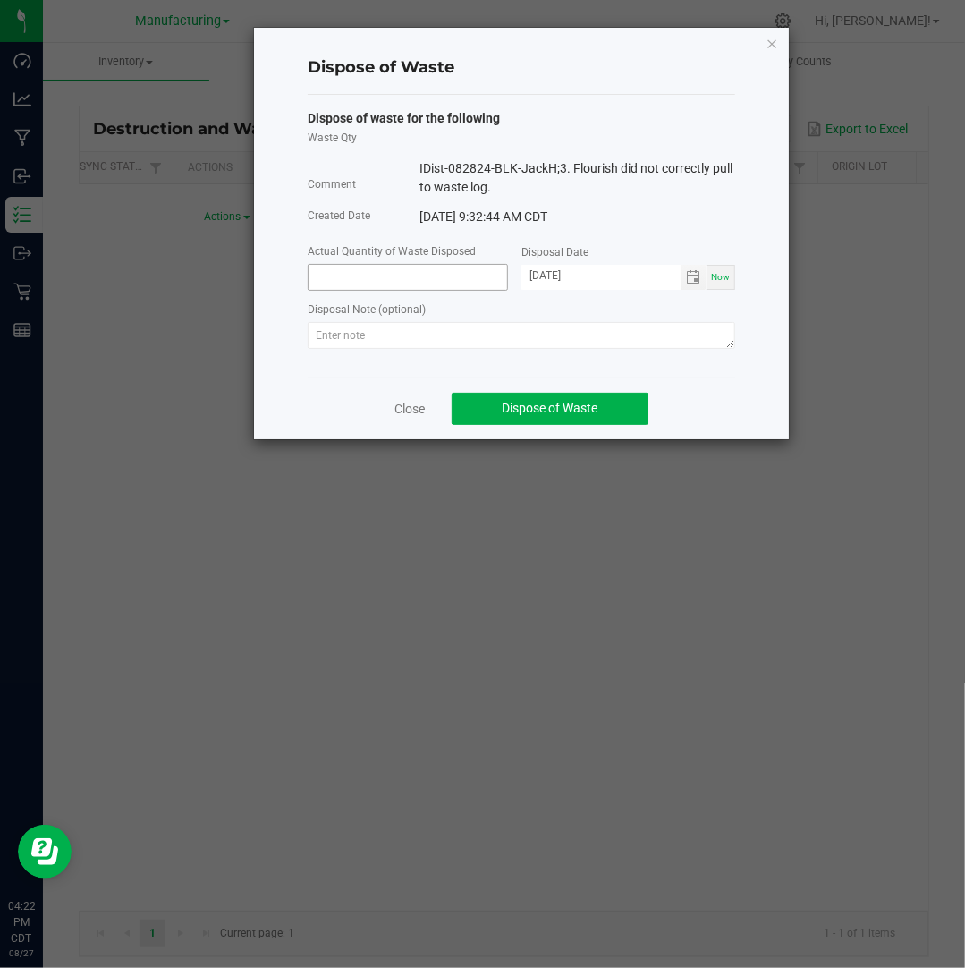
click at [350, 267] on input at bounding box center [408, 277] width 199 height 25
click at [554, 275] on input "[DATE]" at bounding box center [600, 276] width 159 height 22
type input "3.0000 ea"
type input "[DATE]"
click at [565, 325] on textarea at bounding box center [521, 335] width 427 height 27
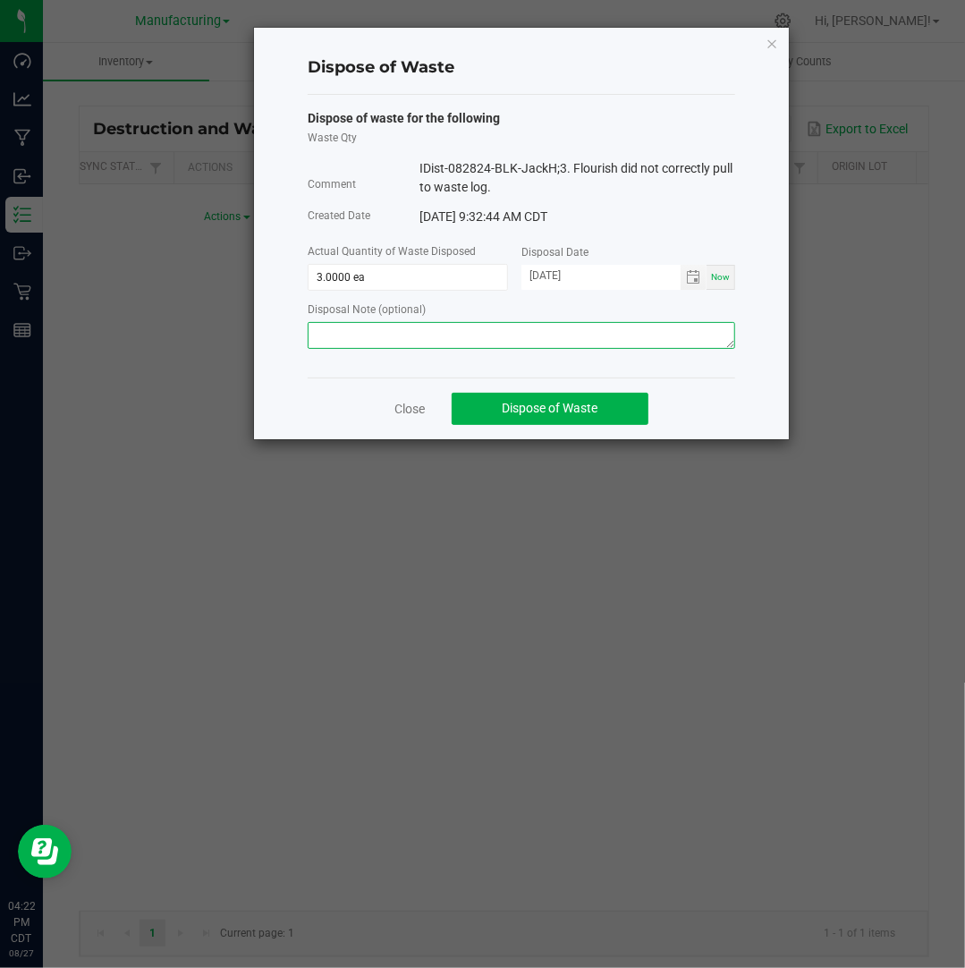
paste textarea "Destroyed and disposed of by compliance."
type textarea "Destroyed and disposed of by compliance."
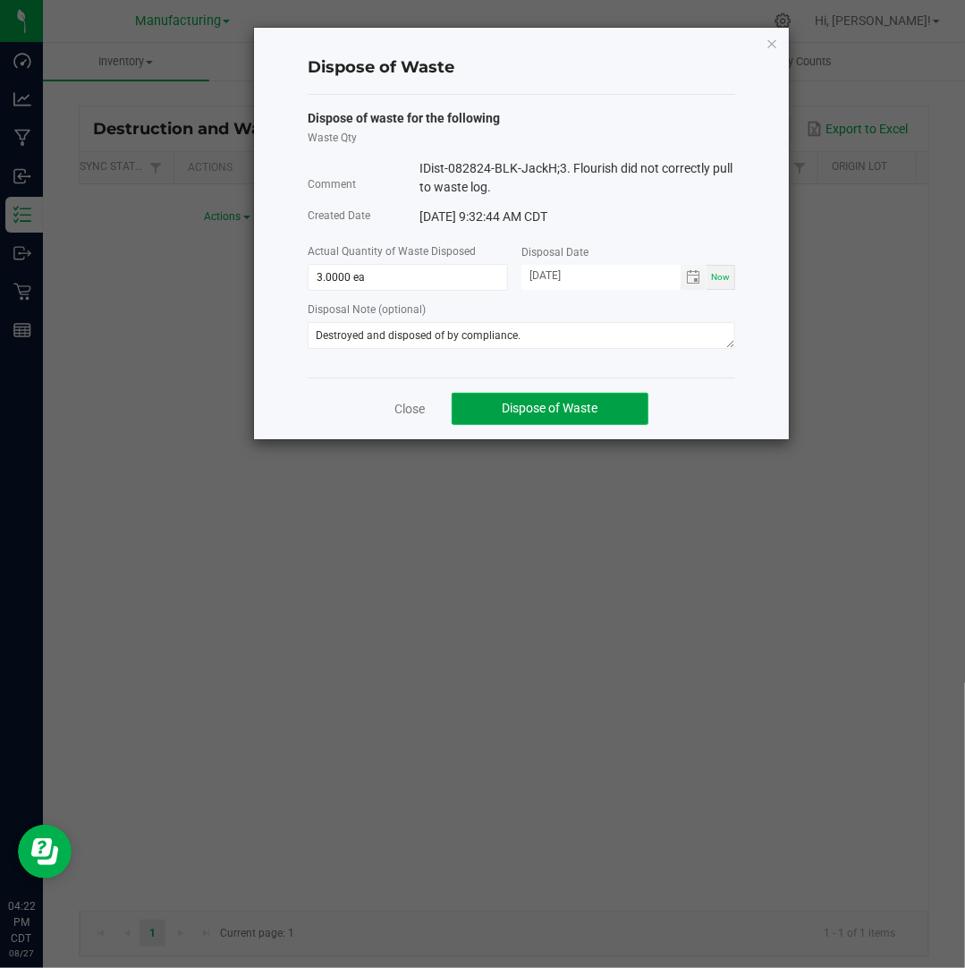
click at [513, 404] on span "Dispose of Waste" at bounding box center [551, 408] width 96 height 14
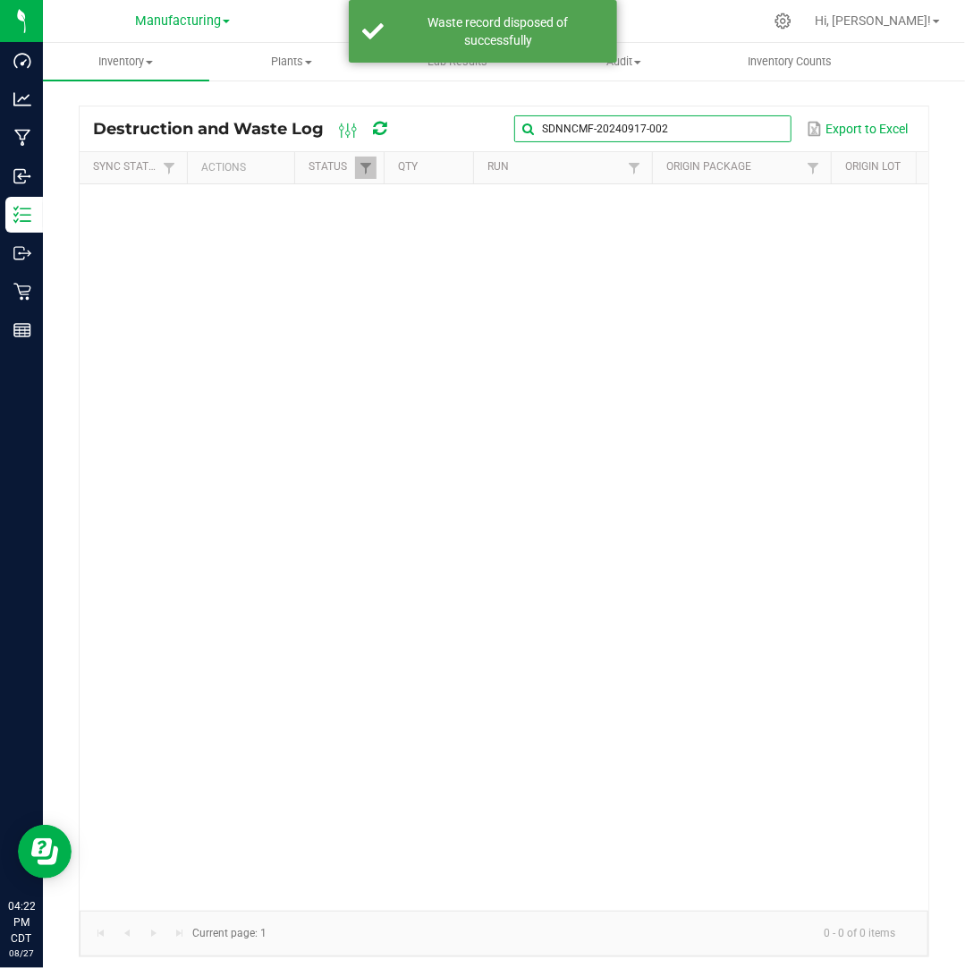
click at [757, 128] on input "SDNNCMF-20240917-002" at bounding box center [652, 128] width 276 height 27
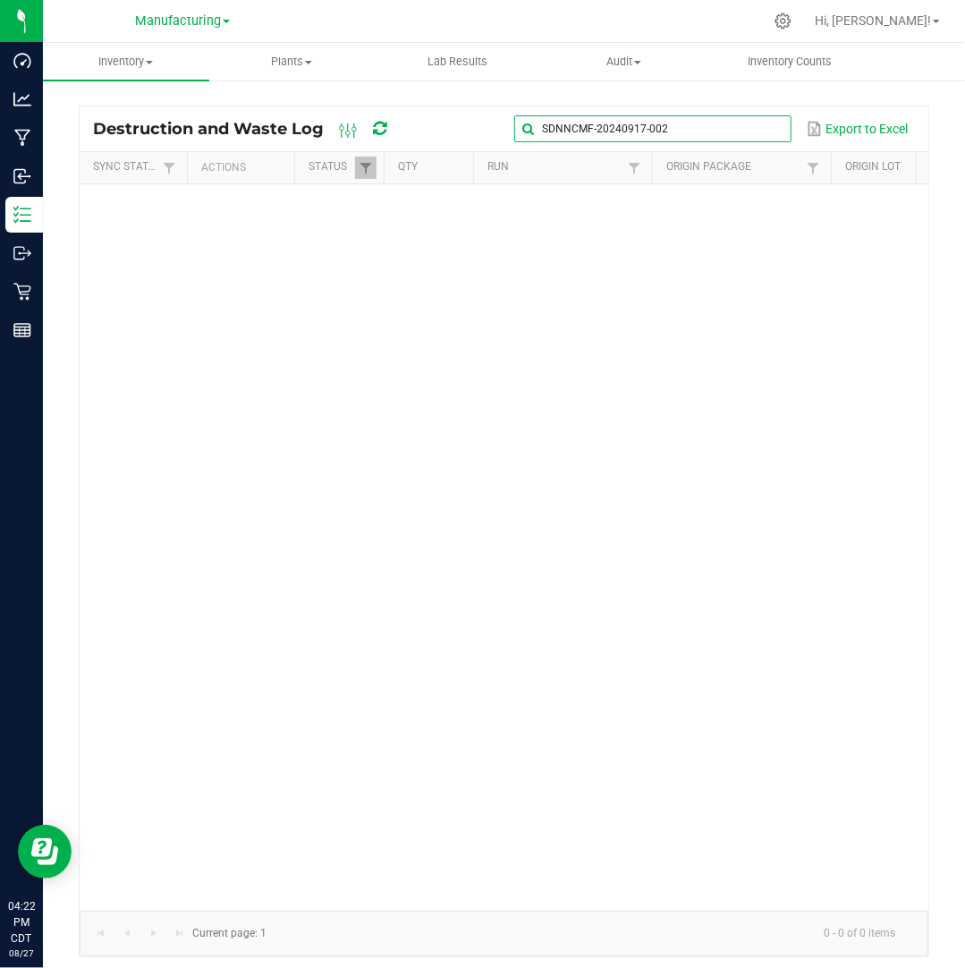
click at [766, 123] on input "SDNNCMF-20240917-002" at bounding box center [652, 128] width 276 height 27
paste input "20-018"
type input "SDNNCMF-20240920-018"
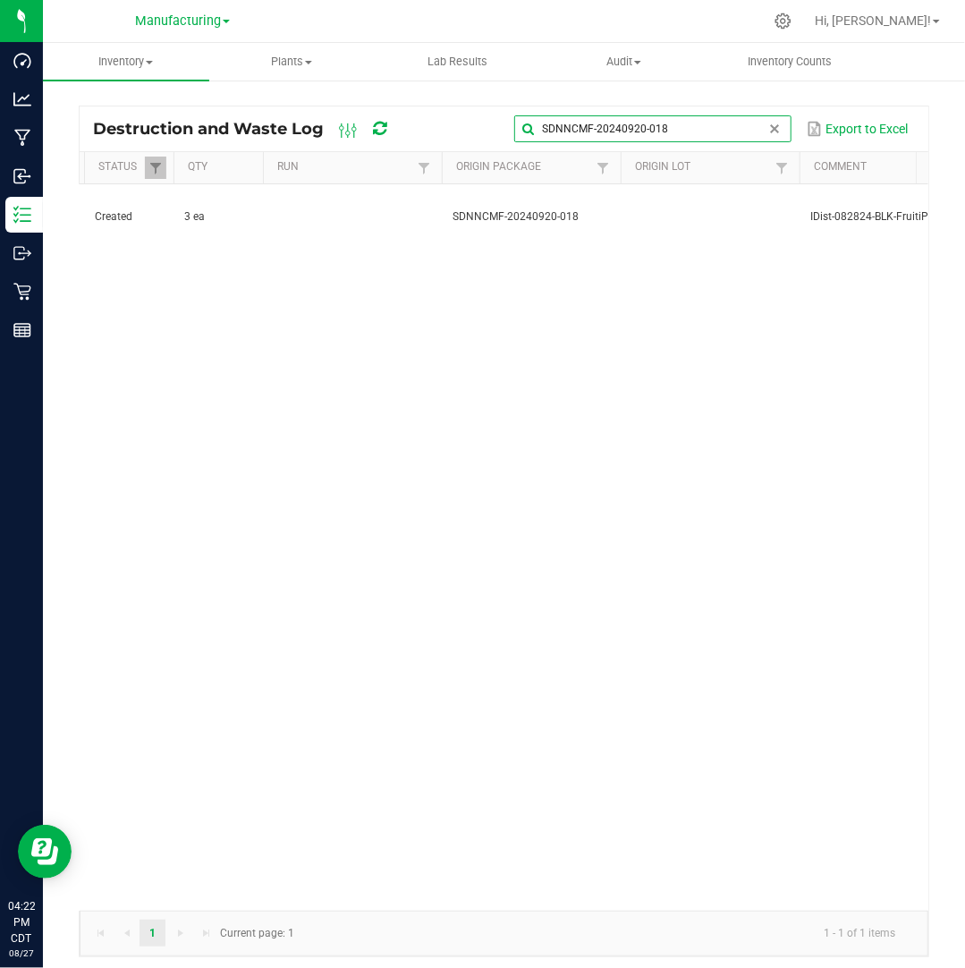
scroll to position [0, 211]
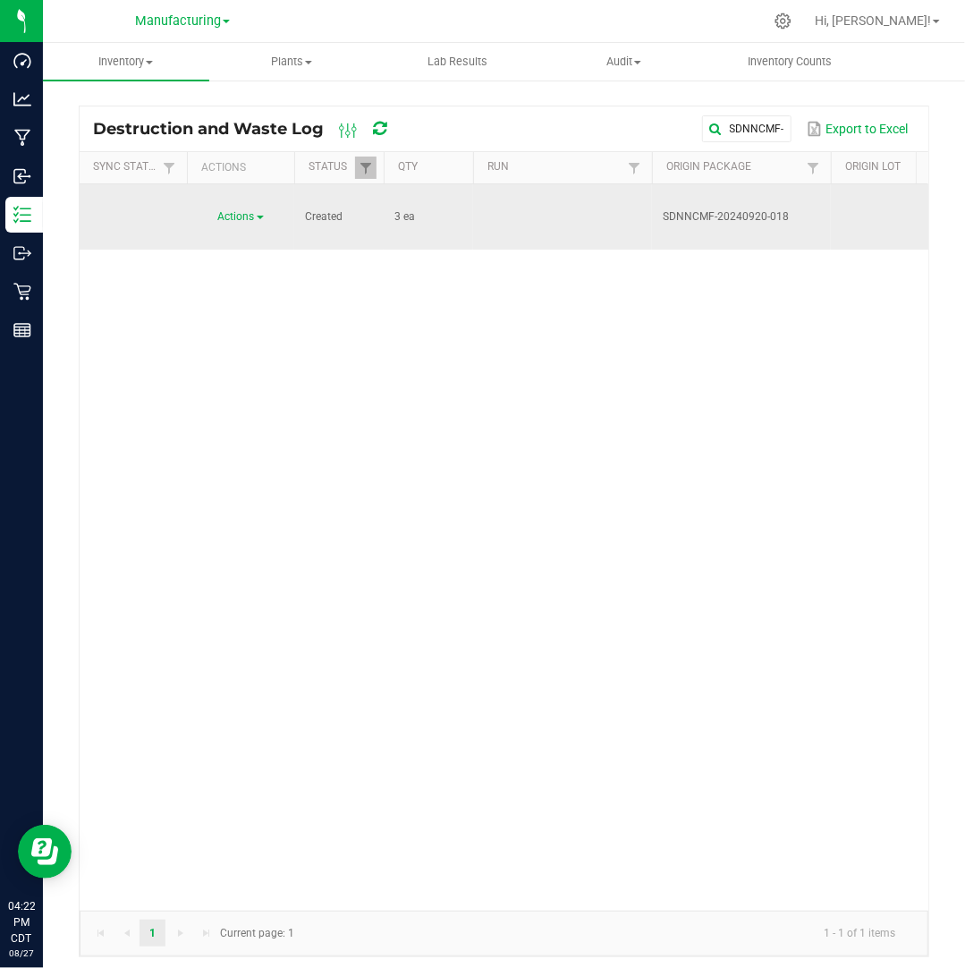
click at [249, 210] on span "Actions" at bounding box center [236, 216] width 37 height 13
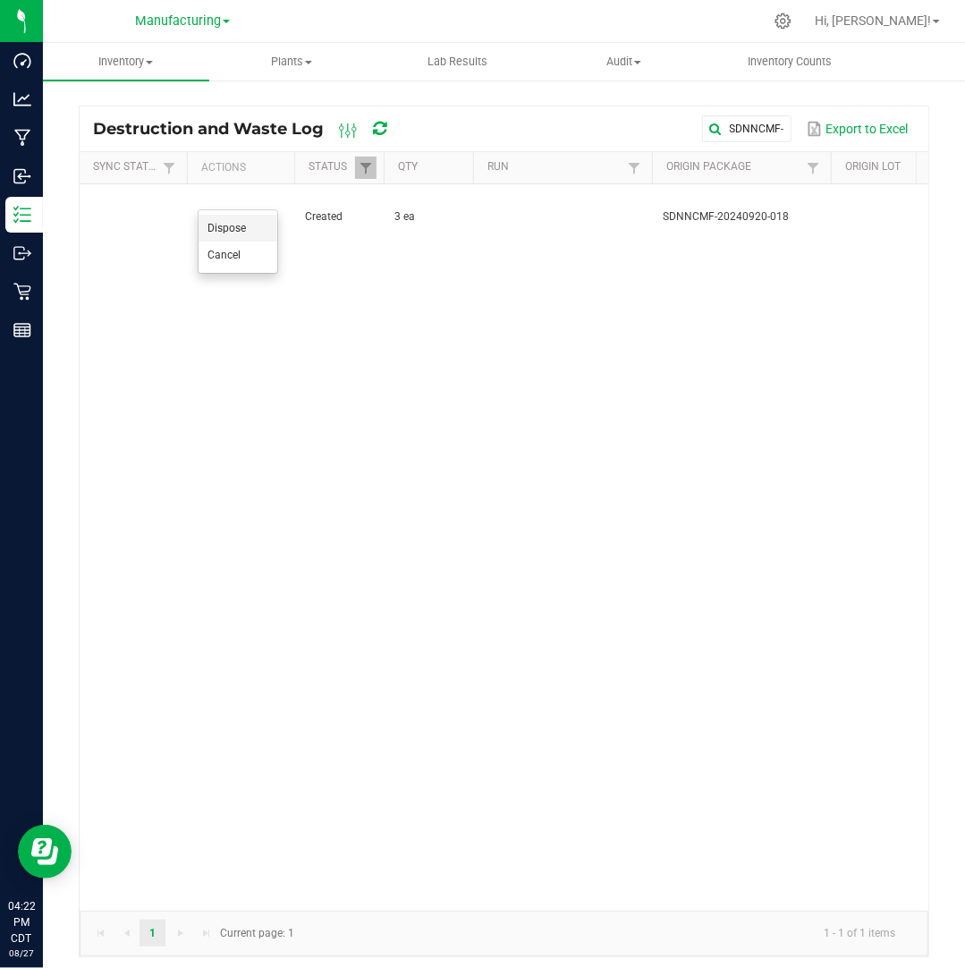
click at [257, 223] on li "Dispose" at bounding box center [238, 228] width 79 height 27
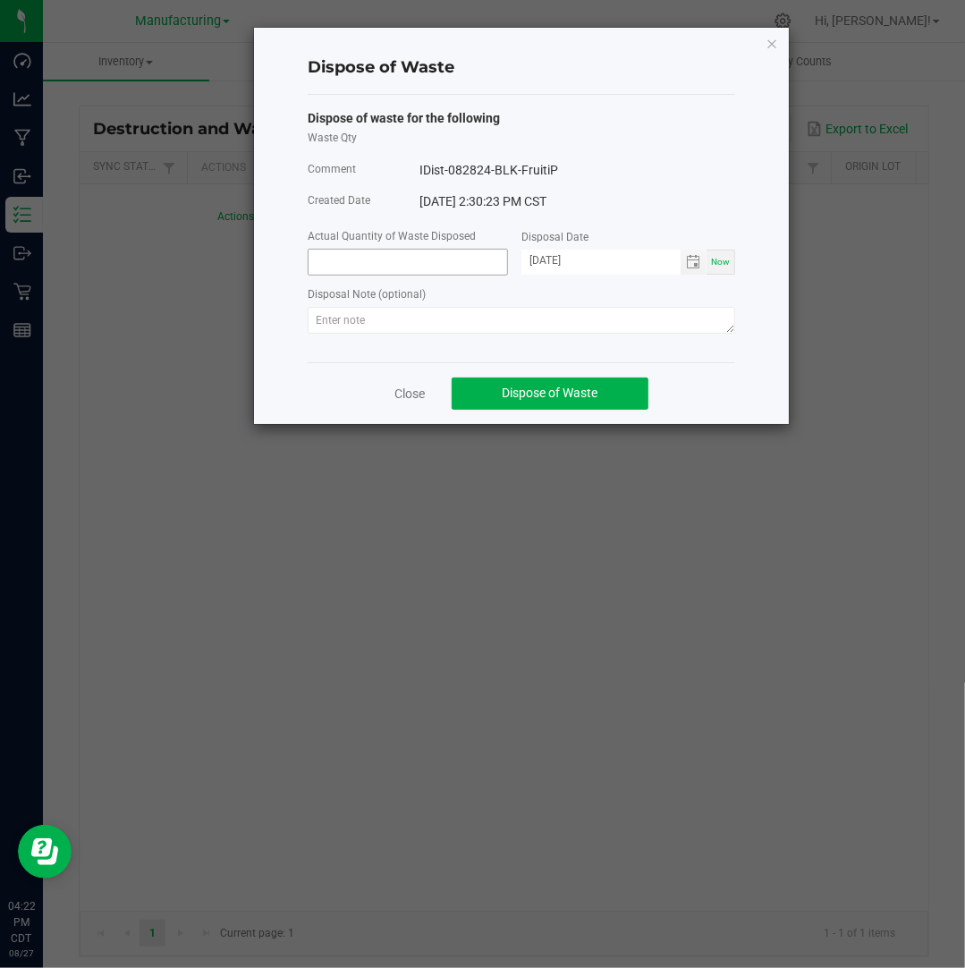
click at [345, 263] on input at bounding box center [408, 262] width 199 height 25
type input "3.0000 ea"
click at [555, 258] on input "[DATE]" at bounding box center [600, 261] width 159 height 22
type input "[DATE]"
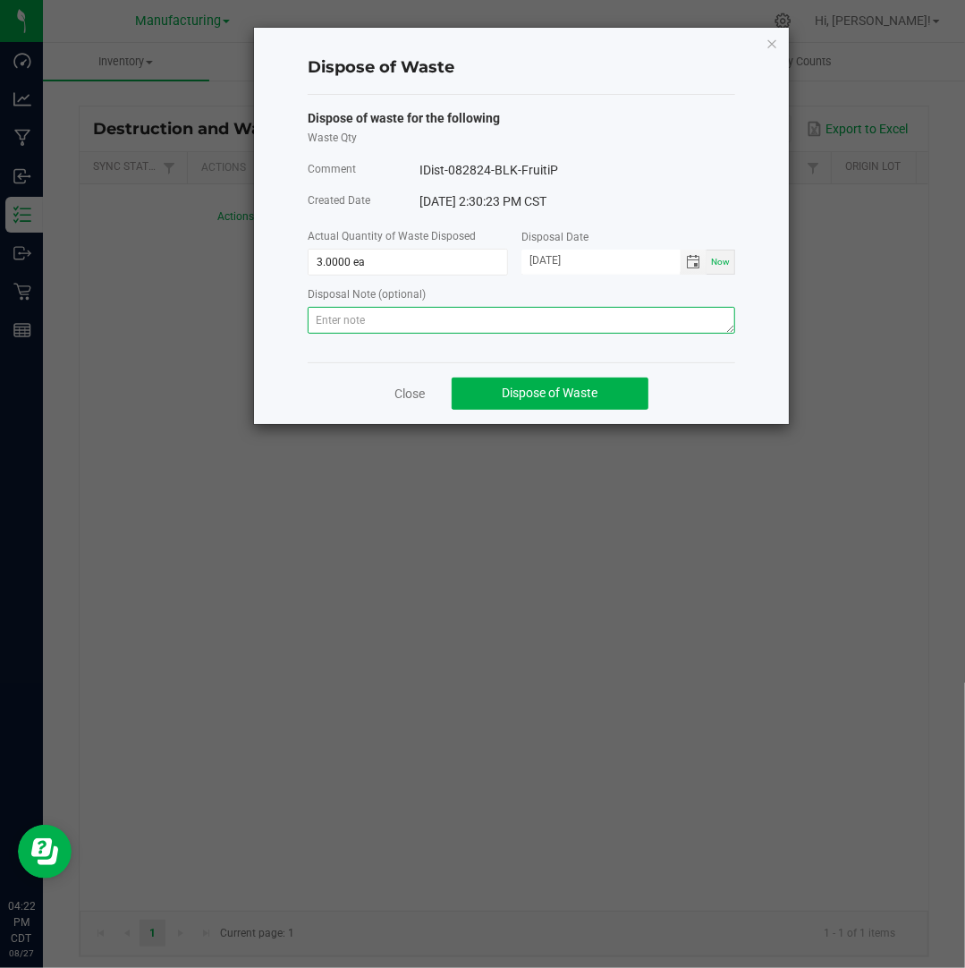
click at [478, 318] on textarea at bounding box center [521, 320] width 427 height 27
paste textarea "Destroyed and disposed of by compliance."
type textarea "Destroyed and disposed of by compliance."
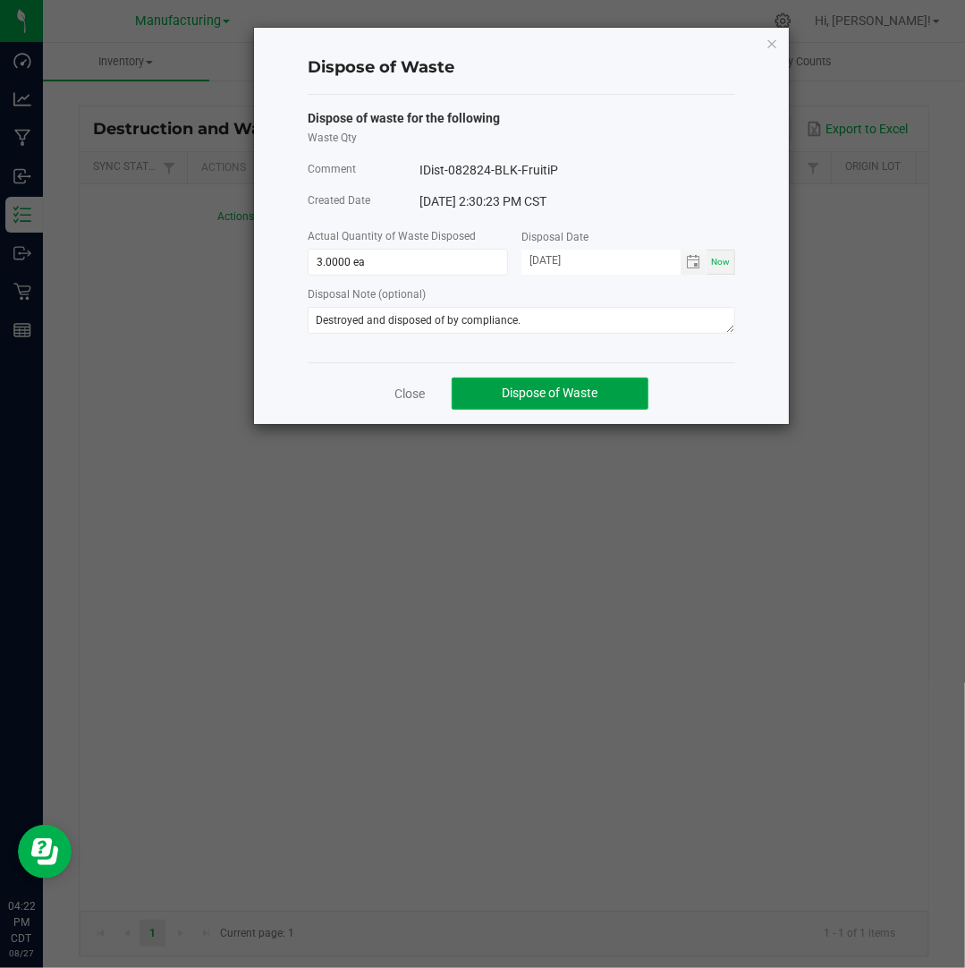
click at [537, 387] on span "Dispose of Waste" at bounding box center [551, 392] width 96 height 14
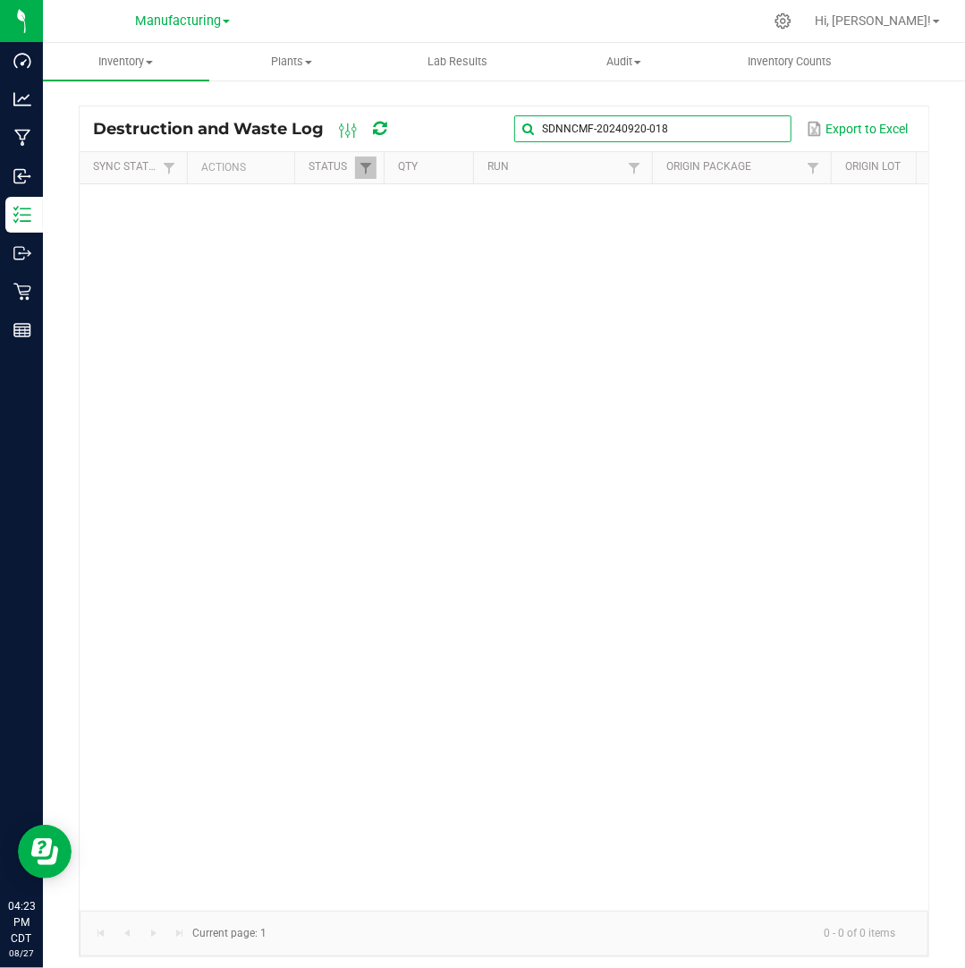
click at [734, 127] on input "SDNNCMF-20240920-018" at bounding box center [652, 128] width 276 height 27
paste input "3-016"
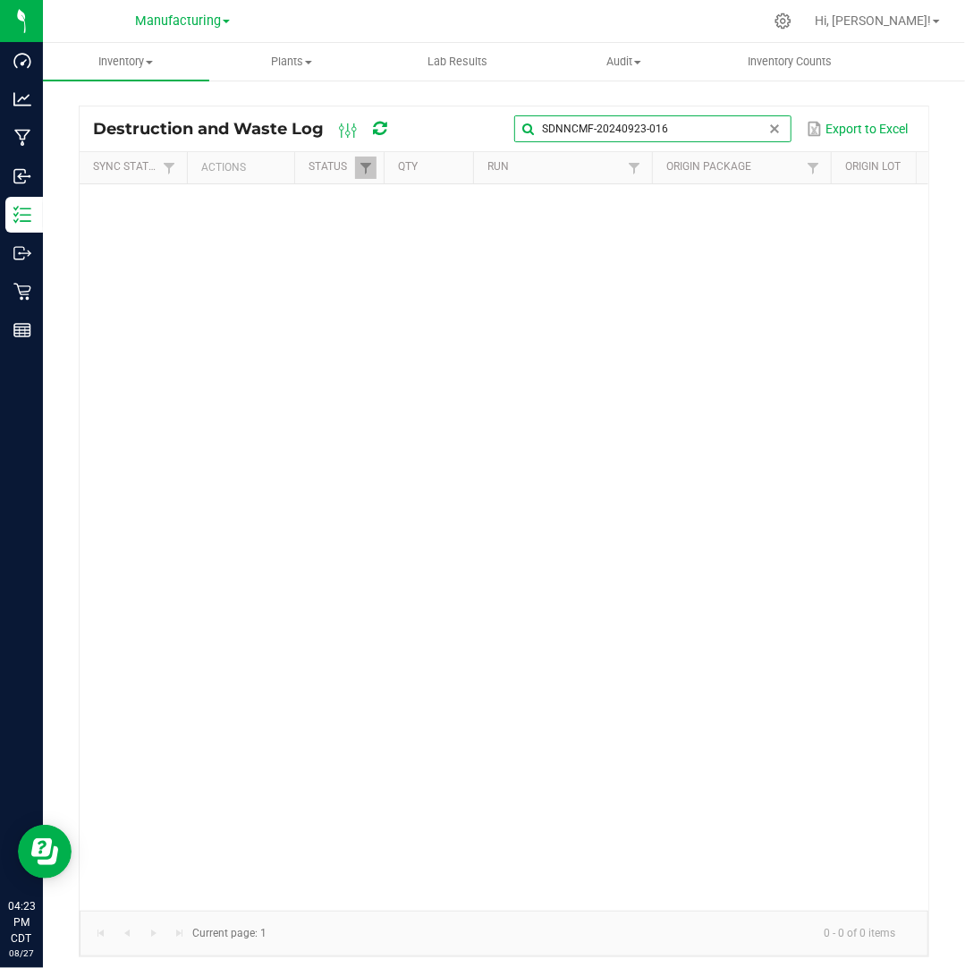
type input "SDNNCMF-20240923-016"
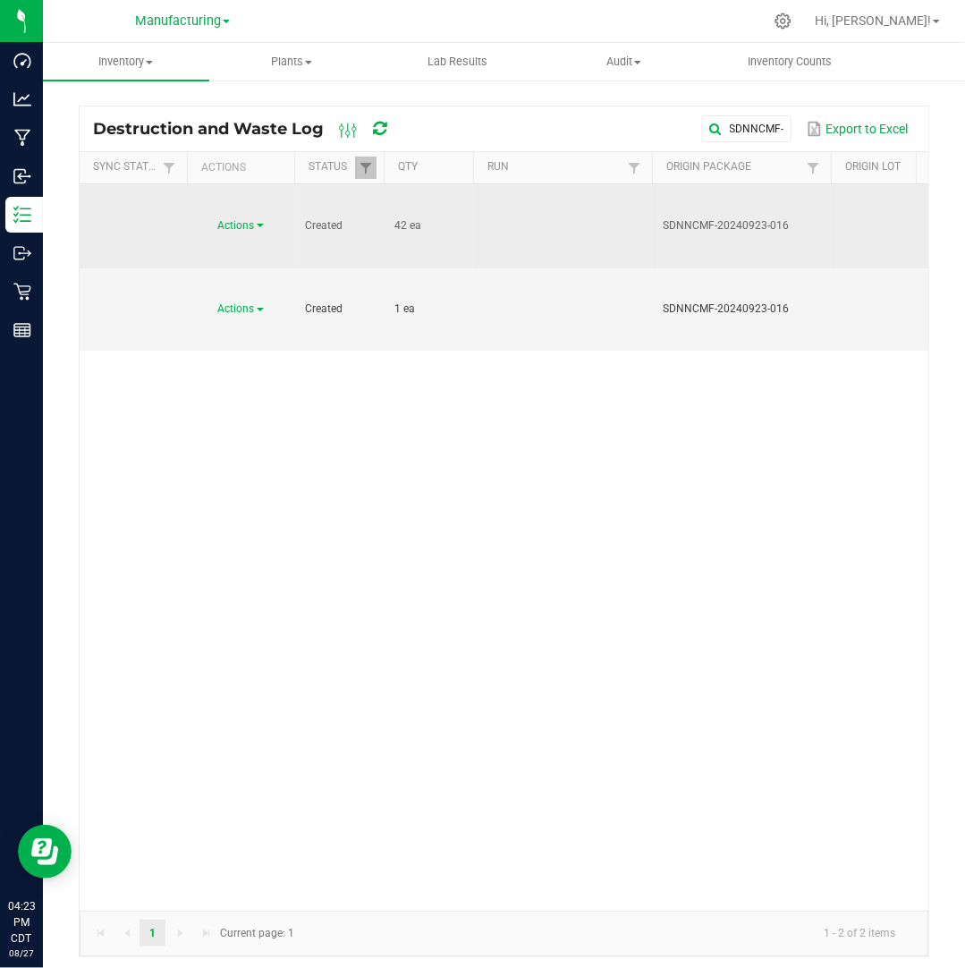
click at [252, 225] on span "Actions" at bounding box center [236, 225] width 37 height 13
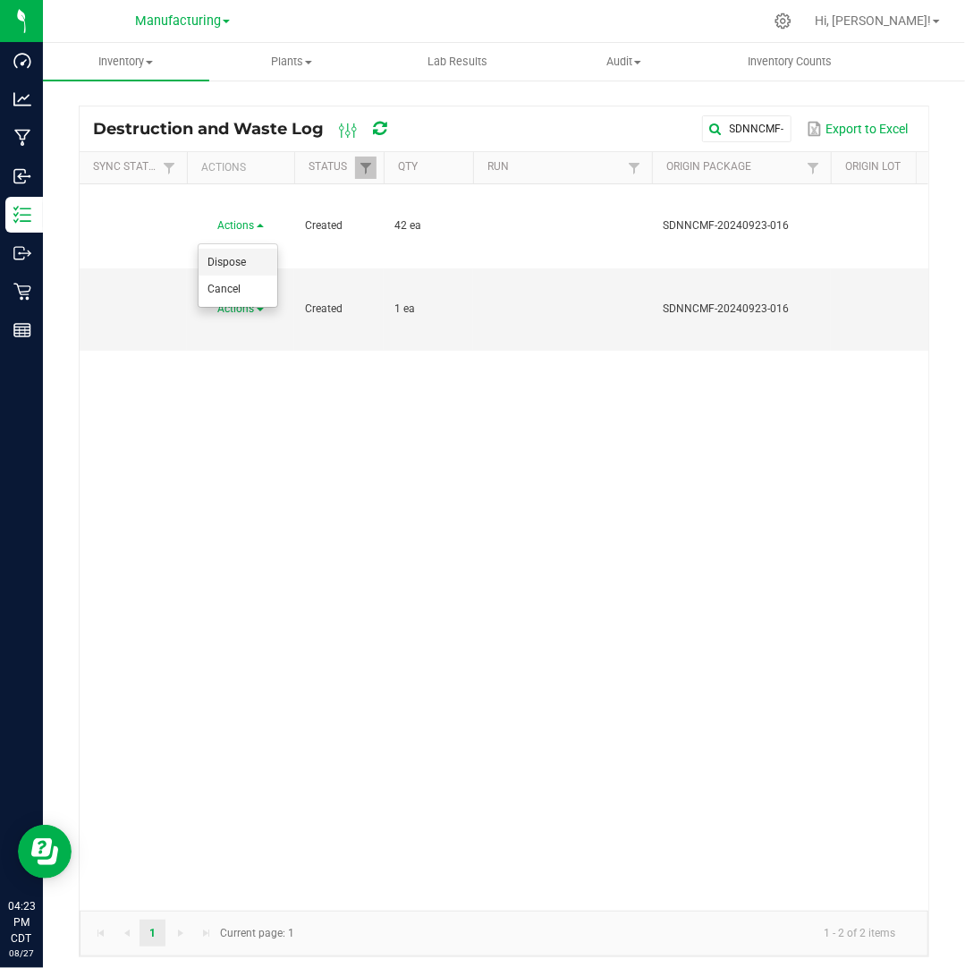
click at [251, 255] on li "Dispose" at bounding box center [238, 262] width 79 height 27
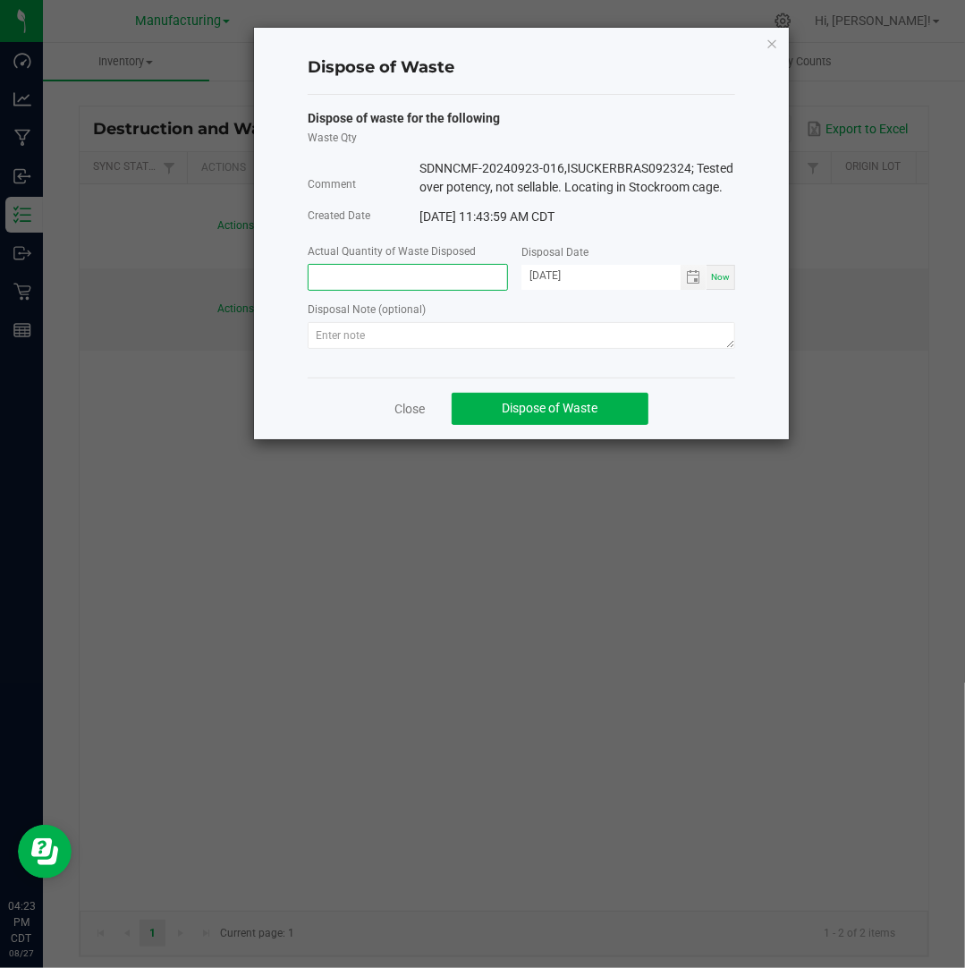
click at [365, 288] on input at bounding box center [408, 277] width 199 height 25
type input "42.0000 ea"
click at [551, 278] on input "[DATE]" at bounding box center [600, 276] width 159 height 22
type input "[DATE]"
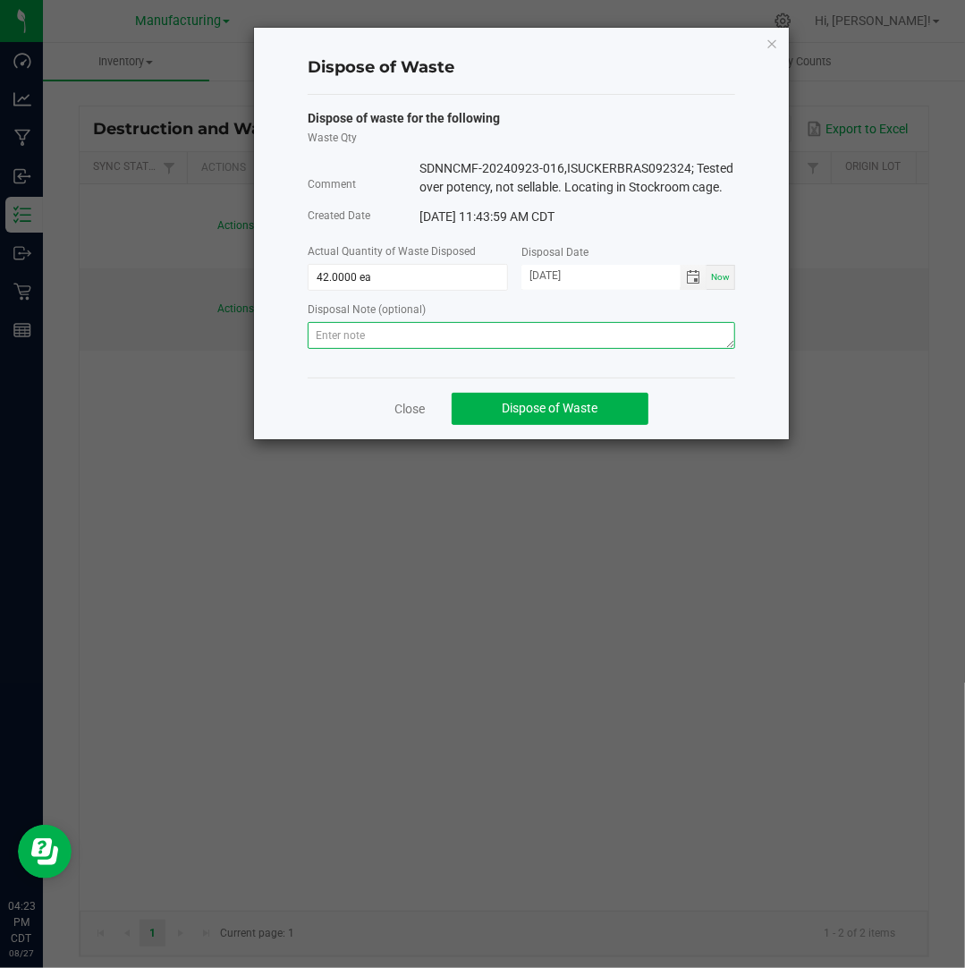
click at [561, 327] on textarea at bounding box center [521, 335] width 427 height 27
click at [669, 337] on textarea at bounding box center [521, 335] width 427 height 27
paste
type textarea "Destroyed and disposed of by compliance."
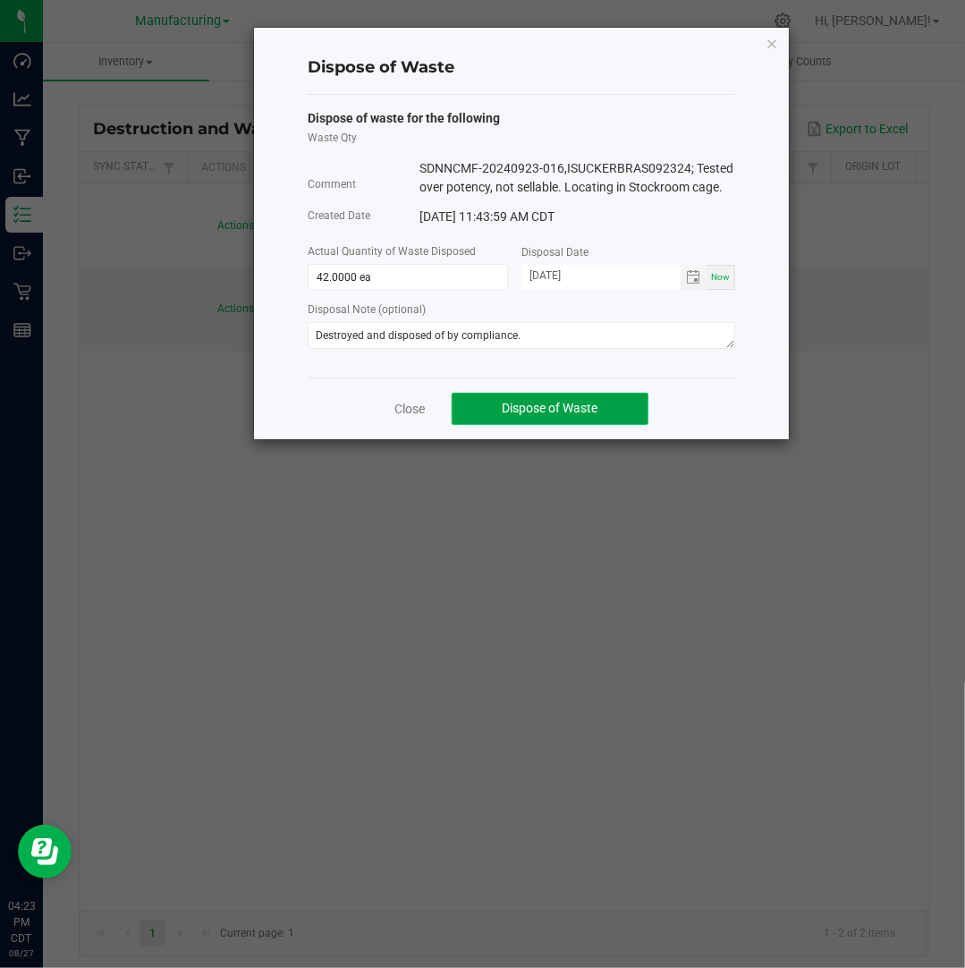
click at [580, 410] on span "Dispose of Waste" at bounding box center [551, 408] width 96 height 14
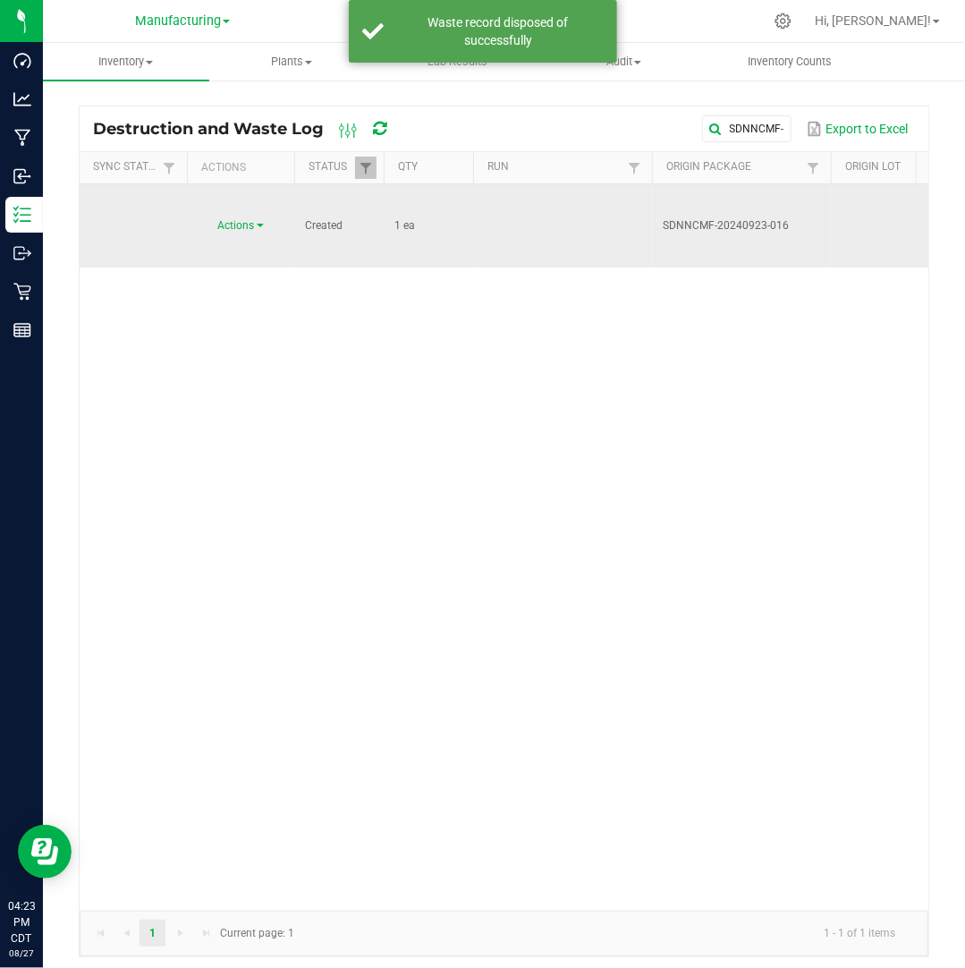
click at [258, 224] on span at bounding box center [260, 226] width 7 height 4
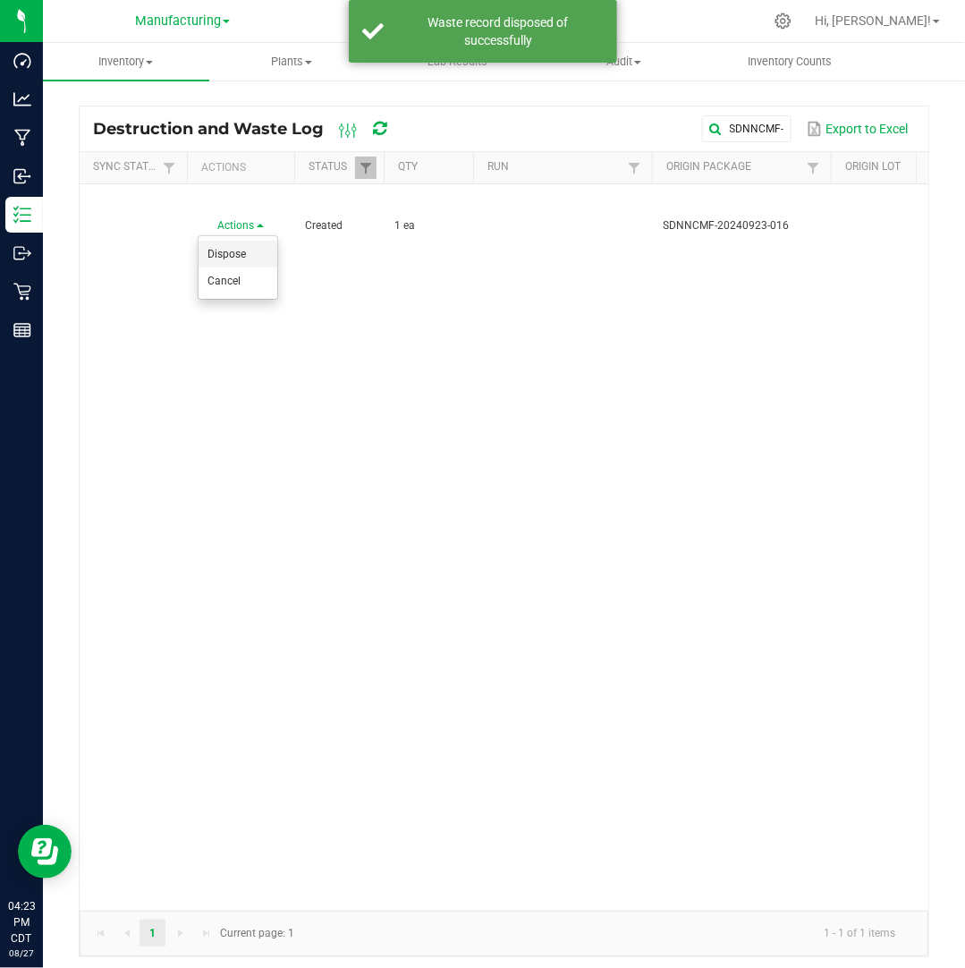
click at [258, 250] on li "Dispose" at bounding box center [238, 254] width 79 height 27
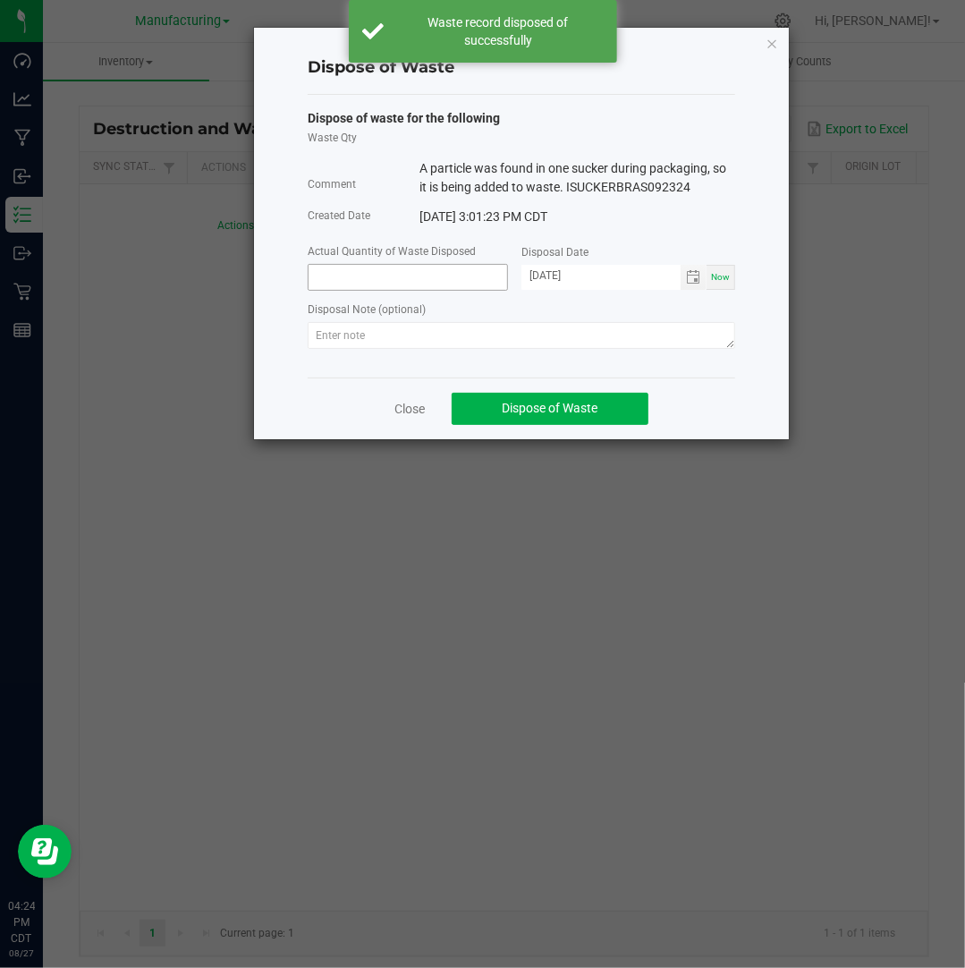
click at [354, 278] on input at bounding box center [408, 277] width 199 height 25
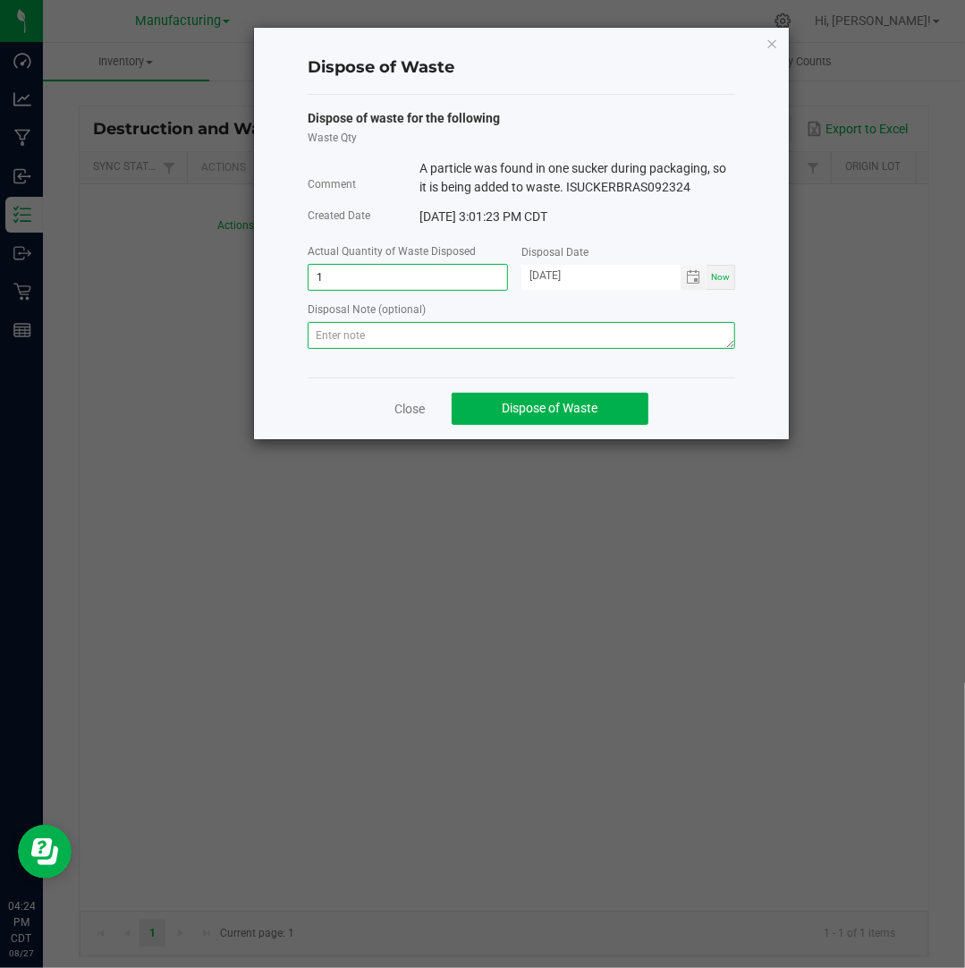
type input "1.0000 ea"
click at [384, 332] on textarea at bounding box center [521, 335] width 427 height 27
type textarea "Destroyed and disposed of by compliance."
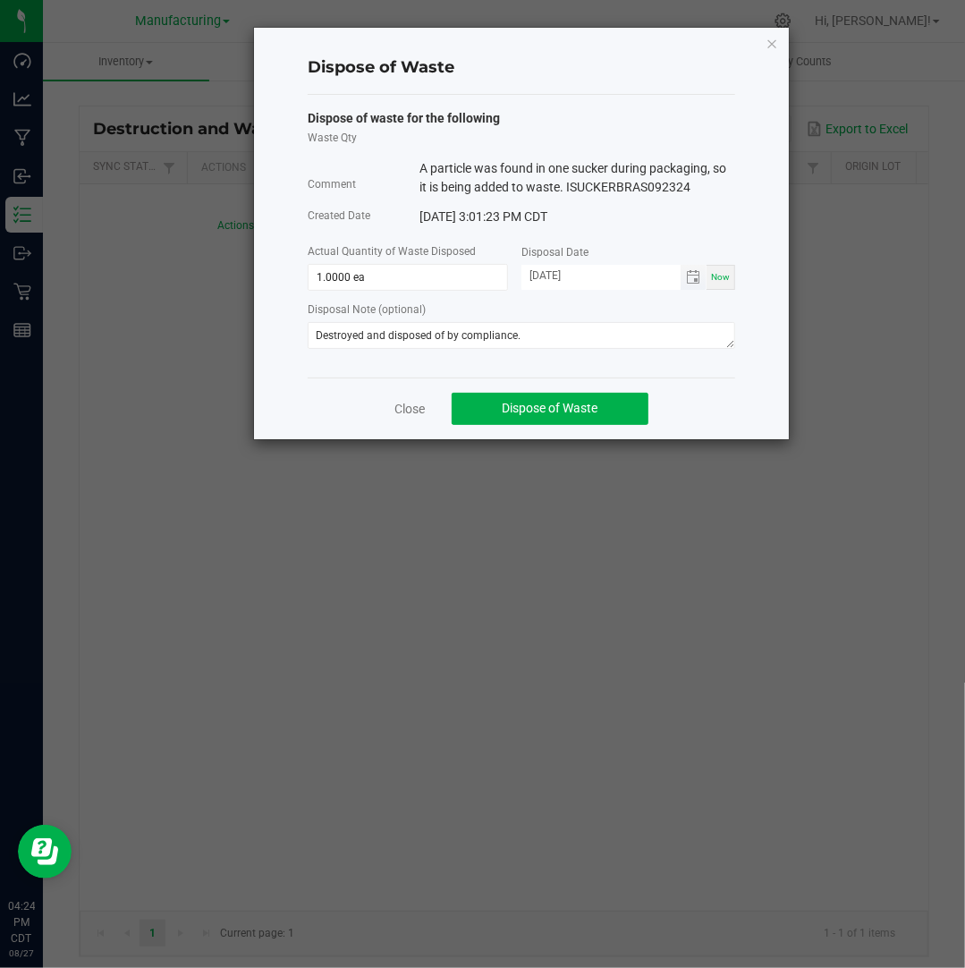
click at [549, 285] on input "[DATE]" at bounding box center [600, 276] width 159 height 22
type input "[DATE]"
click at [604, 411] on button "Dispose of Waste" at bounding box center [550, 409] width 197 height 32
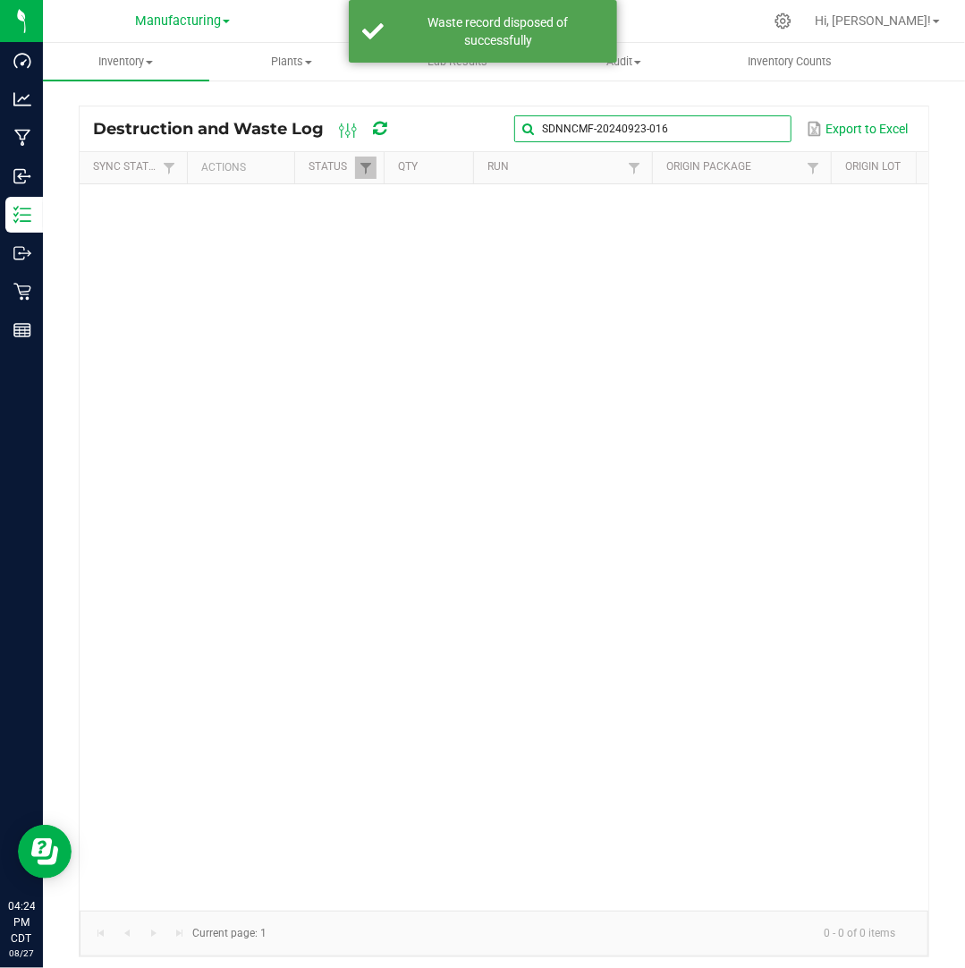
click at [759, 131] on input "SDNNCMF-20240923-016" at bounding box center [652, 128] width 276 height 27
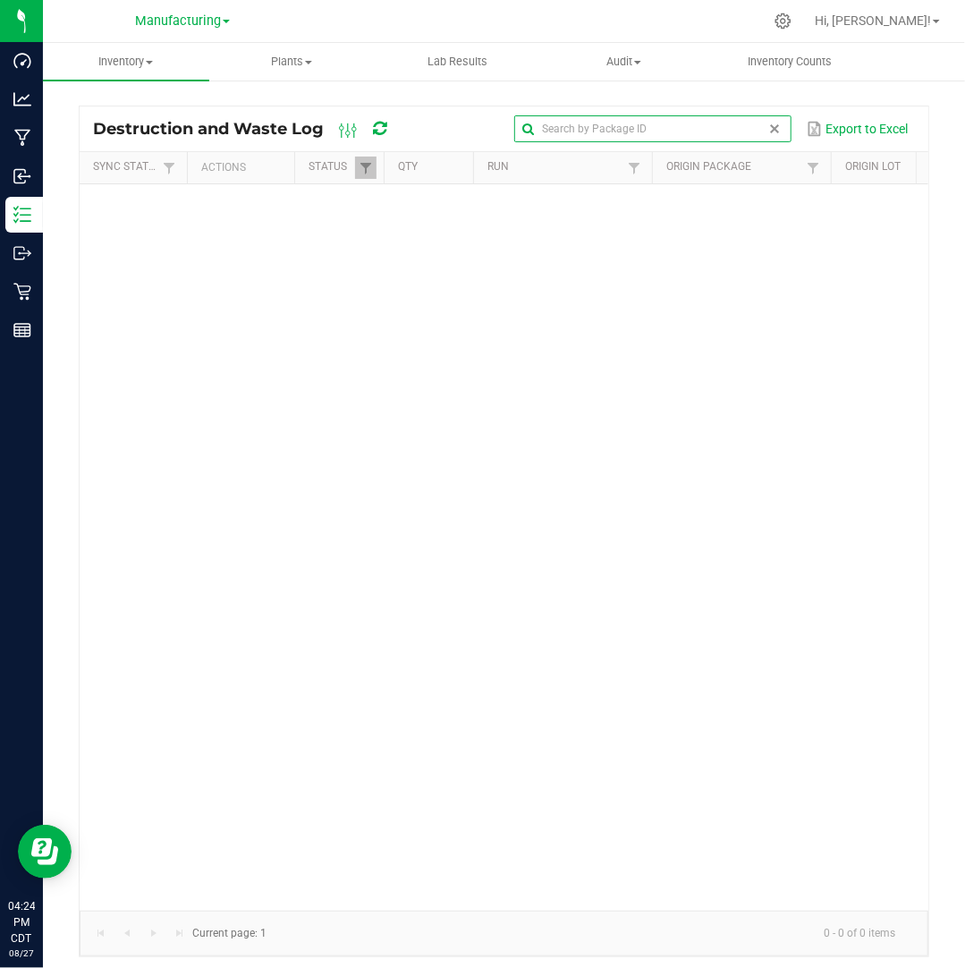
click at [780, 123] on span at bounding box center [775, 129] width 14 height 14
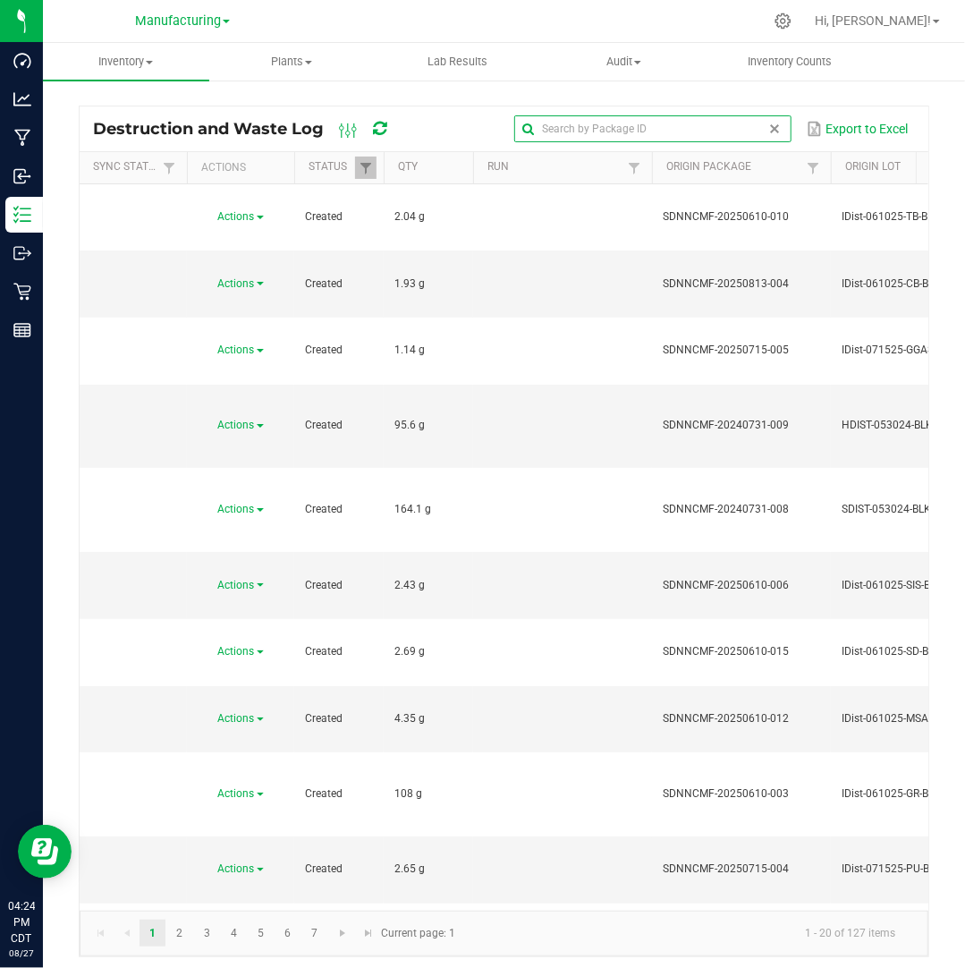
scroll to position [338, 0]
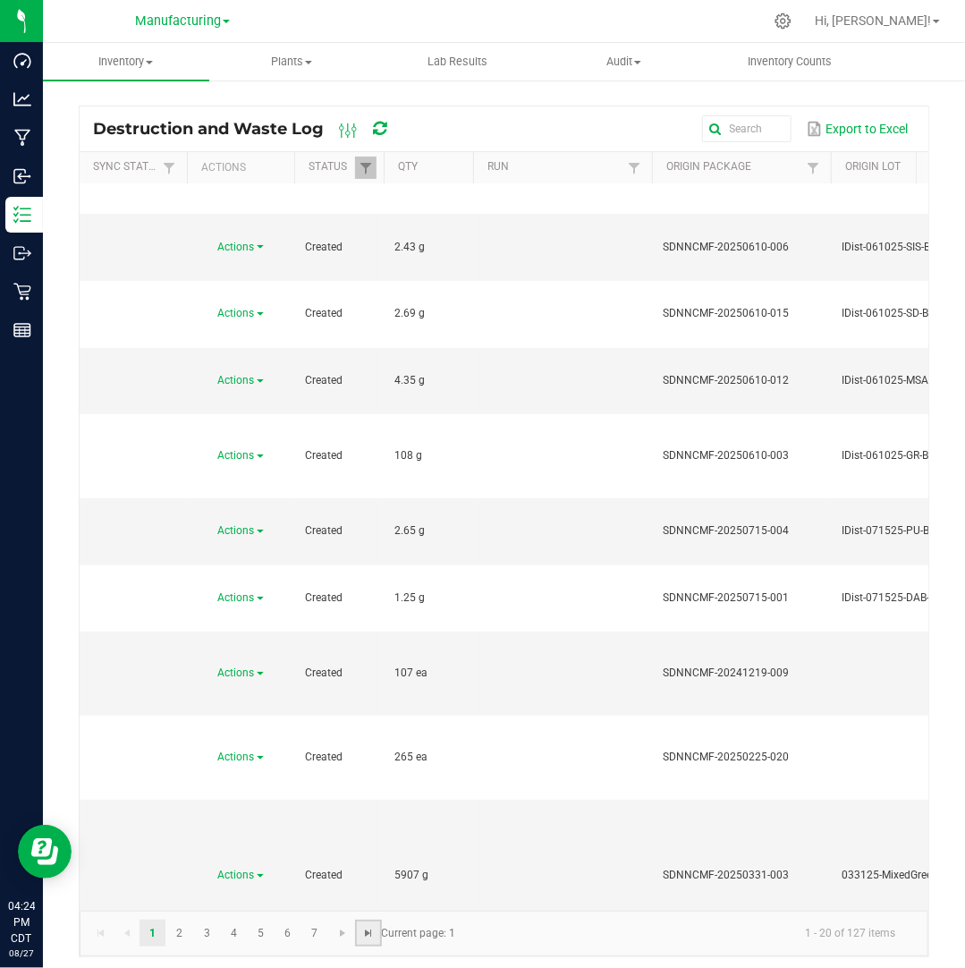
click at [367, 940] on span "Go to the last page" at bounding box center [368, 933] width 14 height 14
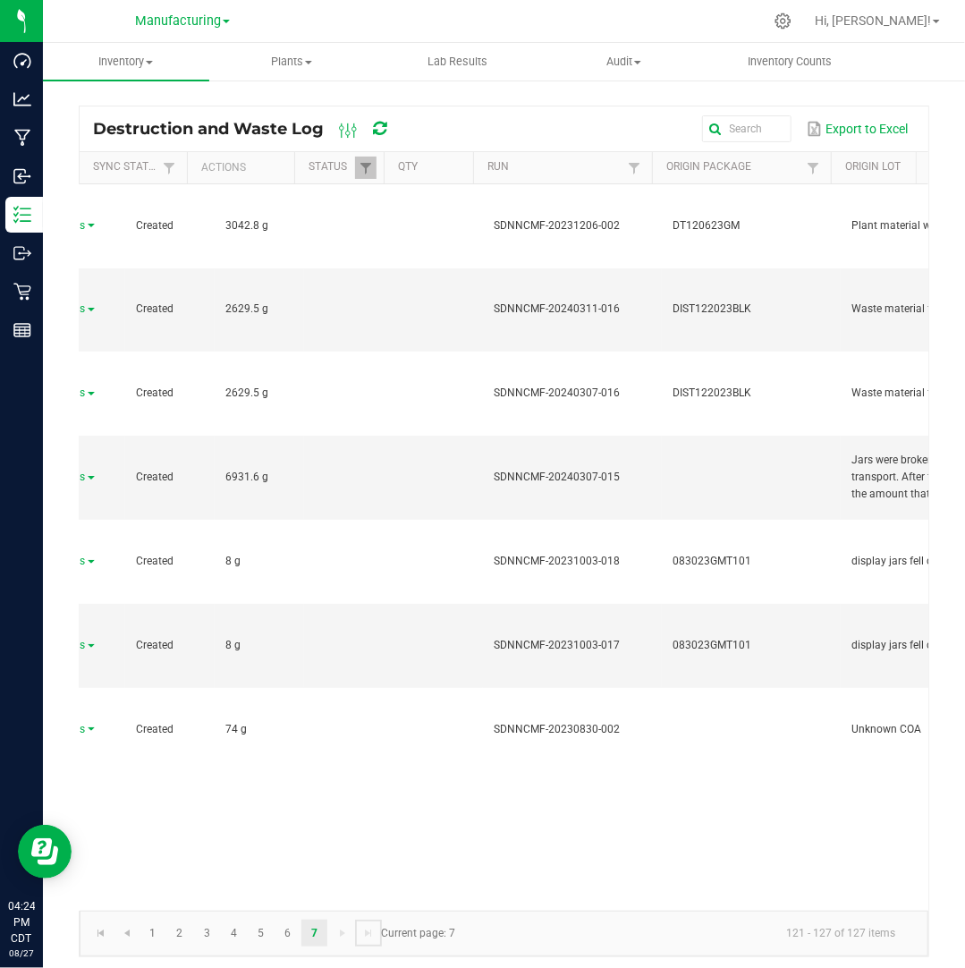
scroll to position [0, 169]
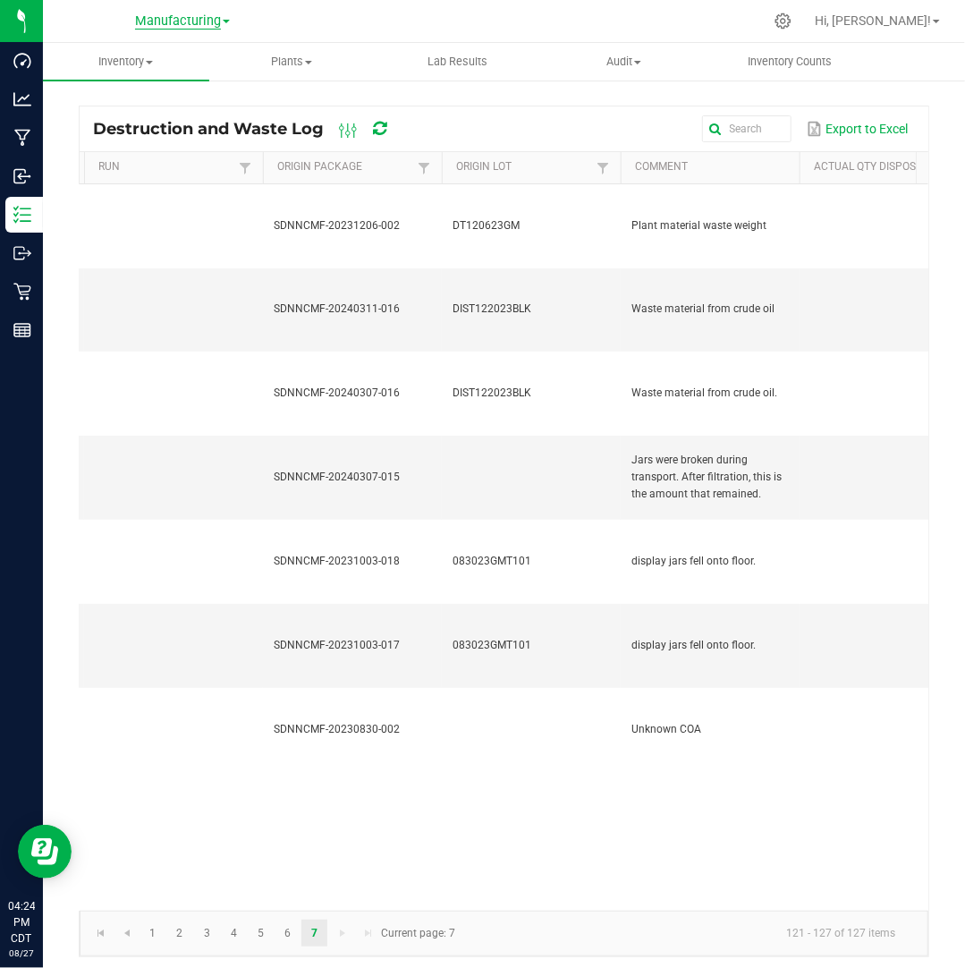
click at [218, 28] on span "Manufacturing" at bounding box center [178, 21] width 86 height 16
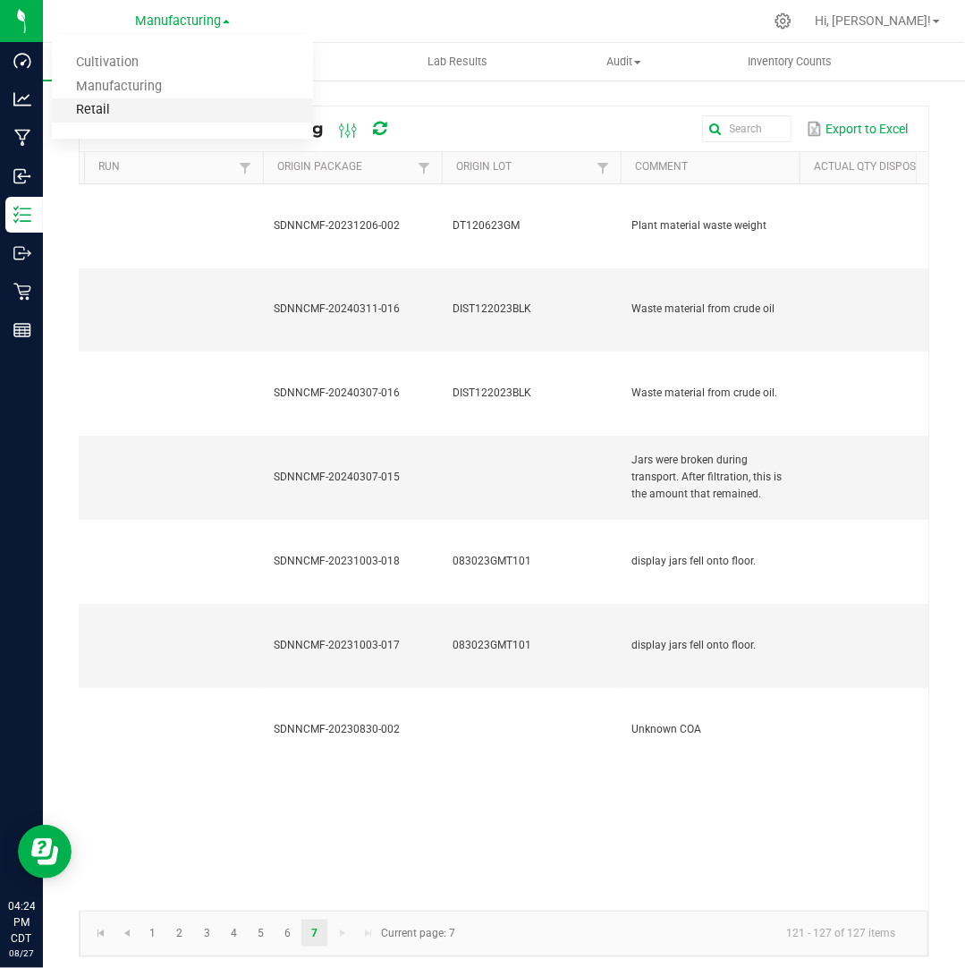
click at [190, 114] on link "Retail" at bounding box center [182, 110] width 261 height 24
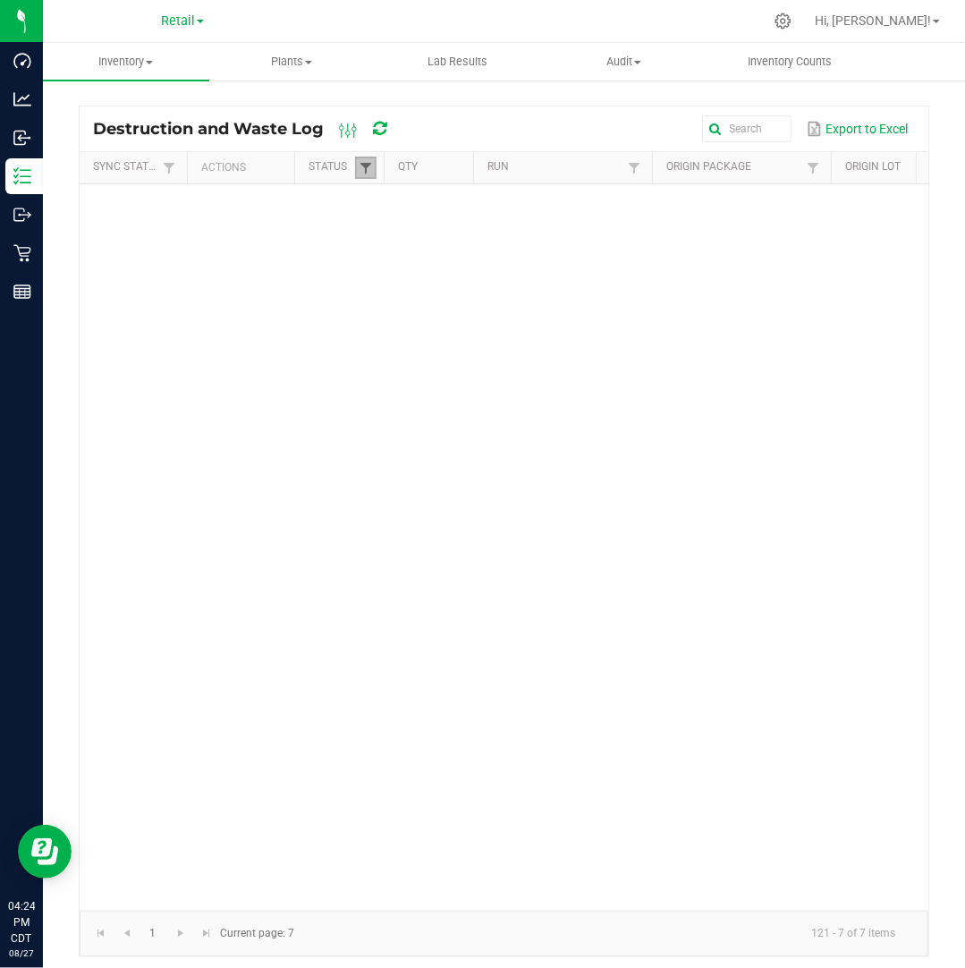
click at [363, 163] on span at bounding box center [366, 168] width 14 height 14
click at [390, 258] on li "Created" at bounding box center [452, 264] width 173 height 23
checkbox input "false"
click at [388, 287] on li "Disposed" at bounding box center [452, 287] width 173 height 23
click at [388, 283] on li "Disposed" at bounding box center [452, 287] width 173 height 23
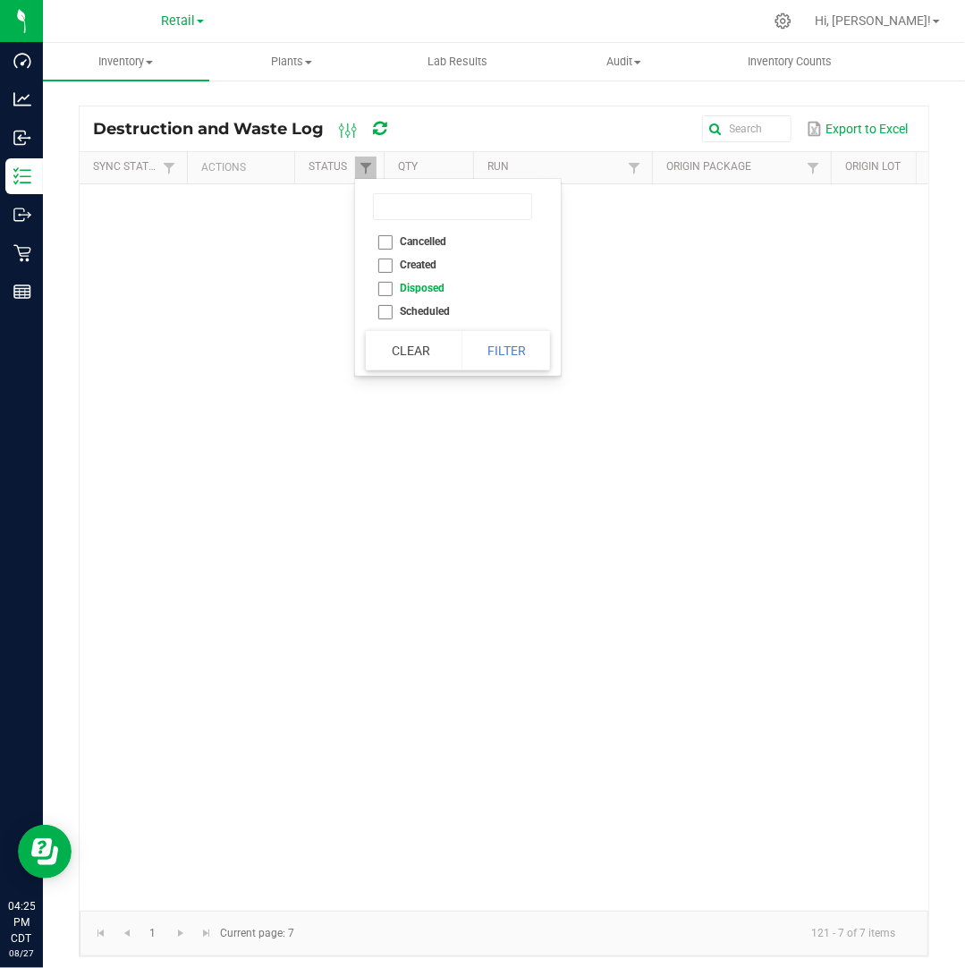
checkbox input "false"
click at [384, 240] on li "Cancelled" at bounding box center [452, 241] width 173 height 23
checkbox input "true"
click at [487, 352] on button "Filter" at bounding box center [505, 350] width 89 height 39
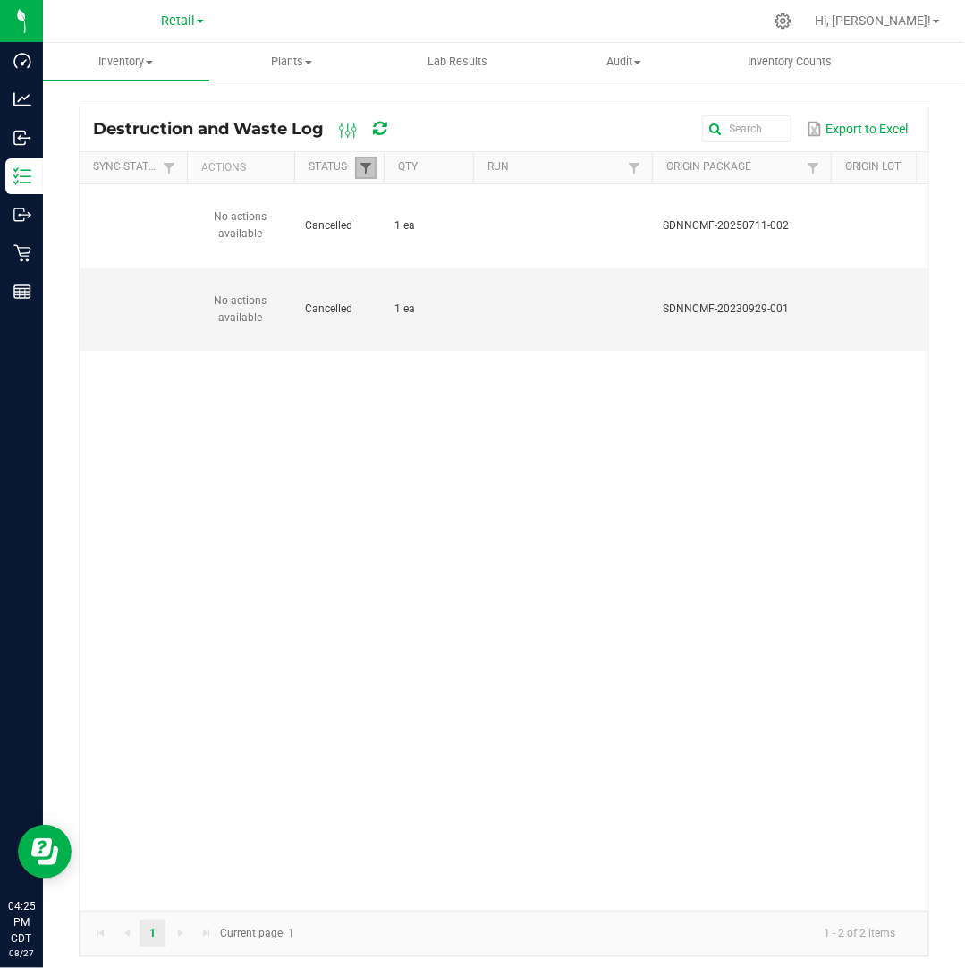
click at [364, 167] on span at bounding box center [366, 168] width 14 height 14
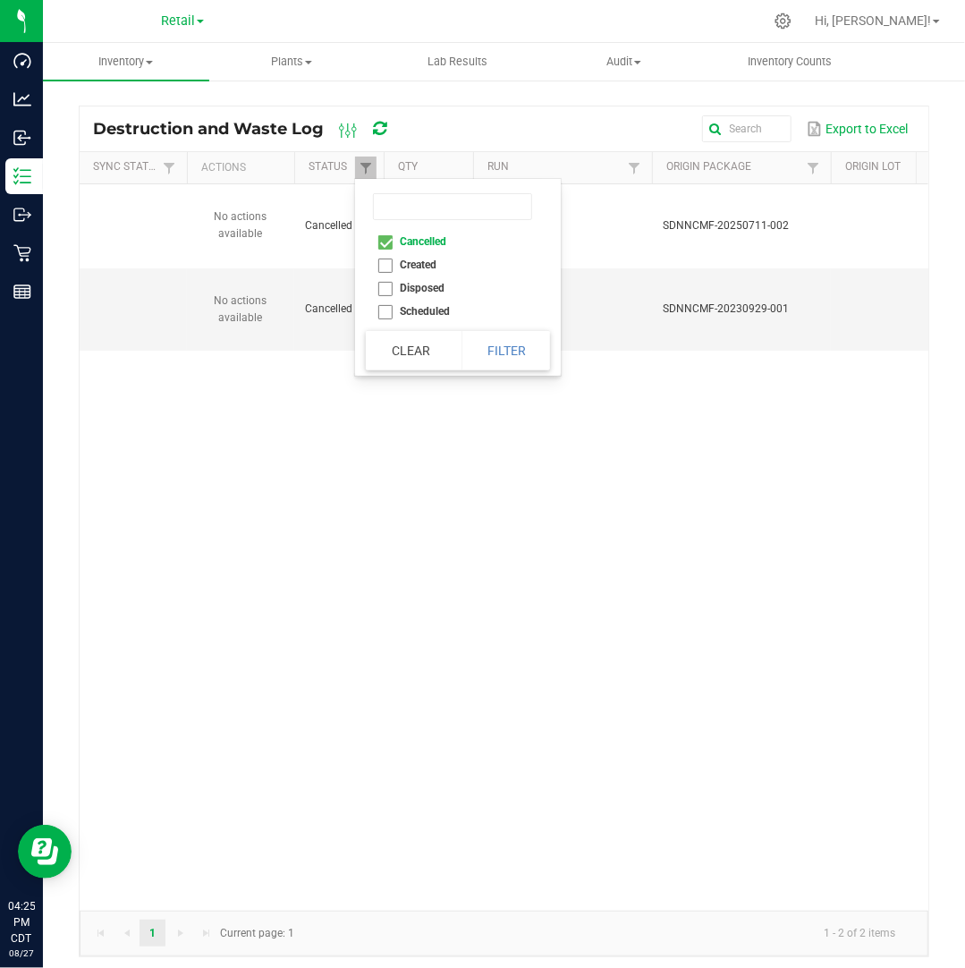
click at [409, 243] on li "Cancelled" at bounding box center [452, 241] width 173 height 23
click at [411, 307] on li "Scheduled" at bounding box center [452, 311] width 173 height 23
click at [489, 350] on button "Filter" at bounding box center [505, 350] width 89 height 39
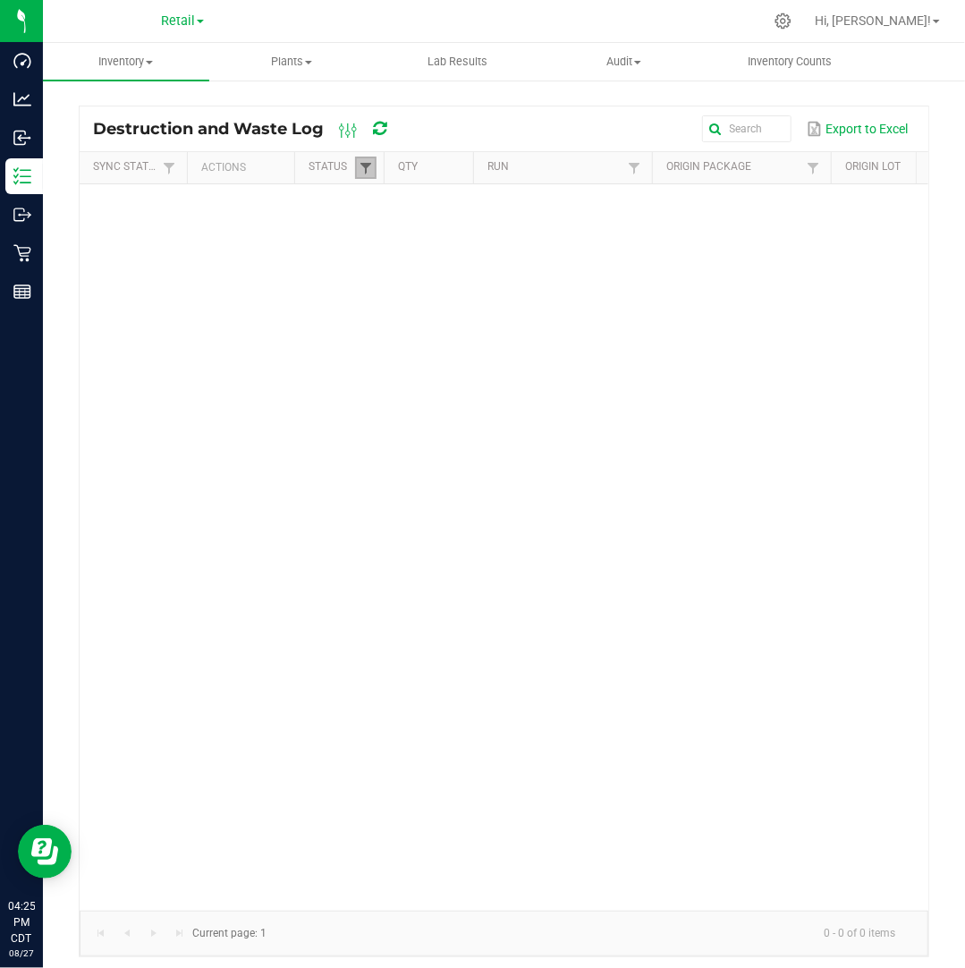
click at [359, 173] on span at bounding box center [366, 168] width 14 height 14
click at [397, 302] on li "Scheduled" at bounding box center [452, 311] width 173 height 23
click at [417, 262] on li "Created" at bounding box center [452, 264] width 173 height 23
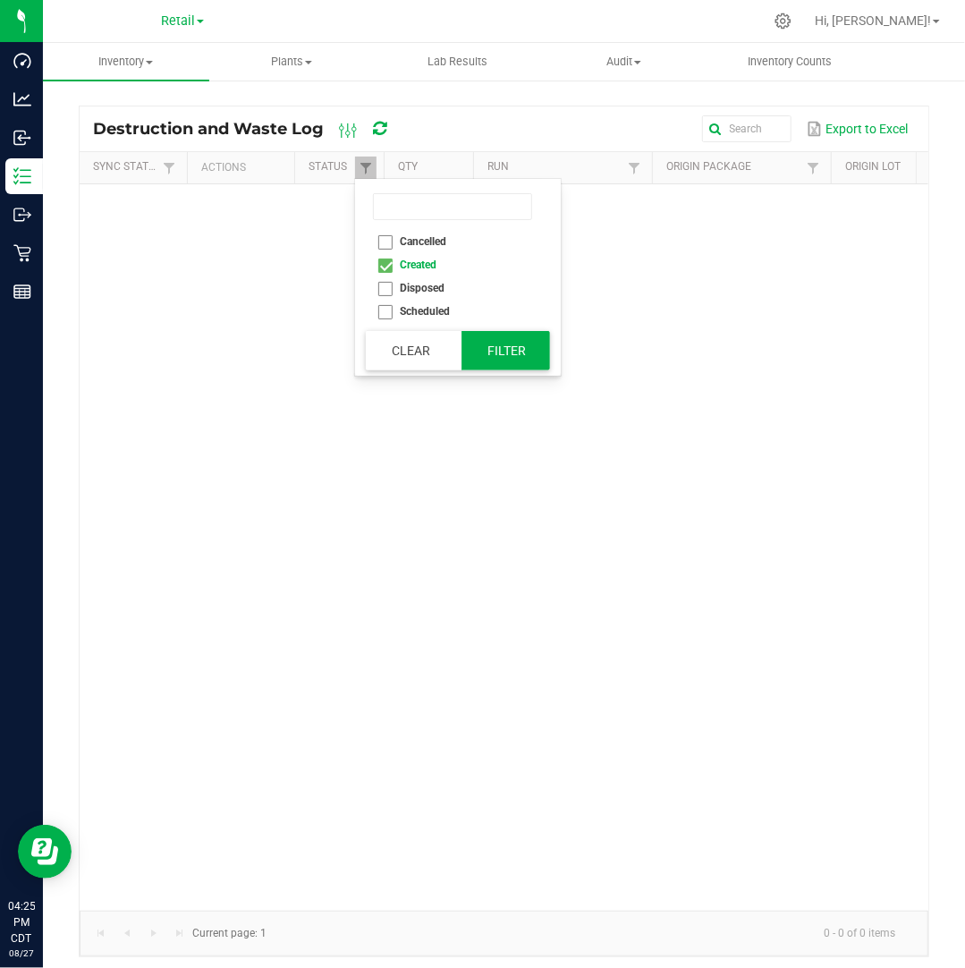
click at [487, 360] on button "Filter" at bounding box center [505, 350] width 89 height 39
